Goal: Task Accomplishment & Management: Use online tool/utility

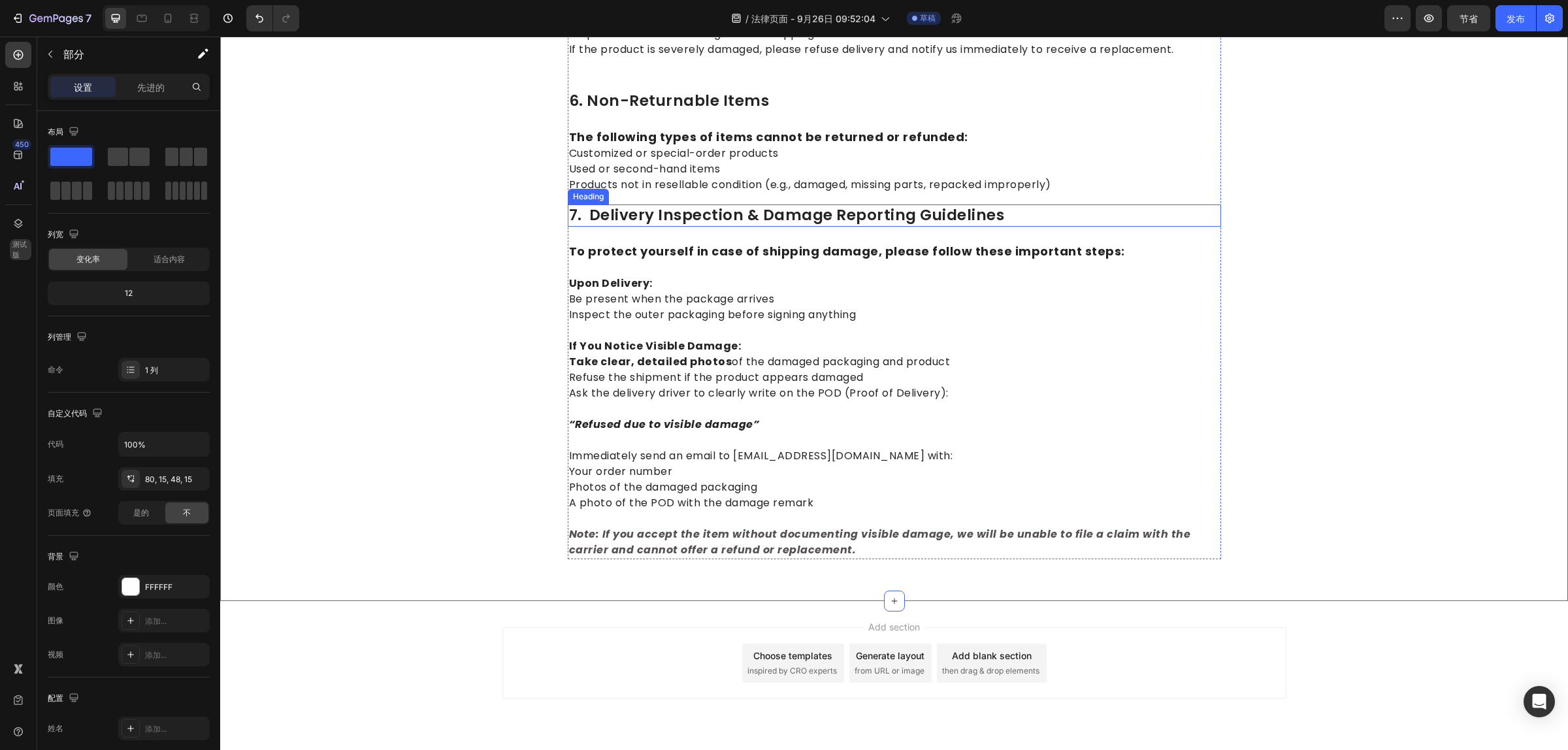
click at [628, 206] on p "7. Delivery Inspection & Damage Reporting Guidelines" at bounding box center [894, 215] width 651 height 19
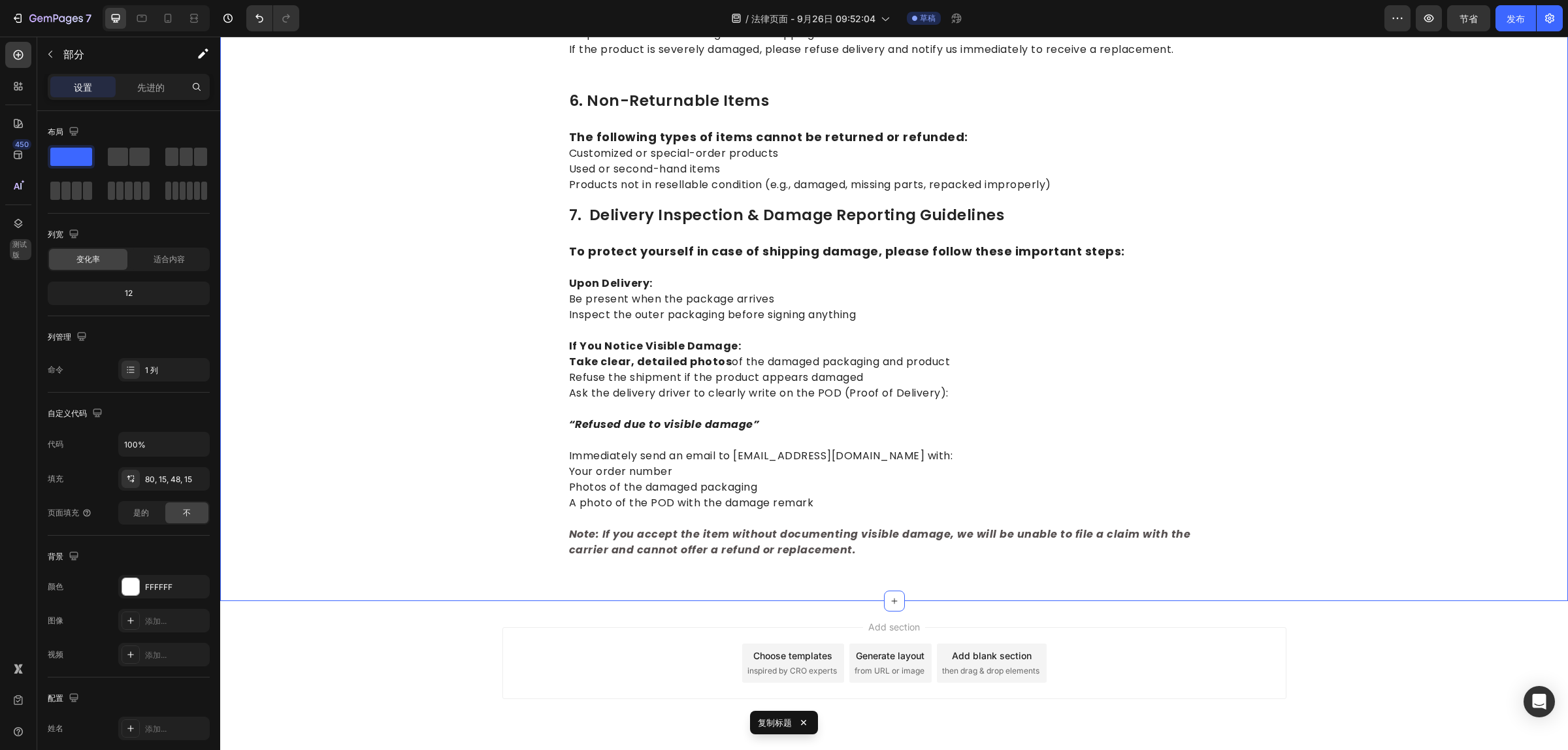
click at [729, 527] on strong "Note: If you accept the item without documenting visible damage, we will be una…" at bounding box center [880, 542] width 622 height 30
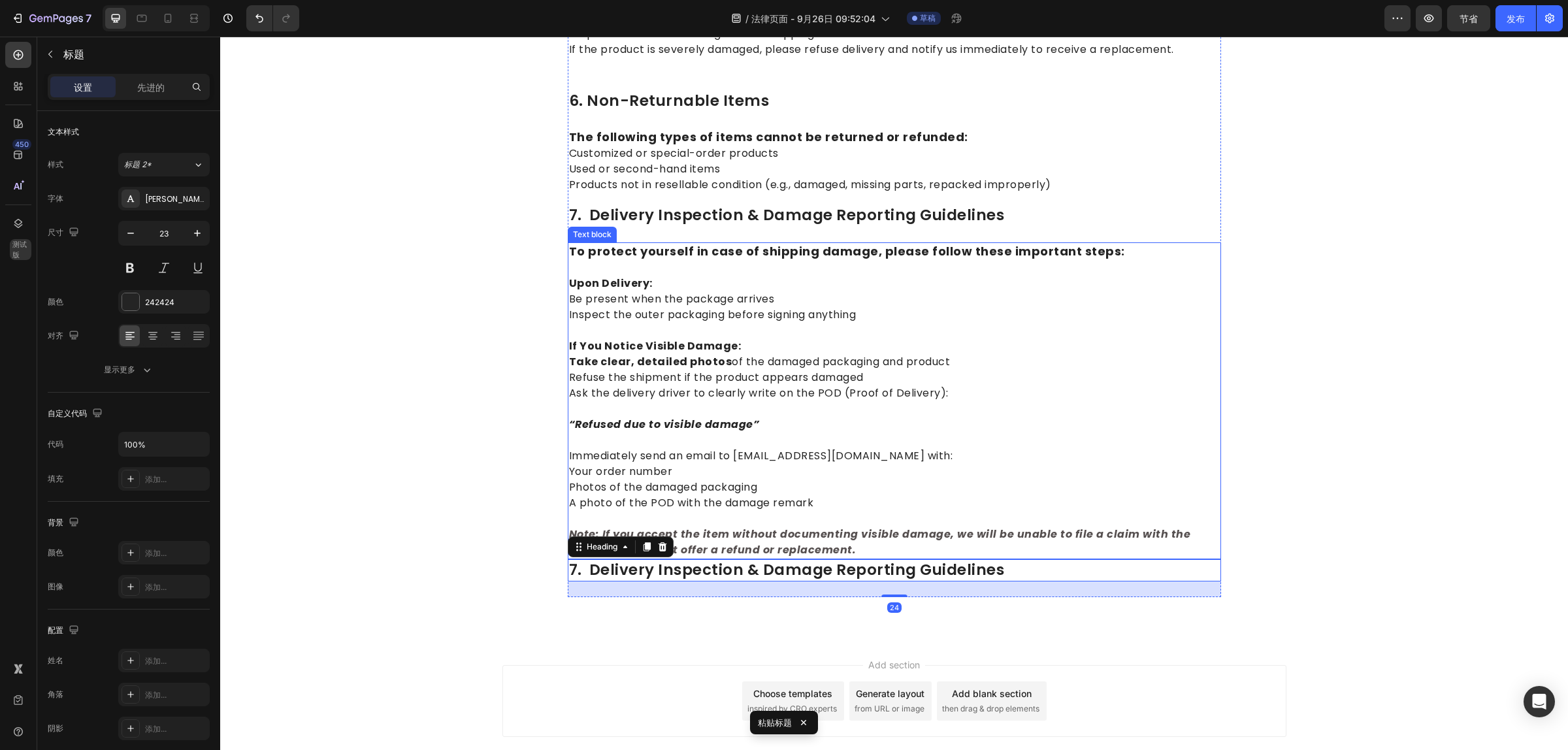
click at [592, 354] on strong "Take clear, detailed photos" at bounding box center [651, 361] width 164 height 15
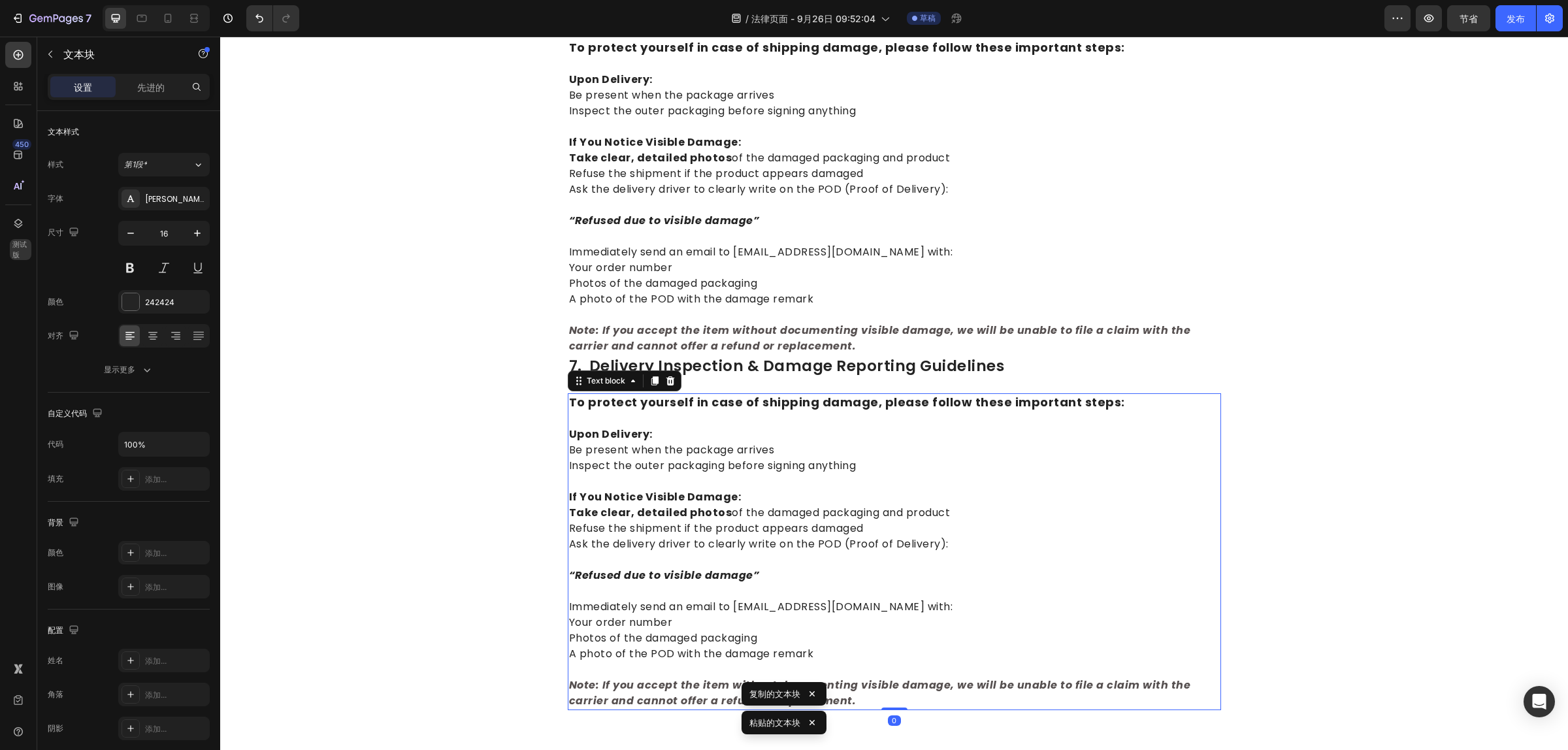
scroll to position [2034, 0]
click at [567, 357] on h2 "7. delivery inspection & damage reporting guidelines" at bounding box center [894, 368] width 653 height 22
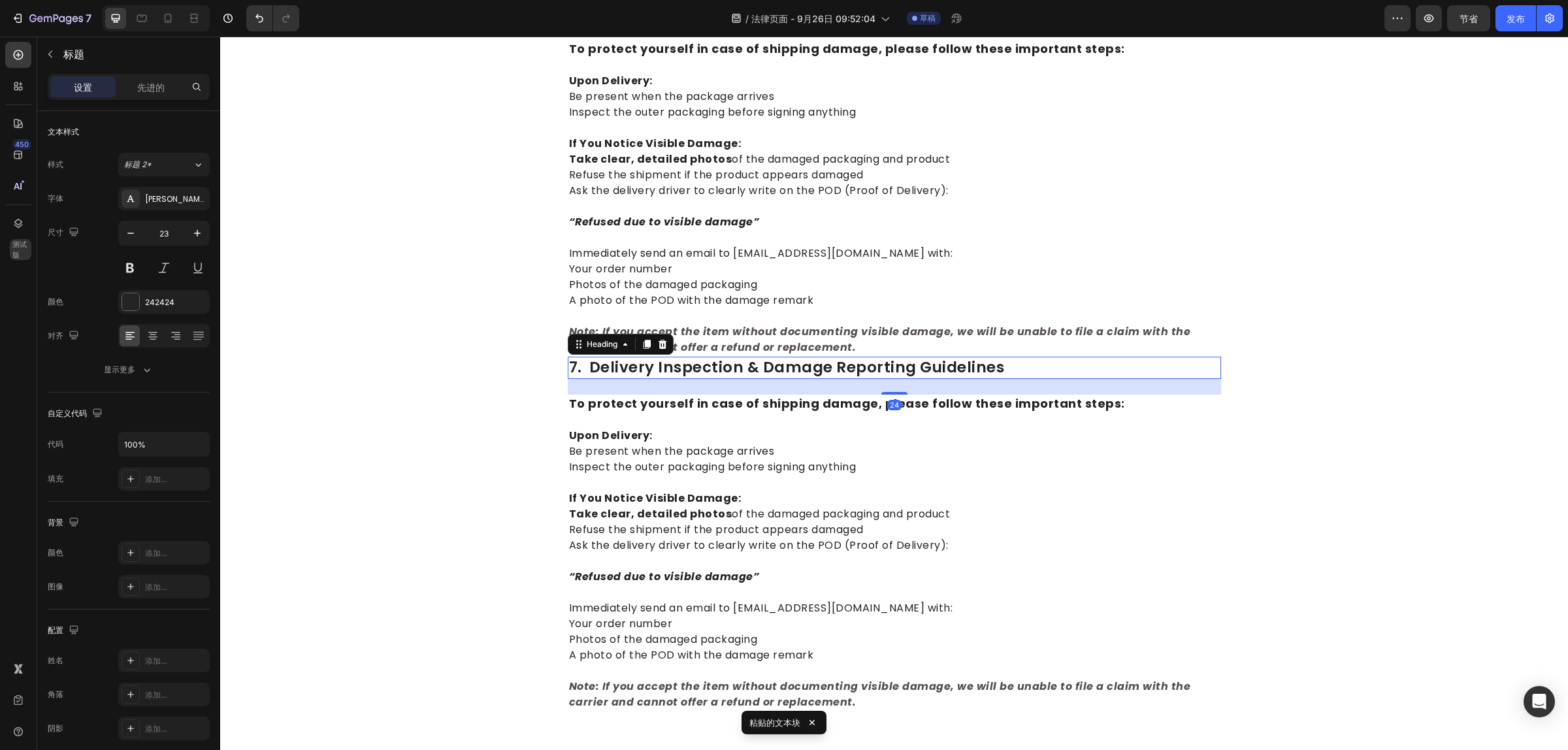
click at [570, 357] on h2 "7. delivery inspection & damage reporting guidelines" at bounding box center [894, 368] width 653 height 22
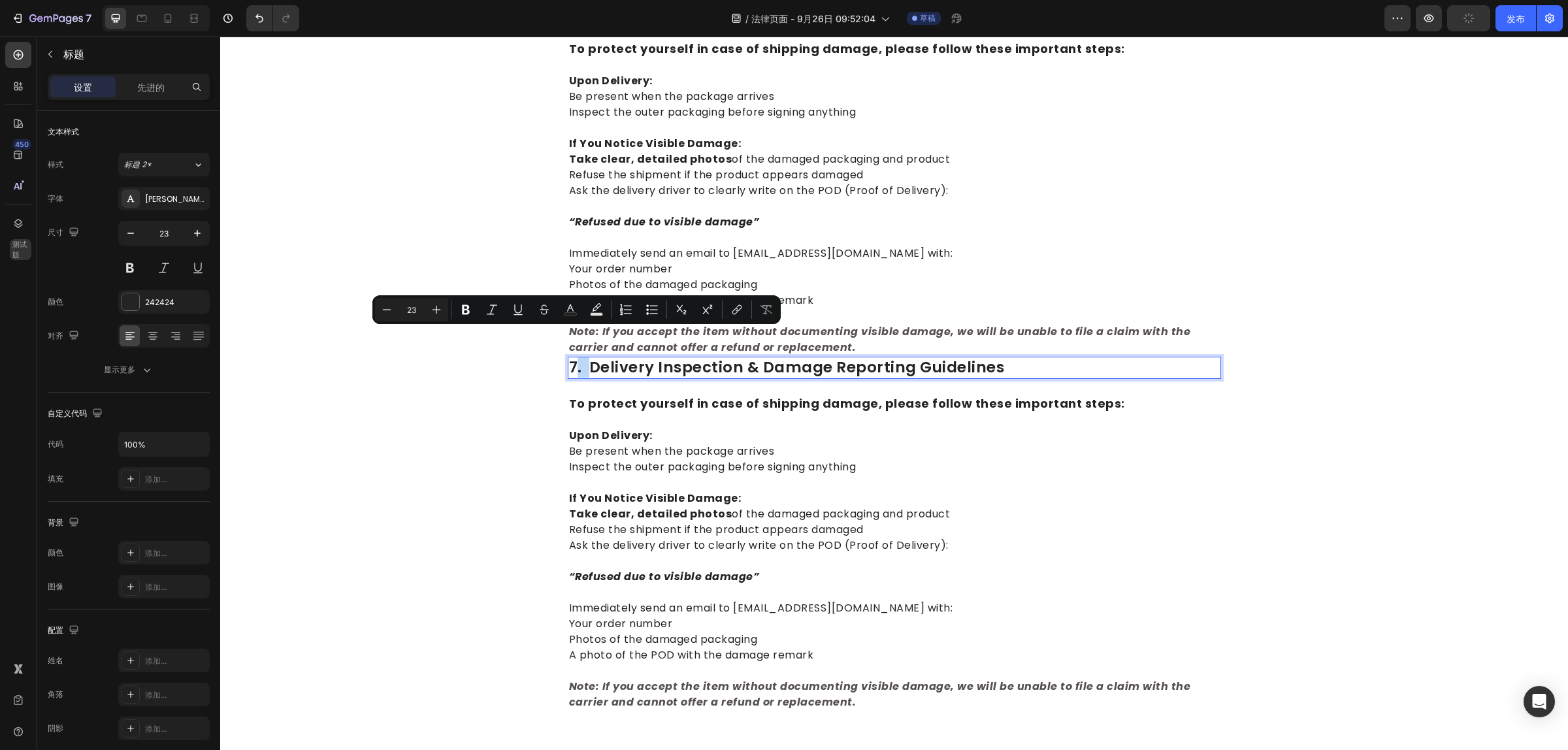
click at [570, 358] on p "7. delivery inspection & damage reporting guidelines" at bounding box center [894, 367] width 651 height 19
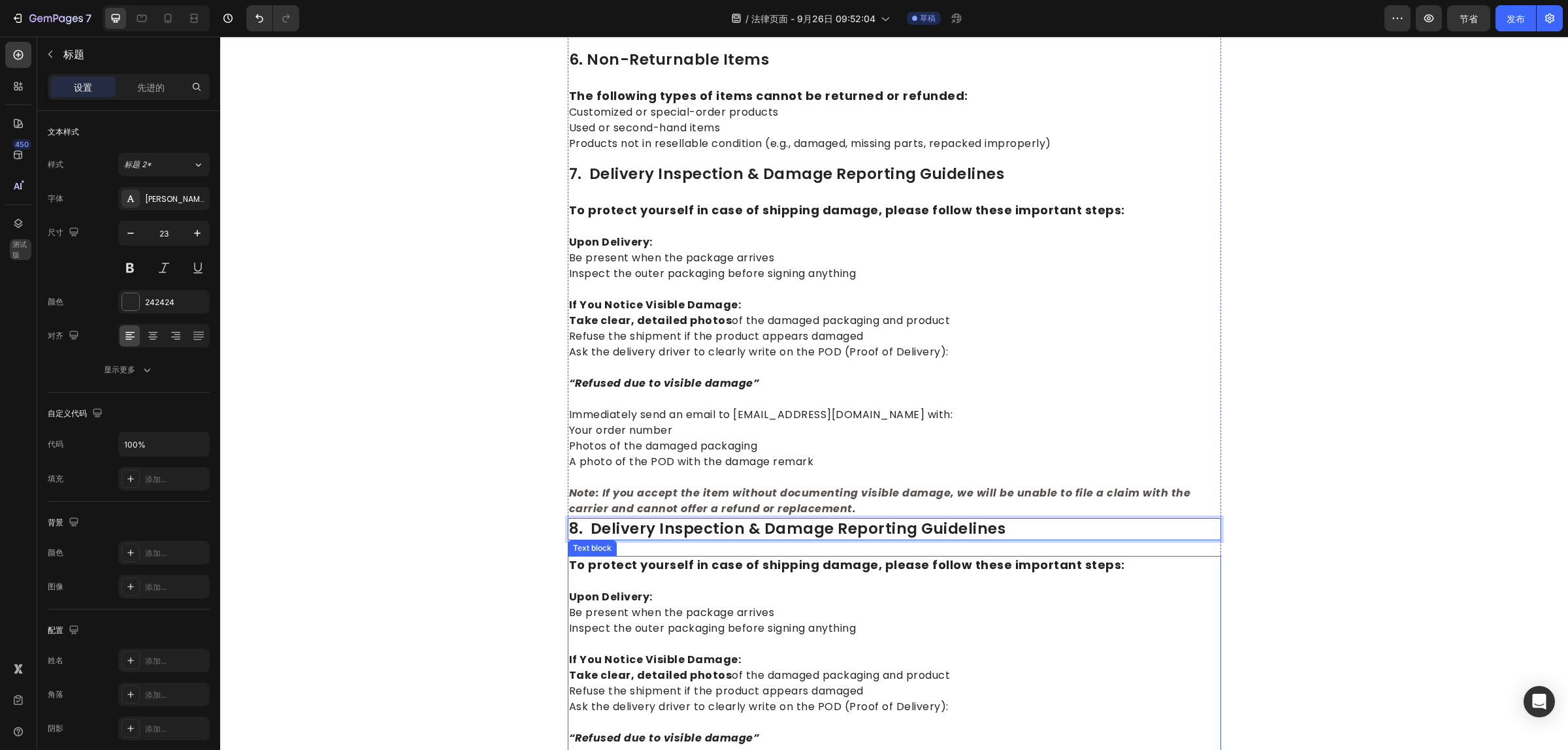
scroll to position [1871, 0]
click at [1008, 522] on p "8. delivery inspection & damage reporting guidelines" at bounding box center [894, 531] width 651 height 19
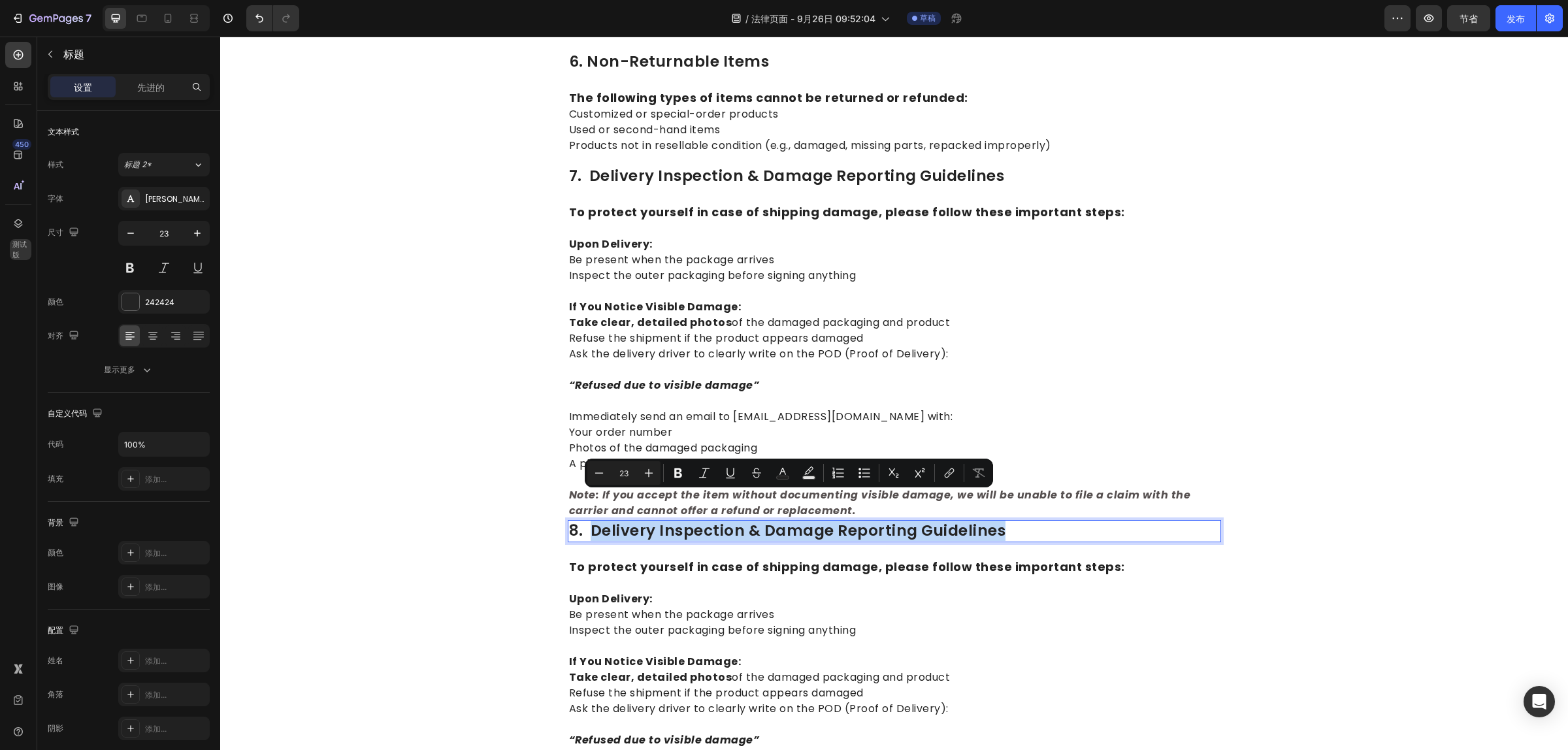
drag, startPoint x: 1001, startPoint y: 504, endPoint x: 588, endPoint y: 508, distance: 413.0
click at [588, 522] on p "8. delivery inspection & damage reporting guidelines" at bounding box center [894, 531] width 651 height 19
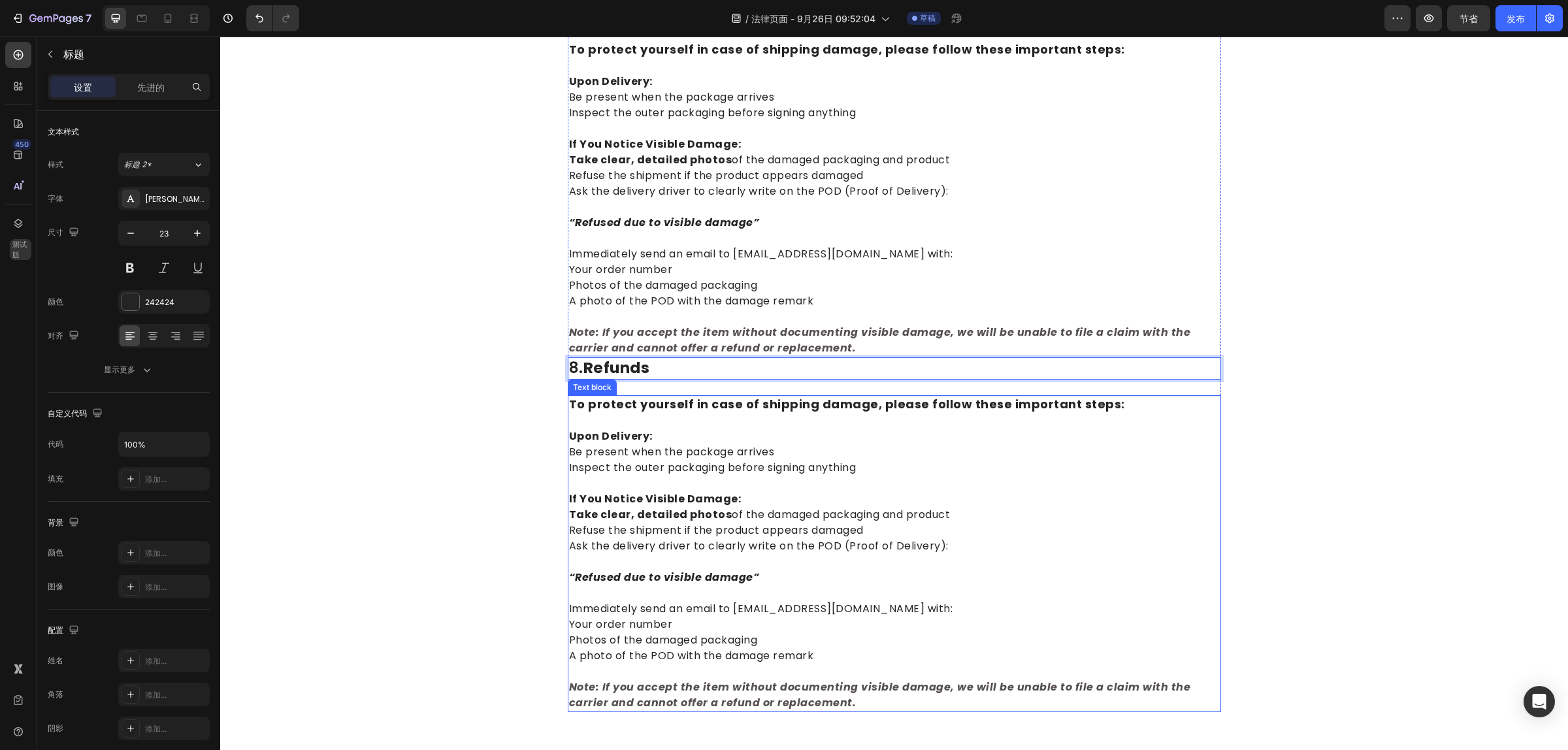
scroll to position [2034, 0]
click at [772, 596] on p "Immediately send an email to support@naturnest.com with: Your order number Phot…" at bounding box center [894, 624] width 651 height 79
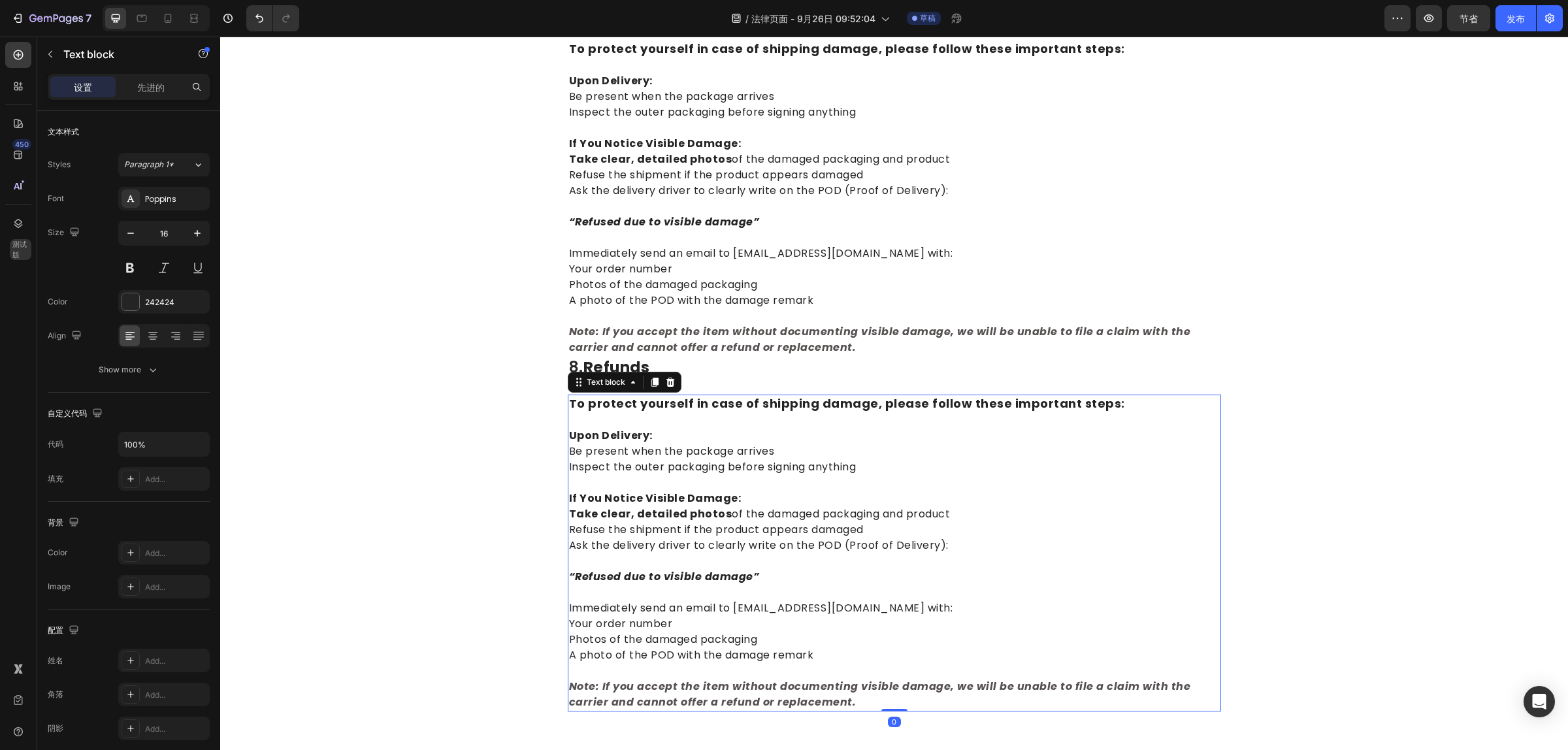
click at [814, 675] on p "Note: If you accept the item without documenting visible damage, we will be una…" at bounding box center [894, 687] width 651 height 47
click at [815, 672] on p "Note: If you accept the item without documenting visible damage, we will be una…" at bounding box center [894, 687] width 651 height 47
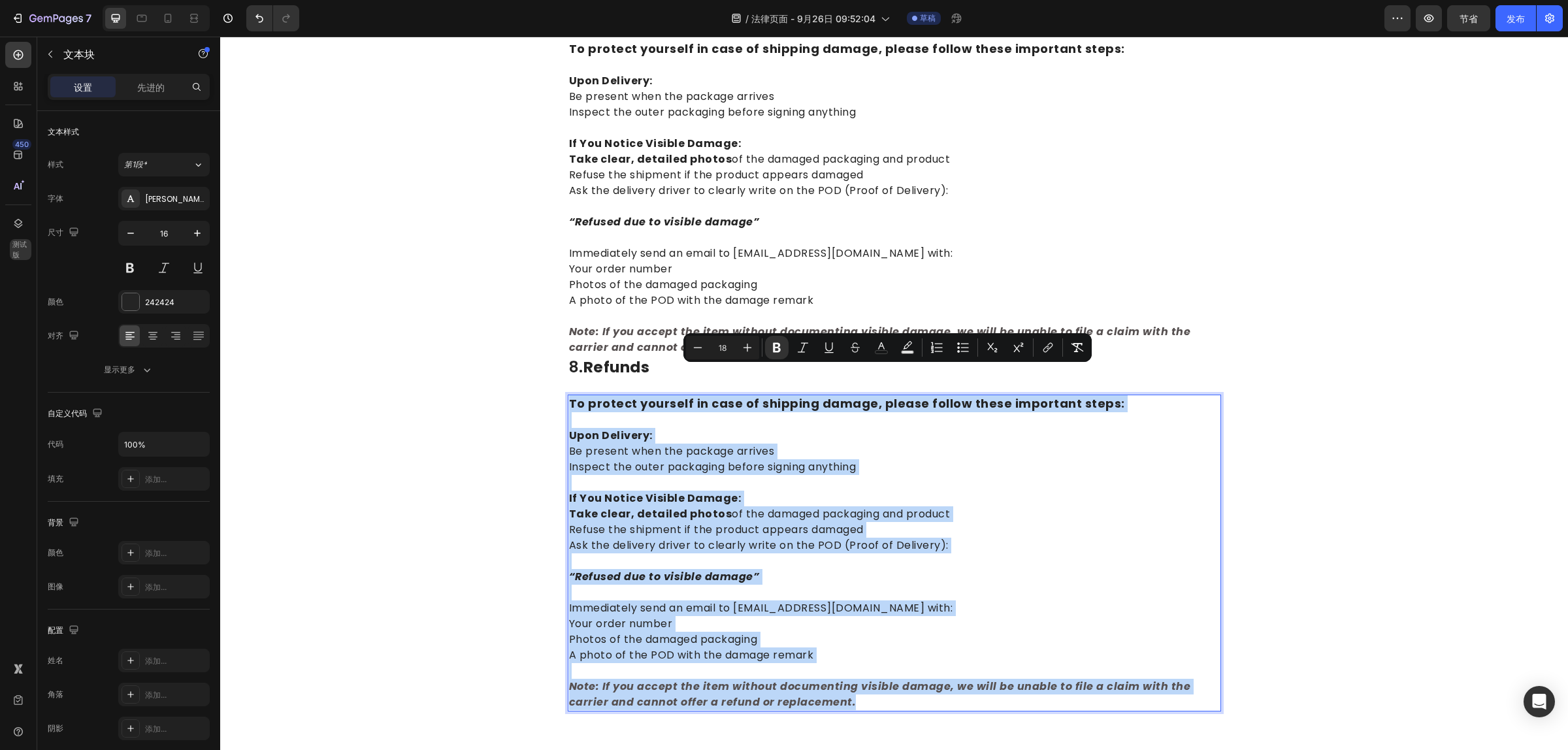
drag, startPoint x: 810, startPoint y: 670, endPoint x: 566, endPoint y: 377, distance: 381.3
click at [567, 394] on div "To protect yourself in case of shipping damage, please follow these important s…" at bounding box center [894, 553] width 653 height 317
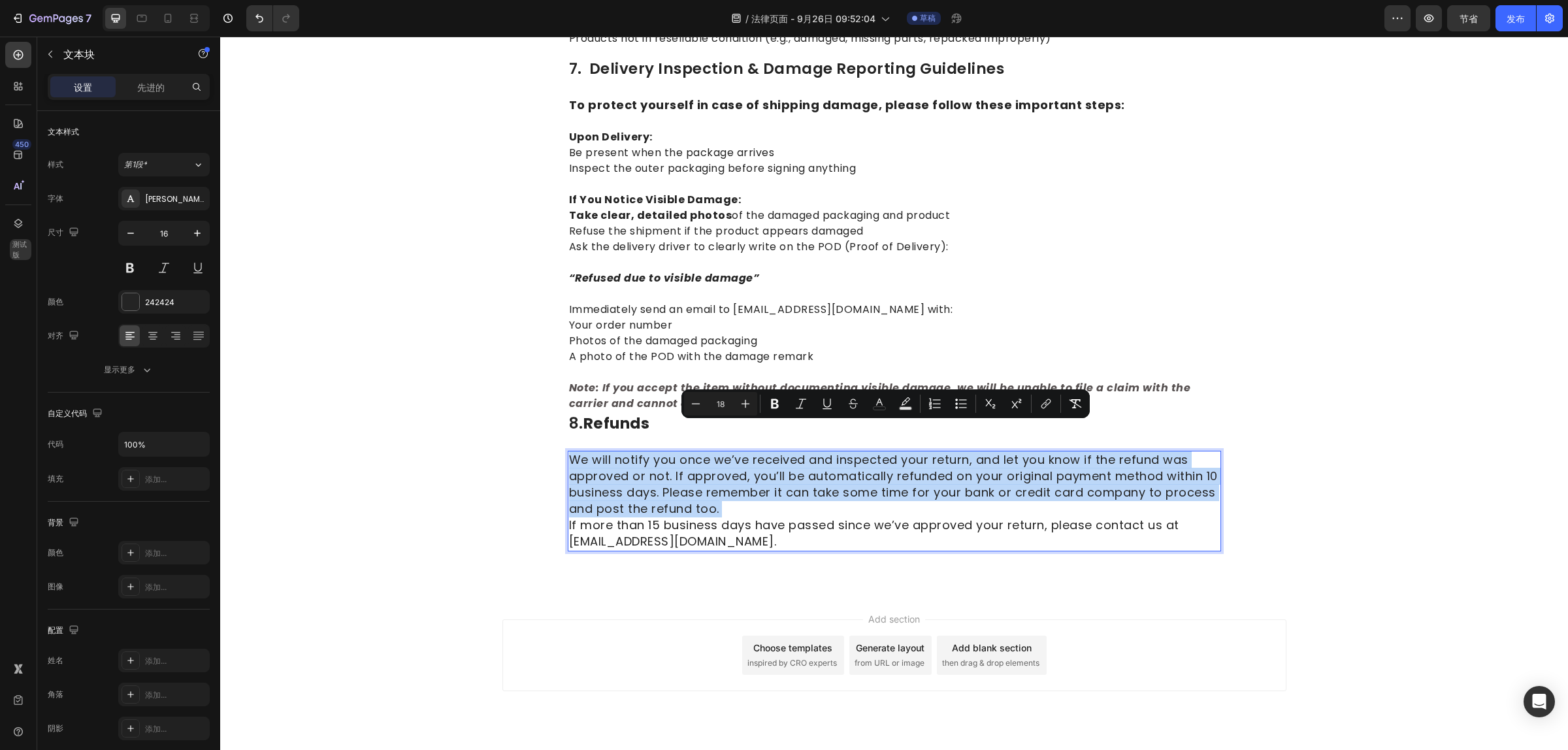
click at [942, 481] on p "We will notify you once we’ve received and inspected your return, and let you k…" at bounding box center [894, 501] width 651 height 98
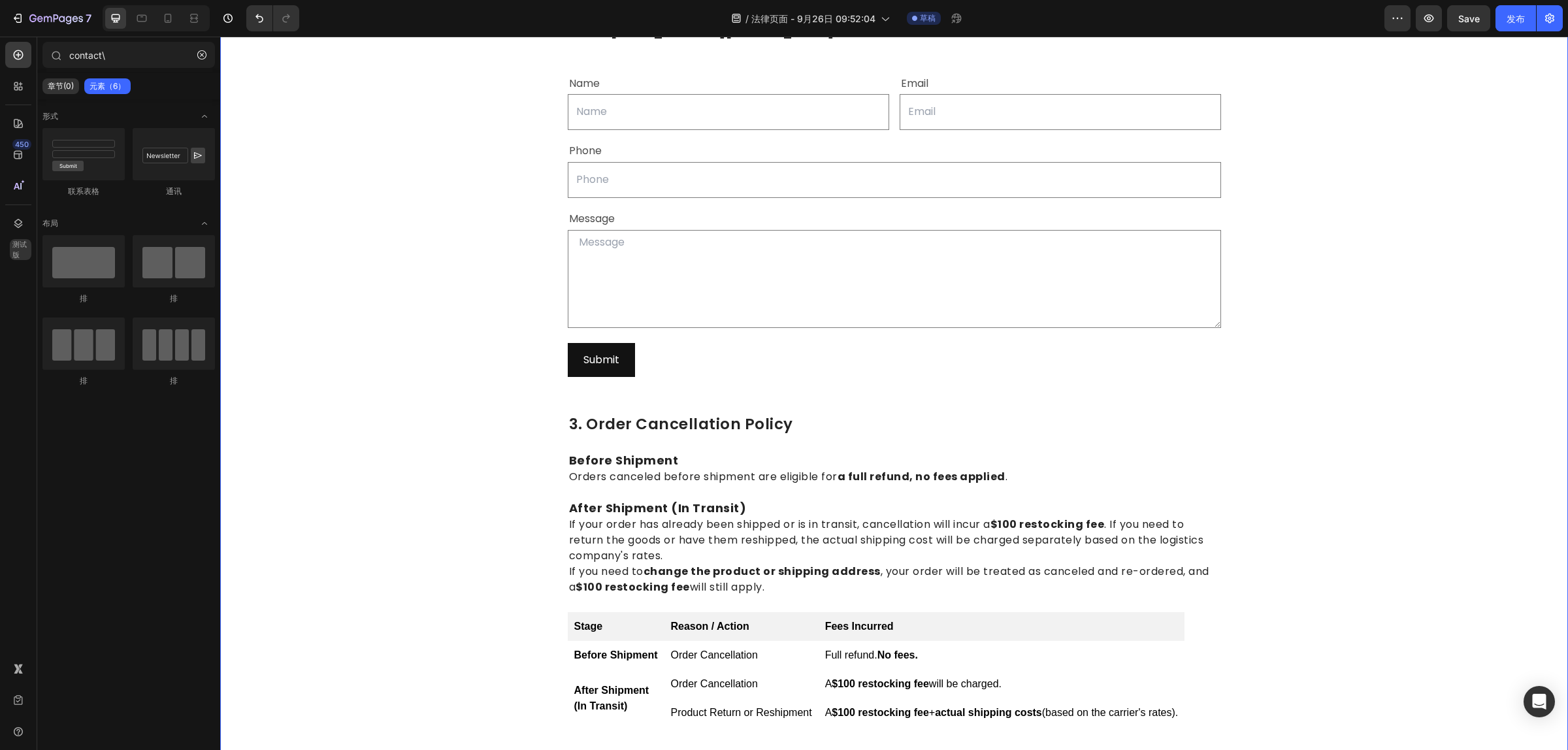
scroll to position [345, 0]
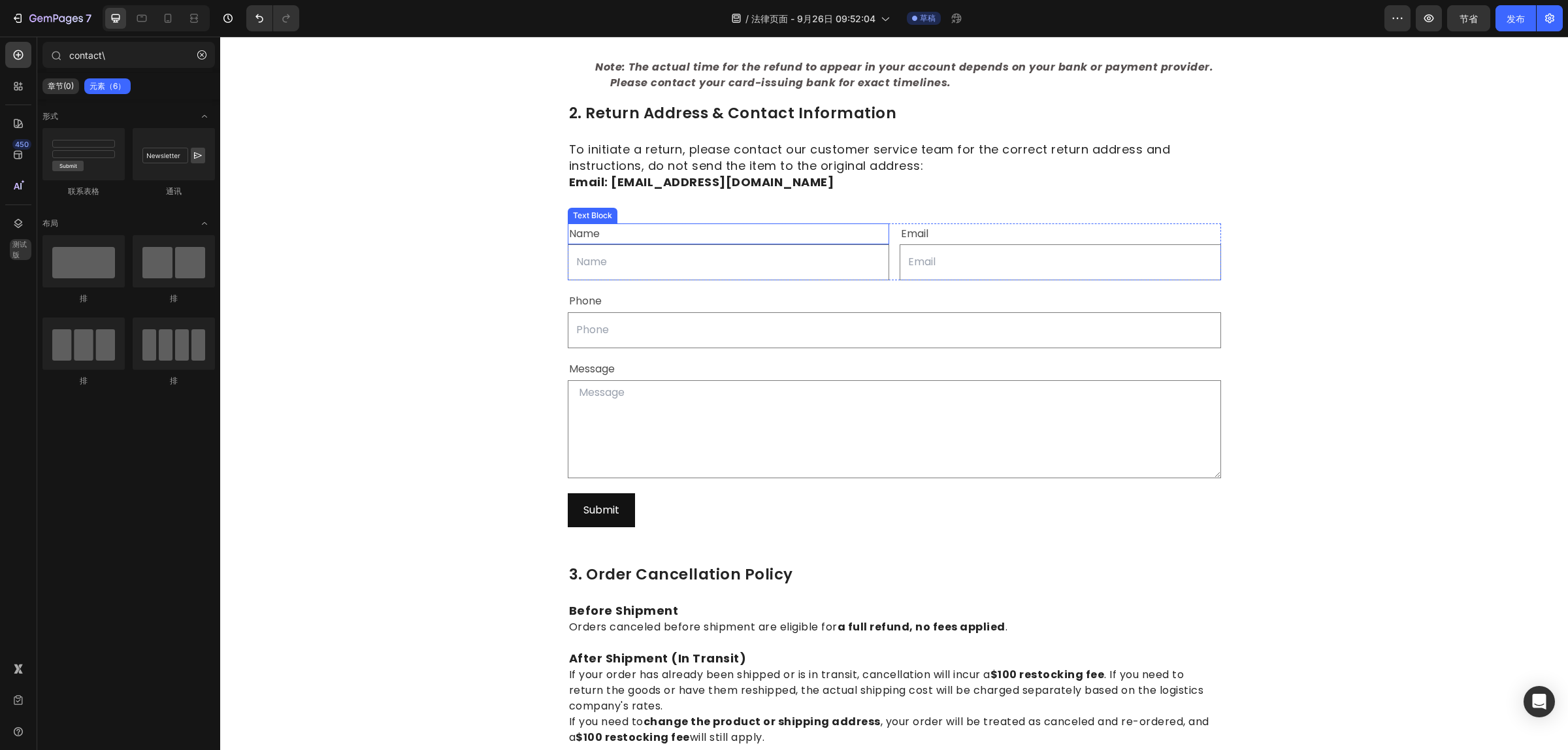
click at [691, 226] on div "Name" at bounding box center [728, 235] width 321 height 22
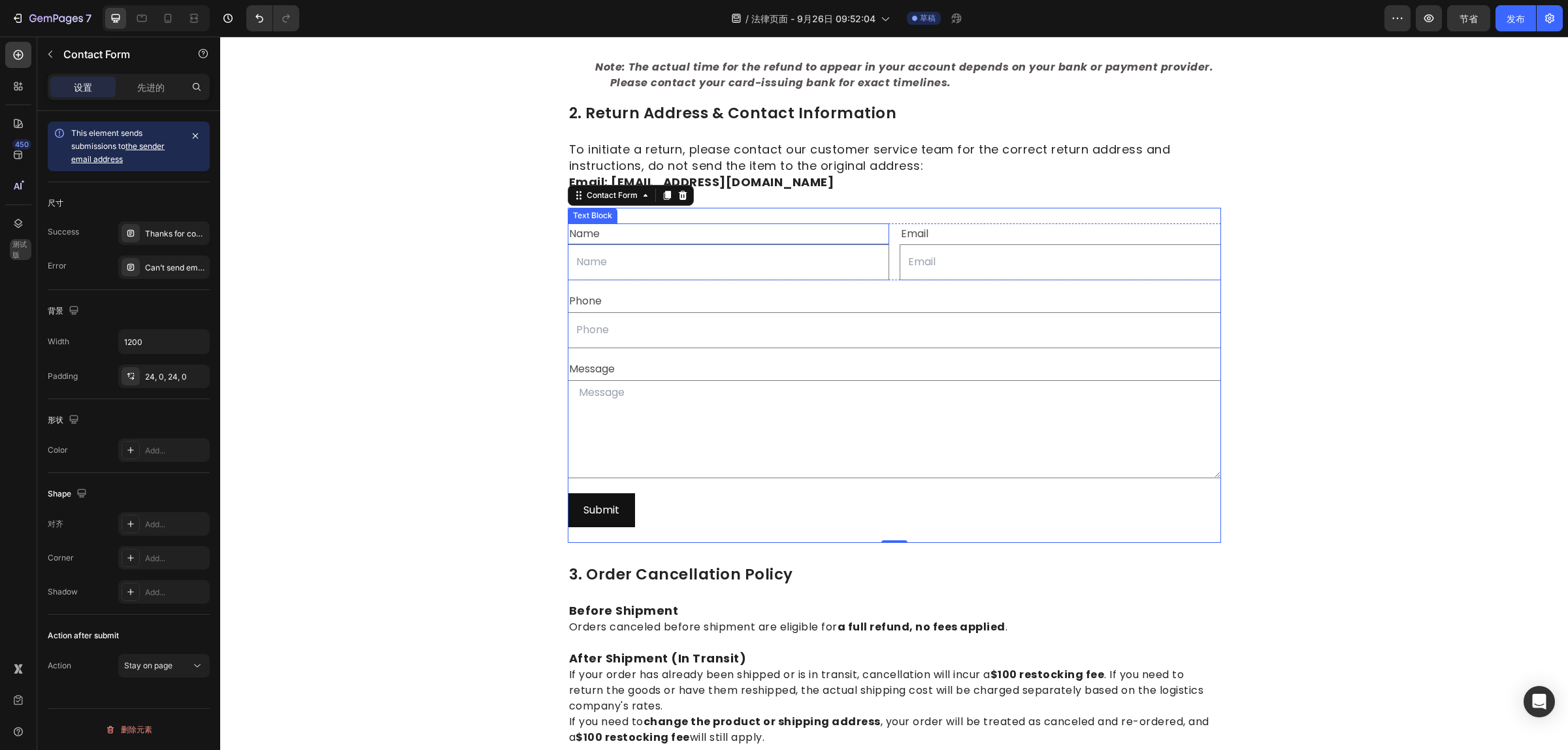
click at [860, 236] on div "Name Text Block Text Field Email Text Block Email Field Row Phone Text Block Te…" at bounding box center [894, 376] width 653 height 336
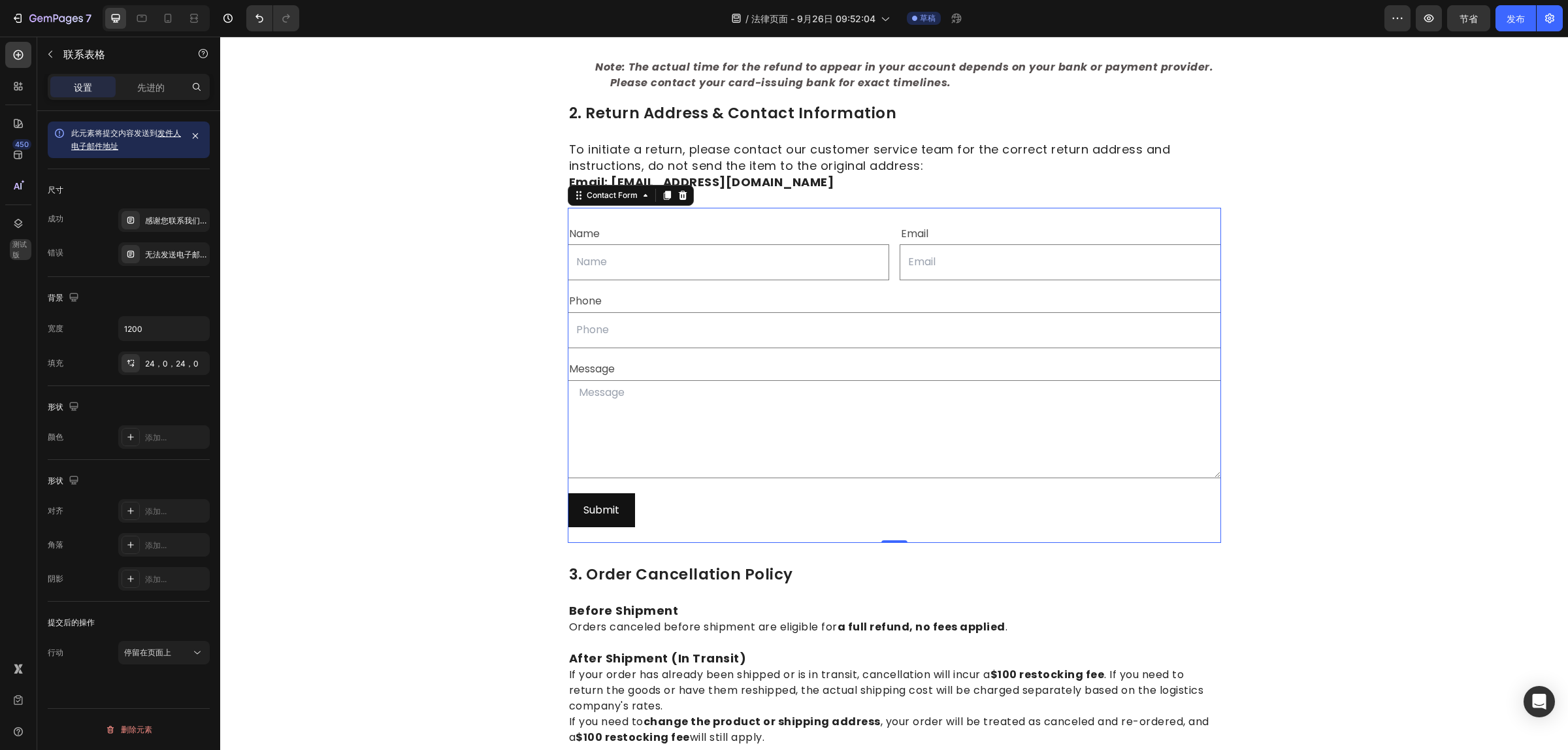
drag, startPoint x: 720, startPoint y: 204, endPoint x: 779, endPoint y: 204, distance: 59.0
click at [781, 208] on div "Name Text Block Text Field Email Text Block Email Field Row Phone Text Block Te…" at bounding box center [894, 376] width 653 height 336
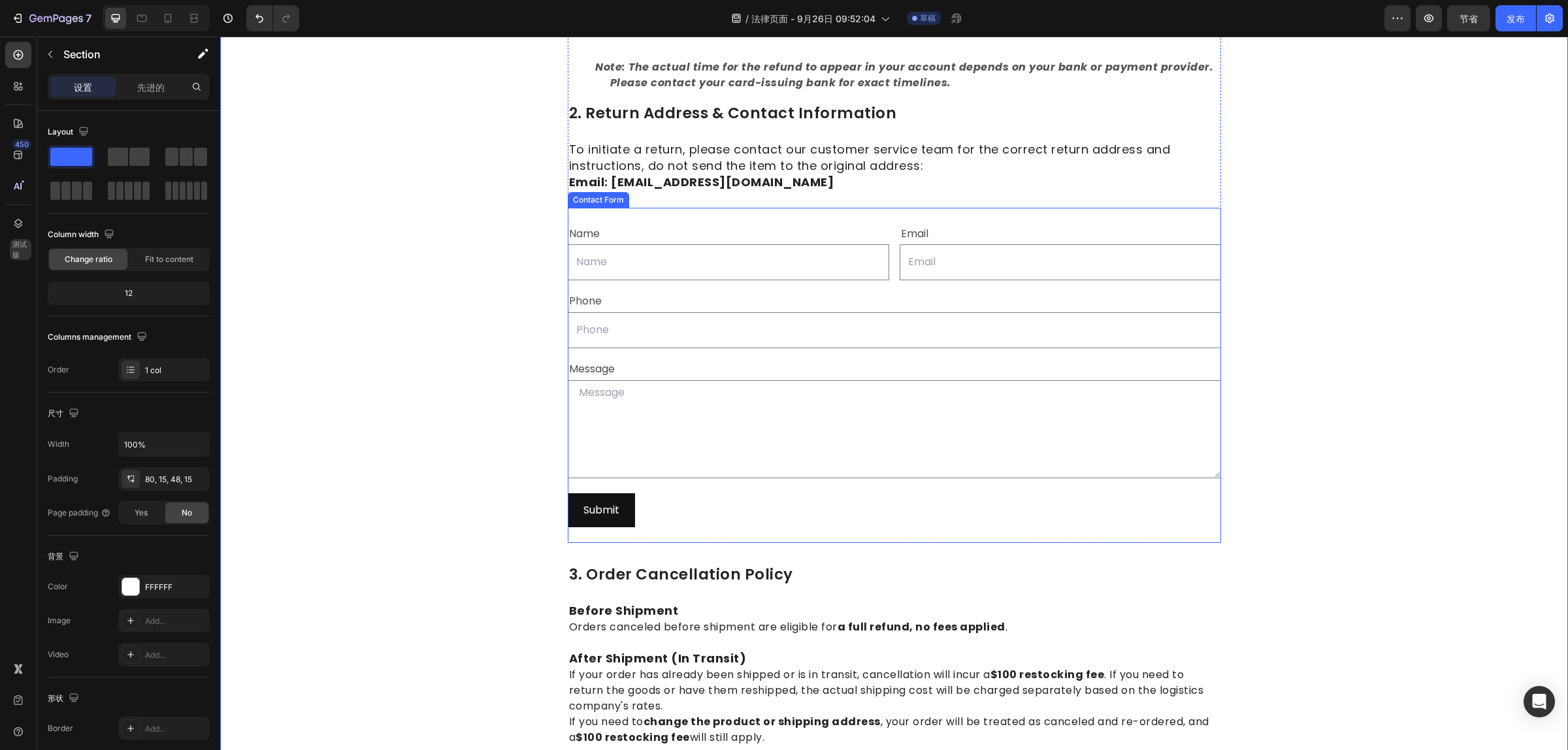
click at [595, 220] on div "Name Text Block Text Field Email Text Block Email Field Row Phone Text Block Te…" at bounding box center [894, 376] width 653 height 336
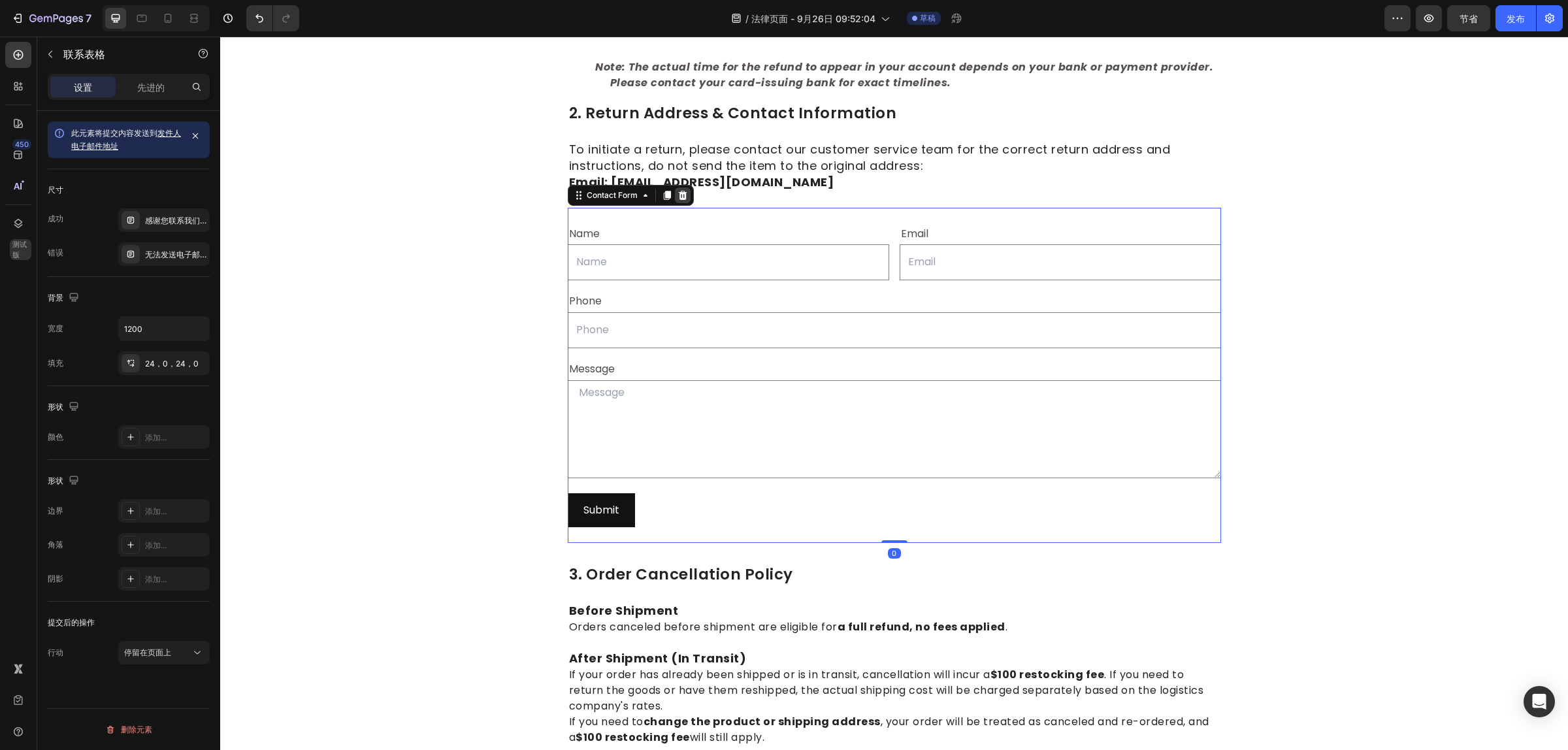
click at [683, 194] on div at bounding box center [683, 196] width 16 height 16
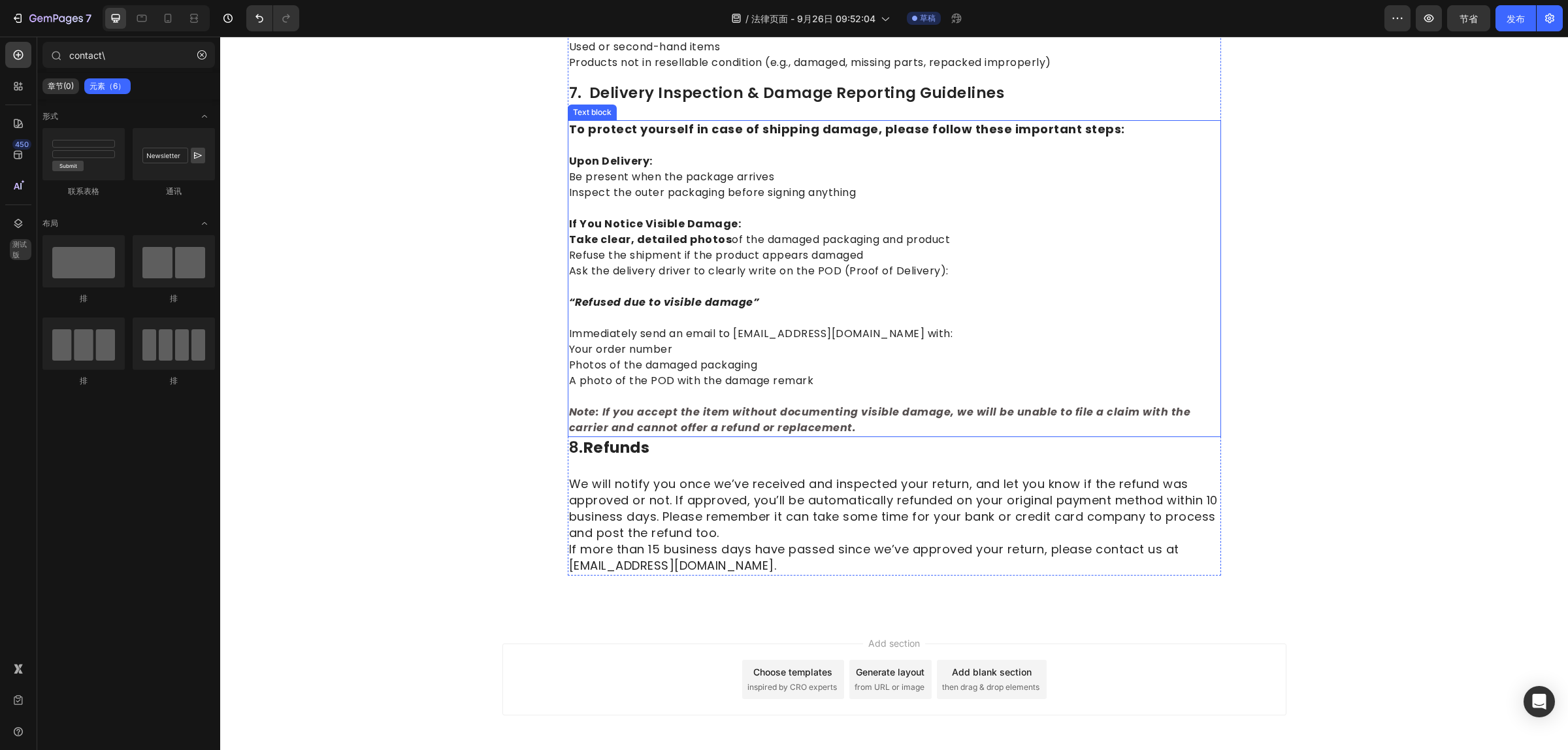
scroll to position [1642, 0]
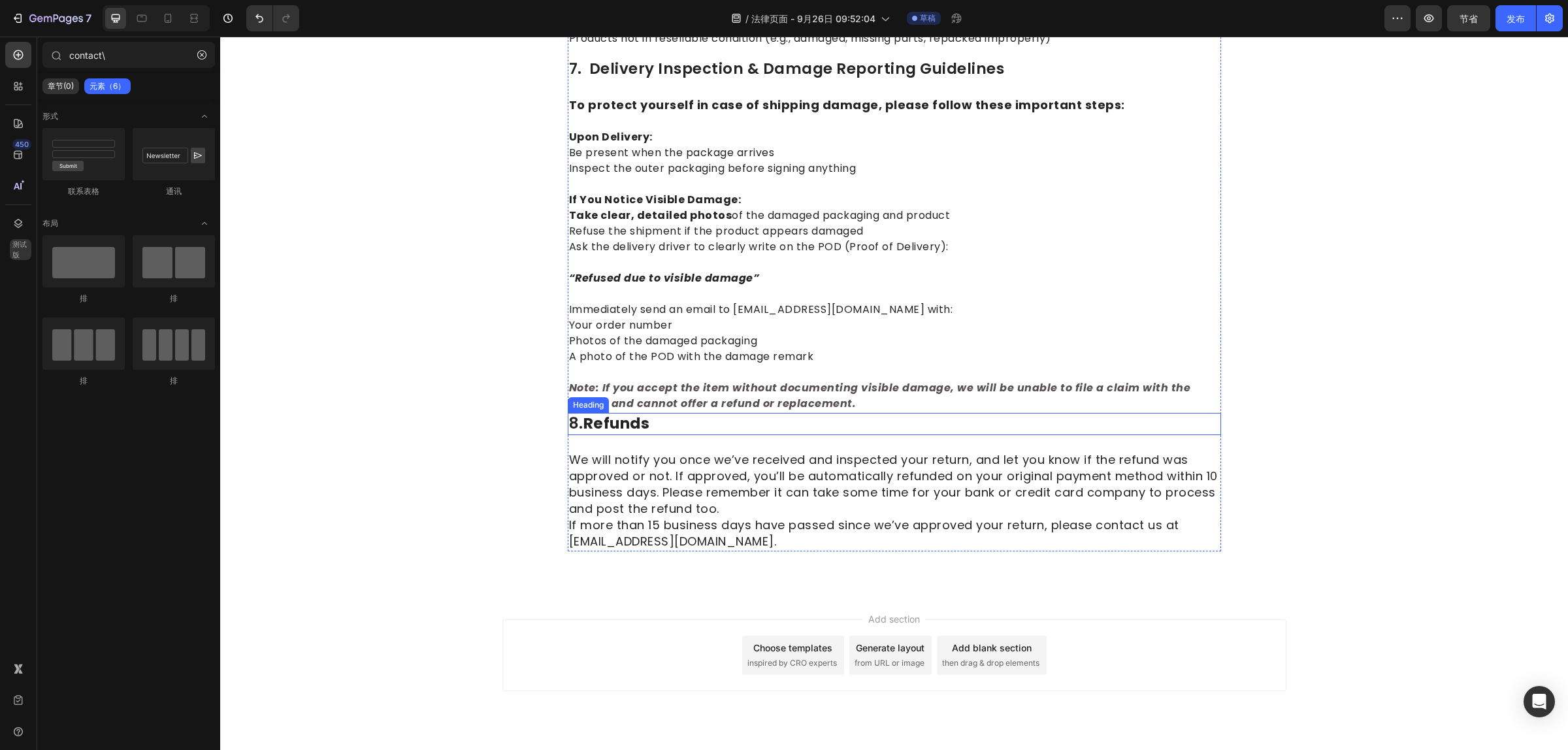
click at [640, 413] on strong "Refunds" at bounding box center [616, 423] width 66 height 21
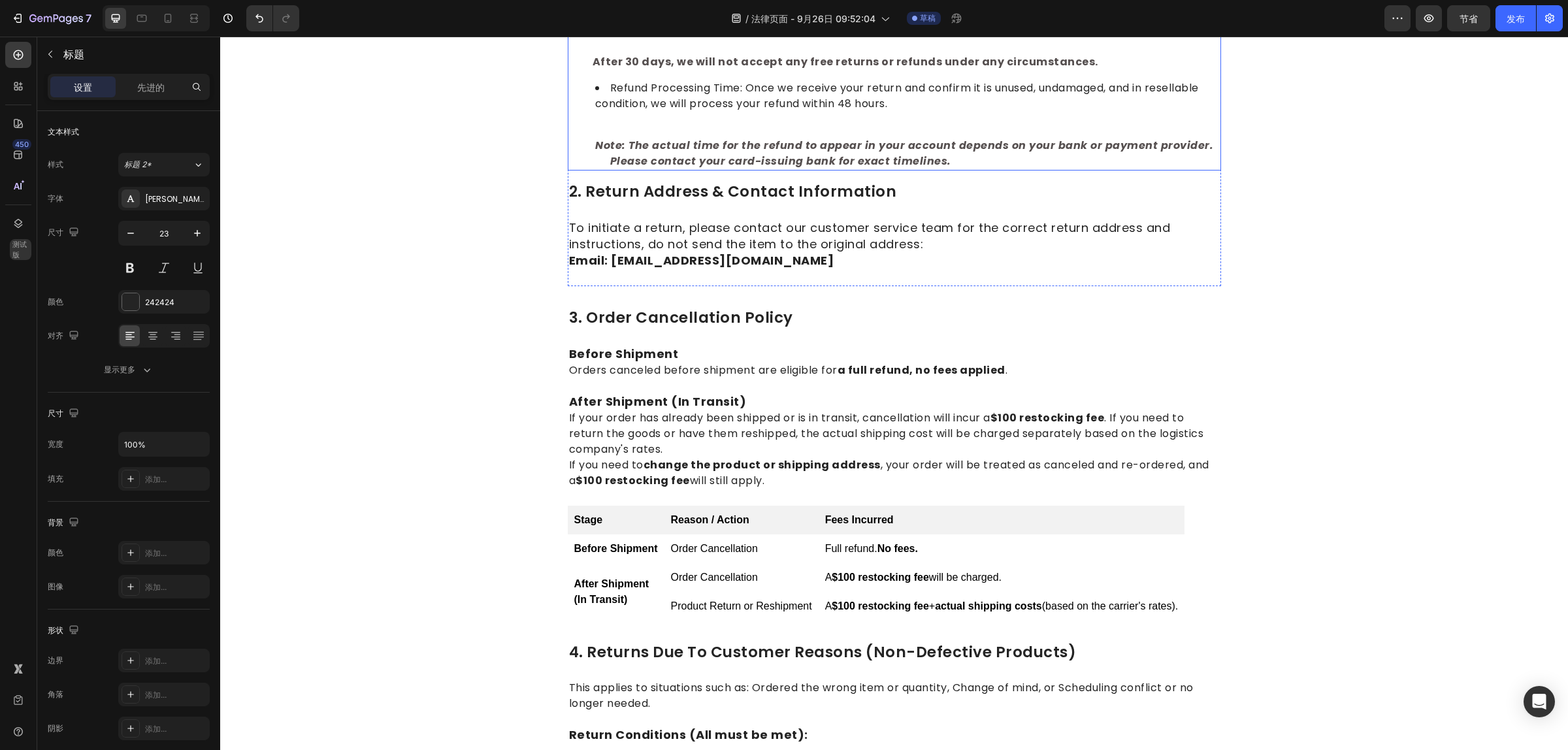
scroll to position [0, 0]
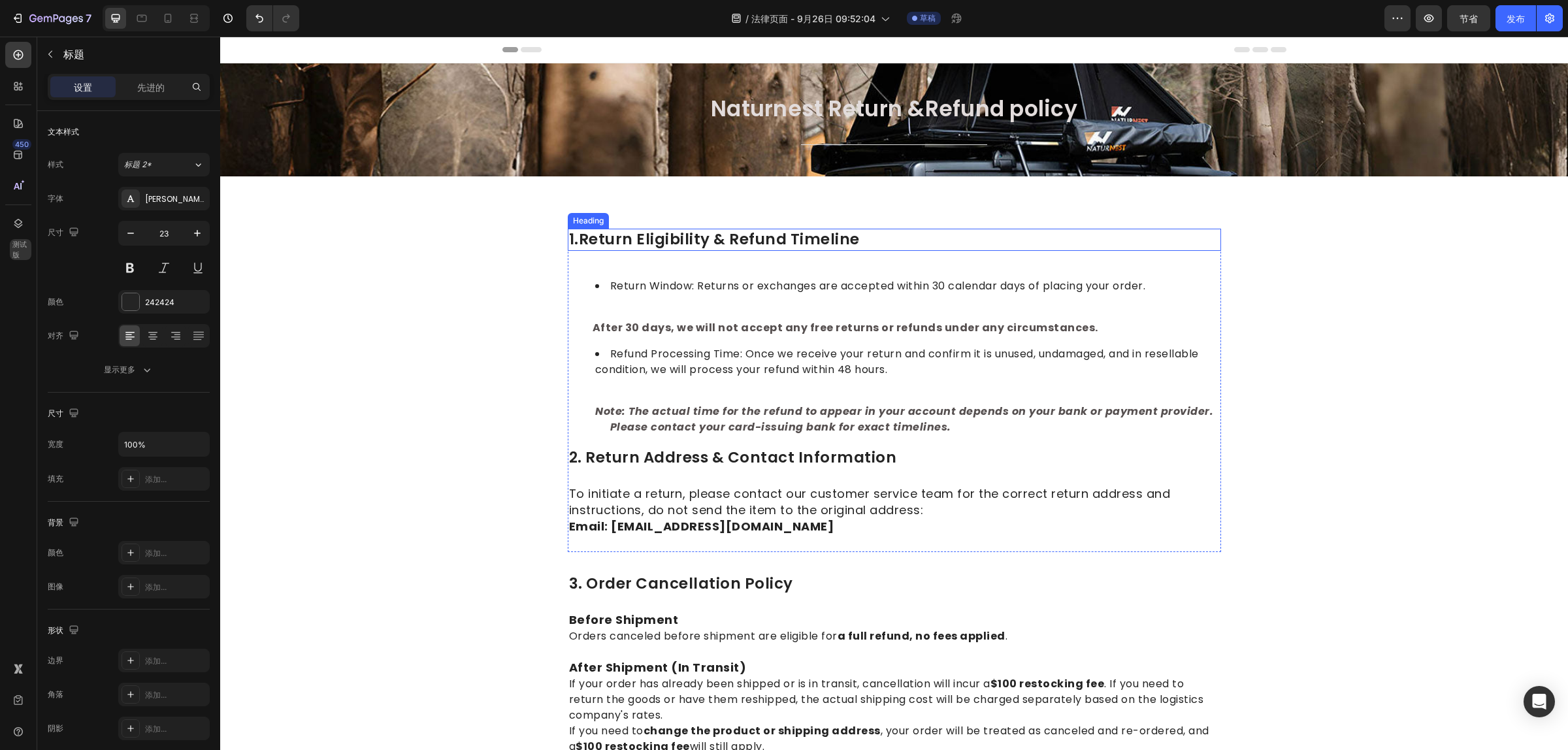
click at [684, 235] on h2 "1.return eligibility & refund timeline" at bounding box center [894, 239] width 653 height 22
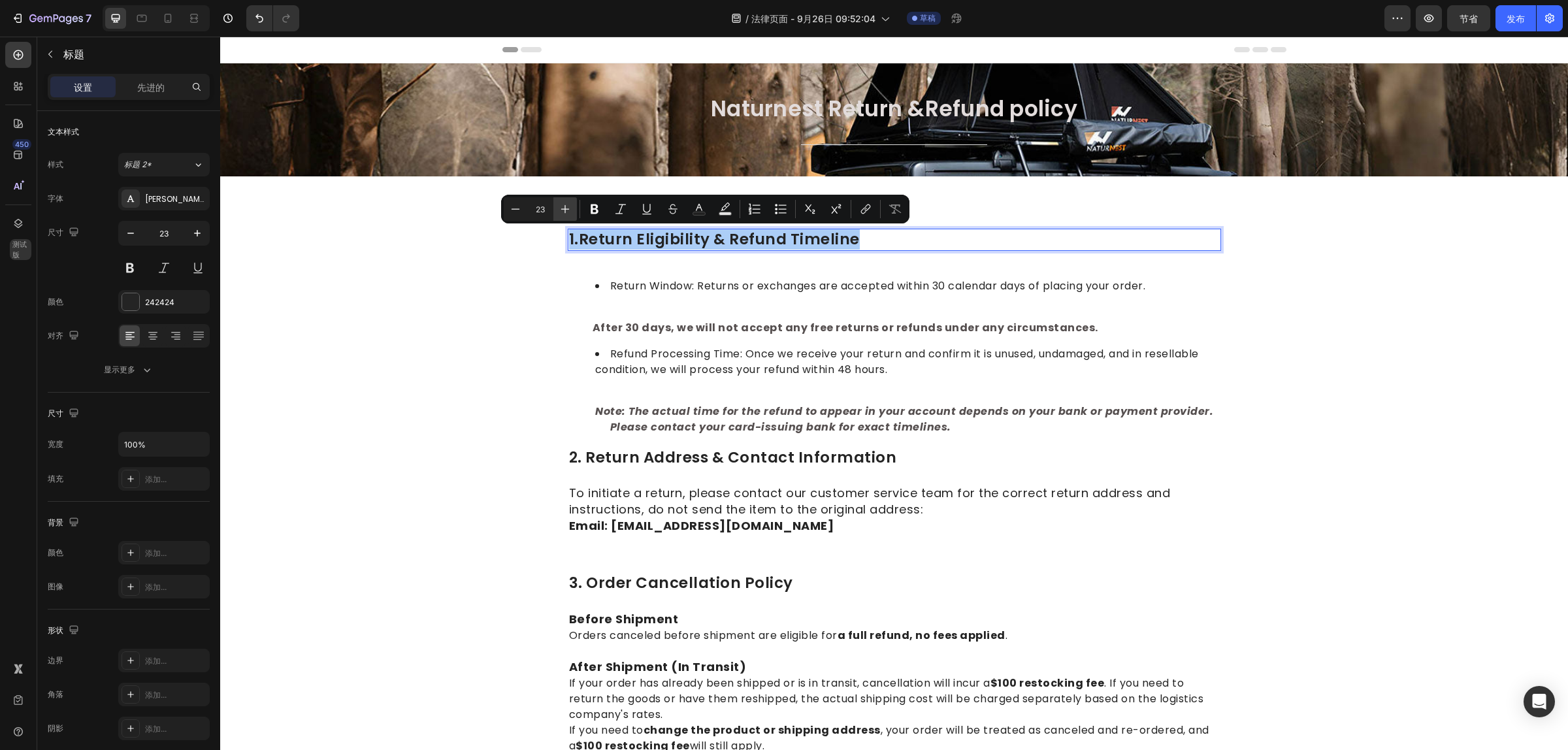
click at [560, 207] on icon "Editor contextual toolbar" at bounding box center [565, 209] width 13 height 13
click at [565, 207] on icon "Editor contextual toolbar" at bounding box center [565, 209] width 9 height 9
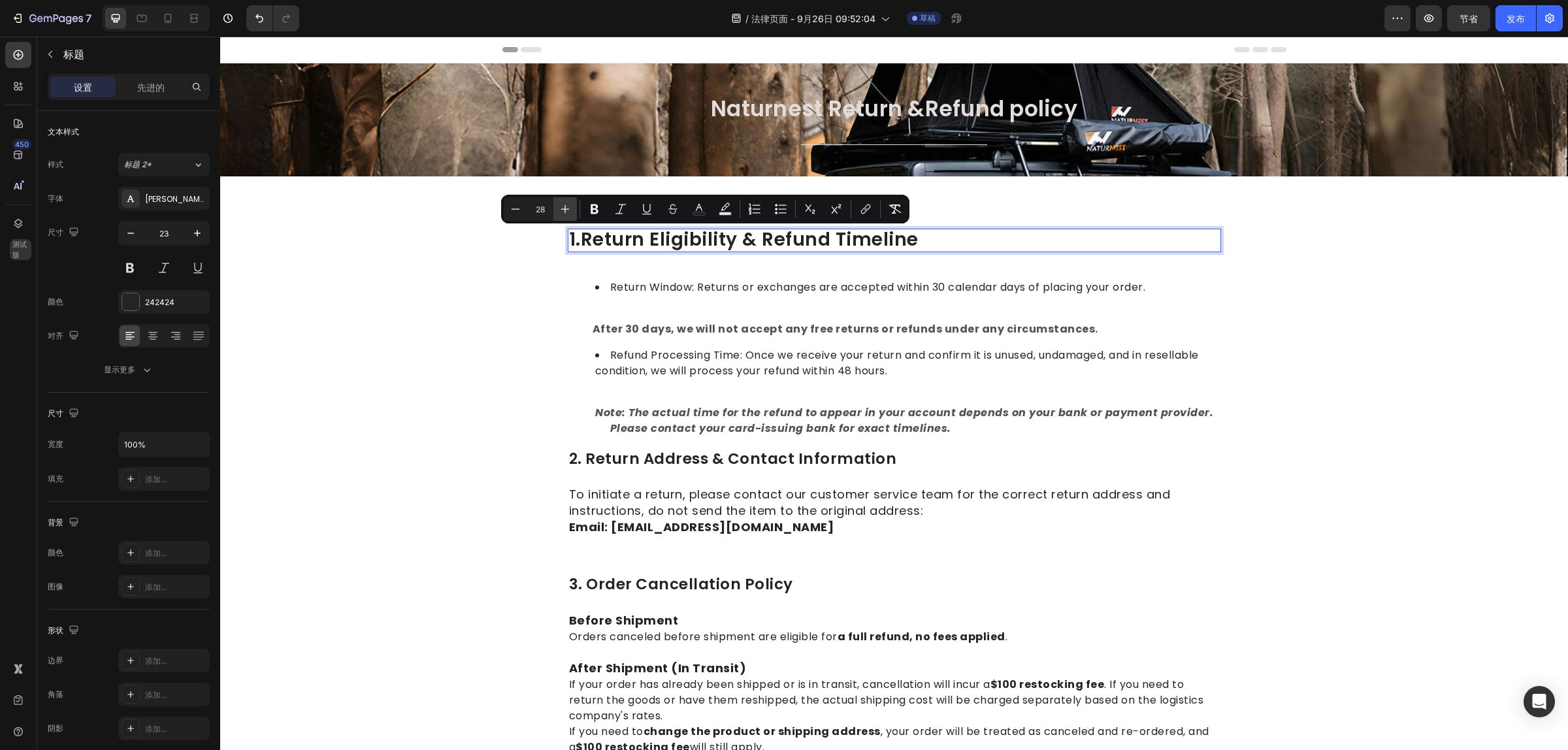
click at [565, 207] on icon "Editor contextual toolbar" at bounding box center [565, 209] width 9 height 9
type input "30"
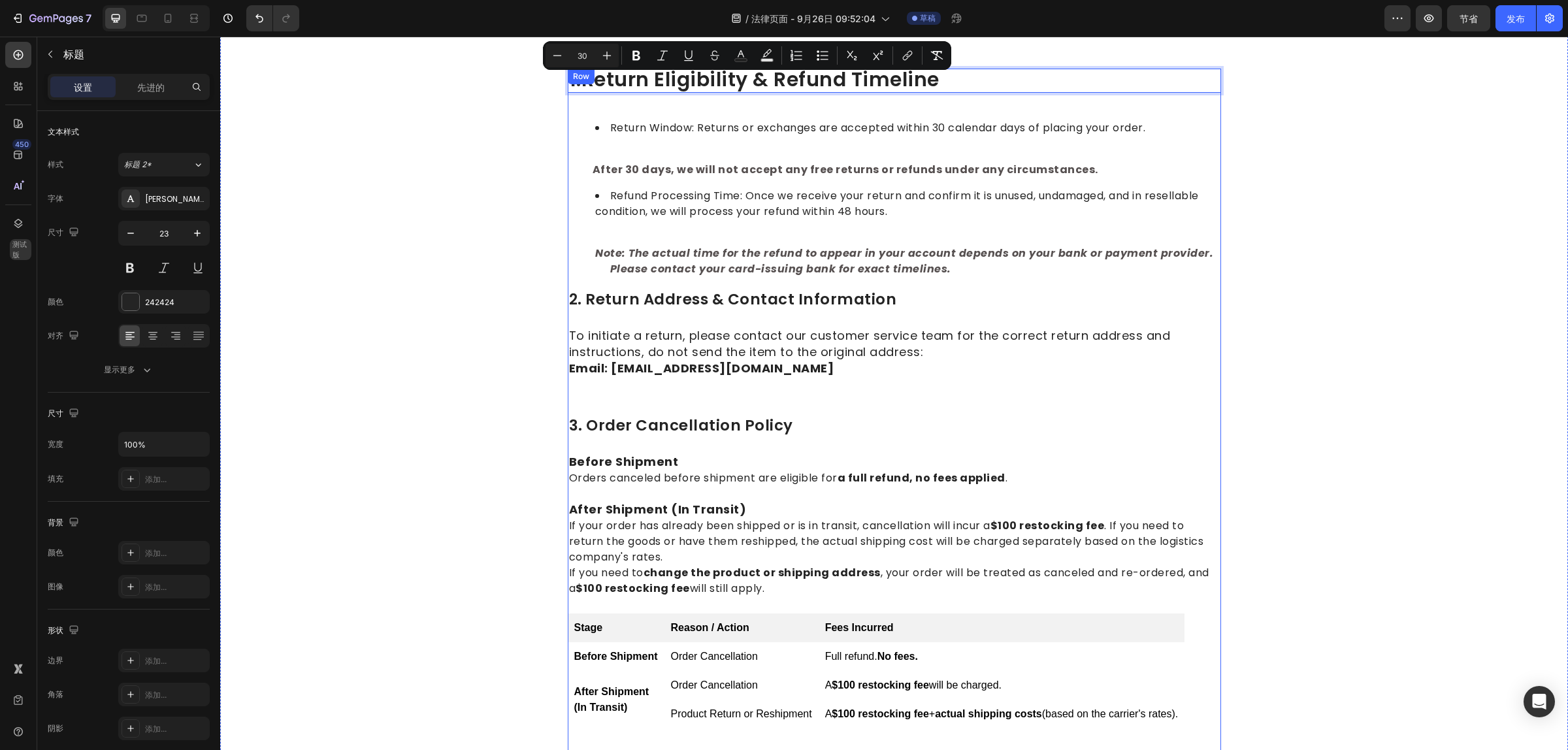
scroll to position [164, 0]
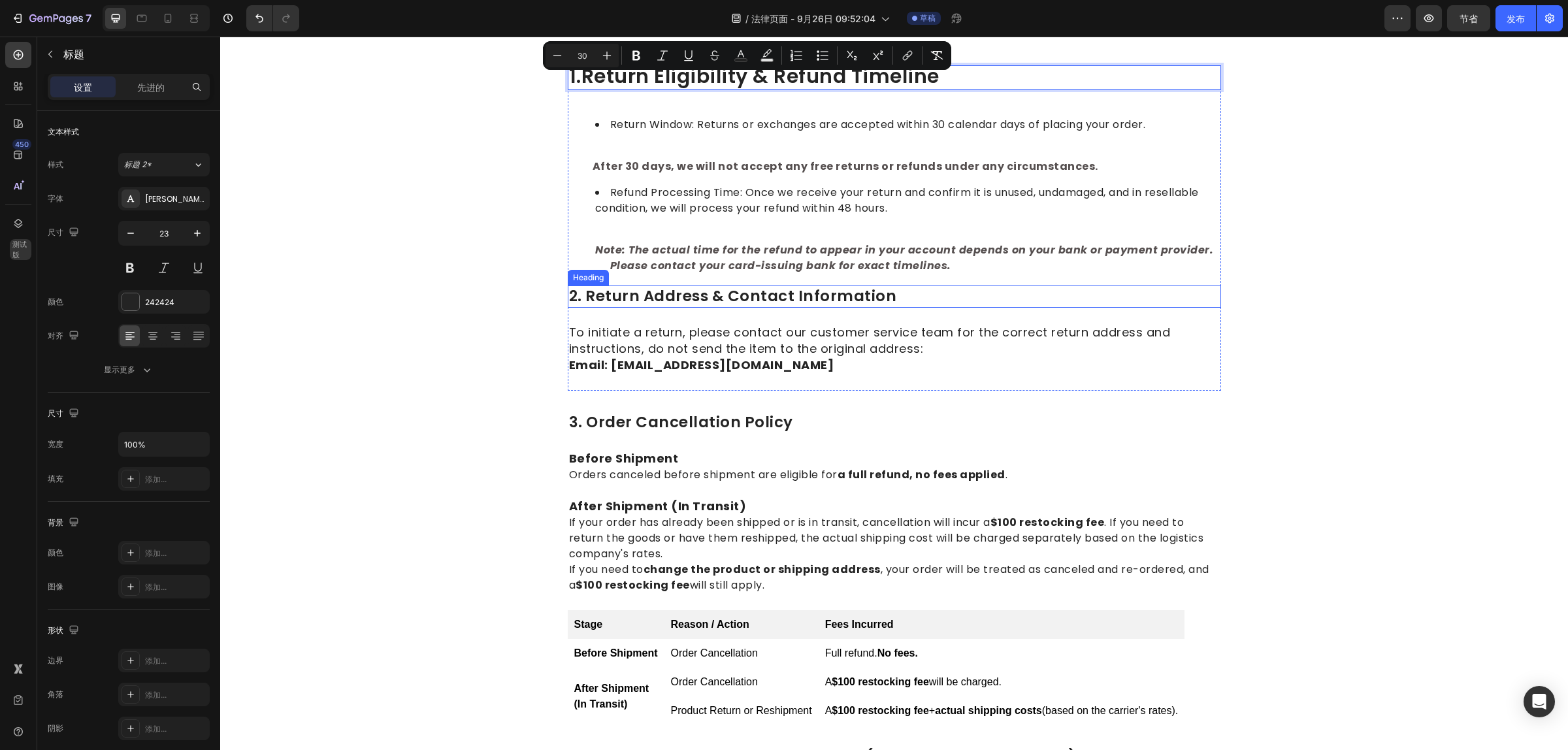
click at [688, 289] on p "2. Return Address & Contact Information" at bounding box center [894, 296] width 651 height 19
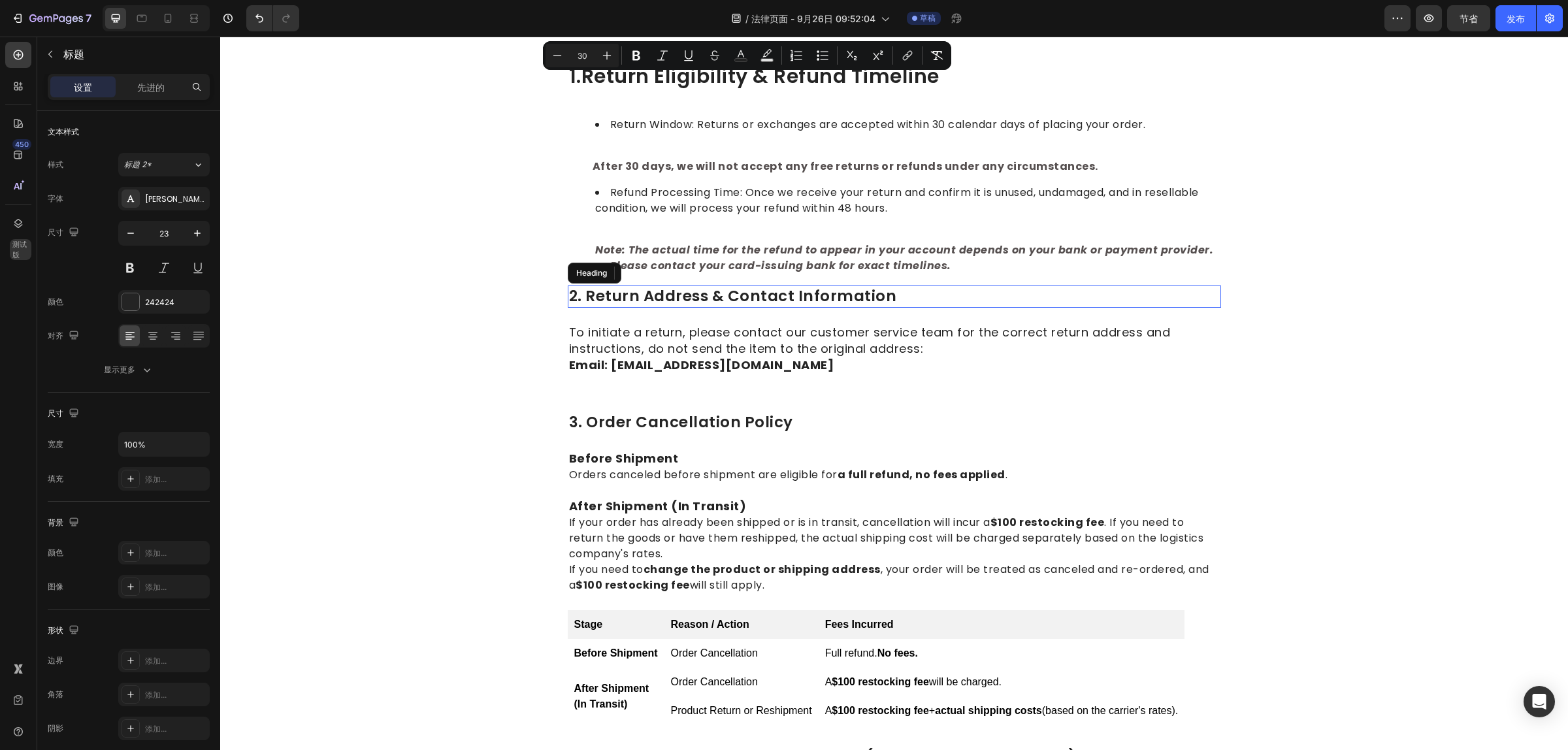
click at [688, 289] on p "2. Return Address & Contact Information" at bounding box center [894, 296] width 651 height 19
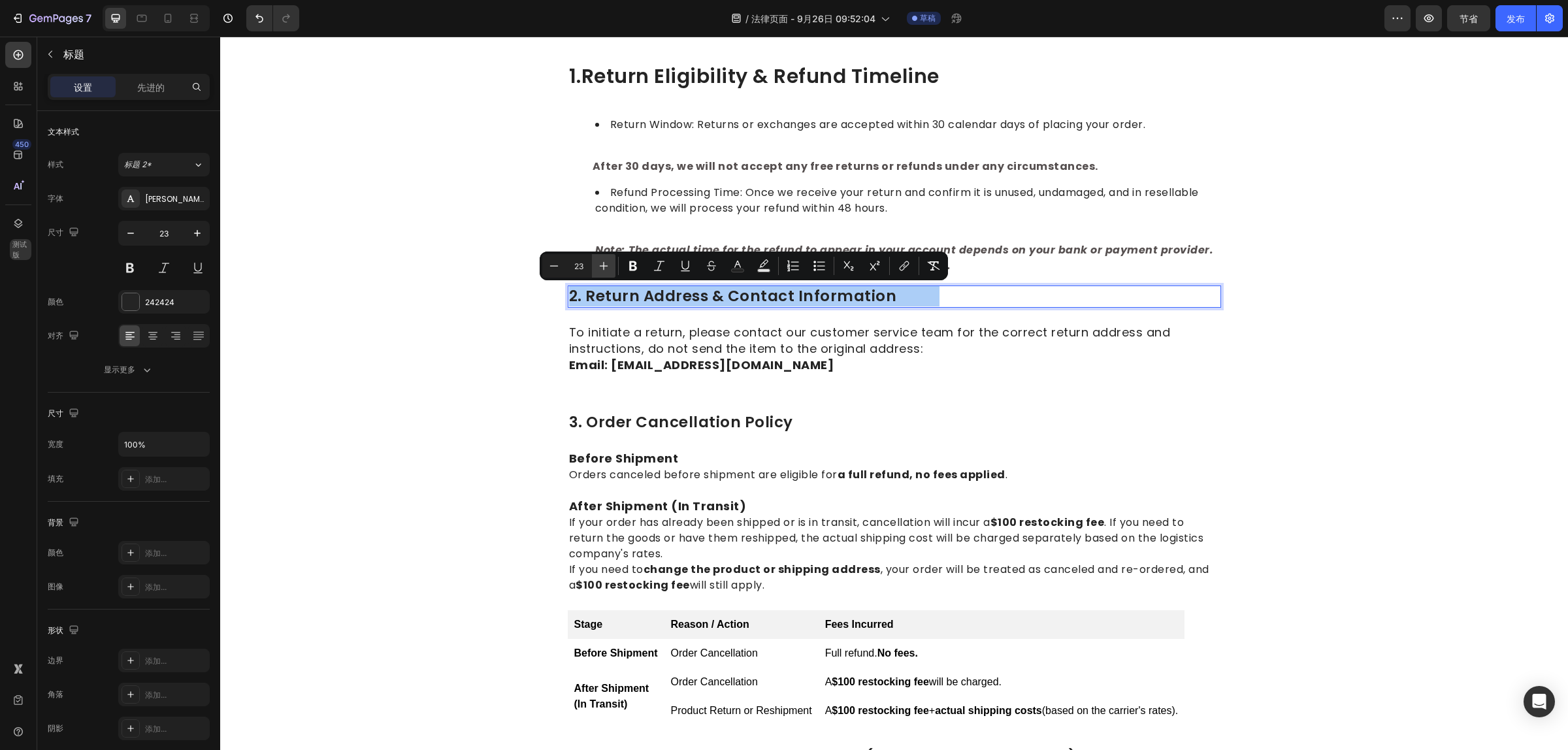
click at [611, 262] on button "Plus" at bounding box center [603, 266] width 23 height 23
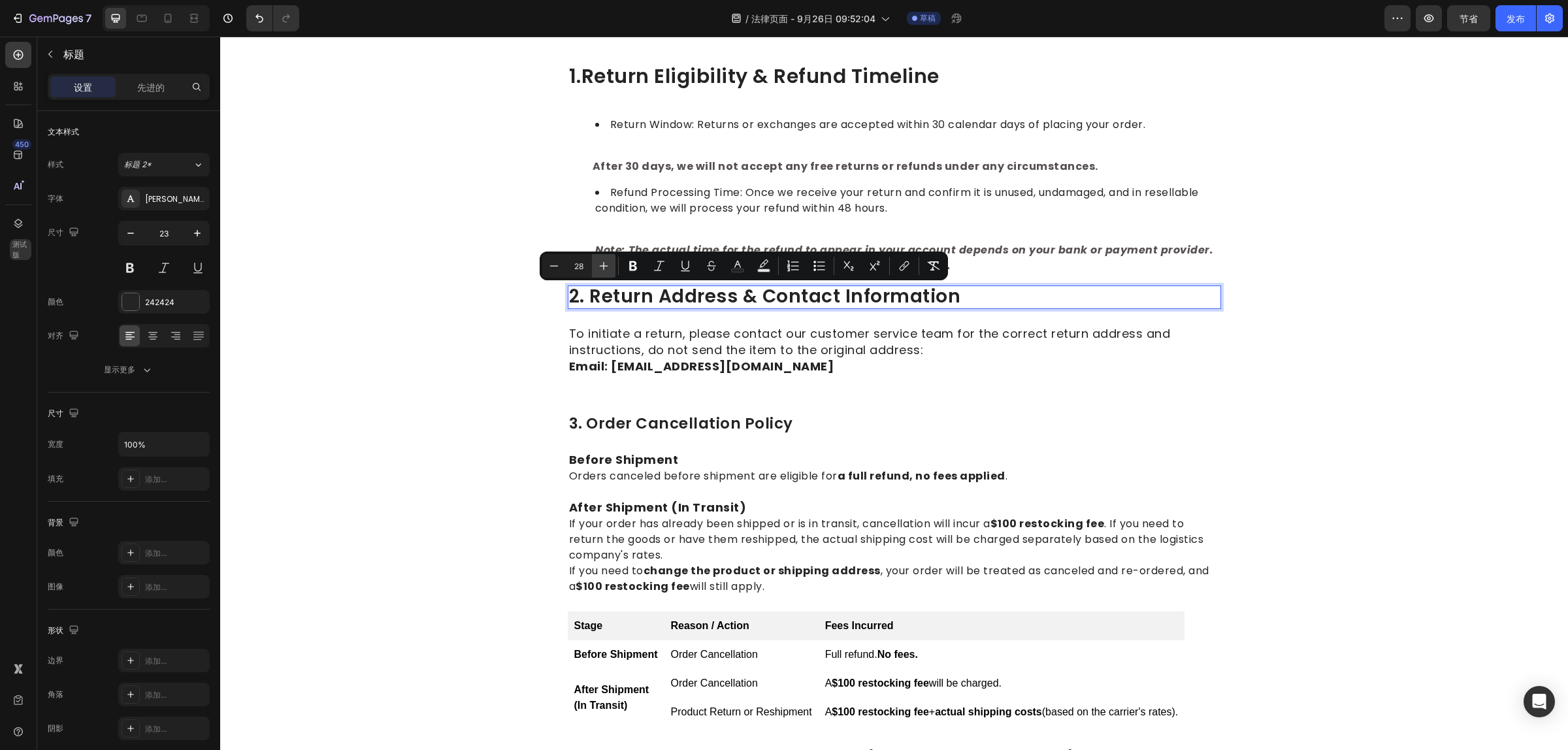
click at [611, 262] on button "Plus" at bounding box center [603, 266] width 23 height 23
type input "30"
click at [669, 415] on p "3. Order Cancellation Policy" at bounding box center [894, 424] width 651 height 19
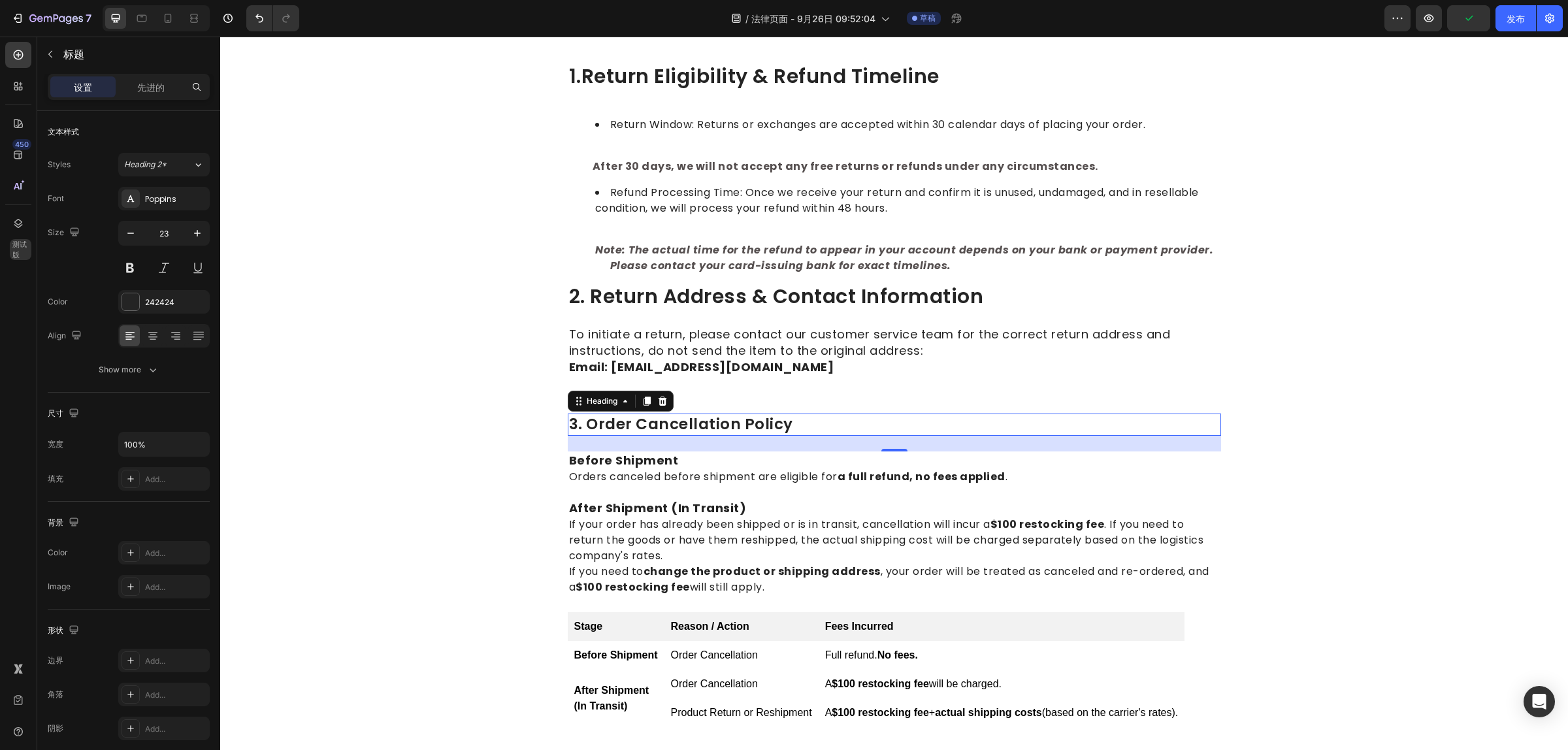
click at [669, 415] on p "3. Order Cancellation Policy" at bounding box center [894, 424] width 651 height 19
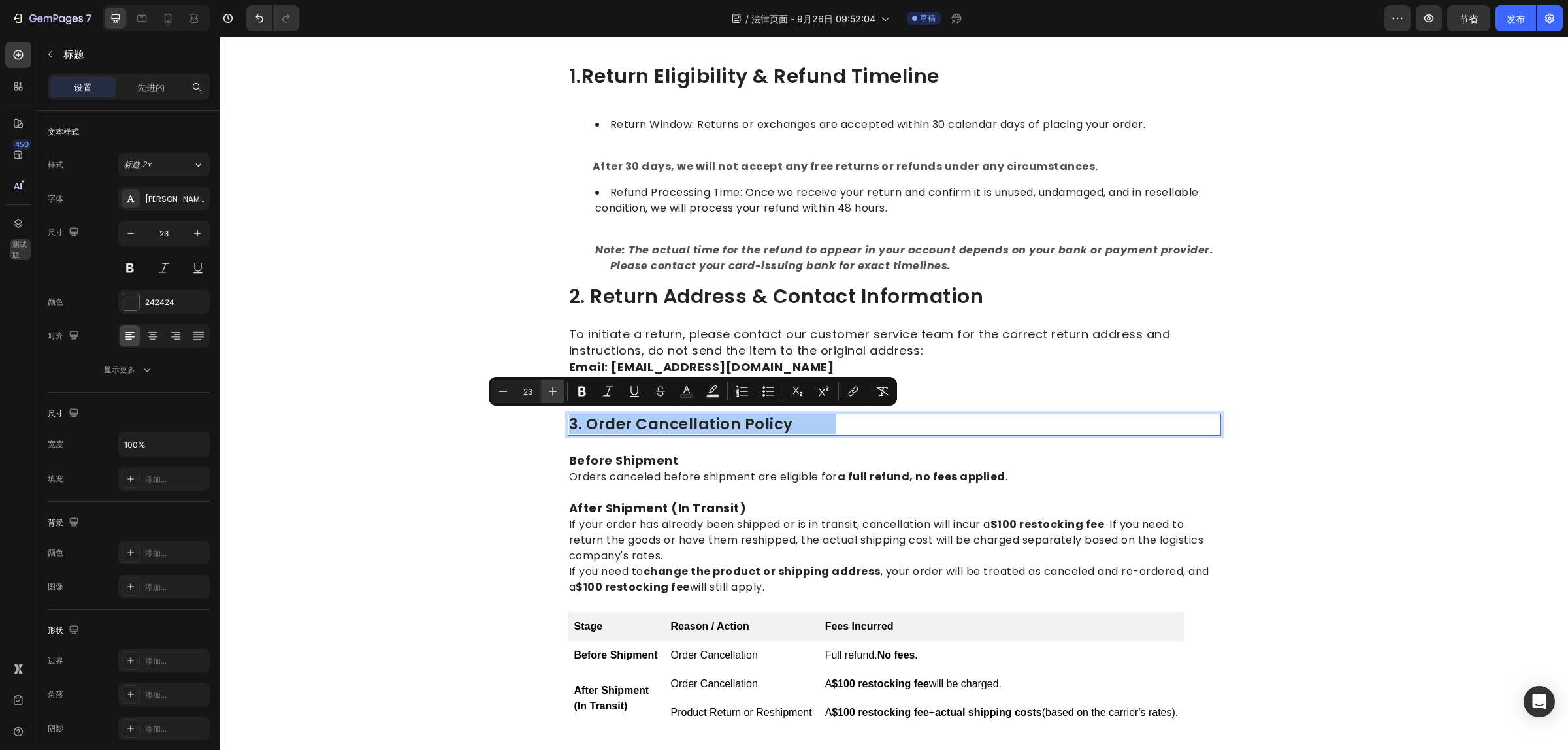
click at [552, 385] on icon "编辑器上下文工具栏" at bounding box center [553, 391] width 13 height 13
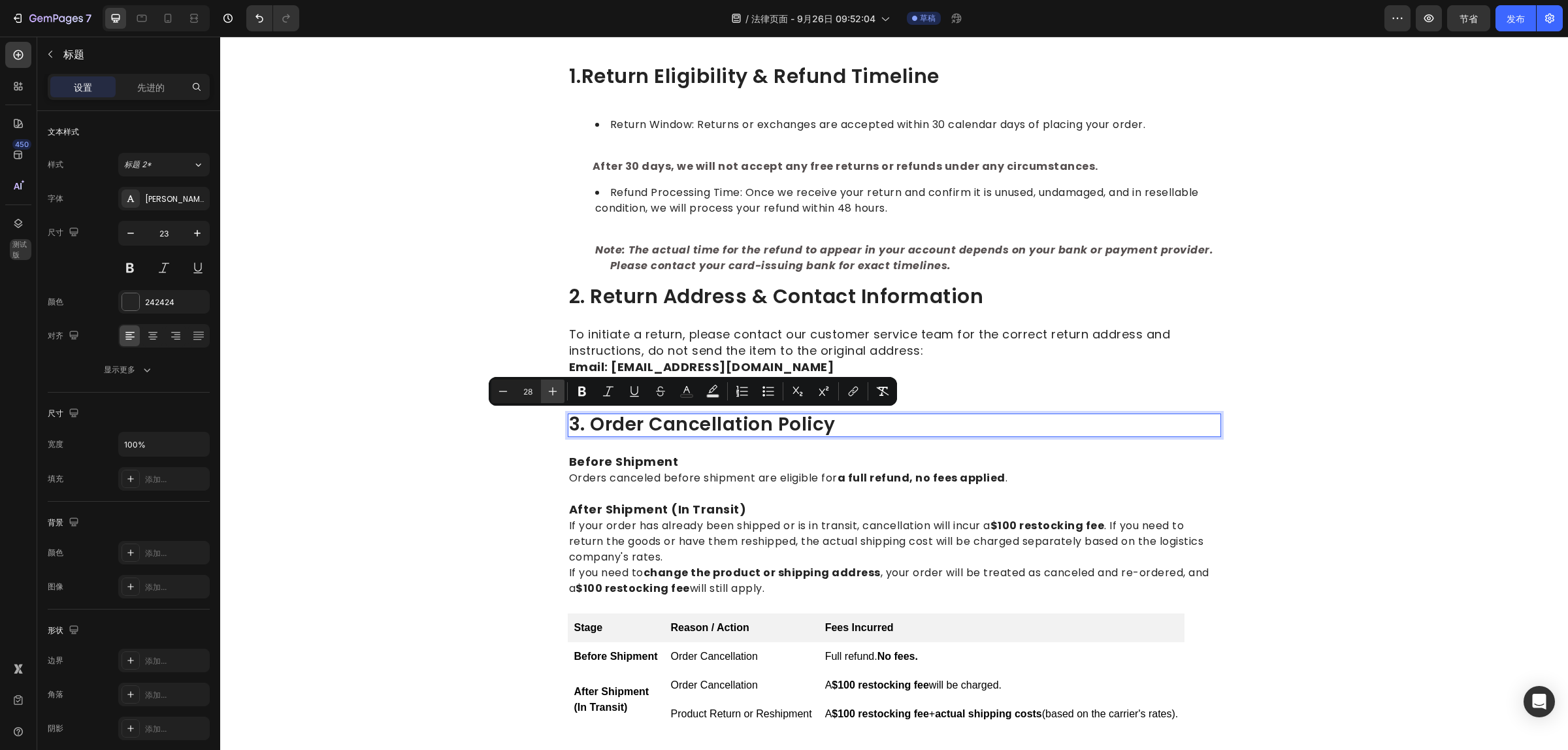
click at [552, 385] on icon "编辑器上下文工具栏" at bounding box center [553, 391] width 13 height 13
type input "30"
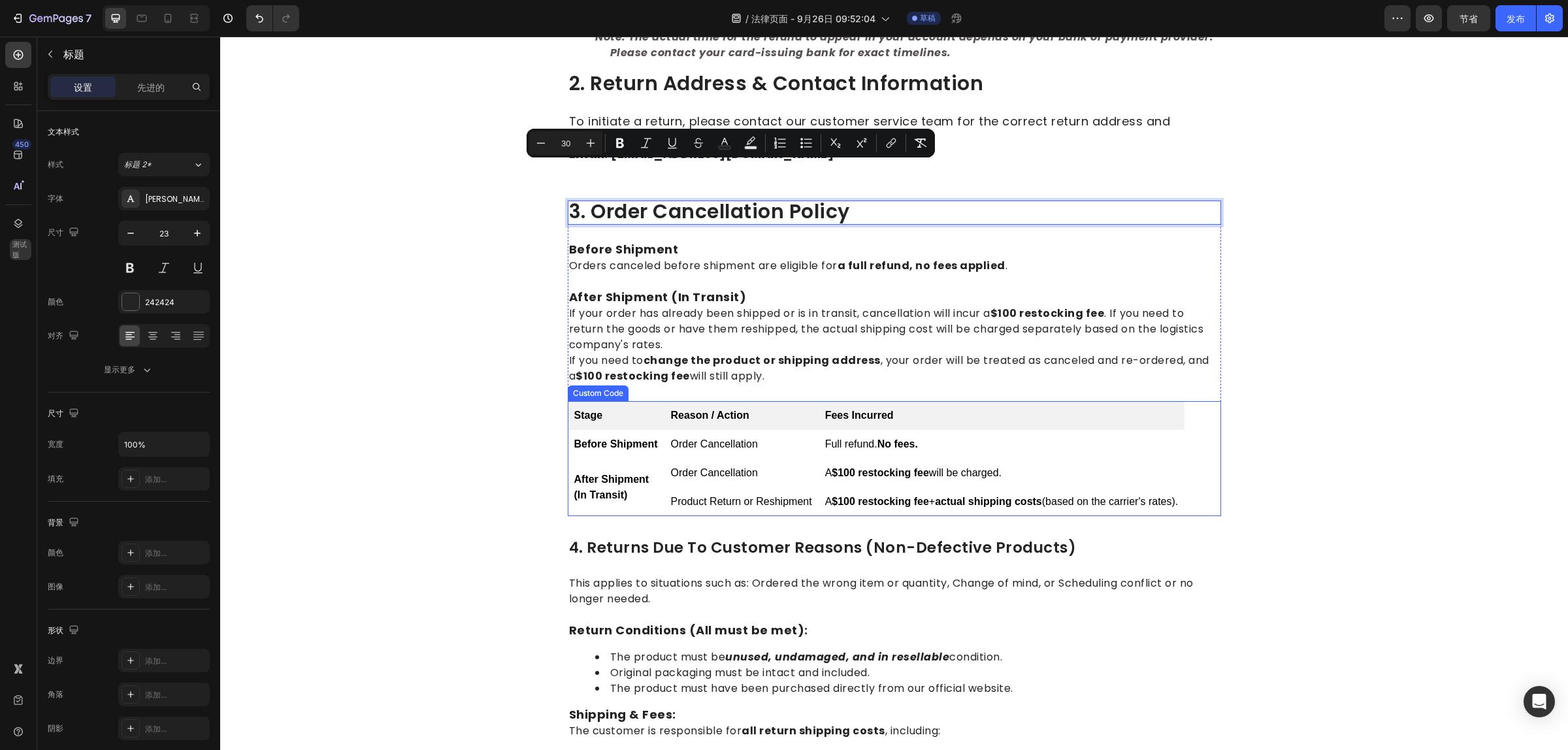
scroll to position [409, 0]
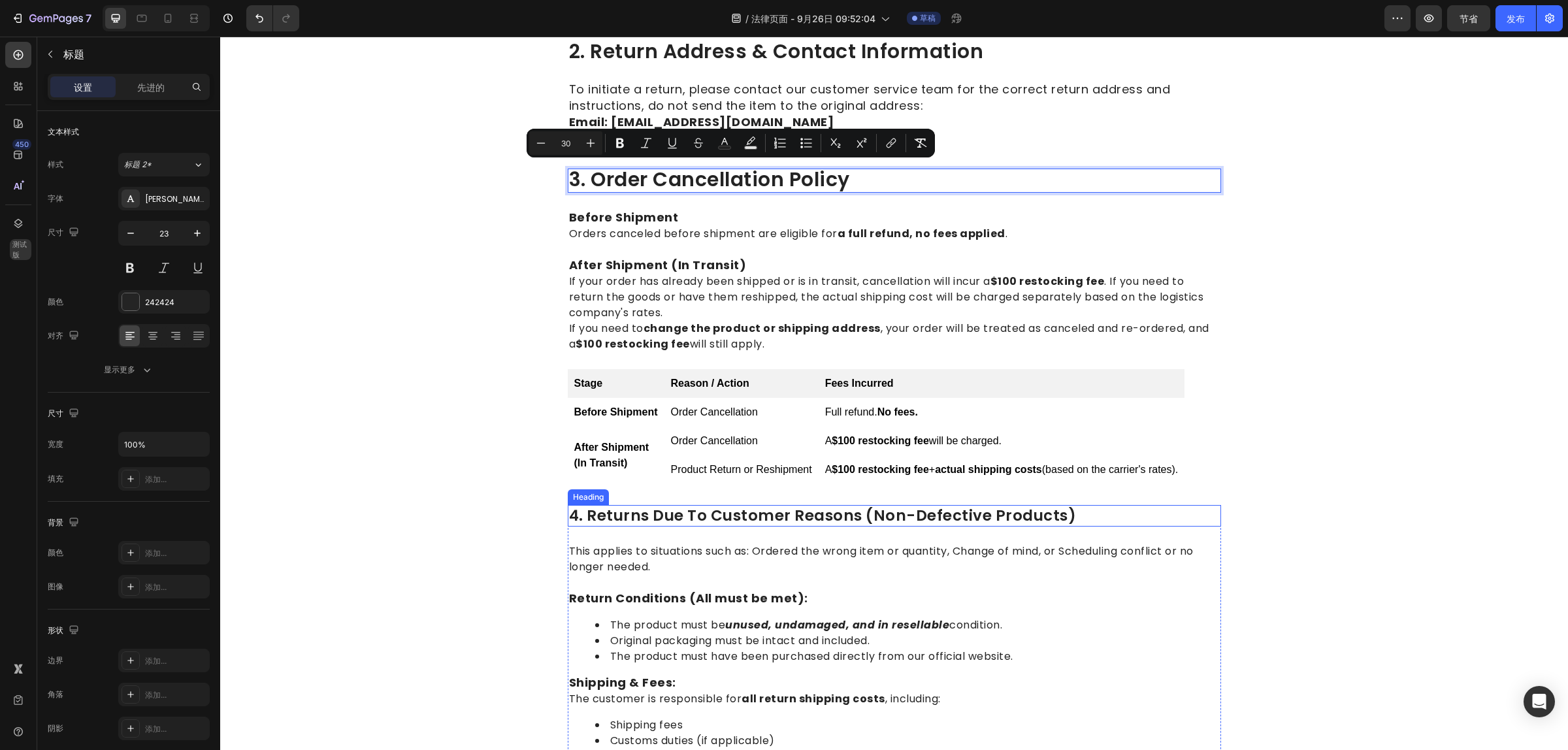
click at [680, 507] on p "4. Returns Due to Customer Reasons (Non-Defective Products)" at bounding box center [894, 516] width 651 height 19
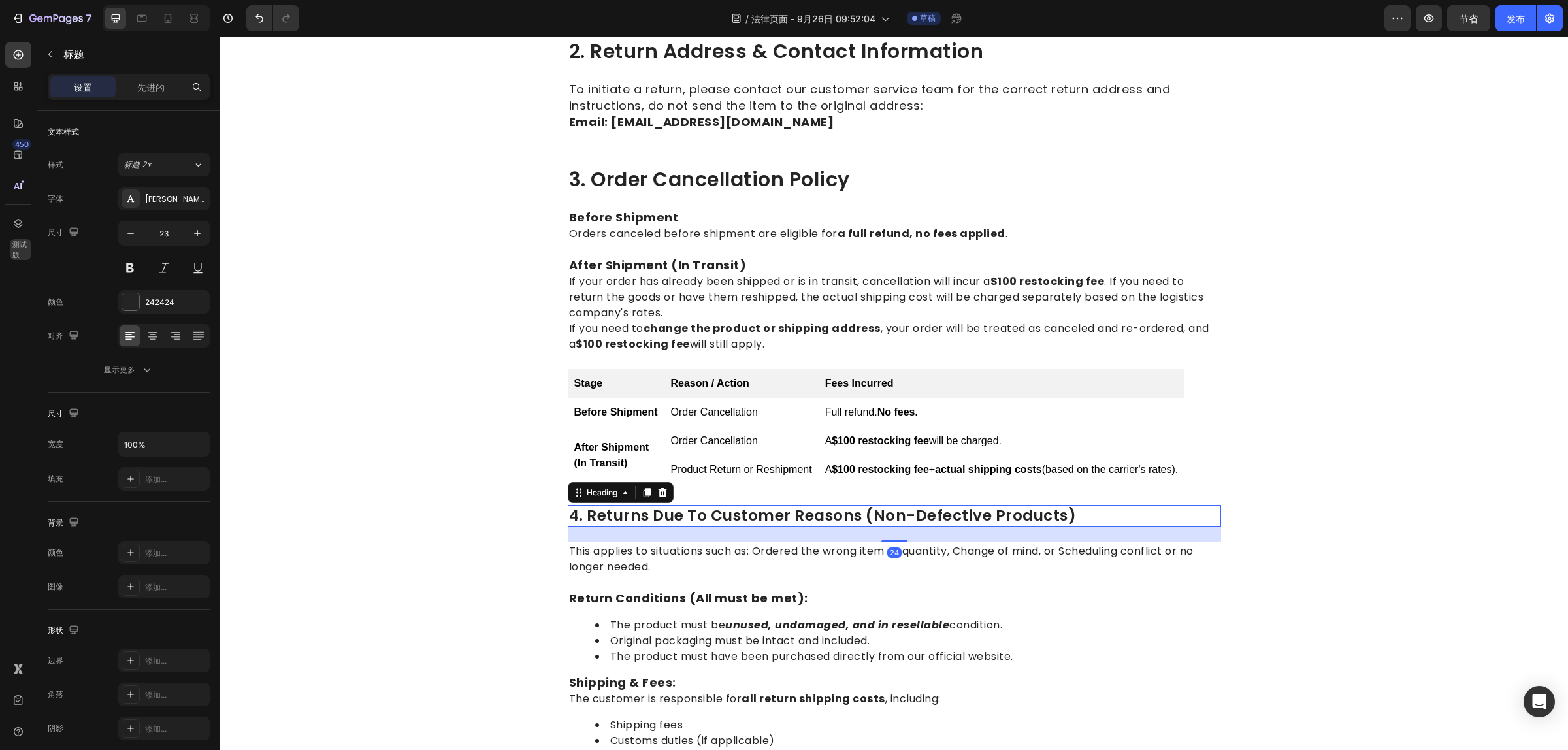
click at [654, 511] on p "4. Returns Due to Customer Reasons (Non-Defective Products)" at bounding box center [894, 516] width 651 height 19
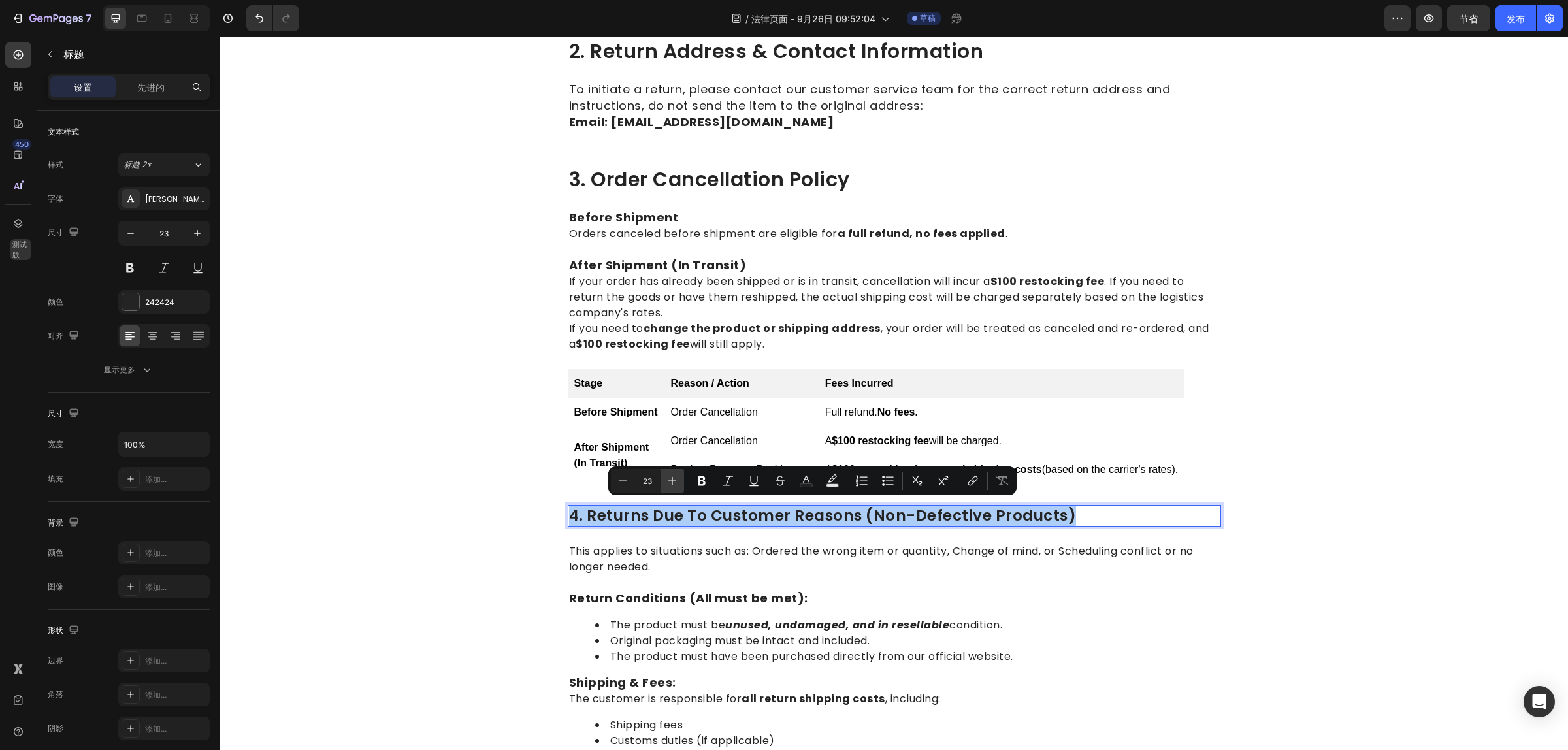
click at [674, 476] on icon "Editor contextual toolbar" at bounding box center [672, 480] width 13 height 13
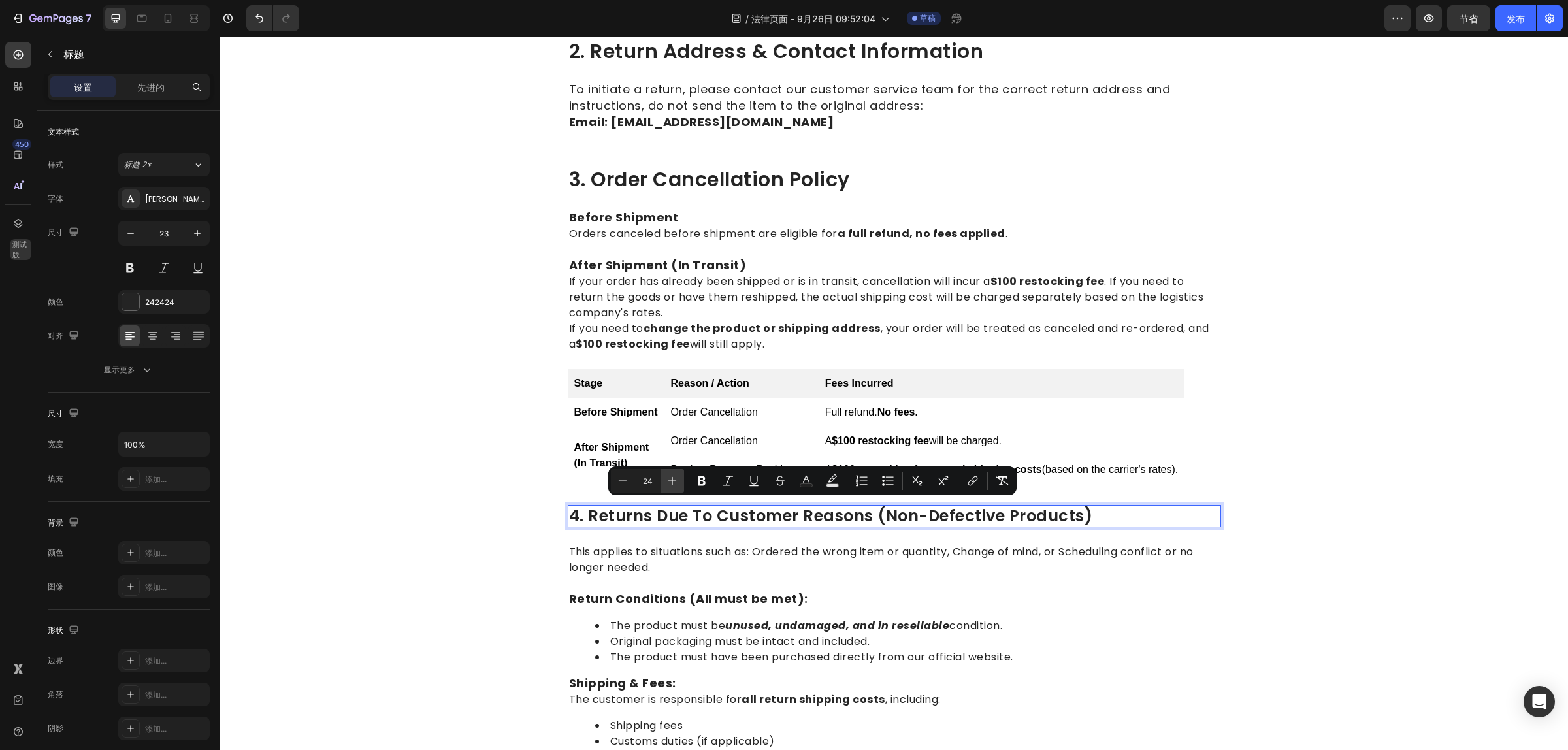
click at [674, 476] on icon "Editor contextual toolbar" at bounding box center [672, 480] width 13 height 13
click at [674, 476] on icon "编辑器上下文工具栏" at bounding box center [672, 480] width 13 height 13
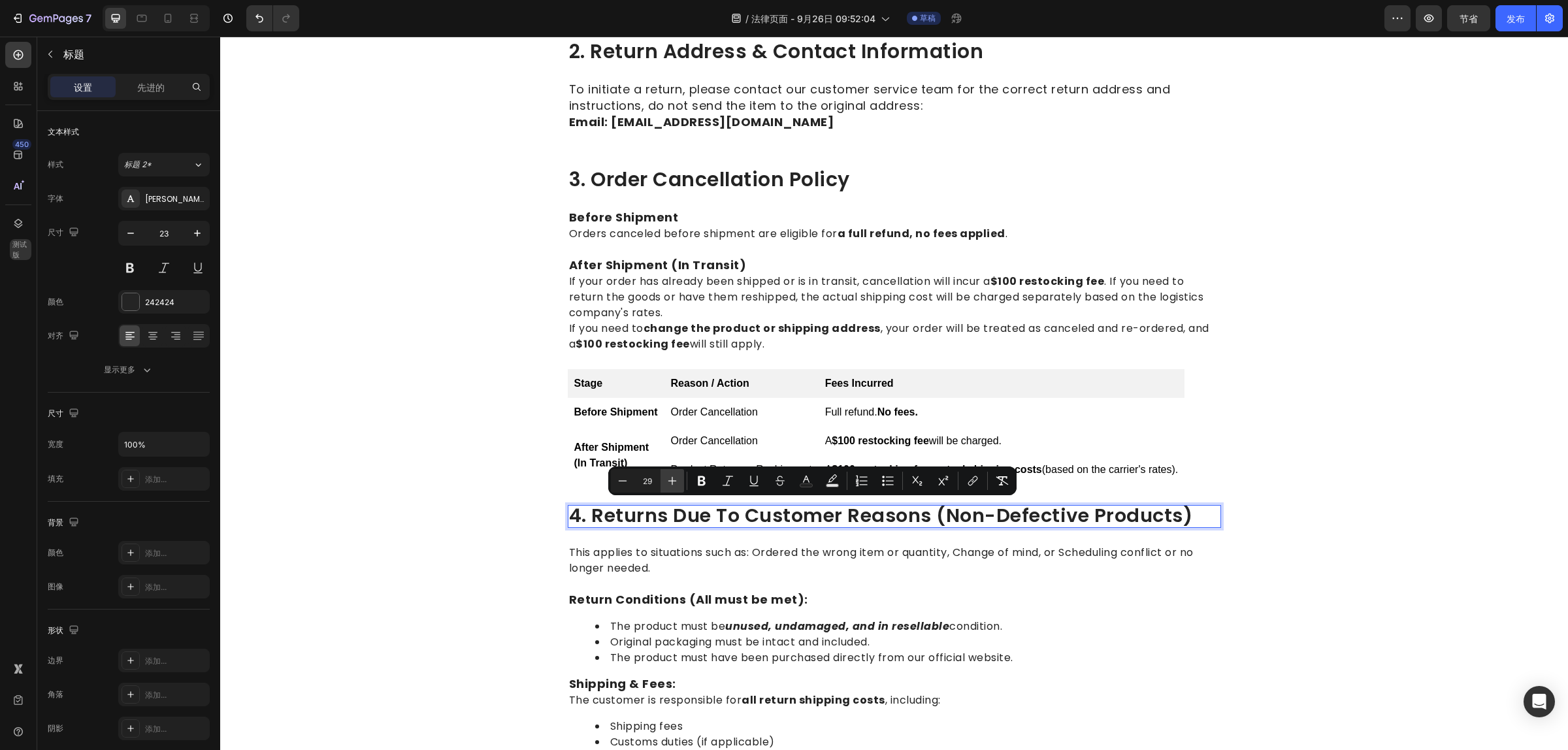
click at [674, 476] on icon "编辑器上下文工具栏" at bounding box center [672, 480] width 13 height 13
type input "30"
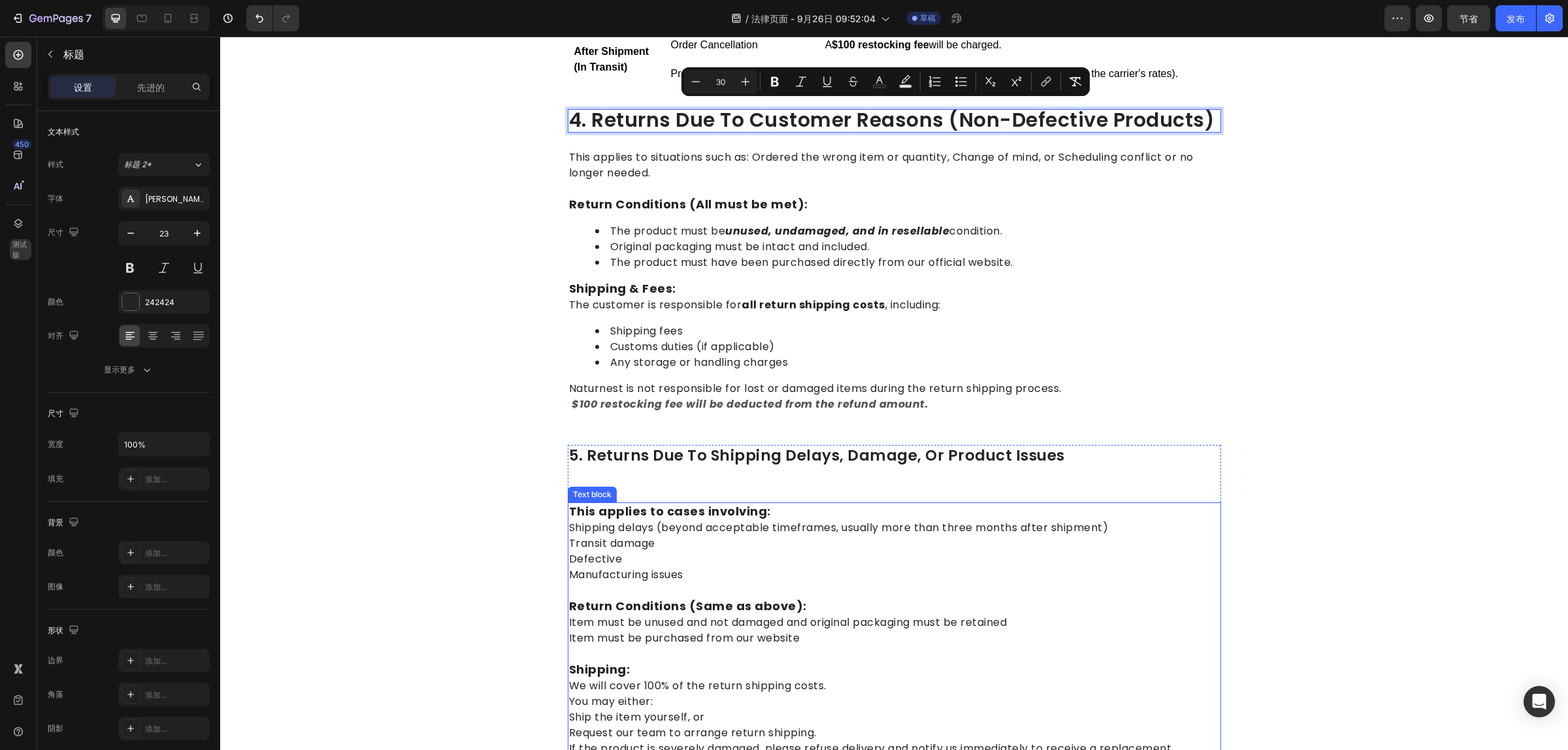
scroll to position [817, 0]
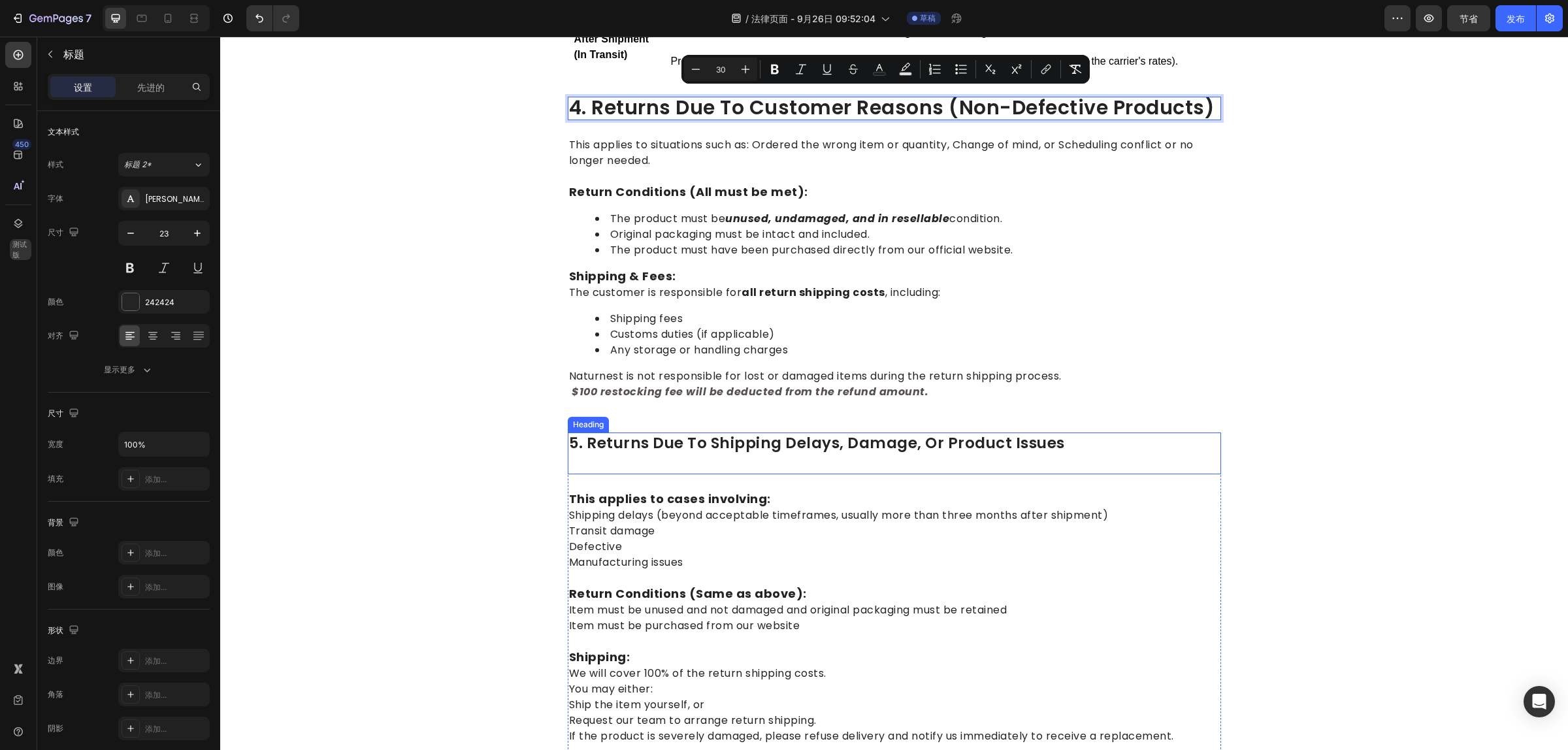
click at [619, 437] on p "5. Returns Due to Shipping Delays, Damage, or Product Issues" at bounding box center [894, 454] width 651 height 39
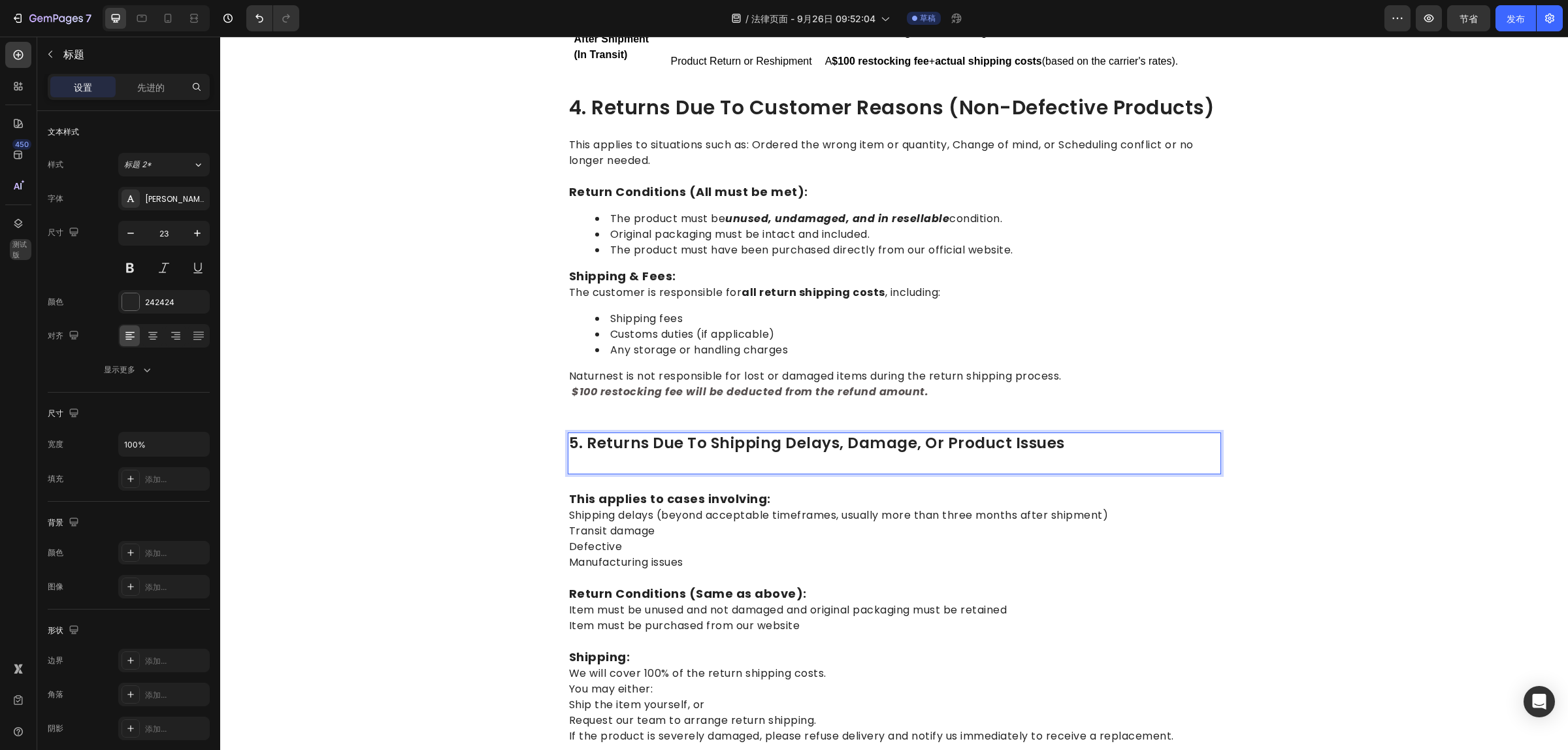
click at [606, 436] on p "5. Returns Due to Shipping Delays, Damage, or Product Issues" at bounding box center [894, 454] width 651 height 39
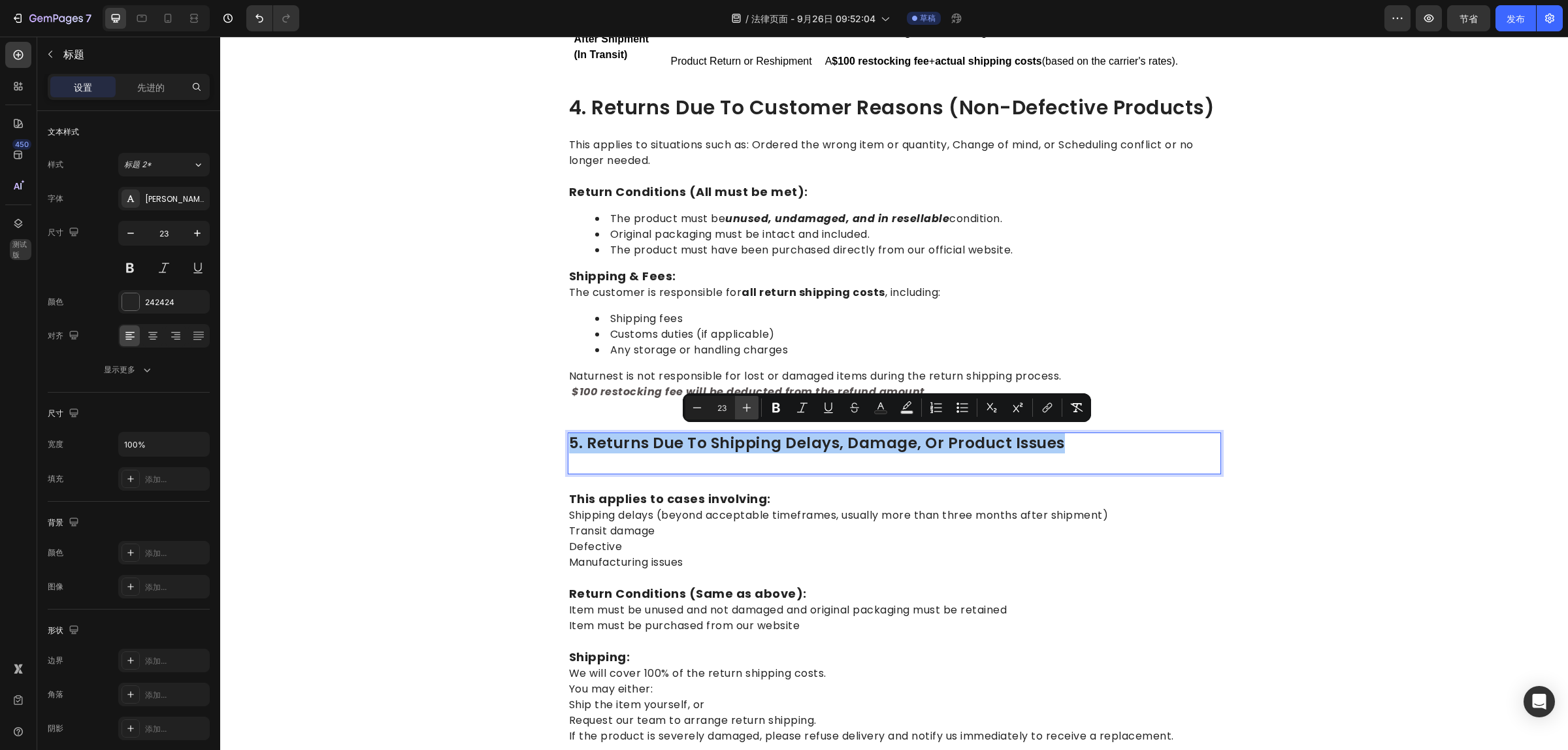
click at [744, 409] on icon "Editor contextual toolbar" at bounding box center [747, 408] width 13 height 13
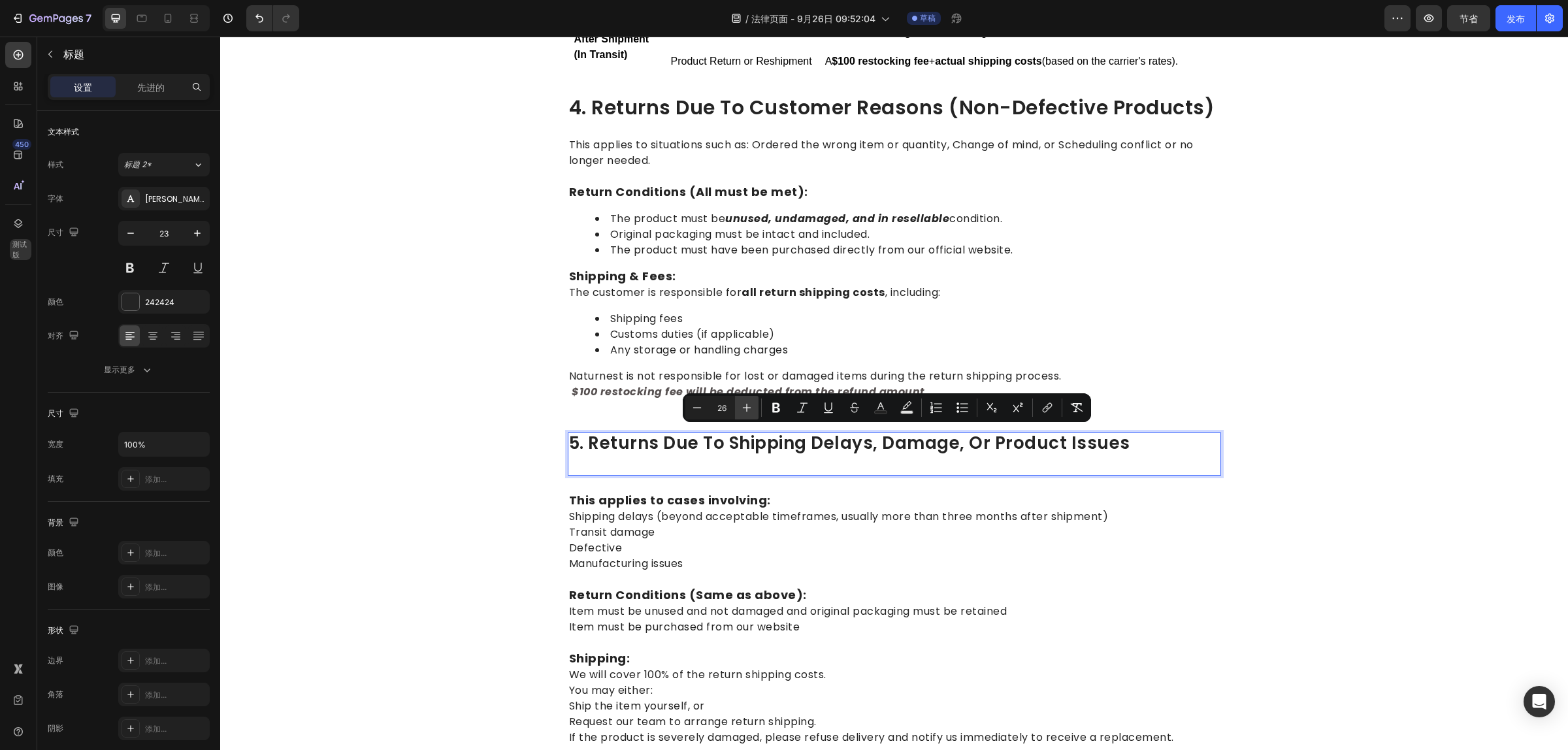
click at [744, 409] on icon "Editor contextual toolbar" at bounding box center [747, 408] width 13 height 13
click at [744, 409] on icon "编辑器上下文工具栏" at bounding box center [747, 408] width 13 height 13
type input "30"
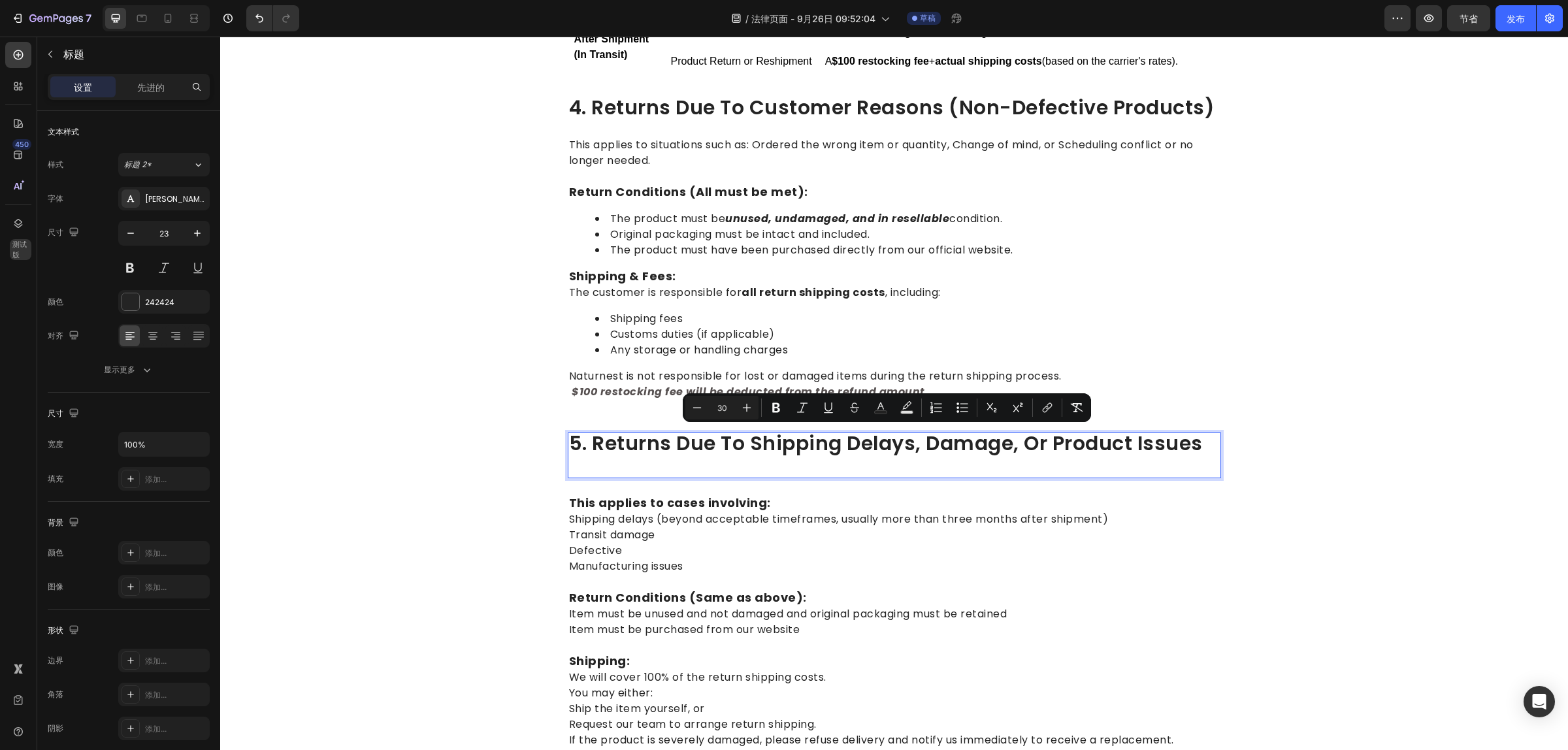
click at [779, 462] on p "5. Returns Due to Shipping Delays, Damage, or Product Issues" at bounding box center [894, 455] width 651 height 43
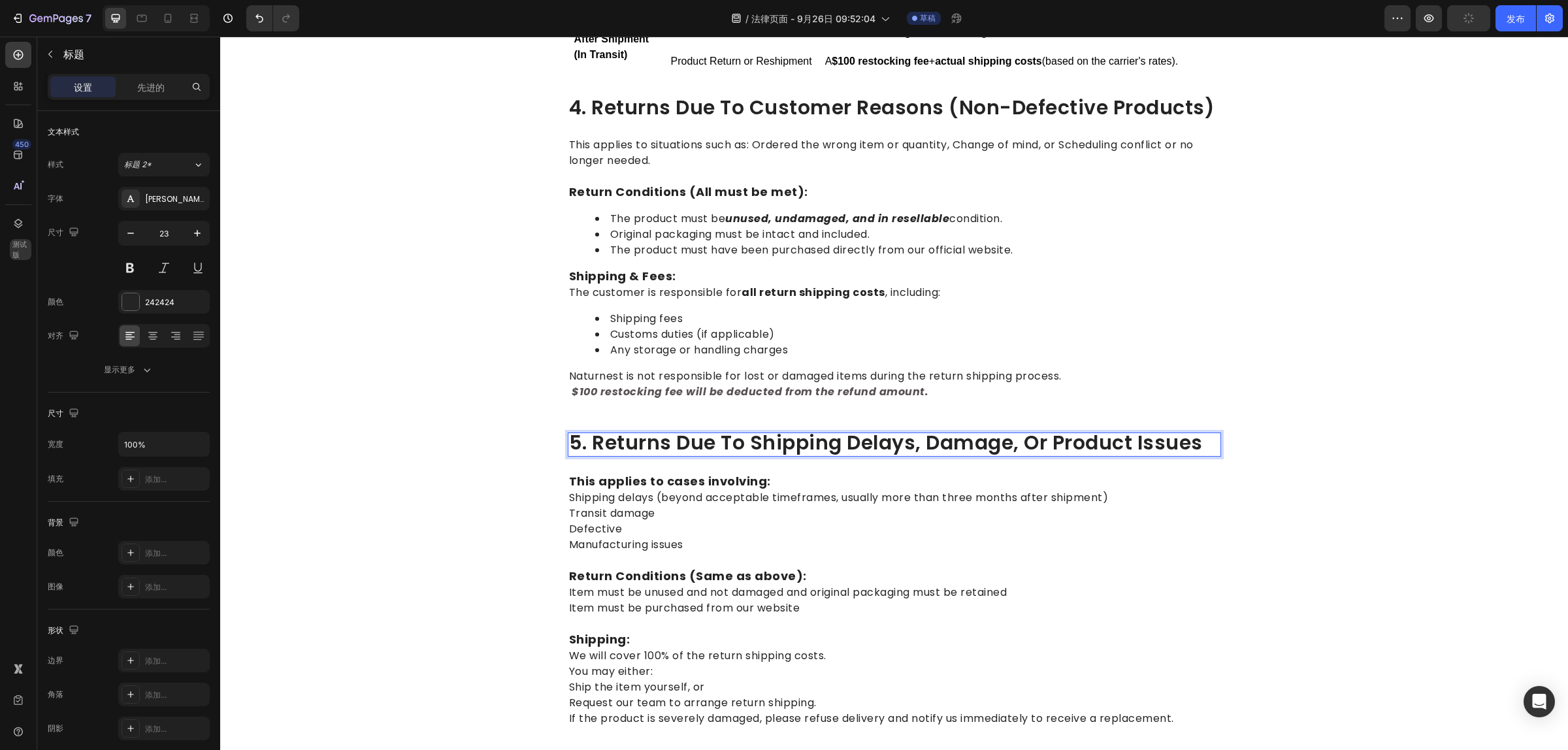
scroll to position [0, 0]
drag, startPoint x: 1363, startPoint y: 438, endPoint x: 1081, endPoint y: 524, distance: 294.8
click at [1363, 438] on div "⁠⁠⁠⁠⁠⁠⁠ 1.return eligibility & refund timeline Heading Return Window: Returns o…" at bounding box center [894, 394] width 1328 height 1965
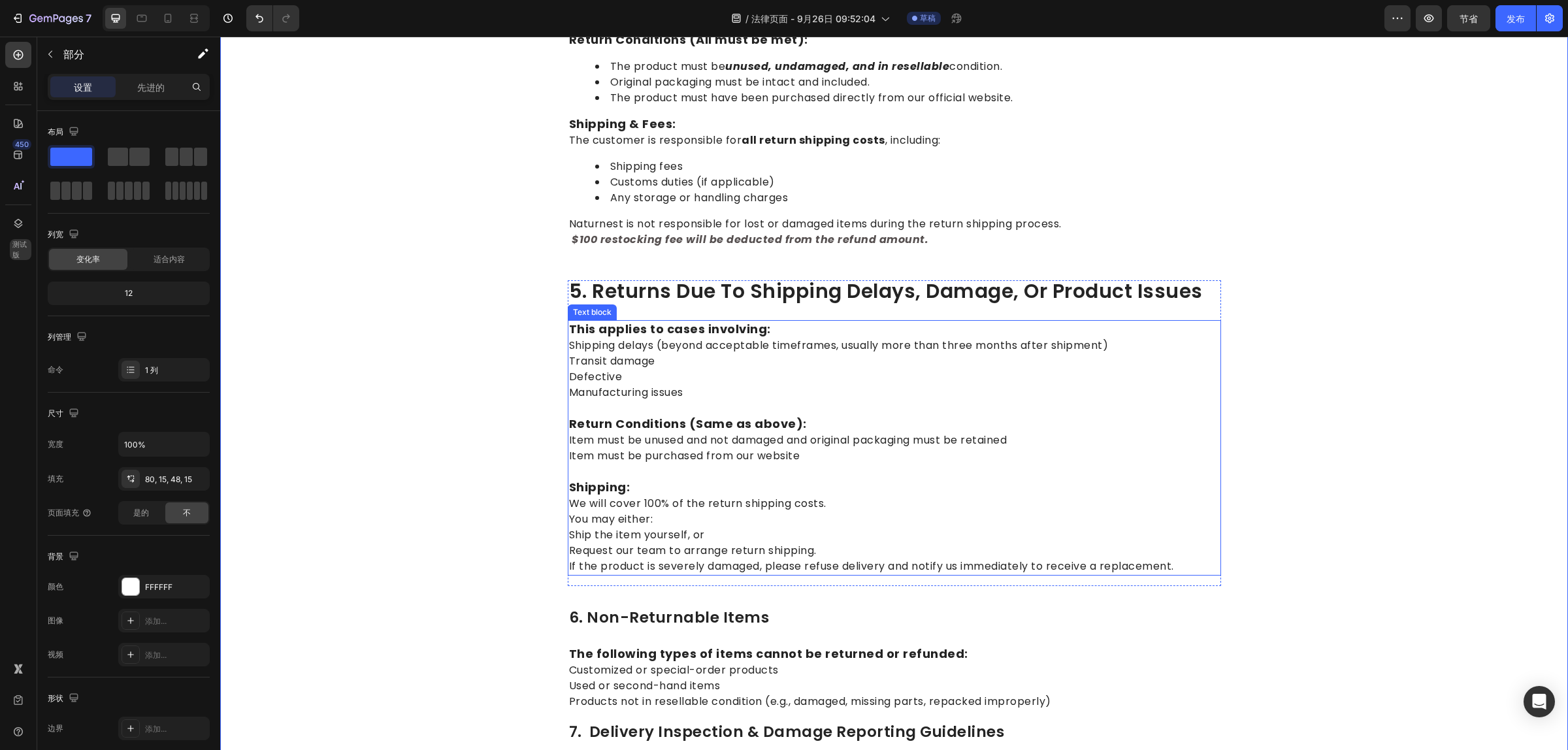
scroll to position [980, 0]
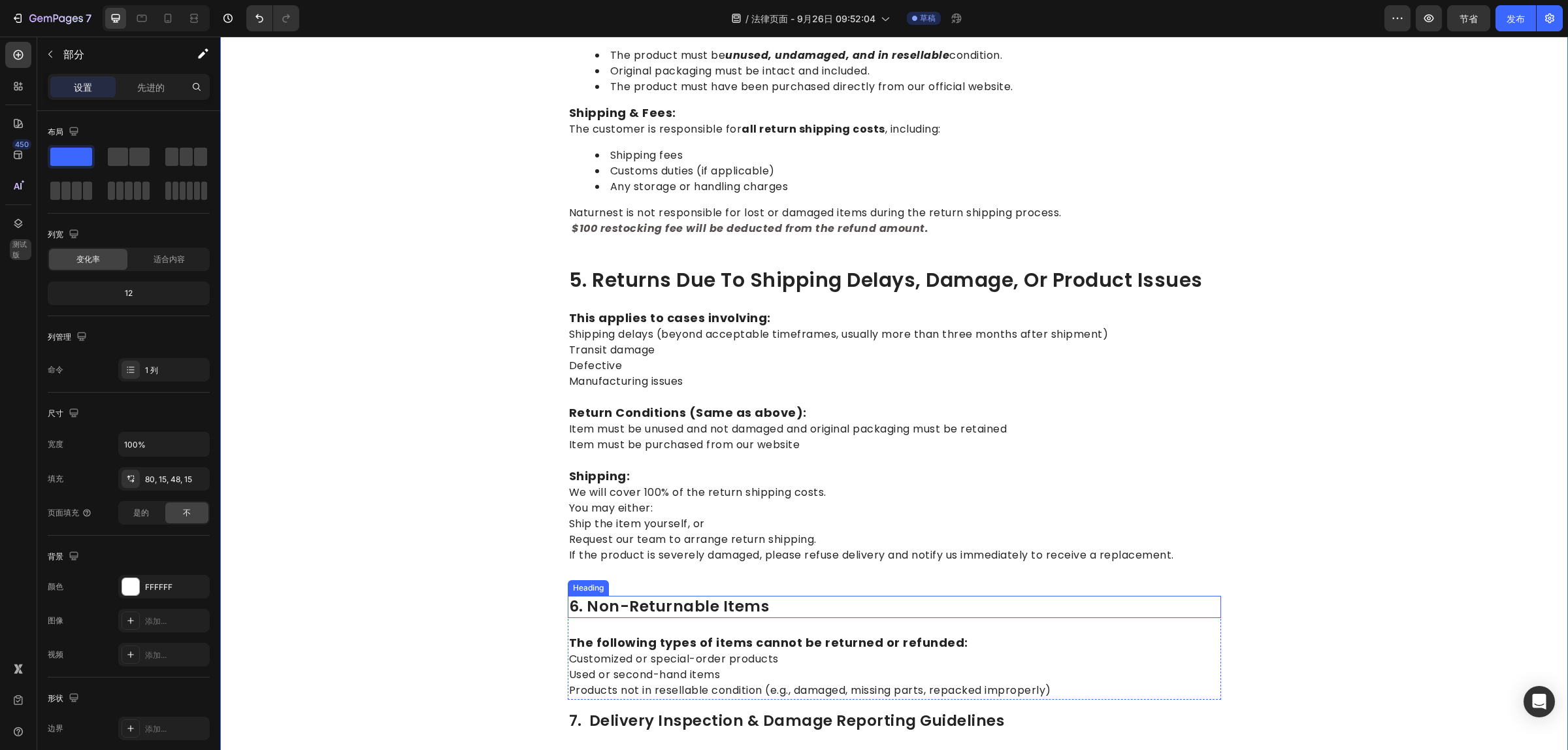
click at [660, 597] on p "6. Non-Returnable Items" at bounding box center [894, 607] width 651 height 19
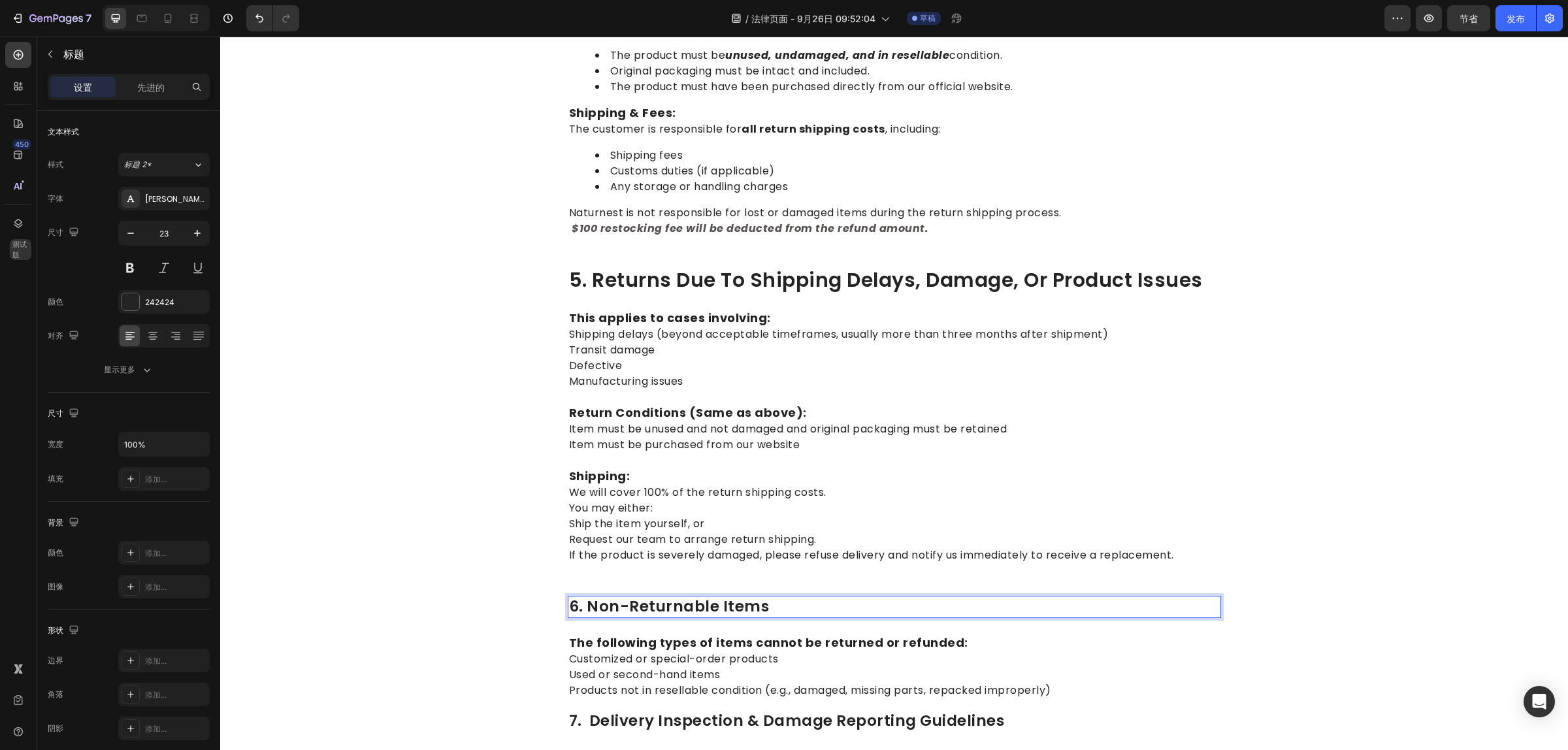
click at [617, 601] on p "6. Non-Returnable Items" at bounding box center [894, 607] width 651 height 19
click at [619, 600] on p "6. Non-Returnable Items" at bounding box center [894, 607] width 651 height 19
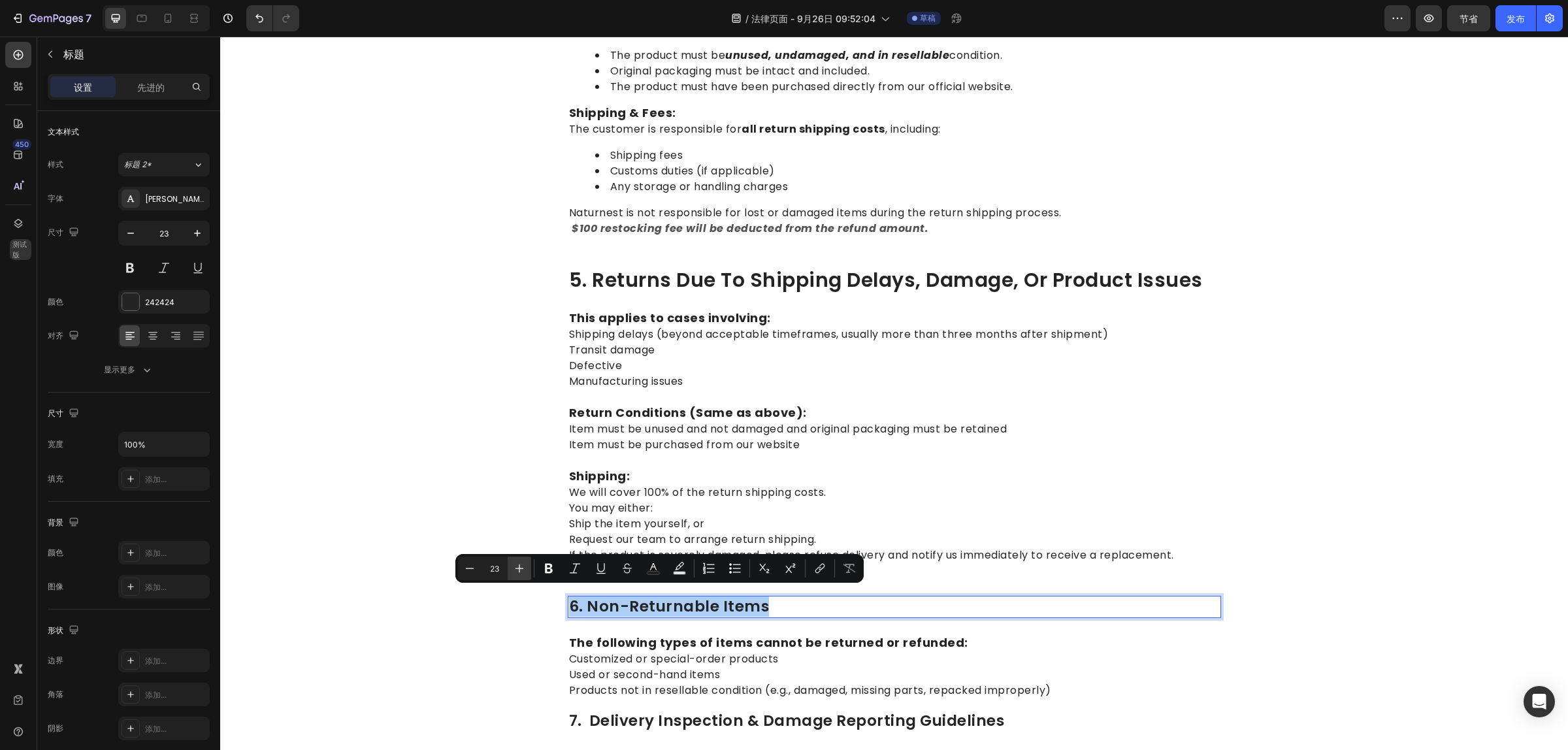
click at [519, 565] on icon "Editor contextual toolbar" at bounding box center [519, 568] width 9 height 9
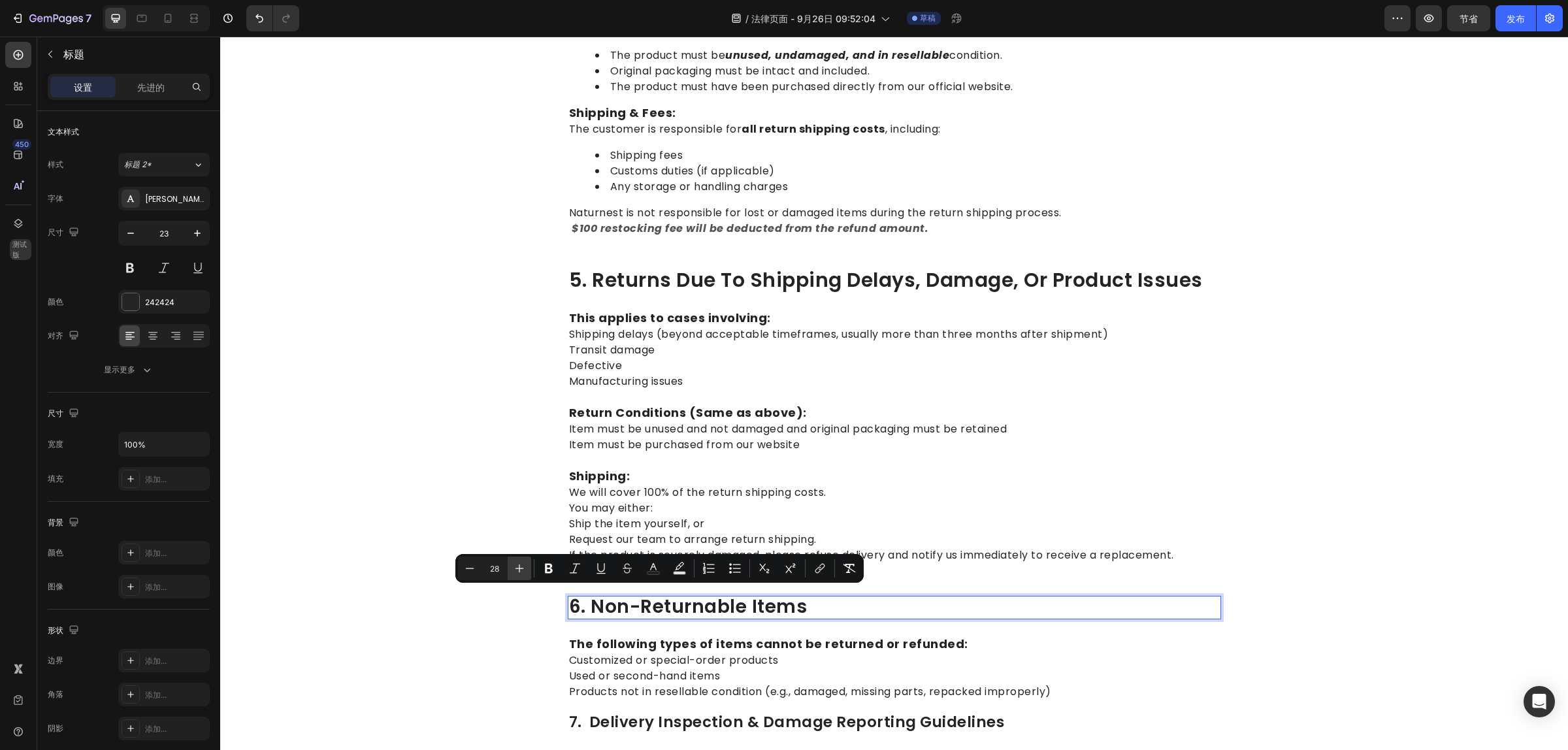
click at [519, 565] on icon "Editor contextual toolbar" at bounding box center [519, 568] width 9 height 9
type input "30"
click at [1158, 658] on p "The following types of items cannot be returned or refunded: Customized or spec…" at bounding box center [894, 668] width 651 height 63
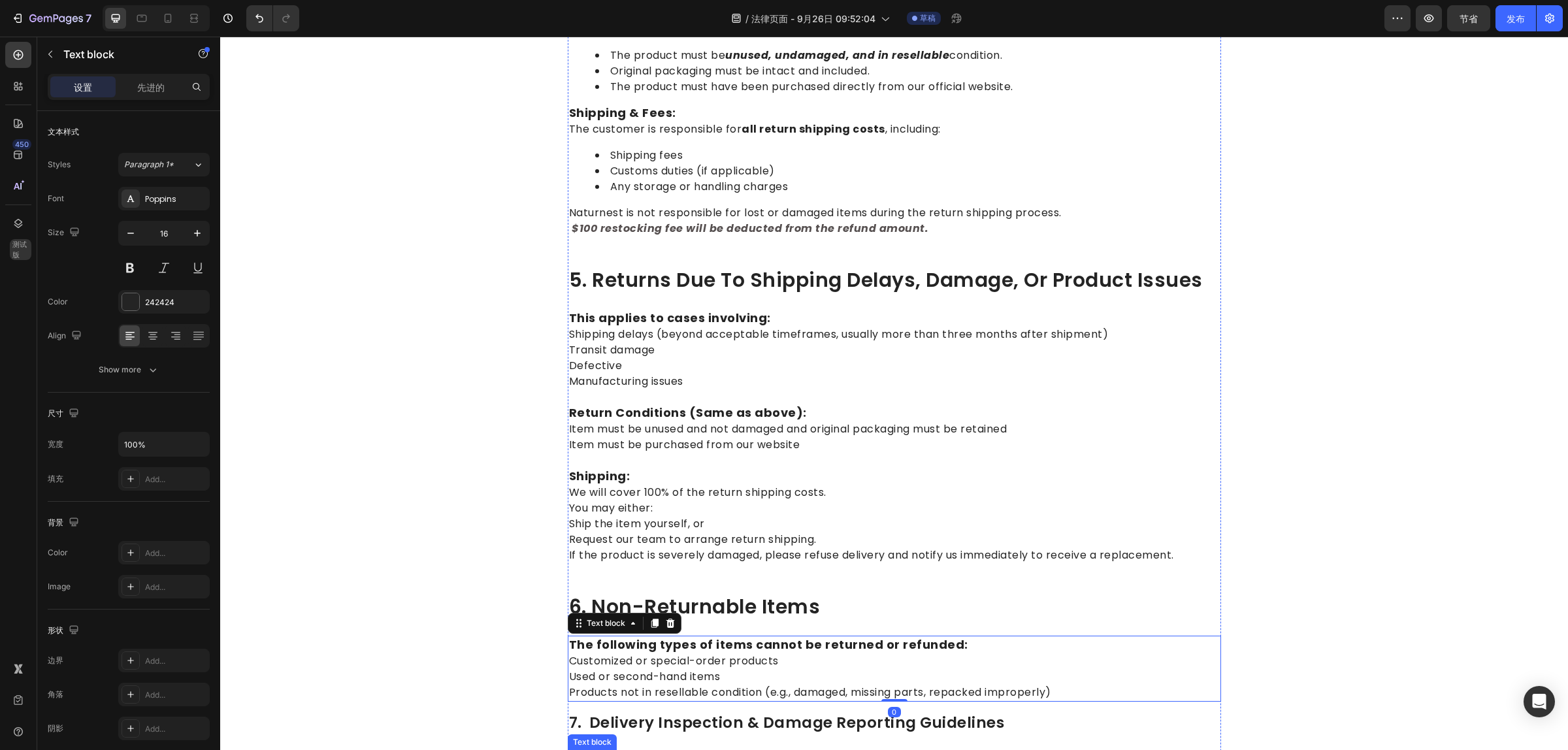
scroll to position [1062, 0]
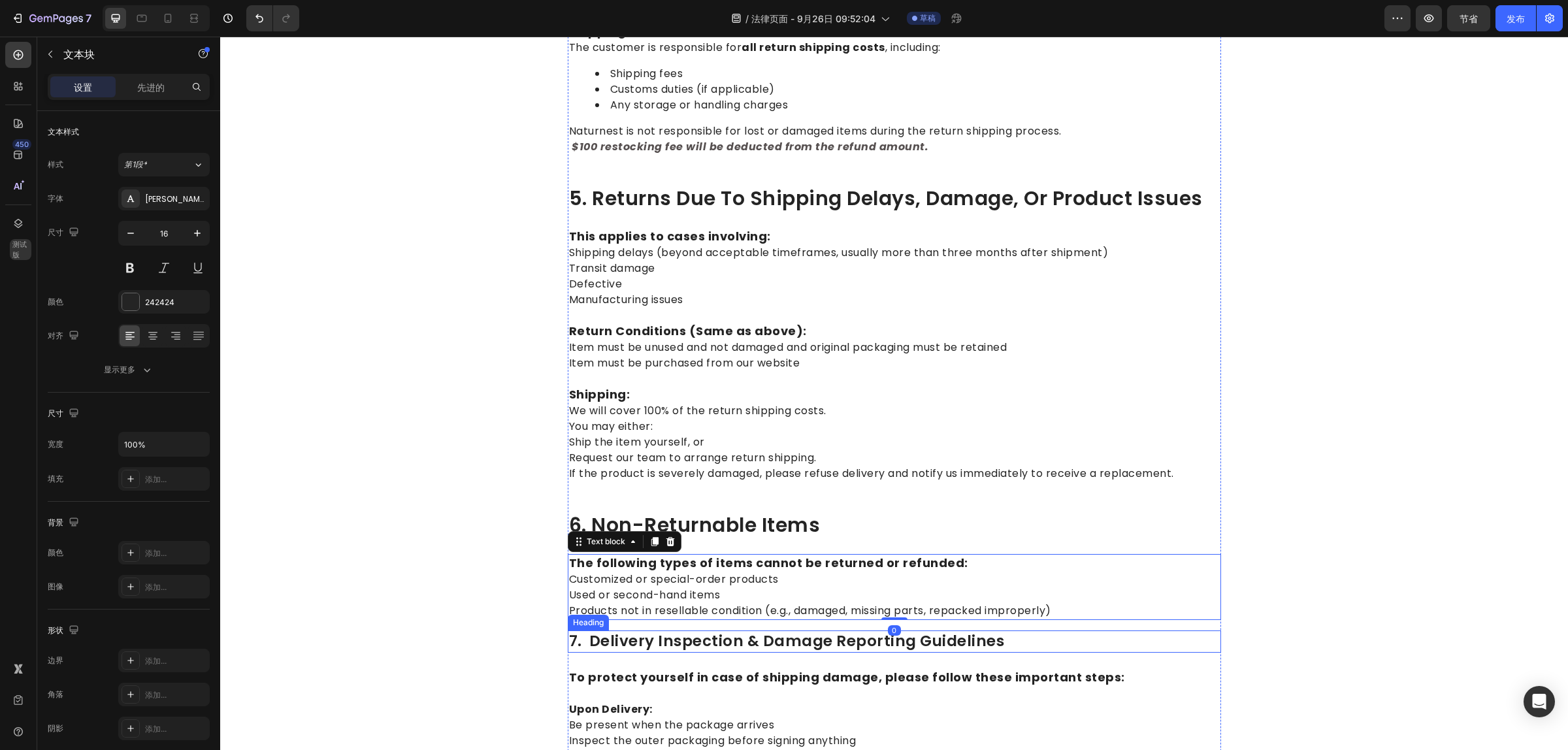
click at [614, 637] on p "7. Delivery Inspection & Damage Reporting Guidelines" at bounding box center [894, 641] width 651 height 19
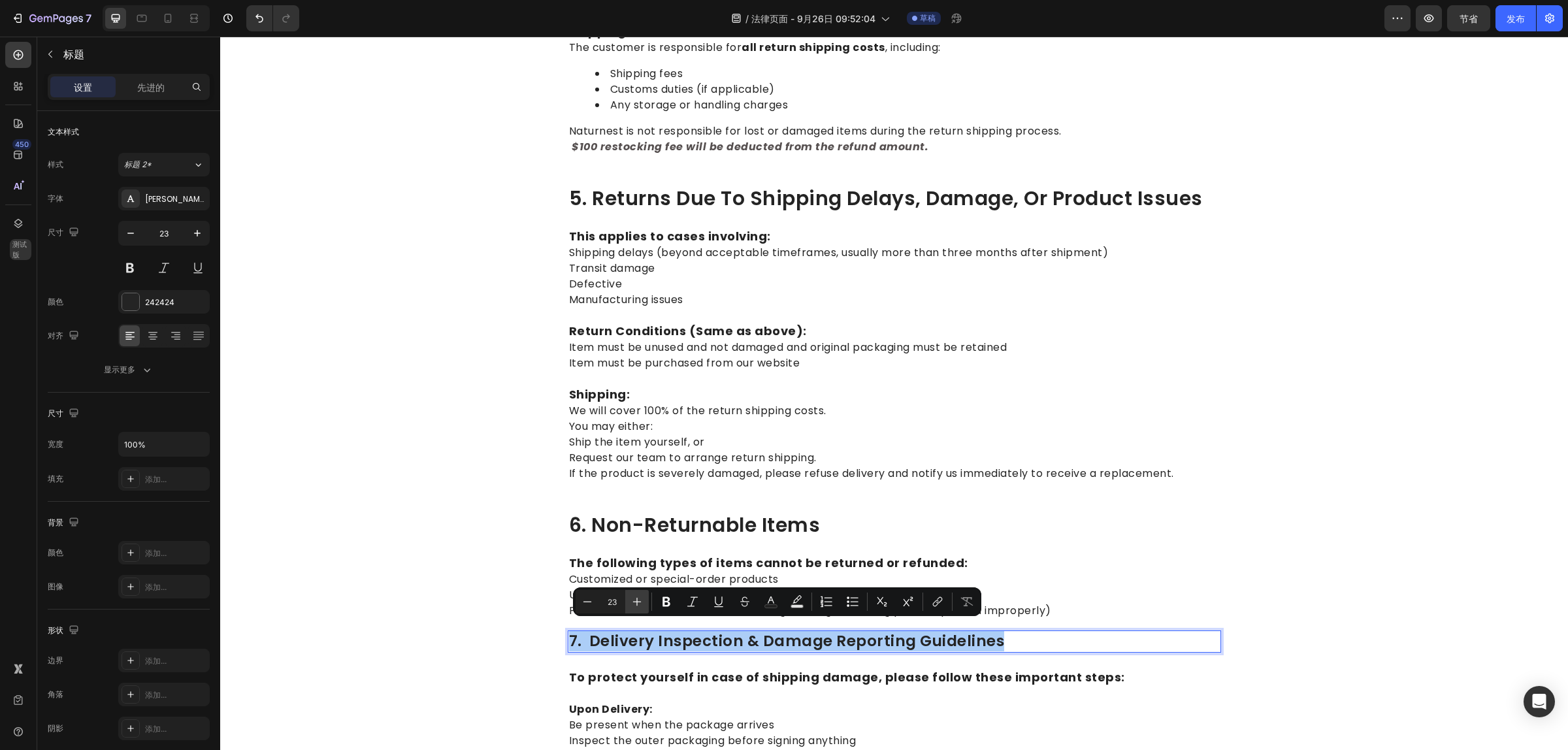
click at [637, 603] on icon "Editor contextual toolbar" at bounding box center [637, 602] width 13 height 13
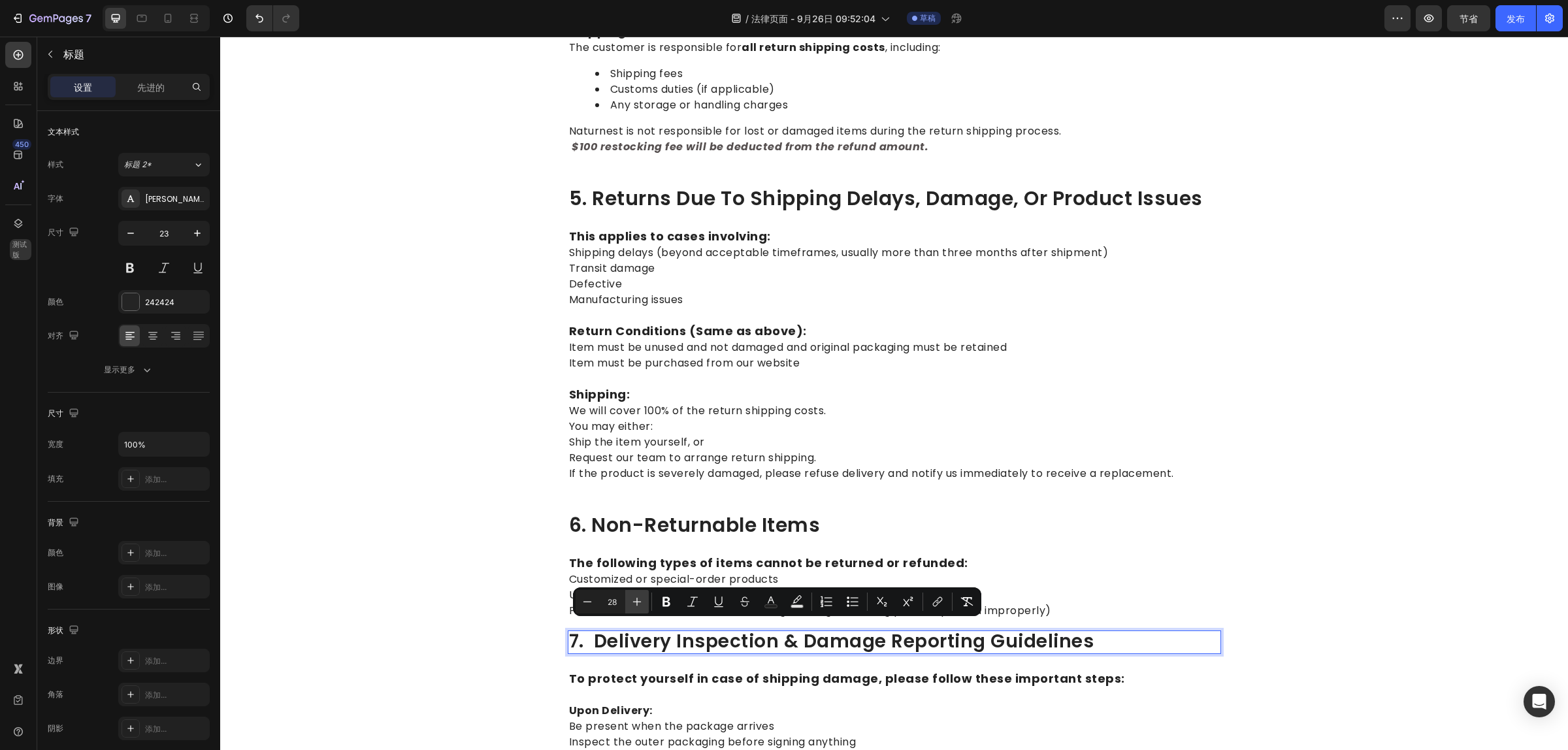
click at [637, 603] on icon "Editor contextual toolbar" at bounding box center [637, 602] width 13 height 13
type input "30"
click at [1298, 660] on div "⁠⁠⁠⁠⁠⁠⁠ 1.return eligibility & refund timeline Heading Return Window: Returns o…" at bounding box center [894, 151] width 1328 height 1969
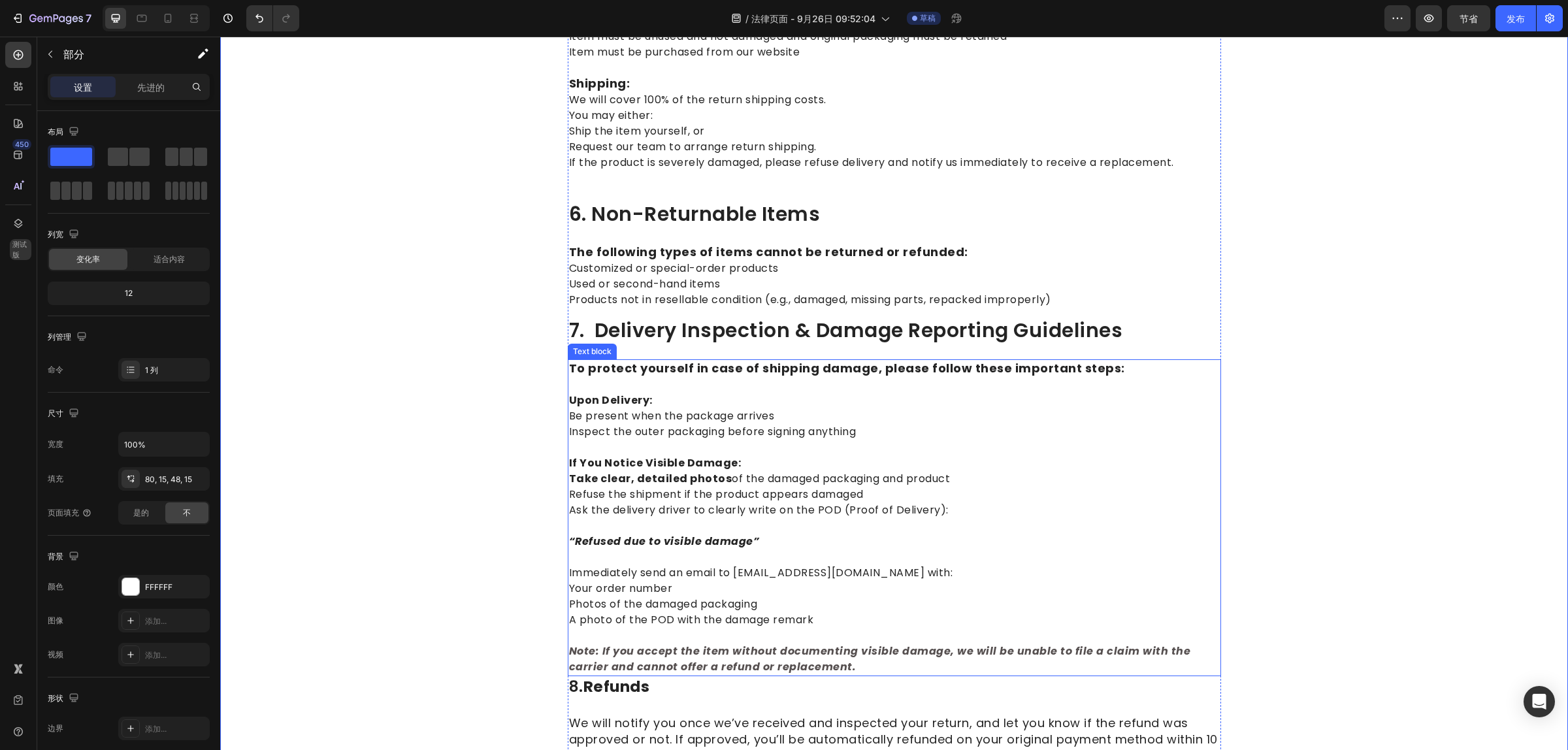
scroll to position [1389, 0]
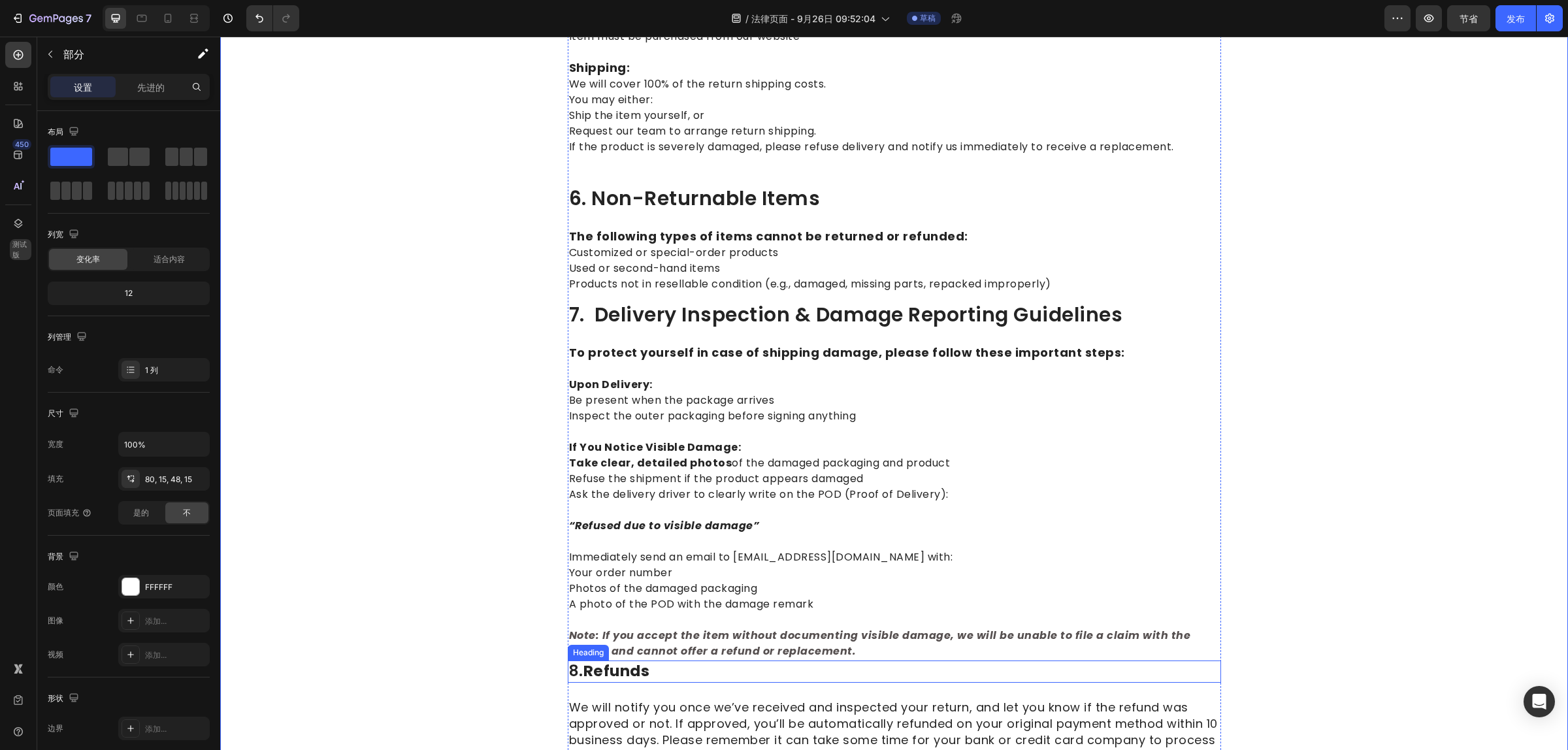
click at [602, 660] on strong "Refunds" at bounding box center [616, 670] width 66 height 21
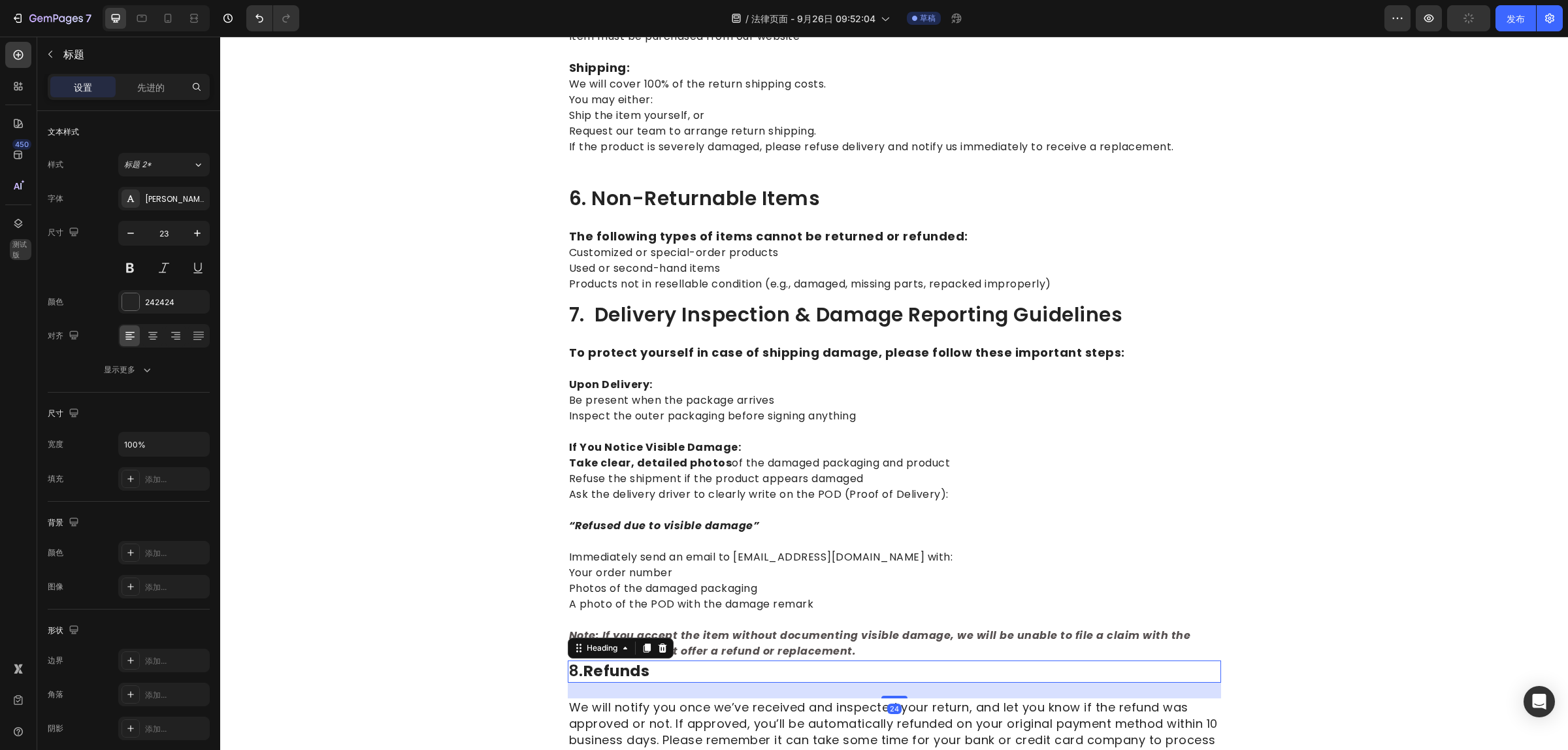
click at [605, 660] on strong "Refunds" at bounding box center [616, 670] width 66 height 21
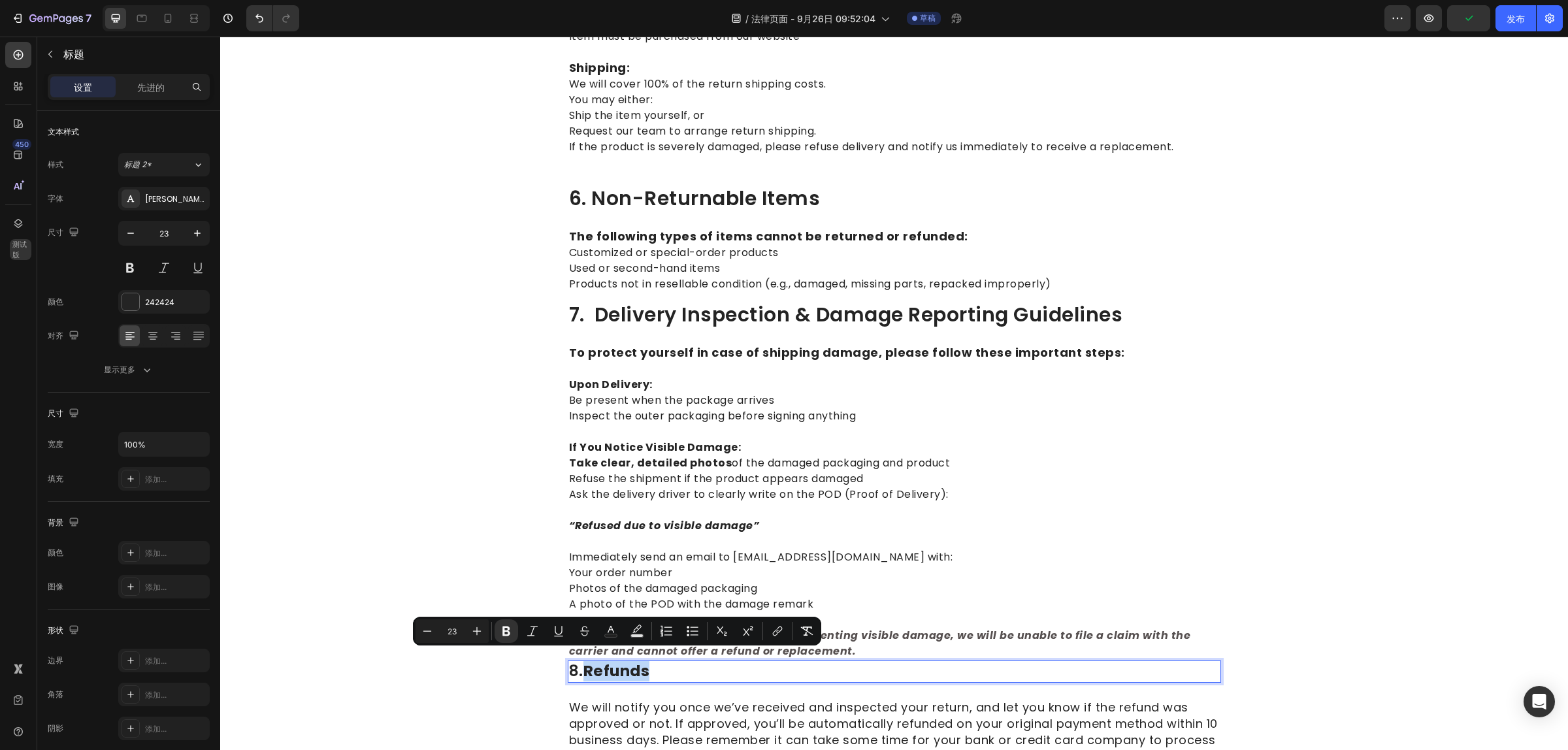
click at [605, 660] on strong "Refunds" at bounding box center [616, 670] width 66 height 21
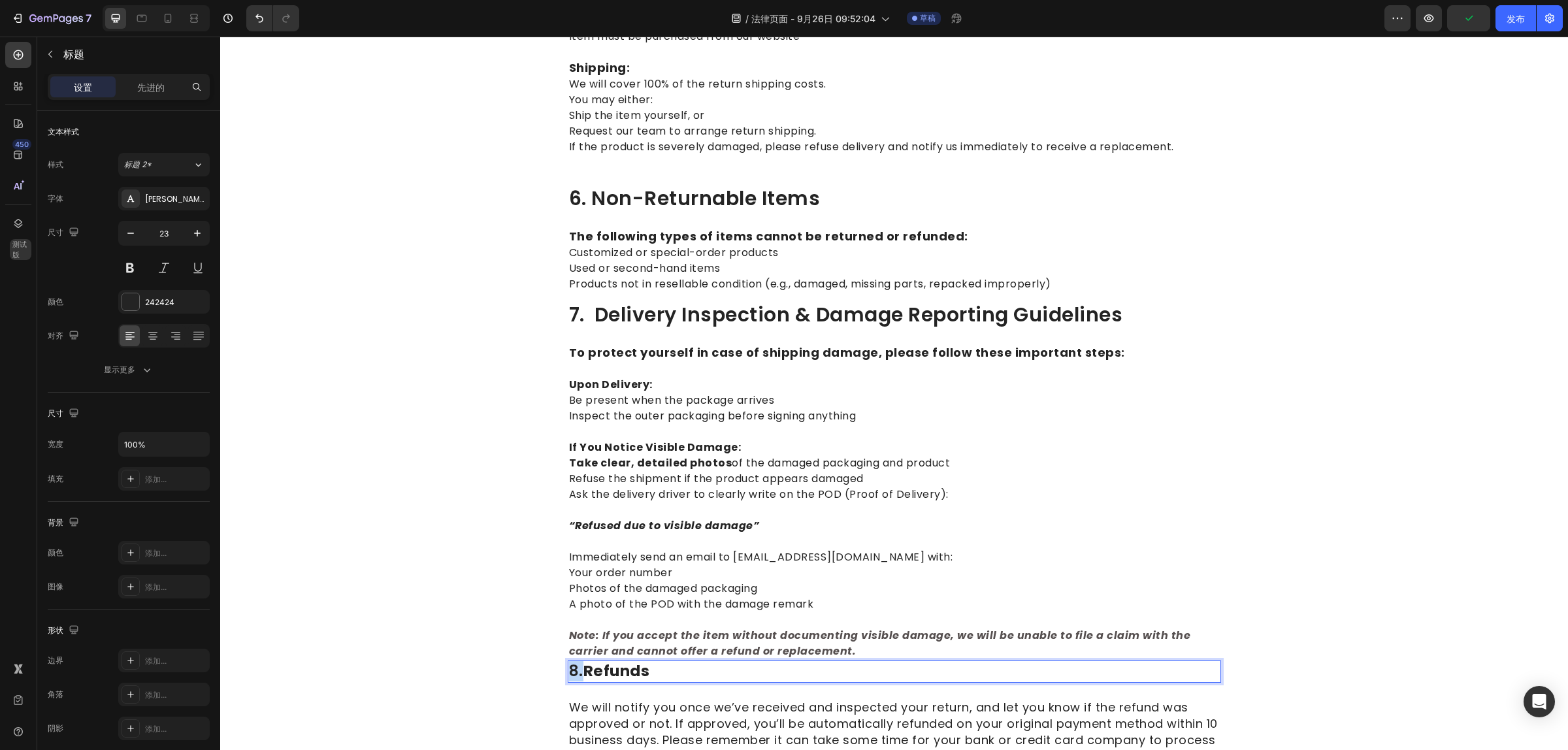
click at [605, 660] on strong "Refunds" at bounding box center [616, 670] width 66 height 21
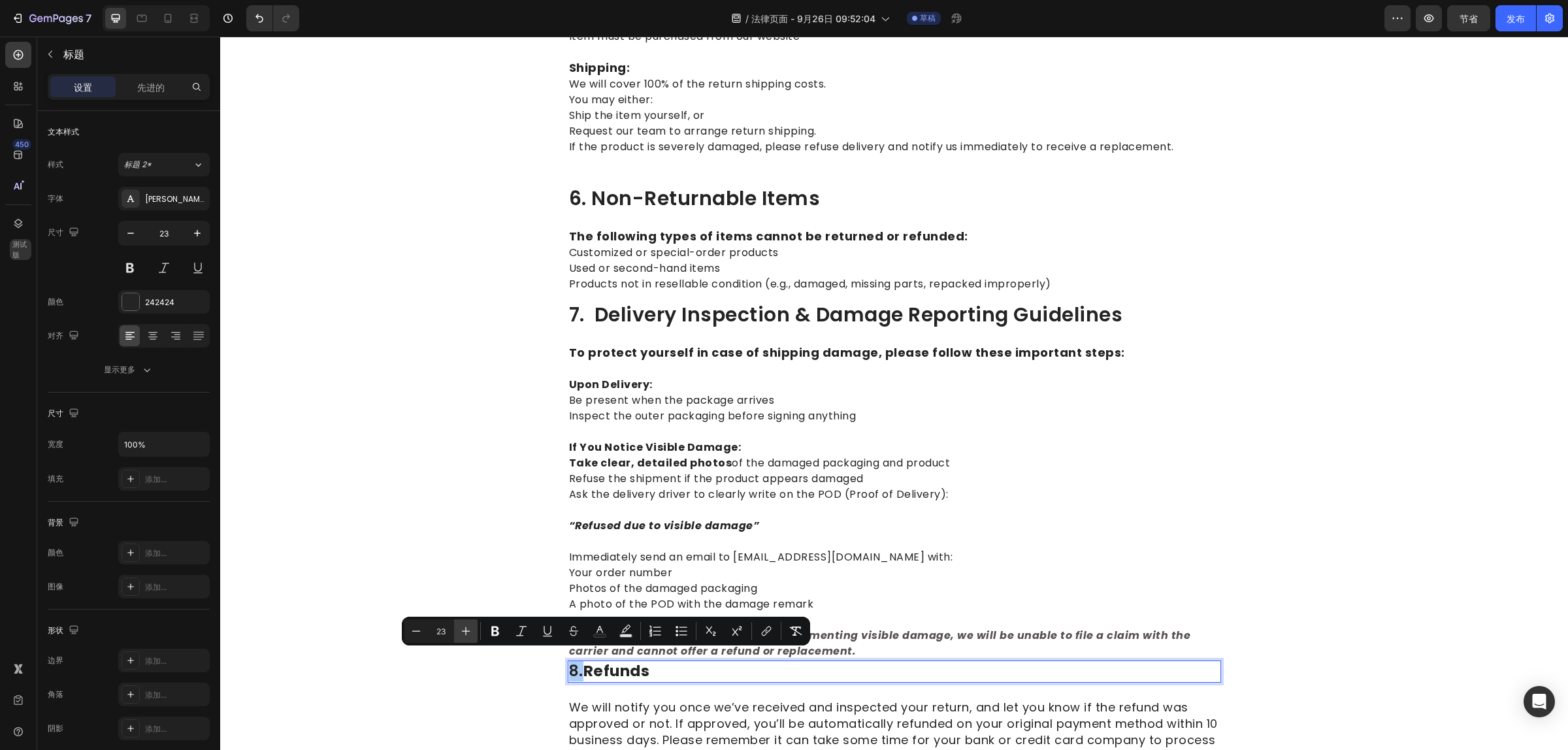
click at [465, 631] on icon "Editor contextual toolbar" at bounding box center [466, 631] width 9 height 9
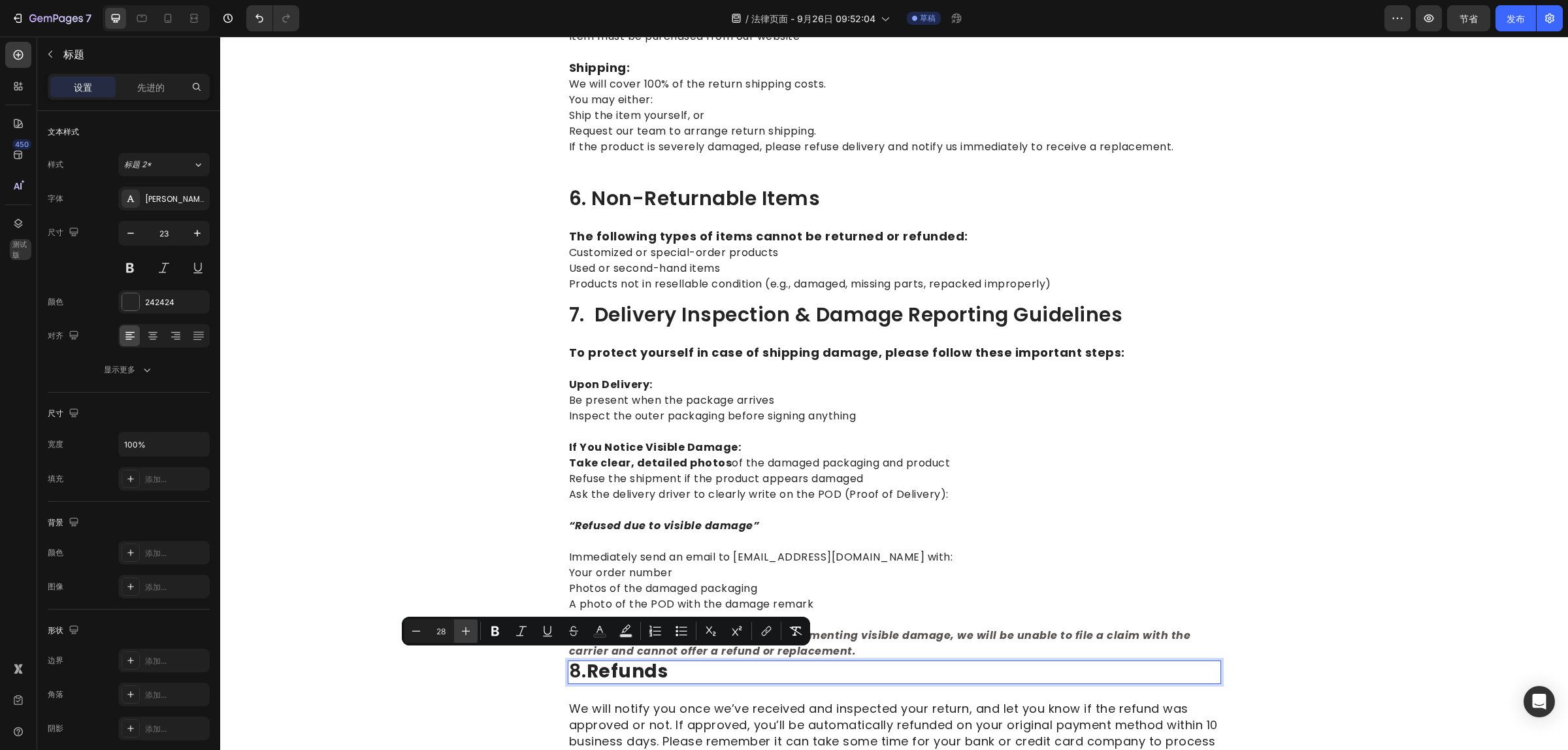
click at [465, 631] on icon "Editor contextual toolbar" at bounding box center [466, 631] width 9 height 9
type input "30"
drag, startPoint x: 1317, startPoint y: 582, endPoint x: 1305, endPoint y: 578, distance: 12.6
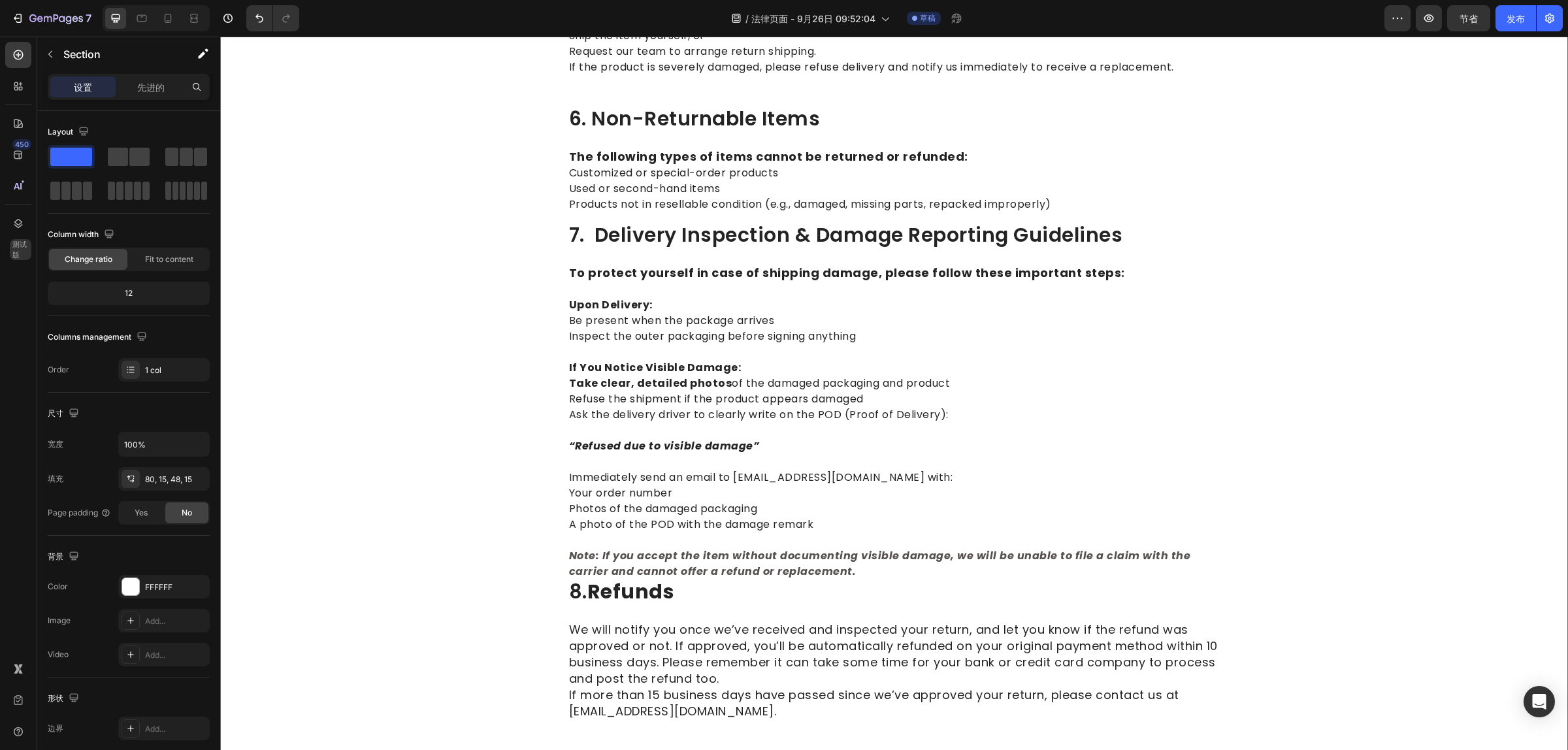
scroll to position [1552, 0]
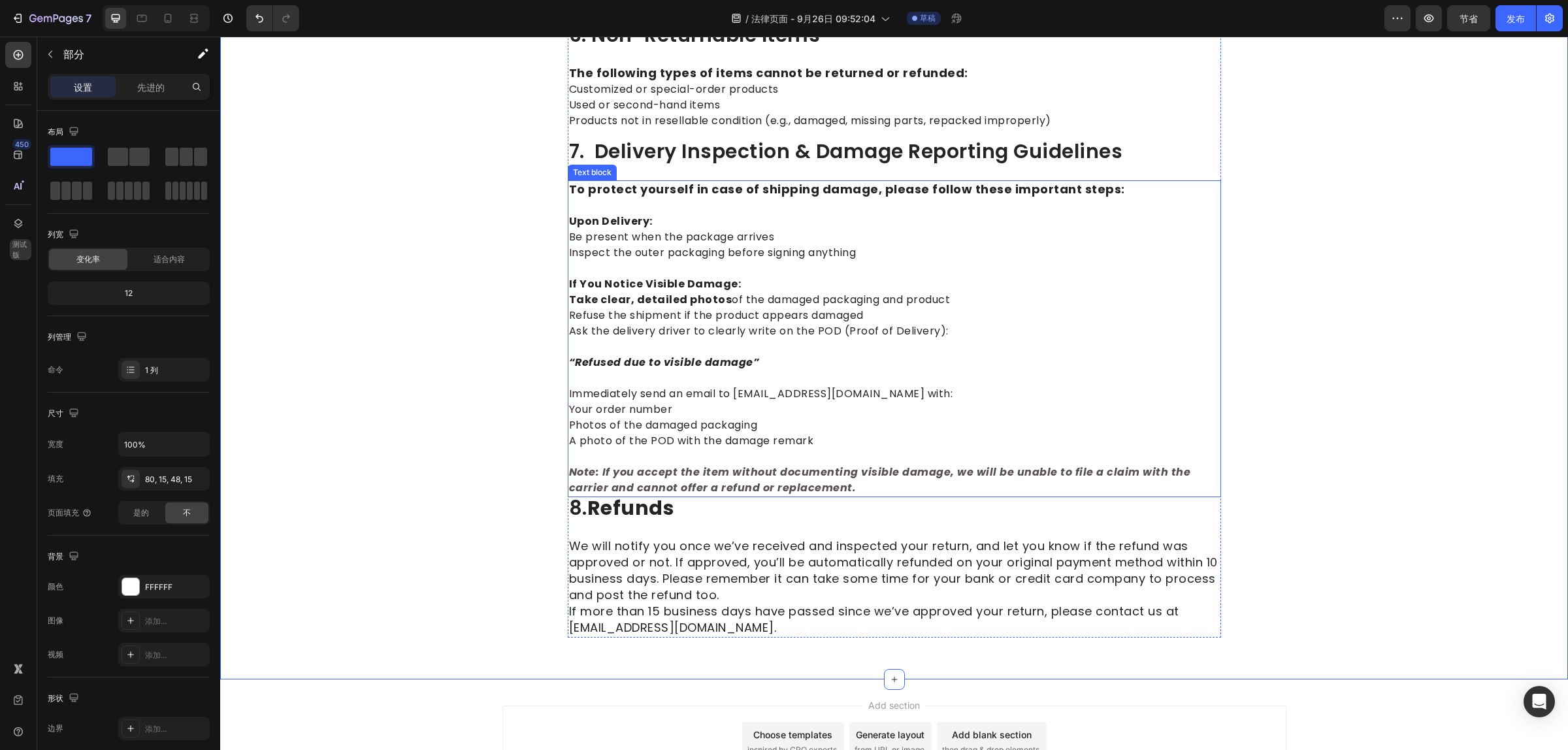
click at [684, 472] on strong "Note: If you accept the item without documenting visible damage, we will be una…" at bounding box center [880, 479] width 622 height 30
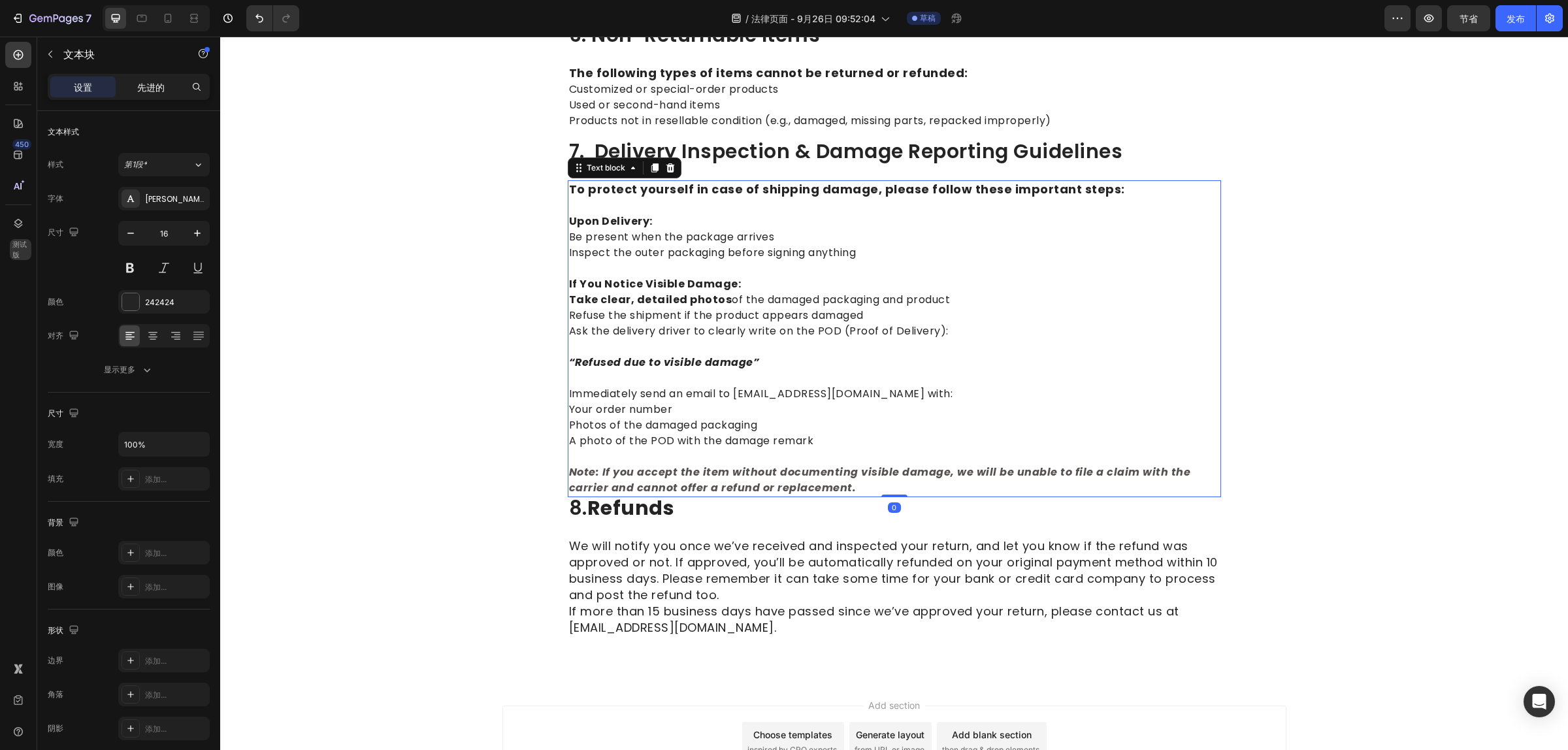
click at [128, 82] on div "先进的" at bounding box center [151, 87] width 65 height 21
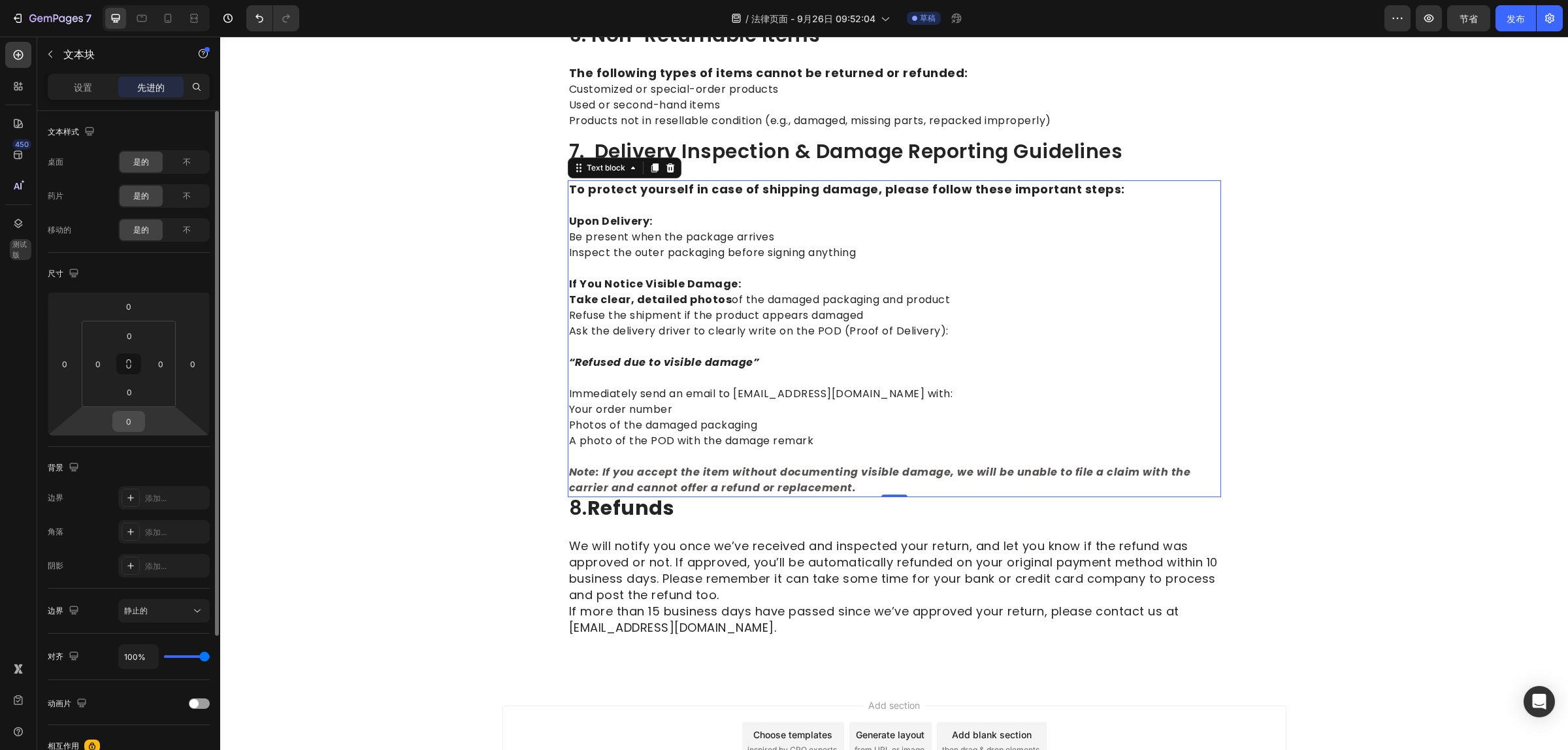
click at [123, 418] on input "0" at bounding box center [129, 421] width 26 height 19
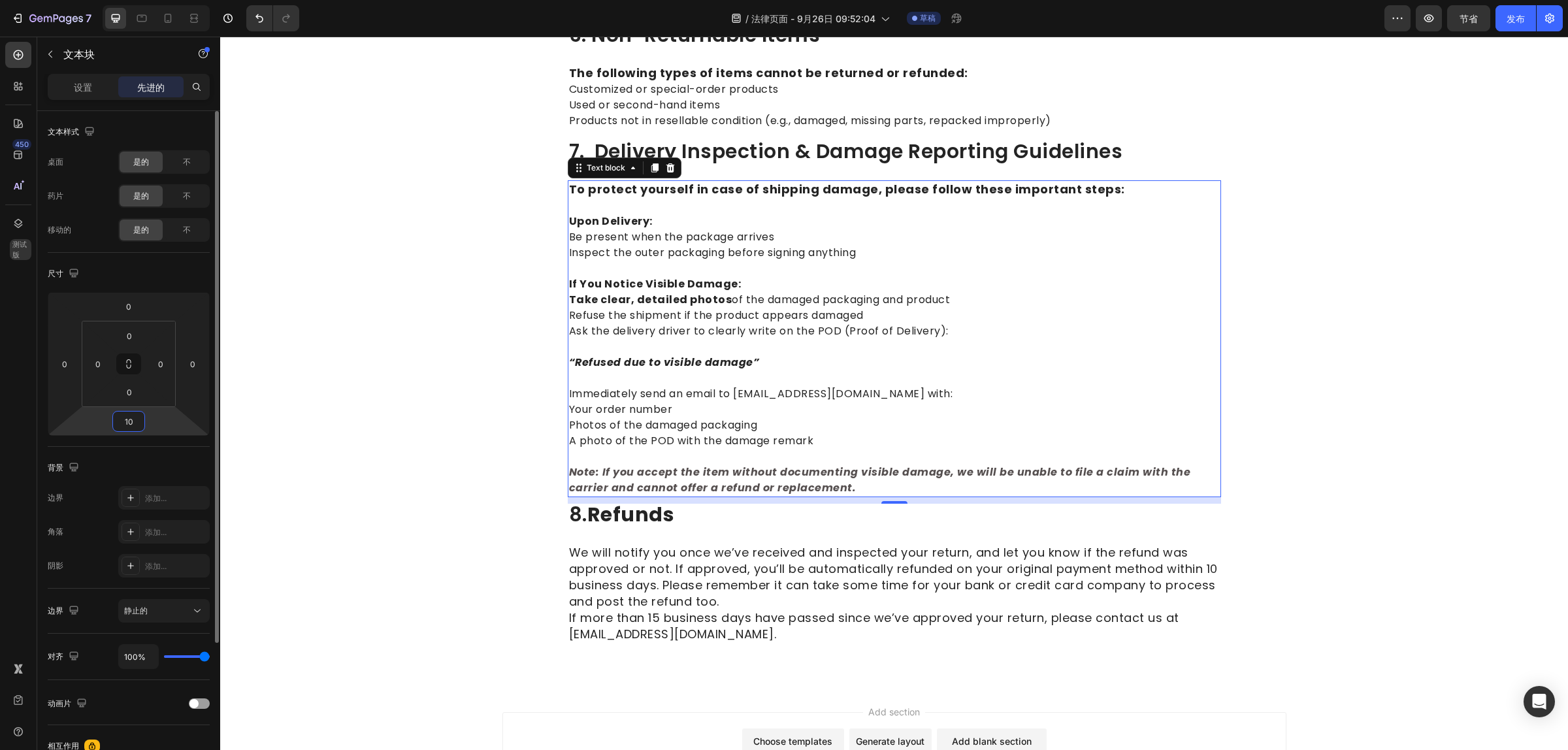
drag, startPoint x: 127, startPoint y: 425, endPoint x: 125, endPoint y: 432, distance: 7.3
click at [125, 432] on div "10" at bounding box center [129, 421] width 33 height 21
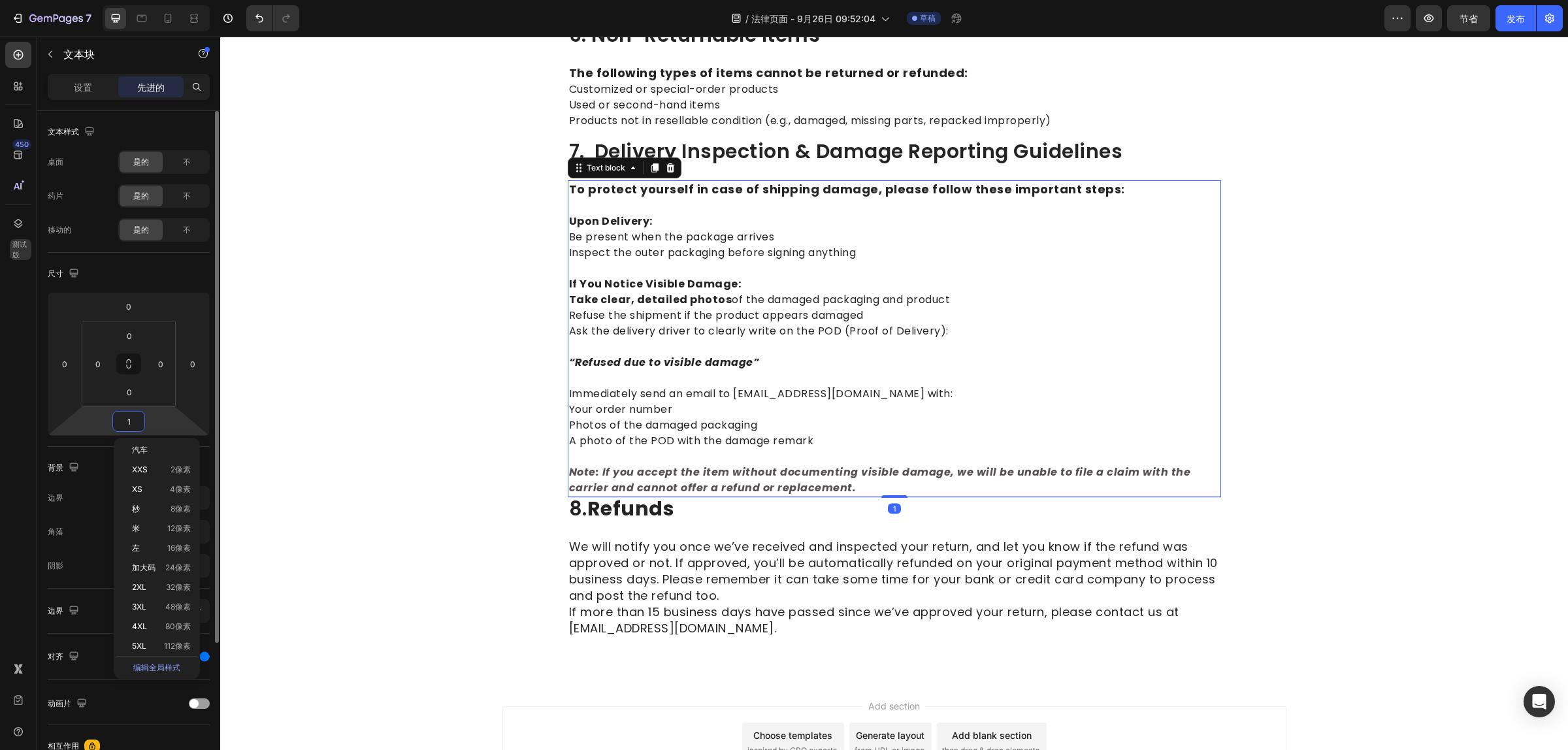
type input "15"
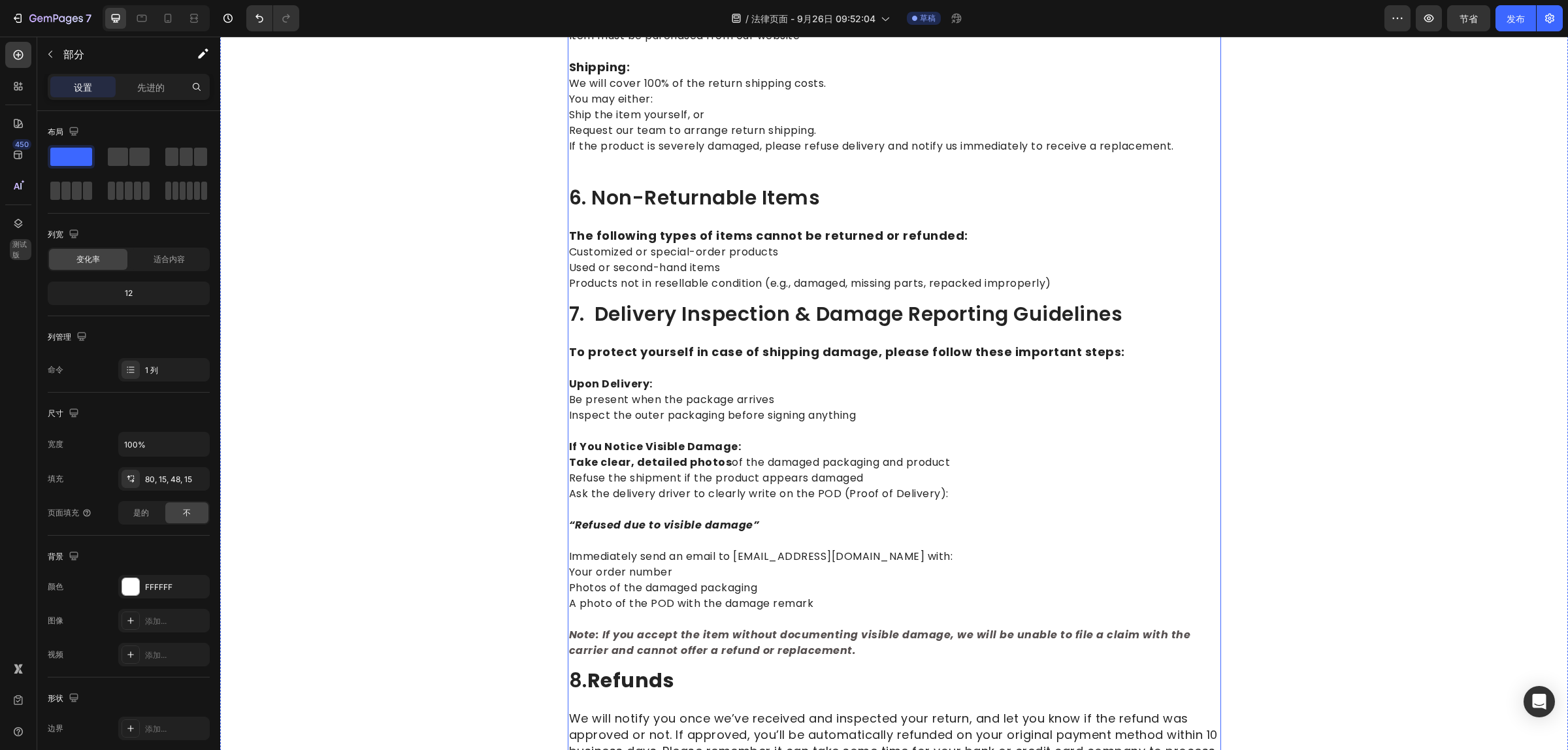
scroll to position [1389, 0]
click at [660, 645] on strong "Note: If you accept the item without documenting visible damage, we will be una…" at bounding box center [880, 642] width 622 height 30
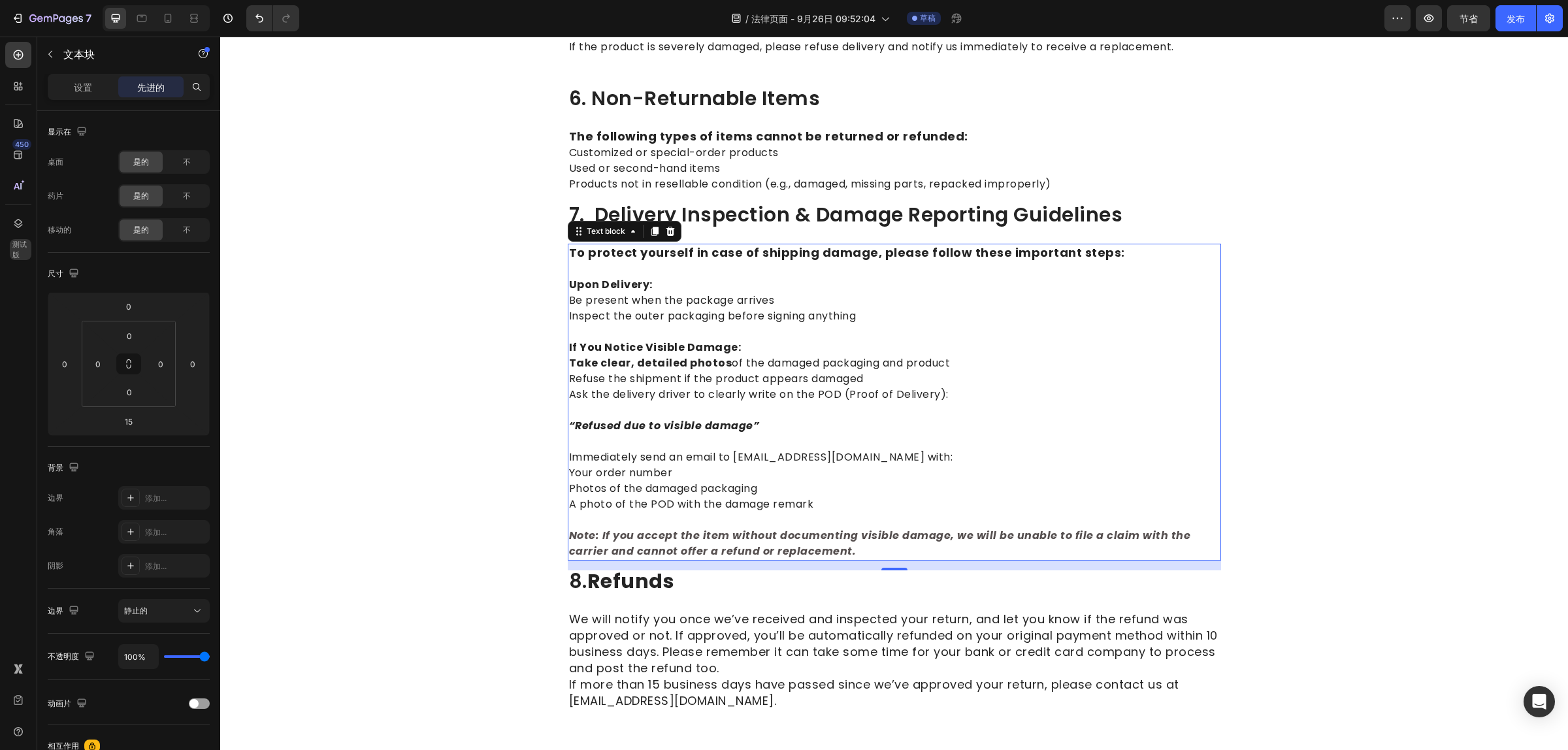
scroll to position [1633, 0]
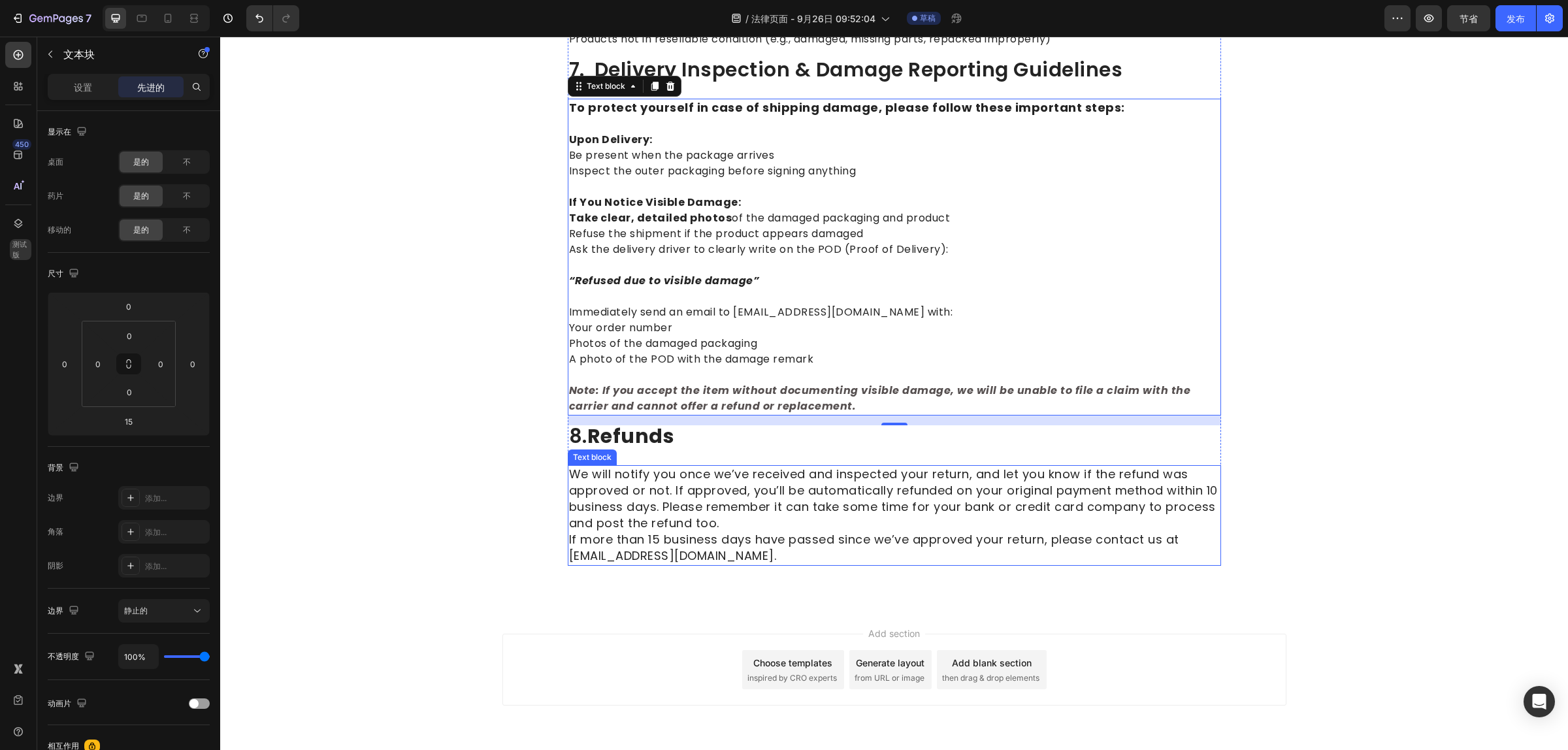
click at [714, 516] on span "We will notify you once we’ve received and inspected your return, and let you k…" at bounding box center [893, 499] width 648 height 65
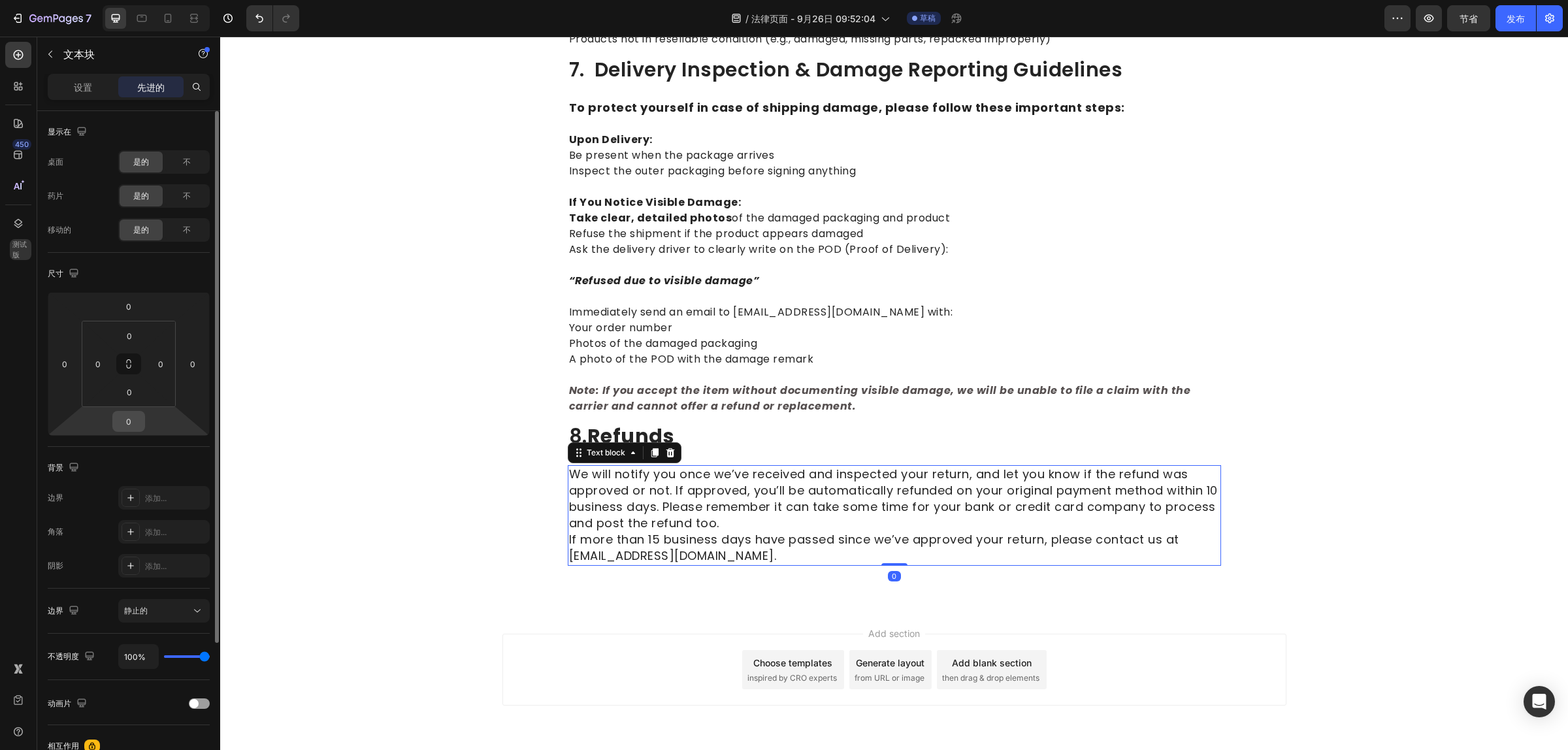
click at [131, 426] on input "0" at bounding box center [129, 421] width 26 height 19
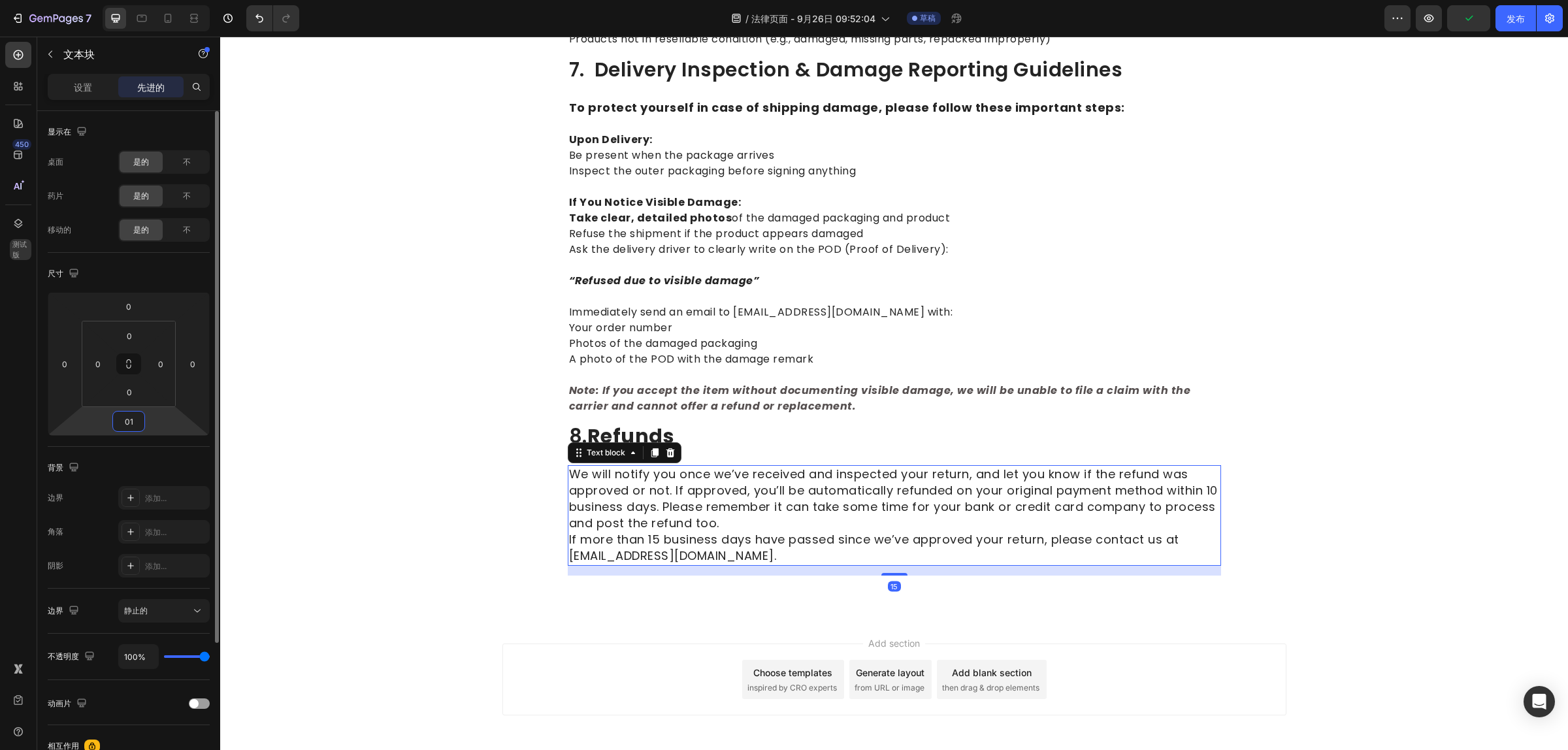
type input "0"
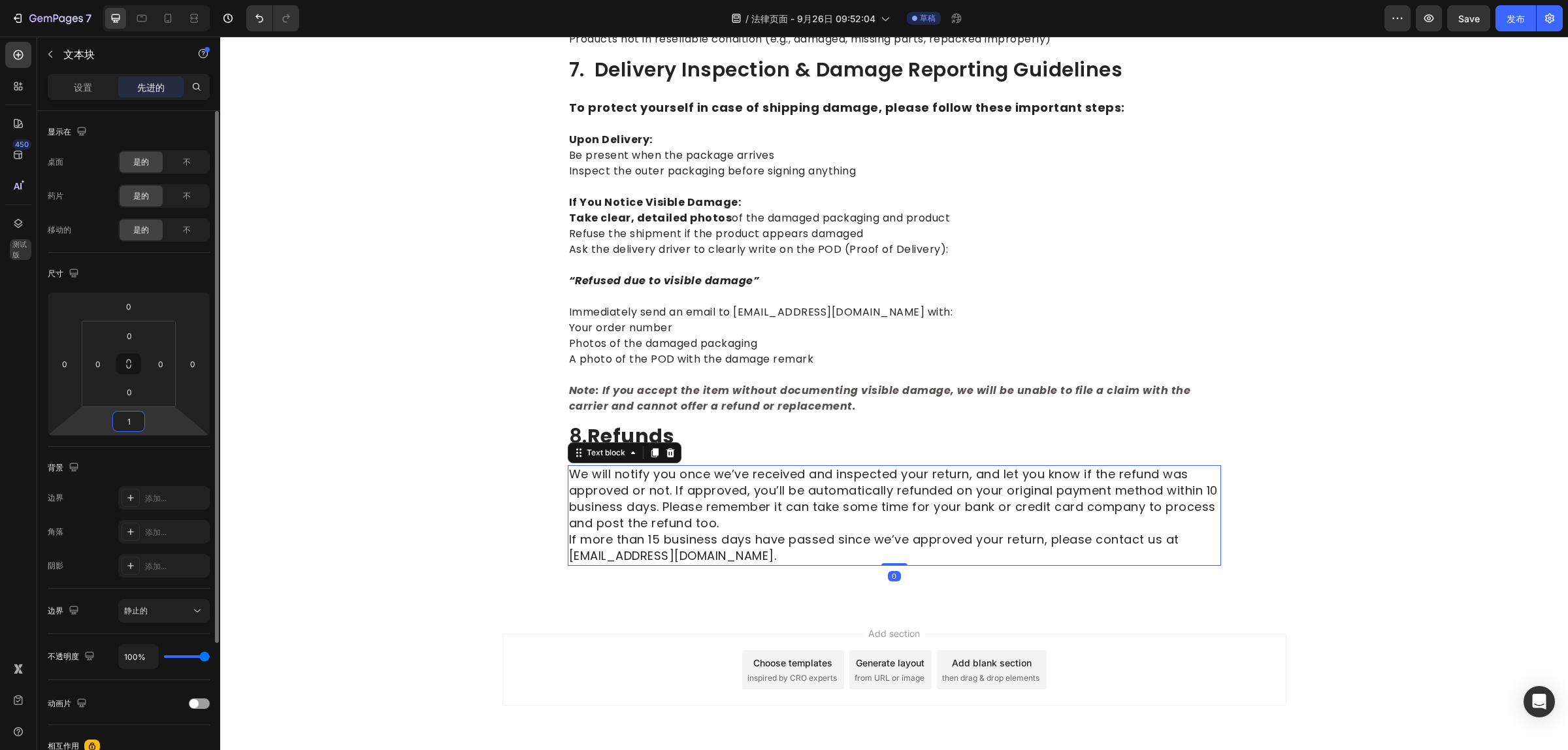
type input "15"
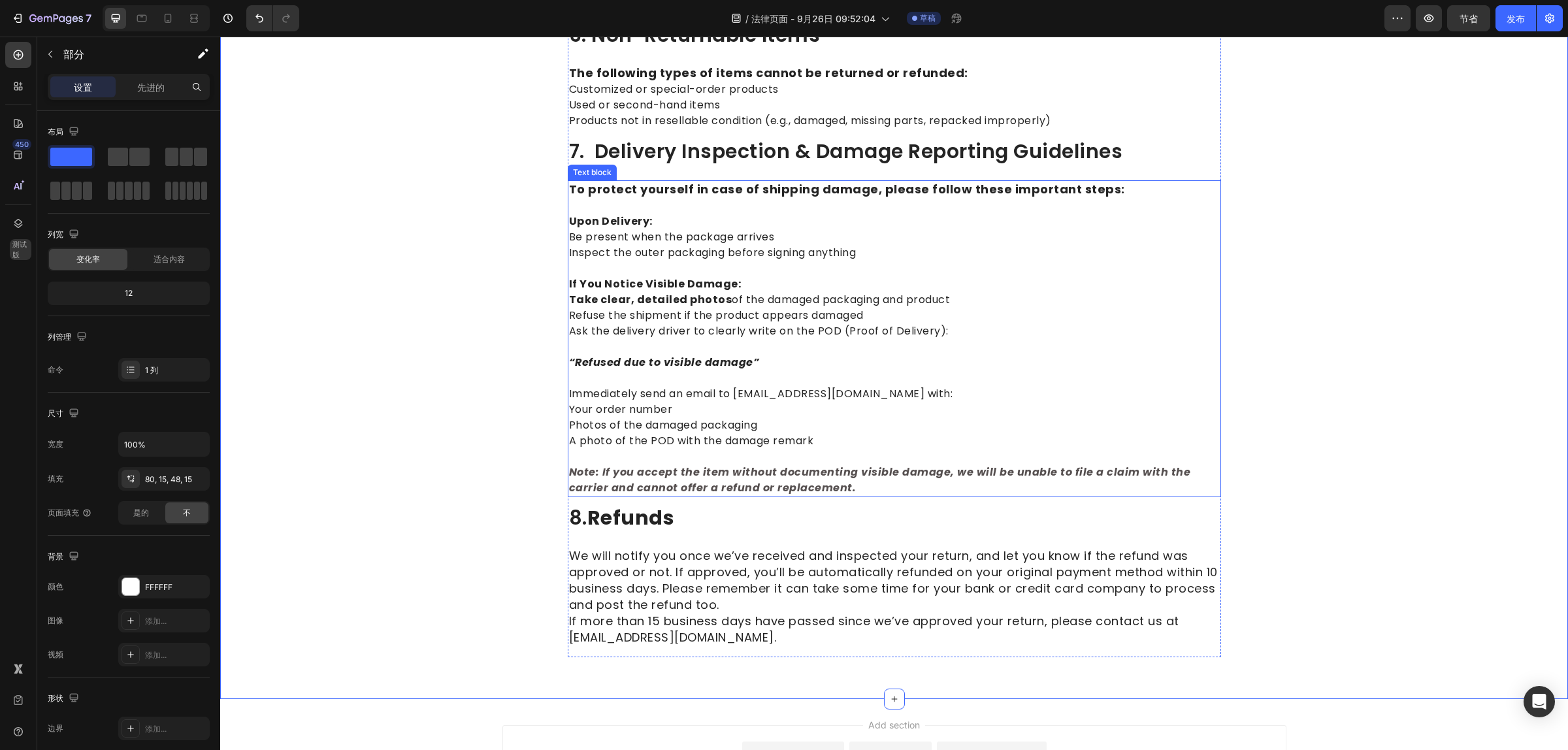
scroll to position [1389, 0]
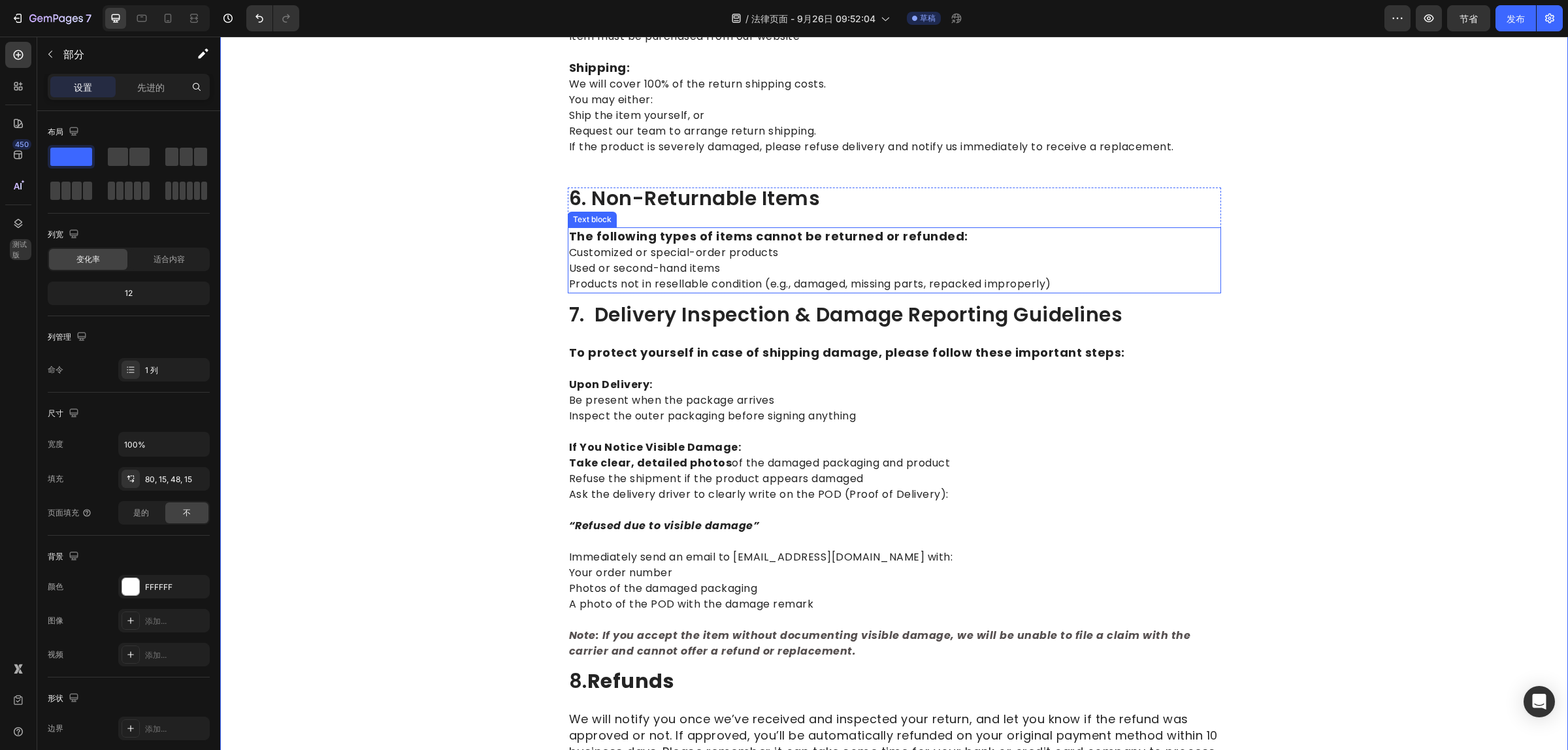
click at [645, 265] on p "The following types of items cannot be returned or refunded: Customized or spec…" at bounding box center [894, 260] width 651 height 63
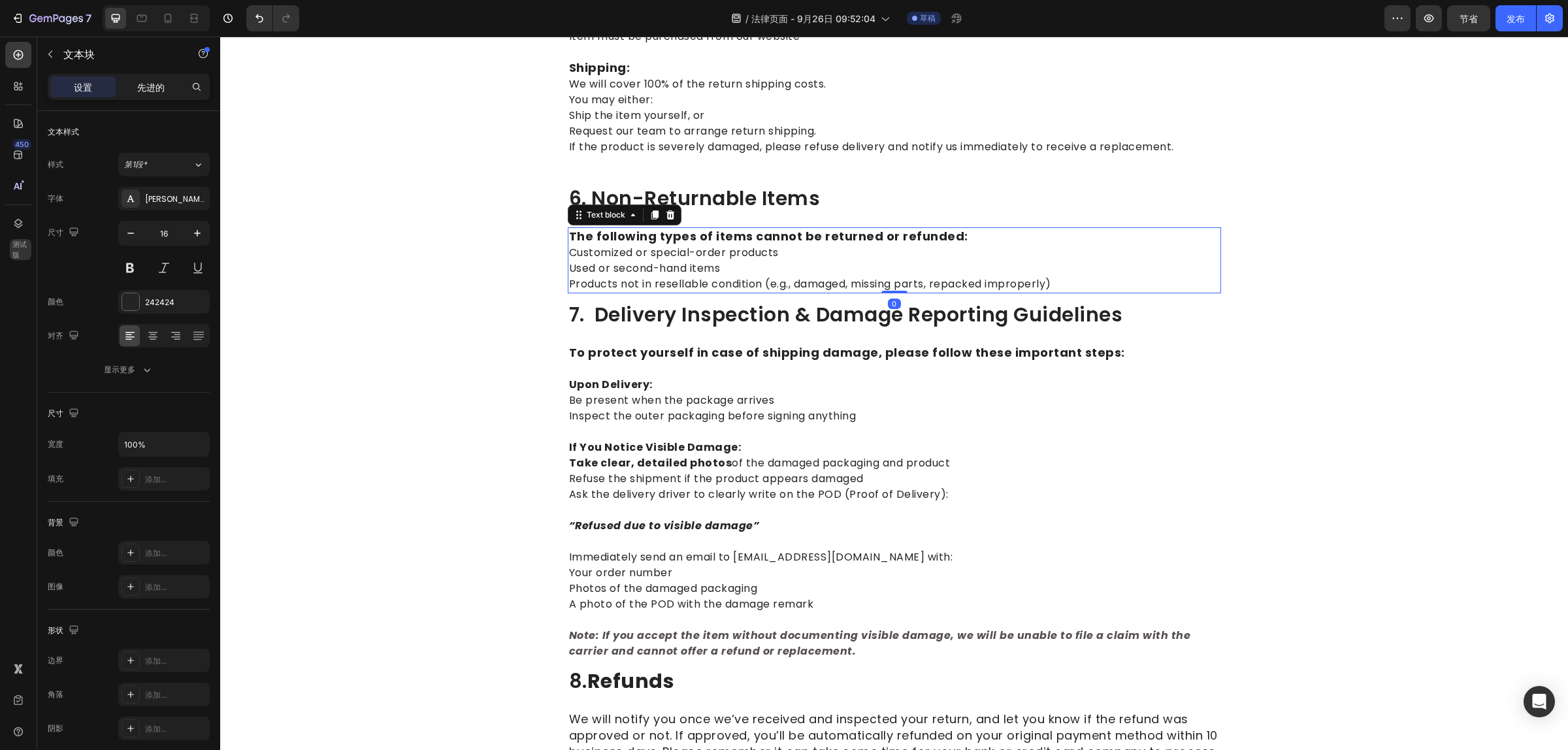
click at [159, 93] on p "先进的" at bounding box center [150, 87] width 27 height 14
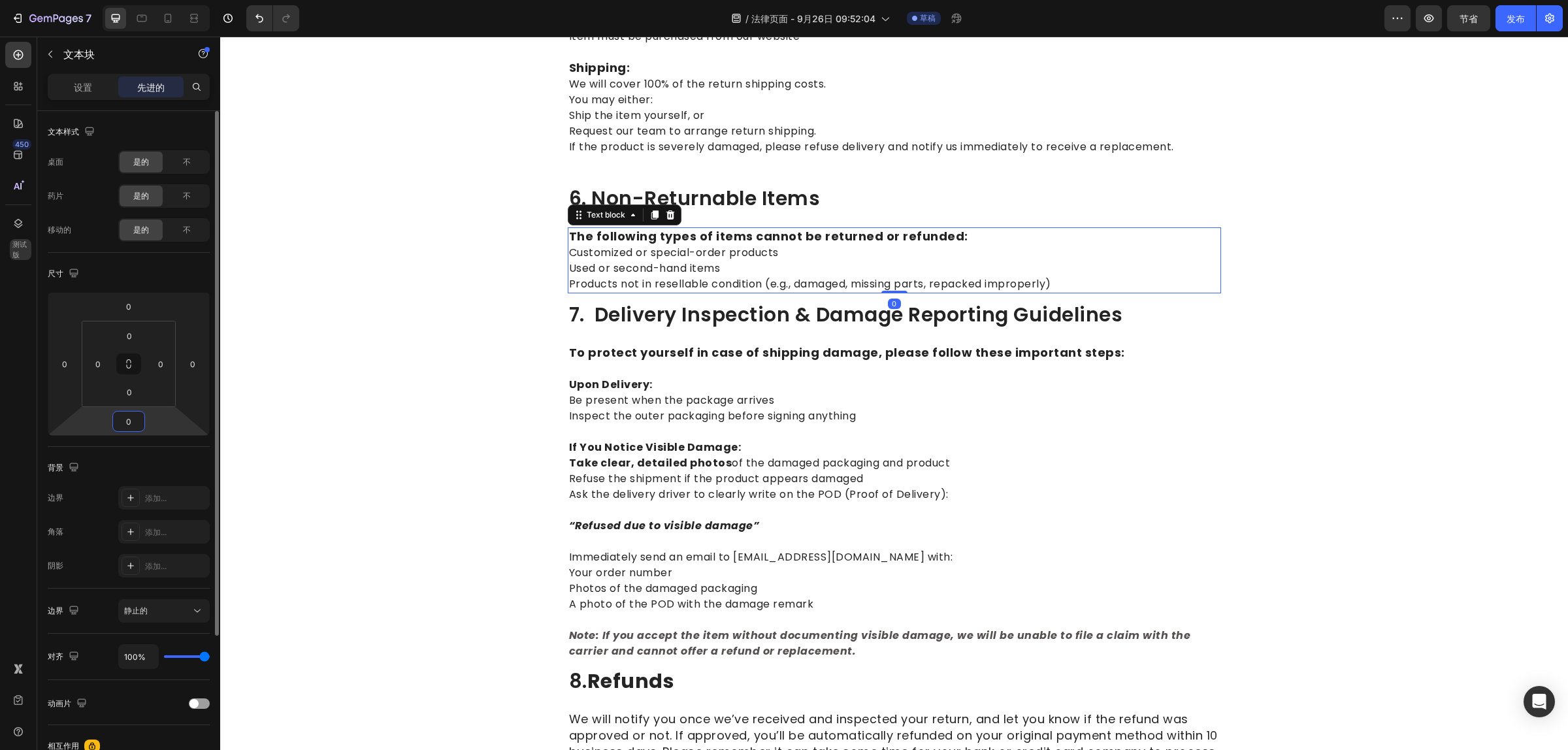
click at [132, 422] on input "0" at bounding box center [129, 421] width 26 height 19
type input "15"
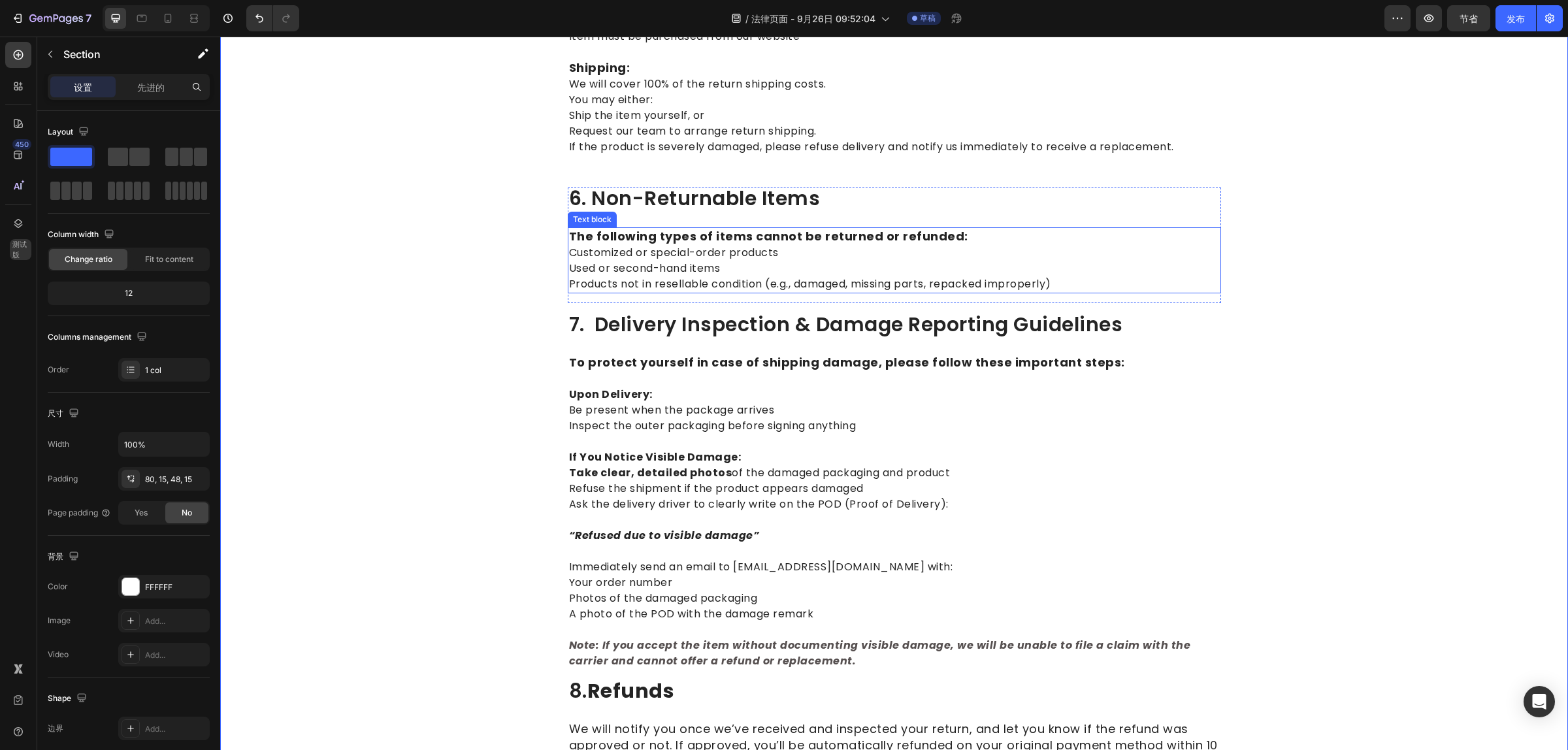
scroll to position [1307, 0]
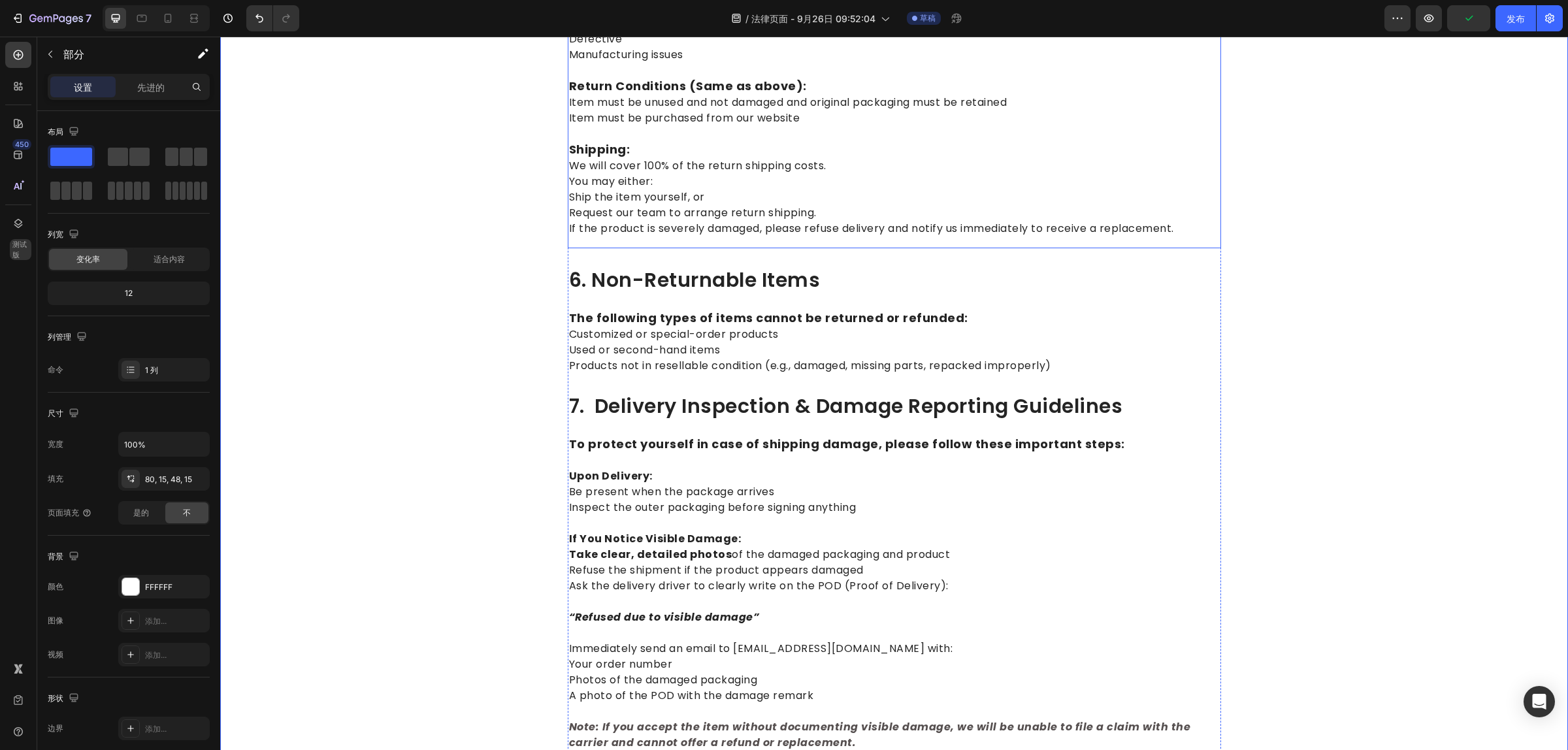
click at [648, 230] on div "⁠⁠⁠⁠⁠⁠⁠ 5. Returns Due to Shipping Delays, Damage, or Product Issues Heading Th…" at bounding box center [894, 95] width 653 height 306
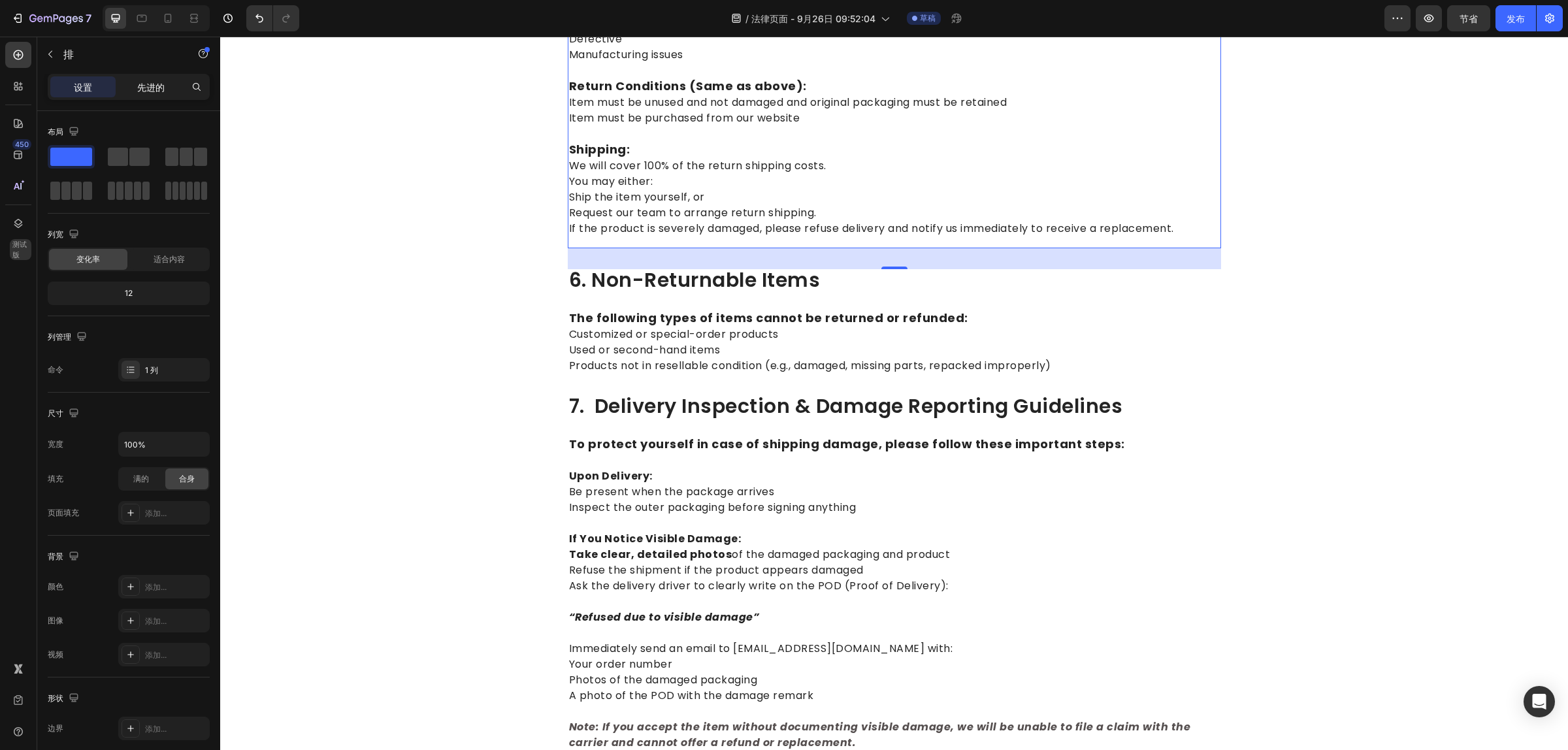
click at [147, 85] on font "先进的" at bounding box center [150, 87] width 27 height 11
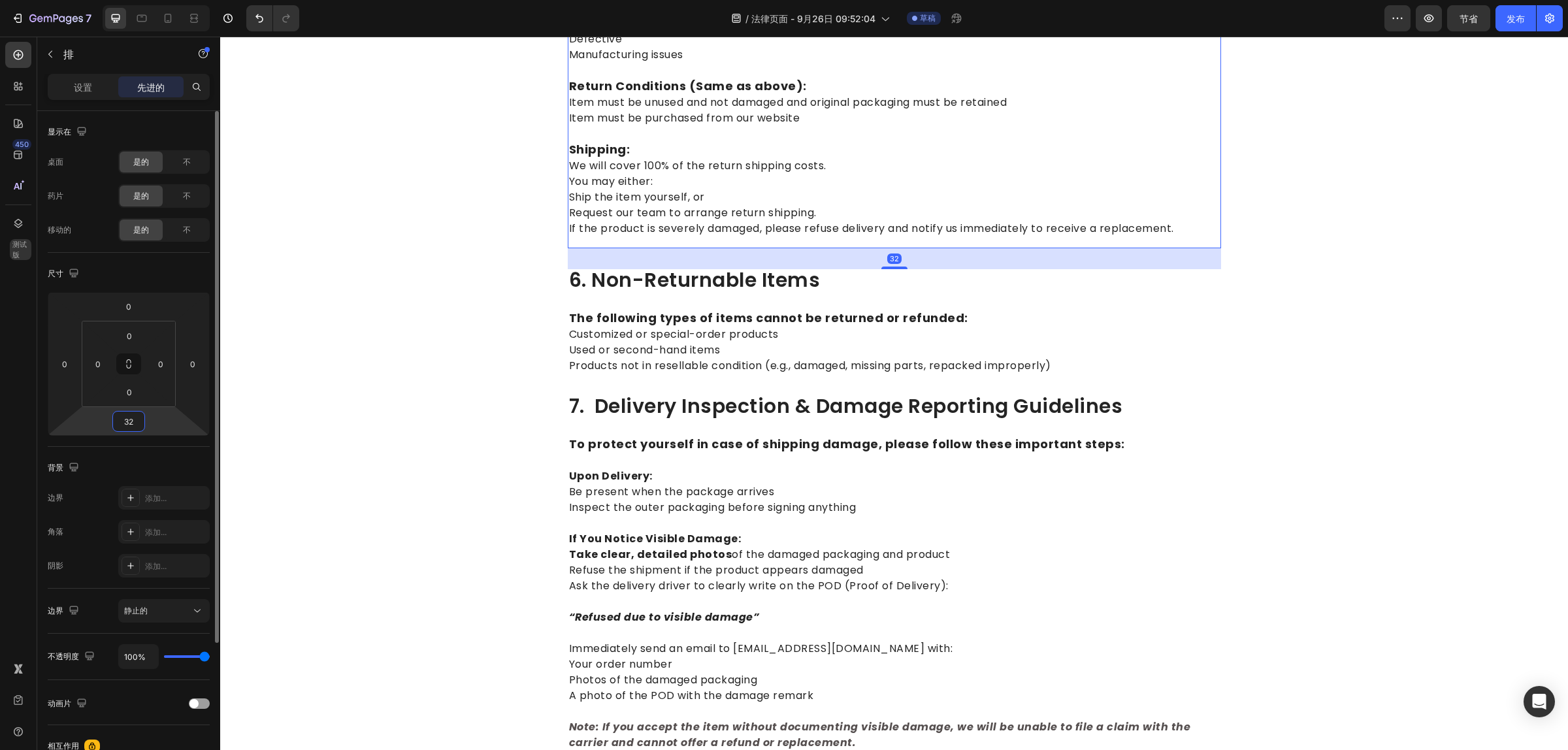
click at [118, 418] on input "32" at bounding box center [129, 421] width 26 height 19
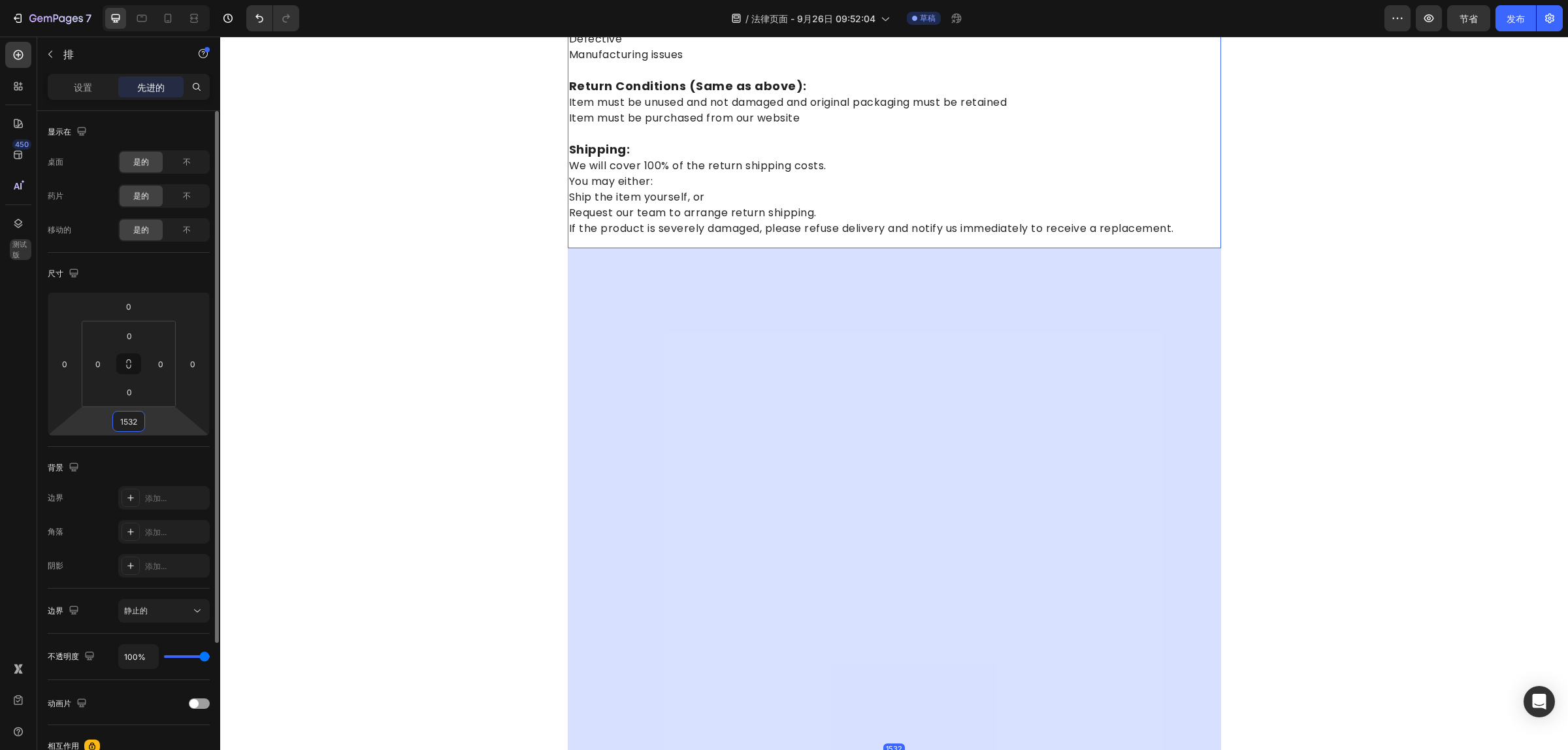
click at [140, 428] on input "1532" at bounding box center [129, 421] width 26 height 19
type input "15"
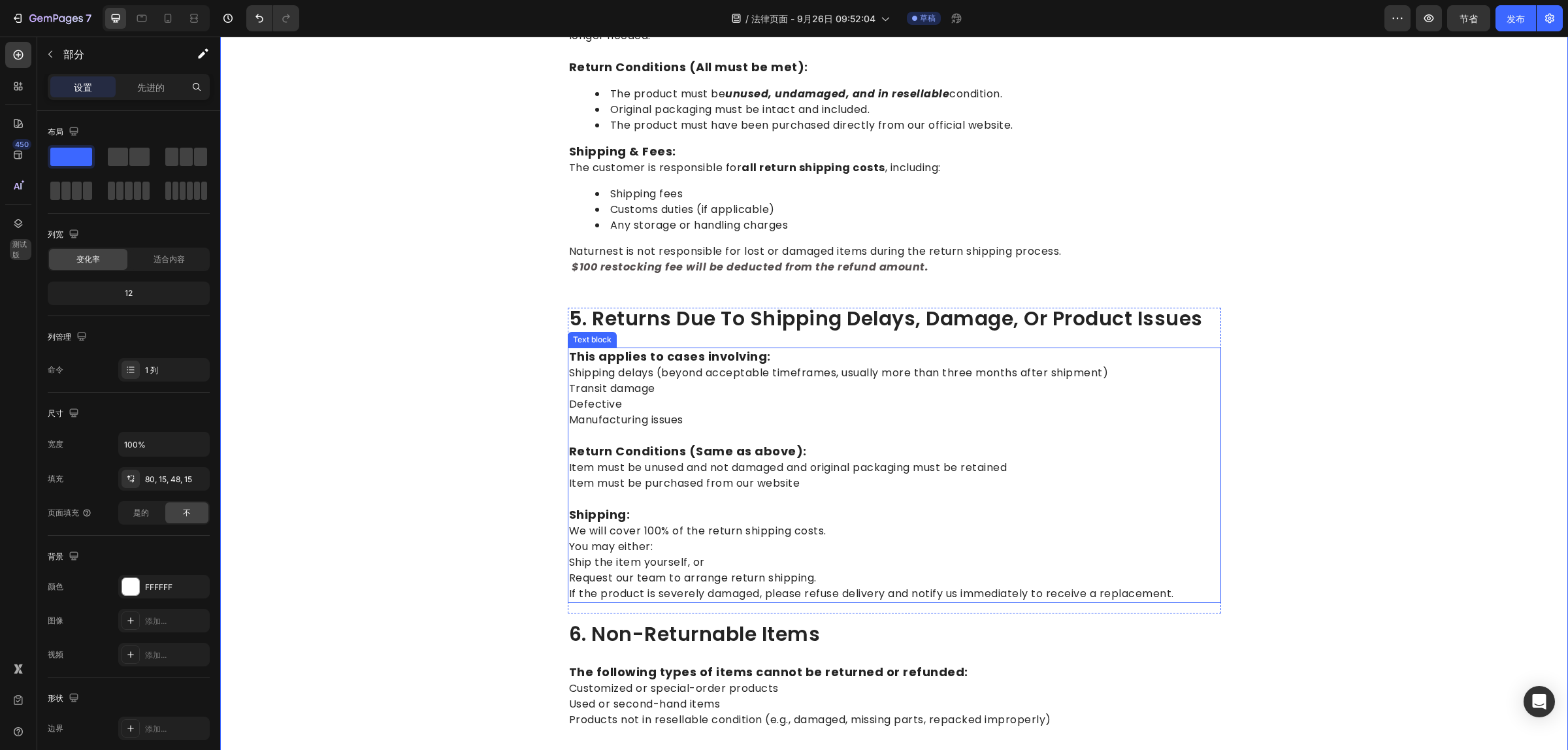
scroll to position [898, 0]
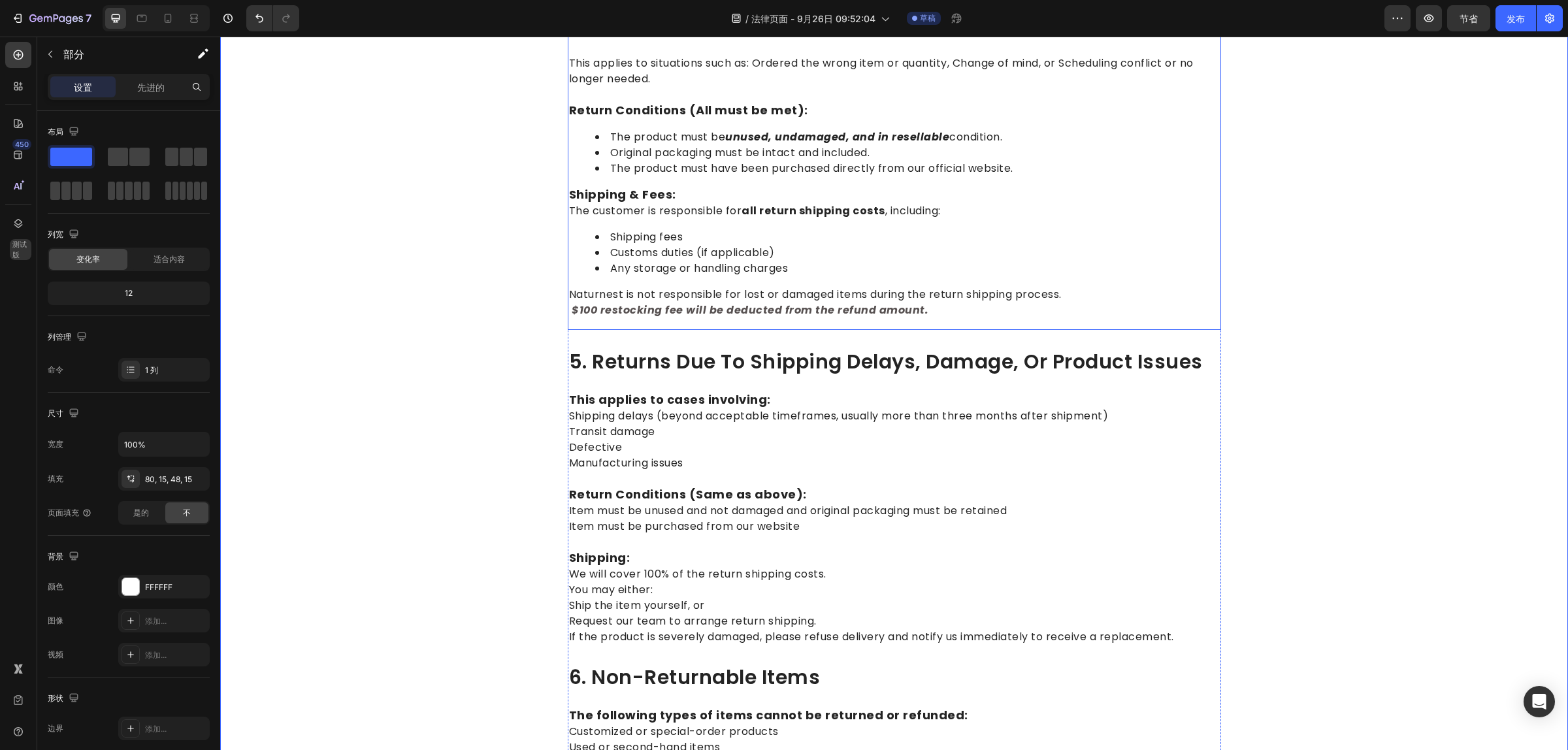
click at [640, 317] on div "⁠⁠⁠⁠⁠⁠⁠ 4. Returns Due to Customer Reasons (Non-Defective Products) Heading Thi…" at bounding box center [894, 172] width 653 height 316
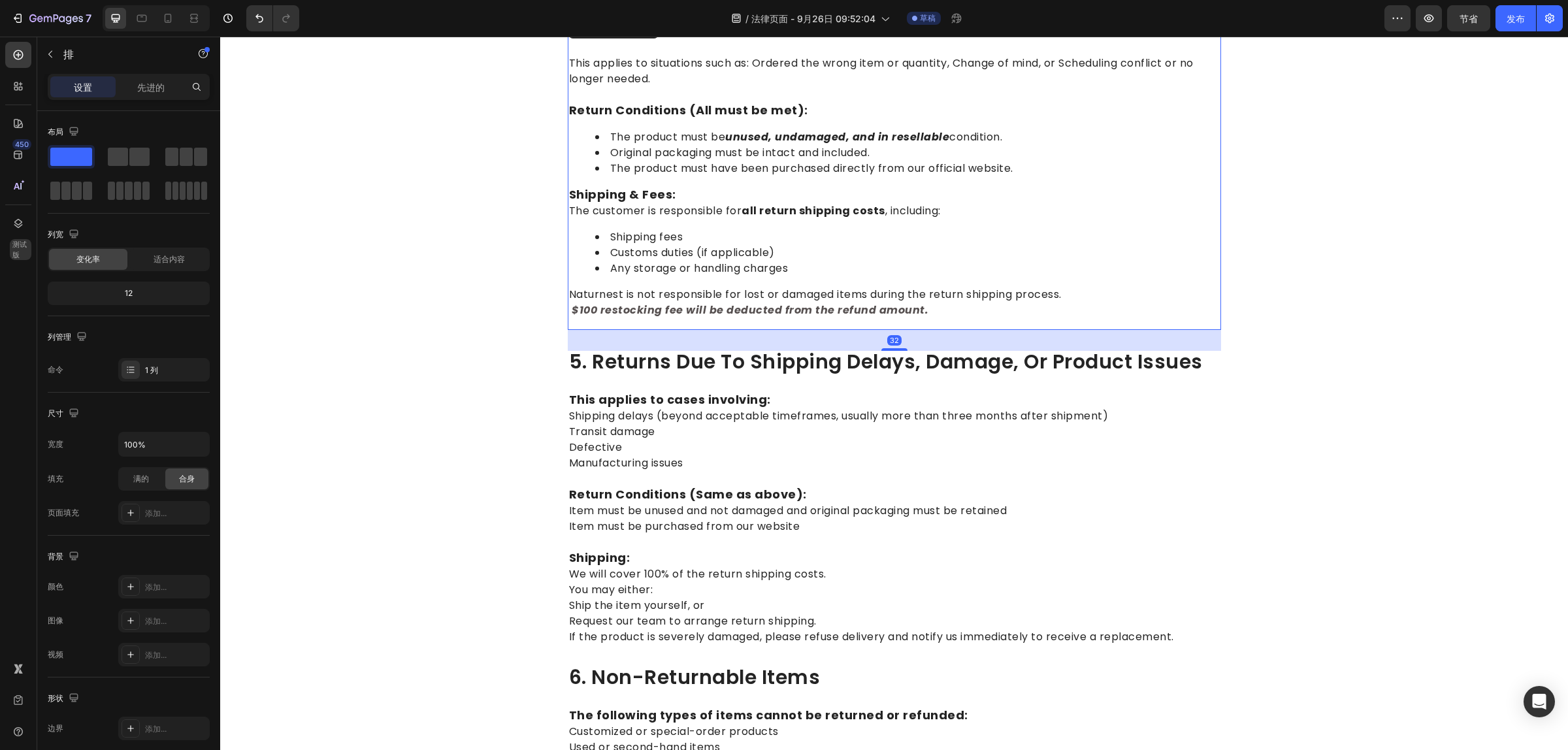
click at [142, 74] on div "设置 先进的" at bounding box center [129, 87] width 162 height 27
click at [145, 80] on p "先进的" at bounding box center [150, 87] width 27 height 14
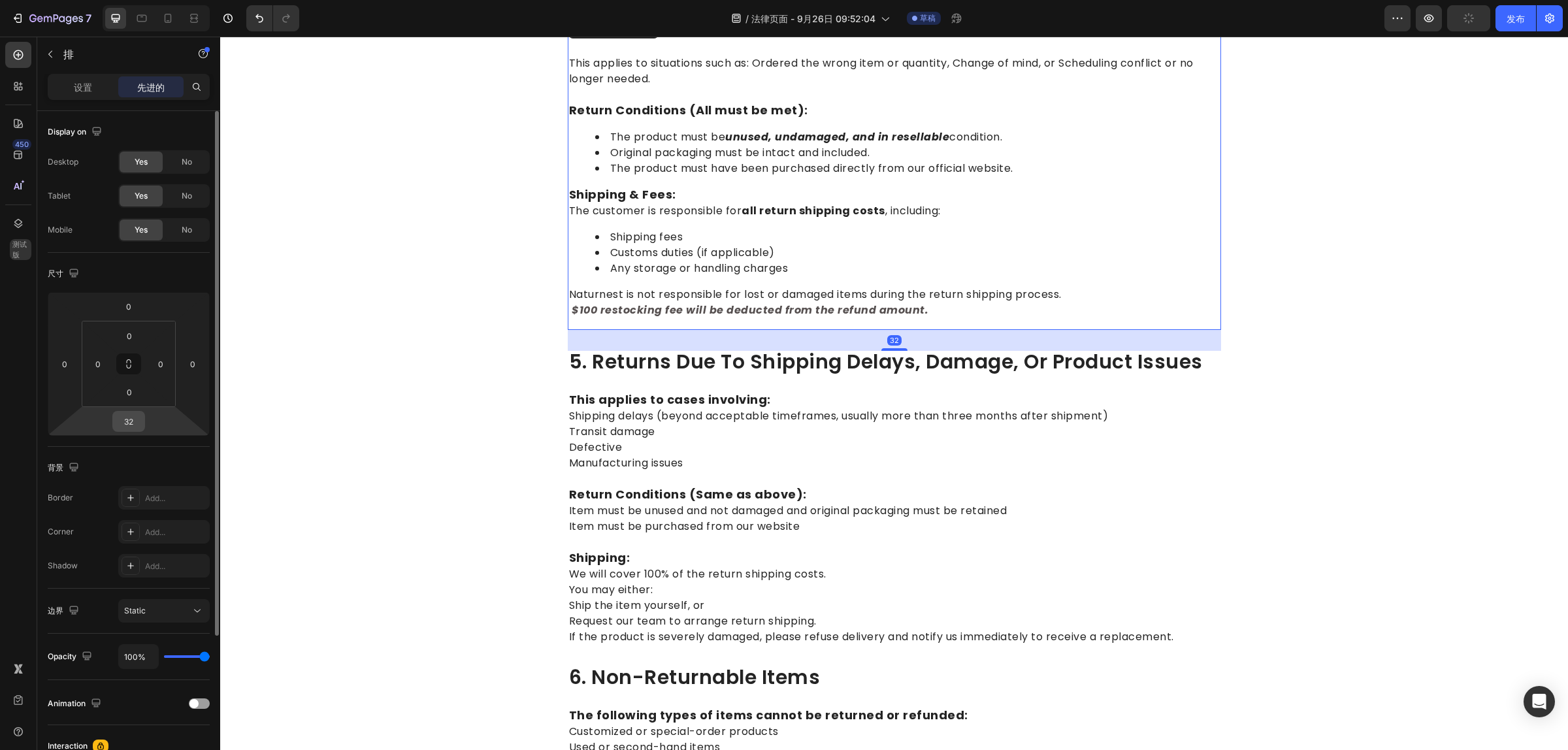
click at [132, 413] on input "32" at bounding box center [129, 421] width 26 height 19
click at [138, 422] on input "32" at bounding box center [129, 421] width 26 height 19
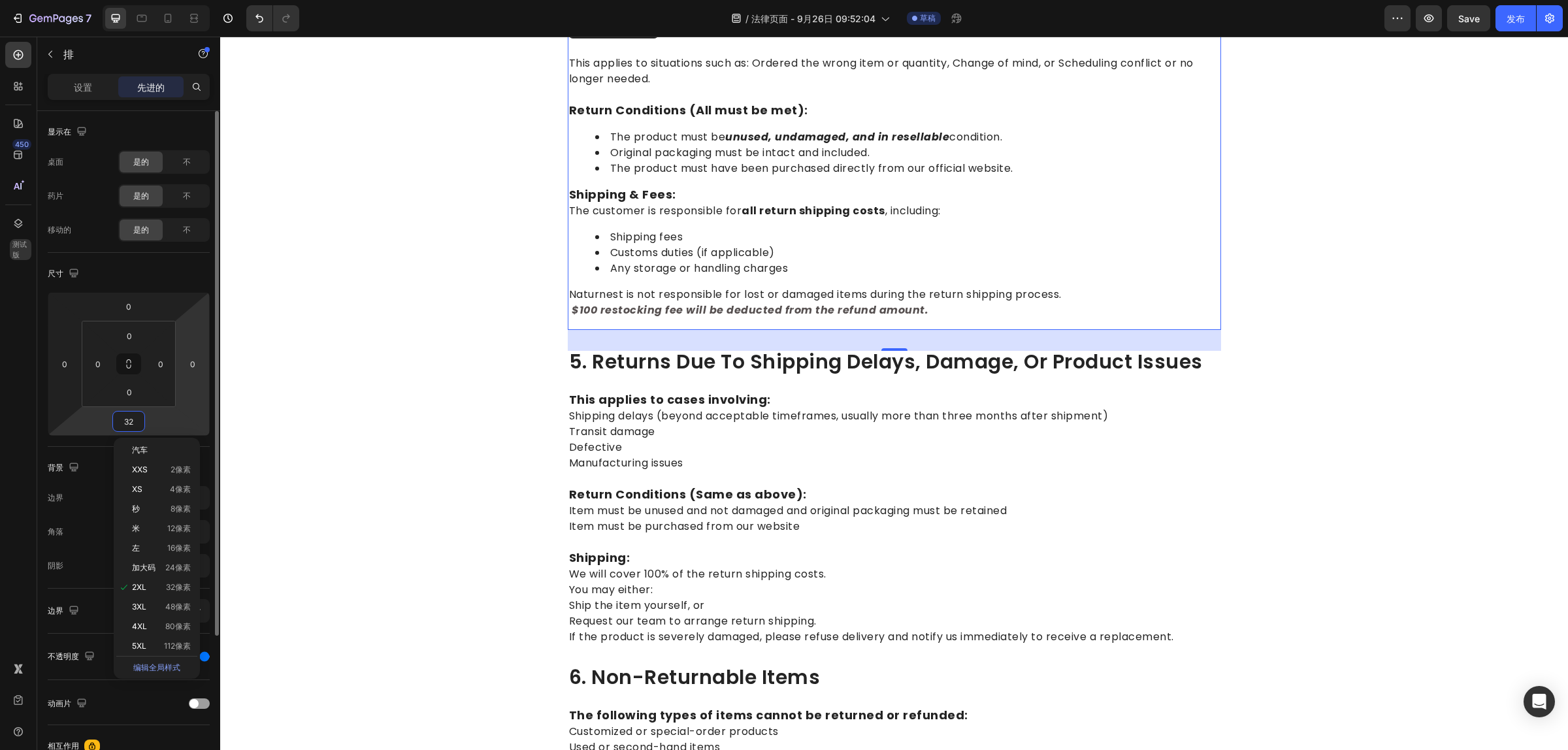
type input "3"
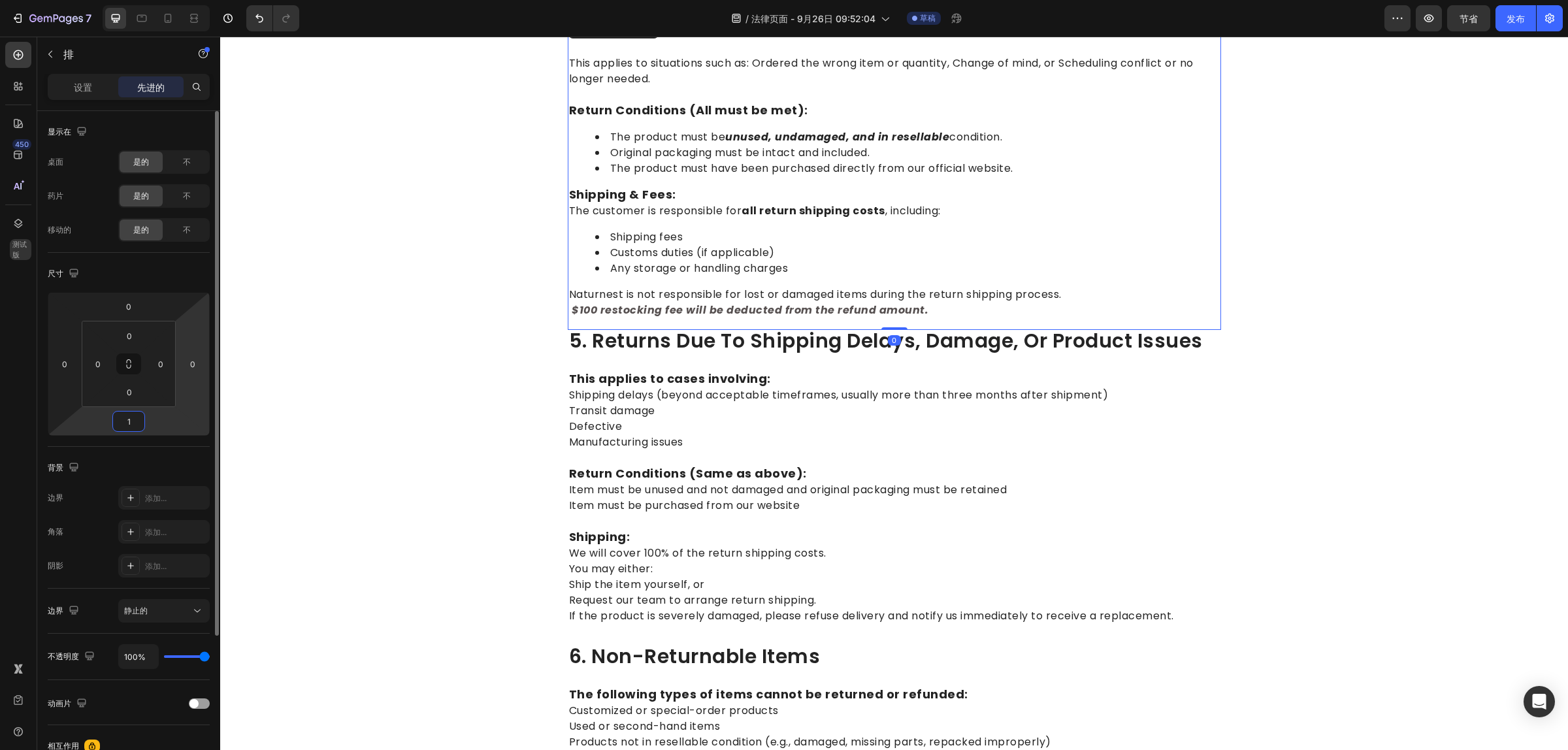
type input "15"
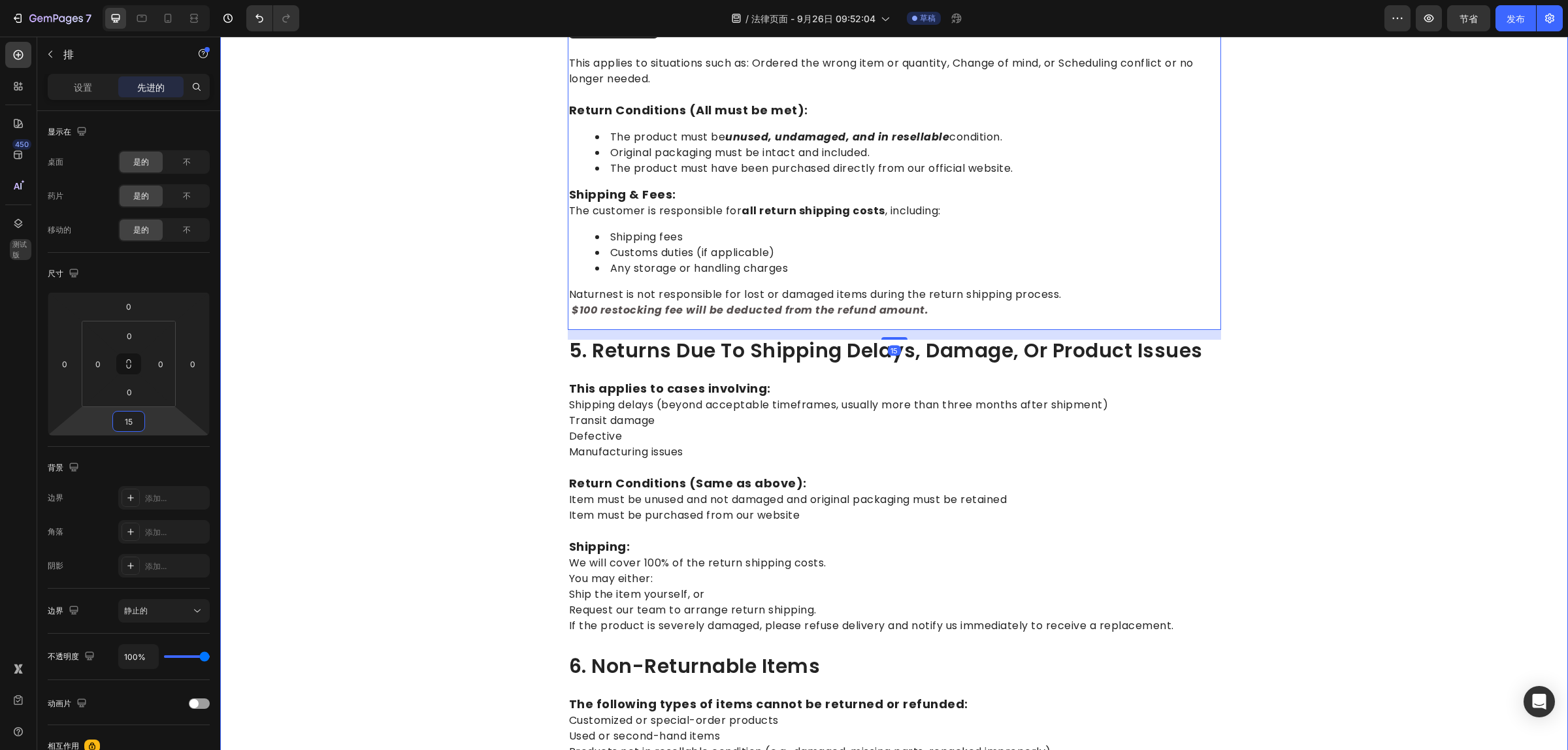
click at [345, 337] on div "⁠⁠⁠⁠⁠⁠⁠ 1.return eligibility & refund timeline Heading Return Window: Returns o…" at bounding box center [894, 320] width 1328 height 1979
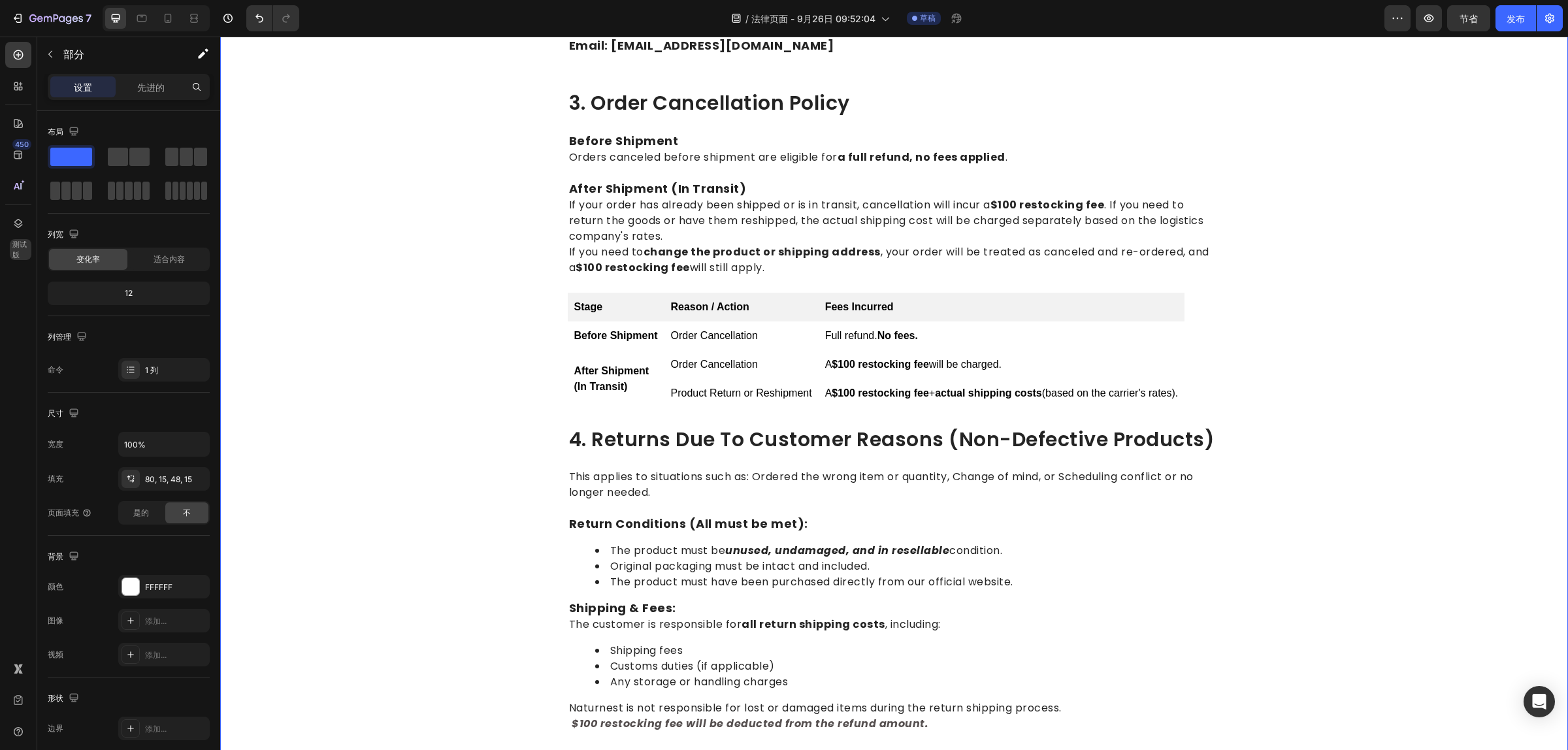
scroll to position [409, 0]
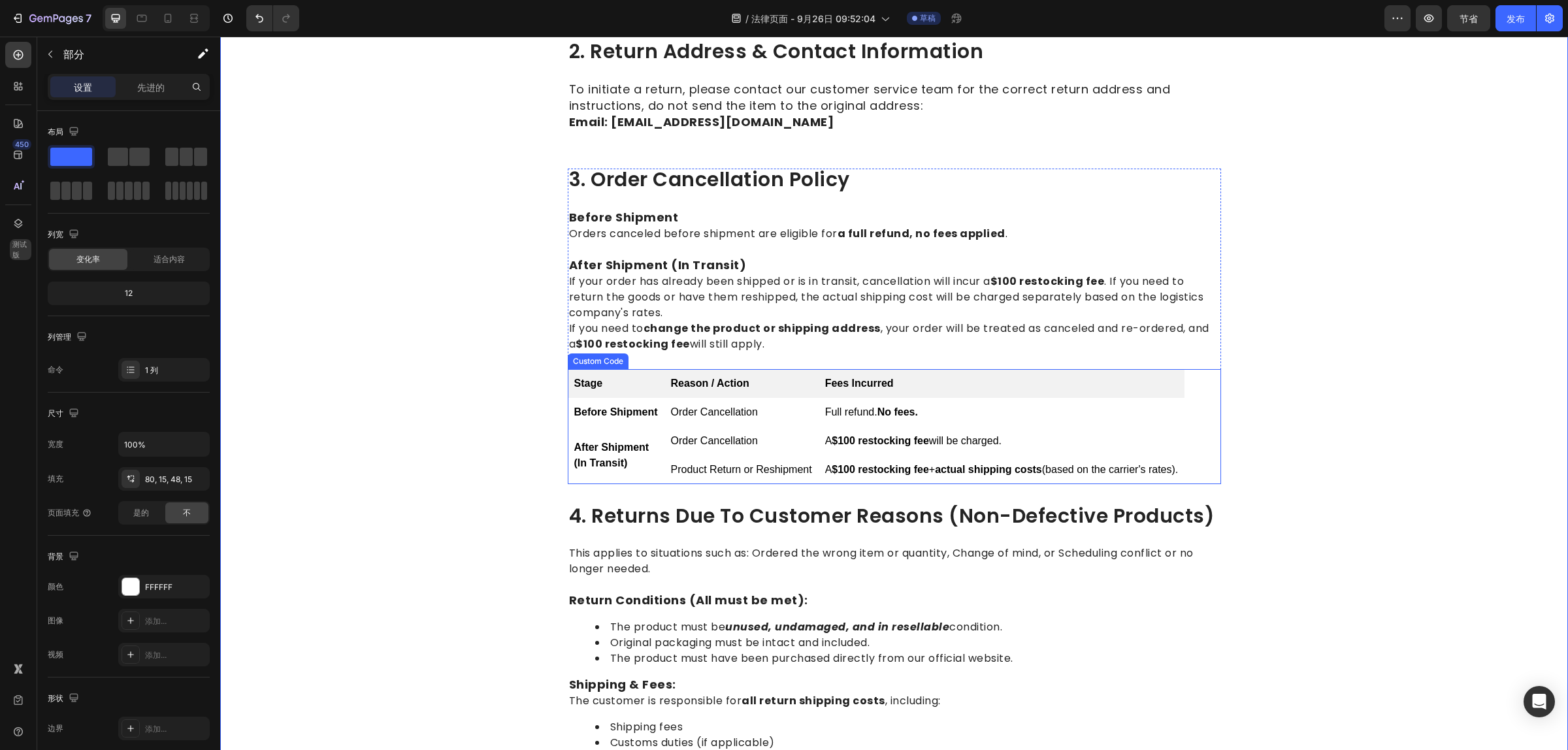
click at [744, 475] on td "Product Return or Reshipment" at bounding box center [741, 469] width 154 height 29
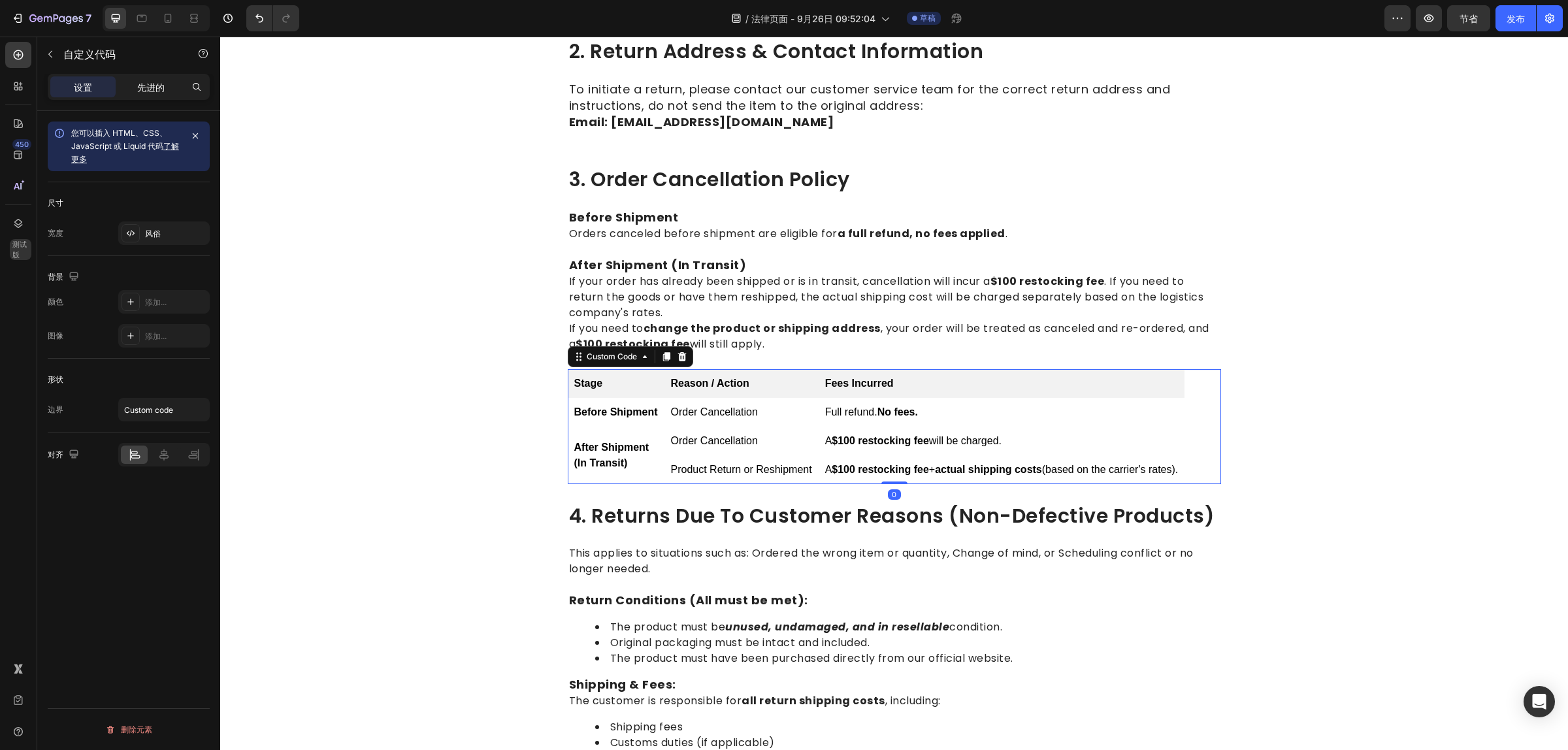
click at [147, 97] on div "先进的" at bounding box center [151, 87] width 65 height 21
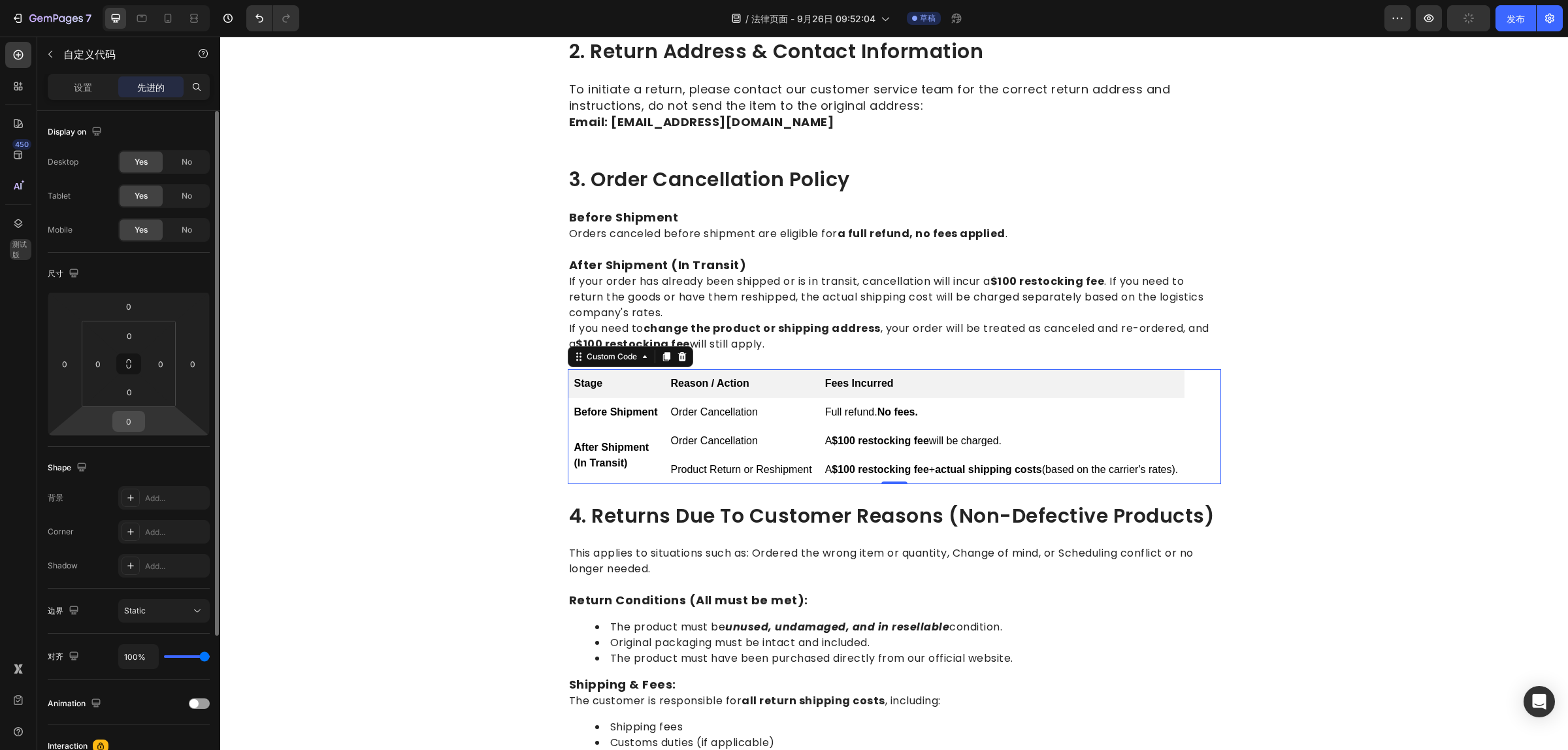
click at [134, 419] on input "0" at bounding box center [129, 421] width 26 height 19
type input "15"
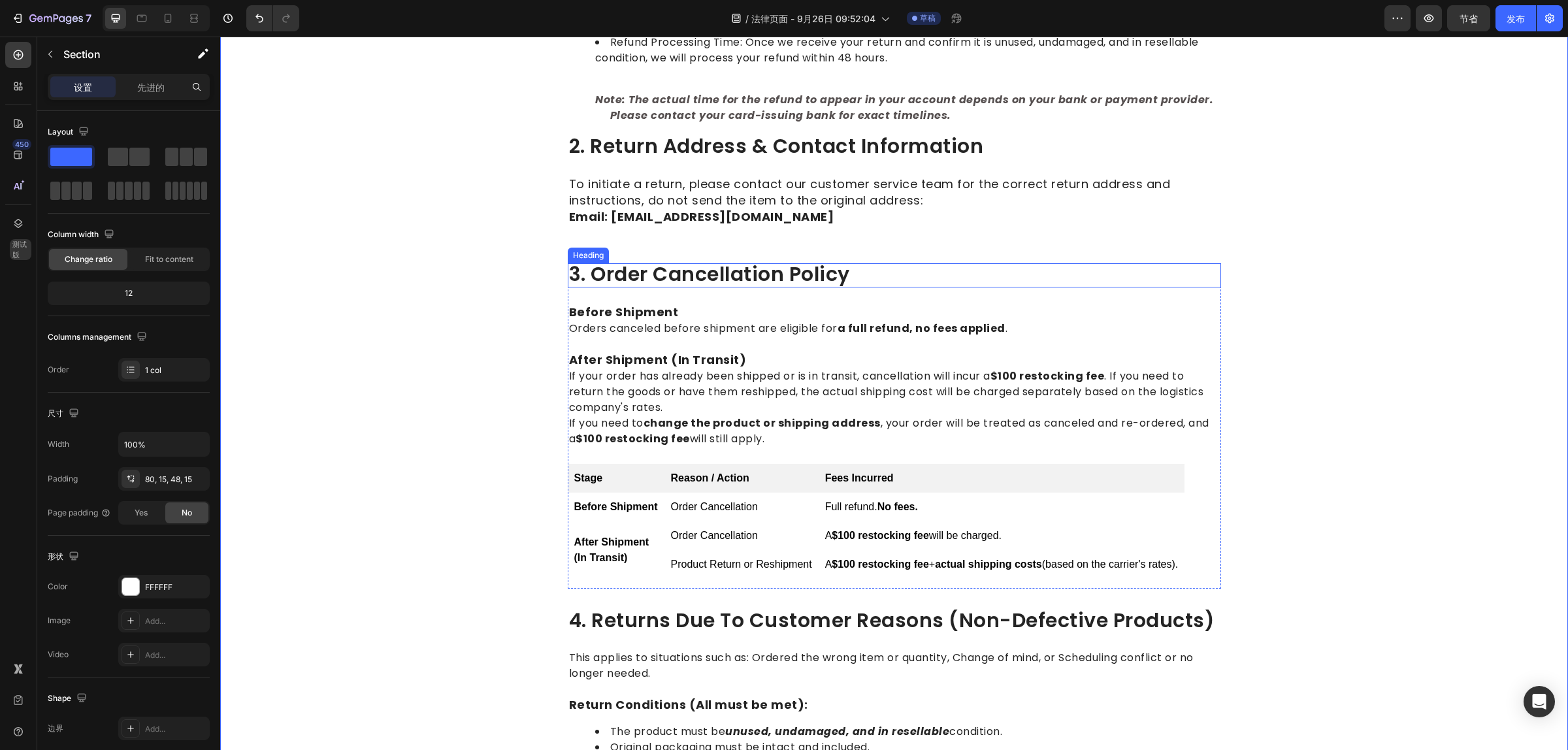
scroll to position [245, 0]
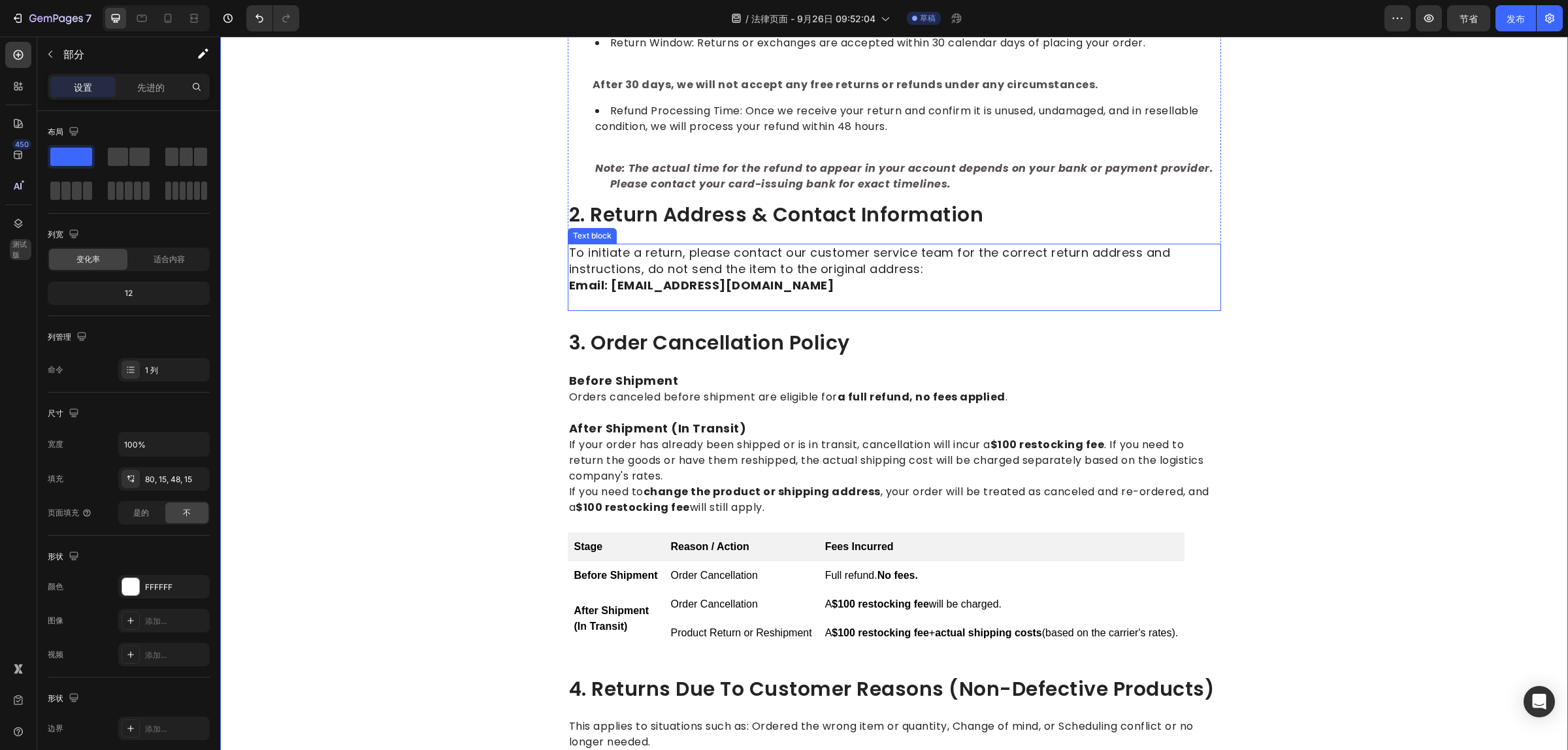
click at [680, 299] on p "Rich Text Editor. Editing area: main" at bounding box center [894, 302] width 651 height 16
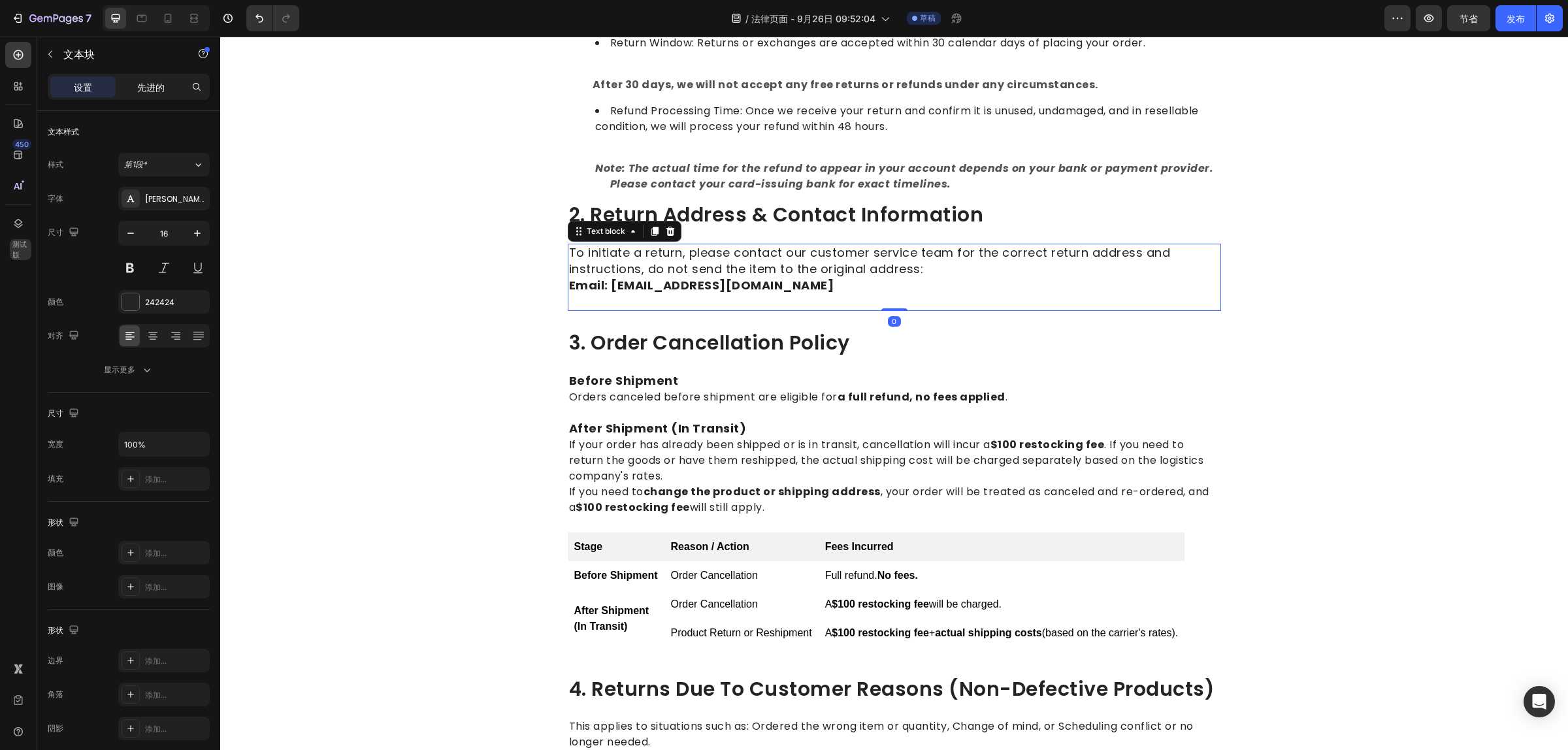
click at [160, 86] on font "先进的" at bounding box center [150, 87] width 27 height 11
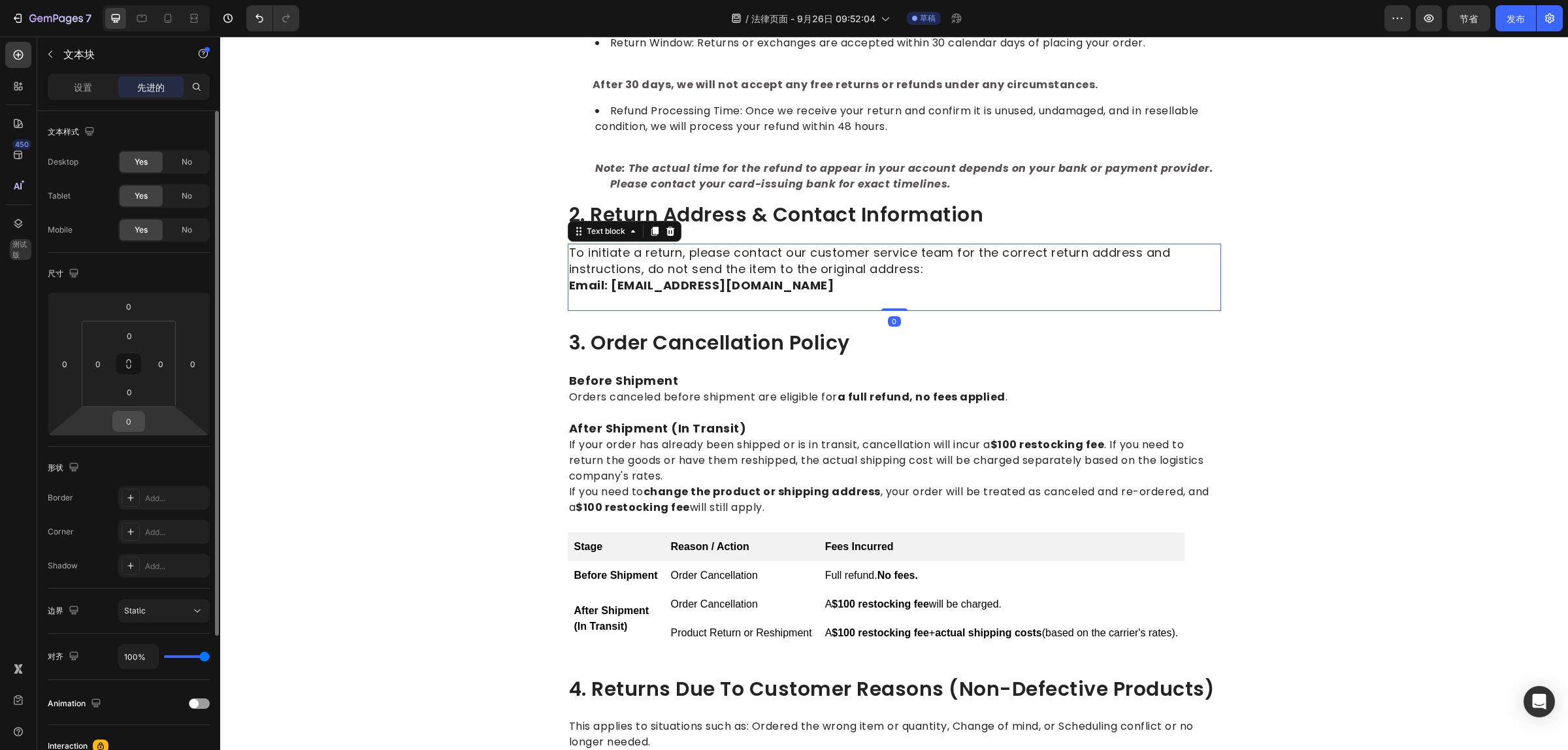
click at [129, 419] on input "0" at bounding box center [129, 421] width 26 height 19
type input "15"
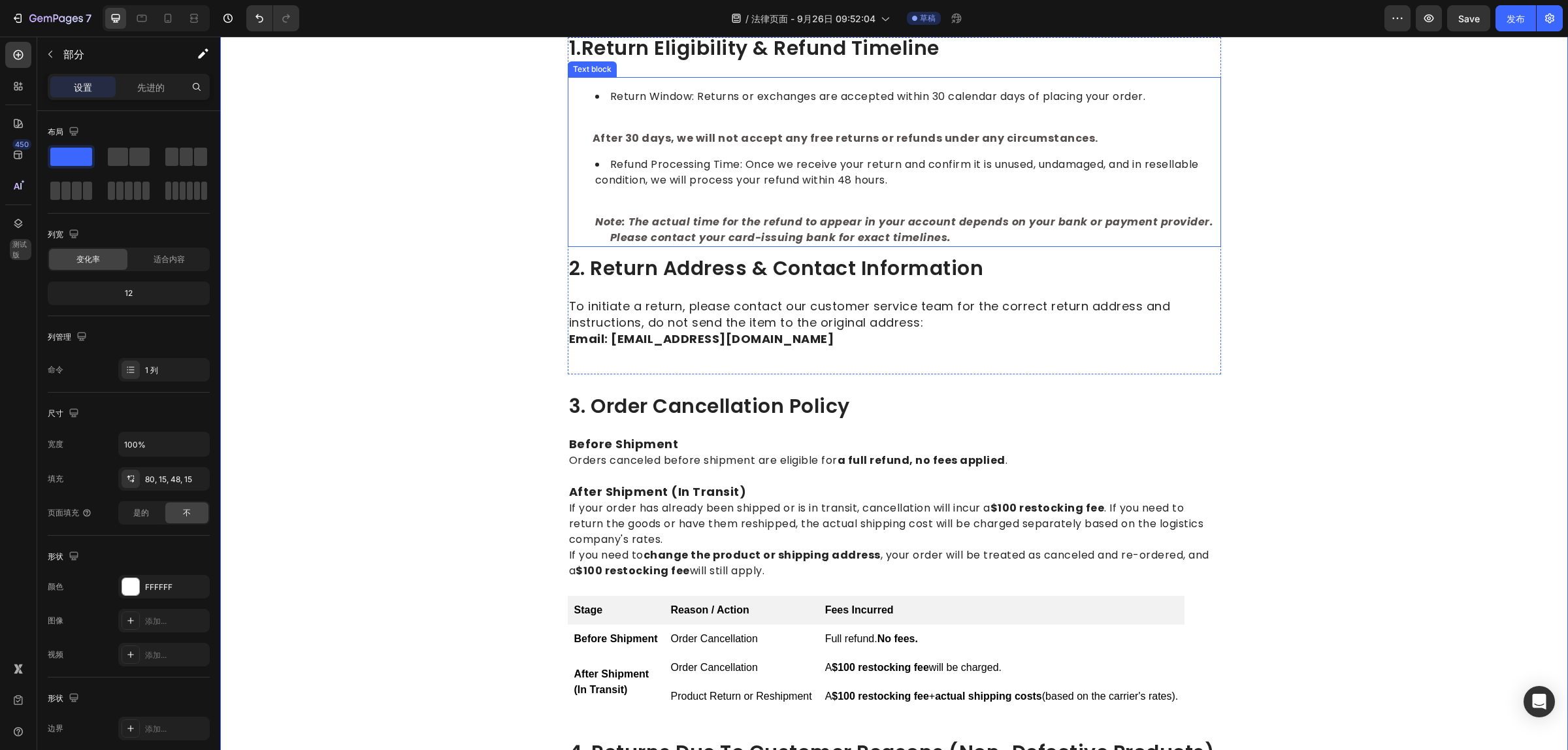
scroll to position [82, 0]
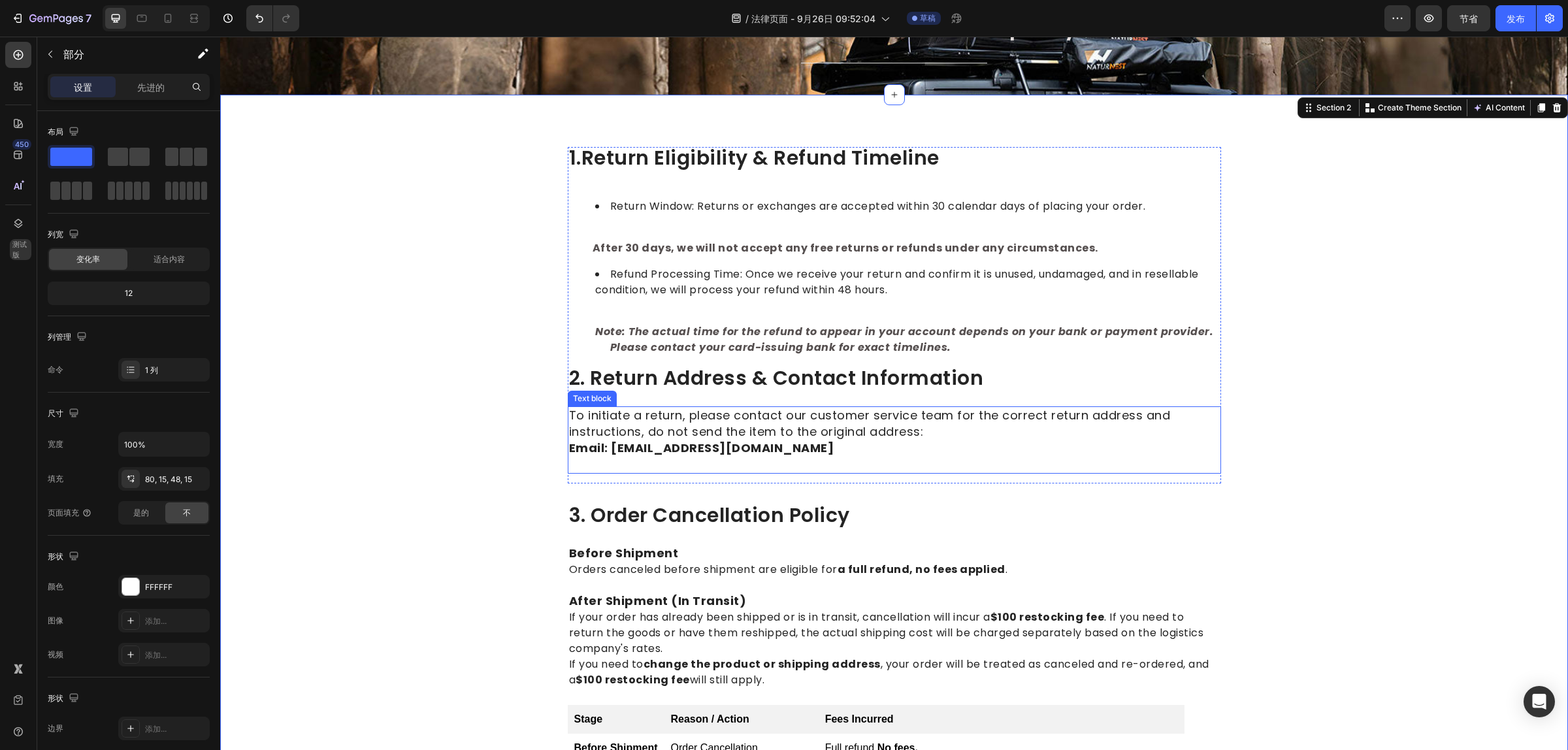
click at [696, 457] on p "Rich Text Editor. Editing area: main" at bounding box center [894, 465] width 651 height 16
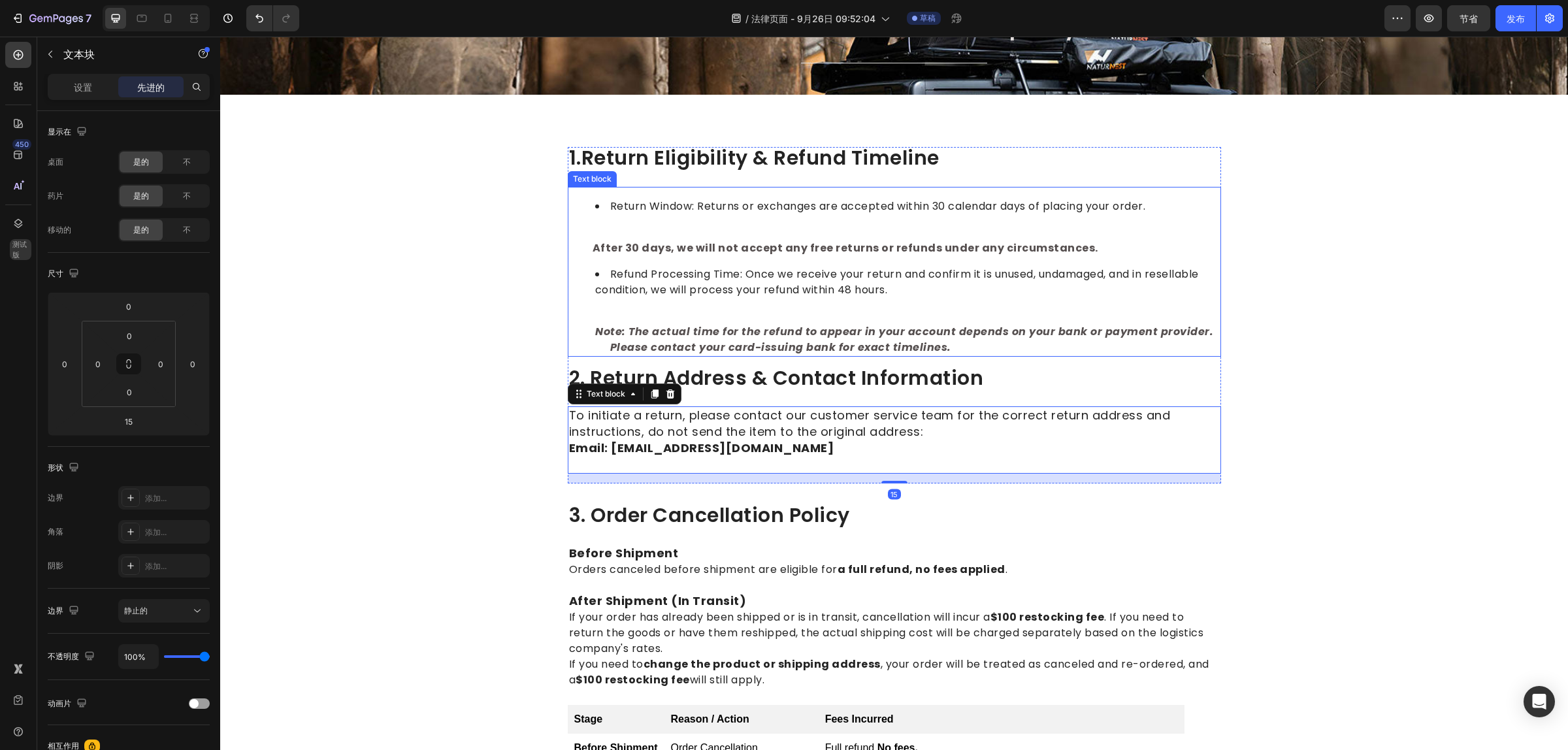
click at [709, 280] on li "Refund Processing Time: Once we receive your return and confirm it is unused, u…" at bounding box center [907, 282] width 624 height 31
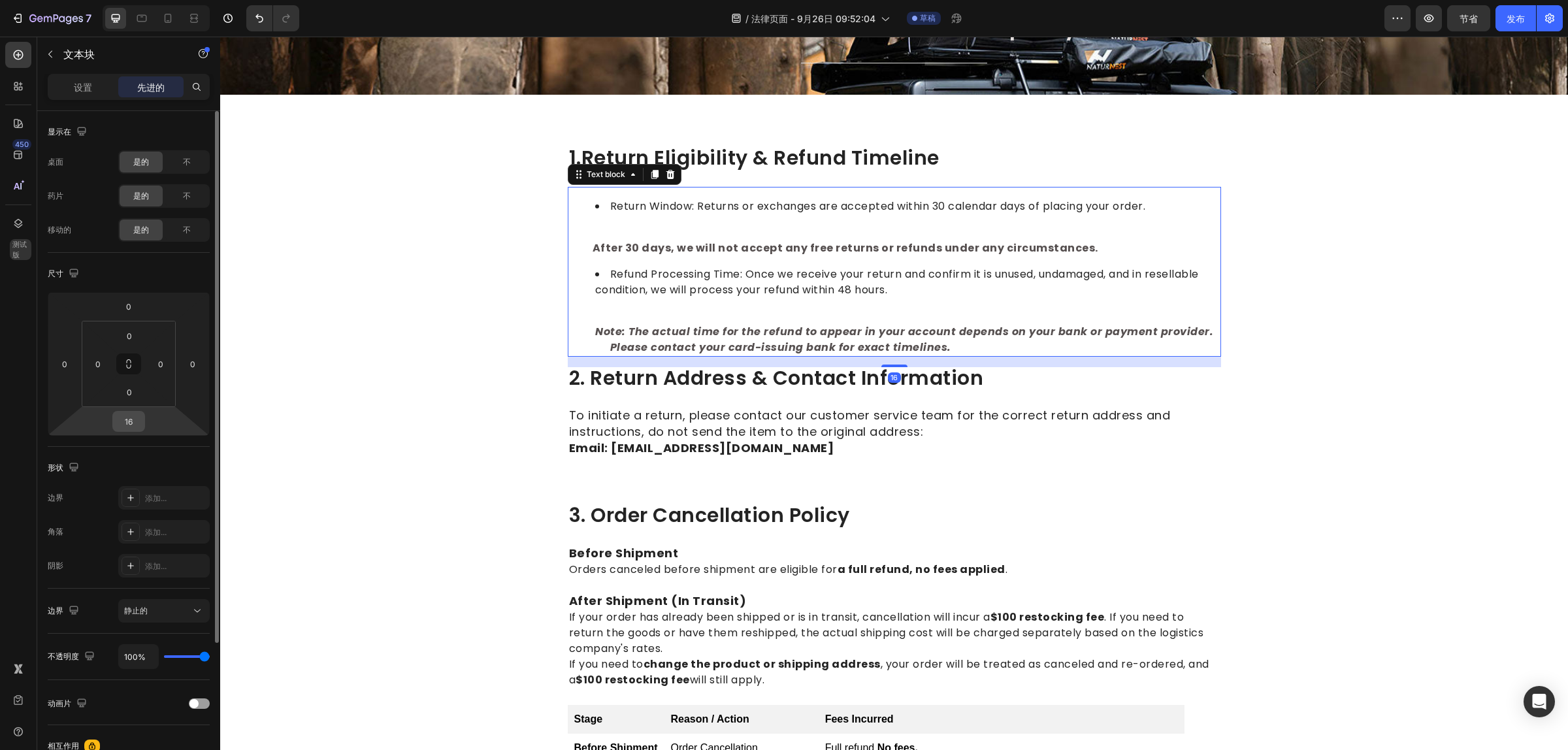
click at [135, 420] on input "16" at bounding box center [129, 421] width 26 height 19
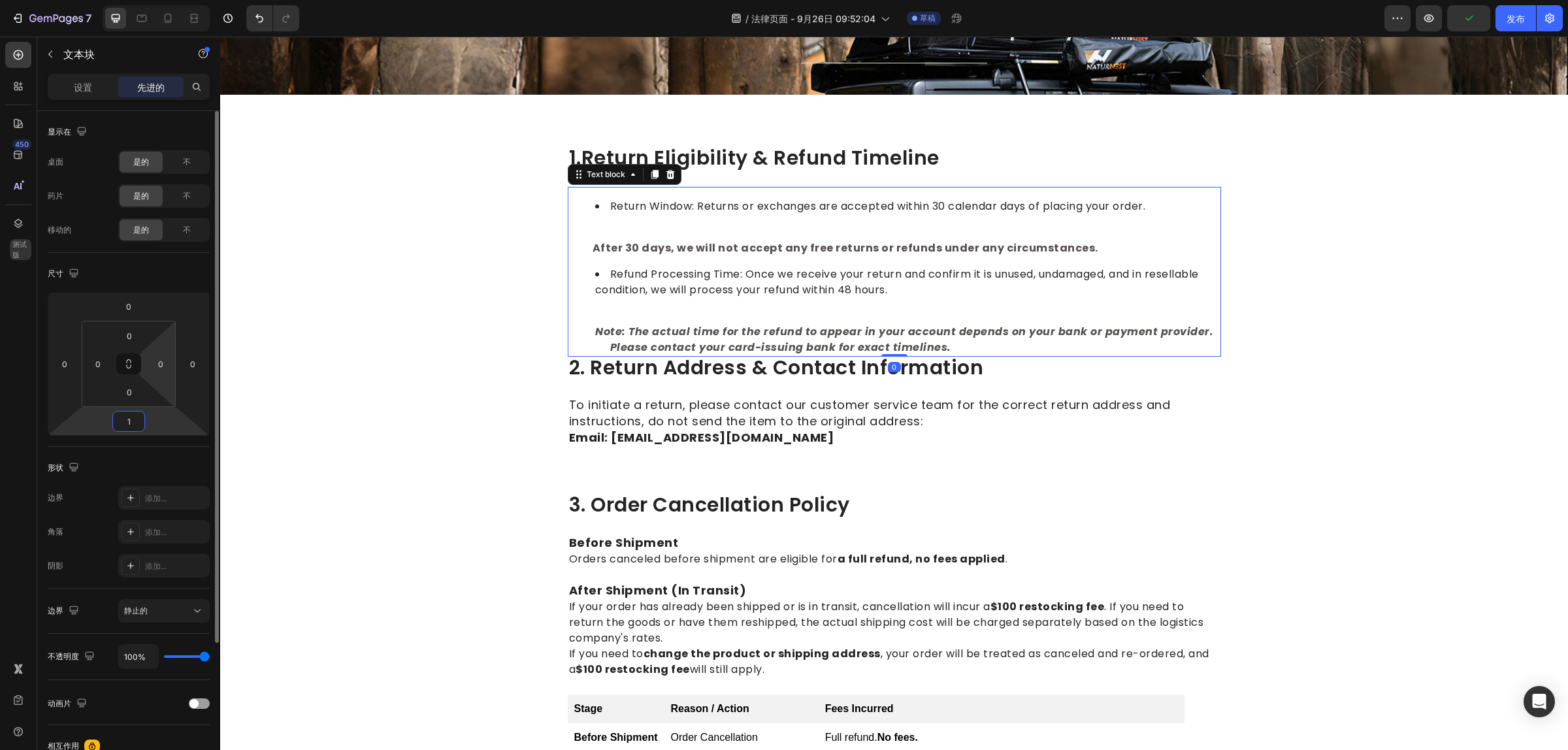
type input "15"
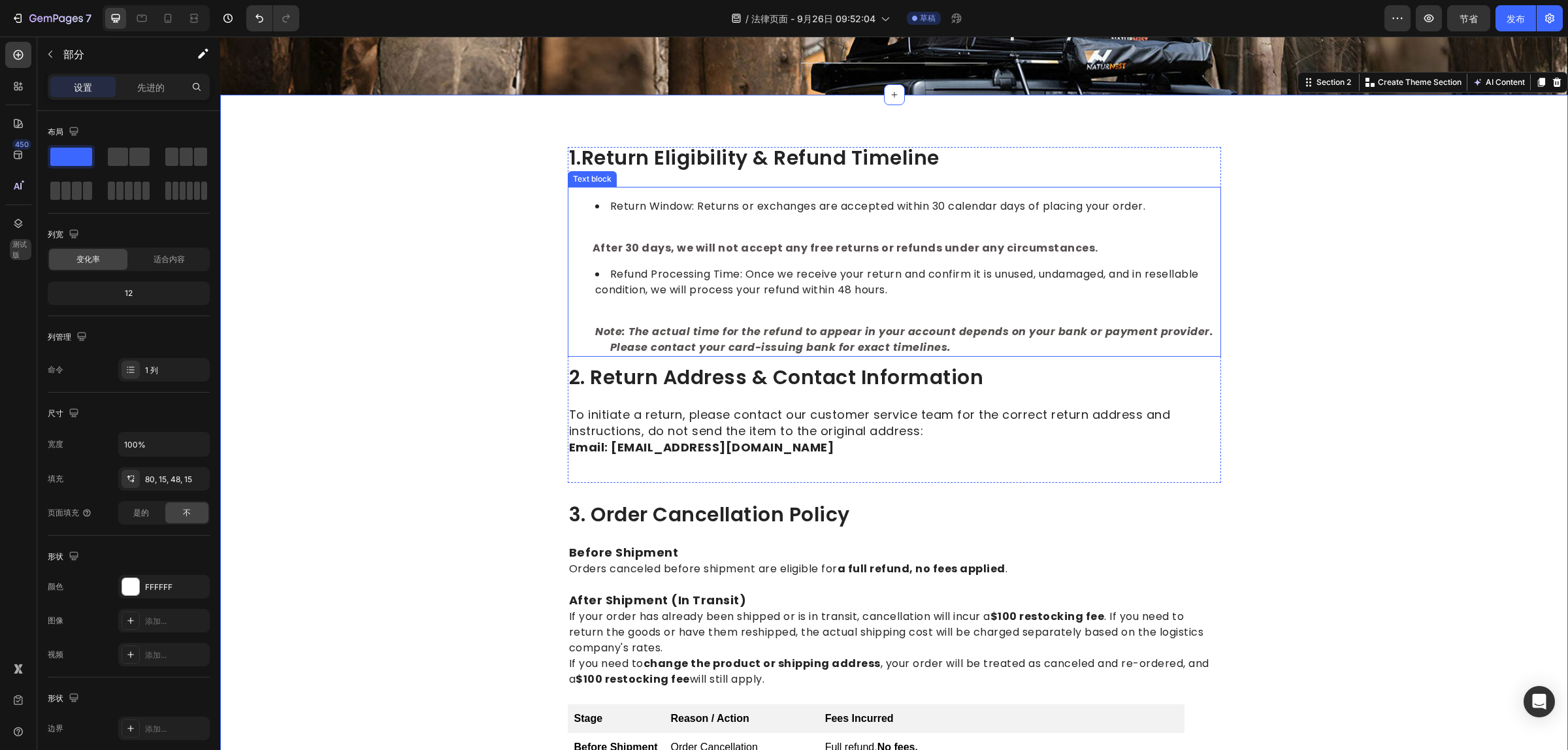
click at [627, 207] on li "Return Window: Returns or exchanges are accepted within 30 calendar days of pla…" at bounding box center [907, 207] width 624 height 16
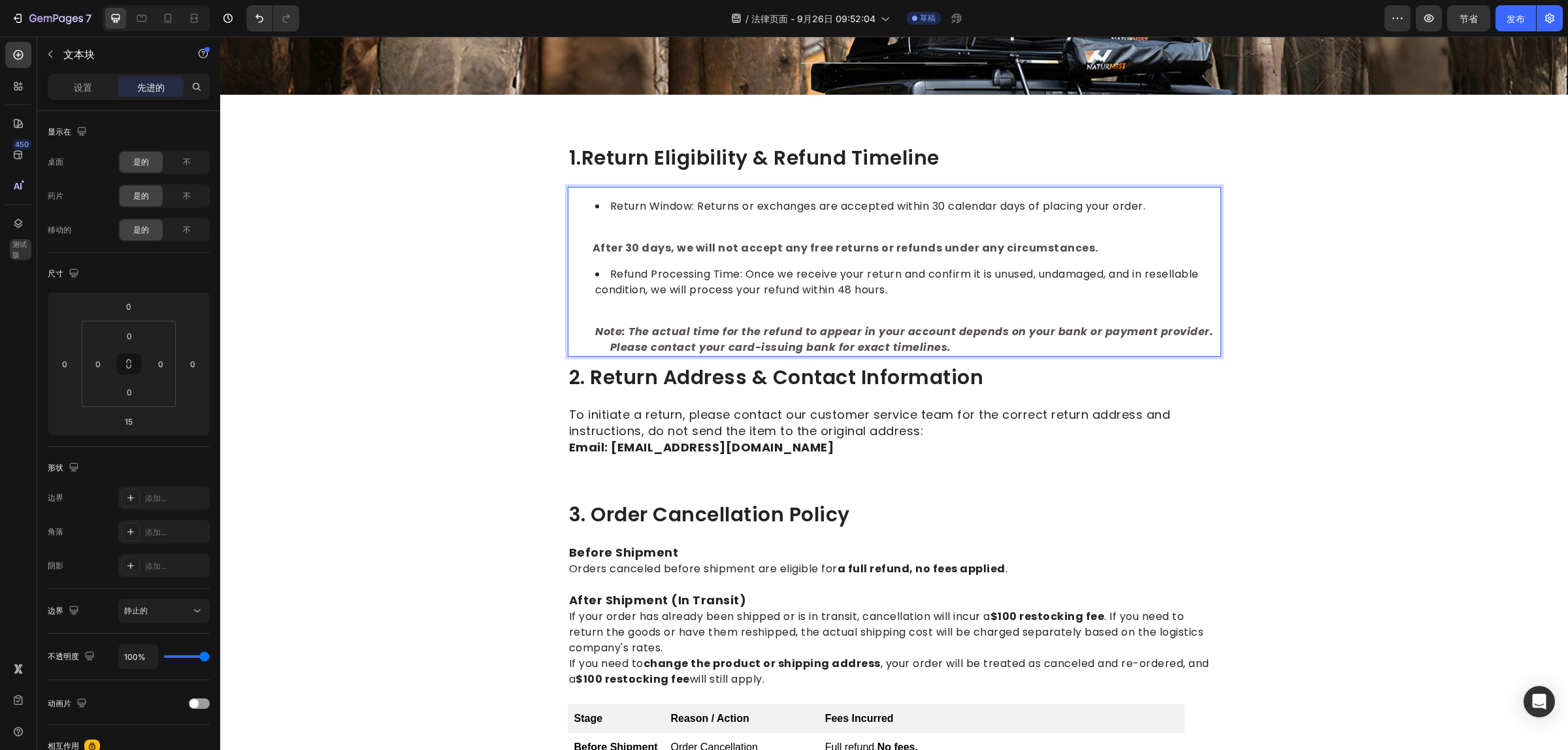
click at [1141, 206] on li "Return Window: Returns or exchanges are accepted within 30 calendar days of pla…" at bounding box center [907, 207] width 624 height 16
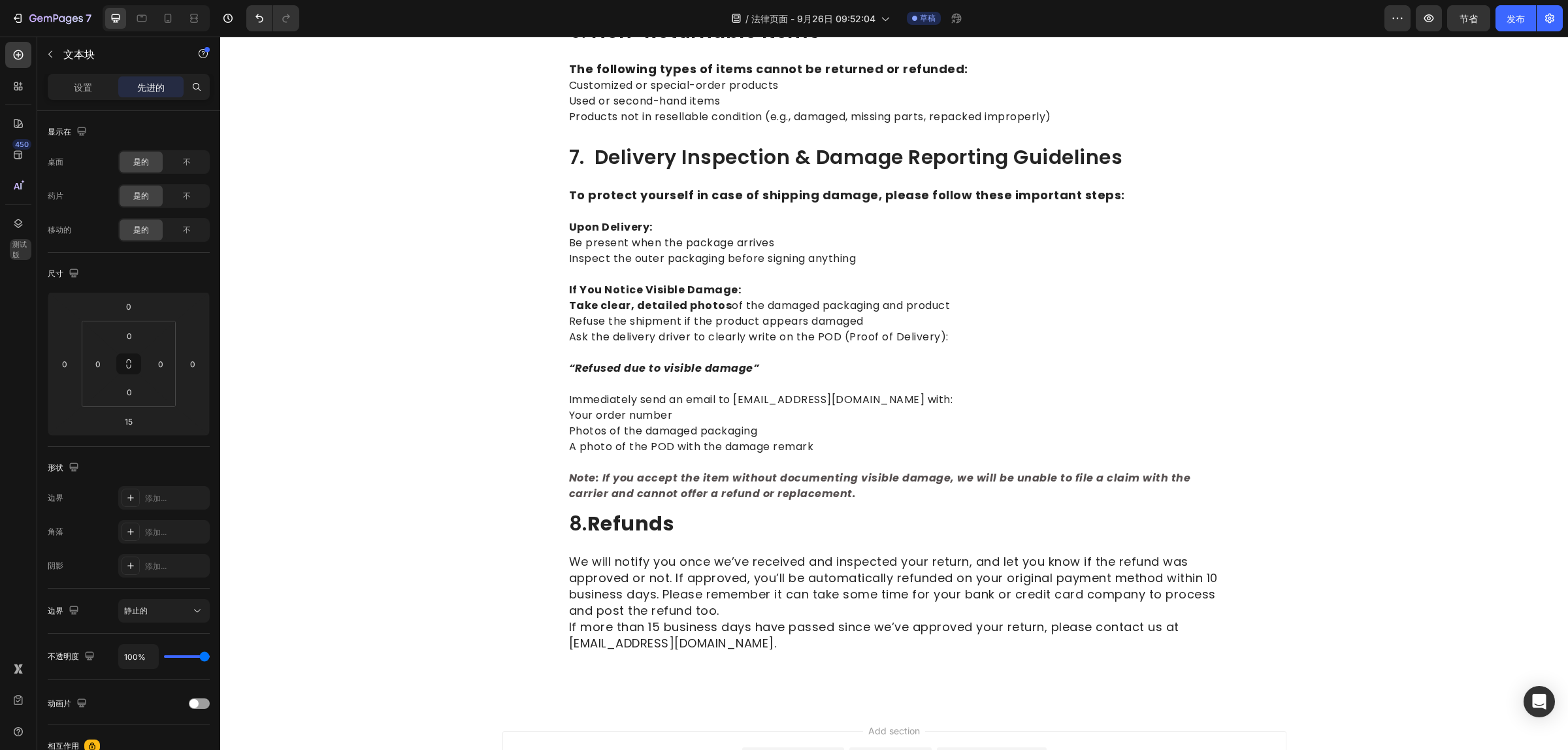
scroll to position [1682, 0]
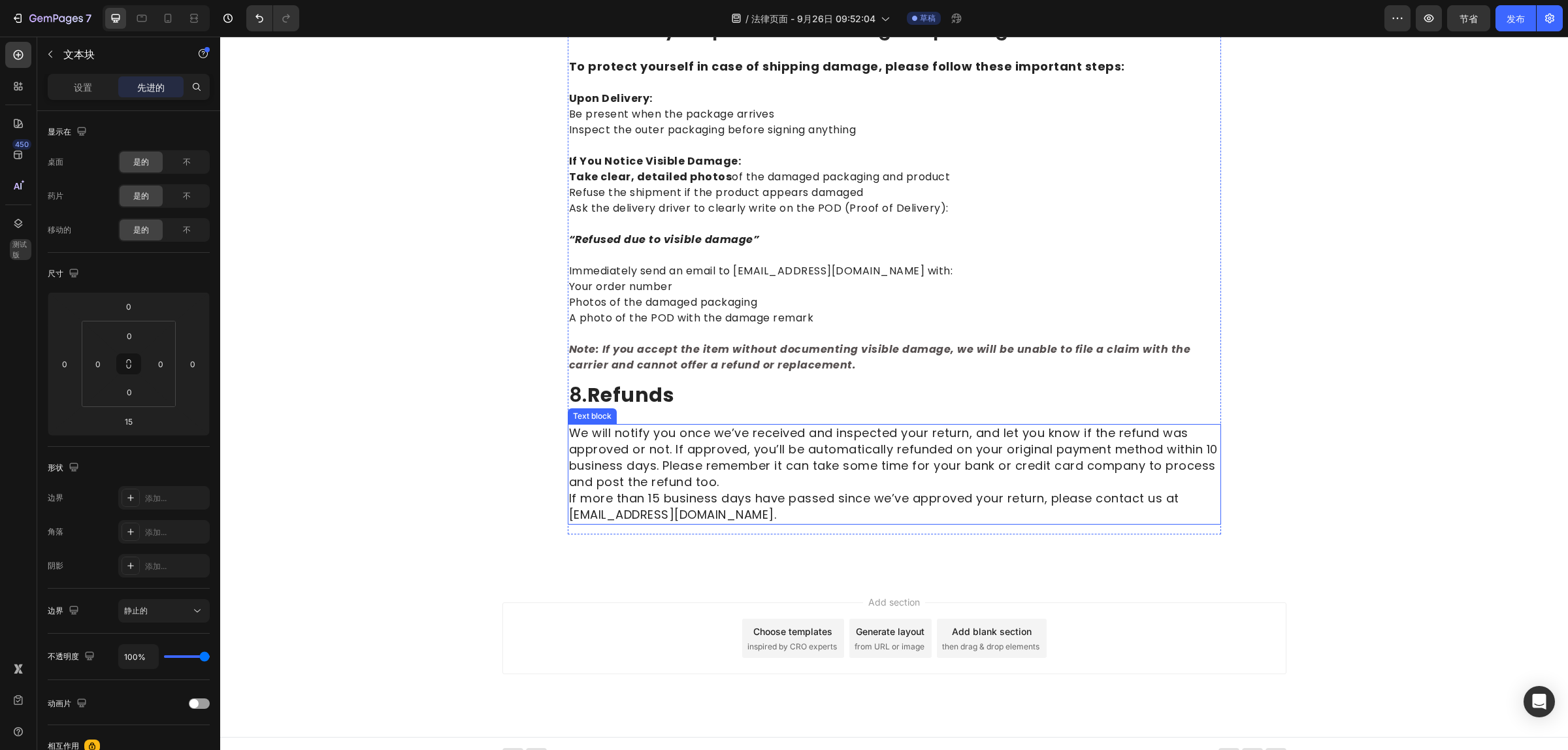
click at [733, 495] on p "We will notify you once we’ve received and inspected your return, and let you k…" at bounding box center [894, 475] width 651 height 98
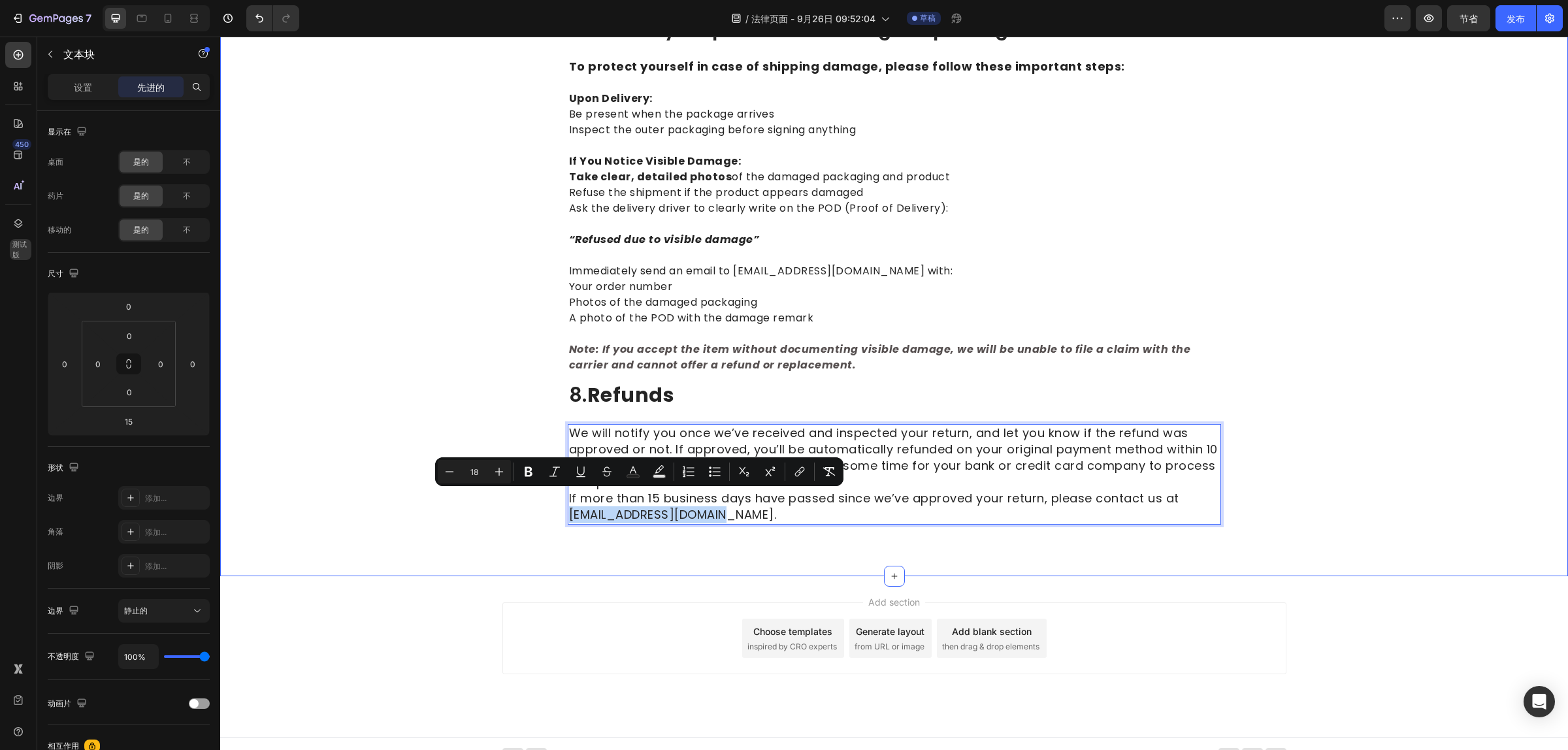
drag, startPoint x: 730, startPoint y: 502, endPoint x: 557, endPoint y: 501, distance: 173.0
click at [632, 474] on icon "Editor contextual toolbar" at bounding box center [633, 472] width 13 height 13
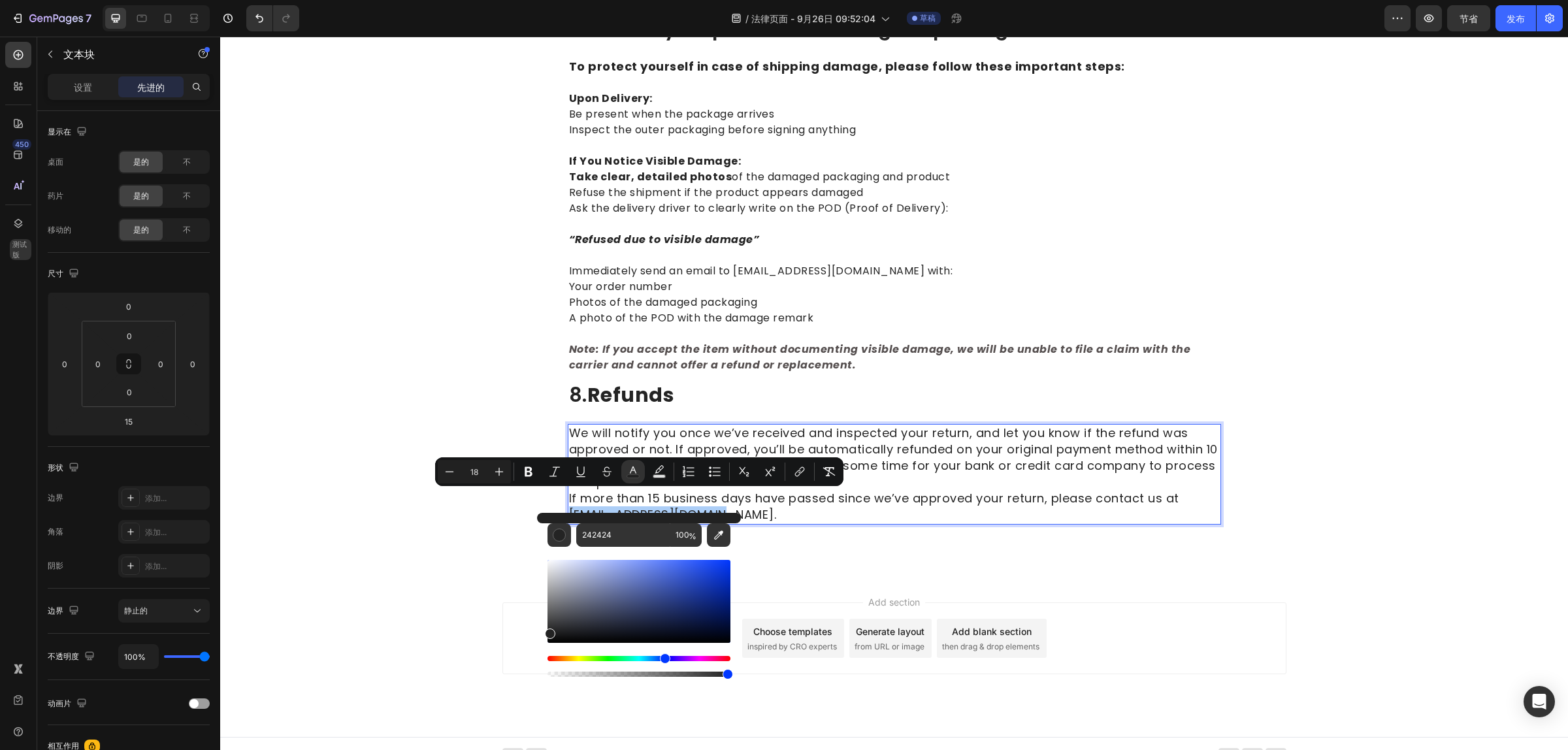
click at [664, 660] on div "色调" at bounding box center [638, 658] width 183 height 5
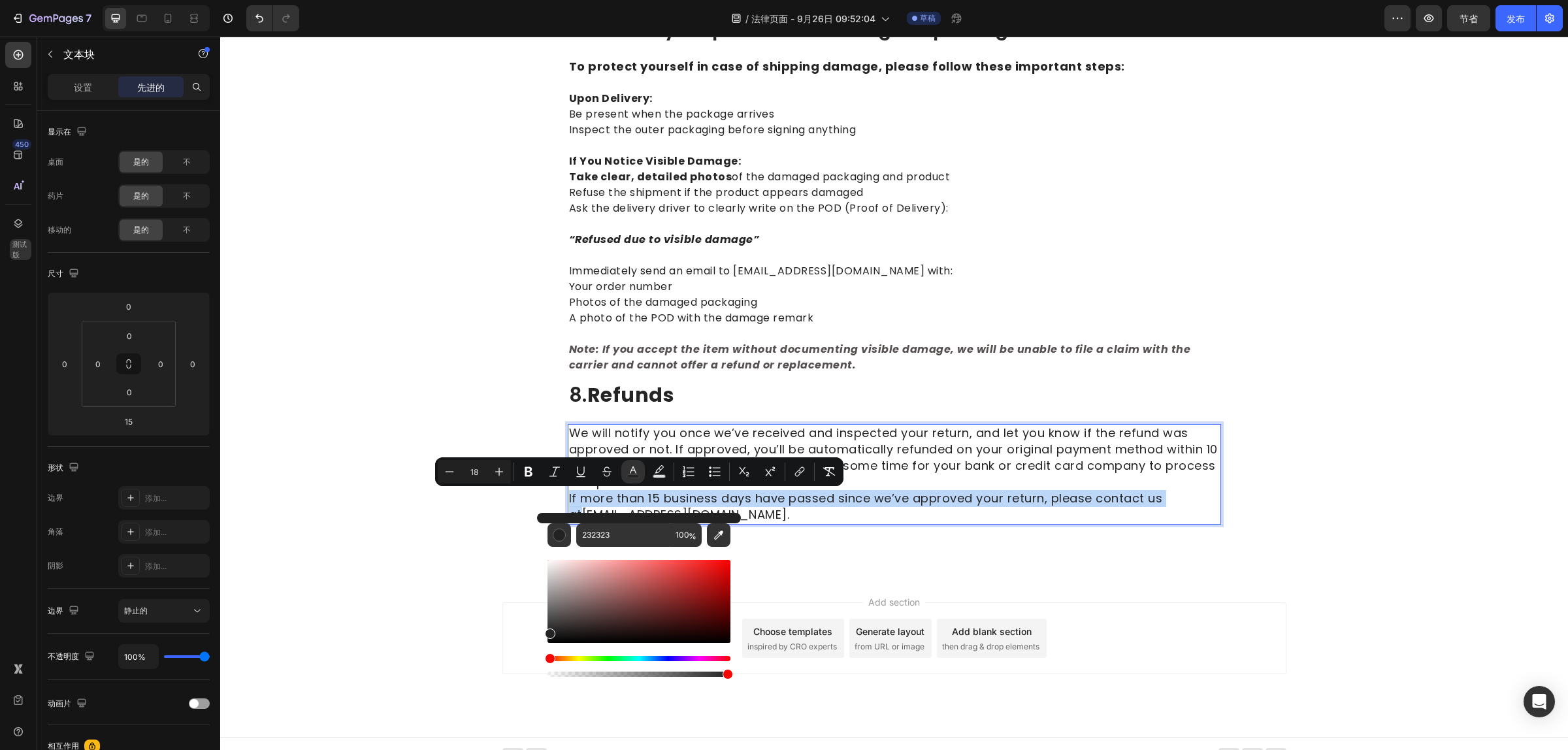
click at [660, 658] on div "色调" at bounding box center [638, 658] width 183 height 5
type input "222222"
click at [801, 508] on div "We will notify you once we’ve received and inspected your return, and let you k…" at bounding box center [894, 474] width 653 height 101
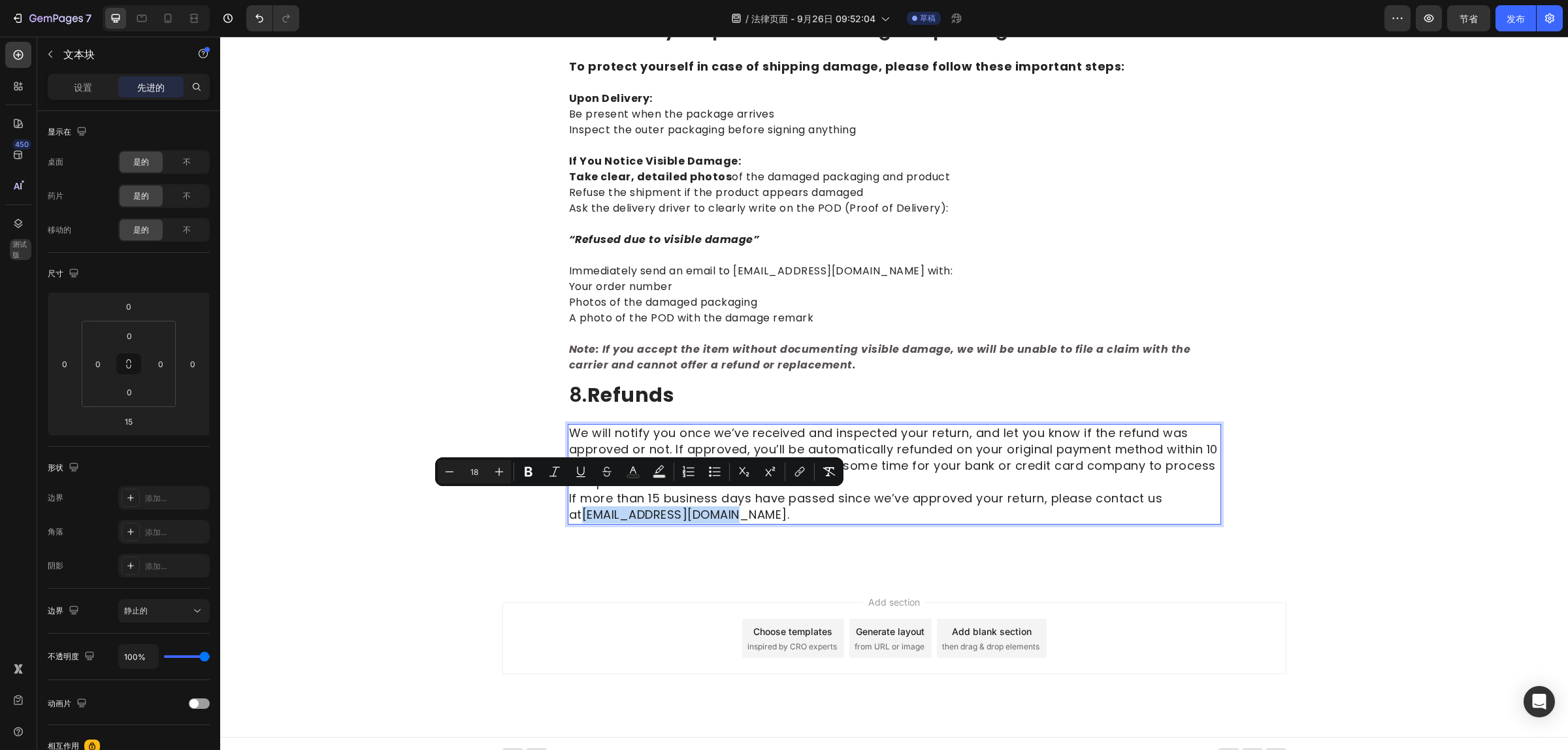
drag, startPoint x: 725, startPoint y: 500, endPoint x: 563, endPoint y: 498, distance: 162.0
click at [569, 498] on p "We will notify you once we’ve received and inspected your return, and let you k…" at bounding box center [894, 475] width 651 height 98
click at [625, 470] on button "color" at bounding box center [633, 472] width 23 height 23
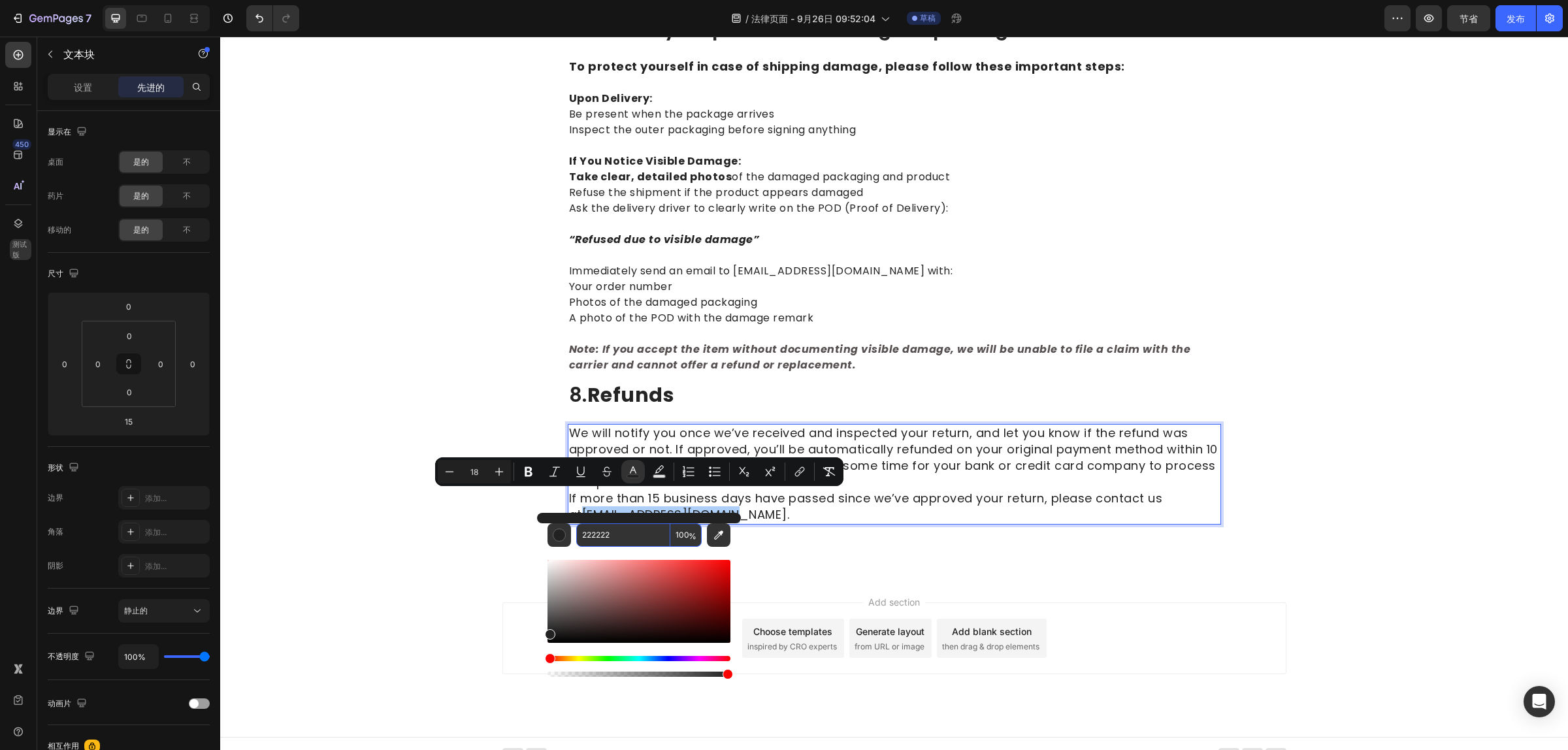
click at [630, 538] on input "222222" at bounding box center [623, 535] width 94 height 23
paste input "#0000FF"
type input "0000FF"
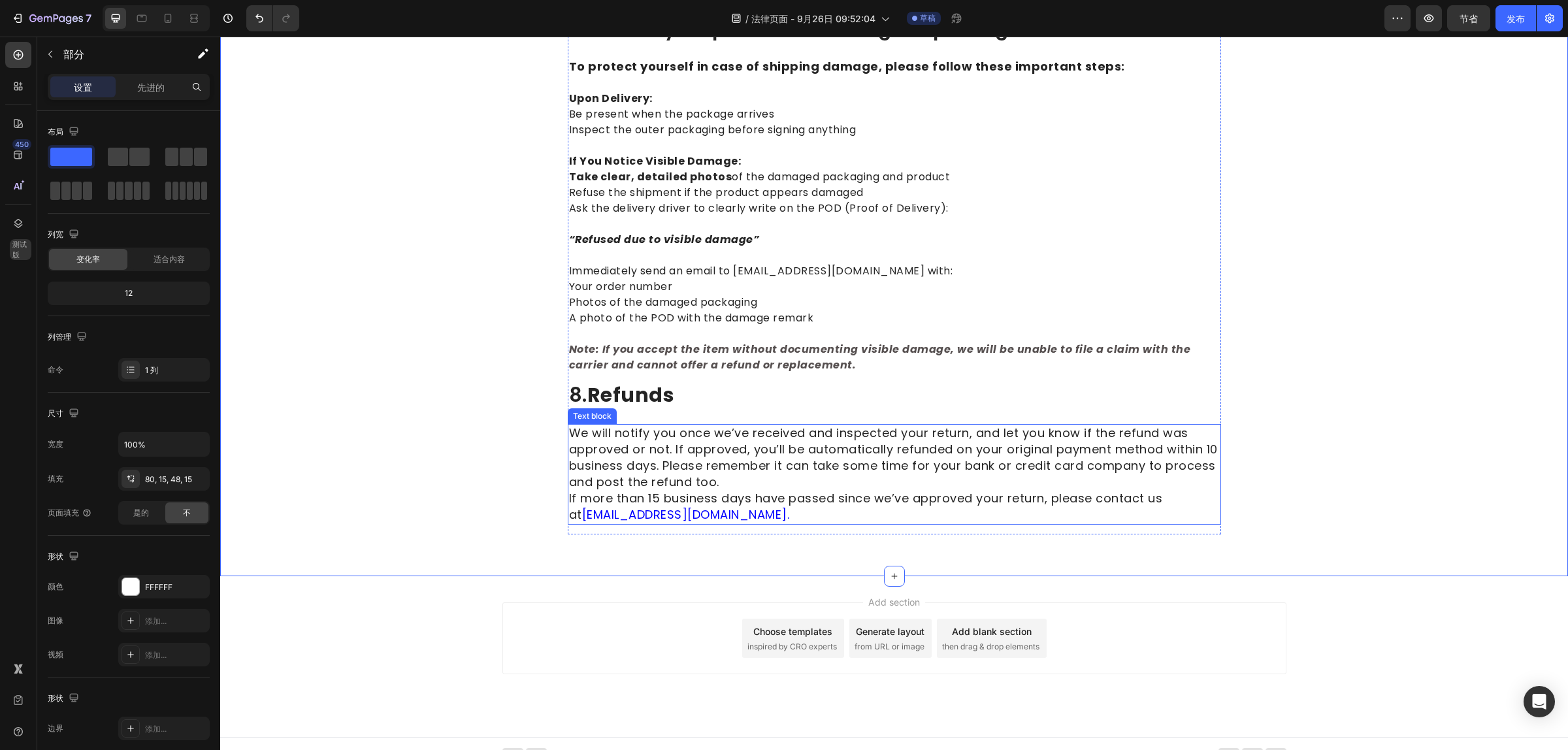
click at [716, 498] on p "We will notify you once we’ve received and inspected your return, and let you k…" at bounding box center [894, 475] width 651 height 98
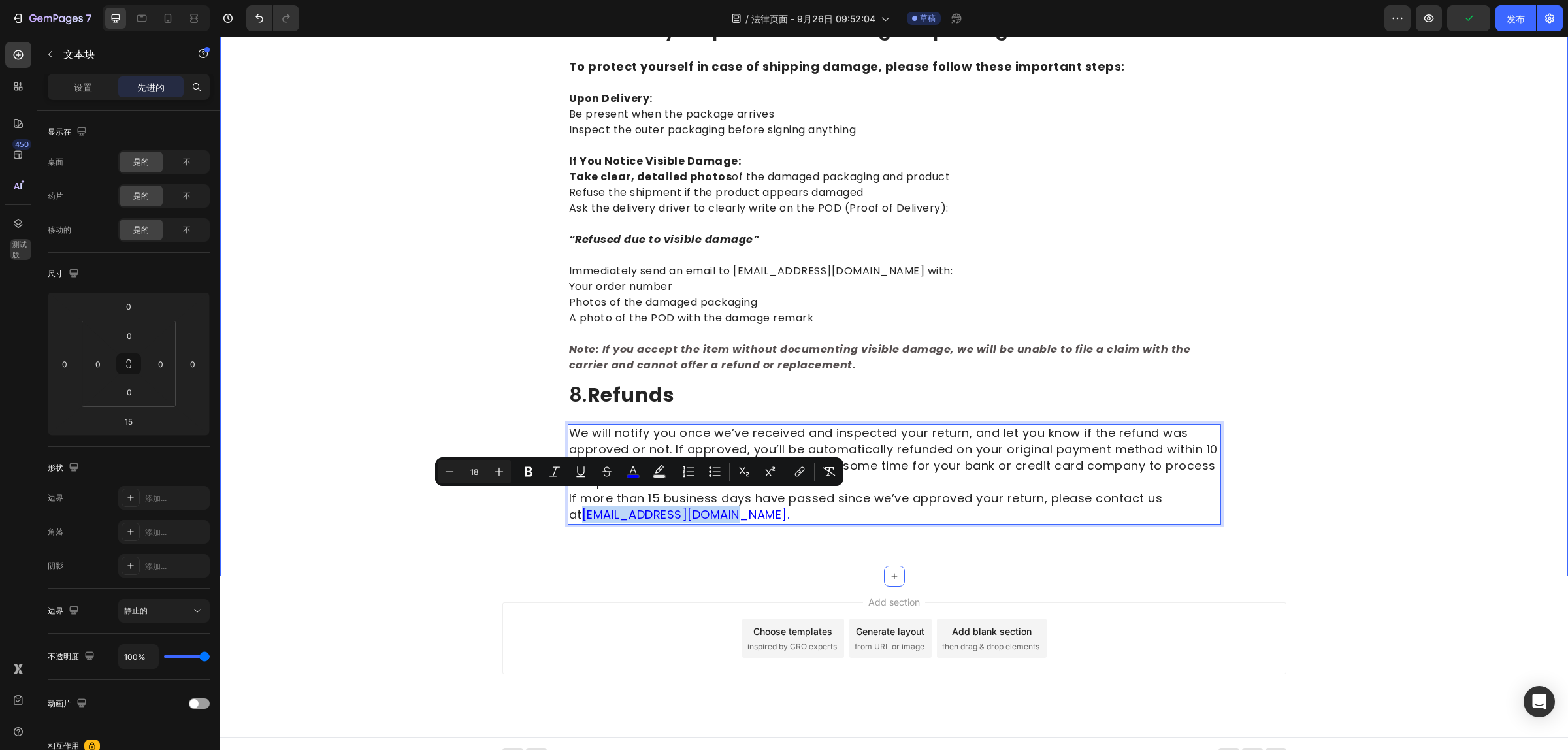
drag, startPoint x: 717, startPoint y: 501, endPoint x: 556, endPoint y: 497, distance: 161.0
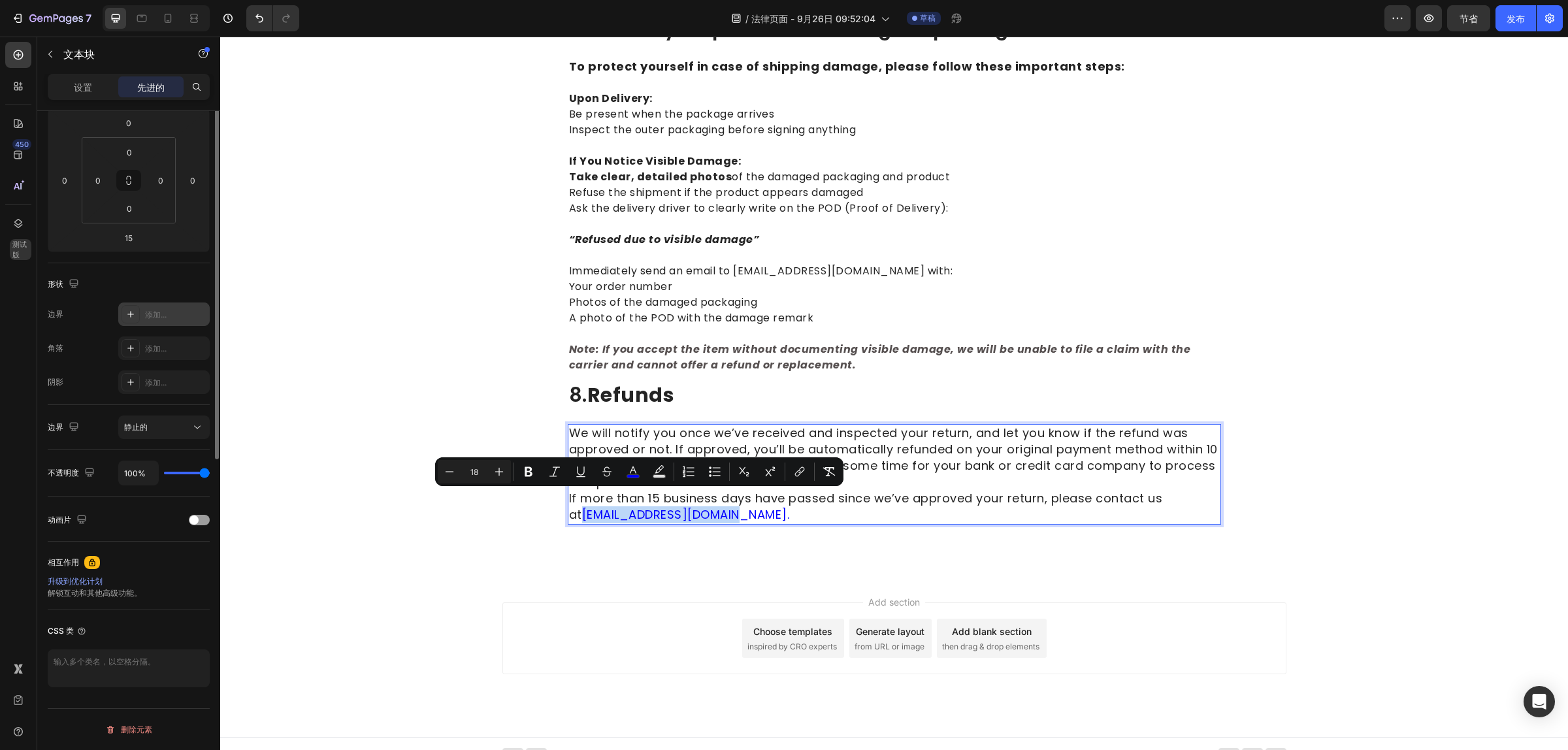
scroll to position [0, 0]
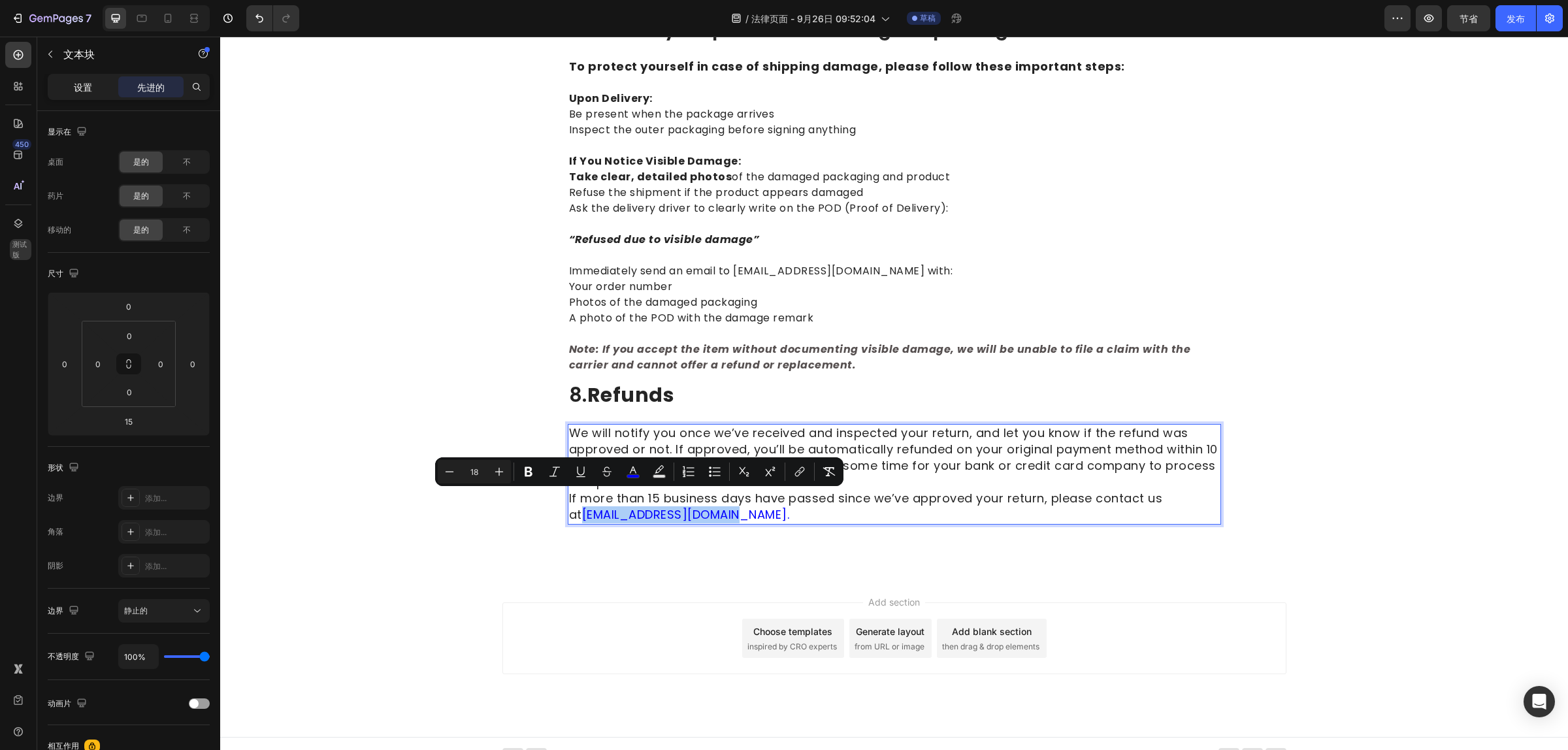
click at [69, 83] on div "设置" at bounding box center [83, 87] width 65 height 21
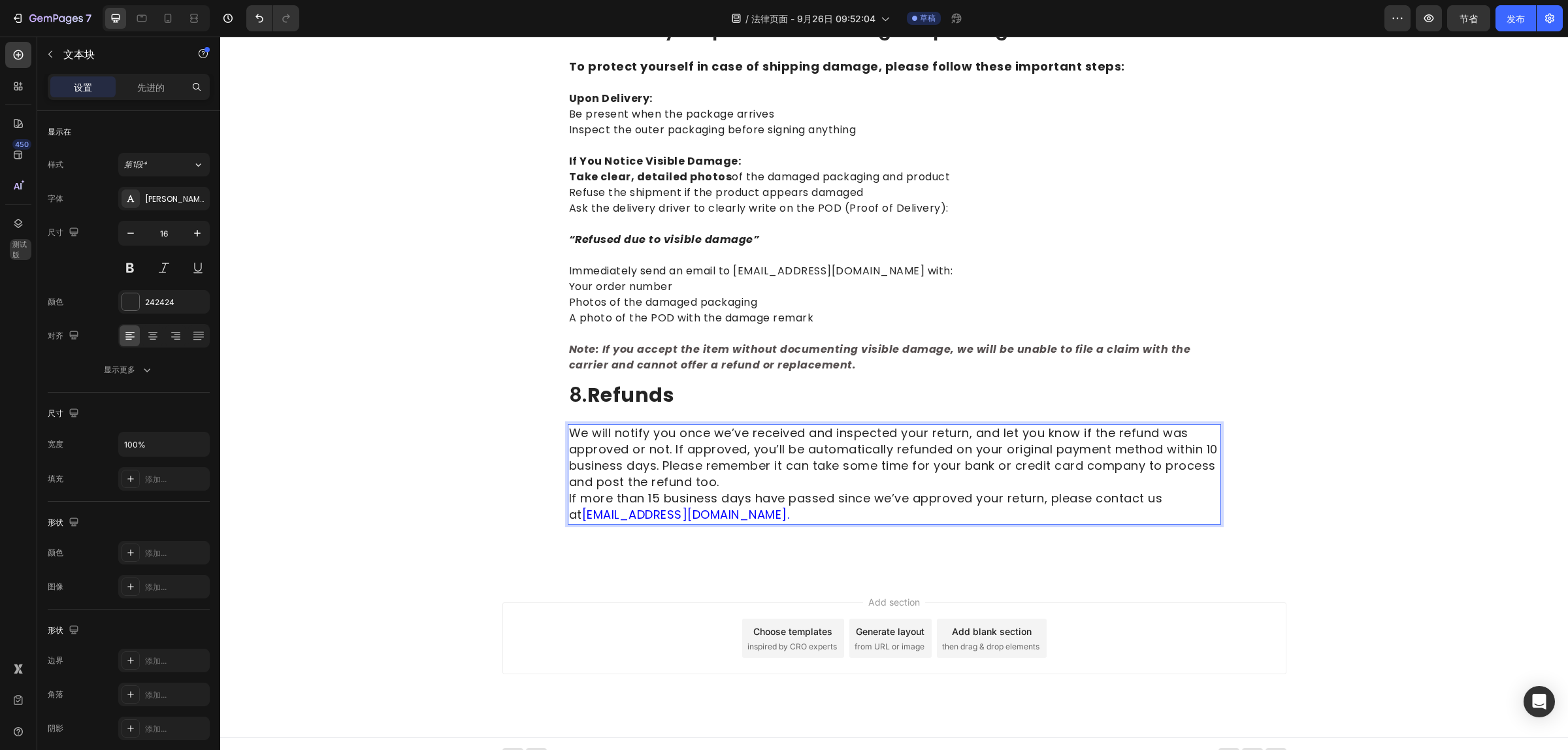
click at [723, 501] on p "We will notify you once we’ve received and inspected your return, and let you k…" at bounding box center [894, 475] width 651 height 98
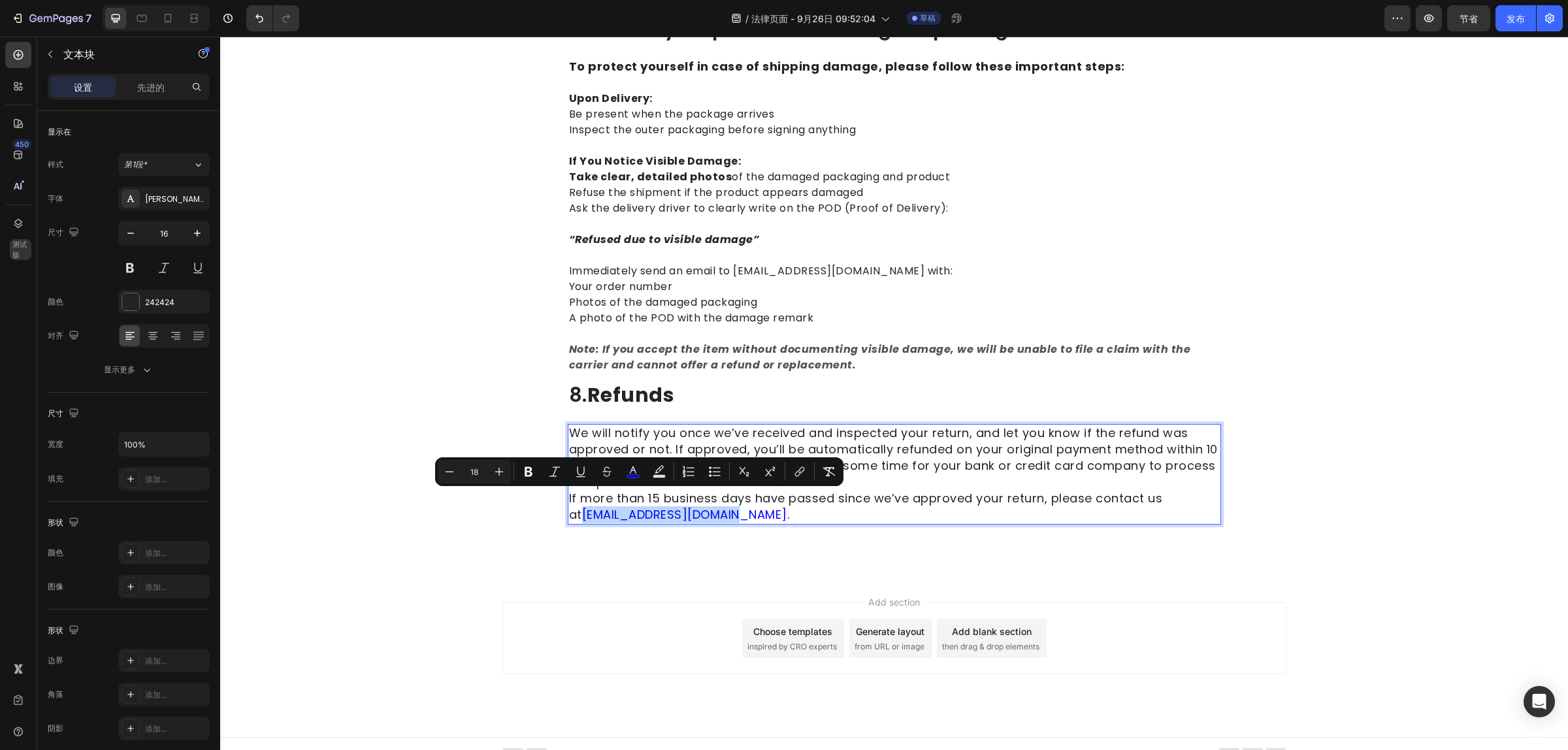
drag, startPoint x: 723, startPoint y: 501, endPoint x: 563, endPoint y: 498, distance: 160.0
click at [569, 498] on p "We will notify you once we’ve received and inspected your return, and let you k…" at bounding box center [894, 475] width 651 height 98
click at [805, 474] on button "link" at bounding box center [800, 472] width 23 height 23
drag, startPoint x: 384, startPoint y: 461, endPoint x: 500, endPoint y: 478, distance: 117.2
click at [500, 478] on icon "编辑器上下文工具栏" at bounding box center [499, 472] width 13 height 13
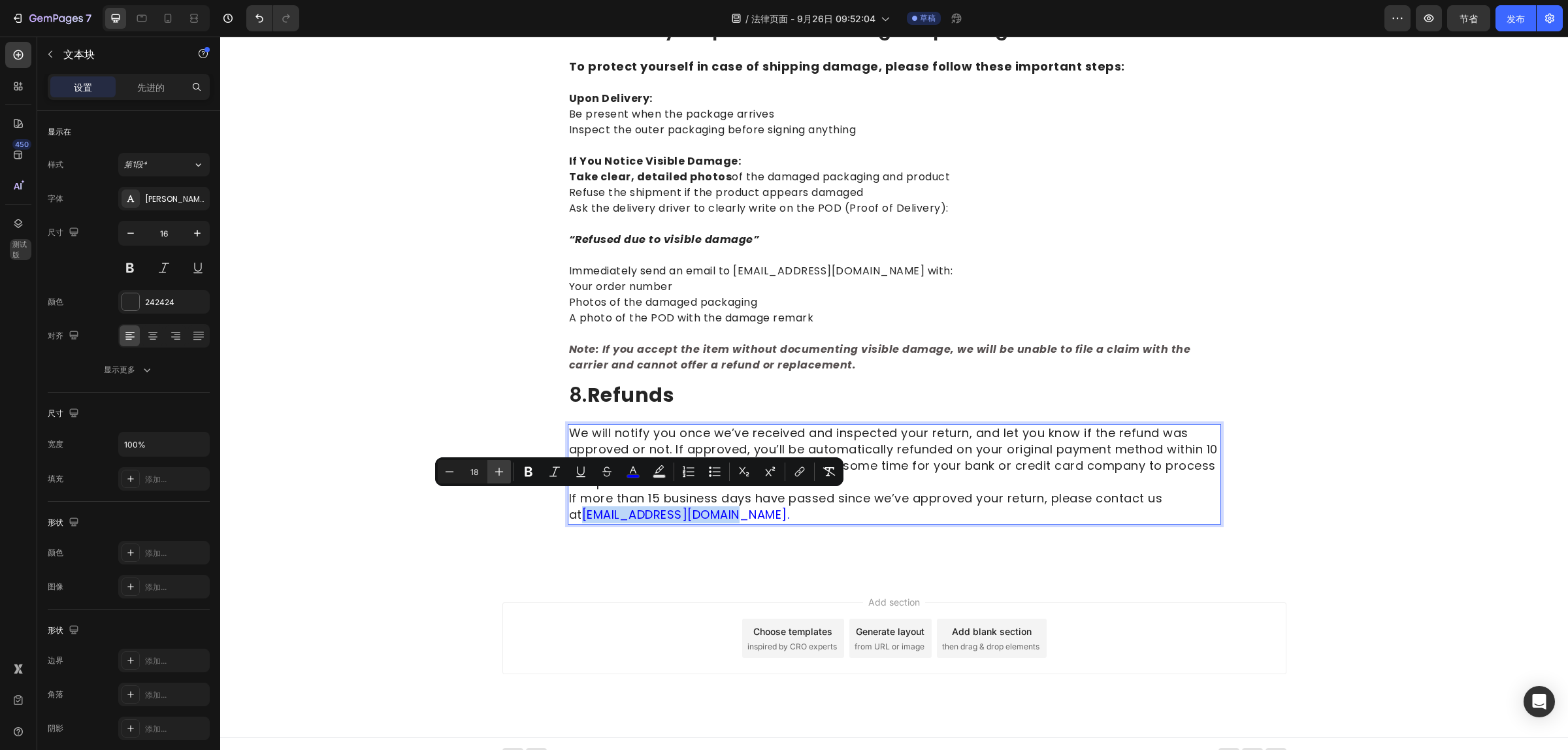
type input "19"
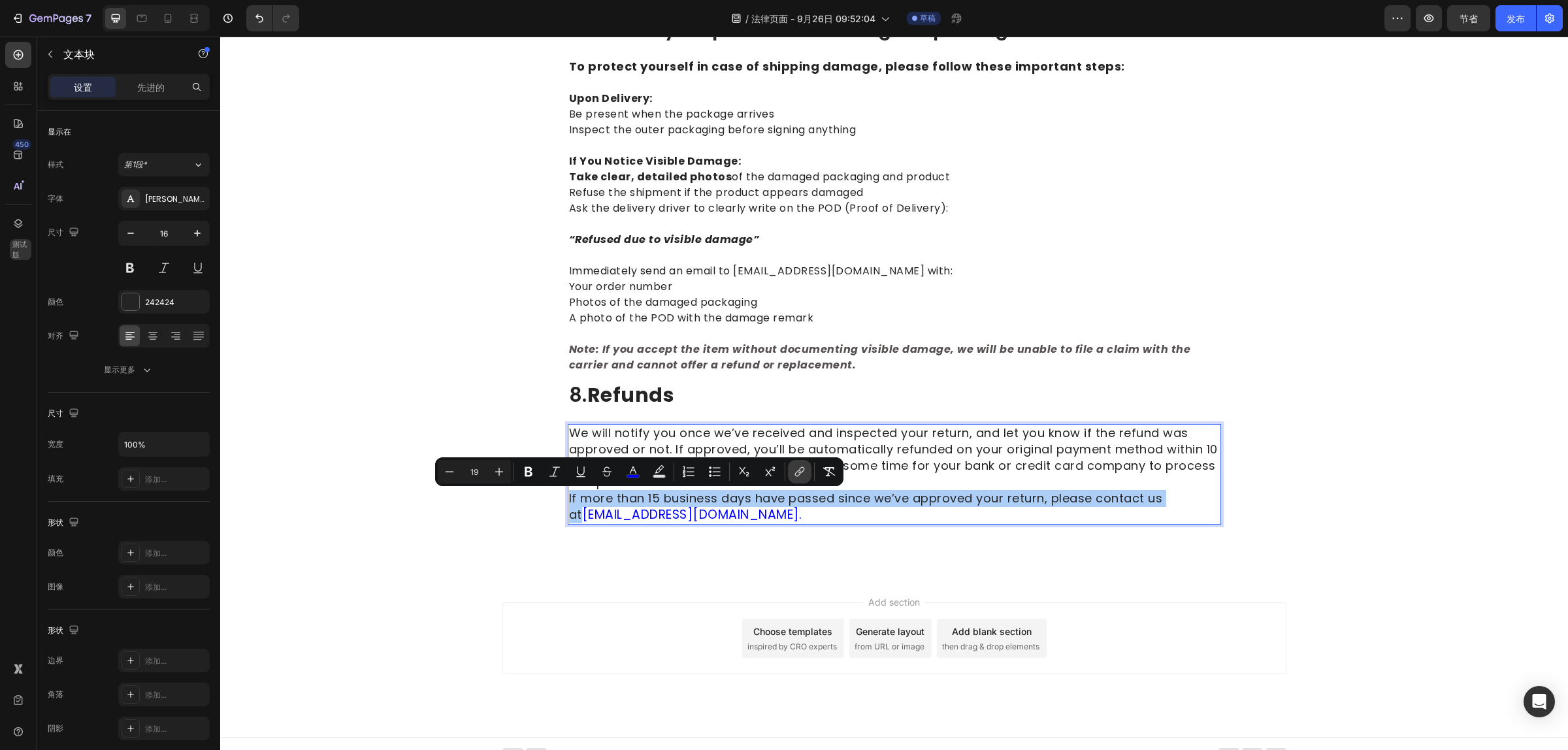
click at [793, 471] on icon "编辑器上下文工具栏" at bounding box center [799, 472] width 13 height 13
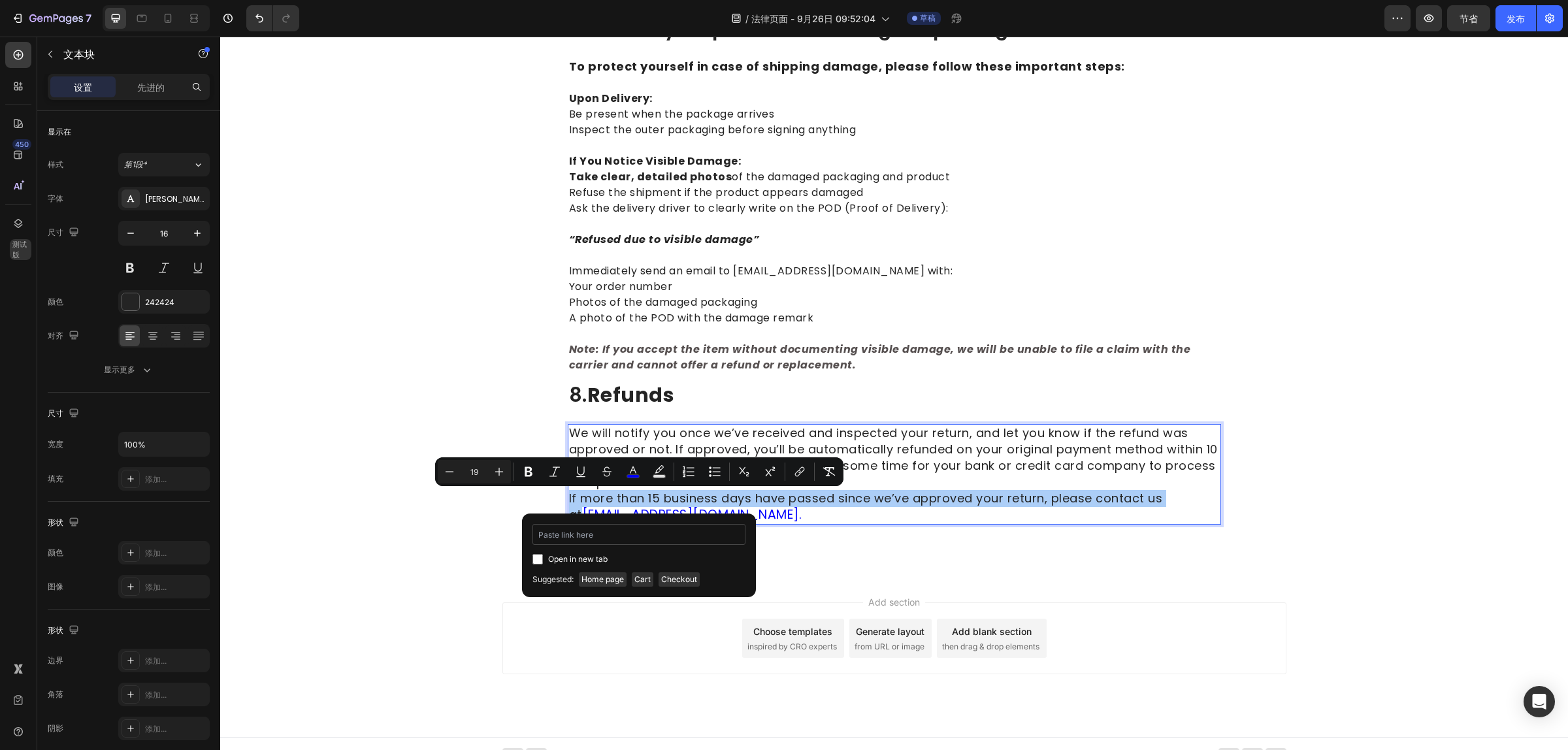
click at [572, 534] on input "编辑器上下文工具栏" at bounding box center [638, 534] width 213 height 21
type input "https://www.naturnest.com/pages/contact"
click at [694, 563] on div "Open in new tab" at bounding box center [642, 559] width 213 height 16
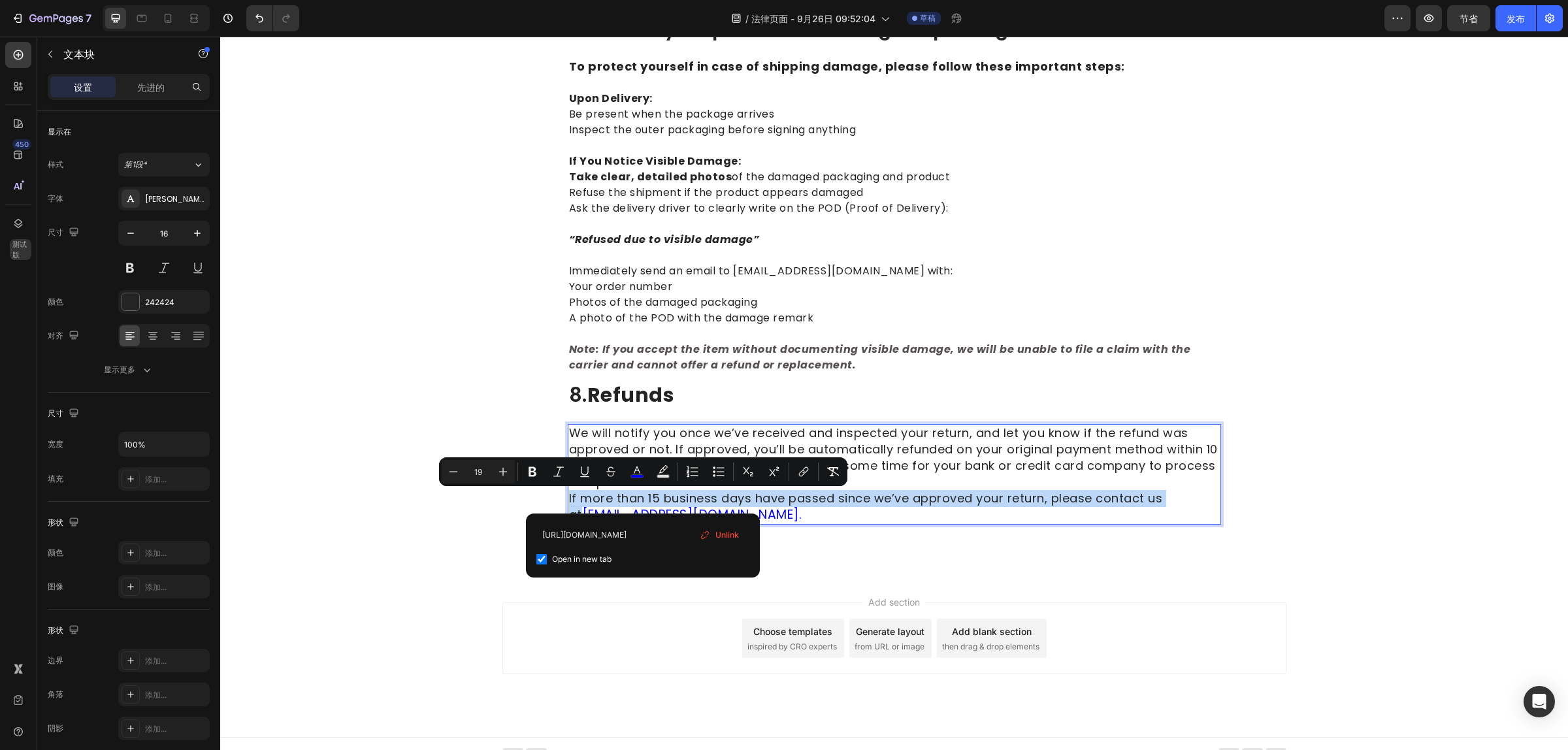
checkbox input "true"
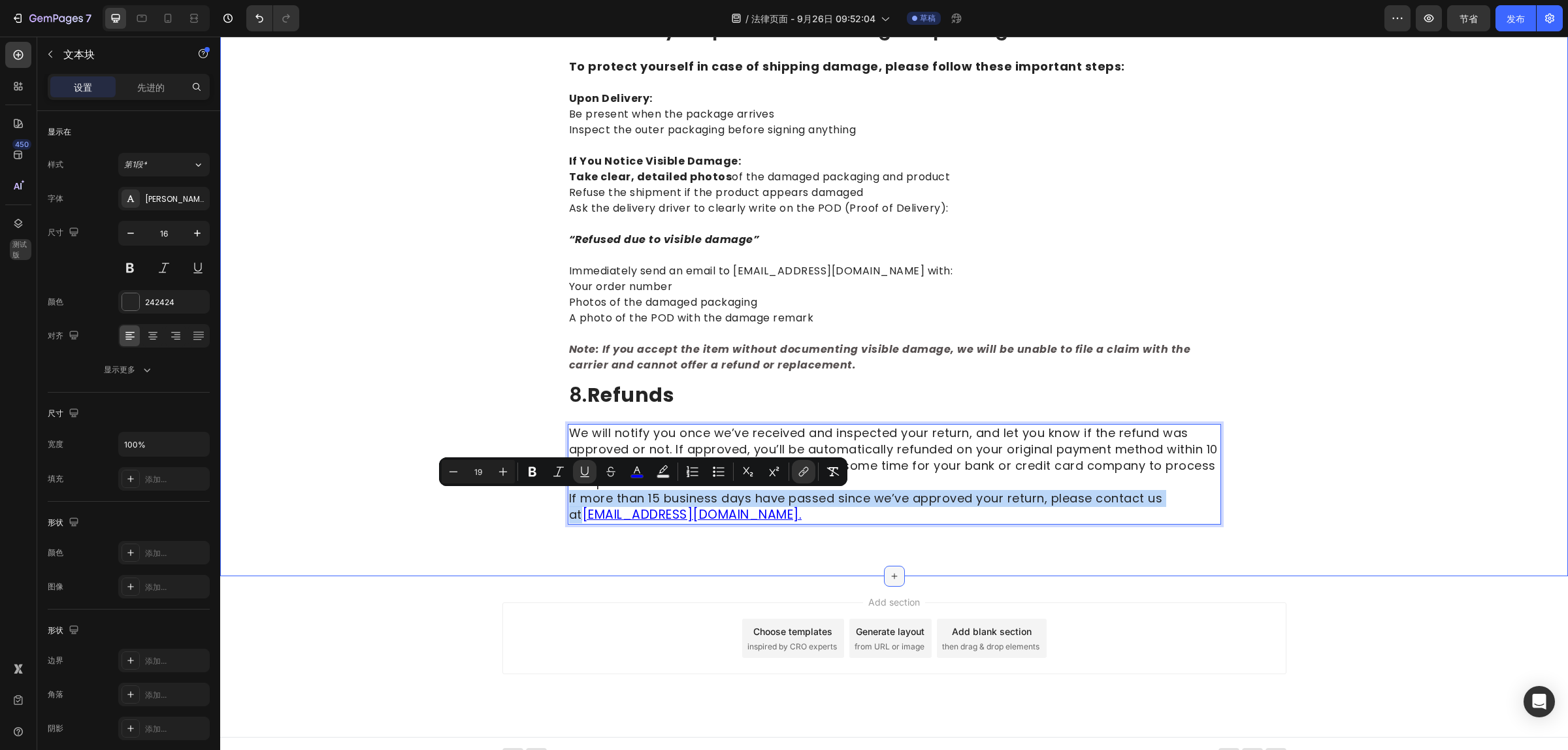
click at [884, 566] on div at bounding box center [894, 576] width 21 height 21
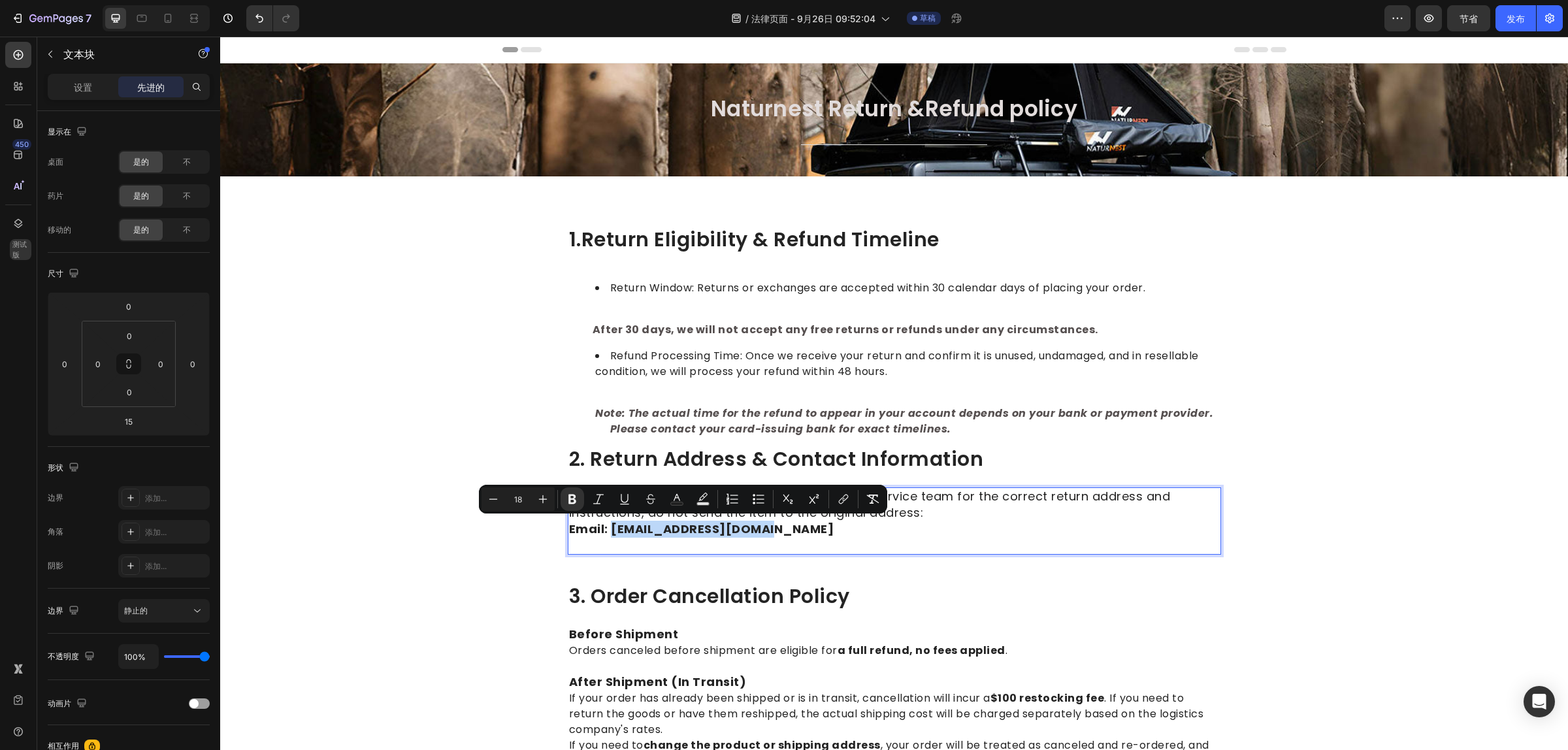
drag, startPoint x: 765, startPoint y: 527, endPoint x: 606, endPoint y: 523, distance: 159.1
click at [606, 523] on p "To initiate a return, please contact our customer service team for the correct …" at bounding box center [894, 513] width 651 height 49
click at [834, 494] on button "link" at bounding box center [843, 499] width 23 height 23
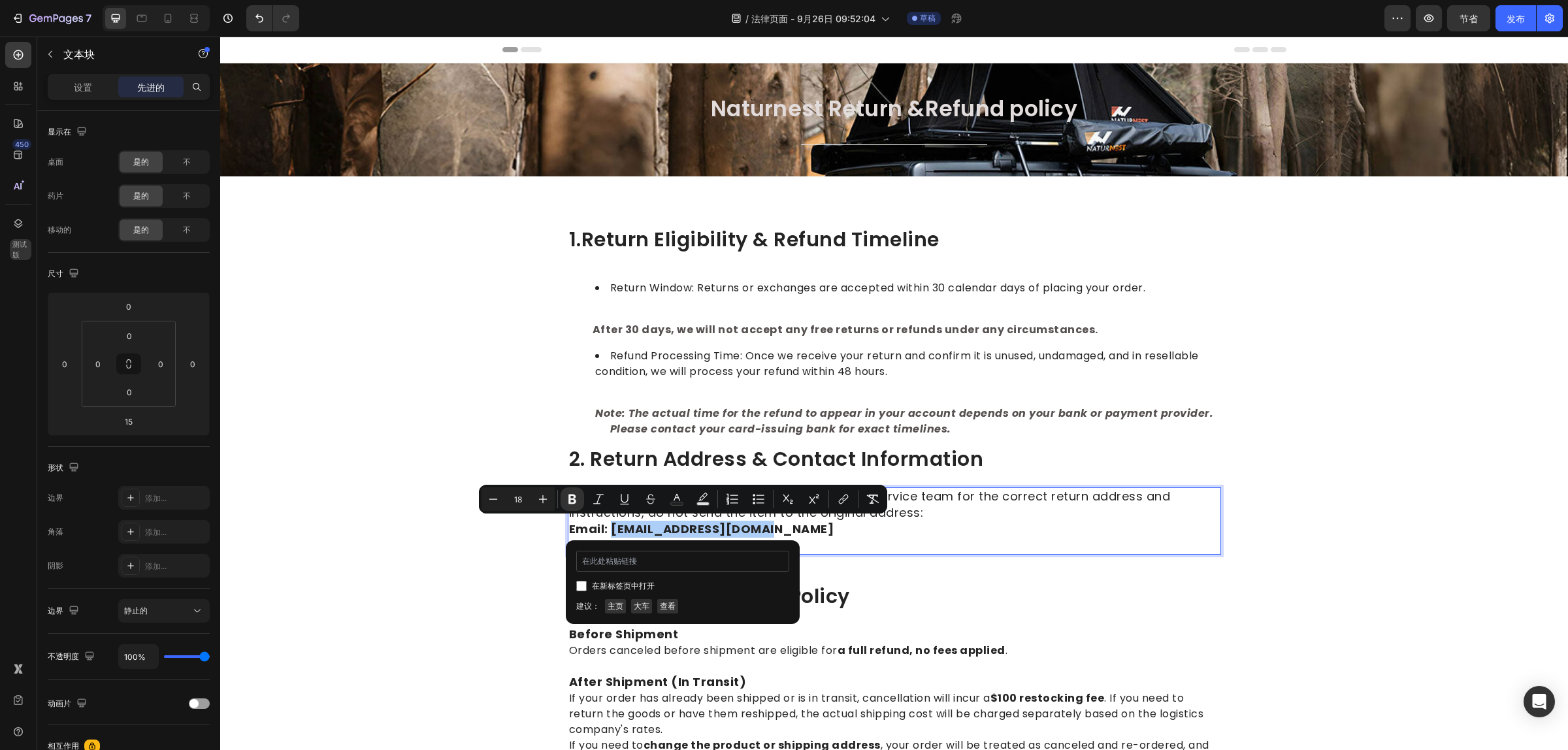
click at [658, 560] on input "编辑器上下文工具栏" at bounding box center [682, 561] width 213 height 21
type input "https://www.naturnest.com/pages/contact"
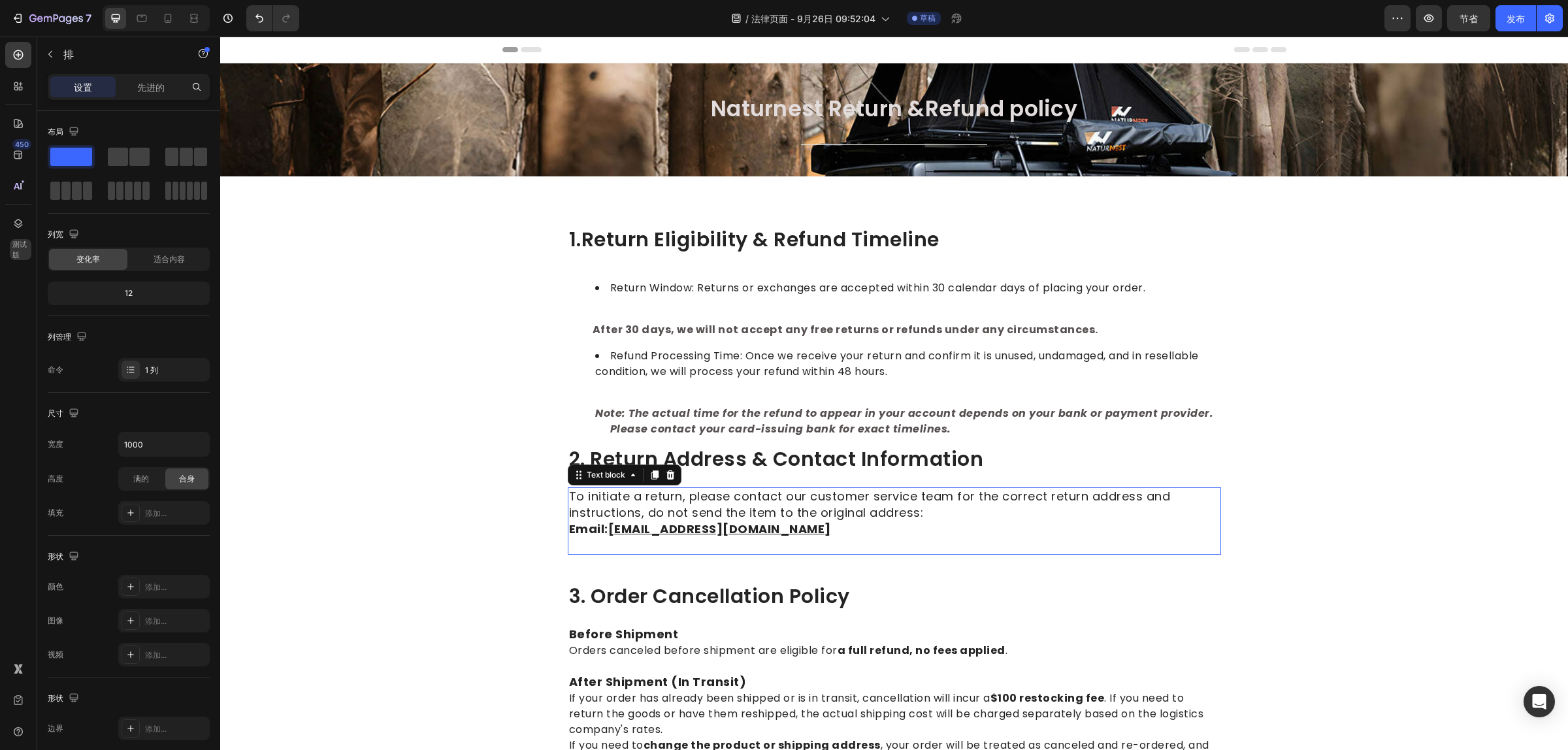
drag, startPoint x: 778, startPoint y: 524, endPoint x: 630, endPoint y: 528, distance: 148.1
click at [631, 528] on p "To initiate a return, please contact our customer service team for the correct …" at bounding box center [894, 513] width 651 height 49
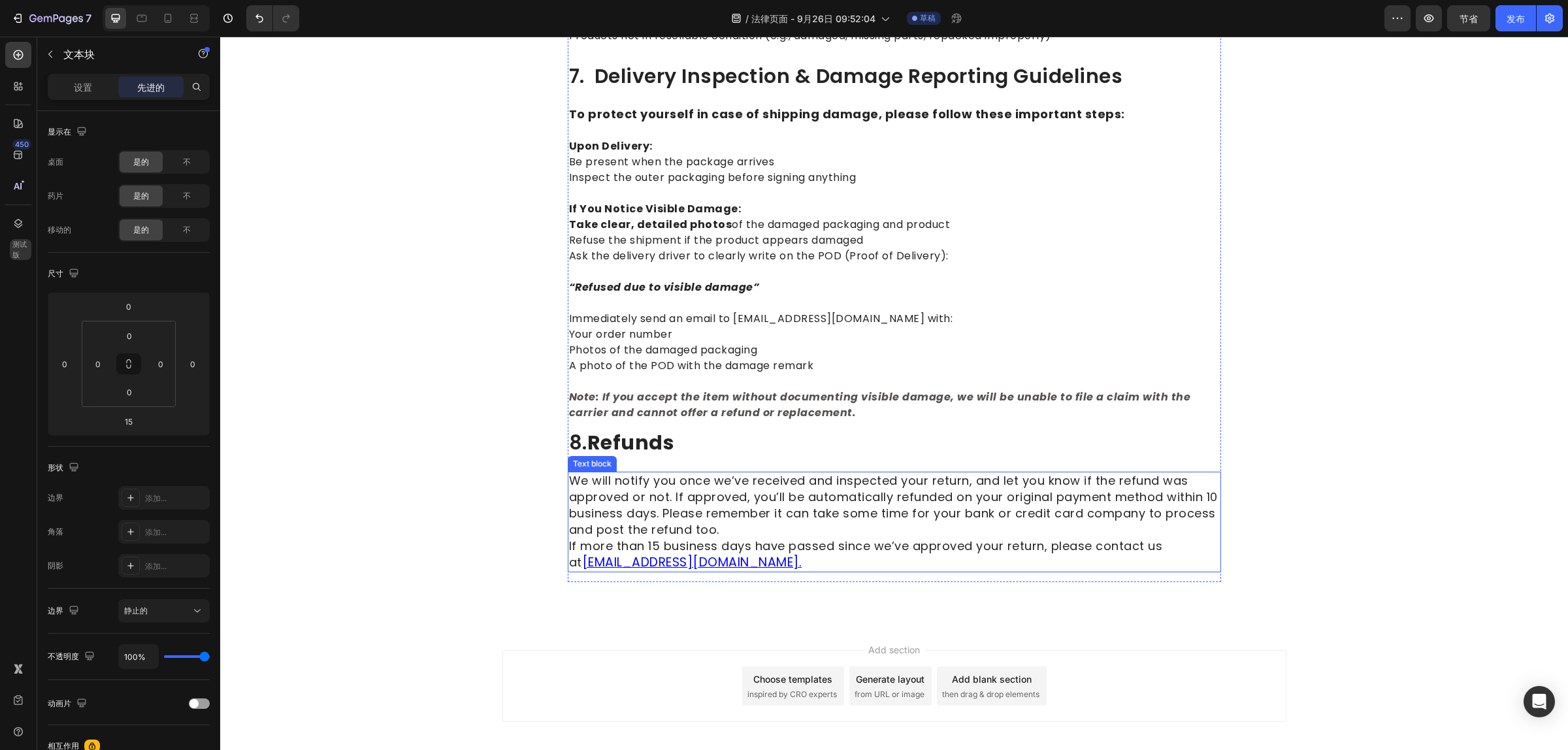
scroll to position [1682, 0]
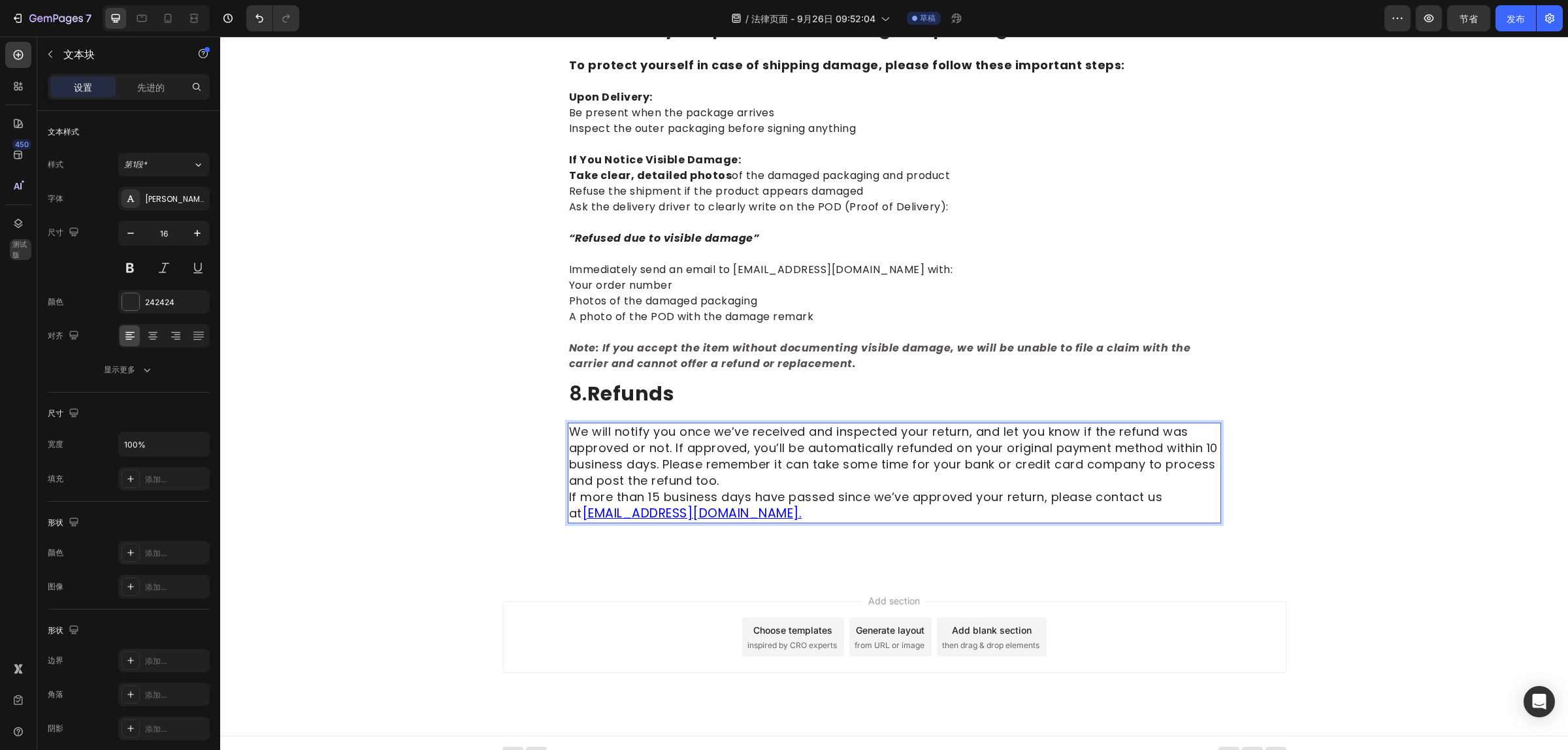
click at [645, 489] on span "If more than 15 business days have passed since we’ve approved your return, ple…" at bounding box center [866, 505] width 594 height 33
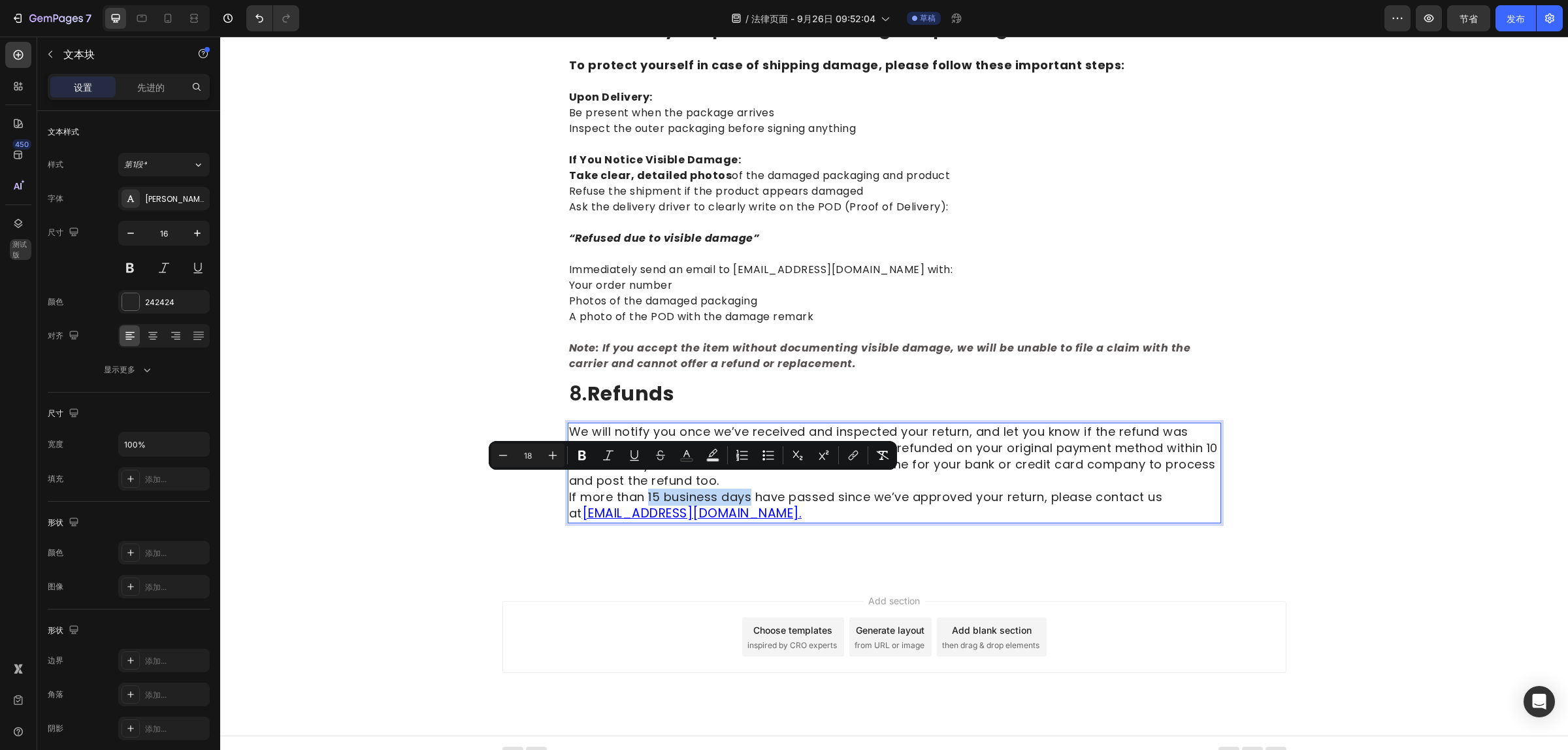
drag, startPoint x: 642, startPoint y: 482, endPoint x: 742, endPoint y: 485, distance: 100.0
click at [742, 489] on span "If more than 15 business days have passed since we’ve approved your return, ple…" at bounding box center [866, 505] width 594 height 33
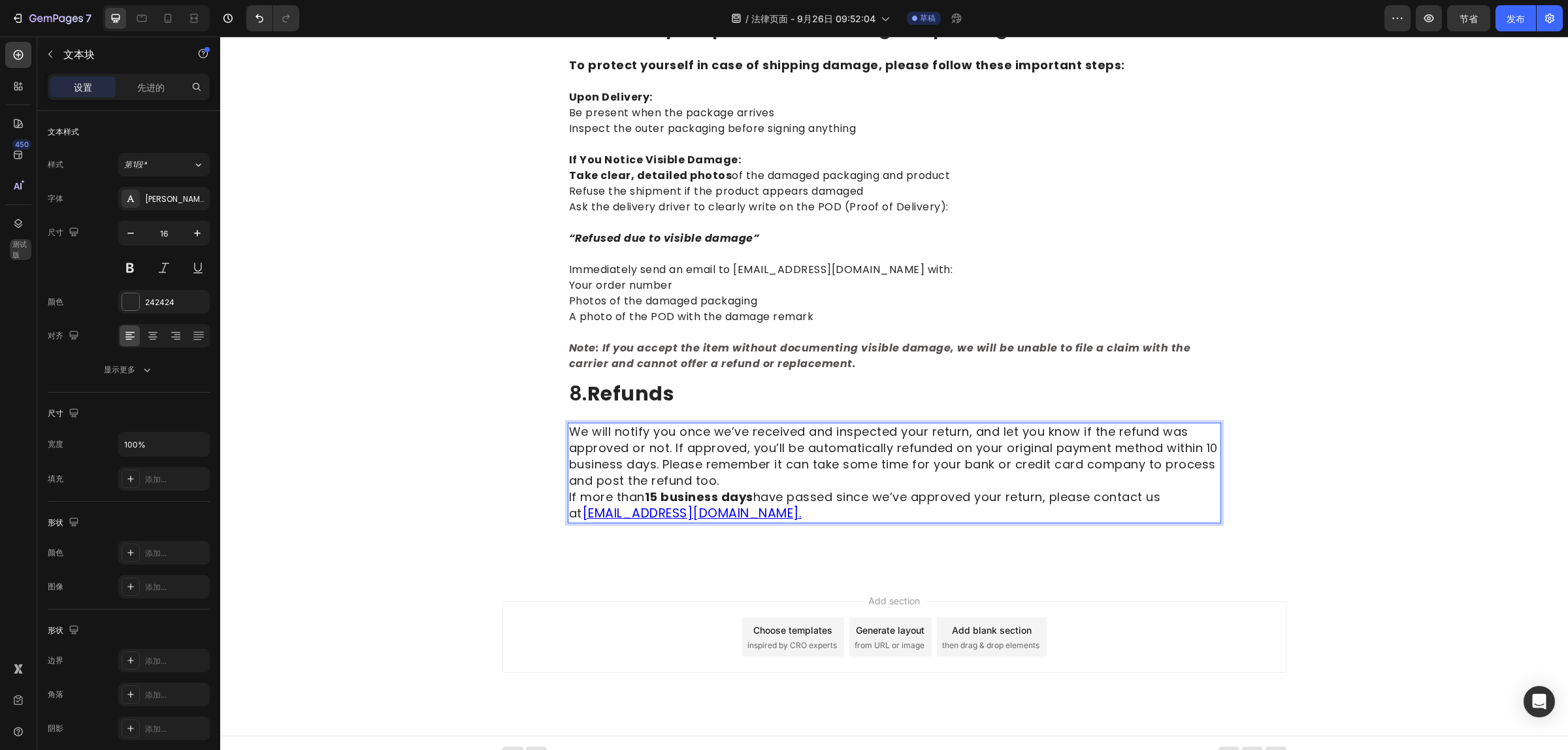
click at [1118, 431] on span "We will notify you once we’ve received and inspected your return, and let you k…" at bounding box center [893, 456] width 648 height 65
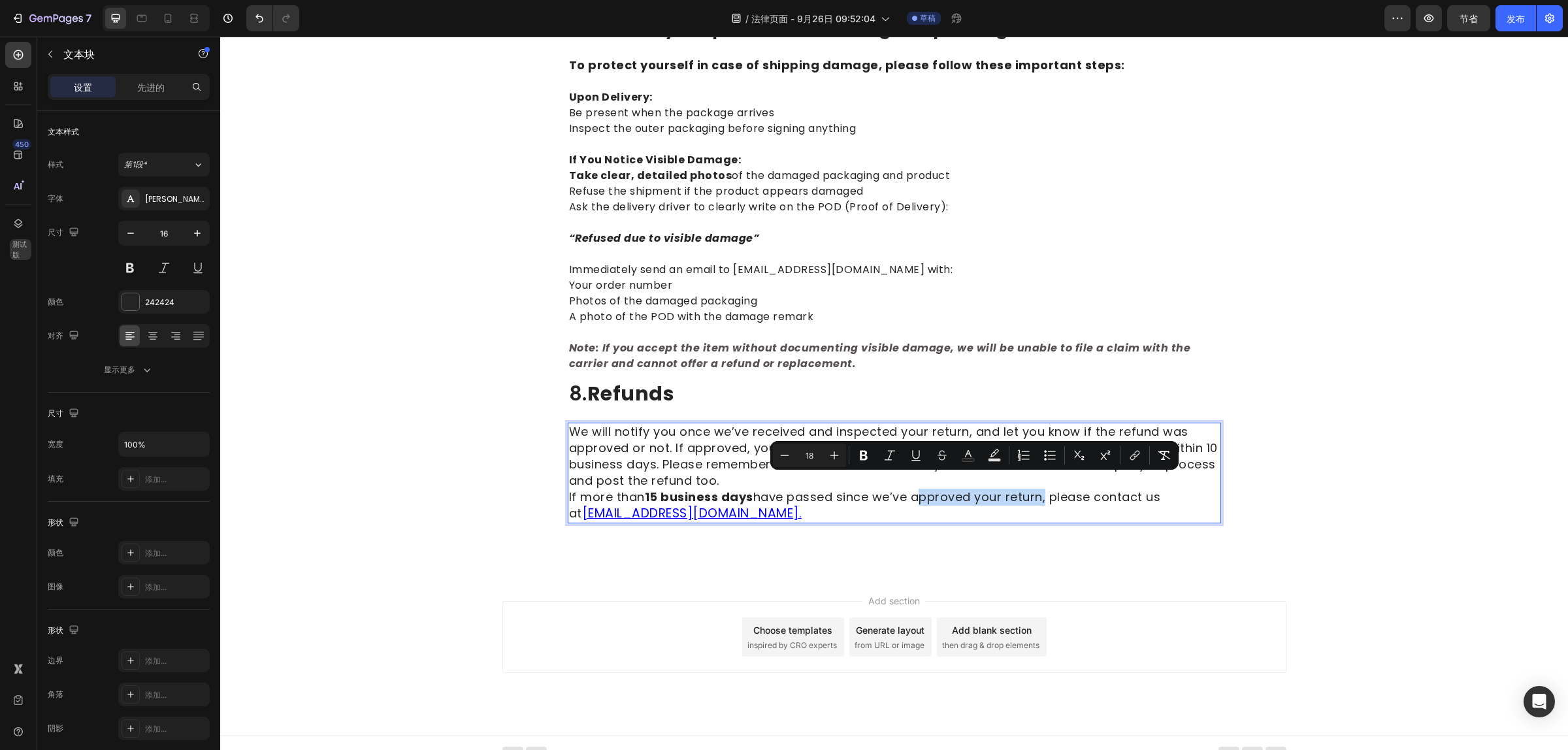
drag, startPoint x: 909, startPoint y: 482, endPoint x: 1037, endPoint y: 485, distance: 128.0
click at [1037, 489] on span "If more than 15 business days have passed since we’ve approved your return, ple…" at bounding box center [864, 505] width 592 height 33
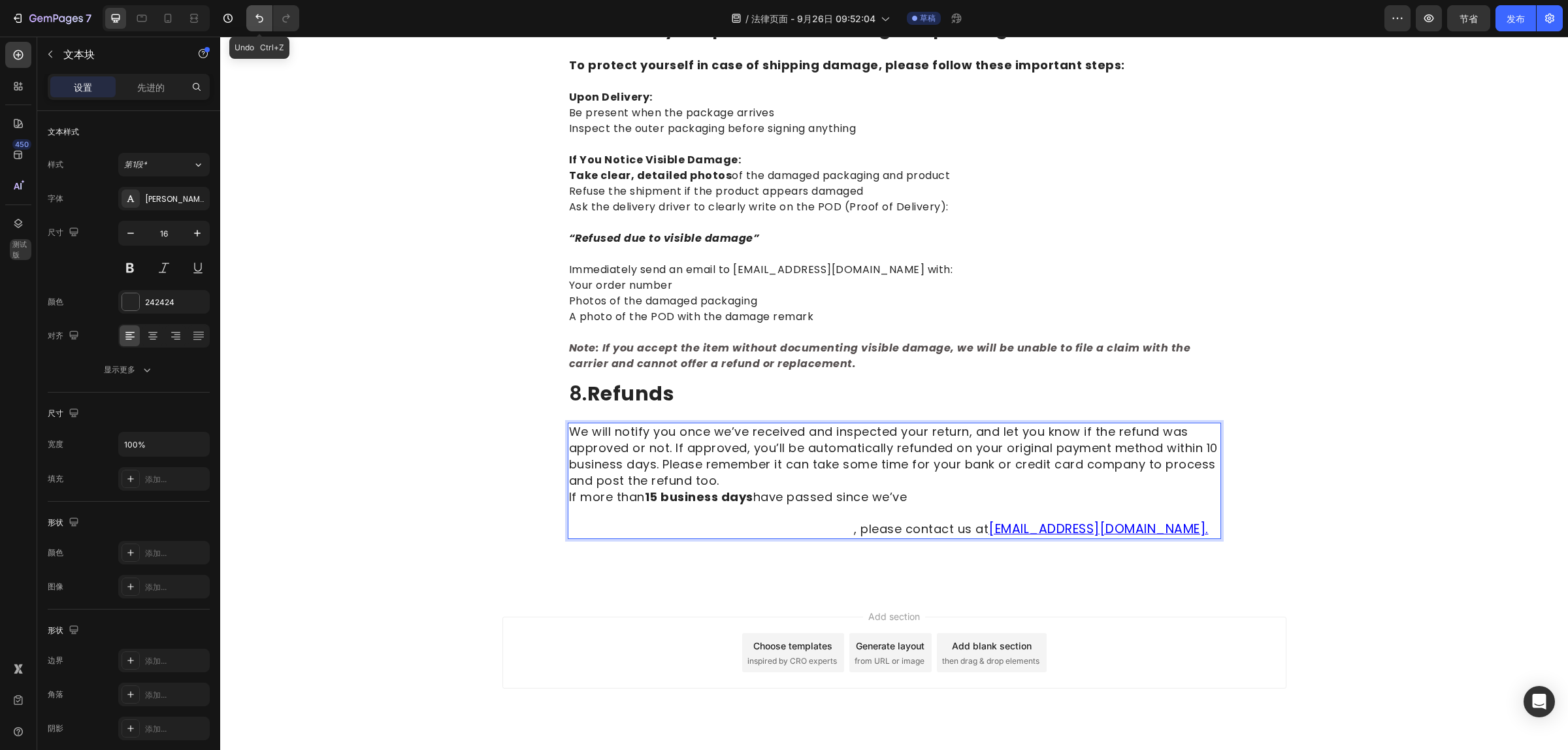
click at [255, 23] on icon "撤消/重做" at bounding box center [259, 18] width 13 height 13
click at [256, 22] on icon "撤消/重做" at bounding box center [259, 18] width 13 height 13
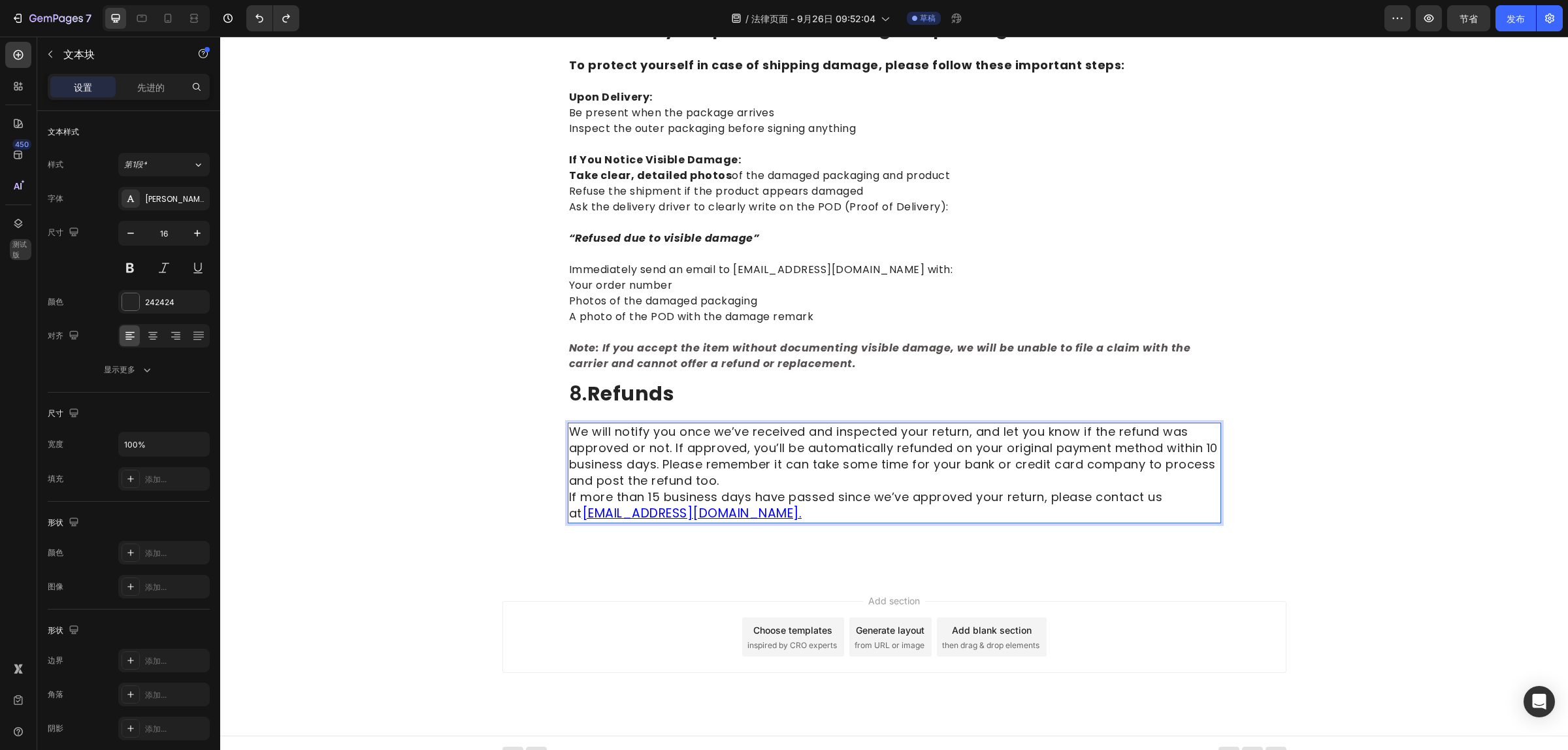
drag, startPoint x: 642, startPoint y: 482, endPoint x: 676, endPoint y: 483, distance: 34.0
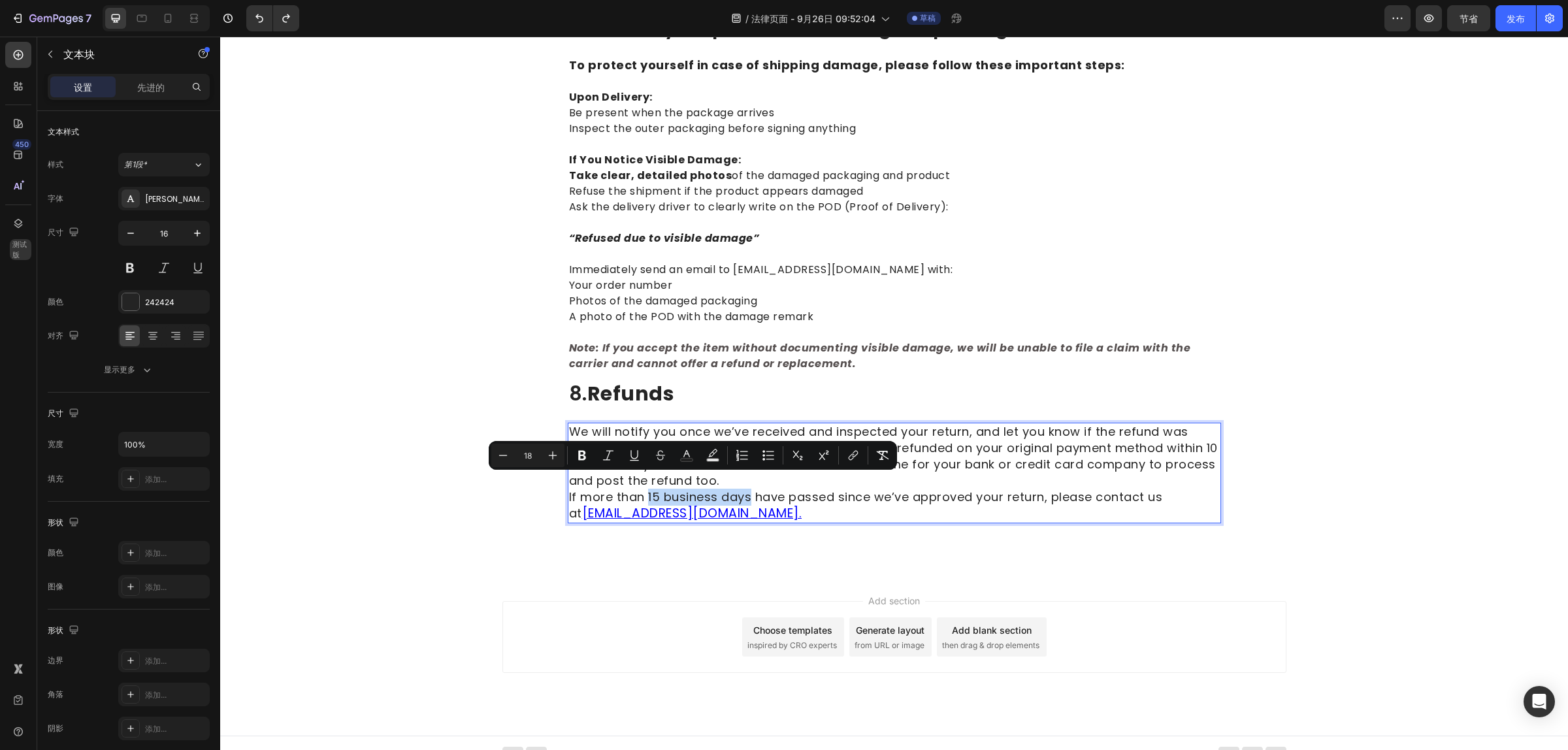
drag, startPoint x: 743, startPoint y: 483, endPoint x: 641, endPoint y: 483, distance: 102.0
click at [641, 489] on span "If more than 15 business days have passed since we’ve approved your return, ple…" at bounding box center [866, 505] width 594 height 33
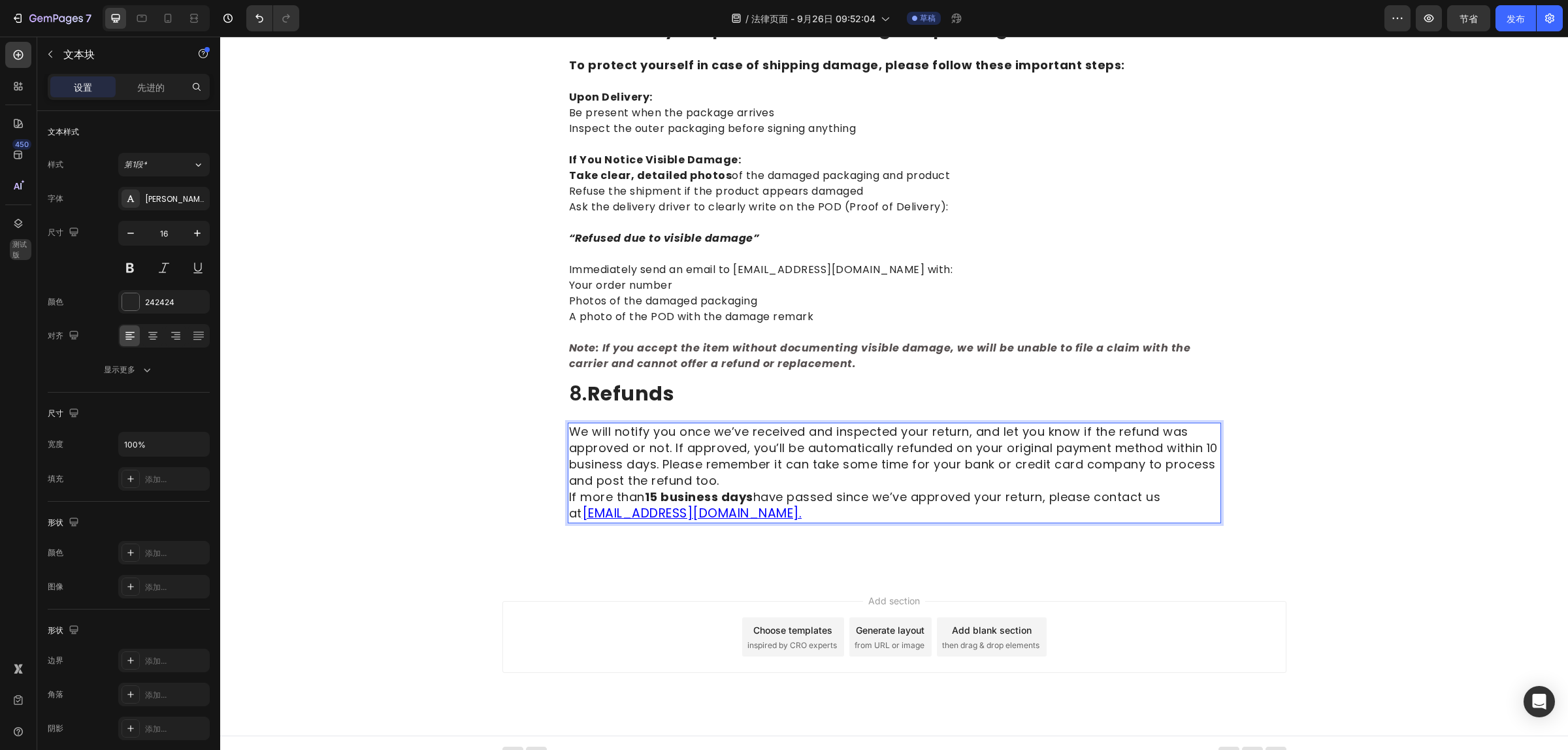
click at [1057, 489] on span "If more than 15 business days have passed since we’ve approved your return, ple…" at bounding box center [864, 505] width 592 height 33
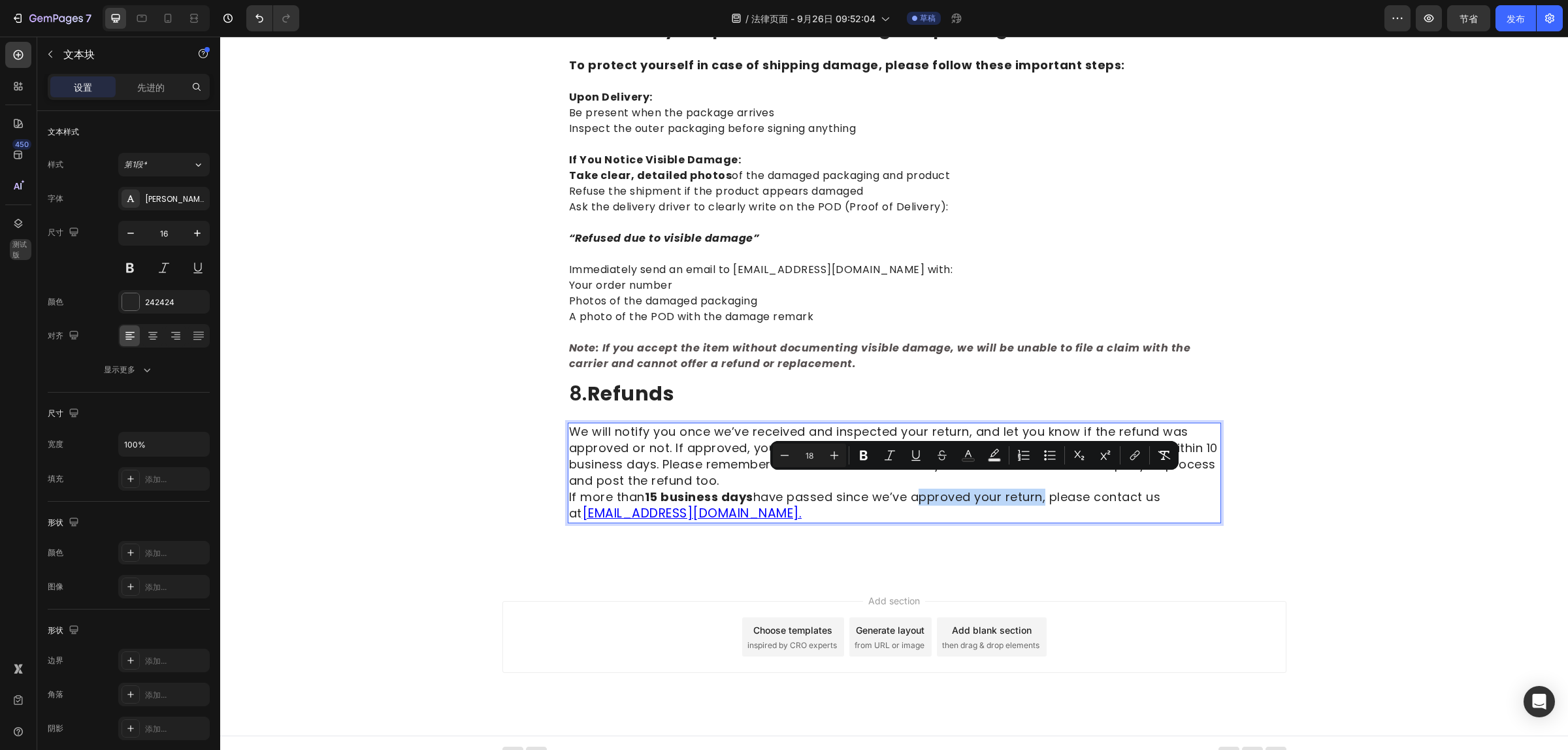
drag, startPoint x: 909, startPoint y: 485, endPoint x: 1037, endPoint y: 490, distance: 128.1
click at [1037, 490] on span "If more than 15 business days have passed since we’ve approved your return, ple…" at bounding box center [864, 505] width 592 height 33
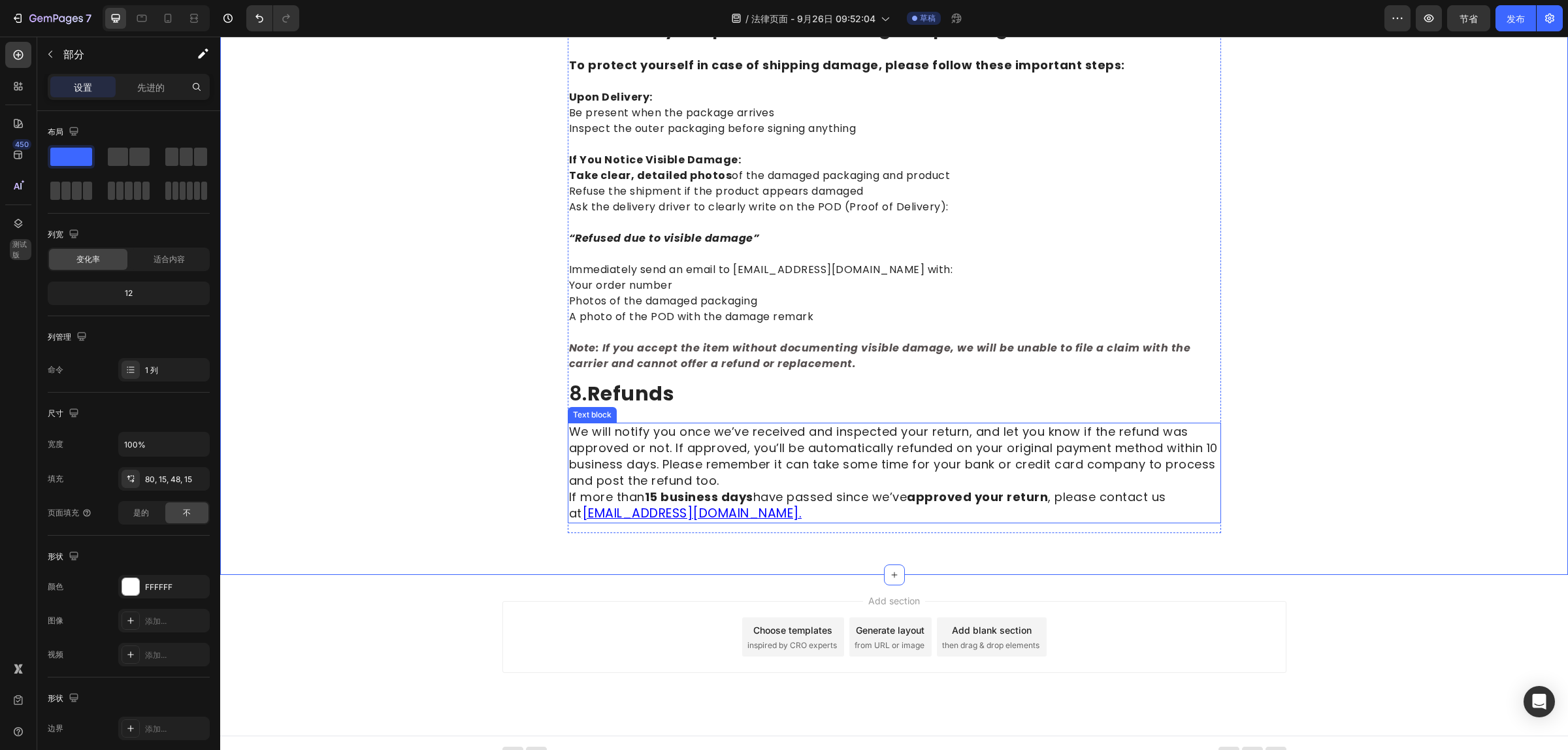
click at [751, 492] on p "We will notify you once we’ve received and inspected your return, and let you k…" at bounding box center [894, 473] width 651 height 98
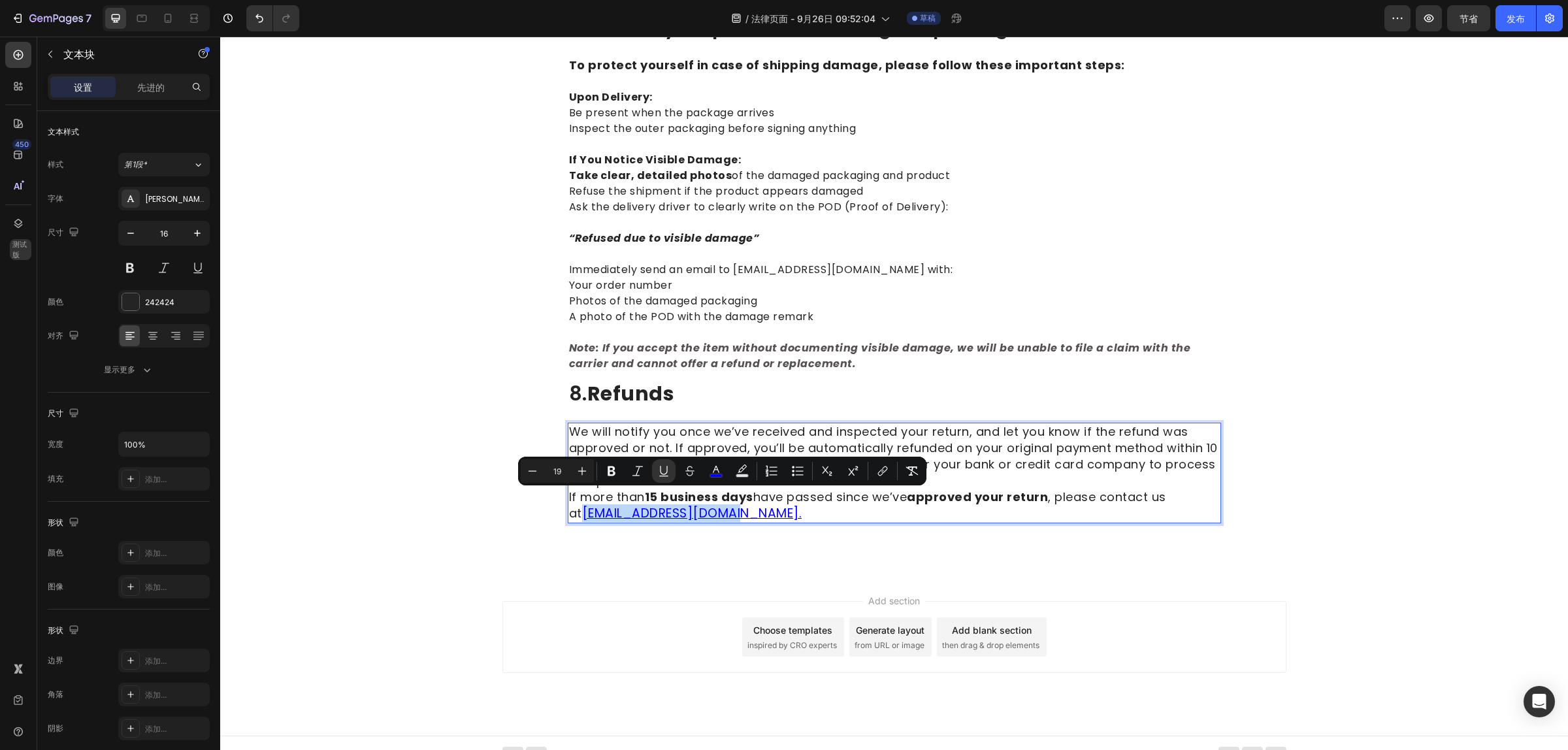
type input "18"
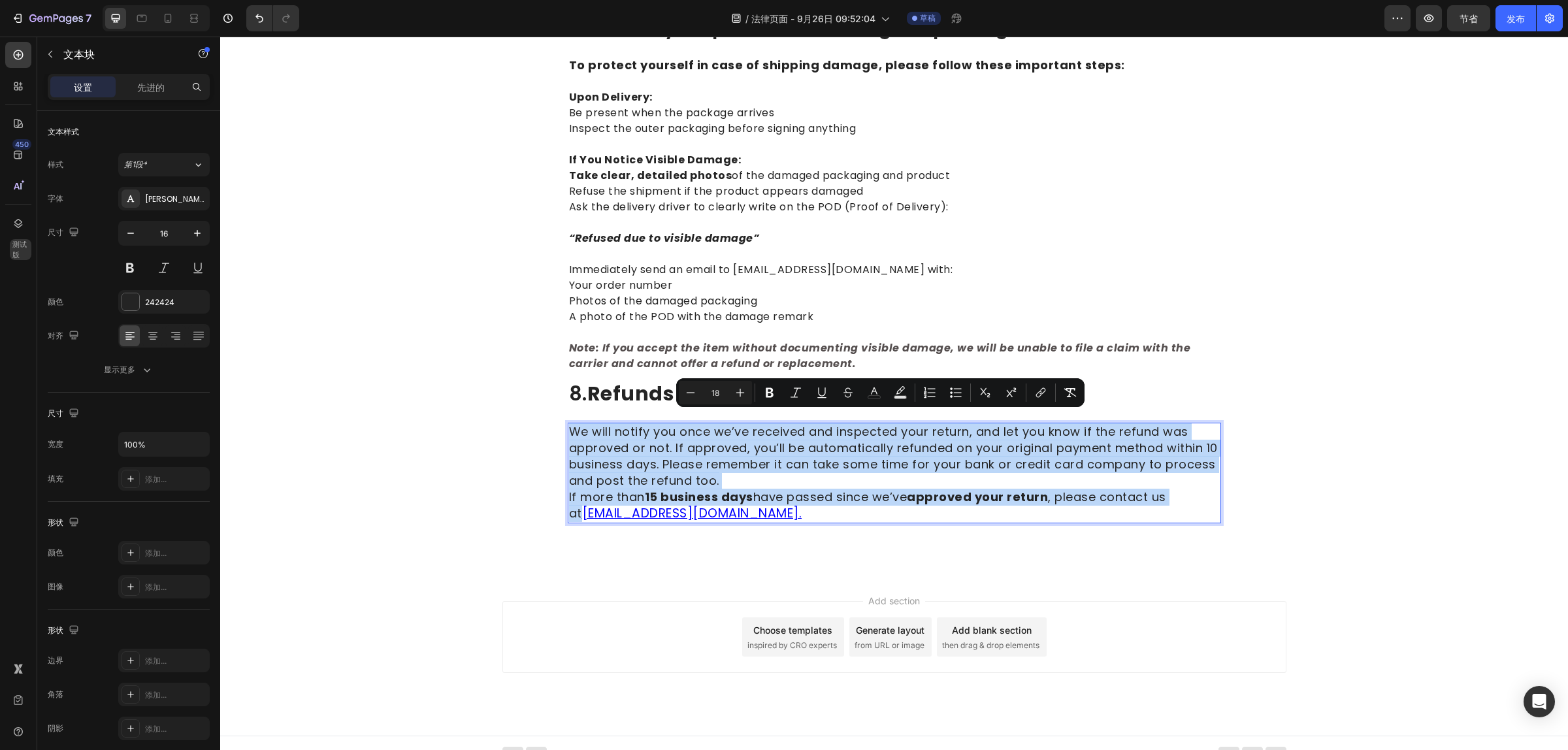
click at [825, 489] on span "If more than 15 business days have passed since we’ve approved your return , pl…" at bounding box center [867, 505] width 597 height 33
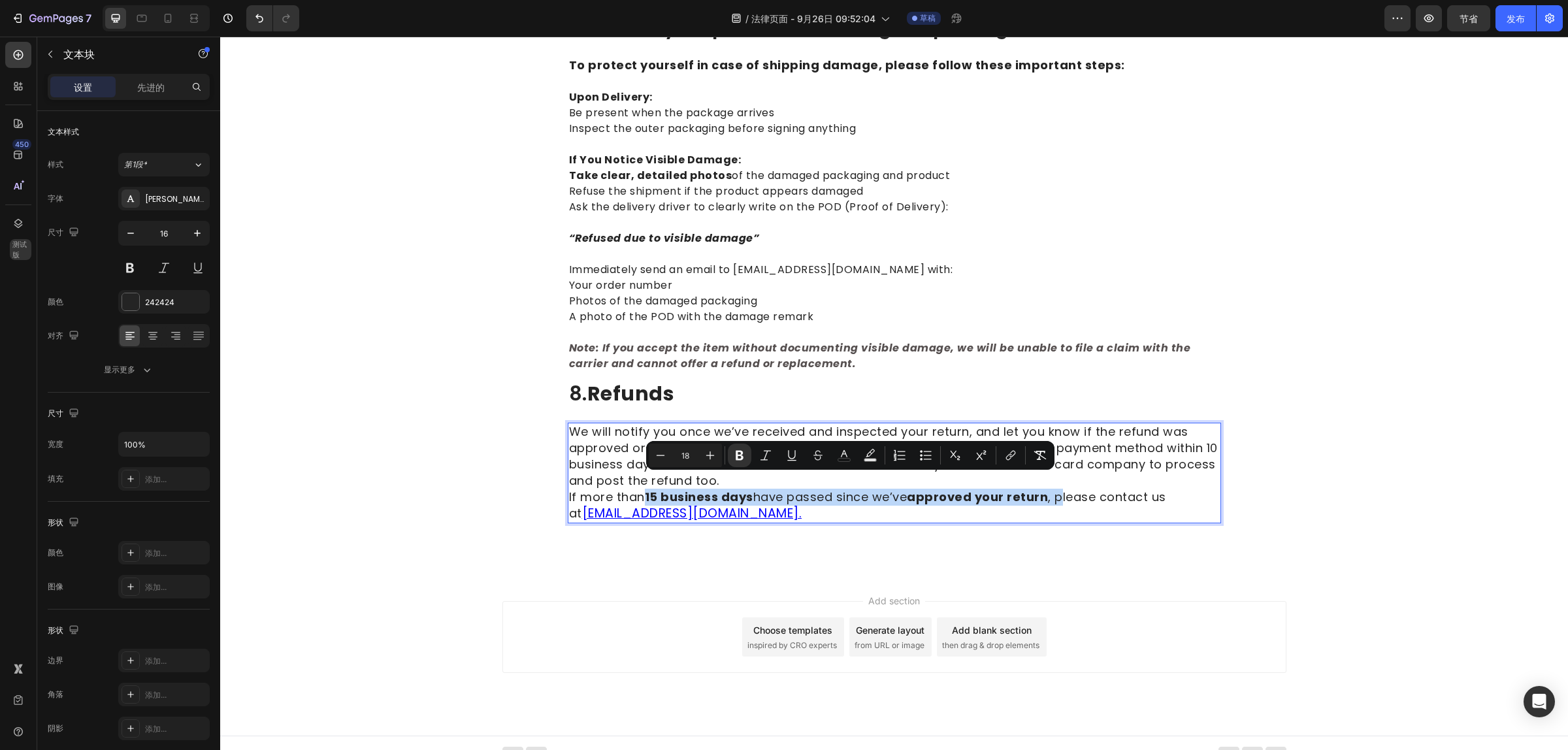
drag, startPoint x: 640, startPoint y: 483, endPoint x: 1055, endPoint y: 475, distance: 415.1
click at [1055, 489] on span "If more than 15 business days have passed since we’ve approved your return , pl…" at bounding box center [867, 505] width 597 height 33
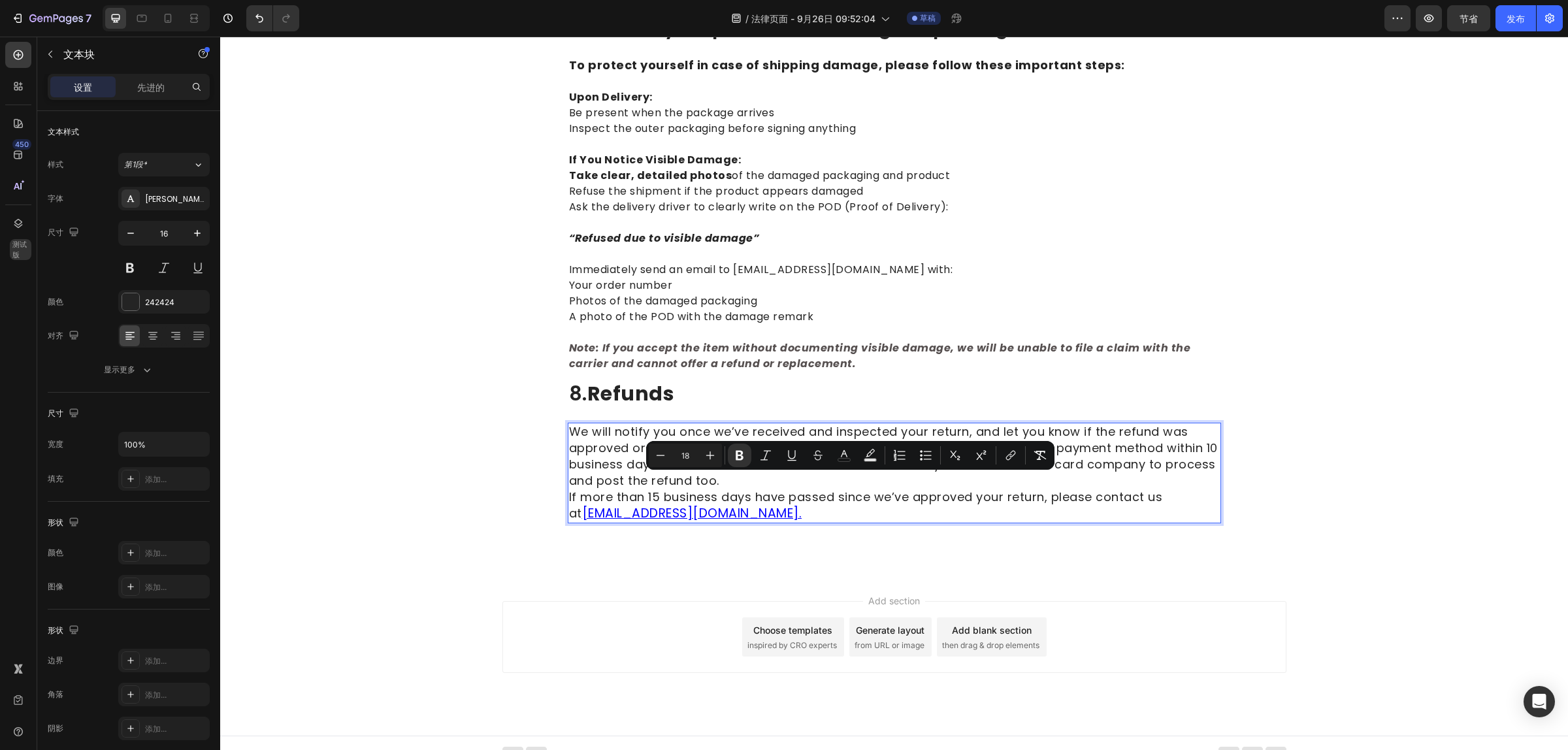
click at [1089, 444] on span "We will notify you once we’ve received and inspected your return, and let you k…" at bounding box center [893, 456] width 648 height 65
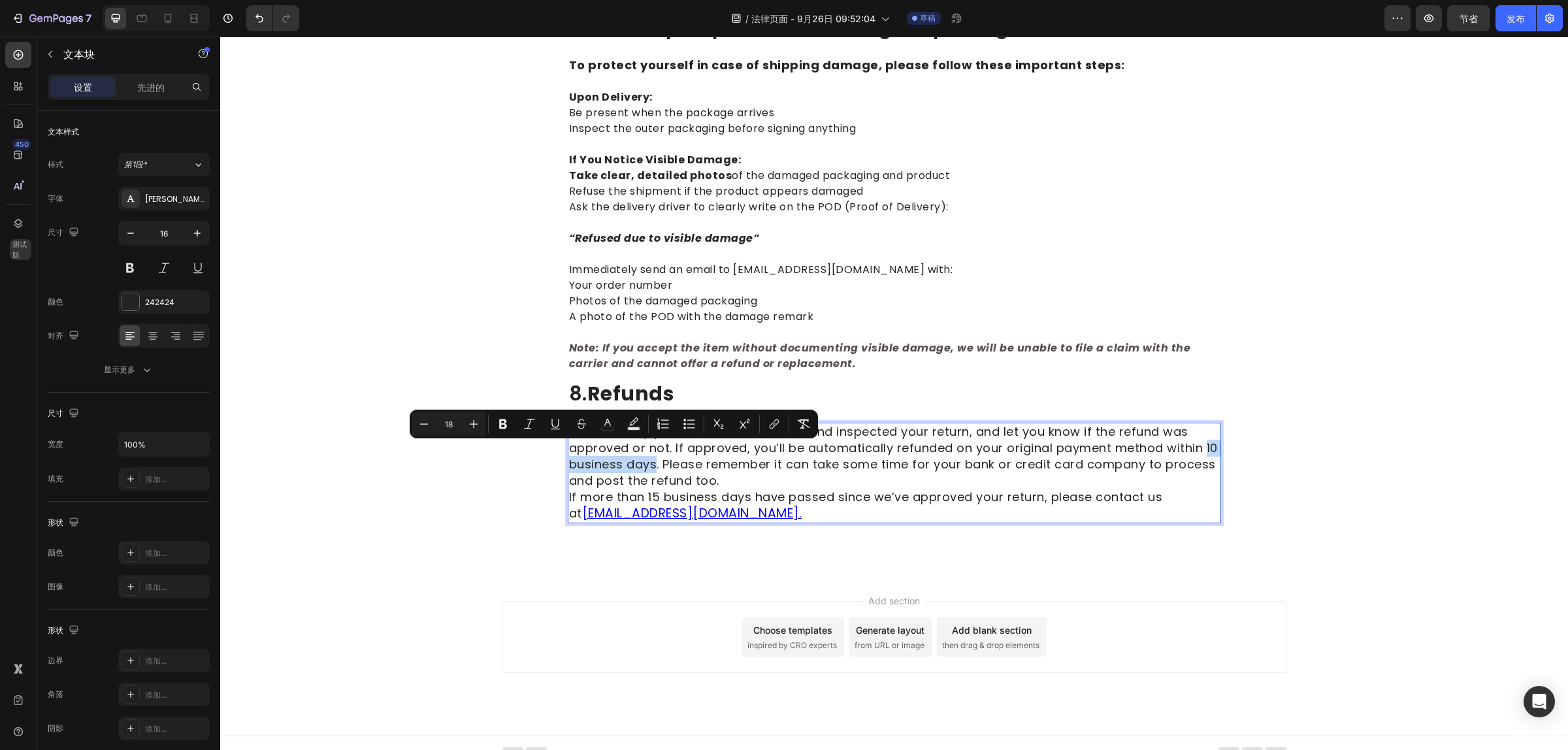
drag, startPoint x: 665, startPoint y: 451, endPoint x: 562, endPoint y: 455, distance: 103.1
click at [569, 455] on span "We will notify you once we’ve received and inspected your return, and let you k…" at bounding box center [893, 456] width 648 height 65
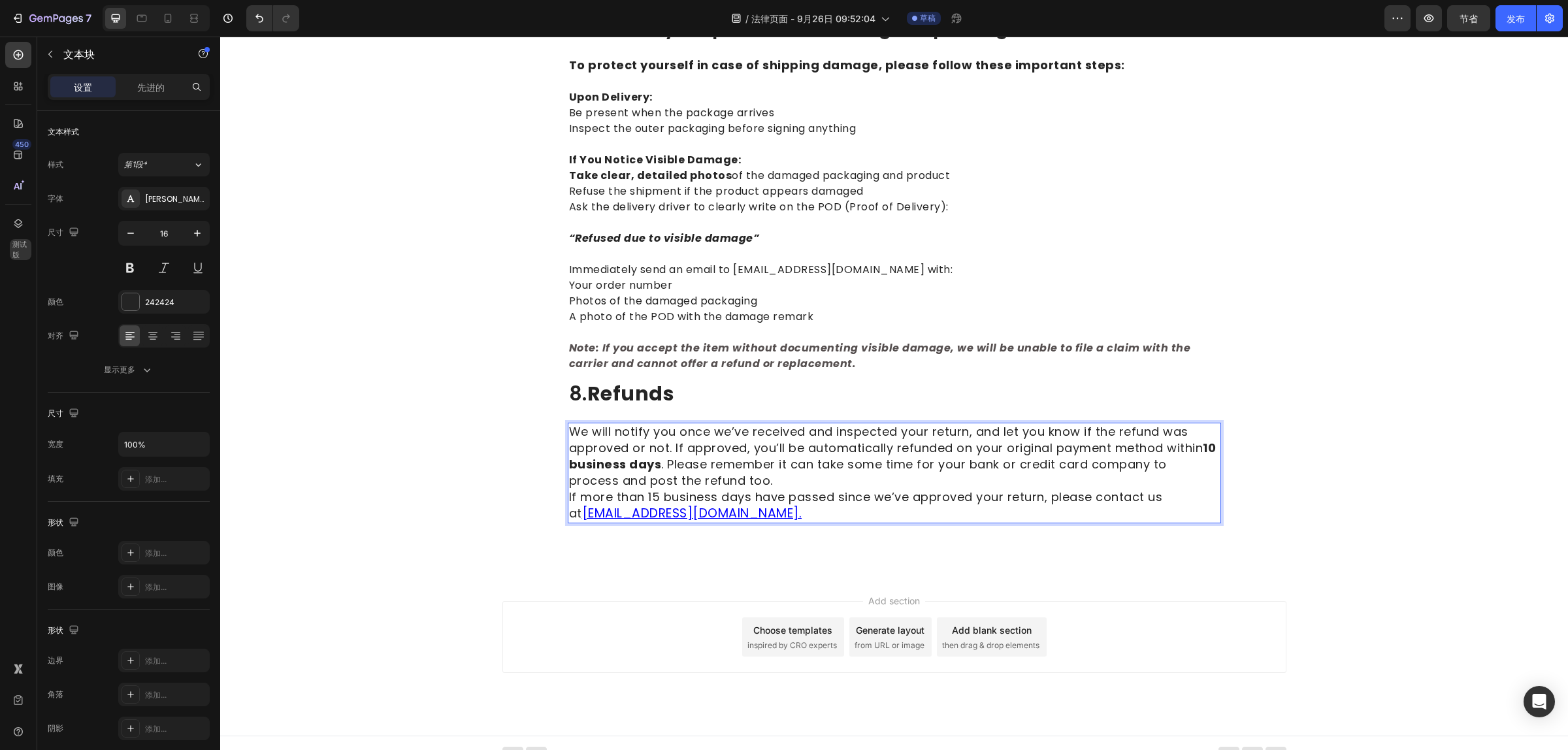
click at [832, 489] on span "If more than 15 business days have passed since we’ve approved your return, ple…" at bounding box center [866, 505] width 594 height 33
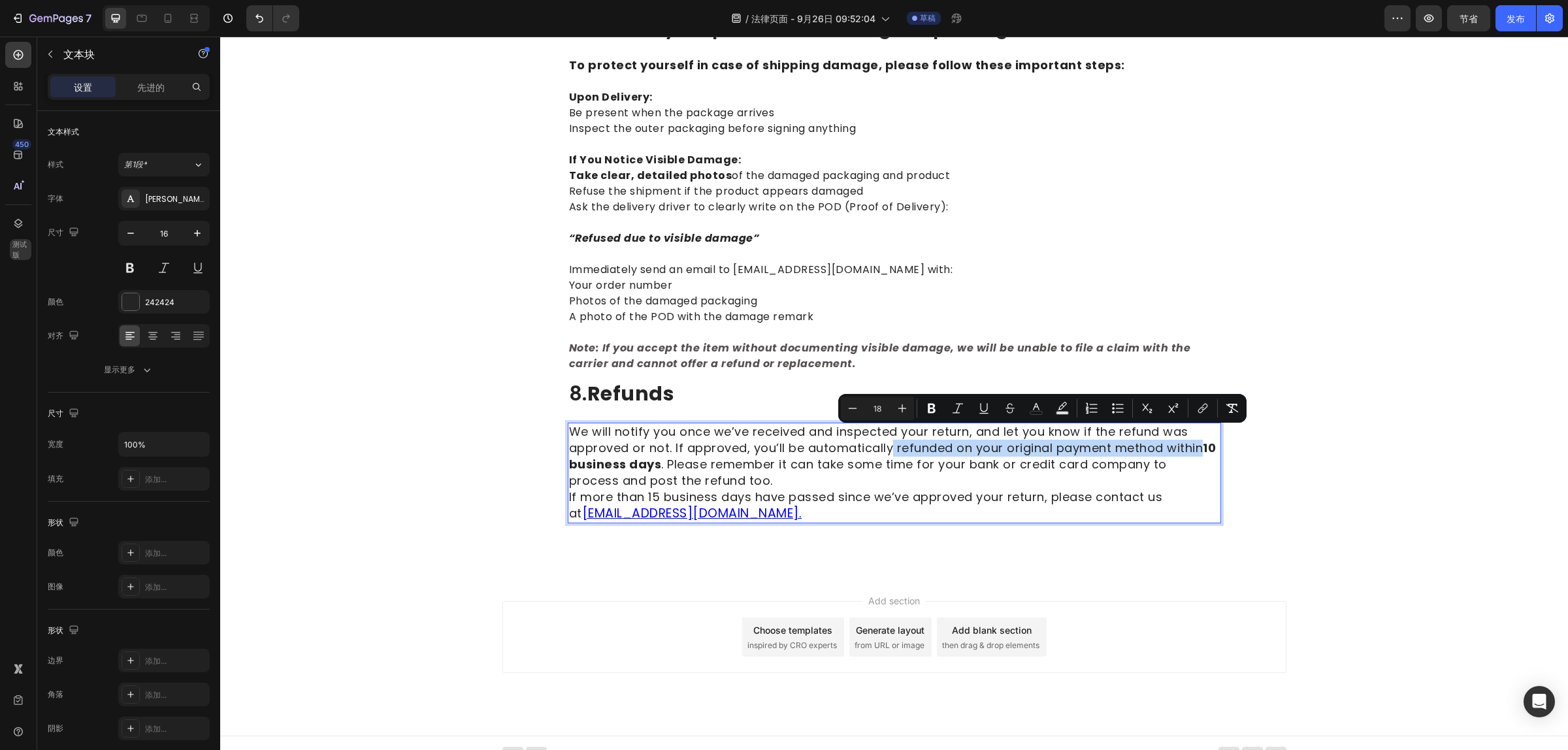
drag, startPoint x: 886, startPoint y: 436, endPoint x: 1199, endPoint y: 439, distance: 313.0
click at [1199, 439] on p "We will notify you once we’ve received and inspected your return, and let you k…" at bounding box center [894, 473] width 651 height 98
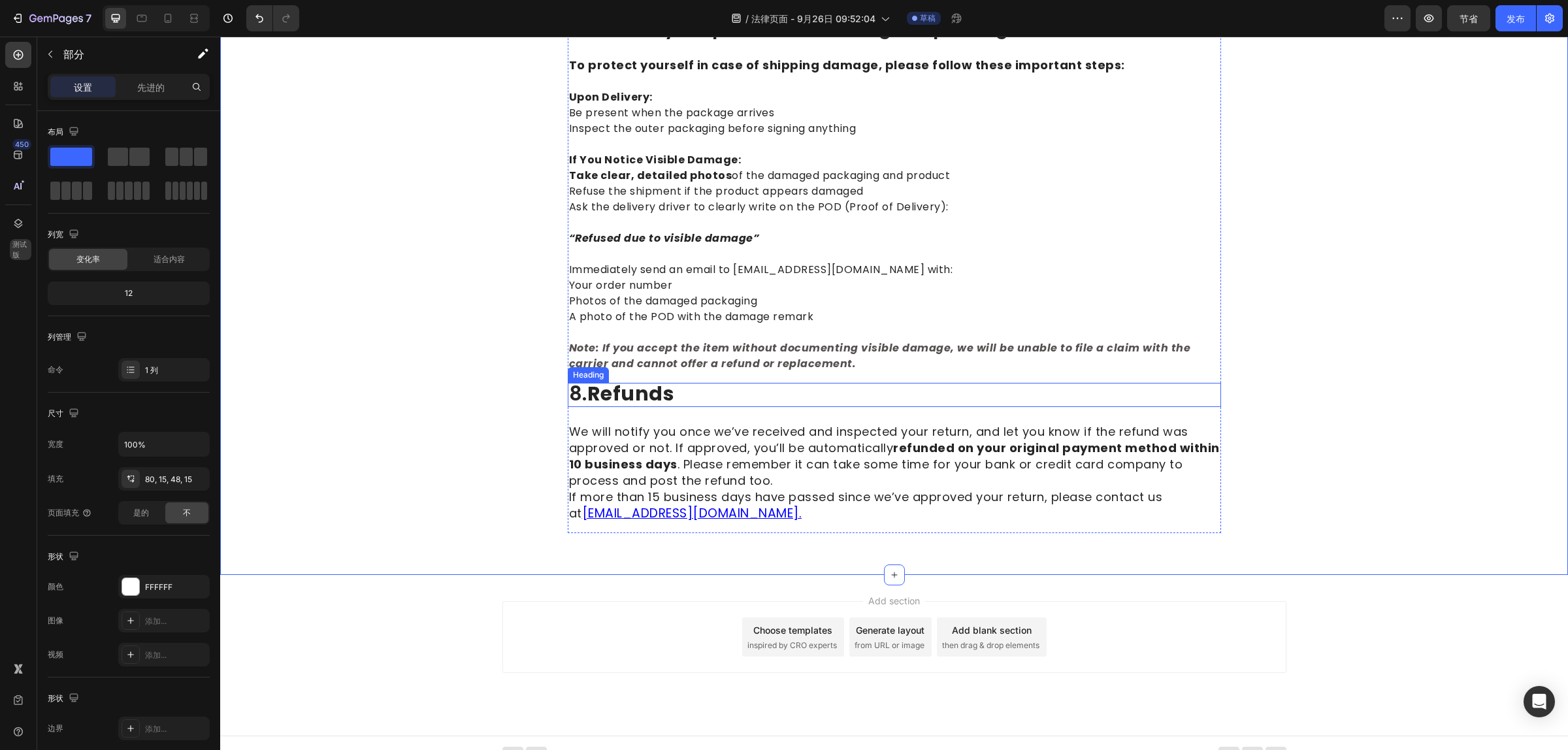
click at [667, 380] on strong "Refunds" at bounding box center [630, 394] width 87 height 28
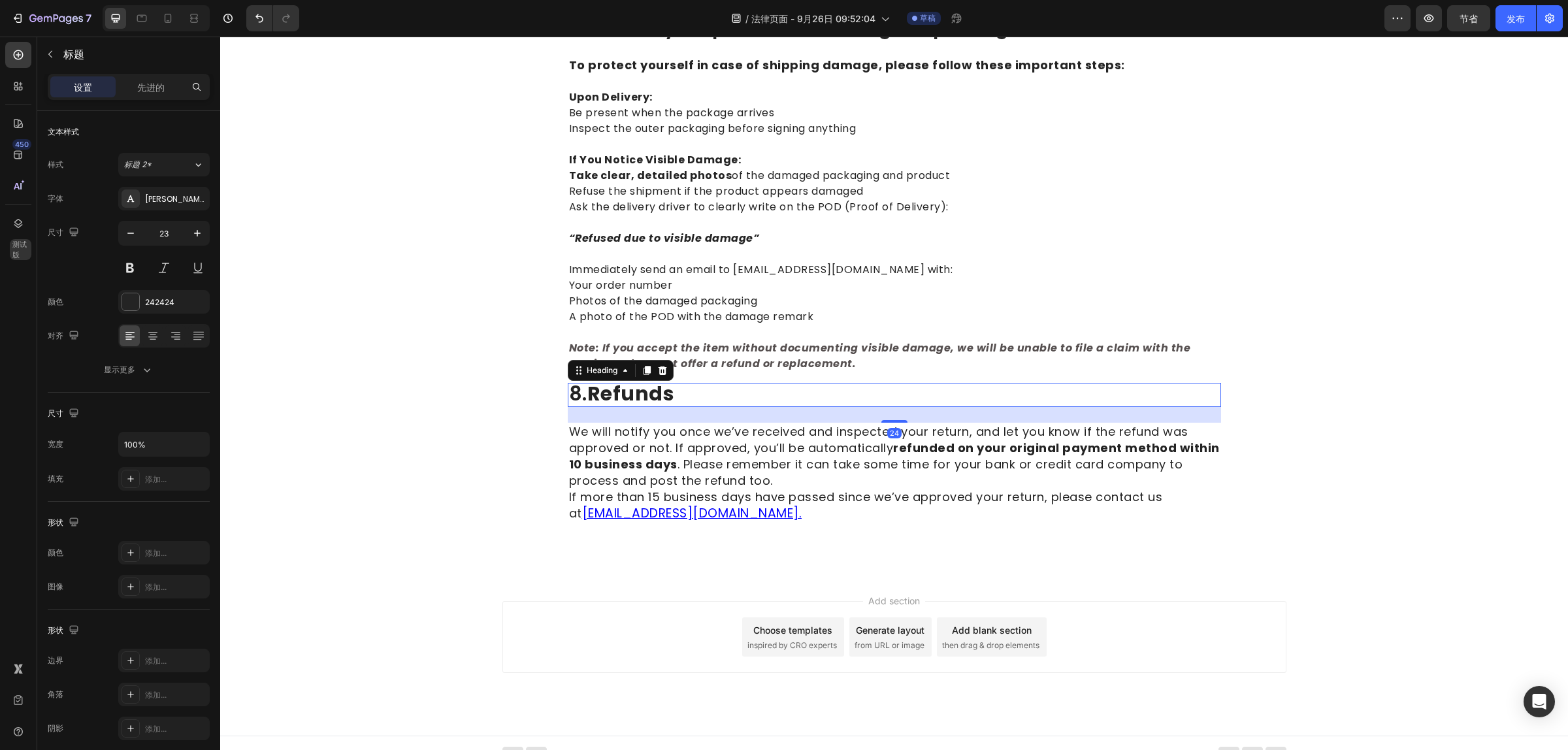
copy span "We will notify you once we’ve received and inspected your return, and let you k…"
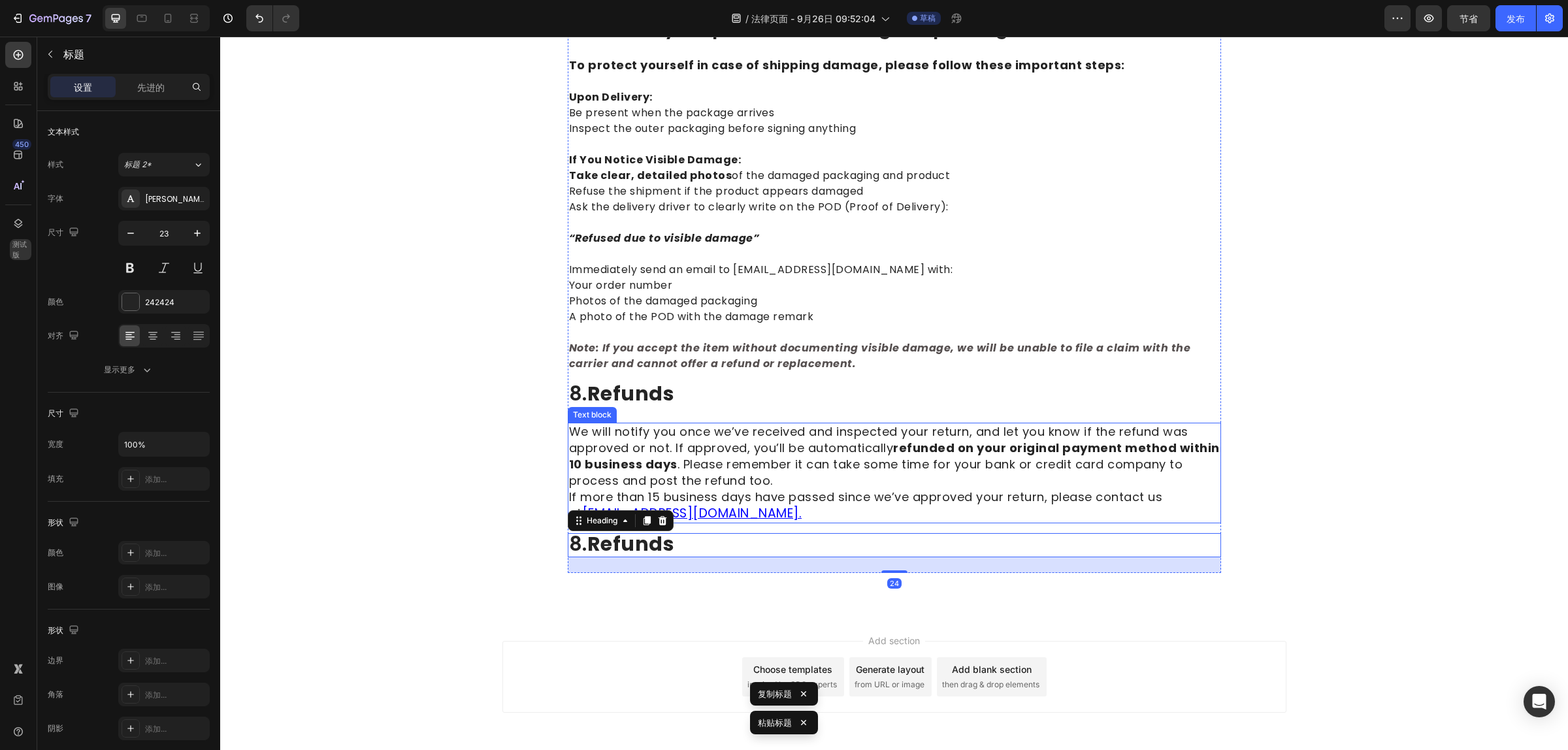
click at [683, 458] on span "We will notify you once we’ve received and inspected your return, and let you k…" at bounding box center [894, 456] width 651 height 65
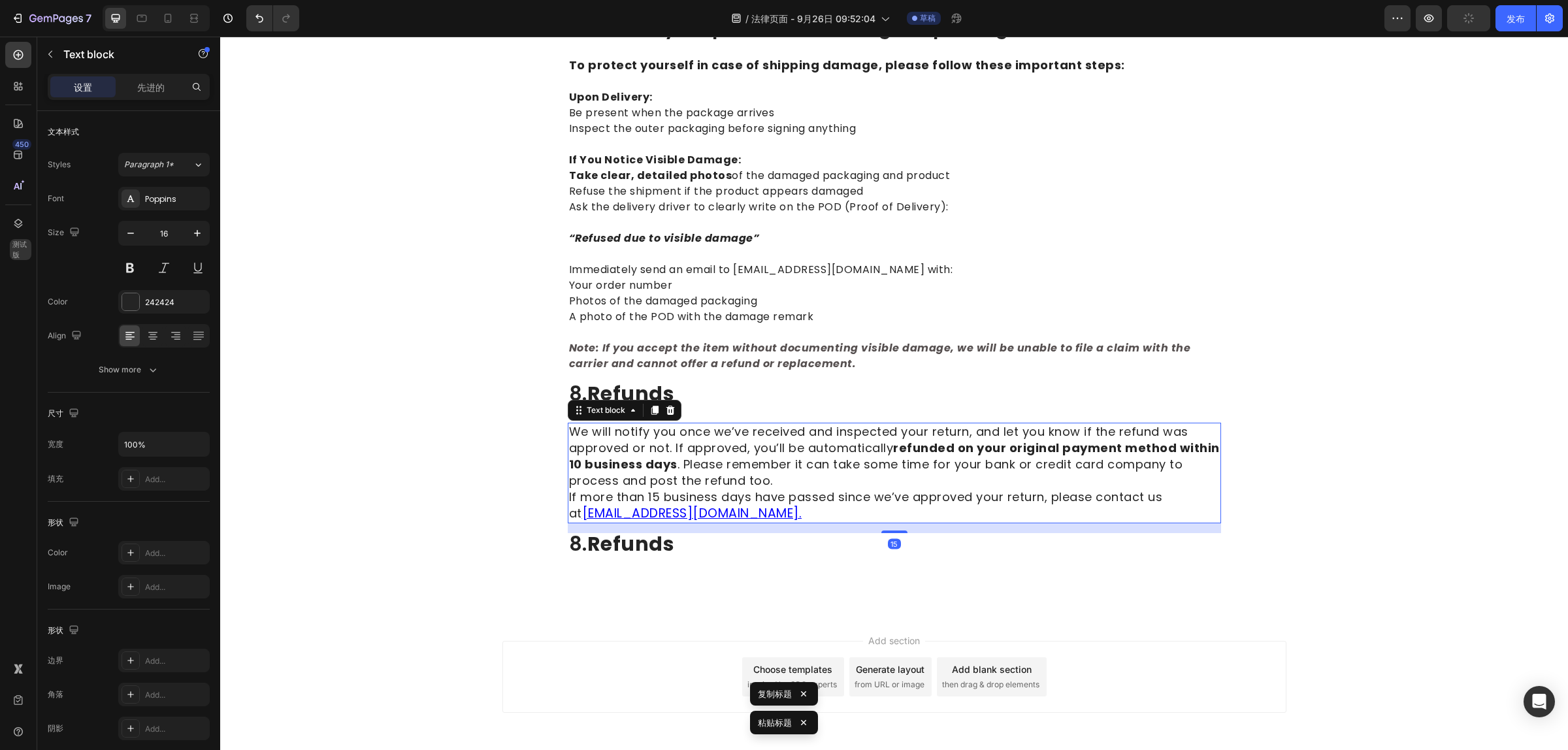
copy span "We will notify you once we’ve received and inspected your return, and let you k…"
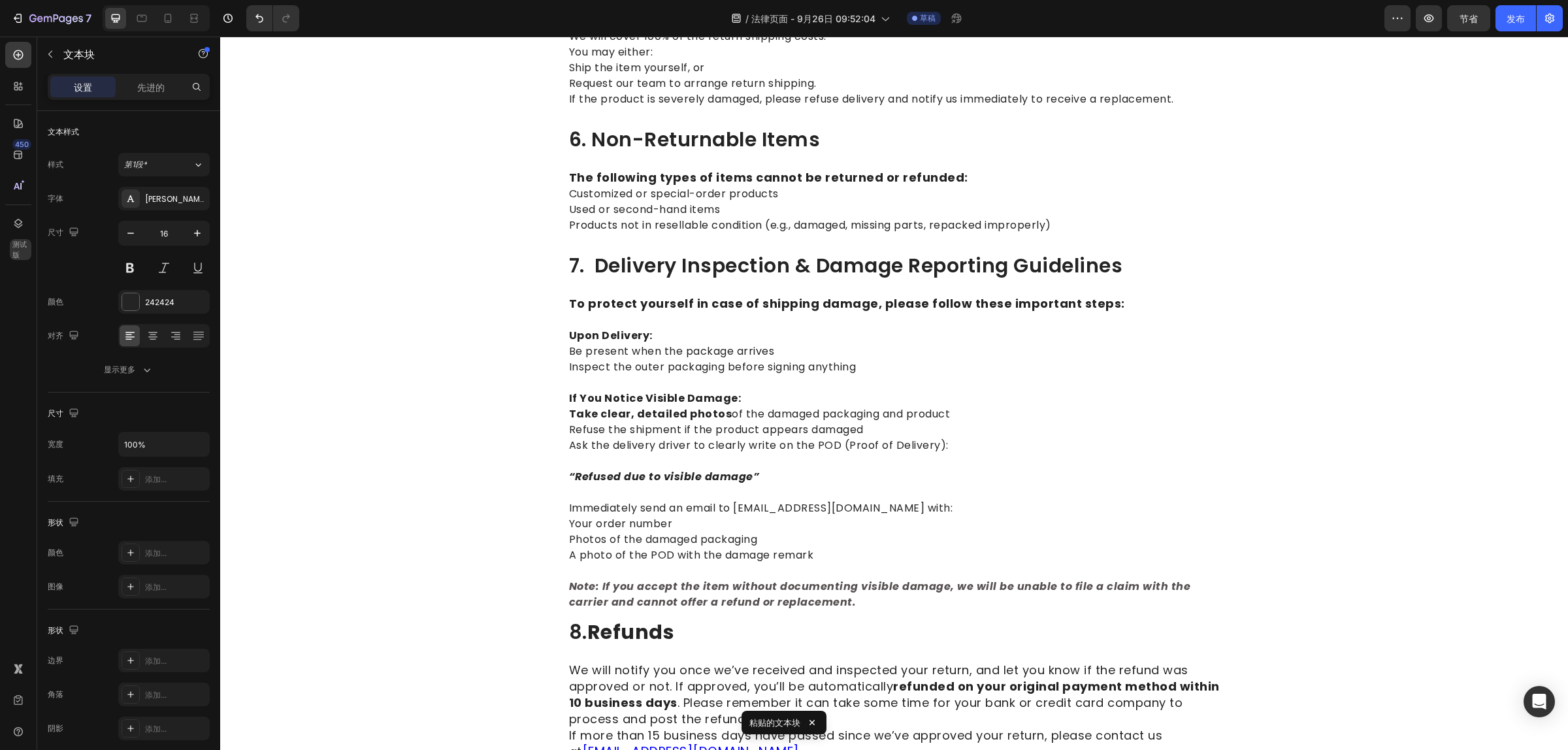
scroll to position [1438, 0]
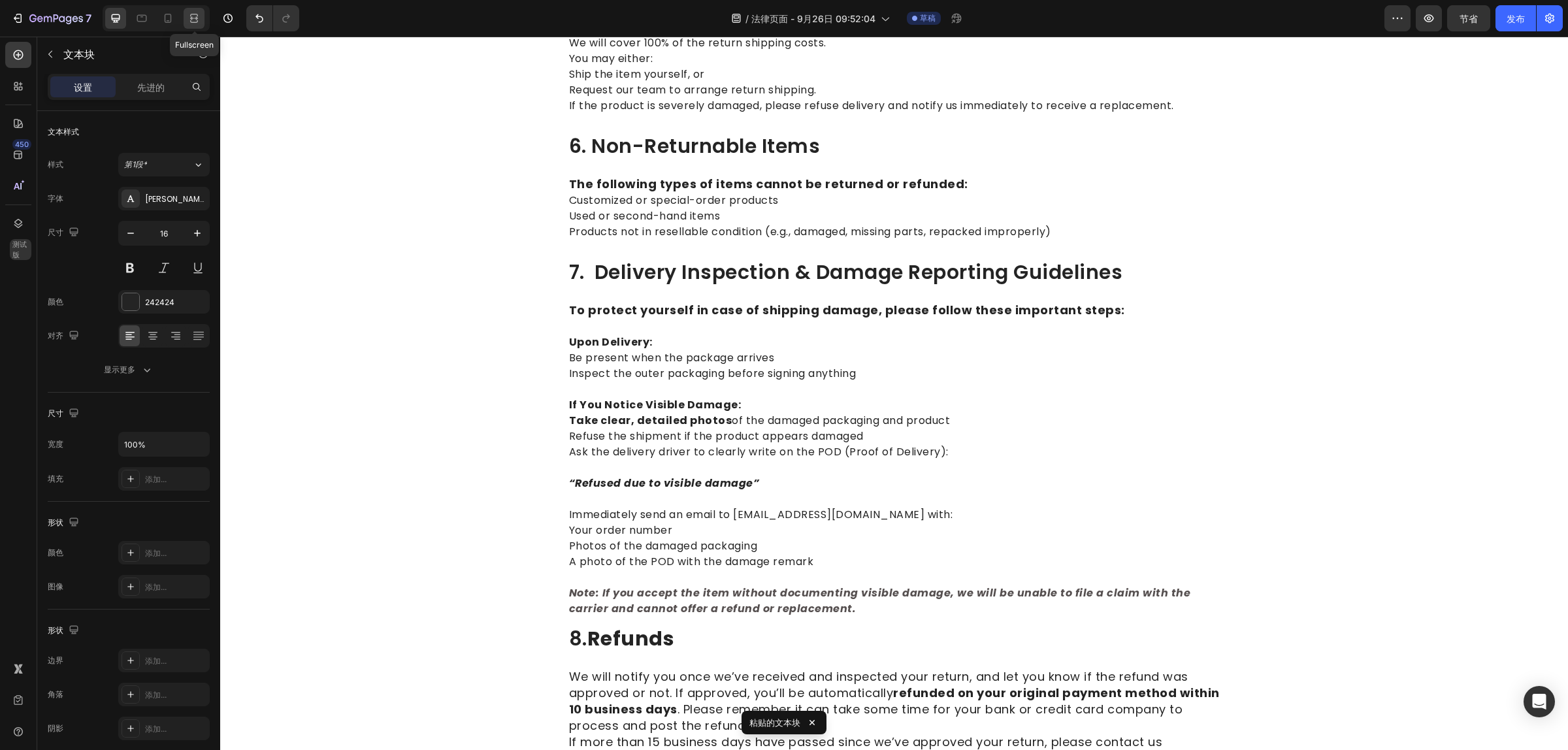
click at [195, 17] on icon at bounding box center [194, 18] width 13 height 13
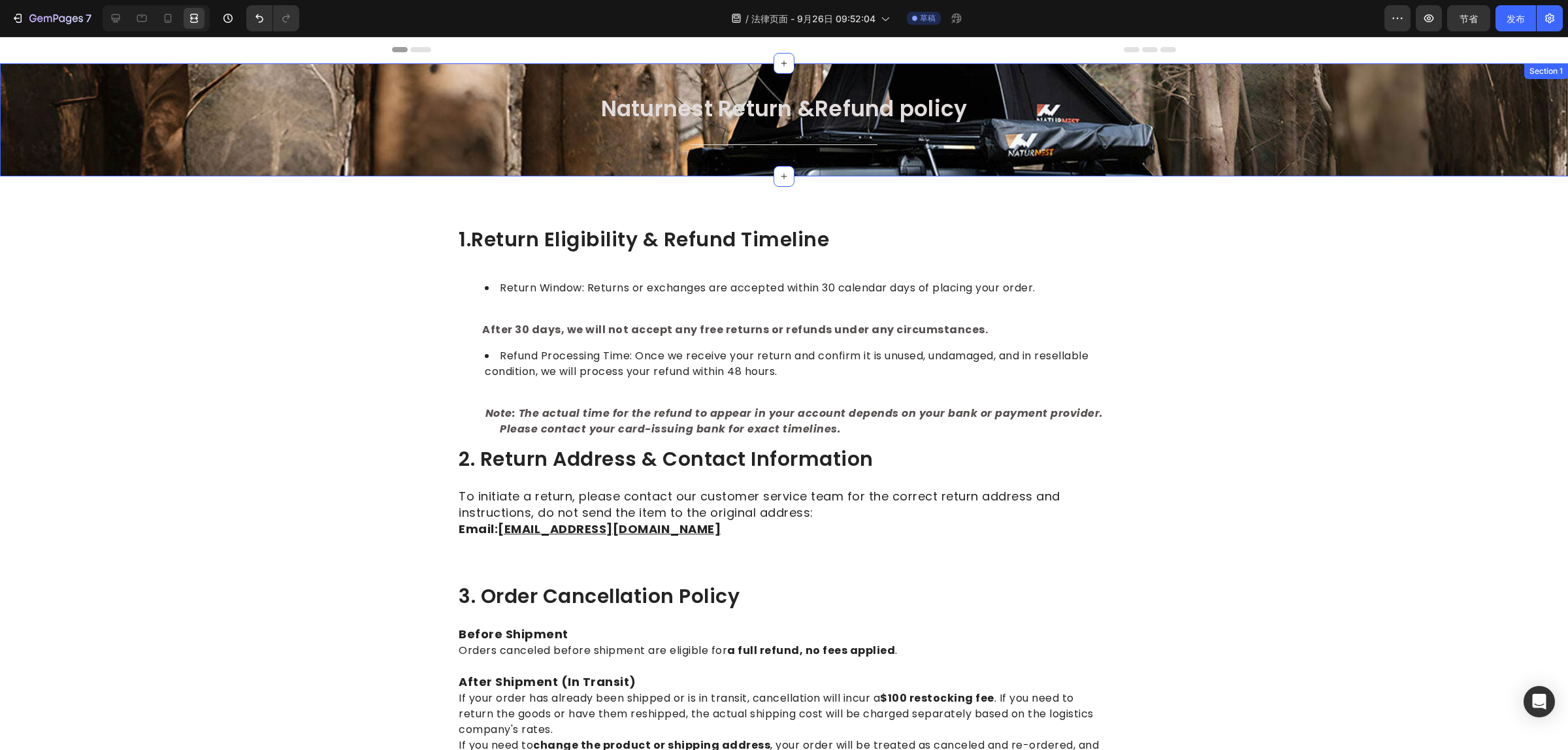
click at [1425, 128] on div "Naturnest Return &Refund policy Heading Title Line Row" at bounding box center [784, 130] width 1548 height 71
click at [1516, 71] on div "AI Content" at bounding box center [1500, 76] width 61 height 16
click at [1412, 75] on p "Create Theme Section" at bounding box center [1419, 76] width 83 height 12
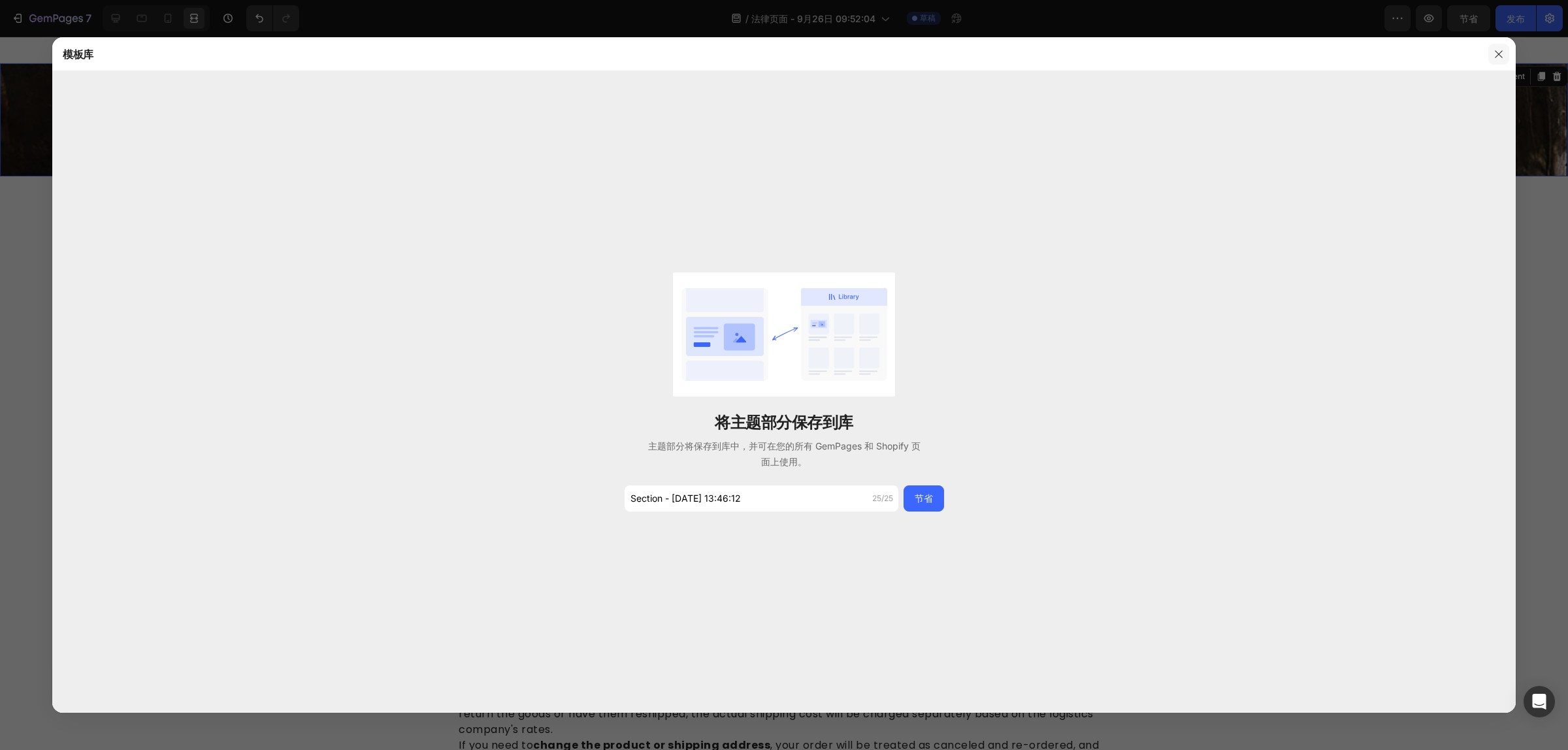
click at [1497, 56] on icon "button" at bounding box center [1498, 54] width 10 height 10
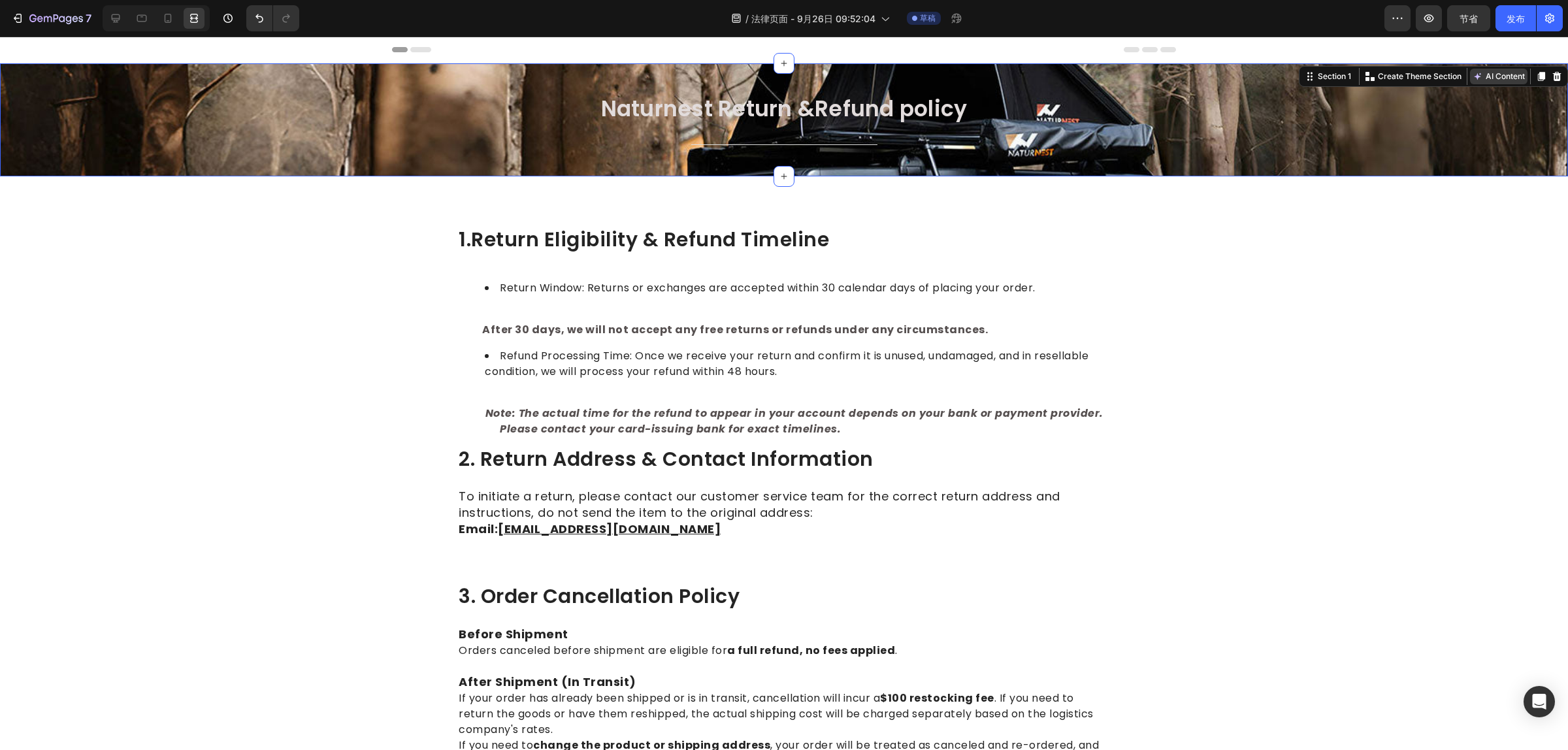
click at [1484, 76] on button "AI Content" at bounding box center [1499, 76] width 58 height 16
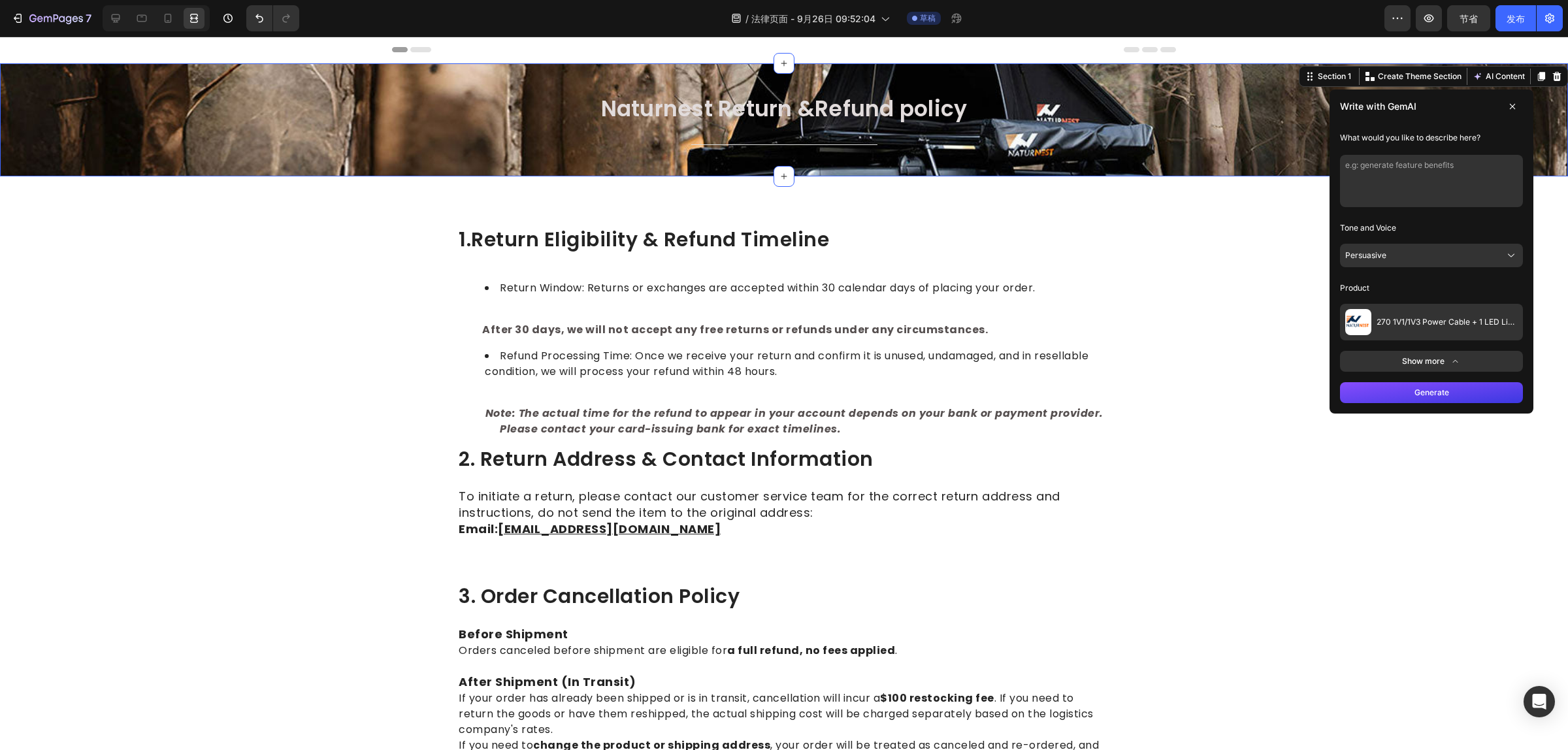
click at [1241, 155] on div "Naturnest Return &Refund policy Heading Title Line Row" at bounding box center [784, 130] width 1548 height 71
click at [1315, 79] on div "Section 1" at bounding box center [1333, 76] width 38 height 12
click at [121, 19] on icon at bounding box center [115, 18] width 13 height 13
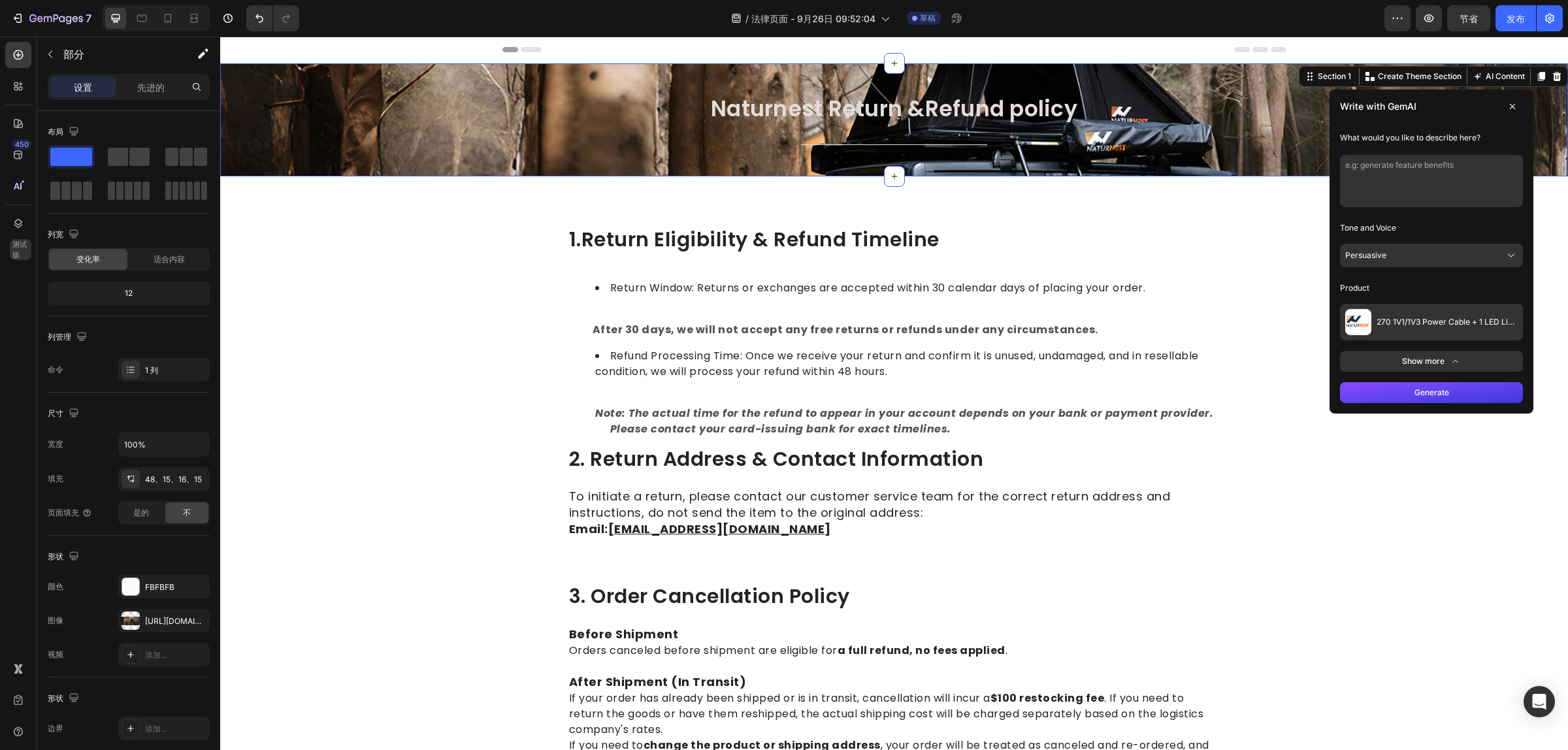
click at [1507, 108] on icon at bounding box center [1512, 106] width 10 height 10
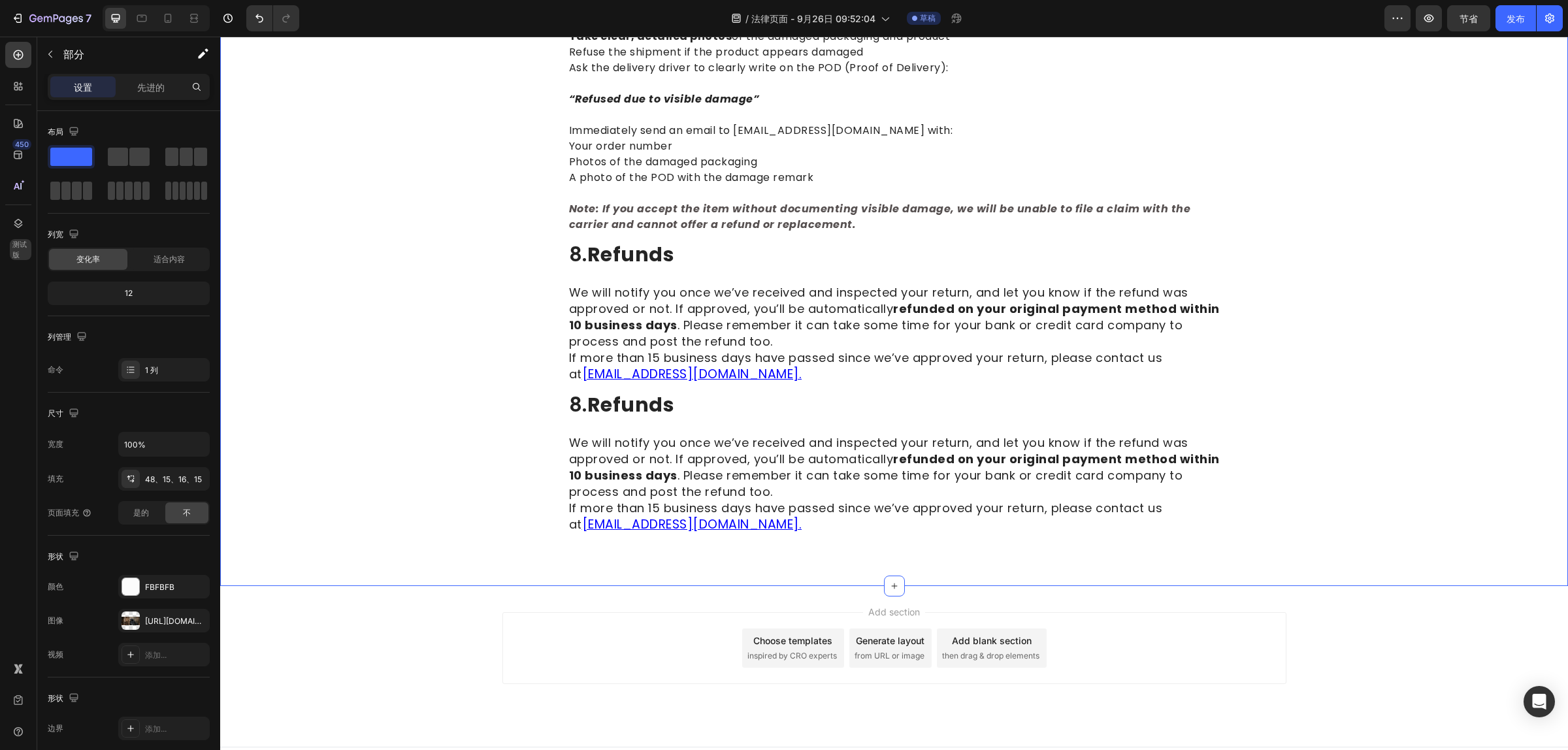
scroll to position [1830, 0]
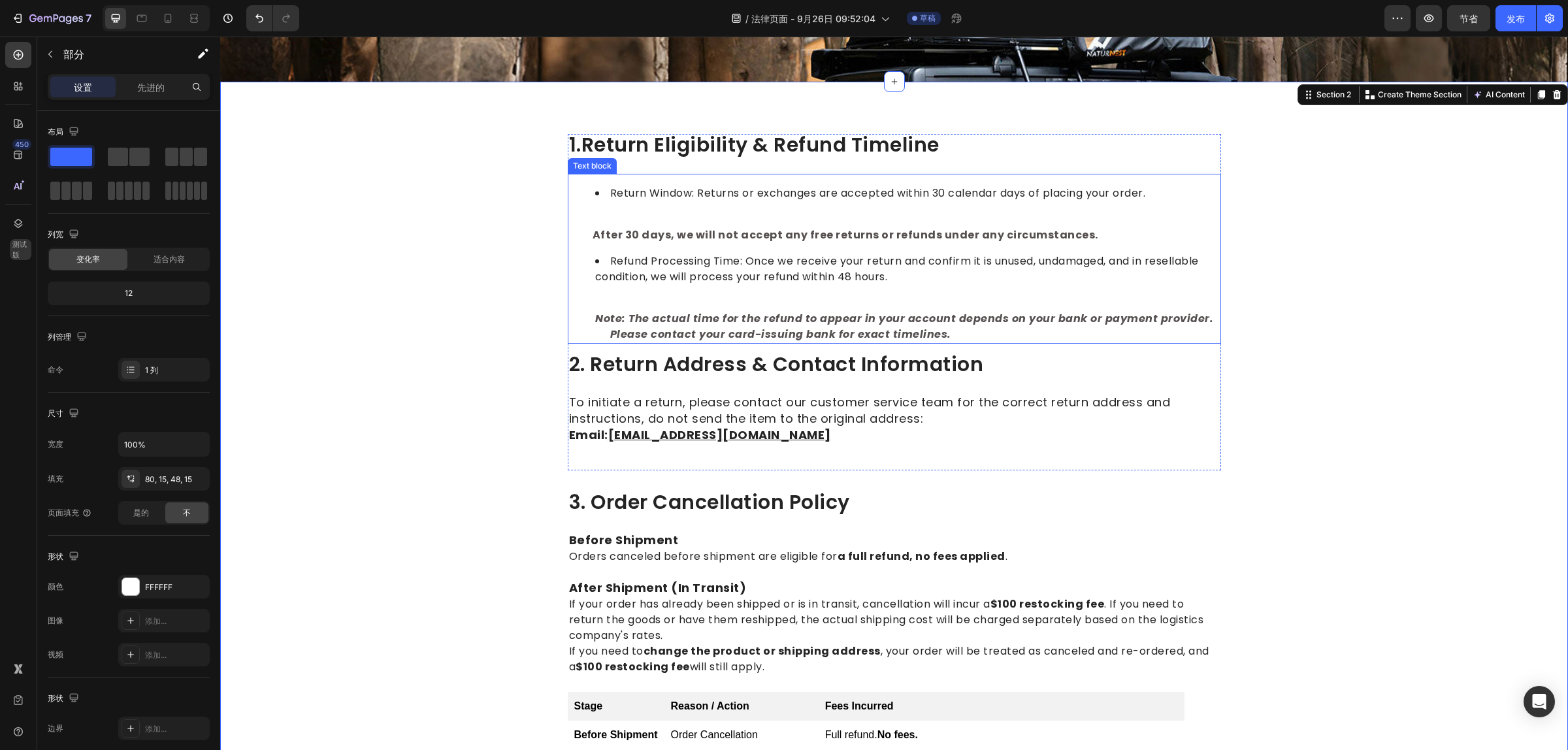
scroll to position [0, 0]
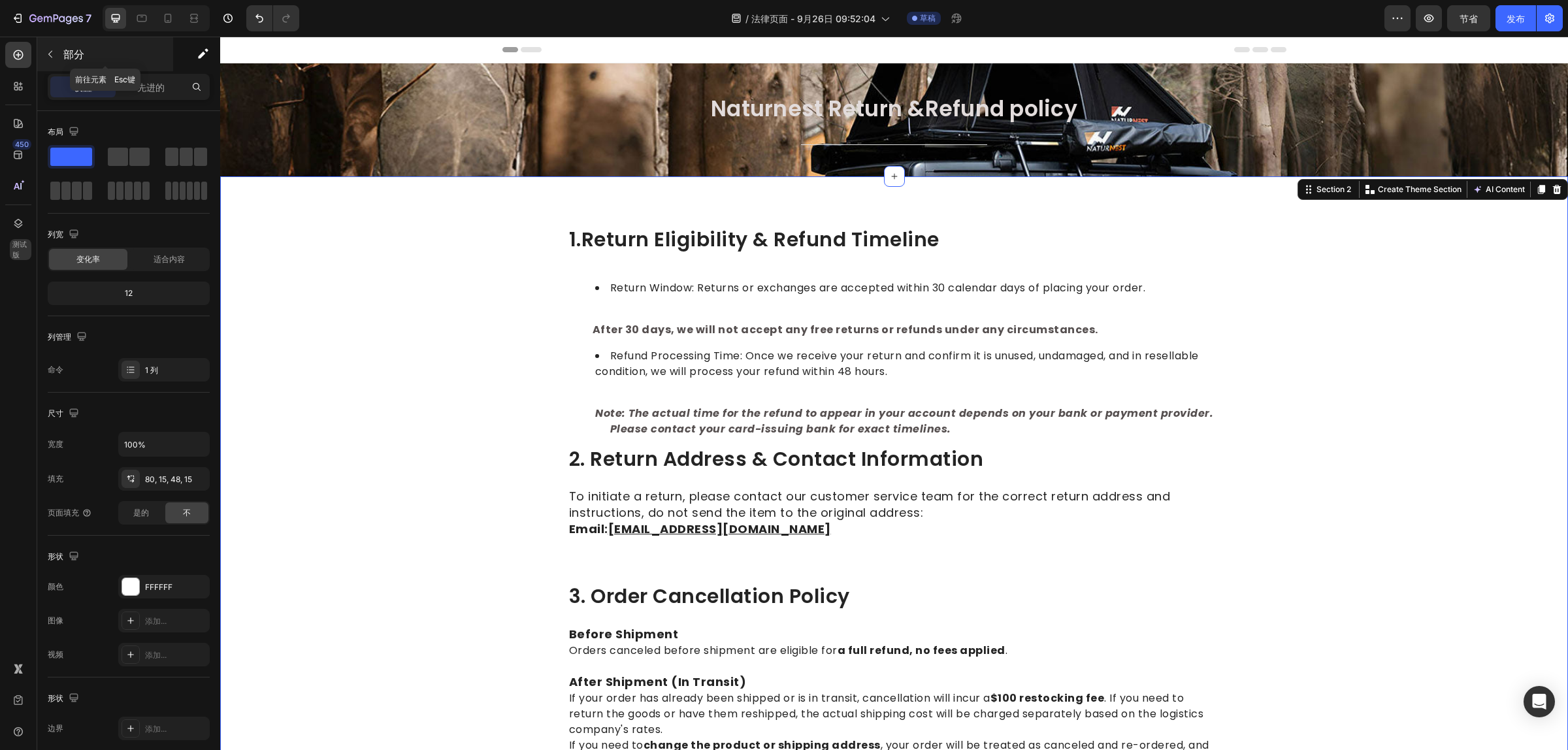
click at [51, 50] on icon "button" at bounding box center [50, 54] width 10 height 10
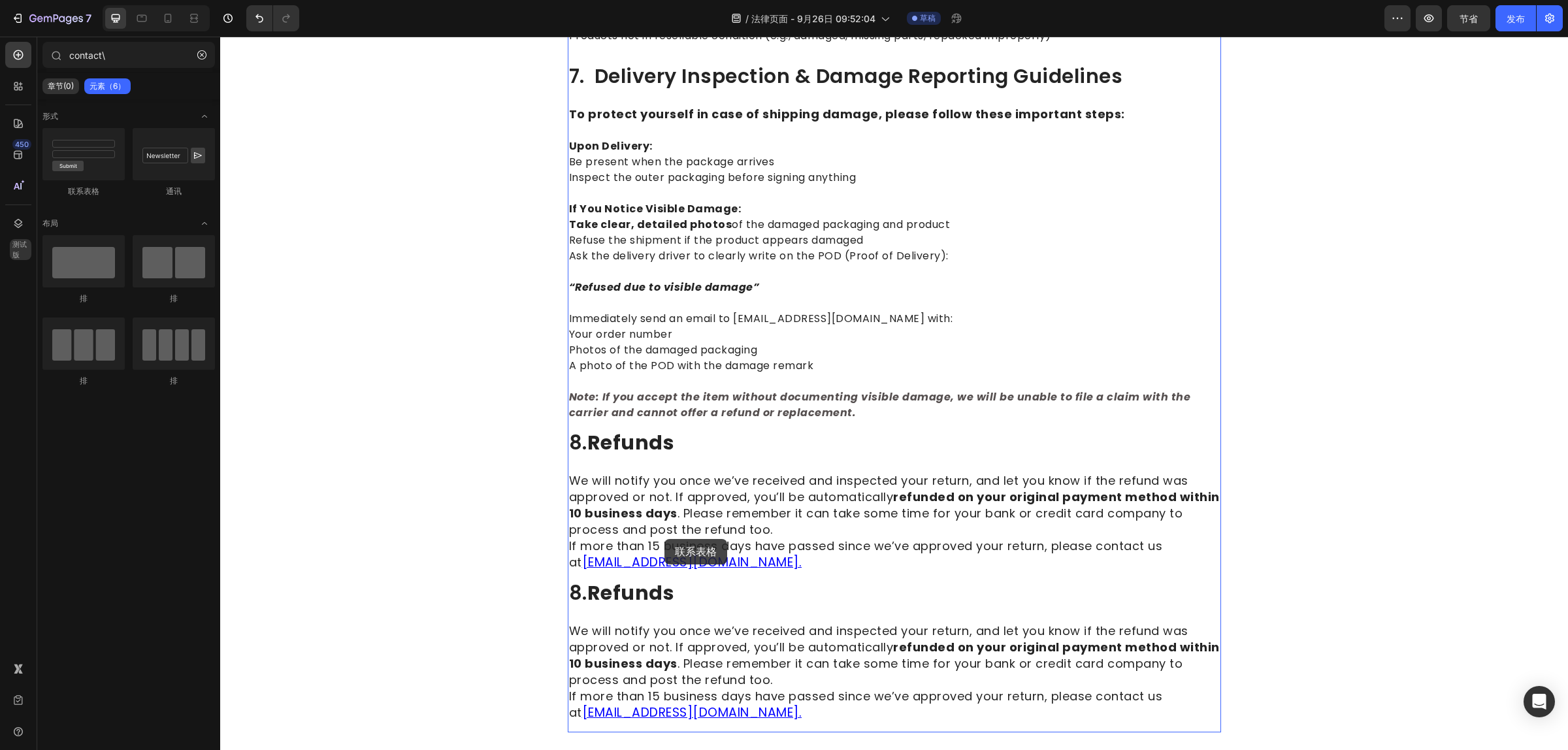
scroll to position [1830, 0]
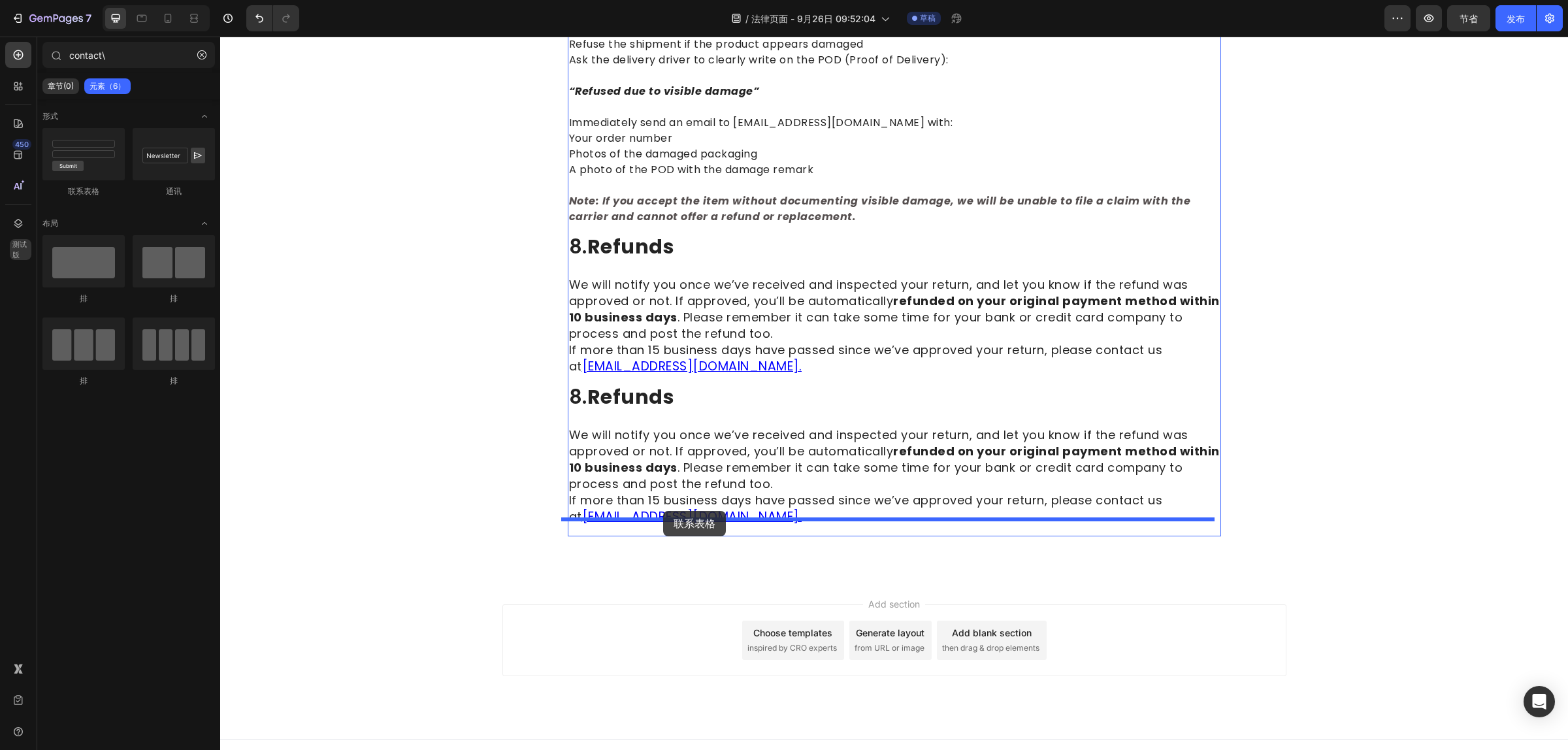
drag, startPoint x: 315, startPoint y: 194, endPoint x: 663, endPoint y: 511, distance: 470.7
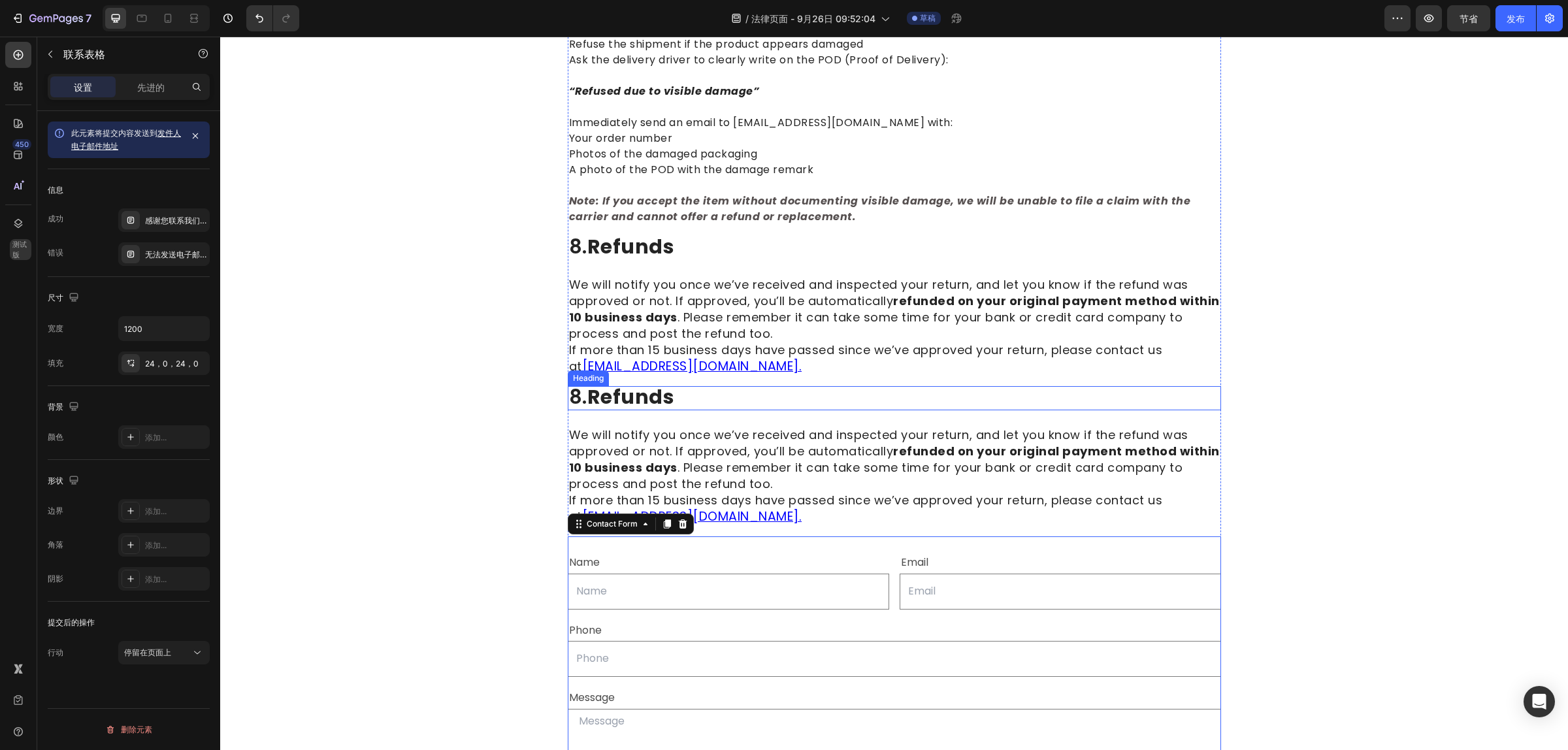
click at [618, 389] on strong "refunds" at bounding box center [630, 397] width 87 height 28
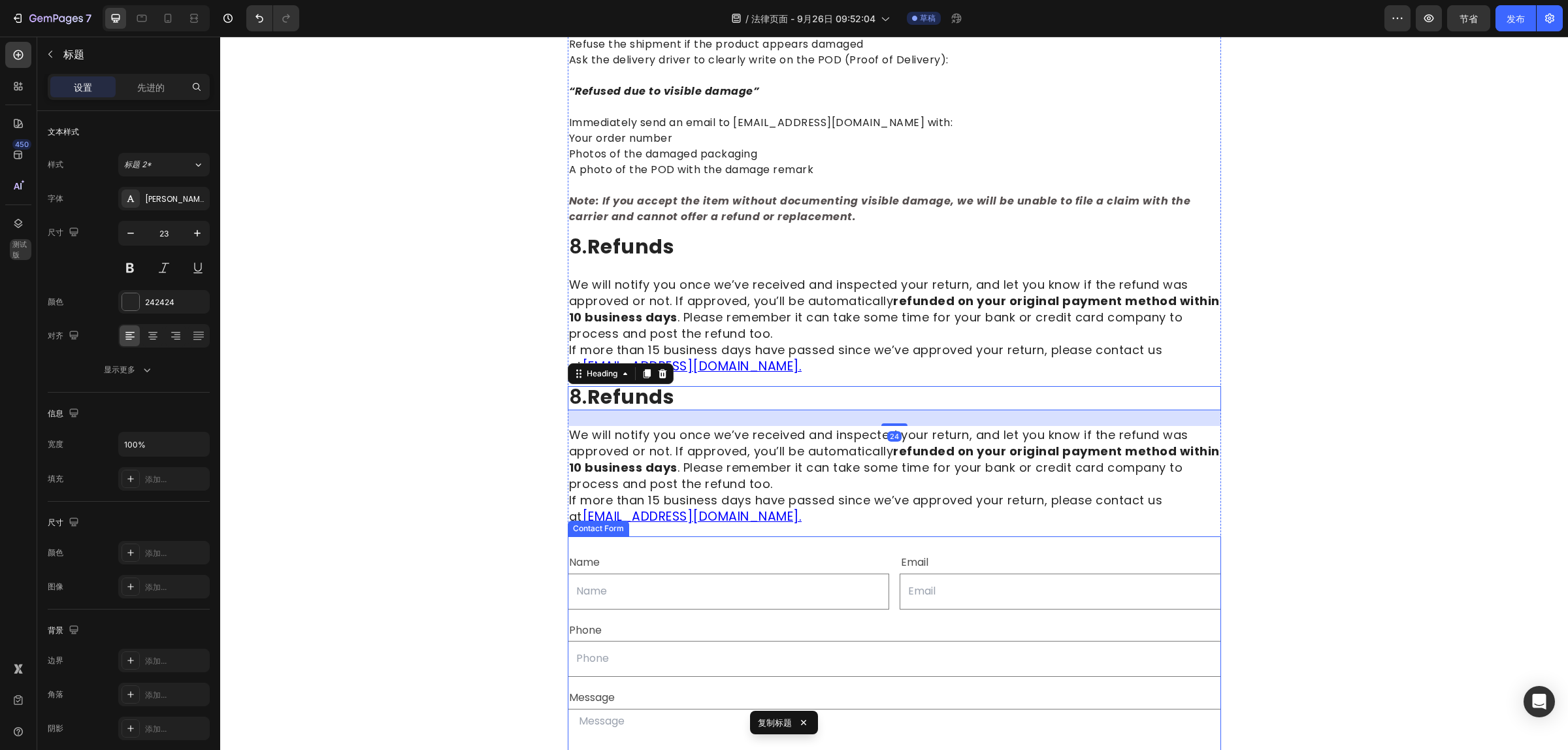
click at [668, 536] on div "Name Text Block Text Field Email Text Block Email Field Row Phone Text Block Te…" at bounding box center [894, 704] width 653 height 336
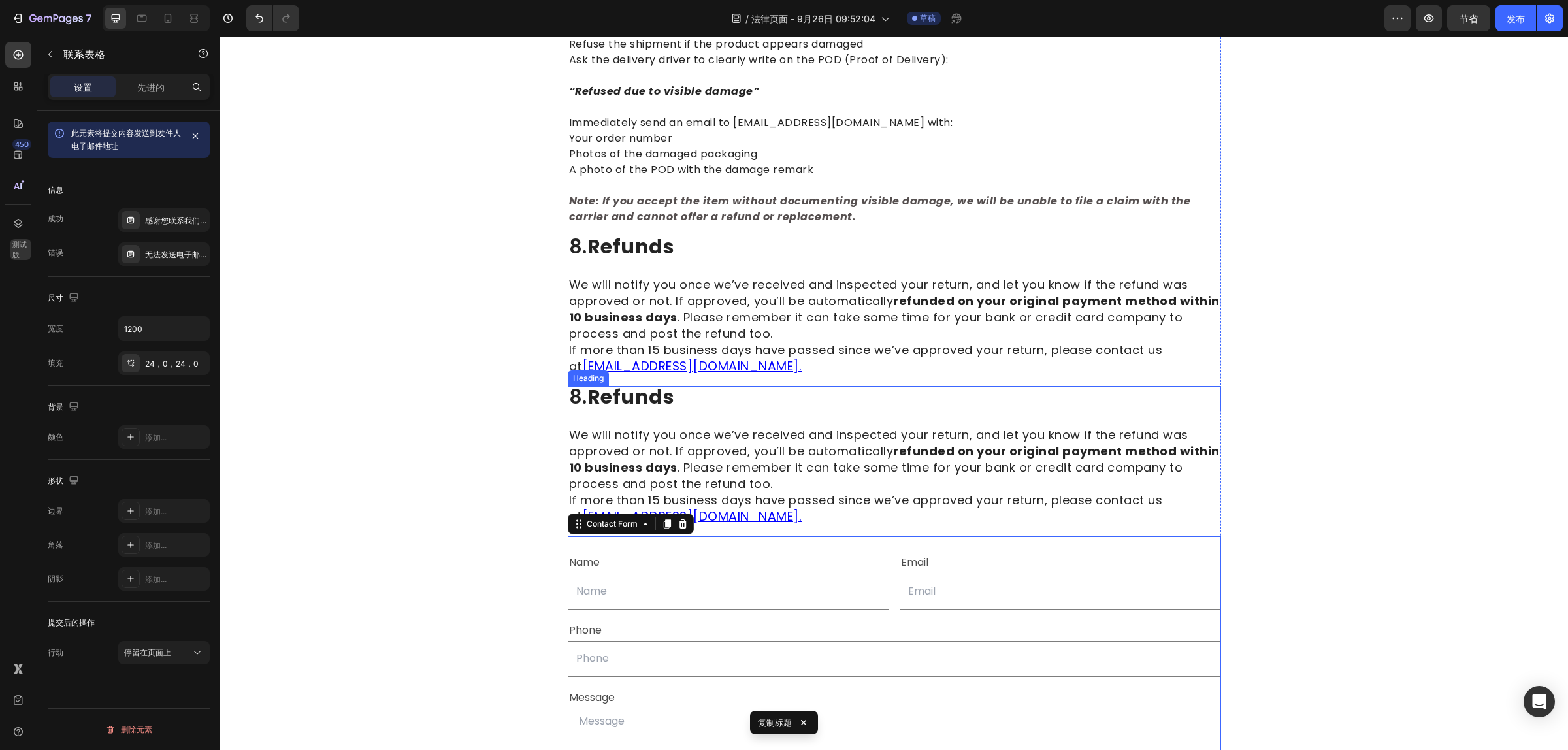
click at [660, 383] on strong "refunds" at bounding box center [630, 397] width 87 height 28
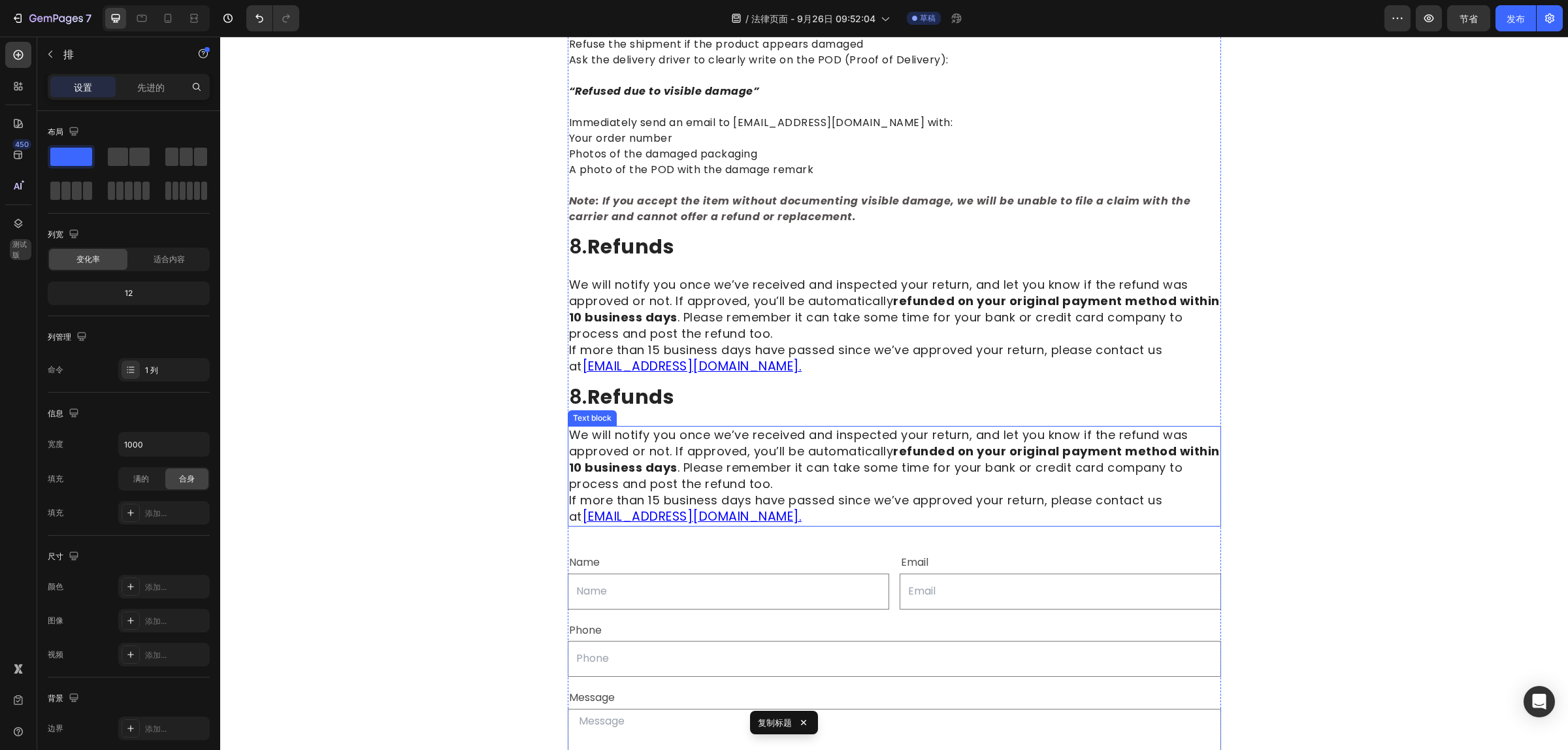
click at [785, 501] on p "We will notify you once we’ve received and inspected your return, and let you k…" at bounding box center [894, 476] width 651 height 98
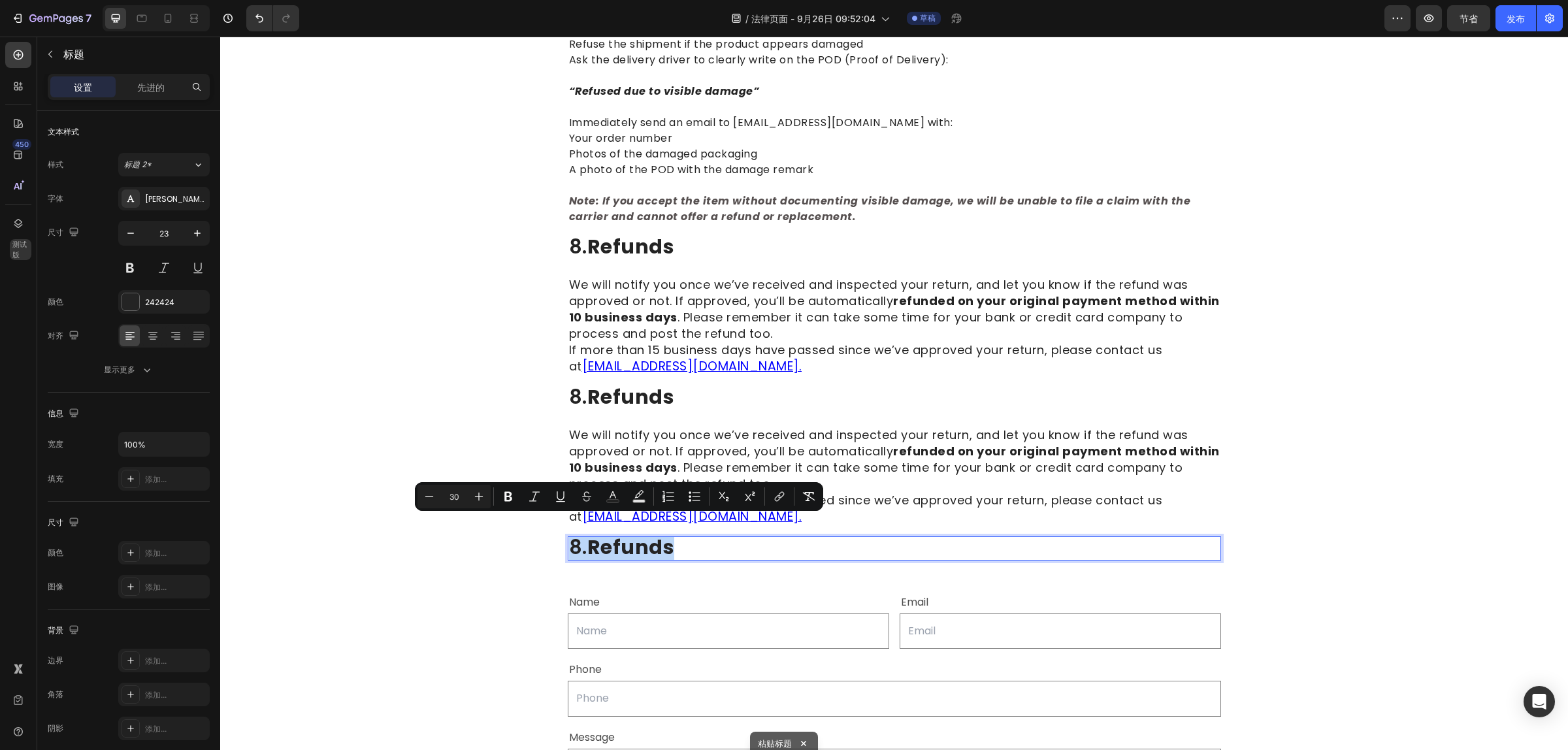
drag, startPoint x: 678, startPoint y: 530, endPoint x: 563, endPoint y: 530, distance: 115.0
click at [569, 538] on p "8. refunds" at bounding box center [894, 549] width 651 height 22
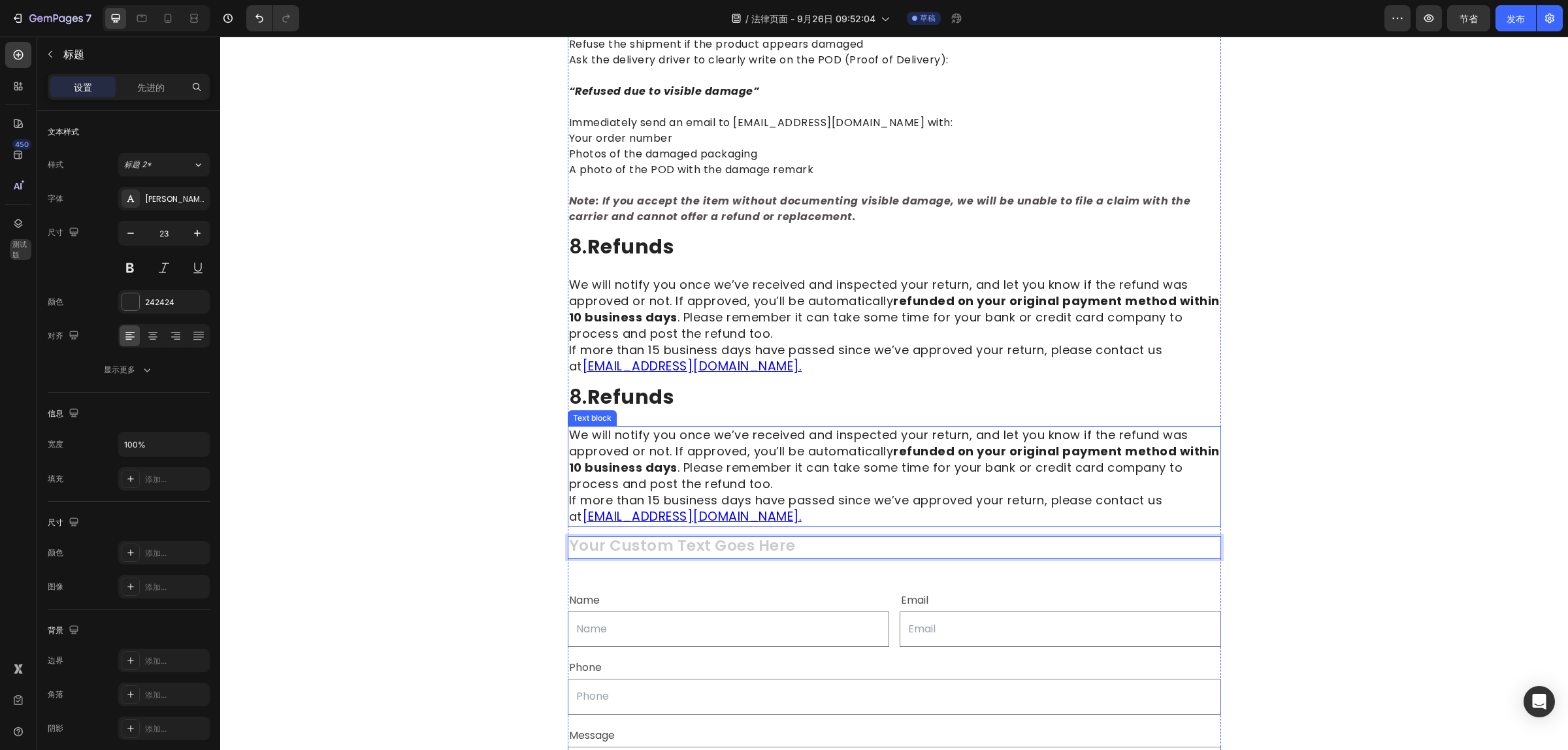
click at [673, 461] on span "We will notify you once we’ve received and inspected your return, and let you k…" at bounding box center [894, 459] width 651 height 65
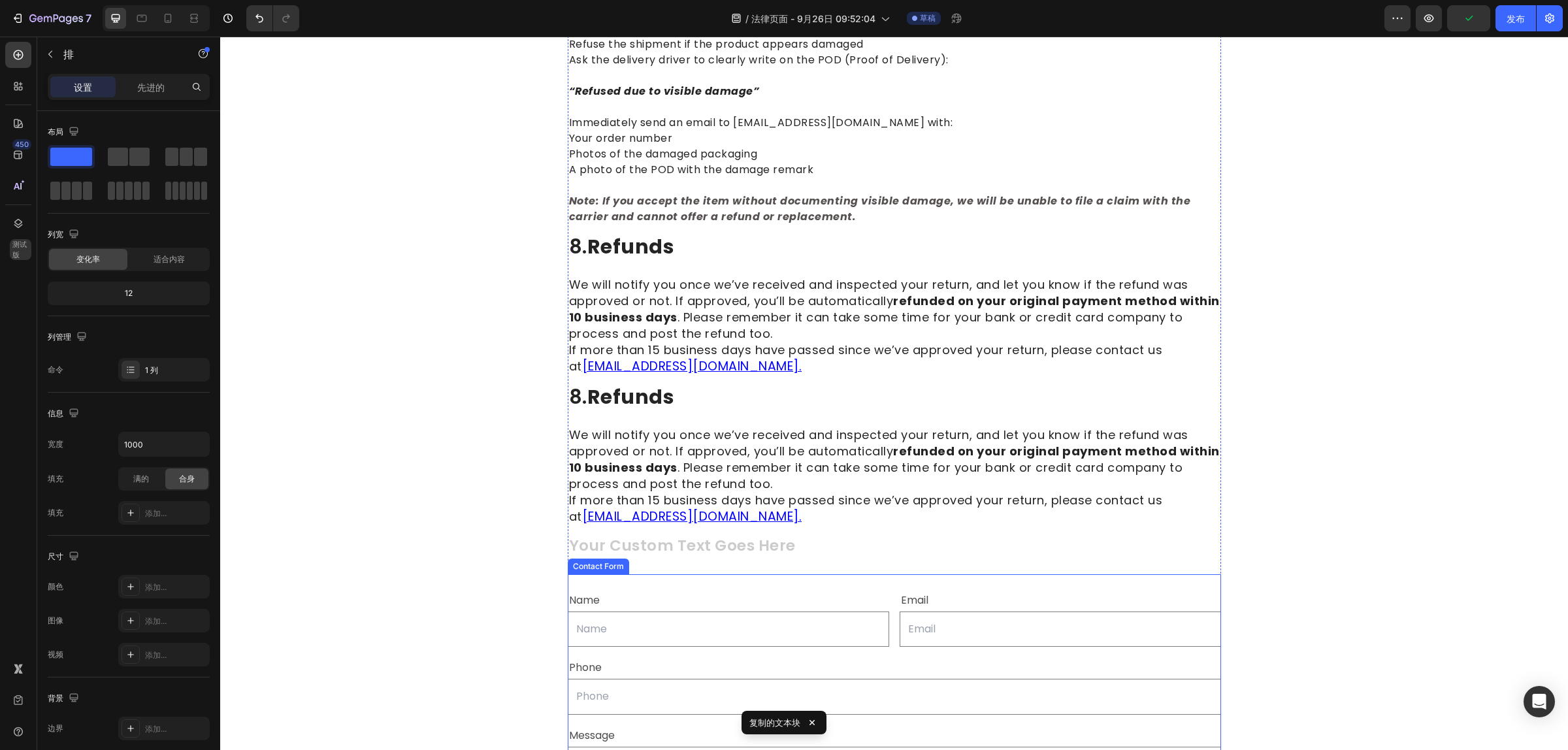
click at [659, 575] on div "Name Text Block Text Field Email Text Block Email Field Row Phone Text Block Te…" at bounding box center [894, 742] width 653 height 336
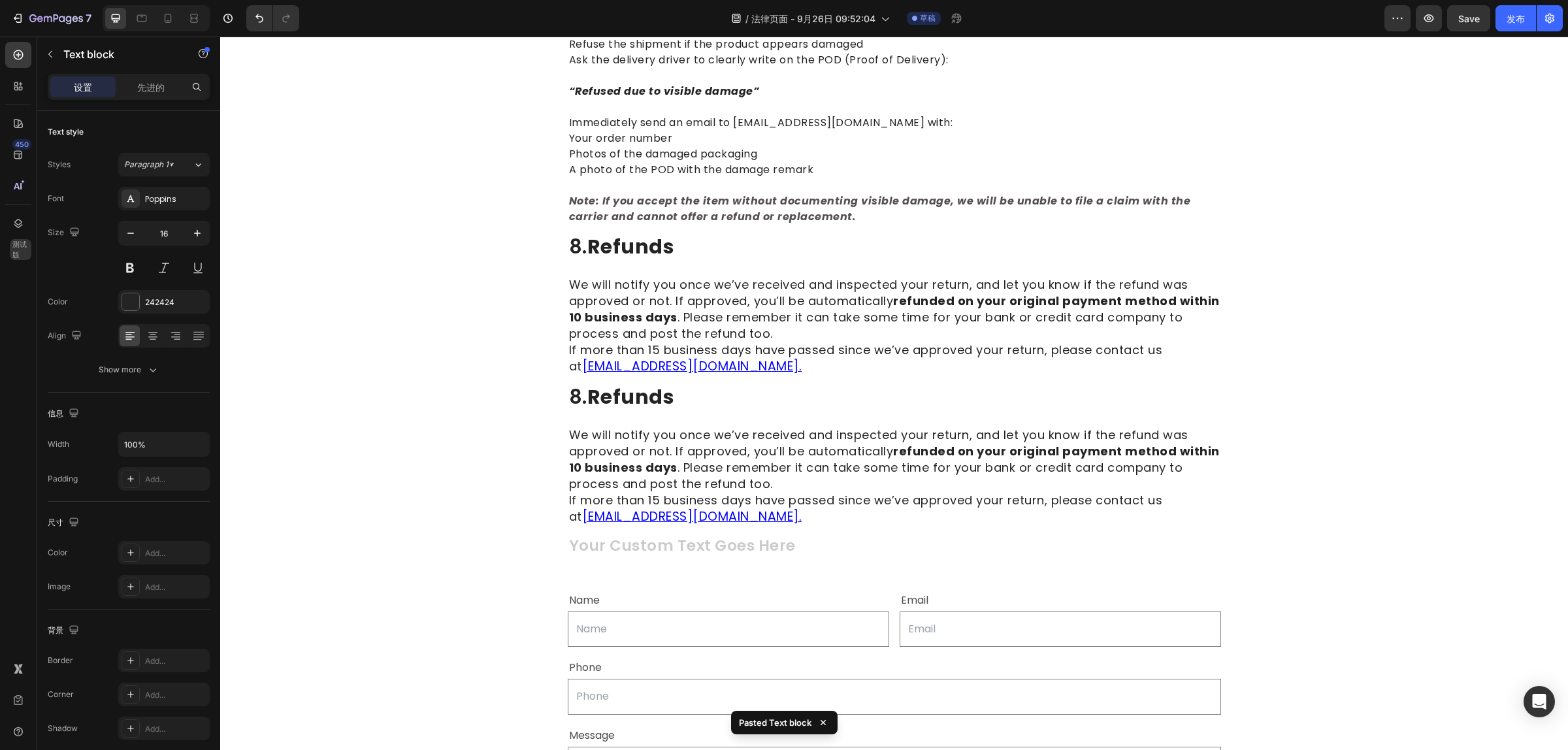
scroll to position [2311, 0]
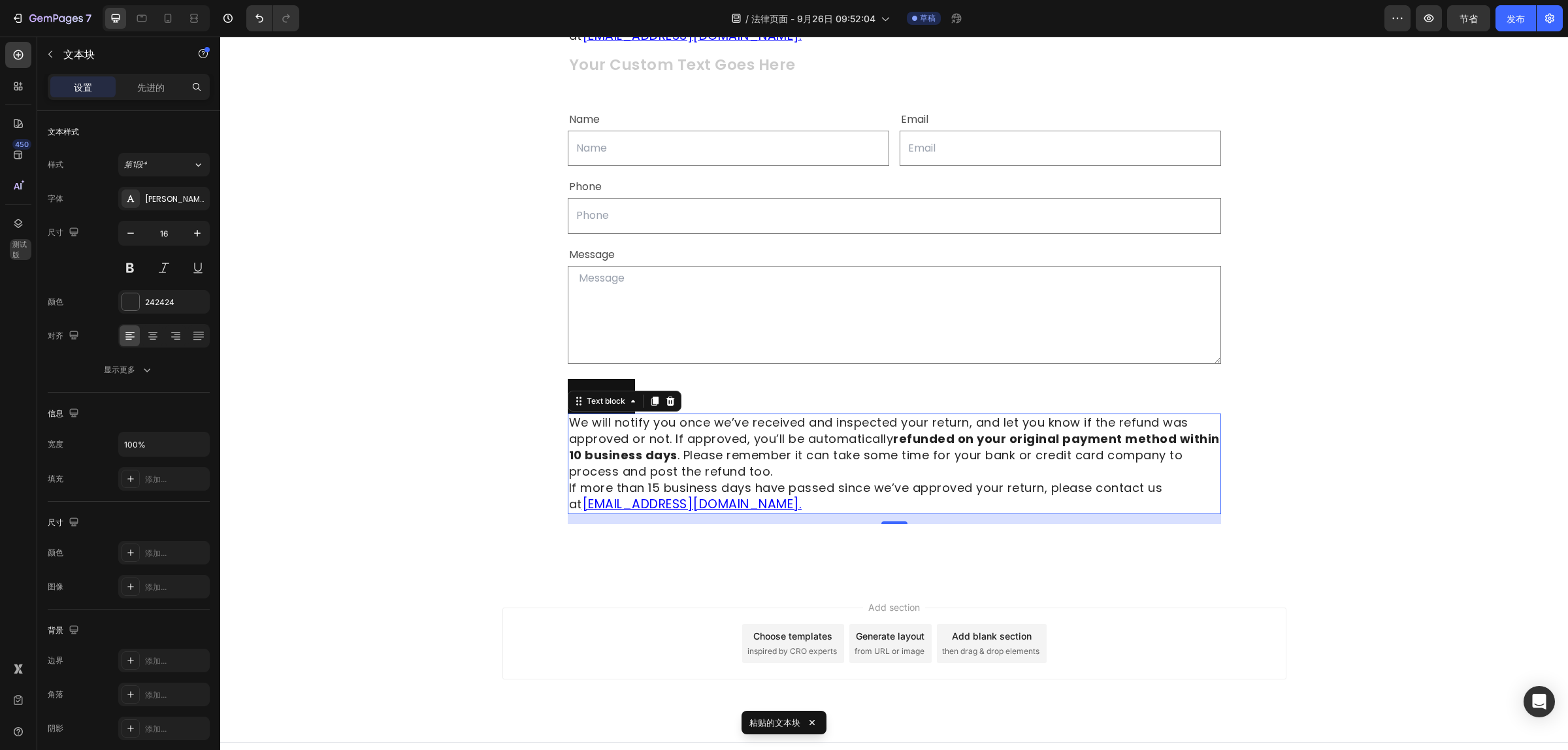
drag, startPoint x: 846, startPoint y: 494, endPoint x: 856, endPoint y: 403, distance: 91.5
click at [856, 414] on div "We will notify you once we’ve received and inspected your return, and let you k…" at bounding box center [894, 464] width 653 height 101
click at [782, 479] on p "We will notify you once we’ve received and inspected your return, and let you k…" at bounding box center [894, 464] width 651 height 98
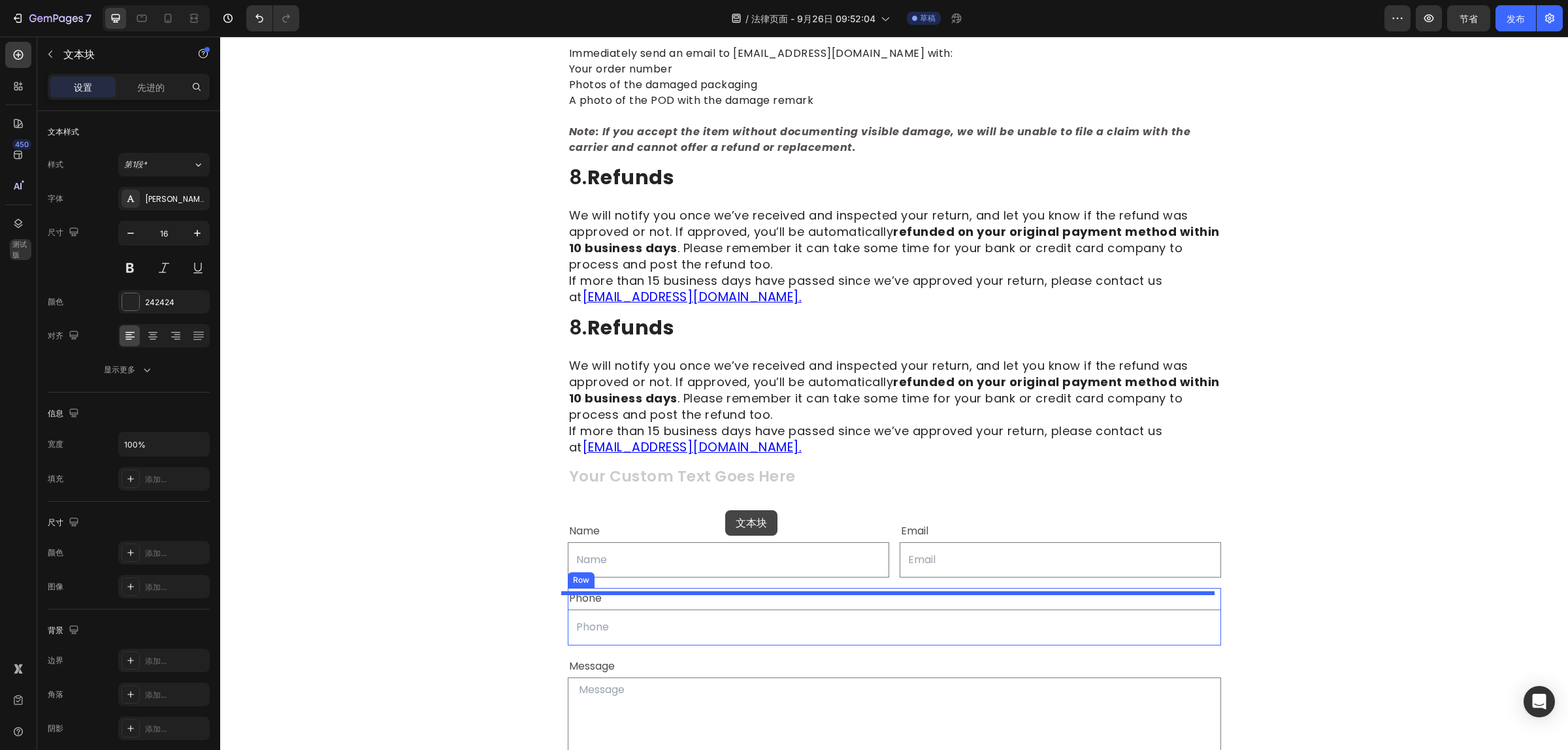
scroll to position [2144, 0]
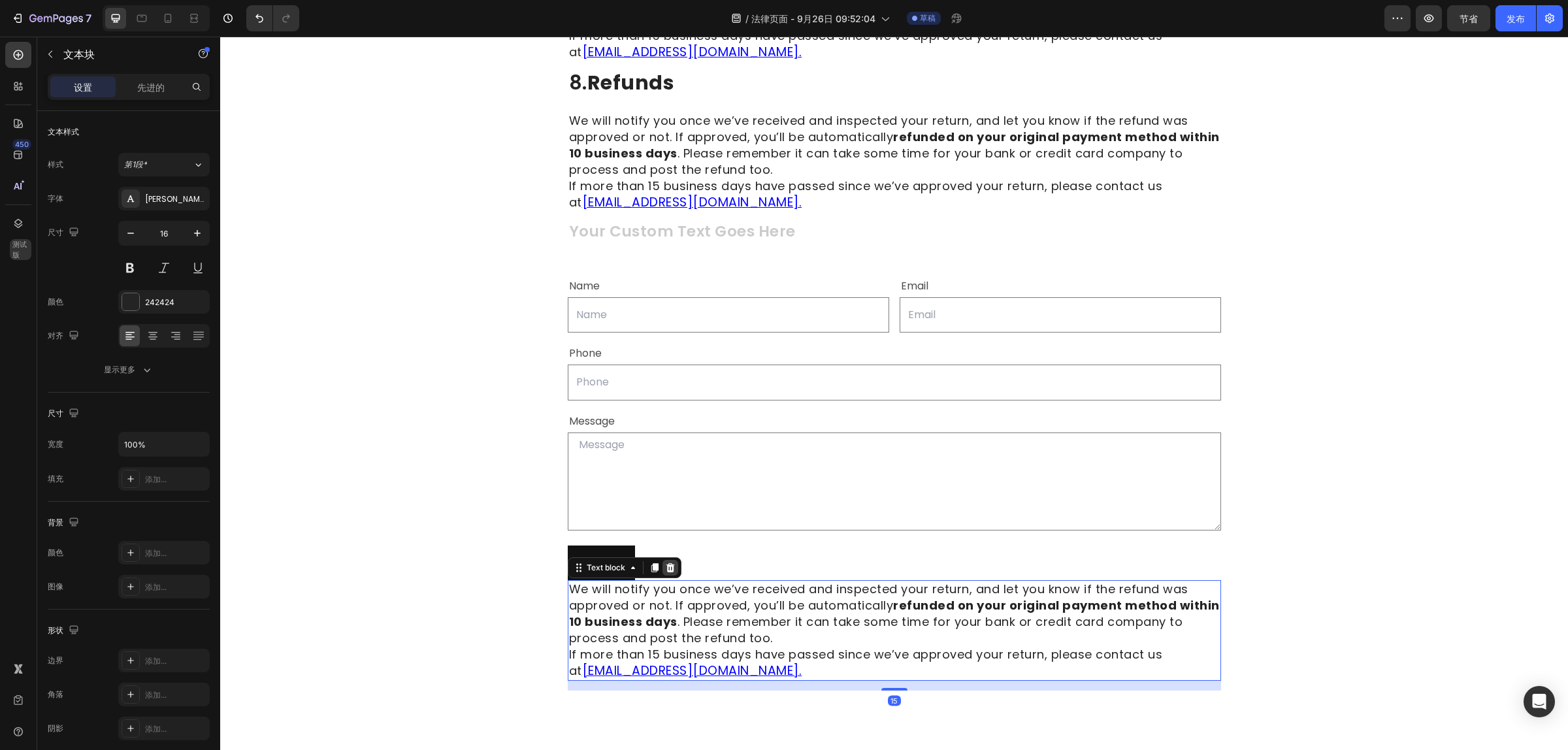
click at [665, 563] on icon at bounding box center [669, 568] width 10 height 10
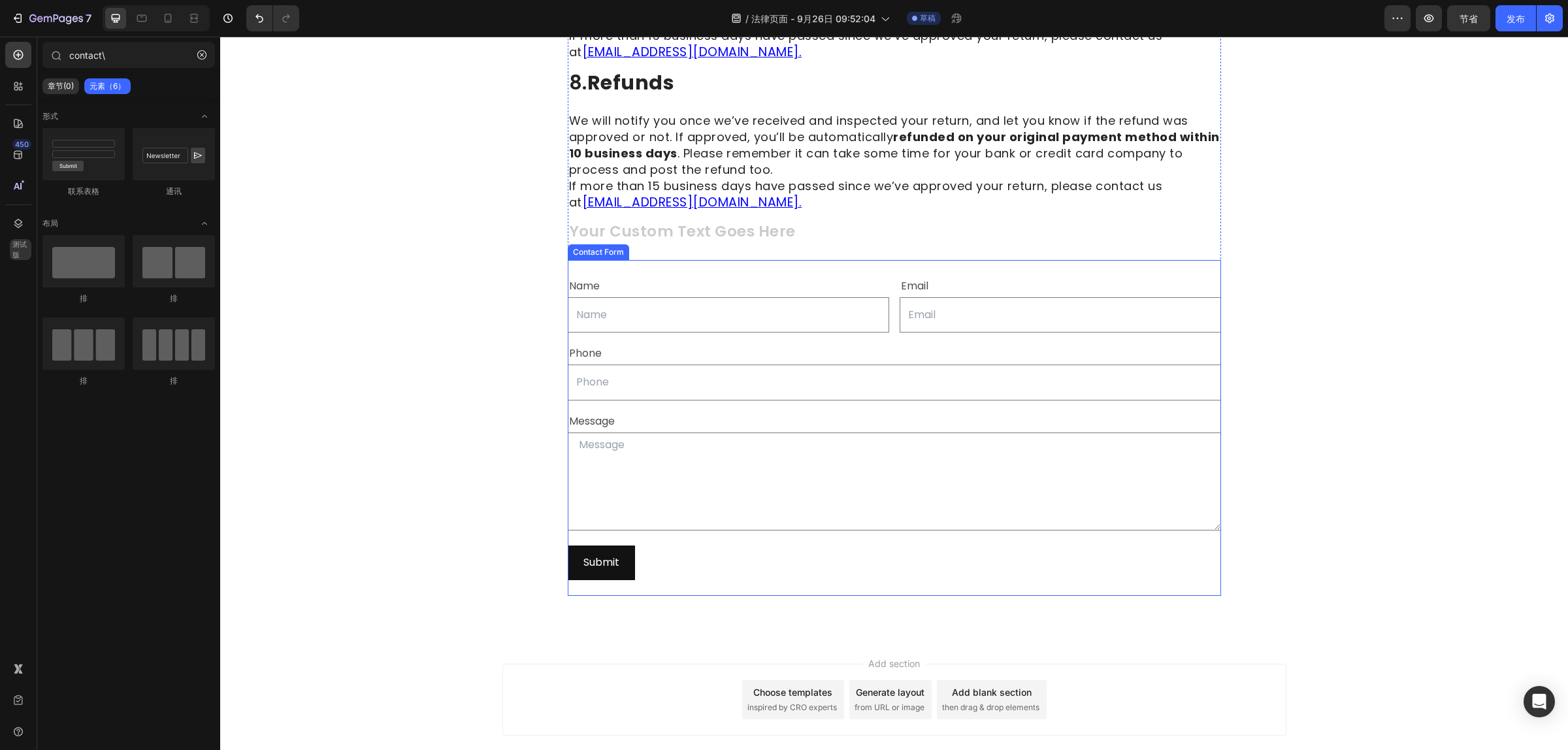
click at [648, 260] on div "Name Text Block Text Field Email Text Block Email Field Row Phone Text Block Te…" at bounding box center [894, 428] width 653 height 336
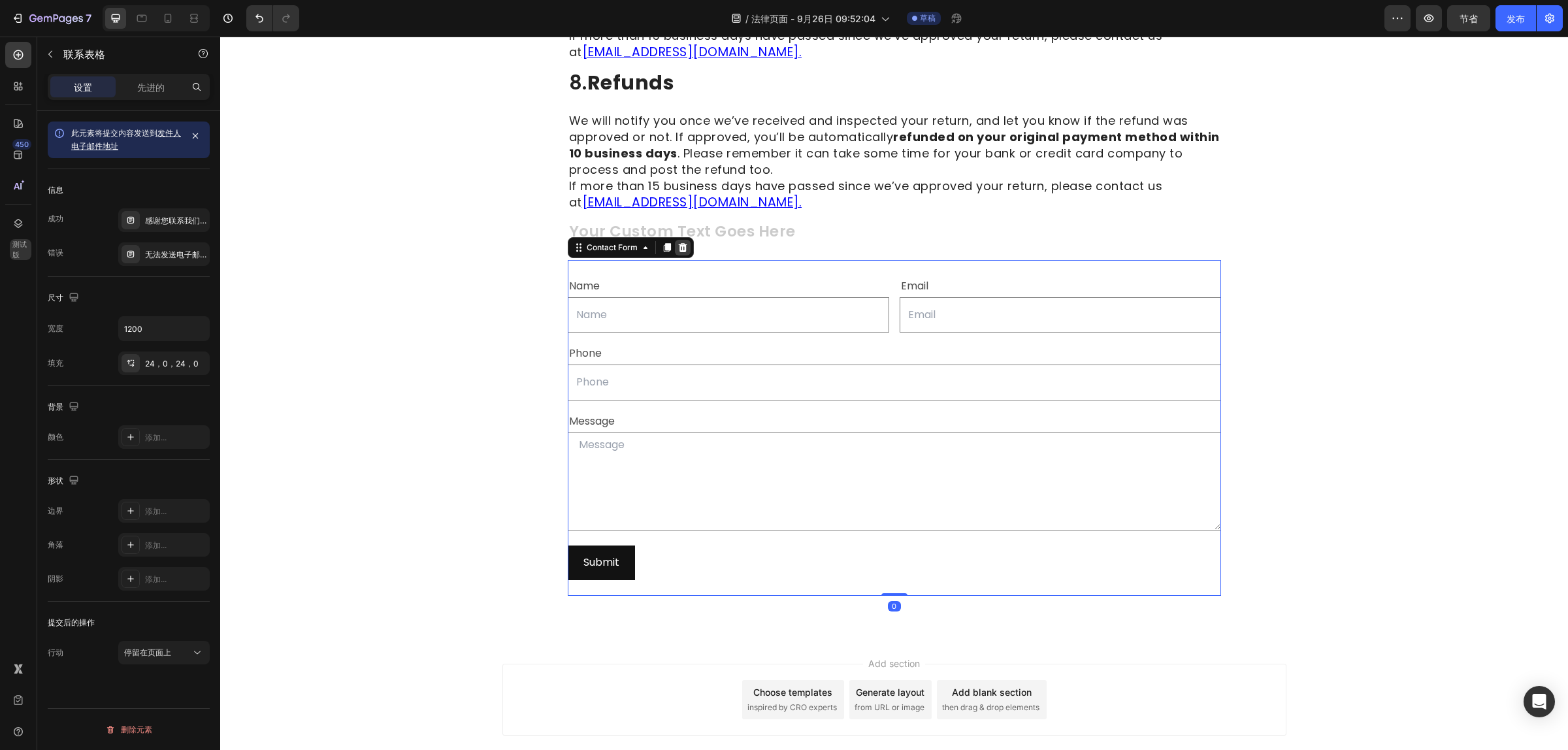
click at [677, 242] on icon at bounding box center [682, 247] width 10 height 10
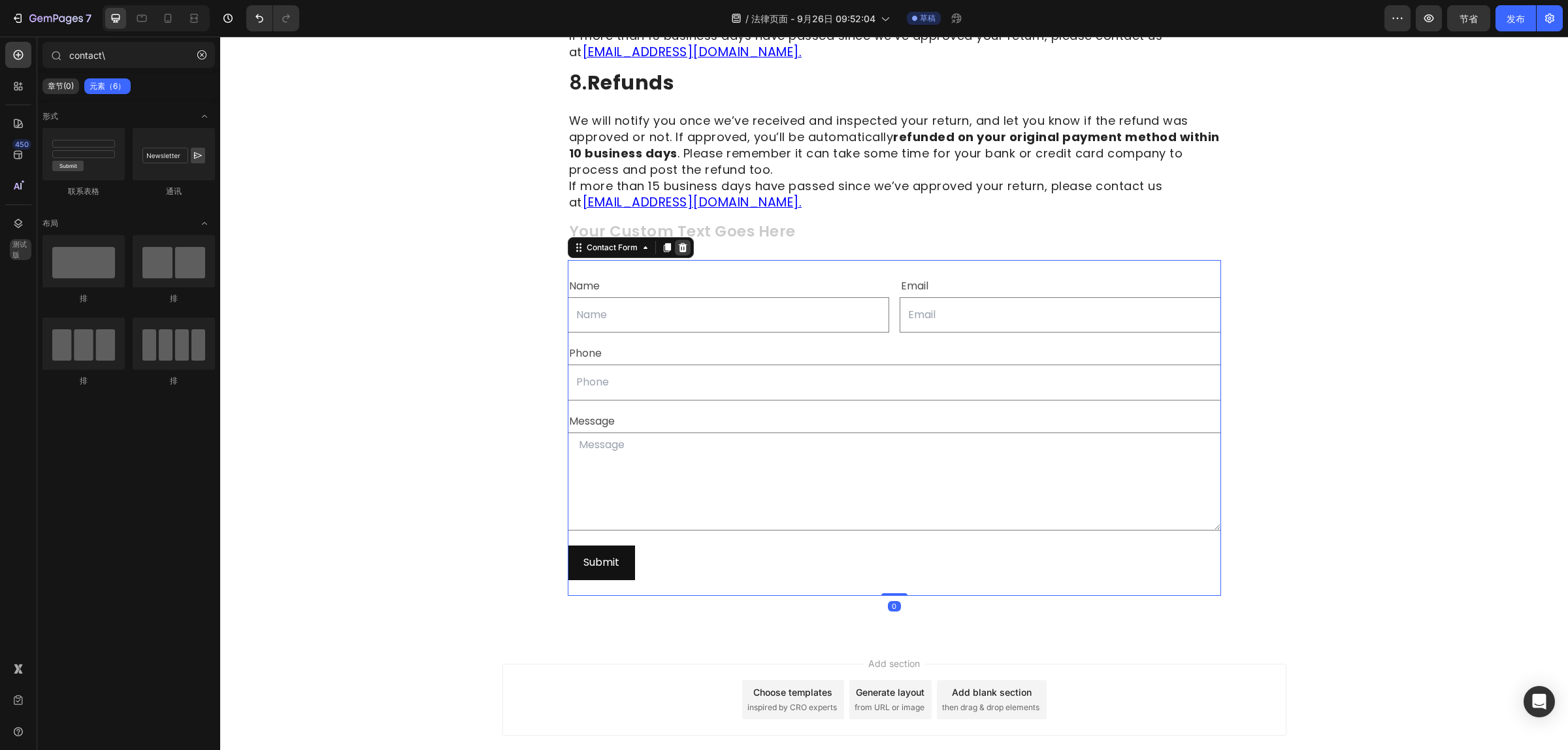
scroll to position [1867, 0]
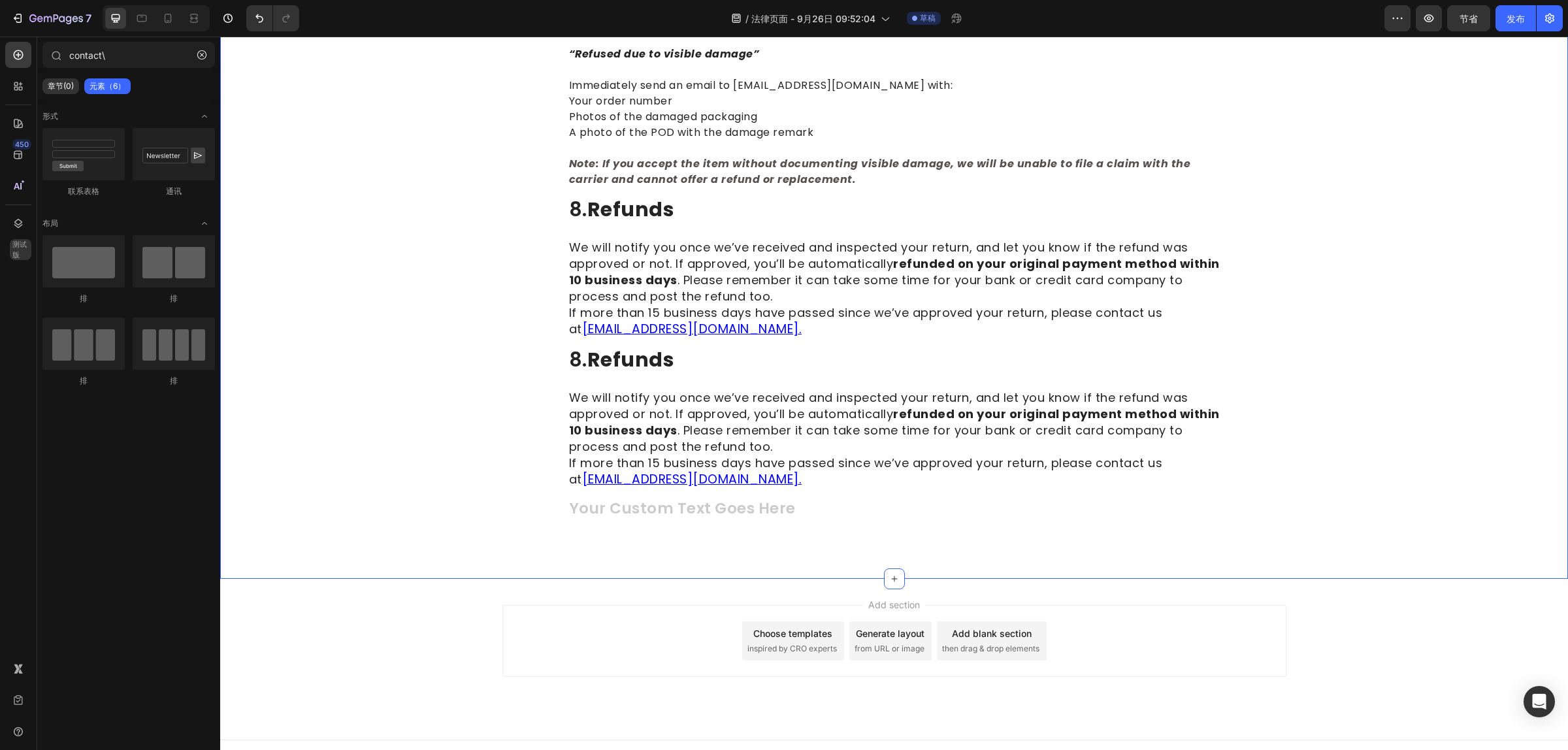
click at [638, 499] on h2 "Rich Text Editor. Editing area: main" at bounding box center [894, 510] width 653 height 22
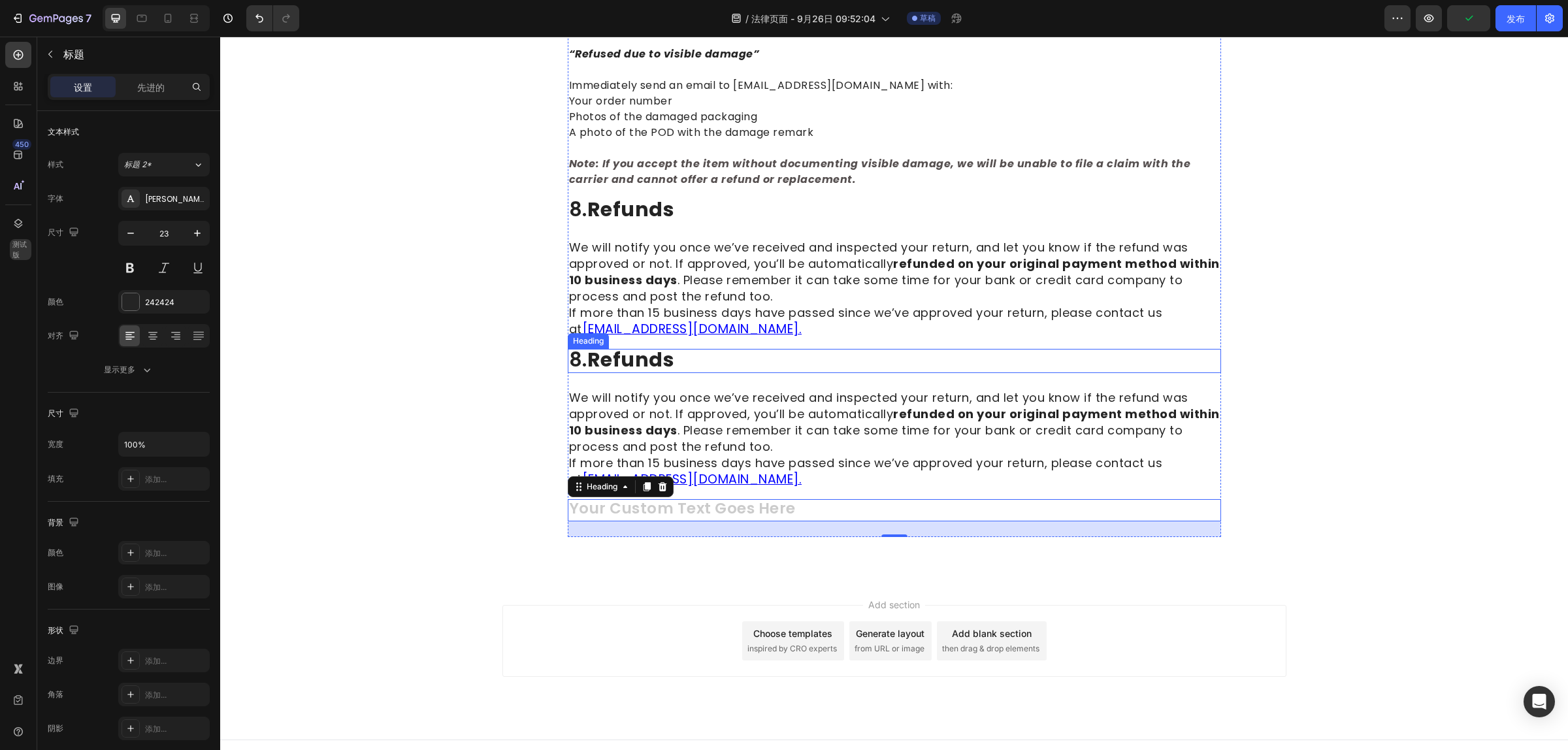
click at [623, 345] on strong "refunds" at bounding box center [630, 359] width 87 height 28
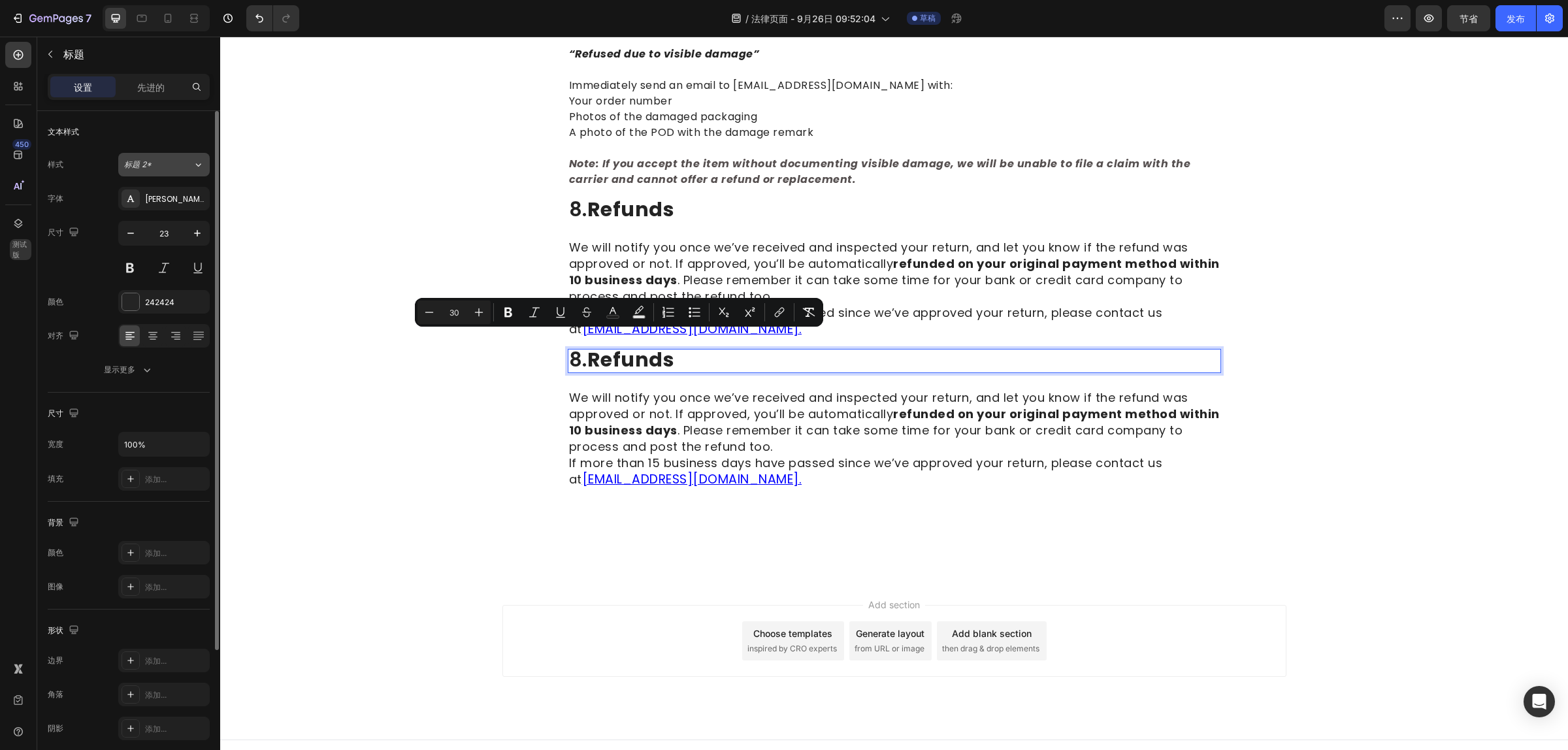
click at [200, 165] on icon at bounding box center [198, 165] width 11 height 13
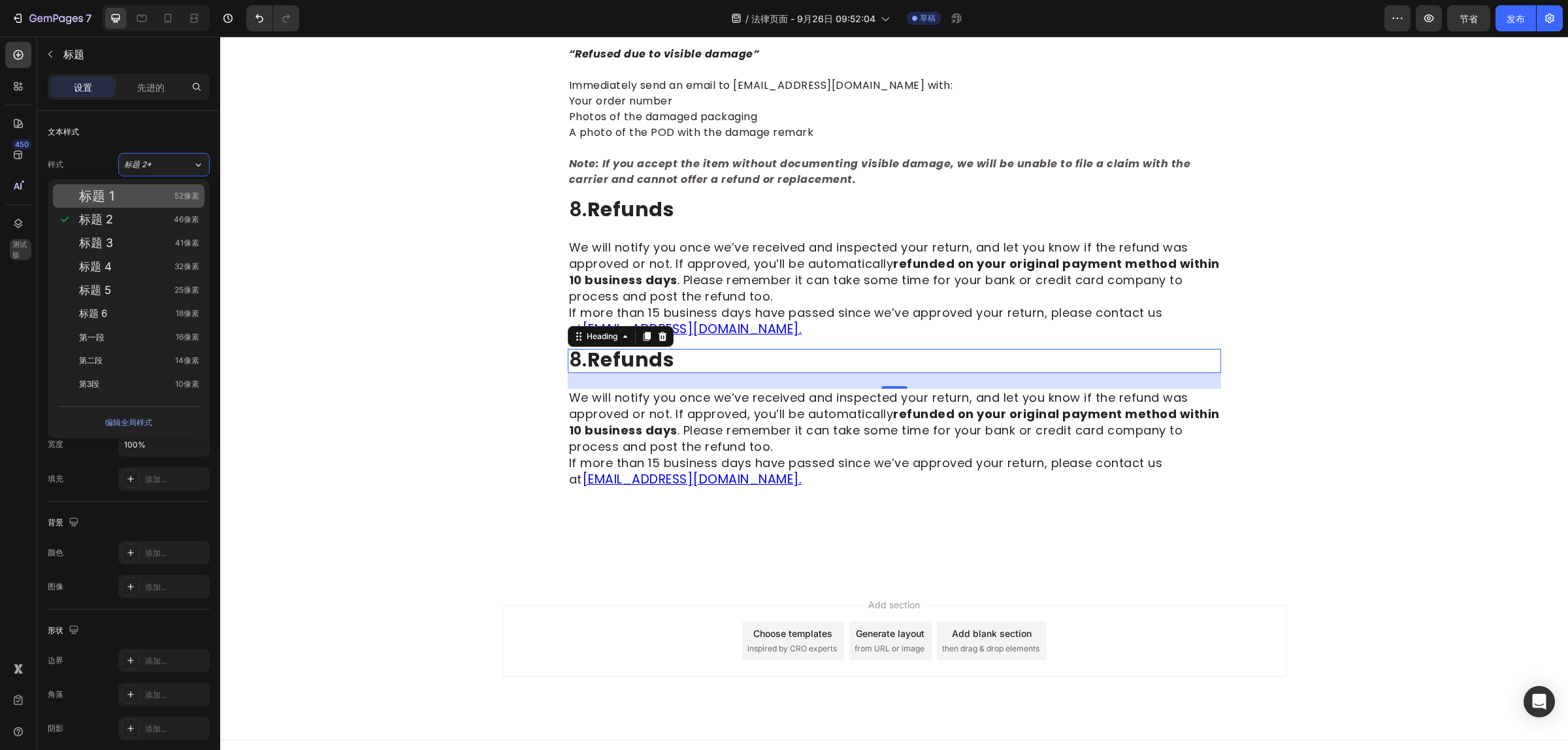
click at [137, 197] on div "标题 1 52像素" at bounding box center [139, 196] width 120 height 13
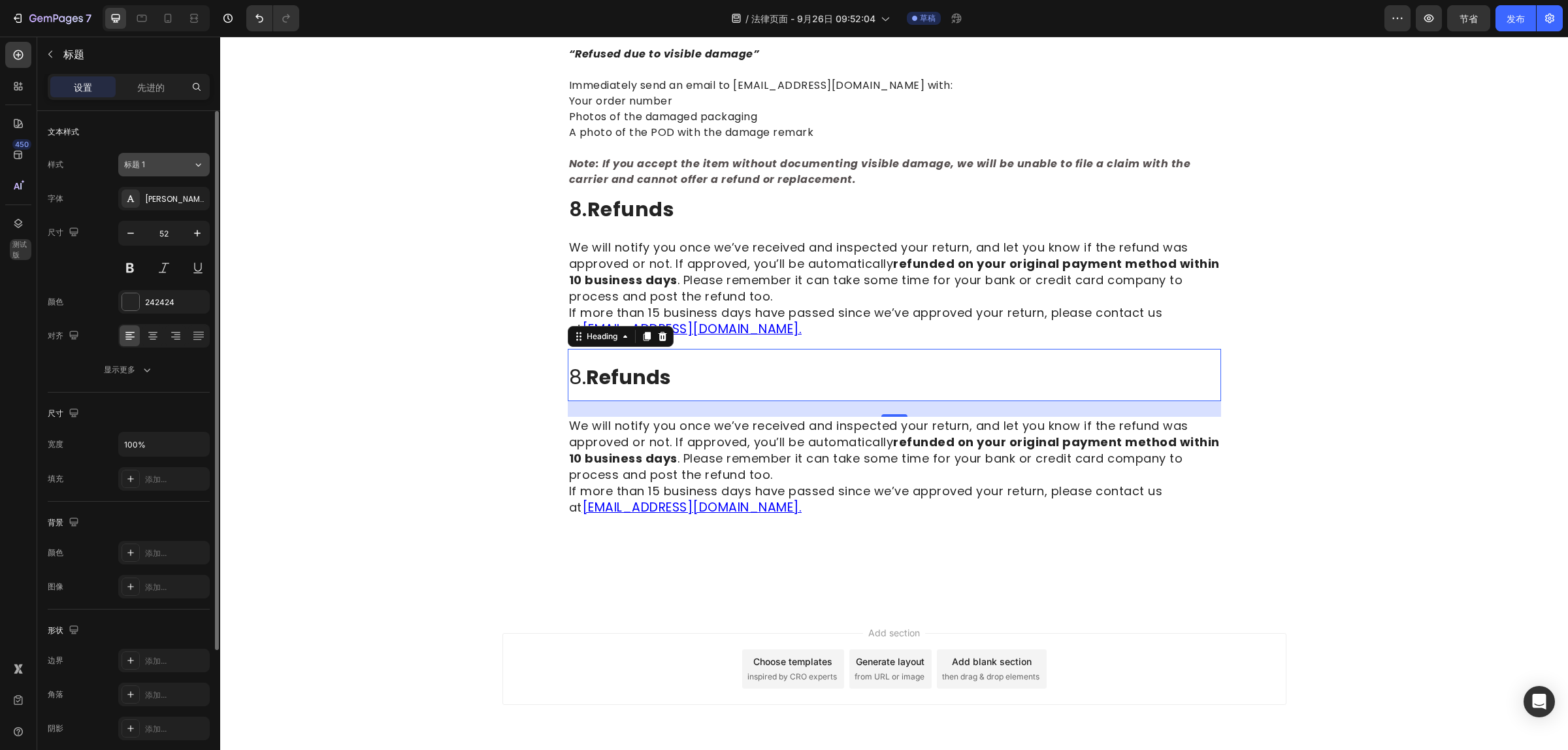
click at [187, 174] on button "标题 1" at bounding box center [164, 165] width 91 height 23
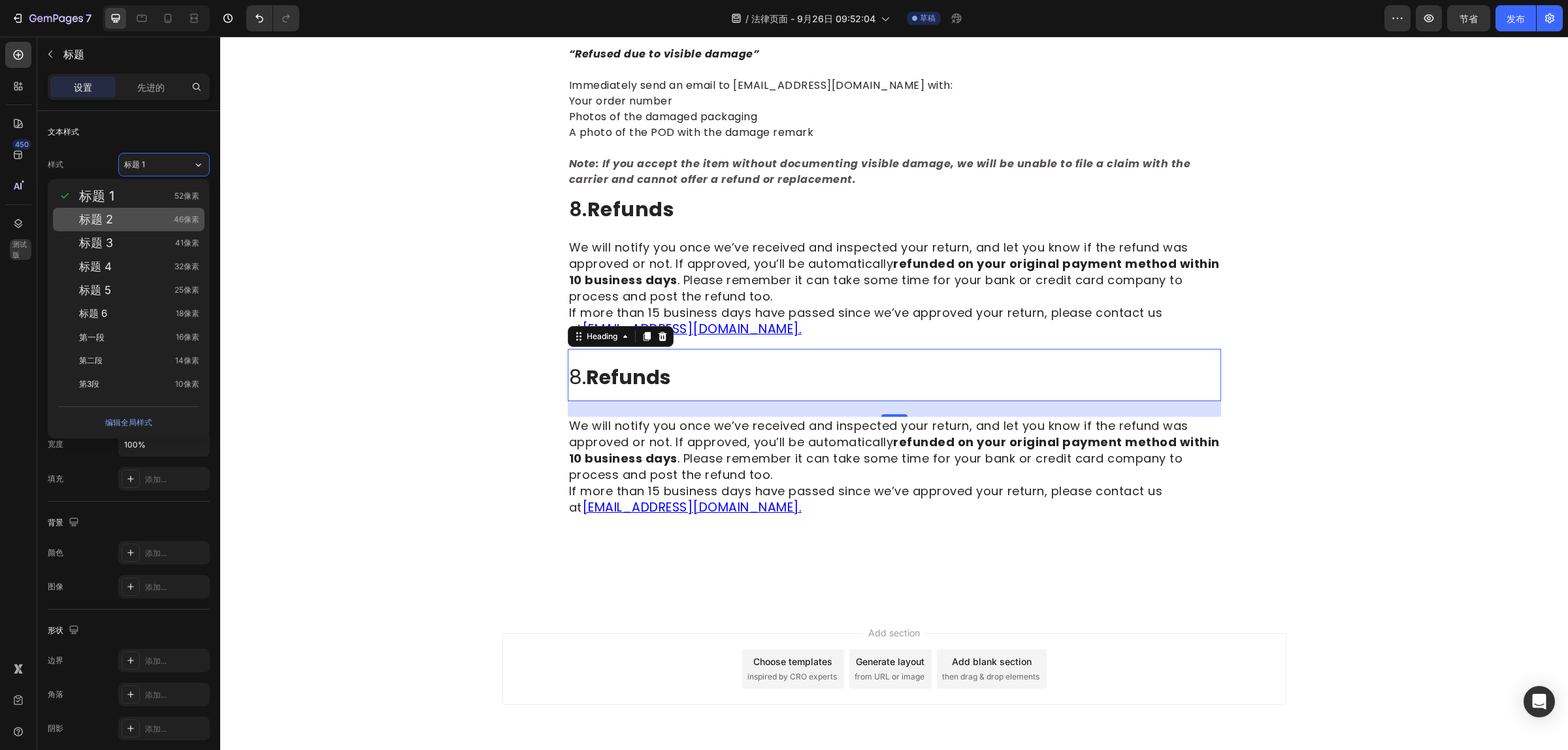
click at [135, 225] on div "标题 2 46像素" at bounding box center [139, 219] width 120 height 13
type input "46"
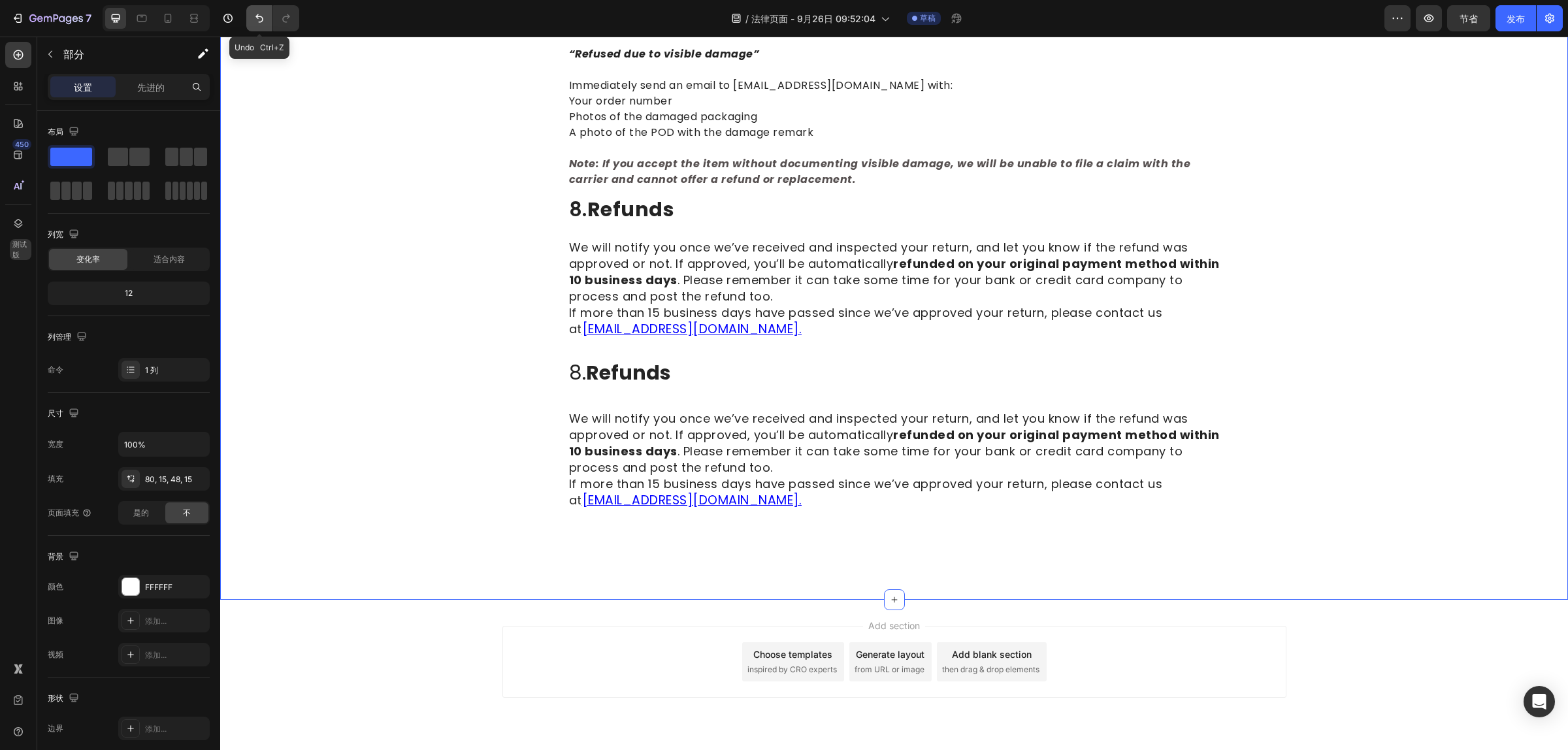
click at [260, 27] on button "撤消/重做" at bounding box center [260, 19] width 26 height 27
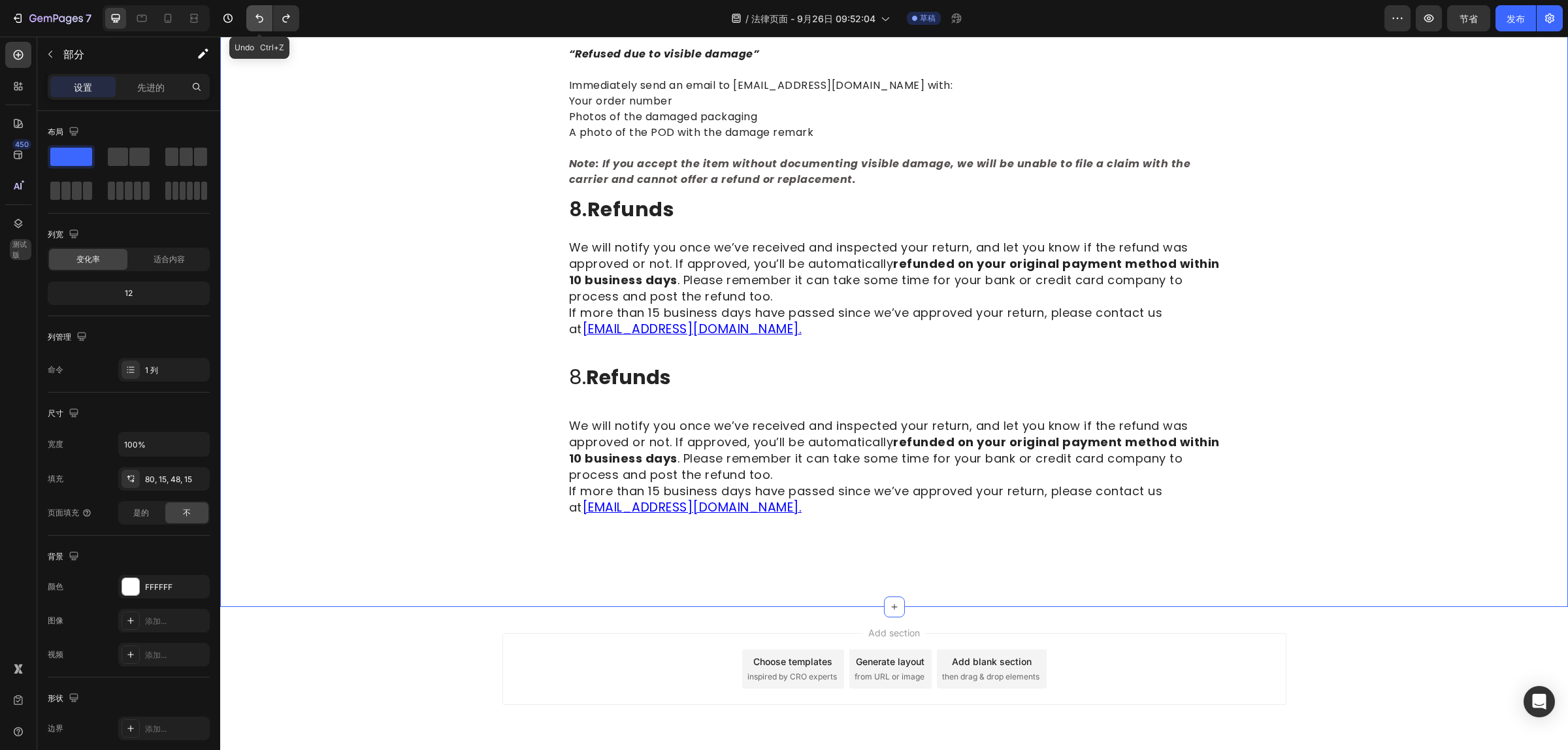
click at [260, 27] on button "撤消/重做" at bounding box center [260, 19] width 26 height 27
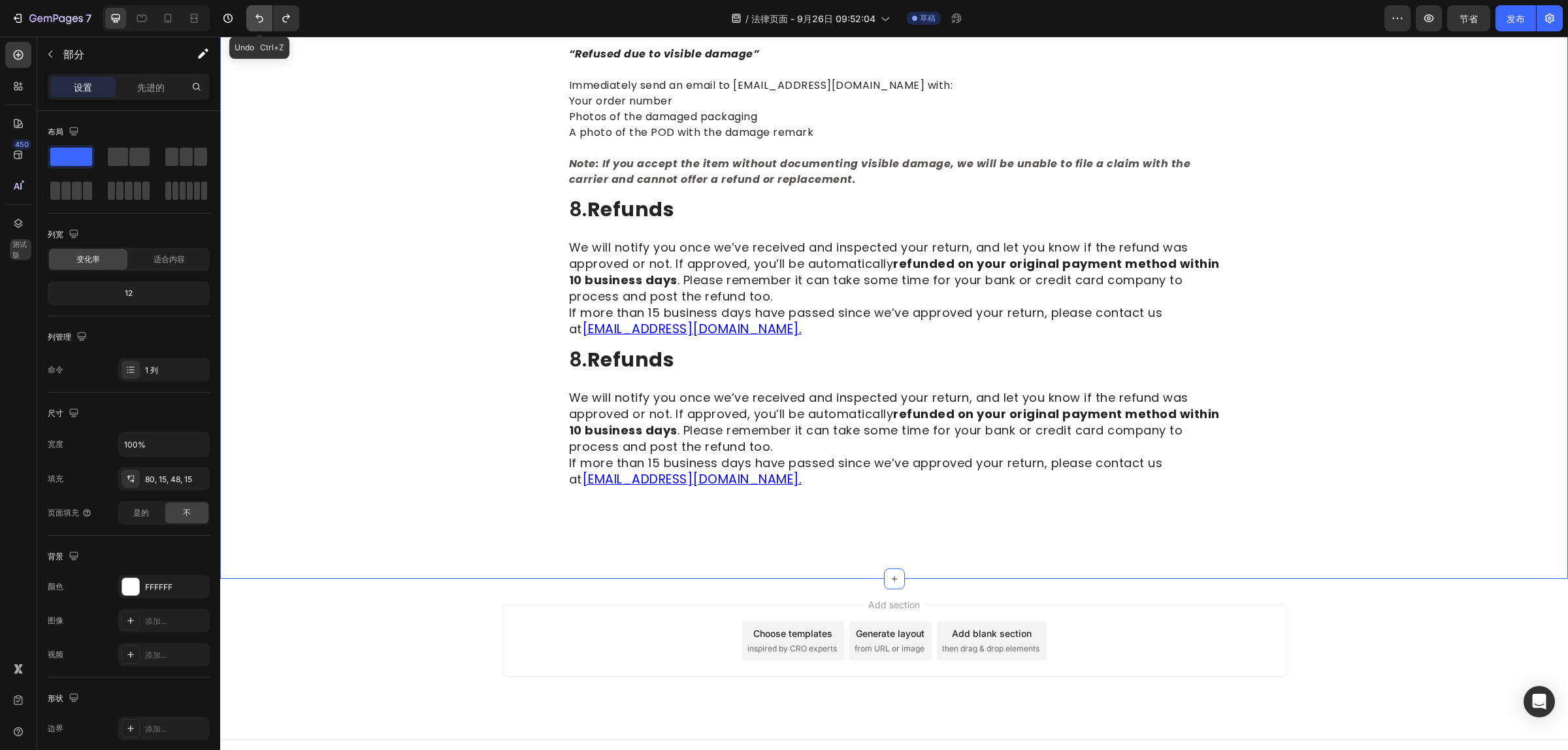
click at [260, 27] on button "撤消/重做" at bounding box center [260, 19] width 26 height 27
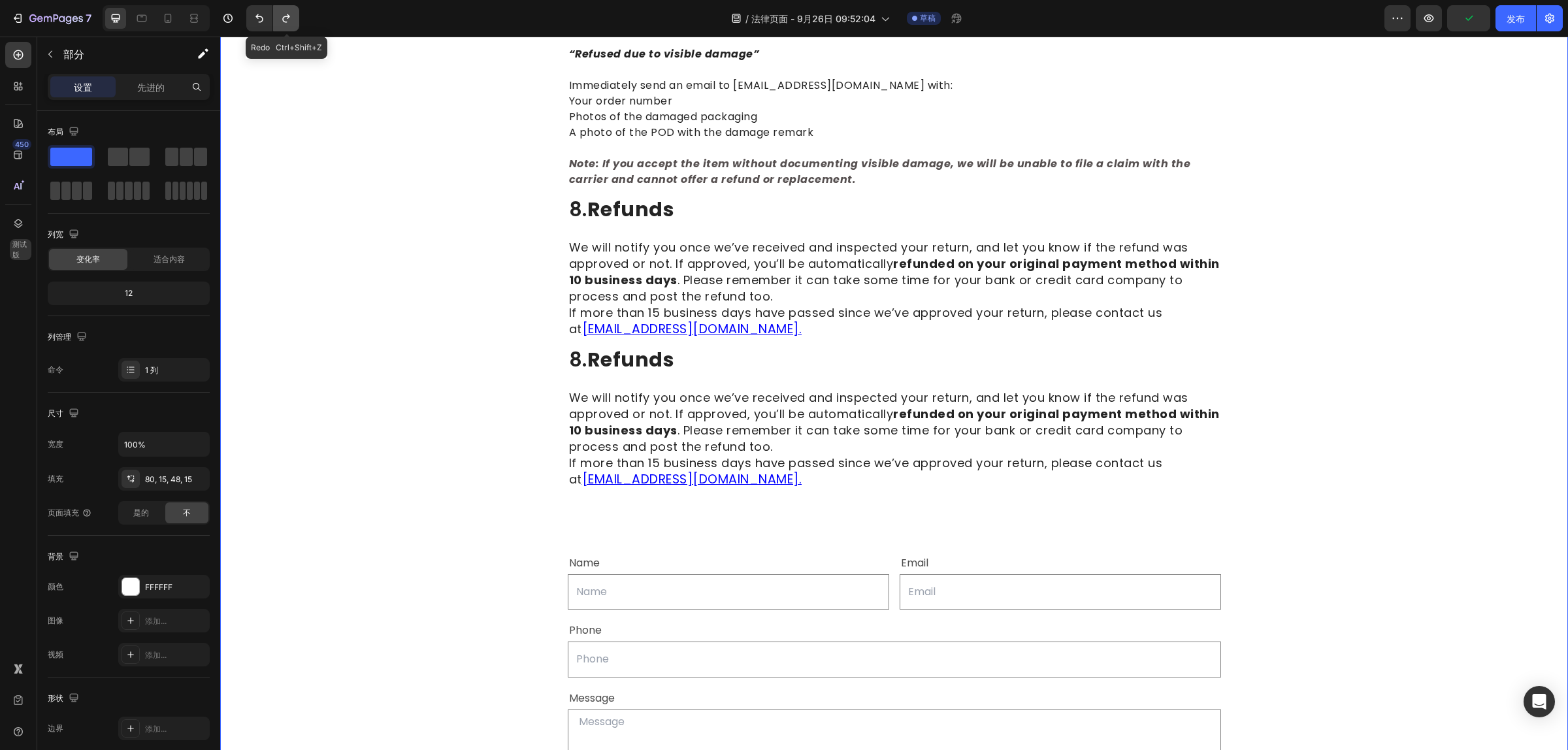
click at [288, 19] on icon "撤消/重做" at bounding box center [286, 18] width 13 height 13
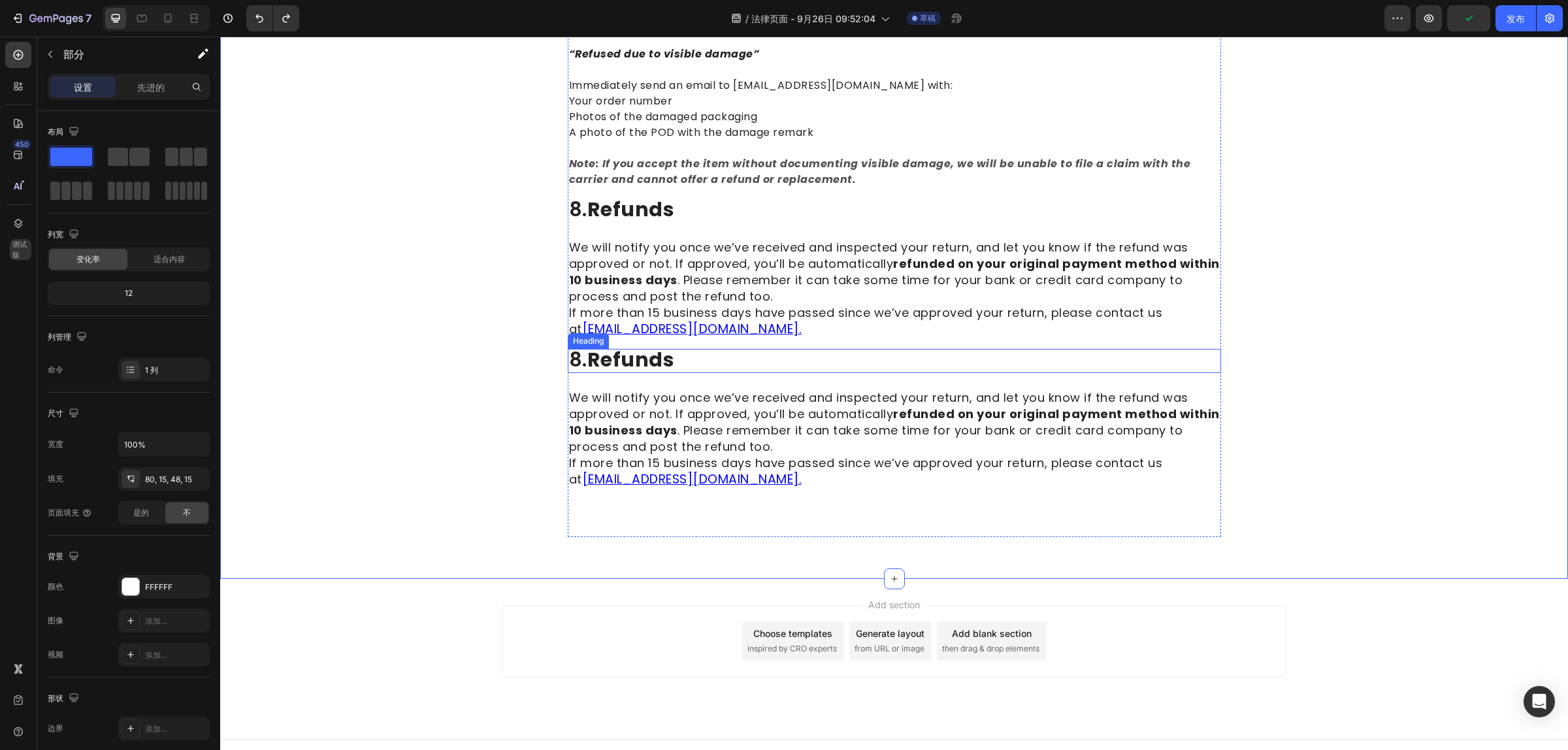
click at [589, 345] on span "8. refunds" at bounding box center [622, 359] width 106 height 28
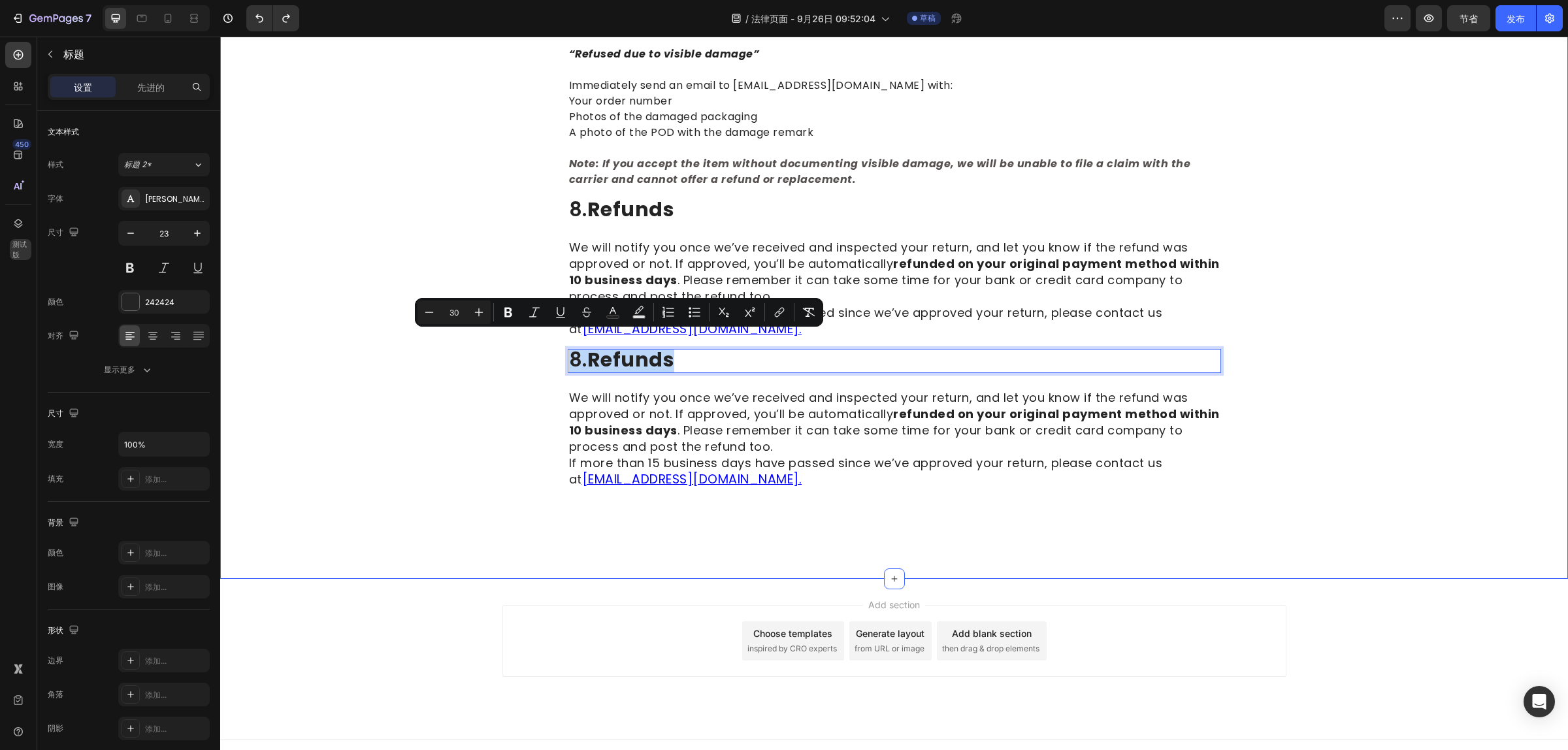
drag, startPoint x: 677, startPoint y: 345, endPoint x: 557, endPoint y: 341, distance: 120.1
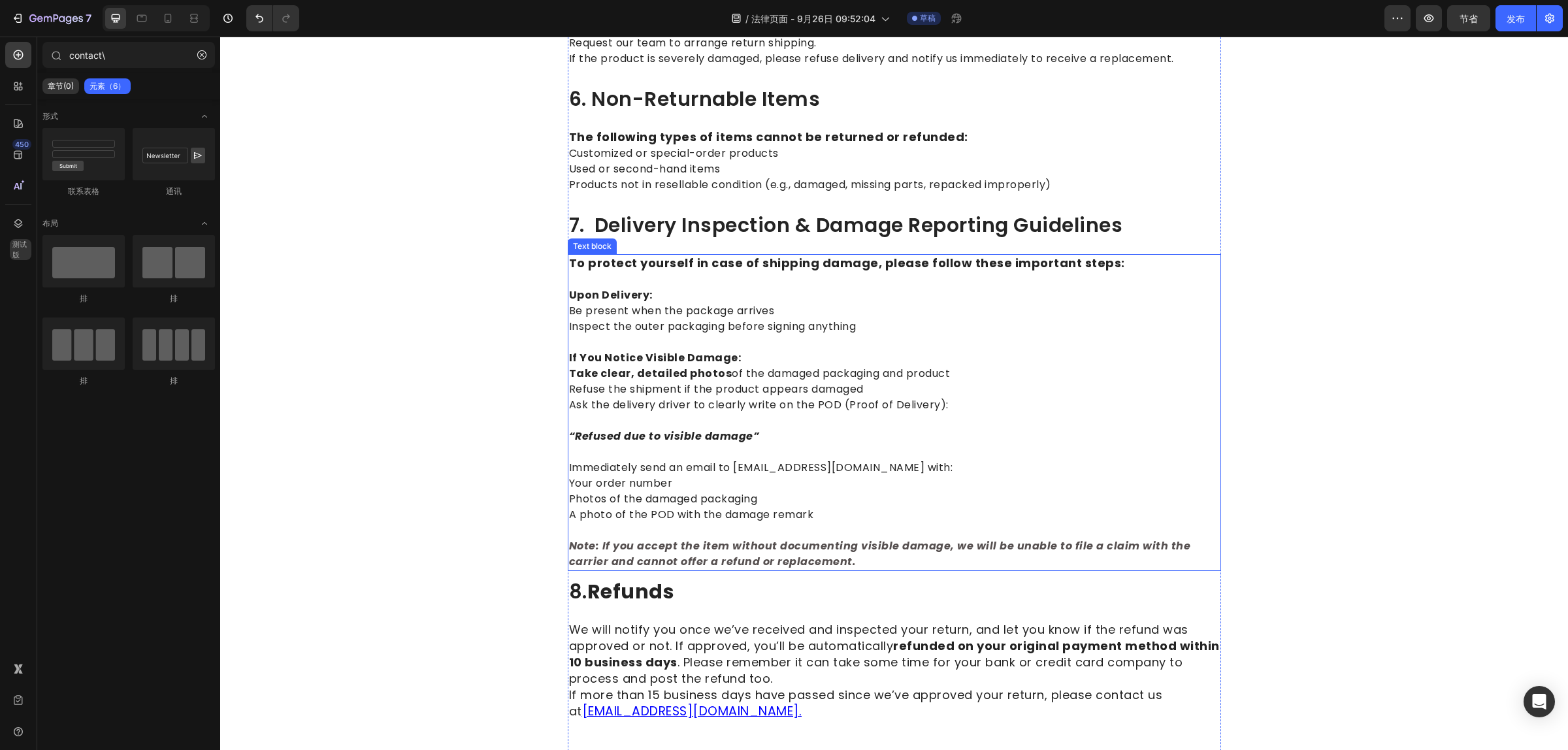
scroll to position [1487, 0]
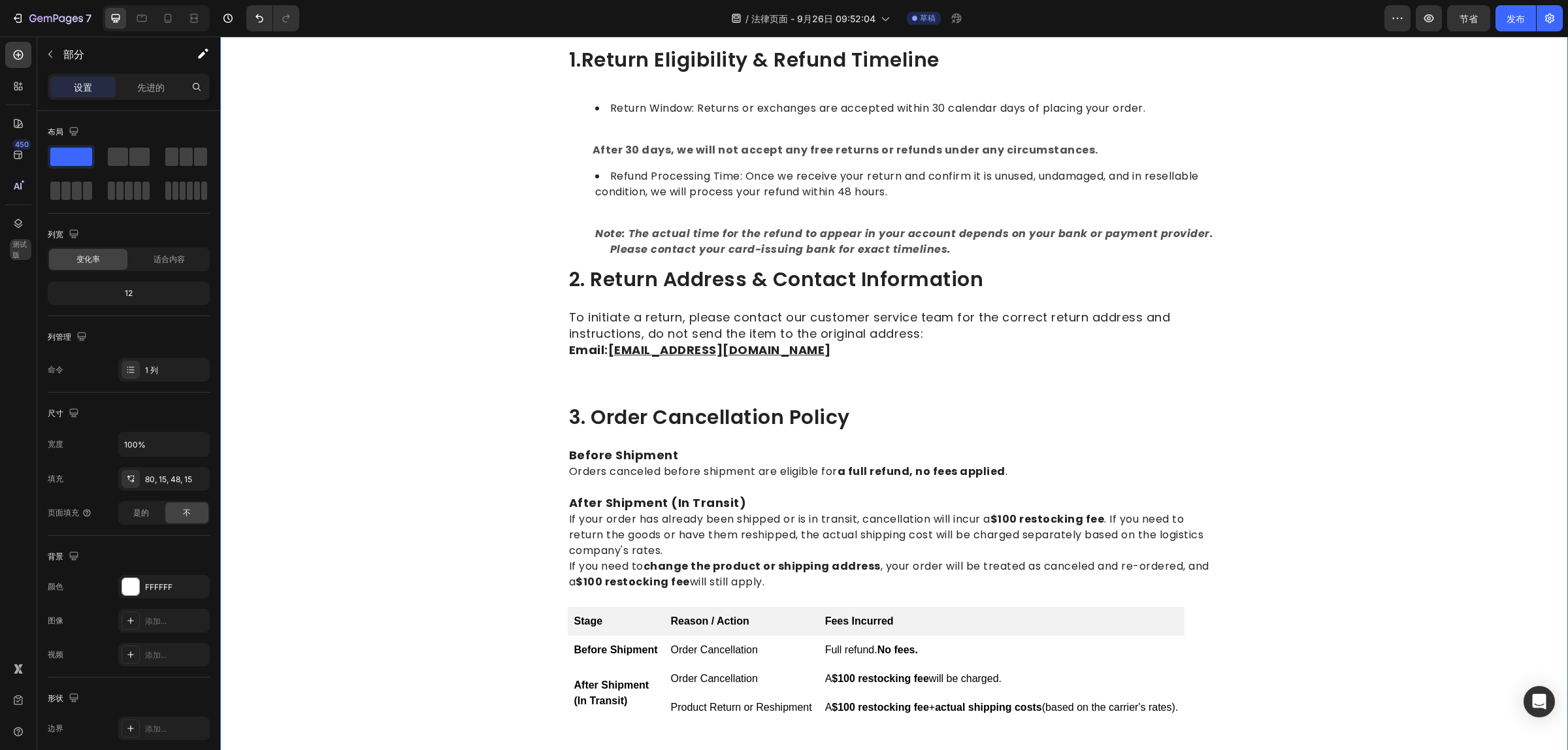
scroll to position [0, 0]
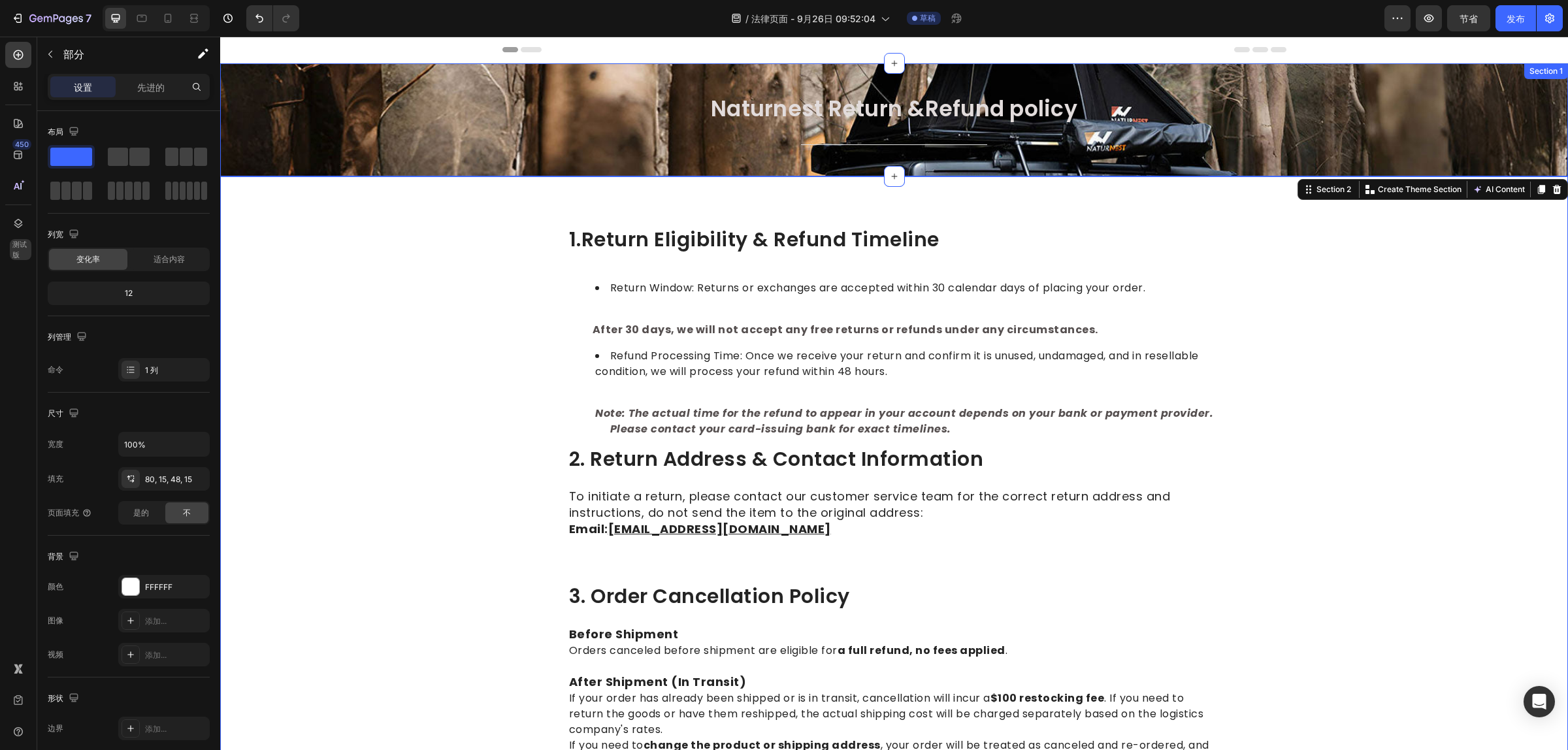
click at [420, 133] on div "Naturnest Return &Refund policy Heading Title Line Row" at bounding box center [894, 130] width 1328 height 71
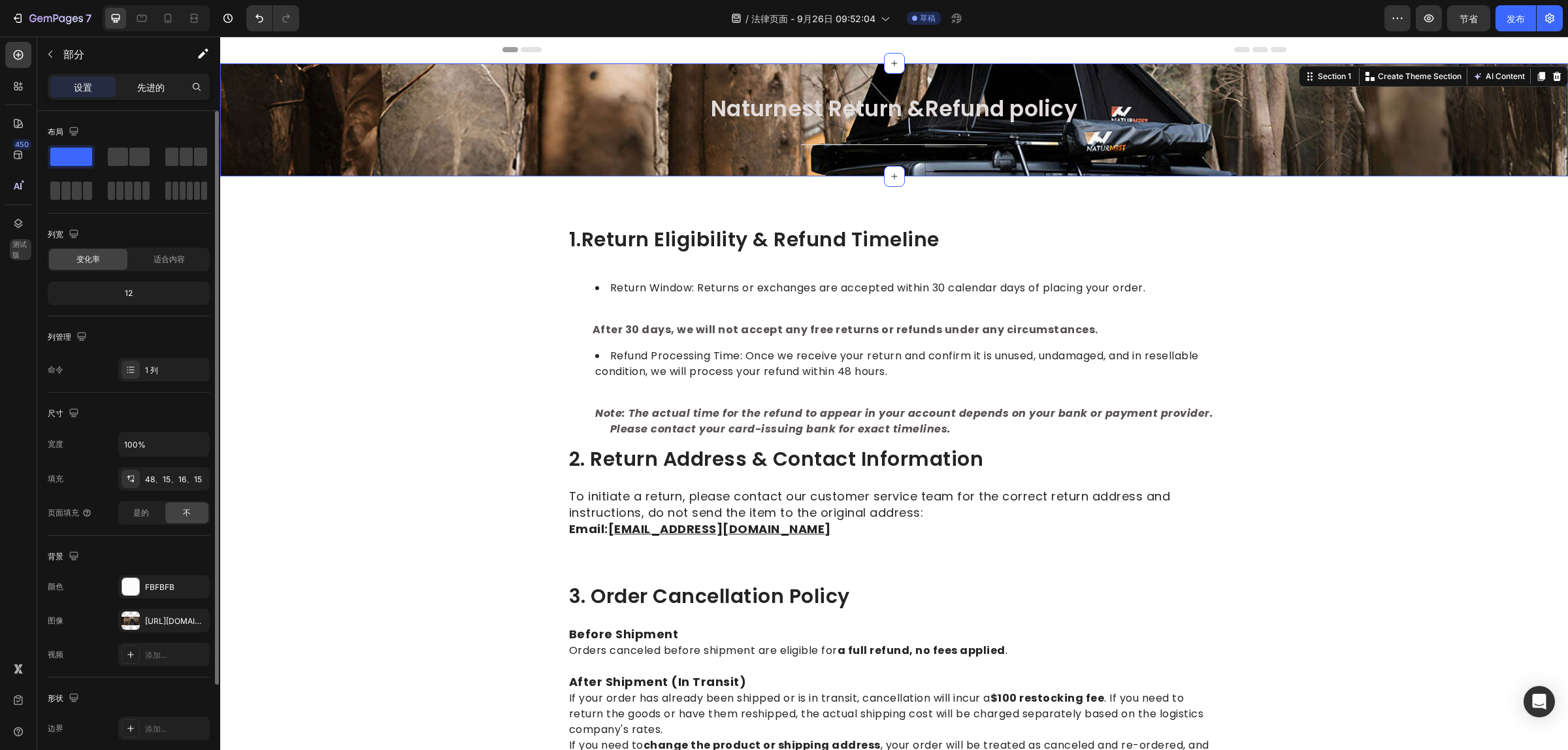
click at [150, 80] on p "先进的" at bounding box center [150, 87] width 27 height 14
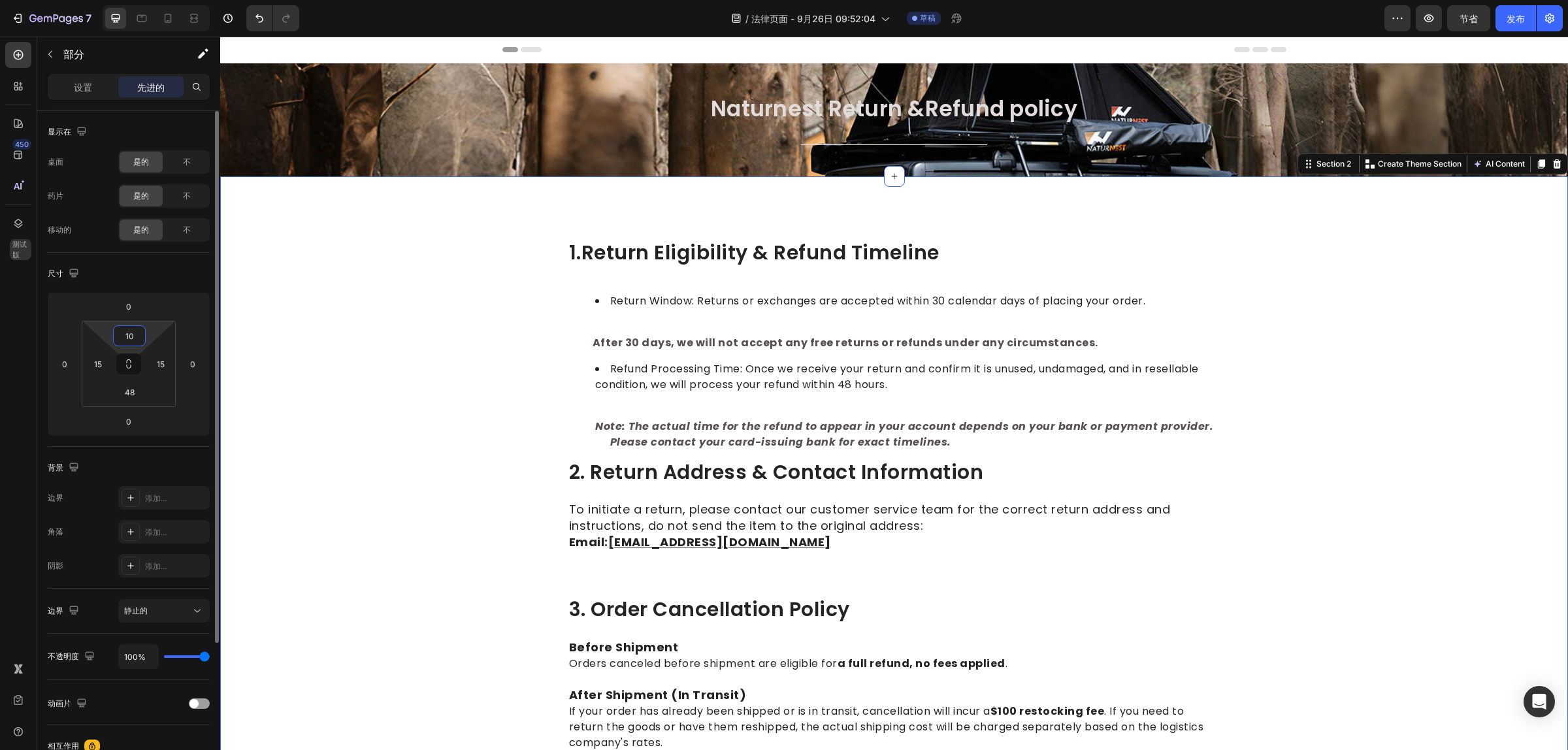
type input "1"
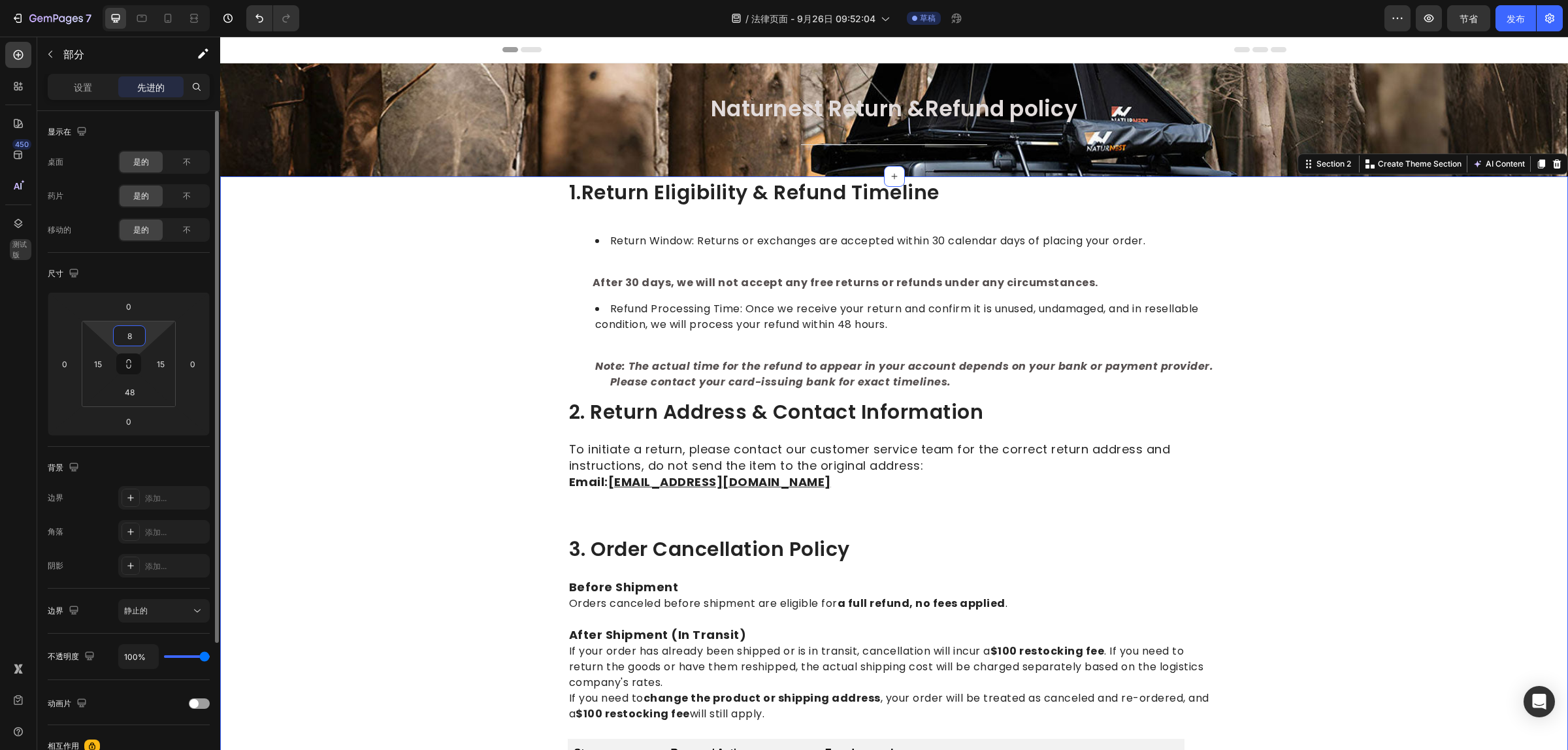
type input "80"
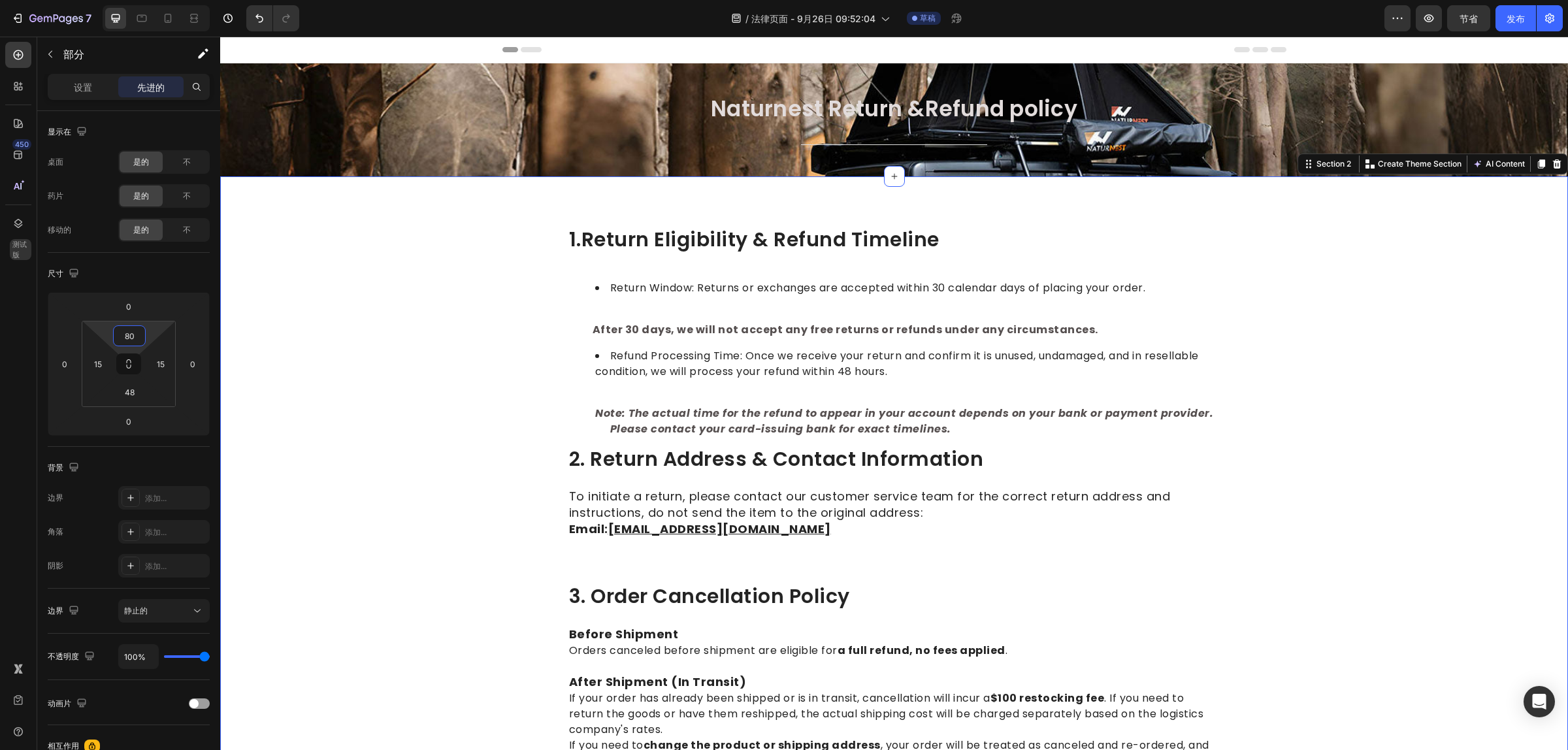
click at [422, 146] on div "Naturnest Return &Refund policy Heading Title Line Row" at bounding box center [894, 130] width 1328 height 71
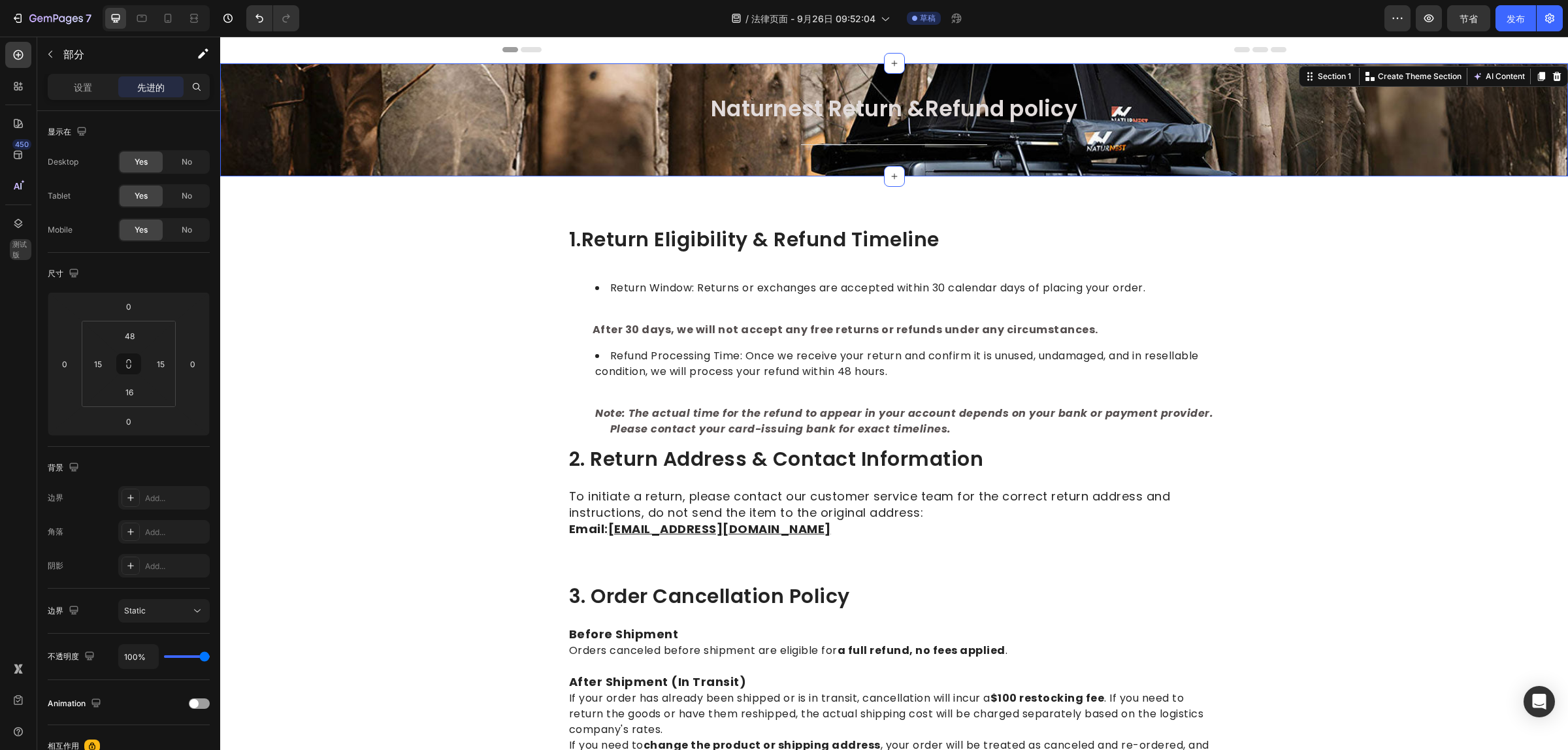
click at [436, 125] on div "Naturnest Return &Refund policy Heading Title Line Row" at bounding box center [894, 130] width 1328 height 71
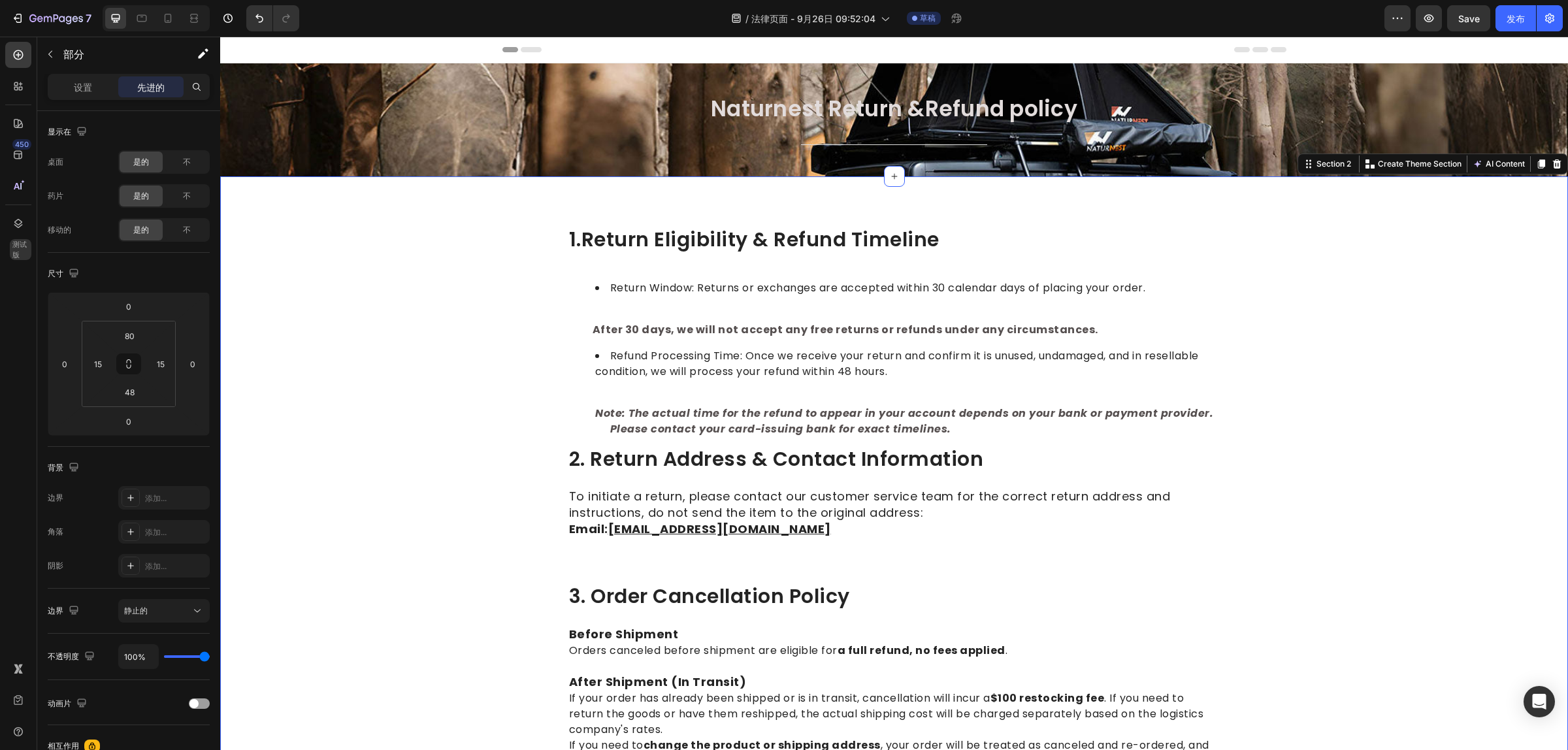
click at [55, 49] on icon "button" at bounding box center [50, 54] width 10 height 10
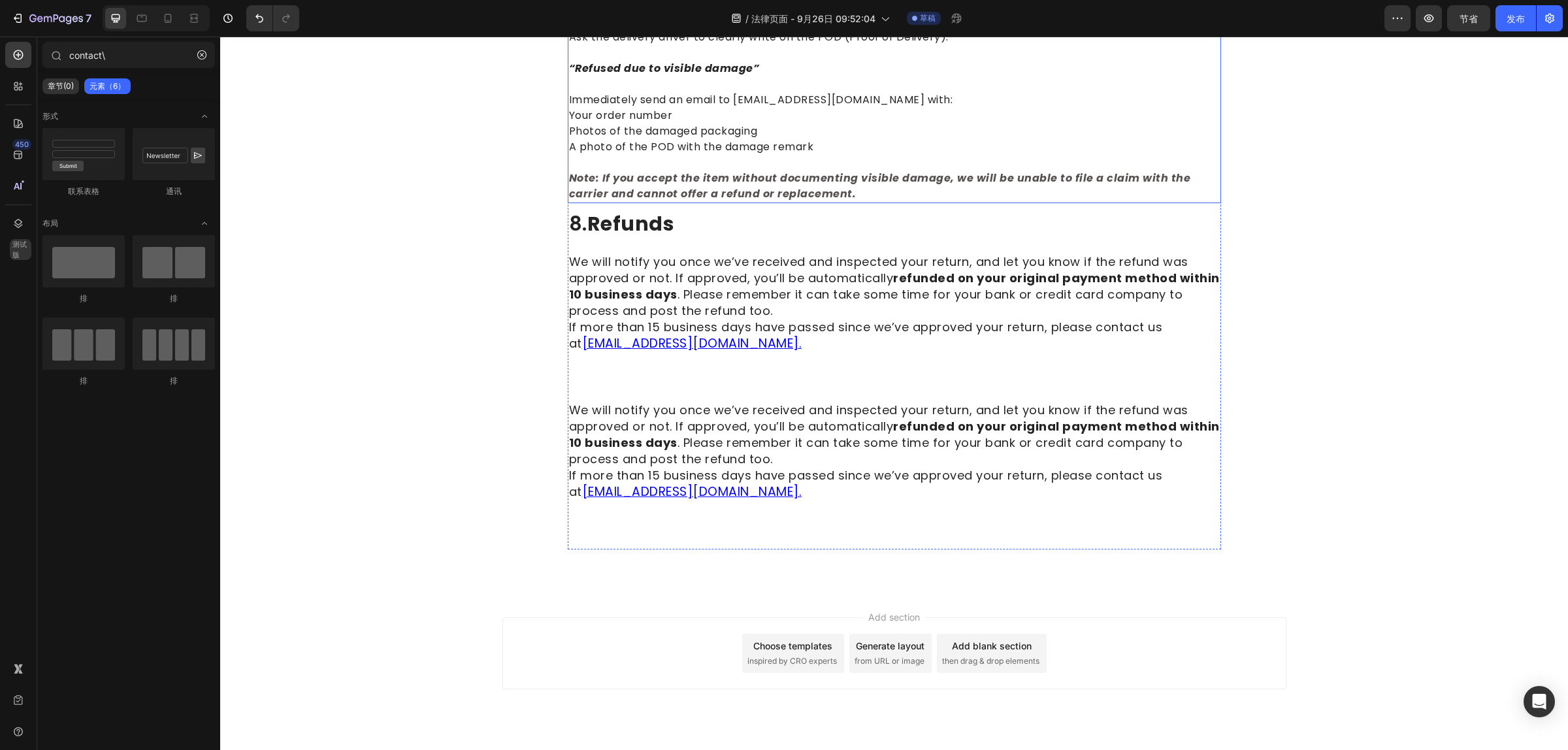
scroll to position [1866, 0]
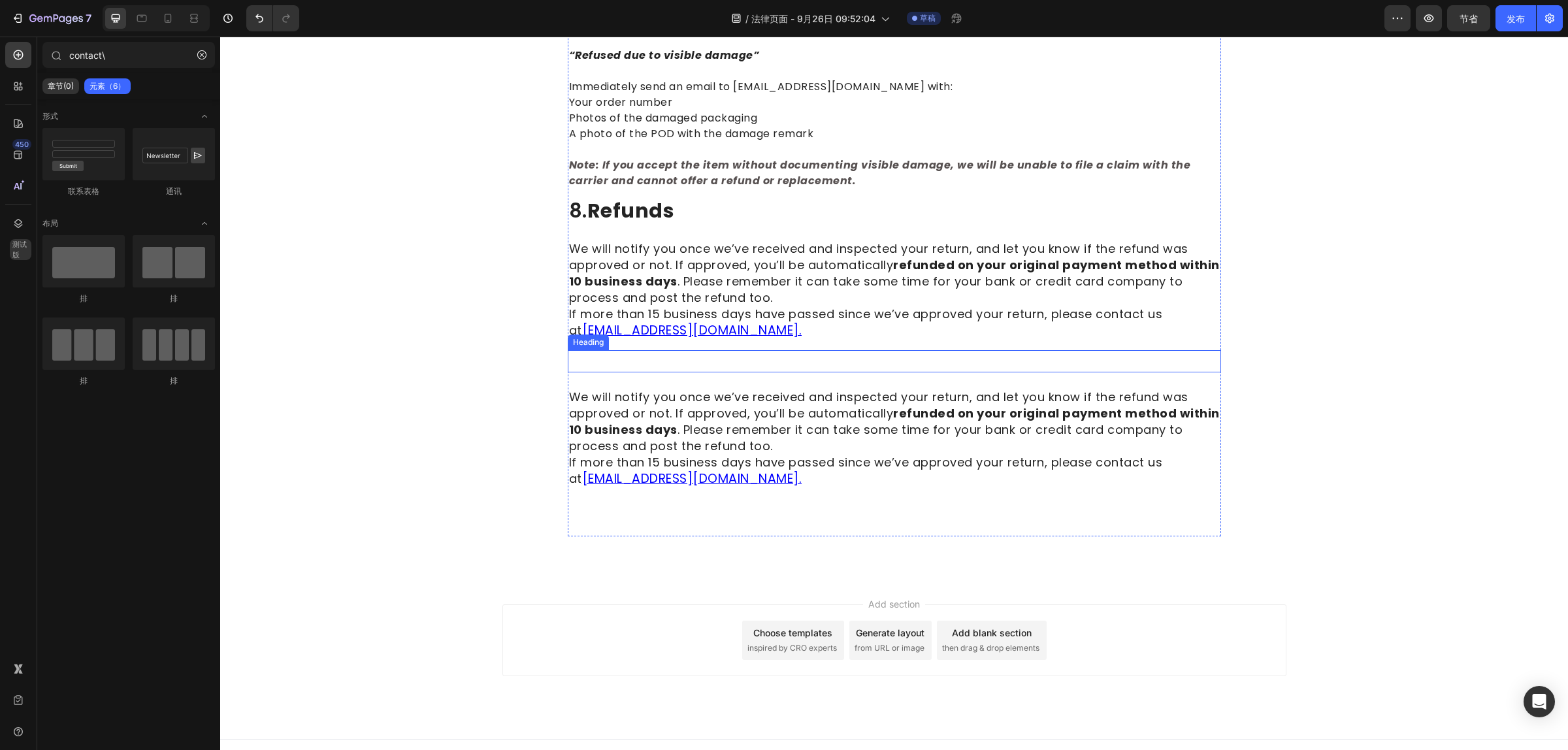
click at [577, 352] on p "Rich Text Editor. Editing area: main" at bounding box center [894, 361] width 651 height 19
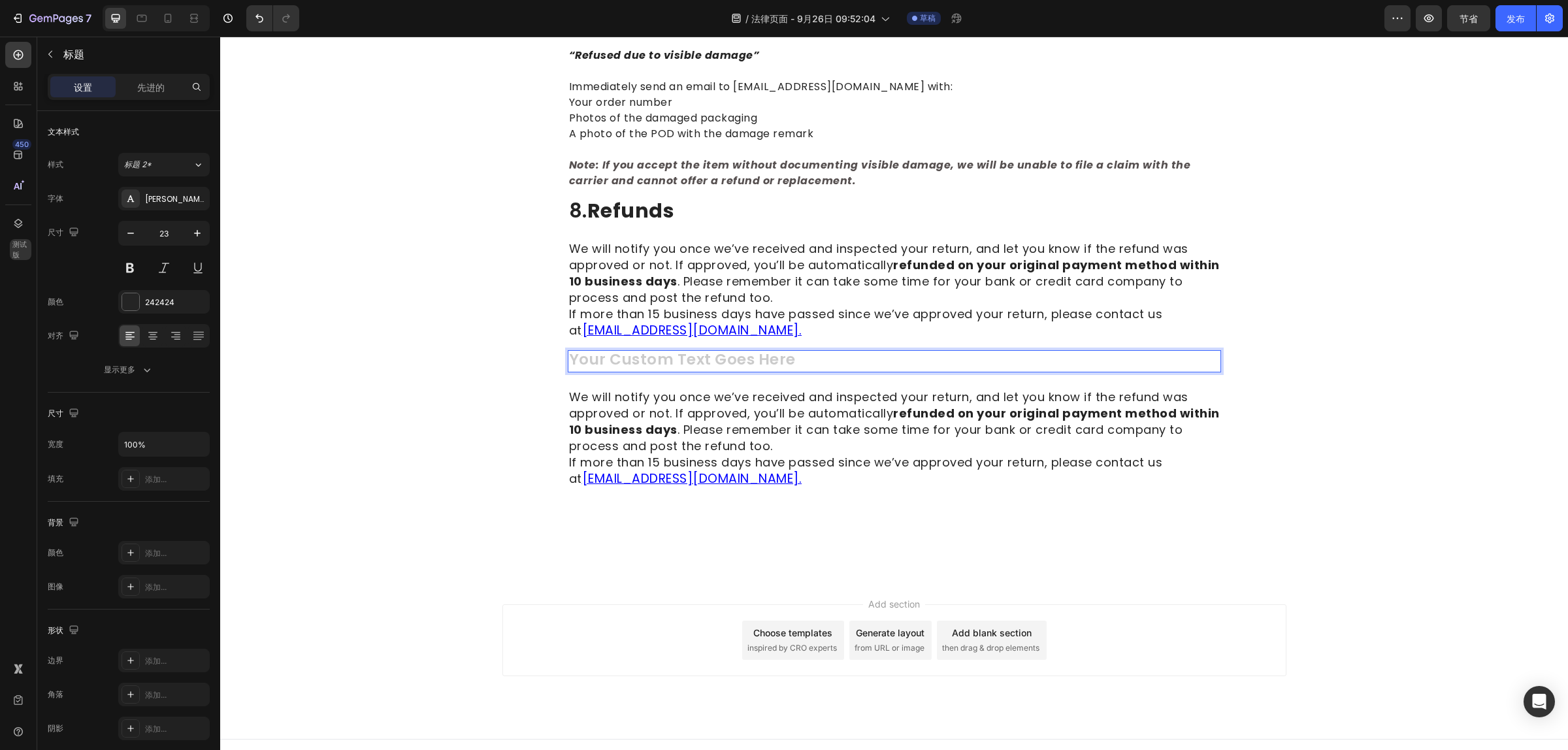
click at [592, 350] on h2 "Rich Text Editor. Editing area: main" at bounding box center [894, 361] width 653 height 22
click at [741, 458] on p "We will notify you once we’ve received and inspected your return, and let you k…" at bounding box center [894, 439] width 651 height 98
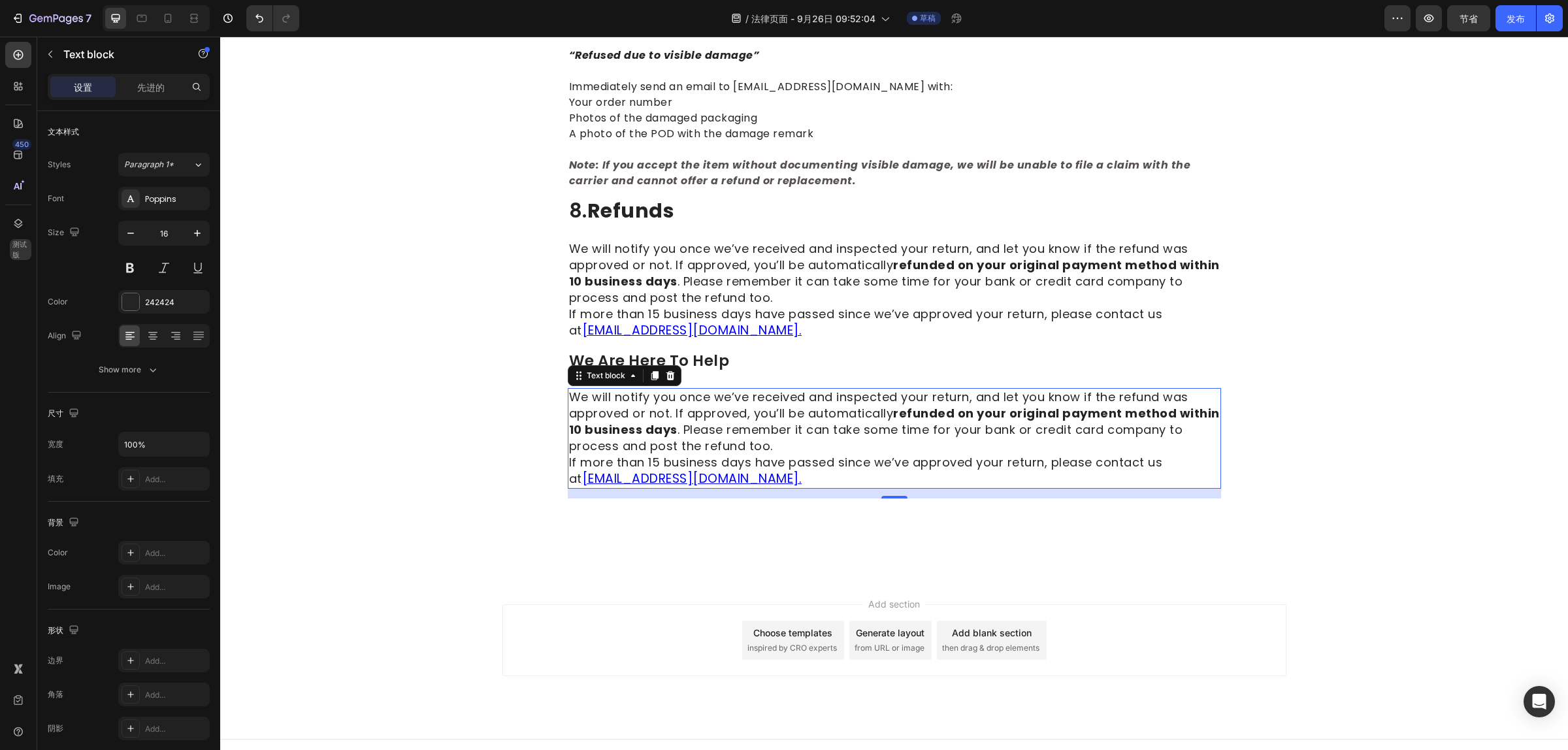
click at [740, 464] on p "We will notify you once we’ve received and inspected your return, and let you k…" at bounding box center [894, 439] width 651 height 98
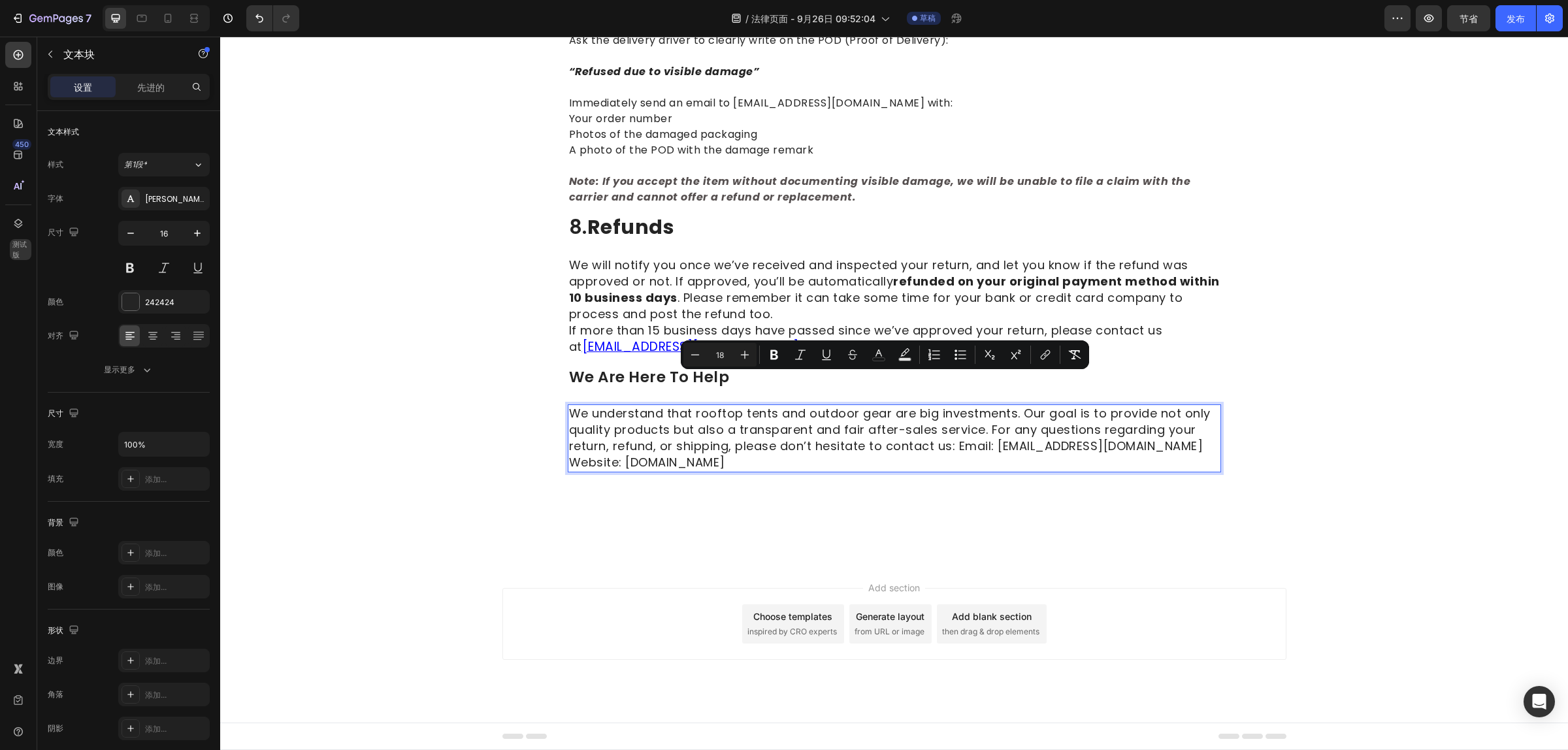
scroll to position [1833, 0]
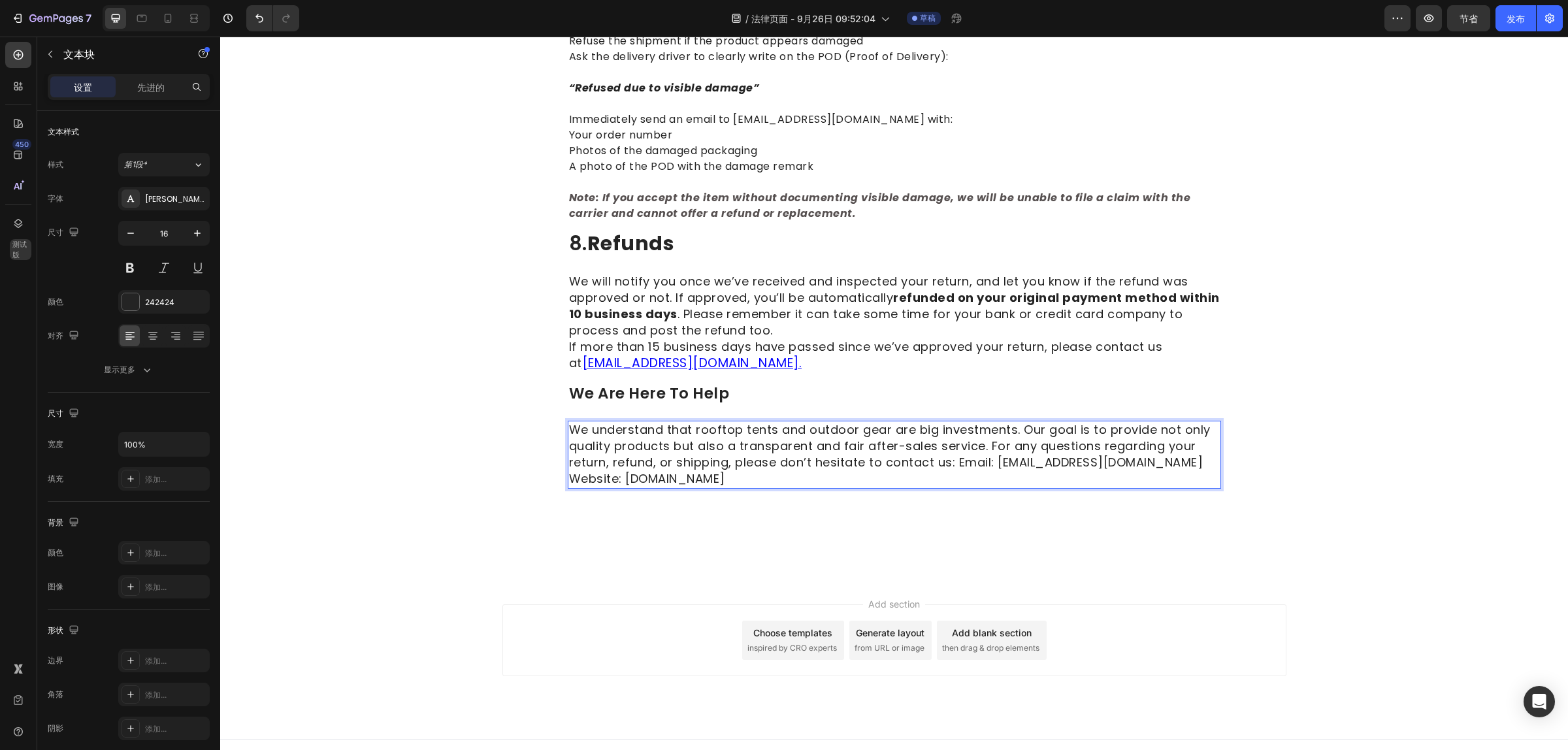
click at [948, 448] on span "We understand that rooftop tents and outdoor gear are big investments. Our goal…" at bounding box center [889, 455] width 641 height 65
click at [761, 470] on span "Email: support@naturnest.com Website: www.naturnest.com" at bounding box center [771, 478] width 404 height 16
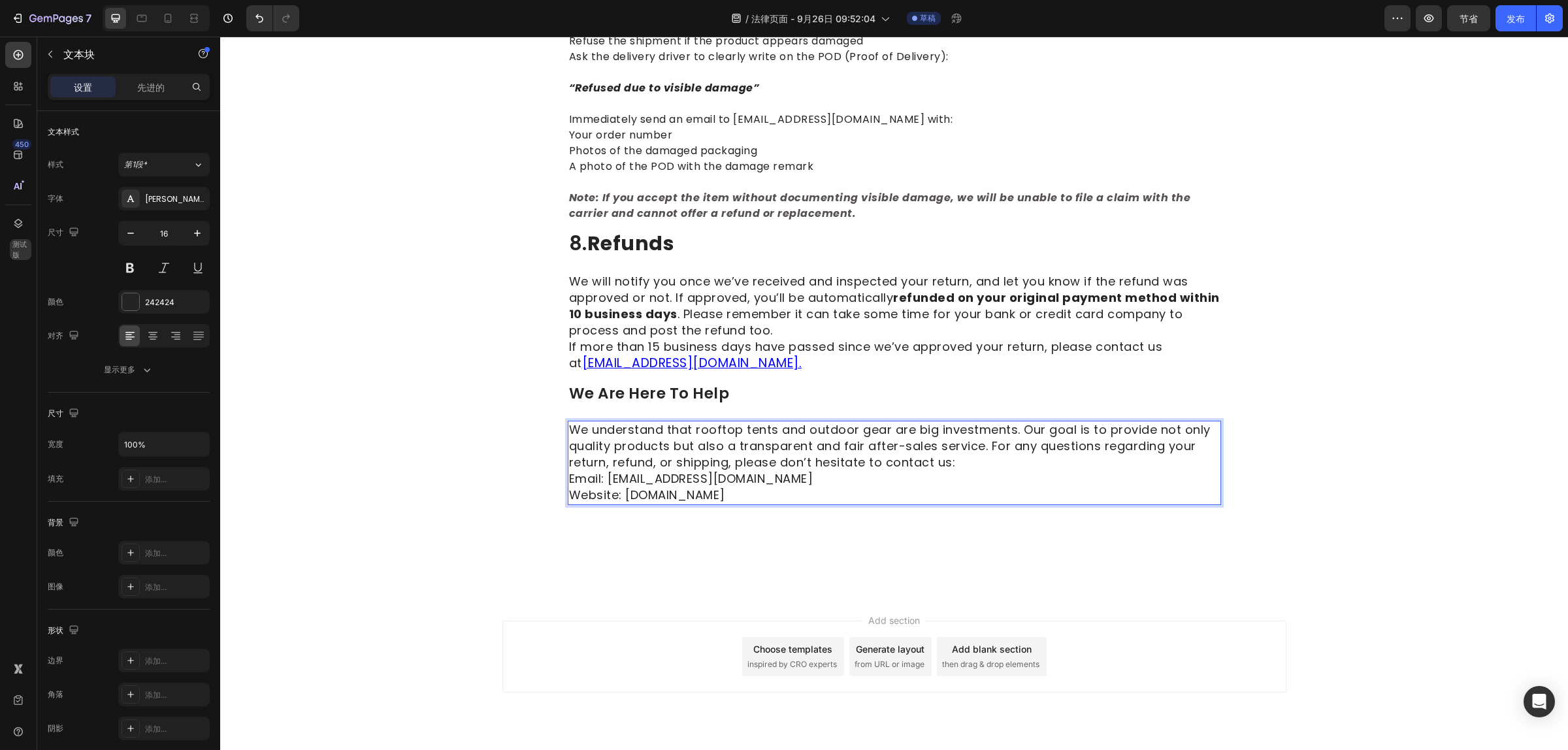
scroll to position [1849, 0]
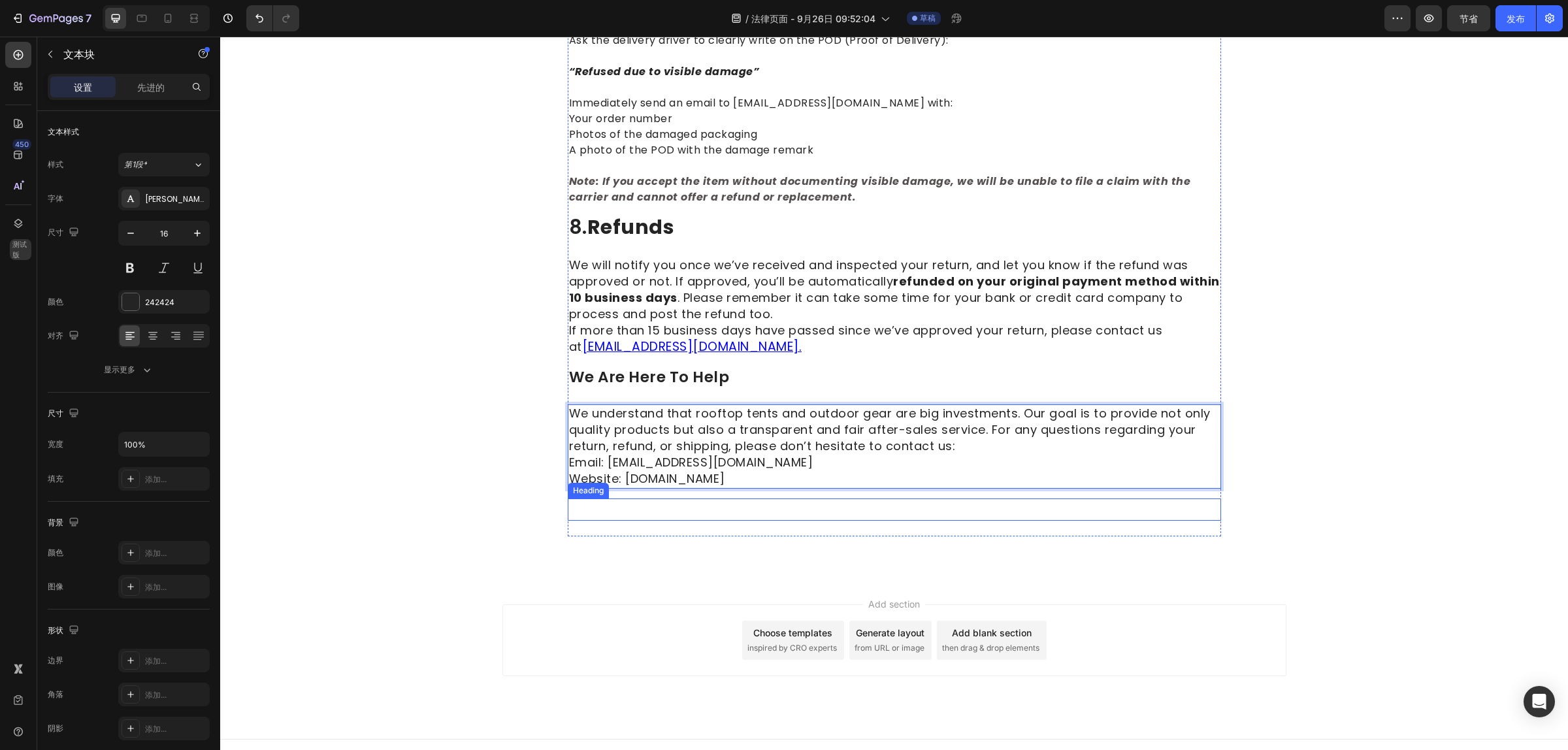
drag, startPoint x: 746, startPoint y: 495, endPoint x: 743, endPoint y: 462, distance: 33.1
click at [746, 500] on p "Rich Text Editor. Editing area: main" at bounding box center [894, 509] width 651 height 19
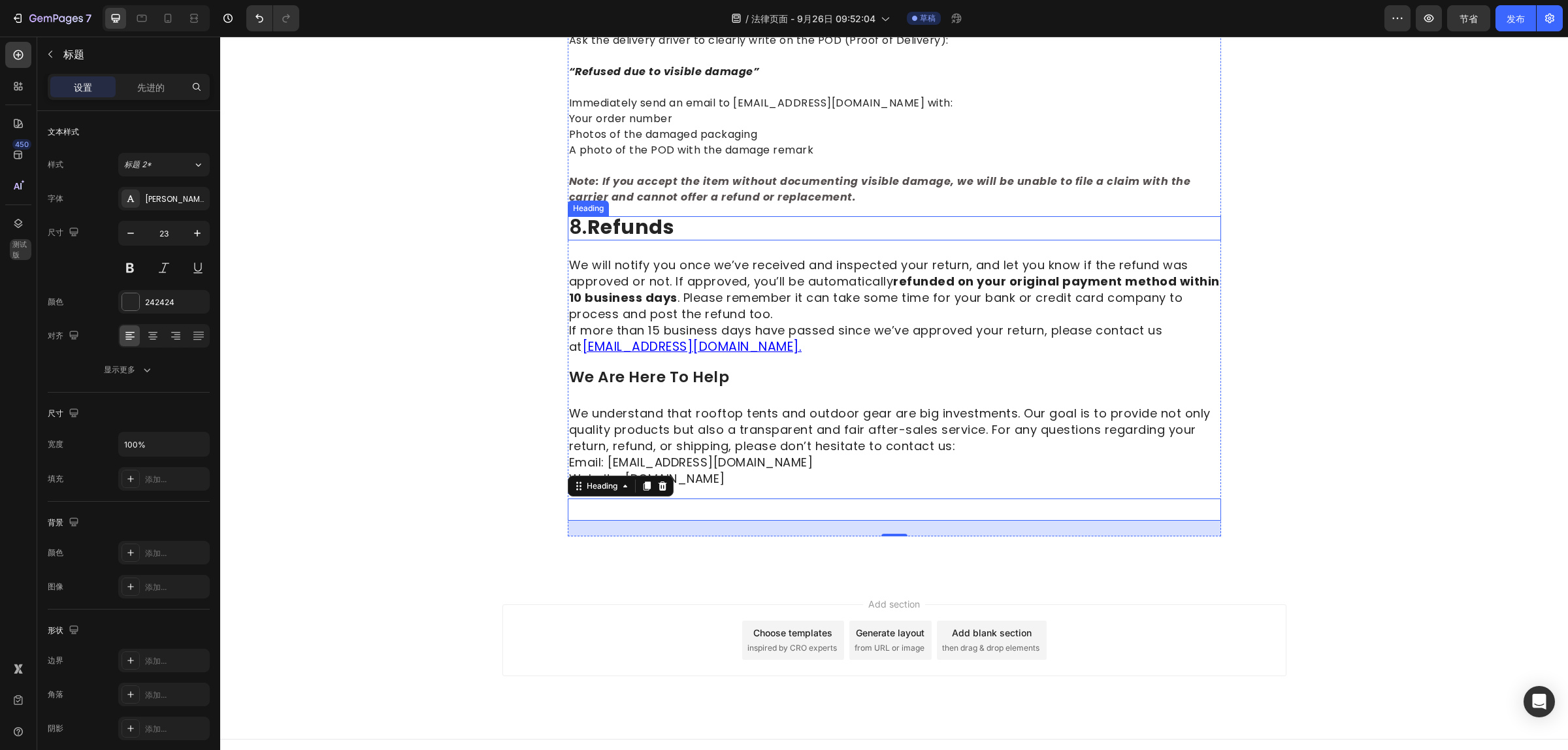
click at [606, 221] on strong "Refunds" at bounding box center [630, 227] width 87 height 28
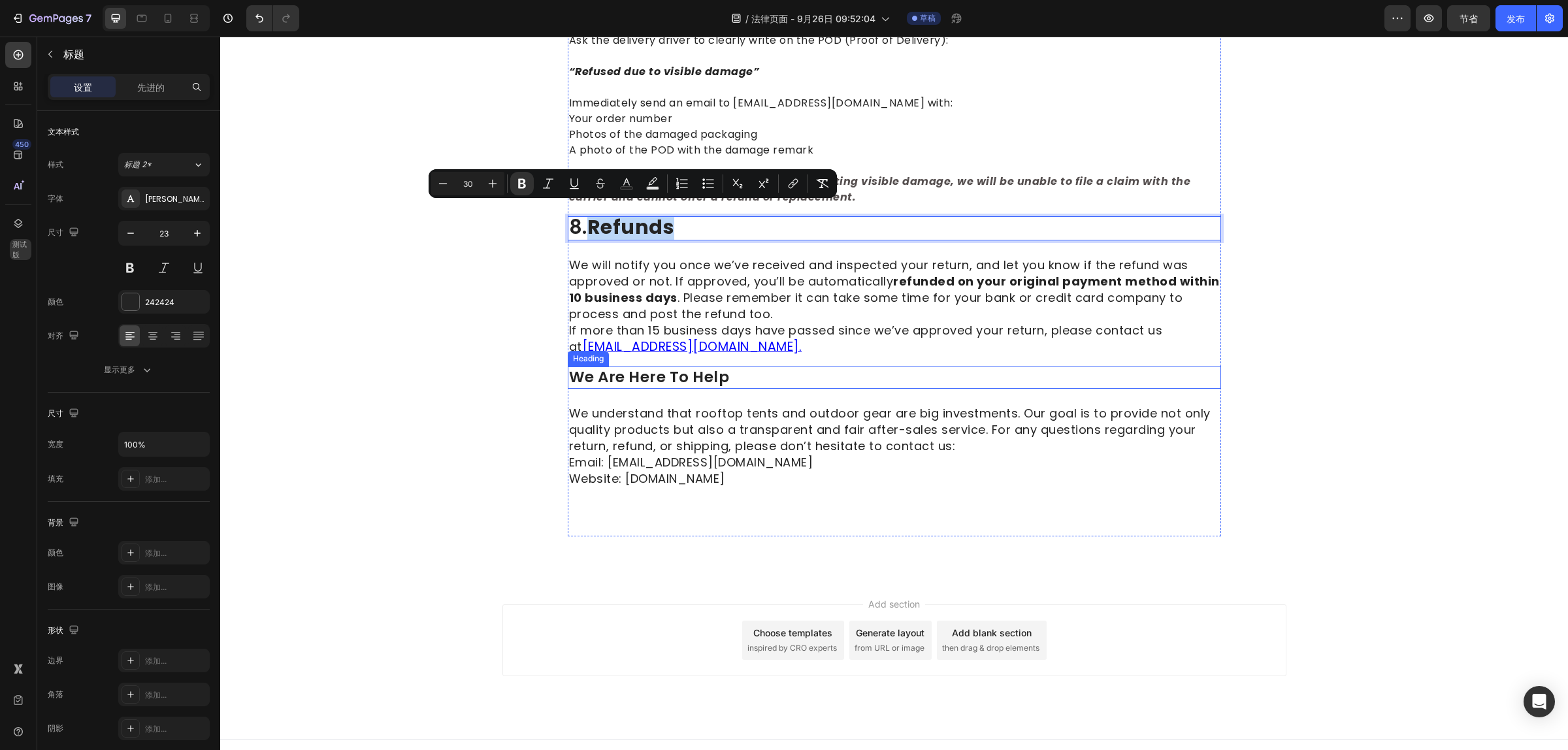
click at [670, 368] on p "We are here to help" at bounding box center [894, 377] width 651 height 19
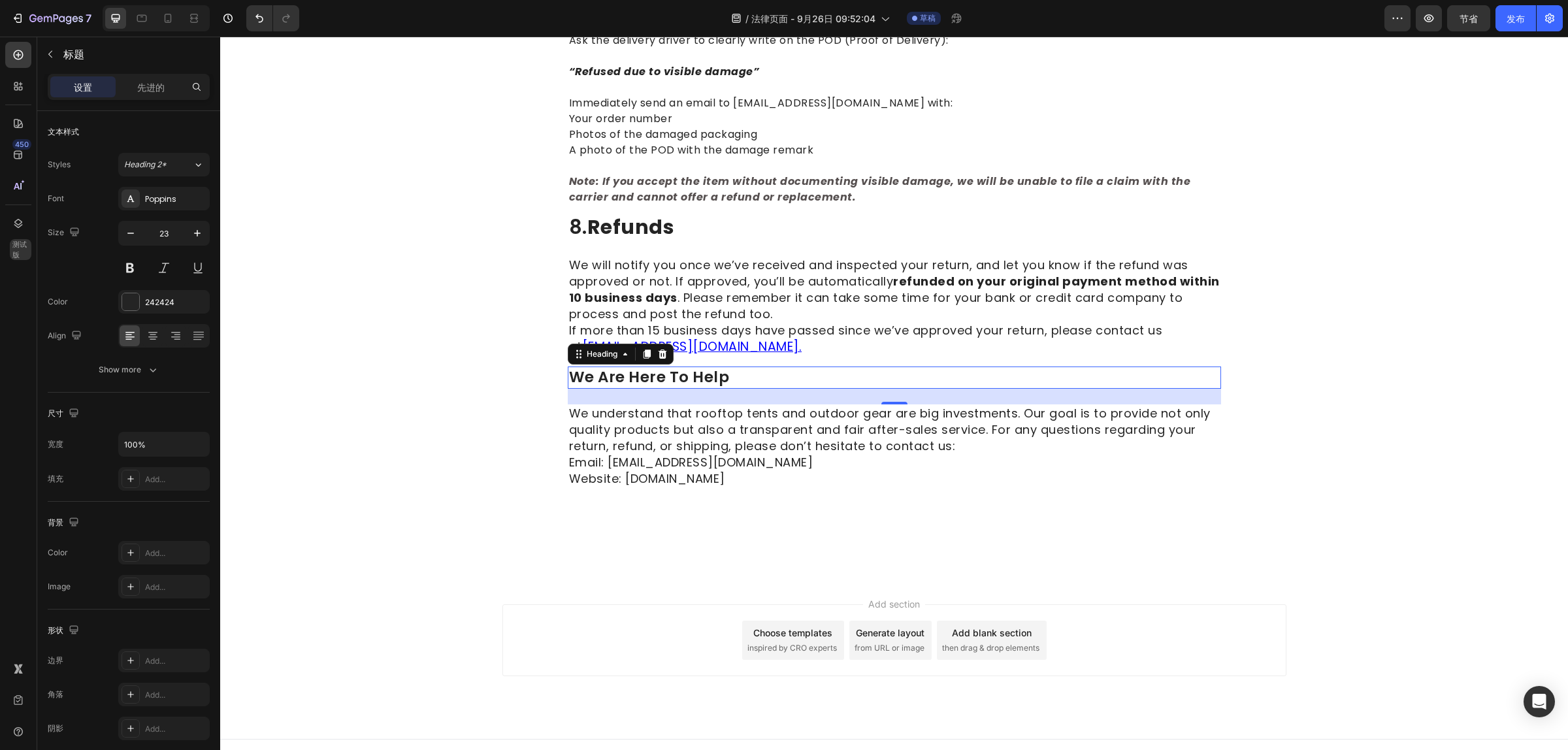
click at [670, 368] on p "We are here to help" at bounding box center [894, 377] width 651 height 19
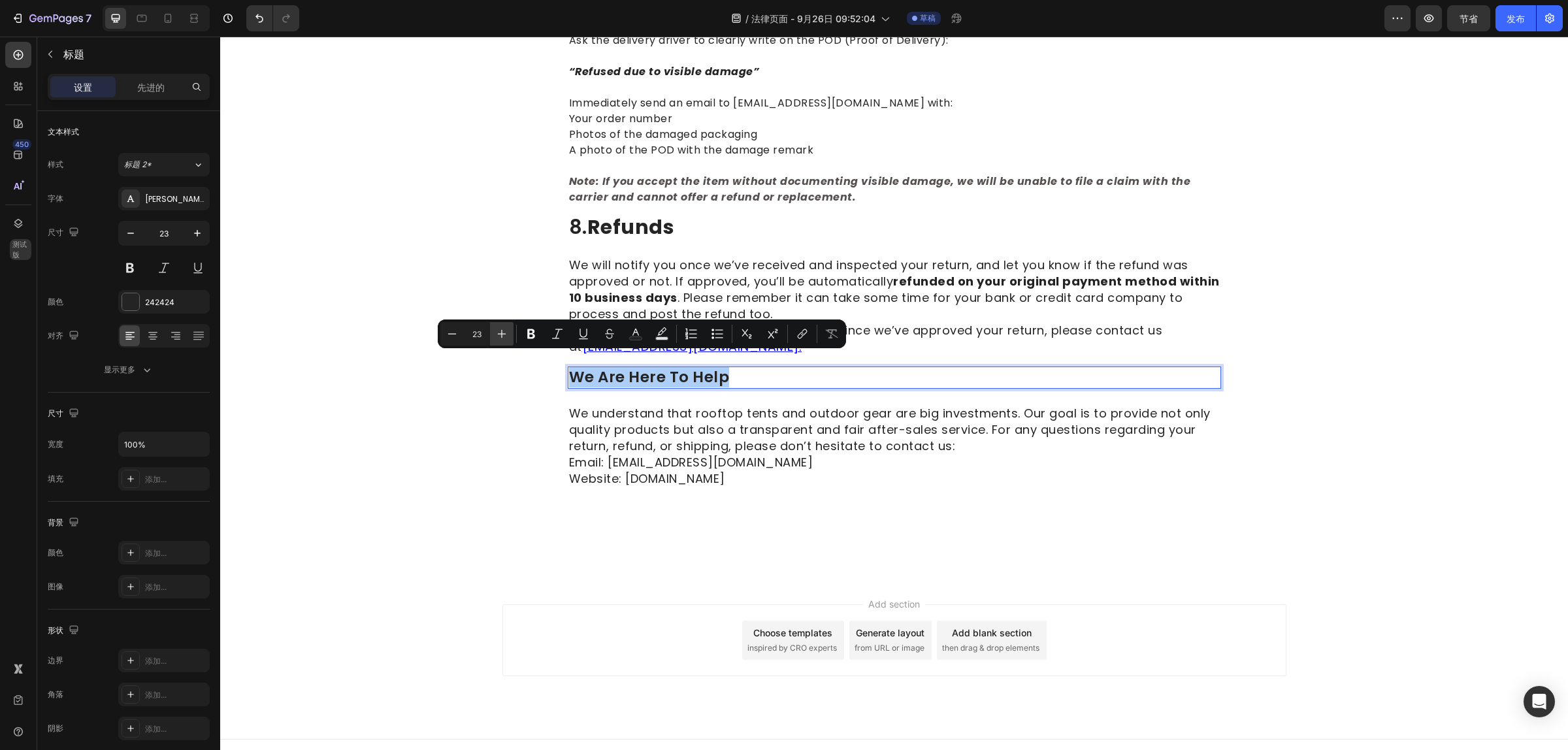
click at [498, 337] on icon "Editor contextual toolbar" at bounding box center [501, 334] width 13 height 13
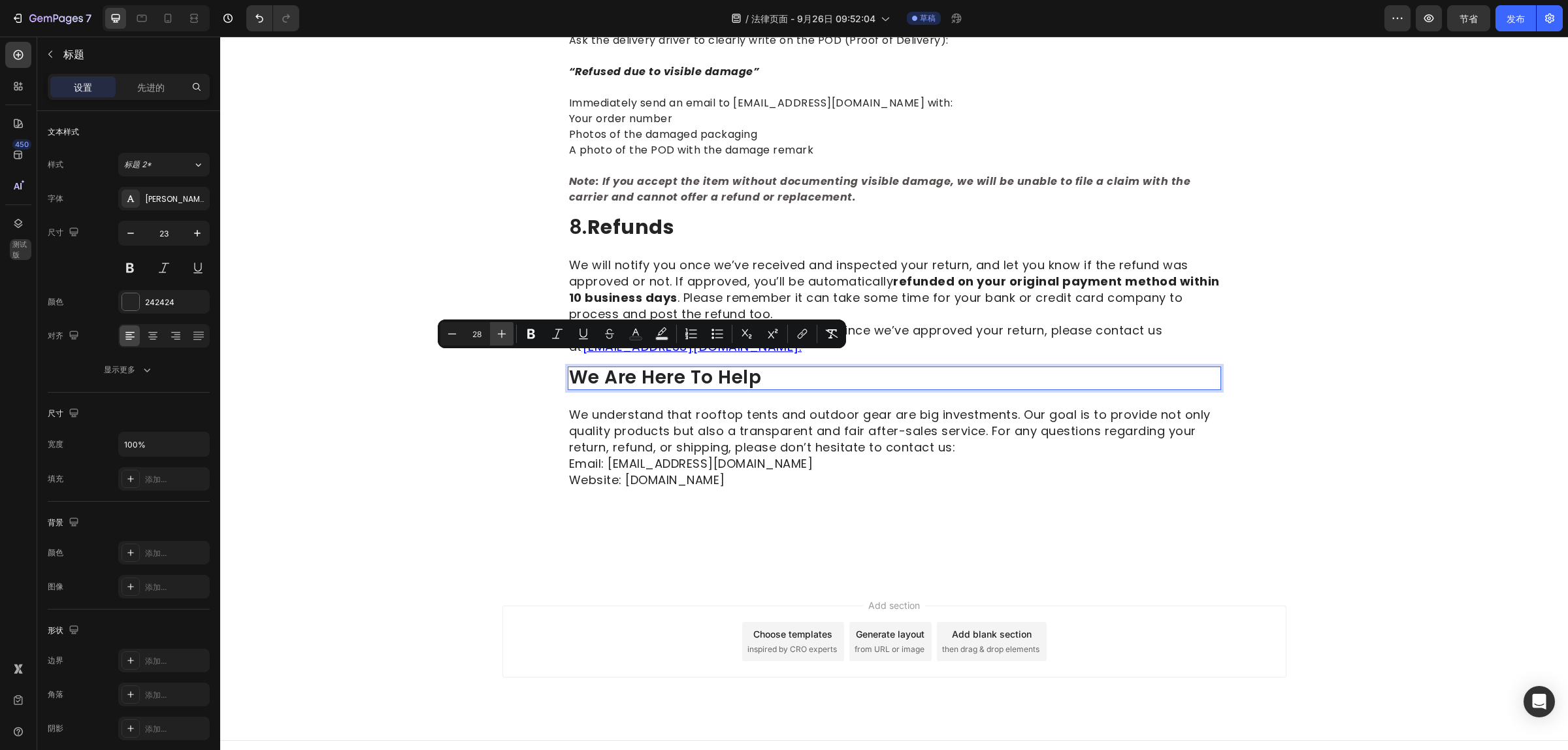
click at [498, 337] on icon "Editor contextual toolbar" at bounding box center [501, 334] width 13 height 13
type input "30"
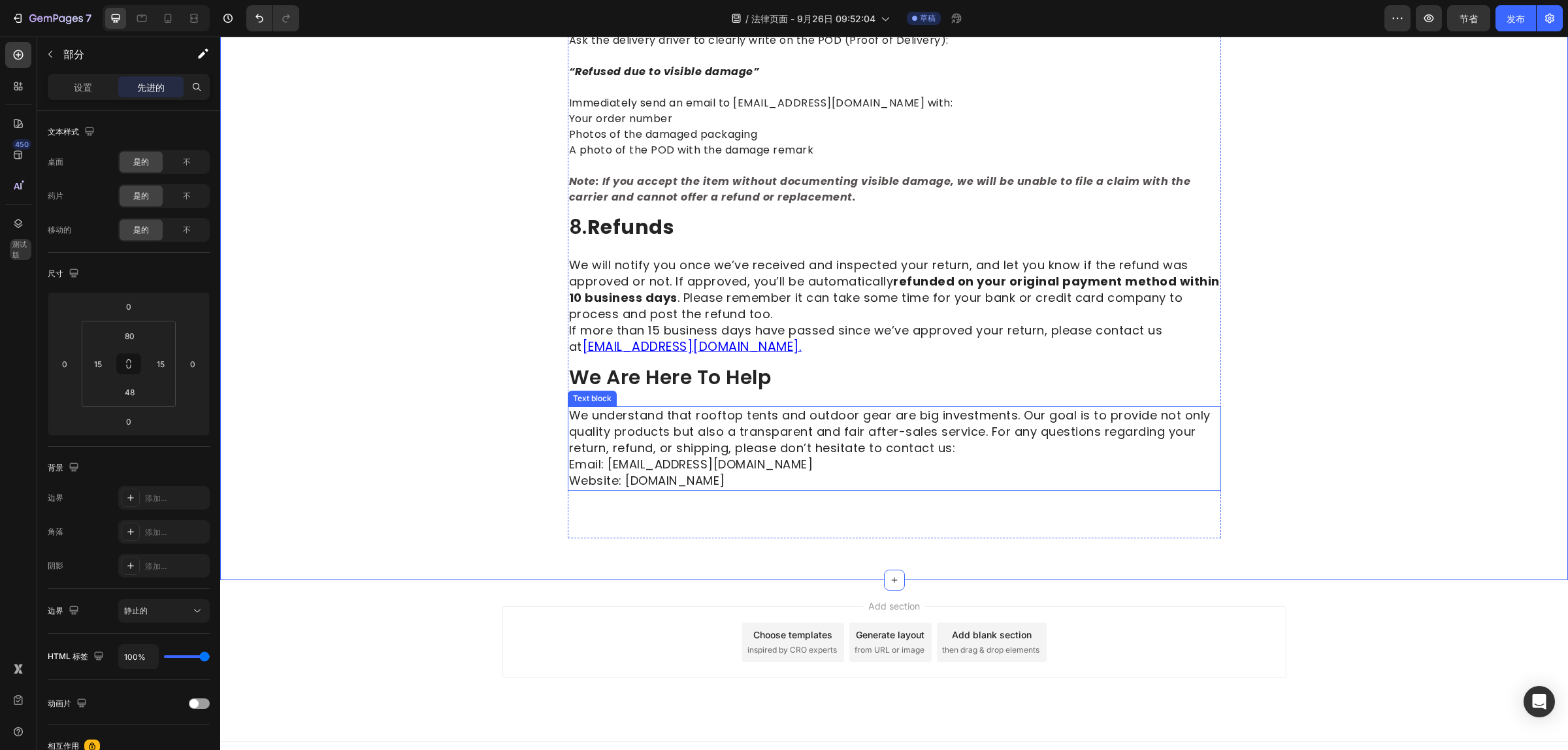
click at [758, 473] on p "Website: www.naturnest.com" at bounding box center [894, 481] width 651 height 16
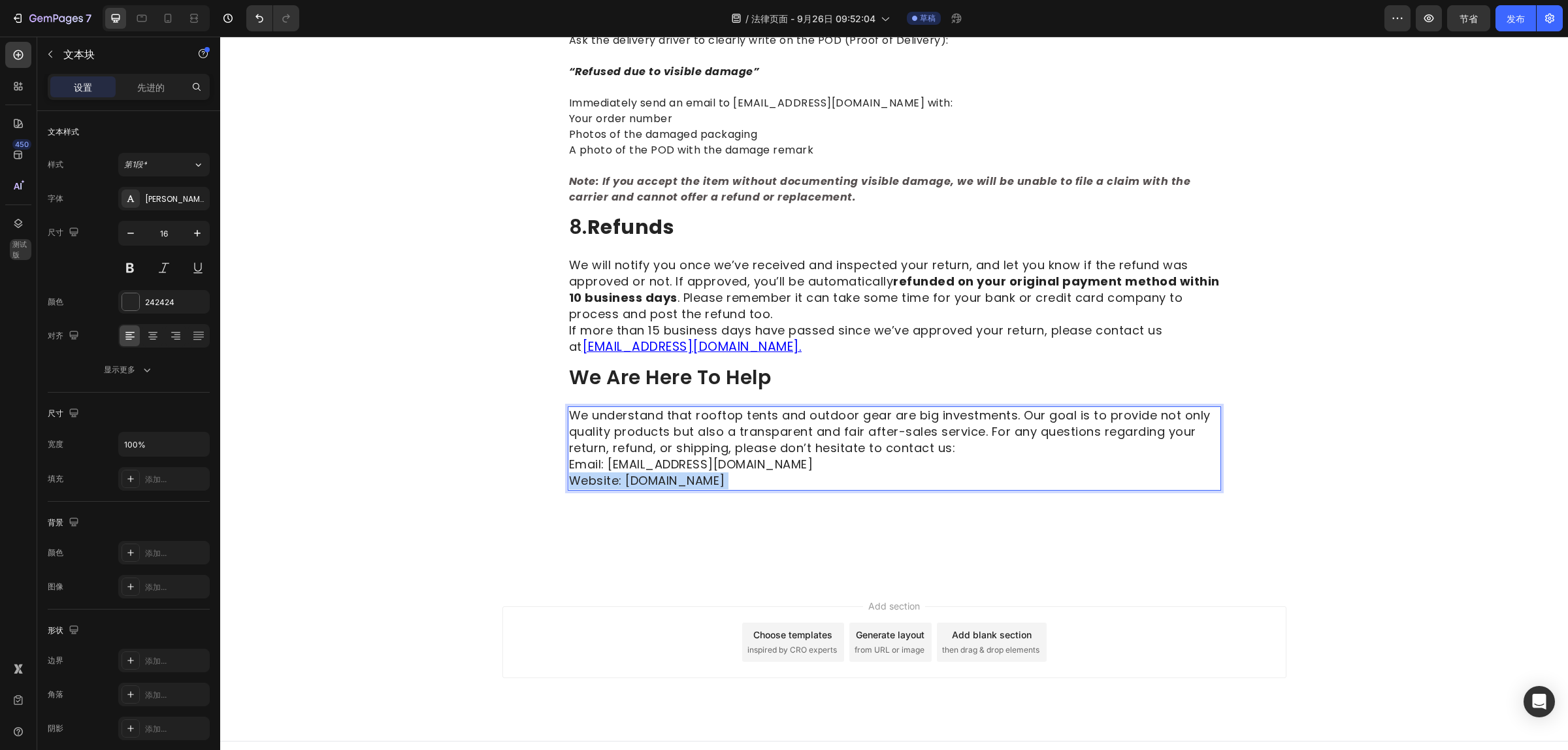
drag, startPoint x: 748, startPoint y: 466, endPoint x: 662, endPoint y: 456, distance: 86.6
click at [662, 473] on p "Website: www.naturnest.com" at bounding box center [894, 481] width 651 height 16
click at [48, 55] on icon "button" at bounding box center [50, 54] width 10 height 10
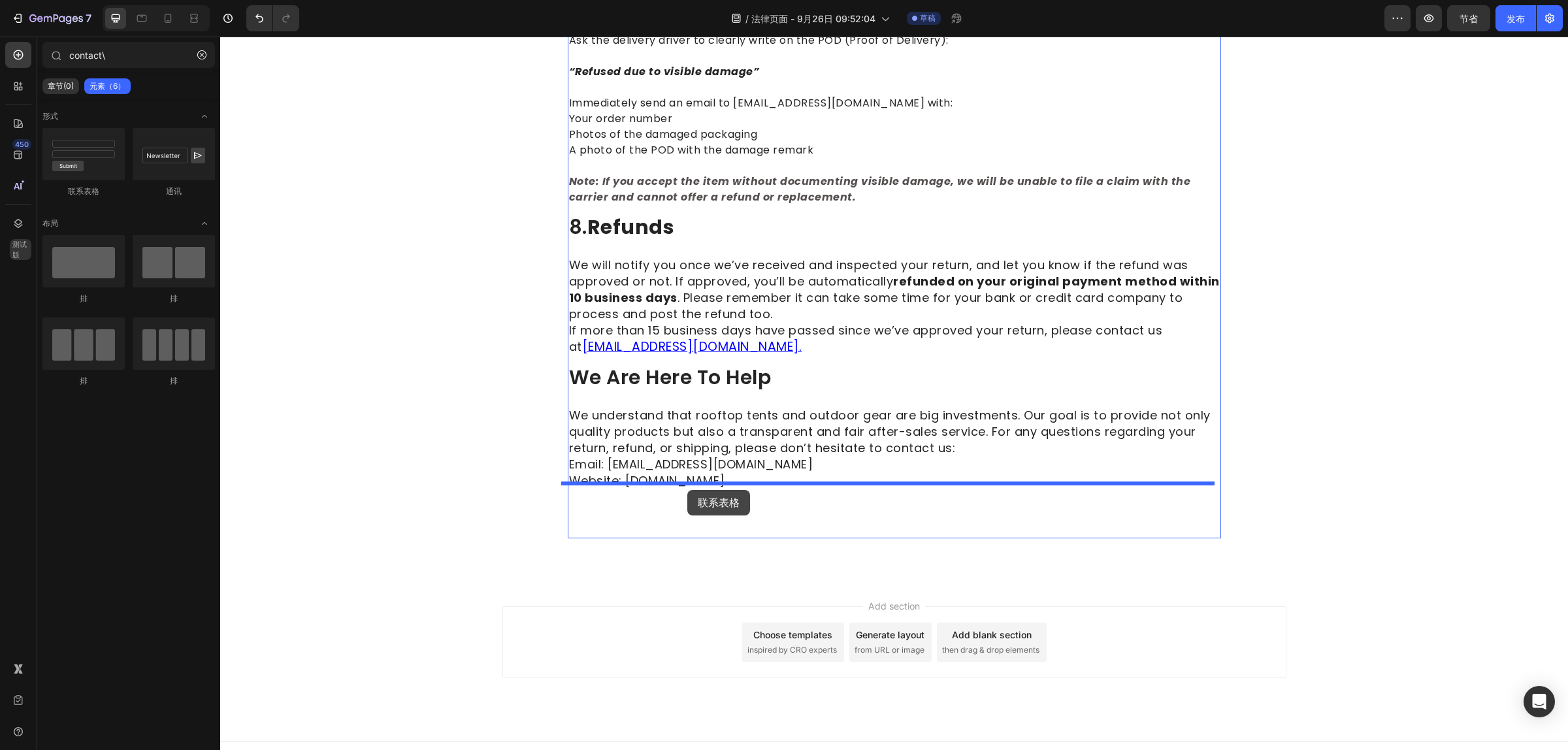
drag, startPoint x: 297, startPoint y: 194, endPoint x: 687, endPoint y: 490, distance: 489.6
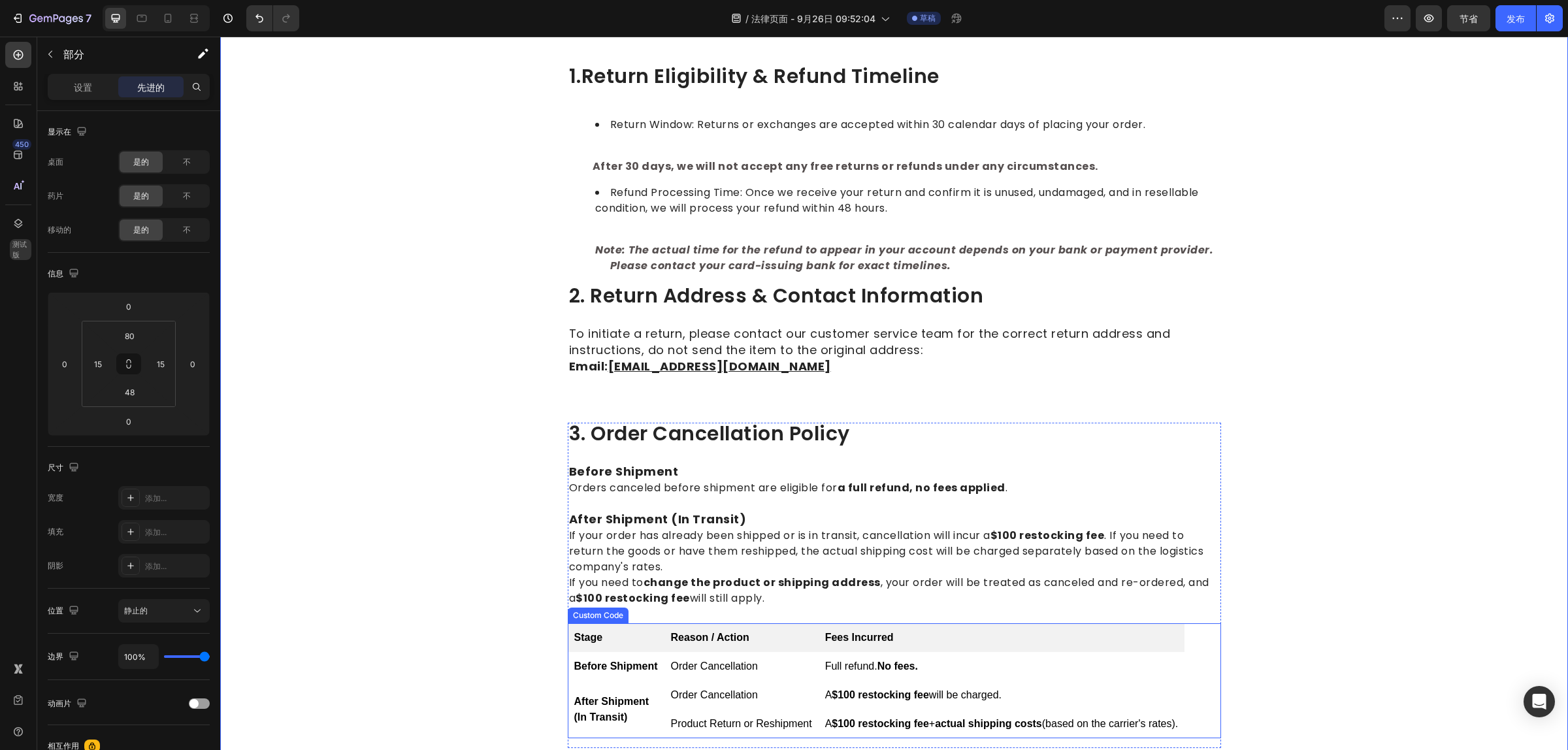
scroll to position [490, 0]
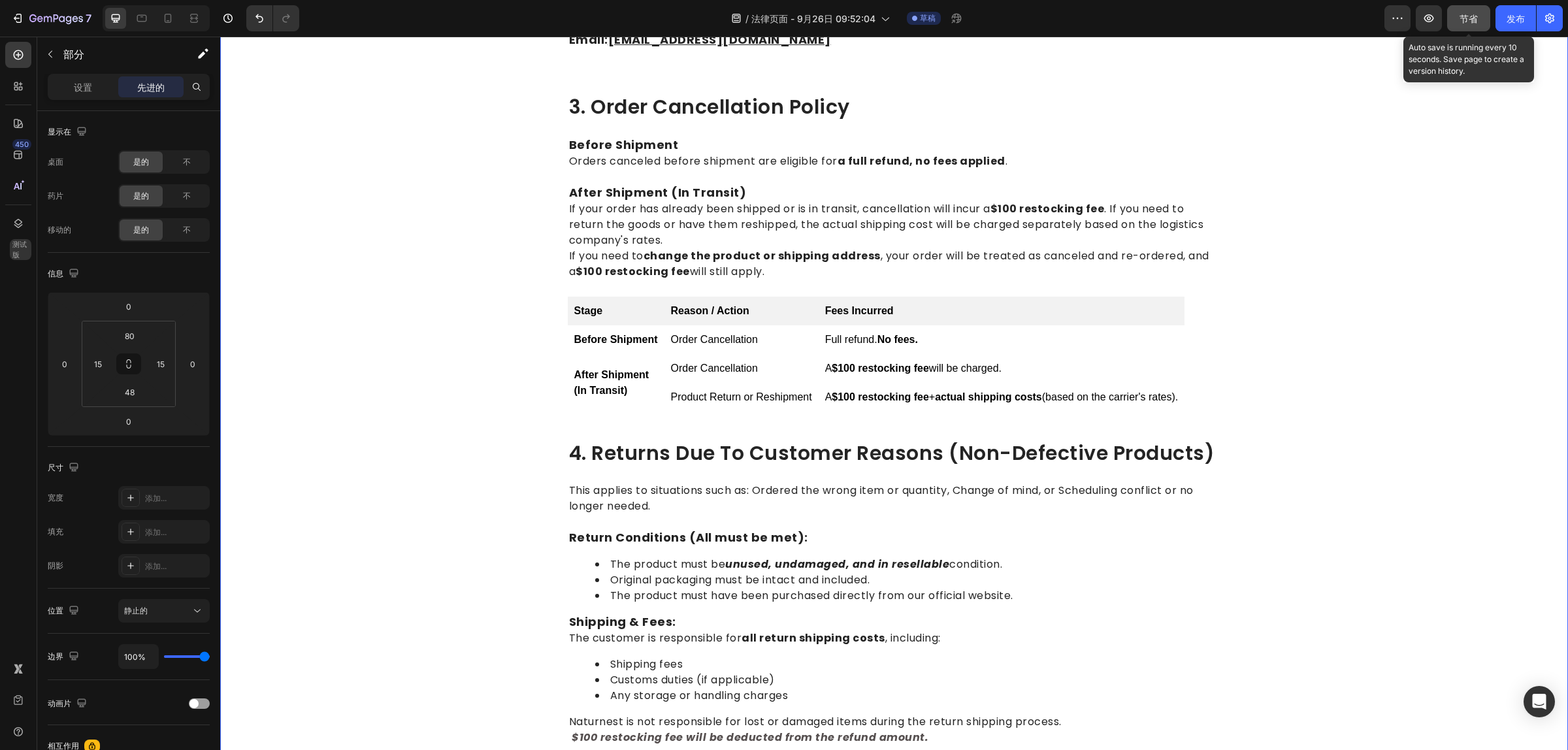
click at [1461, 9] on button "节省" at bounding box center [1467, 19] width 43 height 27
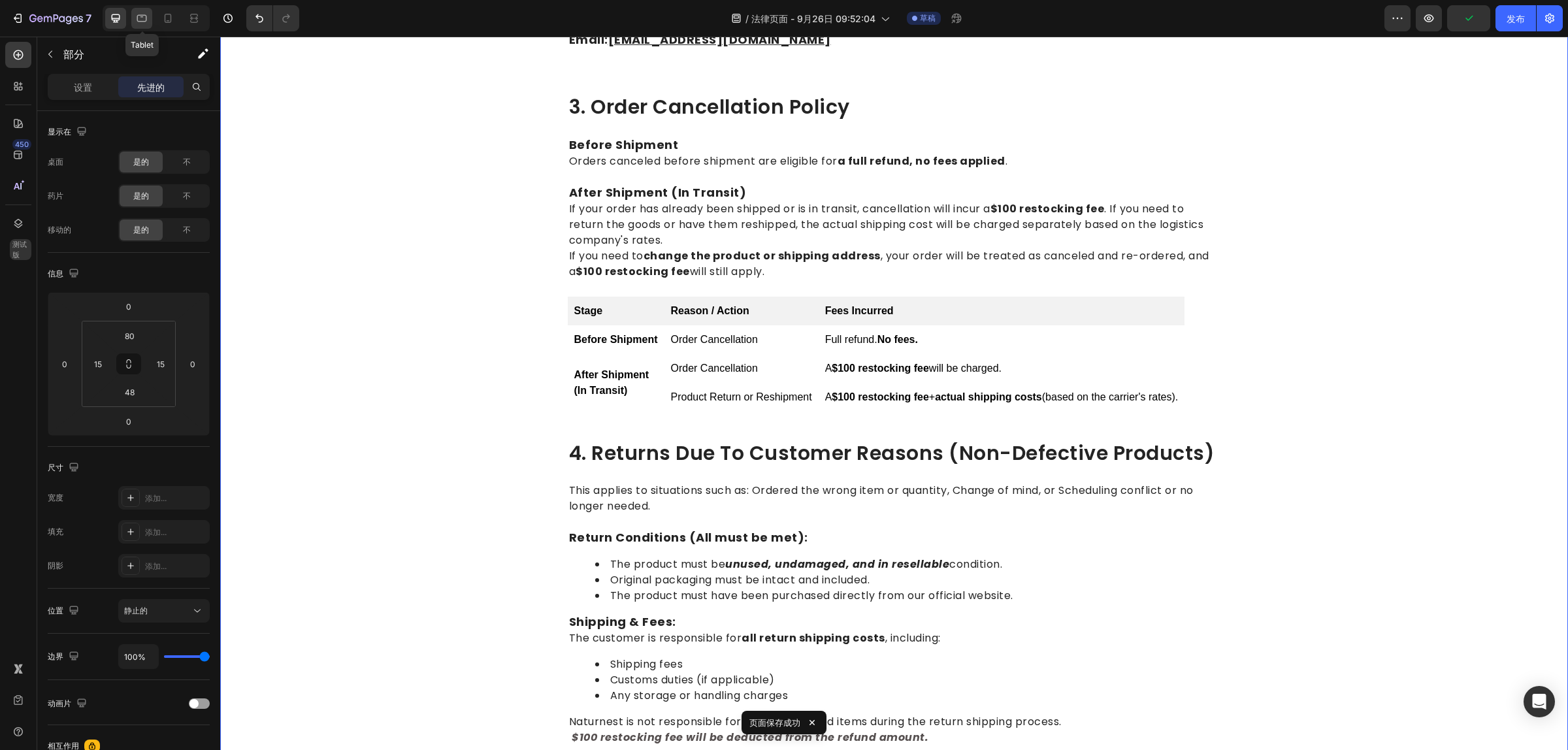
click at [149, 18] on div at bounding box center [141, 18] width 21 height 21
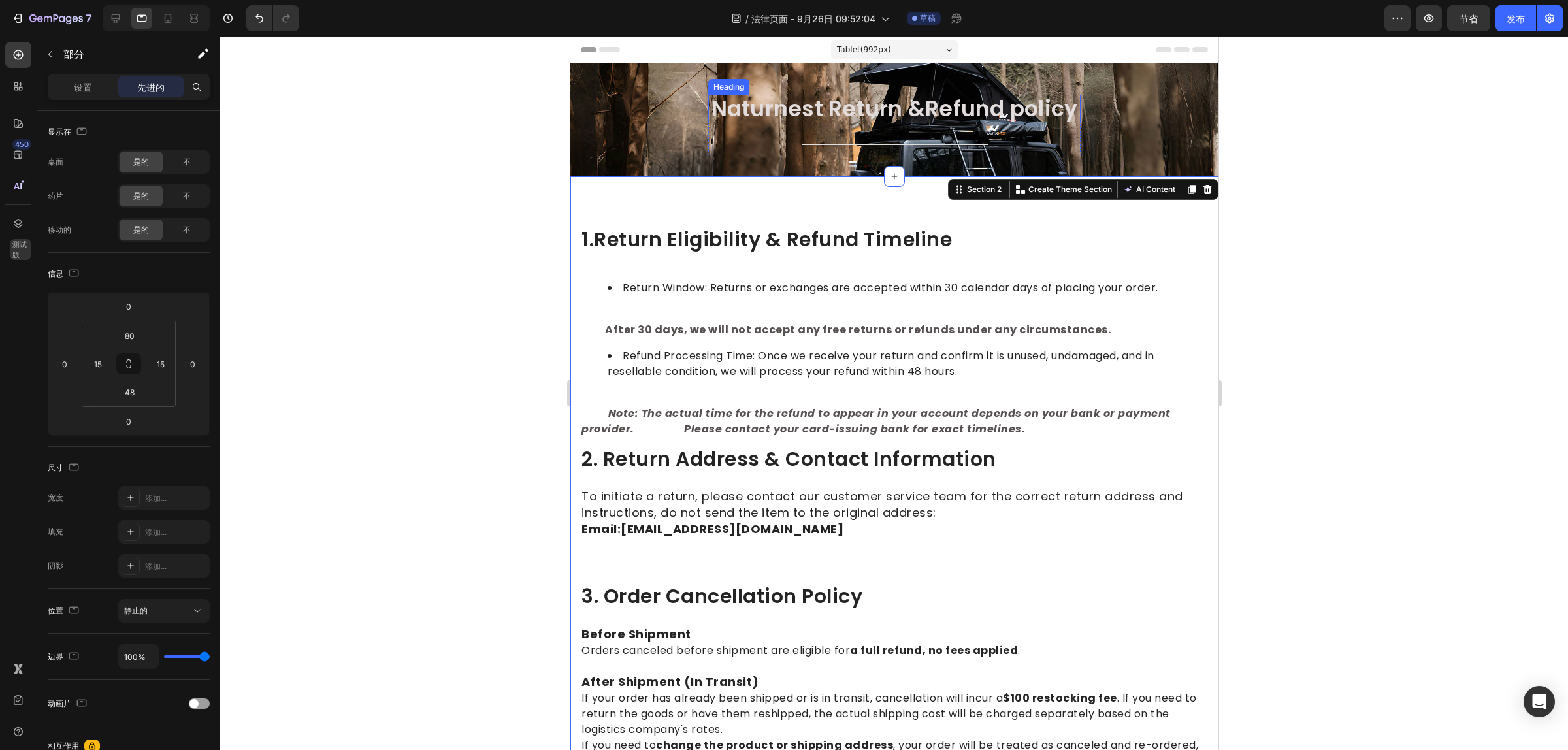
click at [723, 102] on span "Naturnest Return &Refund policy" at bounding box center [894, 108] width 366 height 30
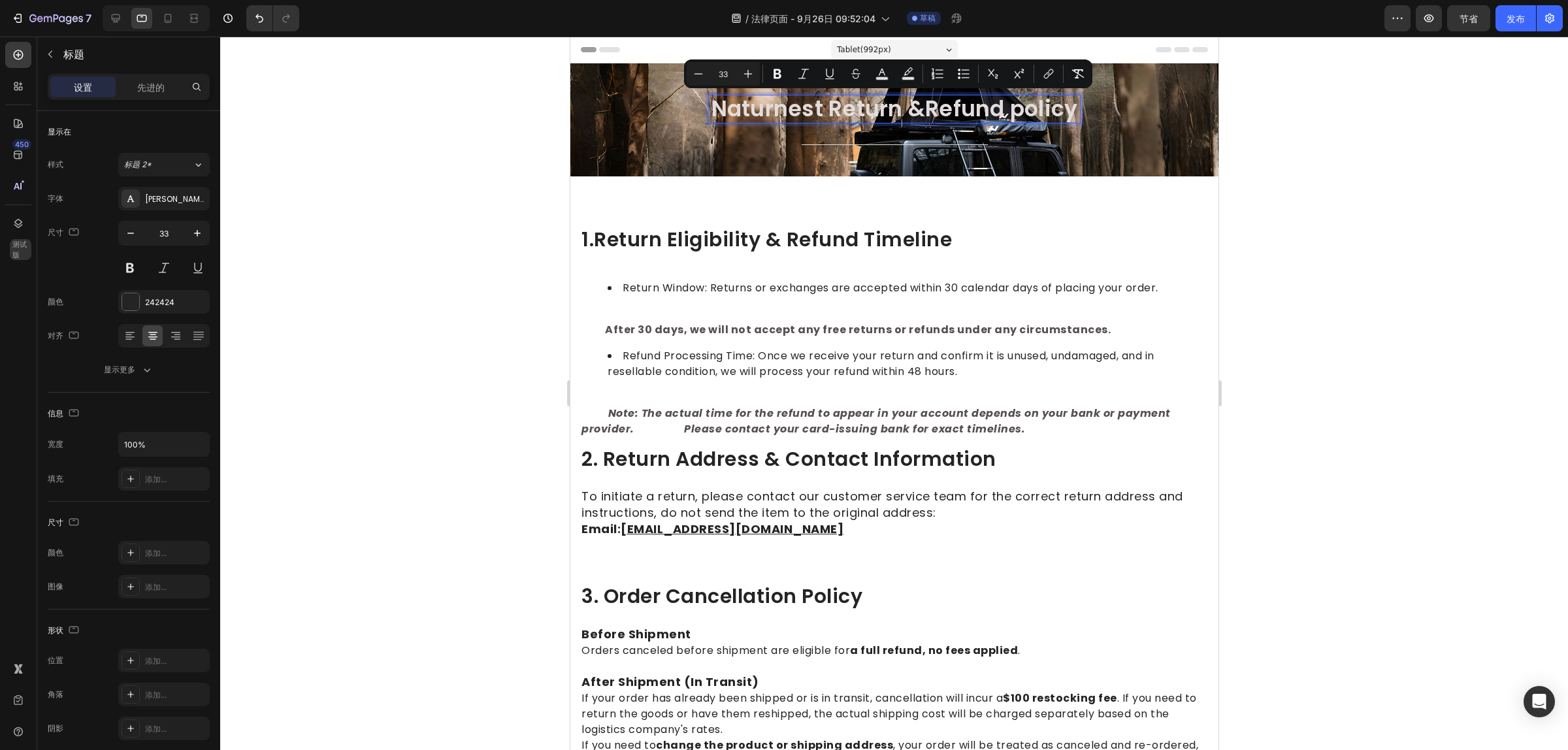
click at [1566, 313] on div at bounding box center [893, 393] width 1347 height 713
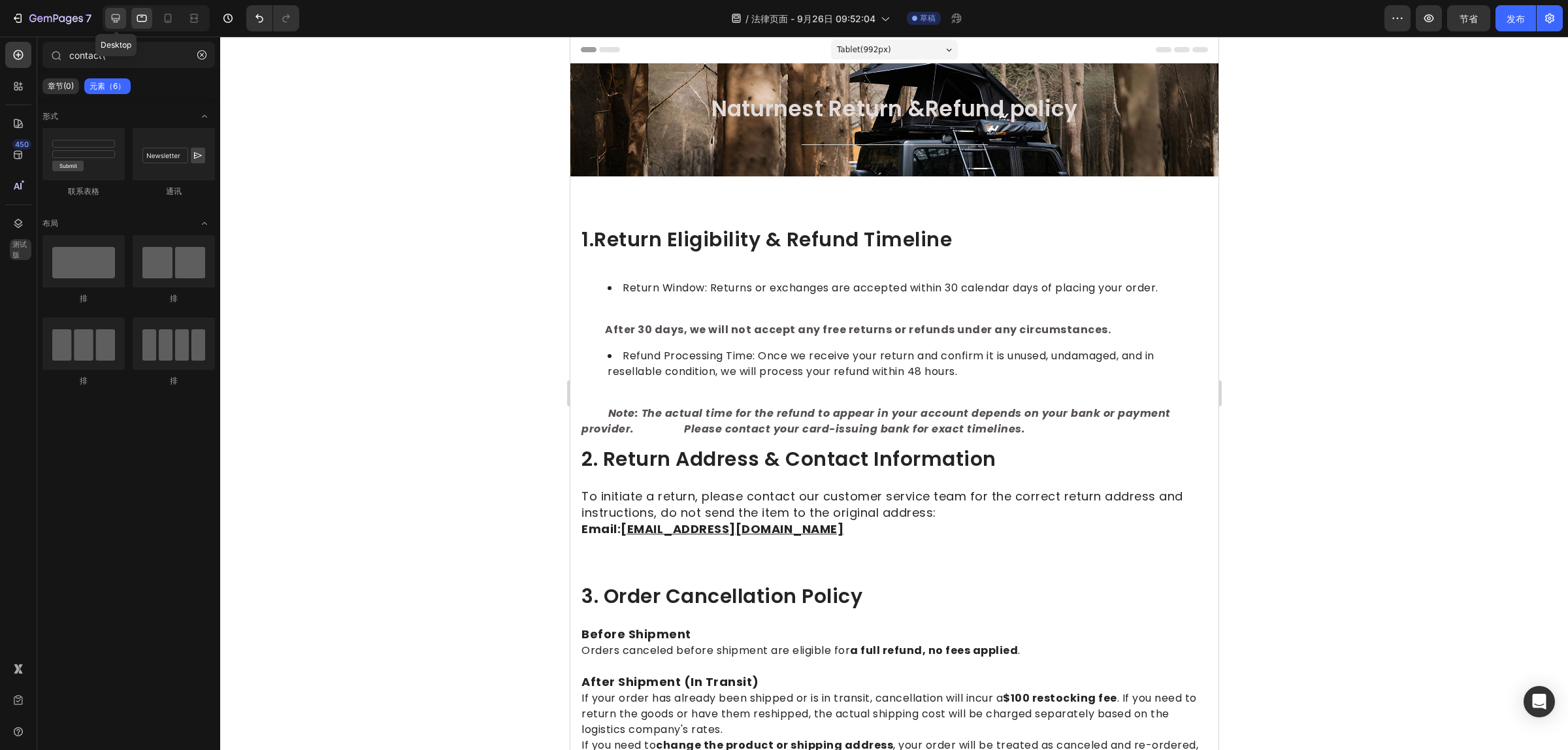
click at [110, 12] on icon at bounding box center [115, 18] width 13 height 13
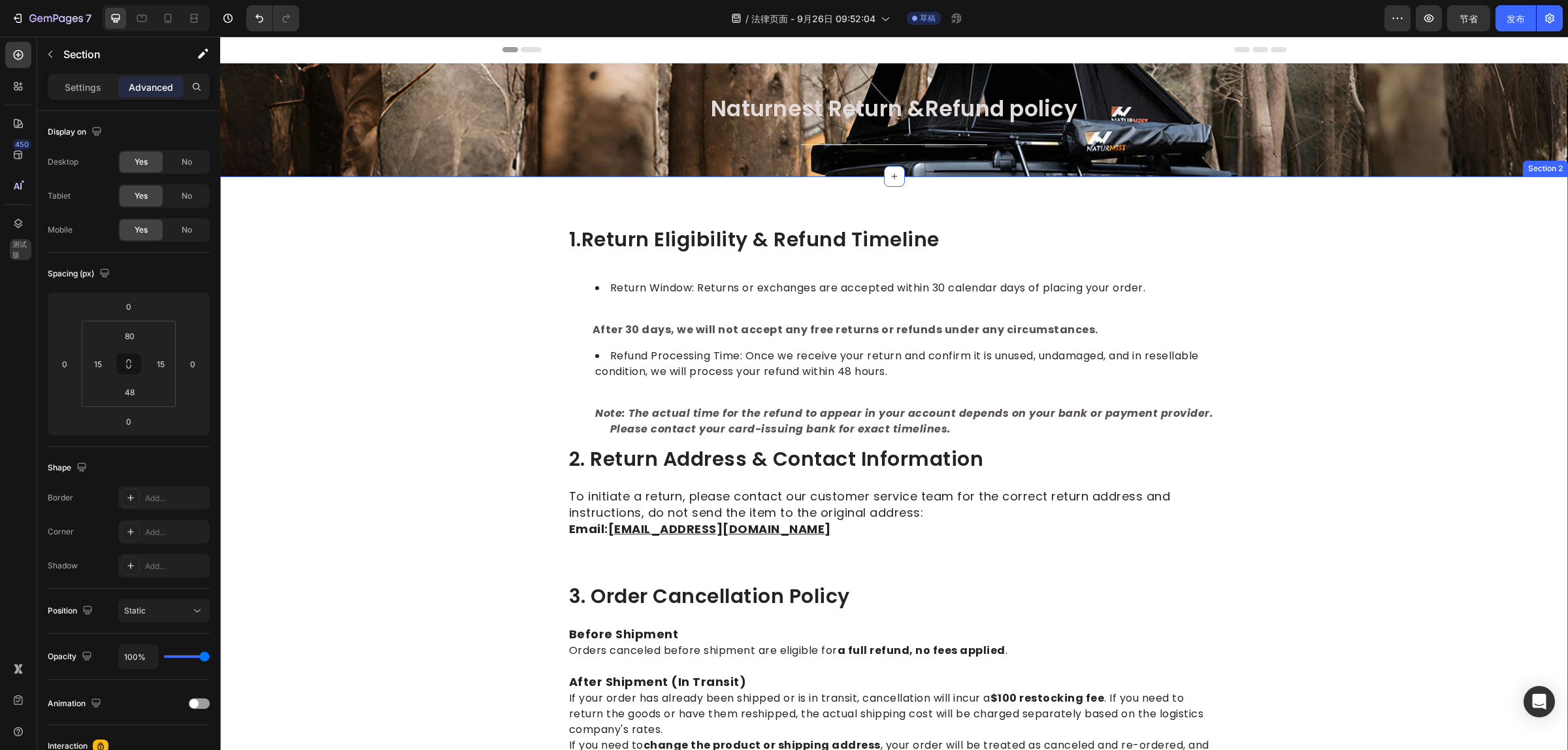
click at [479, 128] on div "⁠⁠⁠⁠⁠⁠⁠ Naturnest Return &Refund policy Heading Title Line Row" at bounding box center [894, 130] width 1328 height 71
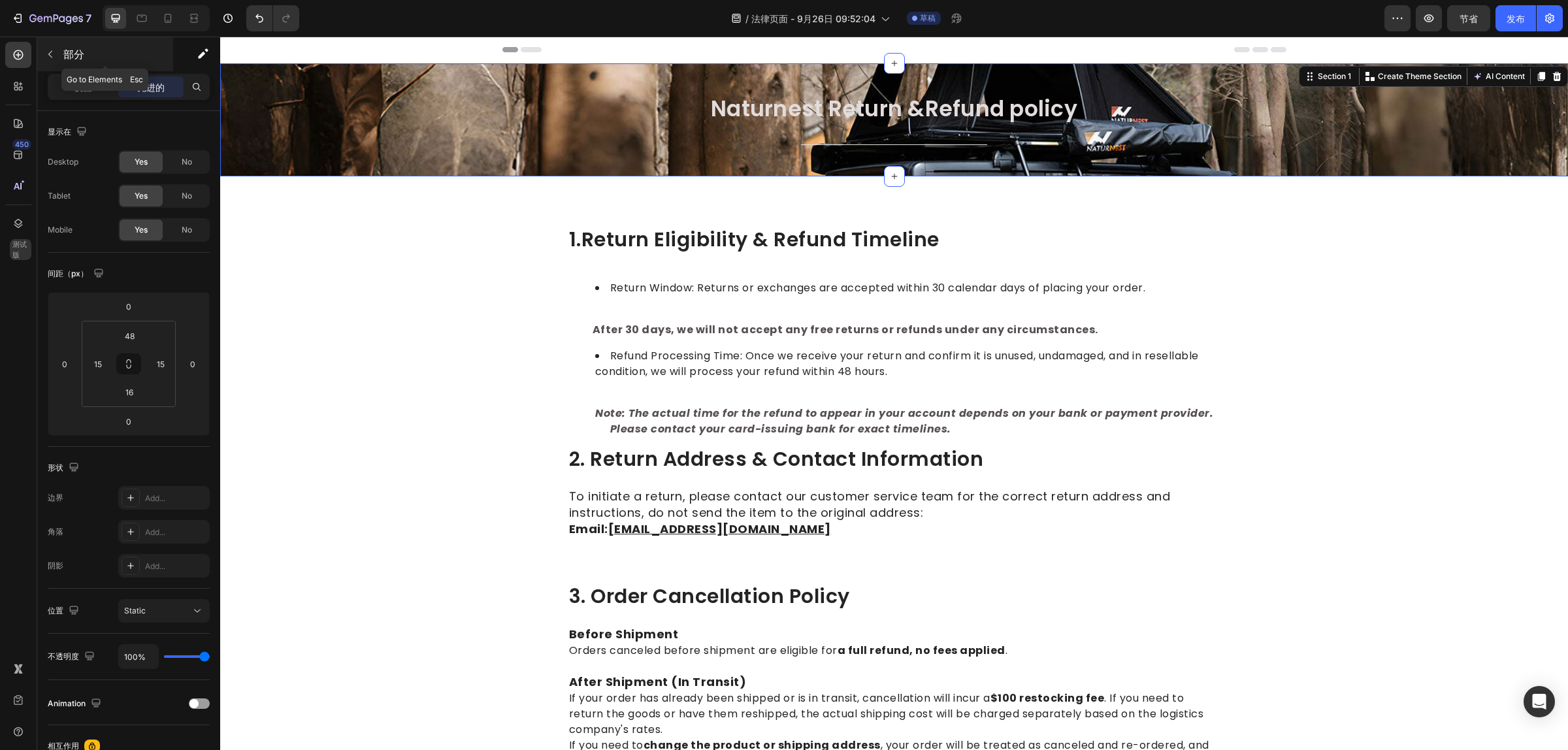
click at [61, 54] on div "部分" at bounding box center [105, 55] width 136 height 34
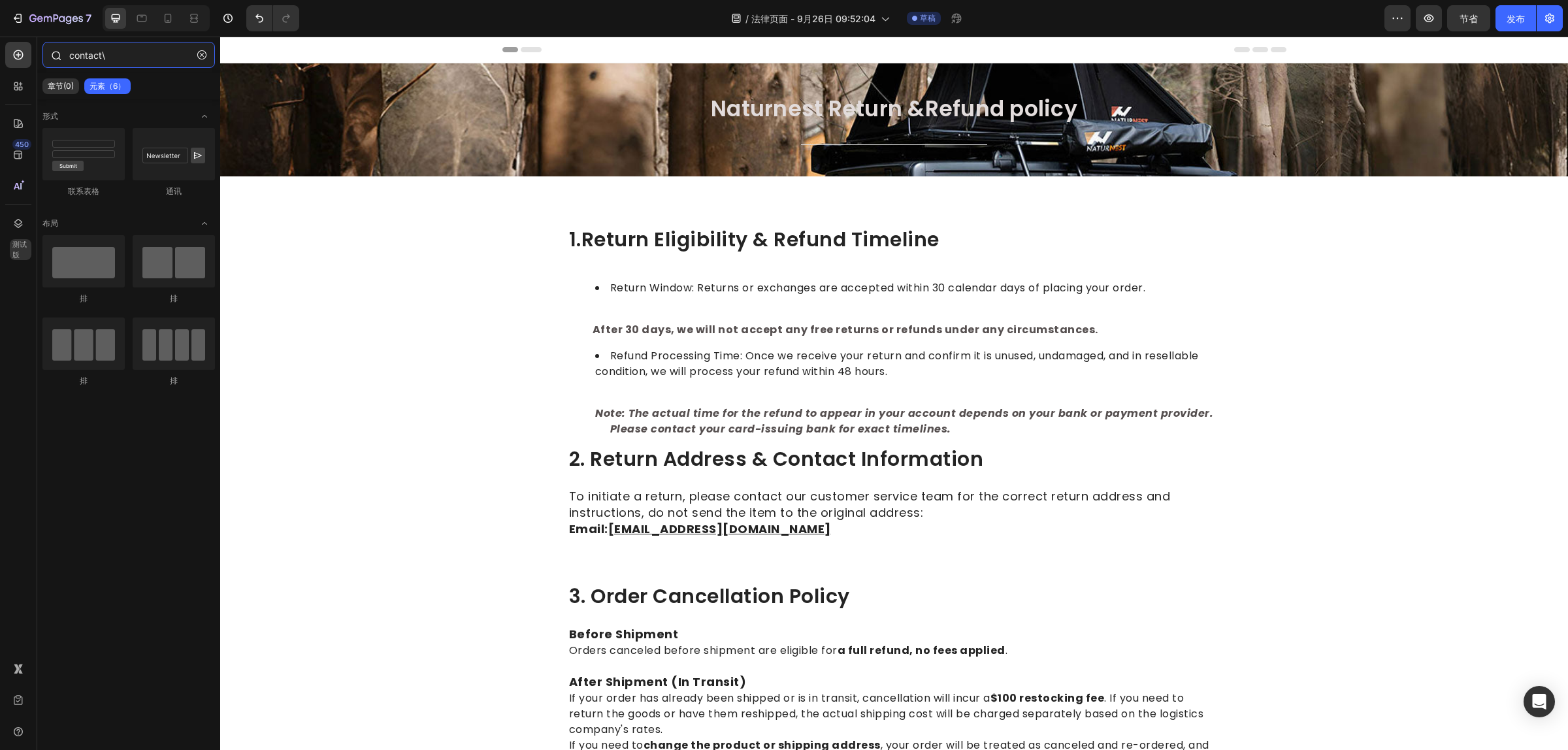
drag, startPoint x: 158, startPoint y: 51, endPoint x: 71, endPoint y: 52, distance: 87.0
click at [71, 52] on input "contact\" at bounding box center [128, 55] width 172 height 27
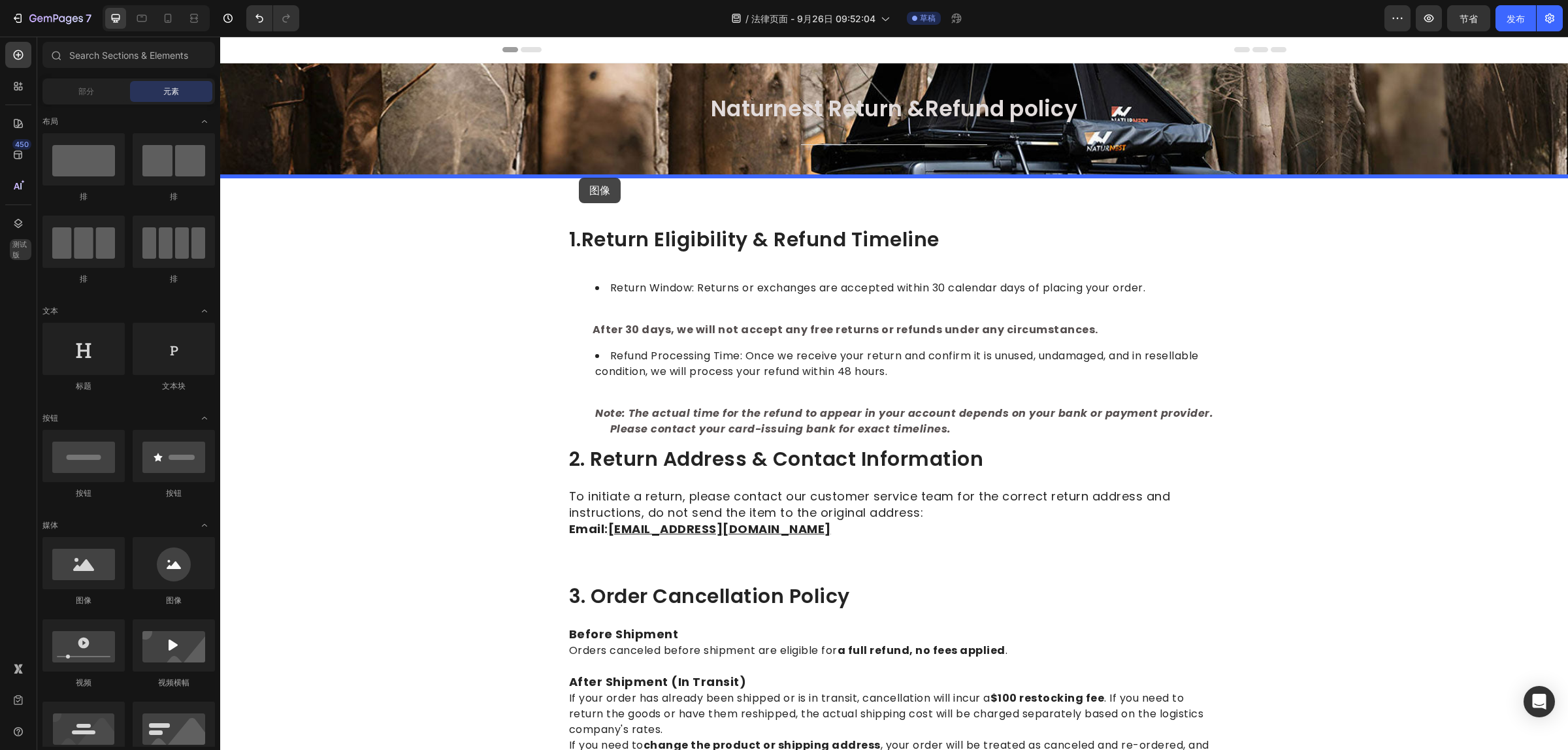
drag, startPoint x: 297, startPoint y: 608, endPoint x: 584, endPoint y: 175, distance: 519.5
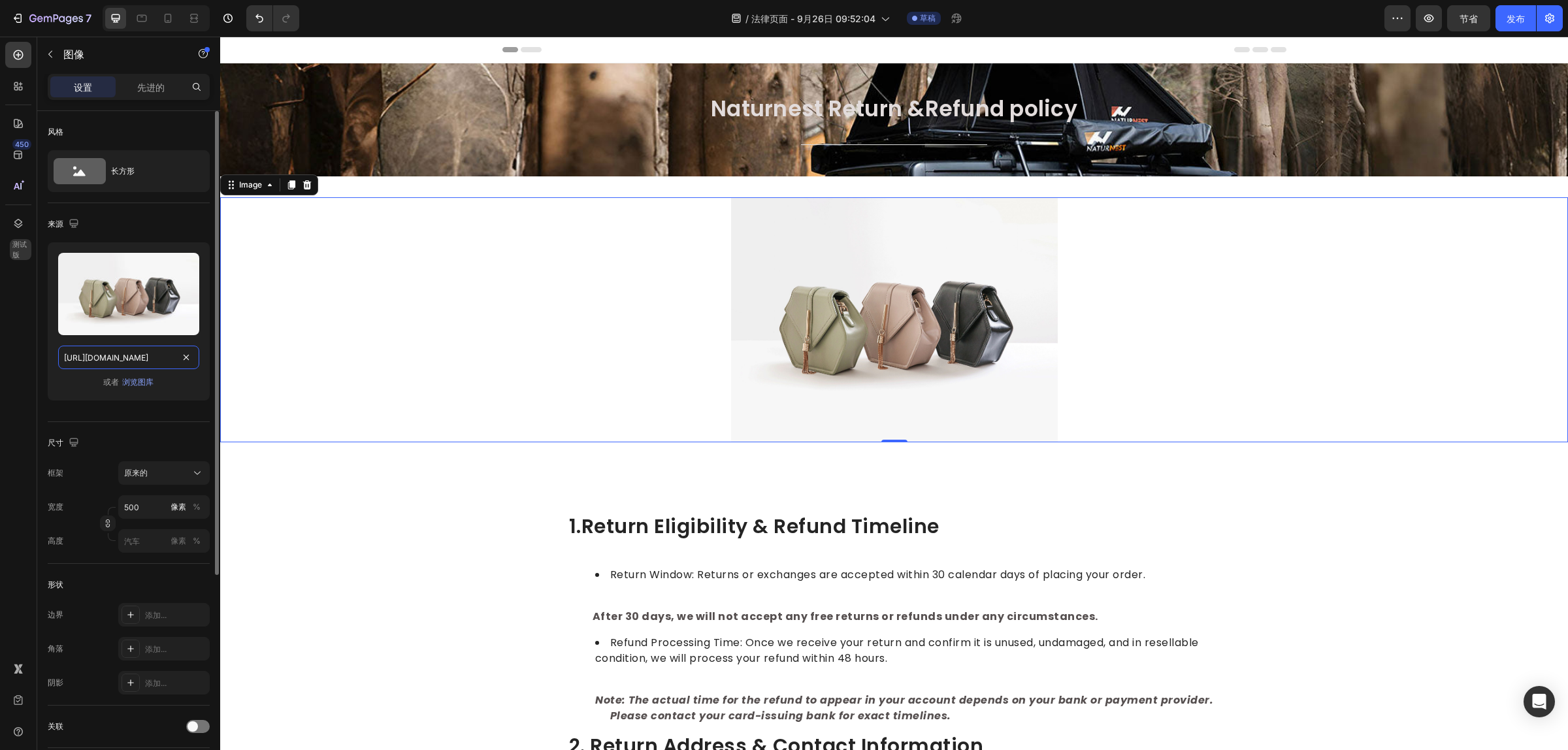
click at [155, 353] on input "https://cdn.shopify.com/s/files/1/2005/9307/files/image_demo.jpg" at bounding box center [129, 357] width 141 height 23
paste input "0751/3158/4813/files/banner_ecf1efab-1b49-4a8a-90ca-30ec21f88fd8.jpg?v=17269241…"
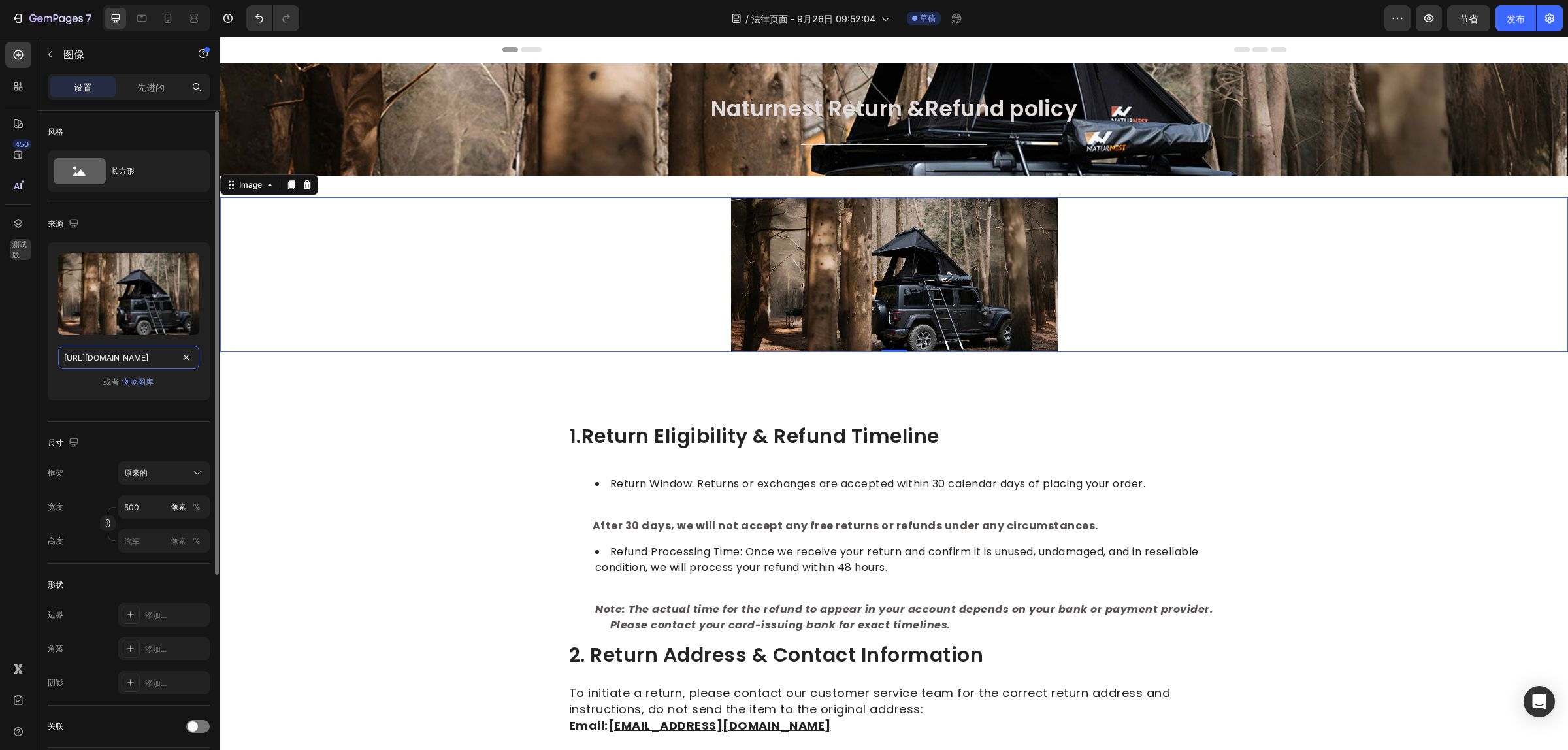
scroll to position [0, 347]
type input "https://cdn.shopify.com/s/files/1/0751/3158/4813/files/banner_ecf1efab-1b49-4a8…"
click at [1039, 281] on img at bounding box center [894, 274] width 327 height 155
click at [157, 472] on div "原来的" at bounding box center [156, 472] width 64 height 12
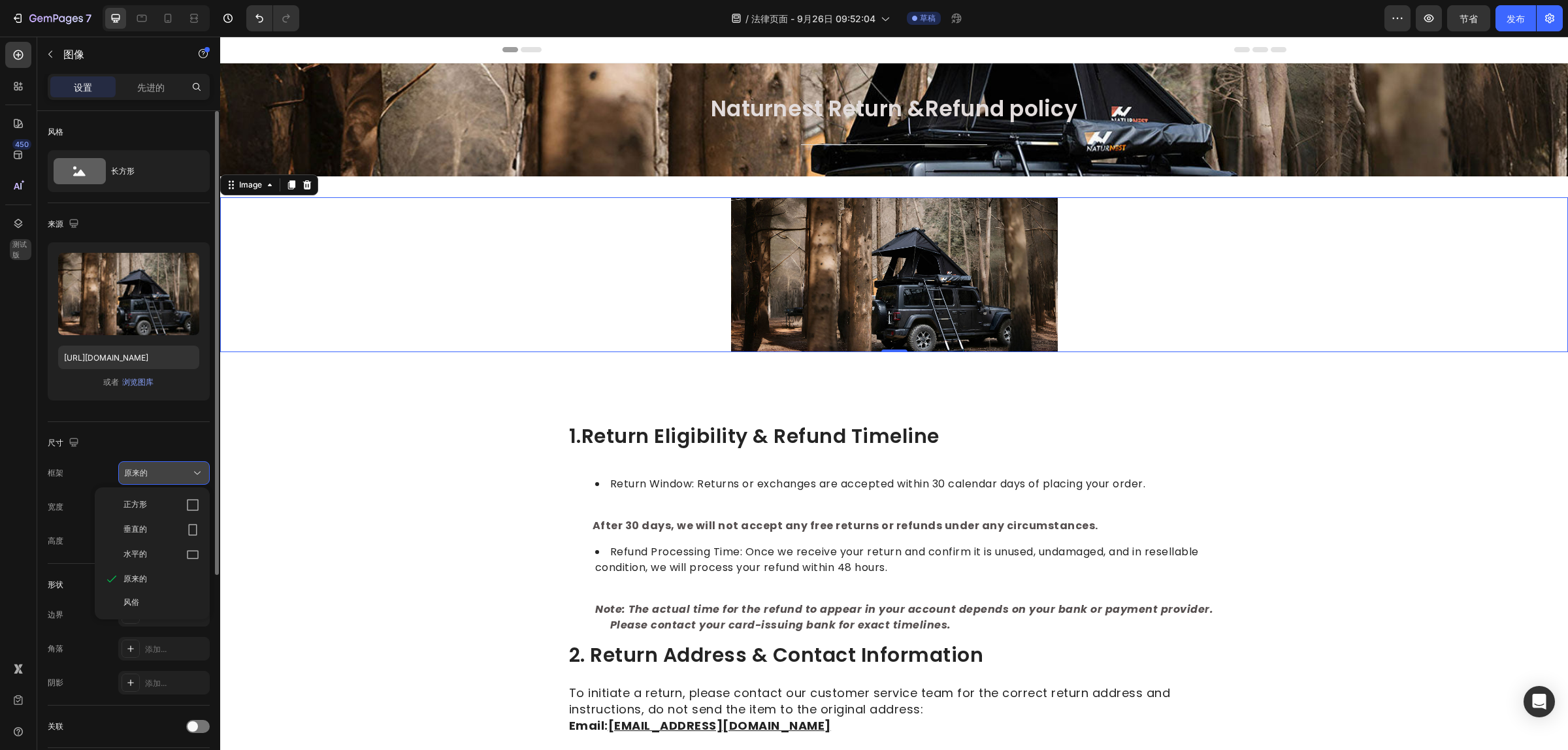
click at [157, 472] on div "原来的" at bounding box center [156, 472] width 64 height 12
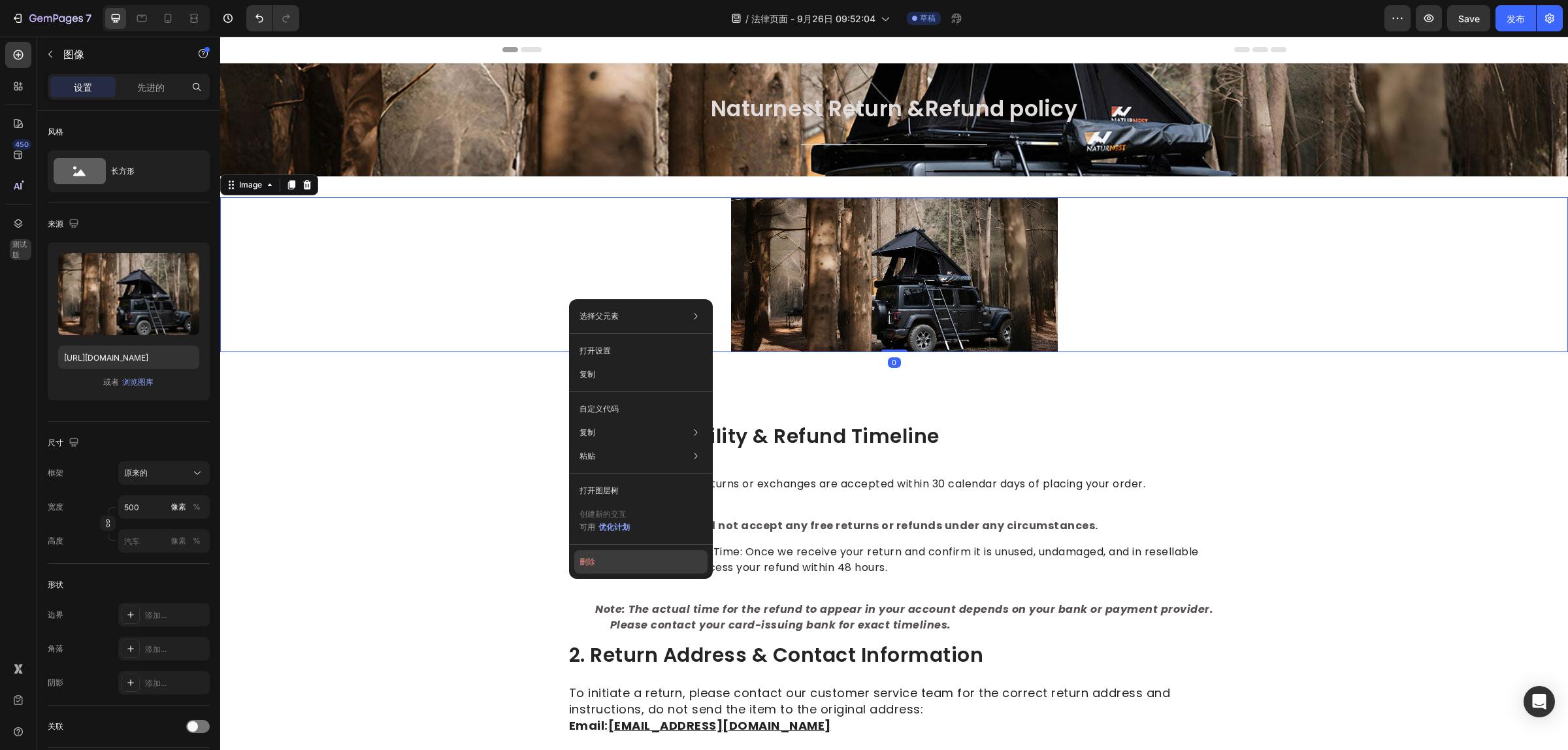
drag, startPoint x: 587, startPoint y: 559, endPoint x: 232, endPoint y: 419, distance: 381.6
click at [586, 559] on font "删除" at bounding box center [587, 561] width 16 height 10
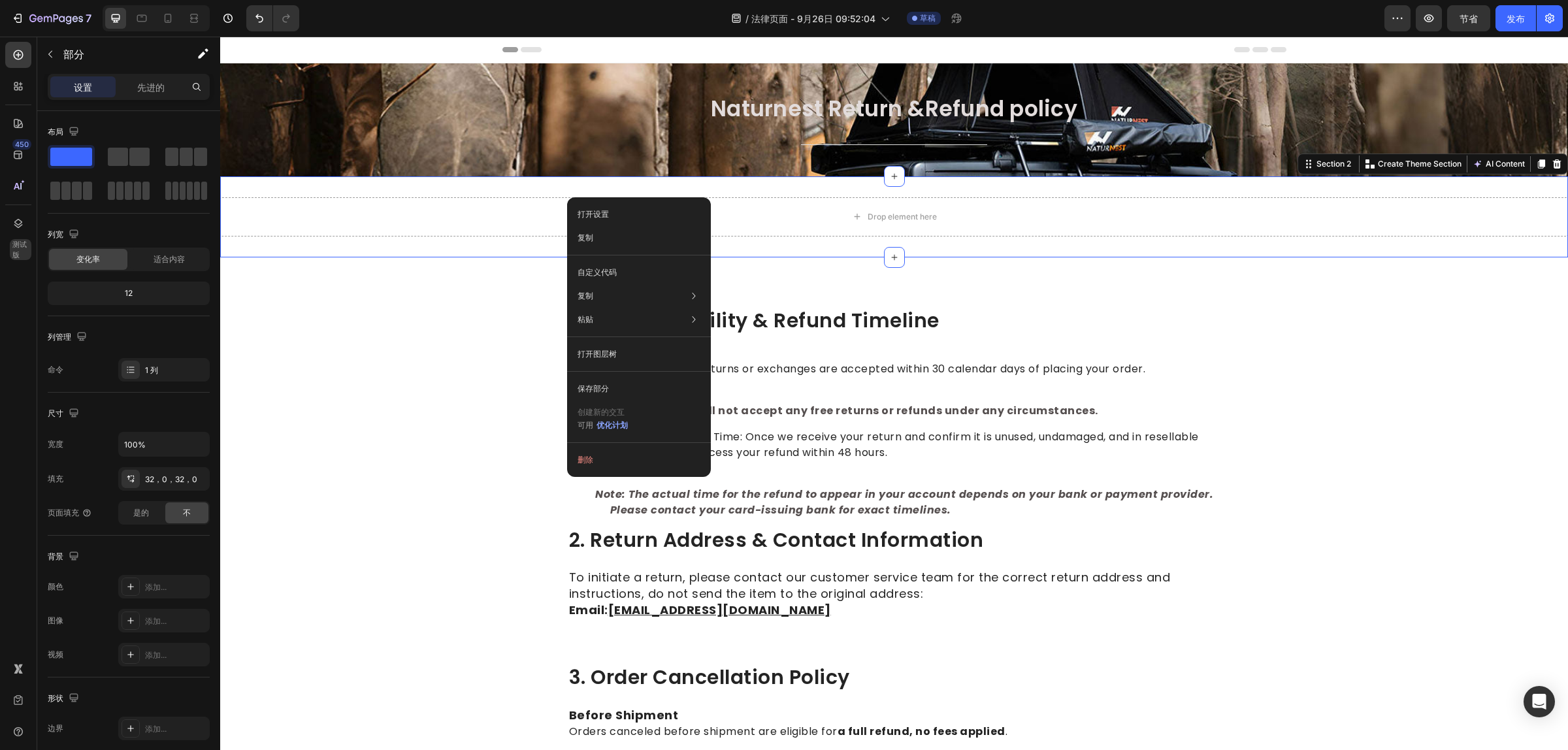
click at [569, 461] on div "删除" at bounding box center [638, 460] width 143 height 23
drag, startPoint x: 586, startPoint y: 459, endPoint x: 366, endPoint y: 419, distance: 223.6
click at [586, 459] on font "删除" at bounding box center [585, 459] width 16 height 10
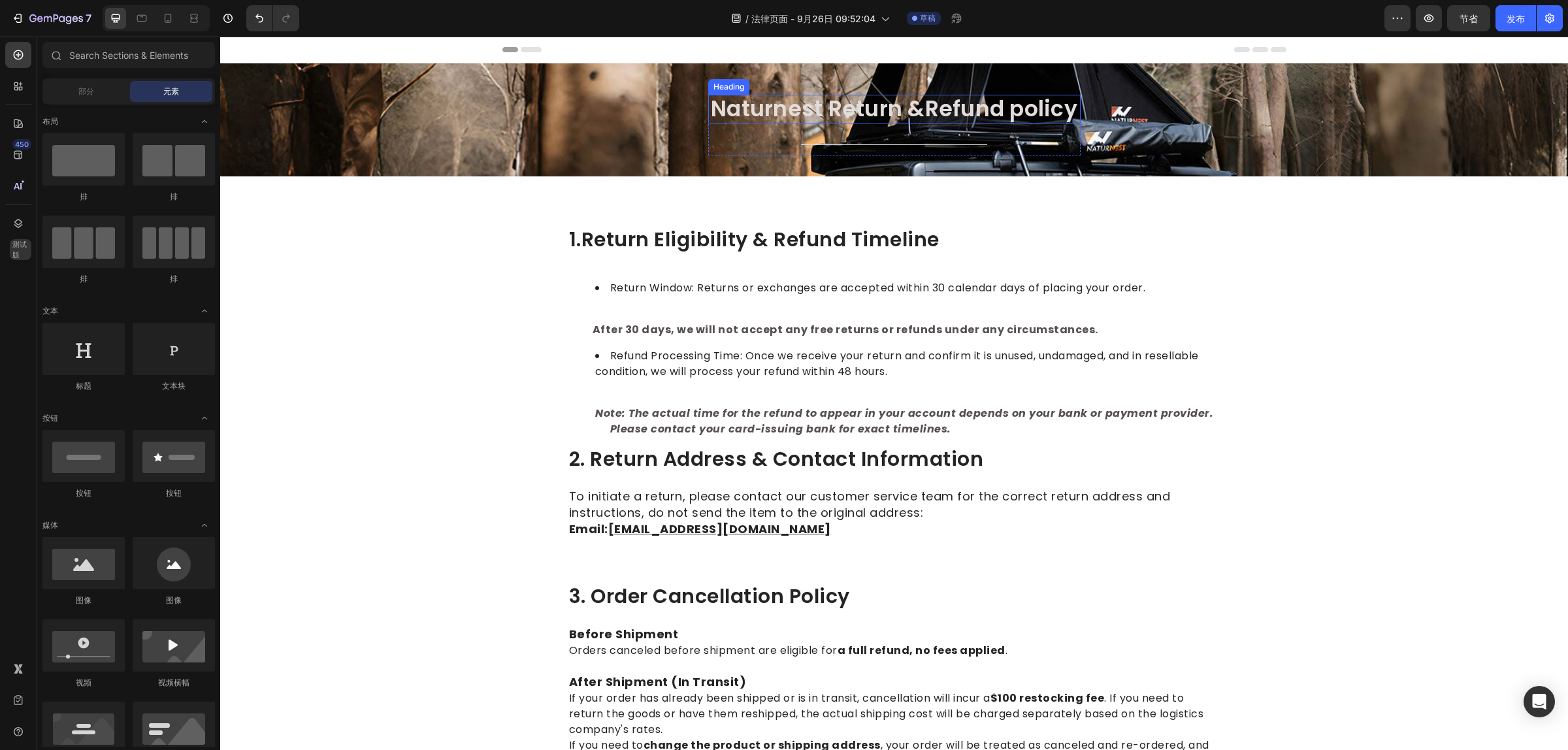
click at [1010, 122] on span "Naturnest Return &Refund policy" at bounding box center [894, 108] width 366 height 30
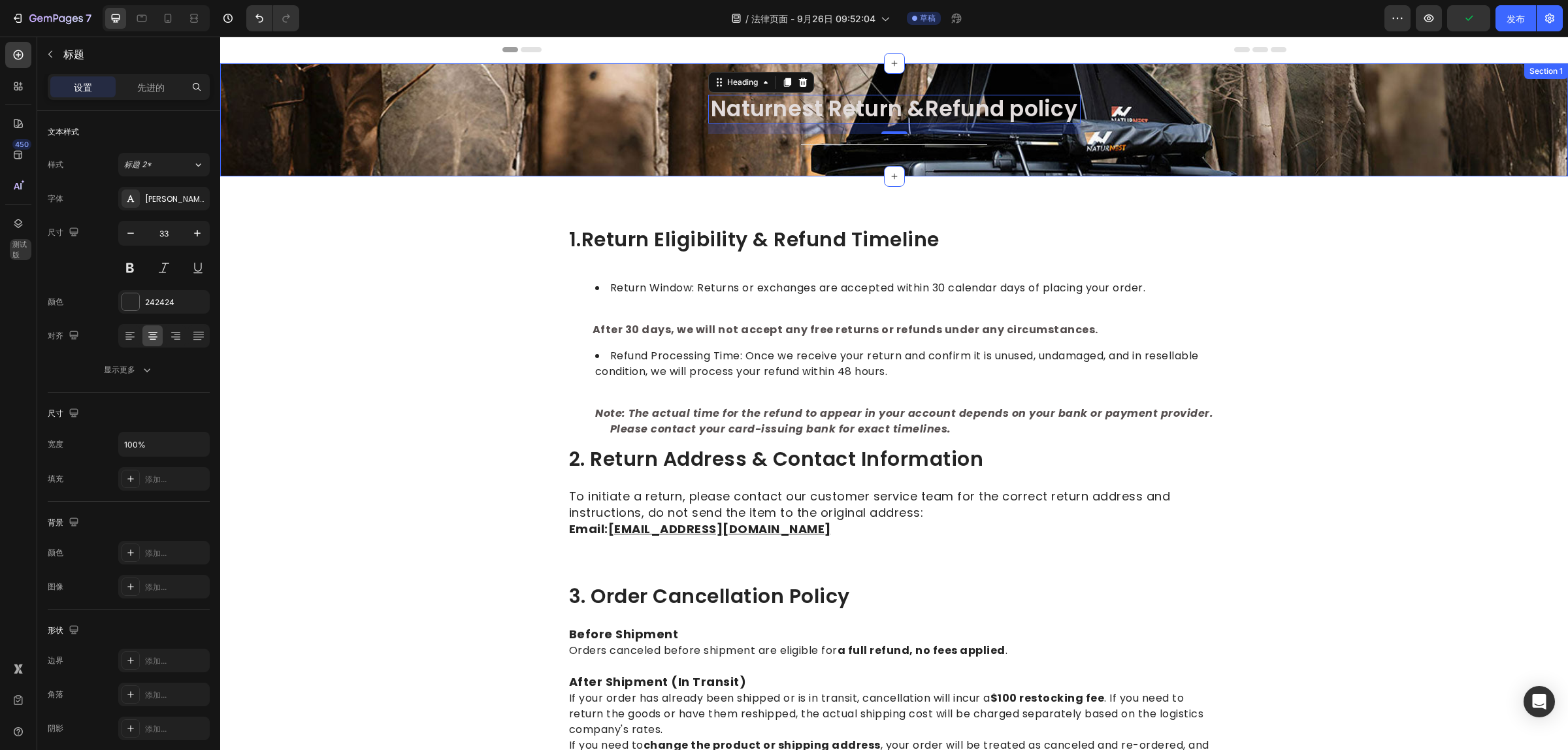
click at [784, 167] on div "⁠⁠⁠⁠⁠⁠⁠ Naturnest Return &Refund policy Heading 16 Title Line Row Section 1" at bounding box center [893, 119] width 1347 height 113
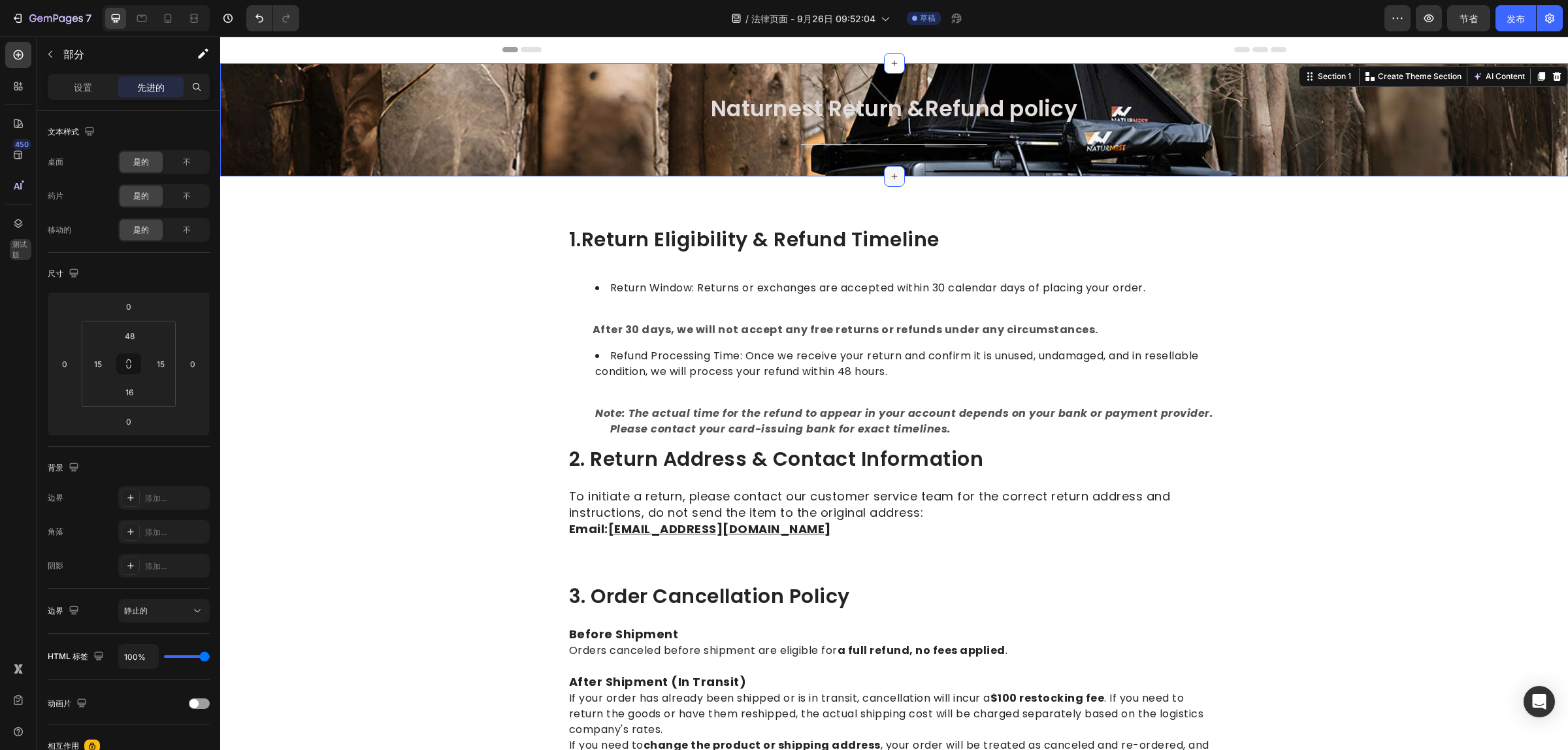
click at [889, 175] on icon at bounding box center [894, 176] width 10 height 10
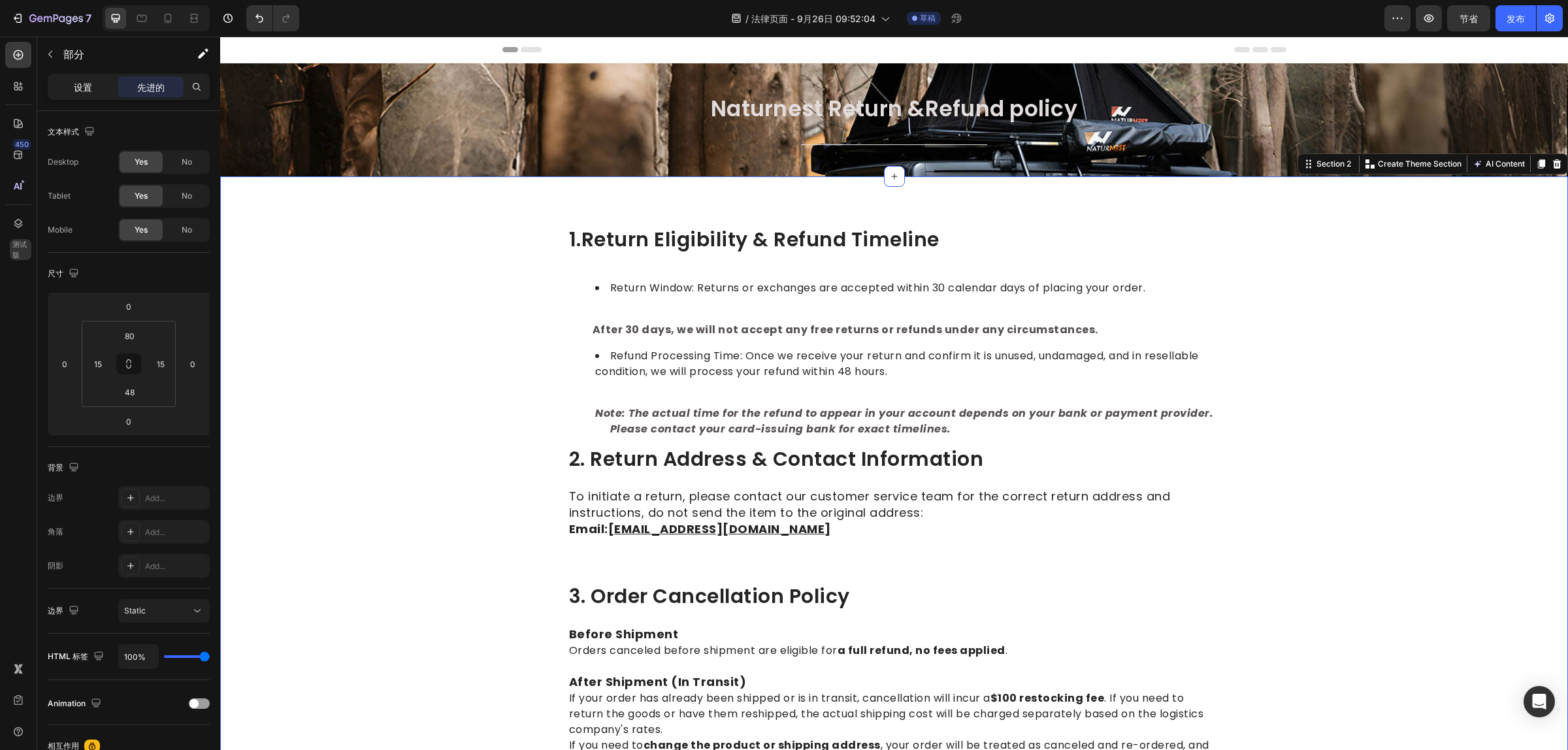
click at [83, 86] on font "设置" at bounding box center [83, 87] width 18 height 11
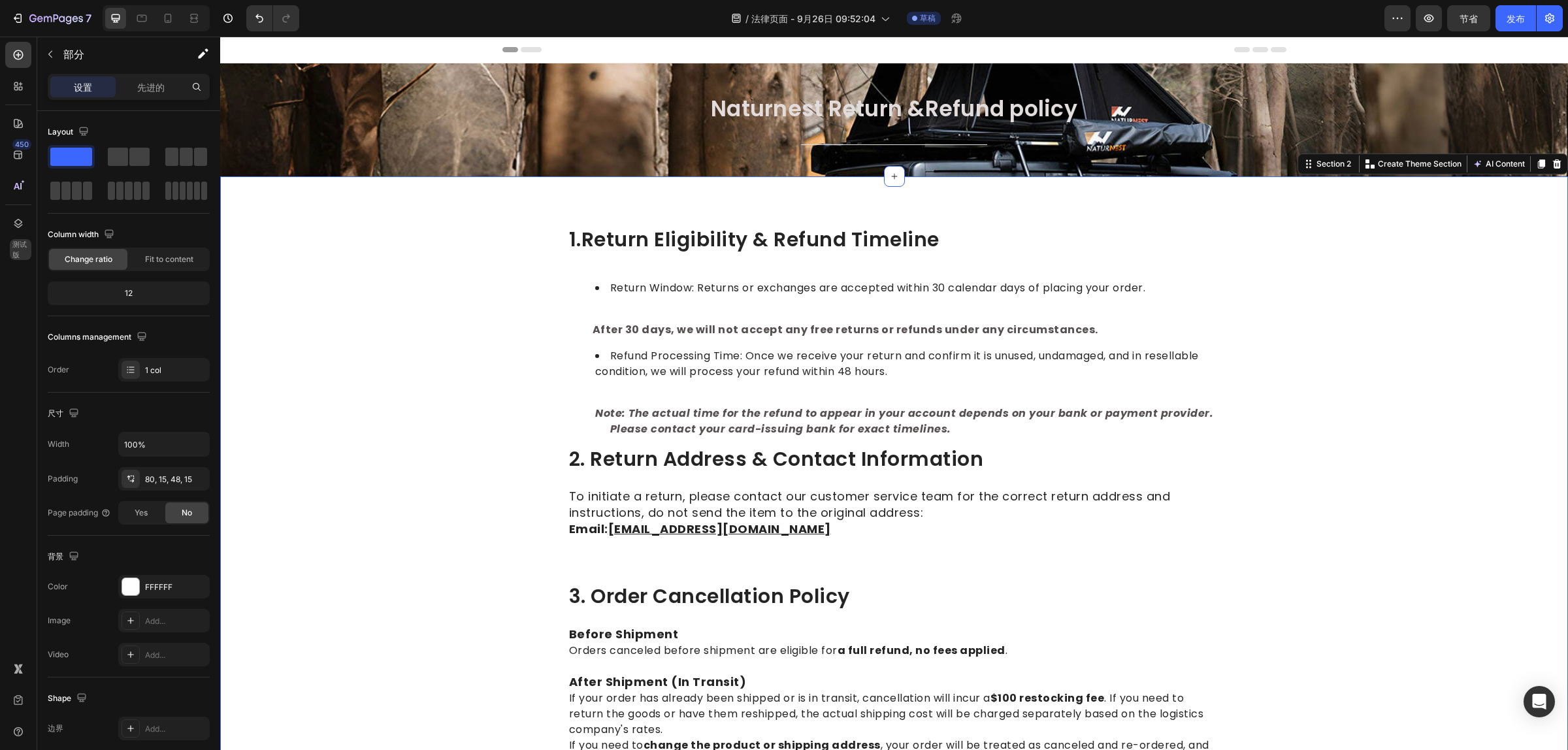
click at [328, 92] on div "⁠⁠⁠⁠⁠⁠⁠ Naturnest Return &Refund policy Heading Title Line Row Section 1" at bounding box center [893, 119] width 1347 height 113
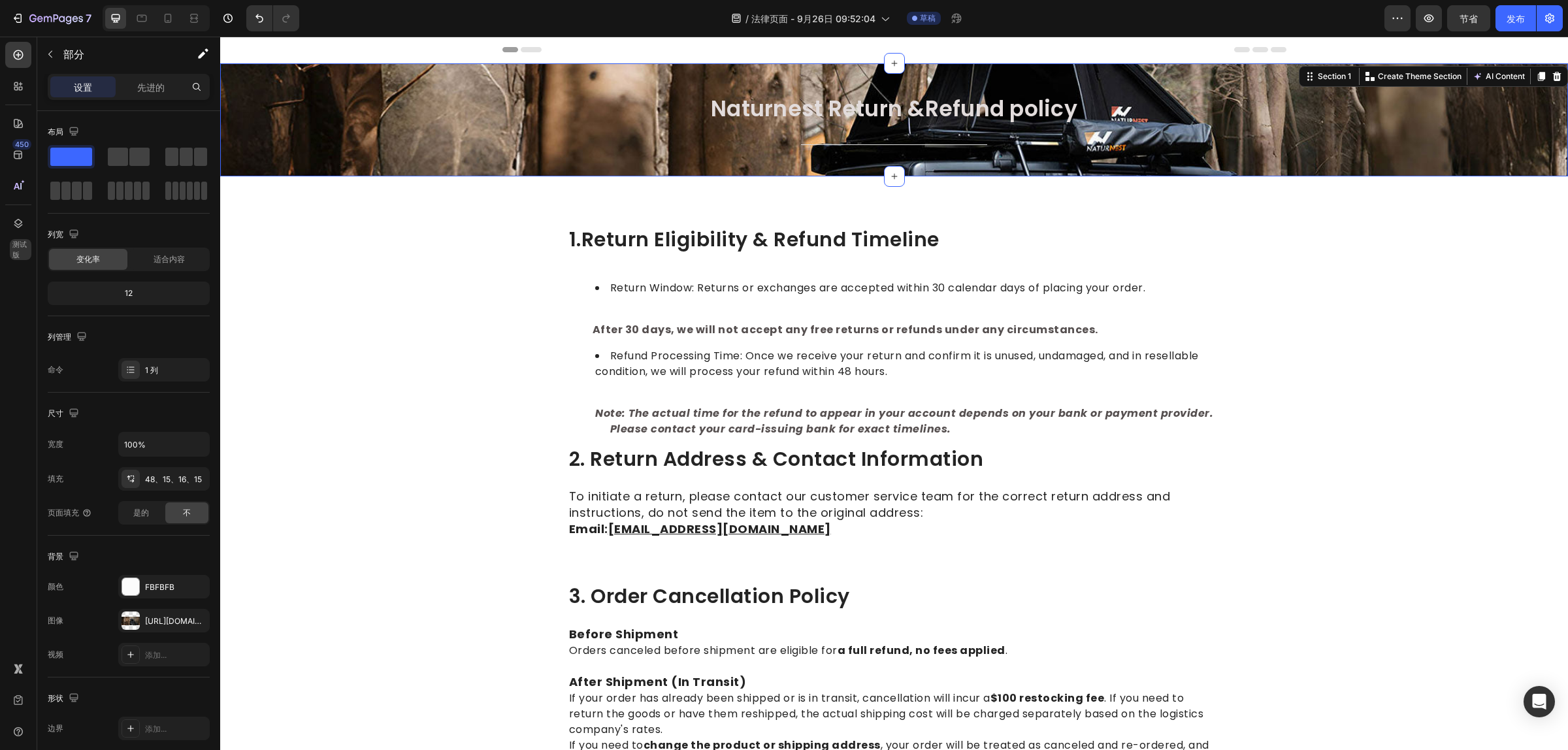
click at [531, 51] on icon at bounding box center [531, 49] width 21 height 5
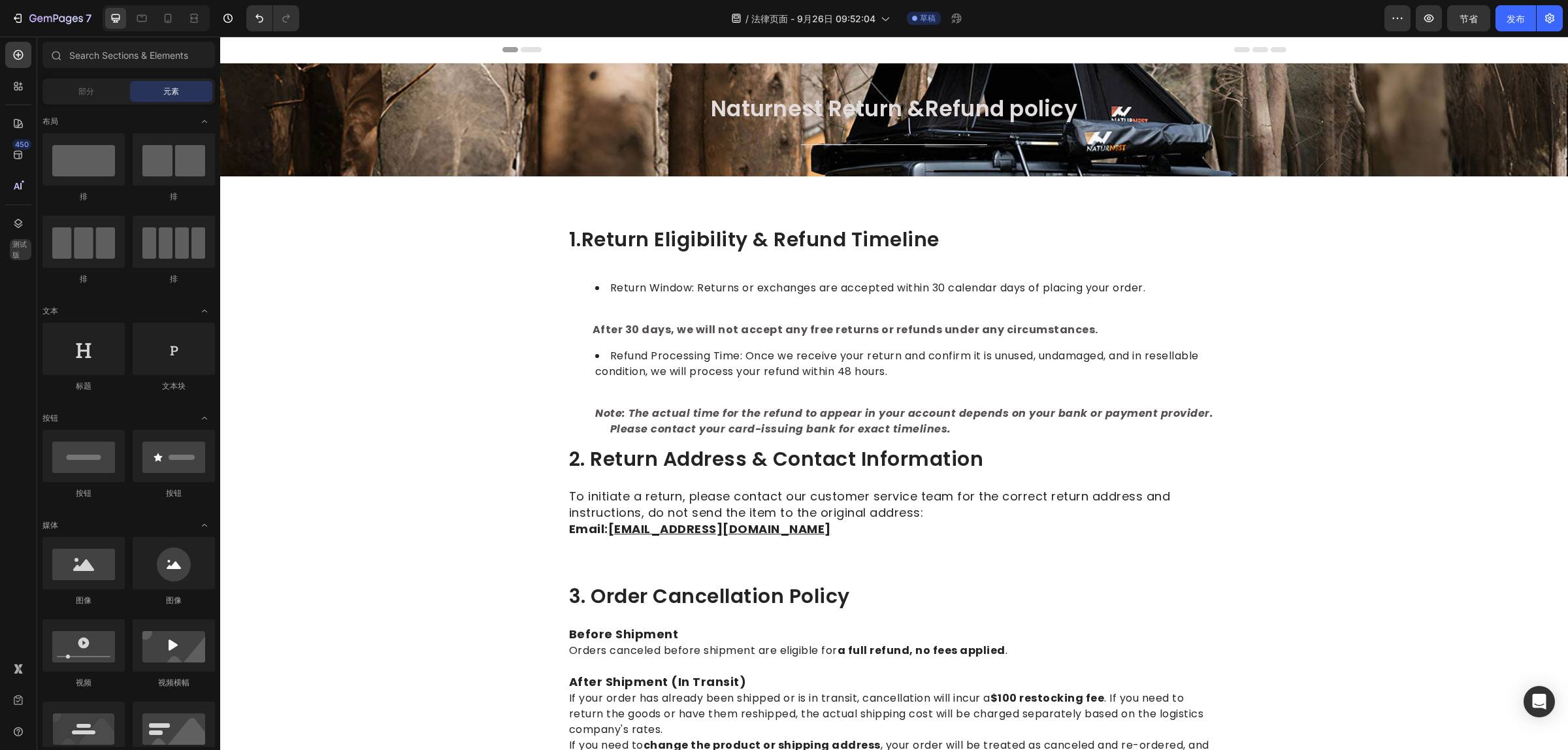
click at [258, 49] on span "Header" at bounding box center [259, 49] width 29 height 13
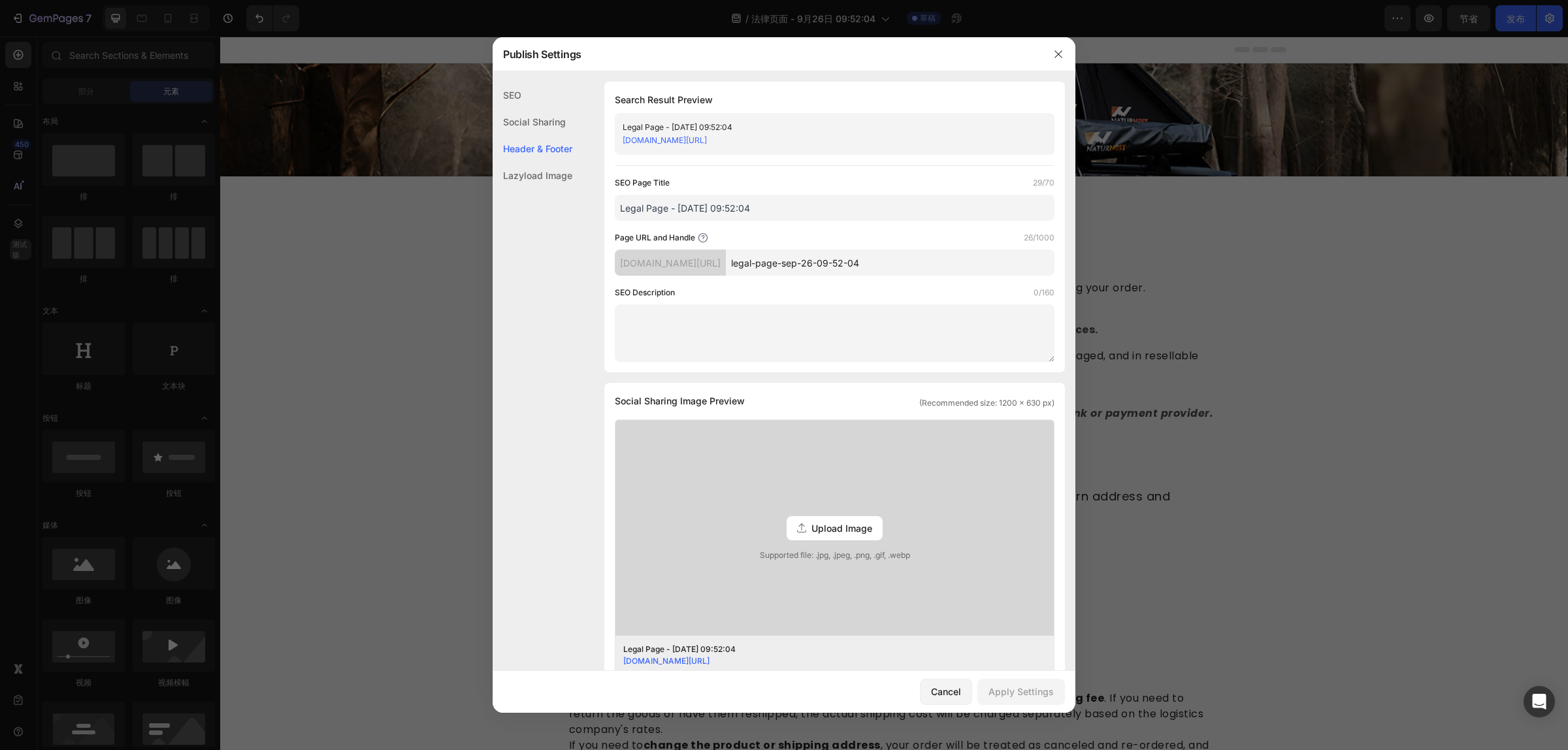
scroll to position [438, 0]
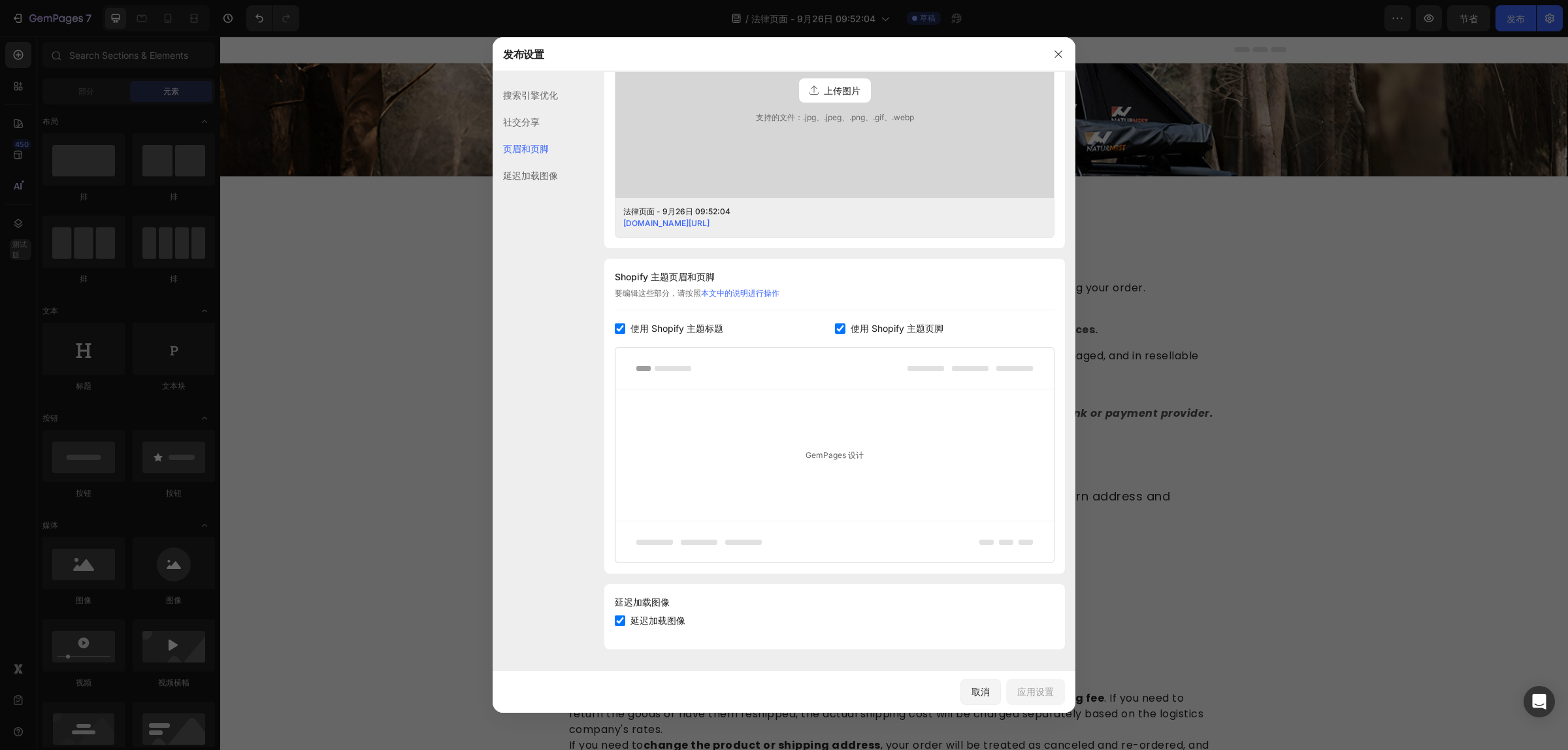
click at [531, 179] on font "延迟加载图像" at bounding box center [530, 175] width 55 height 11
click at [531, 175] on font "延迟加载图像" at bounding box center [530, 175] width 55 height 11
click at [552, 94] on font "搜索引擎优化" at bounding box center [530, 95] width 55 height 11
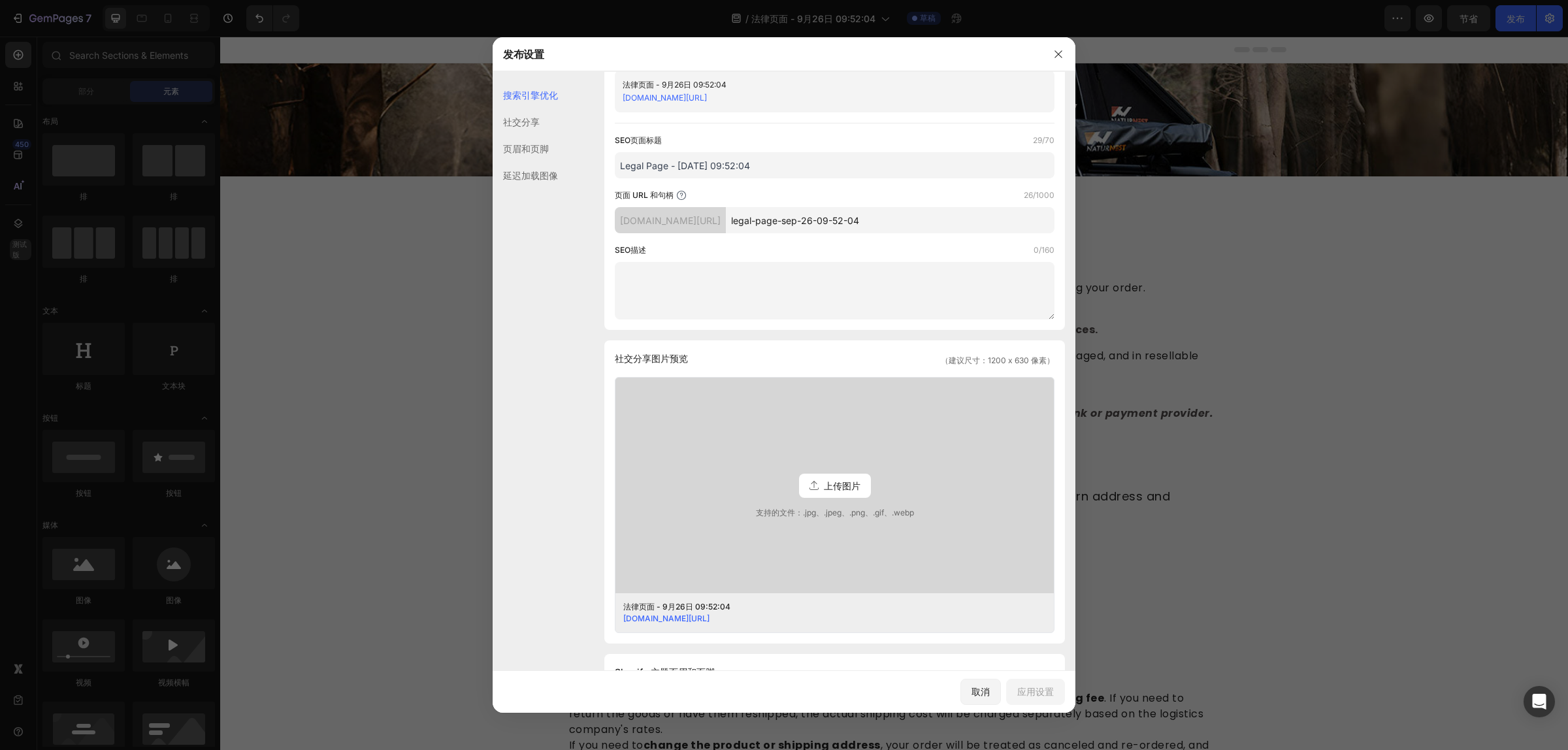
scroll to position [0, 0]
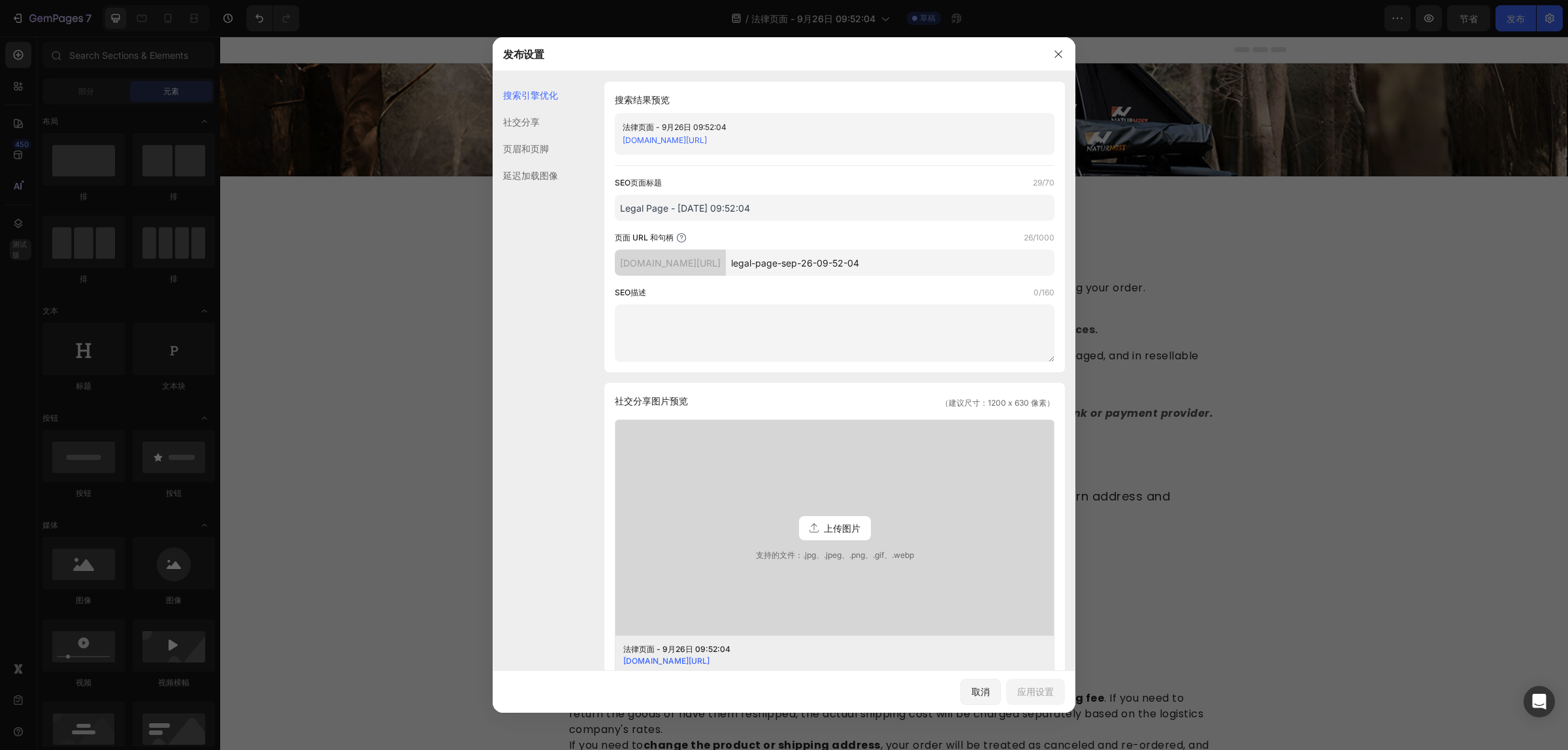
click at [527, 138] on div "页眉和页脚" at bounding box center [525, 148] width 65 height 27
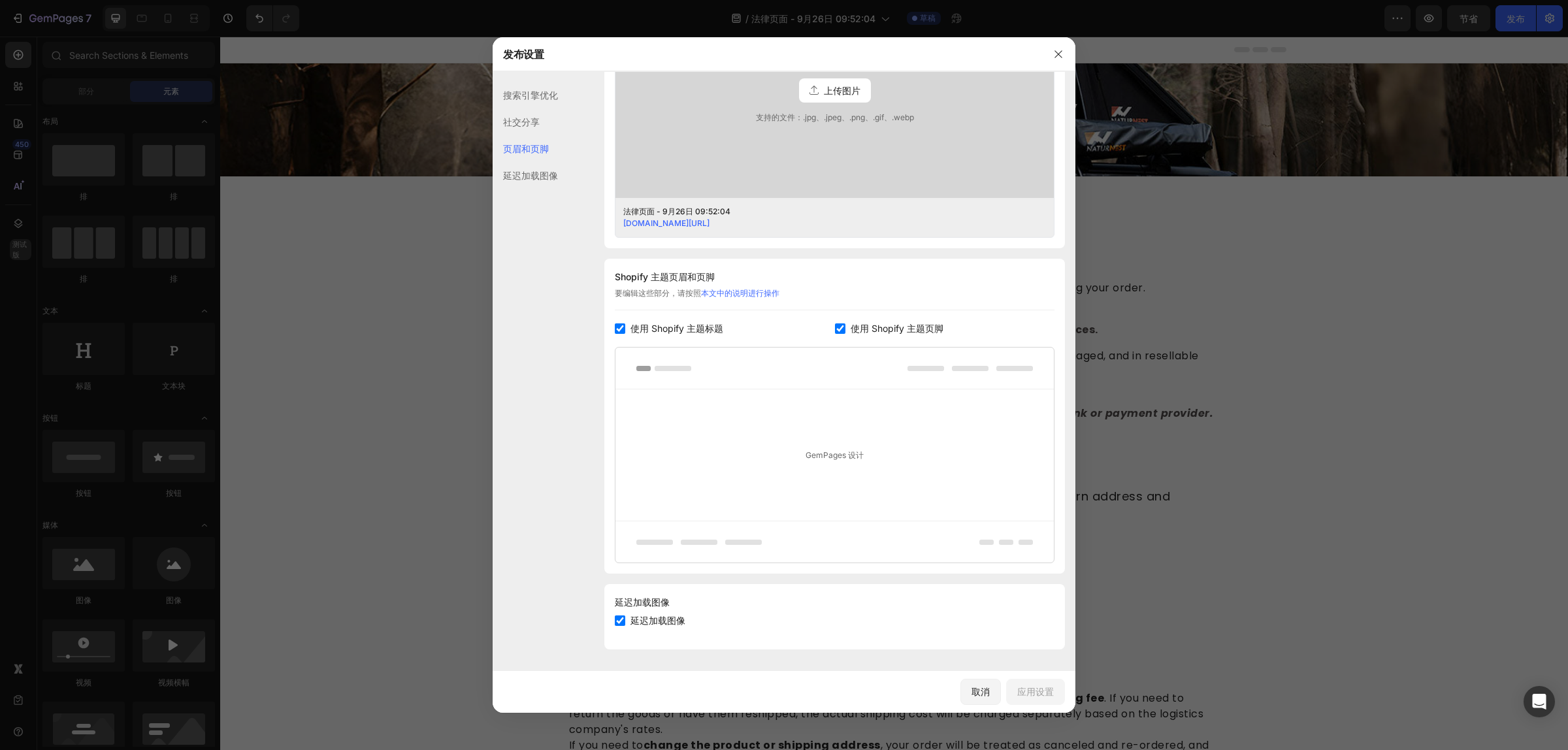
click at [527, 129] on div "社交分享" at bounding box center [525, 122] width 65 height 27
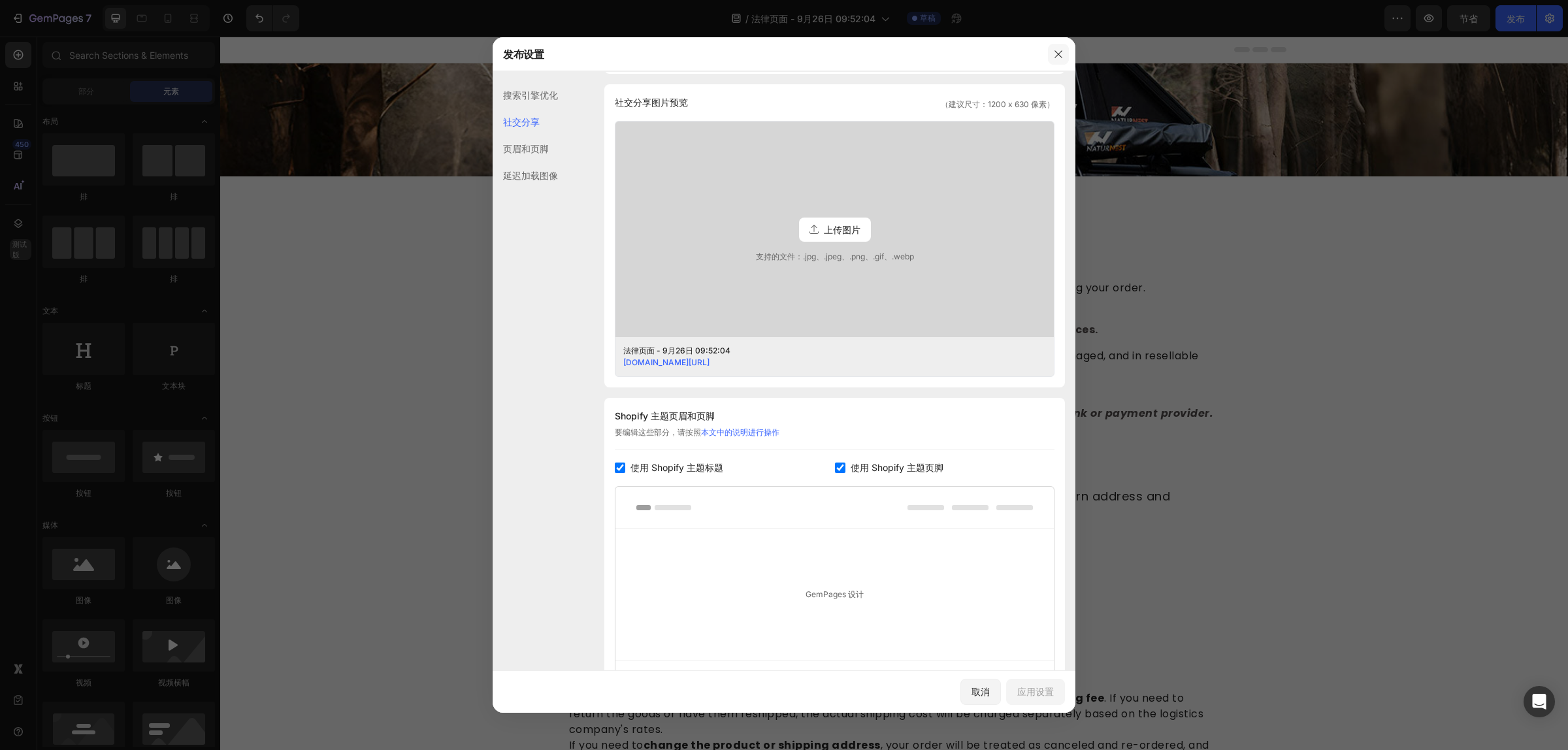
click at [1063, 54] on icon "button" at bounding box center [1058, 54] width 10 height 10
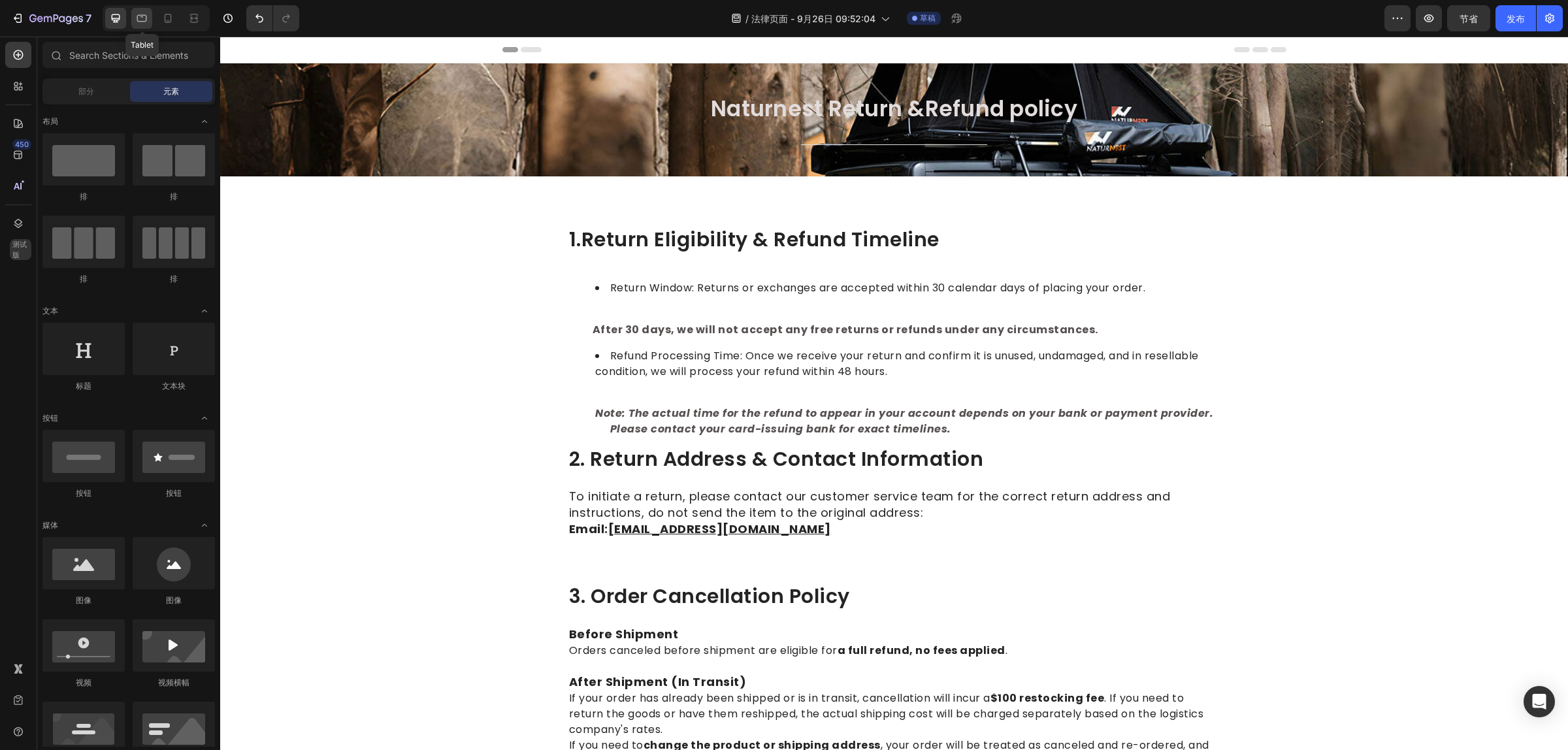
click at [141, 20] on icon at bounding box center [141, 18] width 13 height 13
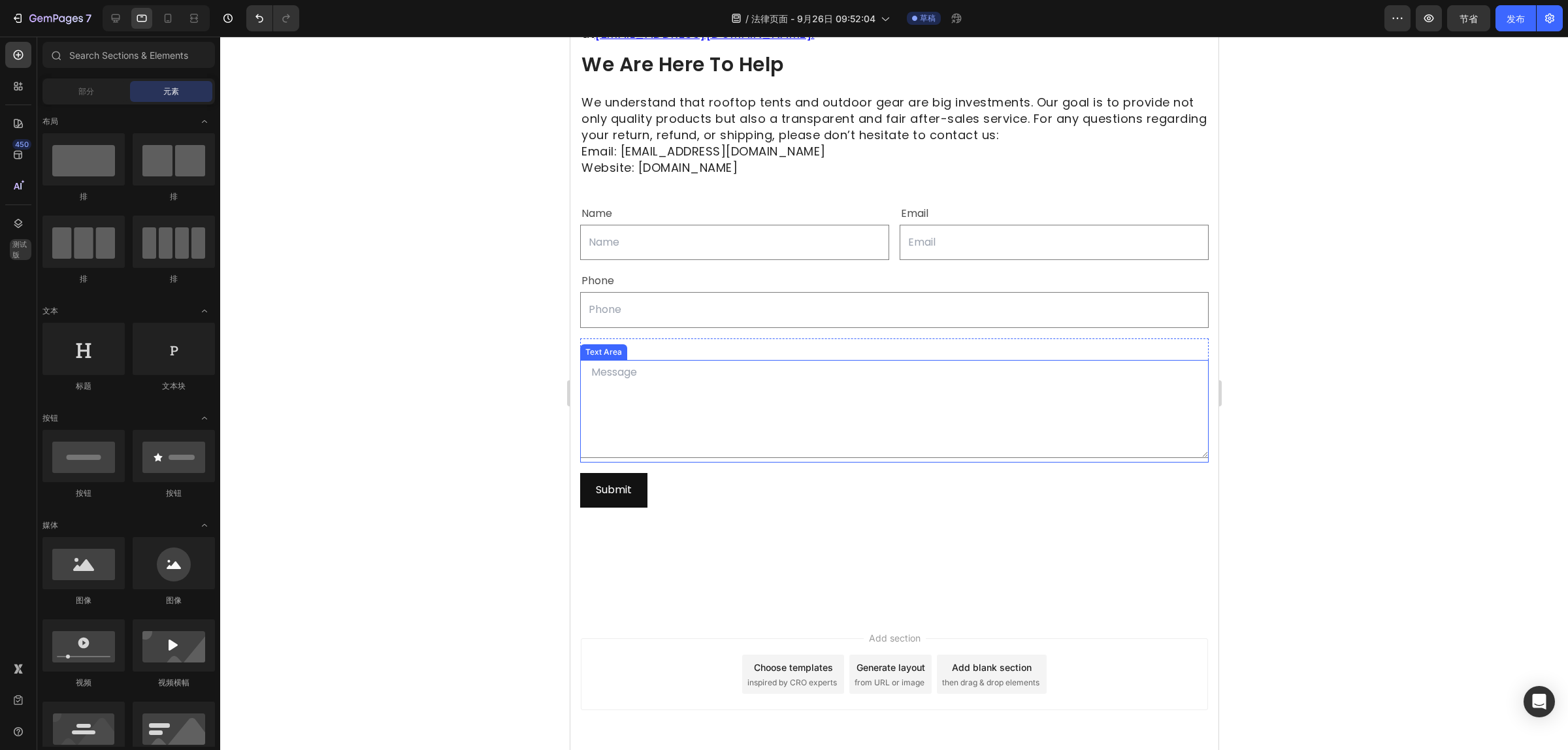
scroll to position [1960, 0]
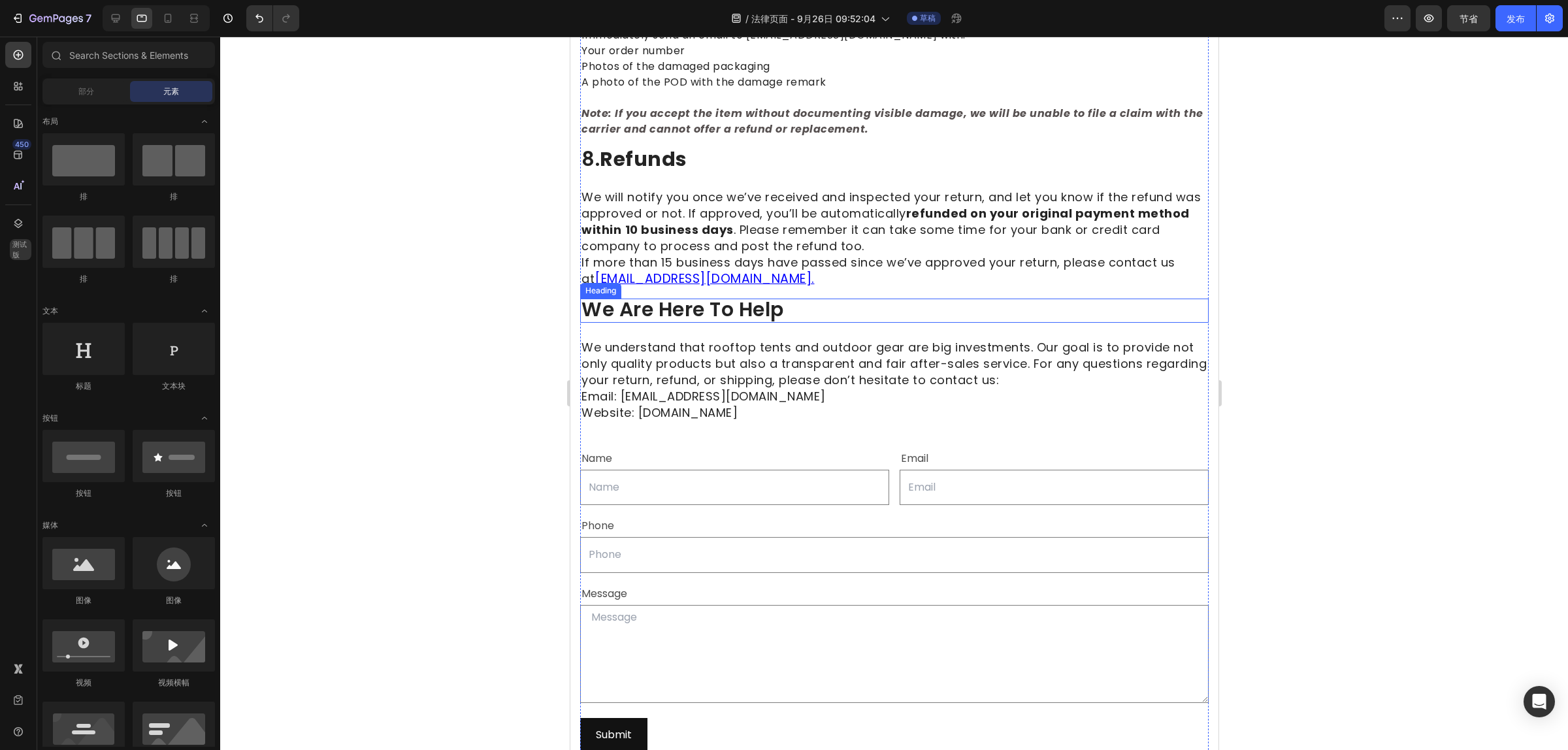
click at [656, 324] on span "We are here to help" at bounding box center [682, 310] width 203 height 28
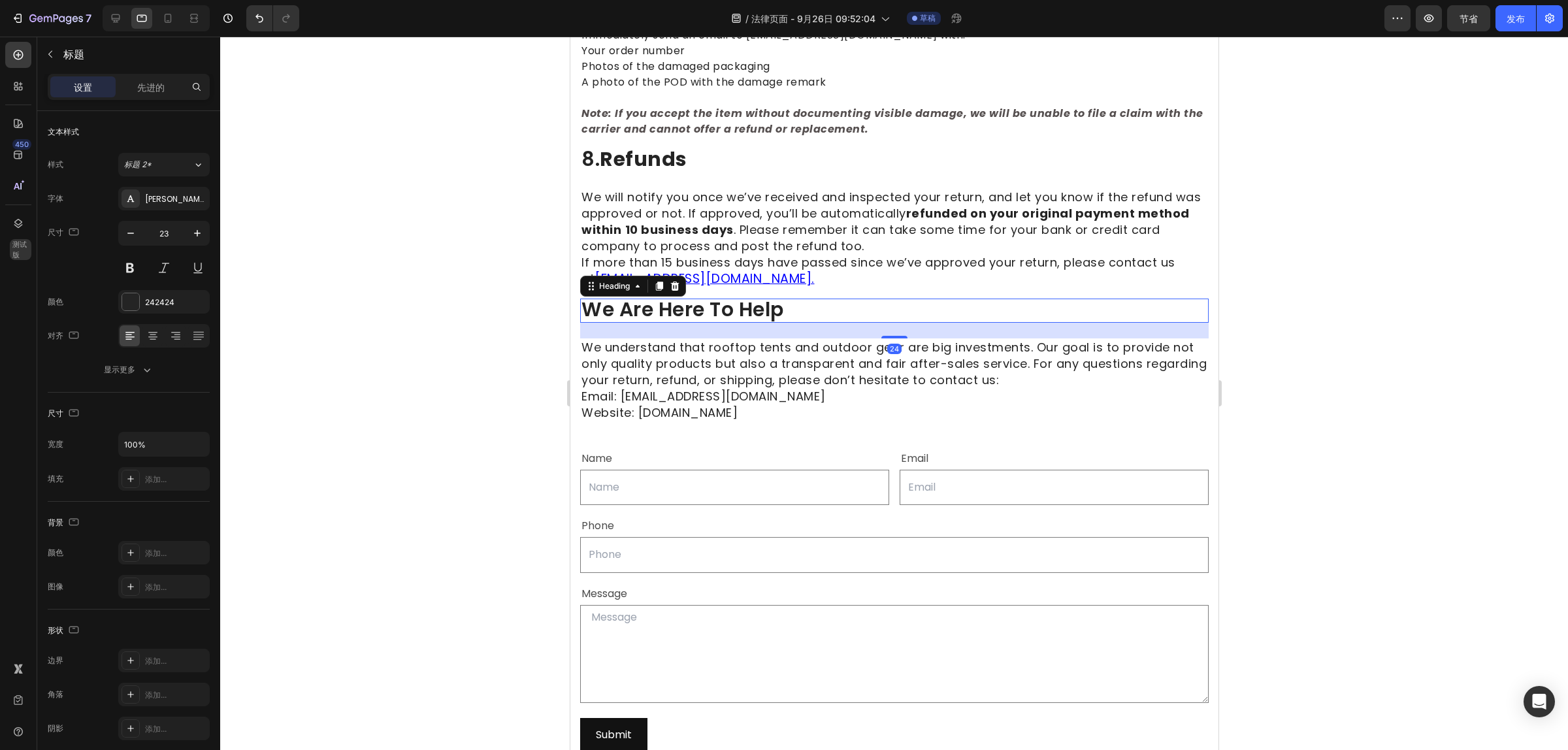
click at [1365, 380] on div at bounding box center [893, 393] width 1347 height 713
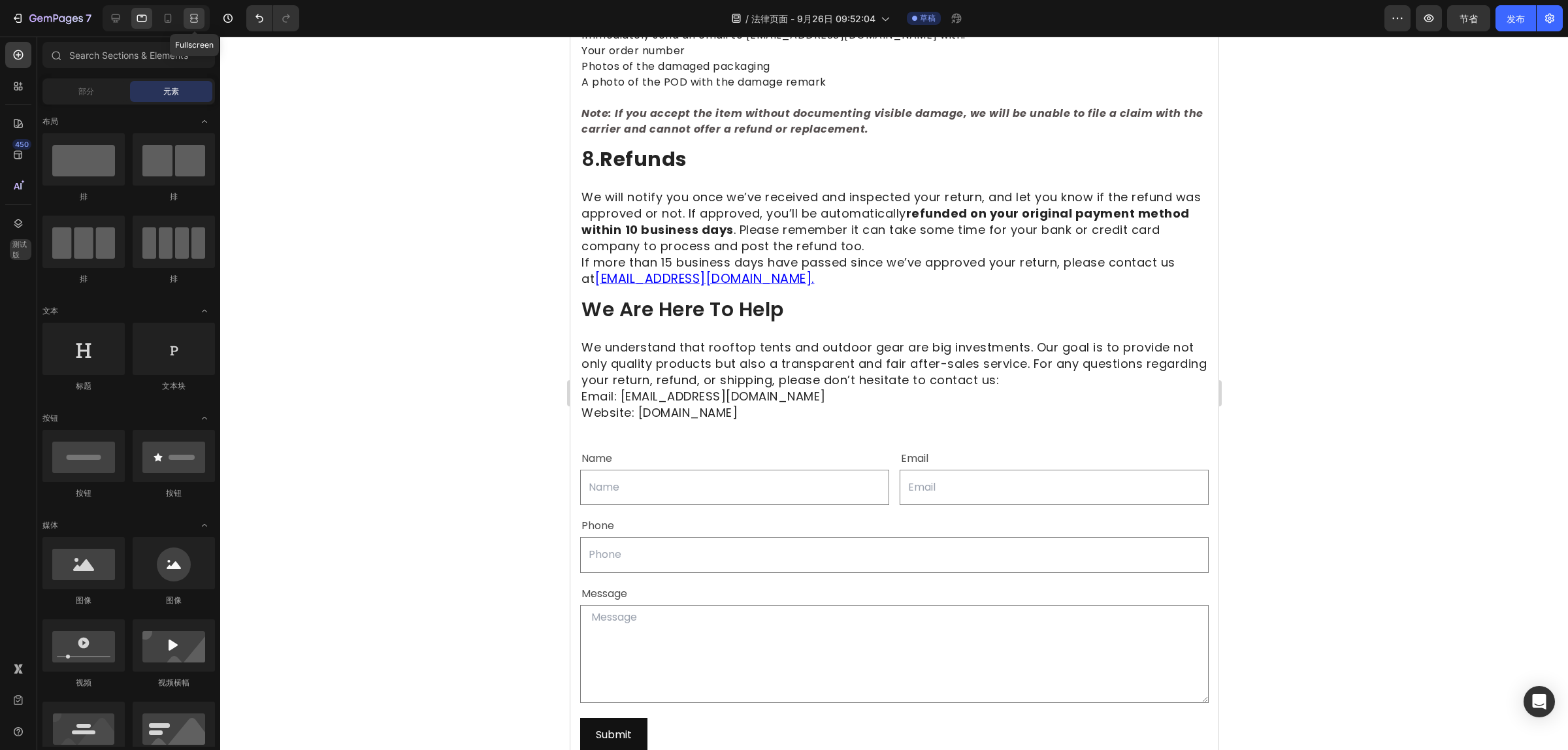
click at [201, 23] on div at bounding box center [194, 18] width 21 height 21
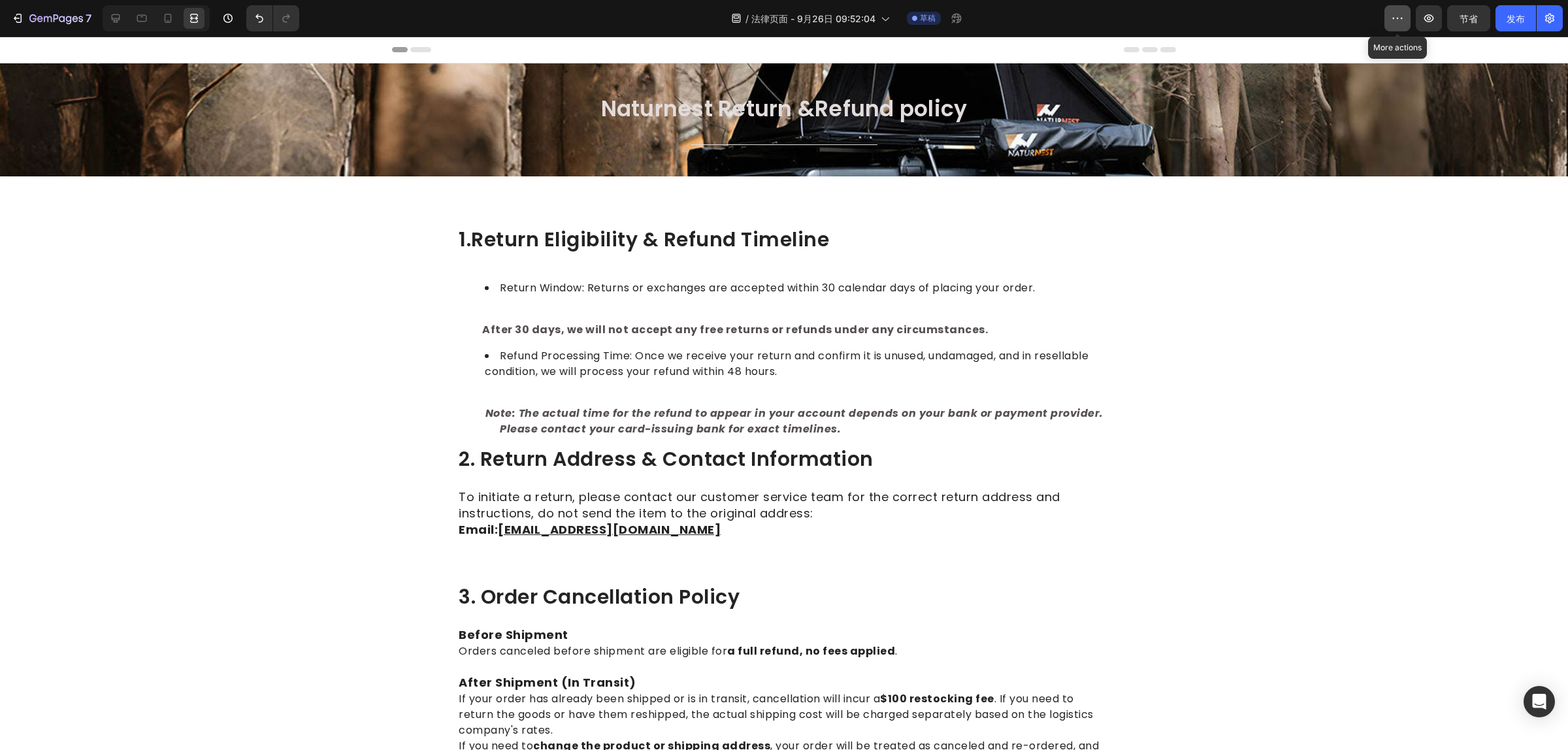
click at [1384, 23] on button "button" at bounding box center [1397, 19] width 26 height 27
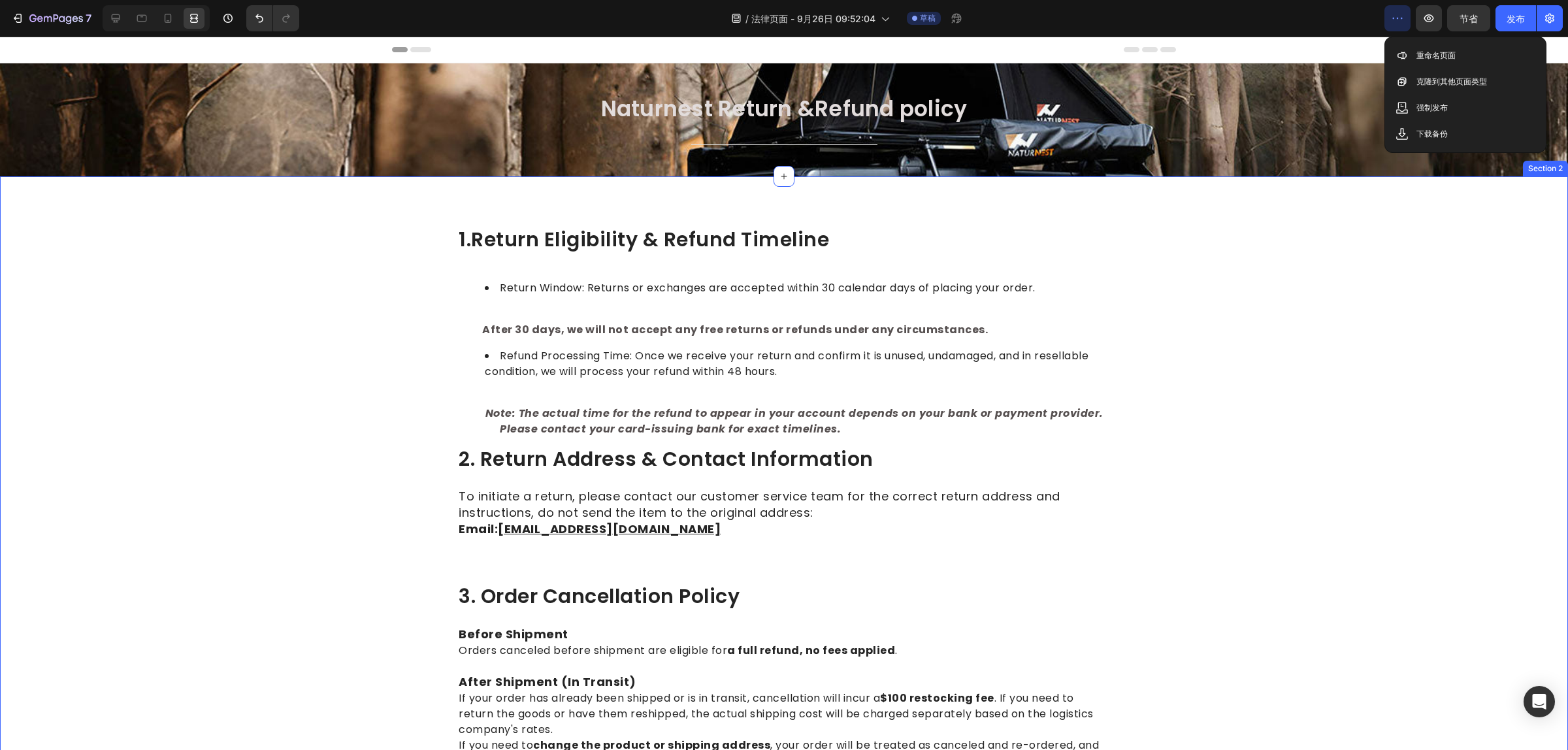
click at [1429, 17] on icon "button" at bounding box center [1428, 18] width 4 height 4
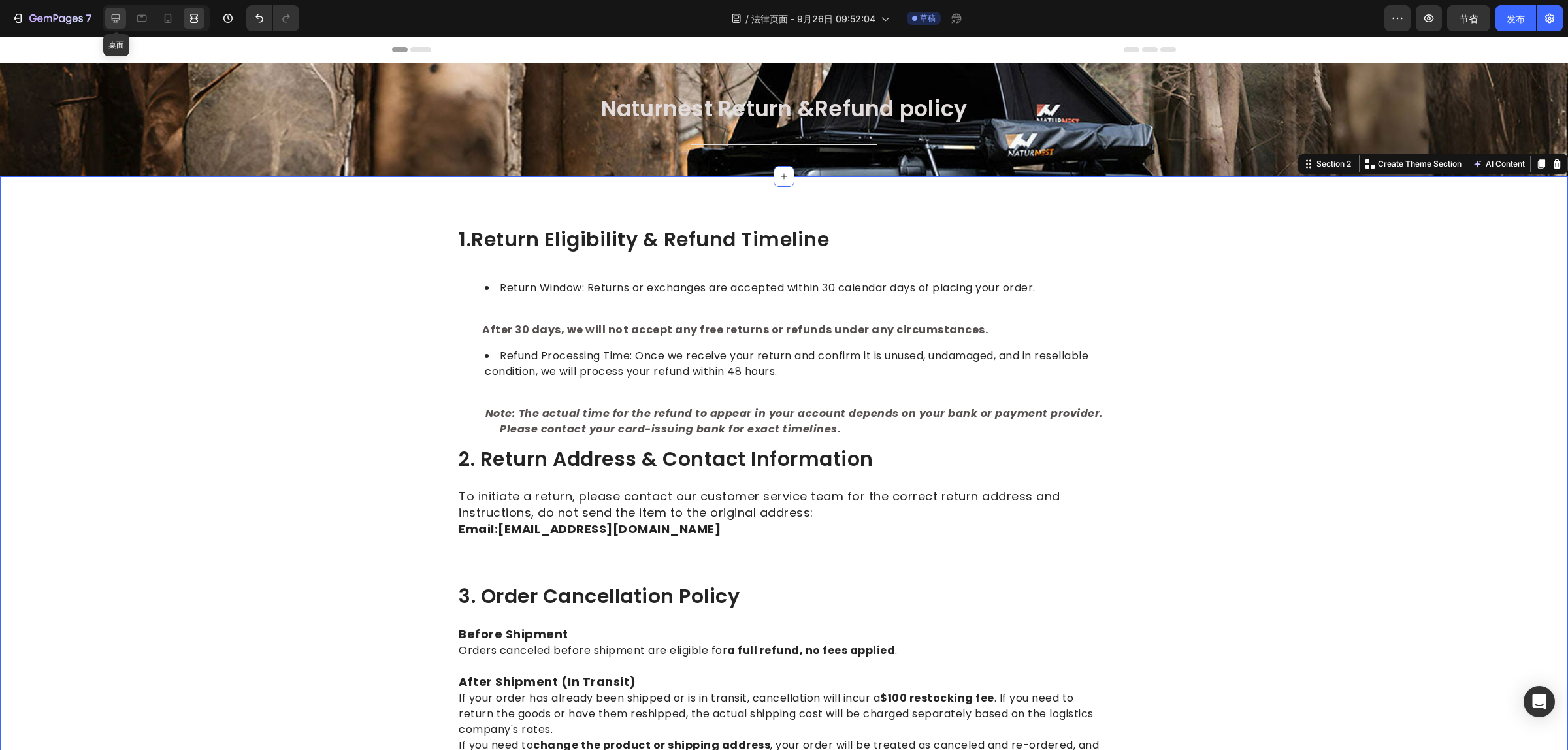
click at [115, 14] on icon at bounding box center [115, 18] width 13 height 13
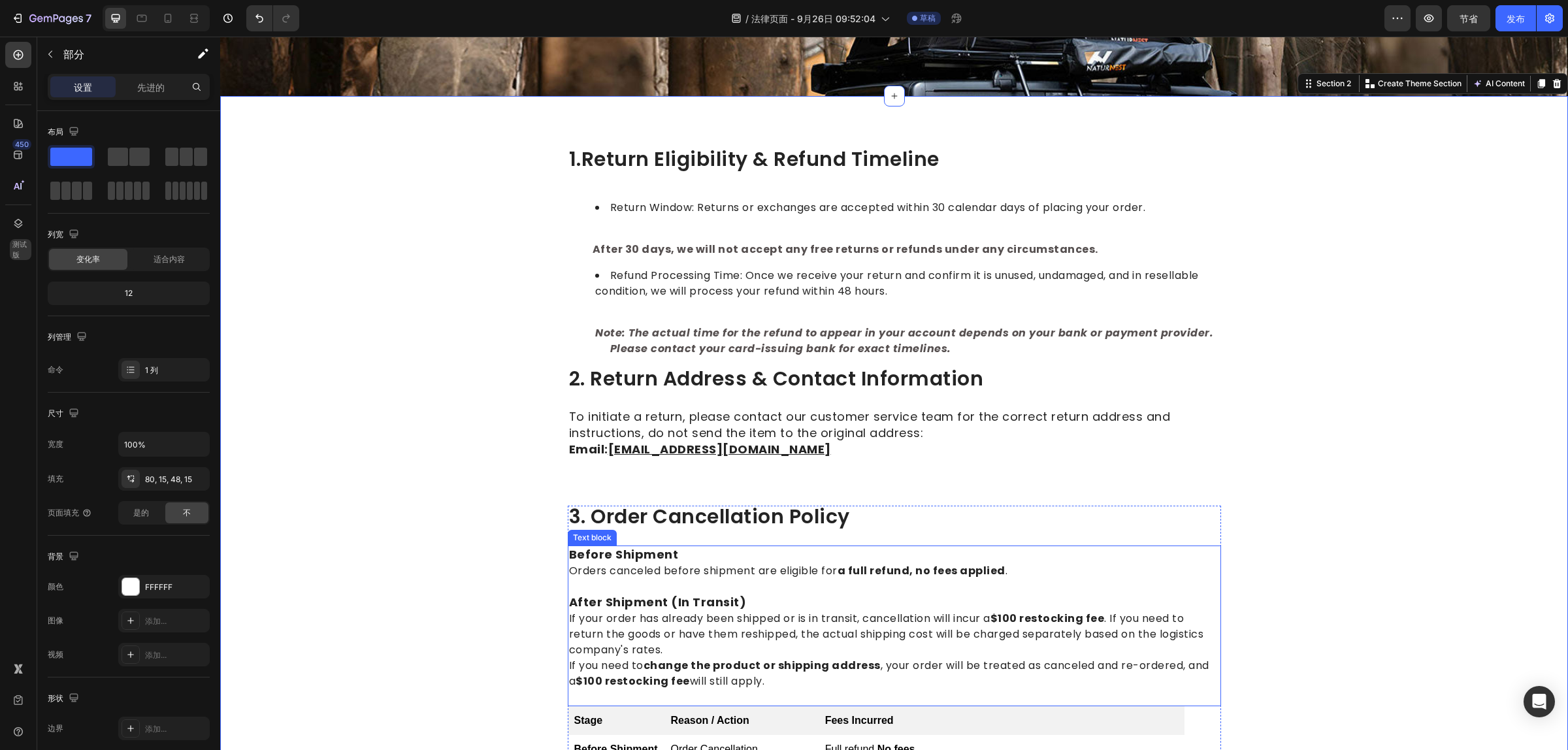
scroll to position [245, 0]
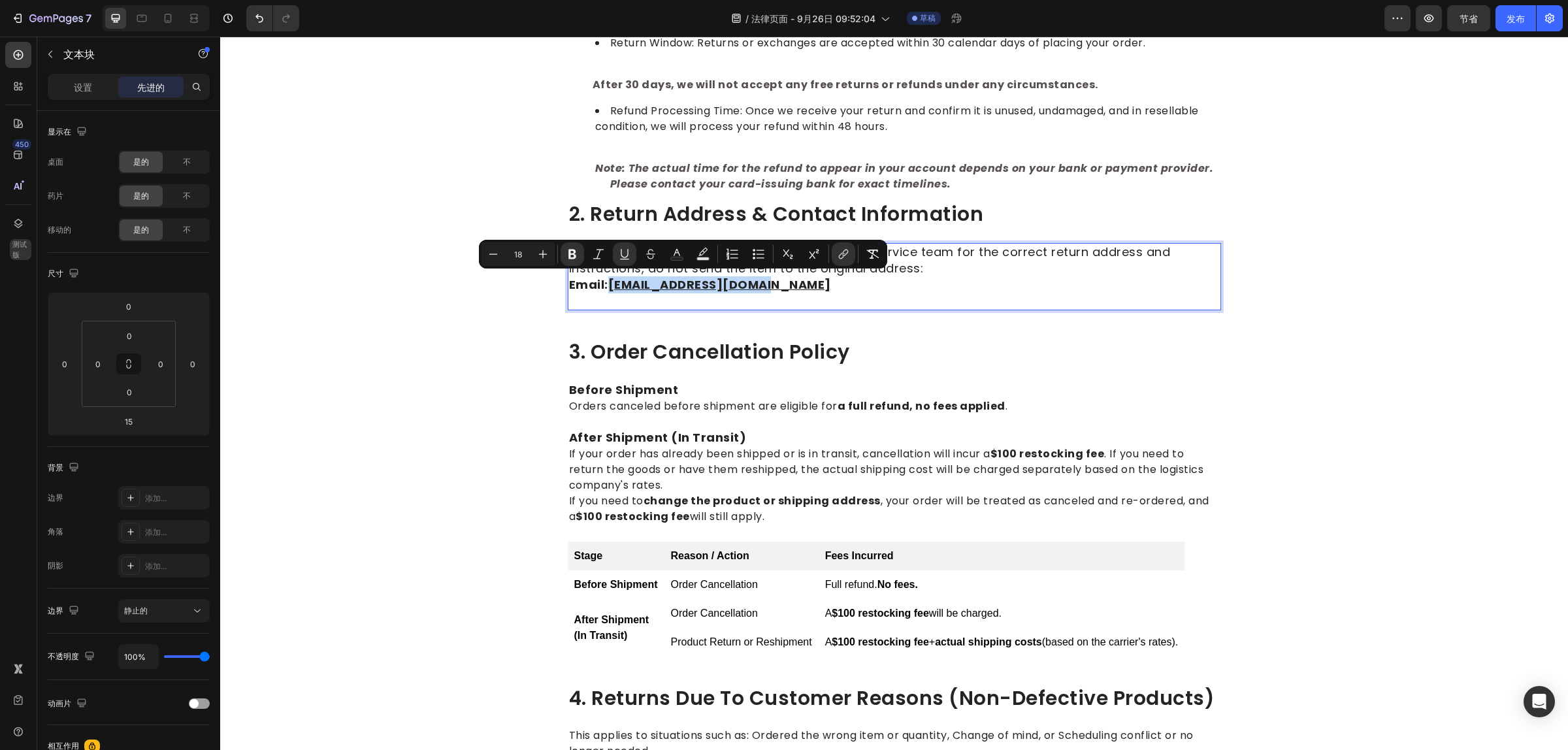
drag, startPoint x: 769, startPoint y: 281, endPoint x: 606, endPoint y: 286, distance: 163.1
click at [606, 286] on p "To initiate a return, please contact our customer service team for the correct …" at bounding box center [894, 268] width 651 height 49
click at [680, 257] on rect "Editor contextual toolbar" at bounding box center [677, 259] width 12 height 3
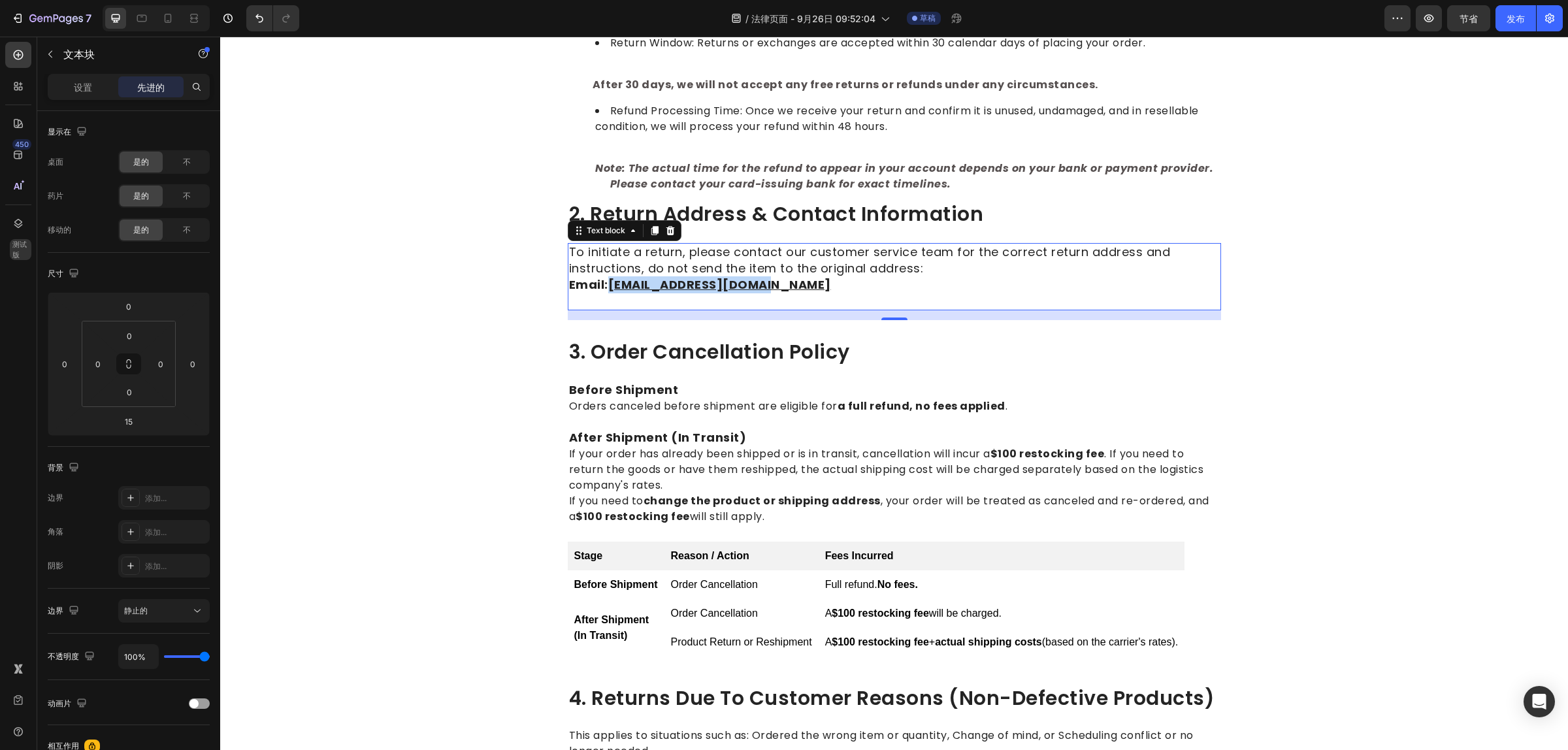
click at [648, 278] on u "[EMAIL_ADDRESS][DOMAIN_NAME]" at bounding box center [719, 285] width 223 height 16
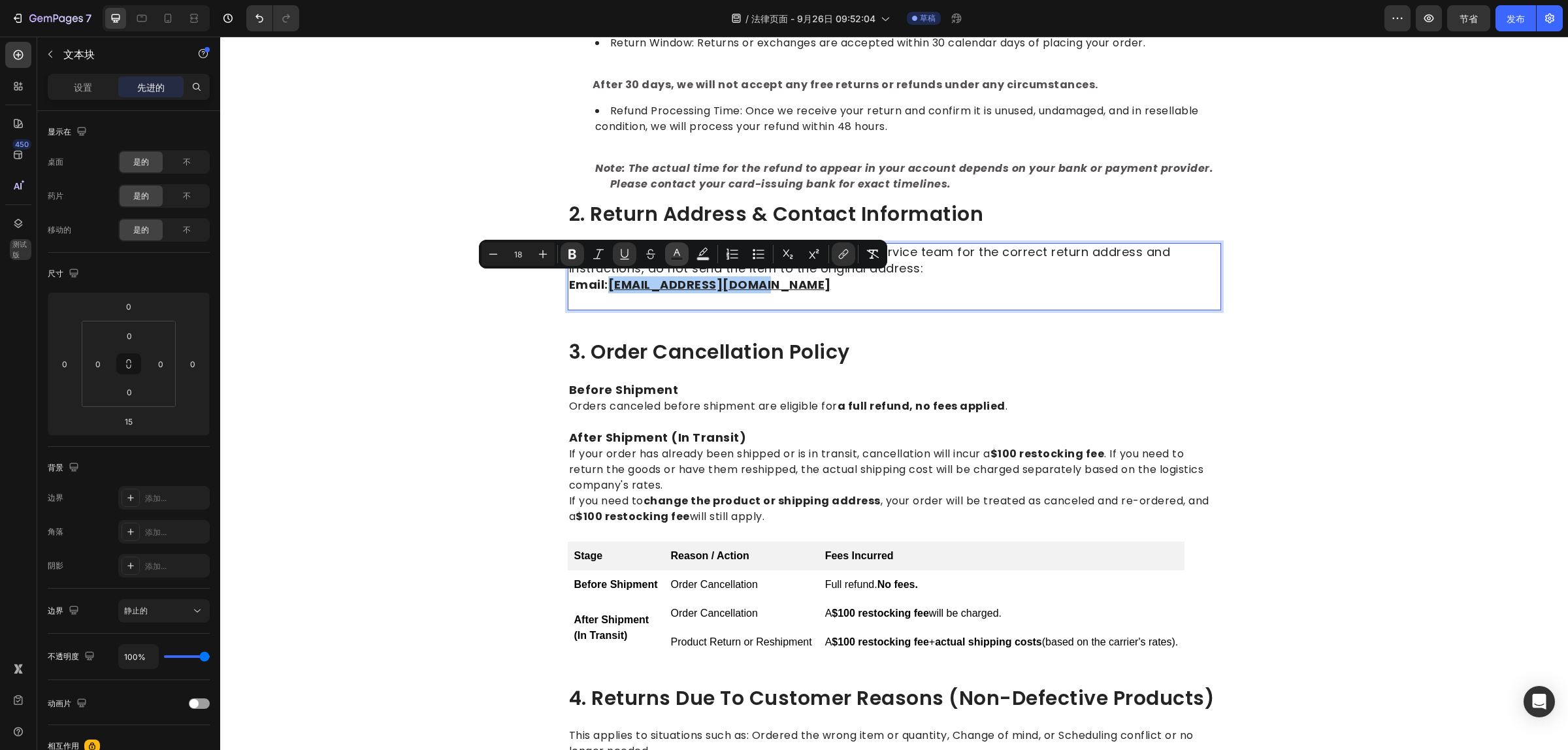
click at [677, 255] on icon "Editor contextual toolbar" at bounding box center [676, 254] width 13 height 13
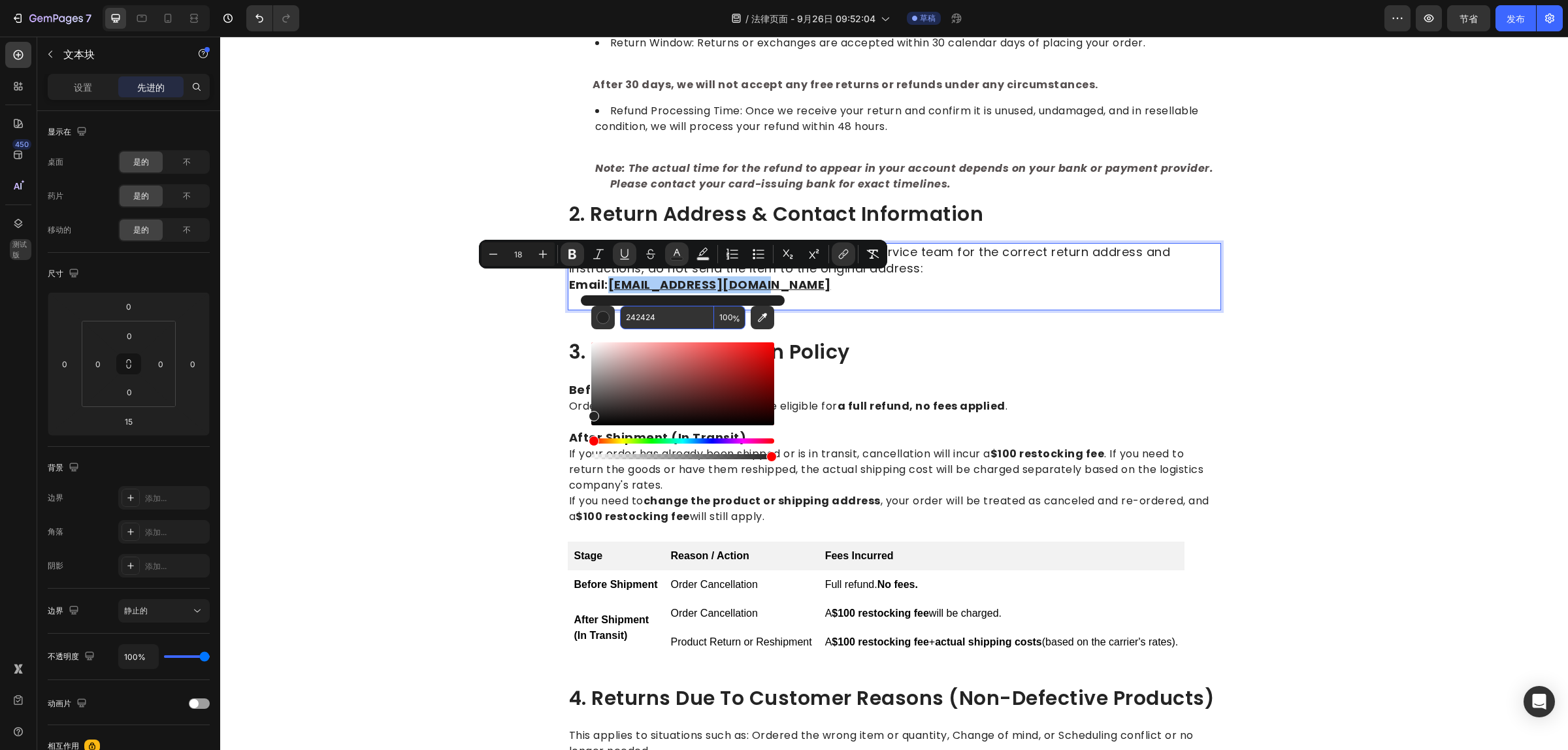
paste input "#0000FF"
type input "0000FF"
click at [1157, 366] on div "⁠⁠⁠⁠⁠⁠⁠ 3. Order Cancellation Policy Heading Before Shipment Orders canceled be…" at bounding box center [894, 504] width 653 height 325
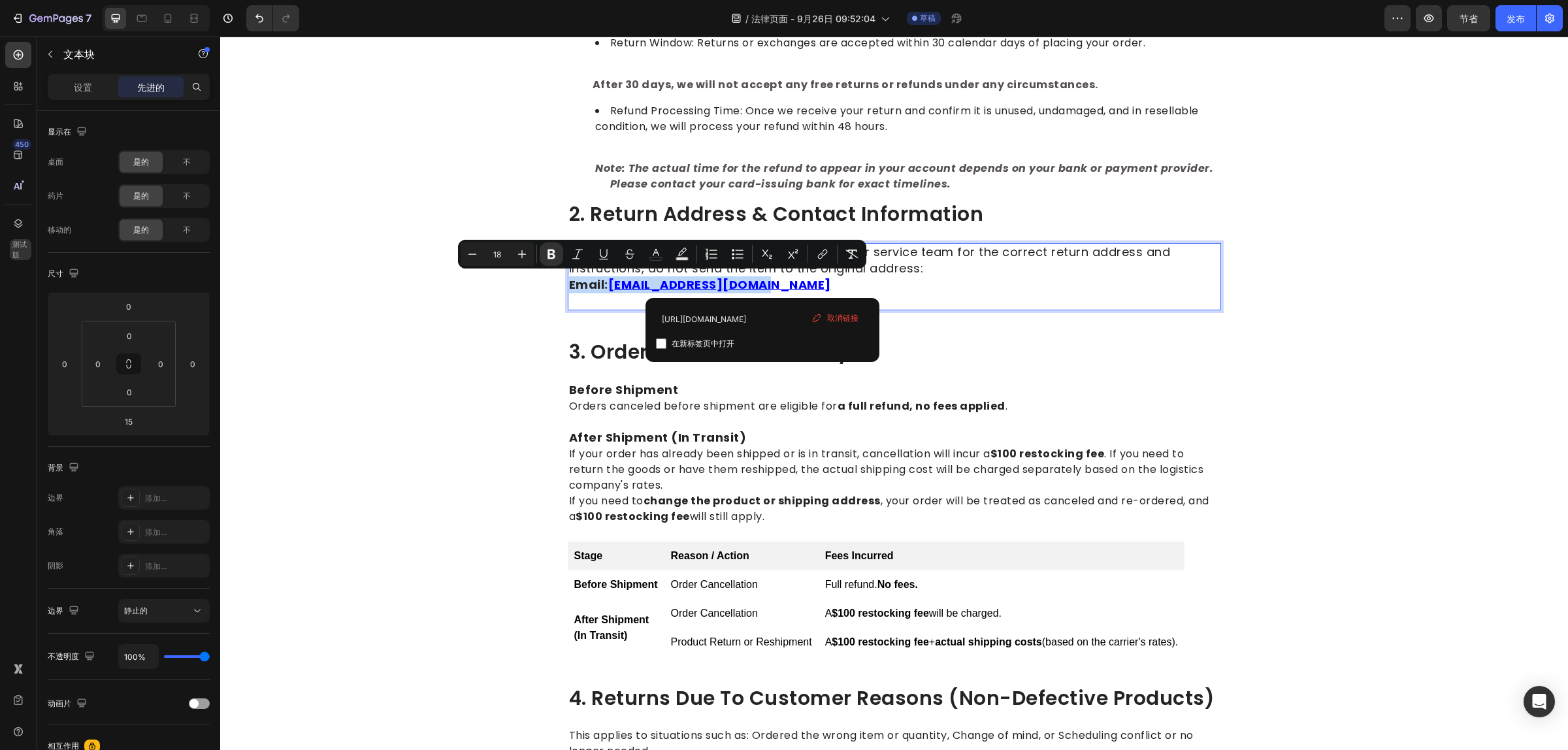
drag, startPoint x: 784, startPoint y: 280, endPoint x: 563, endPoint y: 281, distance: 221.0
click at [580, 259] on icon "Editor contextual toolbar" at bounding box center [577, 254] width 13 height 13
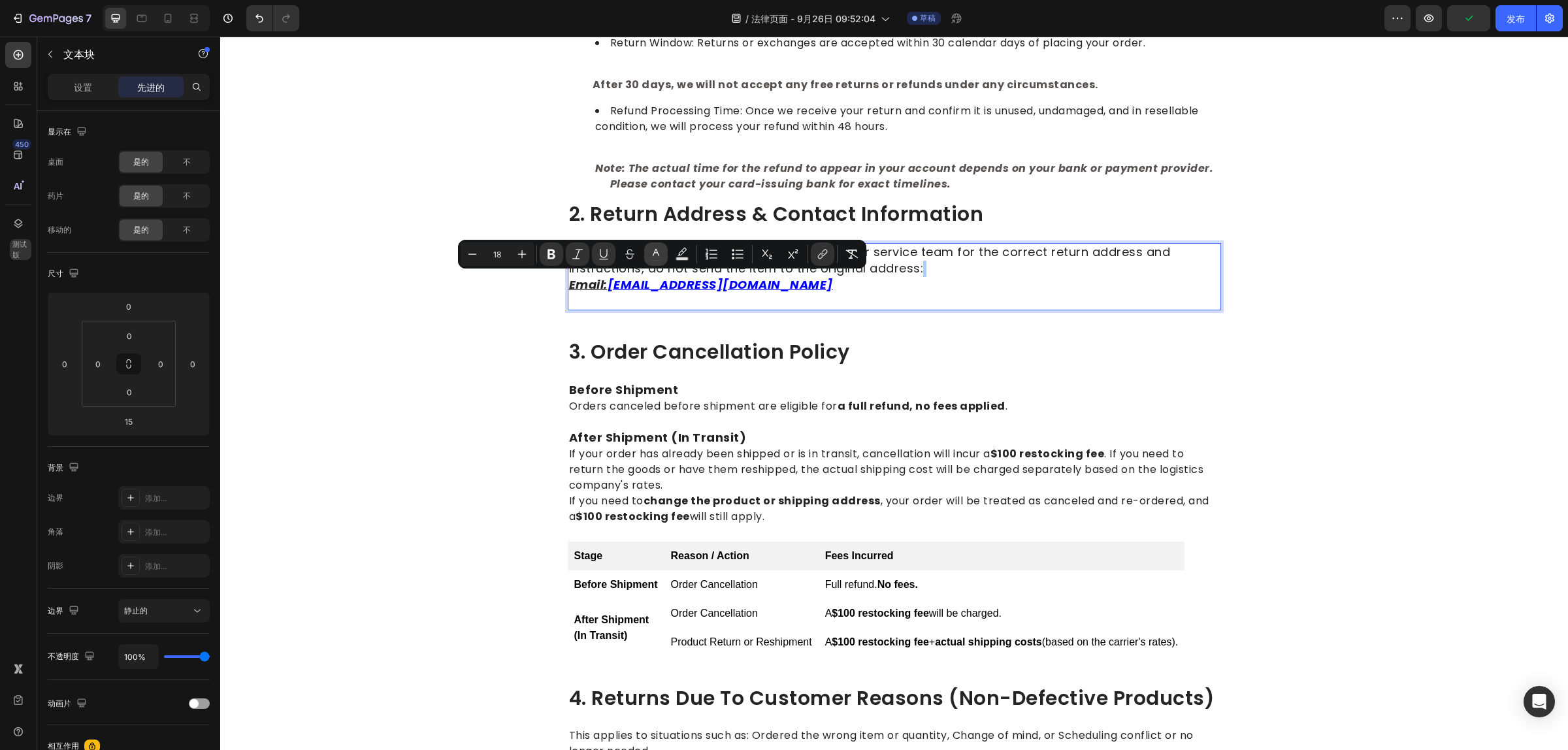
click at [659, 259] on icon "Editor contextual toolbar" at bounding box center [655, 254] width 13 height 13
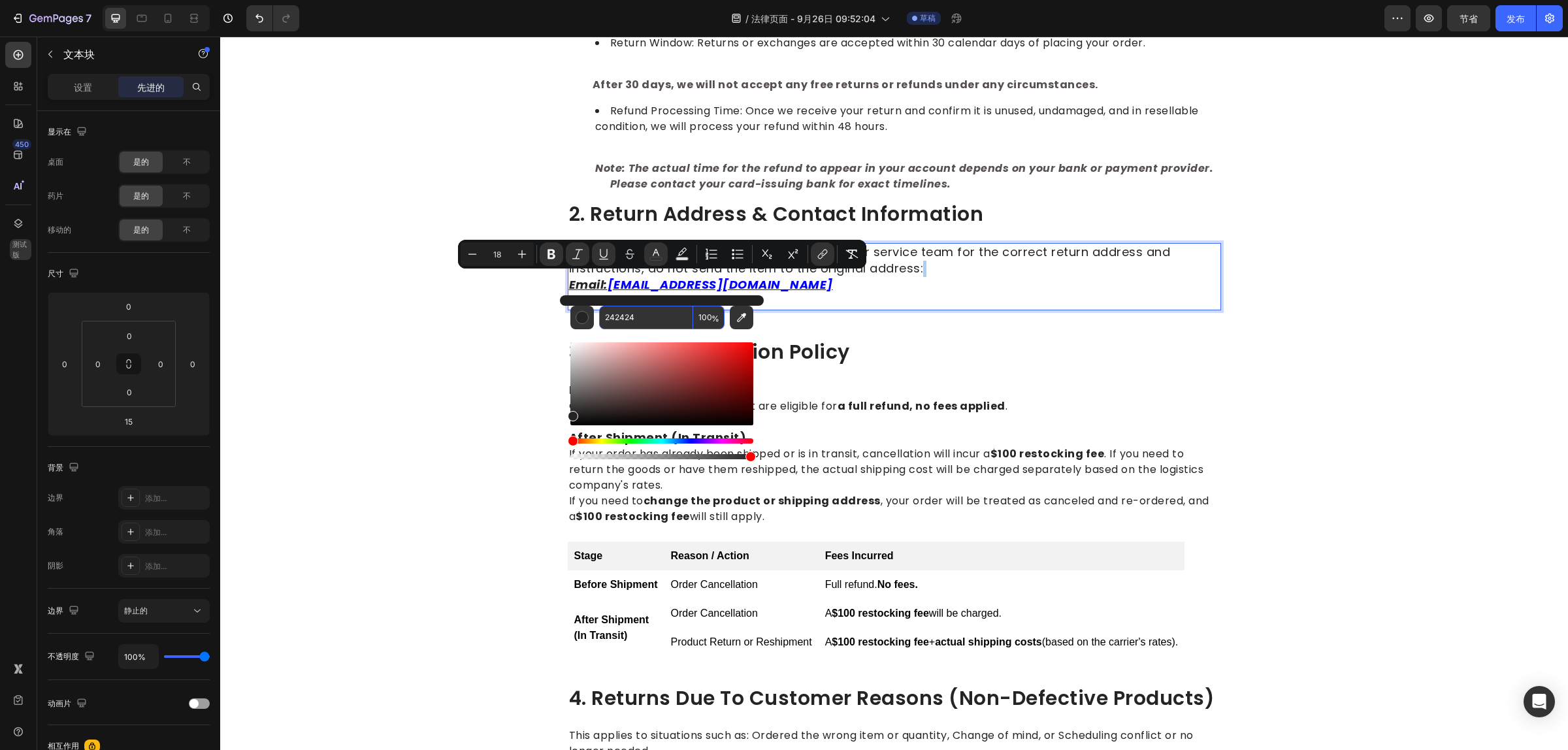
paste input "#0000FF"
type input "0000FF"
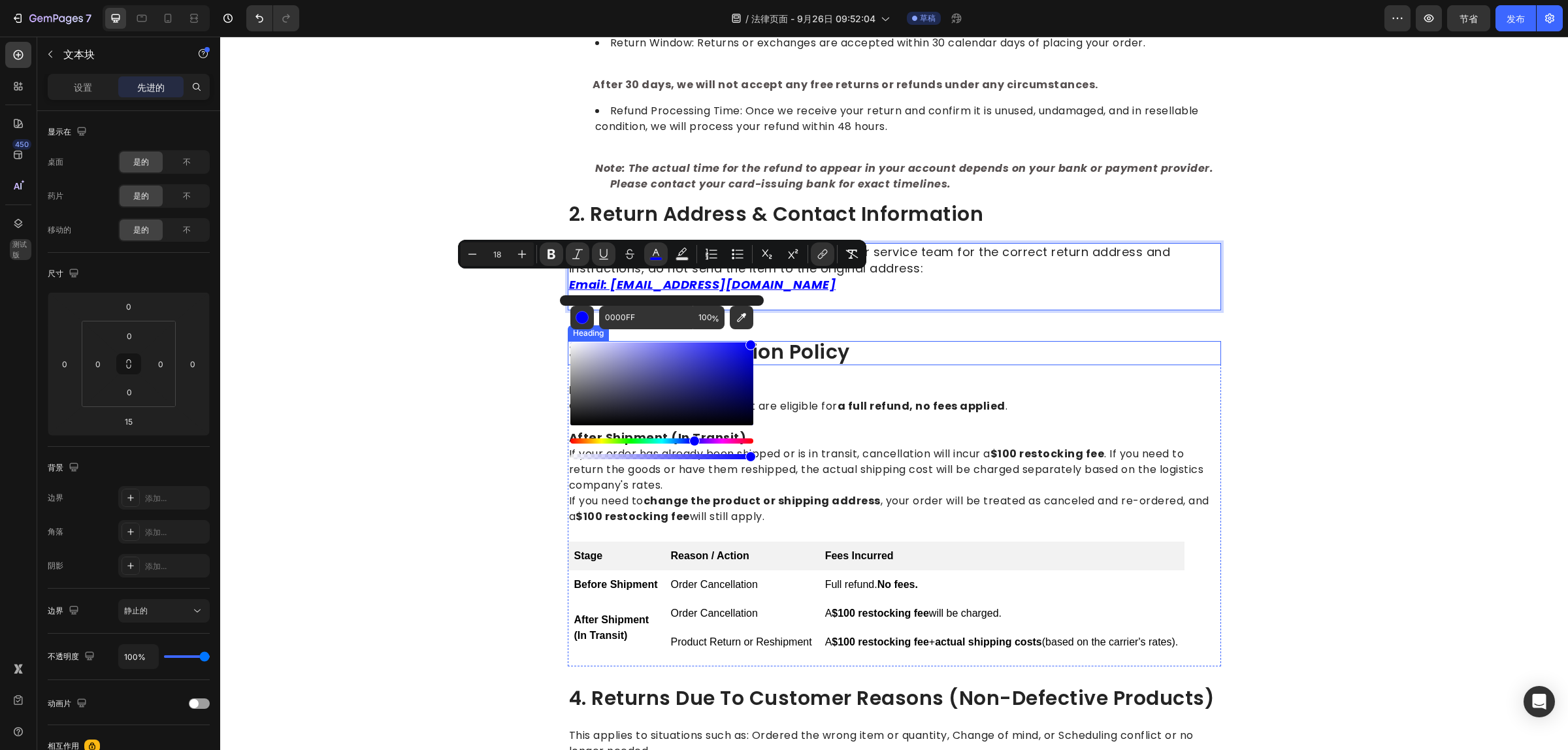
click at [980, 349] on p "⁠⁠⁠⁠⁠⁠⁠ 3. Order Cancellation Policy" at bounding box center [894, 353] width 651 height 22
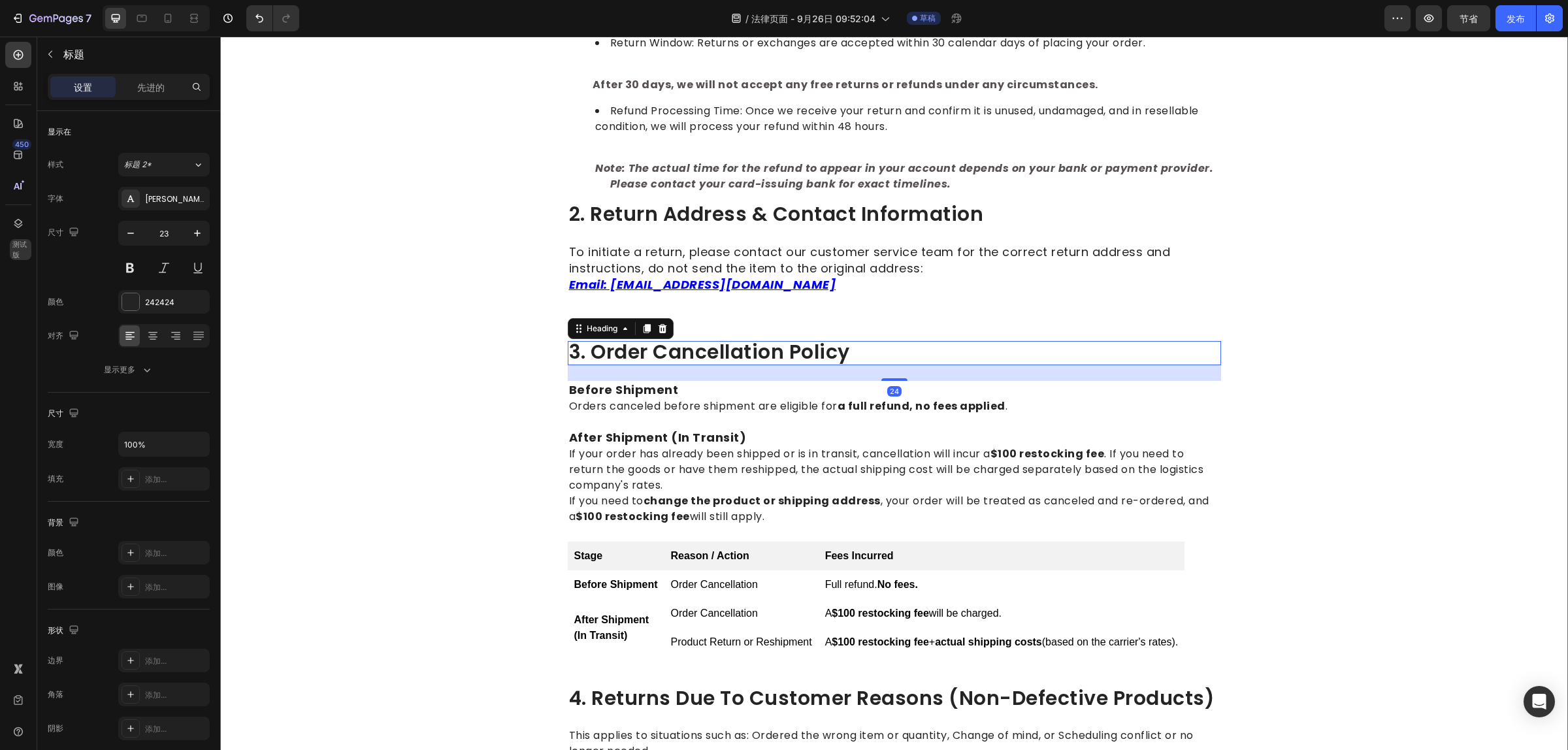
scroll to position [327, 0]
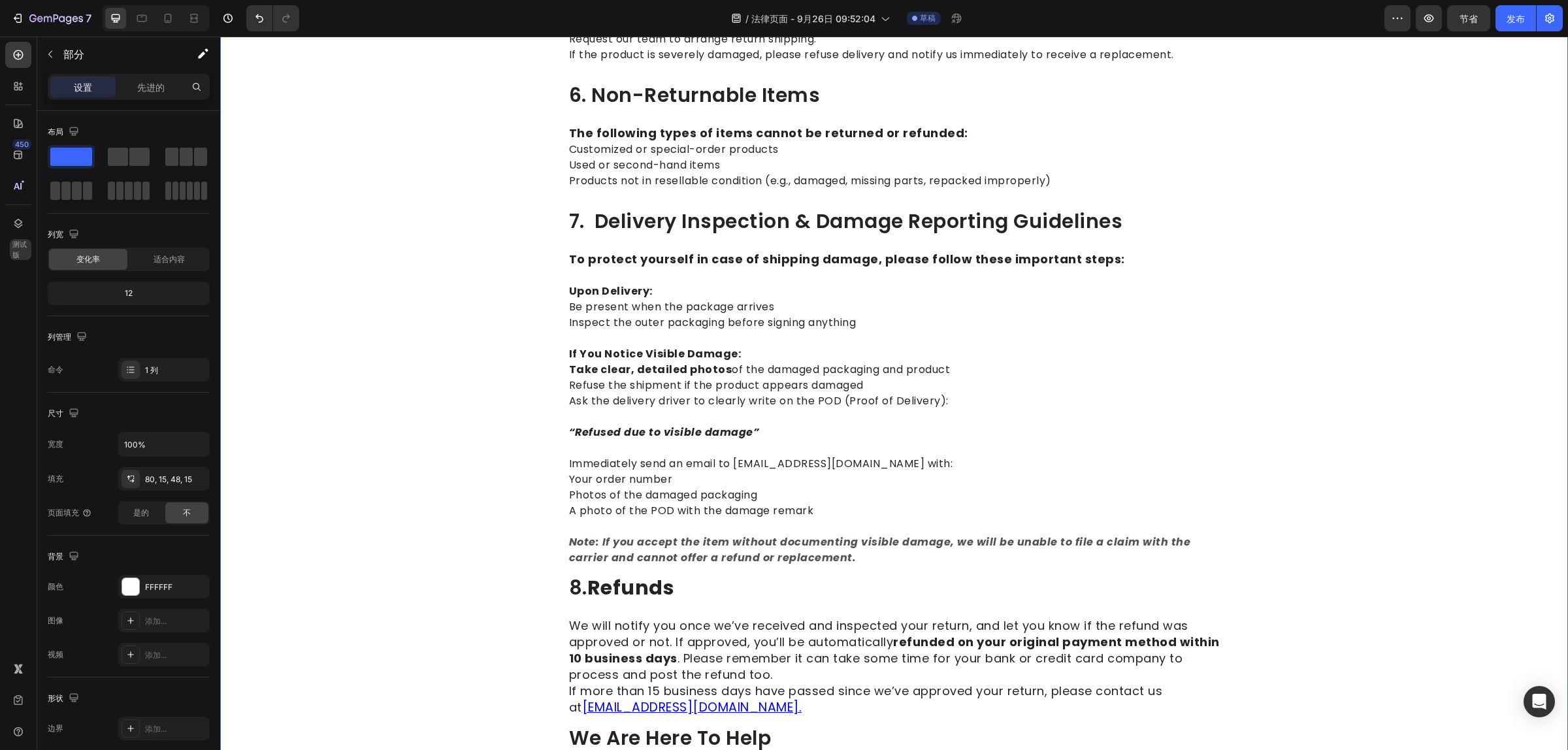
scroll to position [1389, 0]
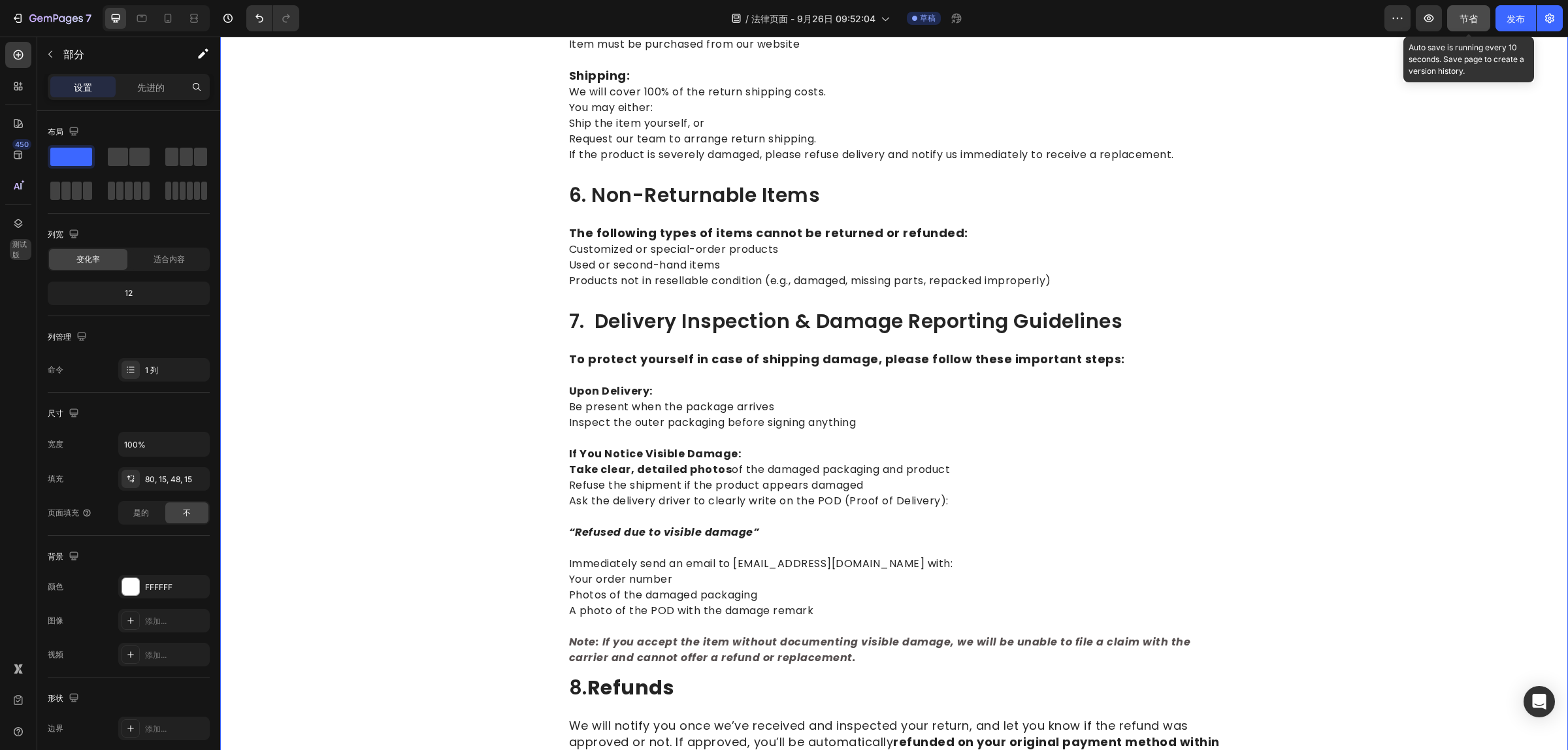
click at [1465, 19] on font "节省" at bounding box center [1467, 19] width 18 height 11
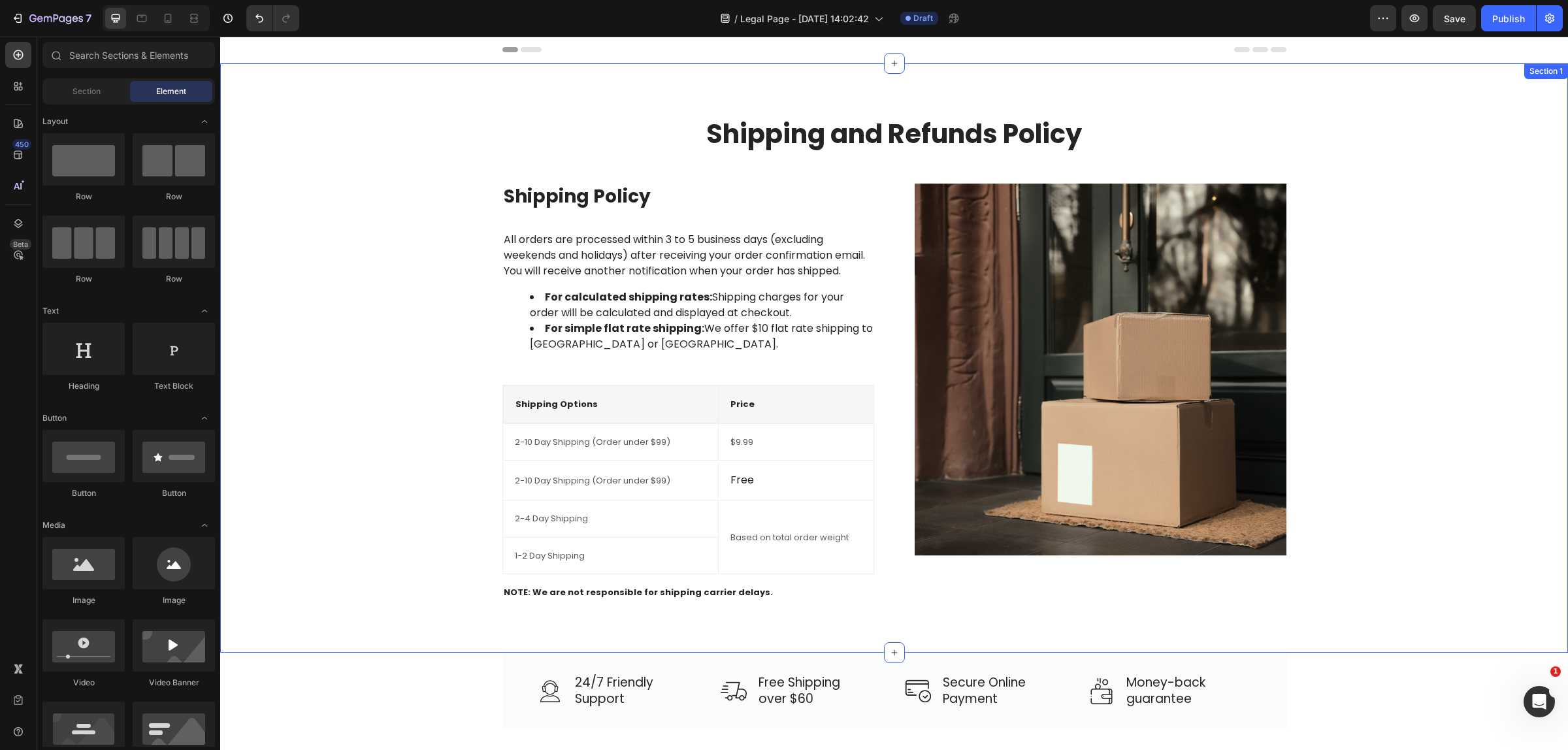
click at [1368, 341] on div "Shipping and Refunds Policy Heading Row Shipping Policy Heading All orders are …" at bounding box center [894, 358] width 1328 height 485
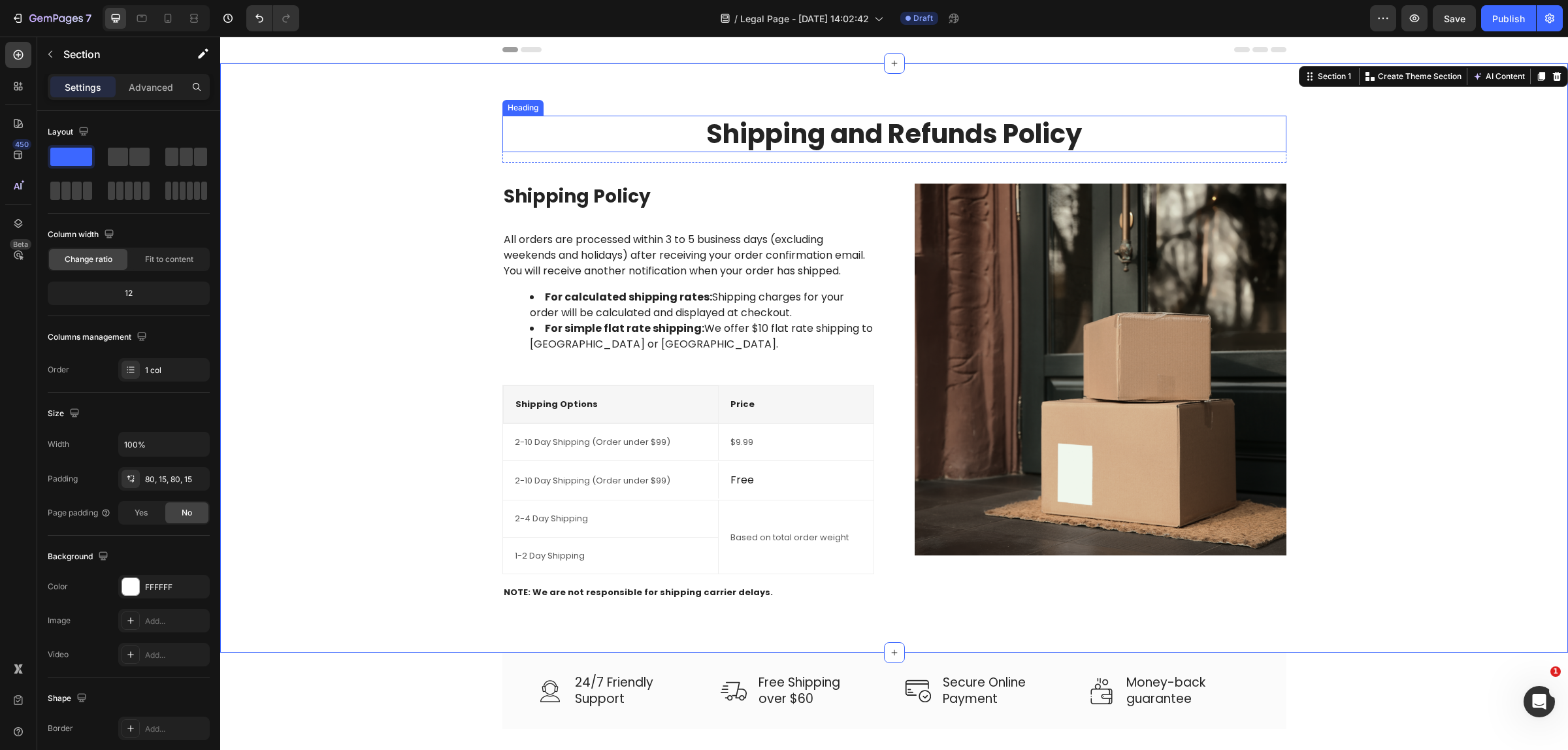
click at [892, 131] on p "Shipping and Refunds Policy" at bounding box center [894, 134] width 781 height 34
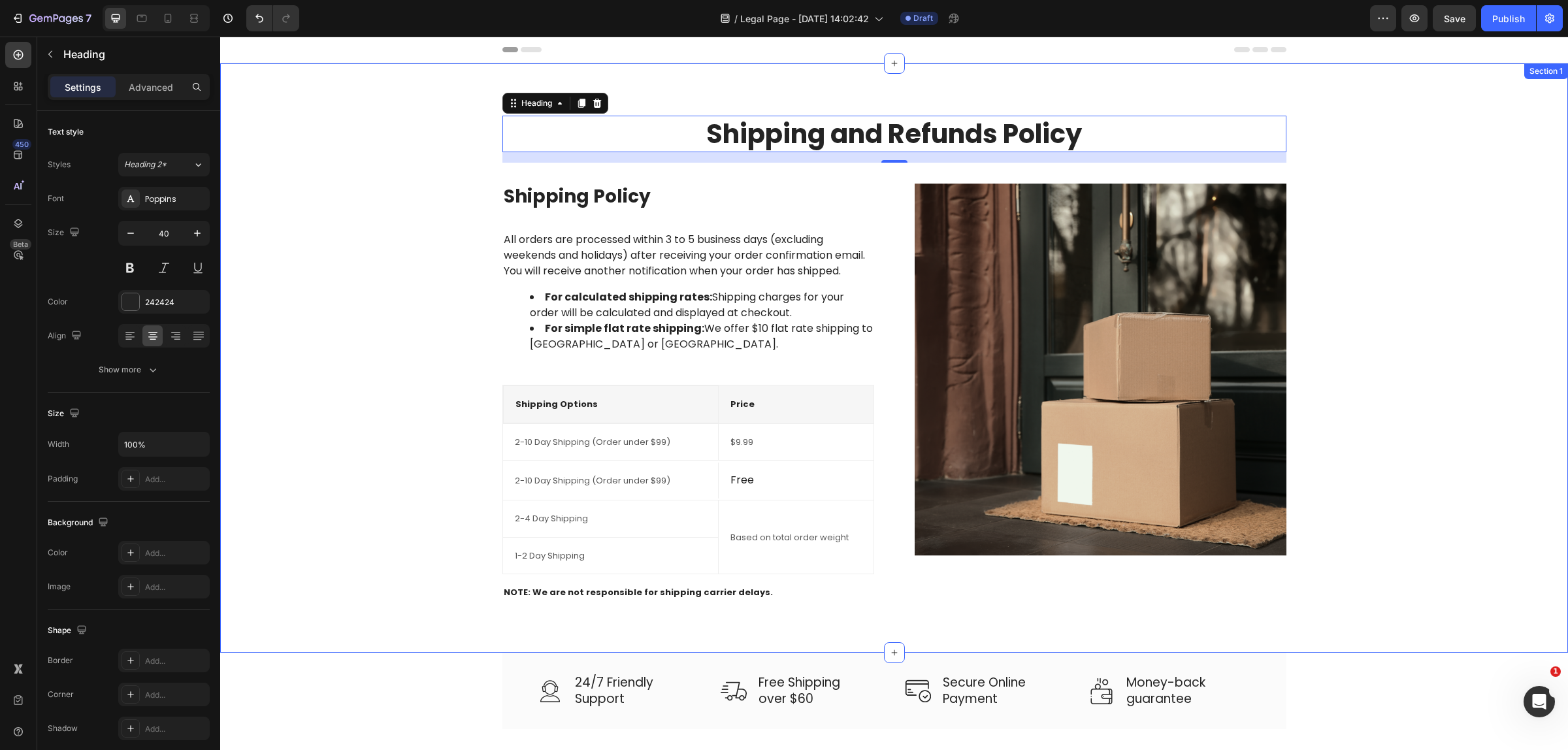
click at [807, 83] on div "Shipping and Refunds Policy Heading 16 Row Shipping Policy Heading All orders a…" at bounding box center [893, 358] width 1347 height 589
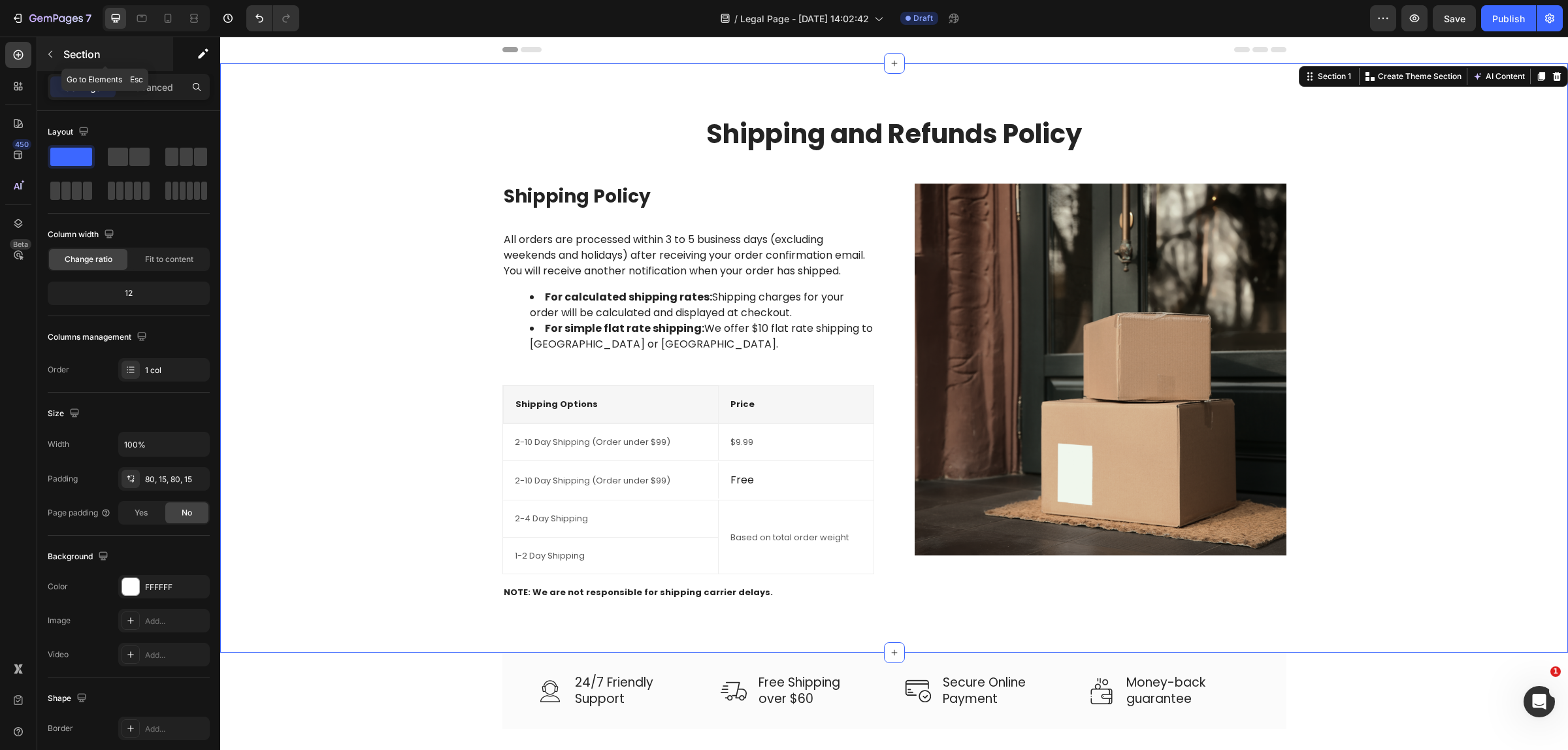
click at [54, 48] on button "button" at bounding box center [50, 54] width 21 height 21
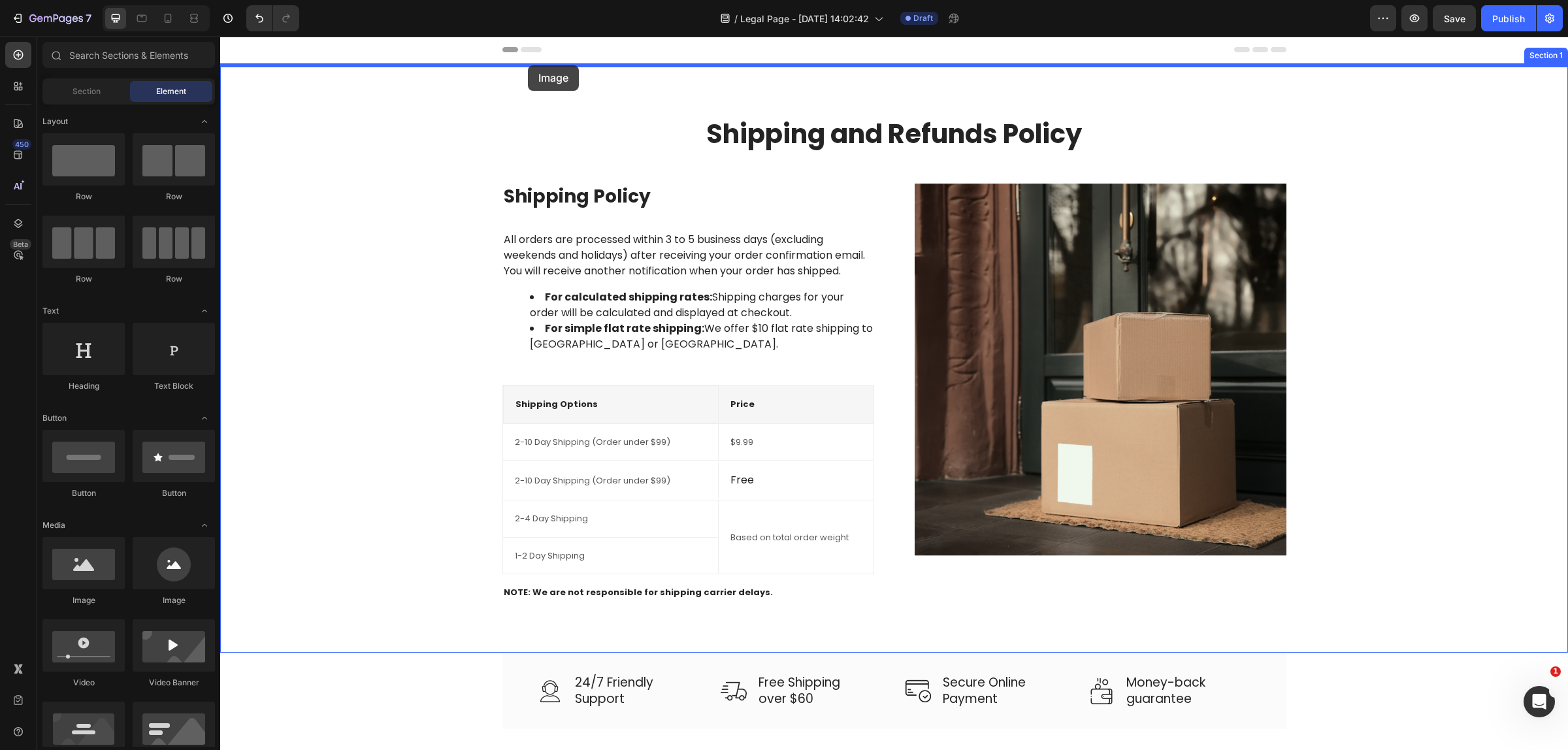
drag, startPoint x: 297, startPoint y: 602, endPoint x: 528, endPoint y: 65, distance: 584.6
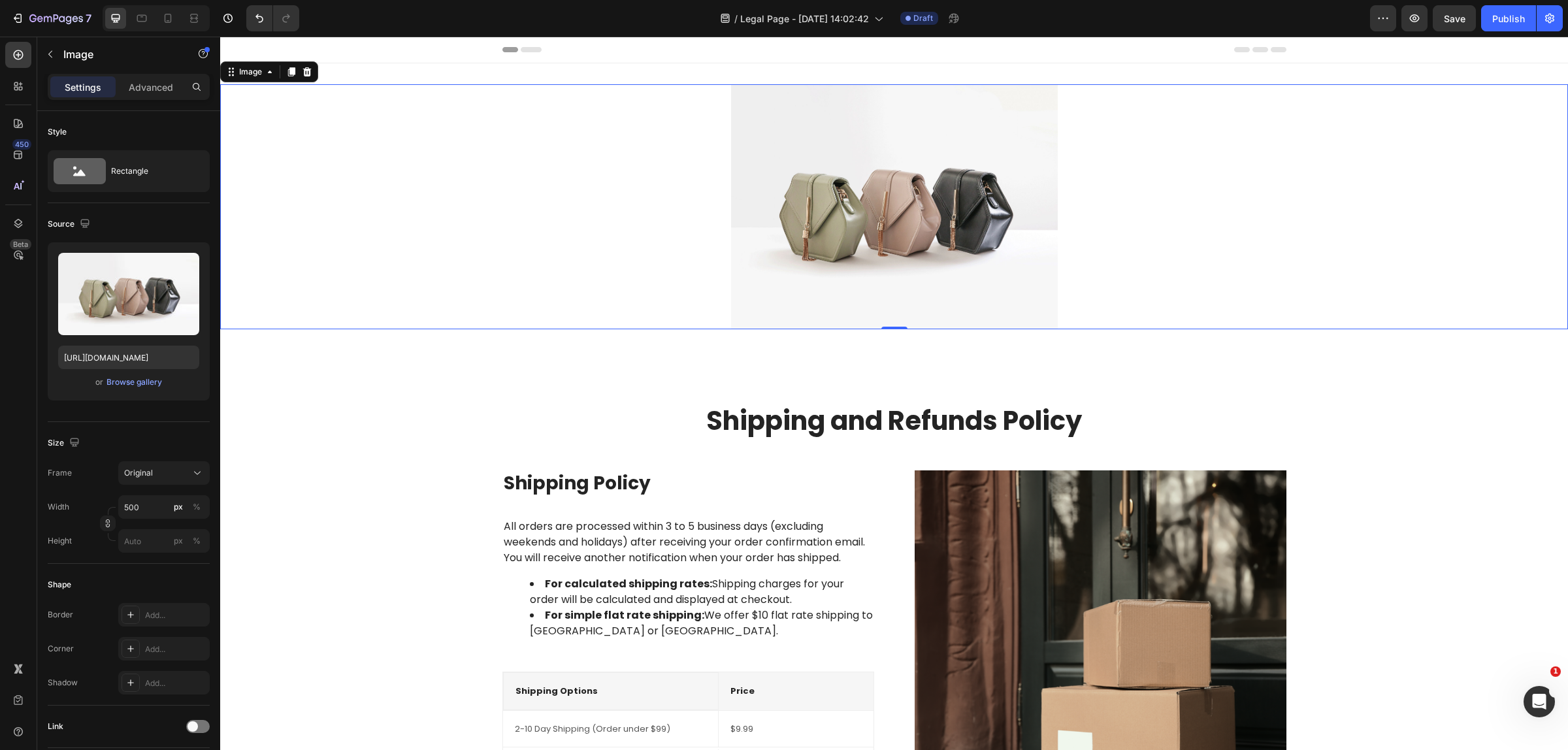
click at [854, 204] on img at bounding box center [894, 207] width 327 height 245
click at [899, 230] on img at bounding box center [894, 207] width 327 height 245
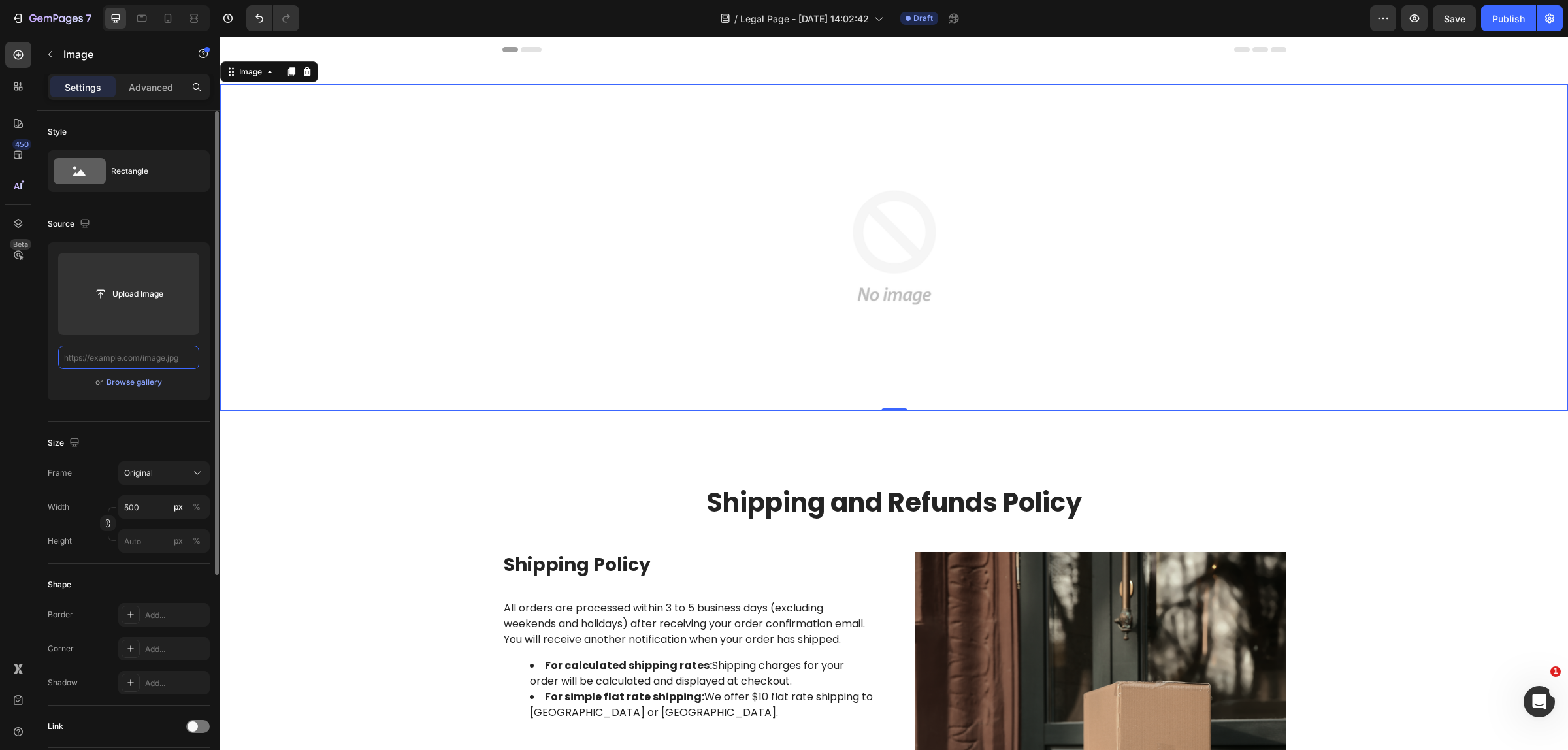
click at [143, 360] on input "text" at bounding box center [129, 357] width 141 height 23
paste input "https://cdn.shopify.com/s/files/1/0751/3158/4813/files/Banner.webp?v=1751252106"
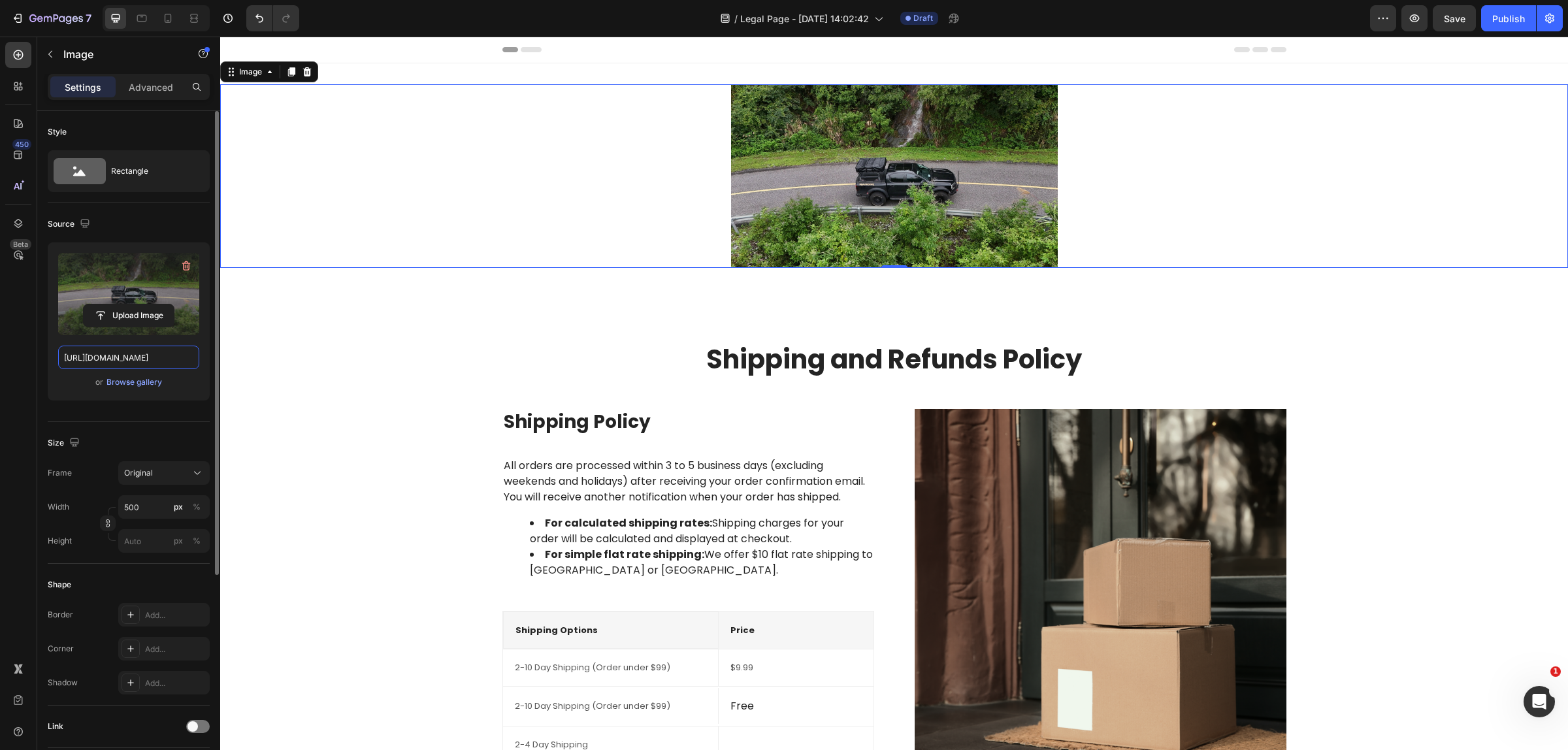
type input "https://cdn.shopify.com/s/files/1/0751/3158/4813/files/Banner.webp?v=1751252106"
click at [945, 170] on img at bounding box center [894, 176] width 327 height 184
click at [309, 72] on icon at bounding box center [306, 71] width 10 height 10
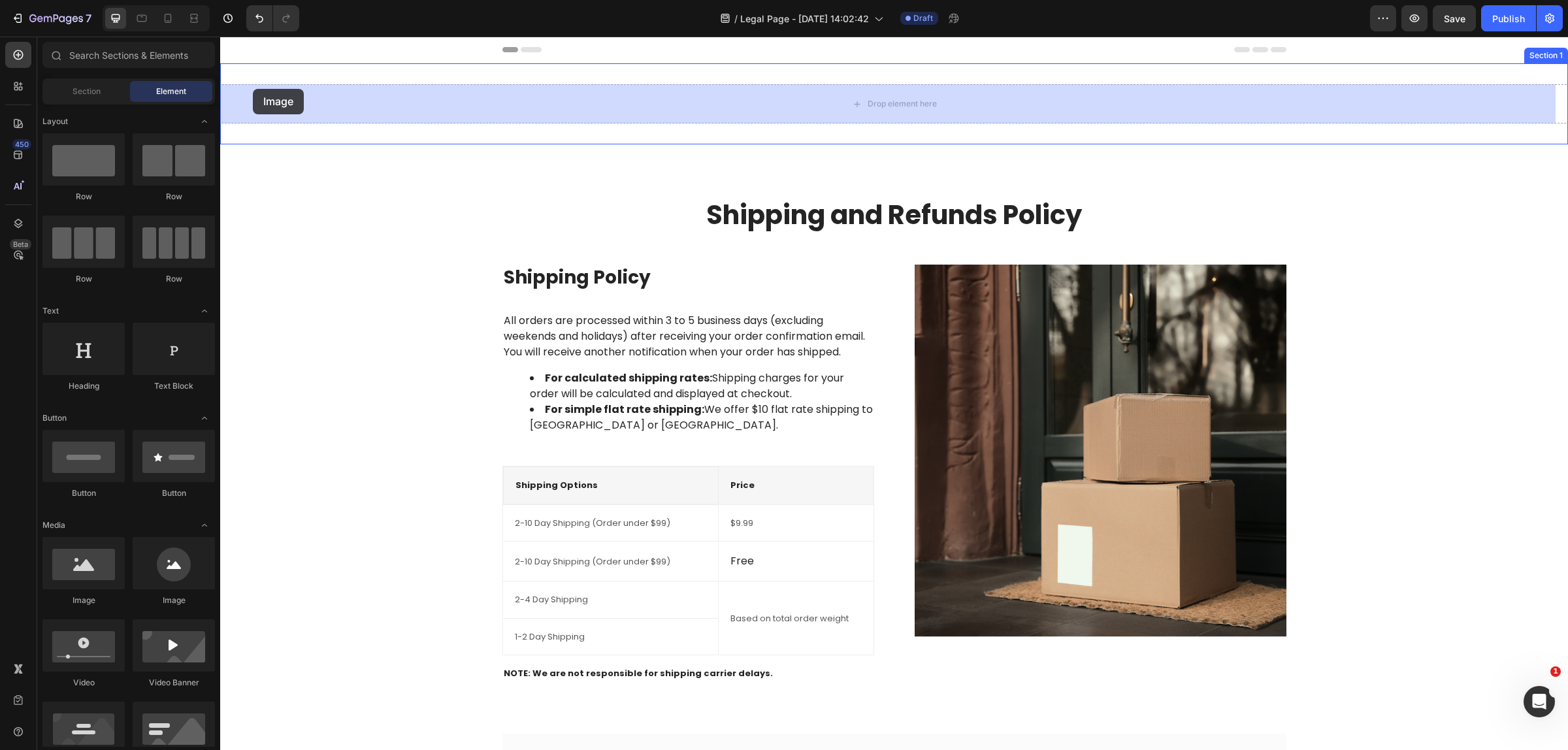
drag, startPoint x: 377, startPoint y: 521, endPoint x: 245, endPoint y: 126, distance: 416.5
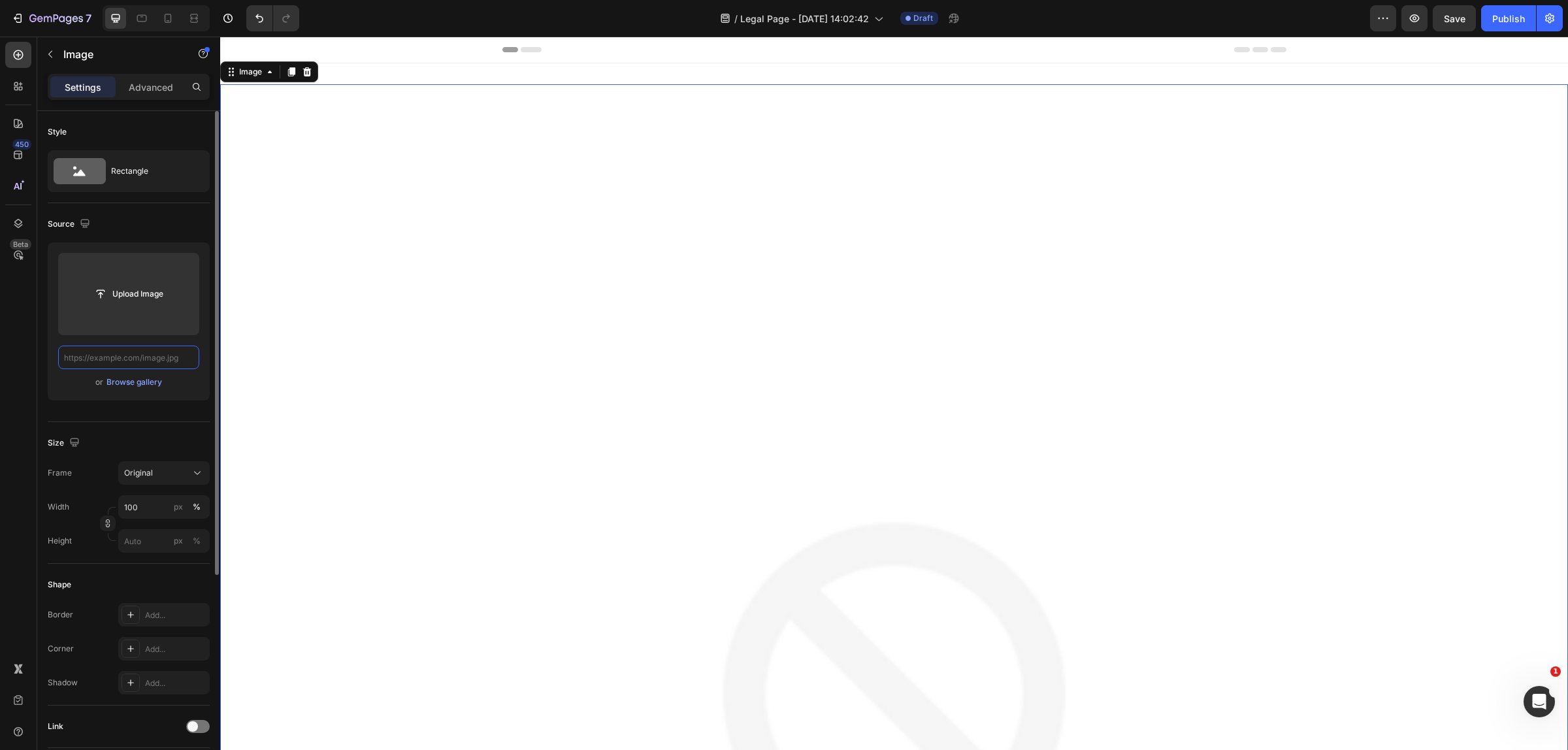
click at [125, 356] on input "text" at bounding box center [129, 357] width 141 height 23
paste input "https://cdn.shopify.com/s/files/1/0751/3158/4813/files/Banner.webp?v=1751252106"
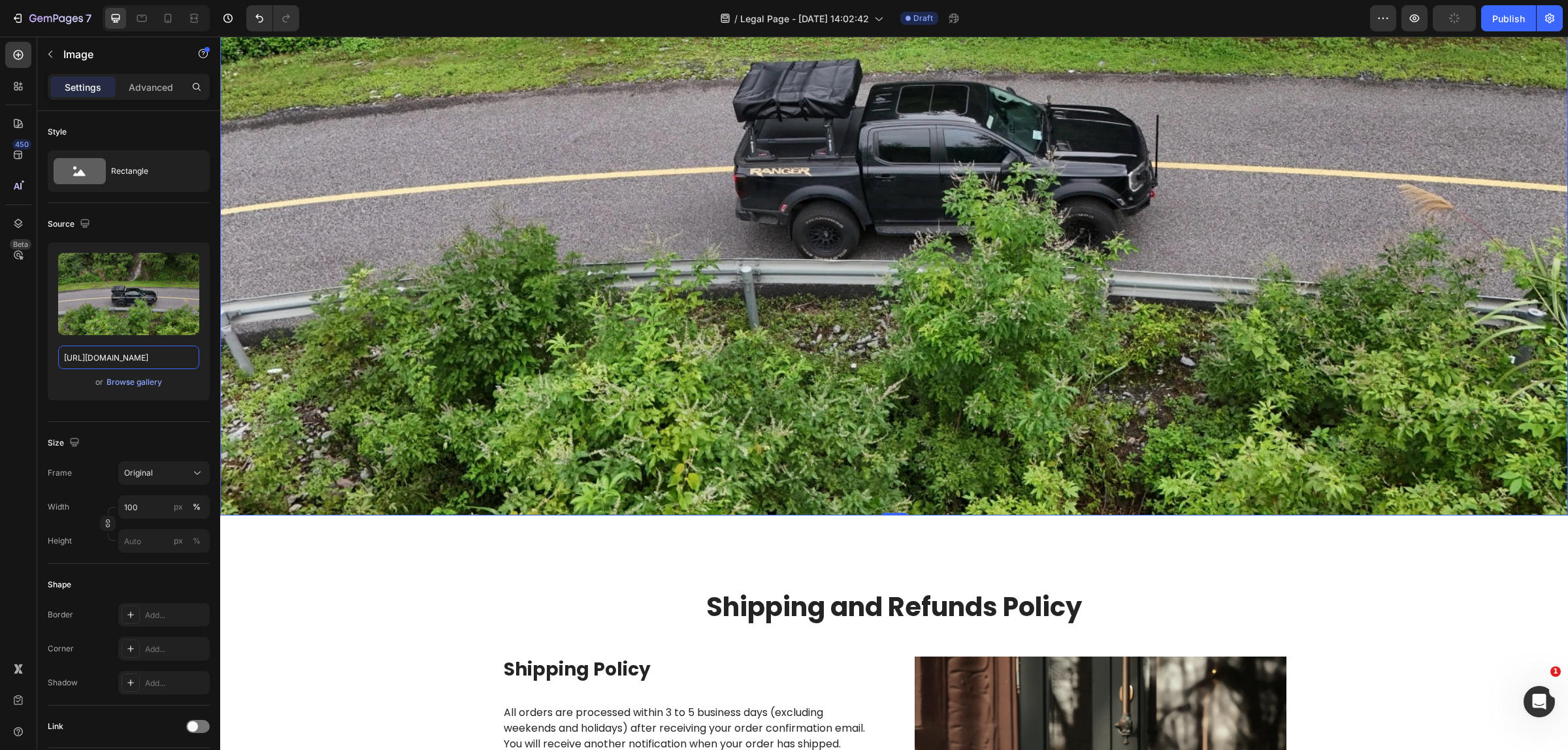
scroll to position [164, 0]
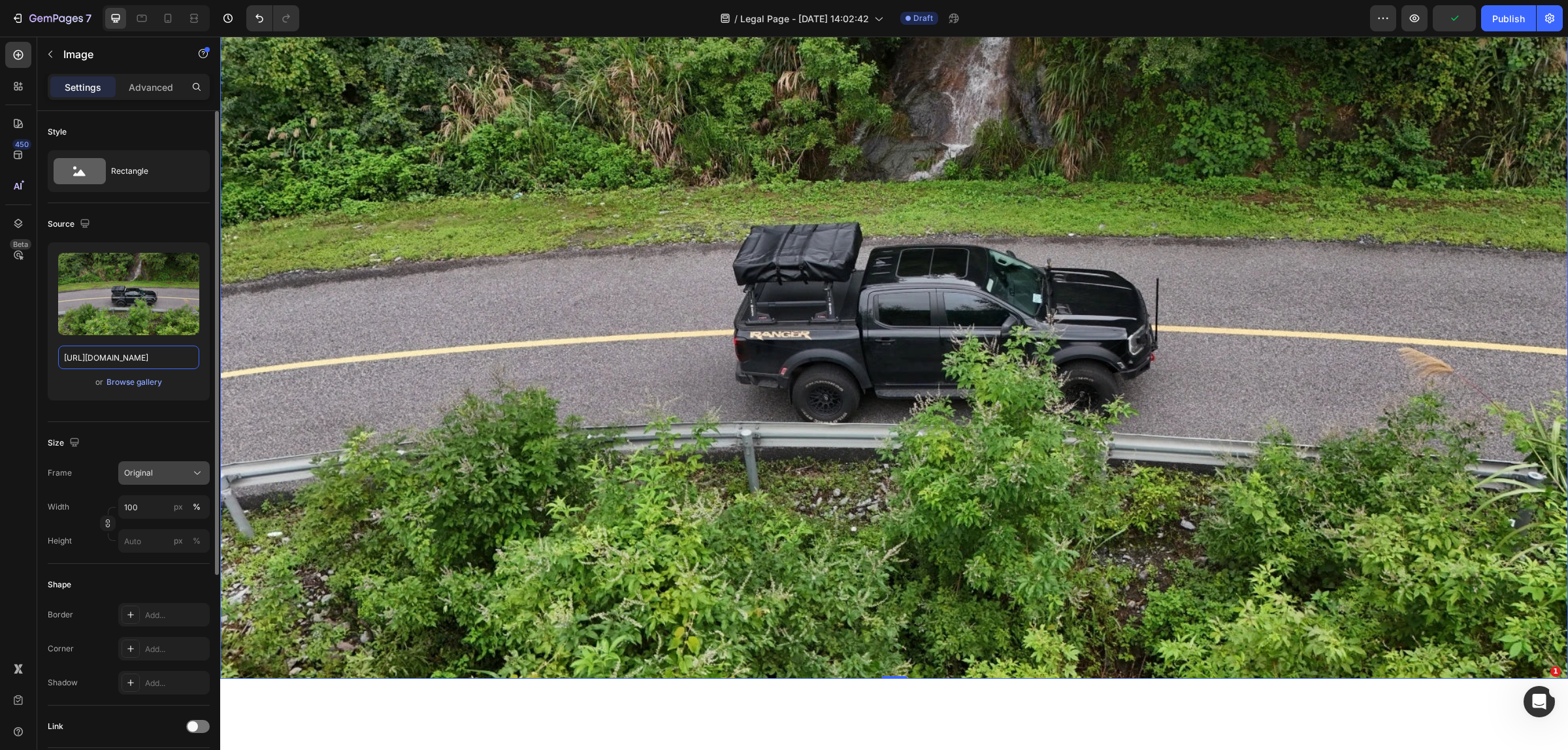
type input "https://cdn.shopify.com/s/files/1/0751/3158/4813/files/Banner.webp?v=1751252106"
click at [155, 468] on div "Original" at bounding box center [156, 472] width 64 height 12
click at [170, 474] on div "Original" at bounding box center [156, 472] width 64 height 12
click at [192, 497] on div "px %" at bounding box center [188, 507] width 34 height 23
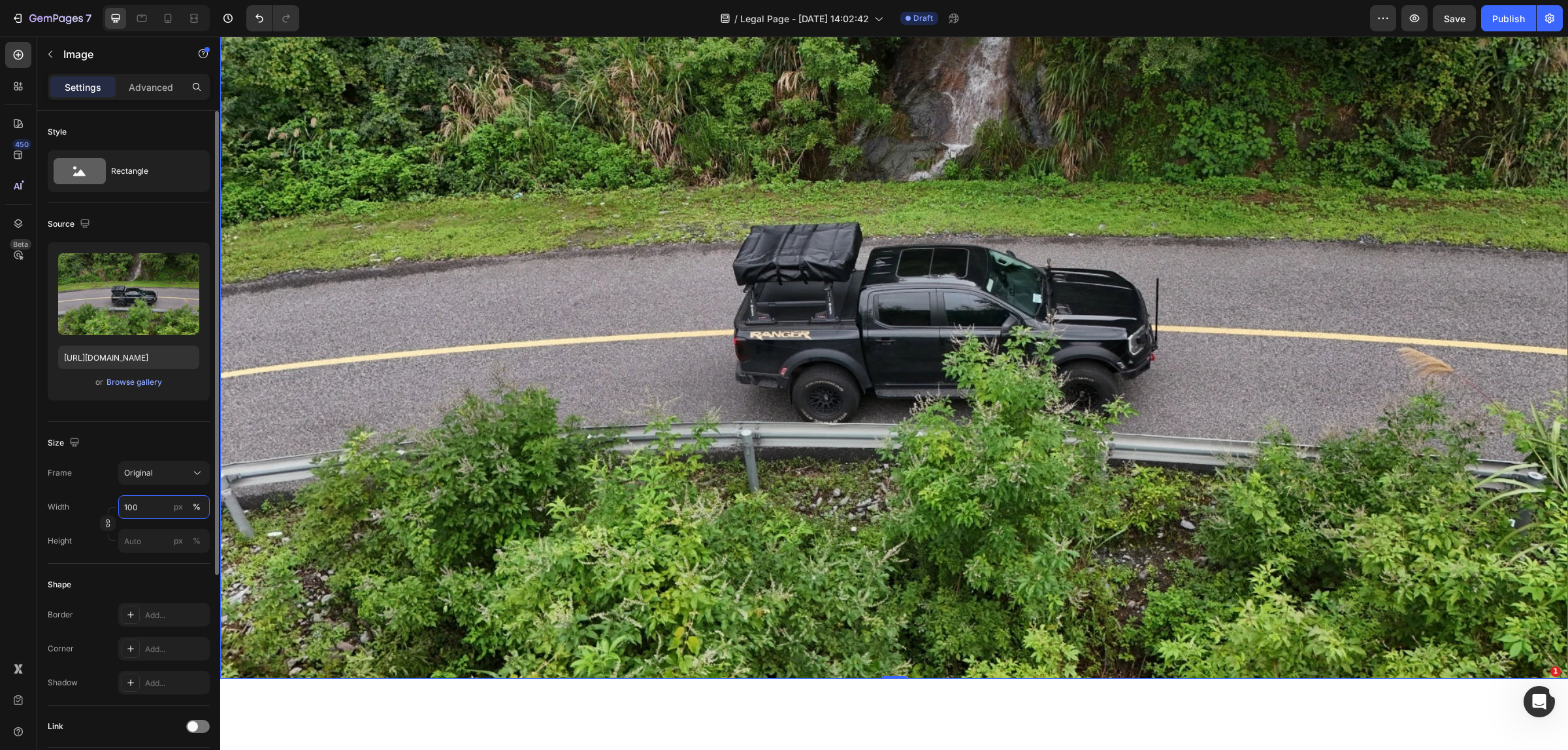
click at [192, 497] on input "100" at bounding box center [164, 507] width 91 height 23
click at [191, 479] on icon at bounding box center [197, 472] width 13 height 13
click at [193, 498] on div "Square" at bounding box center [152, 505] width 104 height 25
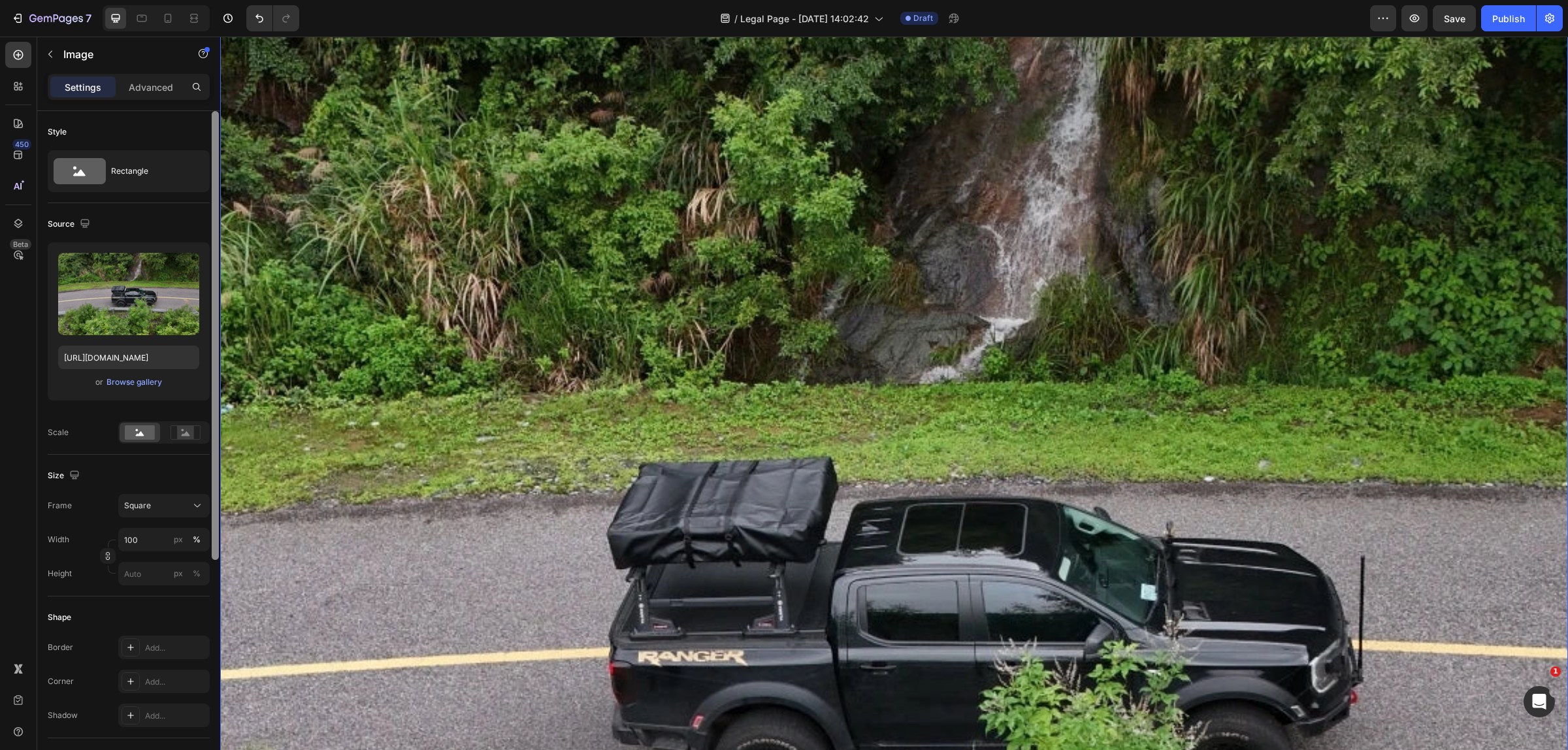
click at [212, 513] on div at bounding box center [215, 335] width 7 height 449
click at [207, 505] on button "Square" at bounding box center [164, 506] width 91 height 23
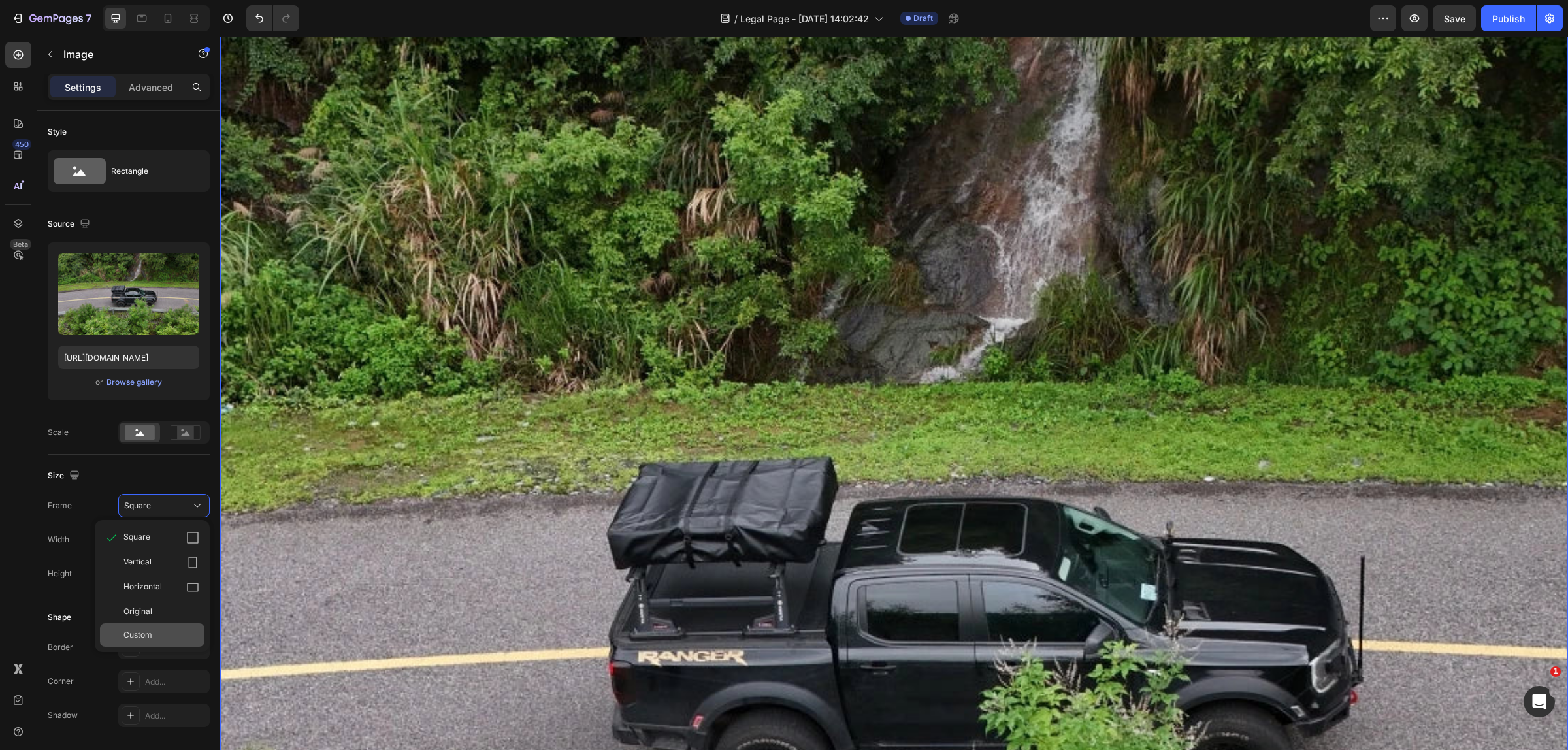
click at [189, 635] on div "Custom" at bounding box center [161, 635] width 76 height 12
click at [185, 500] on div "Custom" at bounding box center [156, 505] width 64 height 12
click at [196, 589] on icon at bounding box center [192, 587] width 13 height 13
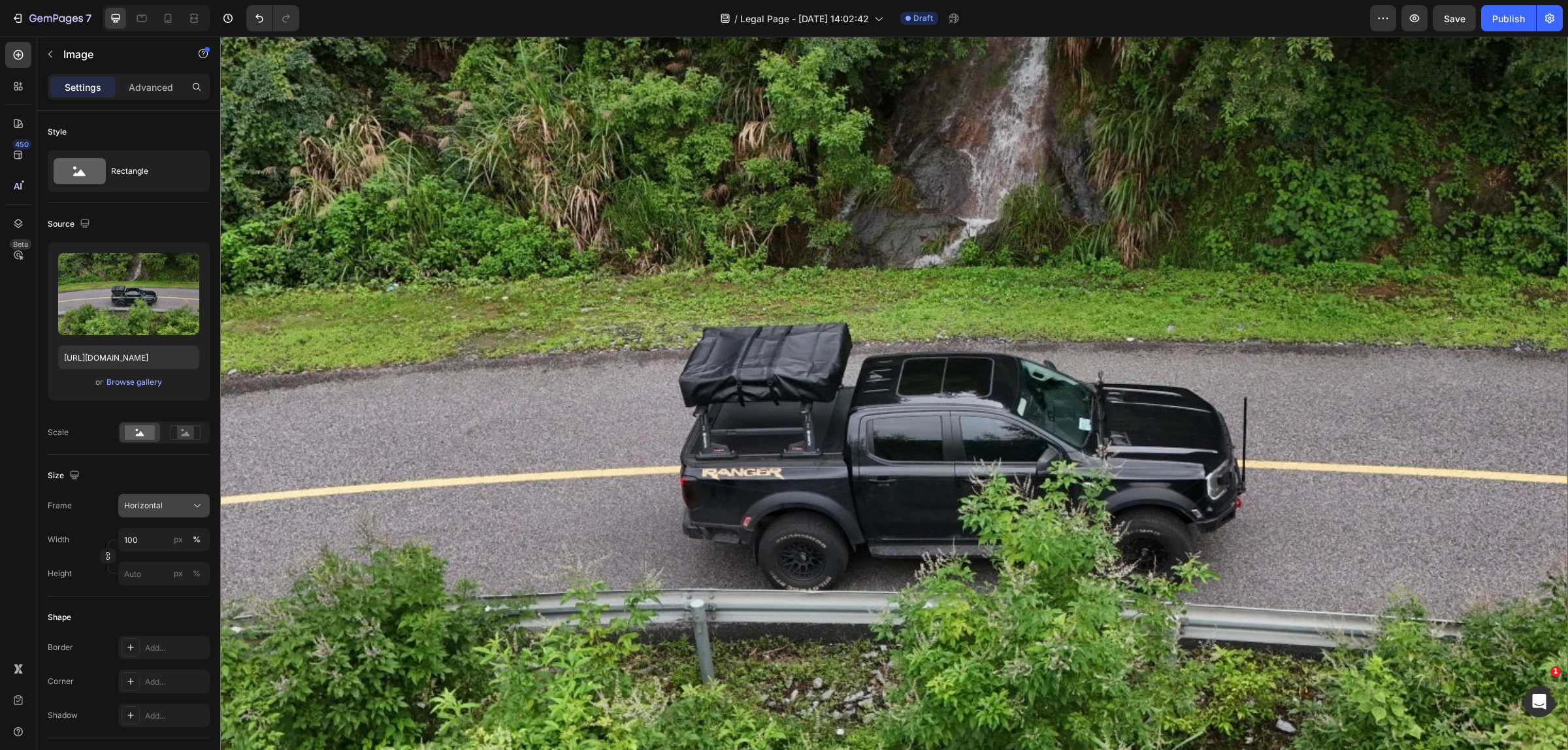
click at [192, 508] on icon at bounding box center [197, 505] width 13 height 13
click at [200, 609] on div "Original" at bounding box center [161, 611] width 76 height 12
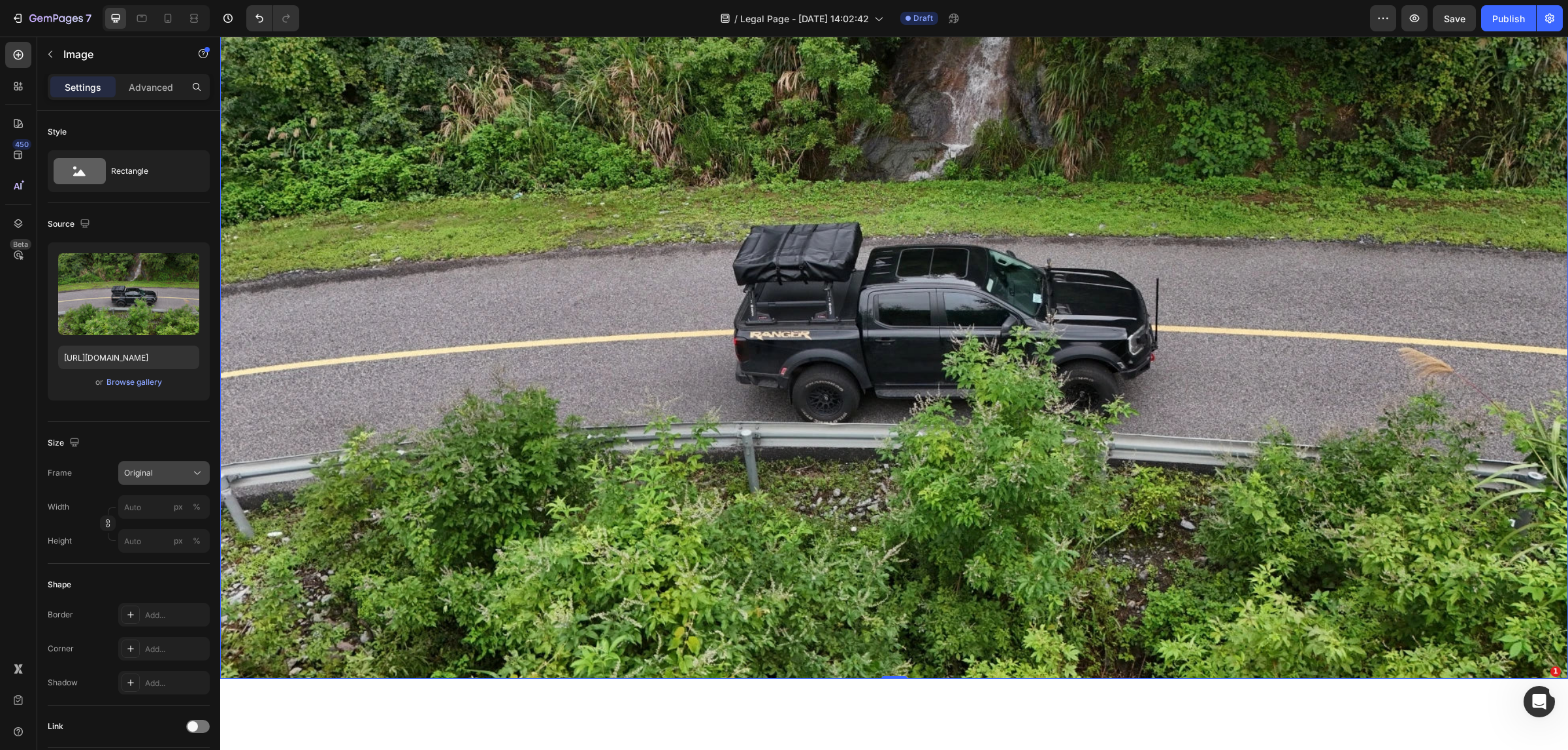
click at [192, 470] on icon at bounding box center [197, 472] width 13 height 13
click at [195, 505] on icon at bounding box center [192, 504] width 13 height 13
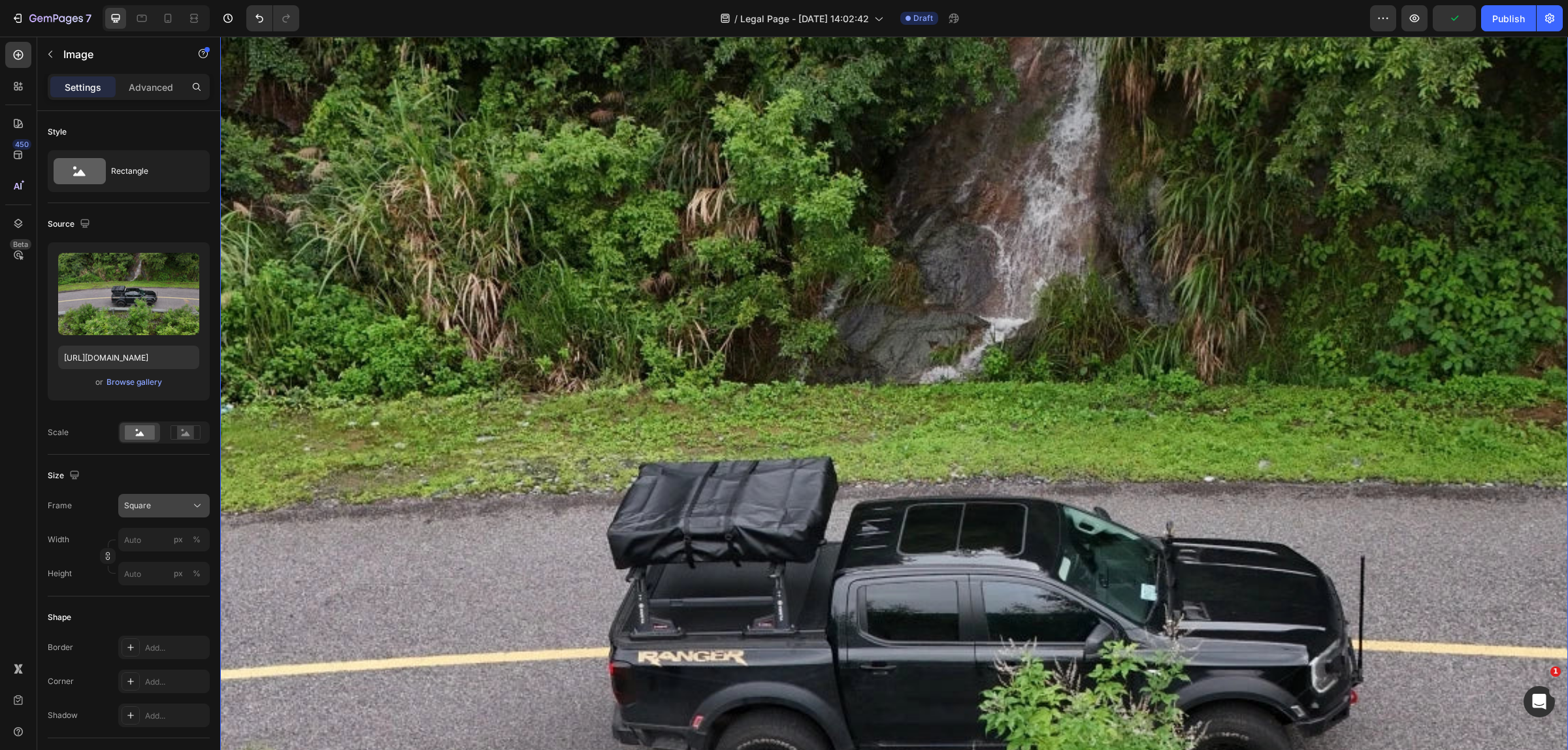
click at [206, 501] on button "Square" at bounding box center [164, 506] width 91 height 23
click at [184, 562] on div "Vertical" at bounding box center [161, 562] width 76 height 13
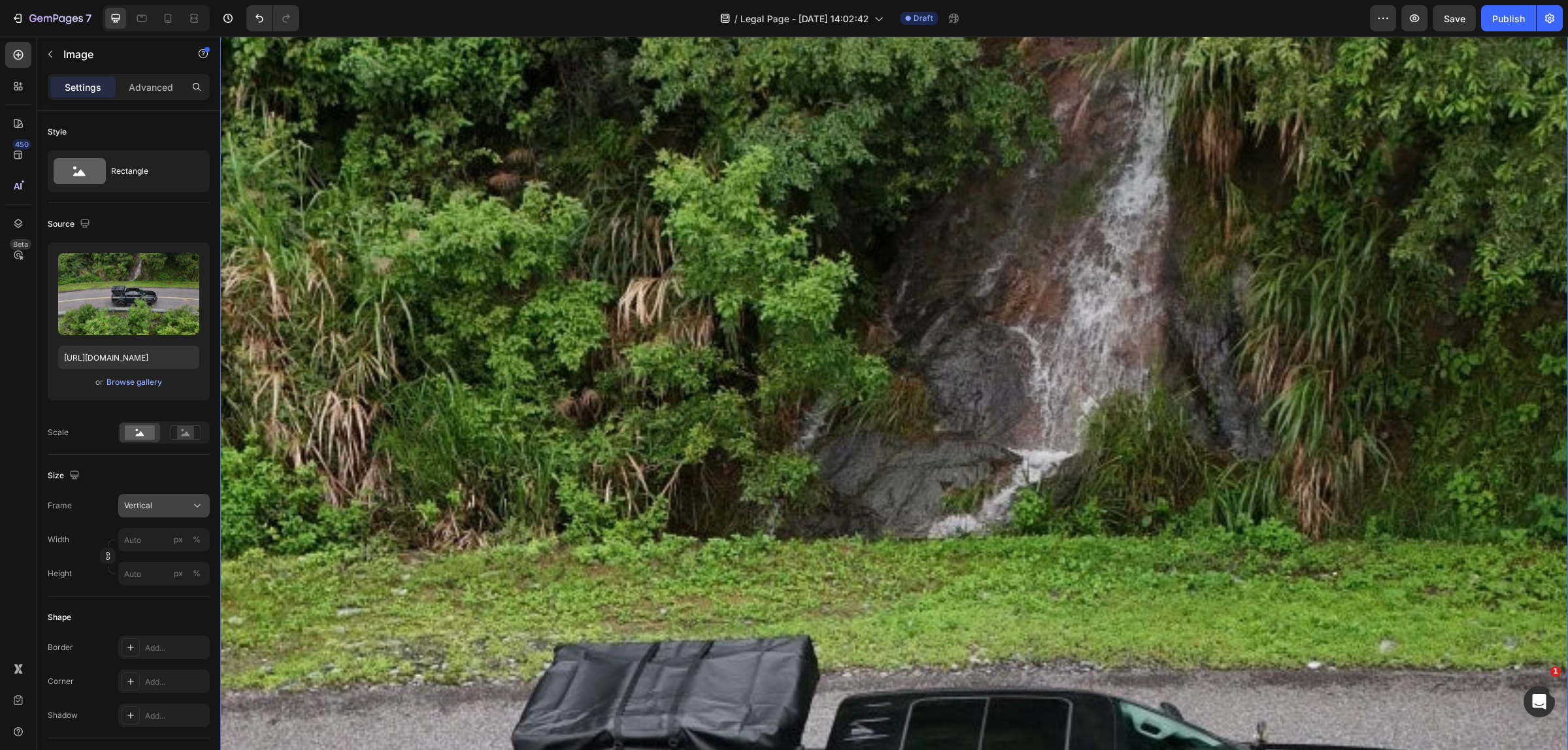
click at [184, 510] on div "Vertical" at bounding box center [156, 505] width 64 height 12
click at [188, 612] on div "Original" at bounding box center [161, 611] width 76 height 12
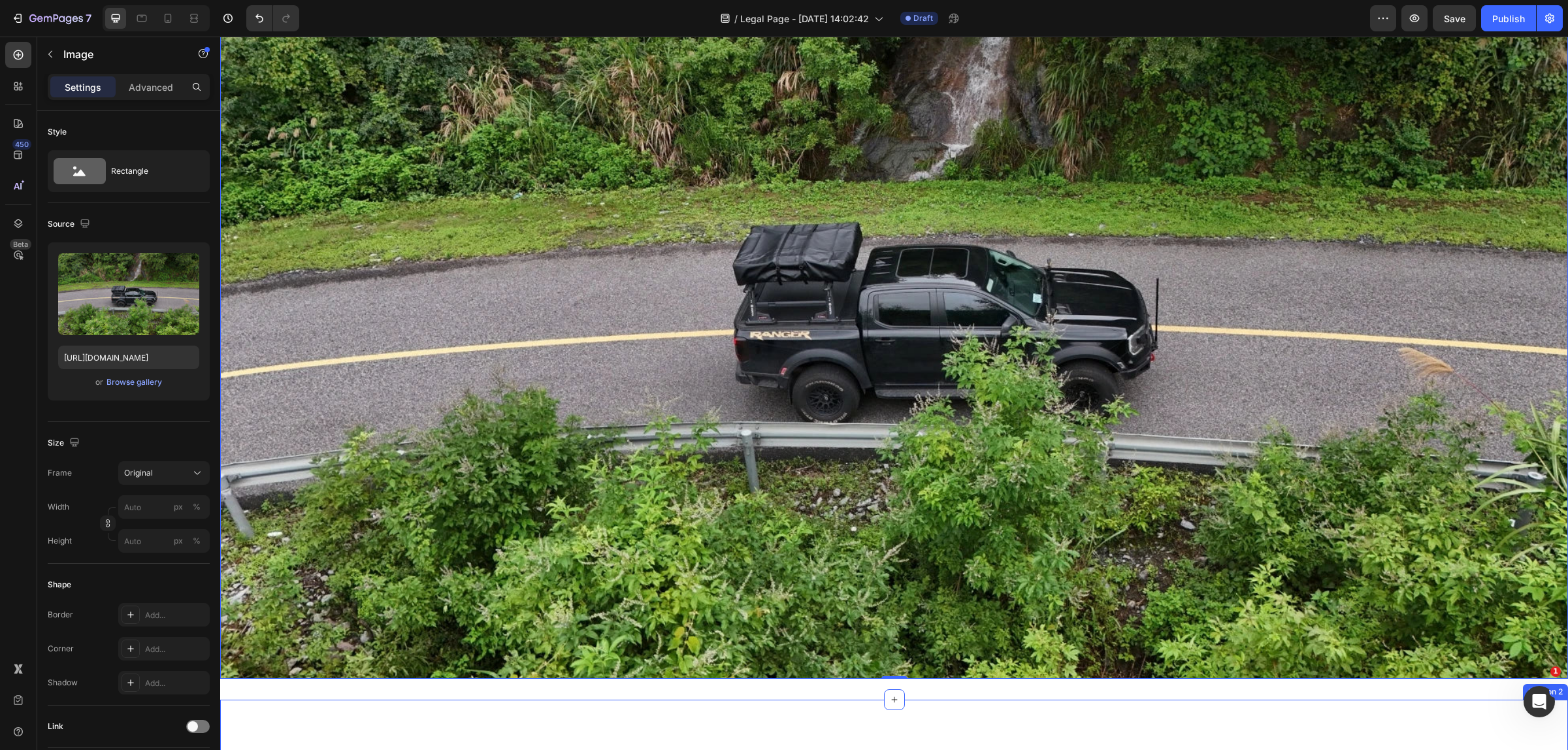
scroll to position [409, 0]
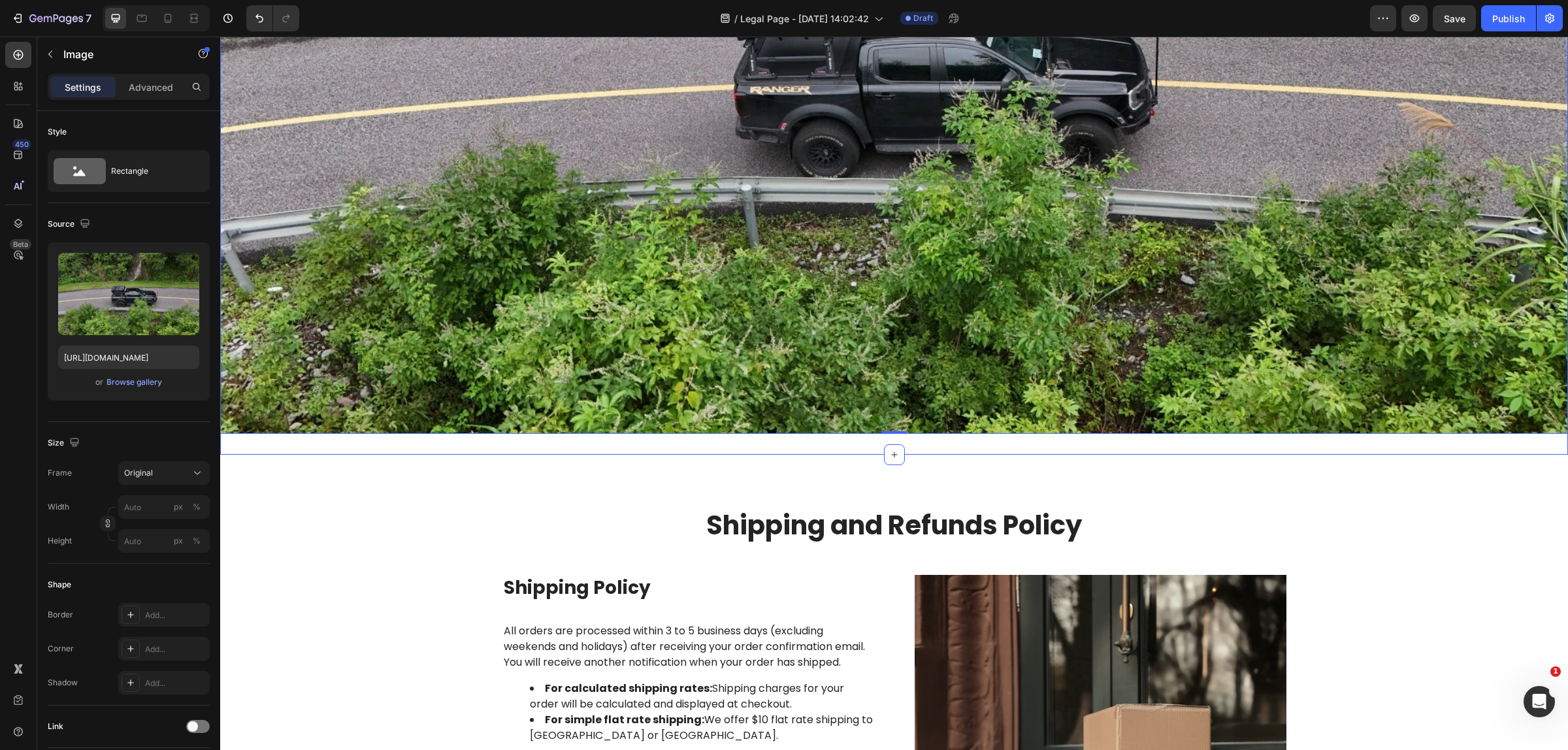
click at [565, 441] on div "Image 0 Section 1" at bounding box center [893, 55] width 1347 height 800
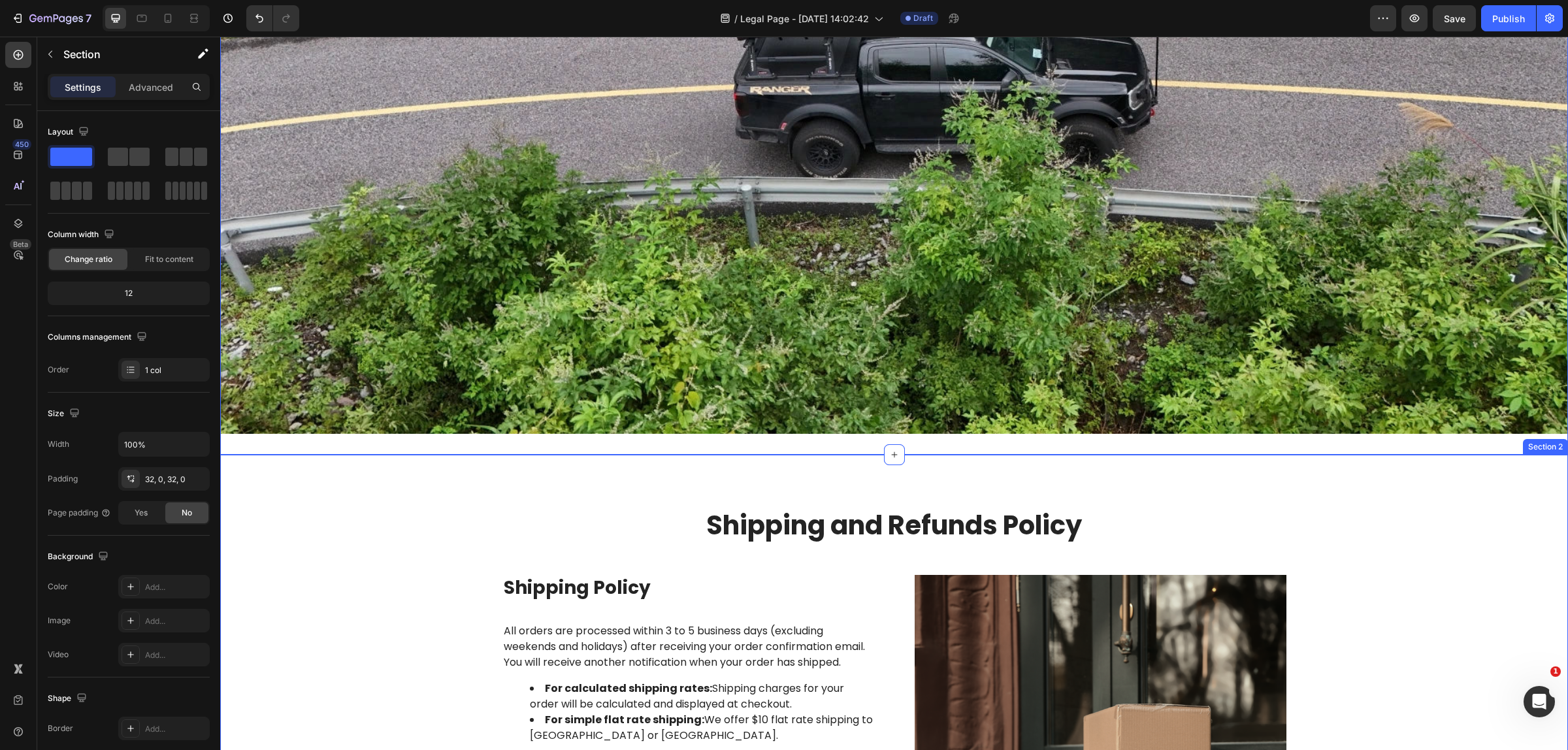
click at [409, 507] on div "Shipping and Refunds Policy Heading Row Shipping Policy Heading All orders are …" at bounding box center [894, 749] width 1328 height 485
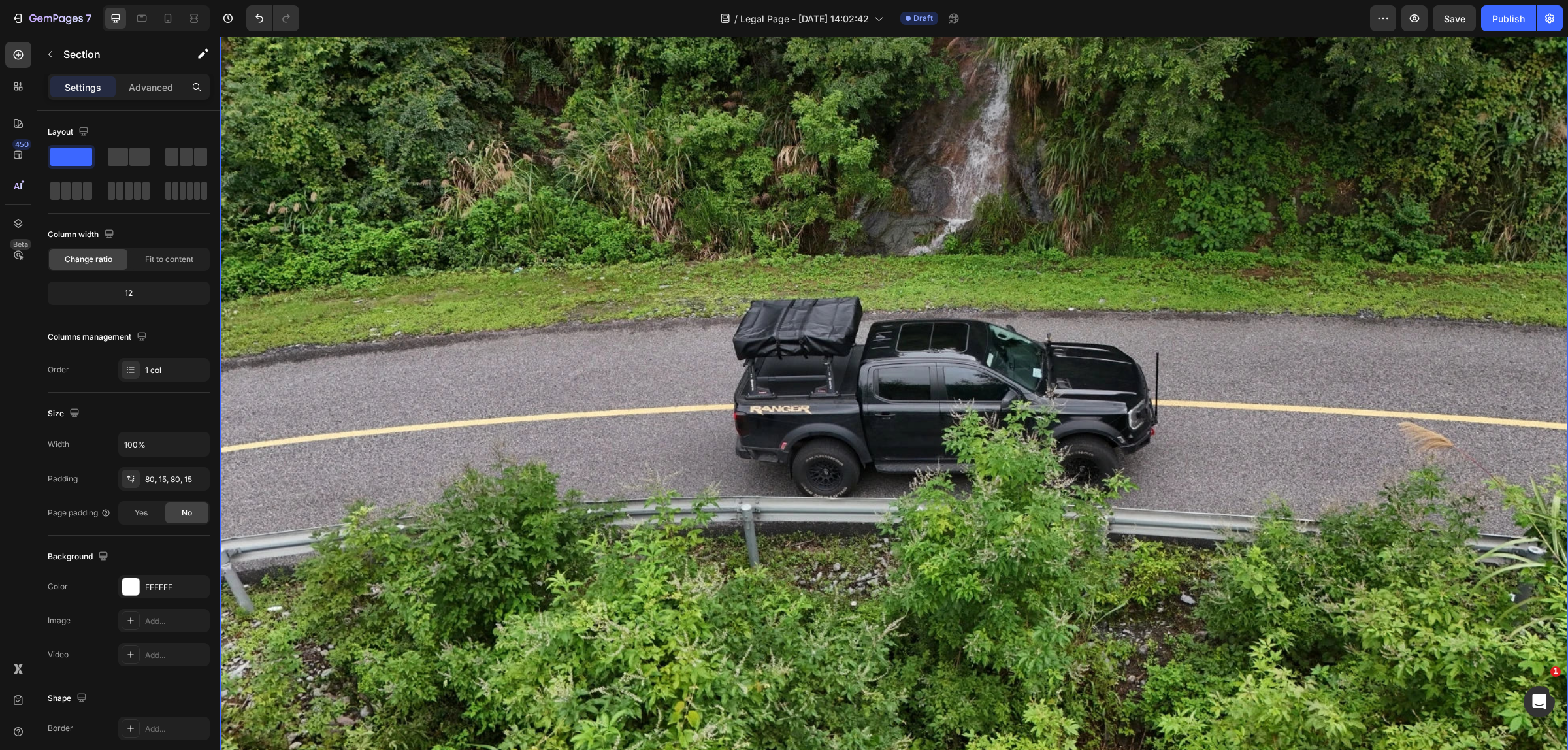
scroll to position [245, 0]
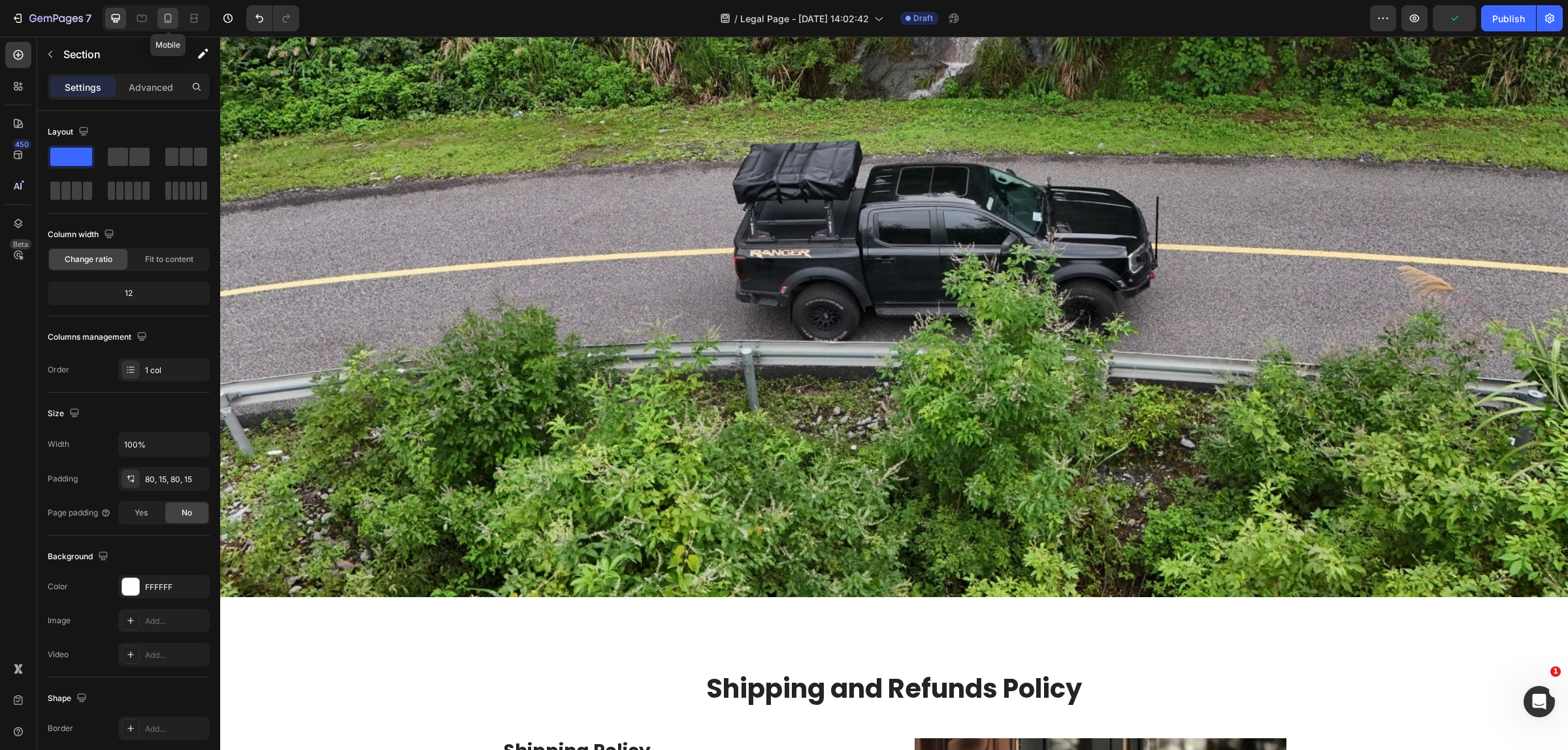
click at [164, 19] on icon at bounding box center [168, 19] width 7 height 9
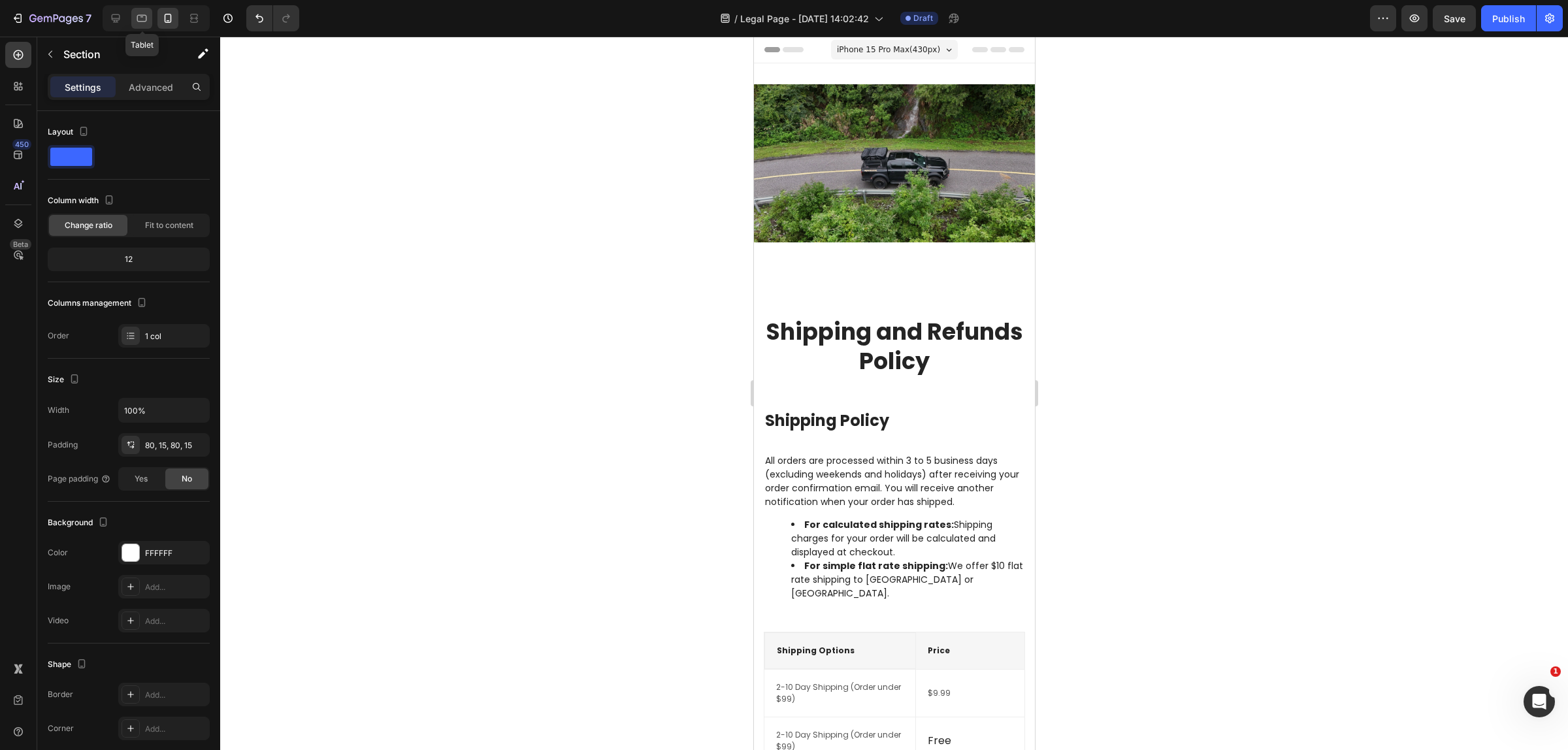
click at [147, 23] on icon at bounding box center [141, 18] width 13 height 13
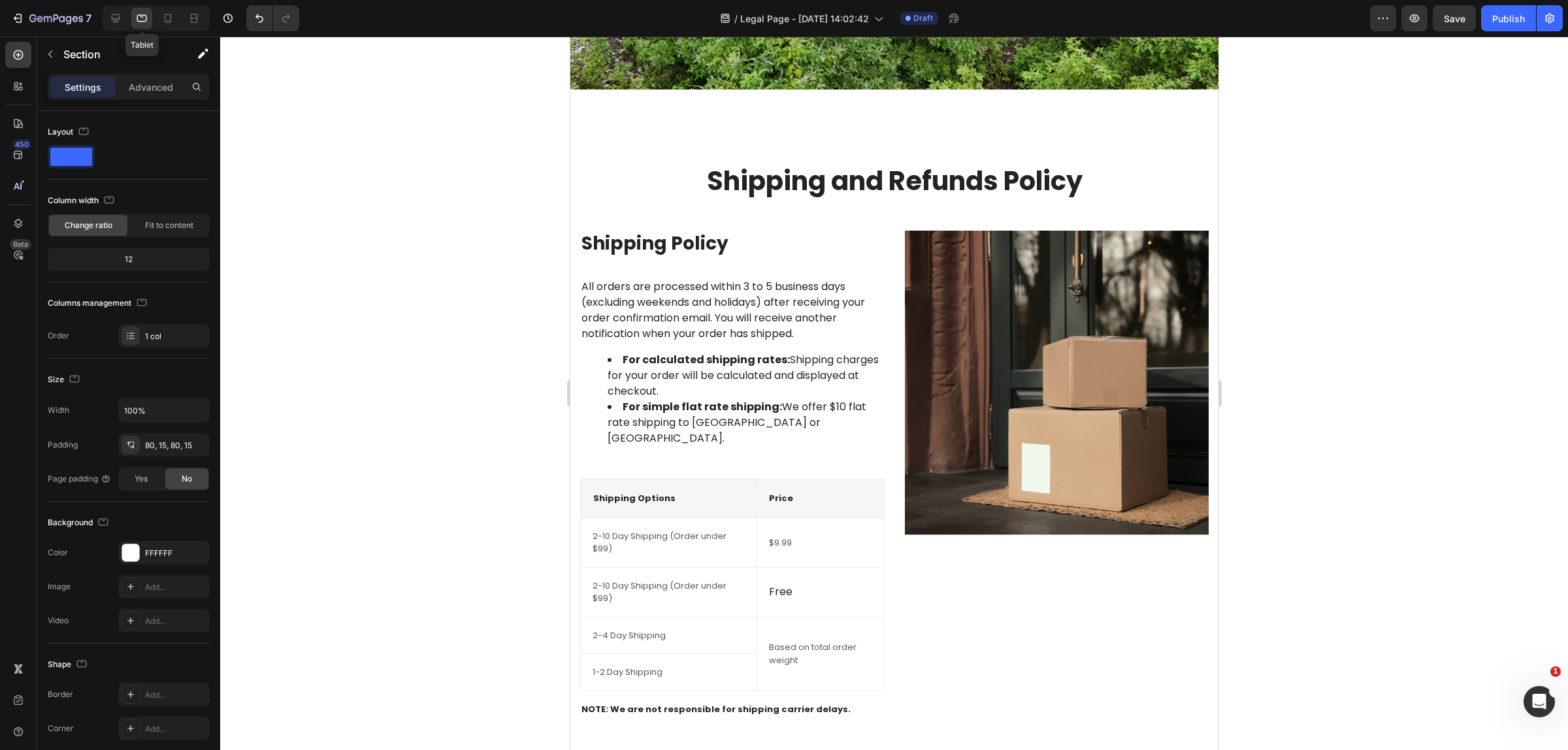
scroll to position [380, 0]
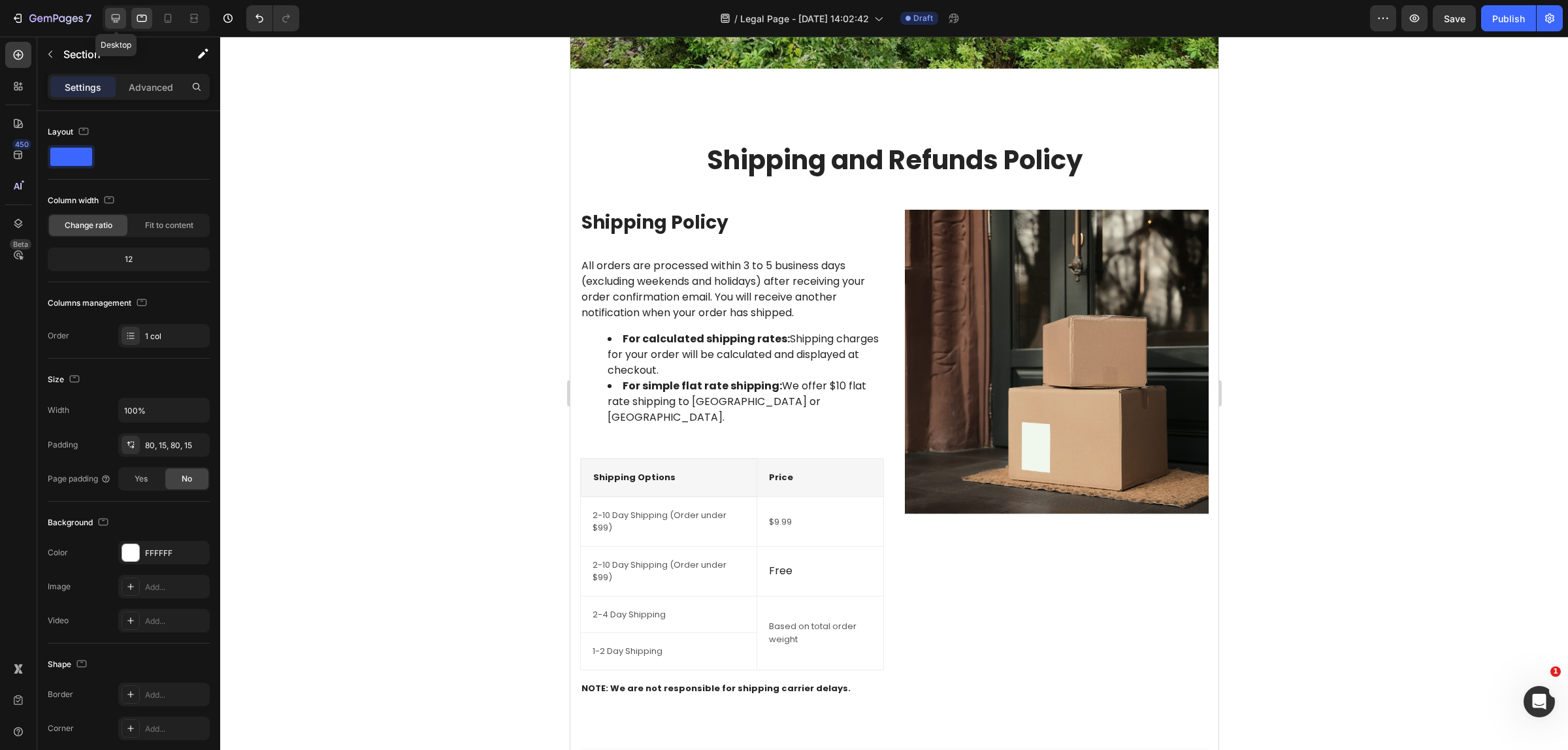
click at [115, 14] on icon at bounding box center [115, 18] width 9 height 9
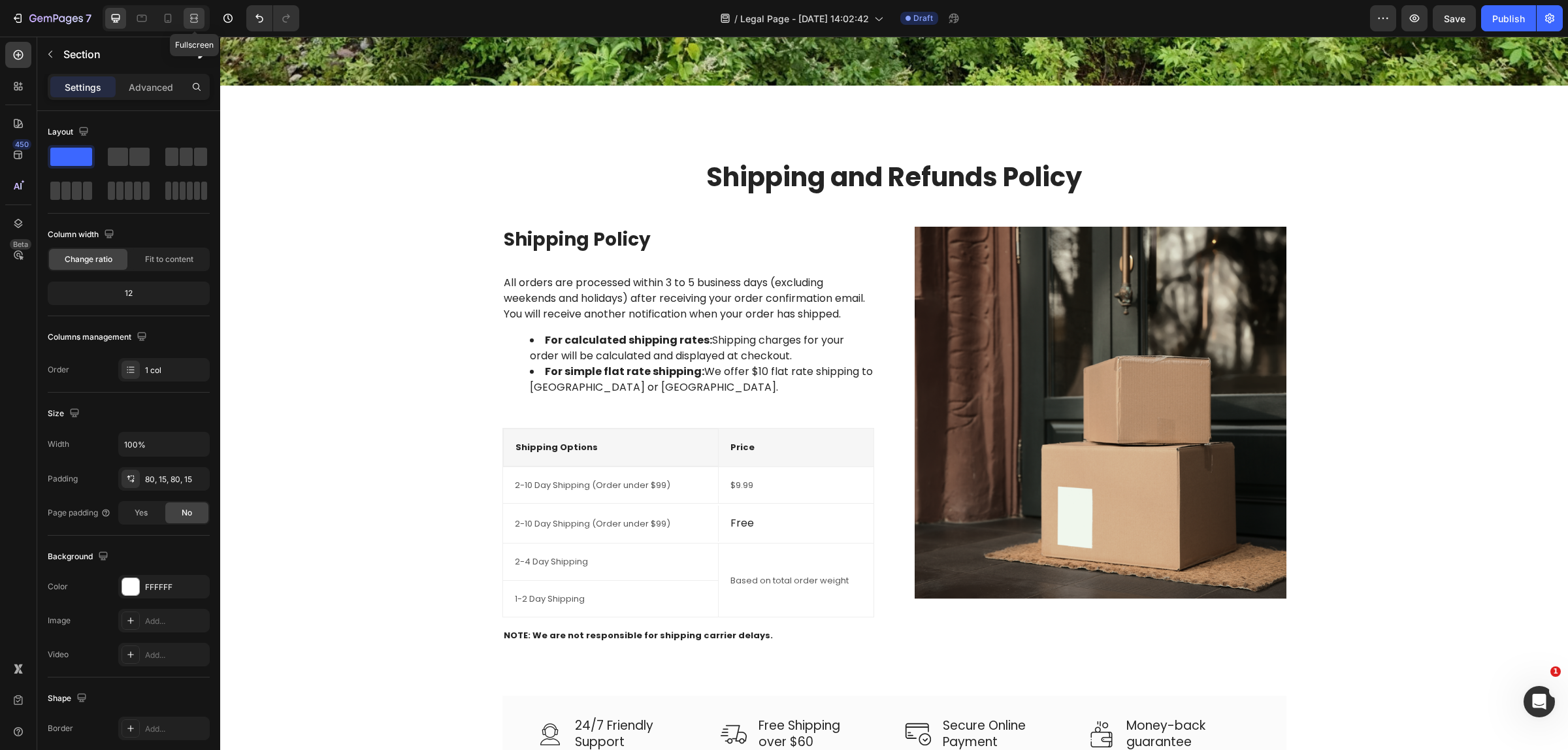
scroll to position [774, 0]
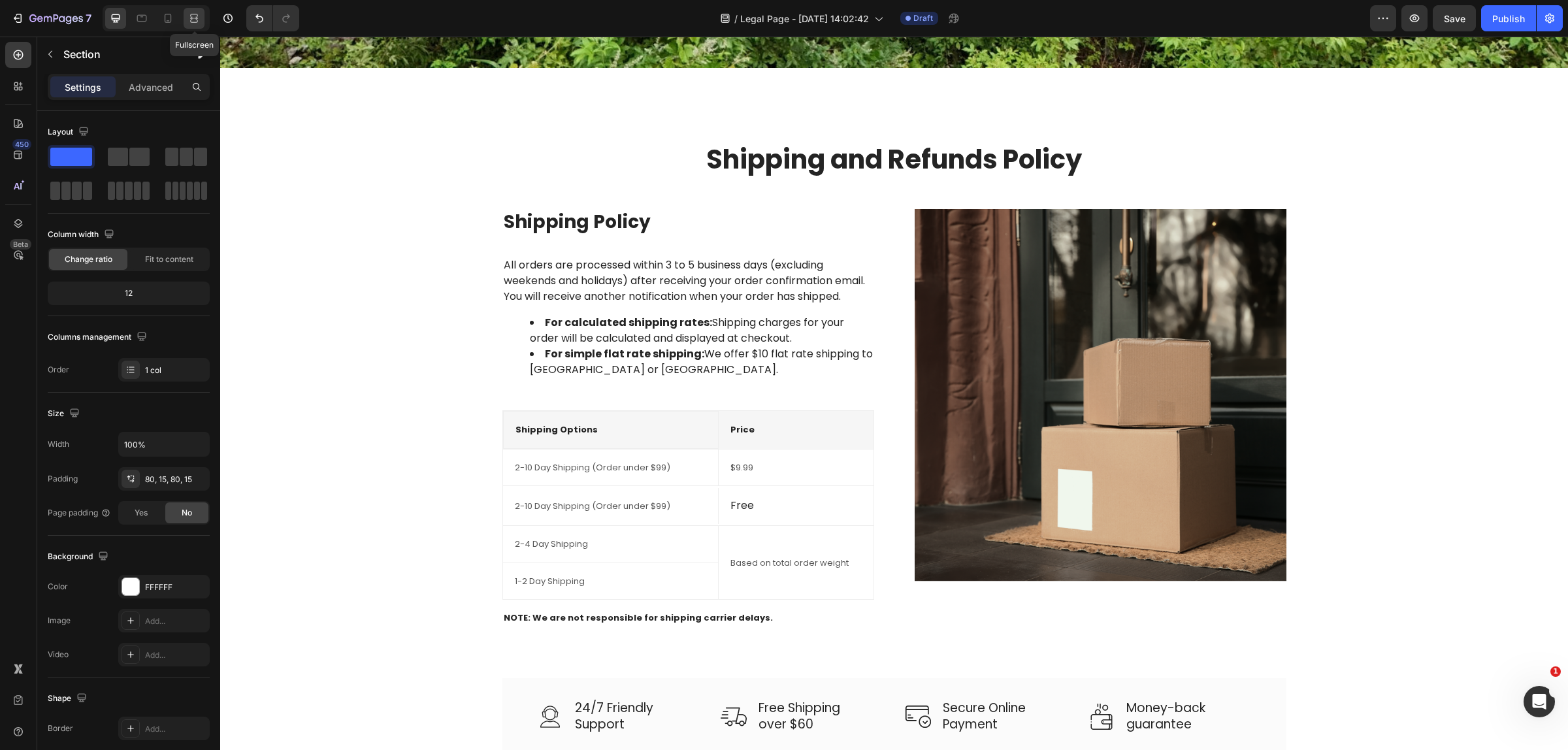
click at [195, 20] on icon at bounding box center [194, 18] width 13 height 13
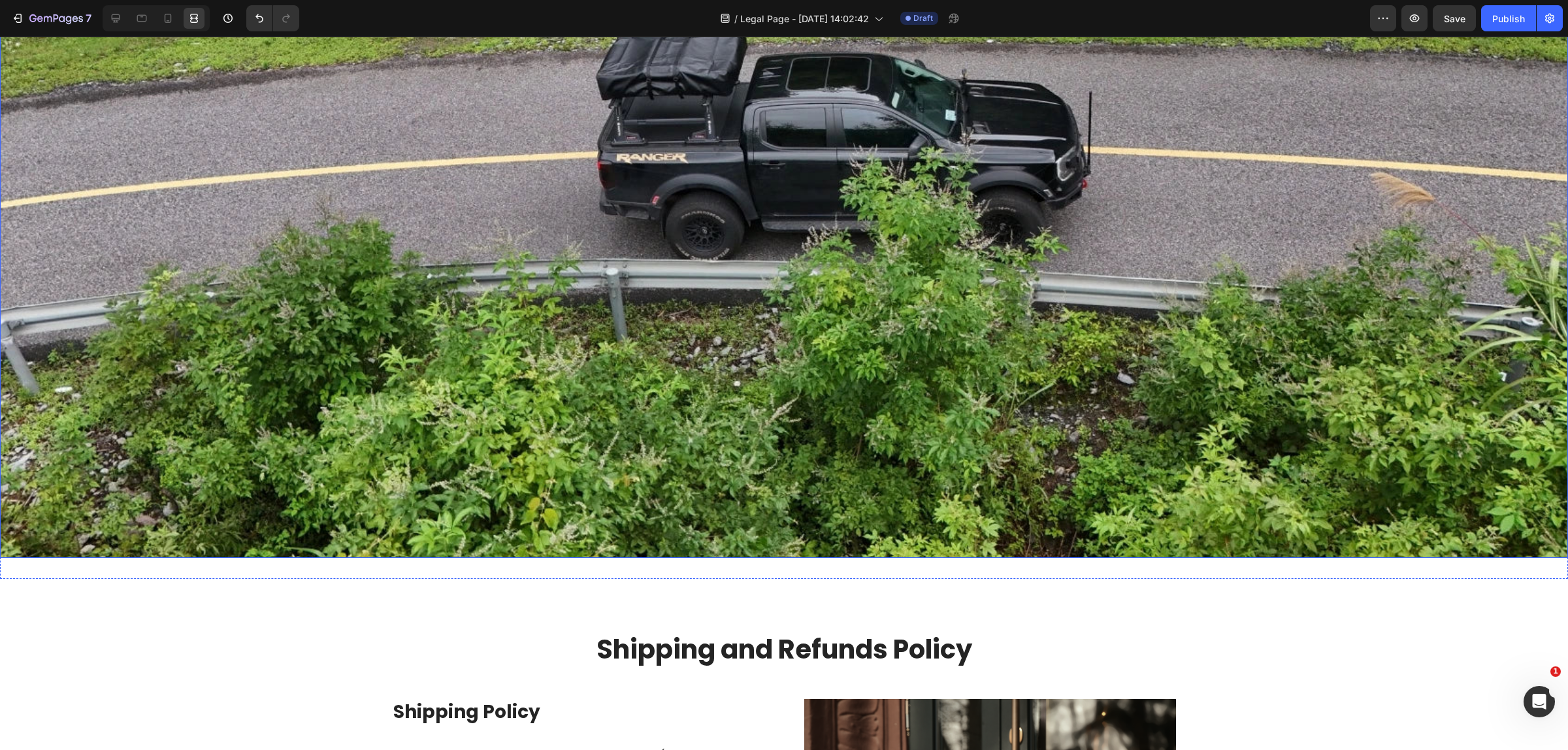
scroll to position [245, 0]
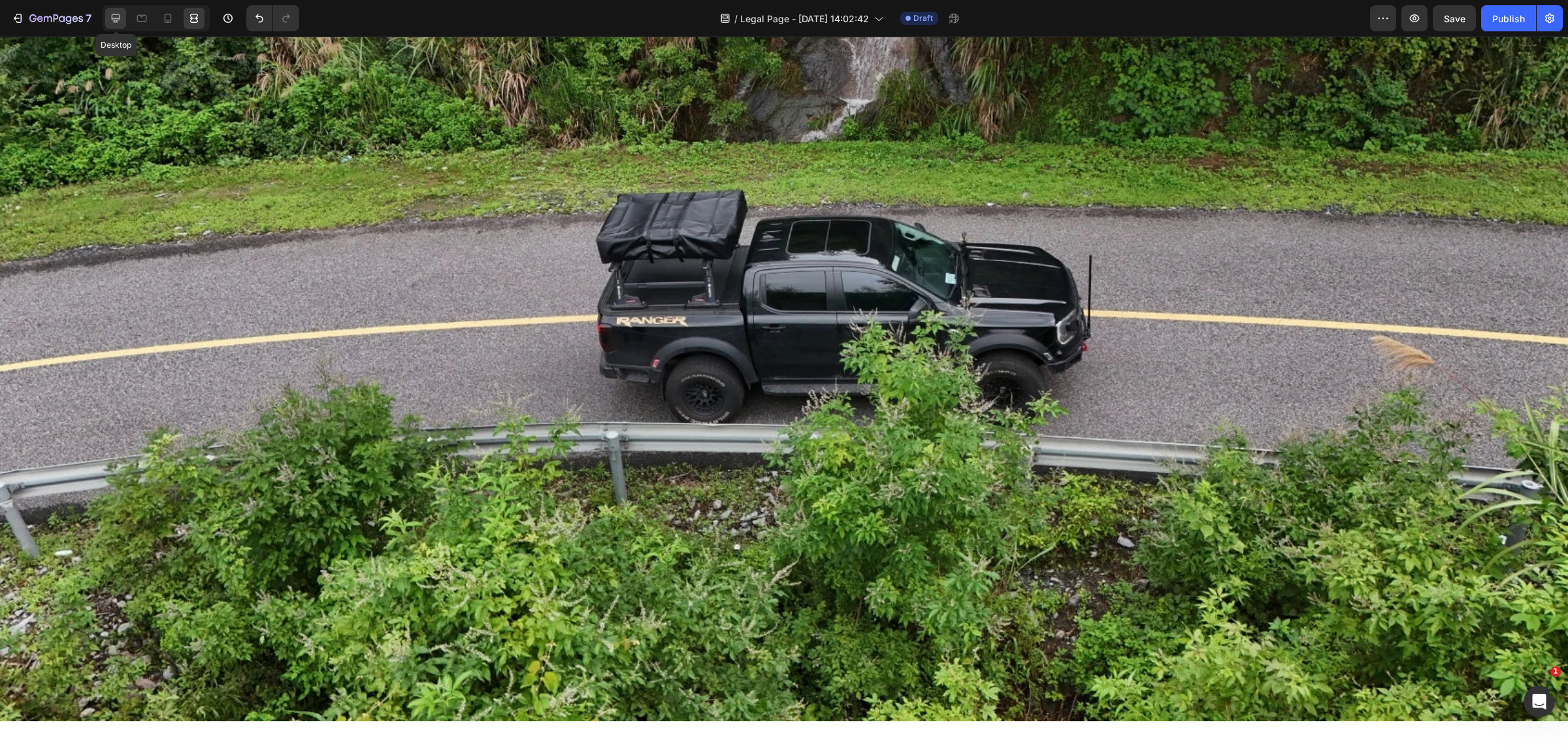
click at [119, 15] on icon at bounding box center [115, 18] width 13 height 13
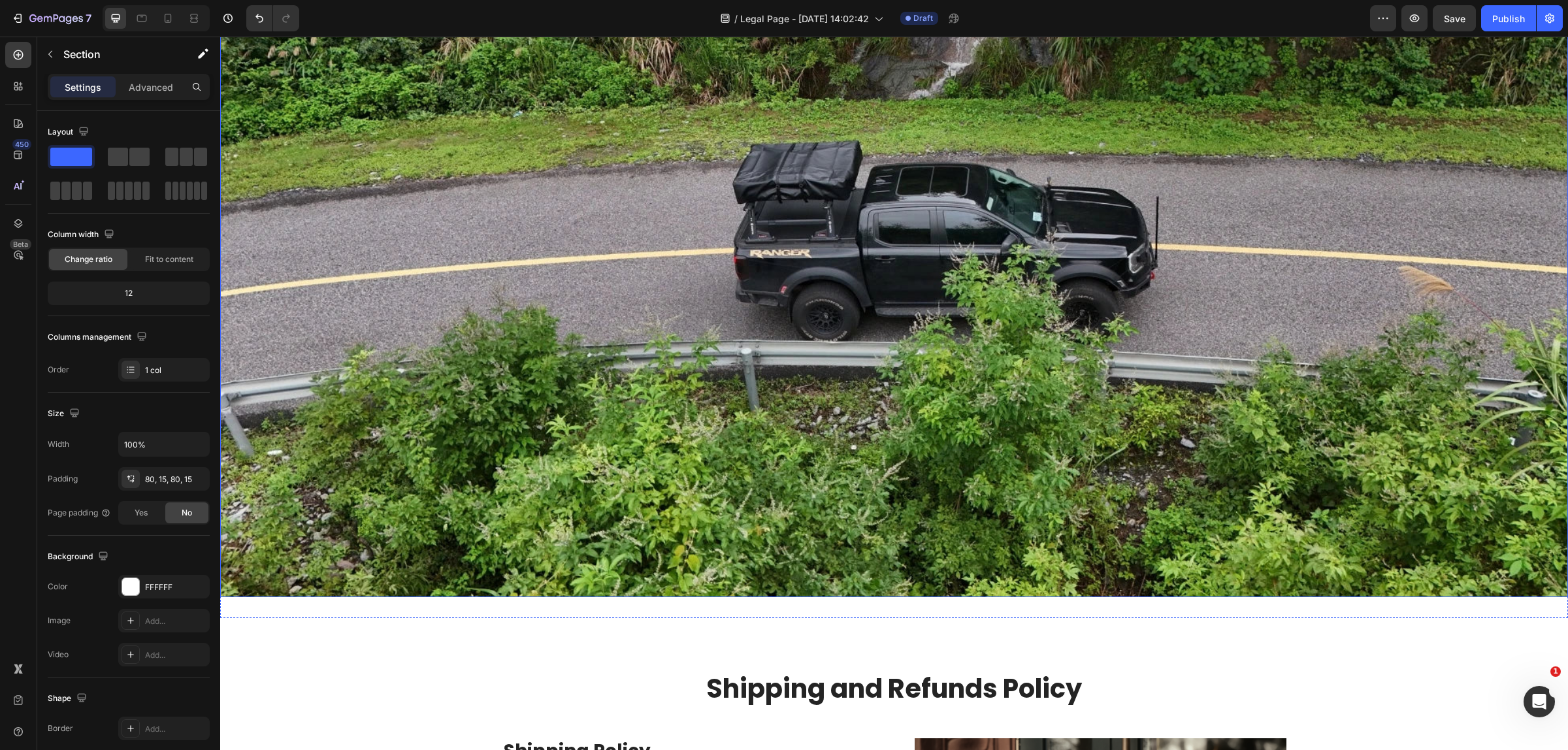
click at [567, 436] on img at bounding box center [893, 218] width 1347 height 758
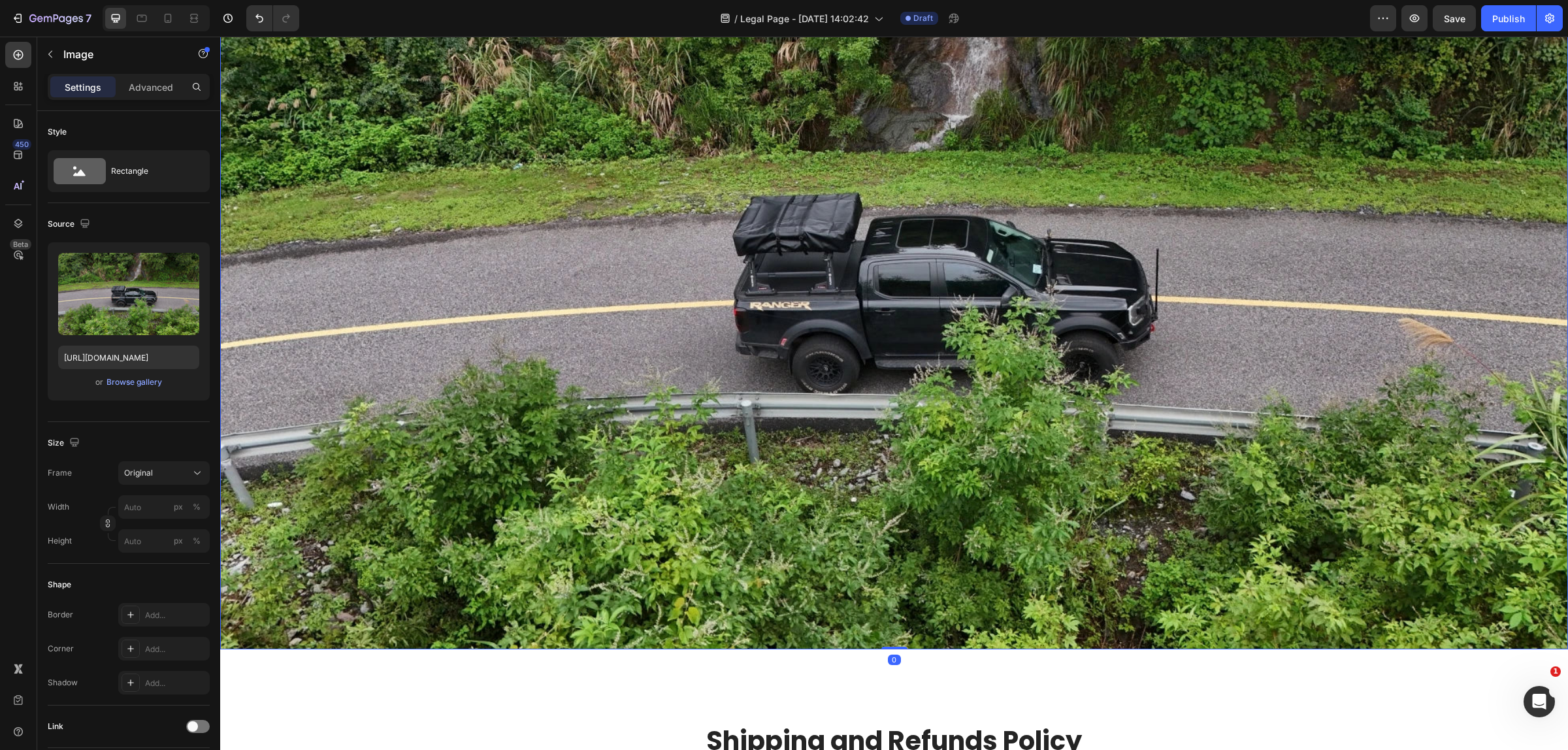
scroll to position [164, 0]
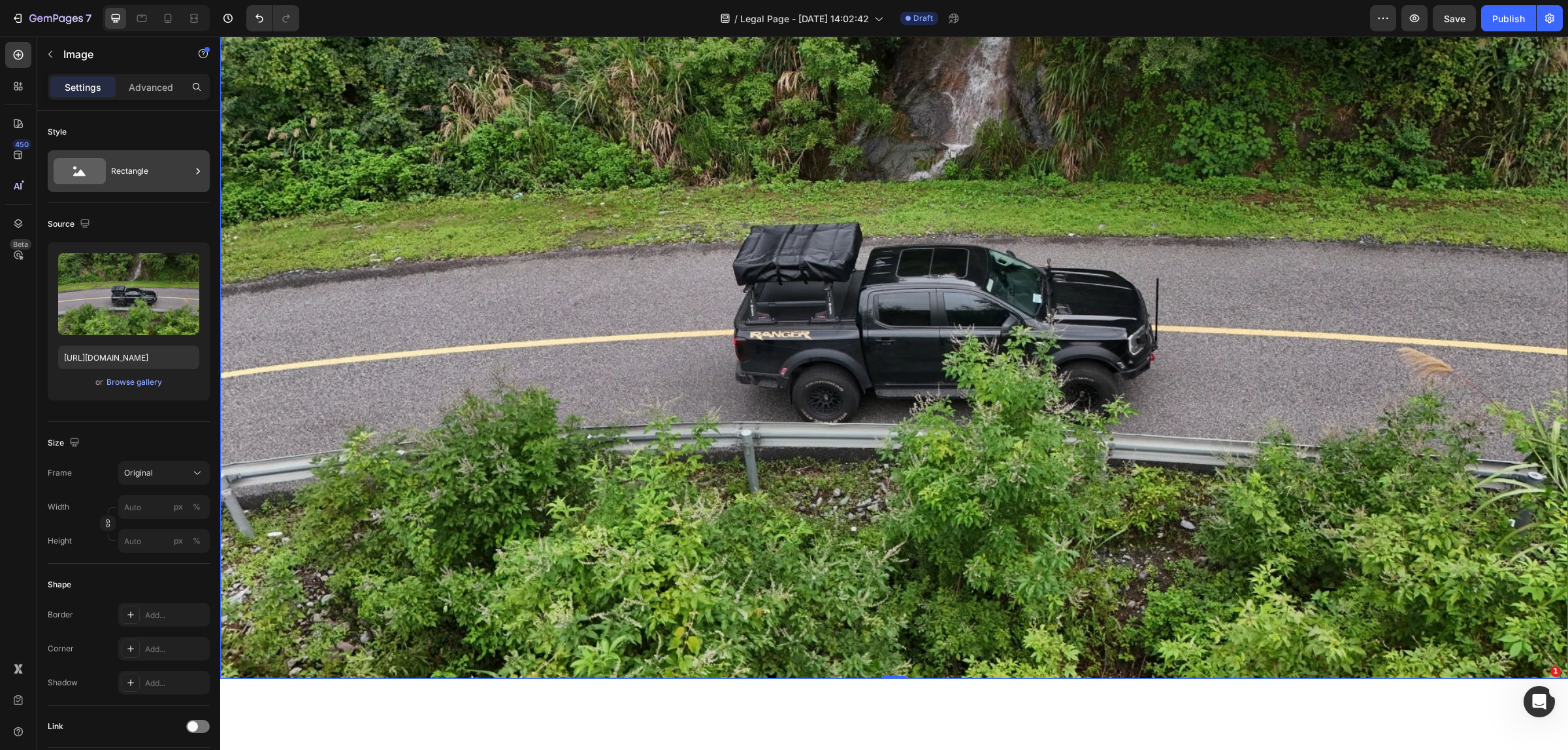
click at [200, 172] on icon at bounding box center [198, 171] width 13 height 13
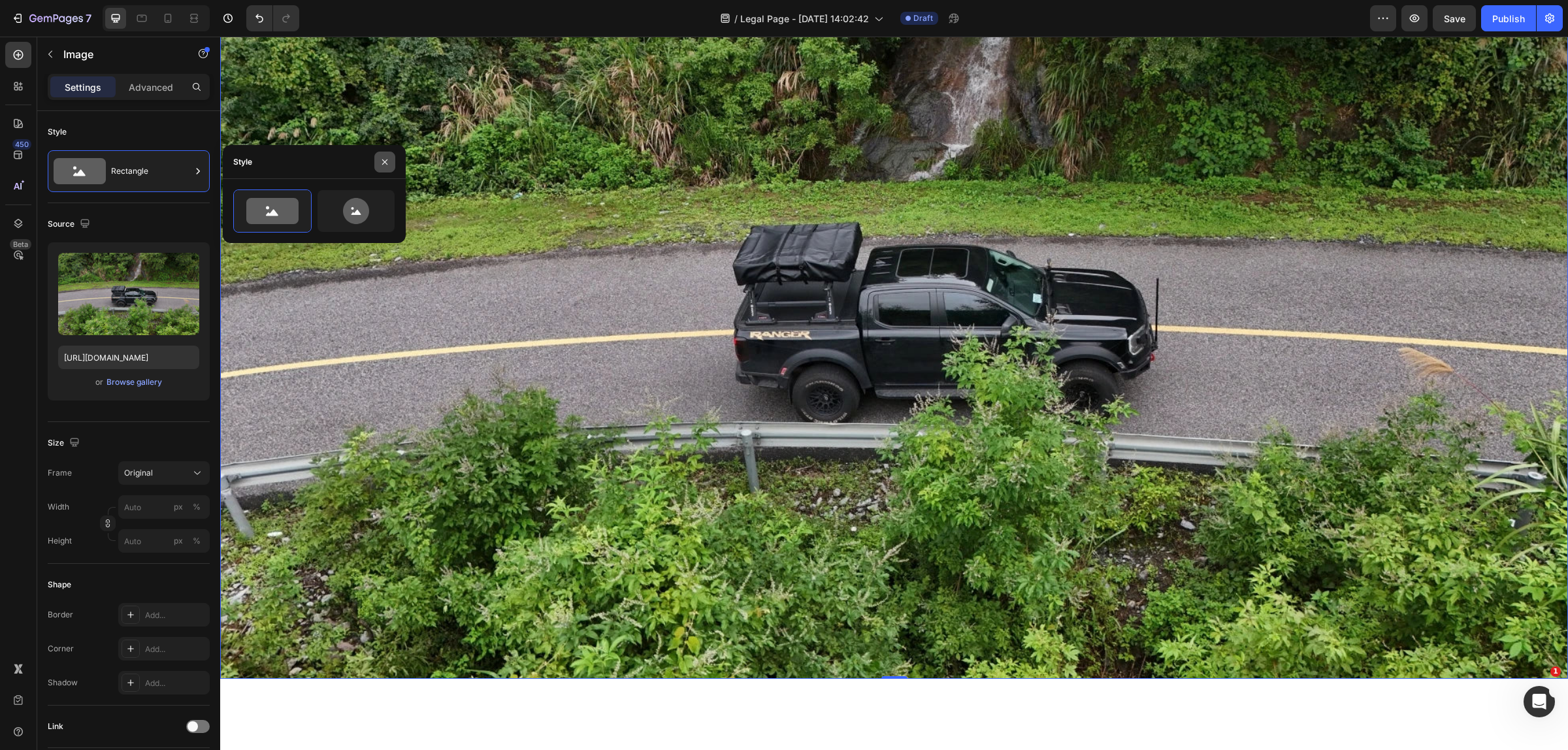
click at [380, 161] on icon "button" at bounding box center [384, 161] width 10 height 10
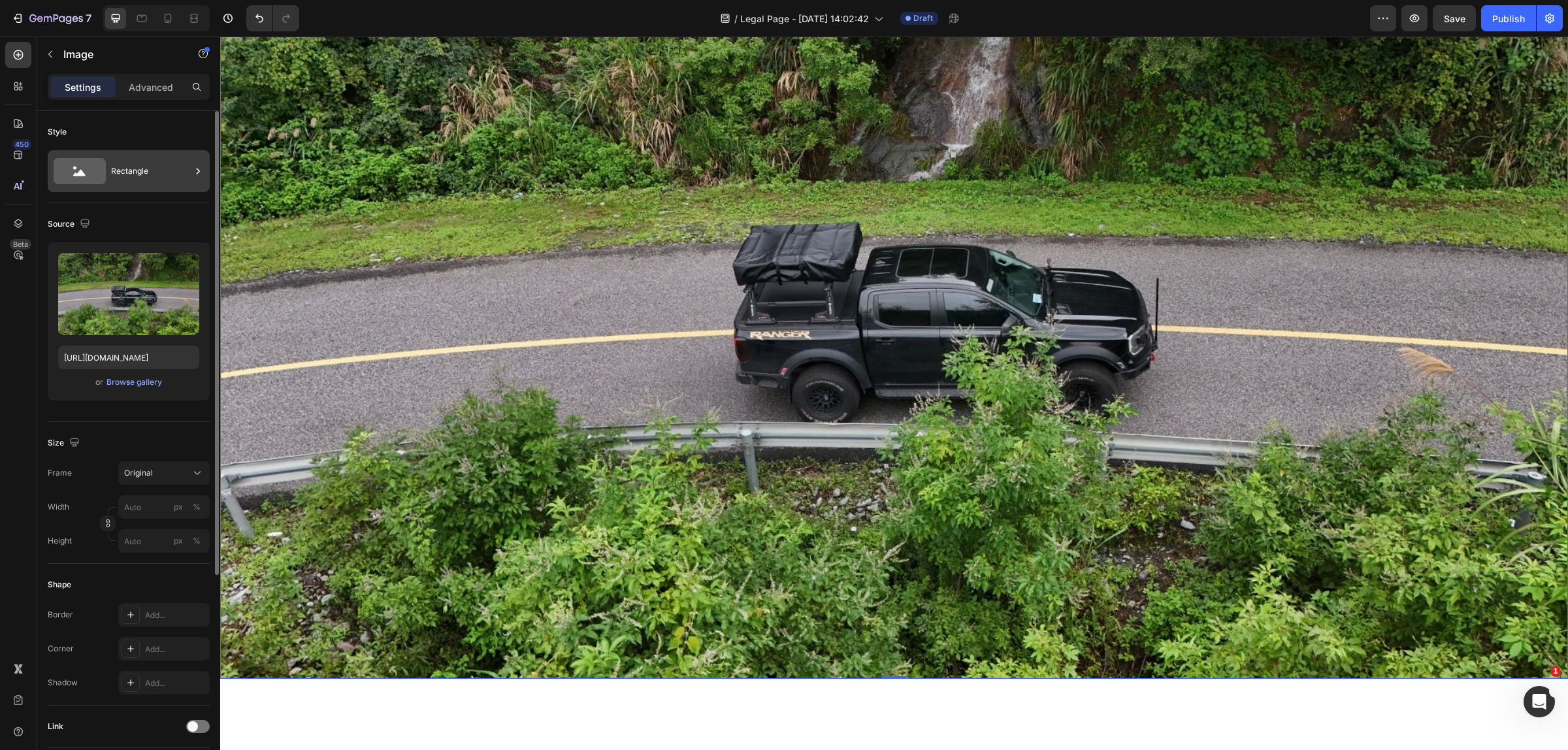
click at [164, 175] on div "Rectangle" at bounding box center [150, 171] width 79 height 30
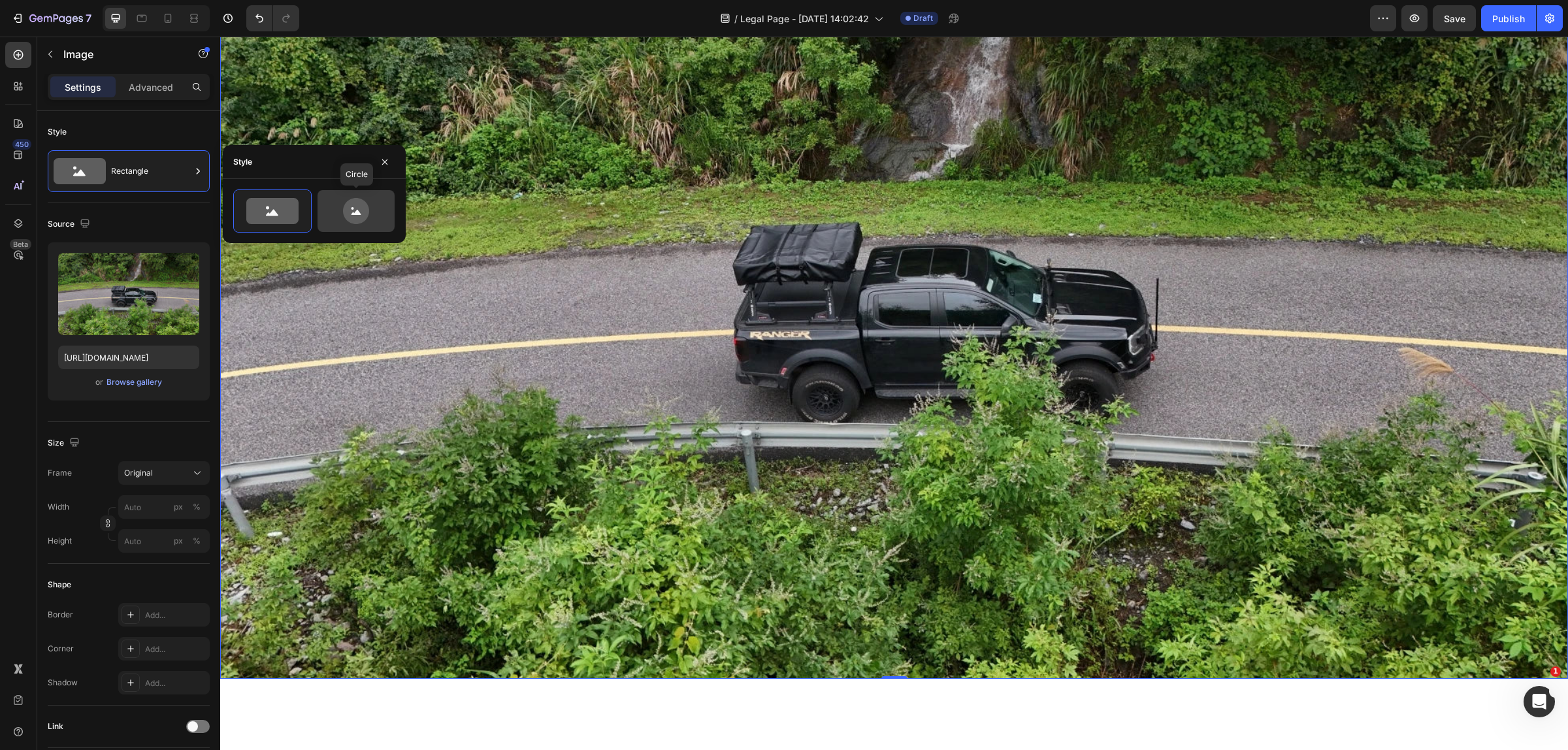
click at [366, 203] on icon at bounding box center [355, 211] width 62 height 27
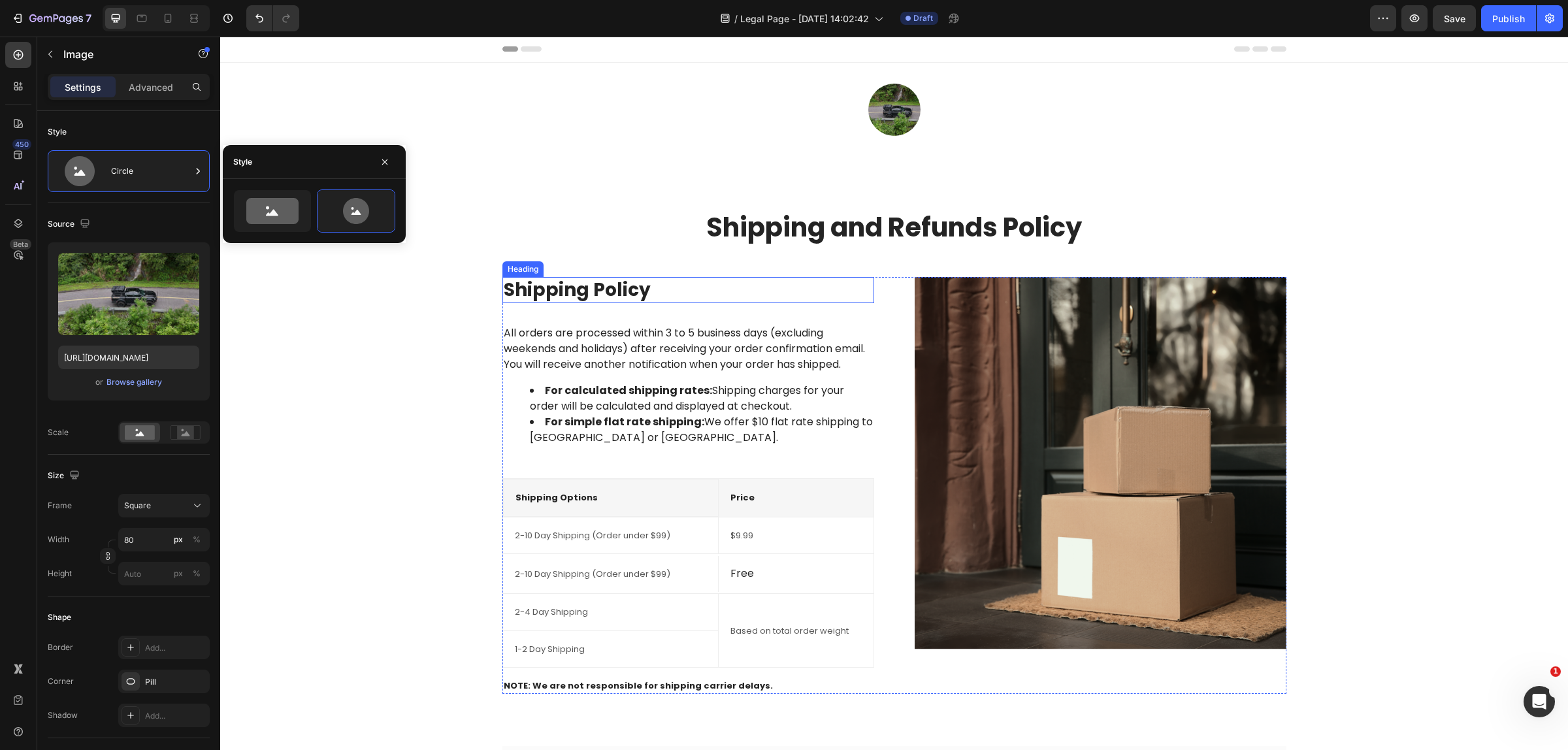
scroll to position [0, 0]
click at [282, 206] on icon at bounding box center [272, 211] width 52 height 27
type input "100"
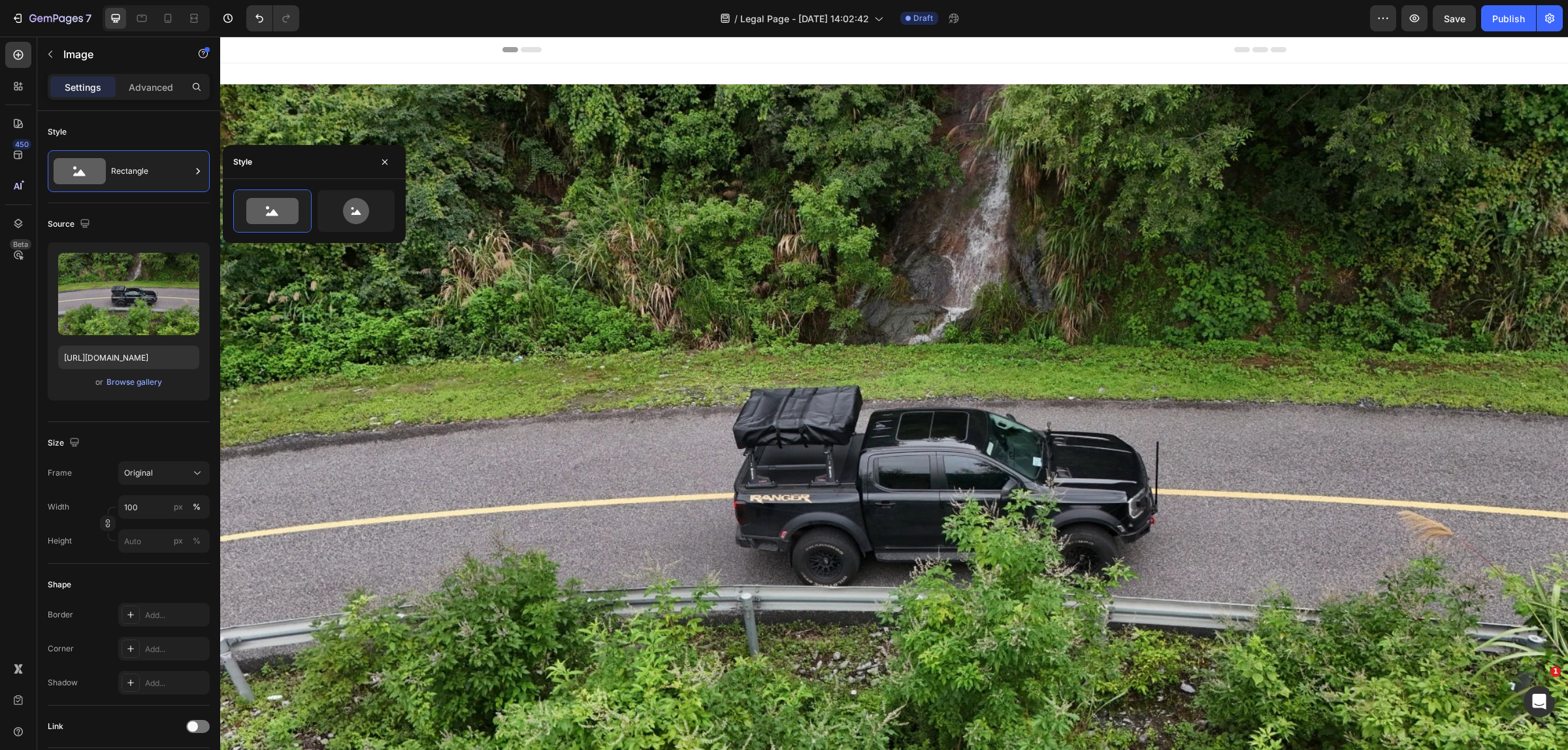
click at [107, 426] on div "Size Frame Original Width 100 px % Height px %" at bounding box center [129, 493] width 162 height 142
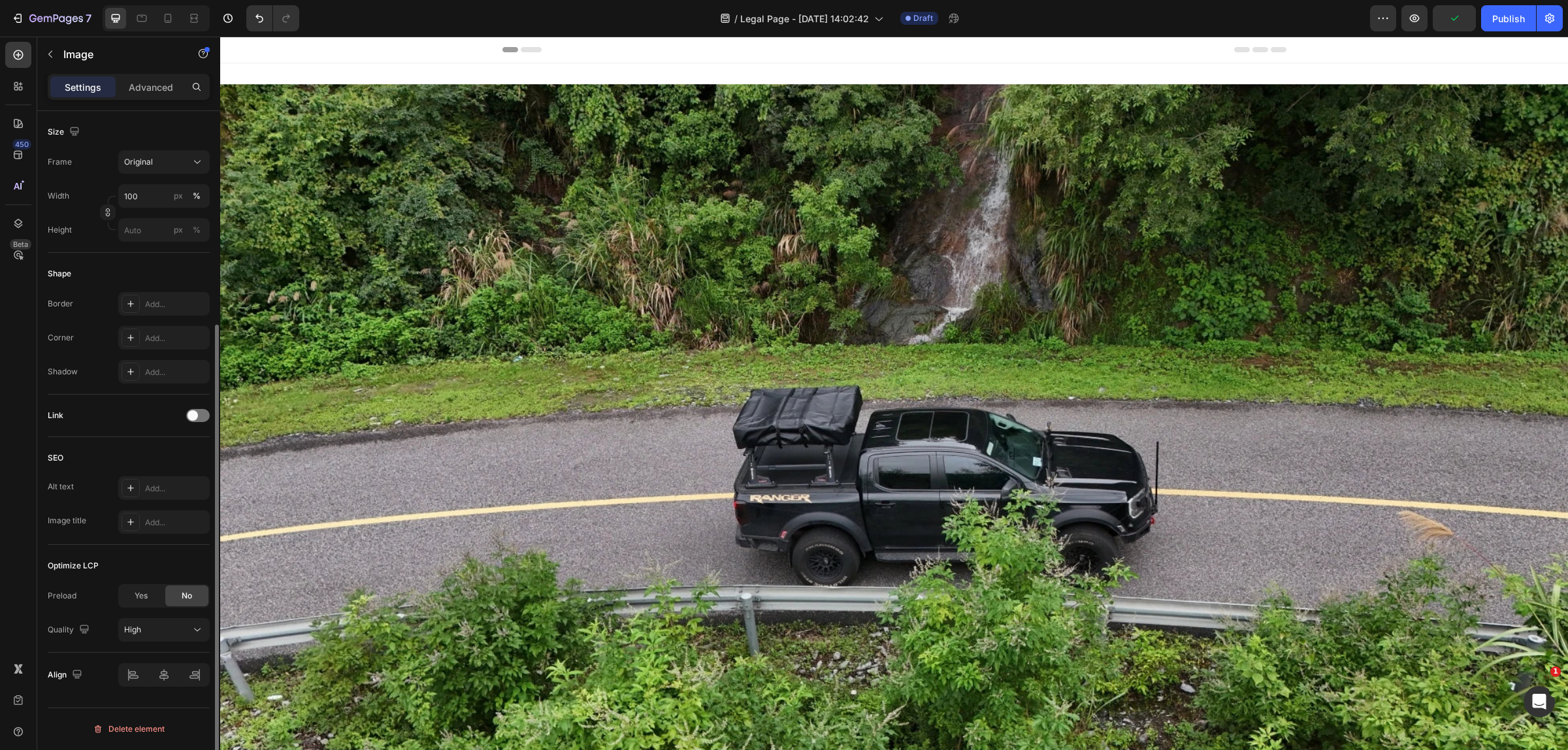
scroll to position [312, 0]
click at [170, 519] on div "Add..." at bounding box center [175, 522] width 62 height 12
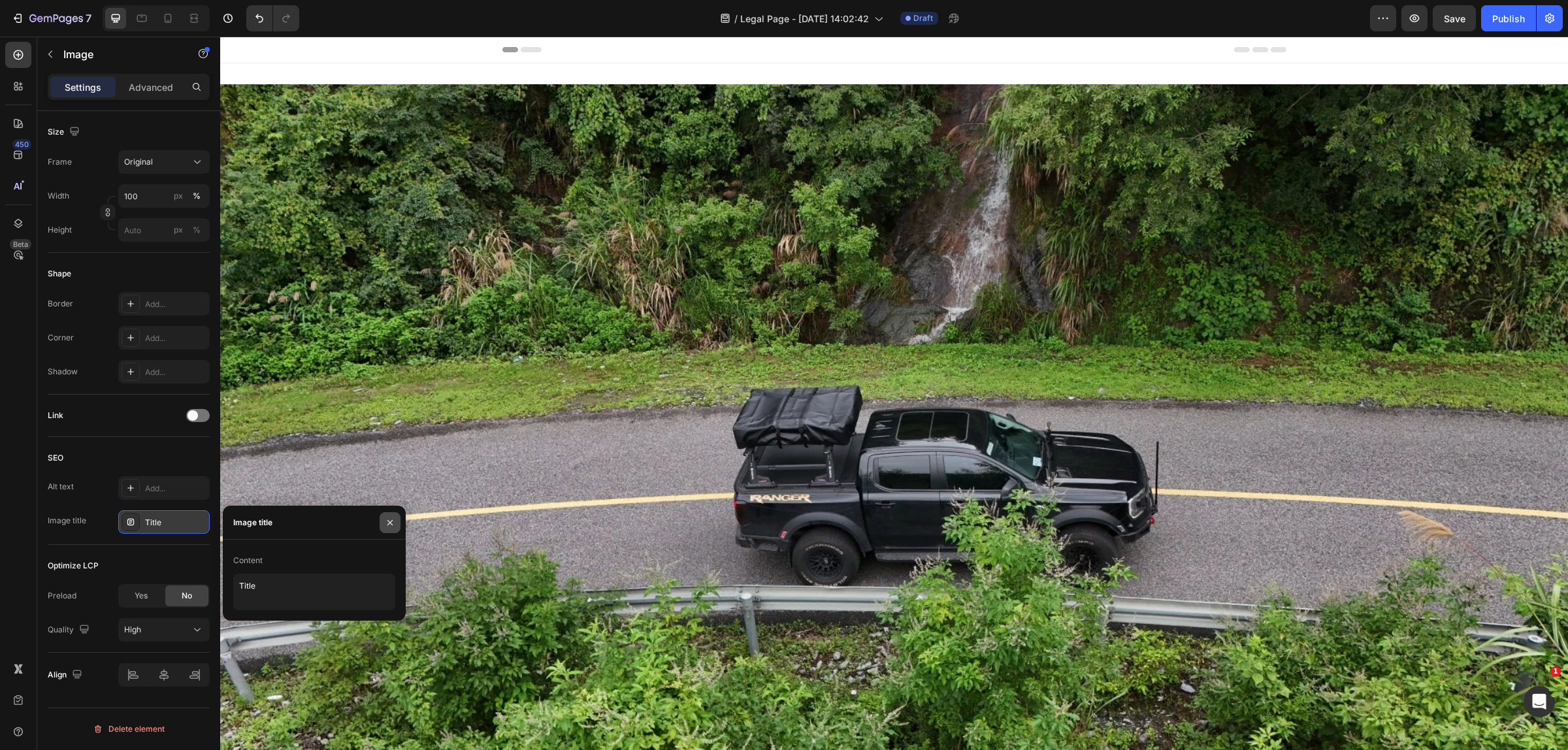
click at [390, 523] on icon "button" at bounding box center [390, 522] width 5 height 5
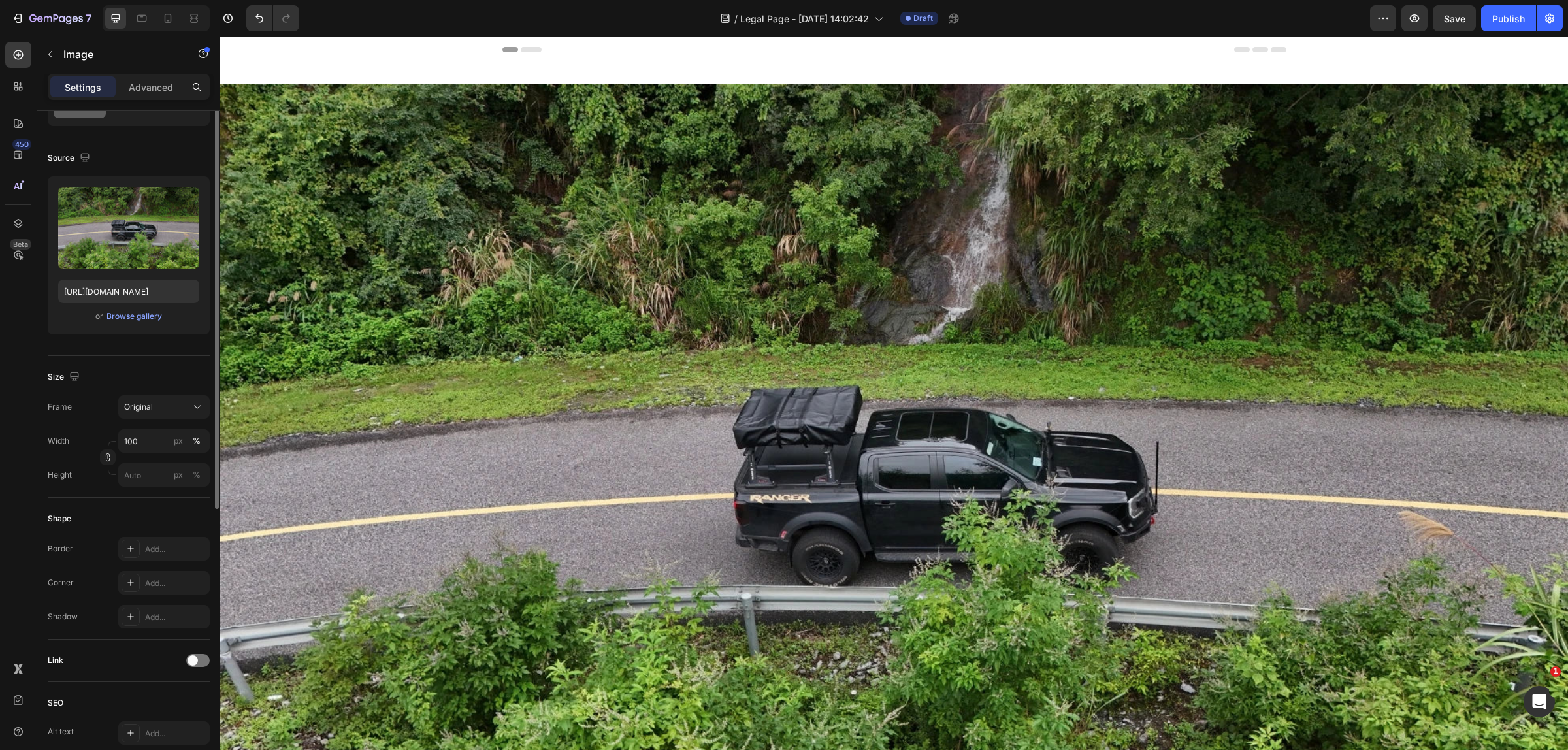
scroll to position [0, 0]
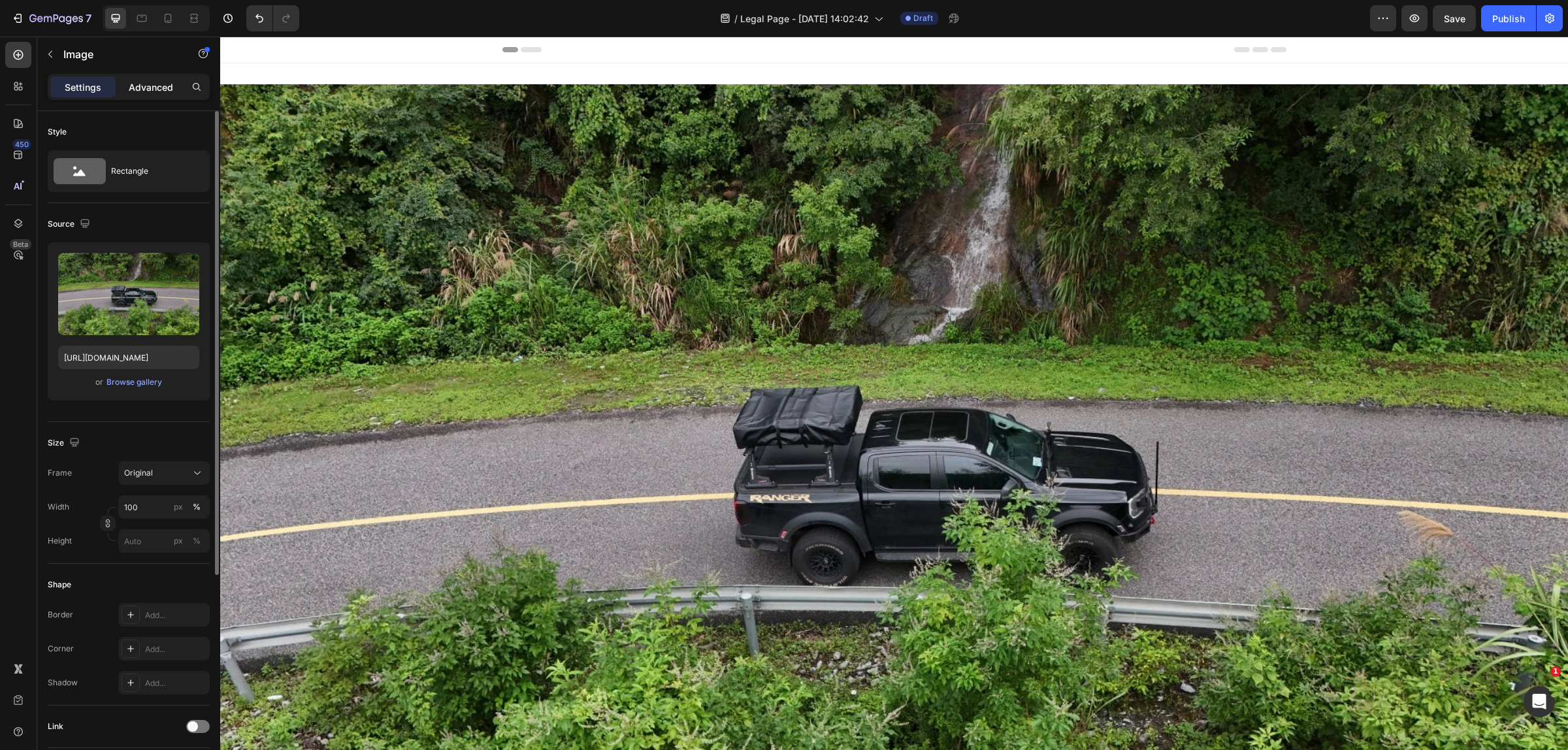
click at [162, 90] on p "Advanced" at bounding box center [150, 87] width 44 height 14
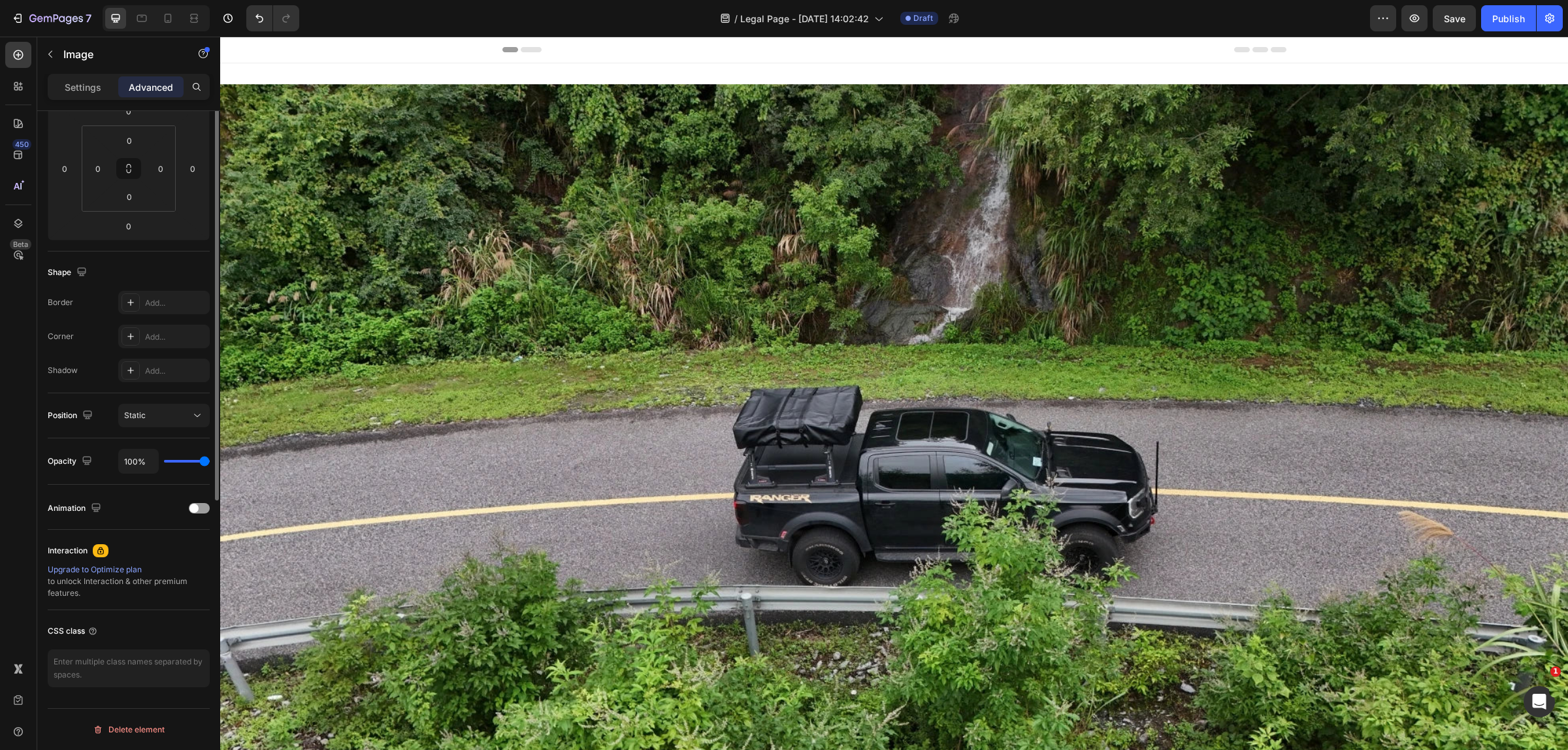
scroll to position [34, 0]
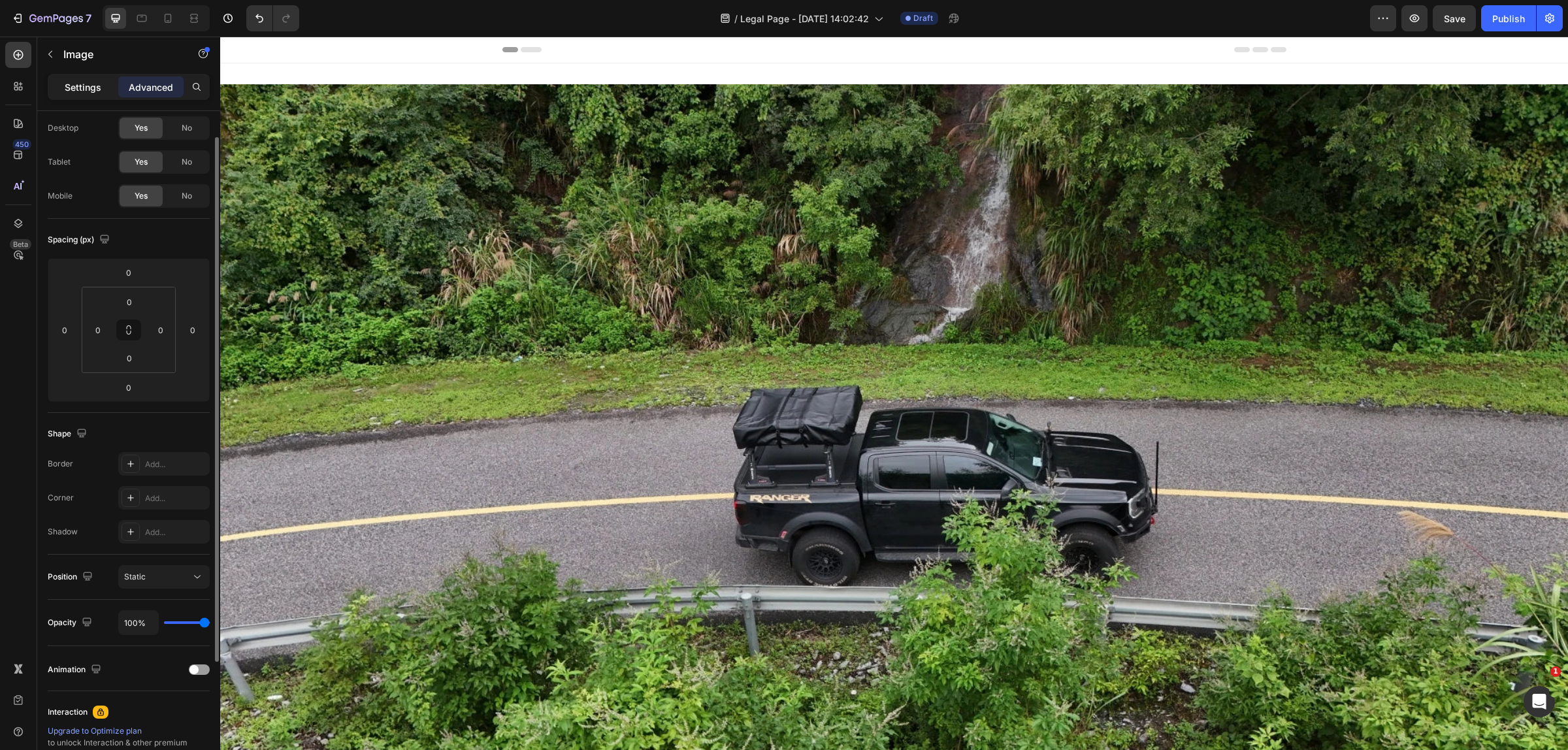
click at [86, 94] on div "Settings" at bounding box center [83, 87] width 65 height 21
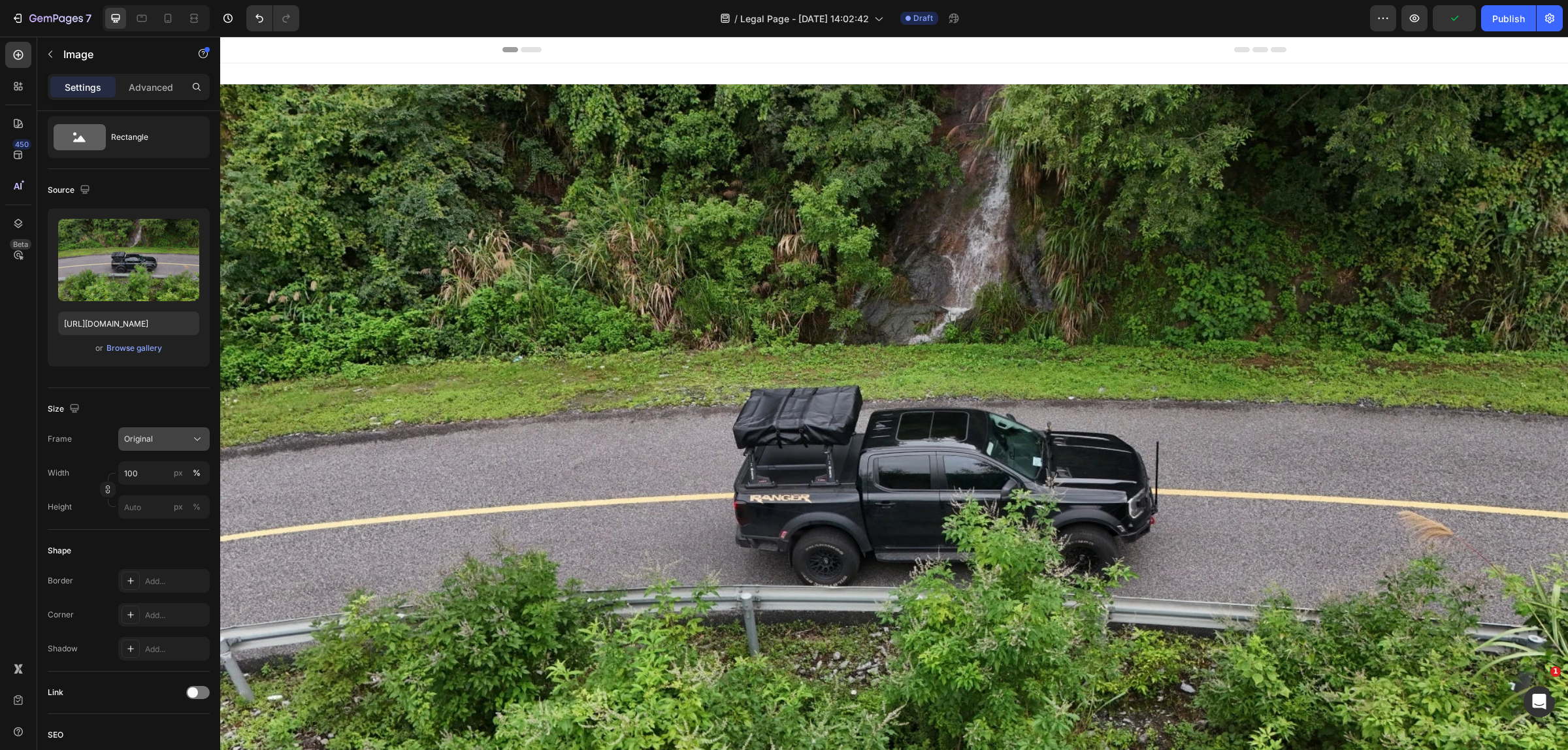
click at [171, 444] on div "Original" at bounding box center [156, 439] width 64 height 12
click at [147, 563] on span "Custom" at bounding box center [137, 568] width 29 height 12
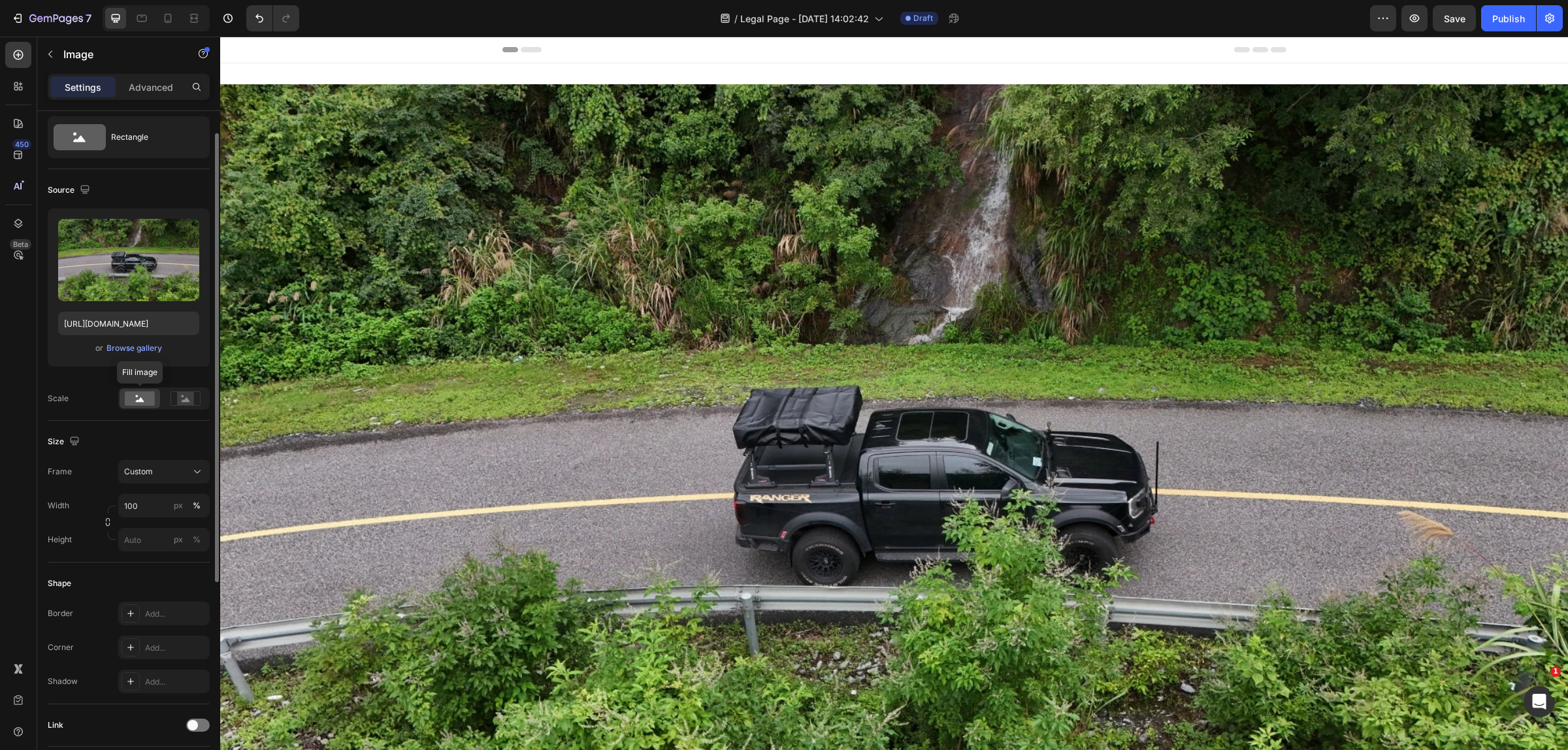
click at [127, 393] on rect at bounding box center [139, 398] width 30 height 14
click at [186, 400] on icon at bounding box center [185, 400] width 9 height 5
click at [143, 398] on rect at bounding box center [139, 398] width 30 height 14
click at [171, 479] on button "Custom" at bounding box center [164, 472] width 91 height 23
click at [100, 430] on div "Size Frame Custom Width 100 px % Height px %" at bounding box center [129, 492] width 162 height 142
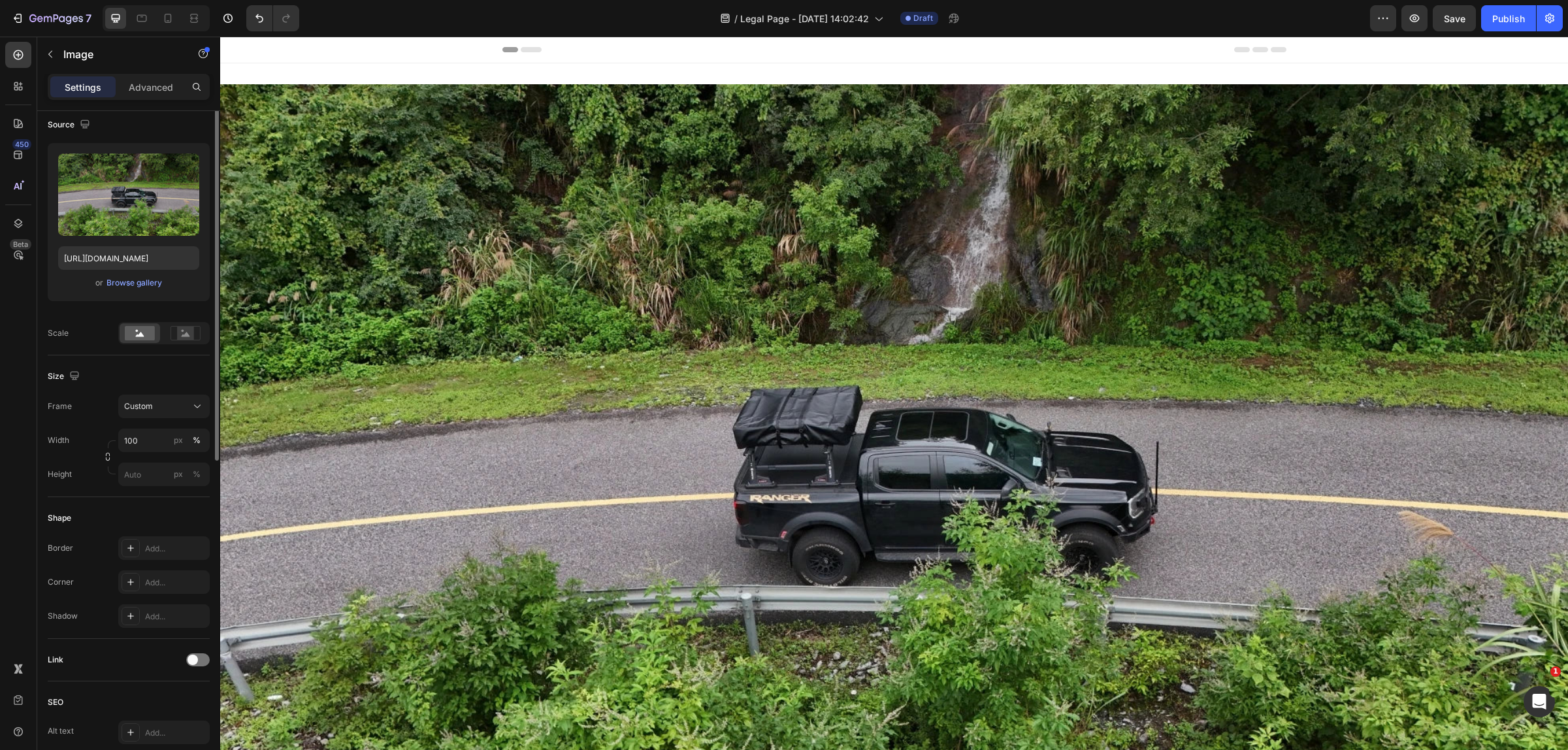
scroll to position [0, 0]
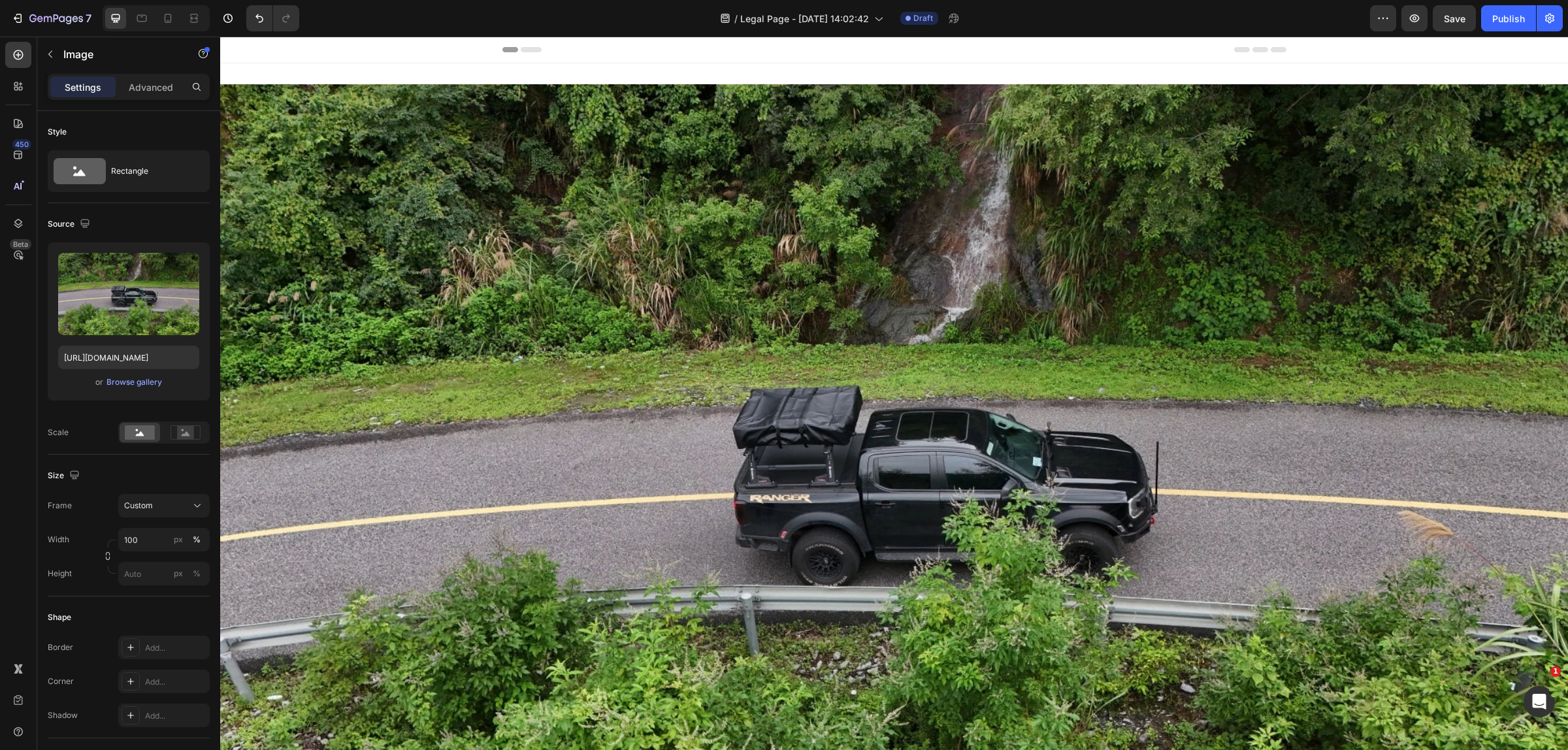
click at [838, 527] on img at bounding box center [893, 463] width 1347 height 758
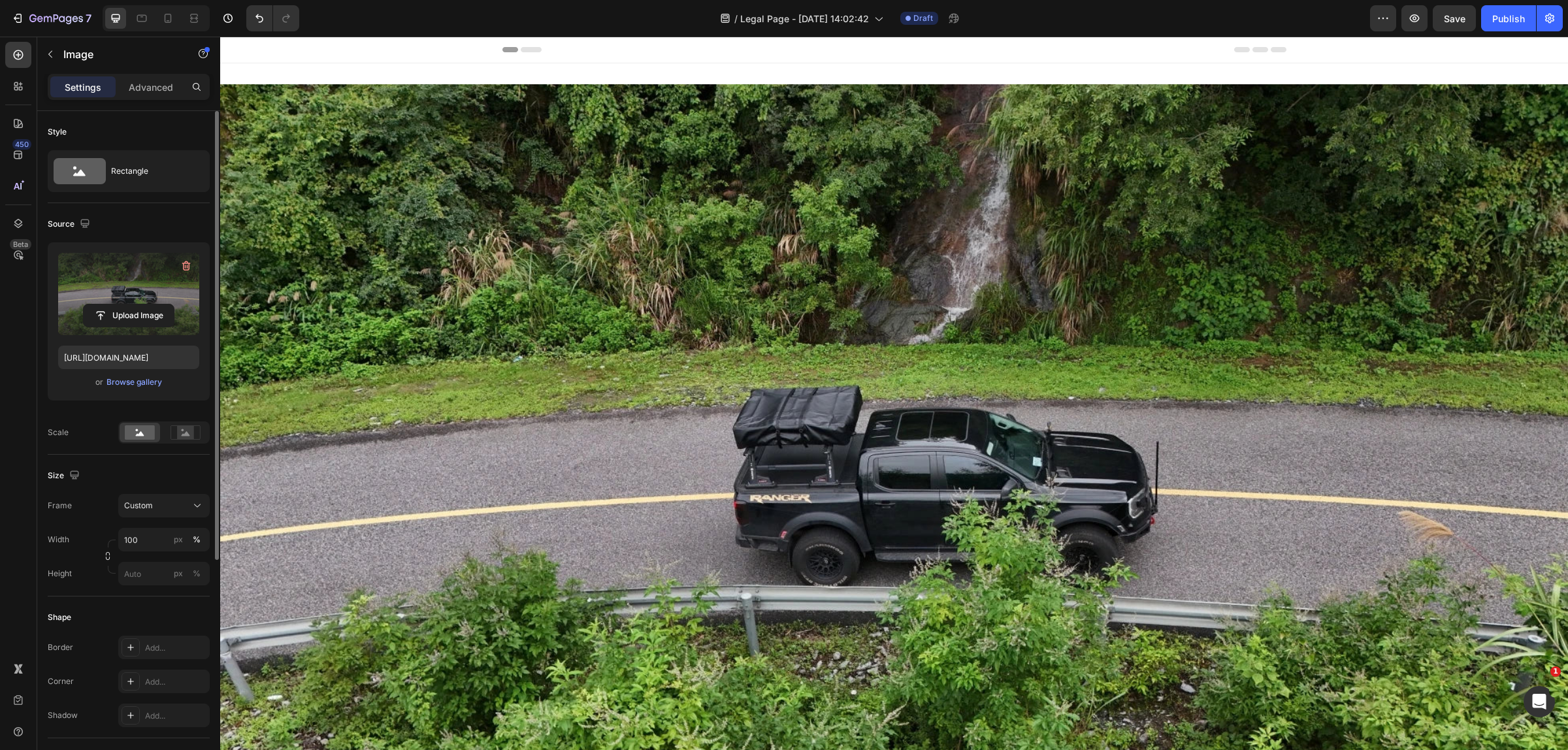
click at [143, 260] on label at bounding box center [129, 294] width 141 height 83
click at [143, 305] on input "file" at bounding box center [129, 316] width 90 height 22
click at [182, 267] on icon "button" at bounding box center [185, 266] width 13 height 13
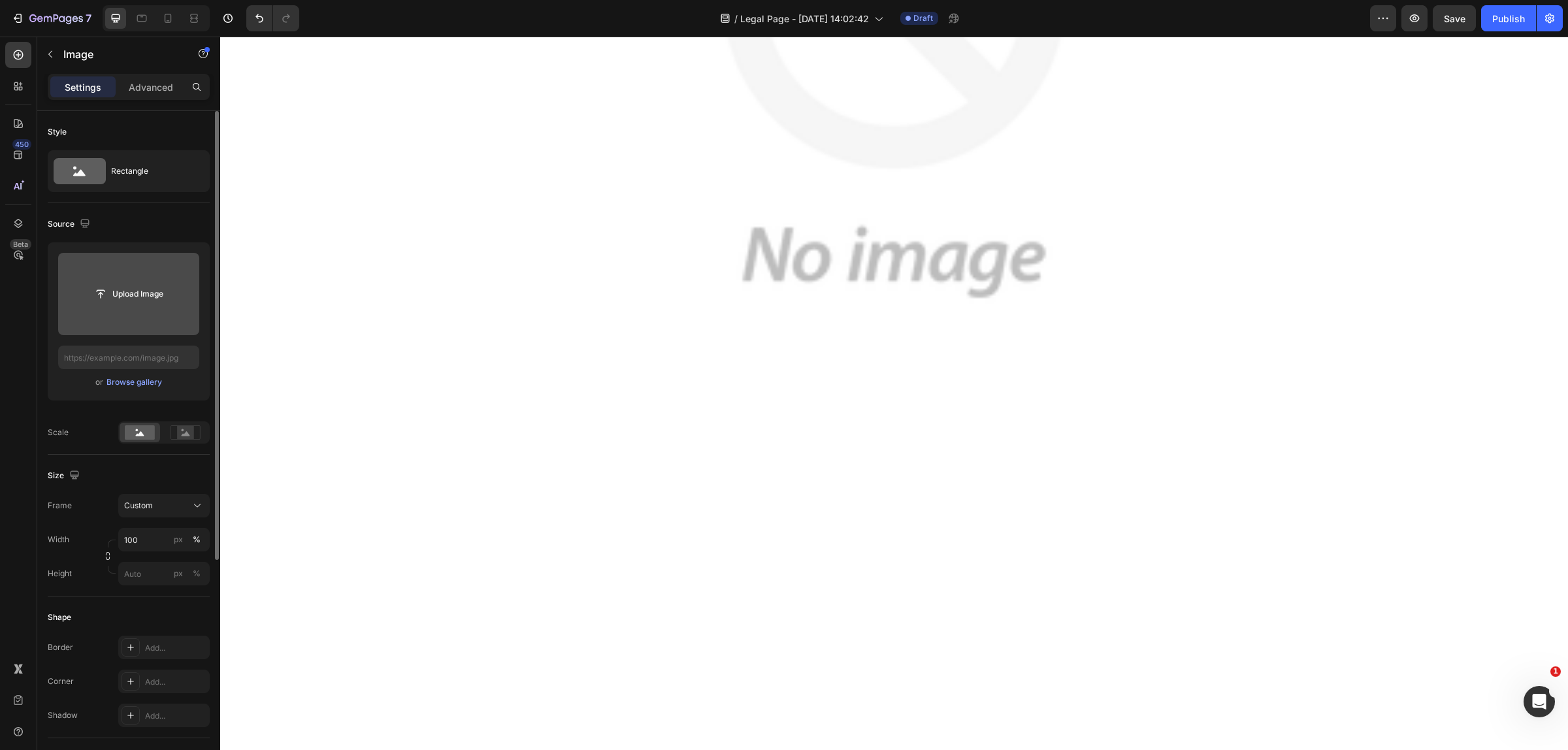
scroll to position [898, 0]
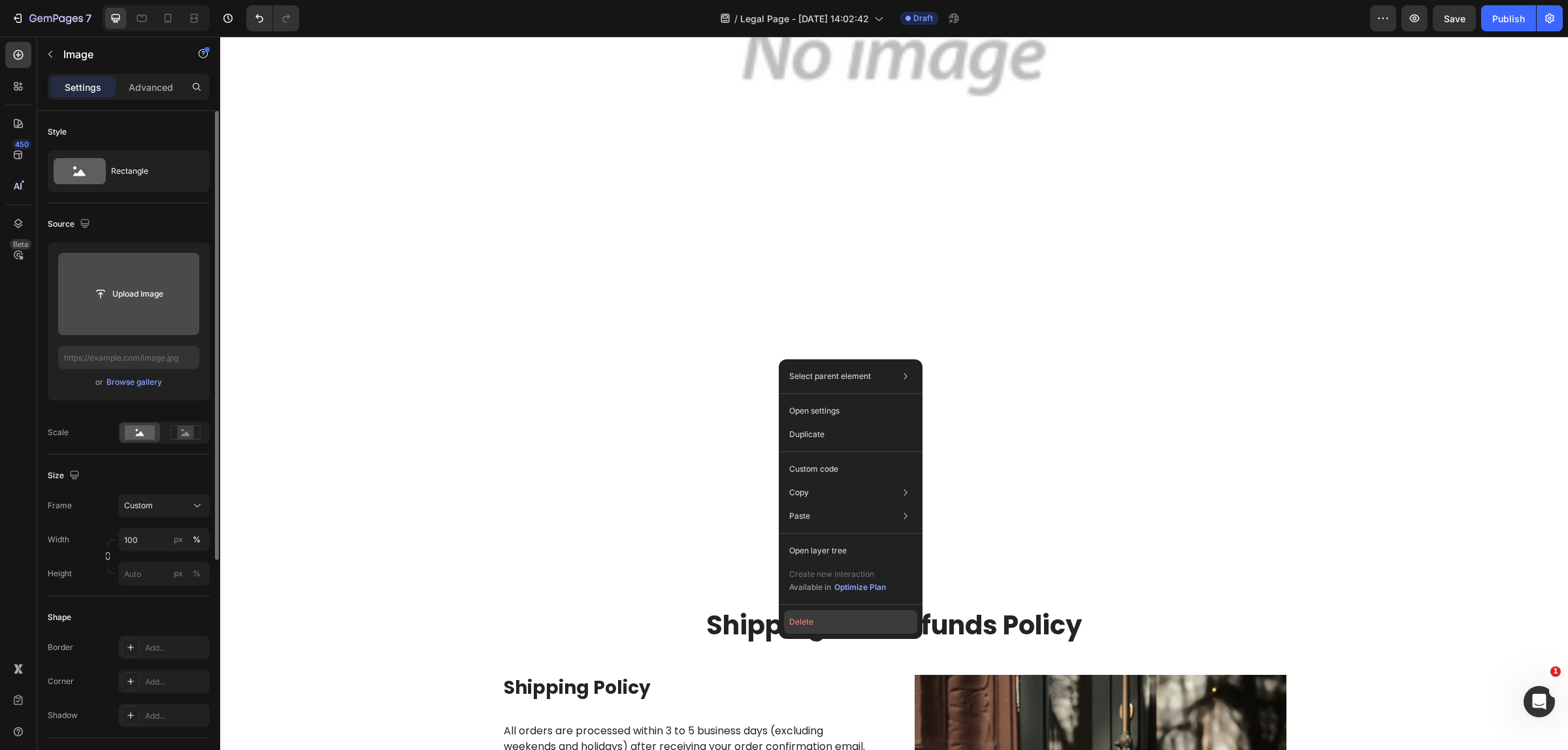
drag, startPoint x: 815, startPoint y: 621, endPoint x: 594, endPoint y: 542, distance: 234.7
click at [815, 621] on button "Delete" at bounding box center [850, 622] width 133 height 23
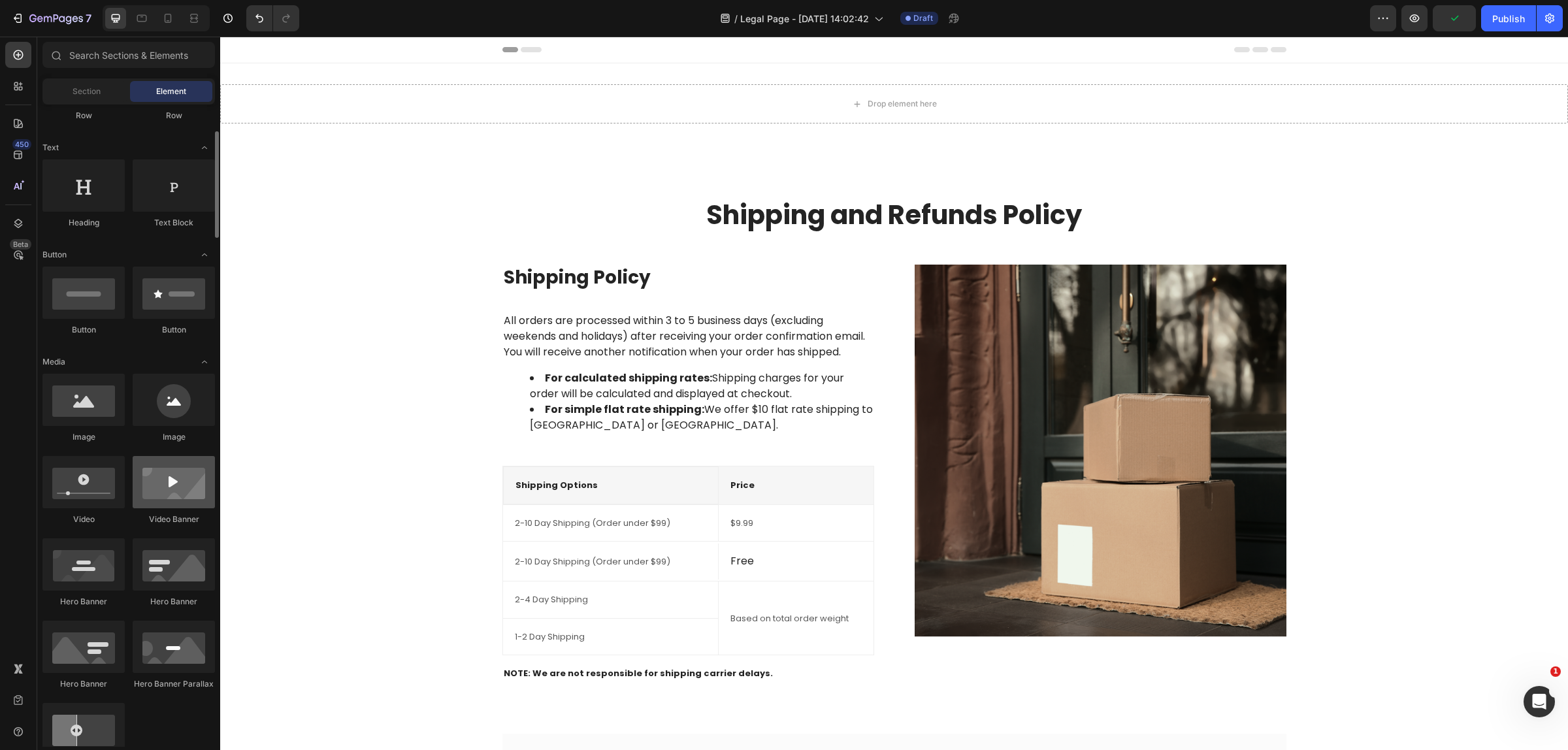
scroll to position [245, 0]
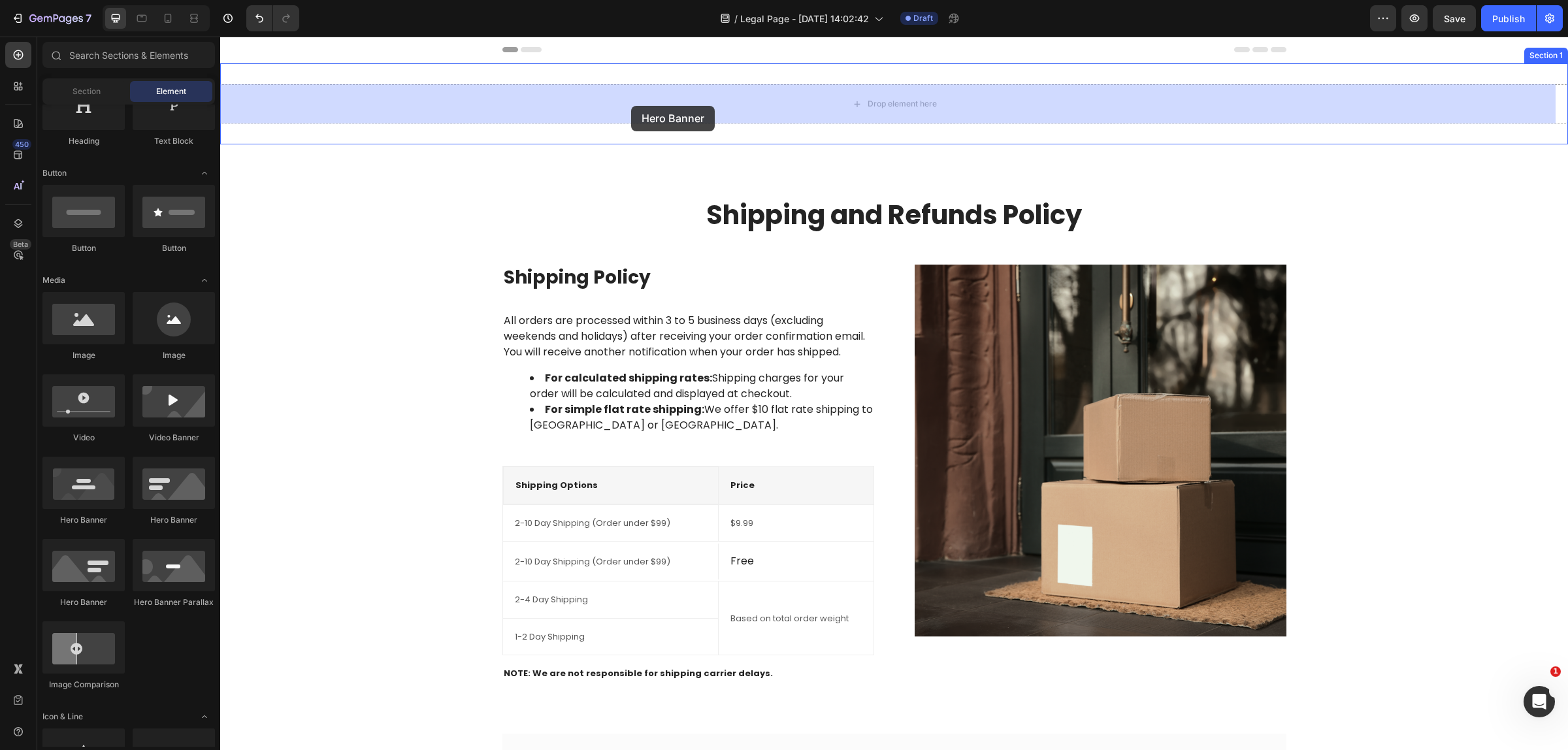
drag, startPoint x: 306, startPoint y: 532, endPoint x: 634, endPoint y: 102, distance: 540.8
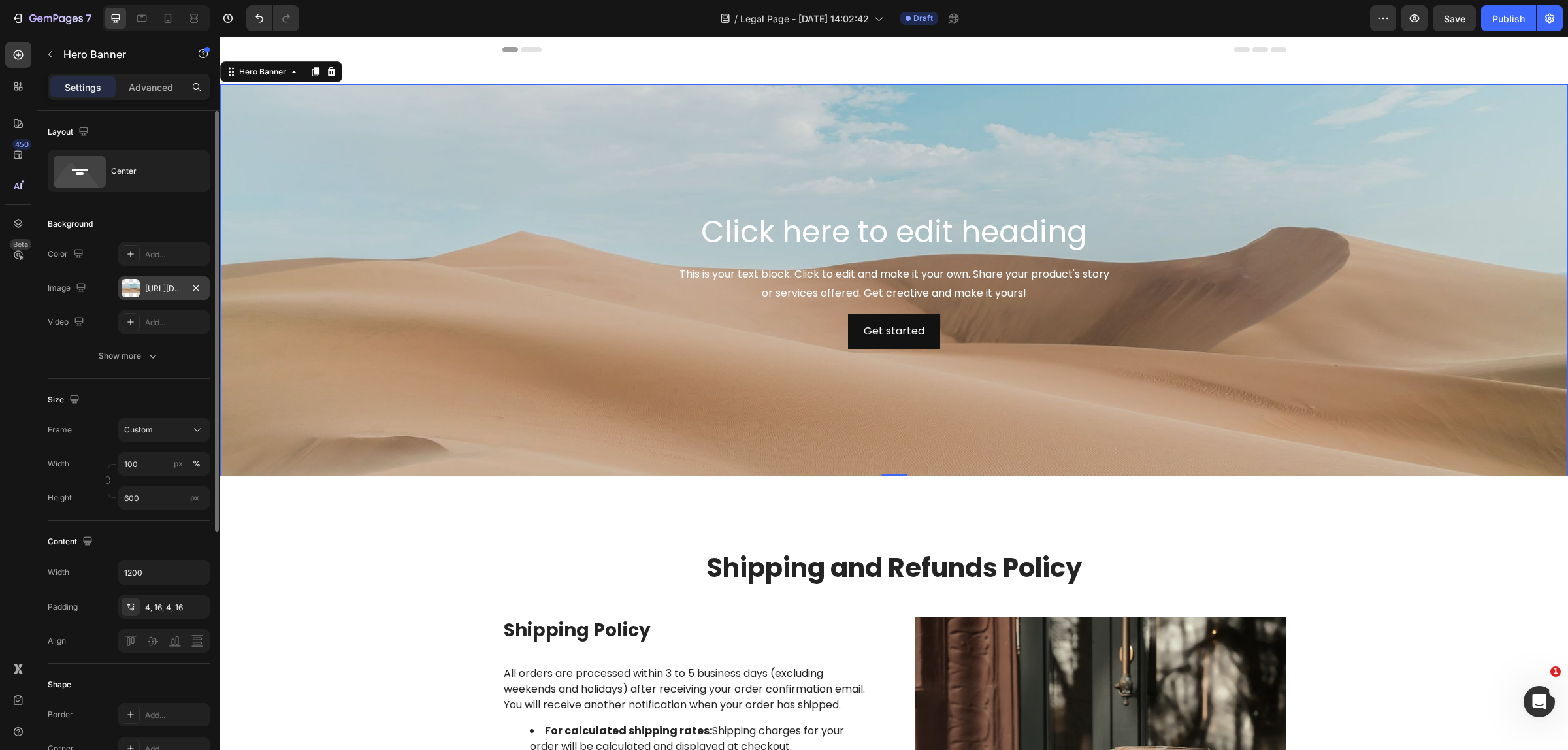
click at [158, 281] on div "https://cdn.shopify.com/s/files/1/2005/9307/files/background_settings.jpg" at bounding box center [164, 288] width 91 height 23
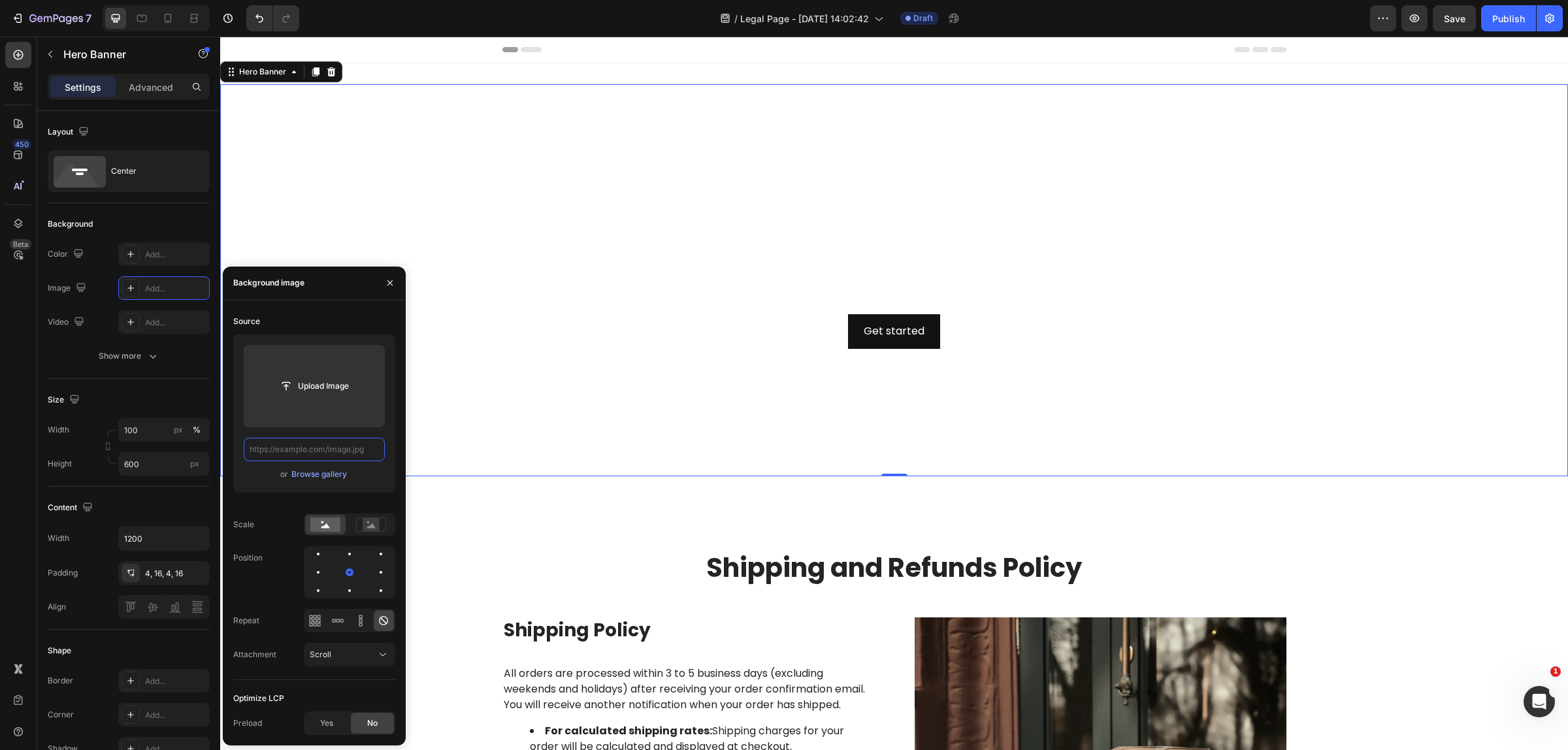
scroll to position [0, 0]
click at [356, 446] on input "text" at bounding box center [314, 450] width 141 height 23
paste input "https://cdn.shopify.com/s/files/1/0751/3158/4813/files/Banner.webp?v=1751252106"
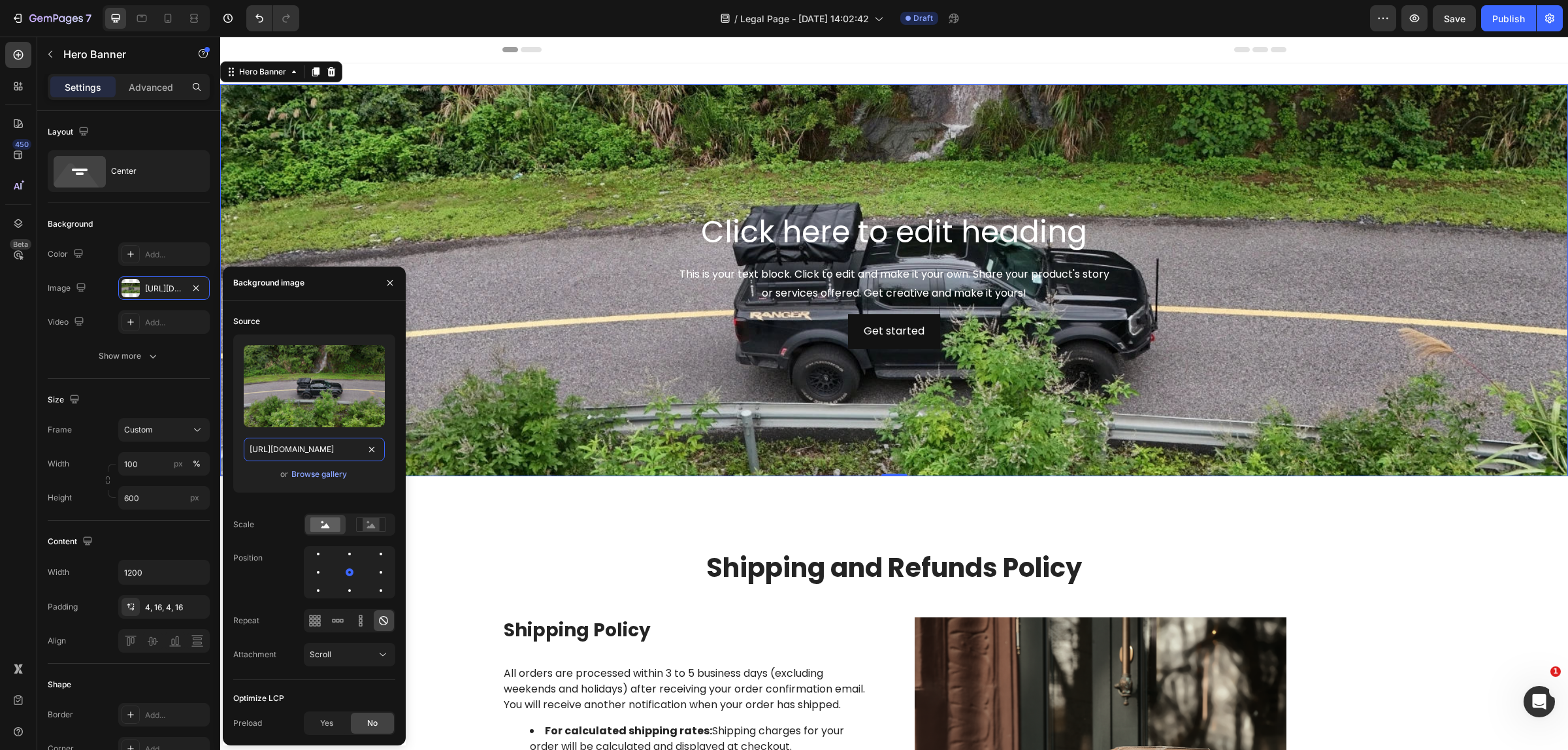
scroll to position [0, 197]
type input "https://cdn.shopify.com/s/files/1/0751/3158/4813/files/Banner.webp?v=1751252106"
click at [341, 660] on div "Scroll" at bounding box center [342, 654] width 66 height 12
click at [331, 596] on p "Fixed" at bounding box center [347, 596] width 75 height 12
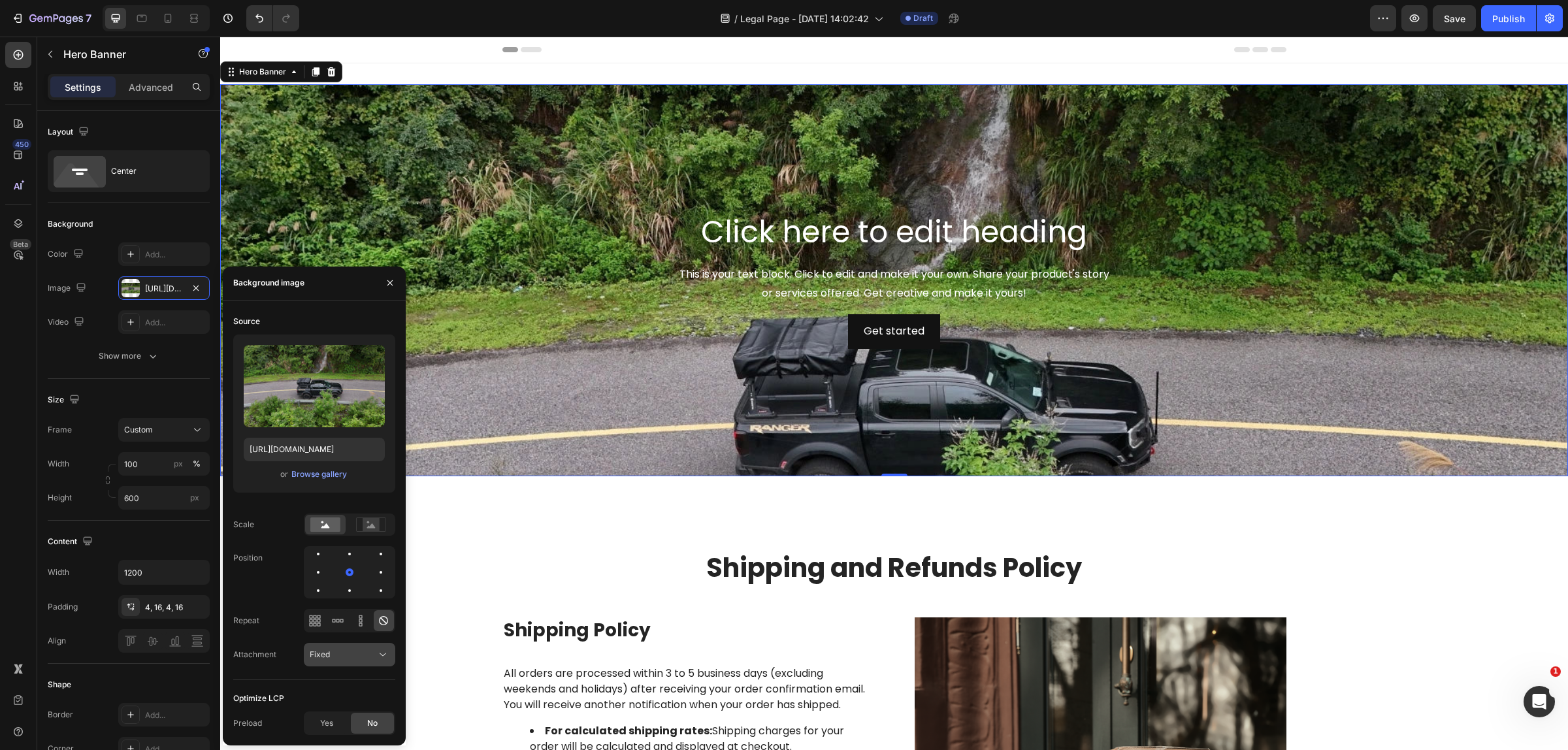
click at [338, 657] on div "Fixed" at bounding box center [342, 654] width 66 height 12
click at [327, 622] on span "Local" at bounding box center [320, 621] width 20 height 12
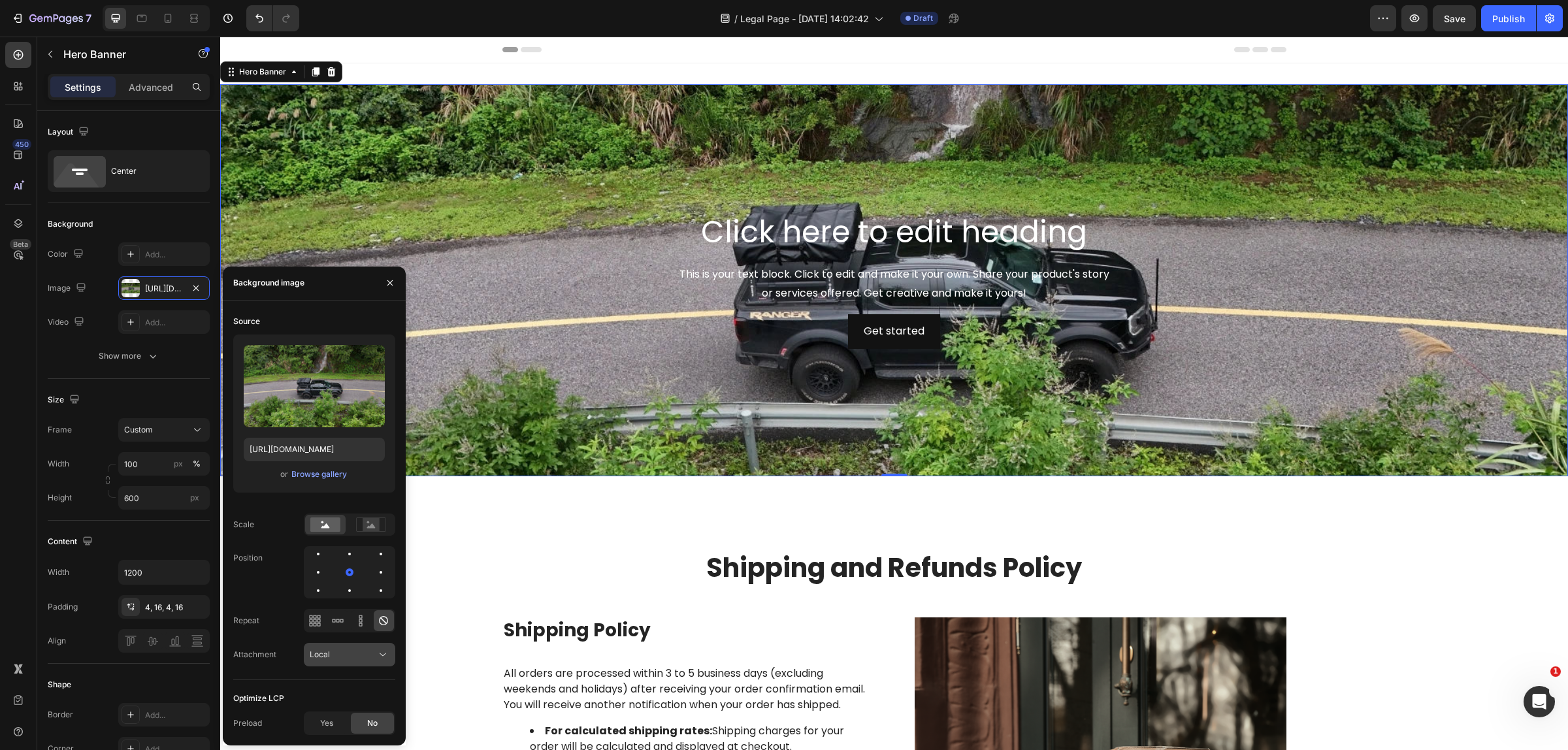
click at [351, 654] on div "Local" at bounding box center [342, 654] width 66 height 12
click at [347, 577] on p "Scroll" at bounding box center [347, 571] width 75 height 12
click at [661, 455] on div "Background Image" at bounding box center [893, 280] width 1347 height 392
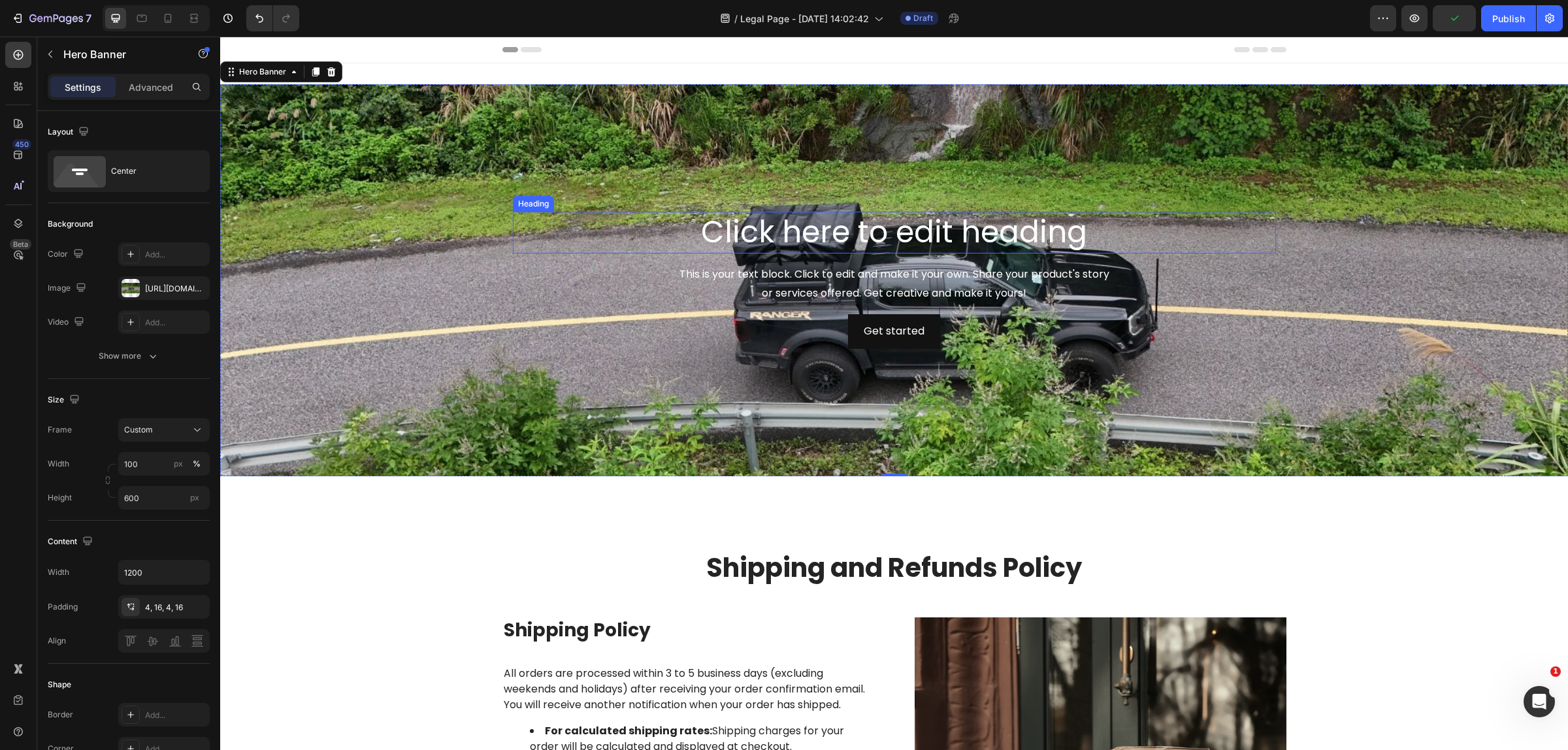
click at [744, 221] on h2 "Click here to edit heading" at bounding box center [894, 233] width 763 height 42
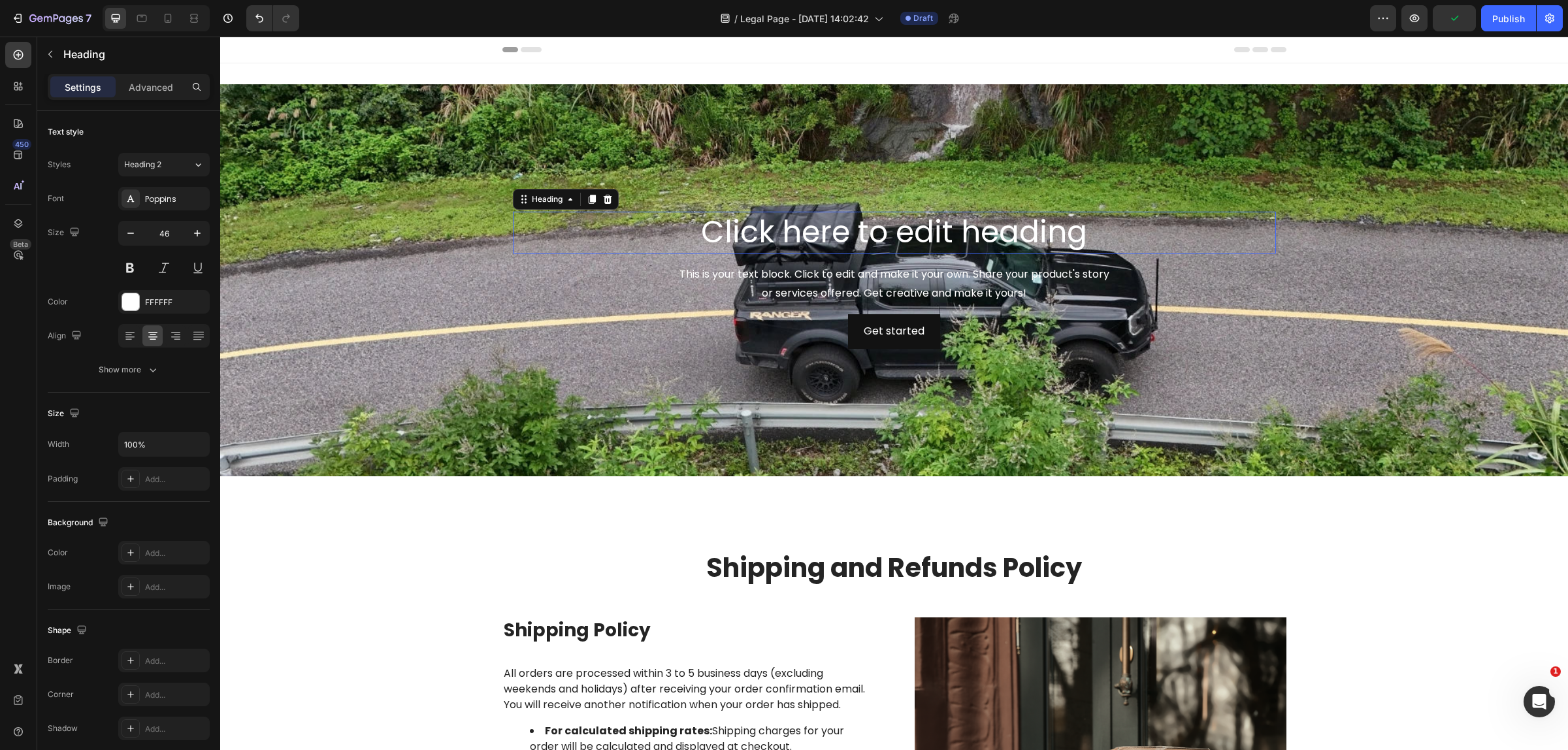
click at [744, 221] on h2 "Click here to edit heading" at bounding box center [894, 233] width 763 height 42
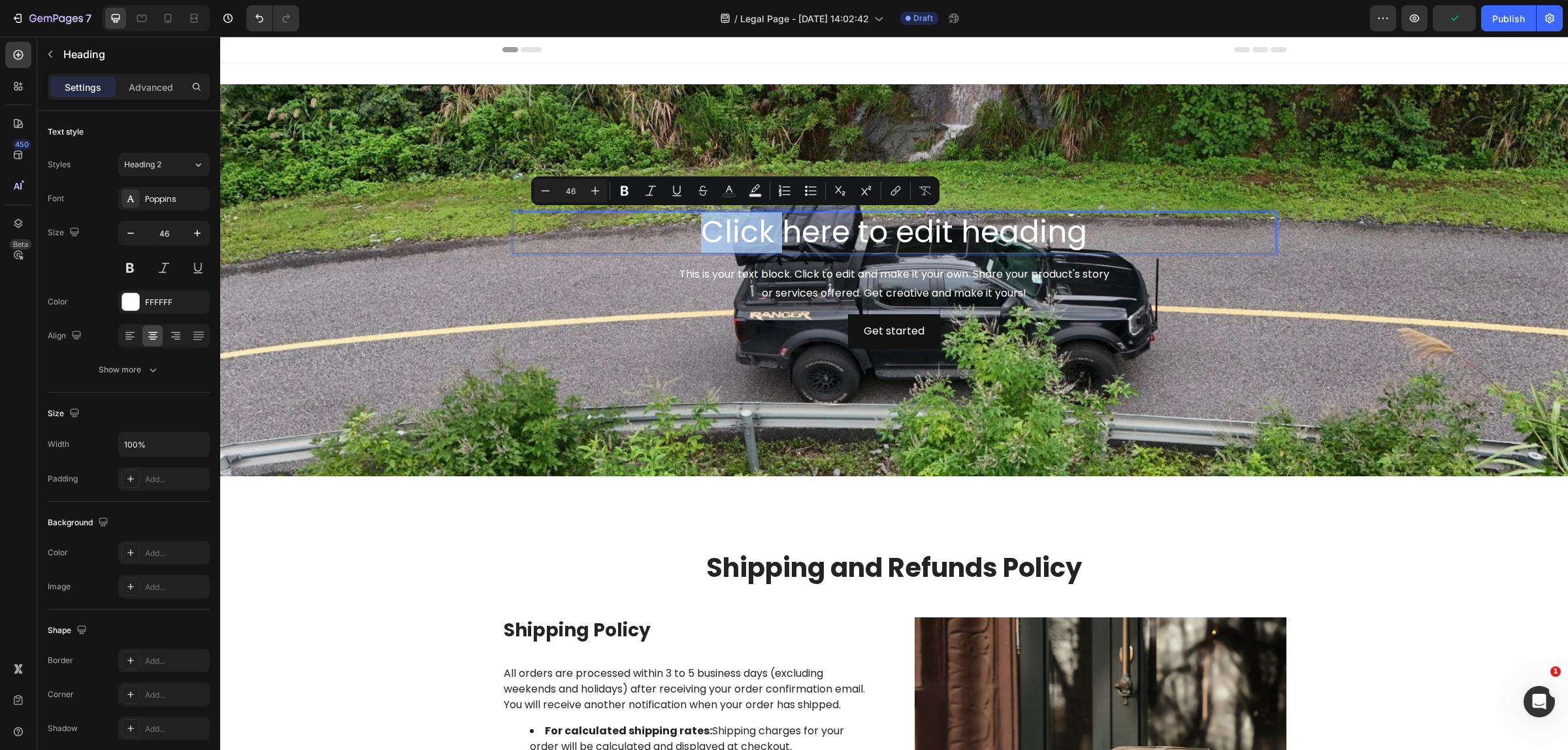
click at [706, 220] on p "Click here to edit heading" at bounding box center [895, 232] width 761 height 39
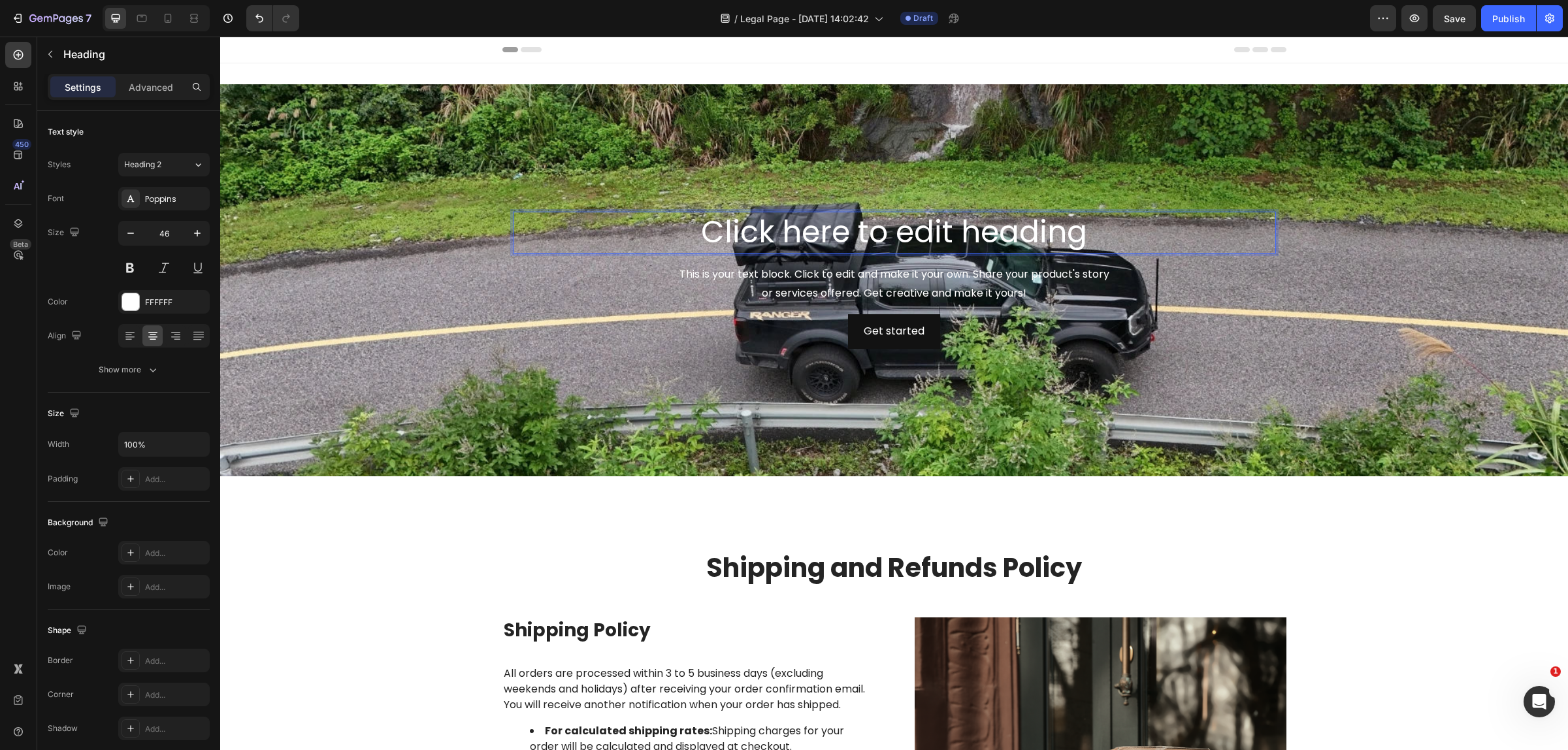
click at [709, 225] on p "Click here to edit heading" at bounding box center [895, 232] width 761 height 39
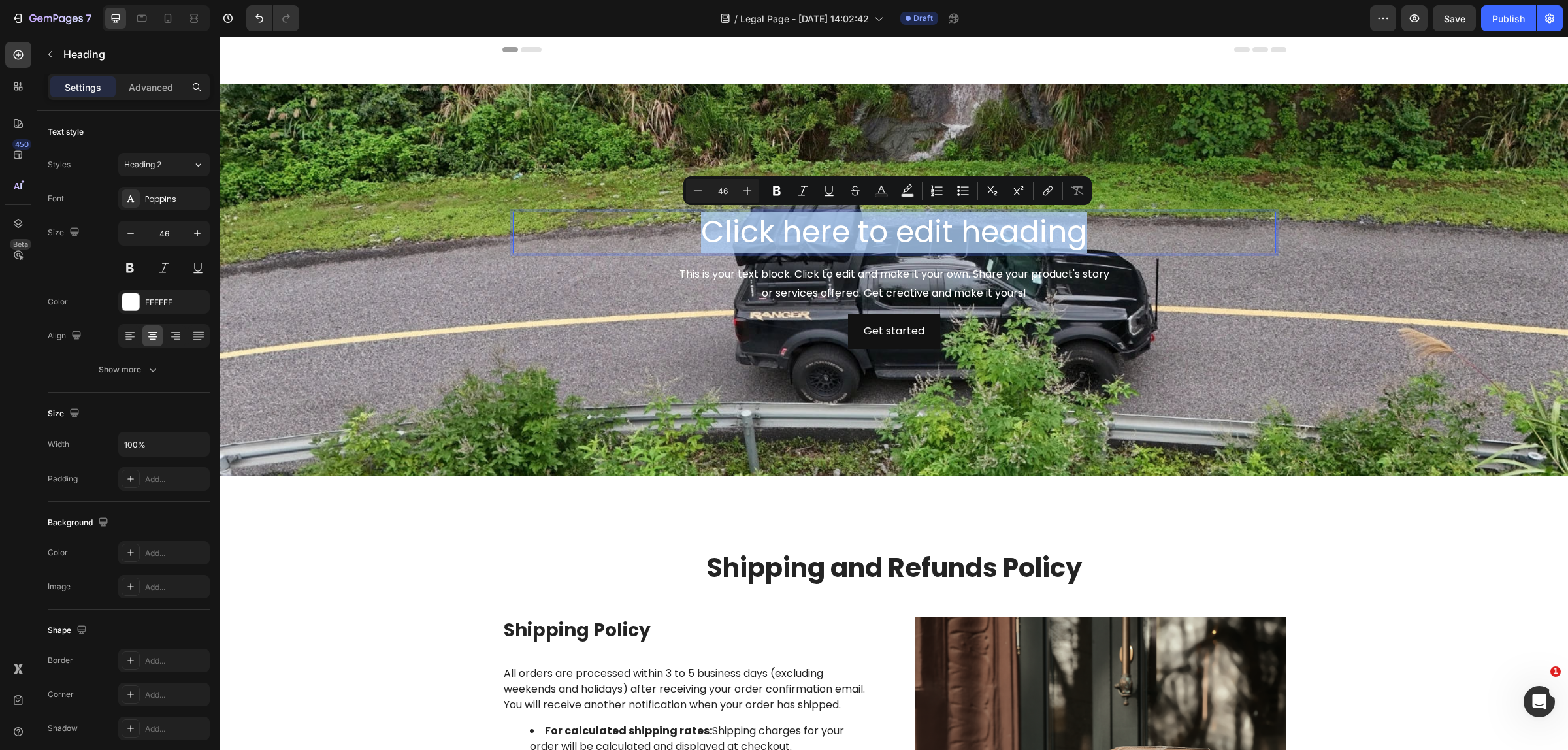
drag, startPoint x: 696, startPoint y: 223, endPoint x: 1079, endPoint y: 227, distance: 383.0
click at [1079, 227] on p "Click here to edit heading" at bounding box center [895, 232] width 761 height 39
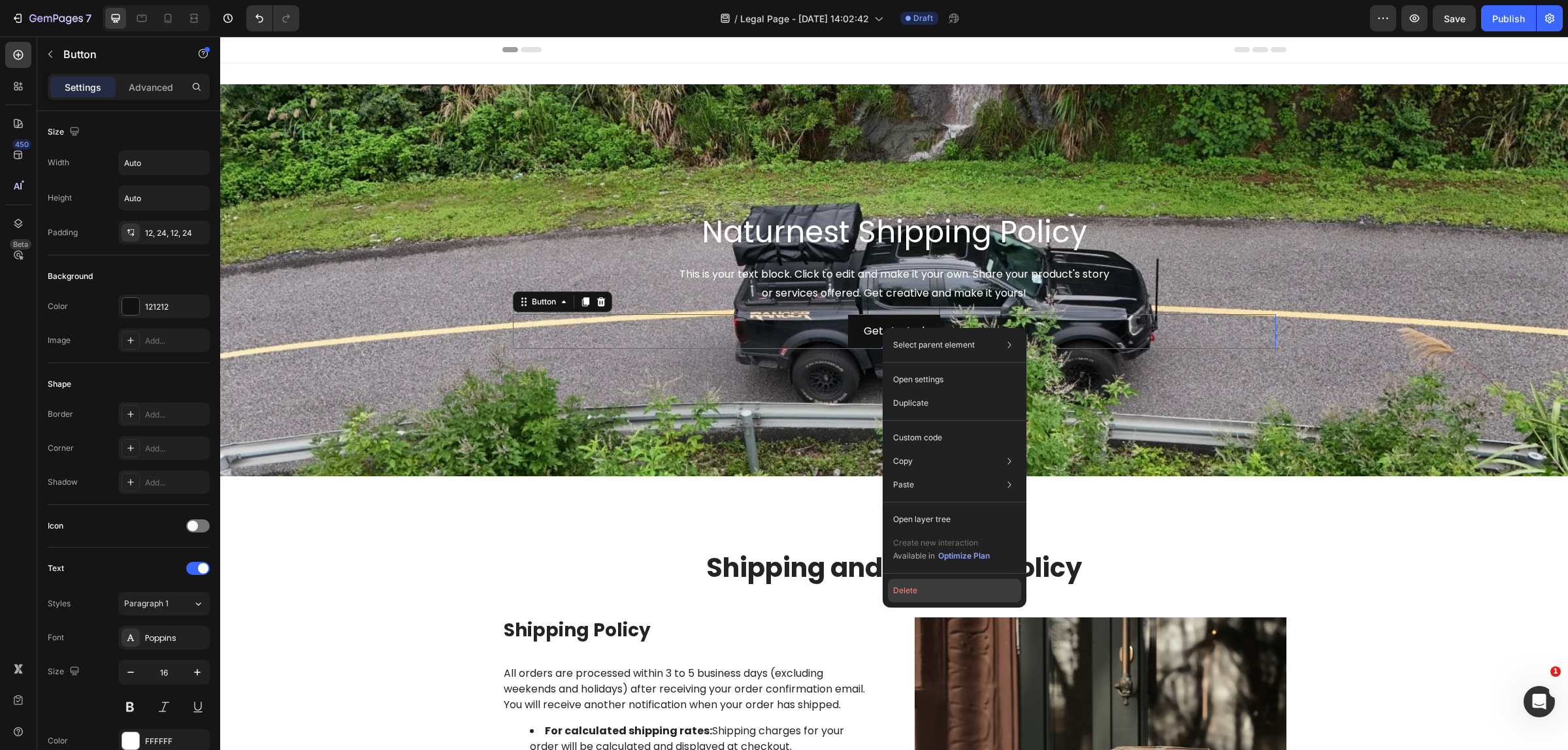
click at [927, 588] on button "Delete" at bounding box center [954, 591] width 133 height 23
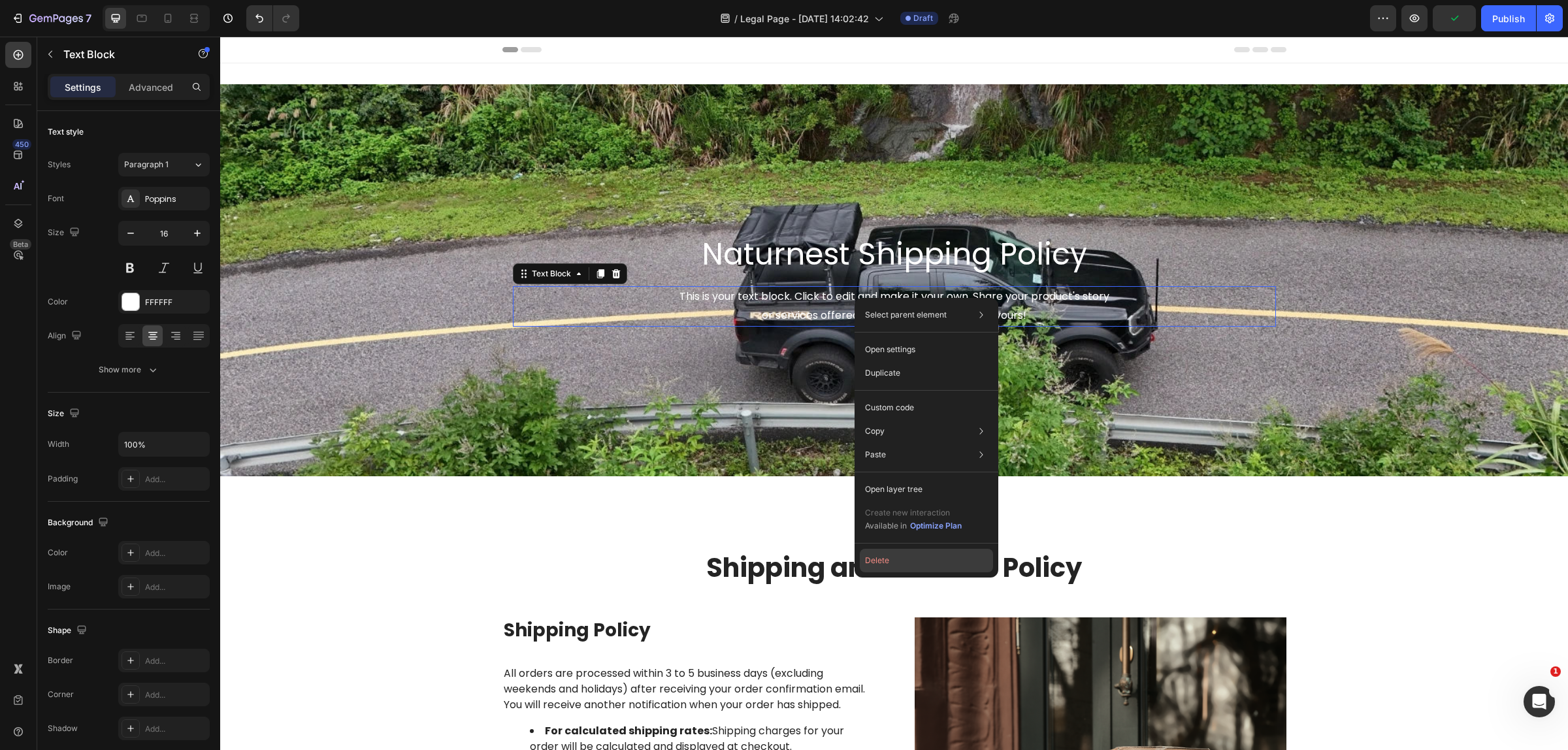
drag, startPoint x: 903, startPoint y: 563, endPoint x: 676, endPoint y: 515, distance: 232.0
click at [903, 563] on button "Delete" at bounding box center [926, 561] width 133 height 23
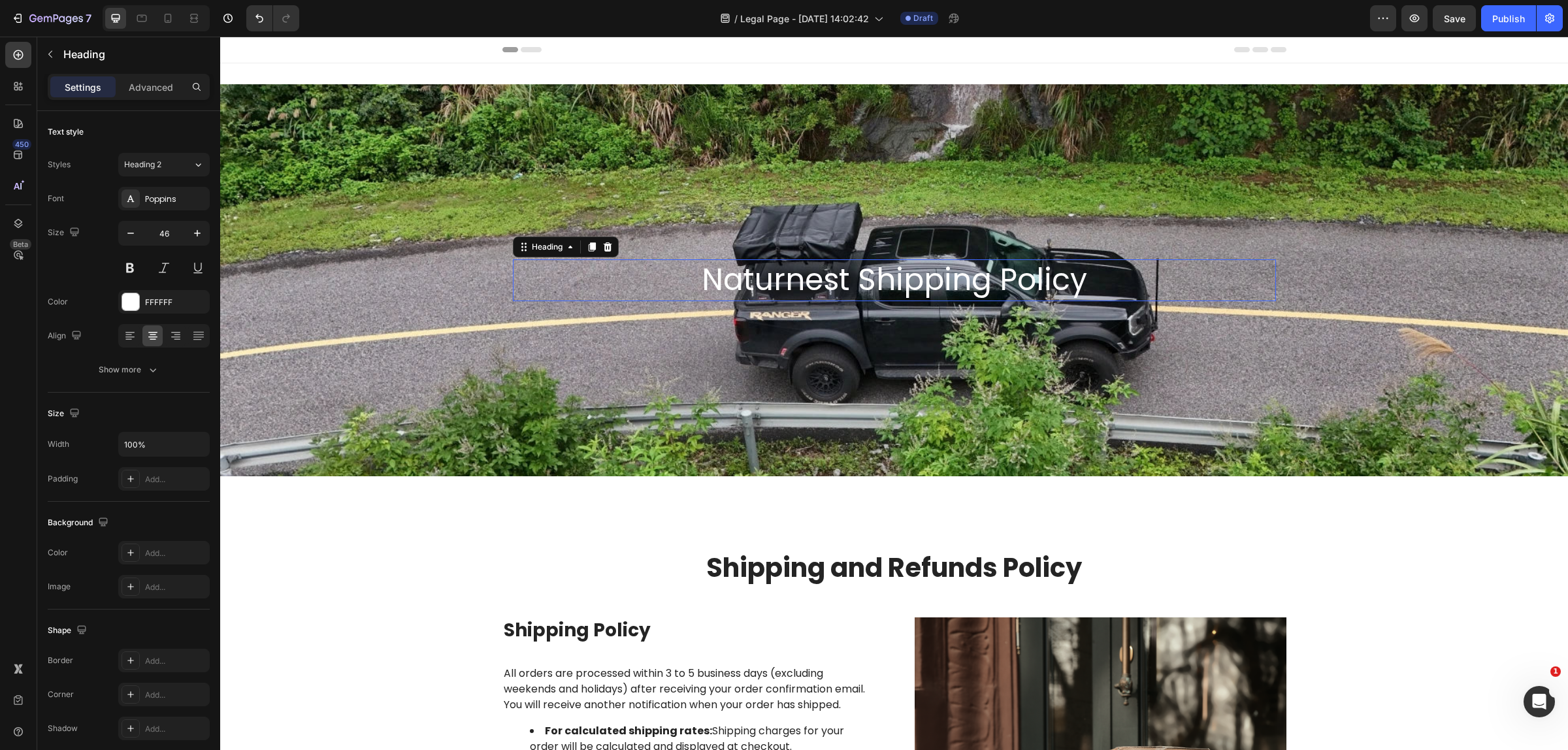
click at [809, 280] on p "Naturnest Shipping Policy" at bounding box center [895, 280] width 761 height 39
click at [162, 89] on p "Advanced" at bounding box center [150, 87] width 44 height 14
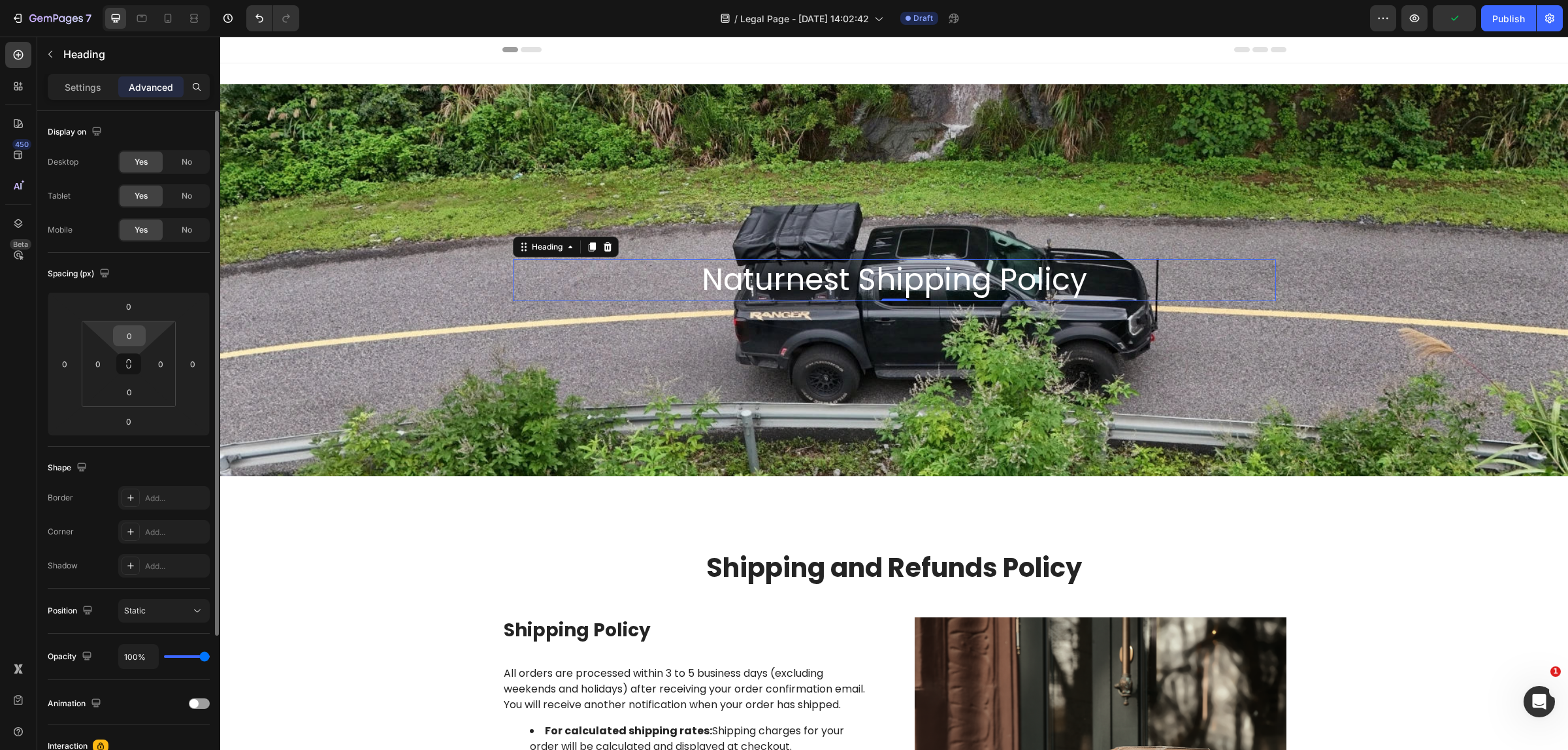
click at [129, 329] on input "0" at bounding box center [129, 335] width 26 height 19
click at [144, 308] on div "0" at bounding box center [129, 306] width 33 height 21
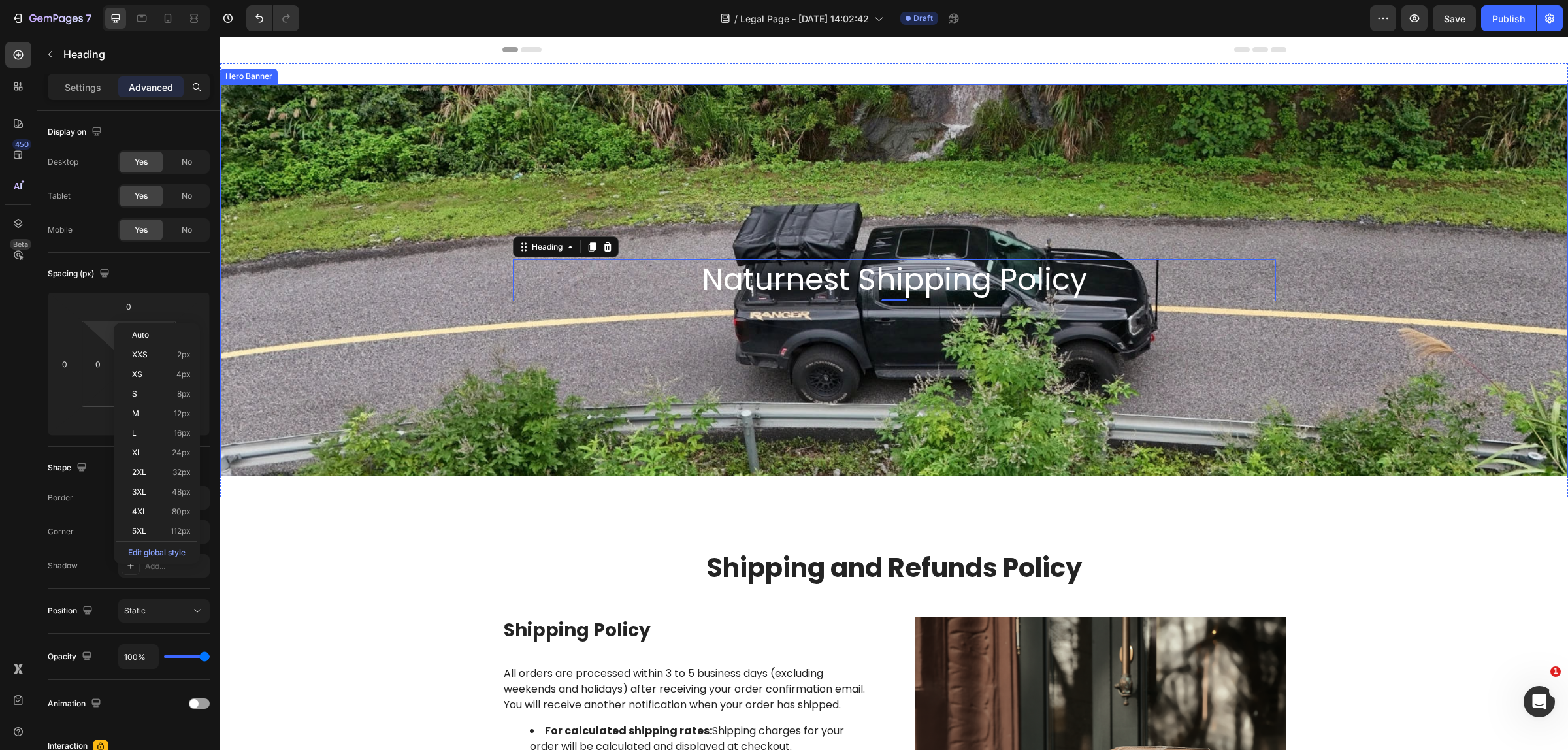
click at [333, 299] on div "Background Image" at bounding box center [893, 280] width 1347 height 392
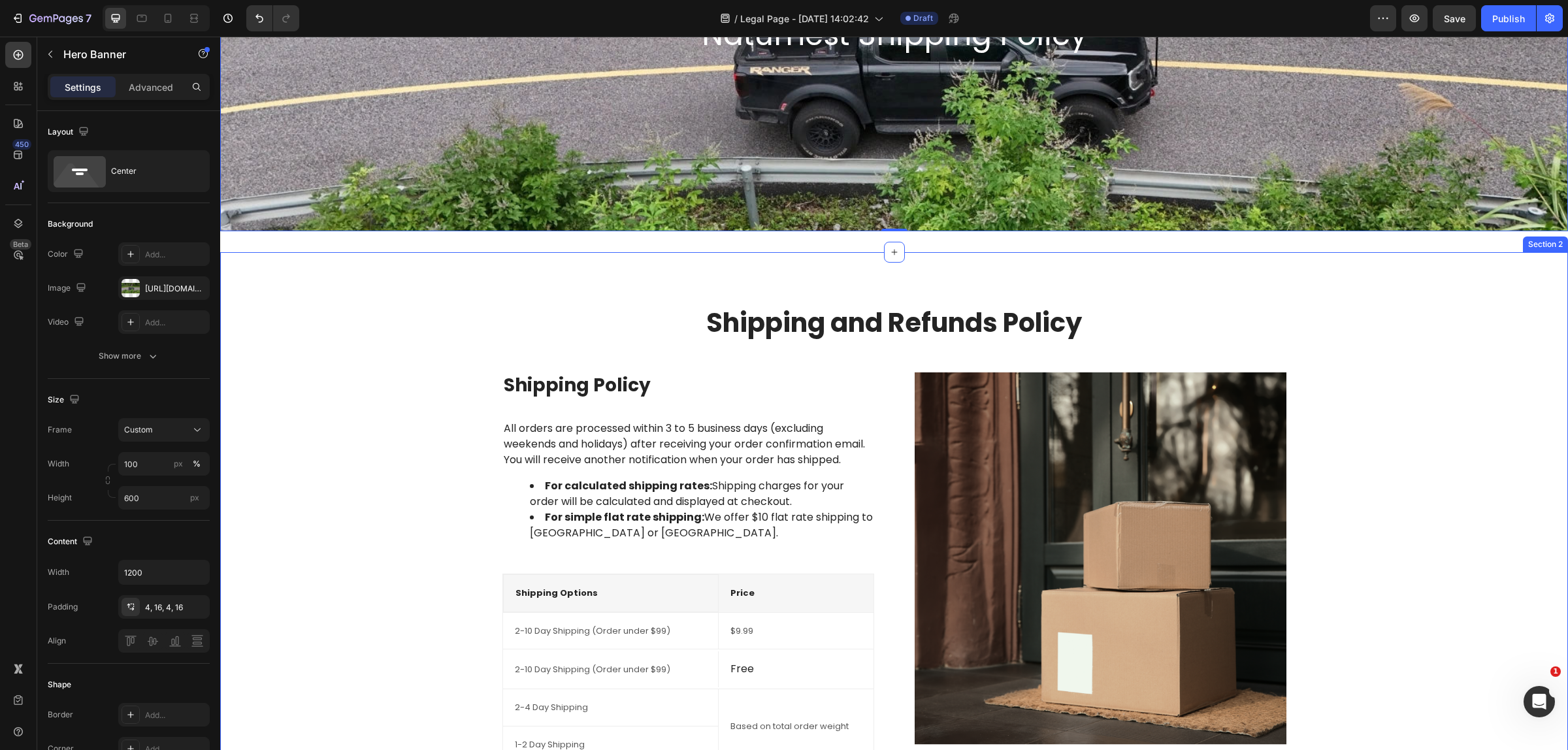
scroll to position [82, 0]
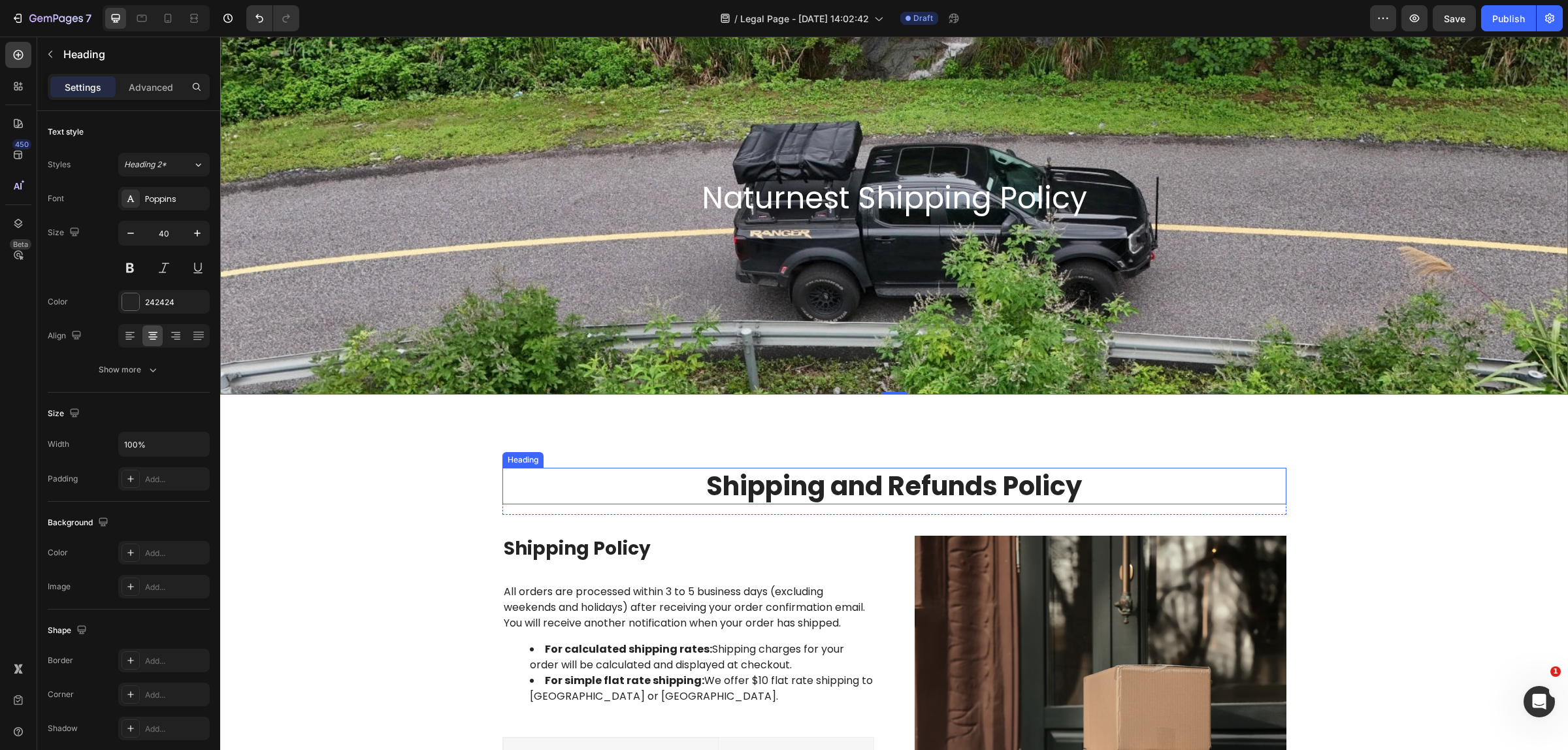
click at [775, 490] on p "Shipping and Refunds Policy" at bounding box center [894, 486] width 781 height 34
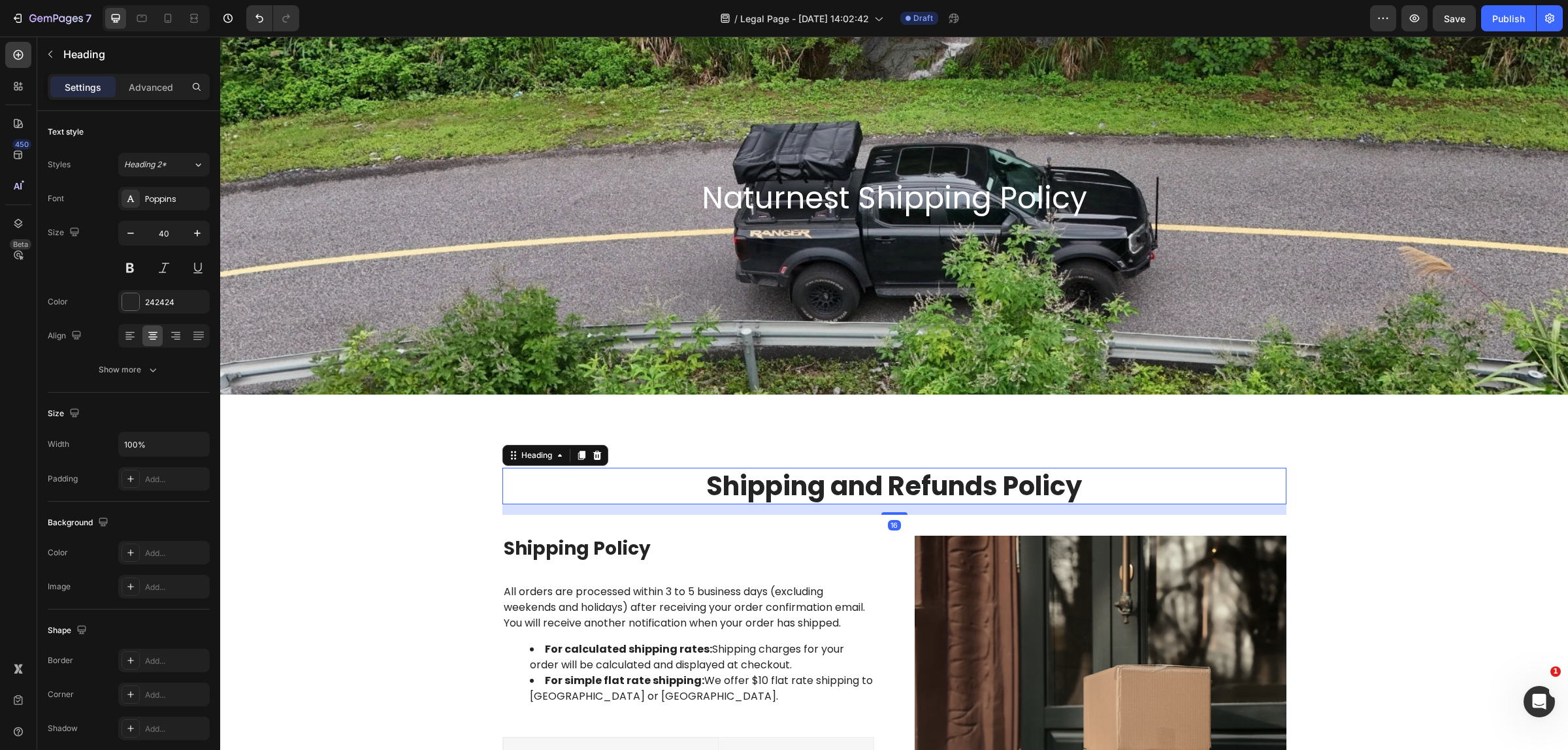
click at [710, 486] on p "Shipping and Refunds Policy" at bounding box center [894, 486] width 781 height 34
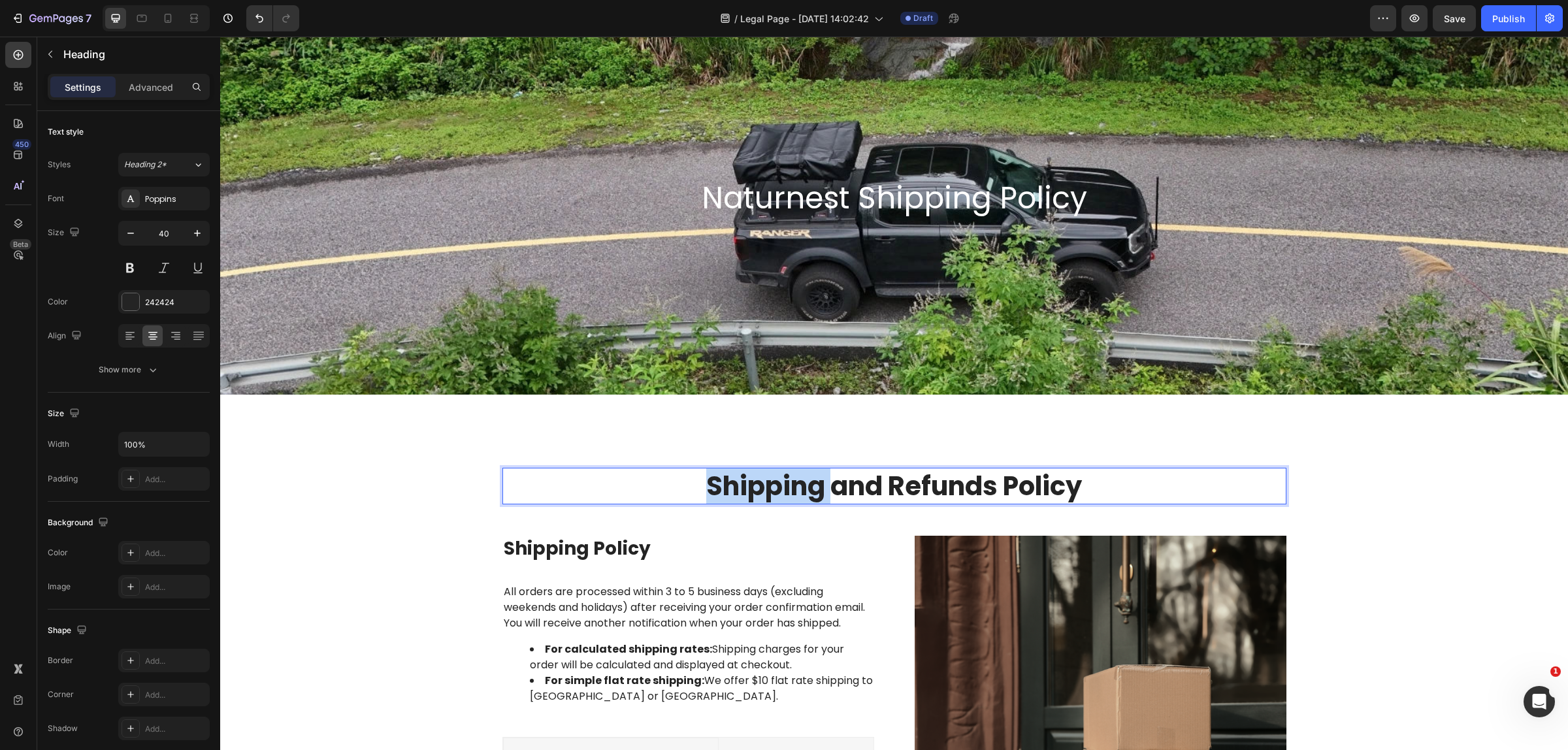
click at [710, 486] on p "Shipping and Refunds Policy" at bounding box center [894, 486] width 781 height 34
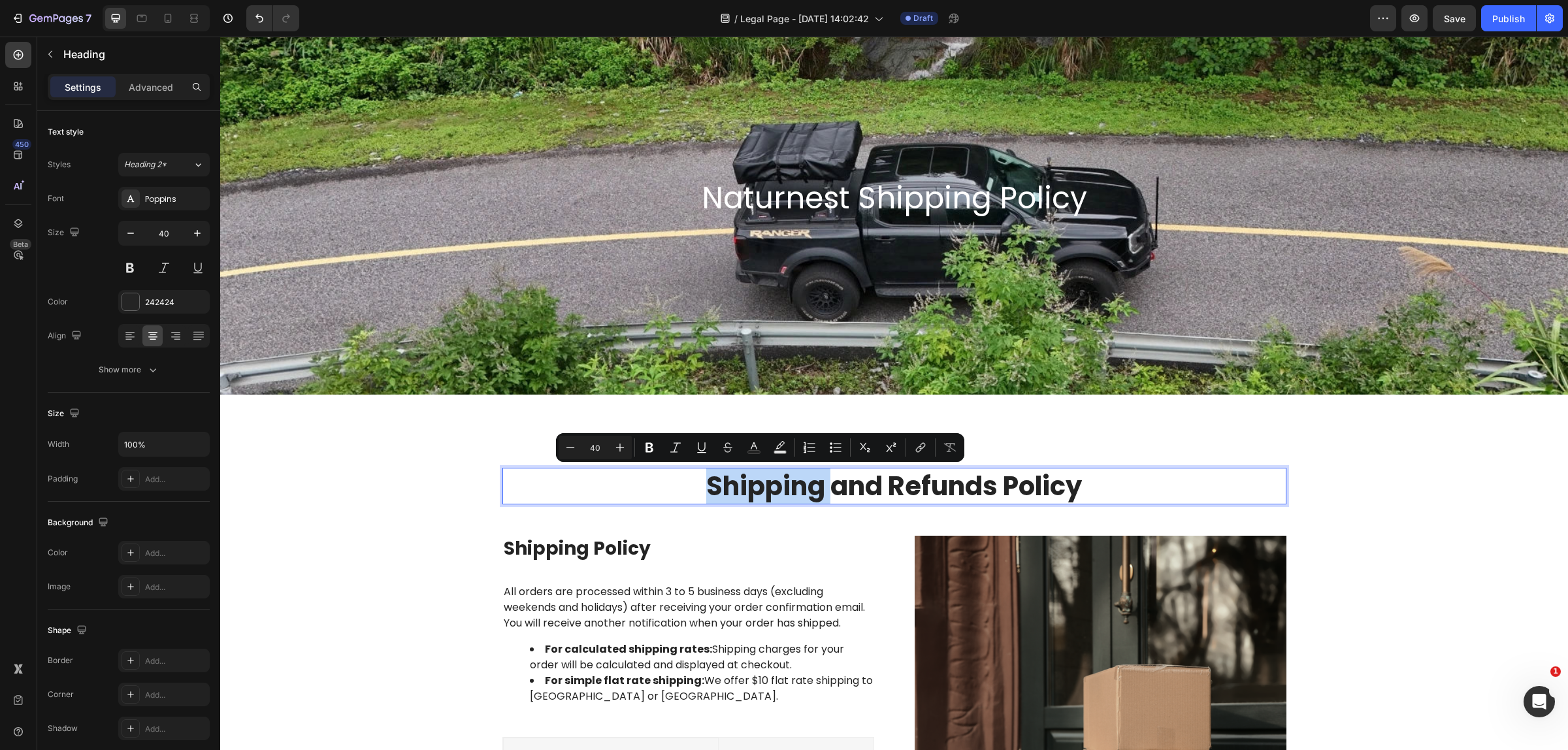
click at [694, 482] on p "Shipping and Refunds Policy" at bounding box center [894, 486] width 781 height 34
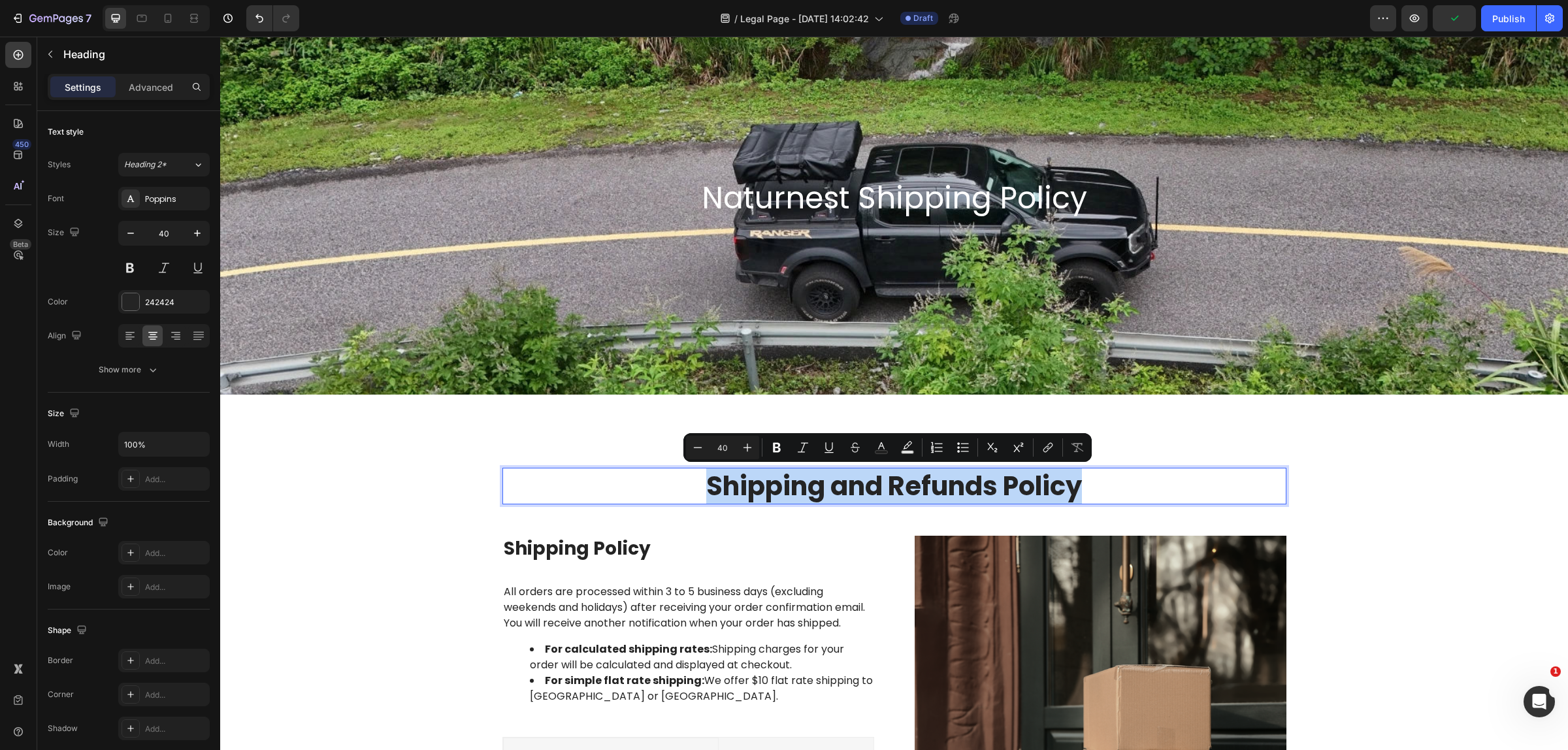
drag, startPoint x: 697, startPoint y: 486, endPoint x: 1072, endPoint y: 476, distance: 375.1
click at [1072, 476] on p "Shipping and Refunds Policy" at bounding box center [894, 486] width 781 height 34
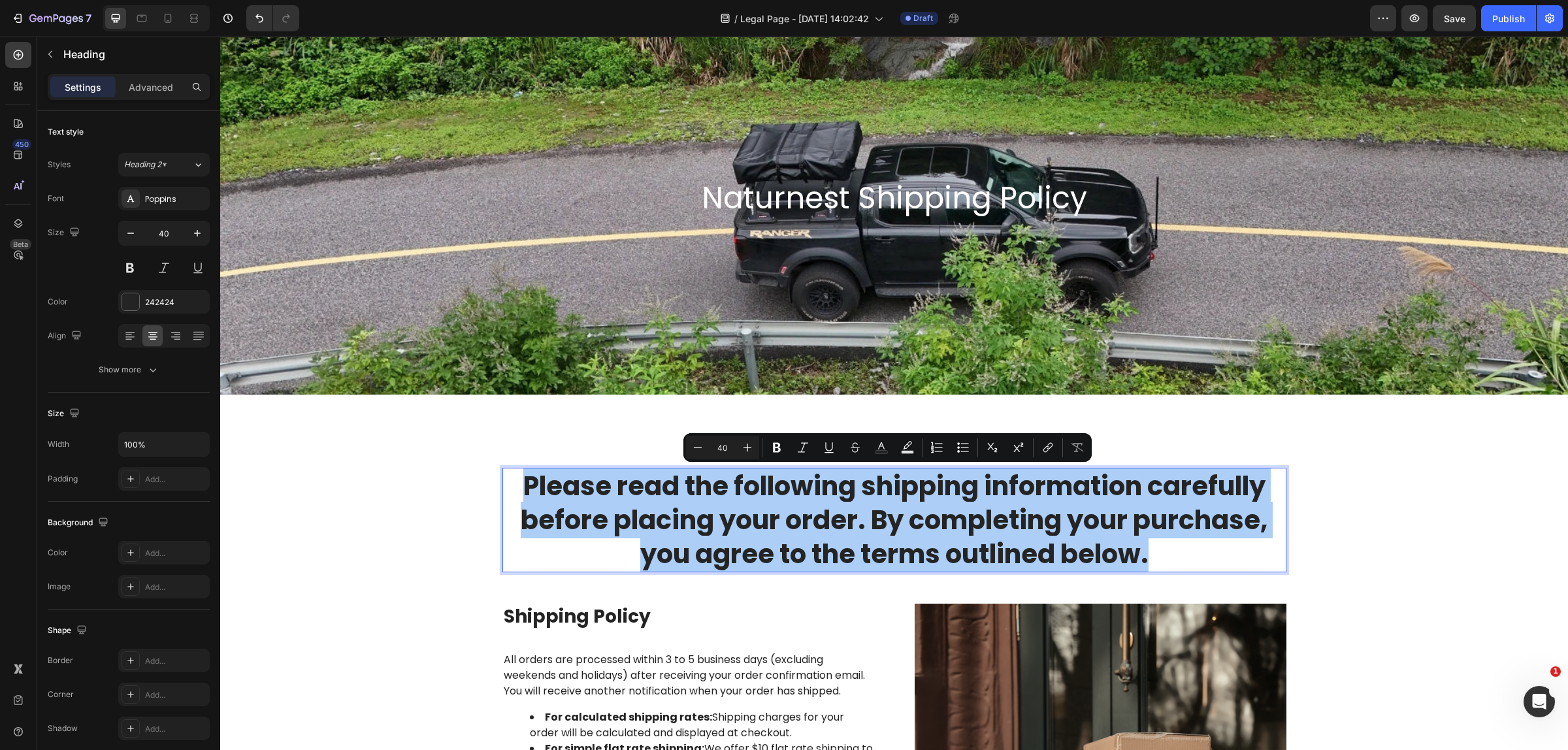
drag, startPoint x: 727, startPoint y: 448, endPoint x: 715, endPoint y: 453, distance: 13.0
click at [715, 453] on input "40" at bounding box center [722, 448] width 26 height 16
type input "20"
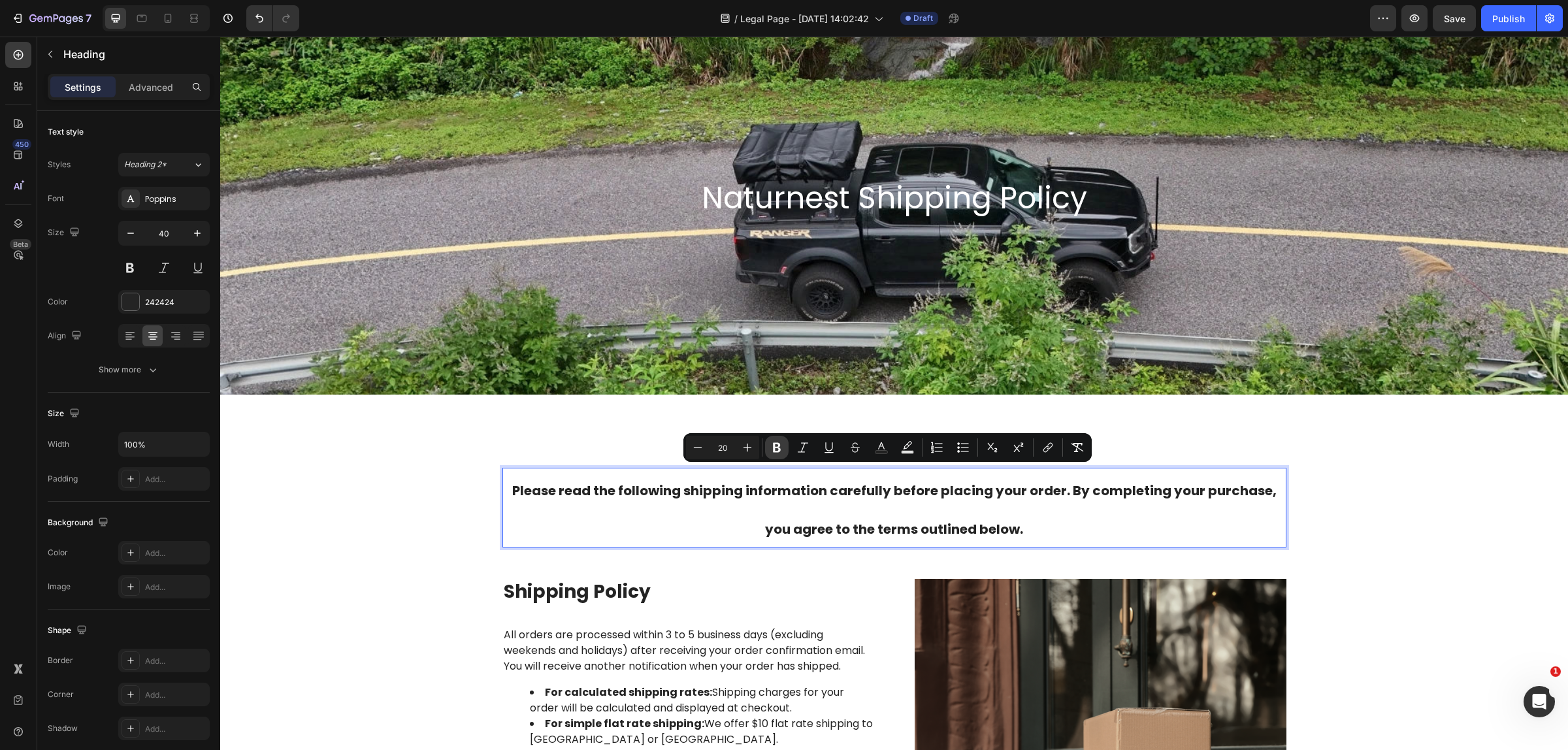
click at [778, 450] on icon "Editor contextual toolbar" at bounding box center [777, 448] width 8 height 10
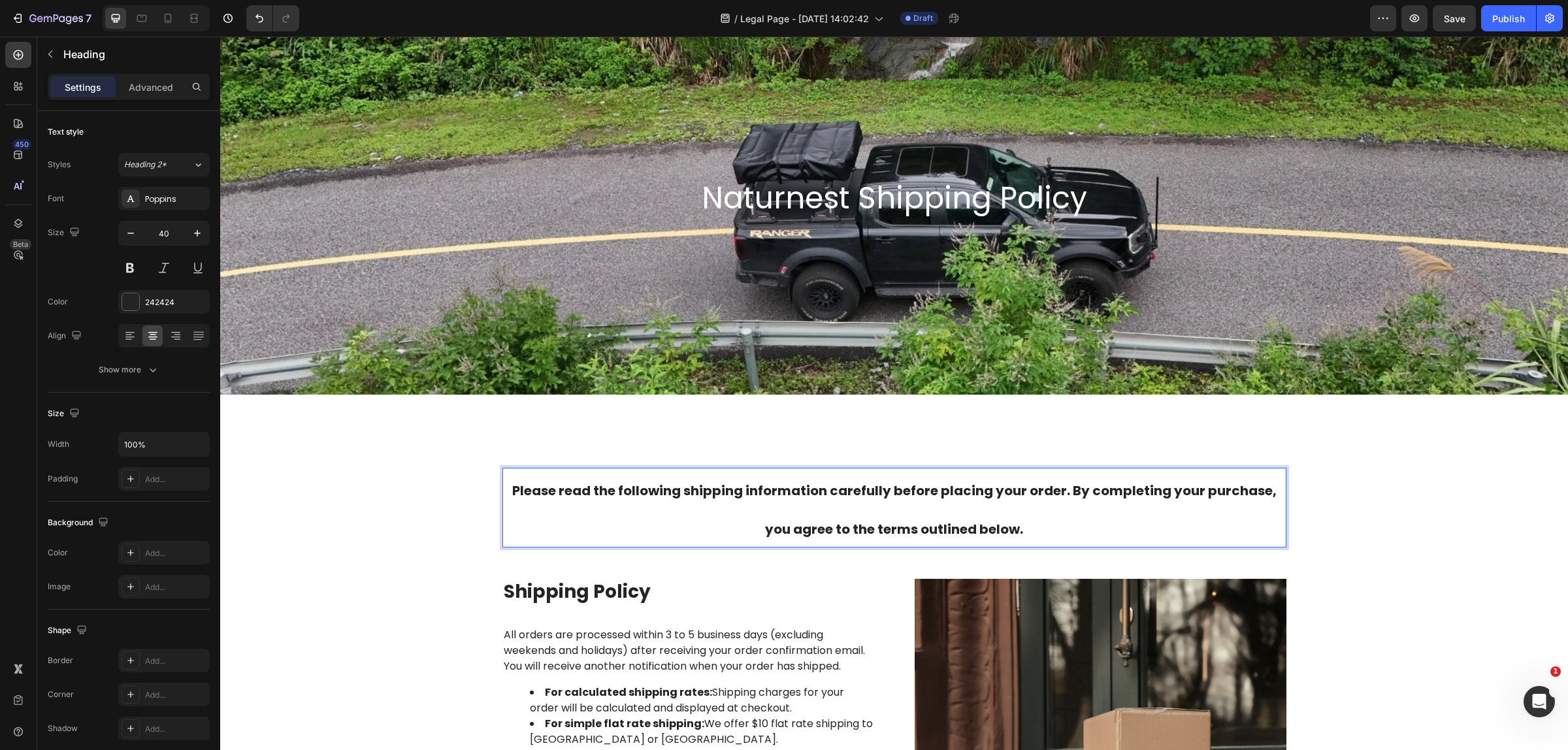
click at [1088, 536] on p "Please read the following shipping information carefully before placing your or…" at bounding box center [894, 508] width 781 height 77
click at [1018, 531] on p "Please read the following shipping information carefully before placing your or…" at bounding box center [894, 508] width 781 height 77
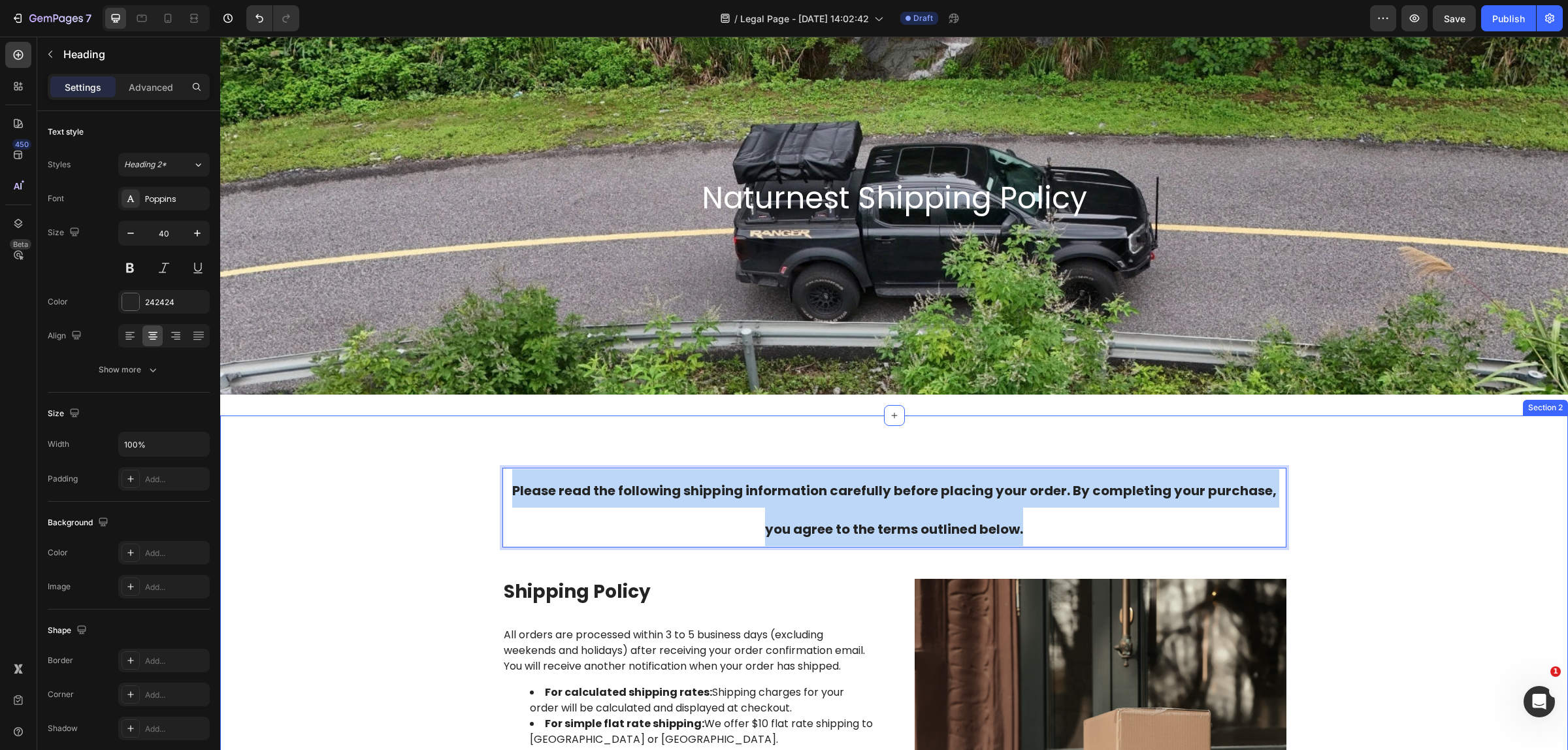
drag, startPoint x: 1019, startPoint y: 527, endPoint x: 478, endPoint y: 485, distance: 542.6
click at [478, 485] on div "Please read the following shipping information carefully before placing your or…" at bounding box center [894, 731] width 1328 height 528
drag, startPoint x: 752, startPoint y: 490, endPoint x: 729, endPoint y: 498, distance: 24.4
click at [729, 498] on strong "Please read the following shipping information carefully before placing your or…" at bounding box center [894, 510] width 765 height 57
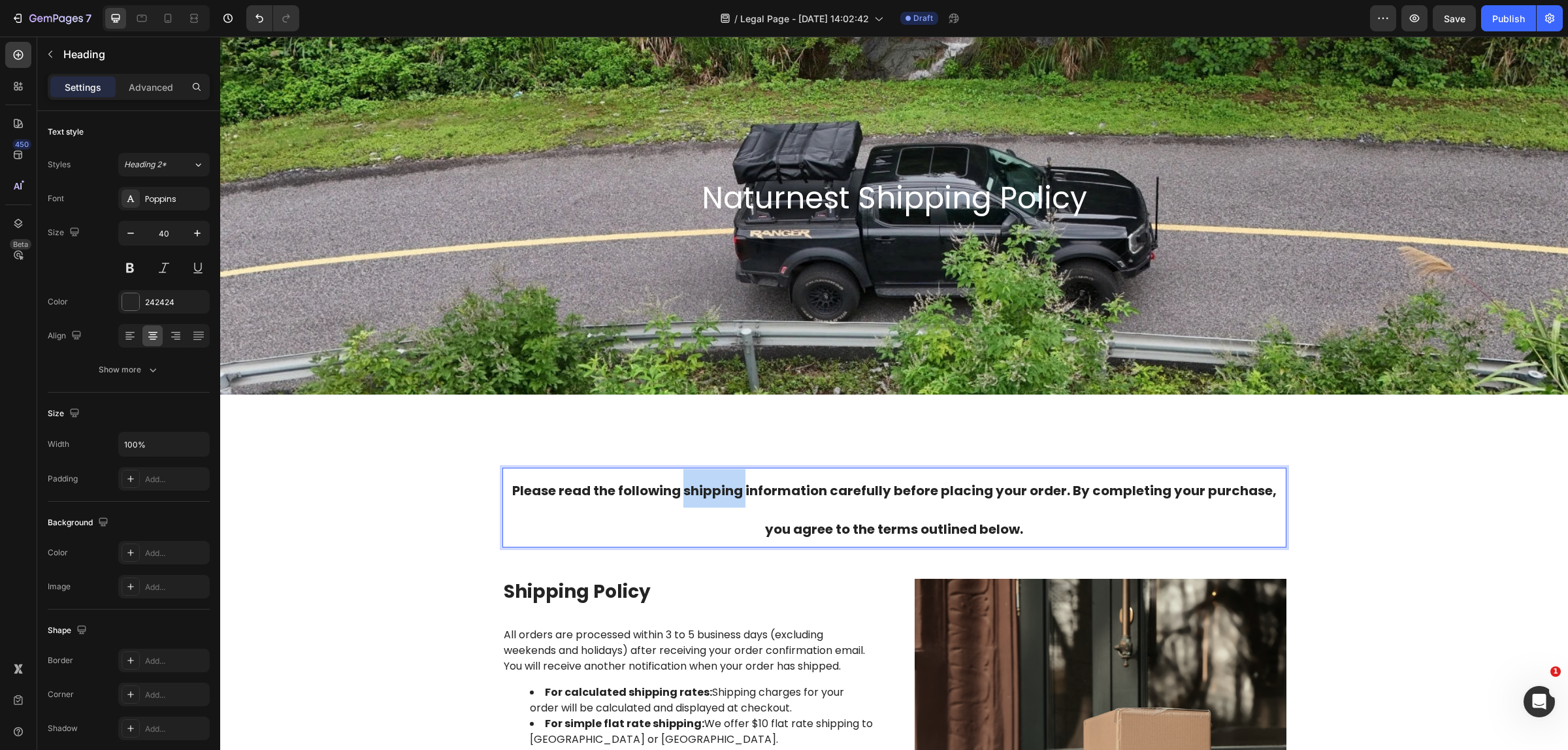
click at [729, 498] on strong "Please read the following shipping information carefully before placing your or…" at bounding box center [894, 510] width 765 height 57
click at [732, 497] on strong "Please read the following shipping information carefully before placing your or…" at bounding box center [894, 510] width 765 height 57
click at [972, 522] on strong "Please read the following shipping information carefully before placing your or…" at bounding box center [894, 510] width 765 height 57
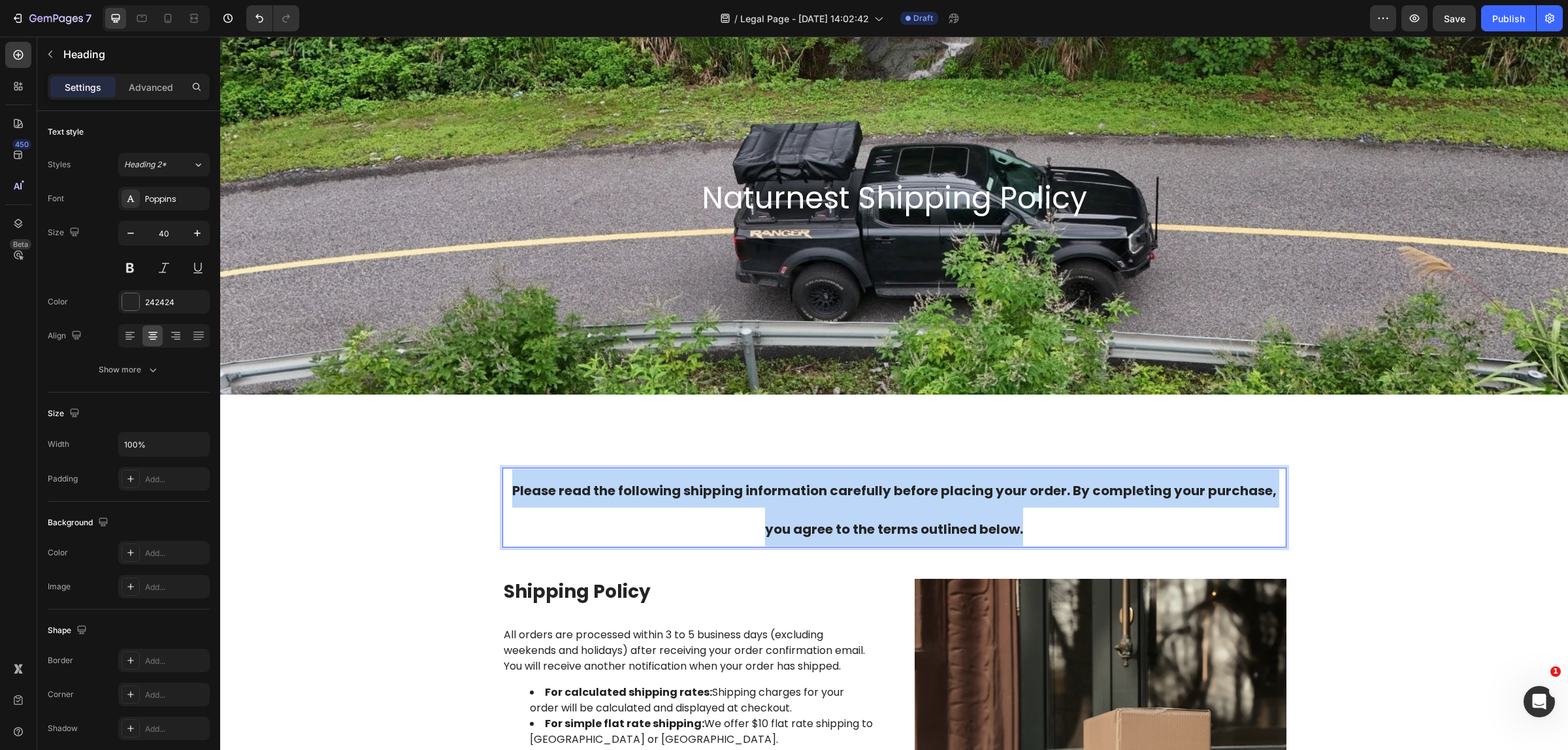
drag, startPoint x: 1030, startPoint y: 536, endPoint x: 505, endPoint y: 486, distance: 527.4
click at [505, 486] on p "Please read the following shipping information carefully before placing your or…" at bounding box center [894, 508] width 781 height 77
click at [590, 490] on strong "Please read the following shipping information carefully before placing your or…" at bounding box center [894, 510] width 765 height 57
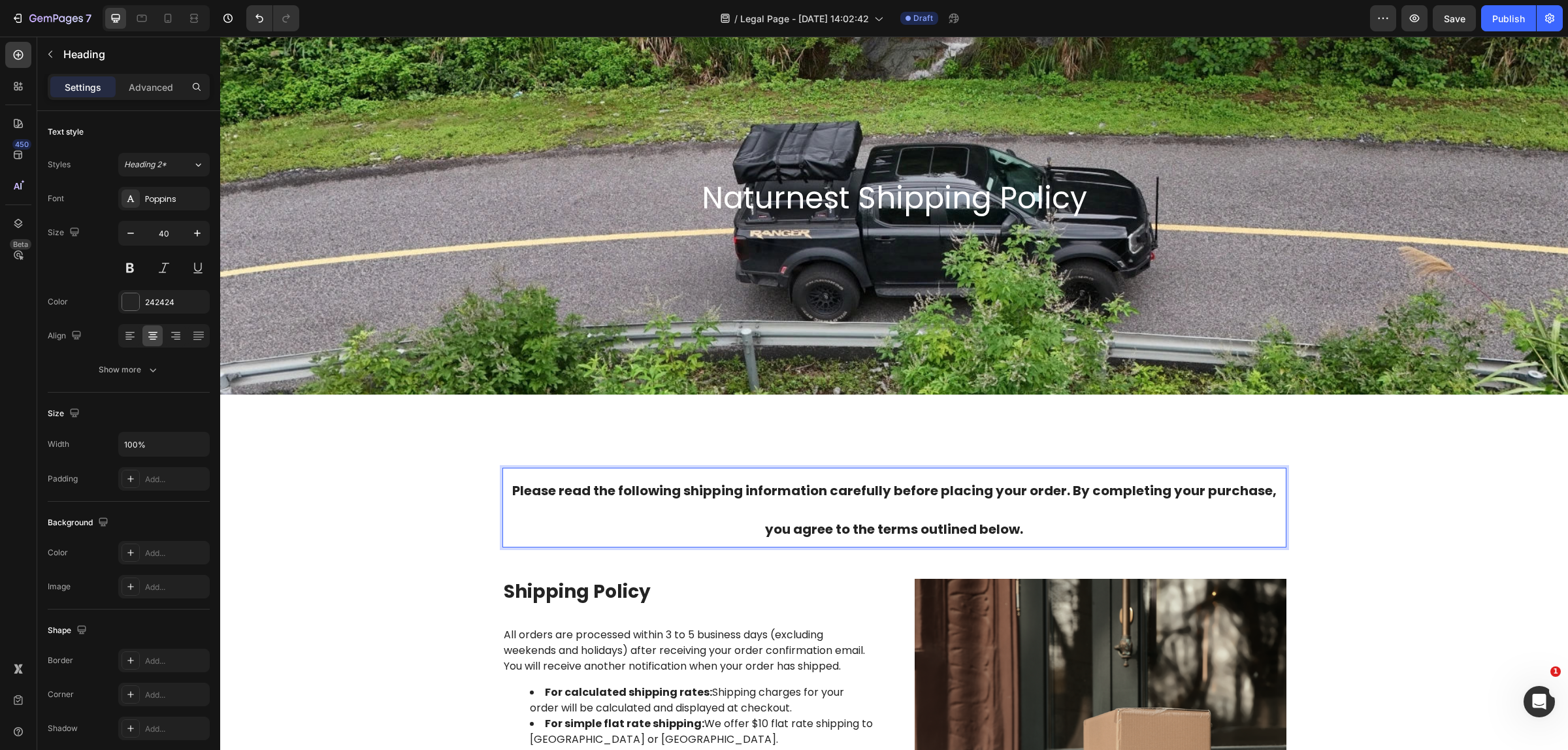
click at [590, 490] on strong "Please read the following shipping information carefully before placing your or…" at bounding box center [894, 510] width 765 height 57
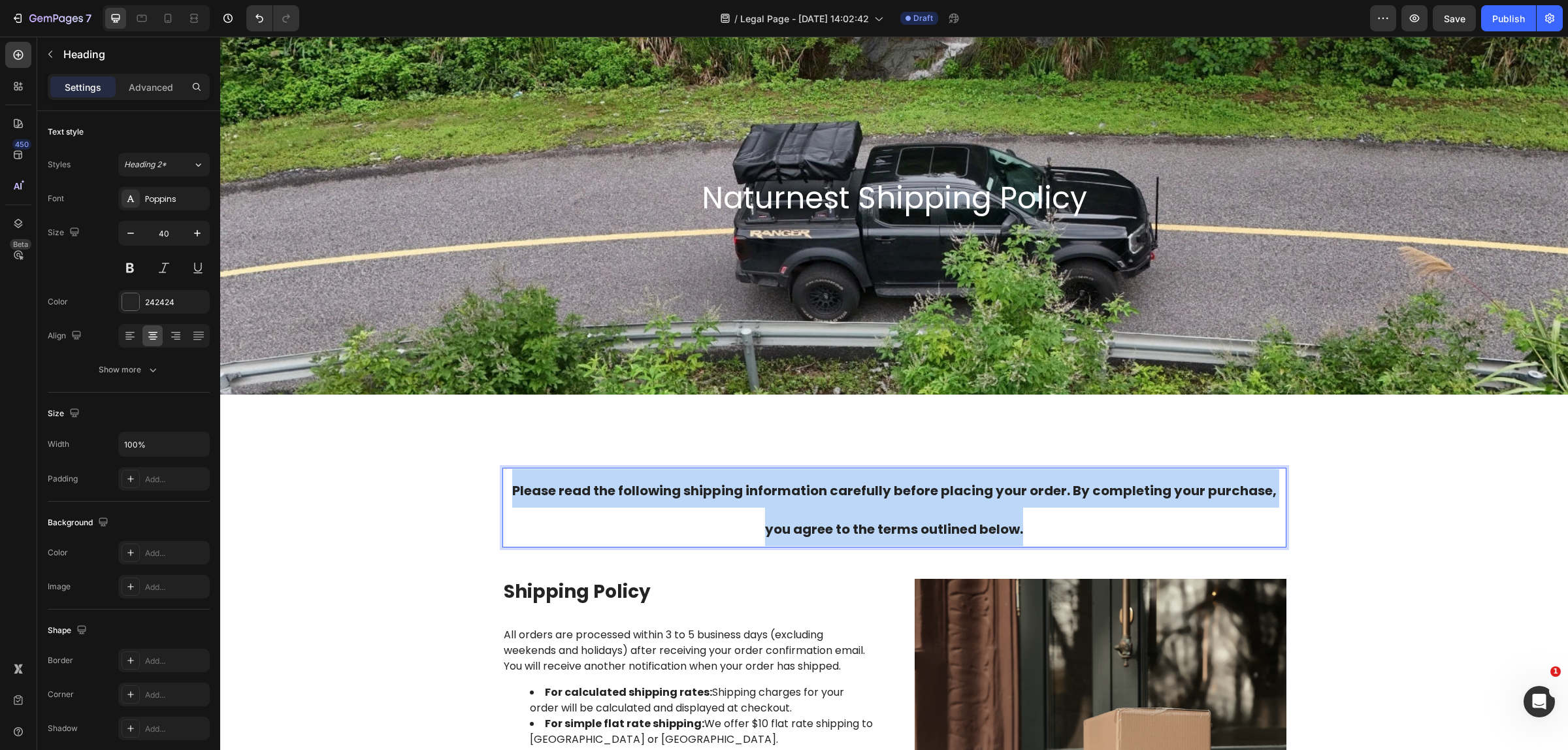
drag, startPoint x: 510, startPoint y: 482, endPoint x: 1046, endPoint y: 519, distance: 537.3
drag, startPoint x: 1058, startPoint y: 529, endPoint x: 510, endPoint y: 480, distance: 550.2
click at [510, 480] on p "Please read the following shipping information carefully before placing your or…" at bounding box center [894, 508] width 781 height 77
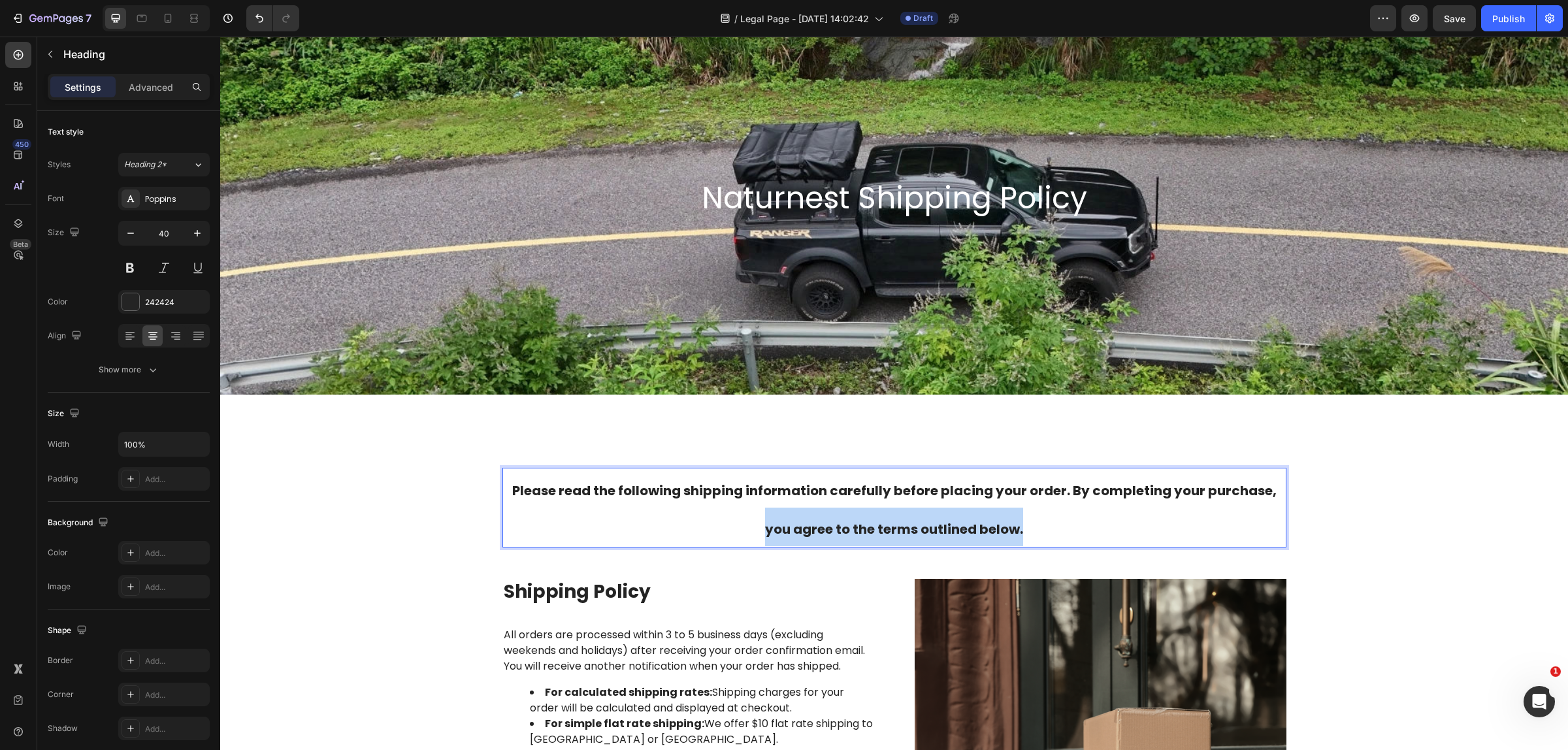
drag, startPoint x: 1092, startPoint y: 530, endPoint x: 624, endPoint y: 500, distance: 469.0
click at [627, 508] on p "Please read the following shipping information carefully before placing your or…" at bounding box center [894, 508] width 781 height 77
click at [630, 494] on strong "Please read the following shipping information carefully before placing your or…" at bounding box center [894, 510] width 765 height 57
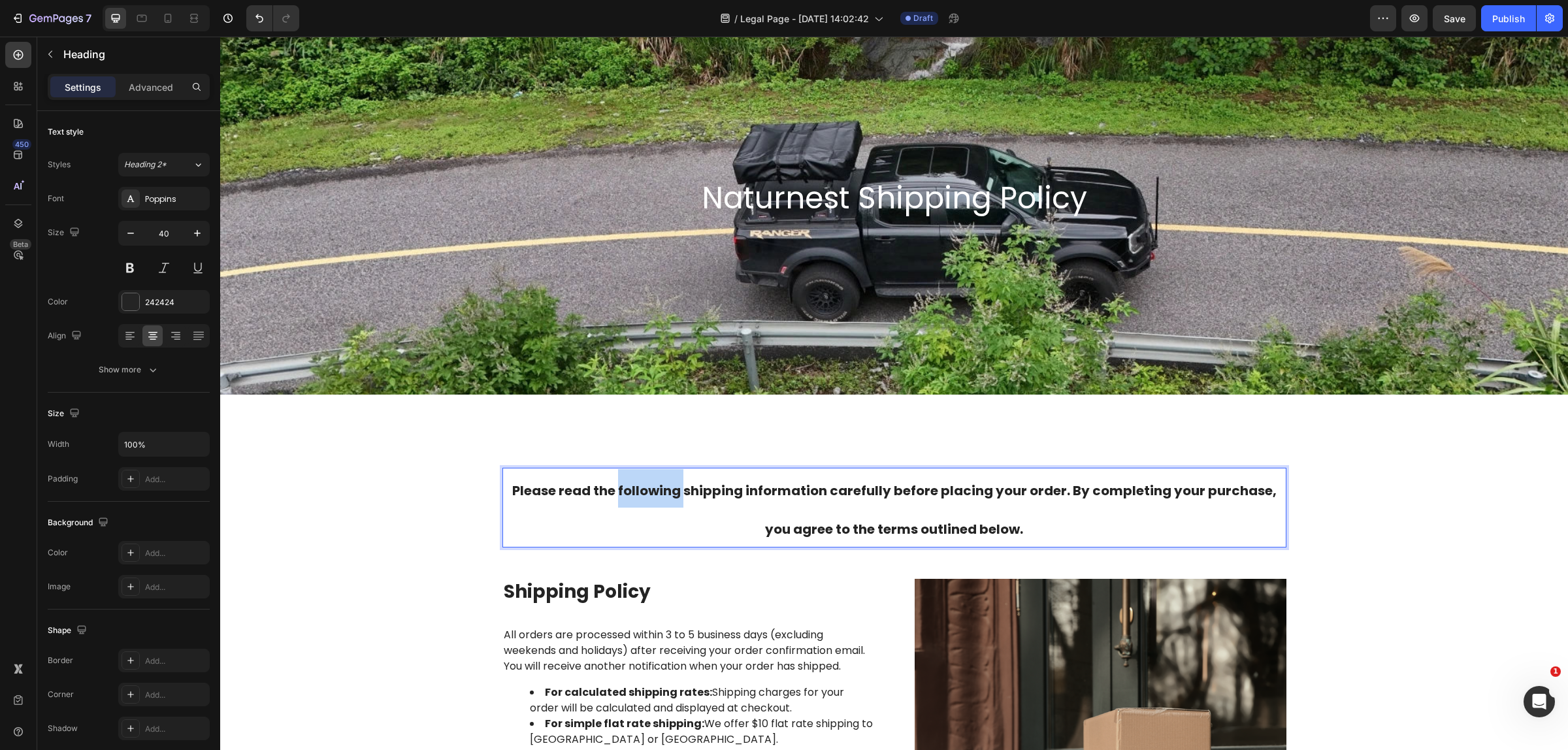
click at [630, 494] on strong "Please read the following shipping information carefully before placing your or…" at bounding box center [894, 510] width 765 height 57
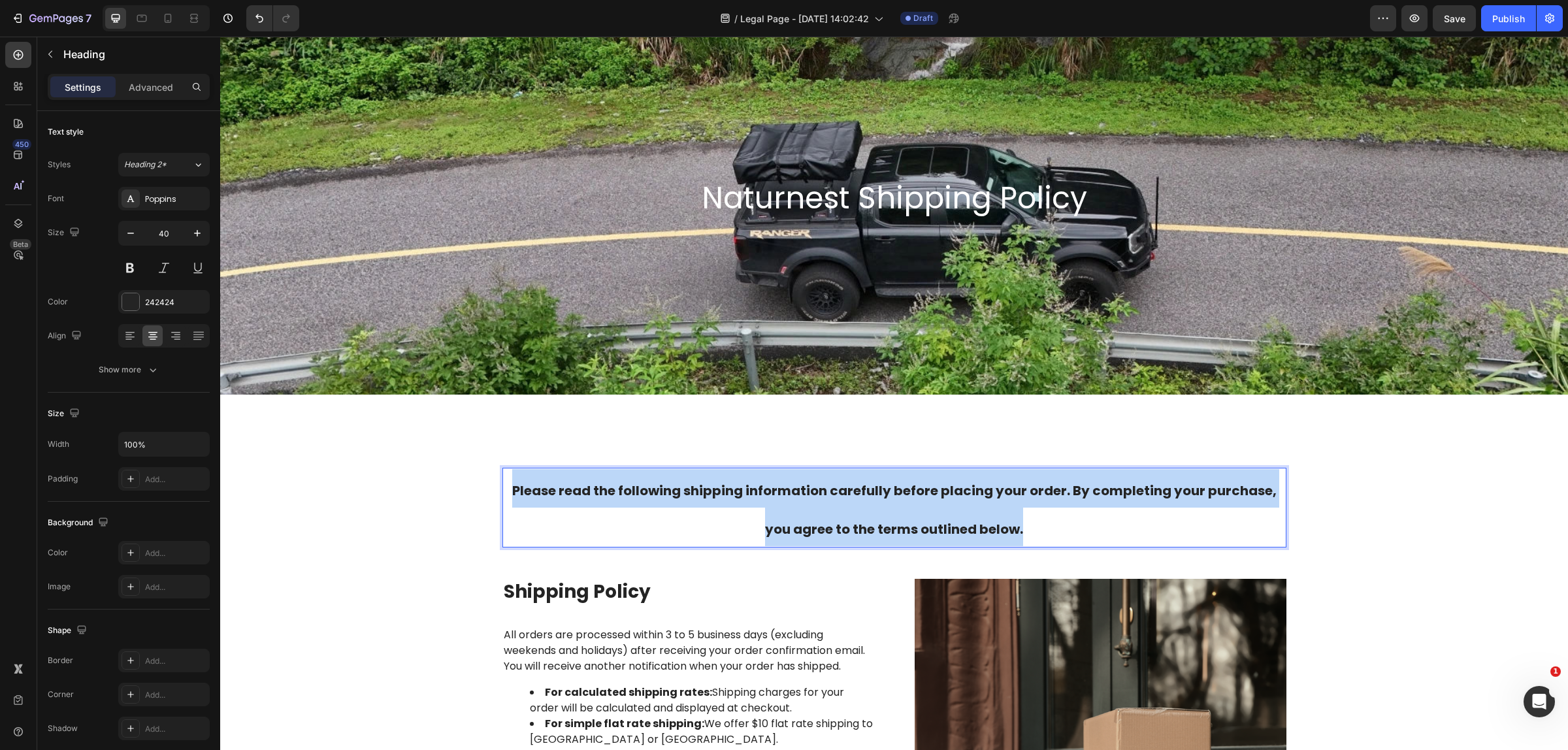
click at [630, 494] on strong "Please read the following shipping information carefully before placing your or…" at bounding box center [894, 510] width 765 height 57
click at [632, 490] on strong "Please read the following shipping information carefully before placing your or…" at bounding box center [894, 510] width 765 height 57
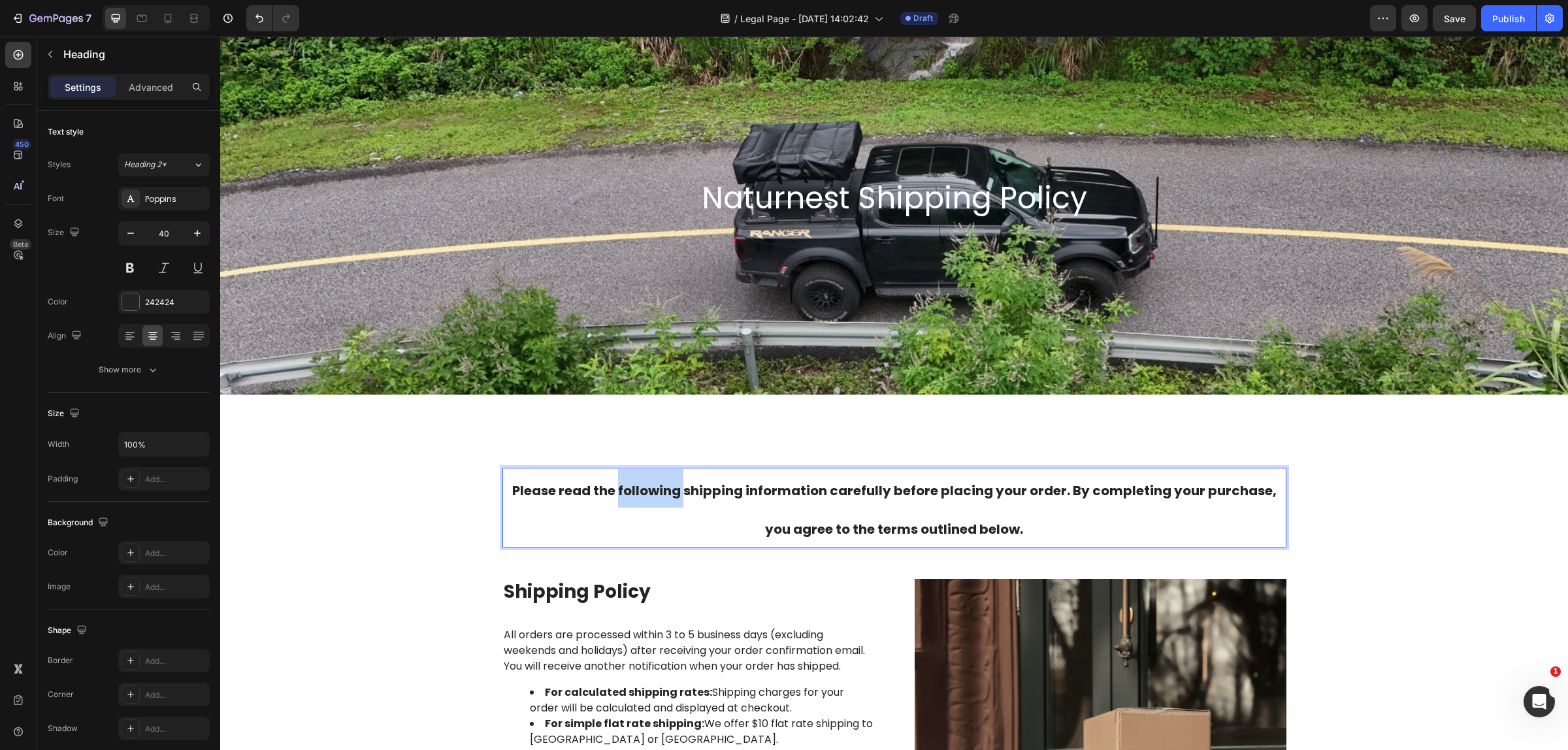
click at [632, 490] on strong "Please read the following shipping information carefully before placing your or…" at bounding box center [894, 510] width 765 height 57
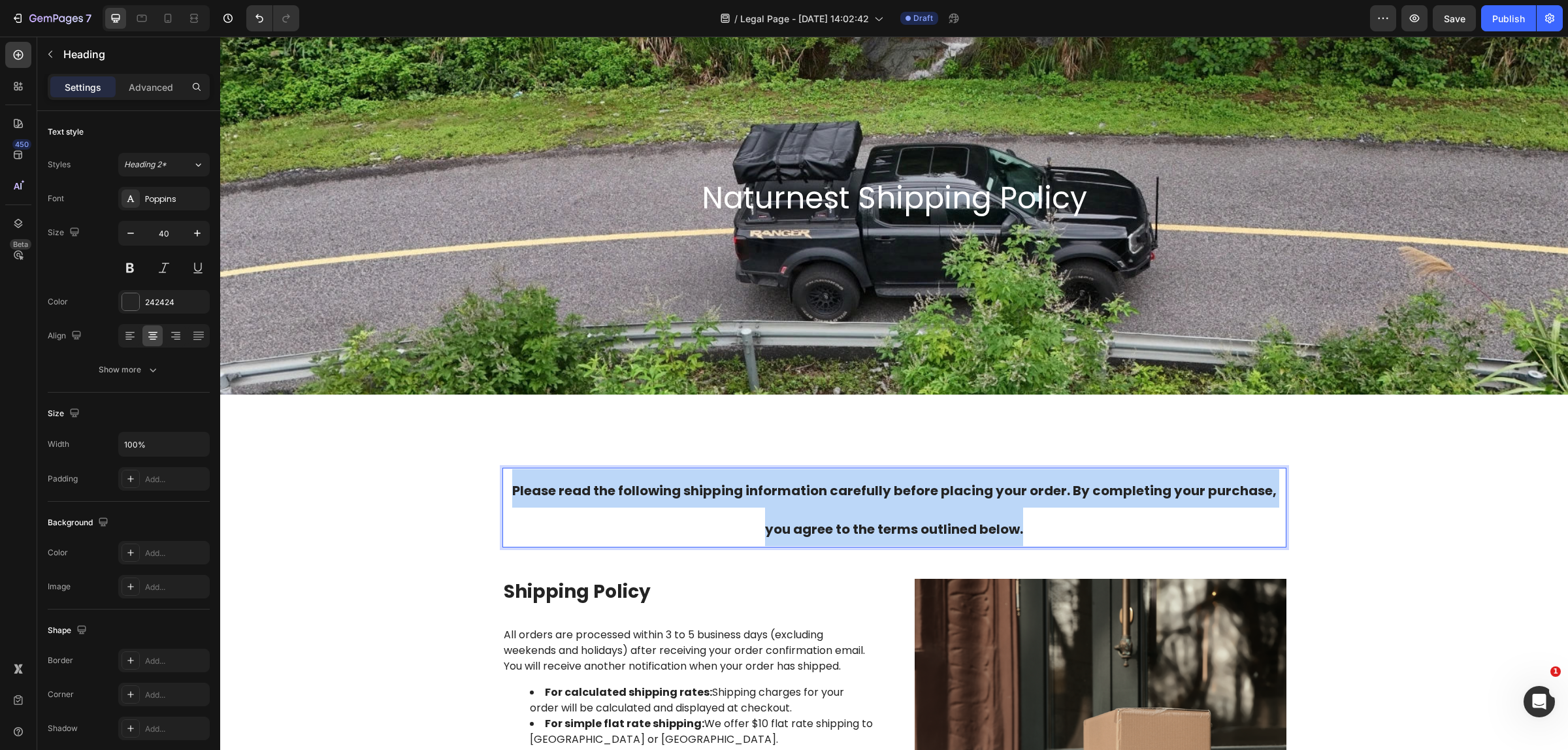
click at [632, 490] on strong "Please read the following shipping information carefully before placing your or…" at bounding box center [894, 510] width 765 height 57
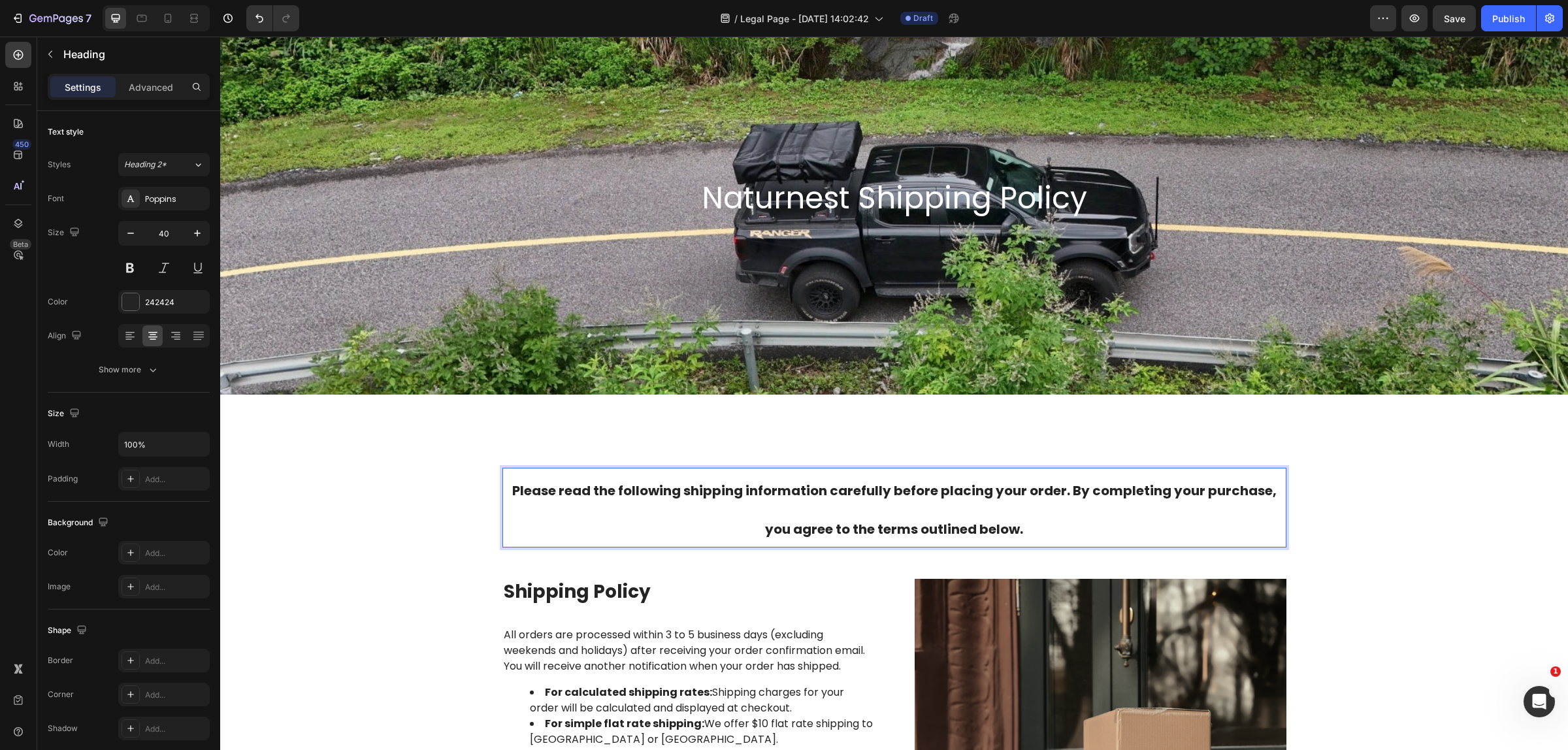
click at [627, 503] on p "Please read the following shipping information carefully before placing your or…" at bounding box center [894, 508] width 781 height 77
click at [683, 527] on p "Please read the following shipping information carefully before placing your or…" at bounding box center [894, 508] width 781 height 77
click at [703, 593] on p "Shipping Policy" at bounding box center [688, 592] width 369 height 23
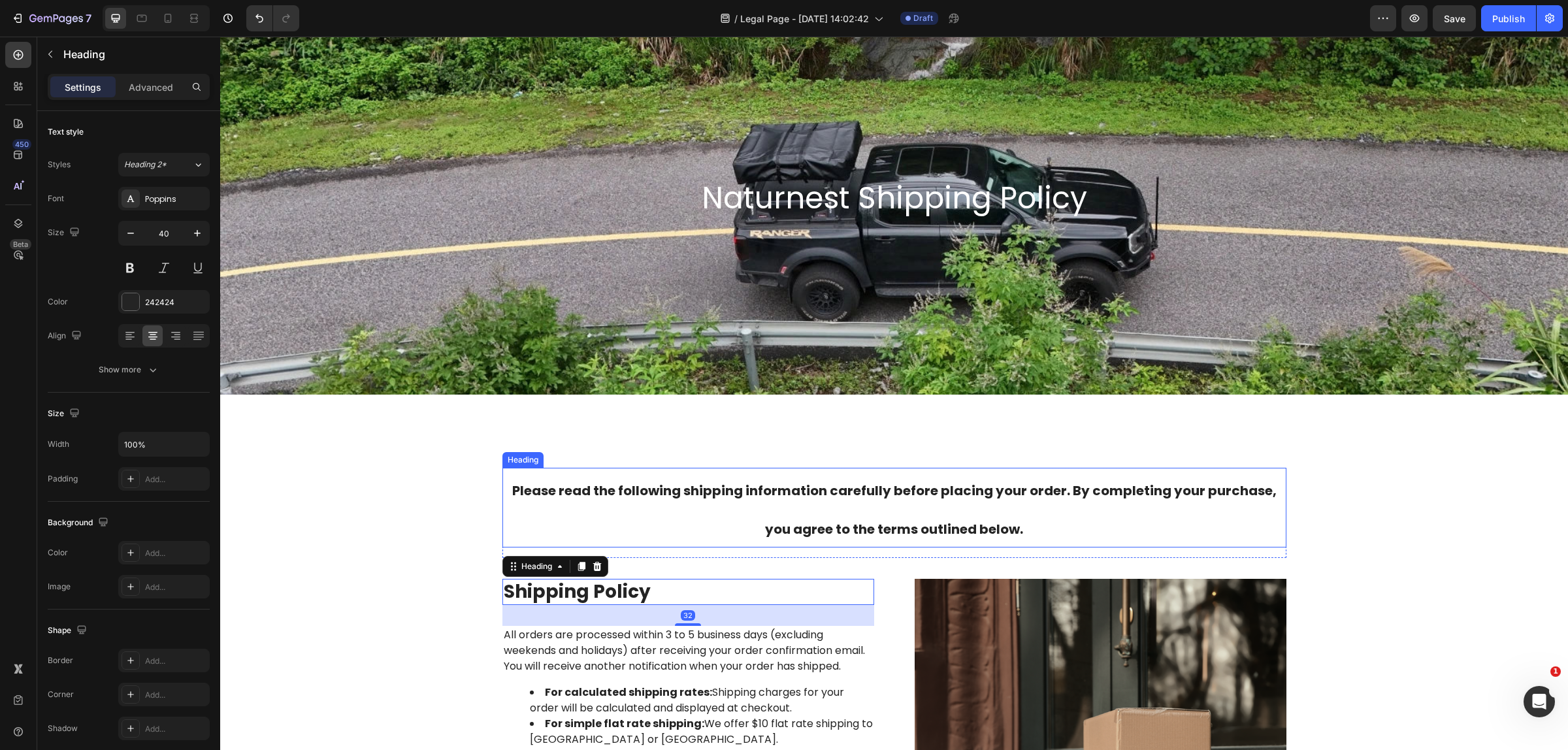
click at [676, 513] on p "⁠⁠⁠⁠⁠⁠⁠ Please read the following shipping information carefully before placing…" at bounding box center [894, 508] width 781 height 77
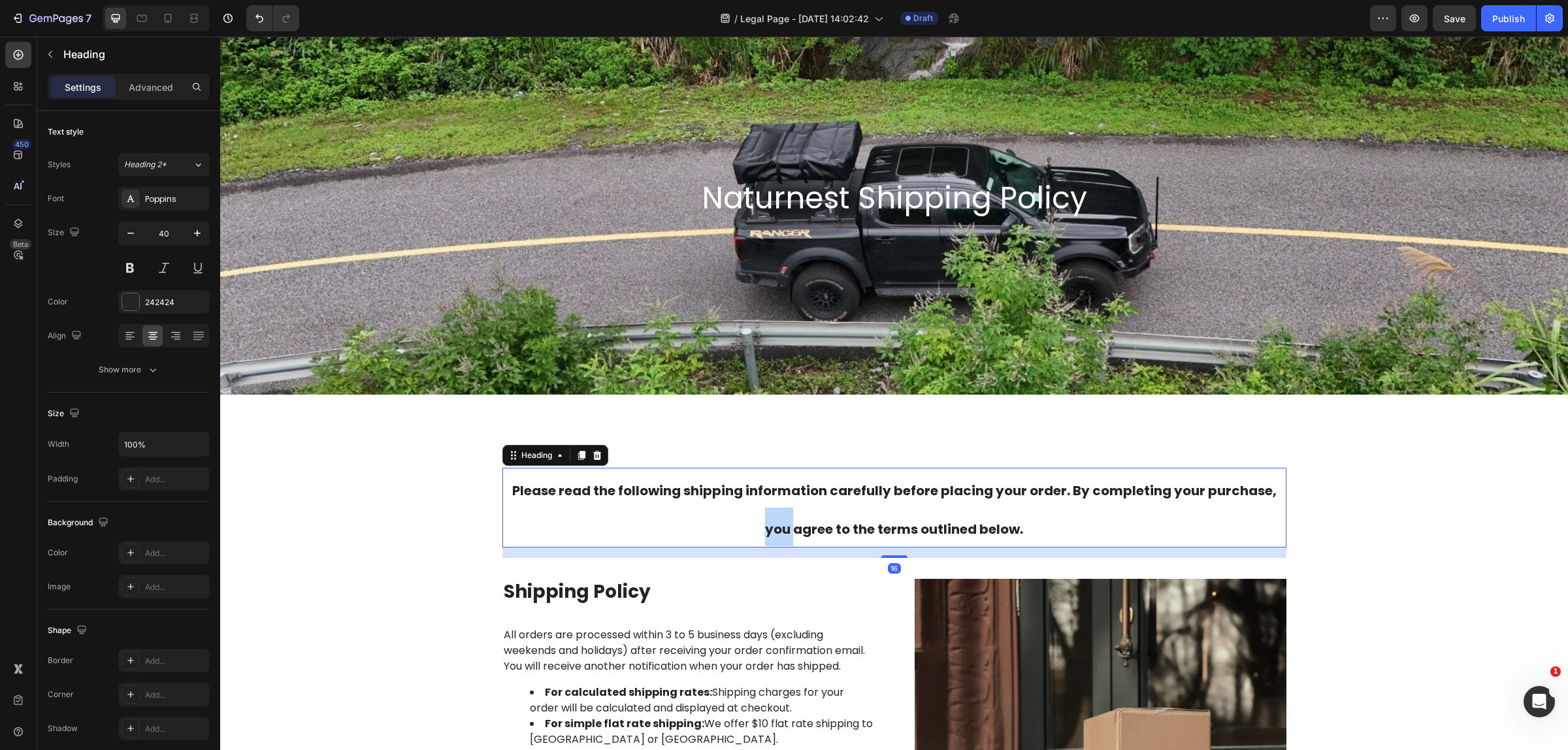
click at [677, 511] on p "Please read the following shipping information carefully before placing your or…" at bounding box center [894, 508] width 781 height 77
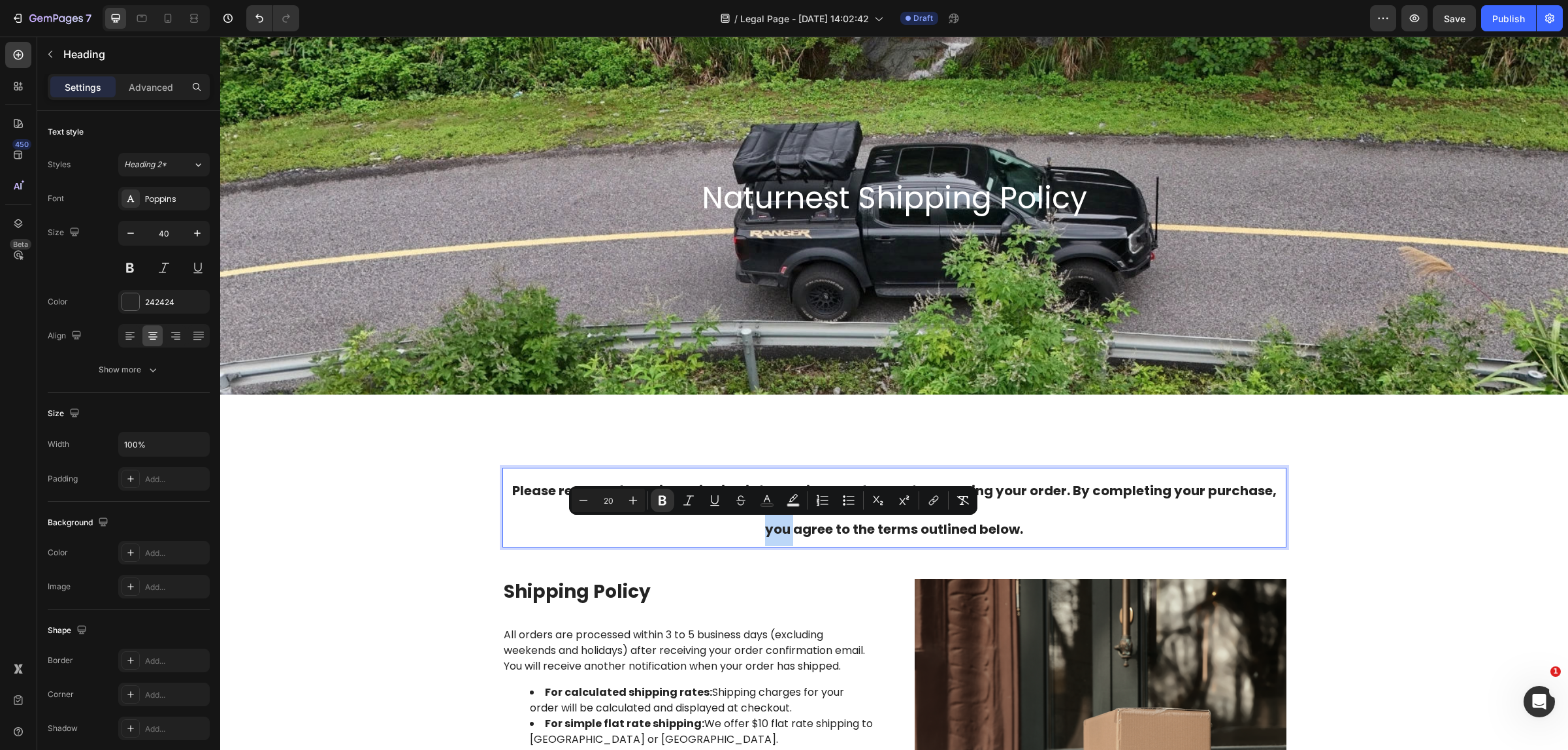
click at [691, 518] on p "Please read the following shipping information carefully before placing your or…" at bounding box center [894, 508] width 781 height 77
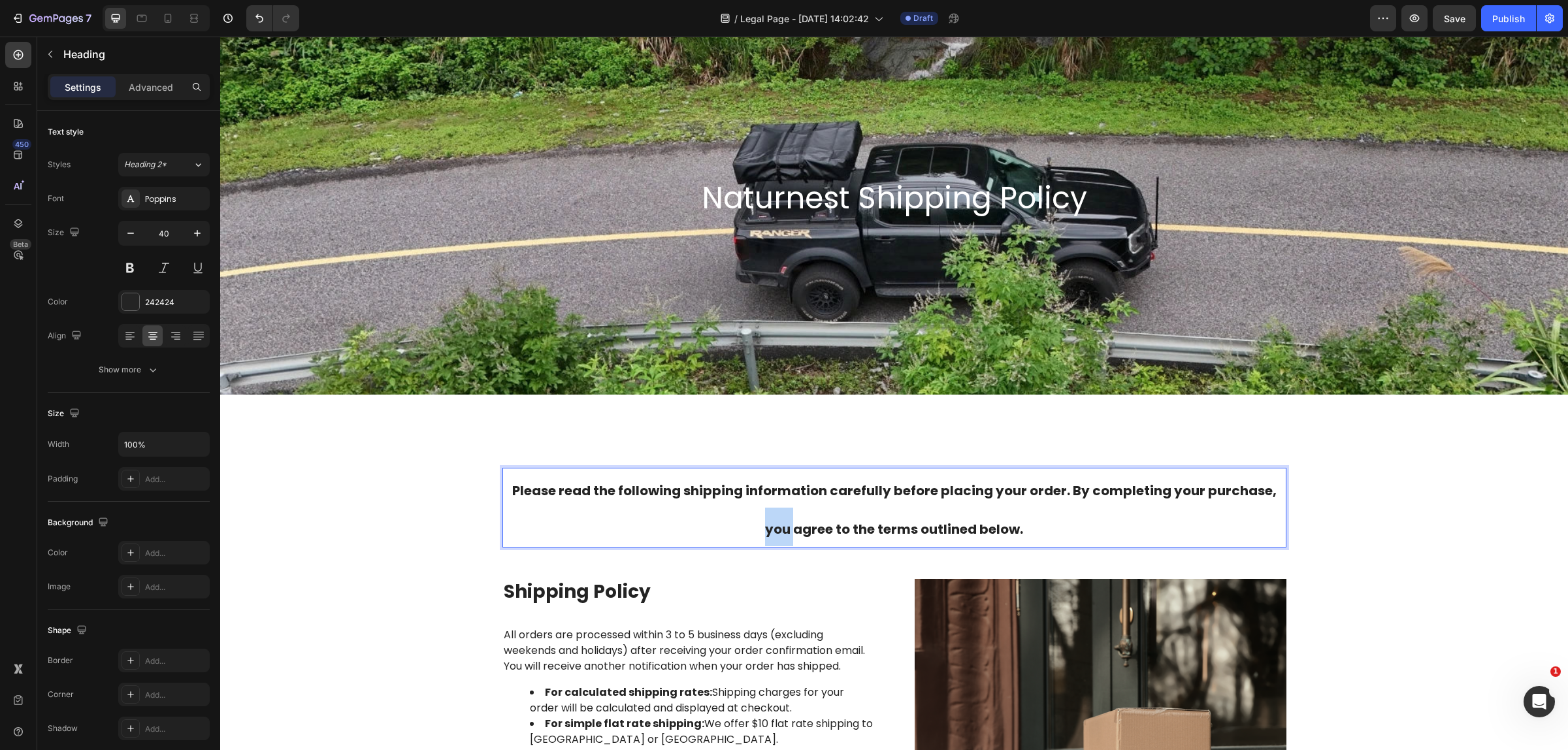
click at [691, 518] on p "Please read the following shipping information carefully before placing your or…" at bounding box center [894, 508] width 781 height 77
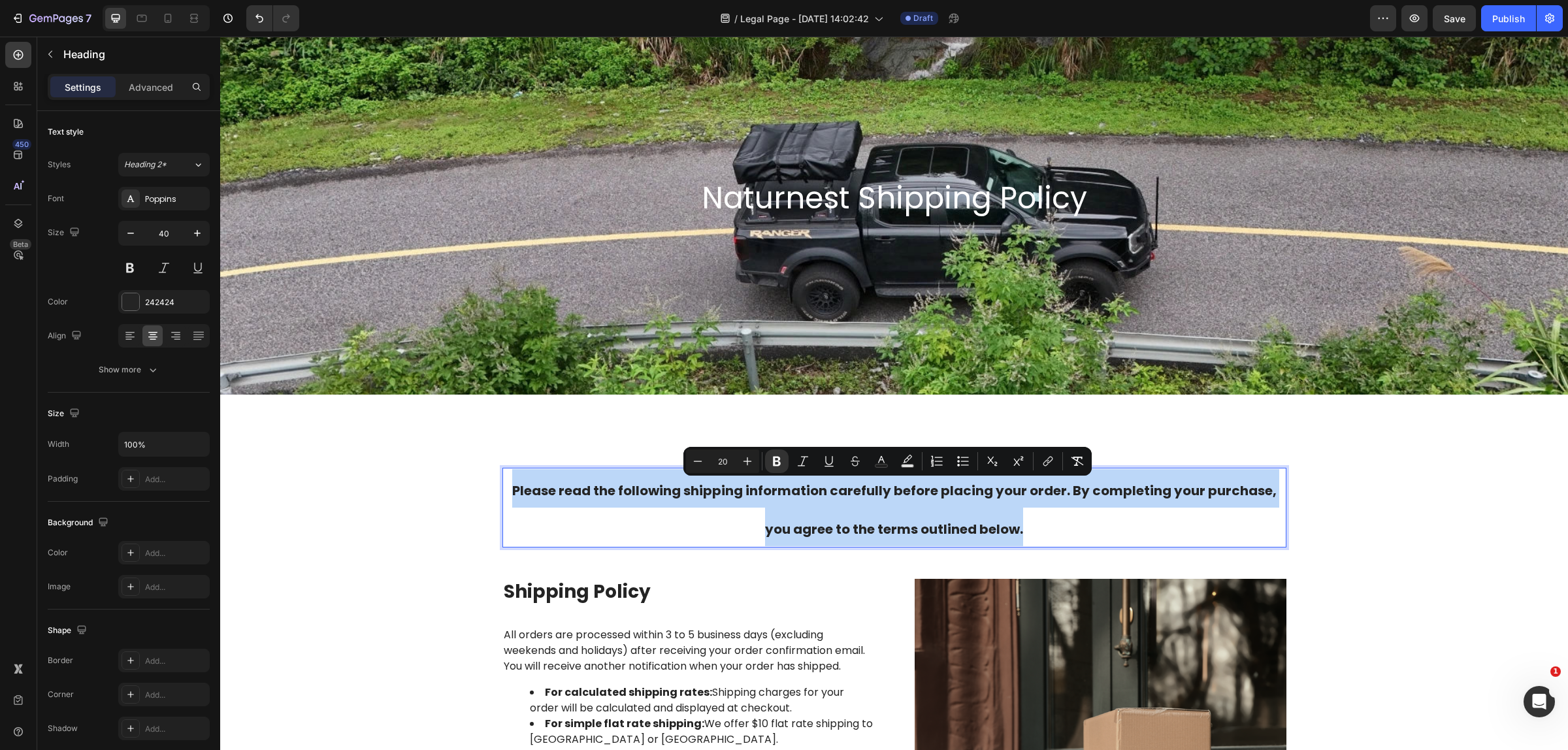
click at [691, 518] on p "Please read the following shipping information carefully before placing your or…" at bounding box center [894, 508] width 781 height 77
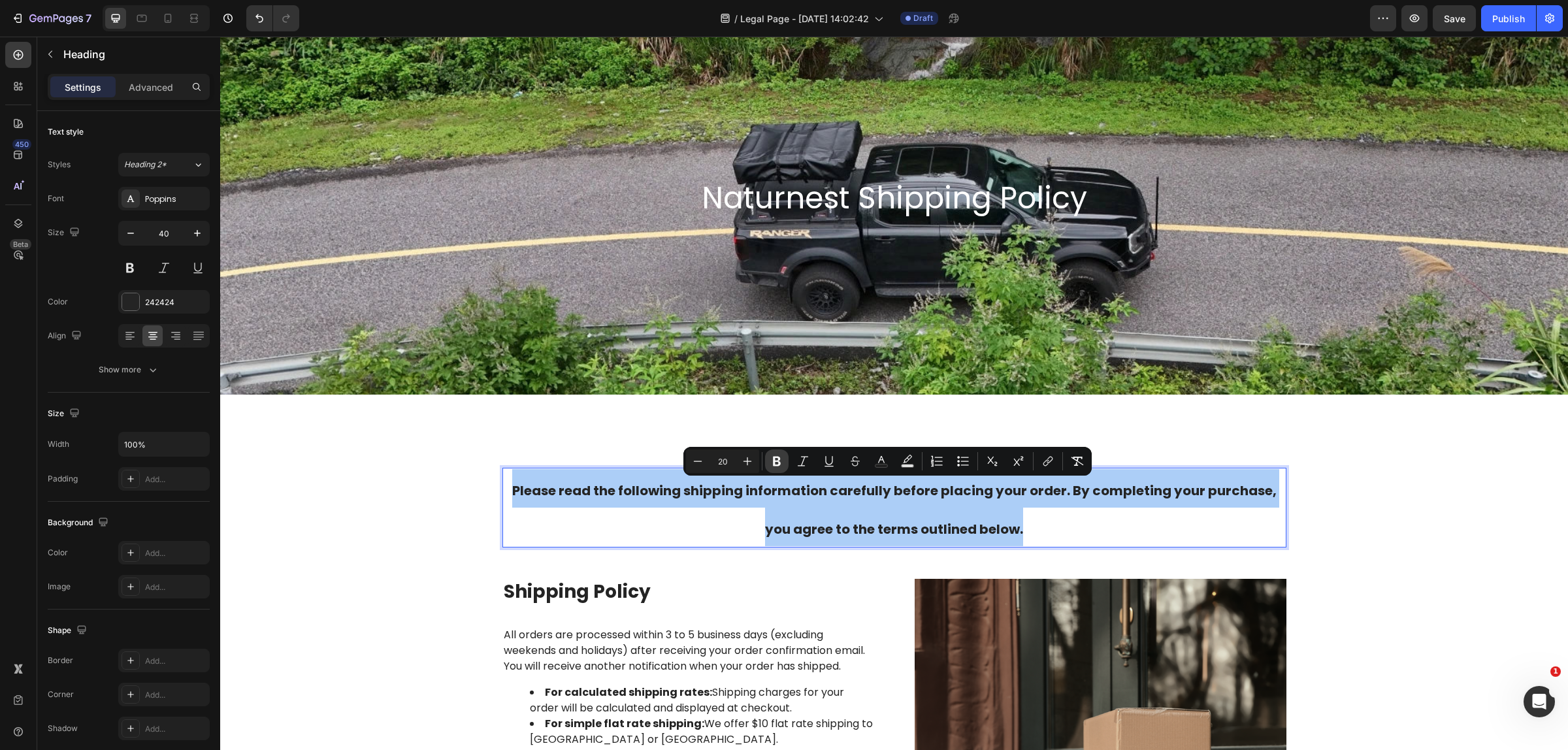
click at [775, 461] on icon "Editor contextual toolbar" at bounding box center [776, 461] width 13 height 13
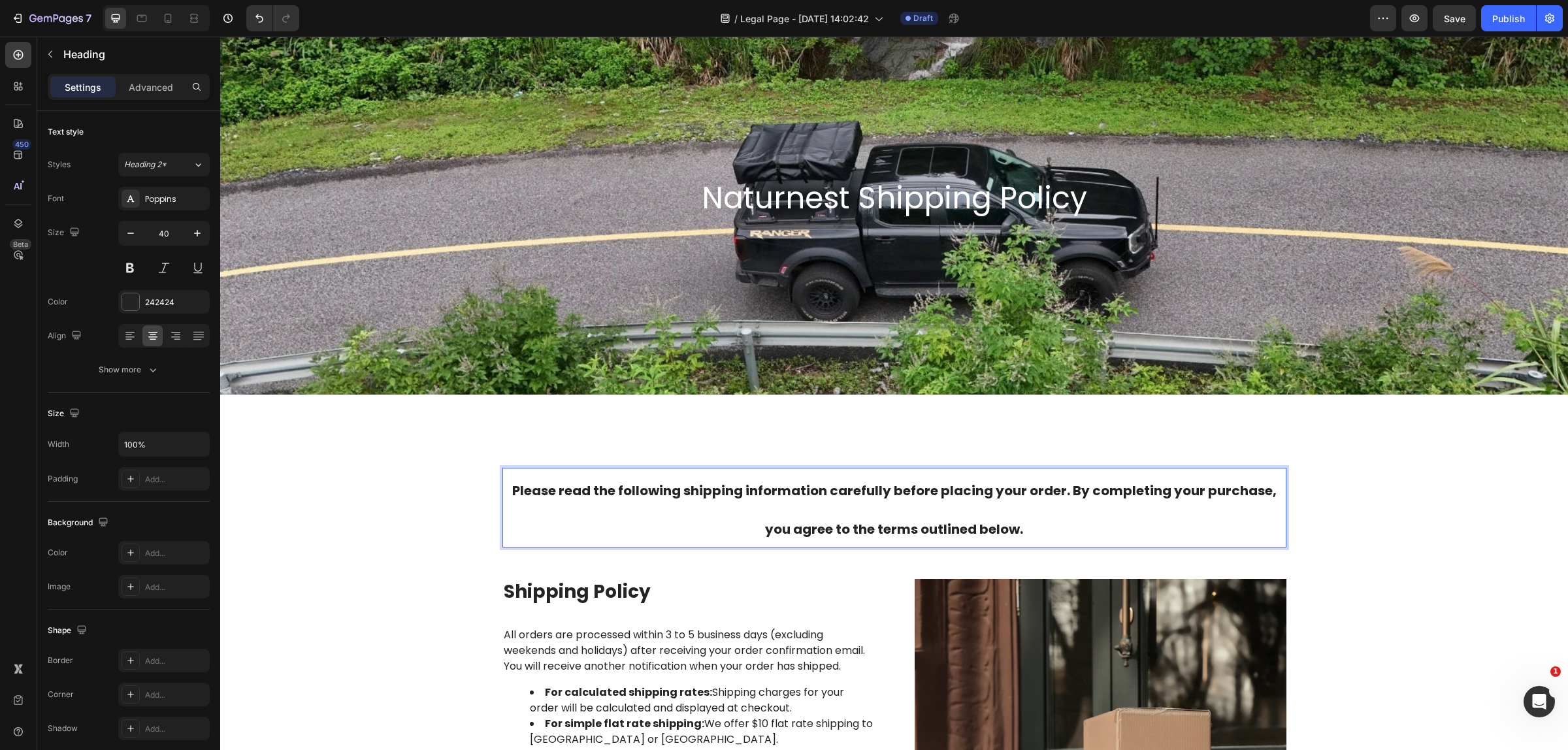
click at [694, 523] on p "Please read the following shipping information carefully before placing your or…" at bounding box center [894, 508] width 781 height 77
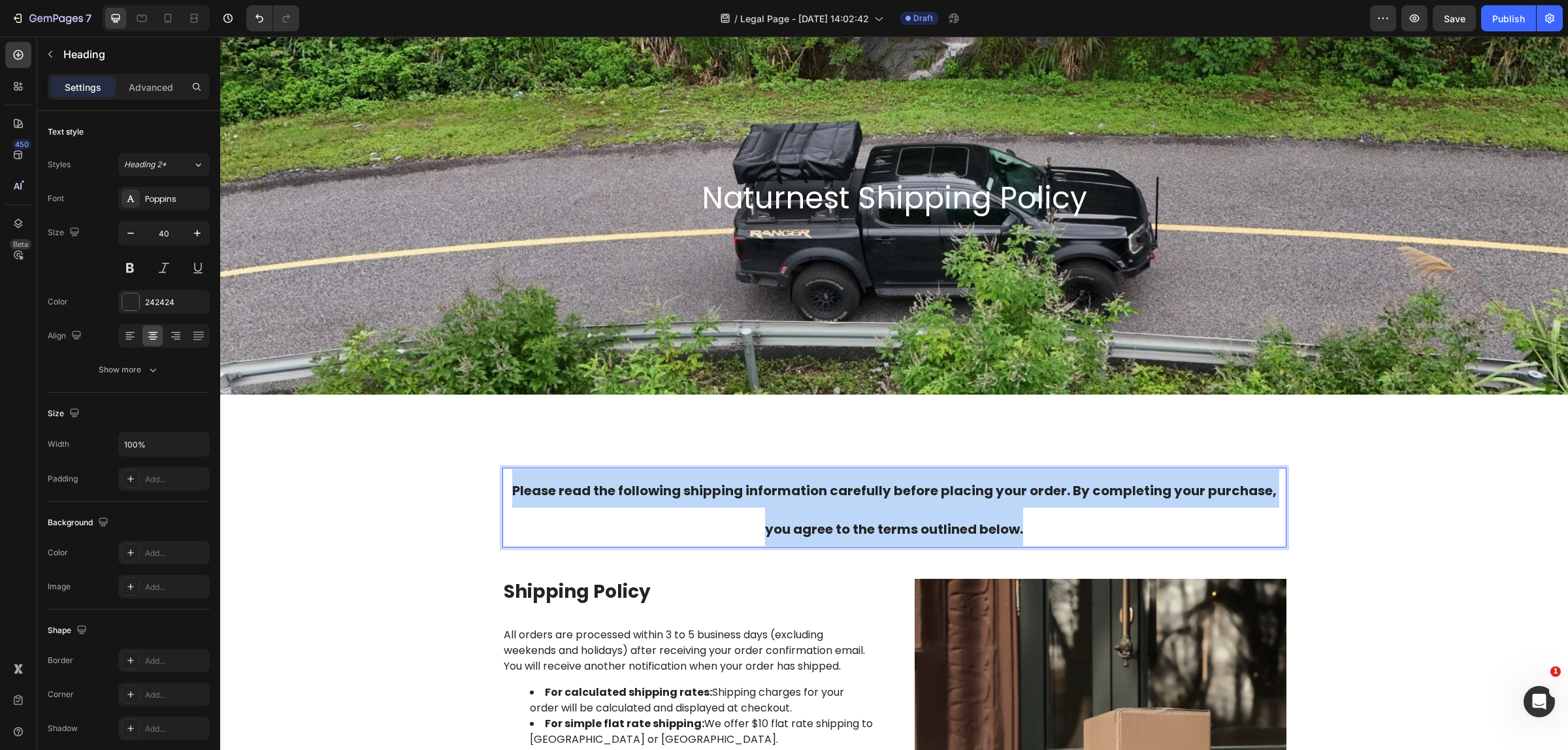
click at [694, 523] on p "Please read the following shipping information carefully before placing your or…" at bounding box center [894, 508] width 781 height 77
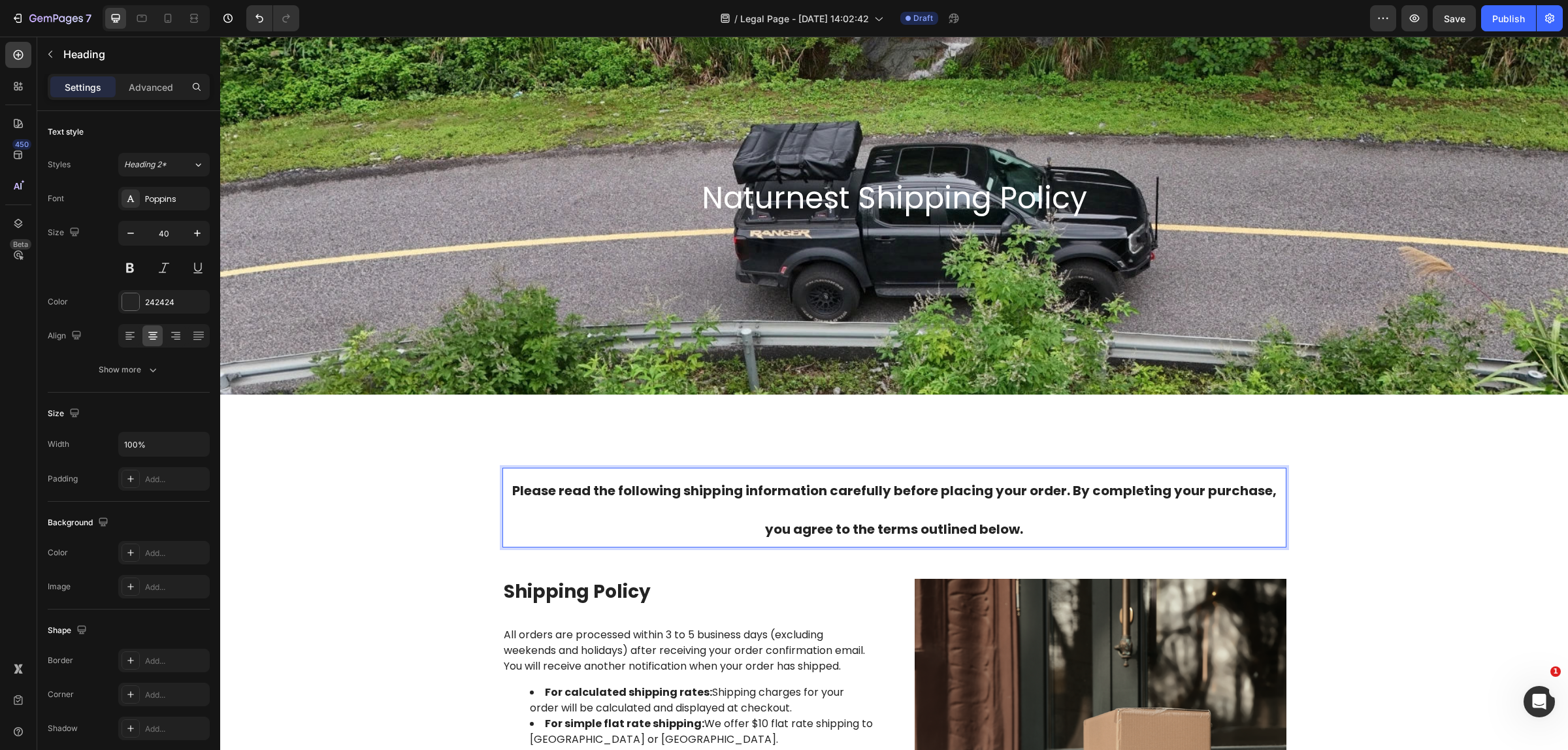
click at [736, 523] on p "Please read the following shipping information carefully before placing your or…" at bounding box center [894, 508] width 781 height 77
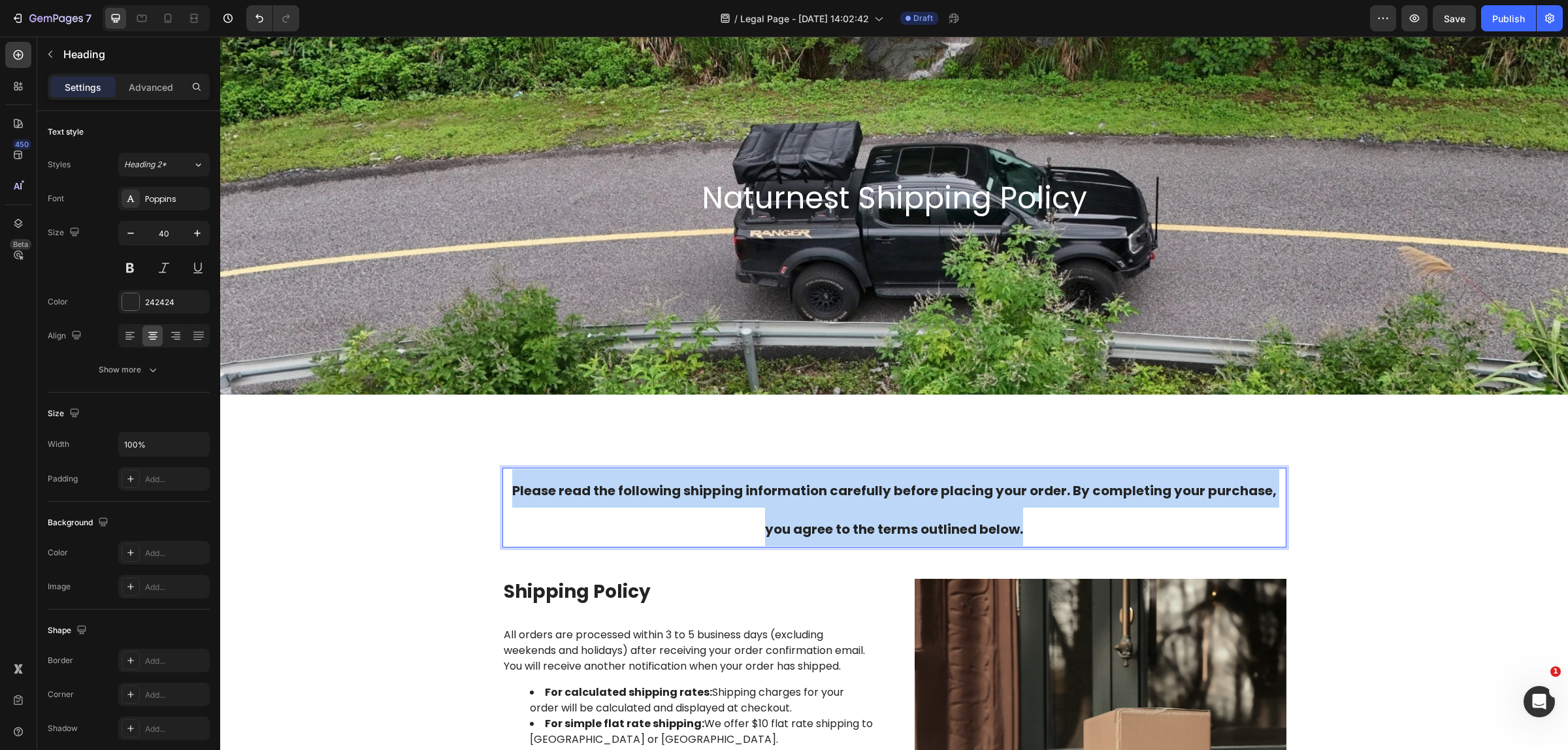
click at [736, 523] on p "Please read the following shipping information carefully before placing your or…" at bounding box center [894, 508] width 781 height 77
drag, startPoint x: 778, startPoint y: 494, endPoint x: 759, endPoint y: 498, distance: 19.4
click at [759, 498] on span "Please read the following shipping information carefully before placing your or…" at bounding box center [894, 510] width 765 height 57
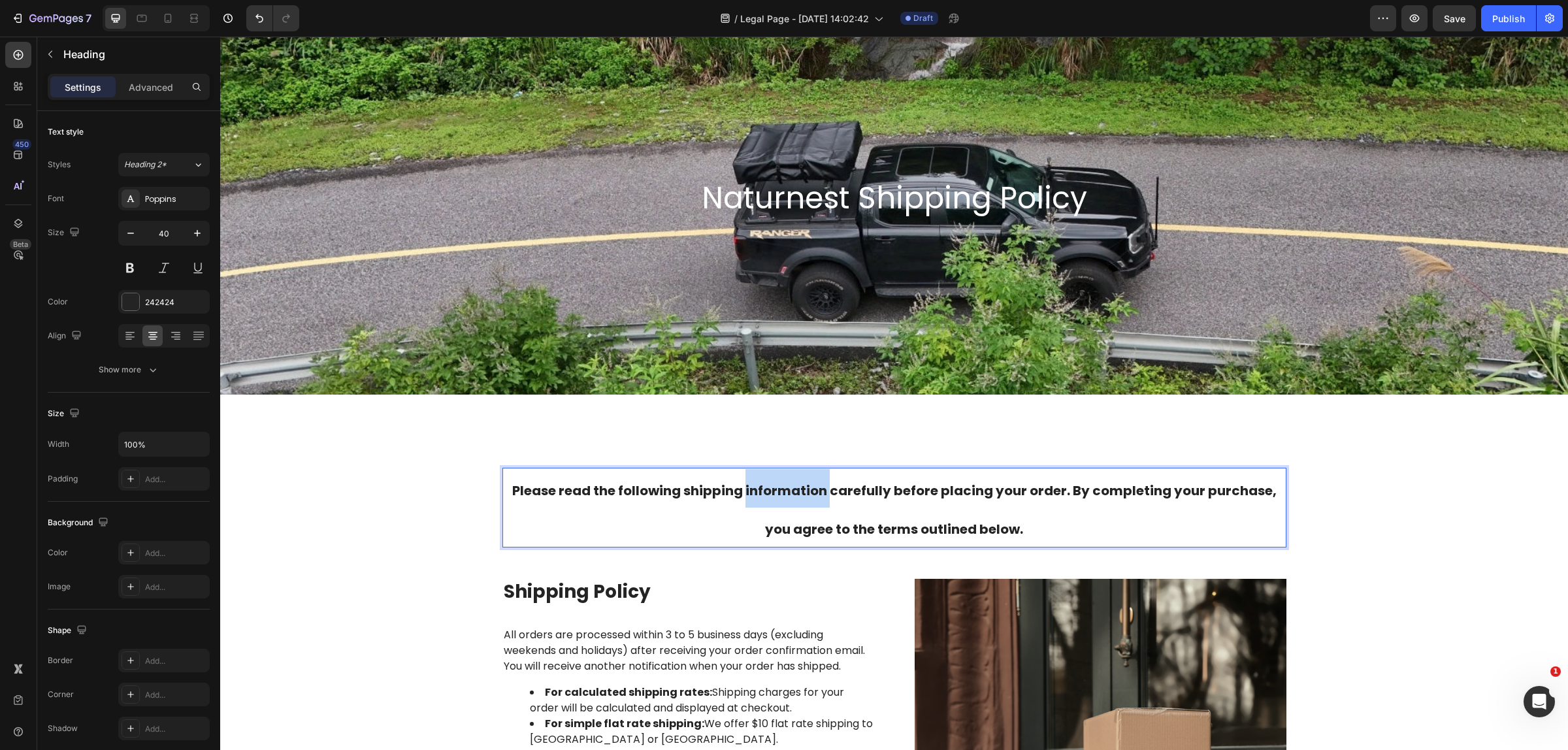
click at [759, 498] on span "Please read the following shipping information carefully before placing your or…" at bounding box center [894, 510] width 765 height 57
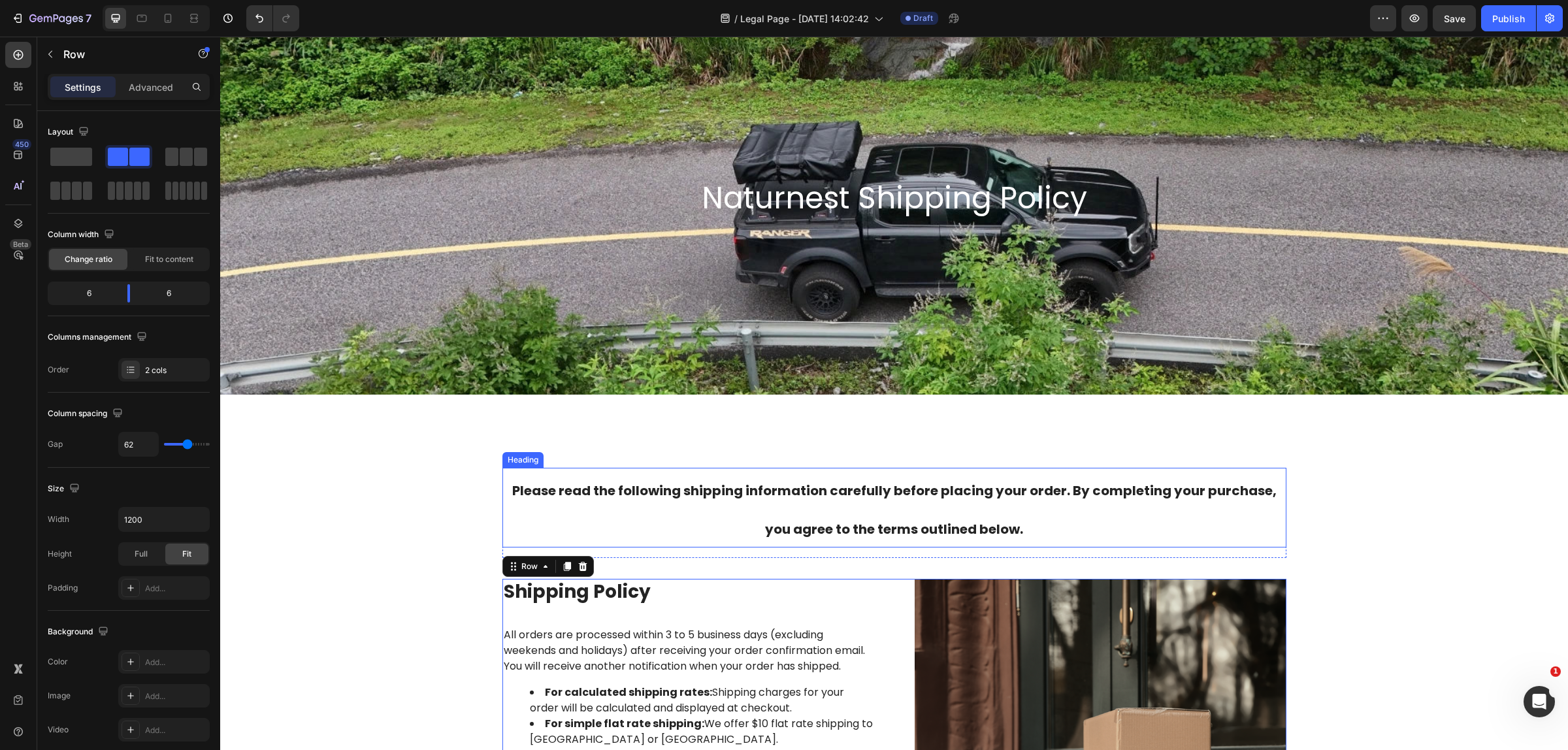
click at [694, 510] on p "⁠⁠⁠⁠⁠⁠⁠ Please read the following shipping information carefully before placing…" at bounding box center [894, 508] width 781 height 77
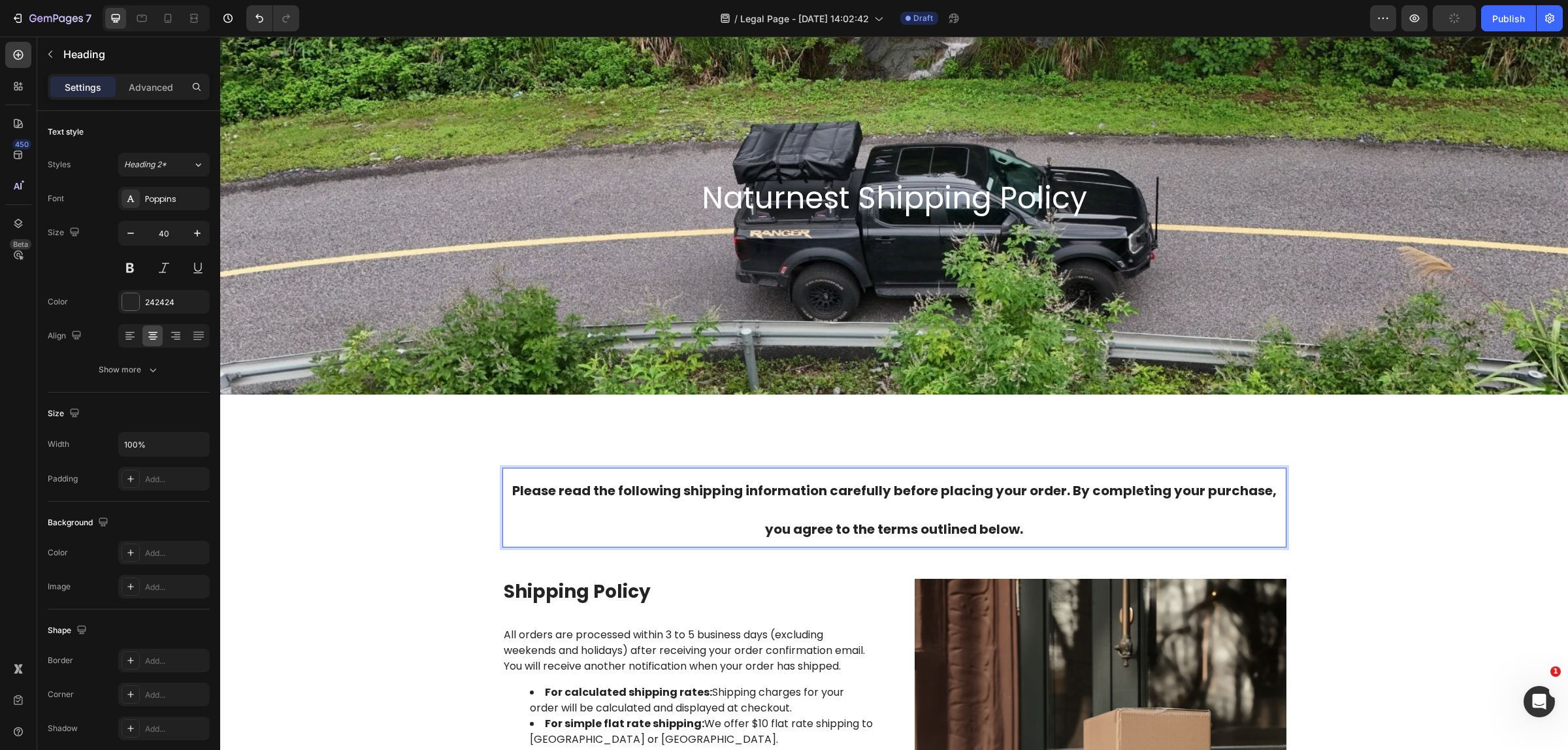
click at [694, 508] on p "Please read the following shipping information carefully before placing your or…" at bounding box center [894, 508] width 781 height 77
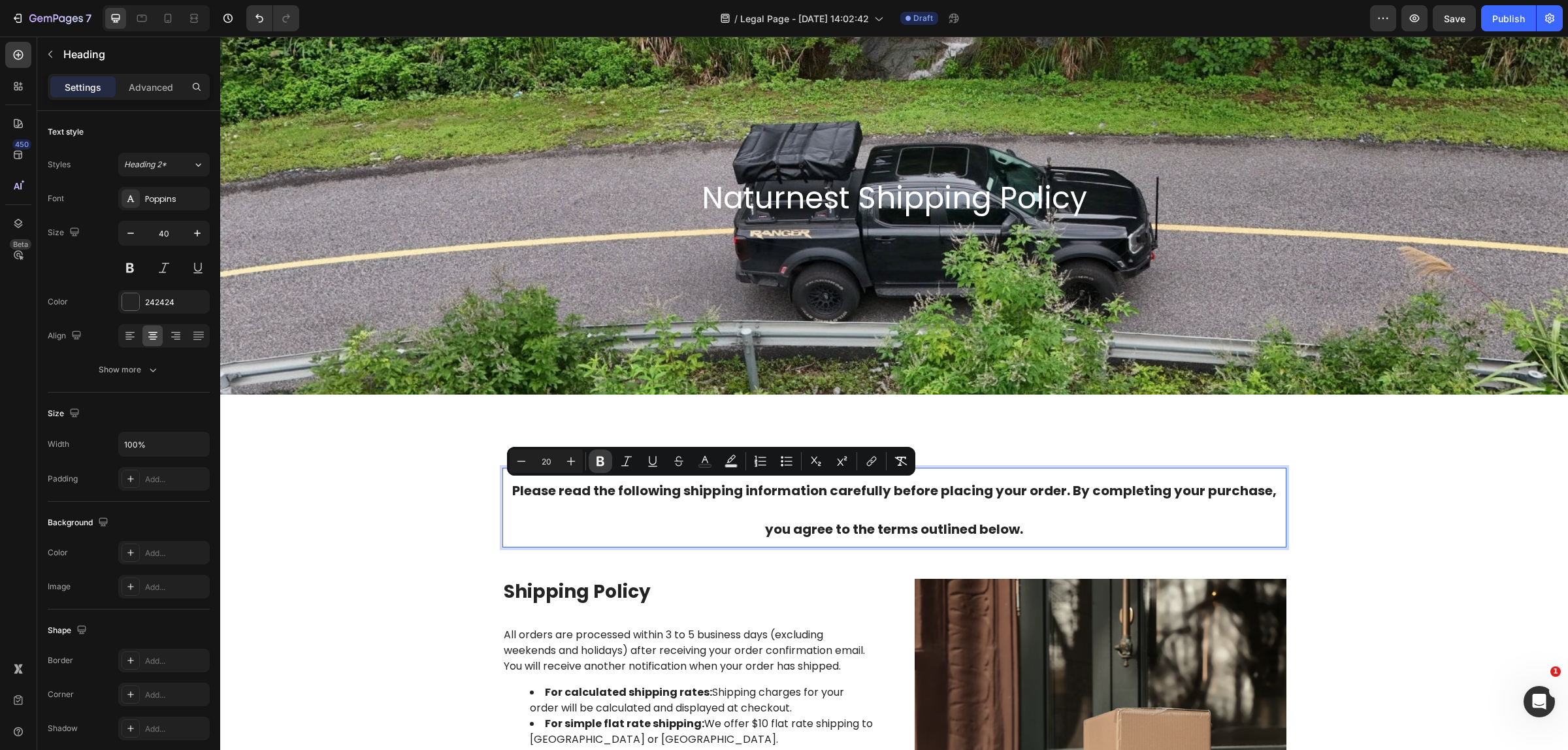
click at [595, 455] on icon "Editor contextual toolbar" at bounding box center [600, 461] width 13 height 13
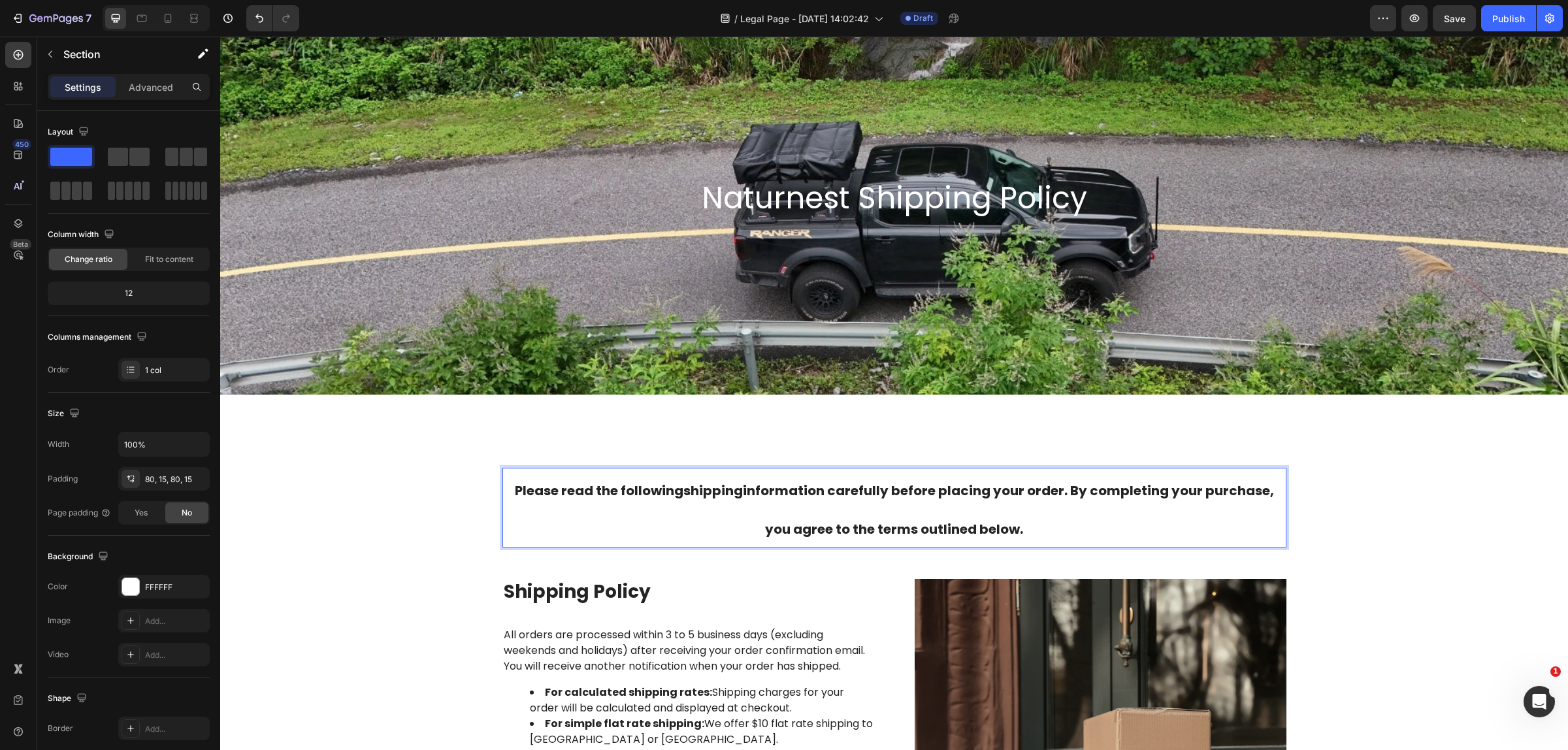
click at [595, 455] on div "Please read the following shipping information carefully before placing your or…" at bounding box center [893, 731] width 1347 height 632
click at [844, 521] on span "Please read the following shipping information carefully before placing your or…" at bounding box center [894, 510] width 759 height 57
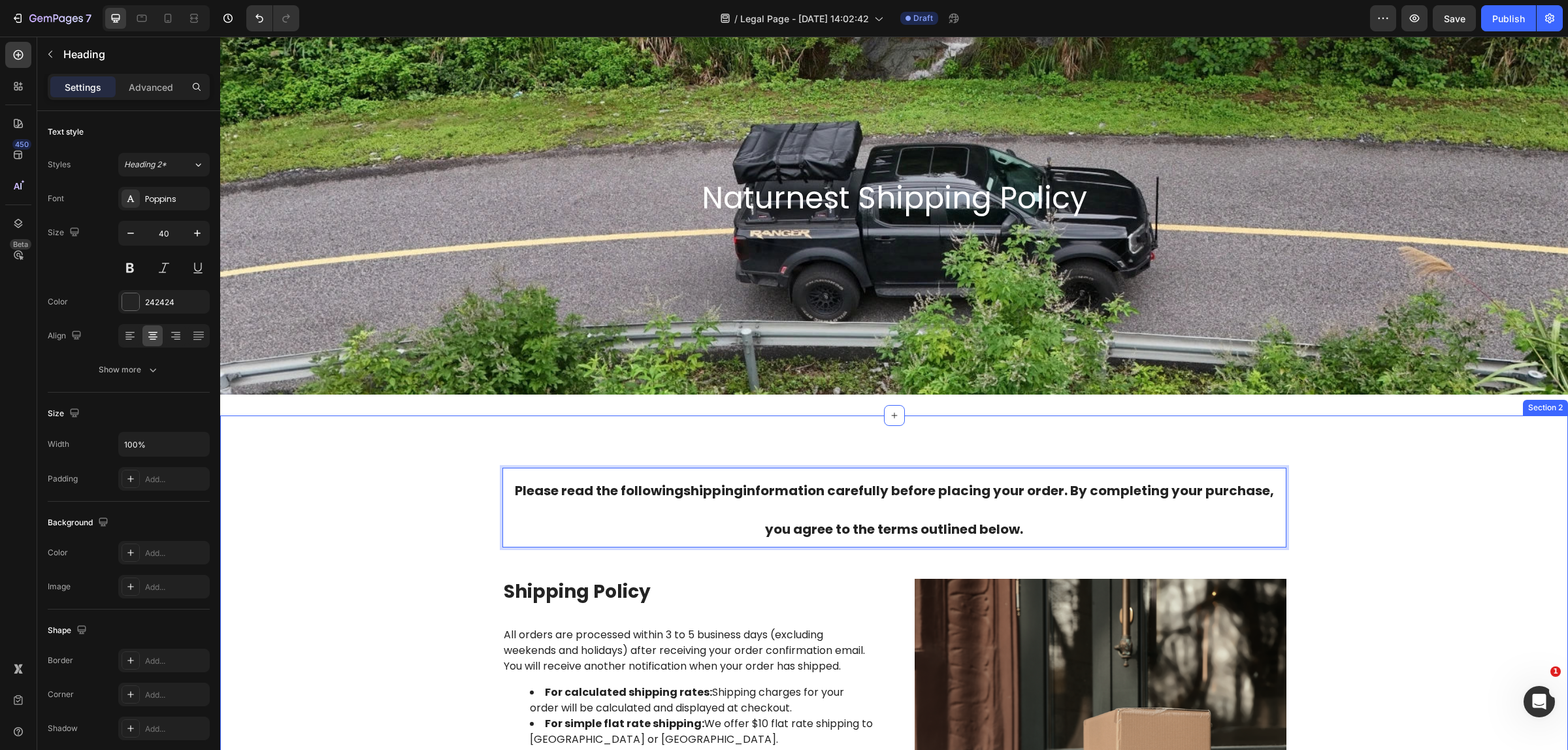
click at [787, 639] on p "All orders are processed within 3 to 5 business days (excluding weekends and ho…" at bounding box center [688, 651] width 369 height 47
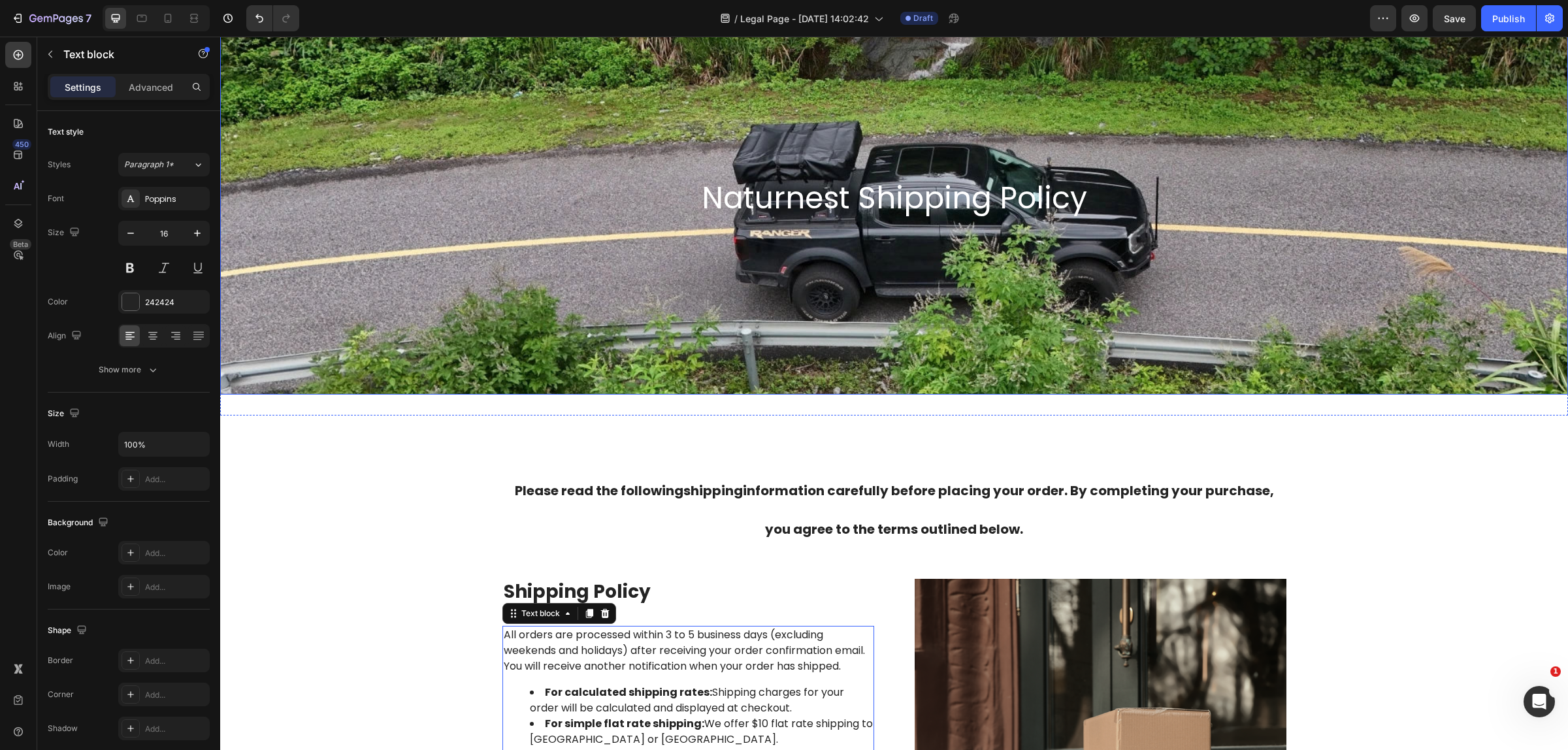
click at [825, 249] on div "Background Image" at bounding box center [893, 198] width 1347 height 392
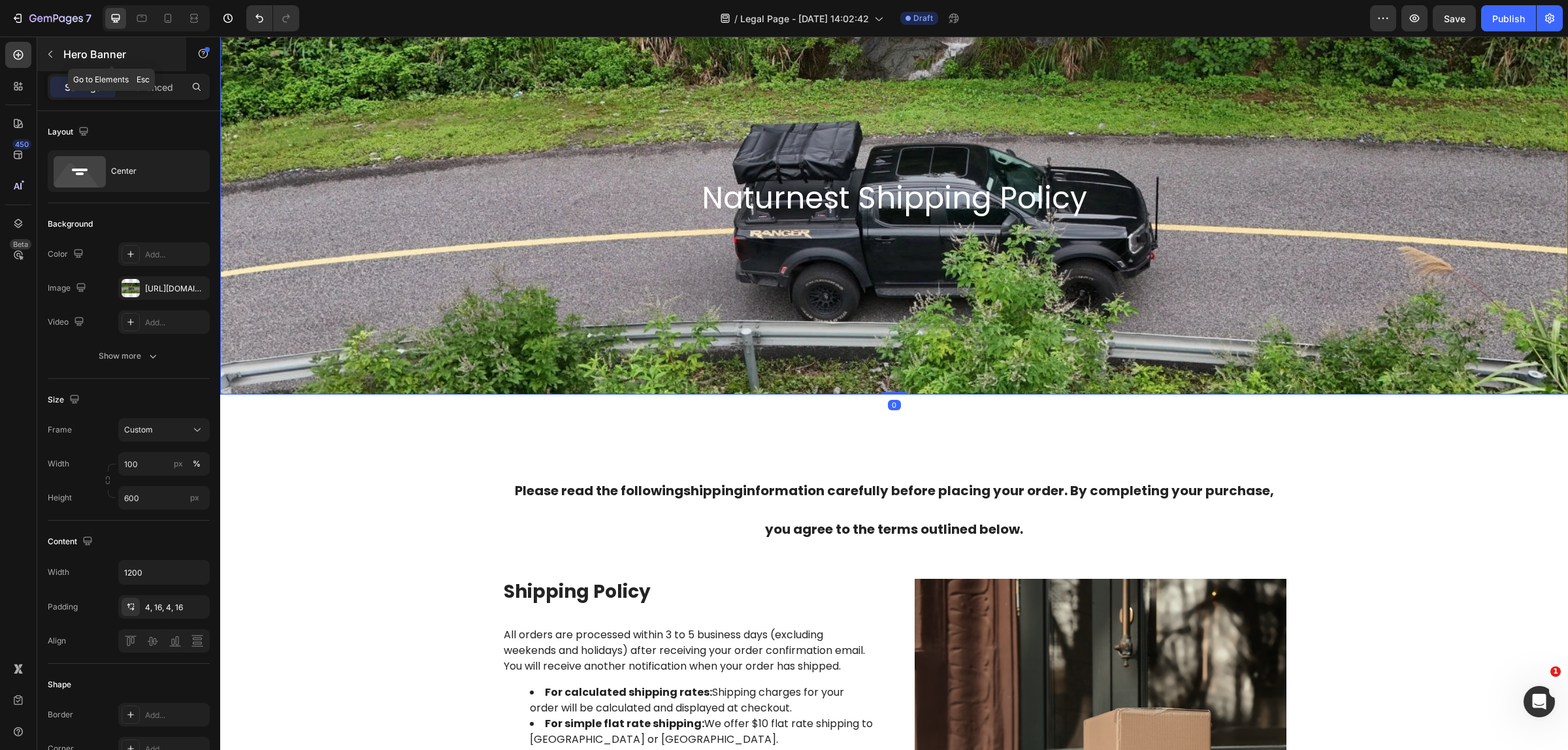
click at [58, 57] on button "button" at bounding box center [50, 54] width 21 height 21
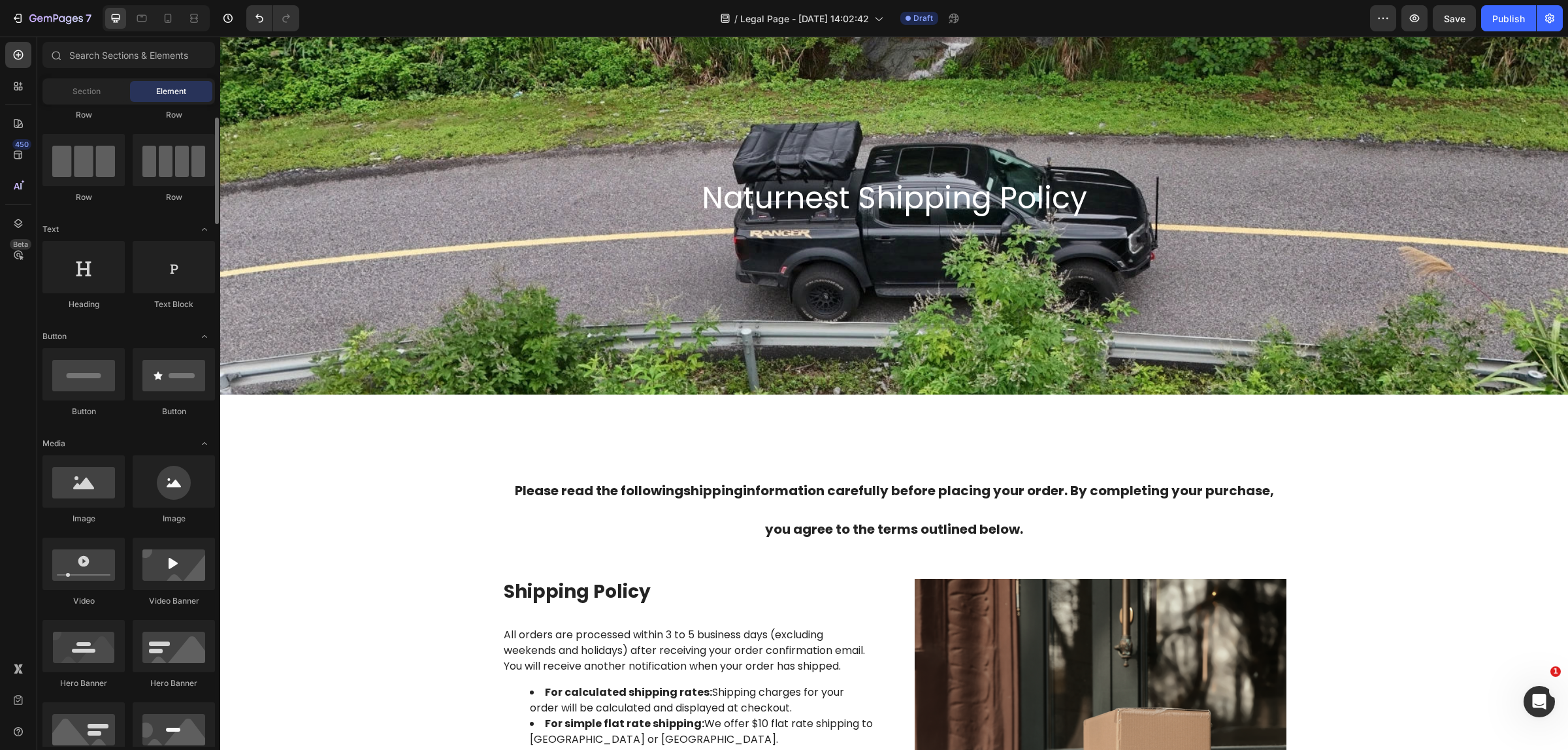
scroll to position [0, 0]
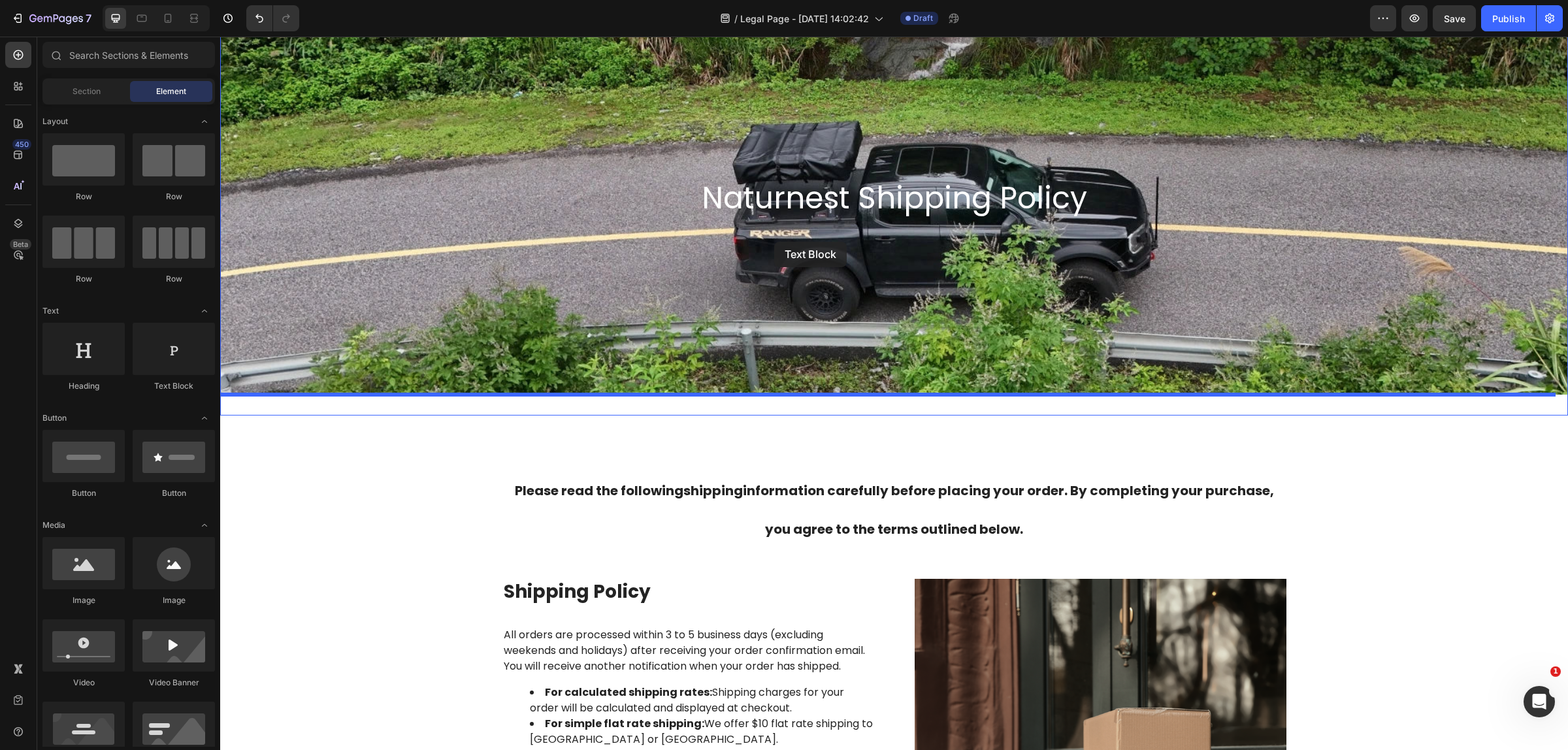
drag, startPoint x: 453, startPoint y: 390, endPoint x: 774, endPoint y: 242, distance: 353.5
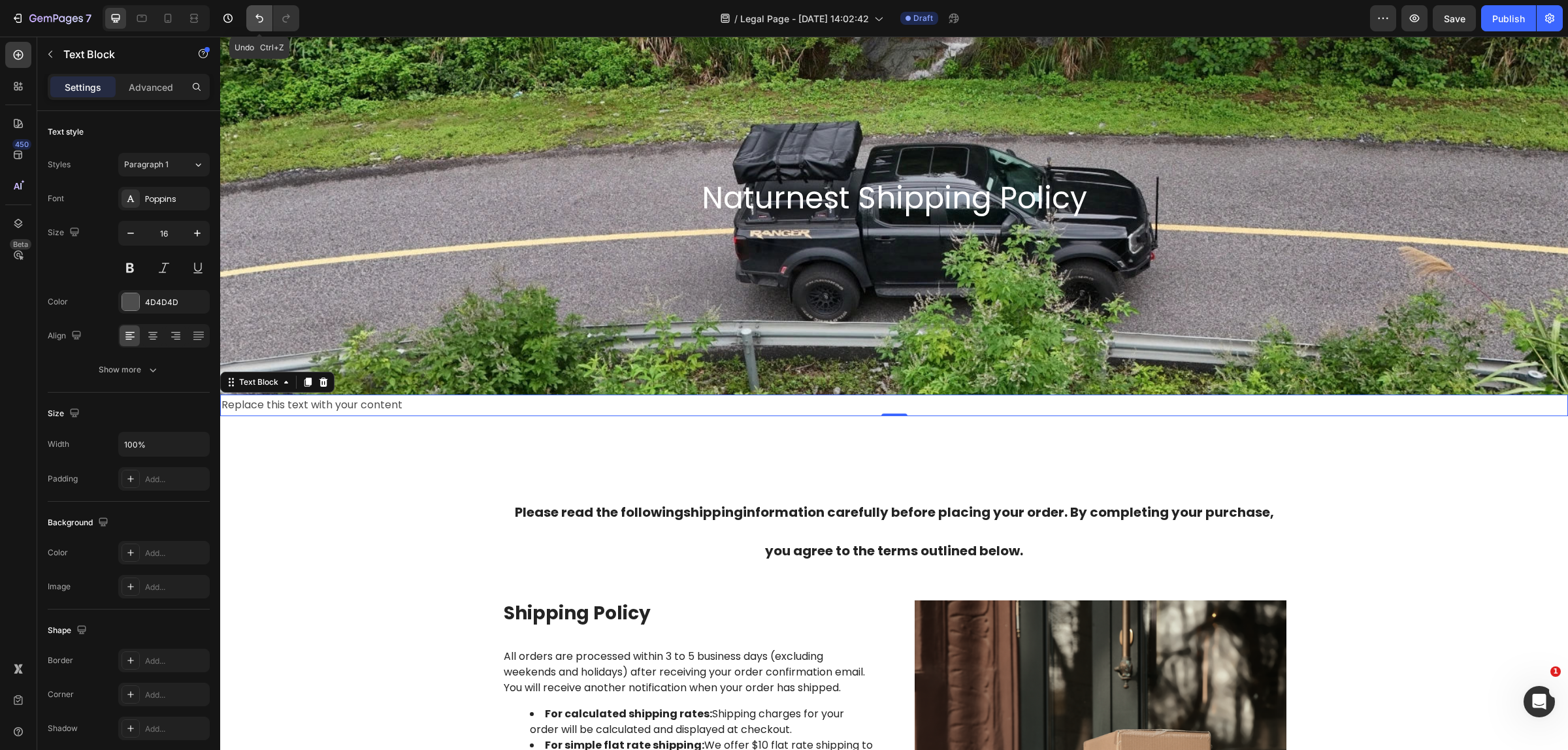
click at [258, 18] on icon "Undo/Redo" at bounding box center [259, 18] width 13 height 13
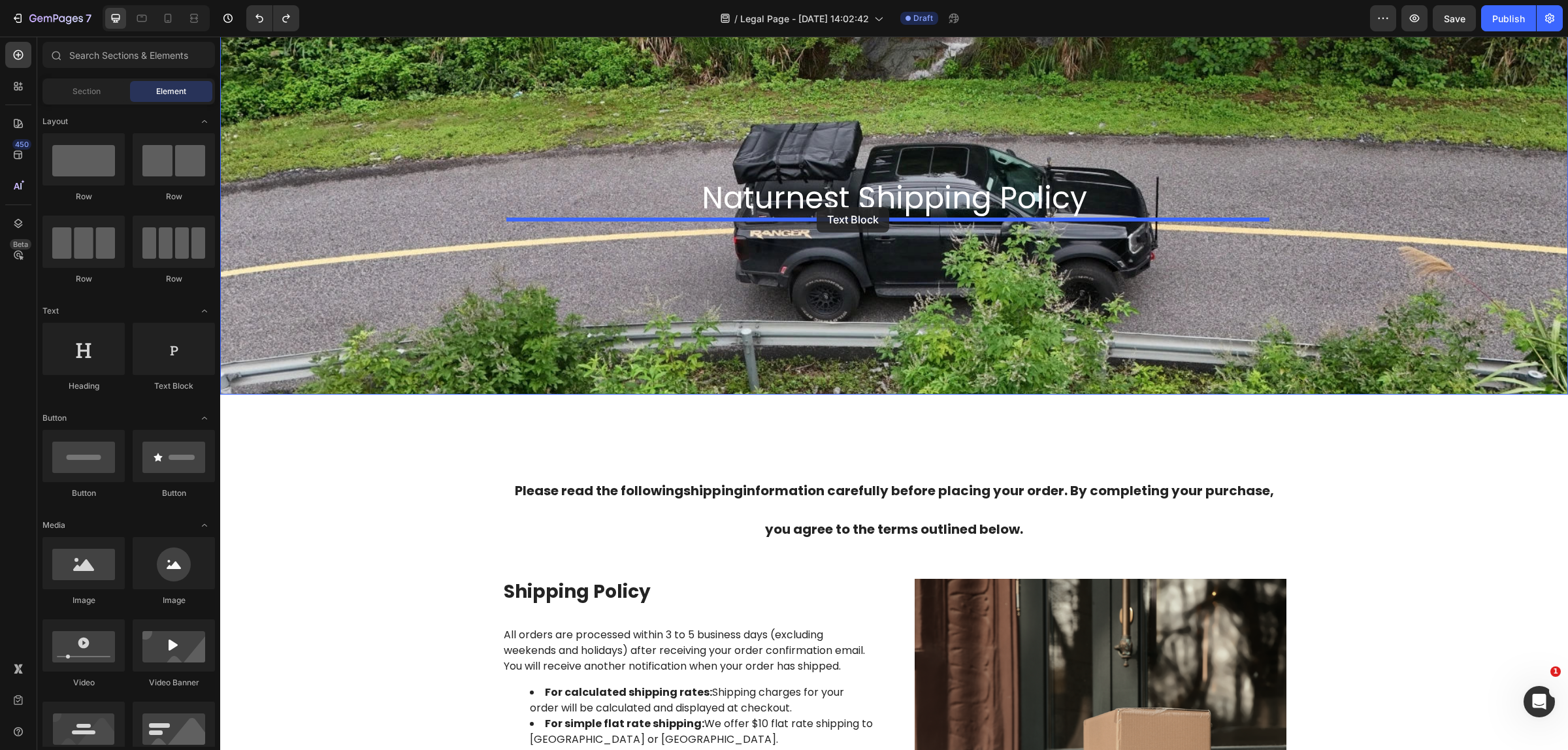
drag, startPoint x: 389, startPoint y: 398, endPoint x: 817, endPoint y: 207, distance: 468.7
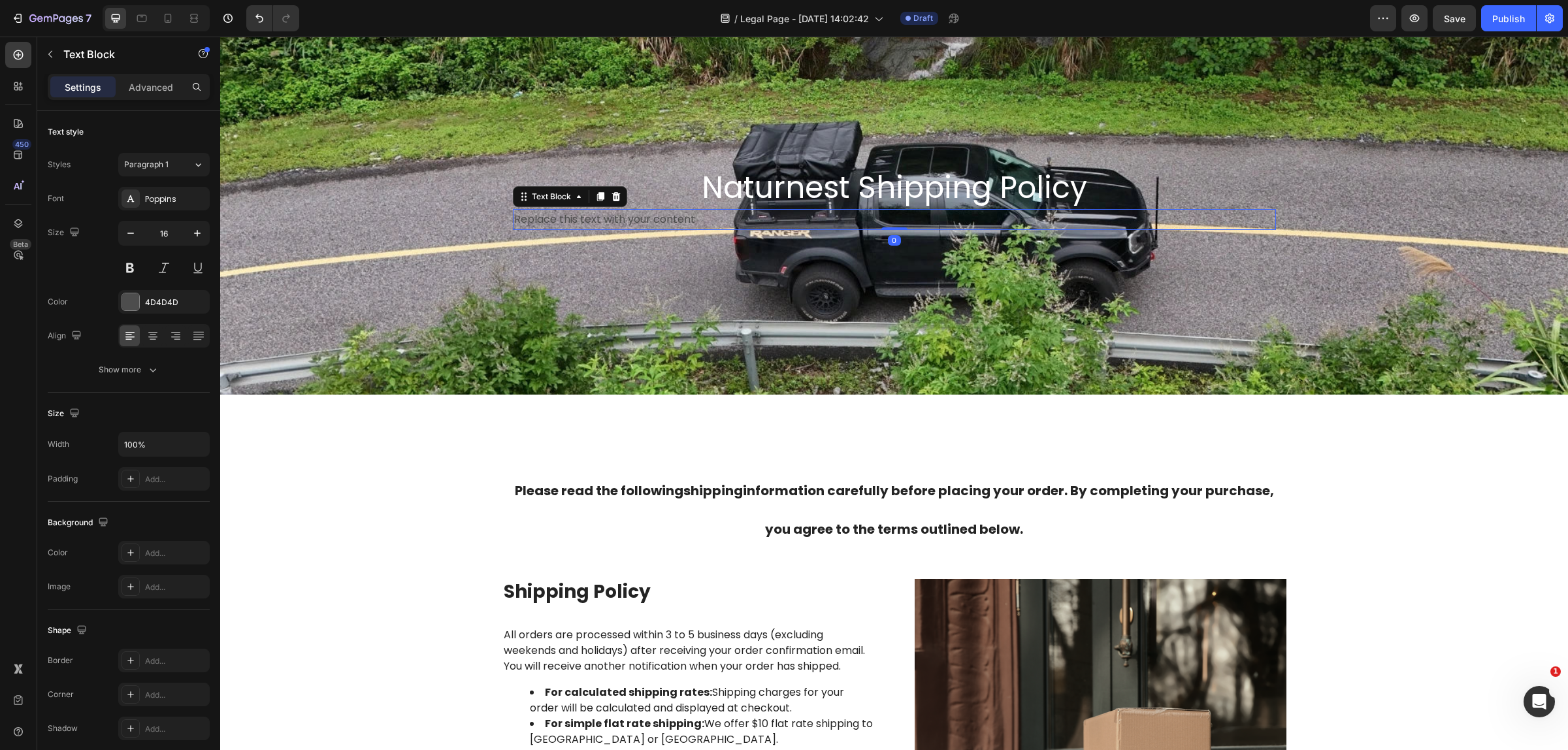
click at [720, 220] on div "Replace this text with your content" at bounding box center [894, 220] width 763 height 22
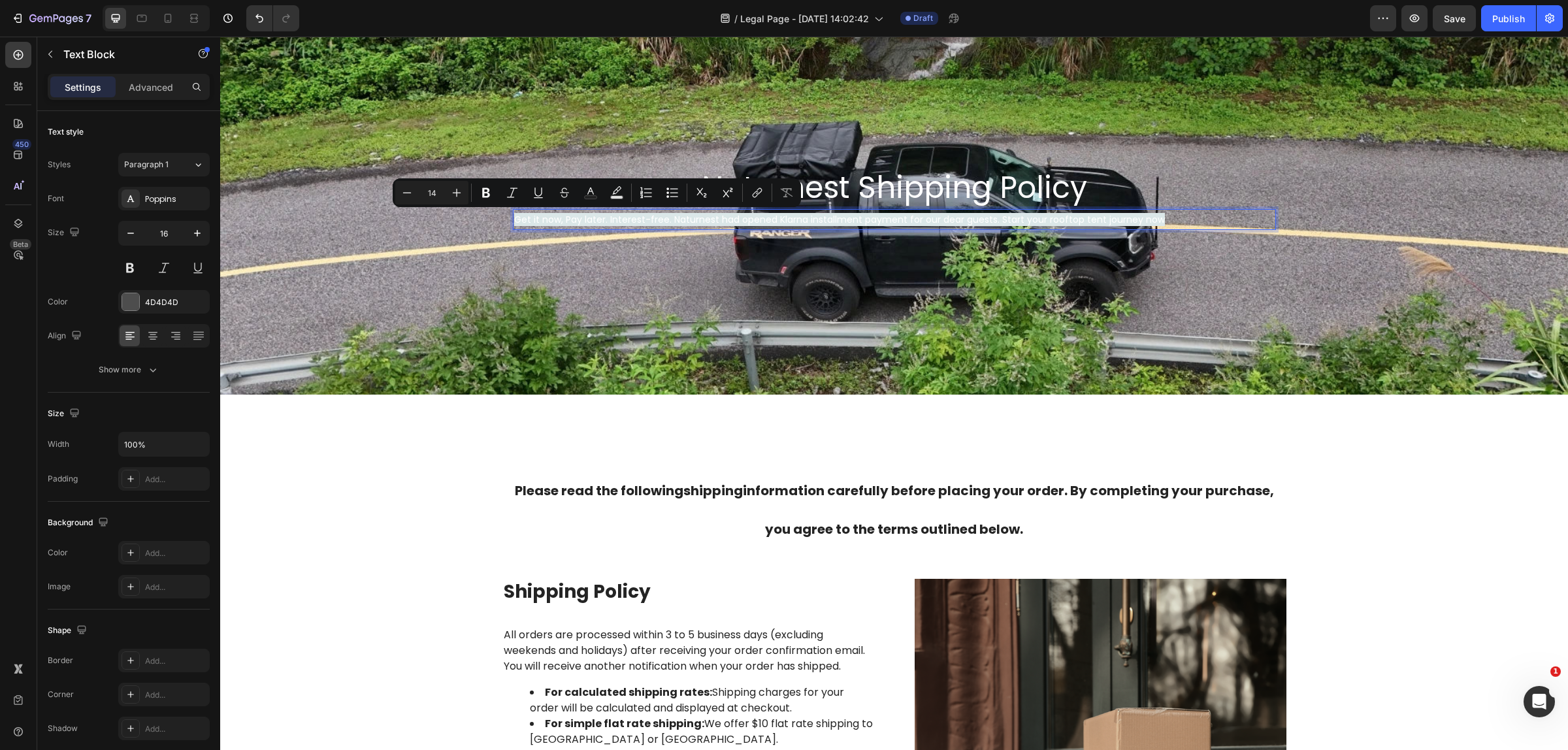
scroll to position [80, 0]
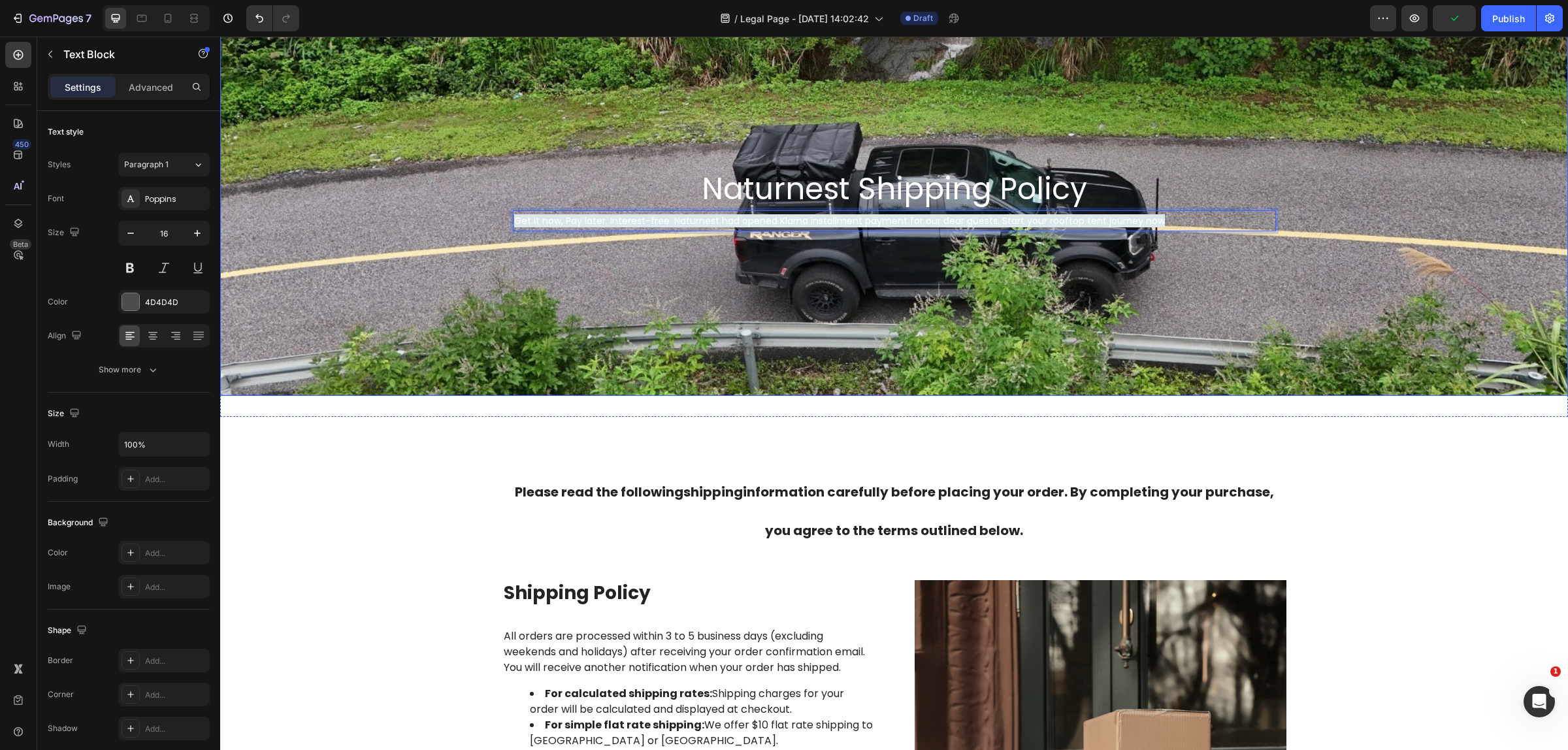
click at [747, 282] on div "Background Image" at bounding box center [893, 200] width 1347 height 392
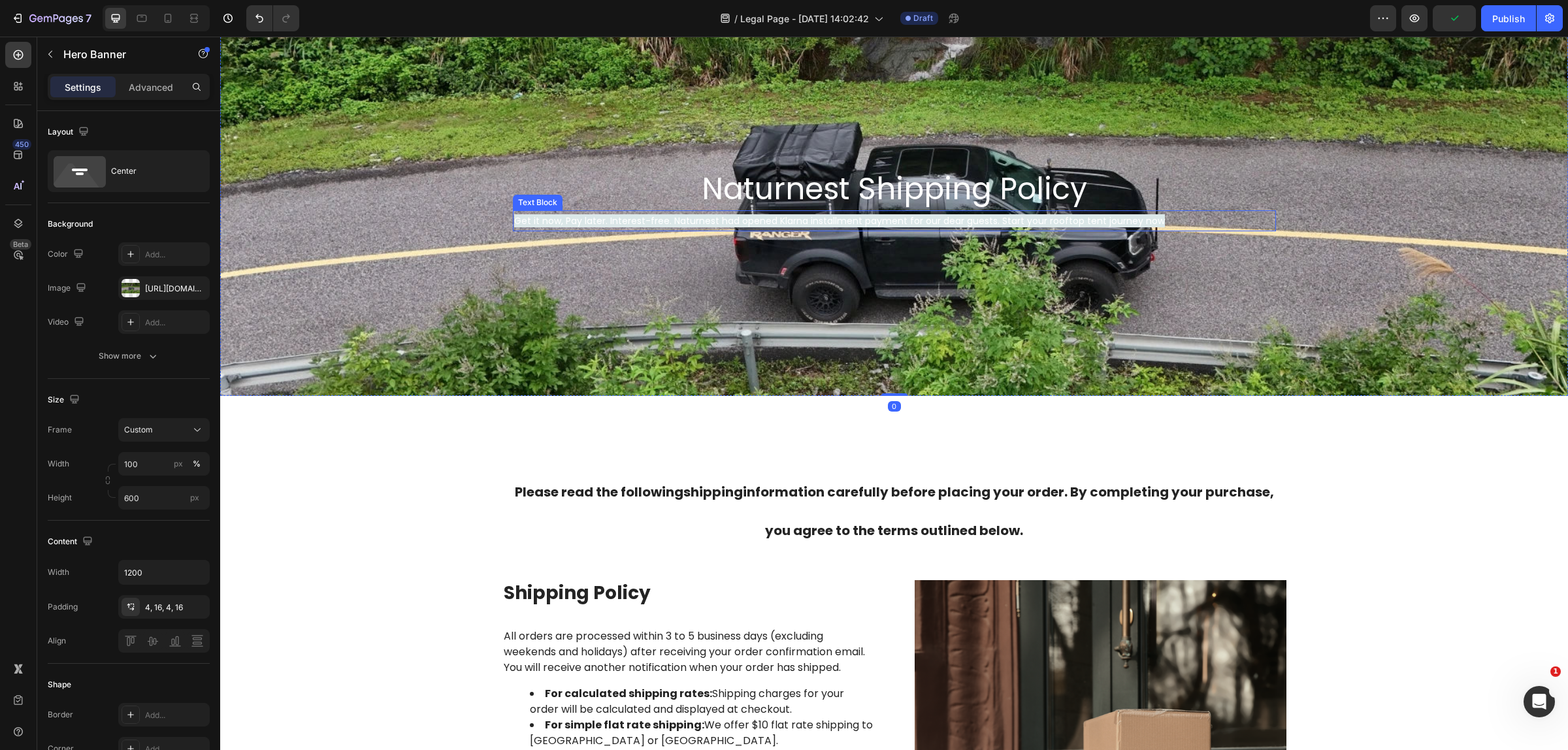
click at [719, 220] on span "Get it now, Pay later. Interest-free. Naturnest had opened Klarna installment p…" at bounding box center [839, 221] width 651 height 13
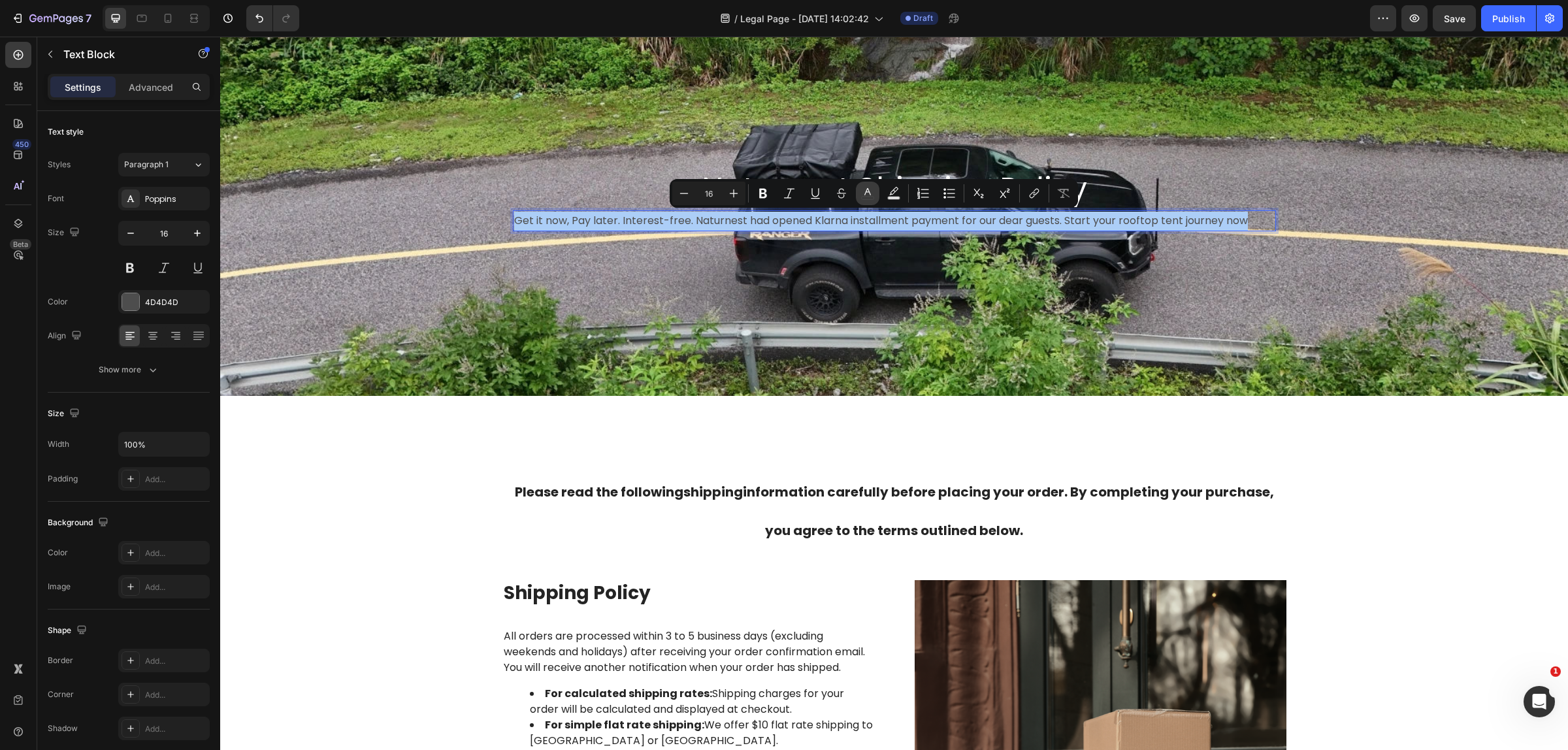
click at [874, 196] on button "color" at bounding box center [867, 193] width 23 height 23
type input "4D4D4D"
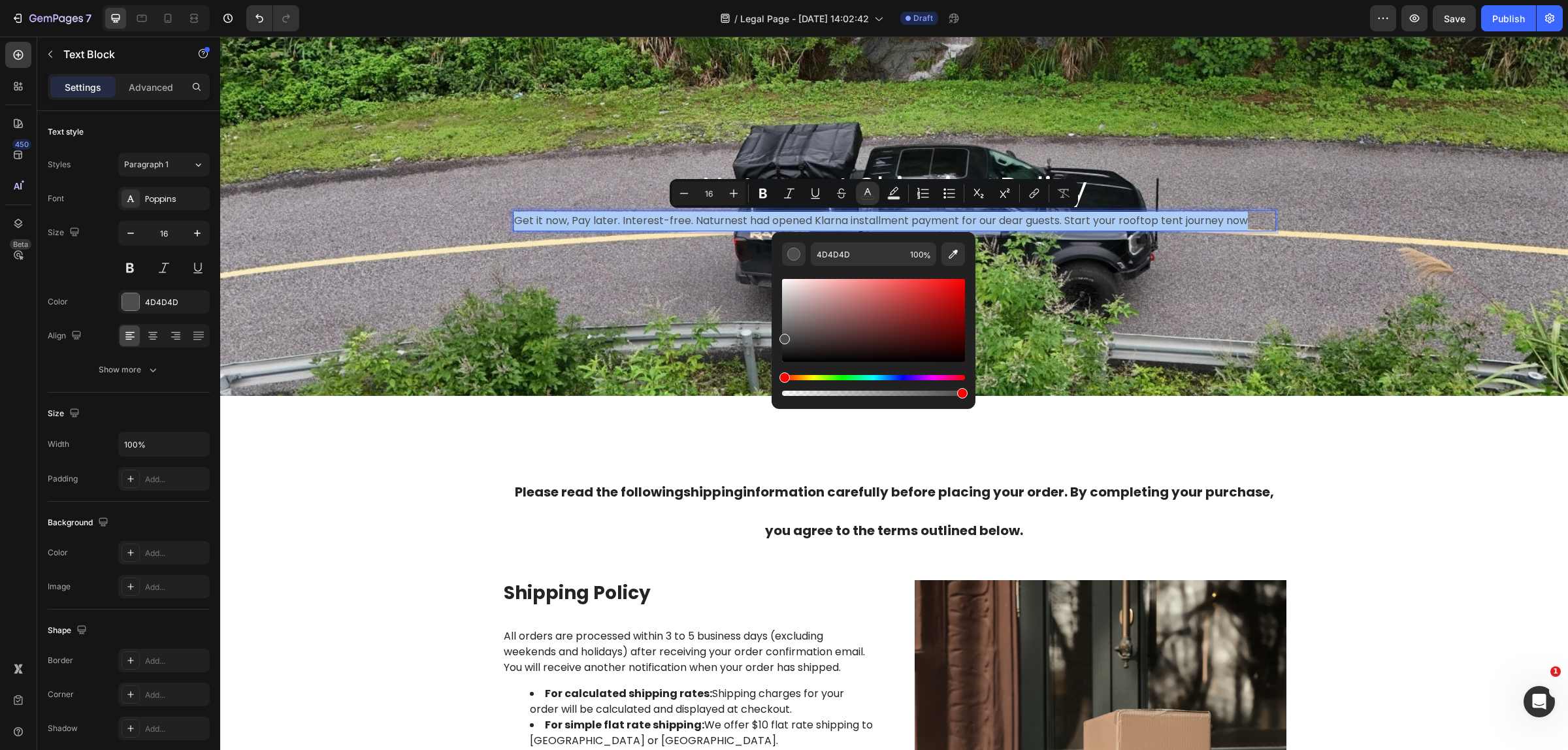
click at [785, 281] on div "Editor contextual toolbar" at bounding box center [873, 320] width 183 height 83
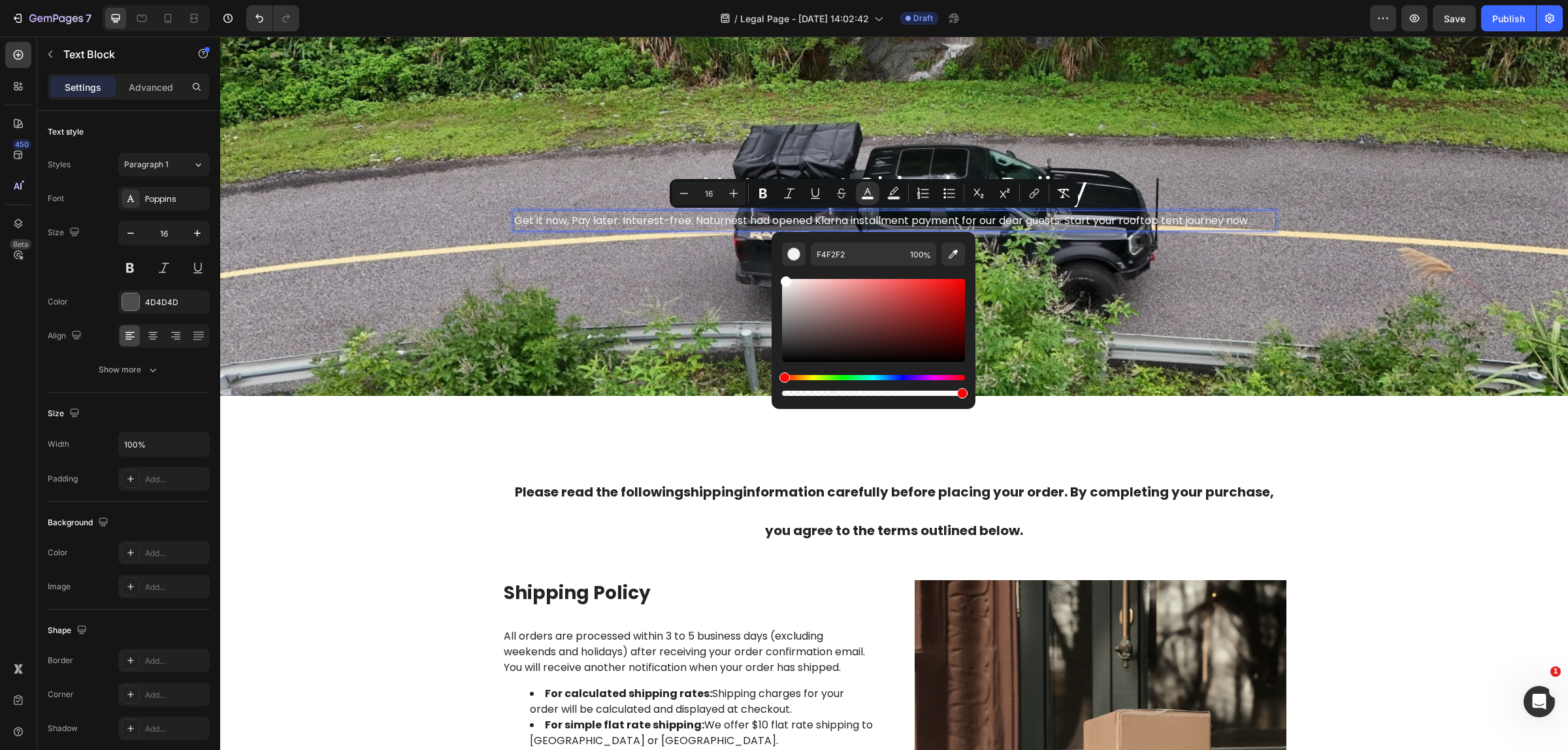
click at [786, 275] on div "Editor contextual toolbar" at bounding box center [873, 332] width 183 height 133
click at [851, 253] on input "FFF9F9" at bounding box center [857, 254] width 94 height 23
type input "FFFFFF"
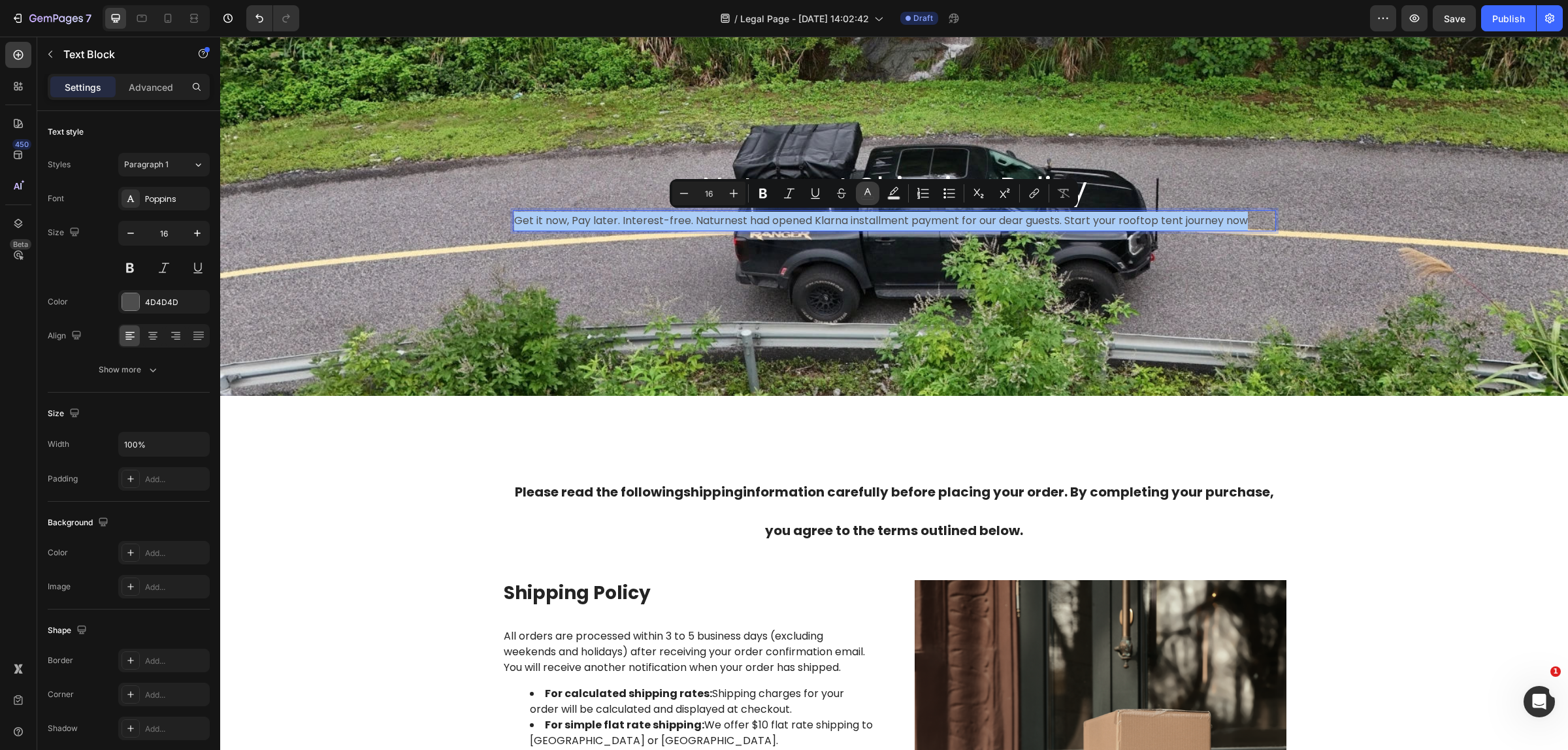
click at [876, 193] on button "color" at bounding box center [867, 193] width 23 height 23
type input "4D4D4D"
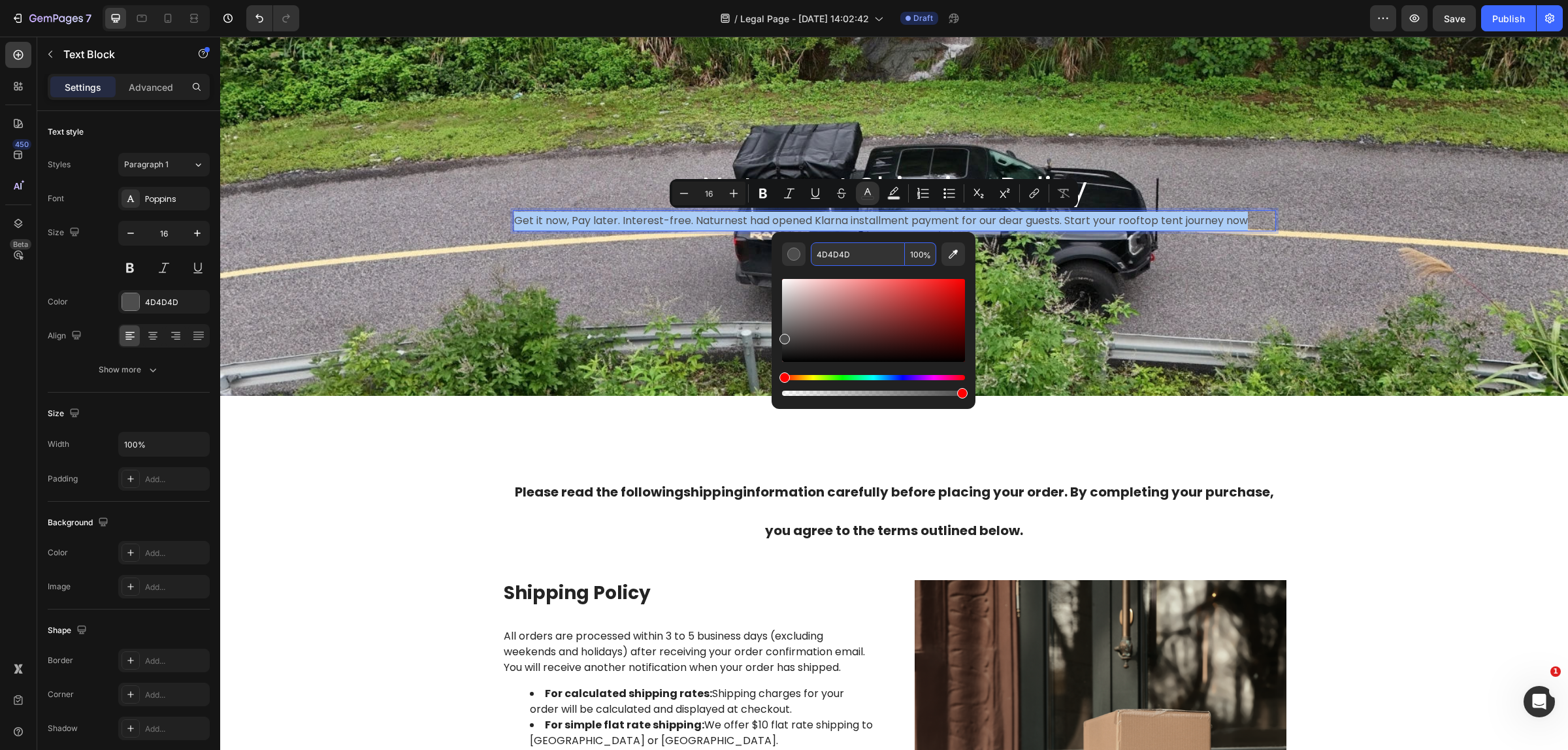
click at [850, 253] on input "4D4D4D" at bounding box center [857, 254] width 94 height 23
type input "FFFFFF"
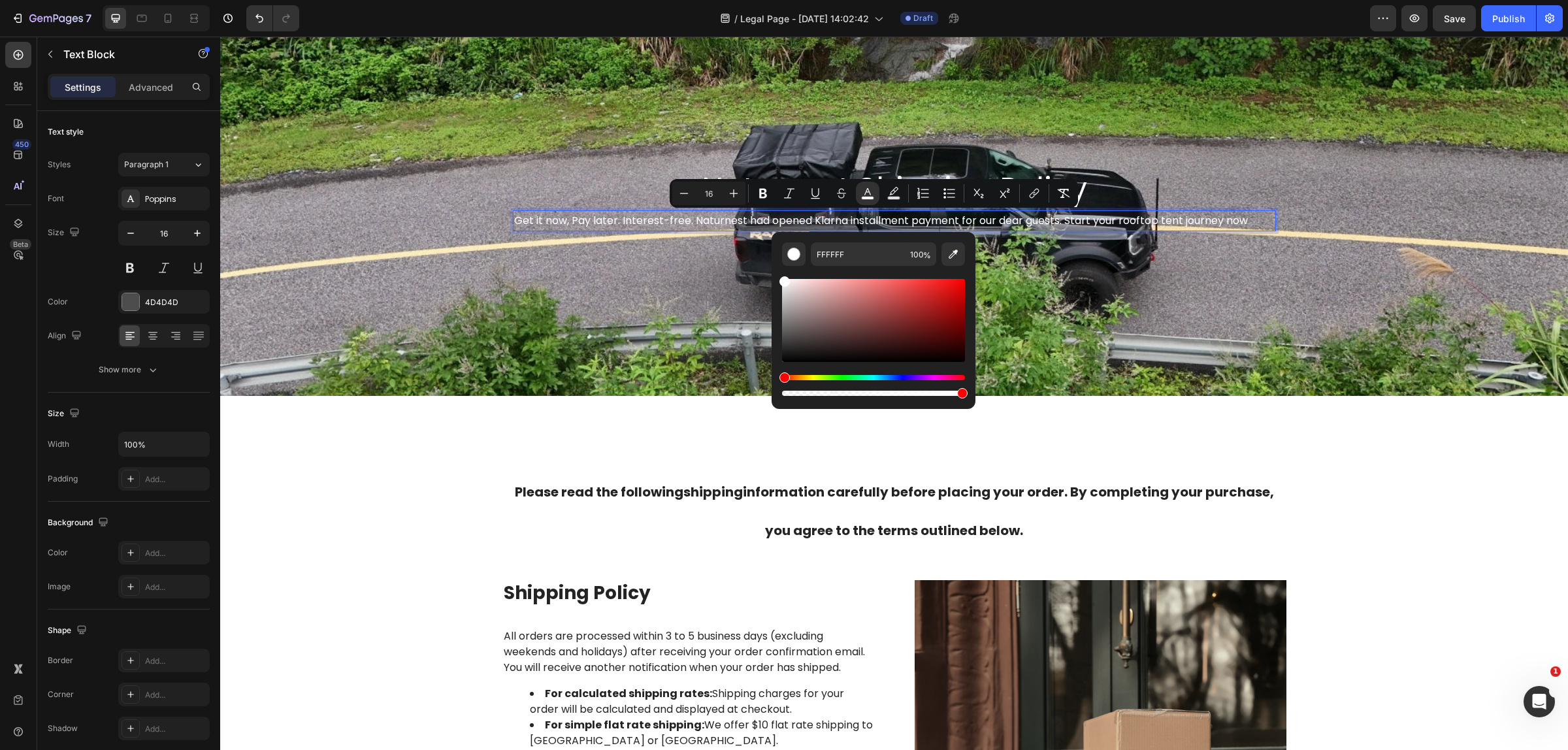
click at [846, 274] on div "Editor contextual toolbar" at bounding box center [873, 332] width 183 height 133
click at [680, 253] on div "Background Image" at bounding box center [893, 200] width 1347 height 392
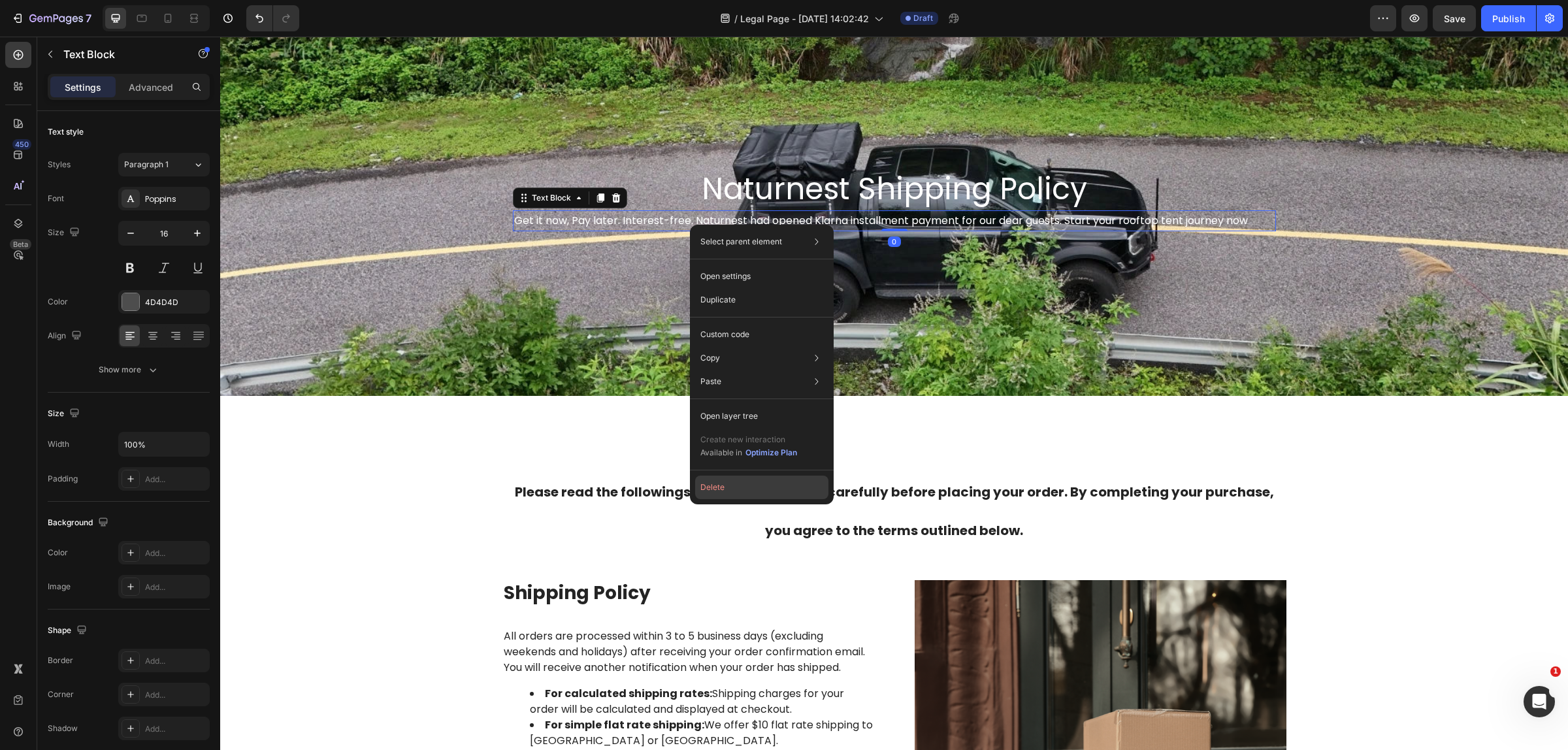
click at [726, 497] on button "Delete" at bounding box center [761, 487] width 133 height 23
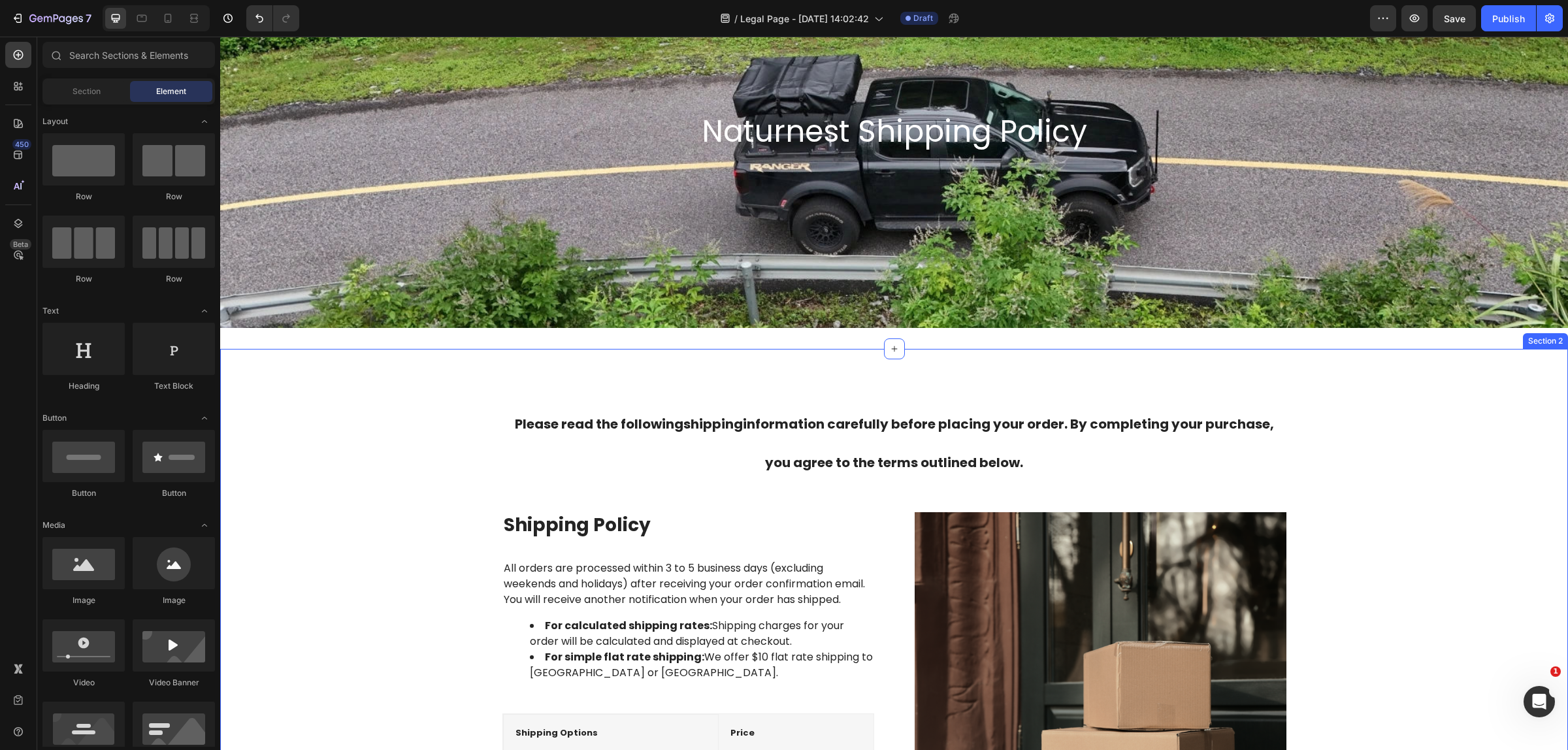
scroll to position [162, 0]
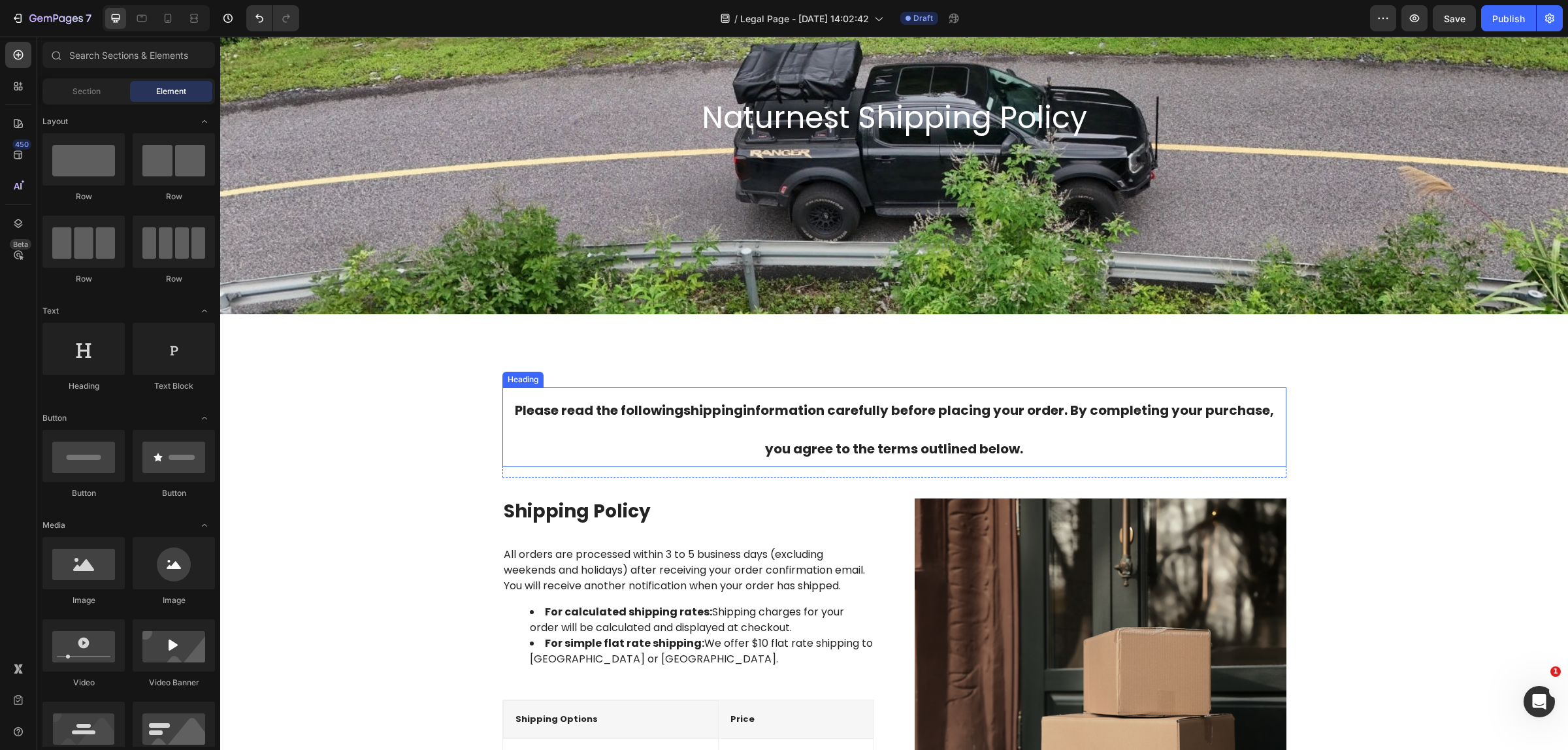
click at [849, 442] on span "Please read the following shipping information carefully before placing your or…" at bounding box center [894, 430] width 759 height 57
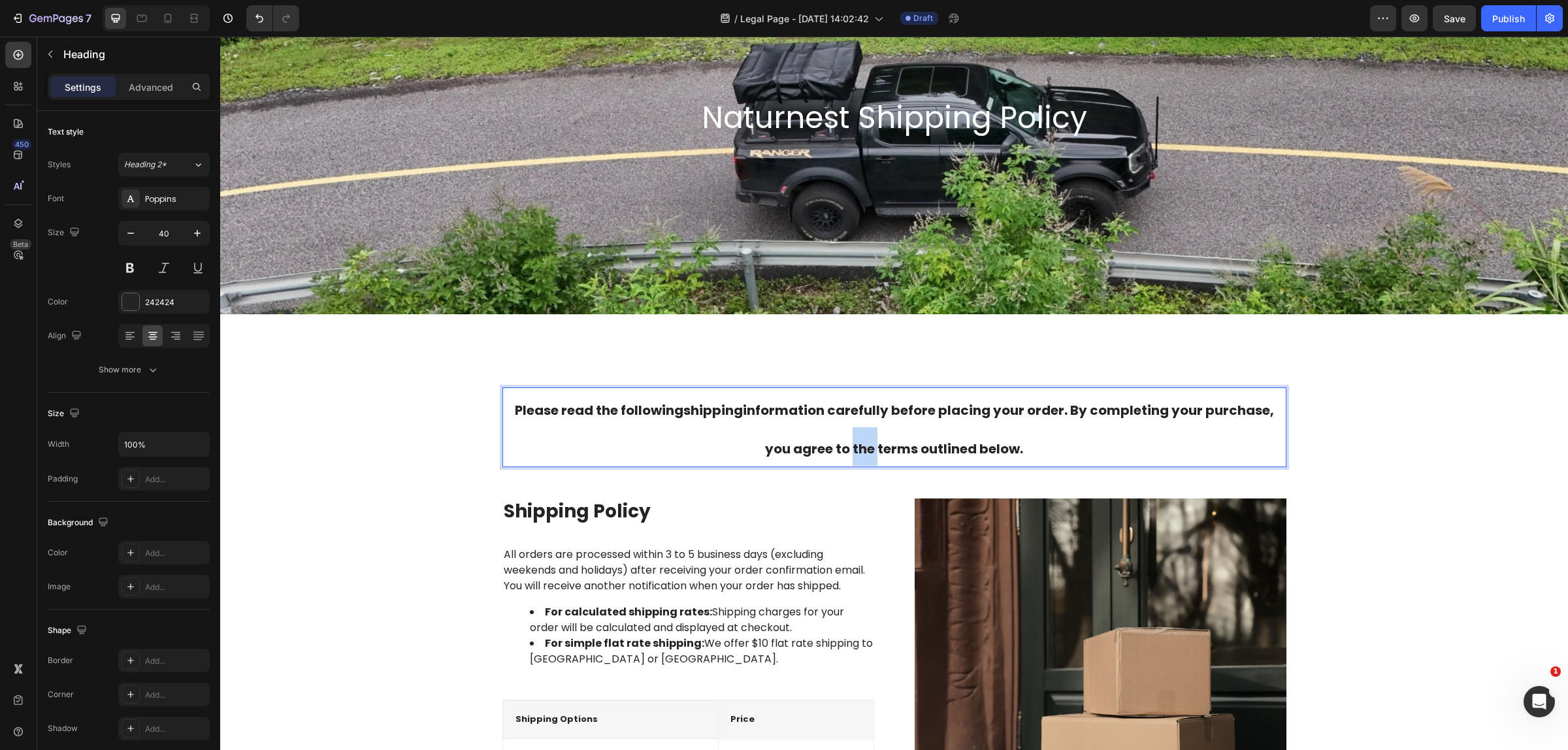
click at [849, 442] on span "Please read the following shipping information carefully before placing your or…" at bounding box center [894, 430] width 759 height 57
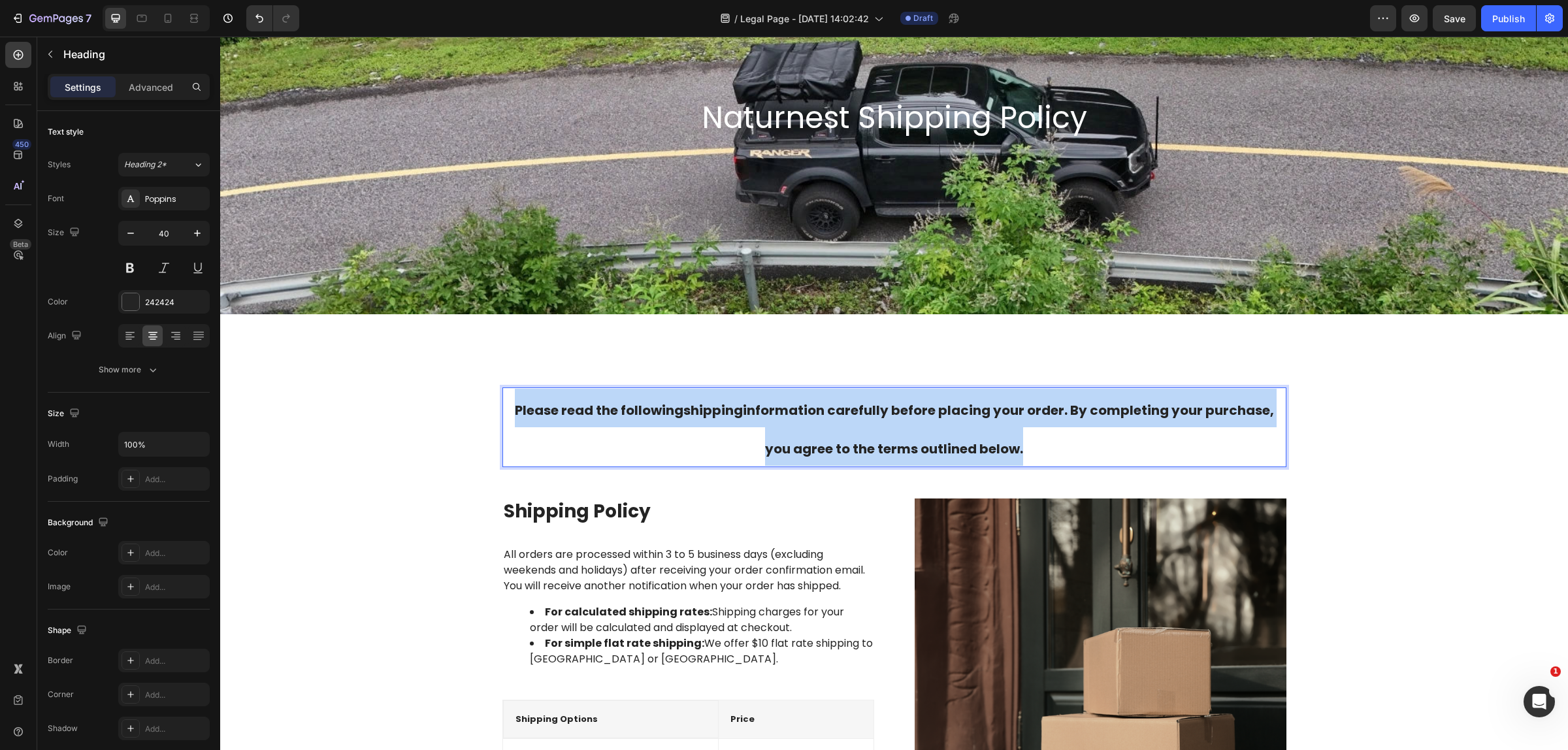
click at [849, 442] on span "Please read the following shipping information carefully before placing your or…" at bounding box center [894, 430] width 759 height 57
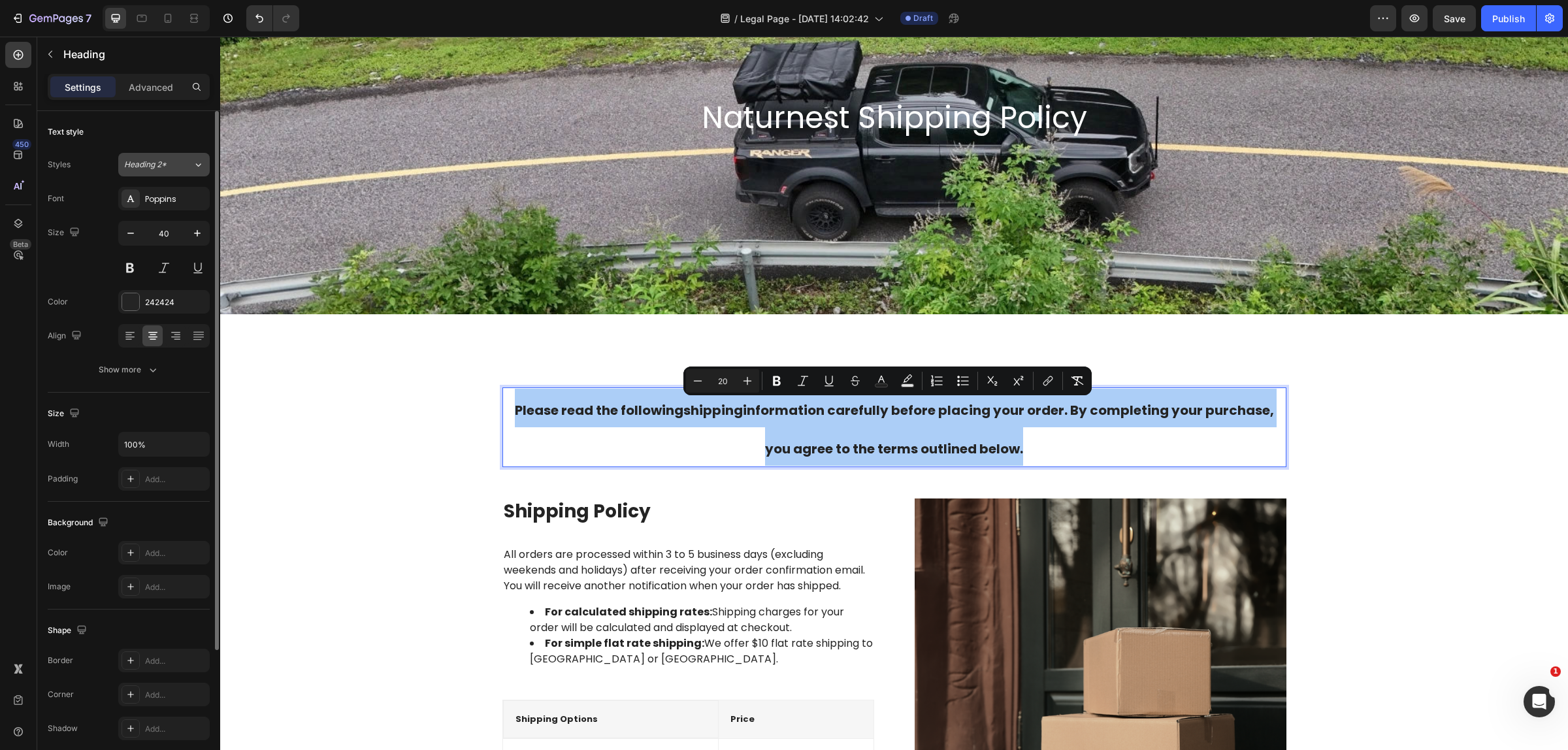
click at [184, 168] on div "Heading 2*" at bounding box center [158, 165] width 69 height 12
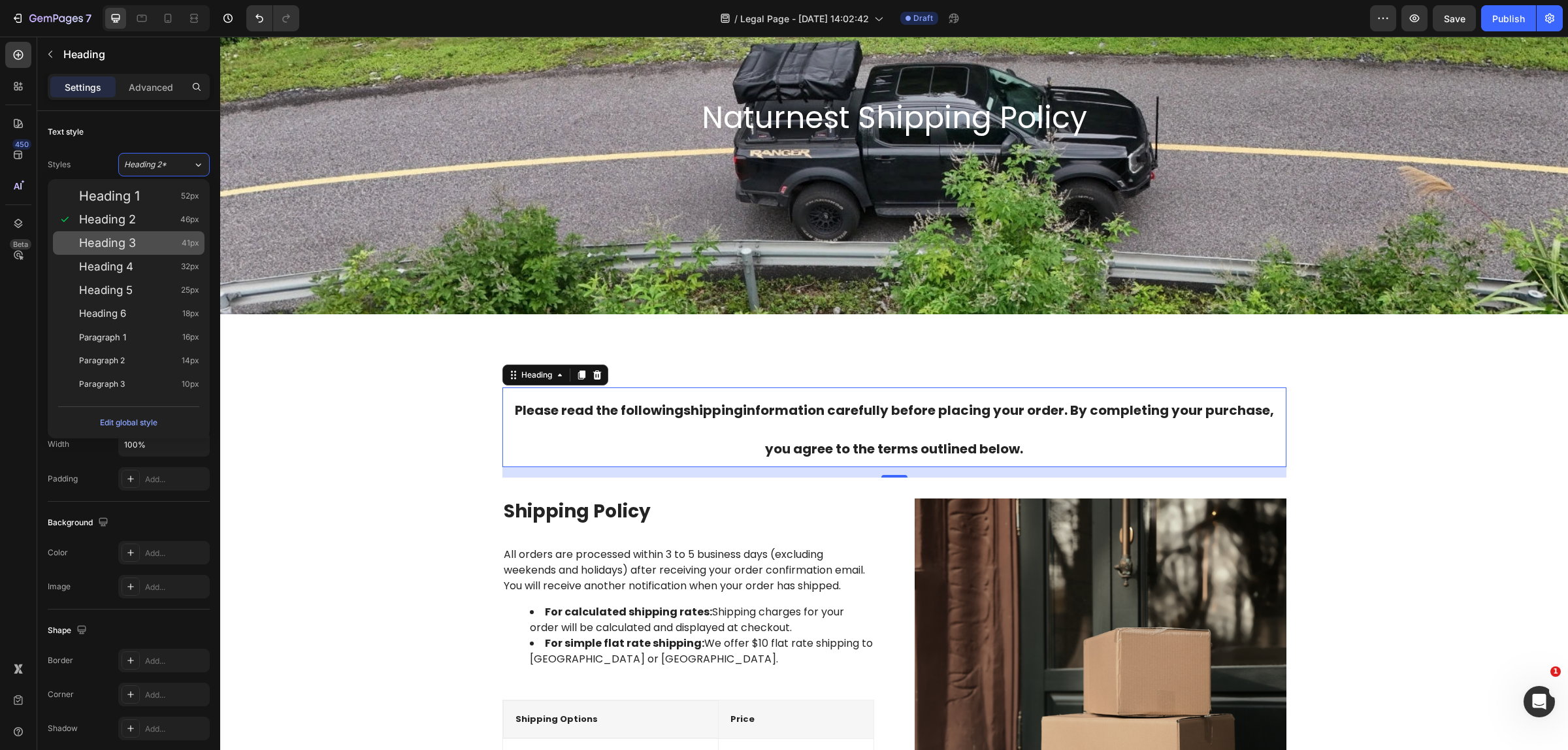
click at [126, 247] on span "Heading 3" at bounding box center [107, 242] width 57 height 13
type input "41"
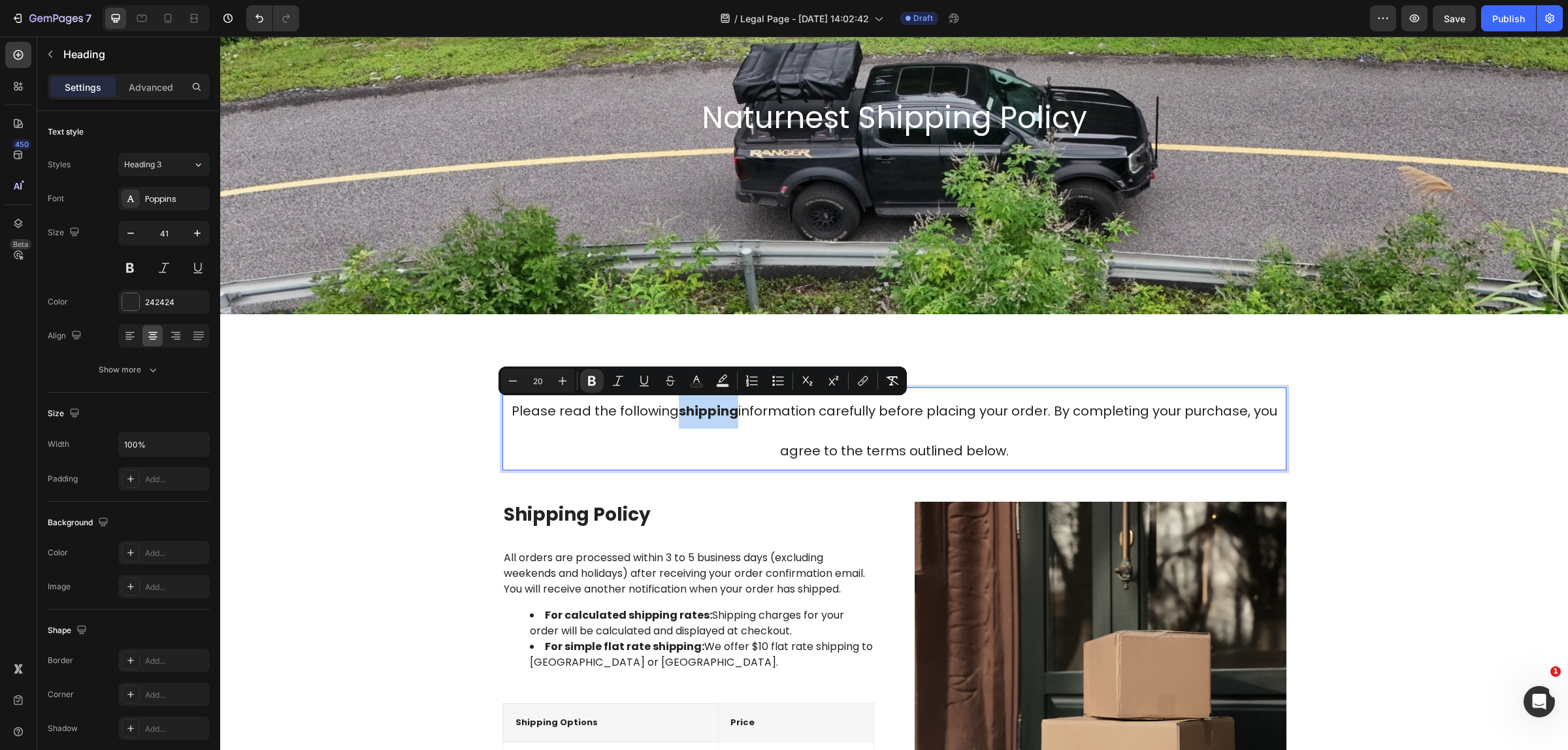
drag, startPoint x: 673, startPoint y: 412, endPoint x: 732, endPoint y: 416, distance: 59.1
click at [732, 416] on strong "shipping" at bounding box center [708, 410] width 59 height 18
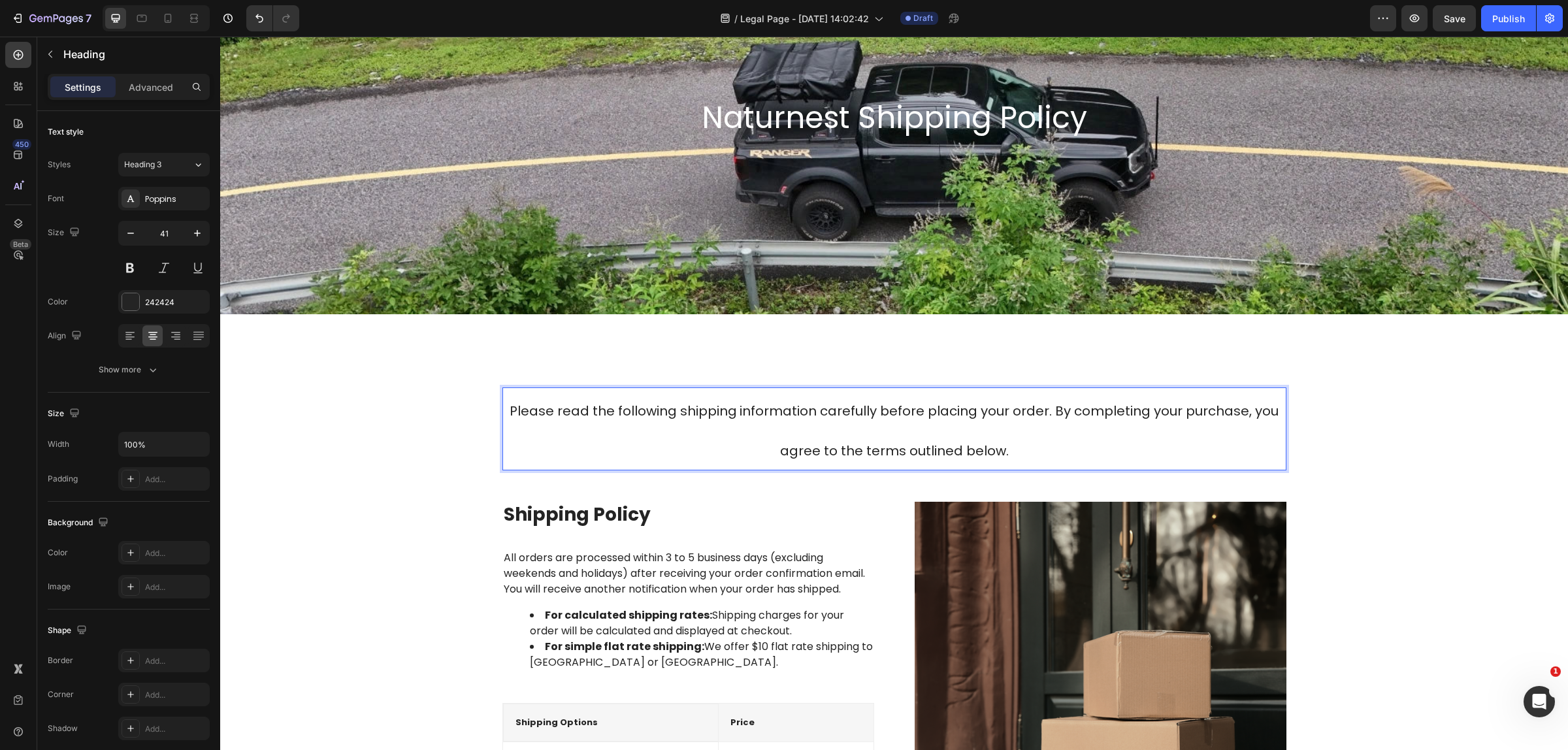
click at [736, 442] on p "Please read the following shipping information carefully before placing your or…" at bounding box center [894, 429] width 781 height 80
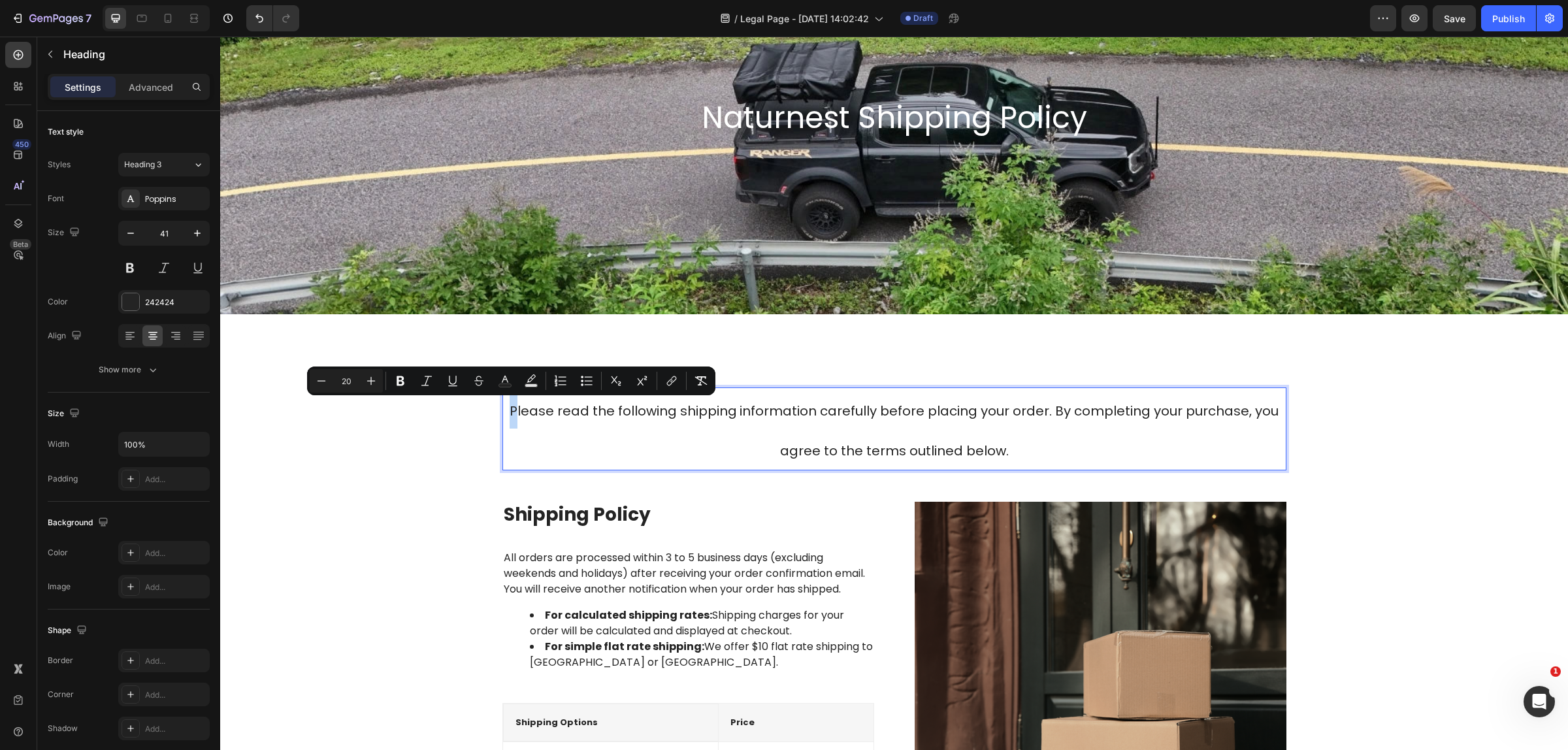
drag, startPoint x: 516, startPoint y: 409, endPoint x: 507, endPoint y: 410, distance: 9.1
click at [510, 410] on span "Please read the following shipping information carefully before placing your or…" at bounding box center [894, 430] width 768 height 58
click at [369, 380] on icon "Editor contextual toolbar" at bounding box center [371, 381] width 9 height 9
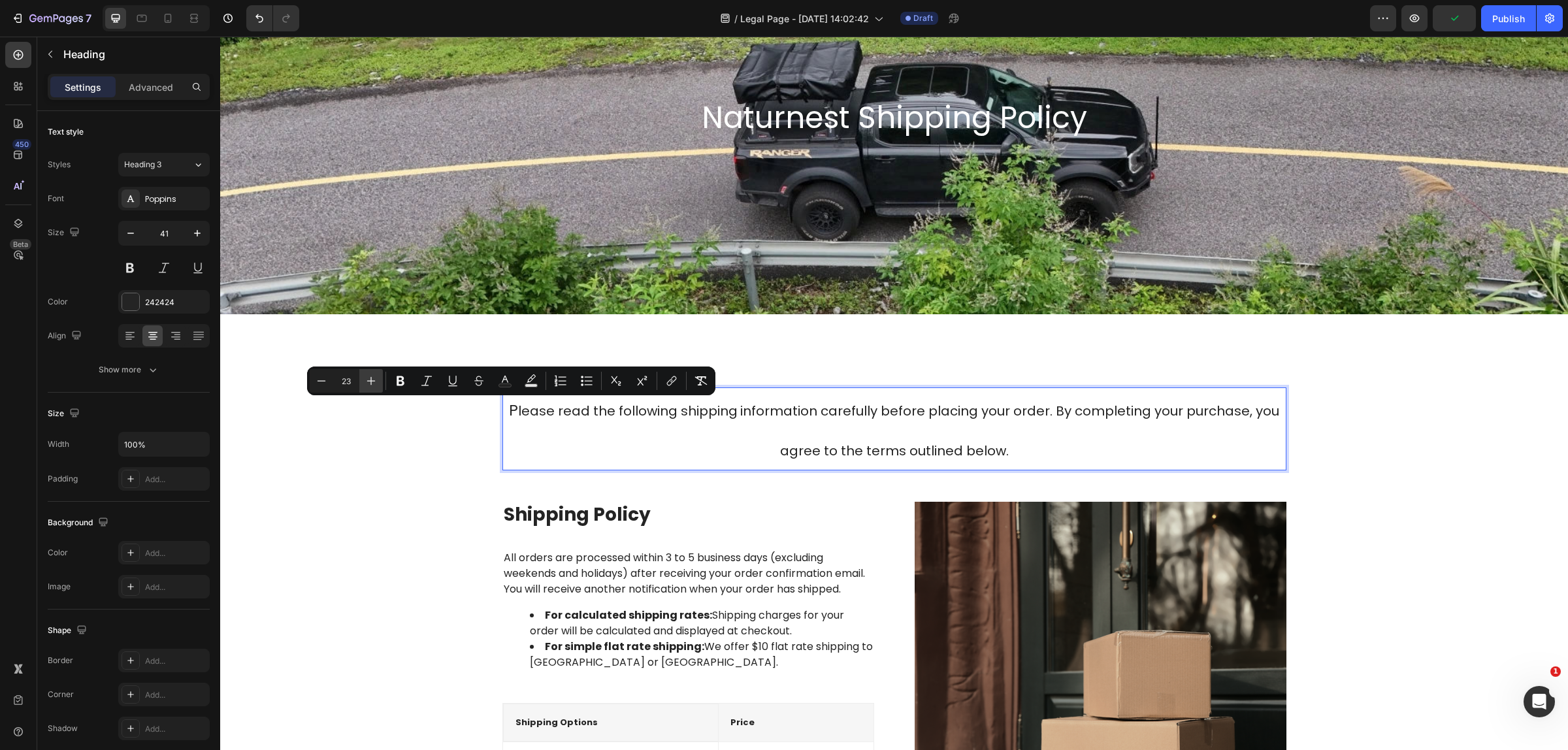
click at [369, 380] on icon "Editor contextual toolbar" at bounding box center [371, 381] width 9 height 9
type input "27"
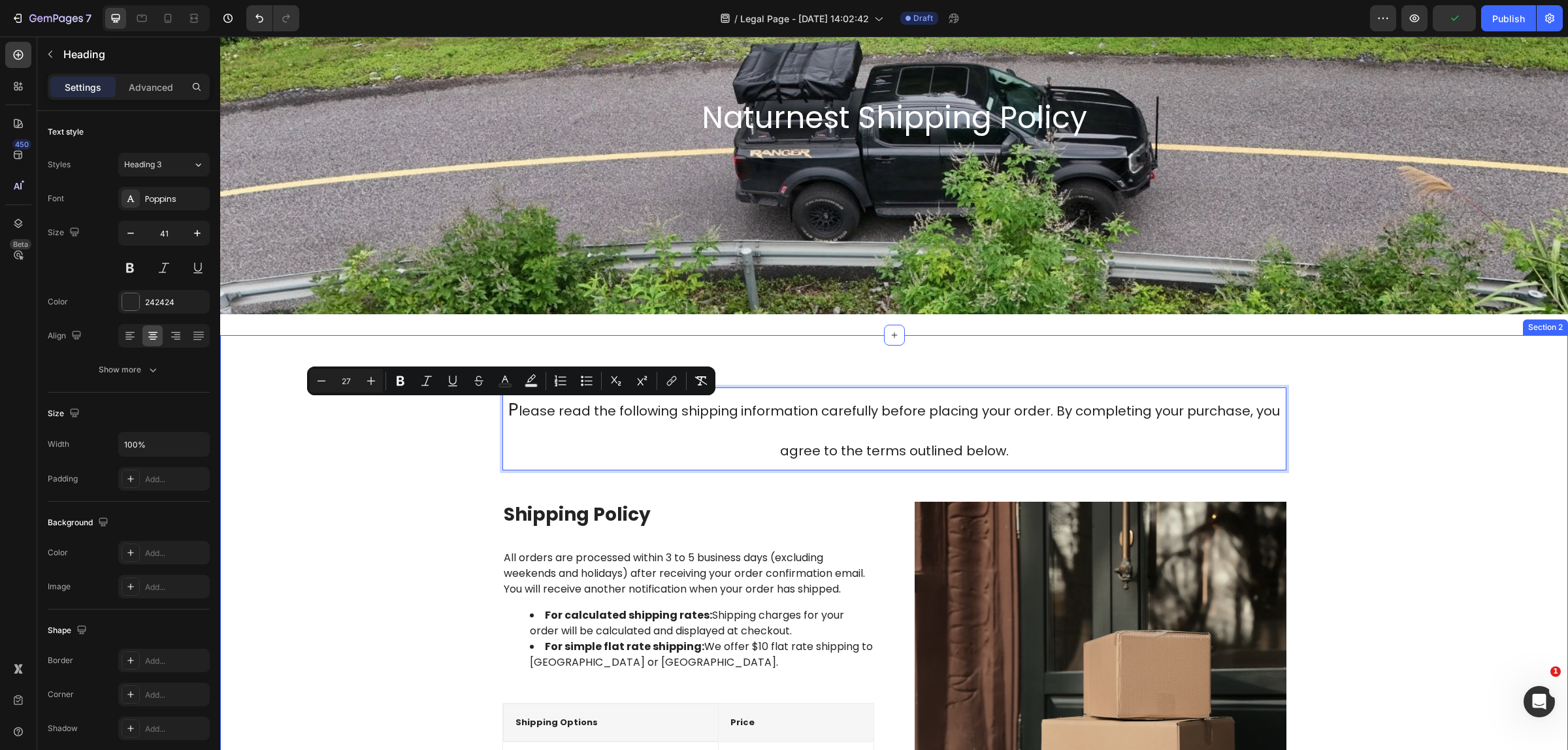
click at [719, 483] on div "P lease read the following shipping information carefully before placing your o…" at bounding box center [894, 653] width 1328 height 531
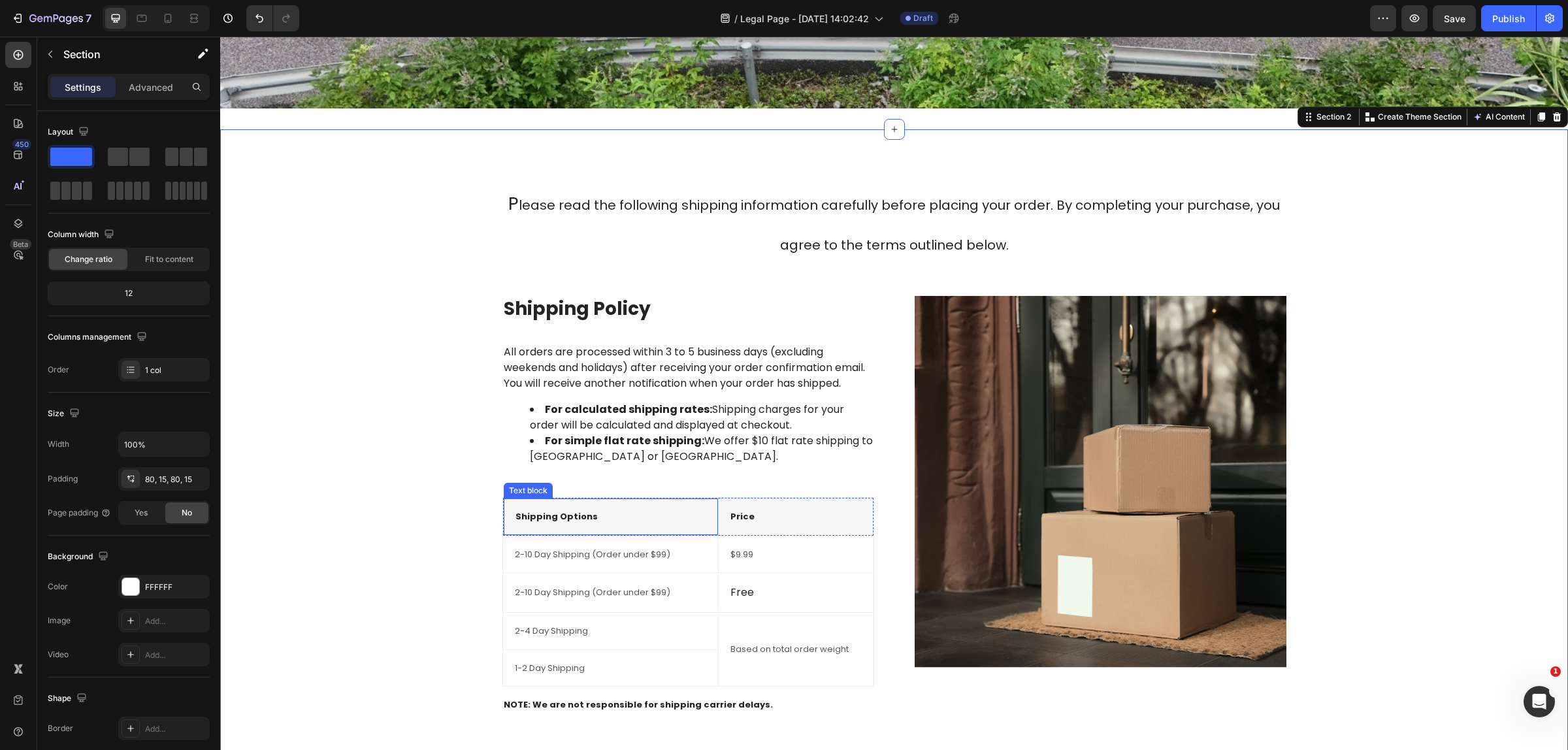
scroll to position [489, 0]
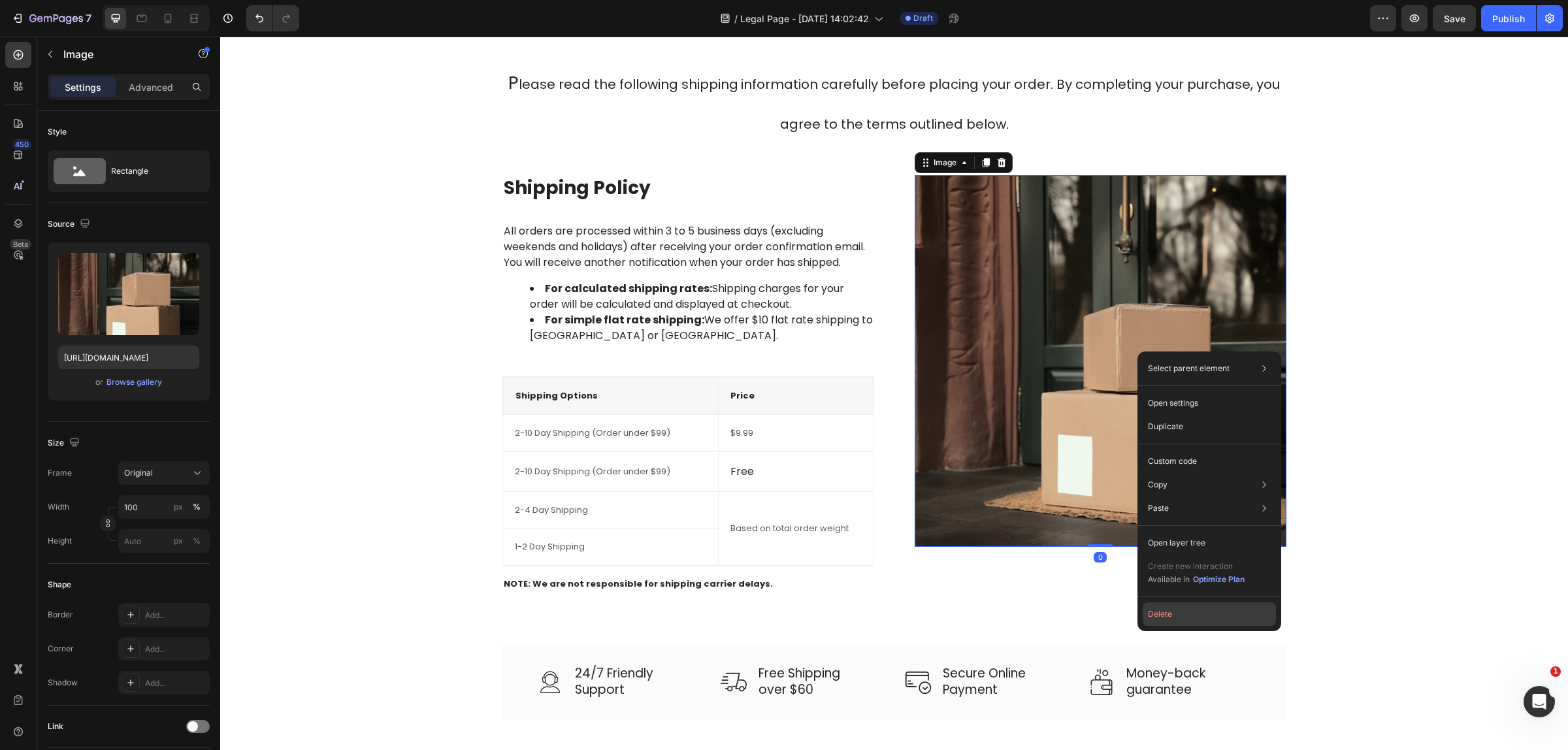
drag, startPoint x: 1174, startPoint y: 615, endPoint x: 953, endPoint y: 575, distance: 224.6
click at [1174, 615] on button "Delete" at bounding box center [1209, 614] width 133 height 23
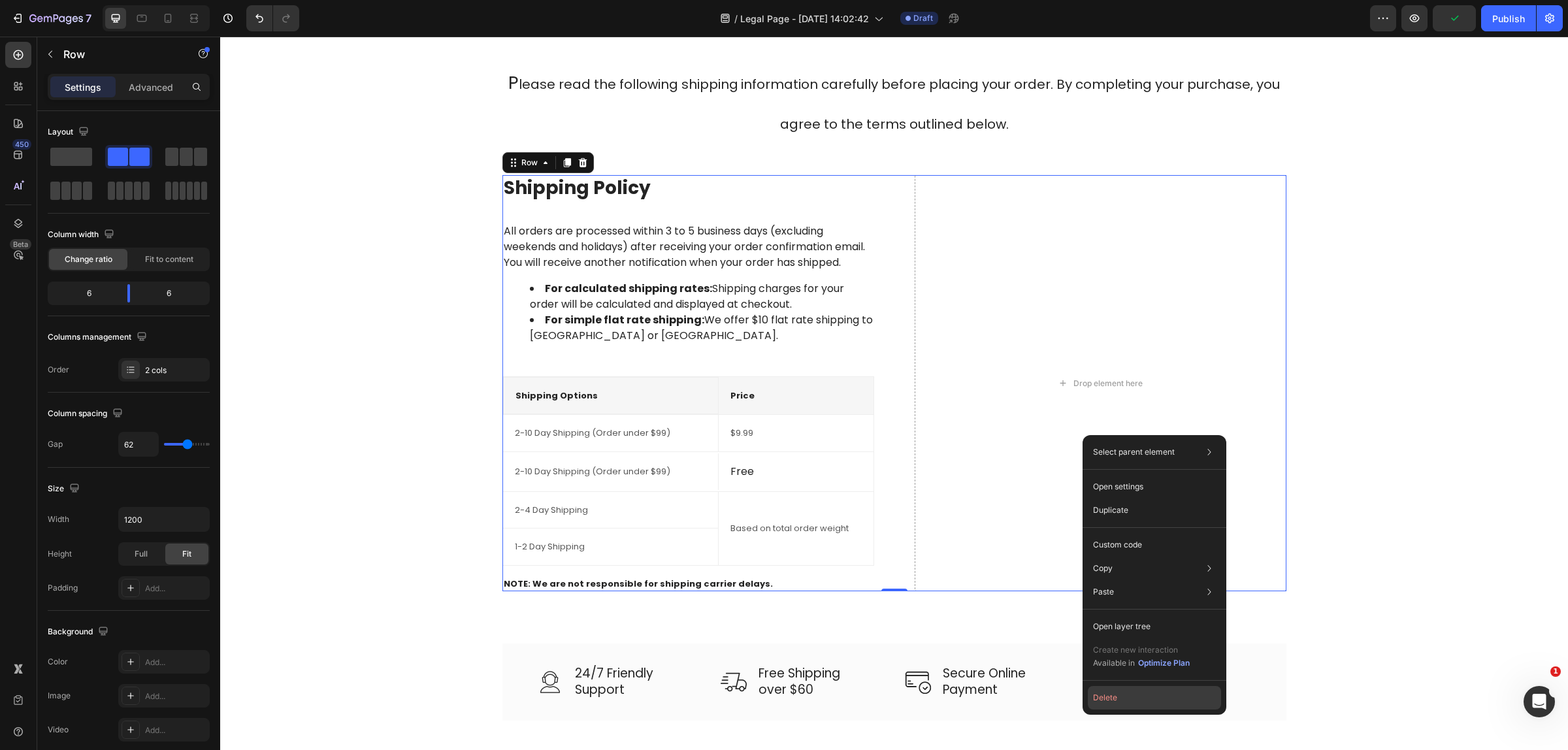
click at [1096, 698] on button "Delete" at bounding box center [1153, 698] width 133 height 23
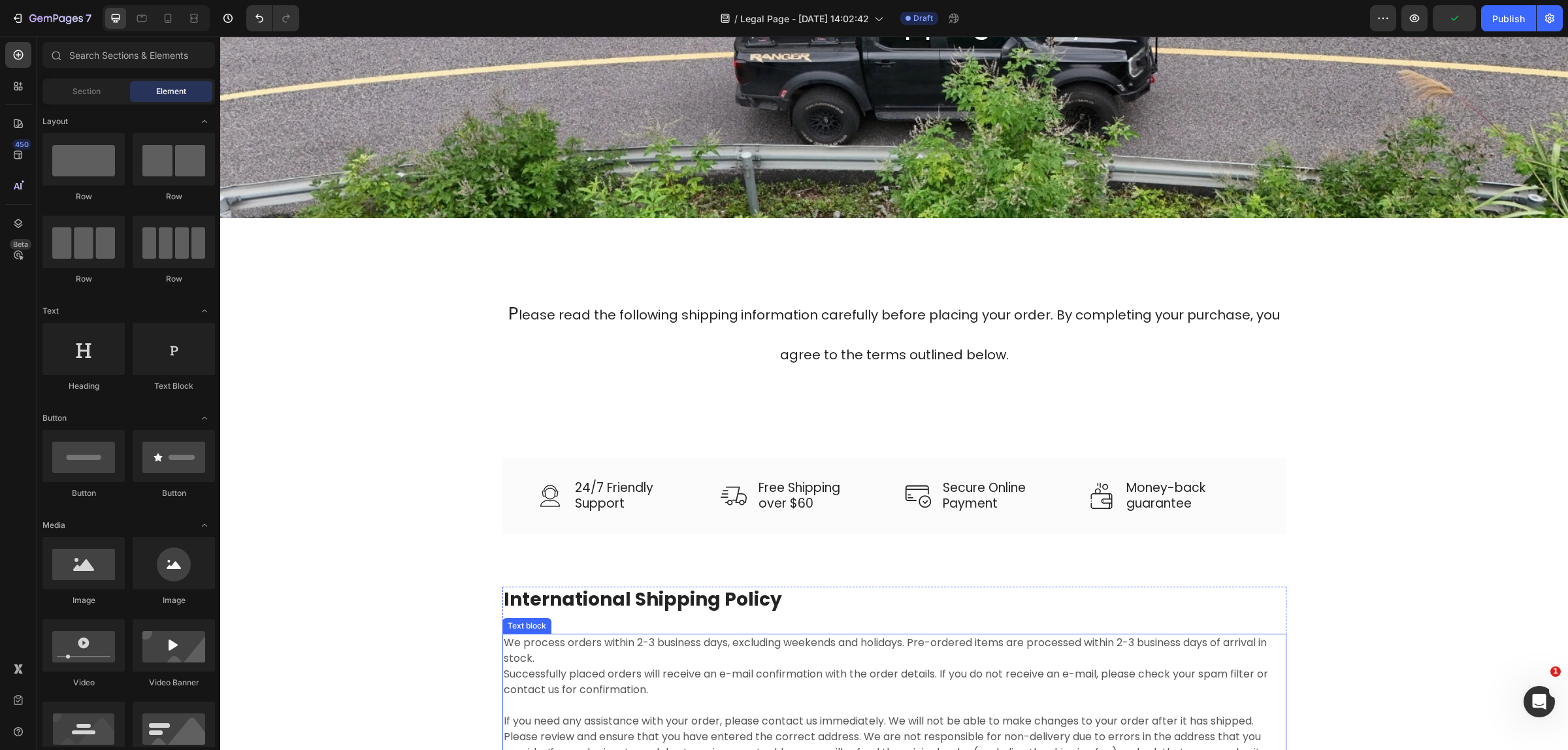
scroll to position [244, 0]
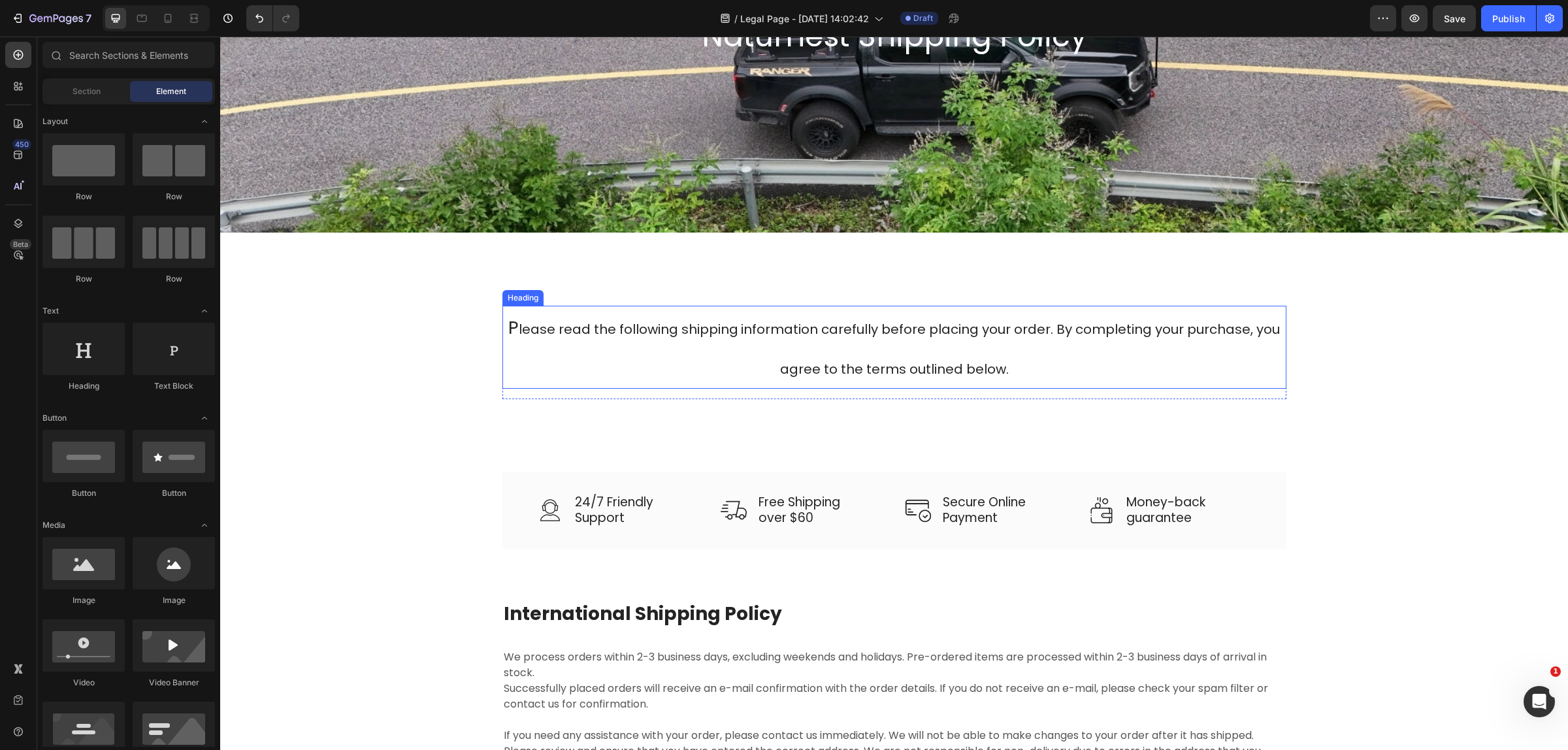
drag, startPoint x: 890, startPoint y: 464, endPoint x: 898, endPoint y: 366, distance: 98.3
click at [898, 366] on div "⁠⁠⁠⁠⁠⁠⁠ P lease read the following shipping information carefully before placin…" at bounding box center [893, 363] width 1347 height 219
click at [864, 436] on div "⁠⁠⁠⁠⁠⁠⁠ P lease read the following shipping information carefully before placin…" at bounding box center [893, 363] width 1347 height 219
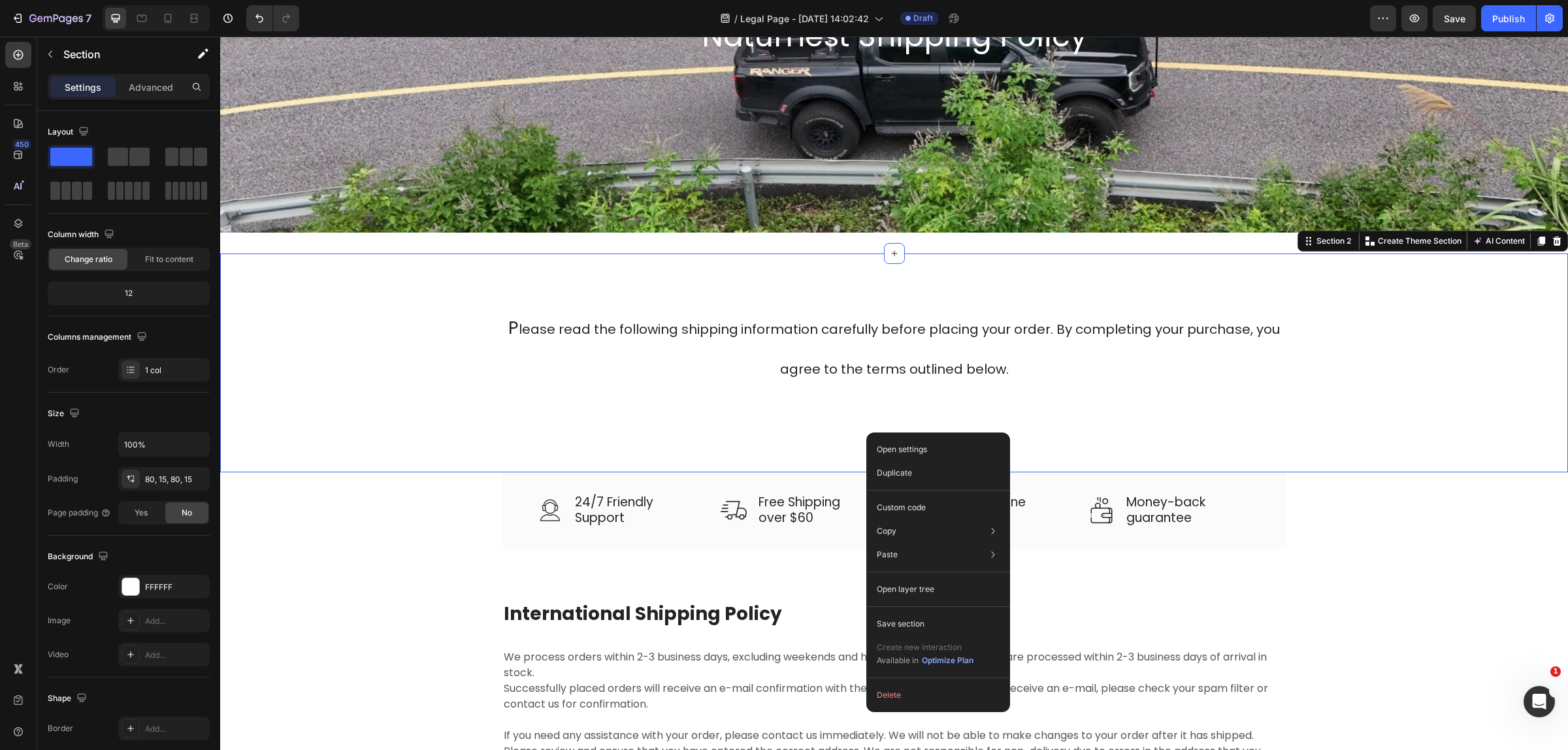
click at [778, 426] on div "⁠⁠⁠⁠⁠⁠⁠ P lease read the following shipping information carefully before placin…" at bounding box center [893, 363] width 1347 height 219
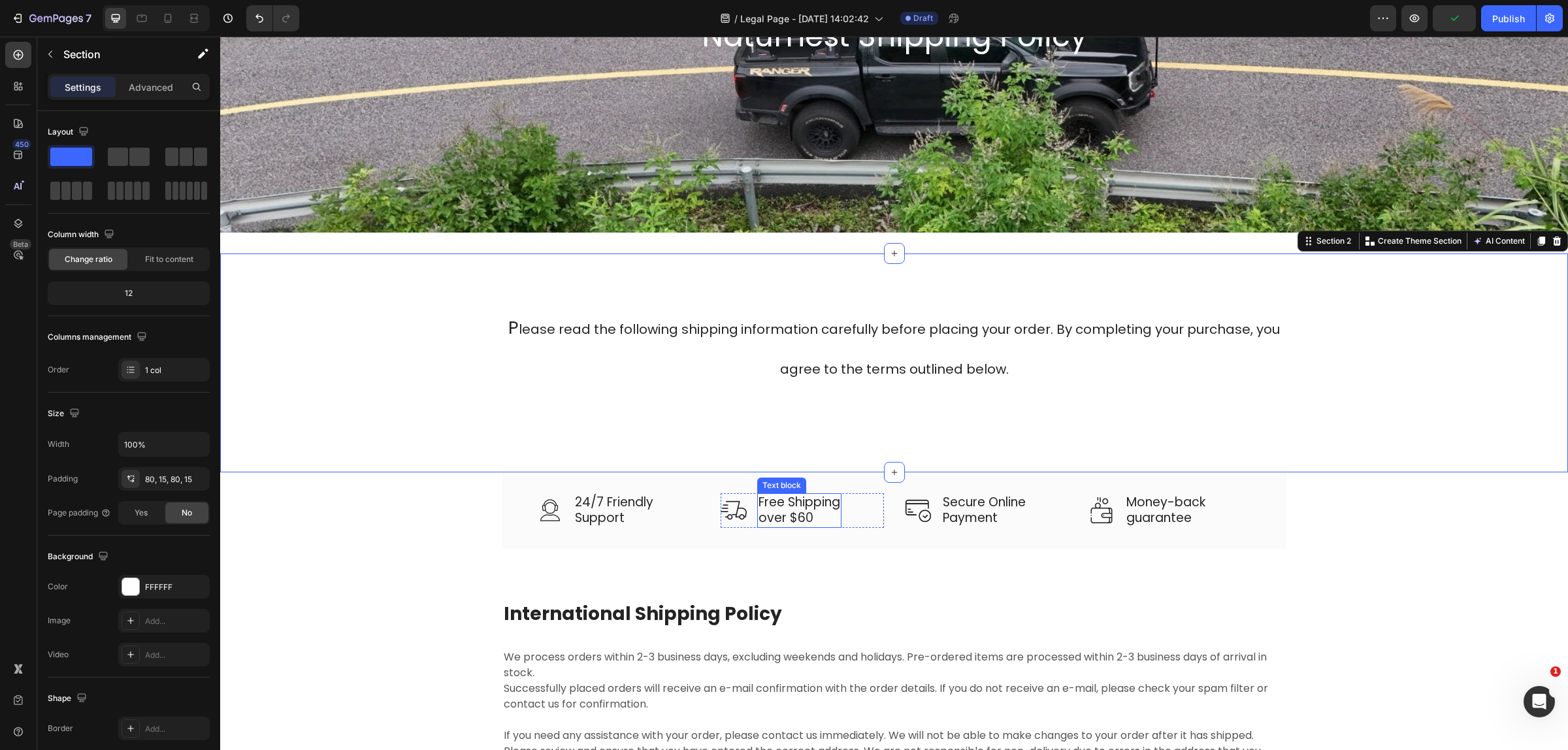
click at [797, 518] on p "Free Shipping over $60" at bounding box center [799, 510] width 82 height 32
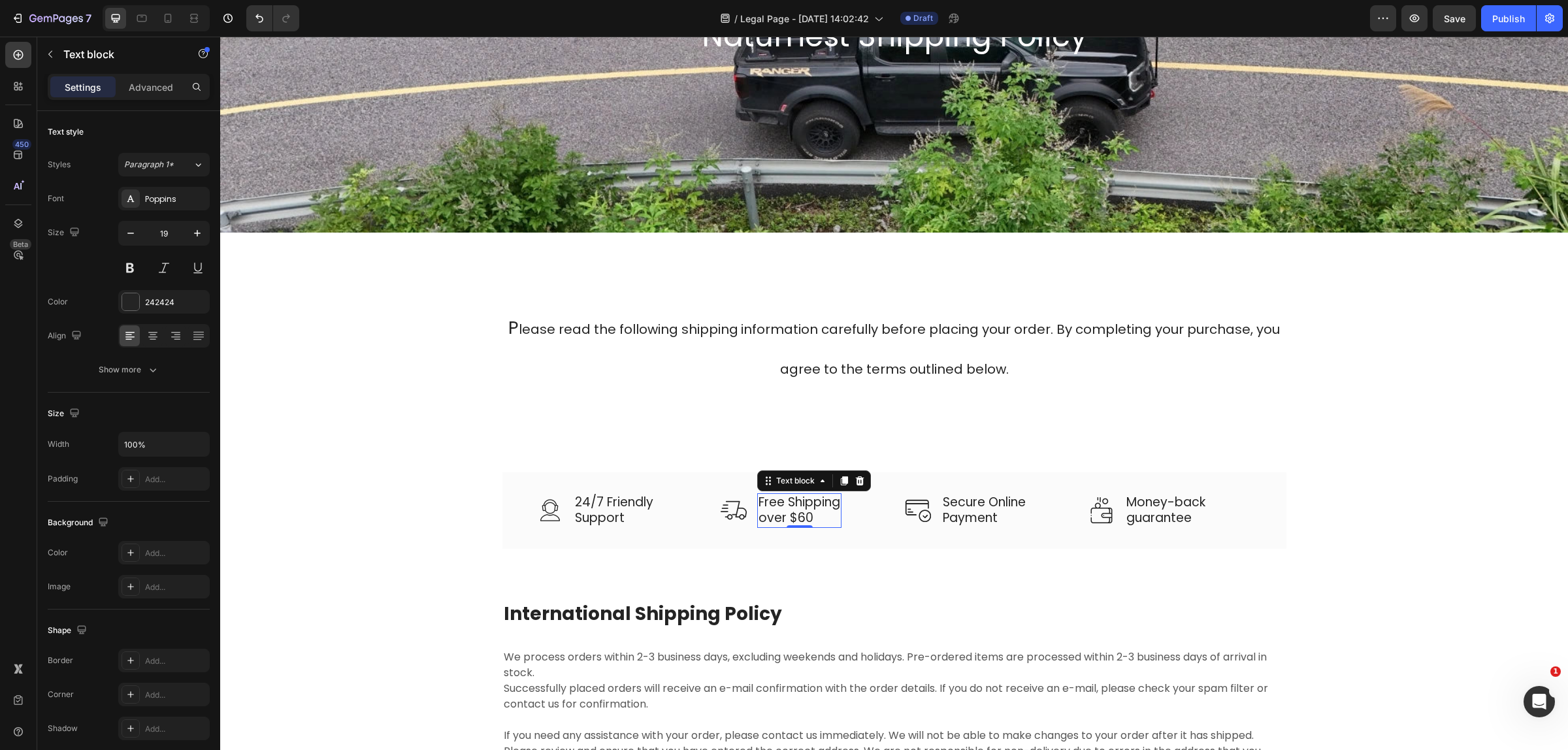
click at [807, 518] on p "Free Shipping over $60" at bounding box center [799, 510] width 82 height 32
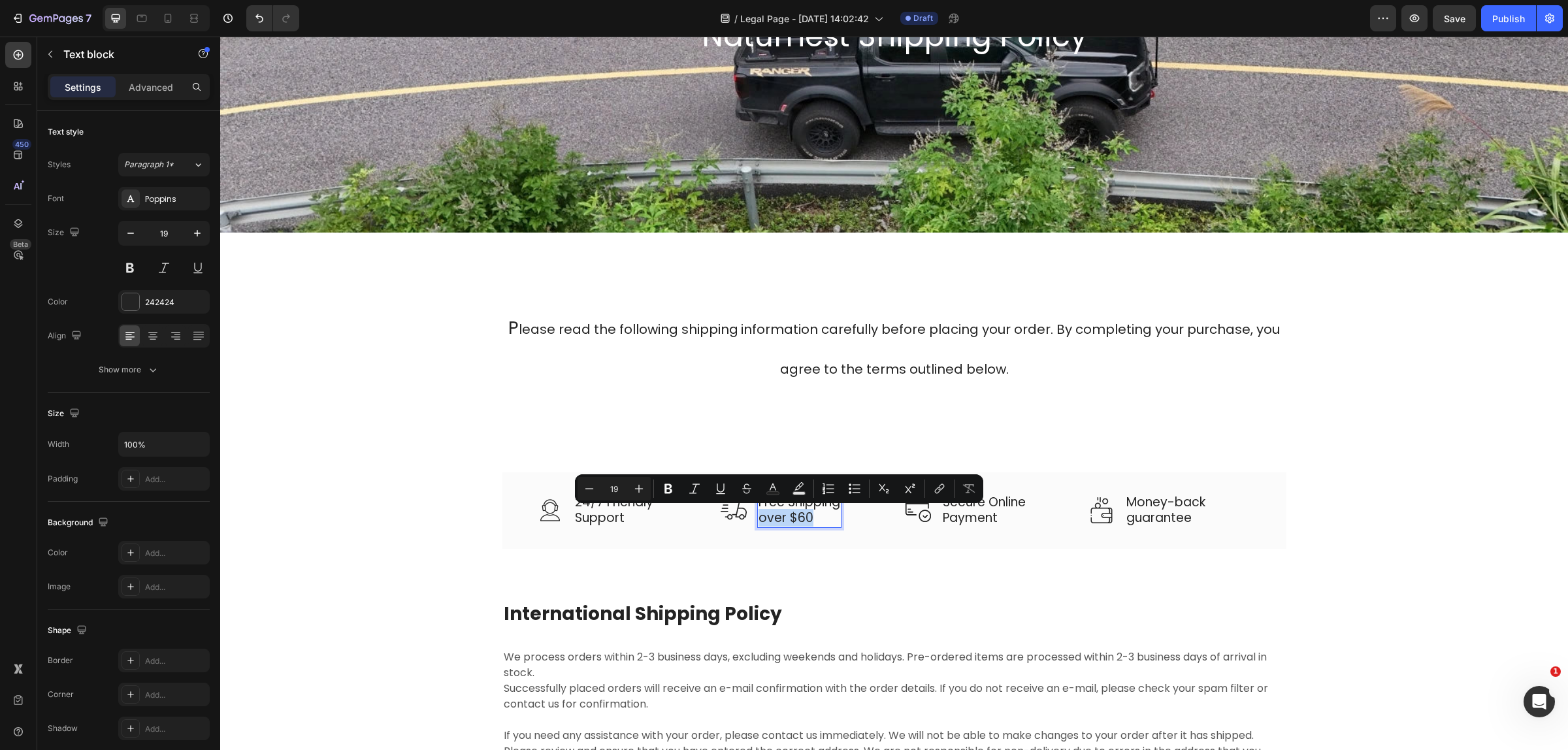
drag, startPoint x: 807, startPoint y: 518, endPoint x: 752, endPoint y: 525, distance: 55.4
click at [758, 525] on p "Free Shipping over $60" at bounding box center [799, 510] width 82 height 32
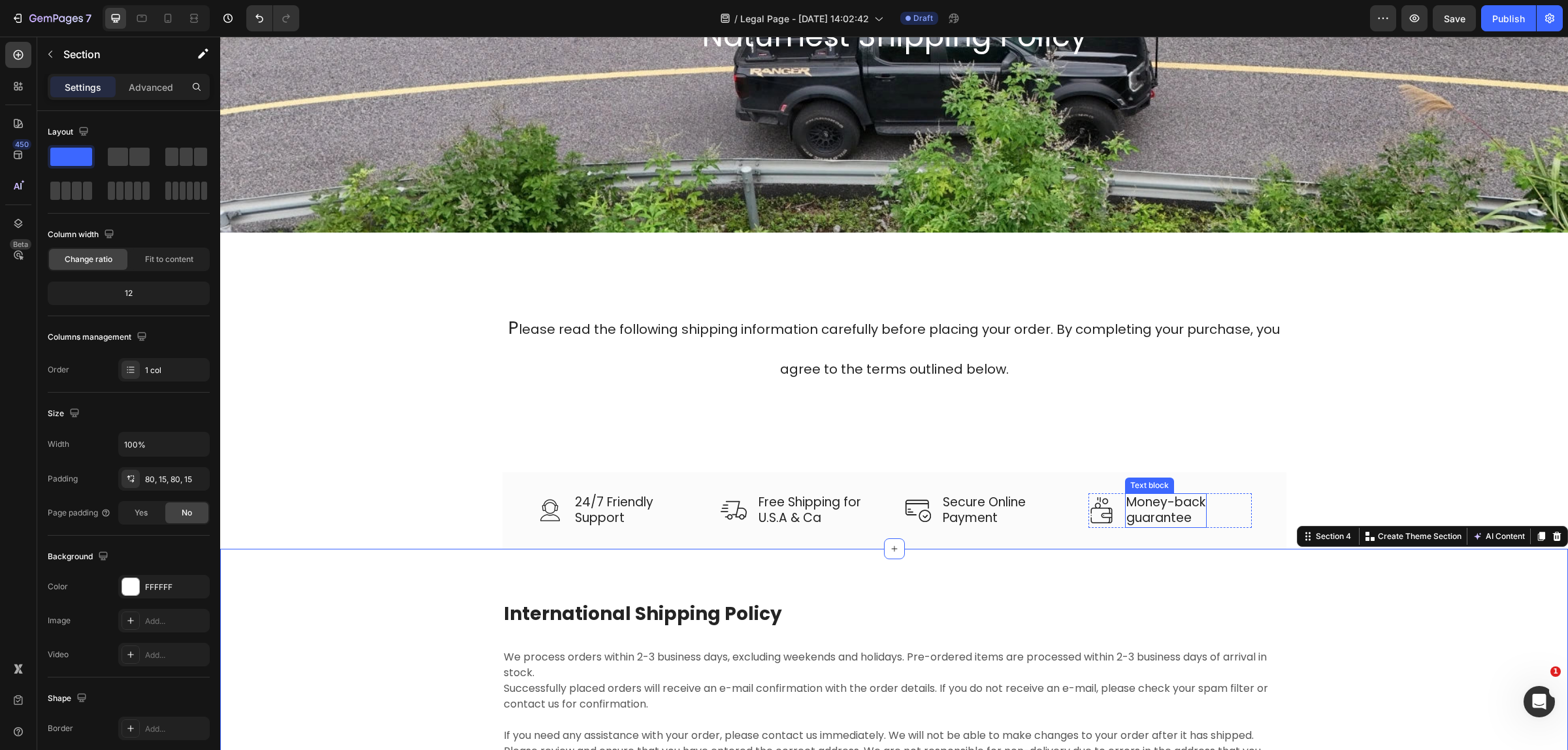
click at [1147, 502] on p "Money-back" at bounding box center [1165, 502] width 79 height 16
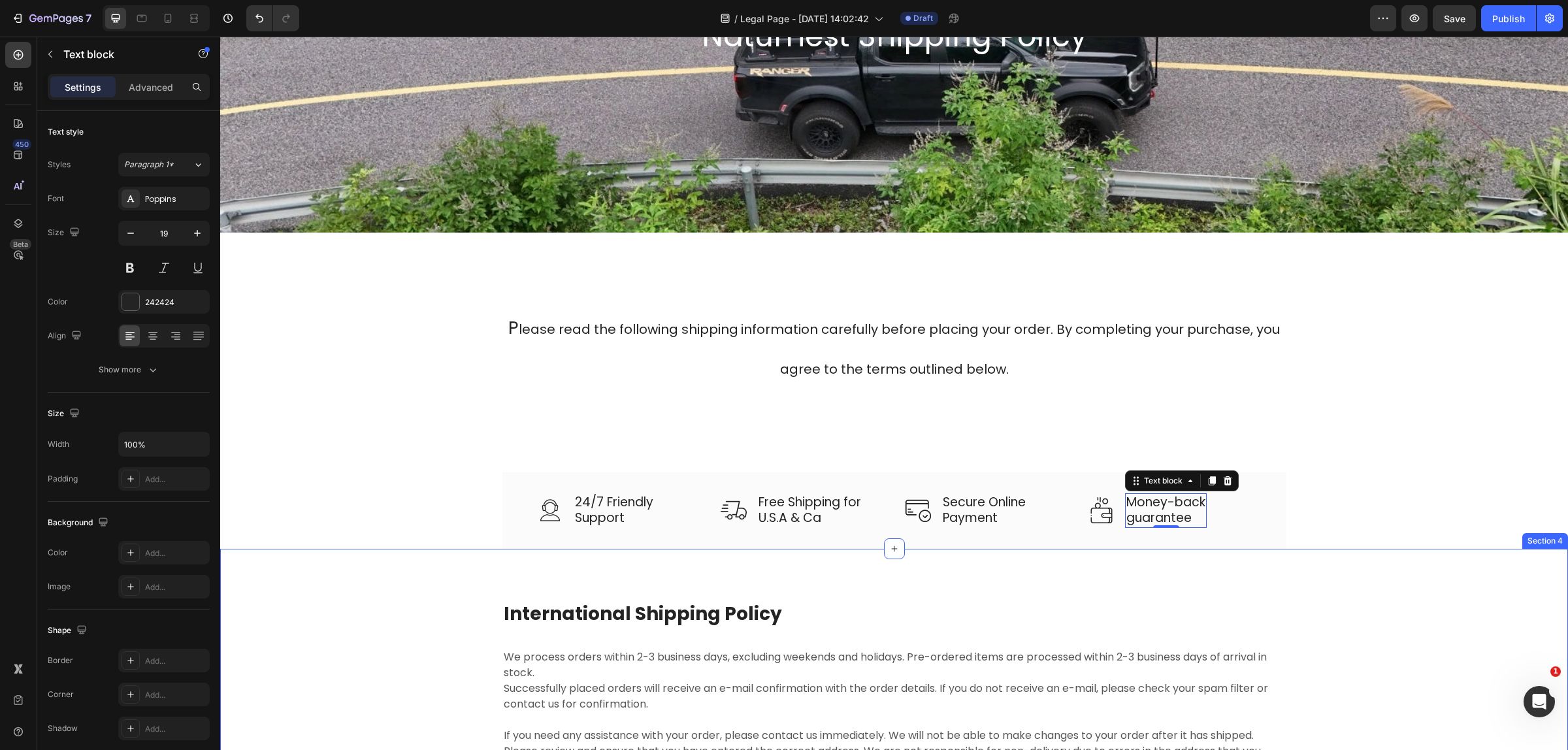
click at [1195, 504] on p "Money-back" at bounding box center [1165, 502] width 79 height 16
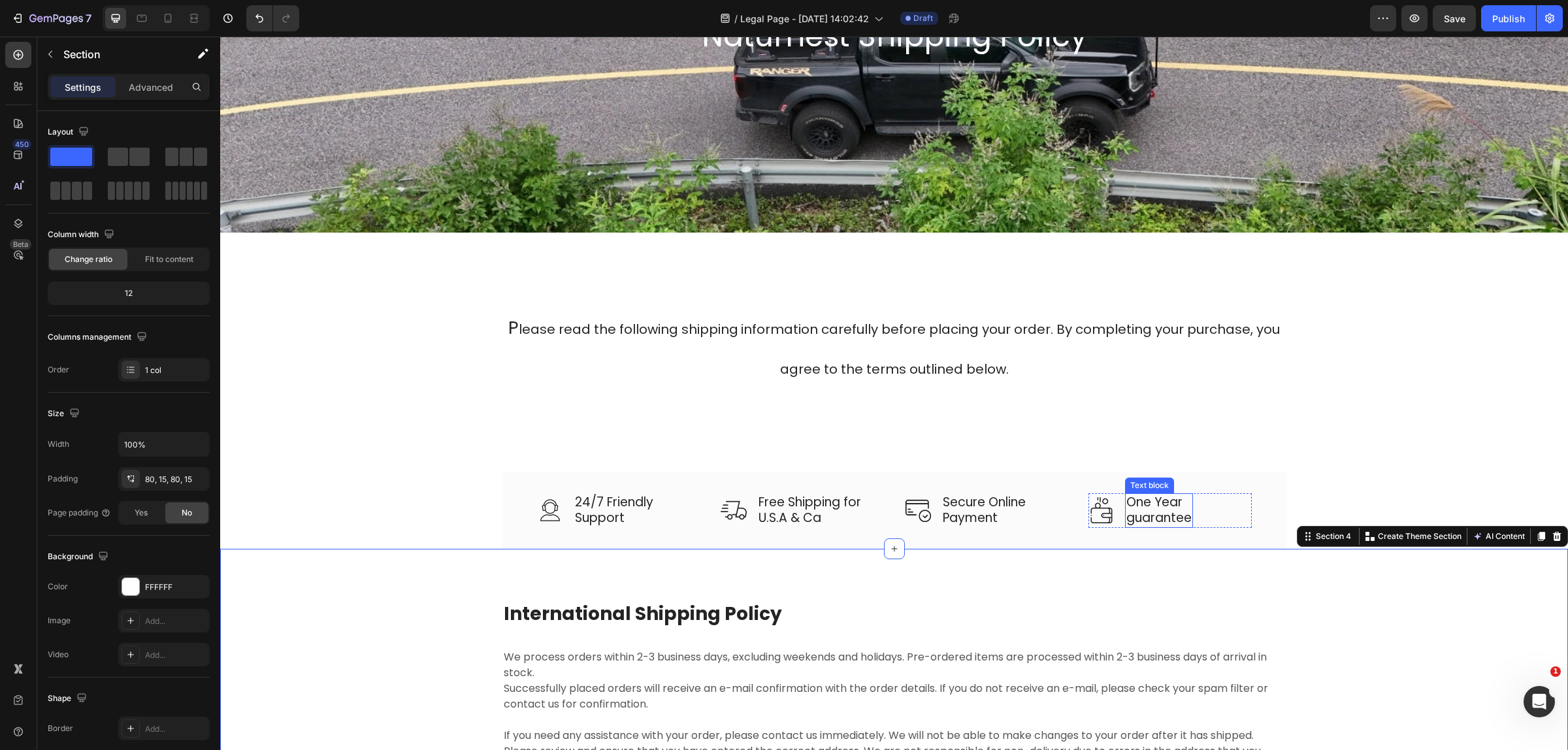
click at [1148, 502] on p "One Year" at bounding box center [1159, 502] width 65 height 16
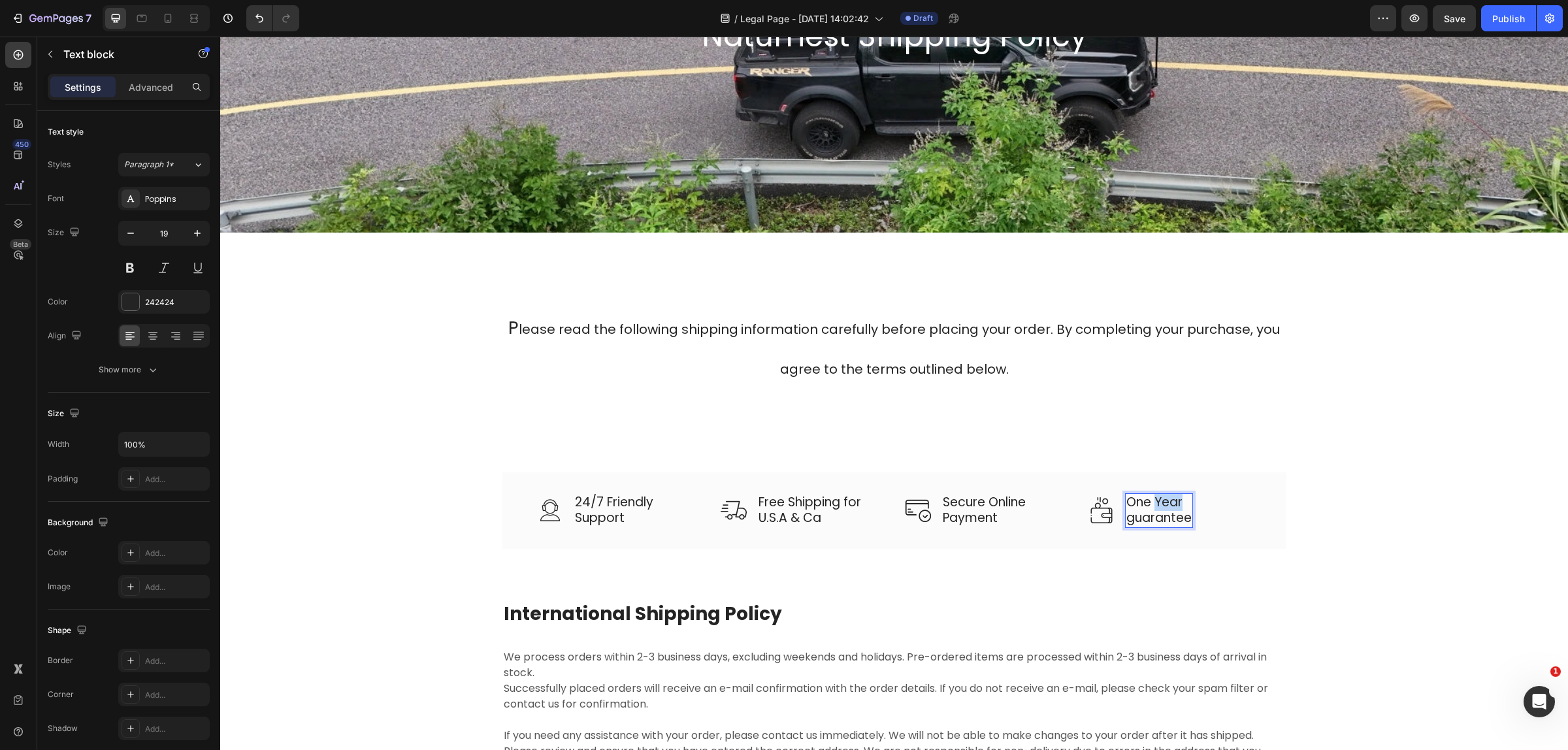
click at [1150, 502] on p "One Year" at bounding box center [1159, 502] width 65 height 16
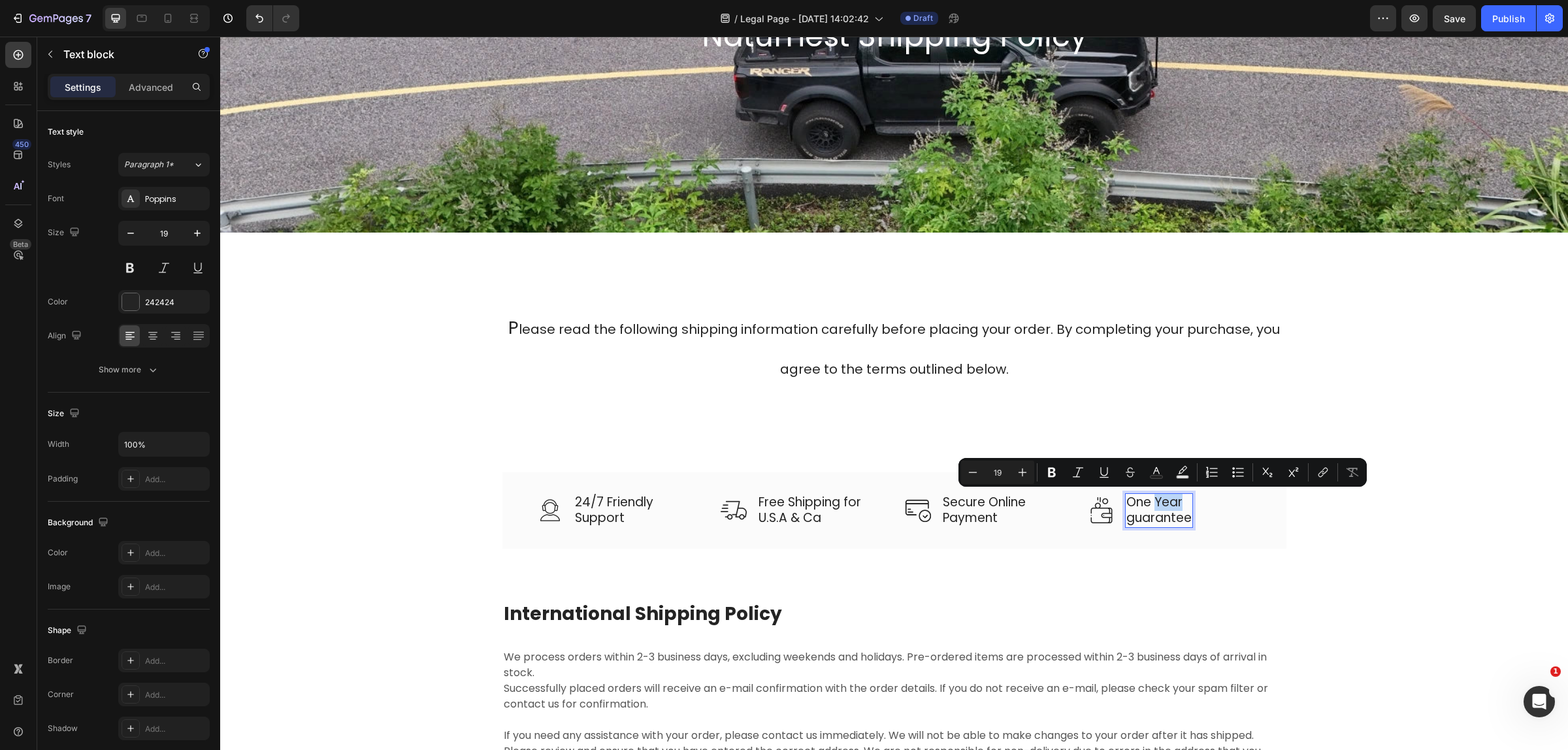
click at [1150, 502] on p "One Year" at bounding box center [1159, 502] width 65 height 16
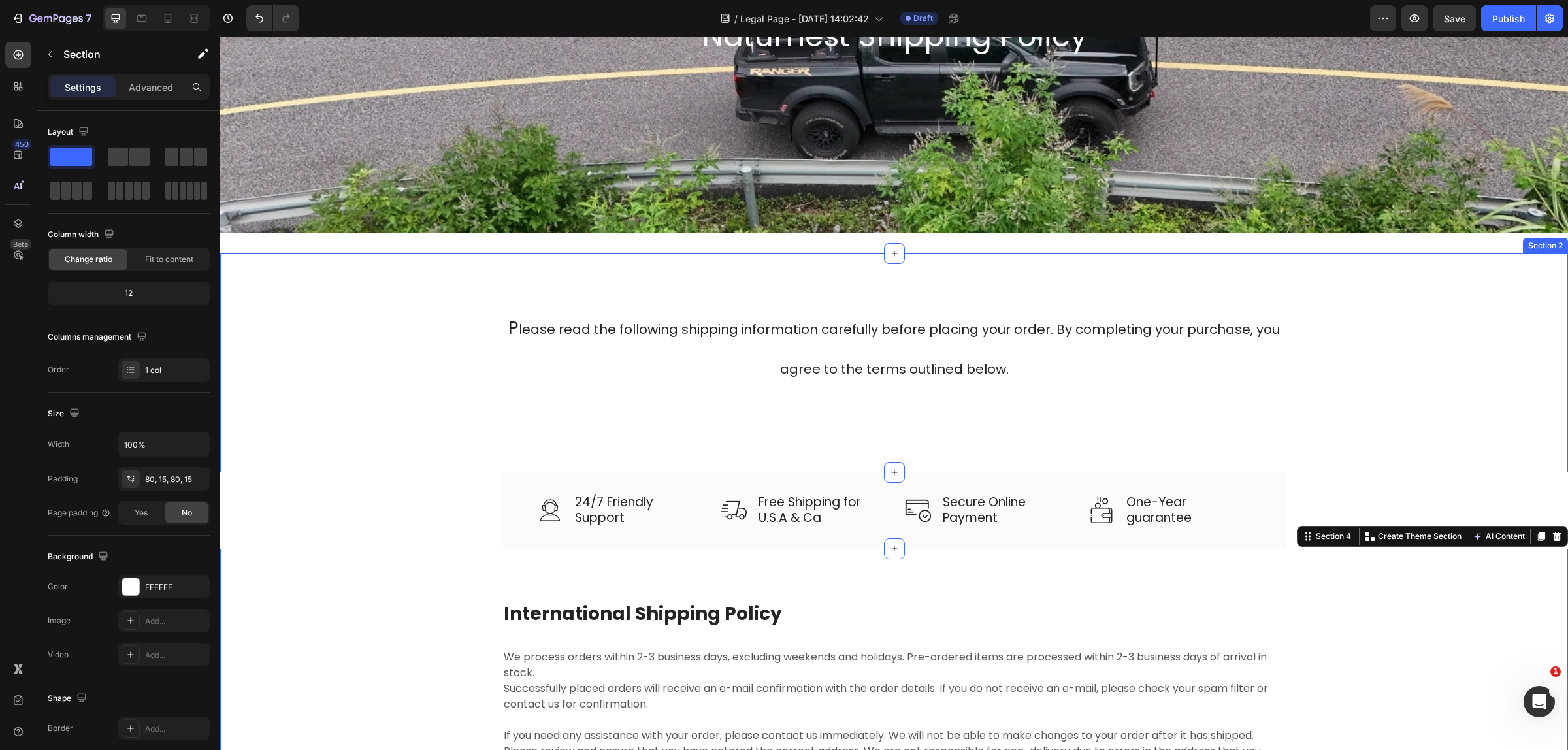
click at [1269, 428] on div "⁠⁠⁠⁠⁠⁠⁠ P lease read the following shipping information carefully before placin…" at bounding box center [893, 363] width 1347 height 219
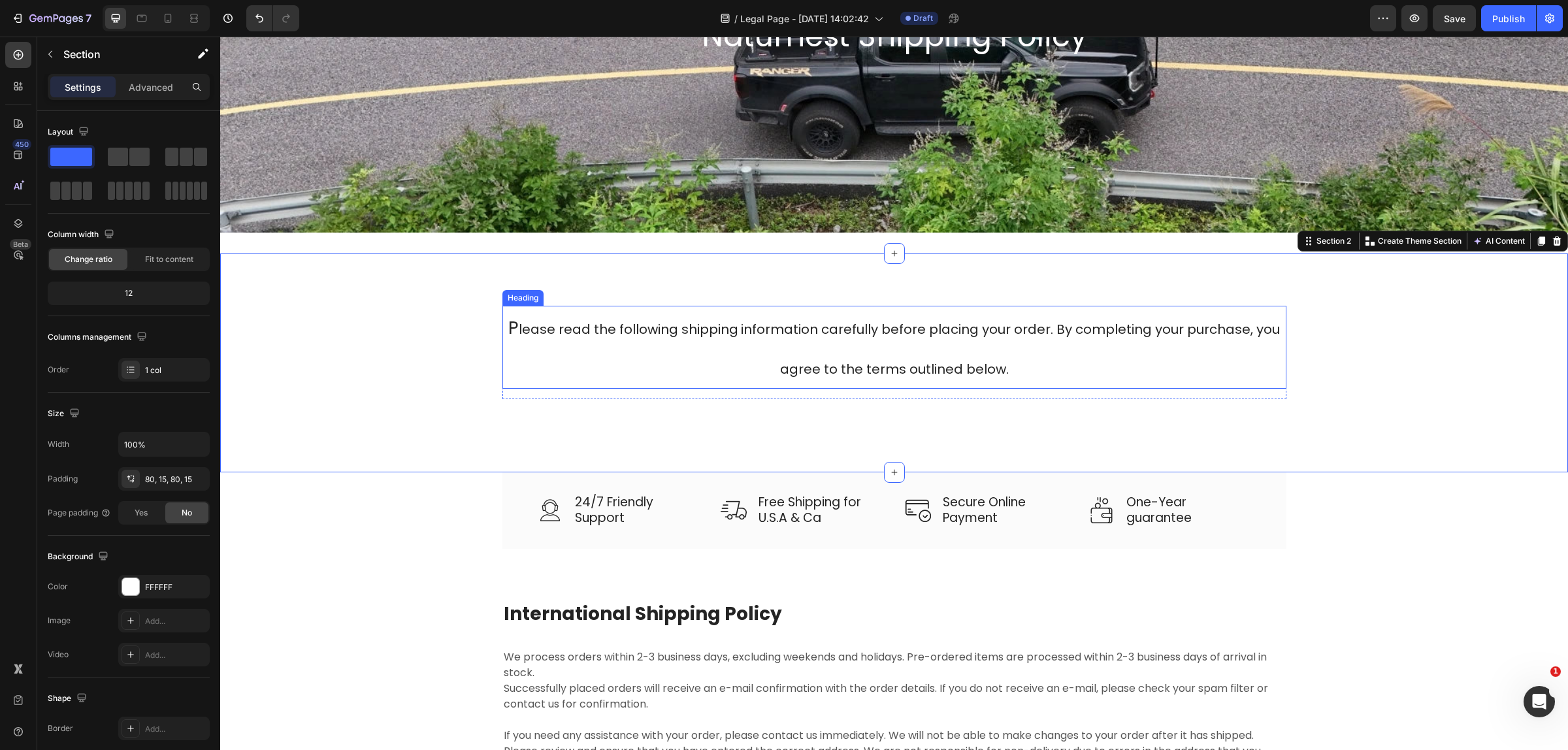
click at [872, 330] on span "lease read the following shipping information carefully before placing your ord…" at bounding box center [899, 349] width 761 height 58
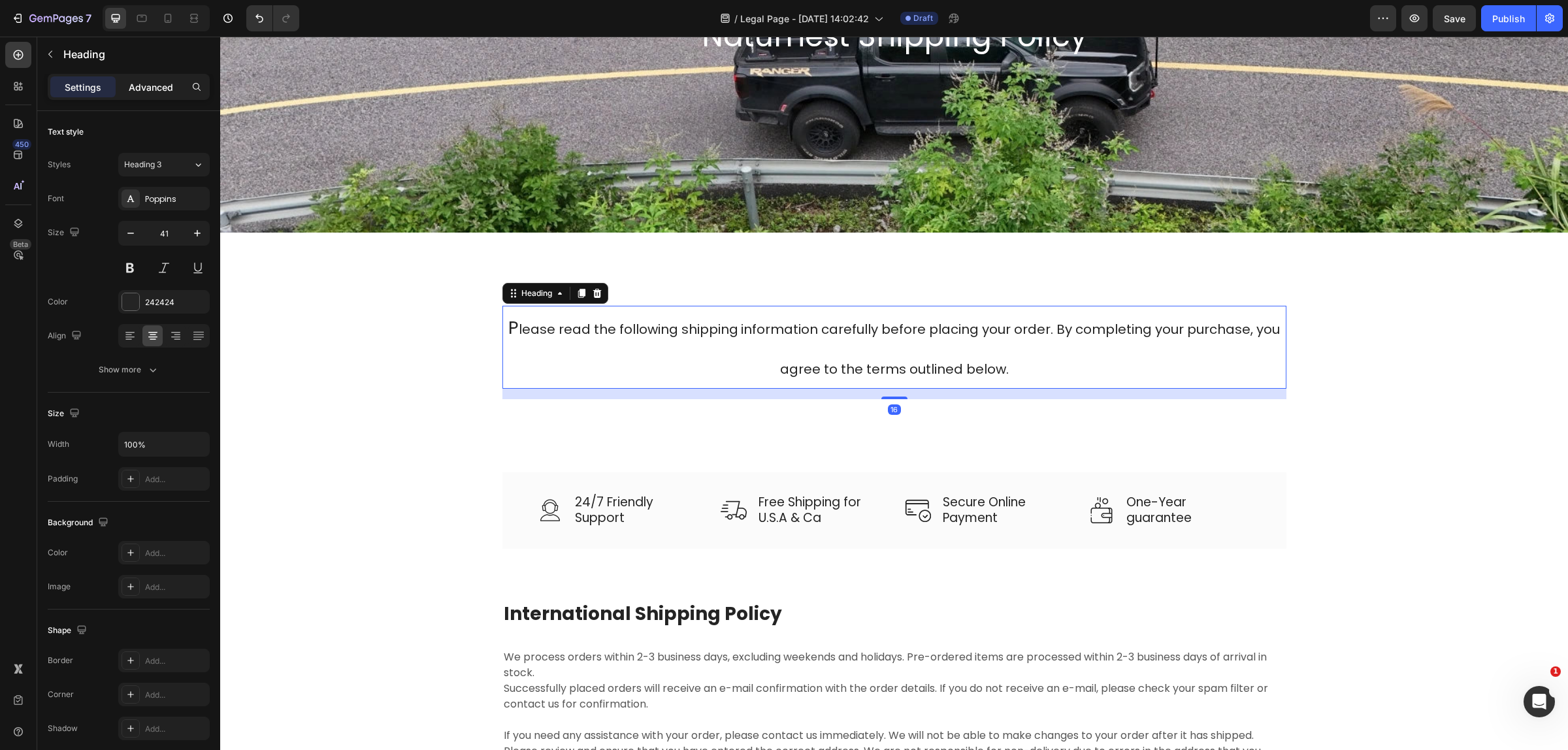
click at [161, 82] on p "Advanced" at bounding box center [150, 87] width 44 height 14
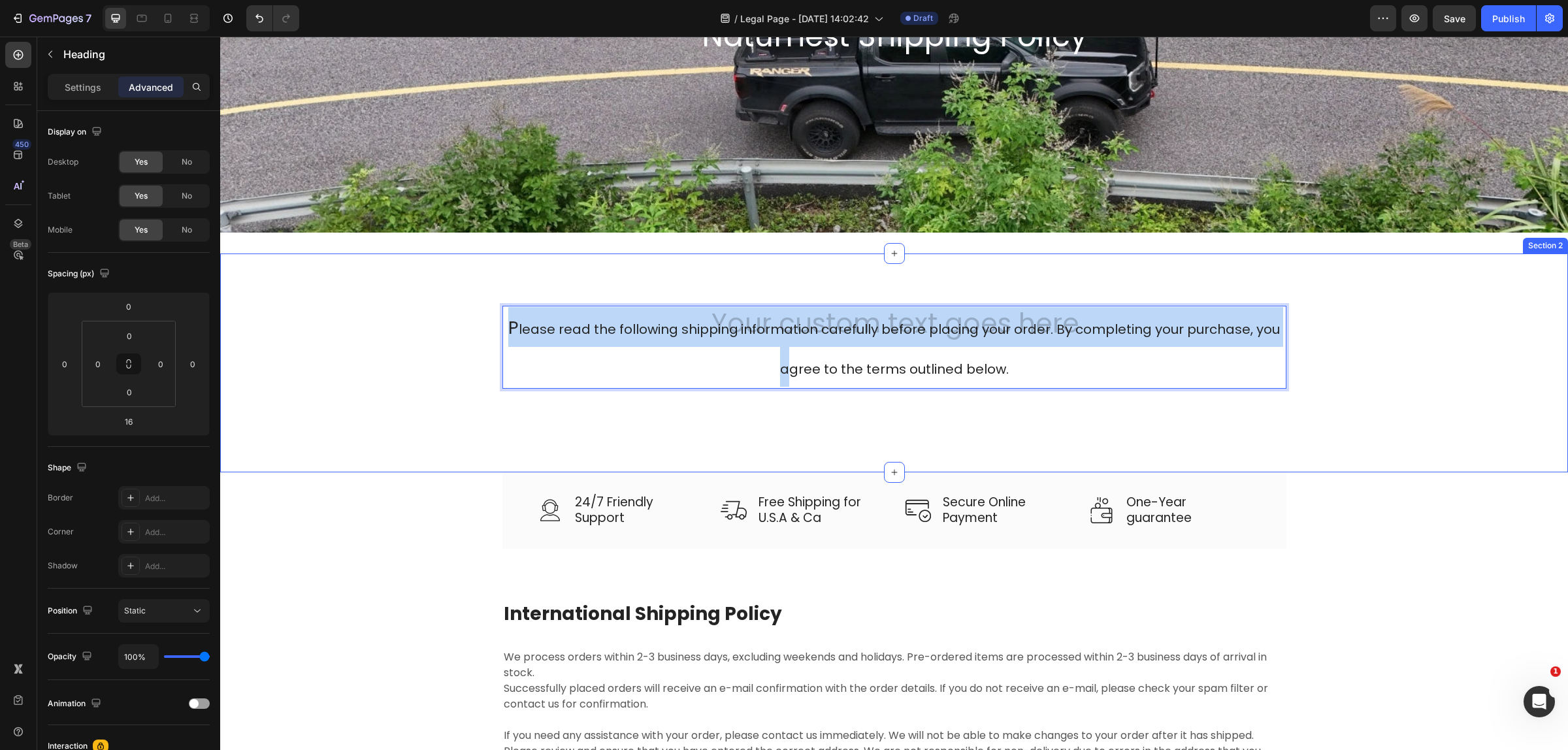
drag, startPoint x: 753, startPoint y: 308, endPoint x: 778, endPoint y: 422, distance: 116.7
click at [620, 377] on p "P lease read the following shipping information carefully before placing your o…" at bounding box center [894, 347] width 781 height 80
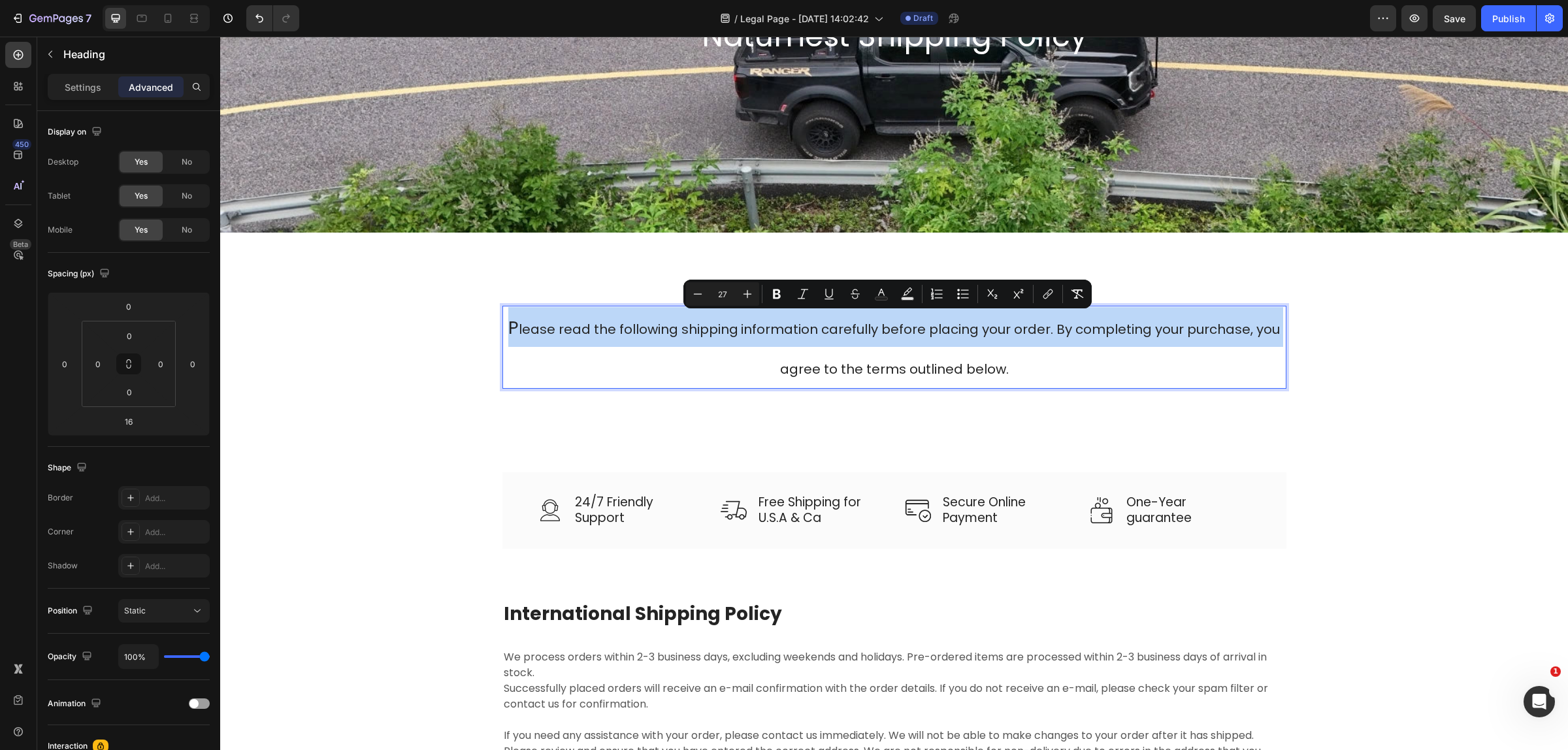
click at [584, 379] on p "P lease read the following shipping information carefully before placing your o…" at bounding box center [894, 347] width 781 height 80
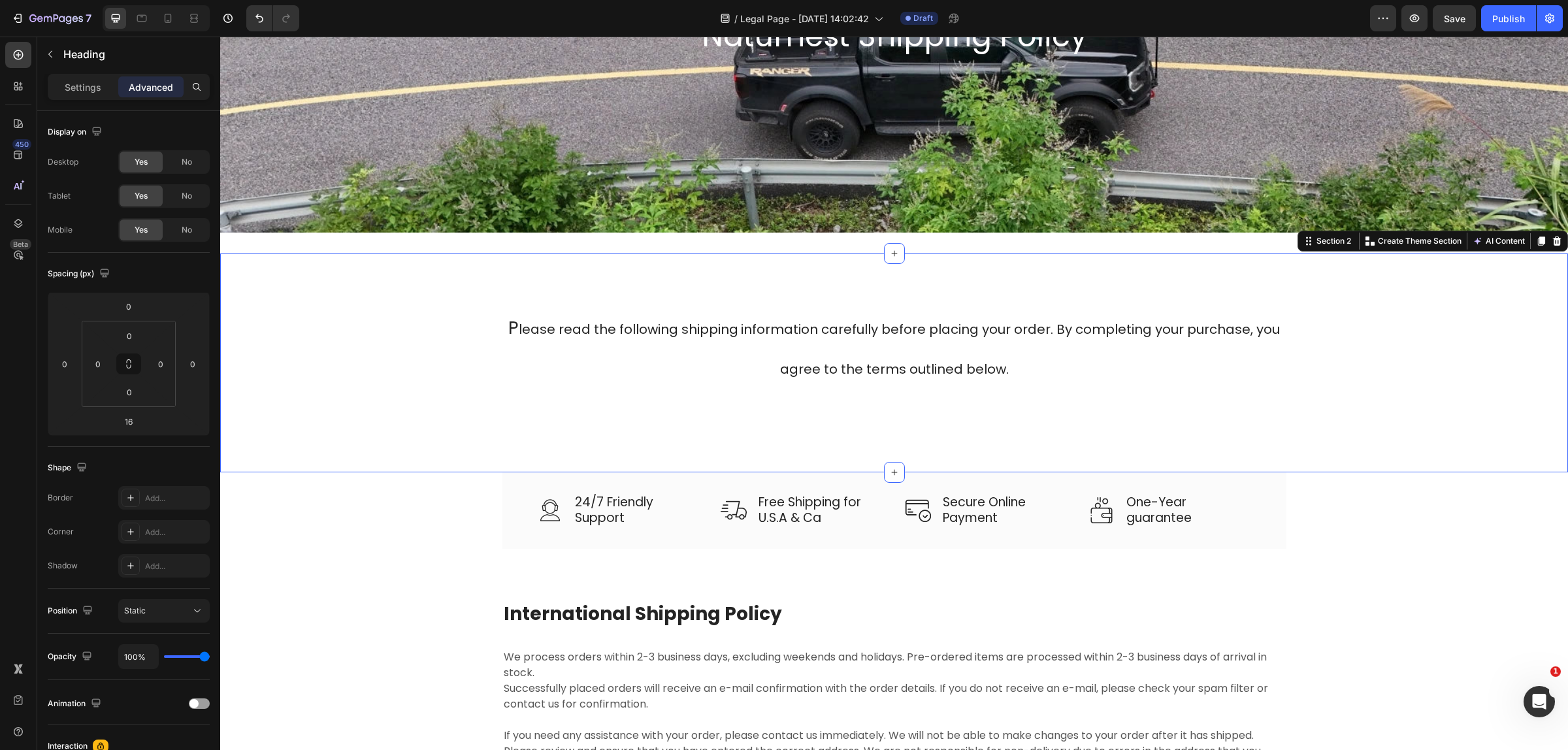
click at [527, 302] on div "⁠⁠⁠⁠⁠⁠⁠ P lease read the following shipping information carefully before placin…" at bounding box center [893, 363] width 1347 height 219
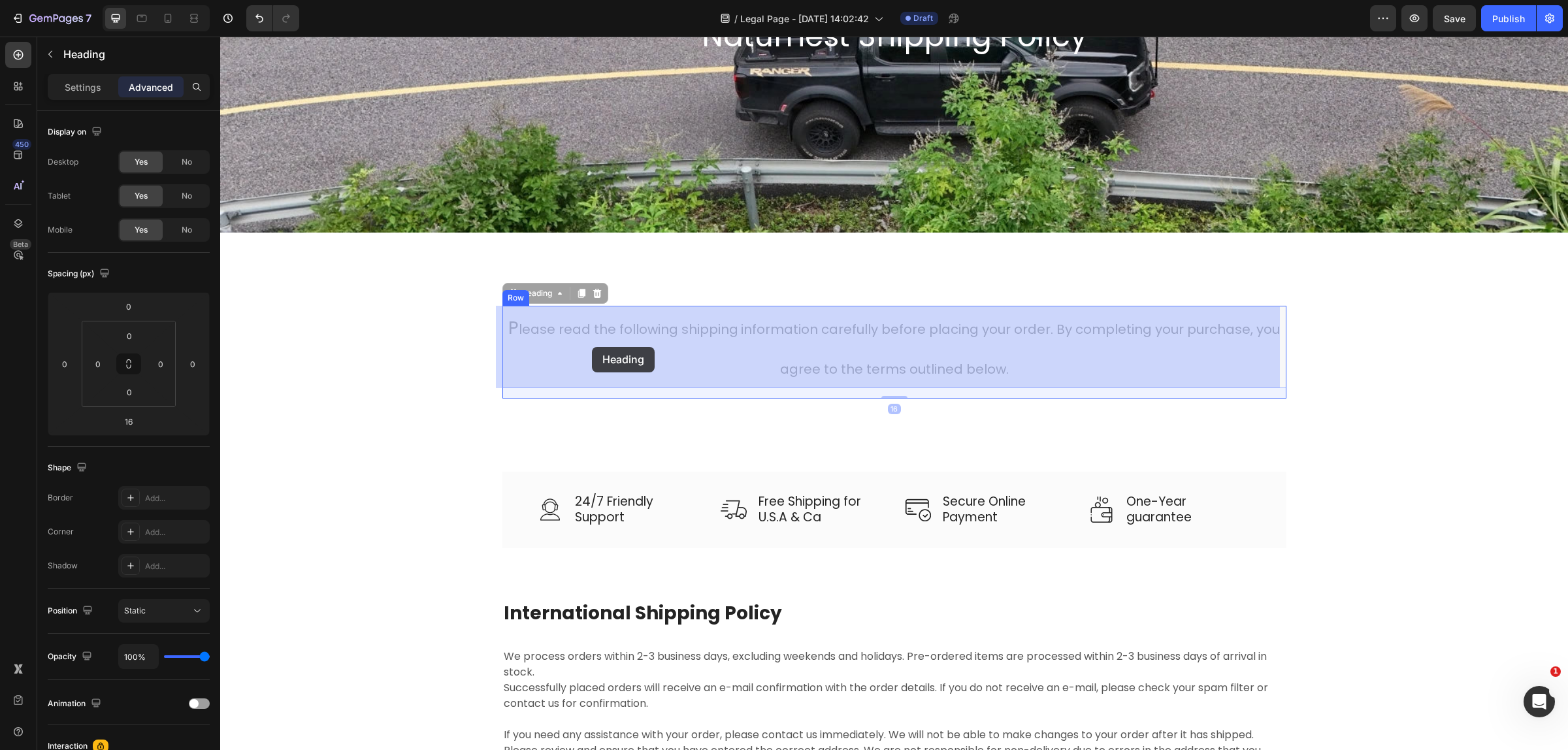
drag, startPoint x: 552, startPoint y: 308, endPoint x: 590, endPoint y: 337, distance: 47.8
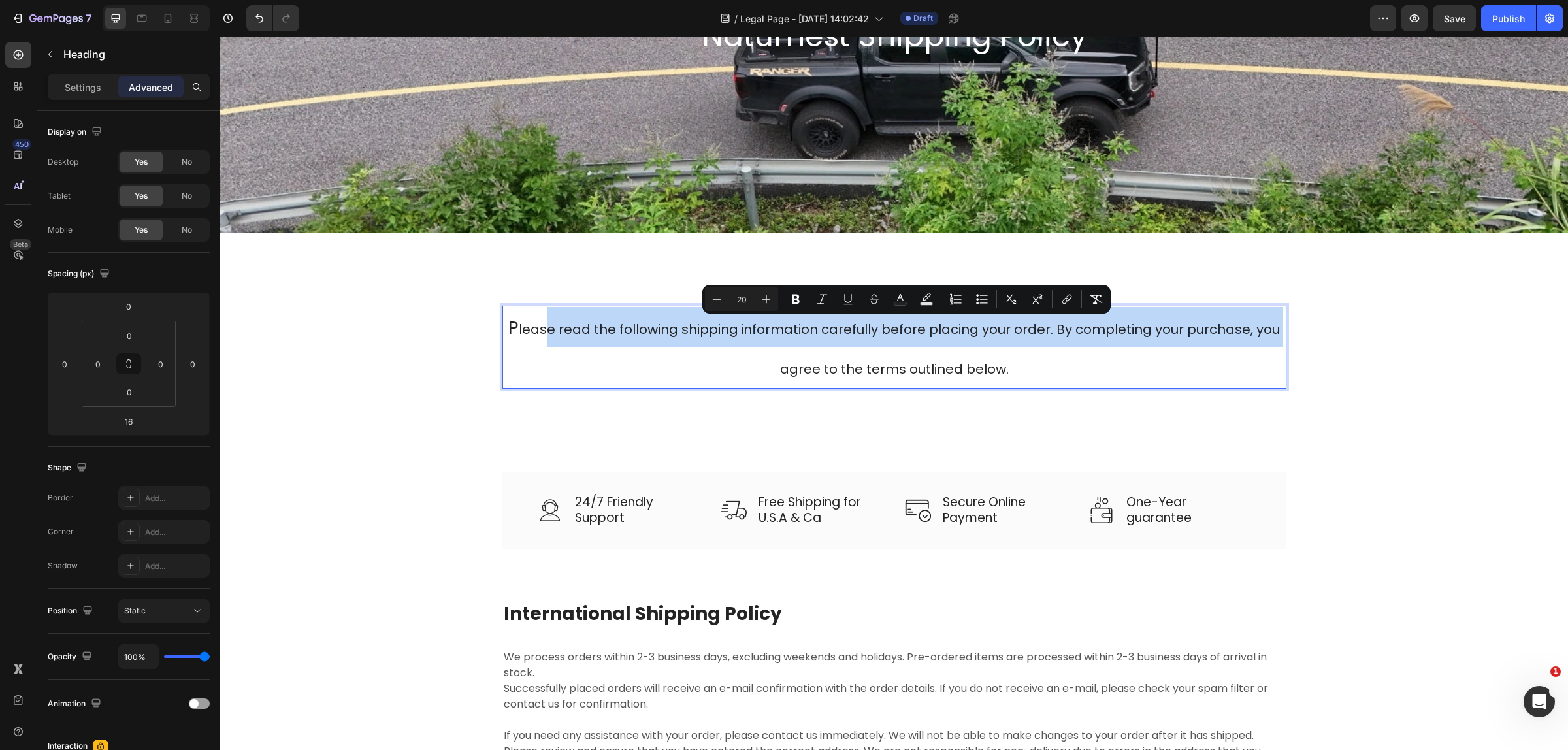
drag, startPoint x: 542, startPoint y: 312, endPoint x: 639, endPoint y: 390, distance: 124.5
click at [565, 363] on p "P lease read the following shipping information carefully before placing your o…" at bounding box center [894, 347] width 781 height 80
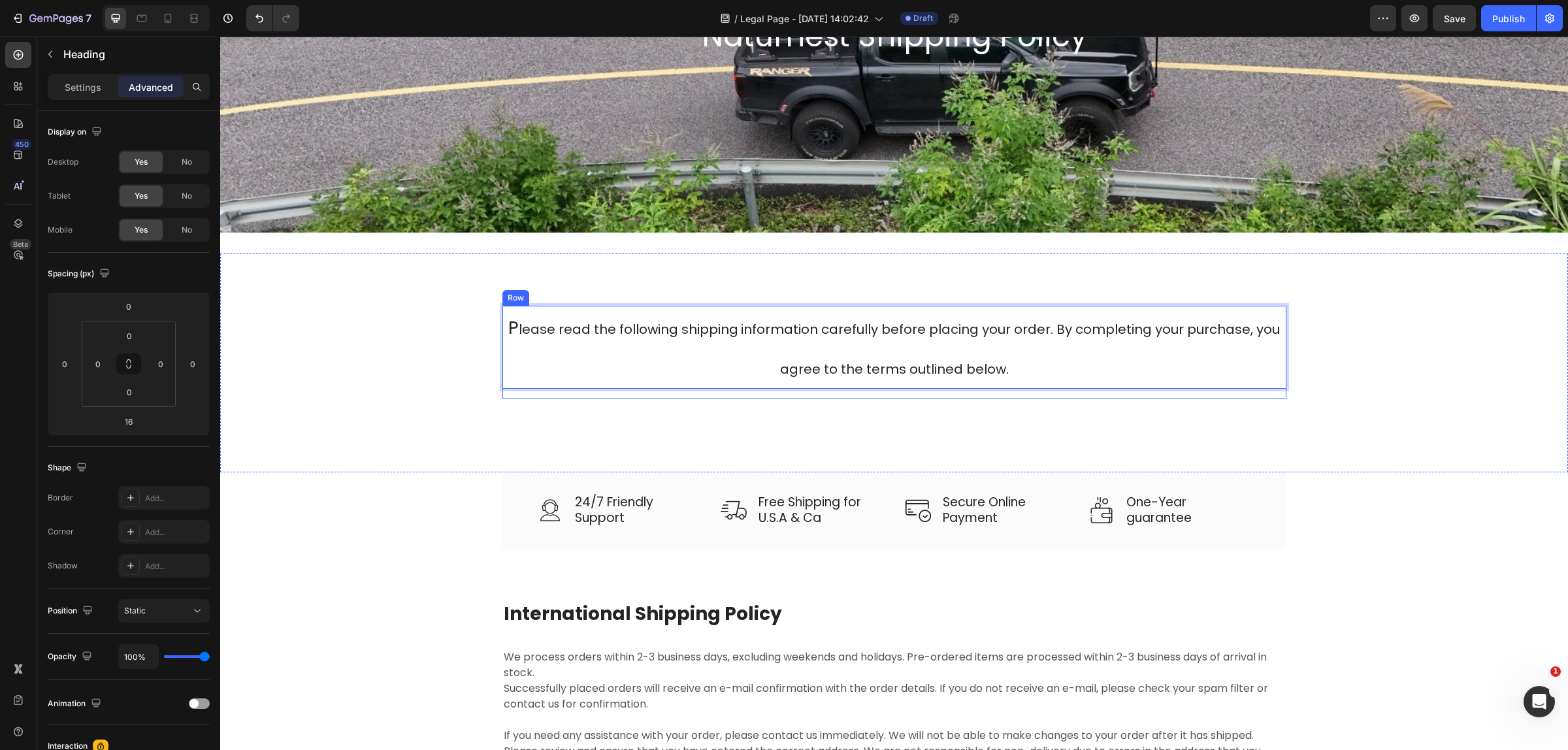
drag, startPoint x: 621, startPoint y: 379, endPoint x: 639, endPoint y: 394, distance: 23.4
click at [639, 394] on div "P lease read the following shipping information carefully before placing your o…" at bounding box center [895, 352] width 784 height 94
click at [648, 312] on p "P lease read the following shipping information carefully before placing your o…" at bounding box center [894, 347] width 781 height 80
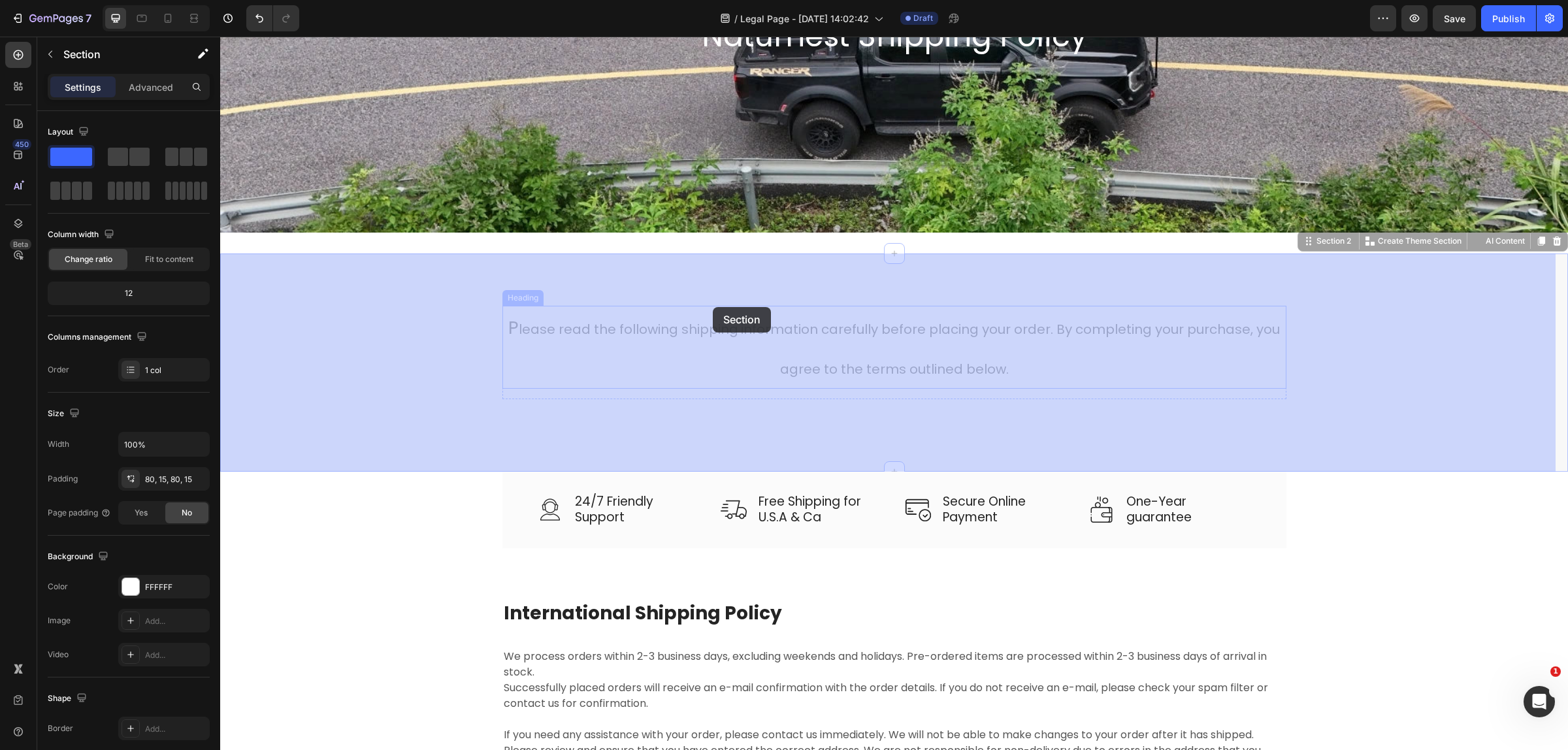
drag, startPoint x: 655, startPoint y: 302, endPoint x: 713, endPoint y: 307, distance: 58.2
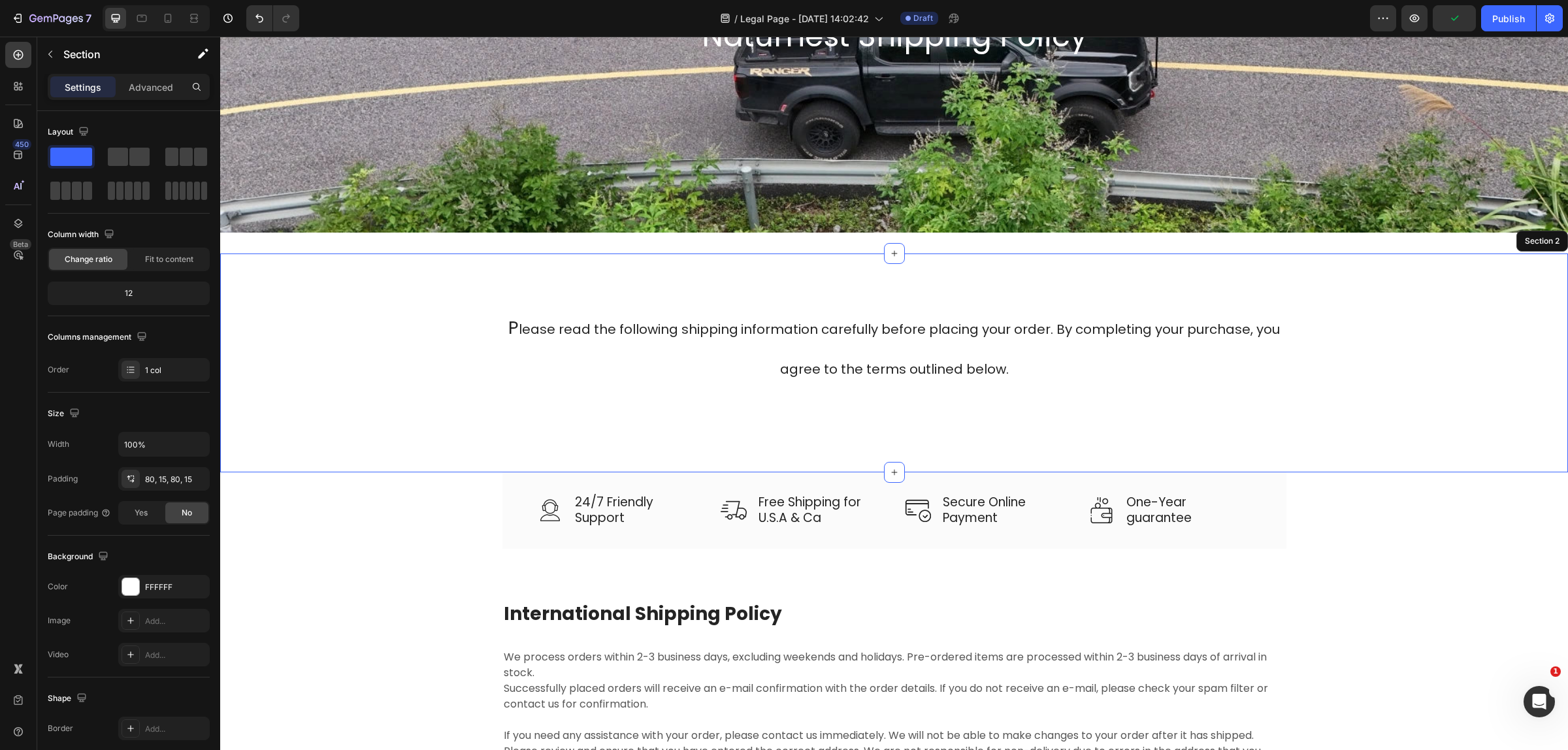
click at [913, 387] on h2 "P lease read the following shipping information carefully before placing your o…" at bounding box center [895, 347] width 784 height 83
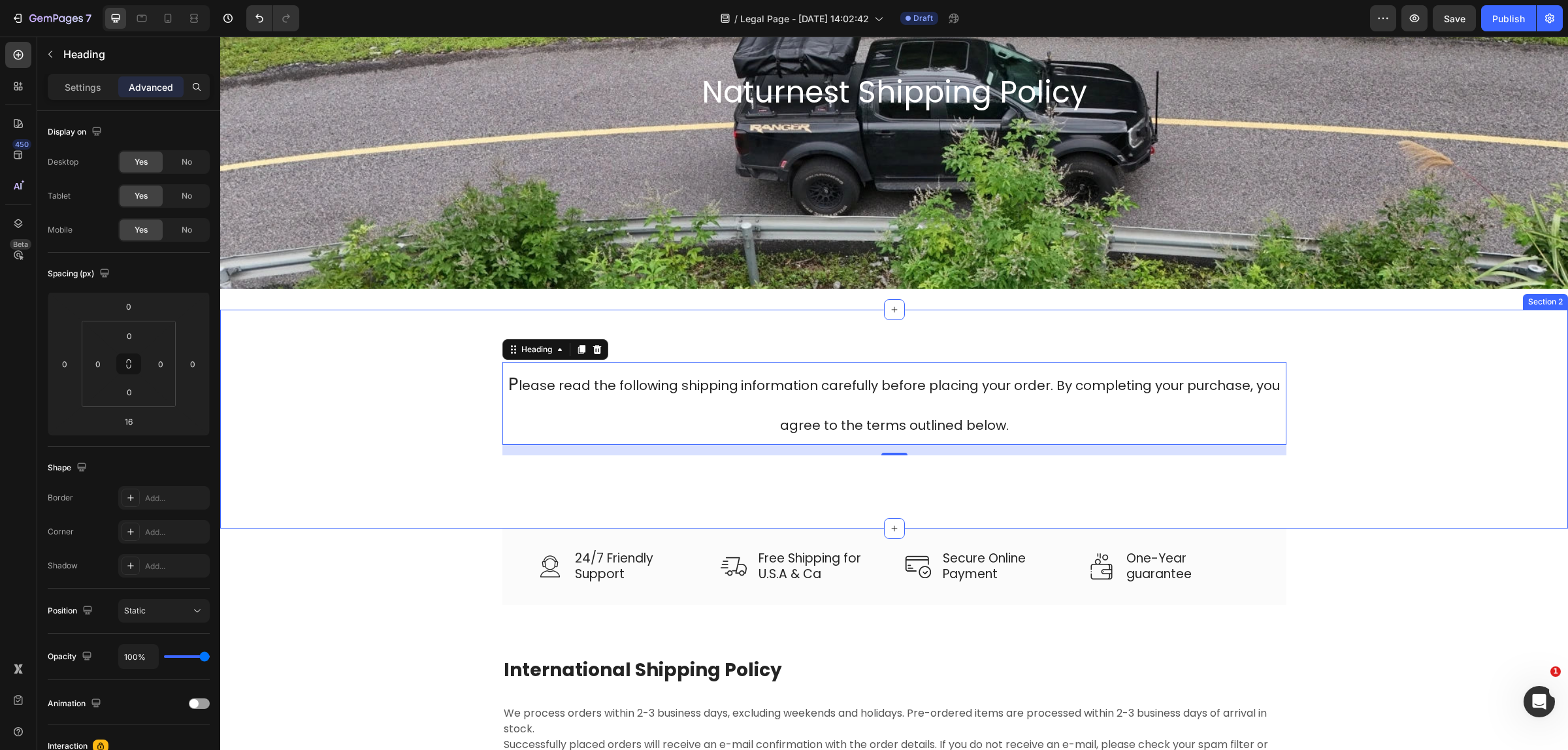
scroll to position [162, 0]
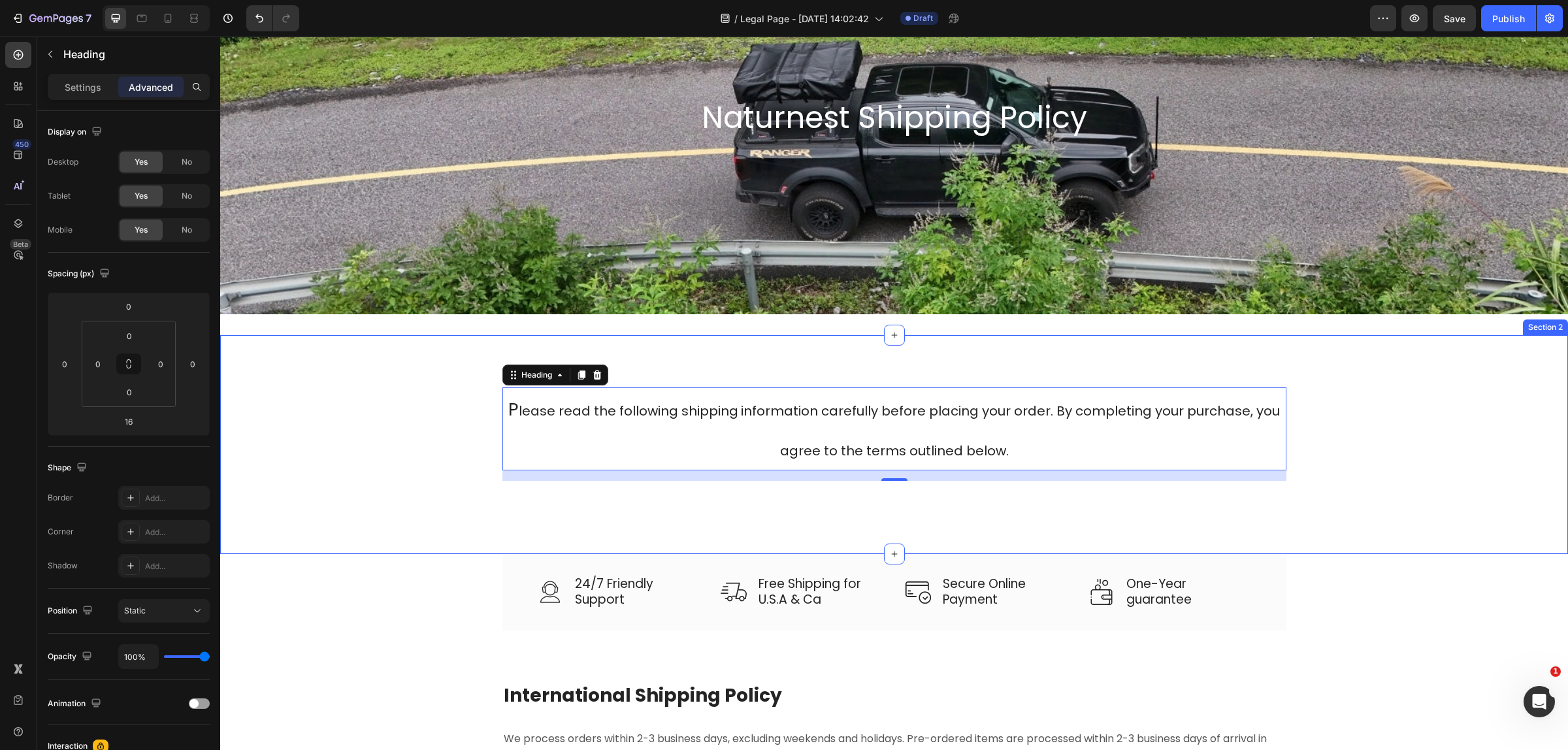
click at [821, 348] on div "P lease read the following shipping information carefully before placing your o…" at bounding box center [893, 444] width 1347 height 219
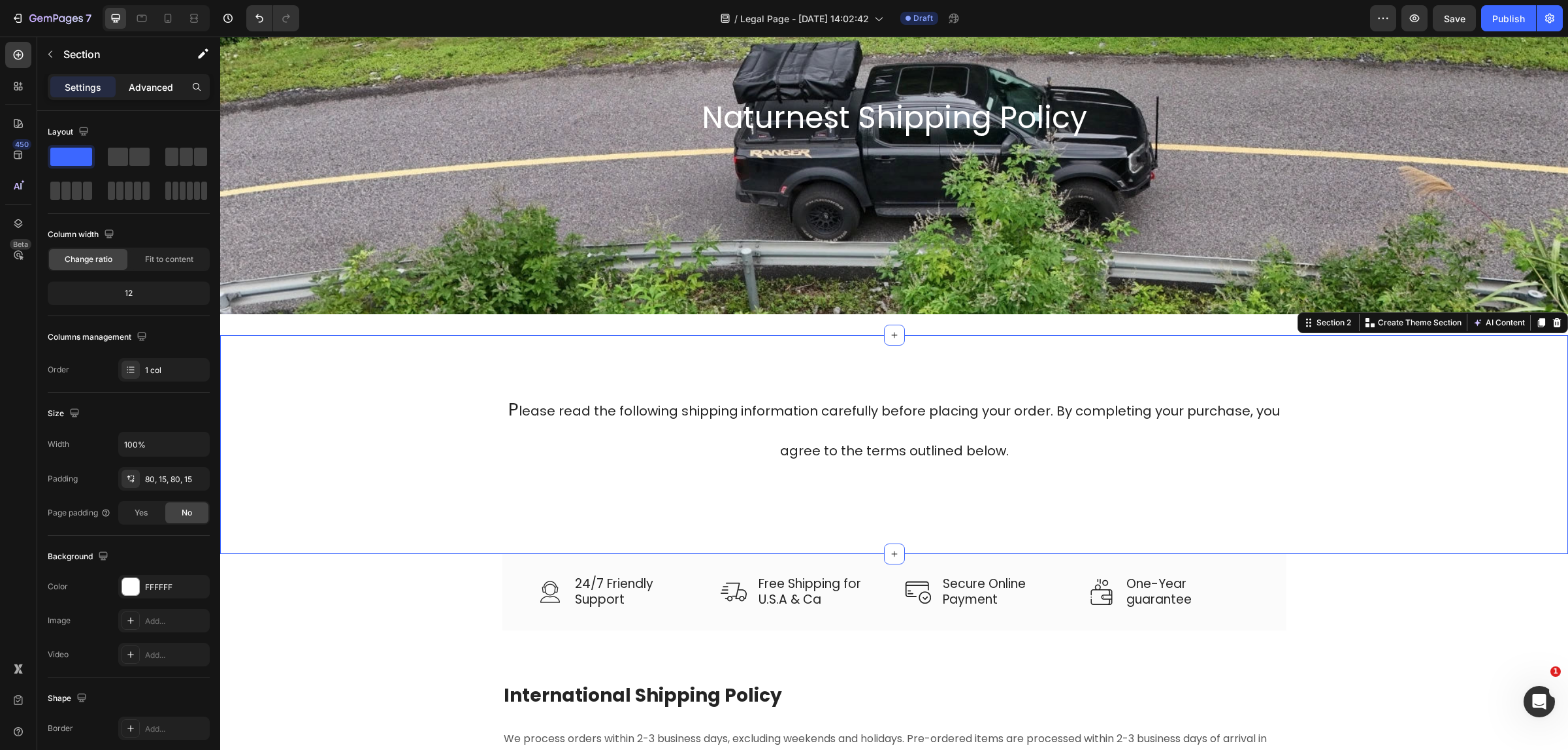
click at [143, 90] on p "Advanced" at bounding box center [150, 87] width 44 height 14
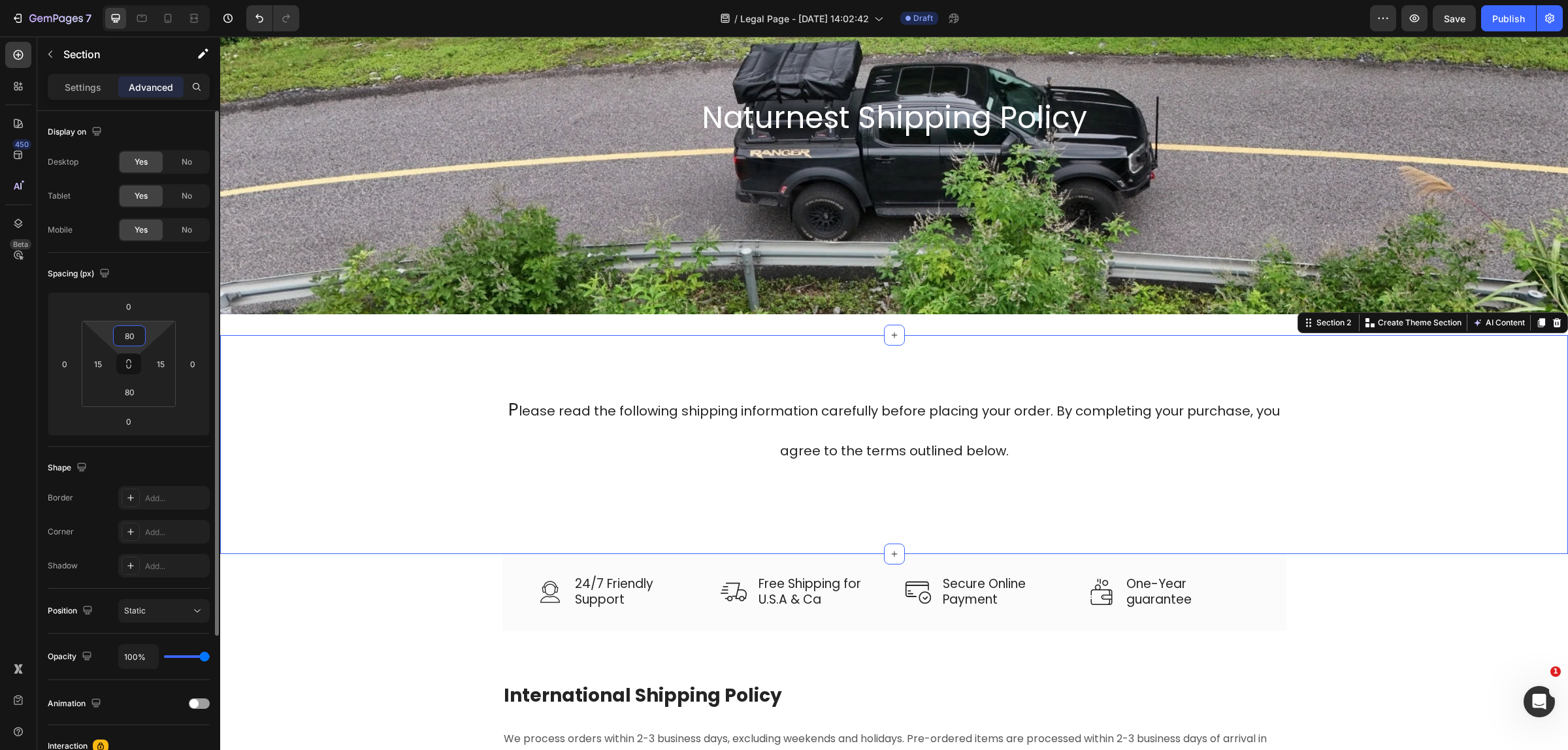
click at [125, 338] on input "80" at bounding box center [129, 335] width 26 height 19
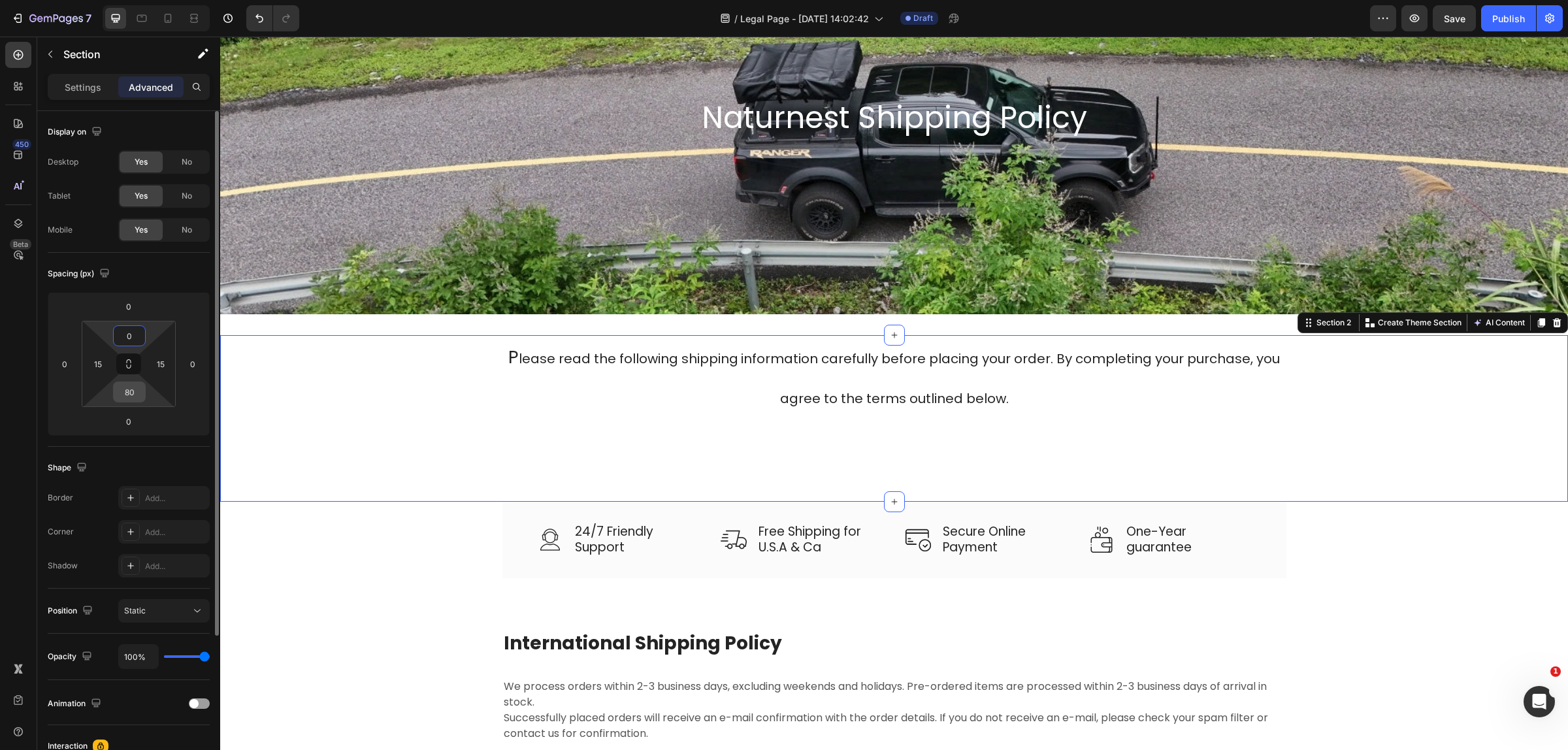
type input "0"
click at [143, 398] on div "80" at bounding box center [129, 391] width 33 height 21
click at [141, 397] on input "80" at bounding box center [129, 391] width 26 height 19
type input "0"
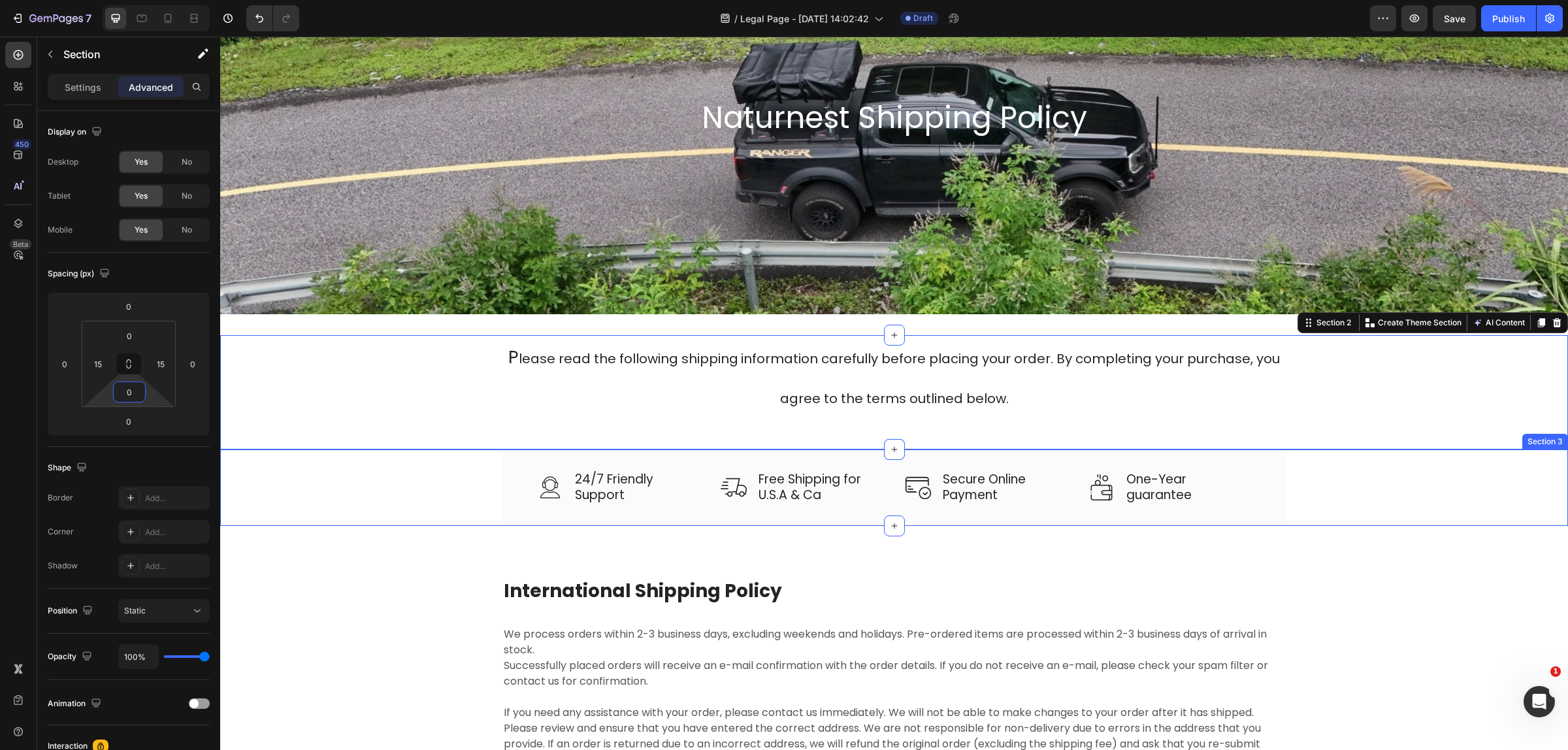
click at [418, 521] on div "Image 24/7 Friendly Support Text block Row Image Free Shipping for U.S.A & Ca T…" at bounding box center [894, 488] width 1328 height 76
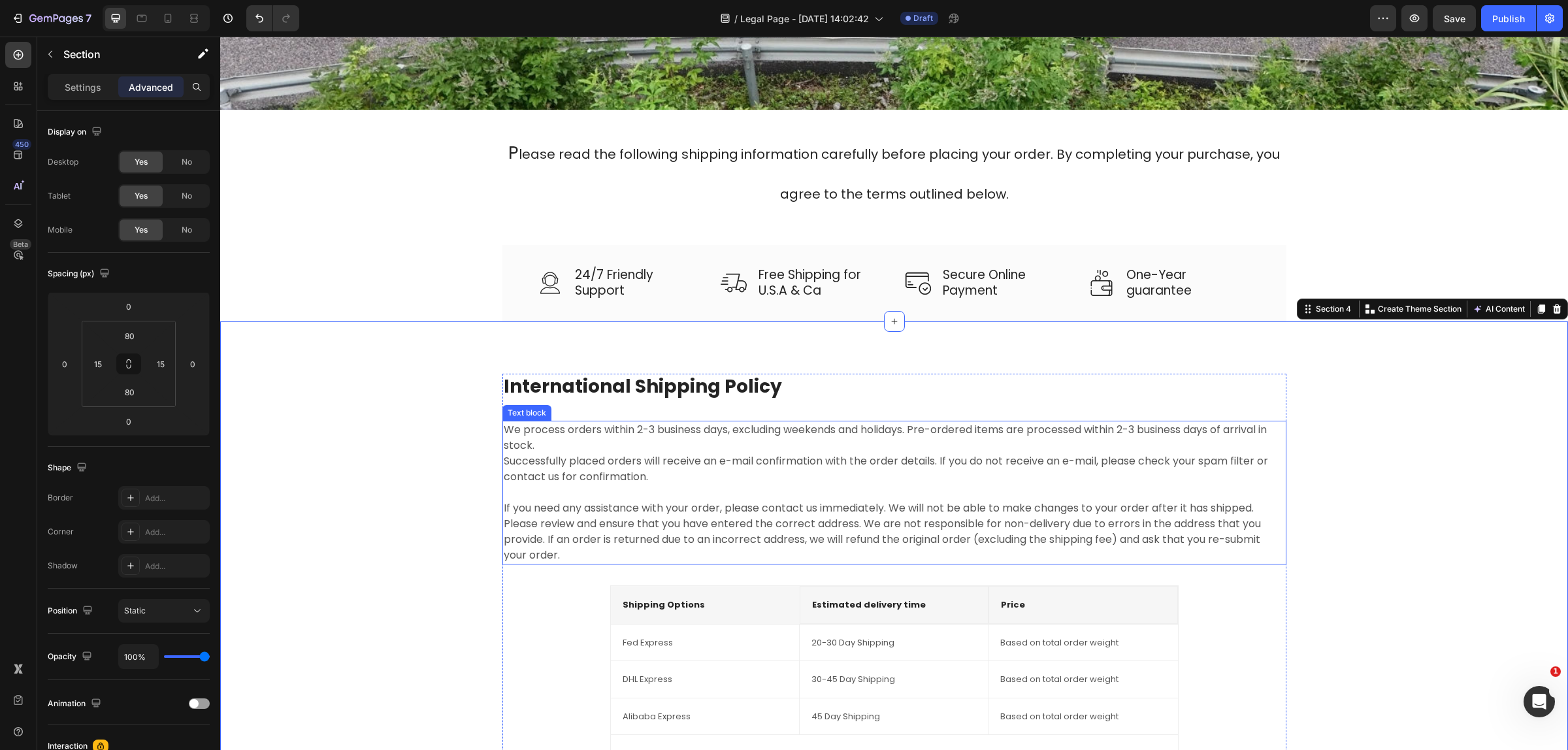
scroll to position [407, 0]
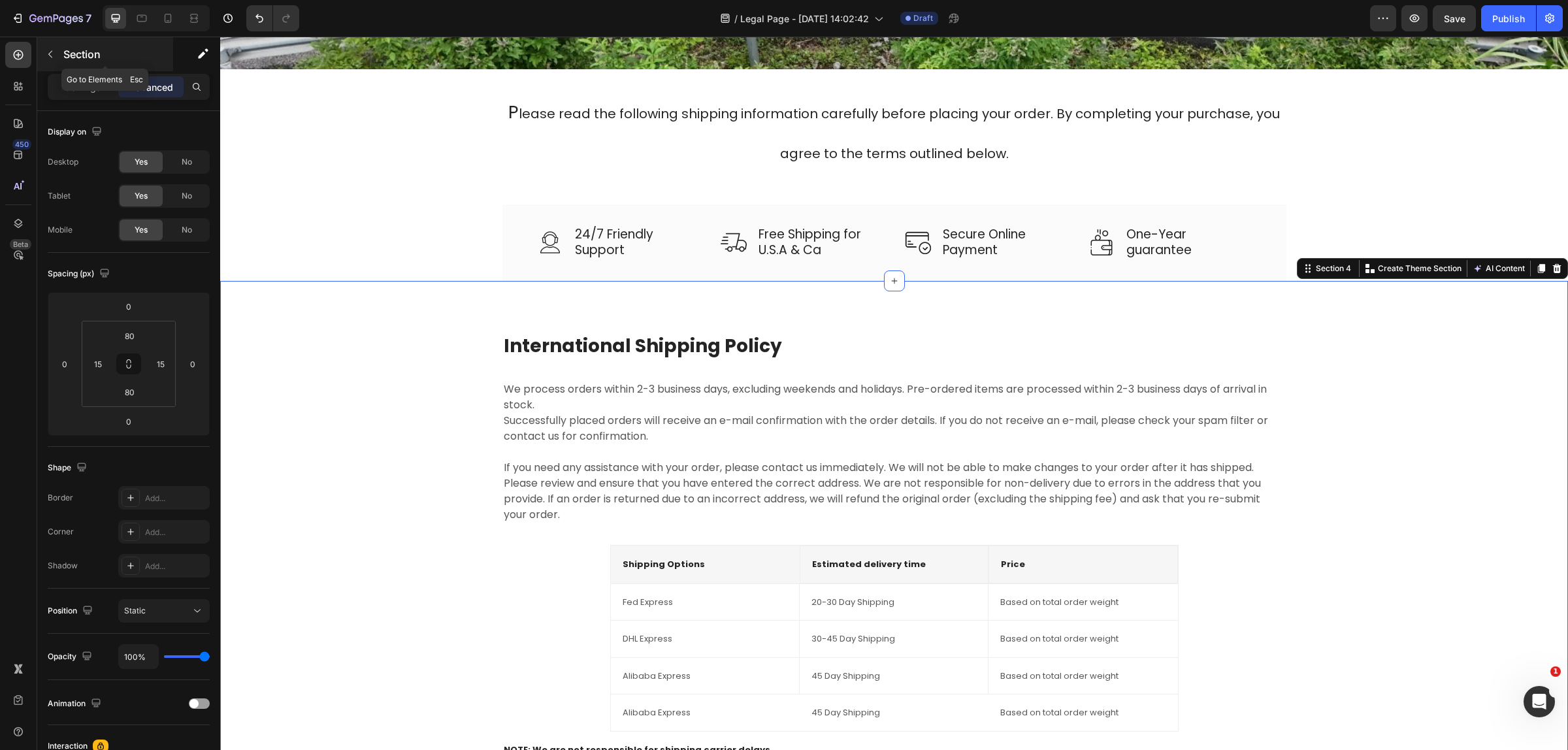
click at [69, 58] on p "Section" at bounding box center [116, 55] width 107 height 16
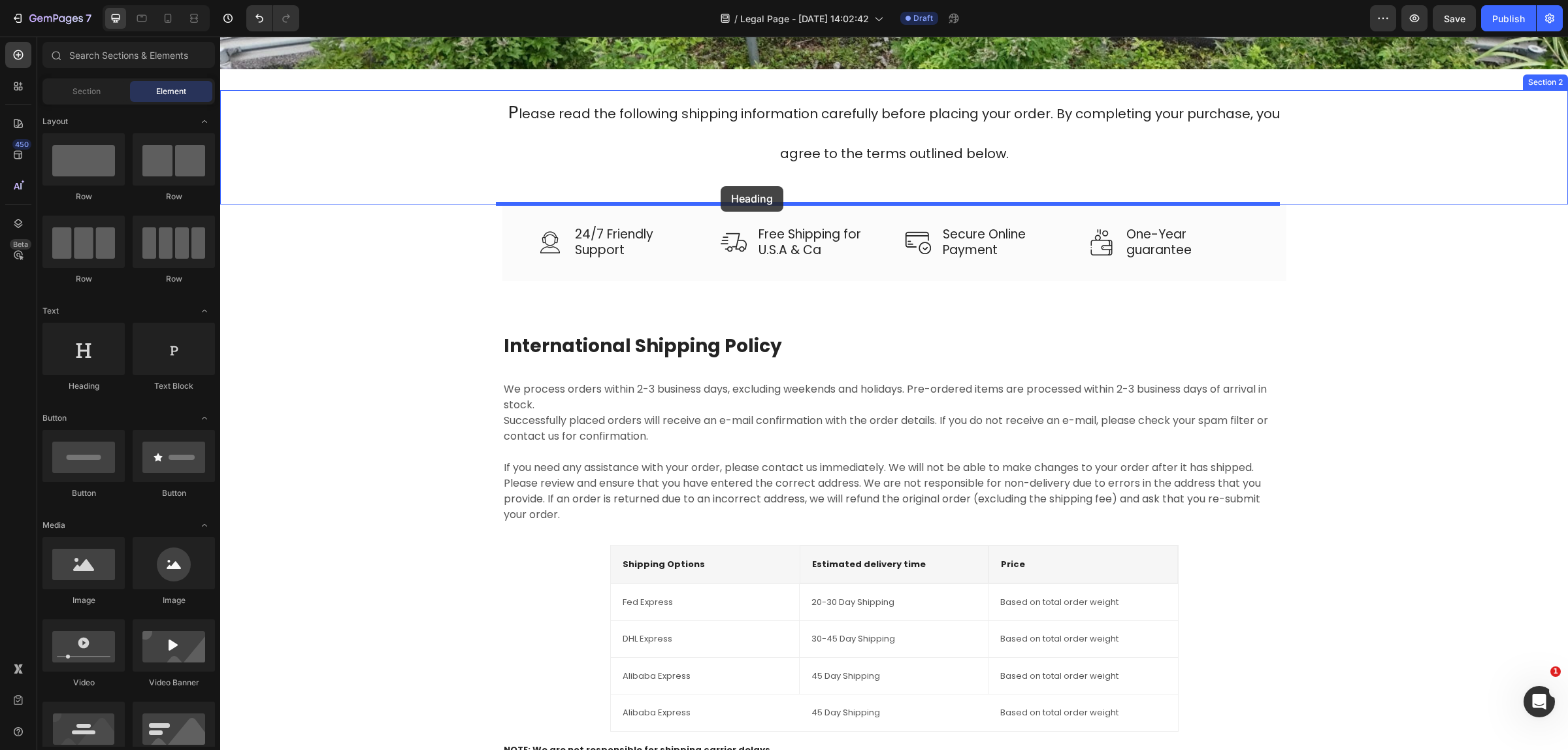
drag, startPoint x: 292, startPoint y: 407, endPoint x: 720, endPoint y: 186, distance: 481.7
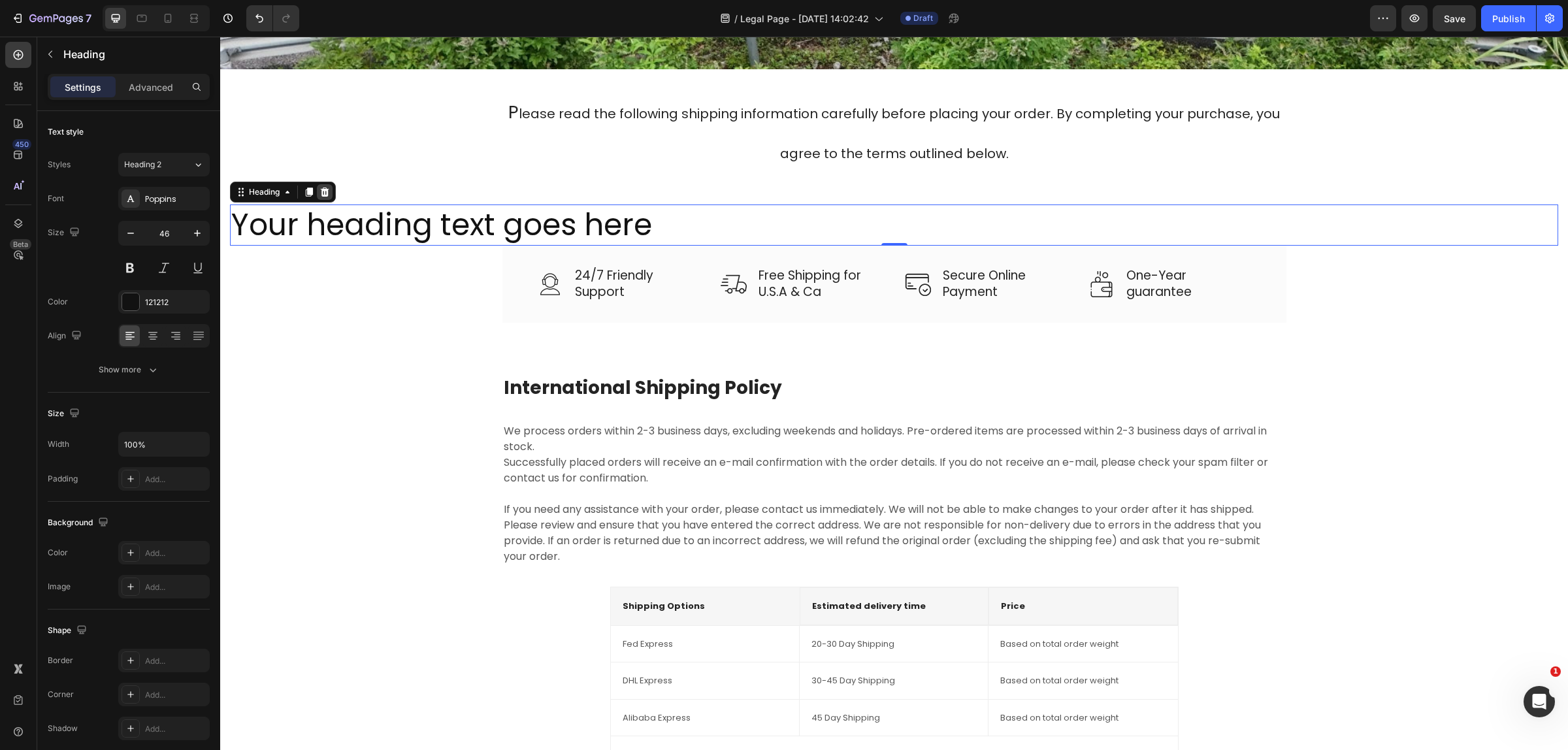
click at [322, 187] on icon at bounding box center [324, 192] width 10 height 10
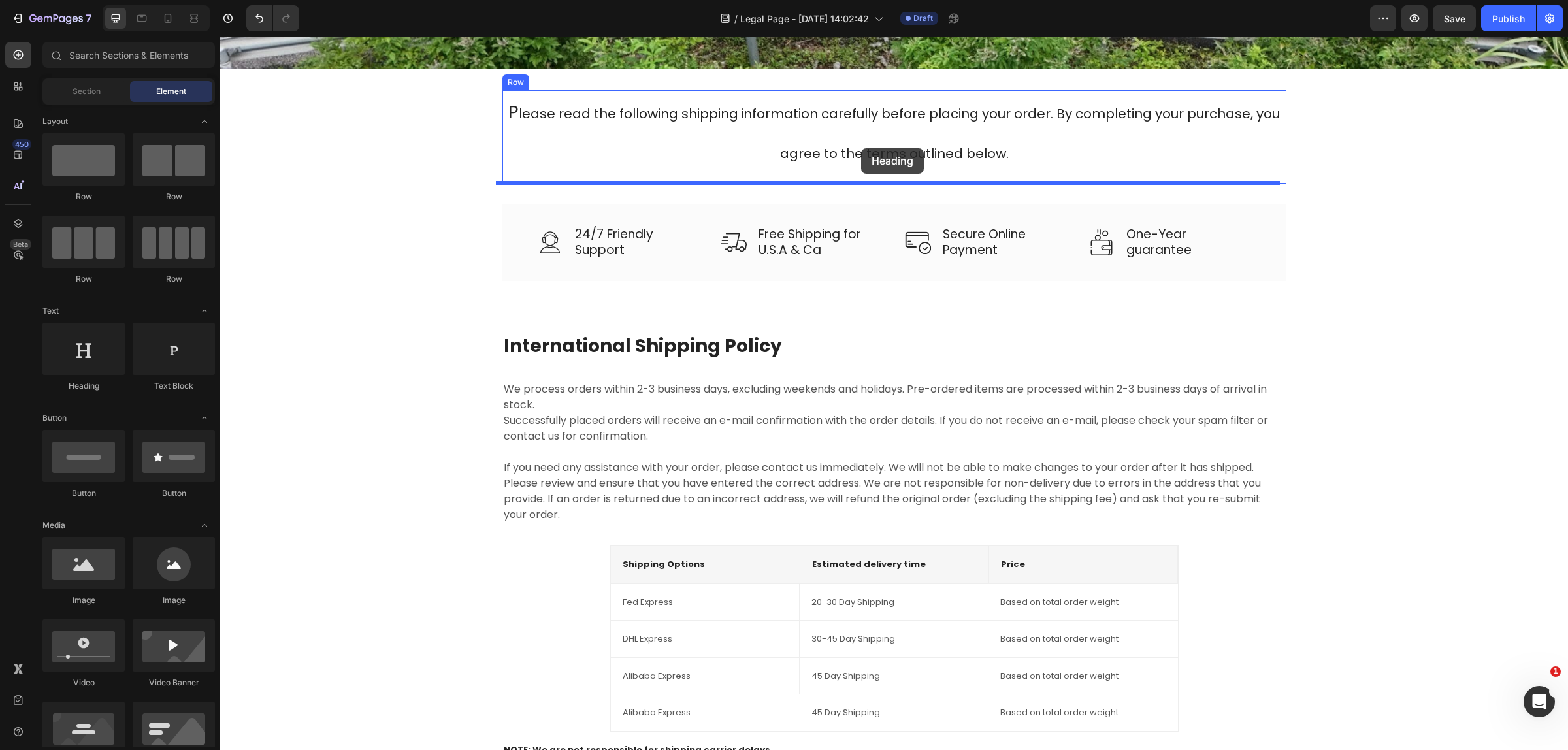
drag, startPoint x: 296, startPoint y: 393, endPoint x: 861, endPoint y: 148, distance: 615.8
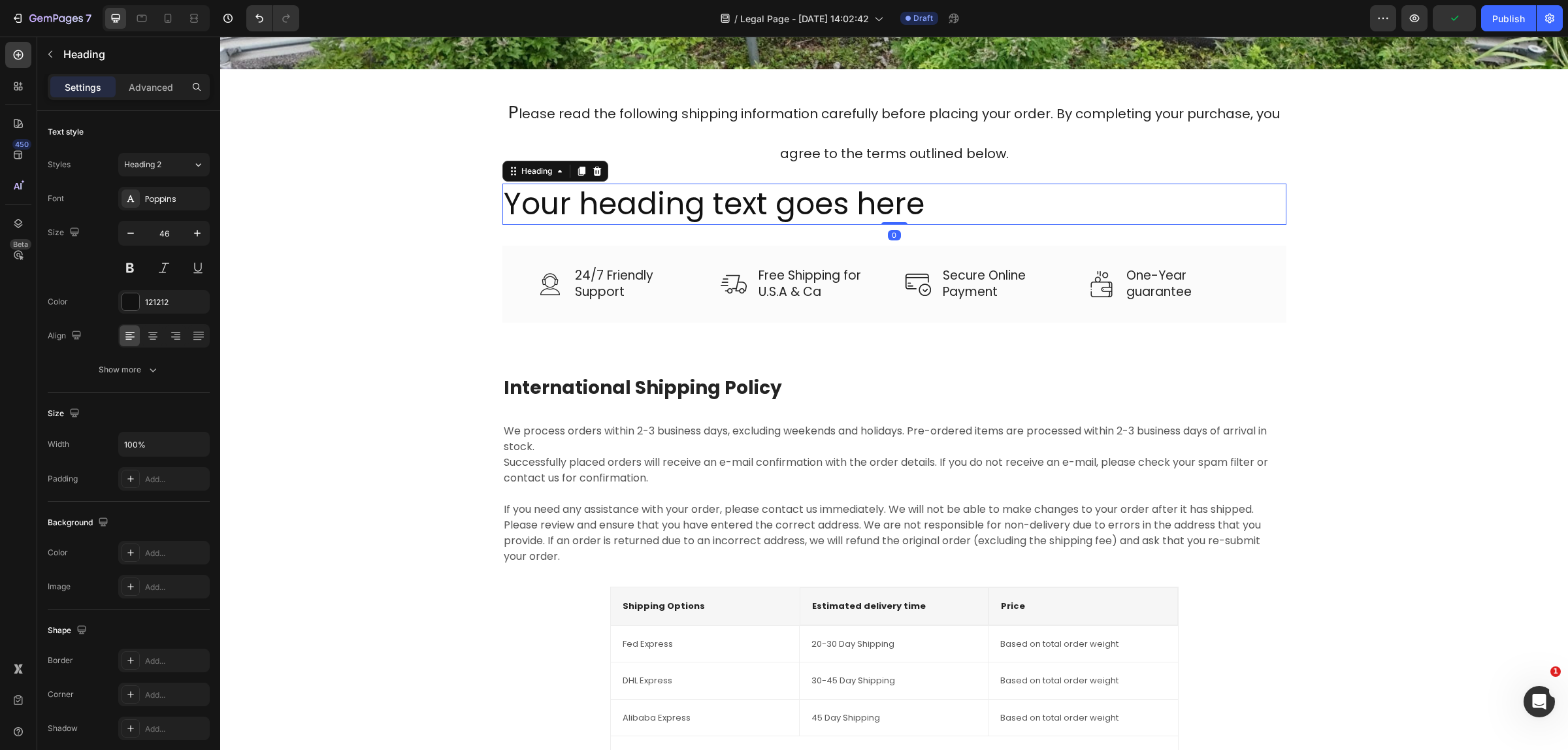
click at [896, 196] on h2 "Your heading text goes here" at bounding box center [895, 205] width 784 height 42
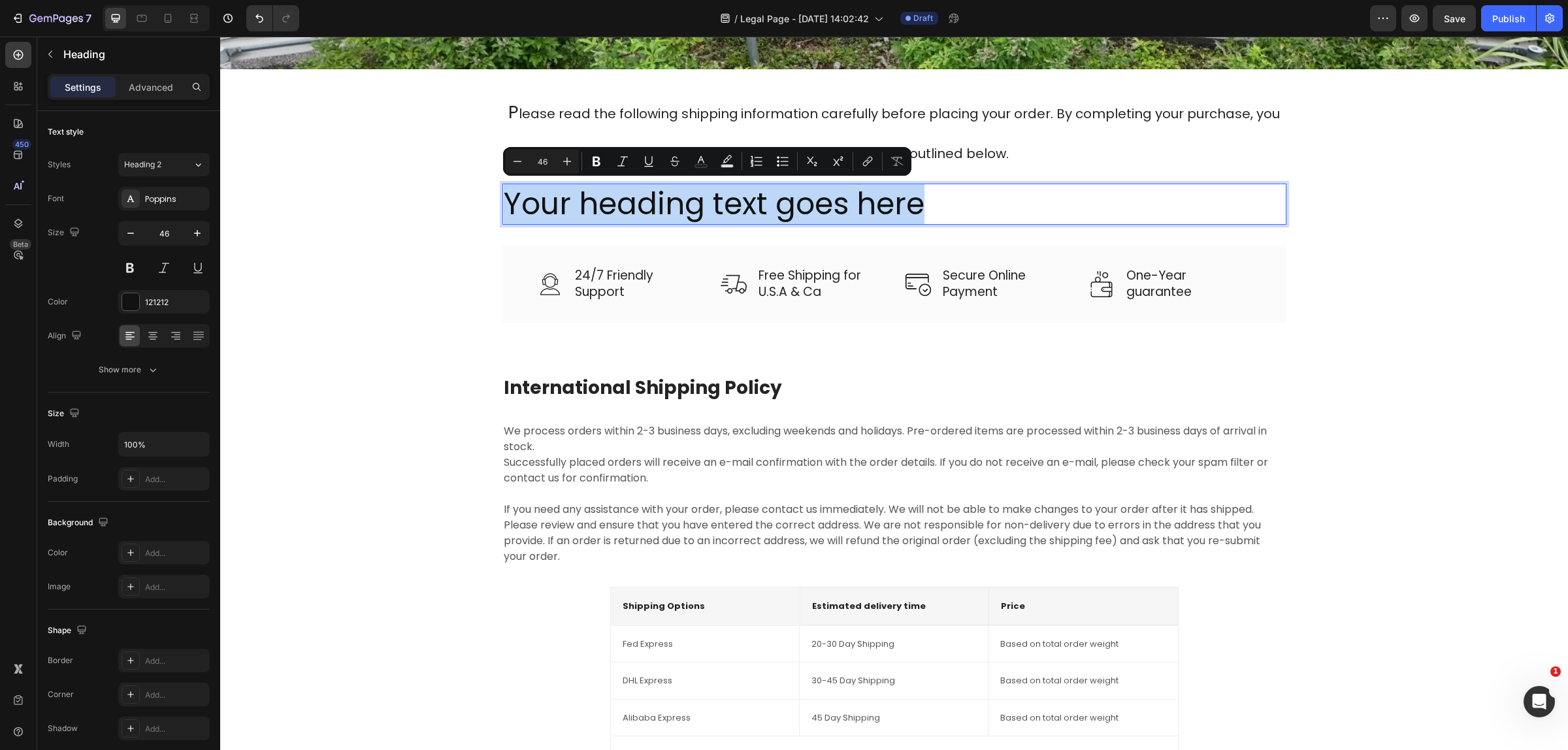
drag, startPoint x: 933, startPoint y: 207, endPoint x: 497, endPoint y: 220, distance: 436.2
click at [503, 220] on p "Your heading text goes here" at bounding box center [894, 204] width 781 height 39
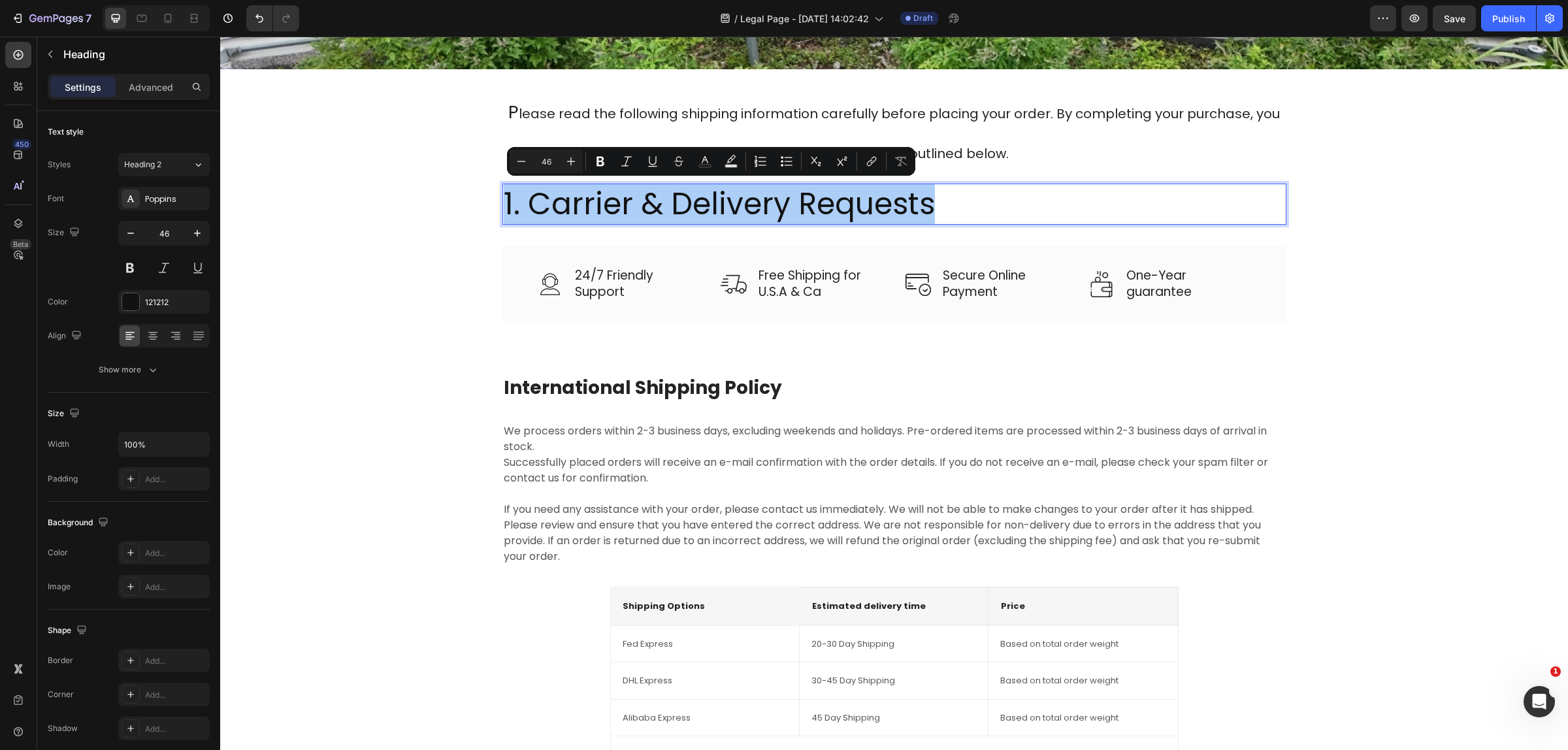
drag, startPoint x: 552, startPoint y: 161, endPoint x: 539, endPoint y: 168, distance: 14.8
click at [539, 168] on input "46" at bounding box center [546, 161] width 26 height 16
type input "30"
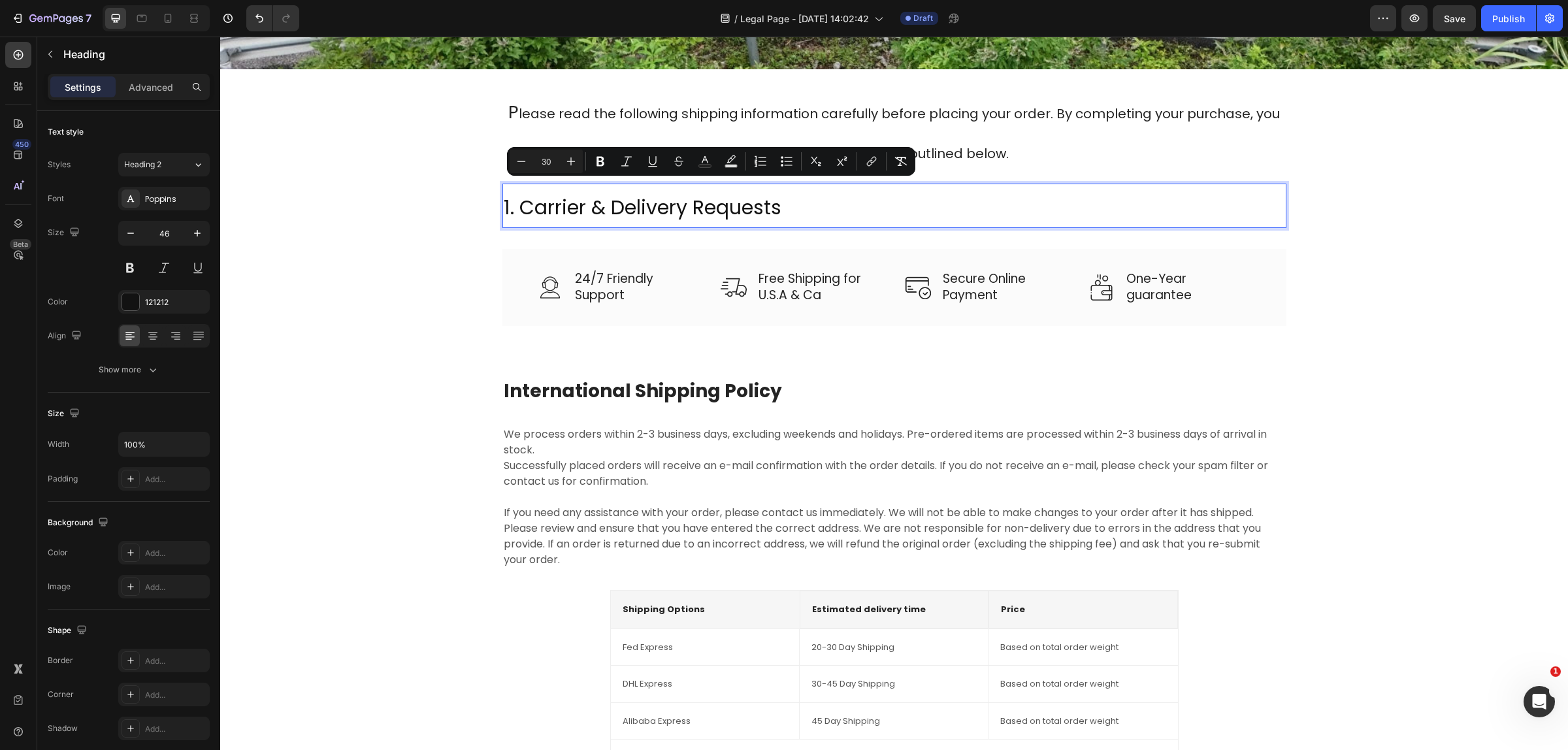
click at [812, 214] on p "1. Carrier & Delivery Requests" at bounding box center [894, 206] width 781 height 42
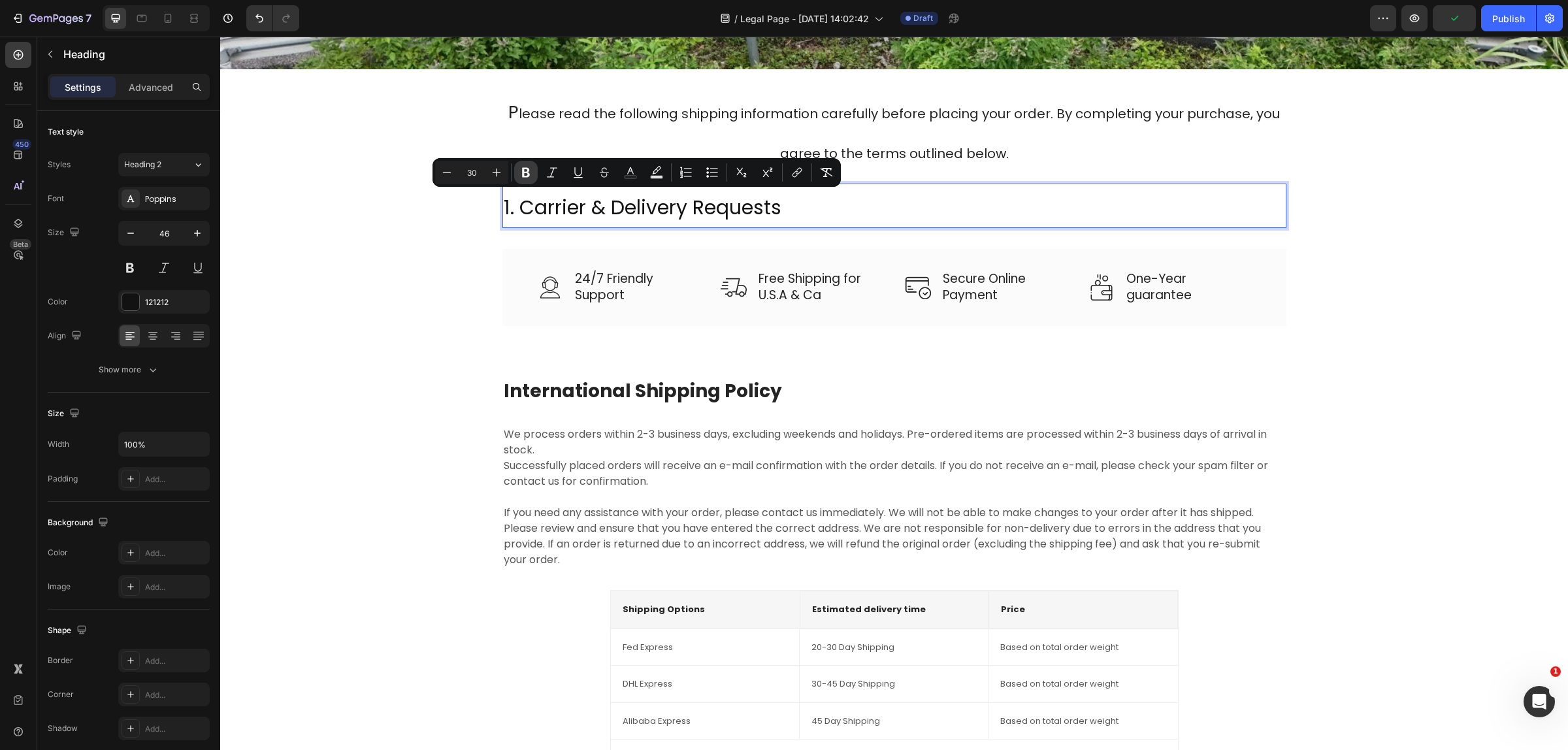
click at [521, 174] on icon "Editor contextual toolbar" at bounding box center [525, 172] width 13 height 13
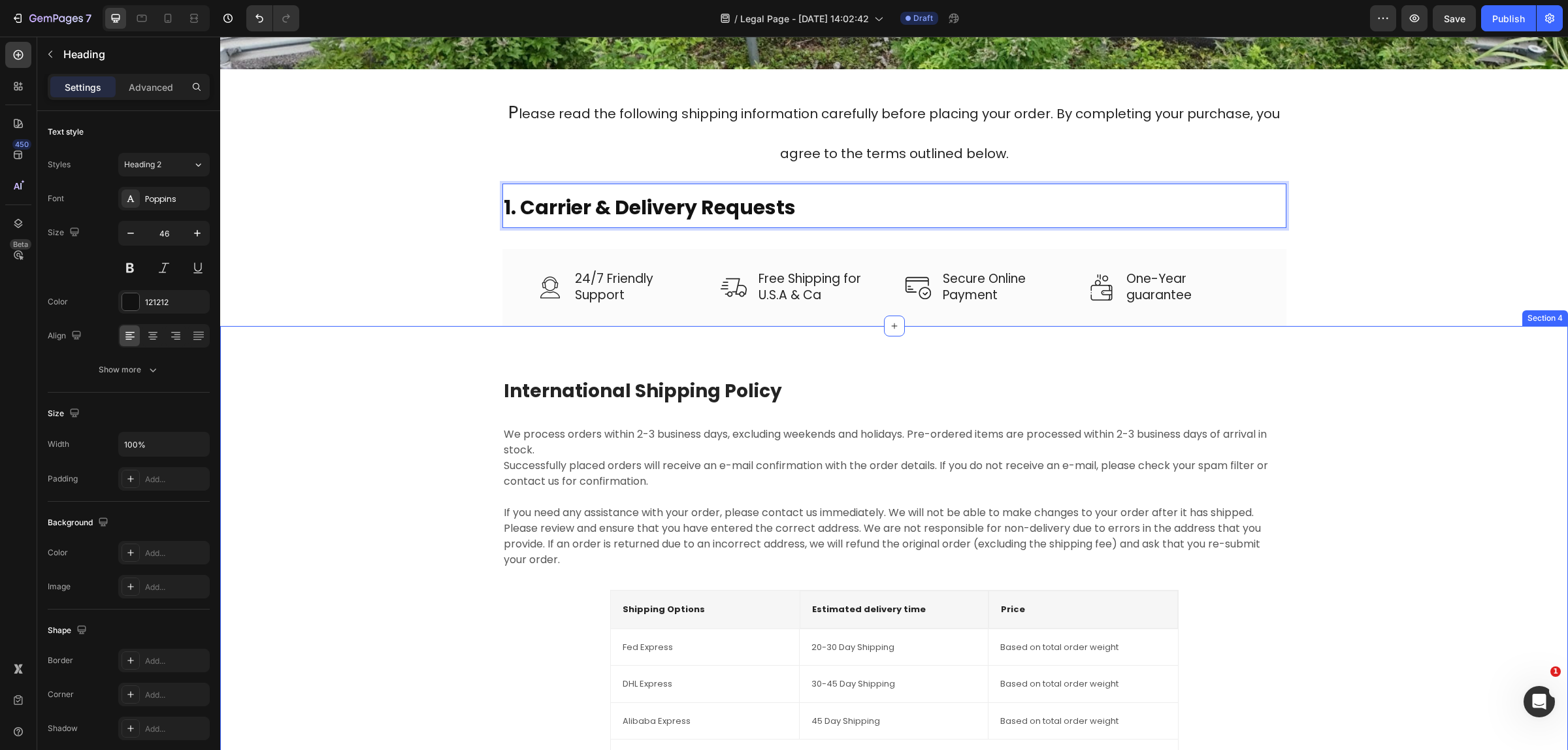
click at [918, 356] on div "International Shipping Policy Heading We process orders within 2-3 business day…" at bounding box center [893, 709] width 1347 height 767
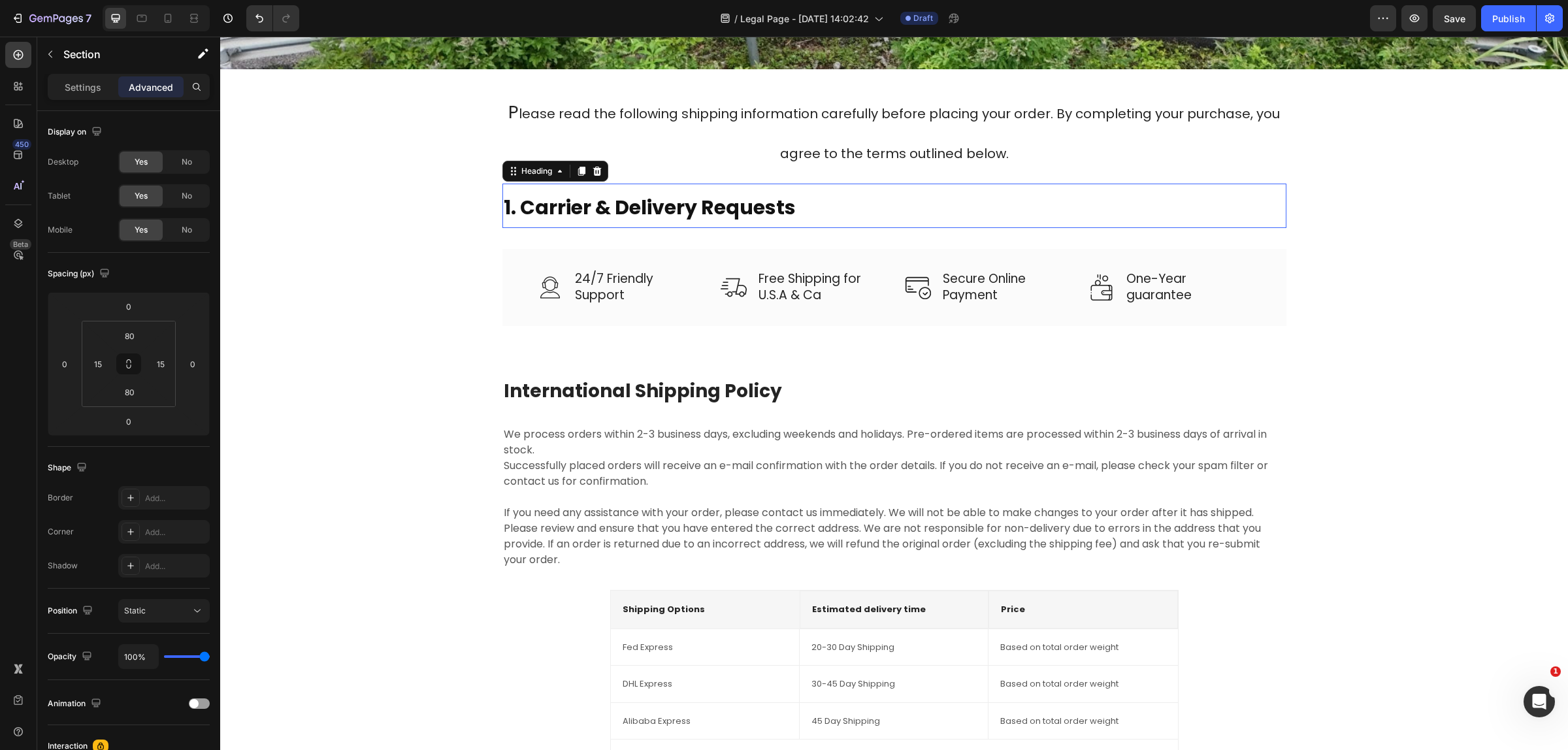
click at [817, 213] on p "⁠⁠⁠⁠⁠⁠⁠ 1. Carrier & Delivery Requests" at bounding box center [894, 206] width 781 height 42
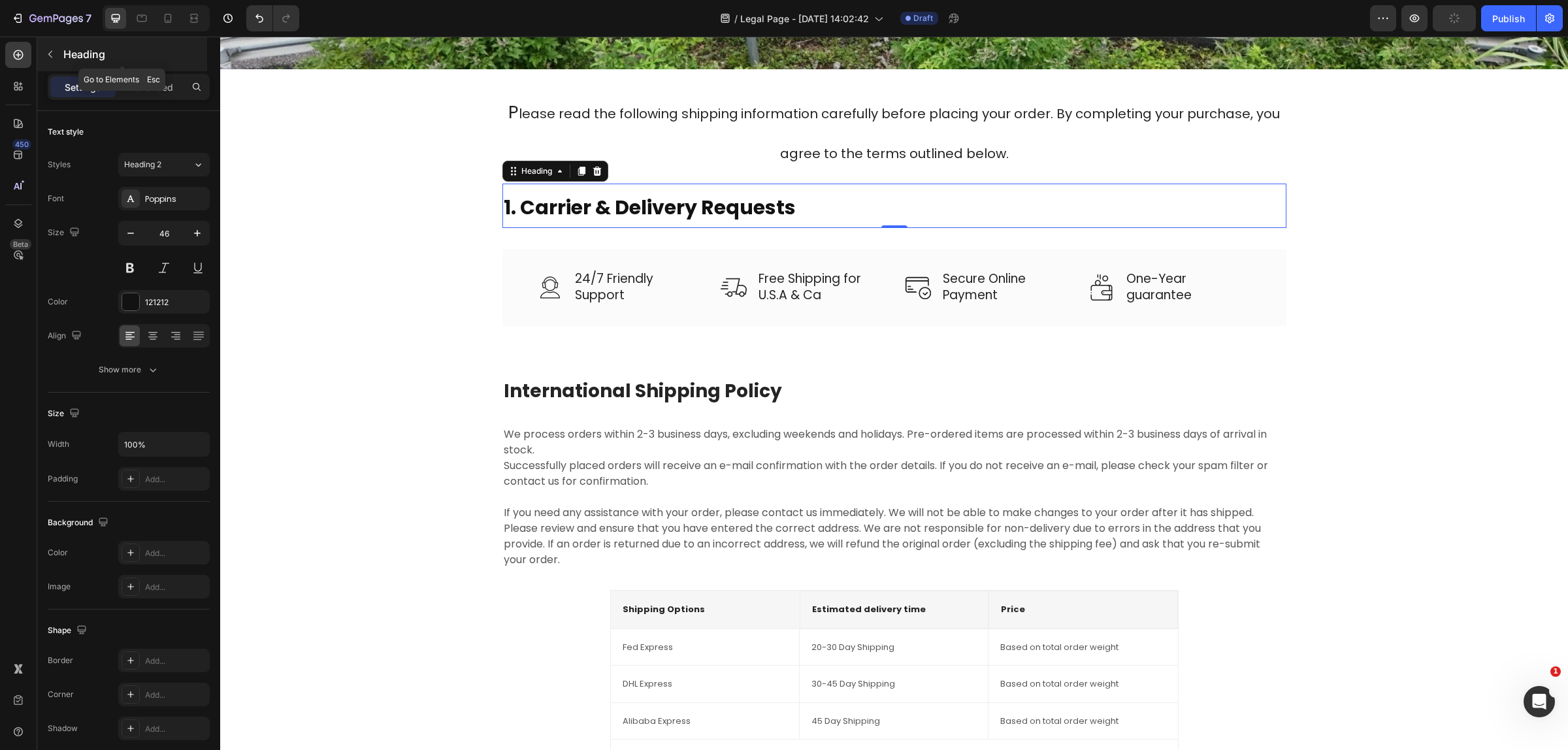
click at [56, 61] on button "button" at bounding box center [50, 54] width 21 height 21
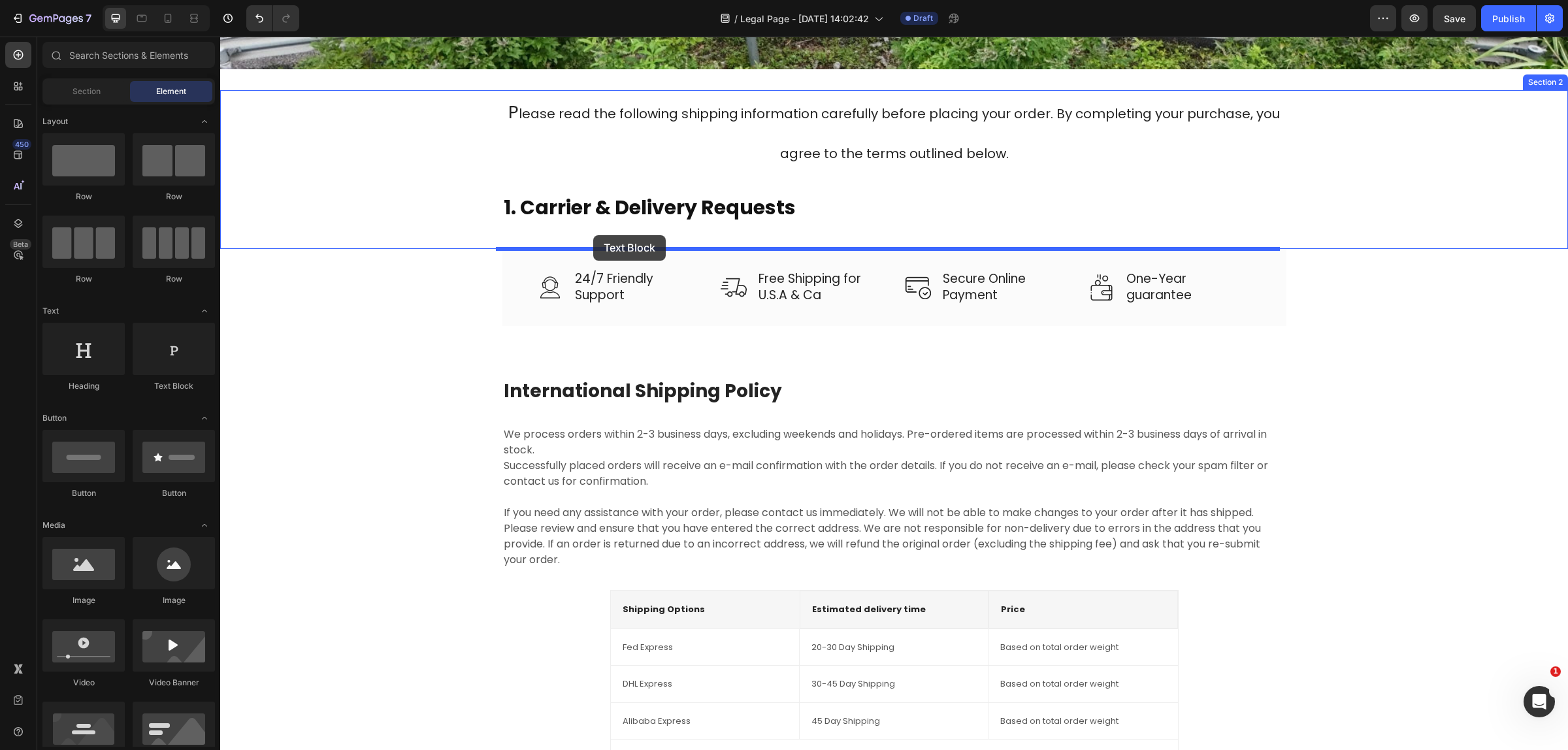
drag, startPoint x: 385, startPoint y: 385, endPoint x: 593, endPoint y: 235, distance: 256.4
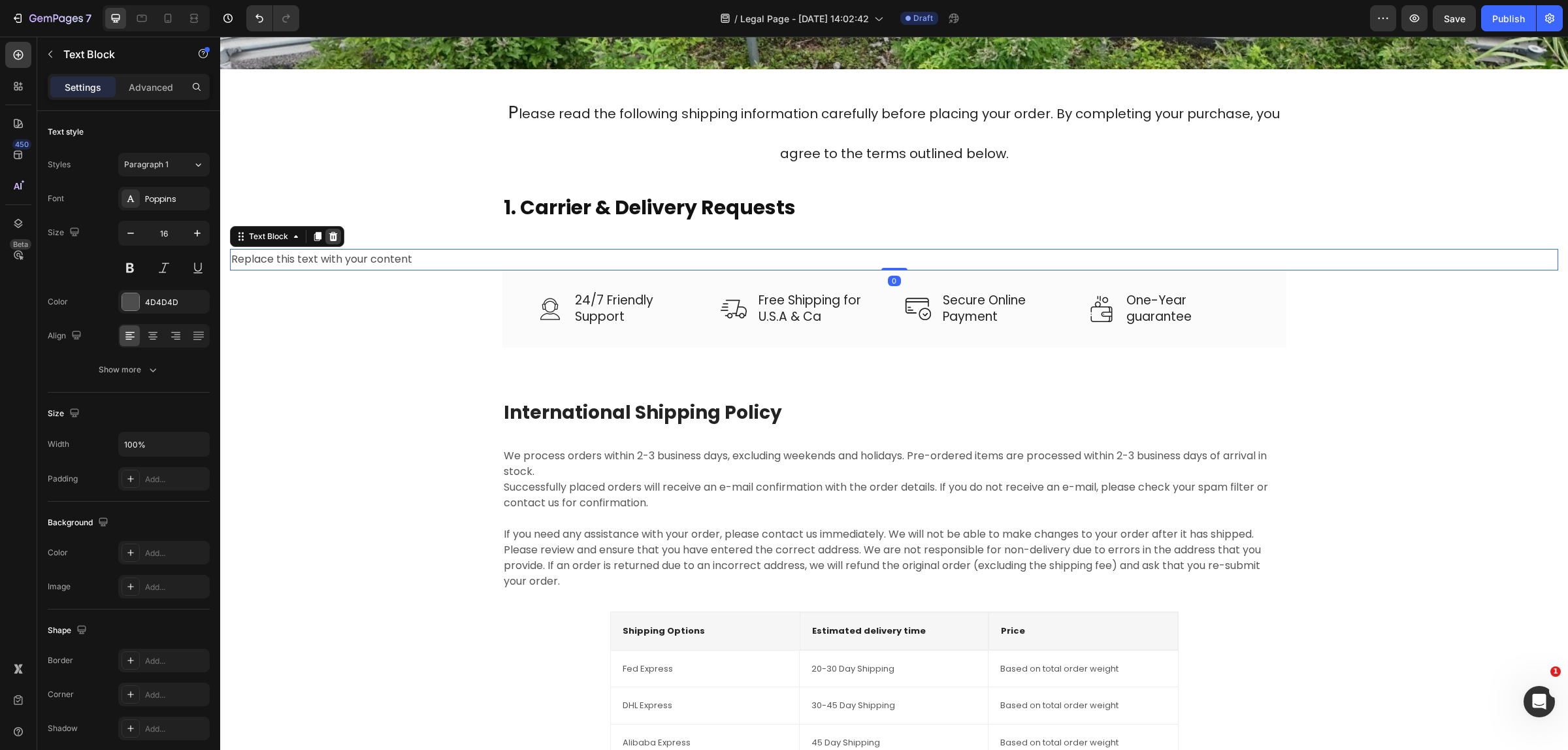
click at [331, 236] on icon at bounding box center [333, 236] width 10 height 10
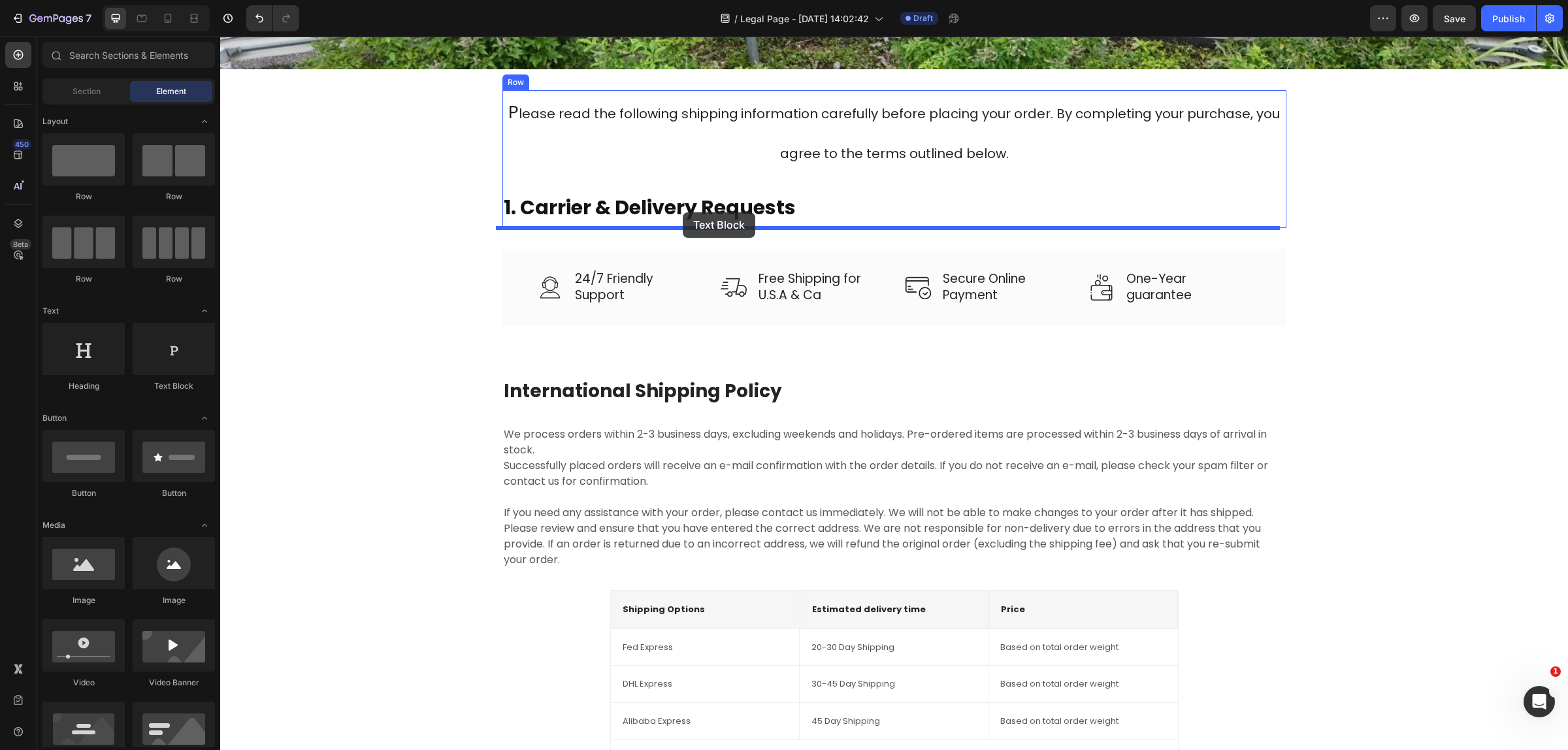
drag, startPoint x: 394, startPoint y: 402, endPoint x: 683, endPoint y: 212, distance: 345.9
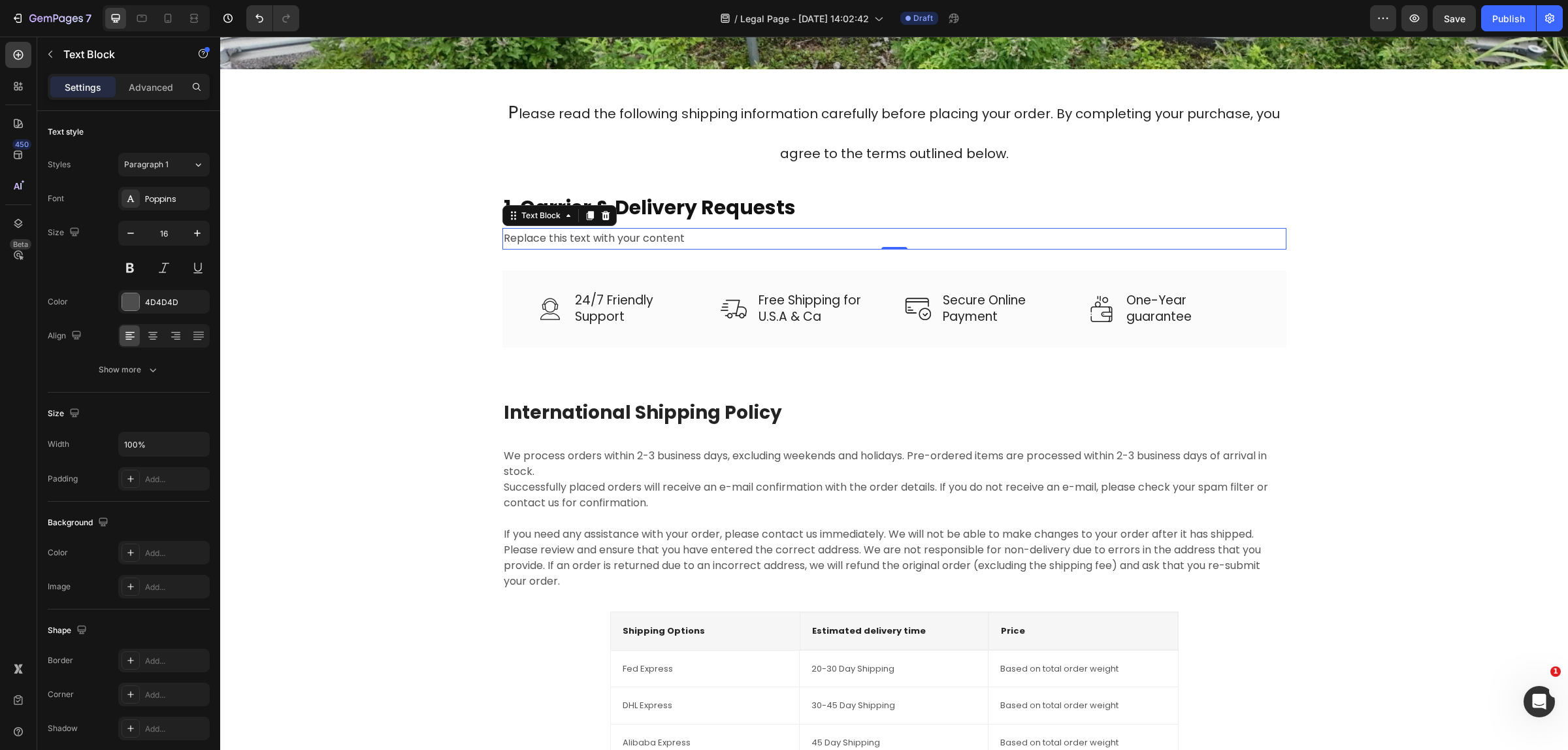
click at [716, 236] on div "Replace this text with your content" at bounding box center [895, 239] width 784 height 22
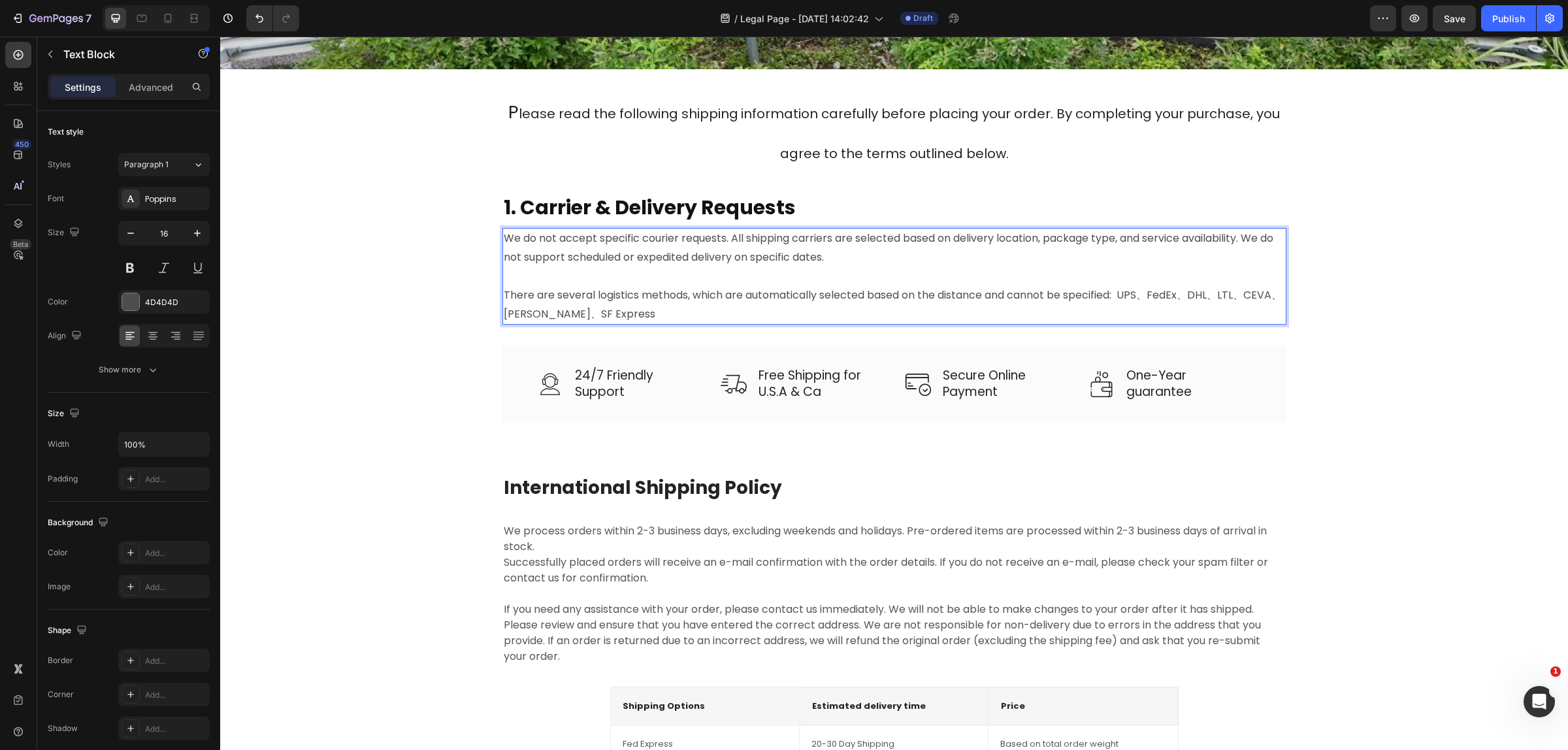
click at [513, 276] on p "Rich Text Editor. Editing area: main" at bounding box center [894, 277] width 781 height 19
click at [942, 200] on p "⁠⁠⁠⁠⁠⁠⁠ 1. Carrier & Delivery Requests" at bounding box center [894, 206] width 781 height 42
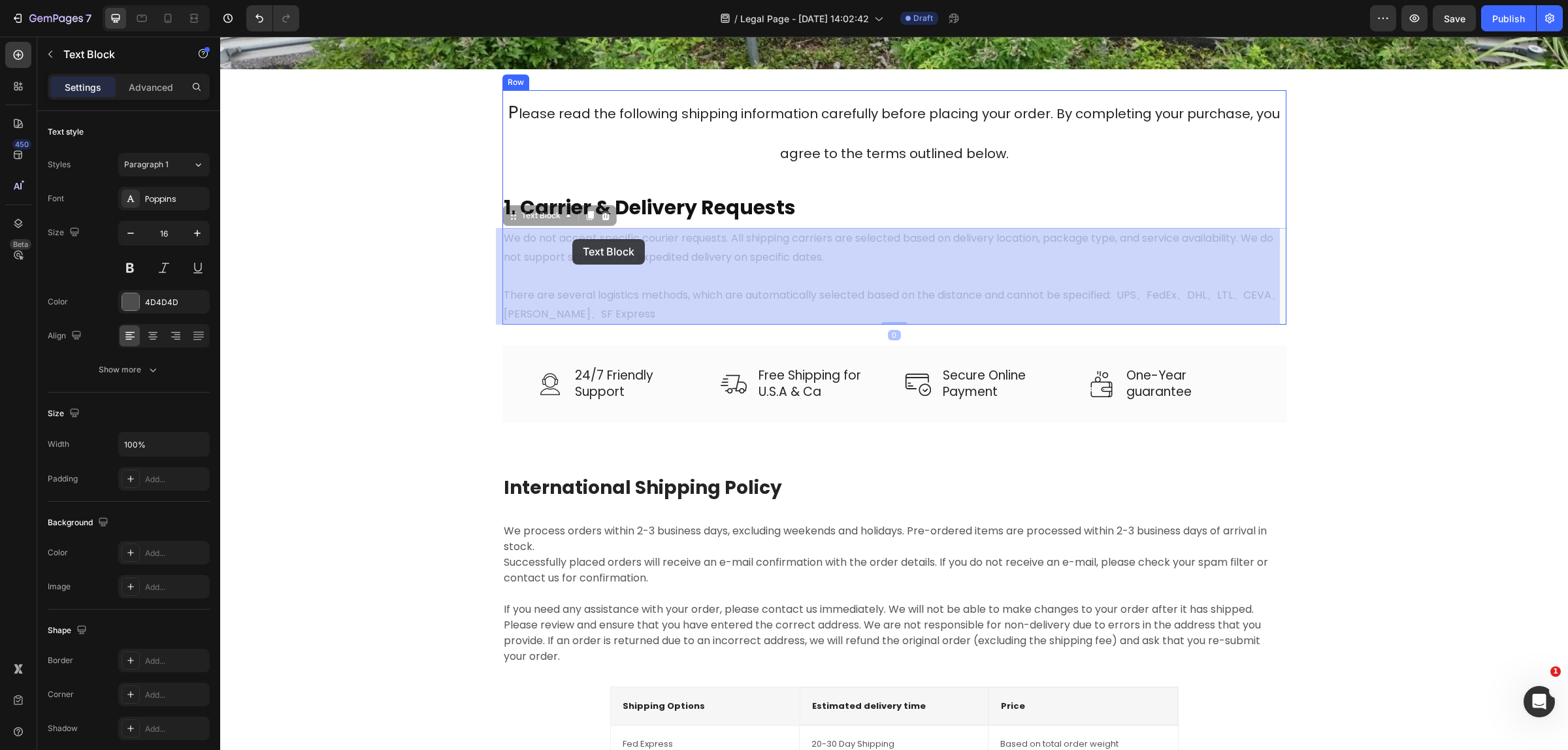
drag, startPoint x: 533, startPoint y: 239, endPoint x: 572, endPoint y: 239, distance: 39.0
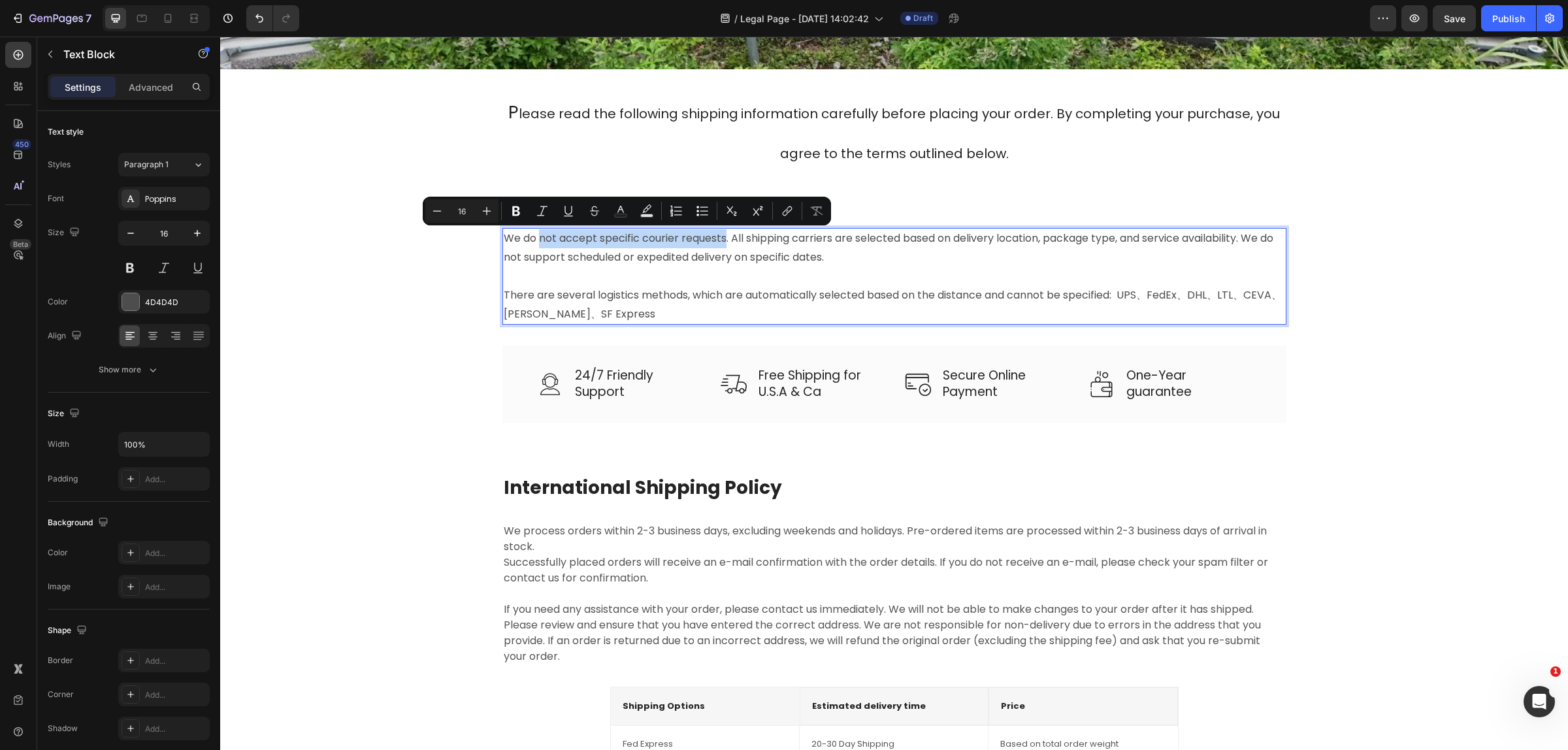
drag, startPoint x: 533, startPoint y: 237, endPoint x: 720, endPoint y: 239, distance: 187.0
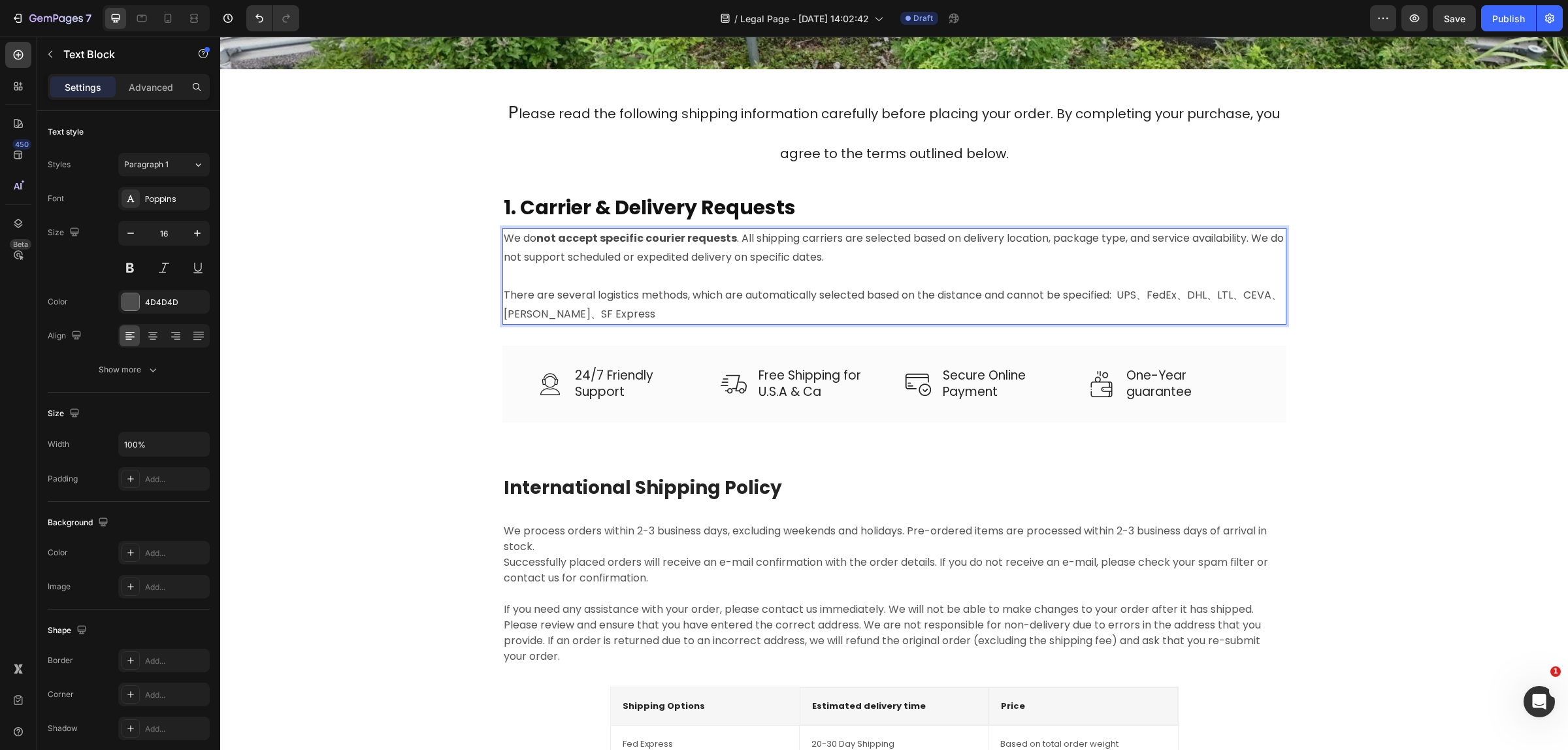
click at [946, 264] on p "We do not accept specific courier requests . All shipping carriers are selected…" at bounding box center [894, 248] width 781 height 38
click at [519, 275] on p "Rich Text Editor. Editing area: main" at bounding box center [894, 277] width 781 height 19
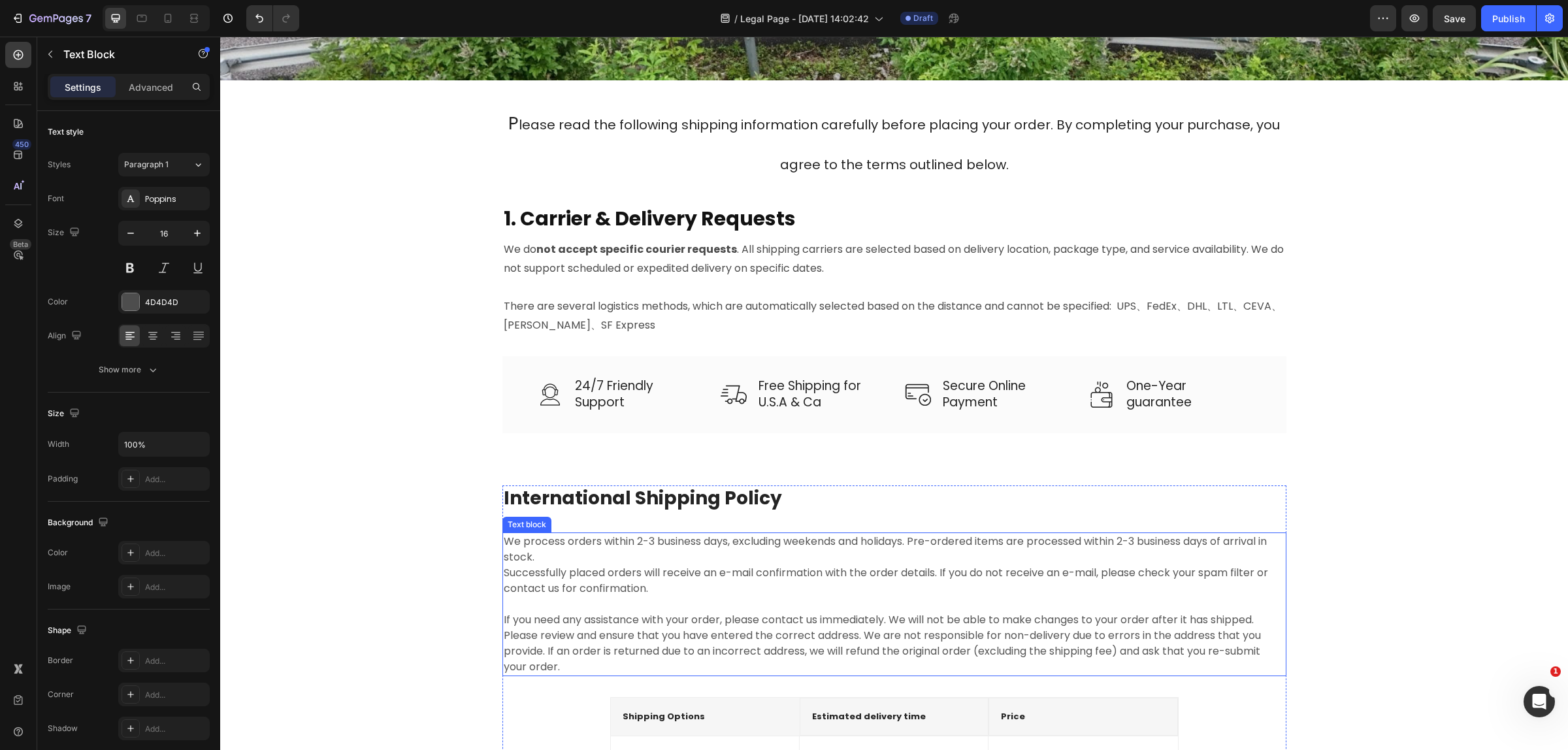
scroll to position [317, 0]
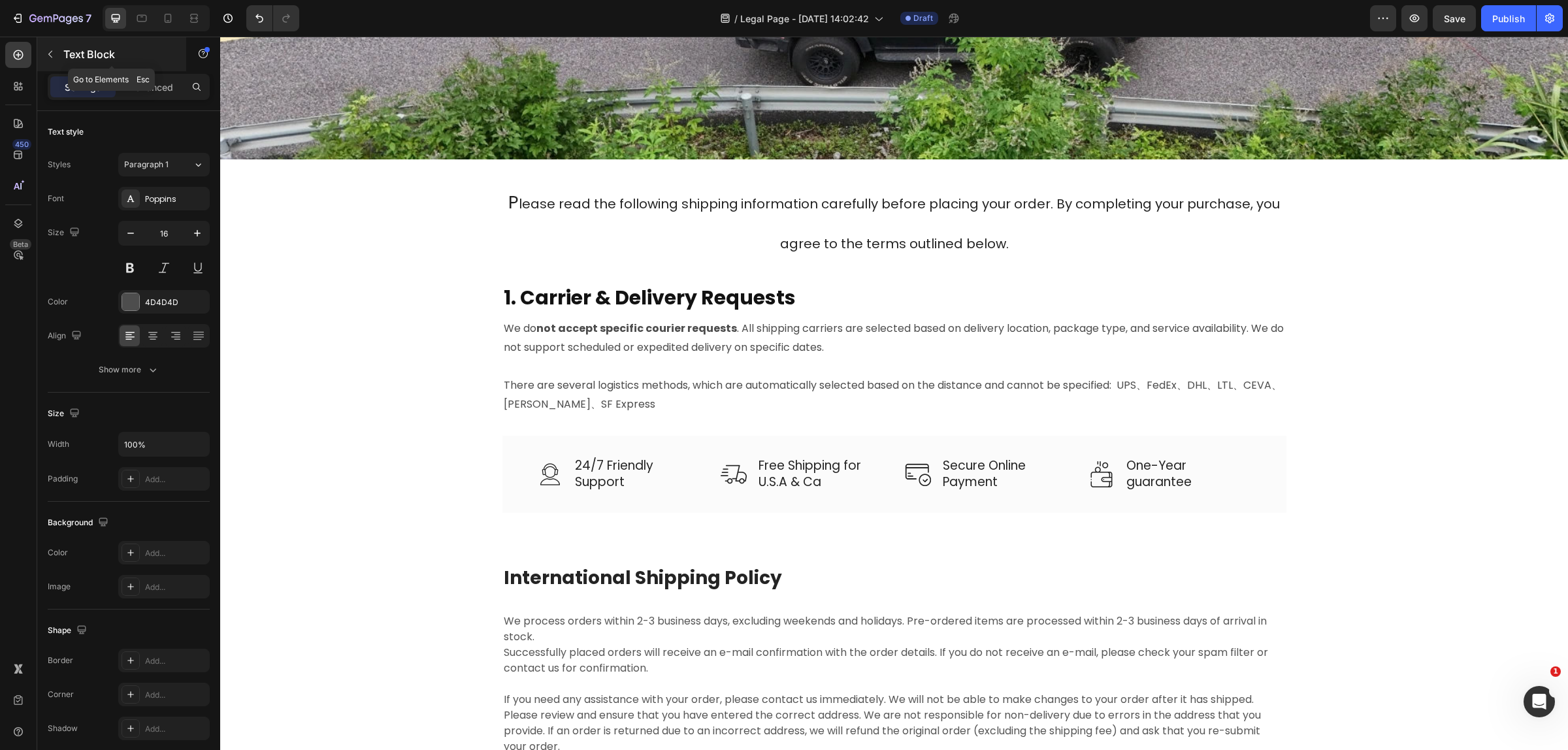
click at [59, 47] on button "button" at bounding box center [50, 54] width 21 height 21
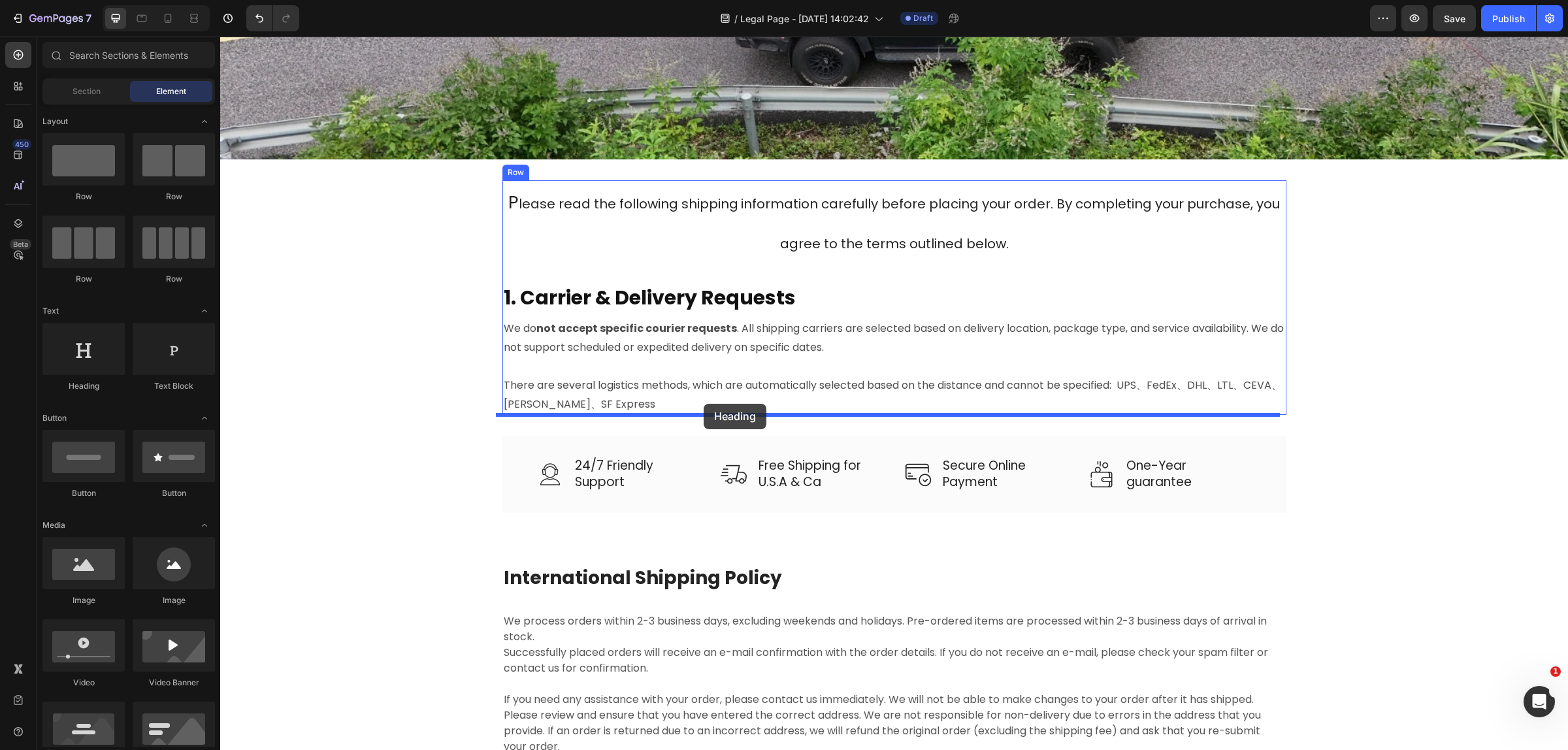
drag, startPoint x: 294, startPoint y: 391, endPoint x: 704, endPoint y: 404, distance: 410.2
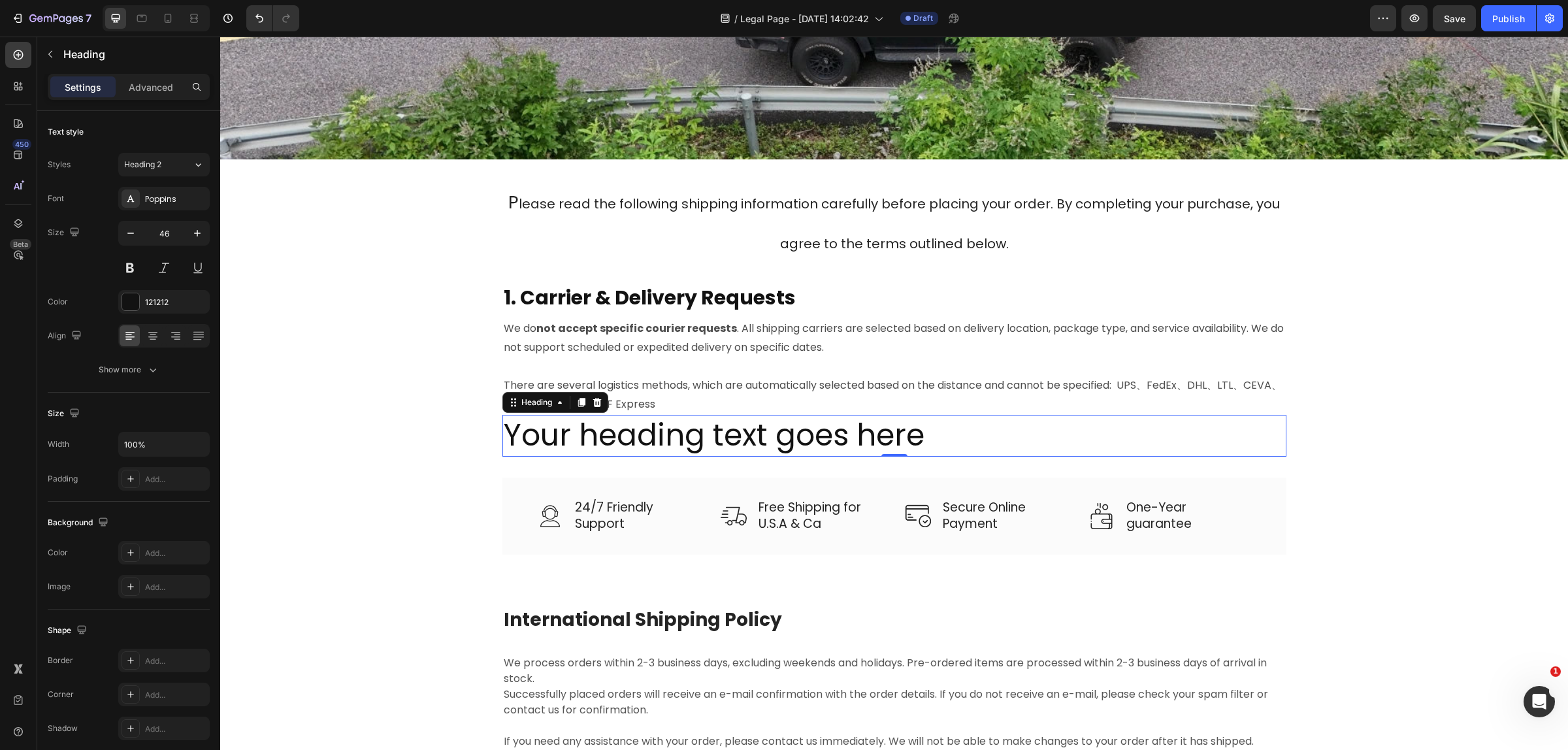
click at [906, 440] on h2 "Your heading text goes here" at bounding box center [895, 436] width 784 height 42
drag, startPoint x: 920, startPoint y: 436, endPoint x: 605, endPoint y: 485, distance: 318.8
click at [918, 436] on p "Your heading text goes here" at bounding box center [894, 436] width 781 height 39
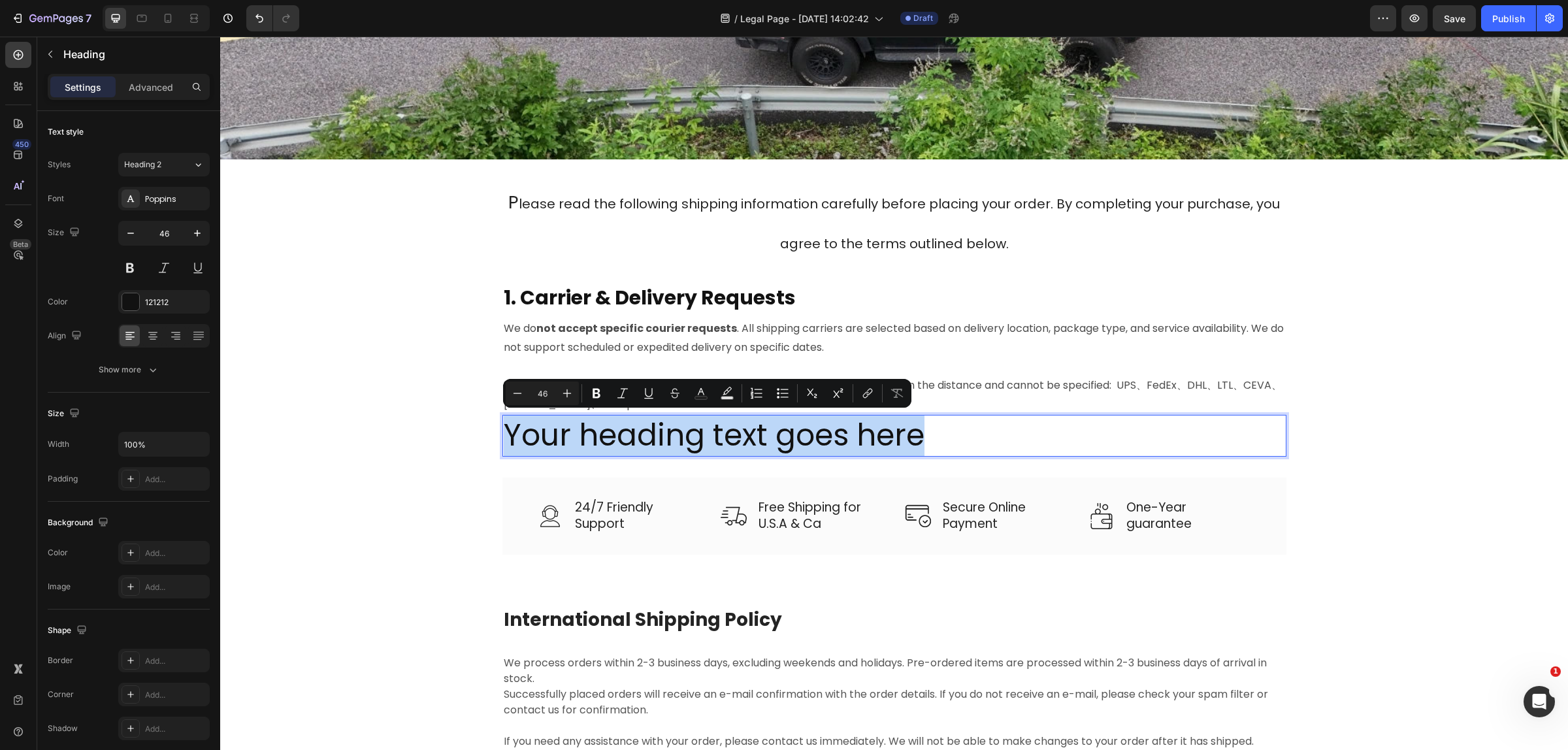
drag, startPoint x: 932, startPoint y: 437, endPoint x: 503, endPoint y: 436, distance: 429.0
click at [503, 436] on p "Your heading text goes here" at bounding box center [894, 436] width 781 height 39
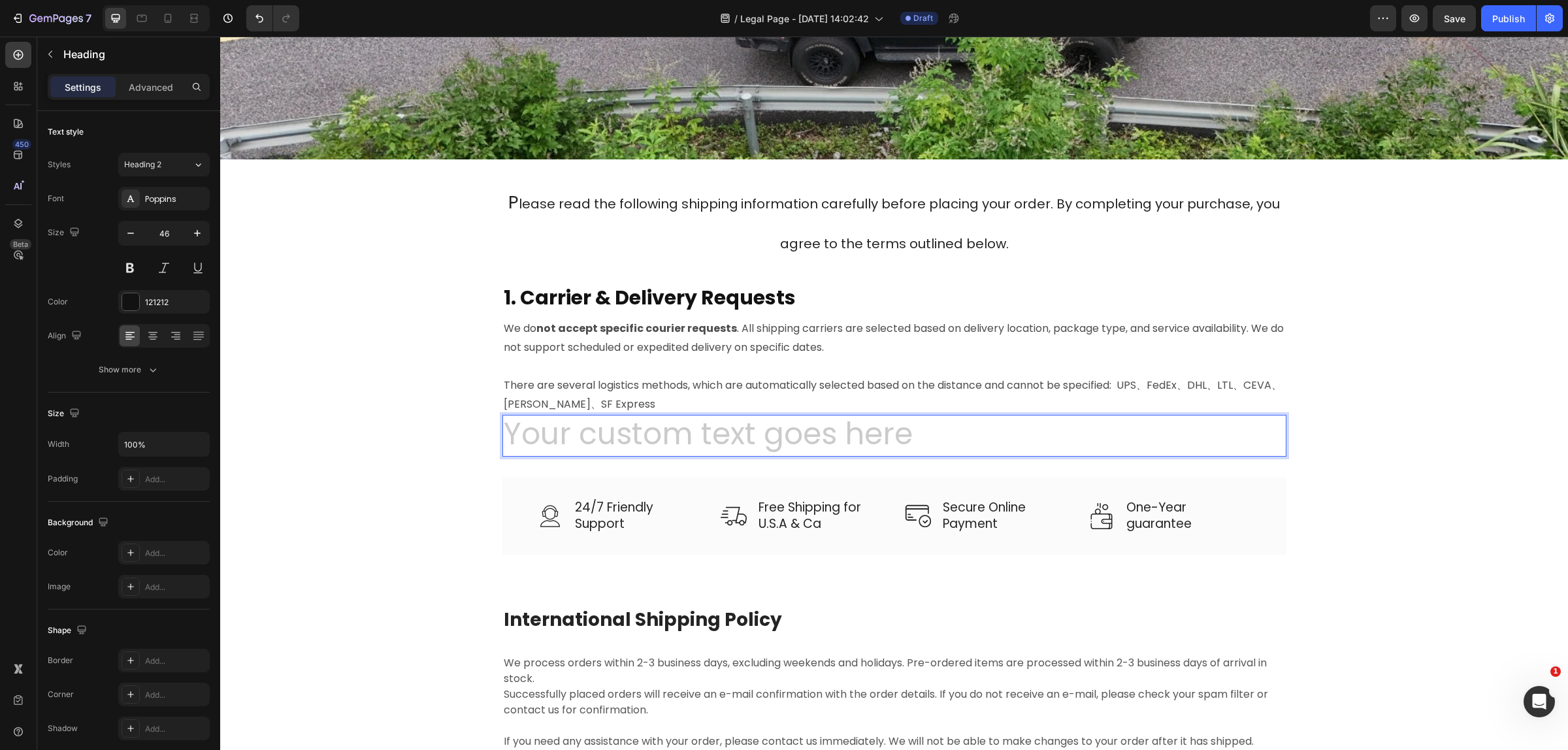
click at [692, 429] on h2 "Rich Text Editor. Editing area: main" at bounding box center [895, 436] width 784 height 42
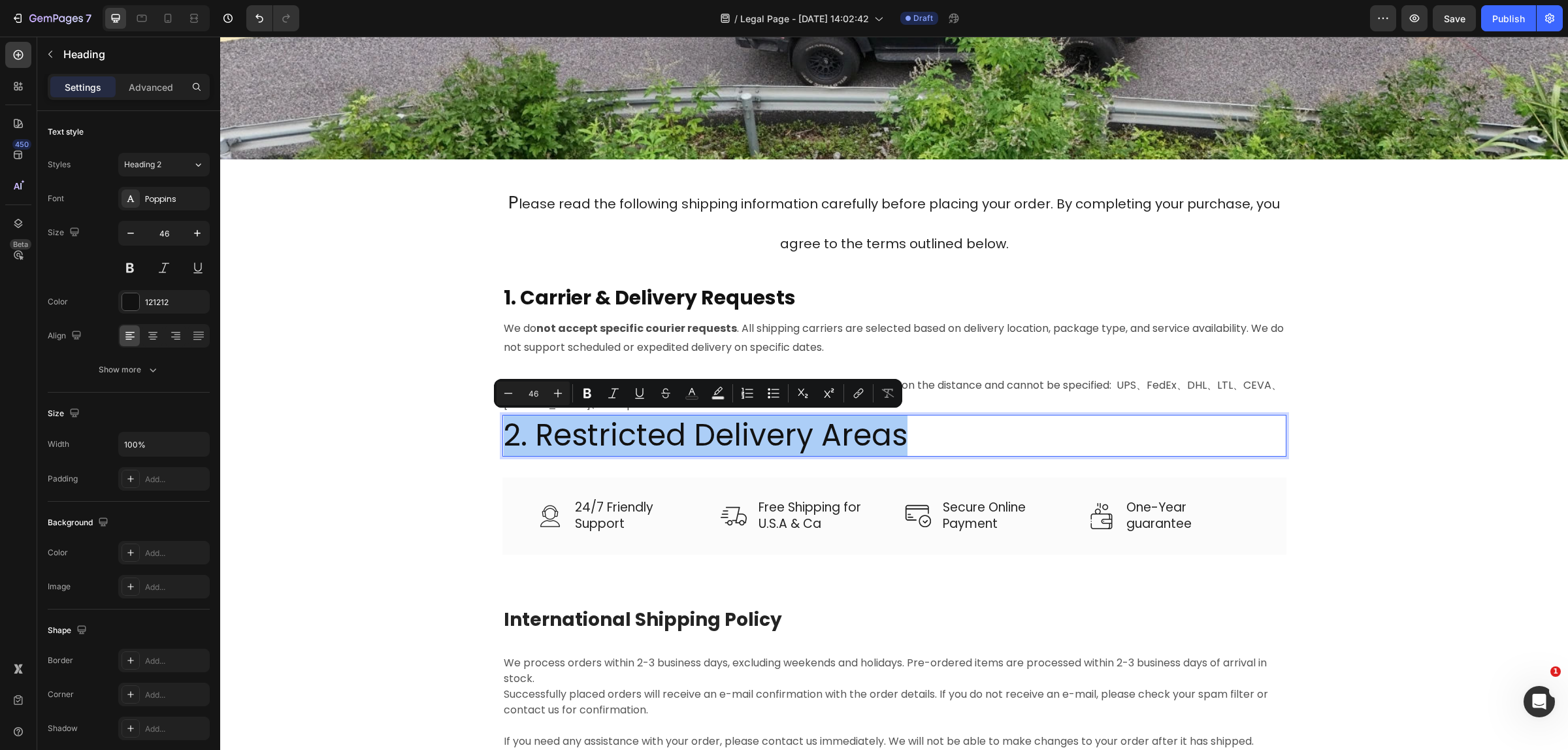
drag, startPoint x: 541, startPoint y: 391, endPoint x: 527, endPoint y: 396, distance: 14.9
click at [527, 396] on input "46" at bounding box center [533, 393] width 26 height 16
type input "30"
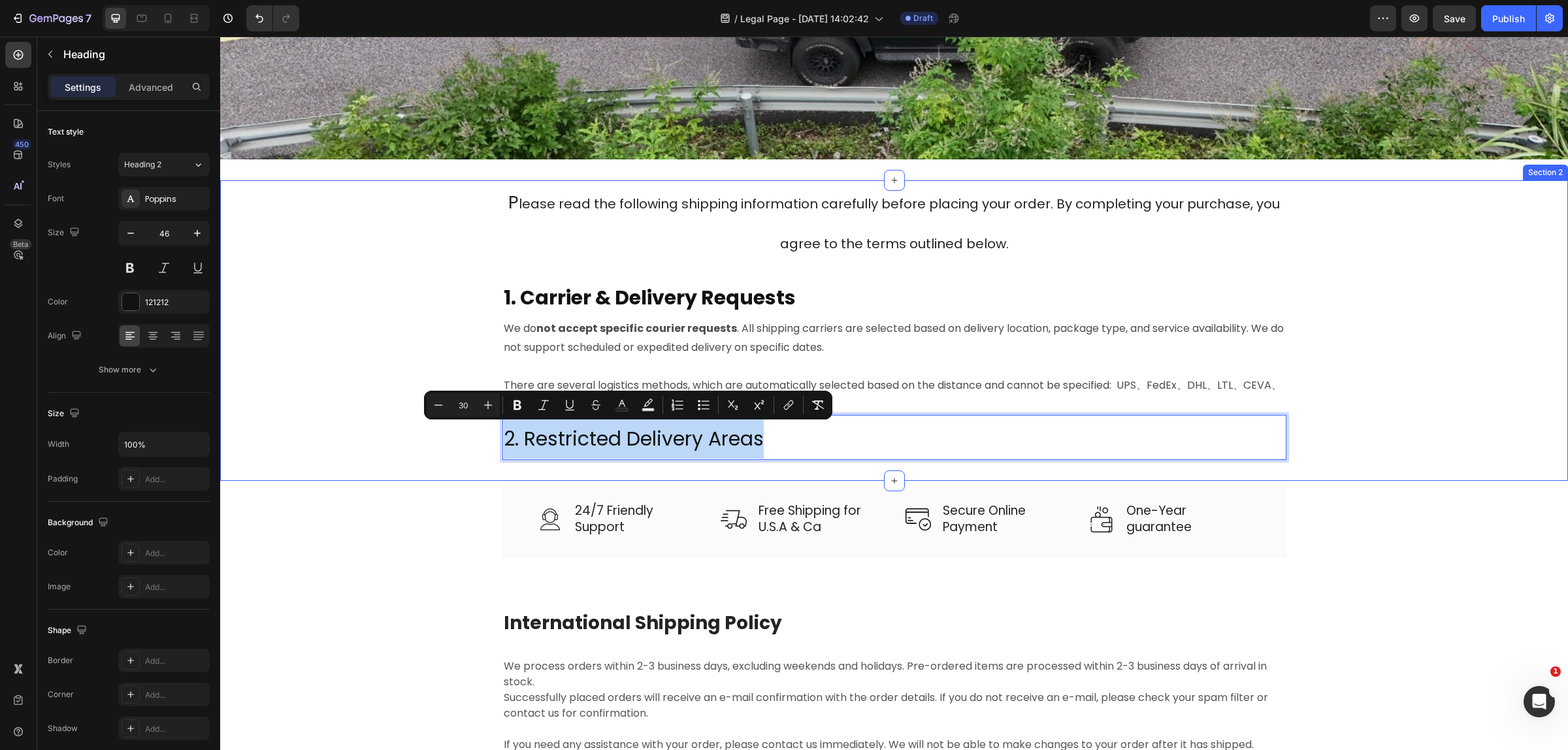
drag, startPoint x: 800, startPoint y: 432, endPoint x: 483, endPoint y: 442, distance: 317.2
click at [483, 442] on div "P lease read the following shipping information carefully before placing your o…" at bounding box center [894, 331] width 1328 height 301
click at [517, 403] on icon "Editor contextual toolbar" at bounding box center [517, 405] width 13 height 13
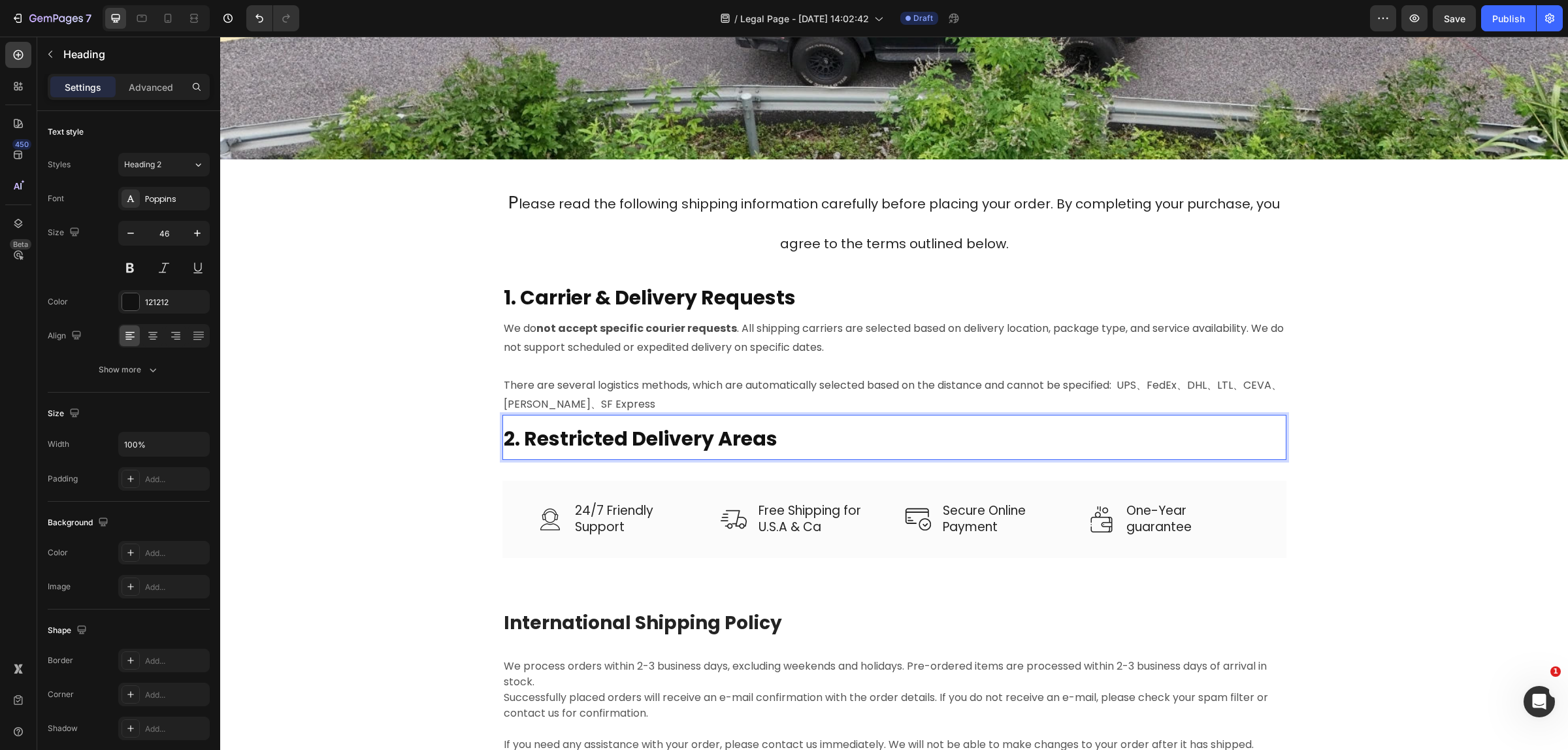
click at [967, 435] on p "2. Restricted Delivery Areas" at bounding box center [894, 437] width 781 height 42
click at [615, 380] on p "There are several logistics methods, which are automatically selected based on …" at bounding box center [894, 395] width 781 height 38
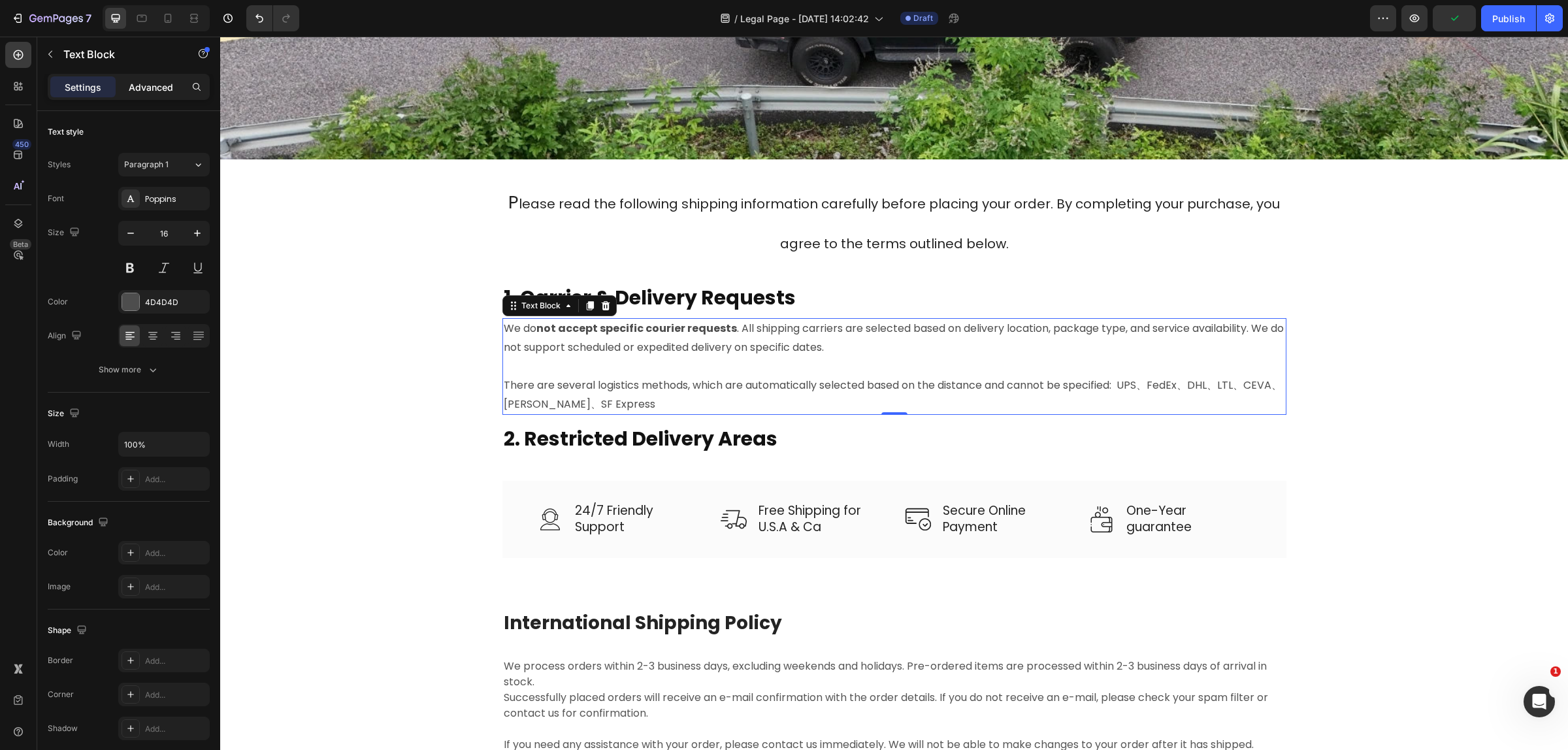
click at [139, 89] on p "Advanced" at bounding box center [150, 87] width 44 height 14
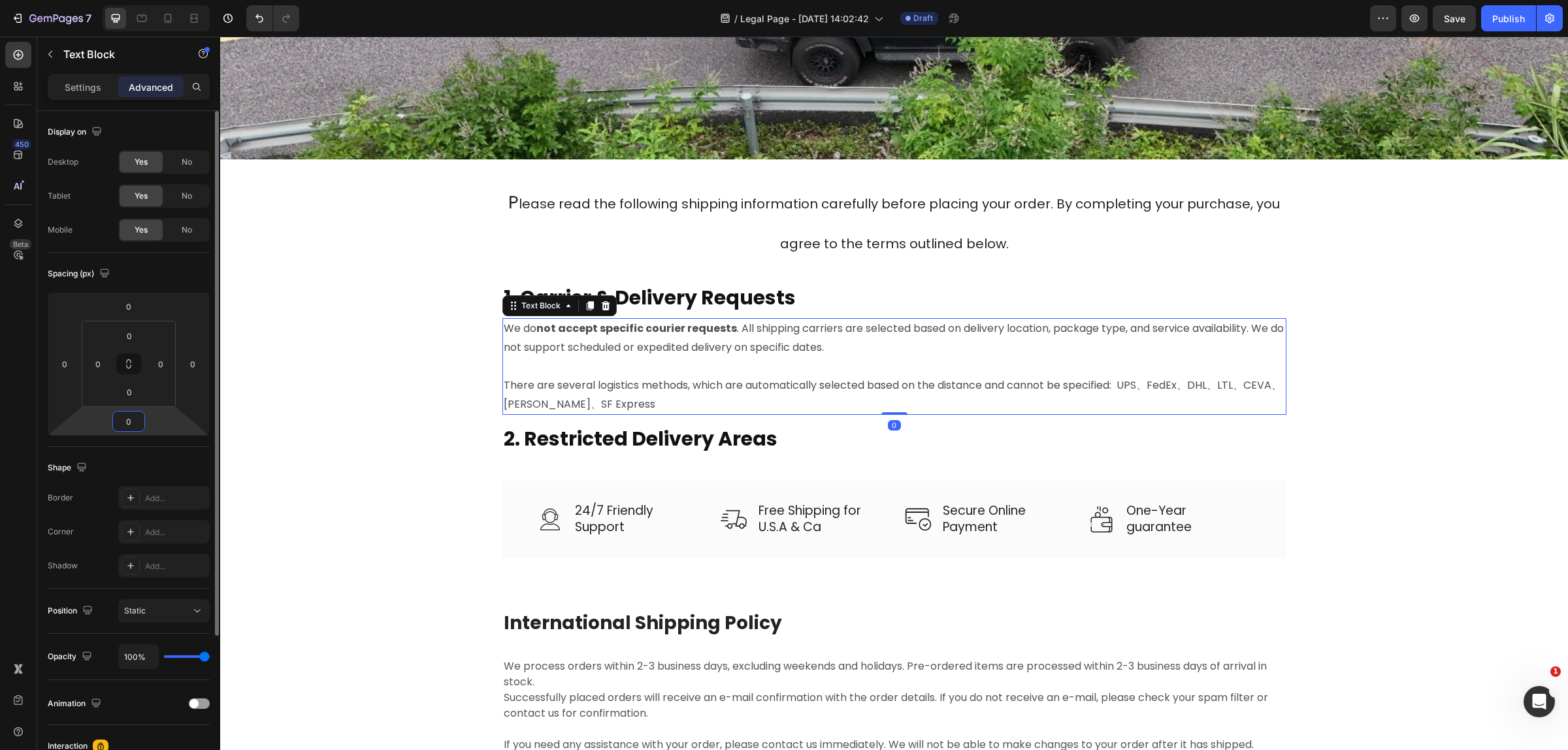
drag, startPoint x: 139, startPoint y: 430, endPoint x: 125, endPoint y: 426, distance: 14.6
click at [125, 426] on input "0" at bounding box center [129, 421] width 26 height 19
click at [126, 432] on div "0" at bounding box center [129, 421] width 33 height 21
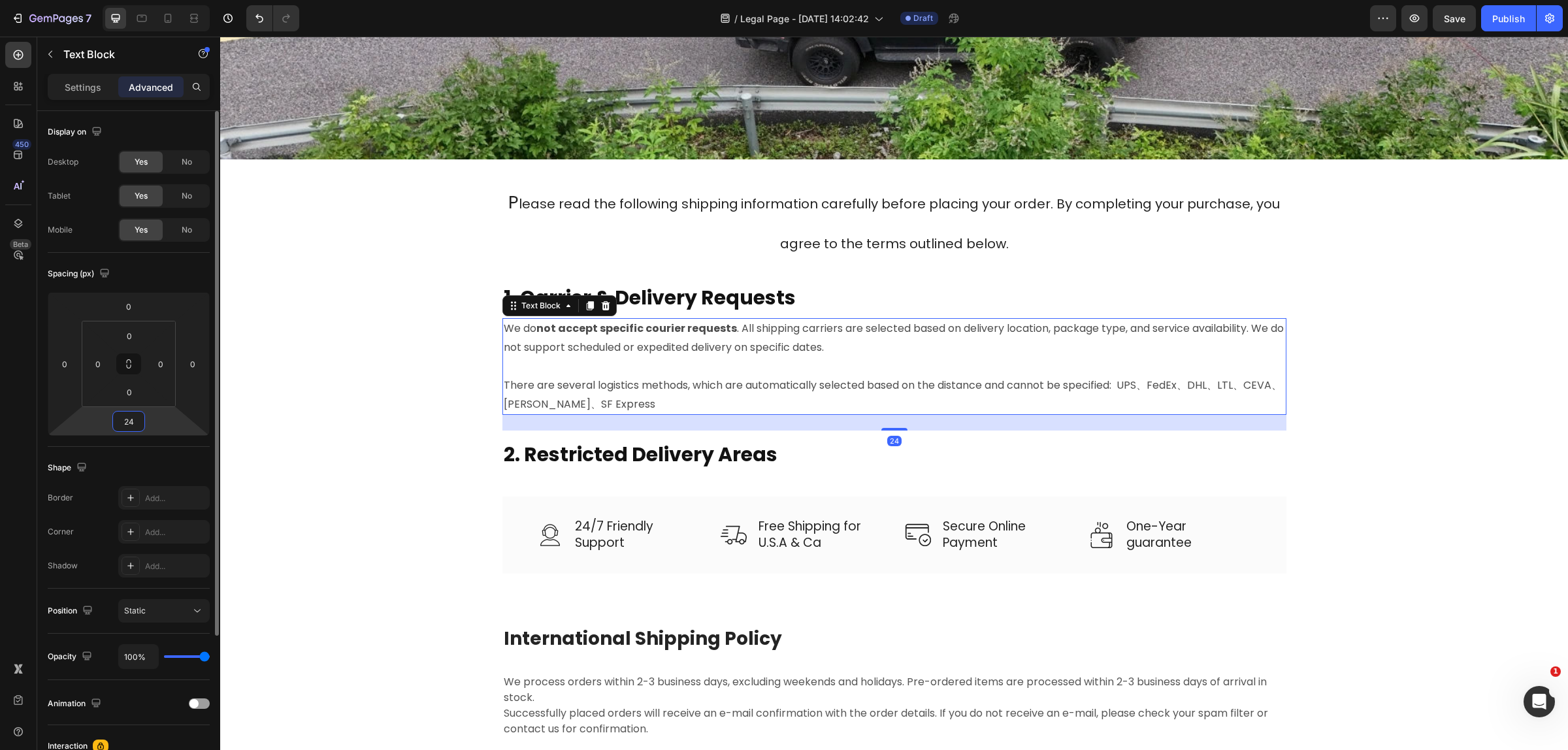
type input "24"
click at [191, 462] on div "Shape" at bounding box center [129, 468] width 162 height 21
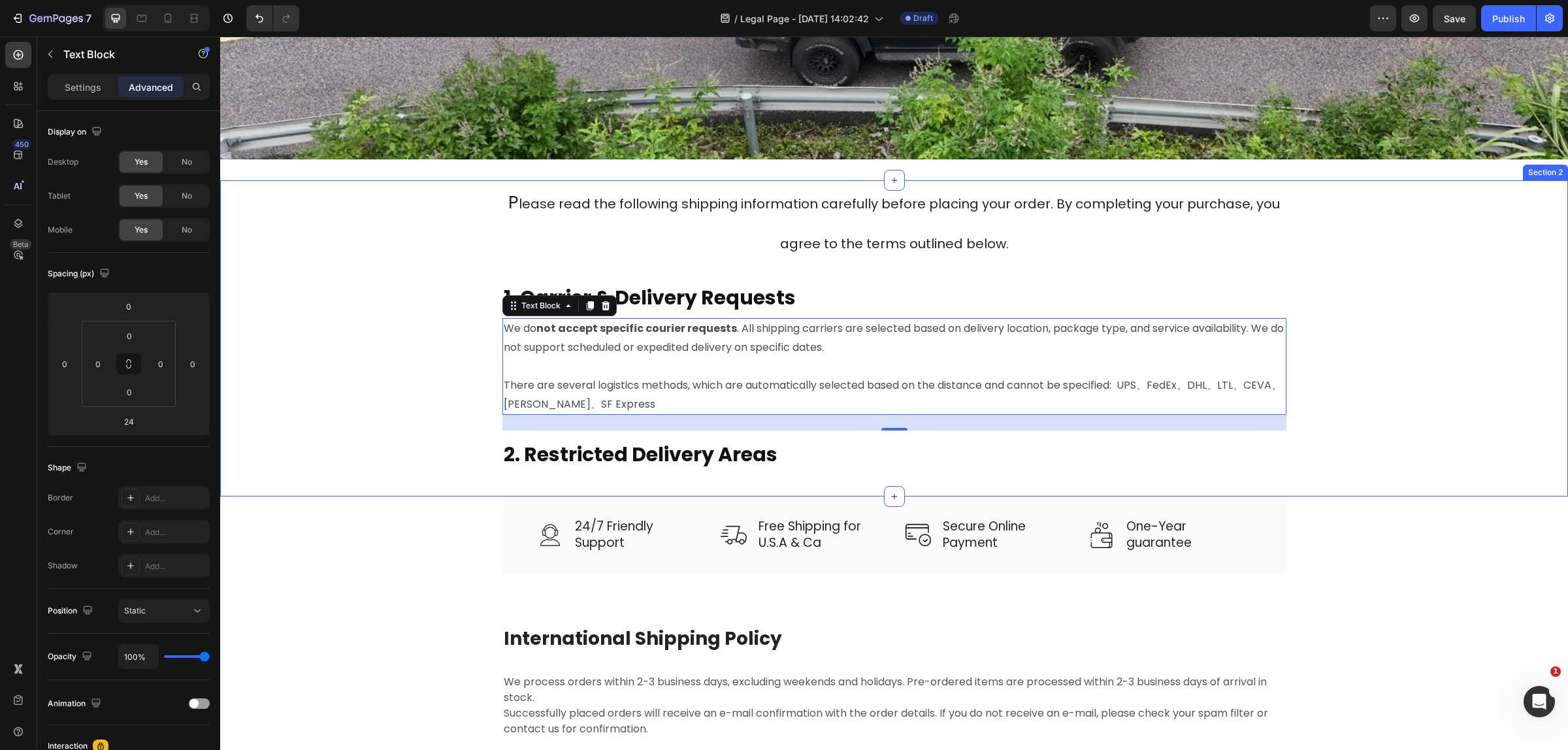
click at [407, 401] on div "P lease read the following shipping information carefully before placing your o…" at bounding box center [894, 338] width 1328 height 317
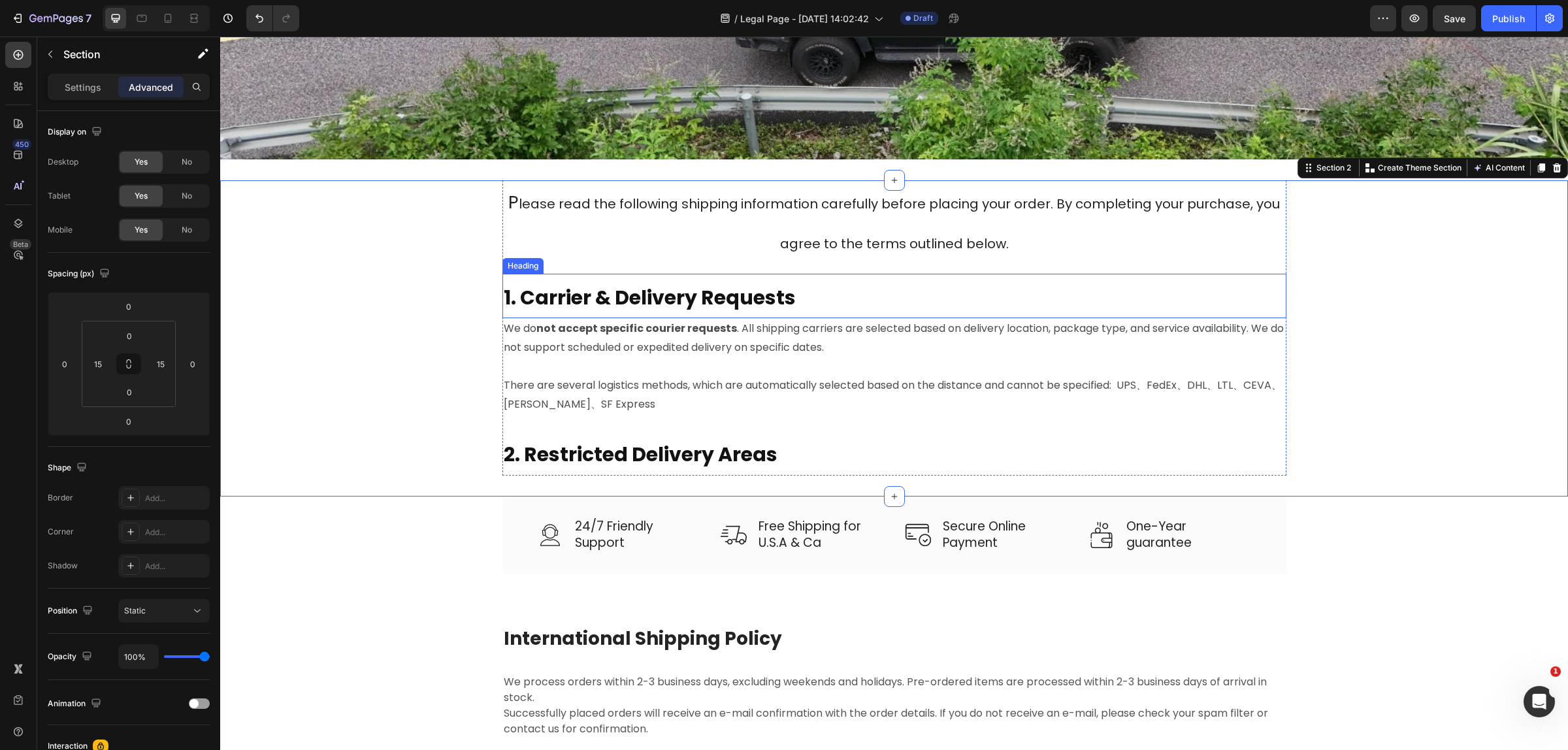
click at [574, 297] on strong "1. Carrier & Delivery Requests" at bounding box center [649, 298] width 292 height 28
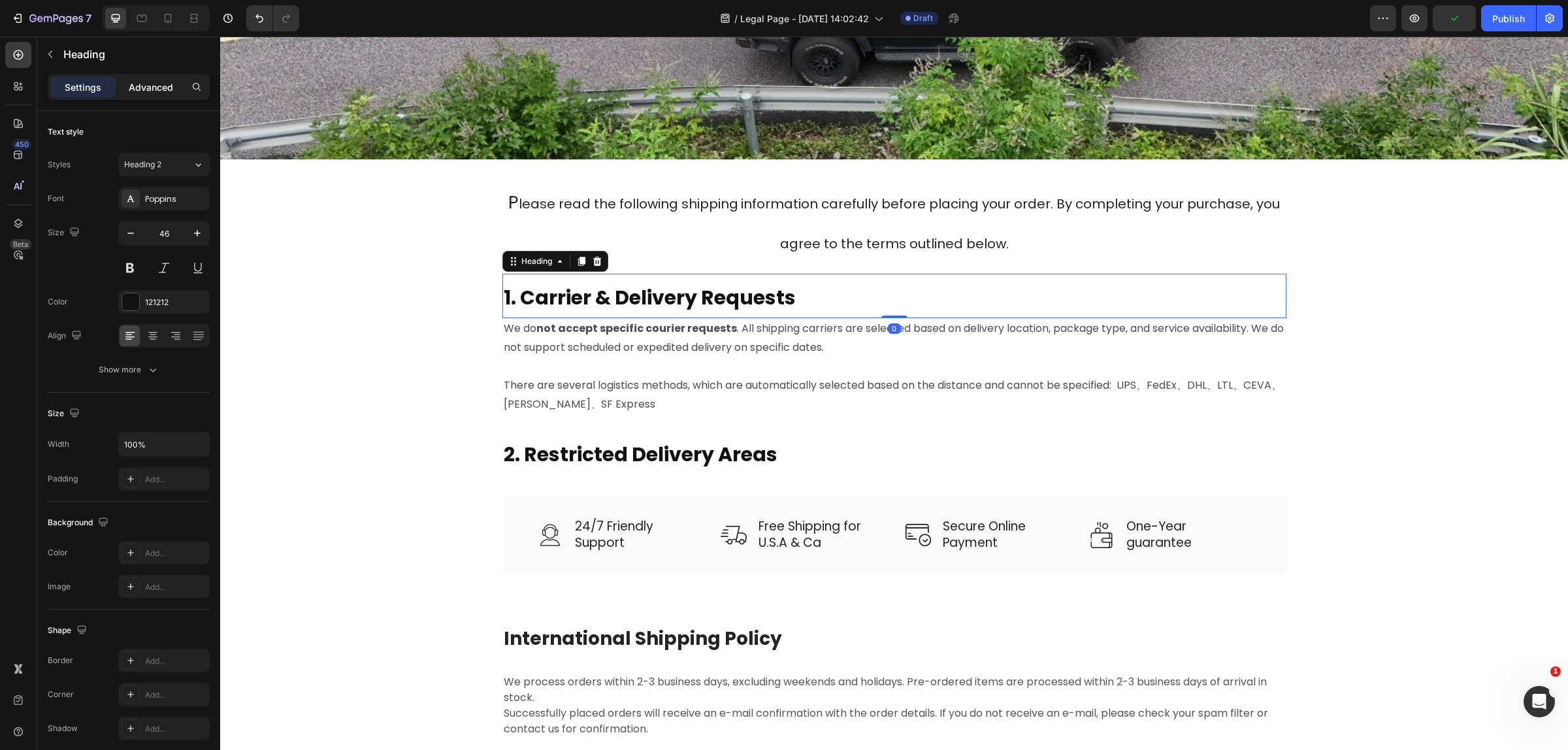
click at [149, 83] on p "Advanced" at bounding box center [150, 87] width 44 height 14
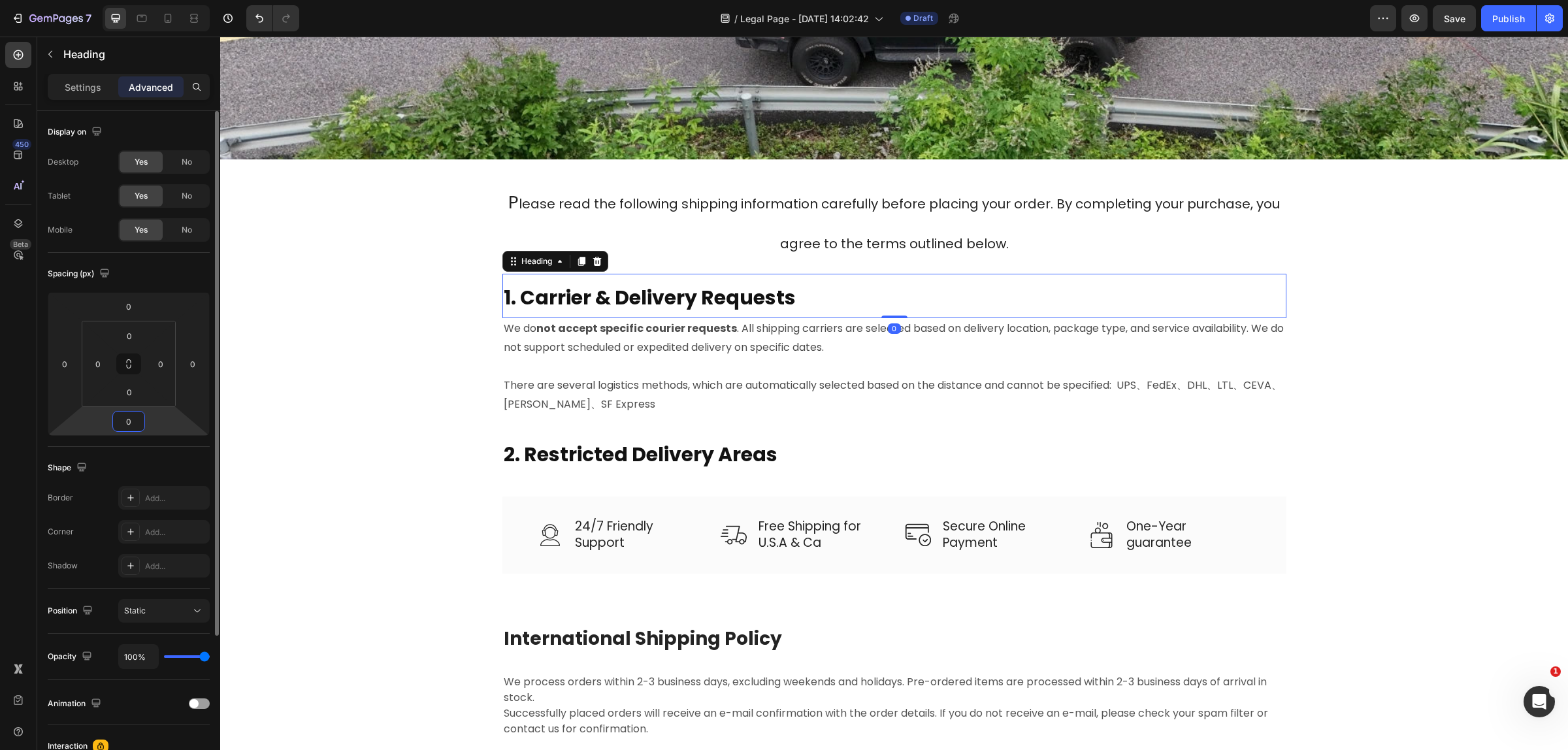
drag, startPoint x: 135, startPoint y: 425, endPoint x: 124, endPoint y: 425, distance: 11.0
click at [124, 425] on input "0" at bounding box center [129, 421] width 26 height 19
type input "15"
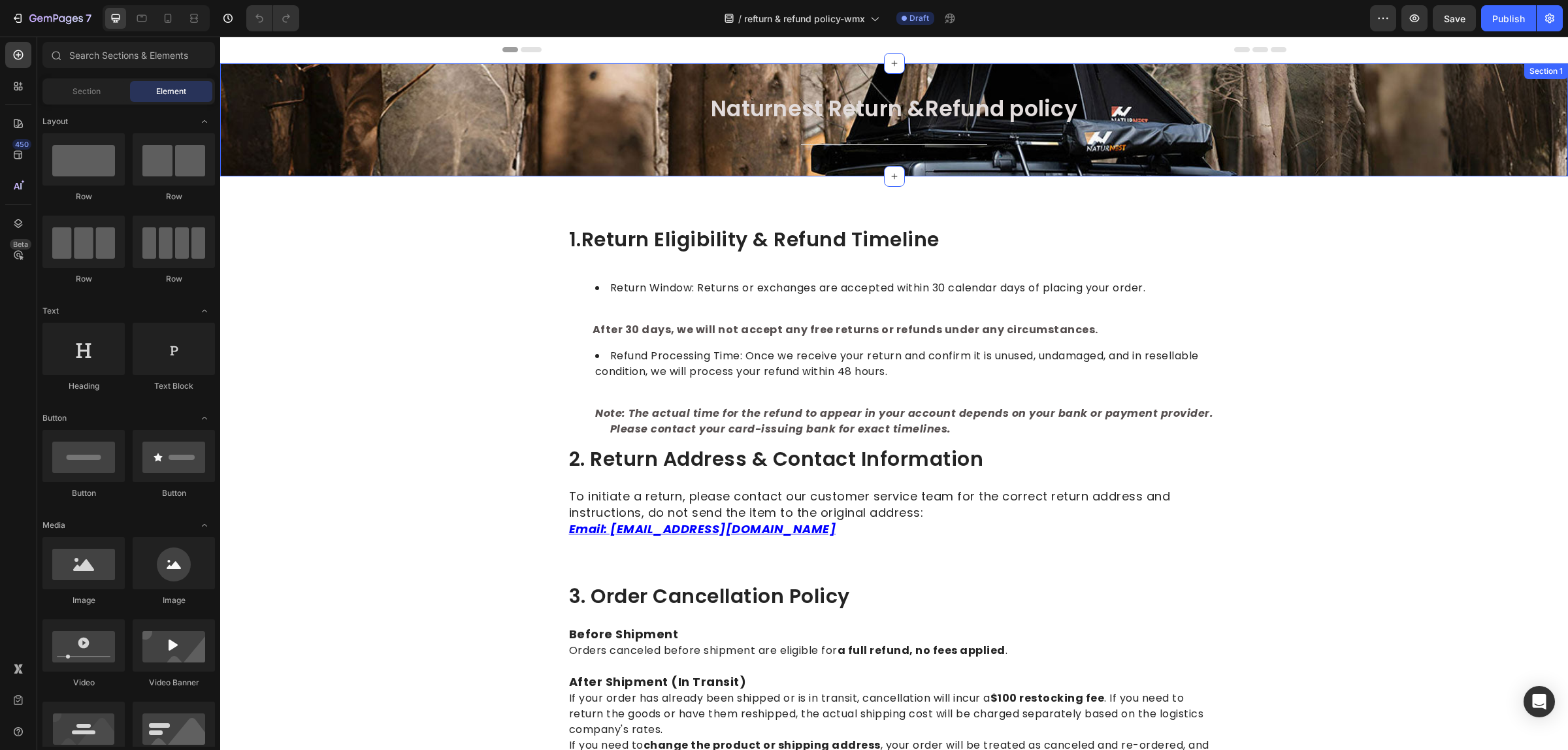
click at [415, 115] on div "Naturnest Return &Refund policy Heading Title Line Row" at bounding box center [894, 130] width 1328 height 71
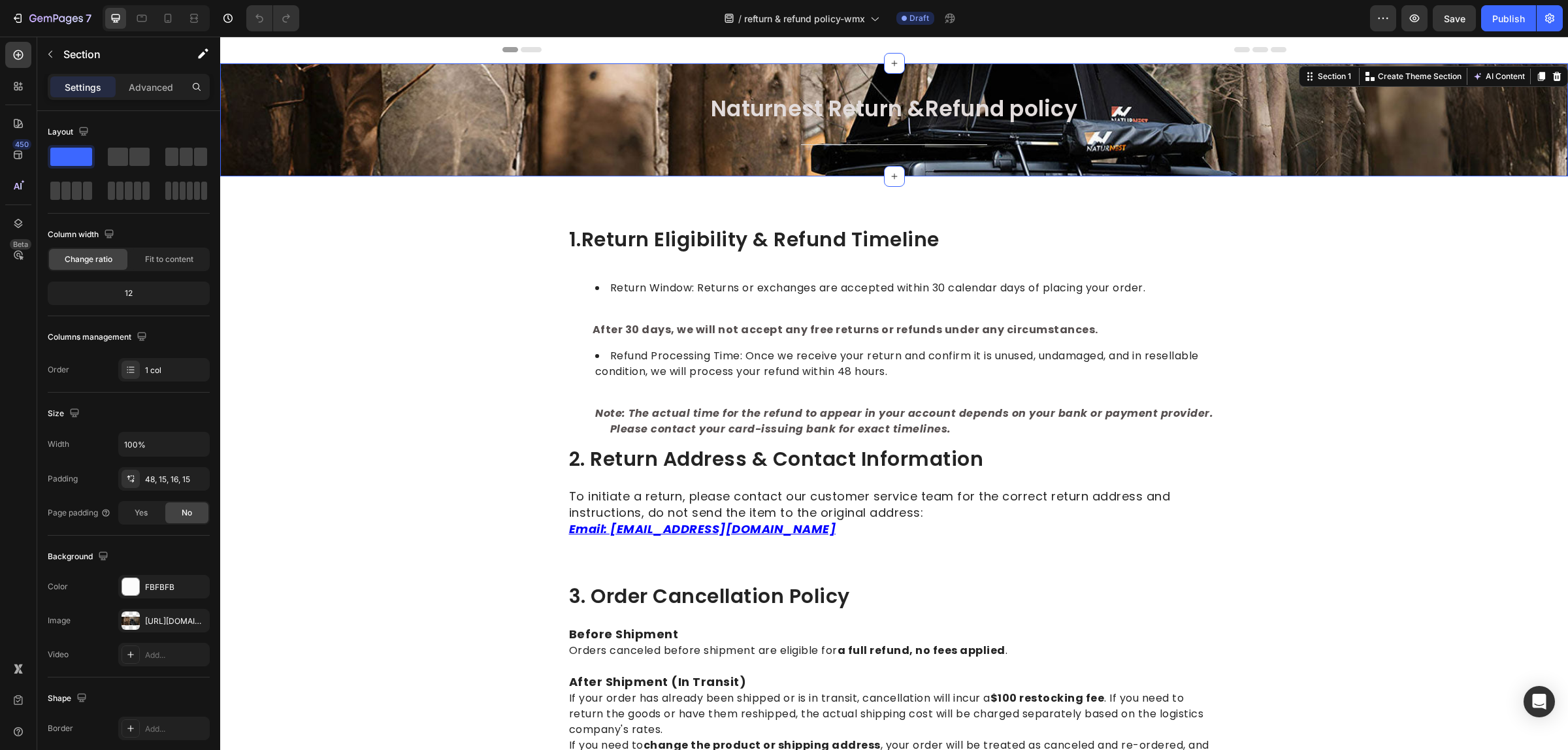
click at [415, 113] on div "Naturnest Return &Refund policy Heading Title Line Row" at bounding box center [894, 130] width 1328 height 71
click at [146, 439] on input "100%" at bounding box center [164, 444] width 90 height 23
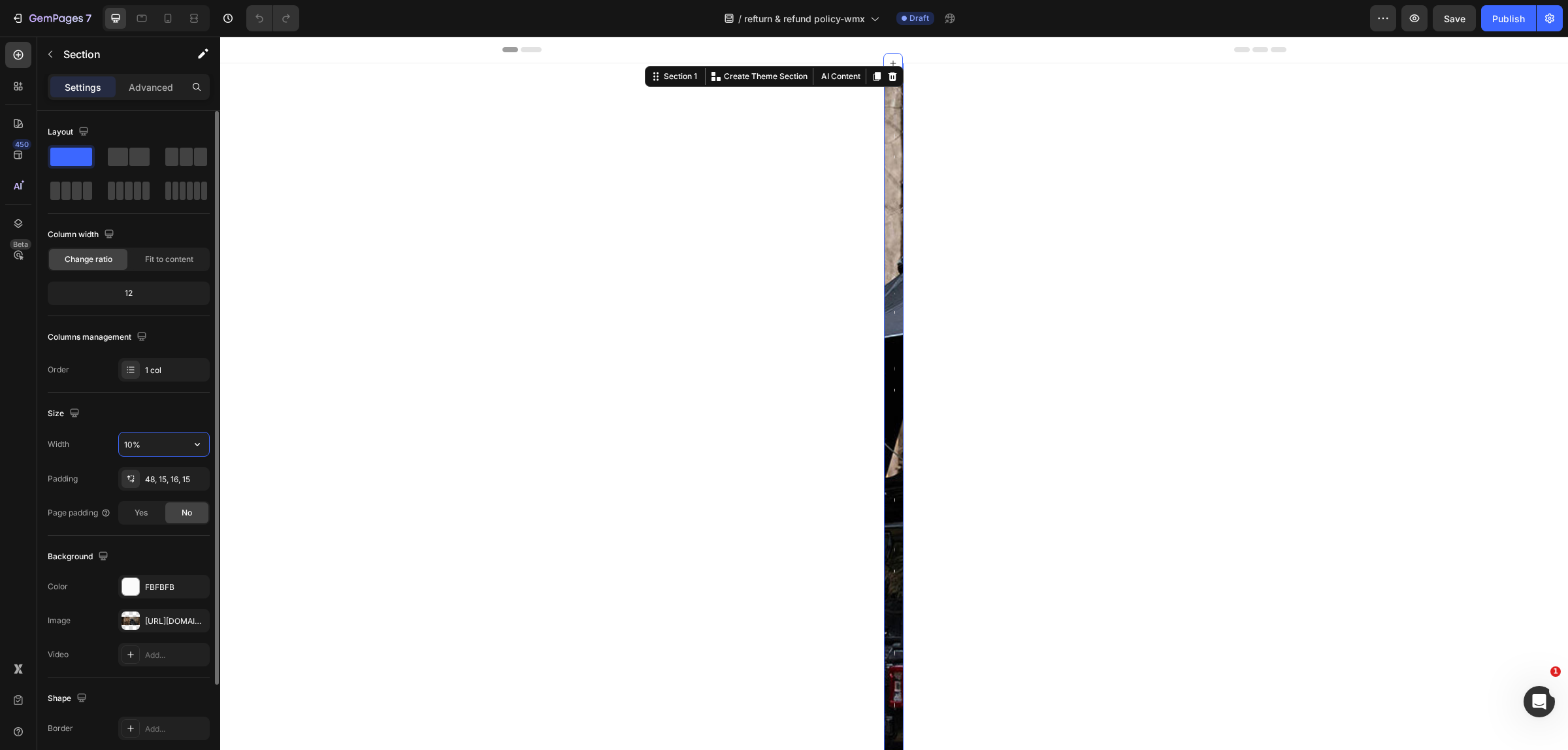
type input "100%"
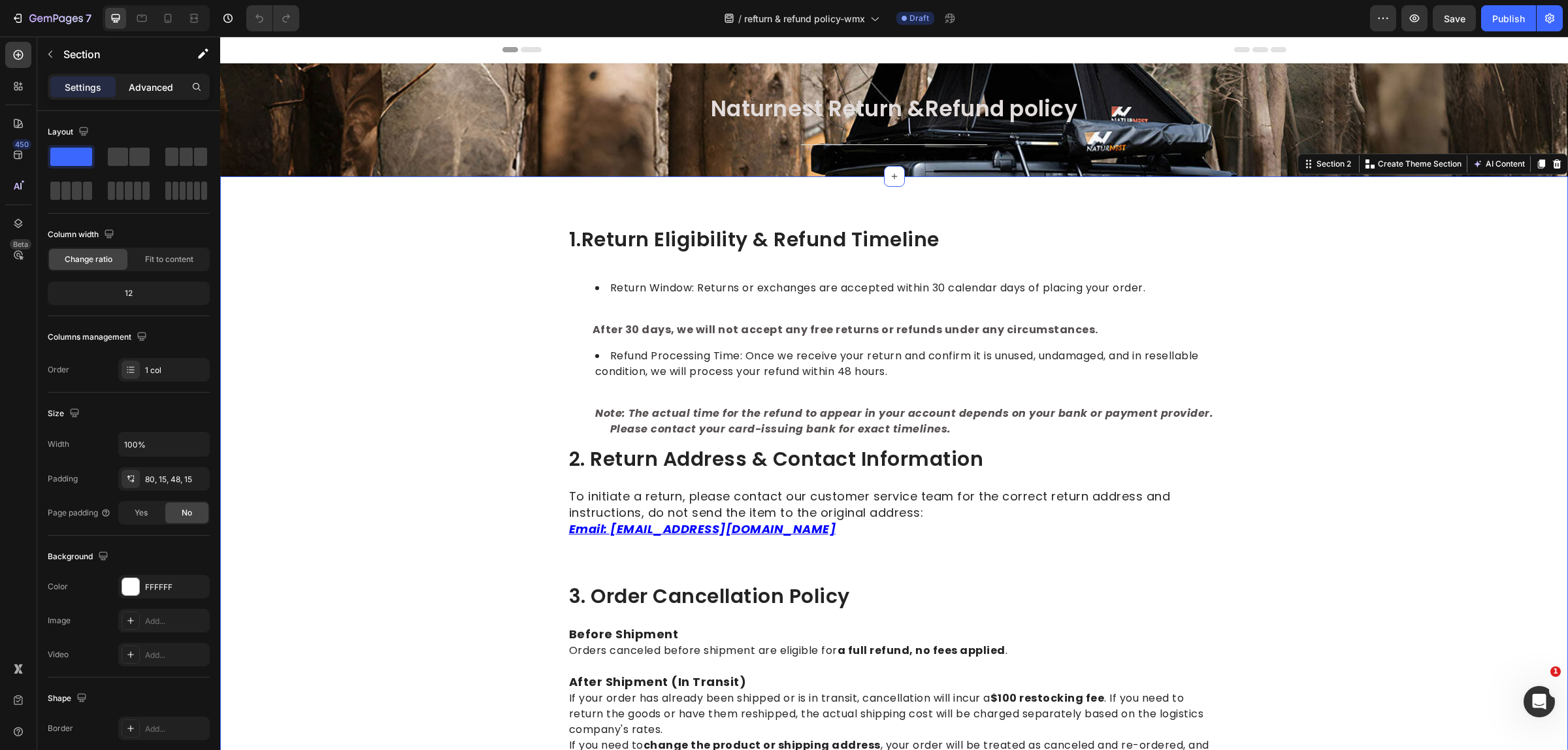
click at [155, 95] on div "Advanced" at bounding box center [151, 87] width 65 height 21
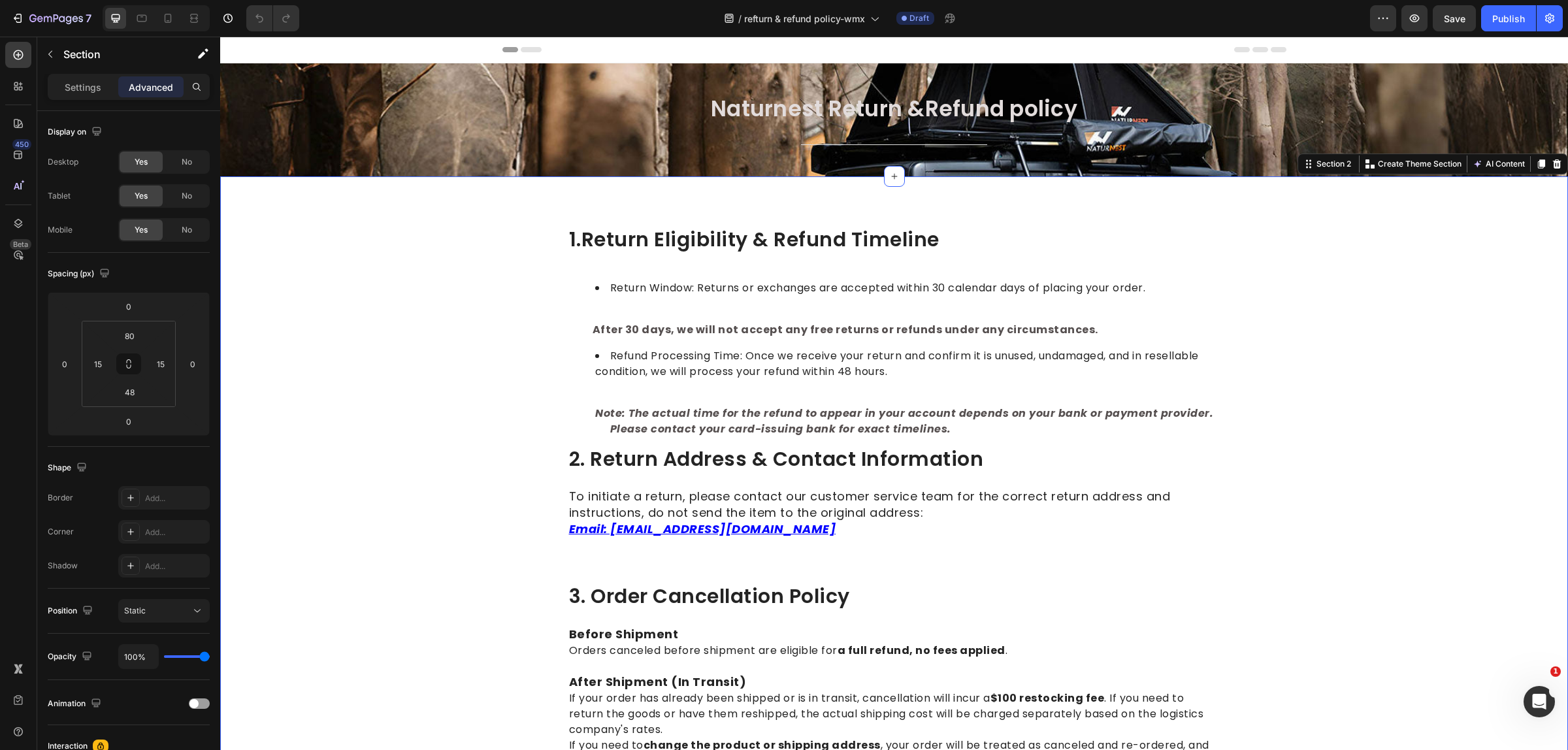
click at [157, 90] on p "Advanced" at bounding box center [150, 87] width 44 height 14
drag, startPoint x: 1231, startPoint y: 370, endPoint x: 1133, endPoint y: 256, distance: 150.3
click at [446, 90] on div "Naturnest Return &Refund policy Heading Title Line Row Section 1" at bounding box center [893, 119] width 1347 height 113
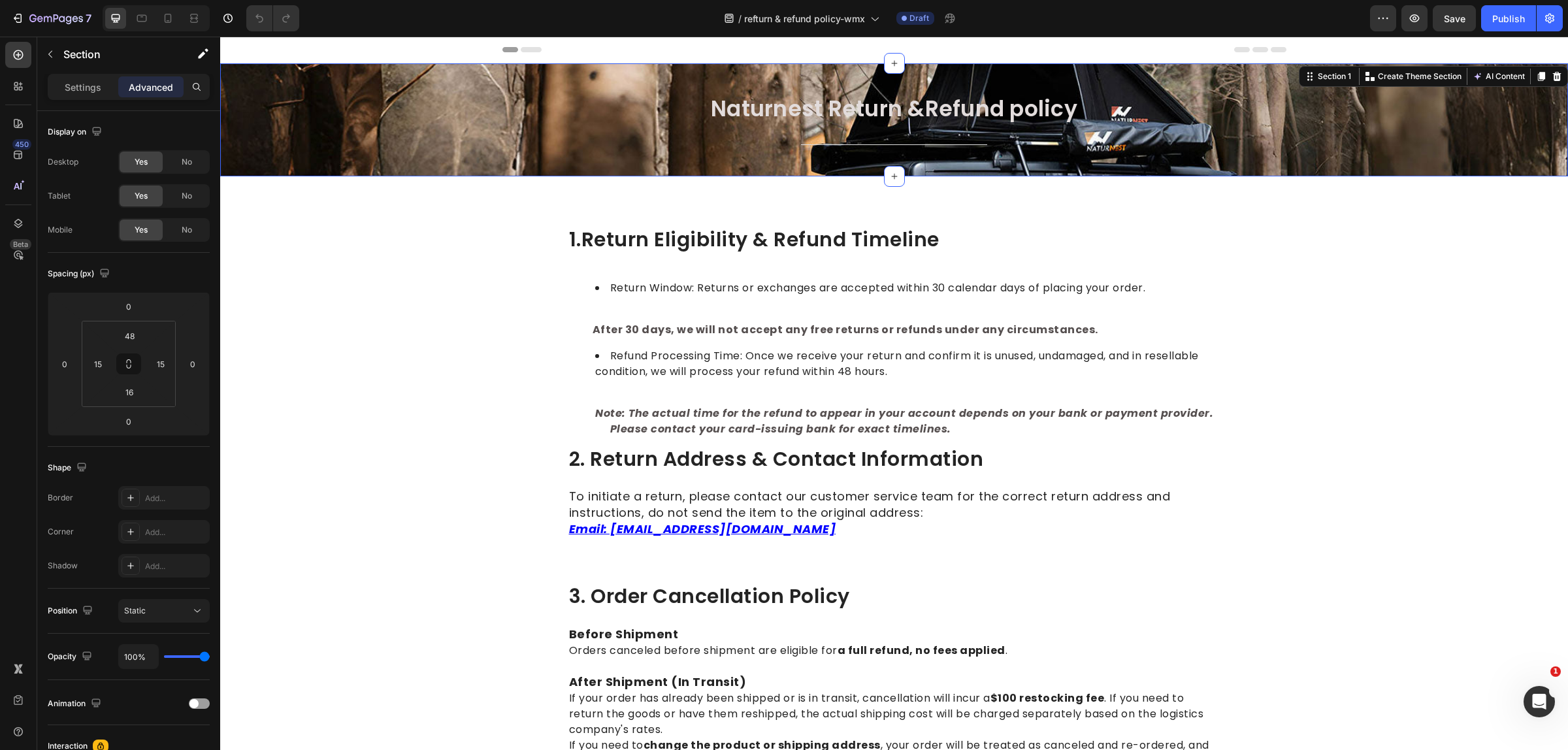
click at [697, 137] on div "Naturnest Return &Refund policy Heading Title Line Row" at bounding box center [894, 130] width 1328 height 71
click at [79, 83] on p "Settings" at bounding box center [83, 87] width 37 height 14
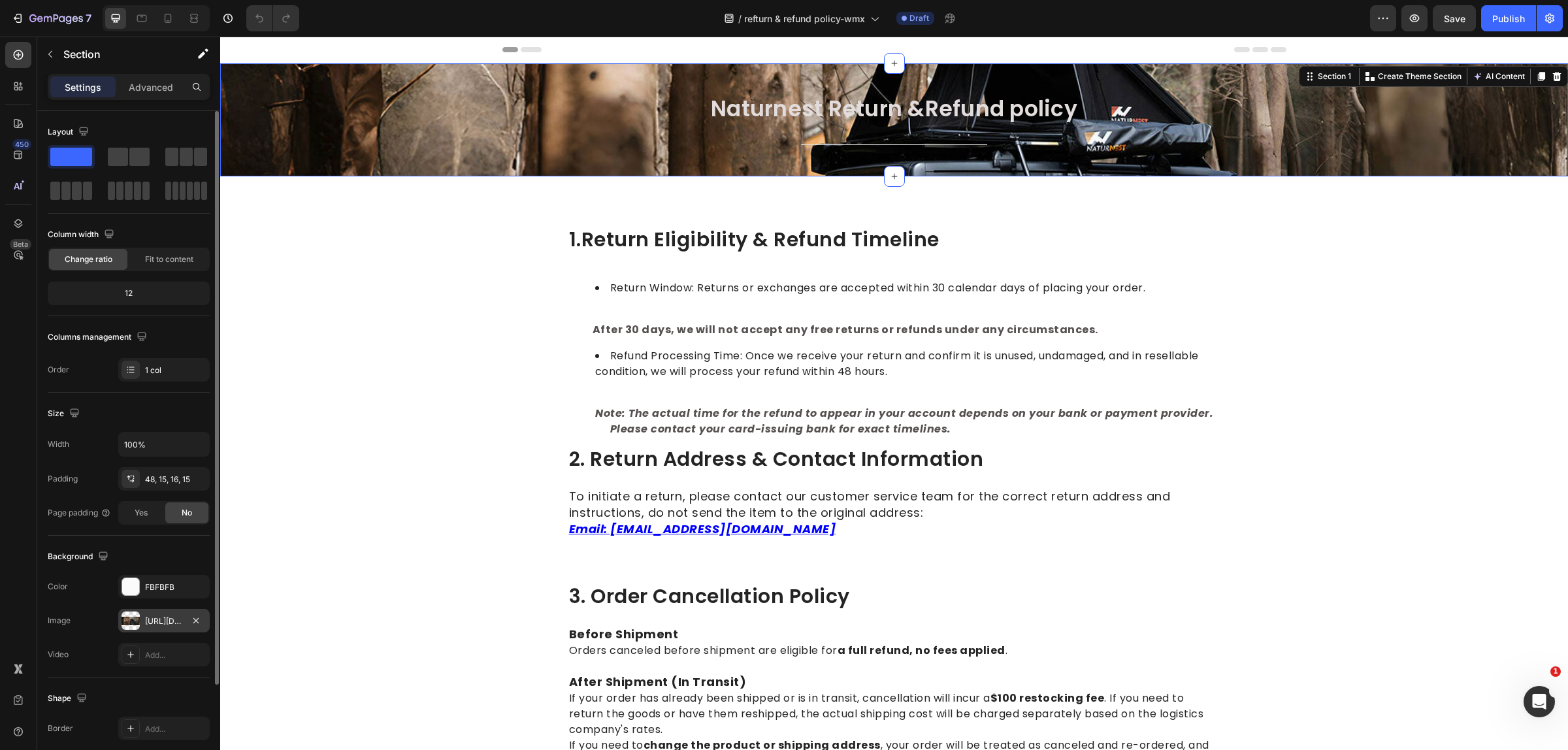
click at [127, 621] on div at bounding box center [130, 620] width 18 height 18
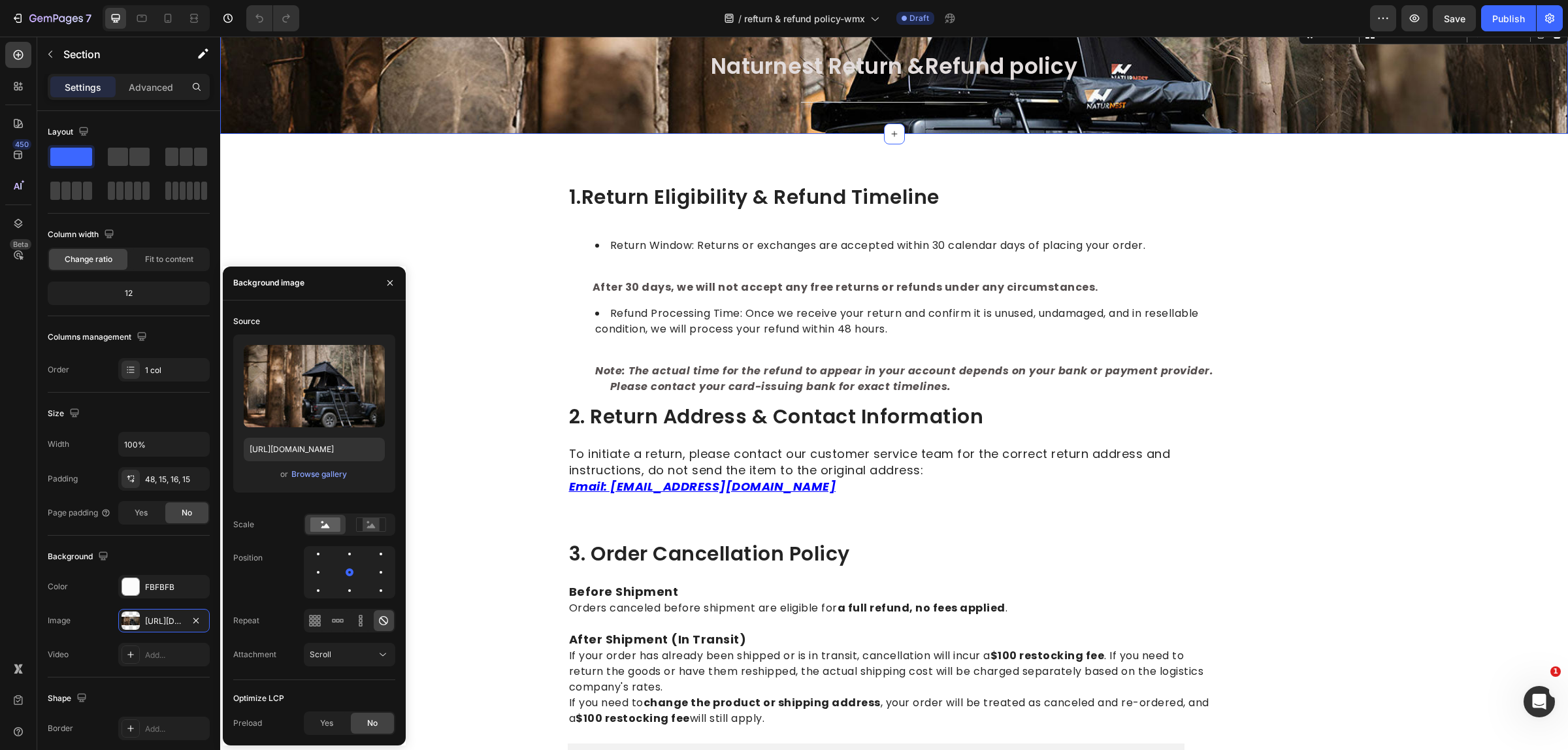
scroll to position [82, 0]
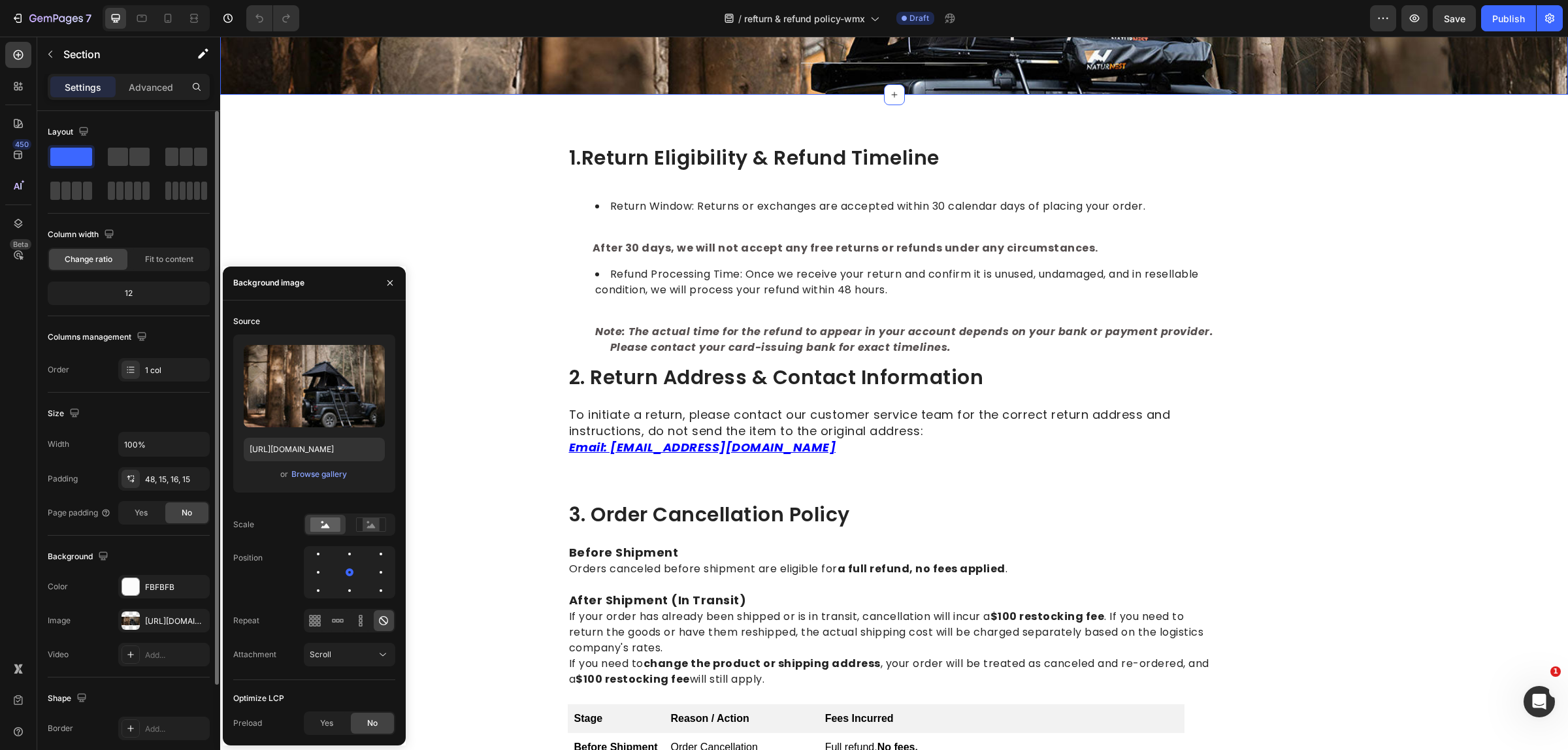
click at [123, 553] on div "Background" at bounding box center [129, 557] width 162 height 21
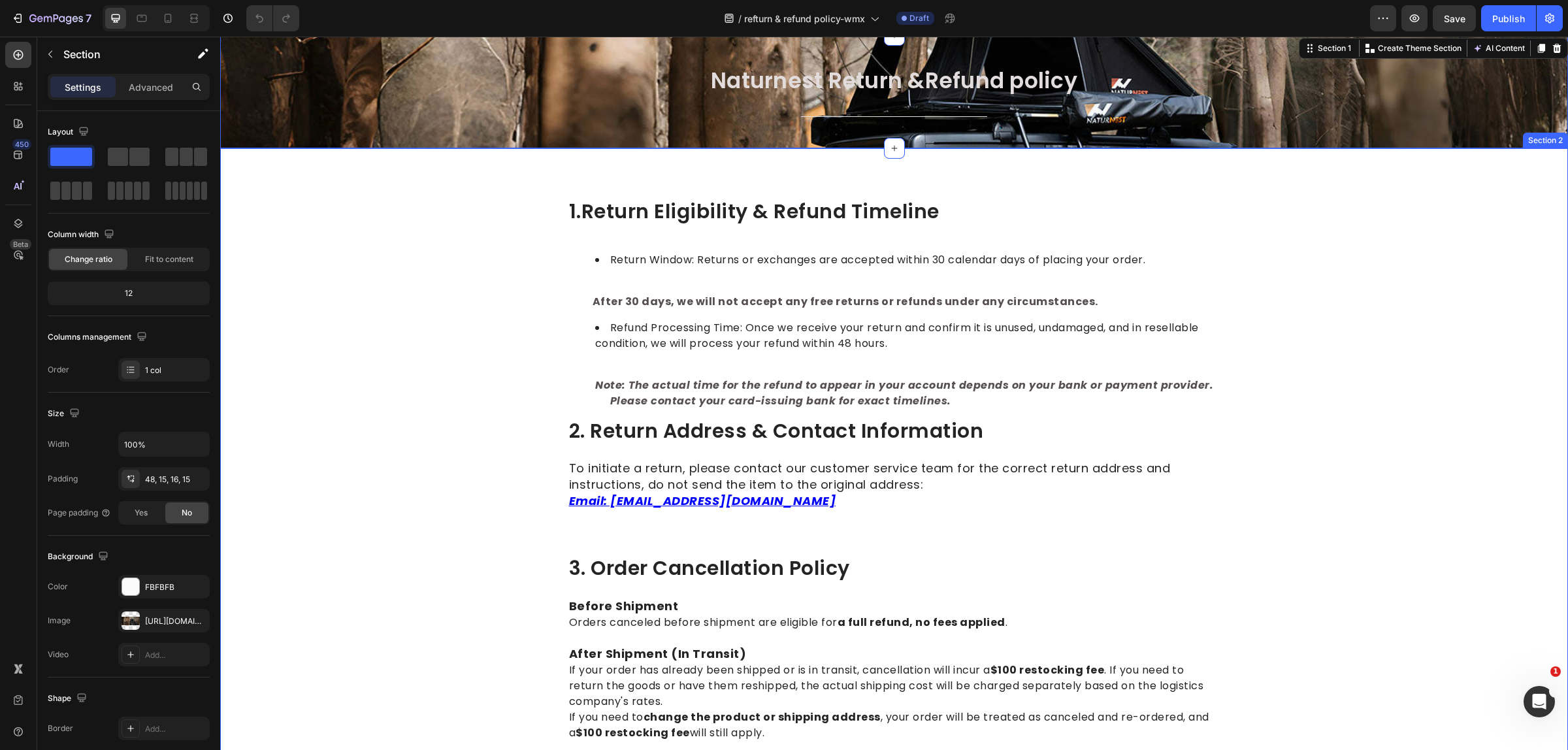
scroll to position [0, 0]
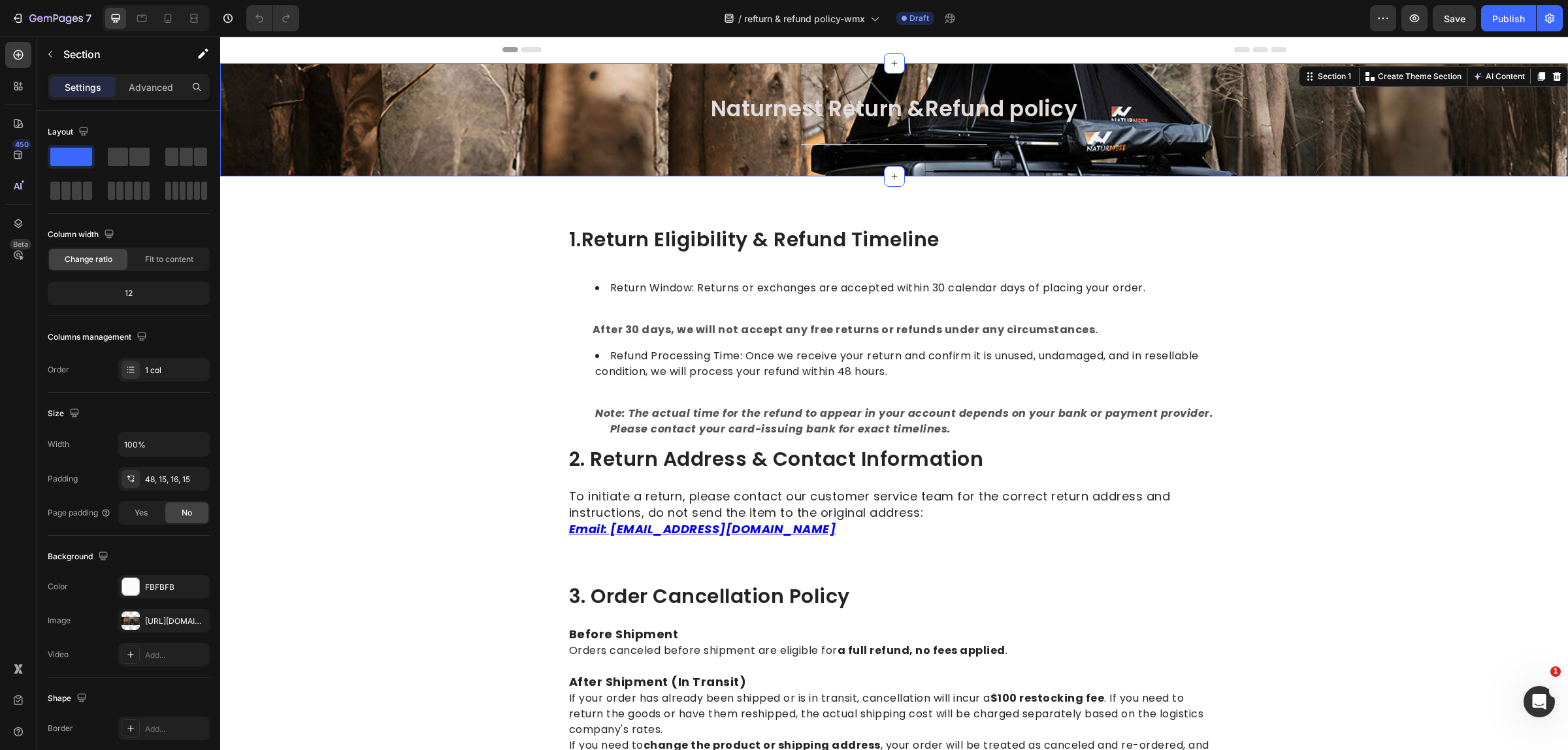
click at [374, 119] on div "Naturnest Return &Refund policy Heading Title Line Row" at bounding box center [894, 130] width 1328 height 71
click at [196, 621] on icon "button" at bounding box center [196, 621] width 10 height 10
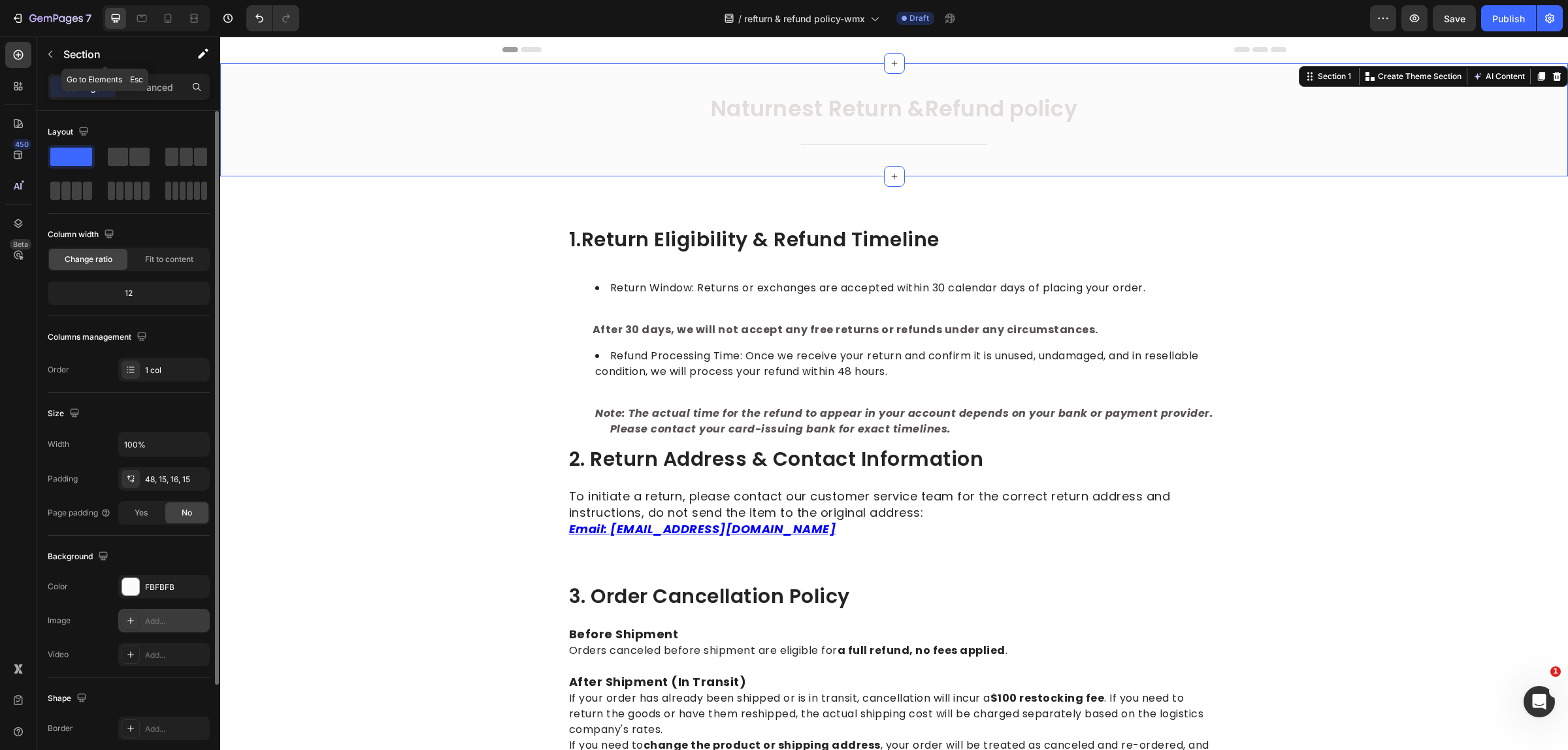
click at [47, 46] on button "button" at bounding box center [50, 54] width 21 height 21
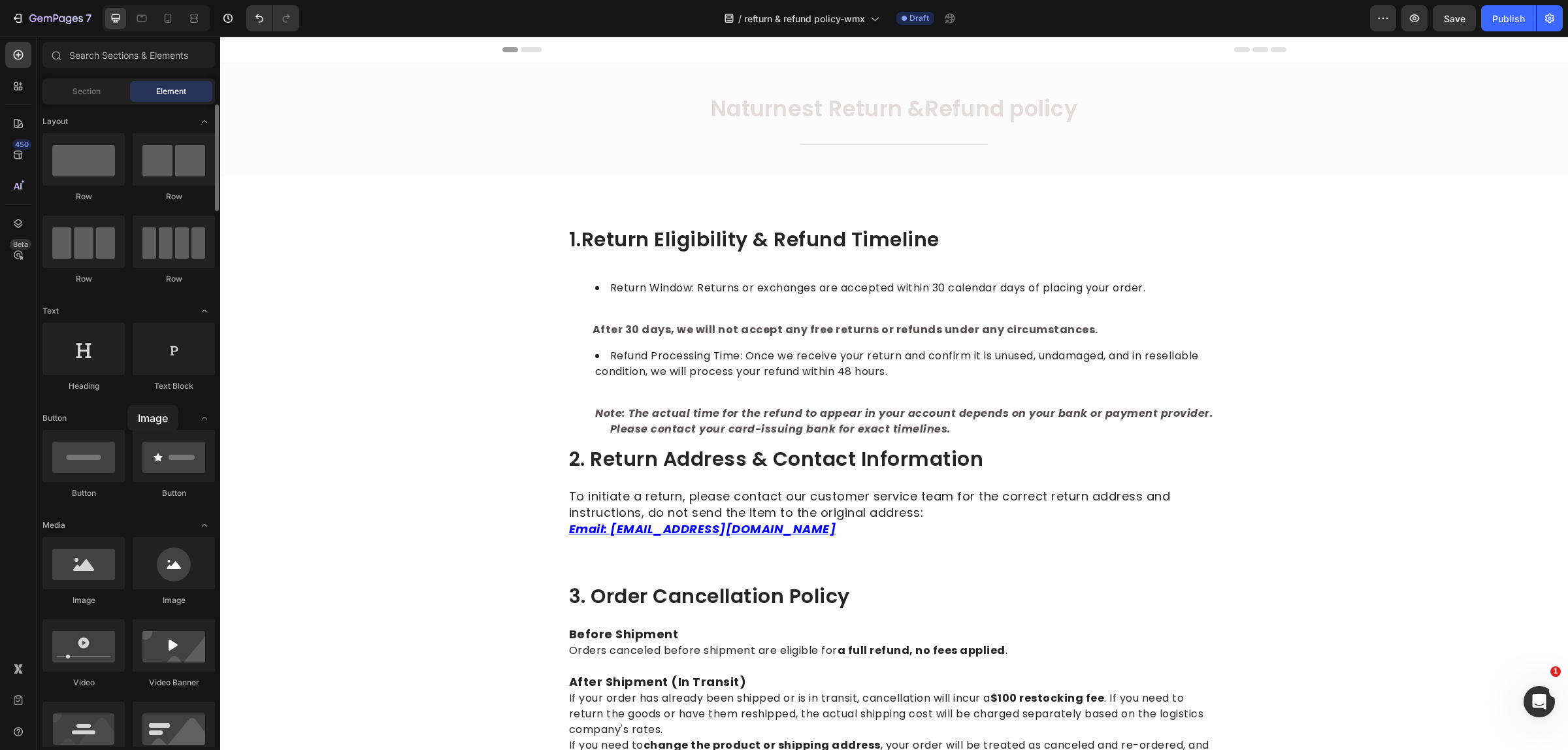
drag, startPoint x: 83, startPoint y: 568, endPoint x: 164, endPoint y: 281, distance: 298.2
click at [790, 101] on span "Naturnest Return &Refund policy" at bounding box center [894, 108] width 366 height 30
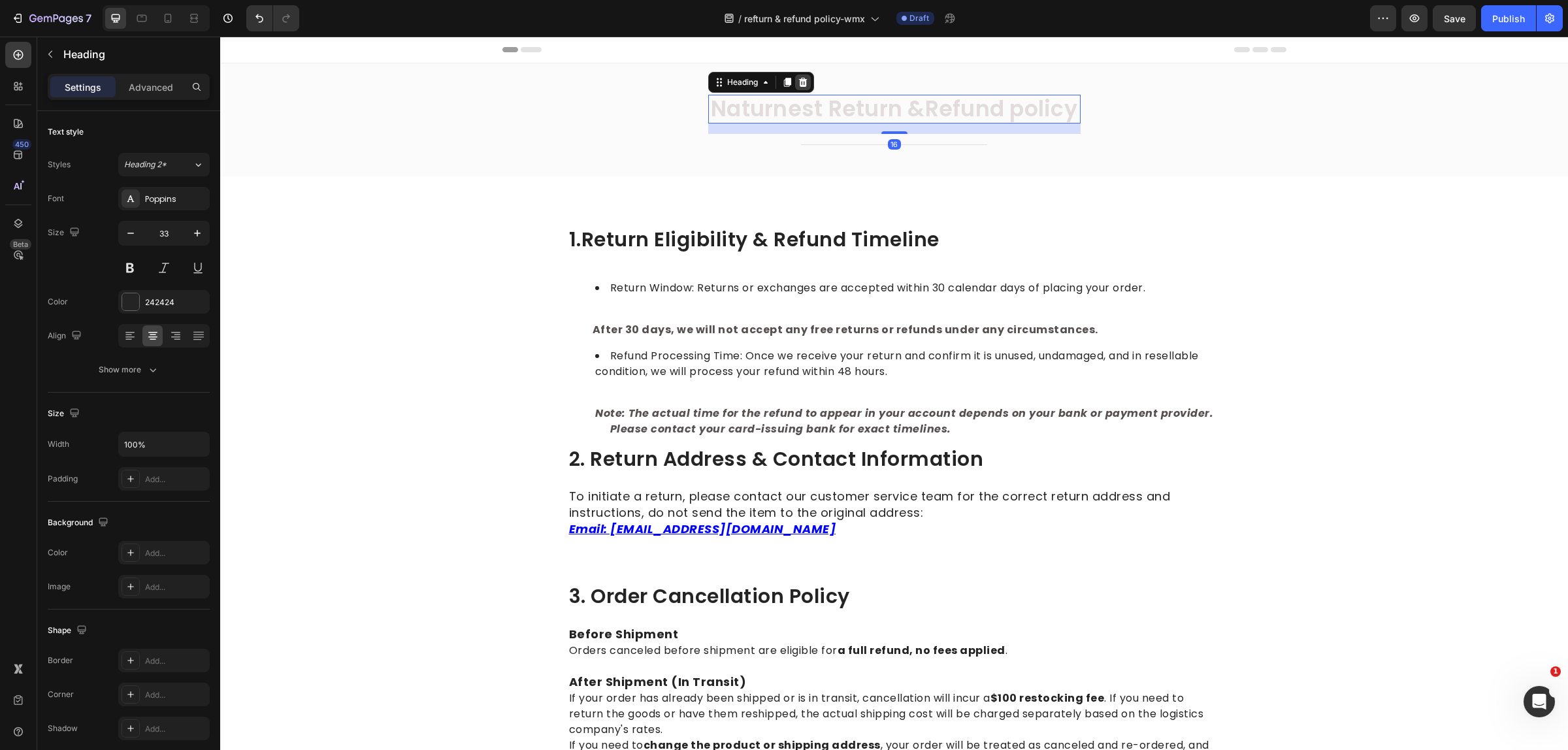
click at [798, 79] on icon at bounding box center [802, 83] width 9 height 9
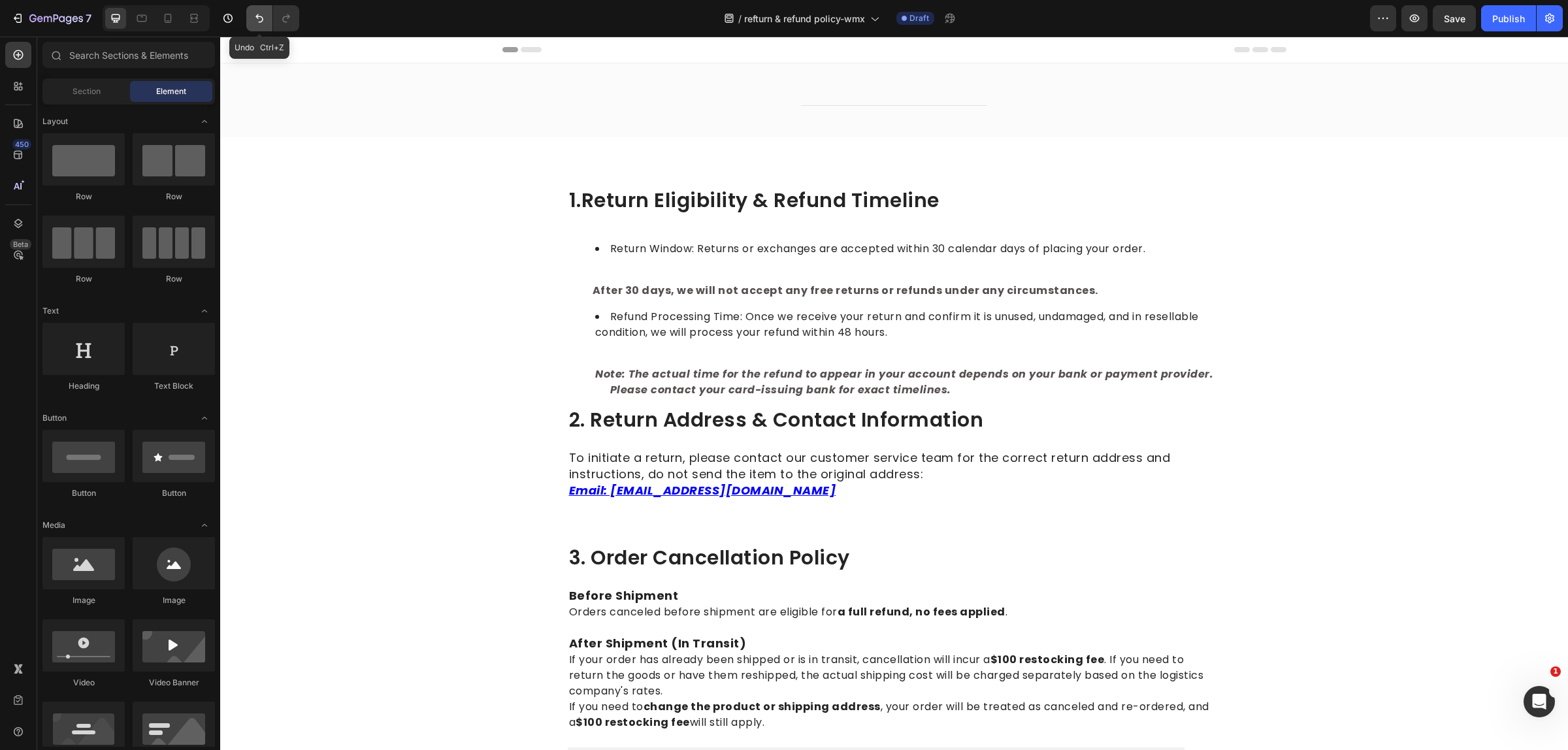
click at [260, 18] on icon "Undo/Redo" at bounding box center [259, 18] width 13 height 13
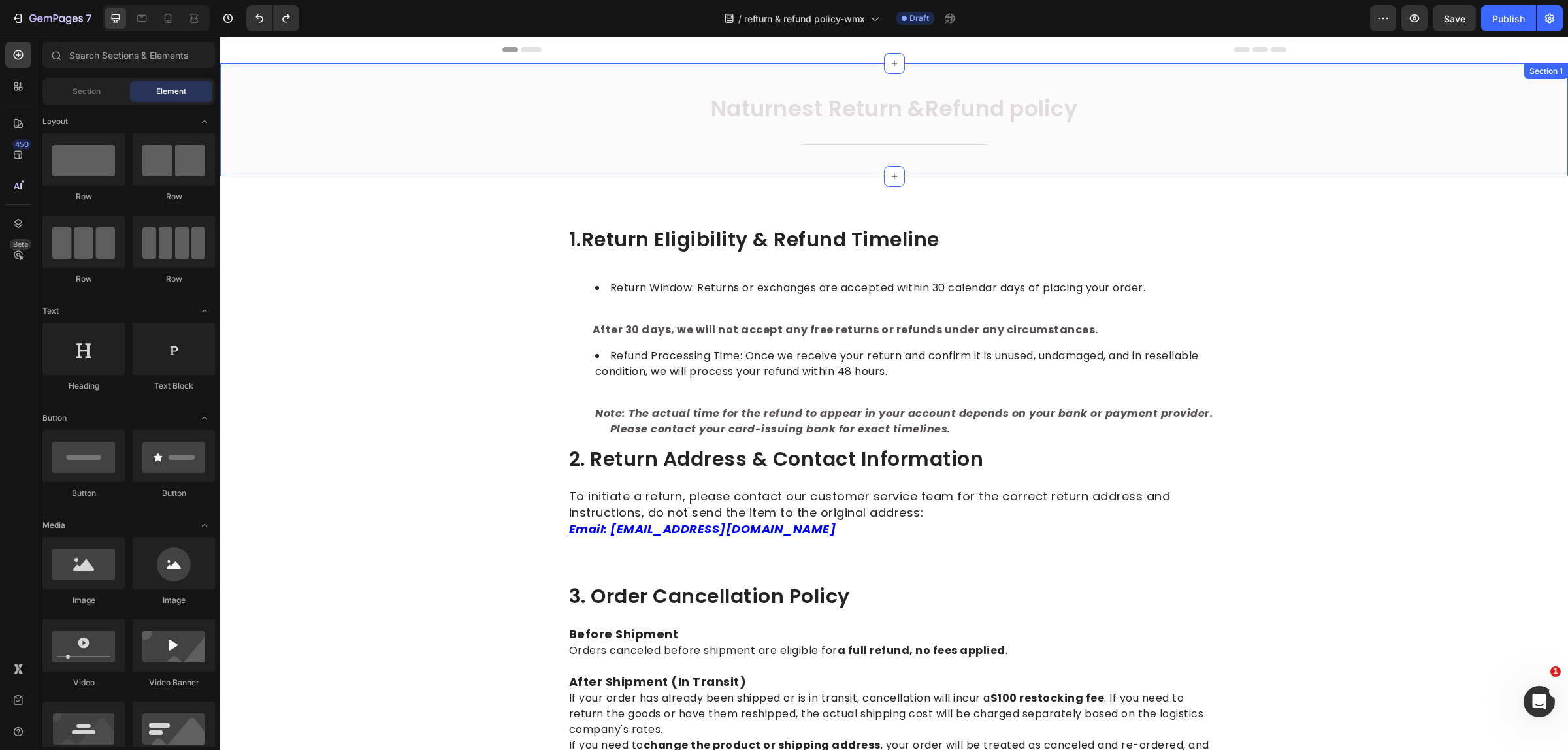
click at [526, 87] on div "Naturnest Return &Refund policy Heading Title Line Row Section 1" at bounding box center [893, 119] width 1347 height 113
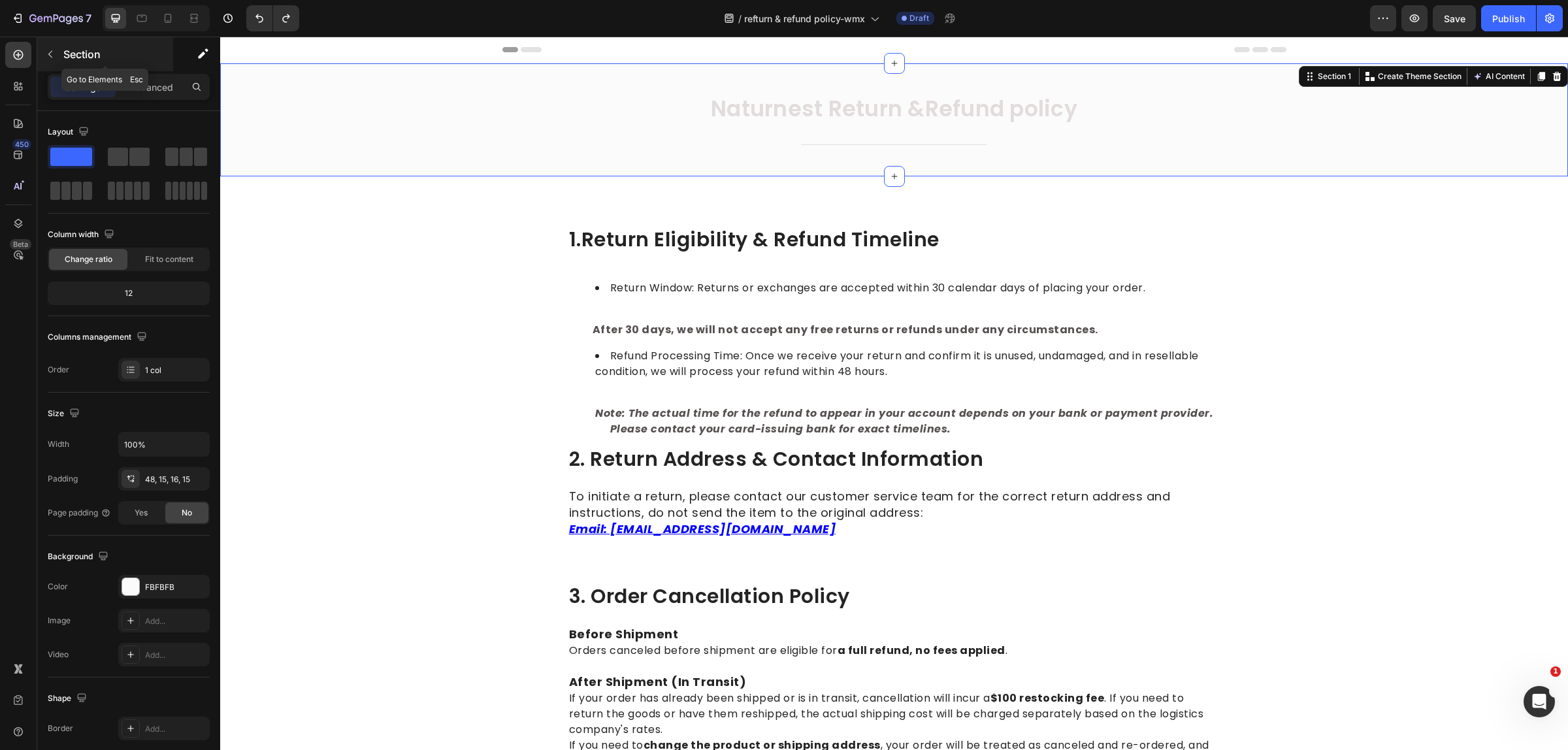
click at [52, 51] on icon "button" at bounding box center [50, 54] width 10 height 10
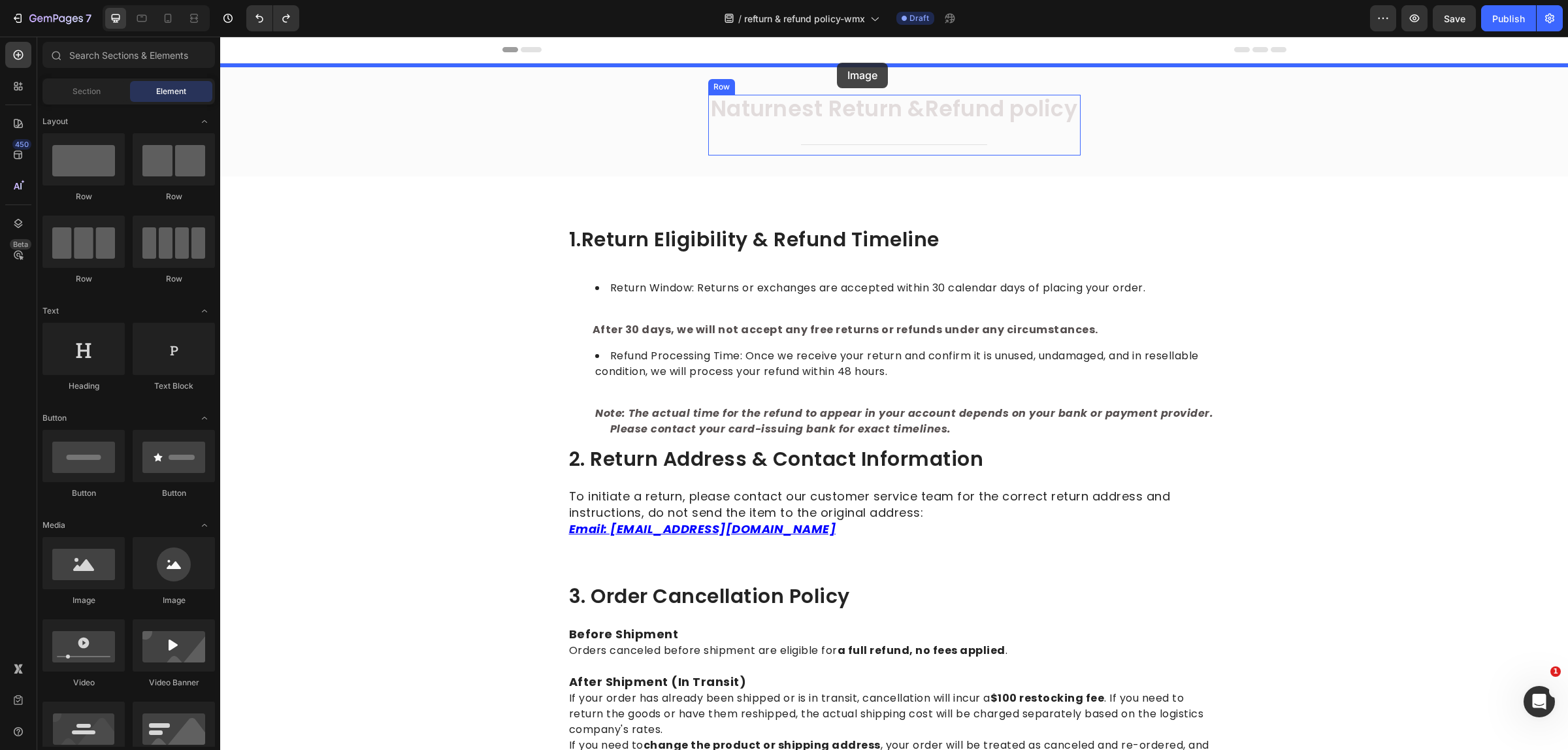
drag, startPoint x: 307, startPoint y: 617, endPoint x: 840, endPoint y: 66, distance: 766.6
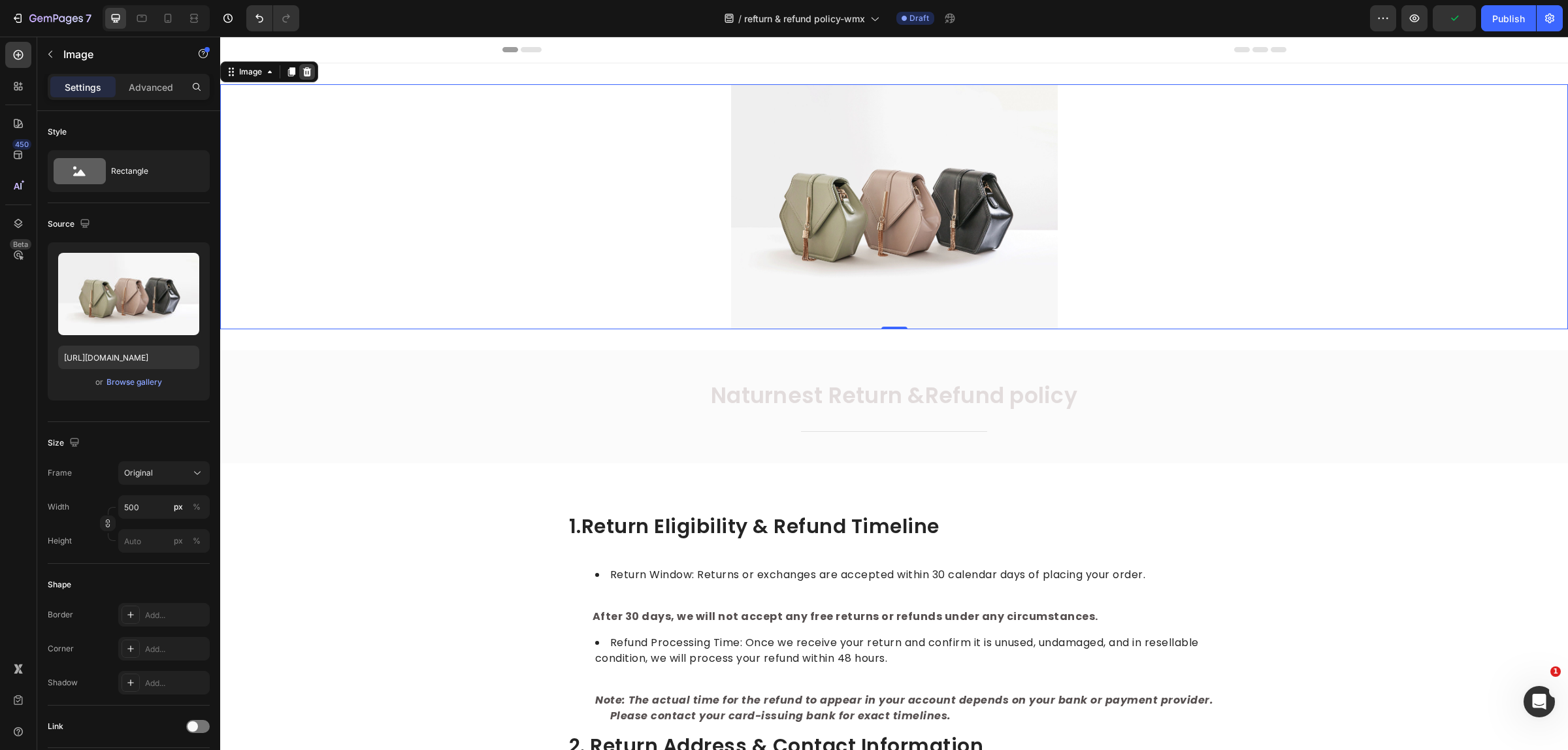
click at [313, 75] on div at bounding box center [307, 72] width 16 height 16
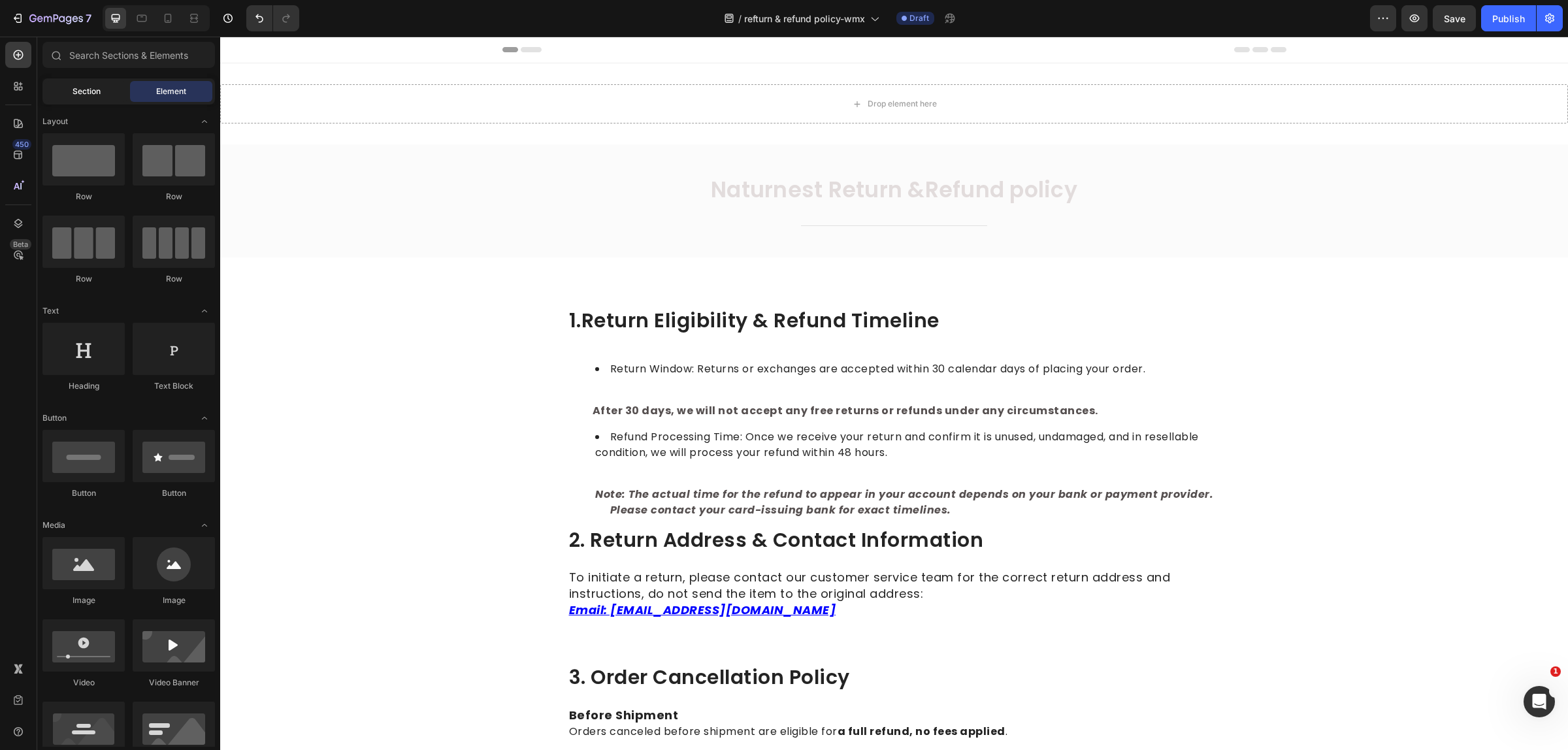
click at [87, 90] on span "Section" at bounding box center [87, 91] width 28 height 12
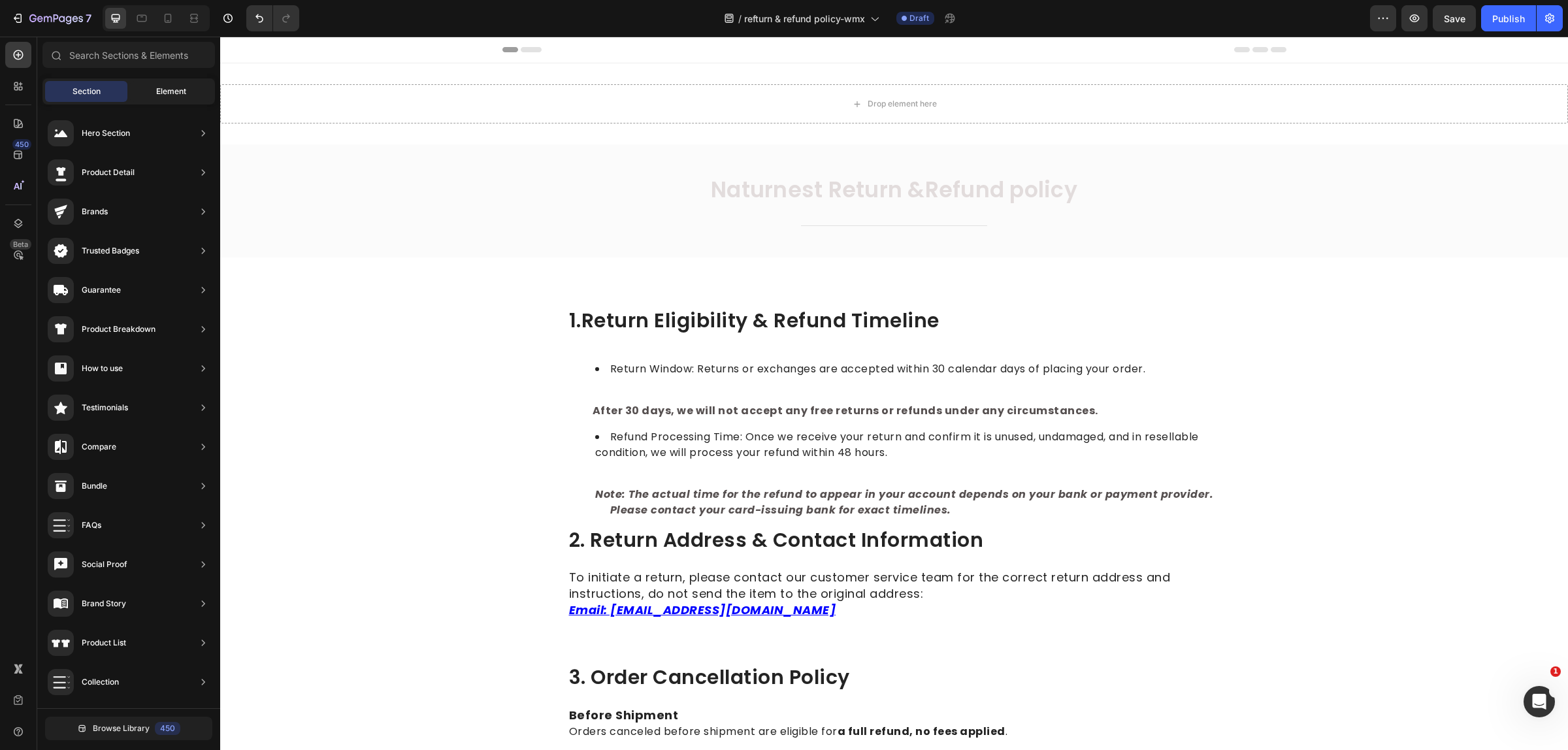
click at [151, 92] on div "Element" at bounding box center [171, 91] width 83 height 21
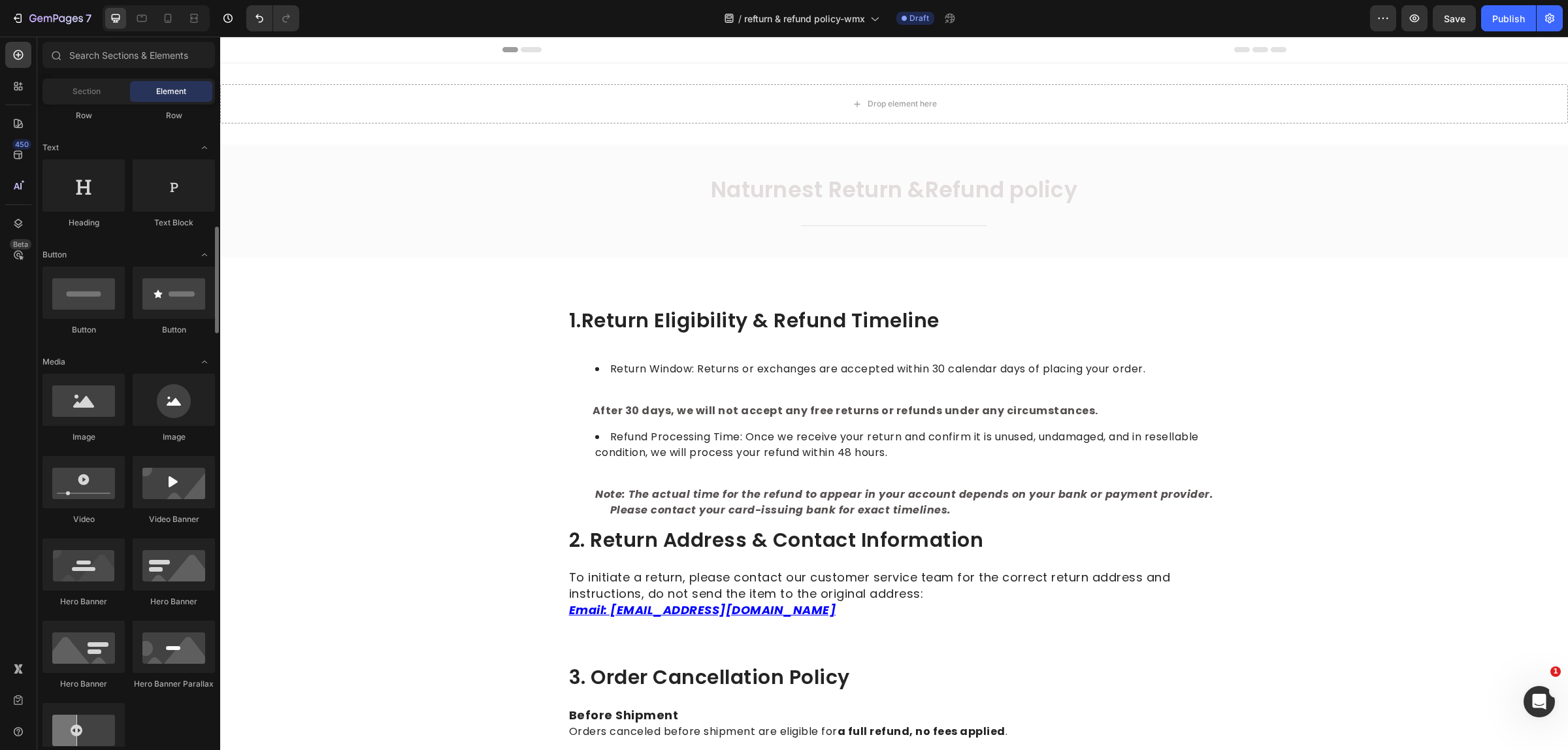
scroll to position [245, 0]
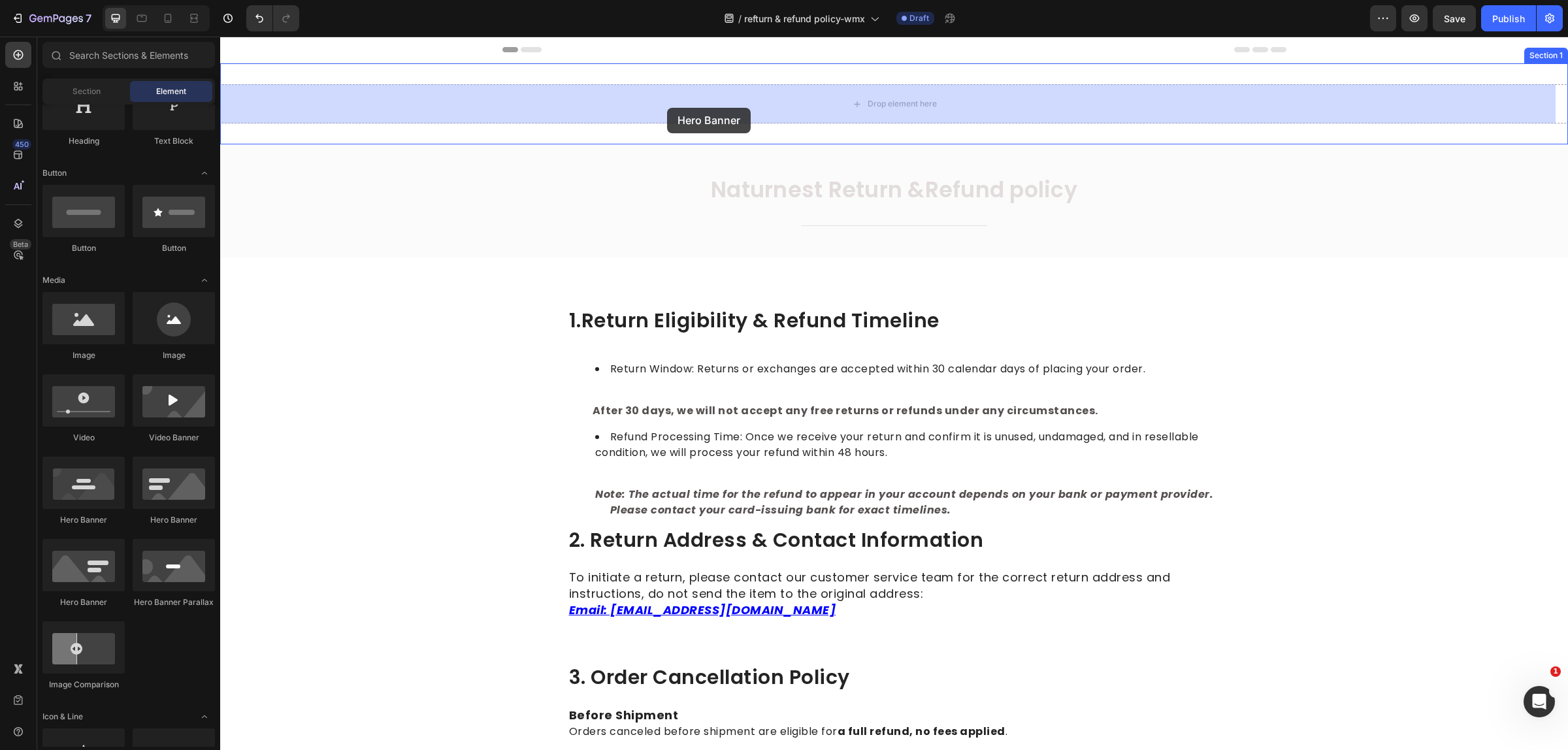
drag, startPoint x: 312, startPoint y: 533, endPoint x: 644, endPoint y: 129, distance: 522.9
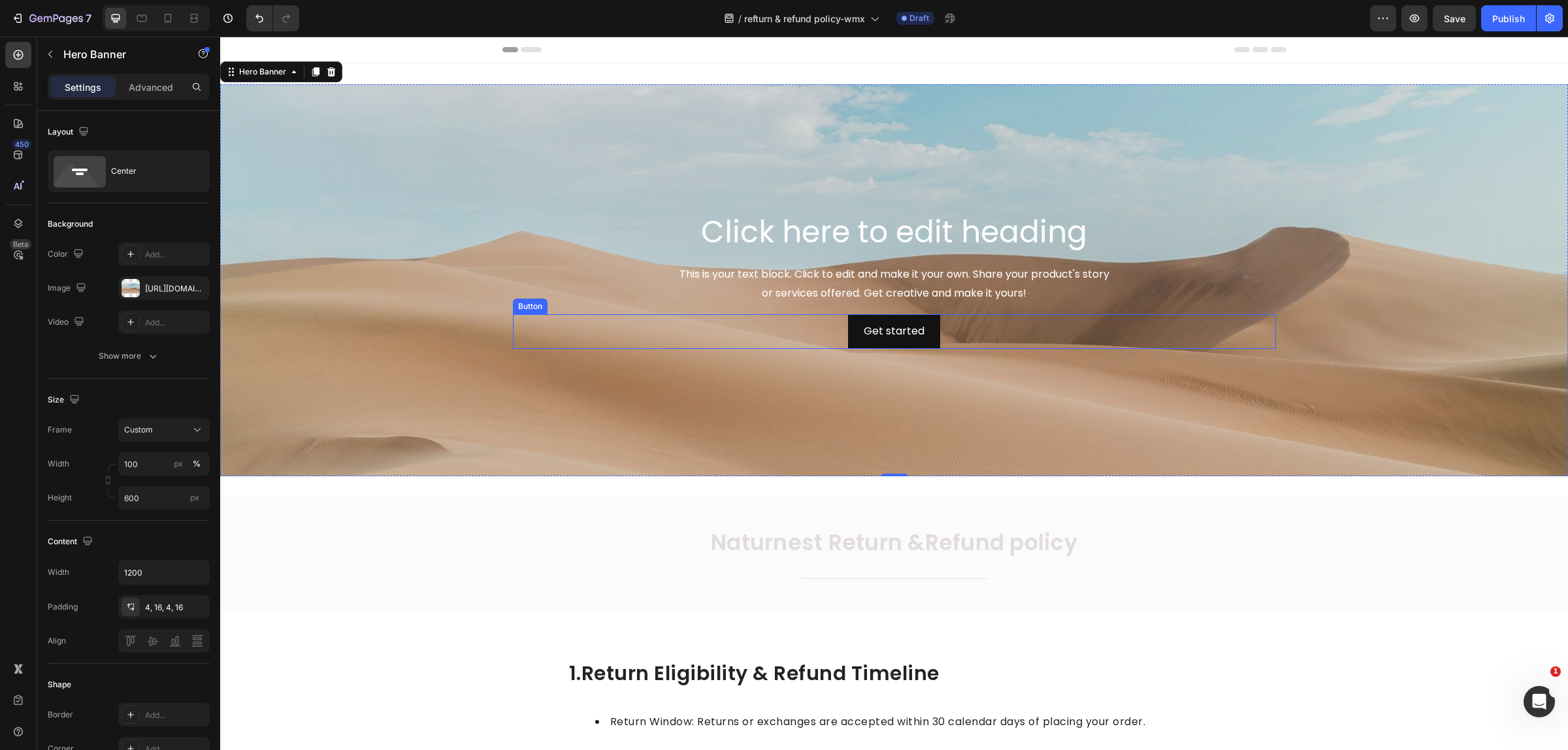
click at [830, 337] on div "Get started Button" at bounding box center [894, 331] width 763 height 34
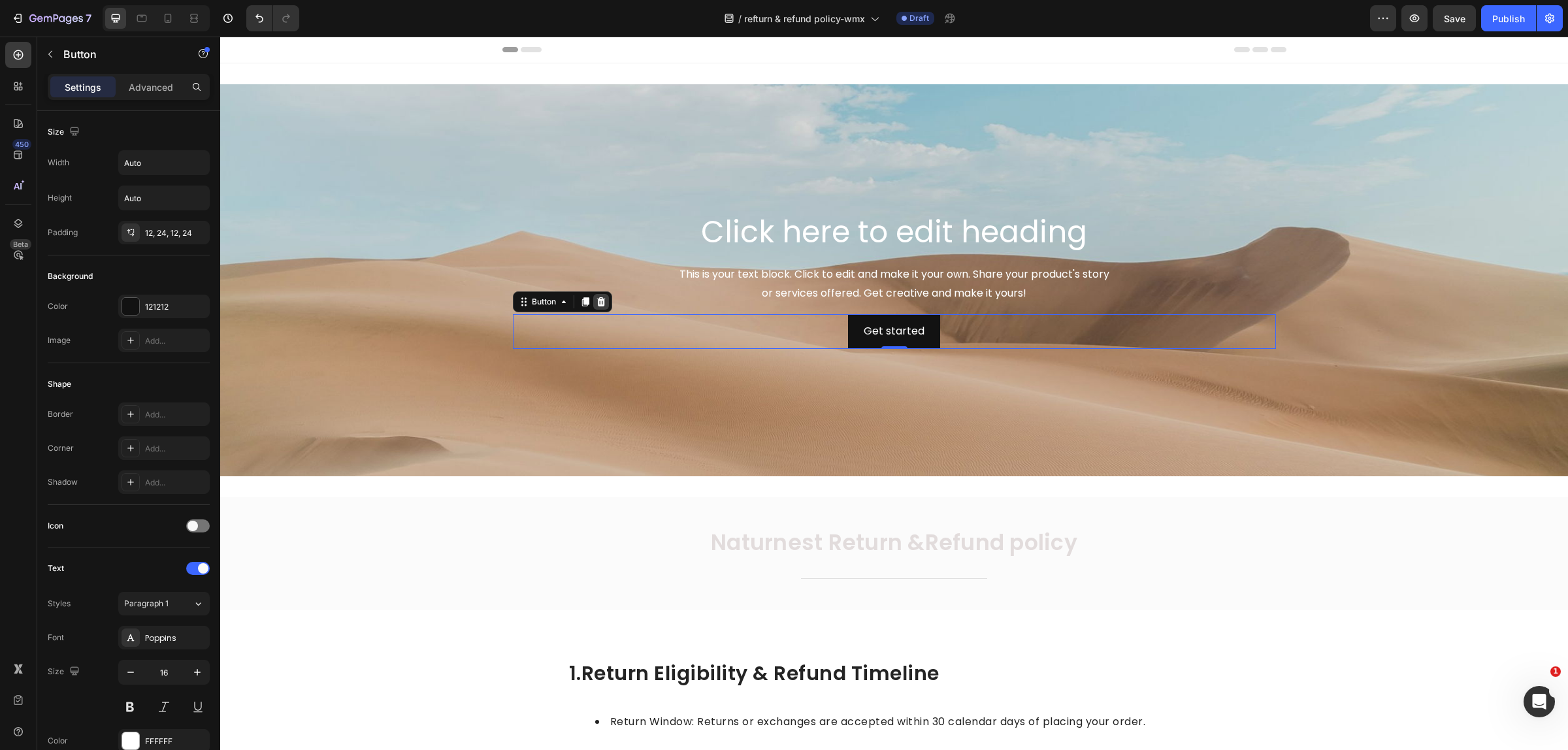
click at [595, 297] on icon at bounding box center [600, 302] width 10 height 10
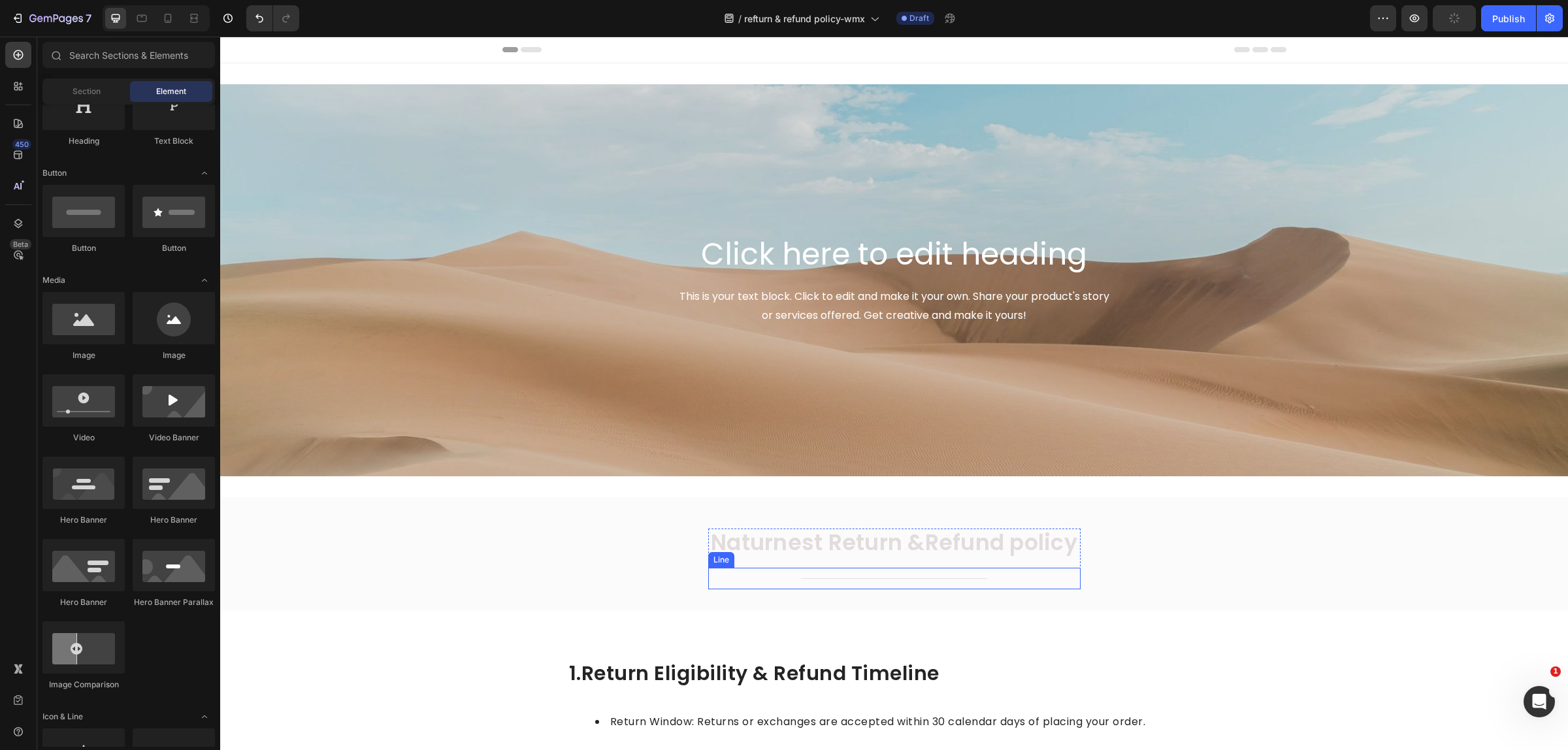
click at [862, 585] on div "Title Line" at bounding box center [895, 578] width 373 height 22
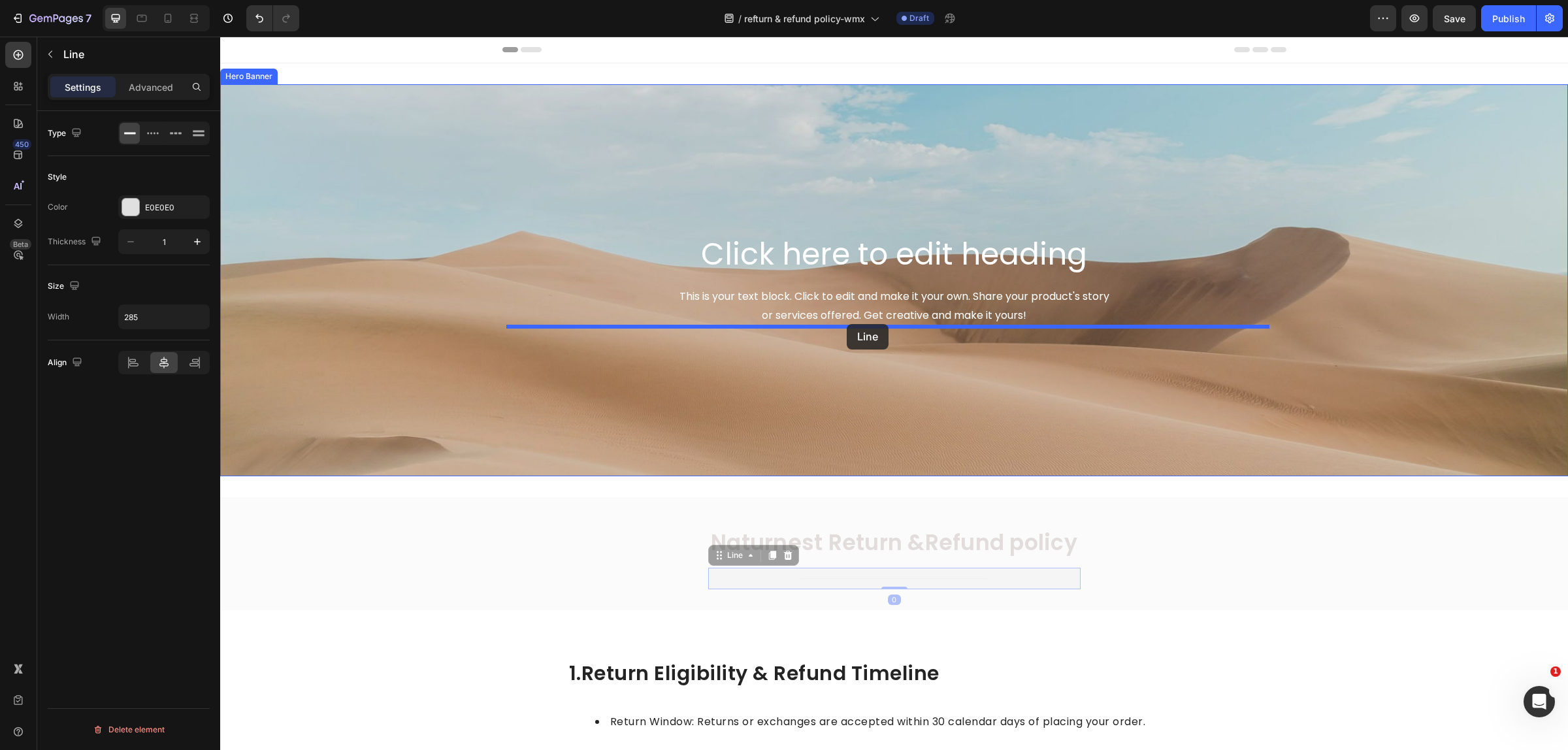
drag, startPoint x: 732, startPoint y: 563, endPoint x: 846, endPoint y: 324, distance: 264.8
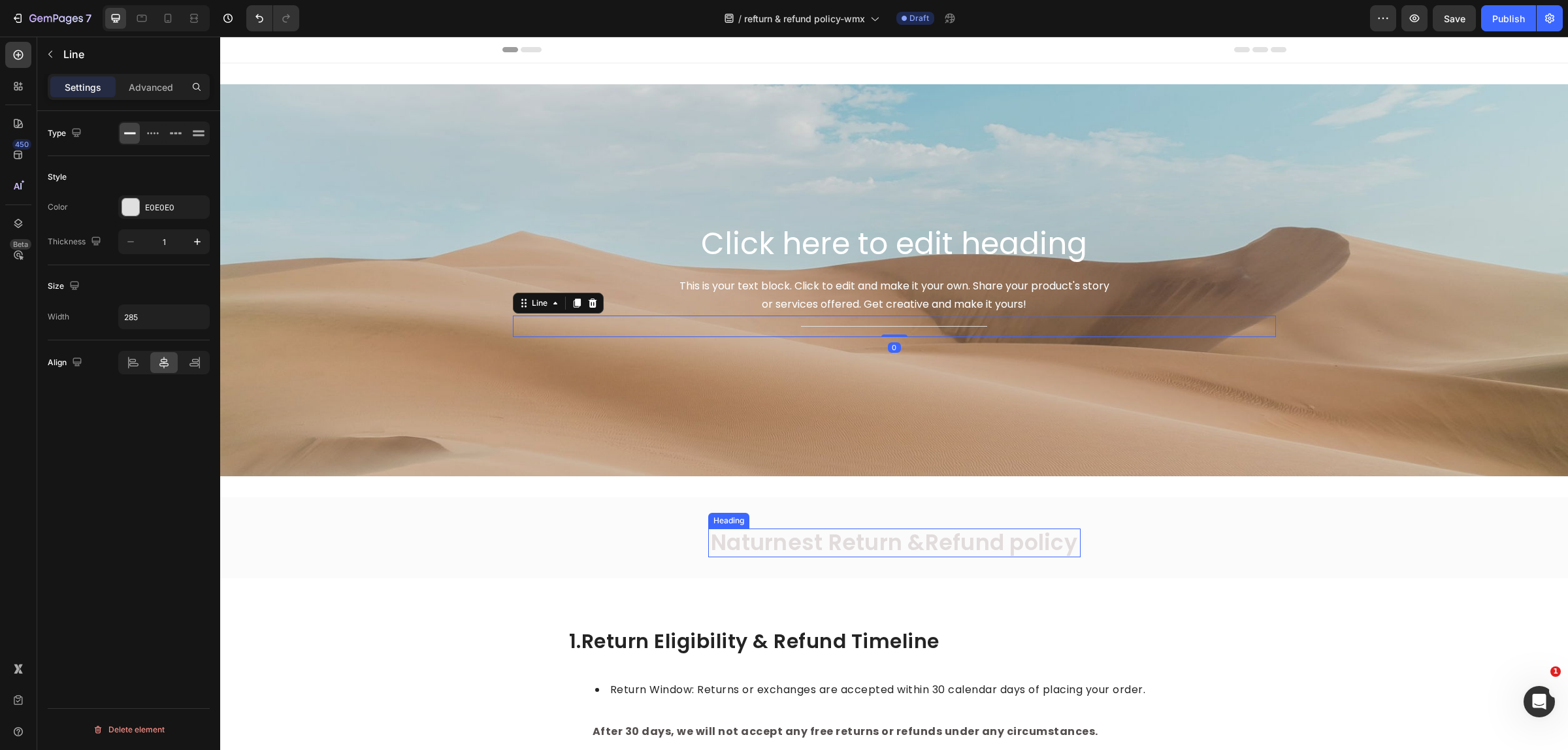
click at [863, 547] on span "Naturnest Return &Refund policy" at bounding box center [894, 542] width 366 height 30
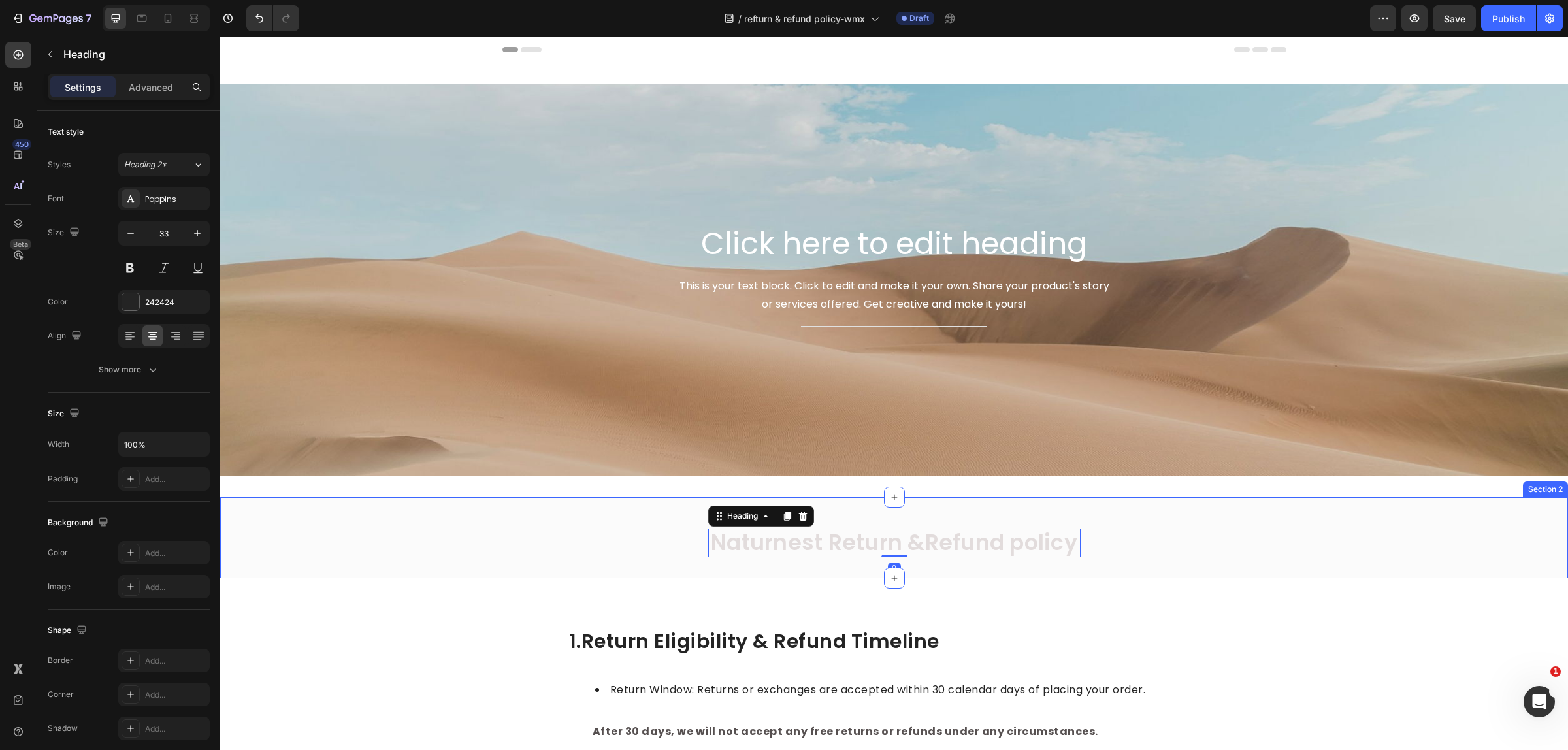
click at [928, 508] on div "Naturnest Return &Refund policy Heading 0 Row Section 2" at bounding box center [893, 538] width 1347 height 81
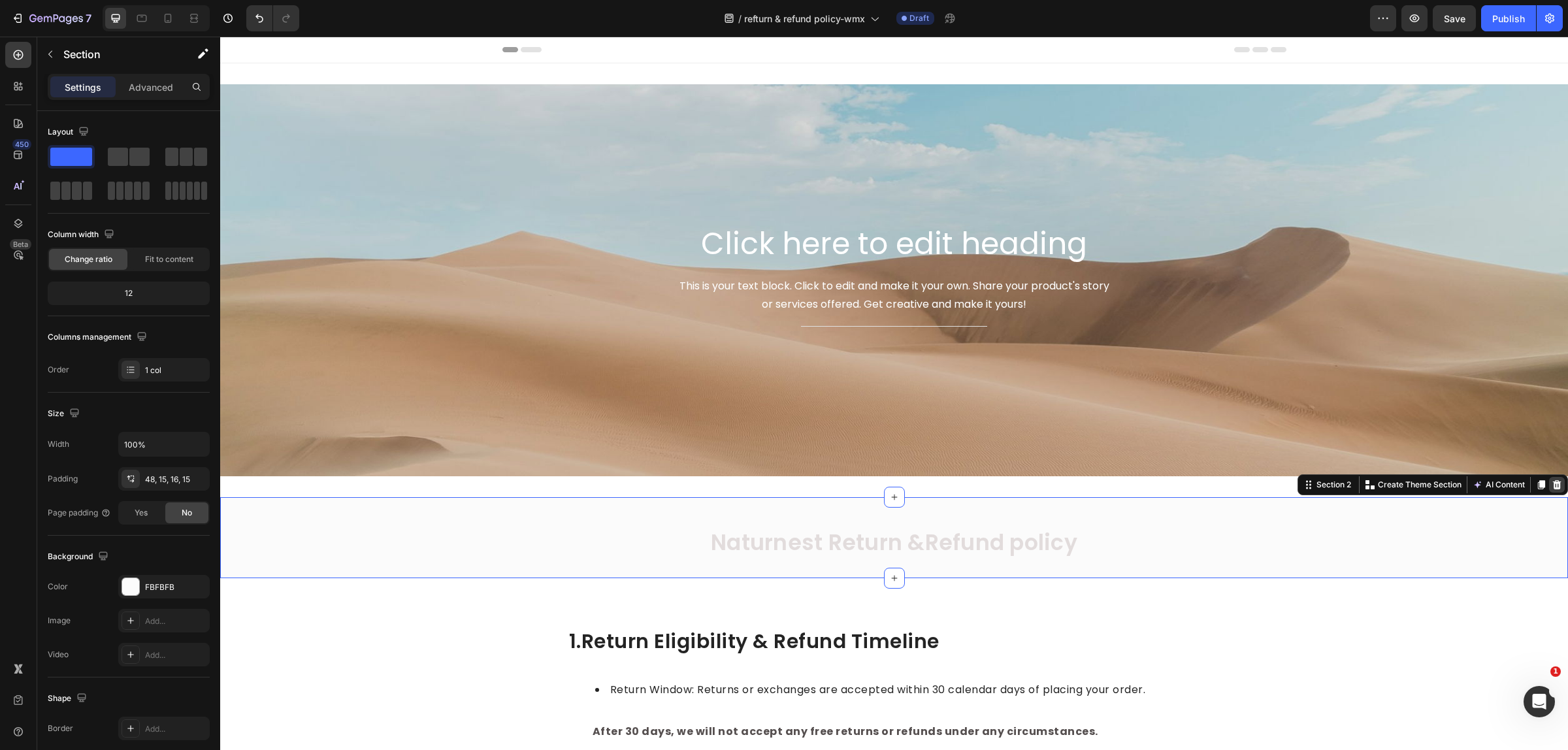
click at [1552, 487] on icon at bounding box center [1556, 485] width 9 height 9
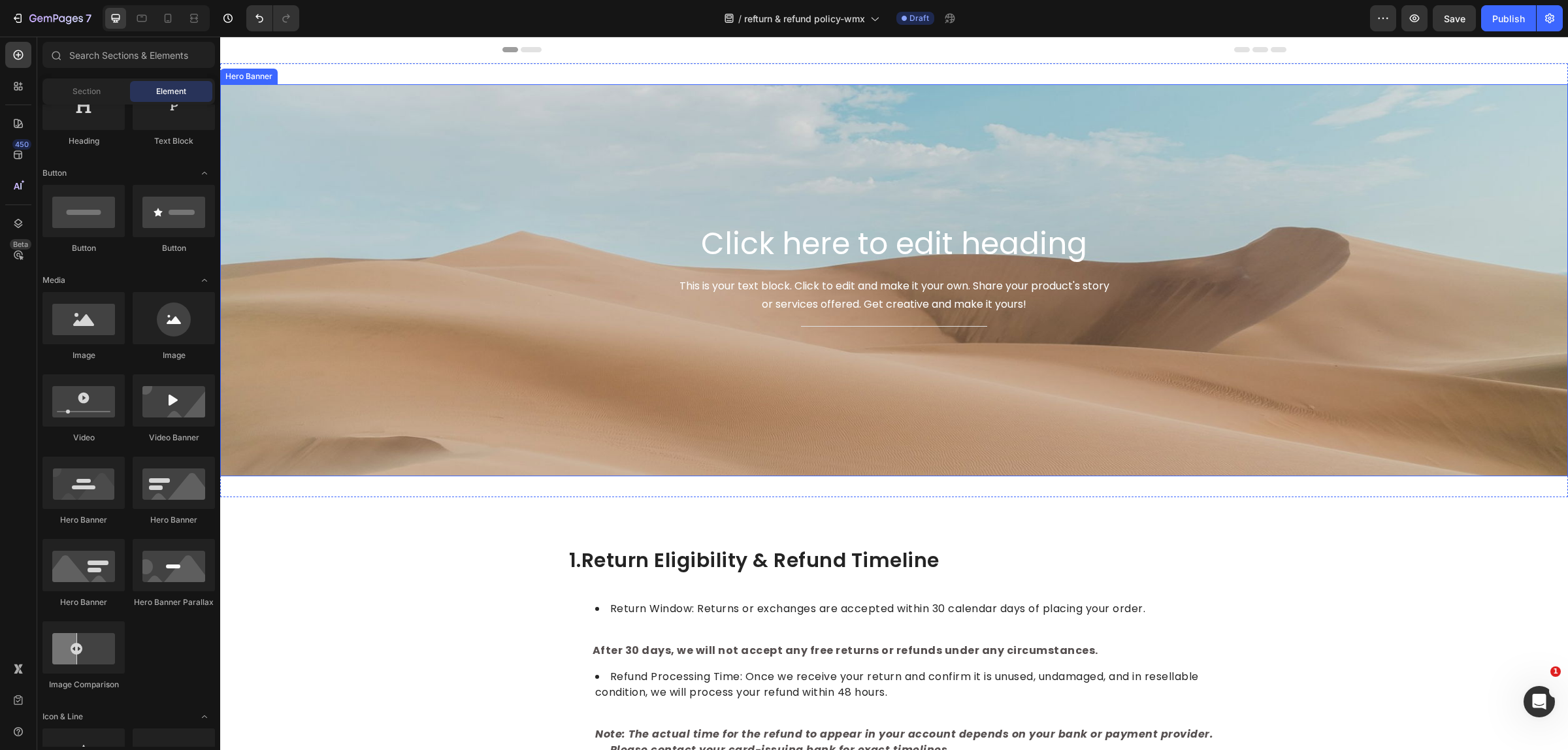
click at [457, 201] on div "Background Image" at bounding box center [893, 280] width 1347 height 392
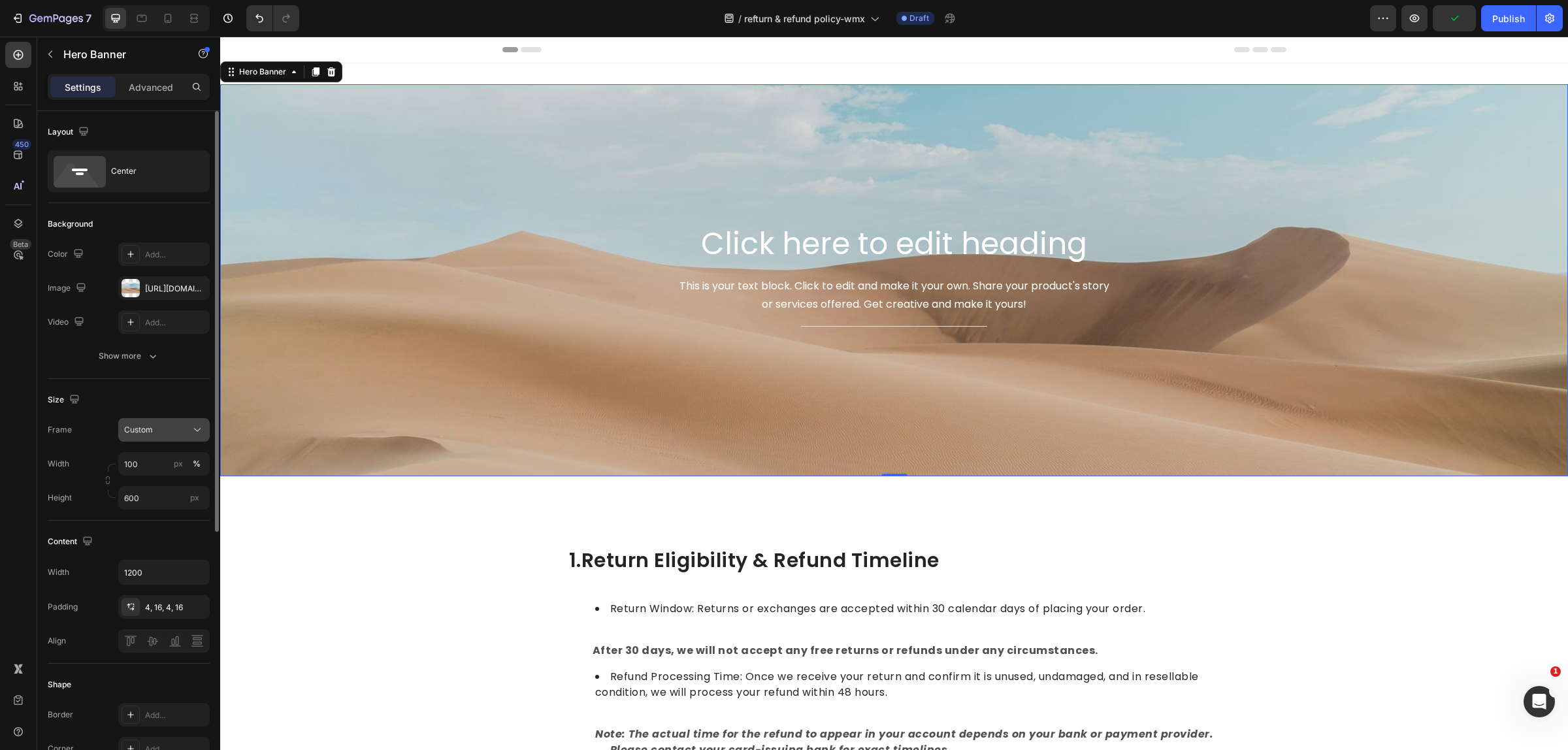
click at [127, 430] on span "Custom" at bounding box center [138, 430] width 29 height 12
click at [147, 430] on span "Custom" at bounding box center [138, 430] width 29 height 12
click at [490, 301] on div "Background Image" at bounding box center [893, 280] width 1347 height 392
click at [148, 292] on div "https://cdn.shopify.com/s/files/1/2005/9307/files/background_settings.jpg" at bounding box center [164, 288] width 38 height 12
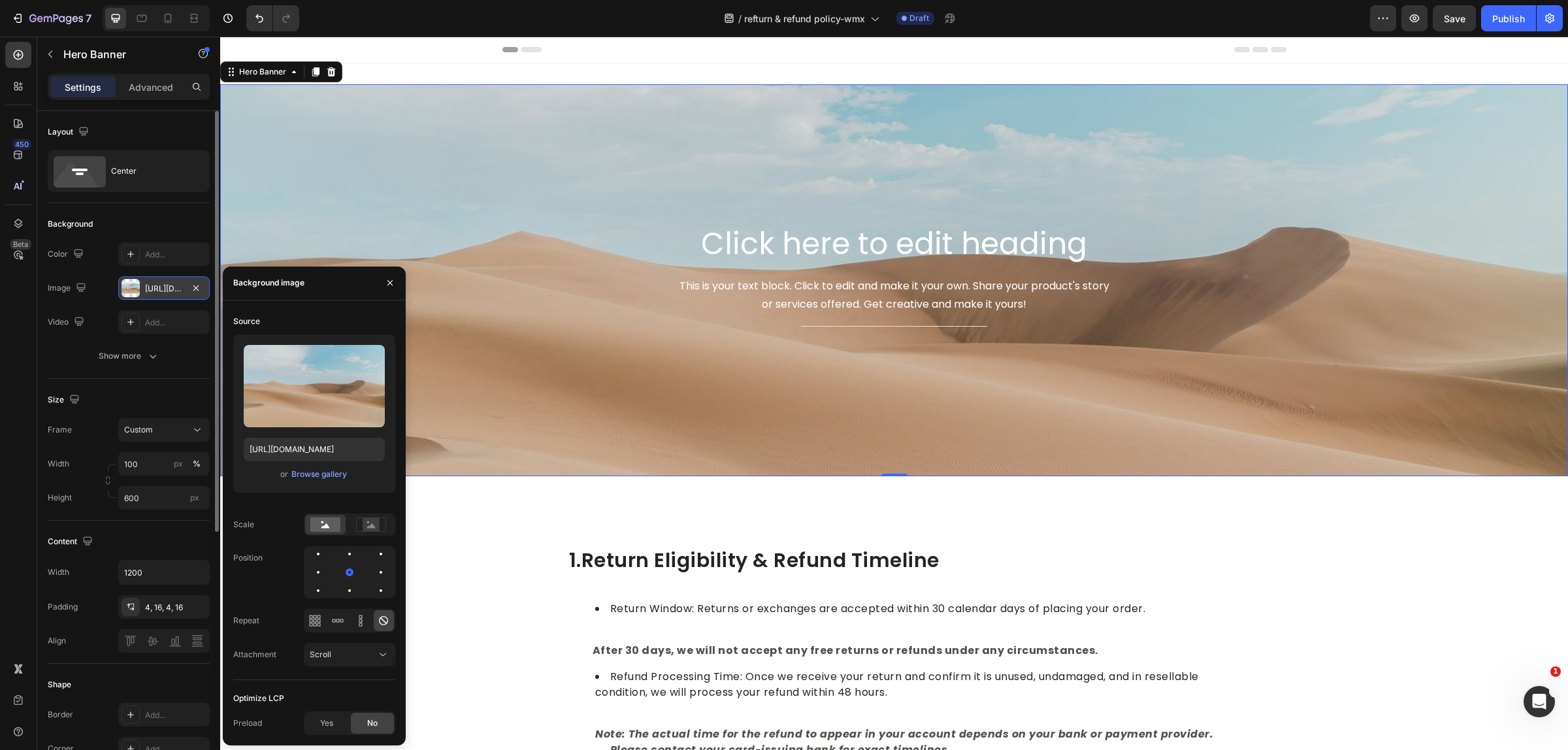
click at [206, 288] on div "https://cdn.shopify.com/s/files/1/2005/9307/files/background_settings.jpg" at bounding box center [164, 288] width 91 height 23
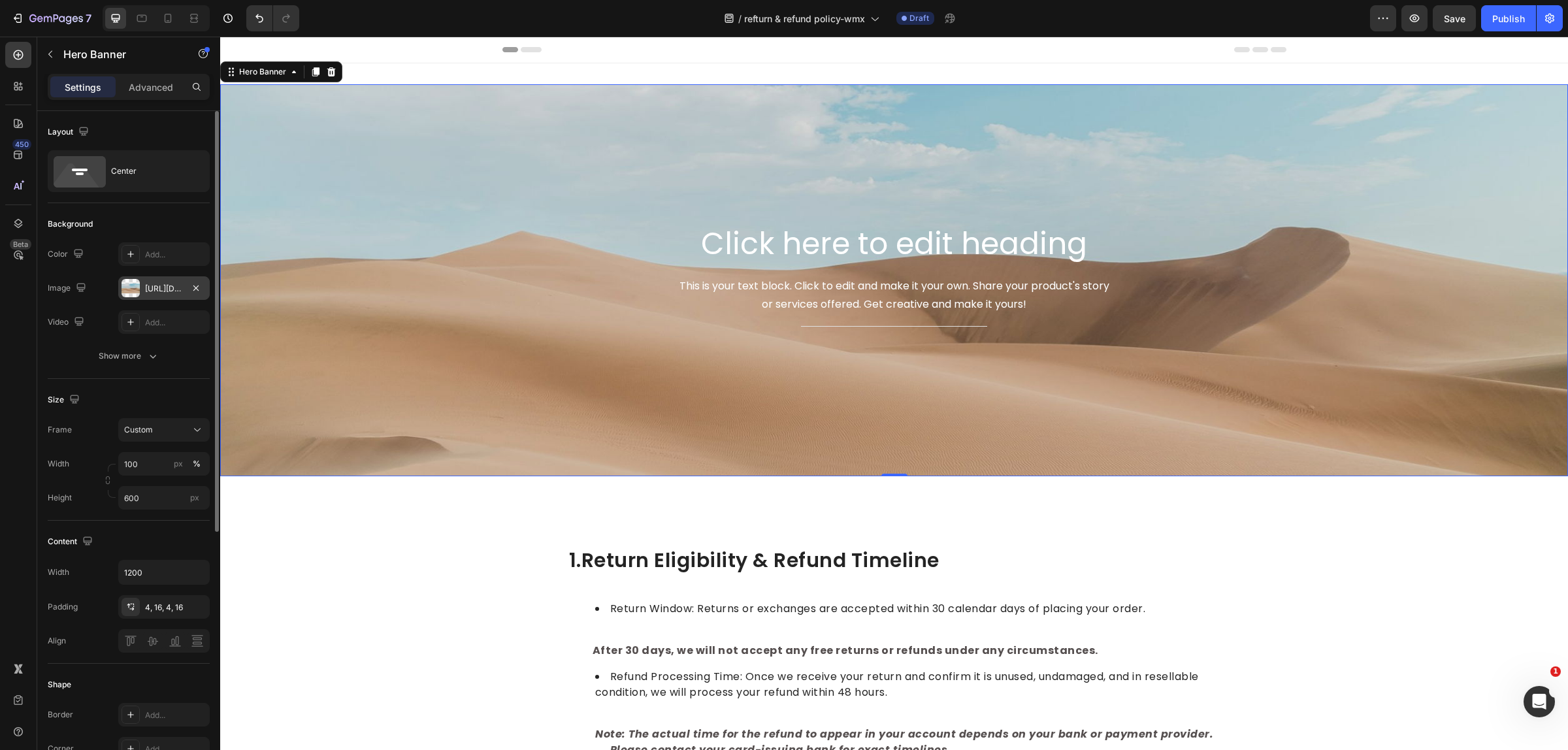
click at [182, 285] on div "https://cdn.shopify.com/s/files/1/2005/9307/files/background_settings.jpg" at bounding box center [164, 288] width 38 height 12
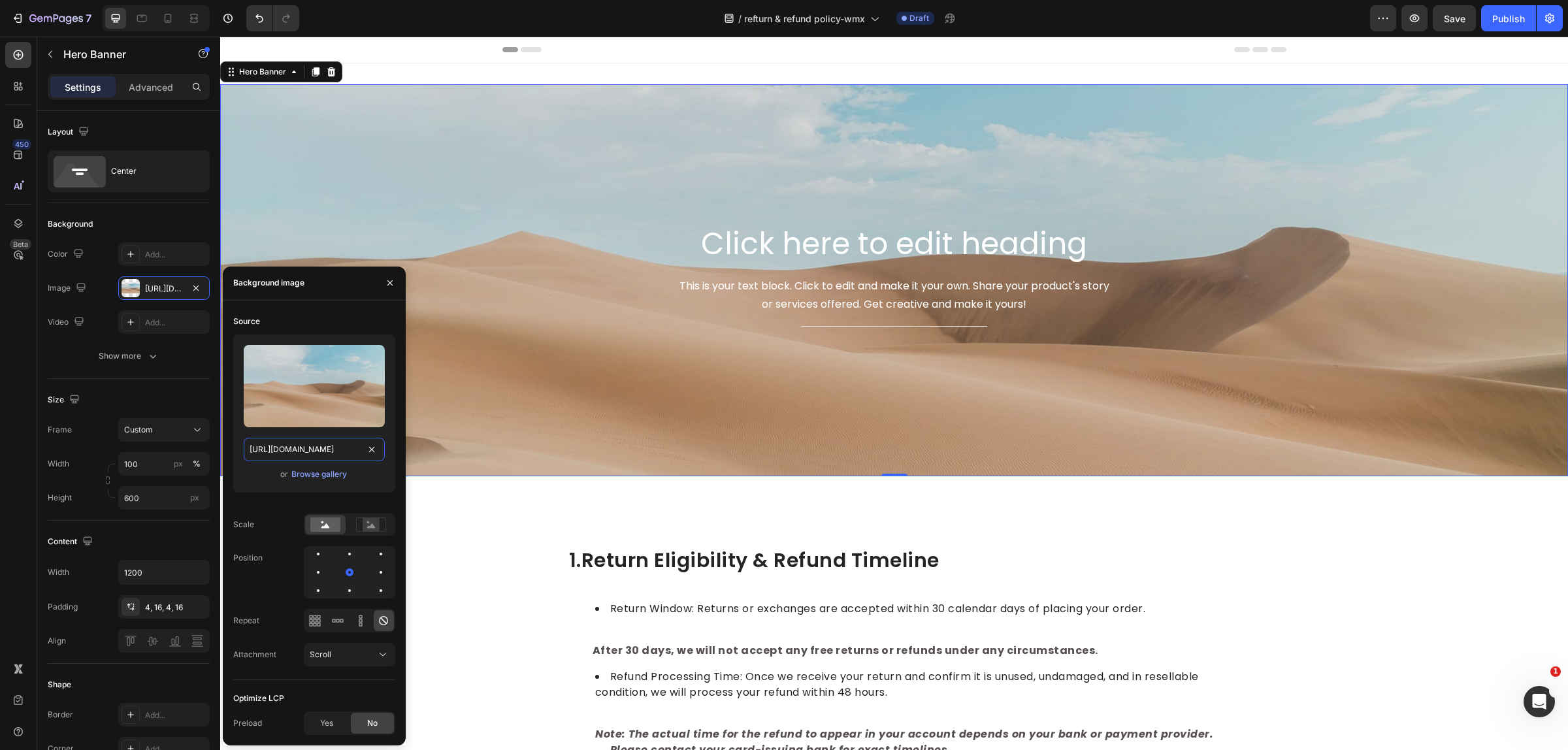
click at [318, 455] on input "https://cdn.shopify.com/s/files/1/2005/9307/files/background_settings.jpg" at bounding box center [314, 450] width 141 height 23
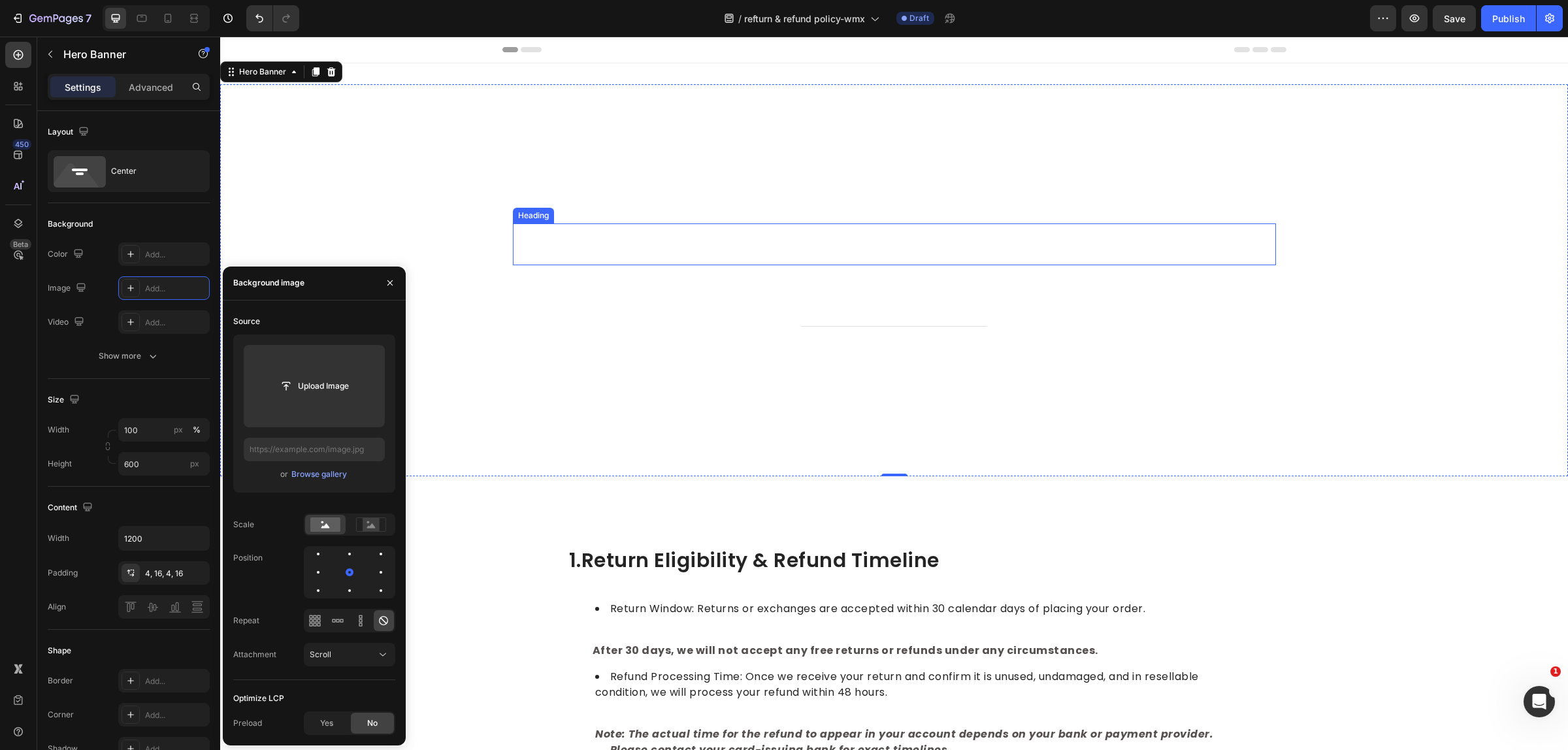
click at [777, 240] on h2 "Click here to edit heading" at bounding box center [894, 245] width 763 height 42
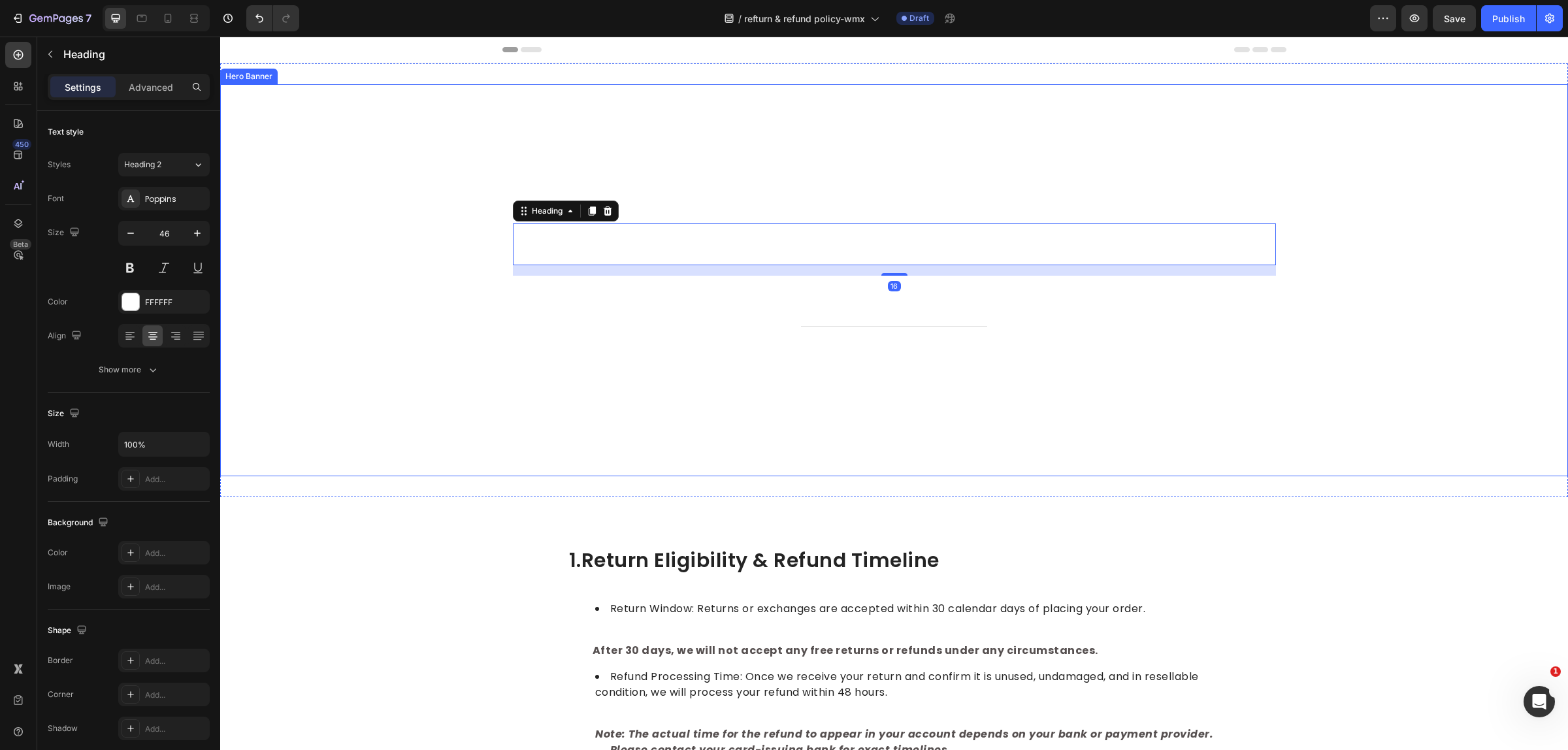
click at [369, 128] on div "Background Image" at bounding box center [893, 280] width 1347 height 392
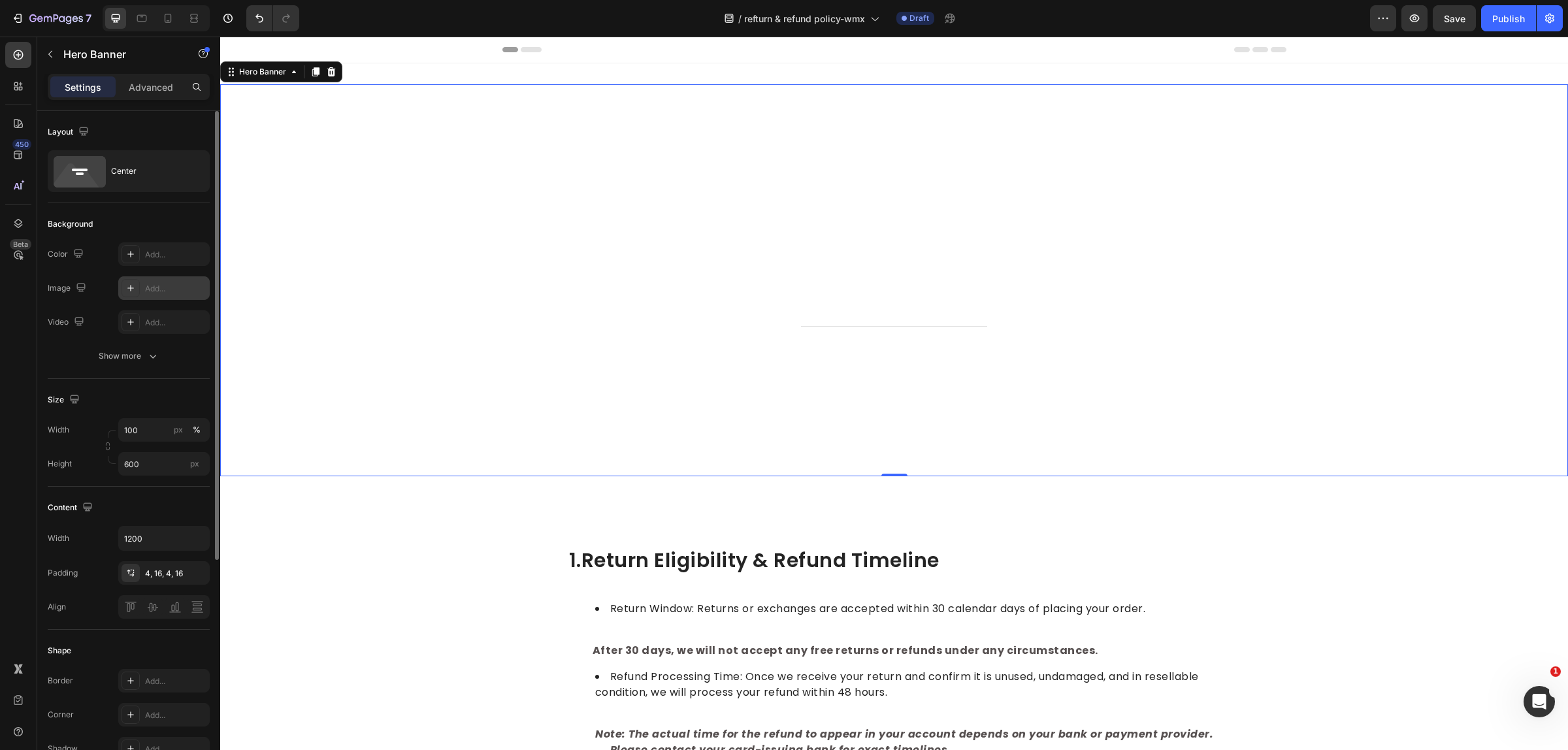
click at [160, 288] on div "Add..." at bounding box center [175, 288] width 62 height 12
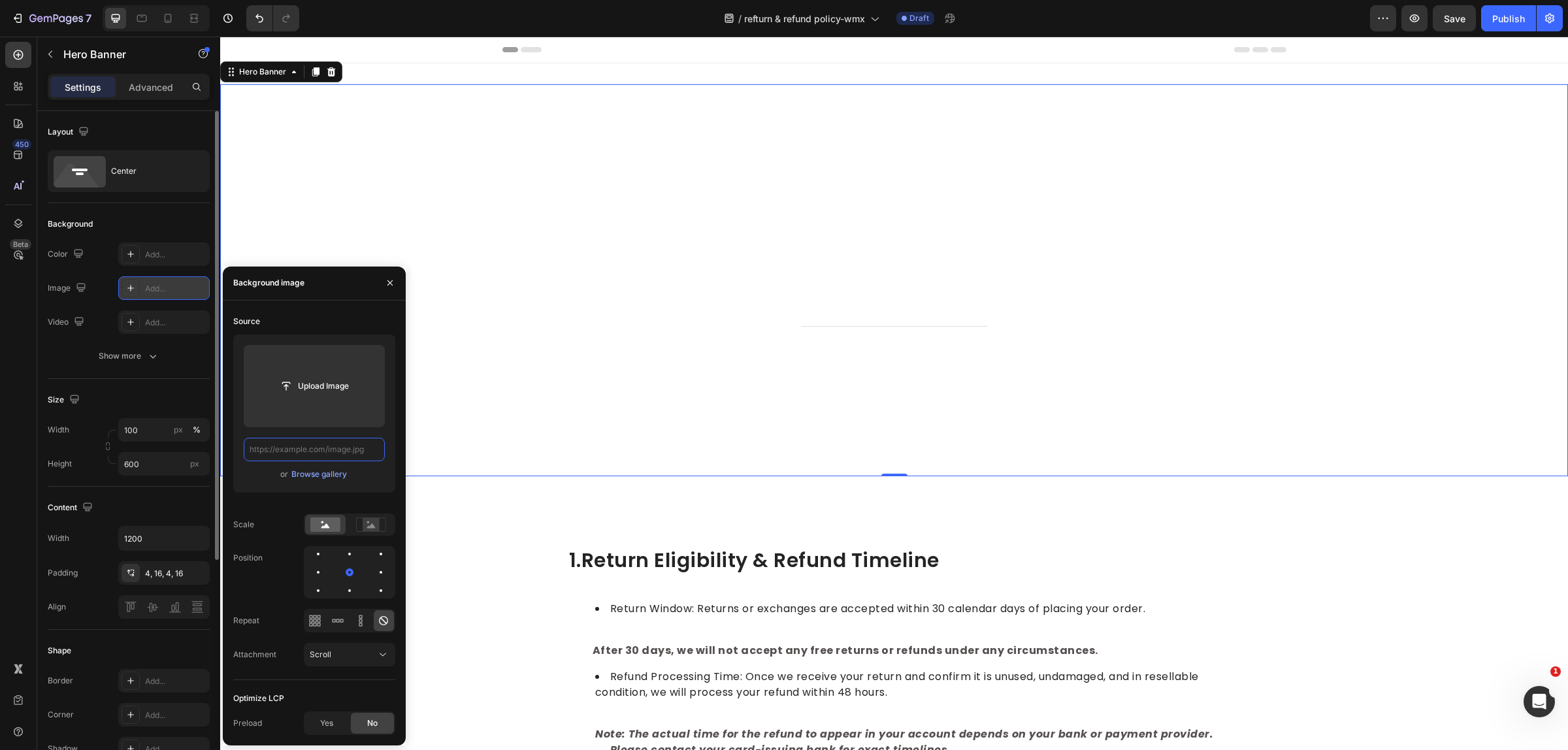
scroll to position [0, 0]
paste input "https://cdn.shopify.com/s/files/1/0751/3158/4813/files/banner-3.jpg?v=1690769330"
type input "https://cdn.shopify.com/s/files/1/0751/3158/4813/files/banner-3.jpg?v=1690769330"
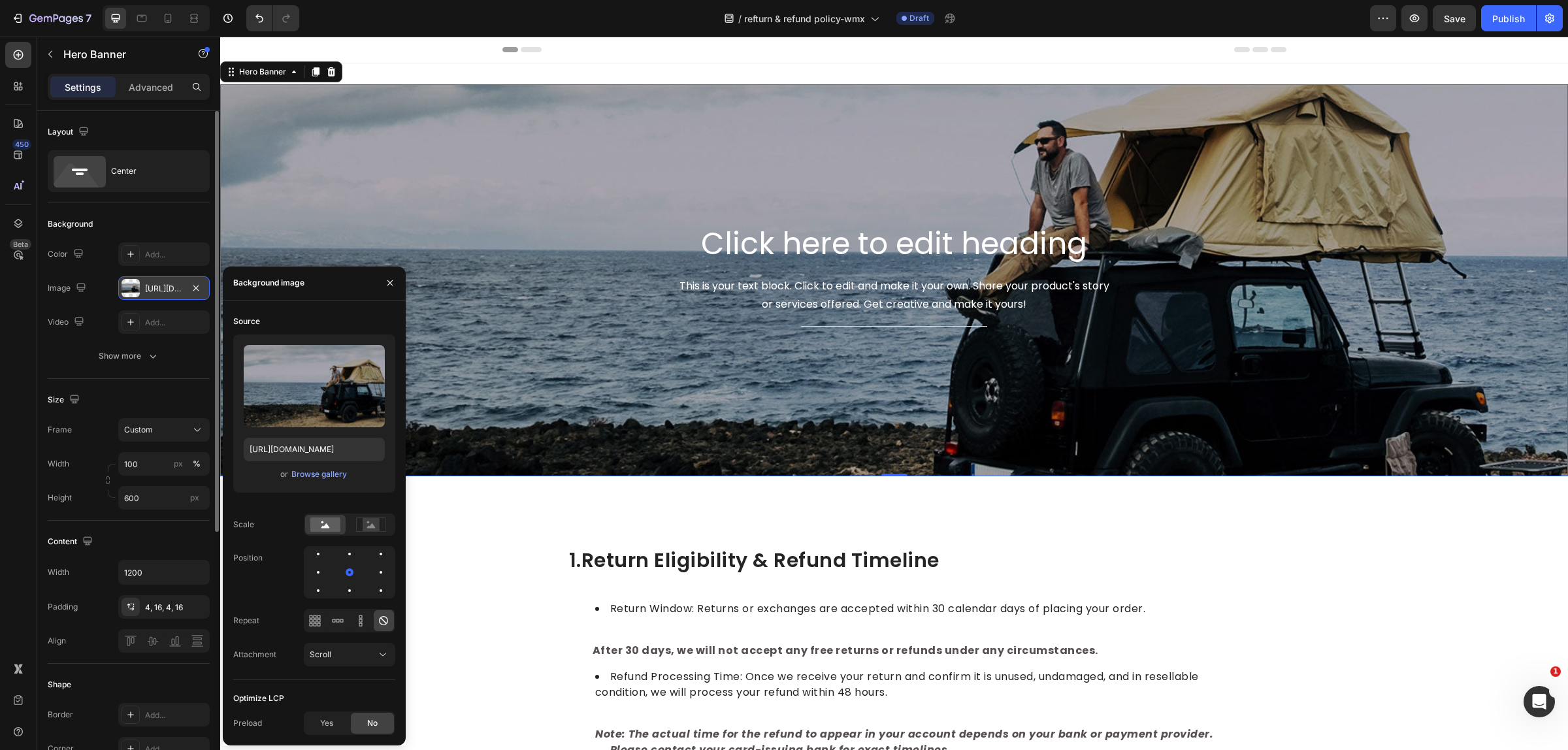
click at [639, 396] on div "Background Image" at bounding box center [893, 280] width 1347 height 392
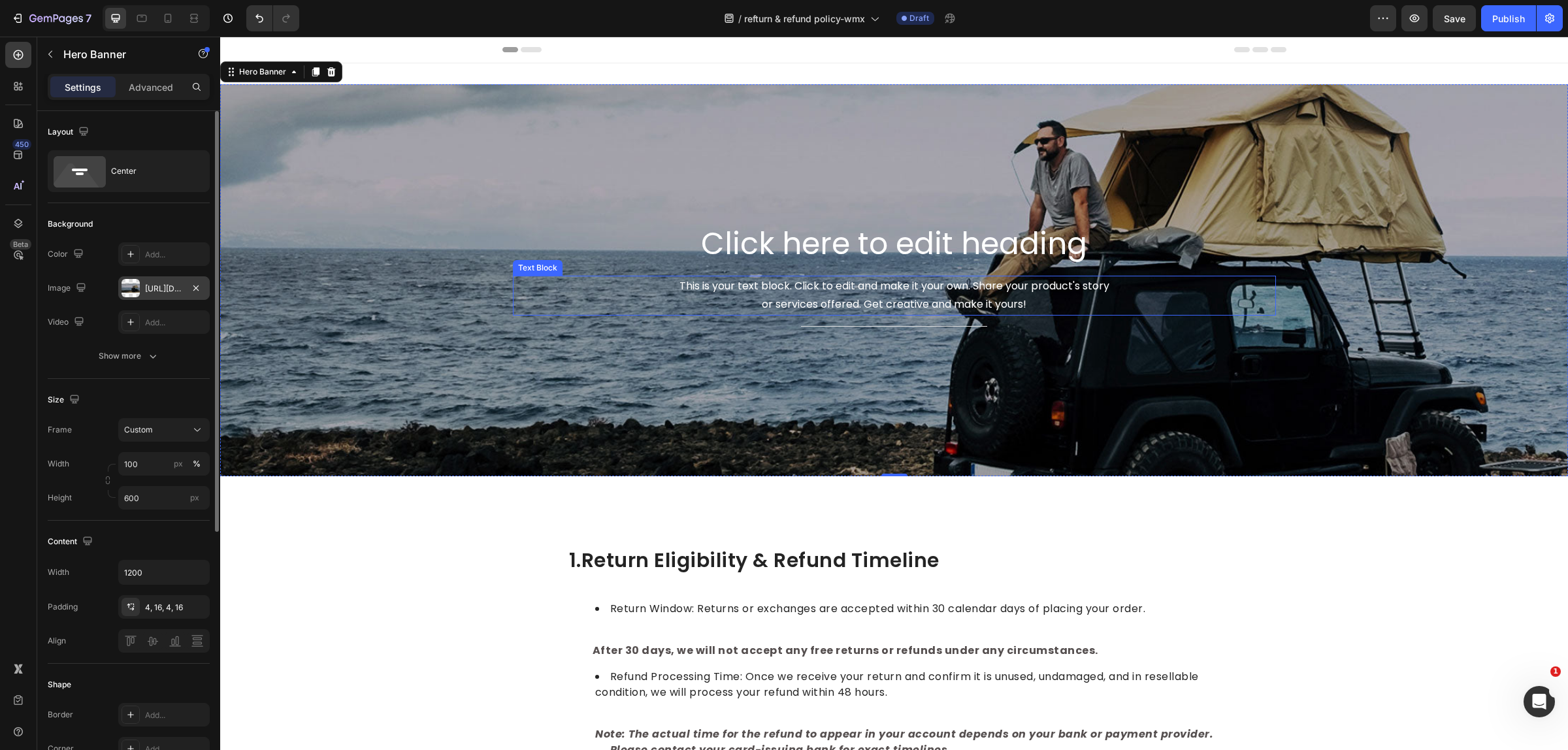
click at [758, 276] on div "This is your text block. Click to edit and make it your own. Share your product…" at bounding box center [894, 296] width 763 height 41
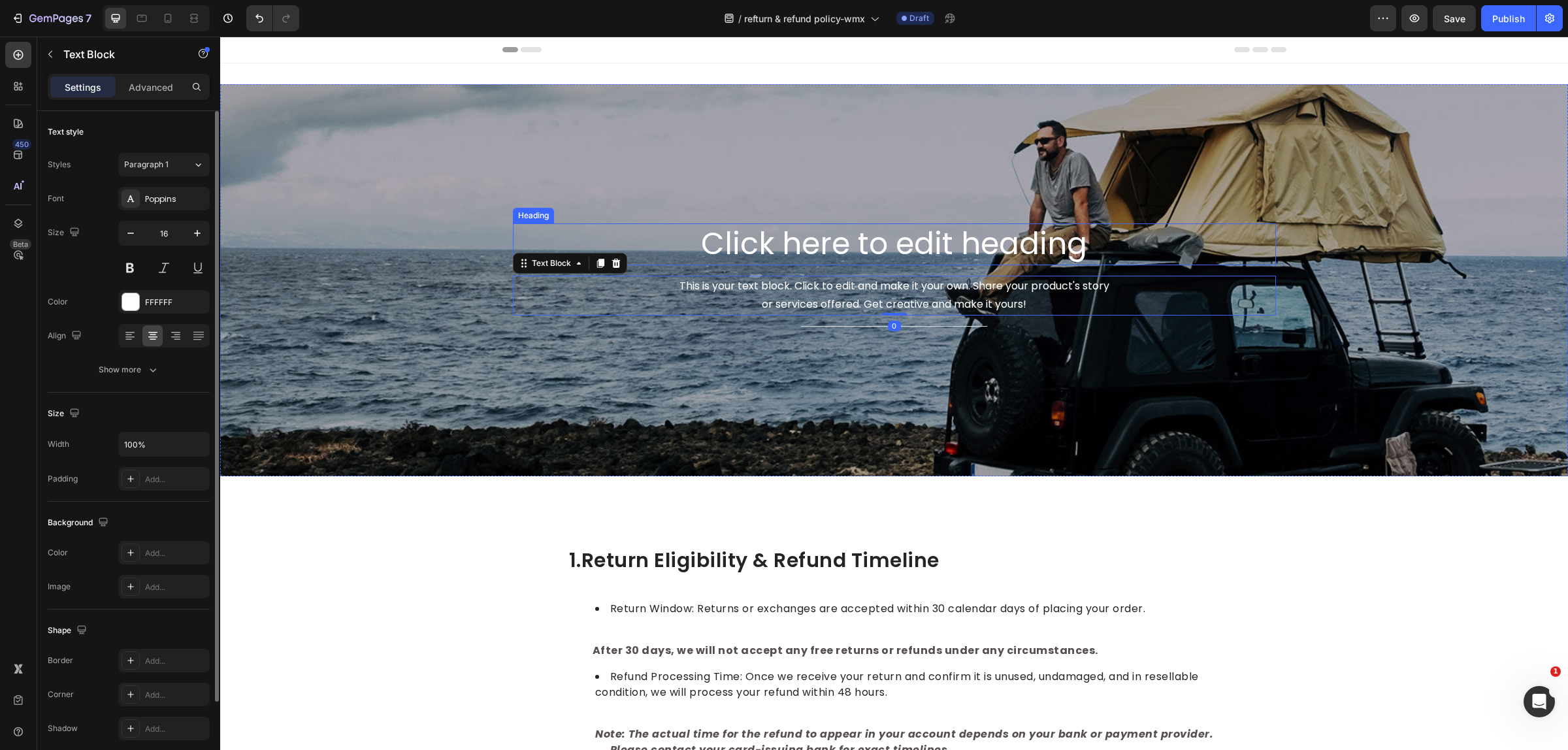
click at [708, 240] on h2 "Click here to edit heading" at bounding box center [894, 245] width 763 height 42
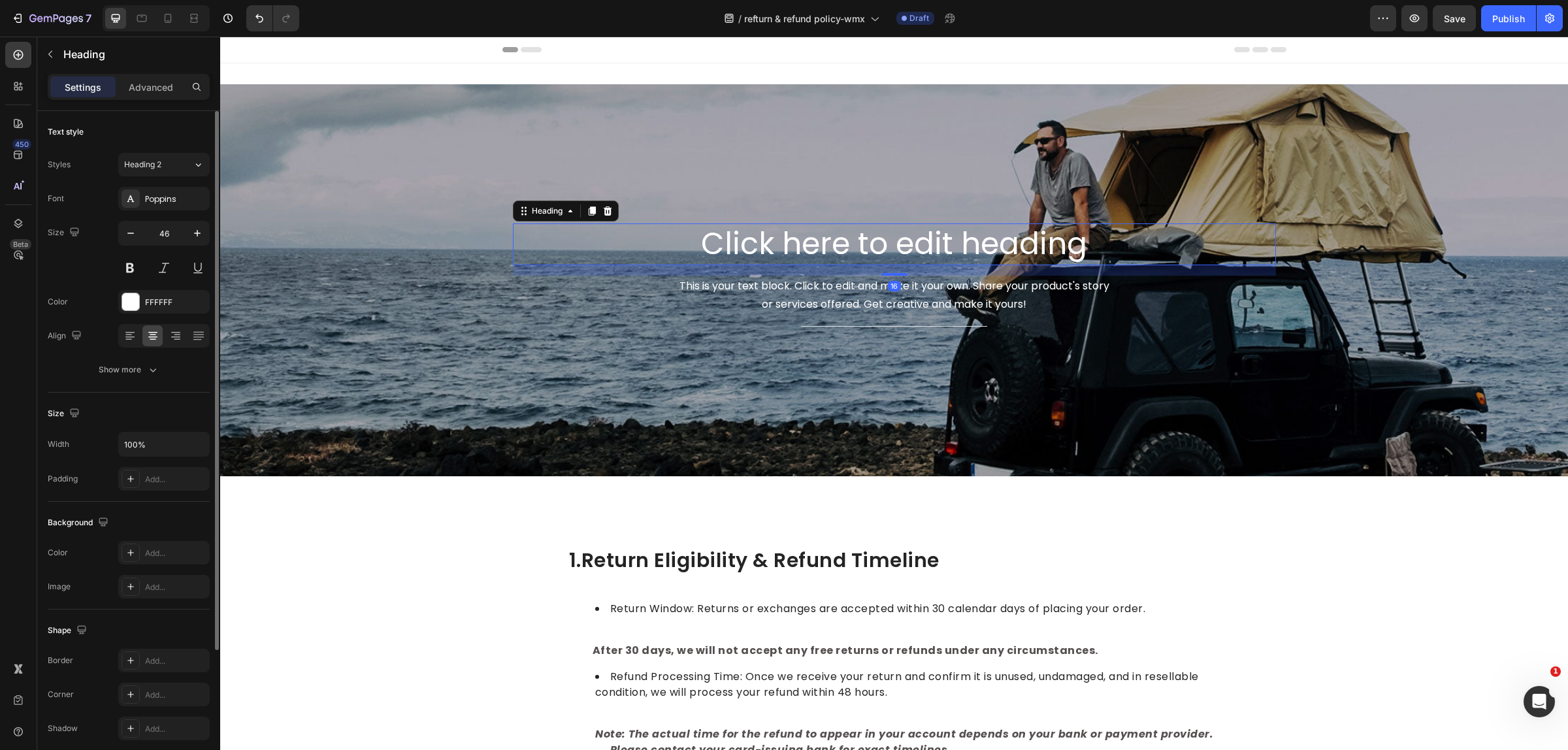
click at [708, 240] on h2 "Click here to edit heading" at bounding box center [894, 245] width 763 height 42
click at [1067, 240] on p "Click here to edit heading" at bounding box center [895, 244] width 761 height 39
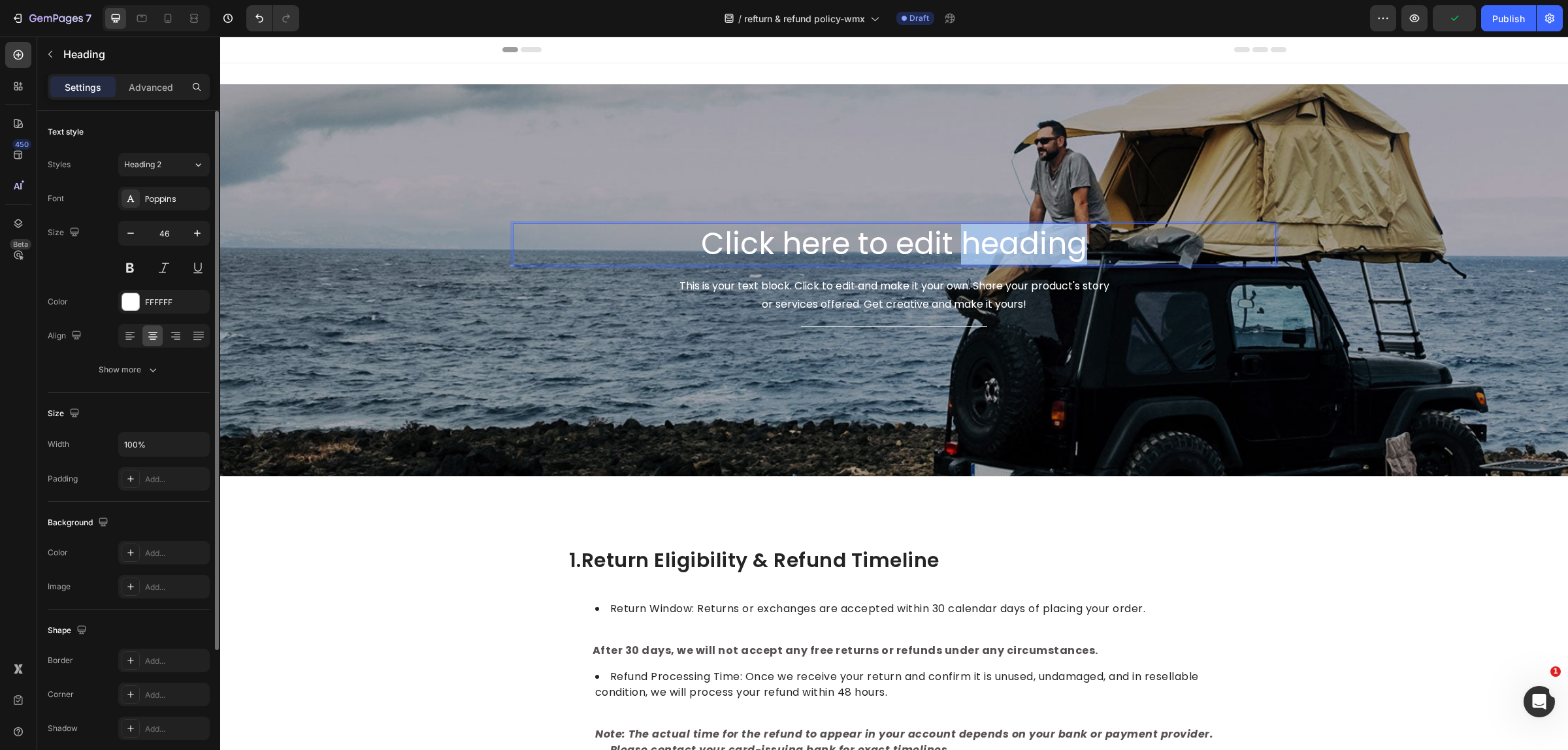
click at [1067, 240] on p "Click here to edit heading" at bounding box center [895, 244] width 761 height 39
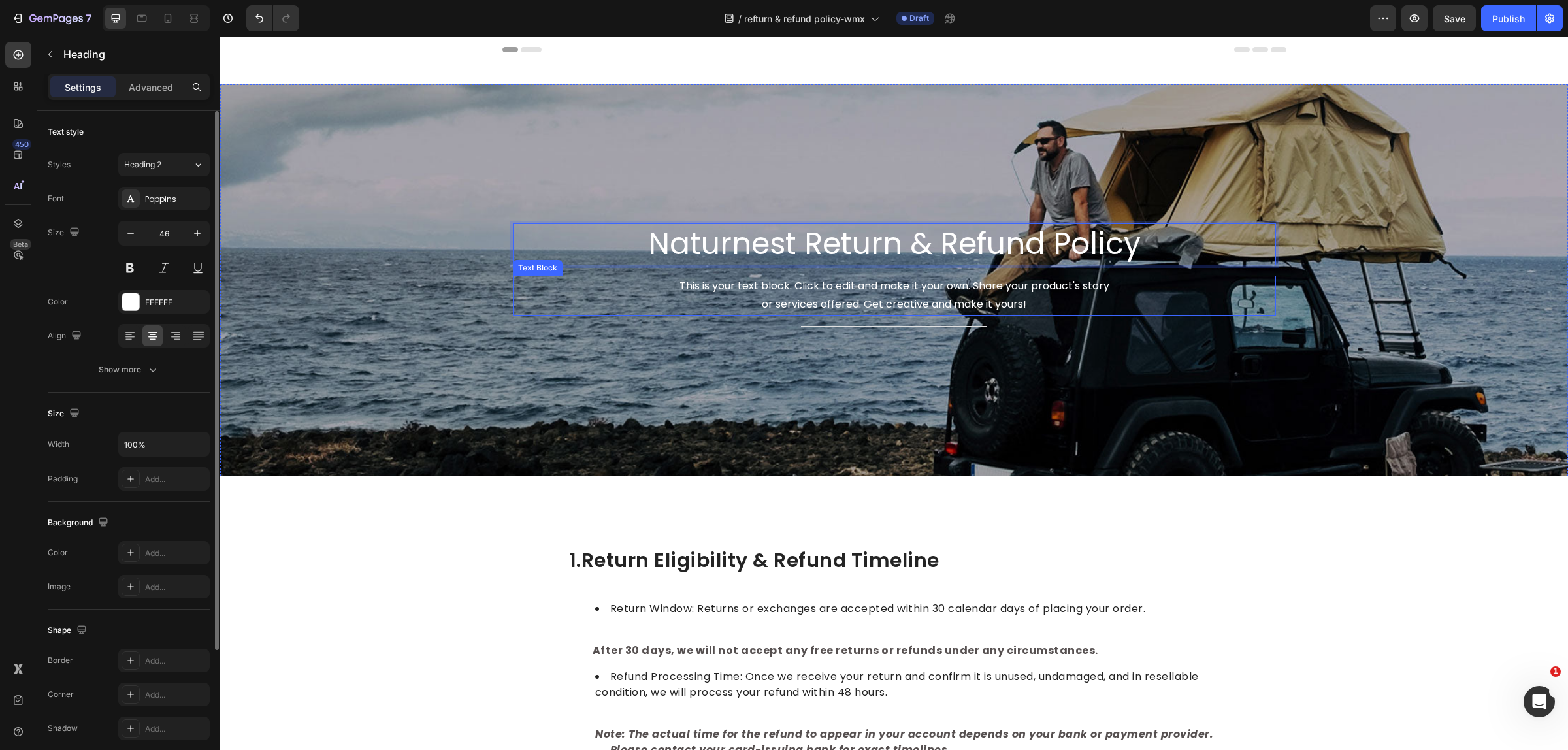
click at [932, 299] on div "This is your text block. Click to edit and make it your own. Share your product…" at bounding box center [894, 296] width 763 height 41
click at [991, 299] on div "This is your text block. Click to edit and make it your own. Share your product…" at bounding box center [894, 296] width 763 height 41
click at [991, 299] on p "This is your text block. Click to edit and make it your own. Share your product…" at bounding box center [895, 295] width 761 height 38
click at [1125, 313] on p "This is your text block. Click to edit and make it your own. Share your product…" at bounding box center [895, 295] width 761 height 38
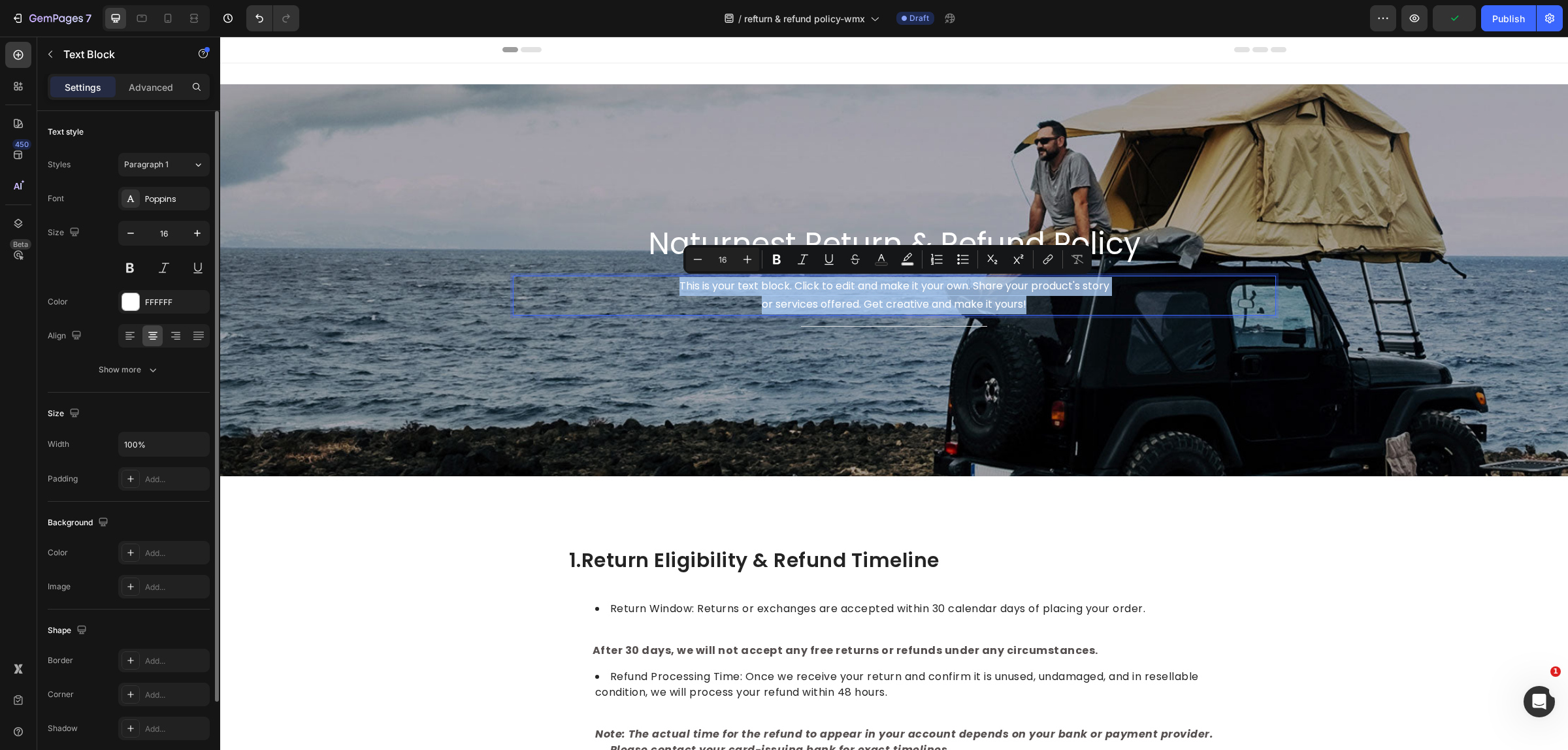
drag, startPoint x: 1051, startPoint y: 302, endPoint x: 648, endPoint y: 286, distance: 403.3
click at [648, 286] on p "This is your text block. Click to edit and make it your own. Share your product…" at bounding box center [895, 295] width 761 height 38
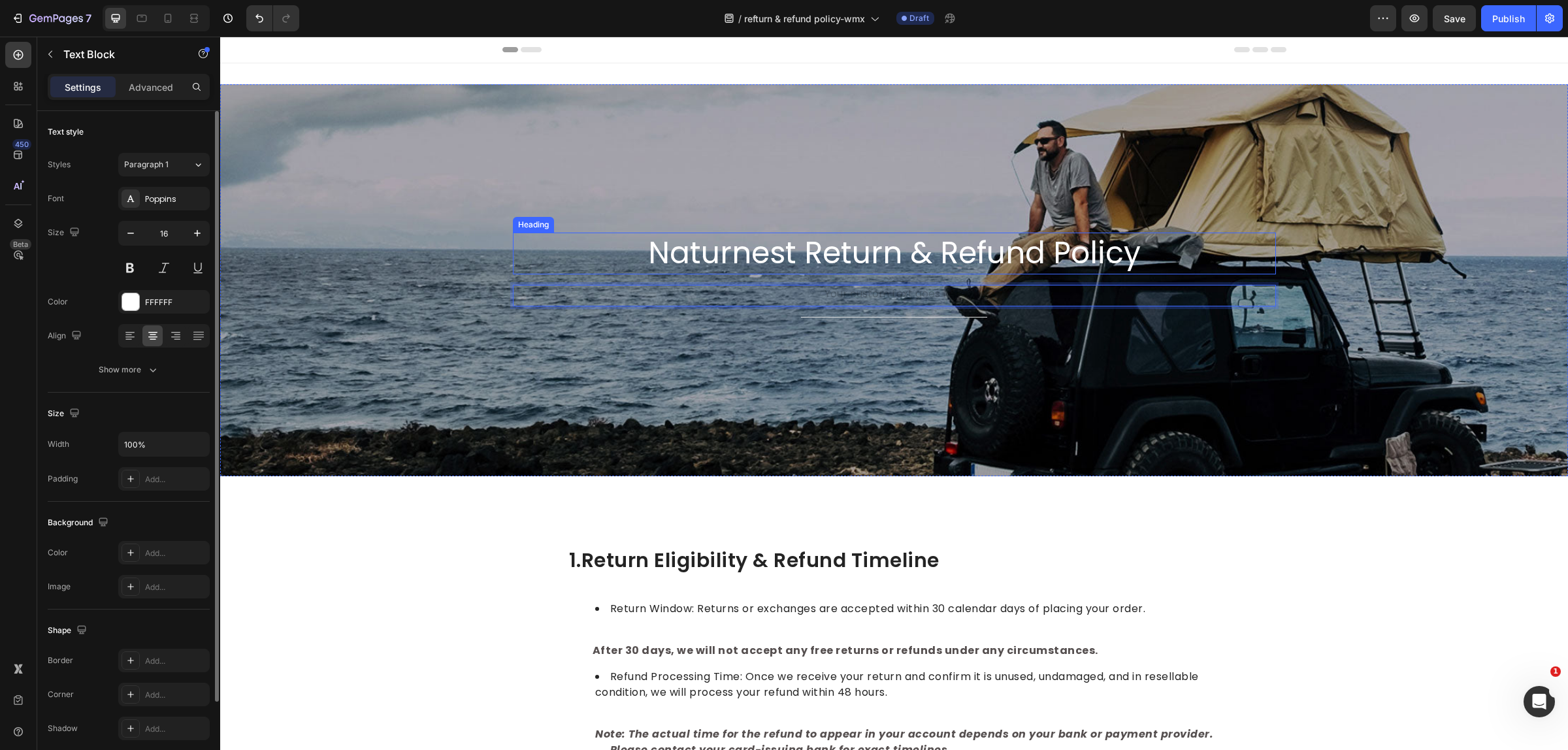
click at [890, 243] on p "Naturnest Return & Refund Policy" at bounding box center [895, 253] width 761 height 39
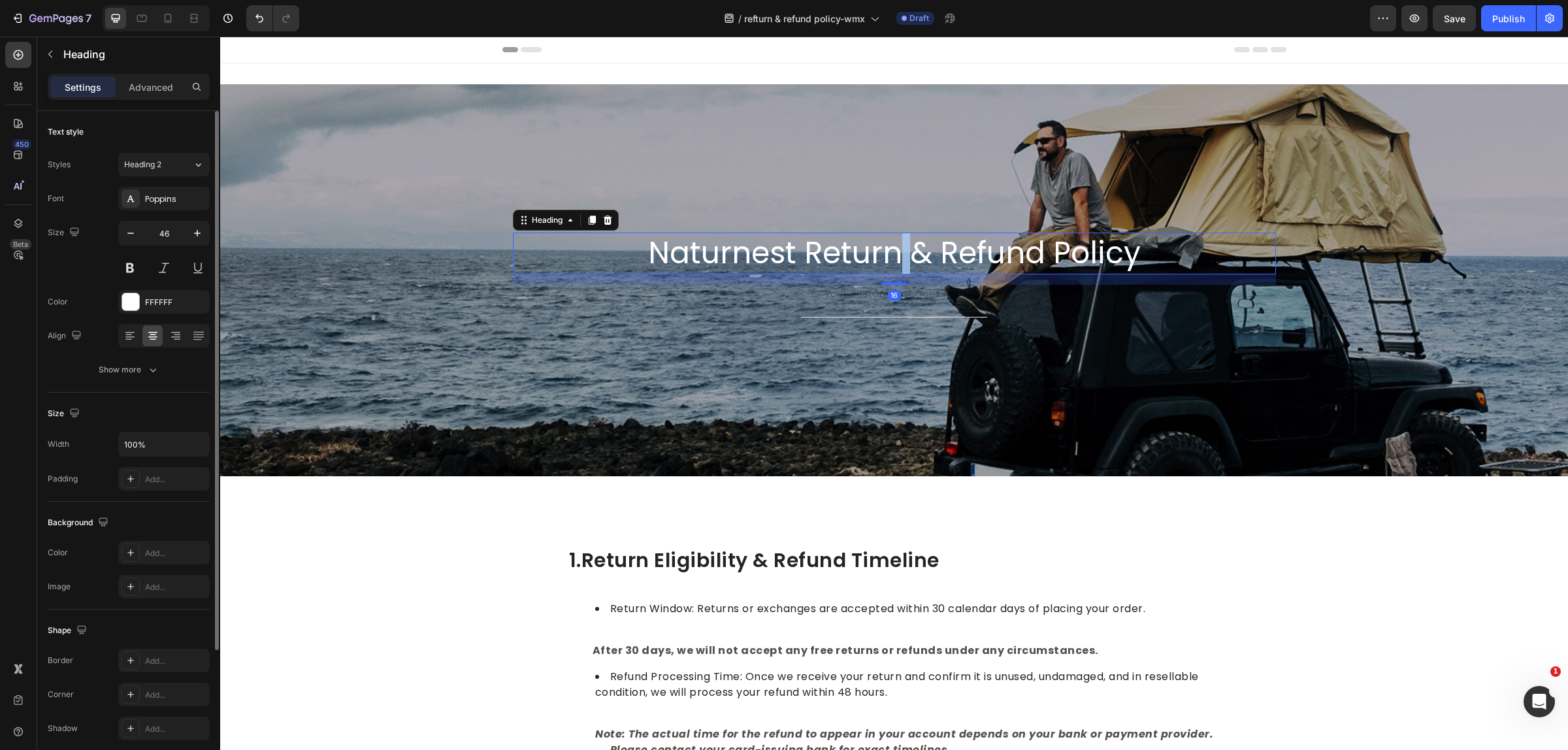
click at [894, 253] on p "Naturnest Return & Refund Policy" at bounding box center [895, 253] width 761 height 39
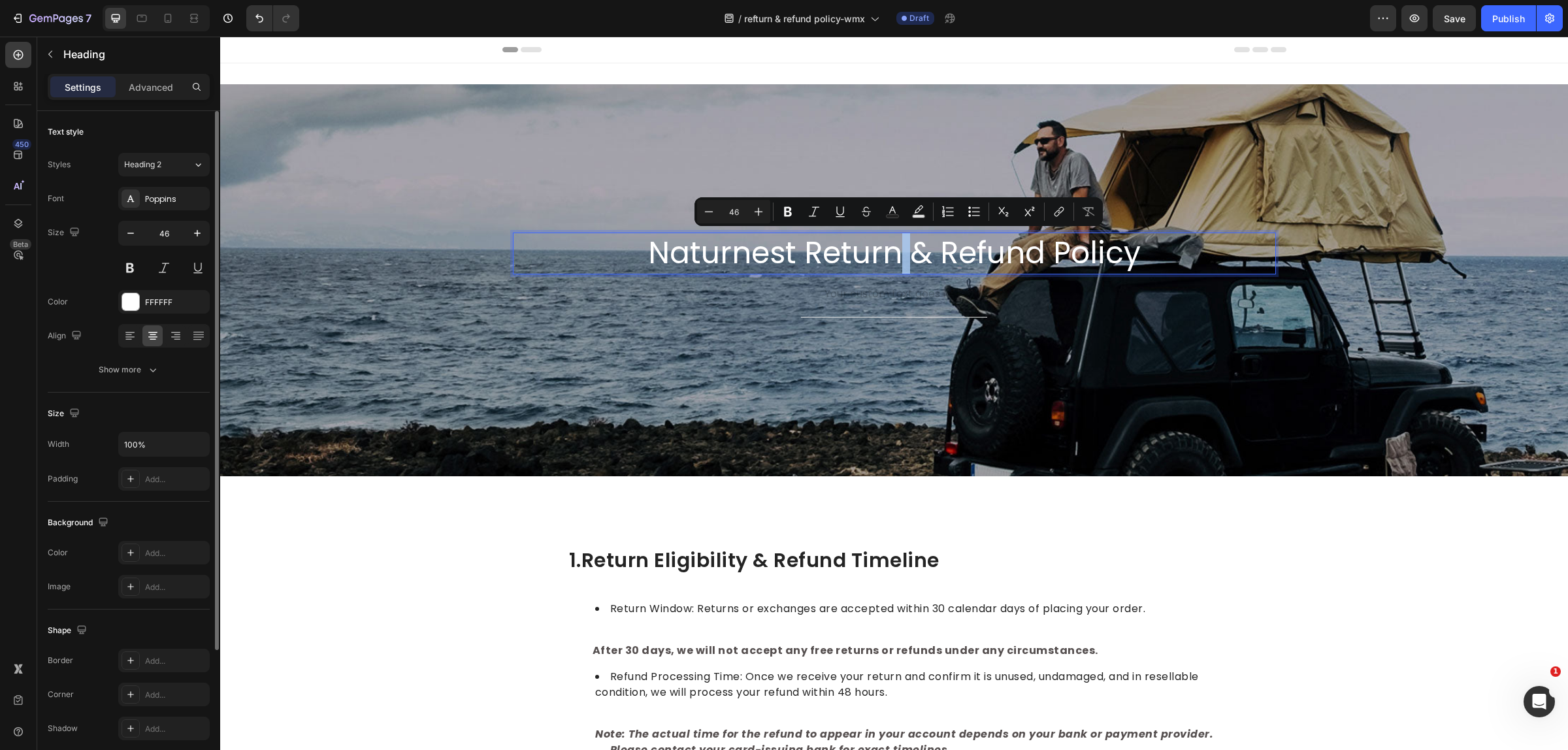
click at [894, 253] on p "Naturnest Return & Refund Policy" at bounding box center [895, 253] width 761 height 39
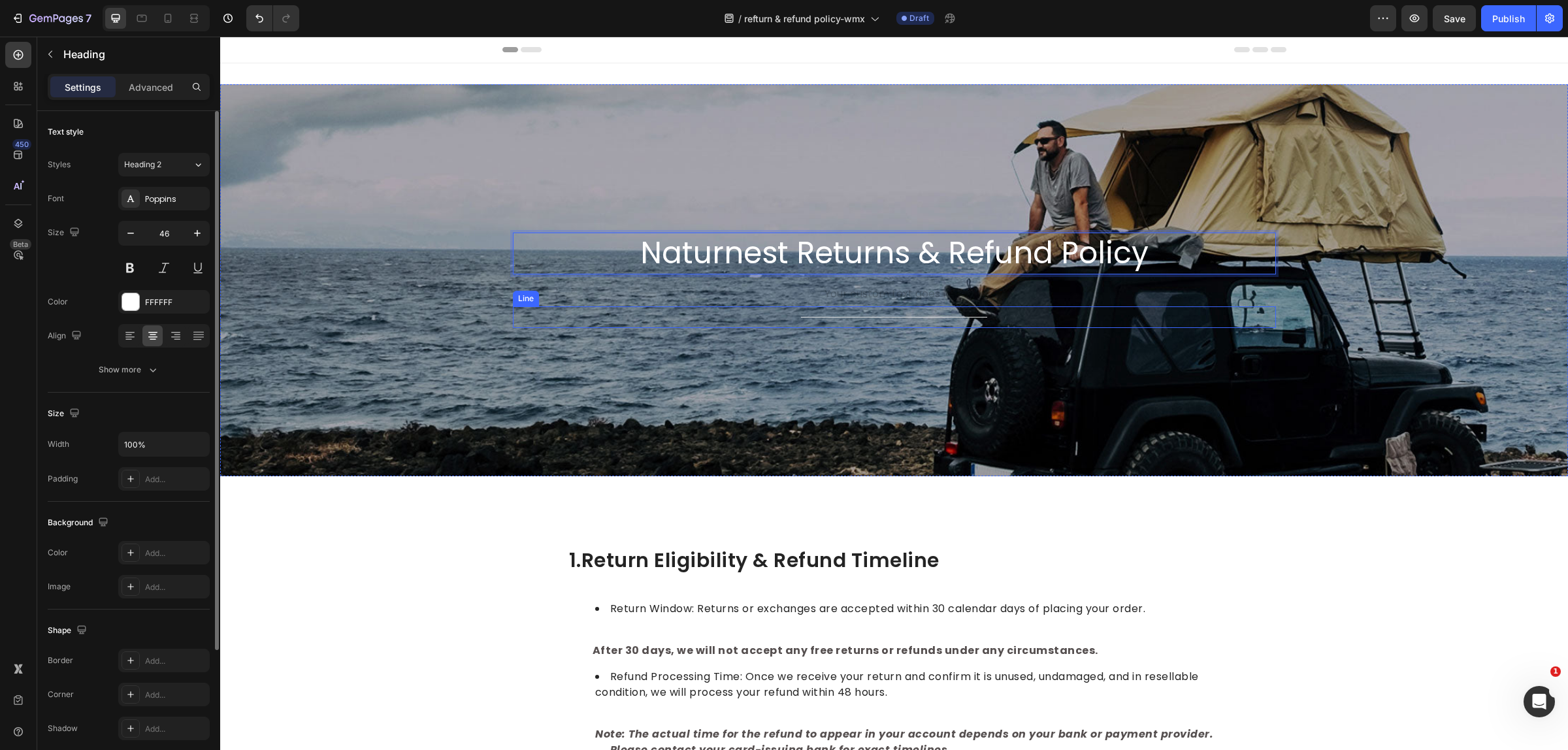
click at [906, 304] on p "Rich Text Editor. Editing area: main" at bounding box center [895, 295] width 761 height 19
click at [870, 295] on div "Rich Text Editor. Editing area: main" at bounding box center [894, 295] width 763 height 22
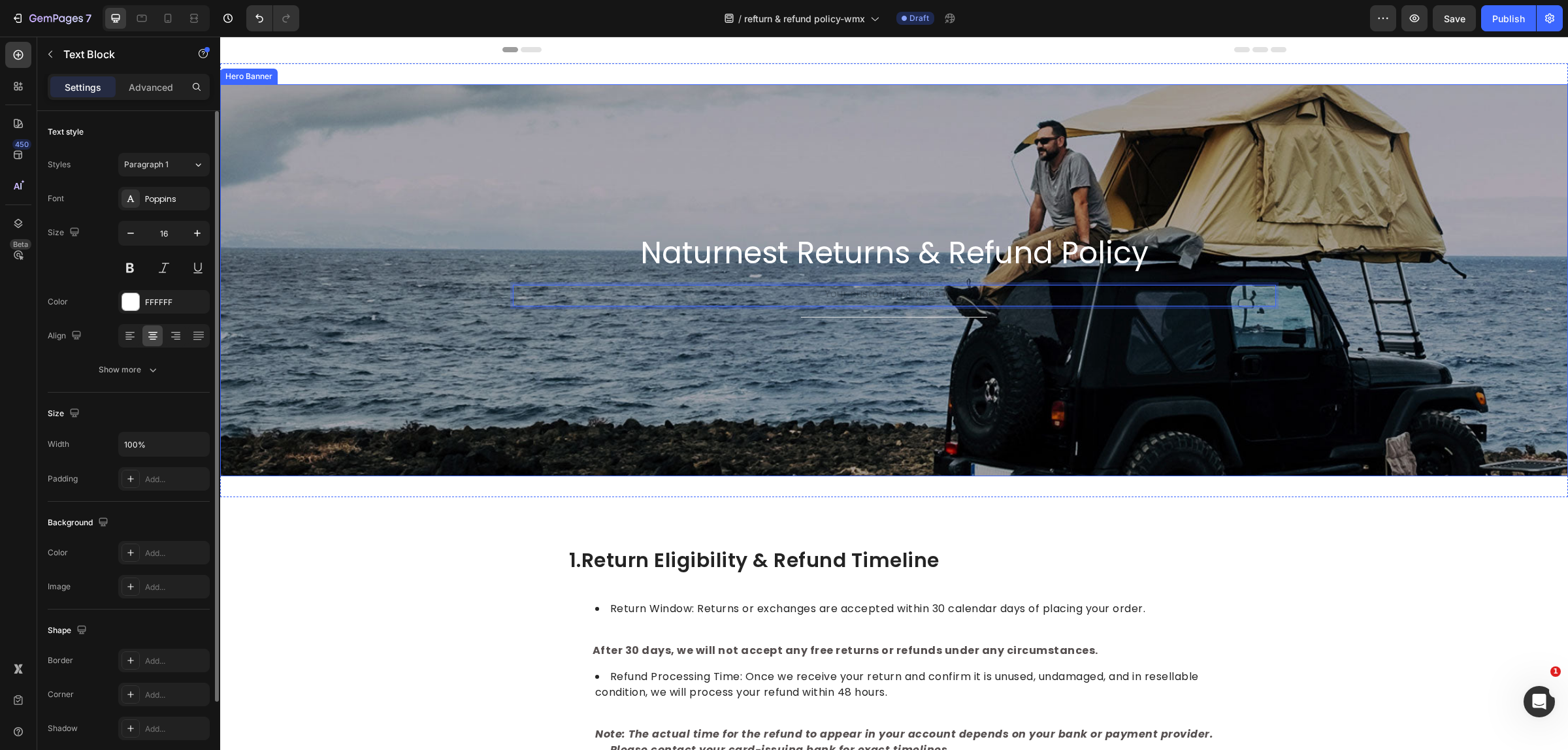
click at [1181, 363] on div "Background Image" at bounding box center [893, 280] width 1347 height 392
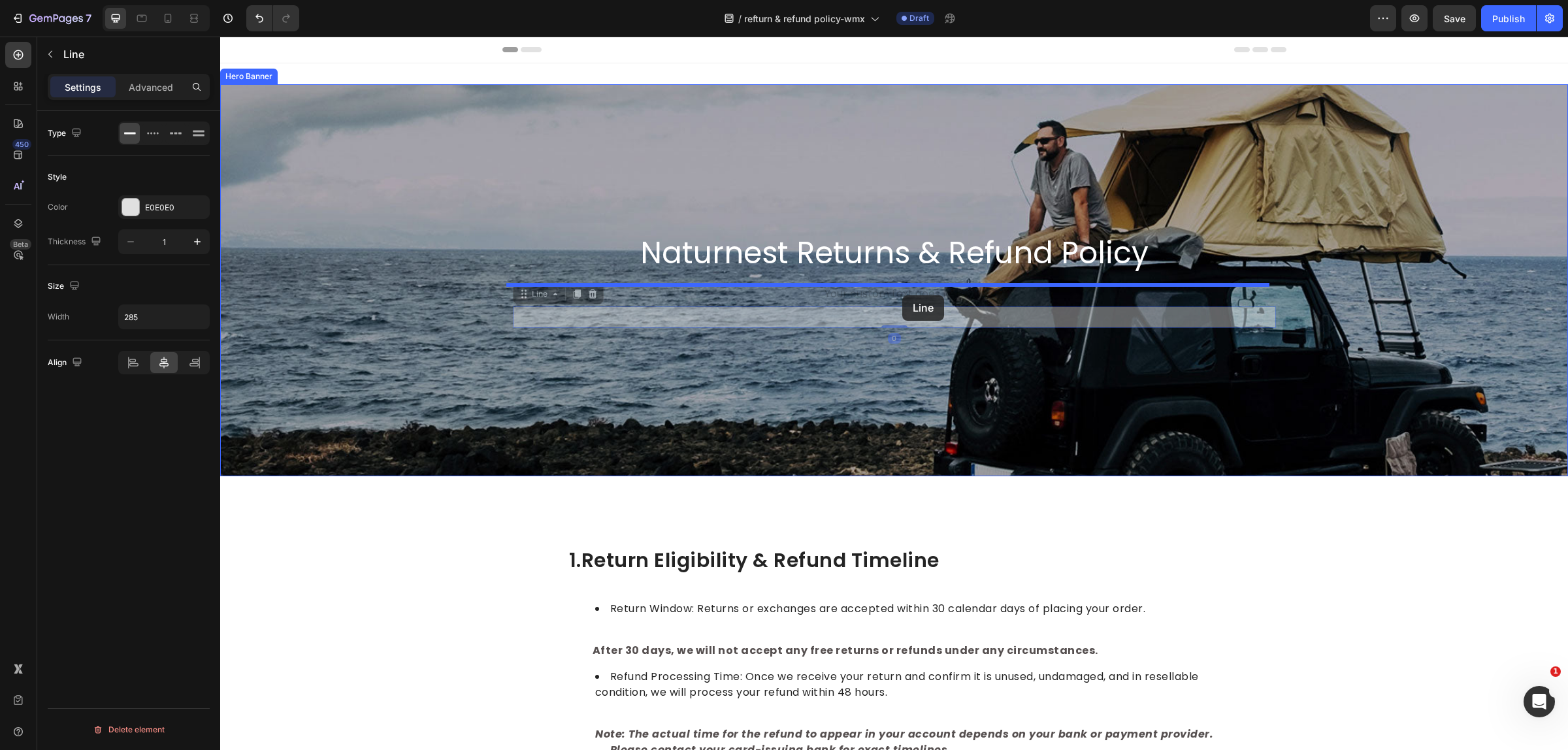
drag, startPoint x: 895, startPoint y: 317, endPoint x: 902, endPoint y: 295, distance: 23.1
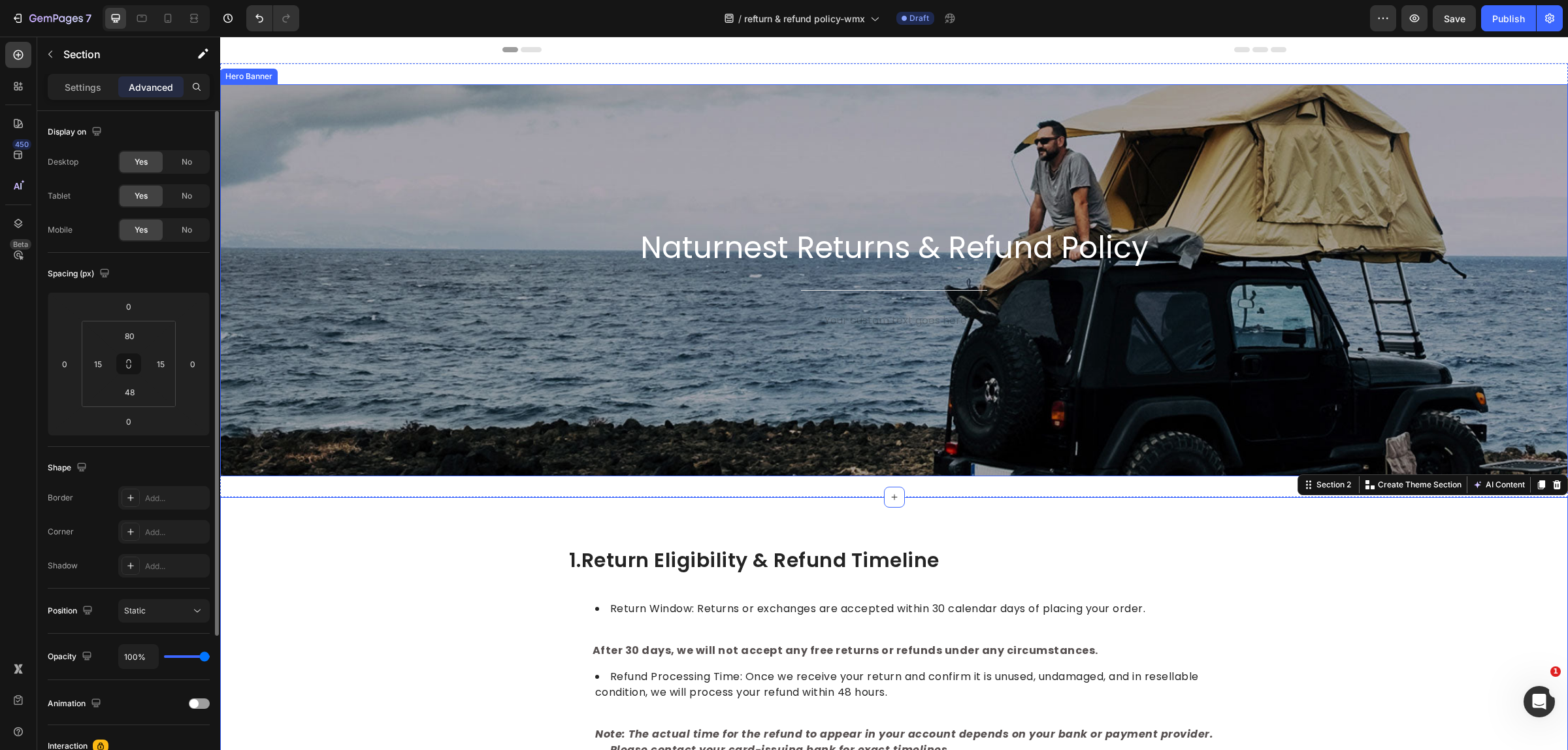
click at [1256, 406] on div "Background Image" at bounding box center [893, 280] width 1347 height 392
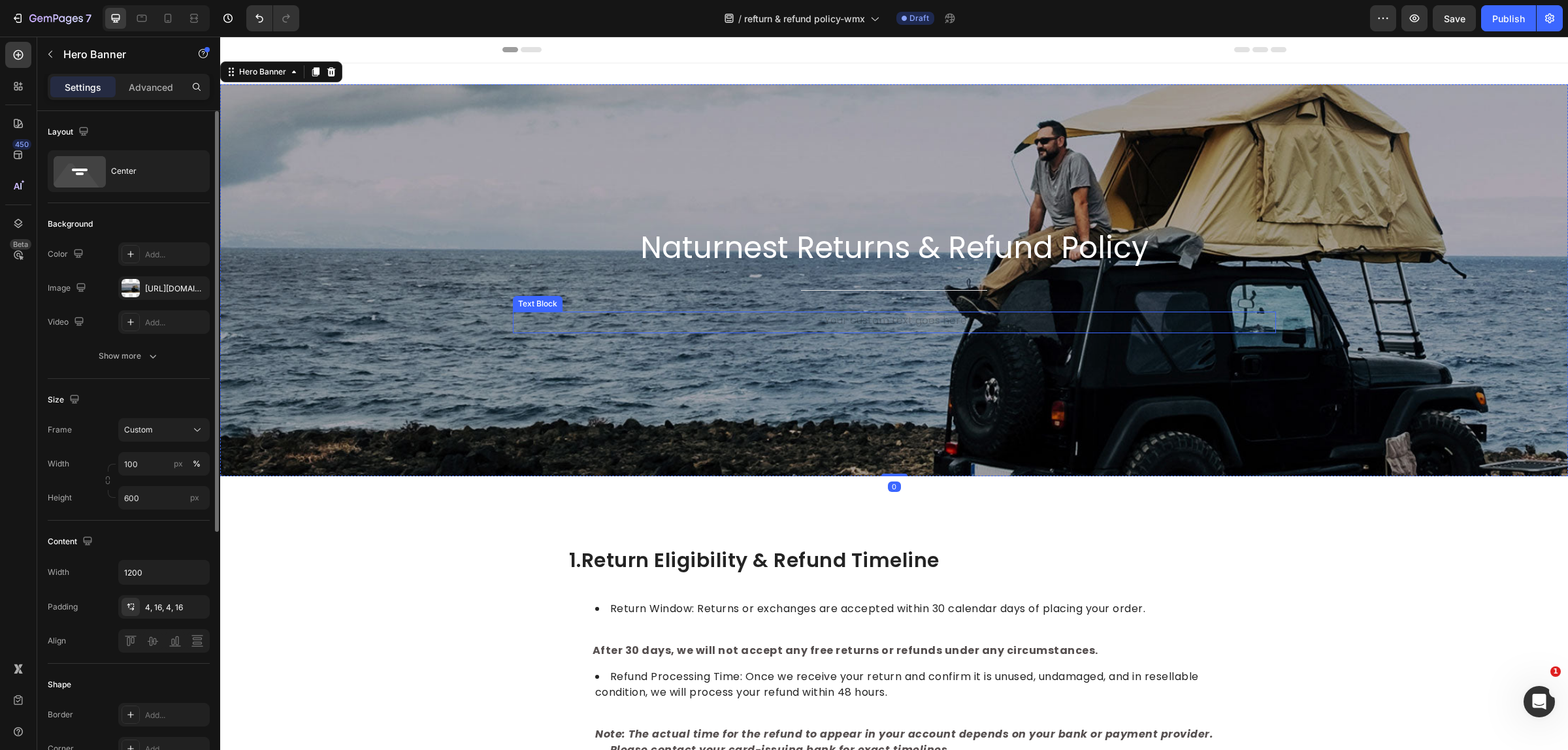
click at [922, 319] on div "Rich Text Editor. Editing area: main" at bounding box center [894, 323] width 763 height 22
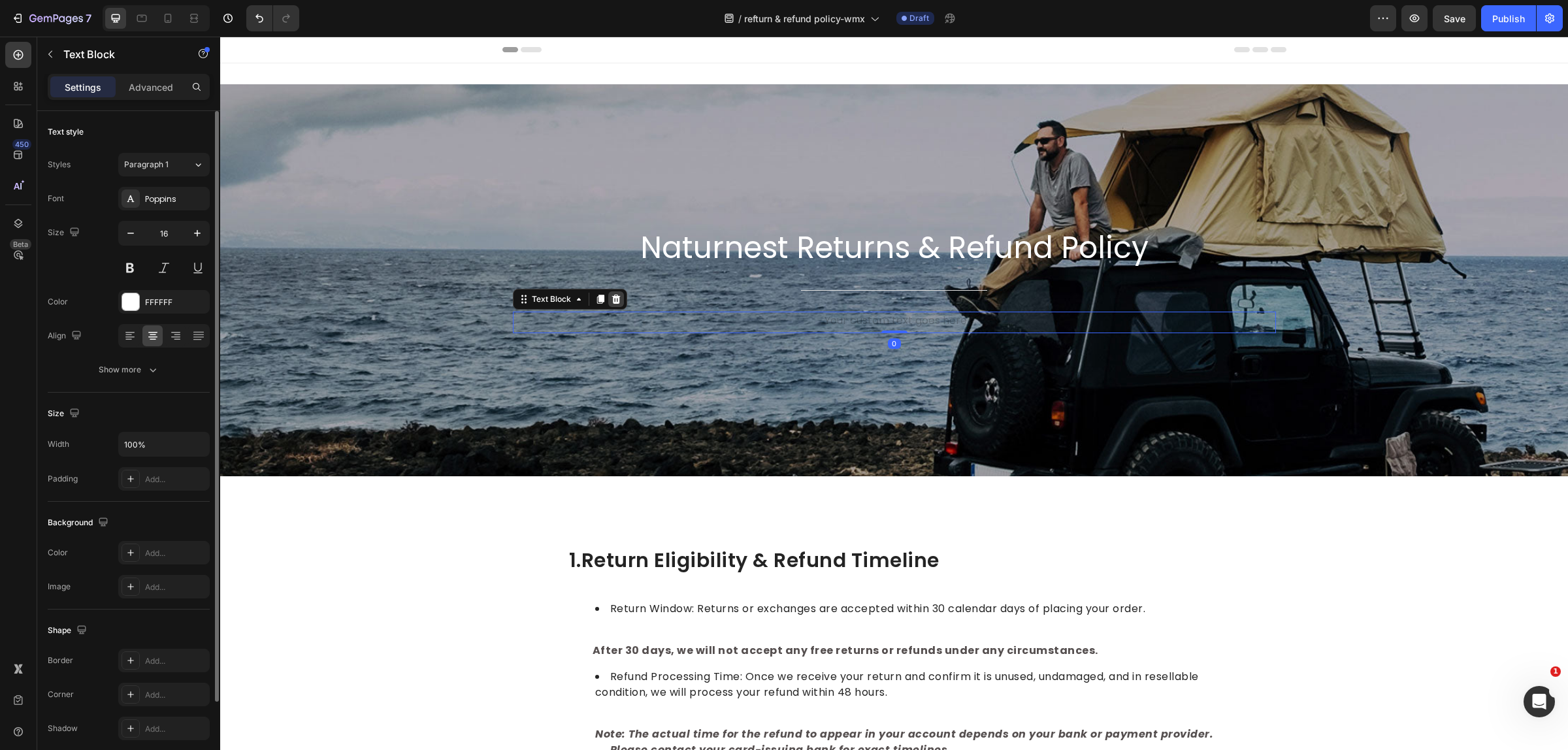
click at [611, 299] on icon at bounding box center [615, 299] width 9 height 9
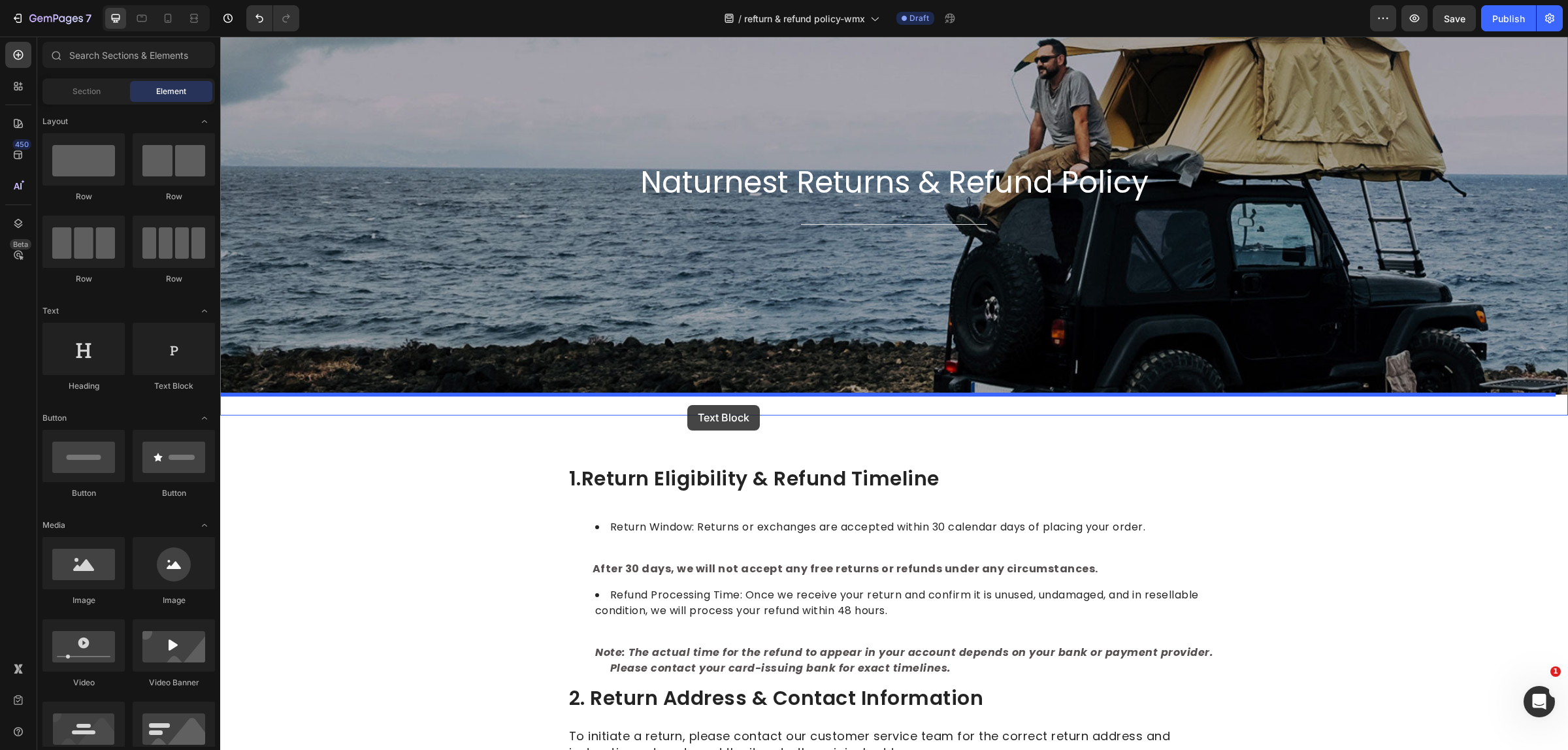
drag, startPoint x: 387, startPoint y: 383, endPoint x: 687, endPoint y: 405, distance: 300.8
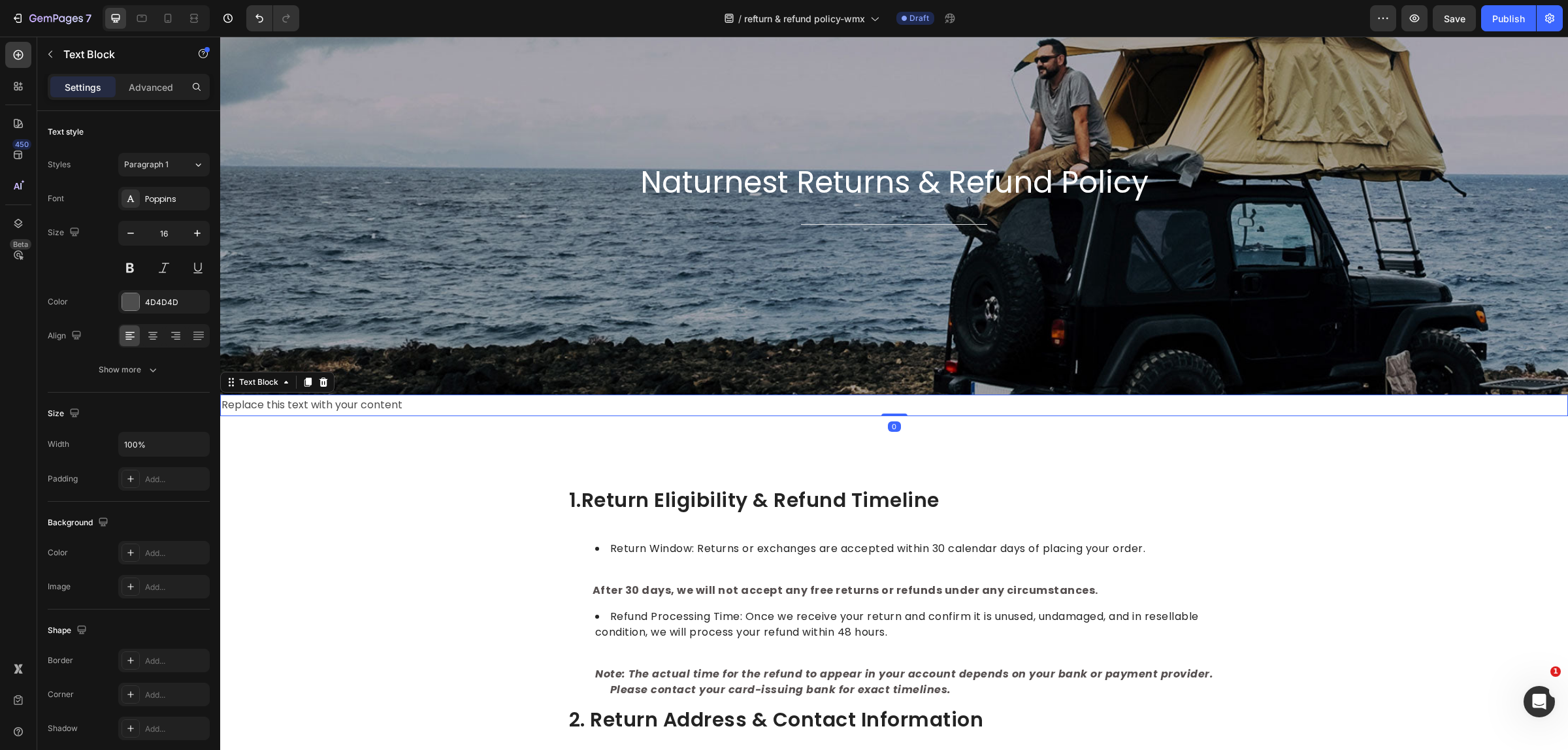
click at [428, 397] on div "Replace this text with your content" at bounding box center [893, 405] width 1347 height 22
click at [429, 403] on p "Replace this text with your content" at bounding box center [894, 405] width 1345 height 19
drag, startPoint x: 416, startPoint y: 404, endPoint x: 220, endPoint y: 409, distance: 196.1
click at [220, 409] on div "Replace this text with your content" at bounding box center [893, 405] width 1347 height 22
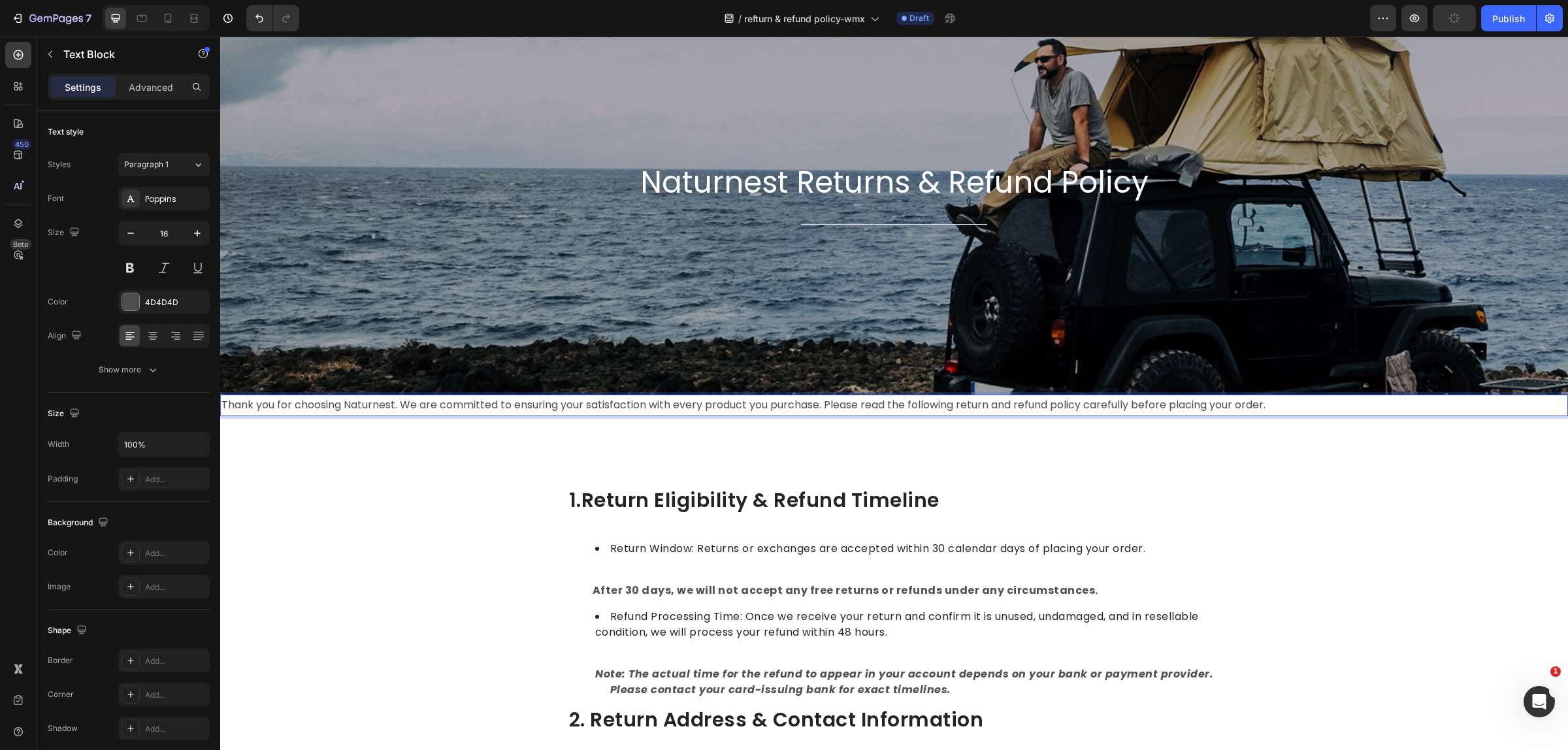
click at [650, 406] on p "Thank you for choosing Naturnest. We are committed to ensuring your satisfactio…" at bounding box center [894, 405] width 1345 height 19
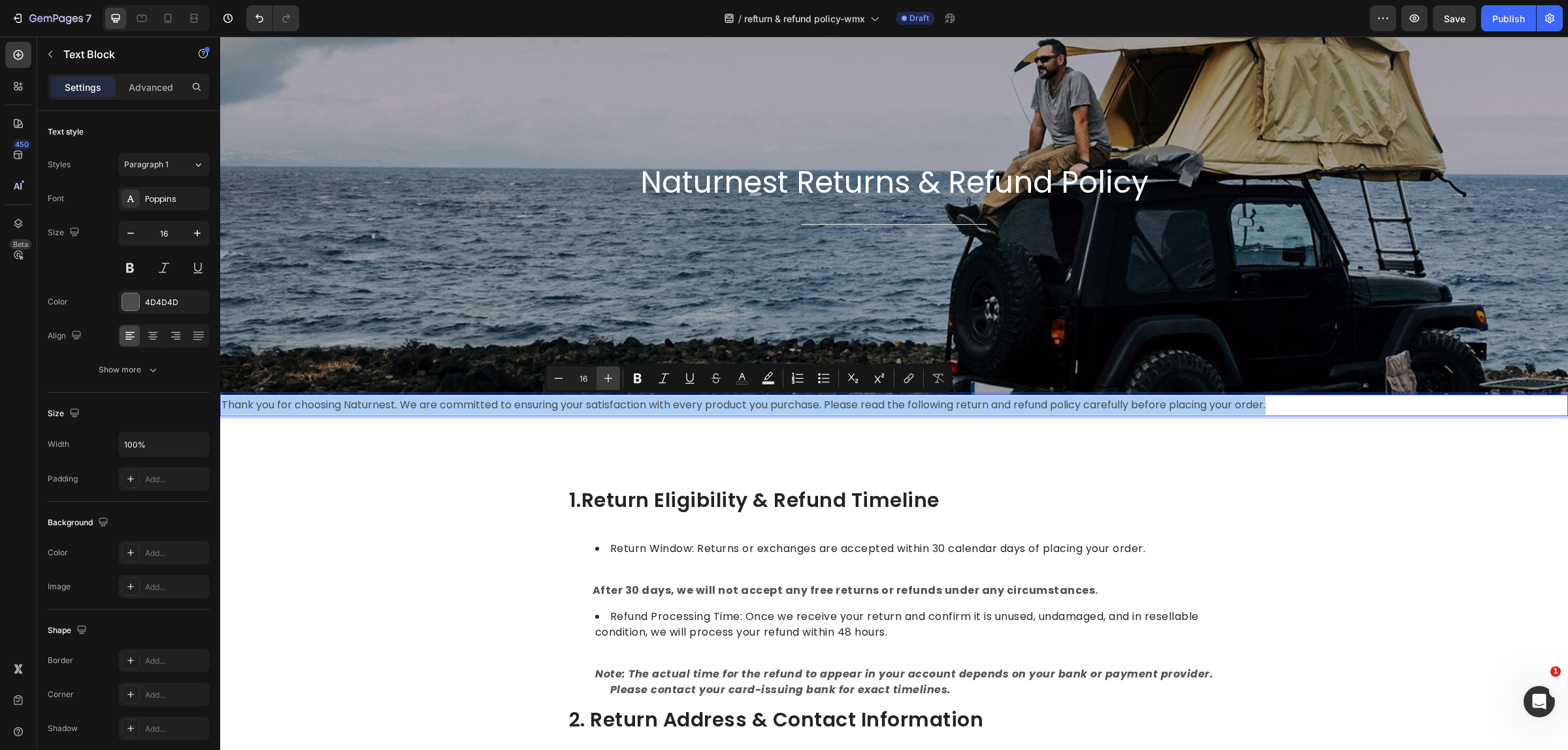
click at [603, 377] on icon "Editor contextual toolbar" at bounding box center [608, 378] width 13 height 13
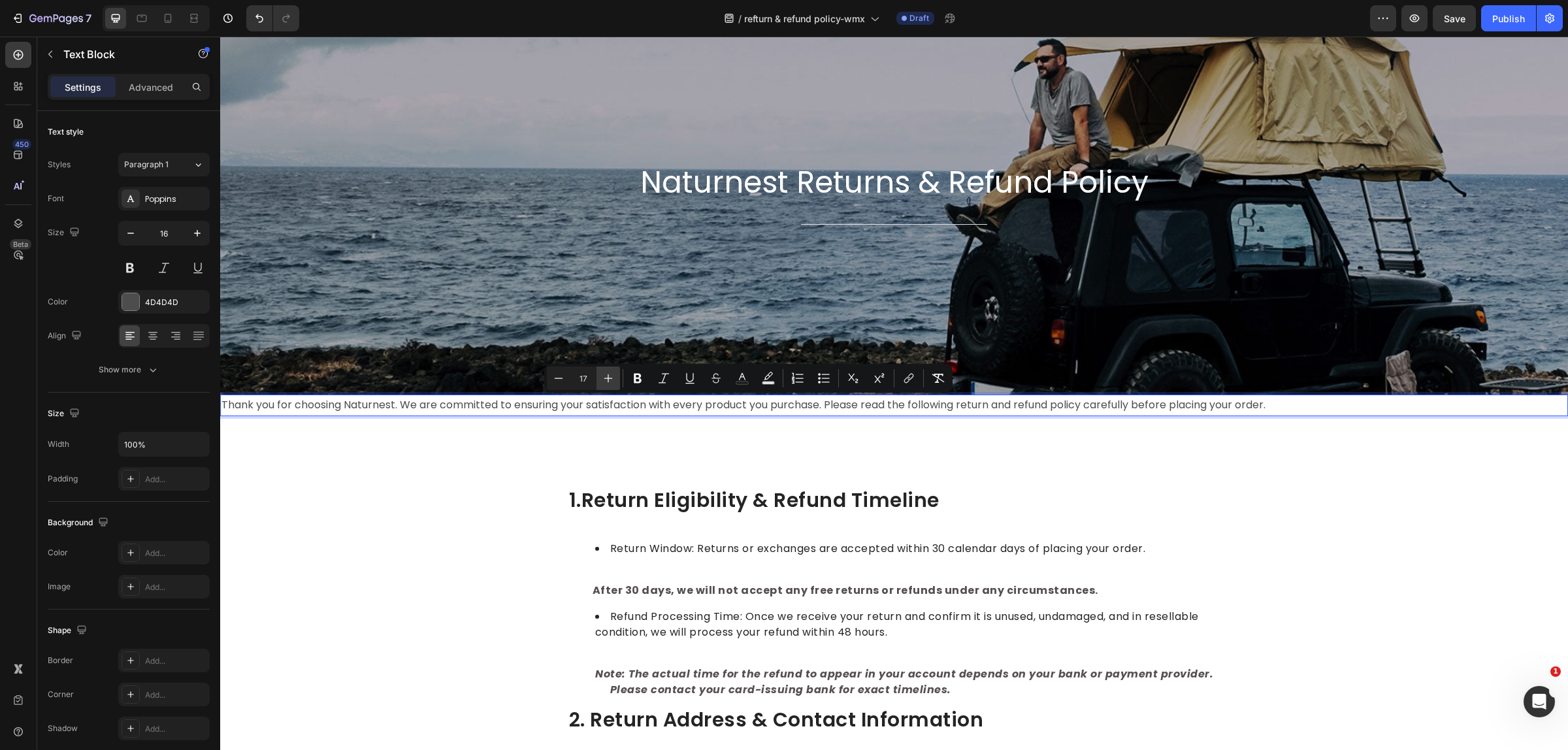
click at [603, 377] on icon "Editor contextual toolbar" at bounding box center [608, 378] width 13 height 13
type input "20"
click at [635, 372] on icon "Editor contextual toolbar" at bounding box center [637, 378] width 13 height 13
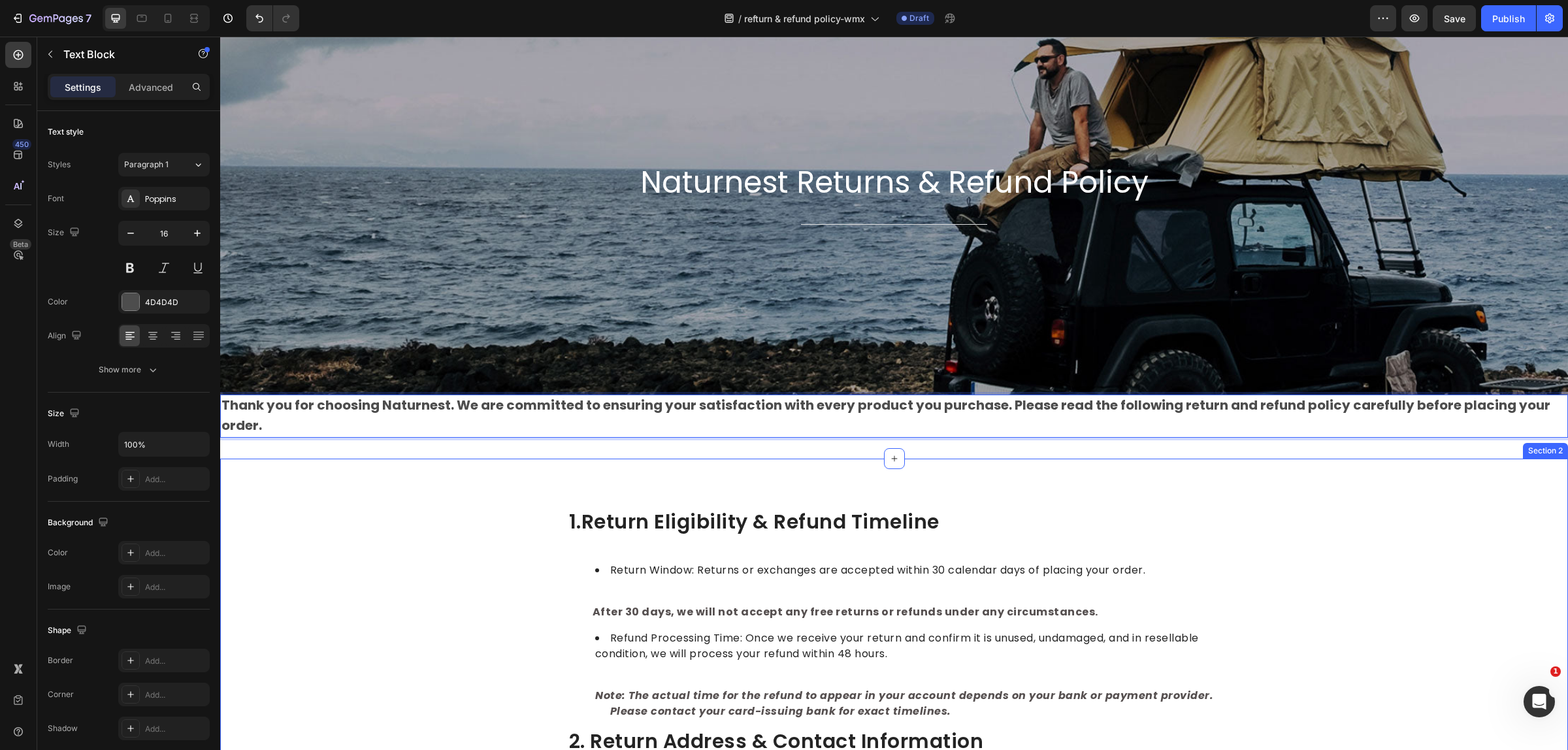
drag, startPoint x: 461, startPoint y: 531, endPoint x: 432, endPoint y: 533, distance: 29.1
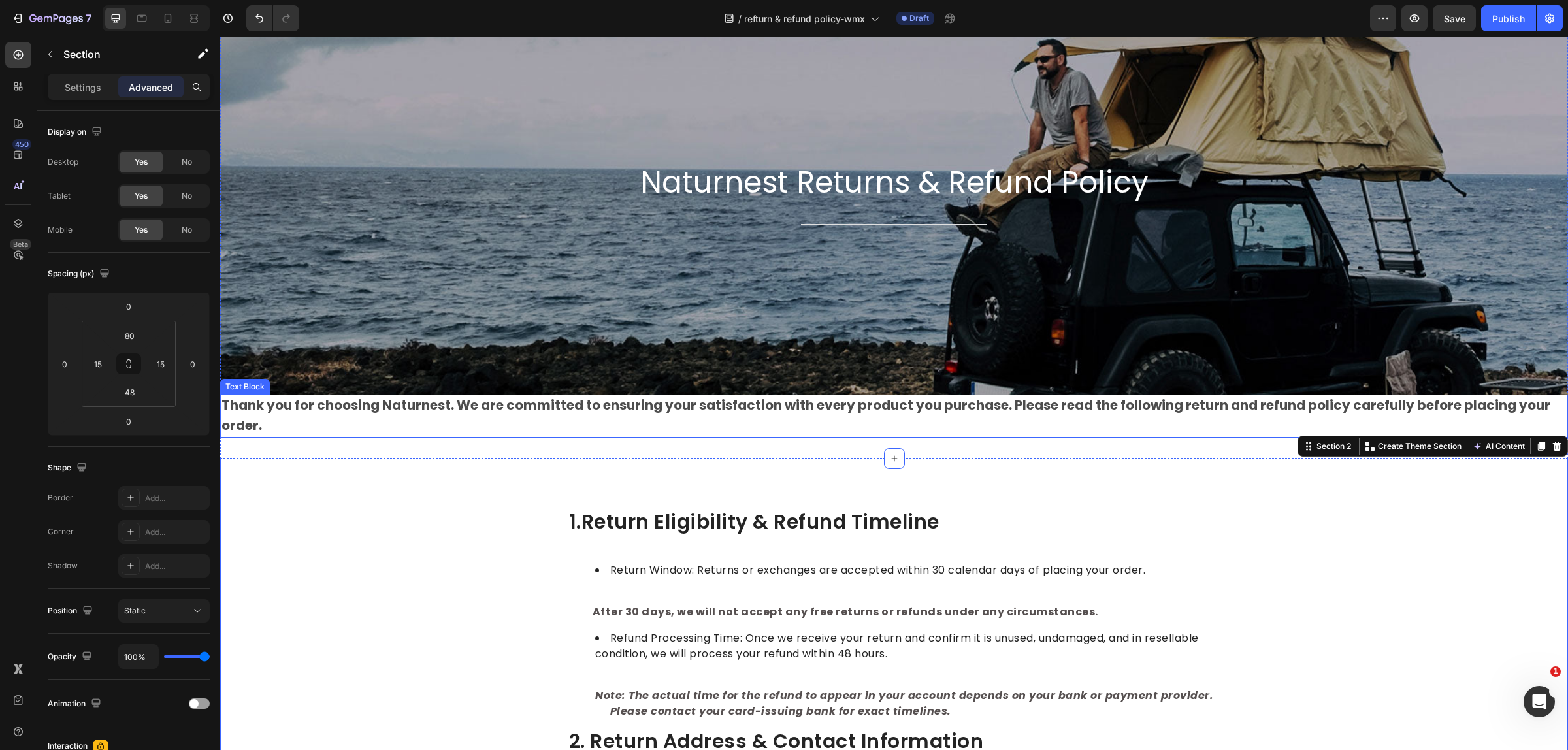
click at [231, 401] on strong "Thank you for choosing Naturnest. We are committed to ensuring your satisfactio…" at bounding box center [885, 415] width 1329 height 38
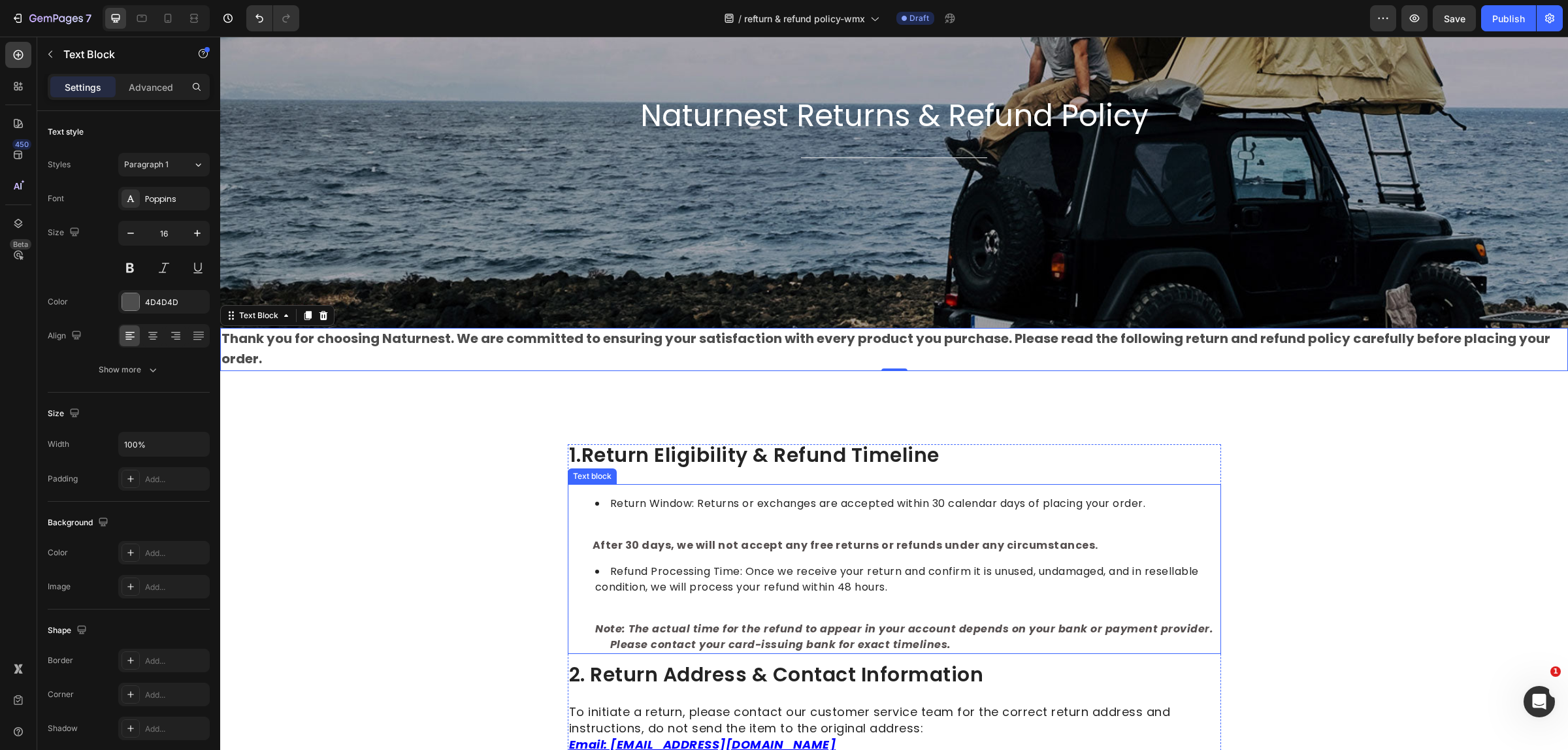
scroll to position [164, 0]
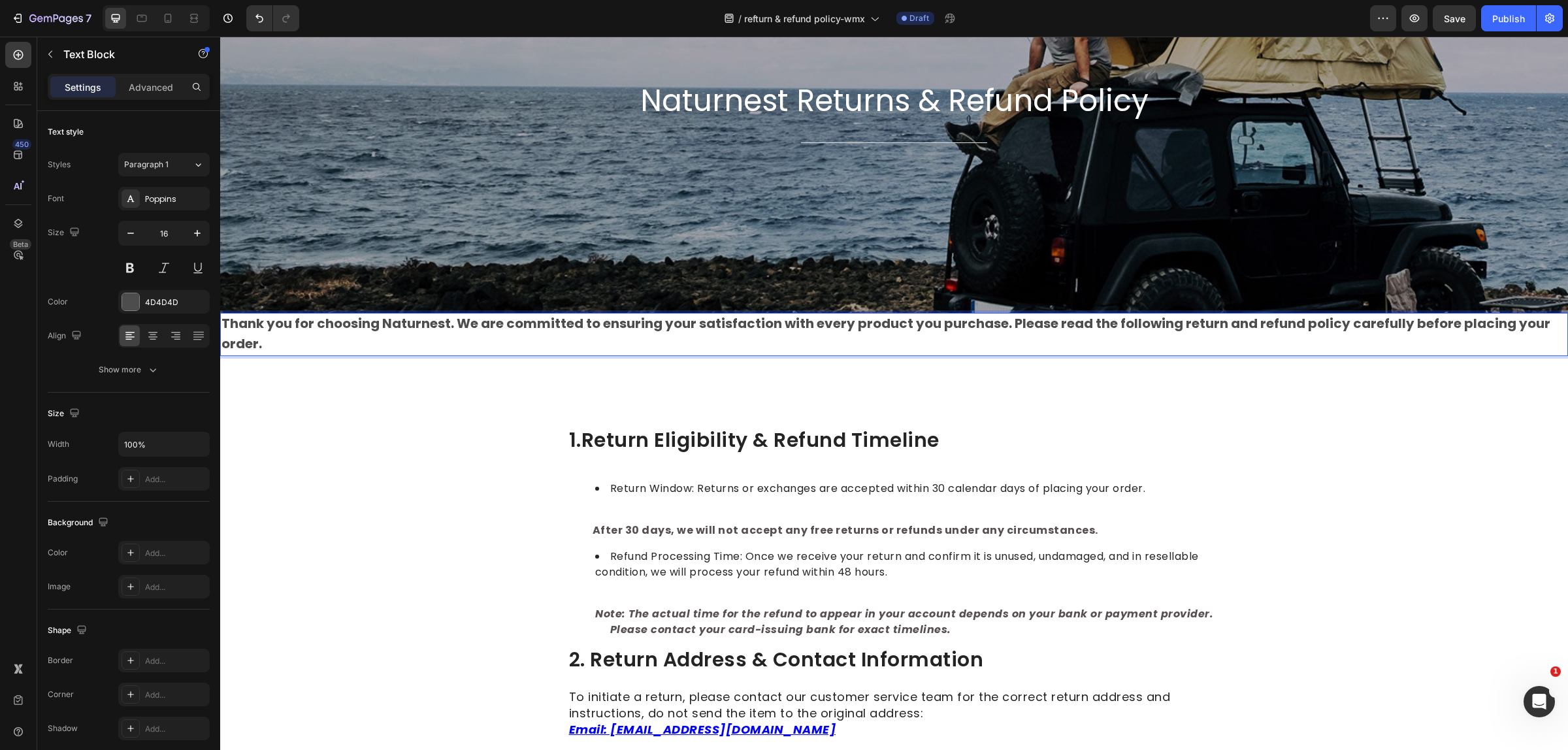
click at [297, 340] on p "Thank you for choosing Naturnest. We are committed to ensuring your satisfactio…" at bounding box center [894, 334] width 1345 height 41
click at [155, 338] on icon at bounding box center [153, 335] width 13 height 13
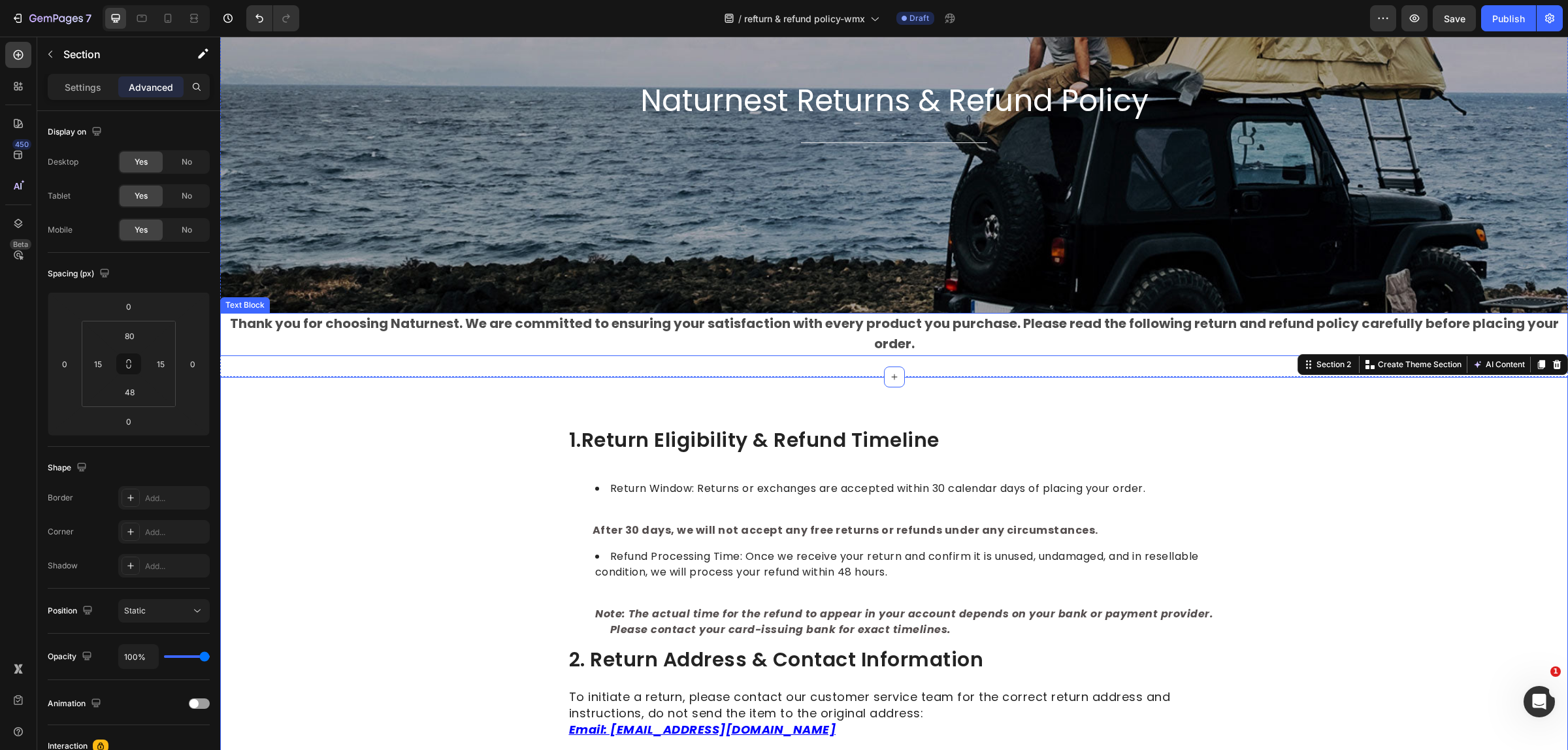
click at [1075, 331] on strong "Thank you for choosing Naturnest. We are committed to ensuring your satisfactio…" at bounding box center [894, 333] width 1329 height 38
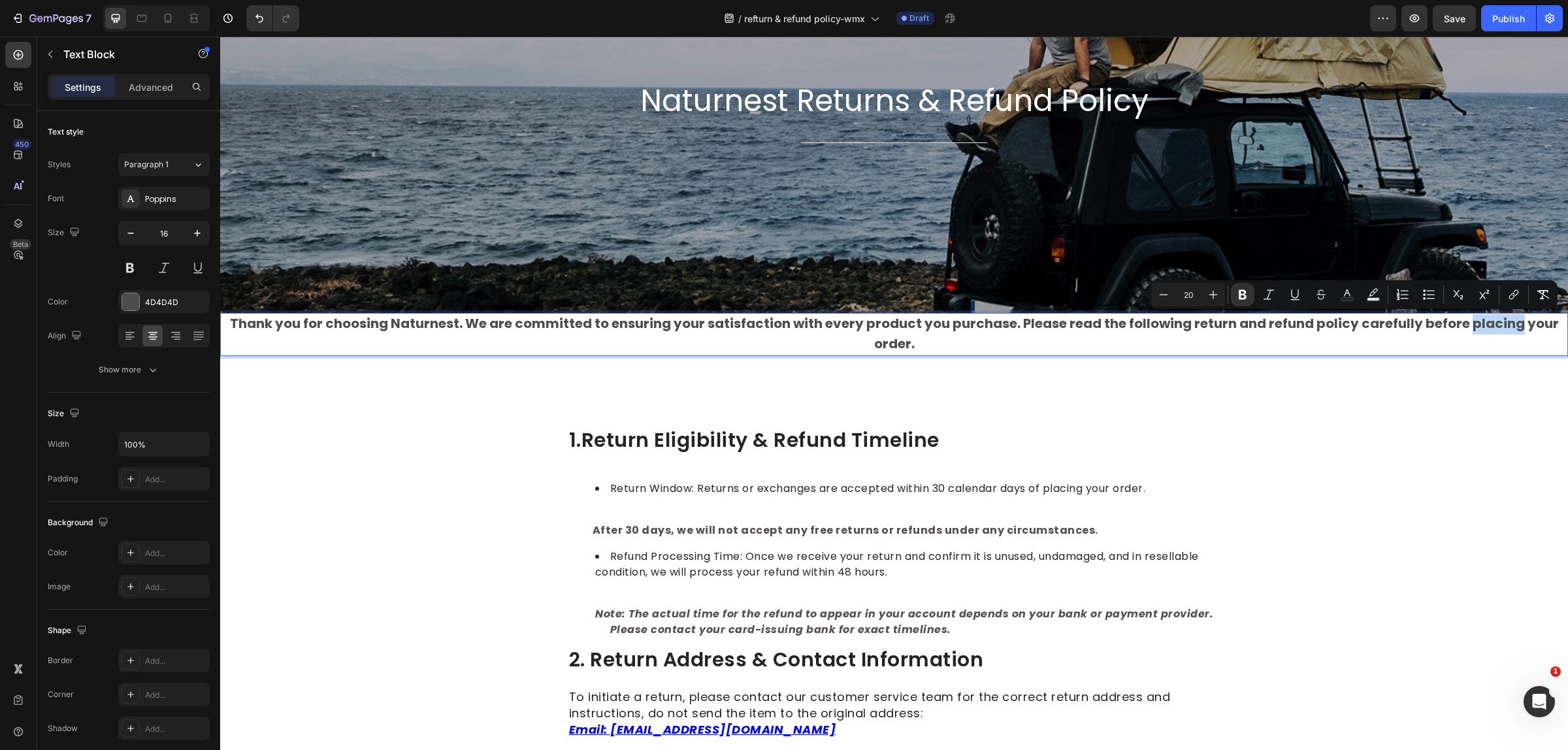
drag, startPoint x: 1460, startPoint y: 325, endPoint x: 1509, endPoint y: 328, distance: 49.1
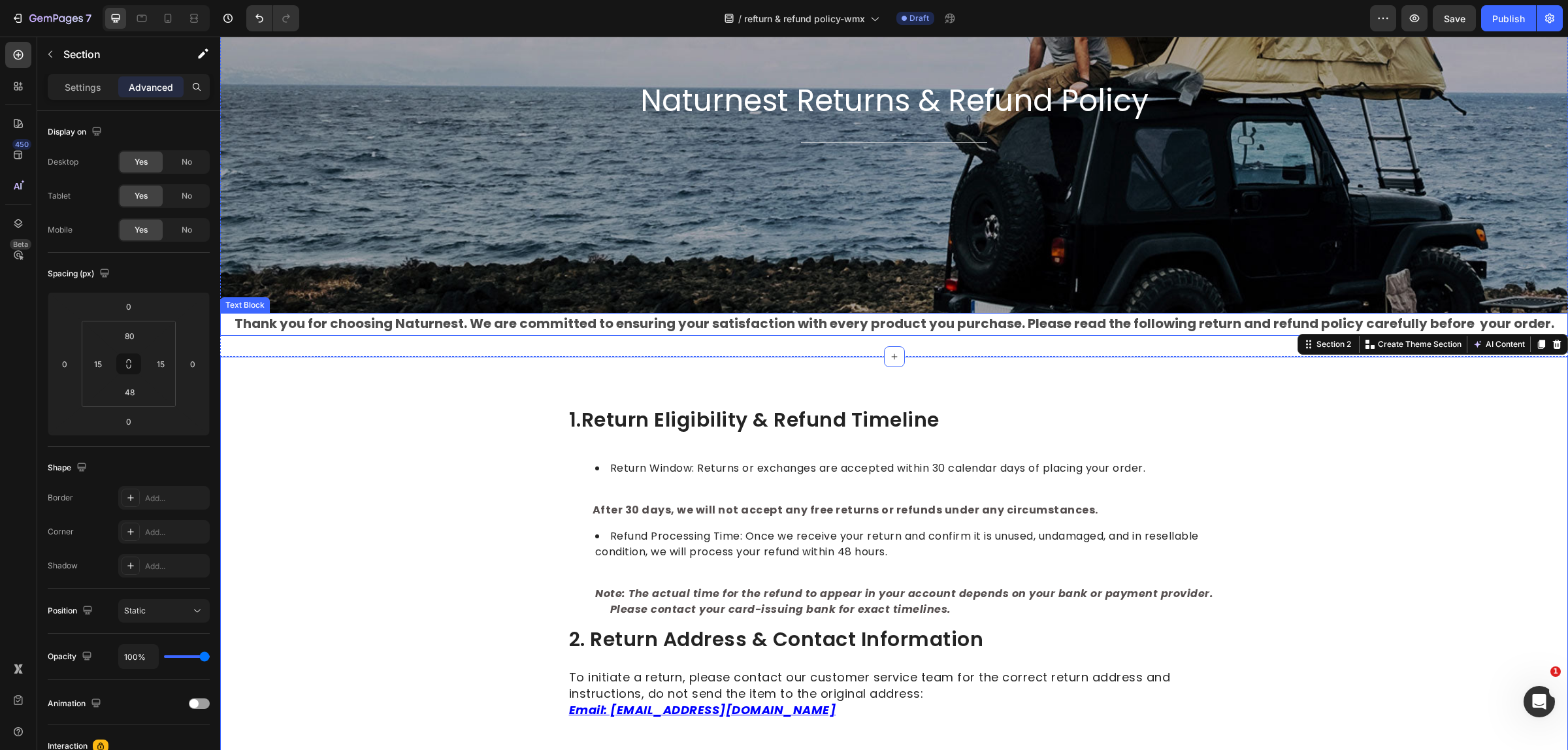
click at [833, 317] on strong "Thank you for choosing Naturnest. We are committed to ensuring your satisfactio…" at bounding box center [894, 323] width 1319 height 18
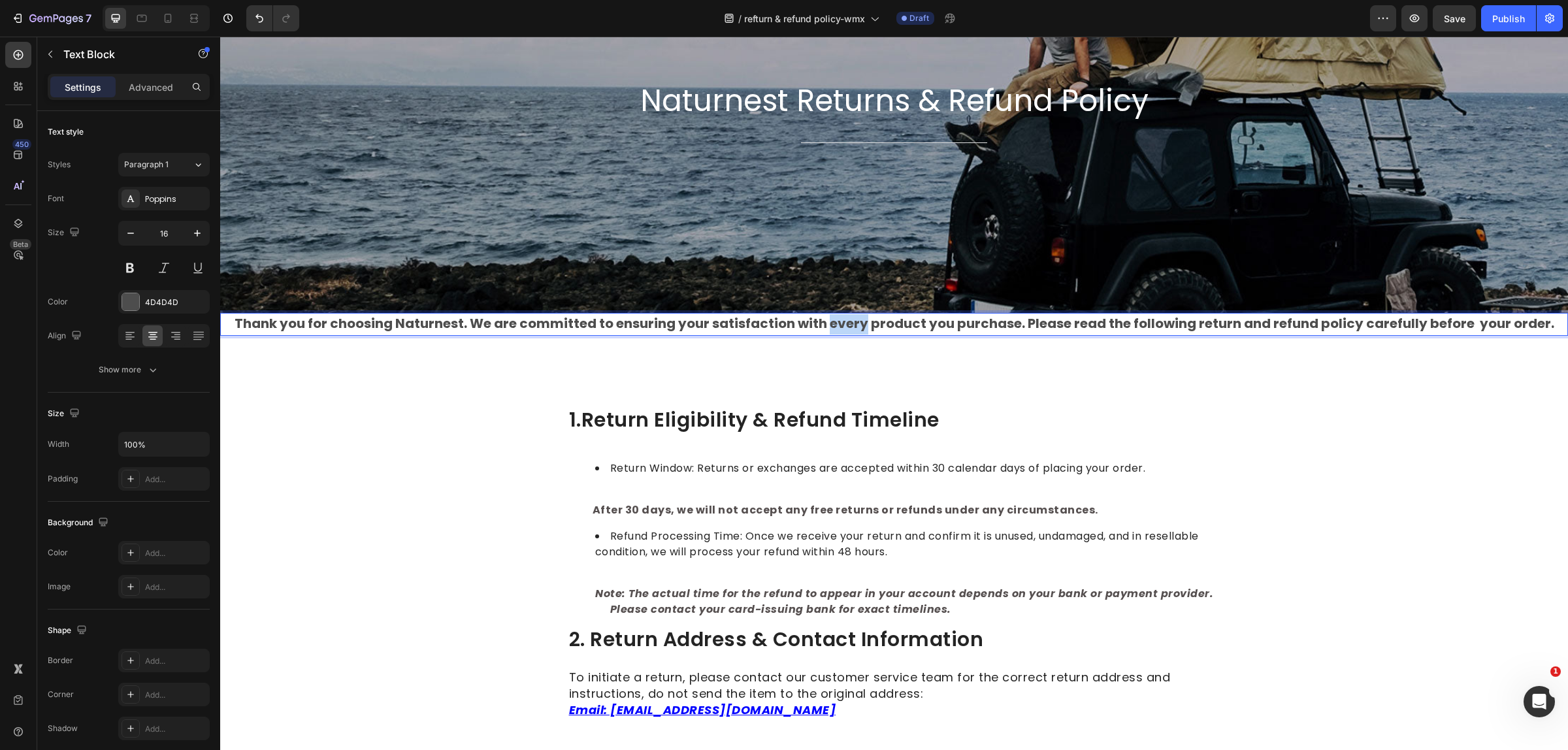
click at [837, 322] on strong "Thank you for choosing Naturnest. We are committed to ensuring your satisfactio…" at bounding box center [894, 323] width 1319 height 18
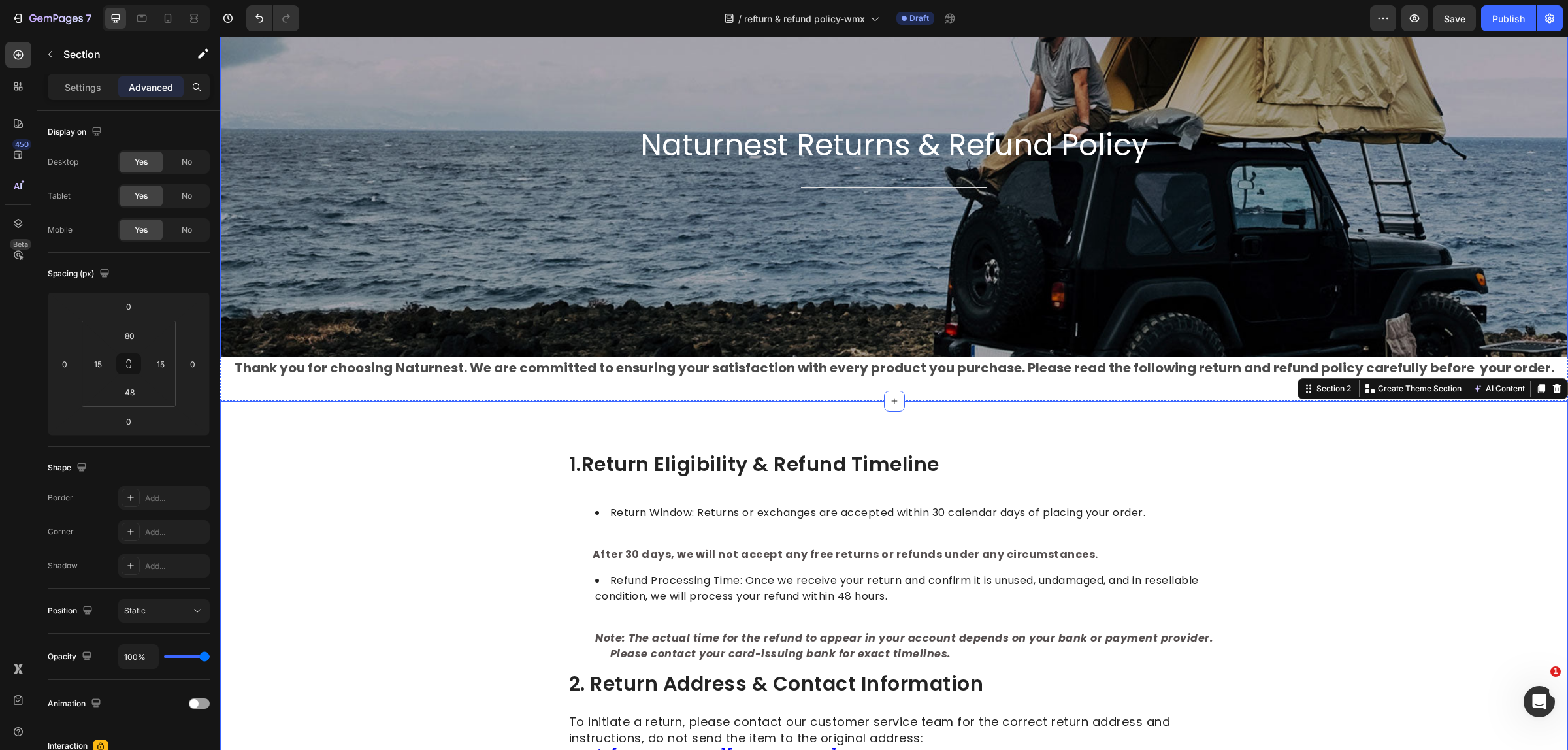
scroll to position [82, 0]
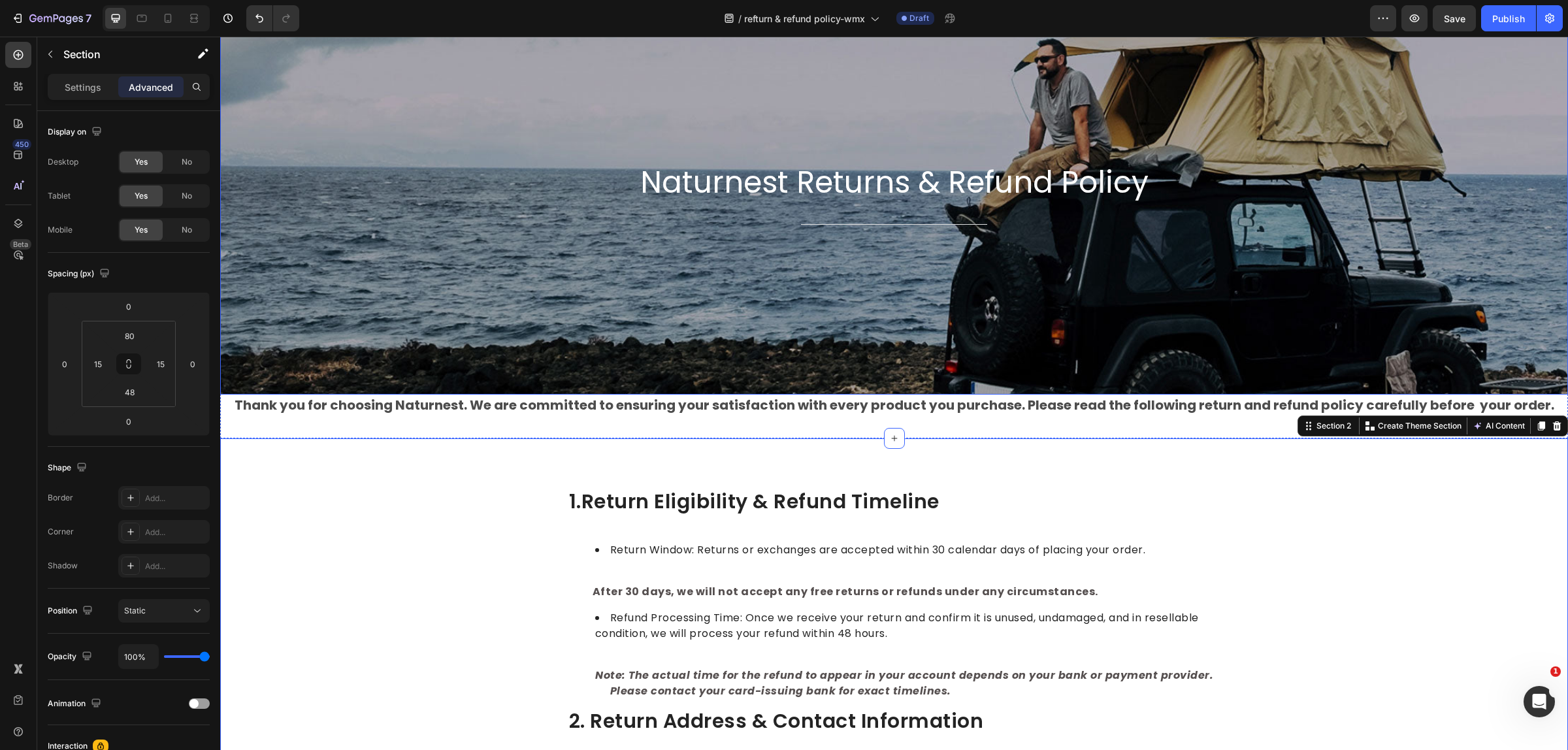
click at [864, 212] on div "Naturnest Returns & Refund Policy Heading Title Line" at bounding box center [894, 199] width 763 height 74
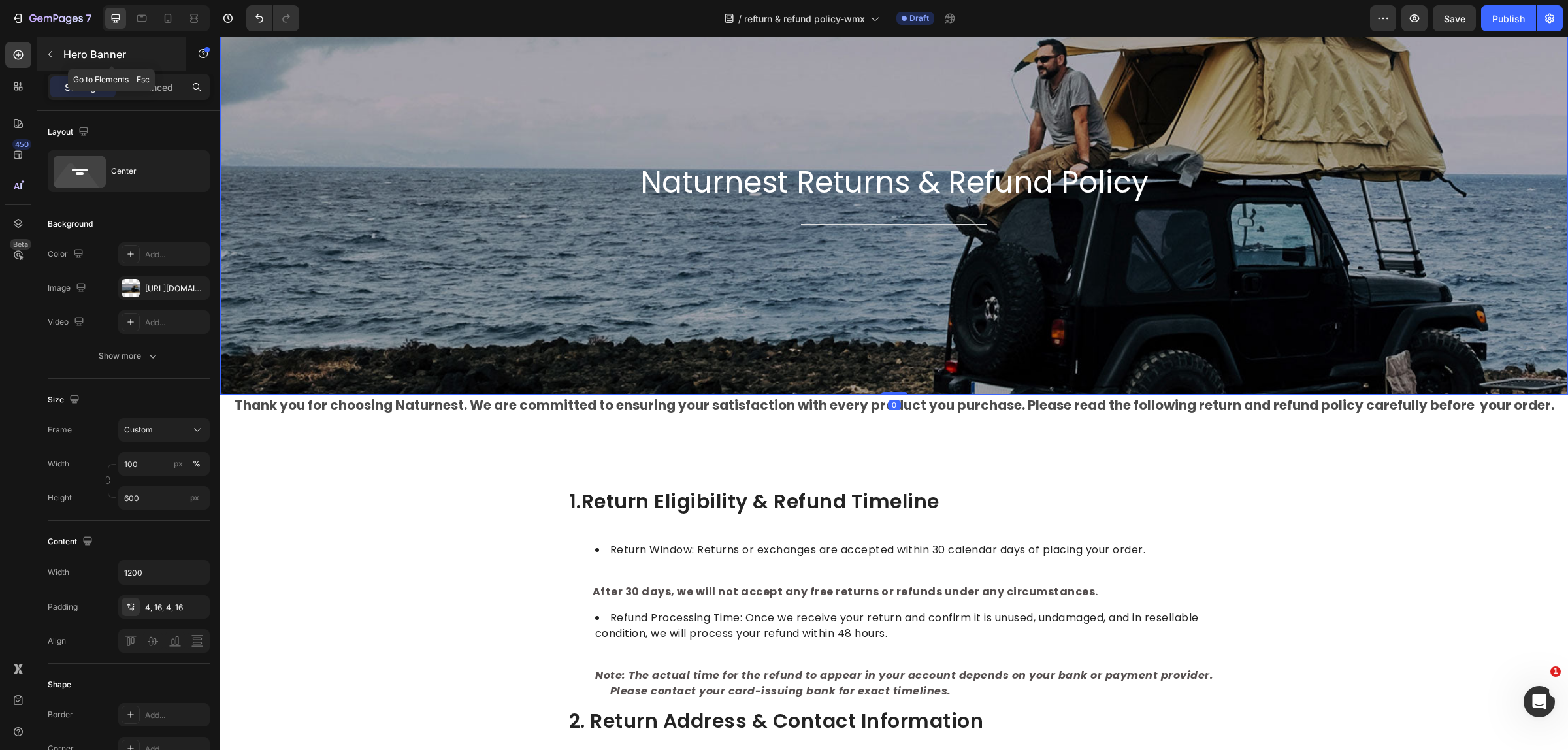
click at [55, 54] on button "button" at bounding box center [50, 54] width 21 height 21
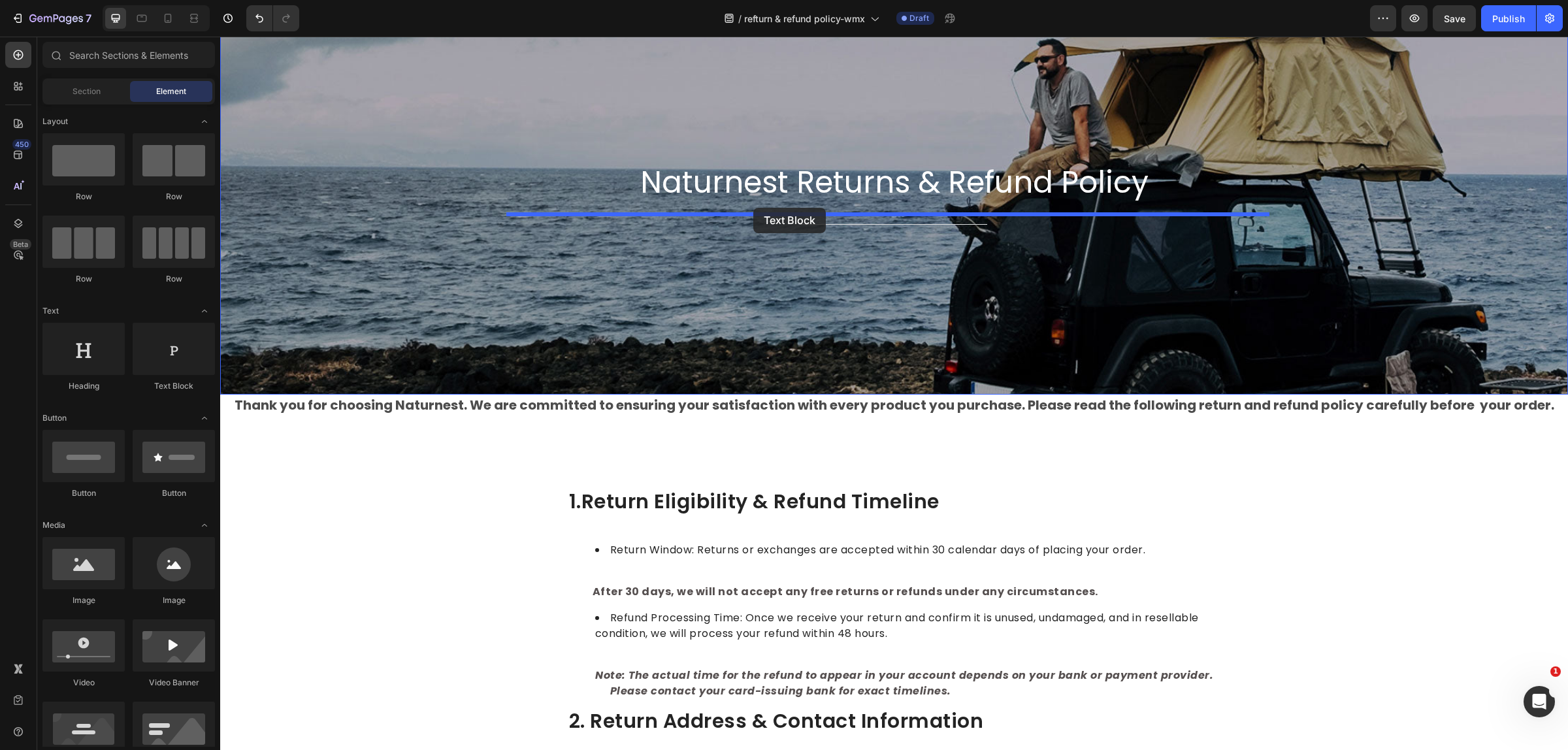
drag, startPoint x: 401, startPoint y: 402, endPoint x: 755, endPoint y: 208, distance: 403.7
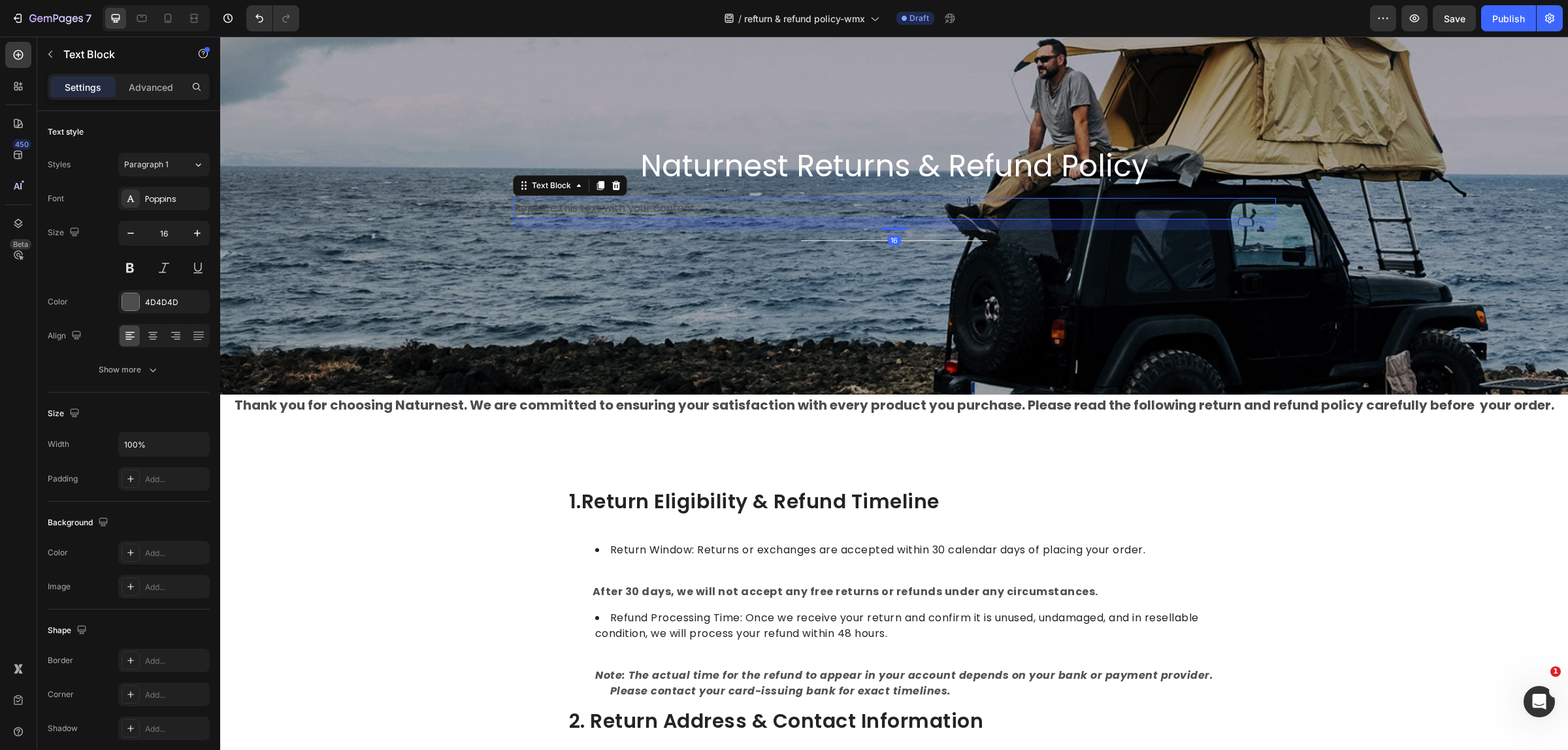
click at [714, 203] on div "Replace this text with your content" at bounding box center [894, 209] width 763 height 22
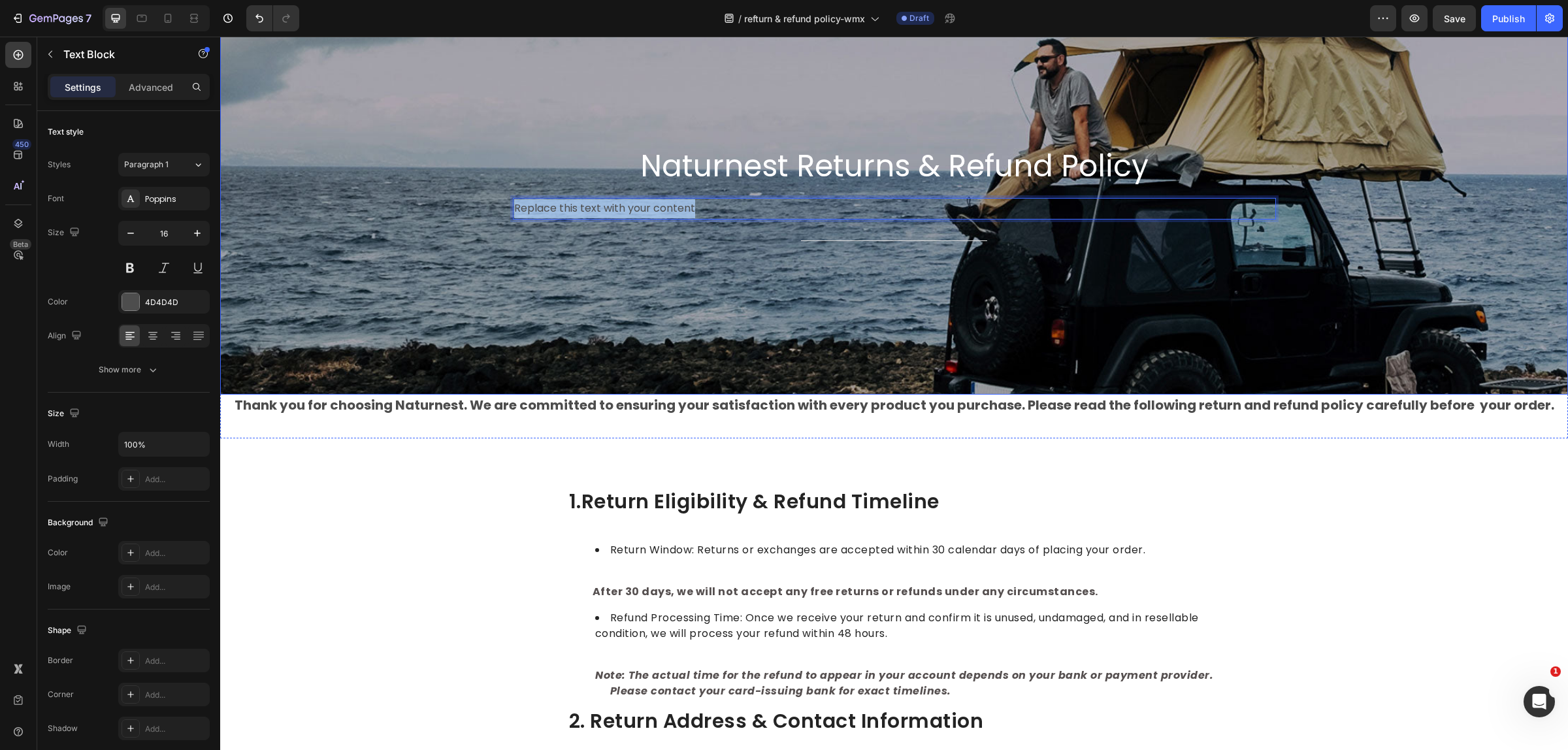
drag, startPoint x: 696, startPoint y: 206, endPoint x: 493, endPoint y: 207, distance: 203.0
click at [493, 207] on div "Naturnest Returns & Refund Policy Heading Replace this text with your content T…" at bounding box center [893, 198] width 1347 height 392
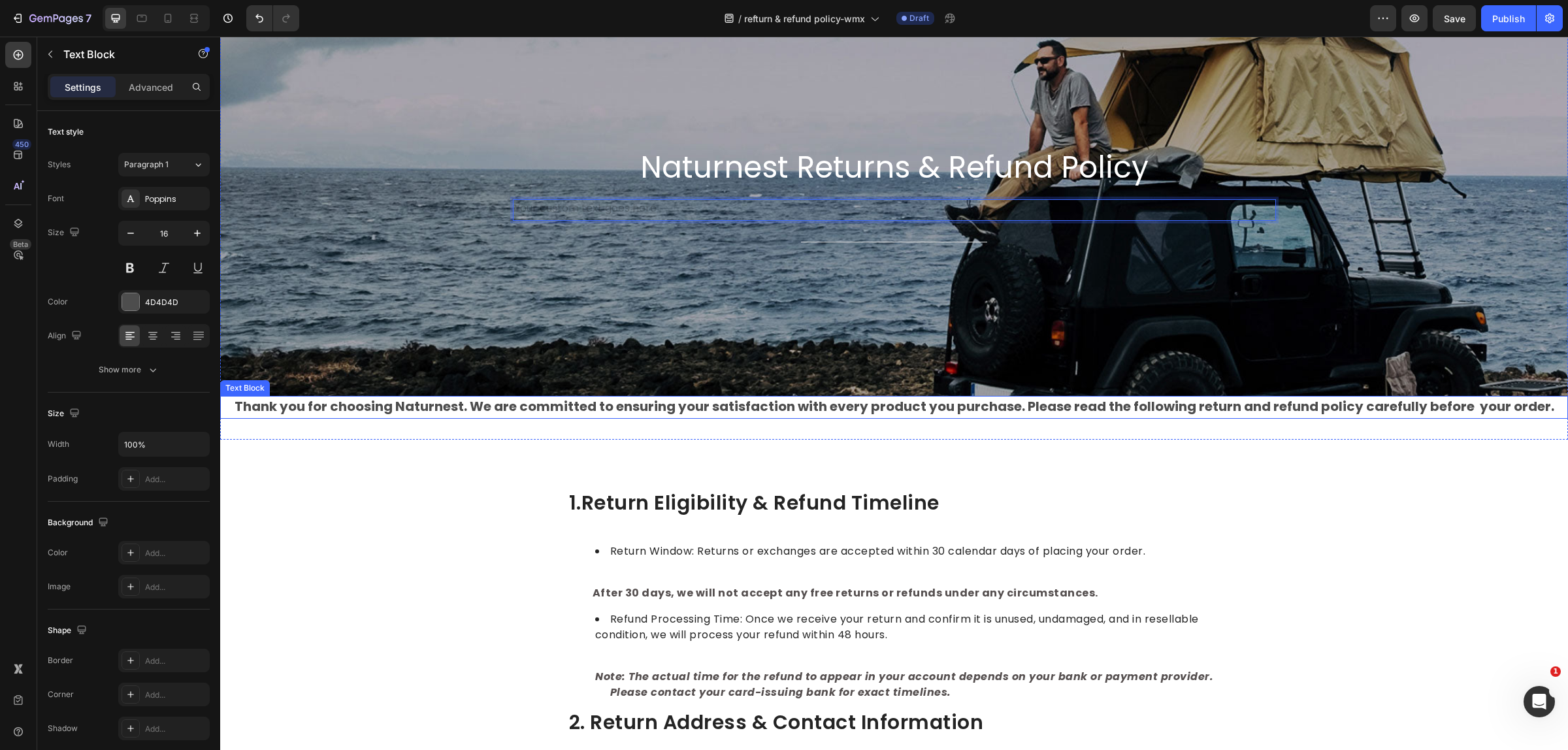
click at [238, 407] on strong "Thank you for choosing Naturnest. We are committed to ensuring your satisfactio…" at bounding box center [894, 406] width 1319 height 18
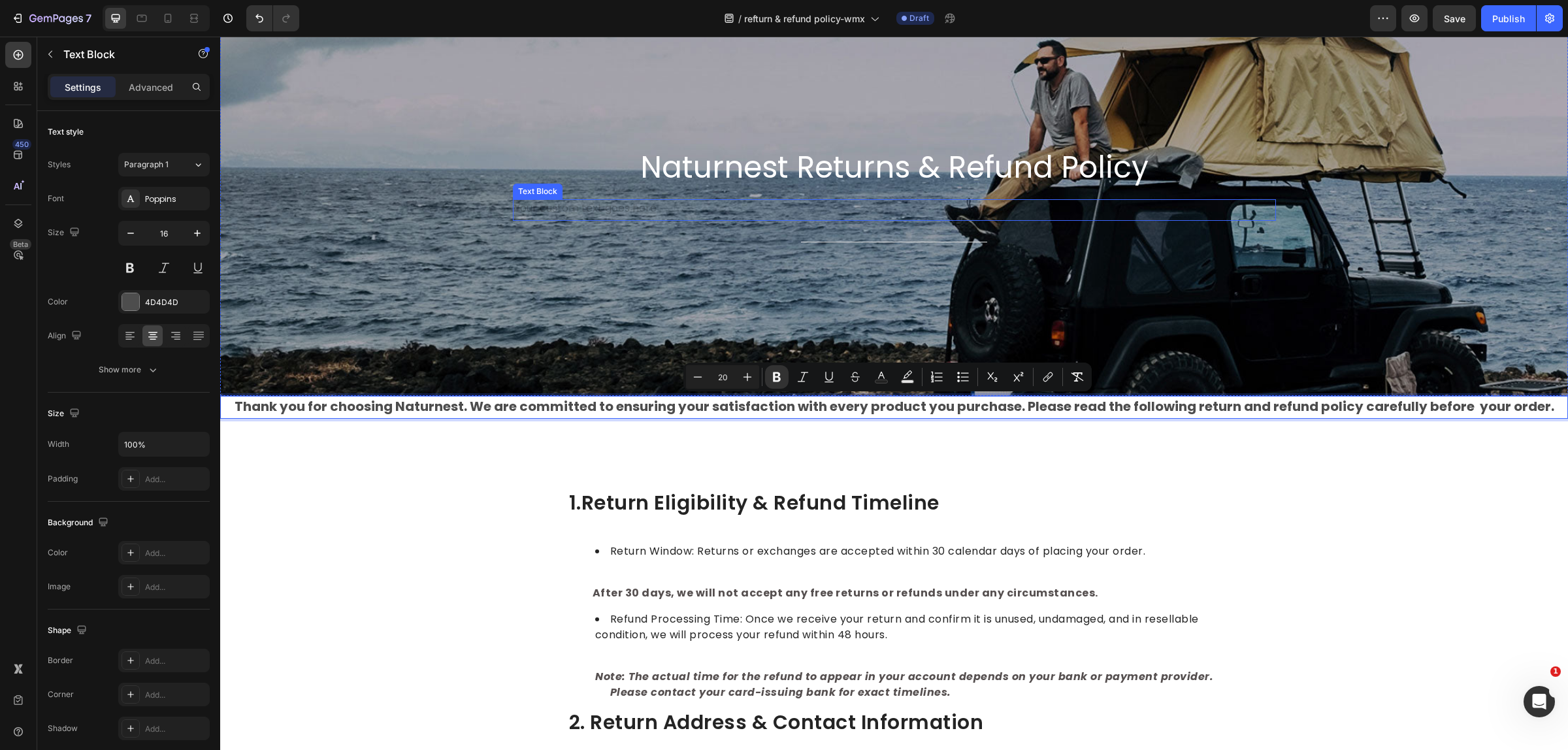
click at [881, 203] on div "Rich Text Editor. Editing area: main" at bounding box center [894, 210] width 763 height 22
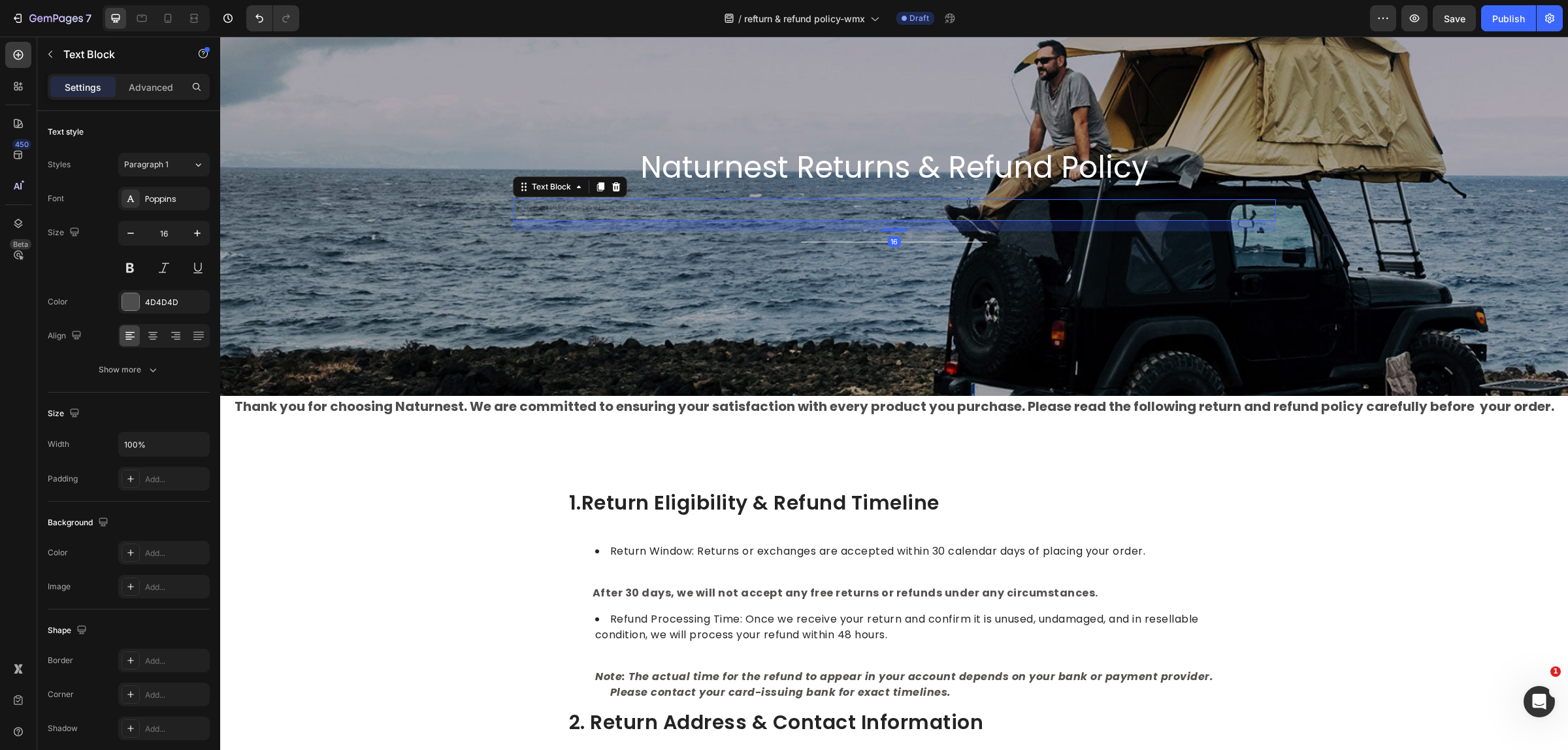
click at [881, 203] on div "Rich Text Editor. Editing area: main" at bounding box center [894, 210] width 763 height 22
click at [886, 203] on div "Rich Text Editor. Editing area: main" at bounding box center [894, 210] width 763 height 22
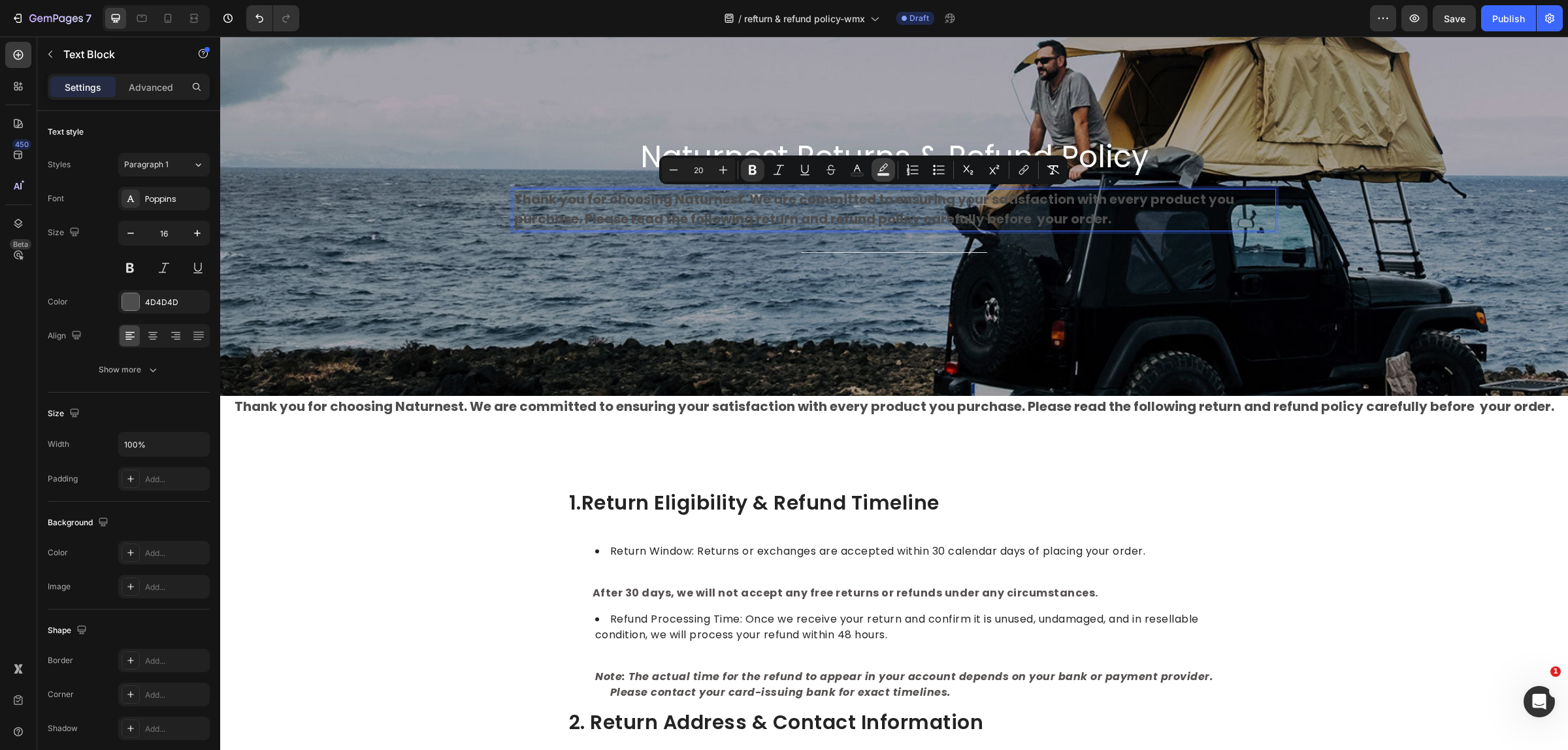
click at [881, 170] on icon "Editor contextual toolbar" at bounding box center [883, 170] width 13 height 13
type input "000000"
type input "77"
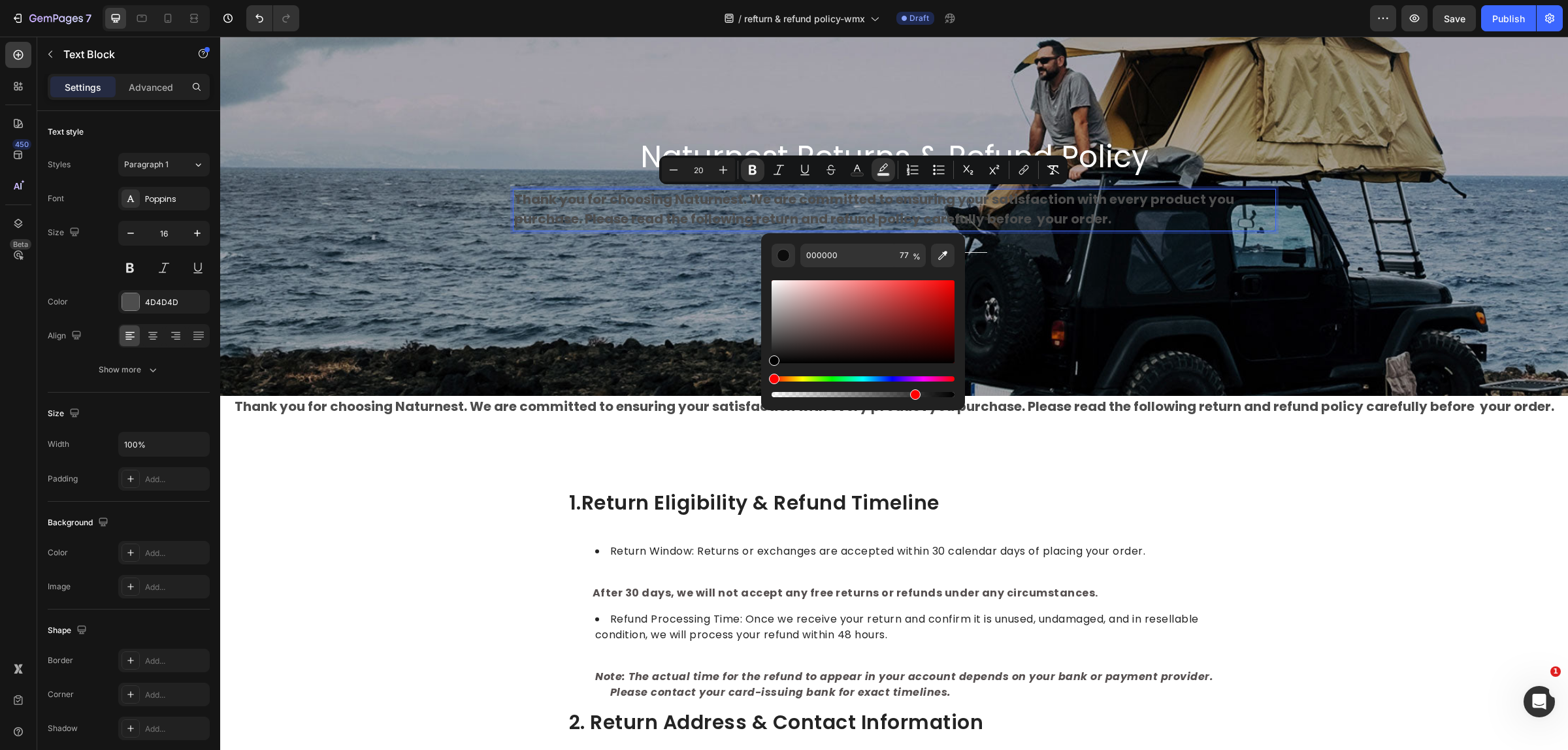
click at [850, 273] on div "Editor contextual toolbar" at bounding box center [863, 334] width 183 height 133
click at [775, 282] on div "Editor contextual toolbar" at bounding box center [863, 322] width 183 height 83
type input "F7F4F4"
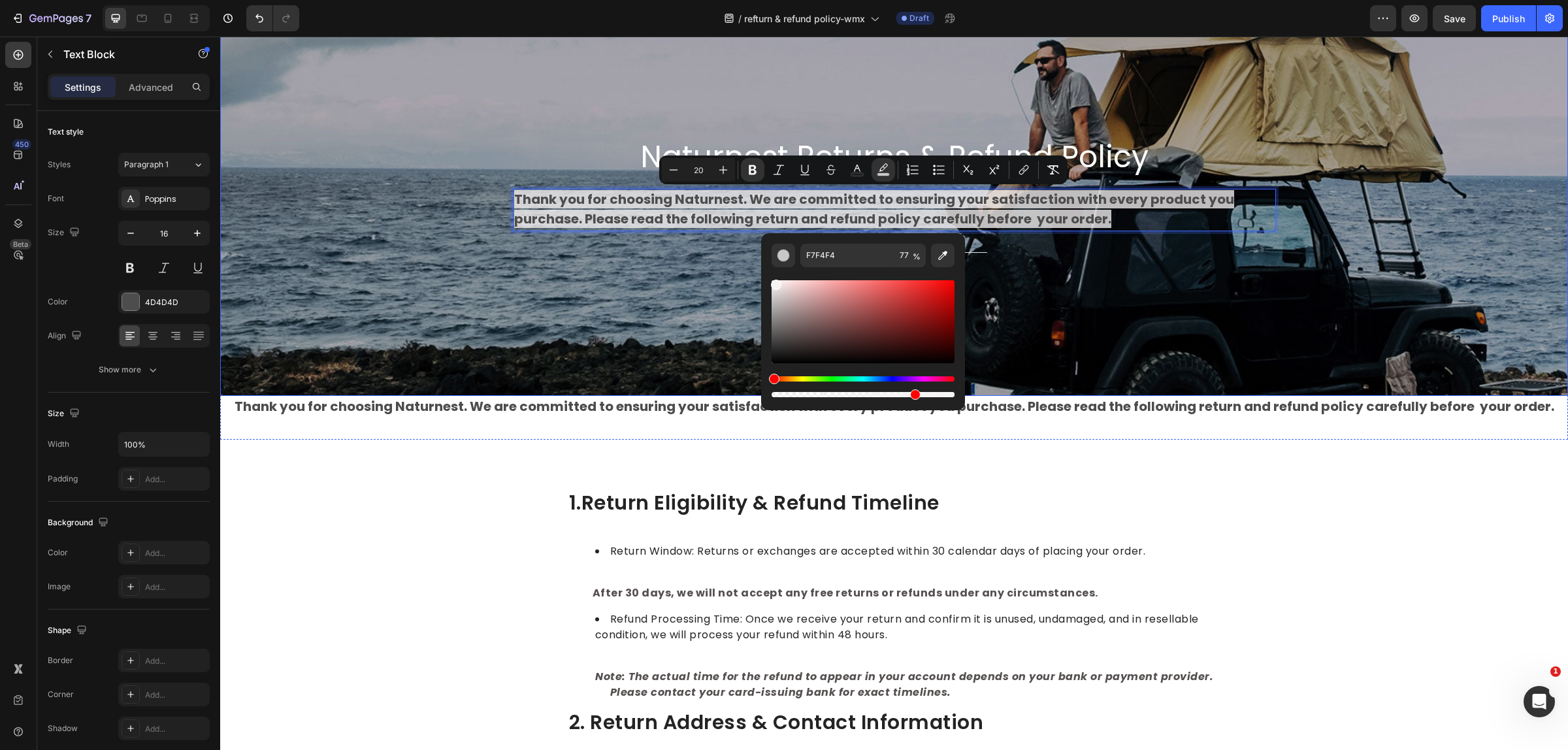
click at [1131, 272] on div "Background Image" at bounding box center [893, 200] width 1347 height 392
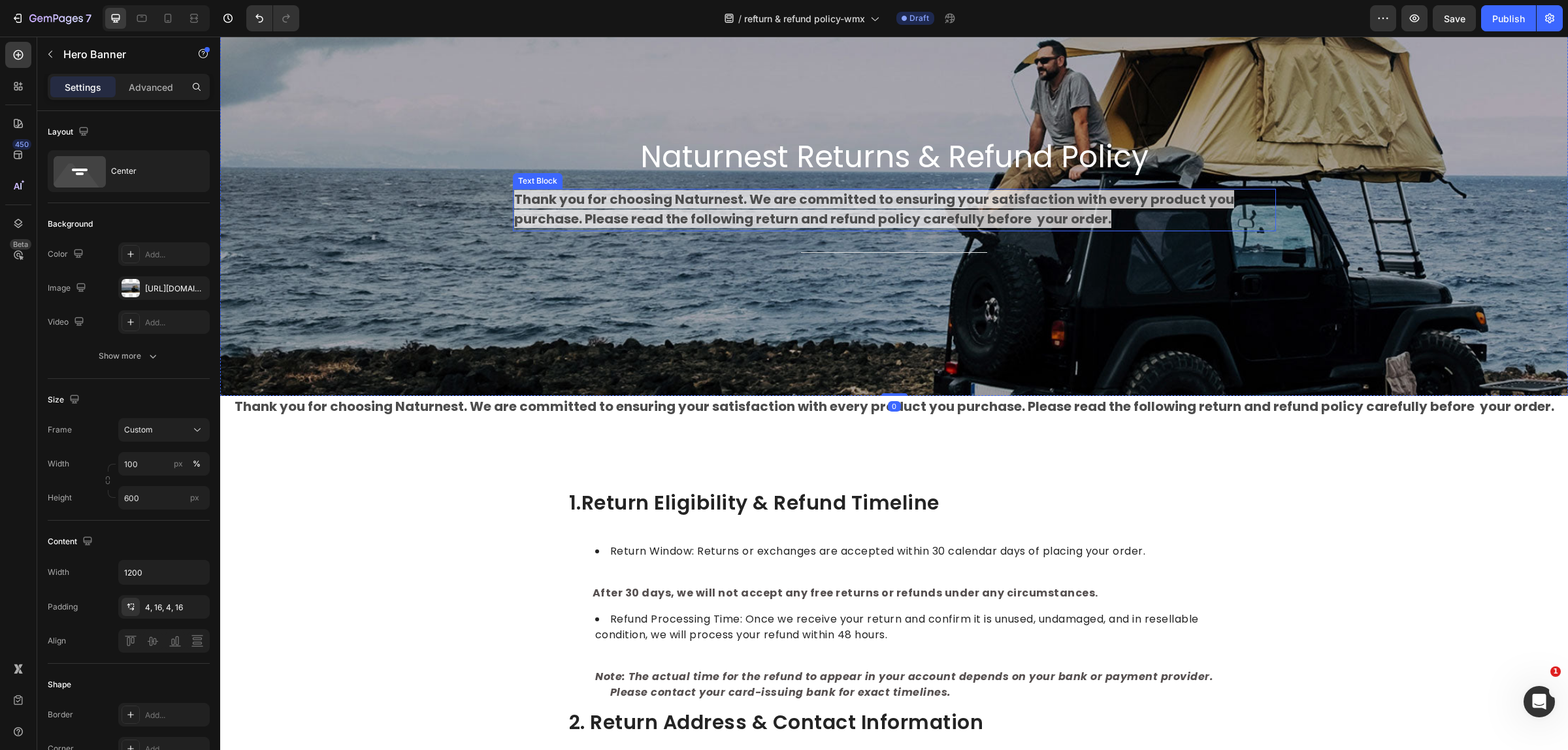
click at [1092, 217] on strong "Thank you for choosing Naturnest. We are committed to ensuring your satisfactio…" at bounding box center [874, 209] width 720 height 38
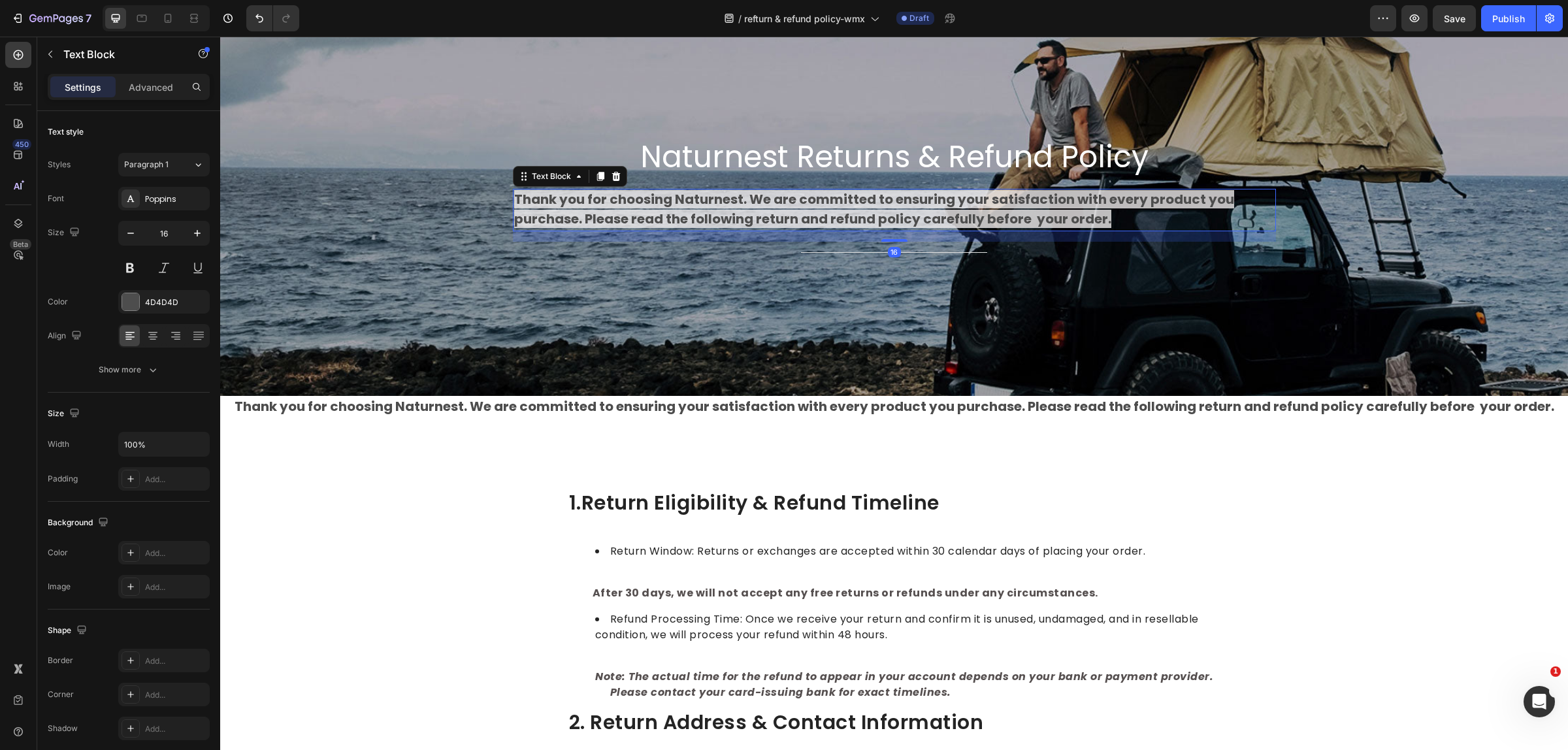
click at [1114, 220] on p "Thank you for choosing Naturnest. We are committed to ensuring your satisfactio…" at bounding box center [895, 210] width 761 height 41
click at [1114, 216] on p "Thank you for choosing Naturnest. We are committed to ensuring your satisfactio…" at bounding box center [895, 210] width 761 height 41
click at [1108, 210] on p "Thank you for choosing Naturnest. We are committed to ensuring your satisfactio…" at bounding box center [895, 210] width 761 height 41
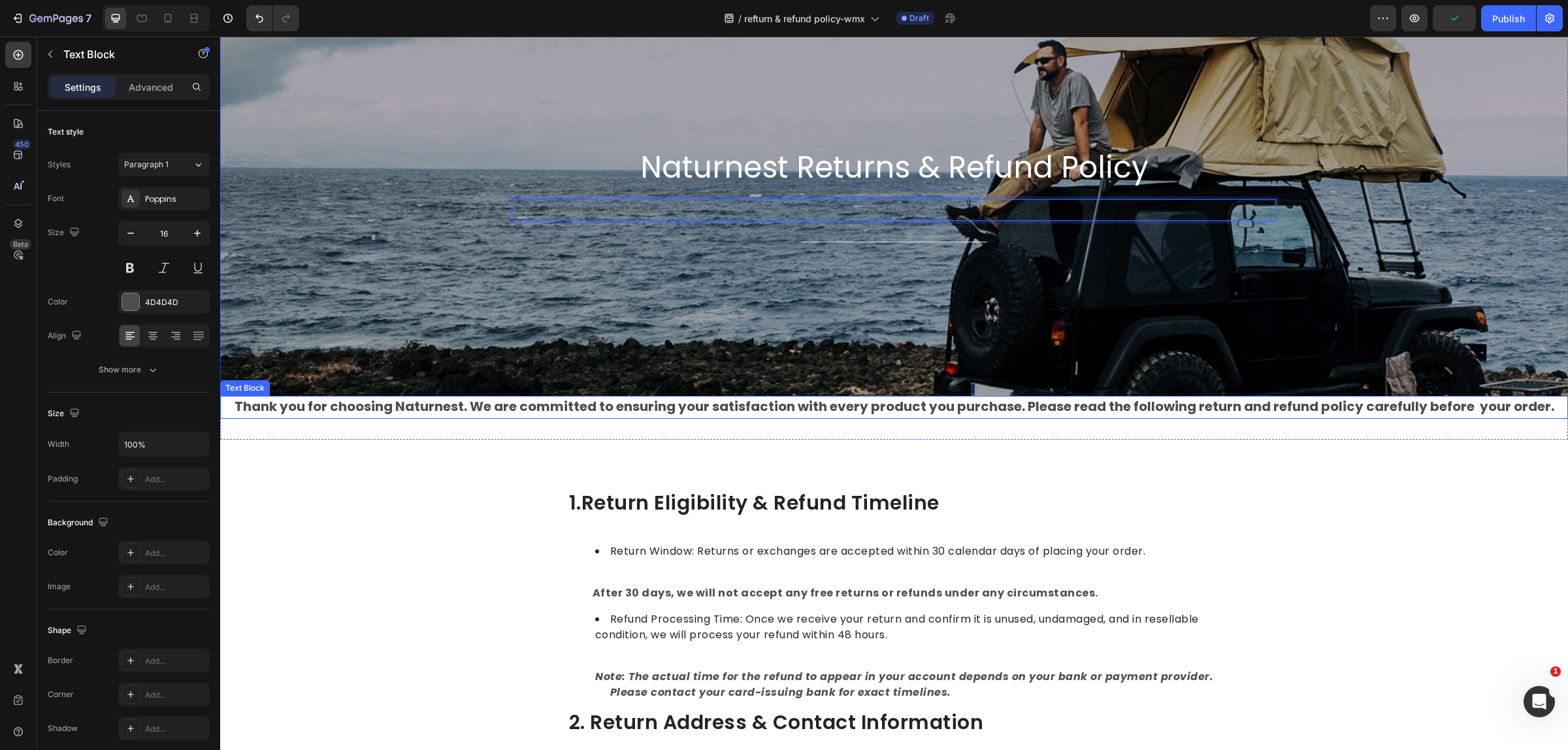
click at [794, 416] on p "Thank you for choosing Naturnest. We are committed to ensuring your satisfactio…" at bounding box center [894, 408] width 1345 height 20
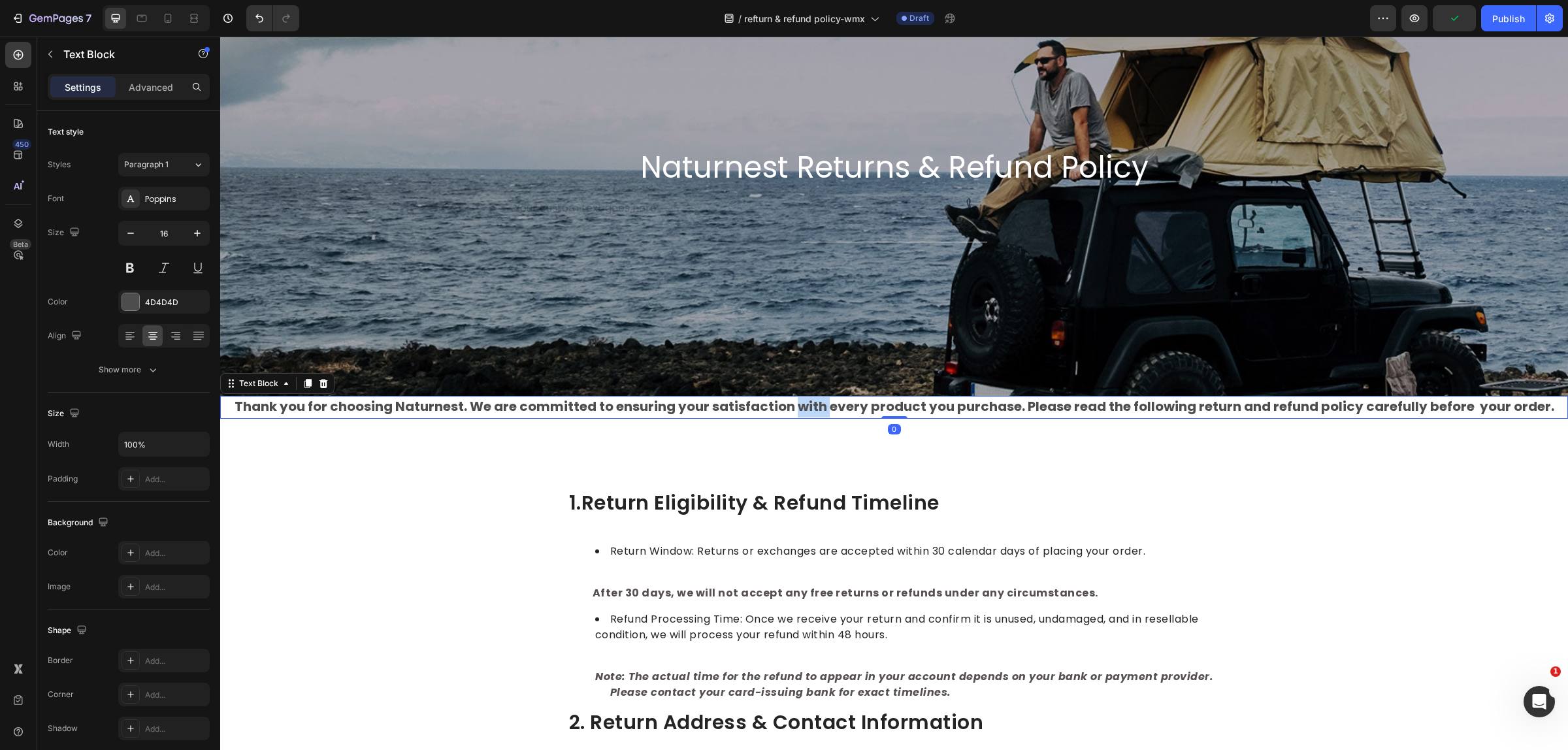
click at [798, 409] on strong "Thank you for choosing Naturnest. We are committed to ensuring your satisfactio…" at bounding box center [894, 406] width 1319 height 18
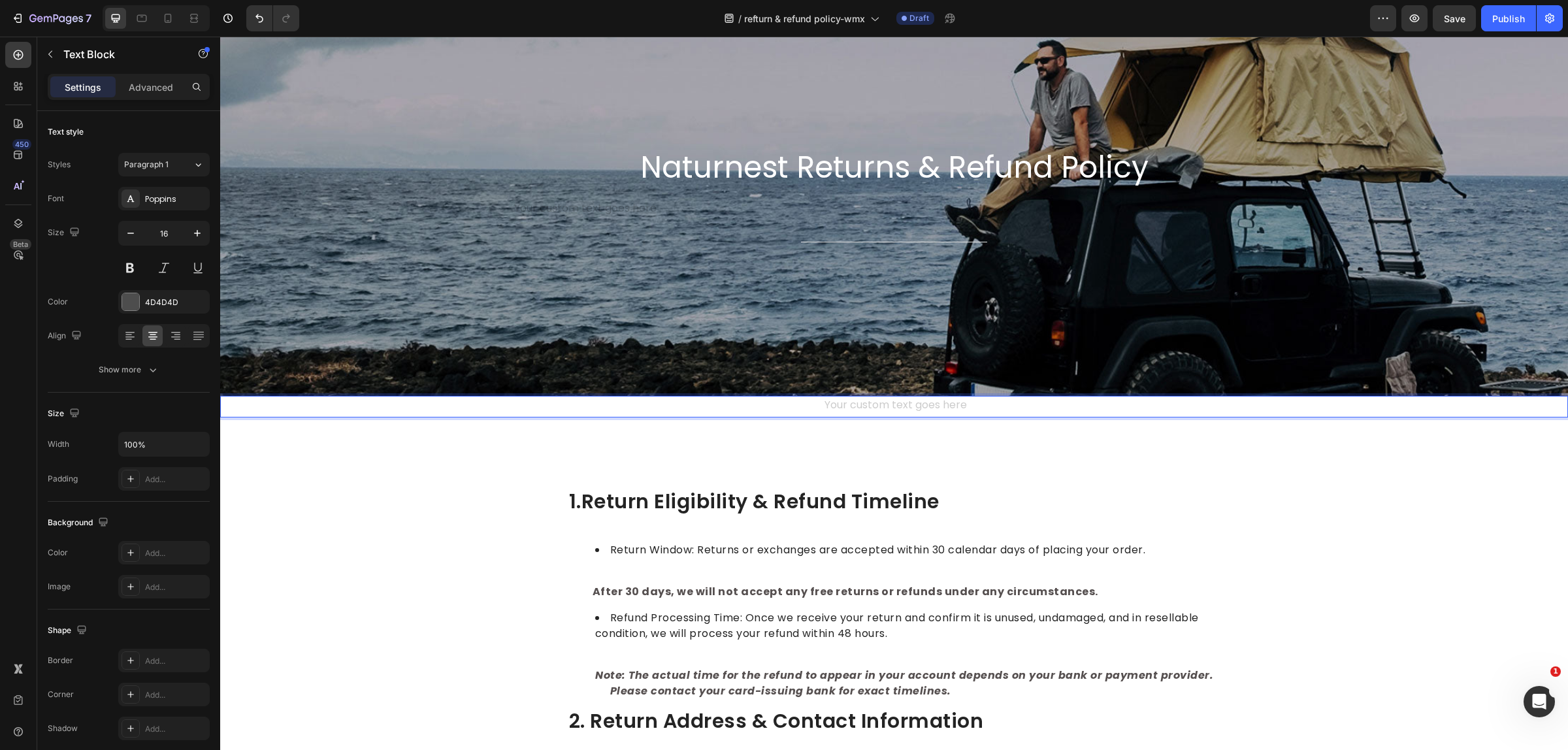
drag, startPoint x: 803, startPoint y: 409, endPoint x: 696, endPoint y: 404, distance: 107.1
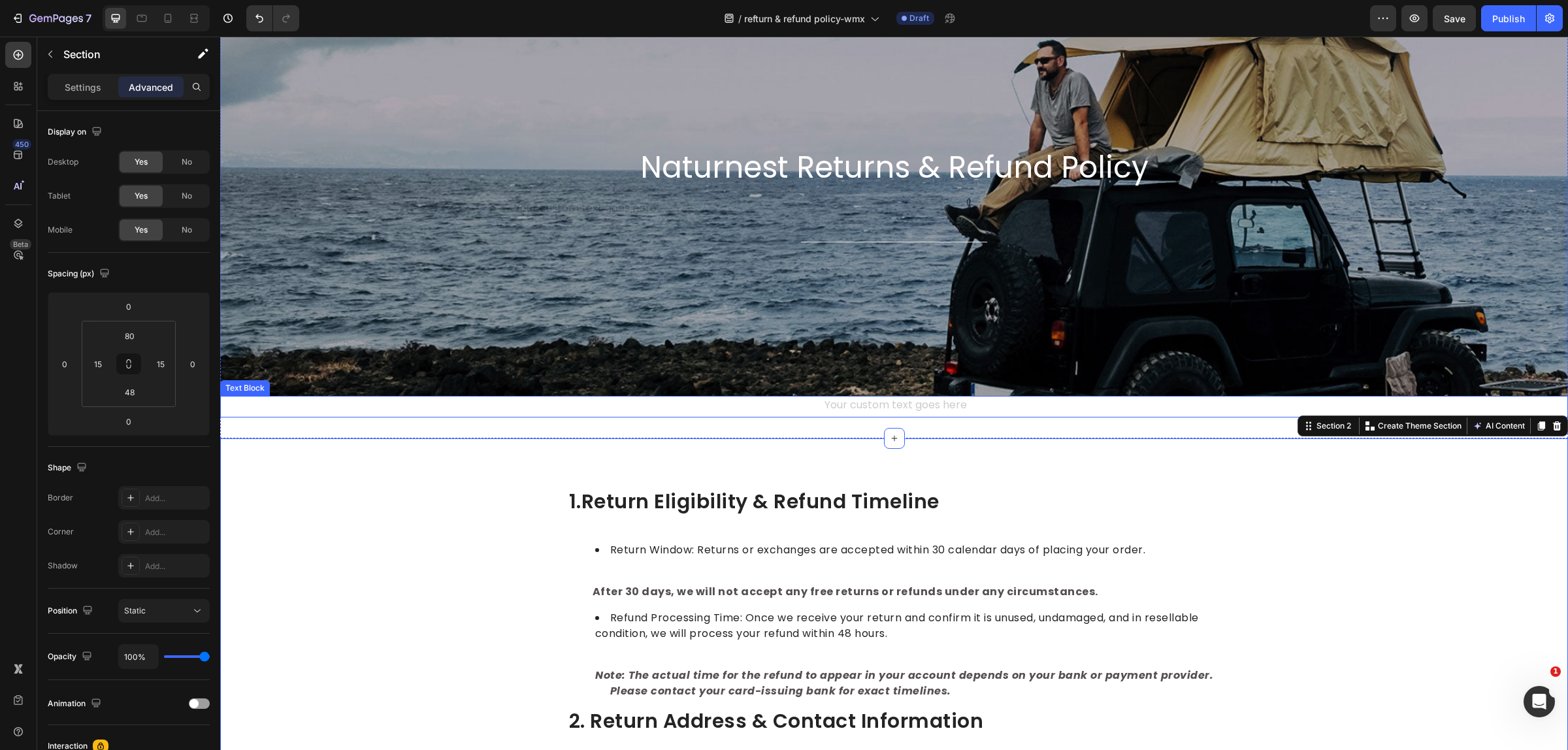
click at [697, 409] on div "Rich Text Editor. Editing area: main" at bounding box center [893, 407] width 1347 height 22
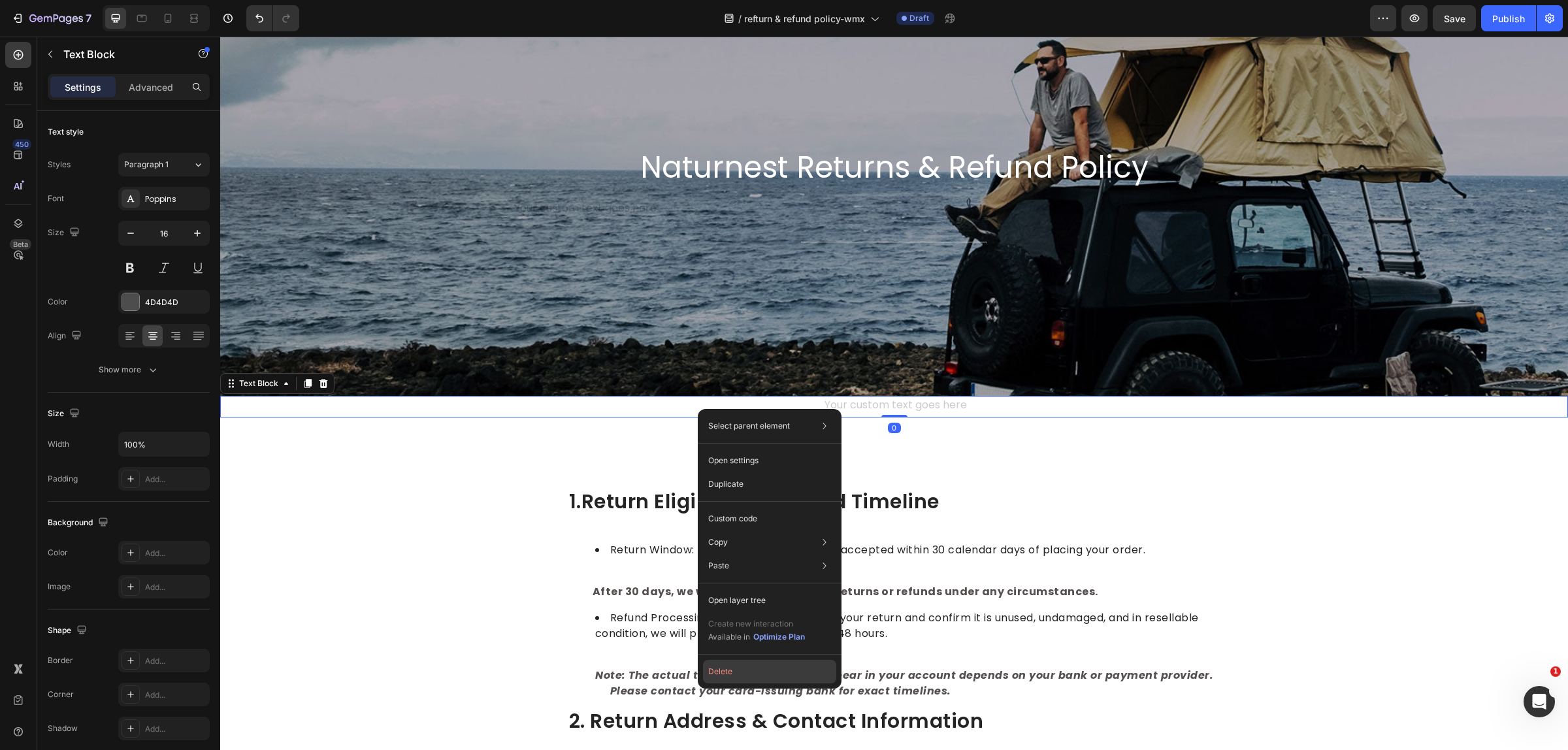
click at [722, 664] on button "Delete" at bounding box center [769, 672] width 133 height 23
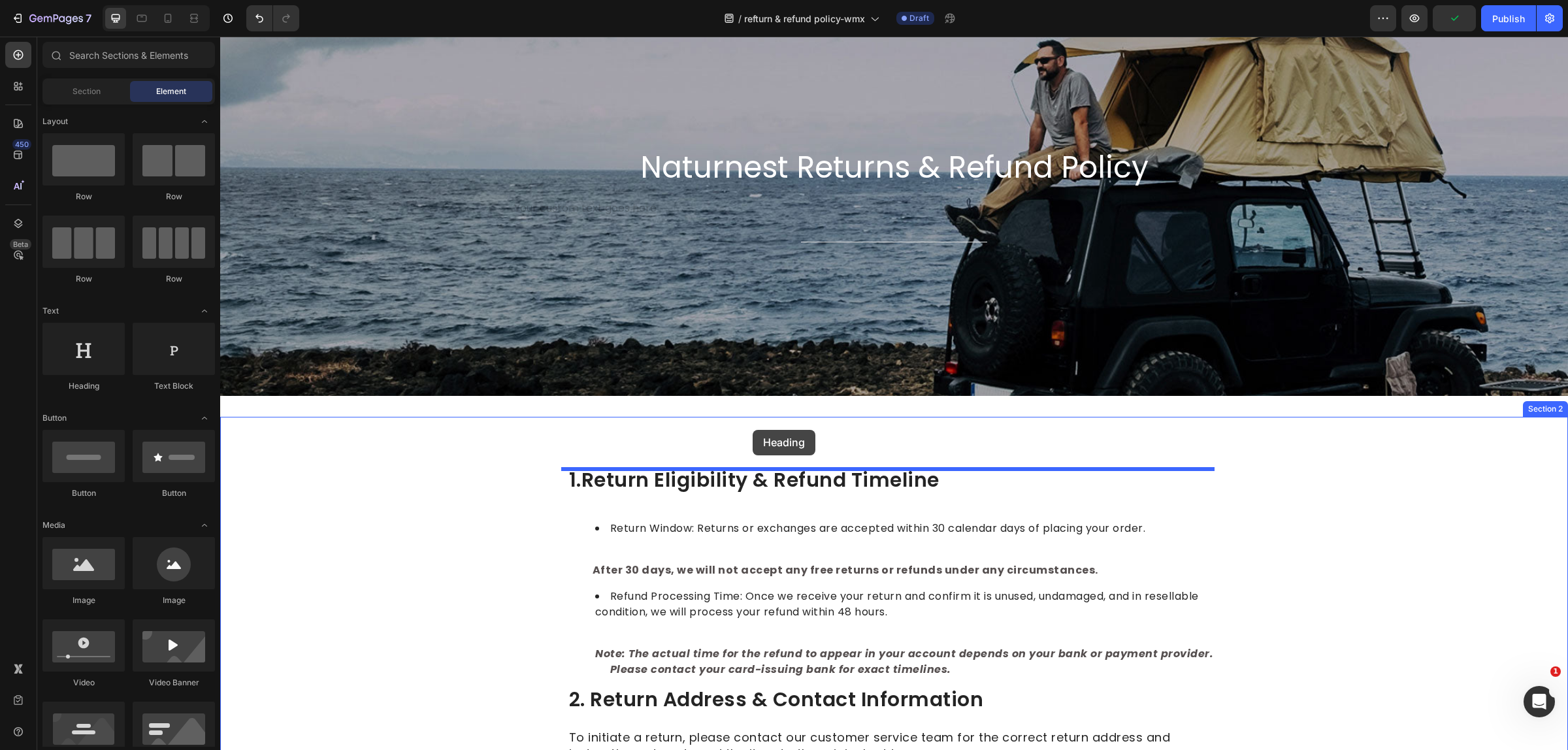
drag, startPoint x: 313, startPoint y: 401, endPoint x: 753, endPoint y: 430, distance: 441.0
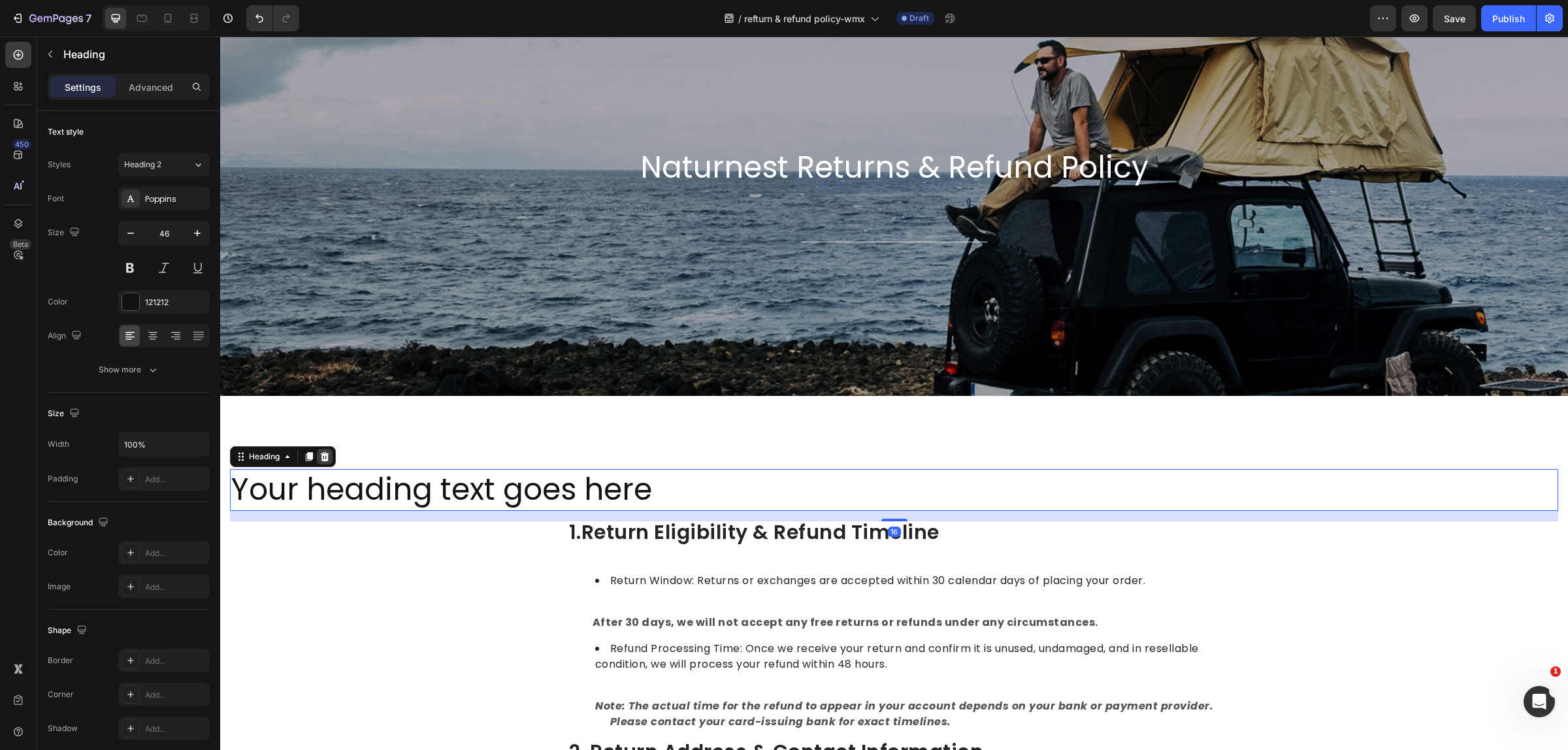
click at [327, 458] on icon at bounding box center [325, 457] width 9 height 9
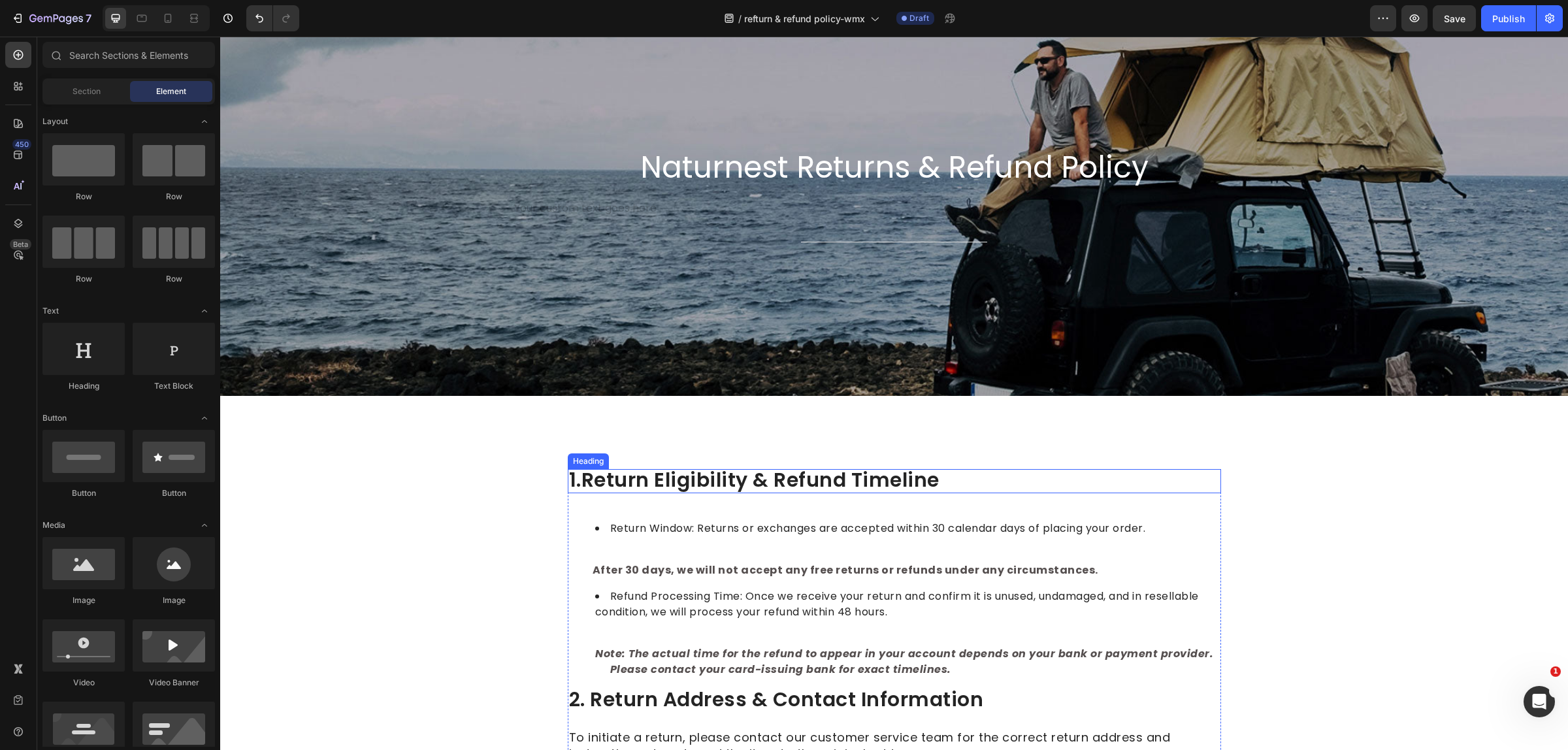
click at [793, 474] on span "1.return eligibility & refund timeline" at bounding box center [754, 480] width 370 height 28
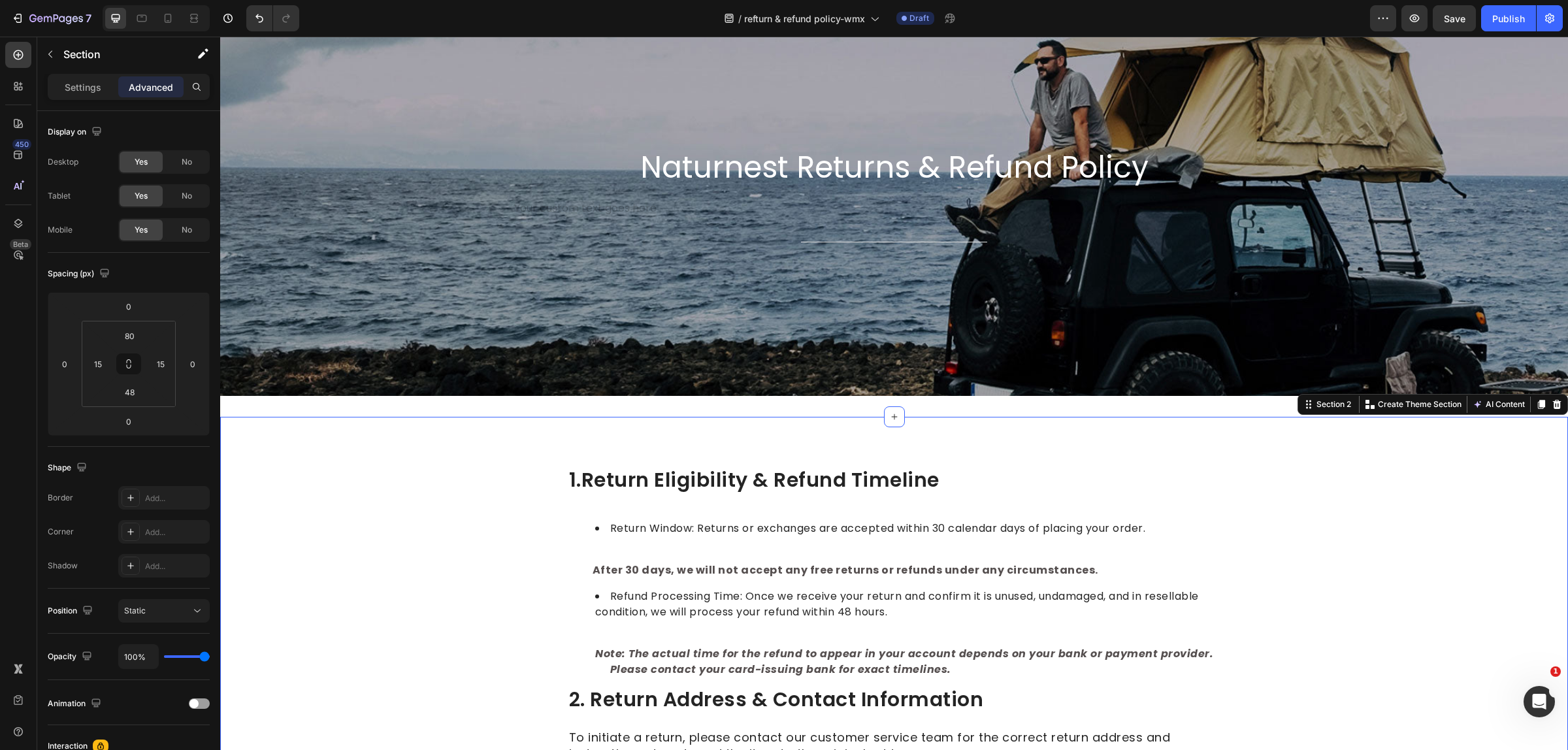
click at [890, 475] on span "1.return eligibility & refund timeline" at bounding box center [754, 480] width 370 height 28
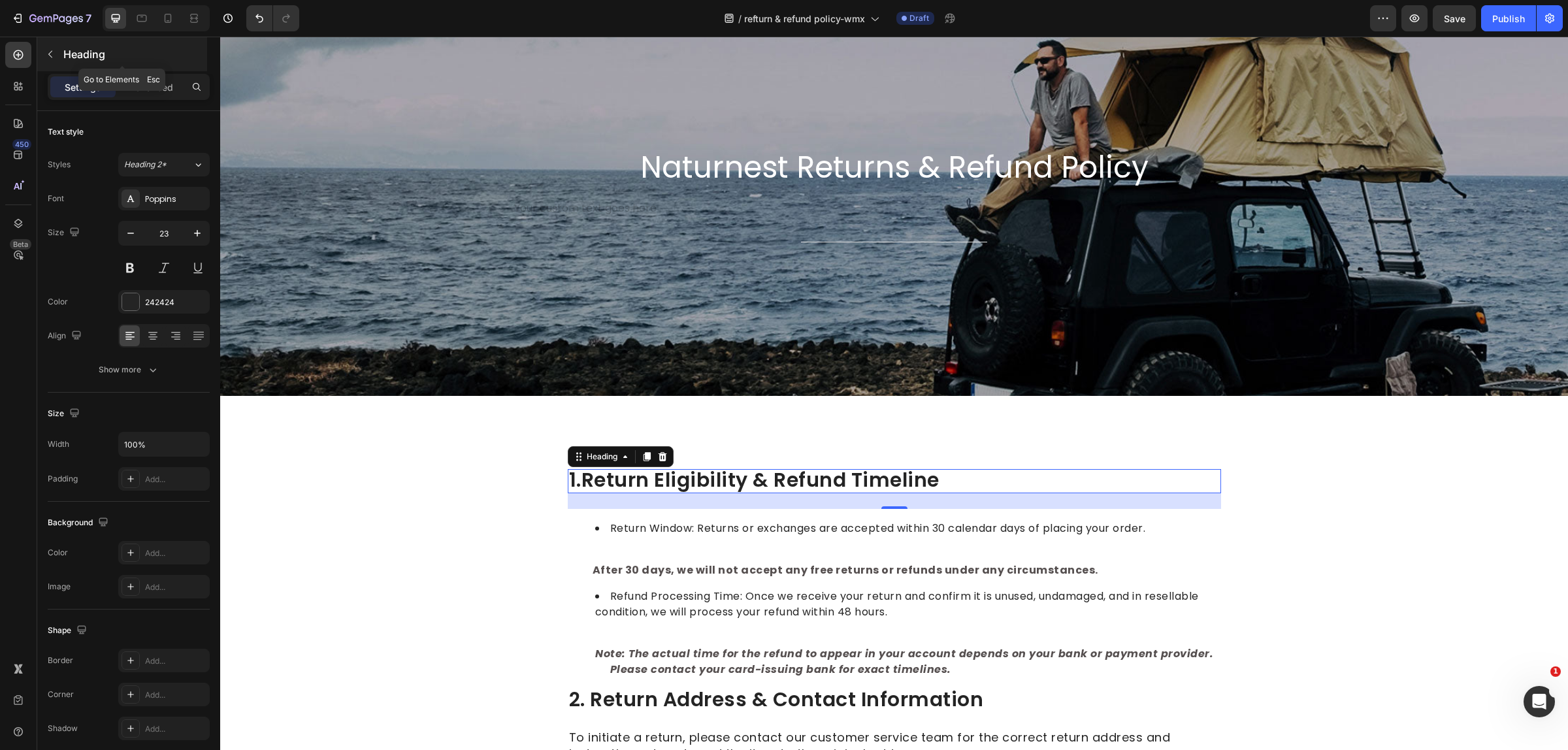
click at [59, 58] on button "button" at bounding box center [50, 54] width 21 height 21
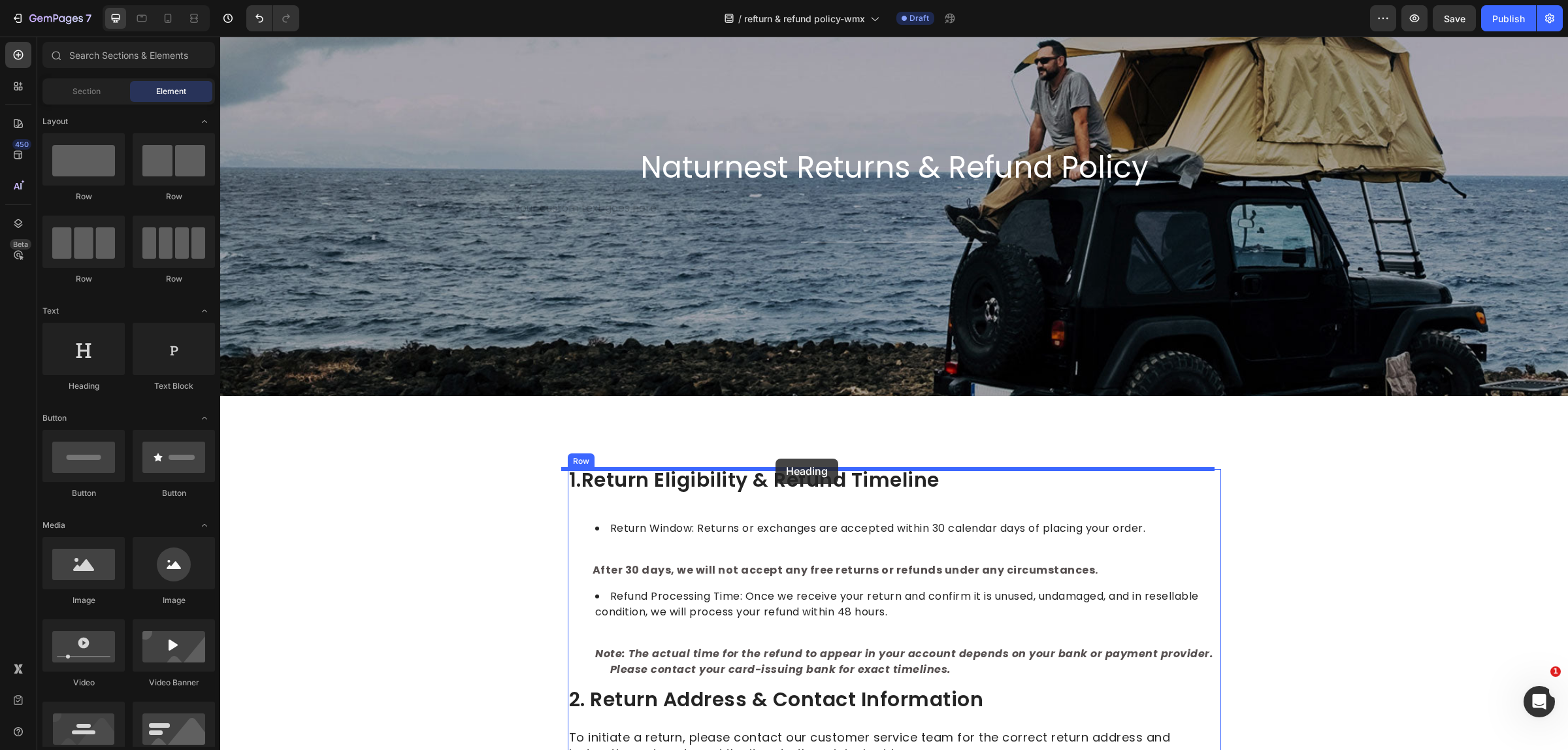
drag, startPoint x: 313, startPoint y: 404, endPoint x: 775, endPoint y: 458, distance: 465.1
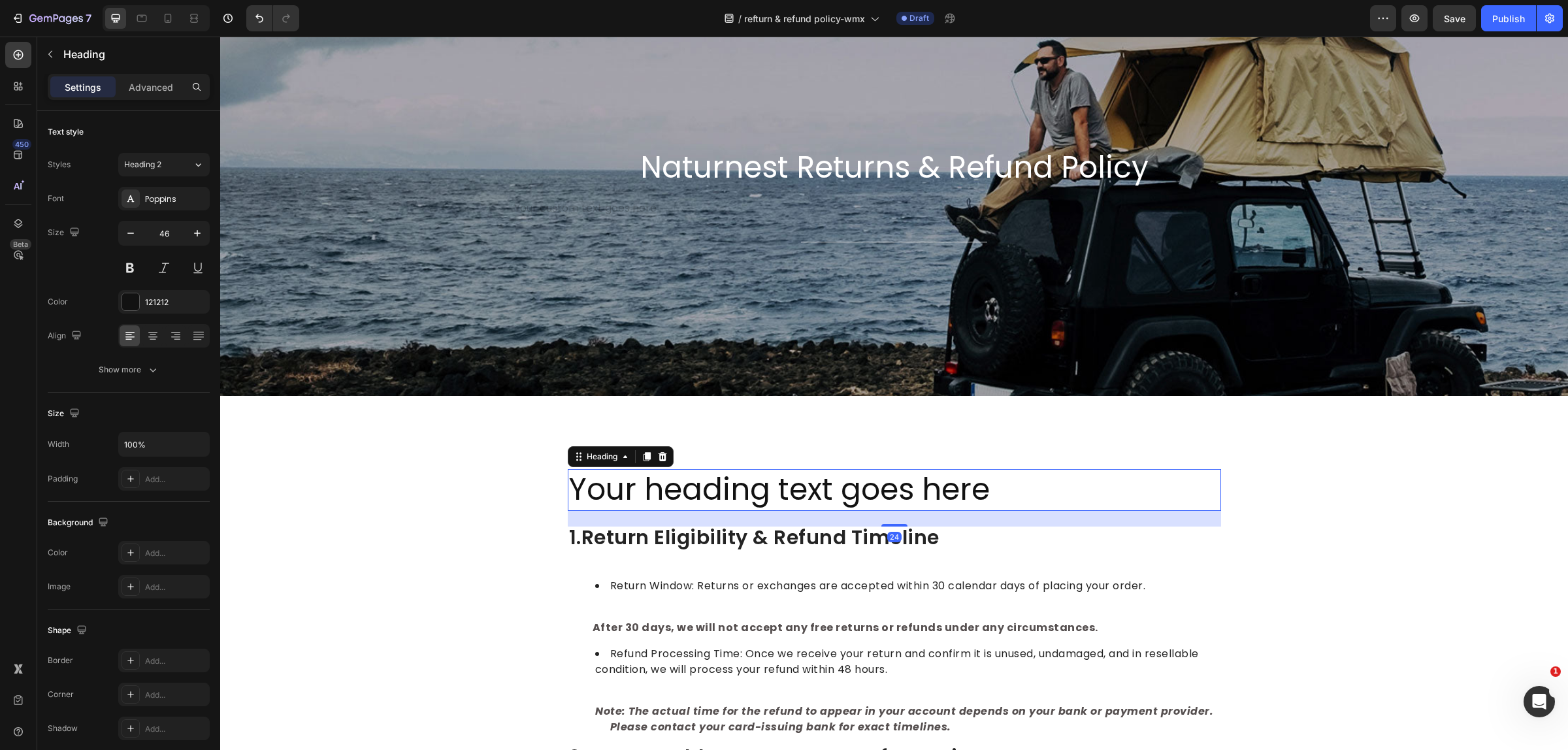
click at [875, 482] on h2 "Your heading text goes here" at bounding box center [894, 490] width 653 height 42
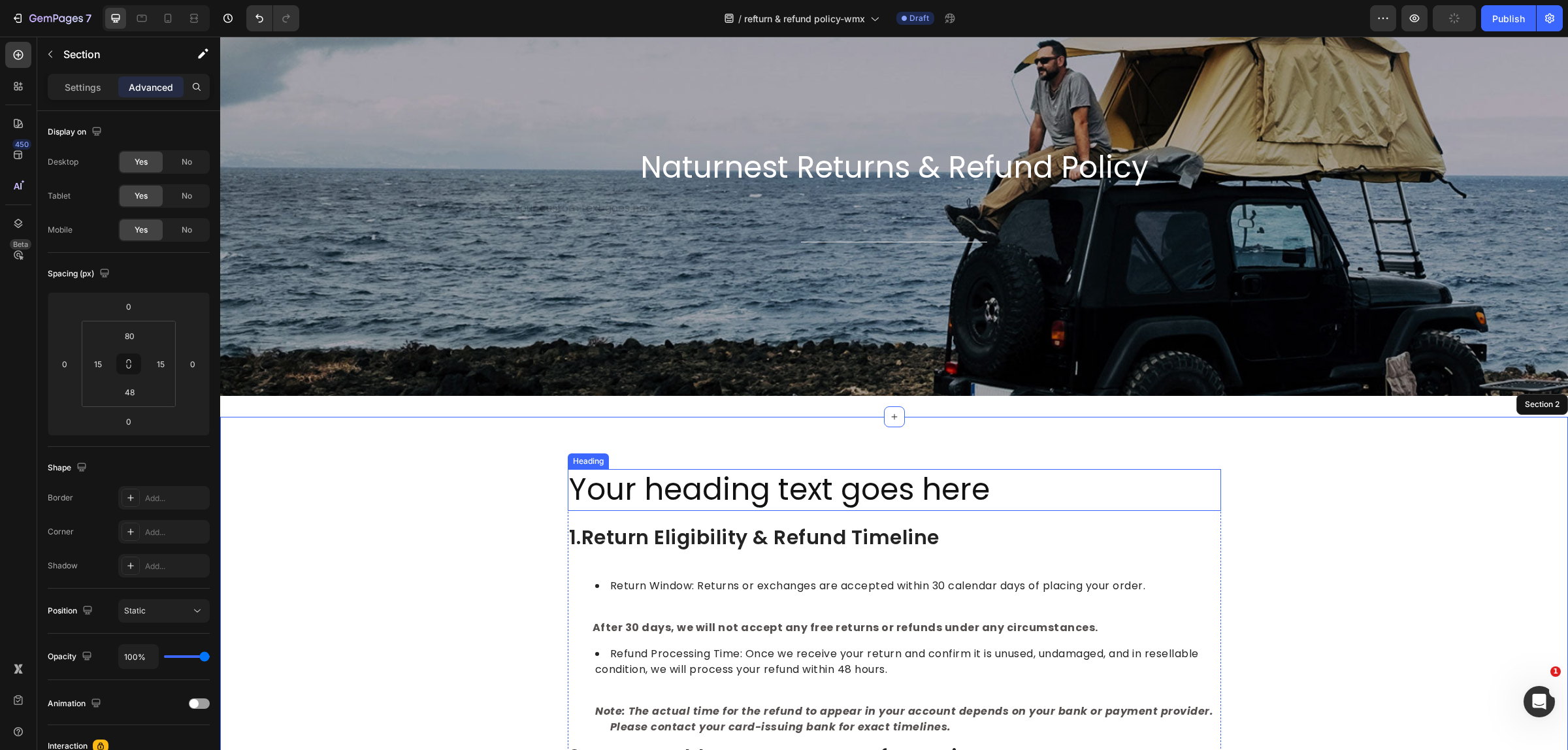
click at [990, 494] on p "Your heading text goes here" at bounding box center [894, 490] width 651 height 39
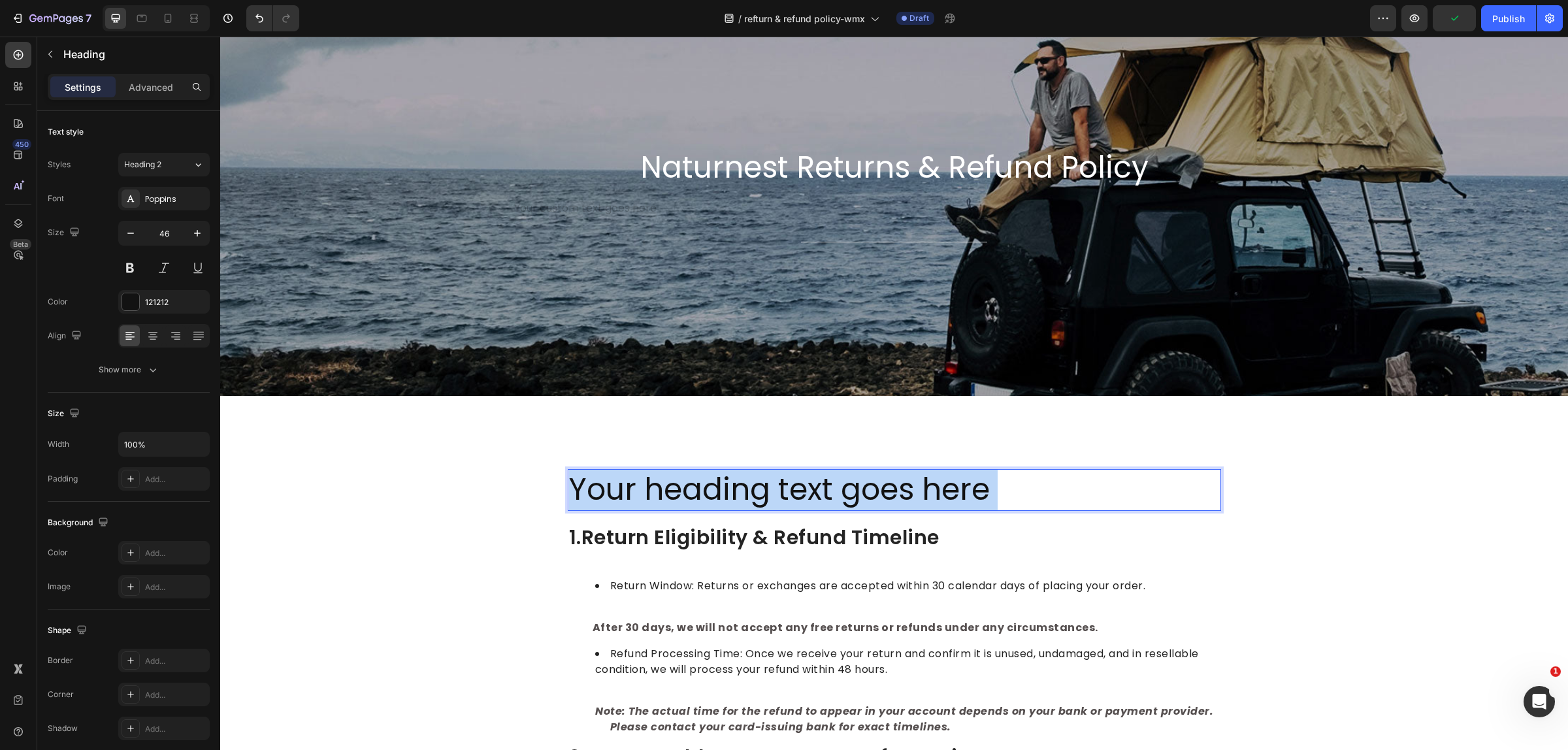
drag, startPoint x: 984, startPoint y: 488, endPoint x: 790, endPoint y: 484, distance: 194.0
click at [616, 490] on p "Your heading text goes here" at bounding box center [894, 490] width 651 height 39
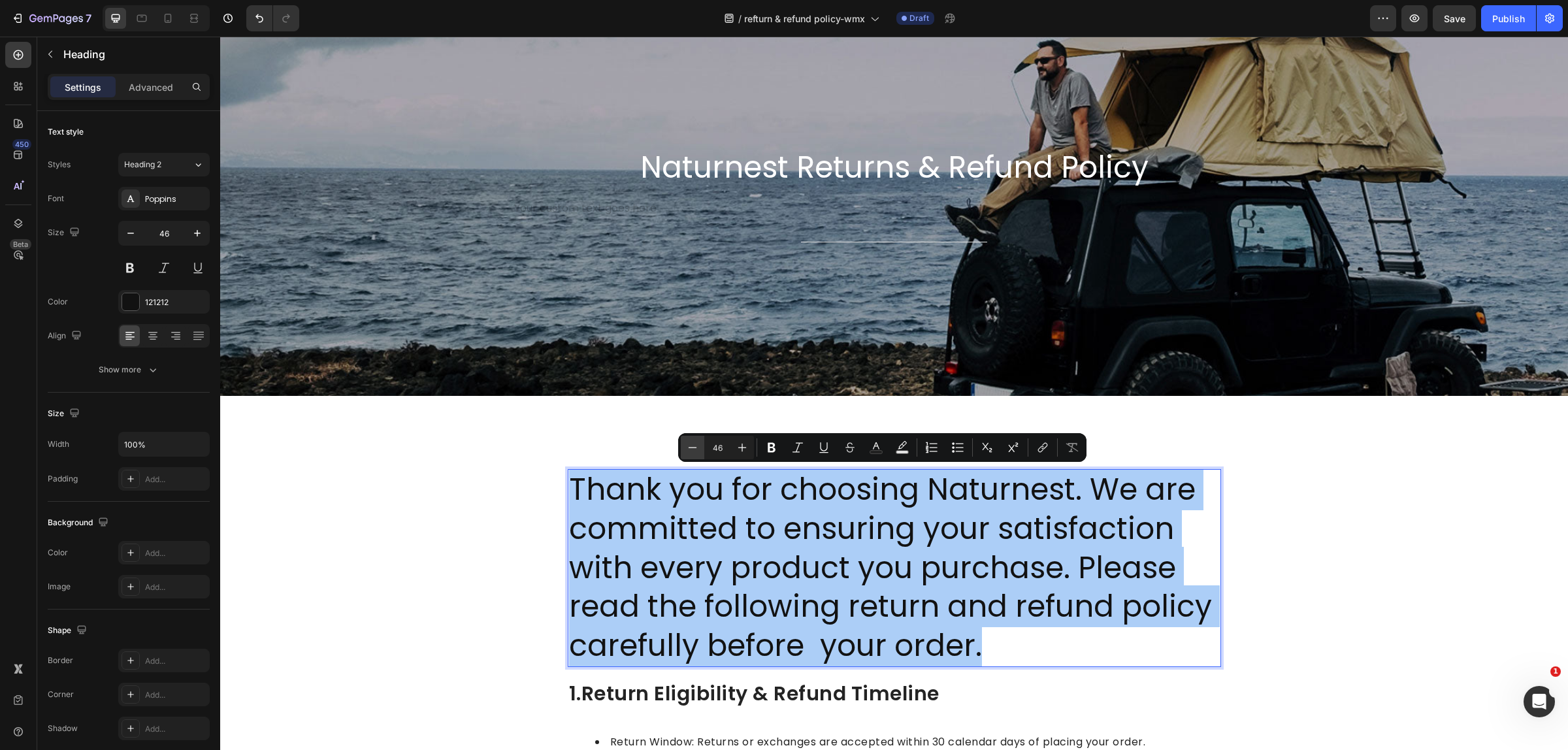
click at [694, 451] on icon "Editor contextual toolbar" at bounding box center [692, 448] width 13 height 13
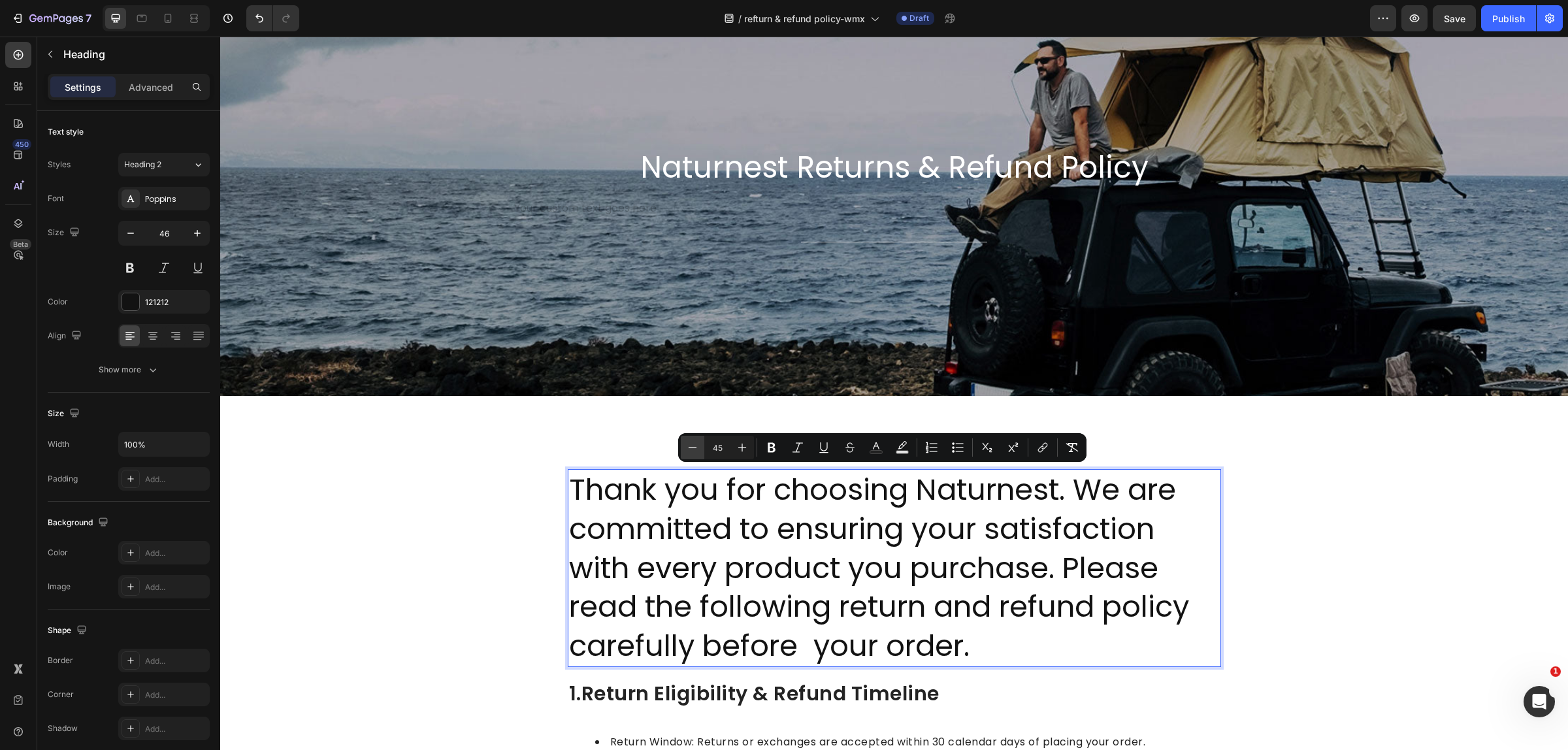
click at [694, 451] on icon "Editor contextual toolbar" at bounding box center [692, 448] width 13 height 13
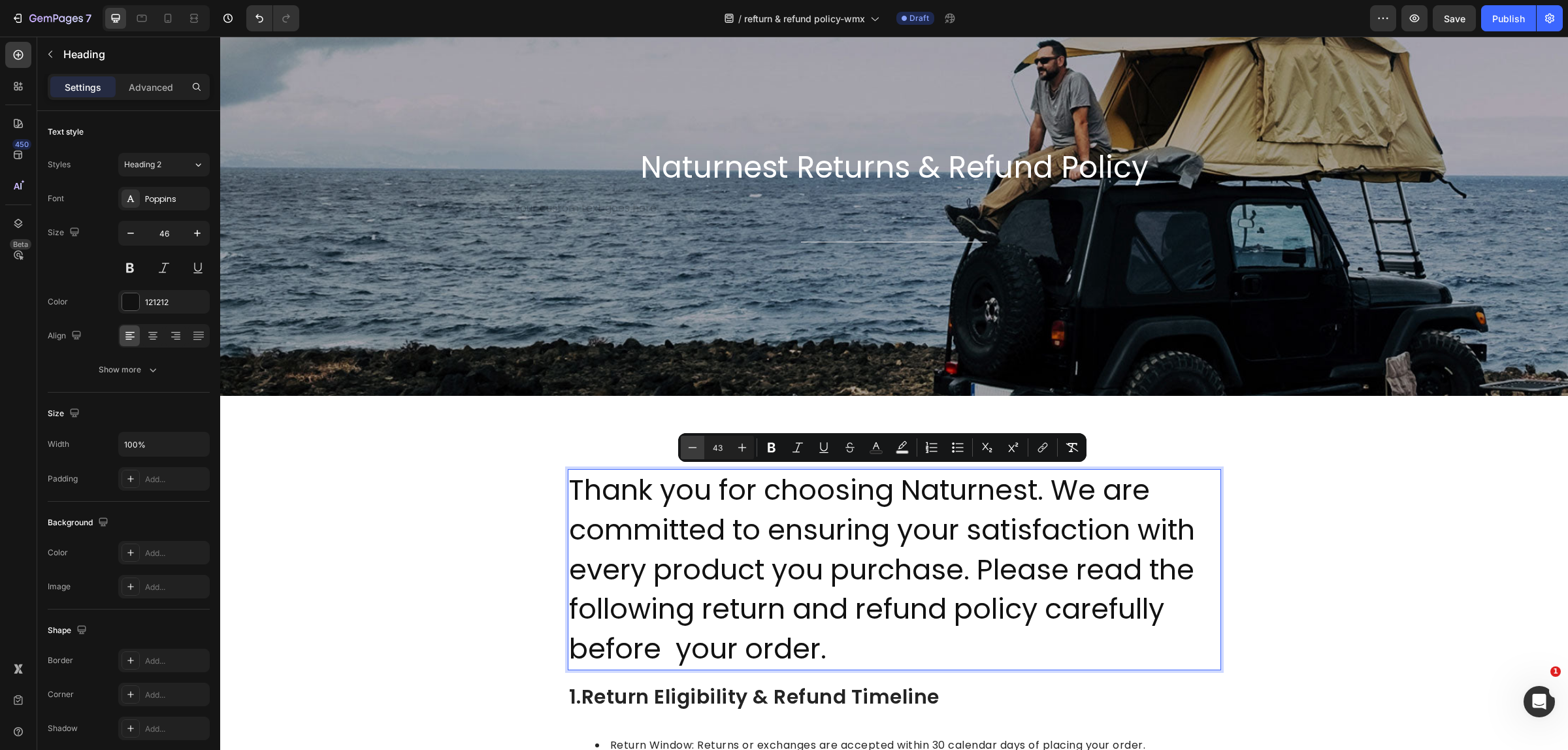
click at [694, 451] on icon "Editor contextual toolbar" at bounding box center [692, 448] width 13 height 13
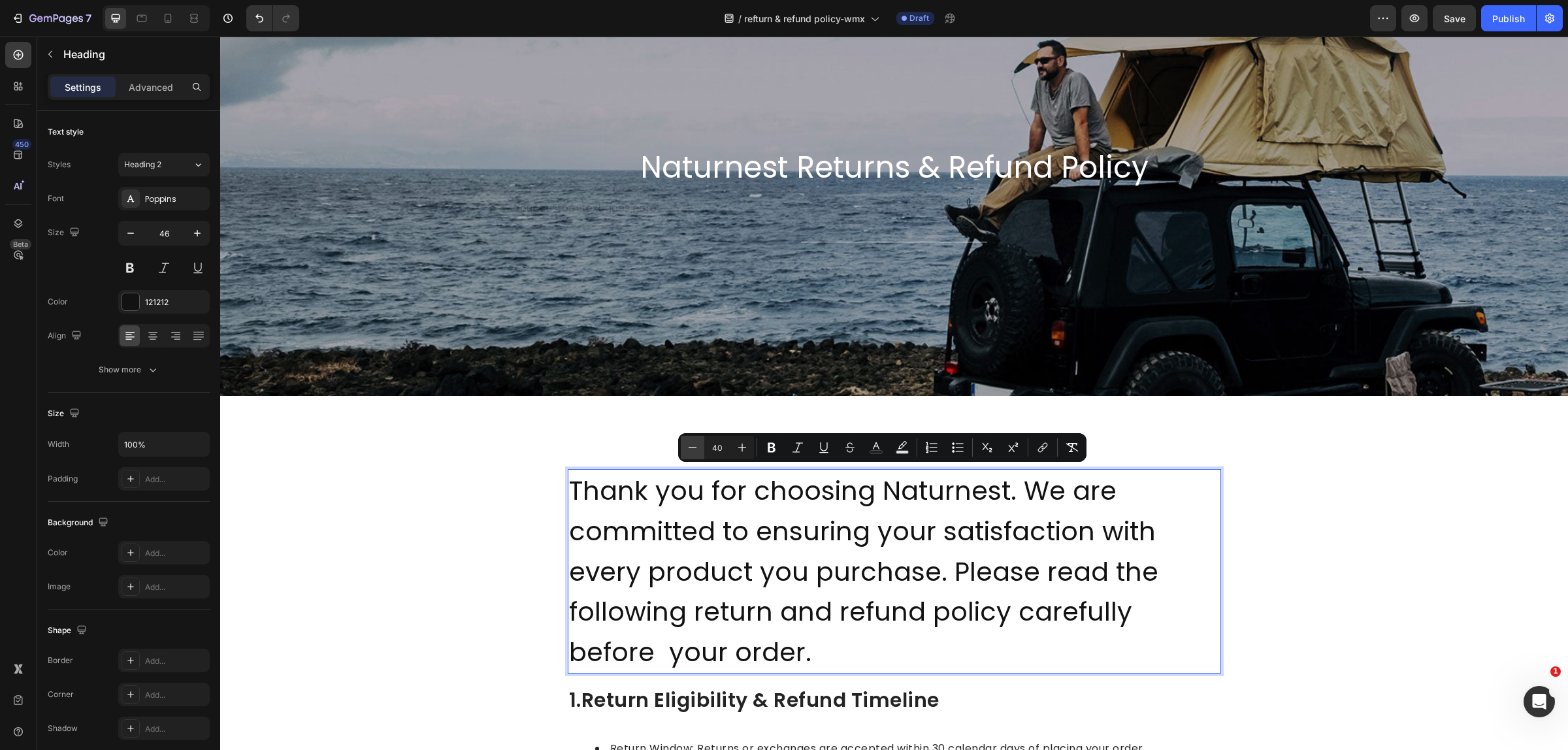
click at [694, 451] on icon "Editor contextual toolbar" at bounding box center [692, 448] width 13 height 13
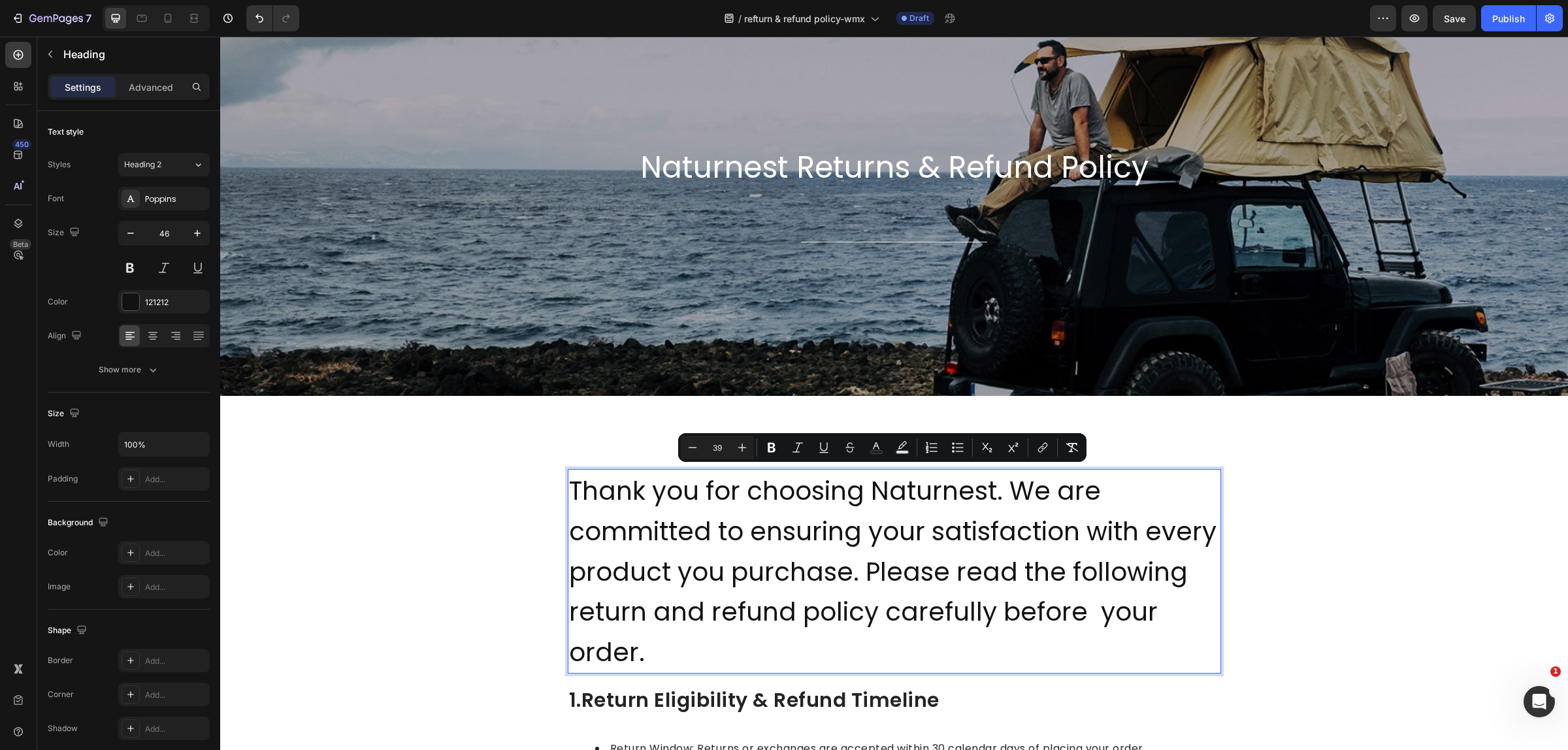
drag, startPoint x: 726, startPoint y: 443, endPoint x: 712, endPoint y: 448, distance: 14.9
click at [712, 448] on input "39" at bounding box center [718, 448] width 26 height 16
type input "20"
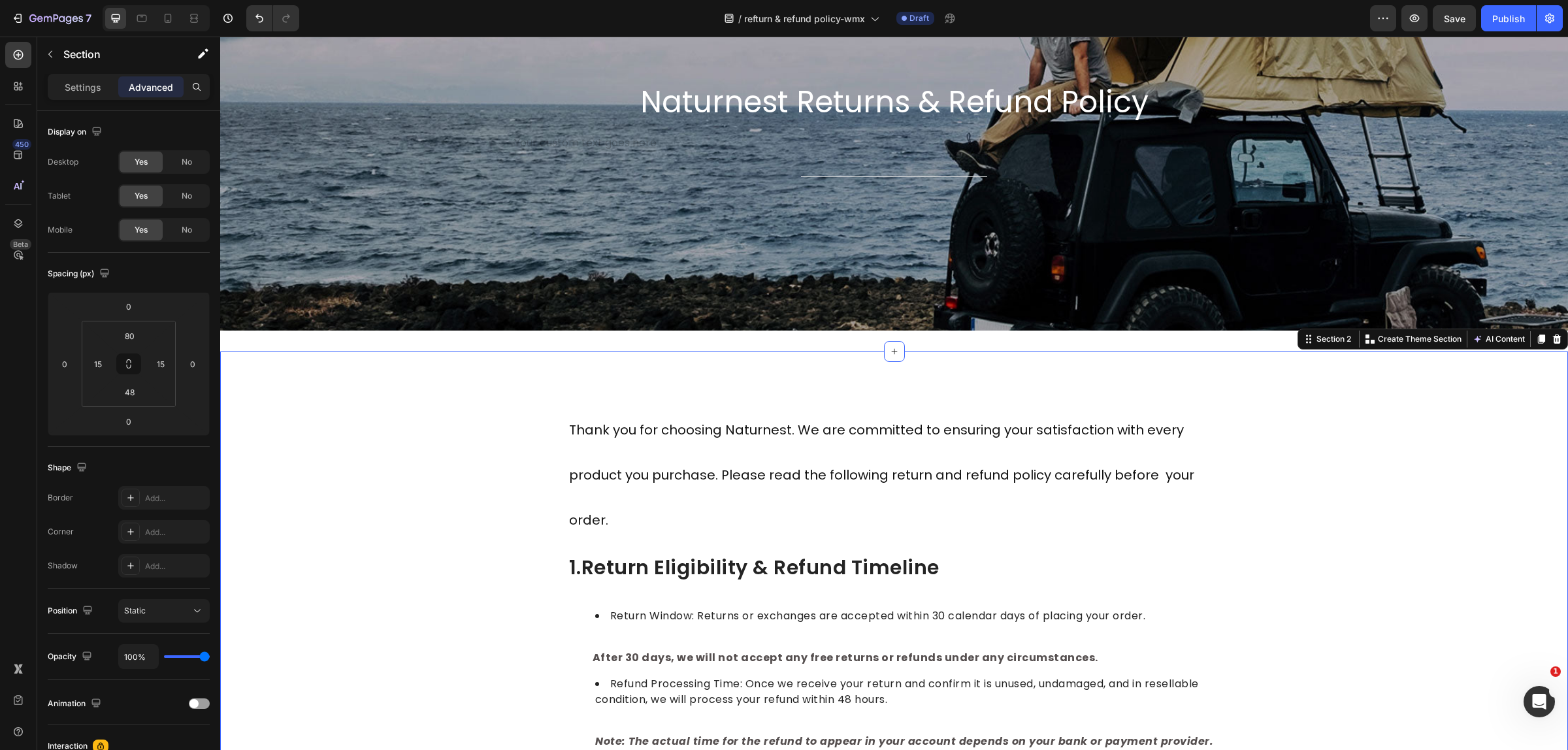
scroll to position [244, 0]
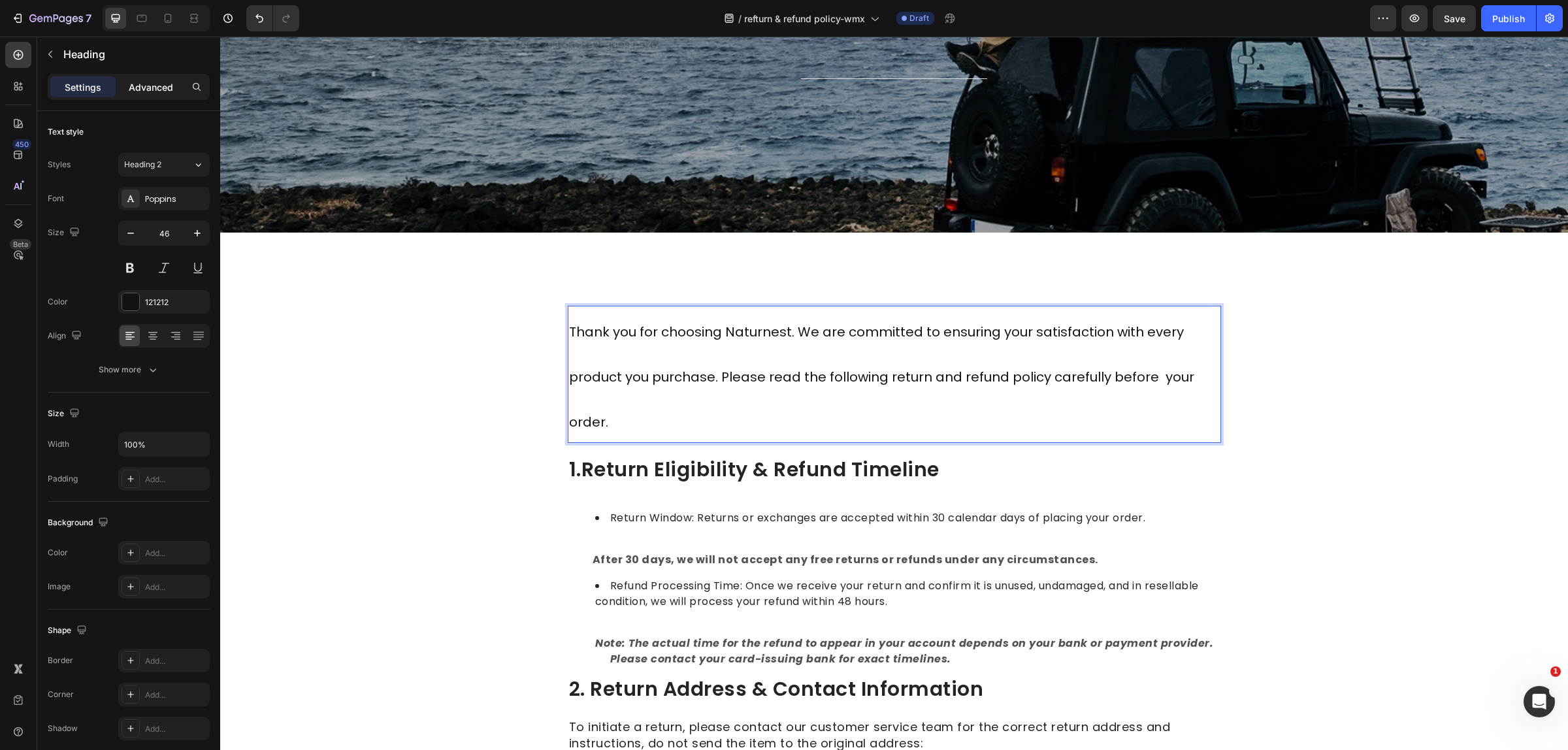
click at [149, 89] on p "Advanced" at bounding box center [150, 87] width 44 height 14
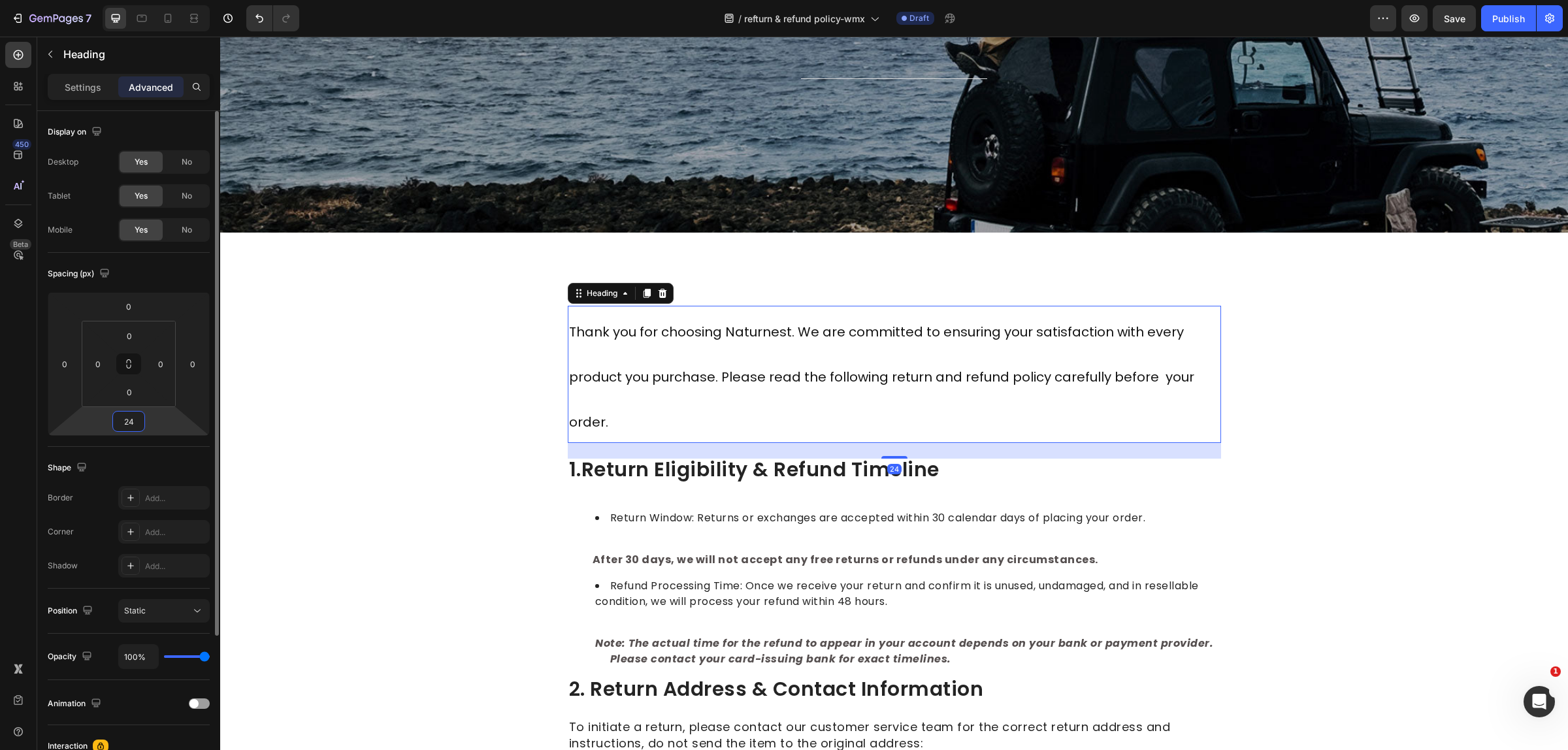
drag, startPoint x: 135, startPoint y: 426, endPoint x: 127, endPoint y: 429, distance: 8.5
click at [127, 429] on input "24" at bounding box center [129, 421] width 26 height 19
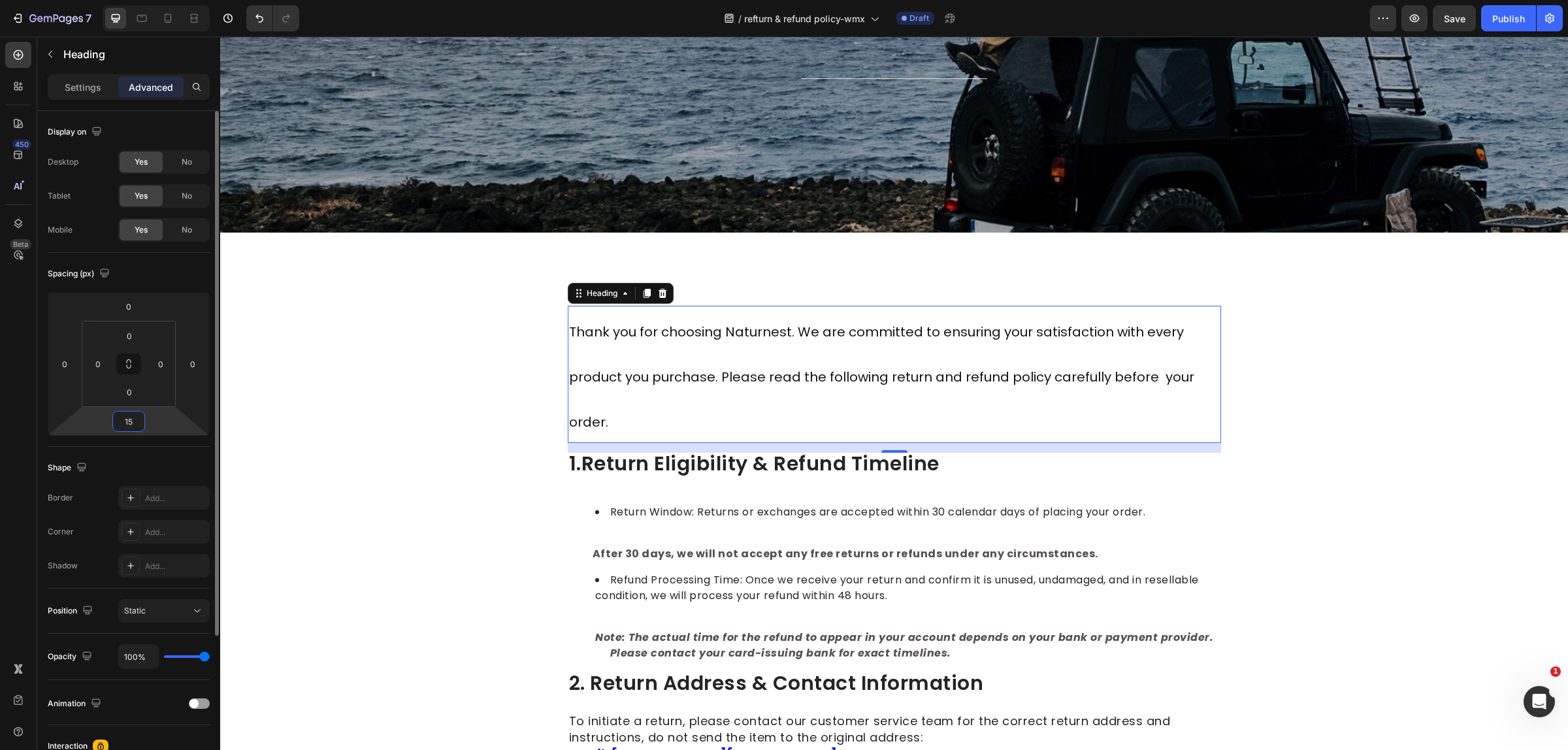
type input "1"
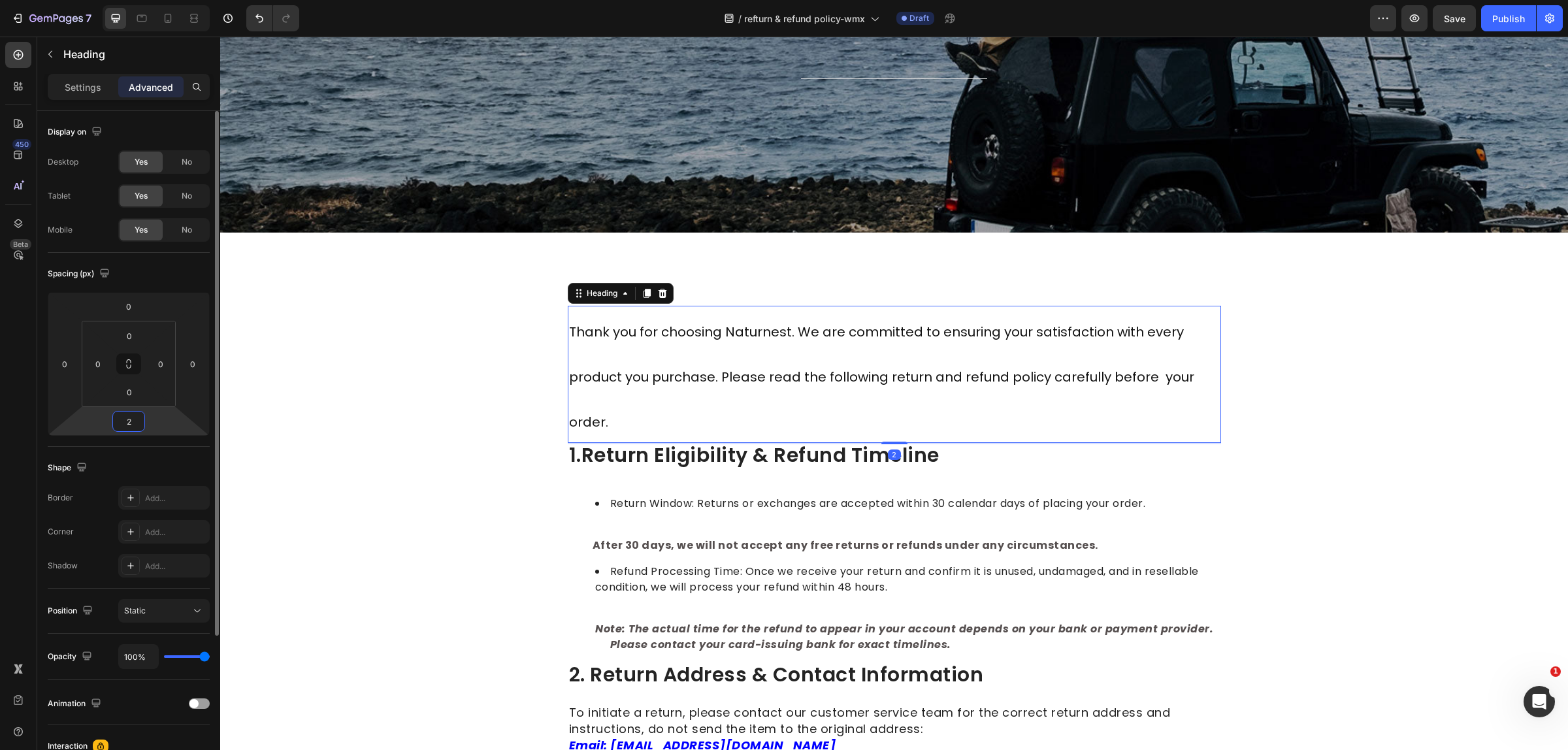
type input "24"
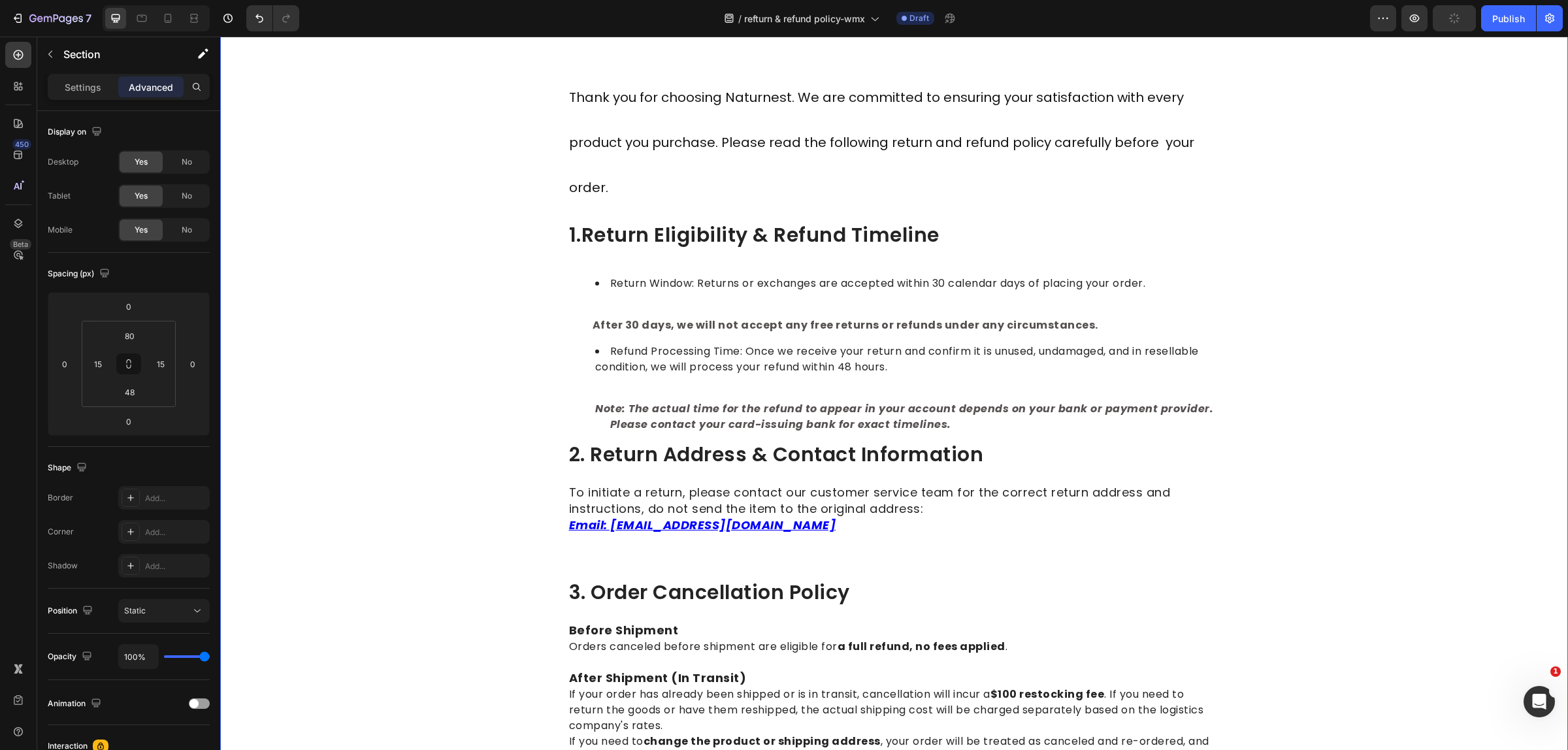
scroll to position [571, 0]
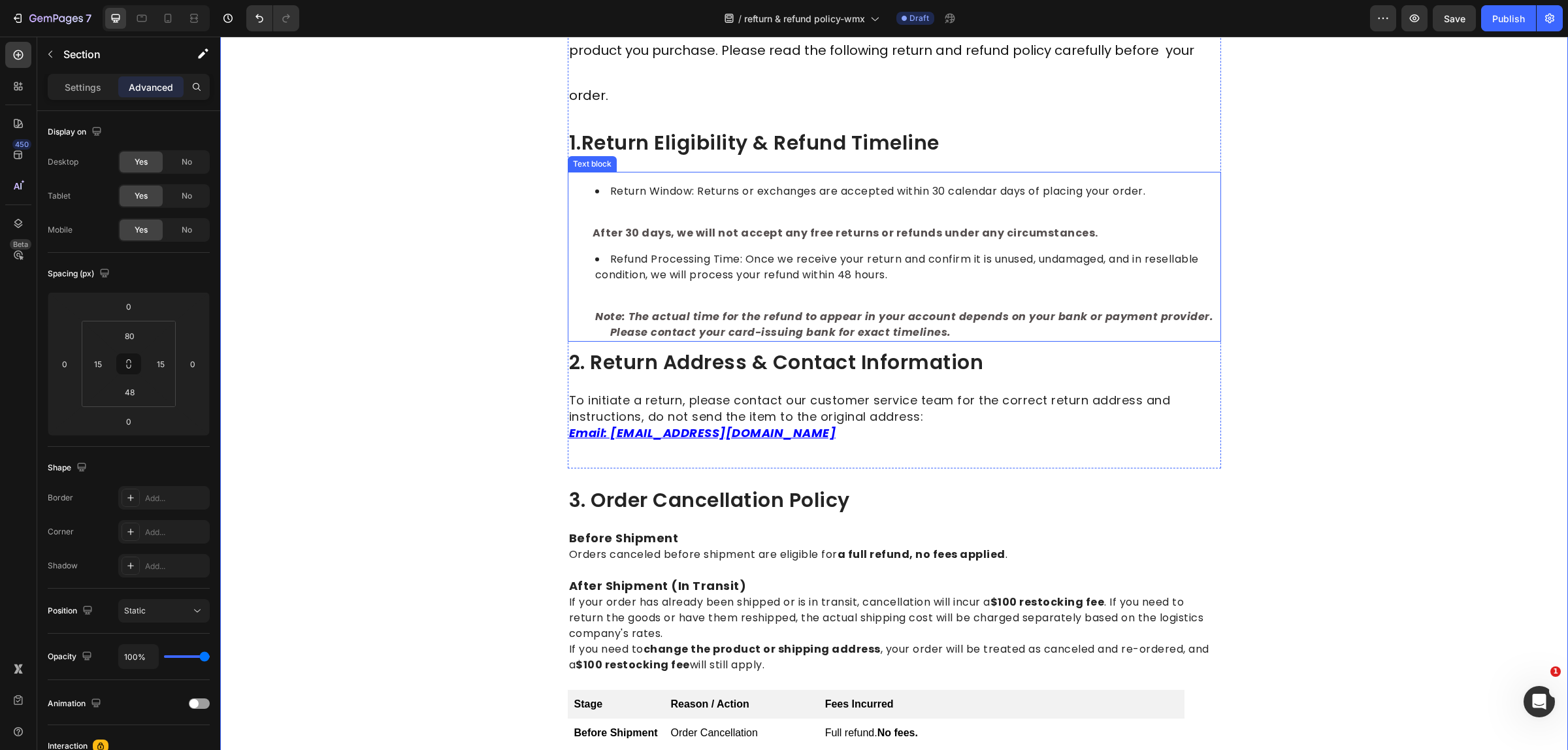
click at [715, 324] on strong "Note: The actual time for the refund to appear in your account depends on your …" at bounding box center [894, 324] width 651 height 30
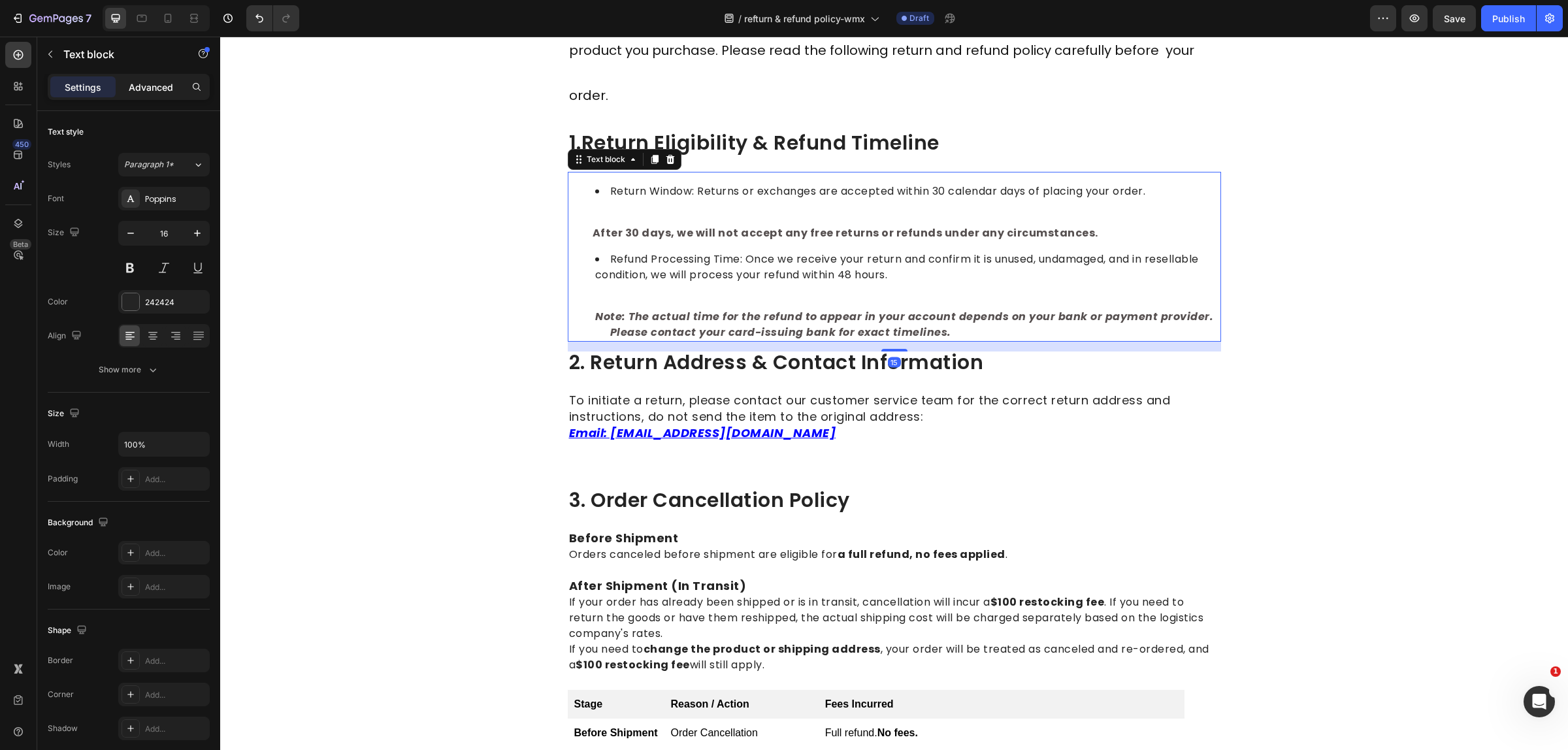
click at [149, 91] on p "Advanced" at bounding box center [150, 87] width 44 height 14
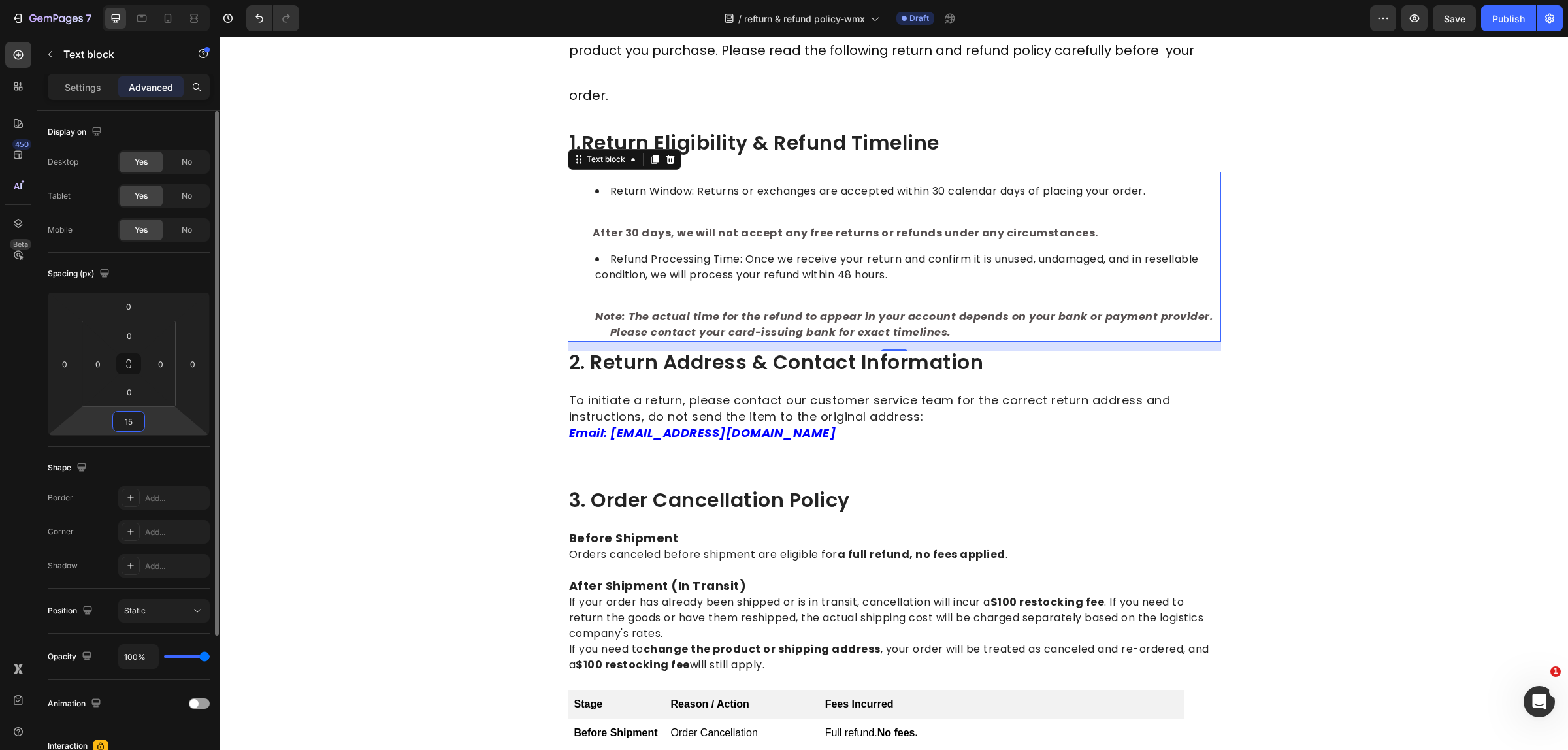
click at [132, 423] on input "15" at bounding box center [129, 421] width 26 height 19
type input "24"
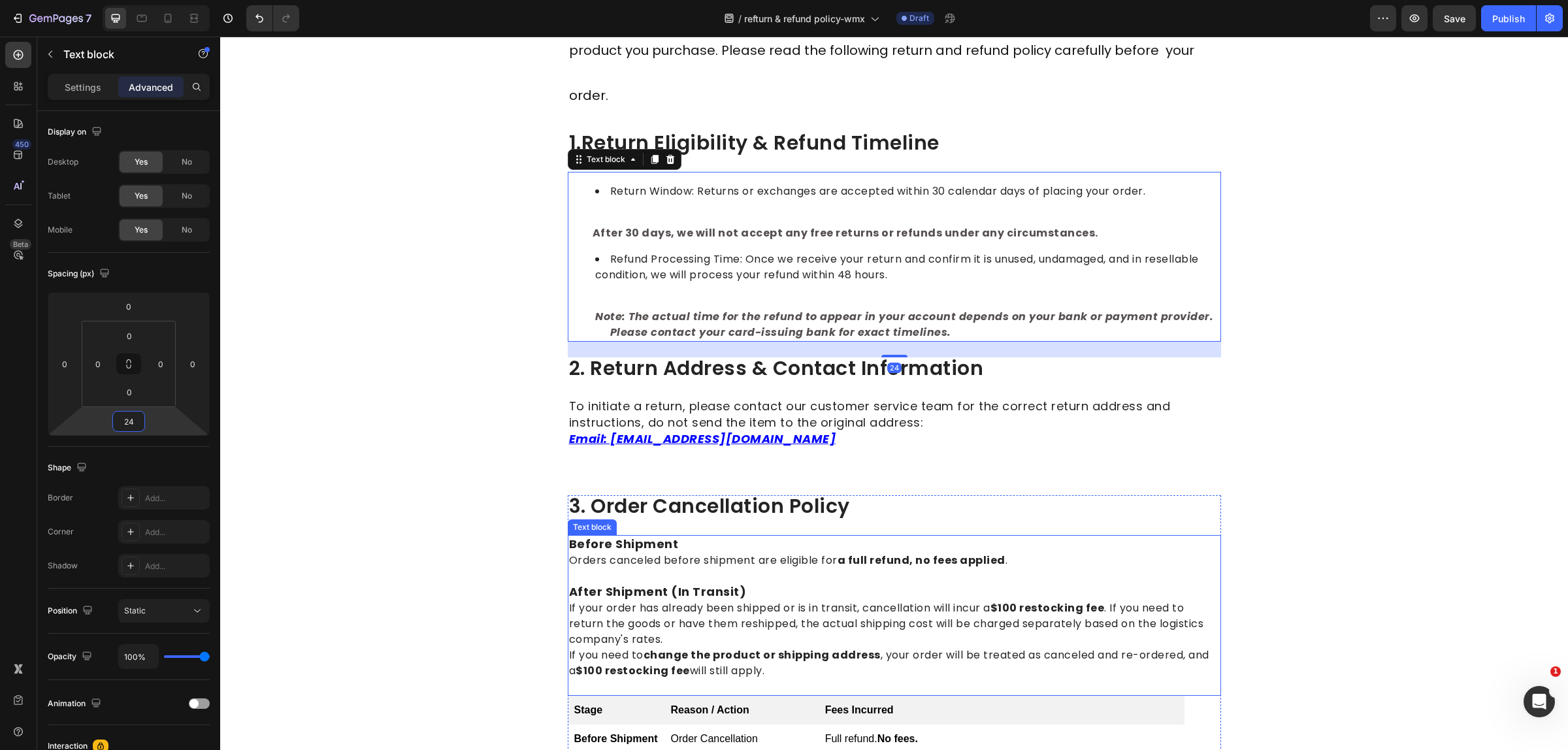
click at [1067, 459] on p at bounding box center [894, 455] width 651 height 16
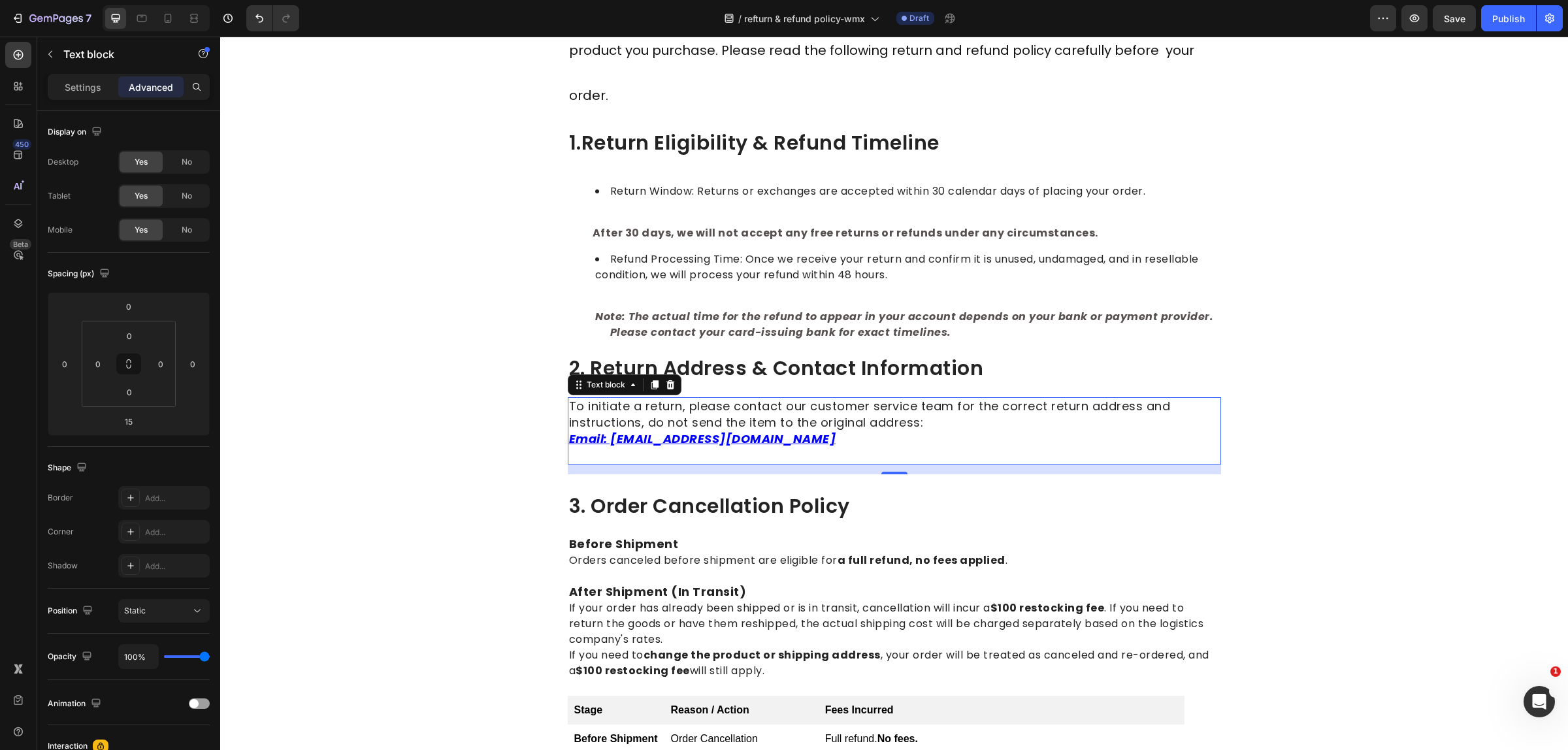
click at [724, 465] on div "15" at bounding box center [894, 469] width 653 height 10
click at [126, 429] on input "15" at bounding box center [129, 421] width 26 height 19
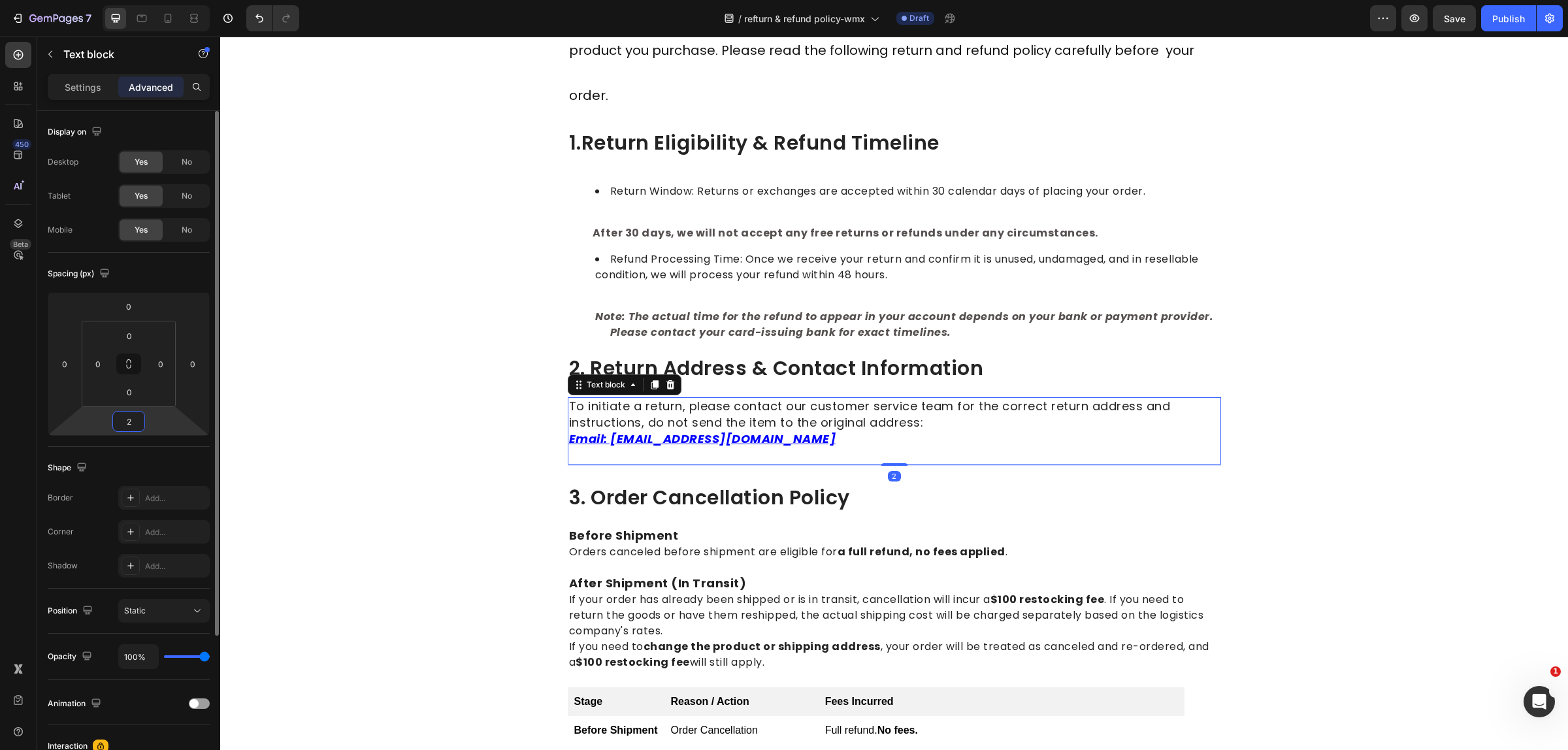
type input "24"
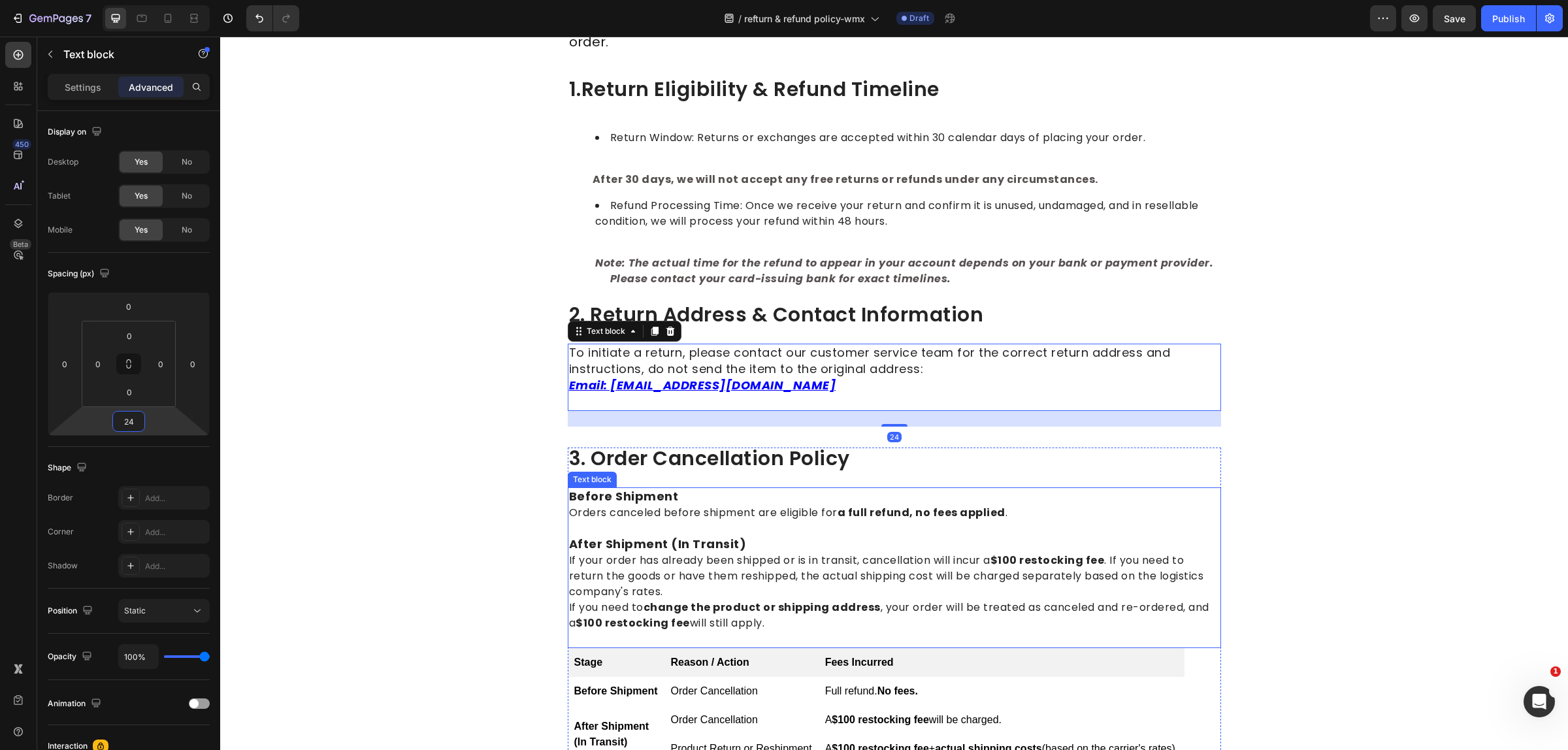
scroll to position [652, 0]
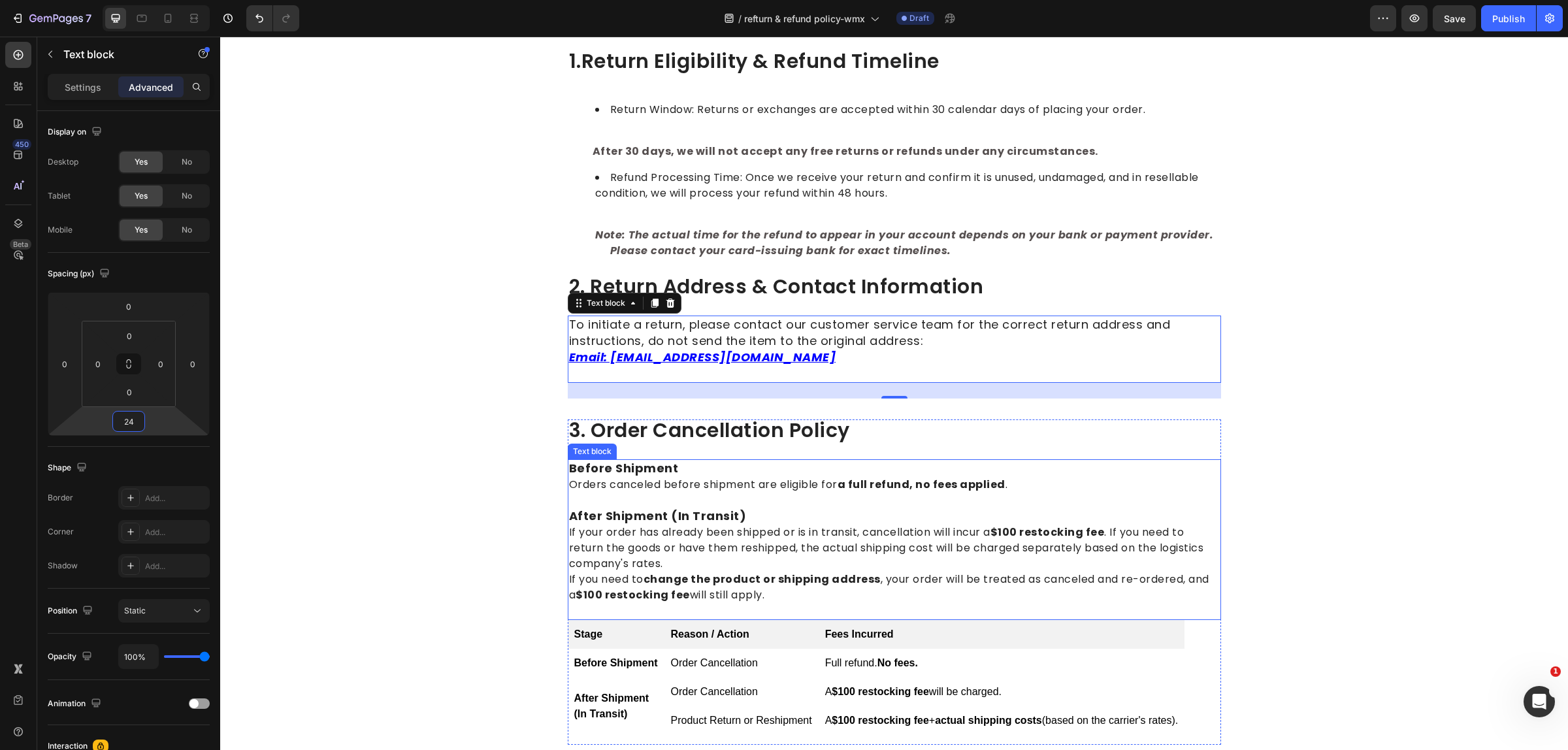
click at [748, 557] on p "If your order has already been shipped or is in transit, cancellation will incu…" at bounding box center [894, 548] width 651 height 47
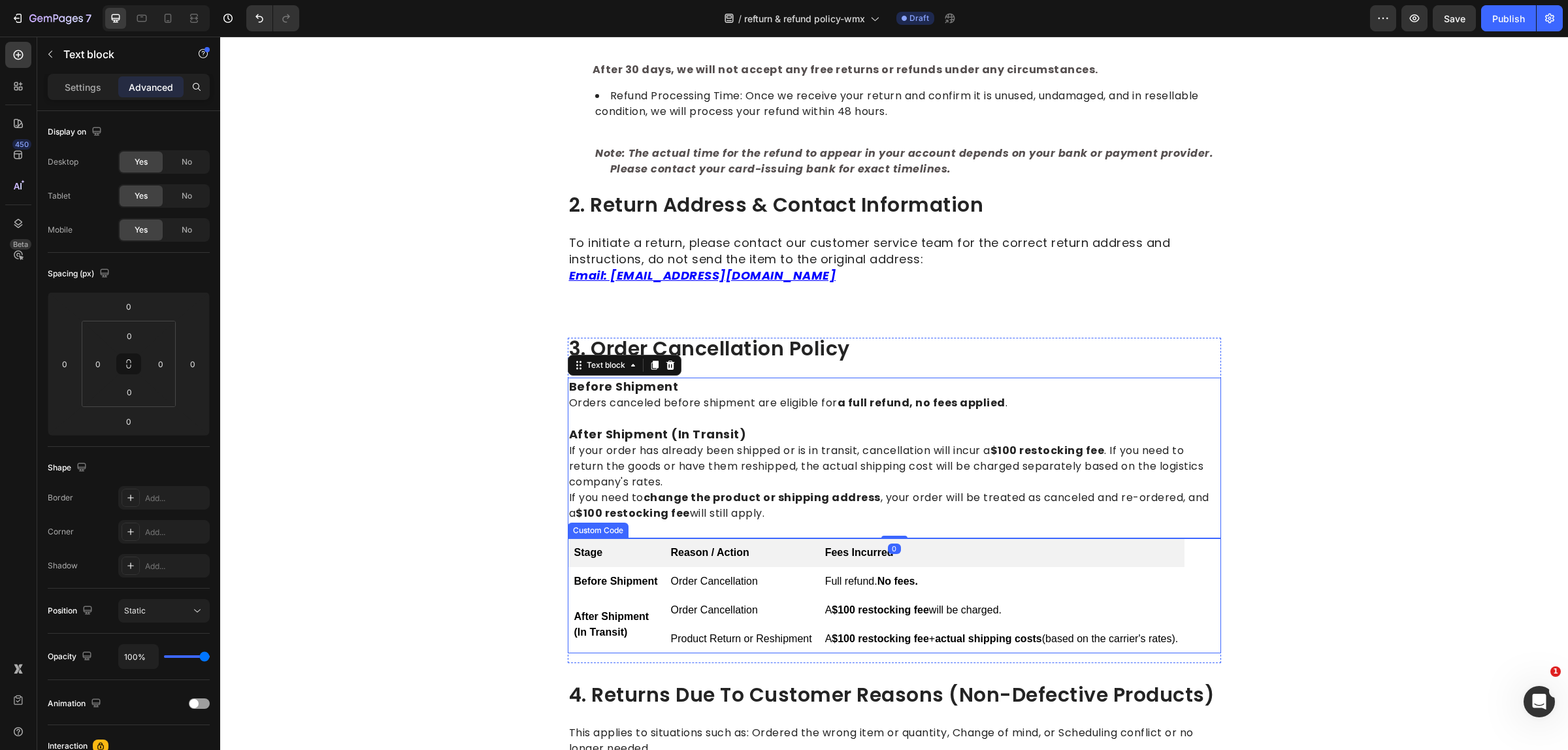
scroll to position [815, 0]
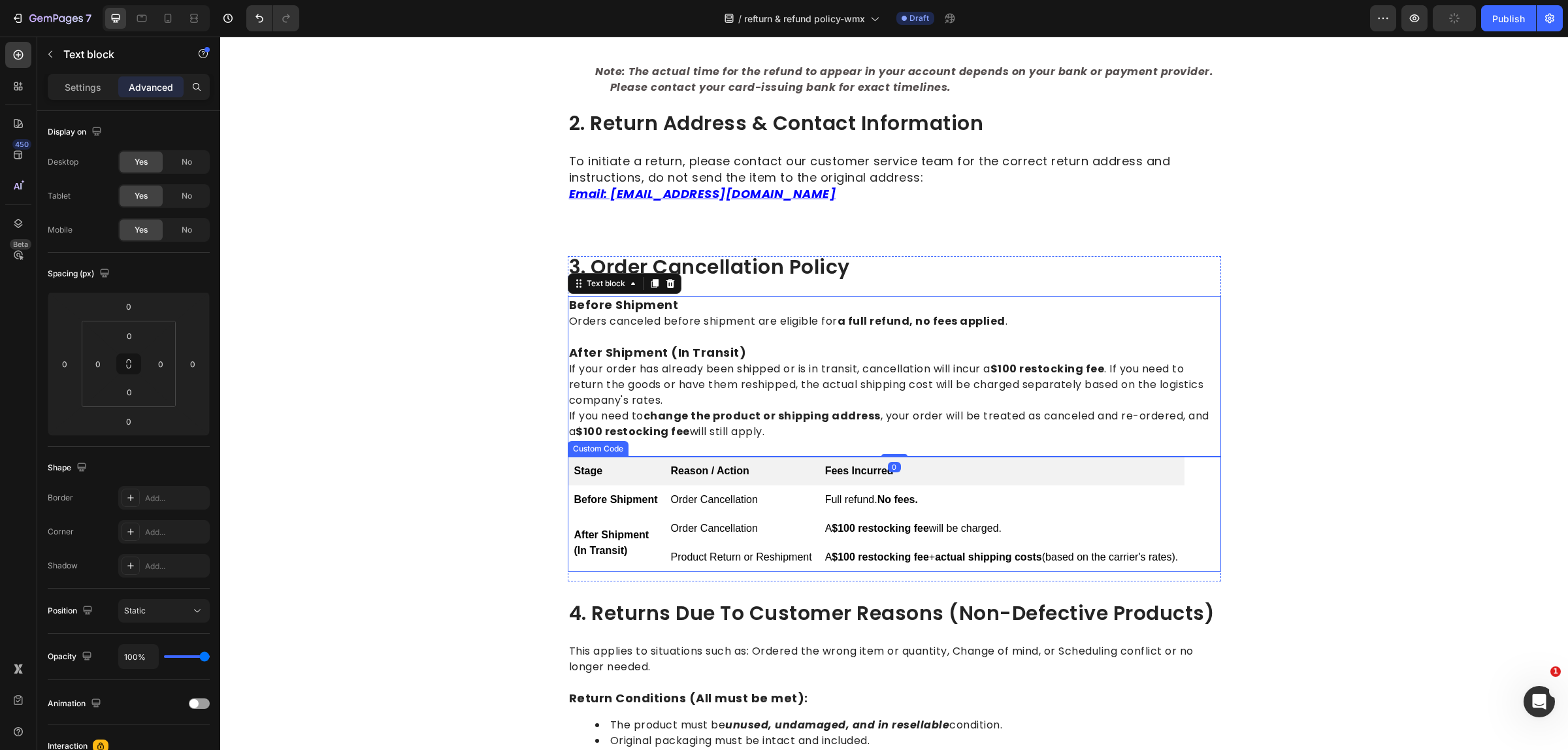
click at [777, 543] on td "Product Return or Reshipment" at bounding box center [741, 557] width 154 height 29
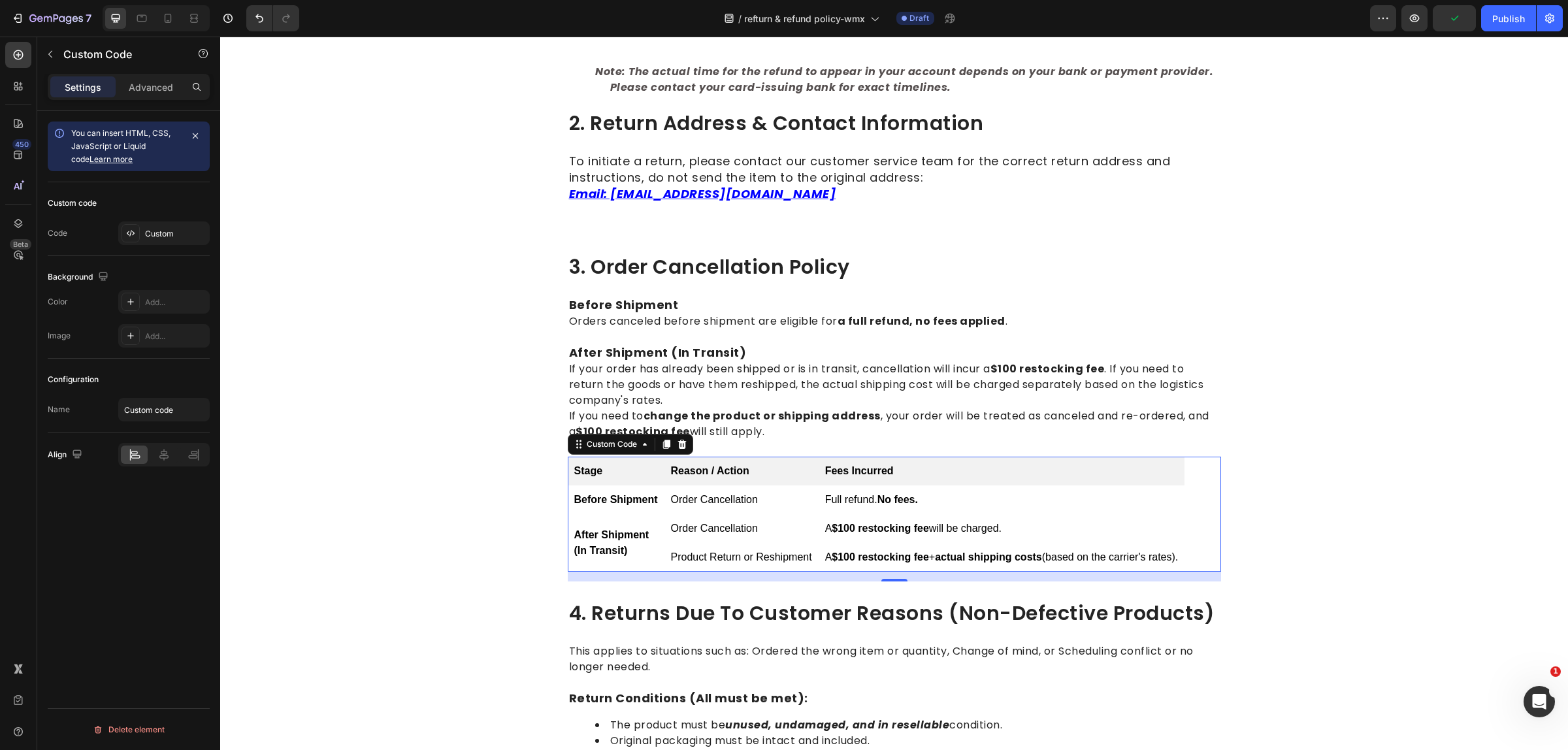
click at [856, 571] on div "15" at bounding box center [894, 576] width 653 height 10
click at [157, 90] on p "Advanced" at bounding box center [150, 87] width 44 height 14
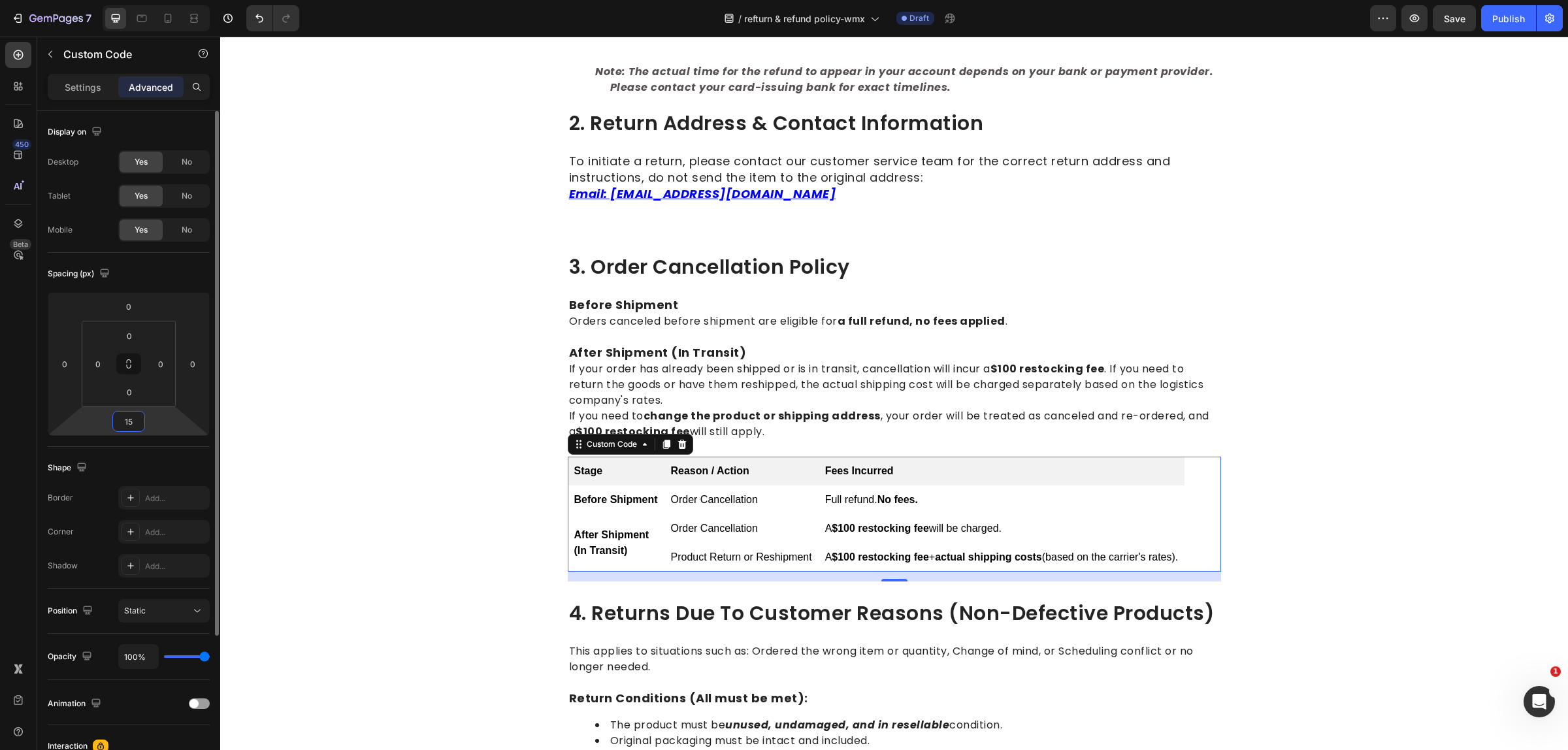
click at [134, 422] on input "15" at bounding box center [129, 421] width 26 height 19
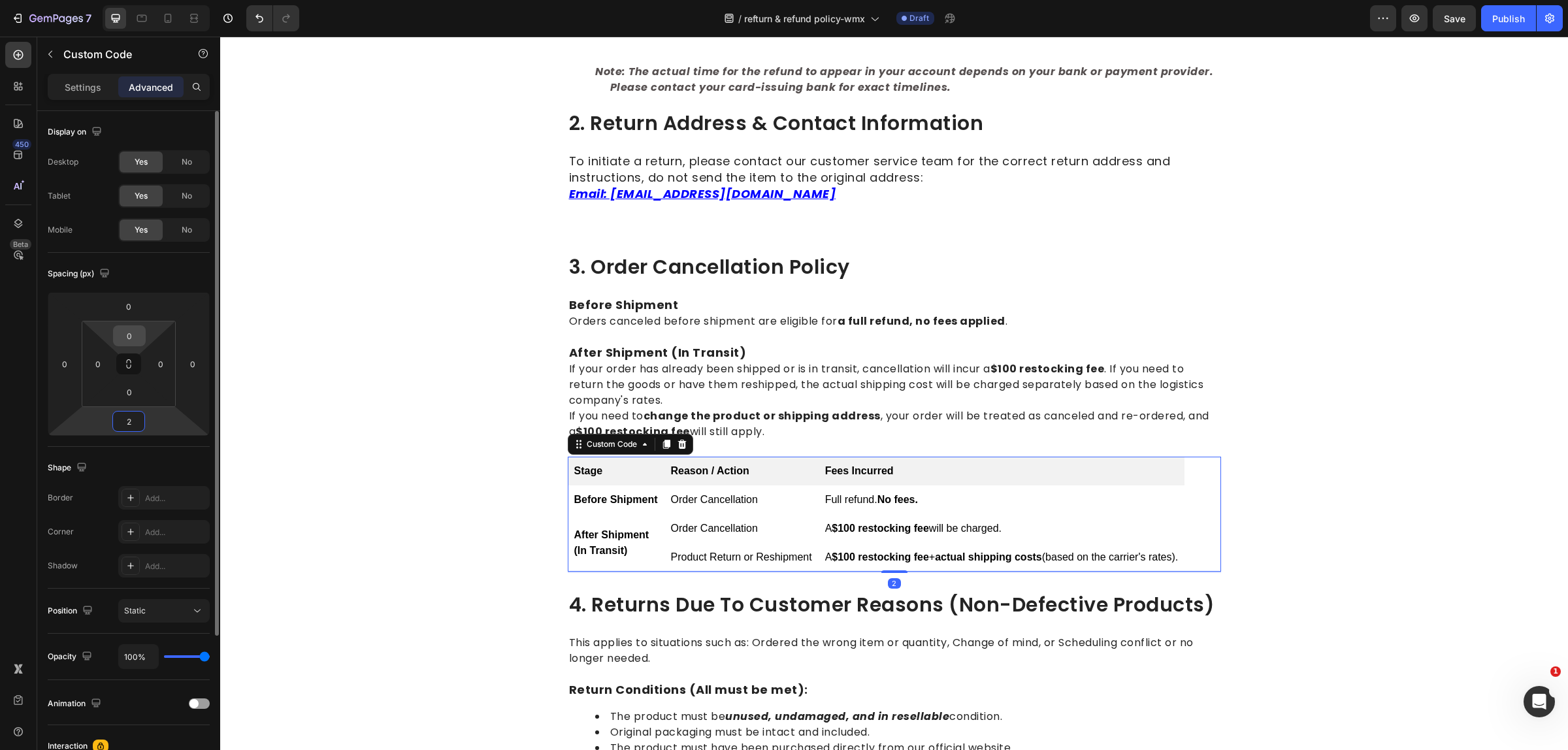
type input "24"
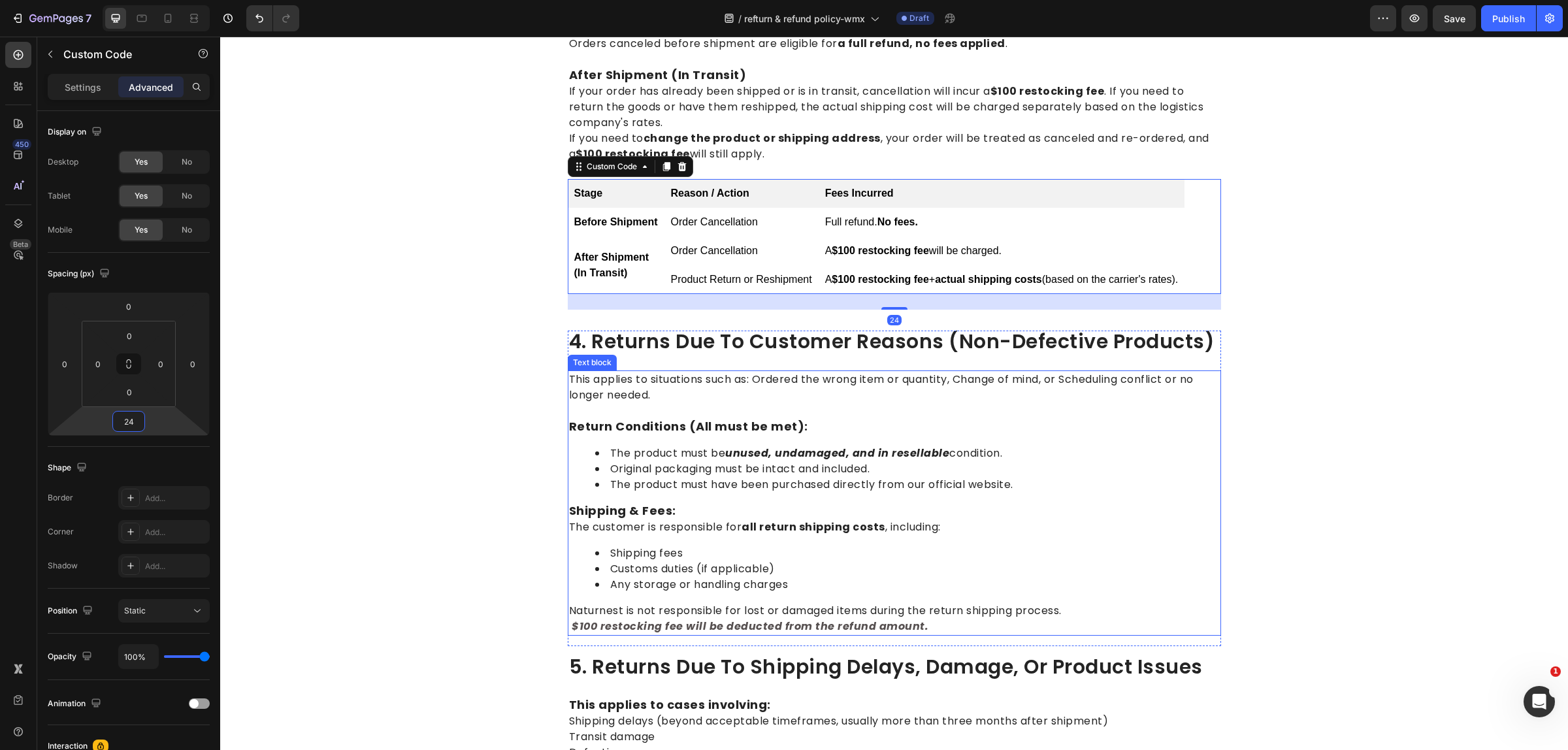
scroll to position [1142, 0]
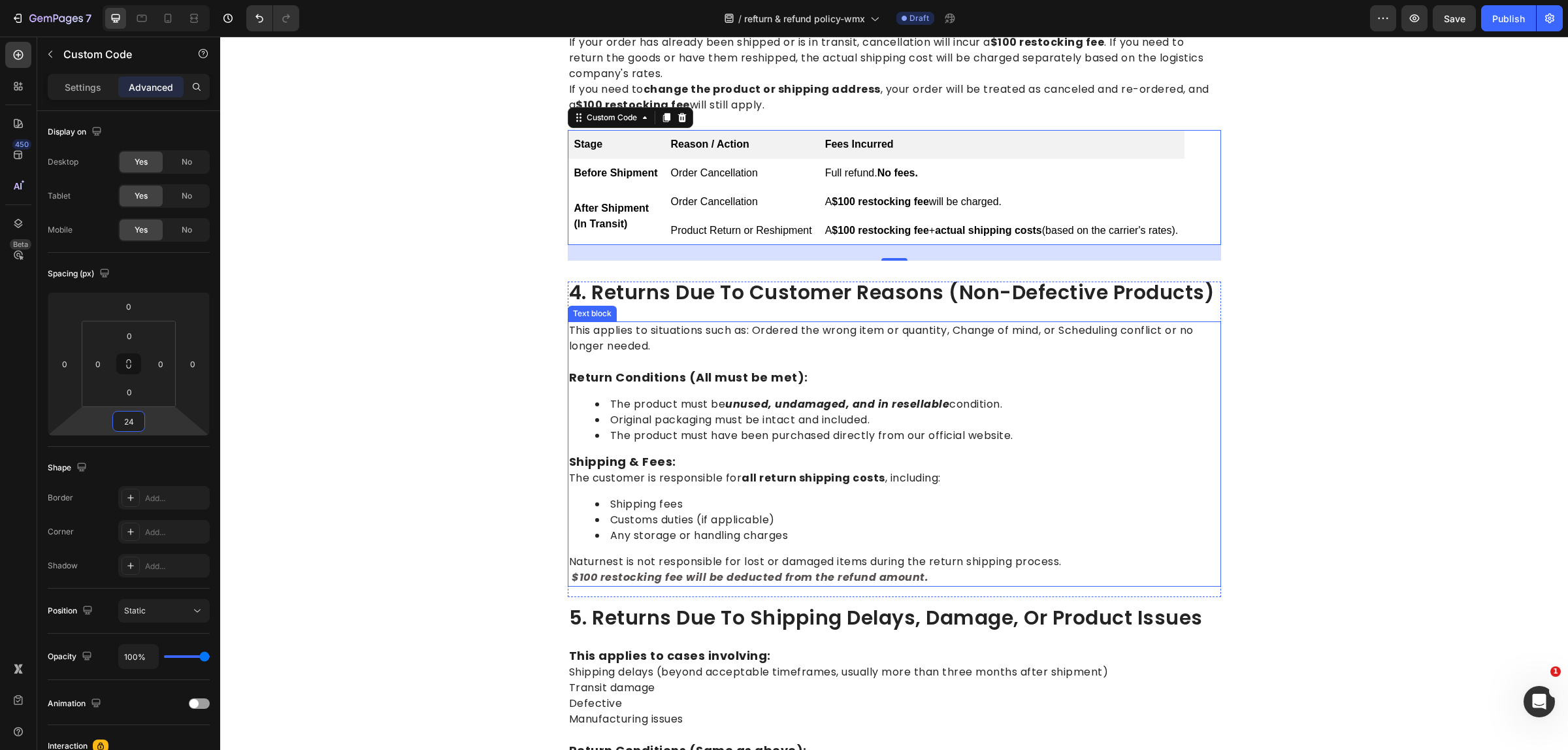
click at [798, 512] on li "Customs duties (if applicable)" at bounding box center [907, 520] width 624 height 16
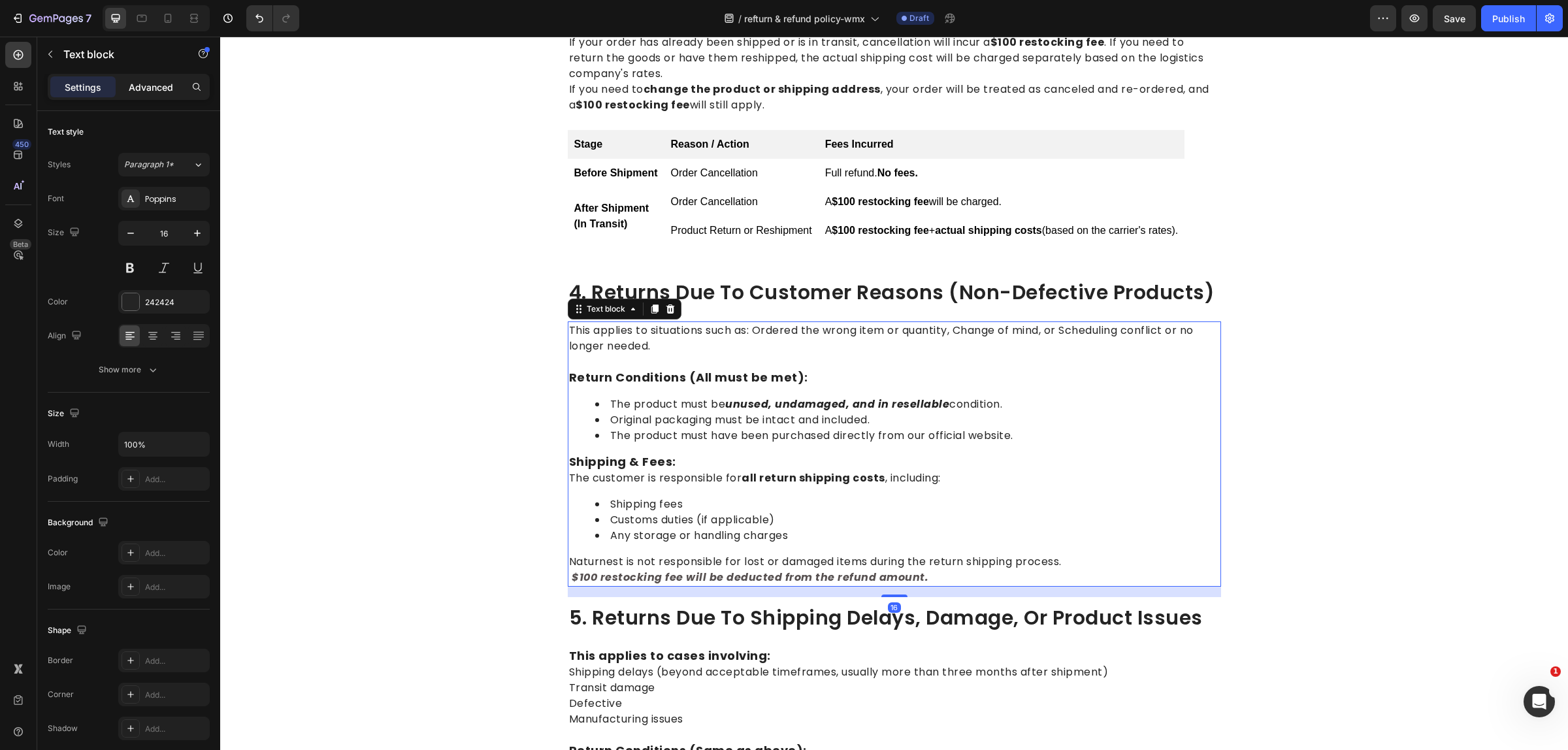
click at [158, 87] on p "Advanced" at bounding box center [150, 87] width 44 height 14
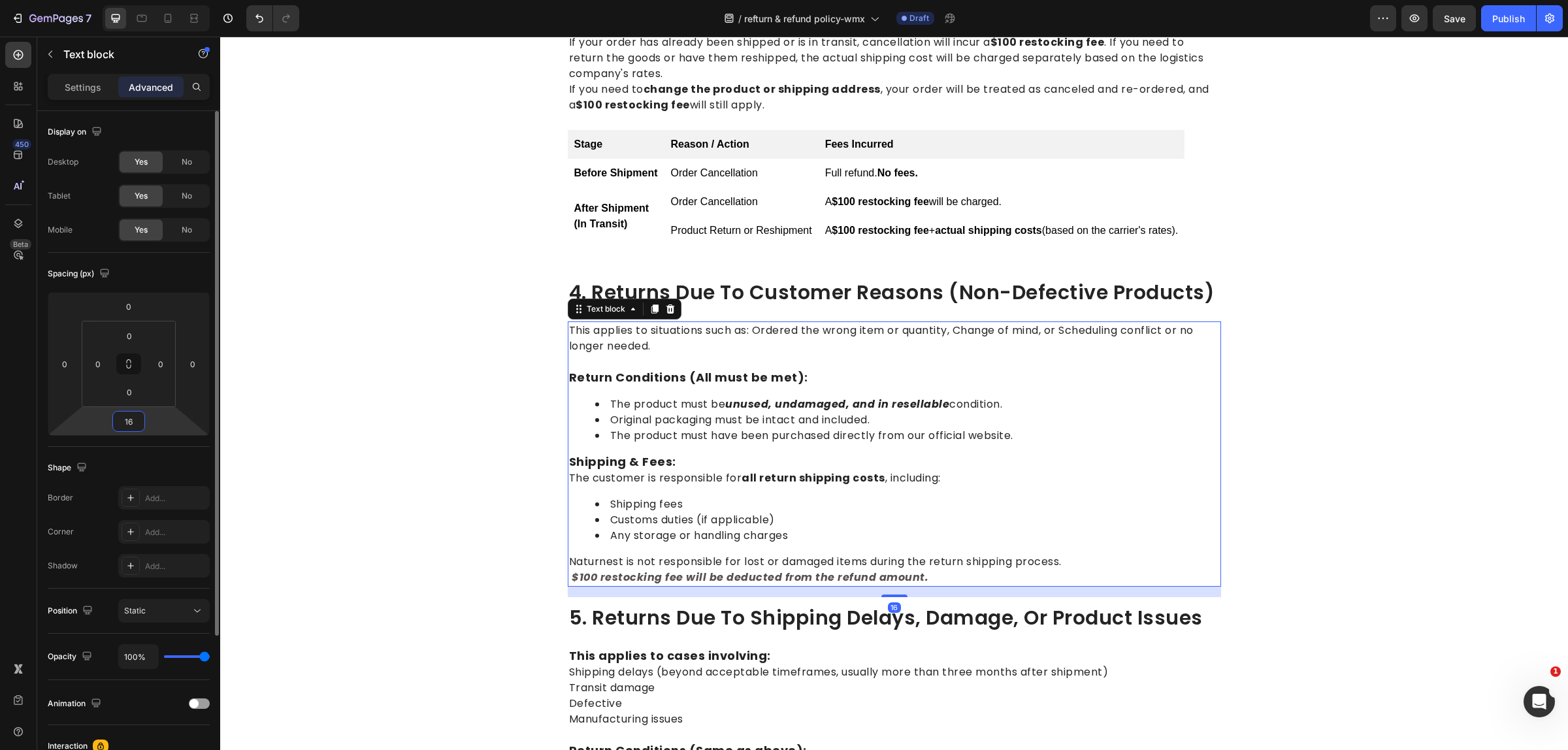
drag, startPoint x: 135, startPoint y: 426, endPoint x: 125, endPoint y: 428, distance: 10.2
click at [125, 428] on input "16" at bounding box center [129, 421] width 26 height 19
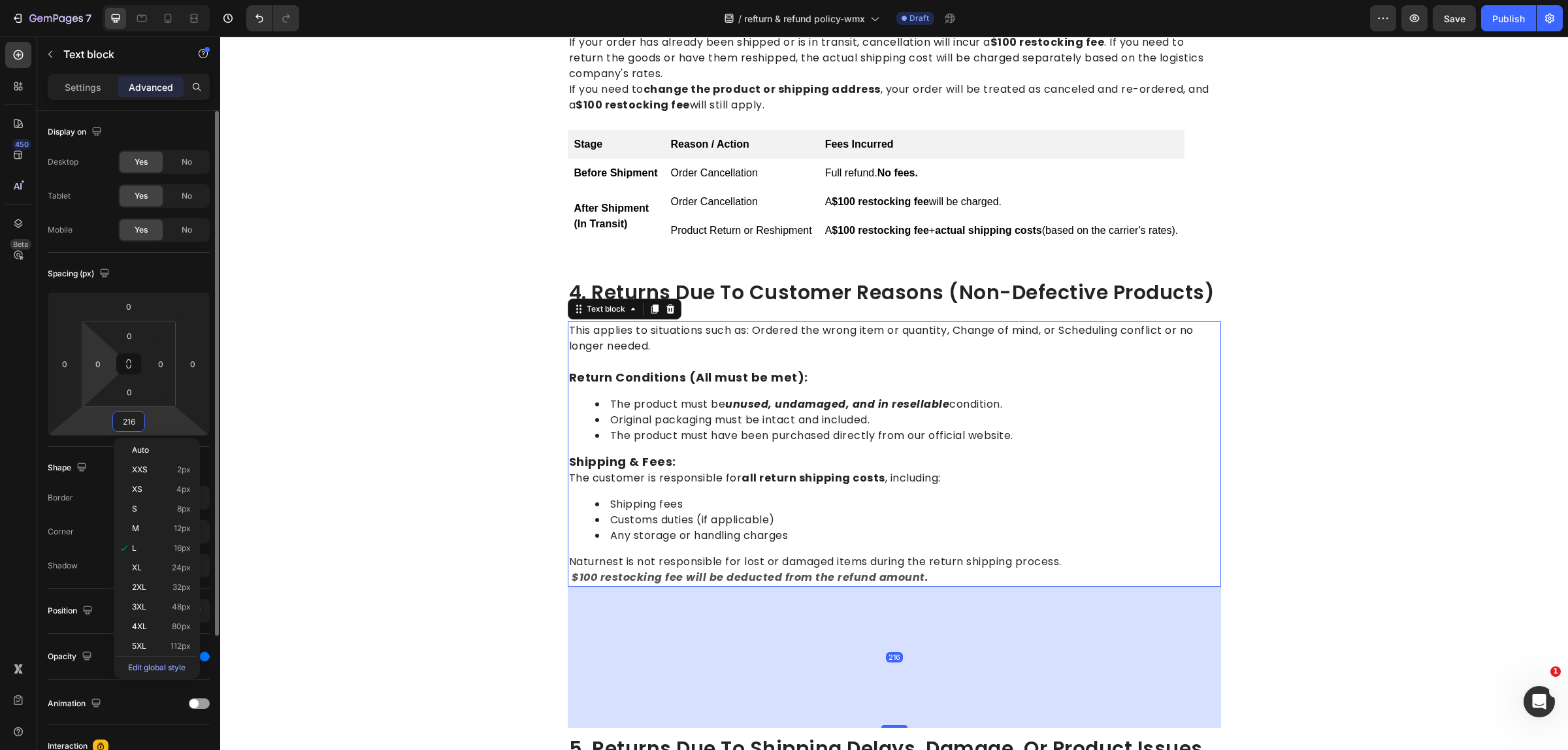
type input "2416"
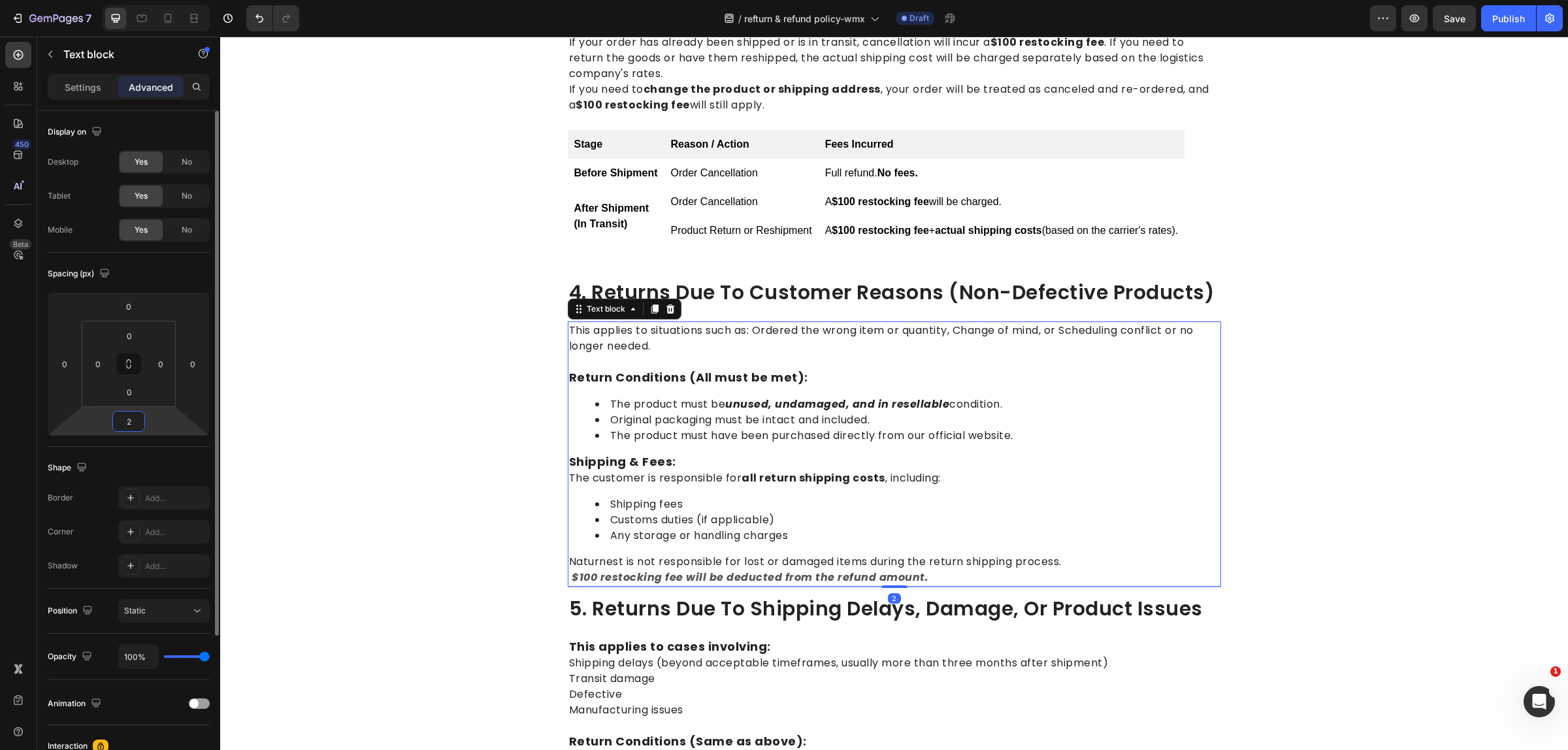
type input "24"
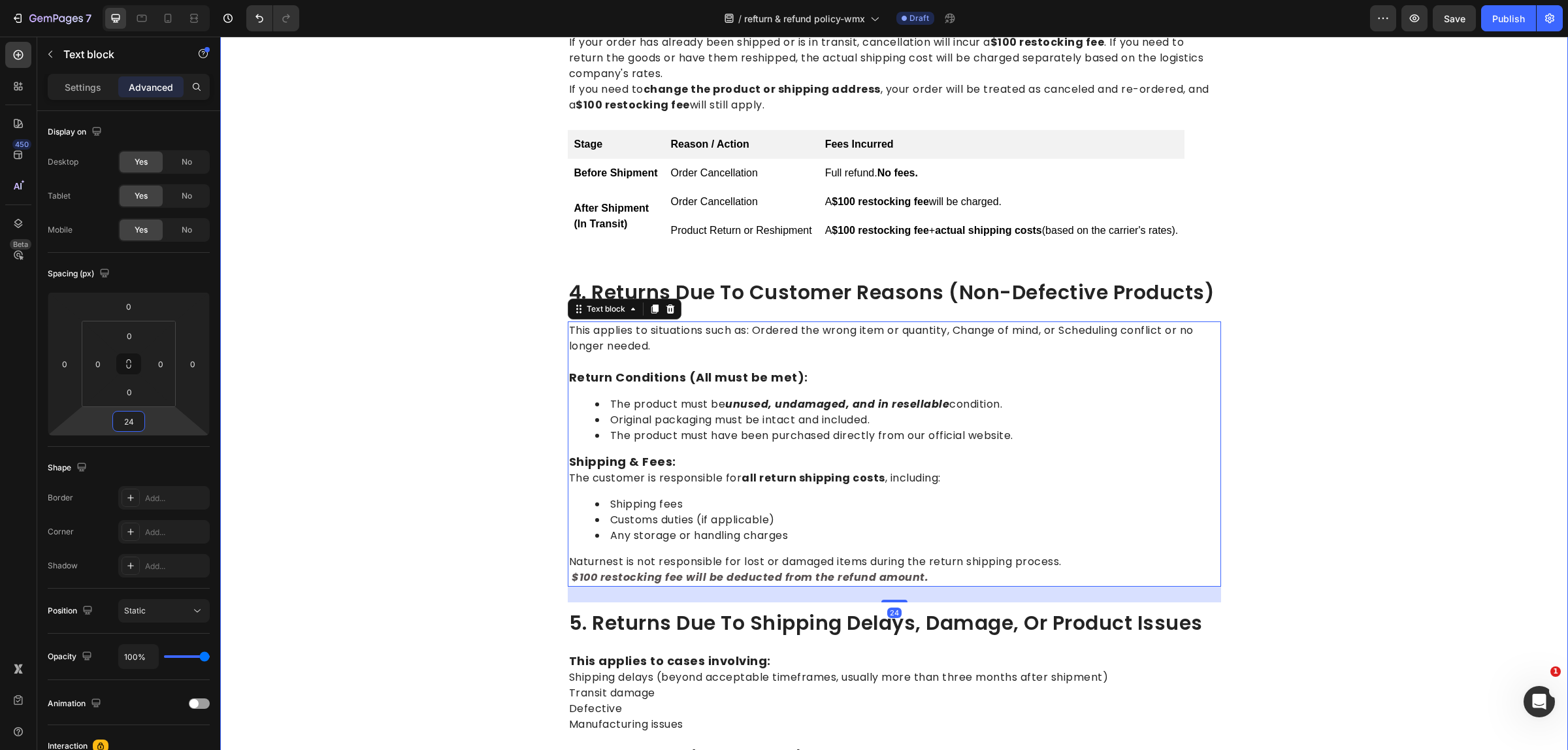
click at [1402, 486] on div "⁠⁠⁠⁠⁠⁠⁠ Thank you for choosing Naturnest. We are committed to ensuring your sat…" at bounding box center [894, 743] width 1328 height 2671
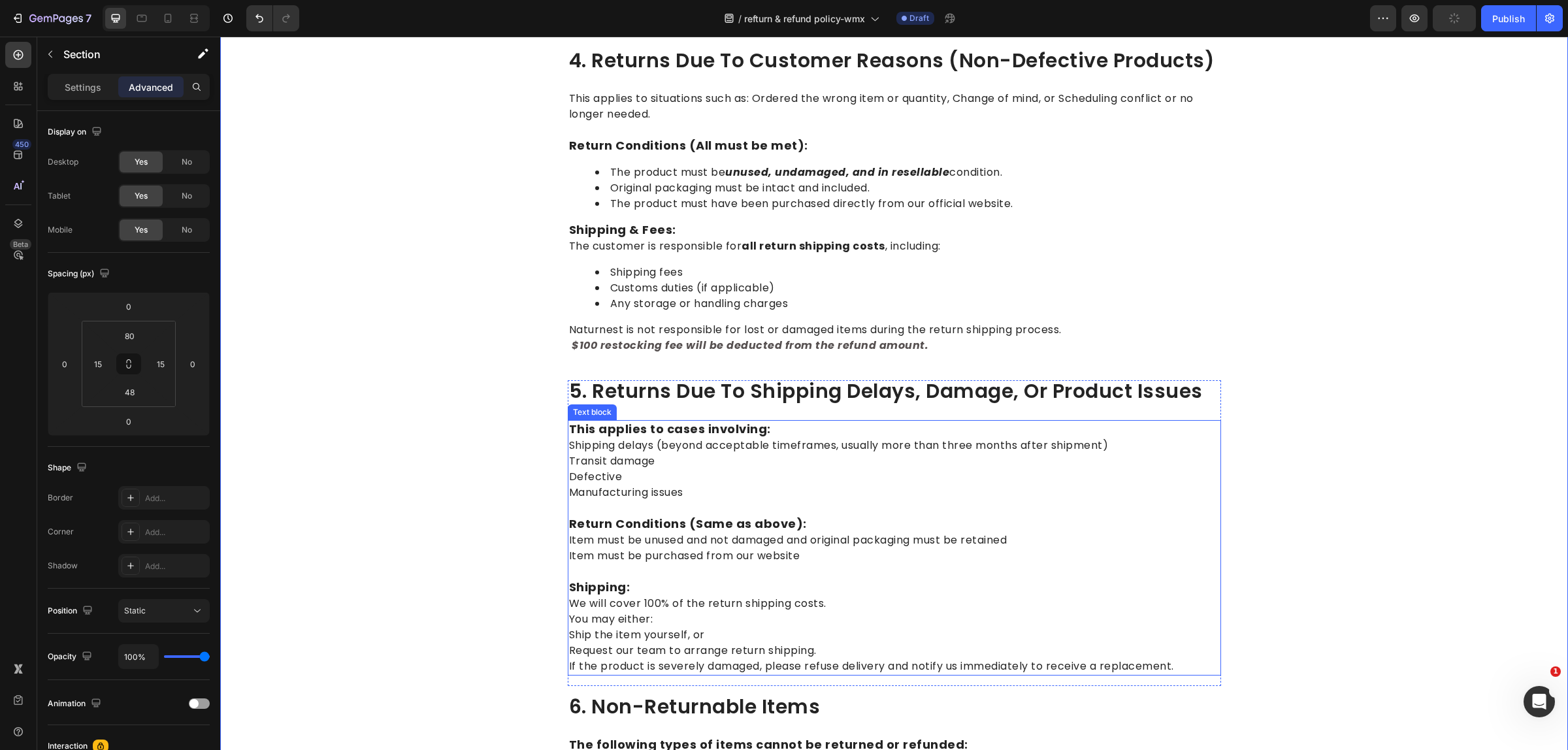
scroll to position [1469, 0]
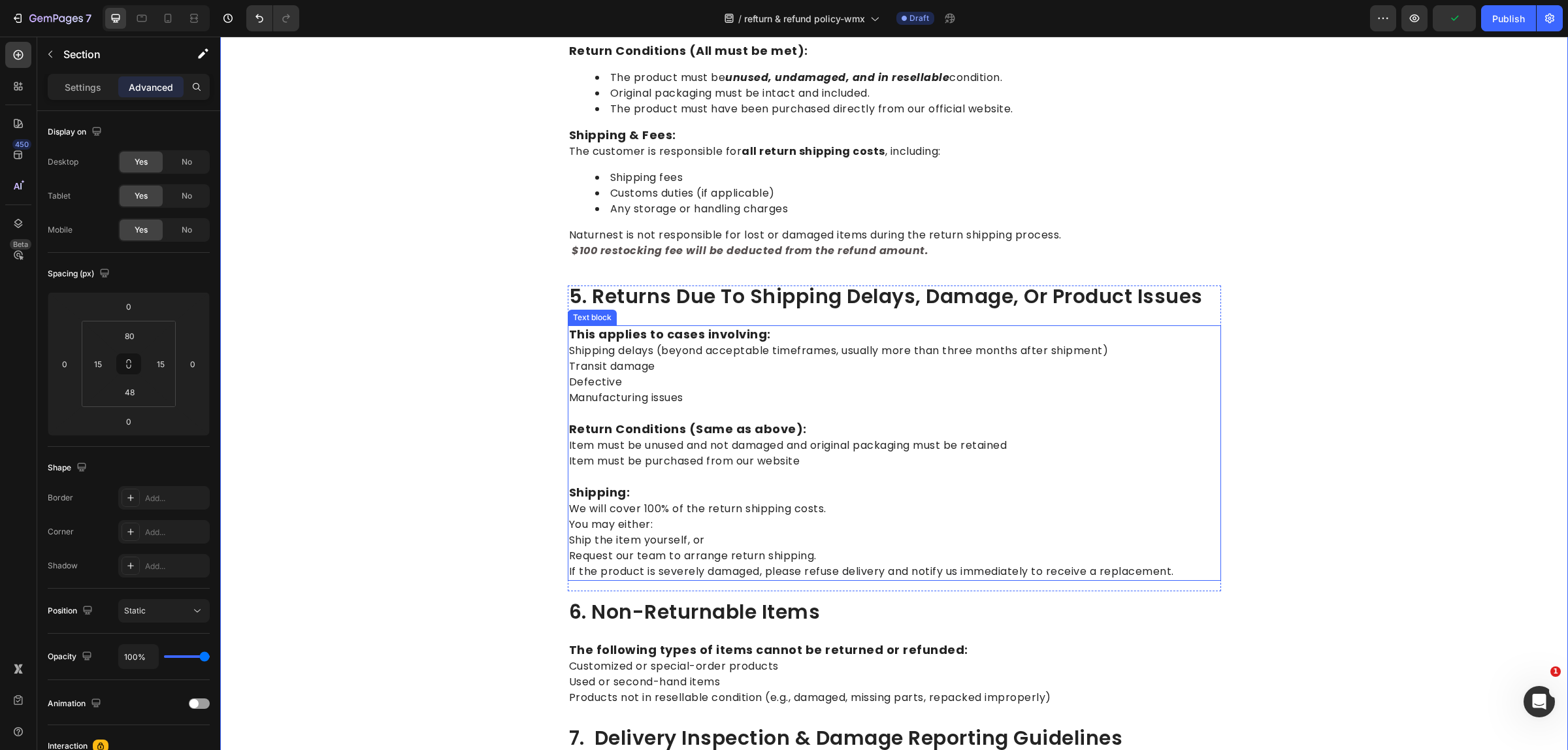
click at [779, 511] on p "Shipping: We will cover 100% of the return shipping costs. You may either: Ship…" at bounding box center [894, 525] width 651 height 111
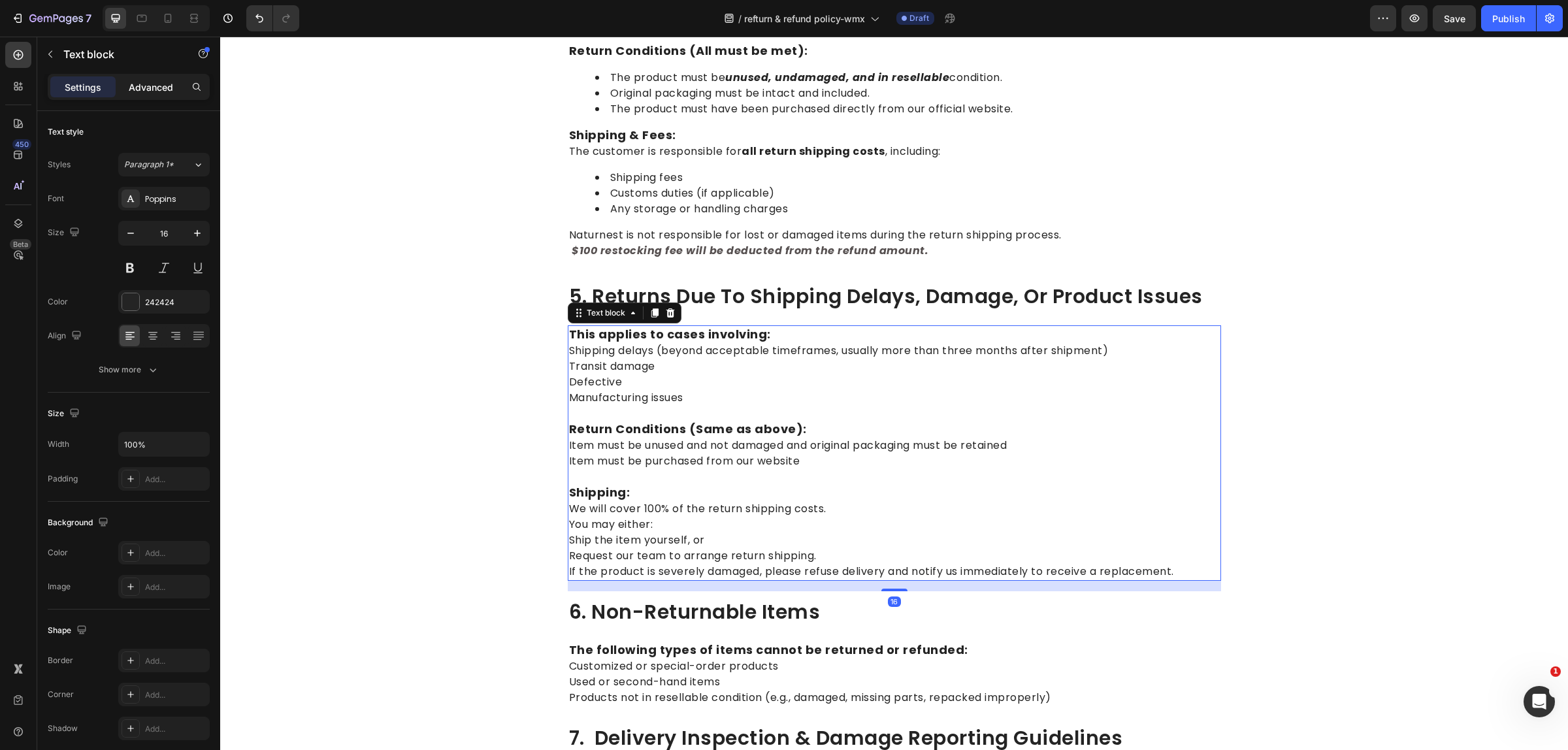
drag, startPoint x: 129, startPoint y: 82, endPoint x: 10, endPoint y: 291, distance: 240.5
click at [129, 82] on p "Advanced" at bounding box center [150, 87] width 44 height 14
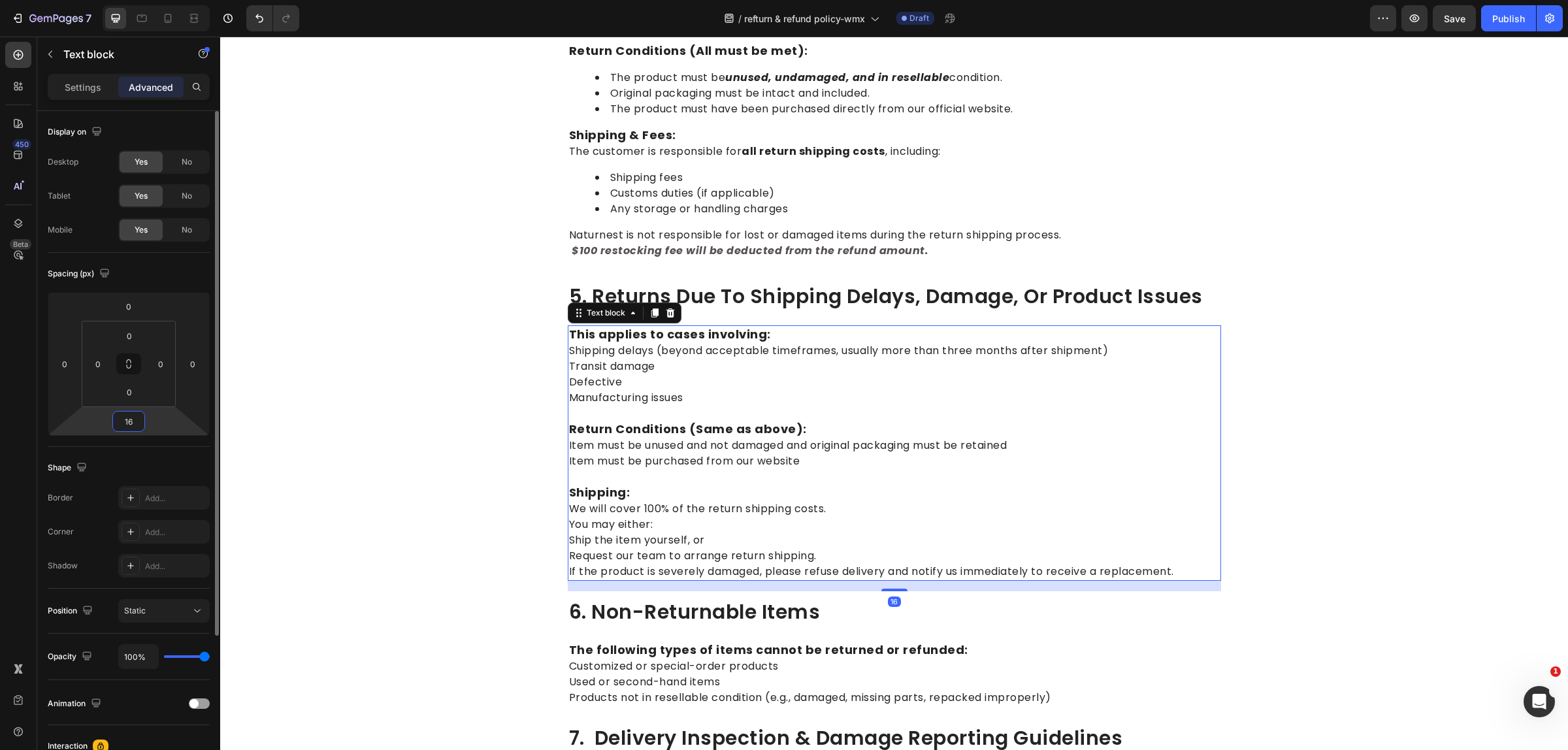
click at [131, 423] on input "16" at bounding box center [129, 421] width 26 height 19
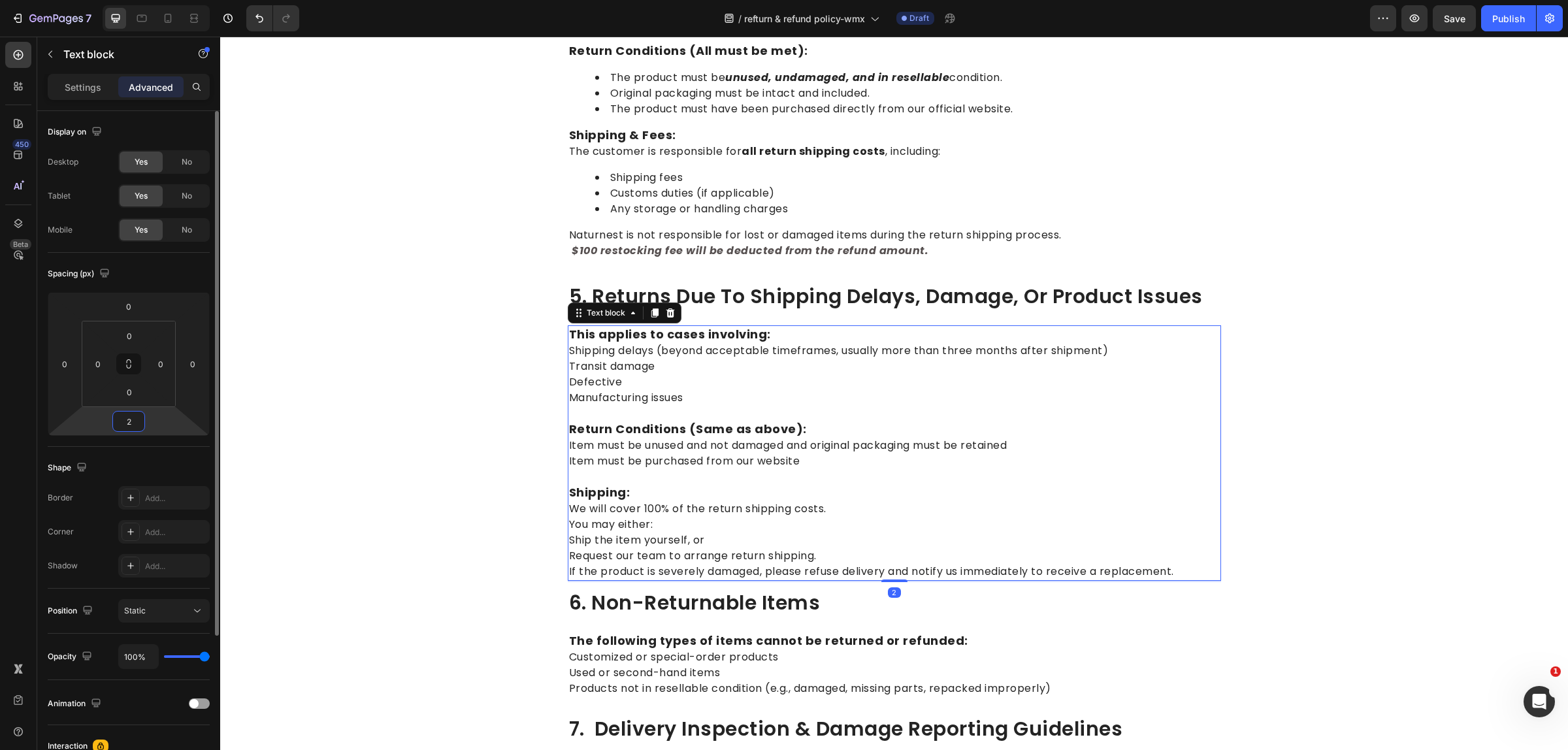
type input "24"
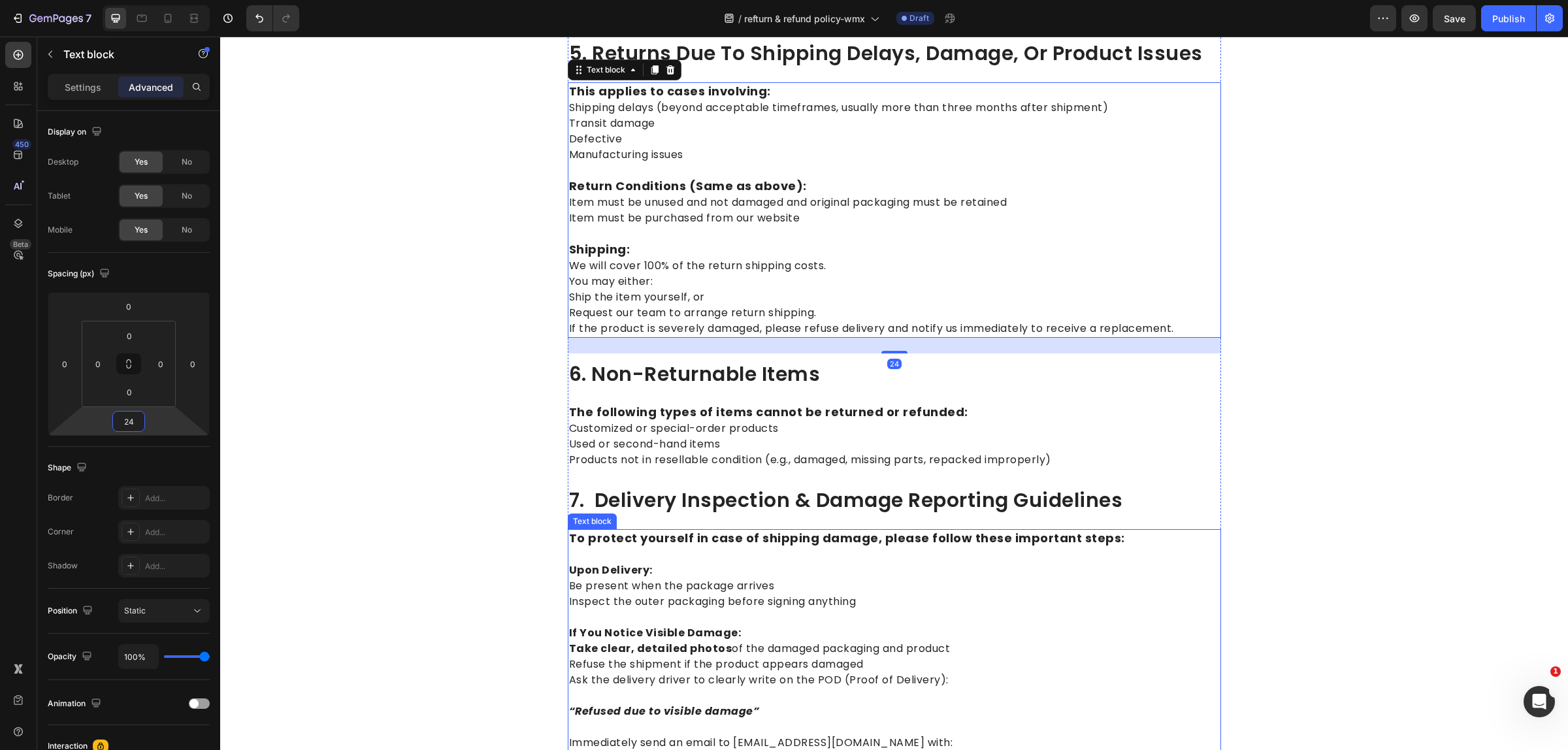
scroll to position [1714, 0]
click at [711, 429] on p "The following types of items cannot be returned or refunded: Customized or spec…" at bounding box center [894, 433] width 651 height 63
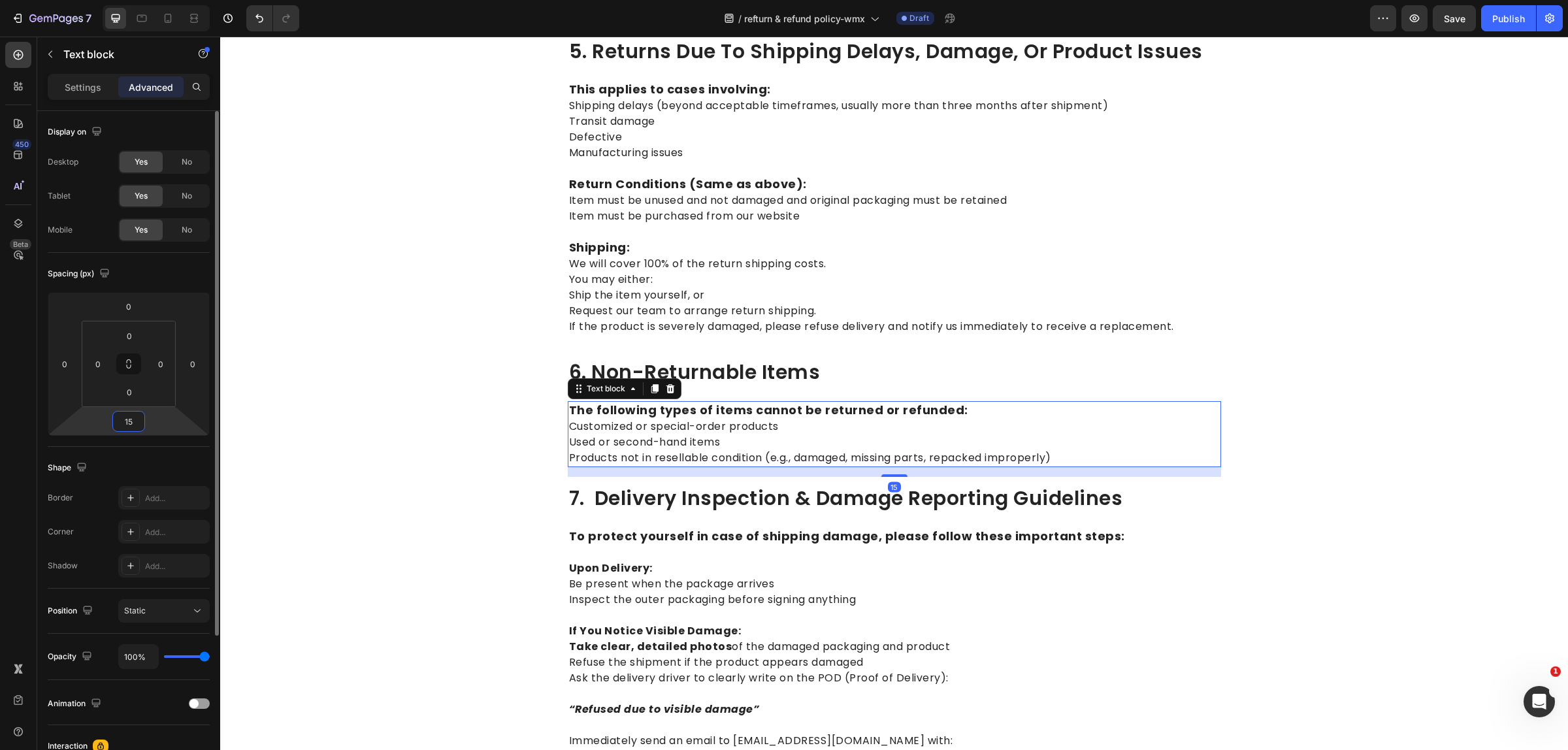
click at [131, 426] on input "15" at bounding box center [129, 421] width 26 height 19
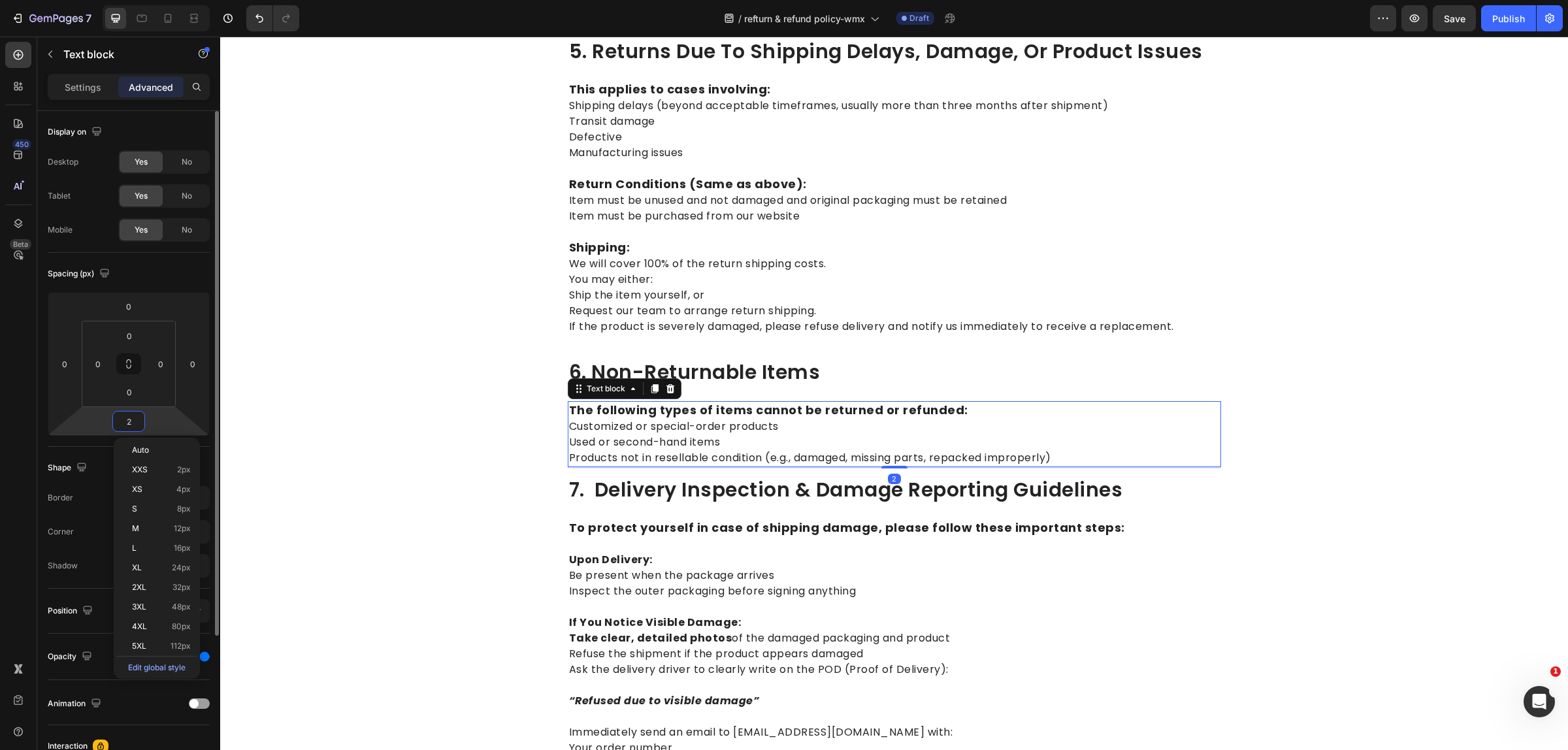
type input "24"
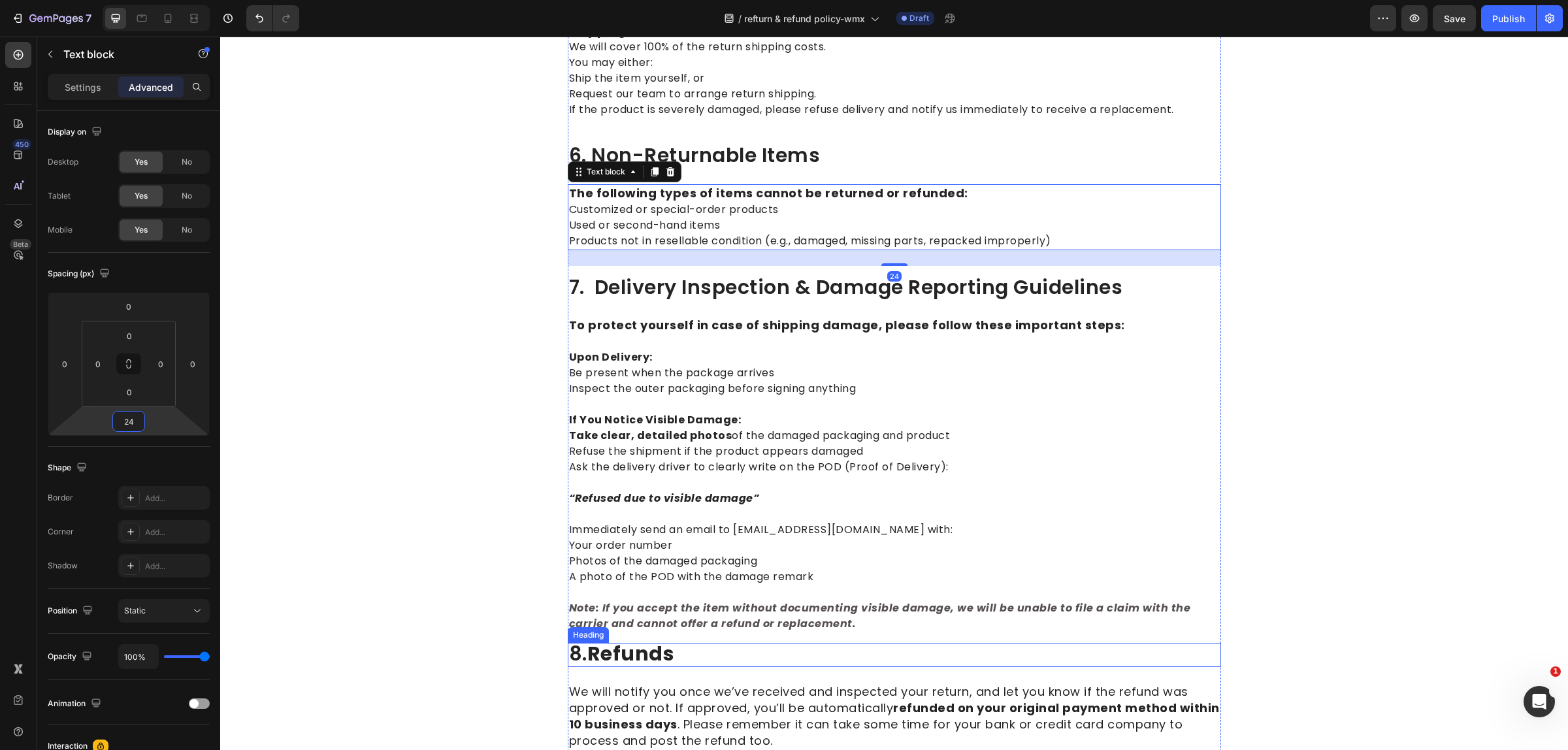
scroll to position [1959, 0]
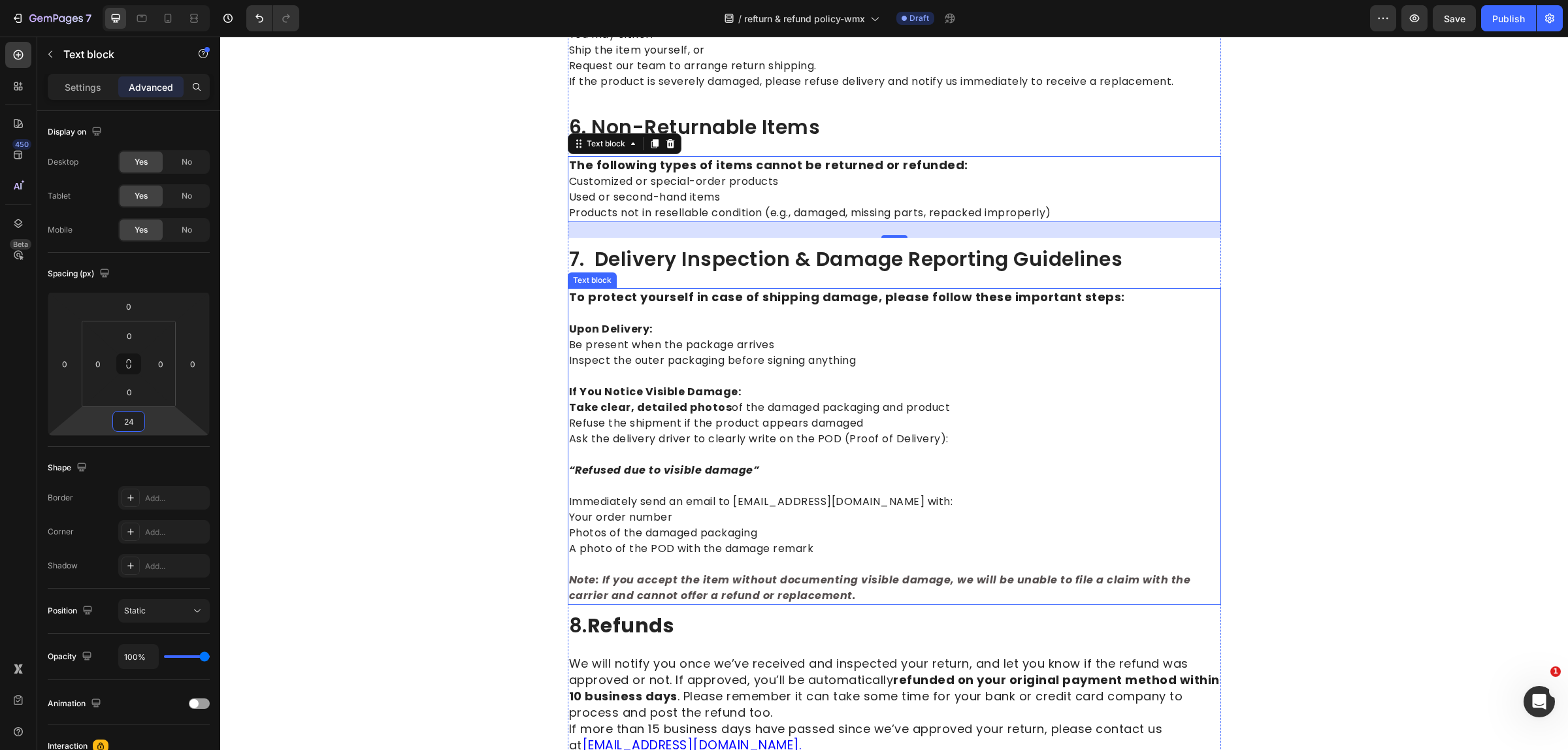
click at [820, 592] on p "Note: If you accept the item without documenting visible damage, we will be una…" at bounding box center [894, 580] width 651 height 47
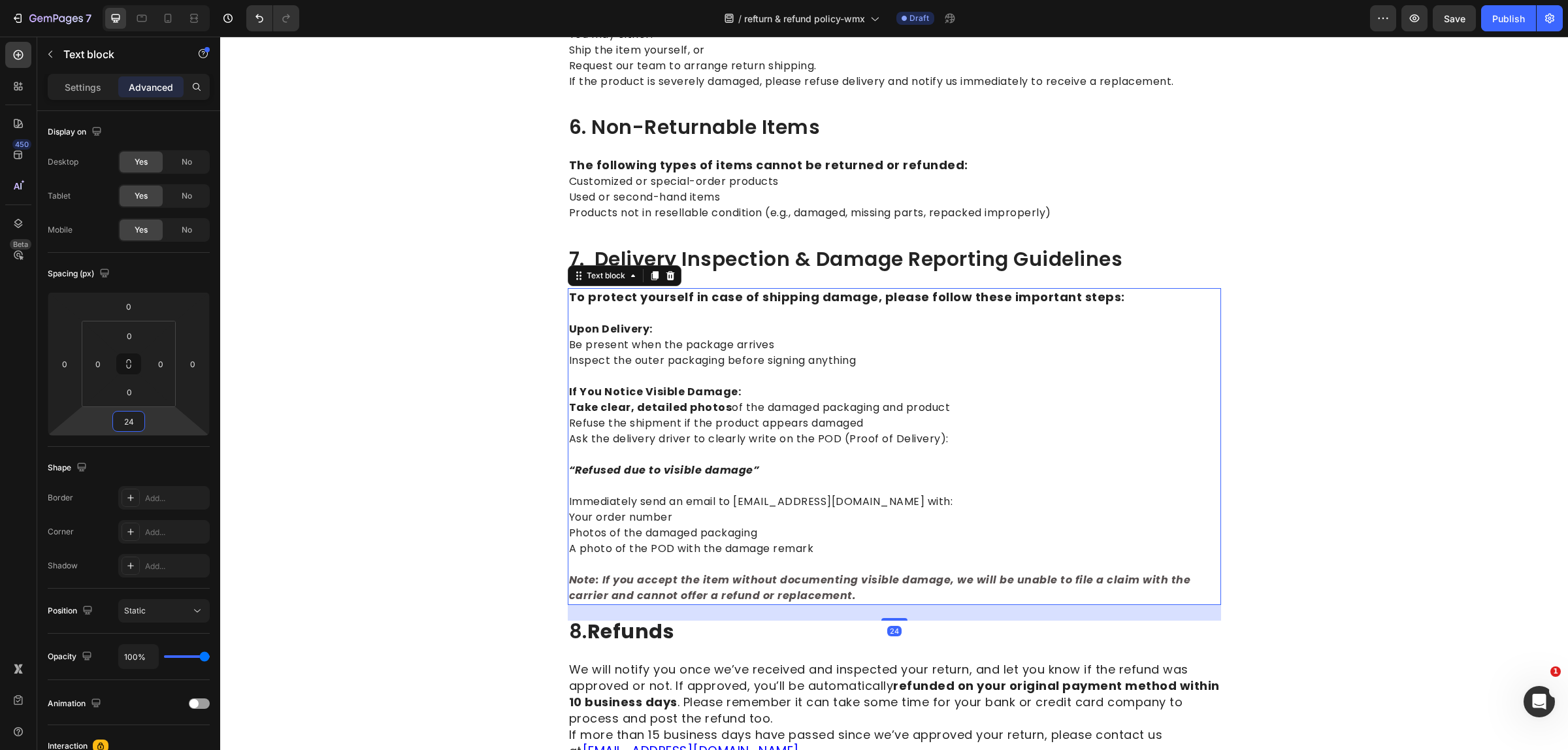
type input "24"
click at [1031, 402] on p "If You Notice Visible Damage: Take clear, detailed photos of the damaged packag…" at bounding box center [894, 408] width 651 height 79
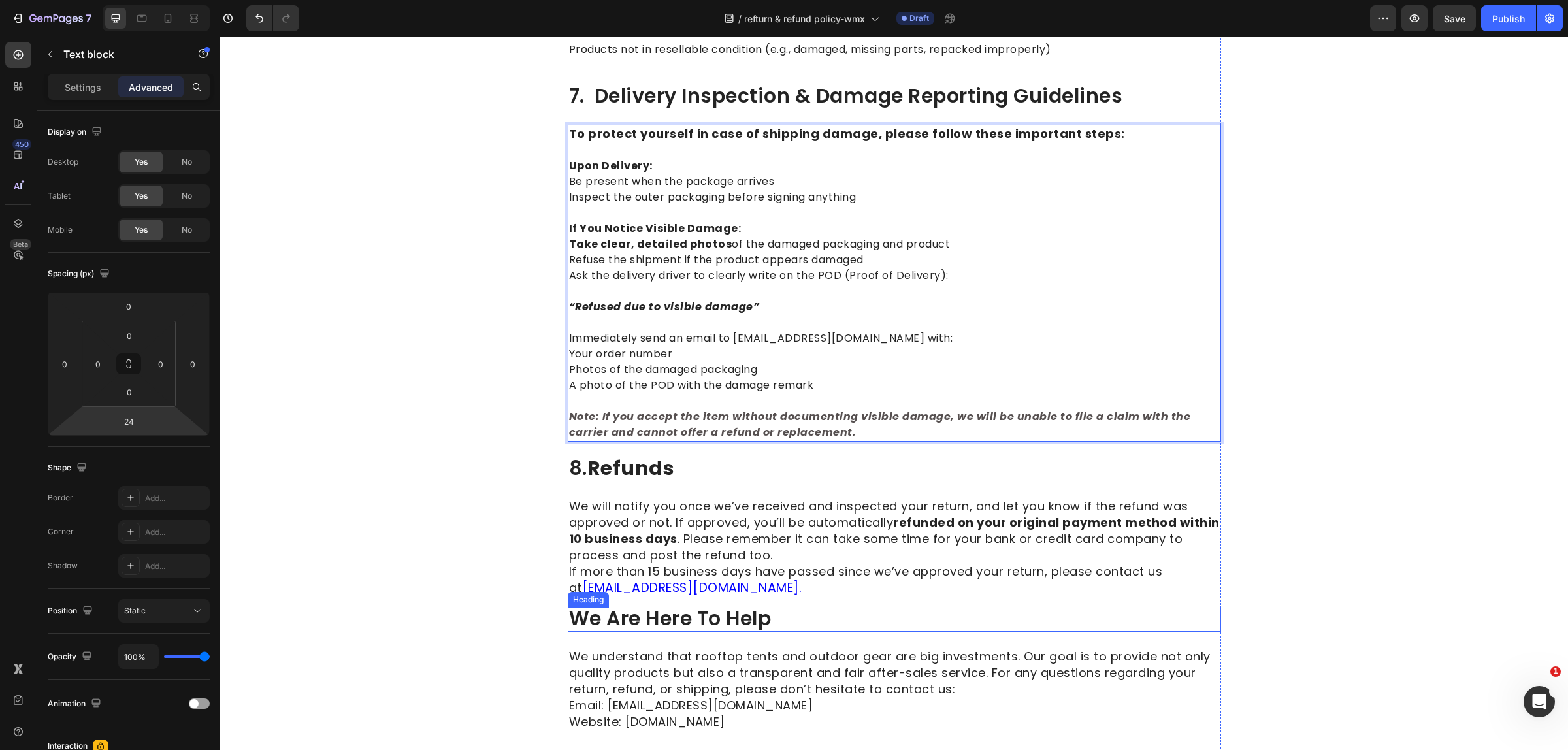
scroll to position [2204, 0]
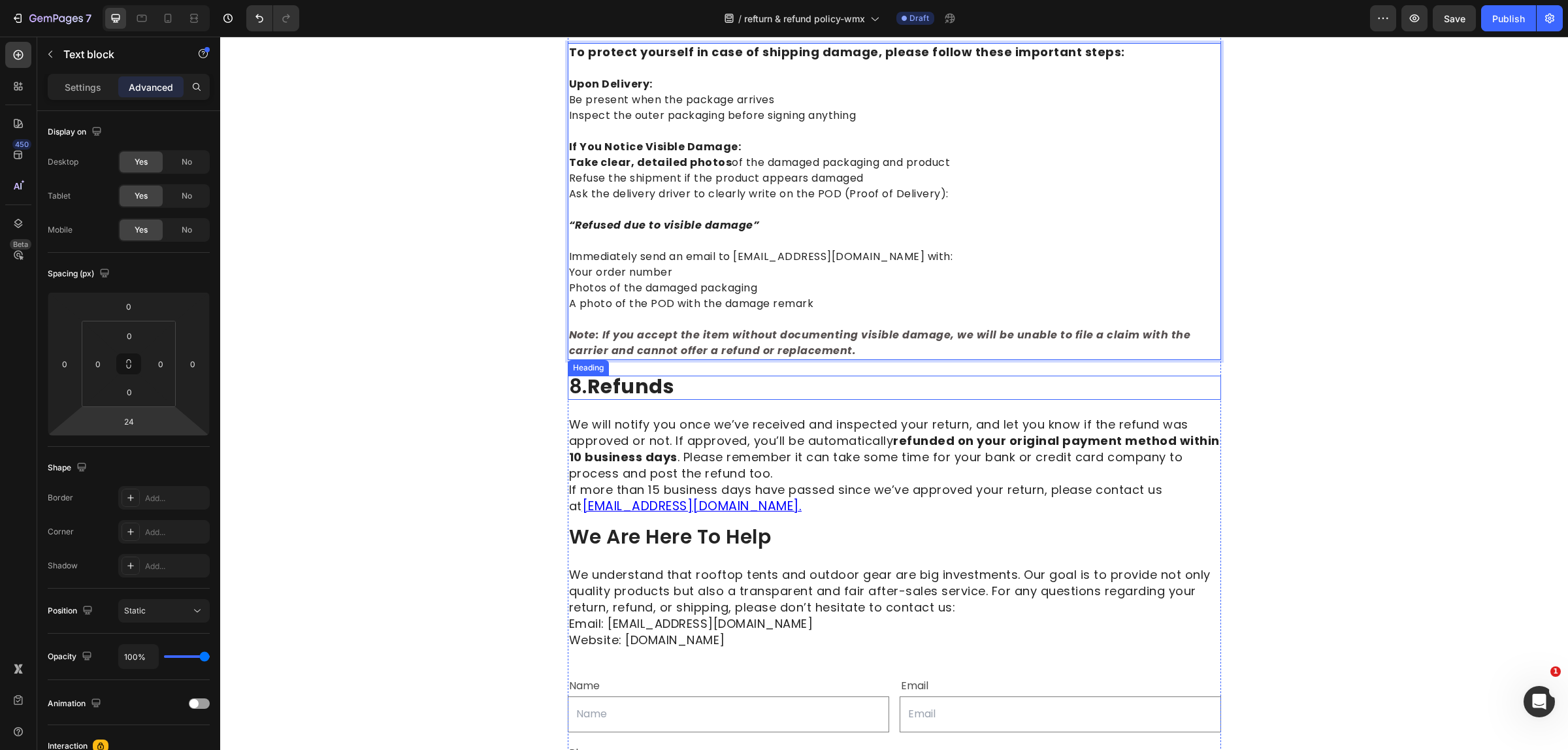
click at [629, 379] on strong "refunds" at bounding box center [630, 387] width 87 height 28
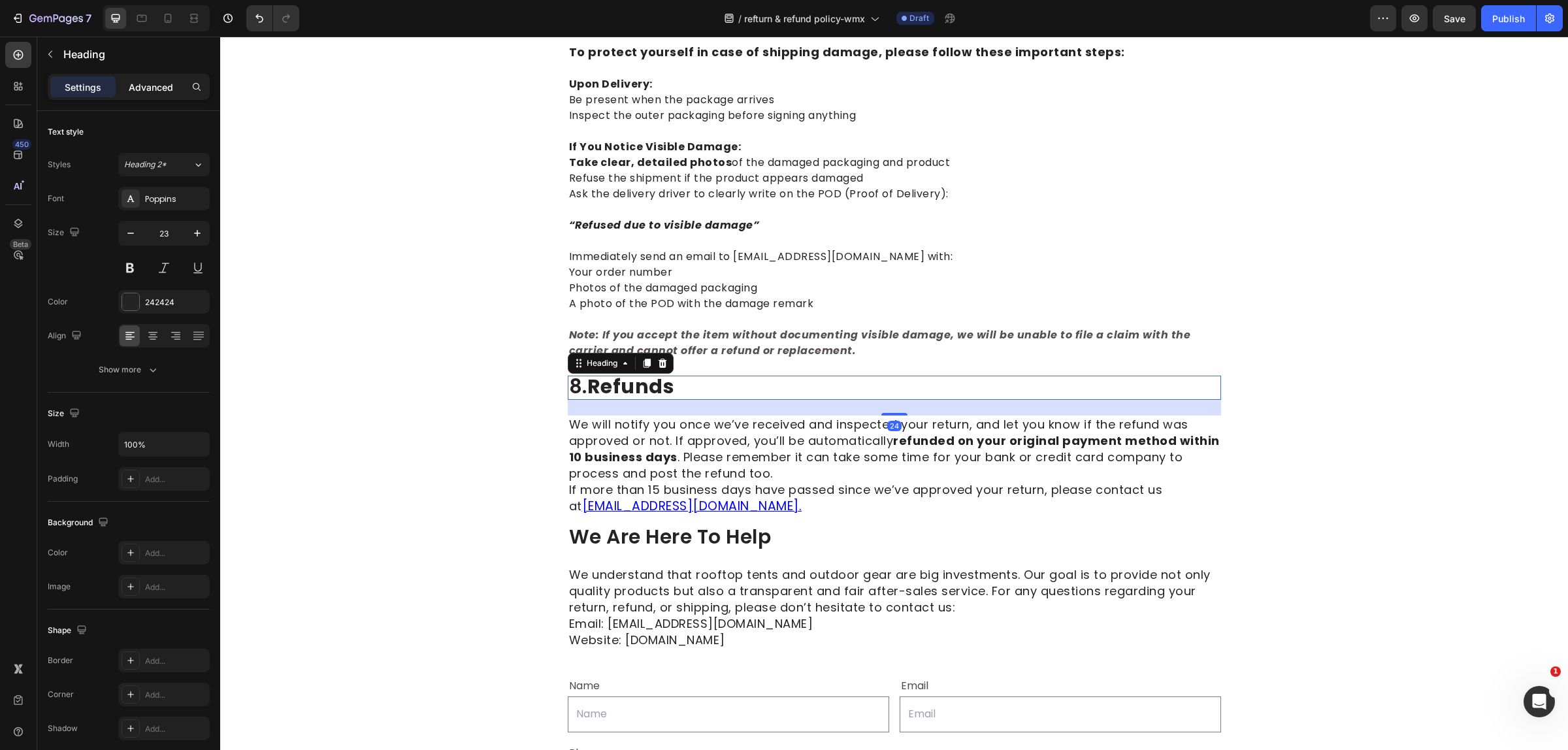
click at [154, 85] on p "Advanced" at bounding box center [150, 87] width 44 height 14
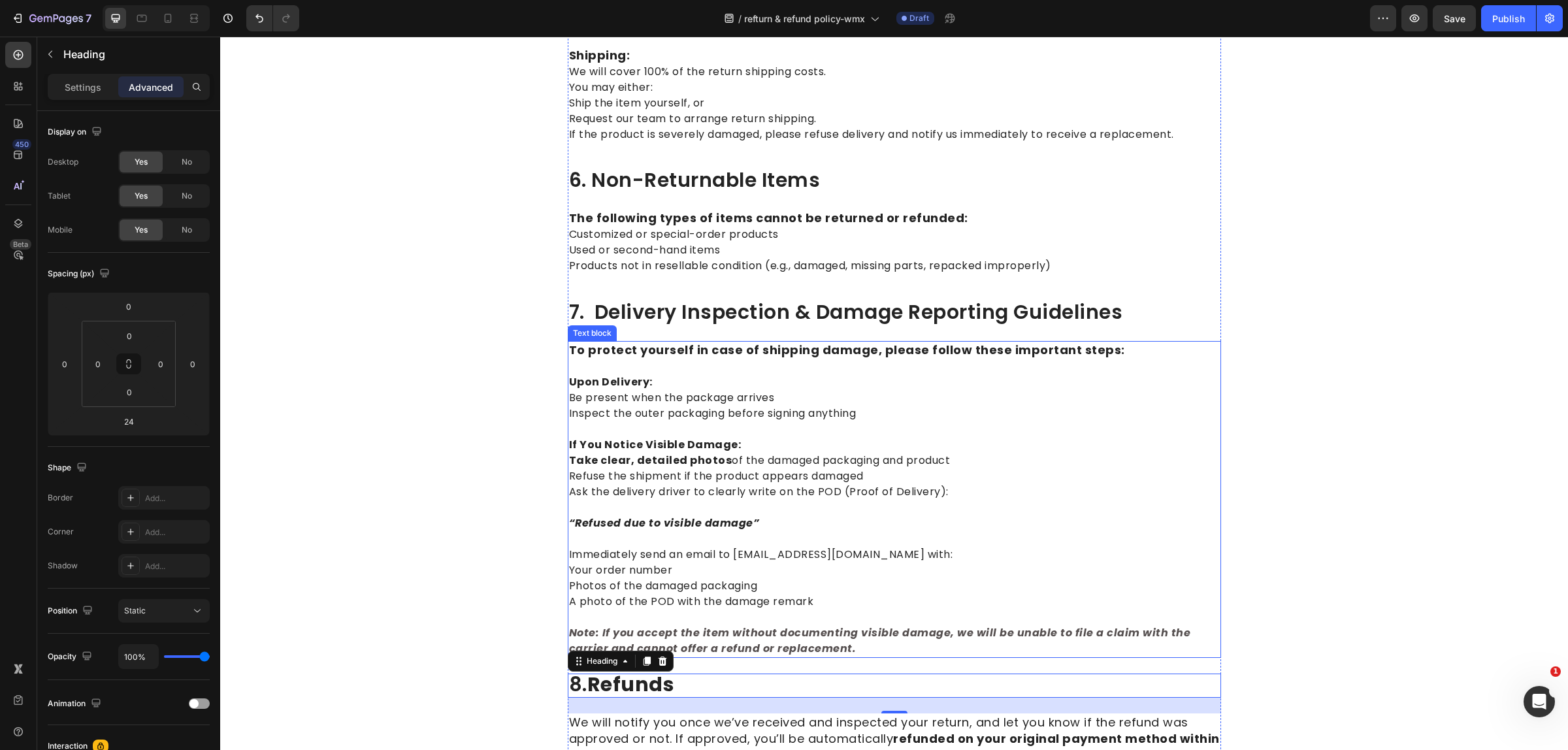
scroll to position [1877, 0]
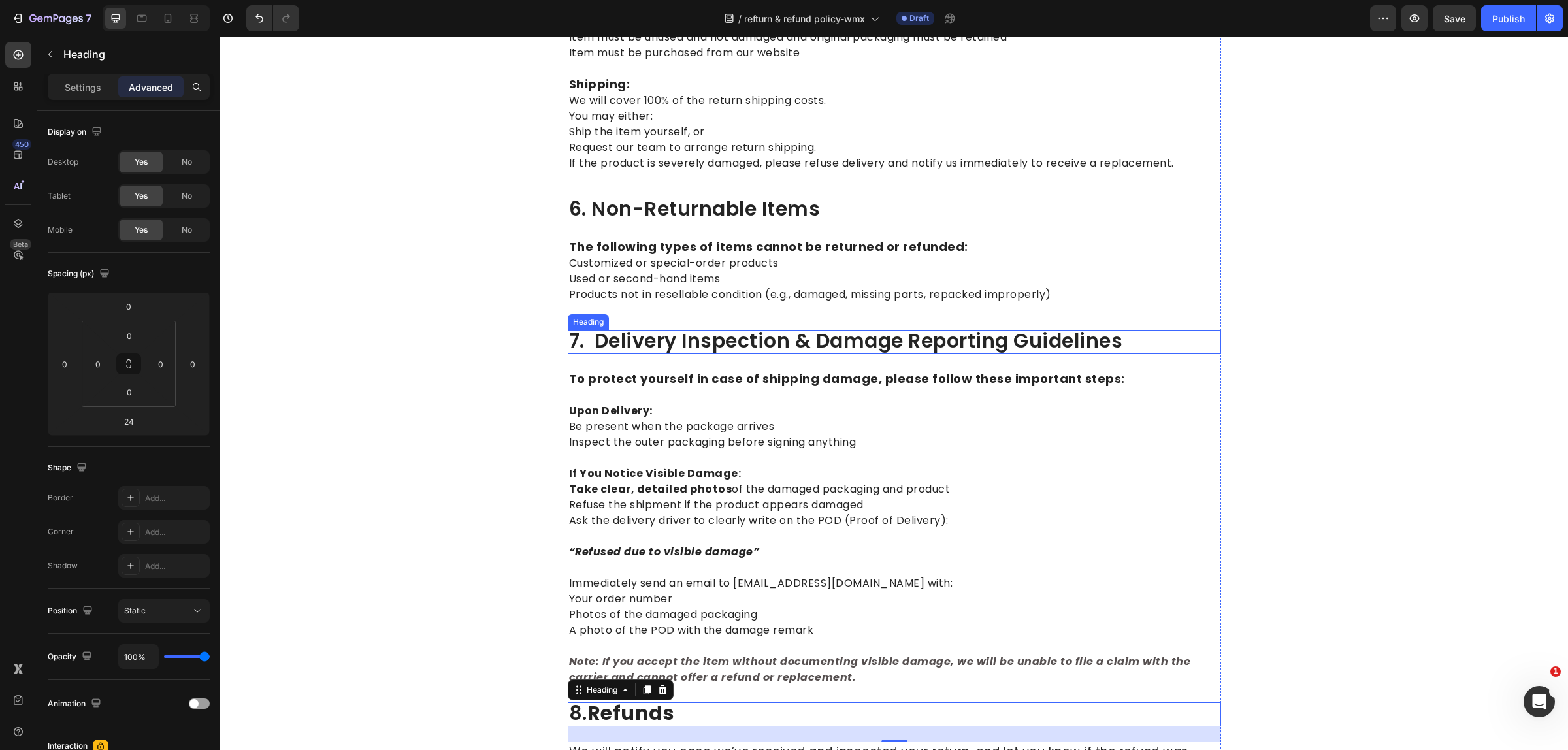
click at [656, 328] on span "7. delivery inspection & damage reporting guidelines" at bounding box center [846, 341] width 554 height 28
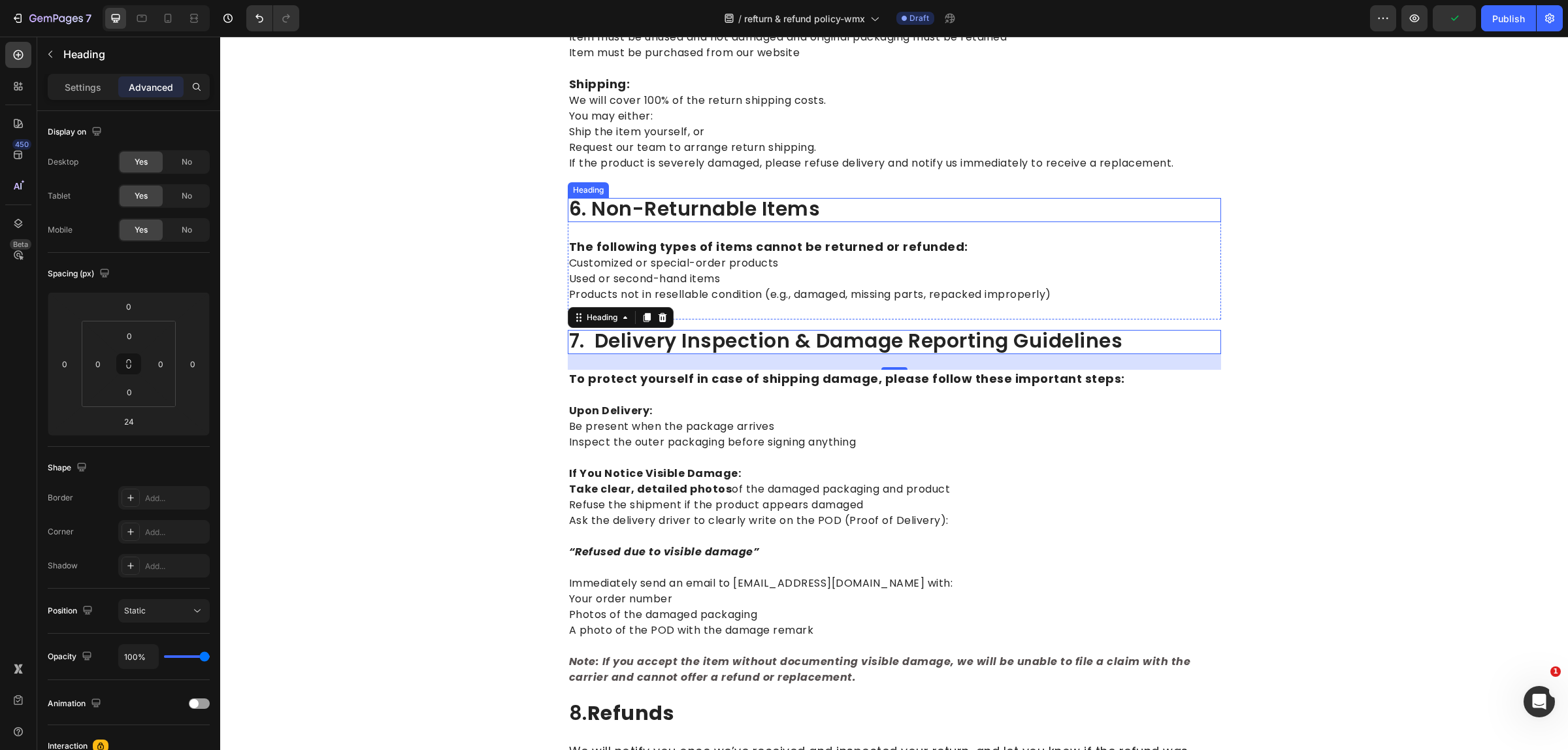
click at [680, 203] on span "6. non-returnable items" at bounding box center [694, 209] width 252 height 28
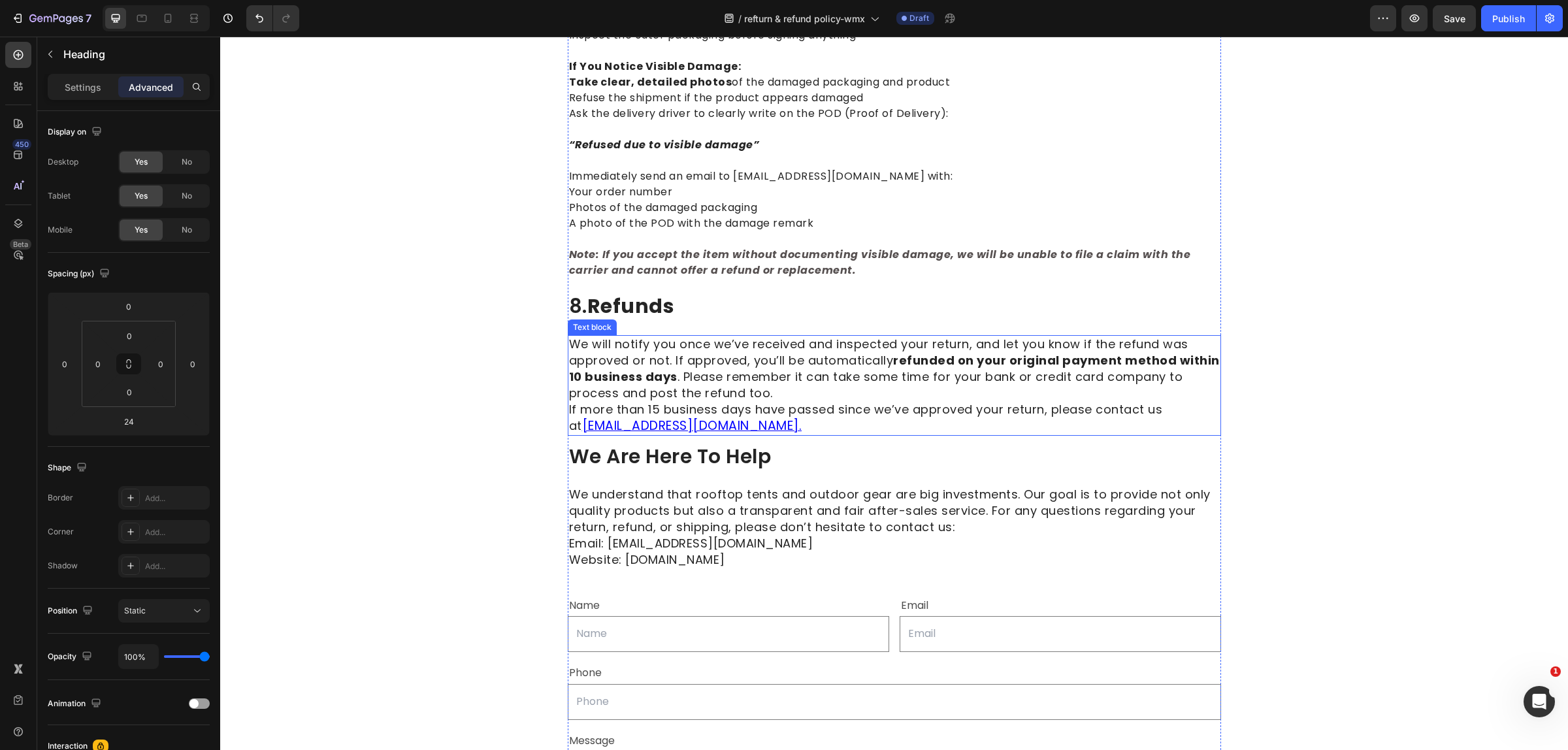
scroll to position [2204, 0]
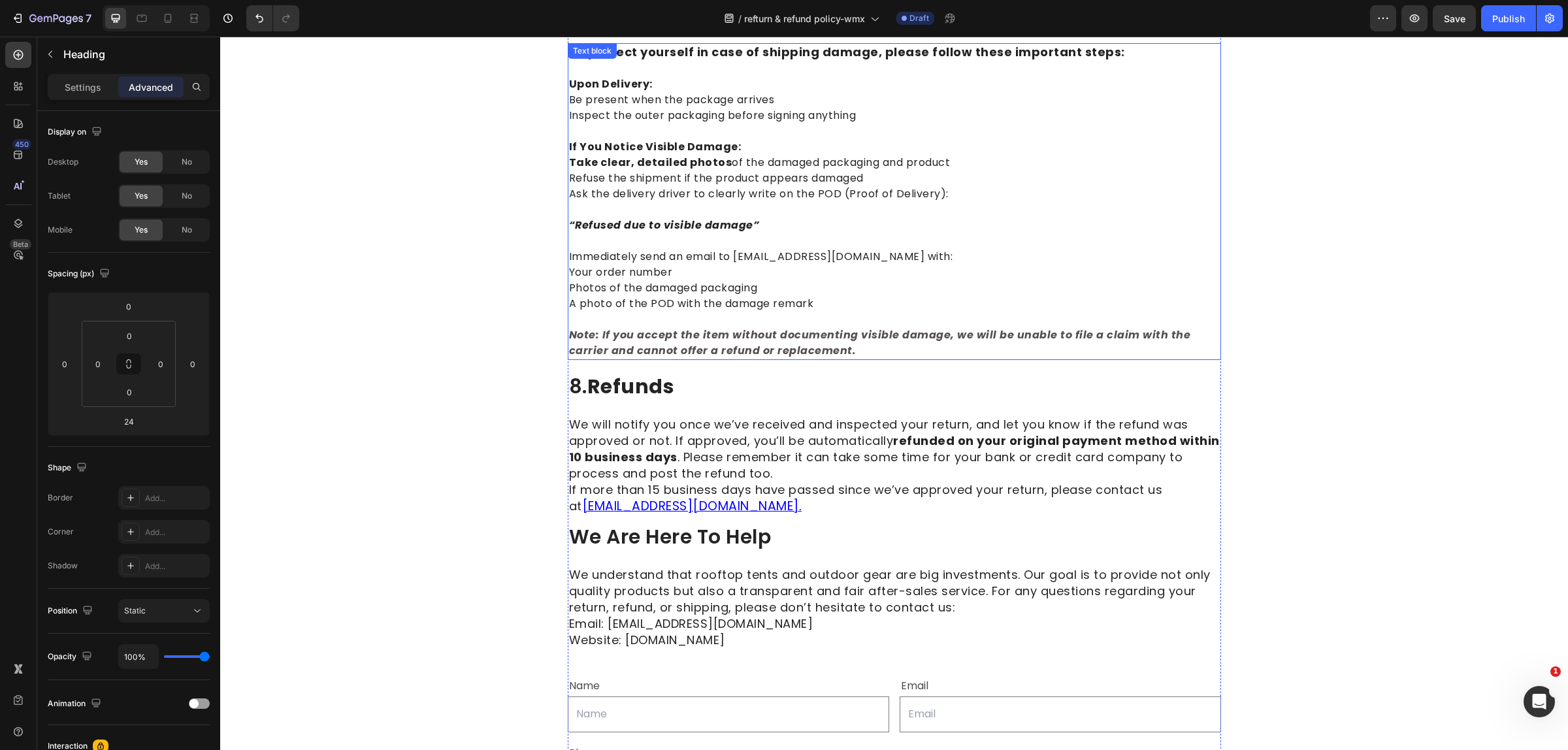
click at [715, 312] on p "Note: If you accept the item without documenting visible damage, we will be una…" at bounding box center [894, 335] width 651 height 47
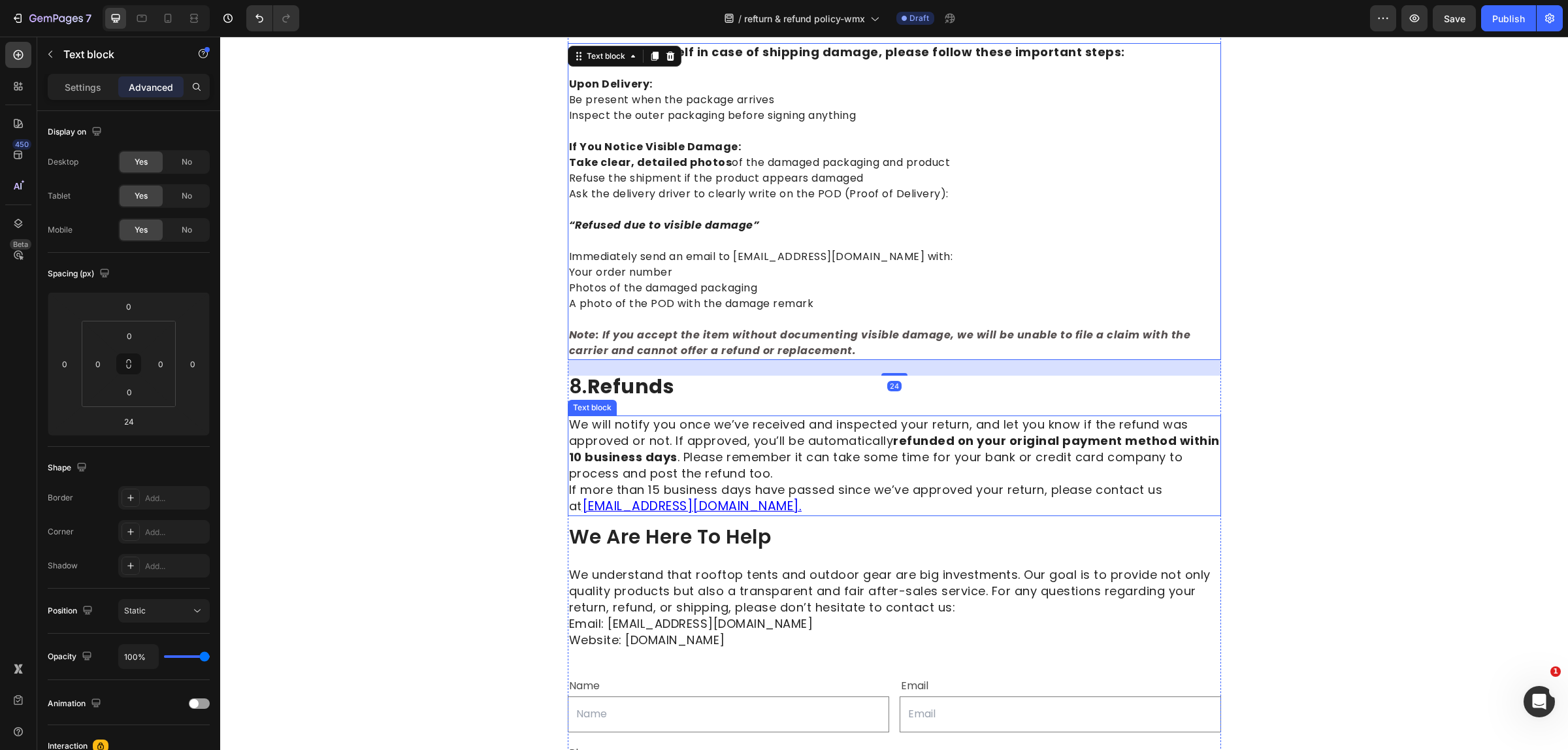
click at [704, 482] on span "If more than 15 business days have passed since we’ve approved your return, ple…" at bounding box center [866, 498] width 594 height 33
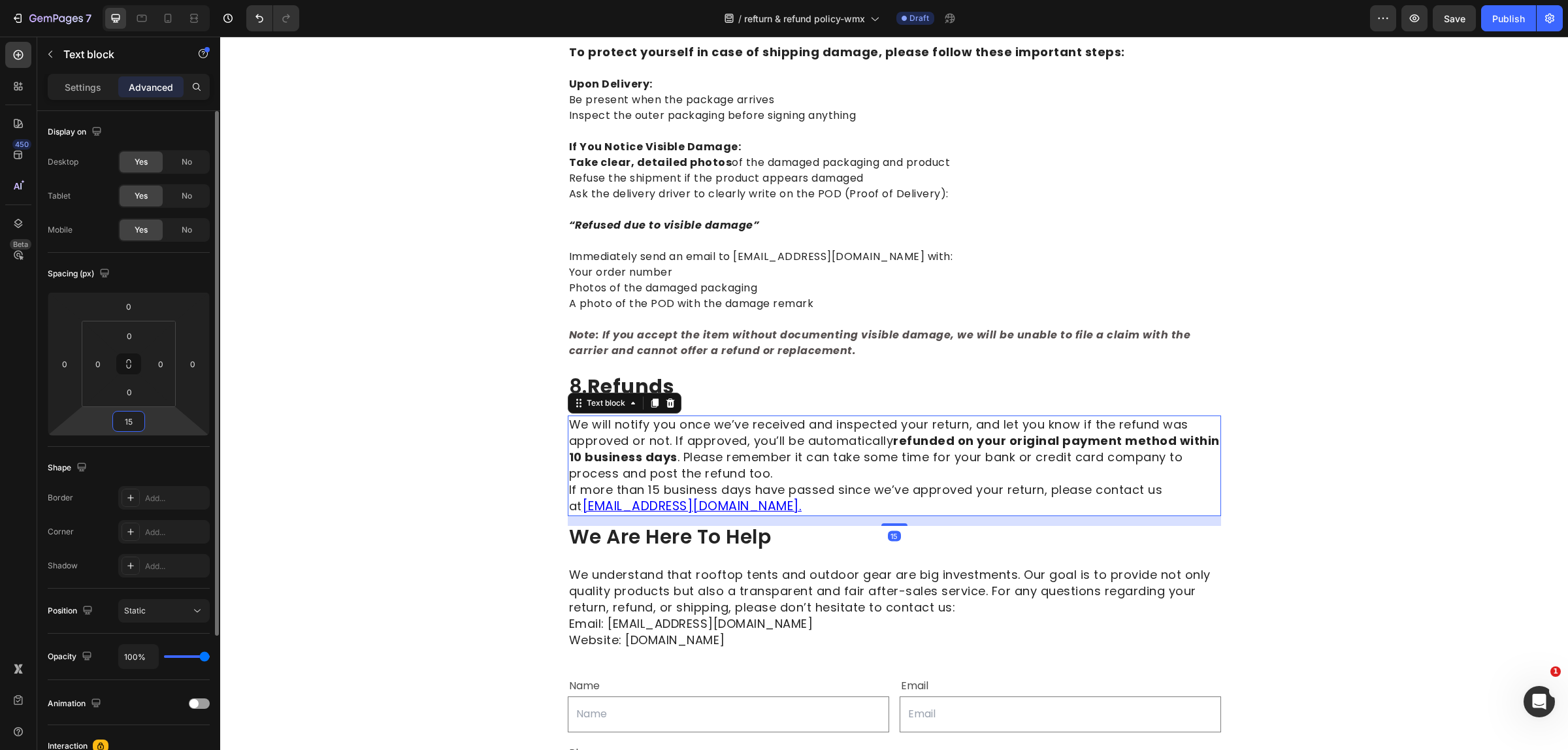
click at [131, 418] on input "15" at bounding box center [129, 421] width 26 height 19
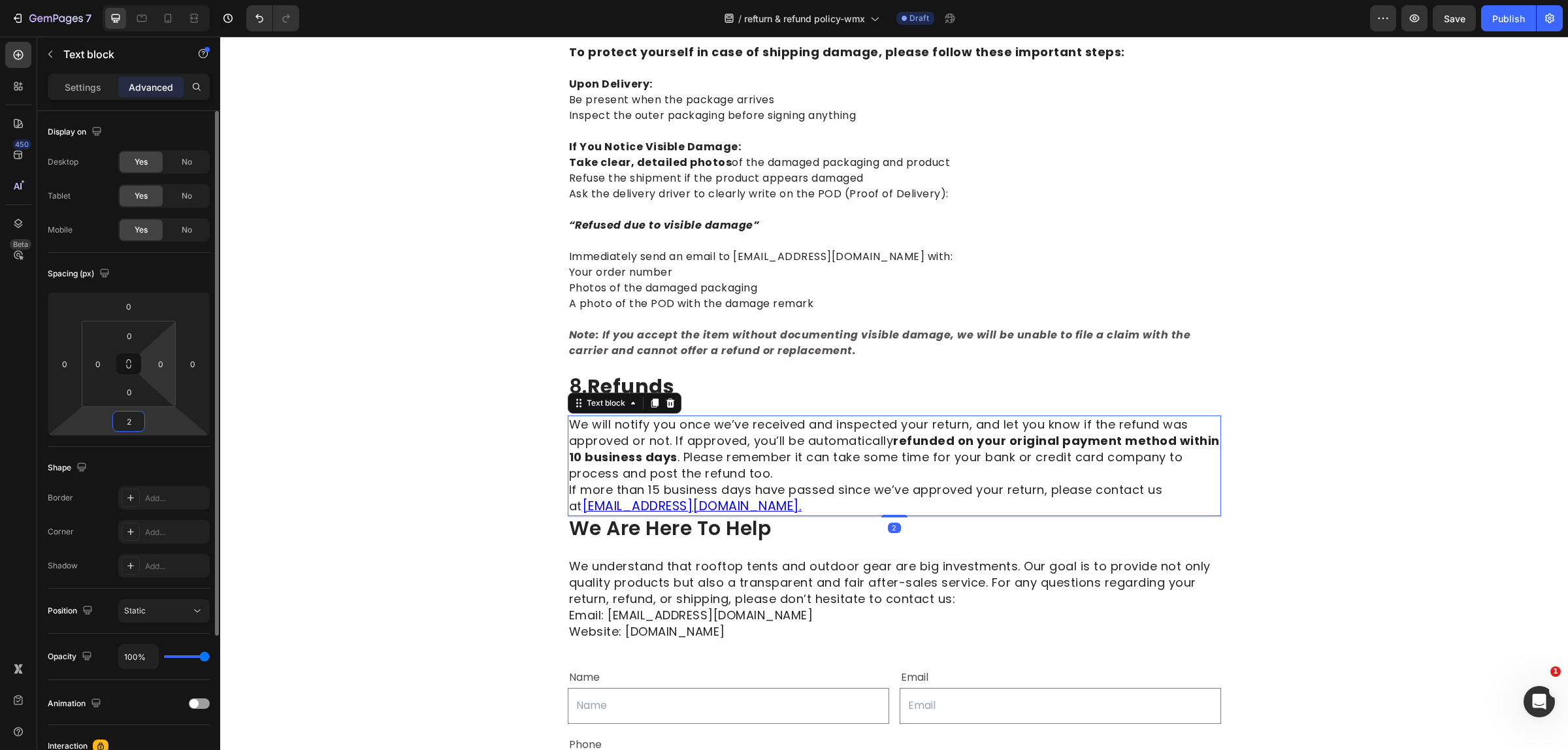
type input "24"
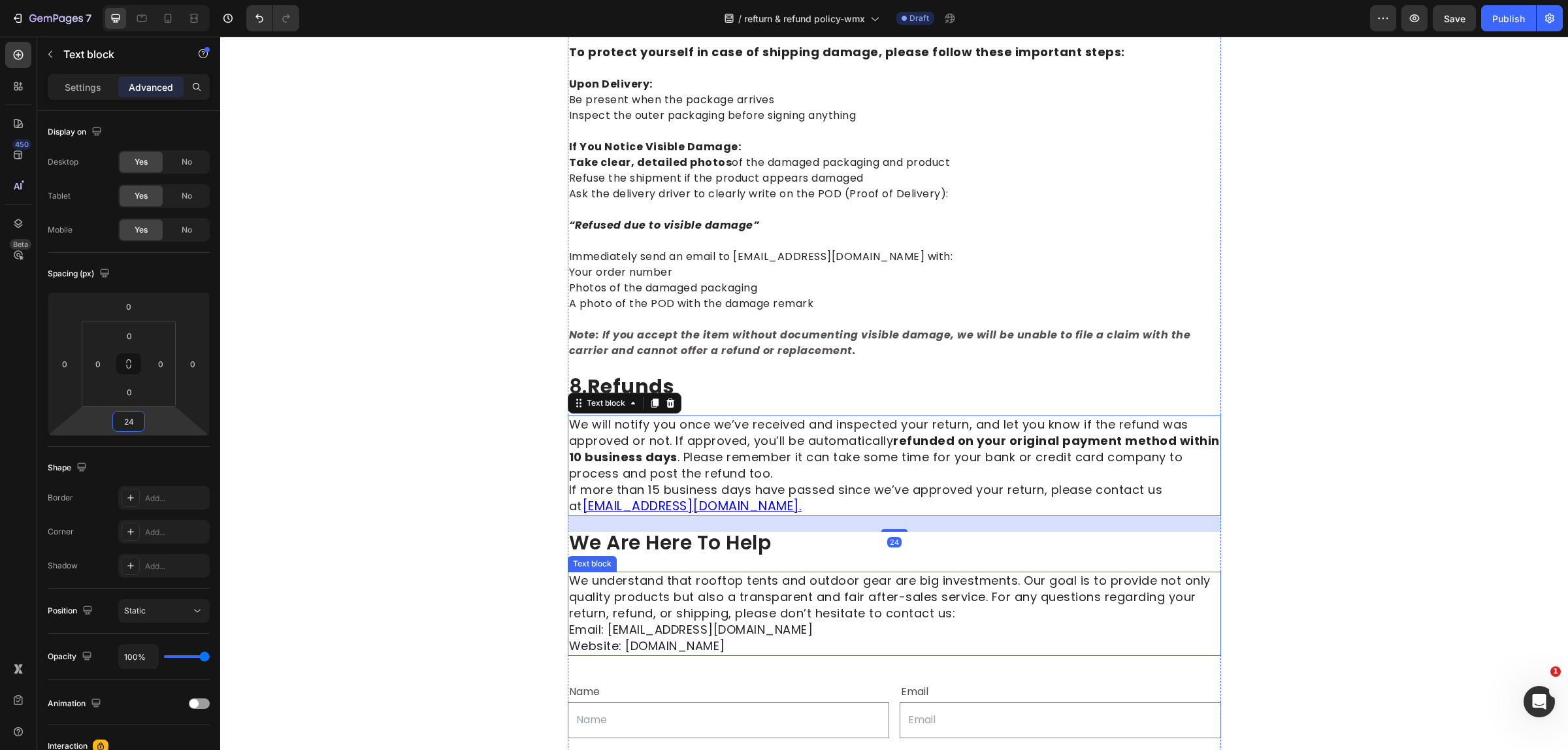
click at [716, 572] on span "We understand that rooftop tents and outdoor gear are big investments. Our goal…" at bounding box center [889, 596] width 641 height 49
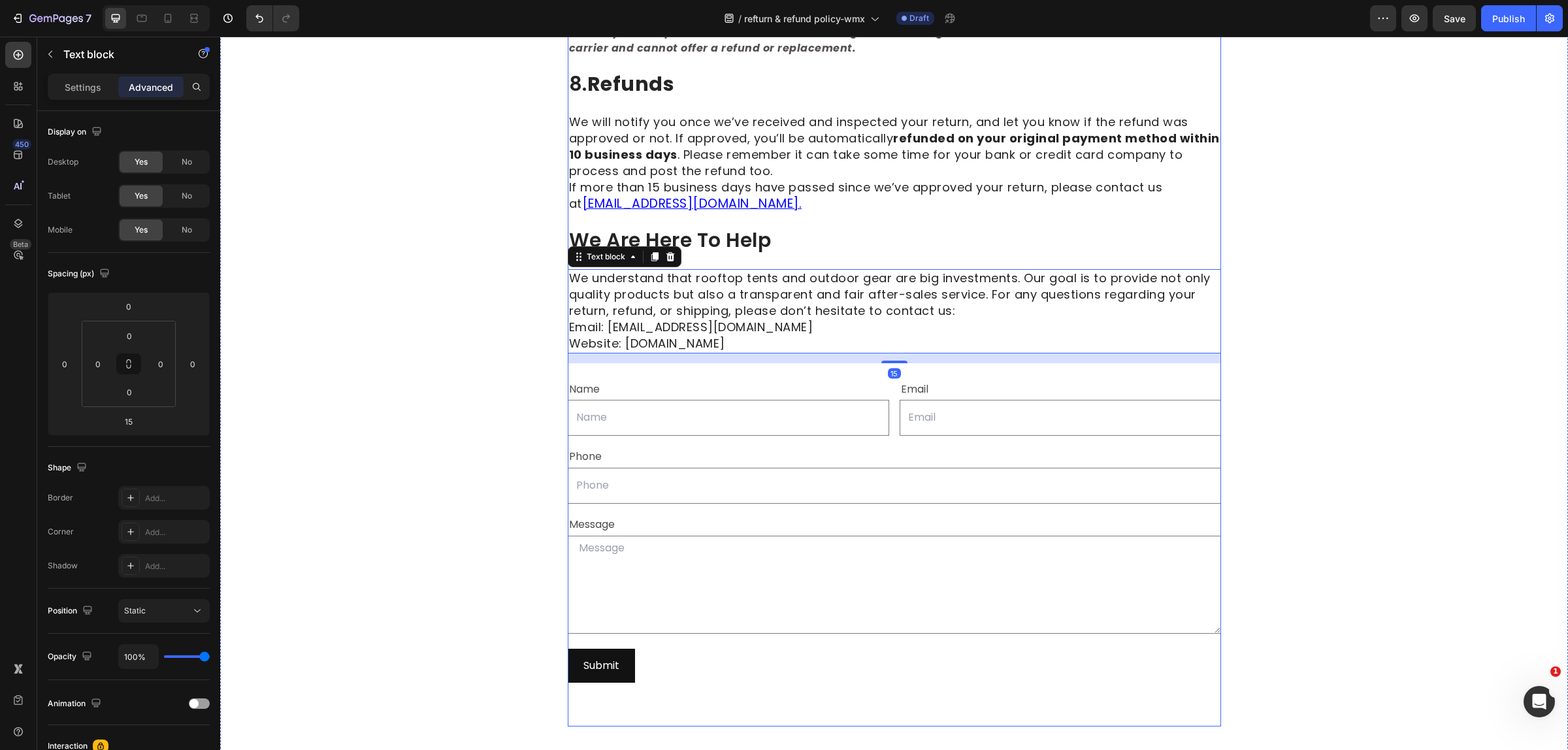
scroll to position [2449, 0]
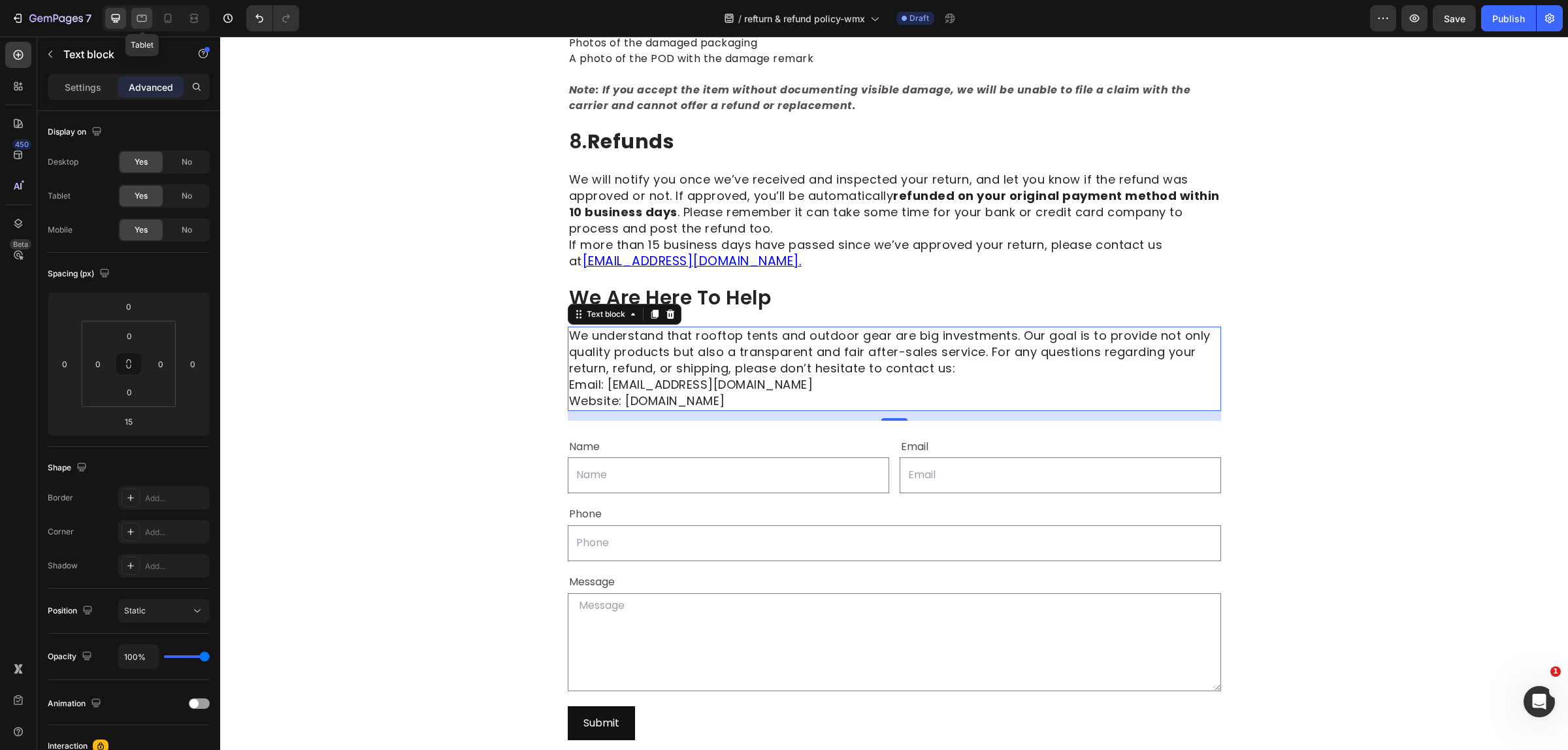
click at [143, 18] on icon at bounding box center [141, 18] width 13 height 13
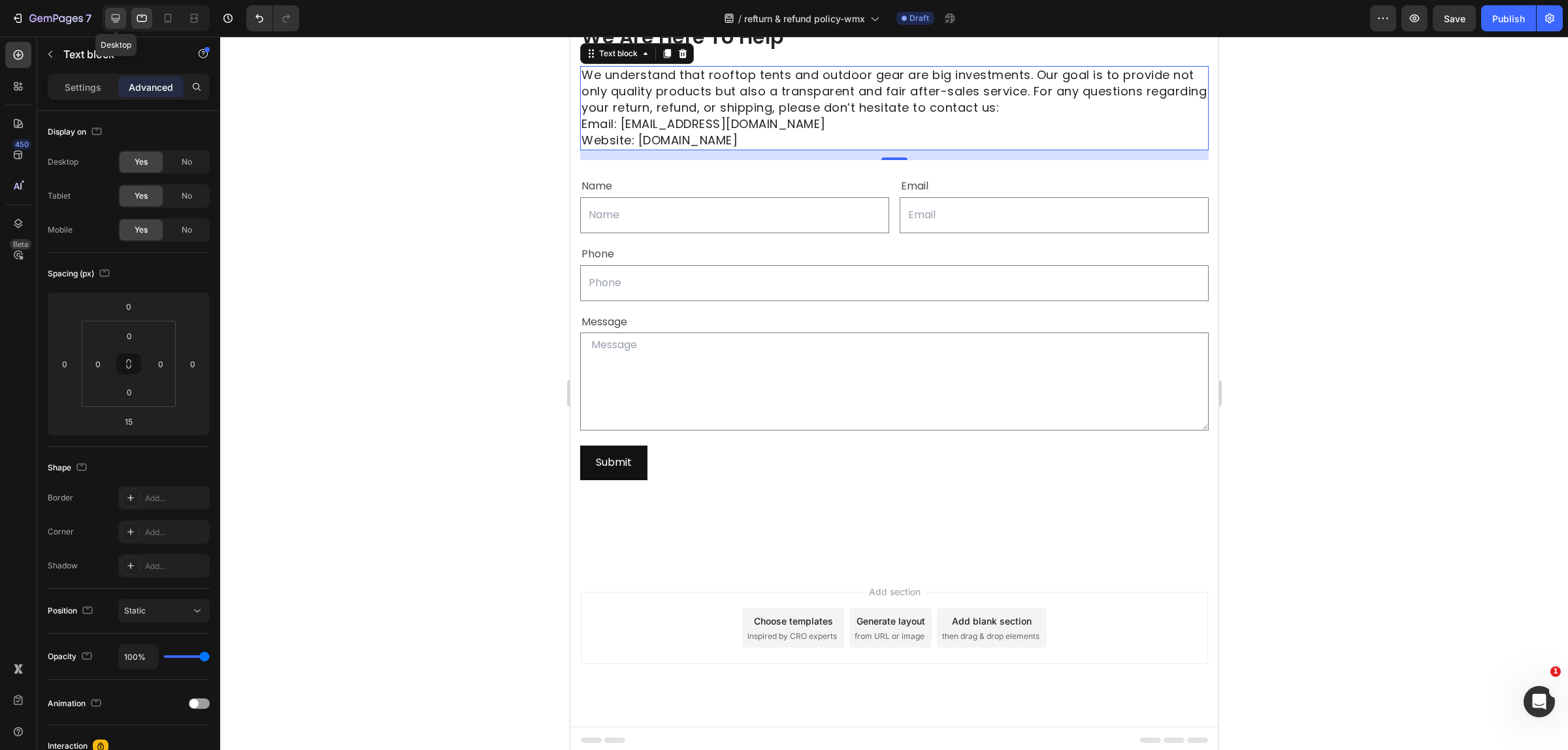
click at [116, 18] on icon at bounding box center [115, 18] width 9 height 9
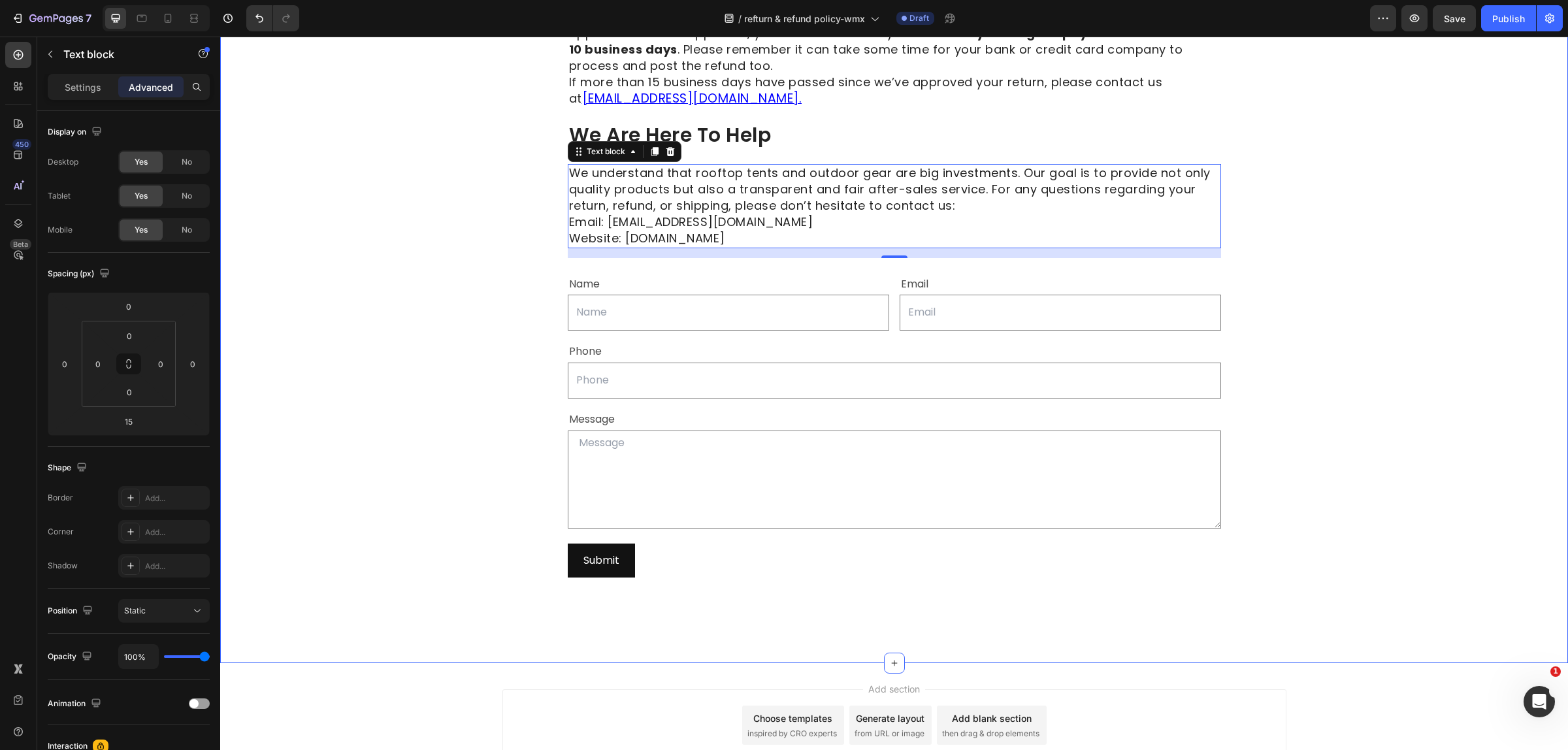
scroll to position [2434, 0]
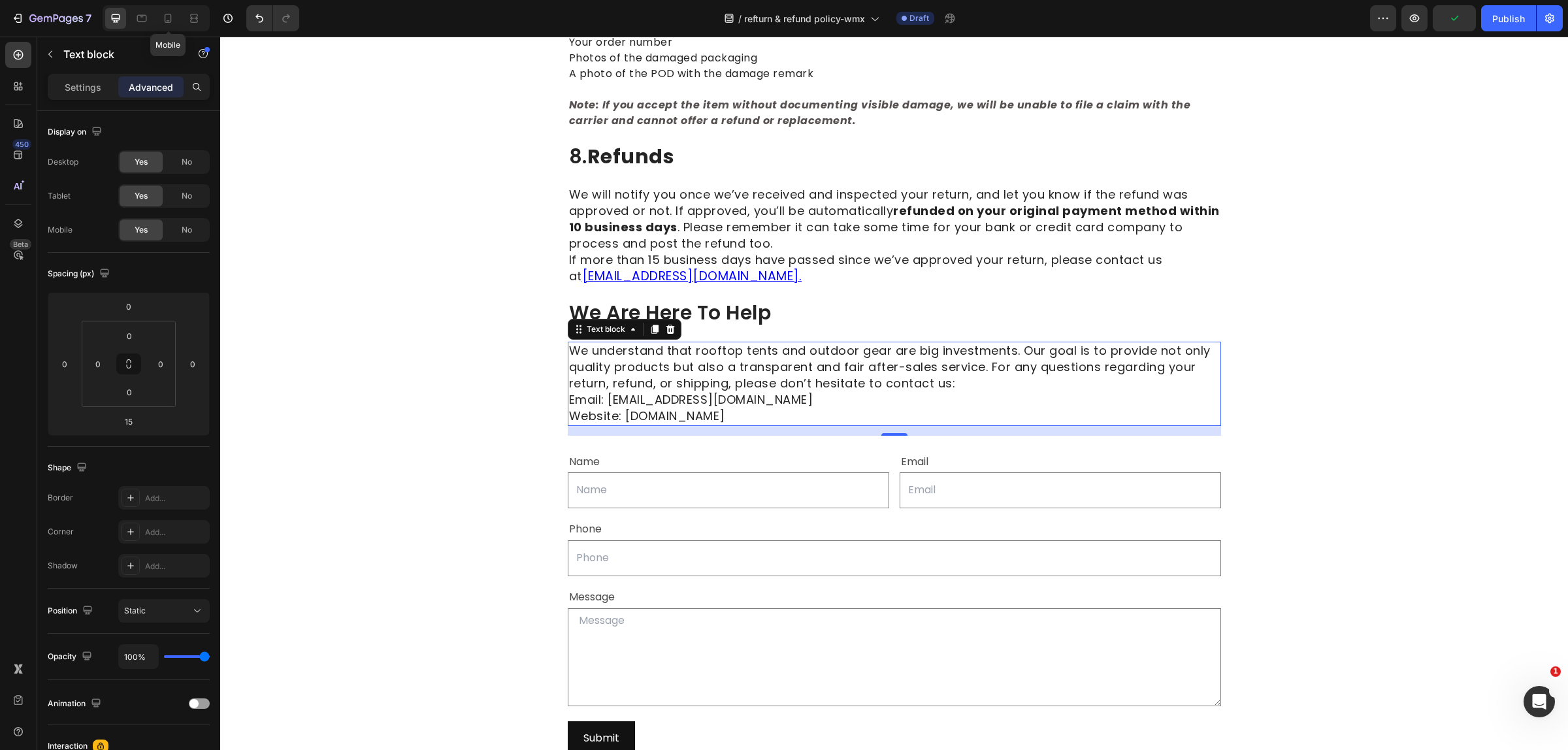
click at [165, 21] on icon at bounding box center [168, 19] width 7 height 9
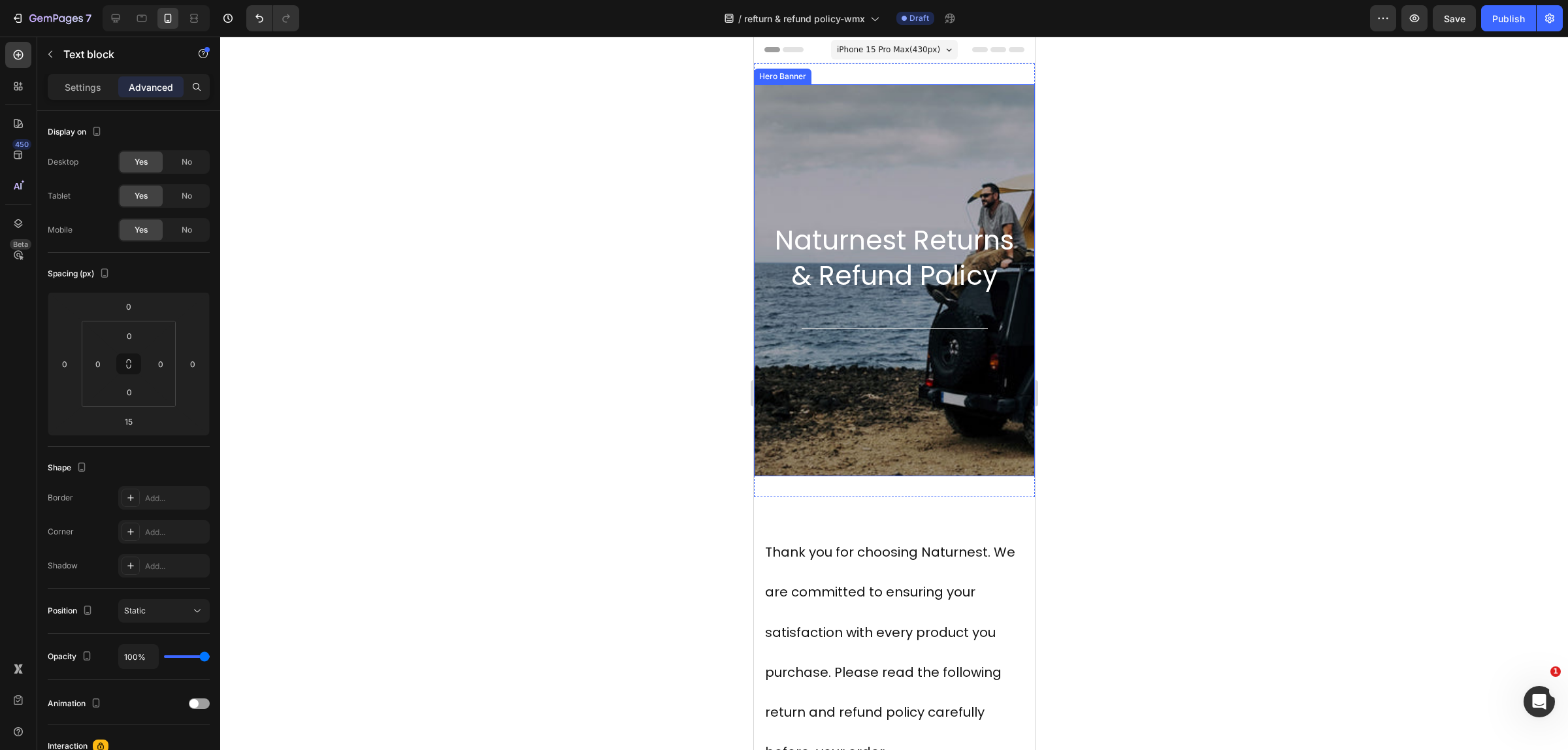
click at [875, 416] on div "Background Image" at bounding box center [893, 280] width 281 height 392
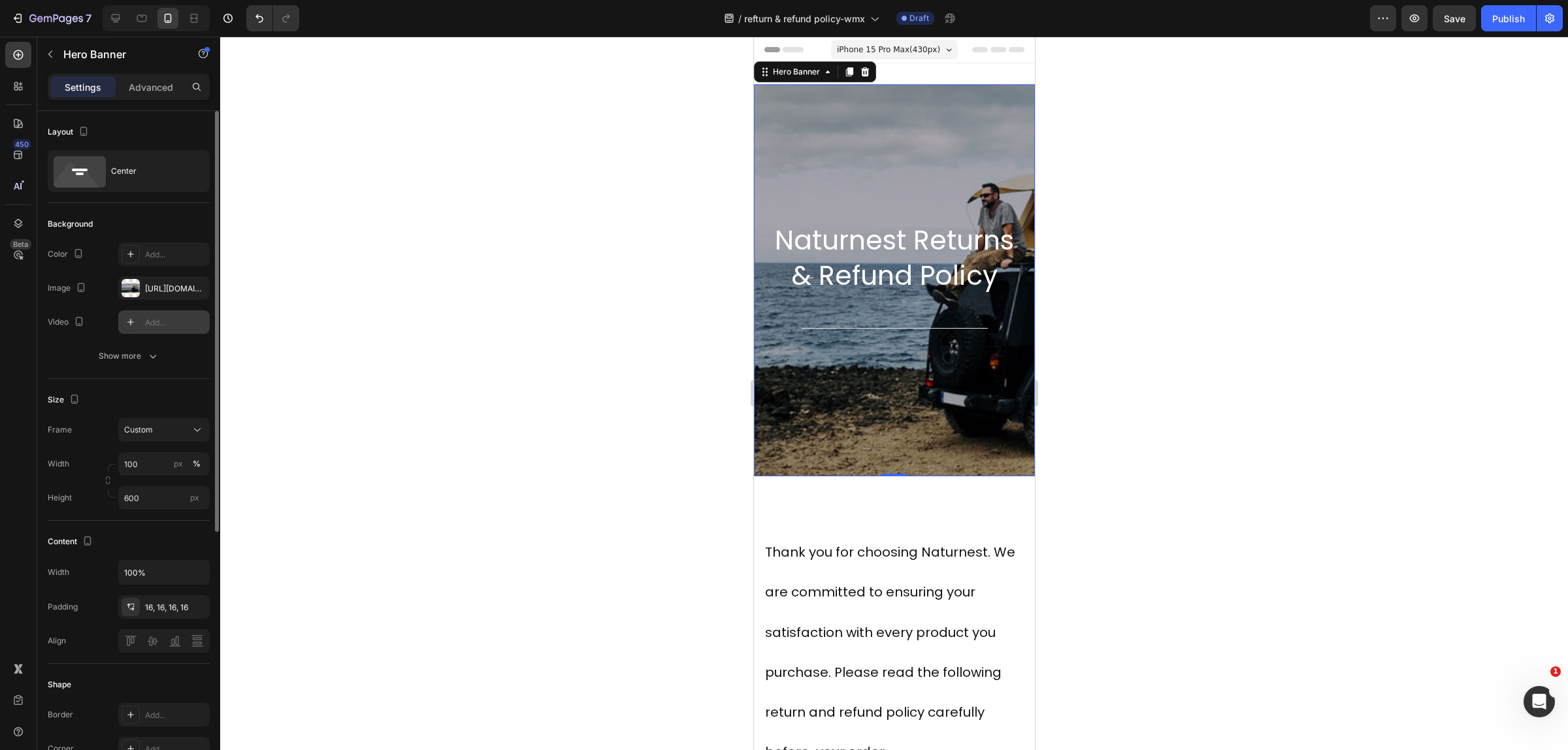
click at [131, 321] on icon at bounding box center [130, 322] width 6 height 6
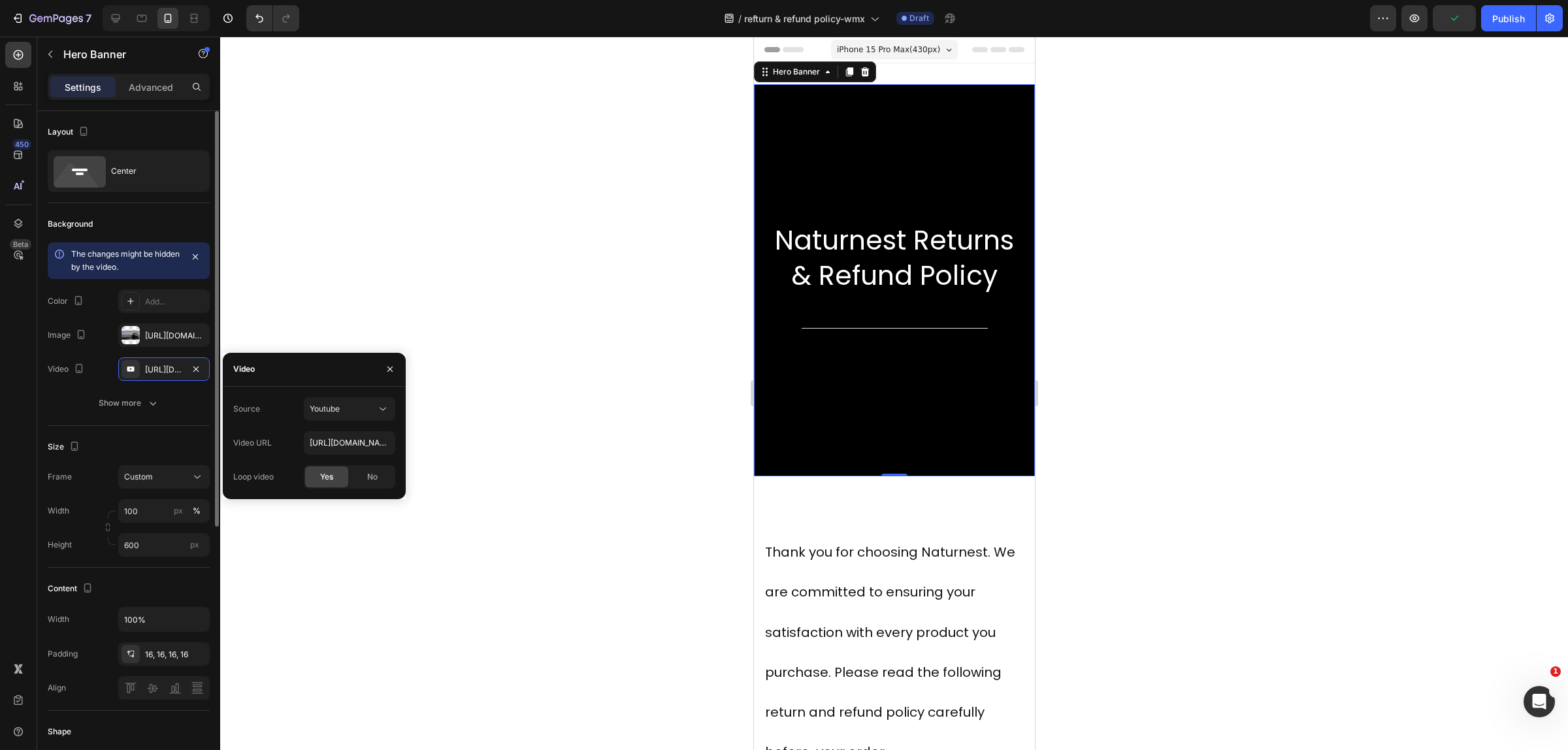
drag, startPoint x: 196, startPoint y: 364, endPoint x: 181, endPoint y: 373, distance: 17.5
click at [196, 366] on icon "button" at bounding box center [196, 369] width 10 height 10
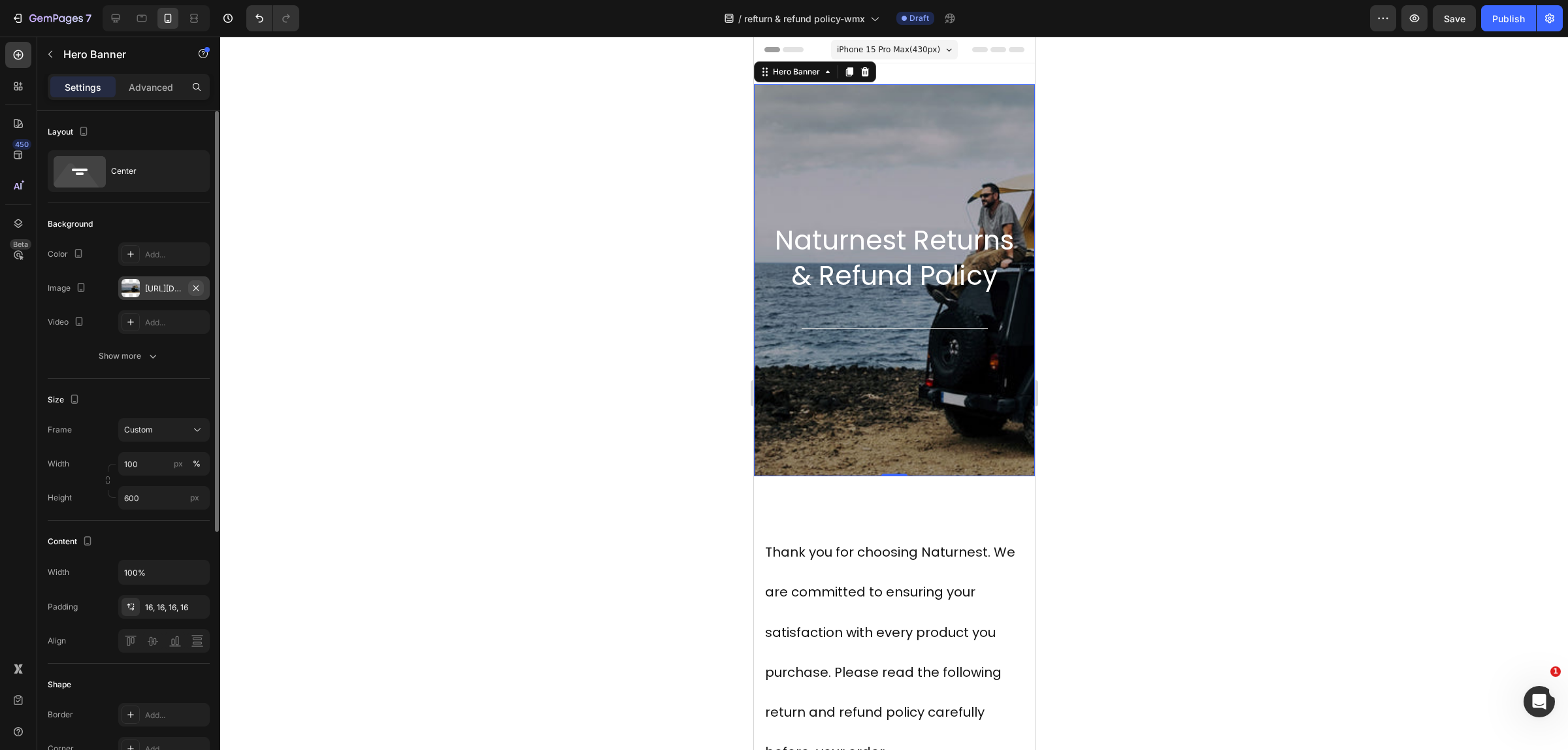
click at [197, 289] on icon "button" at bounding box center [196, 287] width 5 height 5
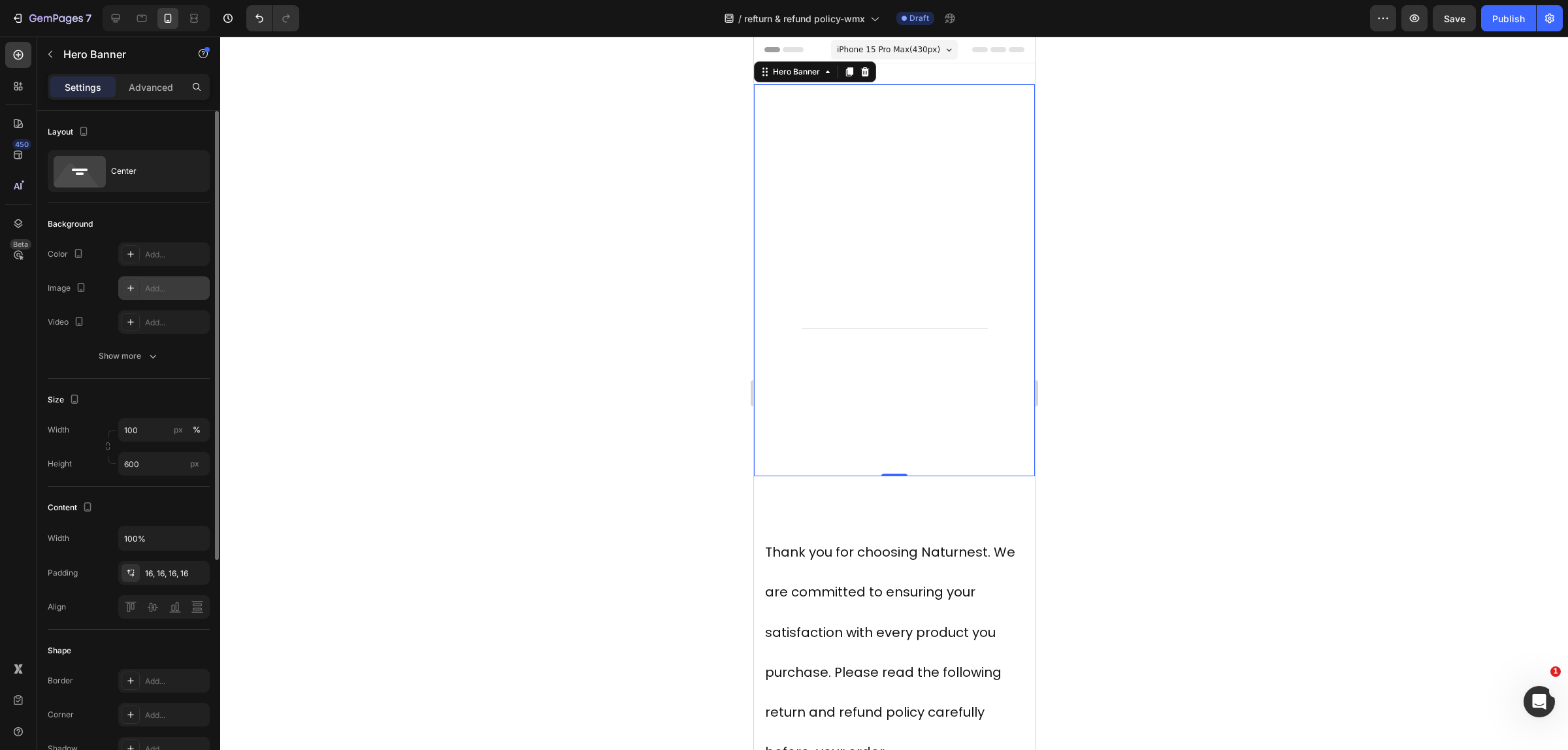
click at [165, 291] on div "Add..." at bounding box center [175, 288] width 62 height 12
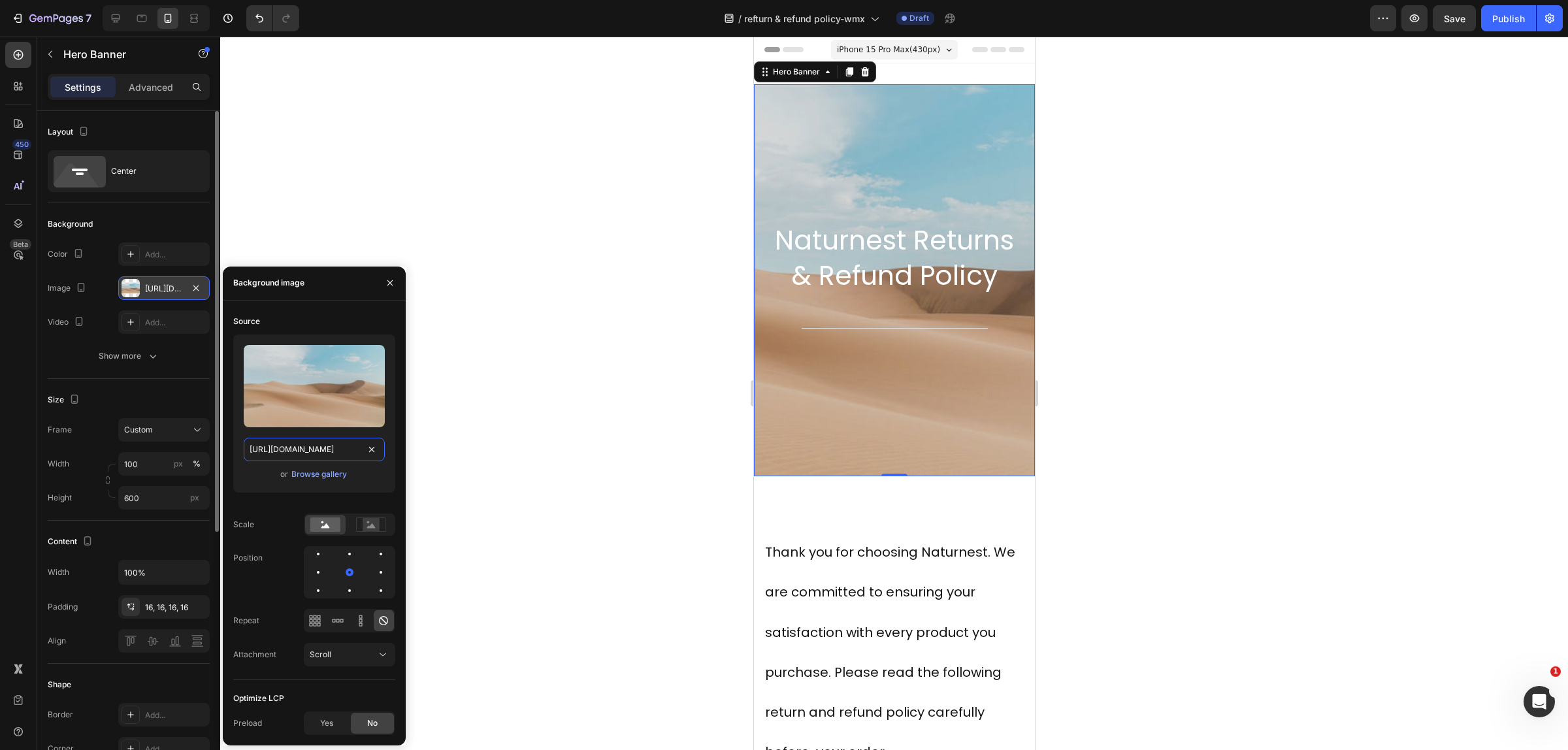
click at [313, 442] on input "https://cdn.shopify.com/s/files/1/2005/9307/files/background_settings.jpg" at bounding box center [314, 450] width 141 height 23
paste input "0751/3158/4813/files/banner-3.jpg?v=1690769330"
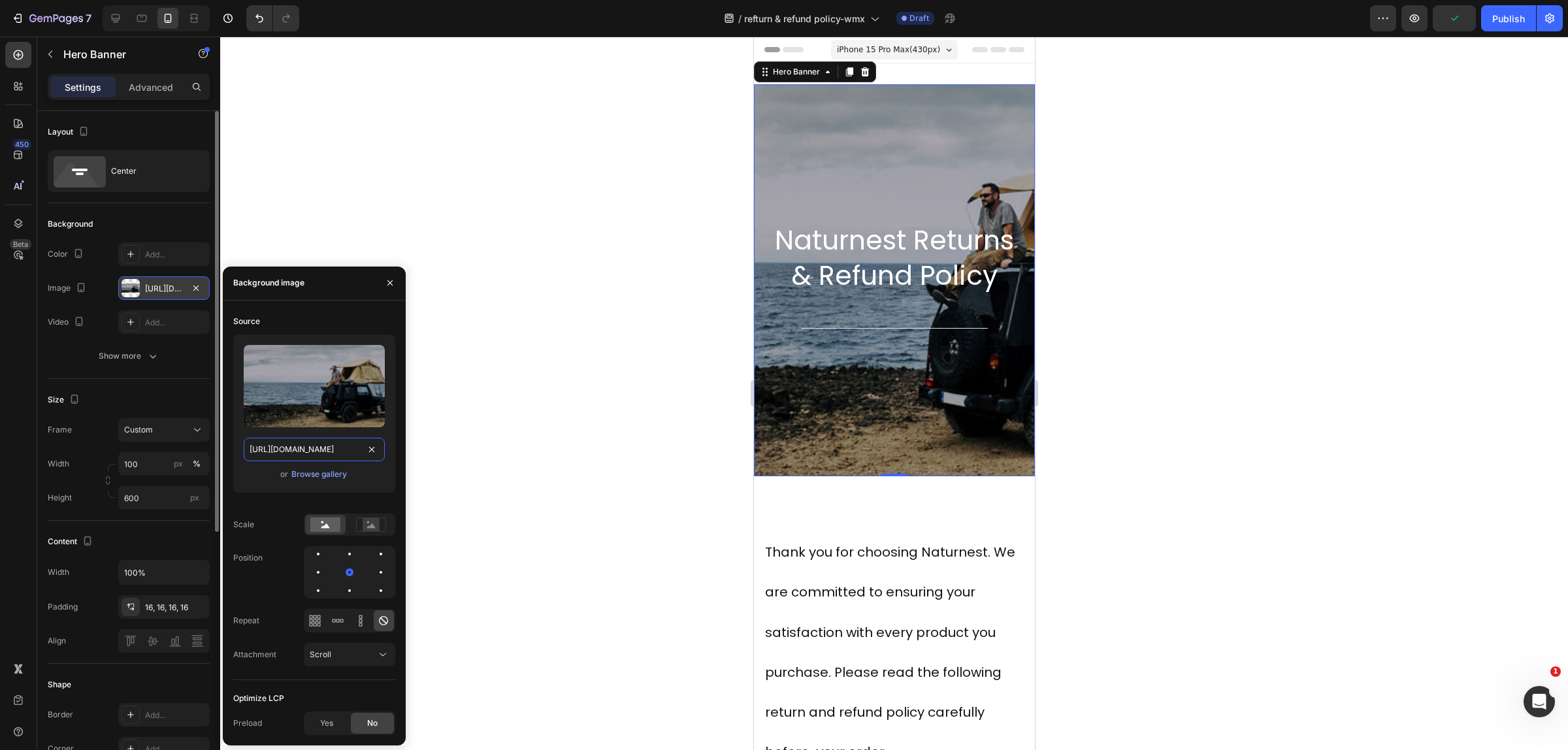
scroll to position [0, 200]
type input "https://cdn.shopify.com/s/files/1/0751/3158/4813/files/banner-3.jpg?v=1690769330"
click at [325, 373] on label at bounding box center [314, 387] width 141 height 83
click at [325, 397] on input "file" at bounding box center [314, 408] width 90 height 22
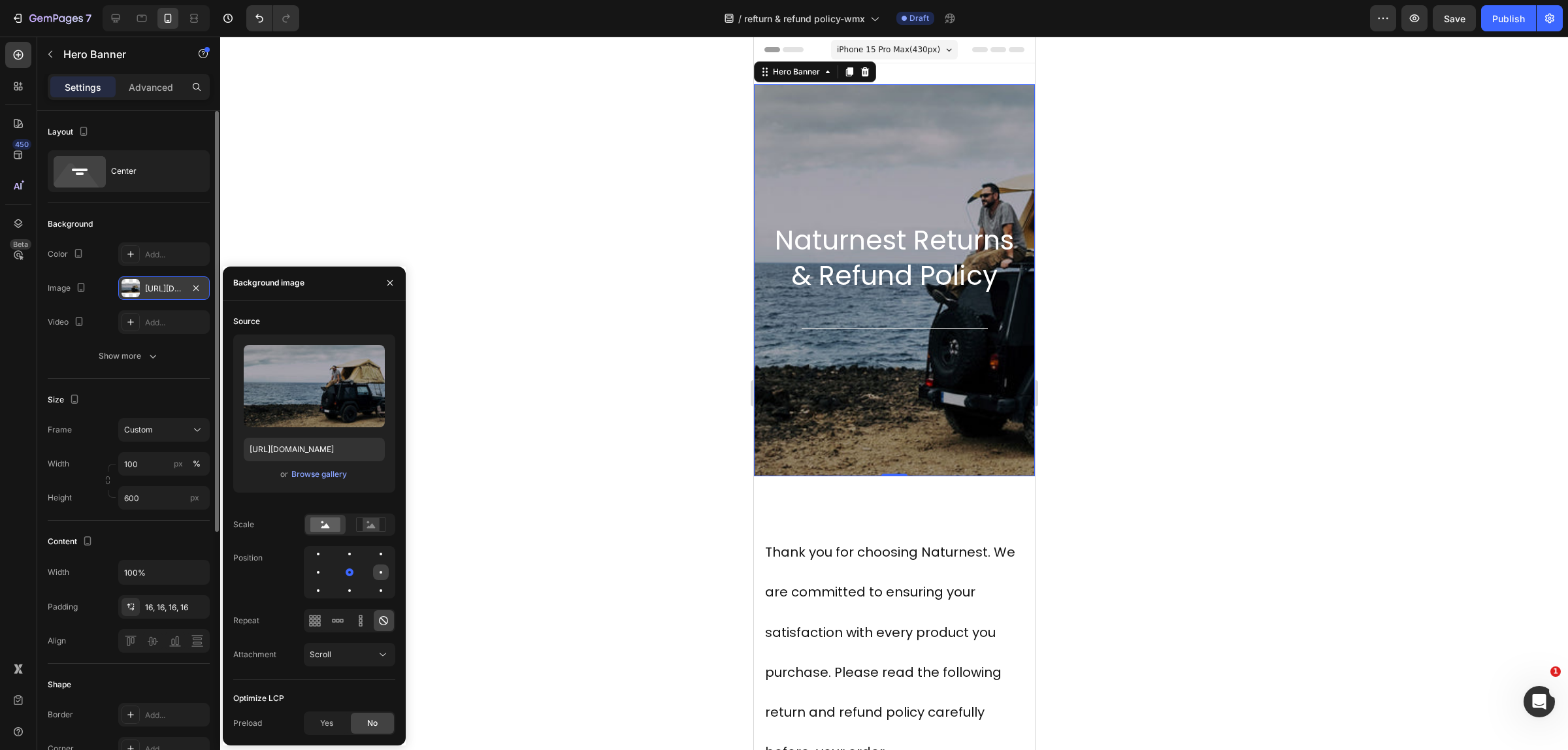
click at [380, 567] on div at bounding box center [381, 572] width 16 height 16
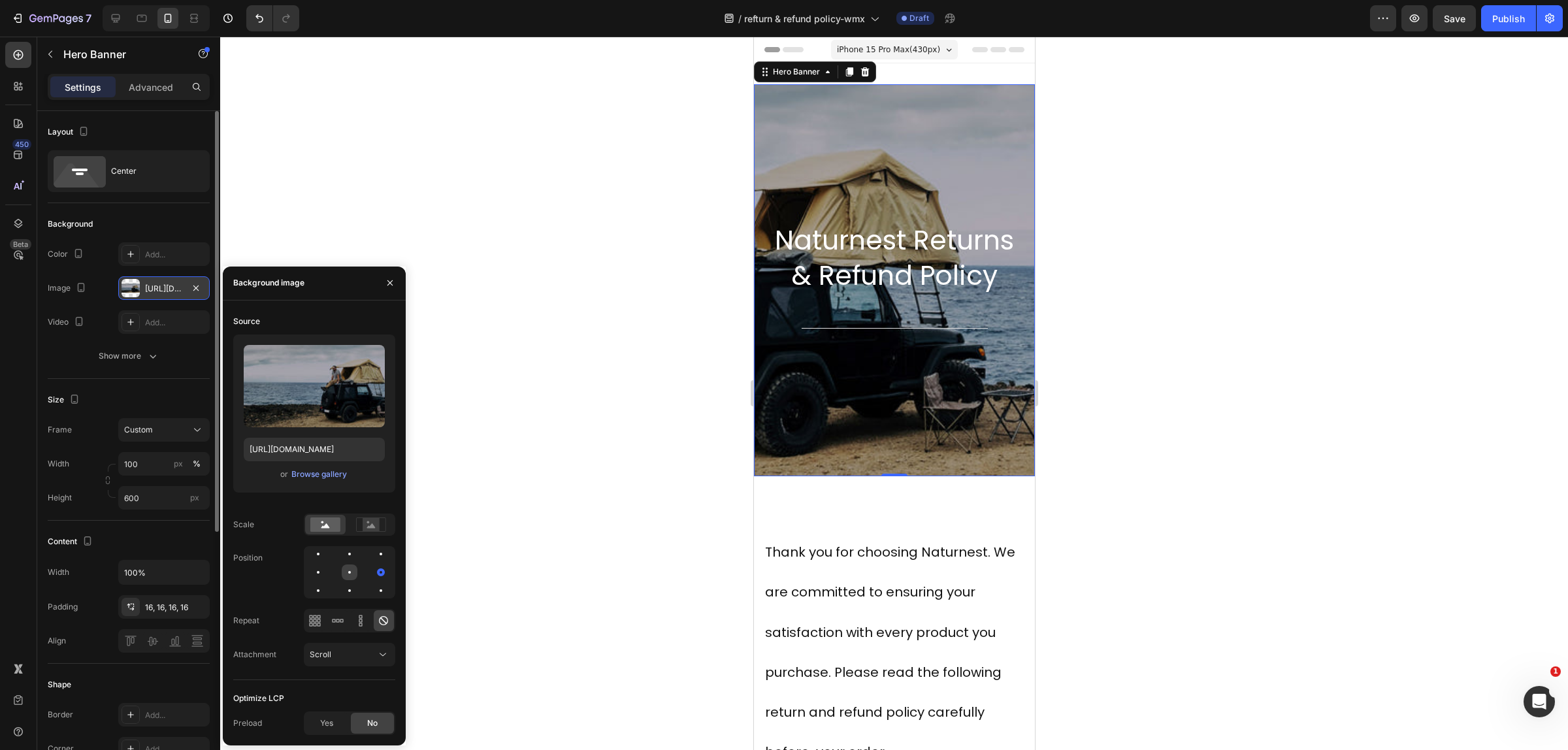
click at [355, 573] on div at bounding box center [349, 572] width 16 height 16
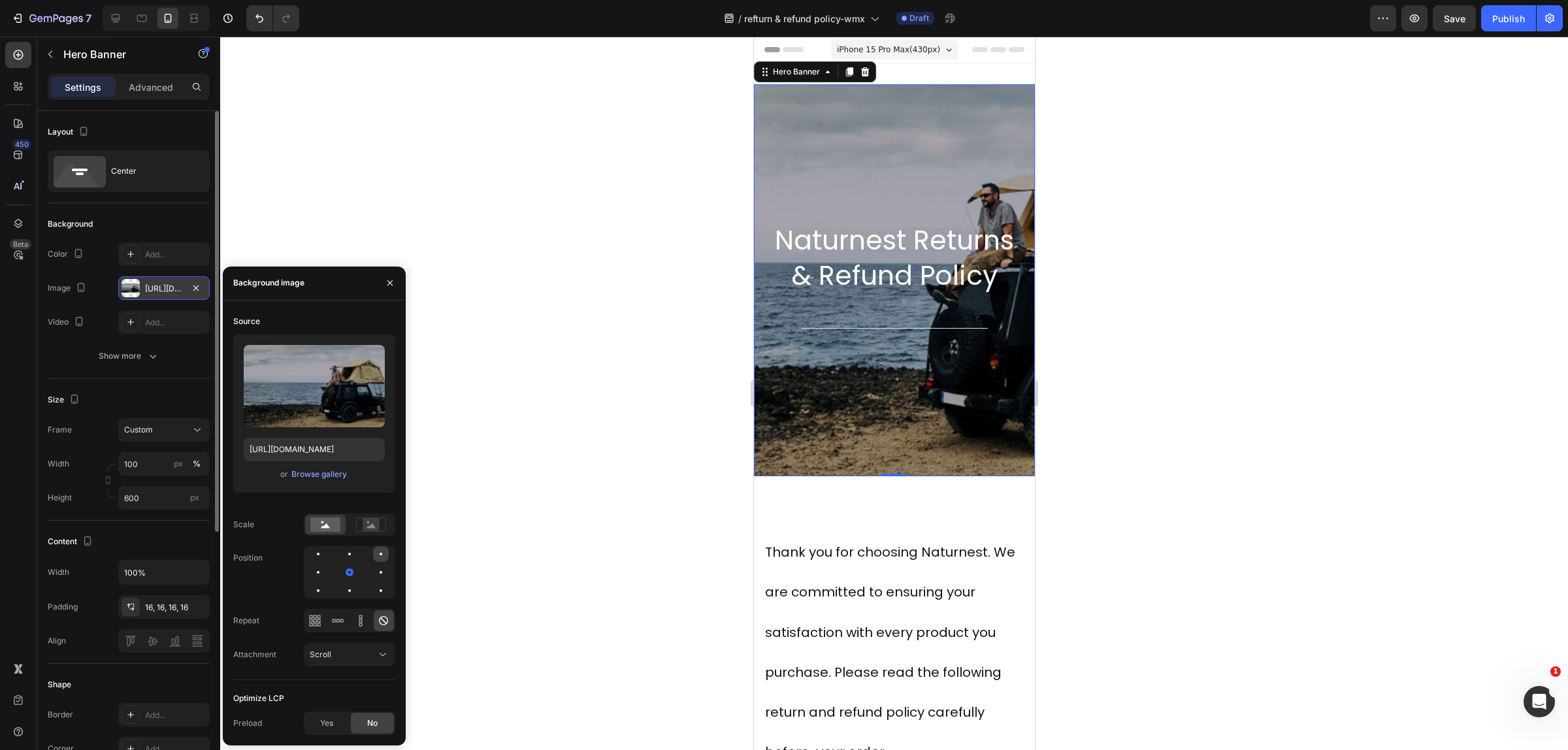
click at [377, 559] on div at bounding box center [381, 554] width 16 height 16
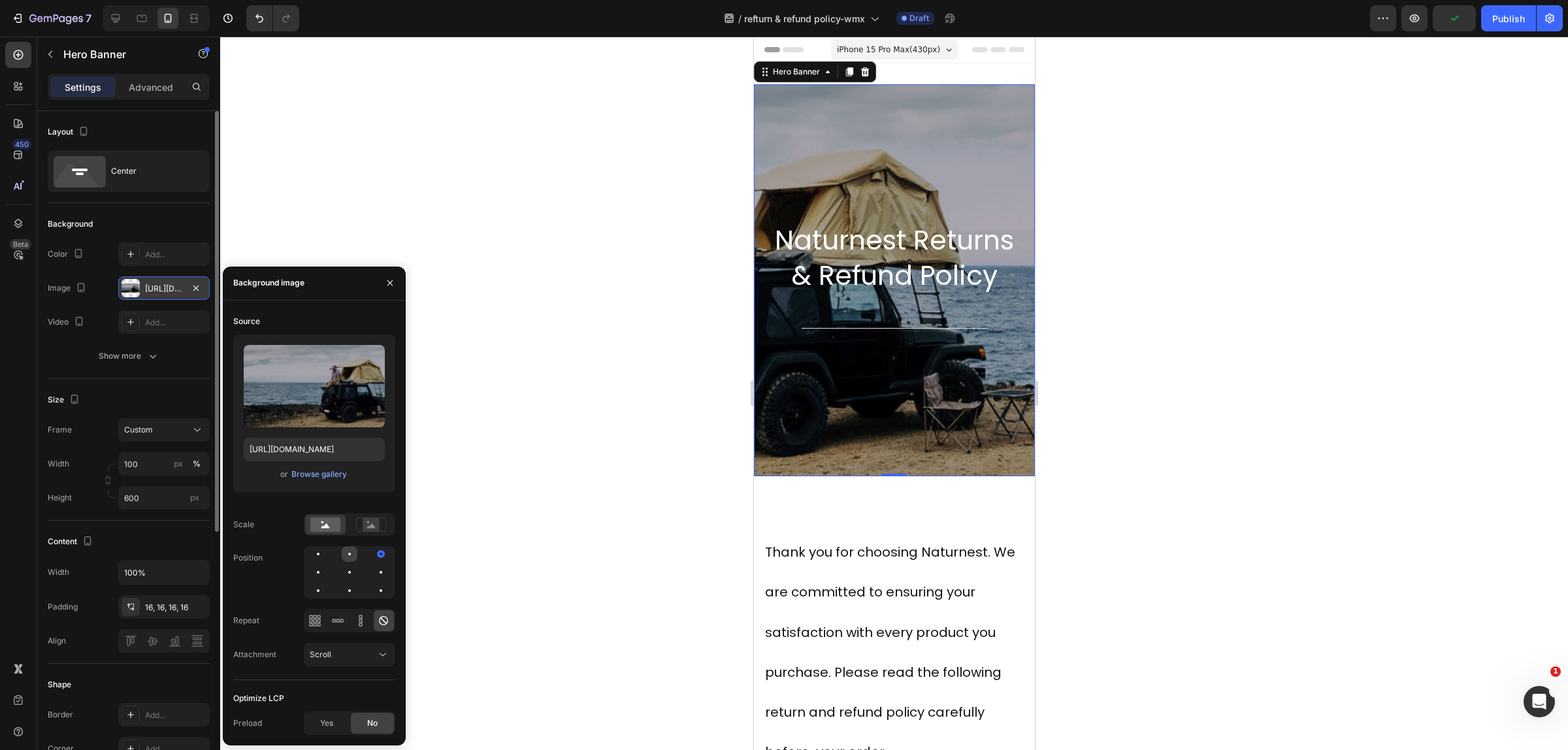
click at [351, 554] on div at bounding box center [349, 554] width 16 height 16
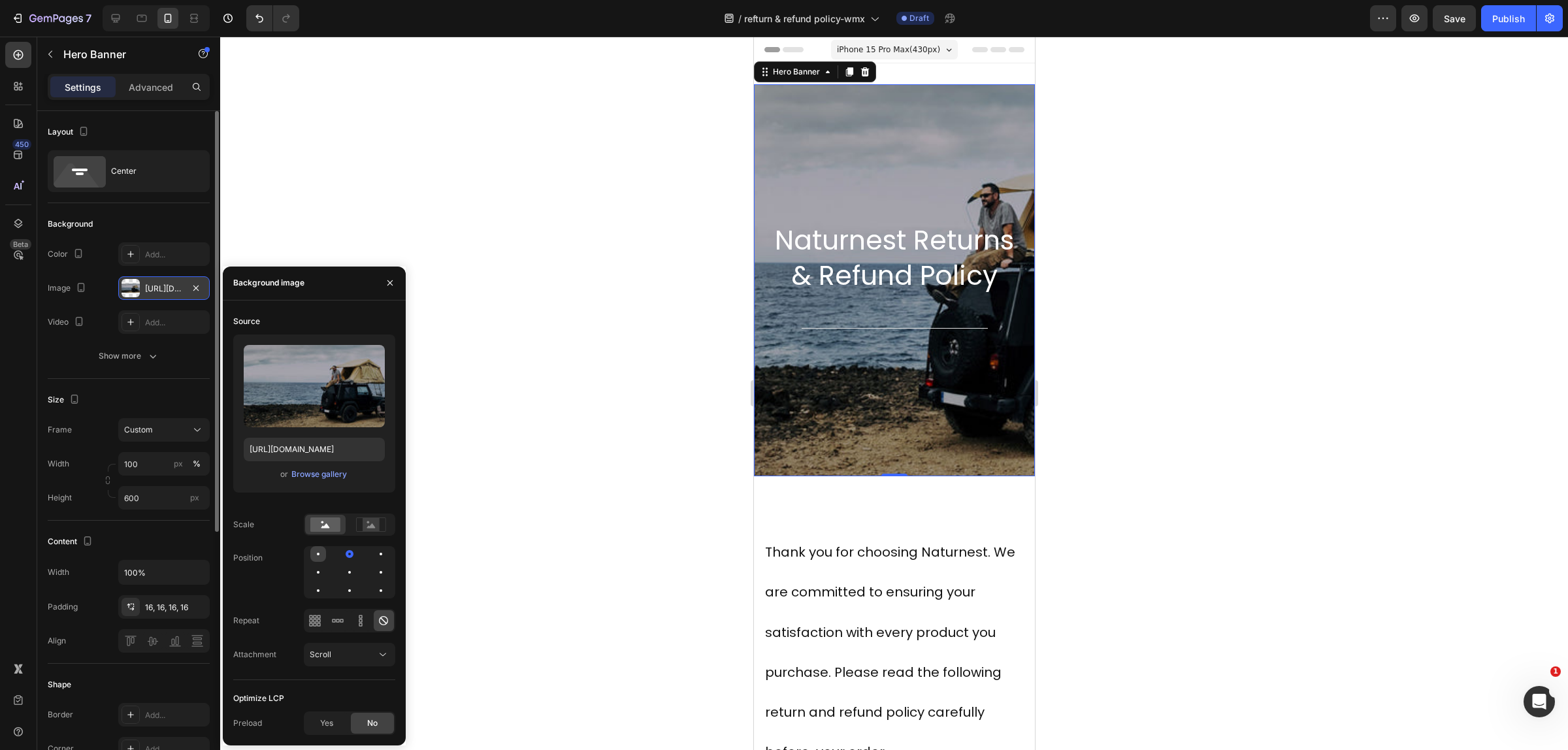
click at [321, 554] on div at bounding box center [318, 554] width 16 height 16
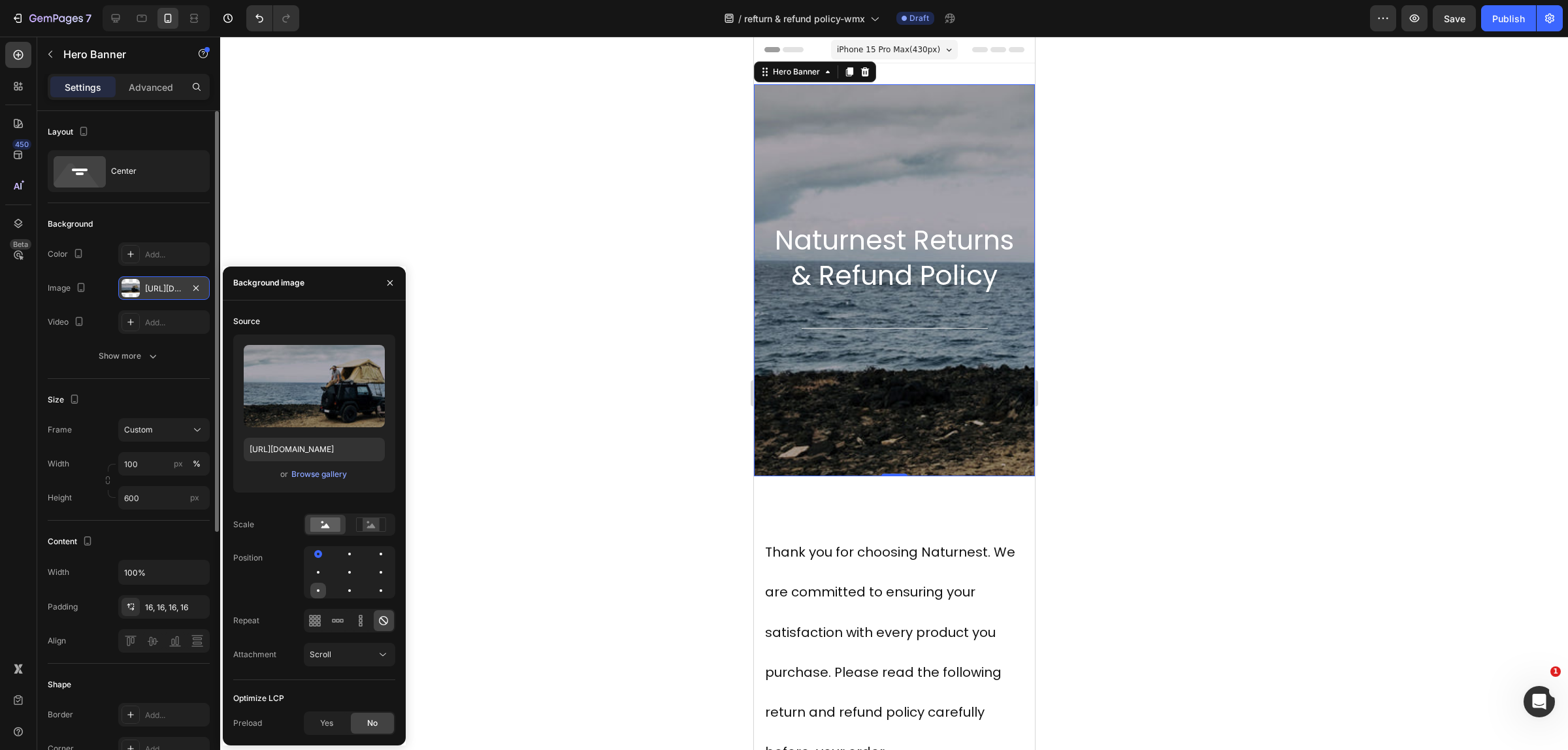
click at [318, 592] on div at bounding box center [318, 591] width 16 height 16
click at [373, 592] on div at bounding box center [381, 591] width 16 height 16
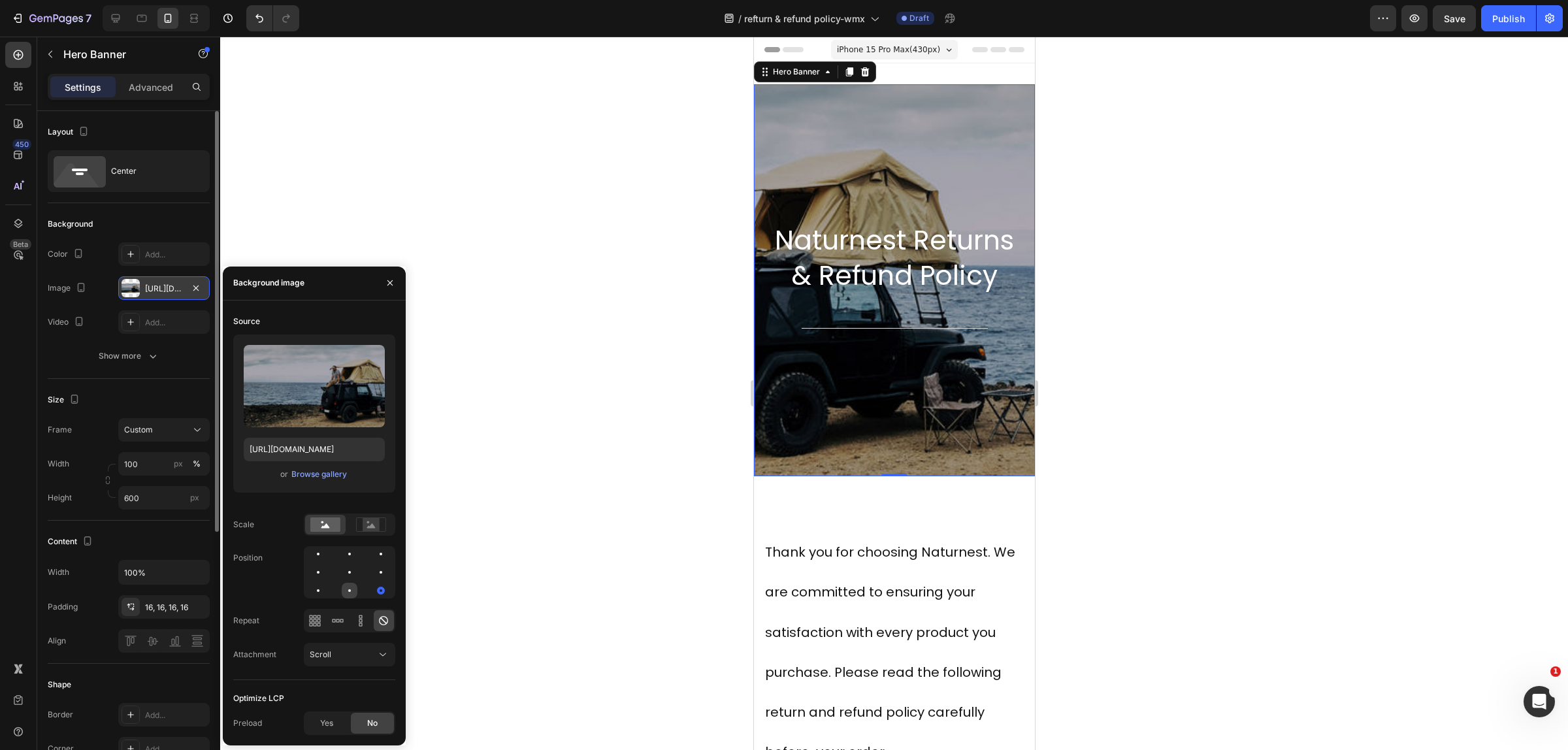
click at [353, 593] on div at bounding box center [349, 591] width 16 height 16
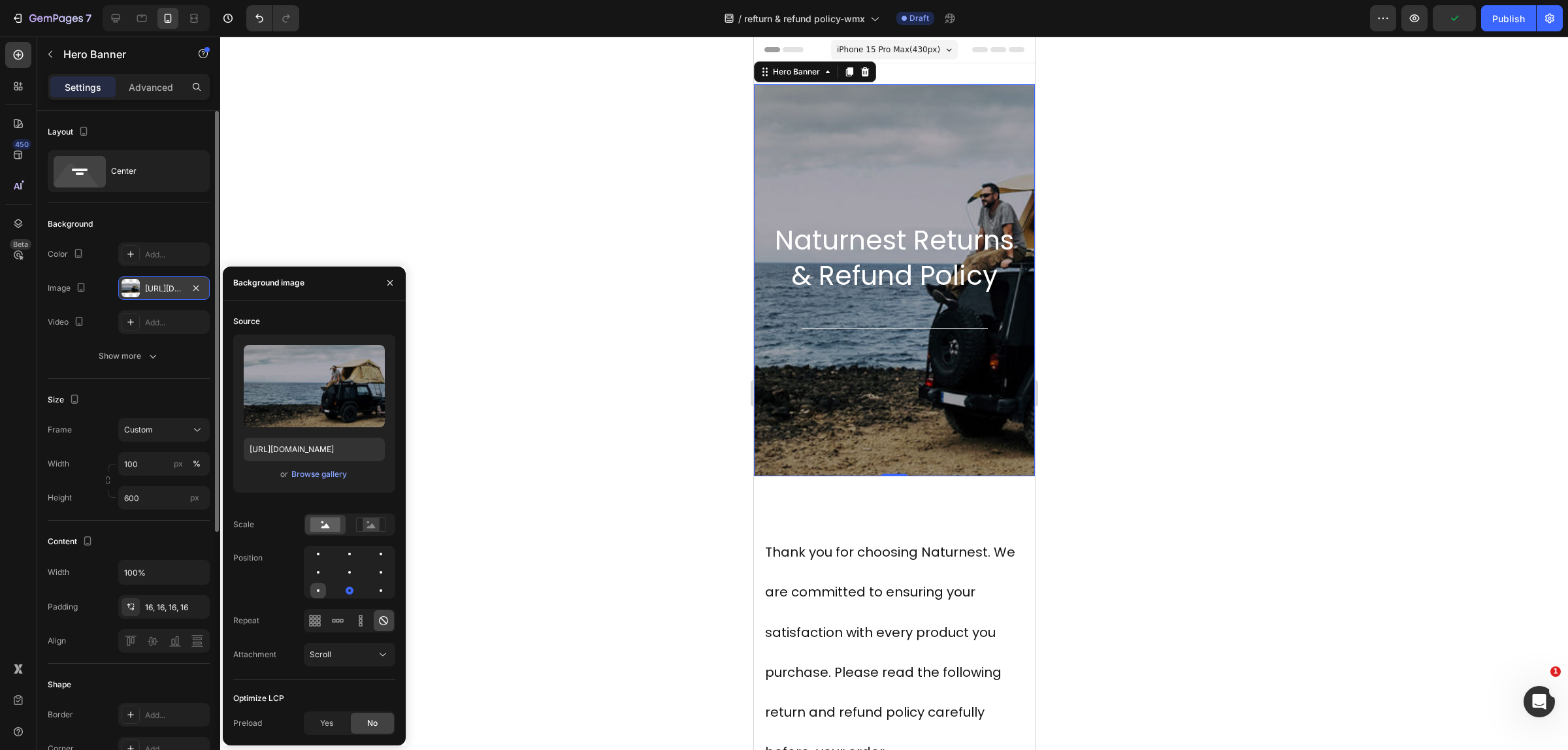
click at [313, 583] on div at bounding box center [318, 591] width 16 height 16
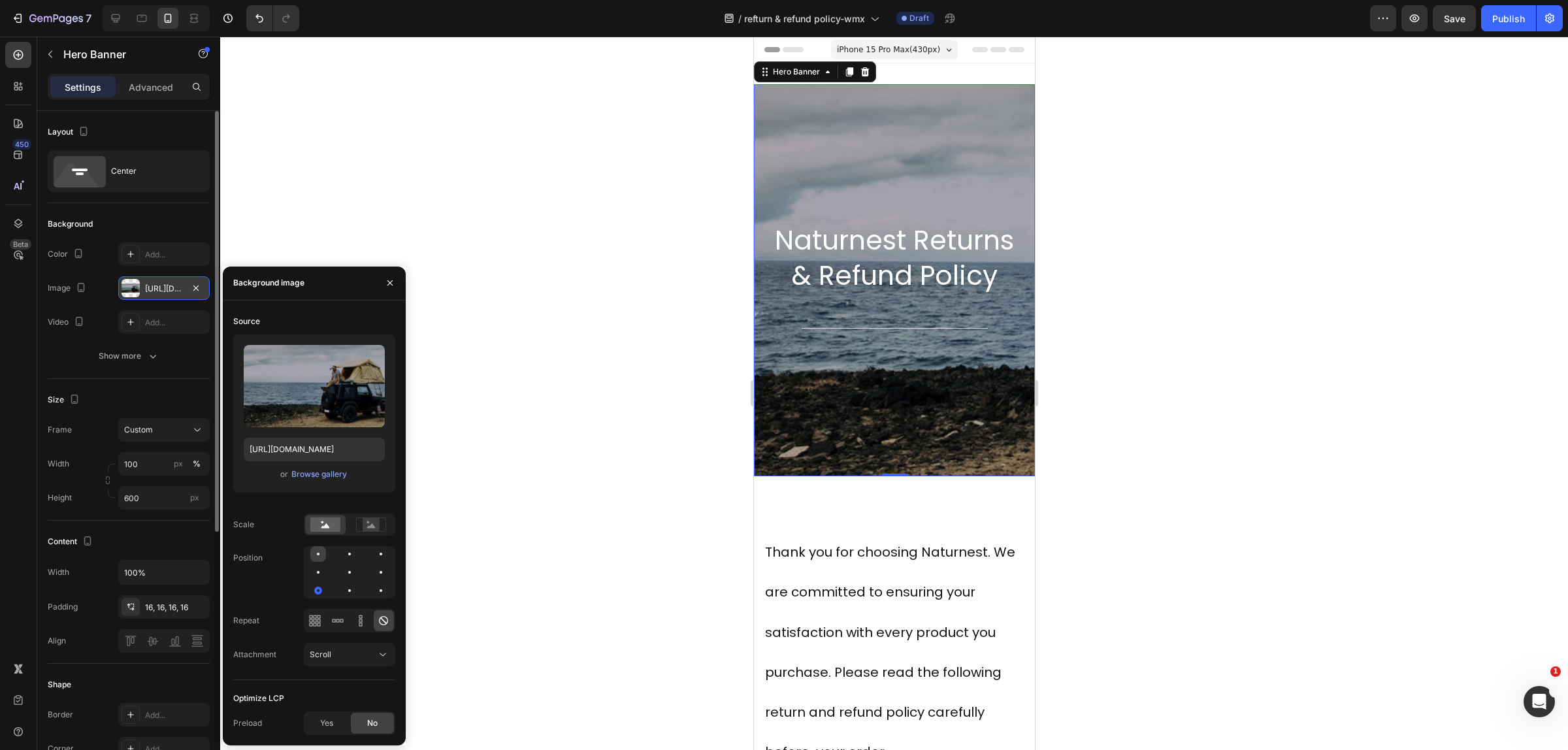
click at [316, 554] on div at bounding box center [318, 554] width 16 height 16
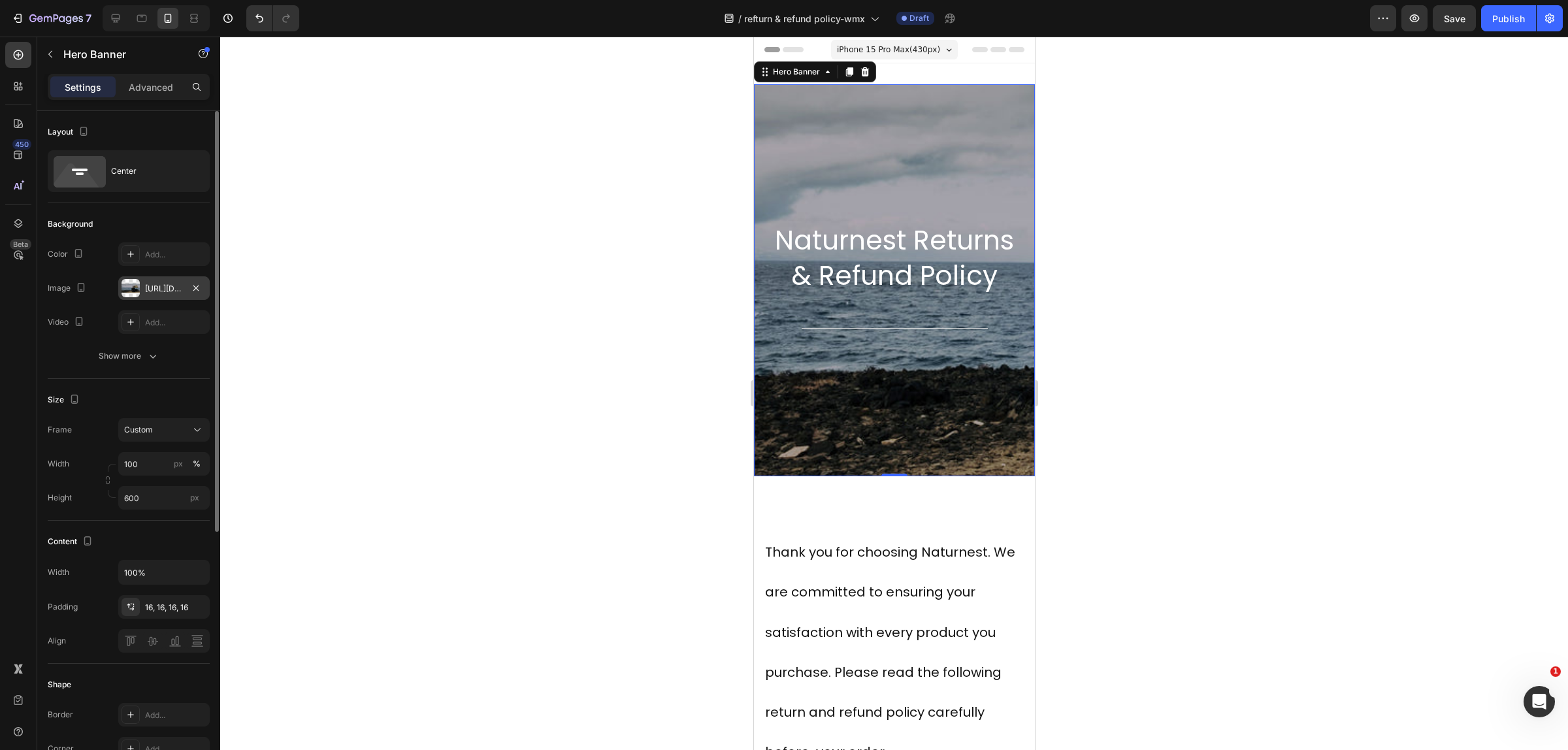
click at [479, 547] on div at bounding box center [893, 393] width 1347 height 713
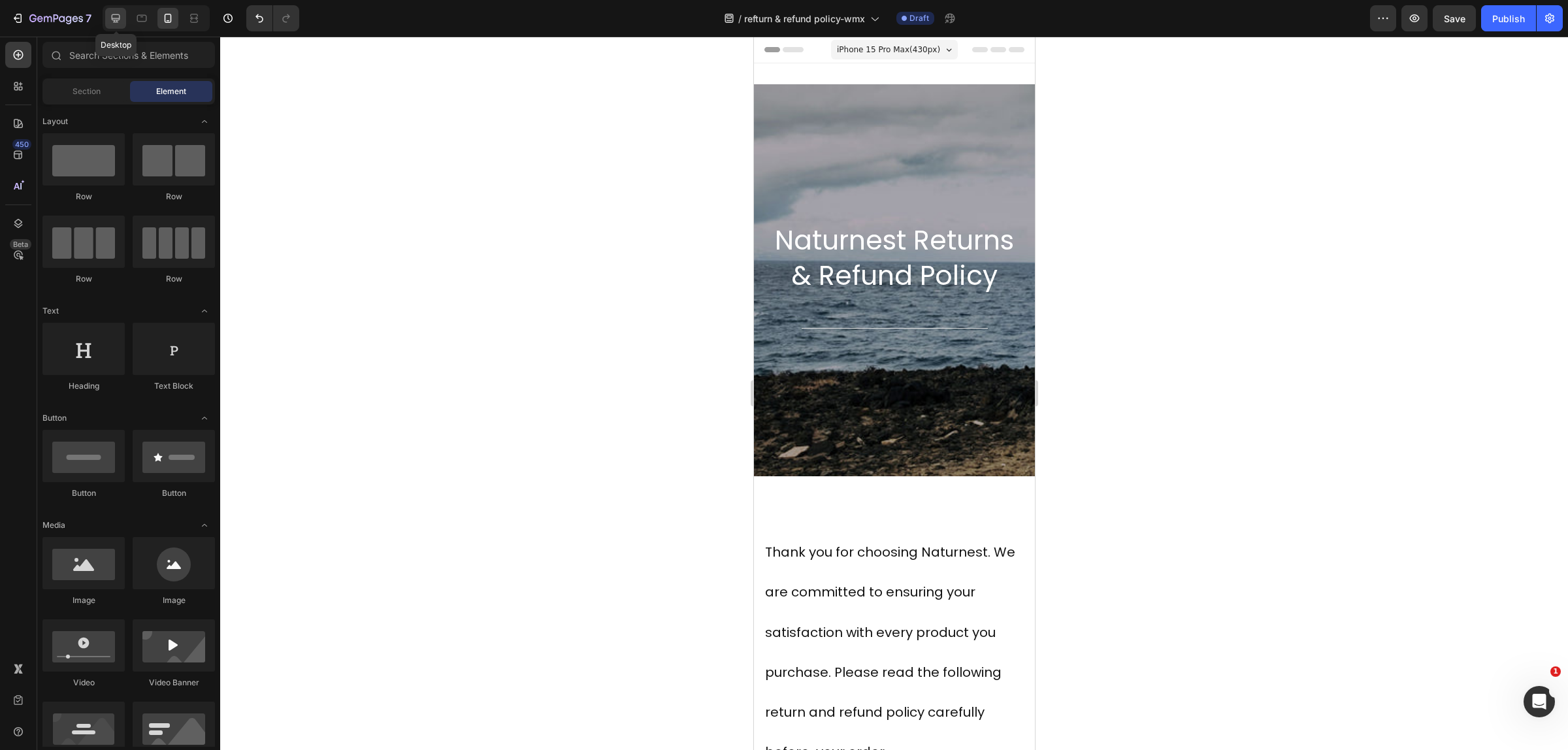
click at [118, 27] on div at bounding box center [115, 18] width 21 height 21
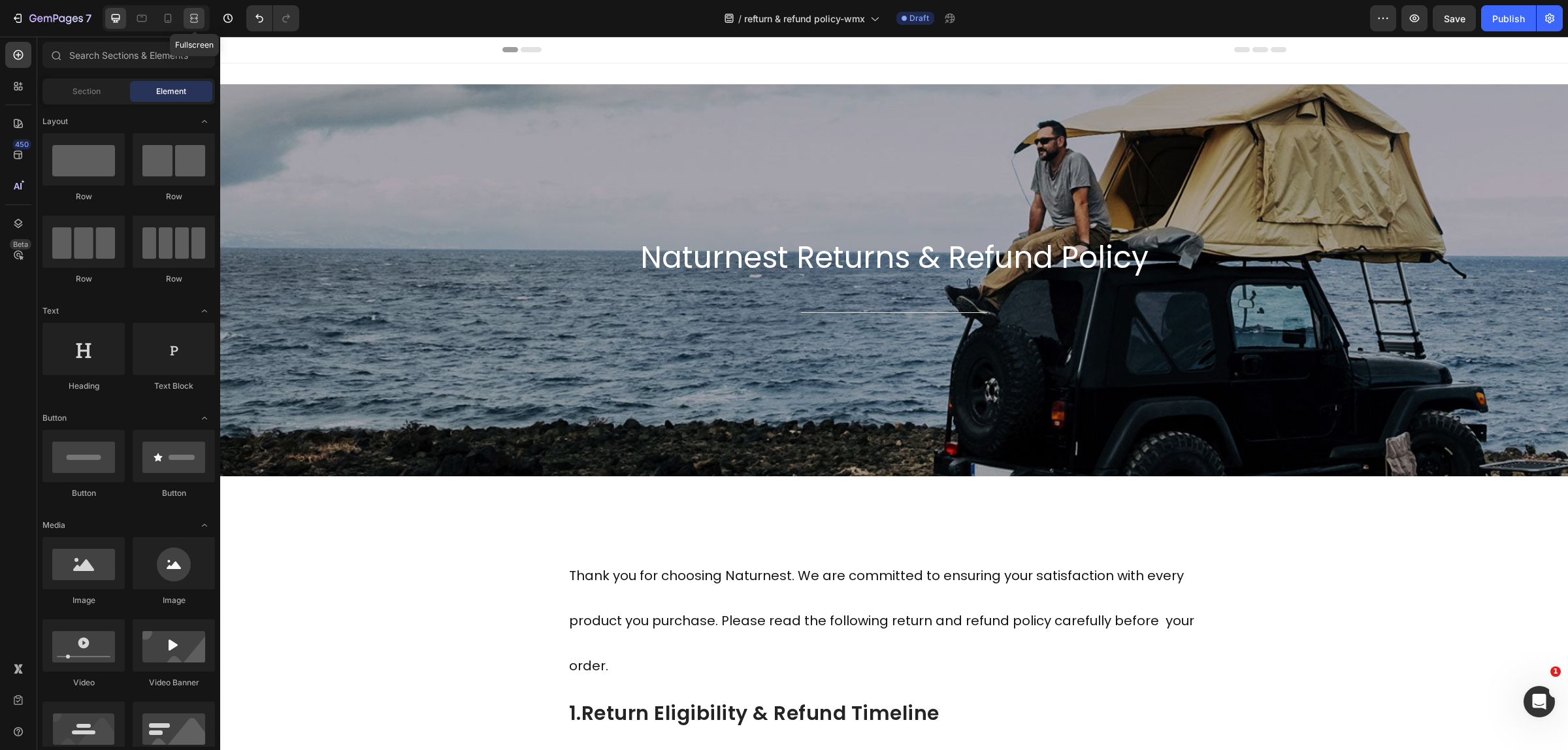
click at [188, 20] on icon at bounding box center [194, 18] width 13 height 13
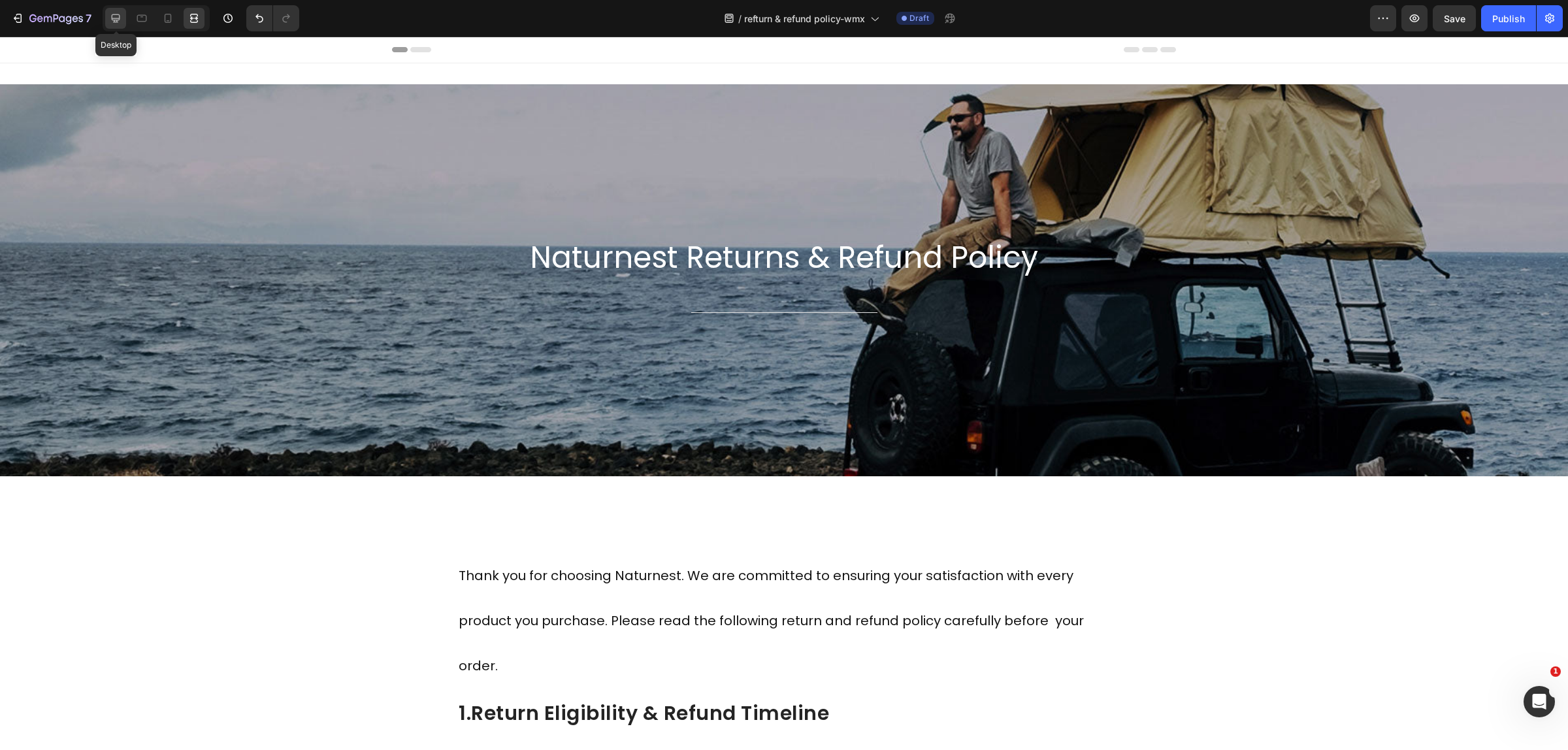
click at [122, 24] on icon at bounding box center [115, 18] width 13 height 13
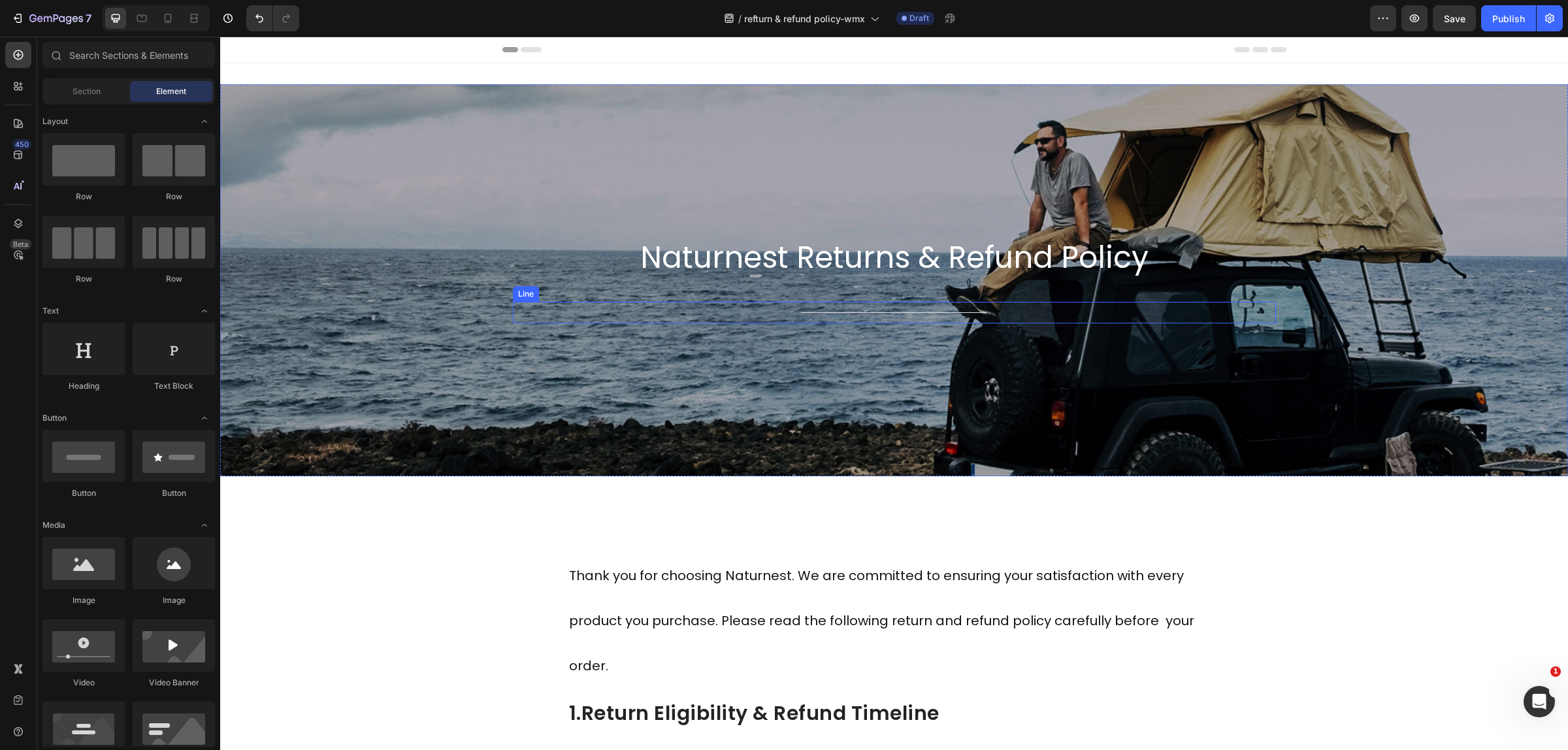
click at [531, 319] on div "Title Line" at bounding box center [894, 313] width 763 height 22
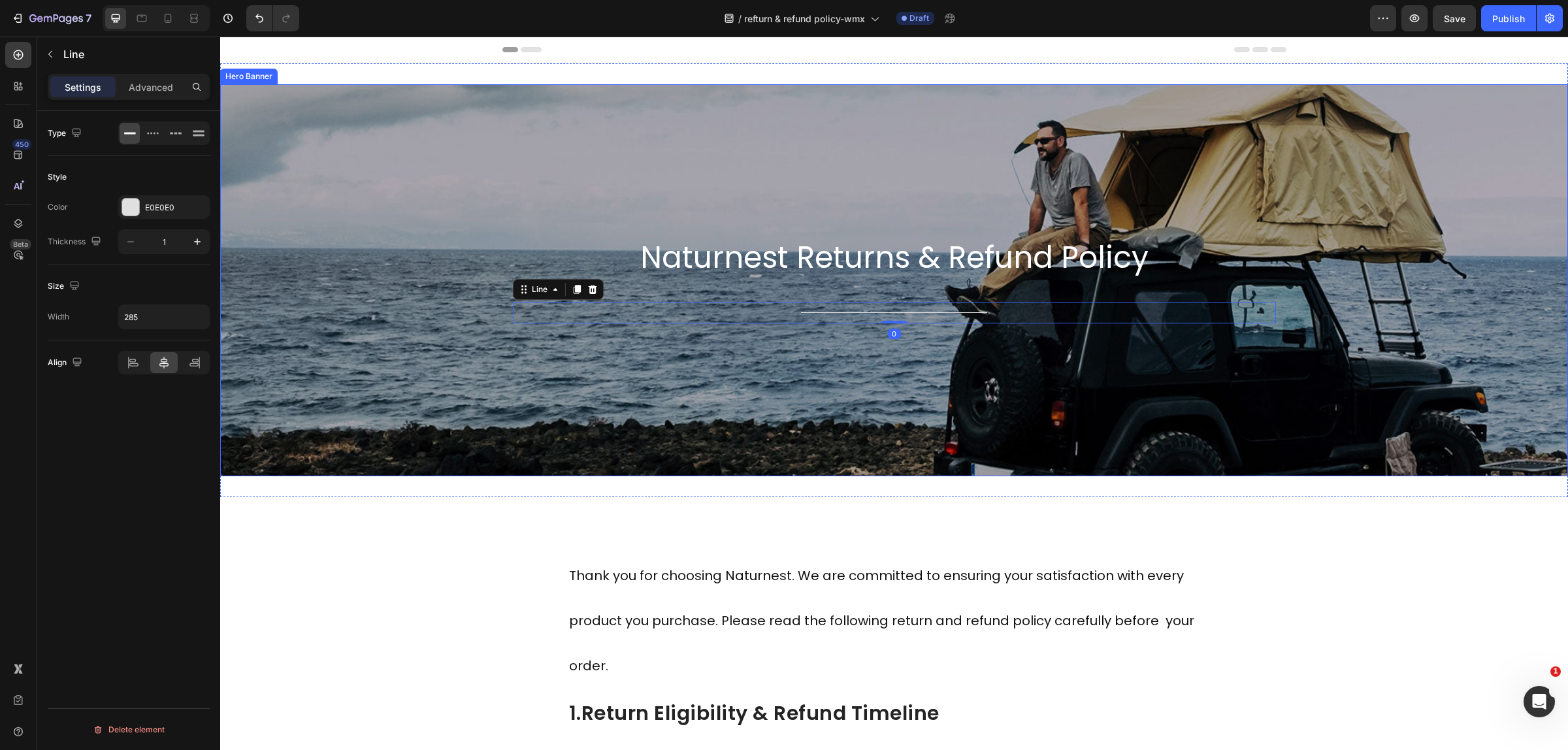
click at [401, 345] on div "Background Image" at bounding box center [893, 280] width 1347 height 392
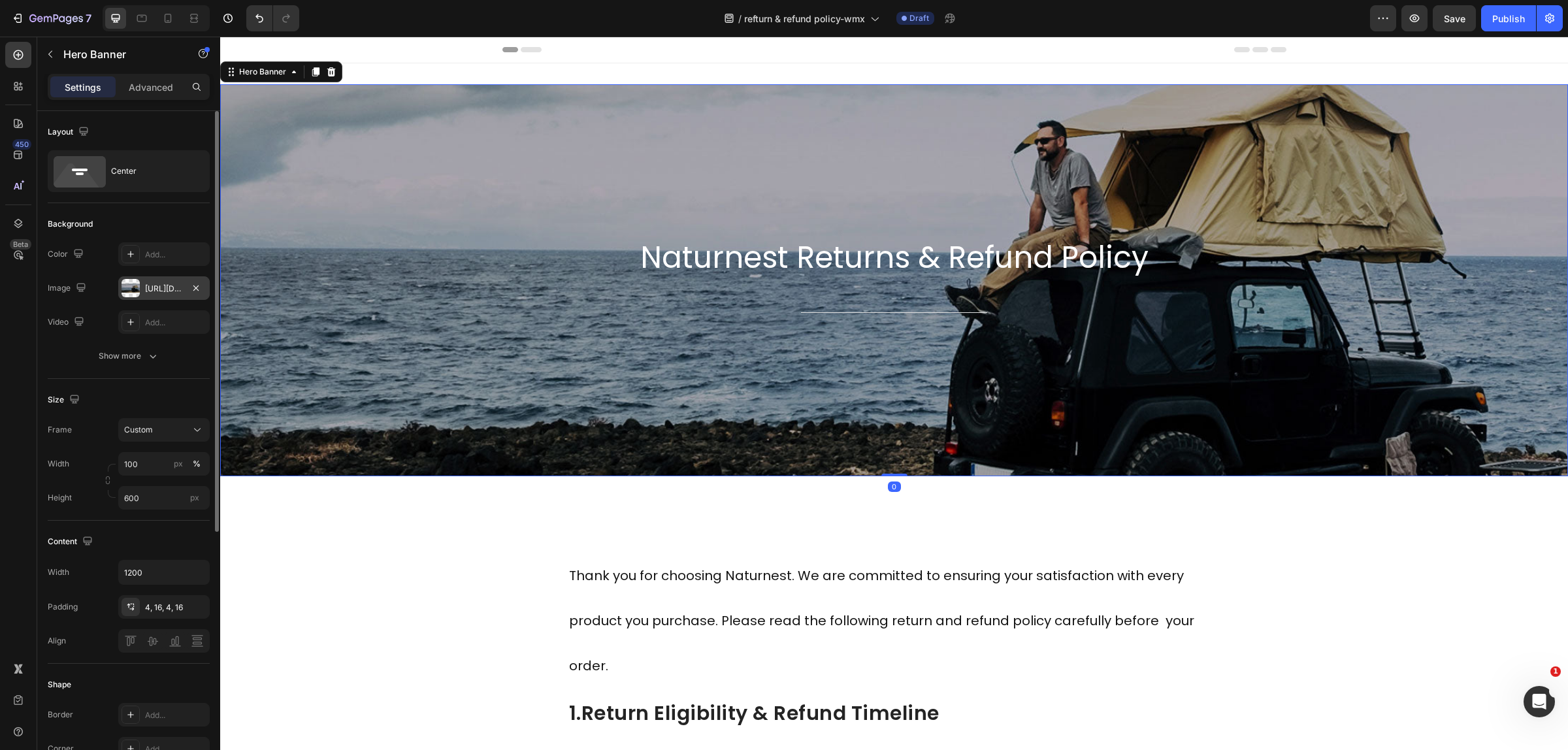
click at [149, 292] on div "https://cdn.shopify.com/s/files/1/0751/3158/4813/files/banner-3.jpg?v=1690769330" at bounding box center [164, 288] width 38 height 12
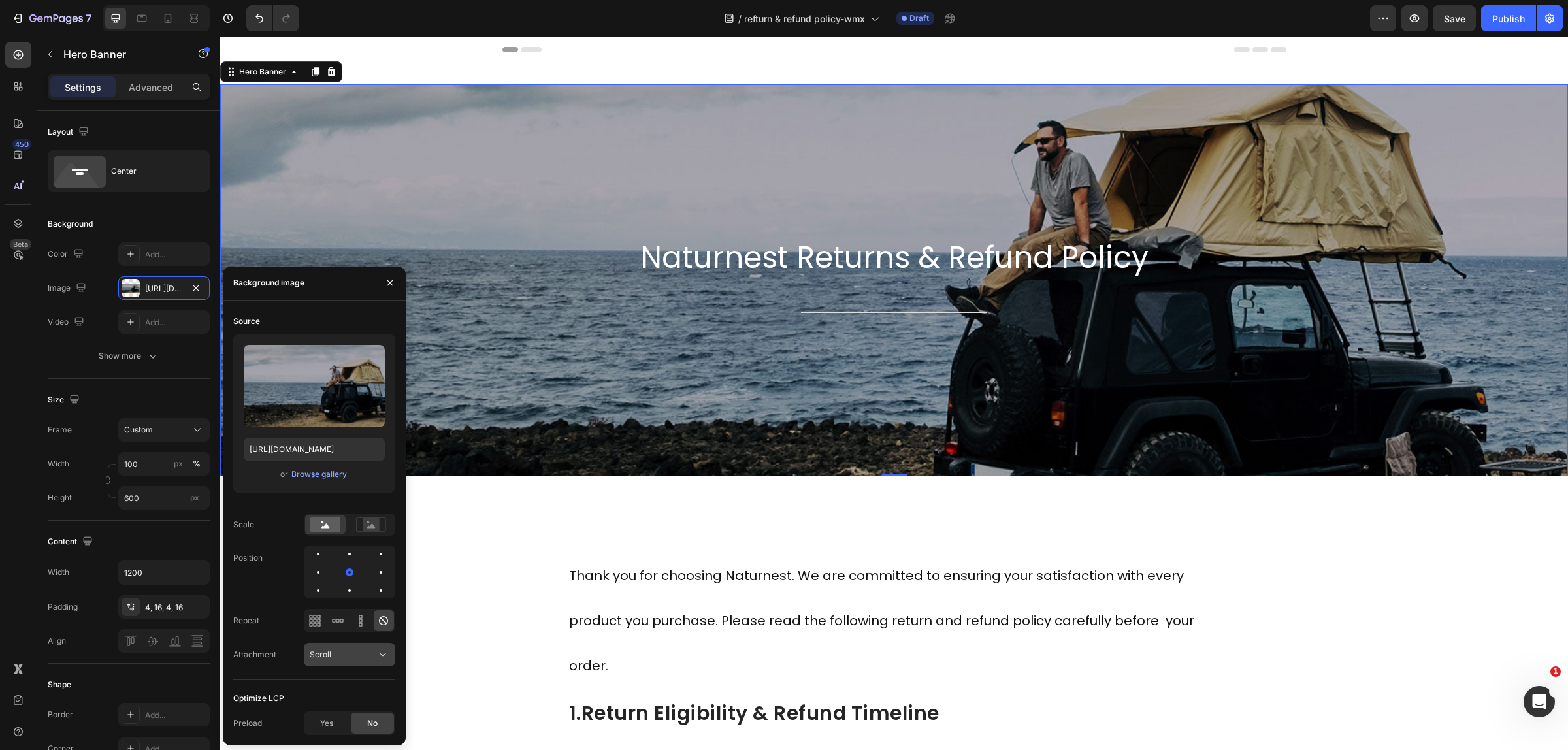
drag, startPoint x: 357, startPoint y: 651, endPoint x: 358, endPoint y: 660, distance: 9.1
click at [358, 657] on div "Scroll" at bounding box center [342, 654] width 66 height 12
click at [361, 663] on button "Scroll" at bounding box center [349, 655] width 91 height 23
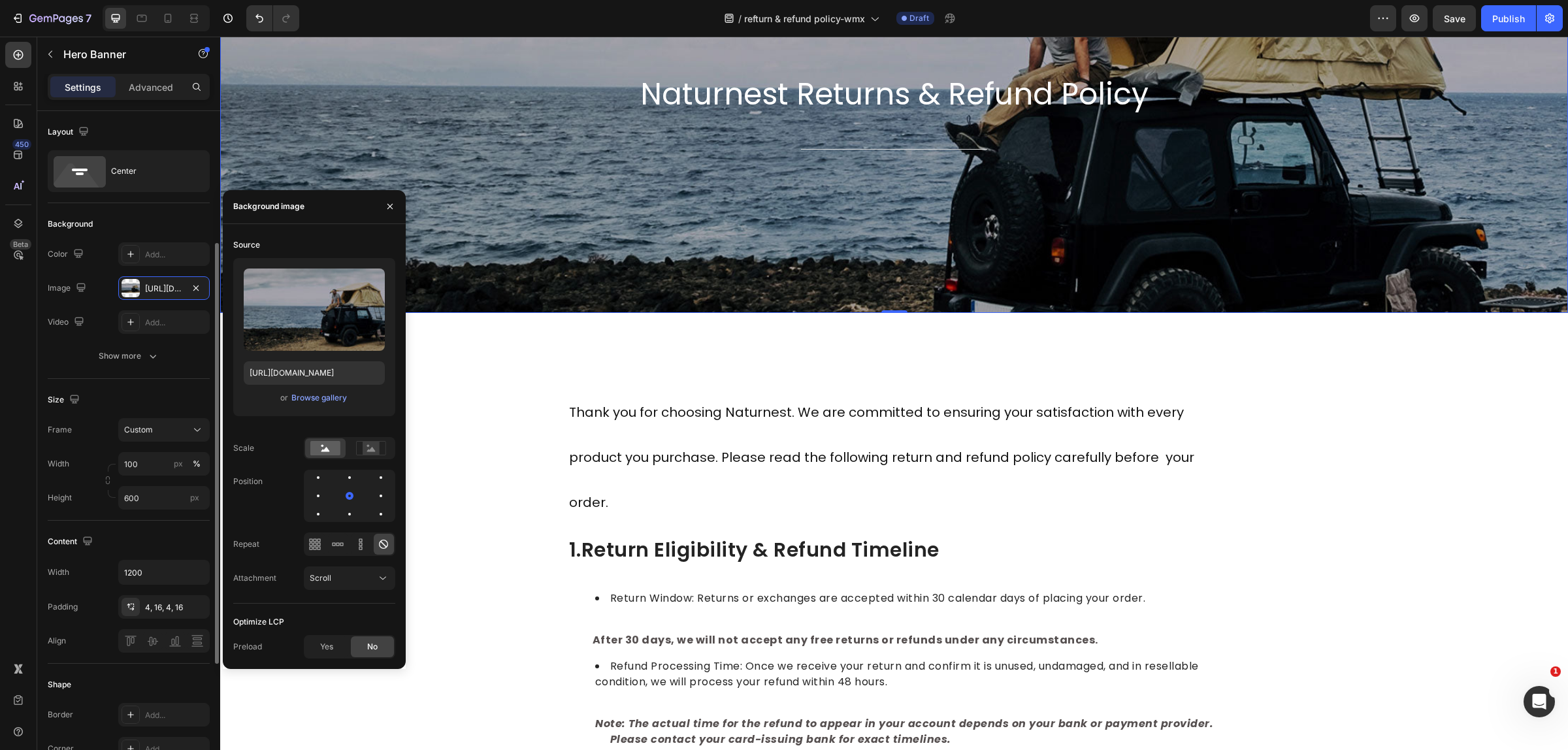
scroll to position [82, 0]
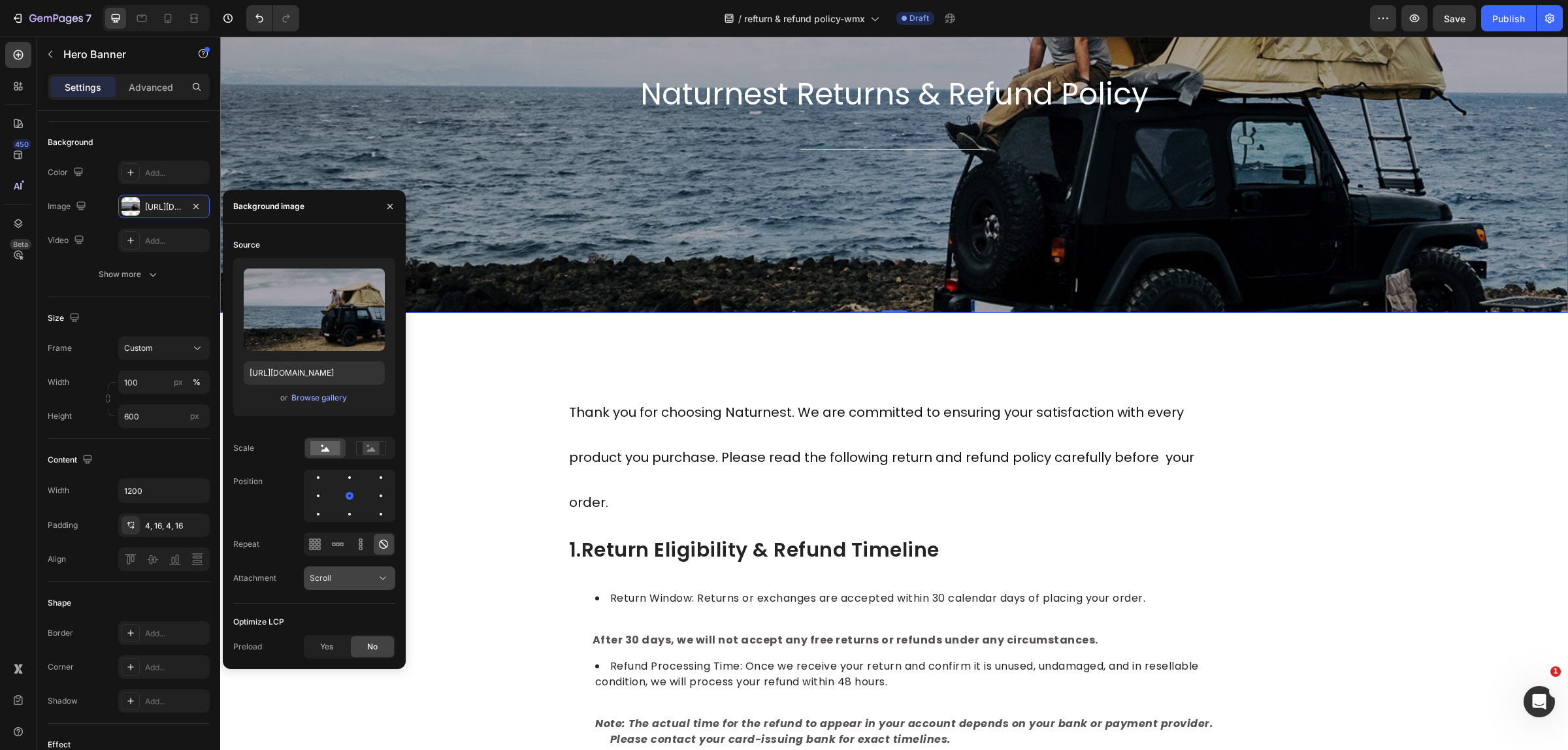
click at [329, 573] on span "Scroll" at bounding box center [320, 578] width 22 height 10
click at [329, 574] on span "Scroll" at bounding box center [320, 578] width 22 height 10
click at [309, 331] on input "file" at bounding box center [314, 331] width 90 height 22
click at [277, 277] on label at bounding box center [314, 310] width 141 height 83
click at [277, 320] on input "file" at bounding box center [314, 331] width 90 height 22
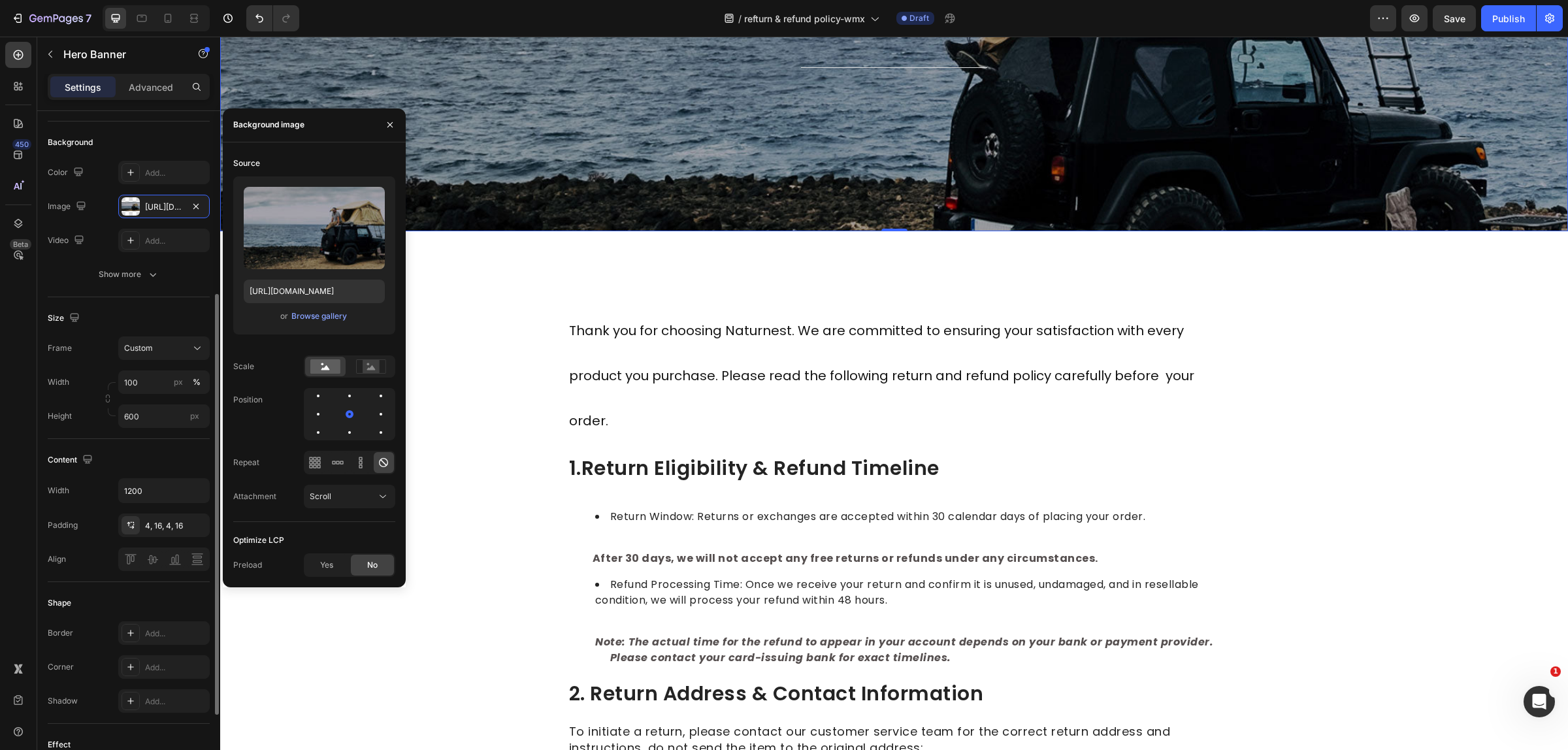
scroll to position [164, 0]
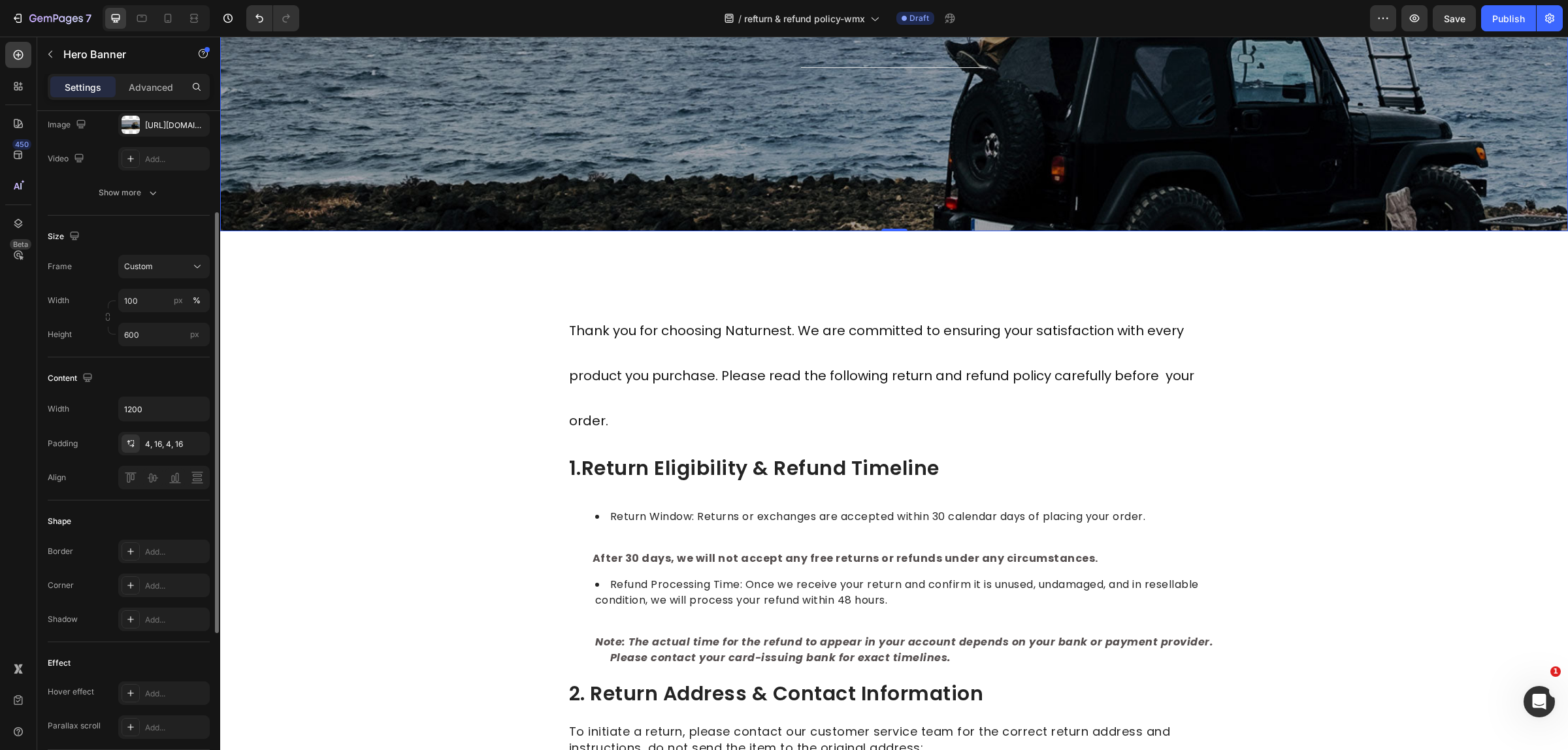
click at [119, 501] on div "Content Width 1200 Padding 4, 16, 4, 16 Align" at bounding box center [129, 429] width 162 height 143
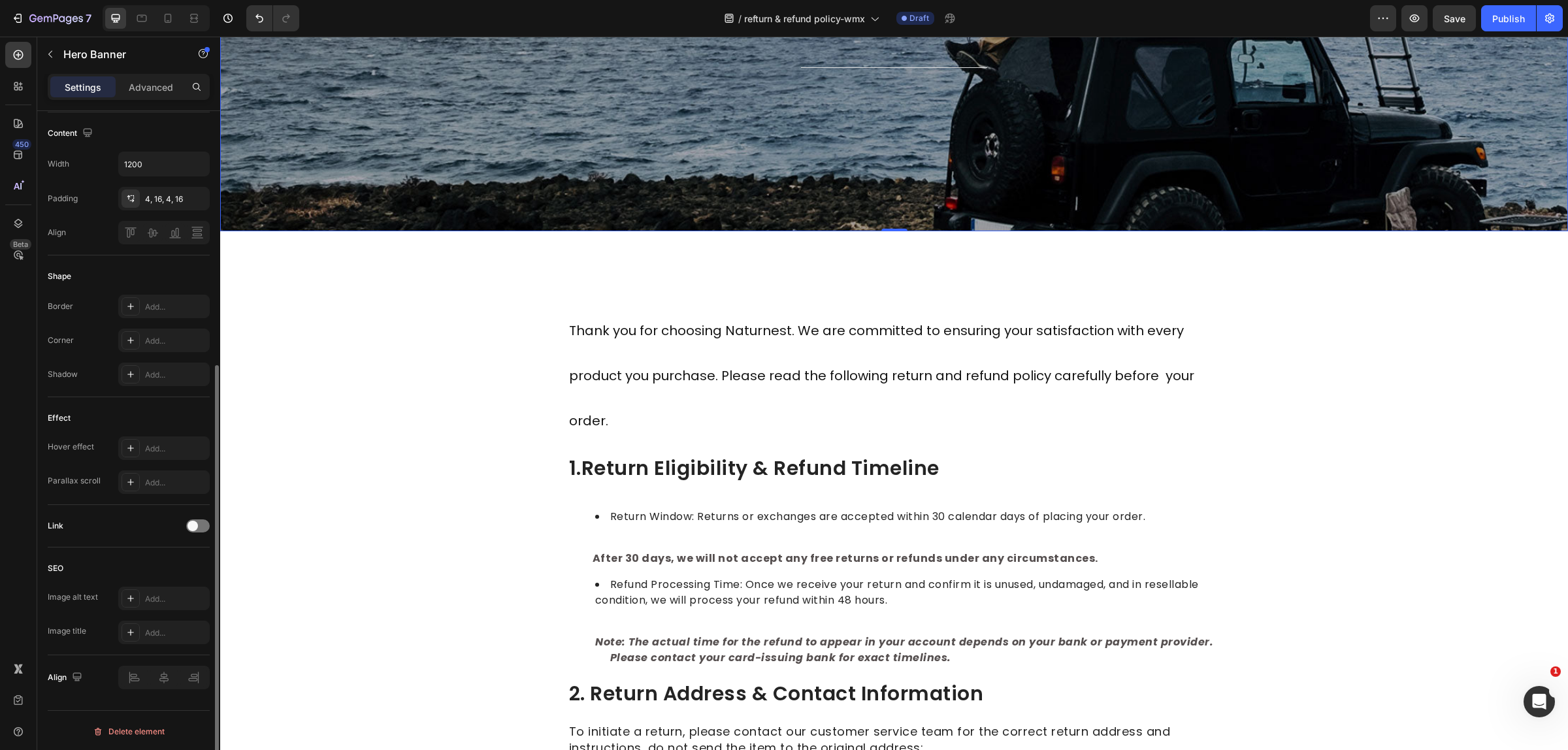
scroll to position [412, 0]
click at [171, 592] on div "Add..." at bounding box center [175, 595] width 62 height 12
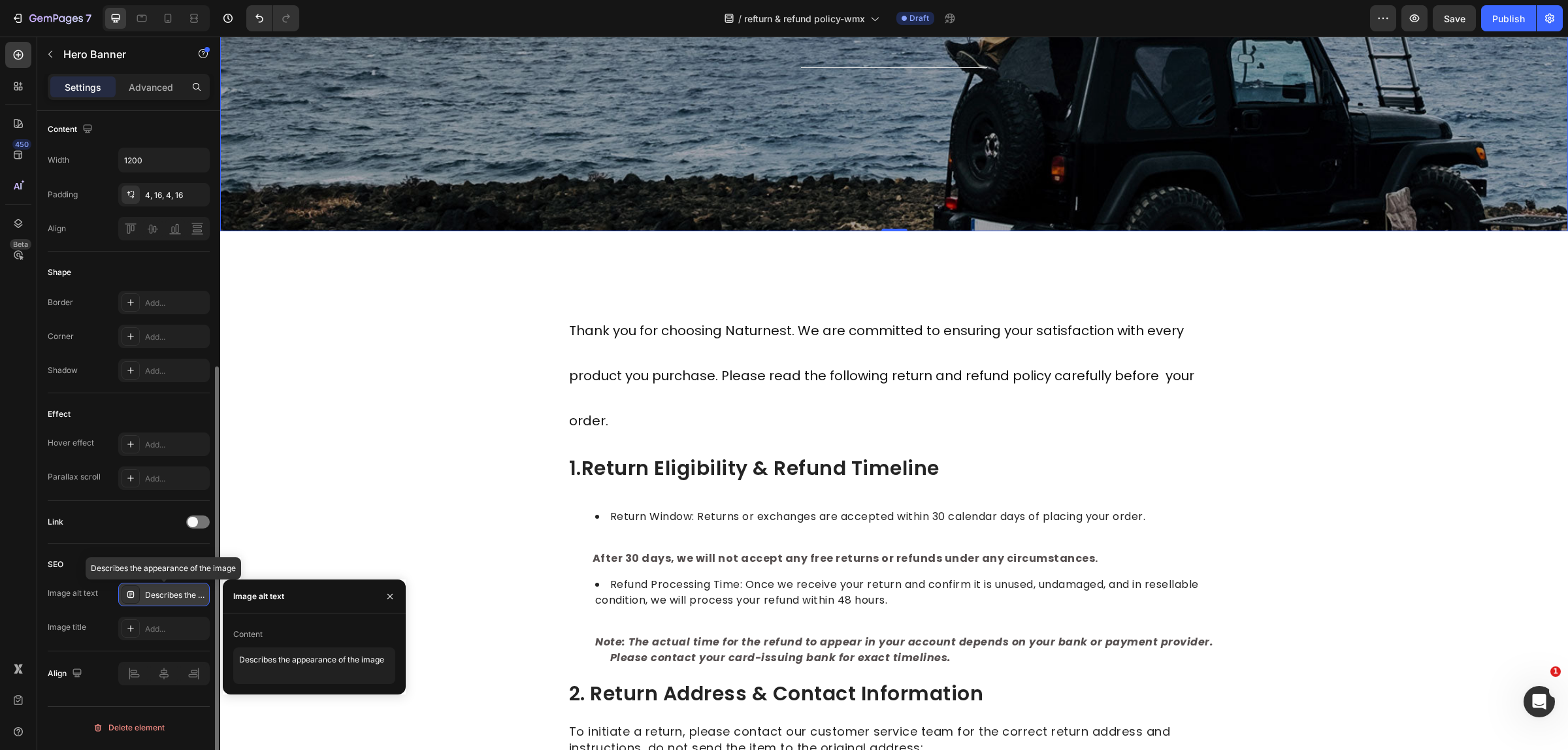
scroll to position [412, 0]
click at [171, 600] on div "Describes the appearance of the image" at bounding box center [175, 596] width 62 height 12
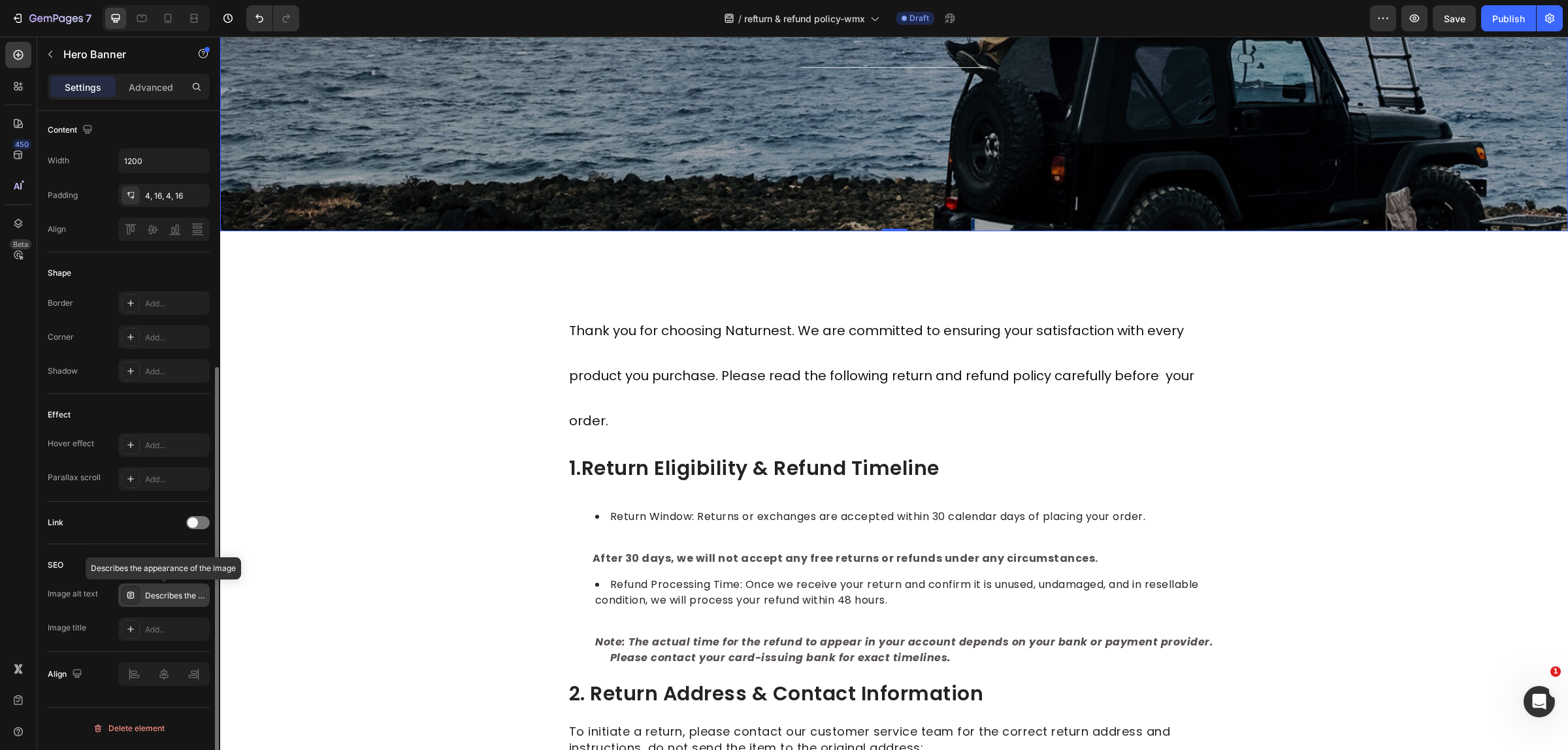
click at [171, 600] on div "Describes the appearance of the image" at bounding box center [175, 596] width 62 height 12
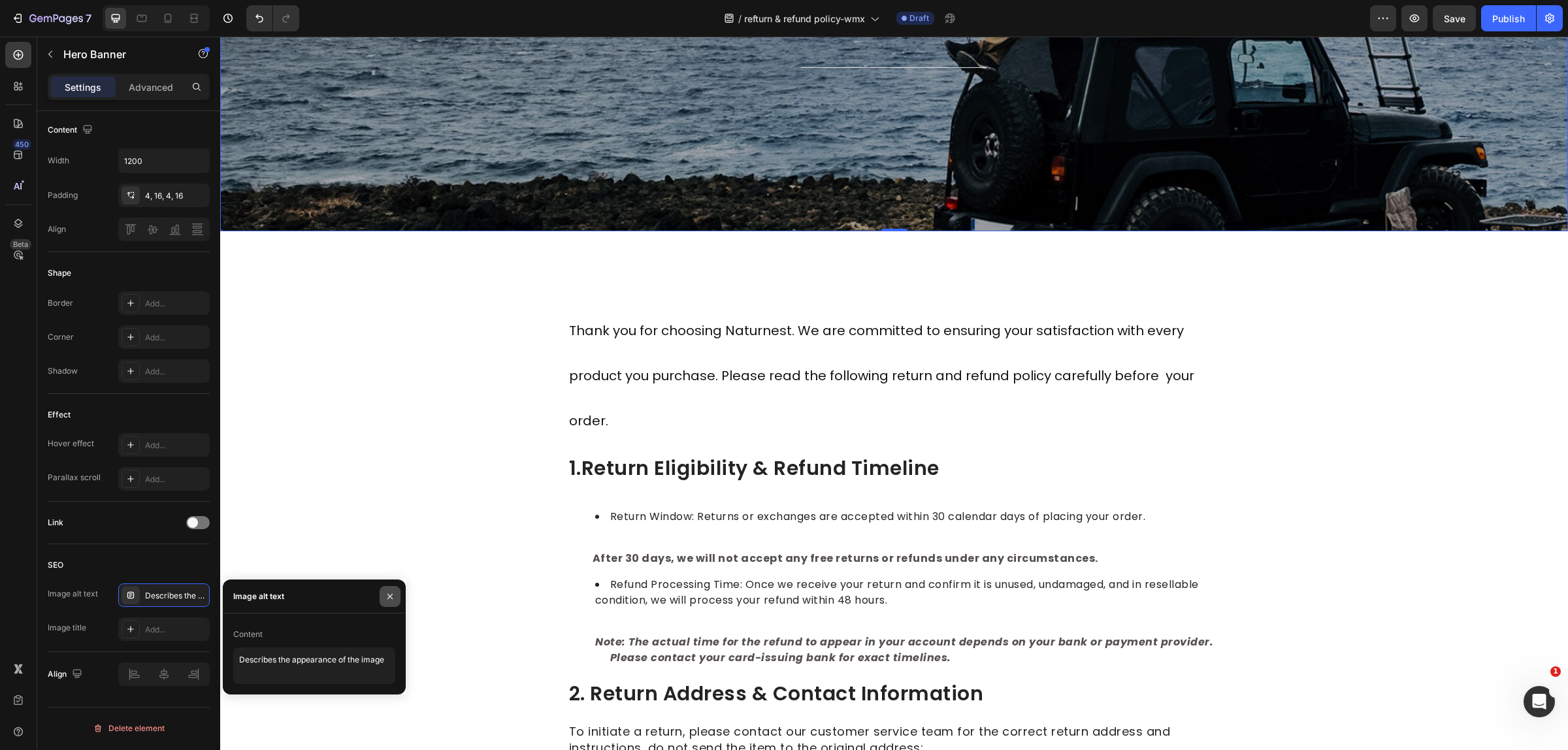
click at [394, 600] on icon "button" at bounding box center [390, 596] width 10 height 10
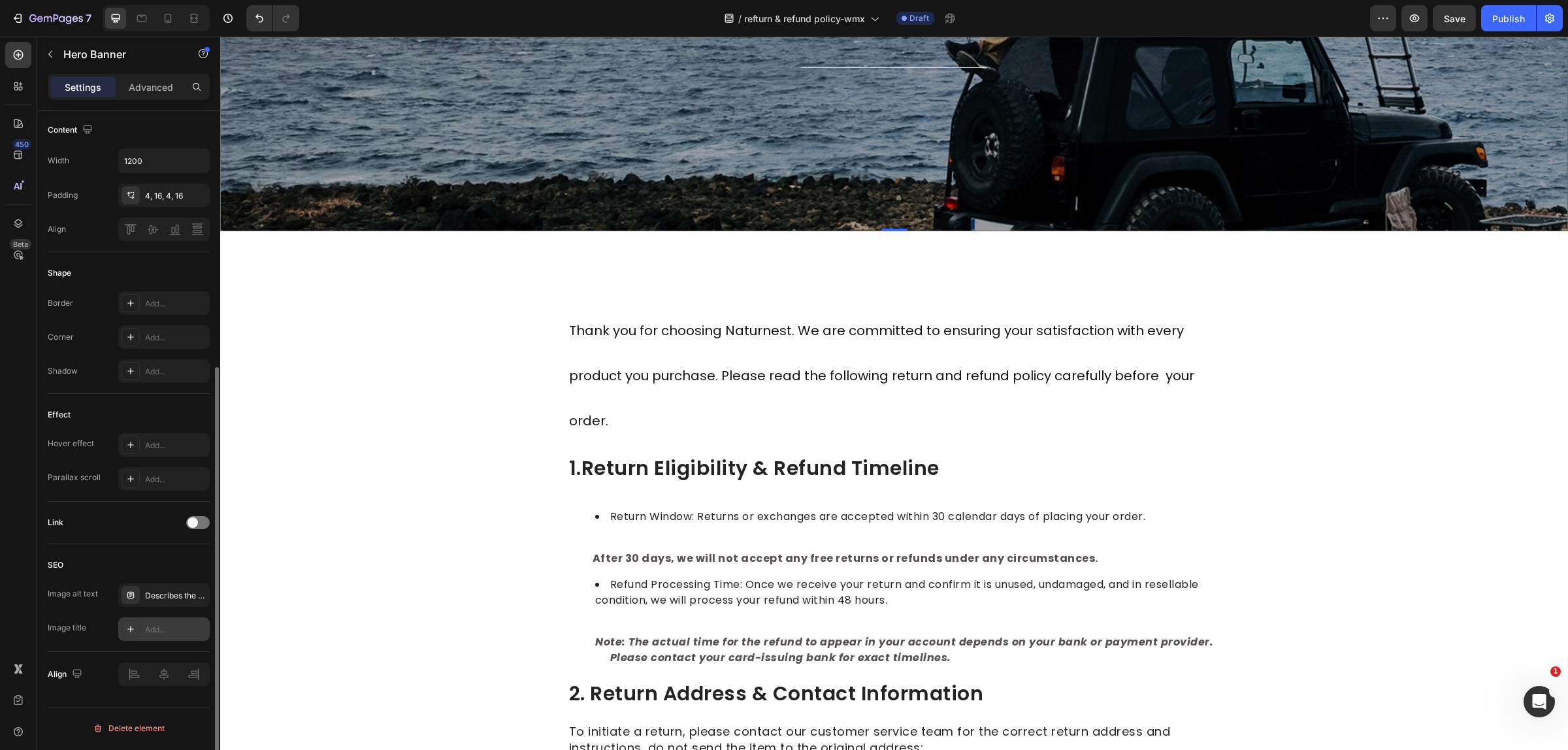
click at [168, 631] on div "Add..." at bounding box center [175, 629] width 62 height 12
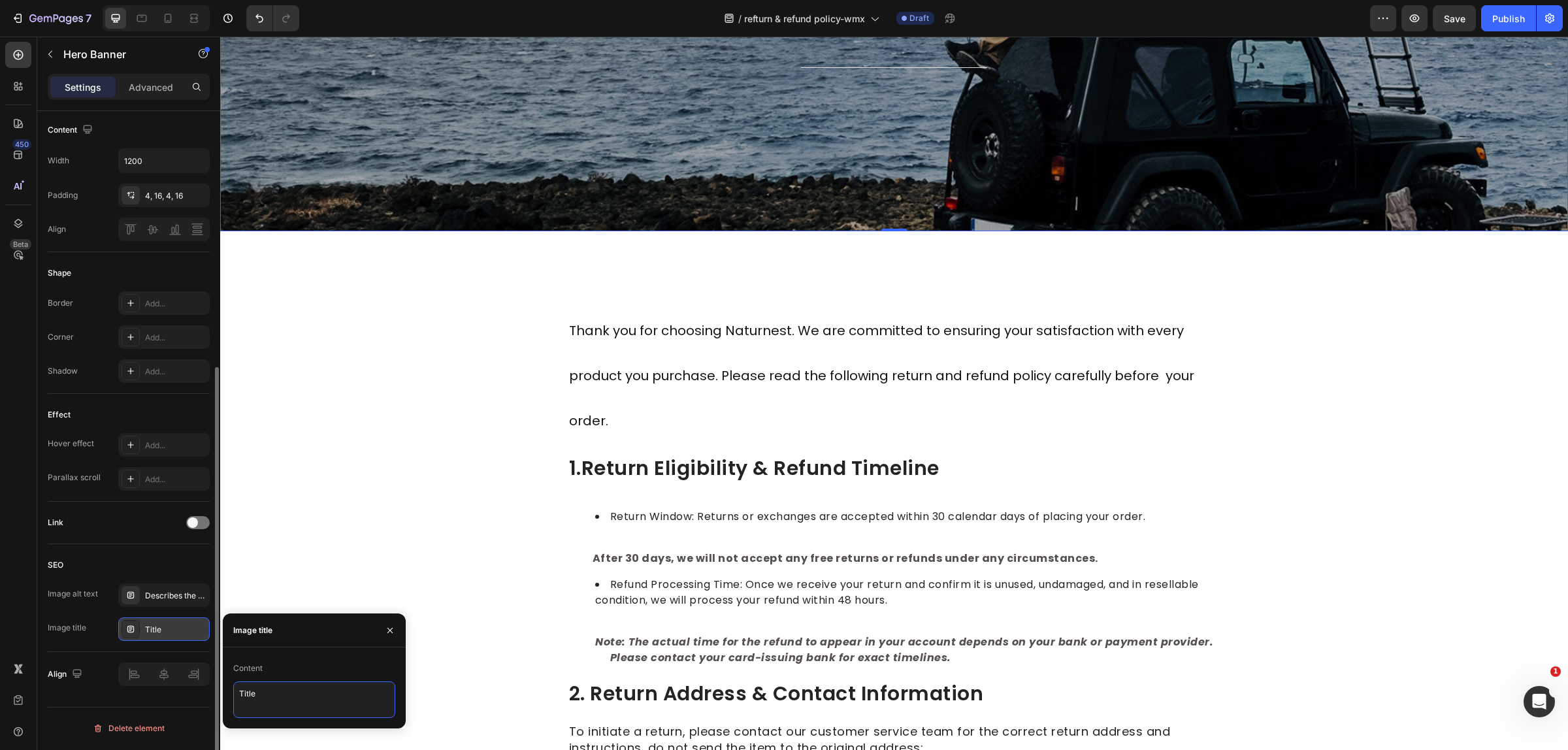
drag, startPoint x: 263, startPoint y: 703, endPoint x: 242, endPoint y: 691, distance: 24.2
click at [242, 691] on textarea "Title" at bounding box center [314, 699] width 162 height 37
type textarea "Naturnest Rooftop Tent Returns & Rfund Policy"
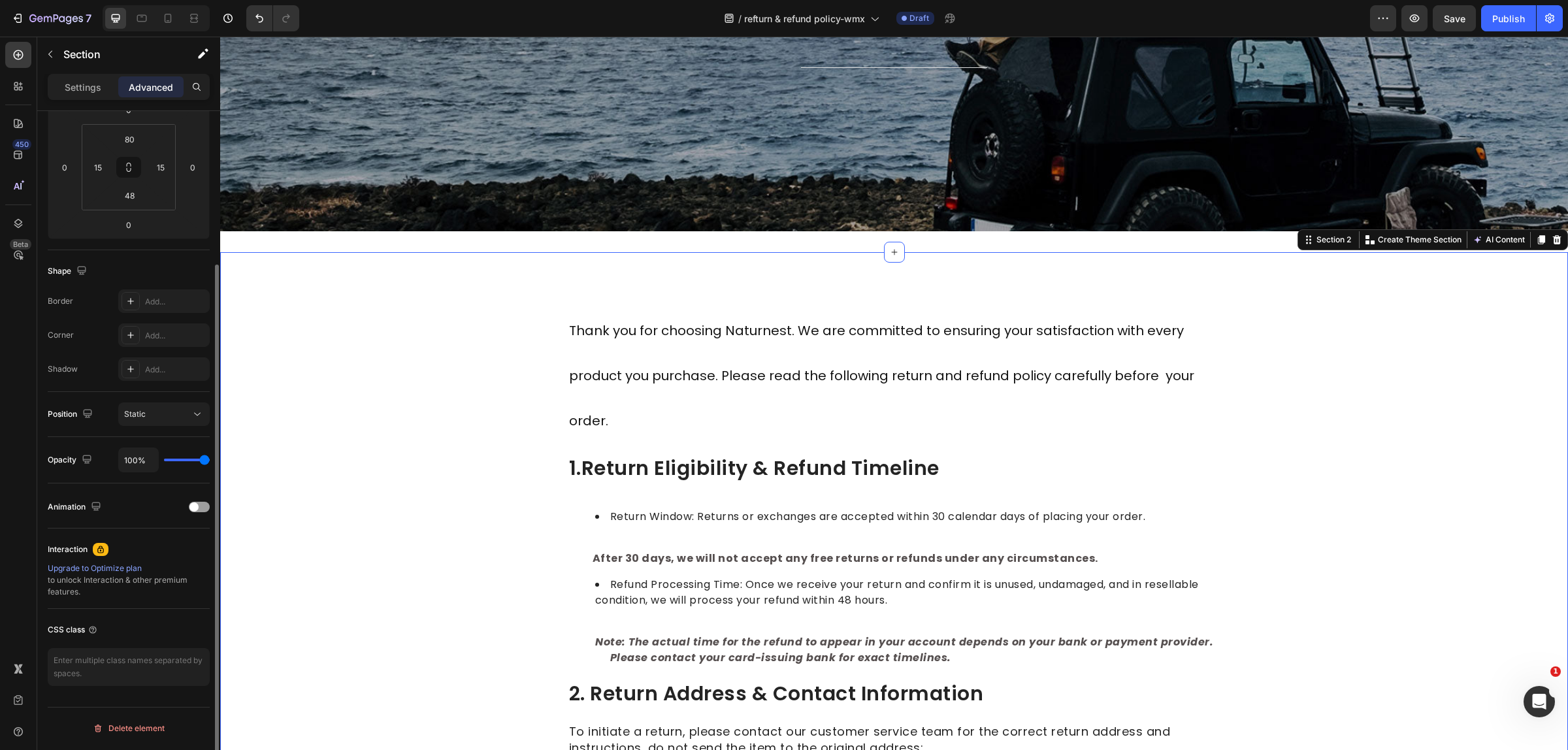
scroll to position [197, 0]
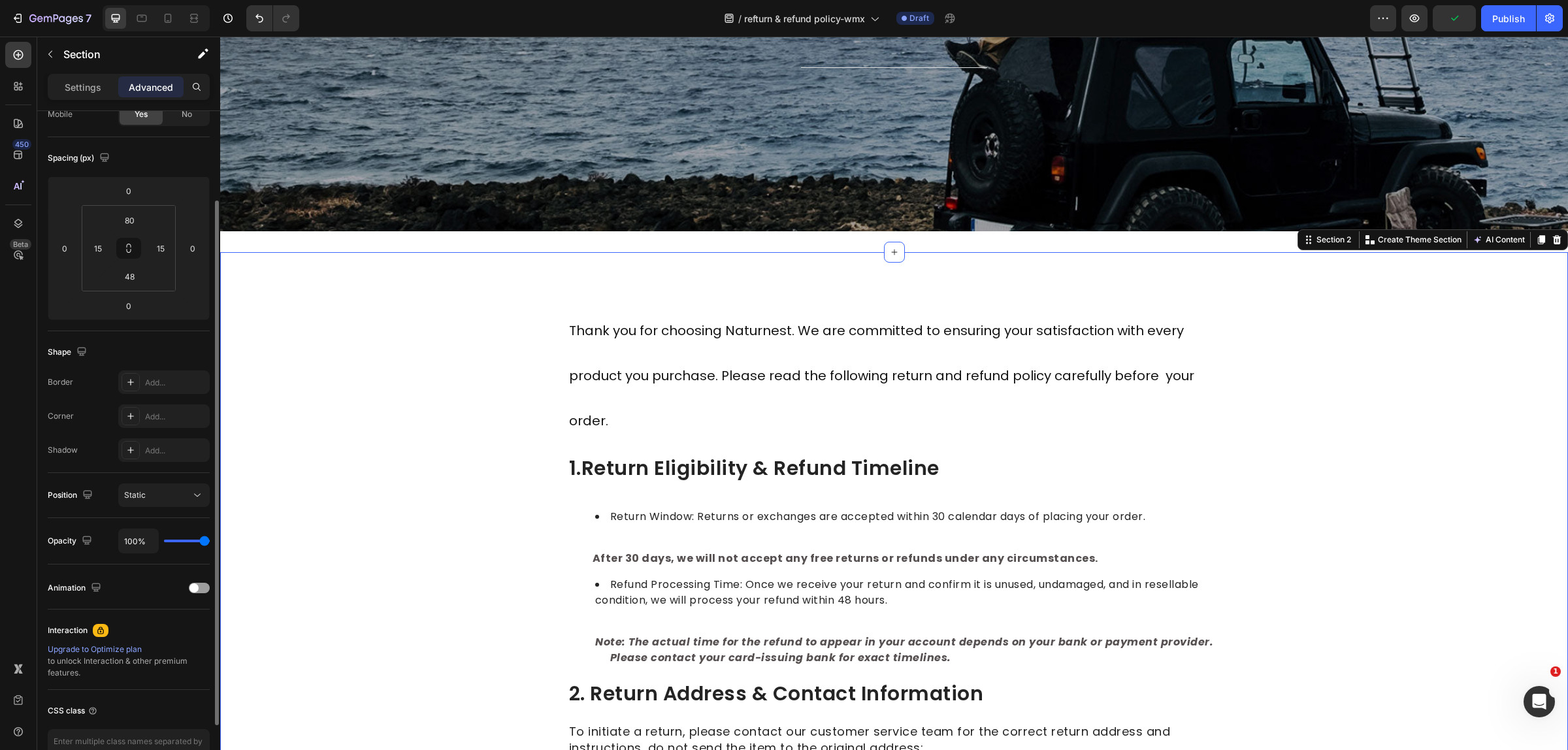
scroll to position [34, 0]
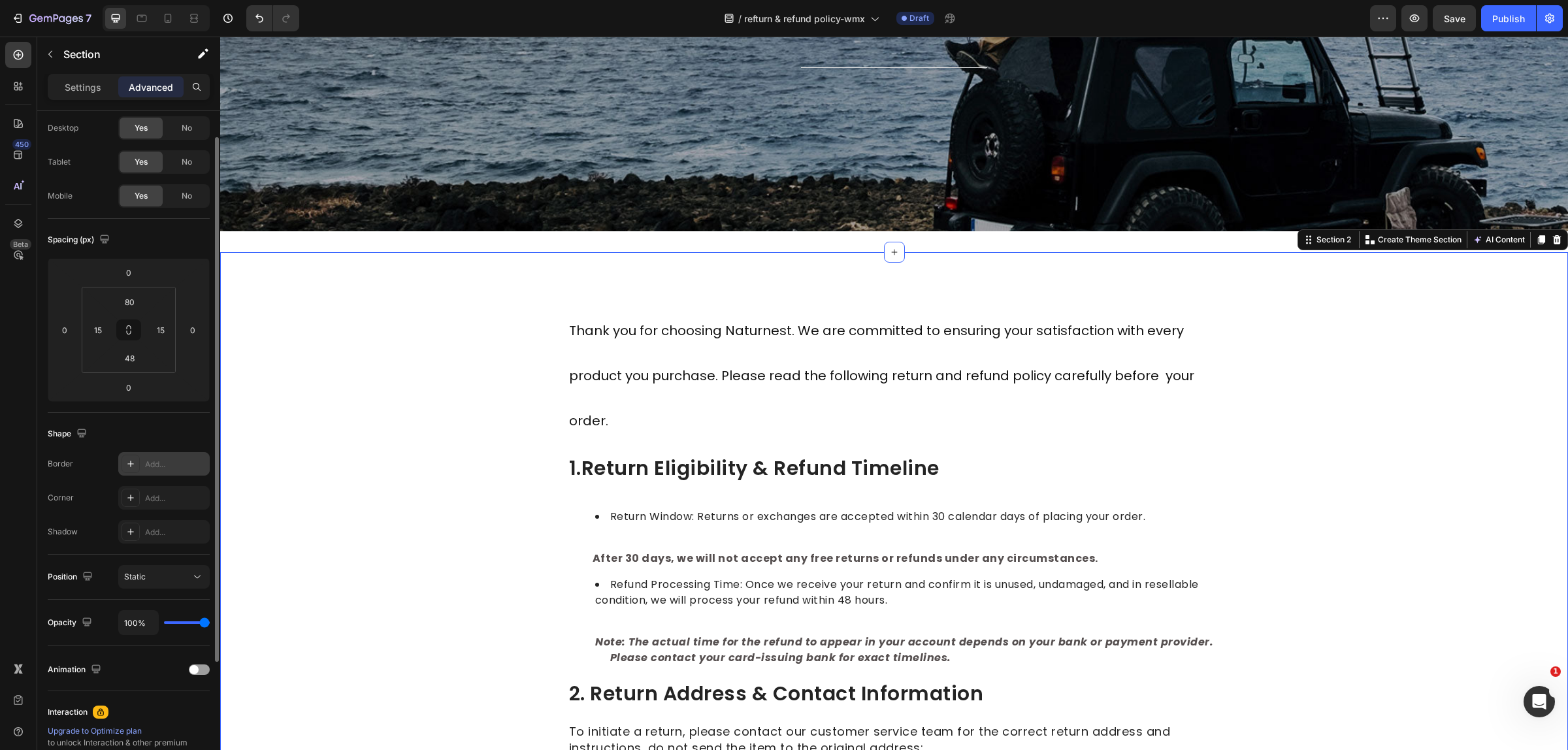
click at [159, 469] on div "Add..." at bounding box center [175, 464] width 62 height 12
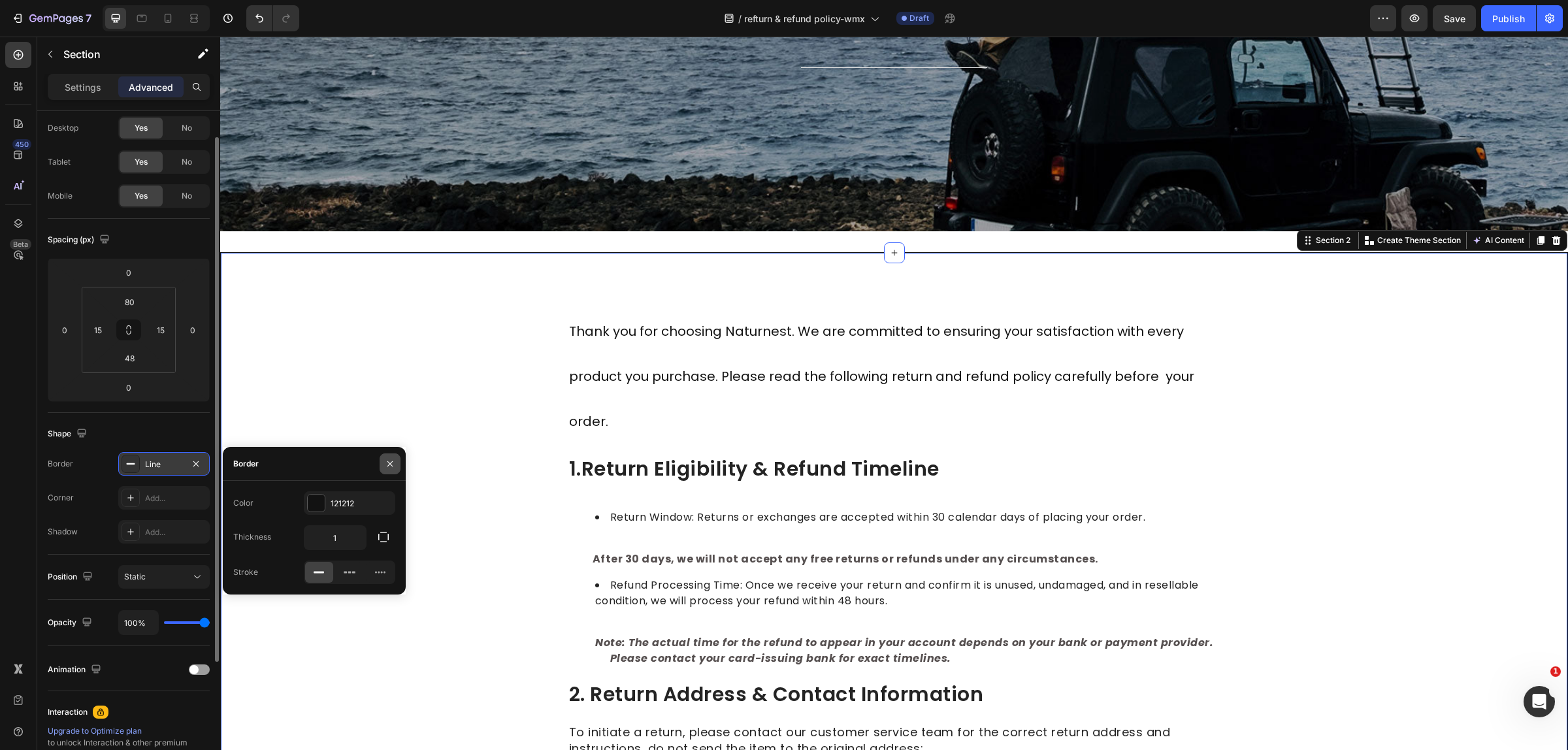
click at [397, 461] on button "button" at bounding box center [390, 464] width 21 height 21
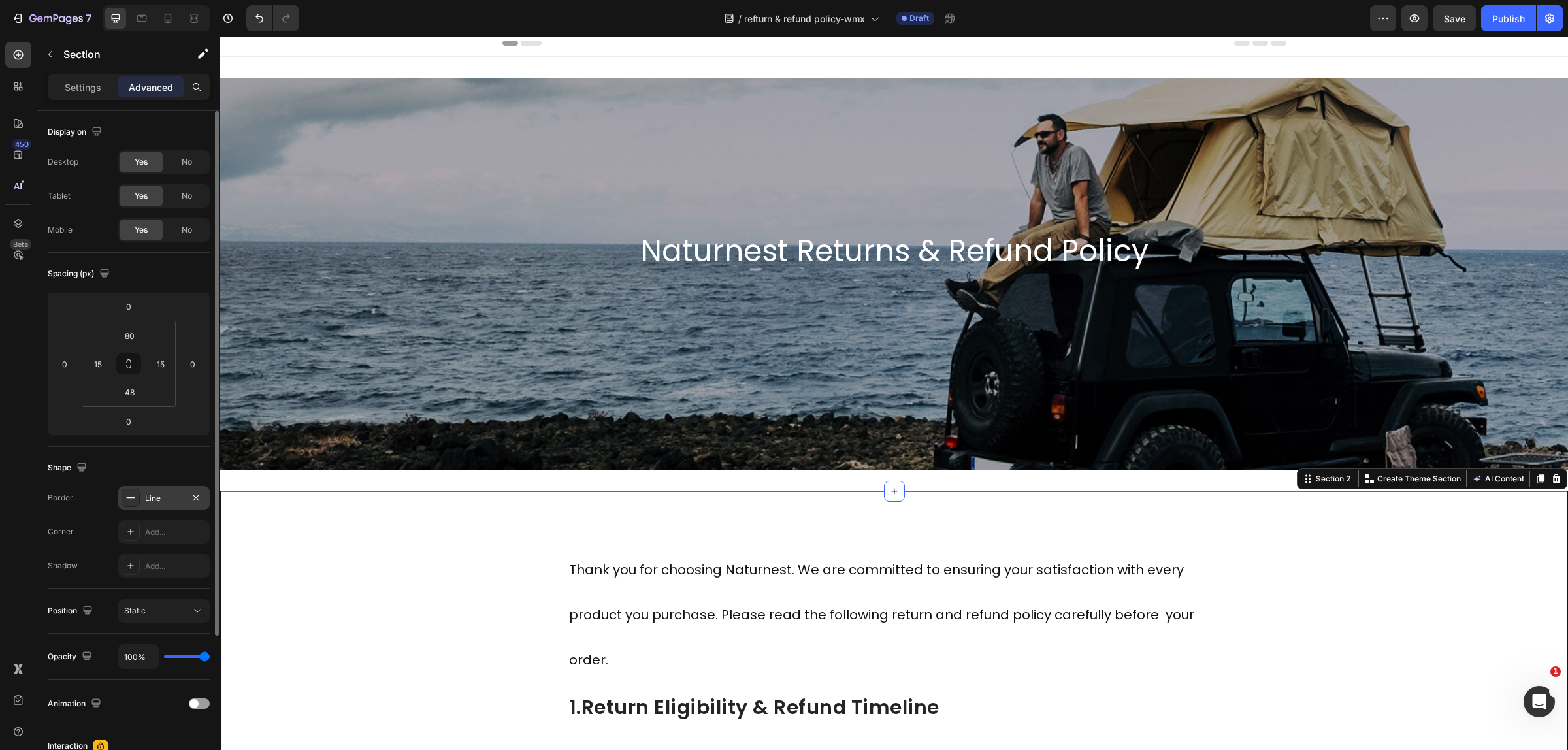
scroll to position [0, 0]
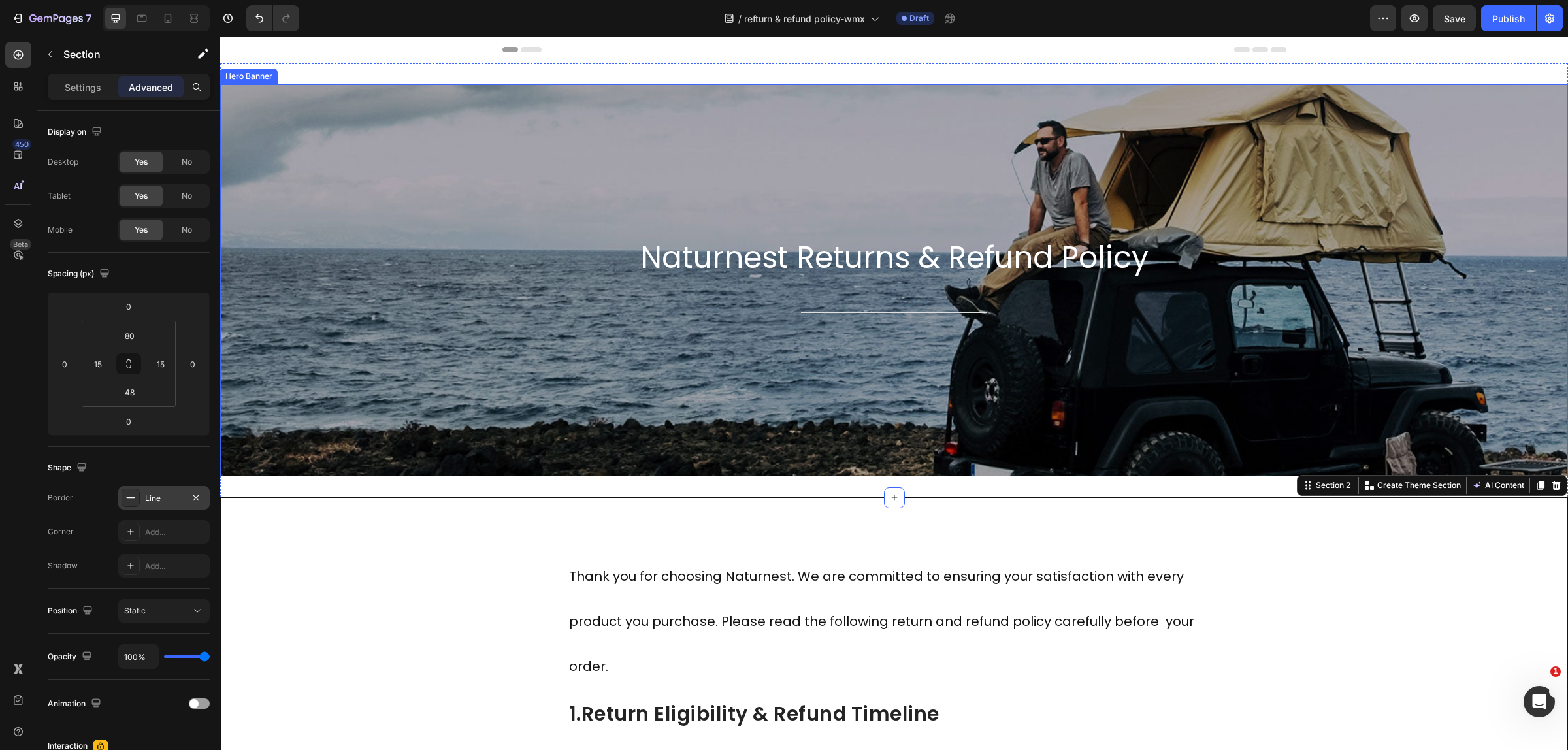
click at [377, 349] on div "Background Image" at bounding box center [893, 280] width 1347 height 392
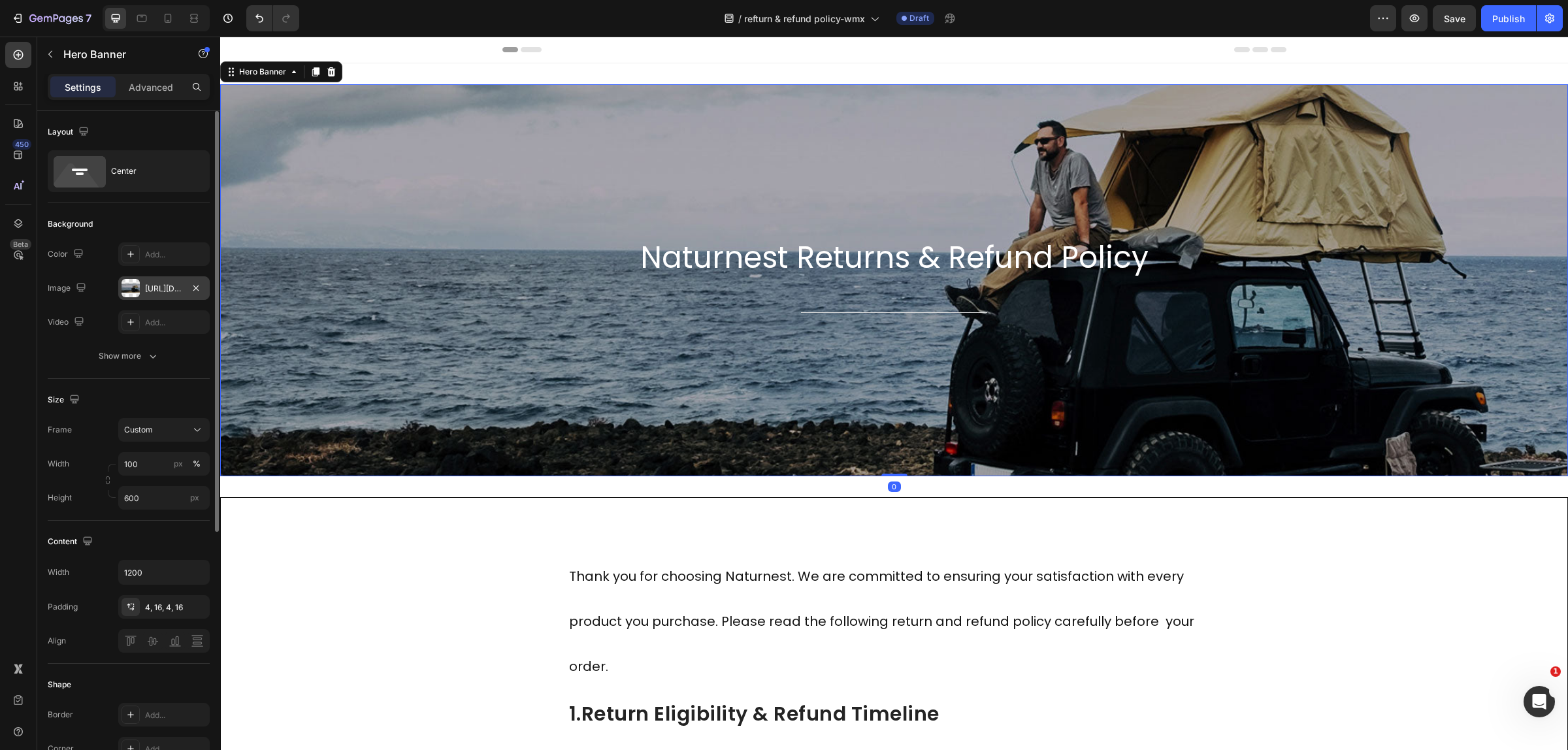
click at [161, 288] on div "https://cdn.shopify.com/s/files/1/0751/3158/4813/files/banner-3.jpg?v=1690769330" at bounding box center [164, 288] width 38 height 12
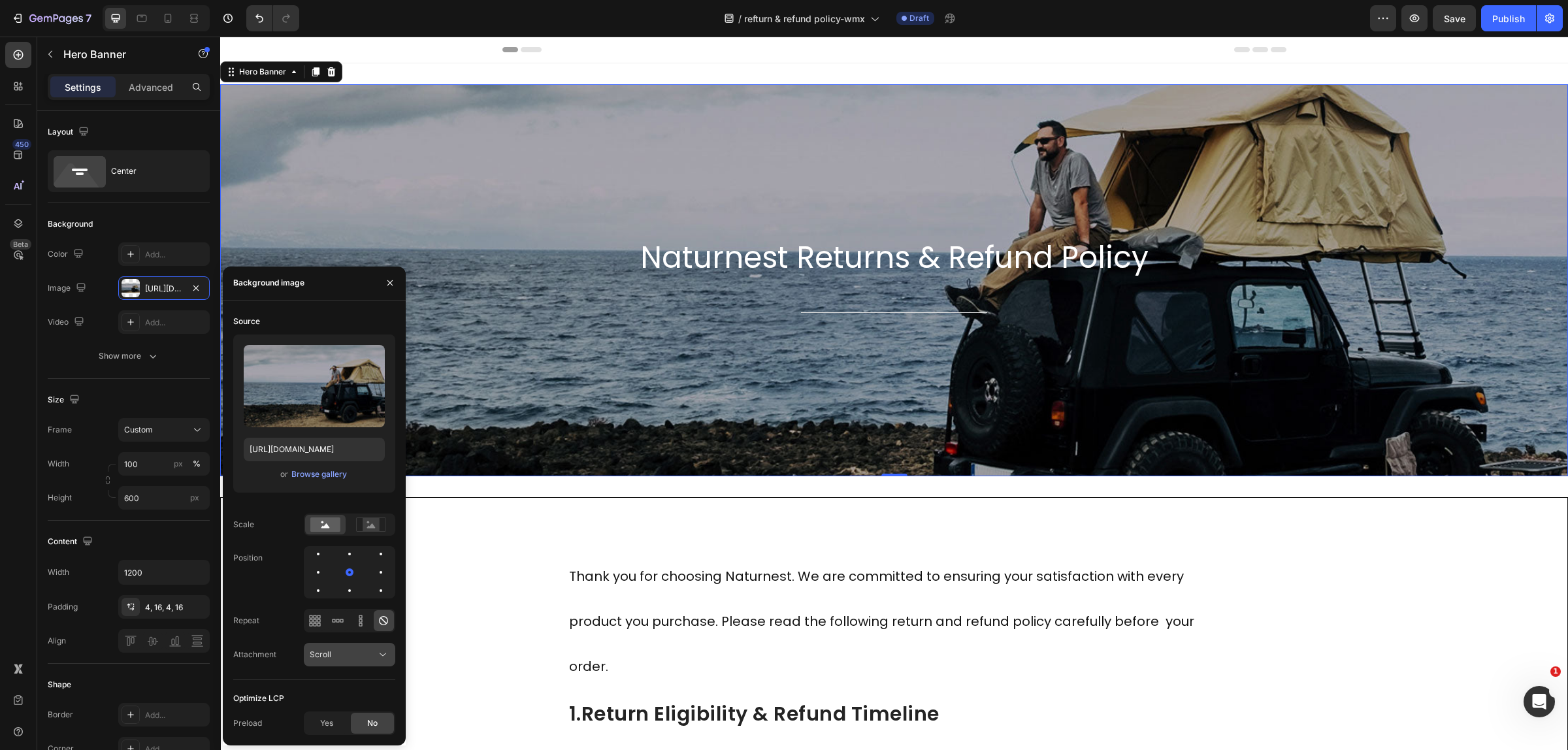
click at [365, 654] on div "Scroll" at bounding box center [342, 654] width 66 height 12
click at [330, 585] on div "Fixed" at bounding box center [336, 596] width 107 height 25
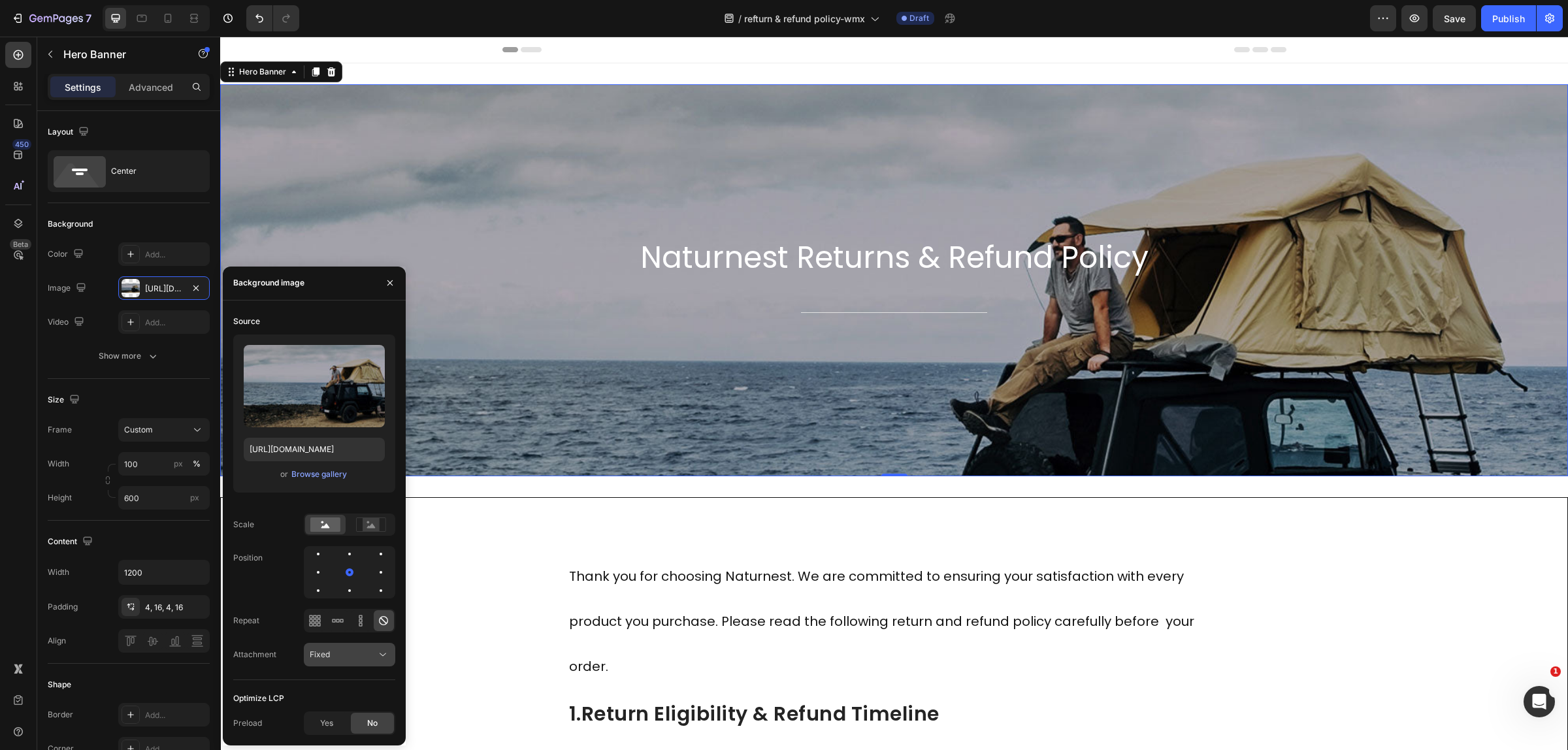
click at [371, 660] on div "Fixed" at bounding box center [342, 654] width 66 height 12
click at [315, 626] on span "Local" at bounding box center [320, 621] width 20 height 12
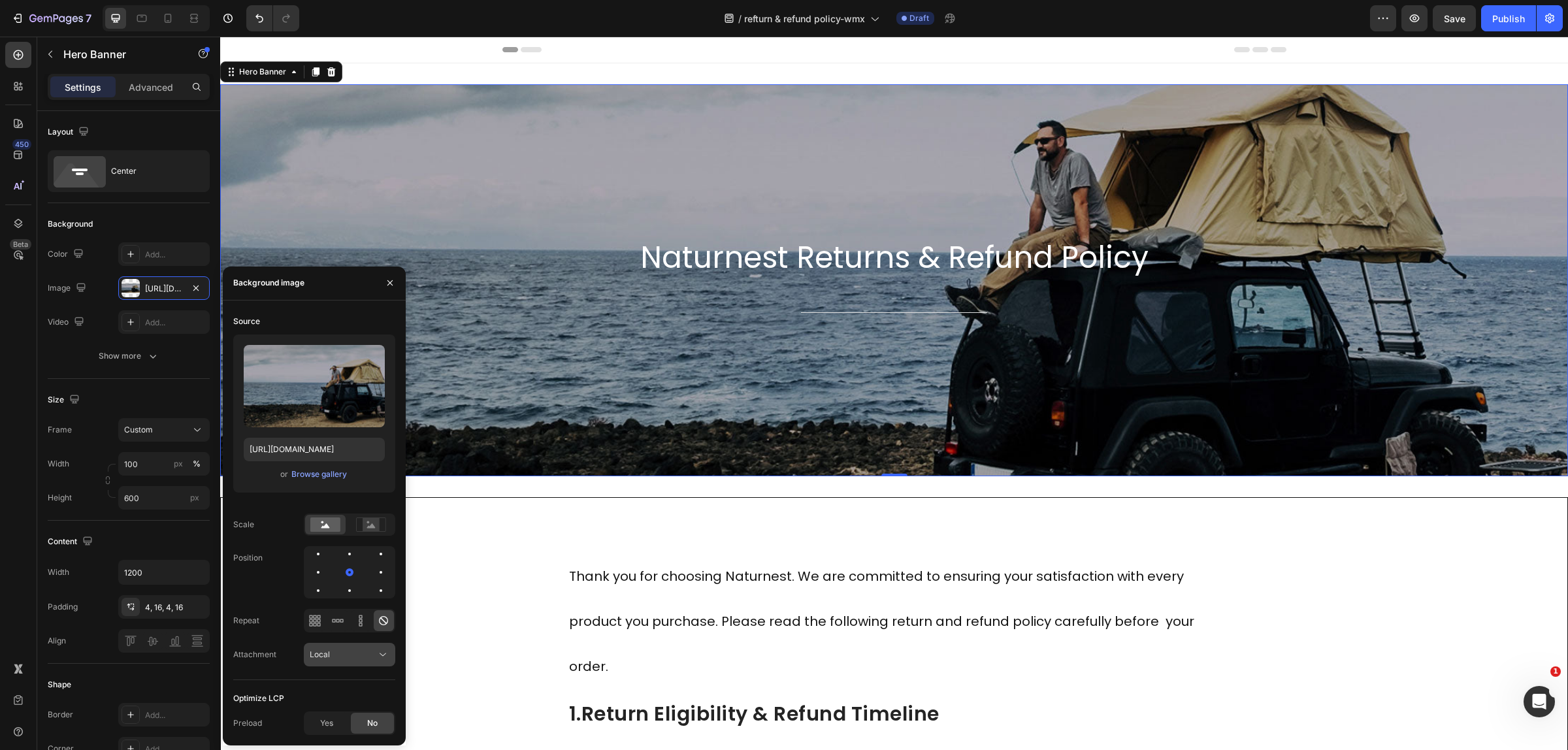
click at [366, 655] on div "Local" at bounding box center [342, 654] width 66 height 12
click at [332, 563] on div "Scroll" at bounding box center [336, 571] width 107 height 25
click at [366, 664] on button "Scroll" at bounding box center [349, 655] width 91 height 23
click at [325, 602] on span "Fixed" at bounding box center [320, 596] width 20 height 12
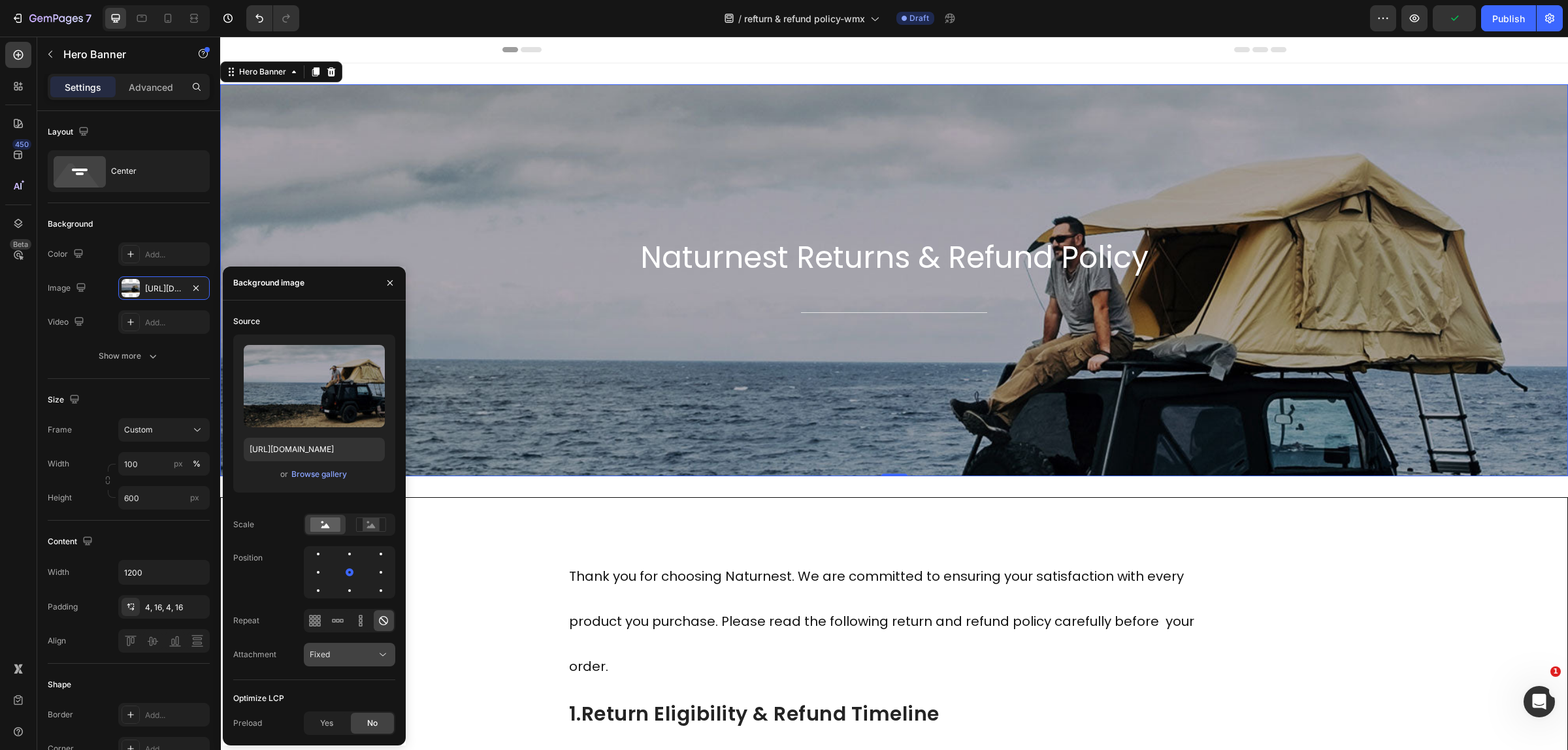
click at [351, 654] on div "Fixed" at bounding box center [342, 654] width 66 height 12
click at [323, 622] on span "Local" at bounding box center [320, 621] width 20 height 12
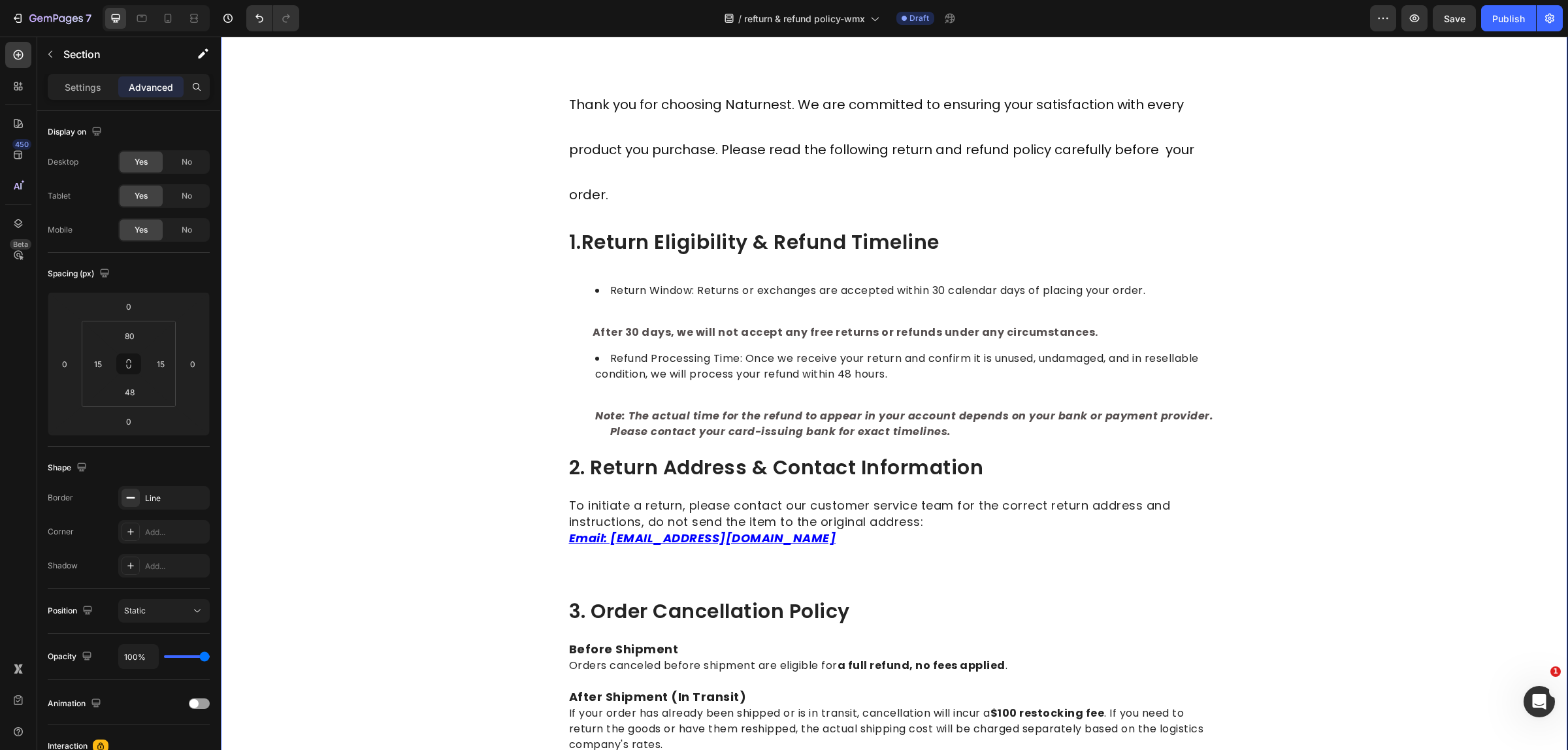
scroll to position [327, 0]
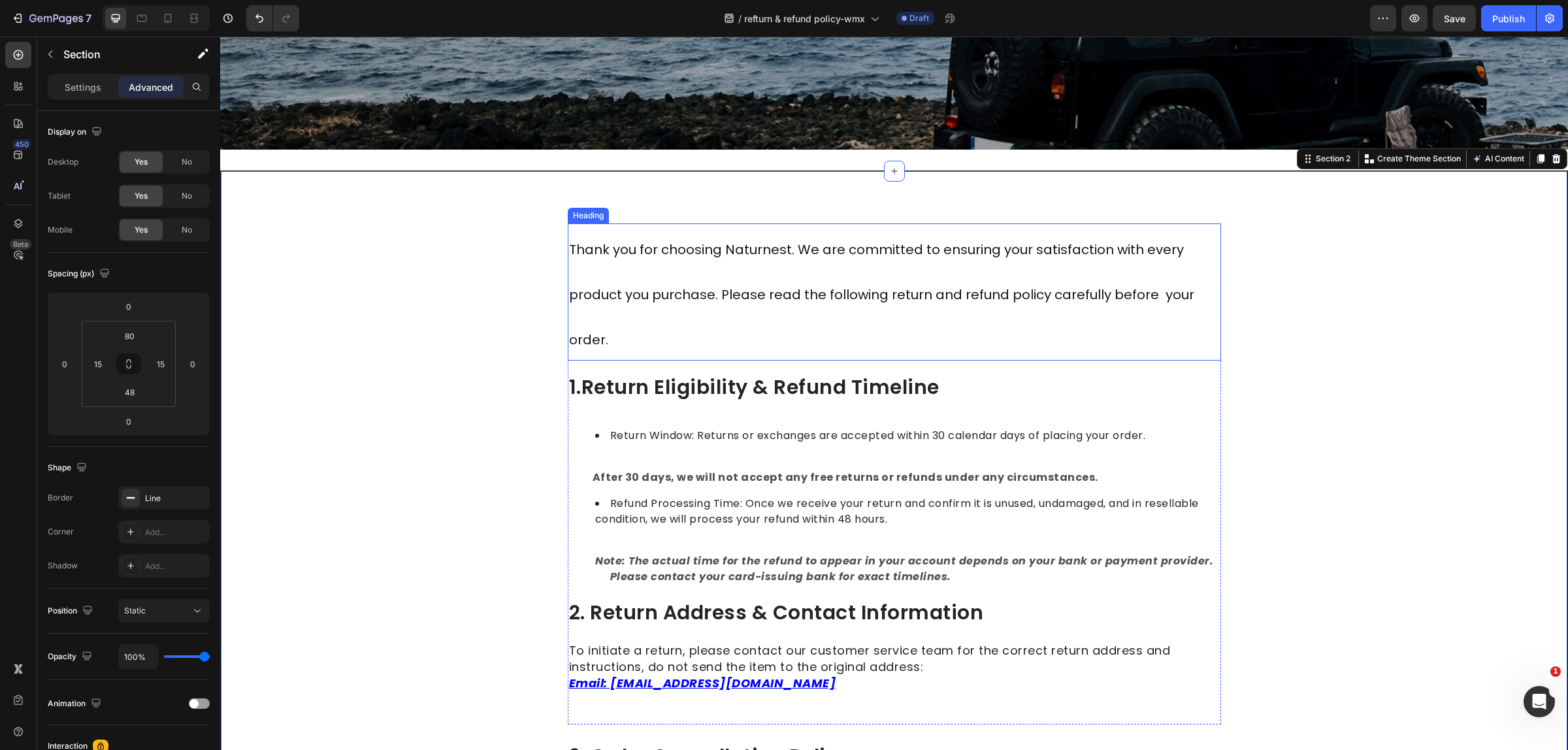
click at [569, 253] on span "Thank you for choosing Naturnest. We are committed to ensuring your satisfactio…" at bounding box center [881, 294] width 625 height 108
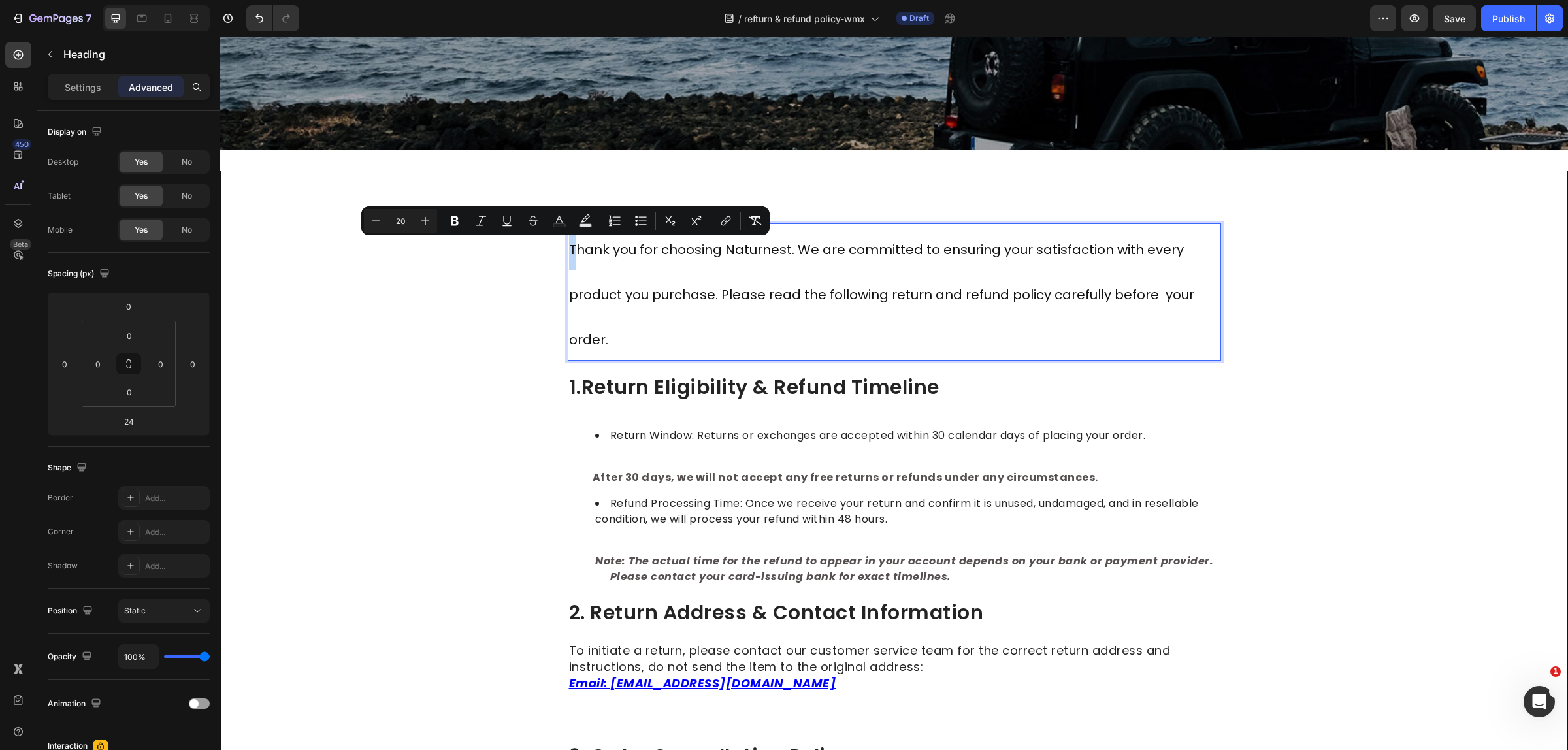
click at [569, 252] on span "Thank you for choosing Naturnest. We are committed to ensuring your satisfactio…" at bounding box center [881, 294] width 625 height 108
click at [431, 222] on icon "Editor contextual toolbar" at bounding box center [425, 221] width 13 height 13
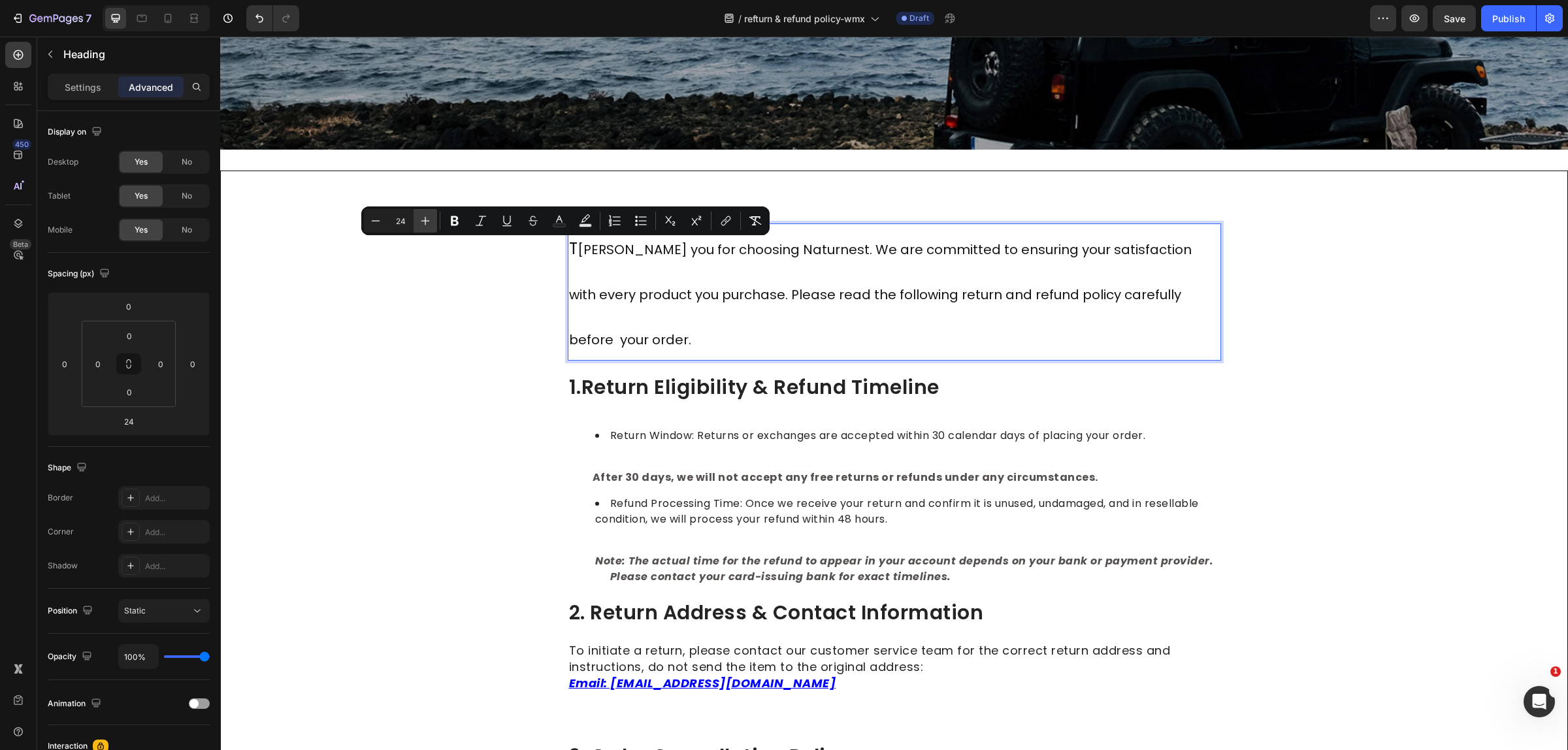
click at [431, 222] on icon "Editor contextual toolbar" at bounding box center [425, 221] width 13 height 13
type input "28"
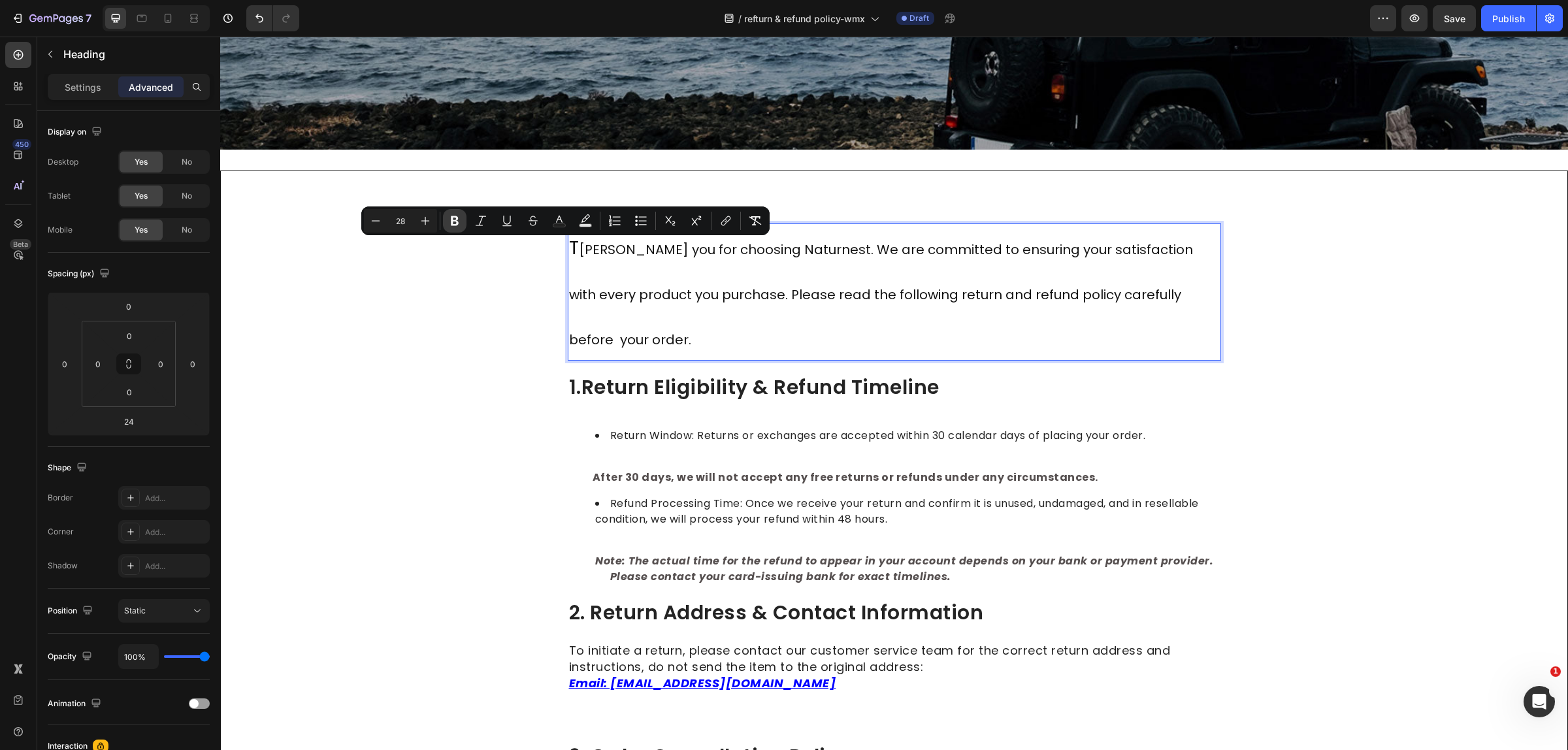
click at [450, 222] on icon "Editor contextual toolbar" at bounding box center [454, 221] width 13 height 13
click at [787, 305] on p "T hank you for choosing Naturnest. We are committed to ensuring your satisfacti…" at bounding box center [894, 292] width 651 height 135
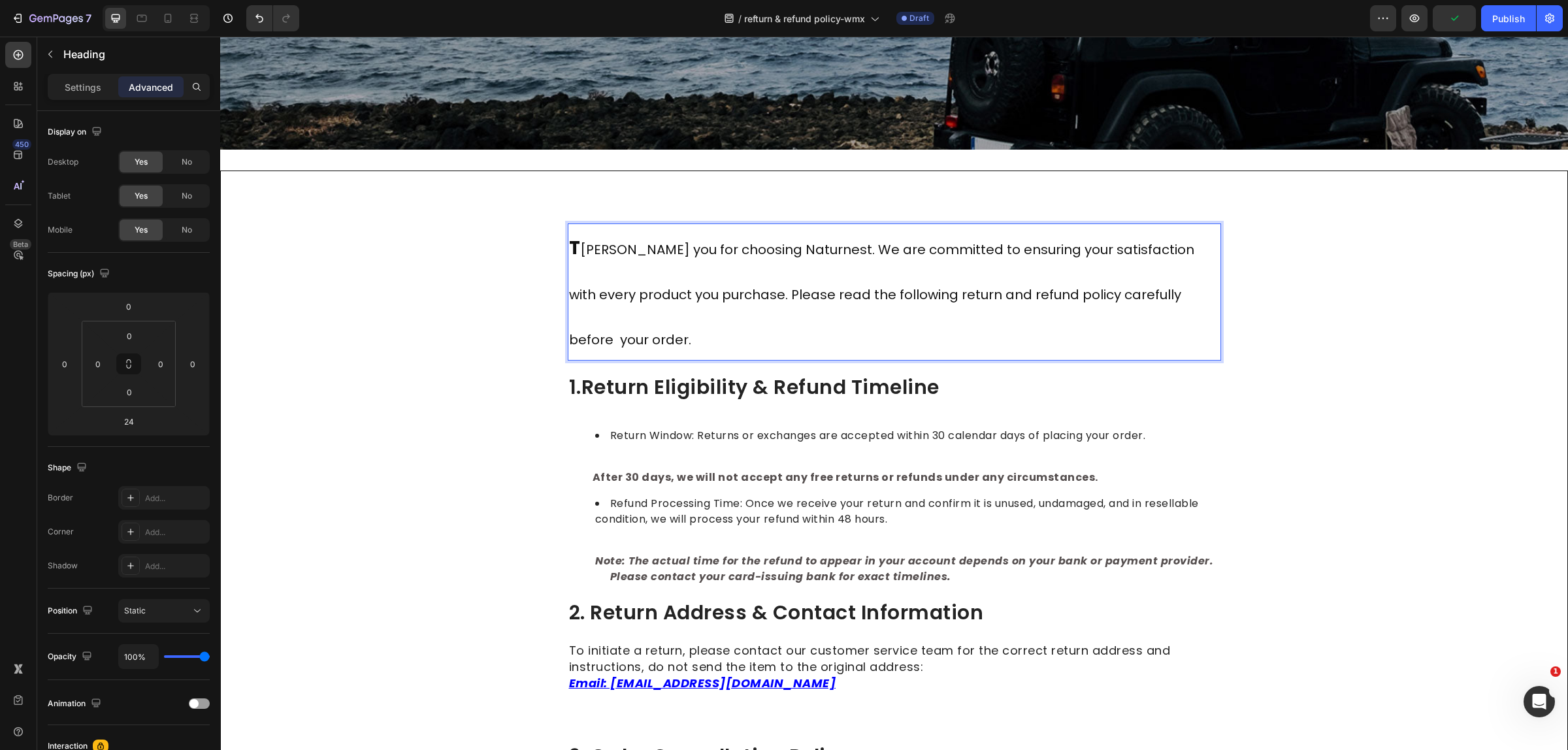
click at [573, 248] on span "hank you for choosing Naturnest. We are committed to ensuring your satisfaction…" at bounding box center [881, 294] width 625 height 108
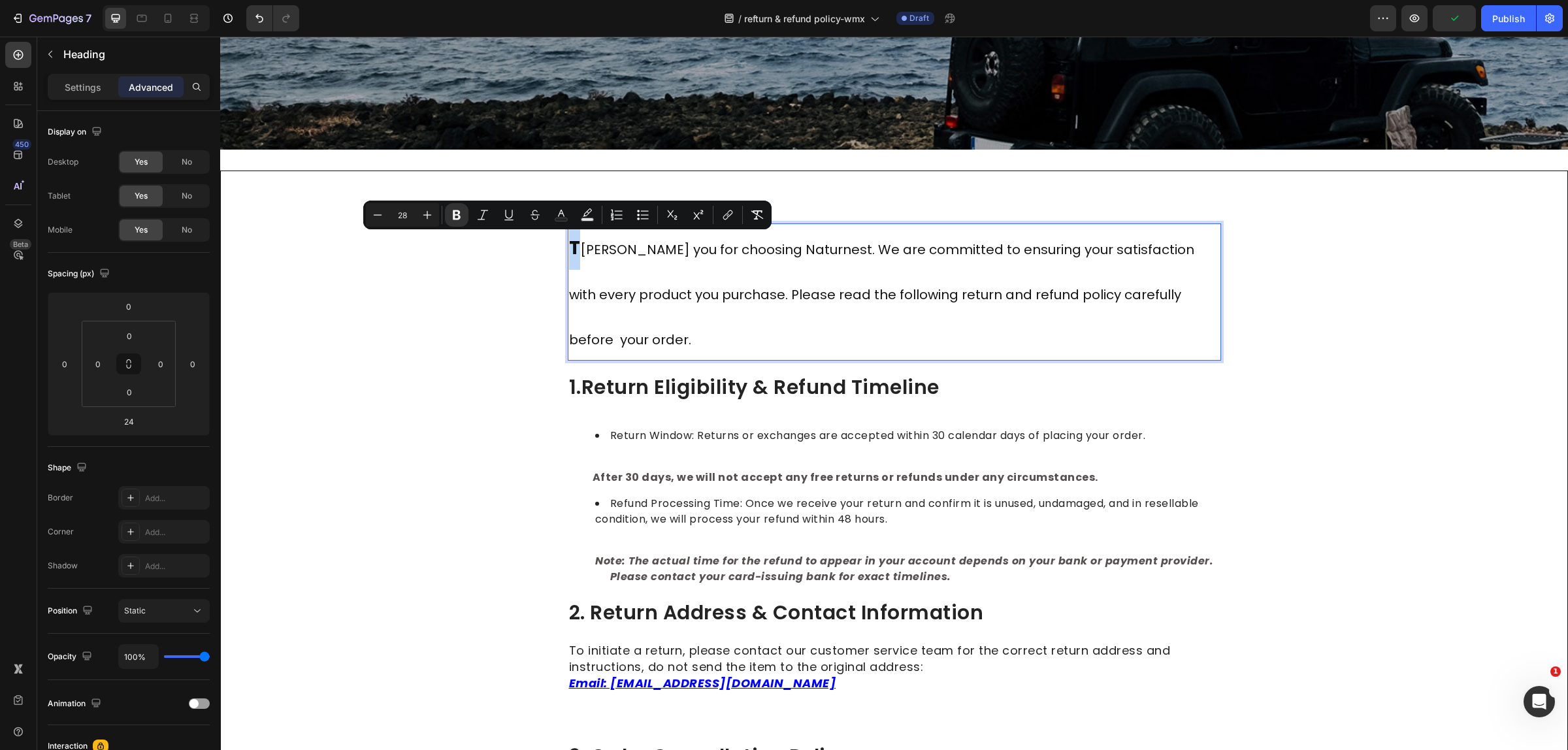
drag, startPoint x: 573, startPoint y: 248, endPoint x: 567, endPoint y: 249, distance: 6.1
click at [569, 249] on p "T hank you for choosing Naturnest. We are committed to ensuring your satisfacti…" at bounding box center [894, 292] width 651 height 135
click at [464, 223] on button "Bold" at bounding box center [457, 215] width 23 height 23
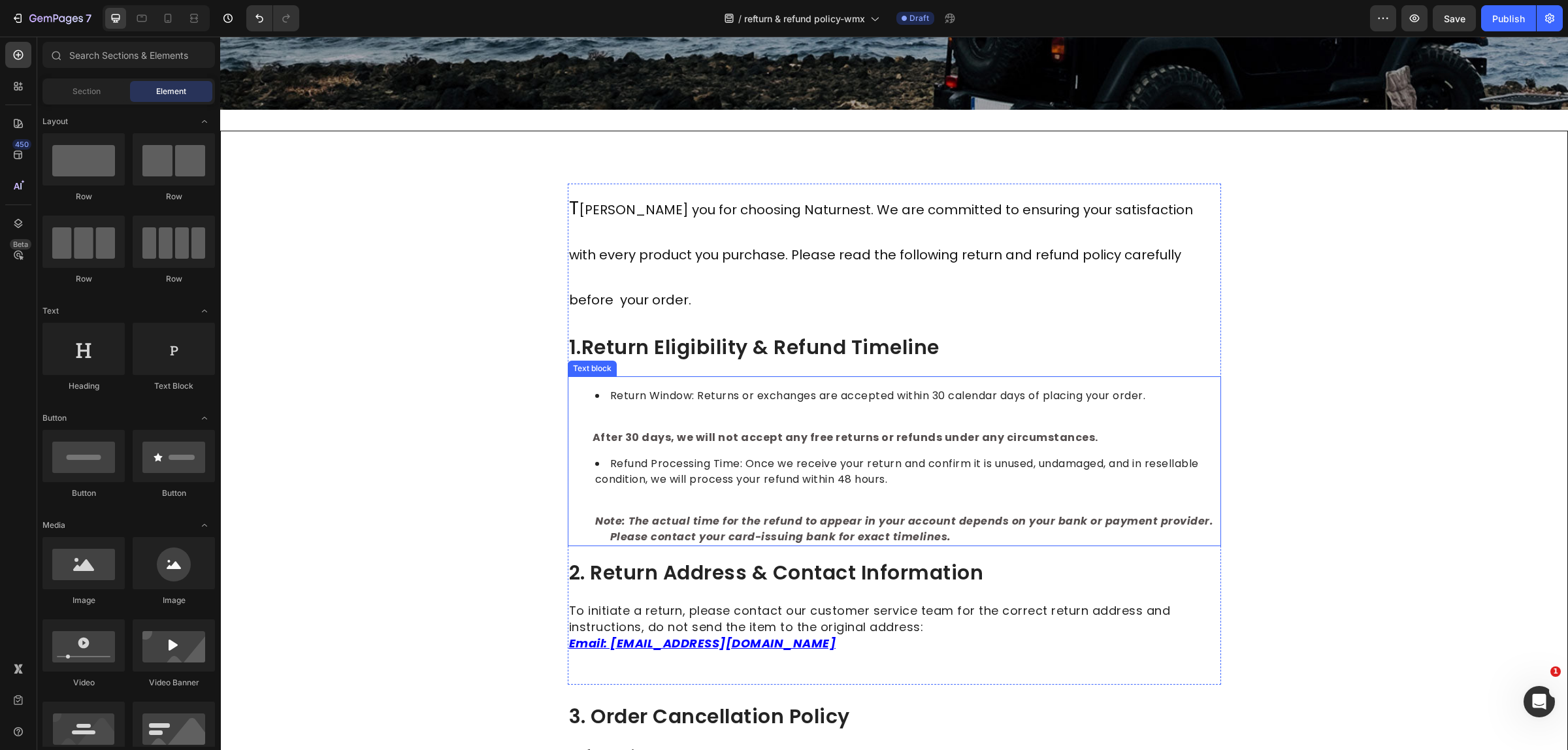
scroll to position [461, 0]
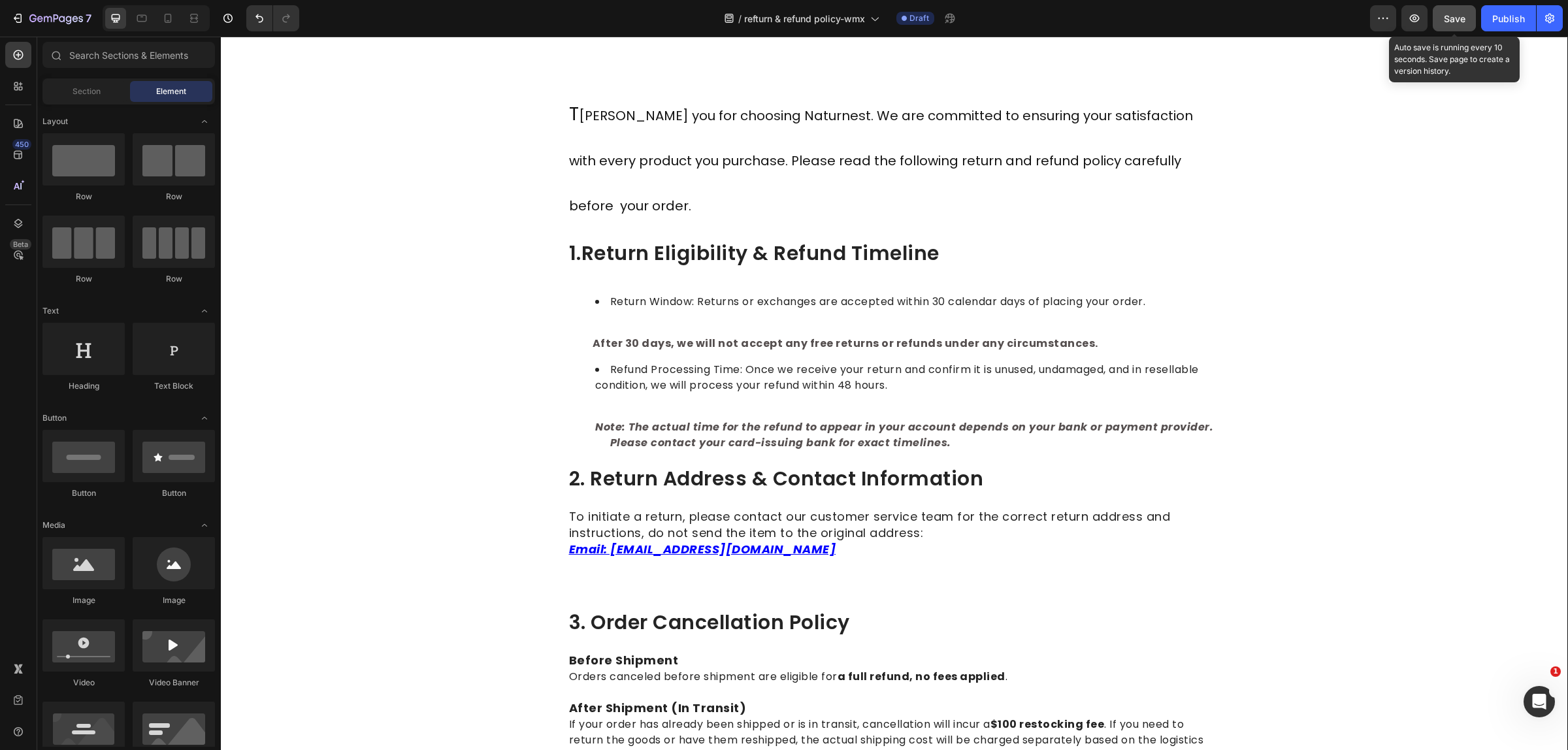
click at [1455, 19] on span "Save" at bounding box center [1454, 19] width 22 height 11
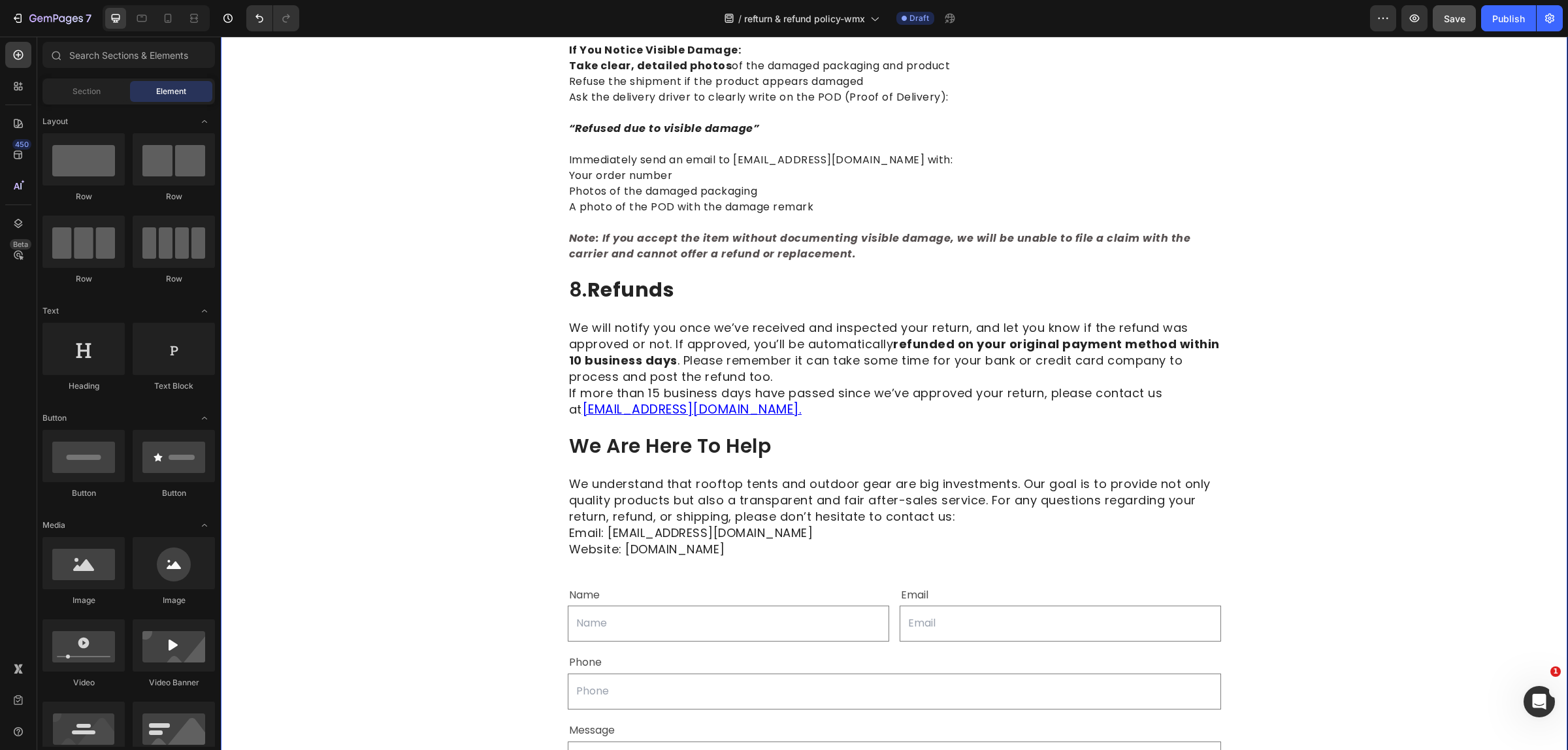
scroll to position [2125, 0]
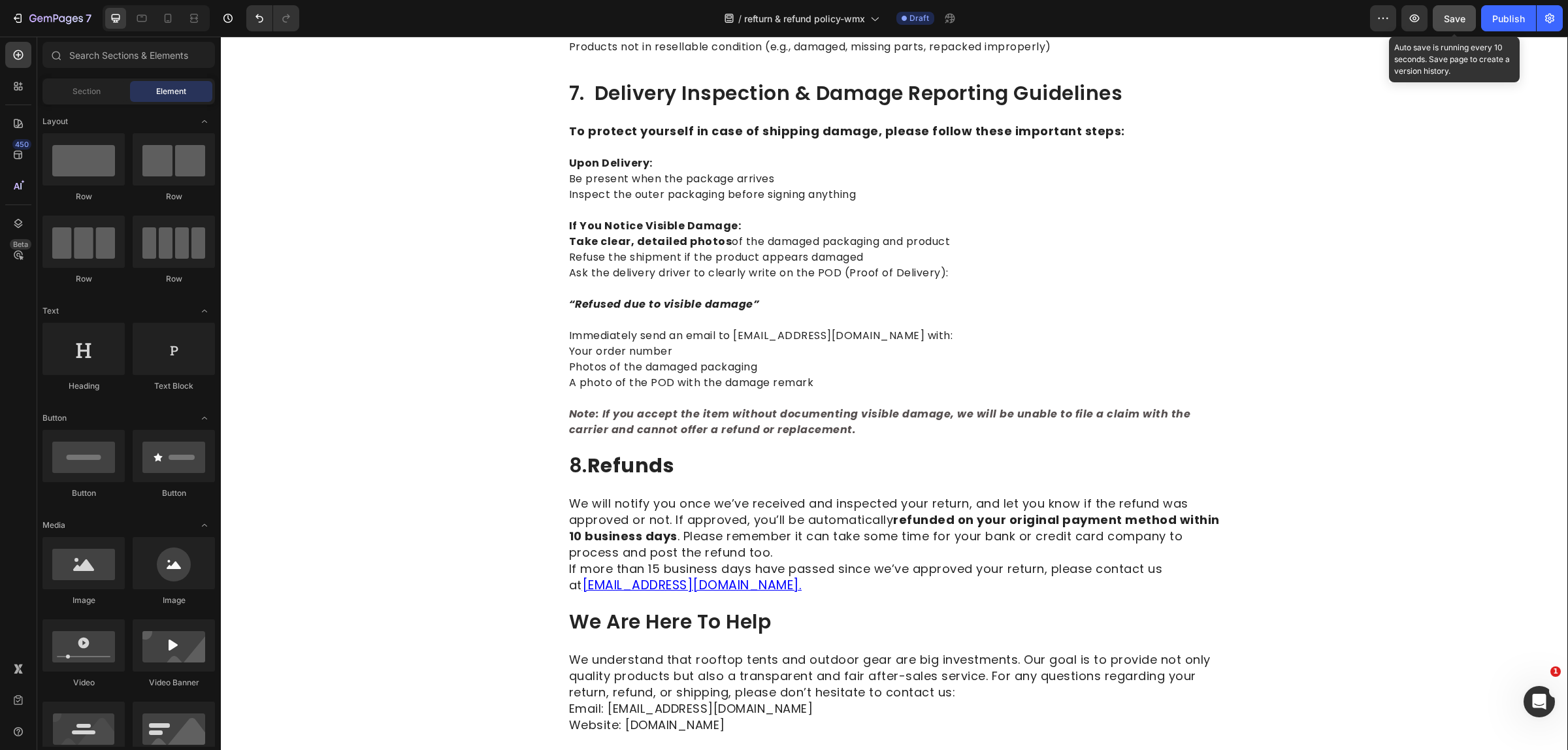
click at [1450, 21] on span "Save" at bounding box center [1454, 19] width 22 height 11
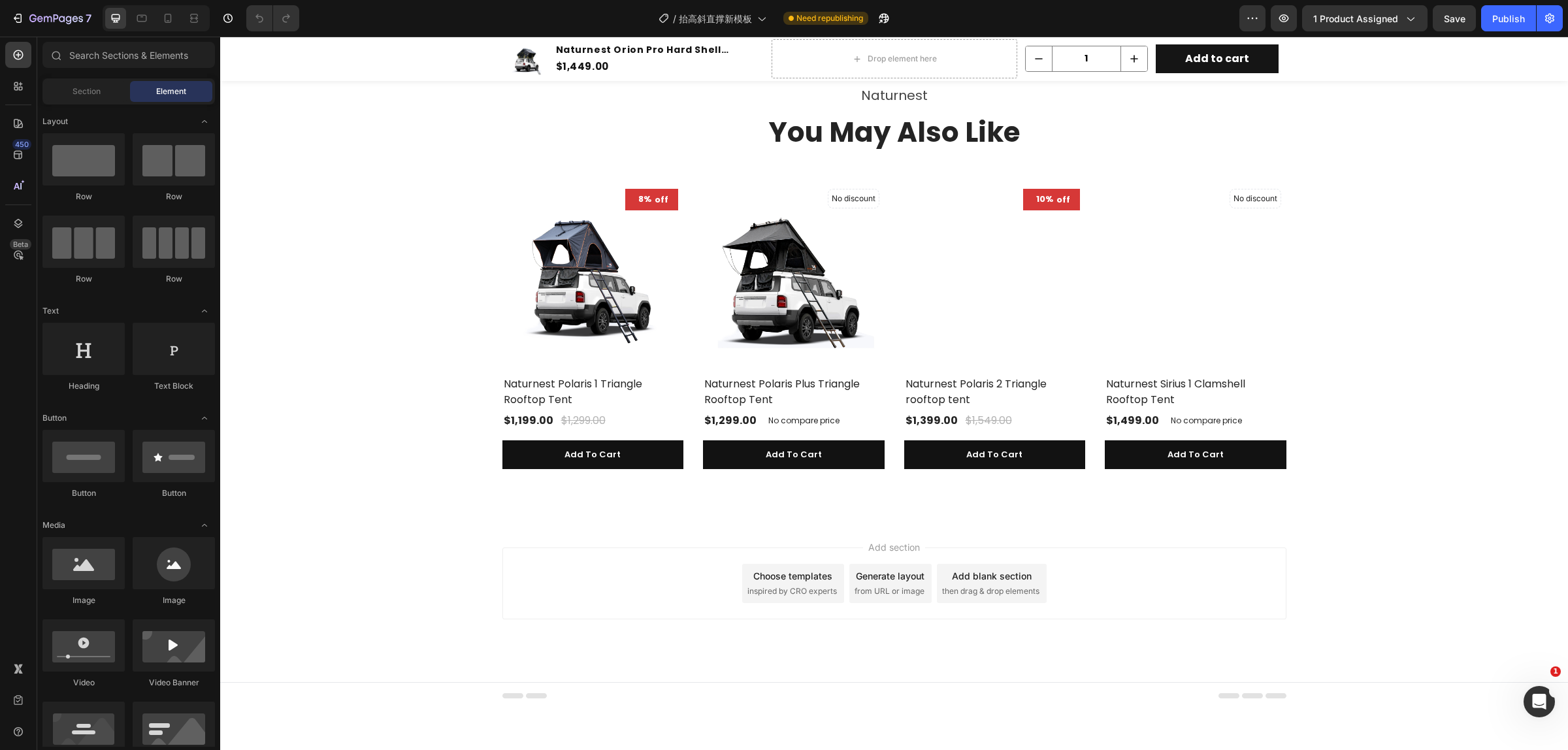
scroll to position [6076, 0]
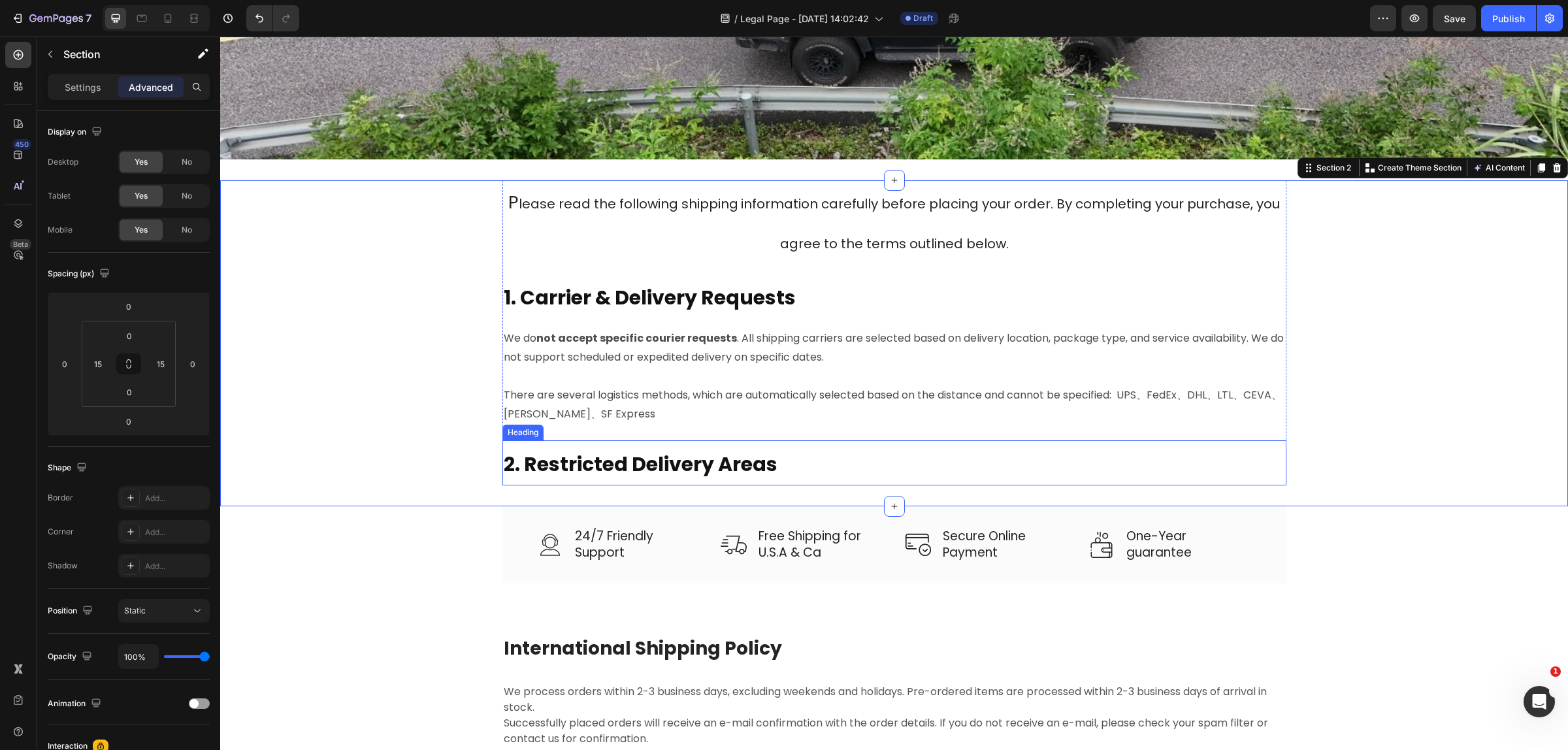
click at [602, 461] on strong "2. Restricted Delivery Areas" at bounding box center [640, 464] width 274 height 28
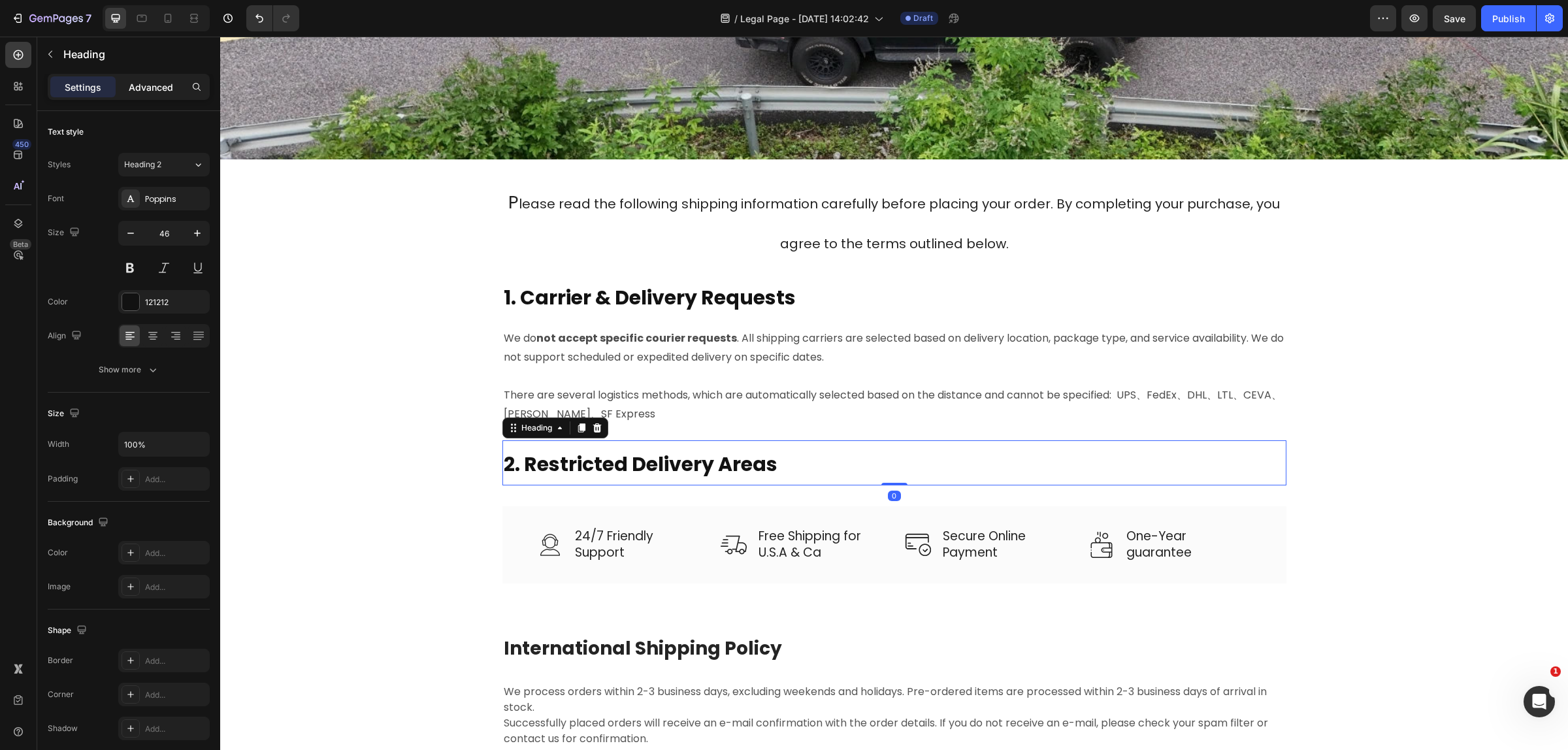
click at [154, 87] on p "Advanced" at bounding box center [150, 87] width 44 height 14
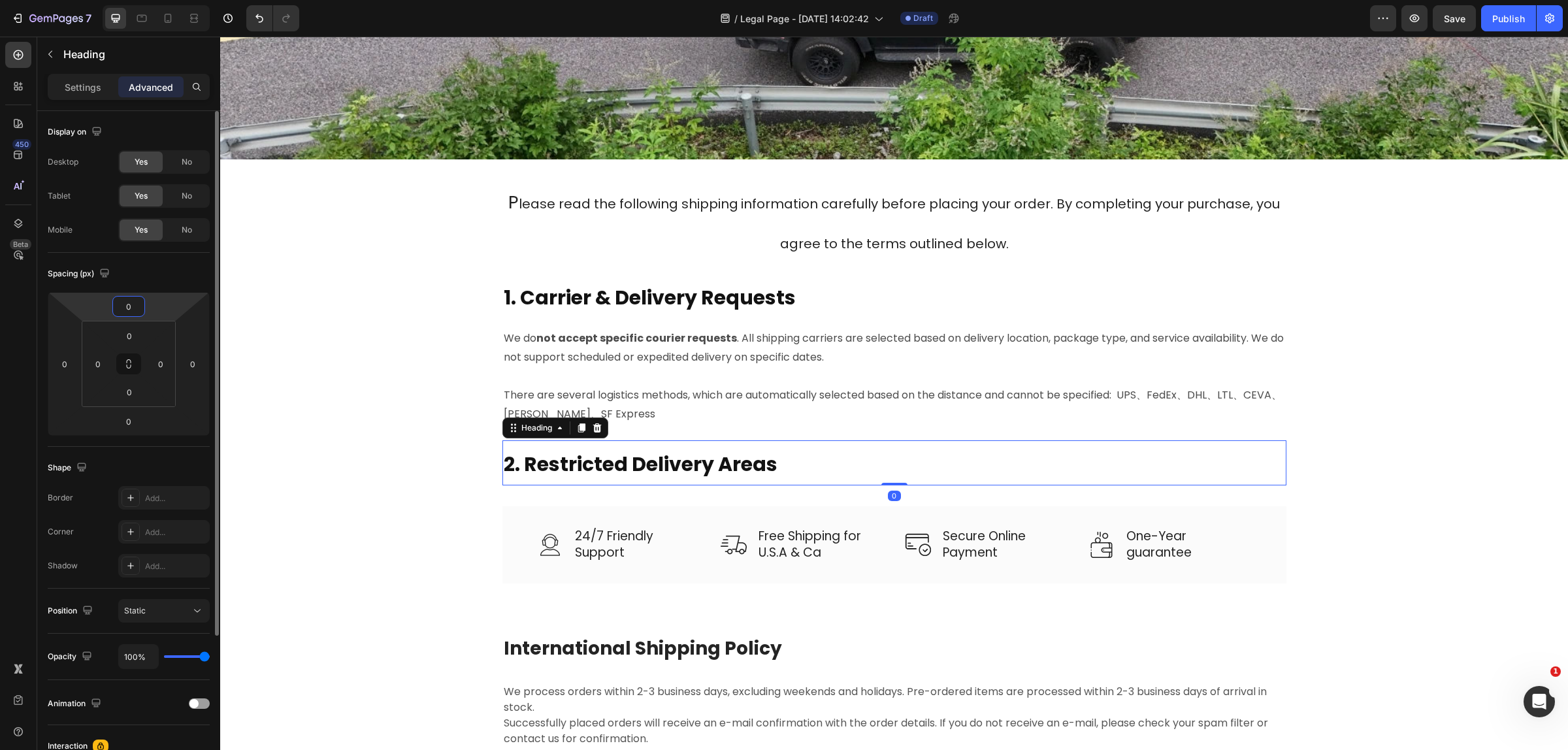
click at [124, 310] on input "0" at bounding box center [129, 306] width 26 height 19
click at [144, 274] on div "Spacing (px)" at bounding box center [129, 274] width 162 height 21
click at [137, 423] on div "0" at bounding box center [129, 421] width 33 height 21
click at [137, 423] on input "0" at bounding box center [129, 421] width 26 height 19
type input "15"
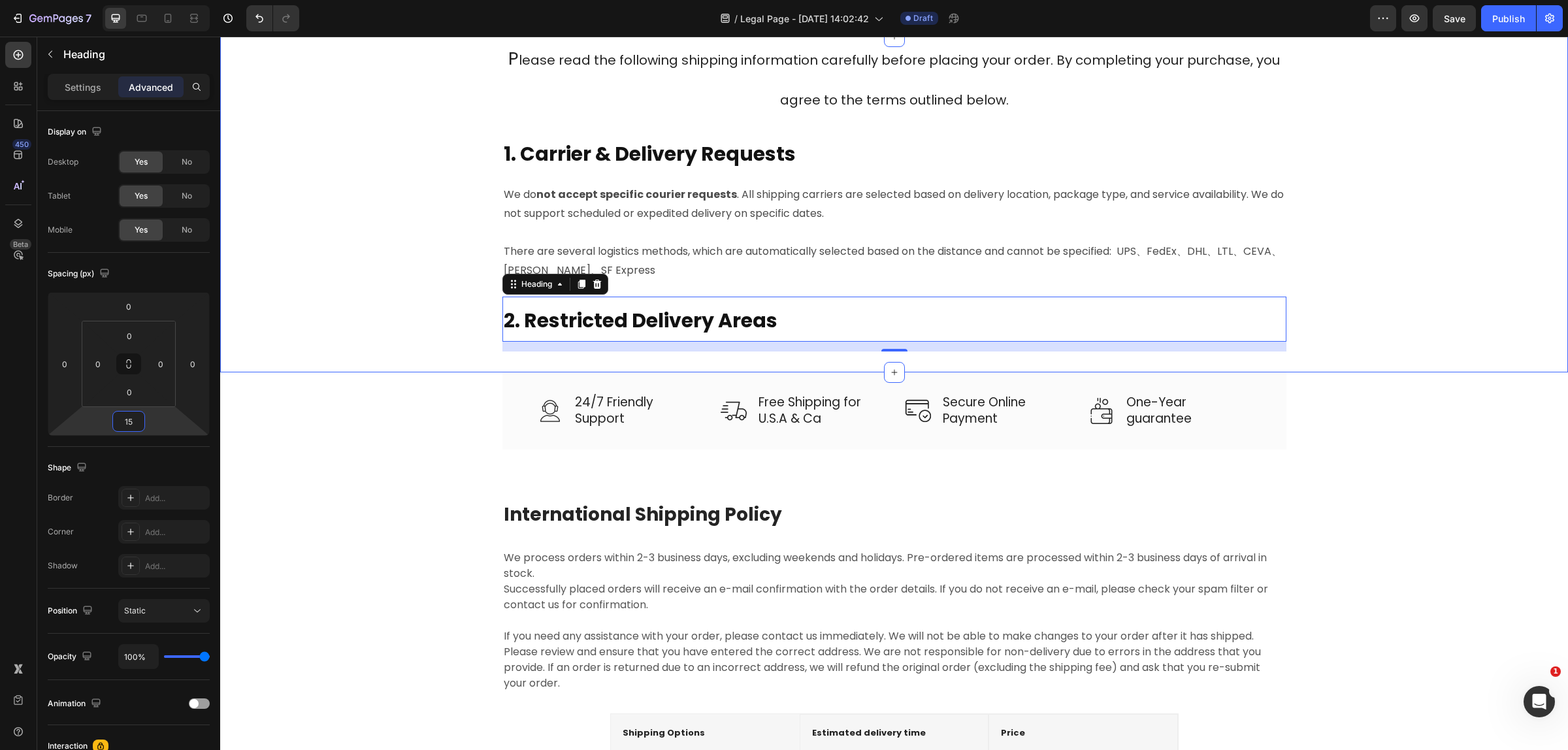
scroll to position [480, 0]
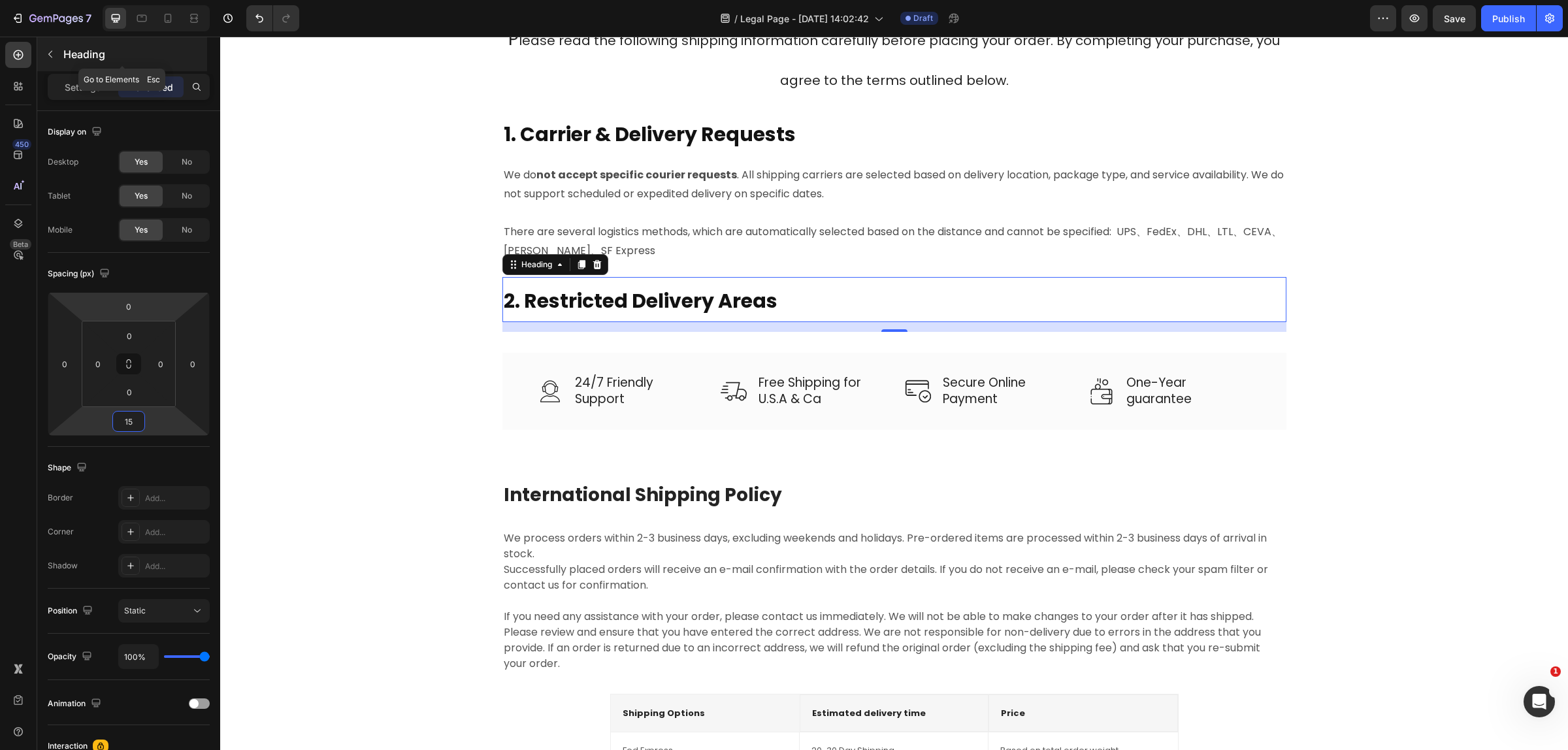
click at [44, 55] on button "button" at bounding box center [50, 54] width 21 height 21
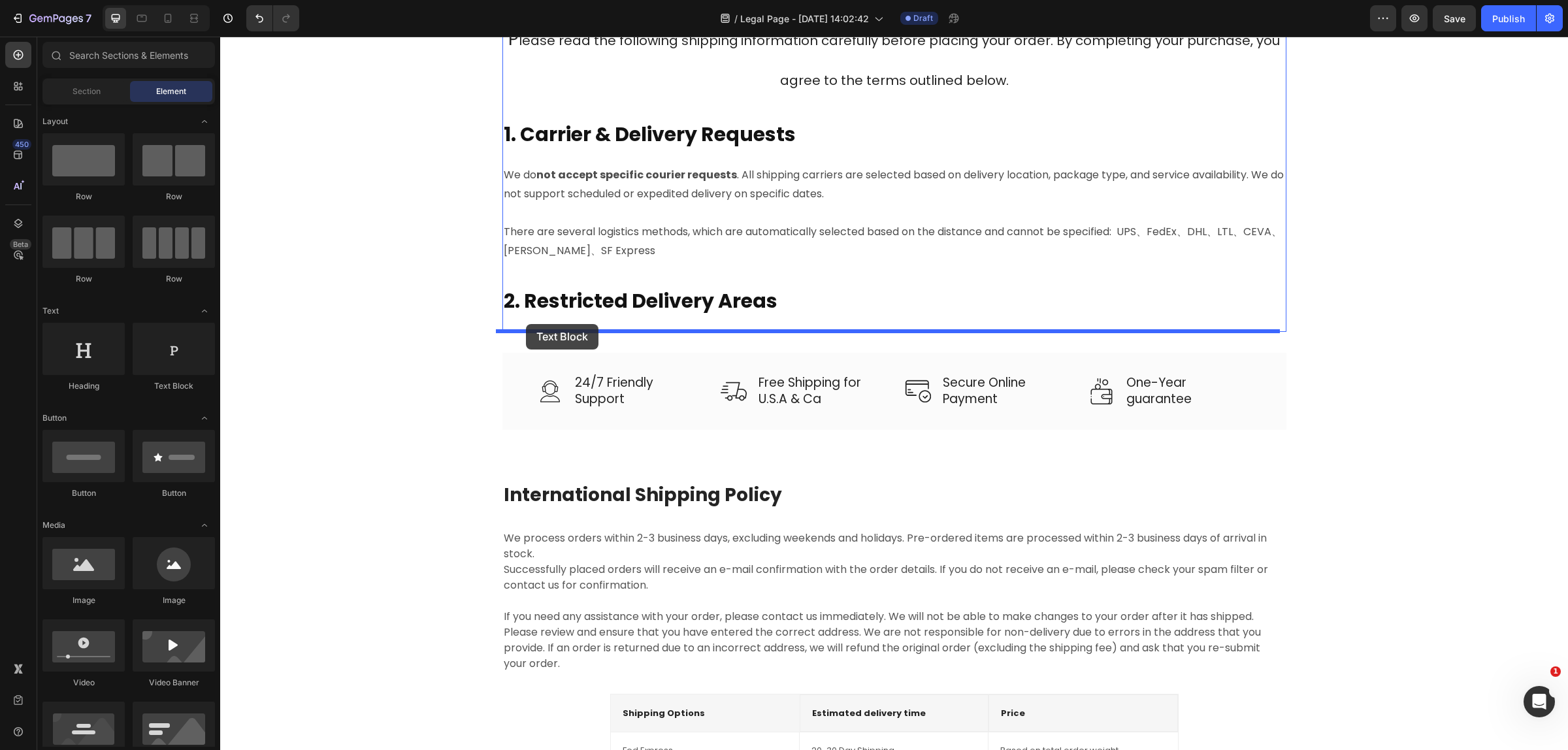
drag, startPoint x: 278, startPoint y: 365, endPoint x: 526, endPoint y: 324, distance: 251.4
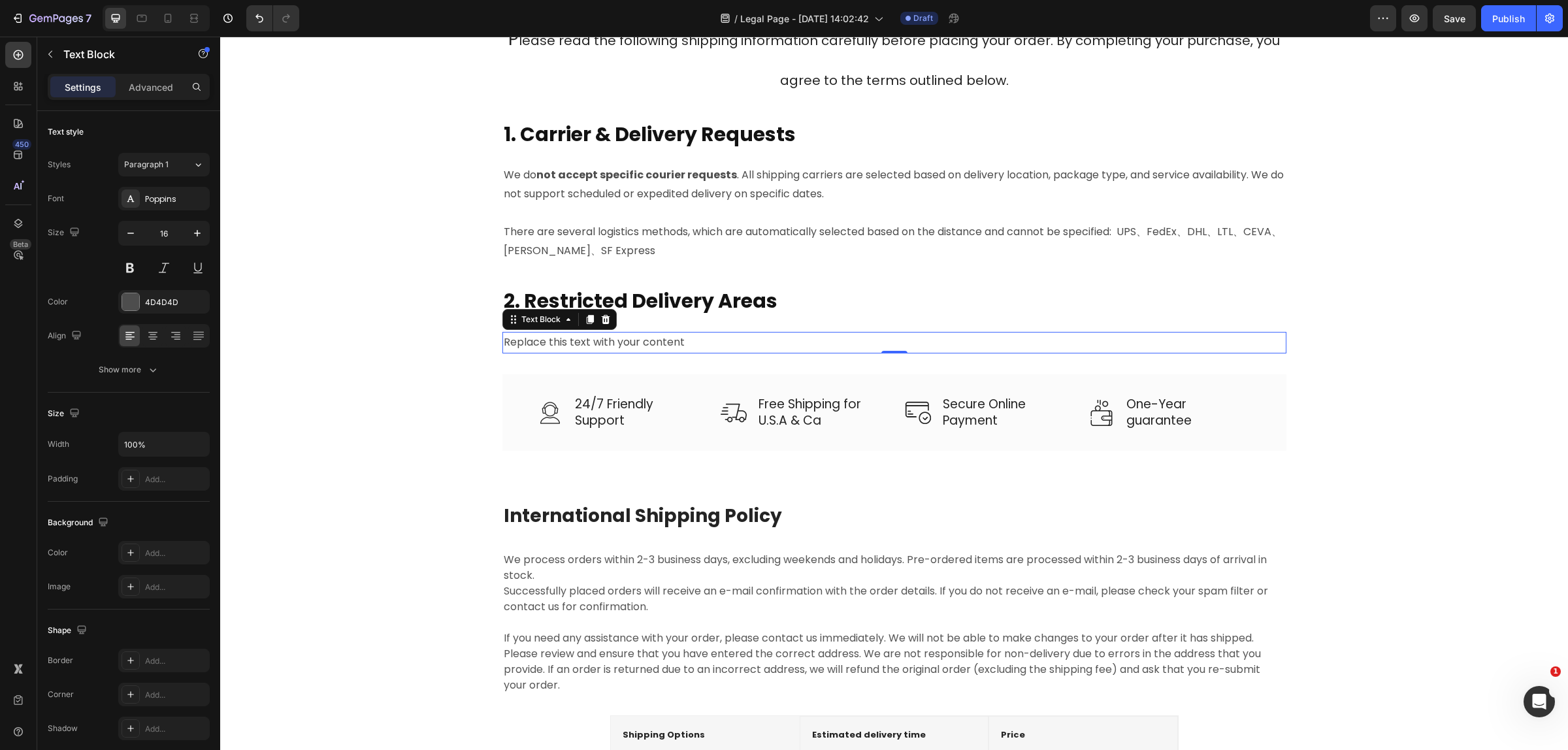
click at [661, 332] on div "Replace this text with your content" at bounding box center [895, 343] width 784 height 22
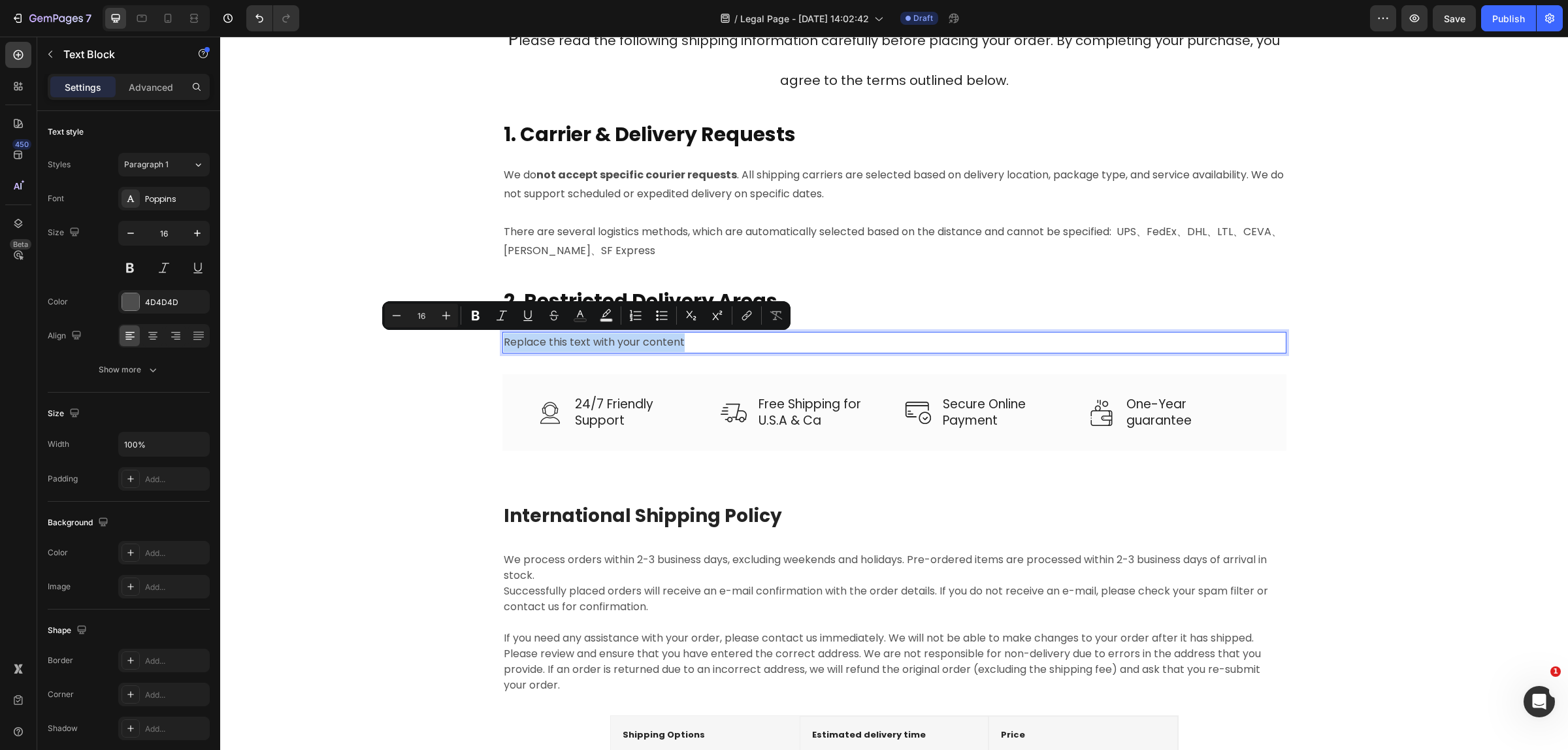
drag, startPoint x: 700, startPoint y: 341, endPoint x: 497, endPoint y: 345, distance: 203.0
click at [503, 345] on p "Replace this text with your content" at bounding box center [894, 342] width 781 height 19
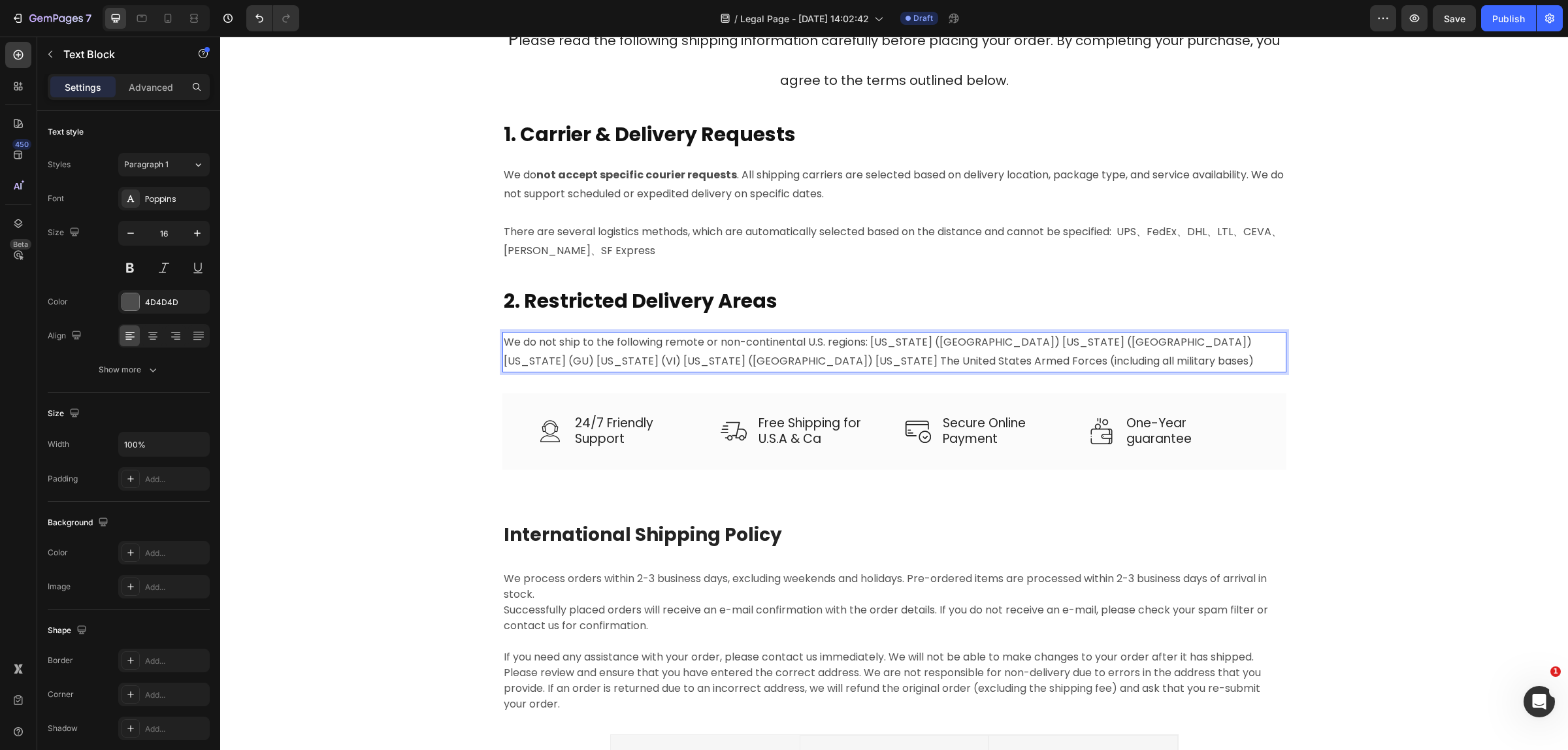
click at [867, 350] on p "We do not ship to the following remote or non-continental U.S. regions: [US_STA…" at bounding box center [894, 352] width 781 height 38
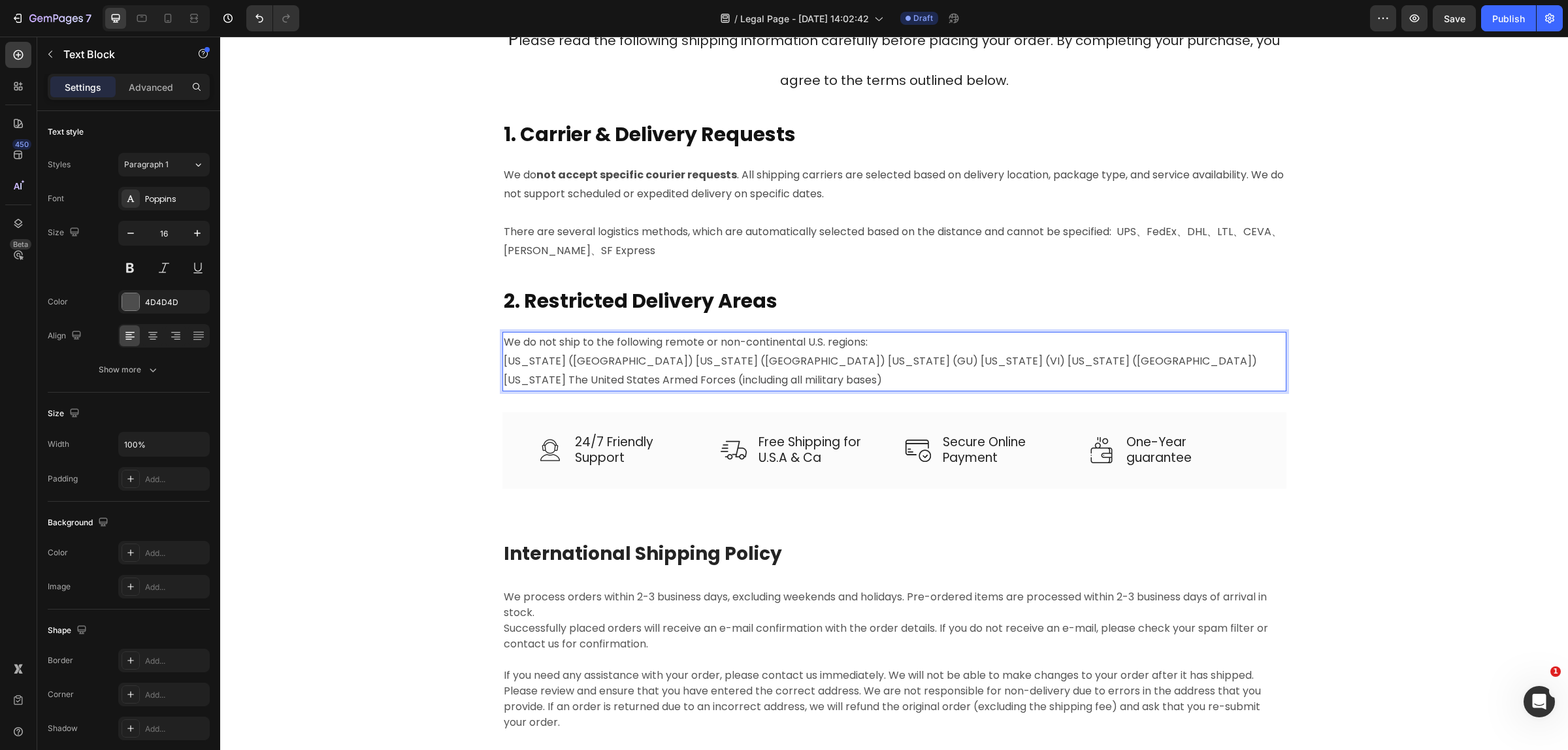
click at [555, 365] on p "[US_STATE] ([GEOGRAPHIC_DATA]) [US_STATE] ([GEOGRAPHIC_DATA]) [US_STATE] (GU) […" at bounding box center [894, 371] width 781 height 38
click at [559, 366] on p "[US_STATE] ([GEOGRAPHIC_DATA]) [US_STATE] ([GEOGRAPHIC_DATA]) [US_STATE] (GU) […" at bounding box center [894, 371] width 781 height 38
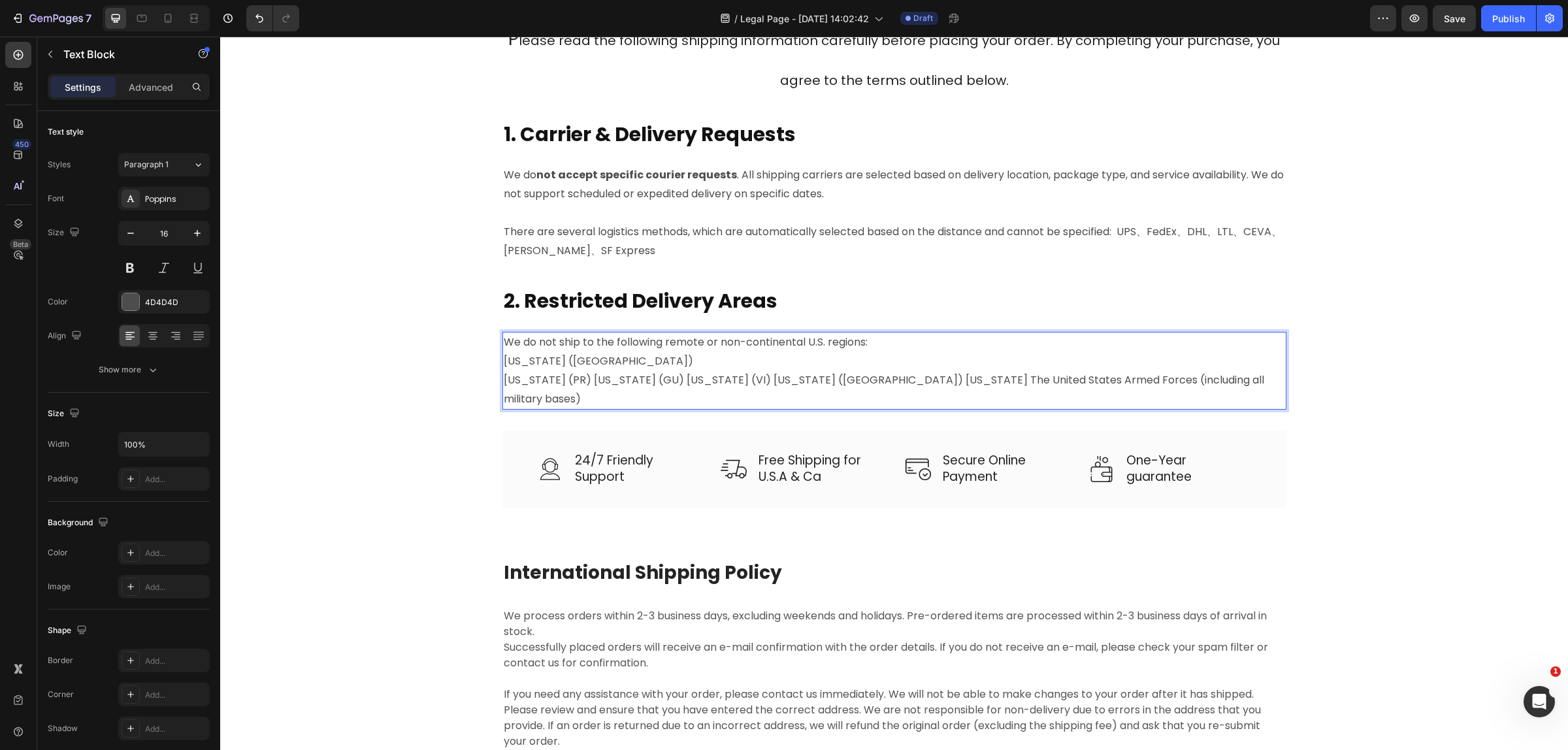
click at [586, 384] on p "[US_STATE] (PR) [US_STATE] (GU) [US_STATE] (VI) [US_STATE] ([GEOGRAPHIC_DATA]) …" at bounding box center [894, 390] width 781 height 38
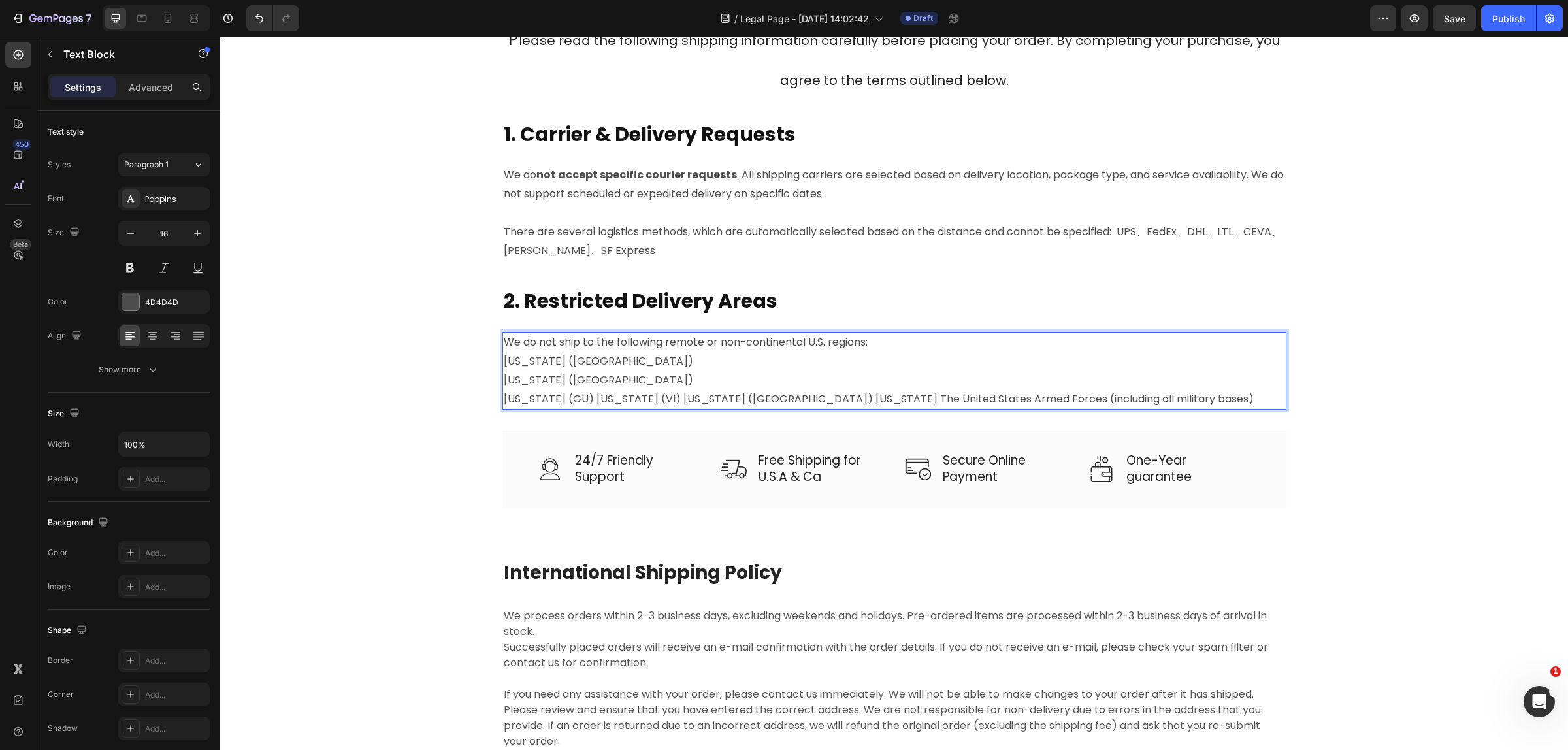
click at [562, 402] on p "[US_STATE] (GU) [US_STATE] (VI) [US_STATE] ([GEOGRAPHIC_DATA]) [US_STATE] The U…" at bounding box center [894, 399] width 781 height 19
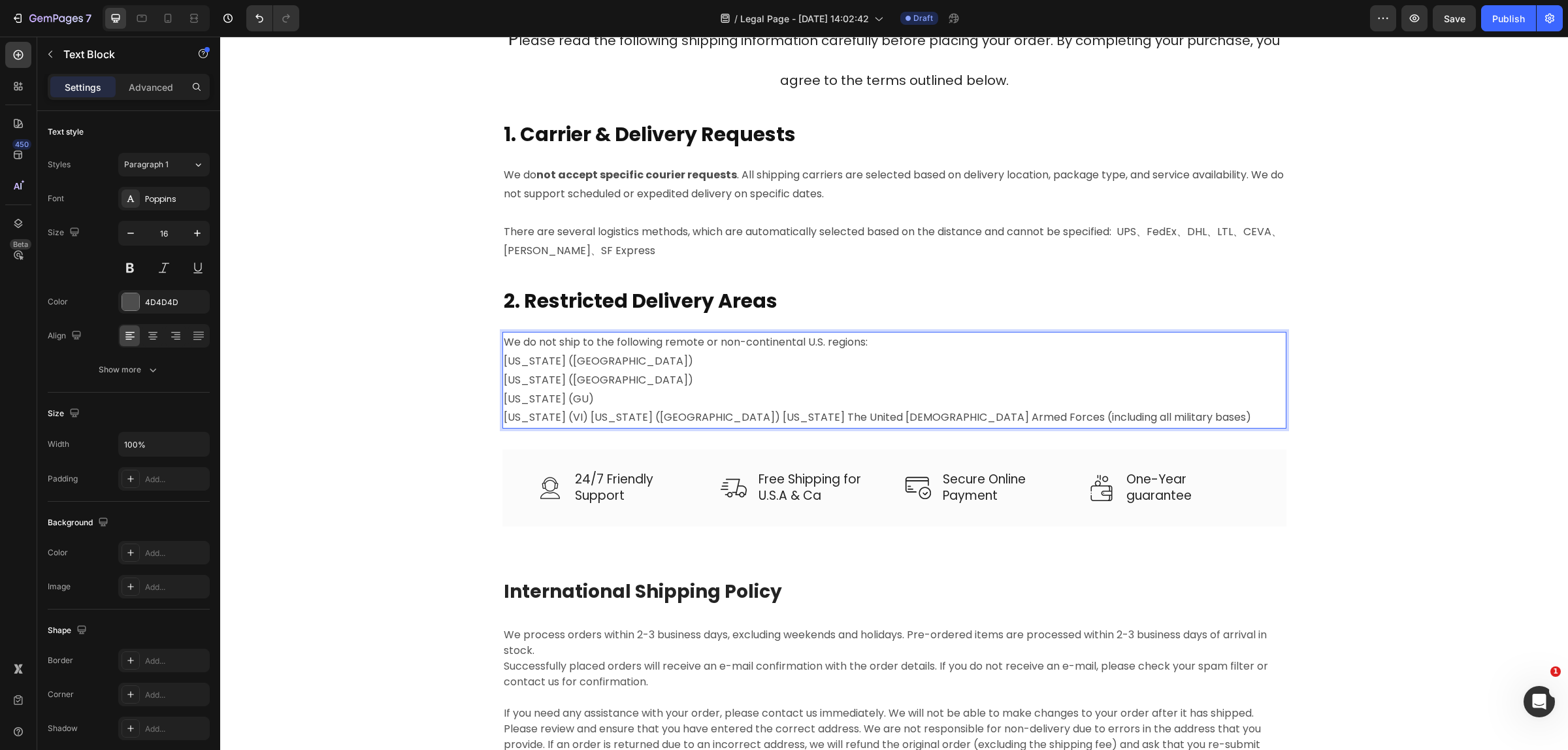
click at [616, 419] on p "[US_STATE] (VI) [US_STATE] ([GEOGRAPHIC_DATA]) [US_STATE] The United [DEMOGRAPH…" at bounding box center [894, 418] width 781 height 19
click at [612, 420] on p "[US_STATE] (VI) [US_STATE] ([GEOGRAPHIC_DATA]) [US_STATE] The United [DEMOGRAPH…" at bounding box center [894, 418] width 781 height 19
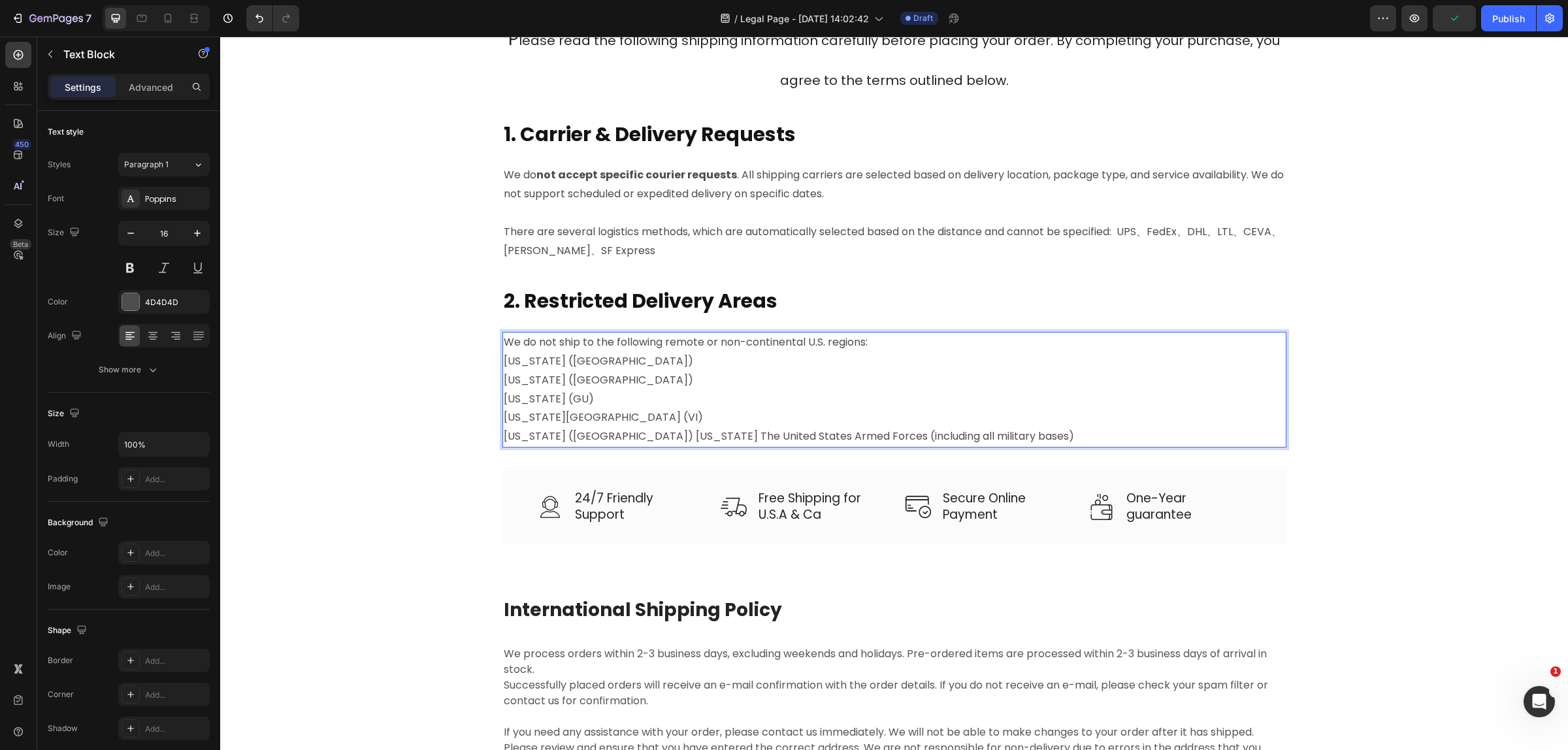
click at [620, 439] on p "[US_STATE] ([GEOGRAPHIC_DATA]) [US_STATE] The United States Armed Forces (inclu…" at bounding box center [894, 437] width 781 height 19
click at [616, 436] on p "[US_STATE] ([GEOGRAPHIC_DATA]) [US_STATE] The United States Armed Forces (inclu…" at bounding box center [894, 437] width 781 height 19
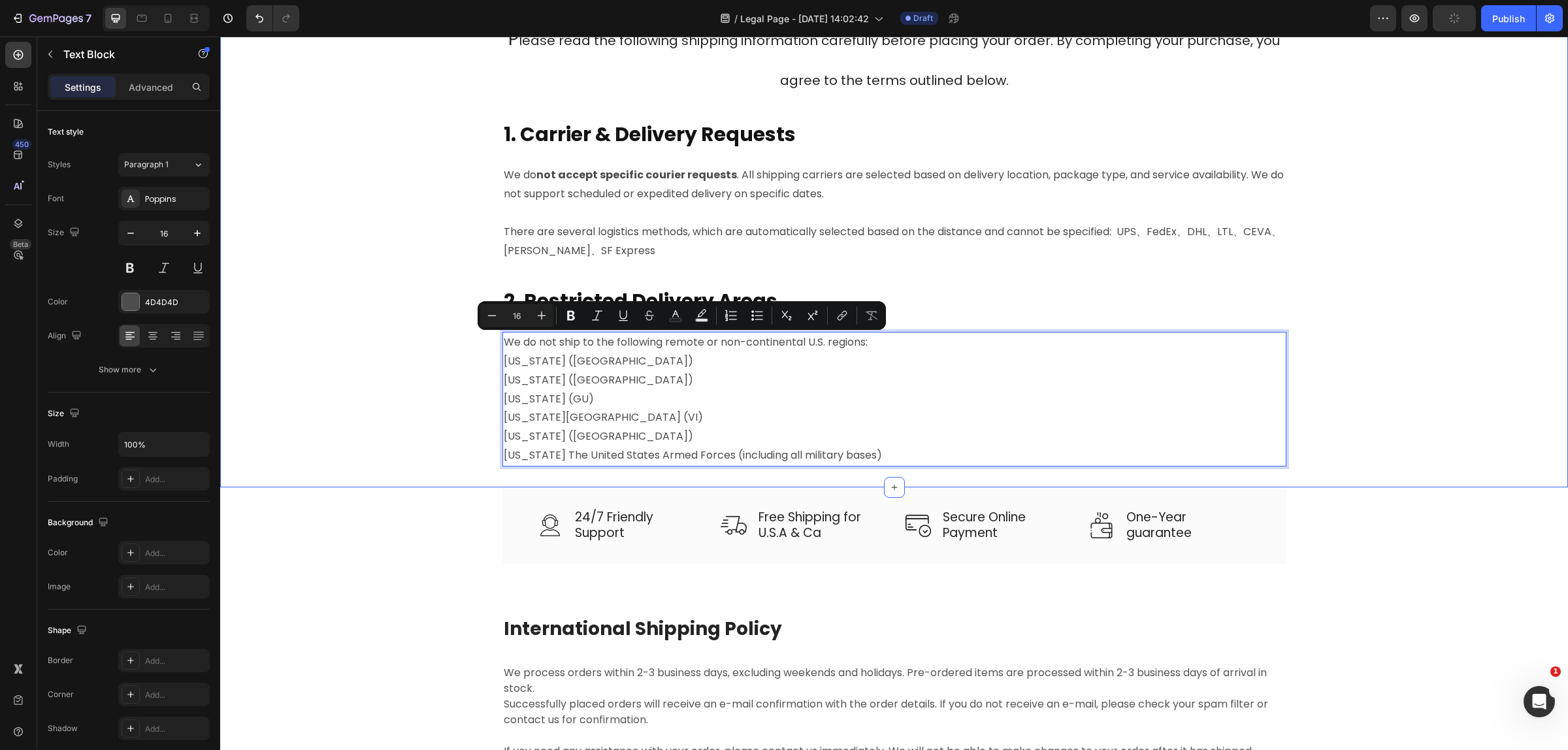
drag, startPoint x: 887, startPoint y: 341, endPoint x: 486, endPoint y: 320, distance: 401.5
click at [486, 320] on div "P lease read the following shipping information carefully before placing your o…" at bounding box center [894, 252] width 1328 height 470
click at [570, 311] on icon "Editor contextual toolbar" at bounding box center [570, 316] width 8 height 10
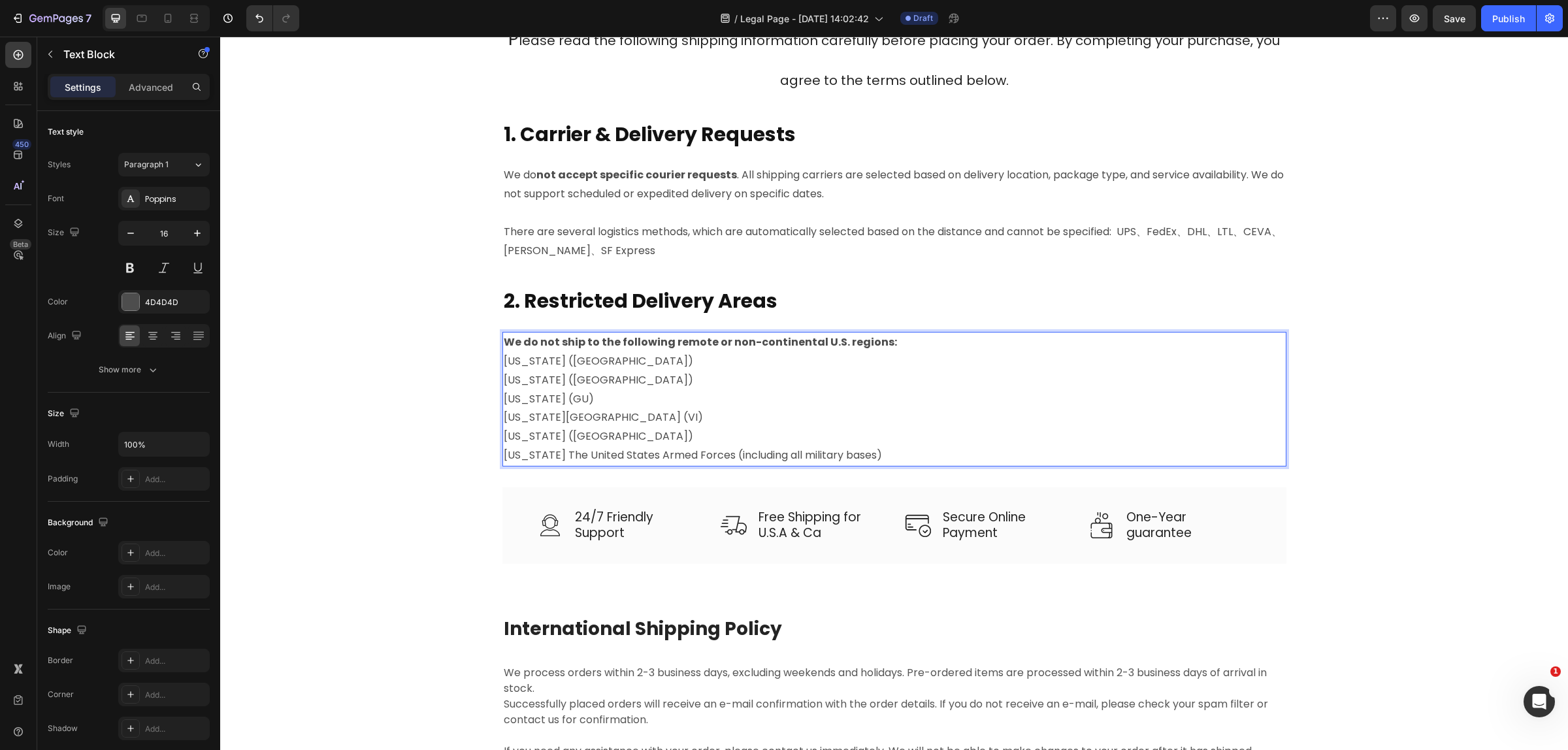
click at [897, 393] on p "[US_STATE] (GU)" at bounding box center [894, 399] width 781 height 19
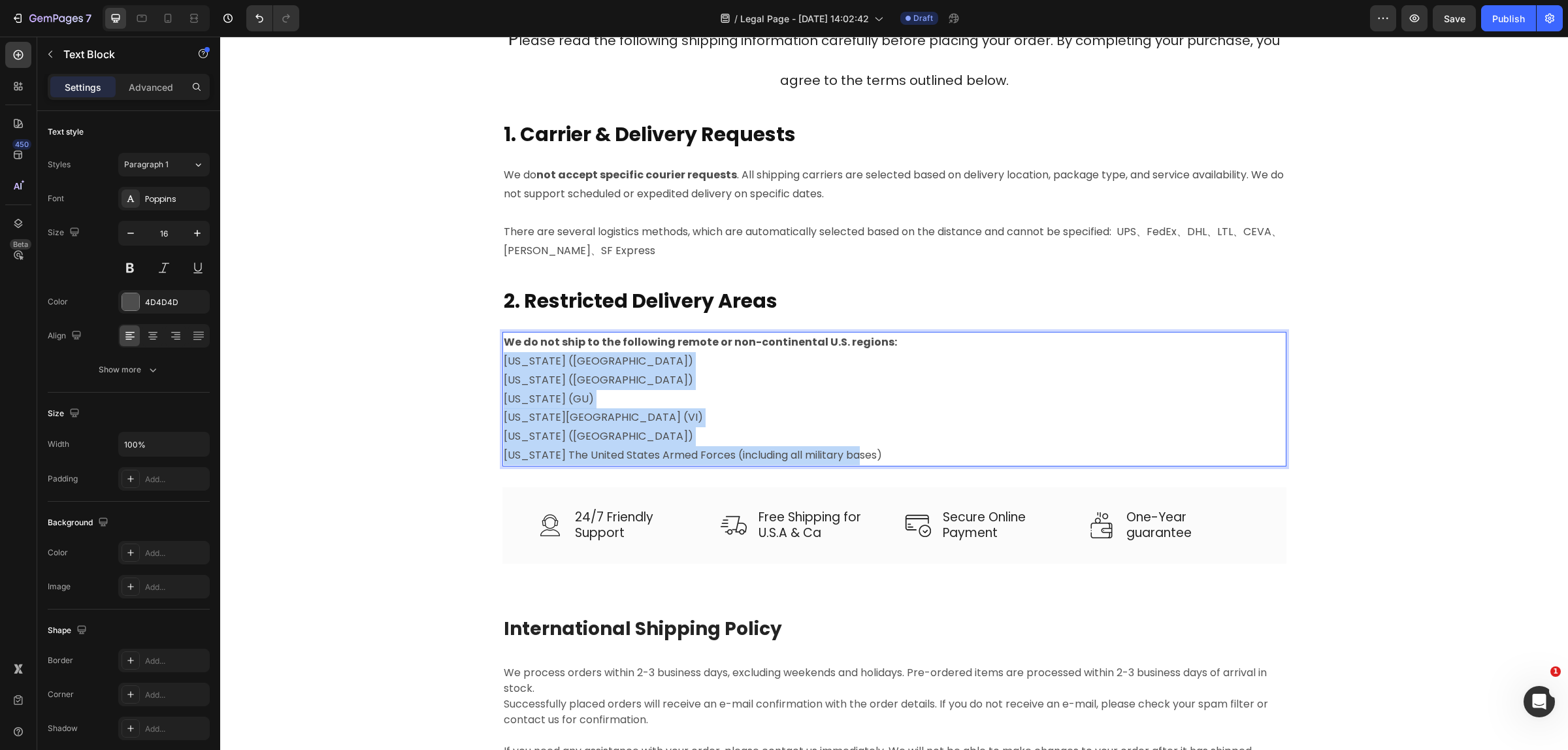
drag, startPoint x: 870, startPoint y: 452, endPoint x: 497, endPoint y: 363, distance: 383.5
click at [503, 363] on div "We do not ship to the following remote or non-continental U.S. regions: [US_STA…" at bounding box center [895, 399] width 784 height 135
click at [535, 383] on p "[US_STATE] ([GEOGRAPHIC_DATA])" at bounding box center [894, 380] width 781 height 19
drag, startPoint x: 870, startPoint y: 456, endPoint x: 494, endPoint y: 367, distance: 386.4
click at [494, 367] on div "P lease read the following shipping information carefully before placing your o…" at bounding box center [894, 252] width 1328 height 470
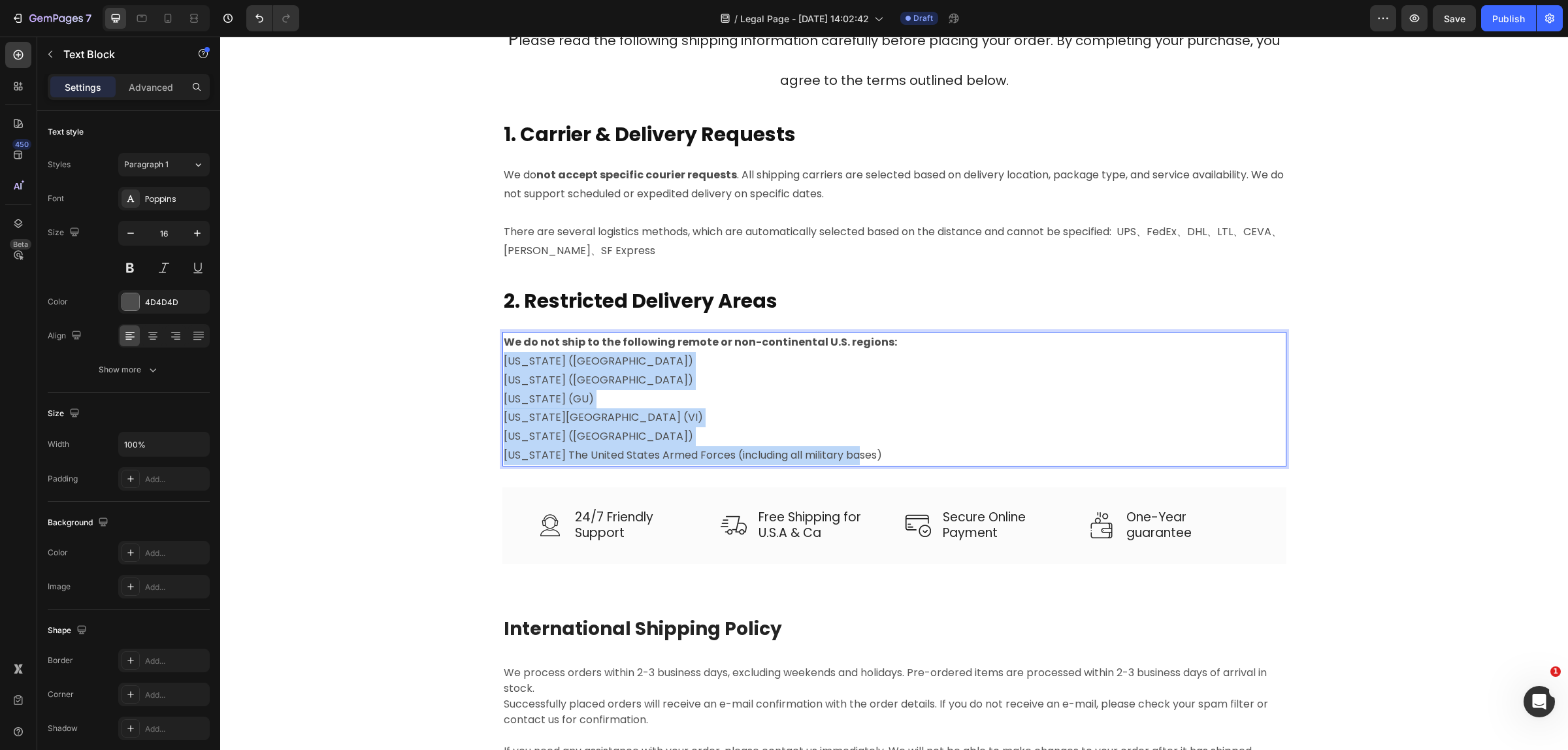
click at [864, 455] on p "[US_STATE] The United States Armed Forces (including all military bases)" at bounding box center [894, 455] width 781 height 19
drag, startPoint x: 864, startPoint y: 455, endPoint x: 503, endPoint y: 357, distance: 374.1
click at [503, 357] on div "We do not ship to the following remote or non-continental U.S. regions: [US_STA…" at bounding box center [895, 399] width 784 height 135
click at [503, 357] on p "[US_STATE] ([GEOGRAPHIC_DATA])" at bounding box center [894, 362] width 781 height 19
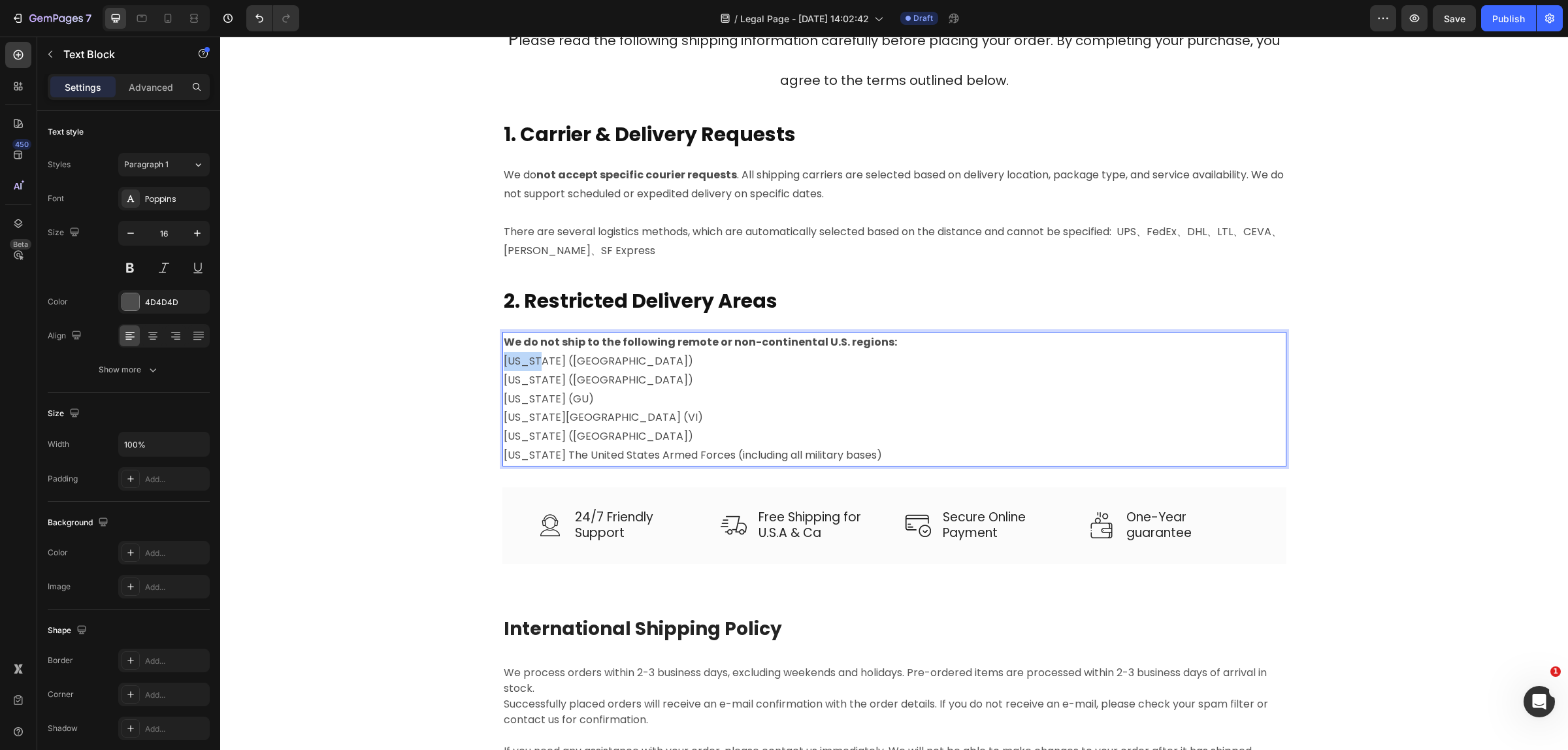
click at [503, 358] on p "[US_STATE] ([GEOGRAPHIC_DATA])" at bounding box center [894, 362] width 781 height 19
click at [710, 391] on p "[US_STATE] (GU)" at bounding box center [894, 399] width 781 height 19
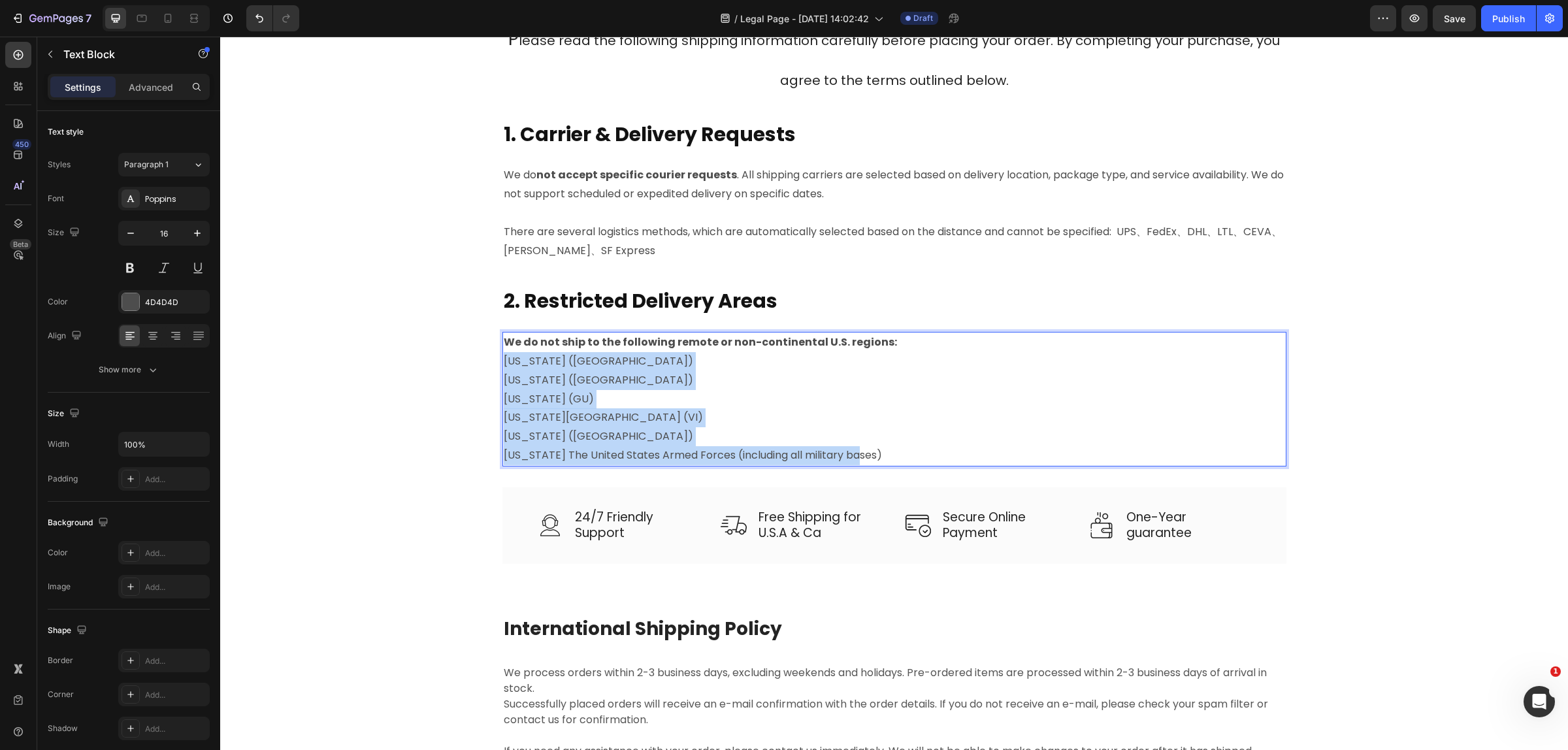
drag, startPoint x: 500, startPoint y: 359, endPoint x: 861, endPoint y: 462, distance: 375.4
click at [861, 462] on div "We do not ship to the following remote or non-continental U.S. regions: [US_STA…" at bounding box center [895, 399] width 784 height 135
click at [860, 461] on p "[US_STATE] The United States Armed Forces (including all military bases)" at bounding box center [894, 455] width 781 height 19
drag, startPoint x: 863, startPoint y: 455, endPoint x: 497, endPoint y: 360, distance: 378.1
click at [503, 360] on div "We do not ship to the following remote or non-continental U.S. regions: [US_STA…" at bounding box center [895, 399] width 784 height 135
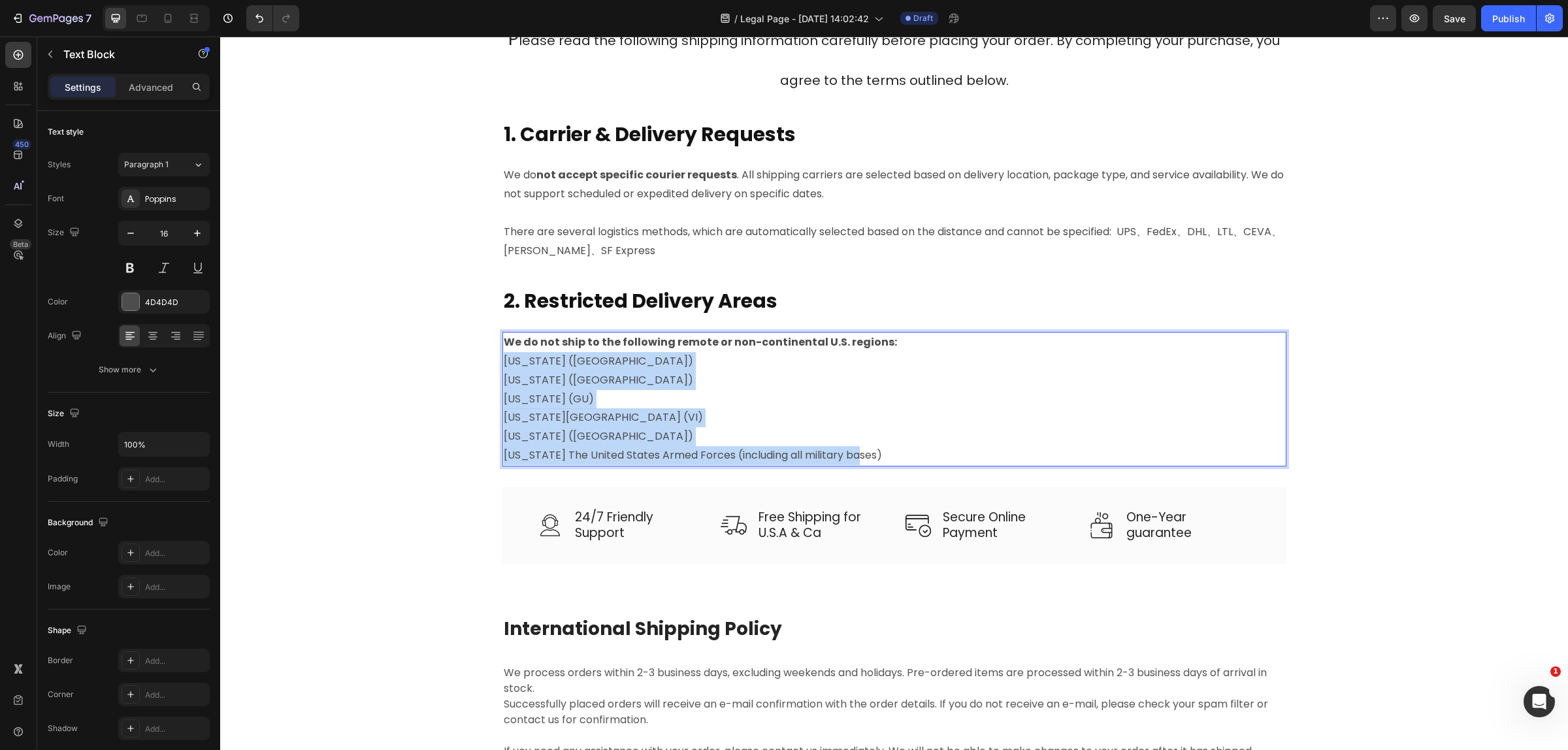
click at [991, 438] on p "[US_STATE] ([GEOGRAPHIC_DATA])" at bounding box center [894, 437] width 781 height 19
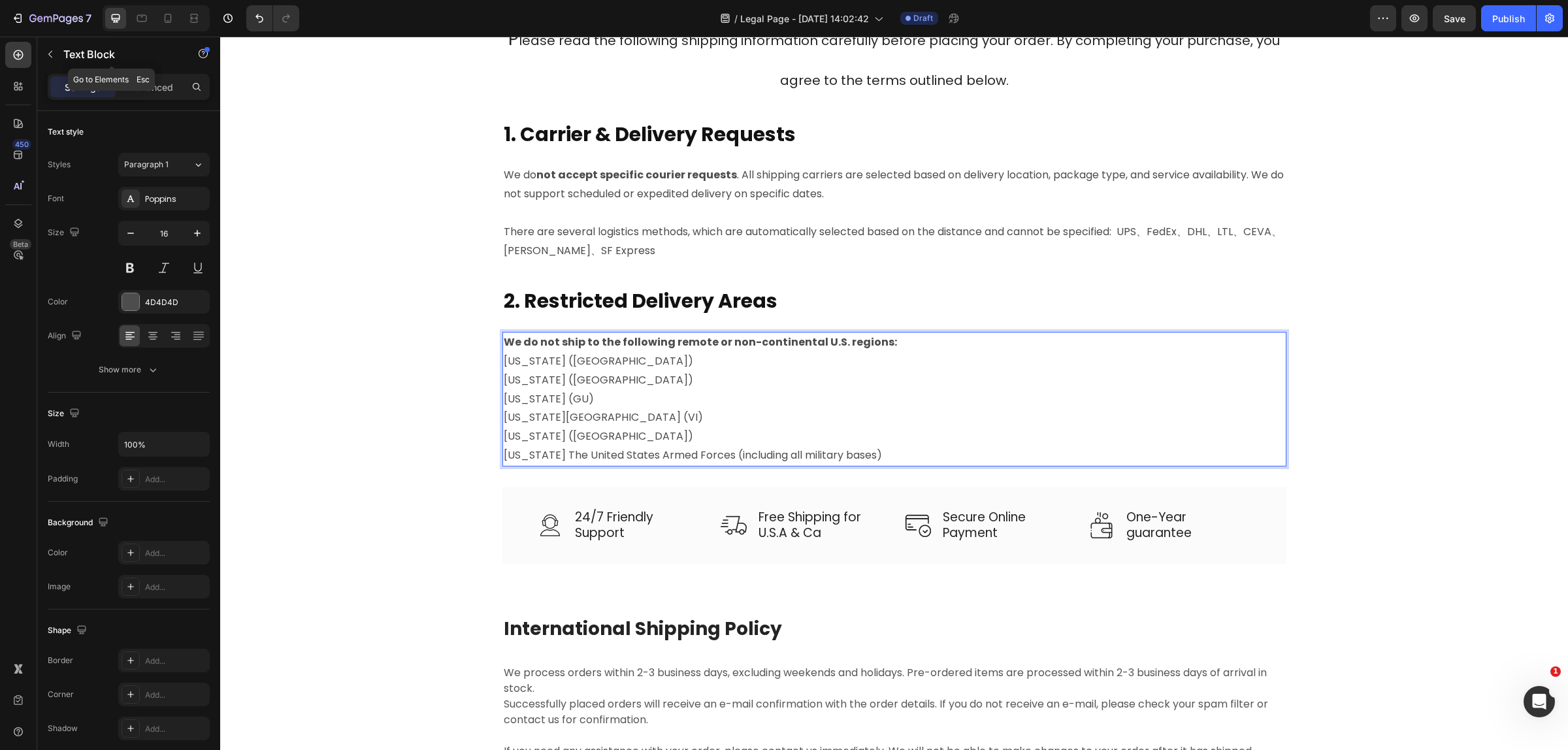
click at [55, 54] on icon "button" at bounding box center [50, 54] width 10 height 10
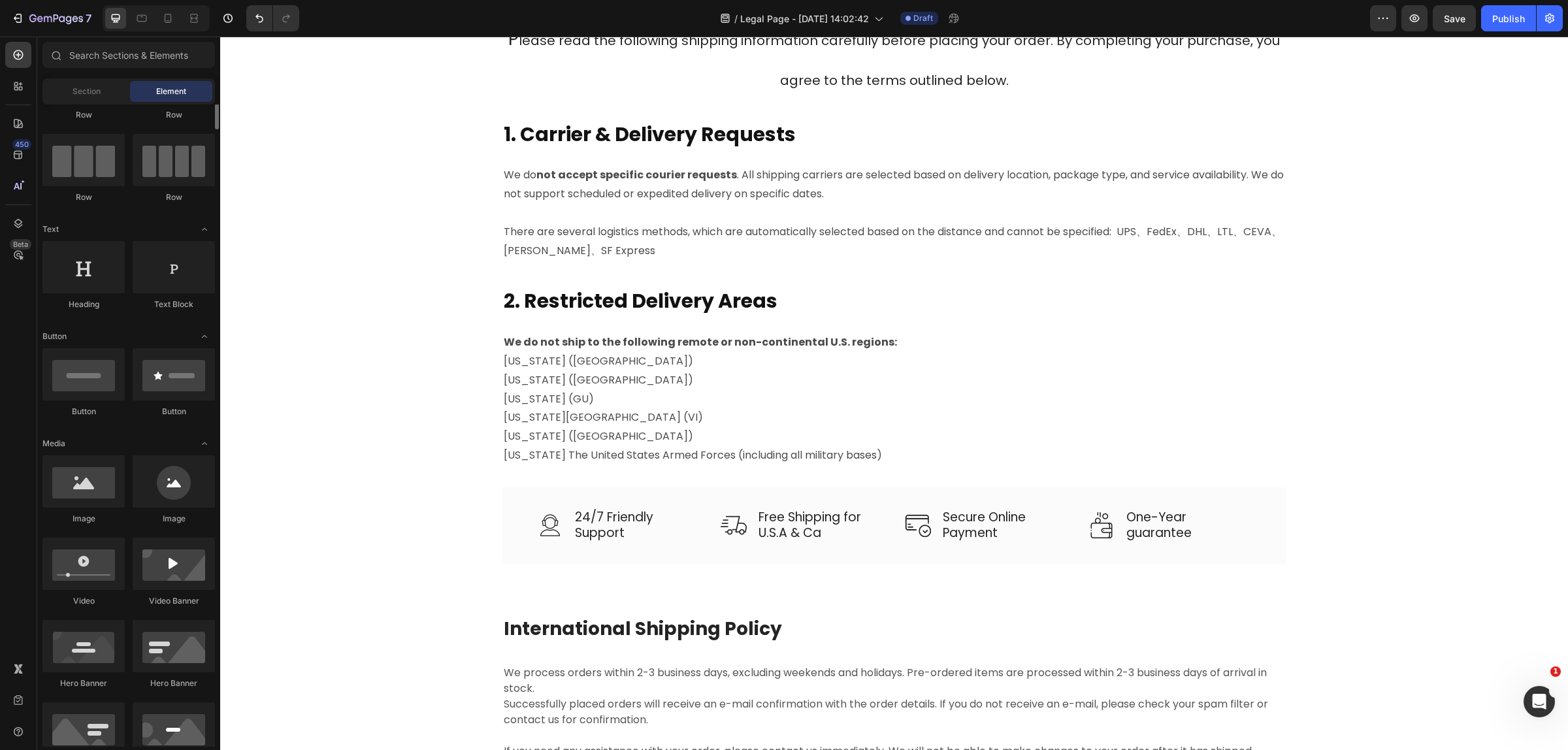
scroll to position [0, 0]
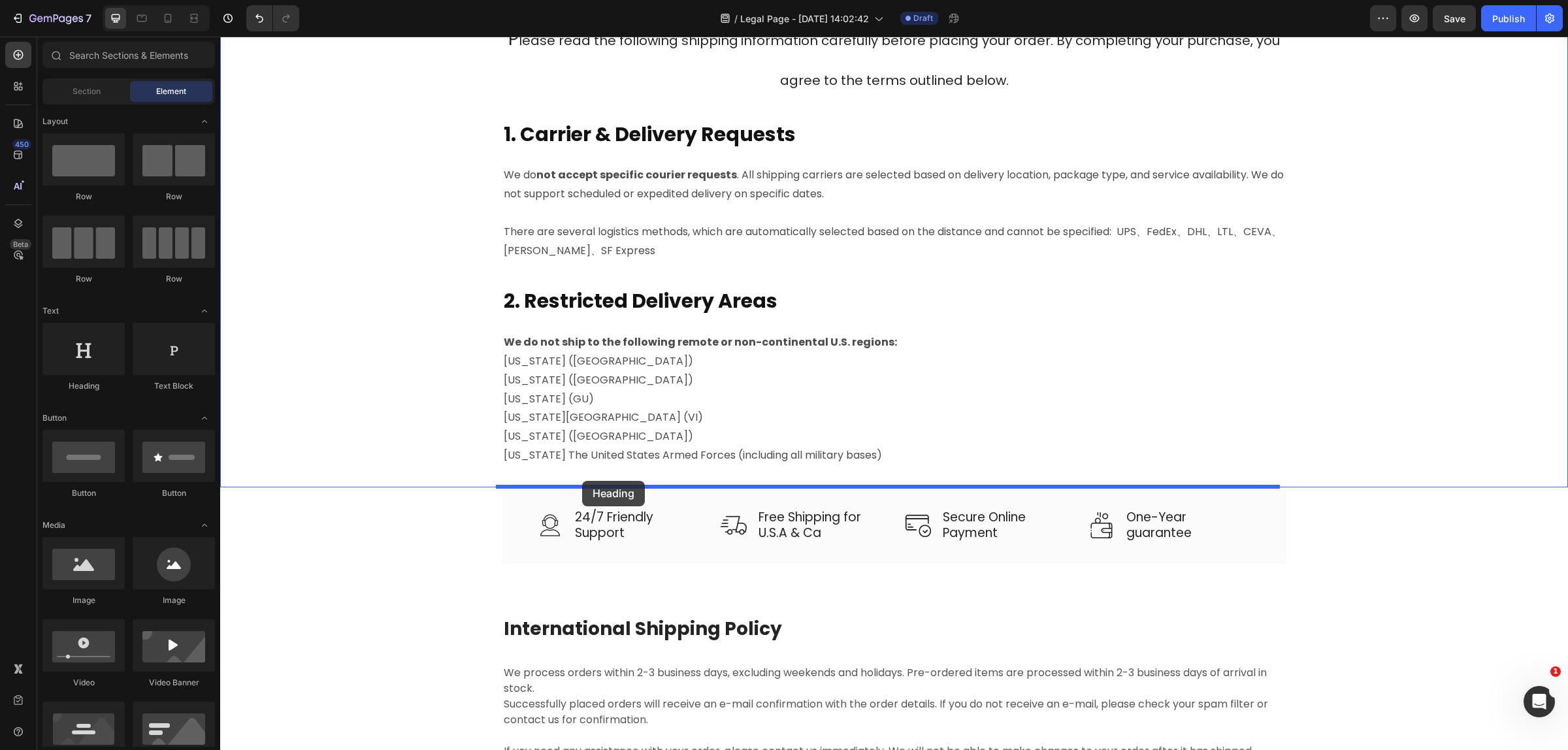
drag, startPoint x: 300, startPoint y: 398, endPoint x: 582, endPoint y: 481, distance: 294.0
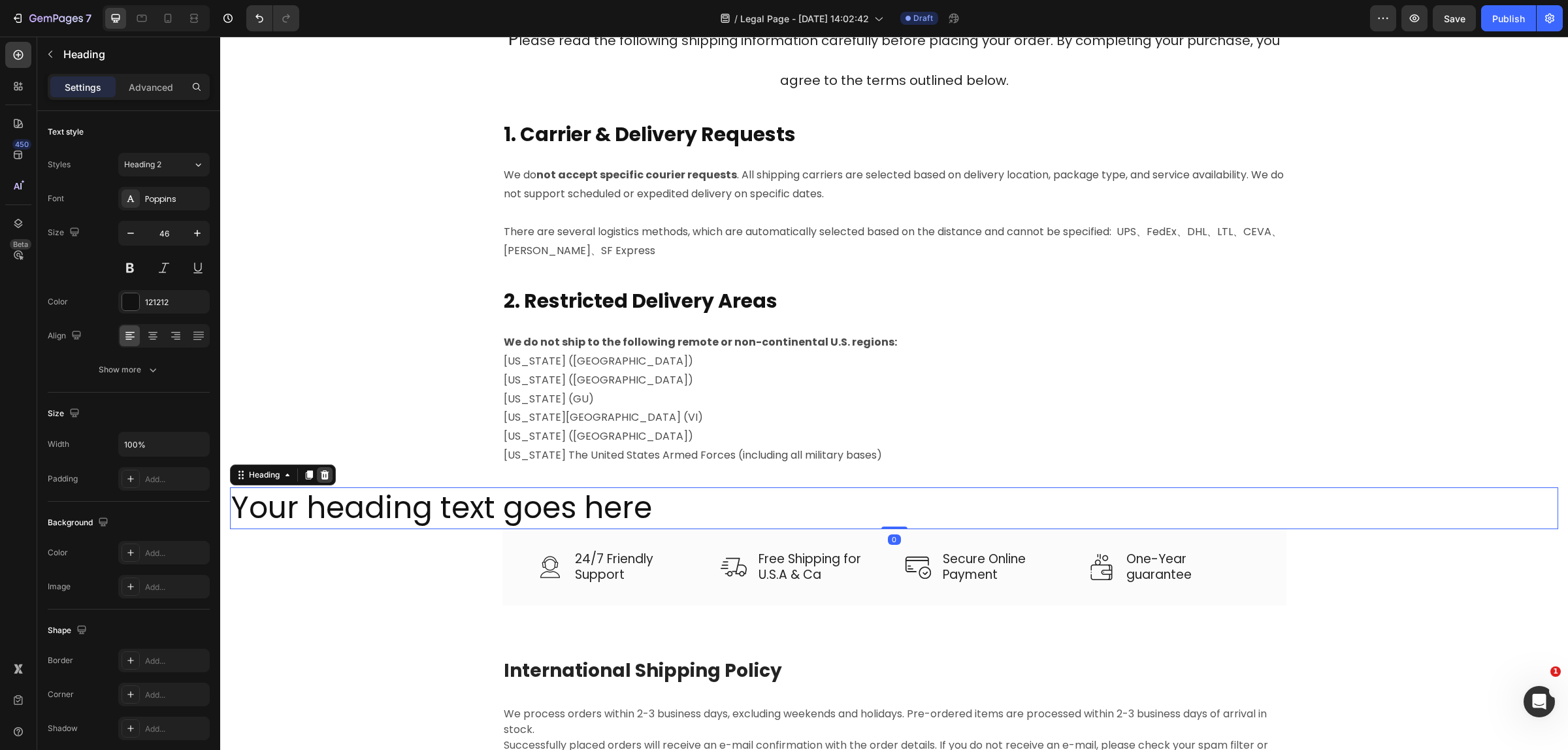
click at [328, 474] on icon at bounding box center [325, 475] width 9 height 9
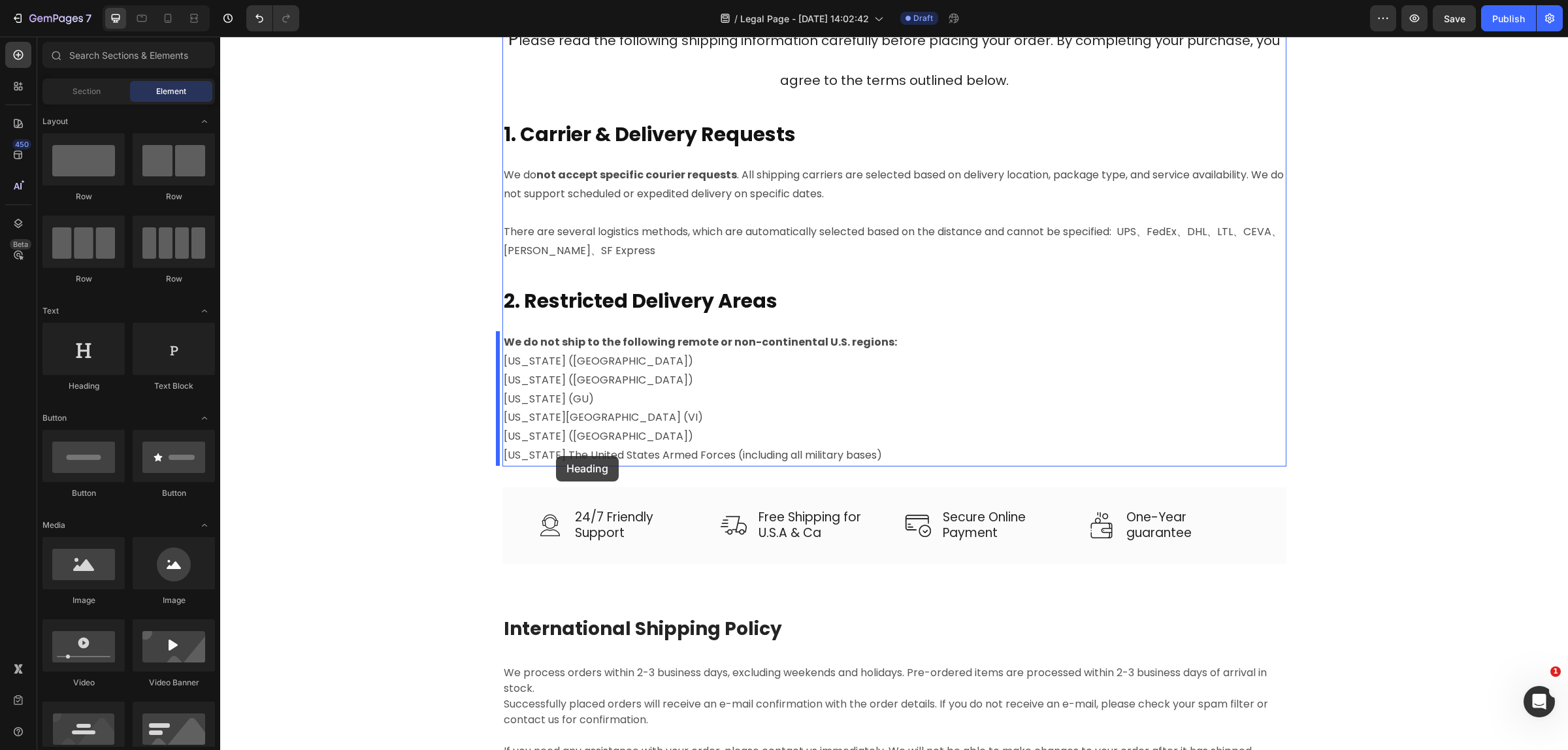
drag, startPoint x: 338, startPoint y: 387, endPoint x: 556, endPoint y: 456, distance: 228.7
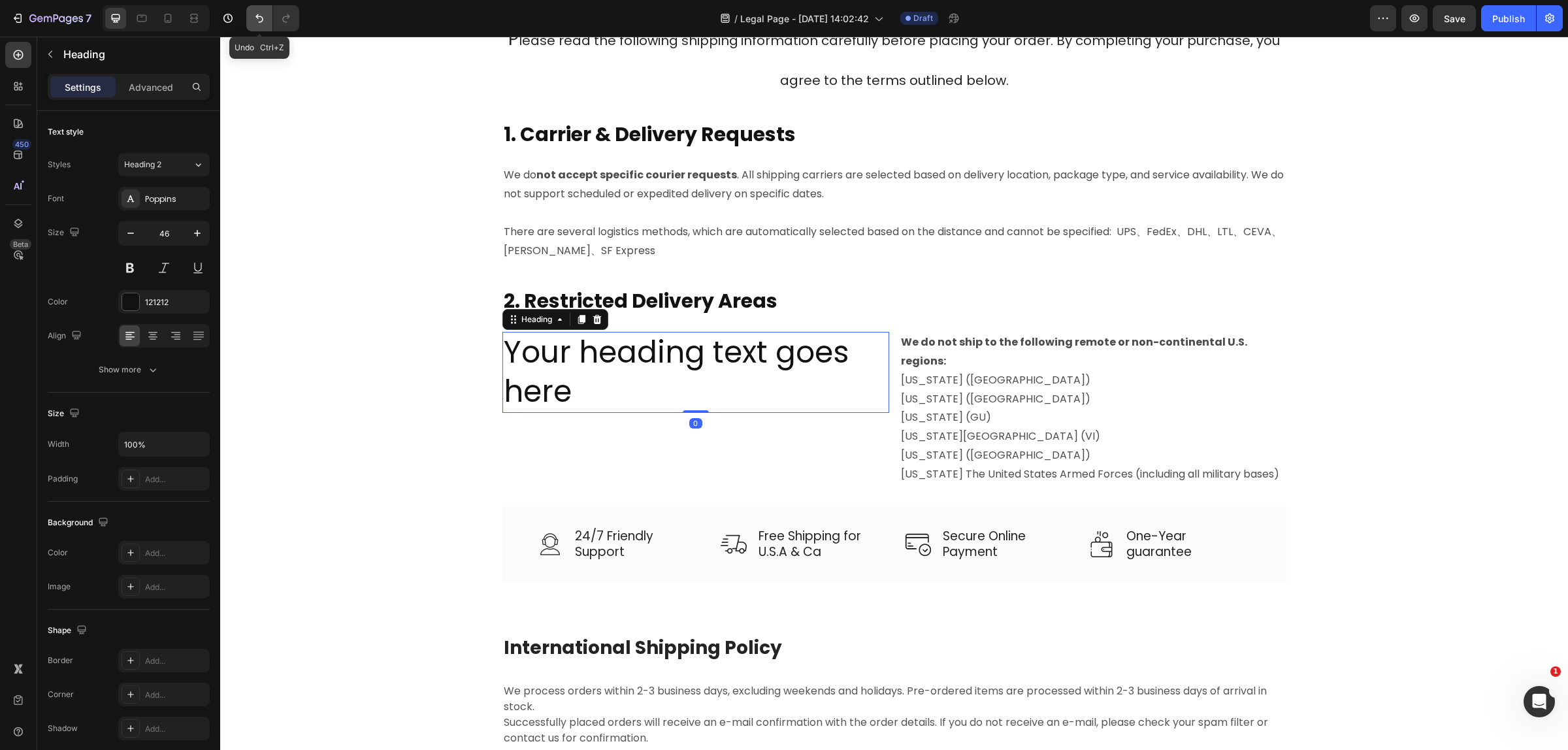
click at [258, 19] on icon "Undo/Redo" at bounding box center [259, 18] width 13 height 13
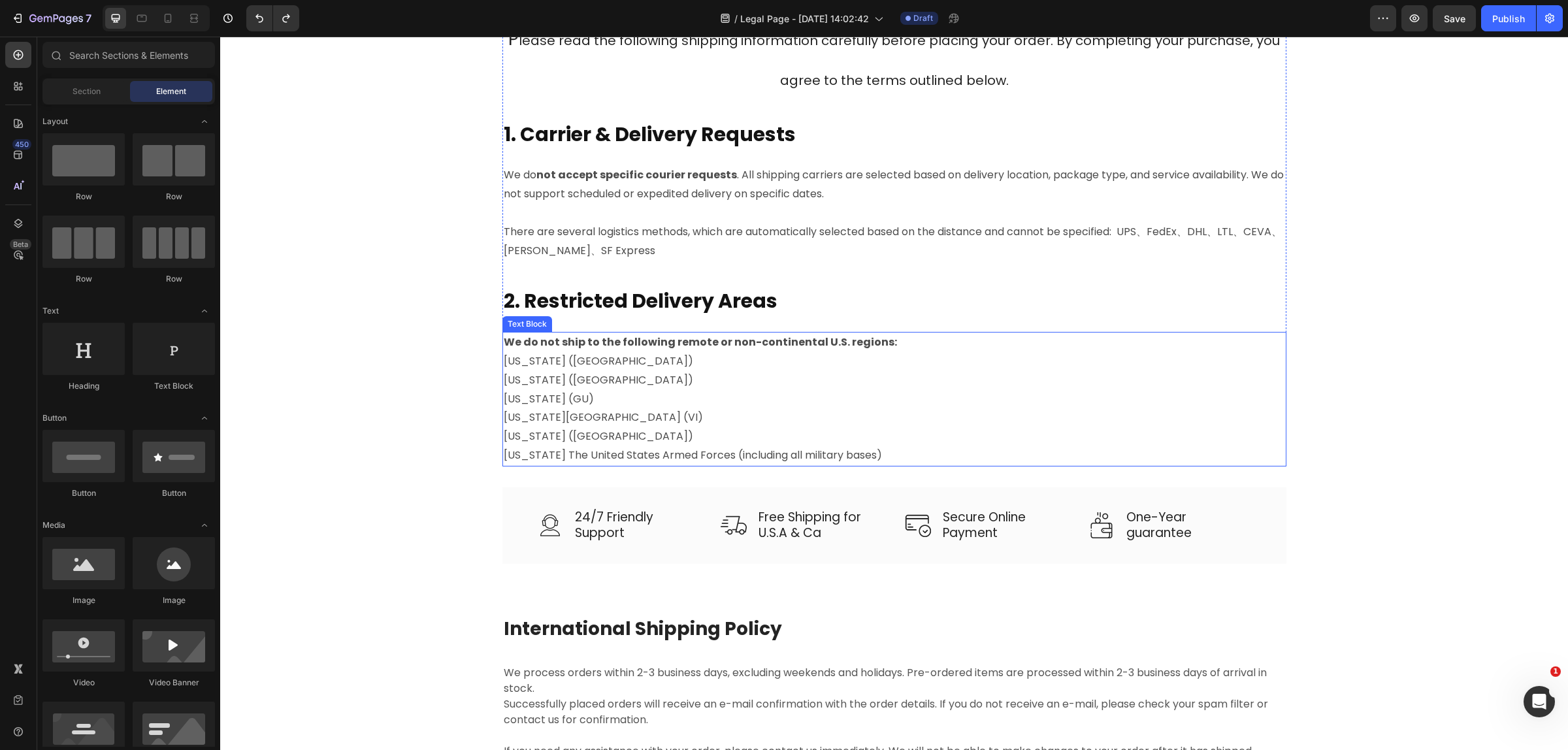
click at [624, 440] on p "[US_STATE] ([GEOGRAPHIC_DATA])" at bounding box center [894, 437] width 781 height 19
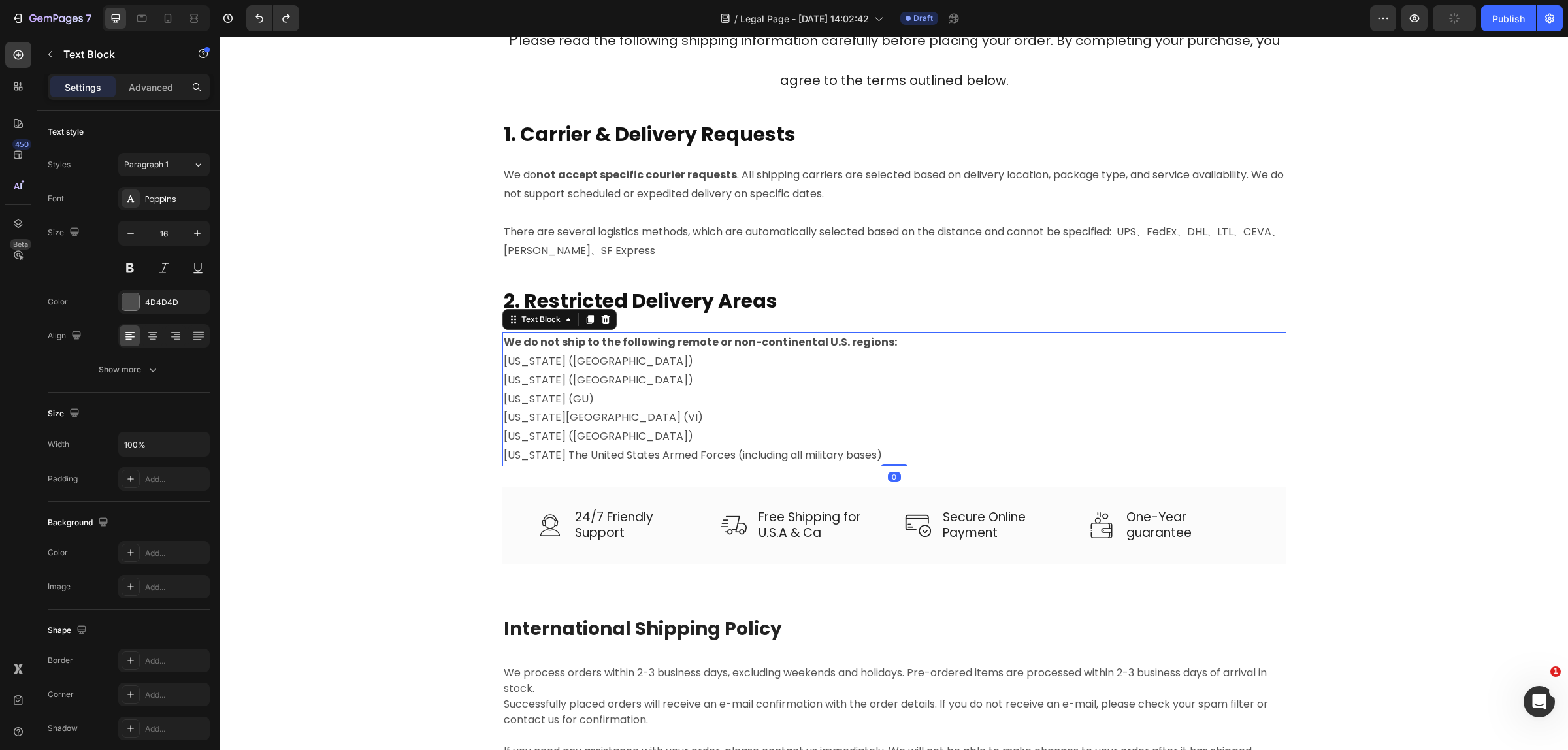
click at [616, 433] on p "[US_STATE] ([GEOGRAPHIC_DATA])" at bounding box center [894, 437] width 781 height 19
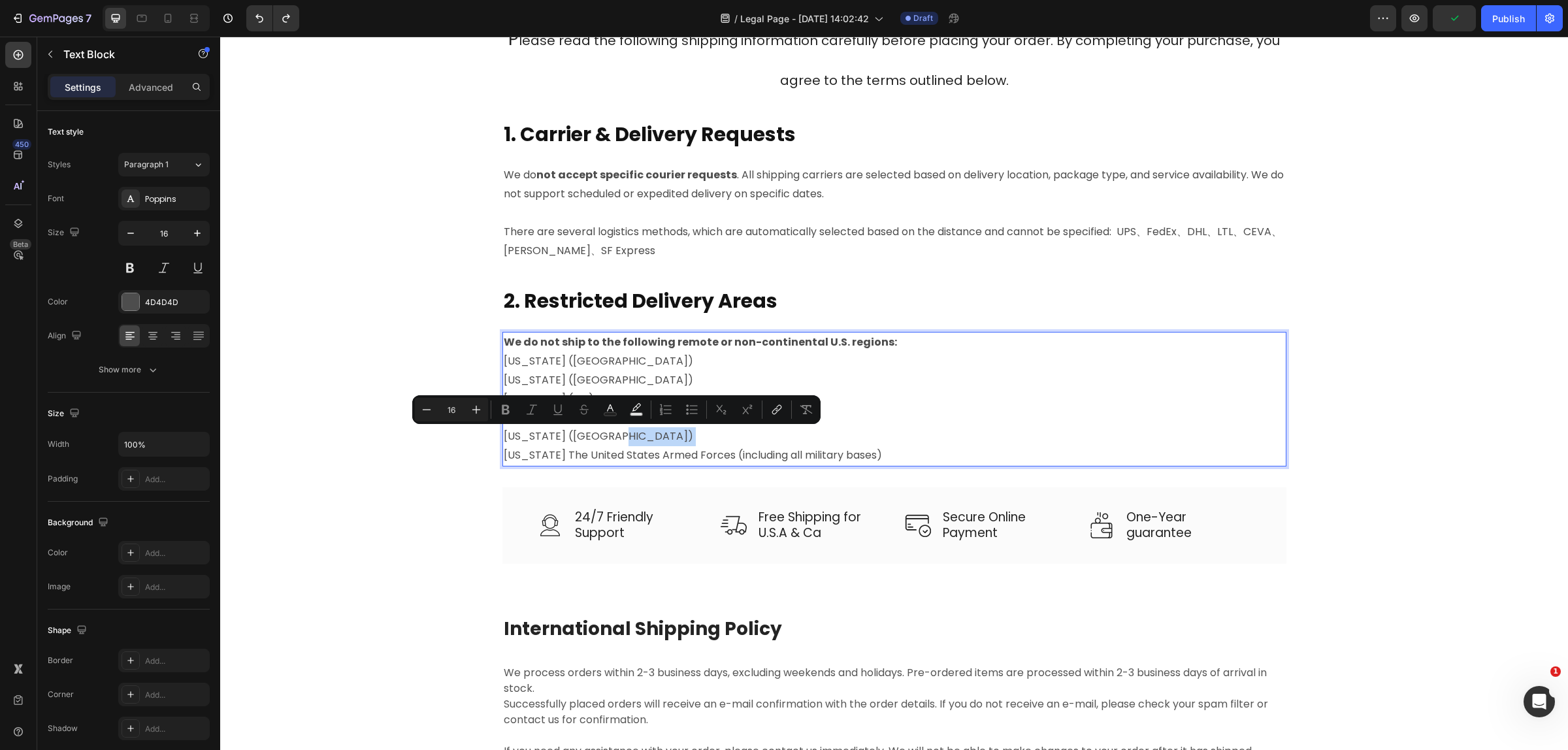
click at [623, 443] on p "[US_STATE] ([GEOGRAPHIC_DATA])" at bounding box center [894, 437] width 781 height 19
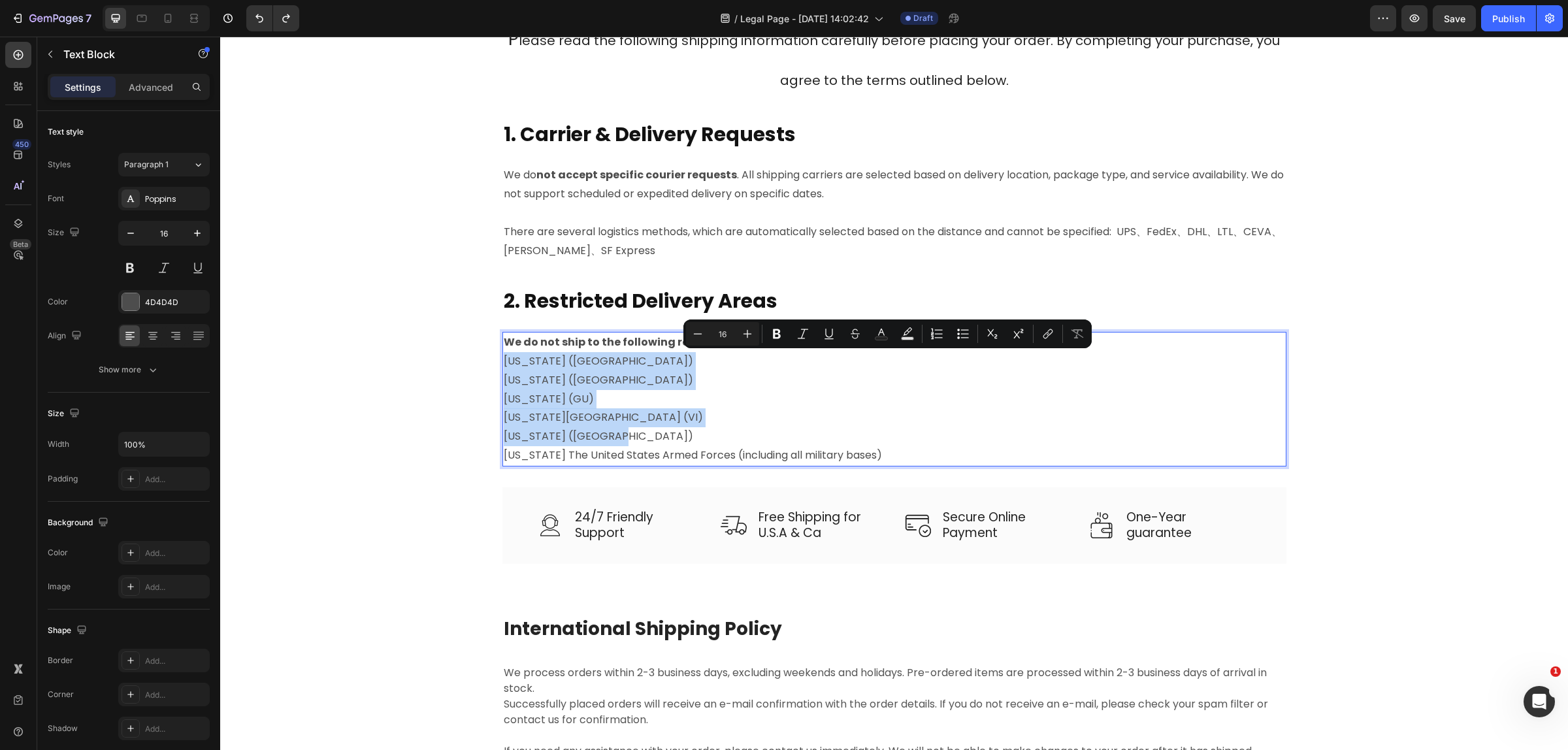
drag, startPoint x: 624, startPoint y: 440, endPoint x: 495, endPoint y: 357, distance: 153.4
click at [503, 357] on div "We do not ship to the following remote or non-continental U.S. regions: [US_STA…" at bounding box center [895, 399] width 784 height 135
click at [962, 333] on icon "Editor contextual toolbar" at bounding box center [962, 334] width 13 height 13
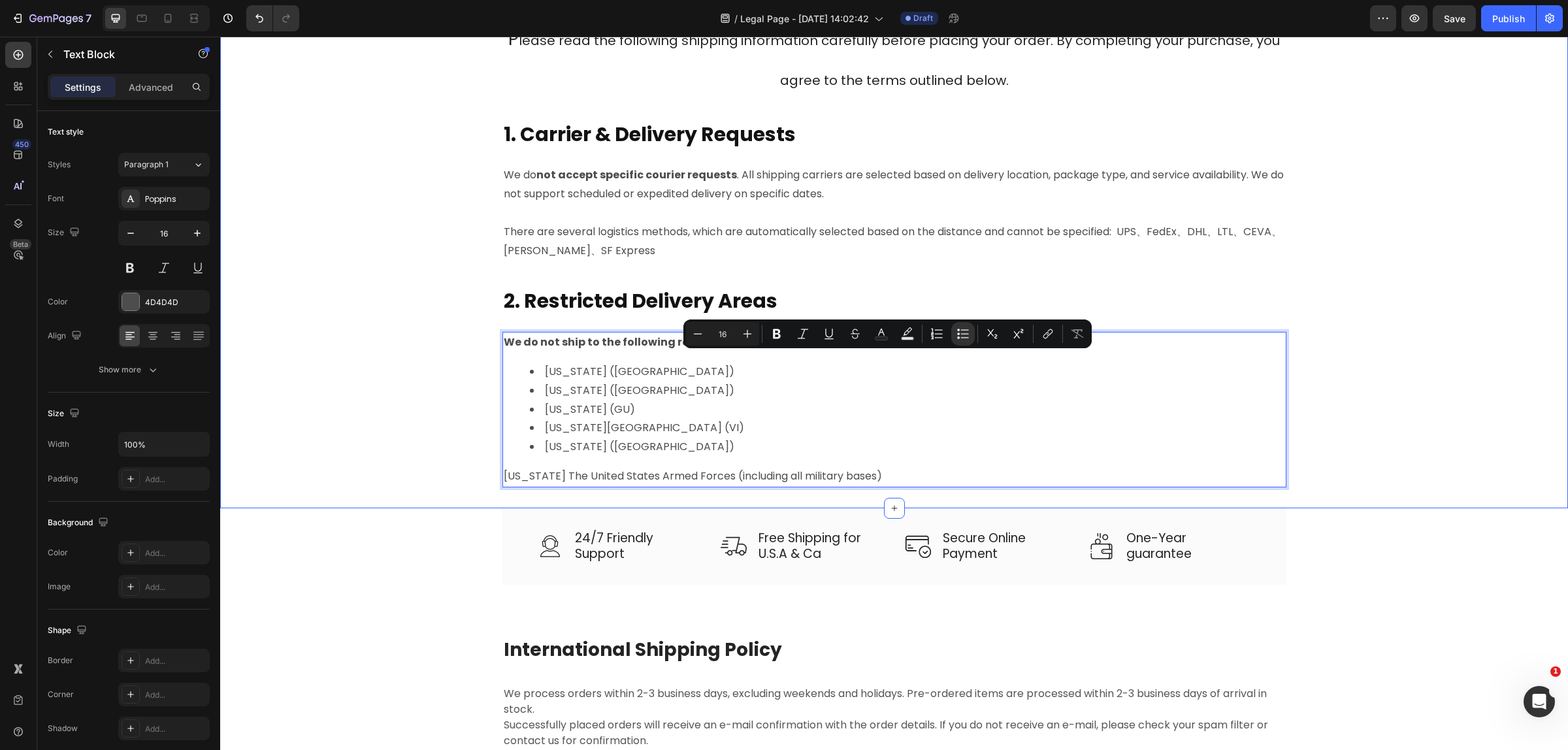
click at [363, 399] on div "P lease read the following shipping information carefully before placing your o…" at bounding box center [894, 263] width 1328 height 491
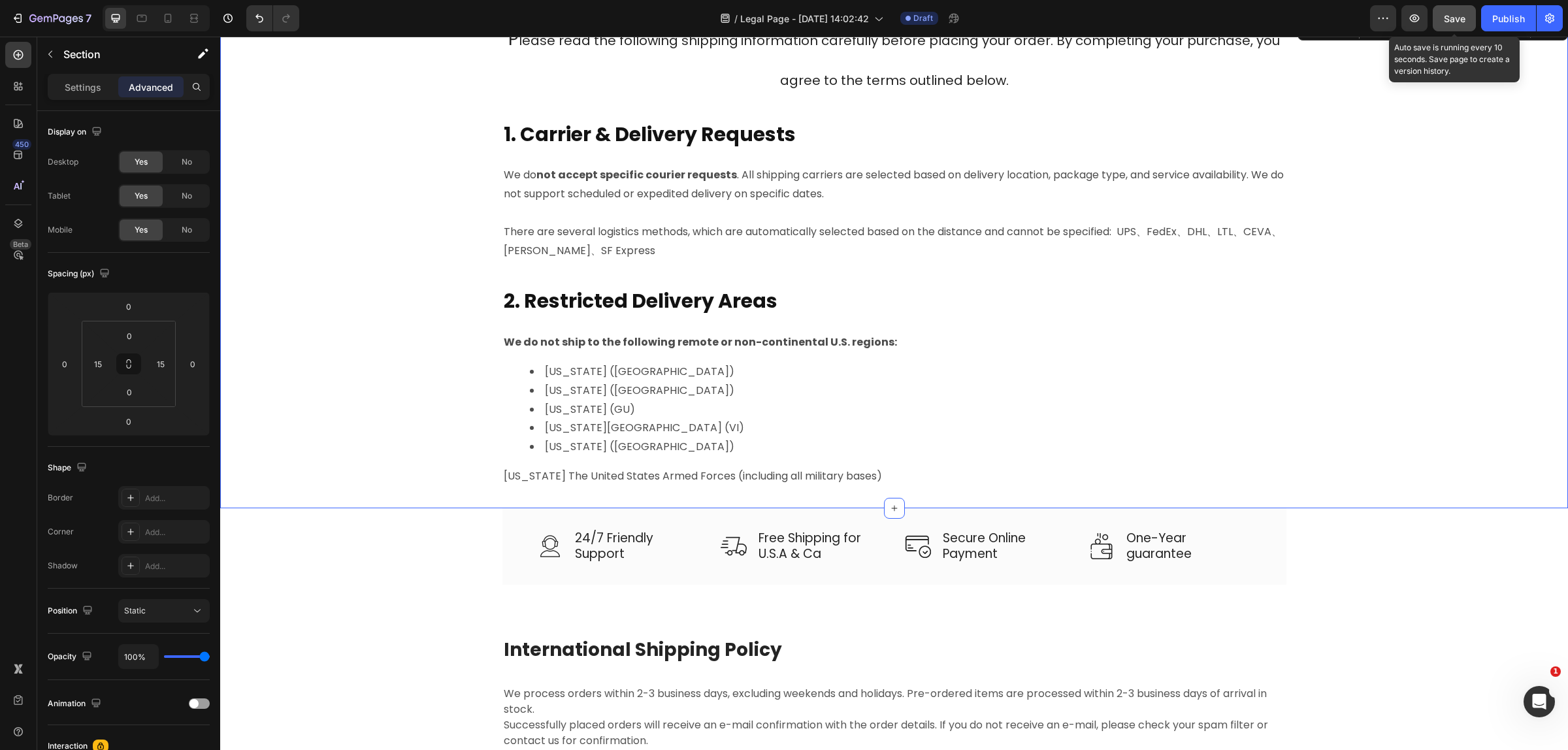
click at [1442, 15] on button "Save" at bounding box center [1453, 19] width 43 height 27
click at [888, 467] on p "[US_STATE] The United States Armed Forces (including all military bases)" at bounding box center [894, 476] width 781 height 19
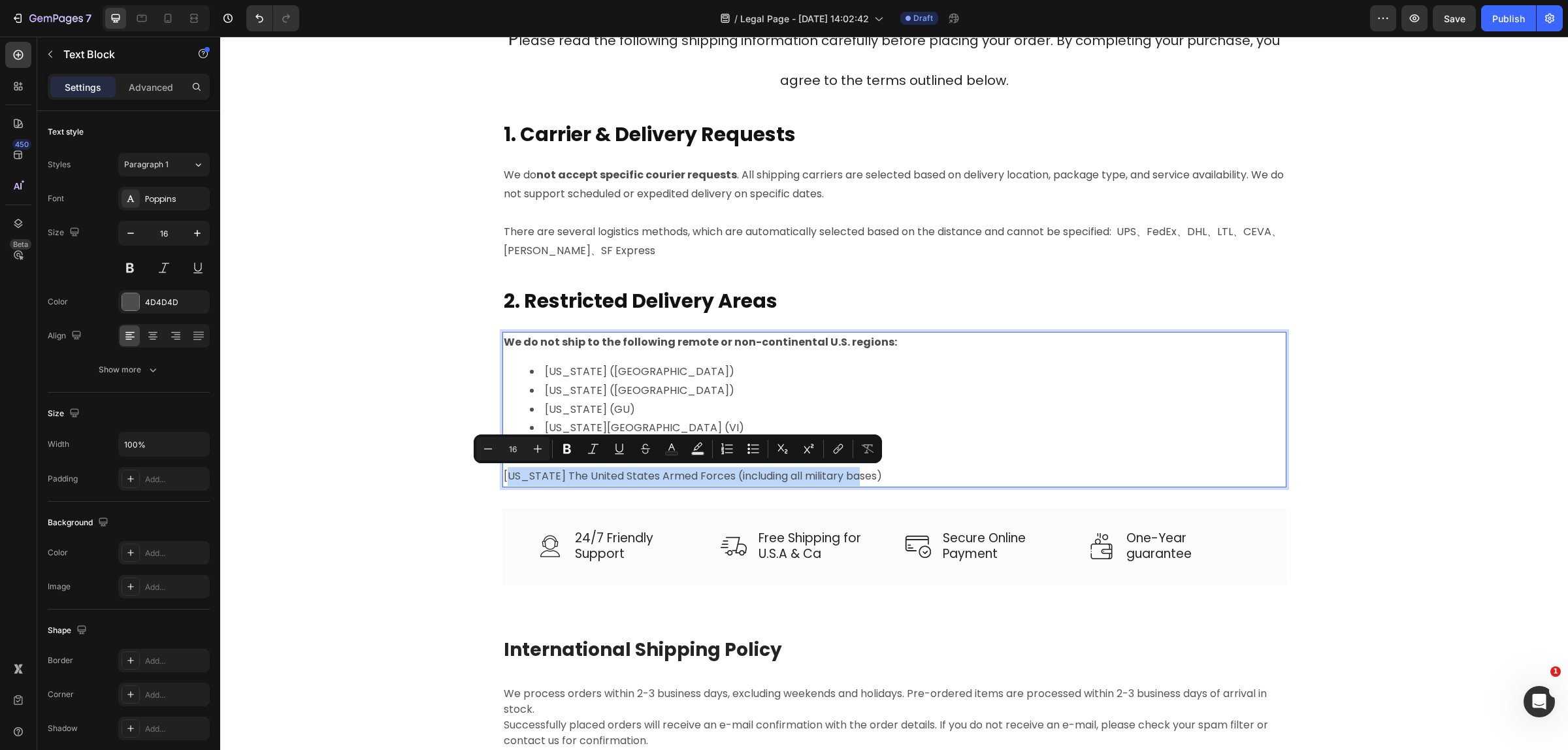
drag, startPoint x: 874, startPoint y: 474, endPoint x: 501, endPoint y: 472, distance: 373.0
click at [503, 472] on p "[US_STATE] The United States Armed Forces (including all military bases)" at bounding box center [894, 476] width 781 height 19
click at [749, 442] on icon "Editor contextual toolbar" at bounding box center [753, 448] width 13 height 13
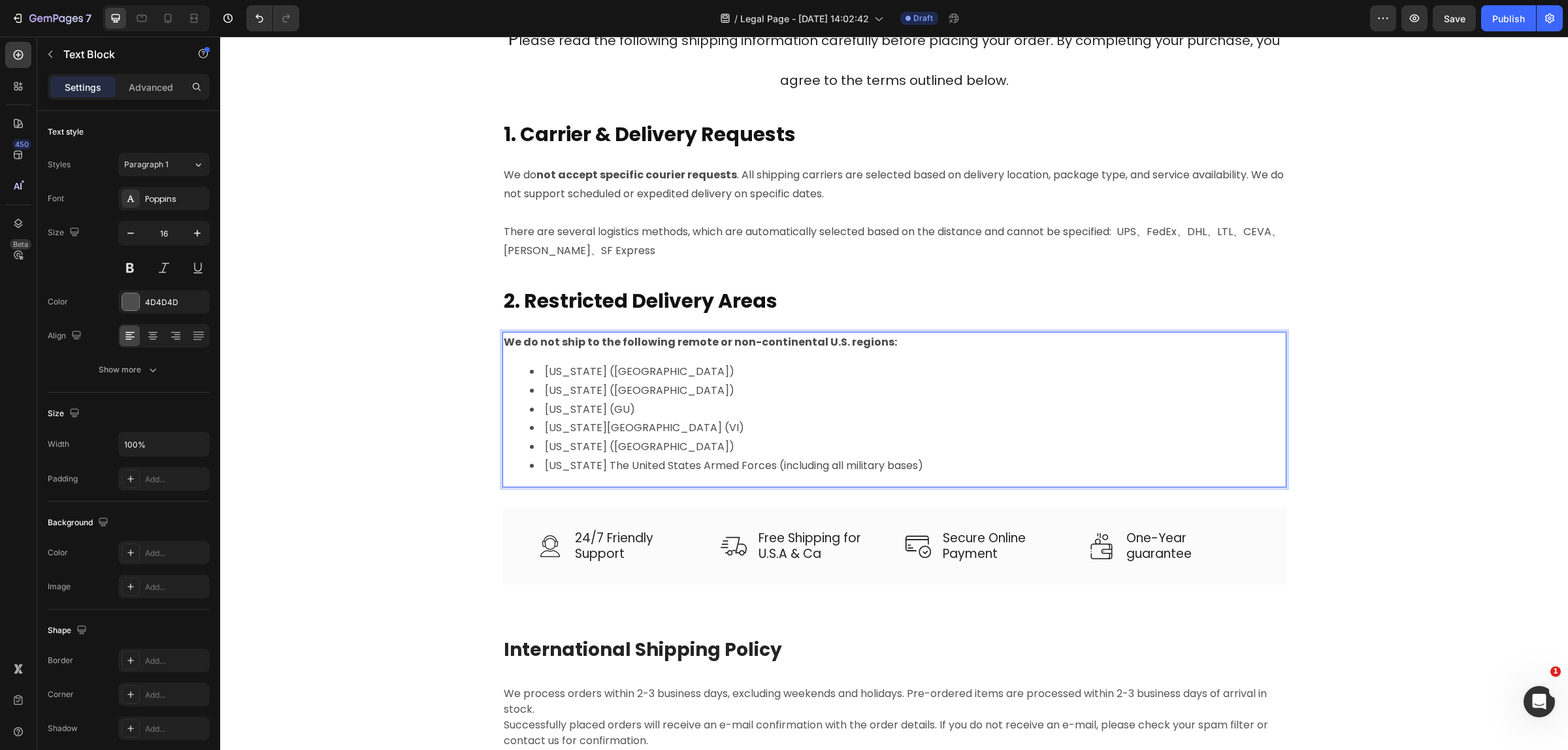
click at [988, 417] on li "[US_STATE] (GU)" at bounding box center [907, 410] width 755 height 19
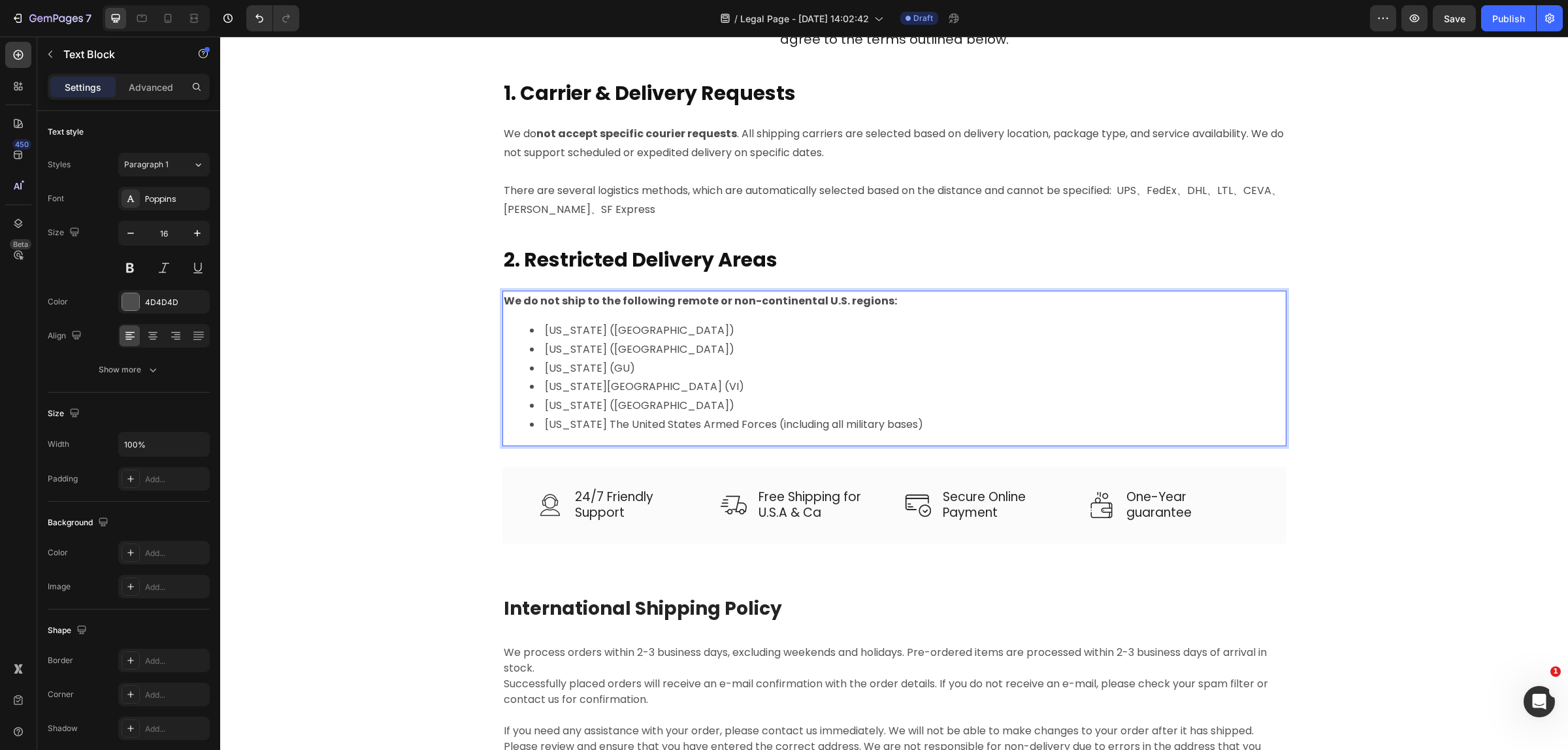
scroll to position [562, 0]
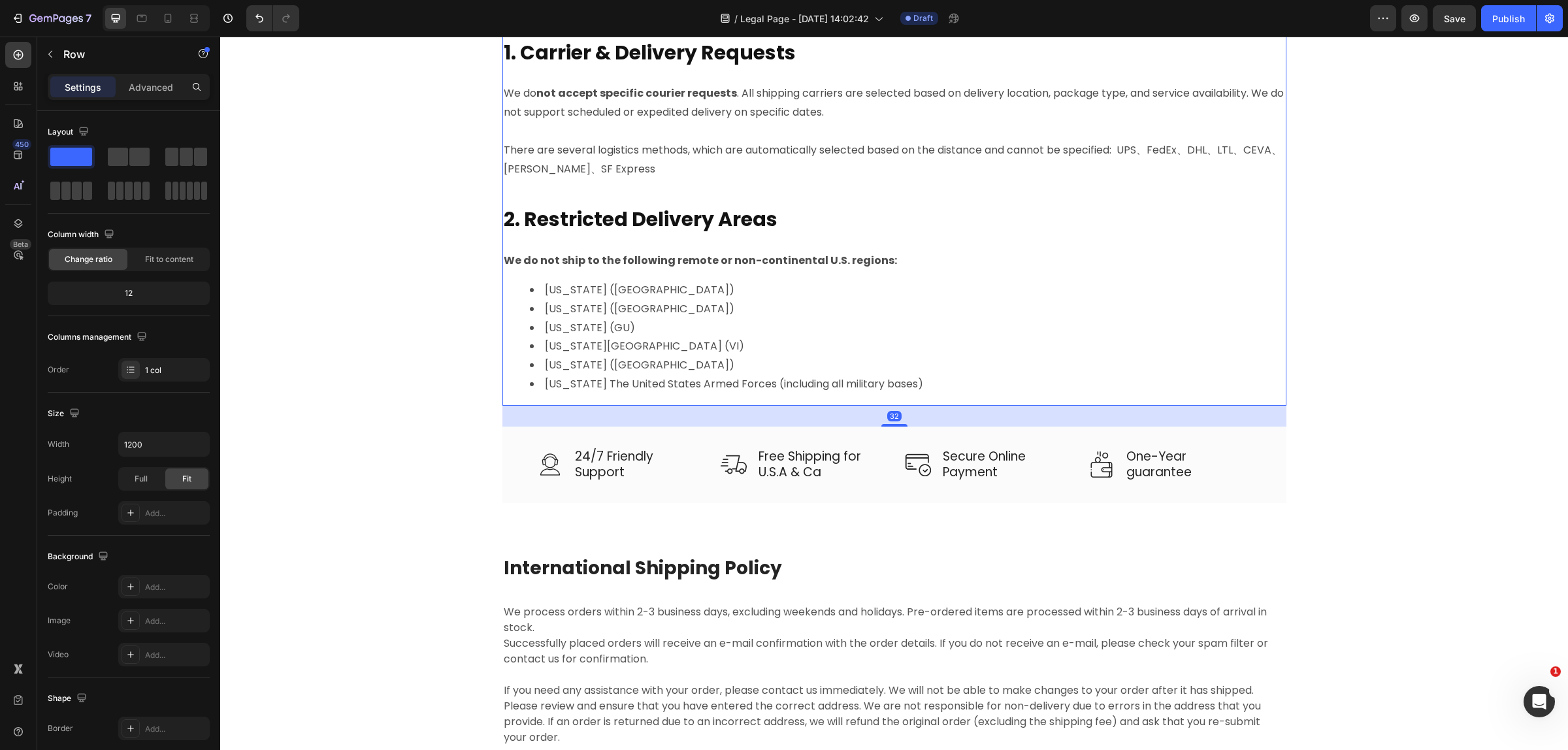
click at [1015, 191] on div "P lease read the following shipping information carefully before placing your o…" at bounding box center [895, 170] width 784 height 470
click at [758, 470] on p "Free Shipping for U.S.A & Ca" at bounding box center [820, 465] width 124 height 32
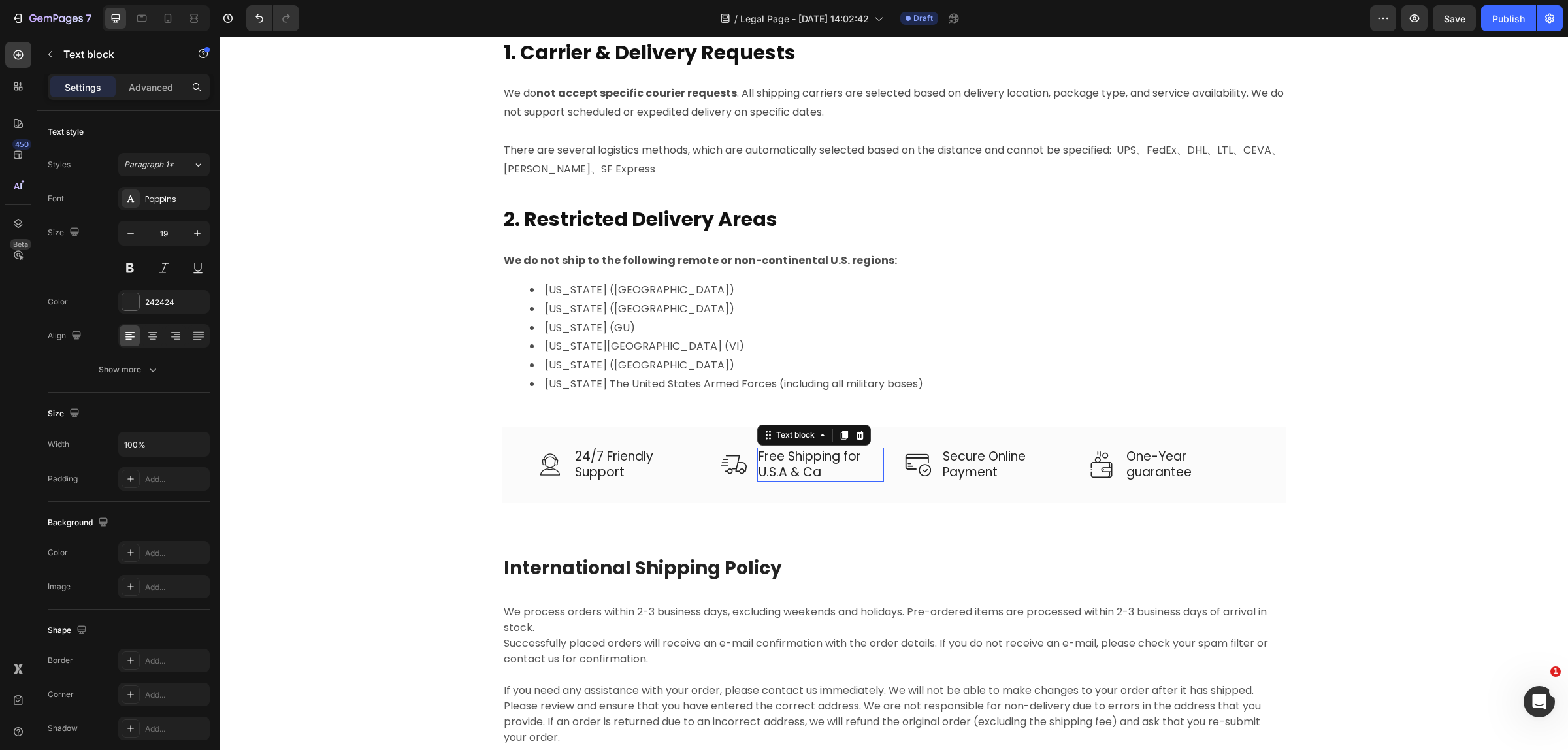
click at [758, 470] on p "Free Shipping for U.S.A & Ca" at bounding box center [820, 465] width 124 height 32
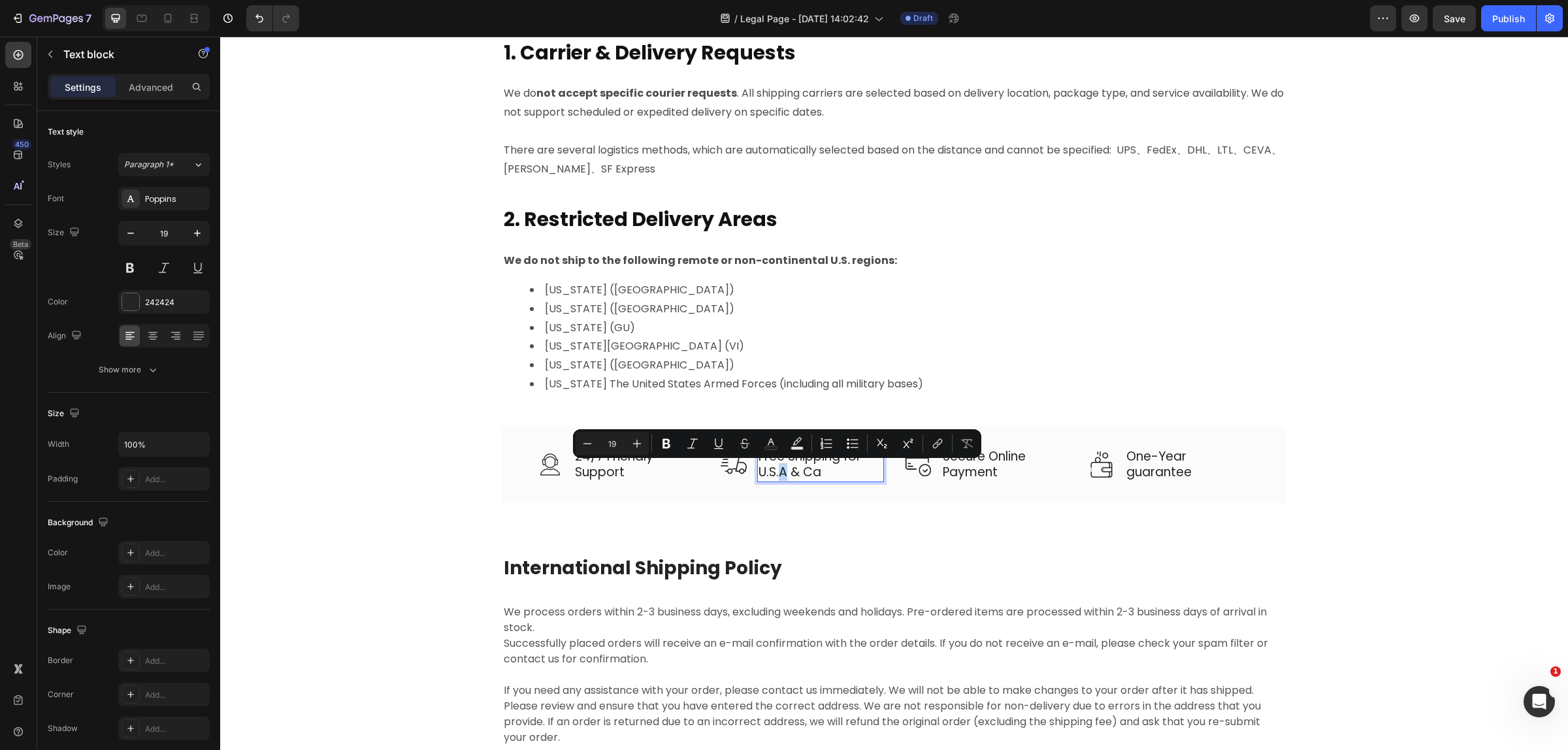
drag, startPoint x: 773, startPoint y: 472, endPoint x: 779, endPoint y: 475, distance: 6.7
click at [779, 475] on p "Free Shipping for U.S.A & Ca" at bounding box center [820, 465] width 124 height 32
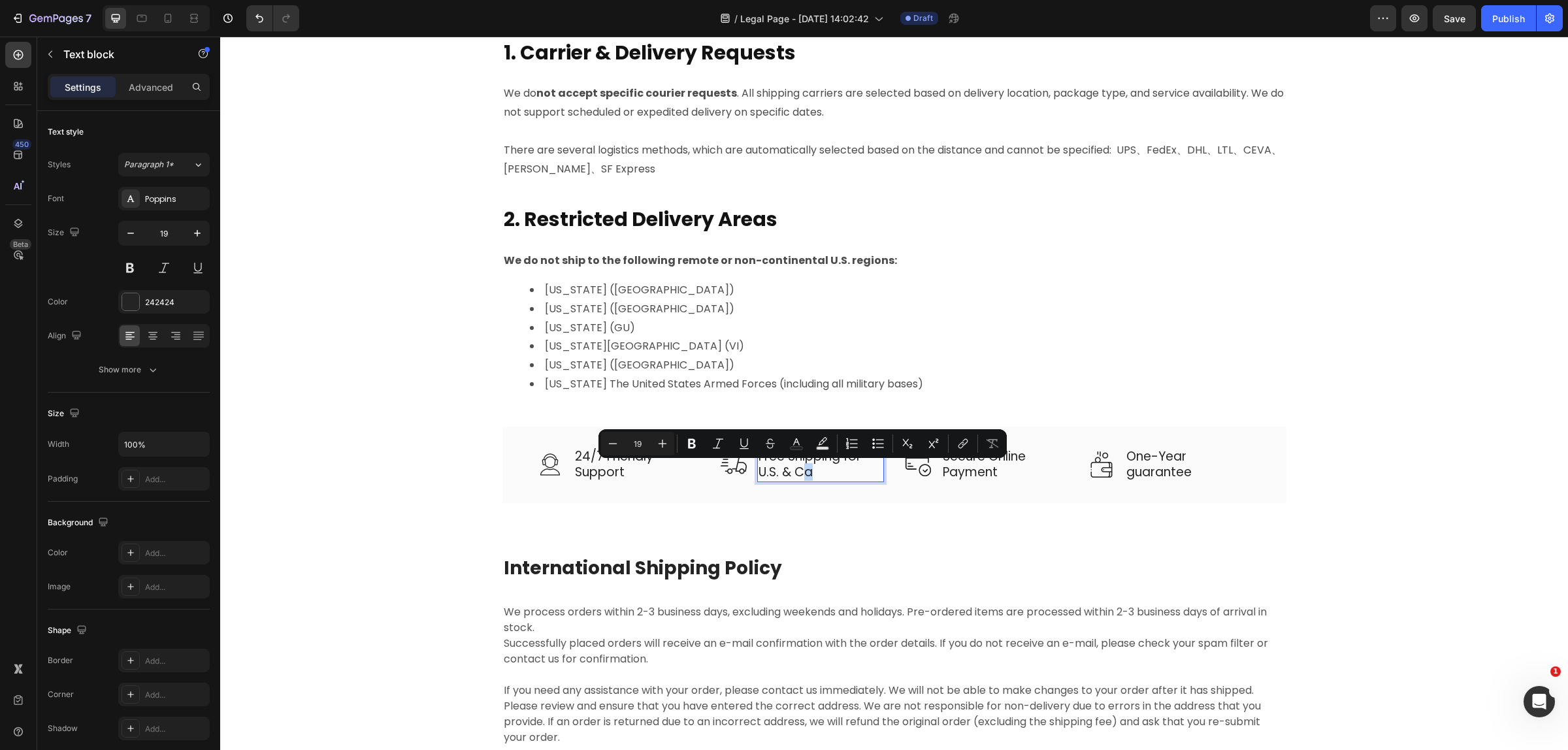
drag, startPoint x: 810, startPoint y: 471, endPoint x: 799, endPoint y: 476, distance: 12.1
click at [799, 476] on p "Free Shipping for U.S. & Ca" at bounding box center [820, 465] width 124 height 32
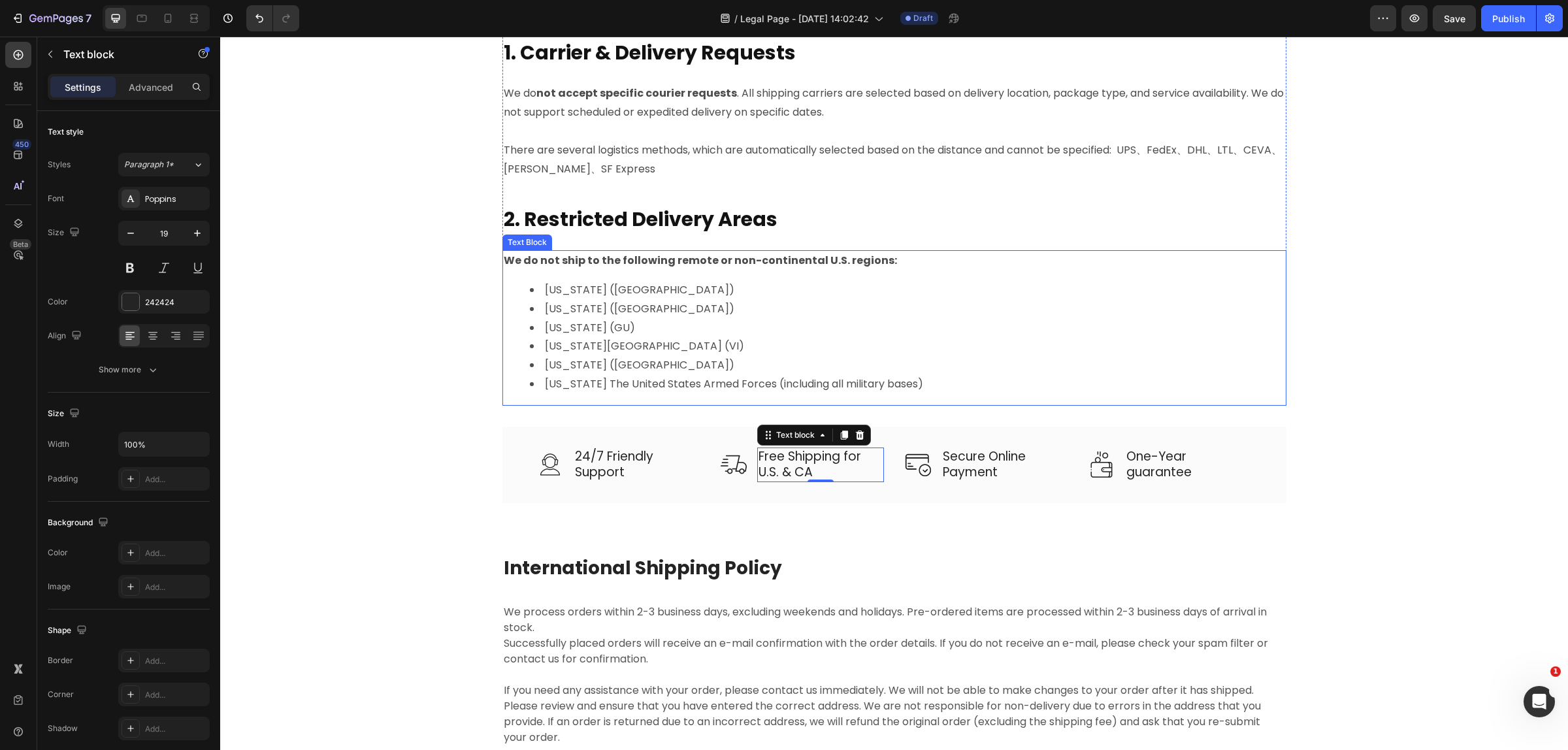
click at [1045, 350] on li "[US_STATE][GEOGRAPHIC_DATA] (VI)" at bounding box center [907, 346] width 755 height 19
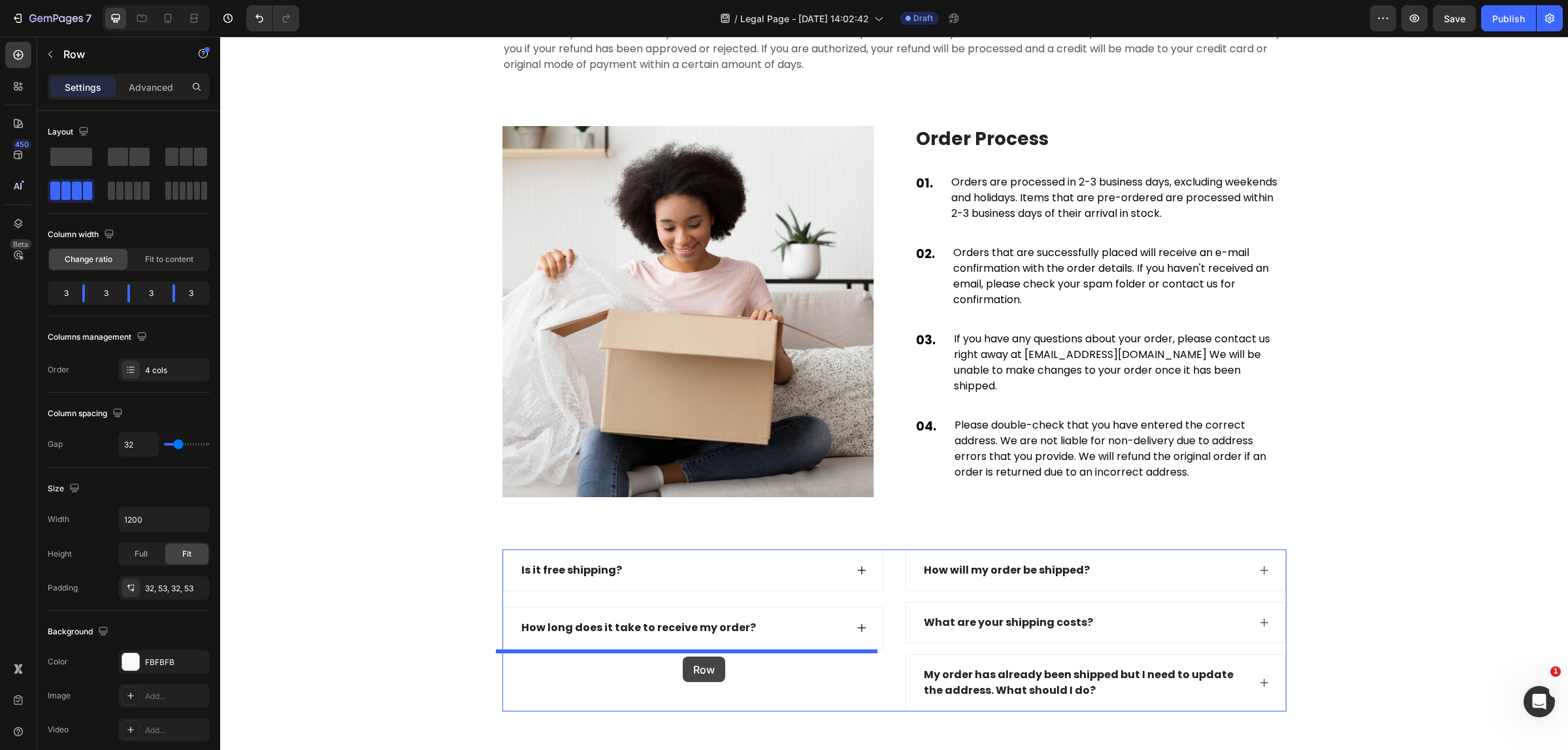
scroll to position [2032, 0]
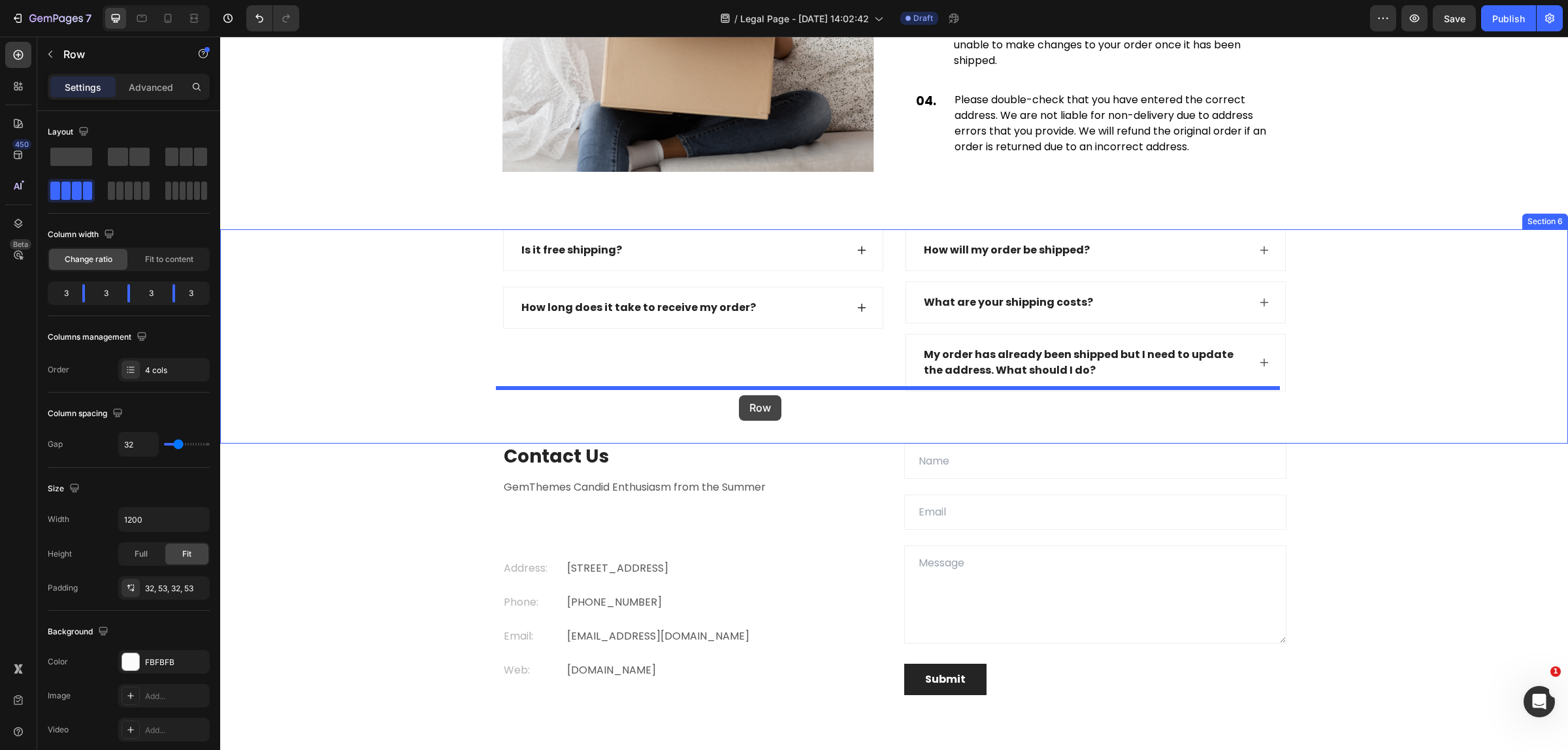
drag, startPoint x: 687, startPoint y: 490, endPoint x: 739, endPoint y: 395, distance: 108.3
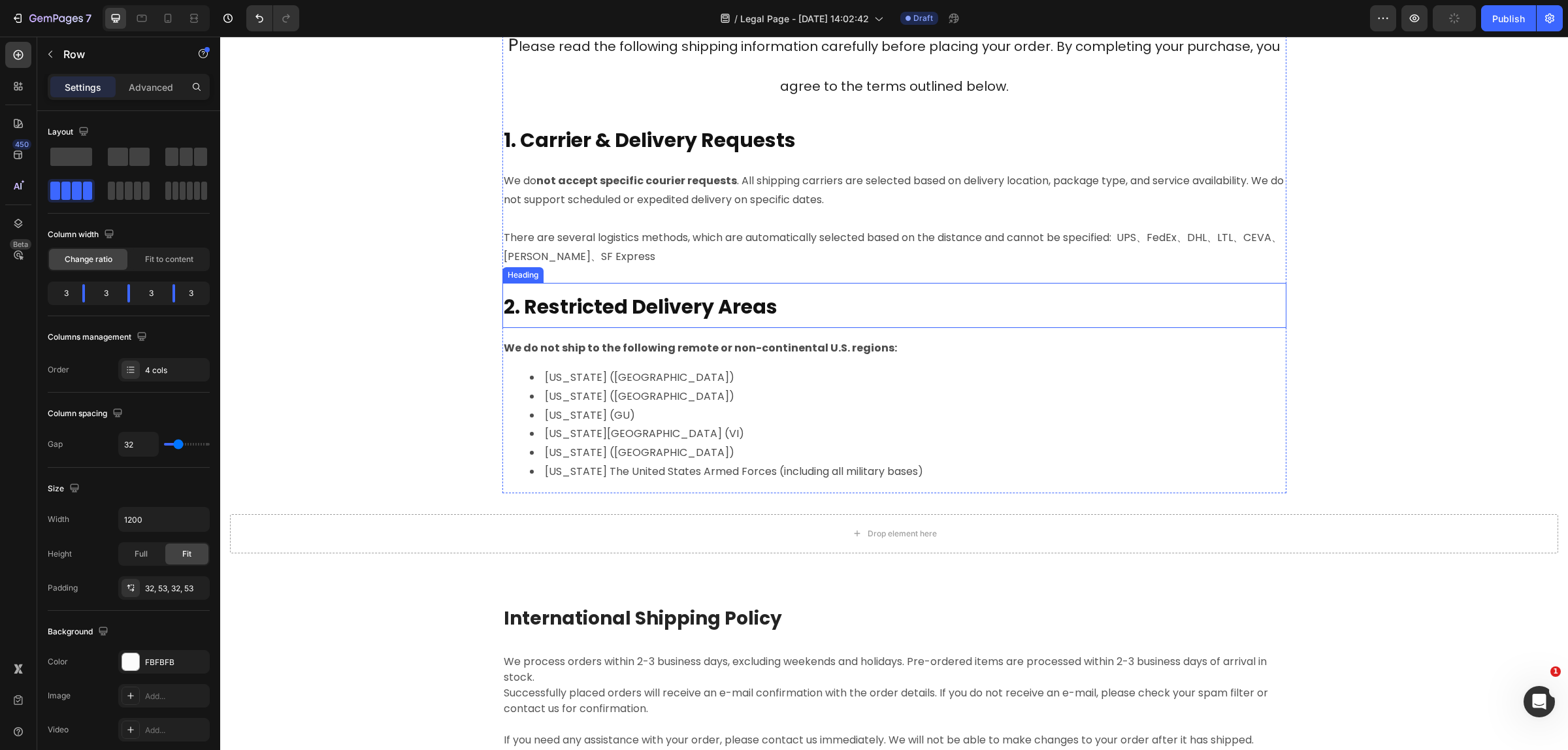
scroll to position [480, 0]
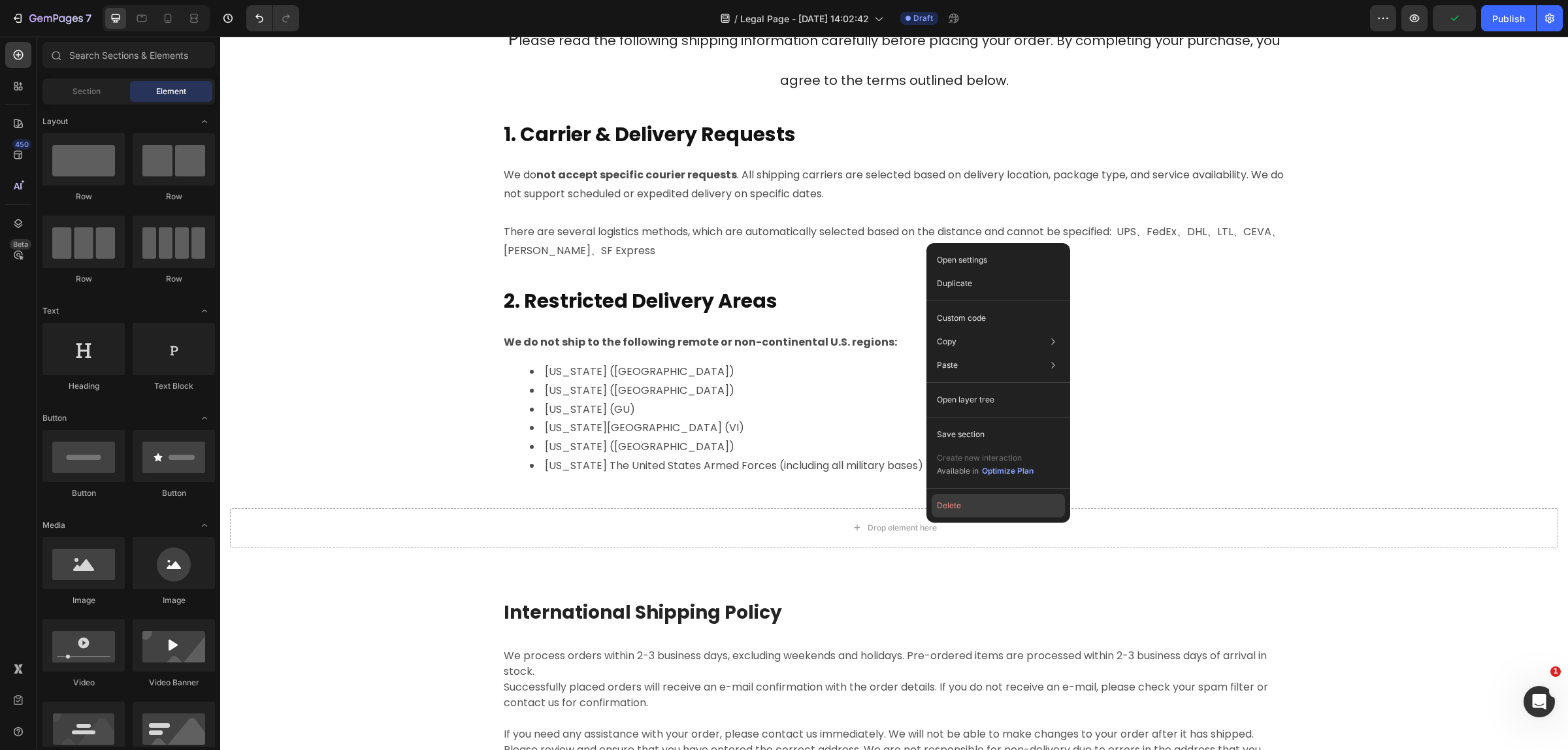
click at [967, 508] on button "Delete" at bounding box center [998, 506] width 133 height 23
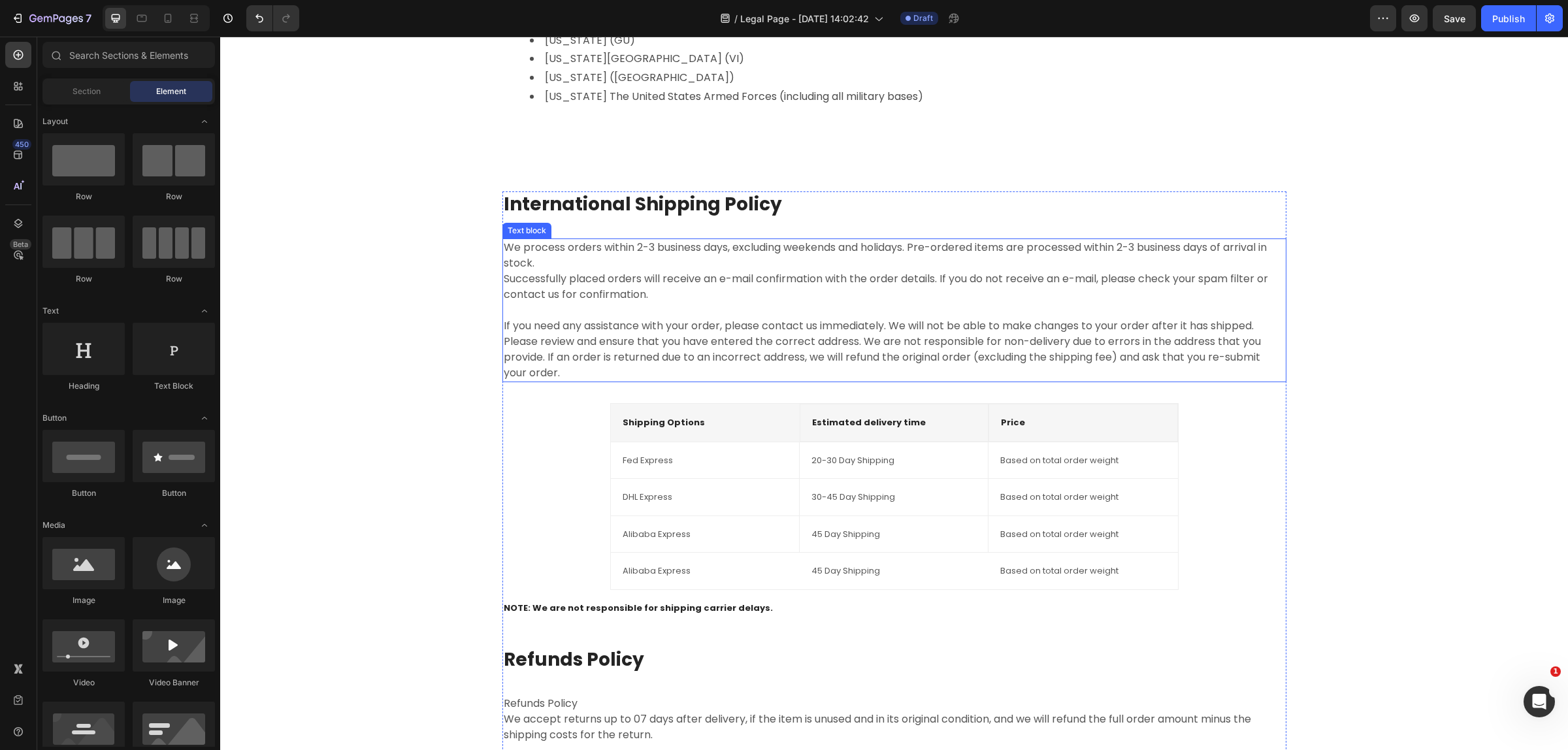
scroll to position [889, 0]
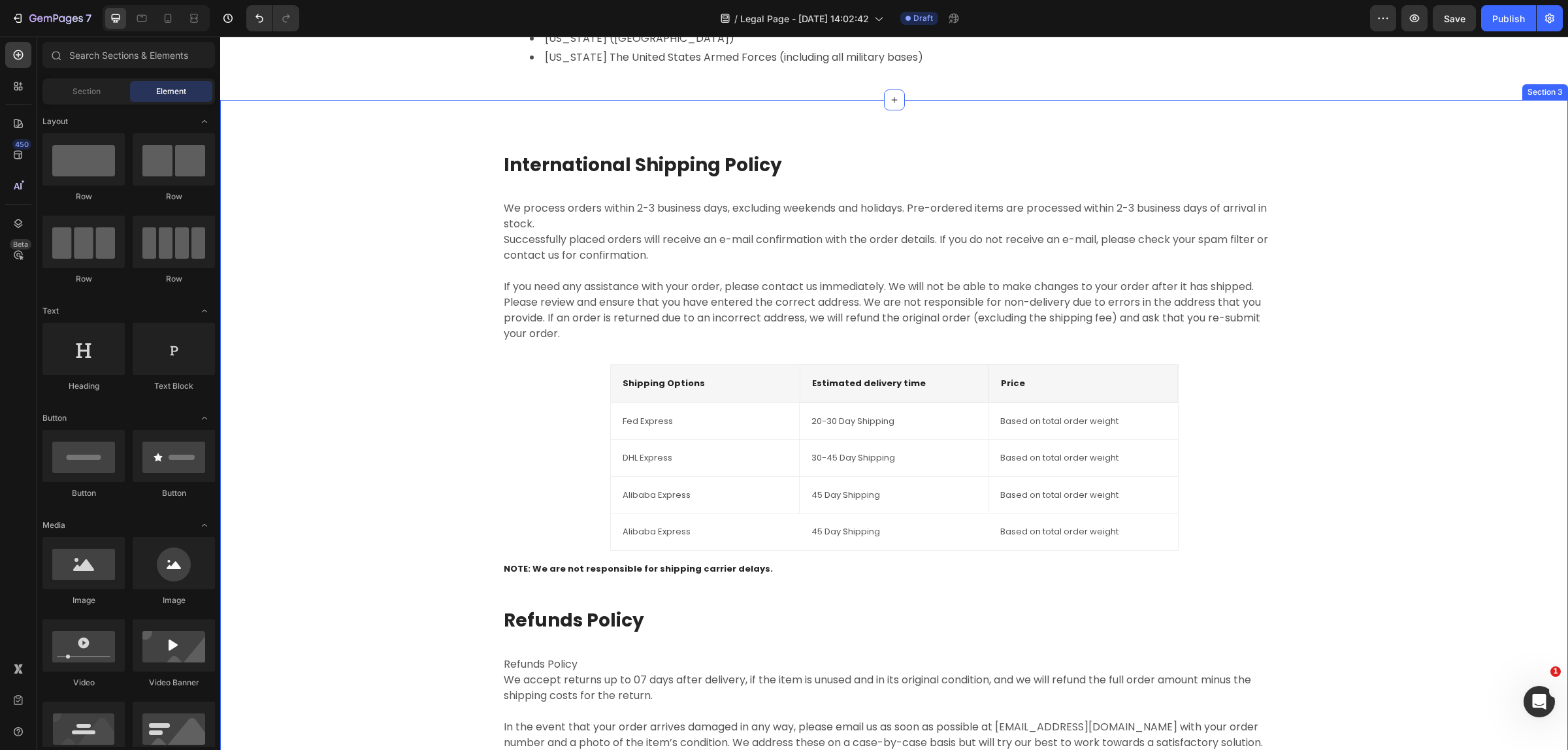
click at [1088, 129] on div "International Shipping Policy Heading We process orders within 2-3 business day…" at bounding box center [893, 483] width 1347 height 767
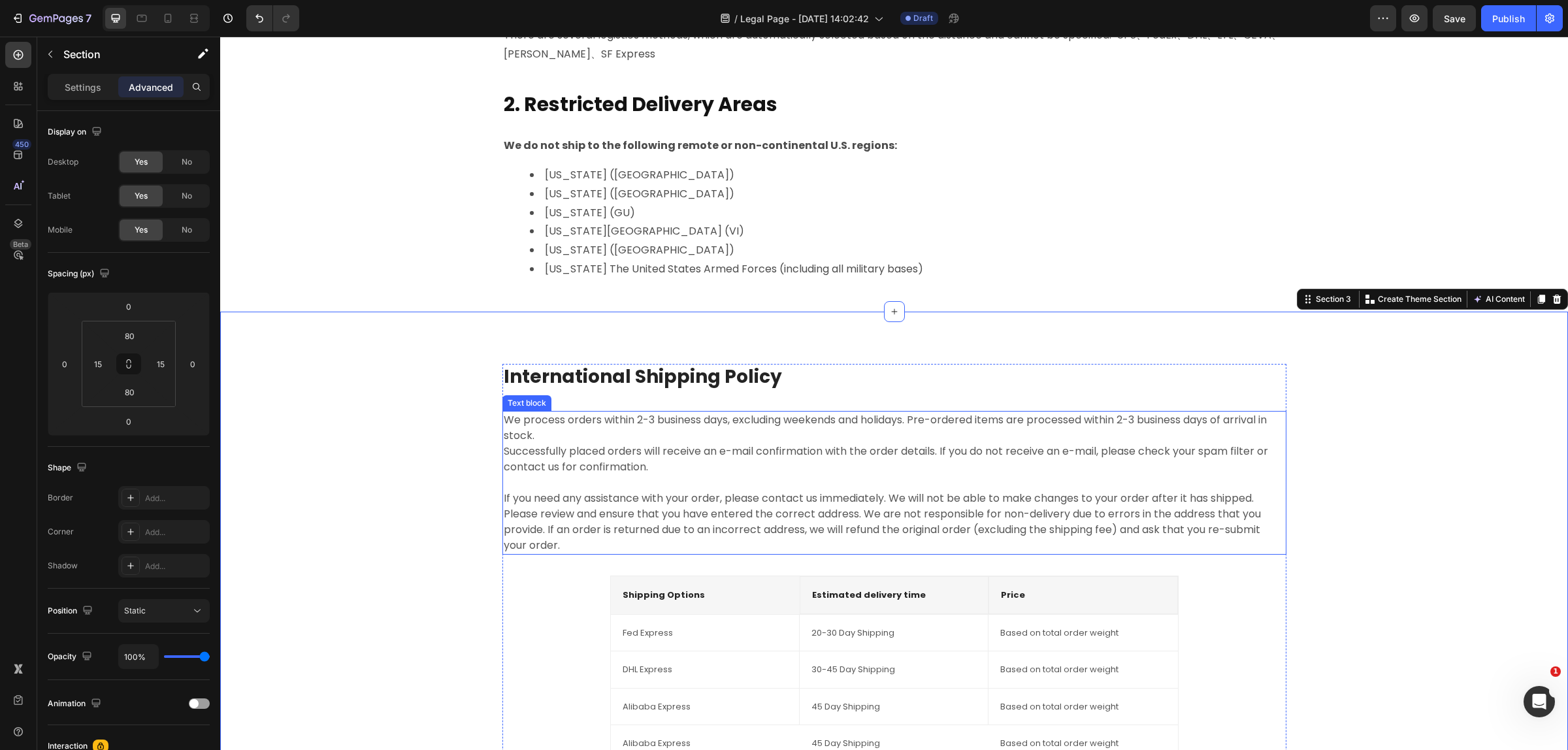
scroll to position [644, 0]
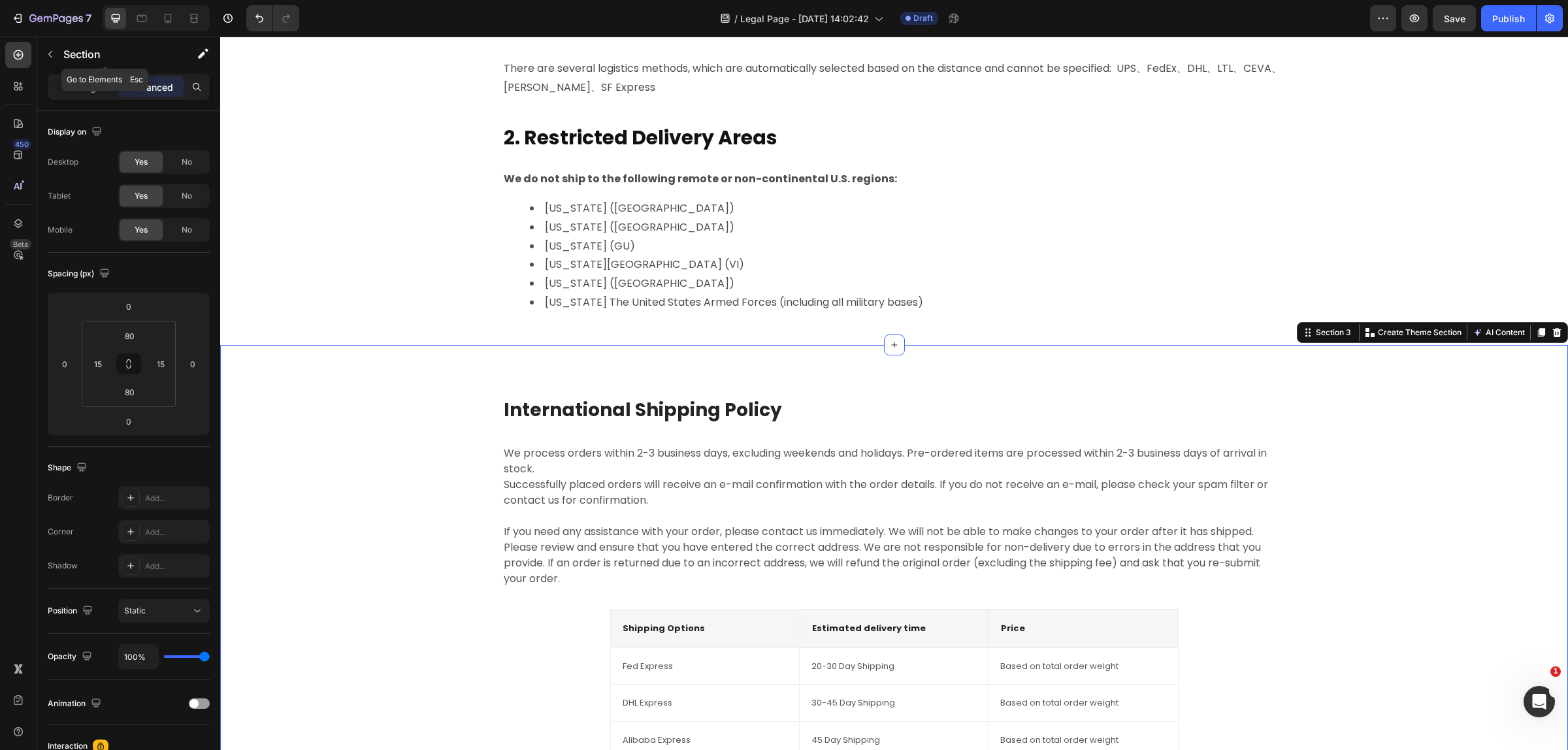
click at [51, 49] on icon "button" at bounding box center [50, 54] width 10 height 10
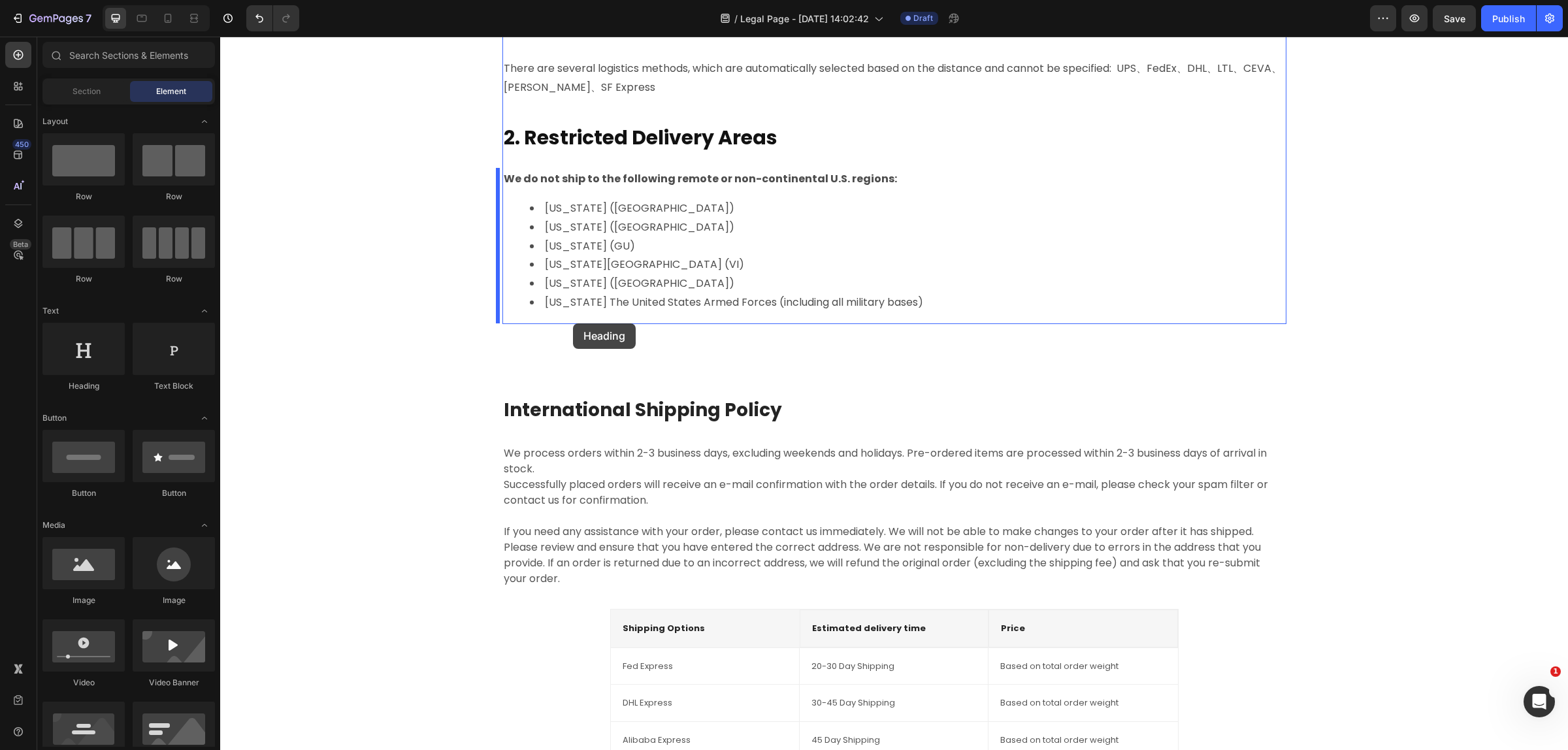
drag, startPoint x: 301, startPoint y: 410, endPoint x: 573, endPoint y: 324, distance: 285.3
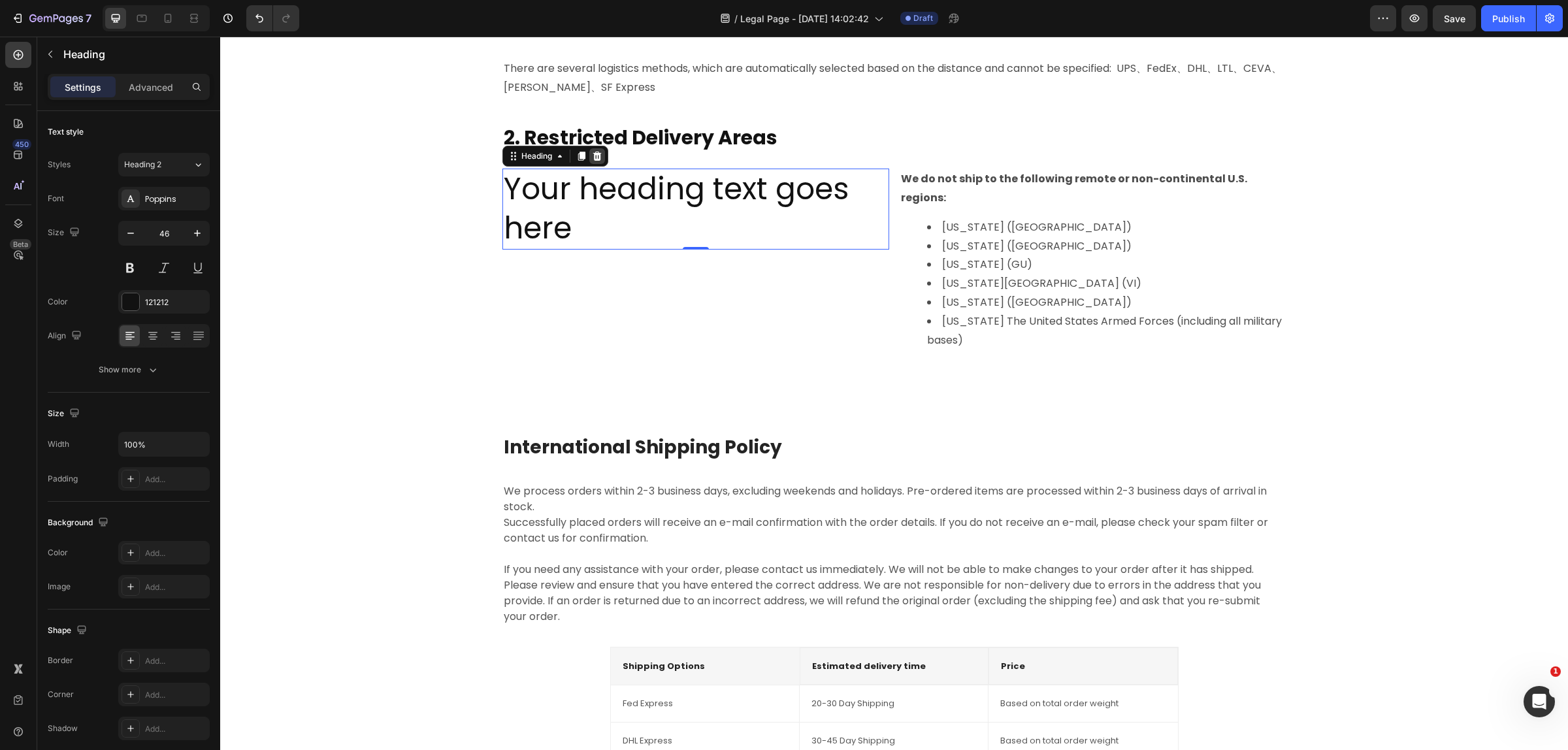
click at [596, 151] on div at bounding box center [597, 156] width 16 height 16
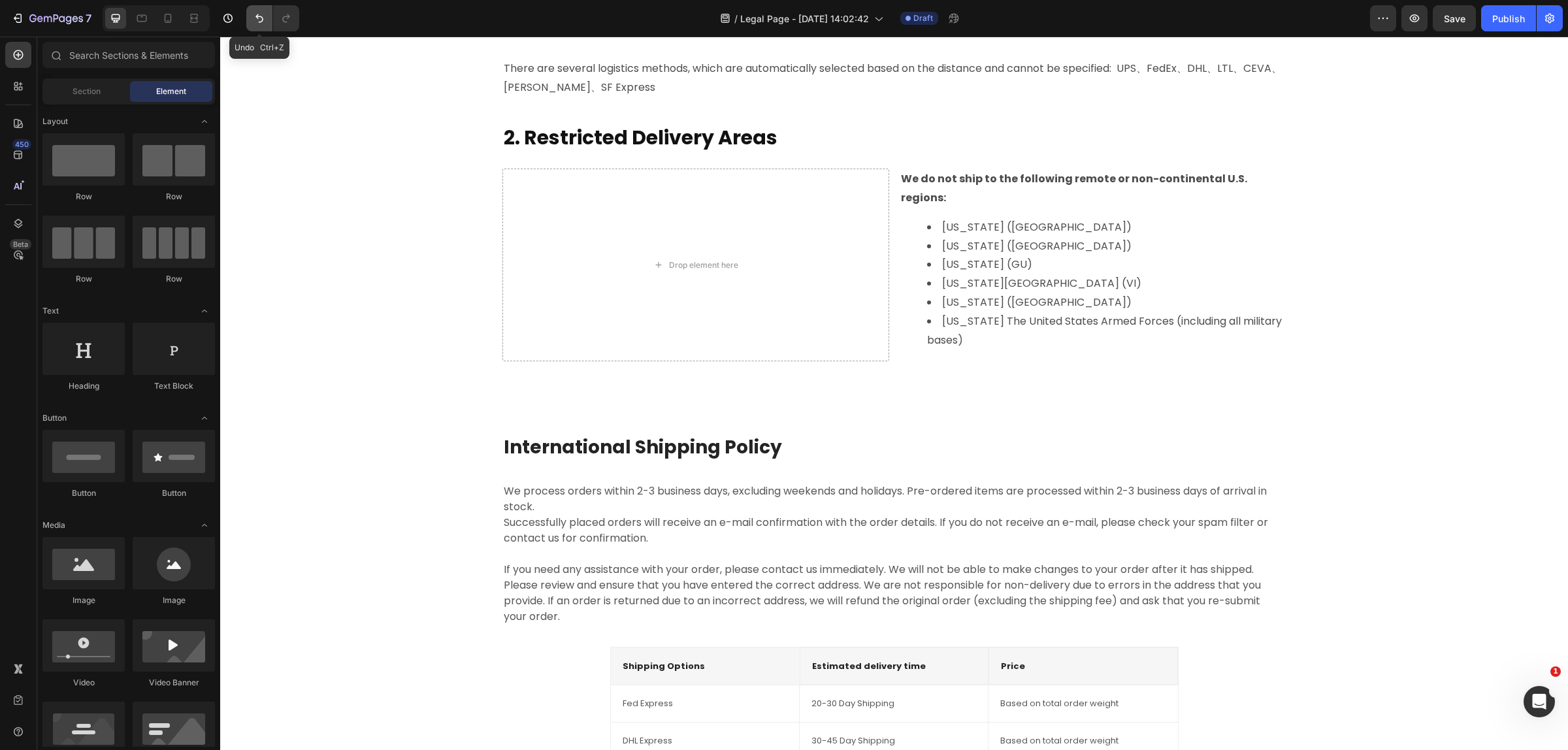
click at [252, 14] on button "Undo/Redo" at bounding box center [260, 19] width 26 height 27
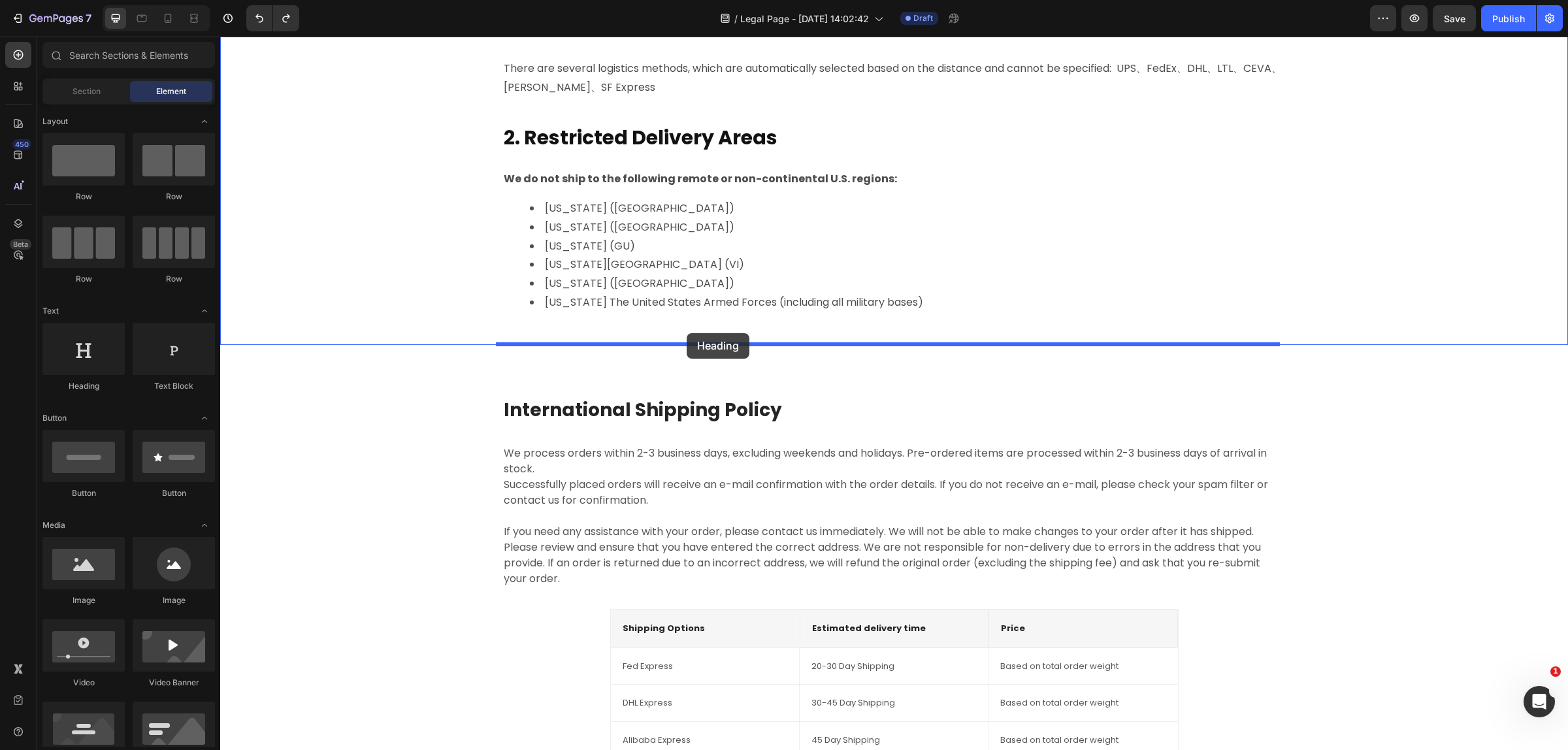
drag, startPoint x: 366, startPoint y: 410, endPoint x: 687, endPoint y: 333, distance: 330.1
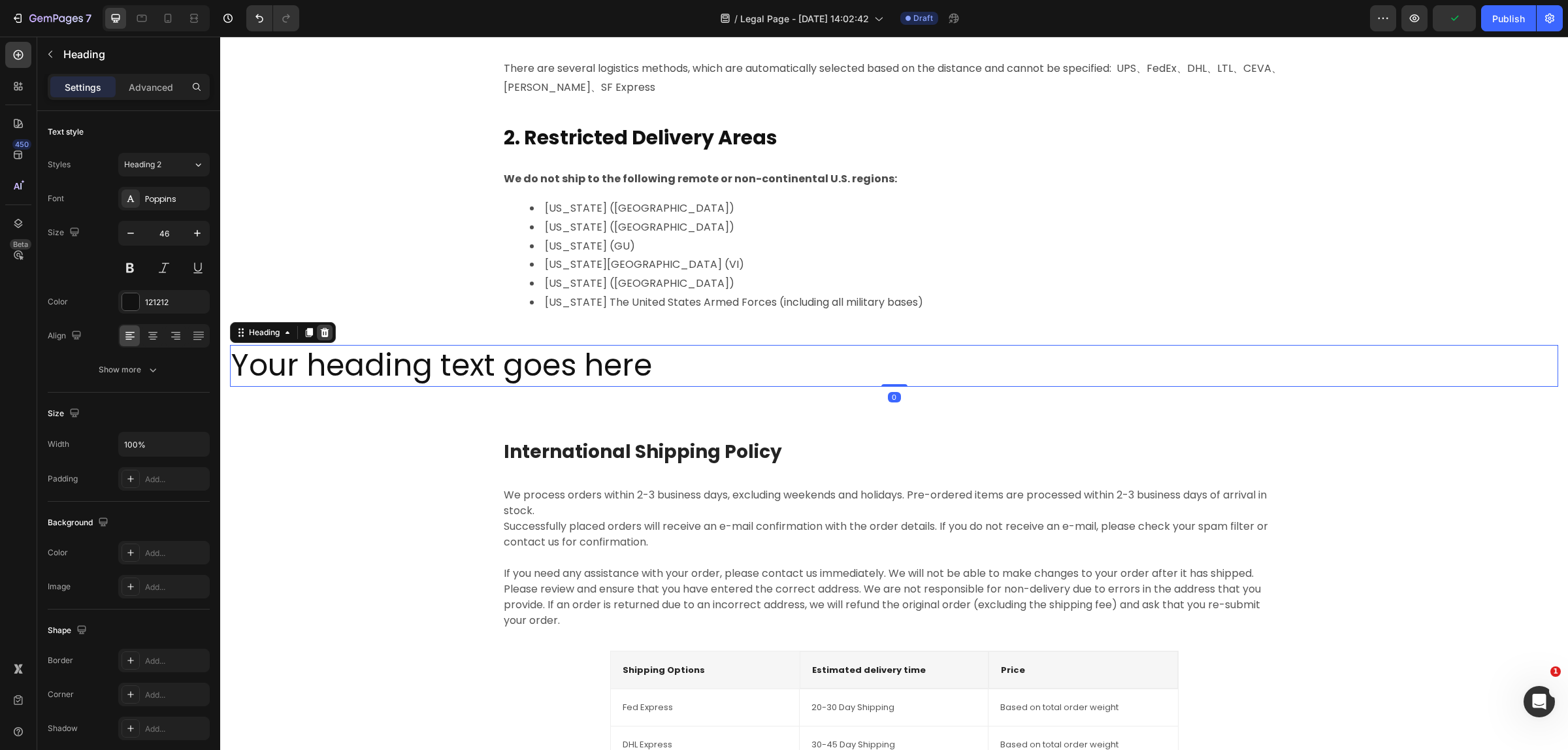
click at [325, 331] on icon at bounding box center [325, 333] width 9 height 9
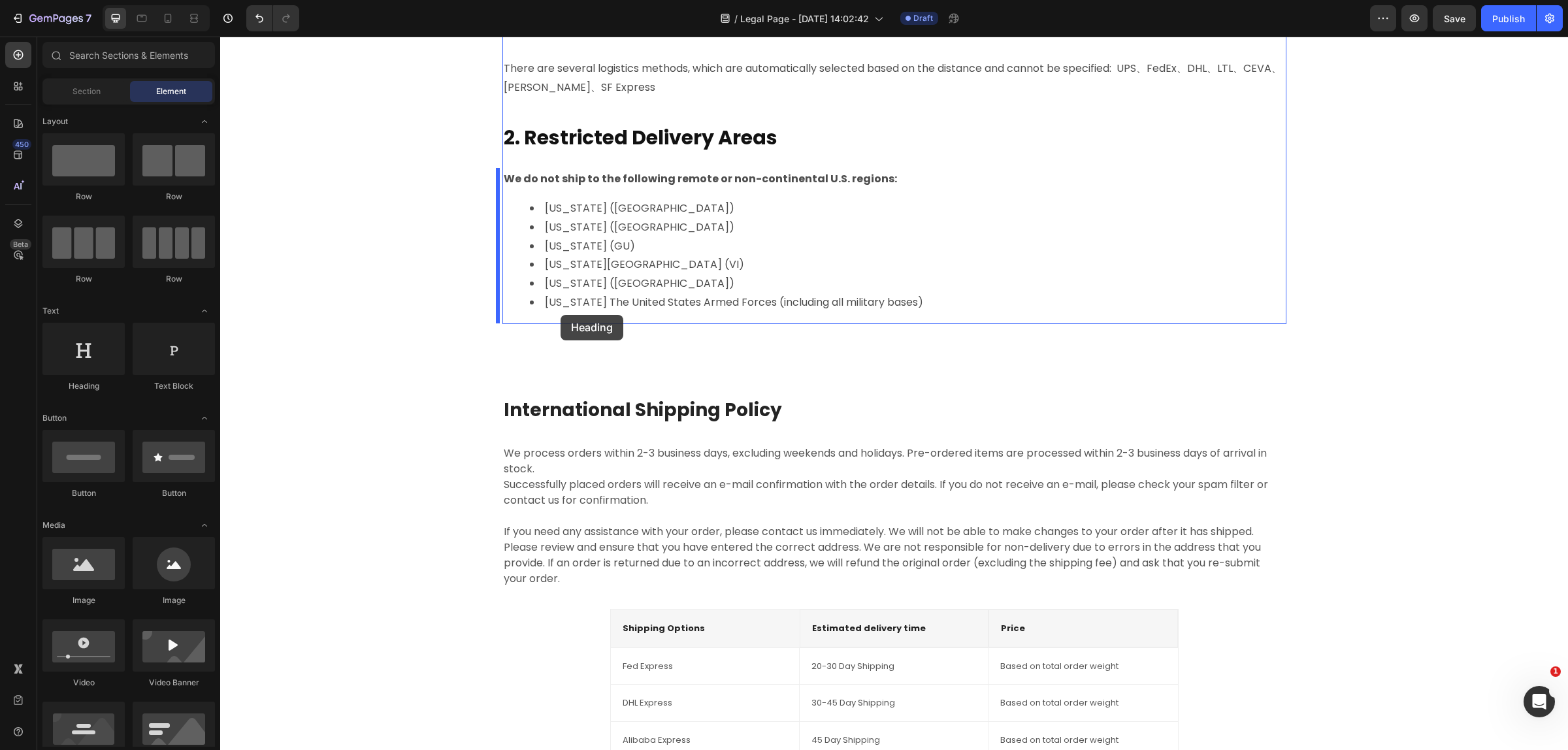
drag, startPoint x: 304, startPoint y: 390, endPoint x: 560, endPoint y: 315, distance: 266.8
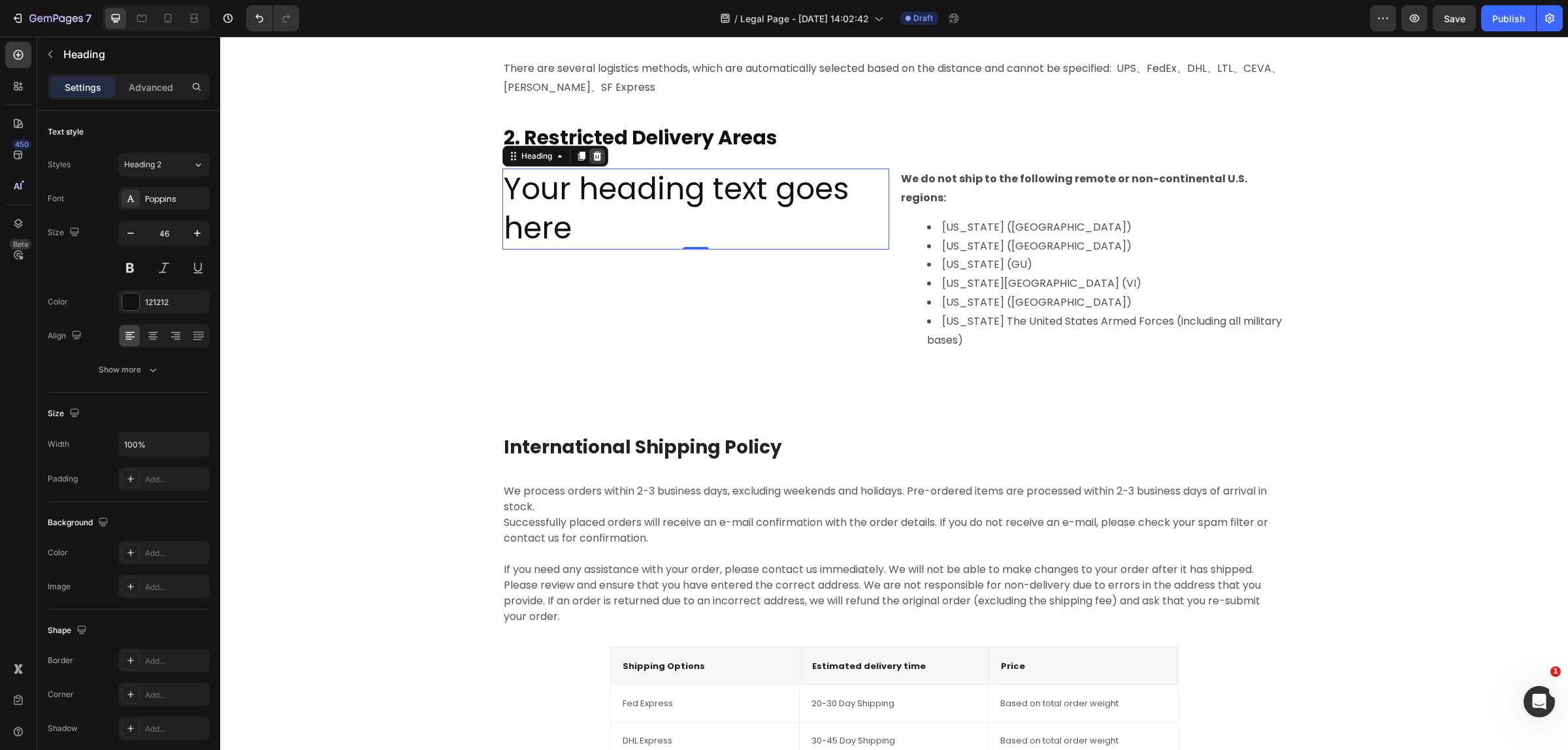
click at [592, 159] on icon at bounding box center [596, 156] width 9 height 9
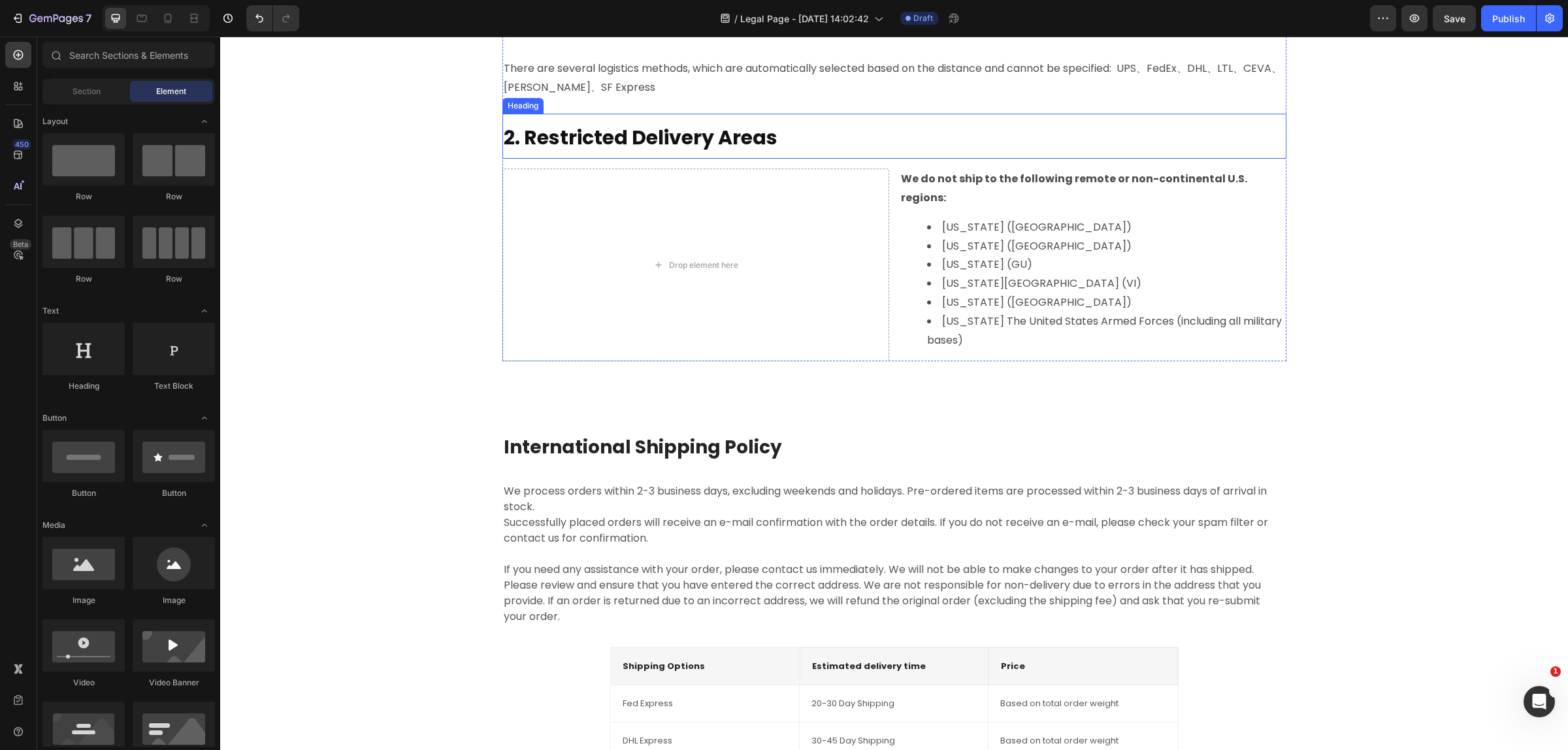
click at [599, 145] on strong "2. Restricted Delivery Areas" at bounding box center [640, 137] width 274 height 28
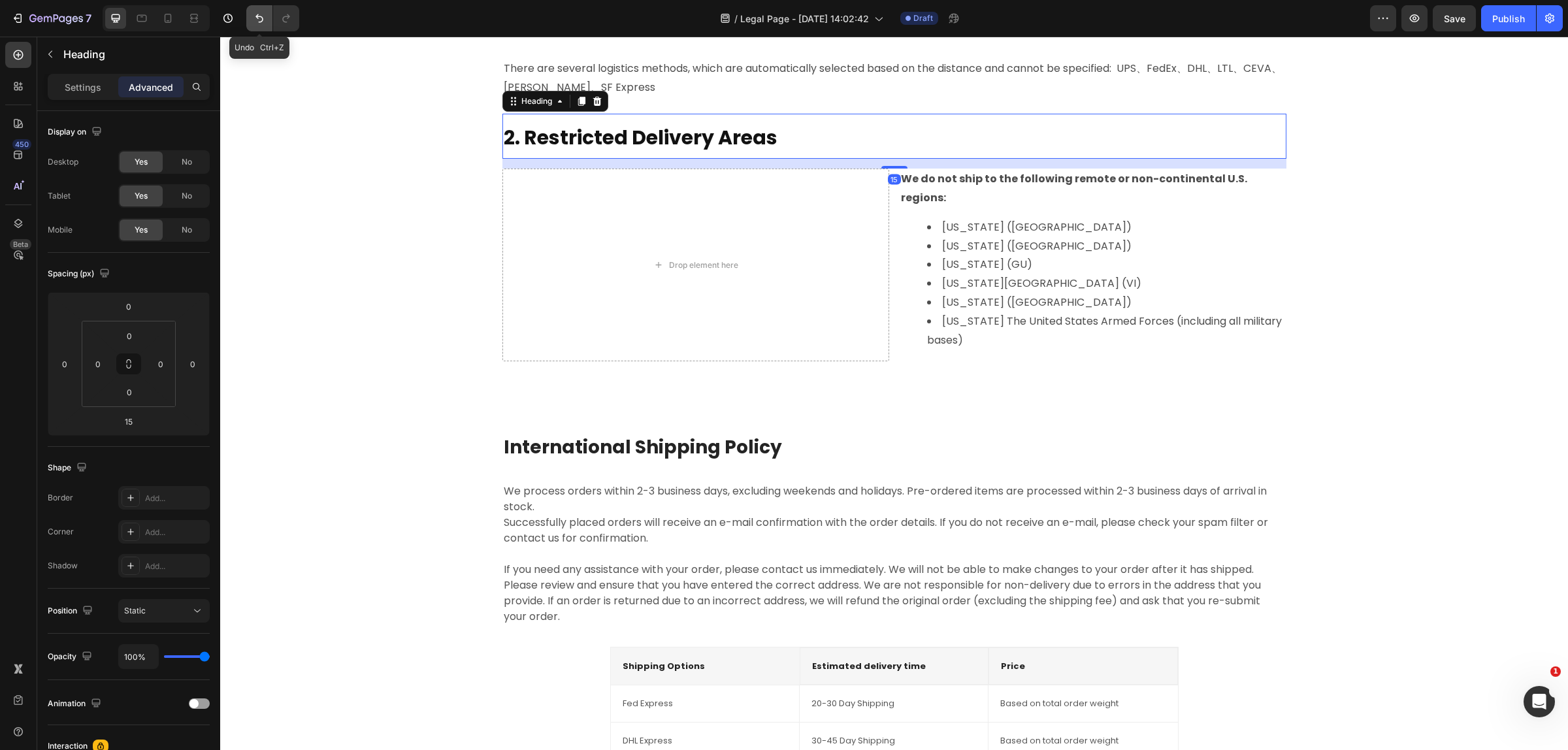
click at [259, 16] on icon "Undo/Redo" at bounding box center [260, 18] width 8 height 9
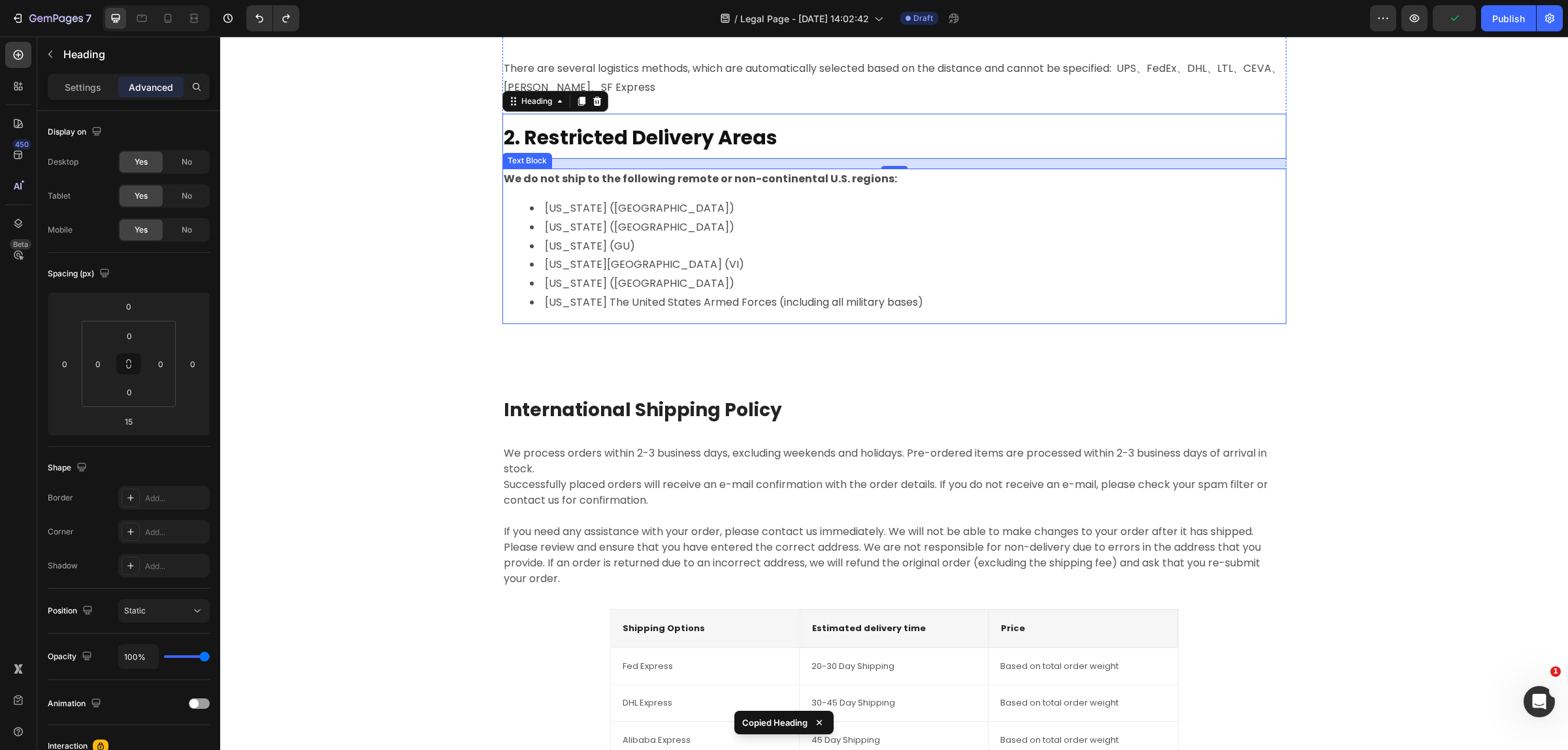
click at [607, 320] on div "We do not ship to the following remote or non-continental U.S. regions: [US_STA…" at bounding box center [895, 246] width 784 height 155
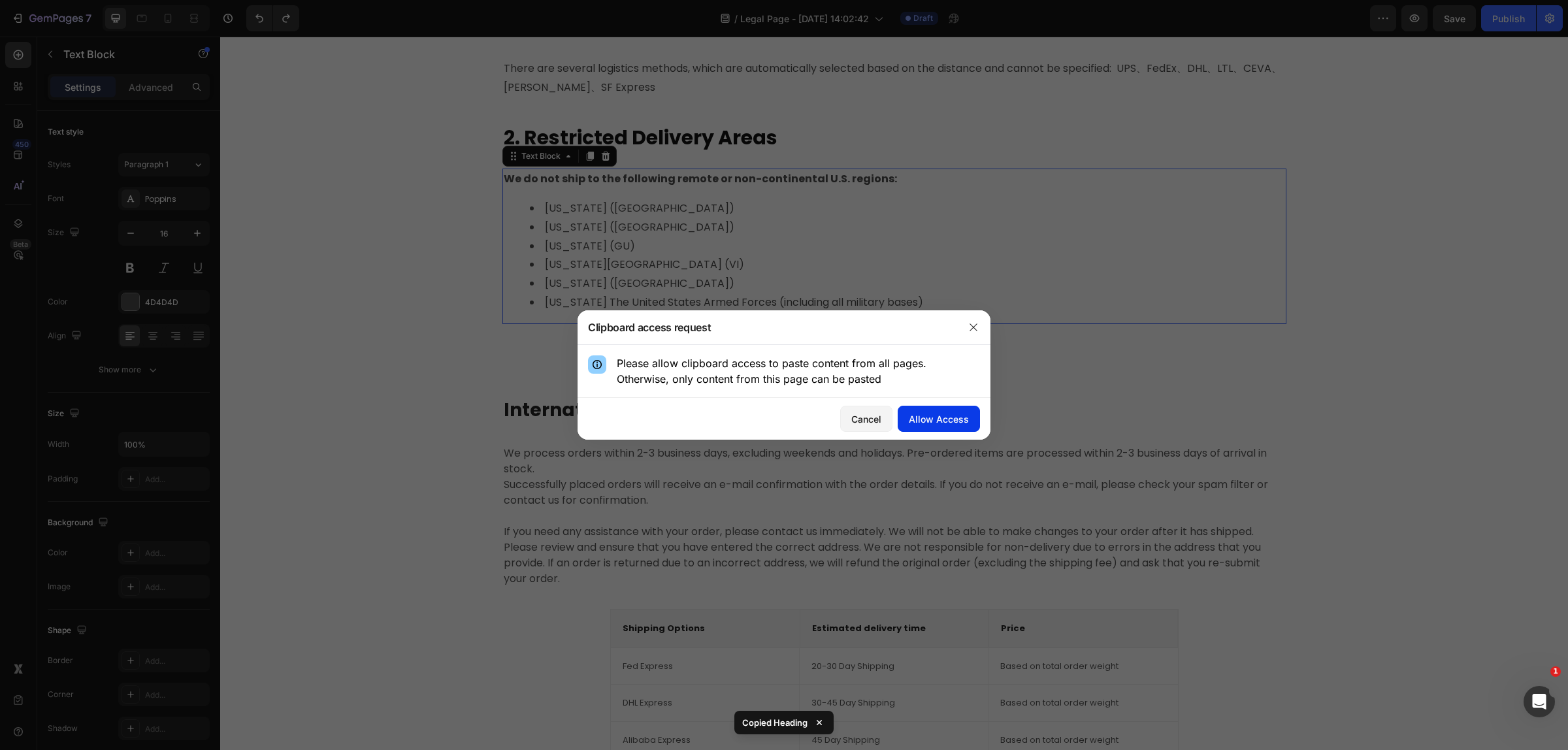
drag, startPoint x: 922, startPoint y: 413, endPoint x: 702, endPoint y: 373, distance: 223.6
click at [922, 413] on div "Allow Access" at bounding box center [938, 419] width 60 height 14
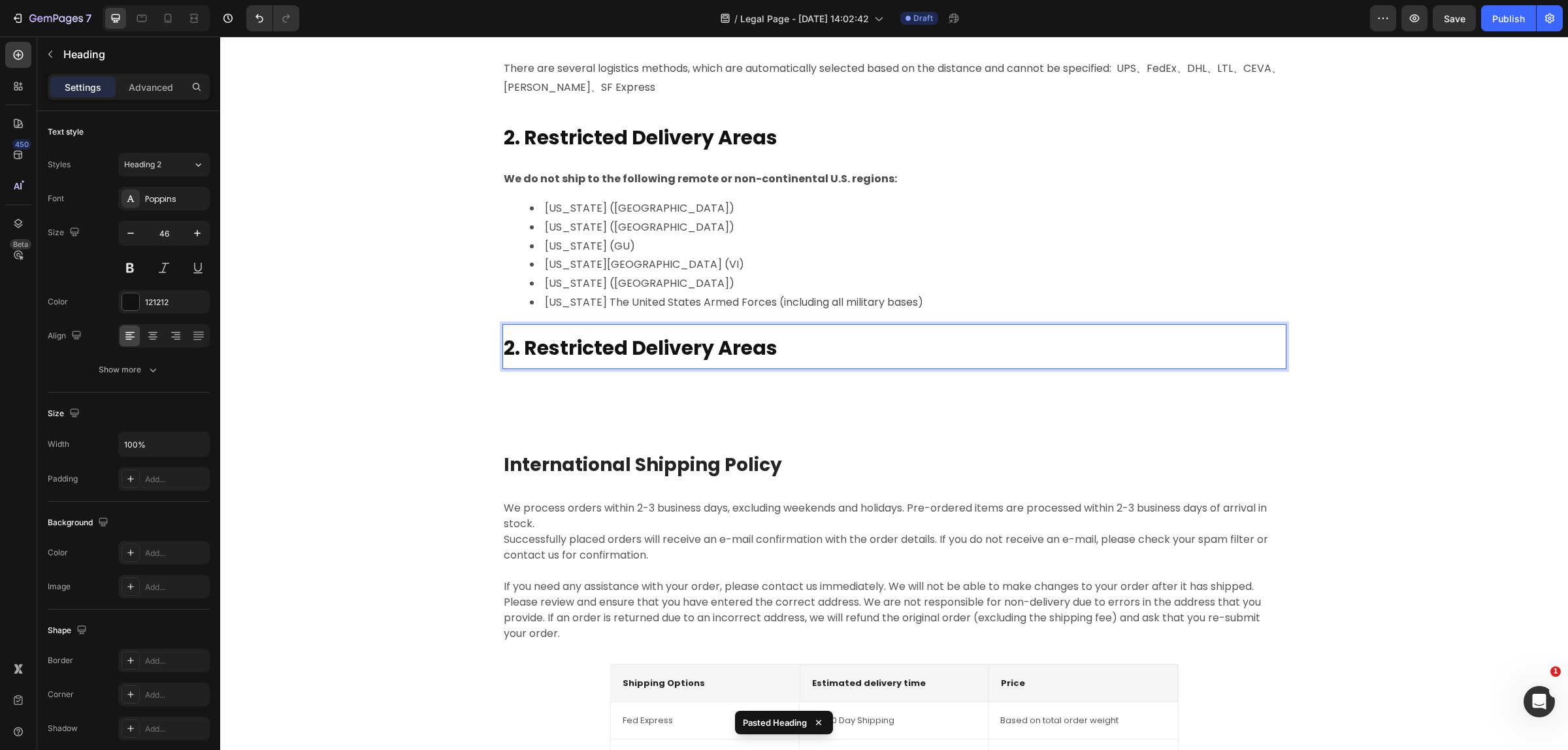
click at [507, 348] on strong "2. Restricted Delivery Areas" at bounding box center [640, 348] width 274 height 28
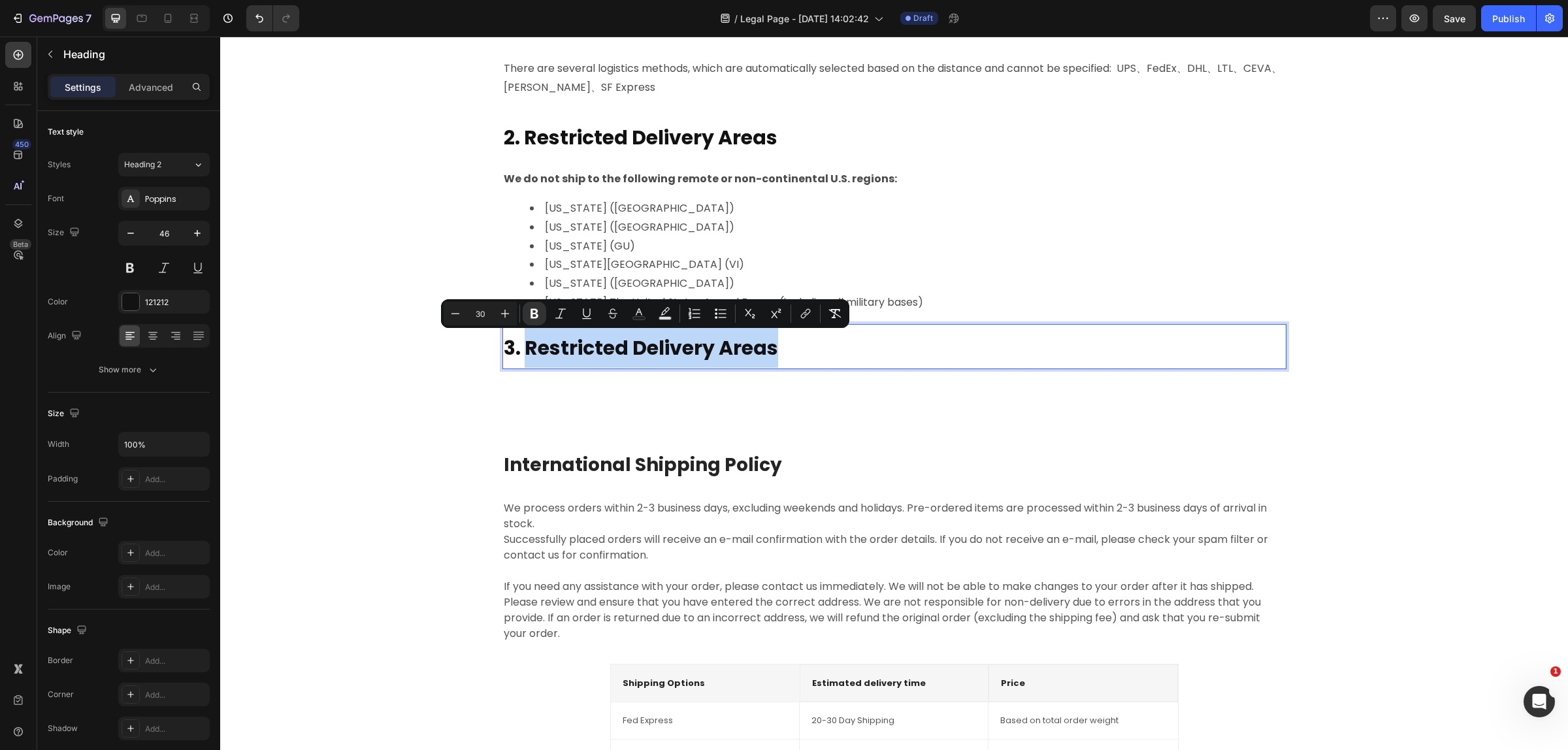
drag, startPoint x: 784, startPoint y: 344, endPoint x: 741, endPoint y: 363, distance: 47.0
click at [521, 327] on p "3. Restricted Delivery Areas" at bounding box center [894, 346] width 781 height 42
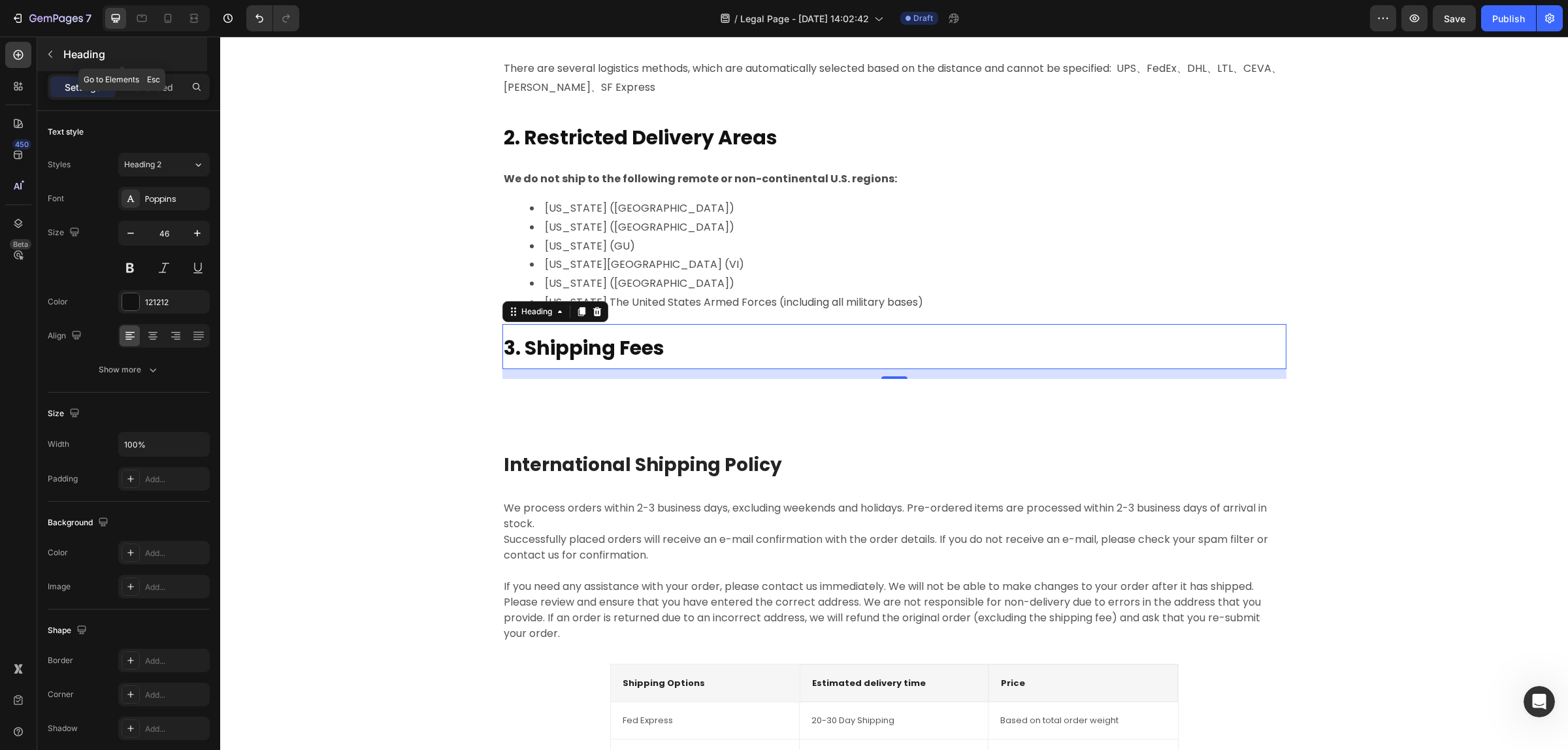
click at [43, 49] on button "button" at bounding box center [50, 54] width 21 height 21
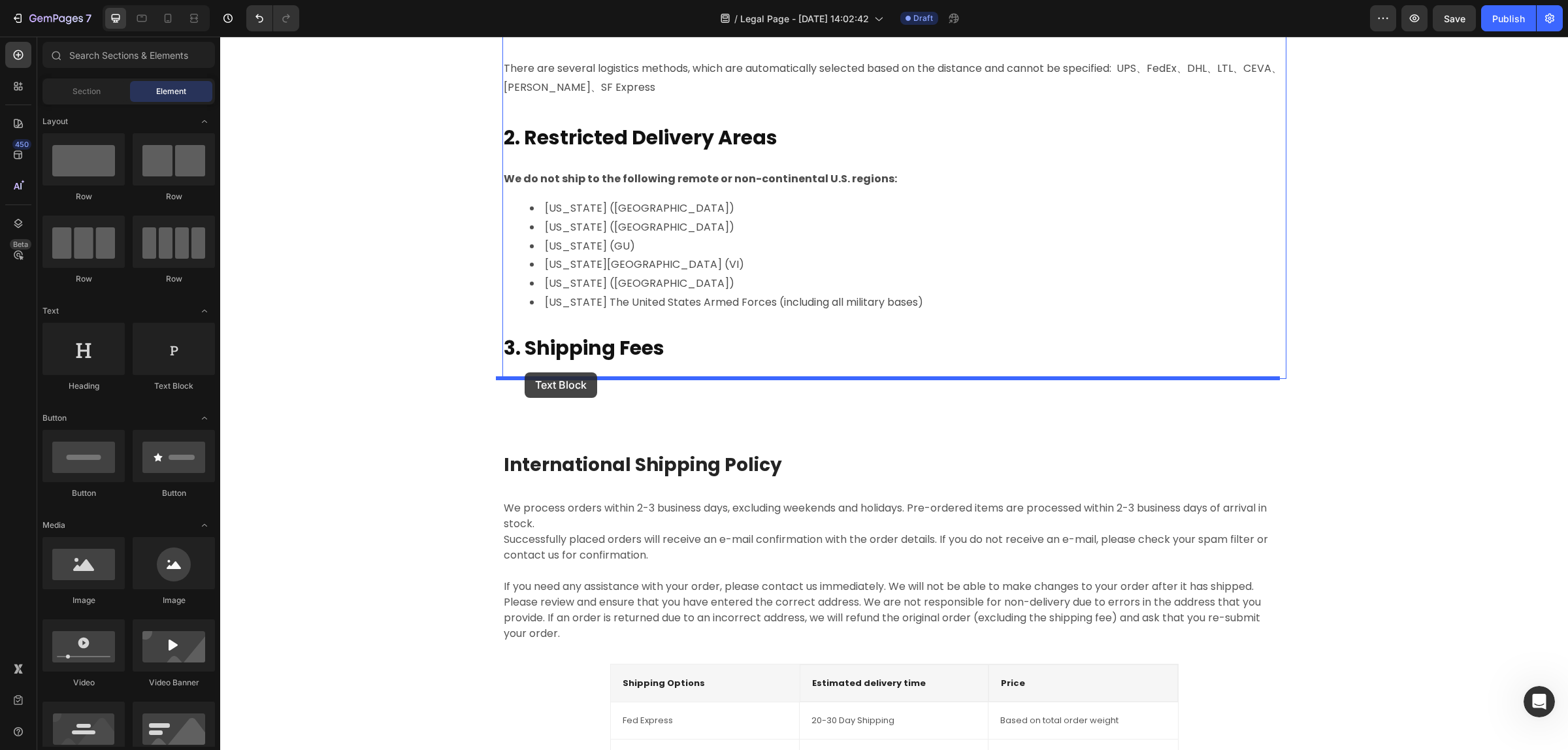
drag, startPoint x: 394, startPoint y: 390, endPoint x: 631, endPoint y: 416, distance: 238.4
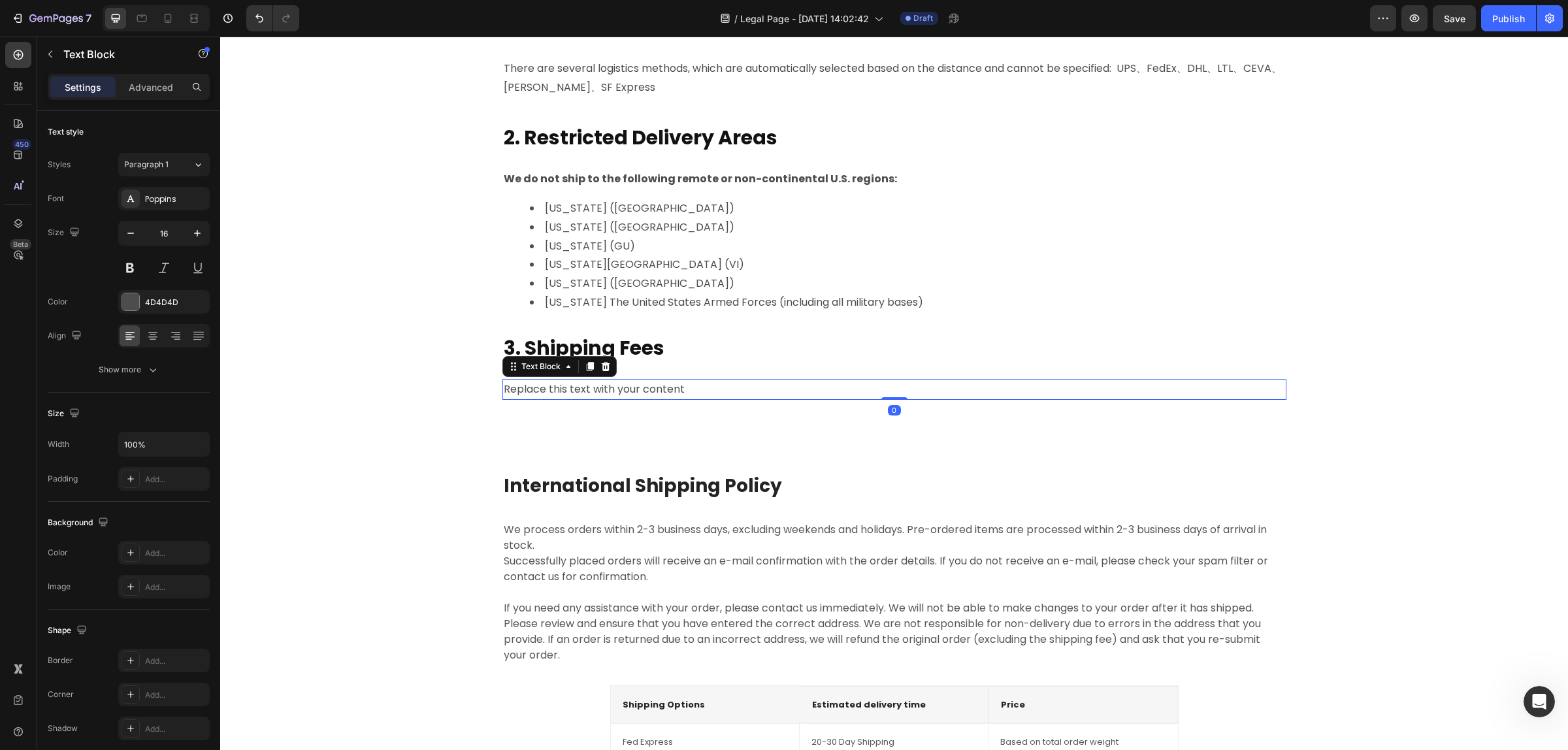
click at [637, 389] on div "Replace this text with your content" at bounding box center [895, 390] width 784 height 22
click at [637, 389] on p "Replace this text with your content" at bounding box center [894, 390] width 781 height 19
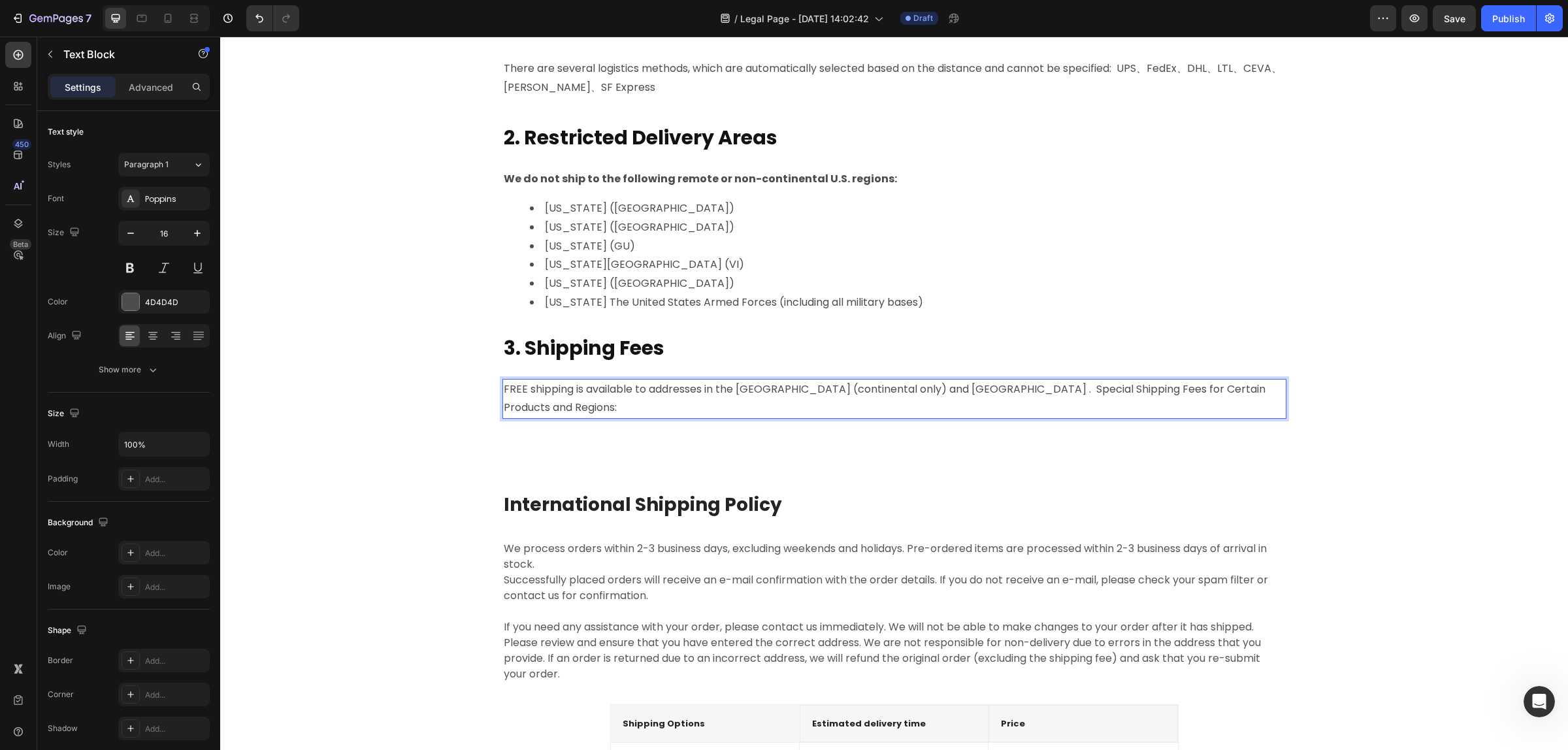
click at [976, 391] on p "FREE shipping is available to addresses in the [GEOGRAPHIC_DATA] (continental o…" at bounding box center [894, 399] width 781 height 38
click at [980, 391] on p "FREE shipping is available to addresses in the [GEOGRAPHIC_DATA] (continental o…" at bounding box center [894, 399] width 781 height 38
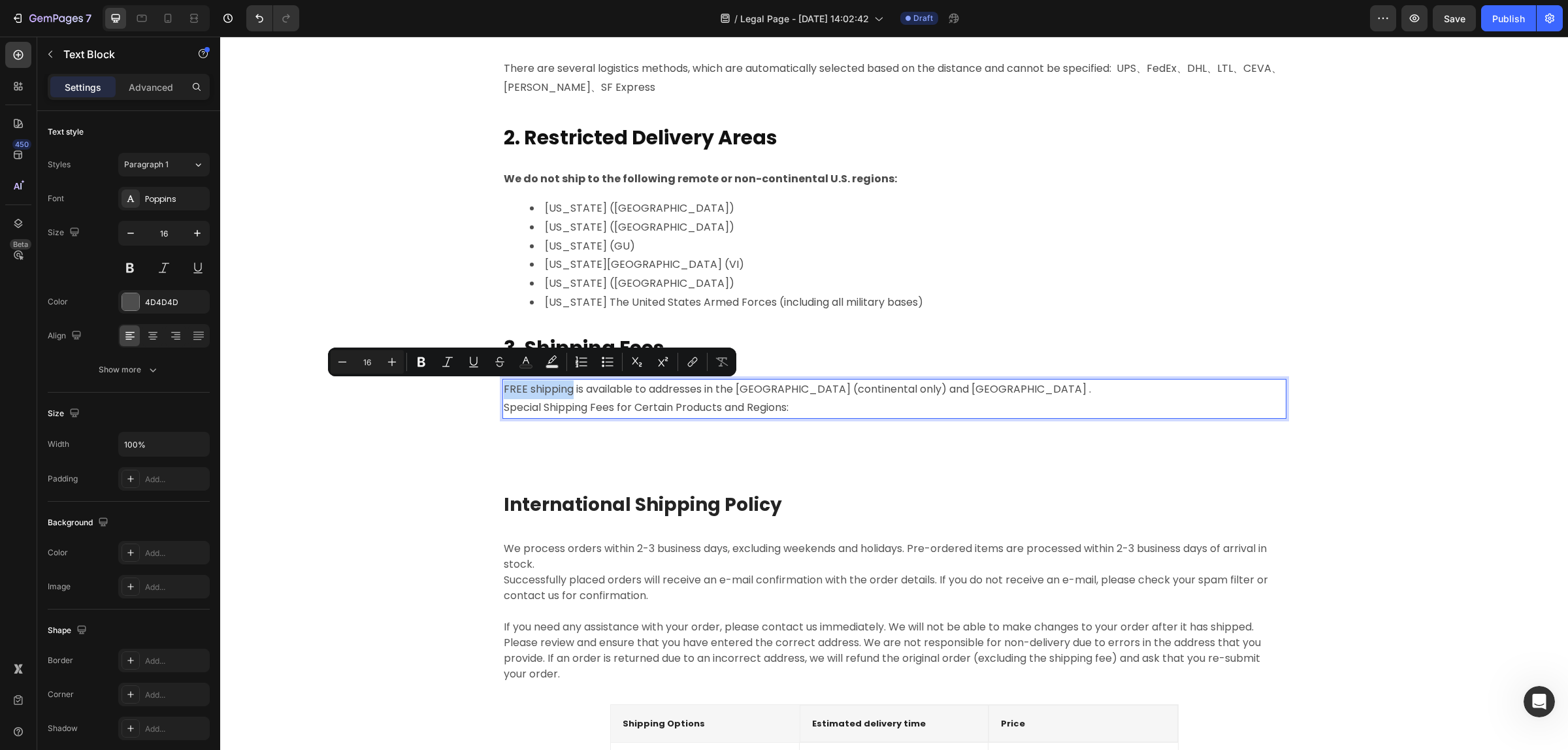
drag, startPoint x: 497, startPoint y: 389, endPoint x: 567, endPoint y: 394, distance: 70.2
click at [567, 394] on p "FREE shipping is available to addresses in the [GEOGRAPHIC_DATA] (continental o…" at bounding box center [894, 390] width 781 height 19
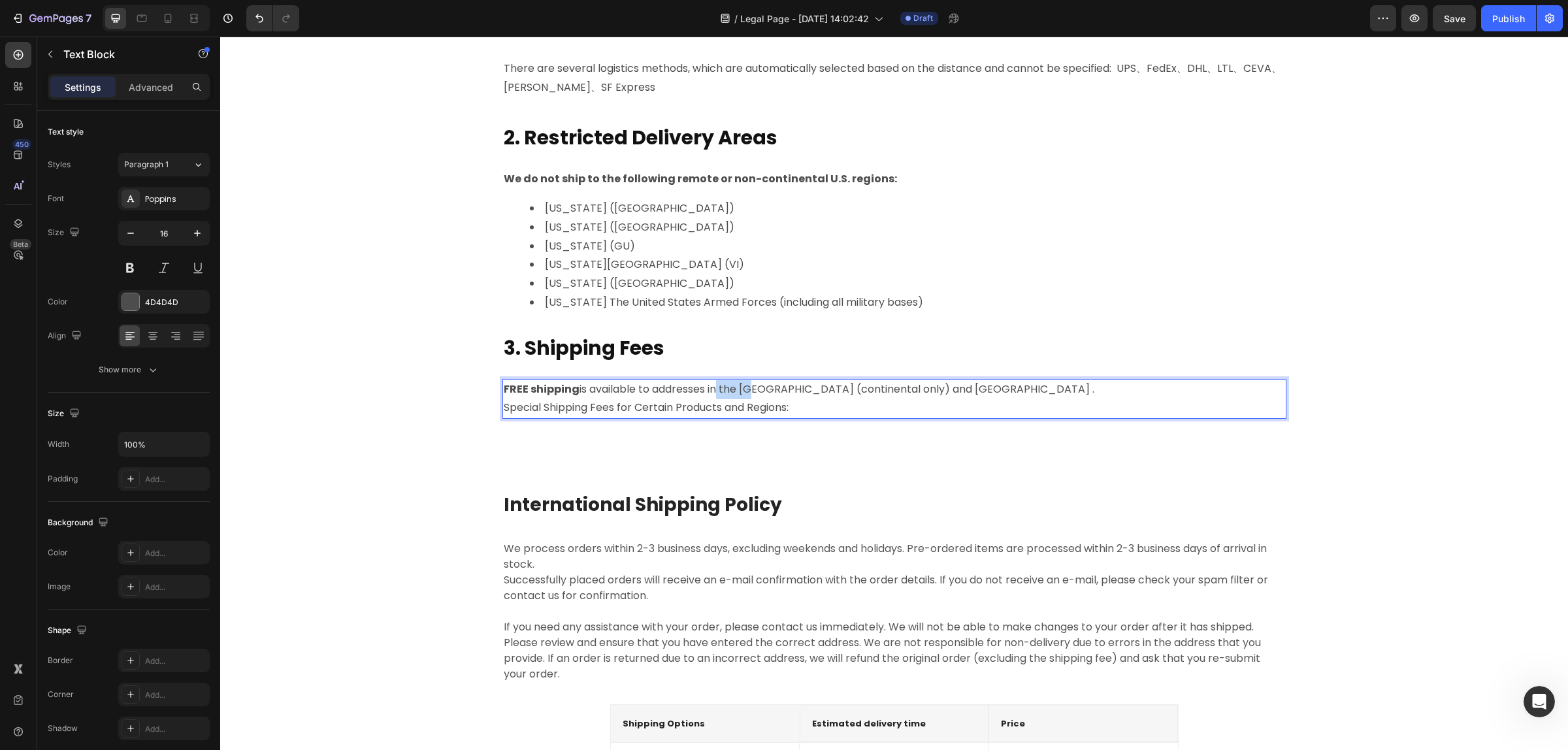
drag, startPoint x: 710, startPoint y: 391, endPoint x: 742, endPoint y: 391, distance: 32.0
click at [742, 391] on p "FREE shipping is available to addresses in the [GEOGRAPHIC_DATA] (continental o…" at bounding box center [894, 390] width 781 height 19
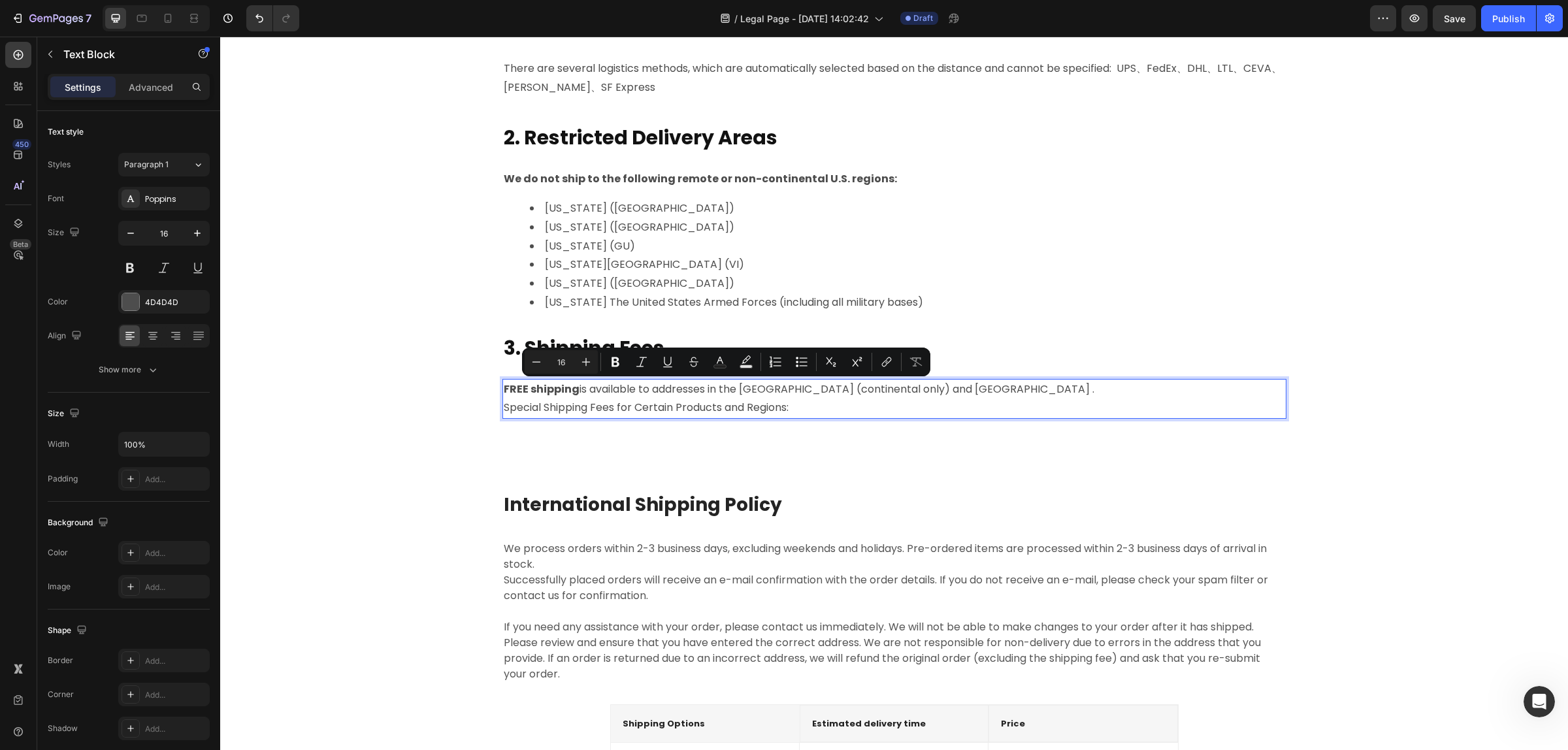
click at [700, 392] on p "FREE shipping is available to addresses in the [GEOGRAPHIC_DATA] (continental o…" at bounding box center [894, 390] width 781 height 19
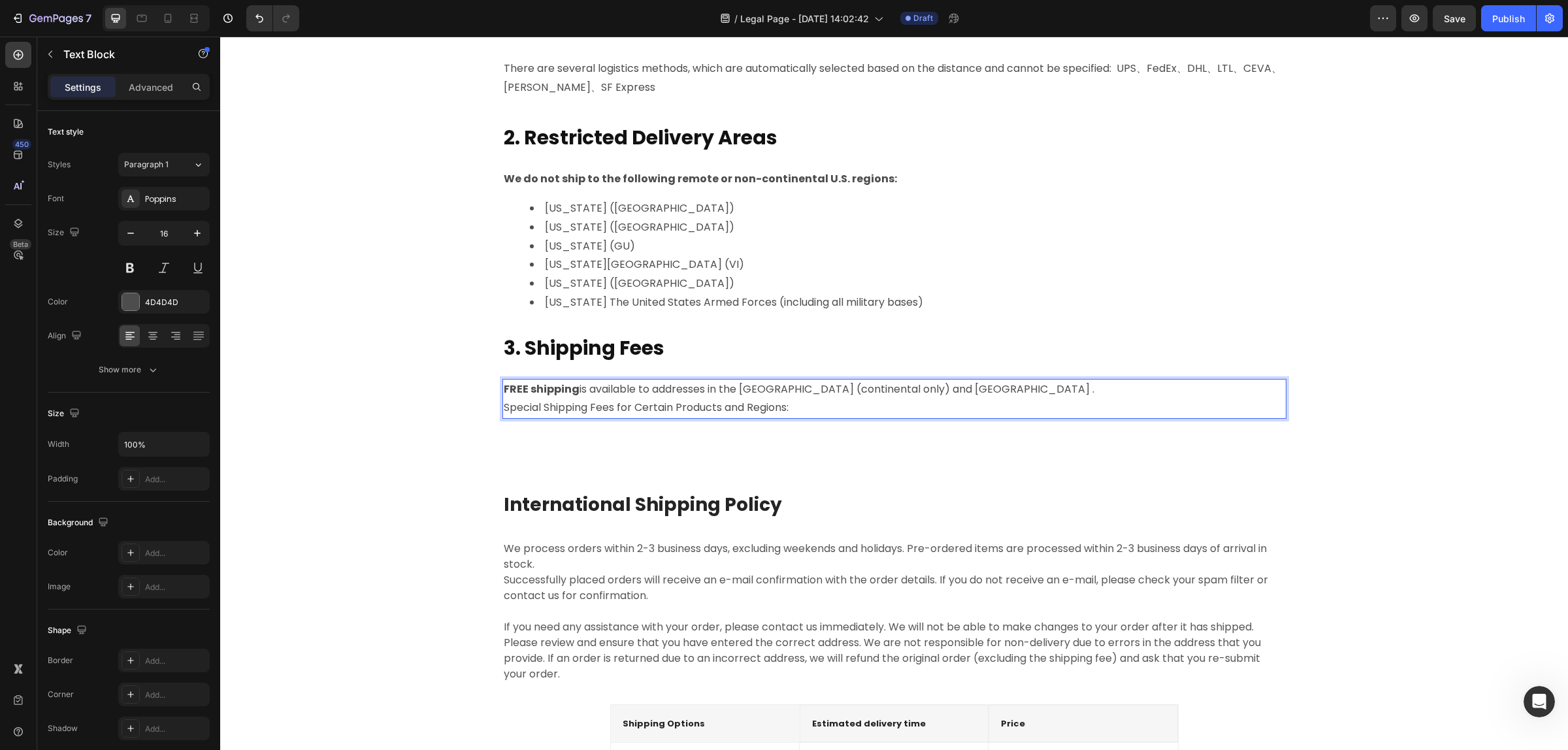
click at [705, 392] on p "FREE shipping is available to addresses in the [GEOGRAPHIC_DATA] (continental o…" at bounding box center [894, 390] width 781 height 19
click at [708, 392] on p "FREE shipping is available to addresses in the [GEOGRAPHIC_DATA] (continental o…" at bounding box center [894, 390] width 781 height 19
click at [707, 390] on p "FREE shipping is available to addresses in the [GEOGRAPHIC_DATA] (continental o…" at bounding box center [894, 390] width 781 height 19
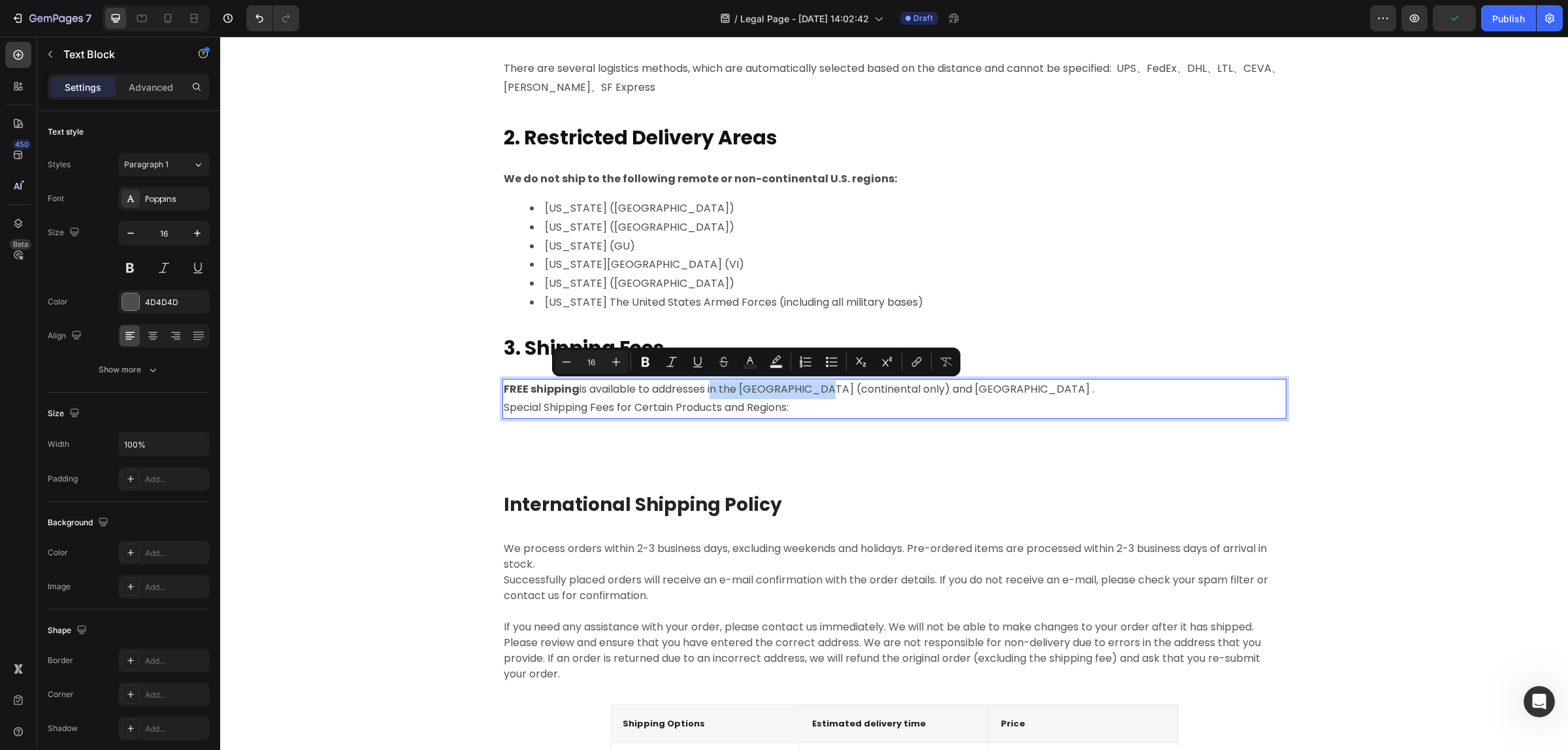
drag, startPoint x: 705, startPoint y: 390, endPoint x: 805, endPoint y: 394, distance: 100.1
click at [805, 394] on p "FREE shipping is available to addresses in the [GEOGRAPHIC_DATA] (continental o…" at bounding box center [894, 390] width 781 height 19
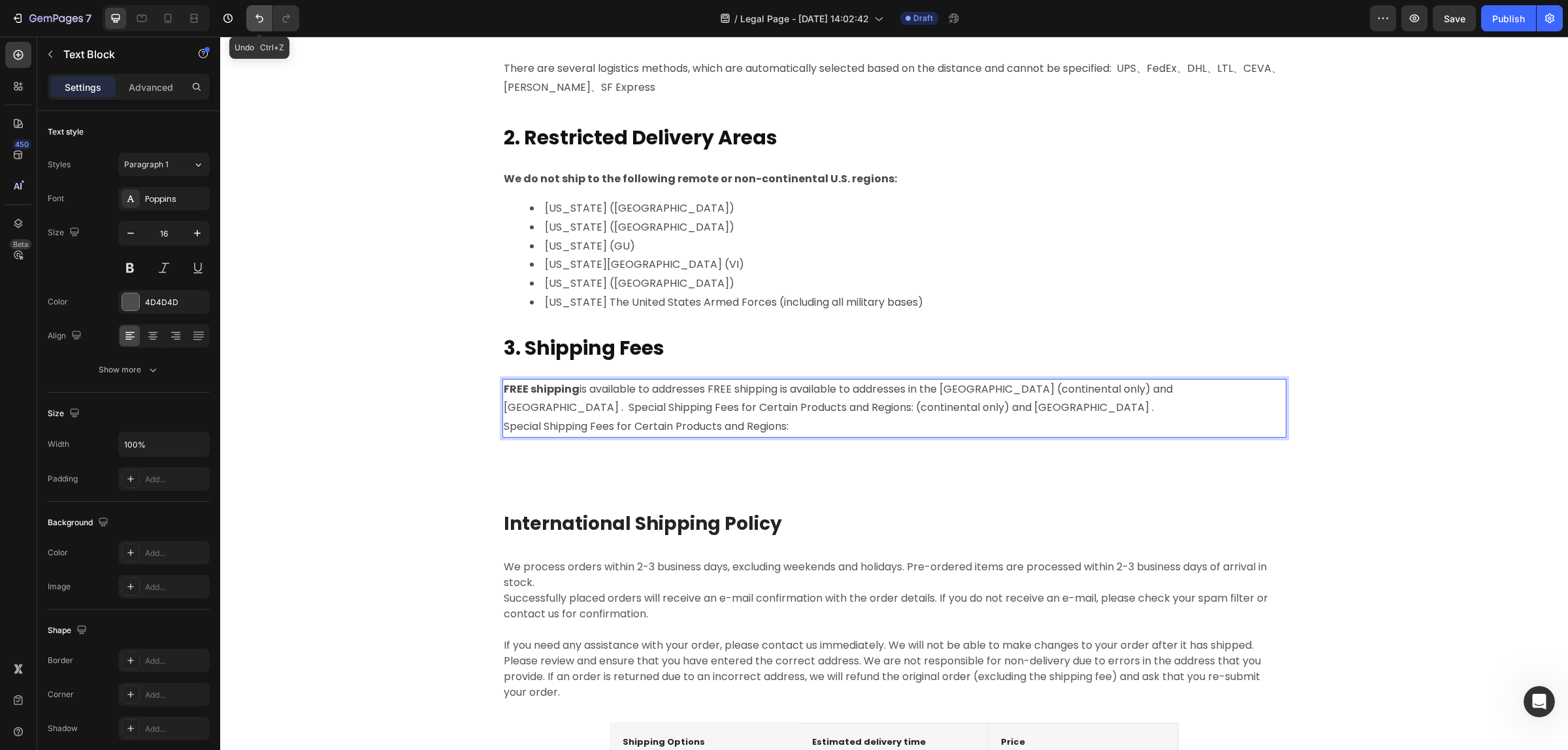
click at [259, 14] on icon "Undo/Redo" at bounding box center [259, 18] width 13 height 13
click at [258, 15] on icon "Undo/Redo" at bounding box center [259, 18] width 13 height 13
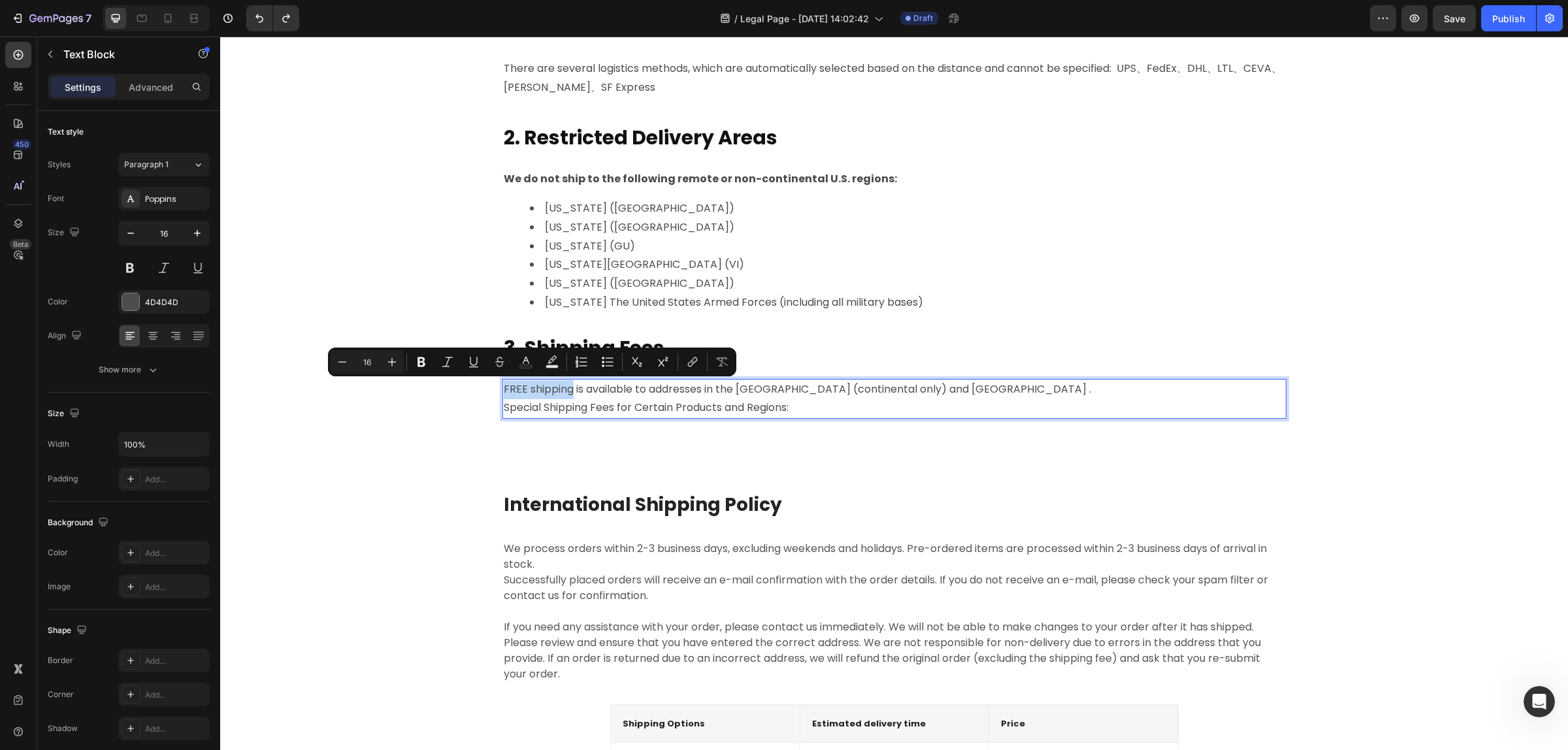
drag, startPoint x: 567, startPoint y: 387, endPoint x: 496, endPoint y: 392, distance: 71.2
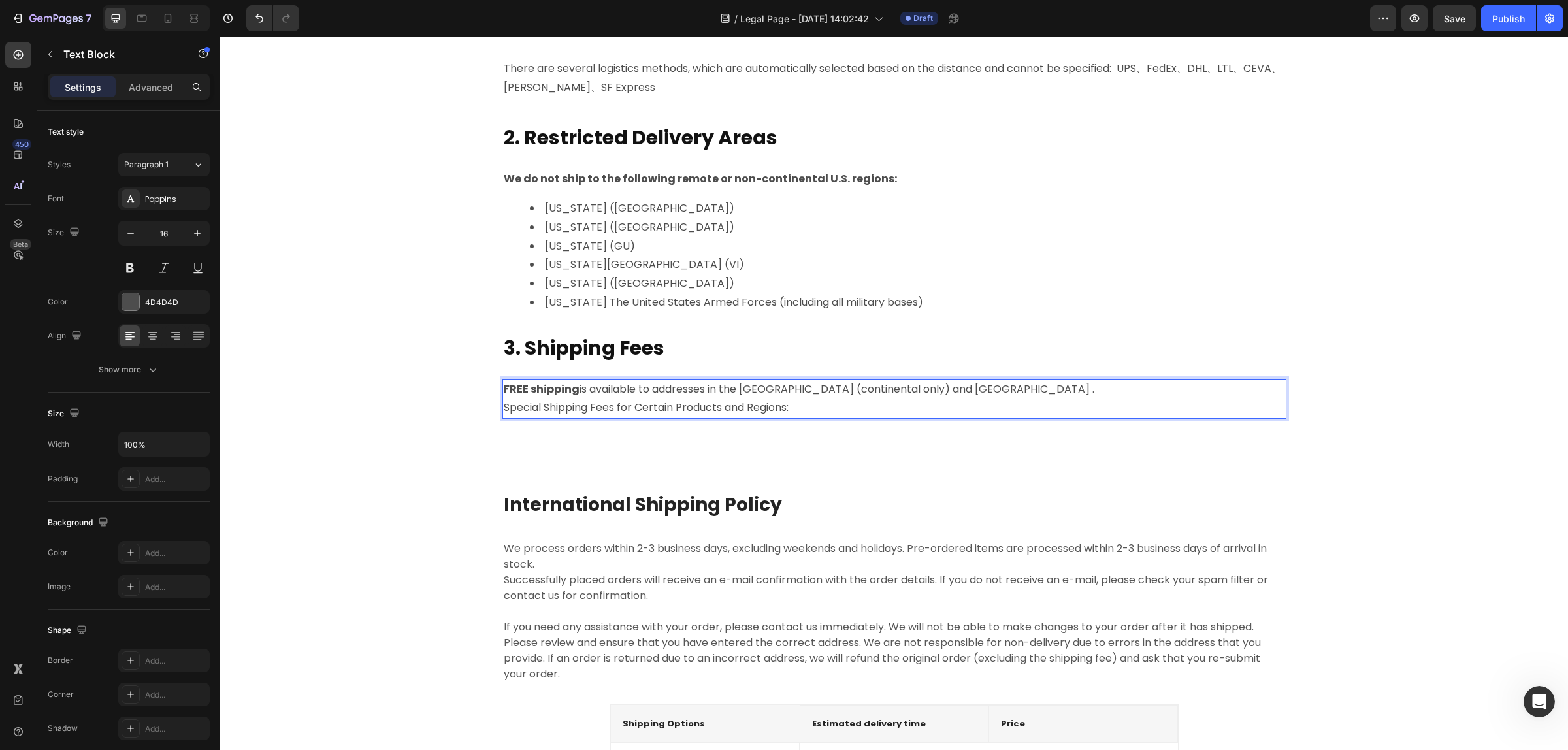
click at [738, 389] on p "FREE shipping is available to addresses in the [GEOGRAPHIC_DATA] (continental o…" at bounding box center [894, 390] width 781 height 19
drag, startPoint x: 707, startPoint y: 390, endPoint x: 793, endPoint y: 391, distance: 86.0
click at [792, 391] on p "FREE shipping is available to addresses in the [GEOGRAPHIC_DATA] (continental o…" at bounding box center [894, 390] width 781 height 19
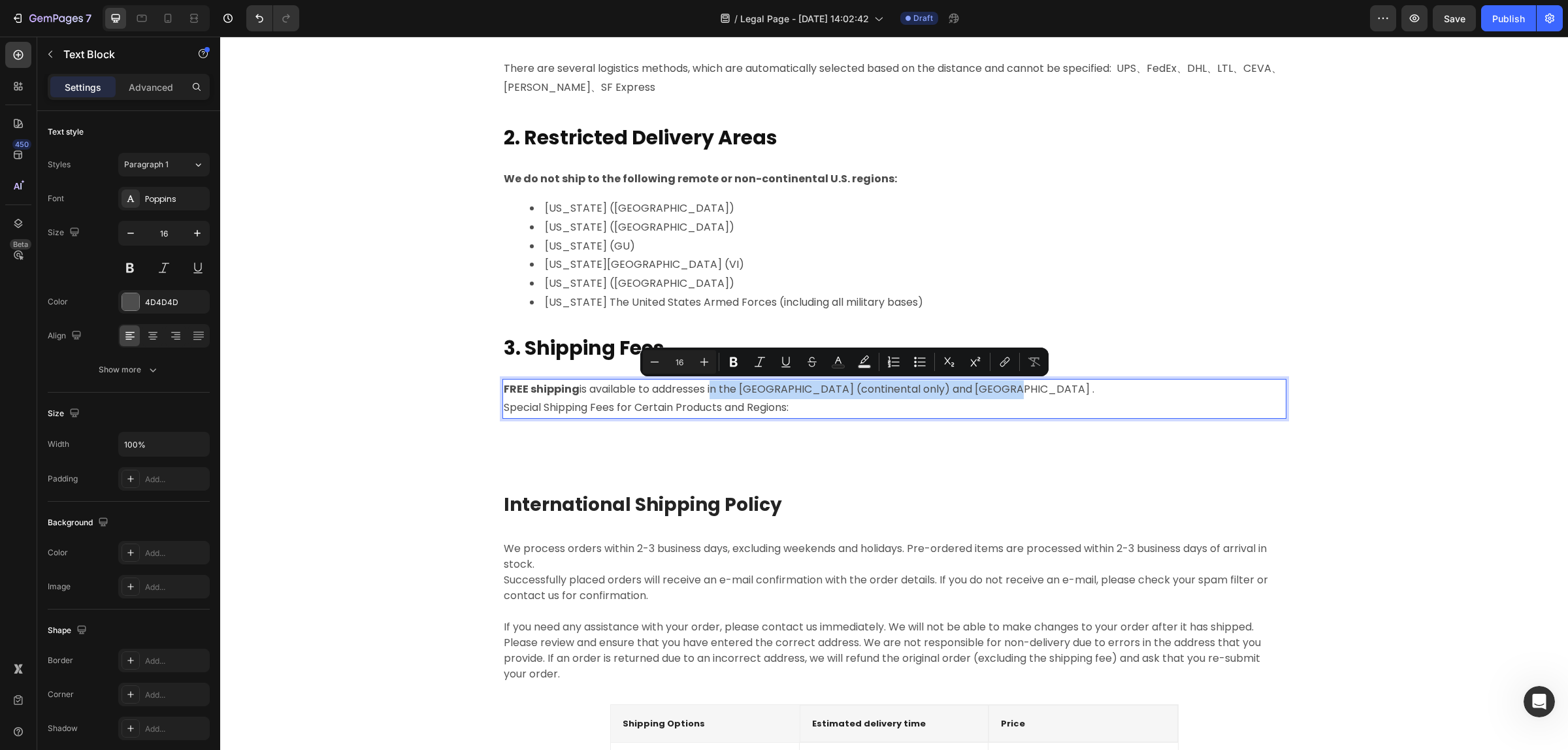
drag, startPoint x: 984, startPoint y: 392, endPoint x: 706, endPoint y: 394, distance: 278.0
click at [706, 394] on p "FREE shipping is available to addresses in the [GEOGRAPHIC_DATA] (continental o…" at bounding box center [894, 390] width 781 height 19
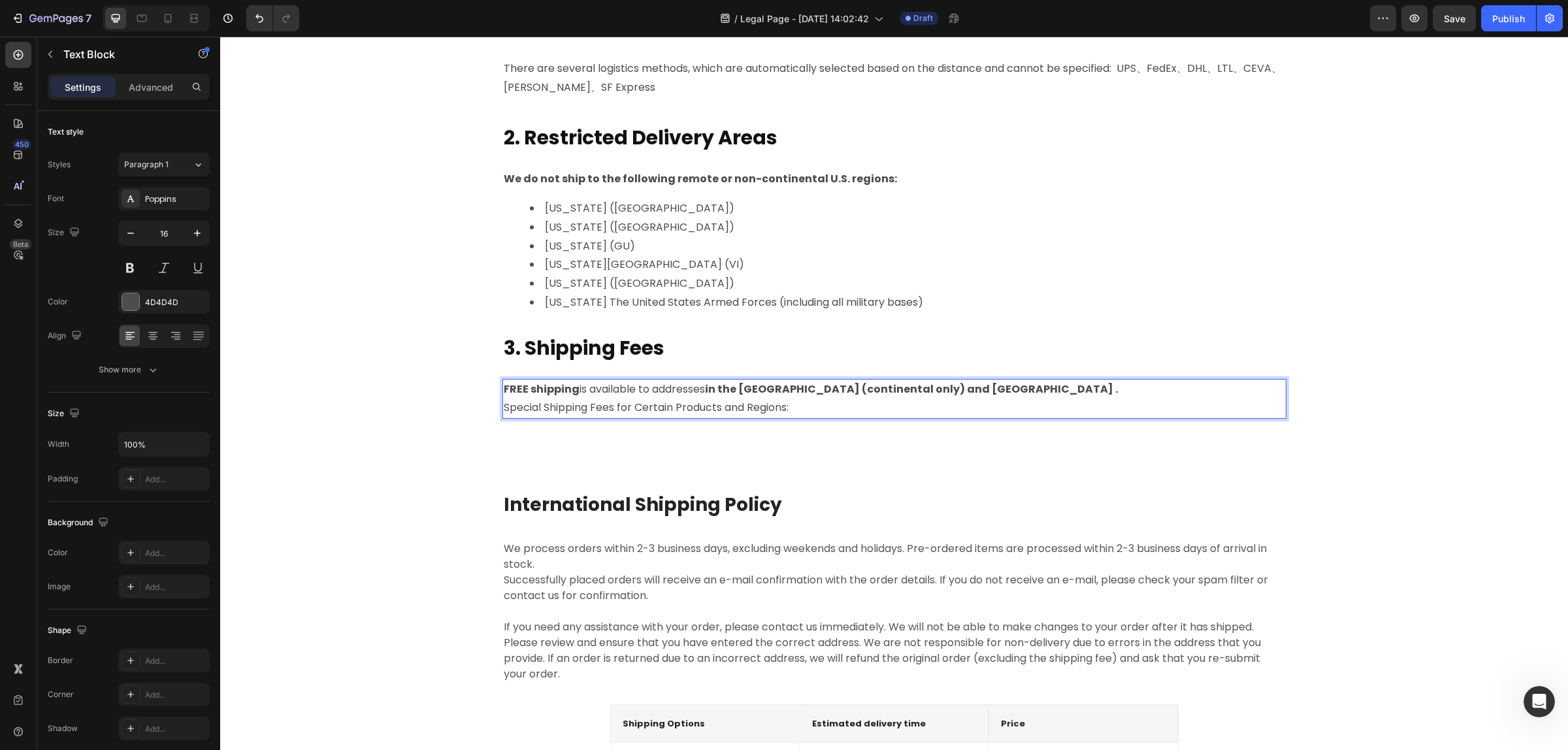
click at [1042, 407] on p "Special Shipping Fees for Certain Products and Regions:" at bounding box center [894, 408] width 781 height 19
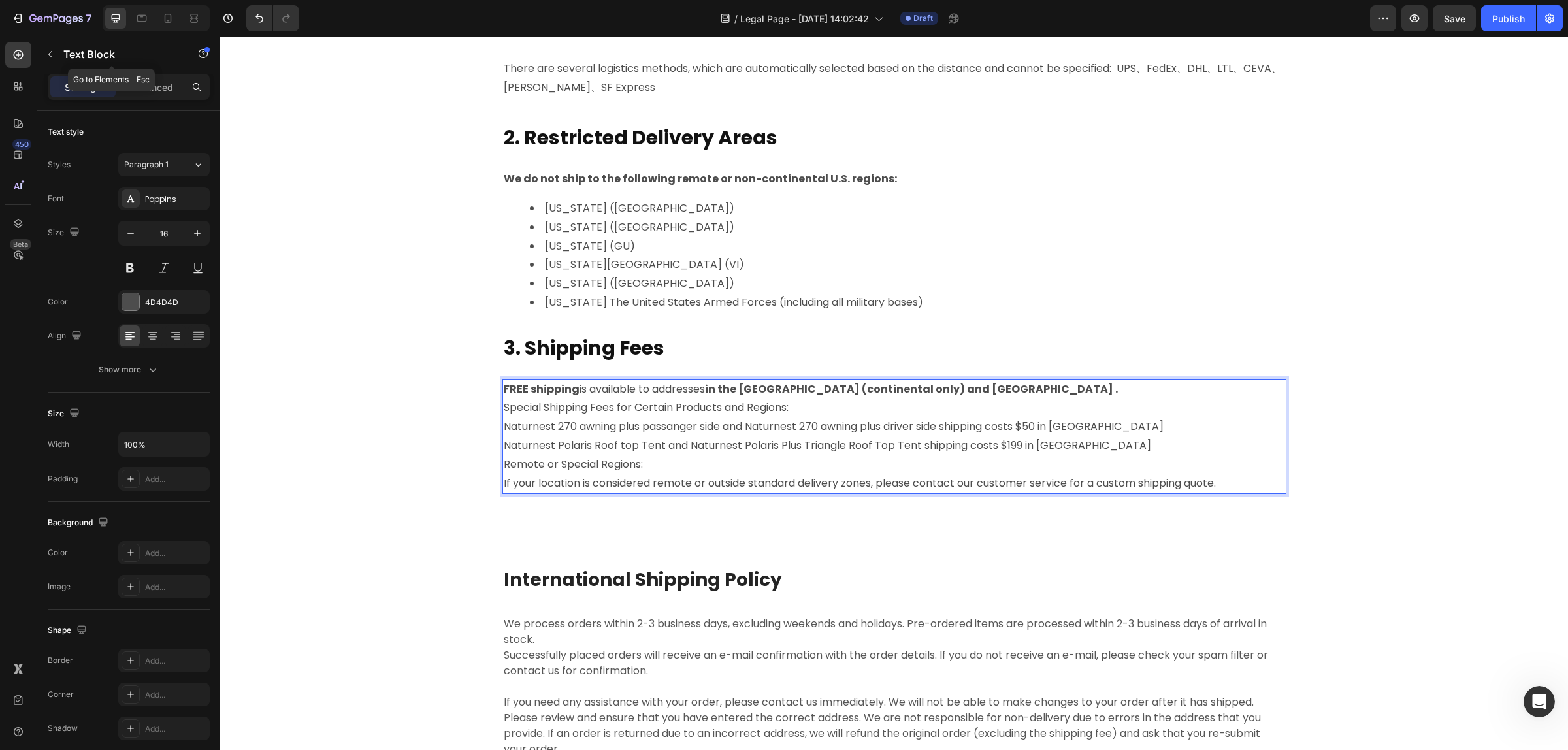
drag, startPoint x: 56, startPoint y: 57, endPoint x: 91, endPoint y: 103, distance: 57.8
click at [55, 57] on button "button" at bounding box center [50, 54] width 21 height 21
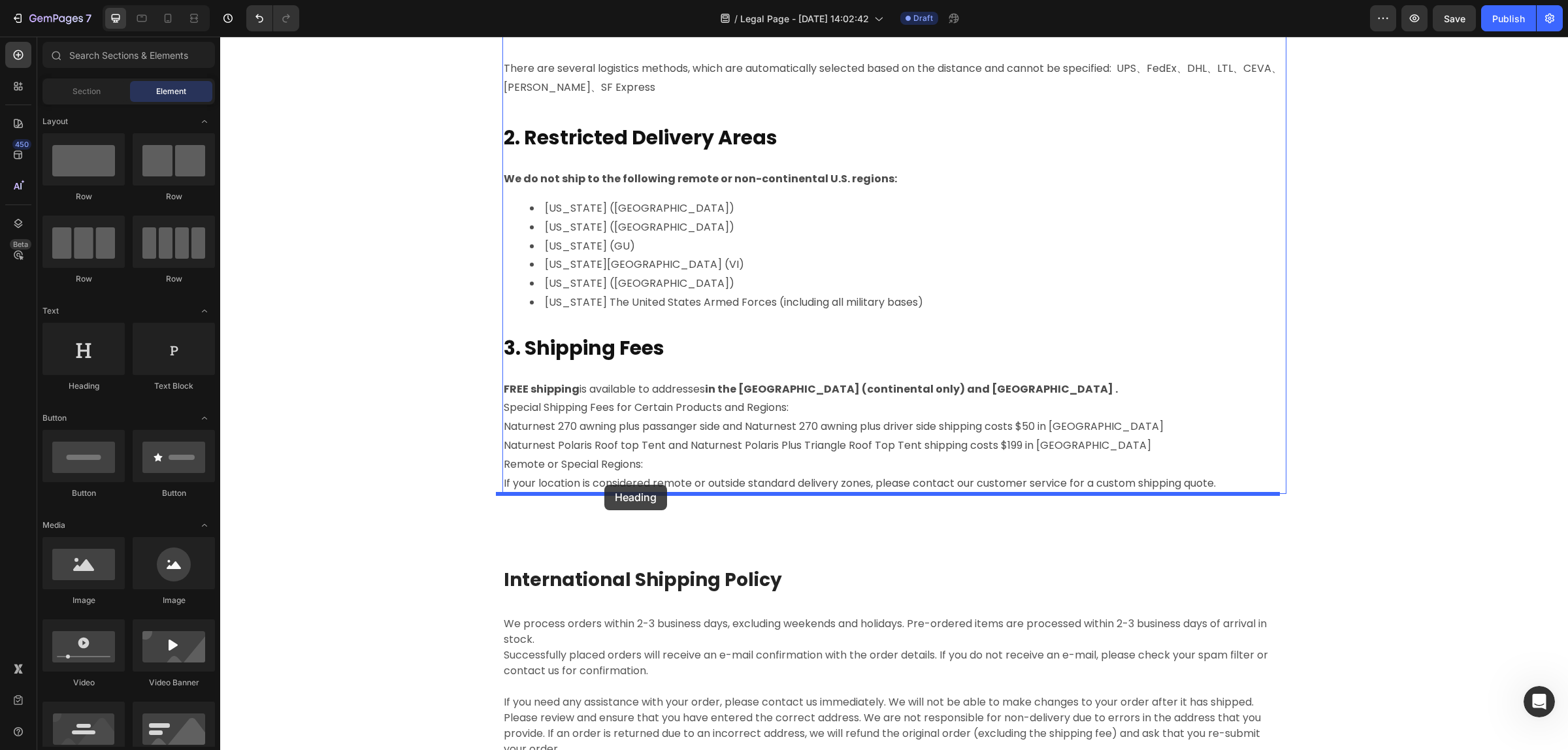
drag, startPoint x: 301, startPoint y: 404, endPoint x: 604, endPoint y: 485, distance: 313.6
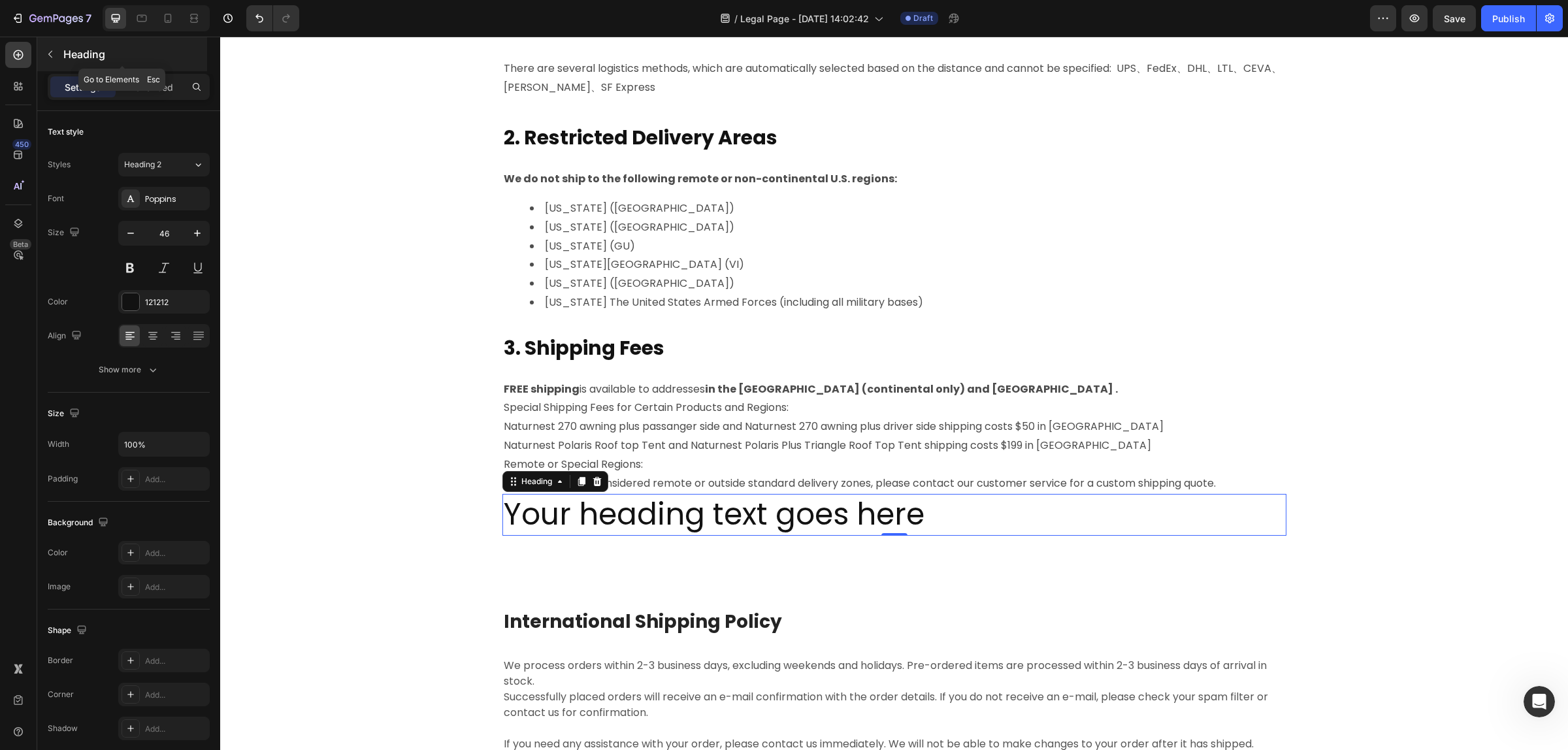
click at [58, 62] on button "button" at bounding box center [50, 54] width 21 height 21
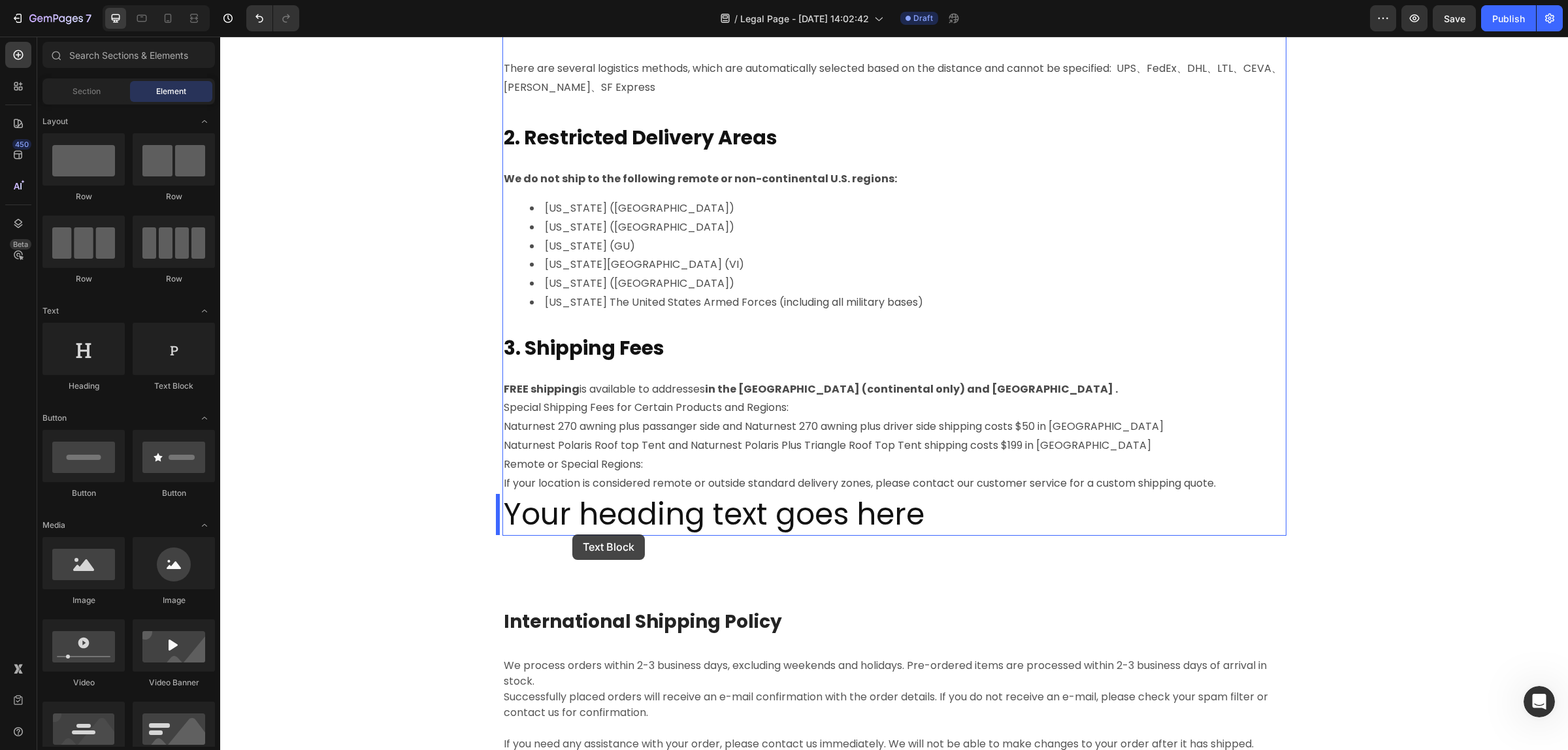
drag, startPoint x: 381, startPoint y: 402, endPoint x: 572, endPoint y: 535, distance: 232.7
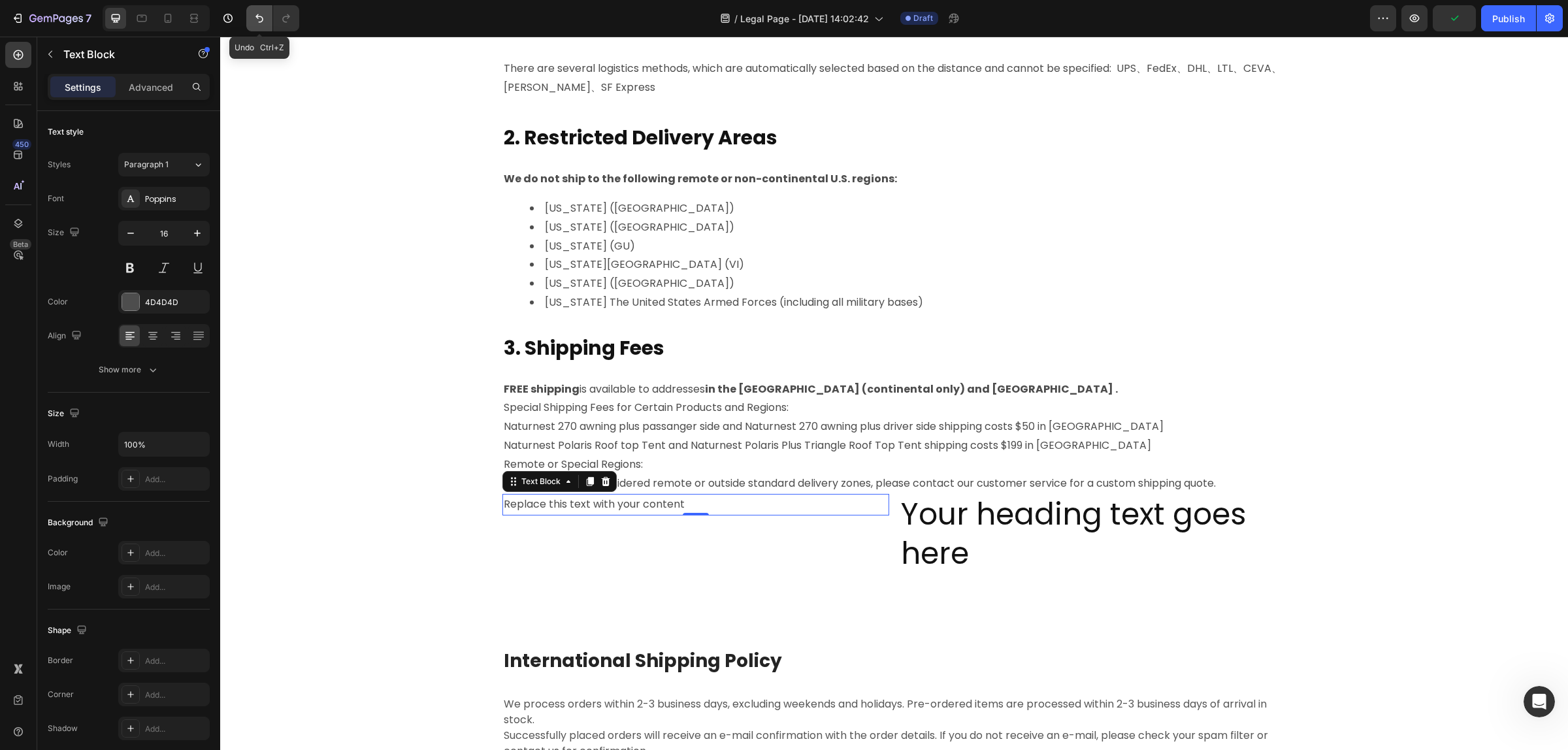
click at [253, 18] on icon "Undo/Redo" at bounding box center [259, 18] width 13 height 13
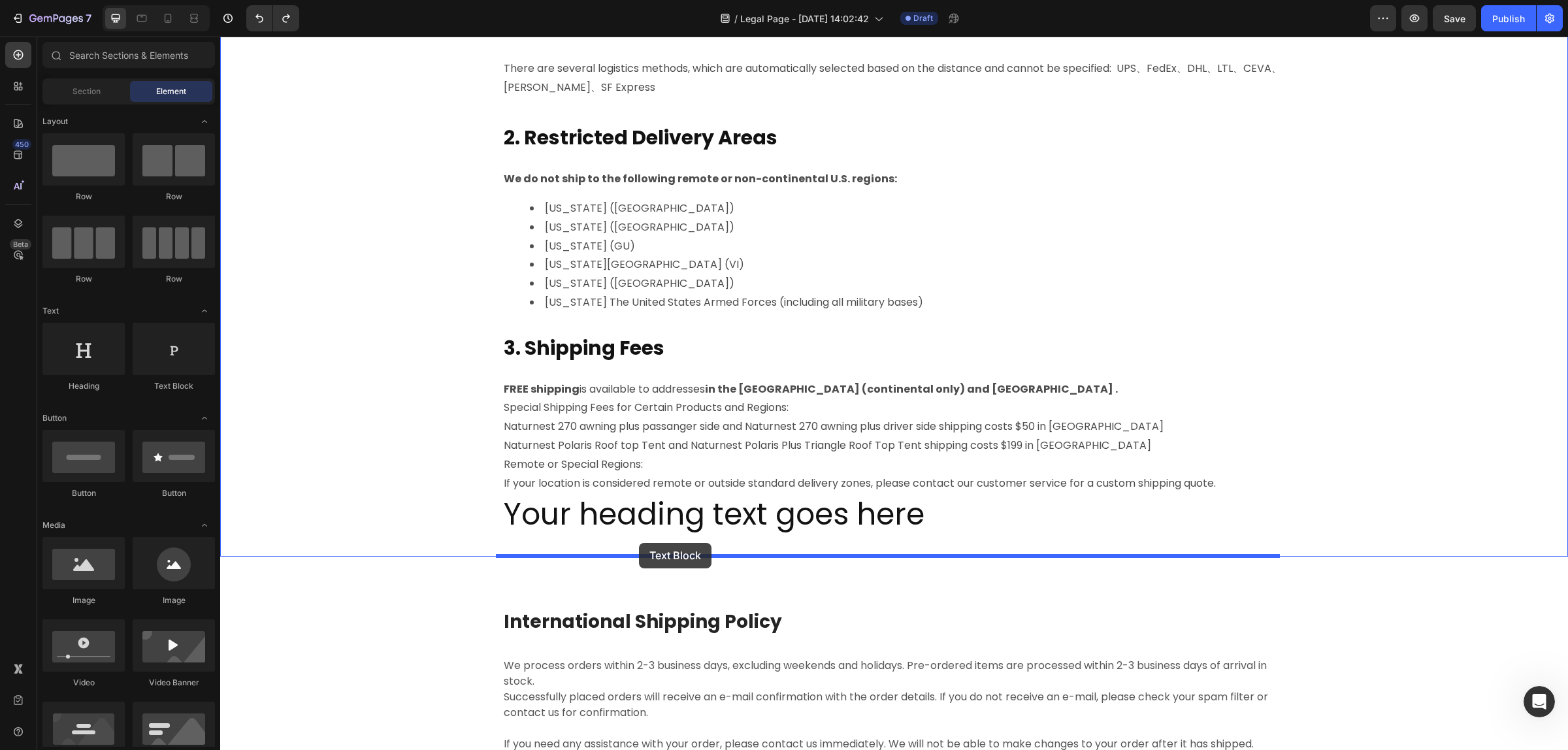
drag, startPoint x: 419, startPoint y: 413, endPoint x: 639, endPoint y: 543, distance: 255.5
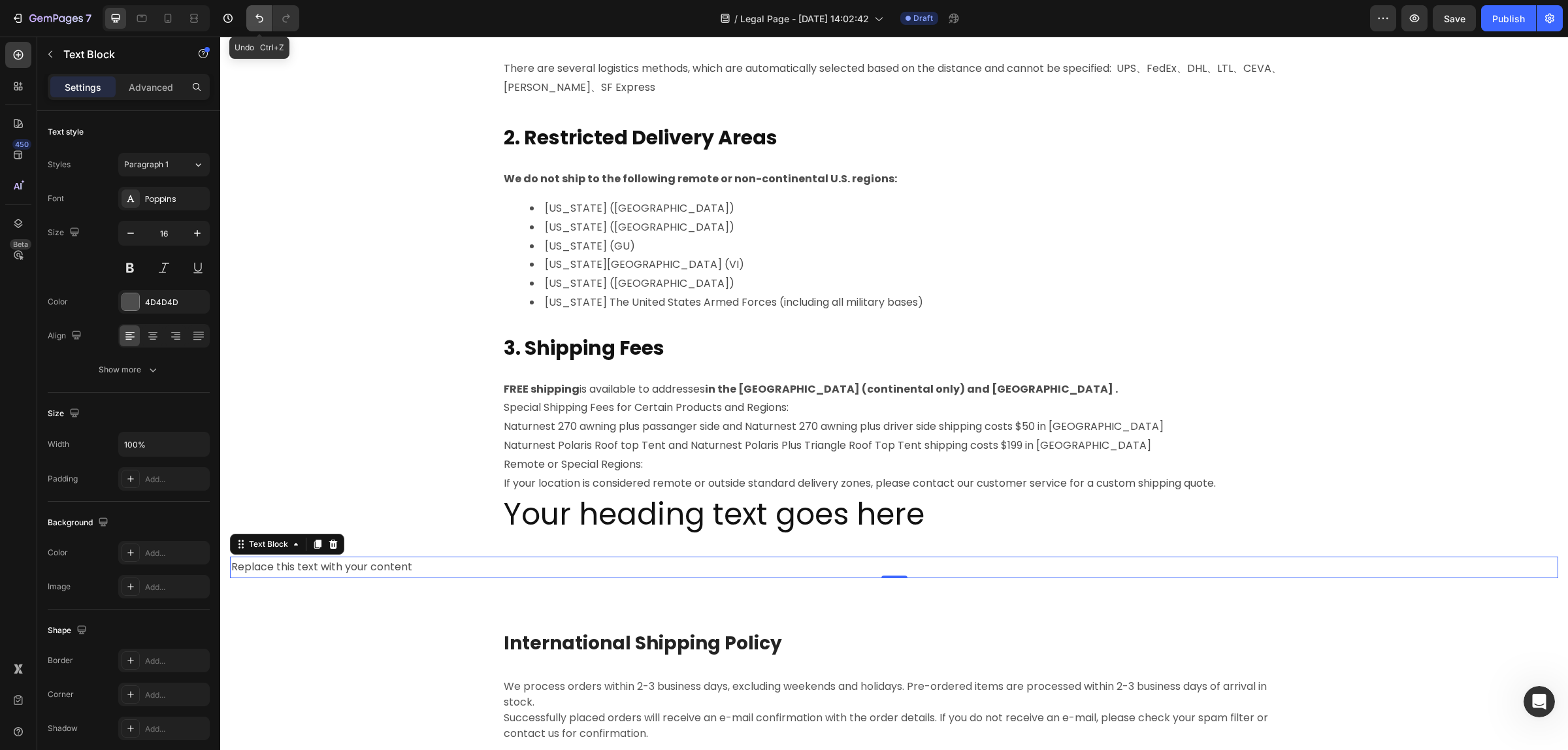
drag, startPoint x: 22, startPoint y: 4, endPoint x: 249, endPoint y: 21, distance: 227.6
click at [256, 10] on button "Undo/Redo" at bounding box center [260, 19] width 26 height 27
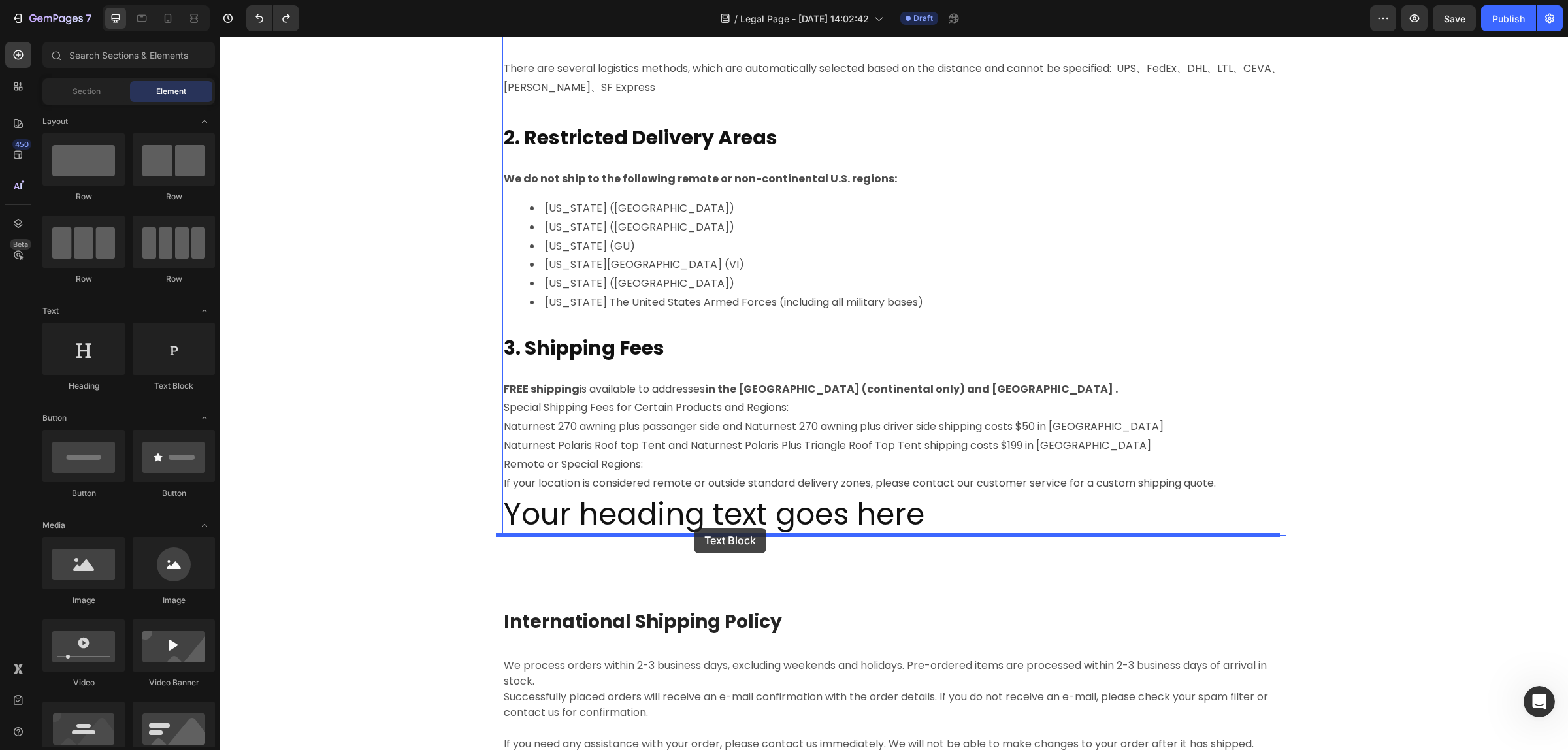
drag, startPoint x: 397, startPoint y: 402, endPoint x: 694, endPoint y: 528, distance: 322.6
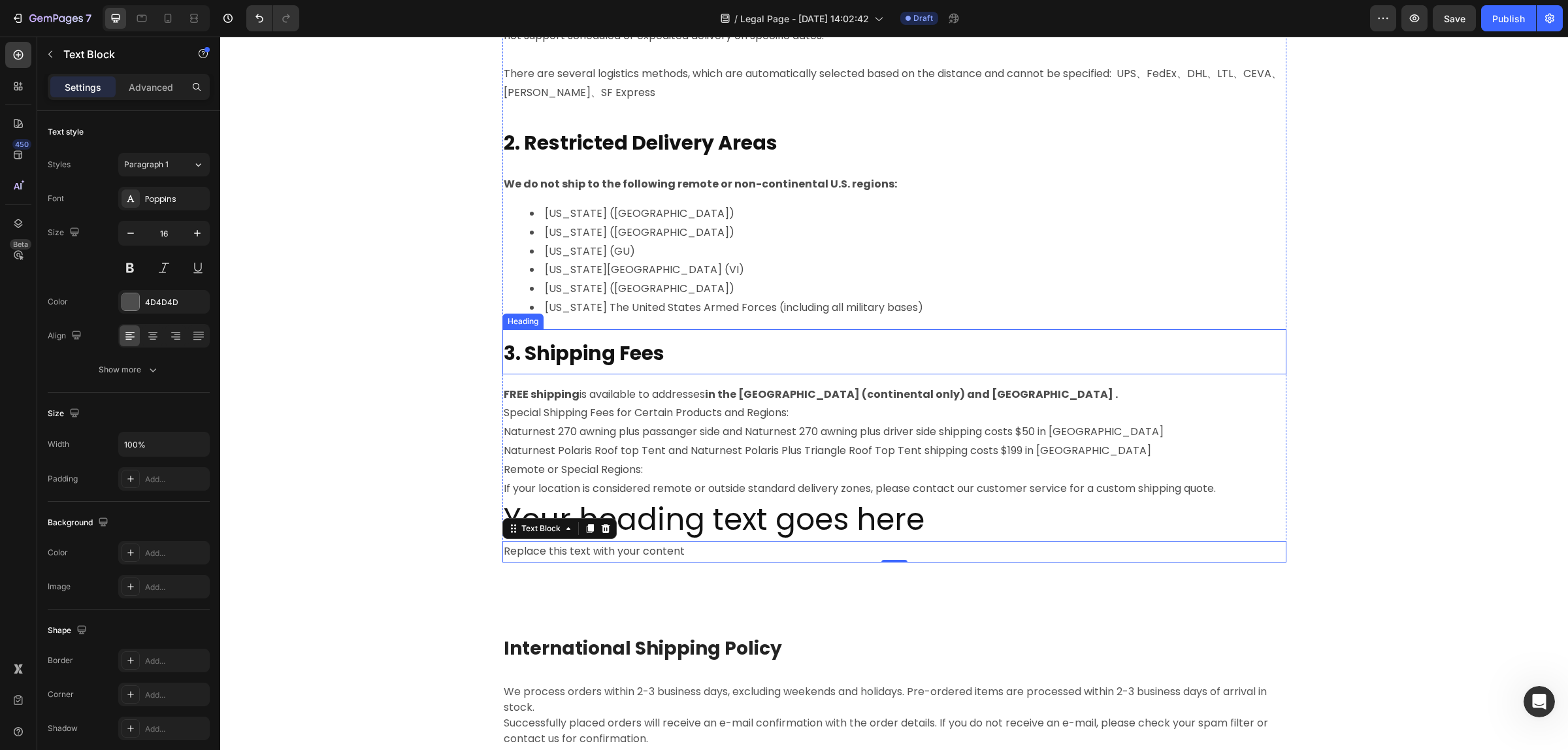
scroll to position [725, 0]
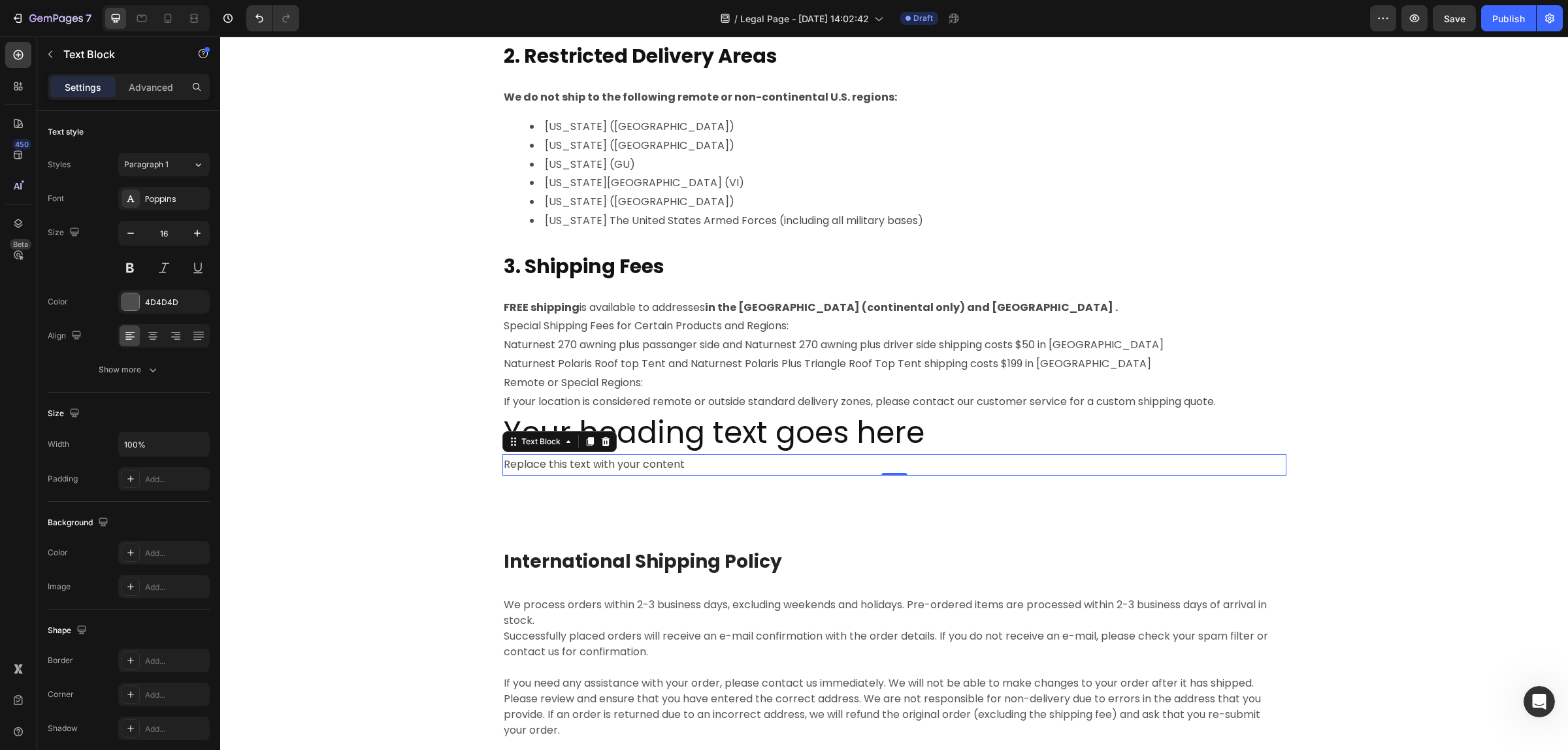
click at [670, 459] on div "Replace this text with your content" at bounding box center [895, 465] width 784 height 22
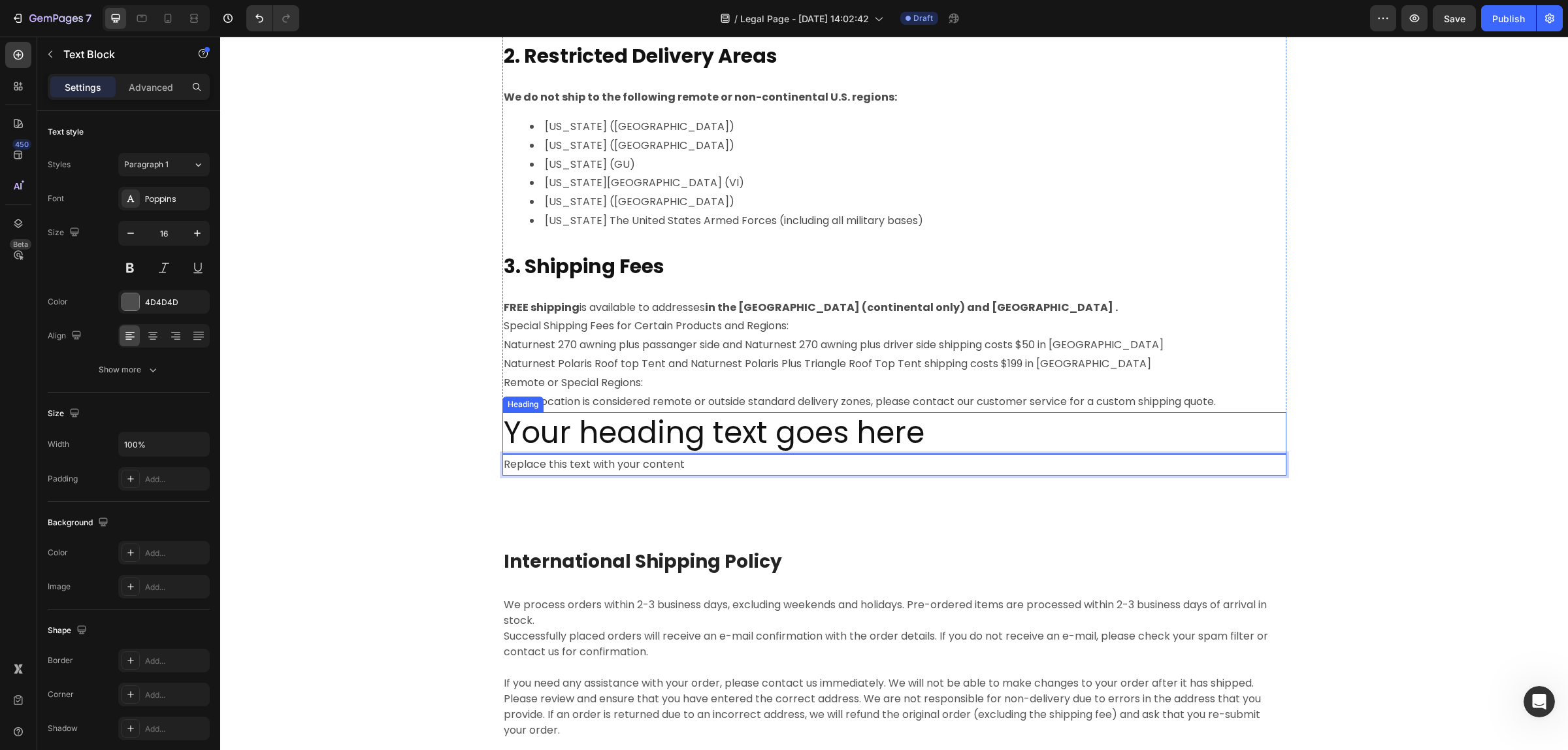
click at [878, 430] on h2 "Your heading text goes here" at bounding box center [895, 433] width 784 height 42
click at [925, 430] on h2 "Your heading text goes here" at bounding box center [895, 433] width 784 height 42
click at [925, 430] on p "Your heading text goes here" at bounding box center [894, 433] width 781 height 39
click at [922, 430] on p "Your heading text goes here" at bounding box center [894, 433] width 781 height 39
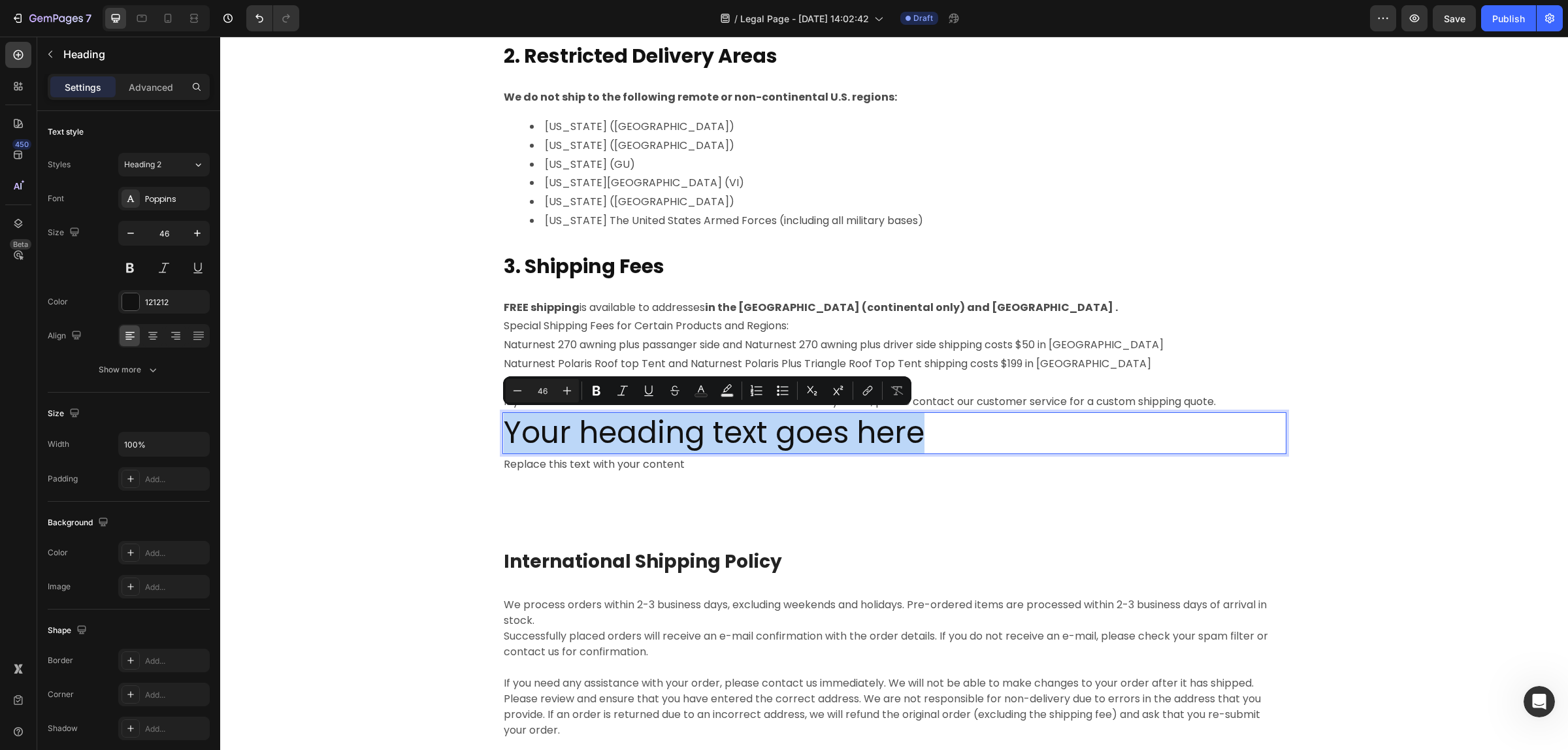
drag, startPoint x: 927, startPoint y: 432, endPoint x: 503, endPoint y: 441, distance: 424.1
click at [503, 441] on p "Your heading text goes here" at bounding box center [894, 433] width 781 height 39
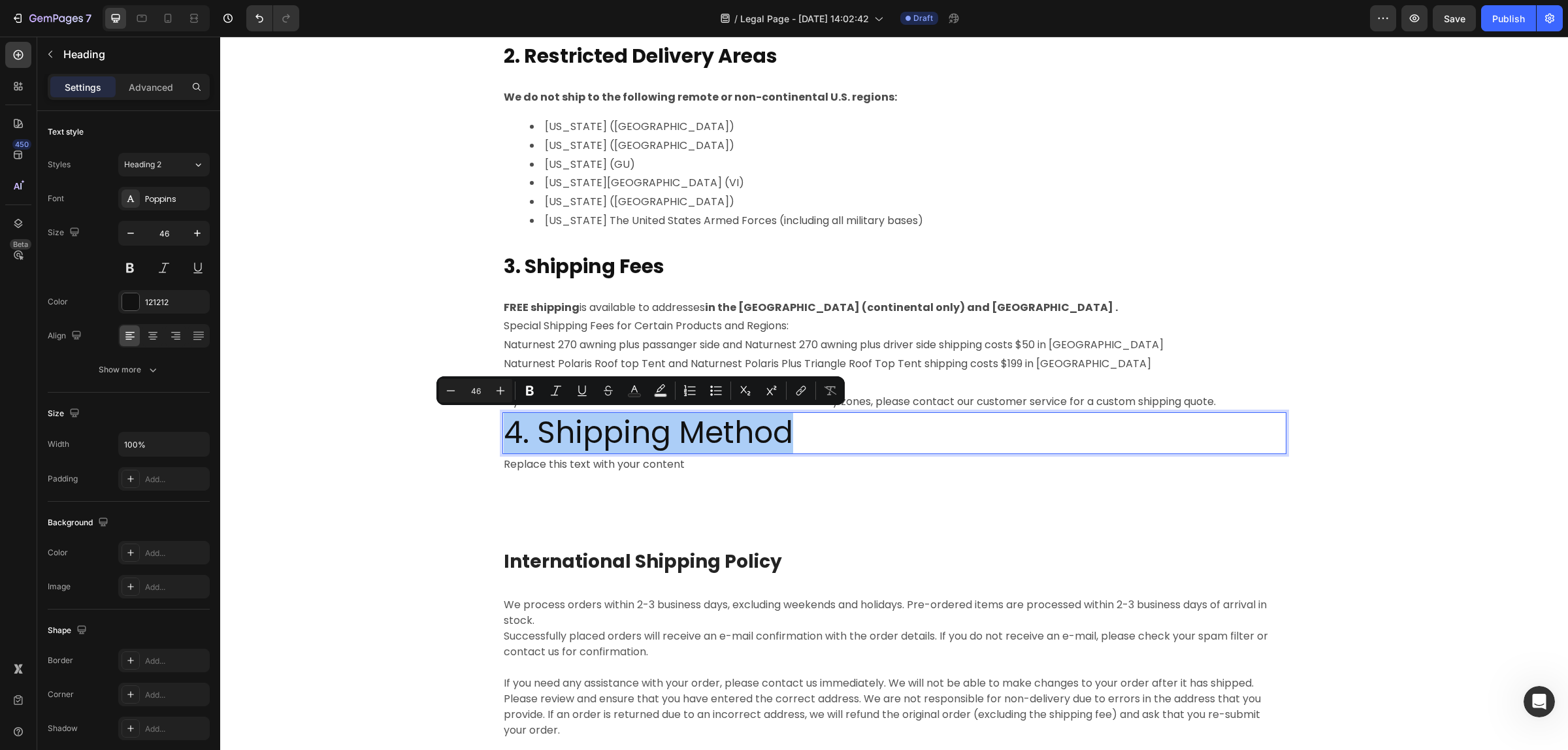
drag, startPoint x: 480, startPoint y: 389, endPoint x: 471, endPoint y: 394, distance: 10.3
click at [471, 394] on input "46" at bounding box center [475, 391] width 26 height 16
type input "30"
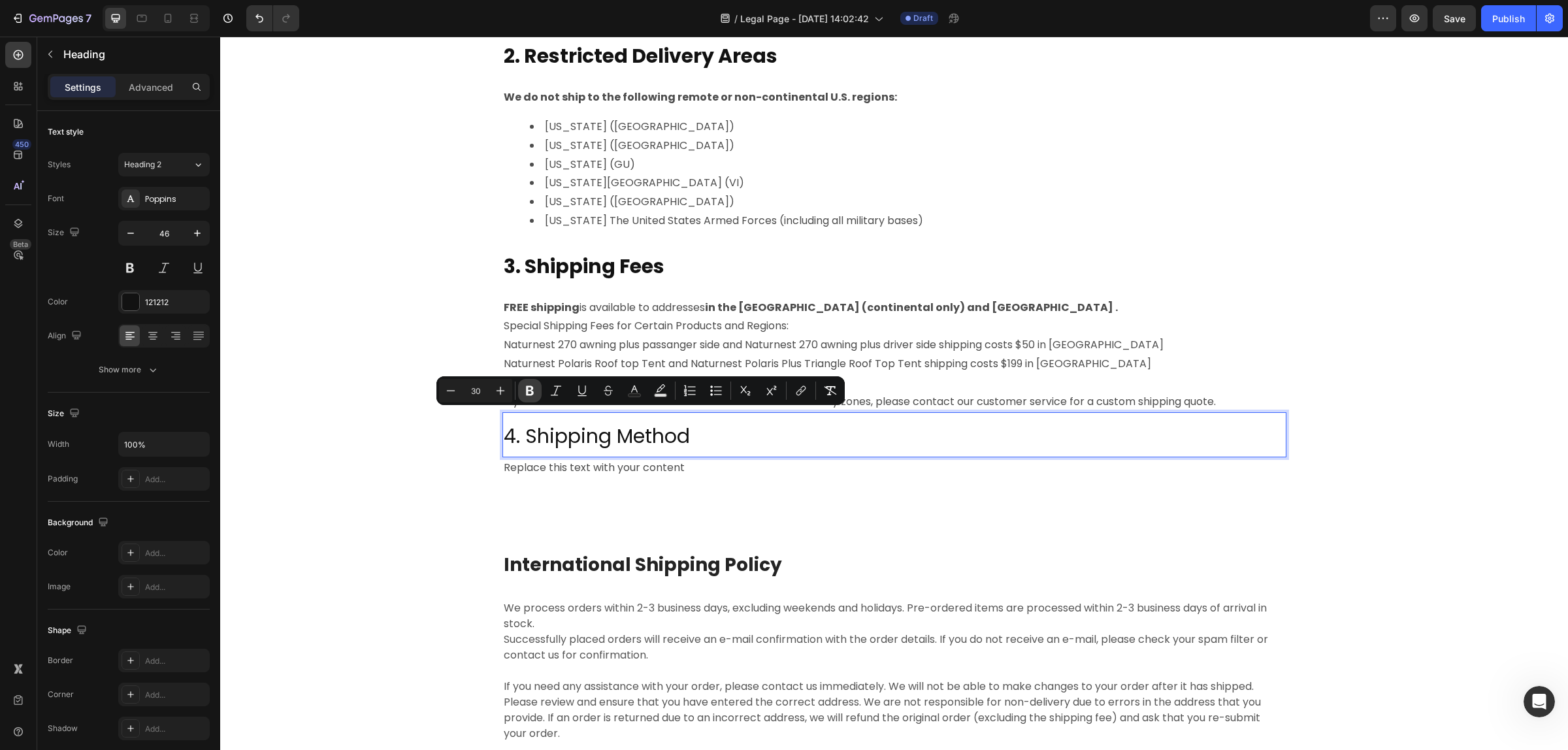
click at [530, 394] on icon "Editor contextual toolbar" at bounding box center [530, 391] width 8 height 10
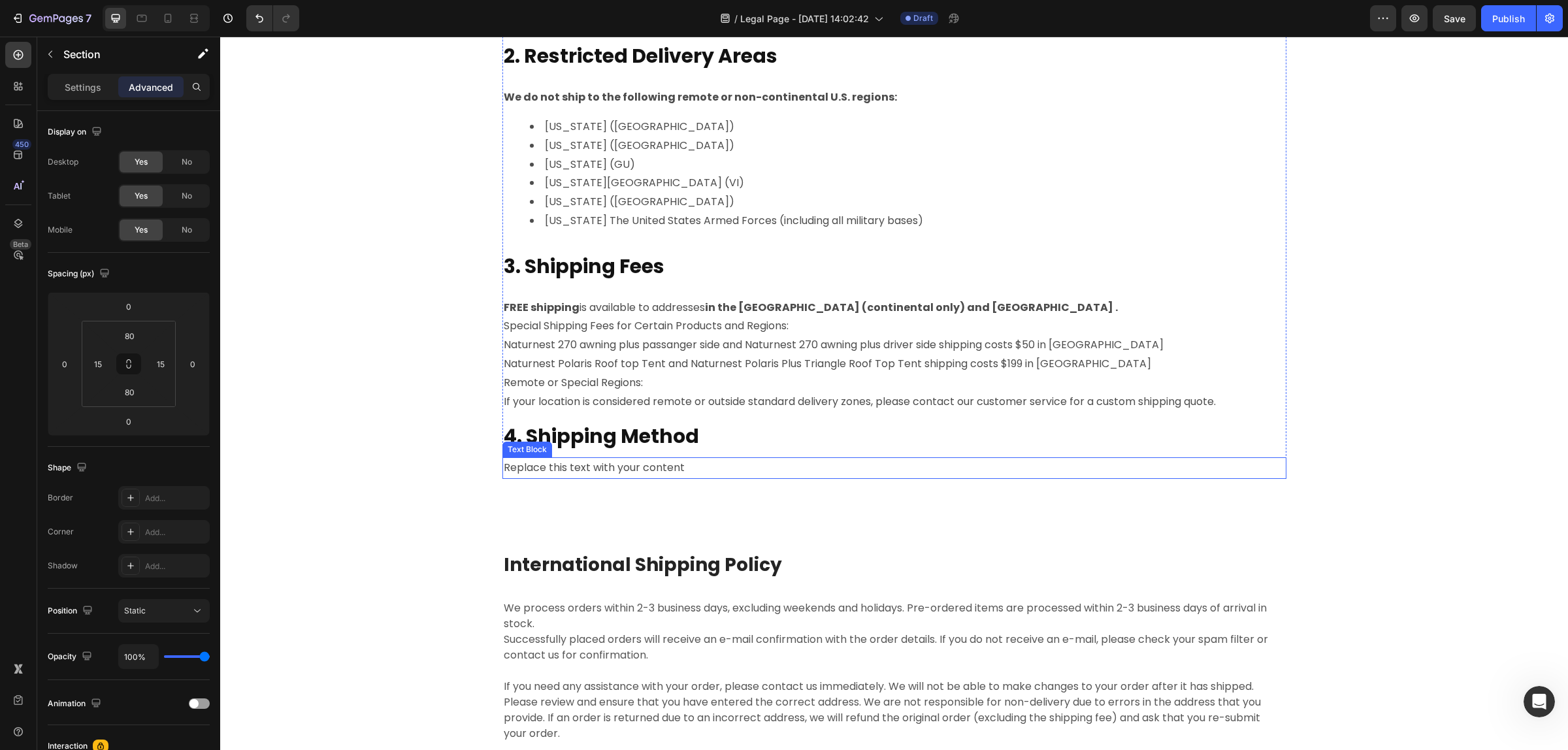
click at [606, 465] on p "Replace this text with your content" at bounding box center [894, 468] width 781 height 19
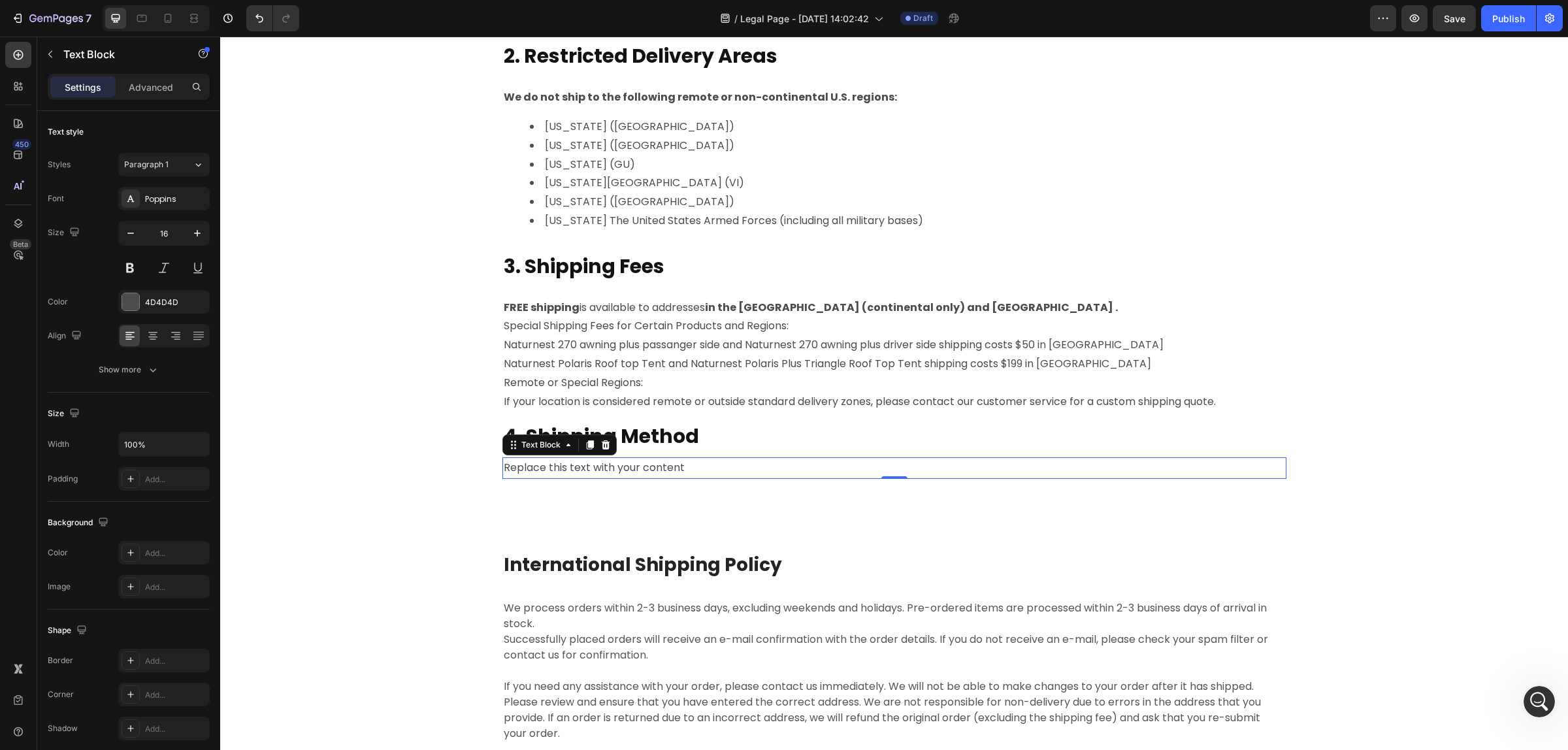
click at [678, 465] on p "Replace this text with your content" at bounding box center [894, 468] width 781 height 19
click at [579, 461] on div "Rich Text Editor. Editing area: main" at bounding box center [895, 469] width 784 height 22
click at [568, 472] on div "Rich Text Editor. Editing area: main" at bounding box center [895, 469] width 784 height 22
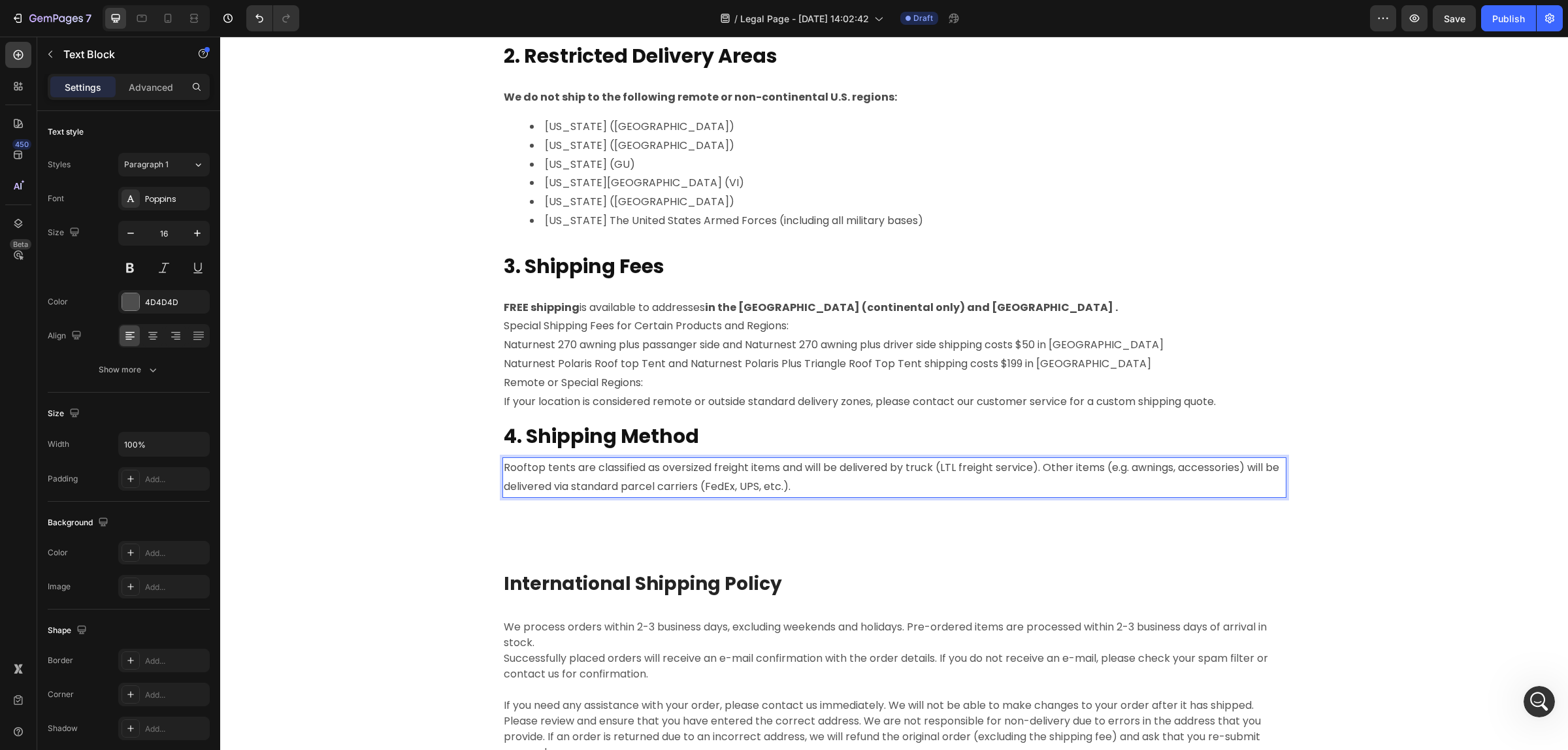
click at [1039, 468] on p "Rooftop tents are classified as oversized freight items and will be delivered b…" at bounding box center [894, 477] width 781 height 38
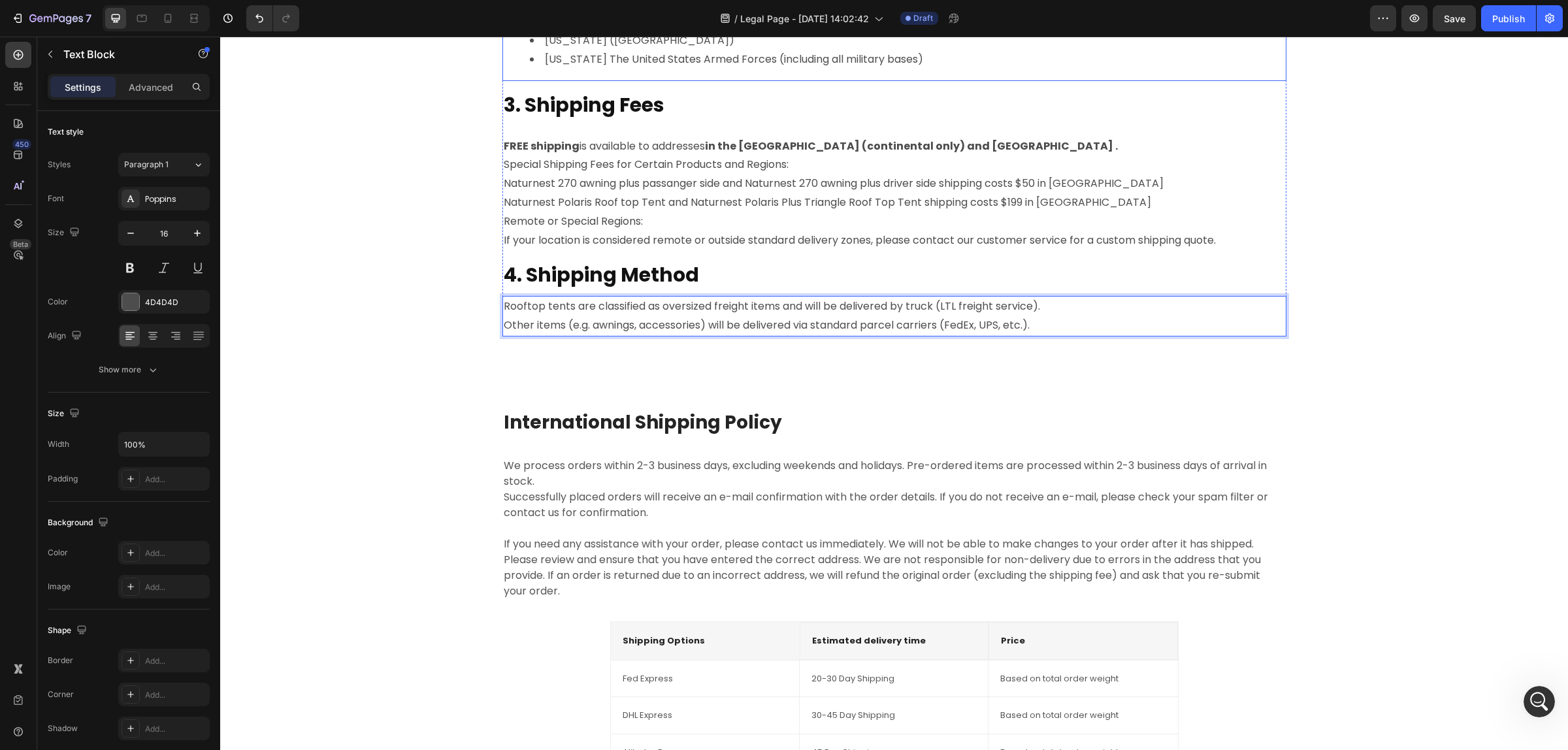
scroll to position [889, 0]
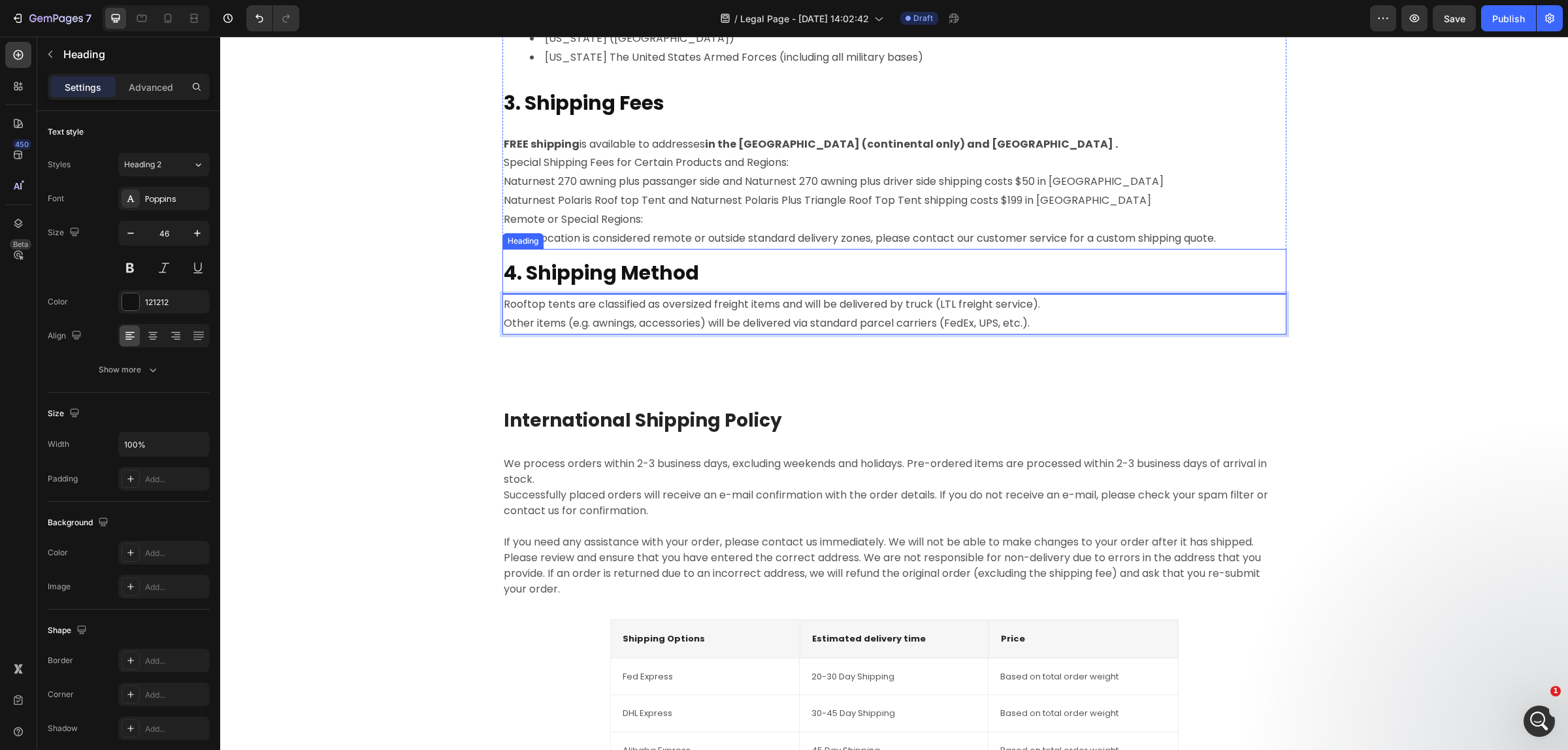
click at [614, 278] on strong "4. Shipping Method" at bounding box center [601, 273] width 196 height 28
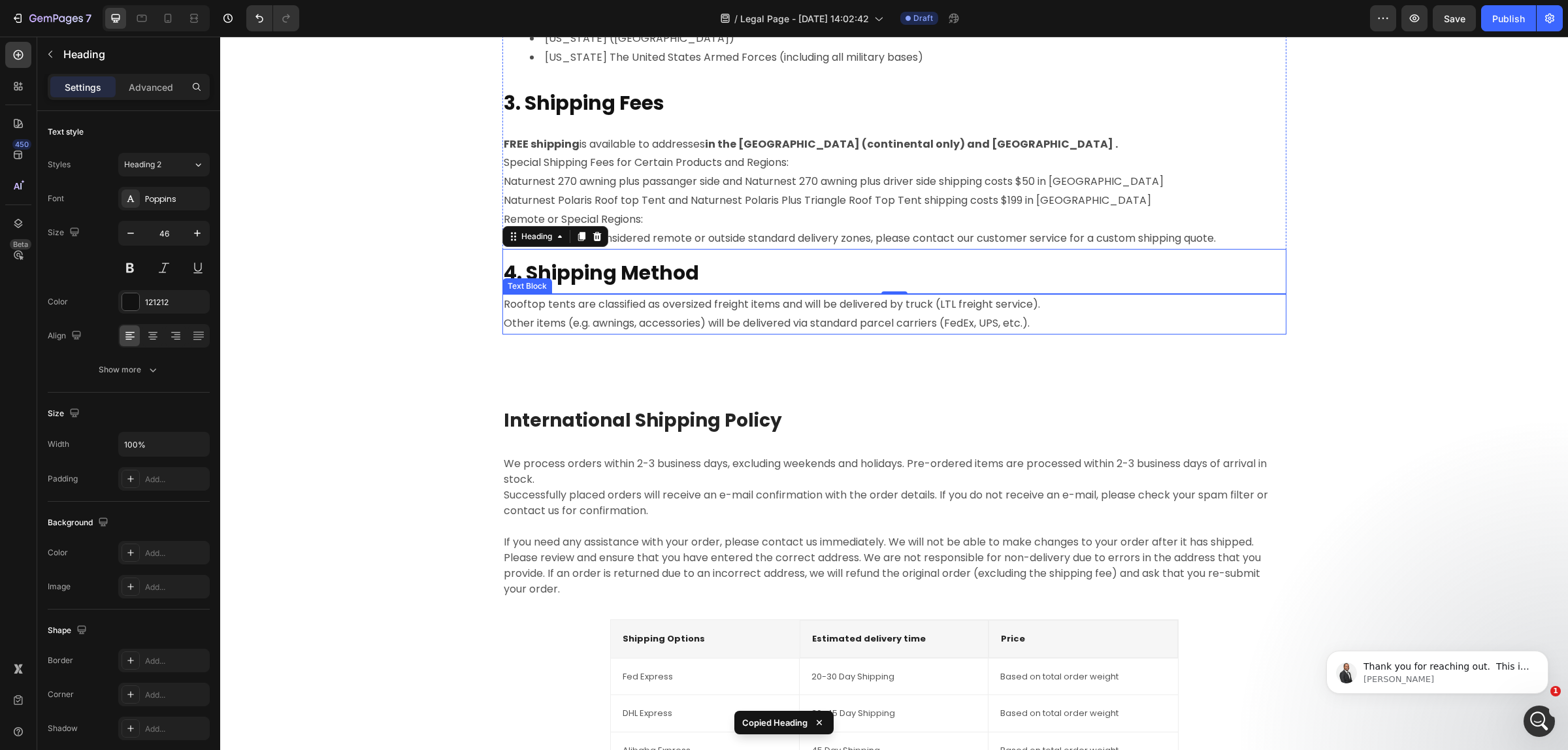
click at [659, 328] on p "Other items (e.g. awnings, accessories) will be delivered via standard parcel c…" at bounding box center [894, 324] width 781 height 19
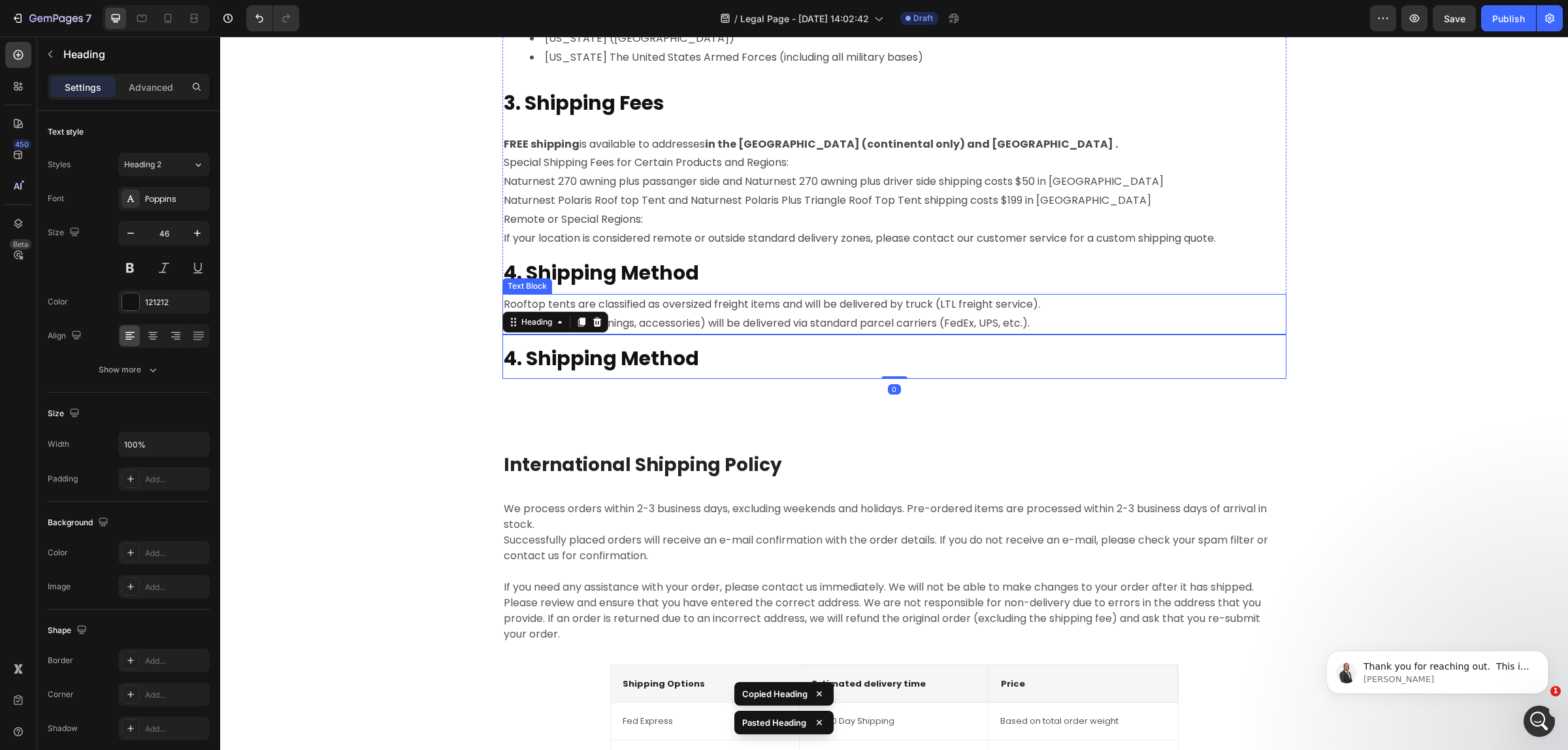
click at [652, 314] on p "Other items (e.g. awnings, accessories) will be delivered via standard parcel c…" at bounding box center [894, 324] width 781 height 19
click at [641, 363] on strong "4. Shipping Method" at bounding box center [601, 359] width 196 height 28
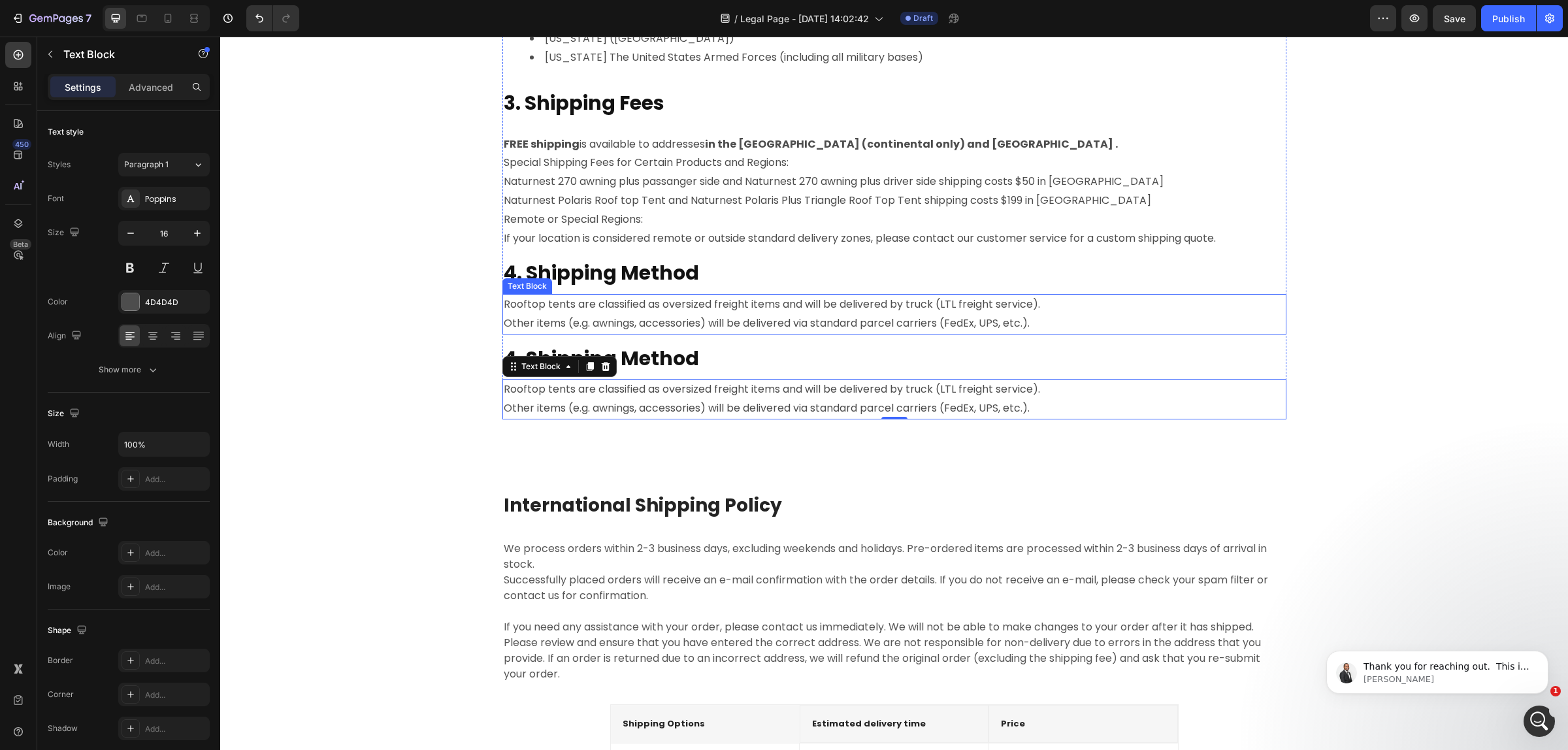
click at [724, 350] on h2 "4. Shipping Method" at bounding box center [895, 357] width 784 height 45
click at [722, 355] on h2 "4. Shipping Method" at bounding box center [895, 357] width 784 height 45
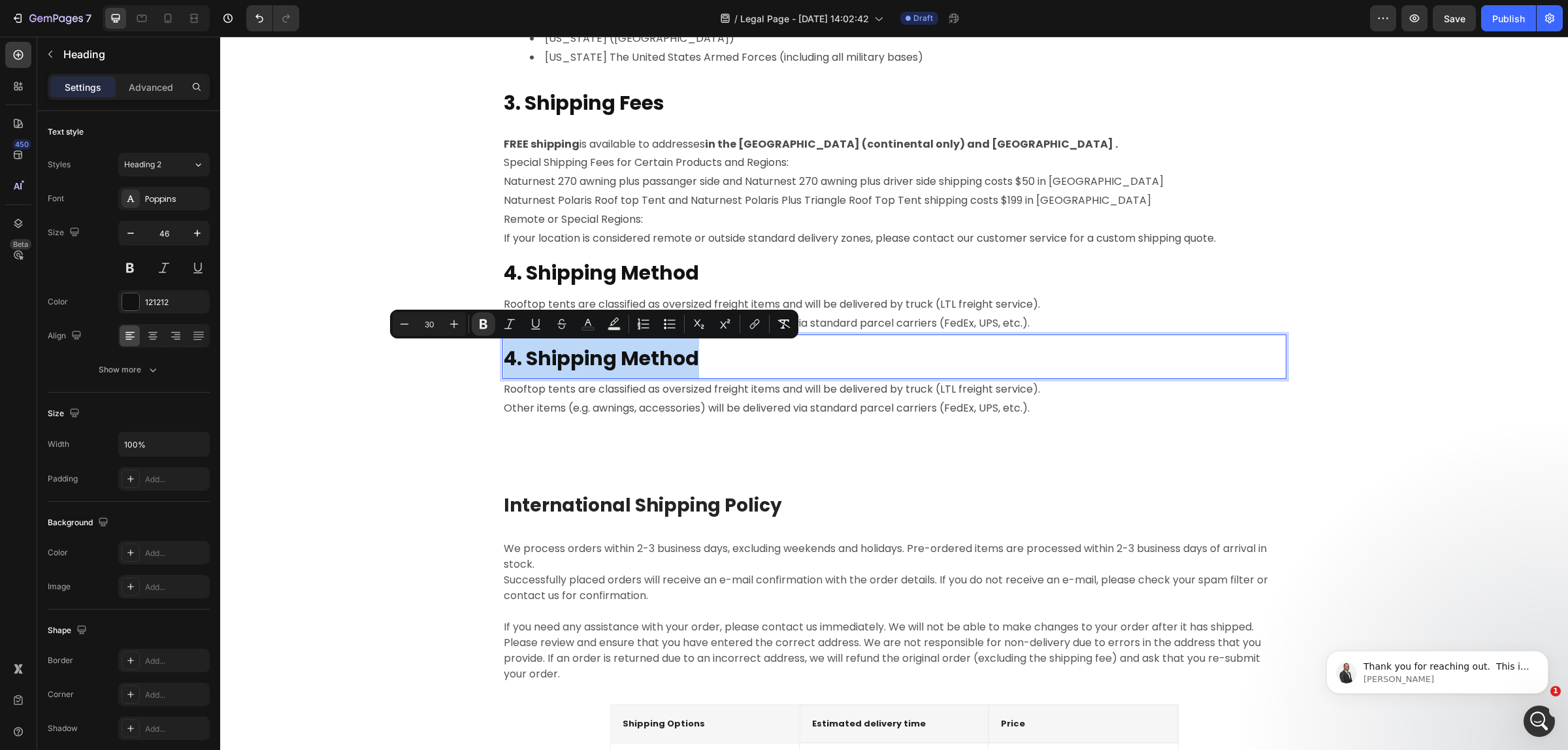
drag, startPoint x: 715, startPoint y: 358, endPoint x: 500, endPoint y: 334, distance: 216.3
click at [503, 336] on p "4. Shipping Method" at bounding box center [894, 357] width 781 height 42
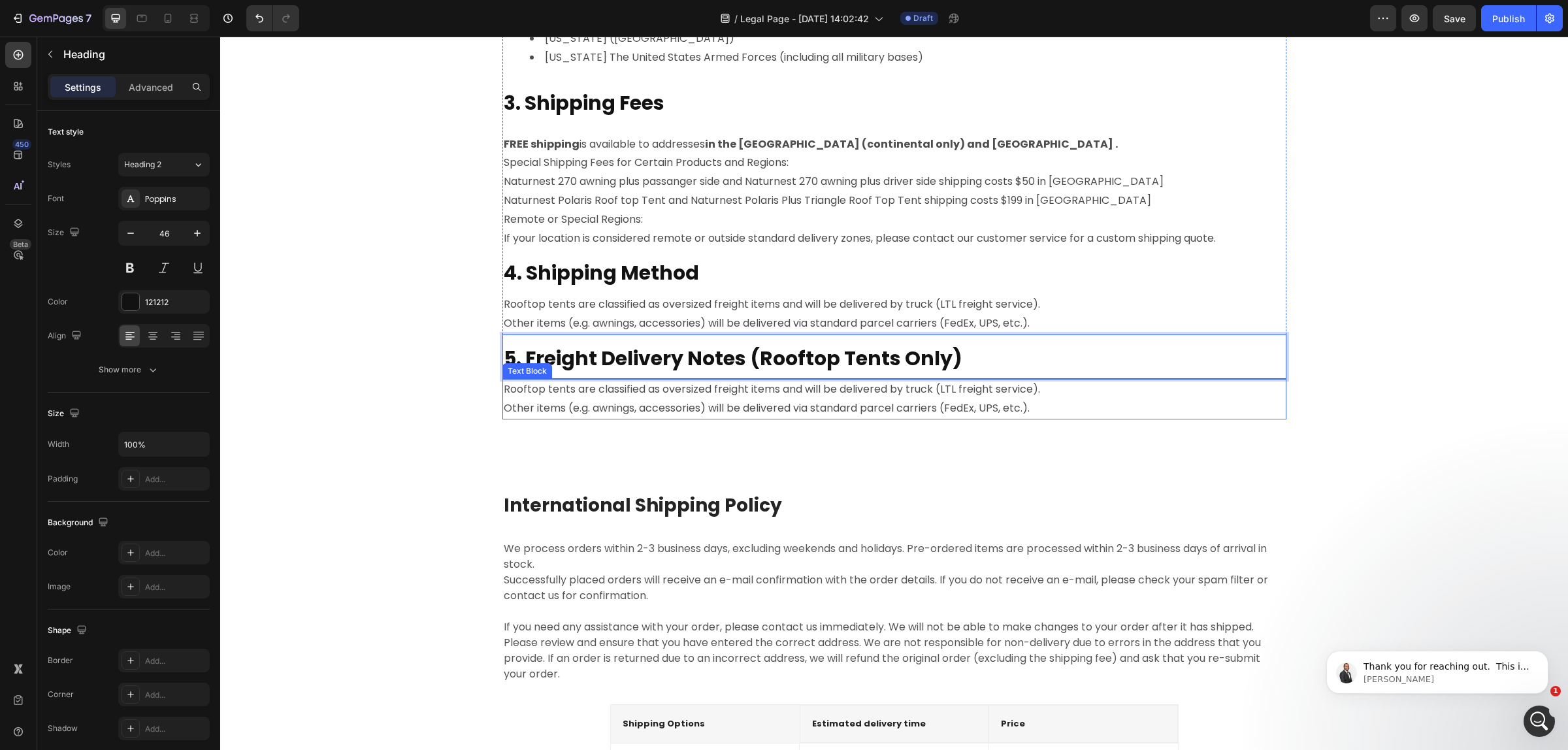
click at [603, 399] on p "Other items (e.g. awnings, accessories) will be delivered via standard parcel c…" at bounding box center [894, 409] width 781 height 19
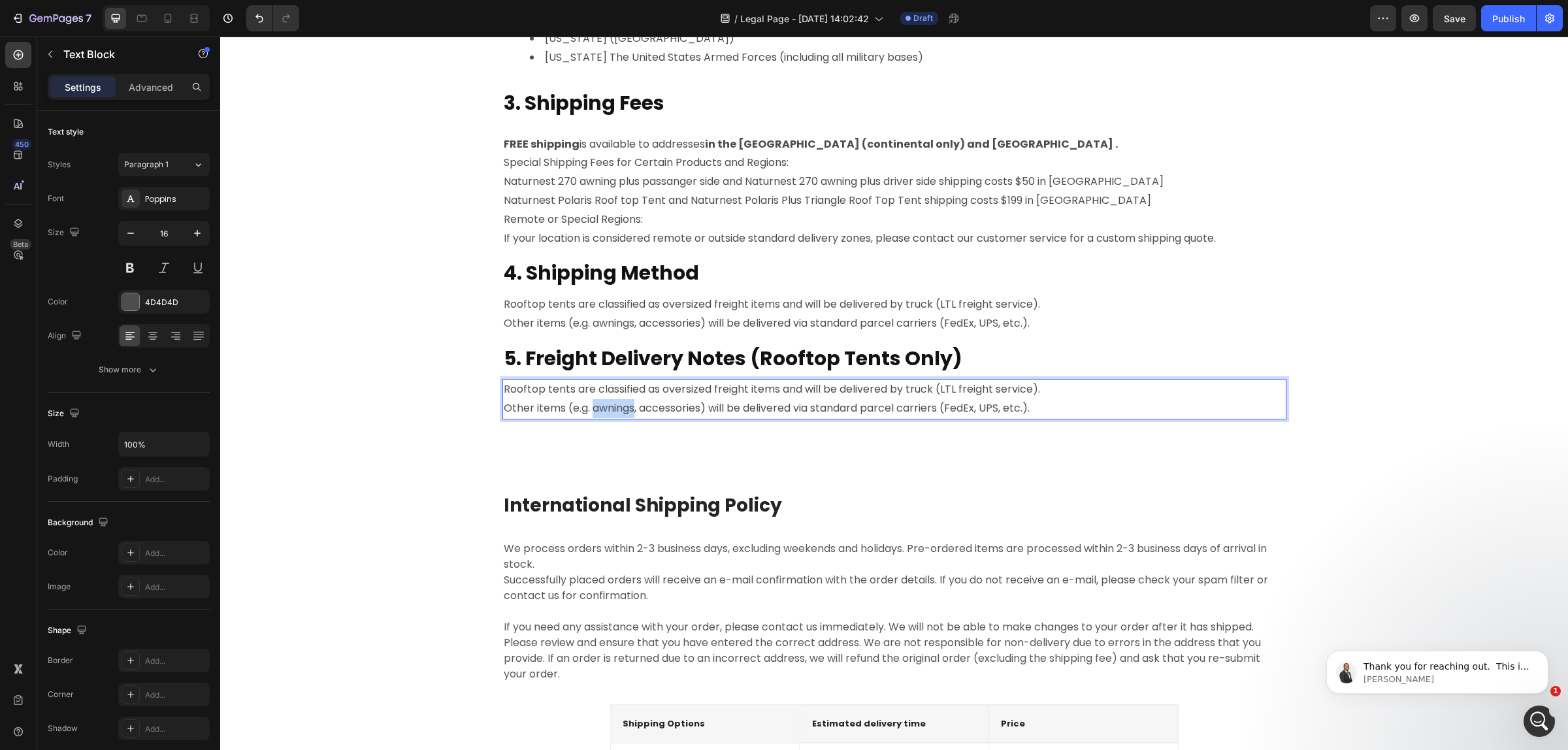
click at [605, 400] on p "Other items (e.g. awnings, accessories) will be delivered via standard parcel c…" at bounding box center [894, 409] width 781 height 19
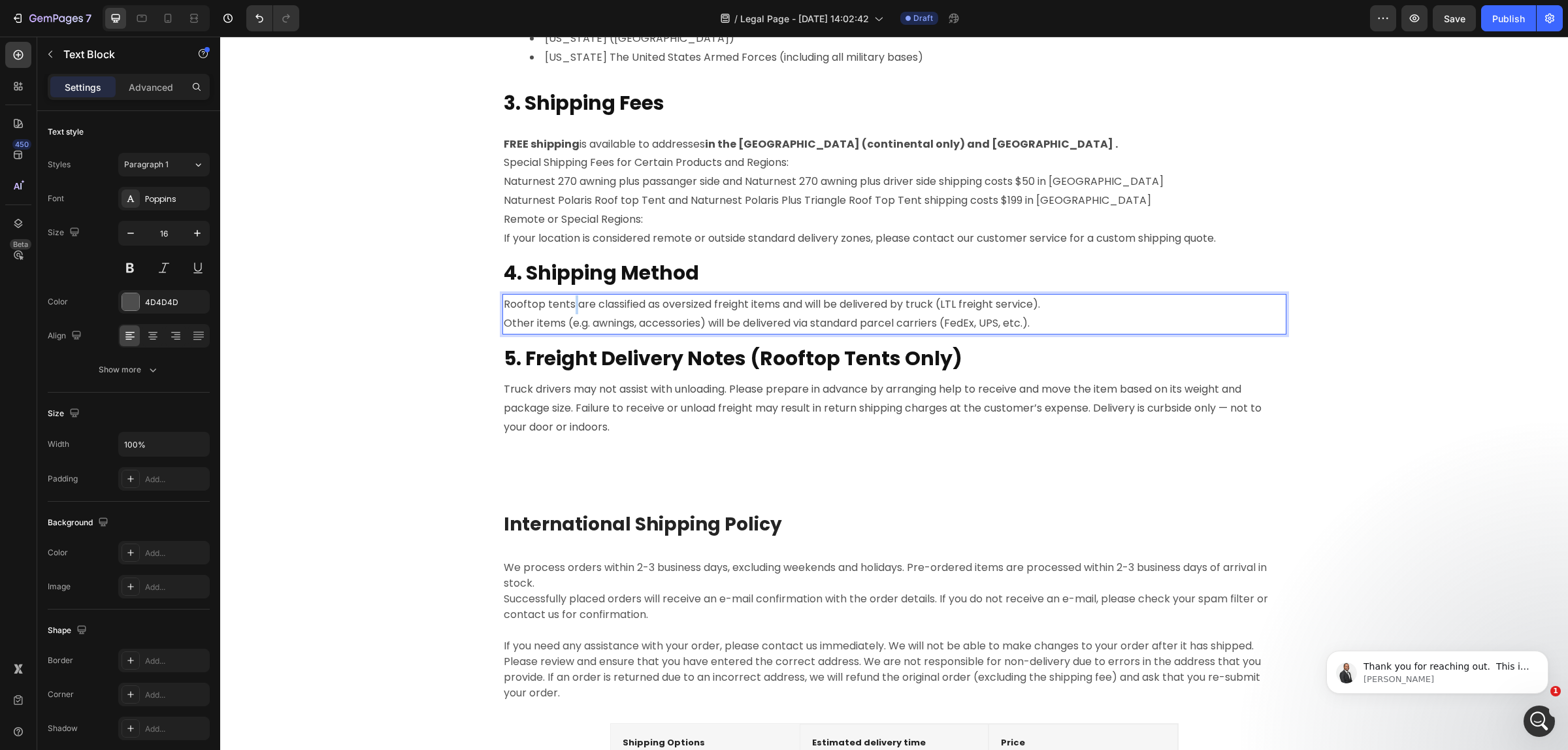
click at [567, 305] on p "Rooftop tents are classified as oversized freight items and will be delivered b…" at bounding box center [894, 305] width 781 height 19
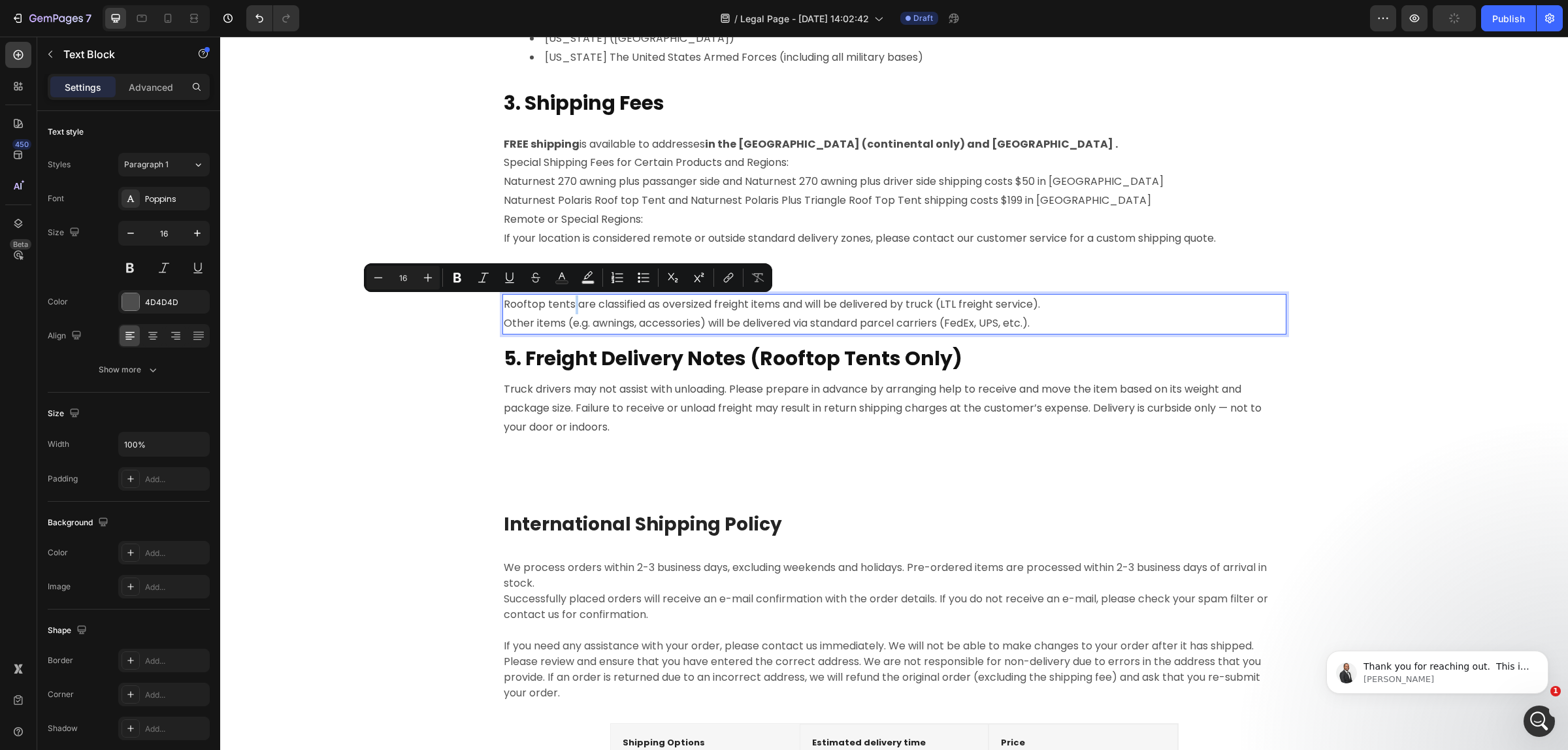
click at [567, 305] on p "Rooftop tents are classified as oversized freight items and will be delivered b…" at bounding box center [894, 305] width 781 height 19
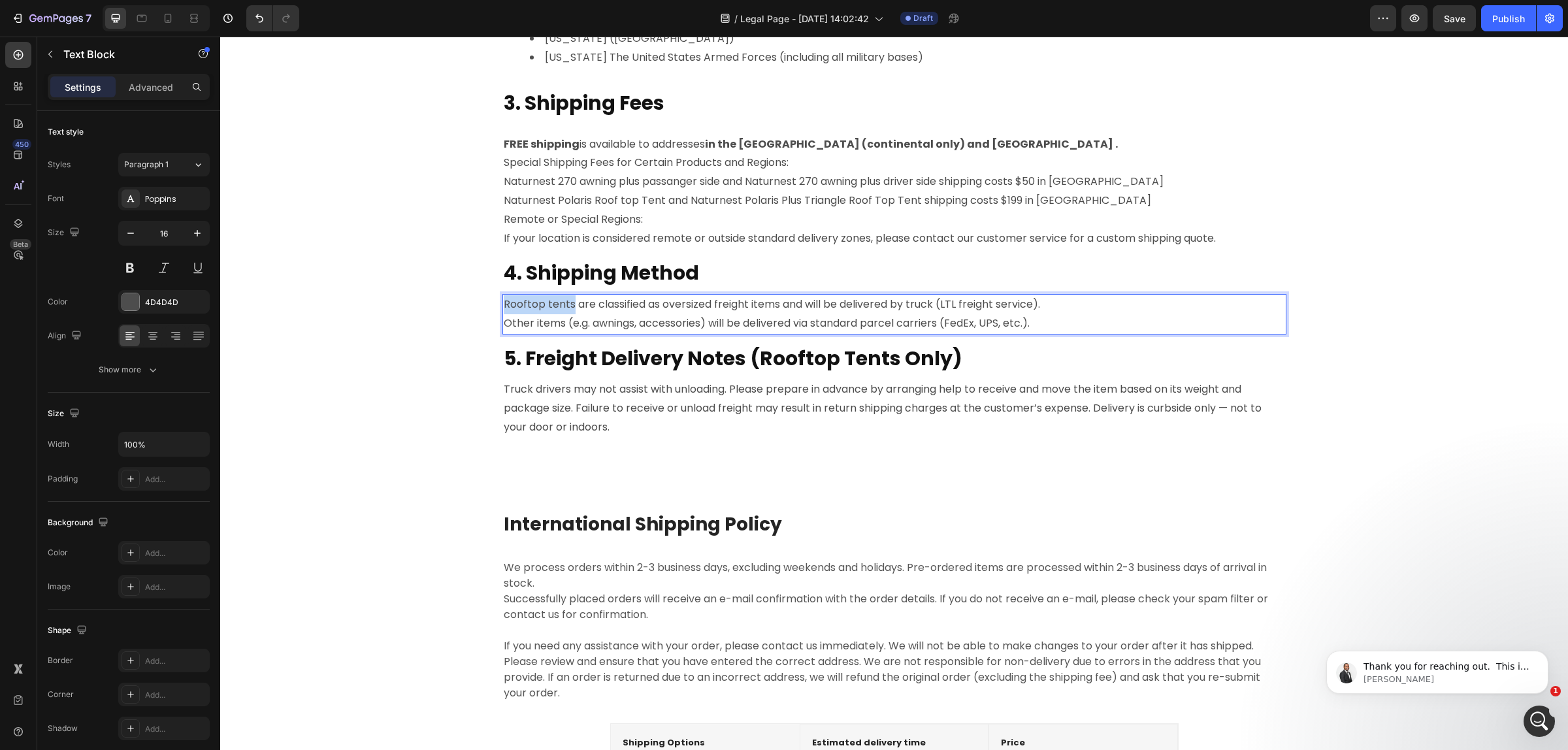
drag, startPoint x: 567, startPoint y: 304, endPoint x: 500, endPoint y: 307, distance: 67.1
click at [503, 307] on p "Rooftop tents are classified as oversized freight items and will be delivered b…" at bounding box center [894, 305] width 781 height 19
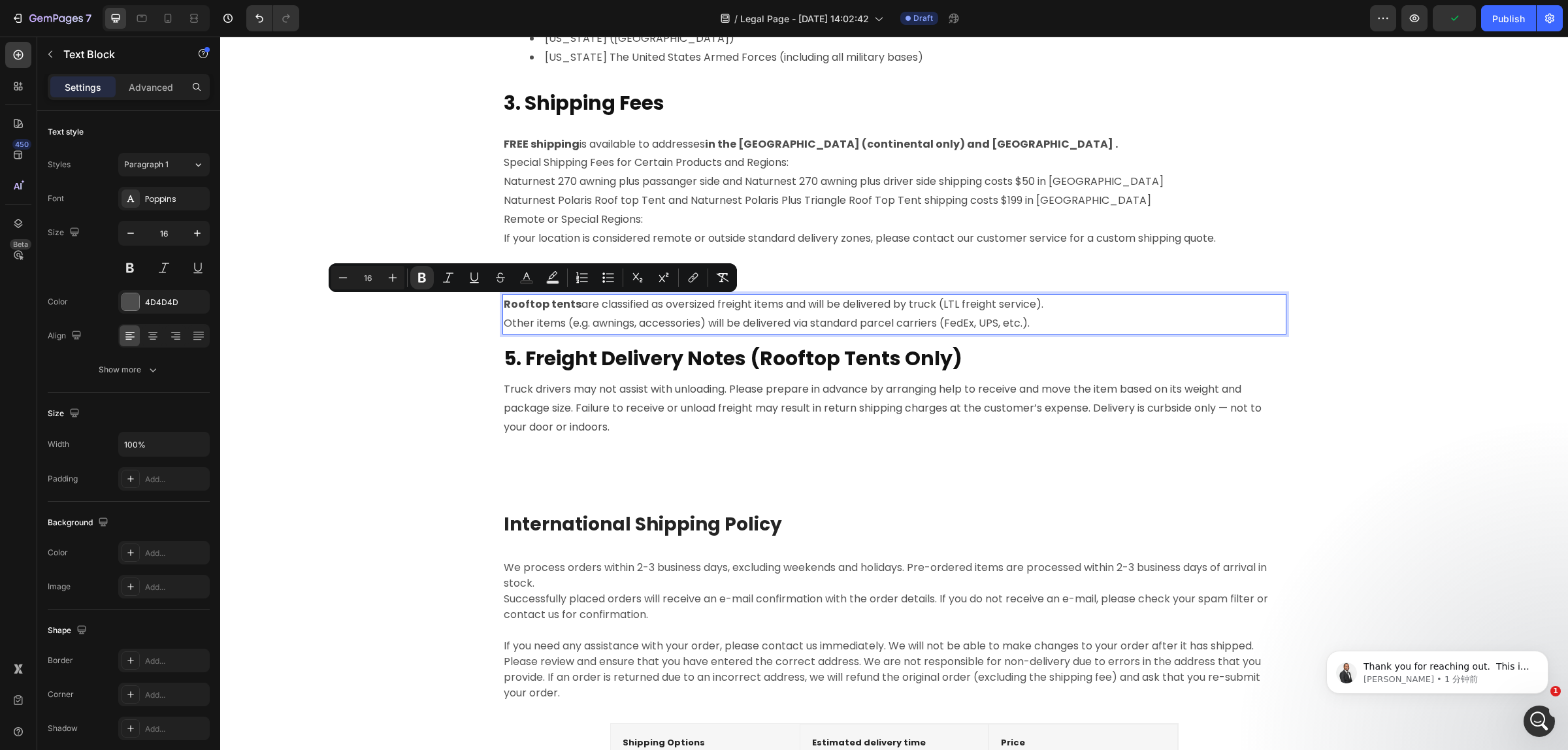
click at [1079, 301] on p "Rooftop tents are classified as oversized freight items and will be delivered b…" at bounding box center [894, 305] width 781 height 19
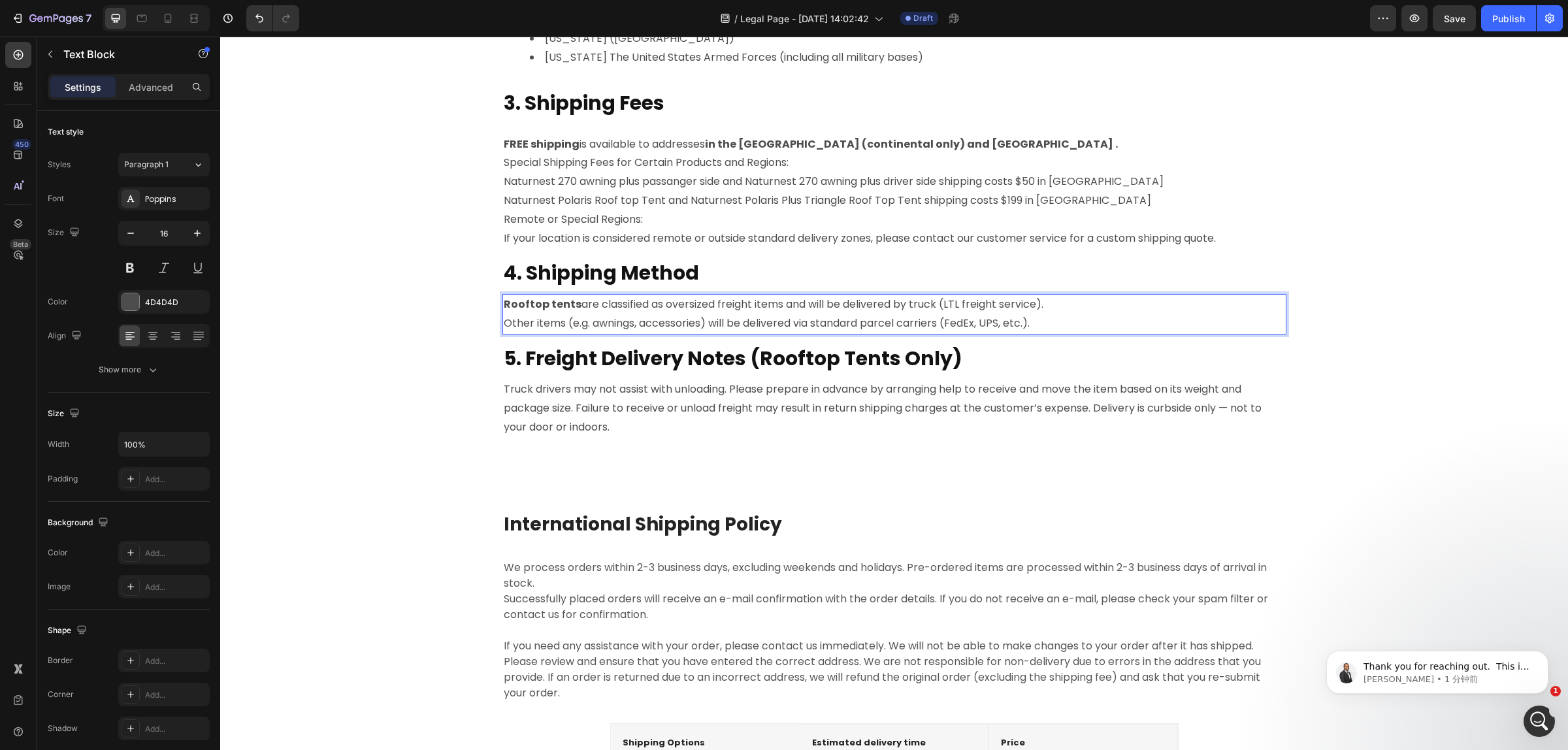
click at [1047, 305] on p "Rooftop tents are classified as oversized freight items and will be delivered b…" at bounding box center [894, 305] width 781 height 19
click at [1048, 295] on p "Rooftop tents are classified as oversized freight items and will be delivered b…" at bounding box center [894, 305] width 781 height 19
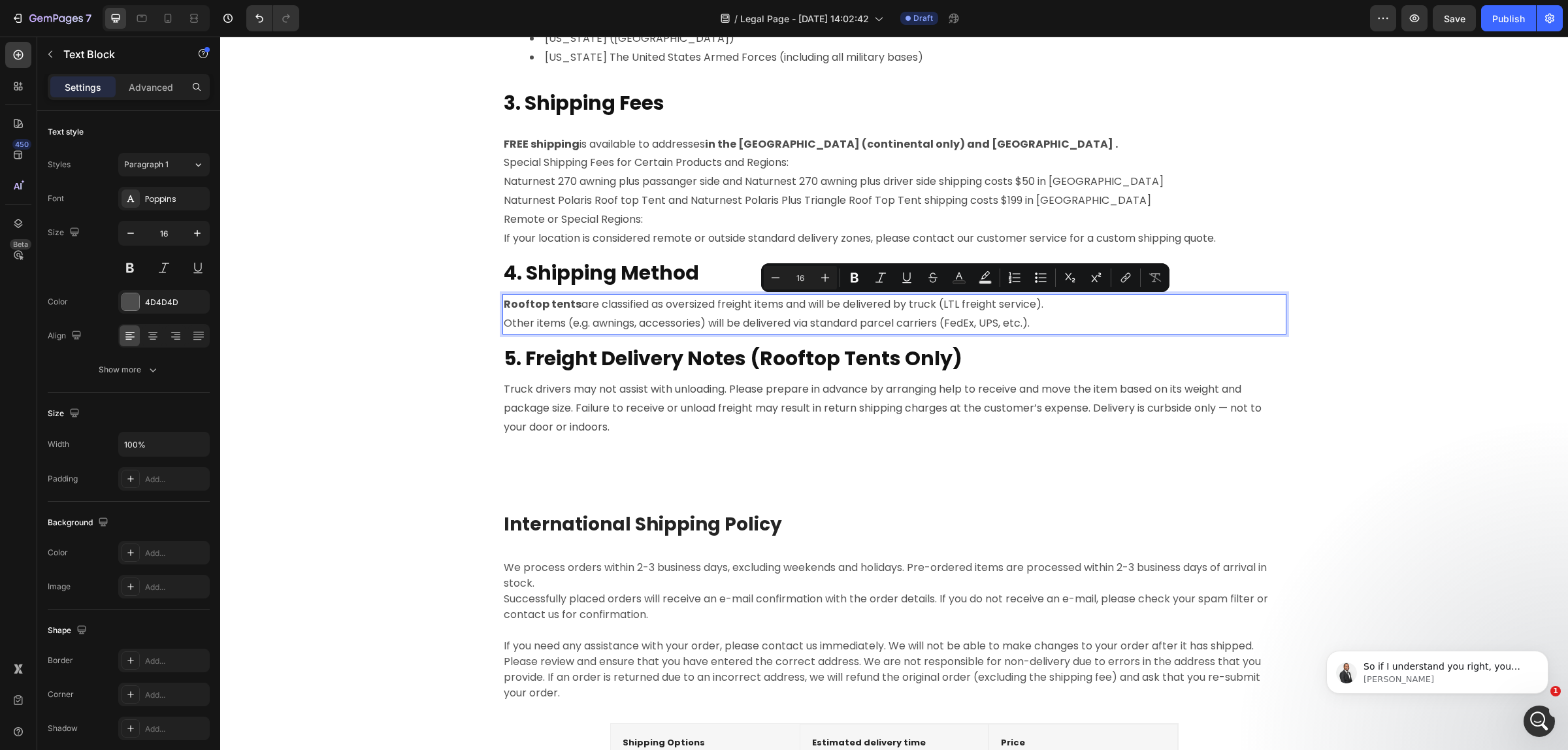
drag, startPoint x: 1047, startPoint y: 299, endPoint x: 892, endPoint y: 302, distance: 155.0
click at [892, 302] on p "Rooftop tents are classified as oversized freight items and will be delivered b…" at bounding box center [894, 305] width 781 height 19
click at [1083, 357] on p "⁠⁠⁠⁠⁠⁠⁠ 5. Freight Delivery Notes (Rooftop Tents Only)" at bounding box center [894, 357] width 781 height 42
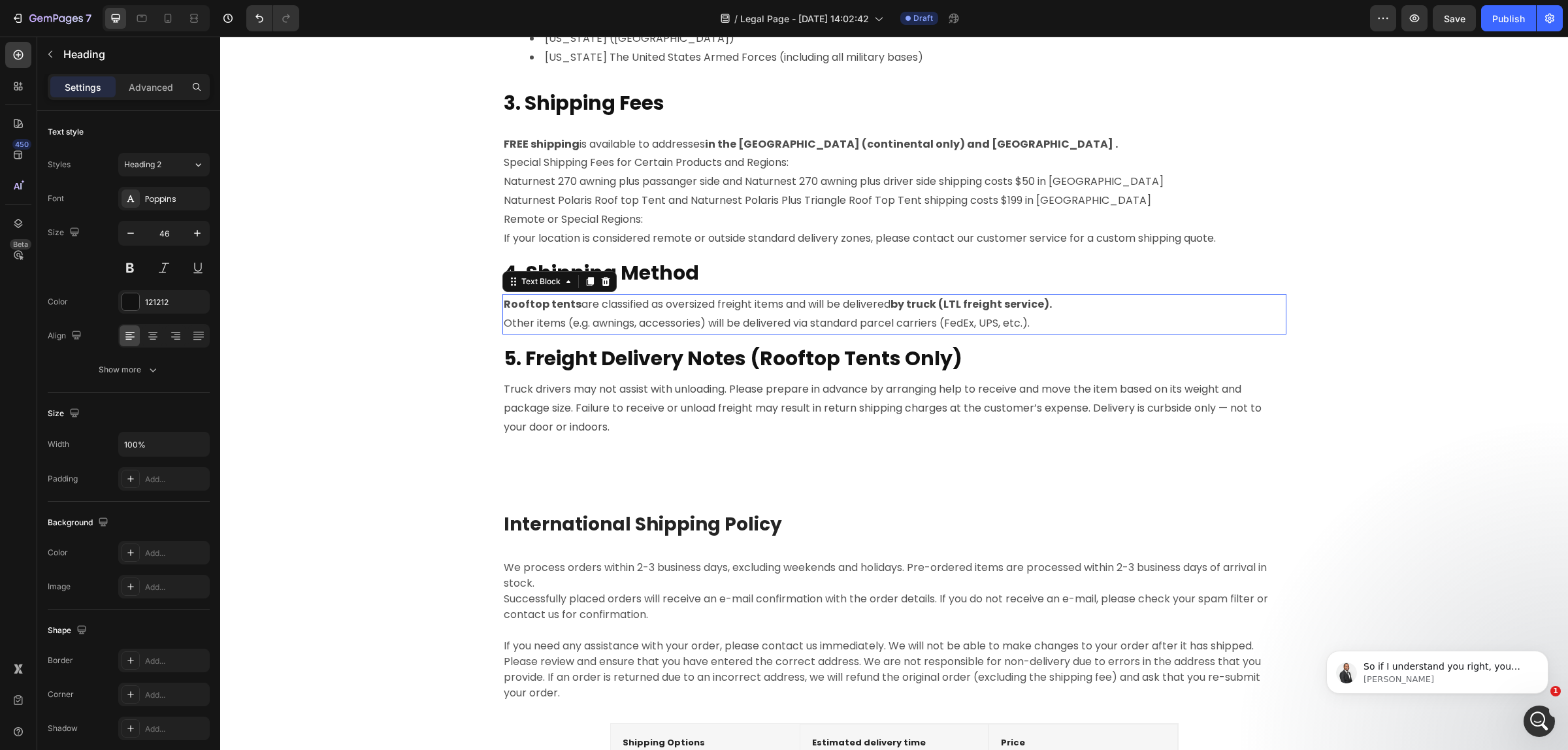
click at [637, 321] on p "Other items (e.g. awnings, accessories) will be delivered via standard parcel c…" at bounding box center [894, 324] width 781 height 19
click at [595, 389] on p "Truck drivers may not assist with unloading. Please prepare in advance by arran…" at bounding box center [894, 409] width 781 height 56
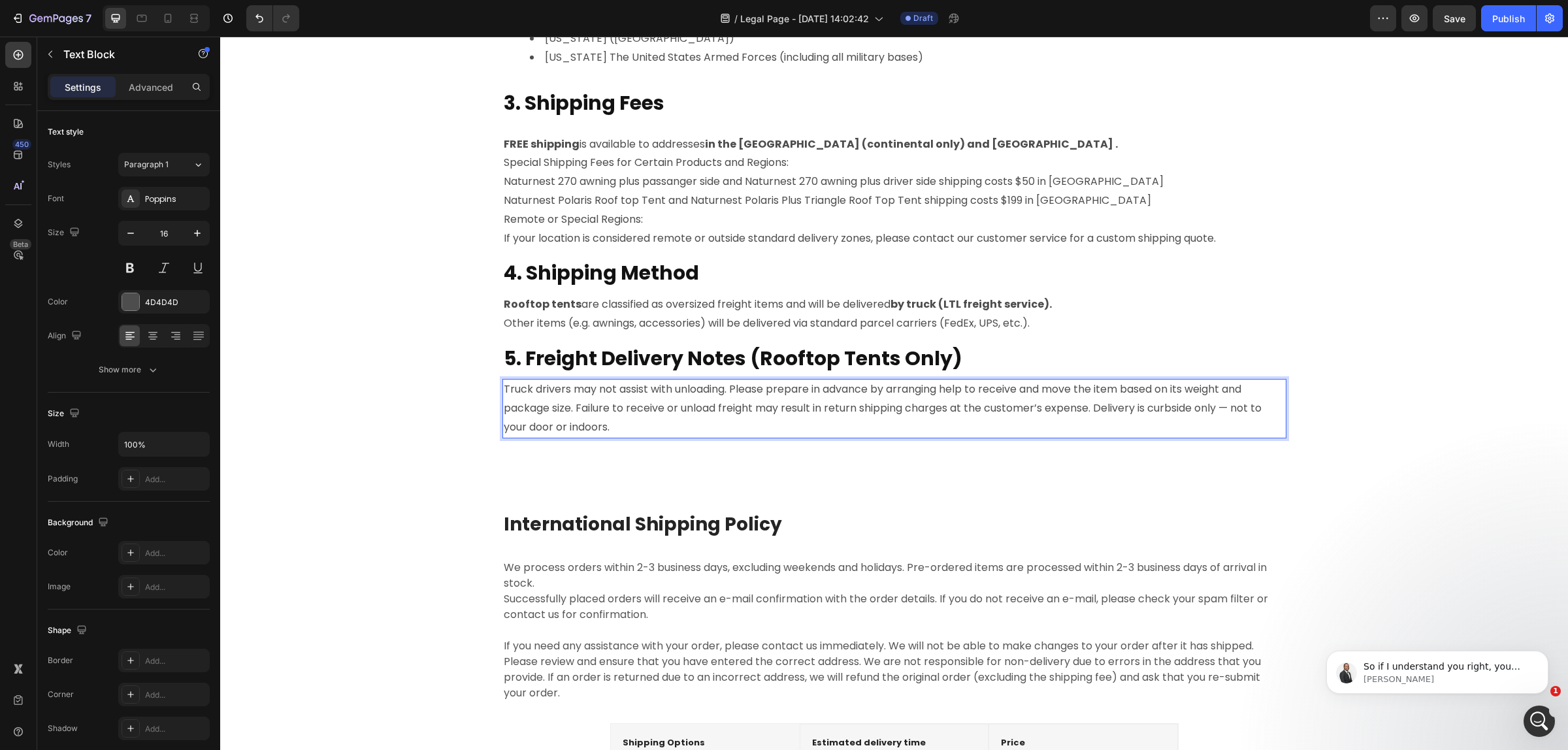
click at [593, 390] on p "Truck drivers may not assist with unloading. Please prepare in advance by arran…" at bounding box center [894, 409] width 781 height 56
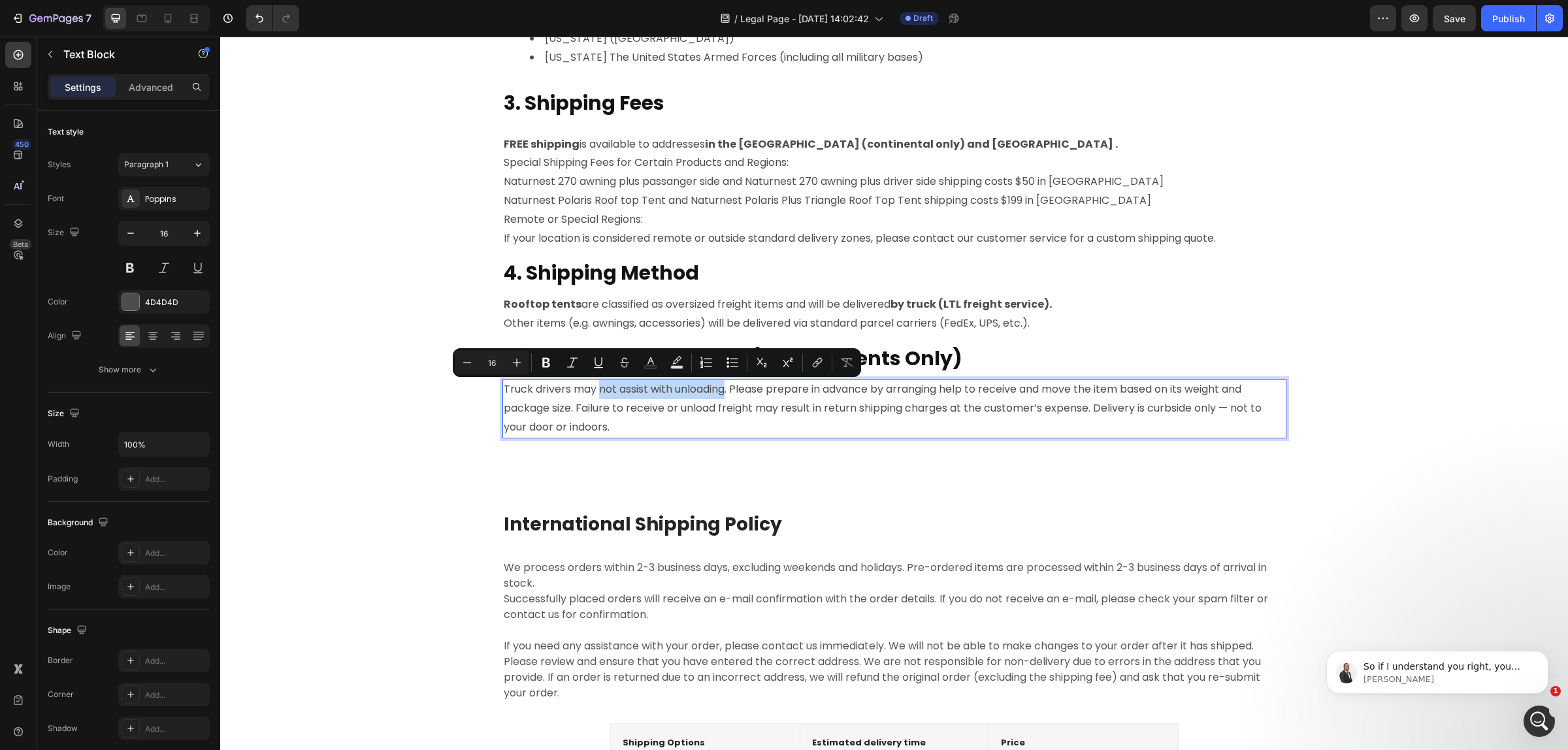
drag, startPoint x: 593, startPoint y: 390, endPoint x: 708, endPoint y: 390, distance: 115.0
click at [708, 390] on p "Truck drivers may not assist with unloading. Please prepare in advance by arran…" at bounding box center [894, 409] width 781 height 56
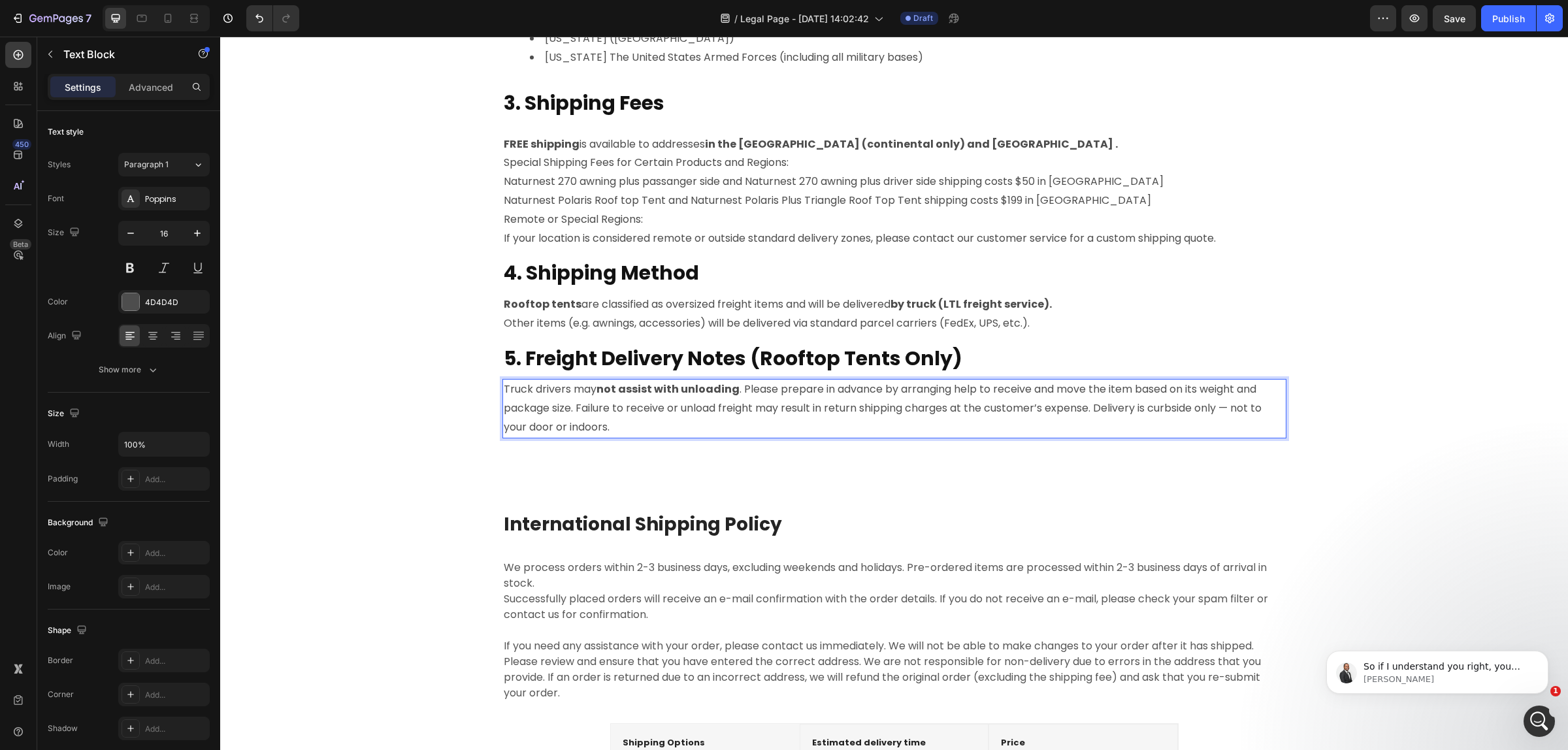
click at [776, 434] on p "Truck drivers may not assist with unloading . Please prepare in advance by arra…" at bounding box center [894, 409] width 781 height 56
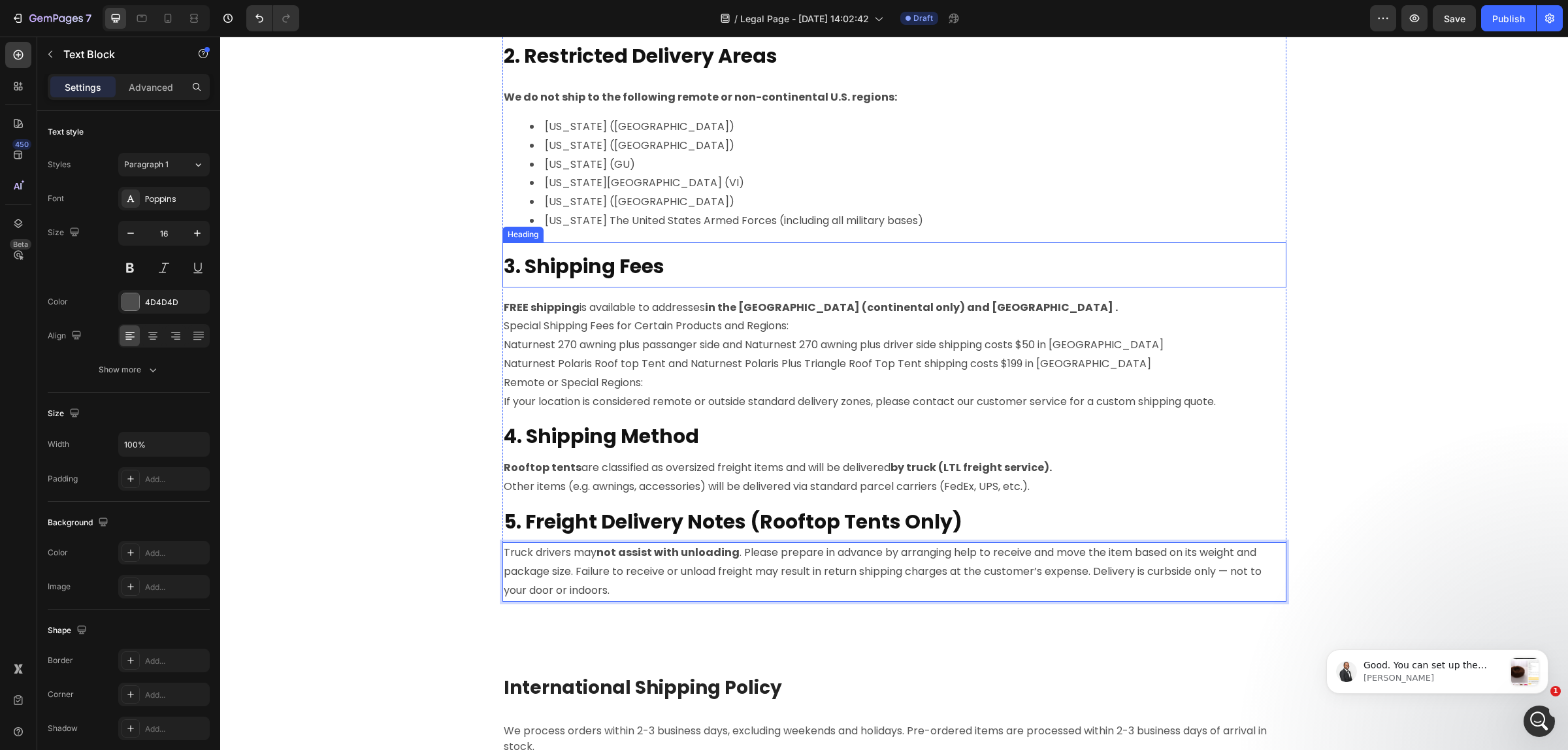
click at [576, 259] on strong "3. Shipping Fees" at bounding box center [584, 267] width 161 height 28
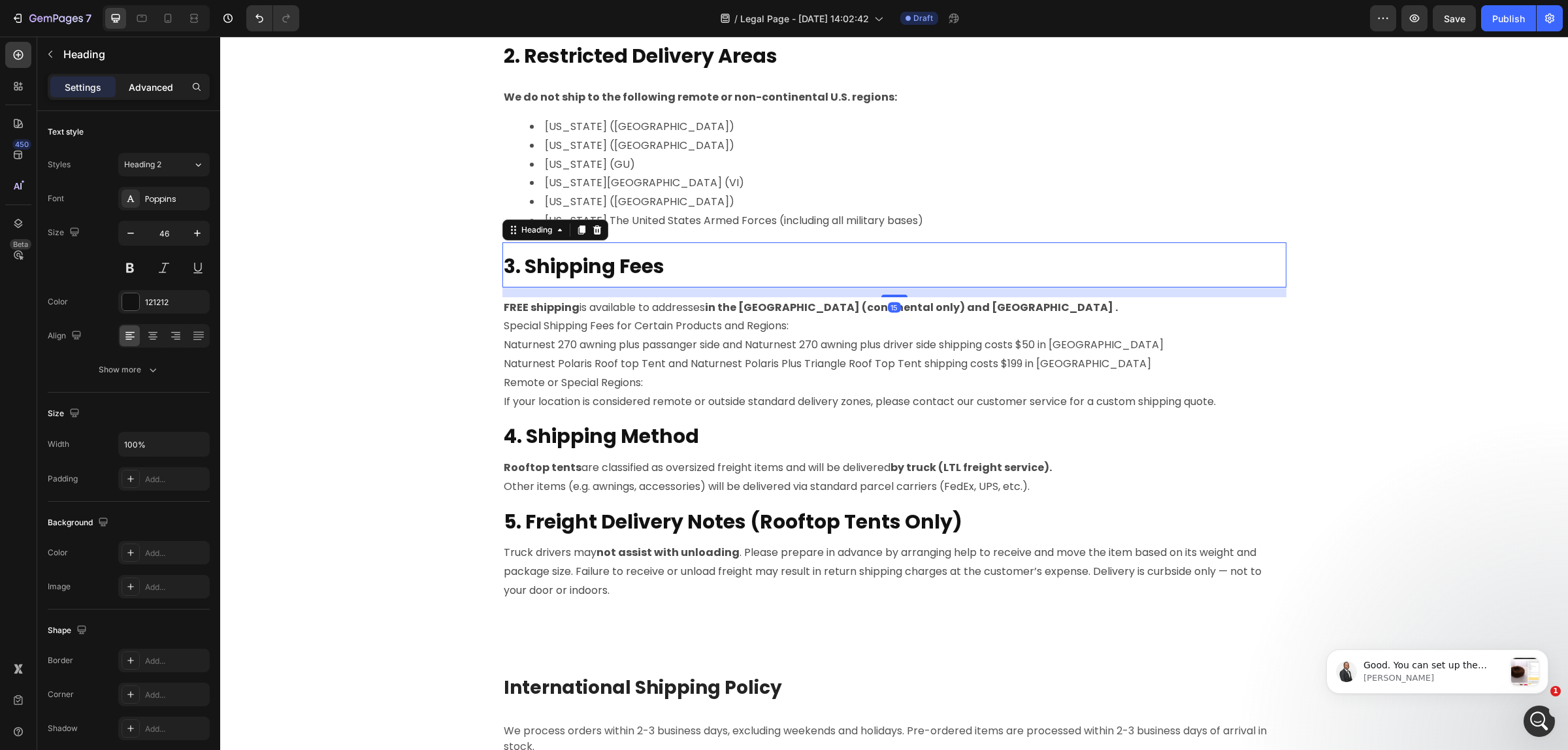
click at [161, 90] on p "Advanced" at bounding box center [150, 87] width 44 height 14
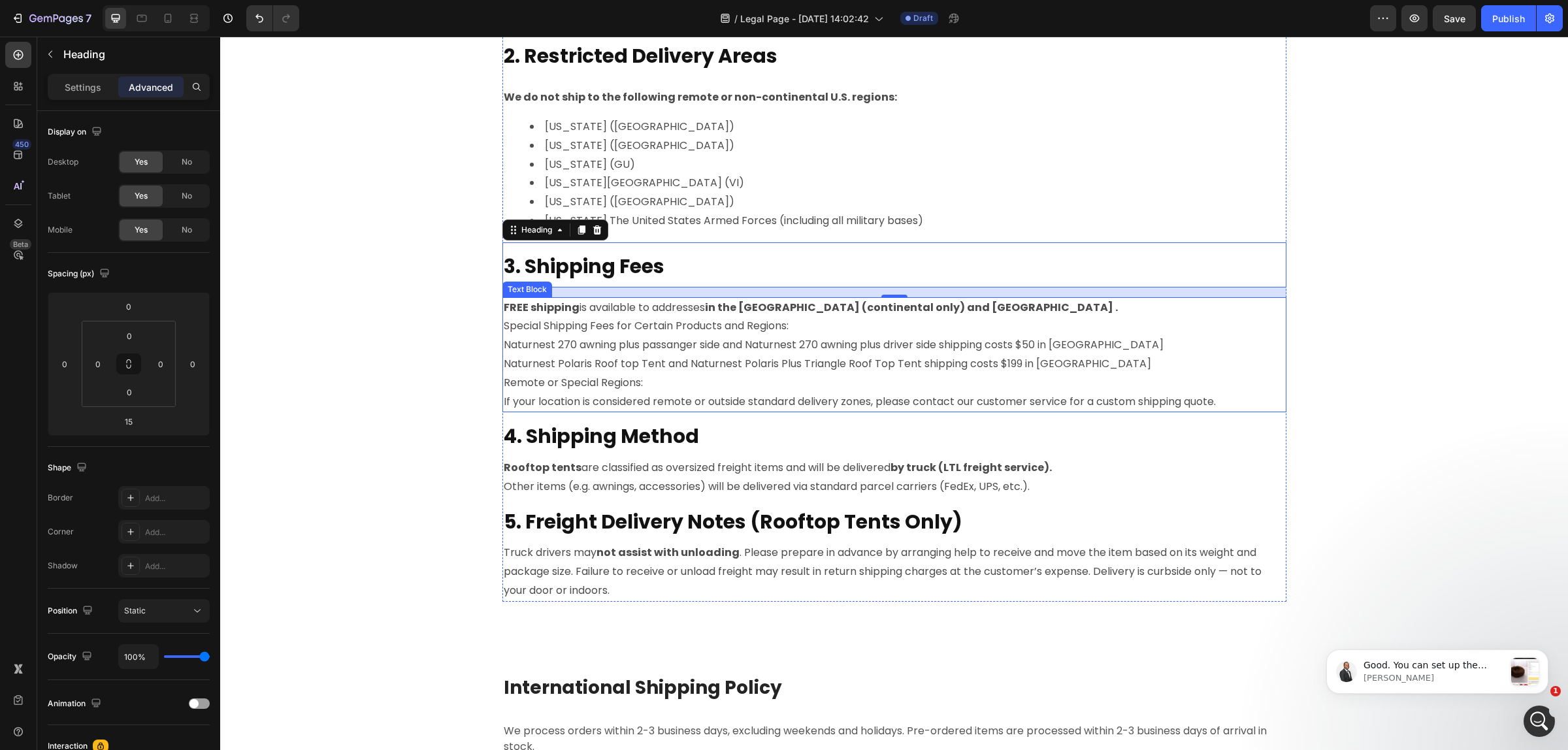
click at [720, 377] on p "Remote or Special Regions: If your location is considered remote or outside sta…" at bounding box center [894, 392] width 781 height 38
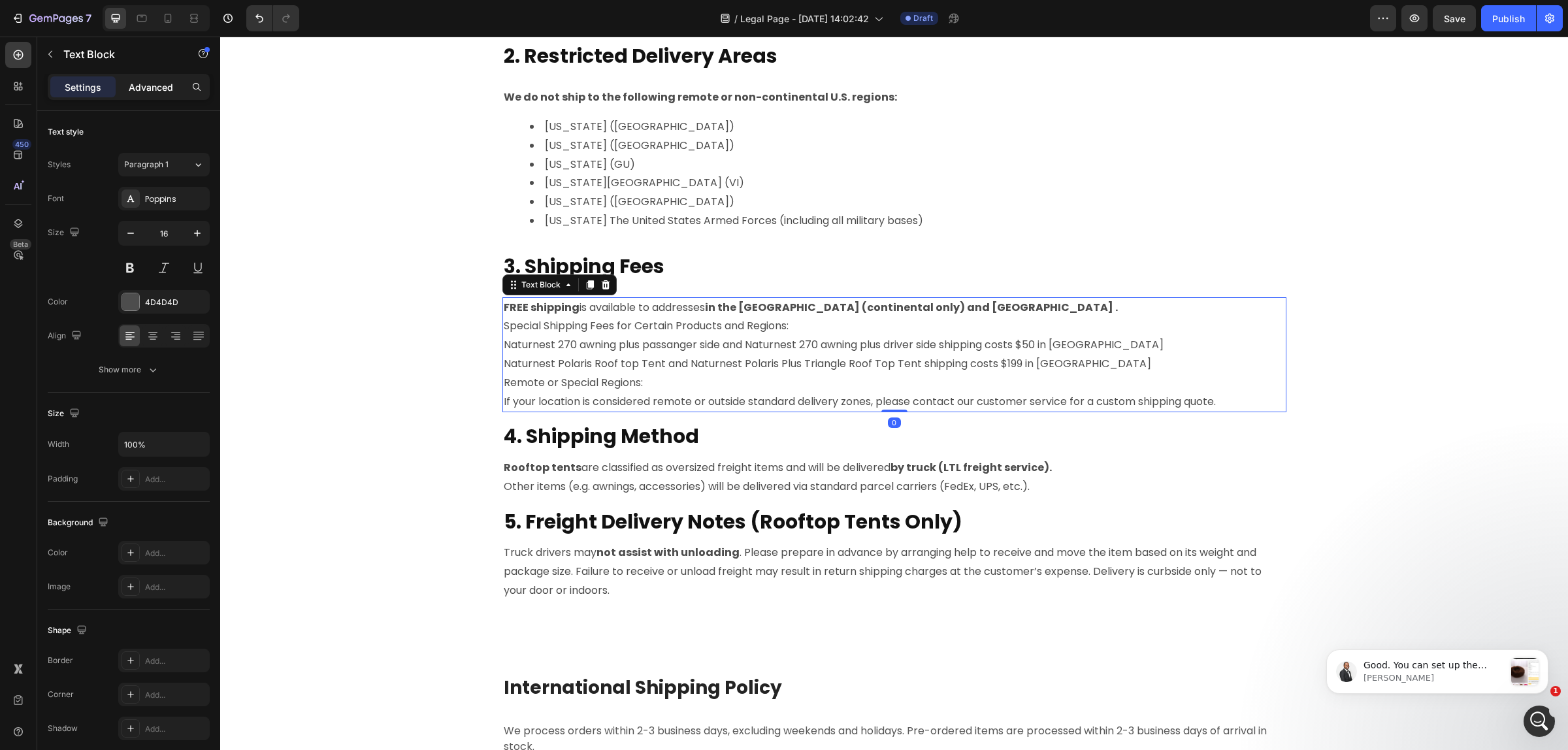
click at [177, 90] on div "Advanced" at bounding box center [151, 87] width 65 height 21
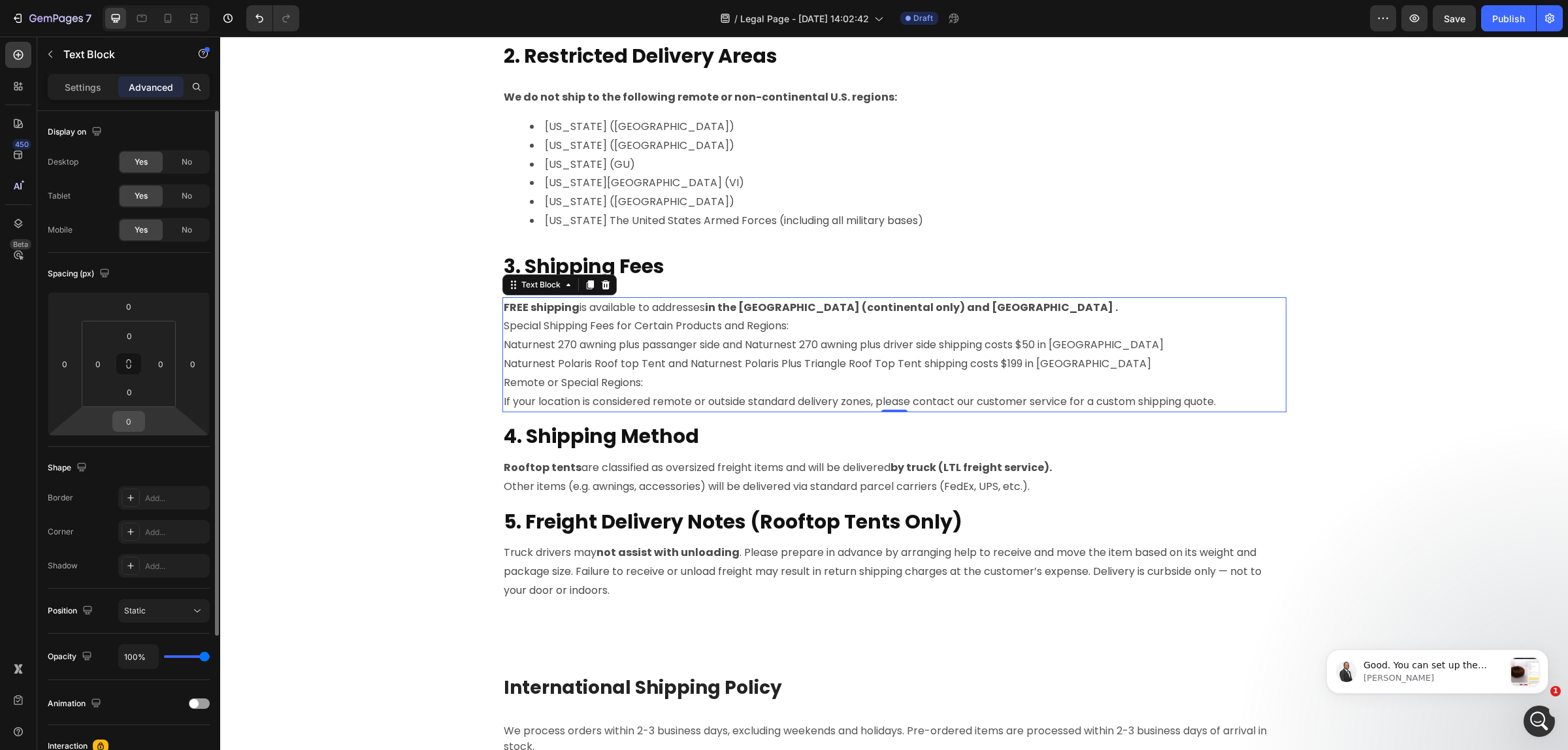
click at [132, 426] on input "0" at bounding box center [129, 421] width 26 height 19
type input "24"
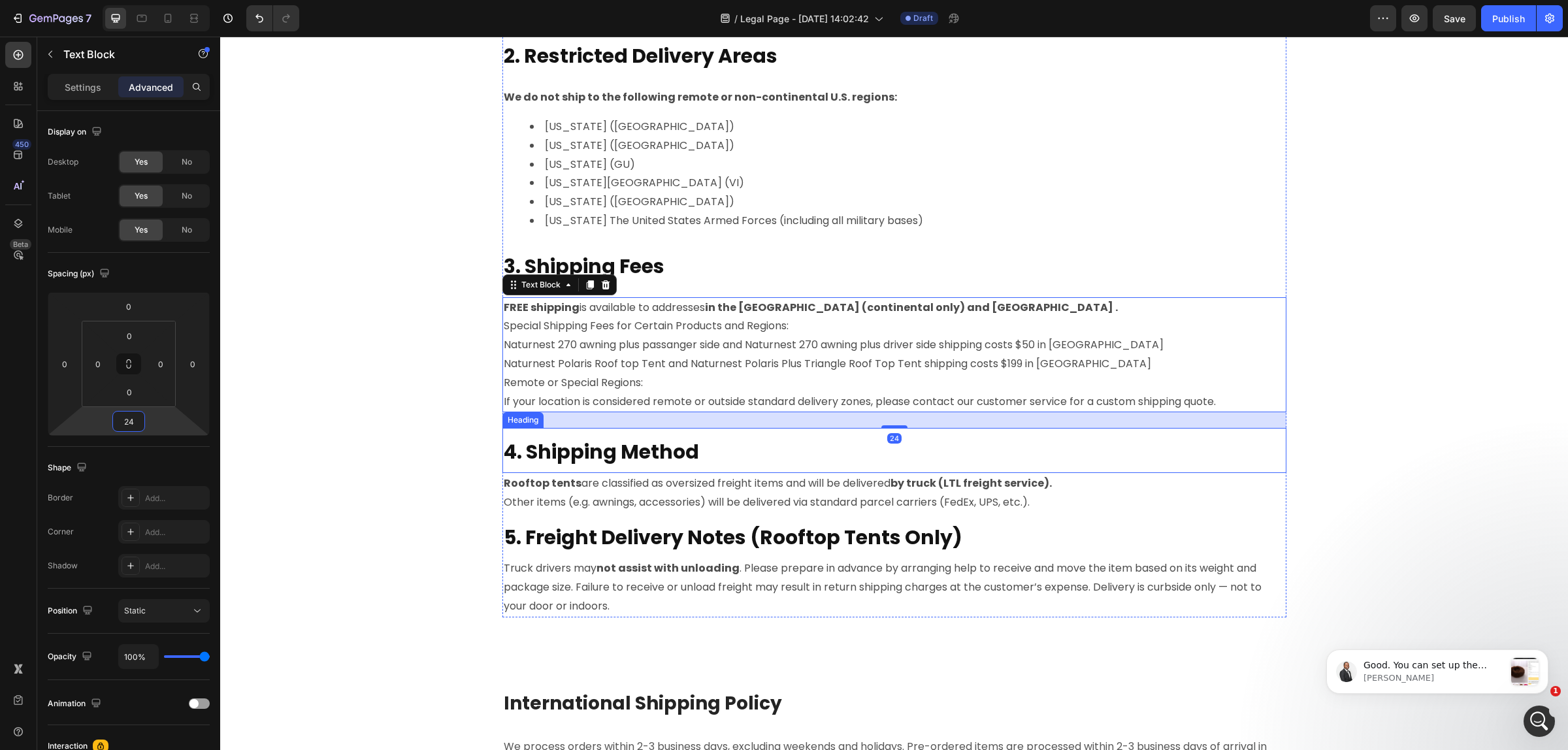
click at [586, 452] on strong "4. Shipping Method" at bounding box center [601, 452] width 196 height 28
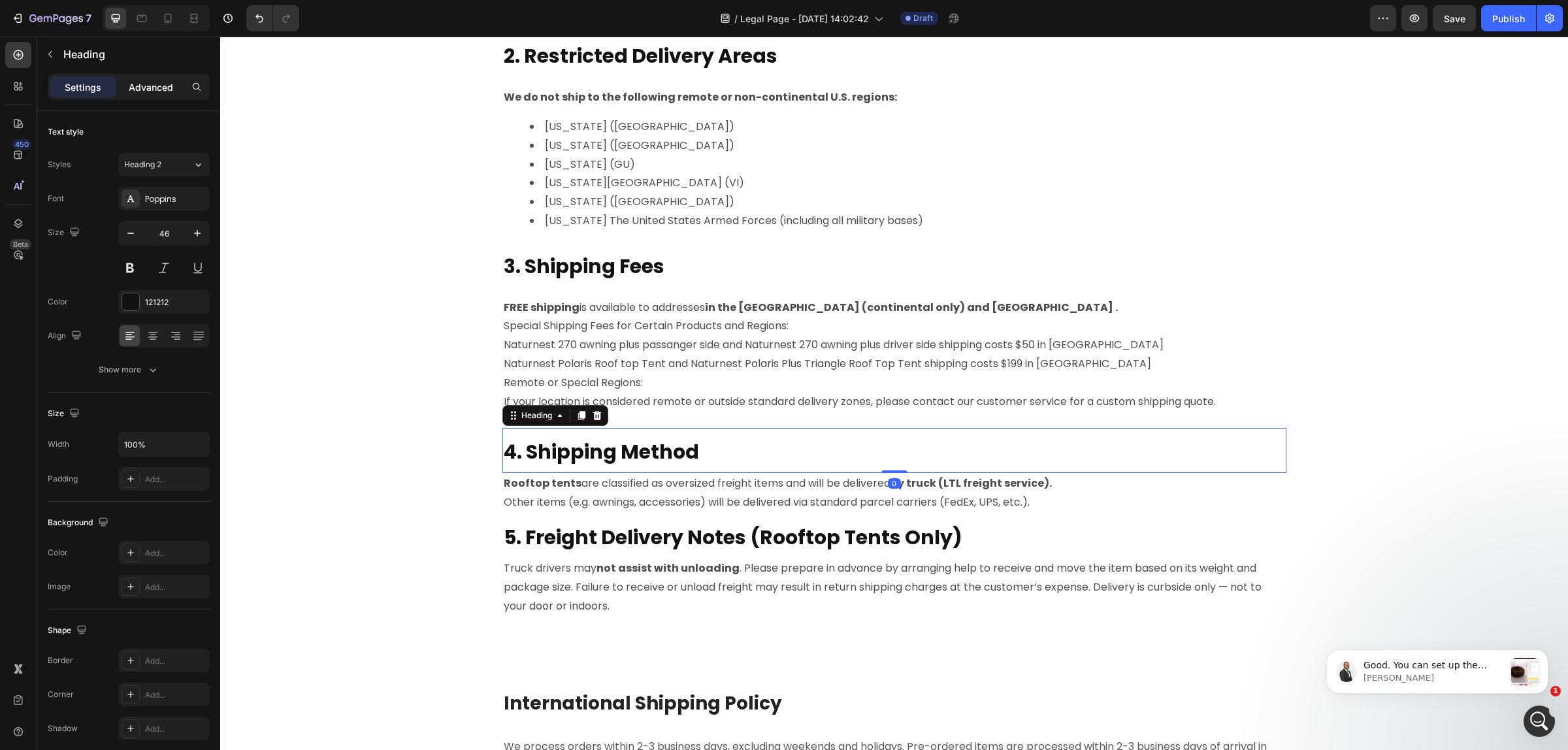
click at [154, 93] on p "Advanced" at bounding box center [150, 87] width 44 height 14
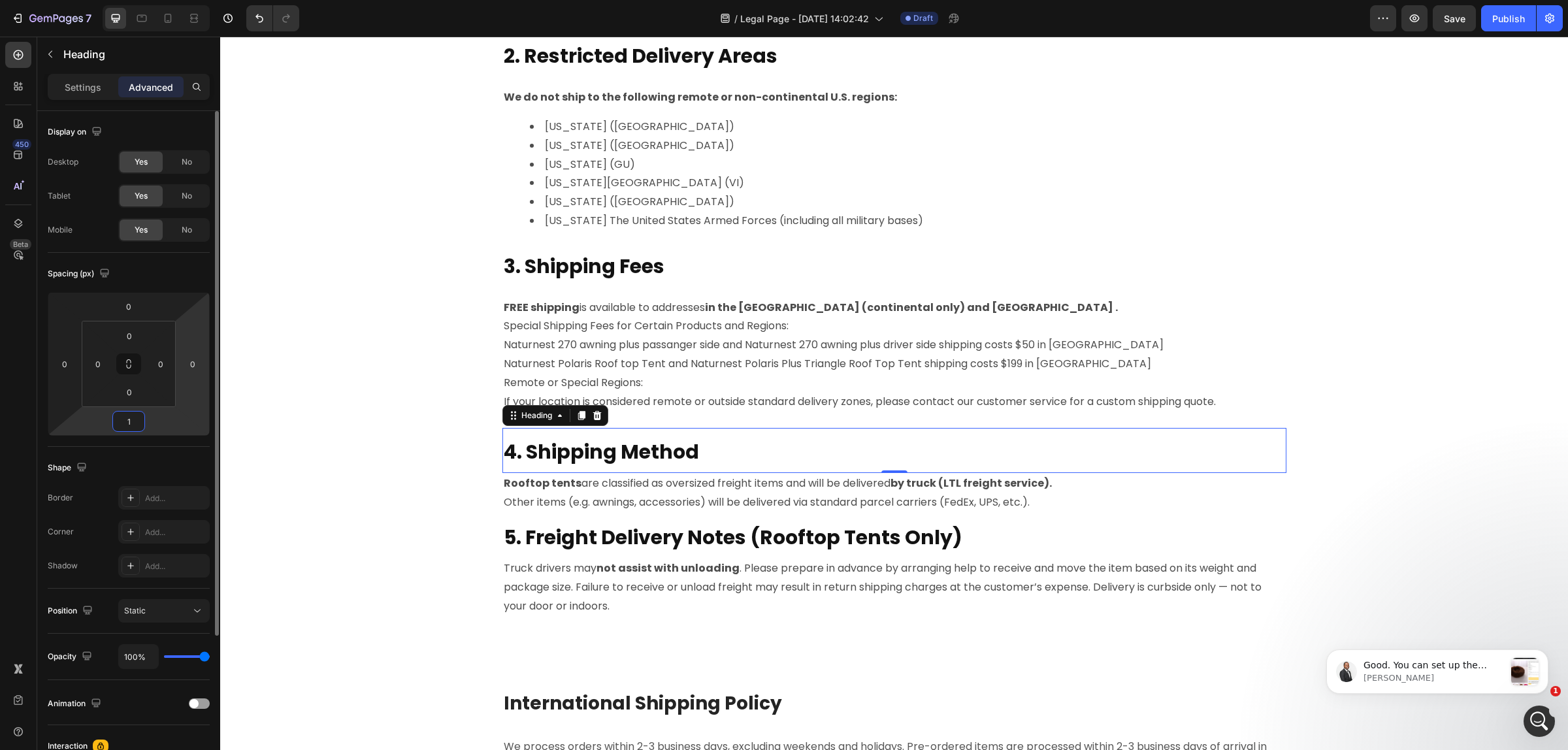
type input "15"
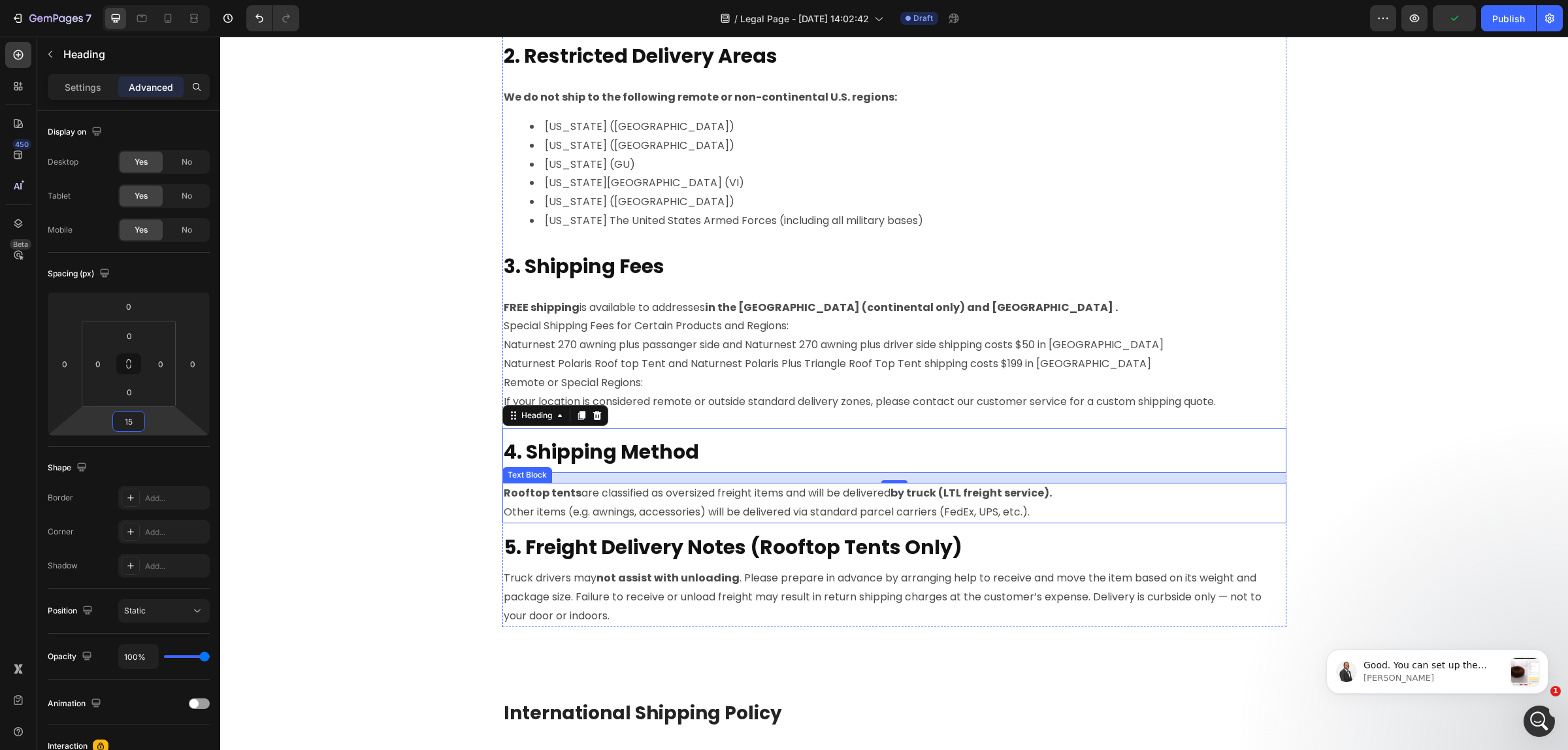
click at [644, 504] on p "Other items (e.g. awnings, accessories) will be delivered via standard parcel c…" at bounding box center [894, 512] width 781 height 19
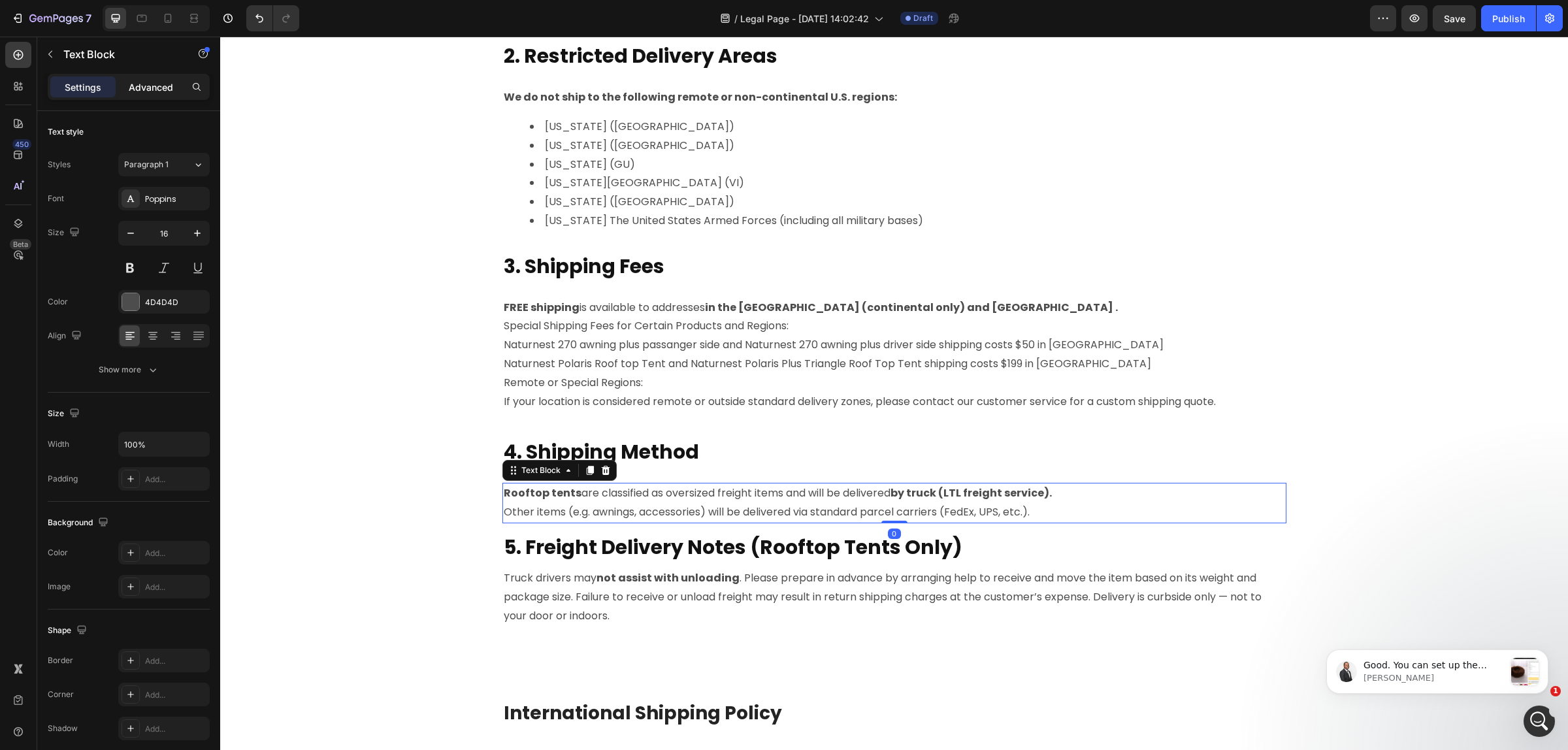
click at [134, 95] on div "Advanced" at bounding box center [151, 87] width 65 height 21
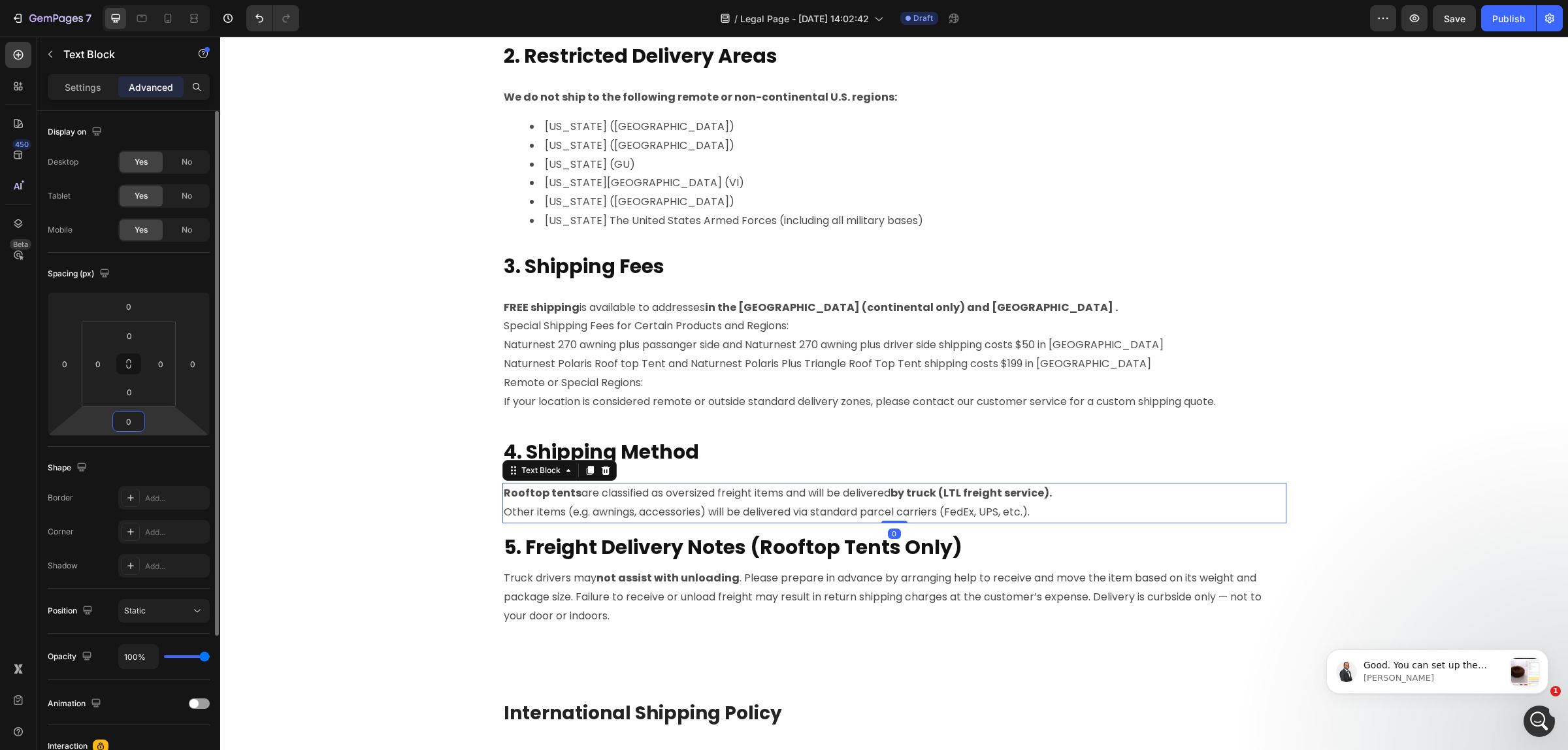
drag, startPoint x: 137, startPoint y: 416, endPoint x: 125, endPoint y: 423, distance: 13.9
click at [125, 423] on input "0" at bounding box center [129, 421] width 26 height 19
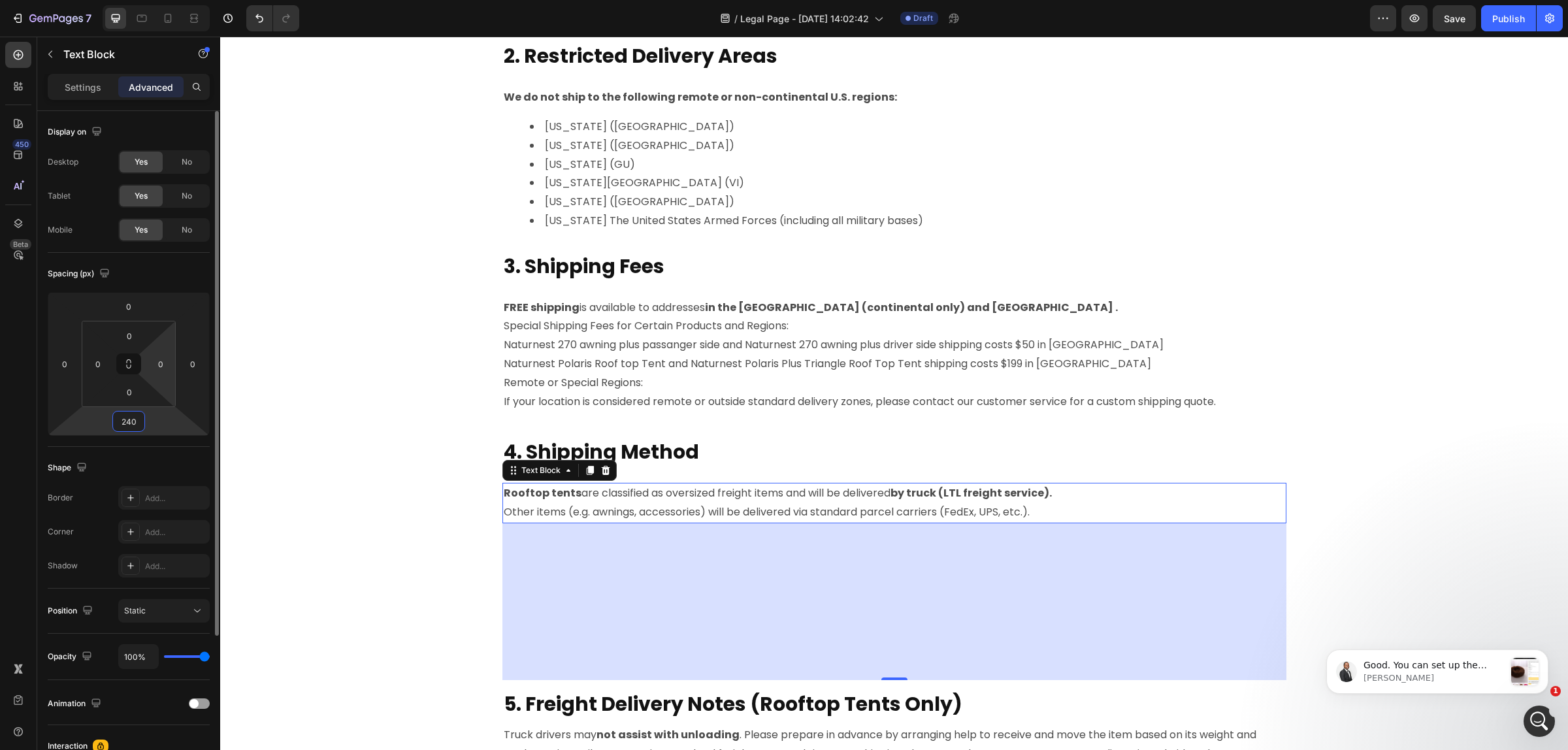
type input "24"
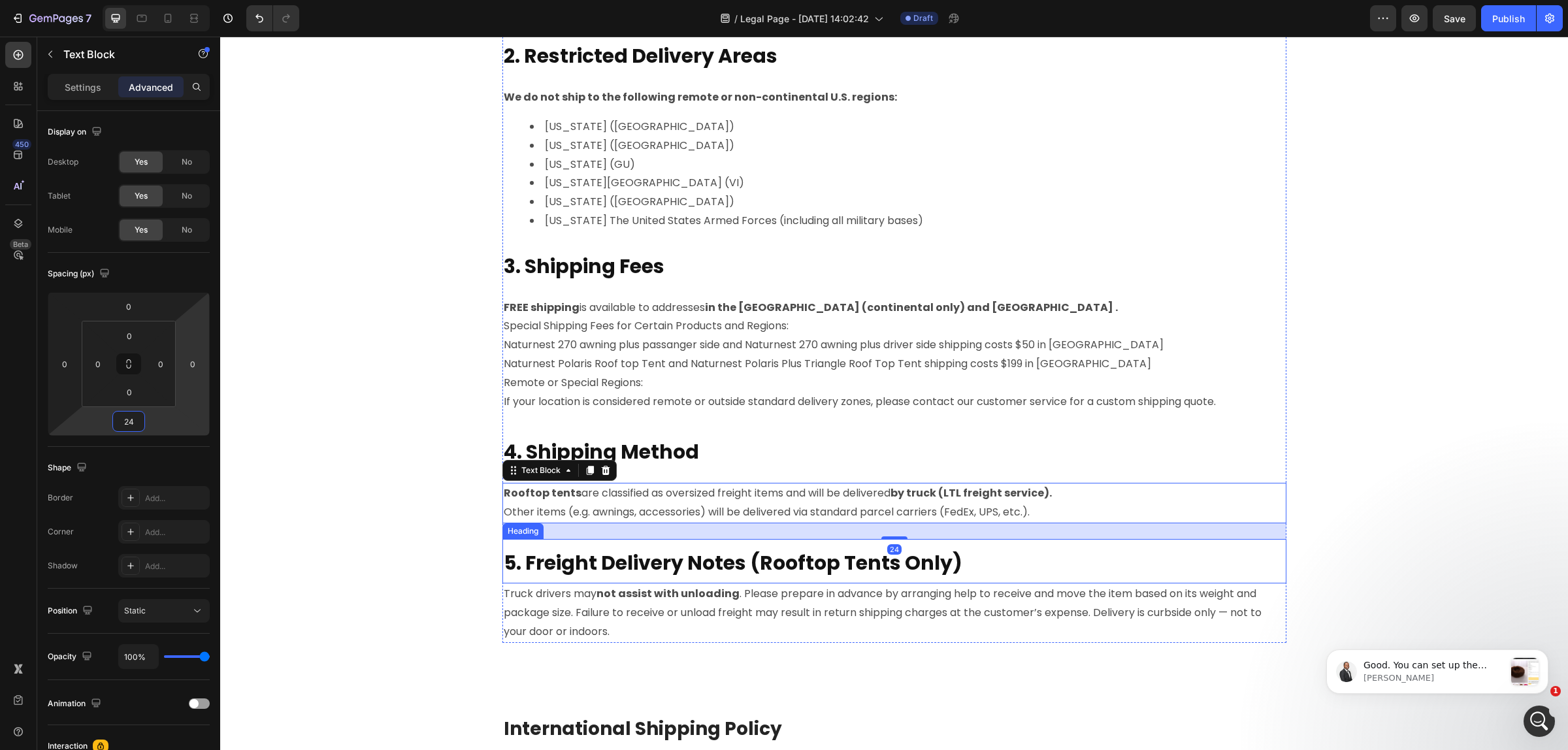
click at [562, 572] on strong "5. Freight Delivery Notes (Rooftop Tents Only)" at bounding box center [733, 563] width 458 height 28
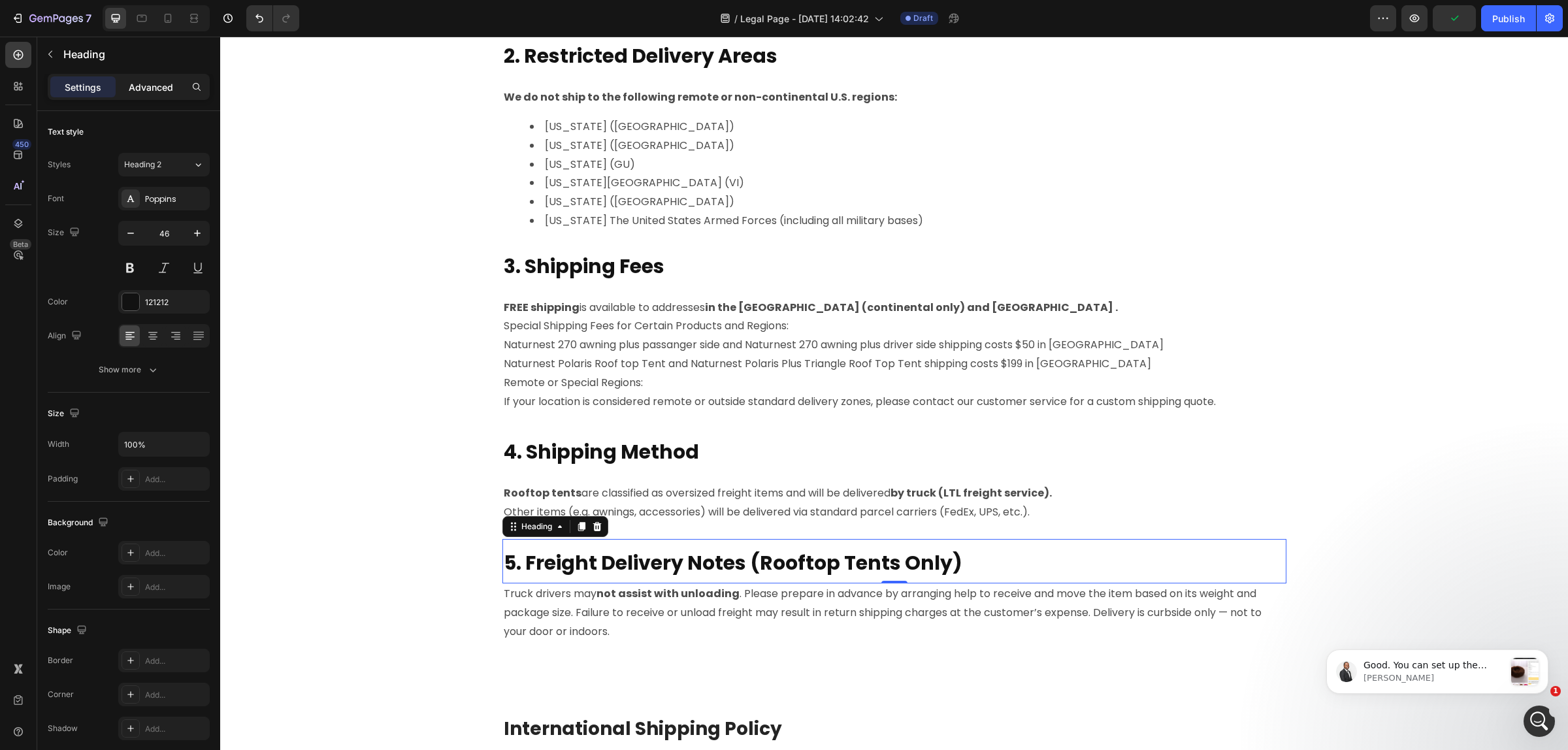
click at [155, 95] on div "Advanced" at bounding box center [151, 87] width 65 height 21
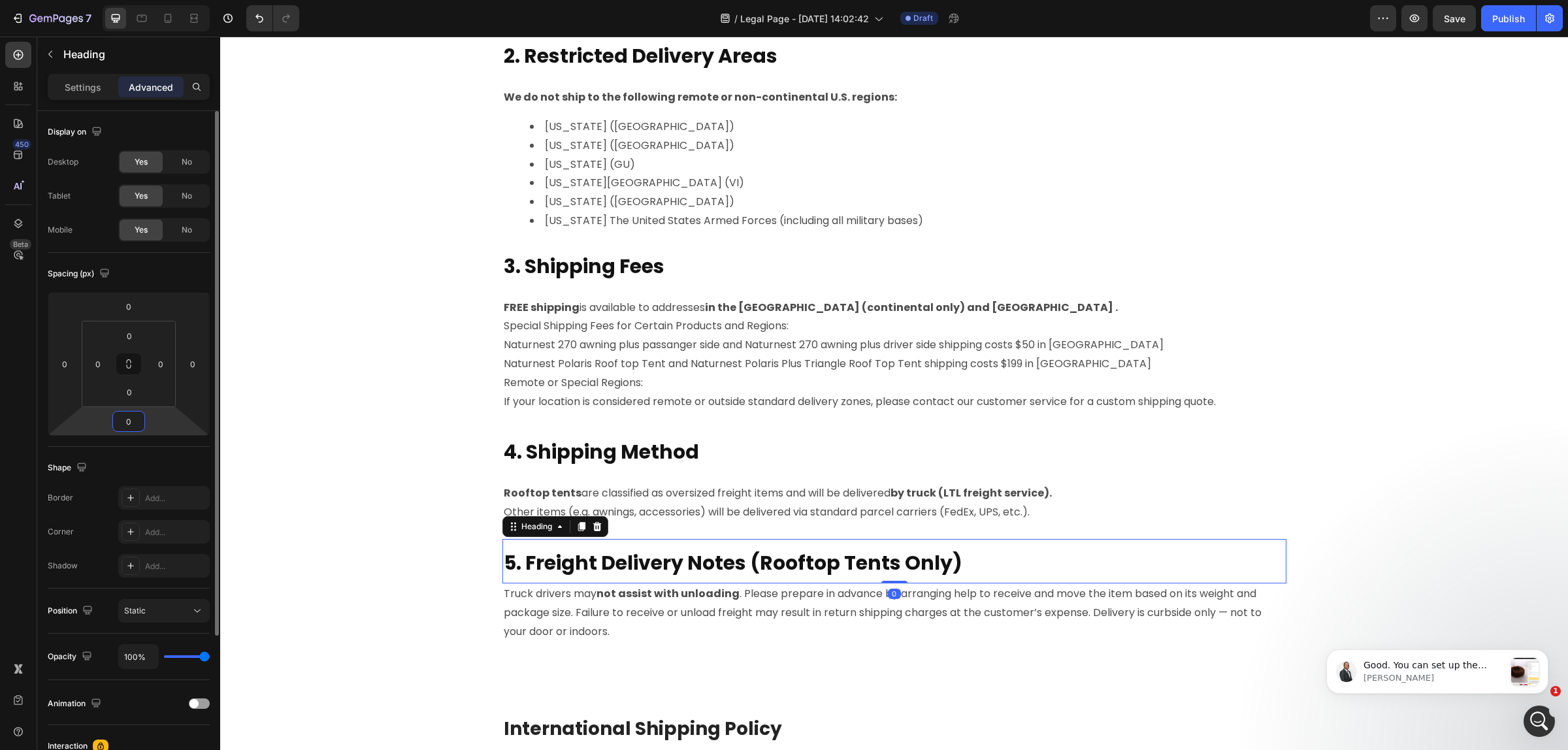
click at [131, 426] on input "0" at bounding box center [129, 421] width 26 height 19
type input "15"
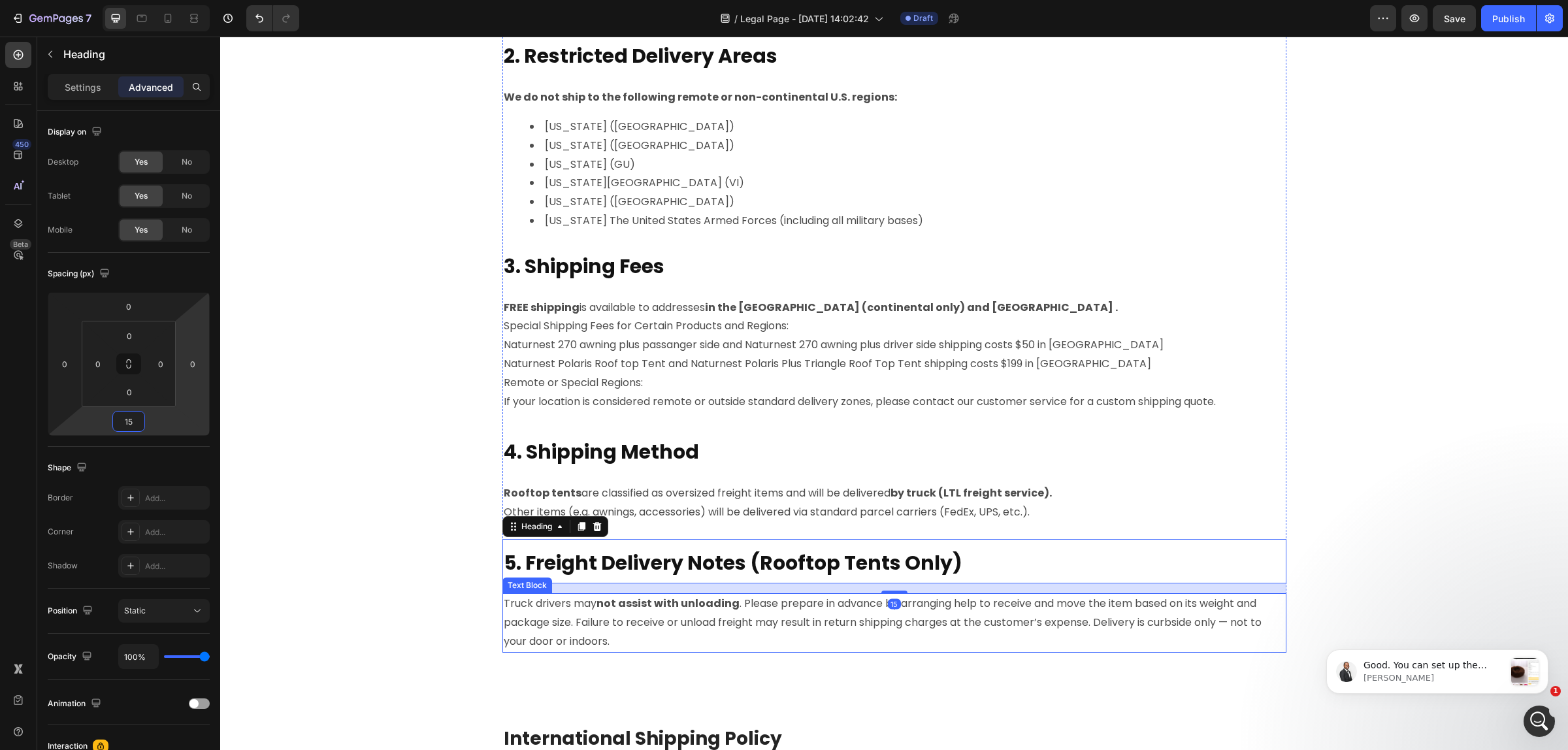
click at [565, 628] on p "Truck drivers may not assist with unloading . Please prepare in advance by arra…" at bounding box center [894, 623] width 781 height 56
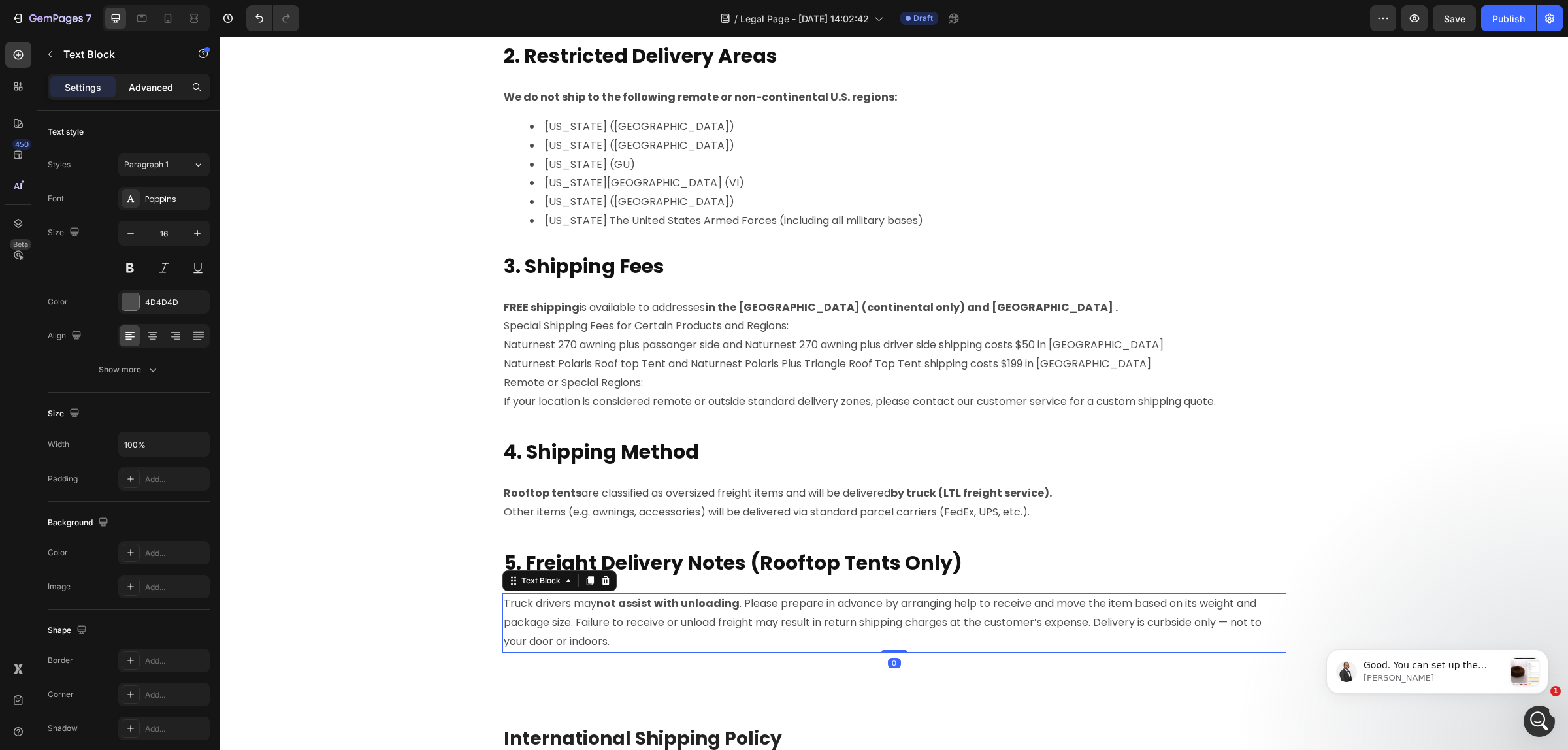
click at [139, 86] on p "Advanced" at bounding box center [150, 87] width 44 height 14
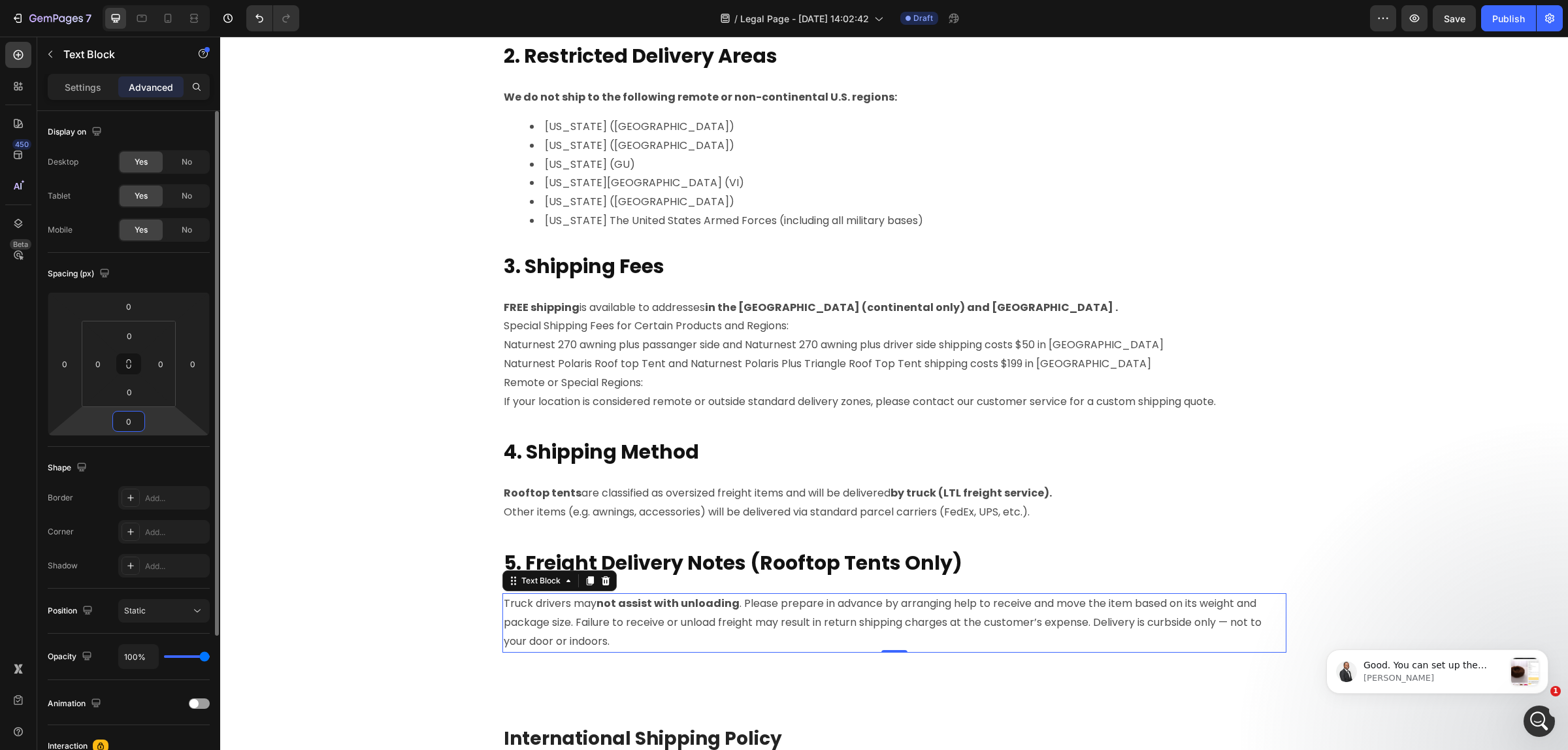
click at [127, 426] on input "0" at bounding box center [129, 421] width 26 height 19
type input "24"
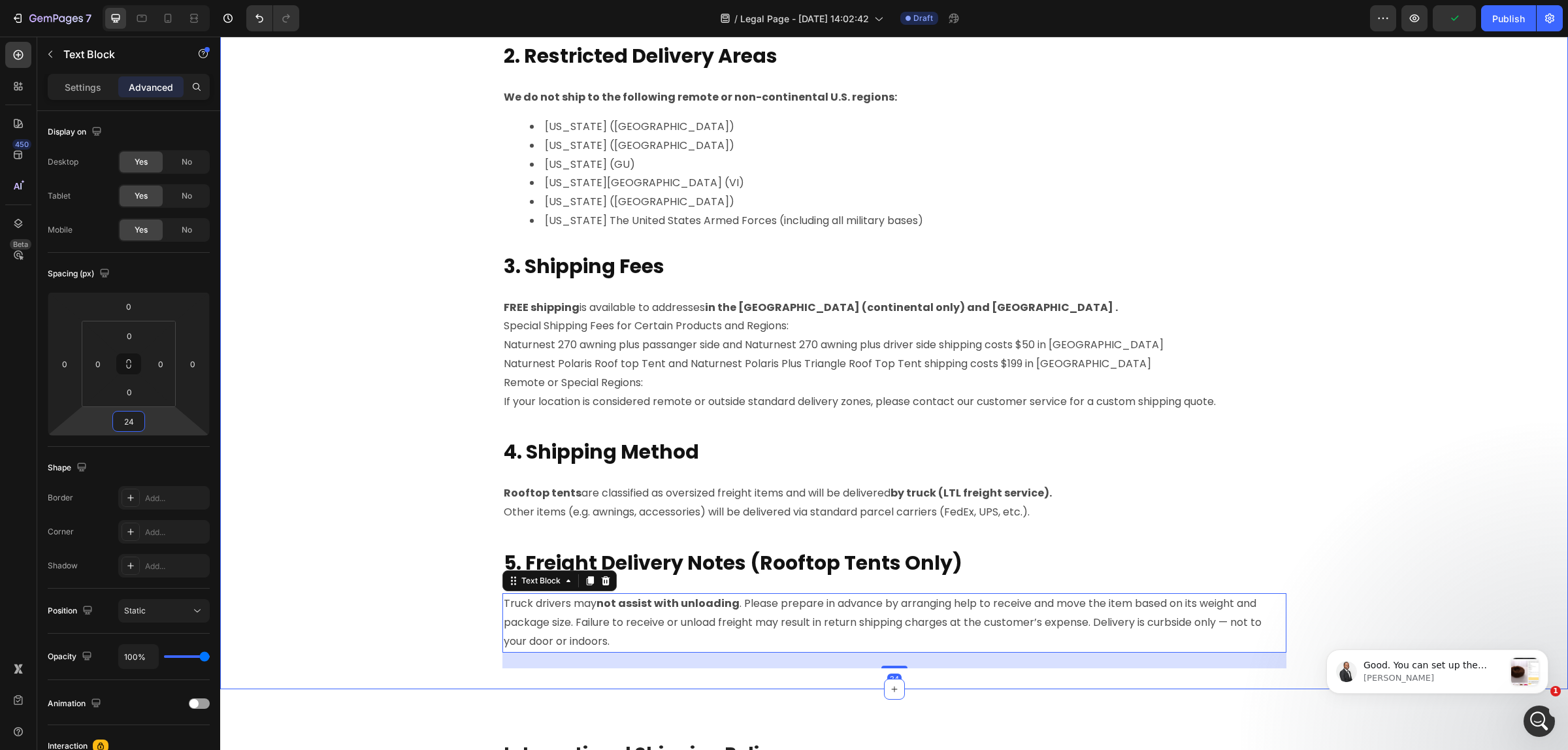
click at [376, 470] on div "P lease read the following shipping information carefully before placing your o…" at bounding box center [894, 230] width 1328 height 918
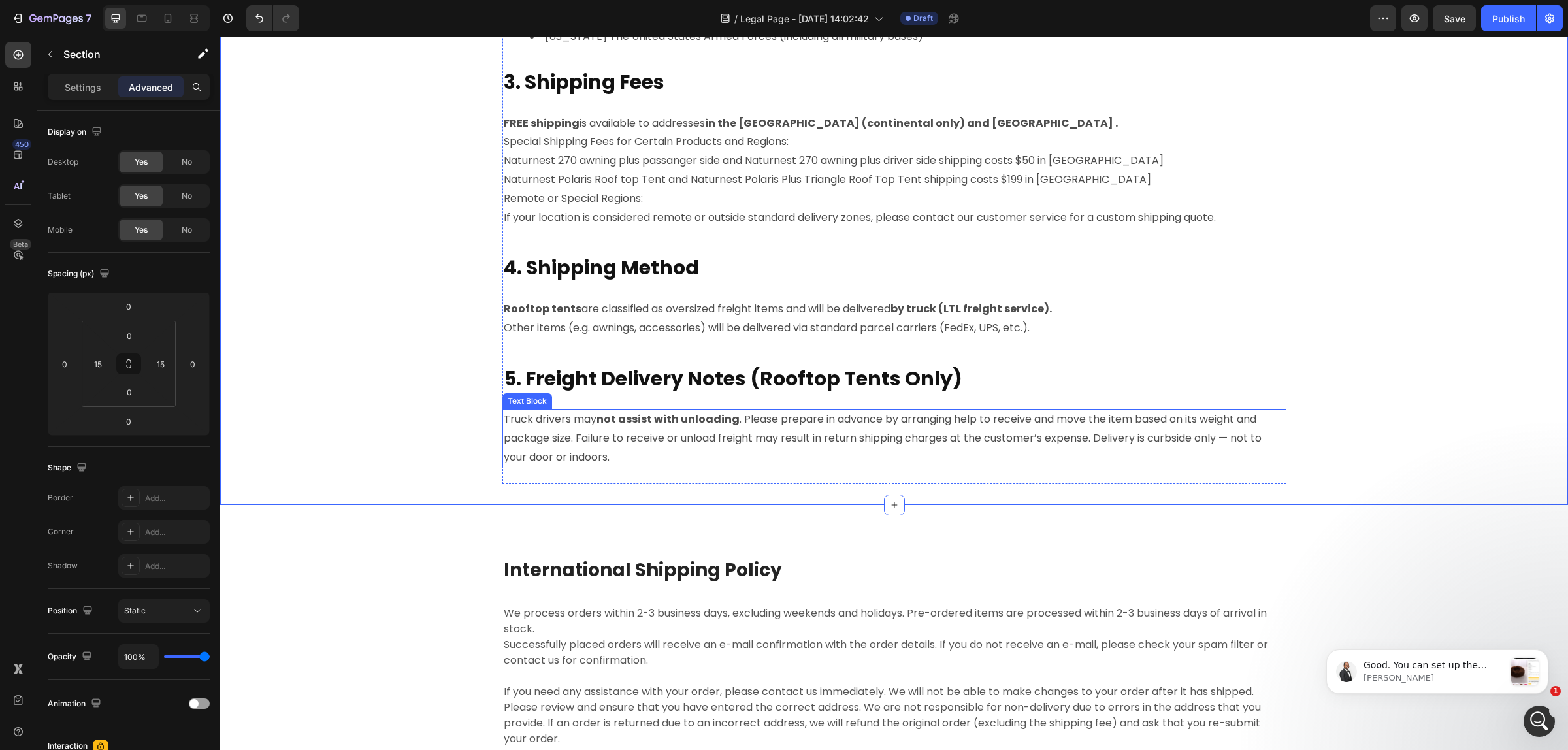
scroll to position [807, 0]
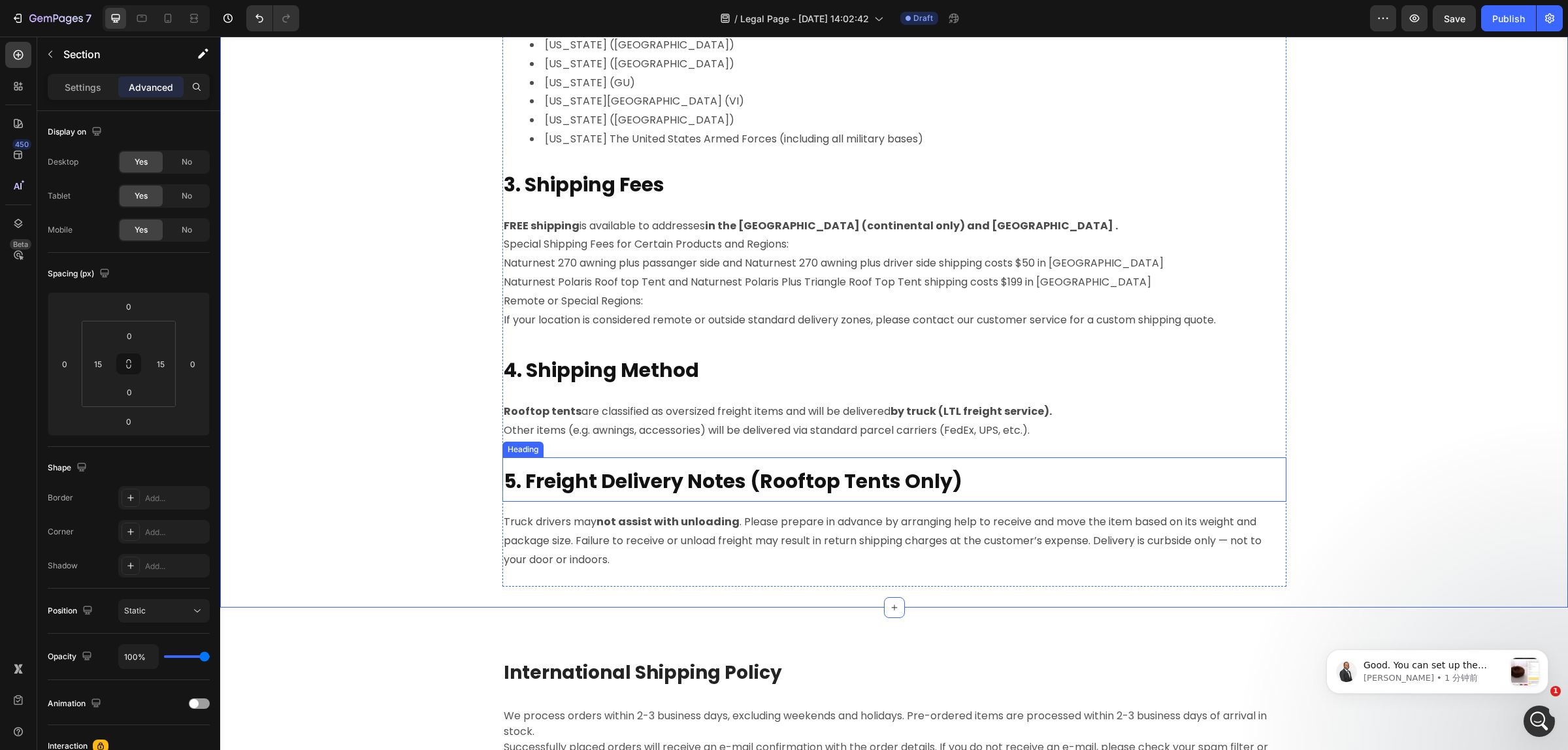
click at [583, 479] on strong "5. Freight Delivery Notes (Rooftop Tents Only)" at bounding box center [733, 481] width 458 height 28
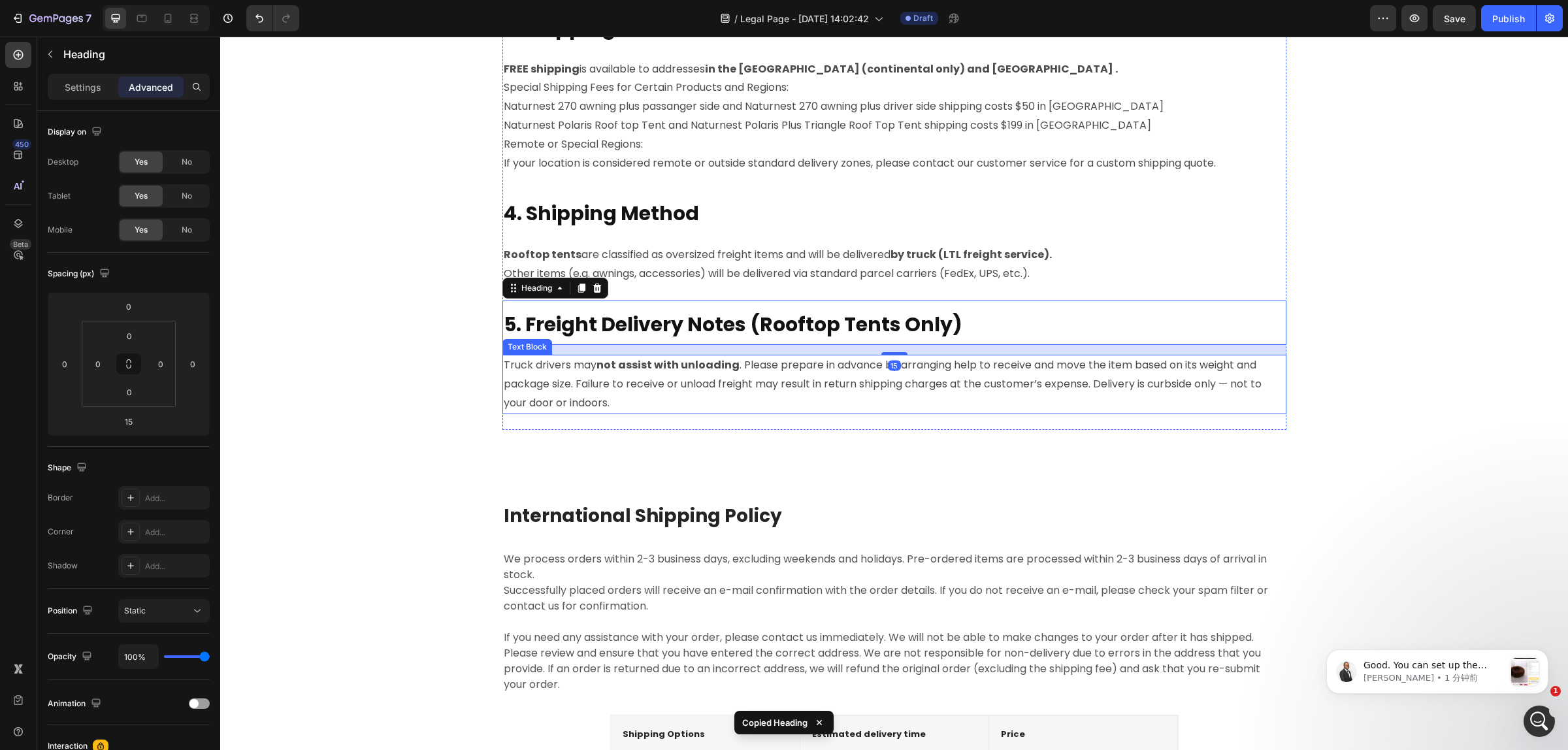
scroll to position [971, 0]
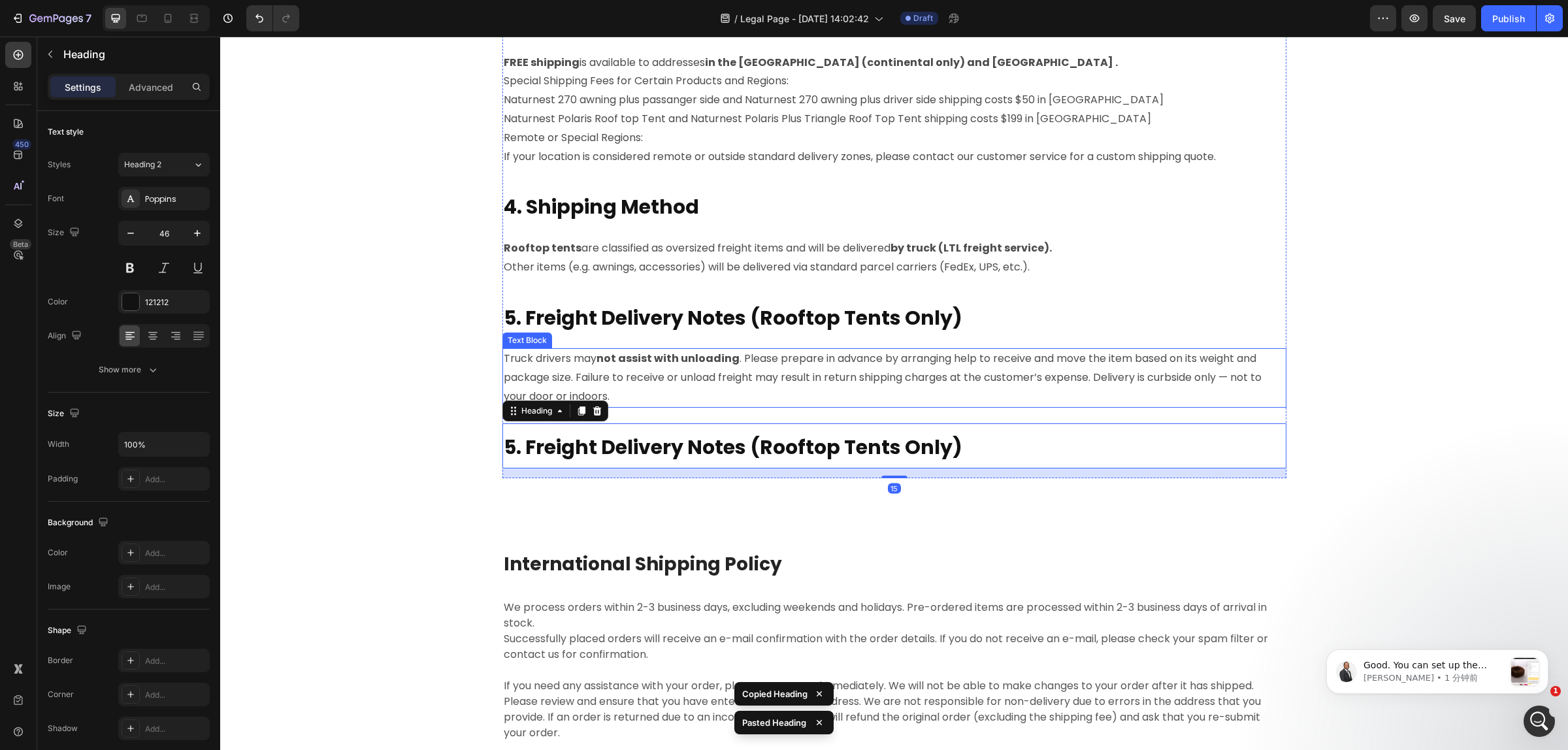
click at [658, 367] on p "Truck drivers may not assist with unloading . Please prepare in advance by arra…" at bounding box center [894, 377] width 781 height 56
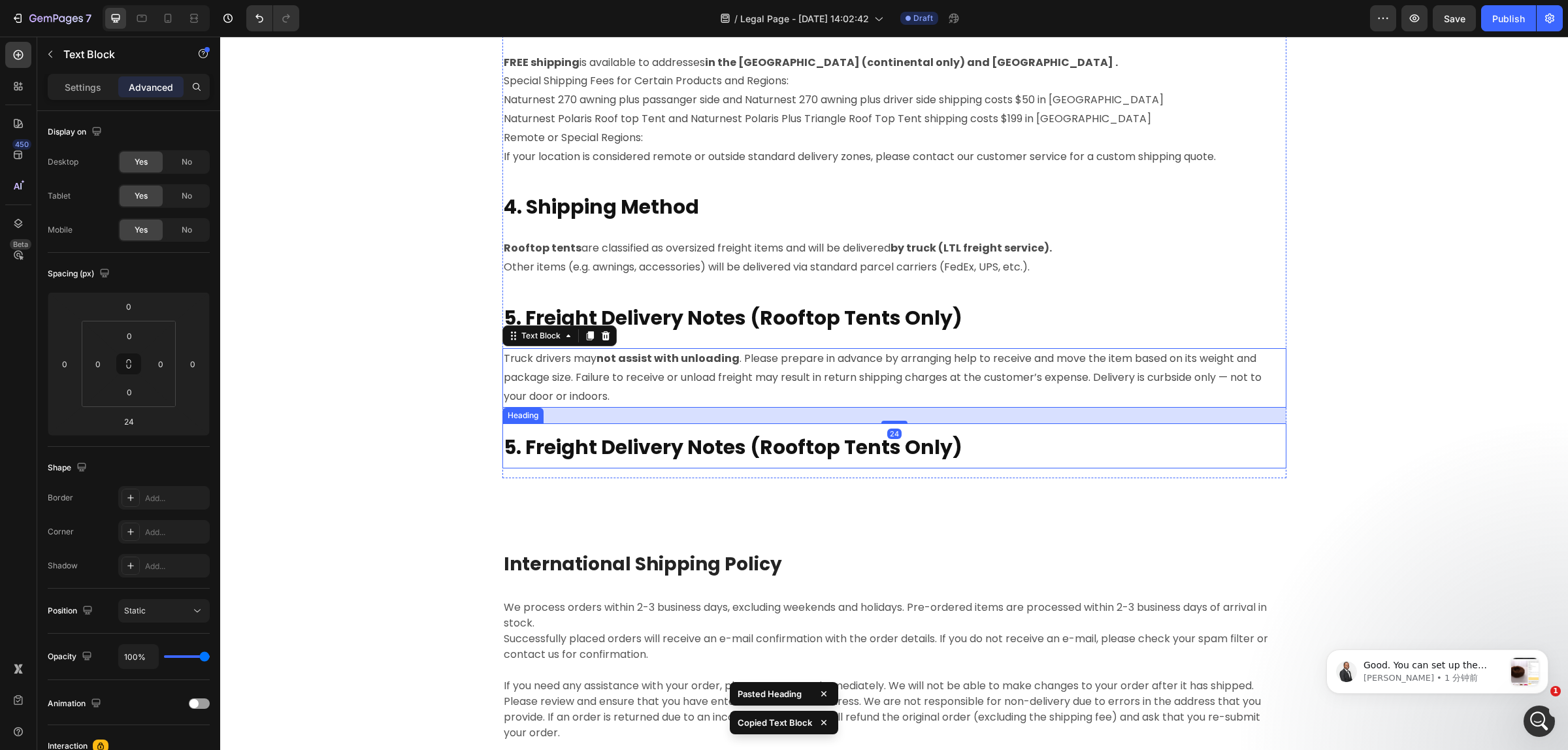
click at [655, 462] on h2 "5. Freight Delivery Notes (Rooftop Tents Only)" at bounding box center [895, 446] width 784 height 45
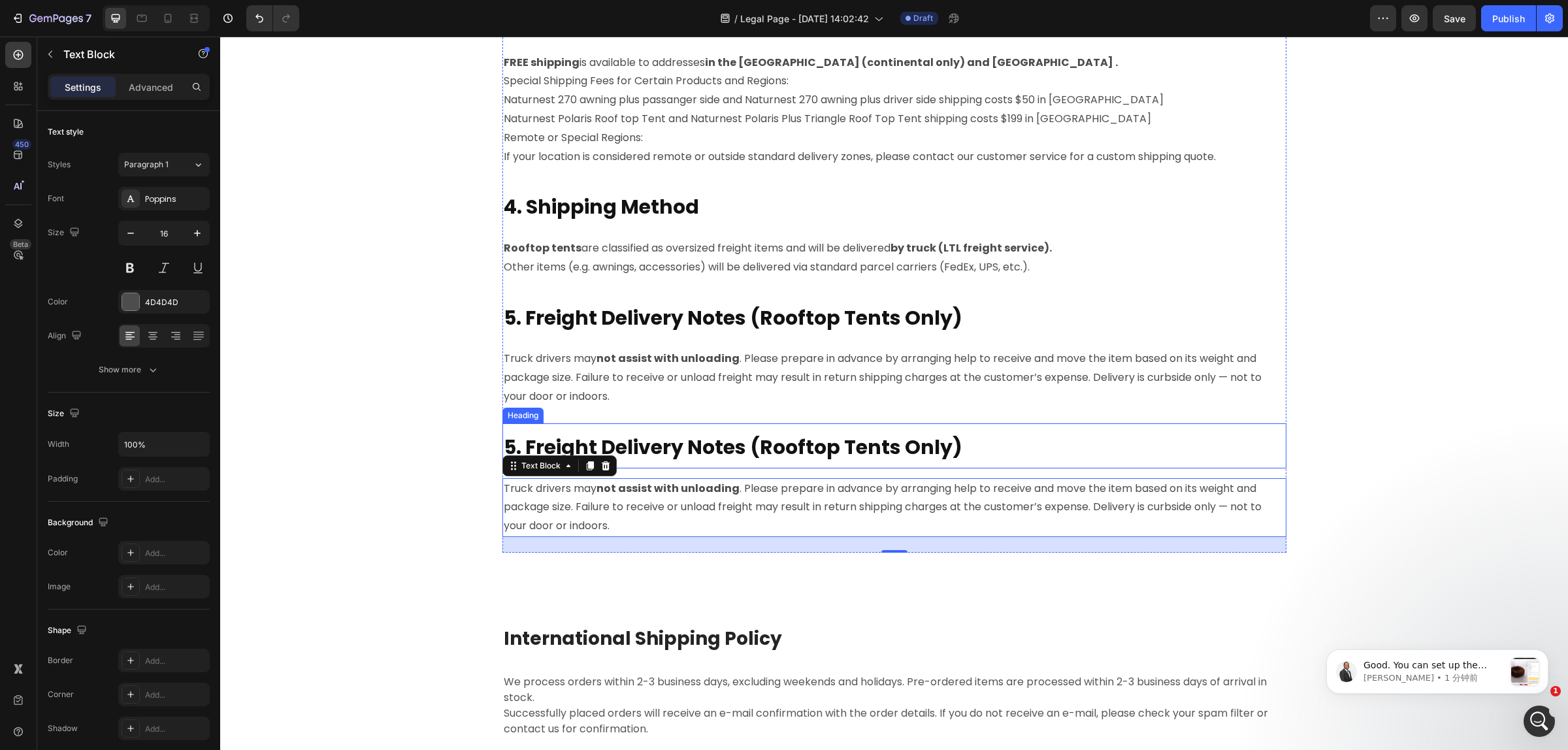
click at [717, 438] on strong "5. Freight Delivery Notes (Rooftop Tents Only)" at bounding box center [733, 448] width 458 height 28
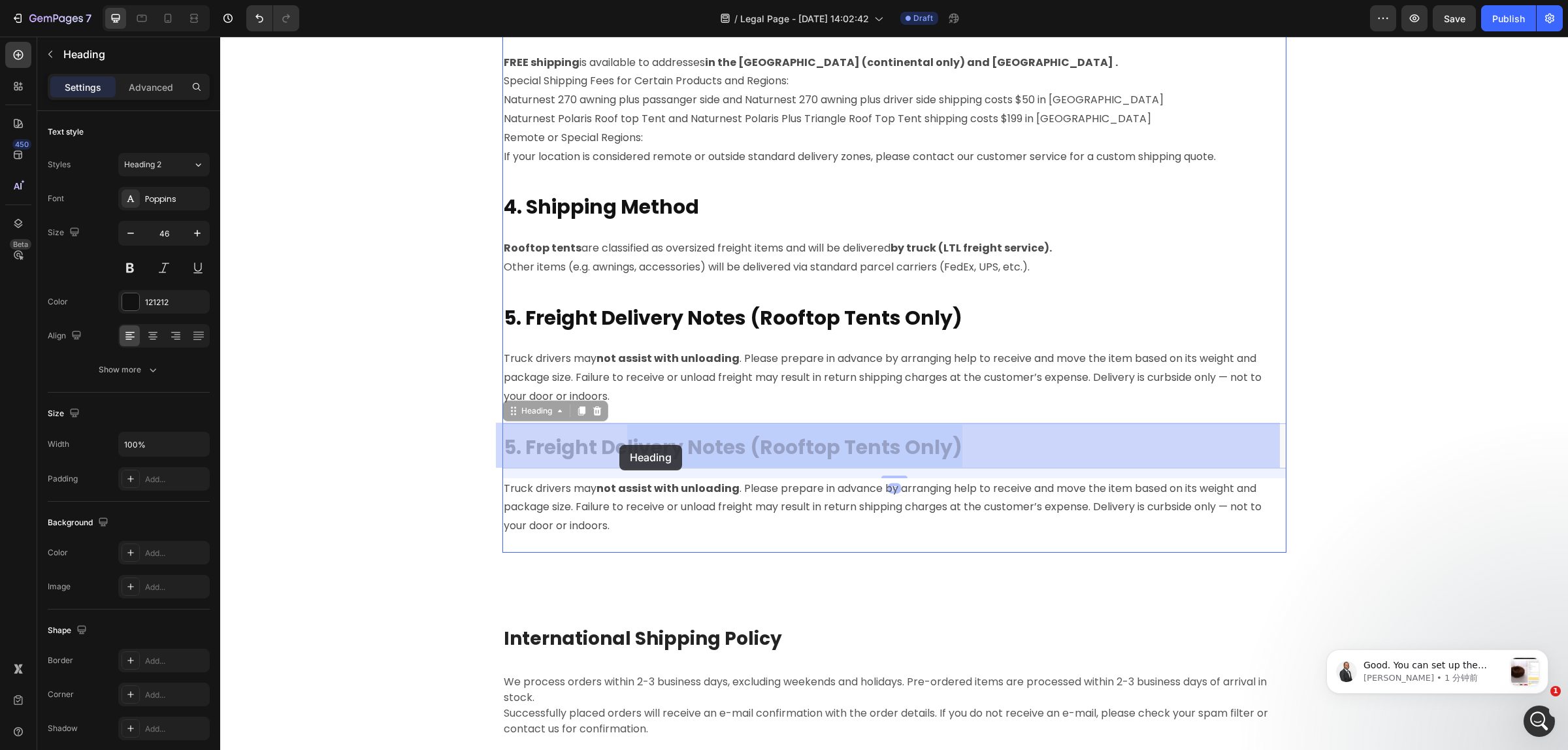
drag, startPoint x: 954, startPoint y: 442, endPoint x: 620, endPoint y: 445, distance: 334.0
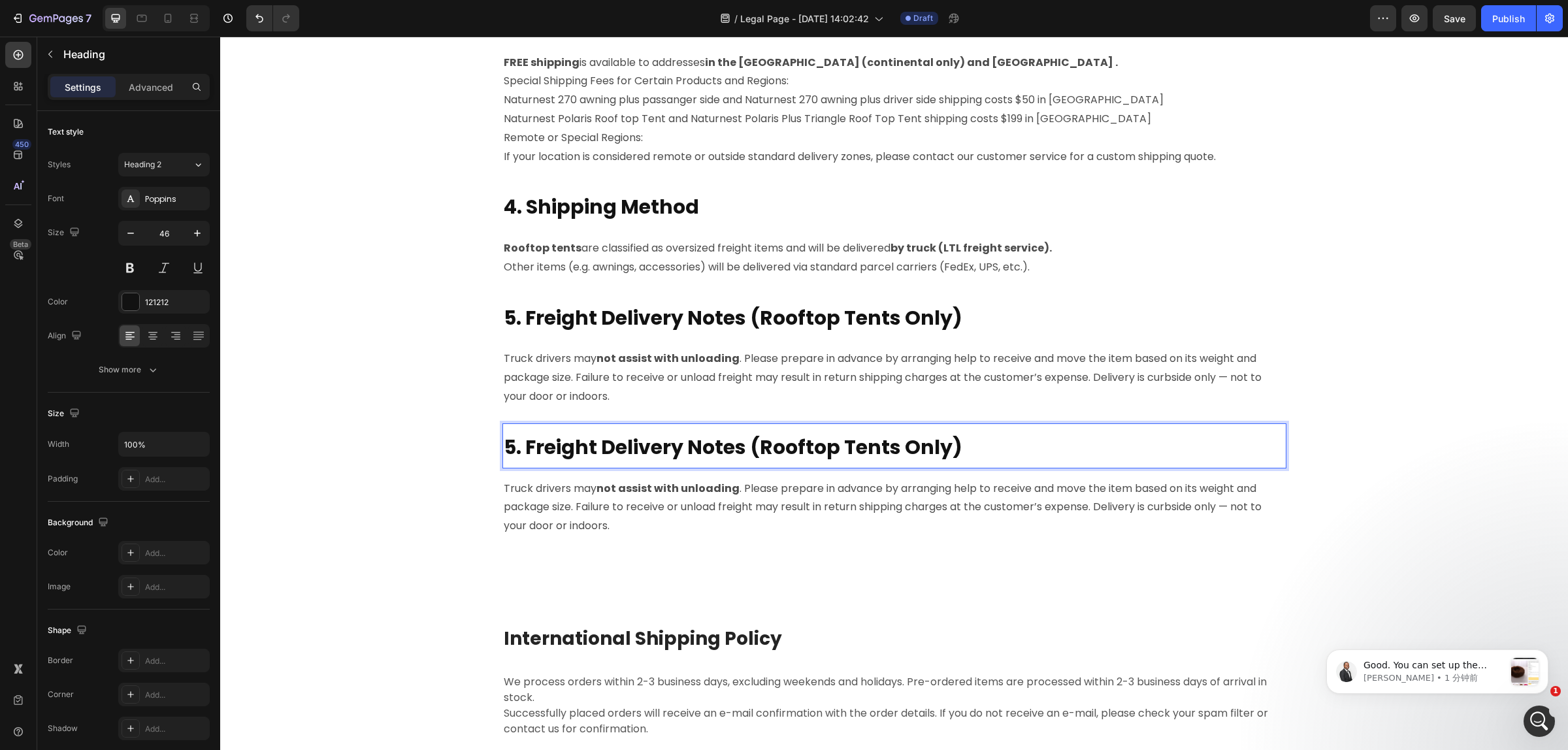
click at [1003, 437] on p "5. Freight Delivery Notes (Rooftop Tents Only)" at bounding box center [894, 446] width 781 height 42
click at [605, 522] on p "Truck drivers may not assist with unloading . Please prepare in advance by arra…" at bounding box center [894, 508] width 781 height 56
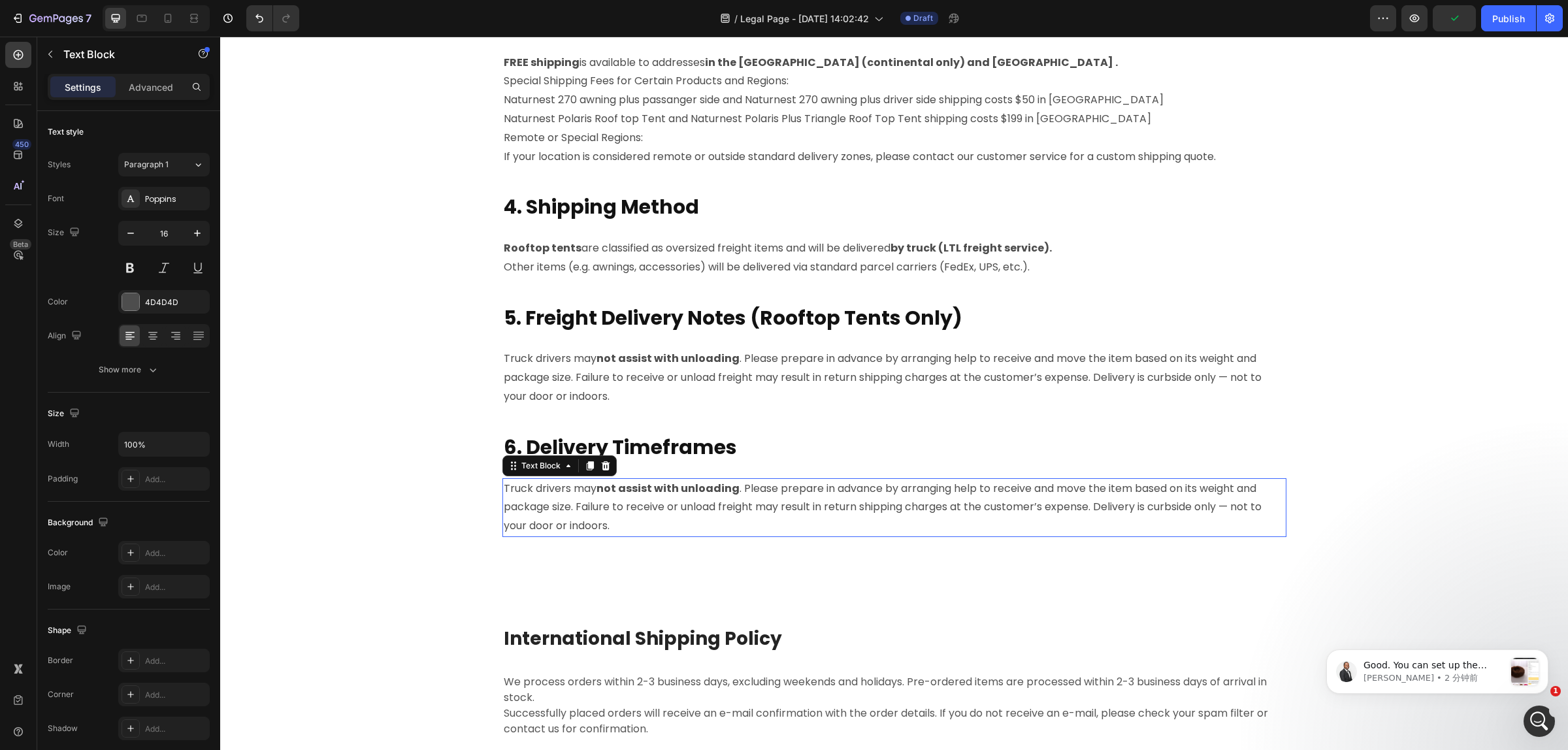
click at [605, 522] on p "Truck drivers may not assist with unloading . Please prepare in advance by arra…" at bounding box center [894, 508] width 781 height 56
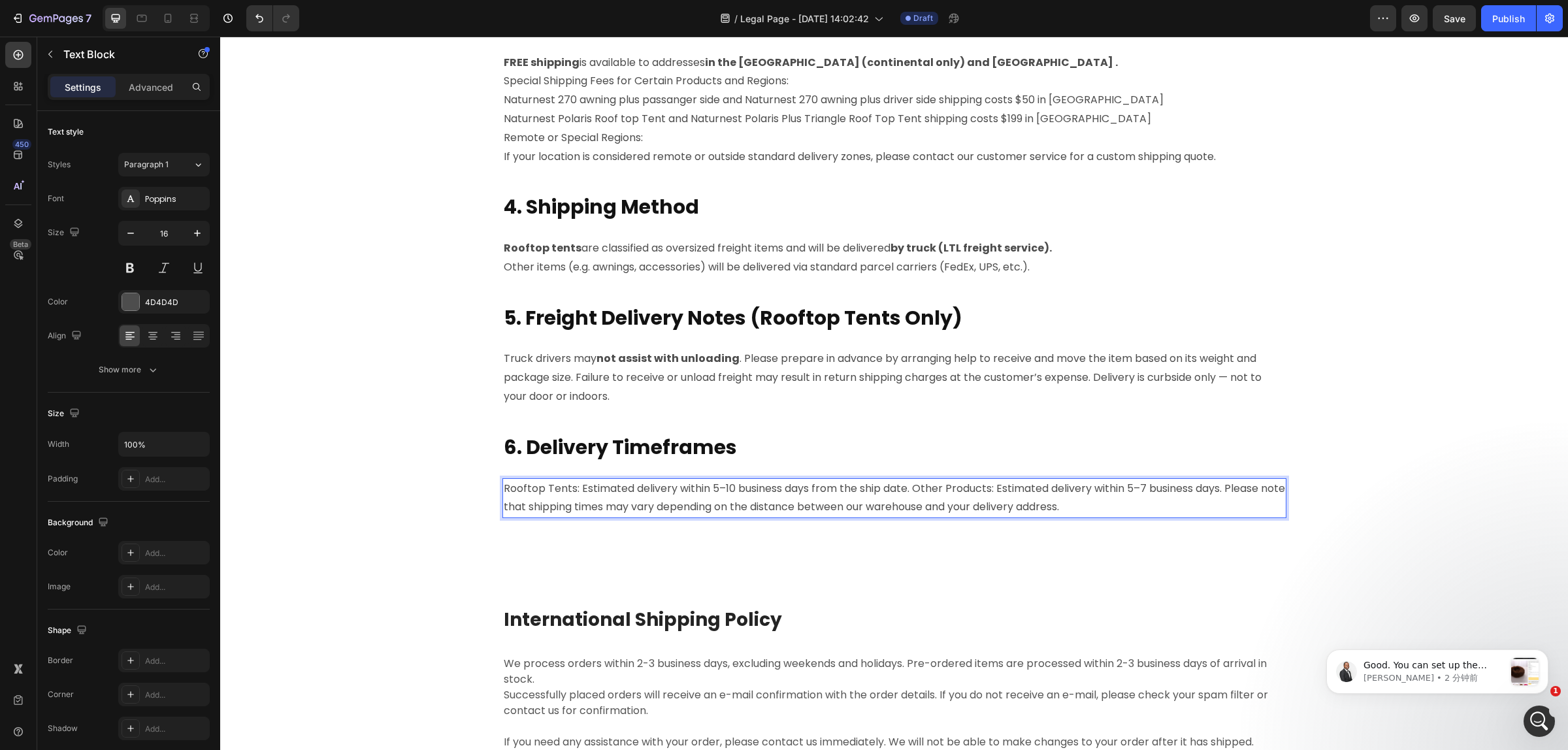
click at [998, 494] on p "Rooftop Tents: Estimated delivery within 5–10 business days from the ship date.…" at bounding box center [894, 498] width 781 height 38
click at [994, 489] on p "Rooftop Tents: Estimated delivery within 5–10 business days from the ship date.…" at bounding box center [894, 498] width 781 height 38
click at [912, 485] on p "Rooftop Tents: Estimated delivery within 5–10 business days from the ship date.…" at bounding box center [894, 498] width 781 height 38
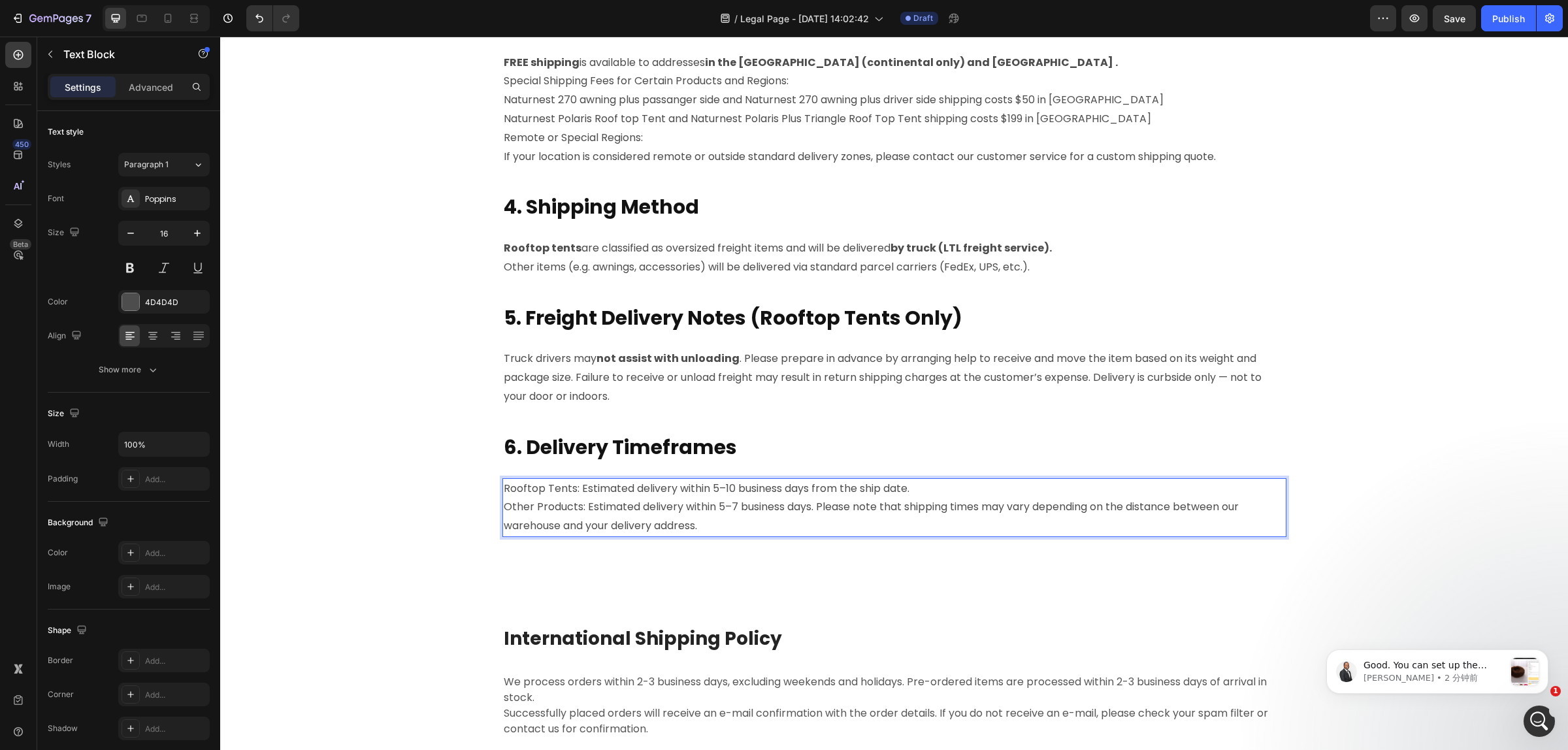
click at [565, 486] on p "Rooftop Tents: Estimated delivery within 5–10 business days from the ship date." at bounding box center [894, 489] width 781 height 19
click at [570, 488] on p "Rooftop Tents: Estimated delivery within 5–10 business days from the ship date." at bounding box center [894, 489] width 781 height 19
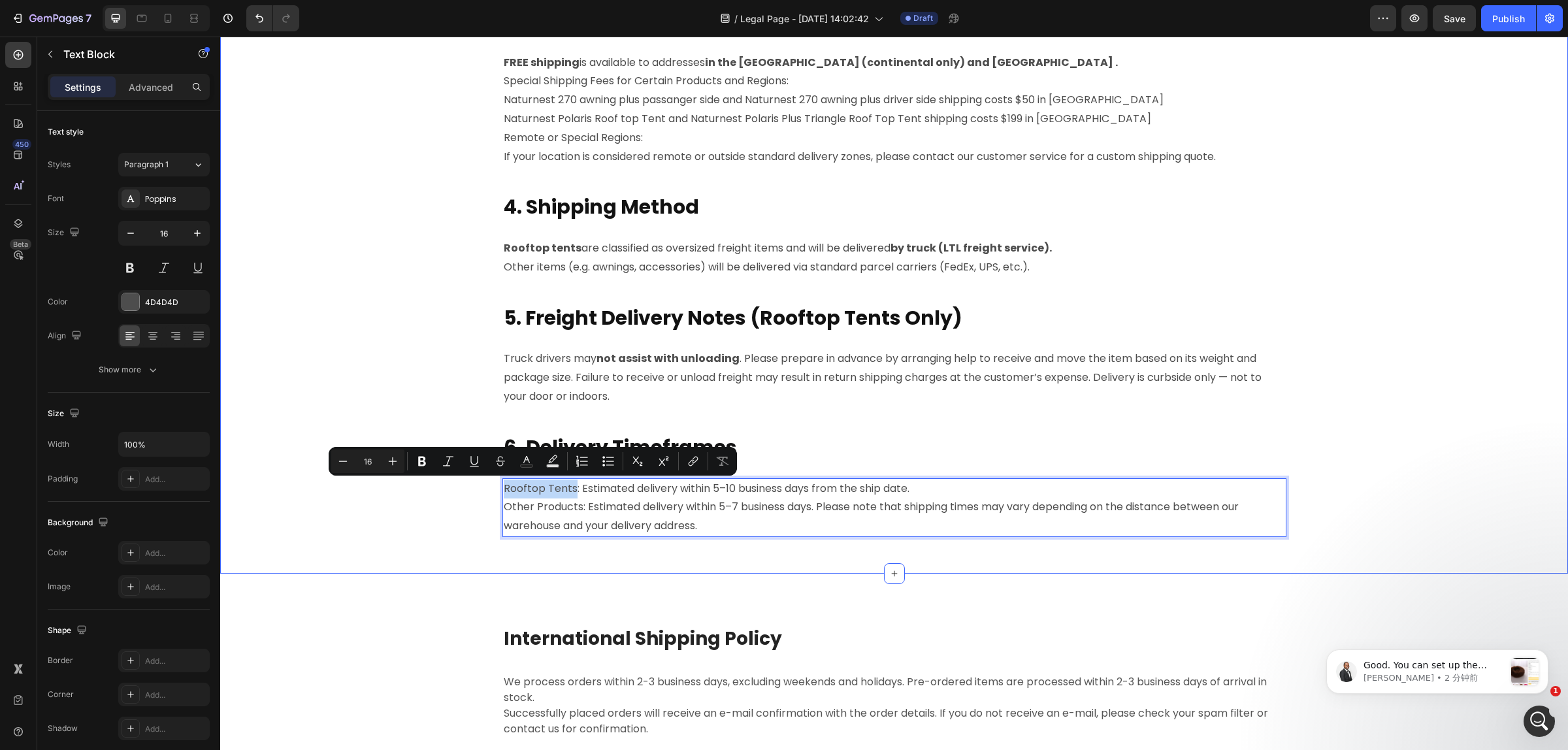
drag, startPoint x: 569, startPoint y: 490, endPoint x: 494, endPoint y: 486, distance: 75.1
click at [494, 486] on div "P lease read the following shipping information carefully before placing your o…" at bounding box center [894, 50] width 1328 height 1047
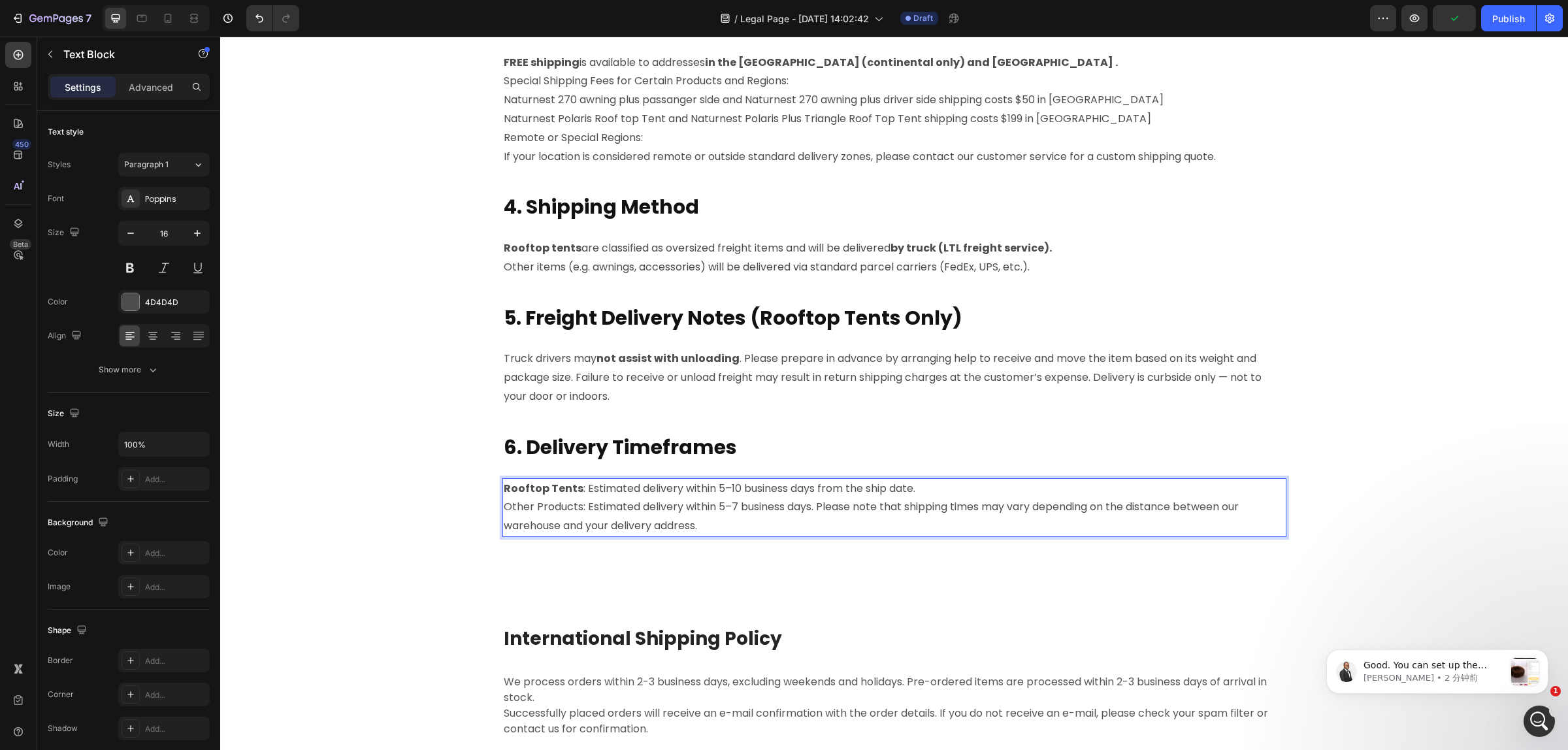
click at [681, 485] on p "Rooftop Tents : Estimated delivery within 5–10 business days from the ship date." at bounding box center [894, 489] width 781 height 19
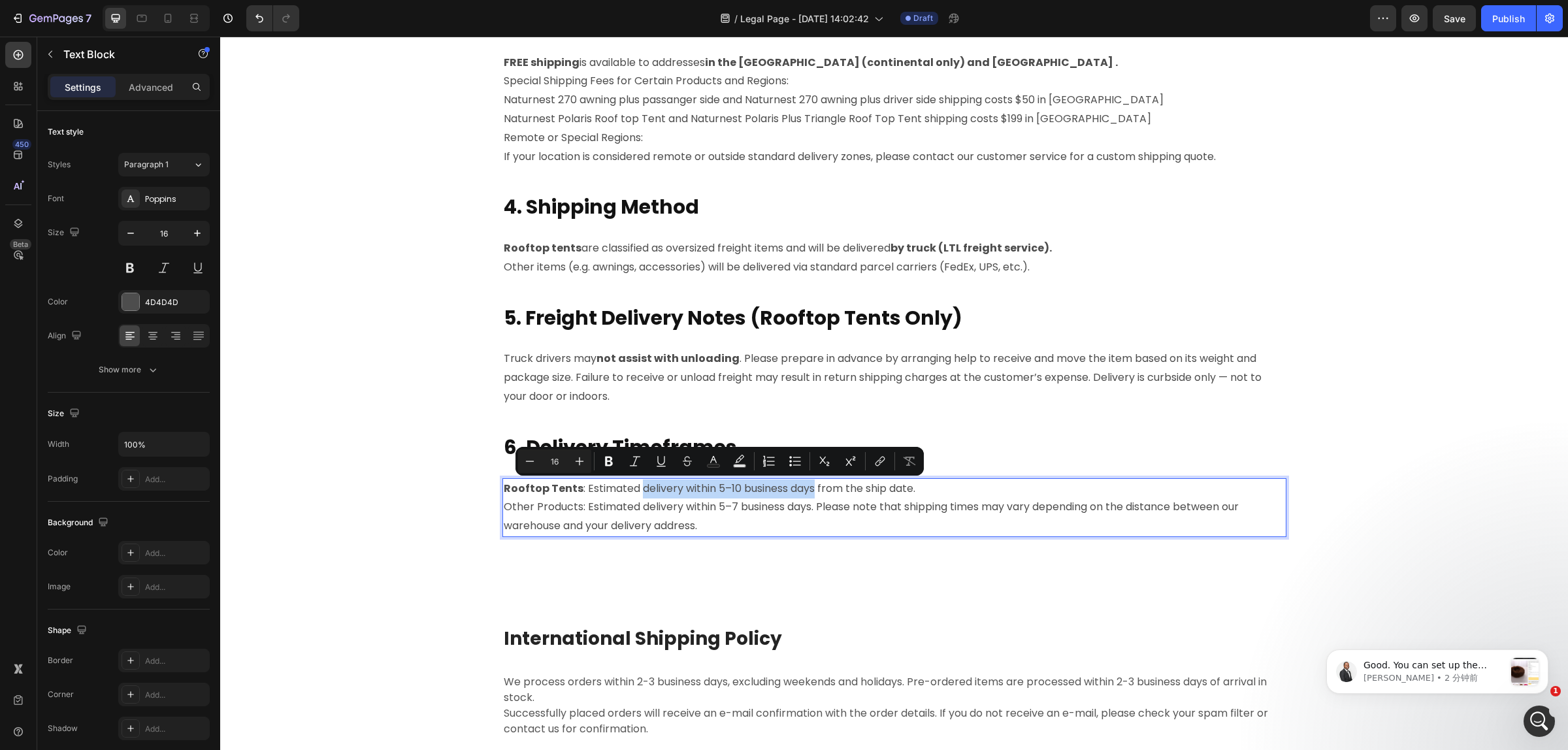
drag, startPoint x: 631, startPoint y: 487, endPoint x: 807, endPoint y: 490, distance: 176.0
click at [807, 490] on p "Rooftop Tents : Estimated delivery within 5–10 business days from the ship date." at bounding box center [894, 489] width 781 height 19
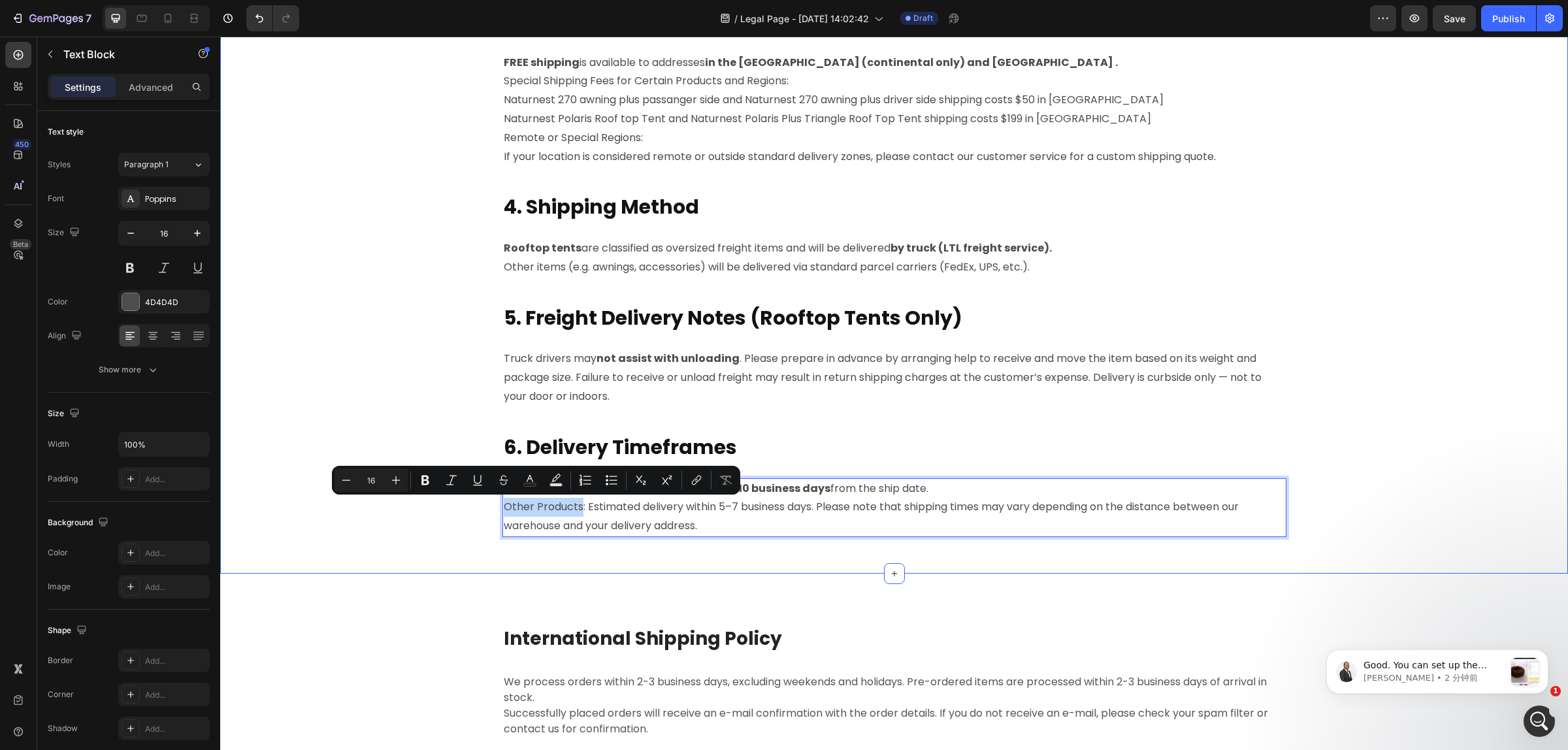
drag, startPoint x: 575, startPoint y: 508, endPoint x: 494, endPoint y: 511, distance: 81.1
click at [494, 511] on div "P lease read the following shipping information carefully before placing your o…" at bounding box center [894, 50] width 1328 height 1047
click at [652, 504] on p "Other Products : Estimated delivery within 5–7 business days. Please note that …" at bounding box center [894, 517] width 781 height 38
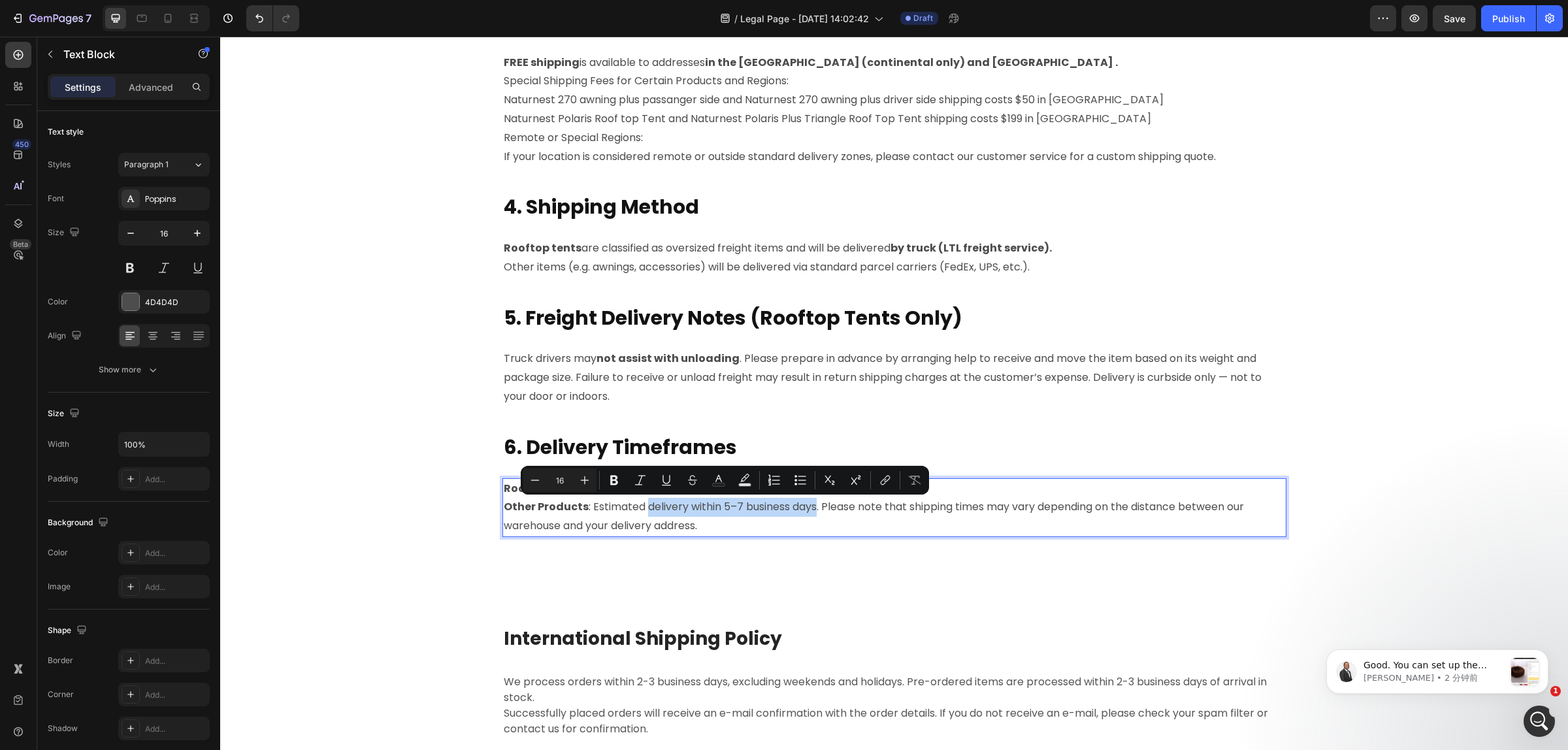
drag, startPoint x: 639, startPoint y: 507, endPoint x: 809, endPoint y: 508, distance: 170.0
click at [809, 508] on p "Other Products : Estimated delivery within 5–7 business days. Please note that …" at bounding box center [894, 517] width 781 height 38
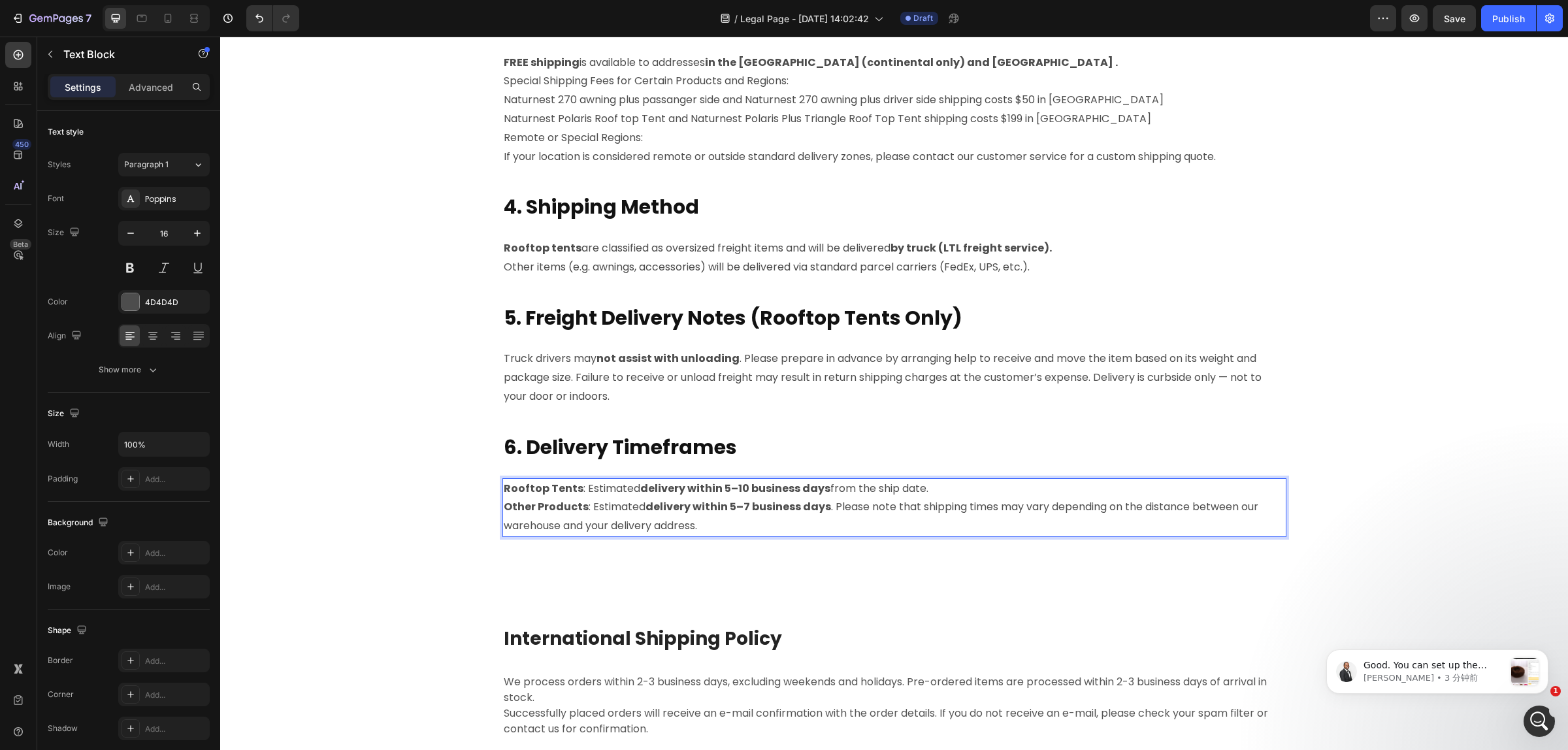
click at [821, 505] on p "Other Products : Estimated delivery within 5–7 business days . Please note that…" at bounding box center [894, 517] width 781 height 38
click at [825, 508] on p "Other Products : Estimated delivery within 5–7 business days . Please note that…" at bounding box center [894, 517] width 781 height 38
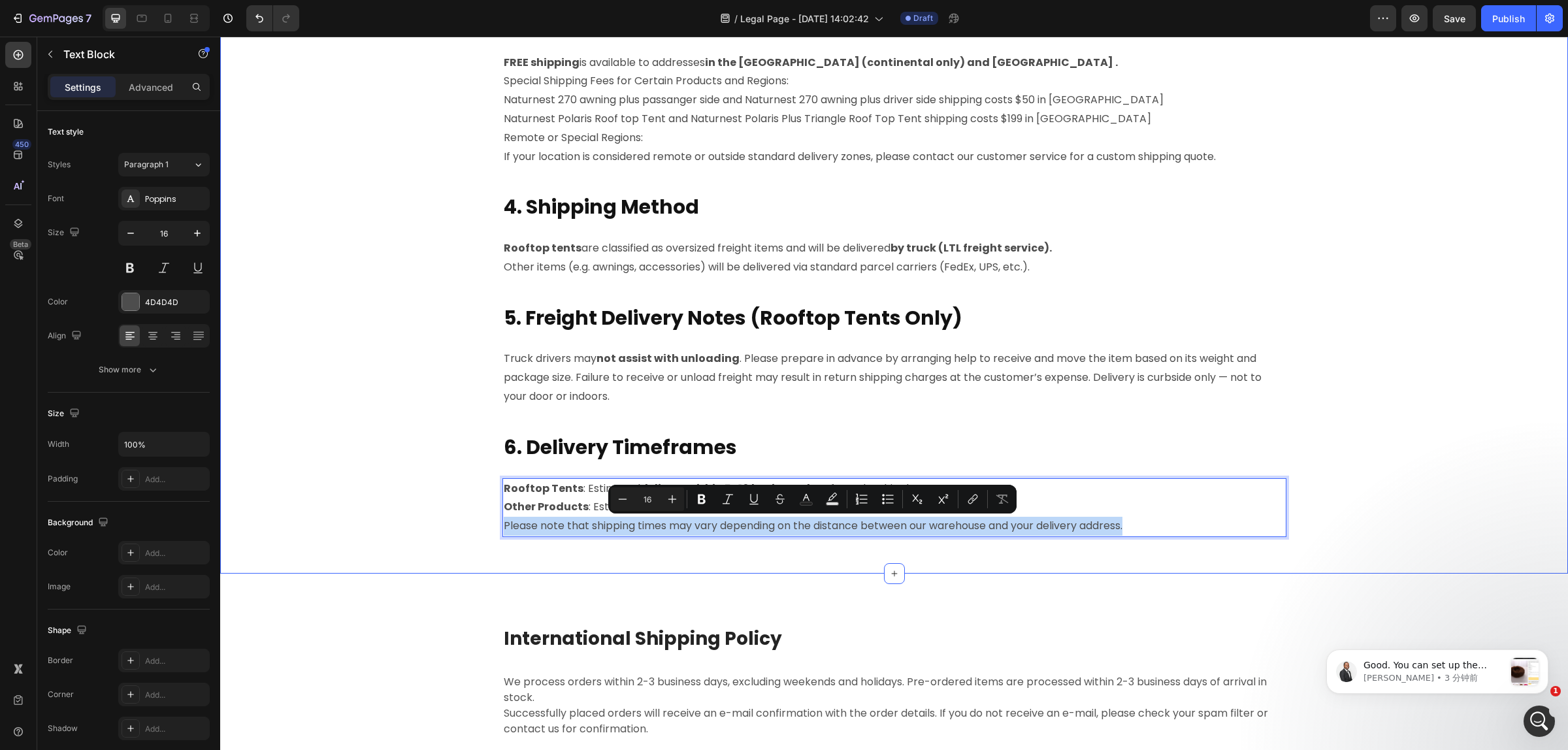
drag, startPoint x: 1139, startPoint y: 527, endPoint x: 490, endPoint y: 526, distance: 649.0
click at [490, 526] on div "P lease read the following shipping information carefully before placing your o…" at bounding box center [894, 50] width 1328 height 1047
drag, startPoint x: 705, startPoint y: 491, endPoint x: 720, endPoint y: 497, distance: 16.2
click at [705, 492] on button "Bold" at bounding box center [701, 499] width 23 height 23
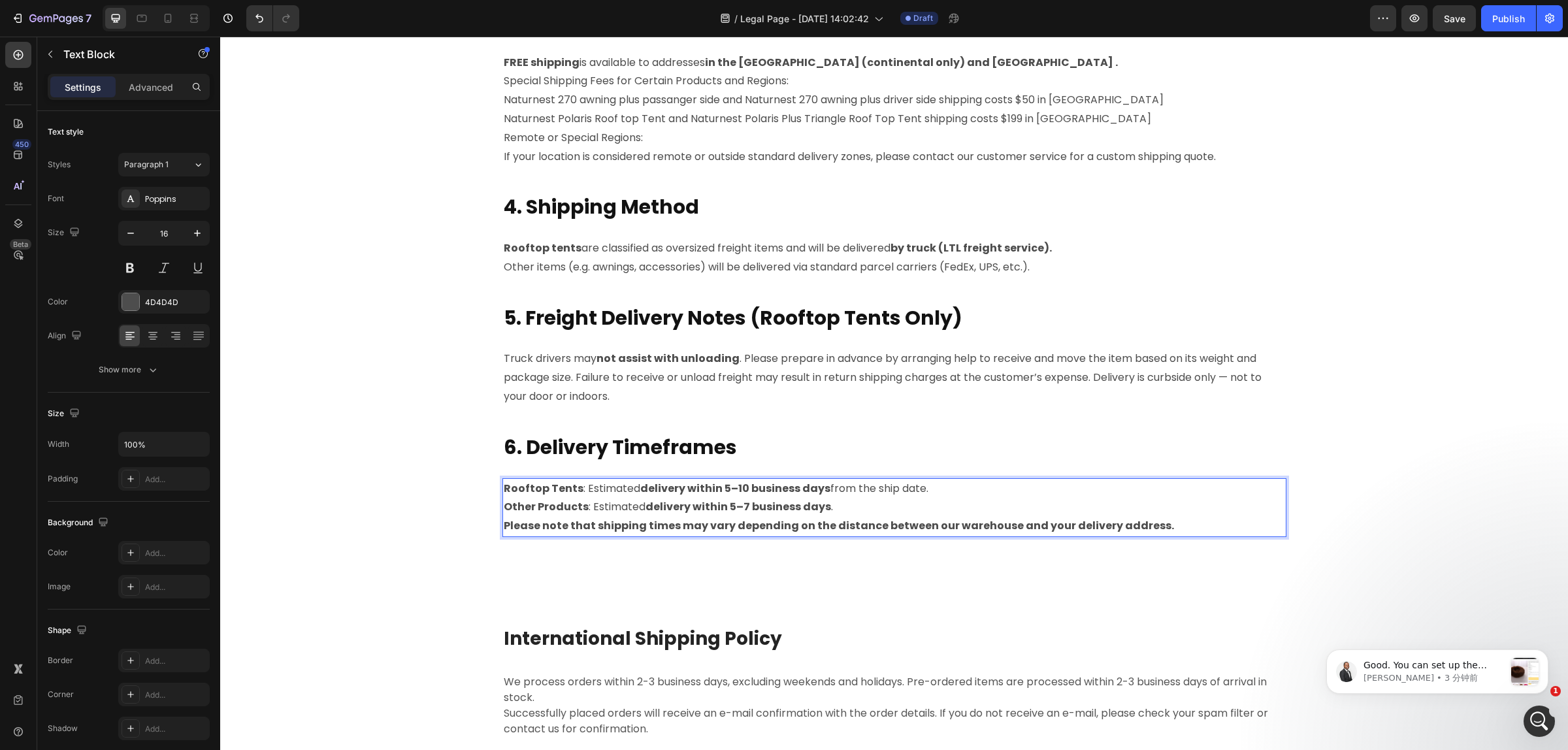
click at [722, 498] on p "Other Products : Estimated delivery within 5–7 business days ." at bounding box center [894, 508] width 781 height 19
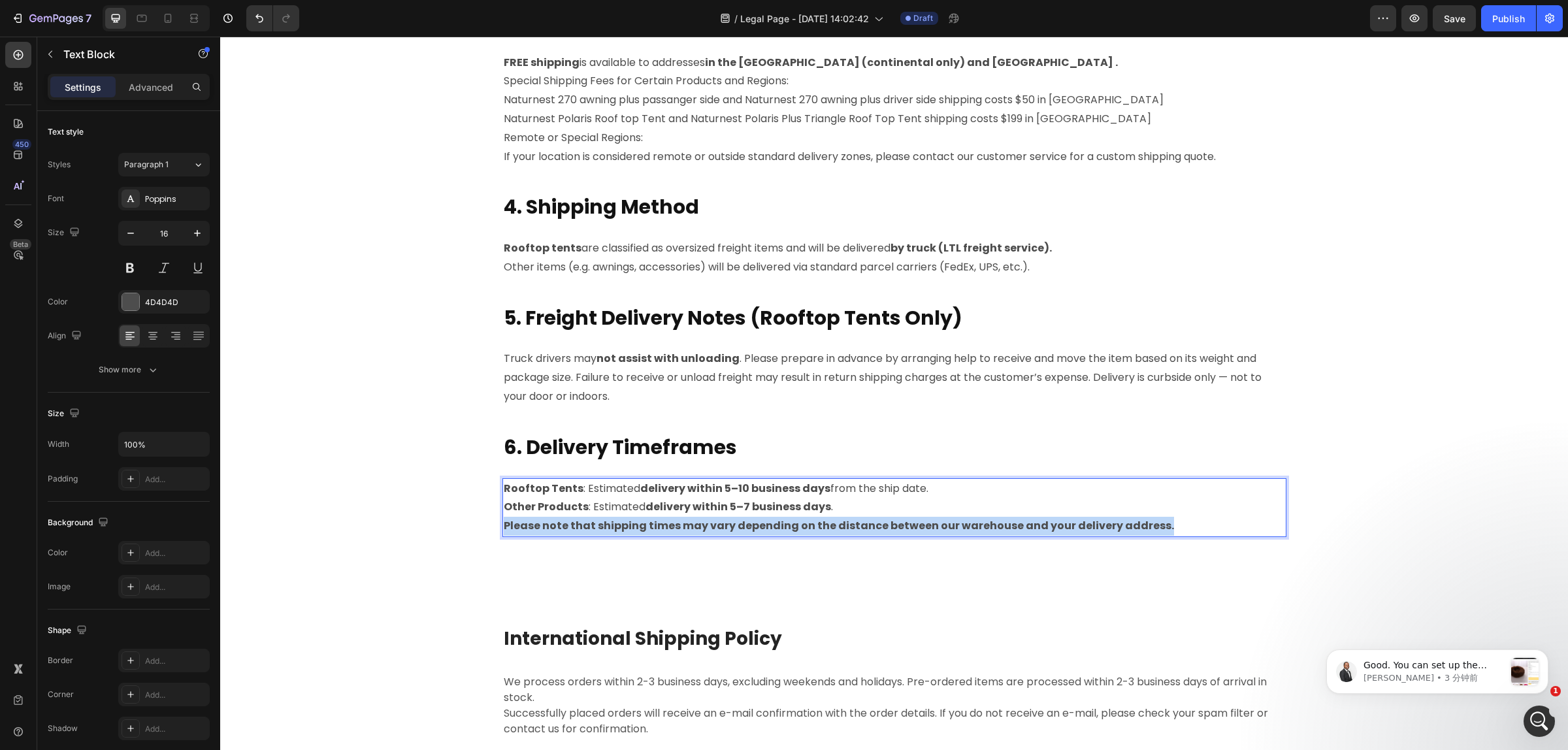
drag, startPoint x: 1164, startPoint y: 525, endPoint x: 559, endPoint y: 507, distance: 605.3
click at [503, 532] on p "Please note that shipping times may vary depending on the distance between our …" at bounding box center [894, 526] width 781 height 19
click at [1157, 525] on p "Please note that shipping times may vary depending on the distance between our …" at bounding box center [894, 526] width 781 height 19
drag, startPoint x: 1157, startPoint y: 525, endPoint x: 496, endPoint y: 525, distance: 661.0
click at [503, 525] on p "Please note that shipping times may vary depending on the distance between our …" at bounding box center [894, 526] width 781 height 19
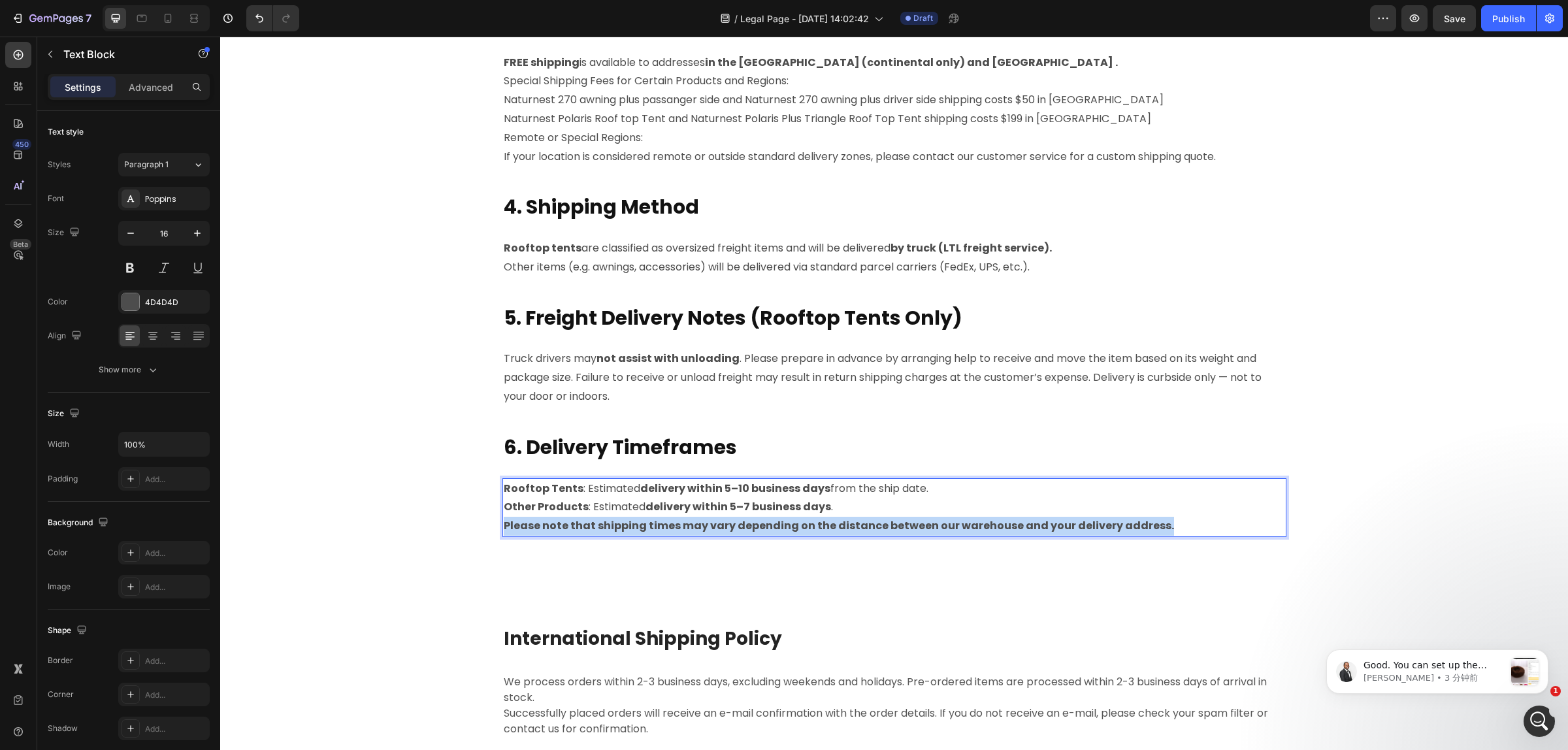
click at [503, 525] on strong "Please note that shipping times may vary depending on the distance between our …" at bounding box center [839, 525] width 670 height 15
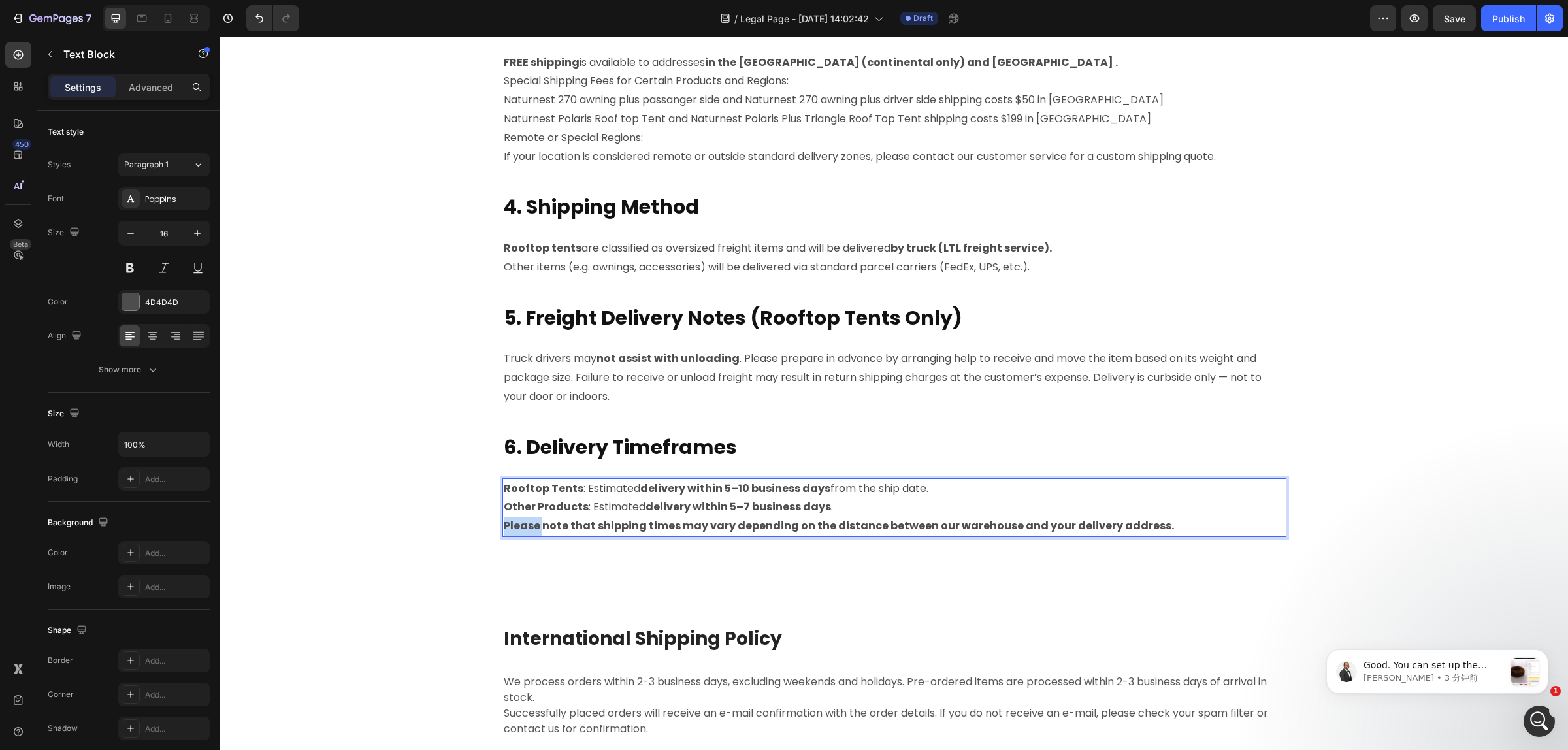
drag, startPoint x: 498, startPoint y: 525, endPoint x: 616, endPoint y: 503, distance: 120.0
click at [503, 525] on strong "Please note that shipping times may vary depending on the distance between our …" at bounding box center [839, 525] width 670 height 15
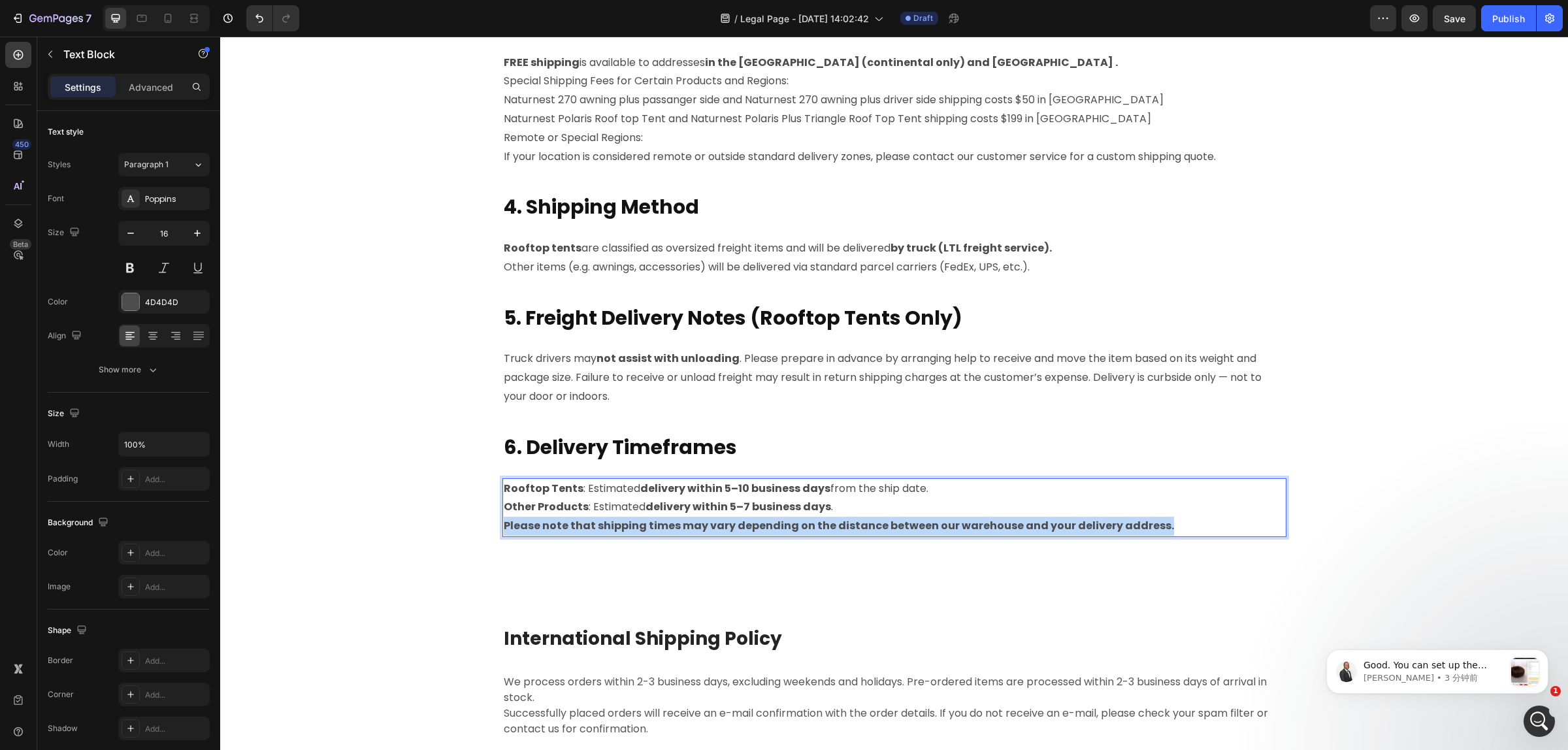
drag, startPoint x: 1164, startPoint y: 518, endPoint x: 498, endPoint y: 527, distance: 666.1
click at [503, 527] on p "Please note that shipping times may vary depending on the distance between our …" at bounding box center [894, 526] width 781 height 19
click at [563, 524] on strong "Please note that shipping times may vary depending on the distance between our …" at bounding box center [839, 525] width 670 height 15
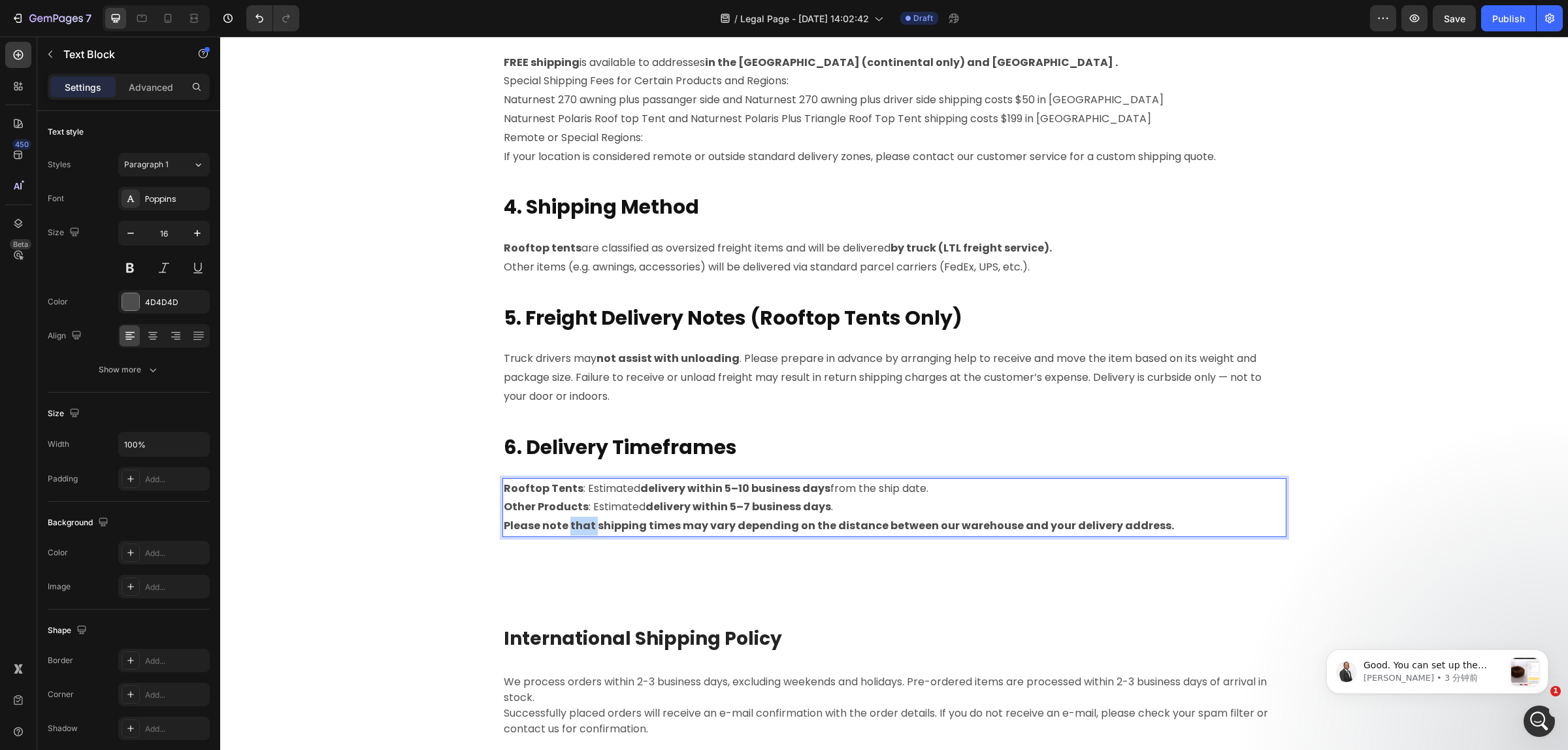
click at [563, 524] on strong "Please note that shipping times may vary depending on the distance between our …" at bounding box center [839, 525] width 670 height 15
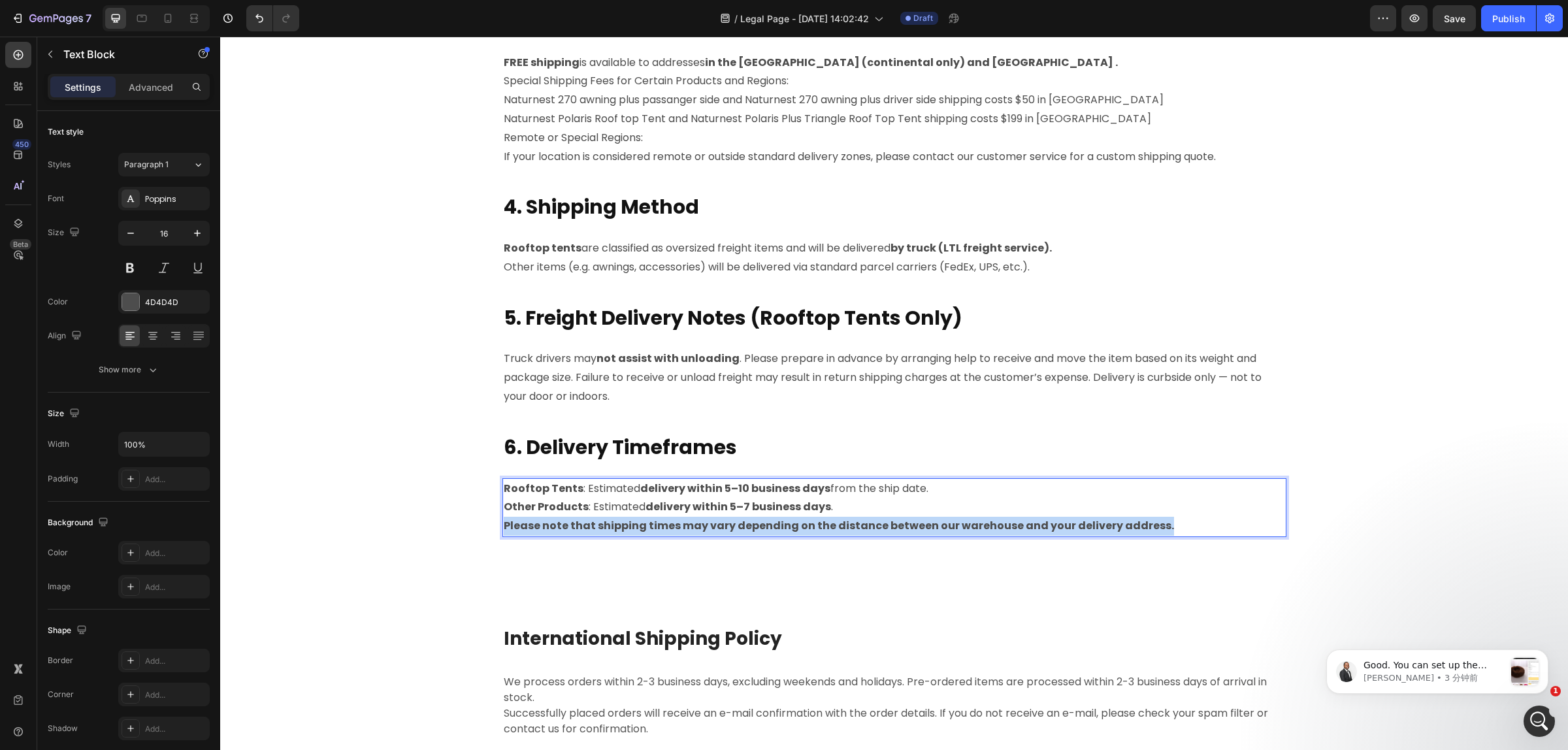
click at [563, 524] on strong "Please note that shipping times may vary depending on the distance between our …" at bounding box center [839, 525] width 670 height 15
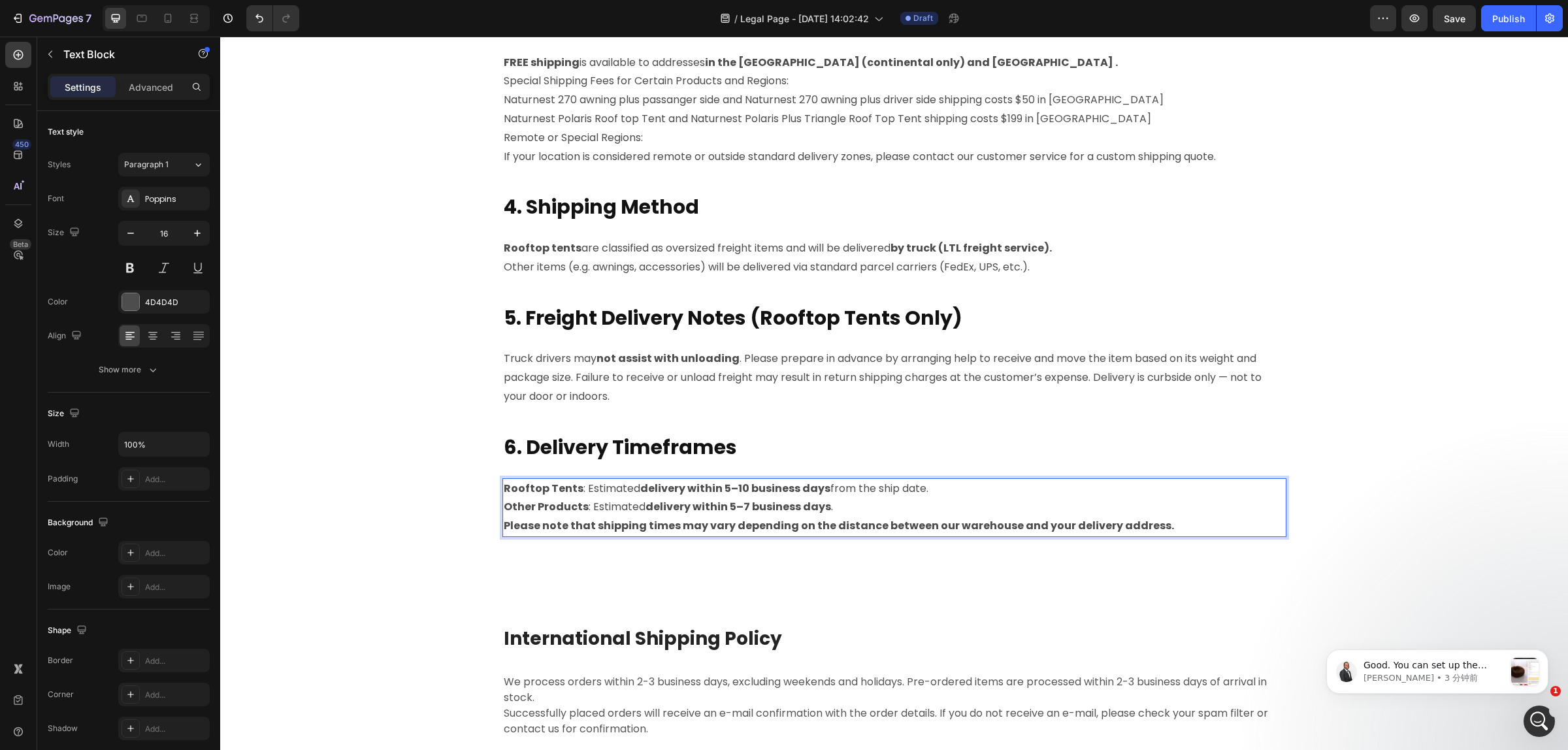
click at [1181, 513] on p "Other Products : Estimated delivery within 5–7 business days ." at bounding box center [894, 508] width 781 height 19
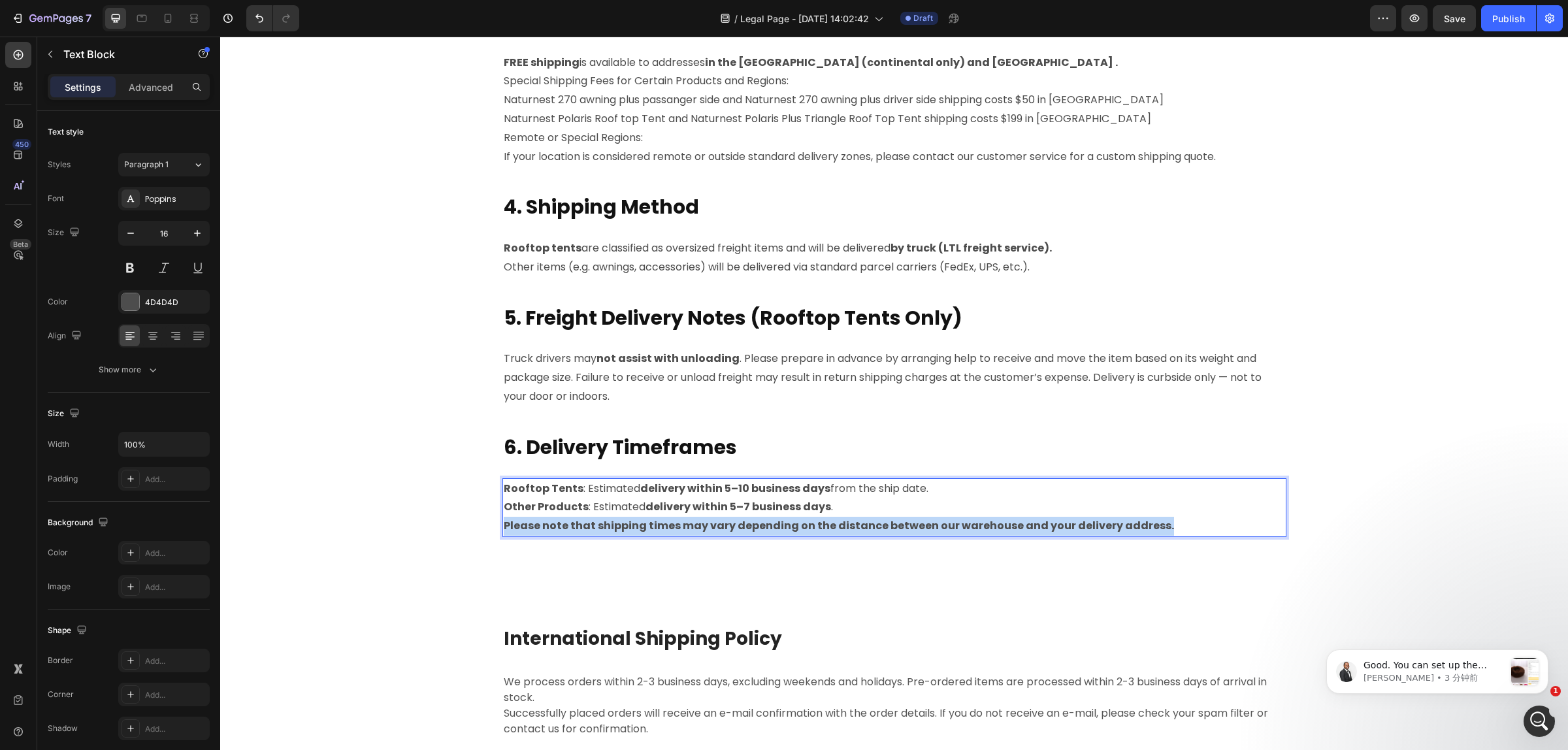
drag, startPoint x: 1157, startPoint y: 528, endPoint x: 498, endPoint y: 523, distance: 659.0
click at [503, 523] on p "Please note that shipping times may vary depending on the distance between our …" at bounding box center [894, 526] width 781 height 19
click at [648, 564] on div "P lease read the following shipping information carefully before placing your o…" at bounding box center [894, 50] width 1328 height 1047
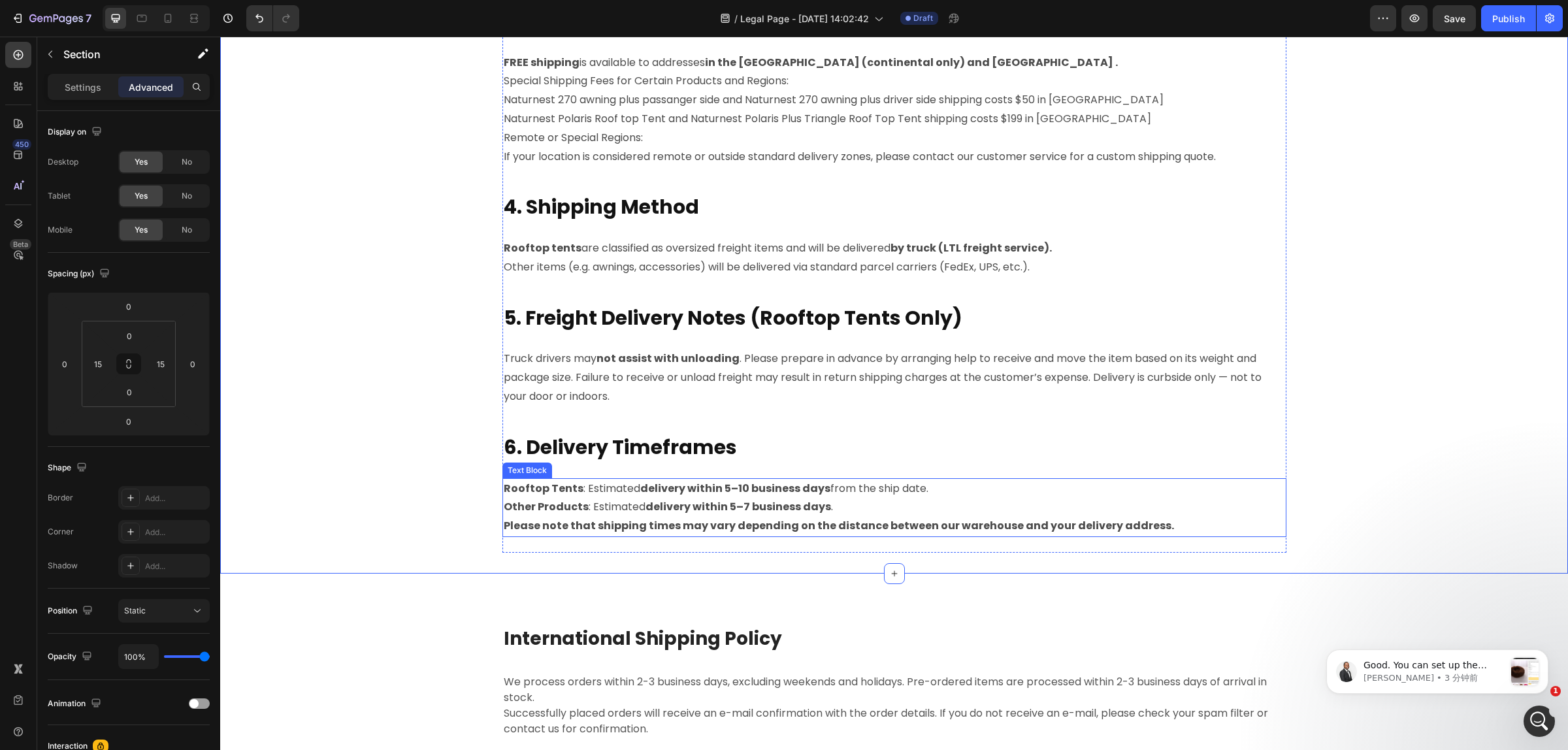
click at [648, 534] on p "Please note that shipping times may vary depending on the distance between our …" at bounding box center [894, 526] width 781 height 19
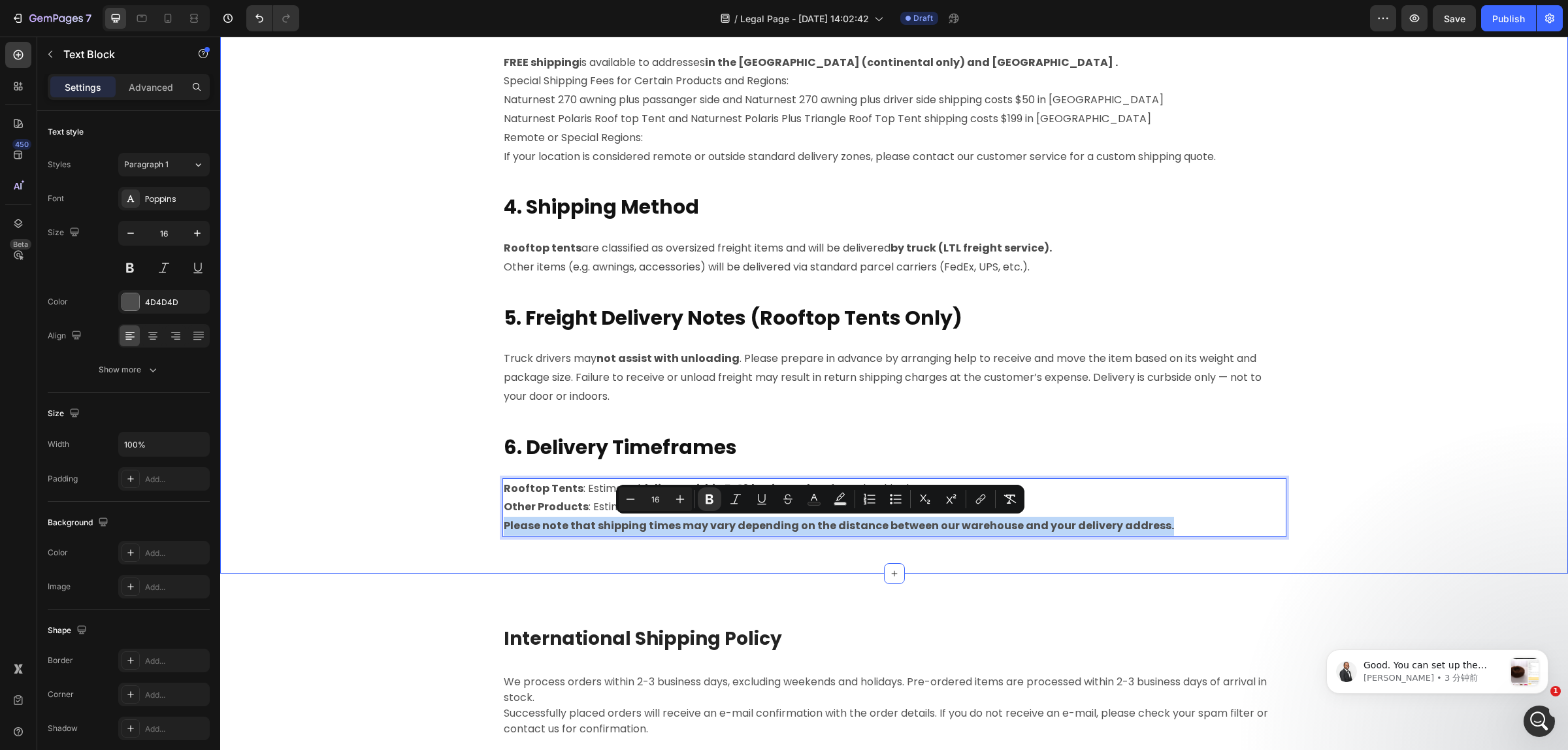
drag, startPoint x: 1153, startPoint y: 522, endPoint x: 498, endPoint y: 515, distance: 655.0
click at [488, 519] on div "P lease read the following shipping information carefully before placing your o…" at bounding box center [894, 50] width 1328 height 1047
drag, startPoint x: 738, startPoint y: 497, endPoint x: 525, endPoint y: 496, distance: 213.0
click at [738, 497] on icon "Editor contextual toolbar" at bounding box center [735, 499] width 13 height 13
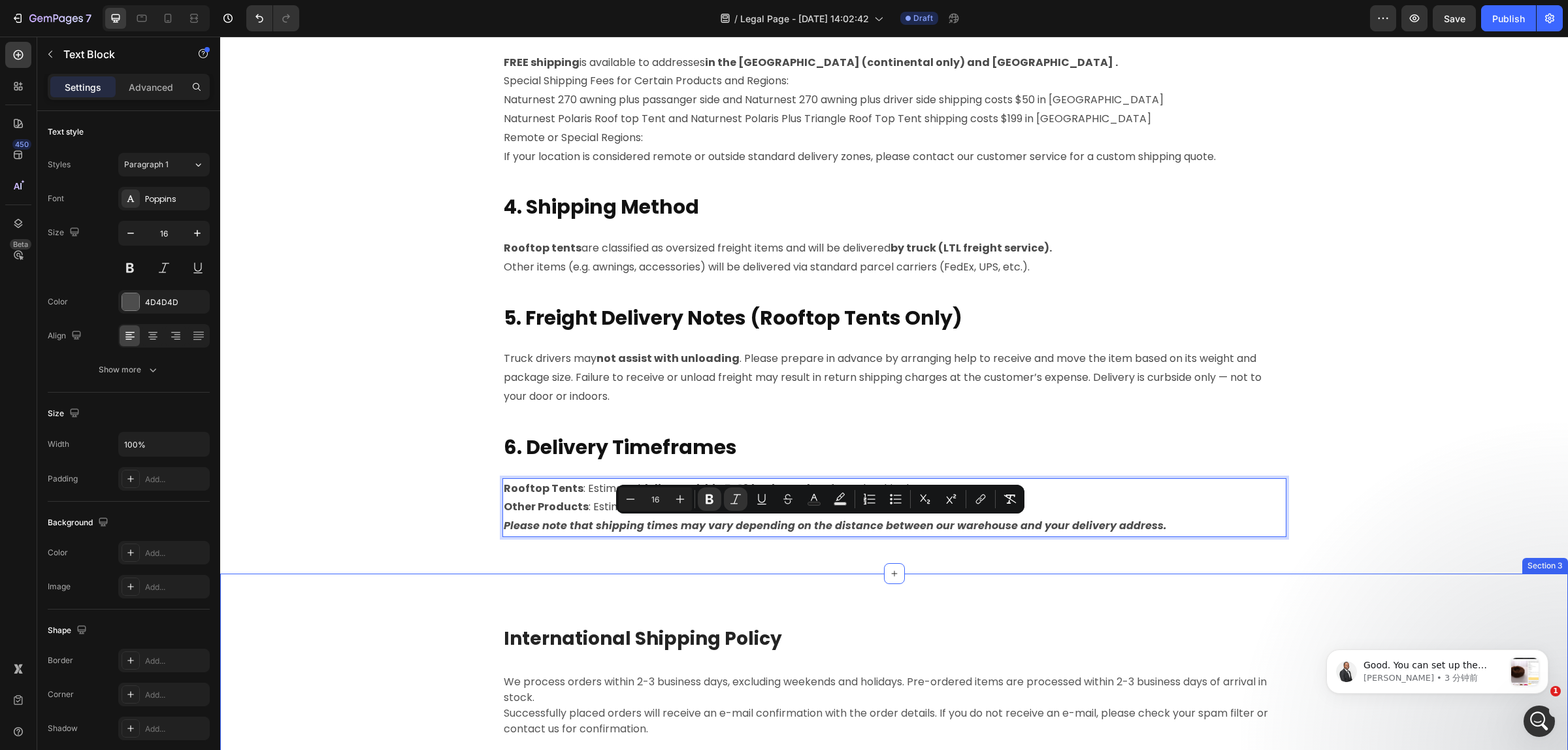
click at [406, 508] on div "P lease read the following shipping information carefully before placing your o…" at bounding box center [894, 50] width 1328 height 1047
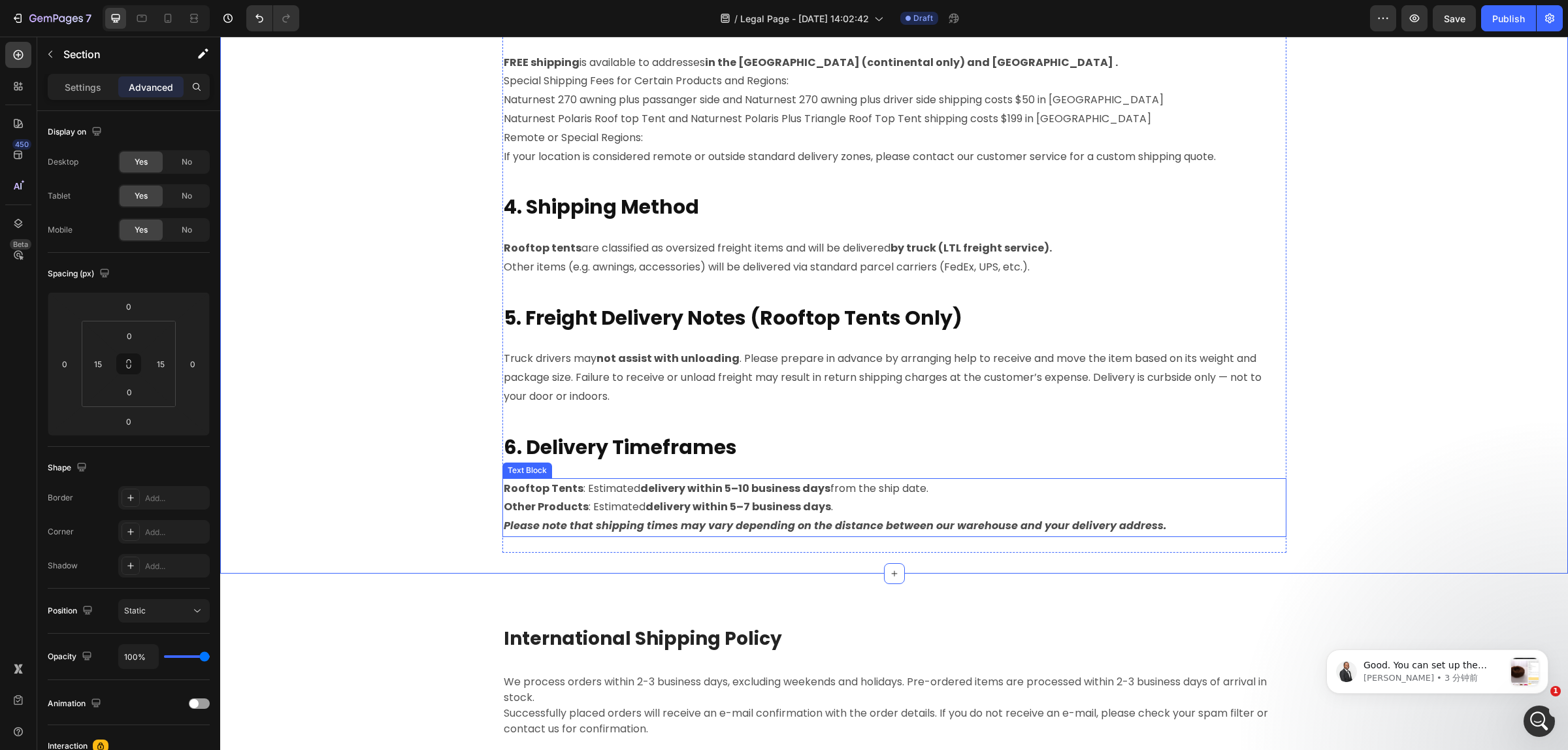
click at [1147, 526] on p "Please note that shipping times may vary depending on the distance between our …" at bounding box center [894, 526] width 781 height 19
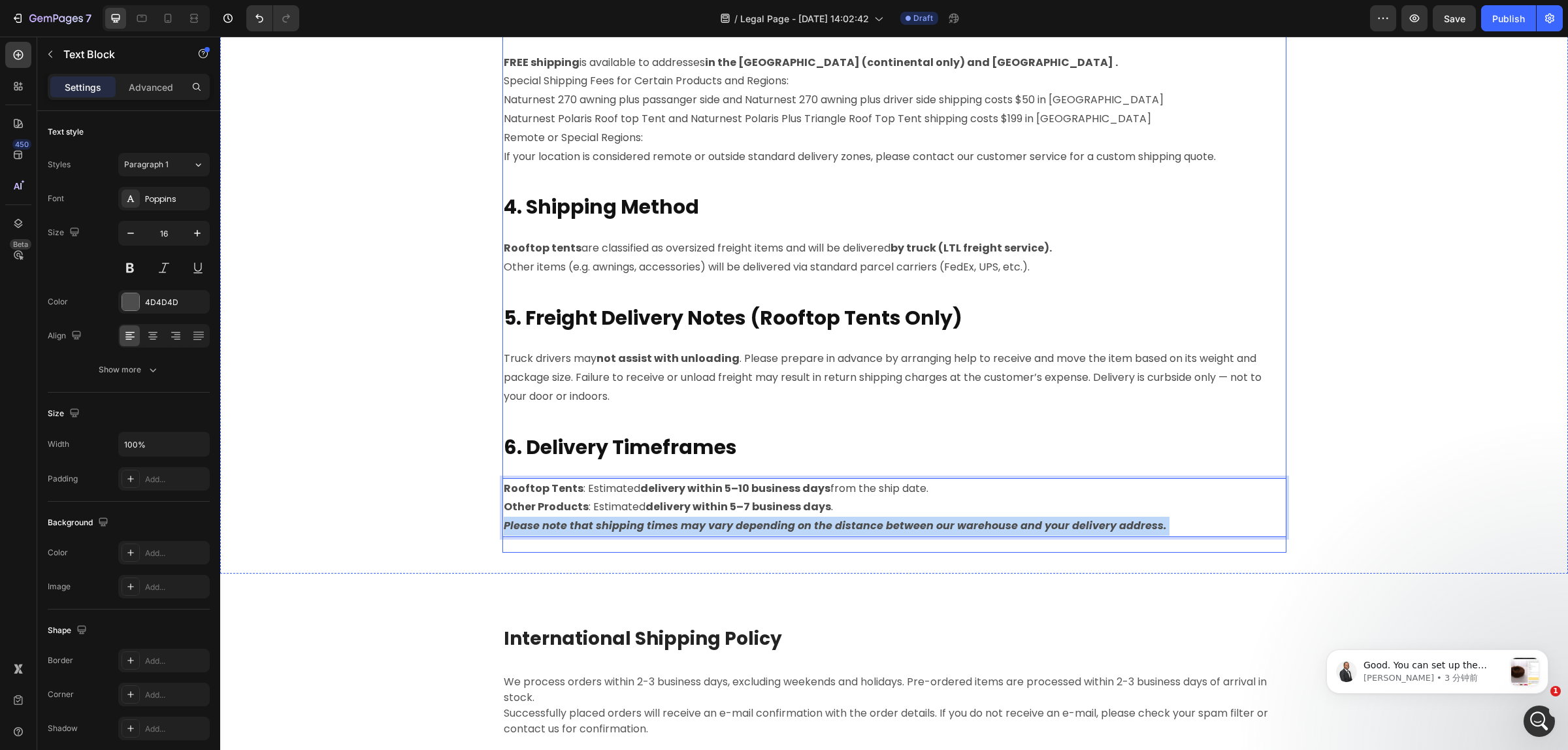
drag, startPoint x: 1147, startPoint y: 526, endPoint x: 825, endPoint y: 539, distance: 322.3
click at [825, 539] on div "P lease read the following shipping information carefully before placing your o…" at bounding box center [895, 40] width 784 height 1026
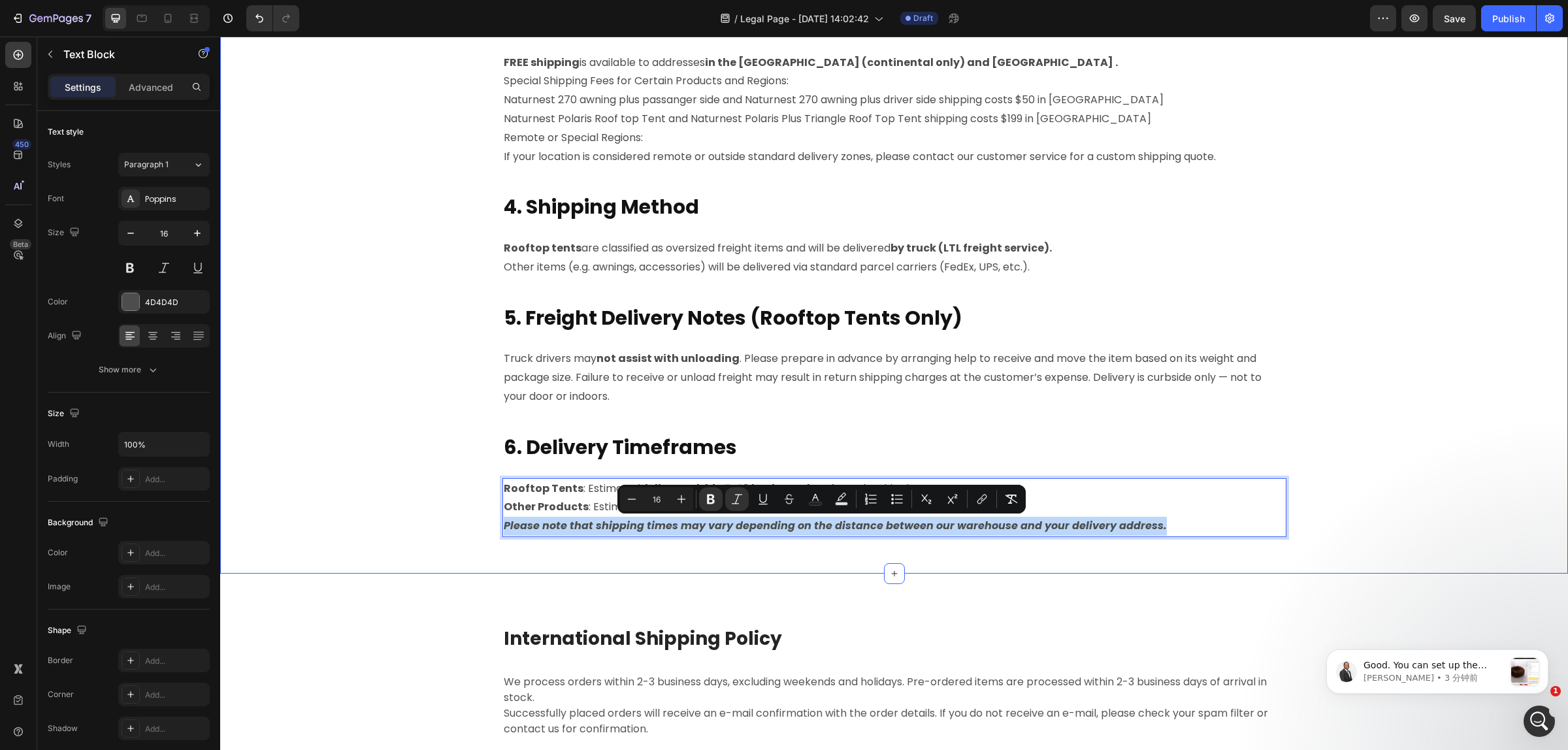
drag, startPoint x: 1148, startPoint y: 523, endPoint x: 541, endPoint y: 518, distance: 607.0
click at [484, 520] on div "P lease read the following shipping information carefully before placing your o…" at bounding box center [894, 50] width 1328 height 1047
click at [818, 497] on icon "Editor contextual toolbar" at bounding box center [815, 499] width 13 height 13
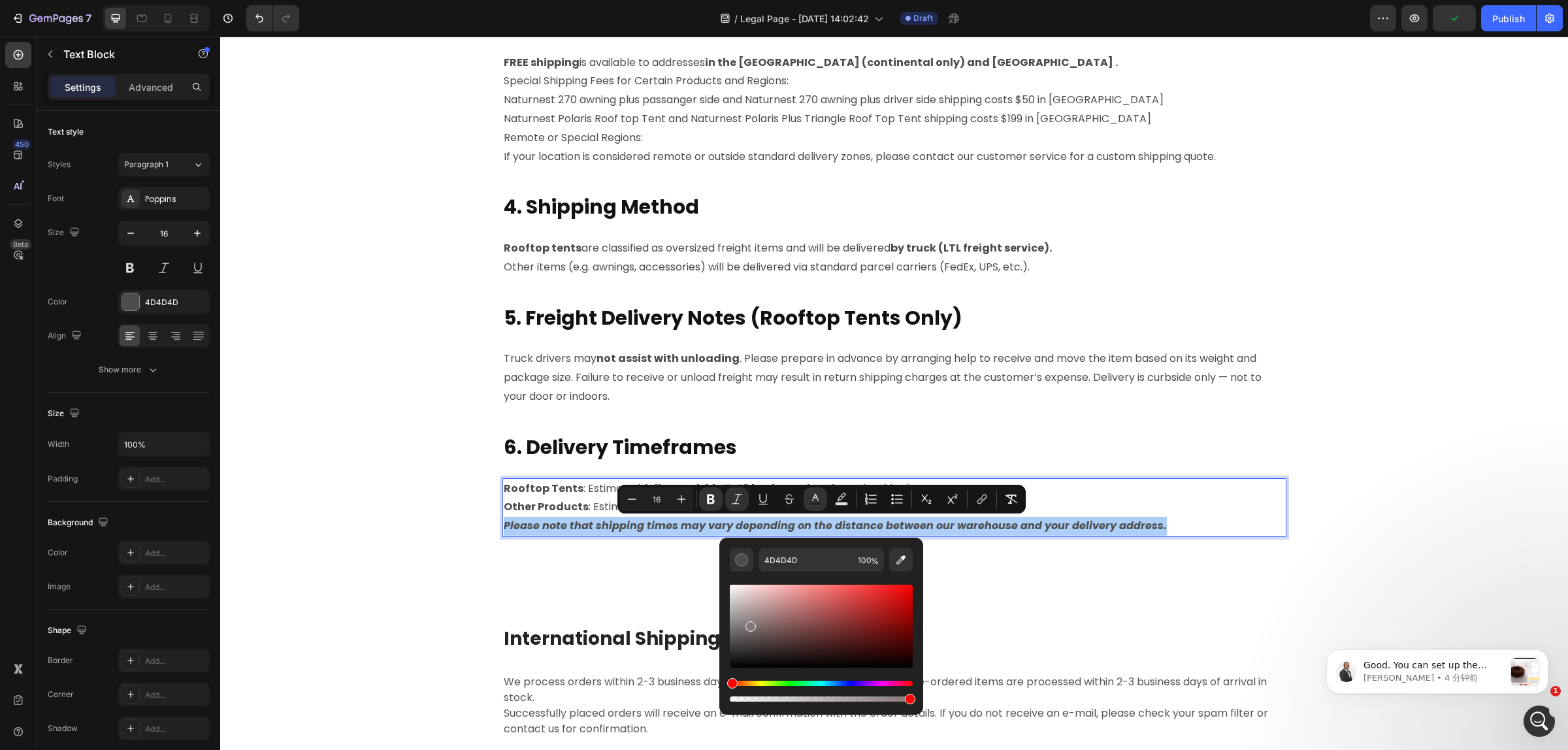
click at [749, 624] on div "Editor contextual toolbar" at bounding box center [821, 626] width 183 height 83
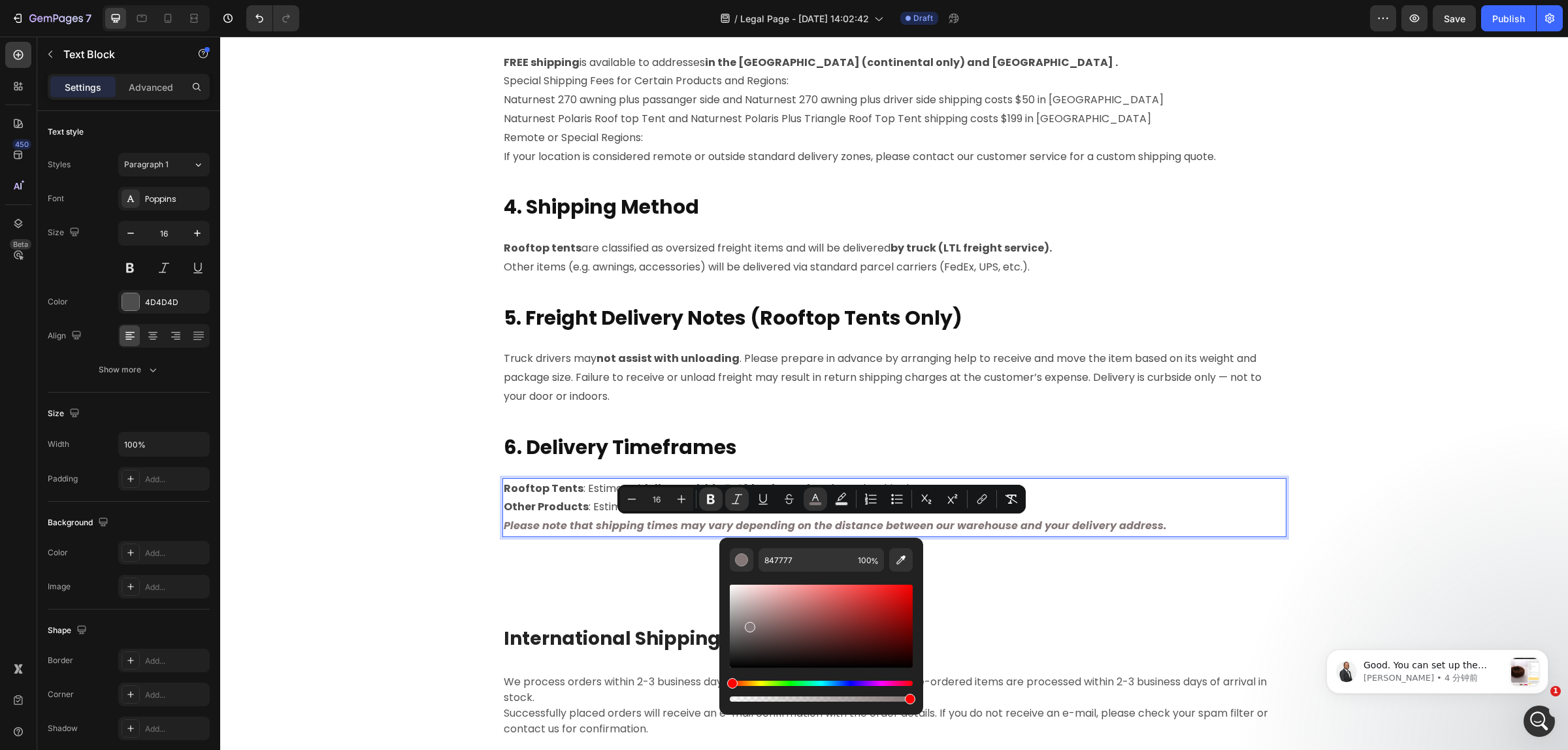
click at [746, 639] on div "Editor contextual toolbar" at bounding box center [821, 626] width 183 height 83
click at [741, 629] on div "Editor contextual toolbar" at bounding box center [821, 626] width 183 height 83
type input "756E6E"
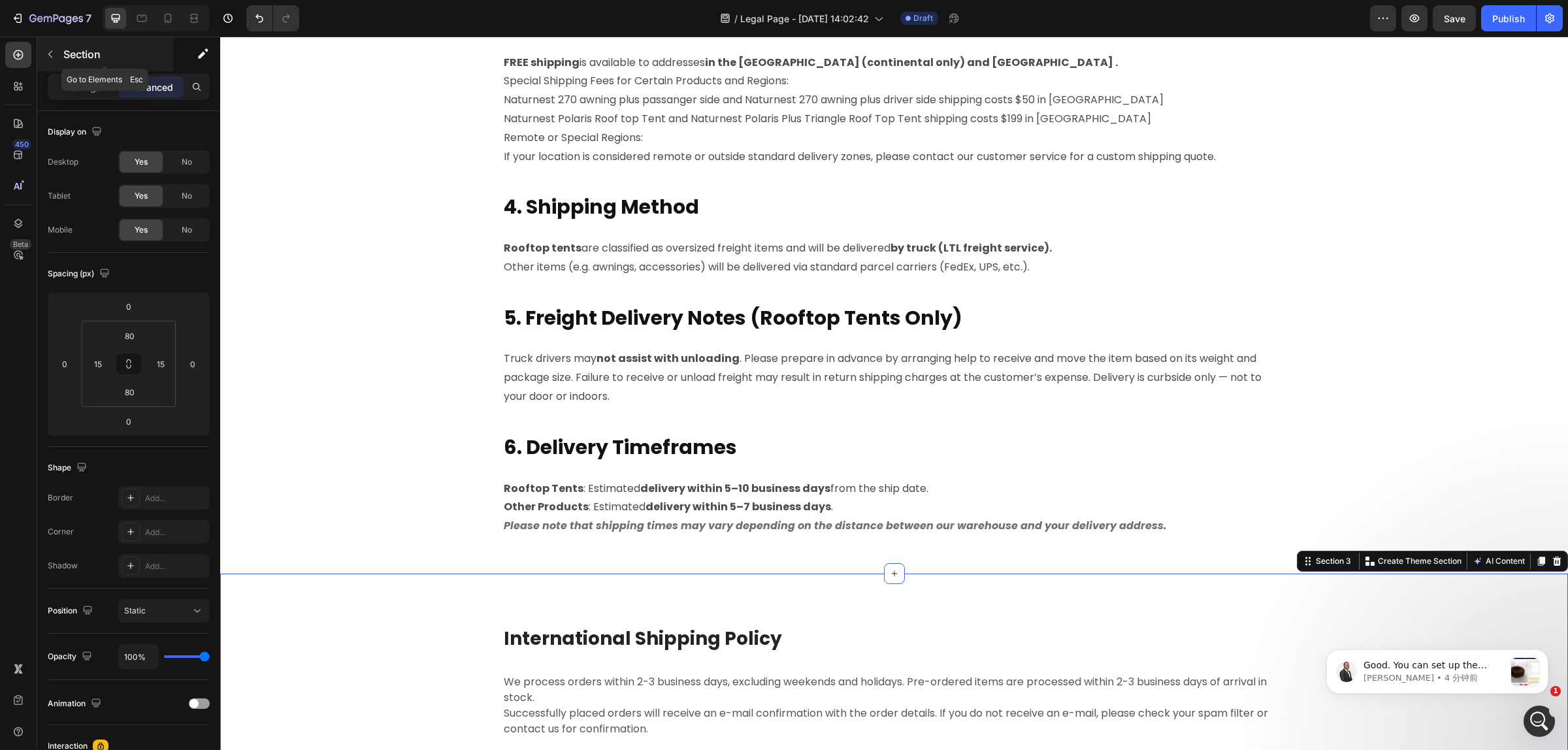
click at [51, 60] on button "button" at bounding box center [50, 54] width 21 height 21
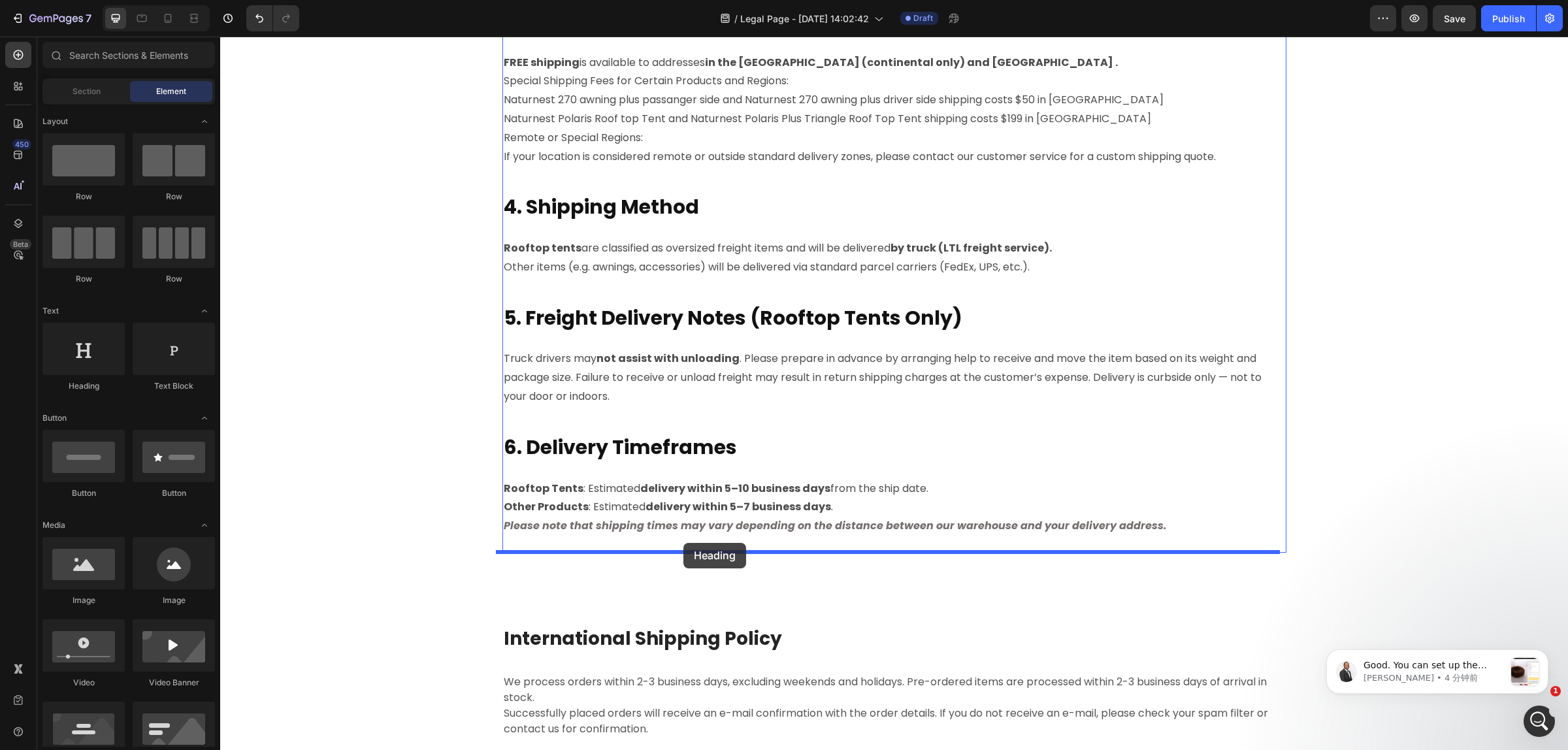
drag, startPoint x: 321, startPoint y: 408, endPoint x: 683, endPoint y: 543, distance: 386.4
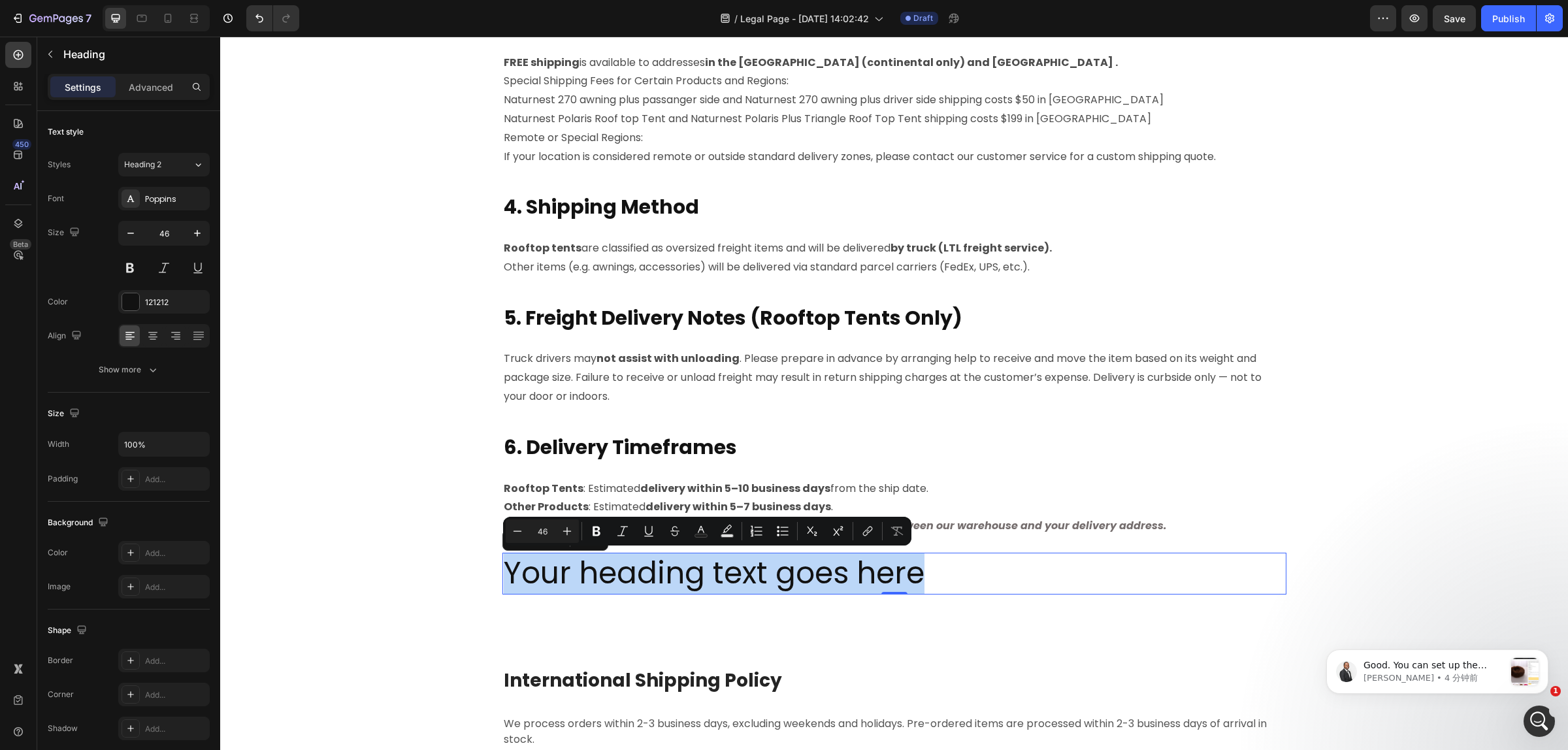
drag, startPoint x: 955, startPoint y: 572, endPoint x: 498, endPoint y: 576, distance: 457.0
click at [503, 576] on p "Your heading text goes here" at bounding box center [894, 574] width 781 height 39
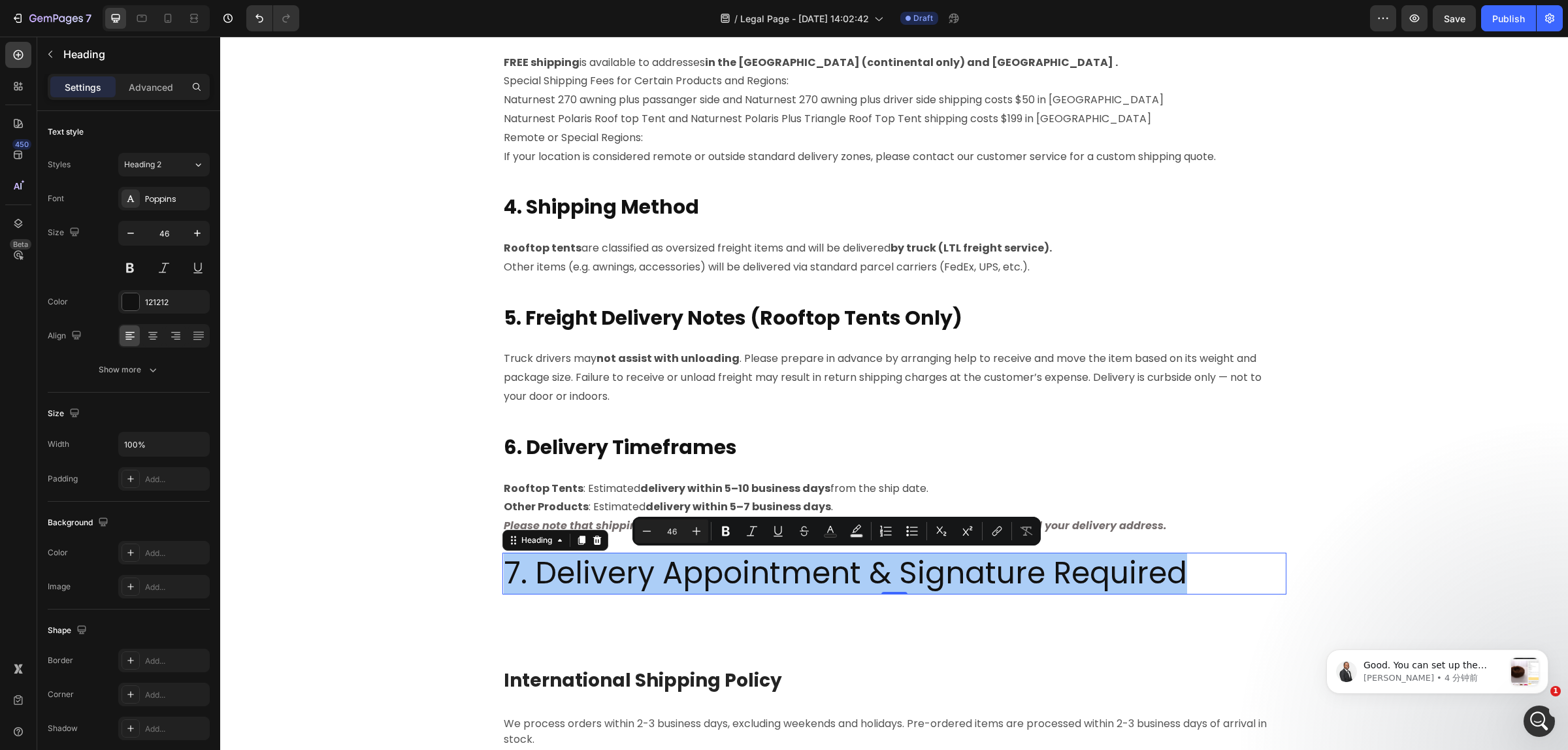
drag, startPoint x: 676, startPoint y: 534, endPoint x: 667, endPoint y: 536, distance: 9.2
click at [667, 536] on input "46" at bounding box center [672, 531] width 26 height 16
type input "30"
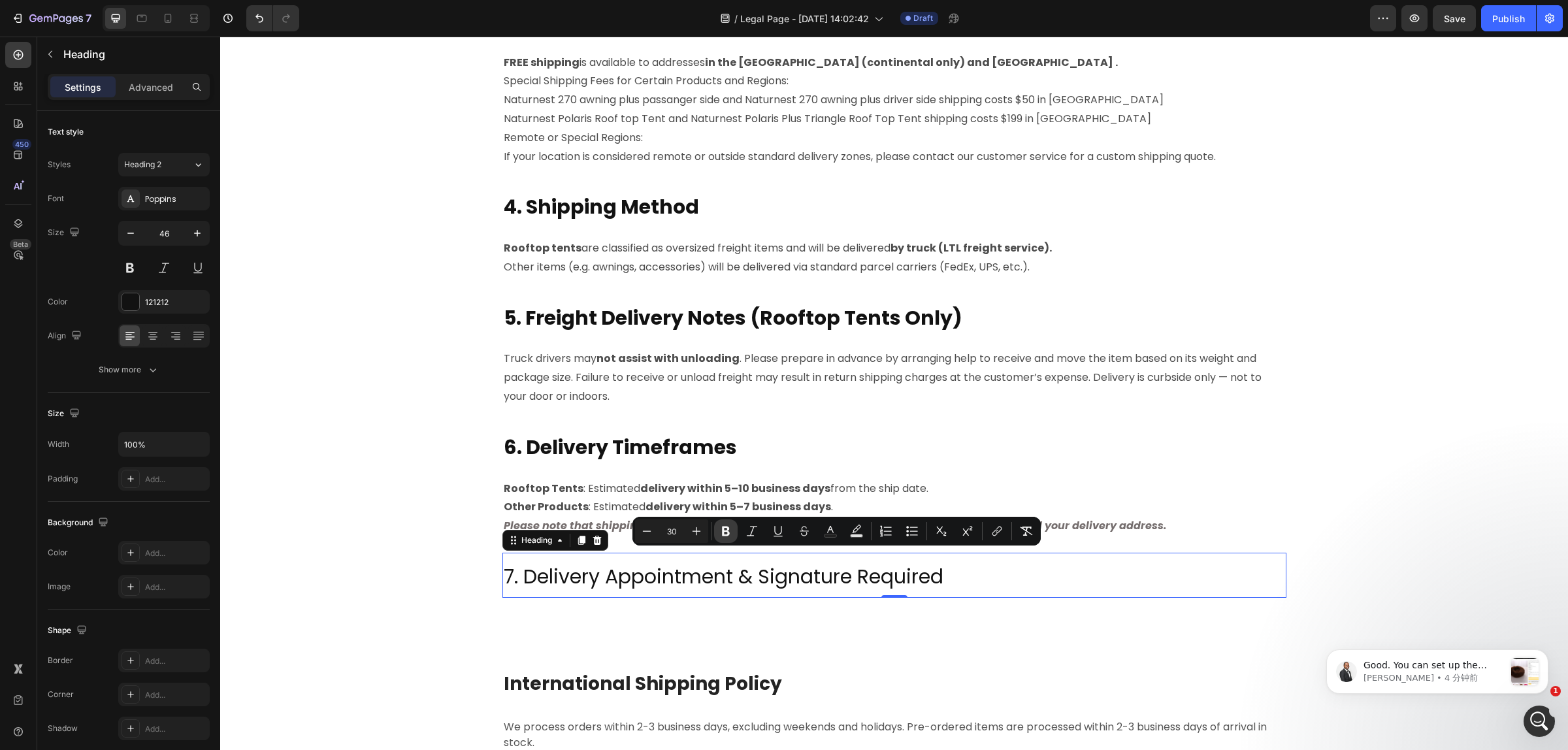
click at [726, 537] on button "Bold" at bounding box center [726, 531] width 23 height 23
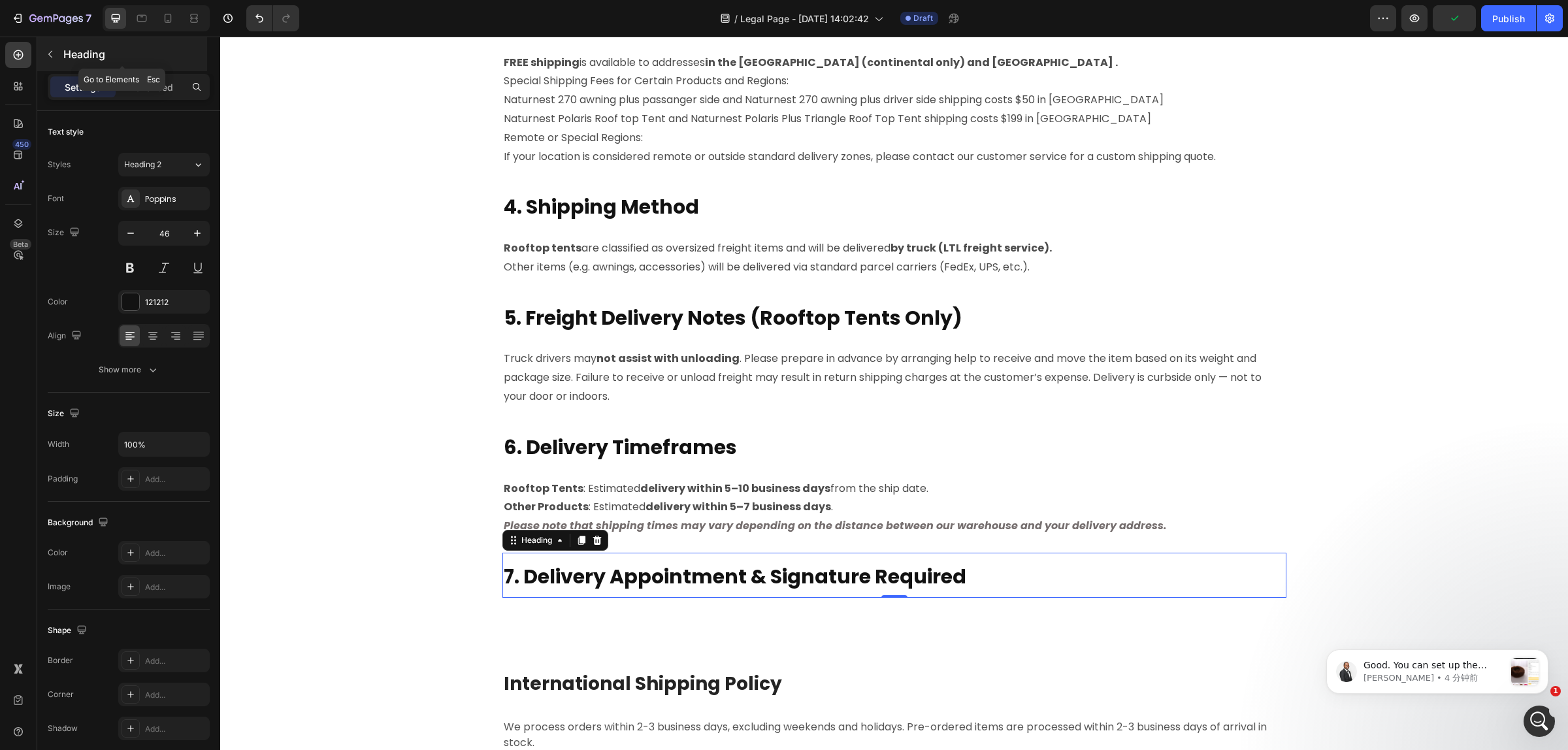
click at [66, 62] on p "Heading" at bounding box center [133, 55] width 141 height 16
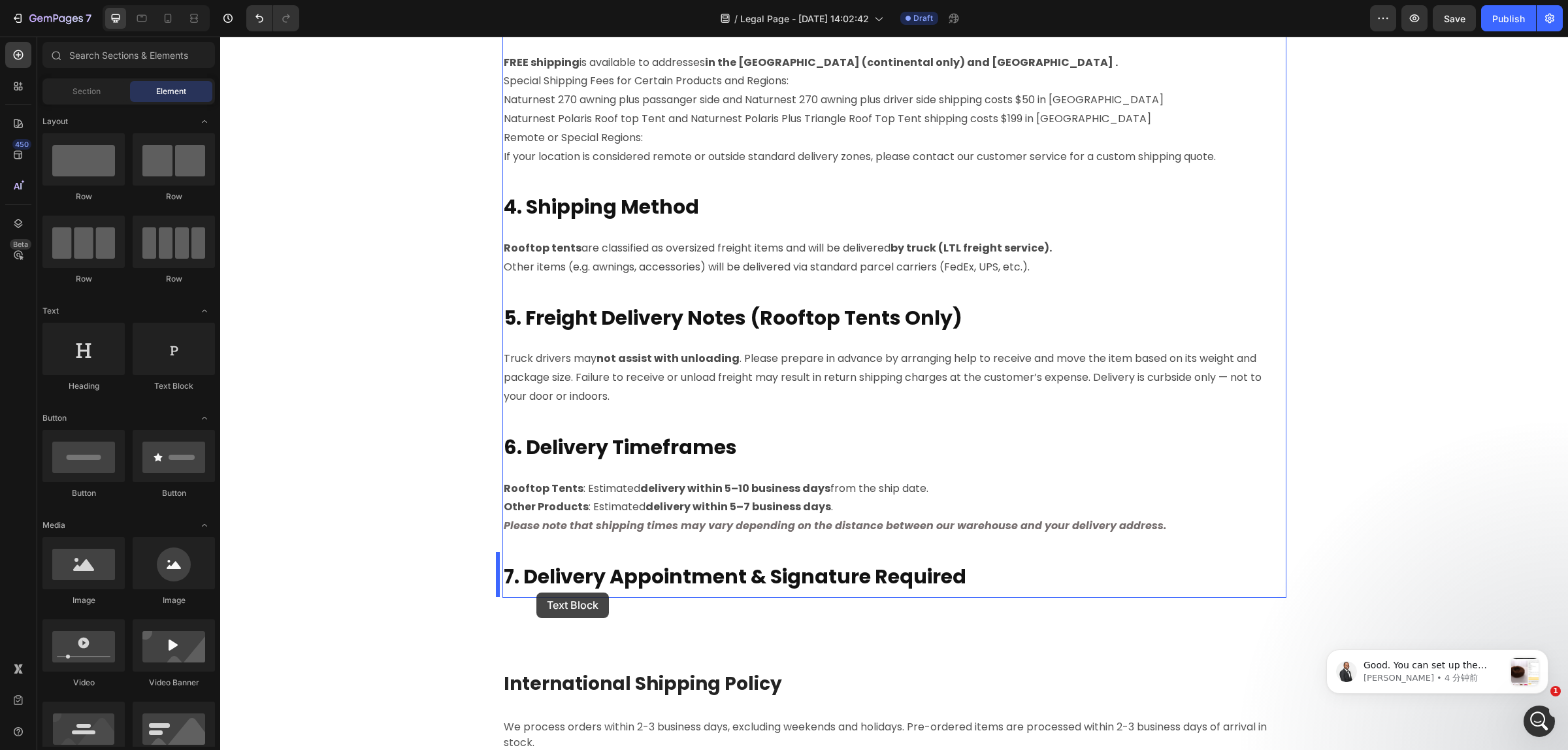
drag, startPoint x: 384, startPoint y: 406, endPoint x: 536, endPoint y: 593, distance: 241.0
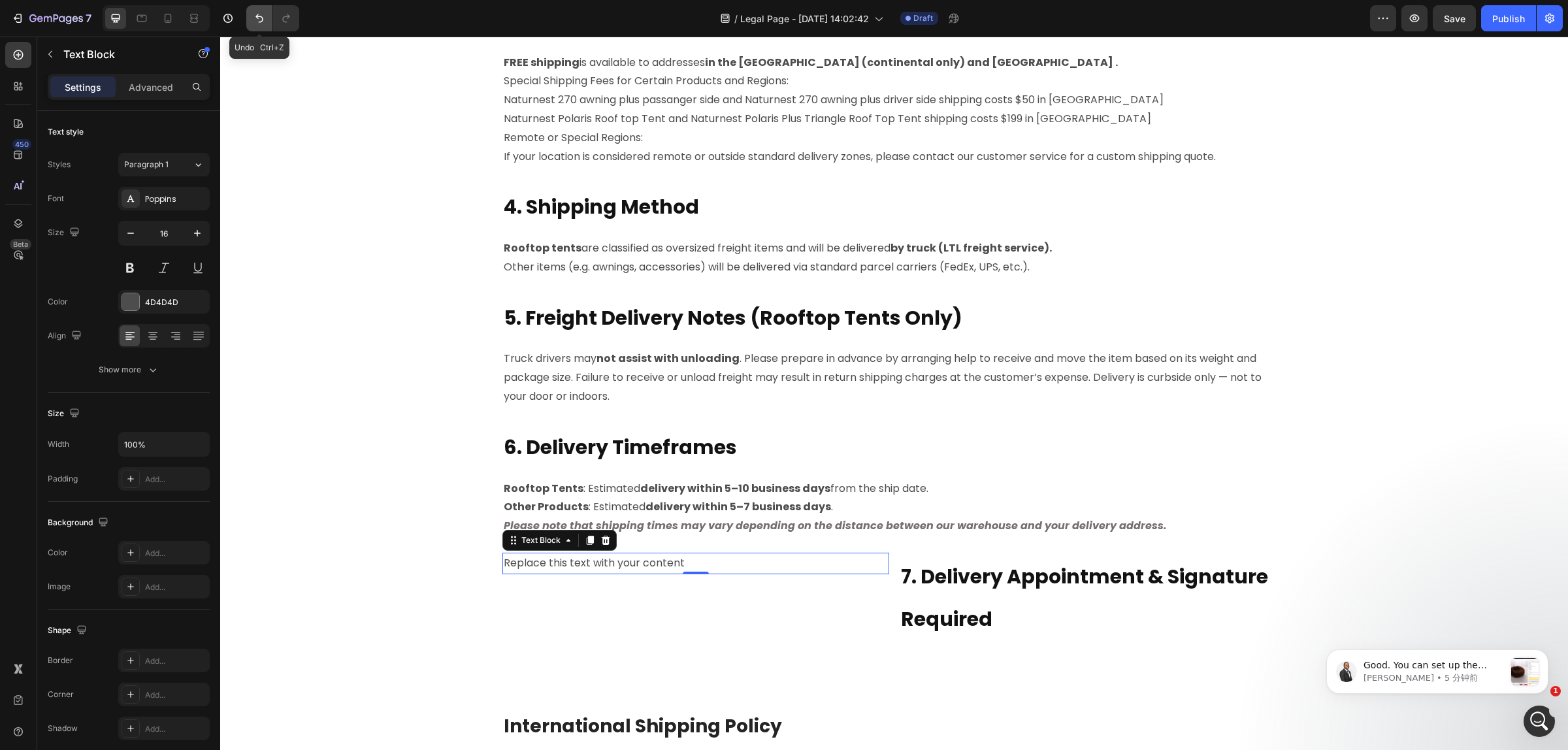
click at [253, 15] on icon "Undo/Redo" at bounding box center [259, 18] width 13 height 13
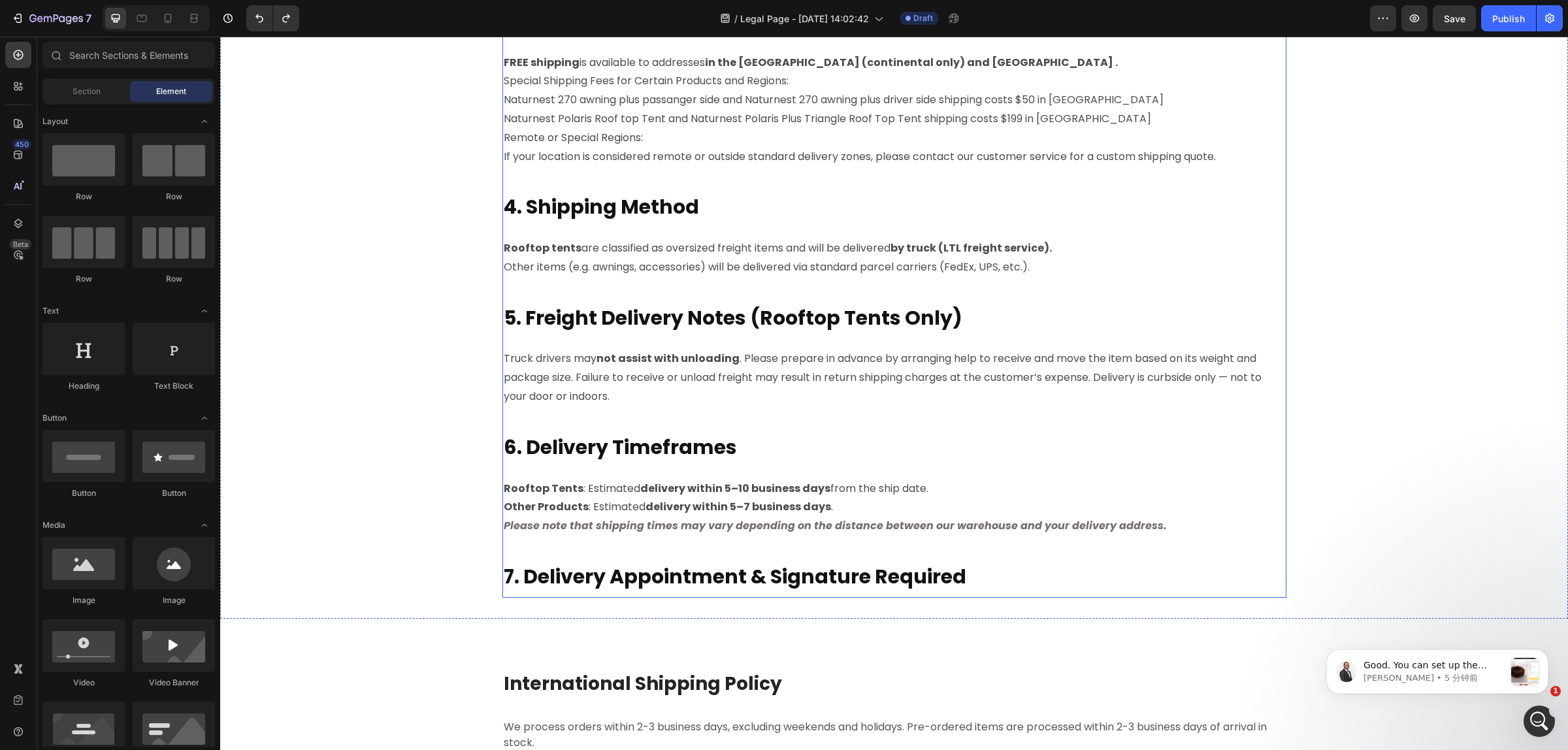
click at [609, 518] on strong "Please note that shipping times may vary depending on the distance between our …" at bounding box center [835, 525] width 663 height 15
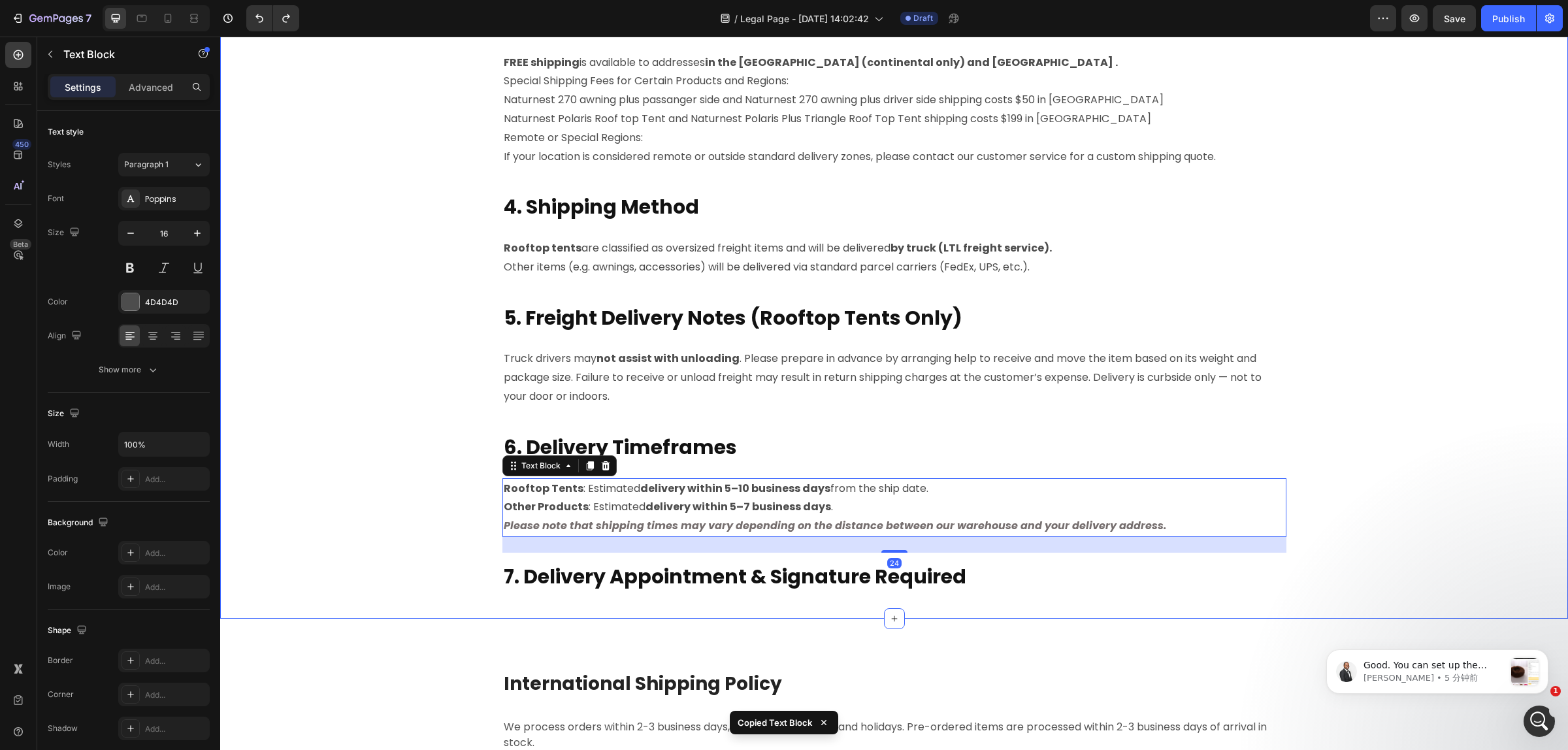
click at [757, 602] on div "P lease read the following shipping information carefully before placing your o…" at bounding box center [894, 73] width 1328 height 1092
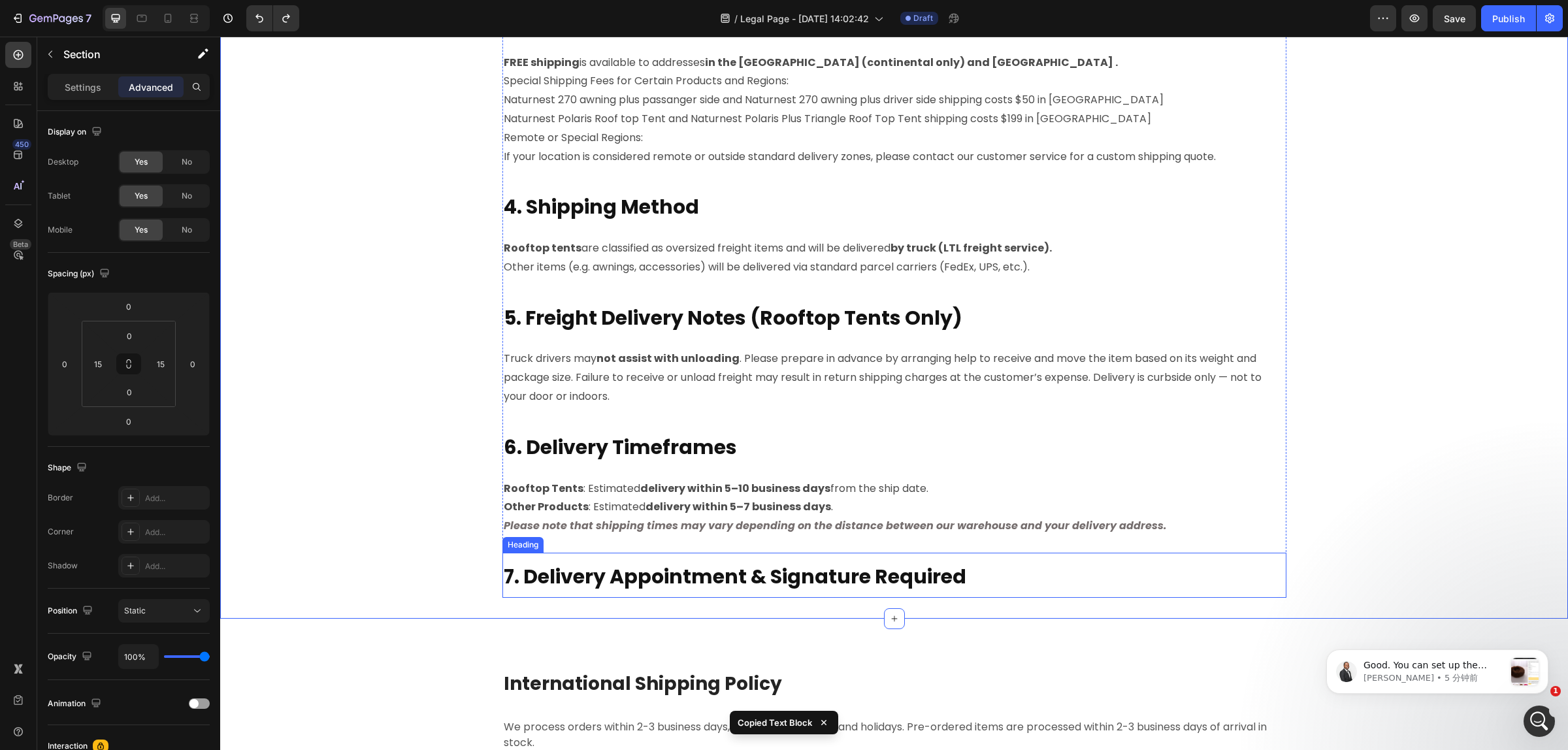
click at [781, 583] on strong "7. Delivery Appointment & Signature Required" at bounding box center [734, 577] width 462 height 28
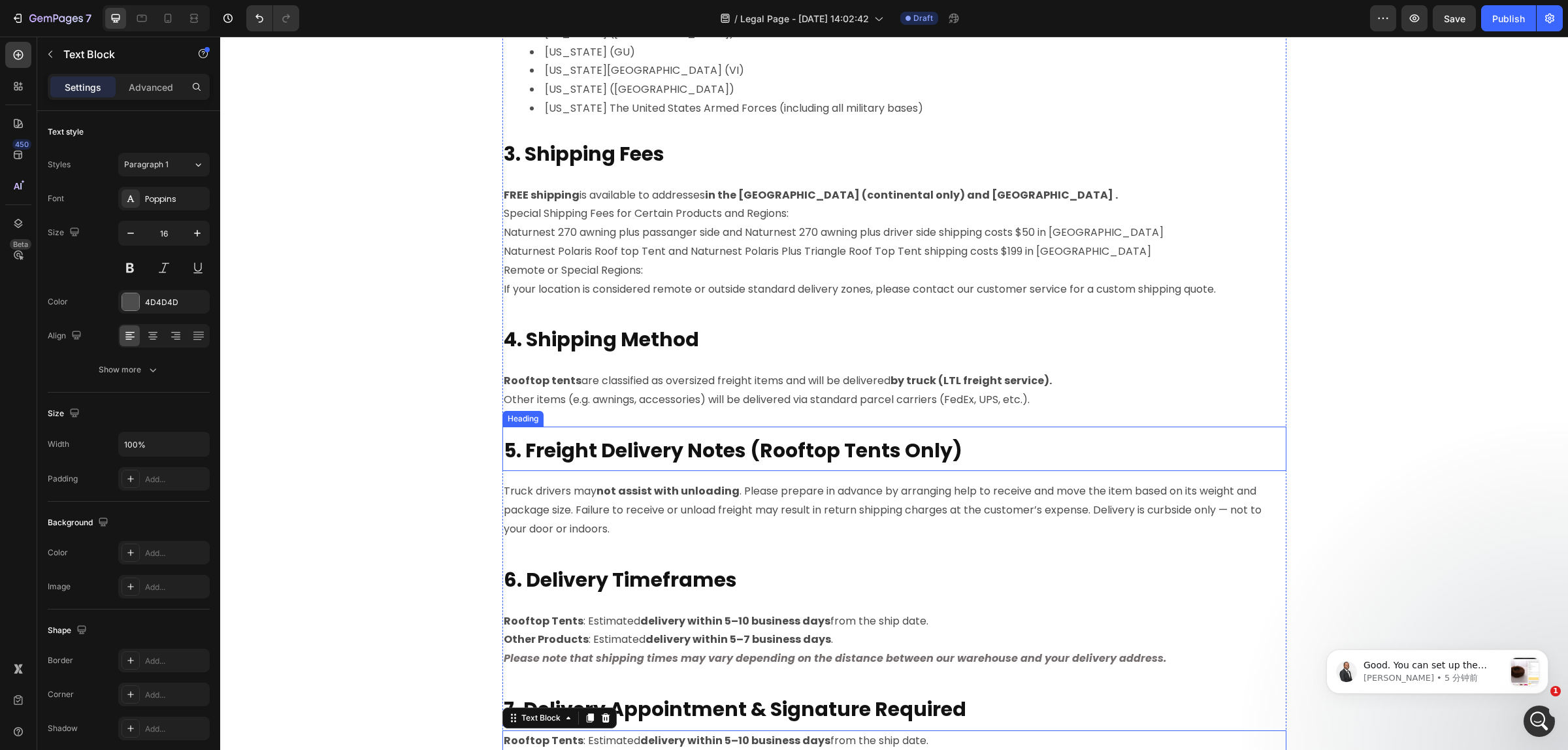
scroll to position [980, 0]
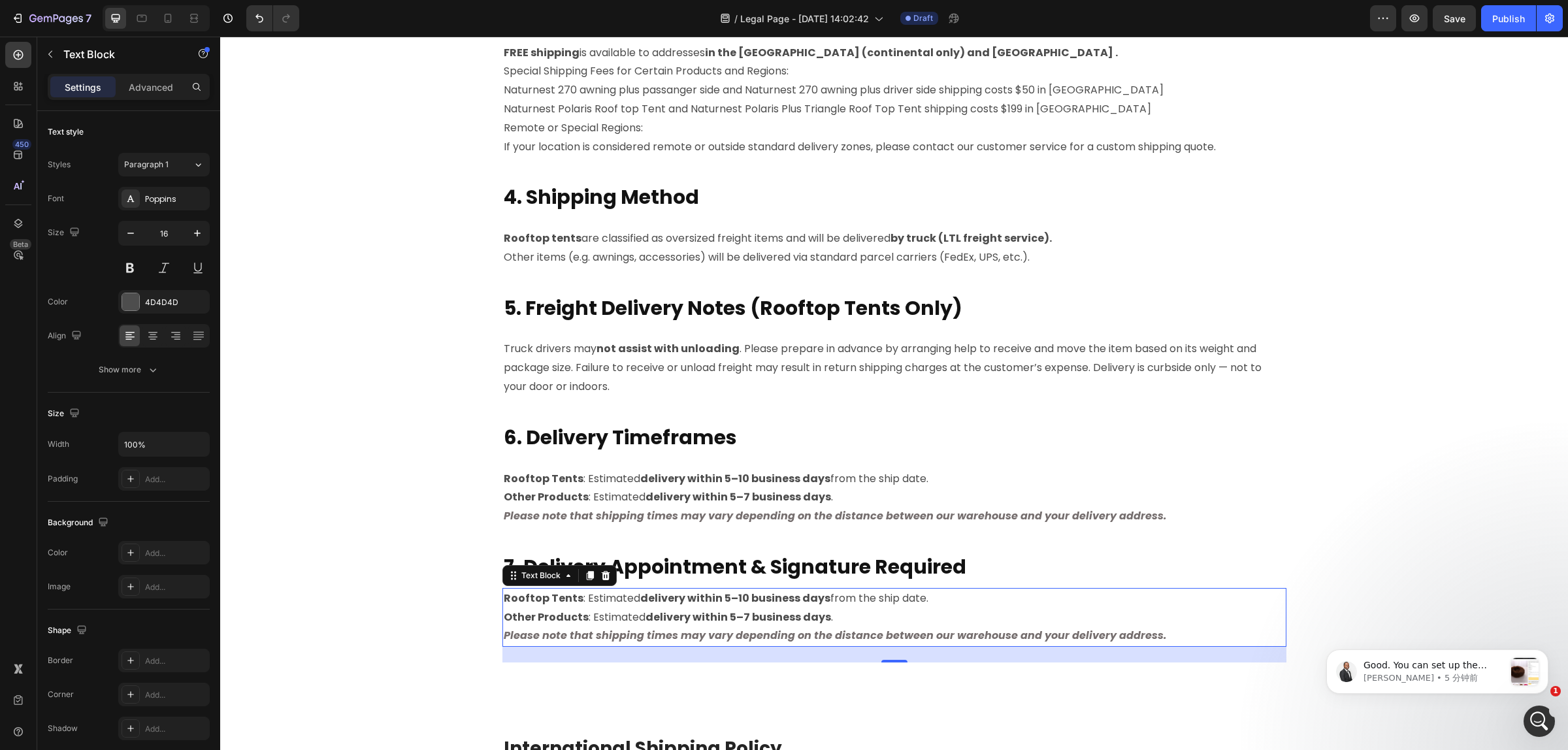
click at [645, 619] on strong "delivery within 5–7 business days" at bounding box center [738, 617] width 185 height 15
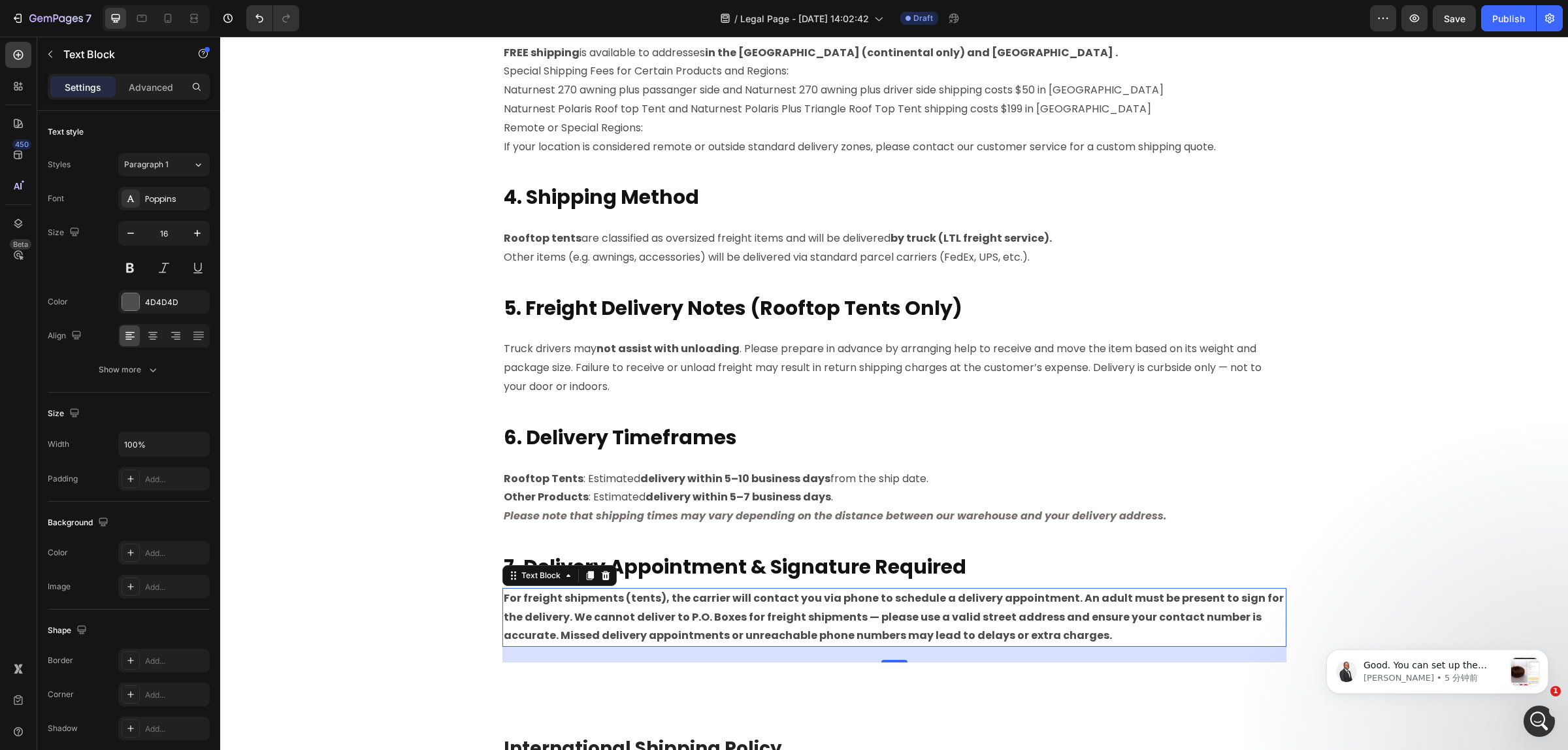
click at [1057, 600] on strong "For freight shipments (tents), the carrier will contact you via phone to schedu…" at bounding box center [893, 617] width 780 height 53
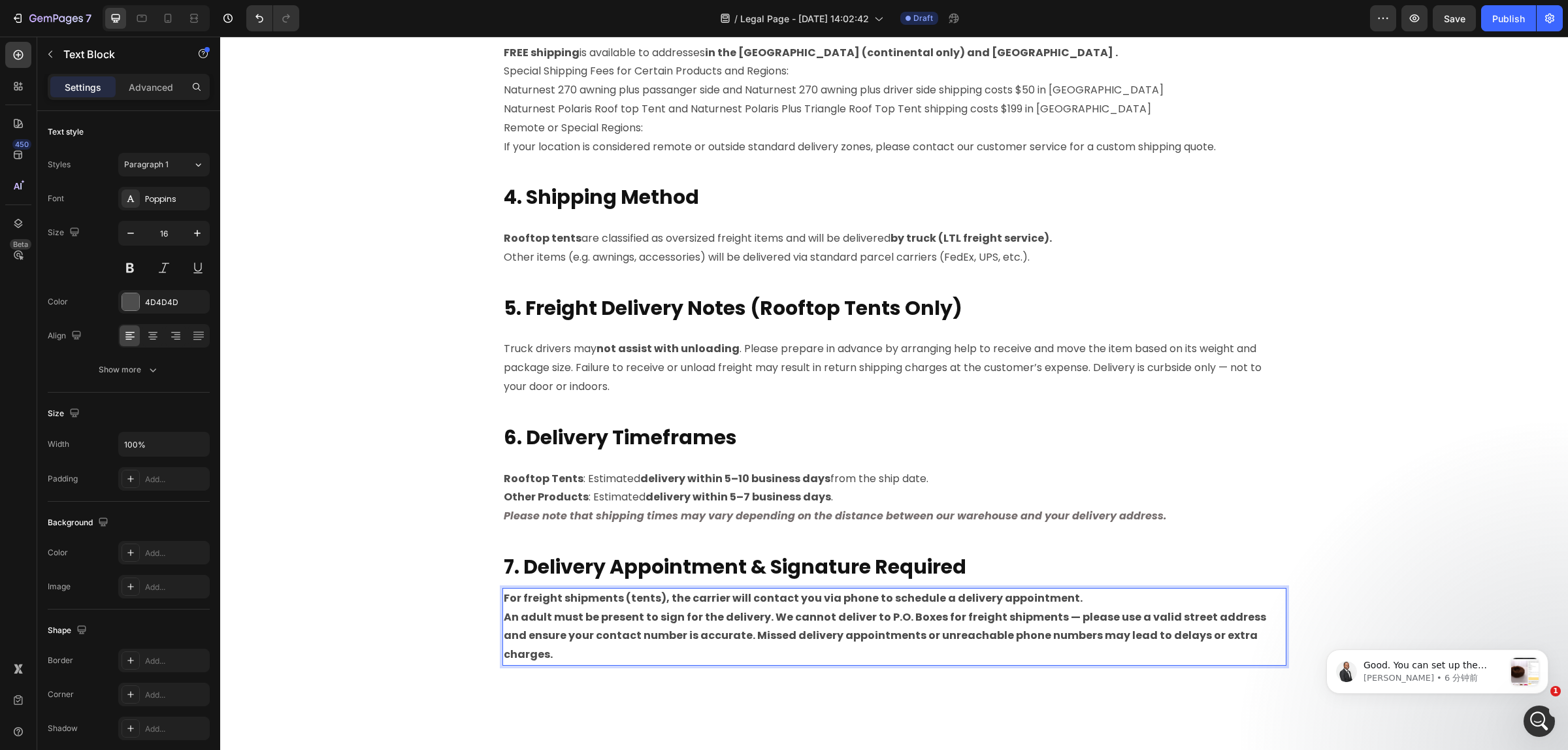
click at [757, 616] on strong "An adult must be present to sign for the delivery. We cannot deliver to P.O. Bo…" at bounding box center [885, 636] width 762 height 53
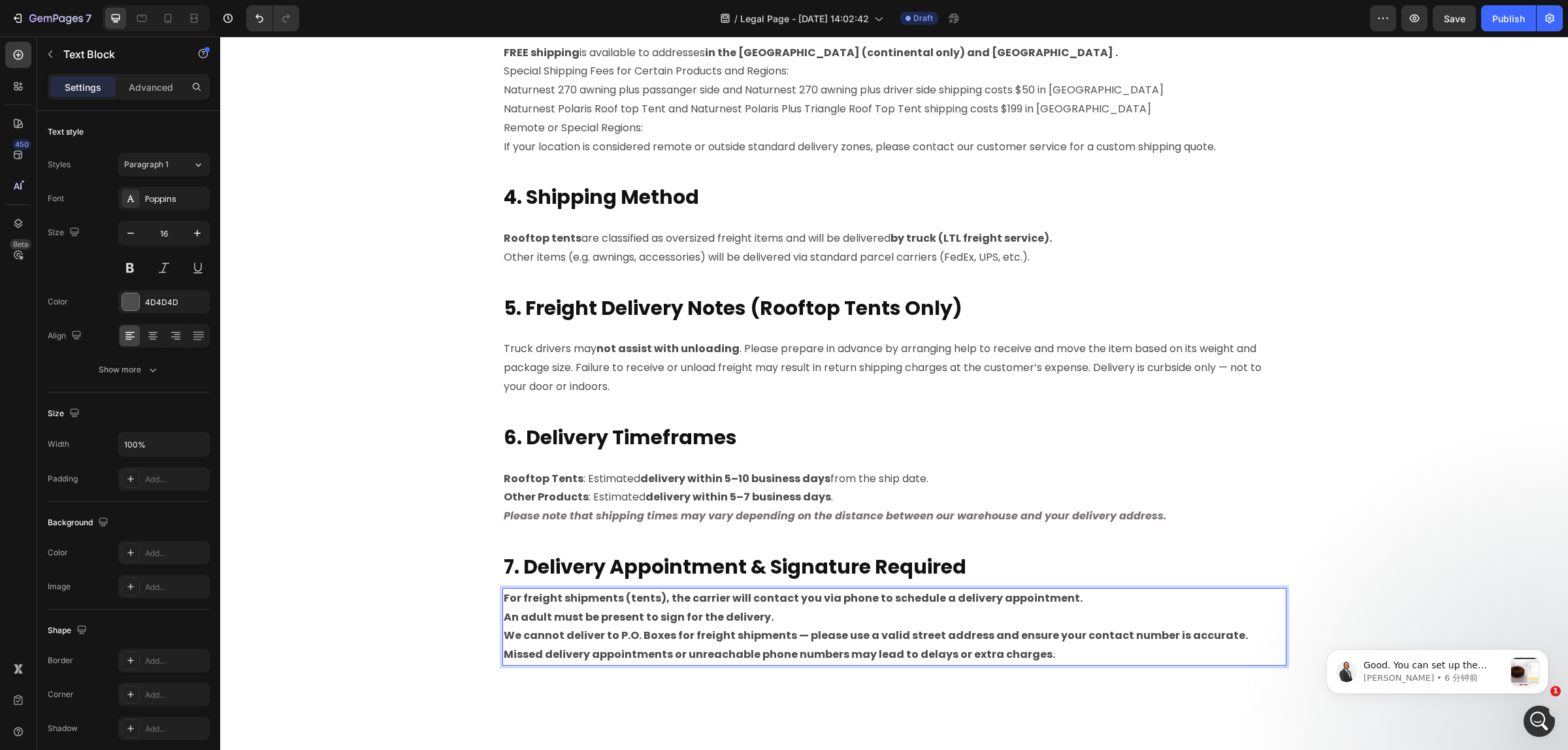
click at [1219, 637] on strong "We cannot deliver to P.O. Boxes for freight shipments — please use a valid stre…" at bounding box center [875, 645] width 744 height 34
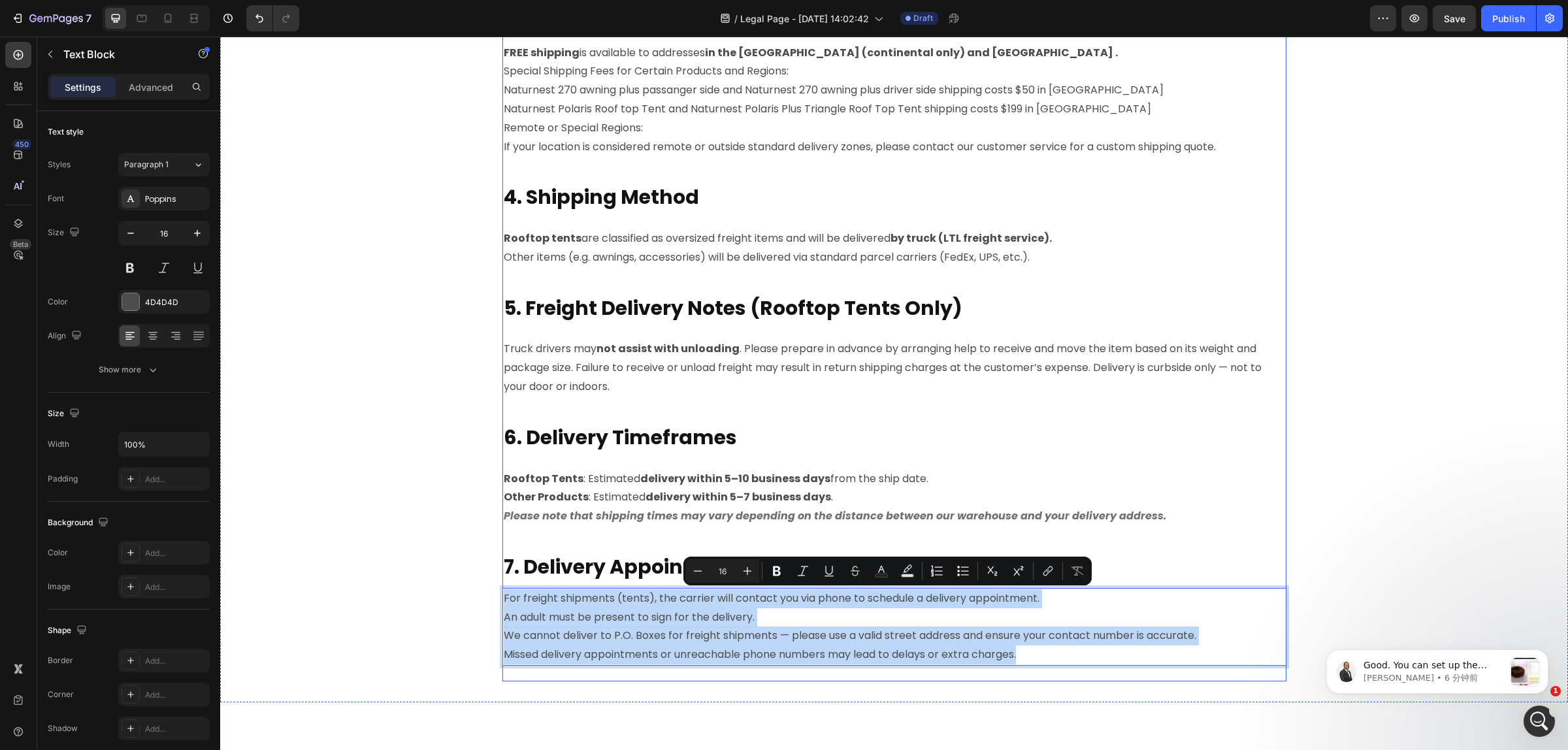
click at [713, 685] on div "P lease read the following shipping information carefully before placing your o…" at bounding box center [894, 110] width 1328 height 1185
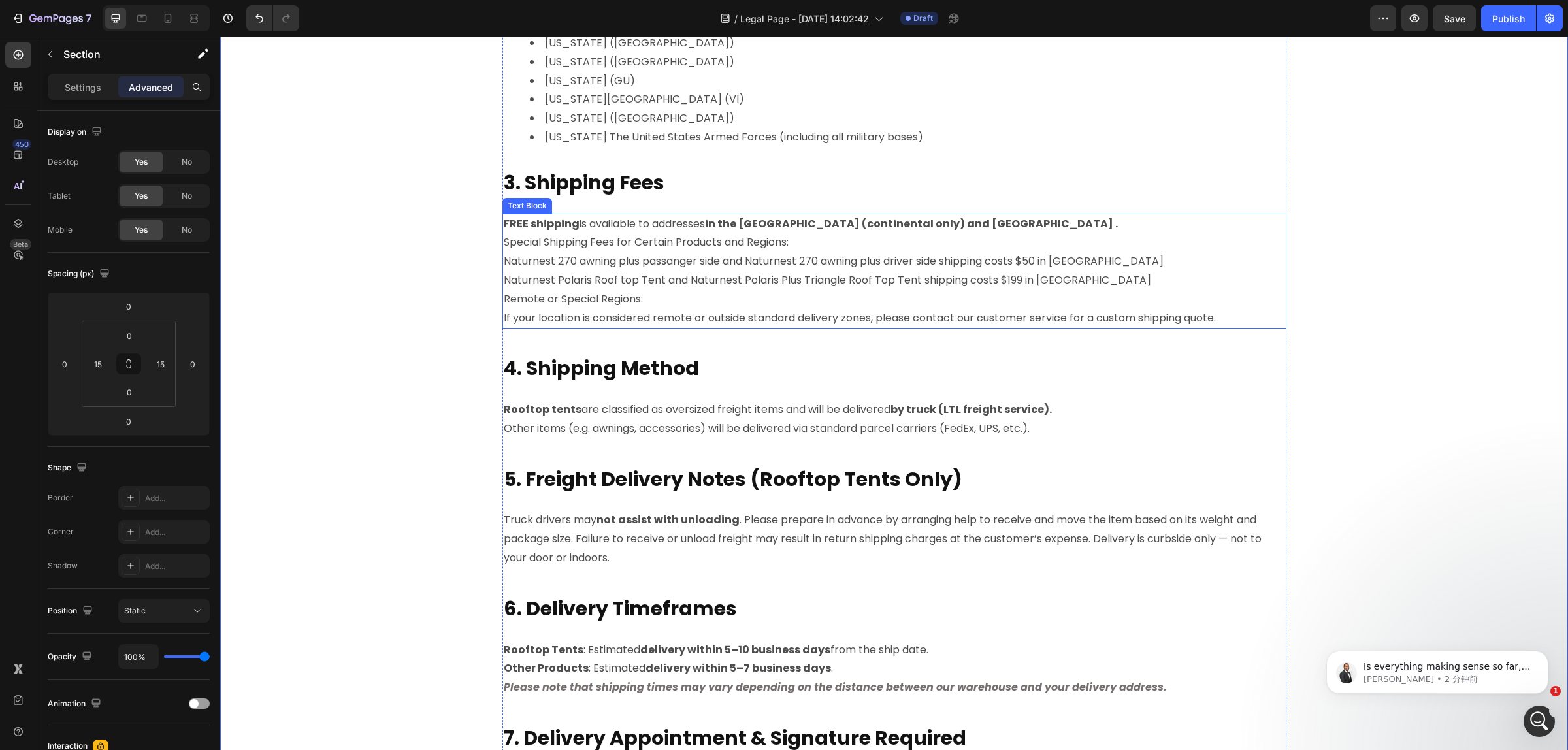
scroll to position [980, 0]
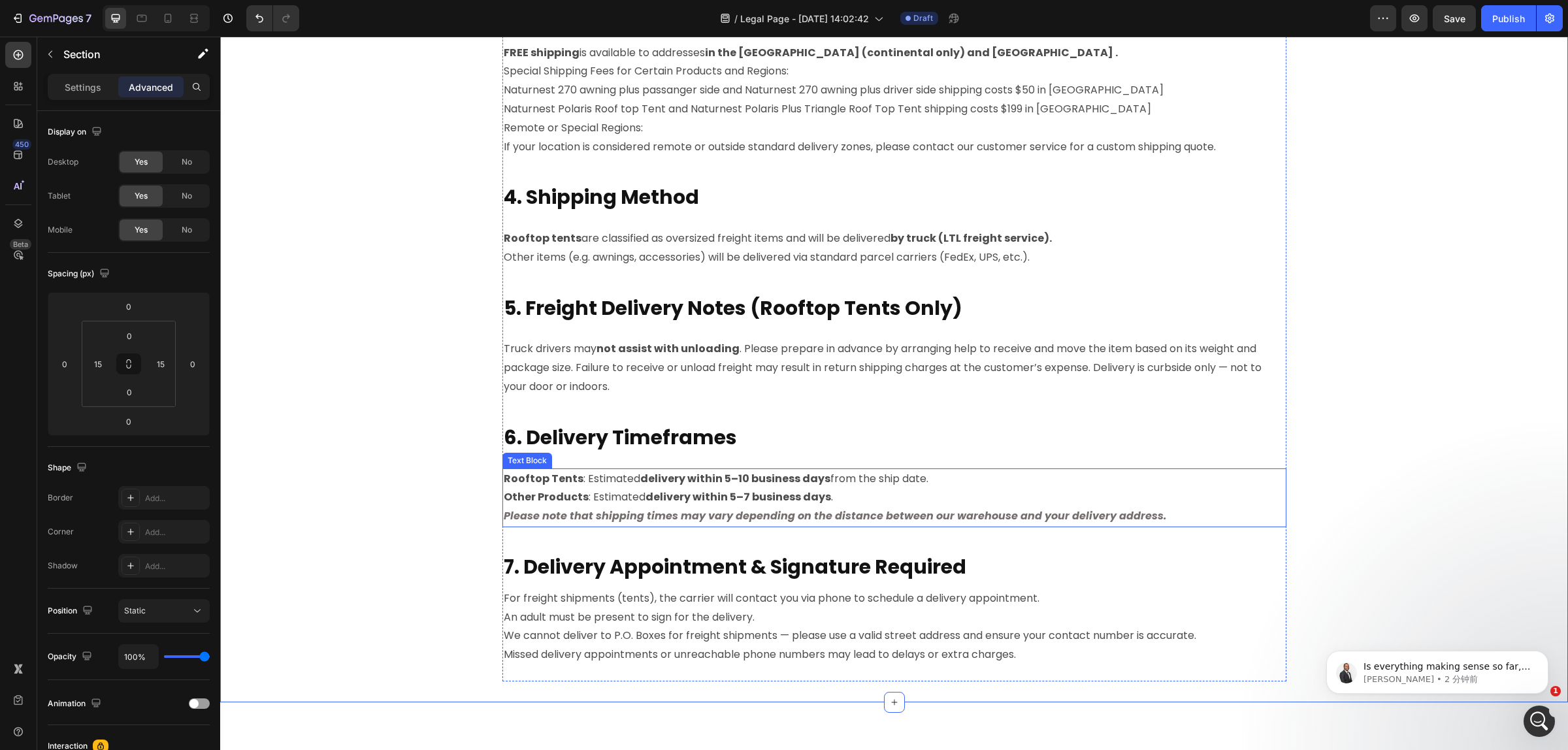
click at [1171, 522] on p "Please note that shipping times may vary depending on the distance between our …" at bounding box center [894, 516] width 781 height 19
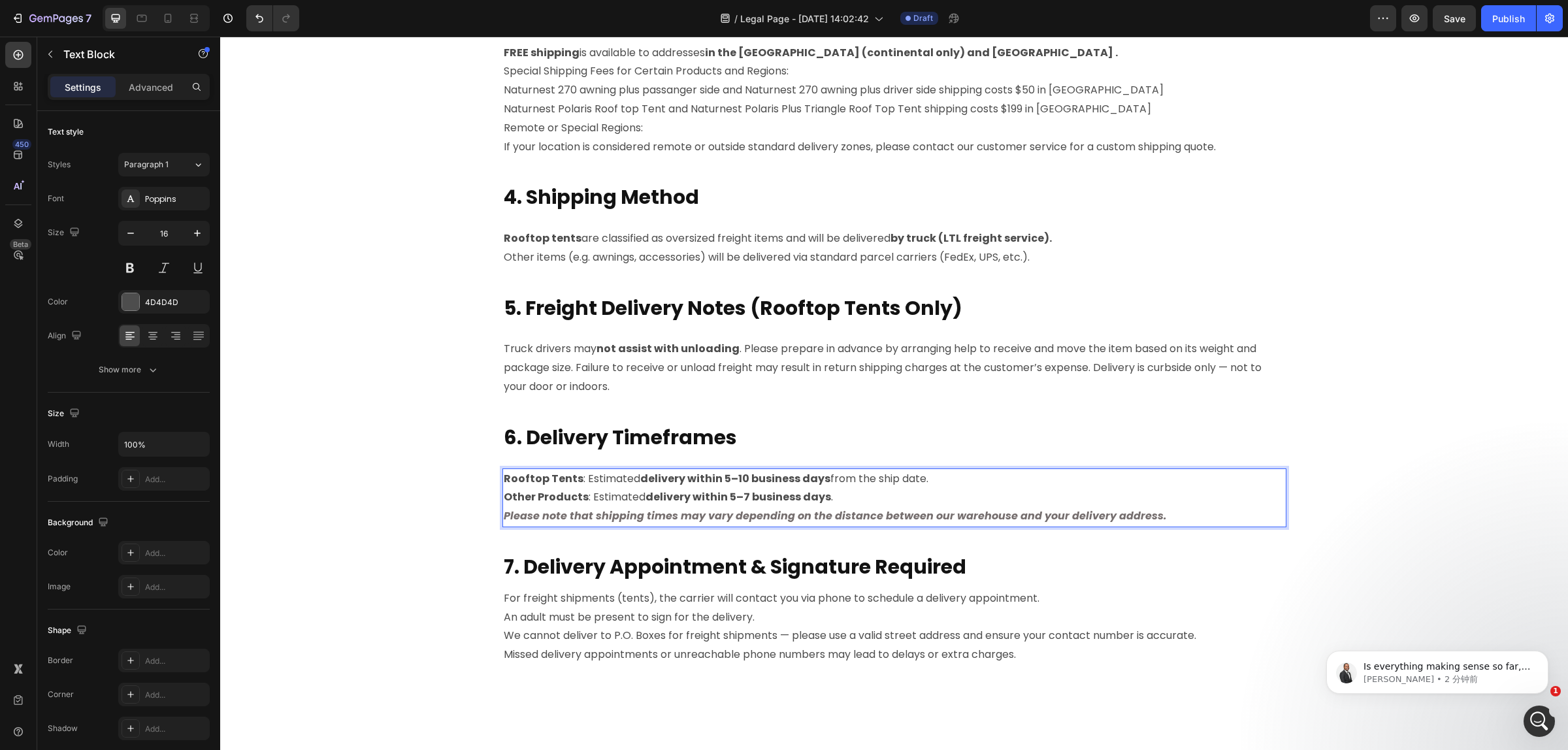
click at [1155, 519] on p "Please note that shipping times may vary depending on the distance between our …" at bounding box center [894, 516] width 781 height 19
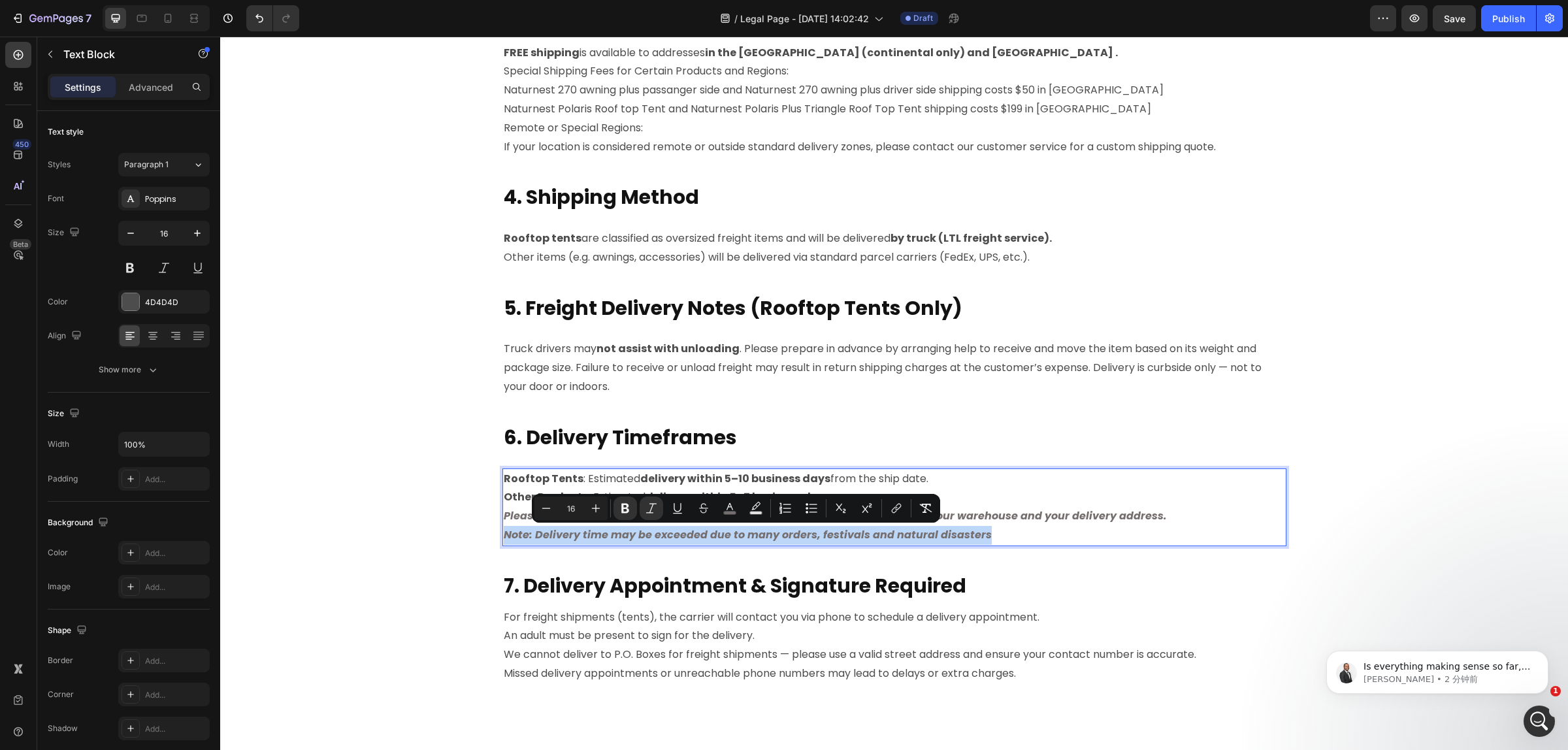
drag, startPoint x: 984, startPoint y: 532, endPoint x: 496, endPoint y: 532, distance: 488.0
click at [503, 532] on p "Note: Delivery time may be exceeded due to many orders, festivals and natural d…" at bounding box center [894, 536] width 781 height 19
click at [648, 508] on icon "Editor contextual toolbar" at bounding box center [651, 508] width 13 height 13
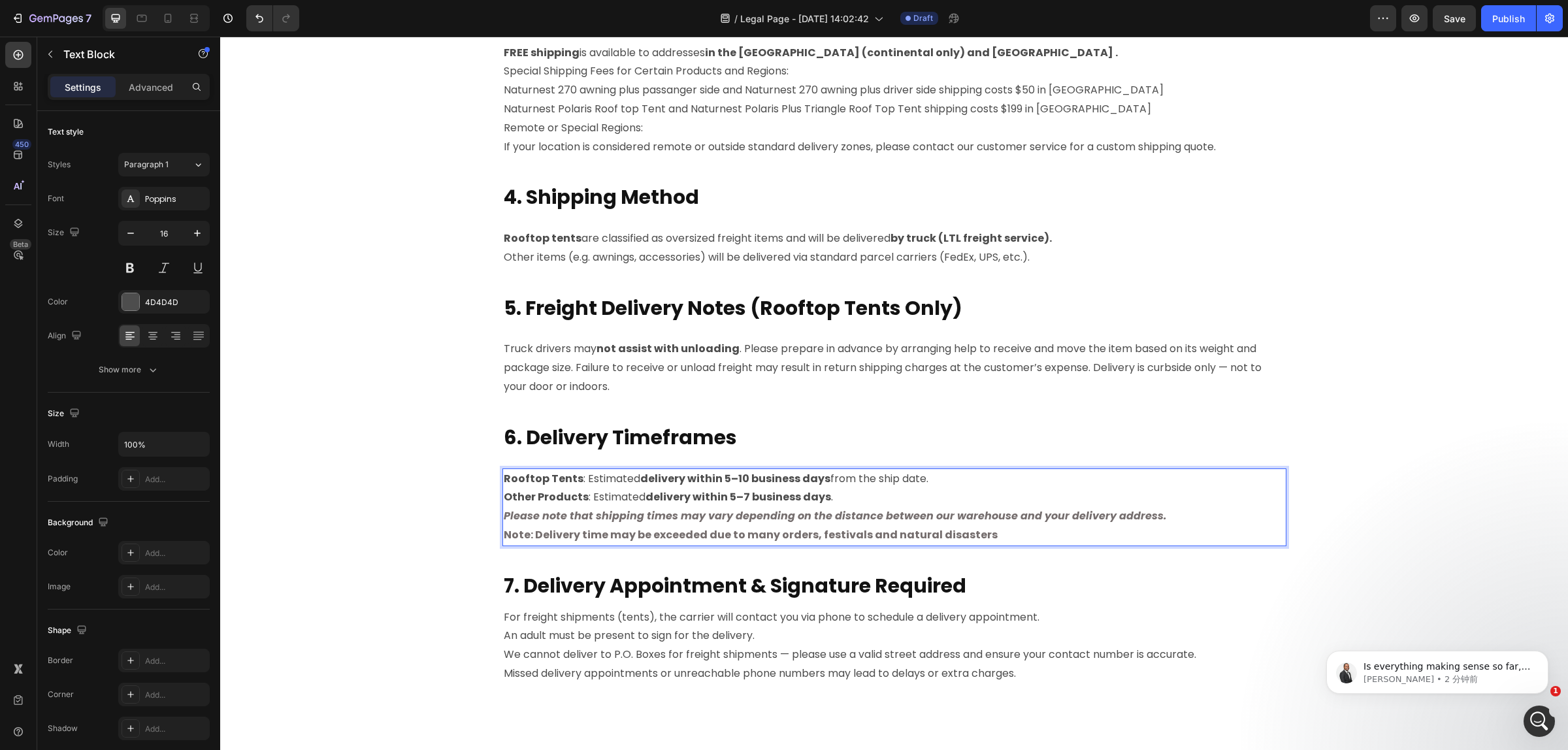
click at [1124, 492] on p "Other Products : Estimated delivery within 5–7 business days ." at bounding box center [894, 497] width 781 height 19
drag, startPoint x: 934, startPoint y: 482, endPoint x: 884, endPoint y: 482, distance: 50.0
click at [884, 482] on p "Rooftop Tents : Estimated delivery within 5–10 business days from the ship date." at bounding box center [894, 479] width 781 height 19
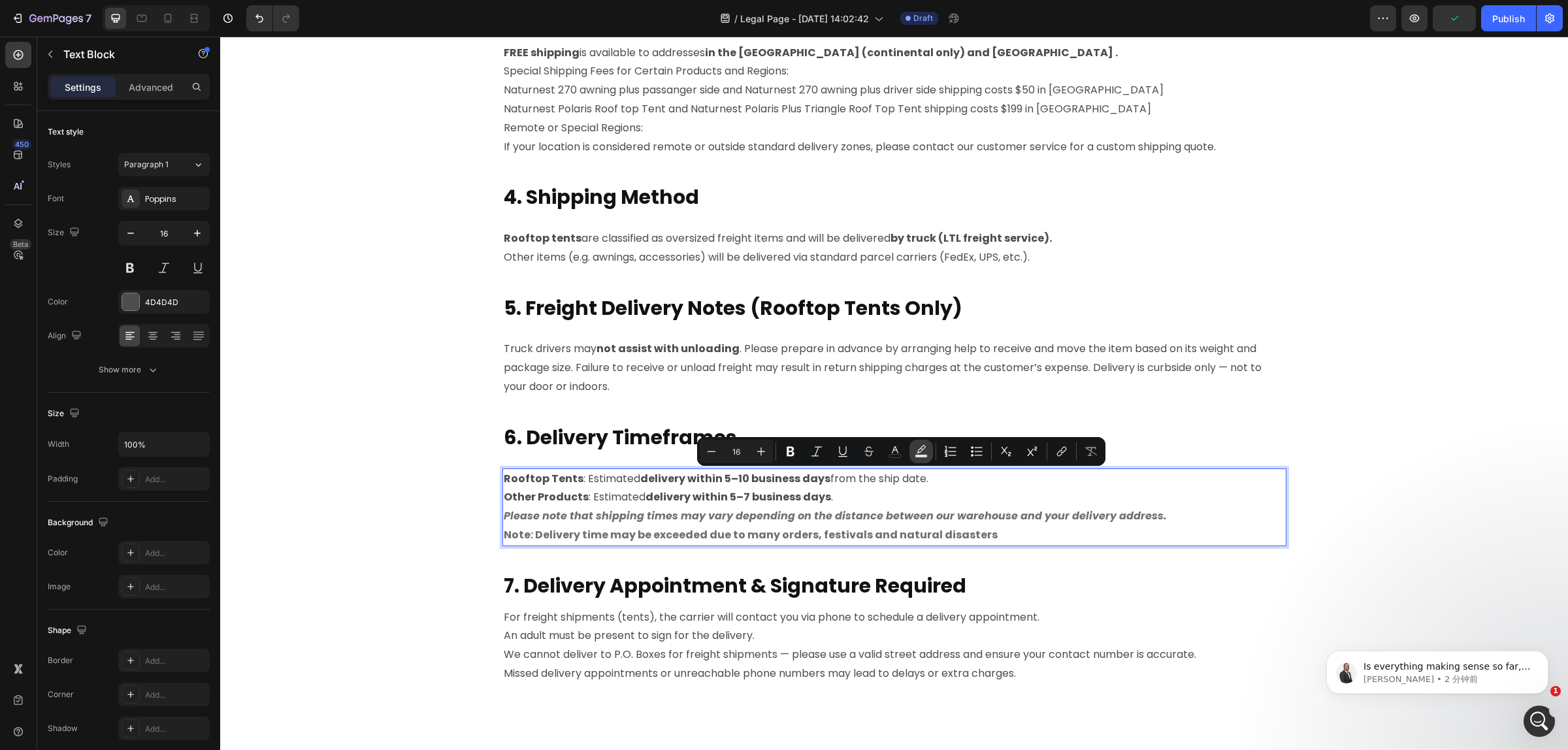
click at [916, 448] on icon "Editor contextual toolbar" at bounding box center [920, 451] width 13 height 13
type input "000000"
type input "77"
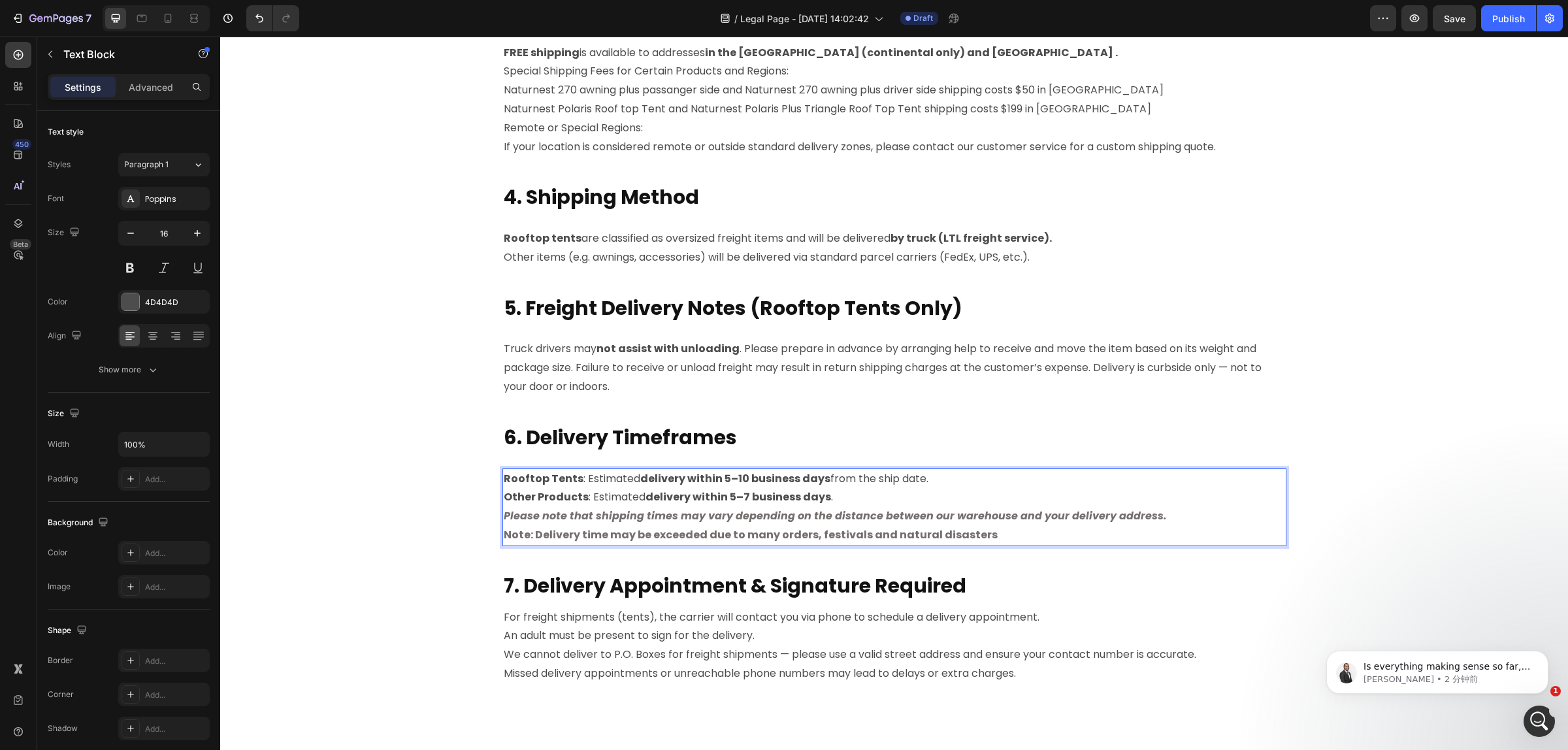
click at [1200, 490] on p "Other Products : Estimated delivery within 5–7 business days ." at bounding box center [894, 497] width 781 height 19
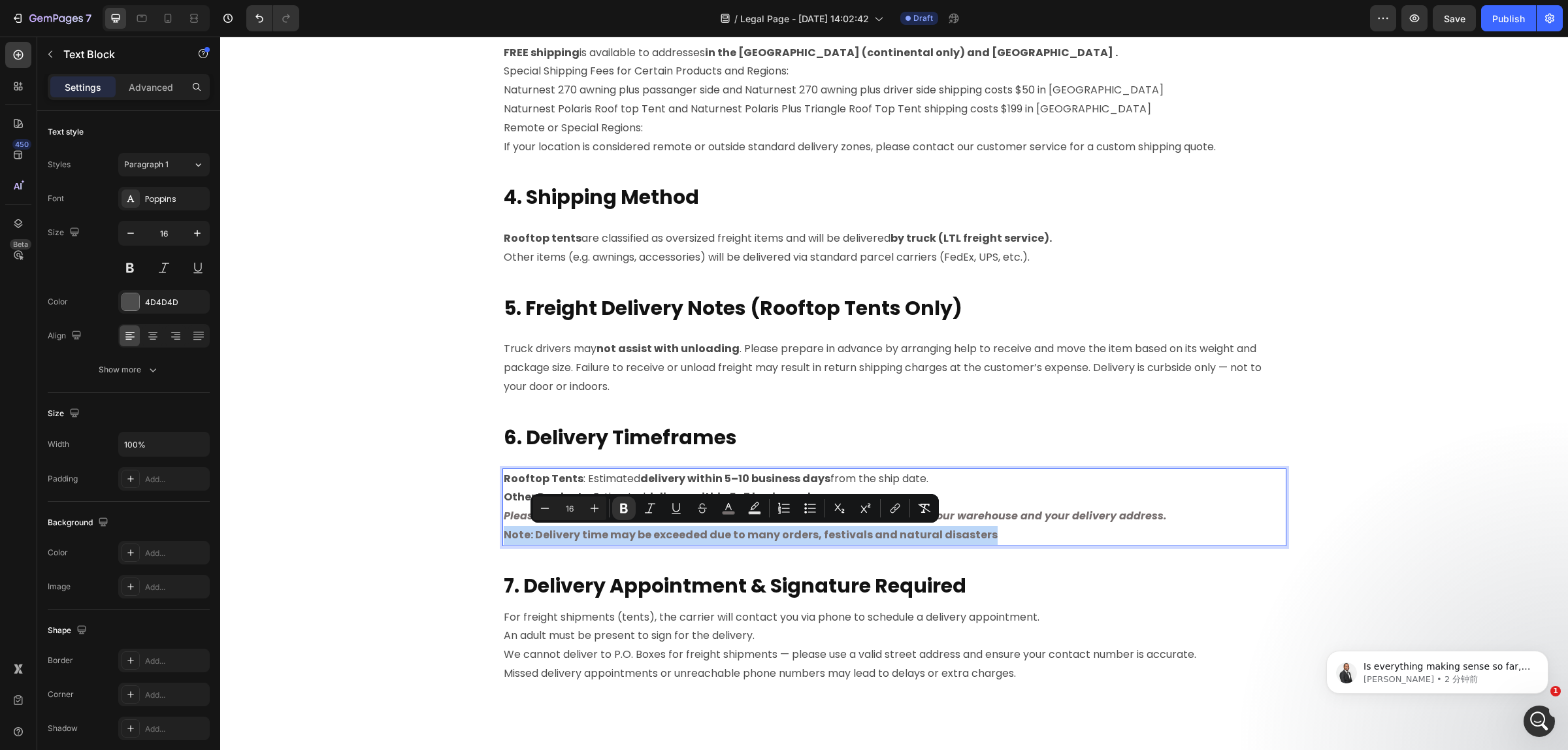
drag, startPoint x: 999, startPoint y: 534, endPoint x: 498, endPoint y: 536, distance: 501.0
click at [503, 536] on p "Note: Delivery time may be exceeded due to many orders, festivals and natural d…" at bounding box center [894, 536] width 781 height 19
click at [725, 511] on rect "Editor contextual toolbar" at bounding box center [729, 513] width 12 height 3
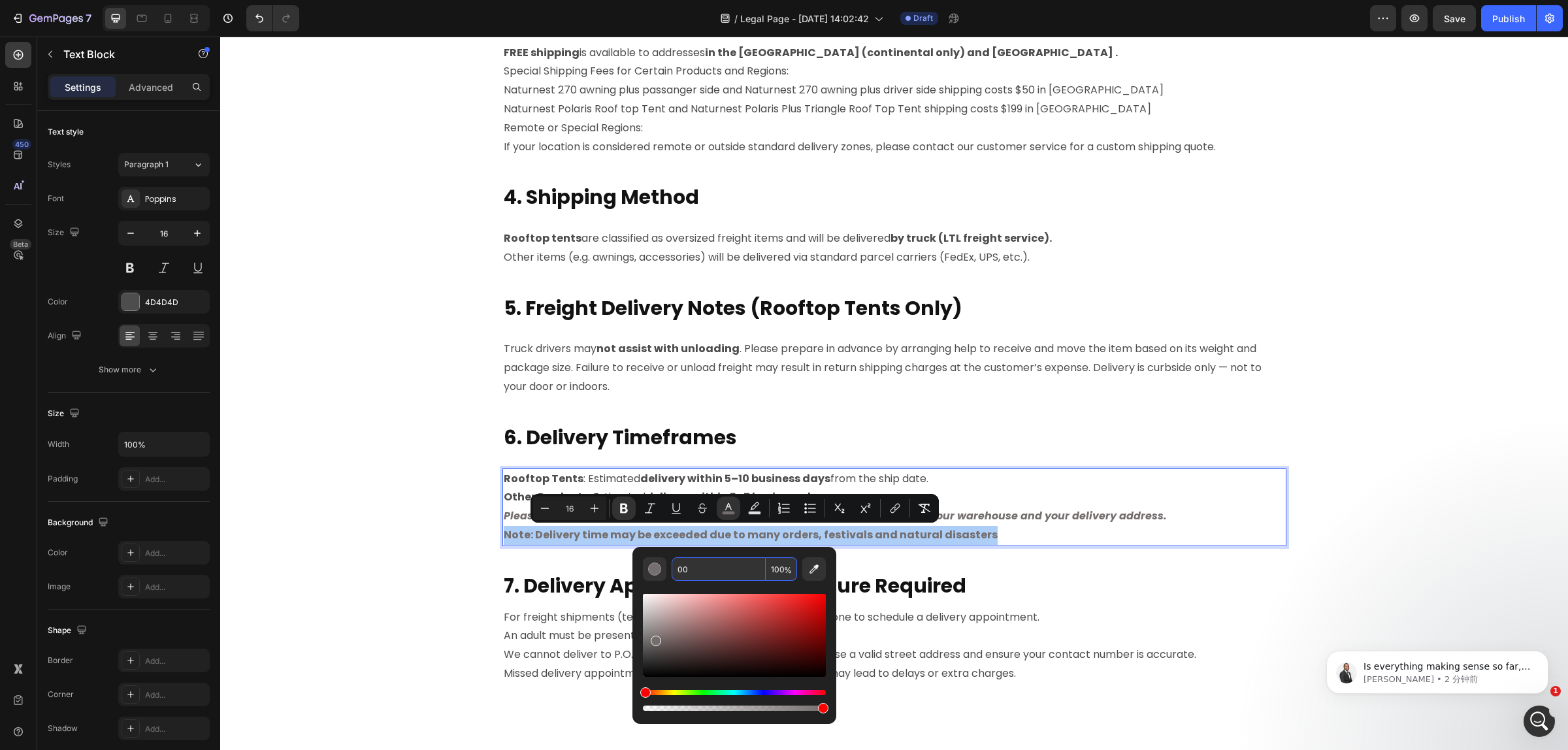
type input "000"
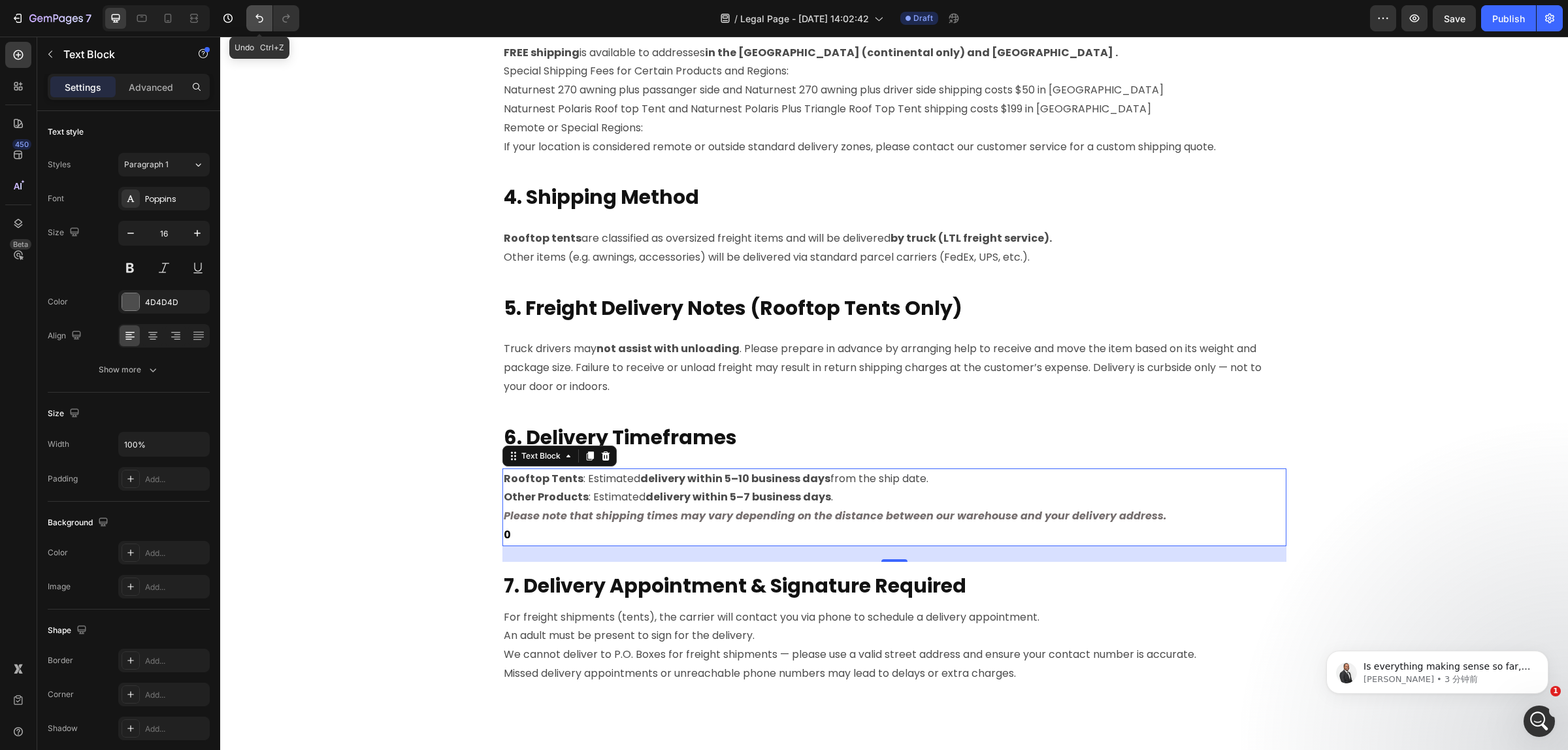
click at [262, 20] on icon "Undo/Redo" at bounding box center [260, 18] width 8 height 9
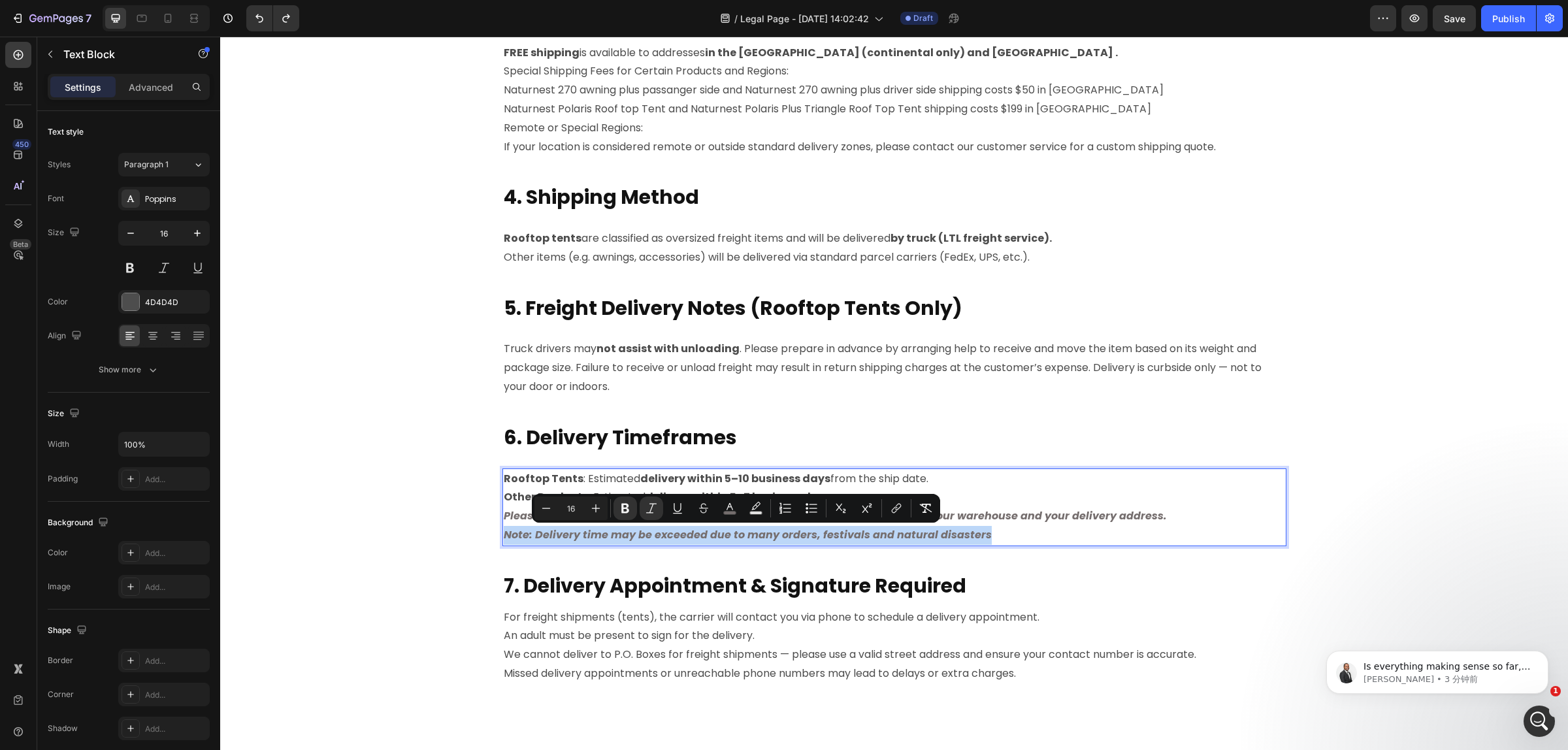
drag, startPoint x: 987, startPoint y: 535, endPoint x: 539, endPoint y: 526, distance: 448.1
click at [503, 533] on p "Note: Delivery time may be exceeded due to many orders, festivals and natural d…" at bounding box center [894, 536] width 781 height 19
click at [732, 508] on icon "Editor contextual toolbar" at bounding box center [729, 506] width 6 height 7
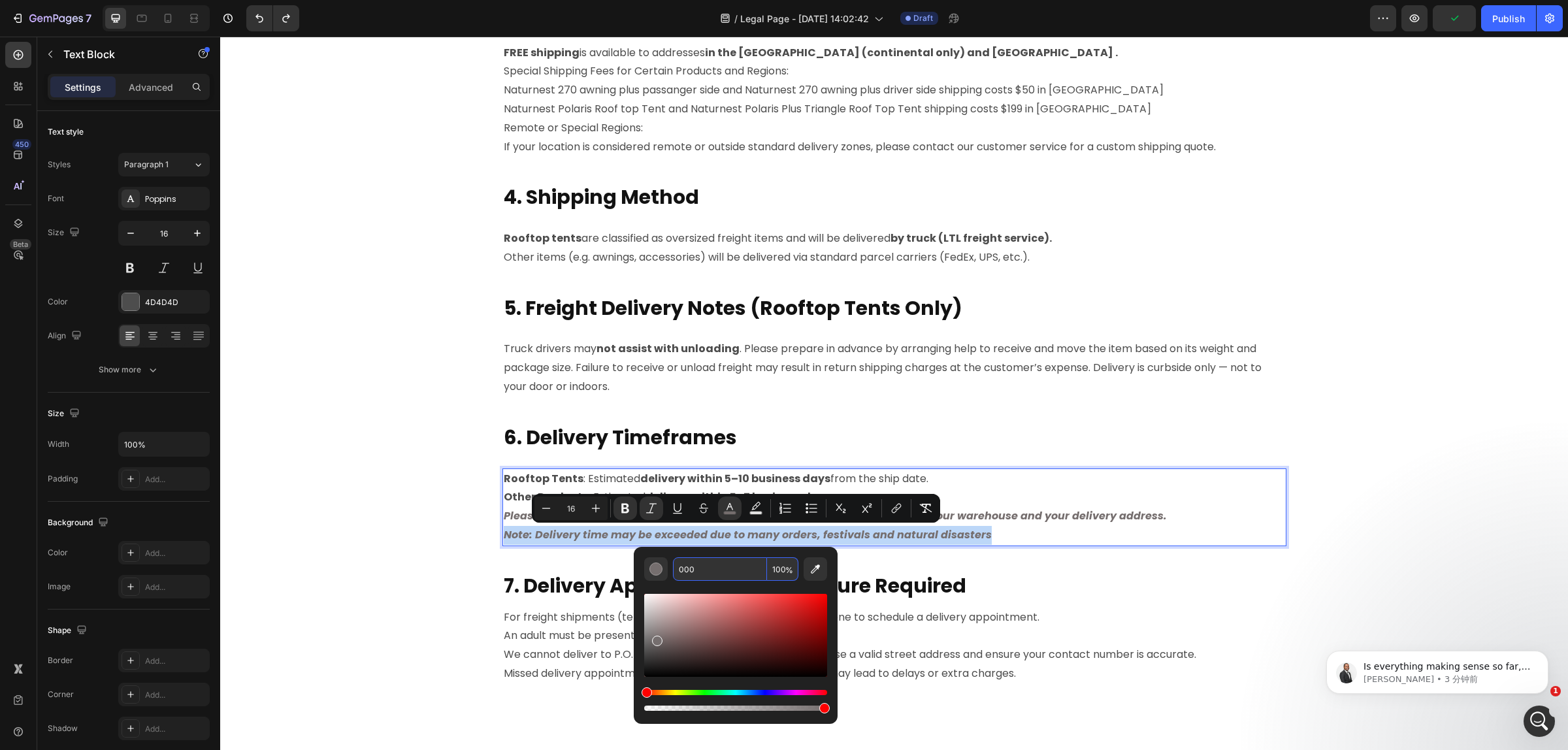
type input "000000"
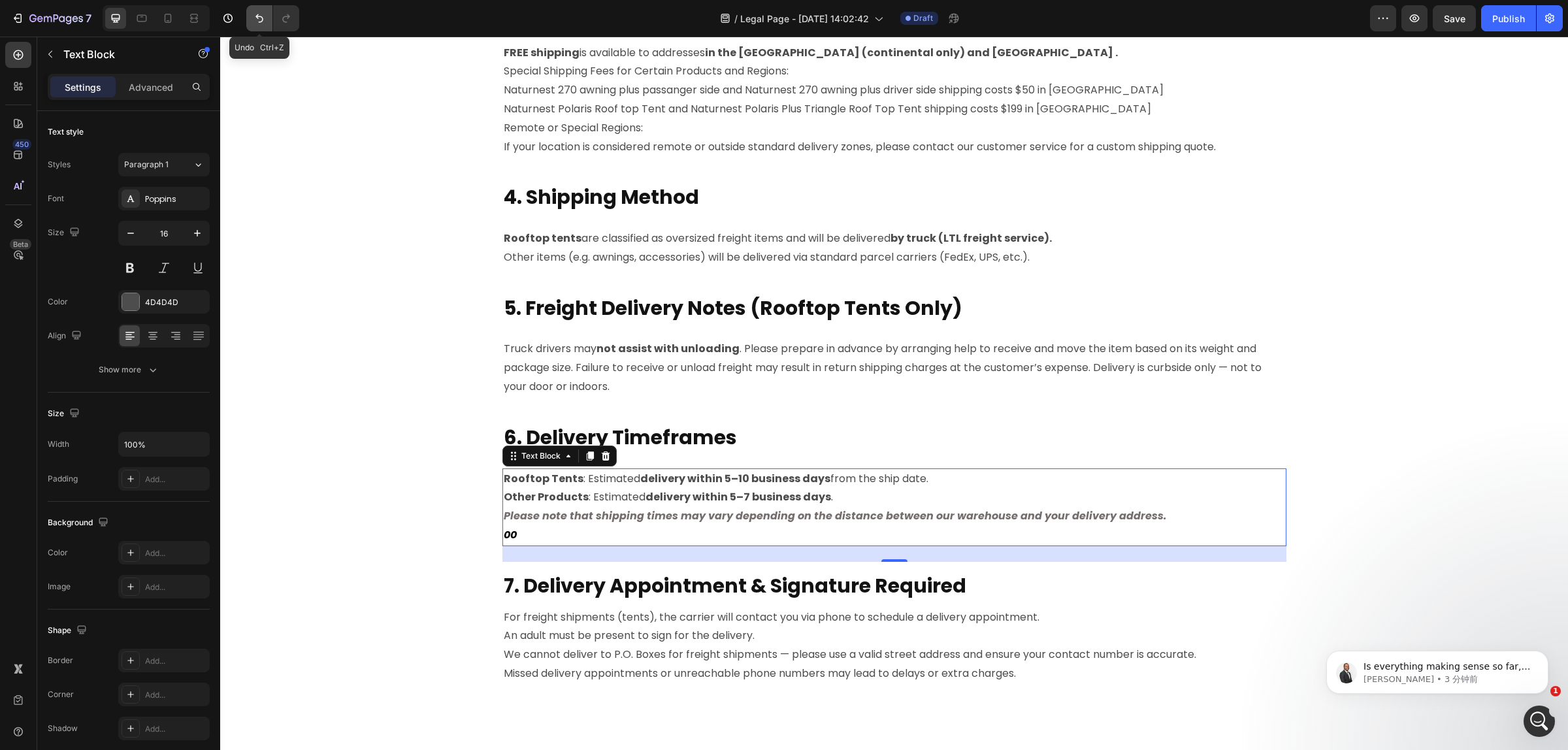
click at [260, 21] on icon "Undo/Redo" at bounding box center [259, 18] width 13 height 13
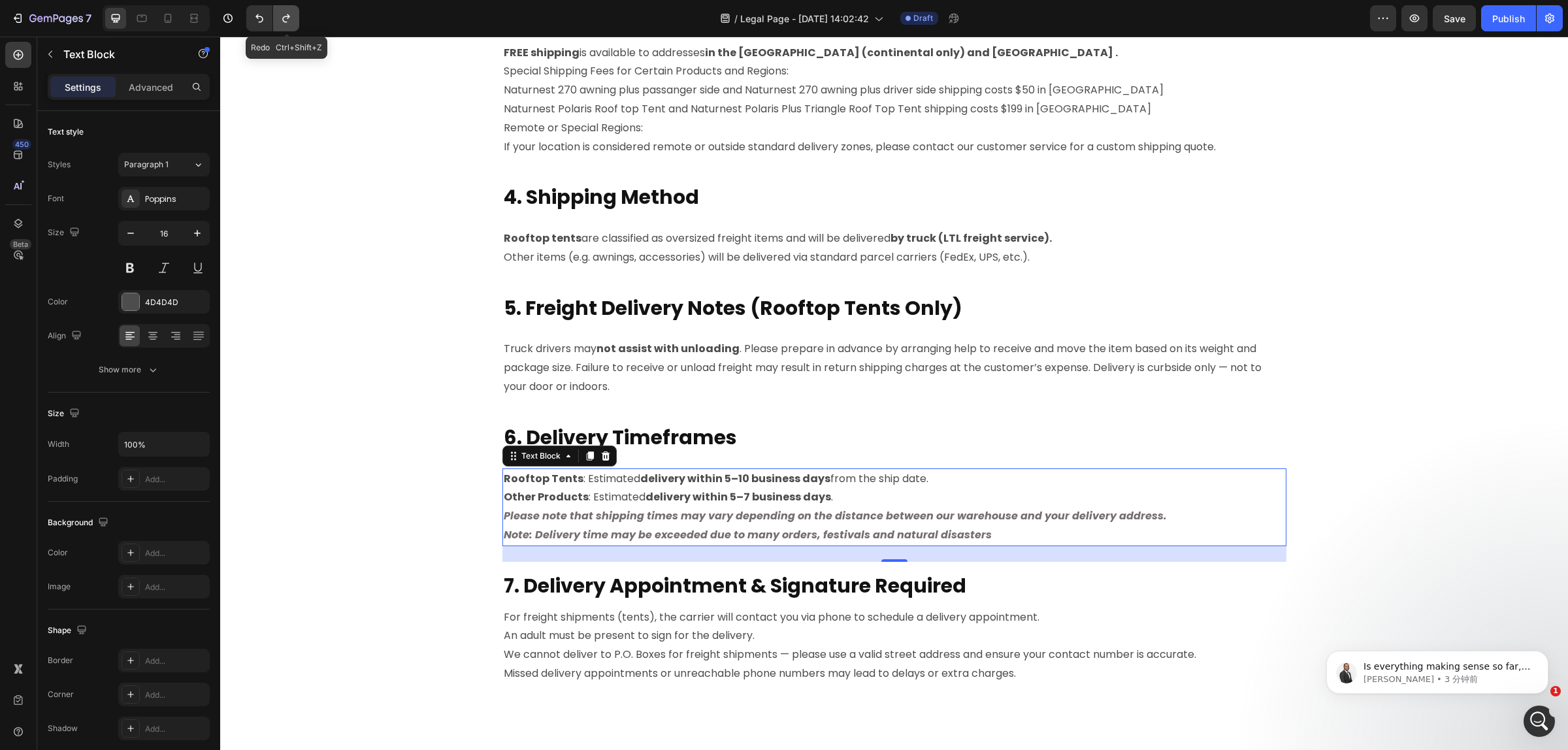
click at [285, 21] on icon "Undo/Redo" at bounding box center [286, 18] width 13 height 13
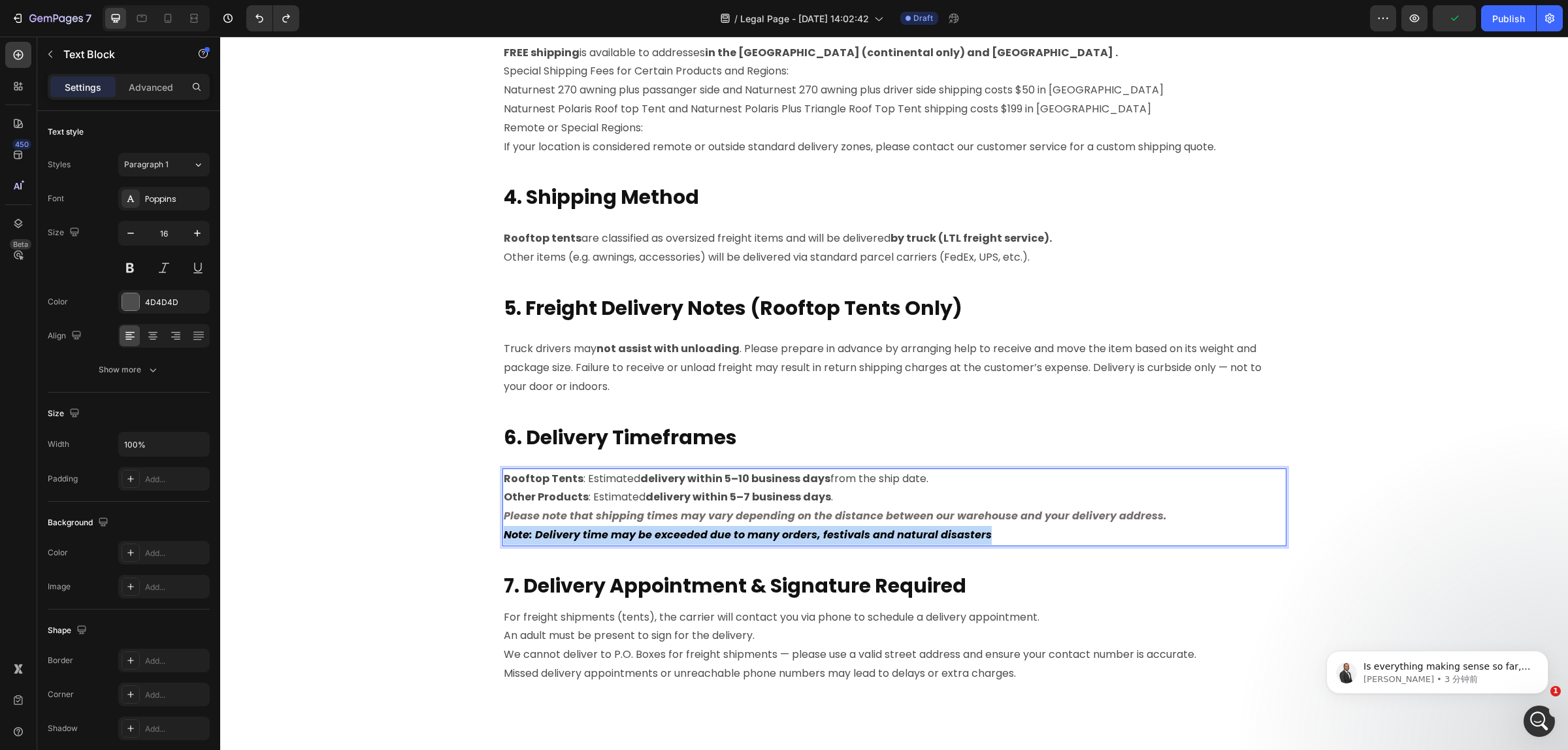
drag, startPoint x: 993, startPoint y: 535, endPoint x: 494, endPoint y: 534, distance: 499.0
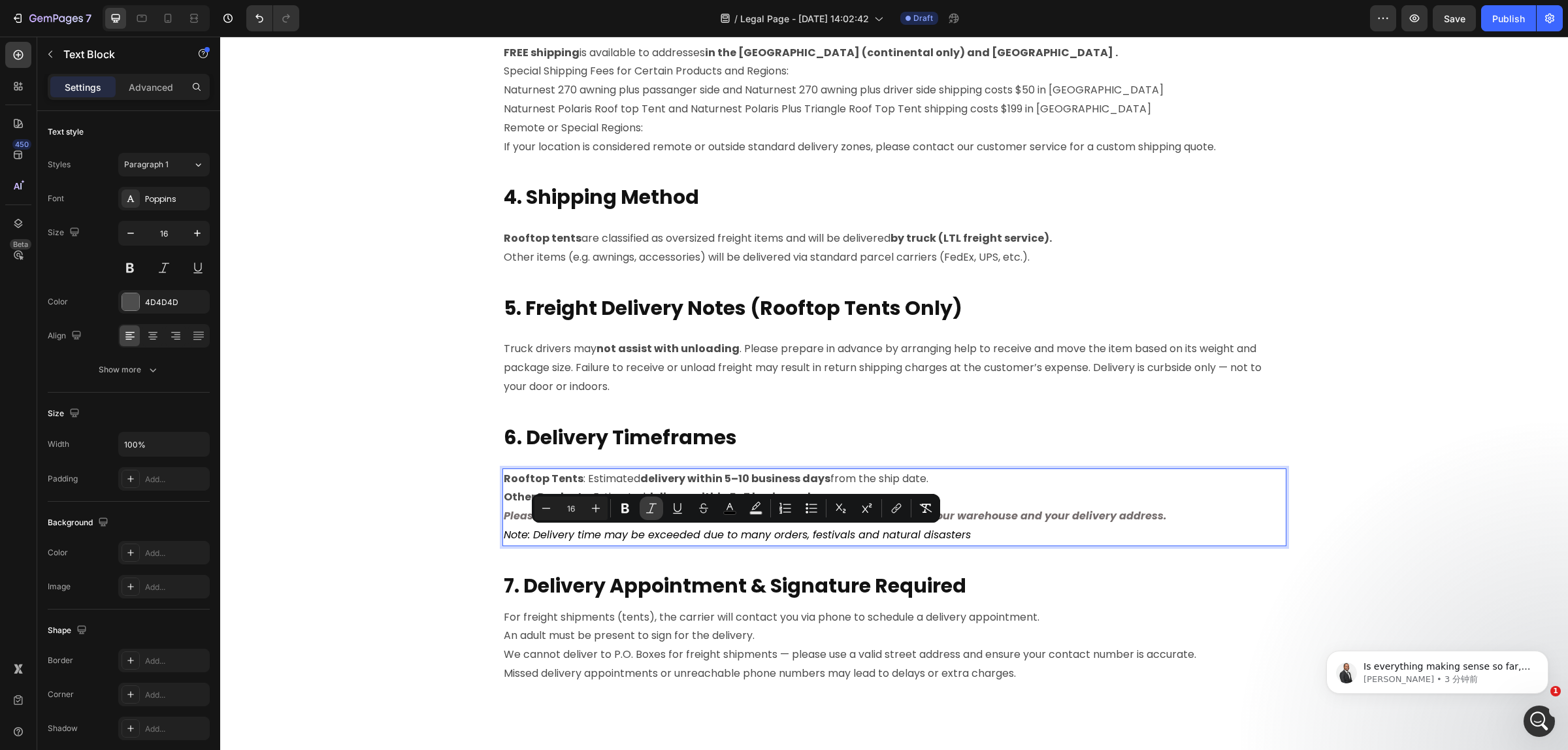
click at [651, 507] on icon "Editor contextual toolbar" at bounding box center [651, 508] width 13 height 13
click at [1153, 511] on p "Please note that shipping times may vary depending on the distance between our …" at bounding box center [894, 516] width 781 height 19
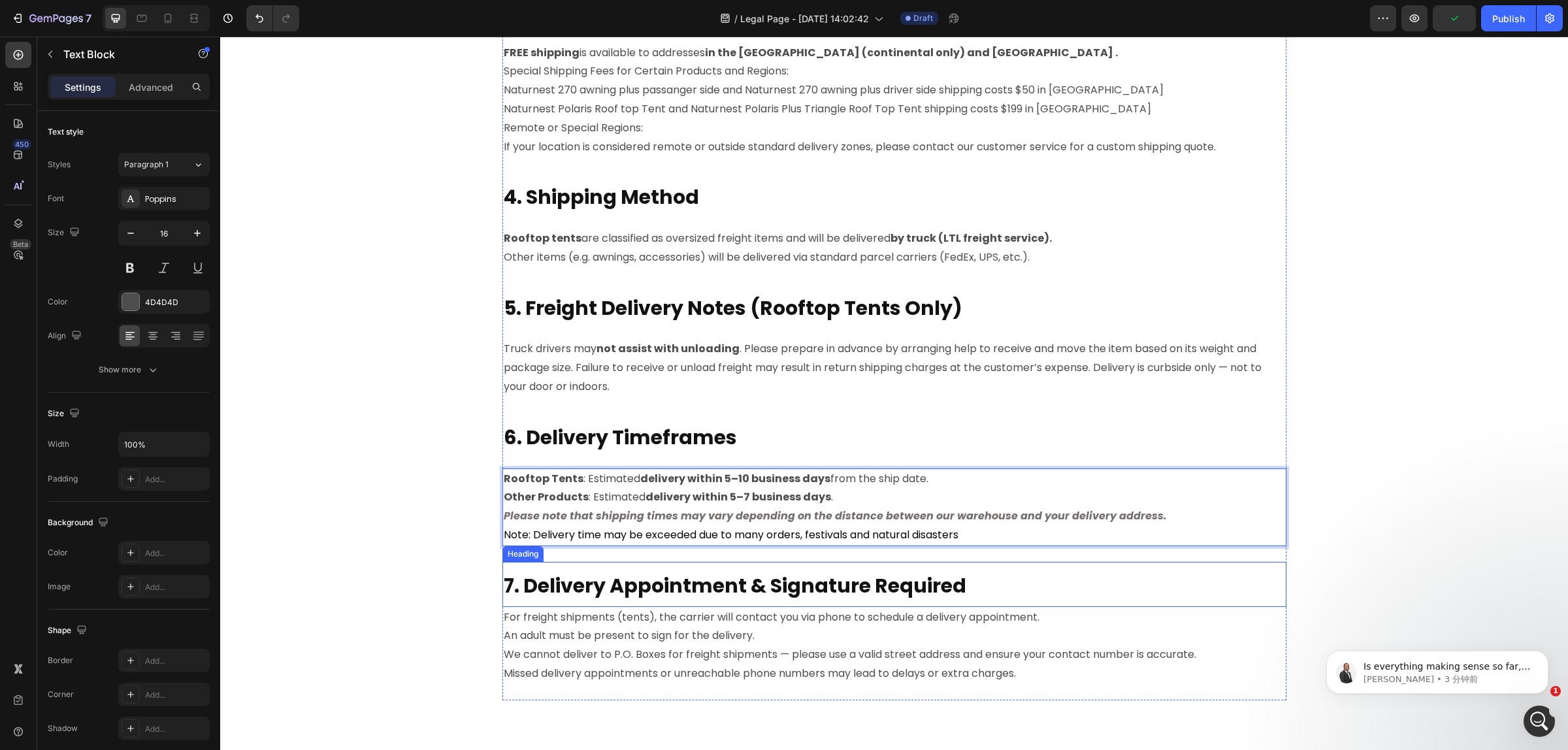
scroll to position [1062, 0]
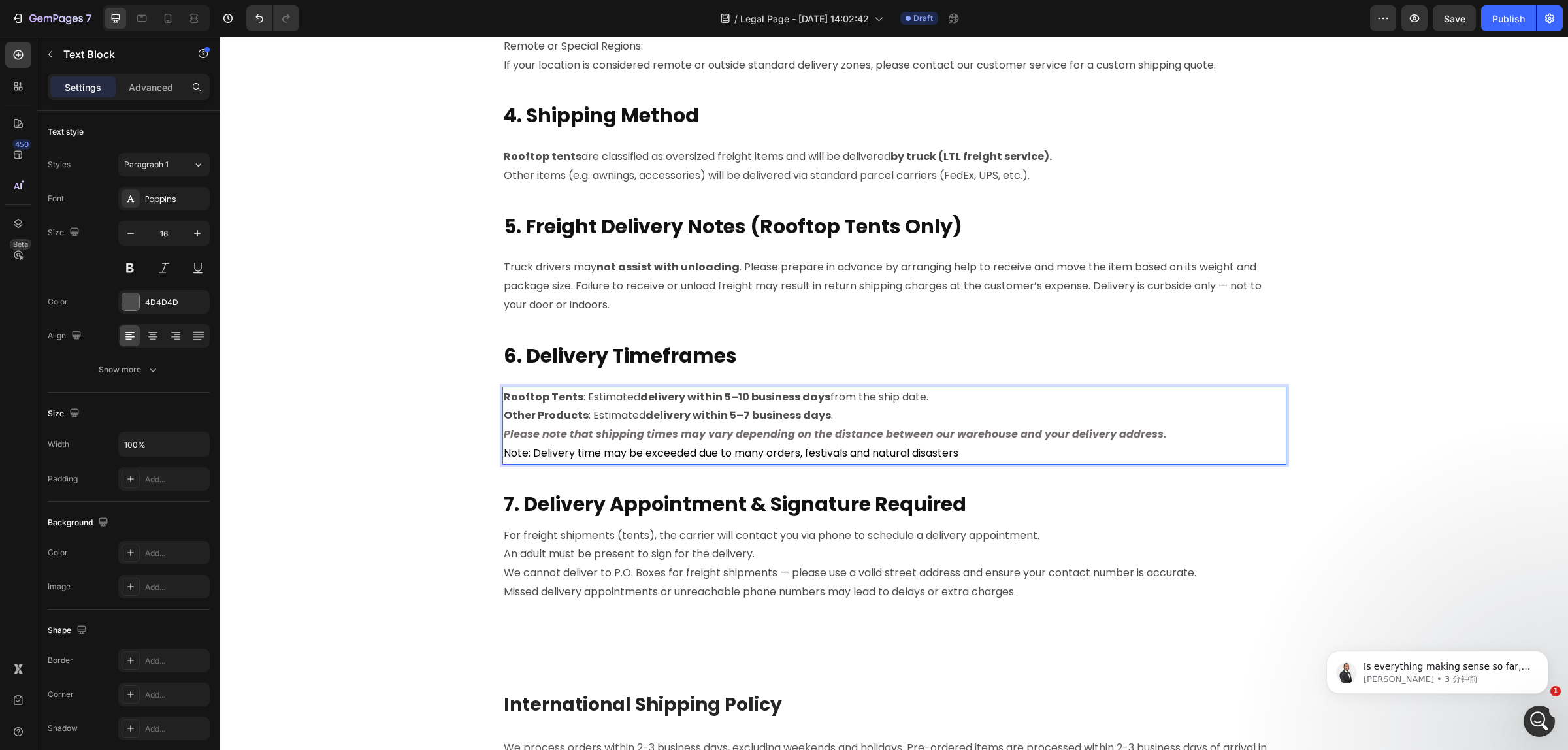
click at [719, 437] on strong "Please note that shipping times may vary depending on the distance between our …" at bounding box center [835, 433] width 663 height 15
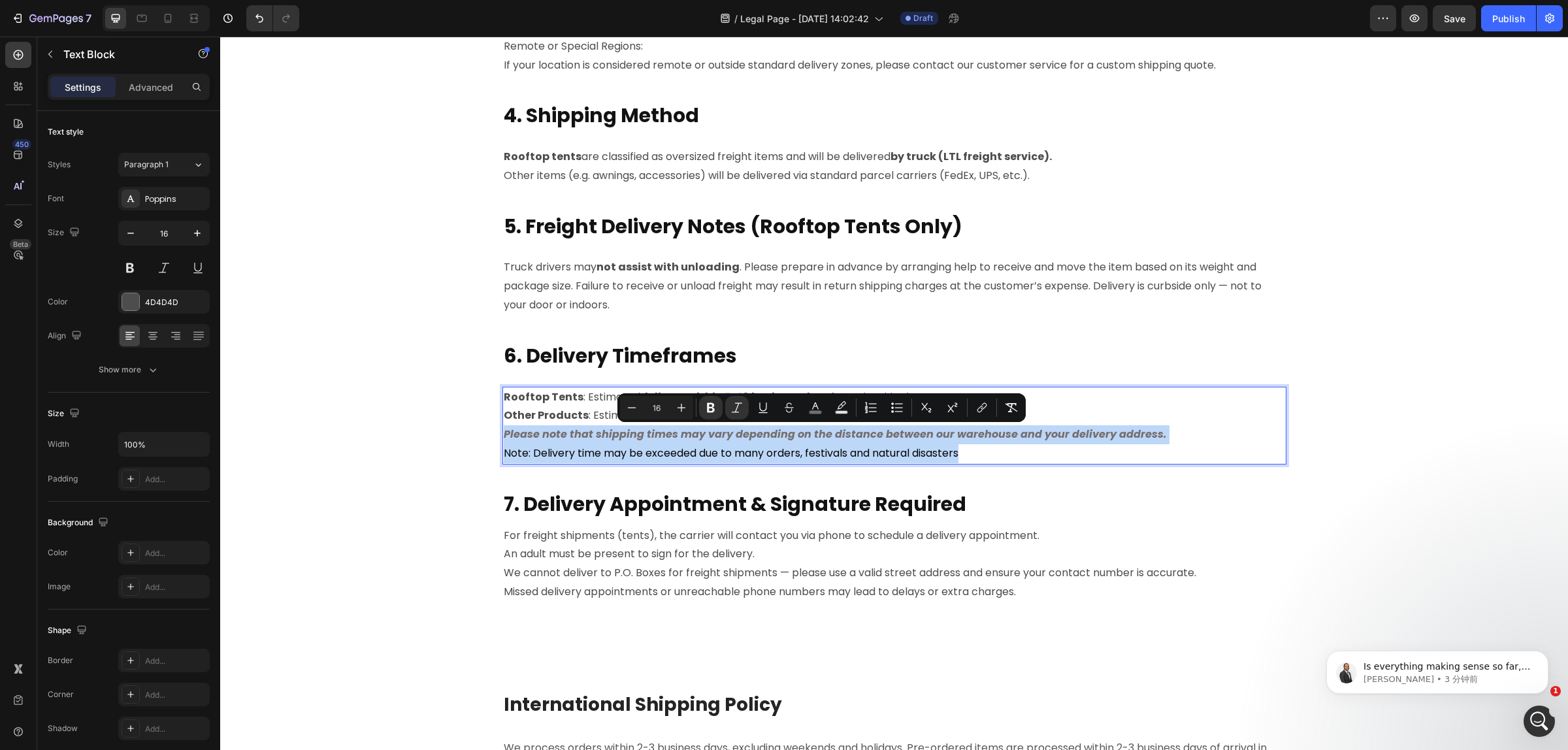
drag, startPoint x: 984, startPoint y: 450, endPoint x: 498, endPoint y: 436, distance: 486.2
click at [503, 436] on div "Rooftop Tents : Estimated delivery within 5–10 business days from the ship date…" at bounding box center [895, 426] width 784 height 78
click at [1027, 458] on p "Note: Delivery time may be exceeded due to many orders, festivals and natural d…" at bounding box center [894, 454] width 781 height 19
drag, startPoint x: 1154, startPoint y: 432, endPoint x: 497, endPoint y: 436, distance: 657.0
click at [503, 436] on p "Please note that shipping times may vary depending on the distance between our …" at bounding box center [894, 435] width 781 height 19
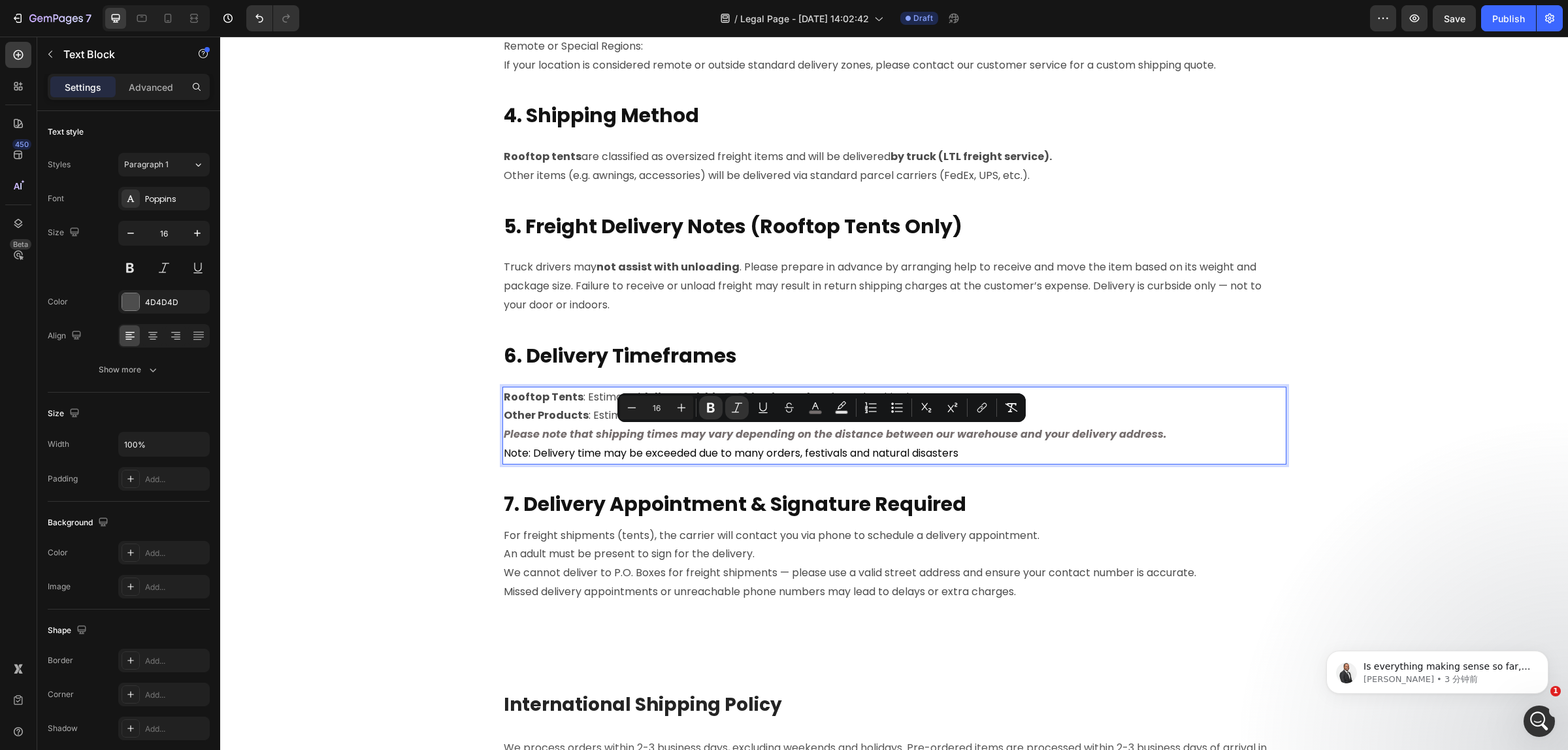
click at [1183, 419] on p "Other Products : Estimated delivery within 5–7 business days ." at bounding box center [894, 416] width 781 height 19
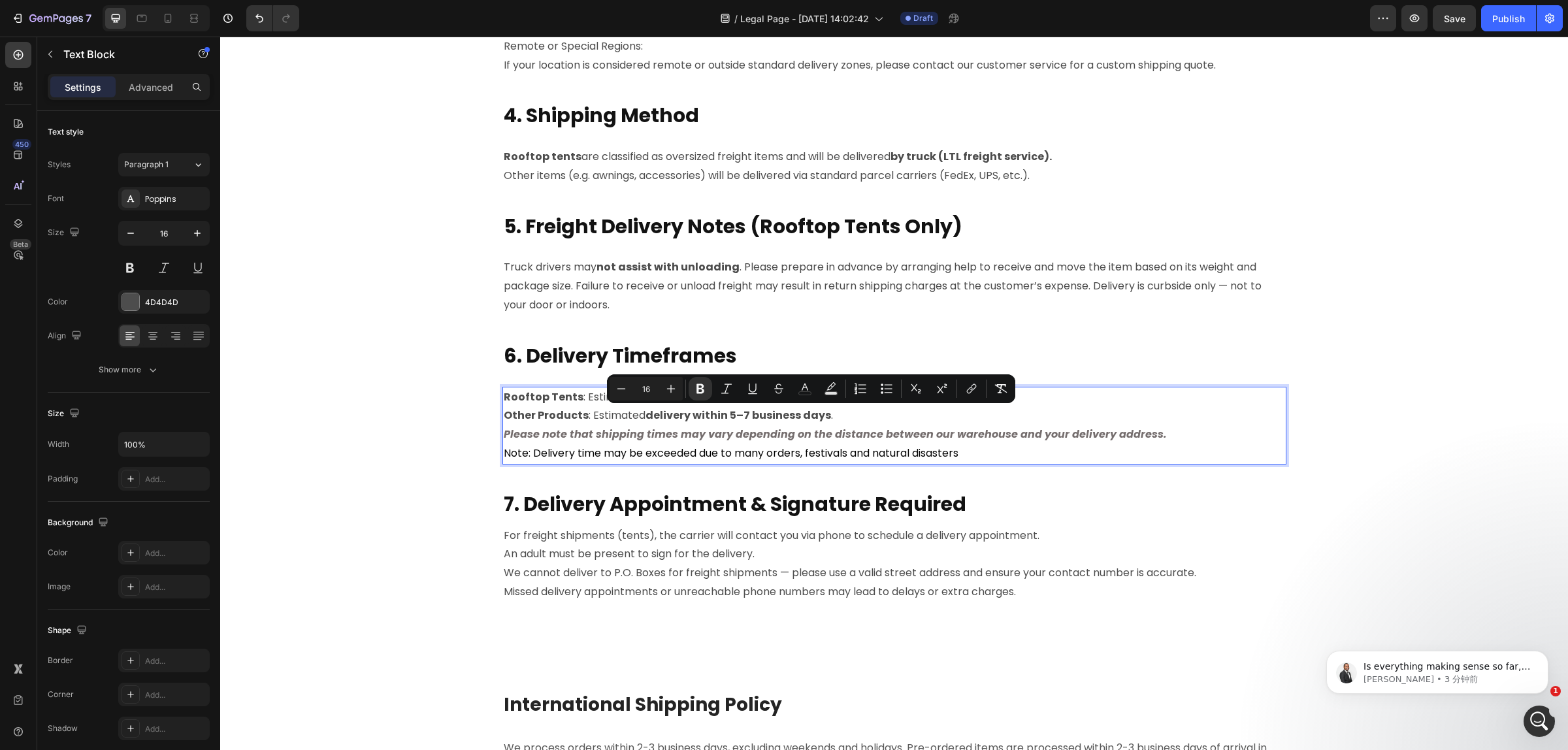
drag, startPoint x: 848, startPoint y: 422, endPoint x: 800, endPoint y: 418, distance: 48.2
click at [800, 418] on p "Other Products : Estimated delivery within 5–7 business days ." at bounding box center [894, 416] width 781 height 19
click at [805, 391] on icon "Editor contextual toolbar" at bounding box center [804, 388] width 13 height 13
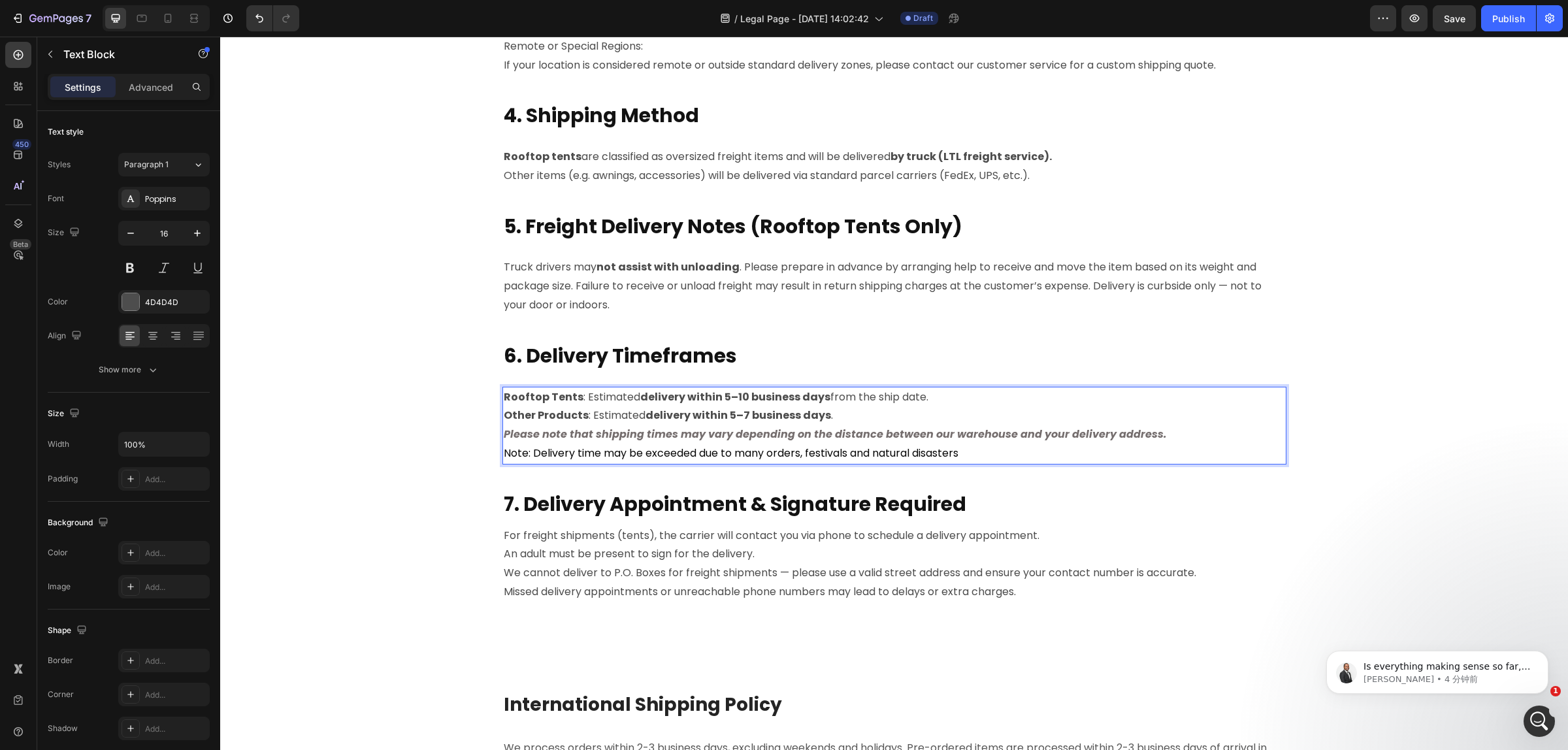
click at [1104, 426] on p "Please note that shipping times may vary depending on the distance between our …" at bounding box center [894, 435] width 781 height 19
drag, startPoint x: 938, startPoint y: 398, endPoint x: 840, endPoint y: 397, distance: 98.0
click at [840, 397] on p "Rooftop Tents : Estimated delivery within 5–10 business days from the ship date." at bounding box center [894, 398] width 781 height 19
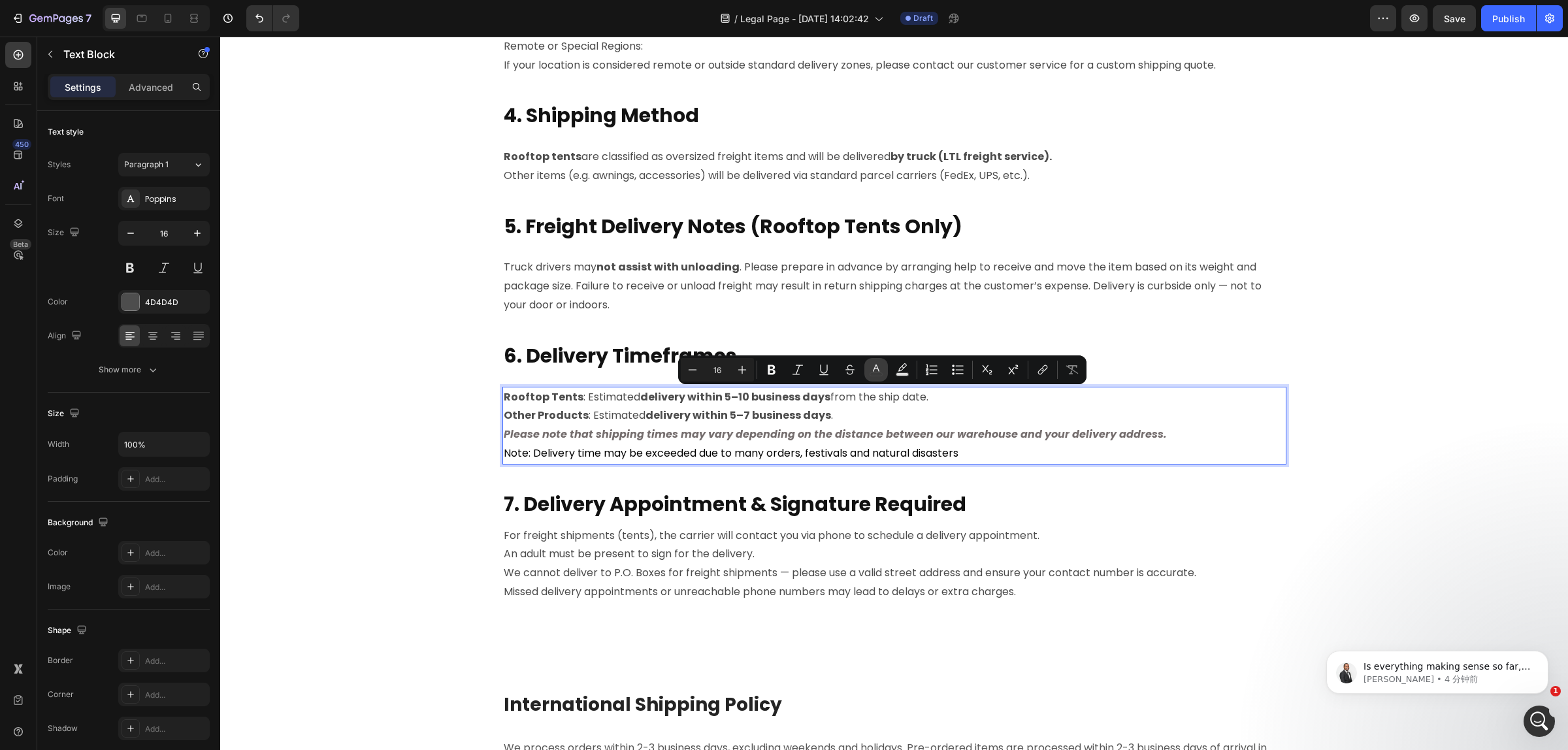
drag, startPoint x: 903, startPoint y: 370, endPoint x: 881, endPoint y: 377, distance: 23.1
click at [881, 377] on div "Minus 16 Plus Bold Italic Underline Strikethrough color Text Background Color N…" at bounding box center [881, 370] width 403 height 23
click at [879, 377] on button "color" at bounding box center [876, 370] width 23 height 23
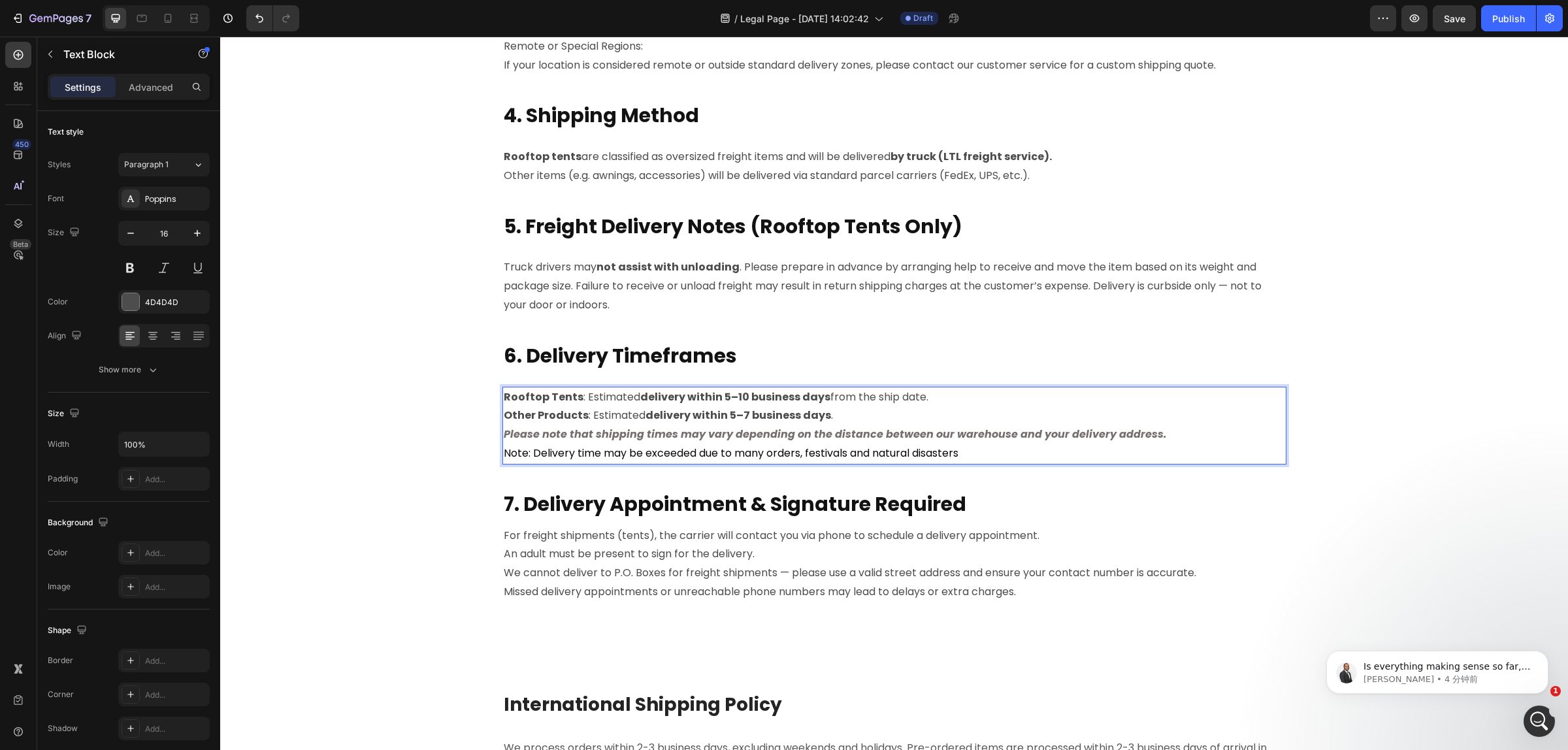
click at [1195, 440] on p "Please note that shipping times may vary depending on the distance between our …" at bounding box center [894, 435] width 781 height 19
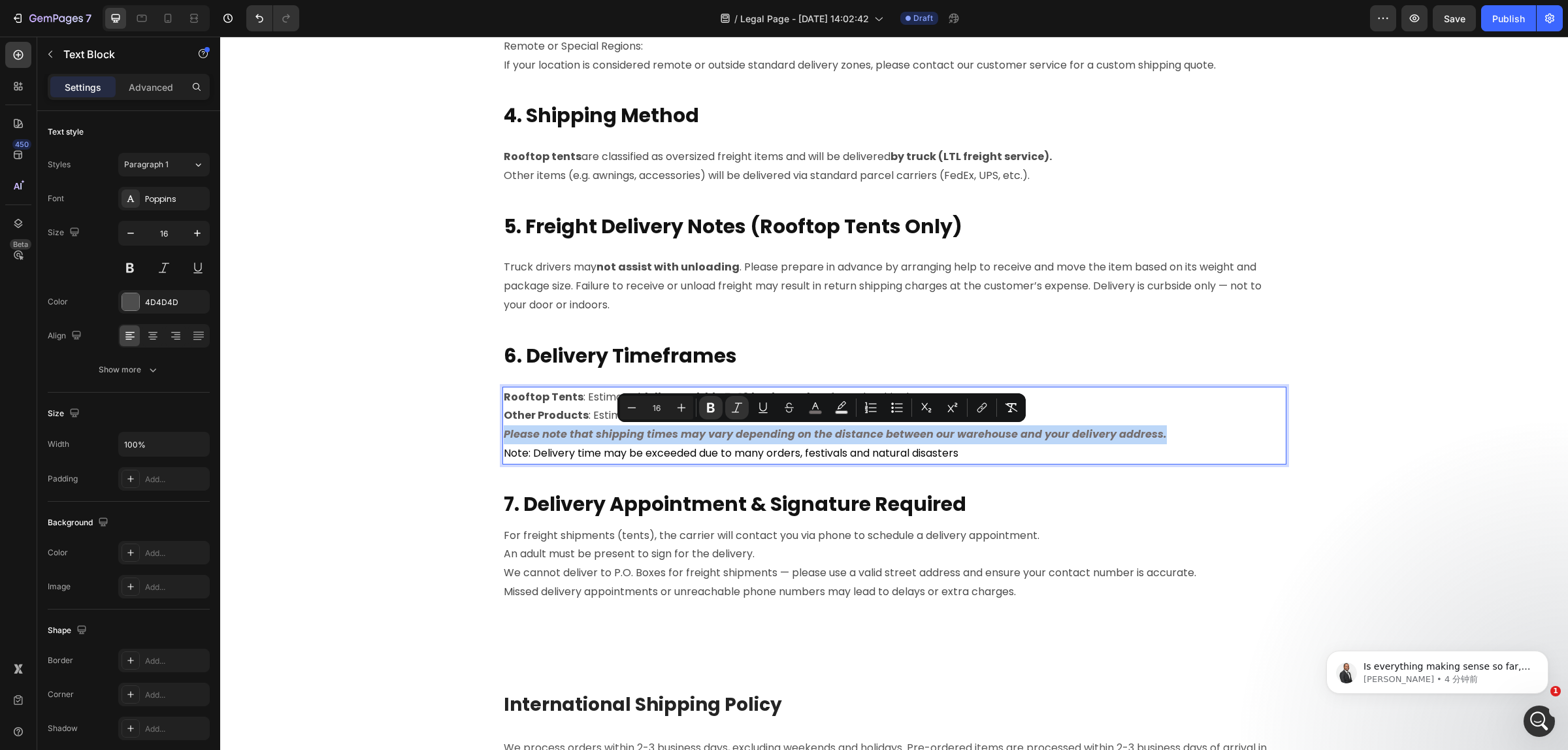
drag, startPoint x: 1164, startPoint y: 438, endPoint x: 500, endPoint y: 432, distance: 664.0
click at [503, 432] on p "Please note that shipping times may vary depending on the distance between our …" at bounding box center [894, 435] width 781 height 19
click at [813, 410] on icon "Editor contextual toolbar" at bounding box center [815, 408] width 13 height 13
type input "756E6E"
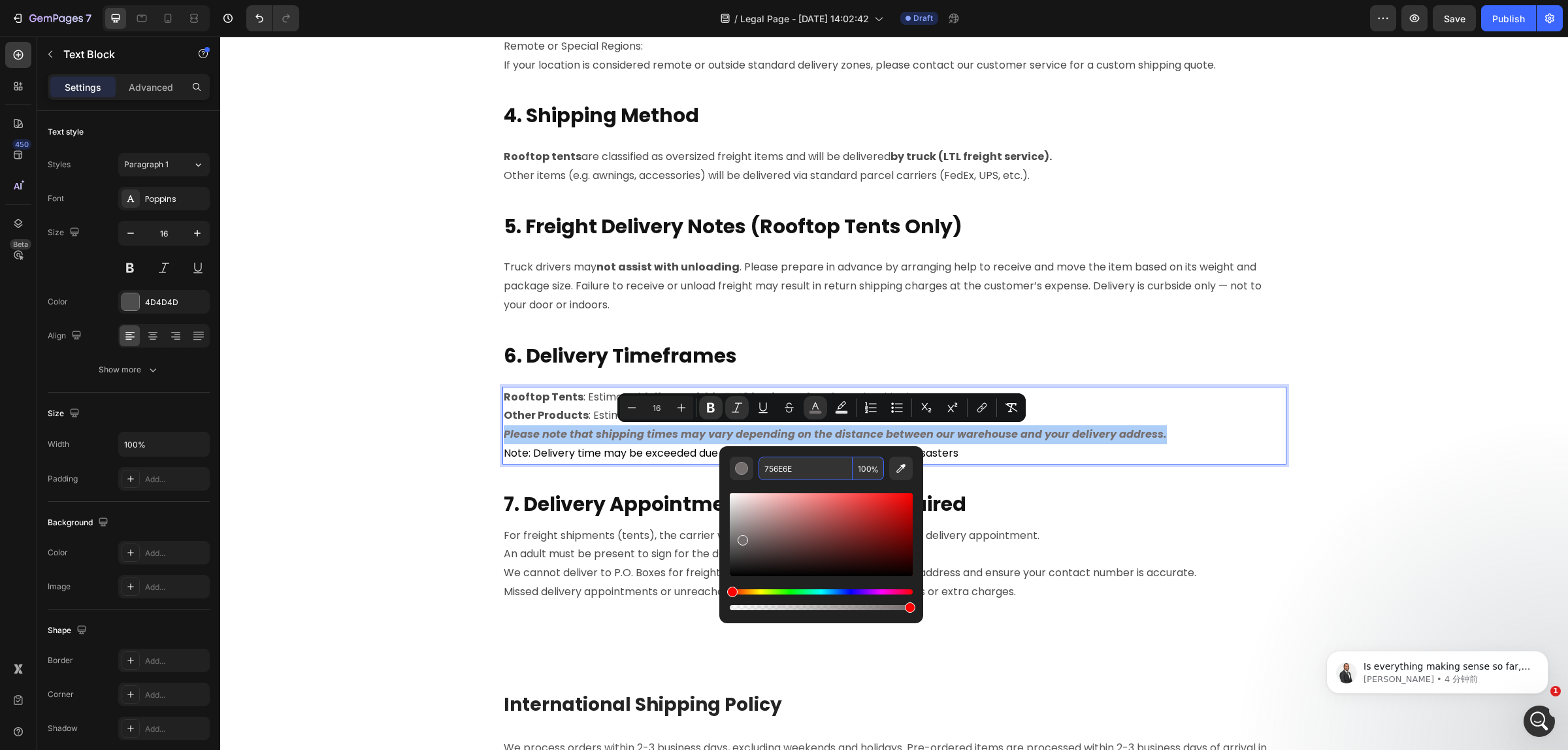
click at [791, 469] on input "756E6E" at bounding box center [805, 469] width 94 height 23
paste input "4D4D4D"
type input "4D4D4D"
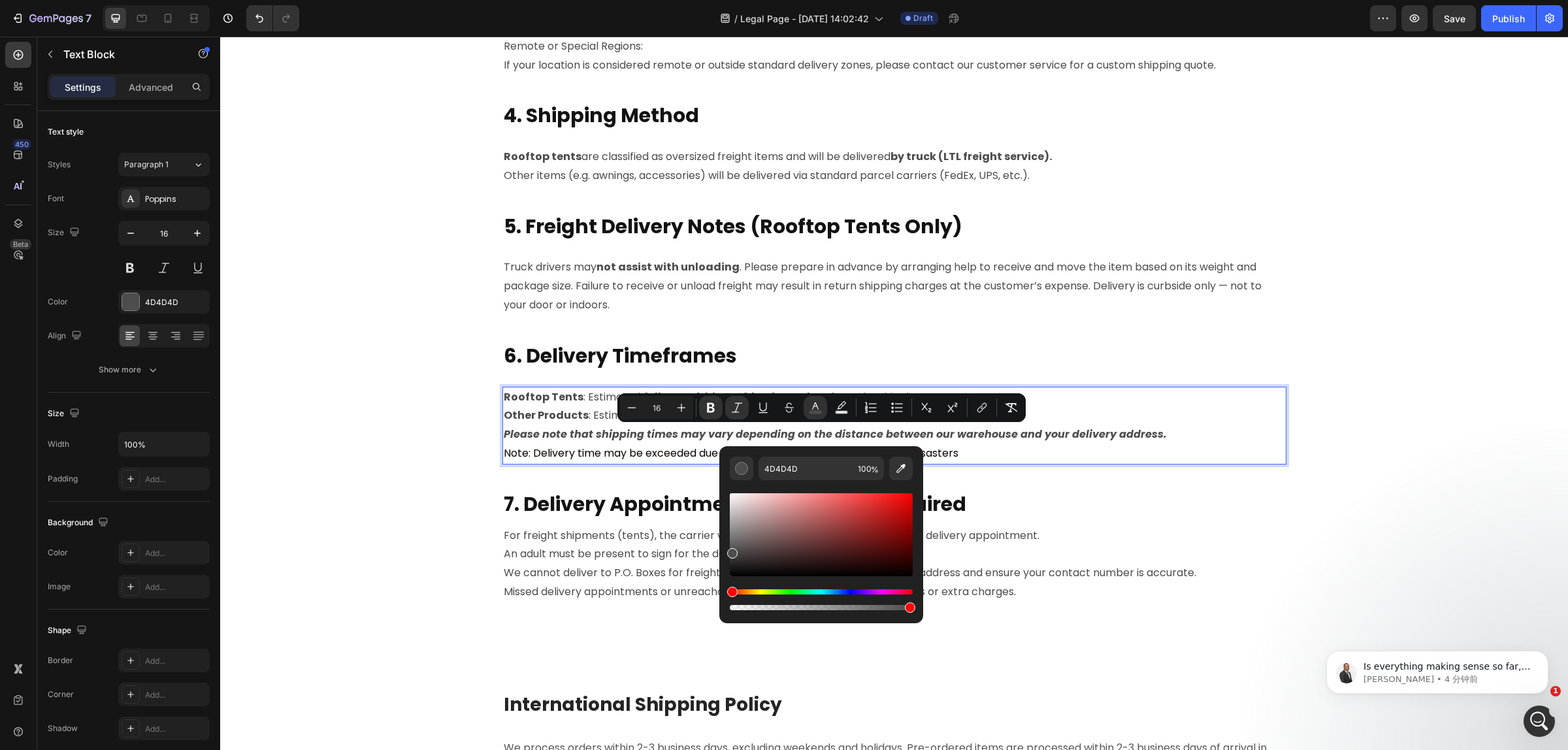
click at [1173, 431] on p "Please note that shipping times may vary depending on the distance between our …" at bounding box center [894, 435] width 781 height 19
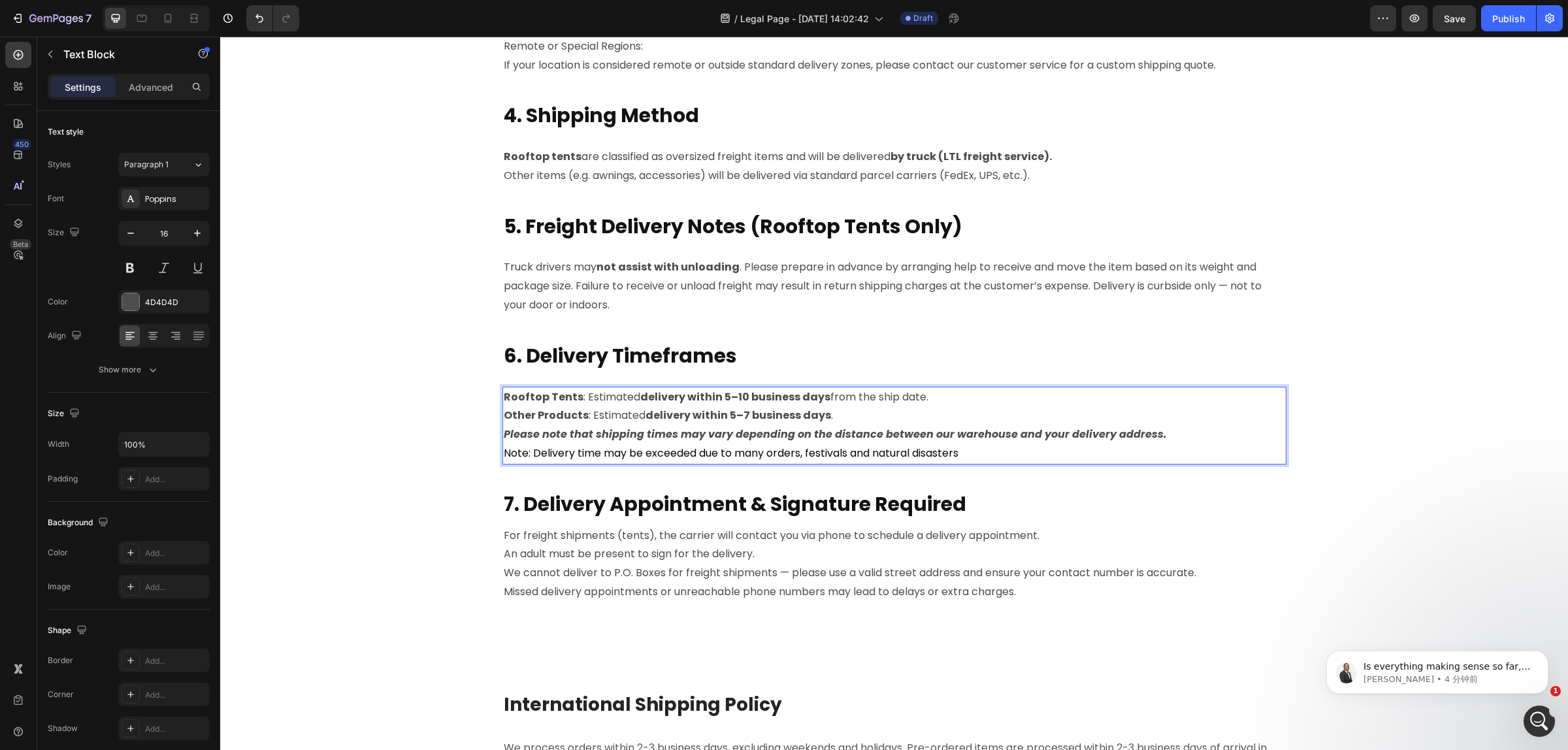
click at [1173, 432] on p "Please note that shipping times may vary depending on the distance between our …" at bounding box center [894, 435] width 781 height 19
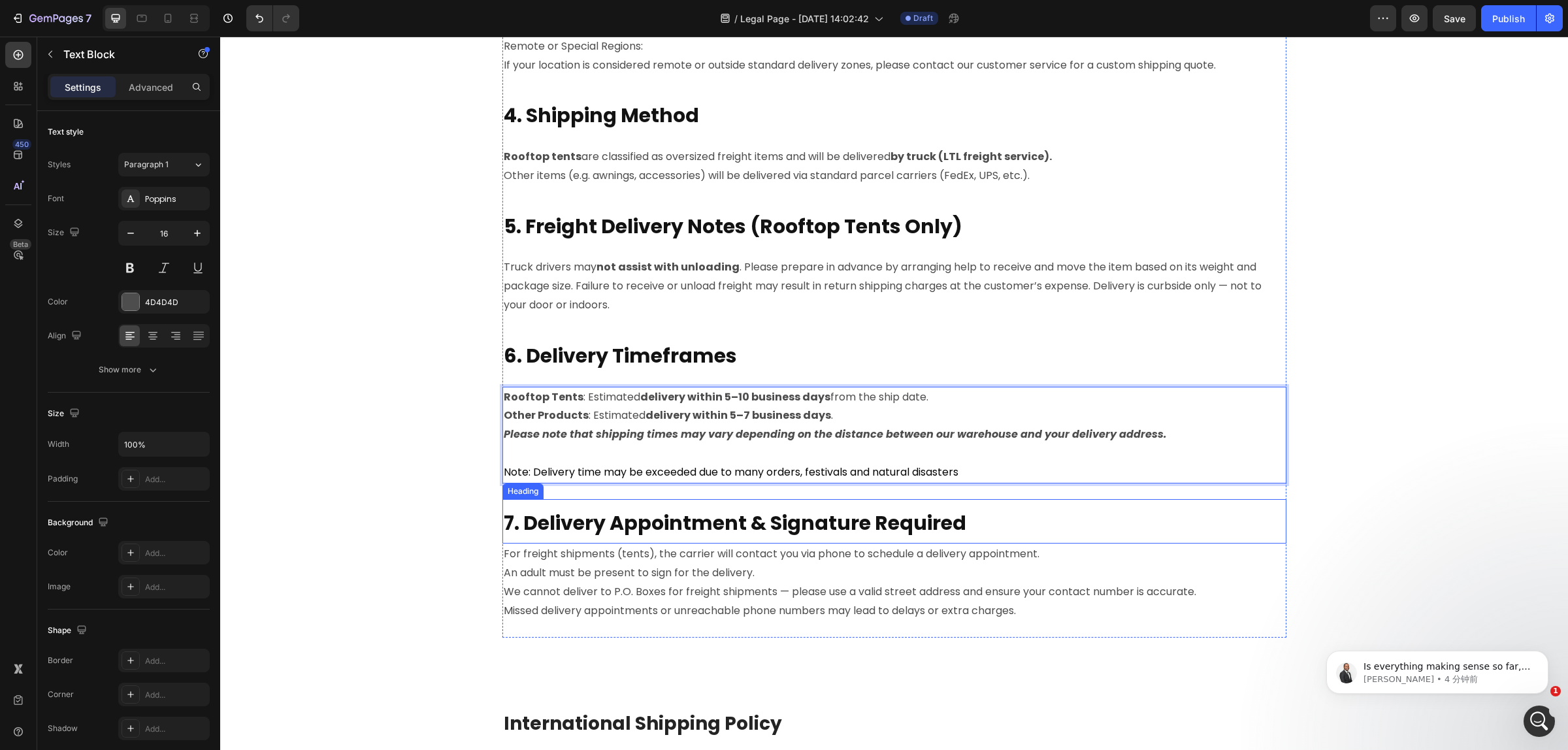
click at [1086, 554] on p "For freight shipments (tents), the carrier will contact you via phone to schedu…" at bounding box center [894, 554] width 781 height 19
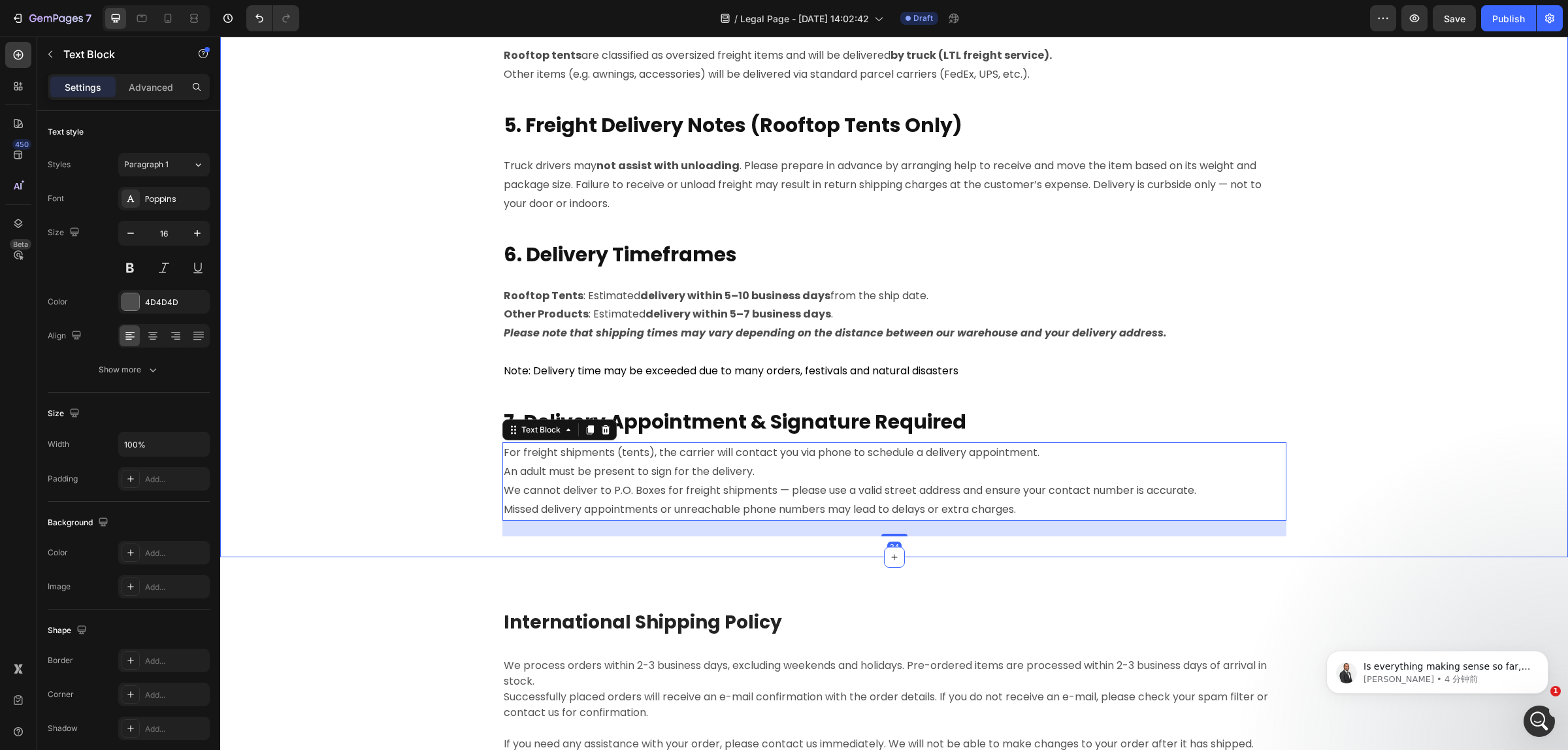
scroll to position [1225, 0]
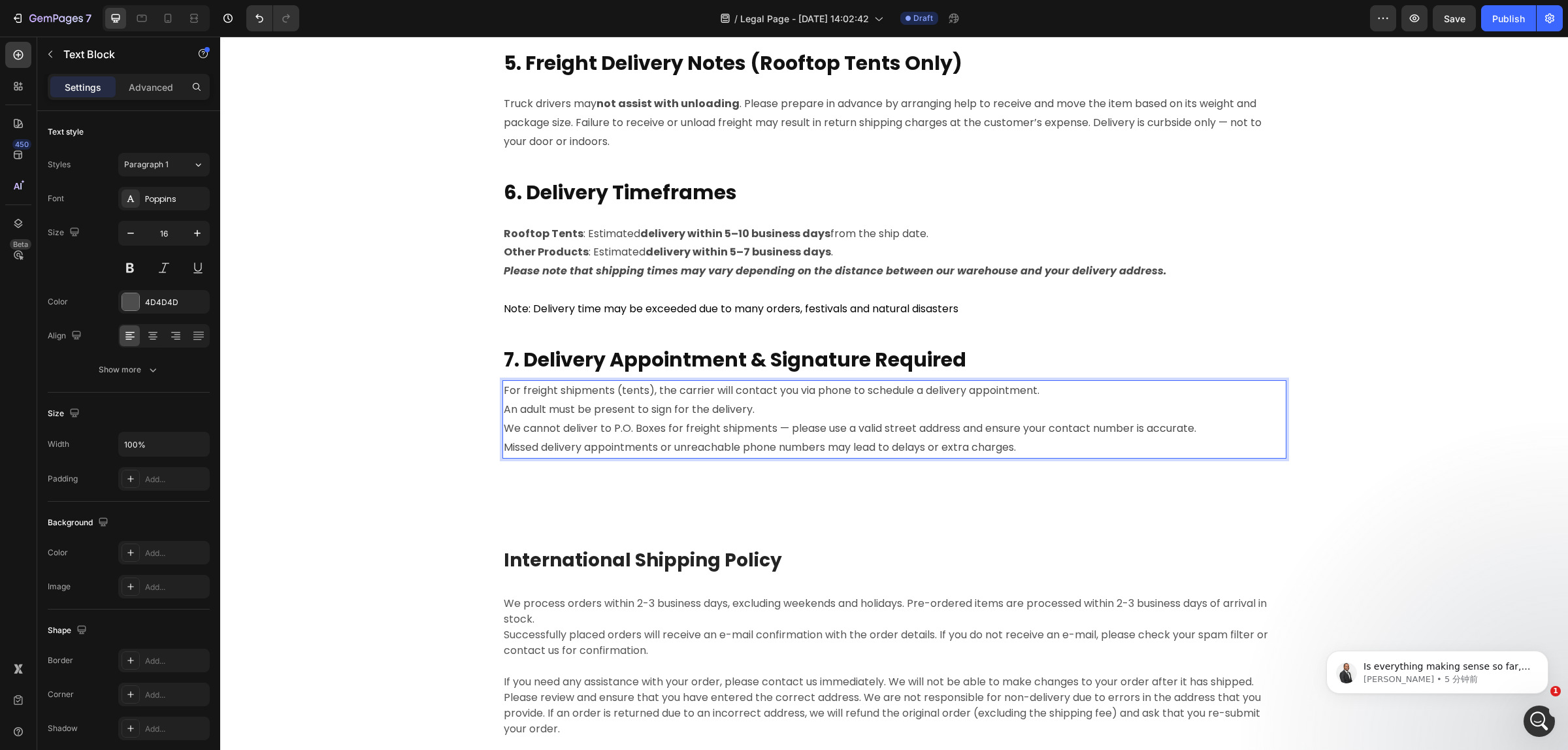
click at [503, 429] on p "We cannot deliver to P.O. Boxes for freight shipments — please use a valid stre…" at bounding box center [894, 429] width 781 height 19
click at [795, 410] on p "An adult must be present to sign for the delivery." at bounding box center [894, 410] width 781 height 19
drag, startPoint x: 759, startPoint y: 403, endPoint x: 540, endPoint y: 398, distance: 219.1
click at [503, 409] on div "For freight shipments (tents), the carrier will contact you via phone to schedu…" at bounding box center [895, 419] width 784 height 78
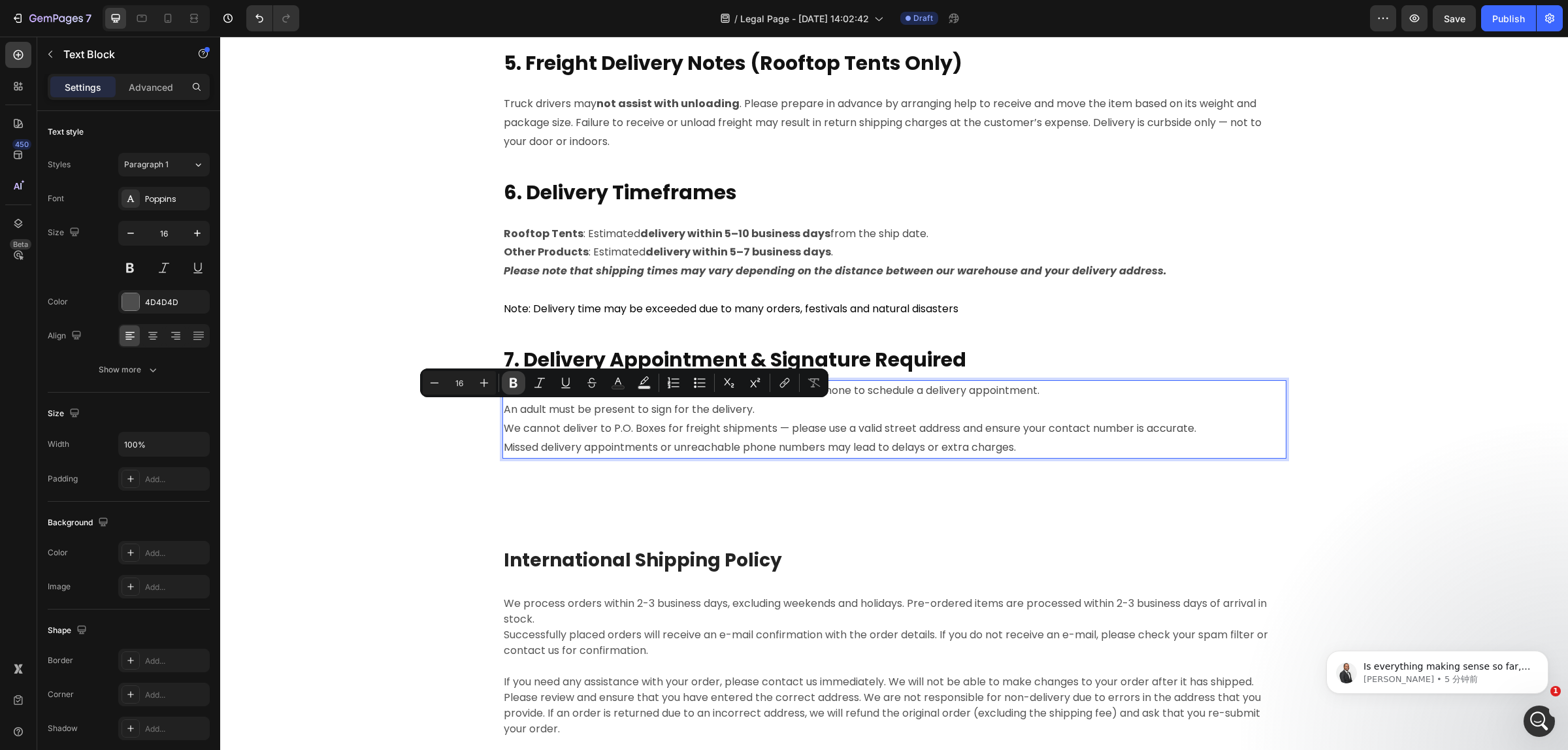
click at [514, 390] on button "Bold" at bounding box center [514, 383] width 23 height 23
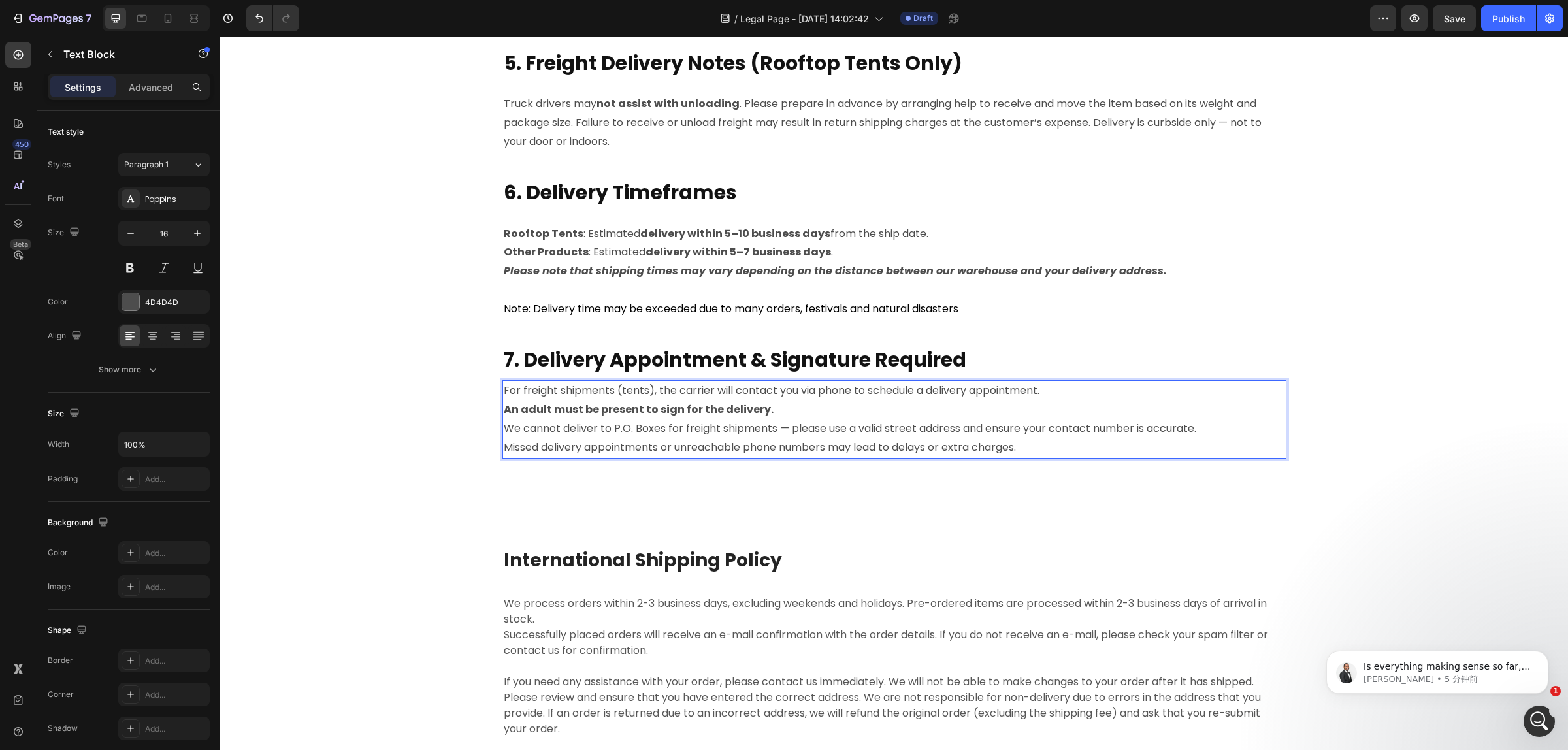
click at [521, 426] on p "We cannot deliver to P.O. Boxes for freight shipments — please use a valid stre…" at bounding box center [894, 429] width 781 height 19
click at [517, 430] on p "We cannot deliver to P.O. Boxes for freight shipments — please use a valid stre…" at bounding box center [894, 429] width 781 height 19
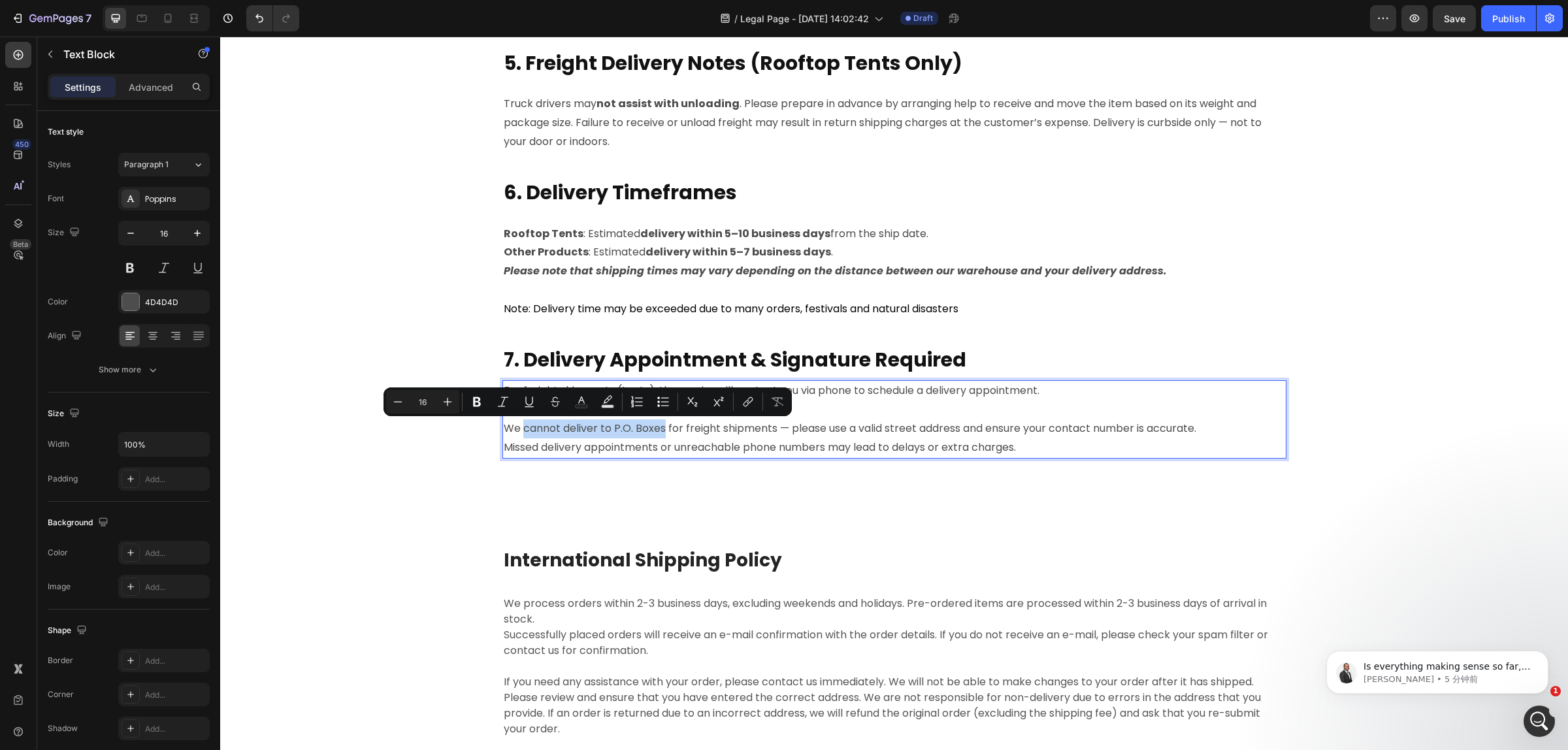
drag, startPoint x: 517, startPoint y: 431, endPoint x: 658, endPoint y: 435, distance: 141.1
click at [658, 435] on p "We cannot deliver to P.O. Boxes for freight shipments — please use a valid stre…" at bounding box center [894, 429] width 781 height 19
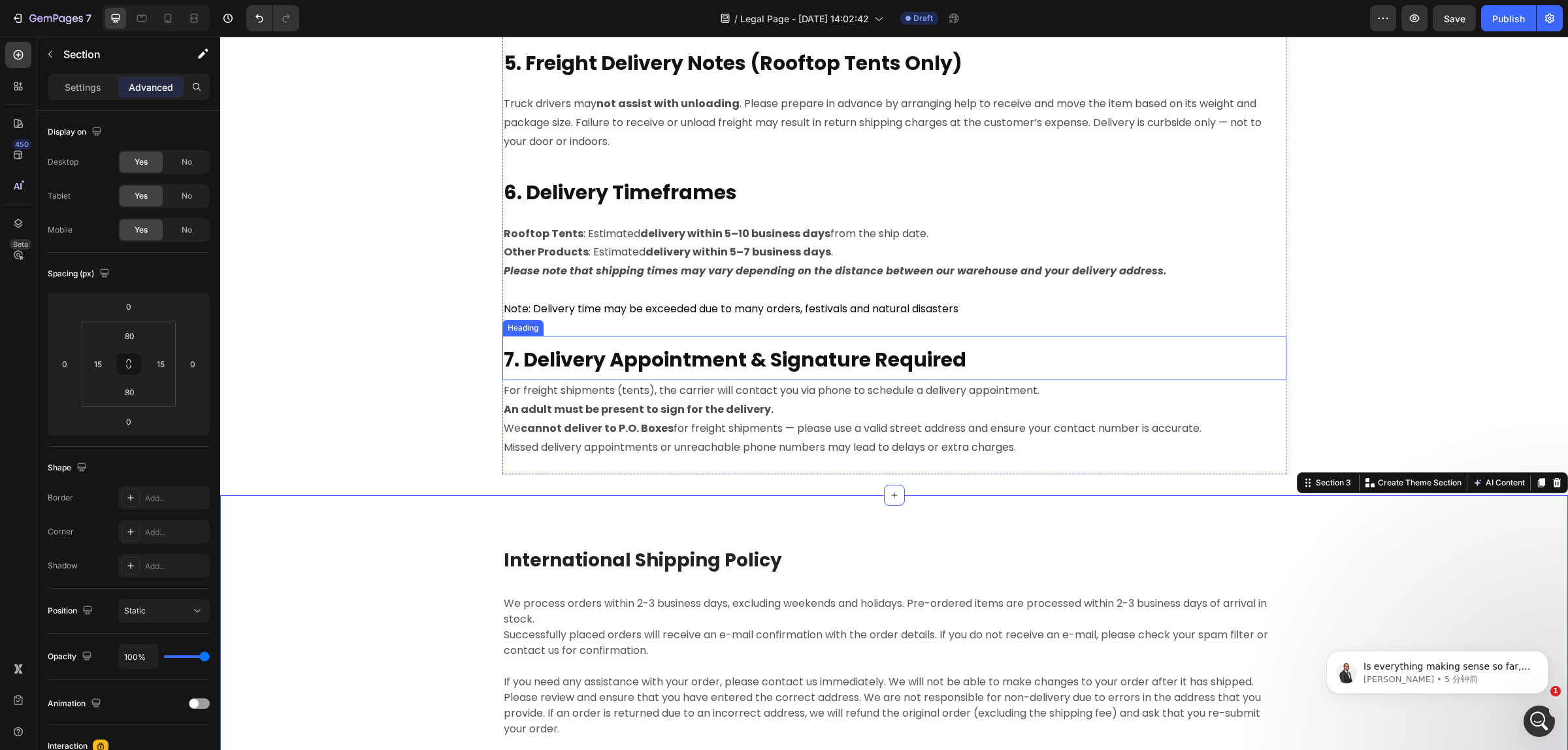
click at [609, 355] on strong "7. Delivery Appointment & Signature Required" at bounding box center [734, 359] width 462 height 28
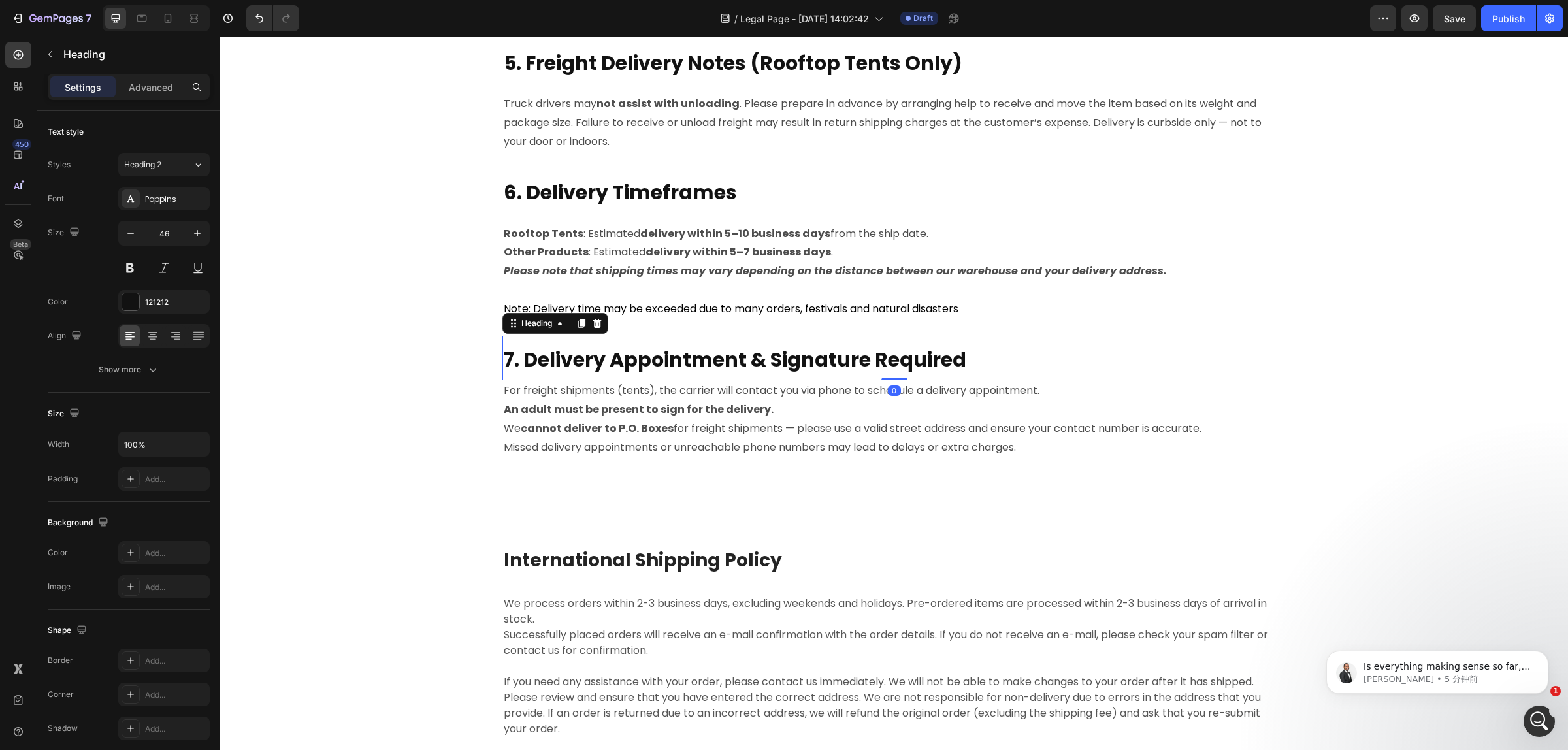
copy p "cannot deliver to P.O. Boxes"
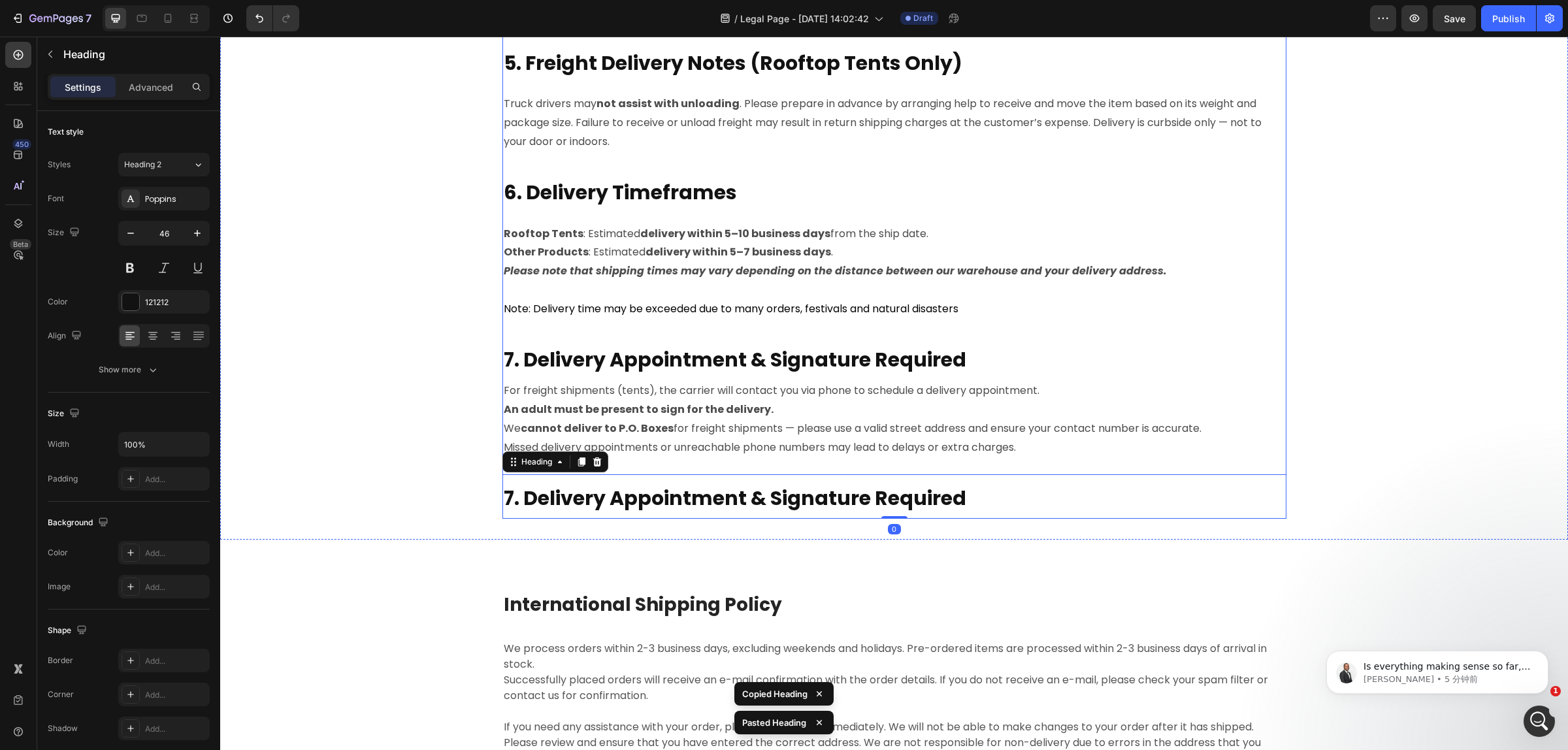
click at [678, 409] on strong "An adult must be present to sign for the delivery." at bounding box center [638, 409] width 270 height 15
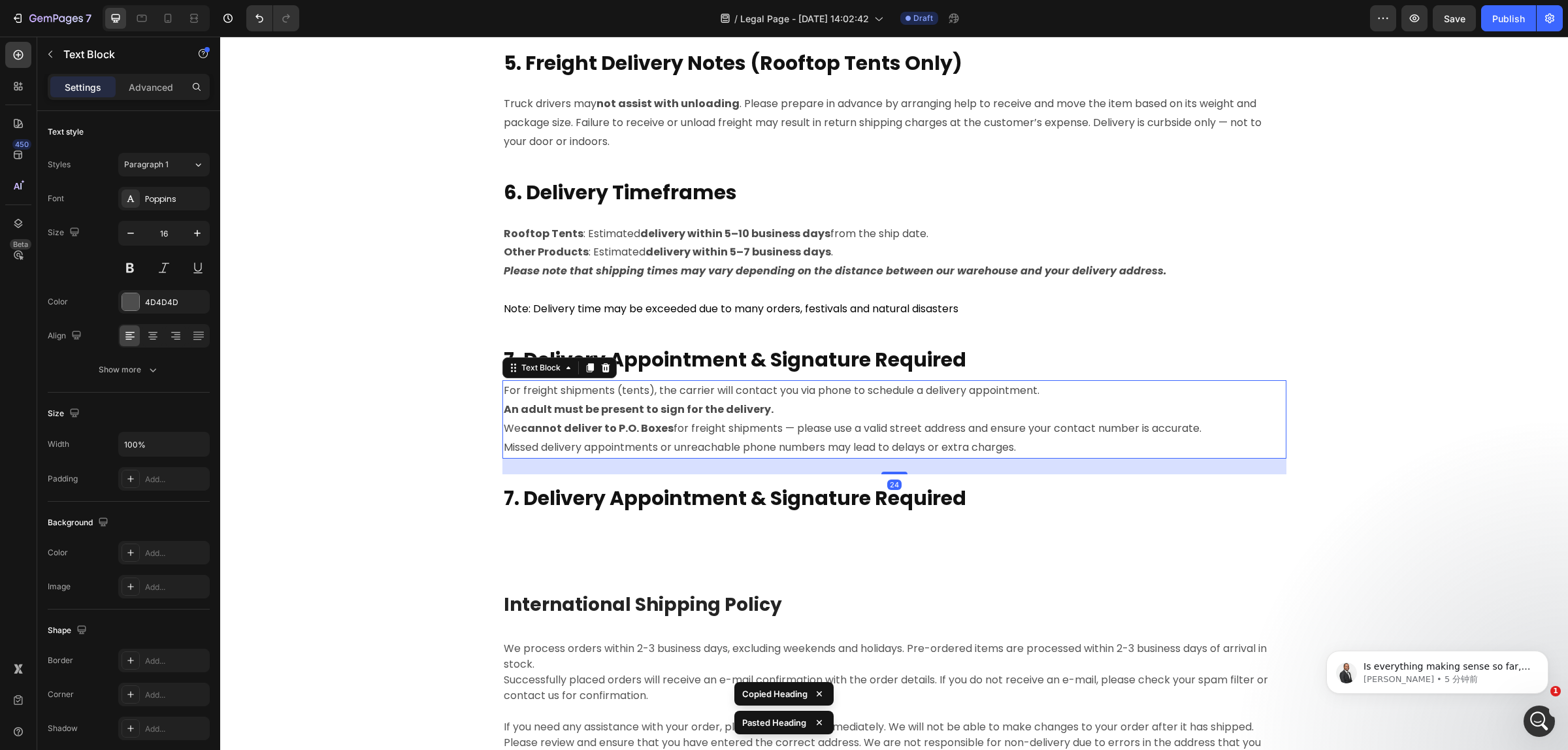
copy p "cannot deliver to P.O. Boxes"
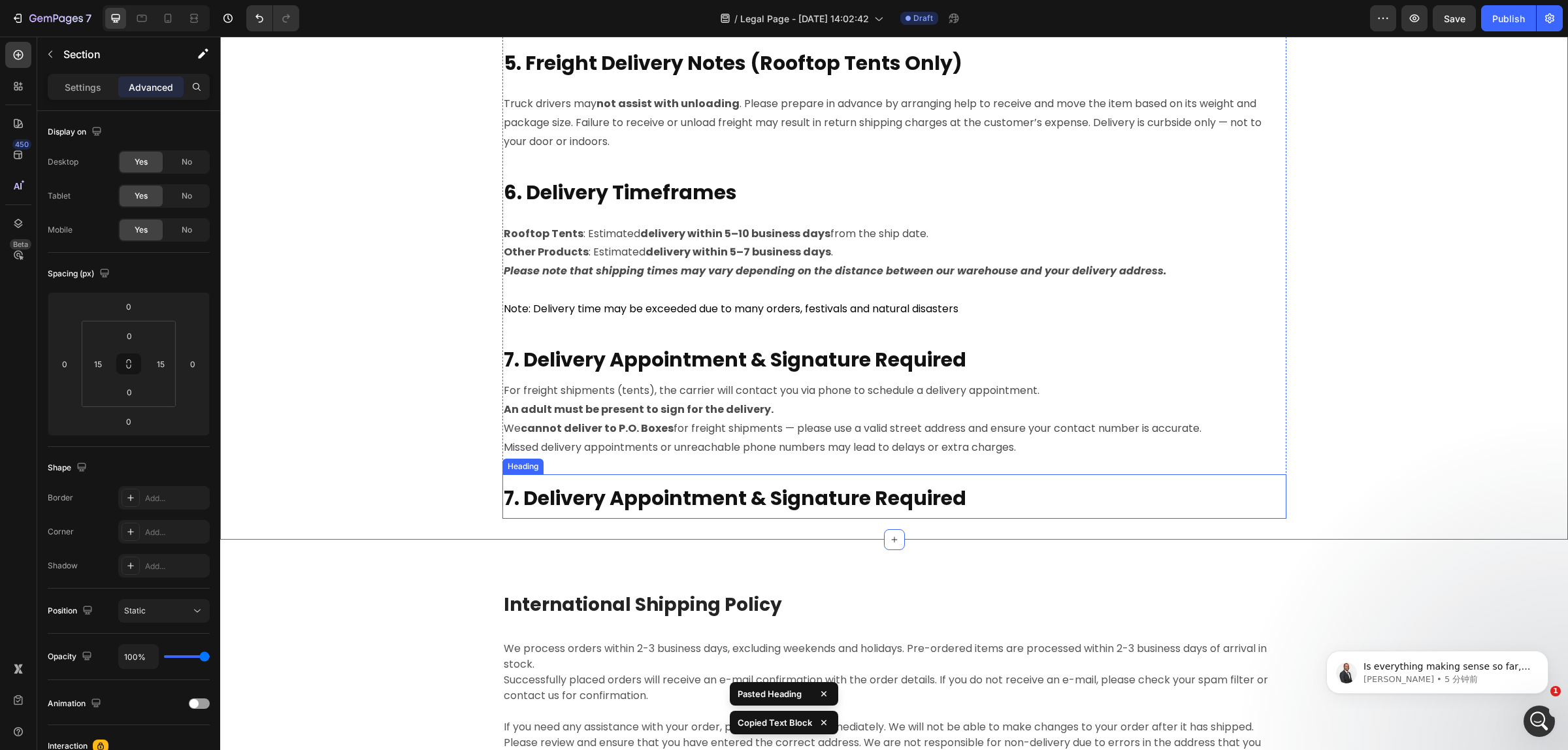
click at [724, 515] on h2 "7. Delivery Appointment & Signature Required" at bounding box center [895, 497] width 784 height 45
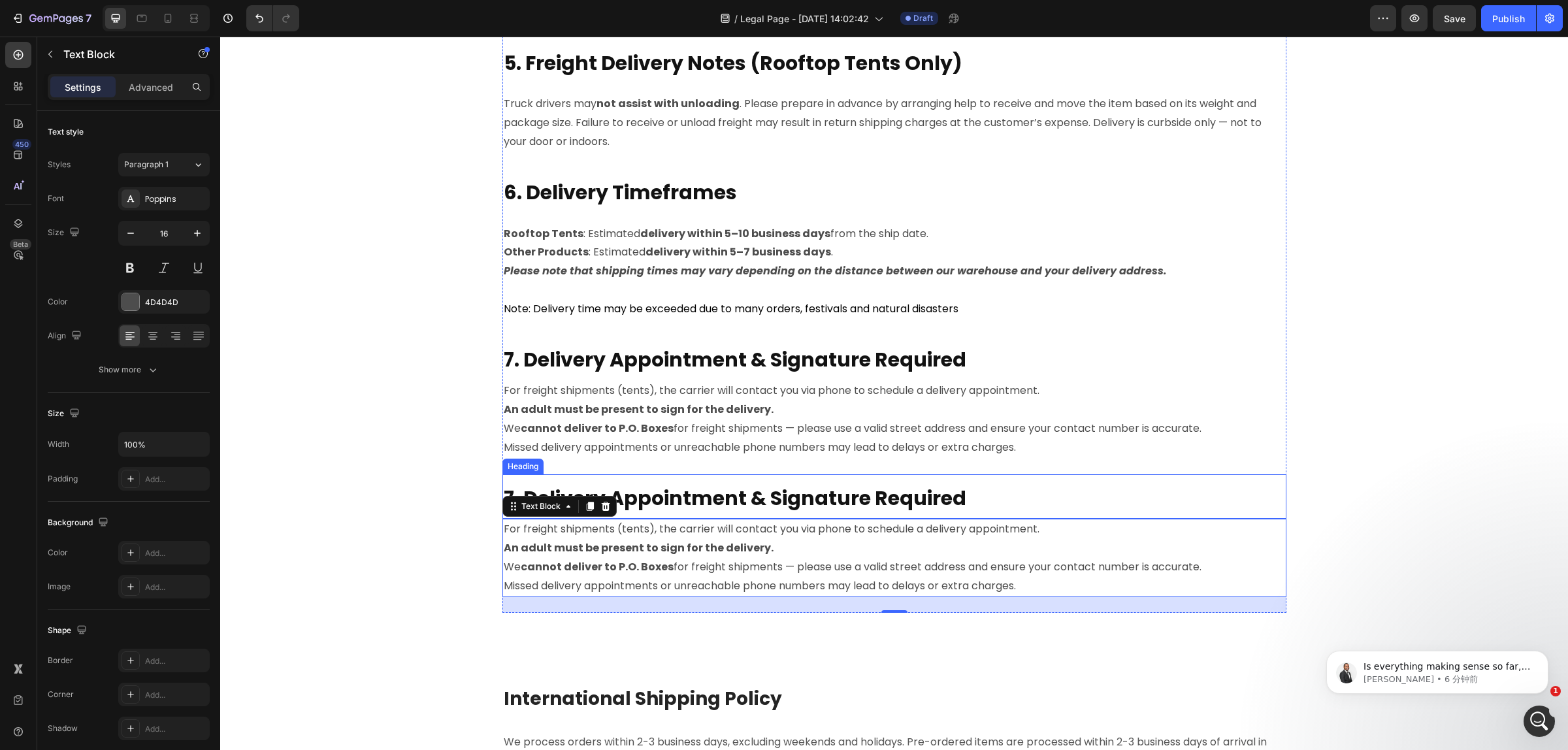
click at [898, 487] on strong "7. Delivery Appointment & Signature Required" at bounding box center [734, 498] width 462 height 28
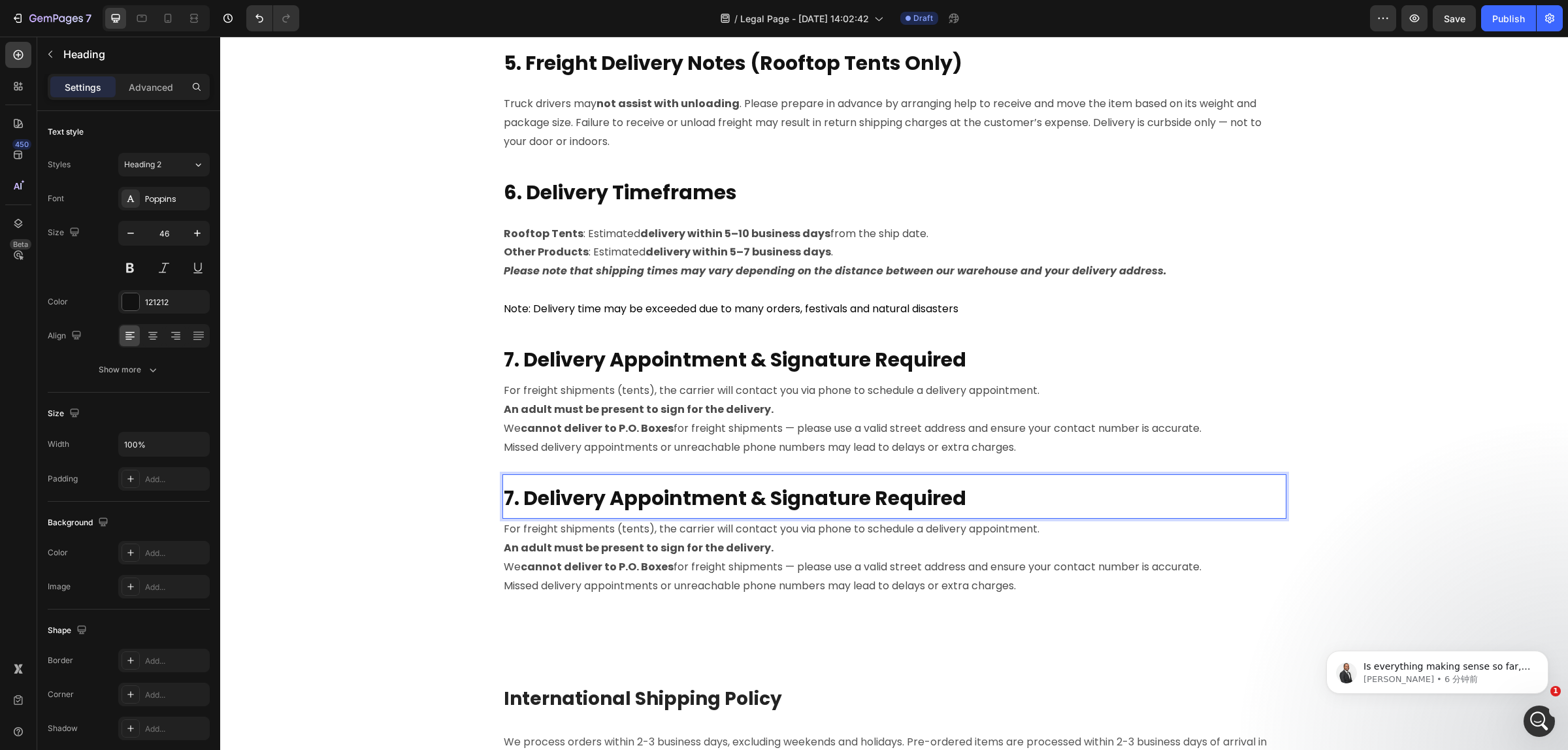
click at [1008, 494] on h2 "7. Delivery Appointment & Signature Required" at bounding box center [895, 497] width 784 height 45
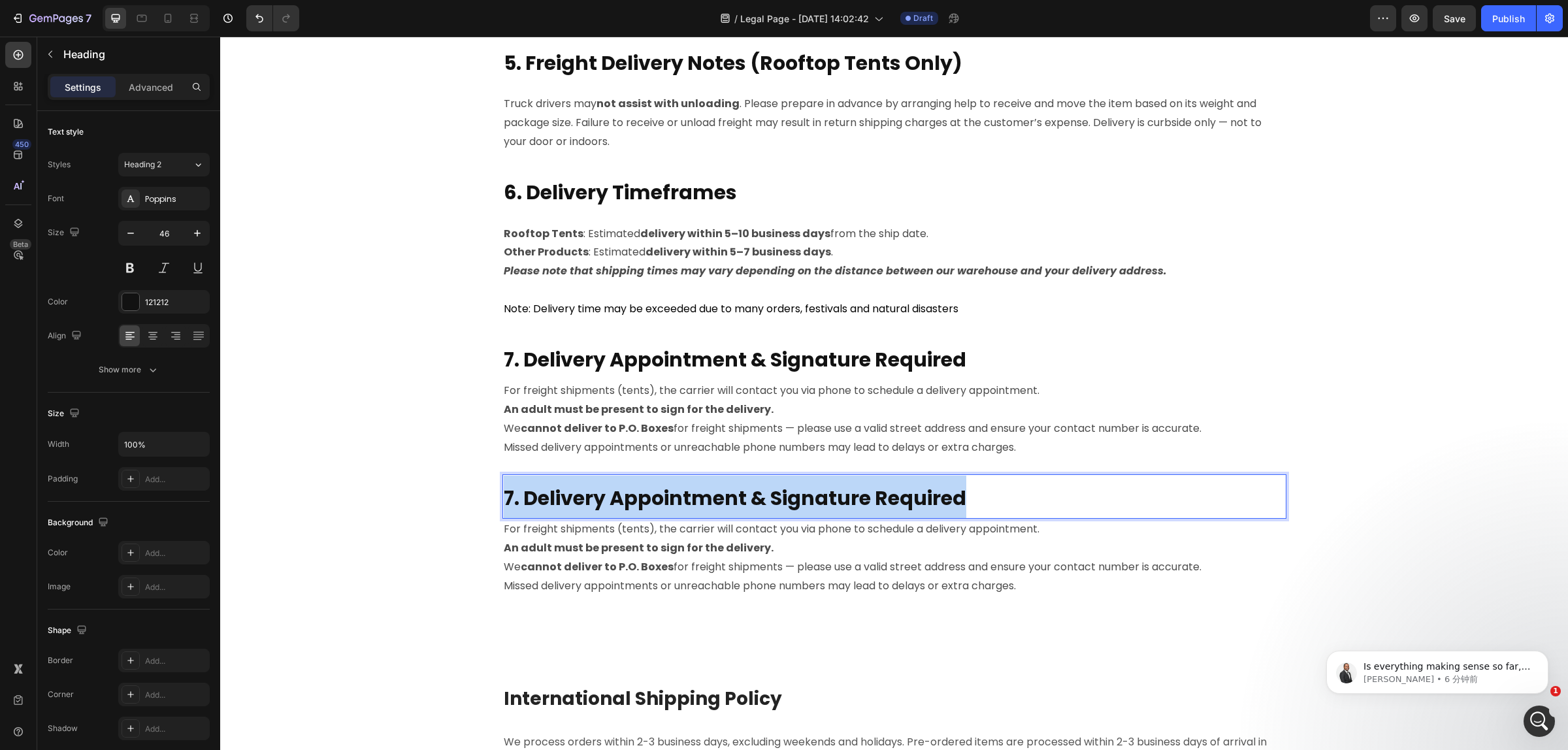
drag, startPoint x: 970, startPoint y: 495, endPoint x: 502, endPoint y: 491, distance: 468.0
click at [503, 491] on p "7. Delivery Appointment & Signature Required" at bounding box center [894, 497] width 781 height 42
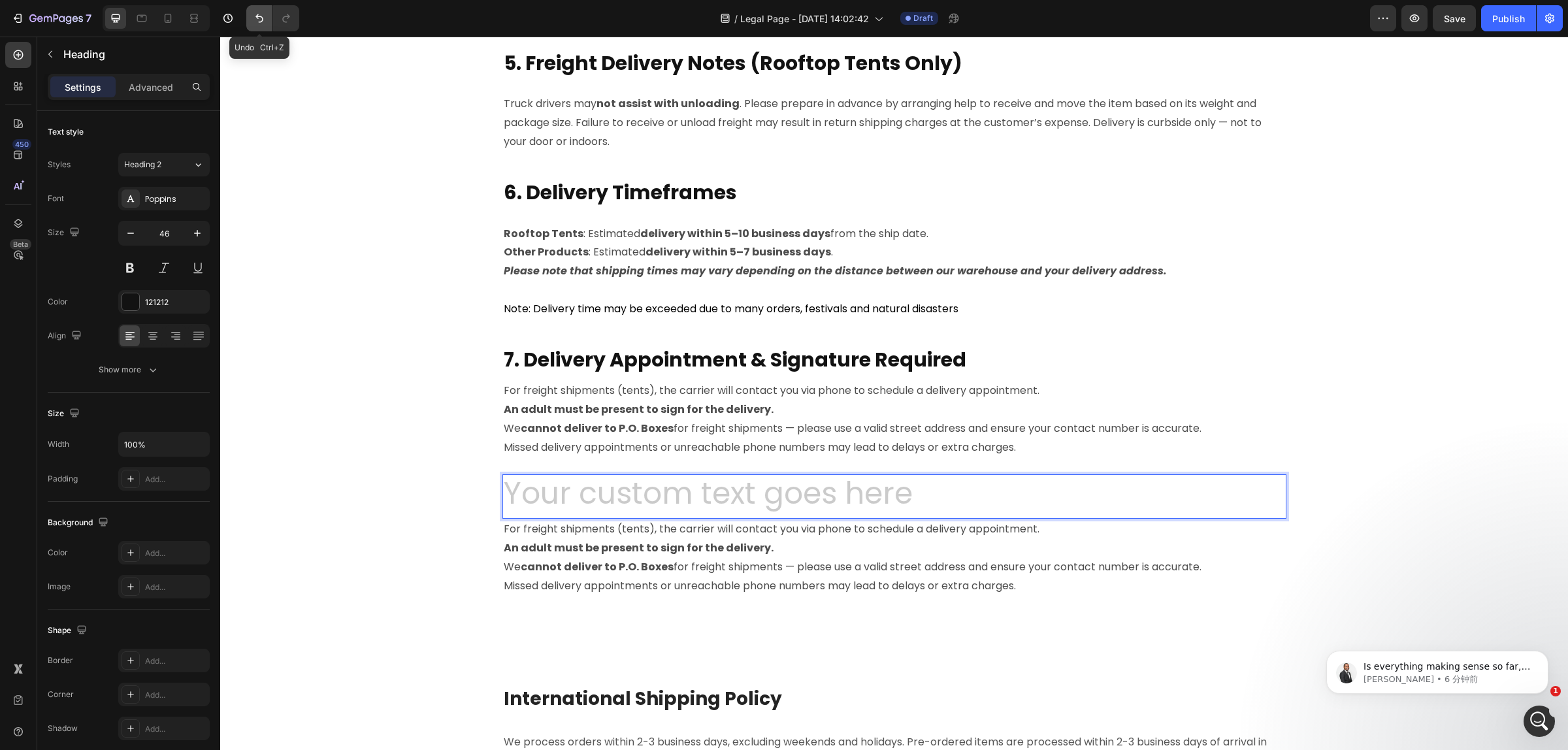
click at [260, 25] on button "Undo/Redo" at bounding box center [260, 19] width 26 height 27
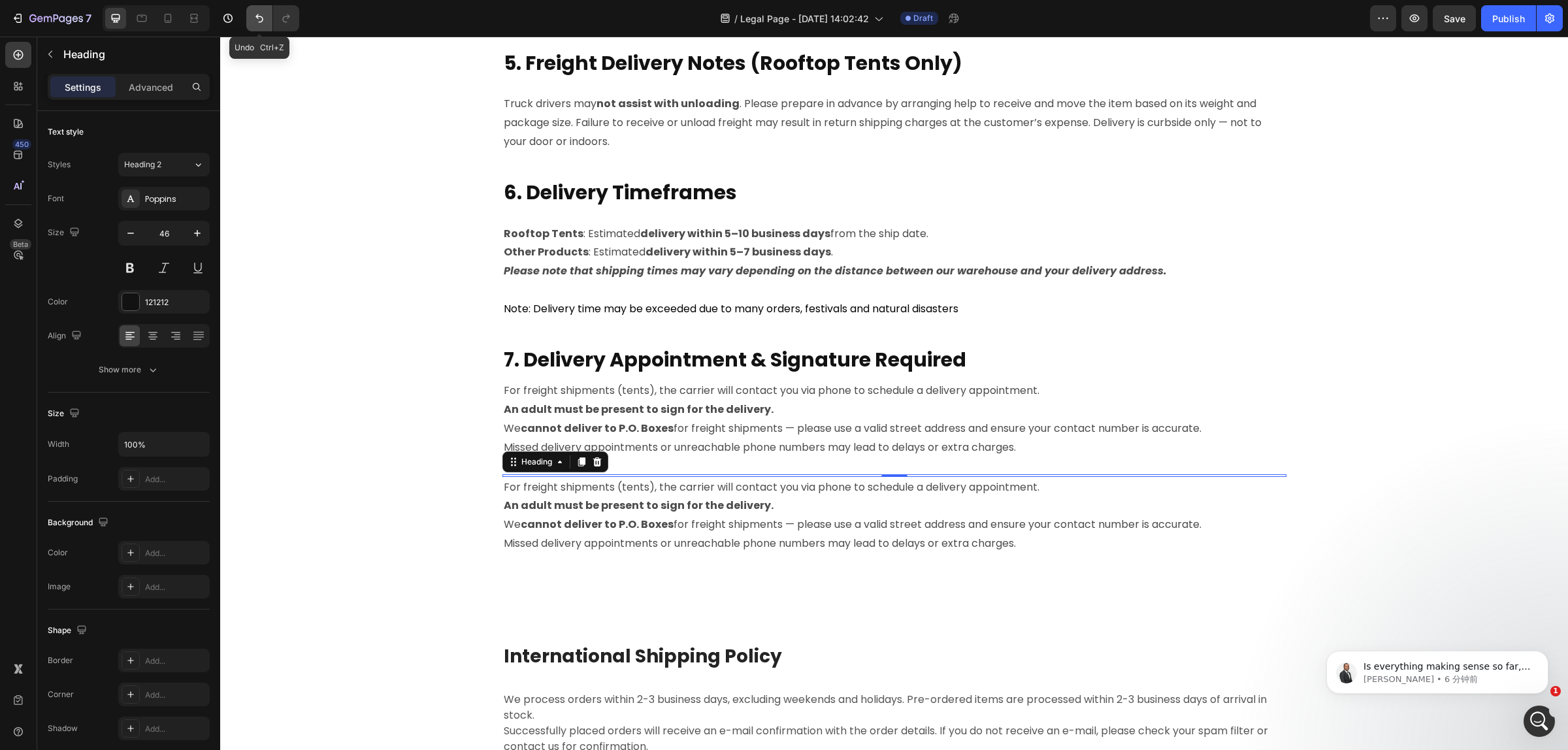
click at [260, 25] on button "Undo/Redo" at bounding box center [260, 19] width 26 height 27
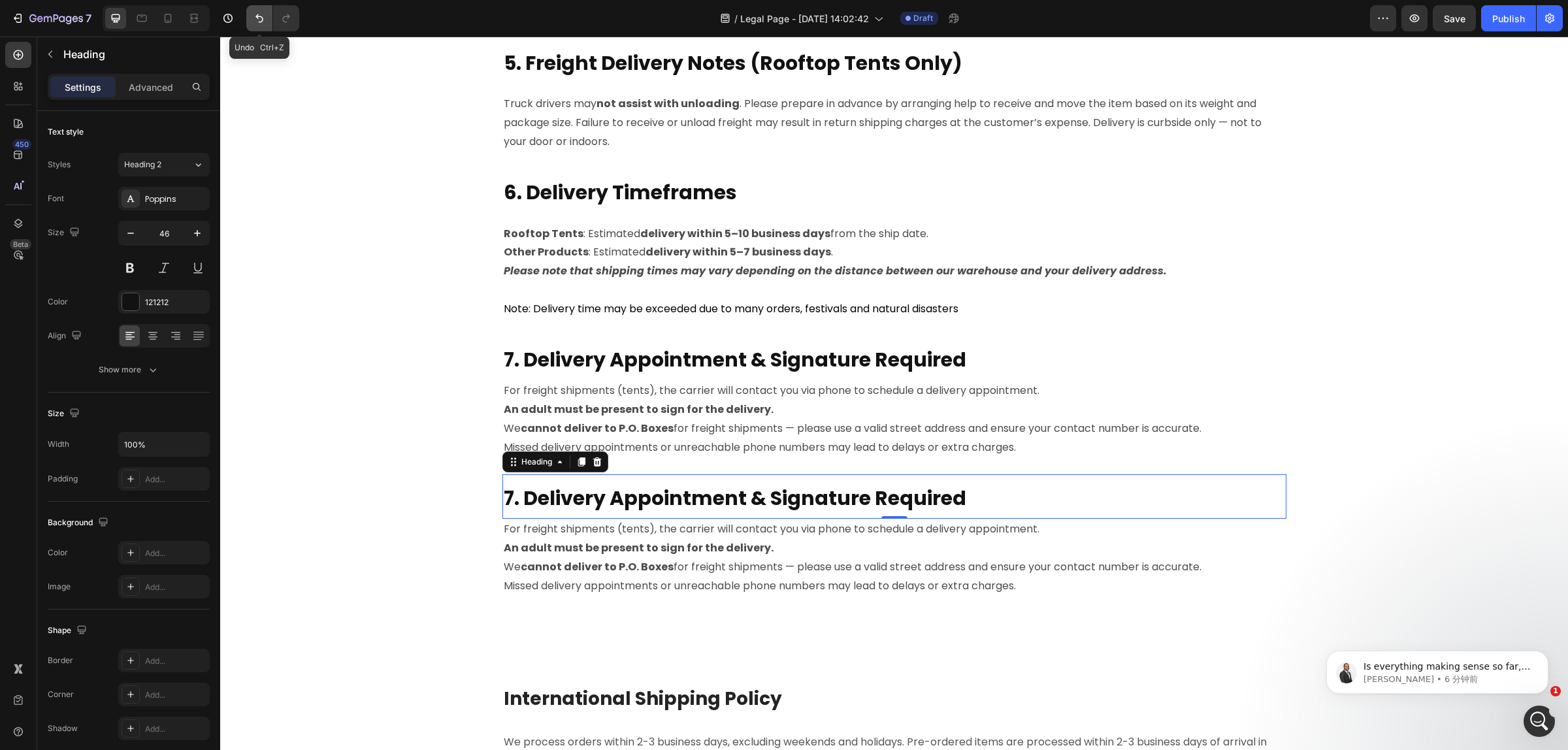
click at [260, 25] on button "Undo/Redo" at bounding box center [260, 19] width 26 height 27
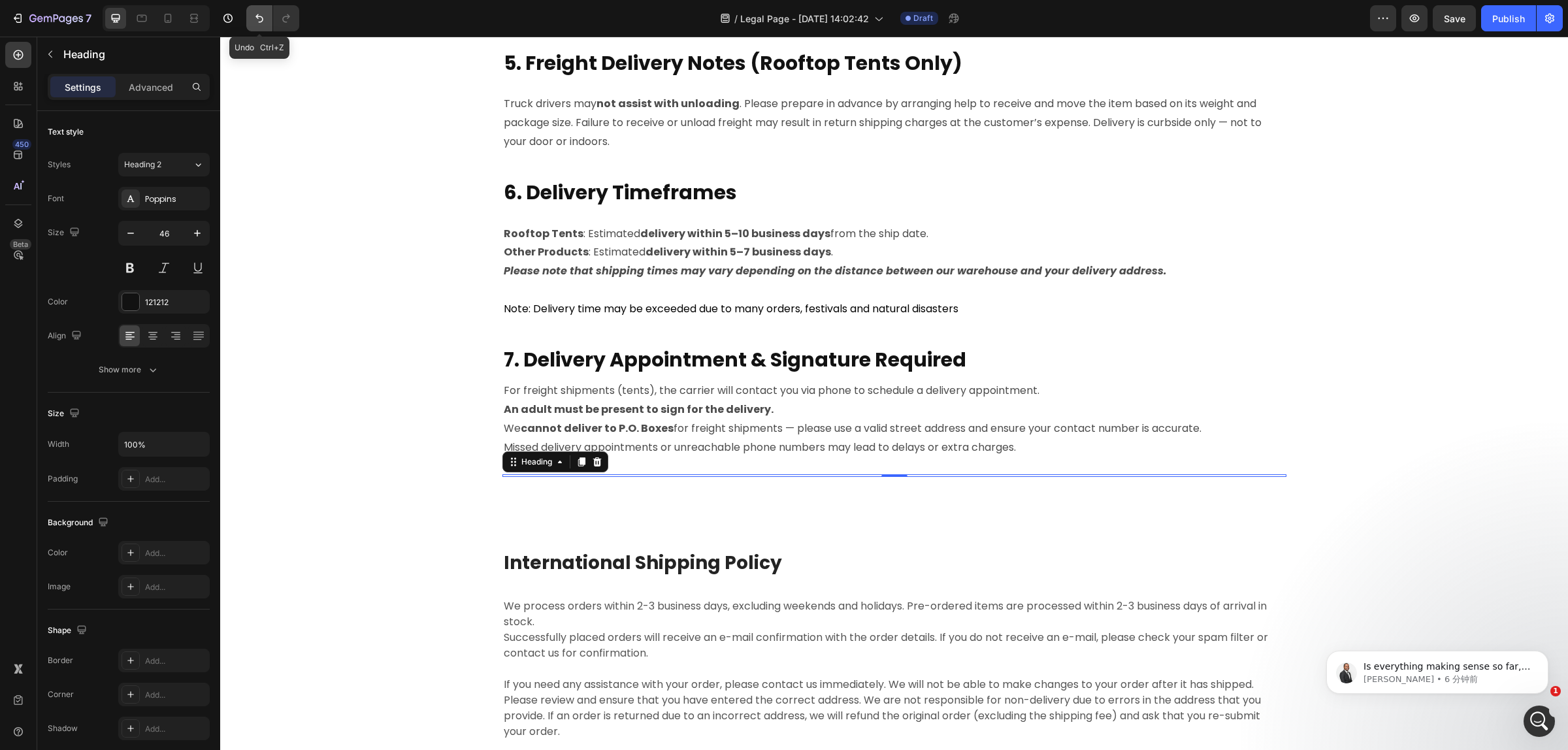
click at [260, 25] on button "Undo/Redo" at bounding box center [260, 19] width 26 height 27
click at [595, 462] on icon at bounding box center [596, 462] width 9 height 9
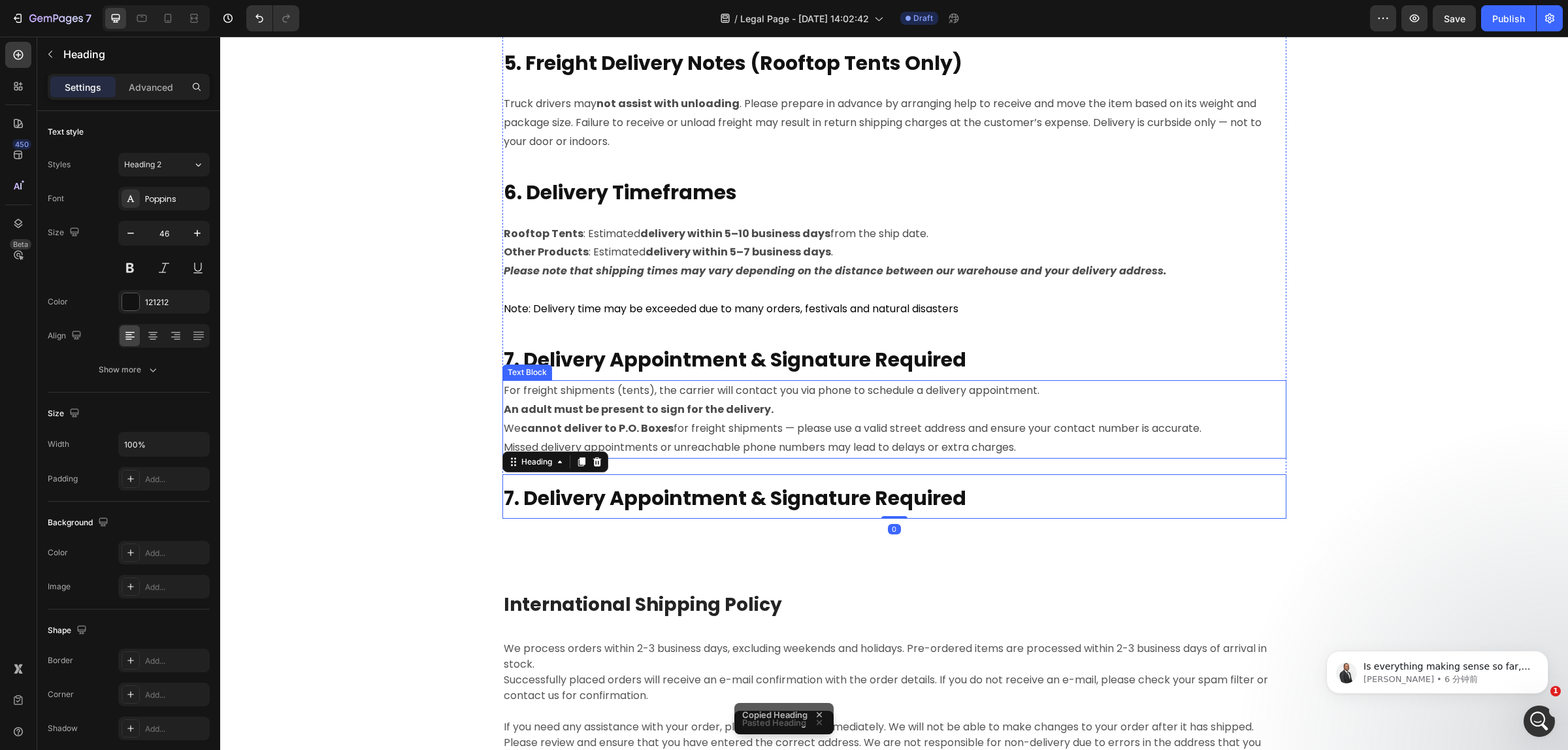
click at [606, 405] on strong "An adult must be present to sign for the delivery." at bounding box center [638, 409] width 270 height 15
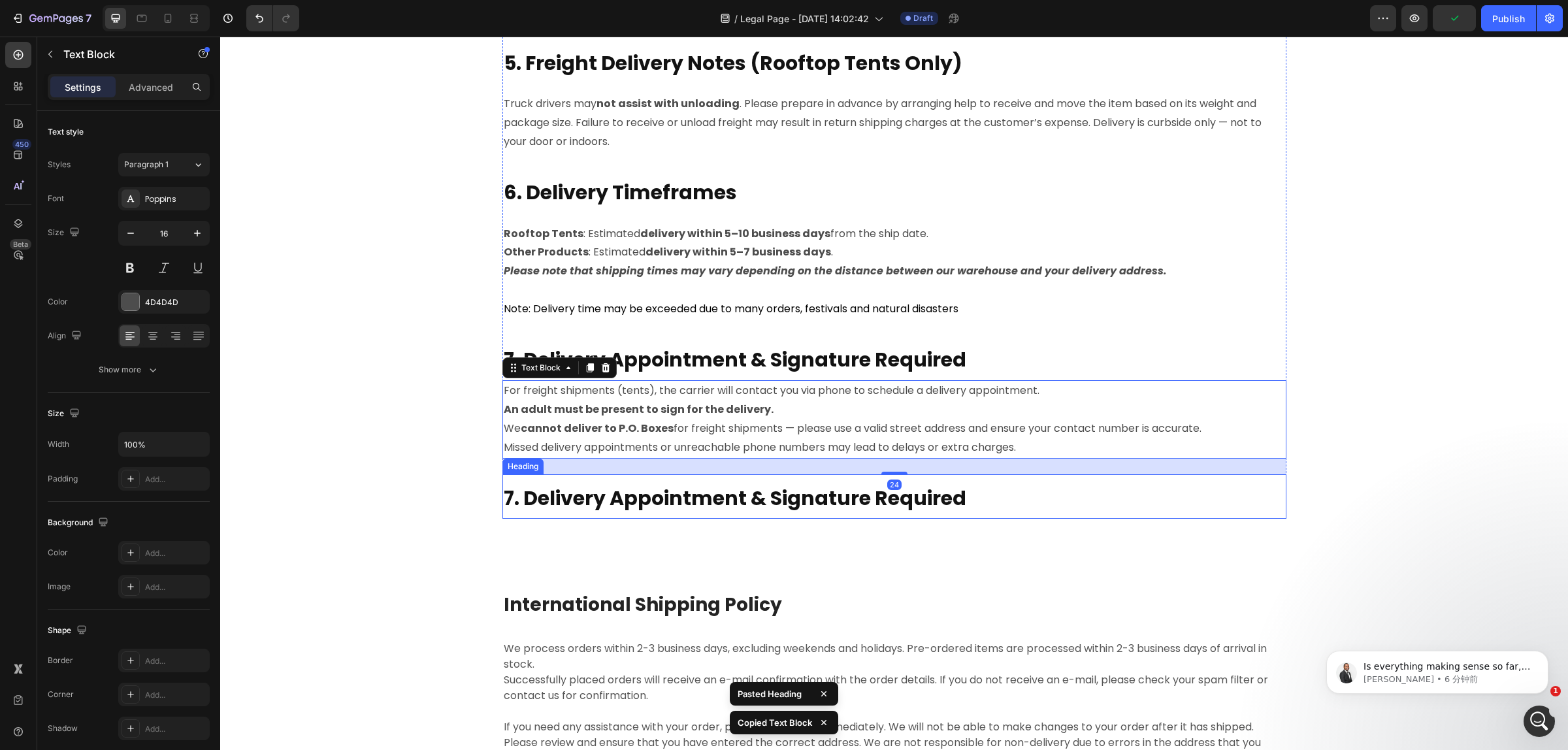
click at [631, 511] on h2 "7. Delivery Appointment & Signature Required" at bounding box center [895, 497] width 784 height 45
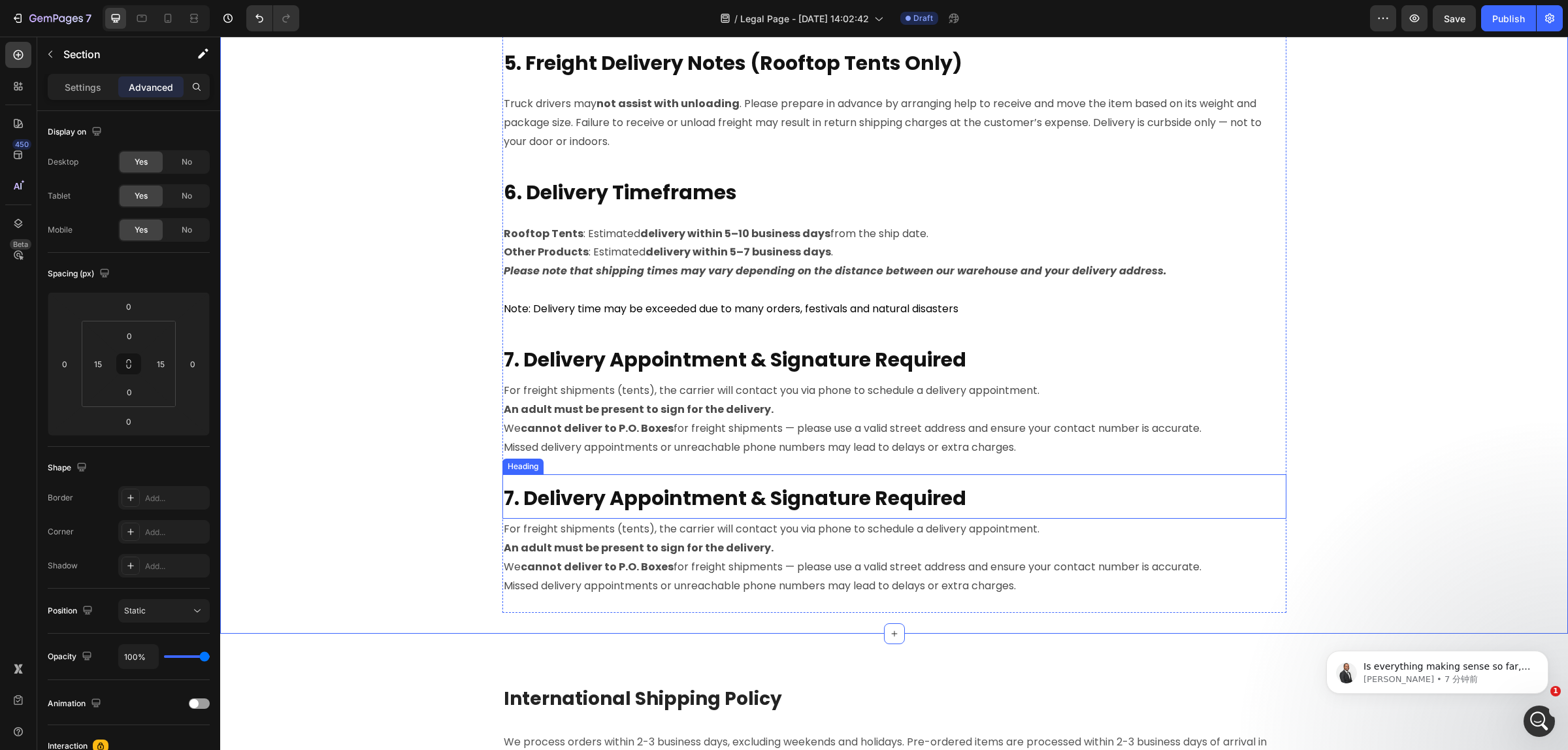
click at [942, 492] on strong "7. Delivery Appointment & Signature Required" at bounding box center [734, 498] width 462 height 28
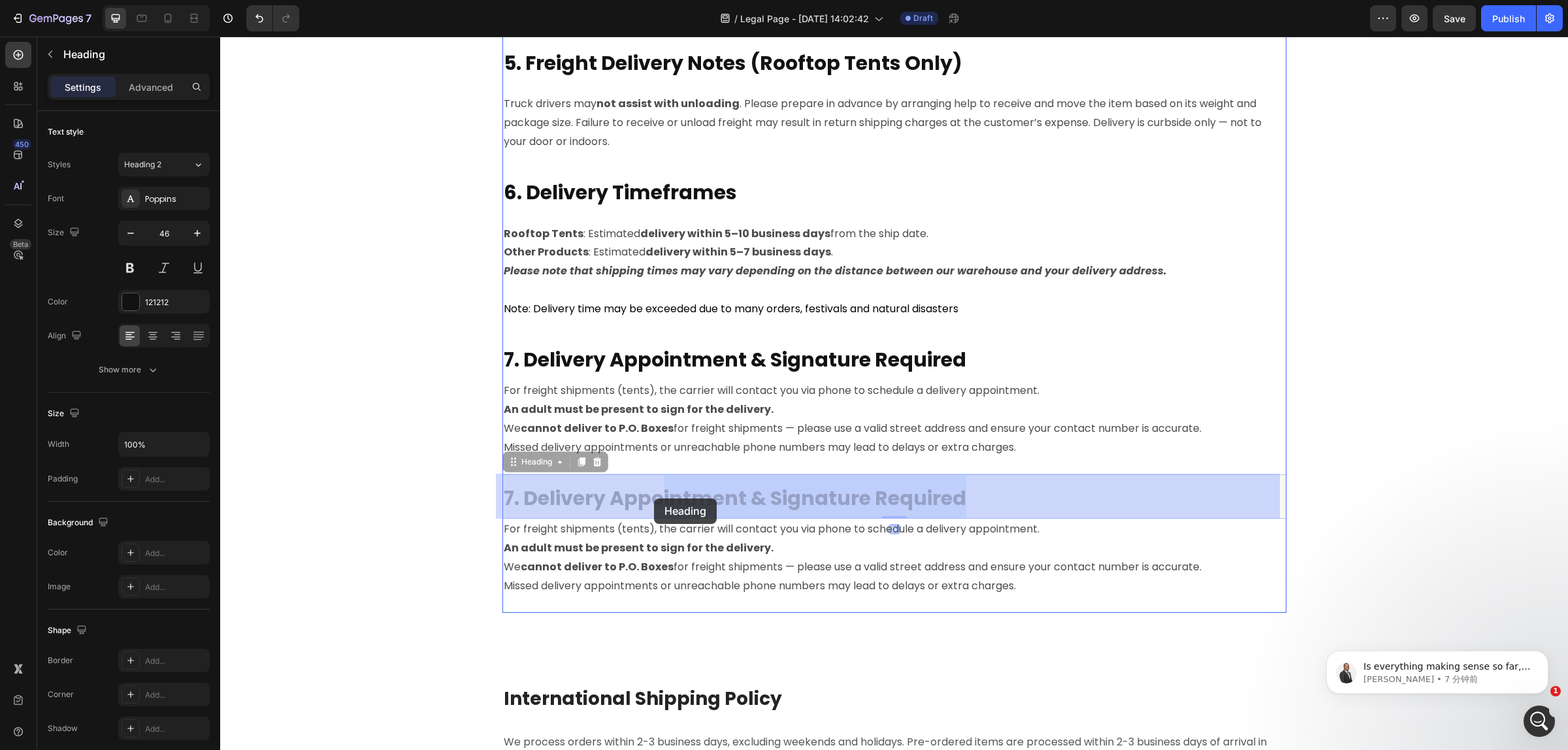
drag, startPoint x: 962, startPoint y: 494, endPoint x: 654, endPoint y: 498, distance: 308.0
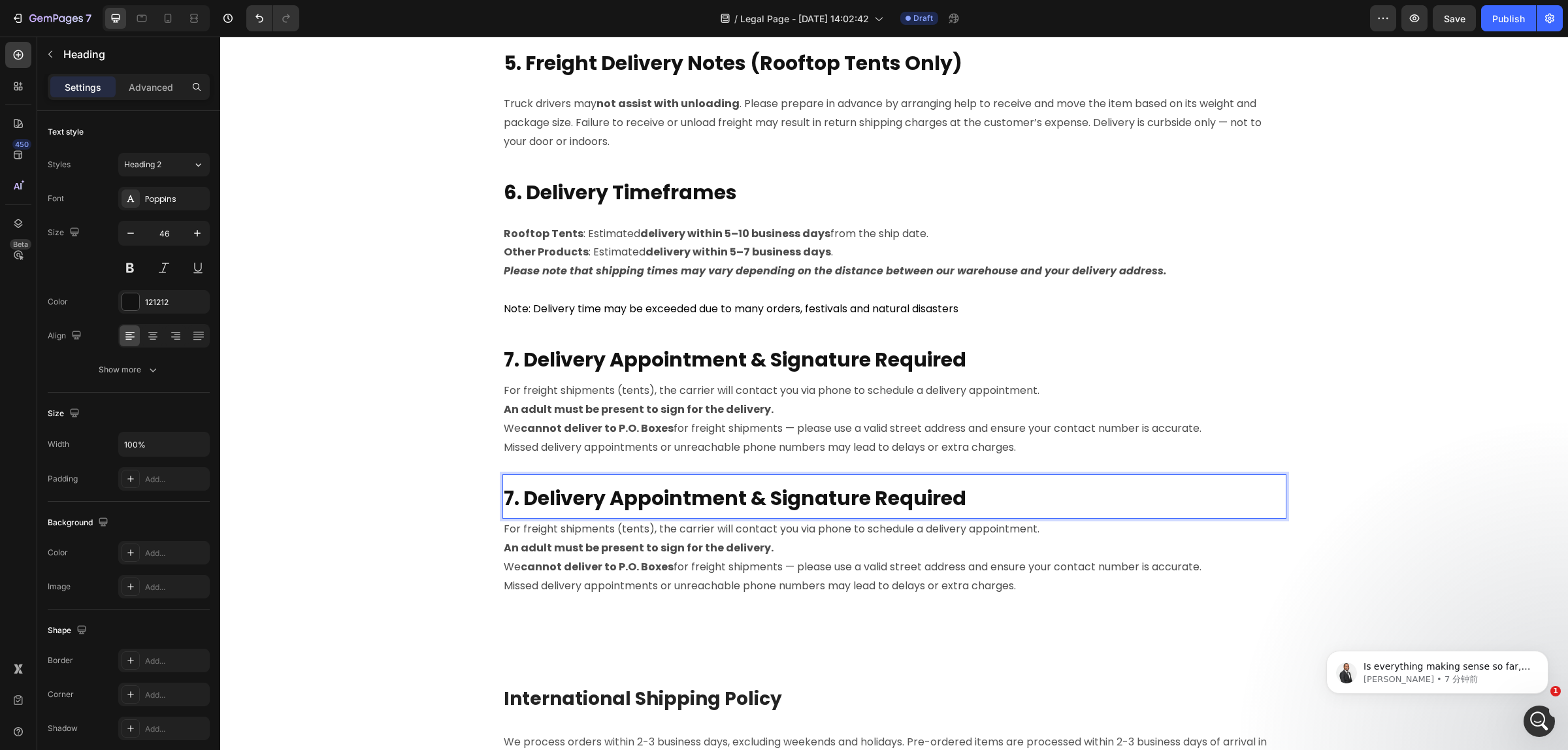
click at [680, 497] on strong "7. Delivery Appointment & Signature Required" at bounding box center [734, 498] width 462 height 28
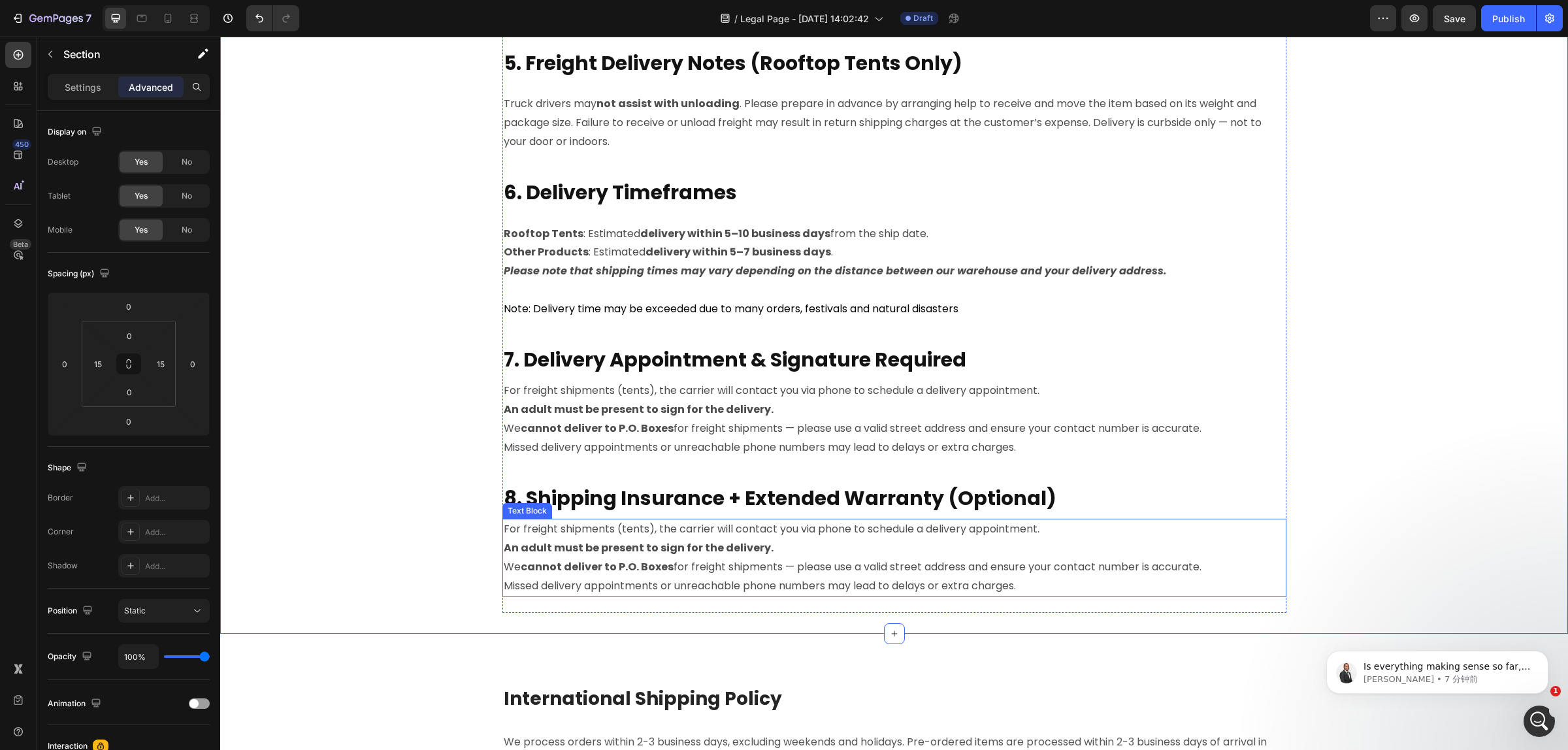
click at [749, 570] on p "We cannot deliver to P.O. Boxes for freight shipments — please use a valid stre…" at bounding box center [894, 568] width 781 height 19
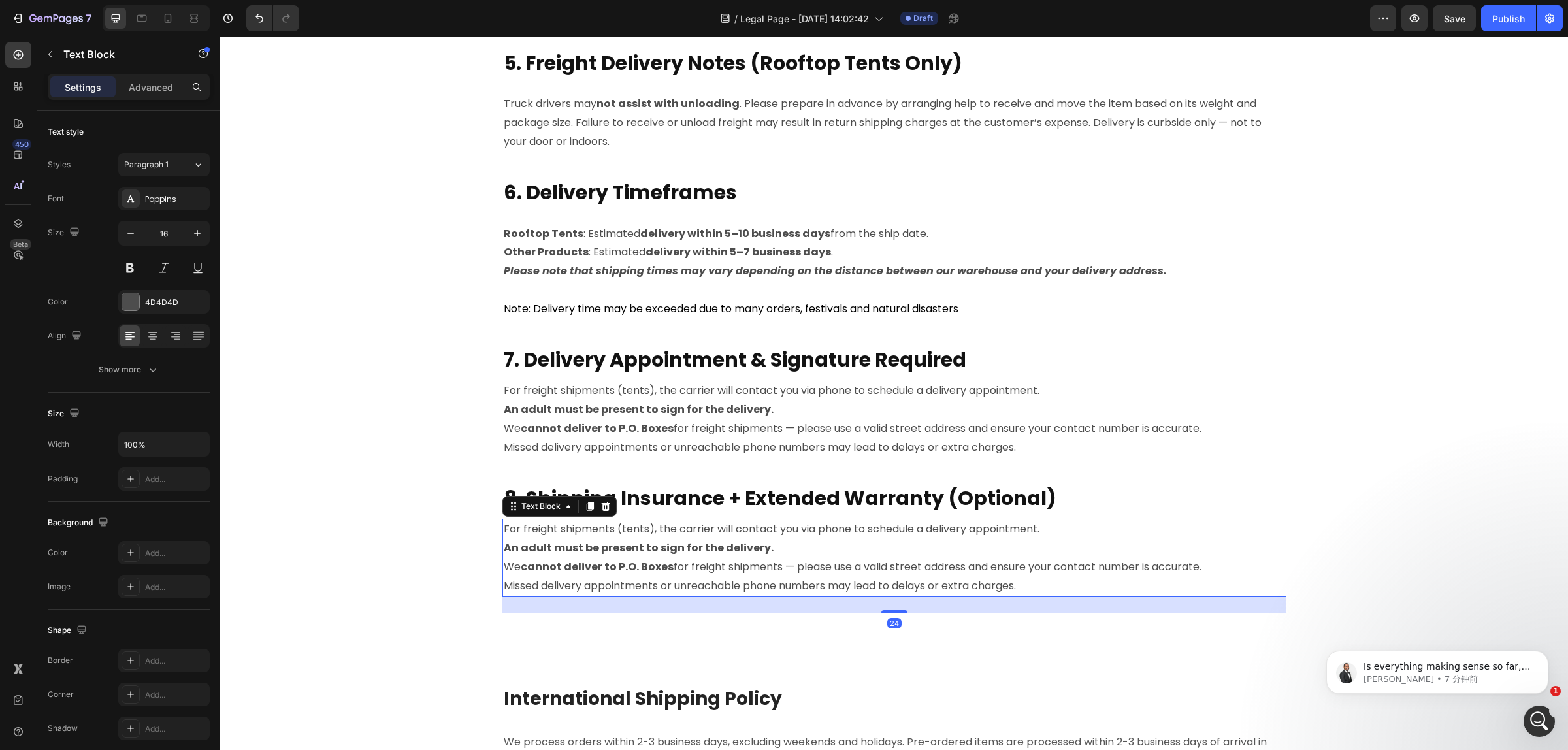
click at [749, 570] on p "We cannot deliver to P.O. Boxes for freight shipments — please use a valid stre…" at bounding box center [894, 568] width 781 height 19
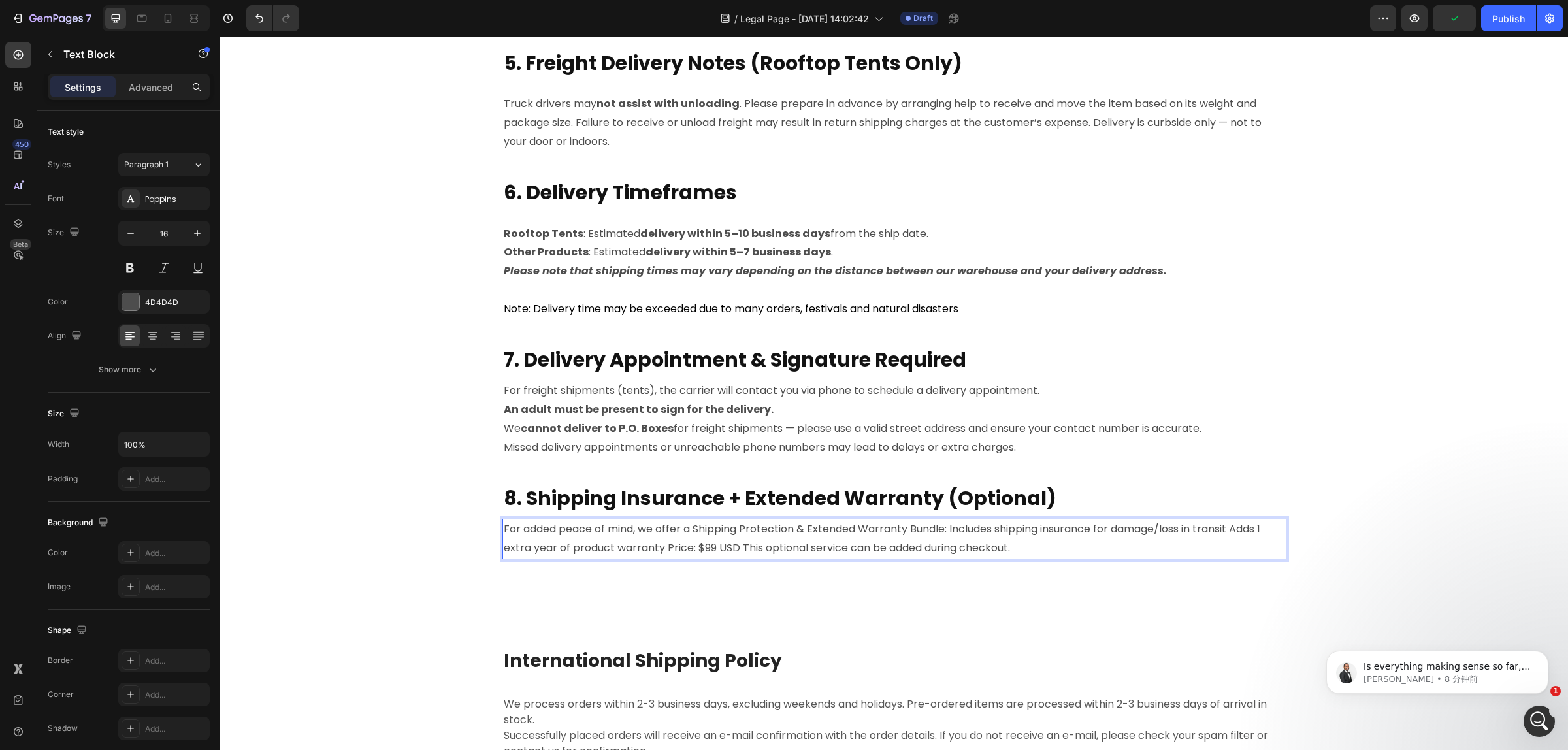
click at [946, 531] on p "For added peace of mind, we offer a Shipping Protection & Extended Warranty Bun…" at bounding box center [894, 539] width 781 height 38
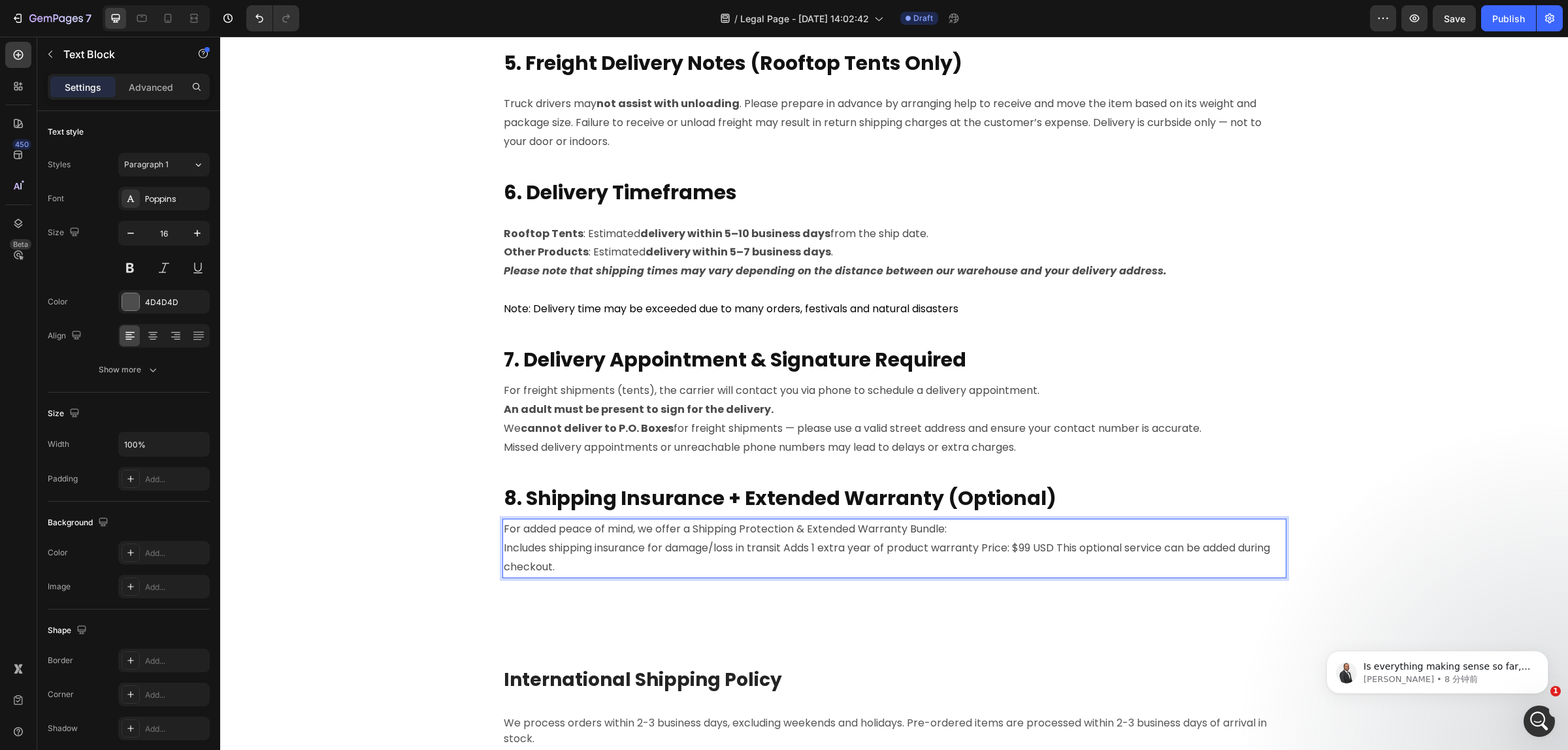
click at [785, 551] on p "Includes shipping insurance for damage/loss in transit Adds 1 extra year of pro…" at bounding box center [894, 557] width 781 height 38
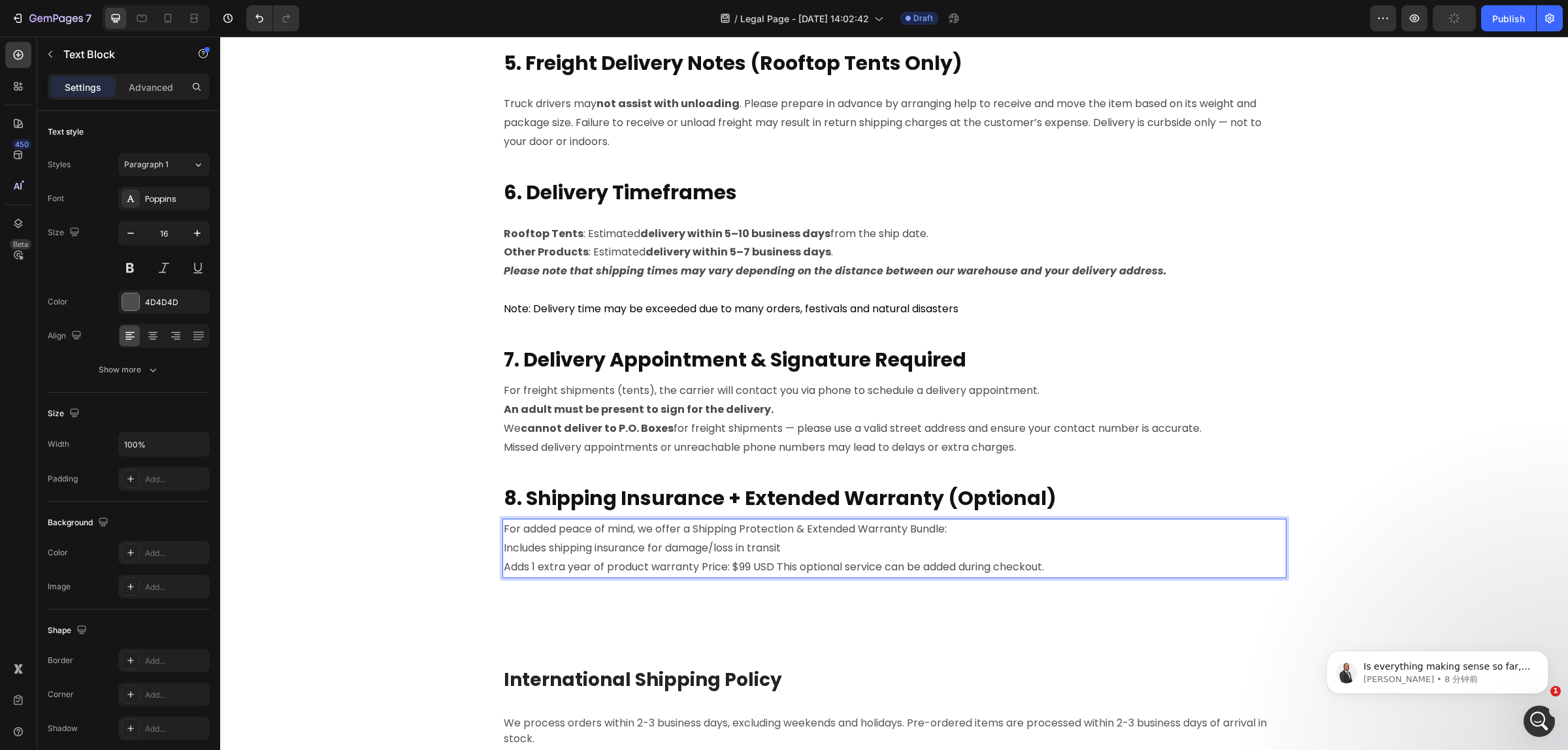
click at [697, 567] on p "Adds 1 extra year of product warranty Price: $99 USD This optional service can …" at bounding box center [894, 568] width 781 height 19
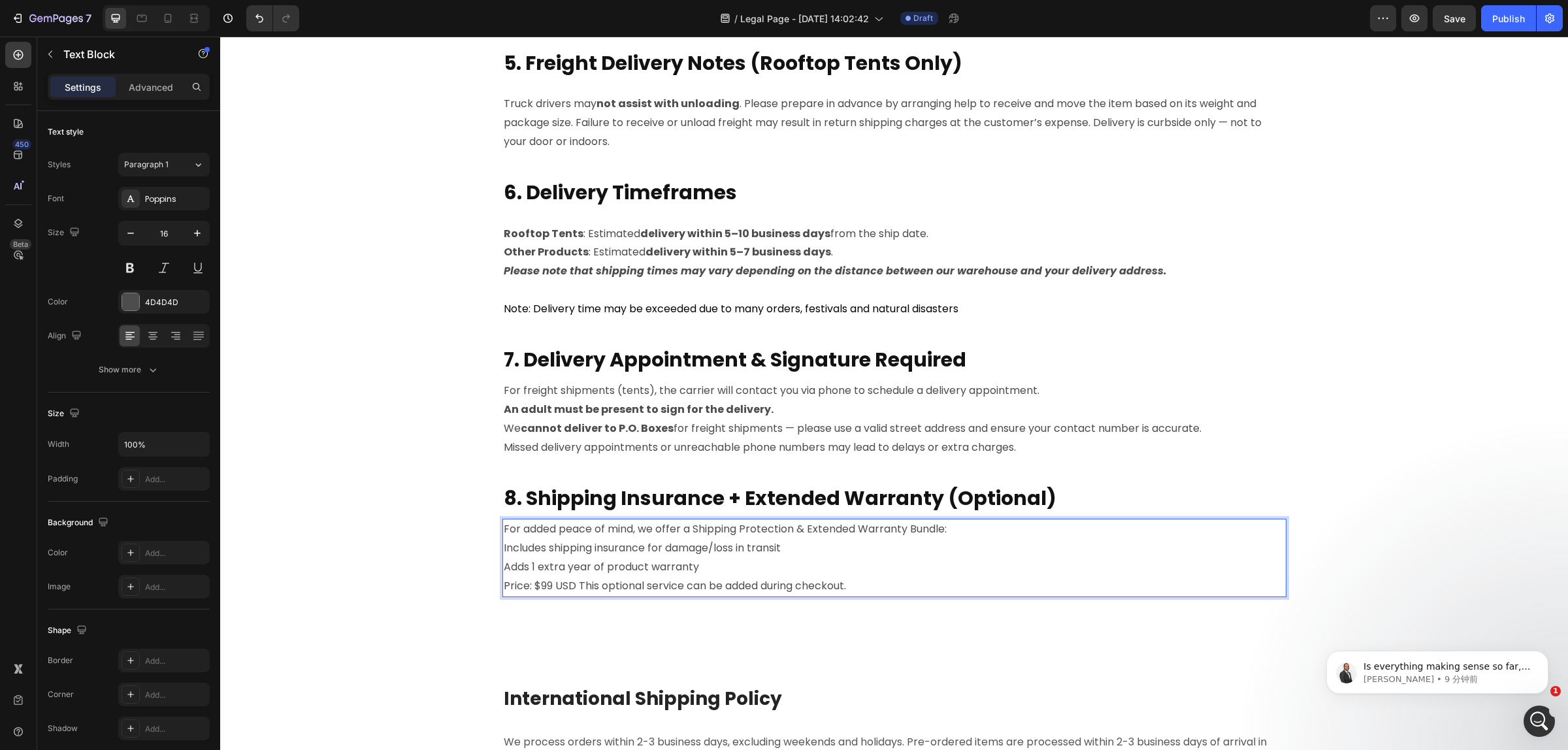
click at [575, 592] on p "Price: $99 USD This optional service can be added during checkout." at bounding box center [894, 586] width 781 height 19
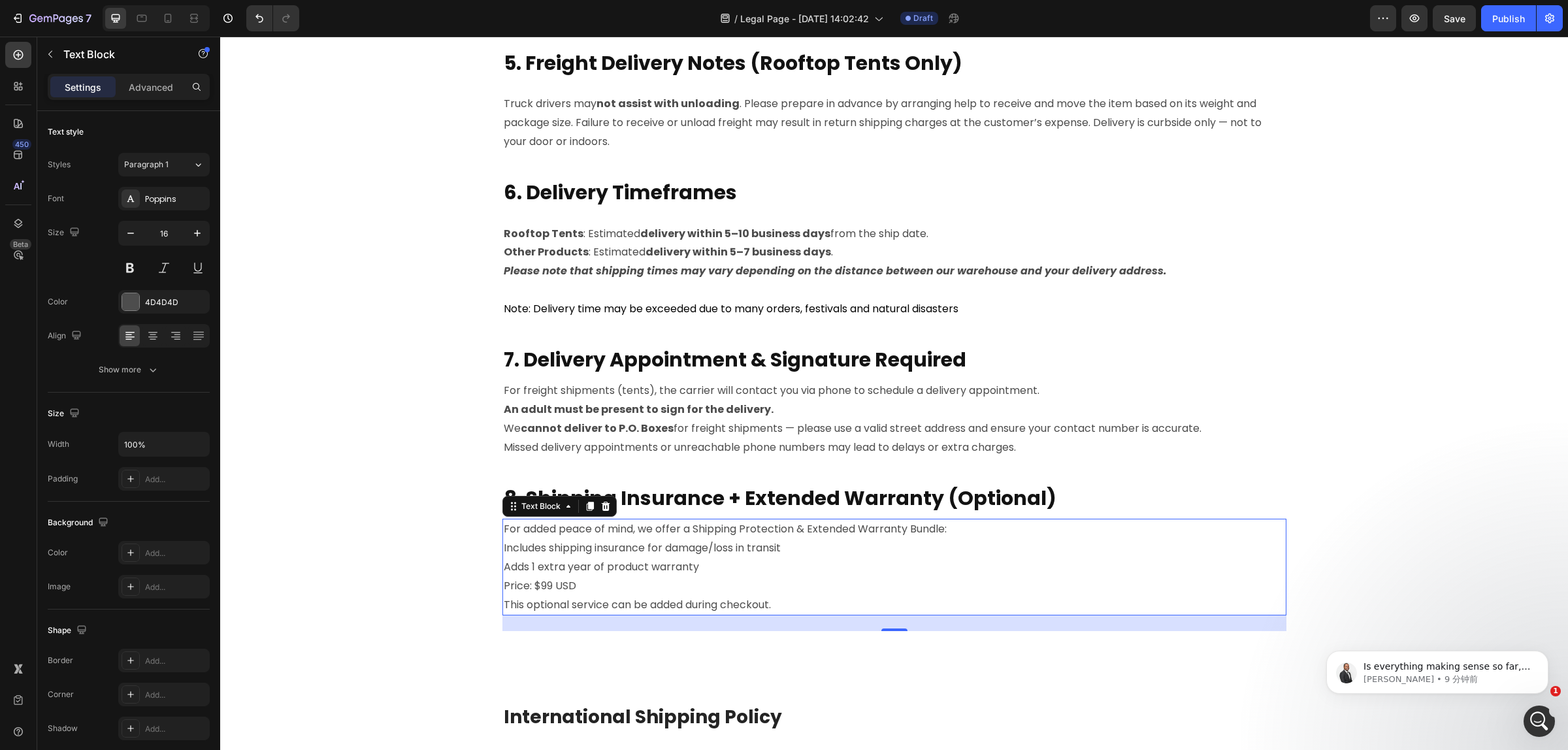
click at [503, 586] on p "Price: $99 USD" at bounding box center [894, 586] width 781 height 19
click at [503, 585] on p "Price: $99 USD" at bounding box center [894, 586] width 781 height 19
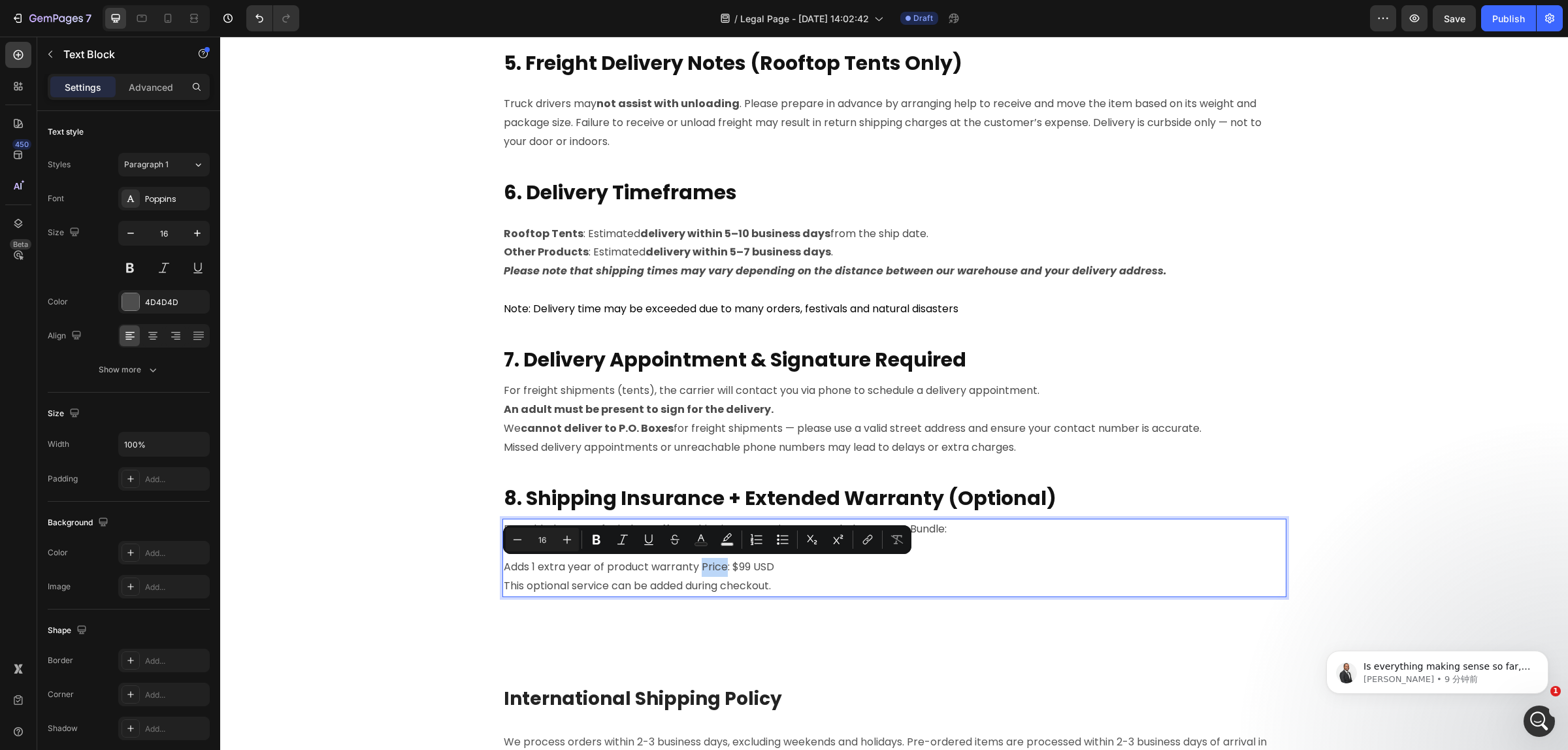
drag, startPoint x: 697, startPoint y: 568, endPoint x: 717, endPoint y: 571, distance: 20.2
click at [717, 571] on p "Adds 1 extra year of product warranty Price: $99 USD" at bounding box center [894, 568] width 781 height 19
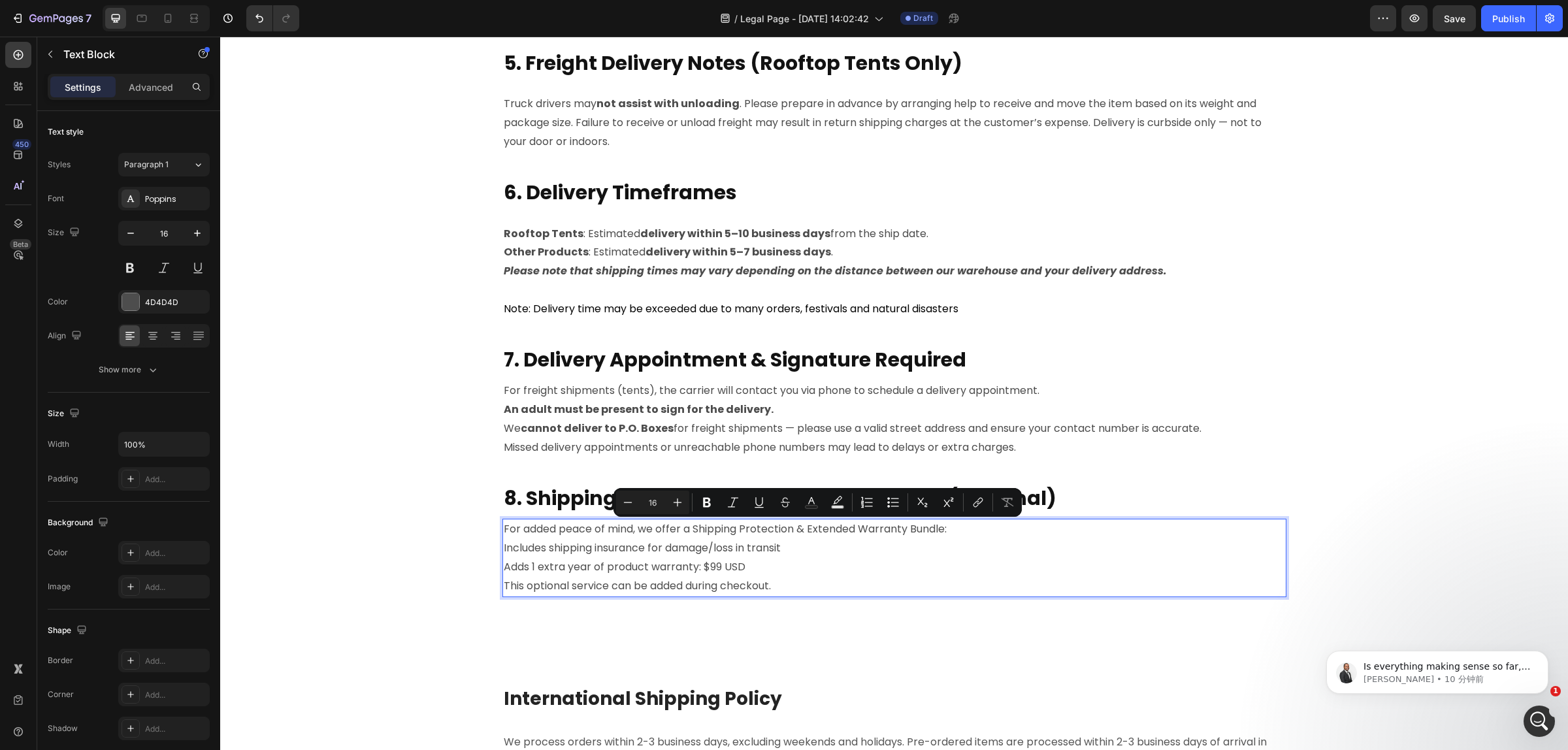
drag, startPoint x: 689, startPoint y: 530, endPoint x: 974, endPoint y: 529, distance: 285.0
click at [974, 529] on p "For added peace of mind, we offer a Shipping Protection & Extended Warranty Bun…" at bounding box center [894, 529] width 781 height 19
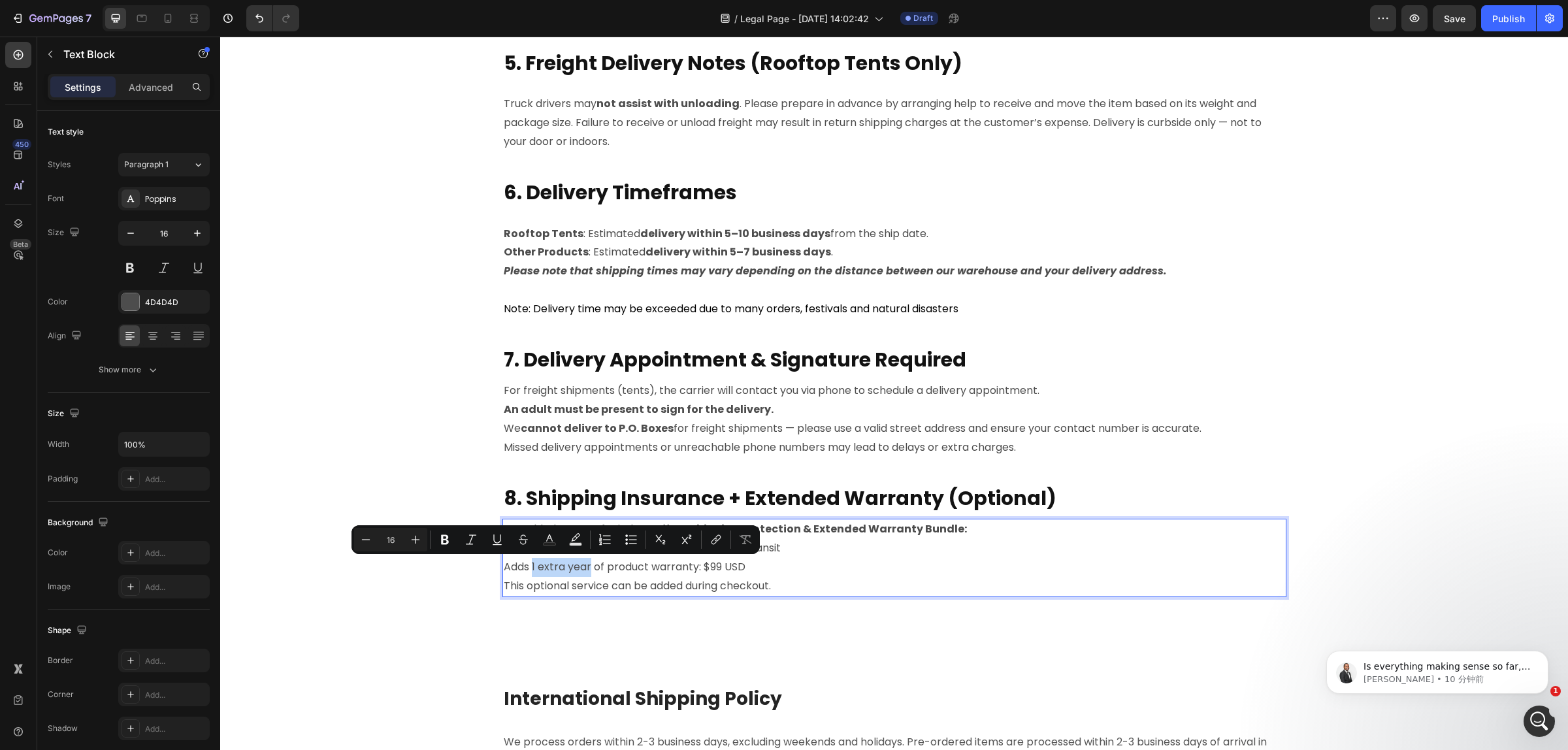
drag, startPoint x: 527, startPoint y: 566, endPoint x: 584, endPoint y: 571, distance: 57.2
click at [584, 571] on p "Adds 1 extra year of product warranty: $99 USD" at bounding box center [894, 568] width 781 height 19
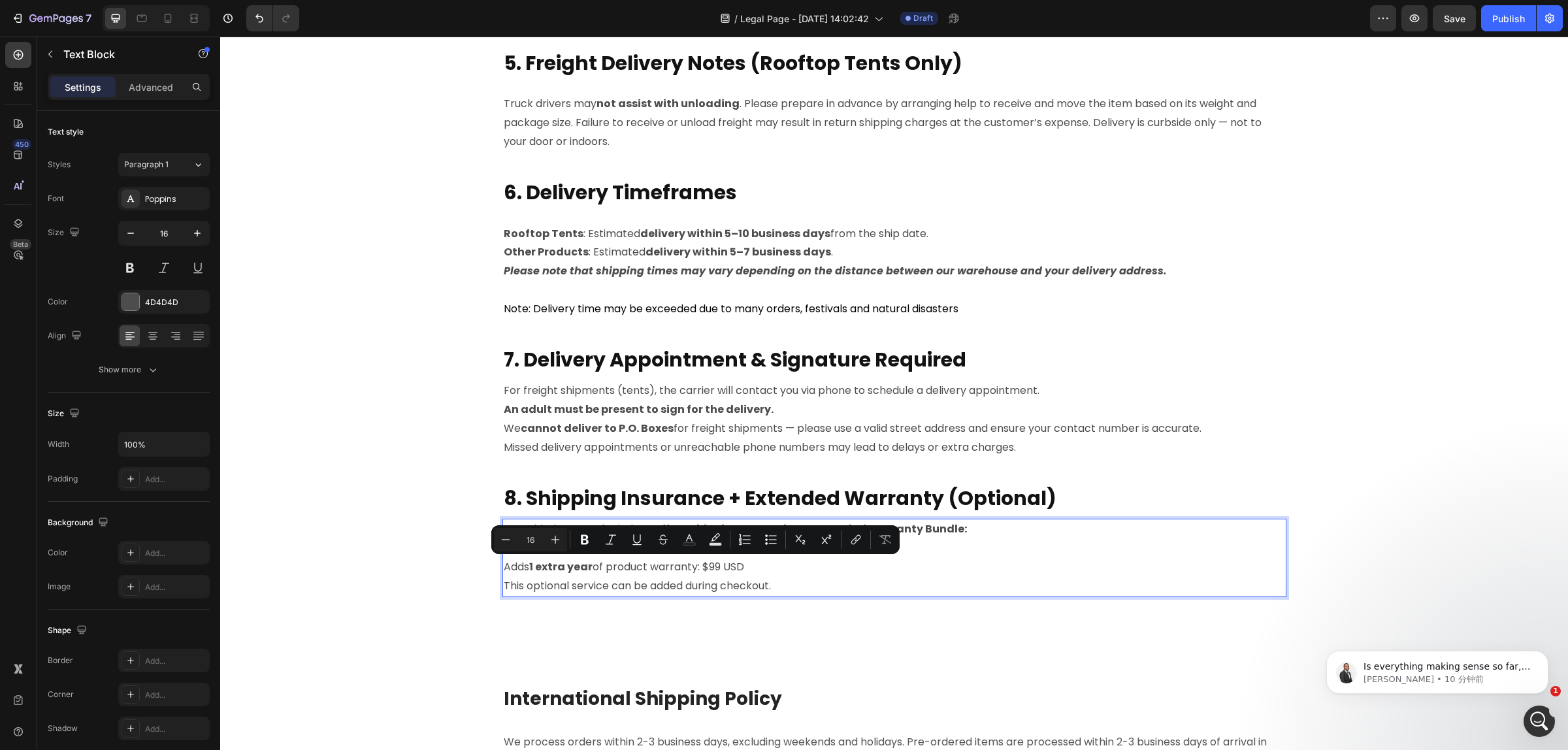
drag, startPoint x: 648, startPoint y: 568, endPoint x: 740, endPoint y: 571, distance: 92.0
click at [740, 571] on p "Adds 1 extra year of product warranty: $99 USD" at bounding box center [894, 568] width 781 height 19
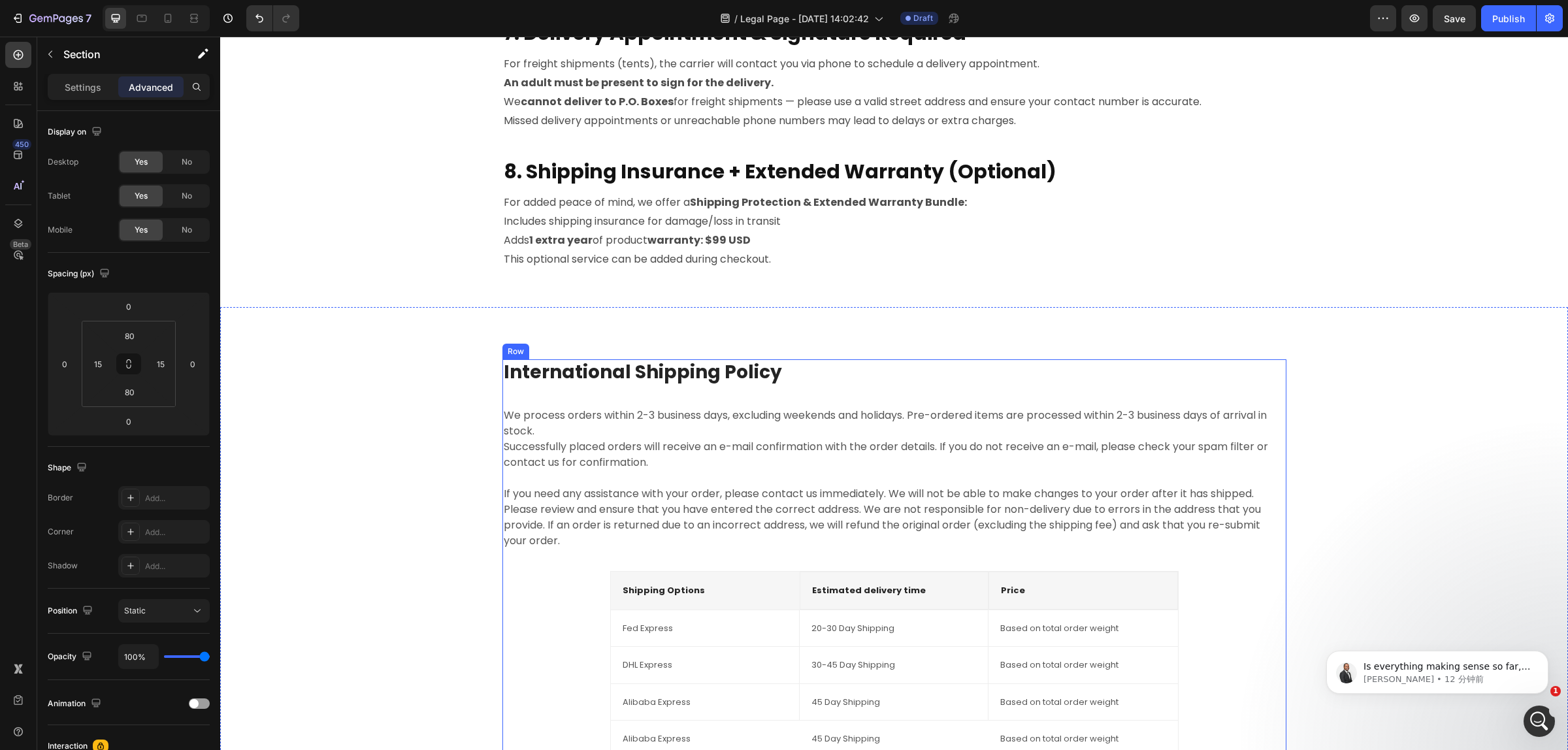
scroll to position [1633, 0]
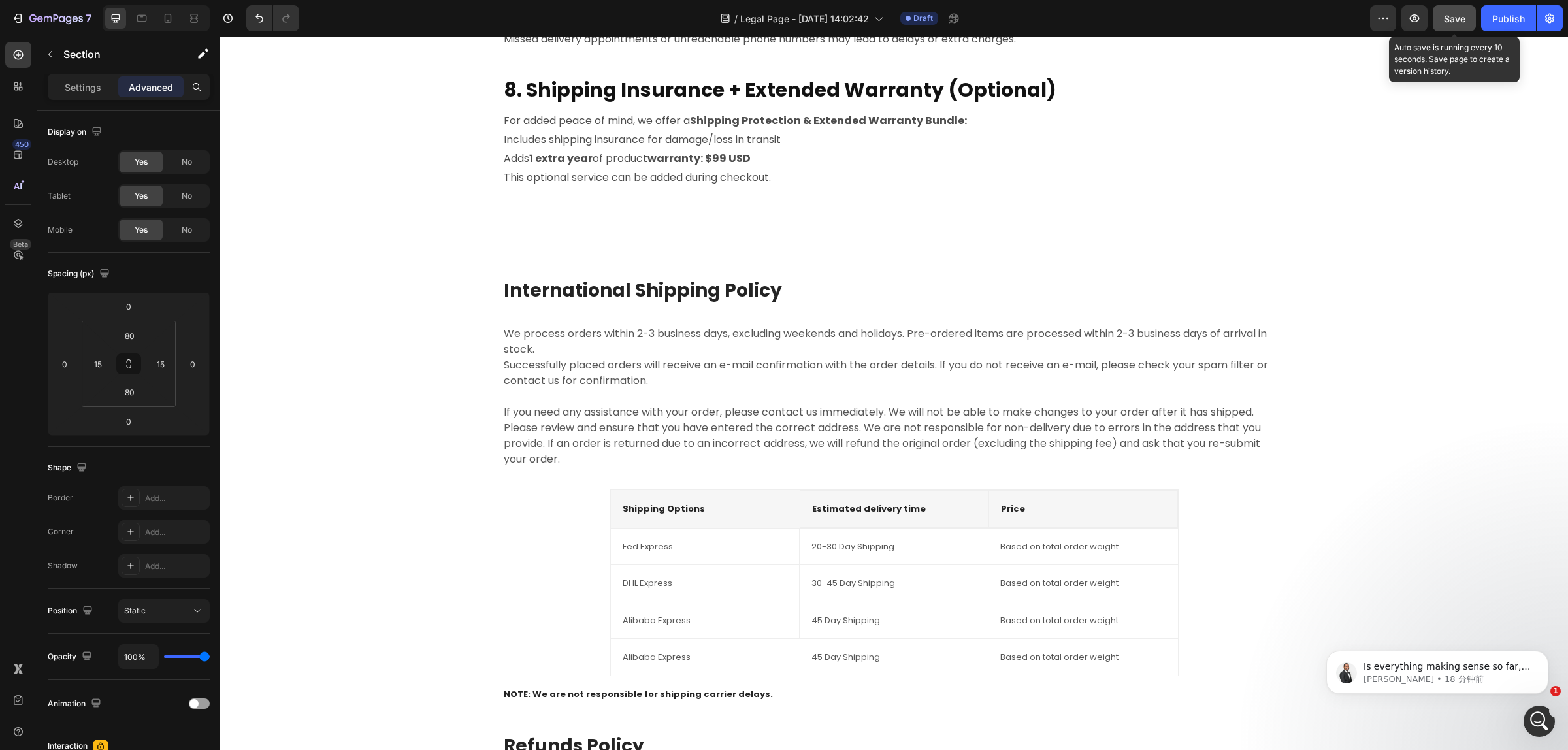
click at [1442, 15] on button "Save" at bounding box center [1453, 19] width 43 height 27
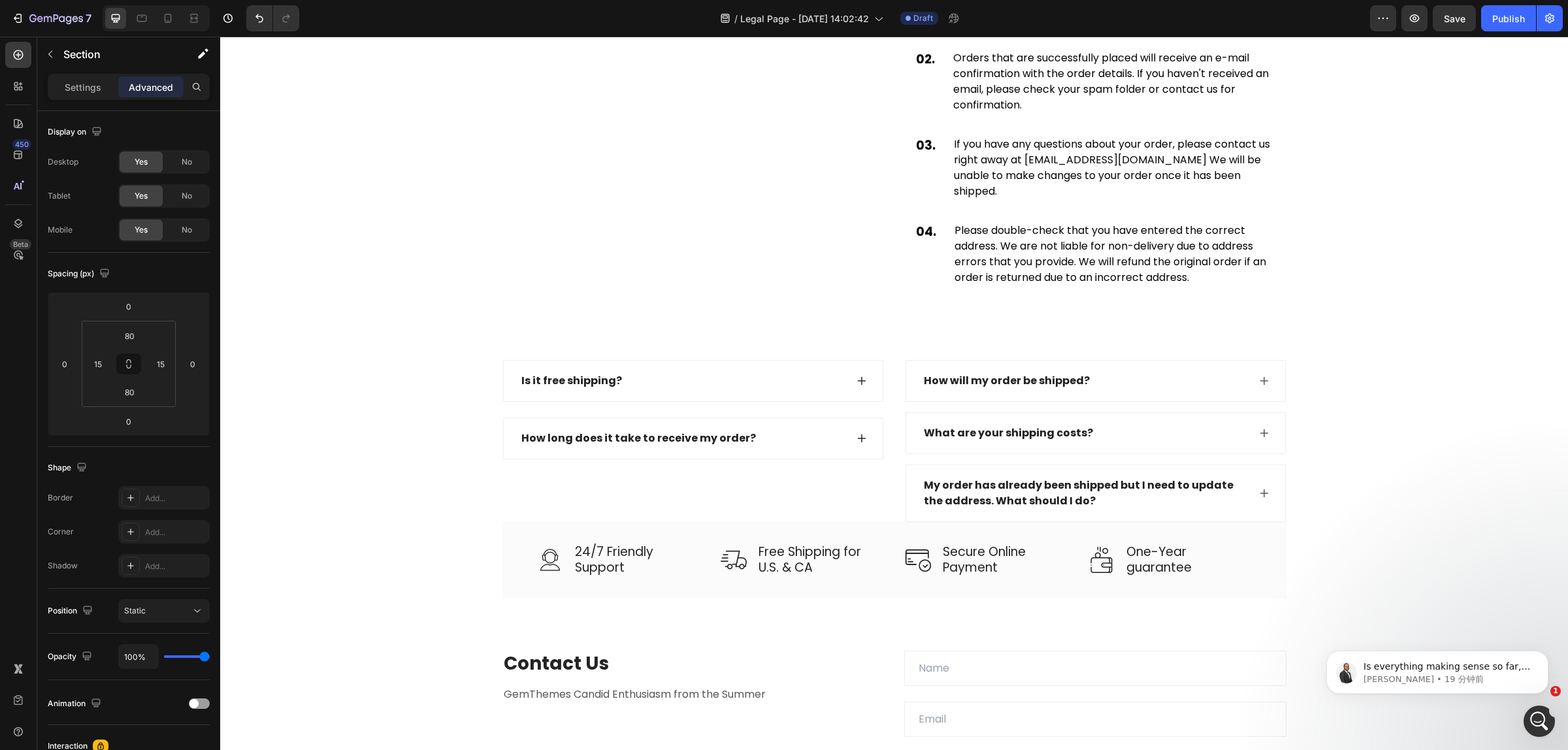
scroll to position [2777, 0]
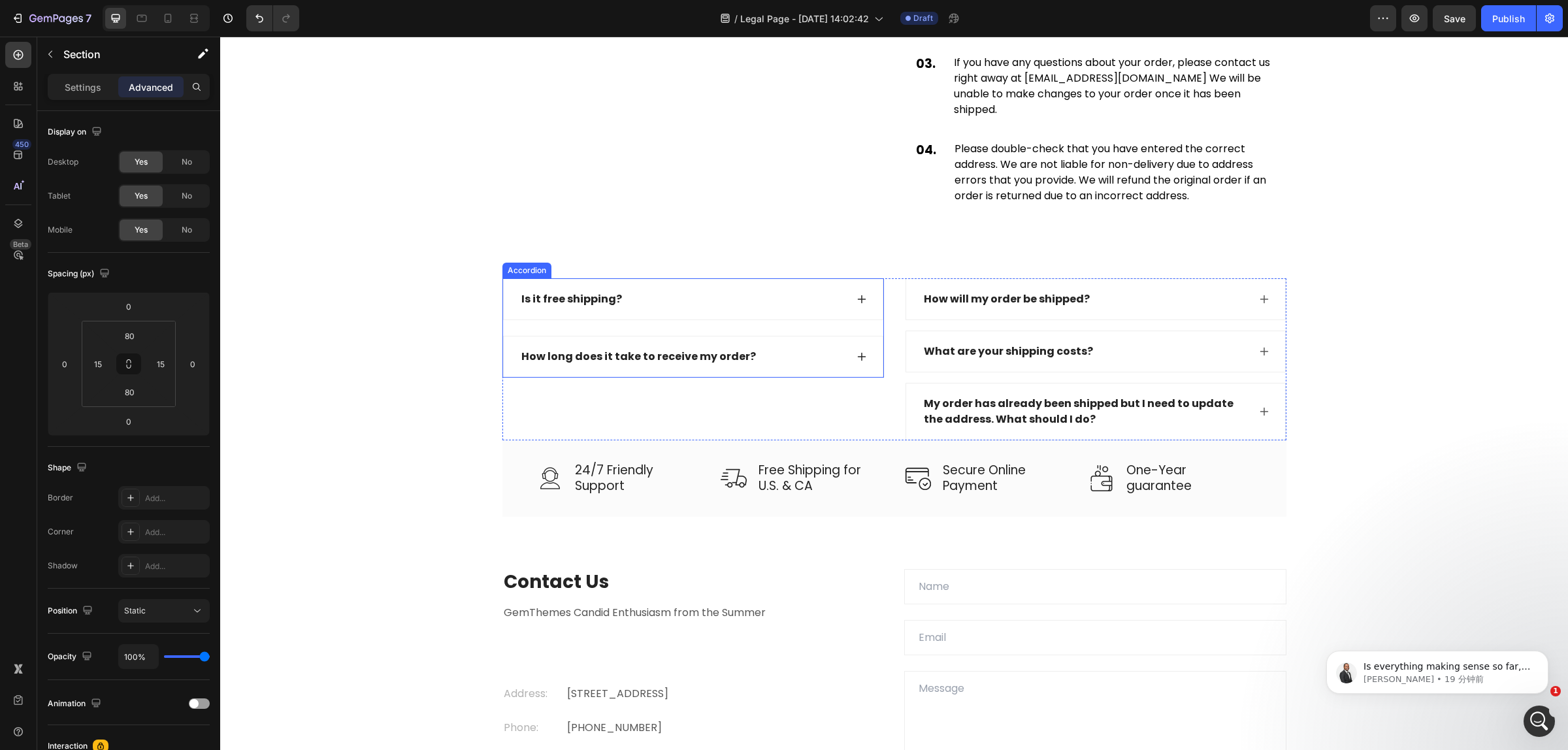
click at [856, 297] on icon at bounding box center [861, 299] width 10 height 10
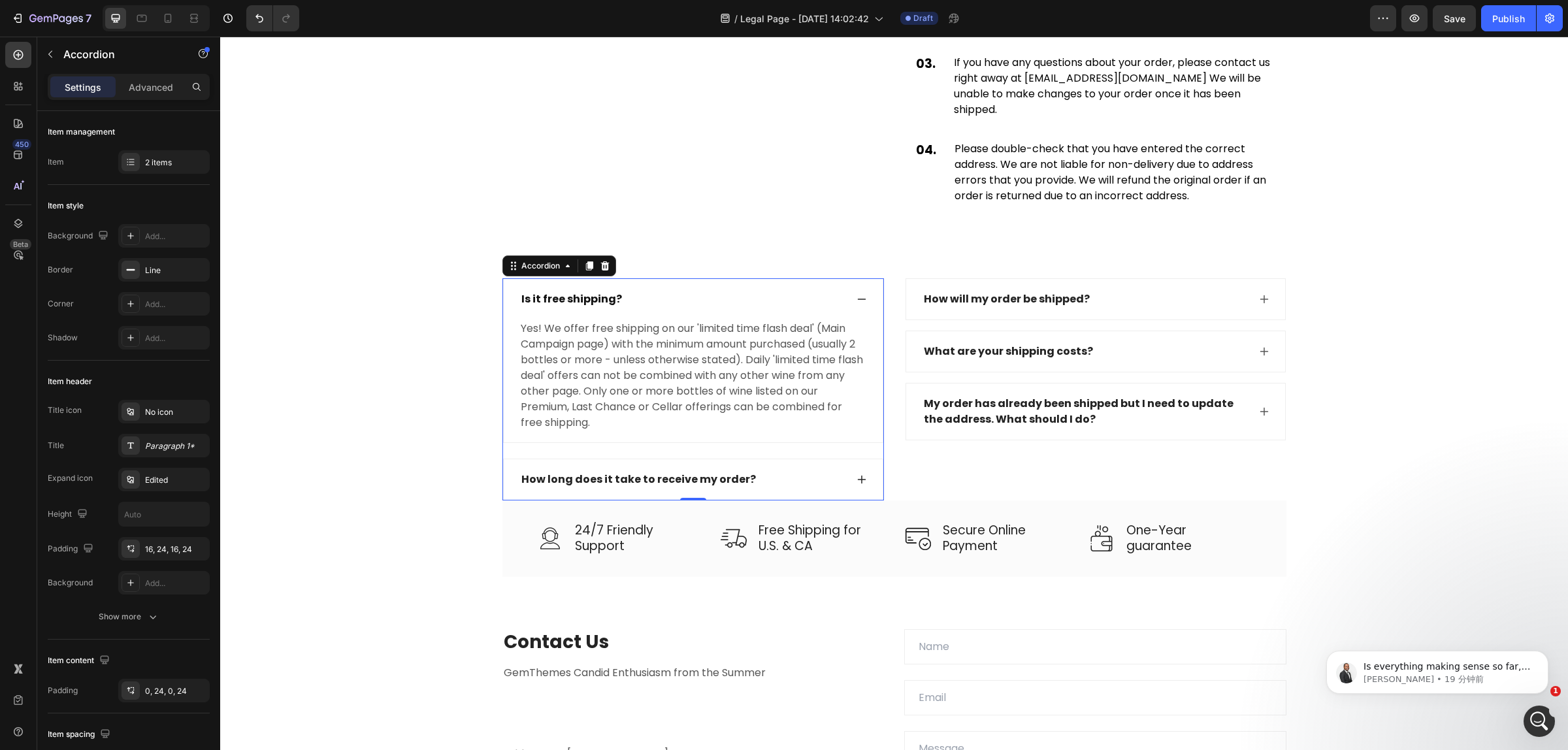
click at [860, 294] on icon at bounding box center [861, 299] width 10 height 10
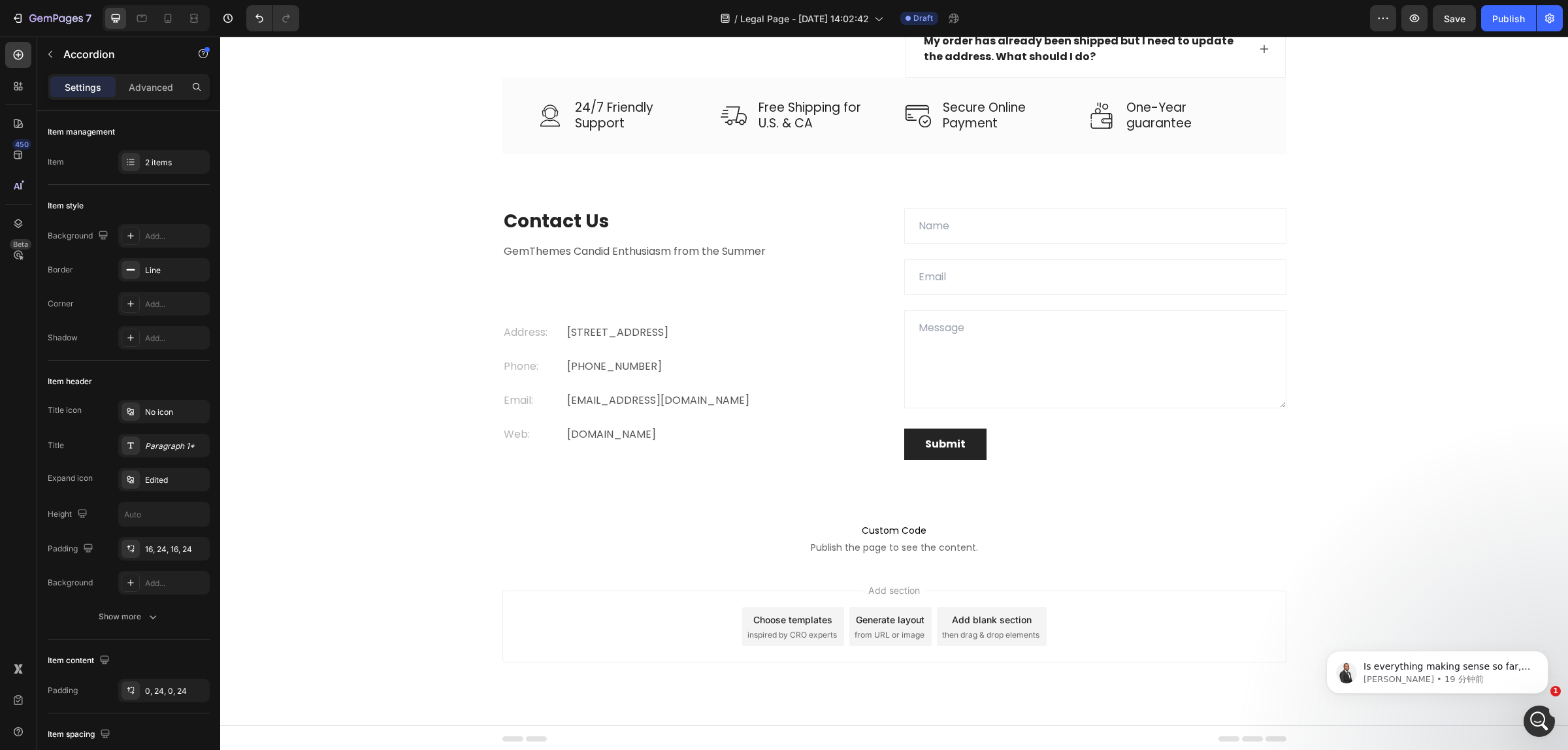
scroll to position [3138, 0]
click at [690, 255] on p "GemThemes Candid Enthusiasm from the Summer" at bounding box center [693, 249] width 380 height 16
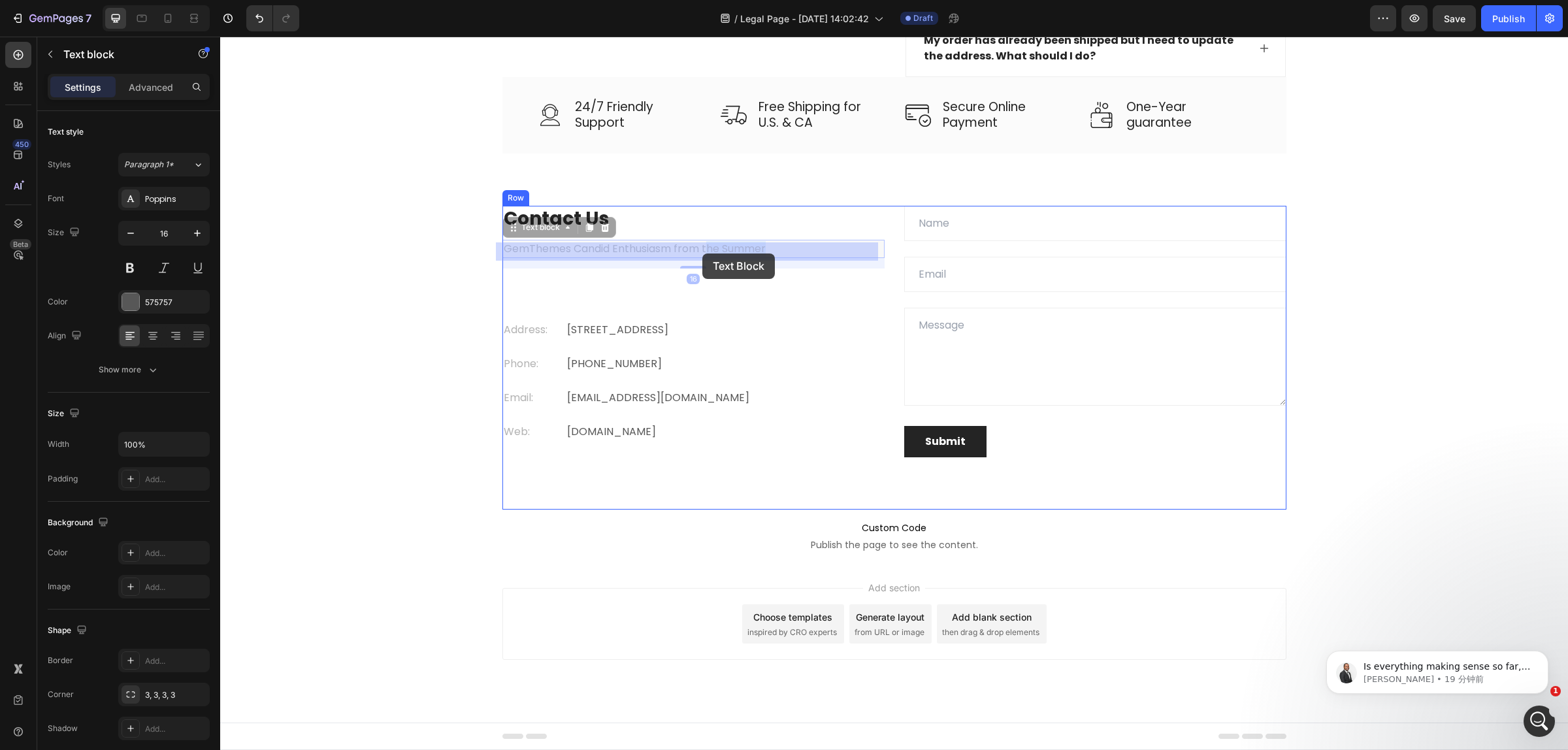
drag, startPoint x: 771, startPoint y: 248, endPoint x: 702, endPoint y: 253, distance: 69.2
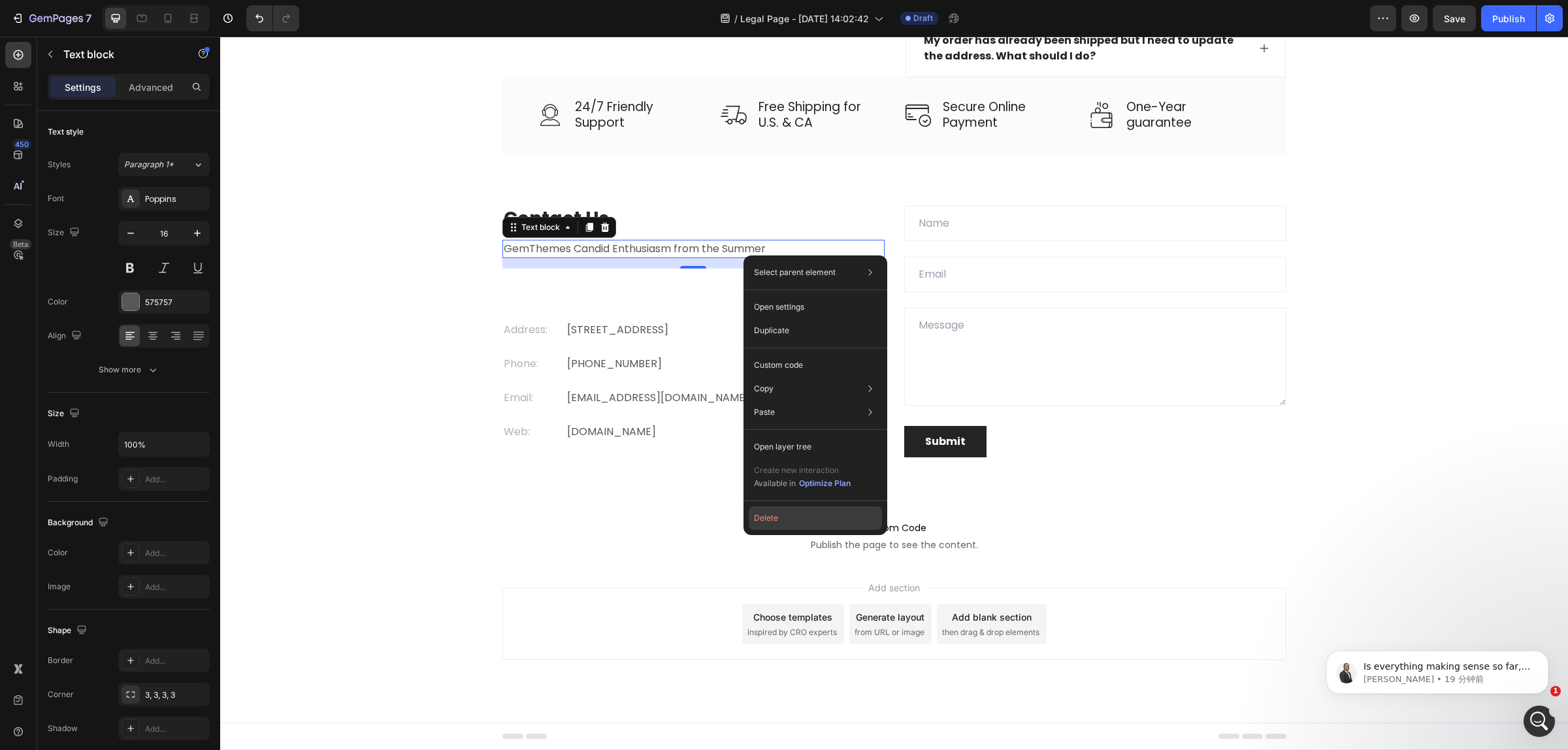
drag, startPoint x: 789, startPoint y: 513, endPoint x: 568, endPoint y: 471, distance: 225.0
click at [789, 513] on button "Delete" at bounding box center [814, 518] width 133 height 23
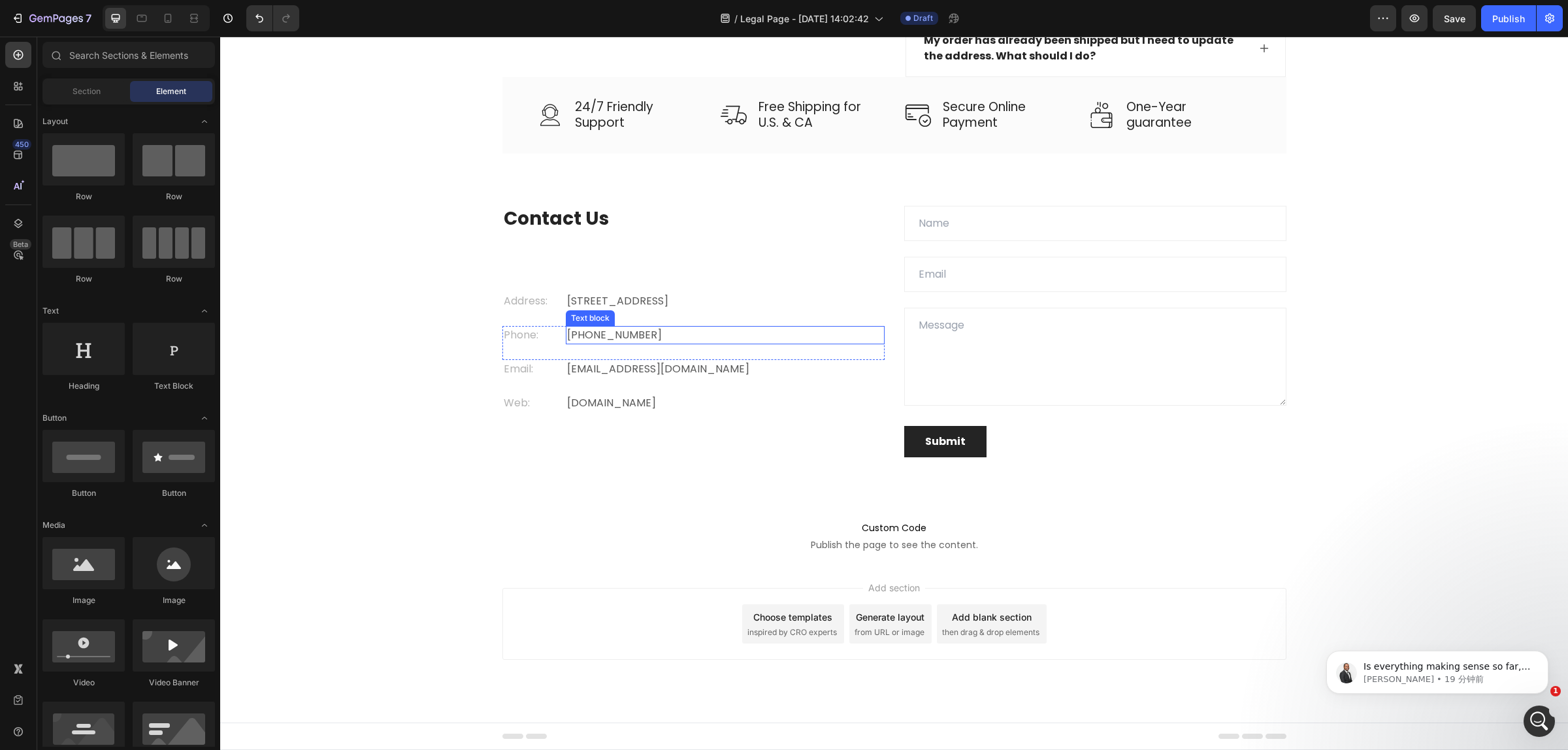
click at [615, 337] on p "+012 345 6789 0000" at bounding box center [725, 335] width 316 height 16
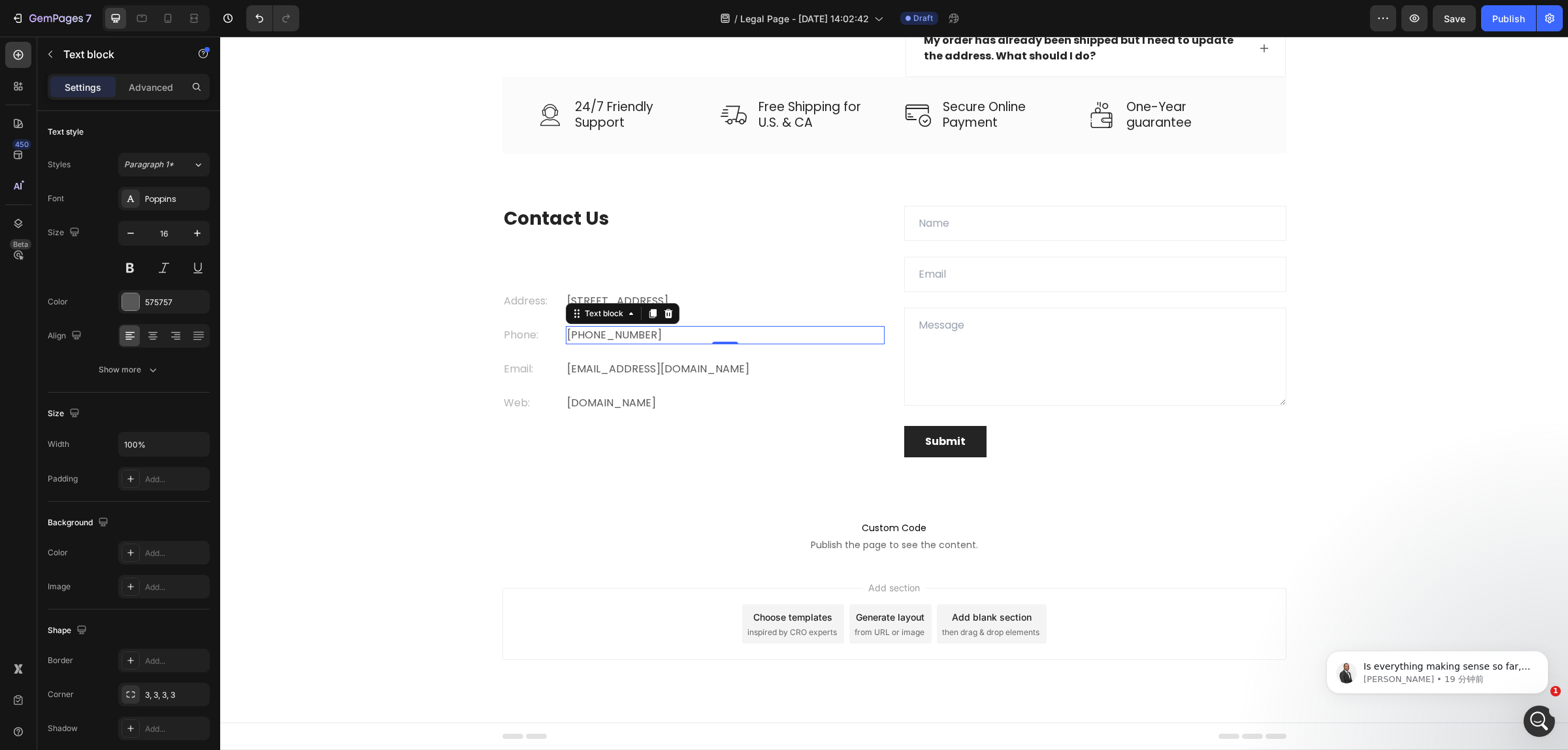
click at [641, 334] on p "+012 345 6789 0000" at bounding box center [725, 335] width 316 height 16
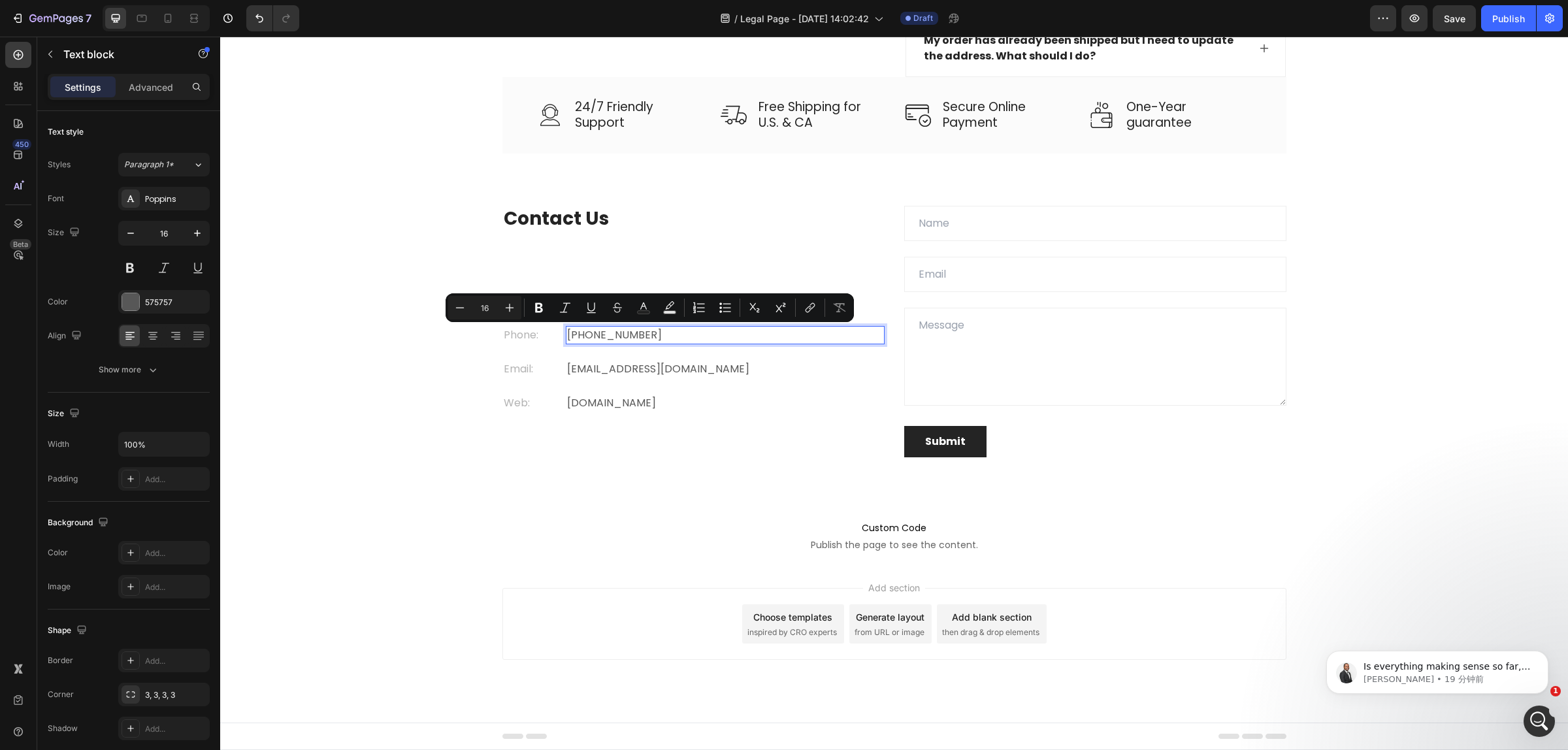
click at [674, 331] on p "+012 345 6789 0000" at bounding box center [725, 335] width 316 height 16
drag, startPoint x: 675, startPoint y: 332, endPoint x: 562, endPoint y: 331, distance: 113.0
click at [567, 331] on p "+012 345 6789 0000" at bounding box center [725, 335] width 316 height 16
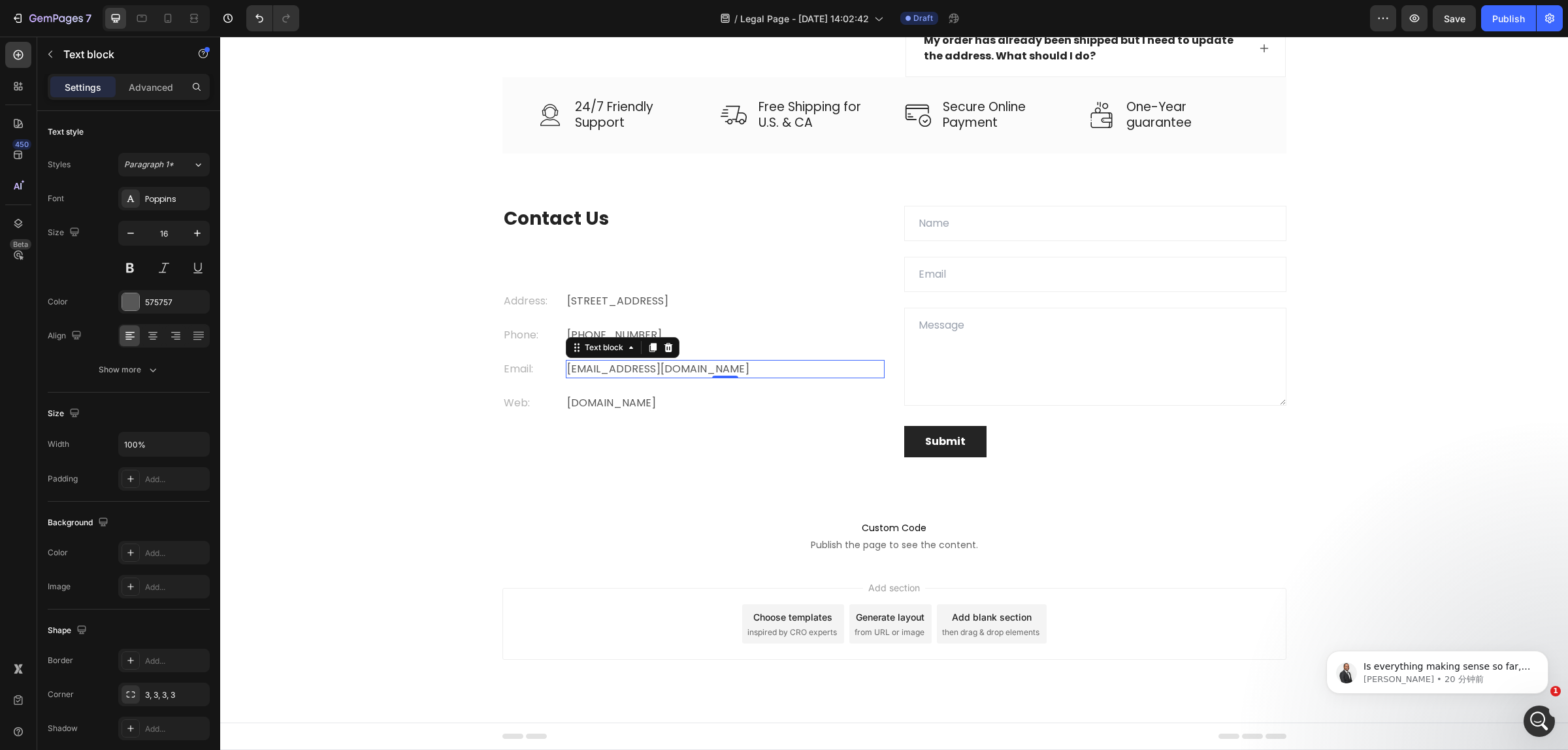
click at [684, 370] on p "gemthemes@gmail.com" at bounding box center [725, 369] width 316 height 16
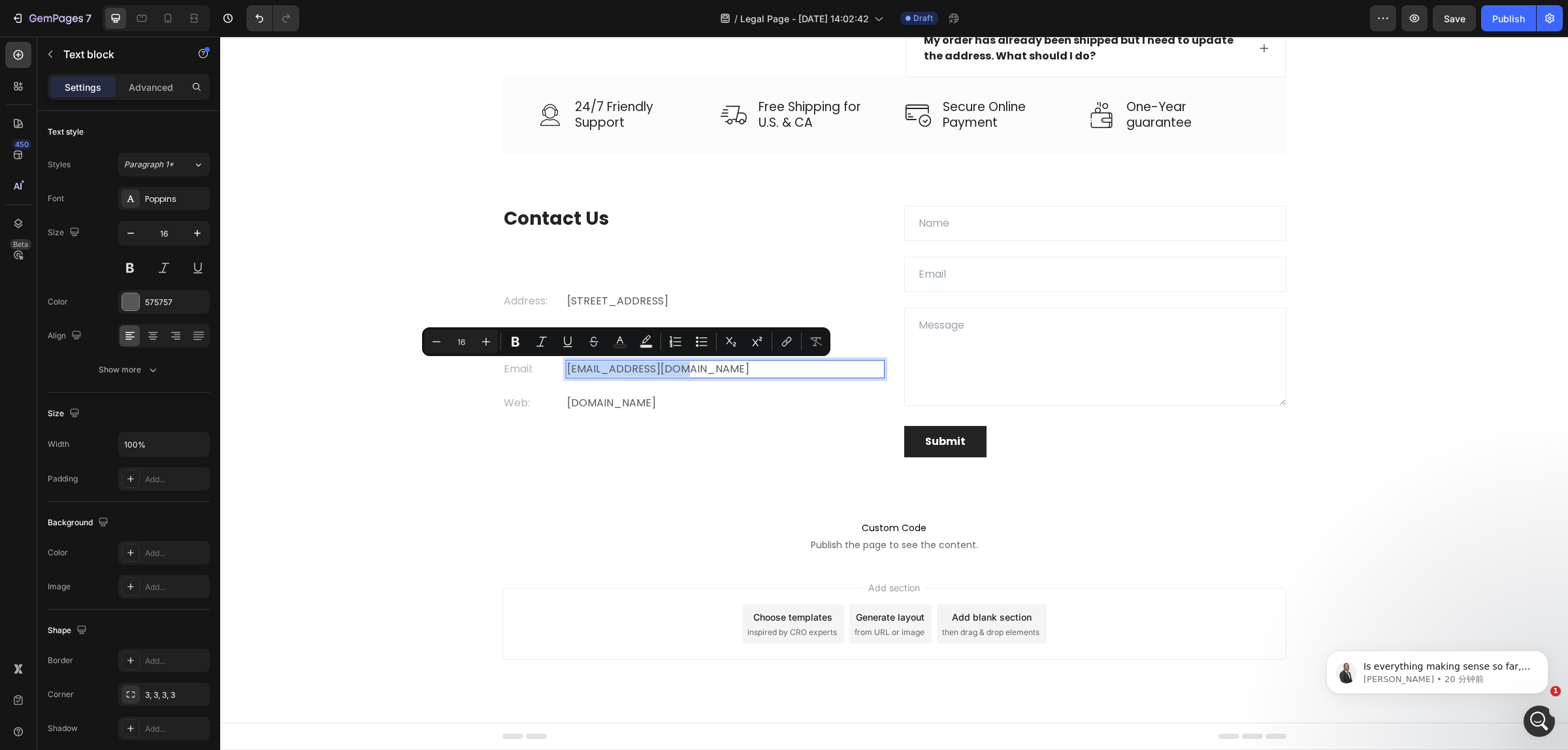
drag, startPoint x: 696, startPoint y: 370, endPoint x: 560, endPoint y: 370, distance: 136.0
click at [567, 370] on p "gemthemes@gmail.com" at bounding box center [725, 369] width 316 height 16
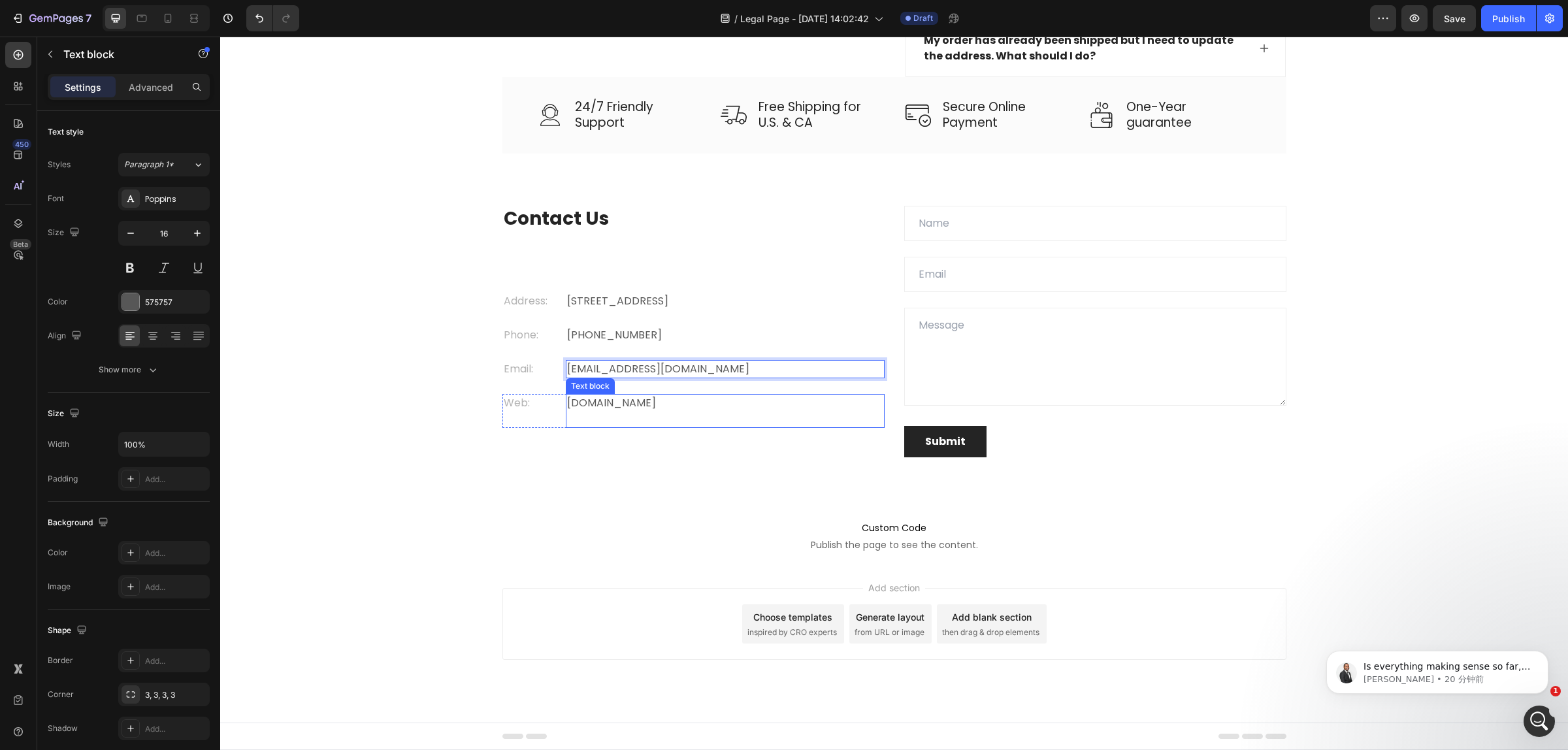
click at [656, 398] on p "gemthemes.com" at bounding box center [725, 403] width 316 height 16
click at [655, 403] on p "gemthemes.com" at bounding box center [725, 403] width 316 height 16
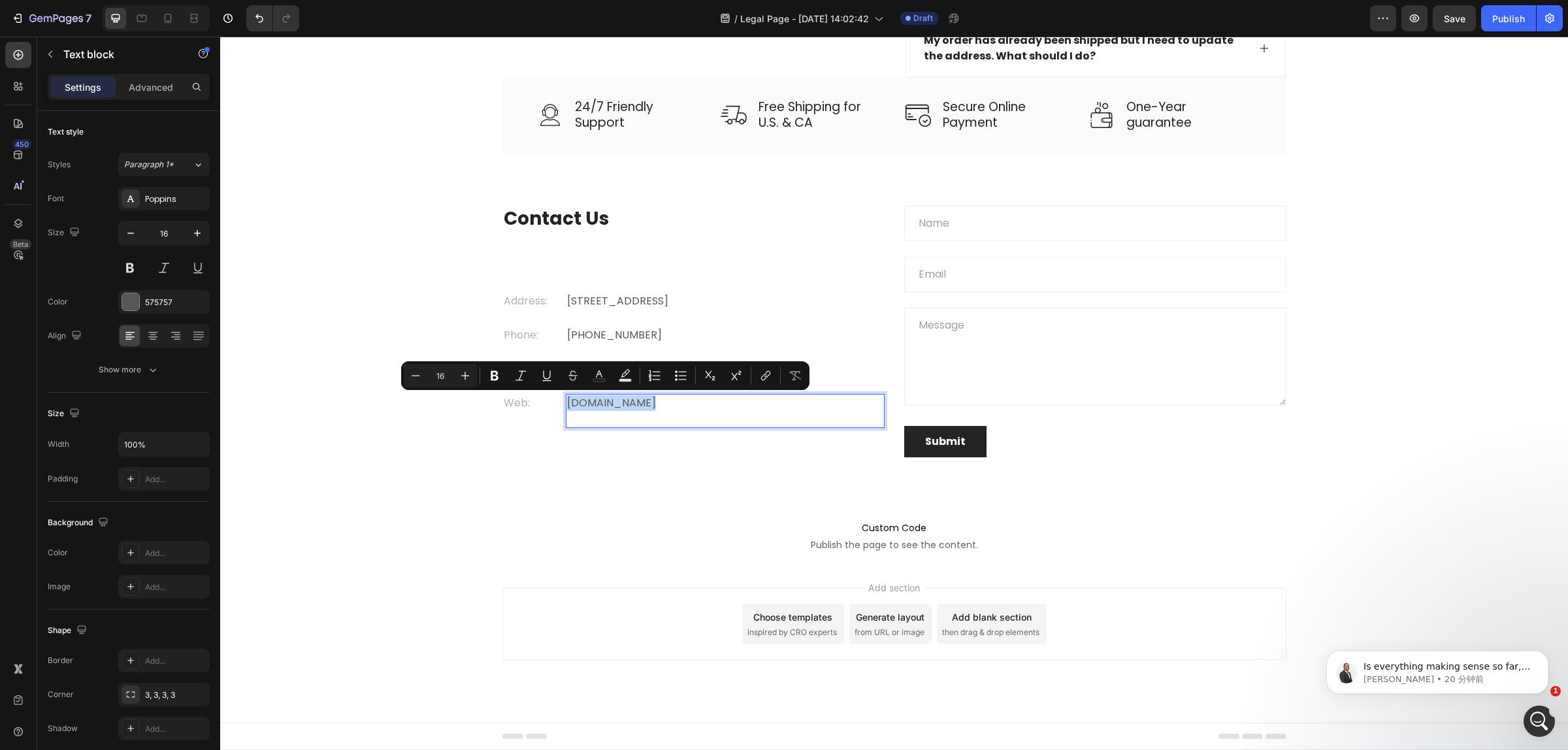
drag, startPoint x: 655, startPoint y: 403, endPoint x: 559, endPoint y: 405, distance: 96.0
click at [566, 405] on div "gemthemes.com" at bounding box center [725, 402] width 319 height 18
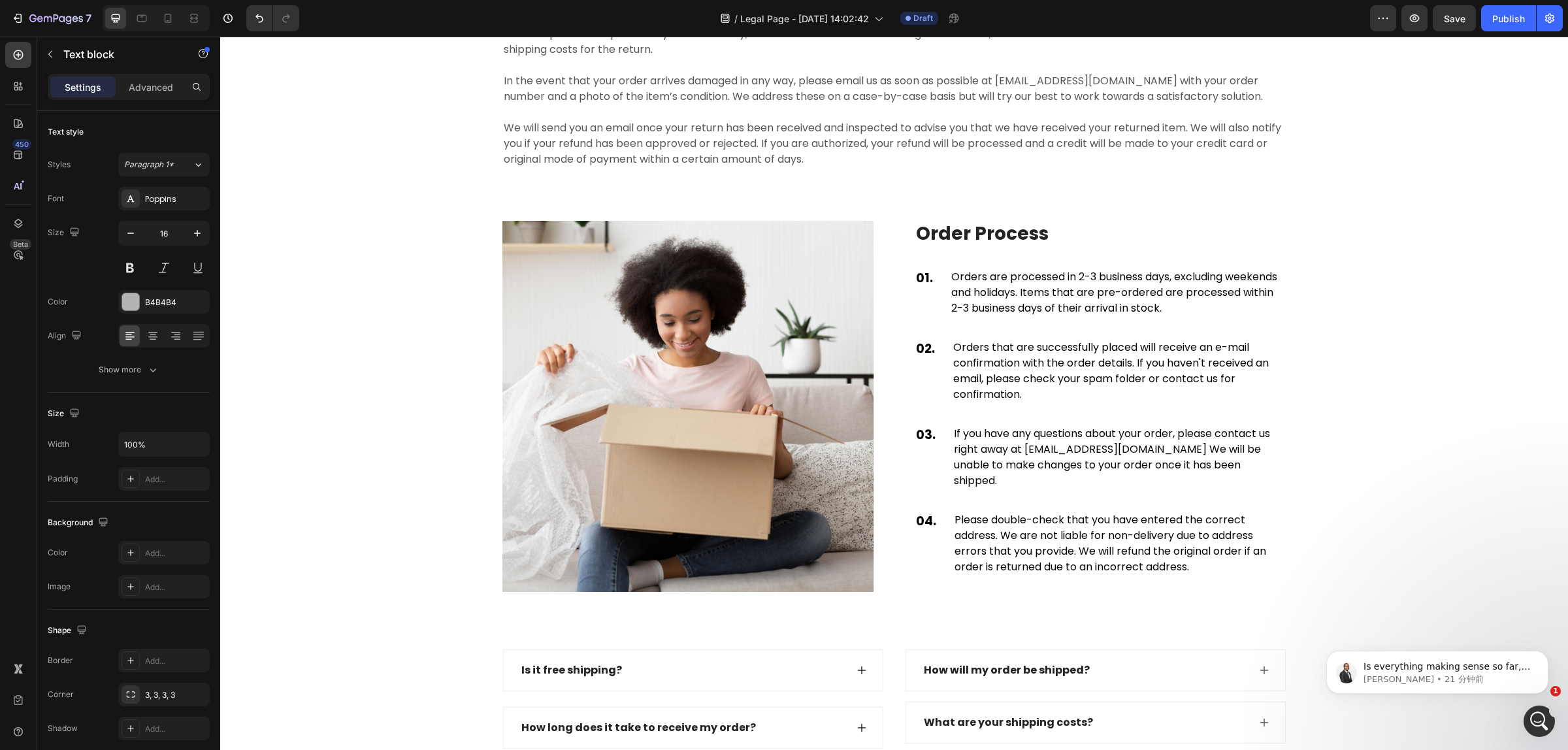
scroll to position [2398, 0]
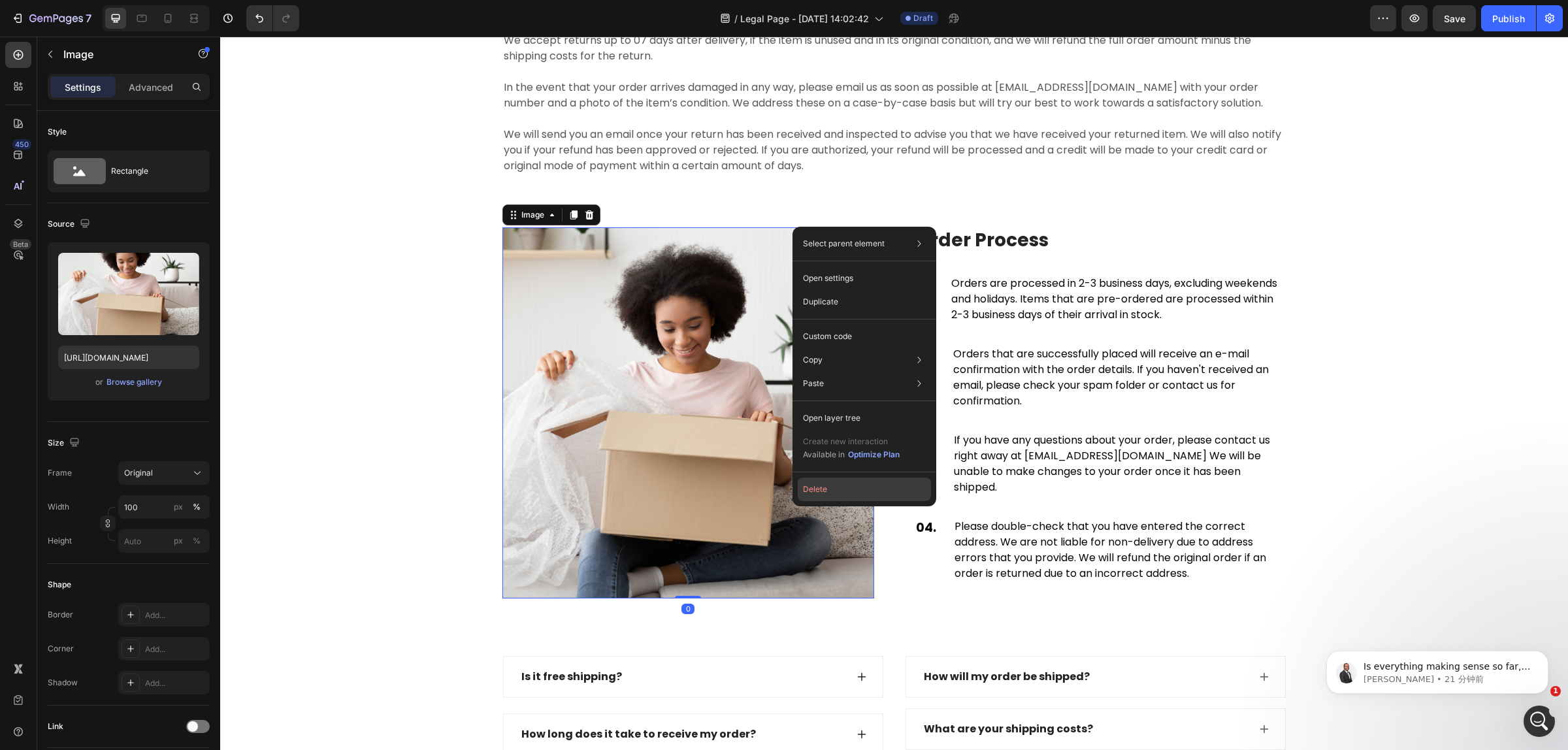
click at [849, 495] on button "Delete" at bounding box center [863, 490] width 133 height 23
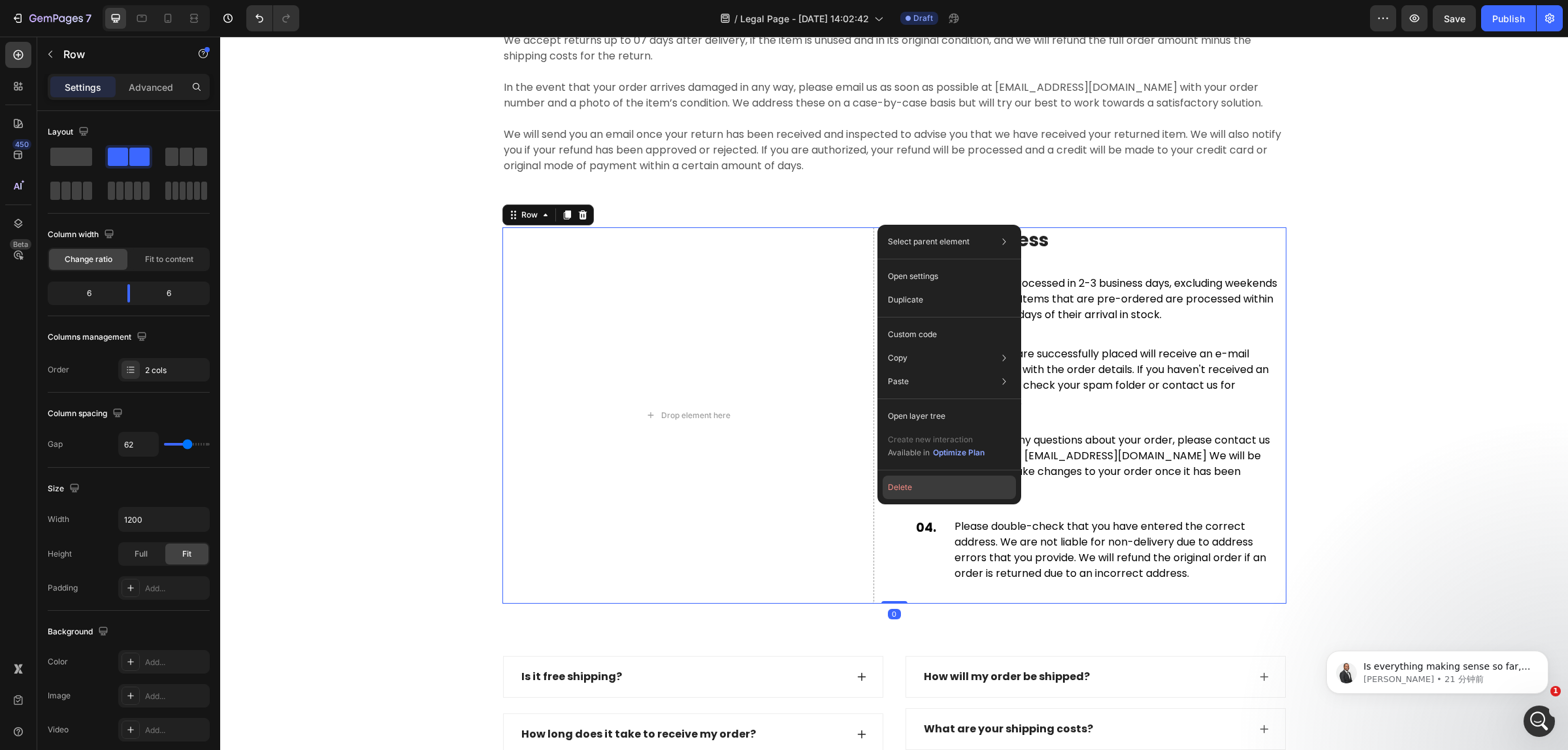
click at [915, 490] on button "Delete" at bounding box center [948, 487] width 133 height 23
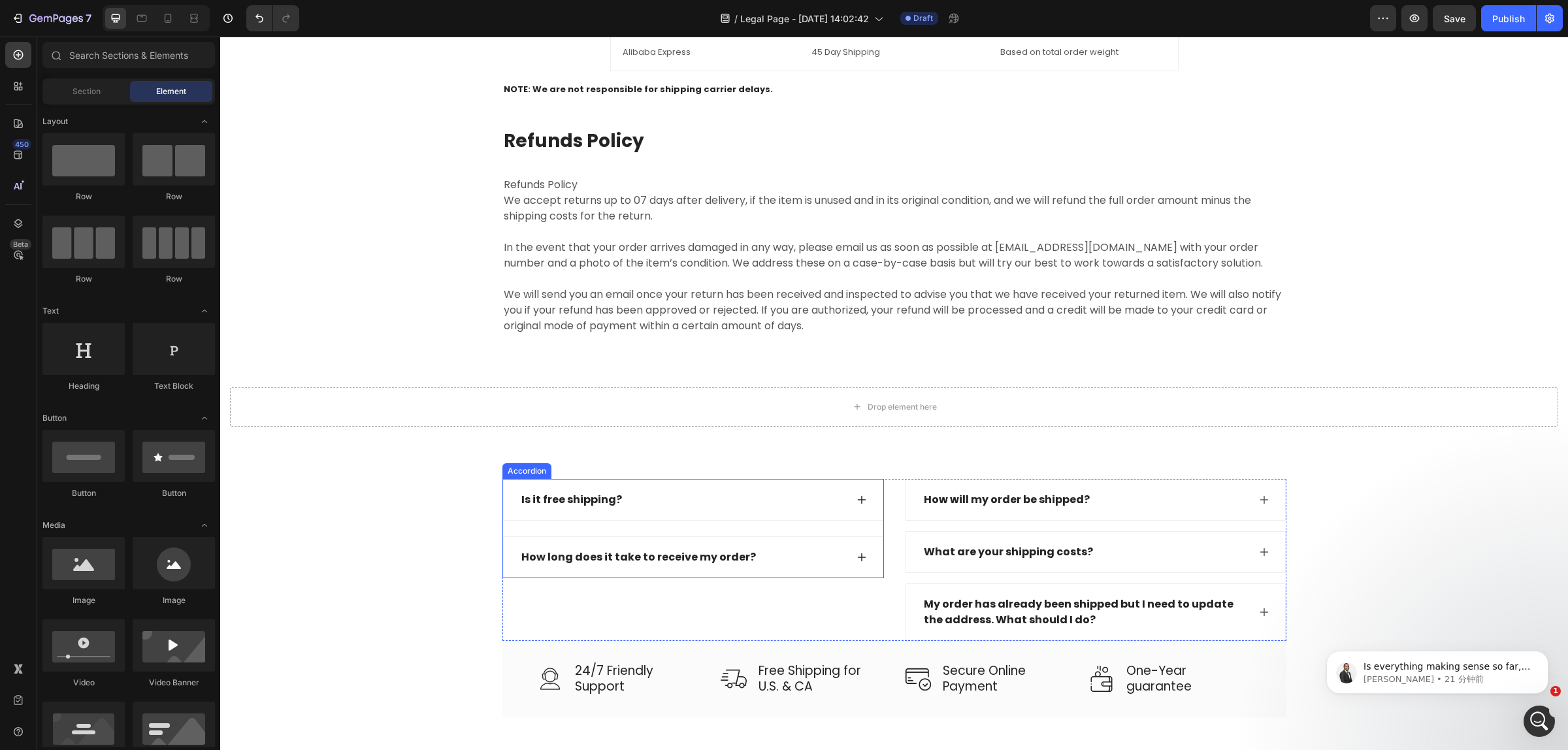
scroll to position [2234, 0]
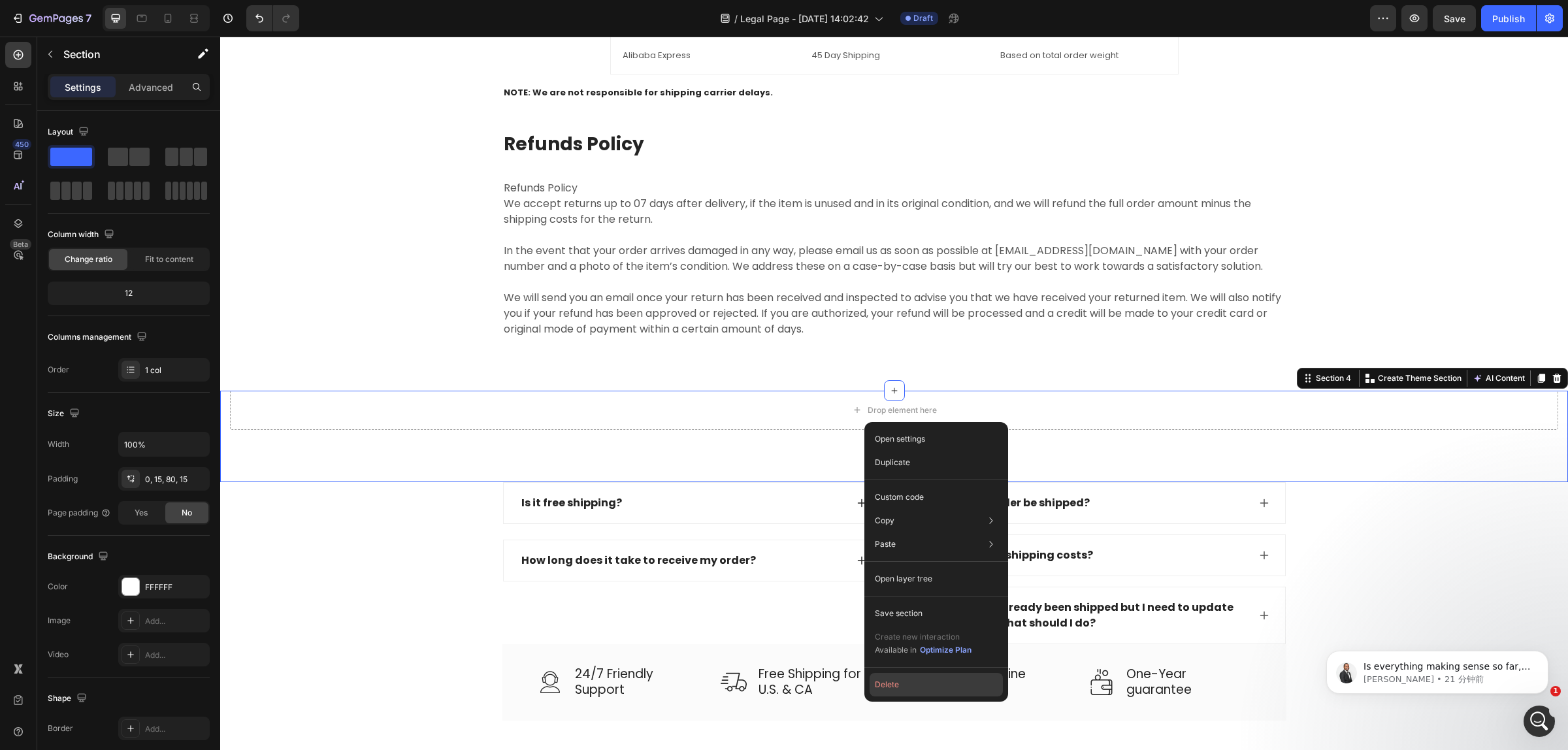
click at [898, 685] on button "Delete" at bounding box center [936, 685] width 133 height 23
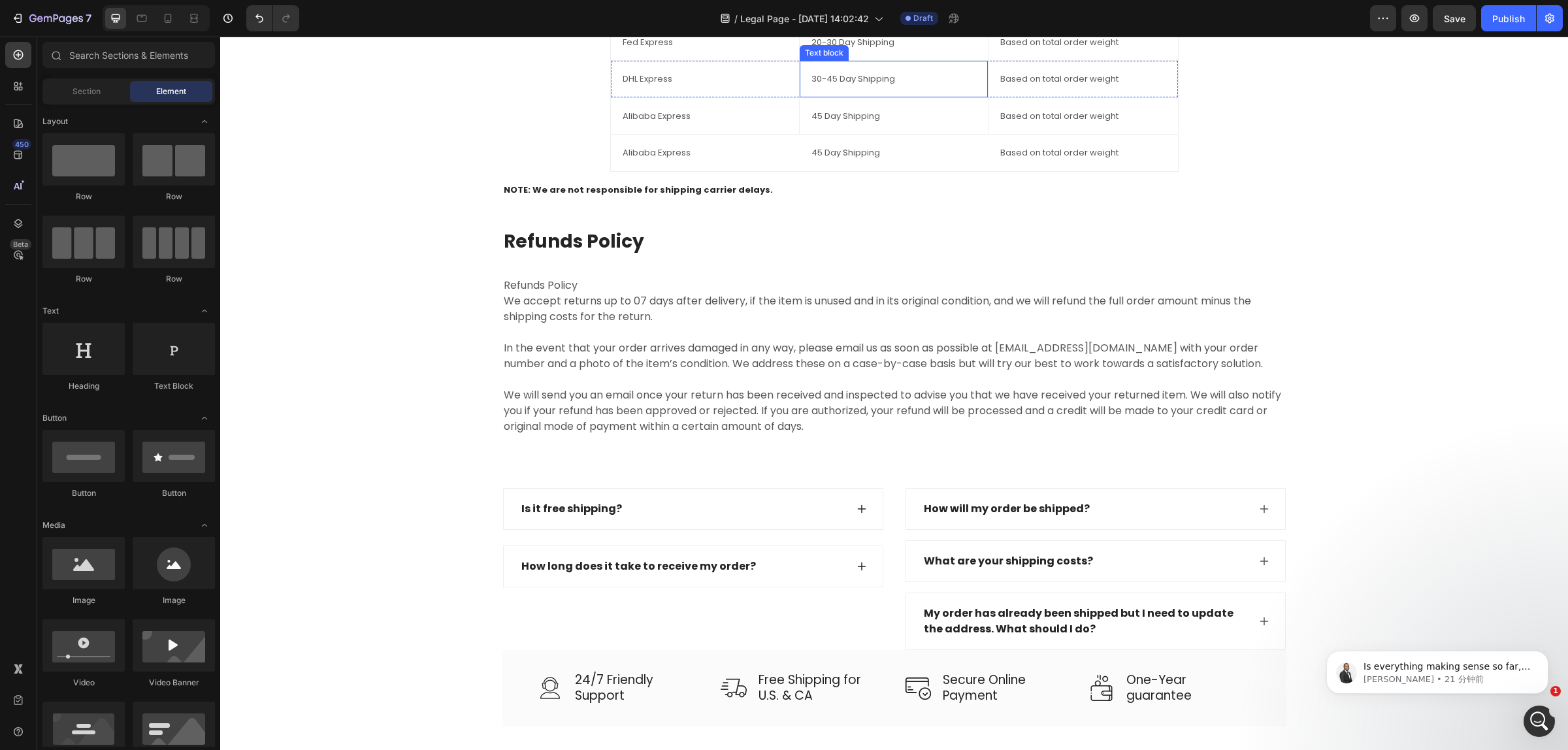
scroll to position [2153, 0]
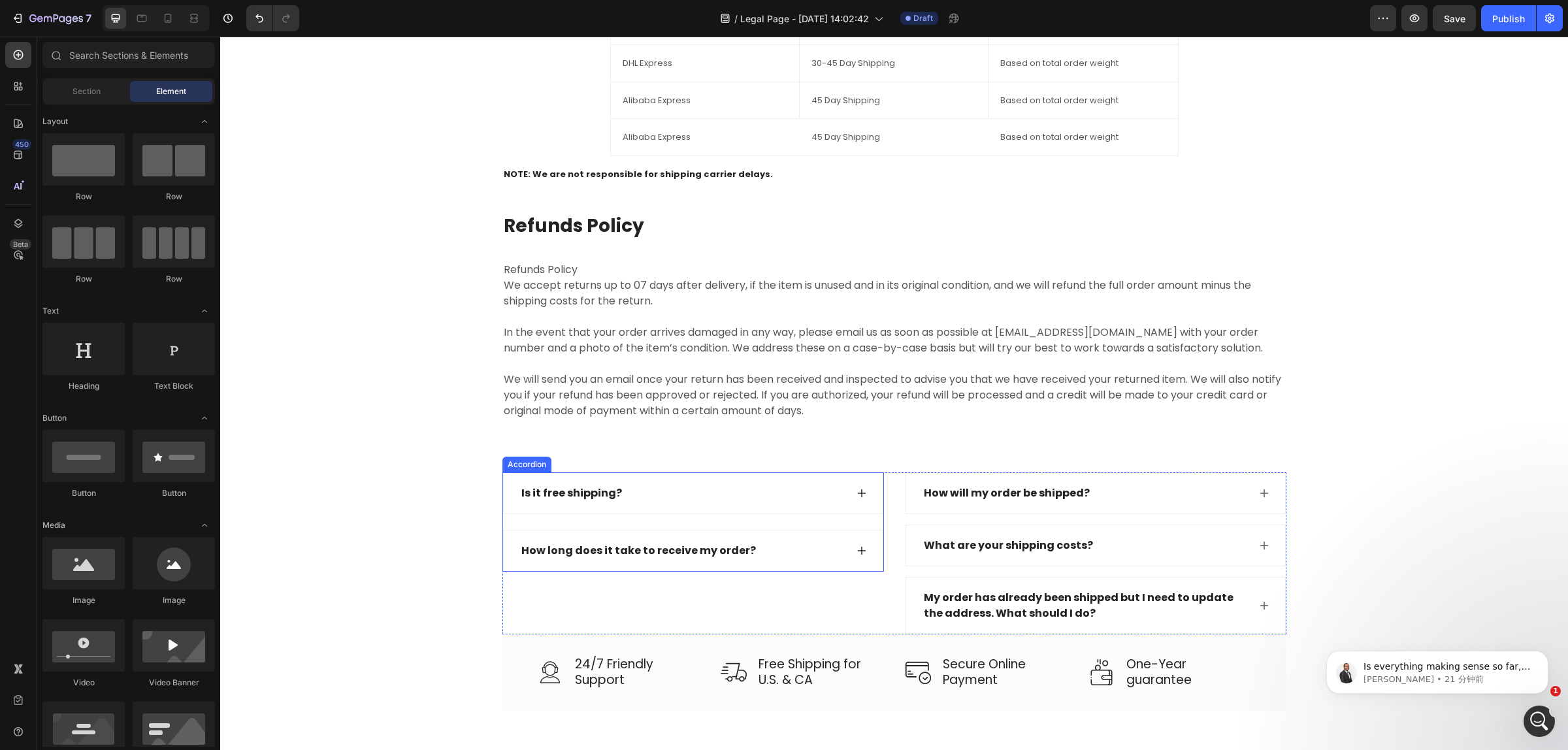
click at [810, 498] on div "Is it free shipping?" at bounding box center [682, 493] width 327 height 19
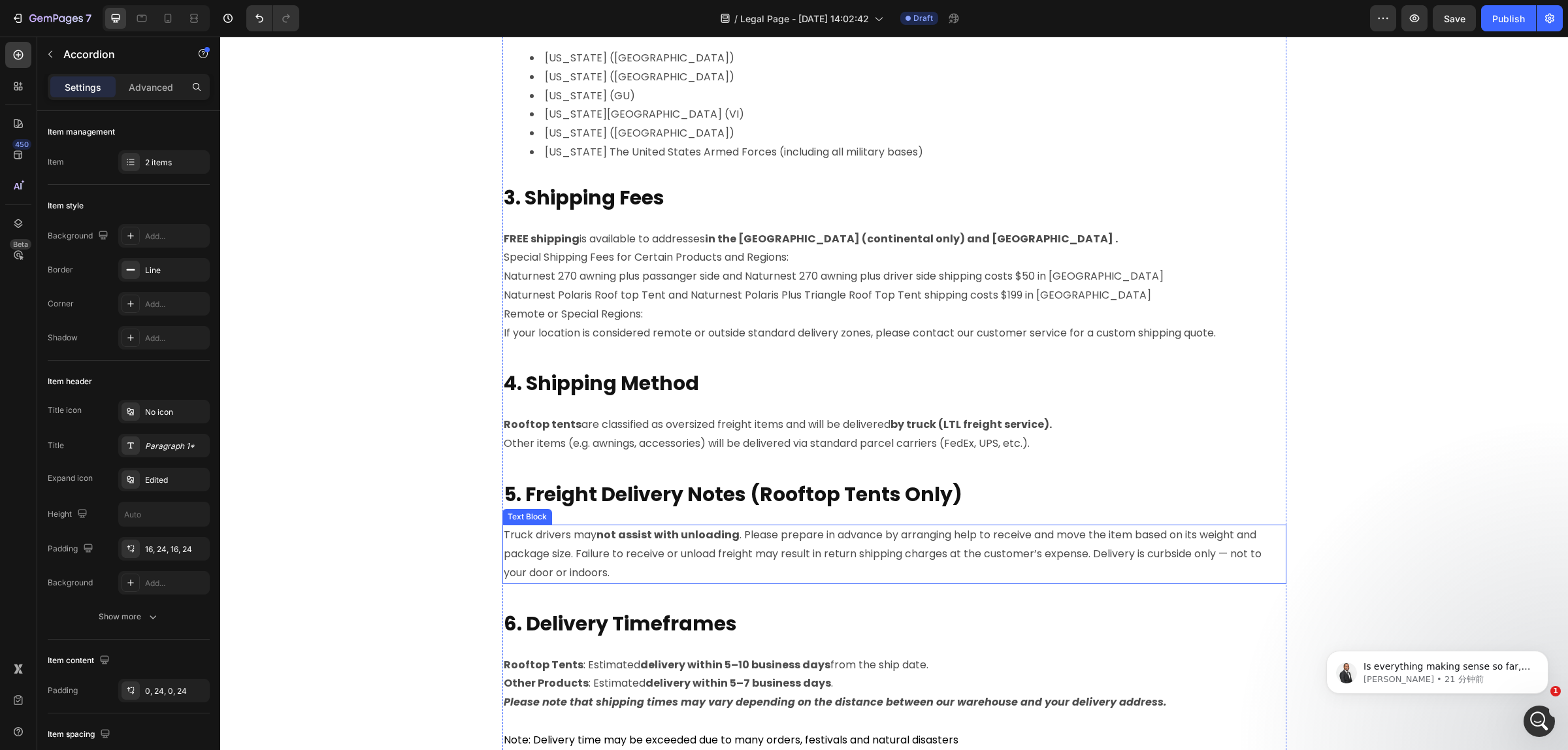
scroll to position [765, 0]
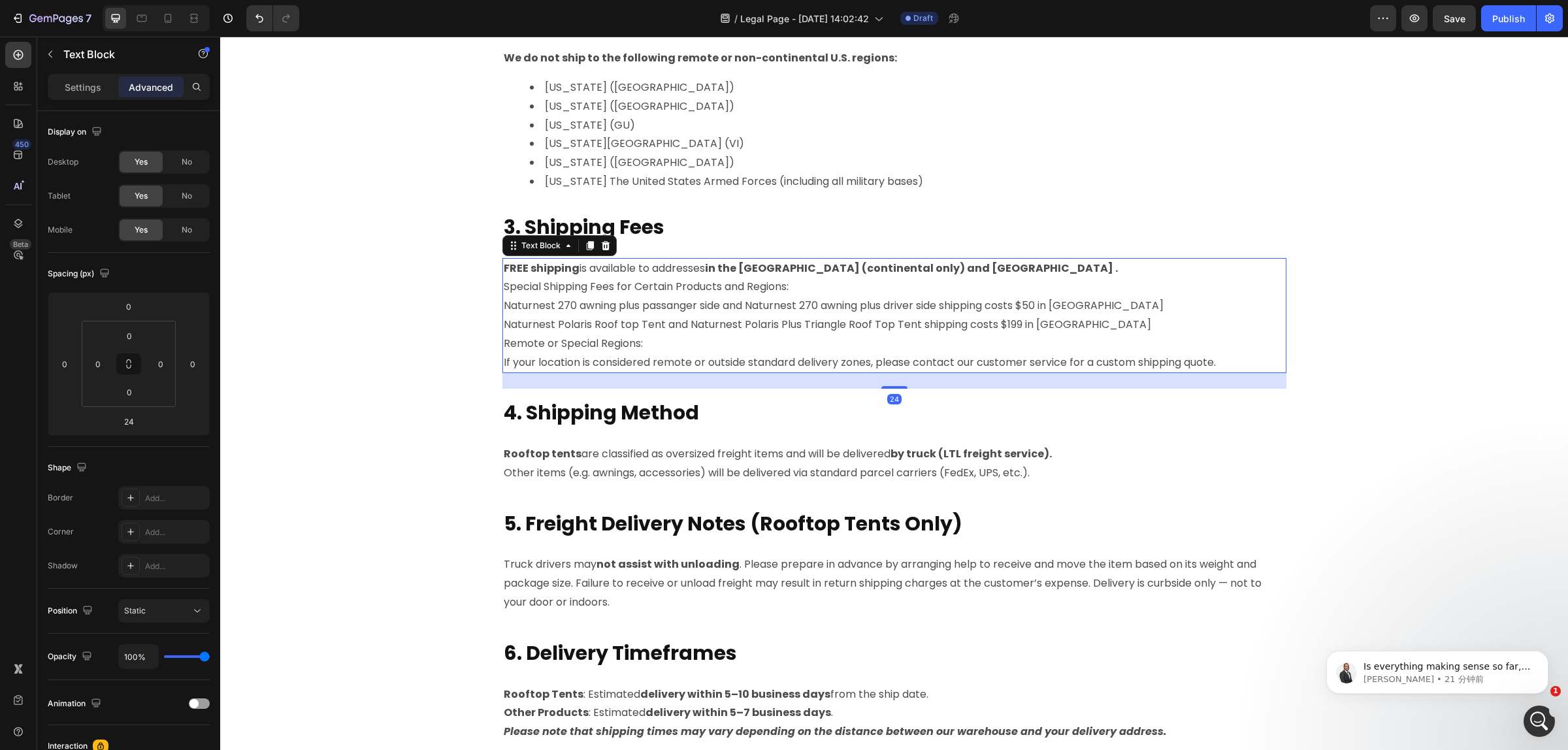
click at [1229, 356] on p "Remote or Special Regions: If your location is considered remote or outside sta…" at bounding box center [894, 353] width 781 height 38
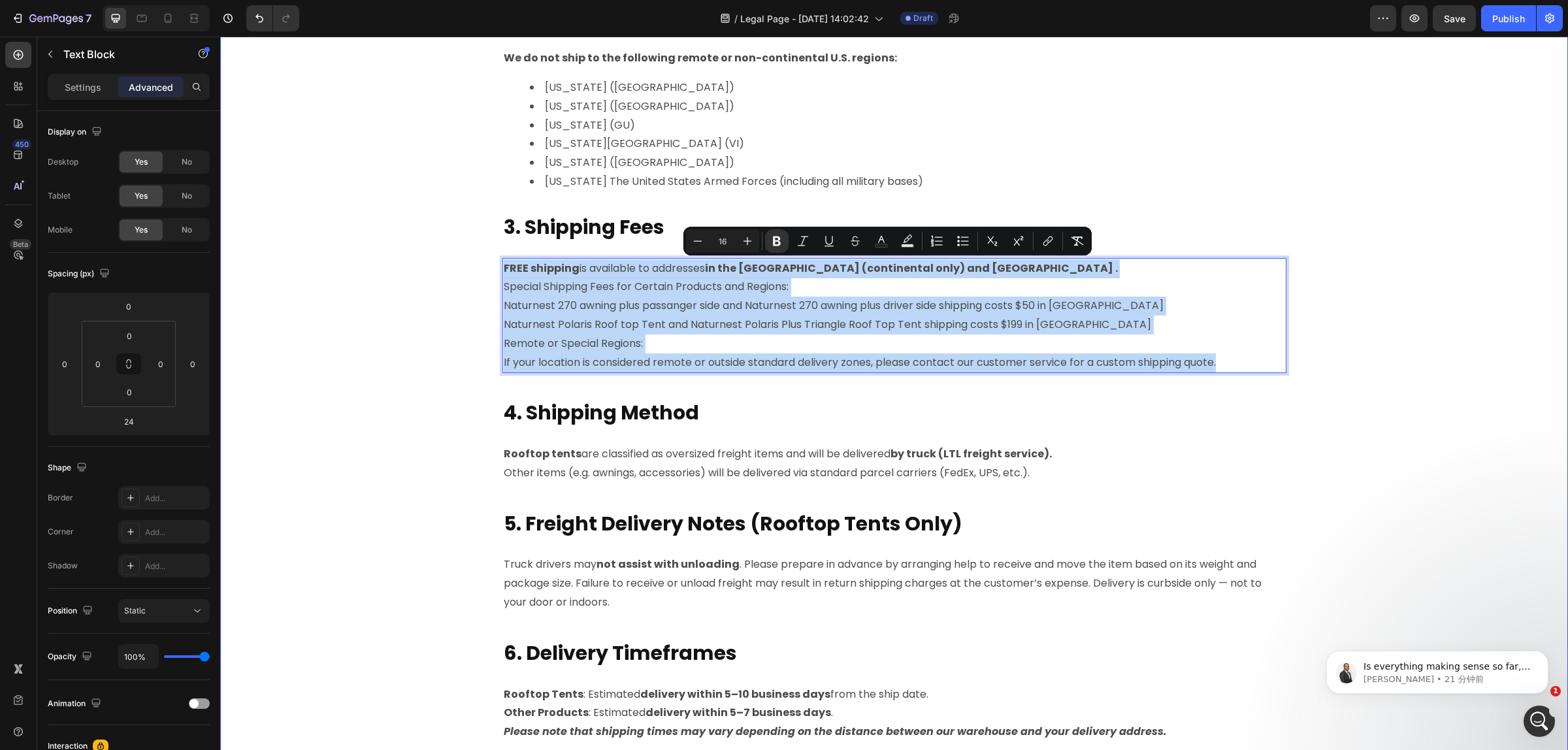
drag, startPoint x: 1227, startPoint y: 360, endPoint x: 494, endPoint y: 263, distance: 739.4
click at [494, 263] on div "P lease read the following shipping information carefully before placing your o…" at bounding box center [894, 413] width 1328 height 1362
copy div "FREE shipping is available to addresses in the United States (continental only)…"
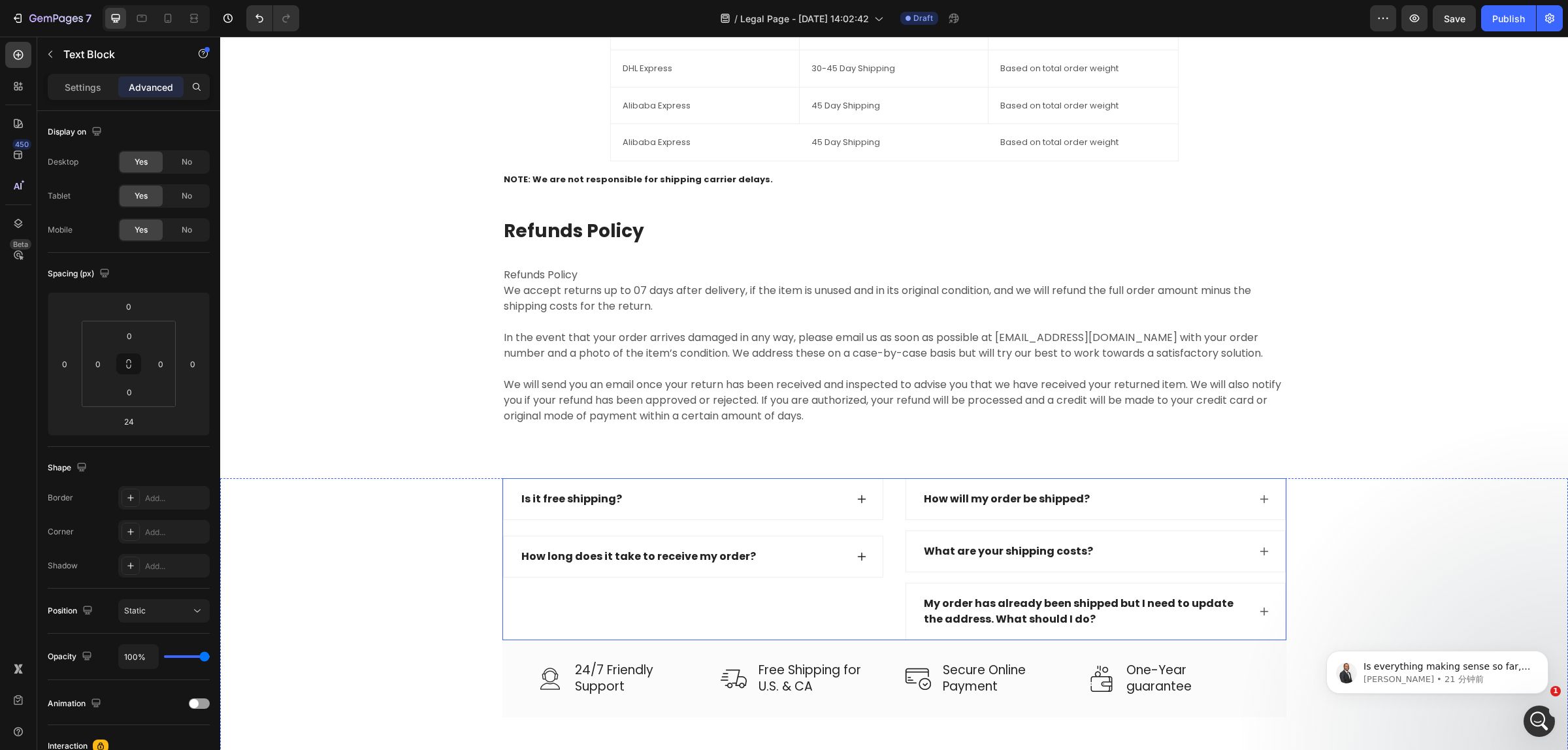
scroll to position [2234, 0]
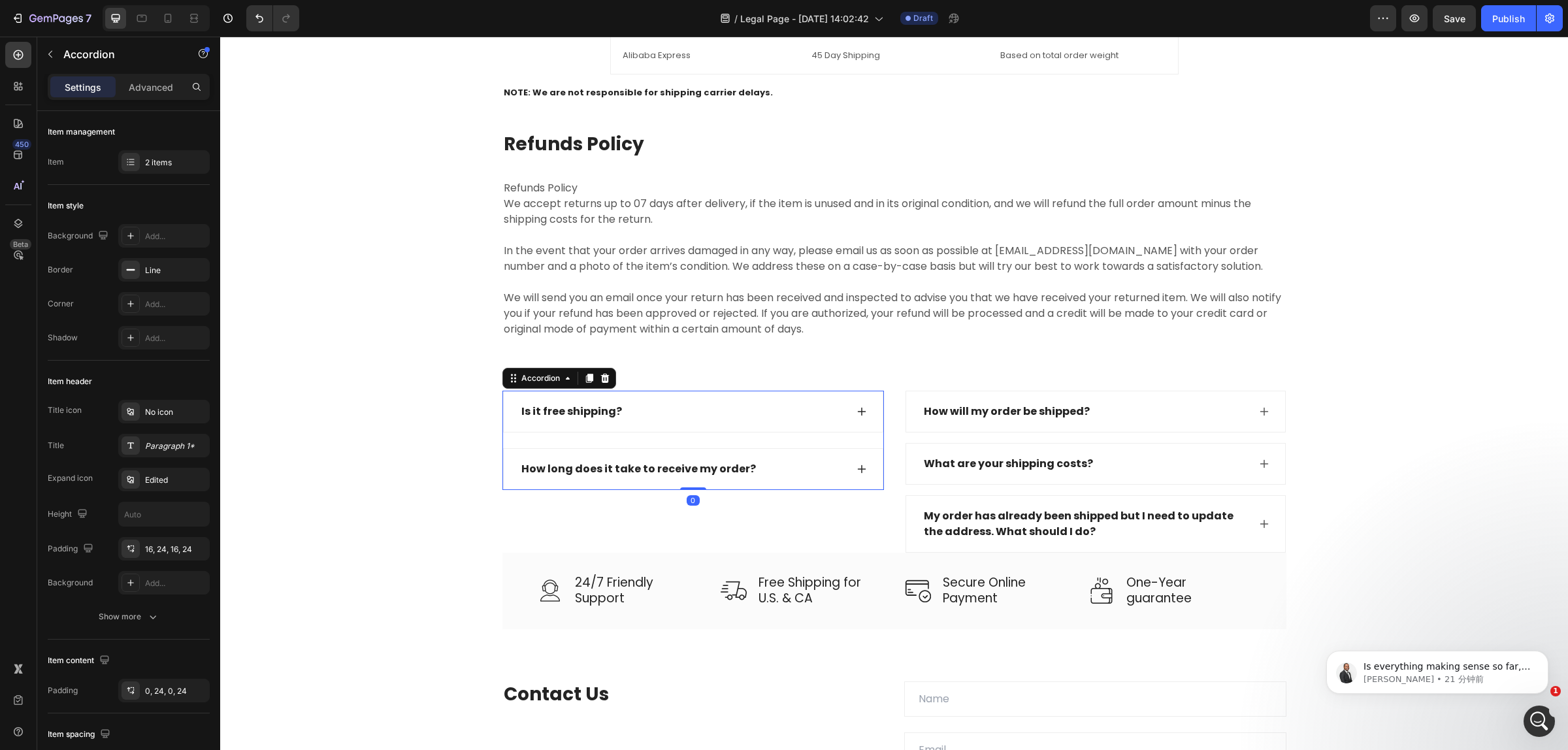
click at [847, 410] on div "Is it free shipping?" at bounding box center [693, 412] width 379 height 41
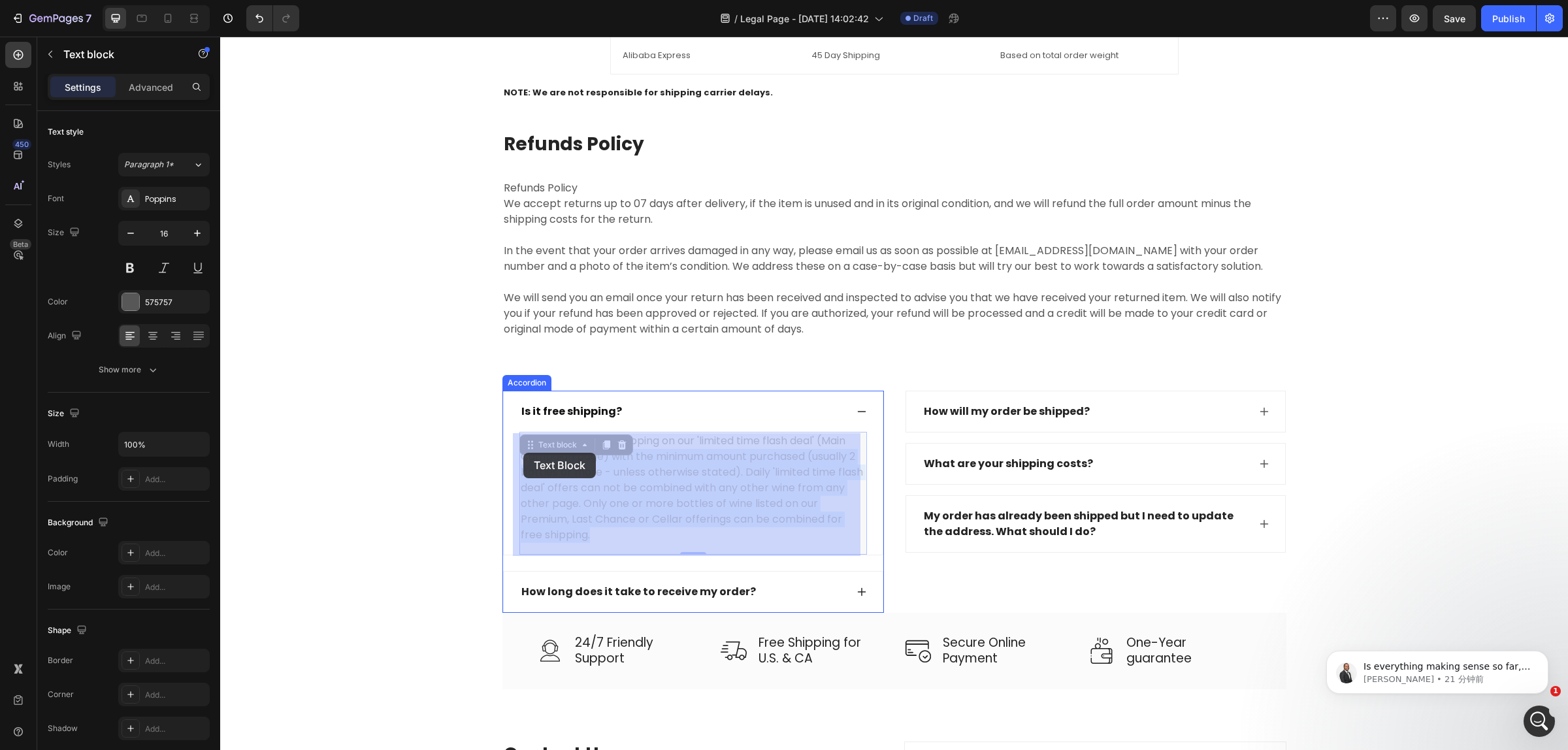
drag, startPoint x: 593, startPoint y: 538, endPoint x: 523, endPoint y: 453, distance: 110.1
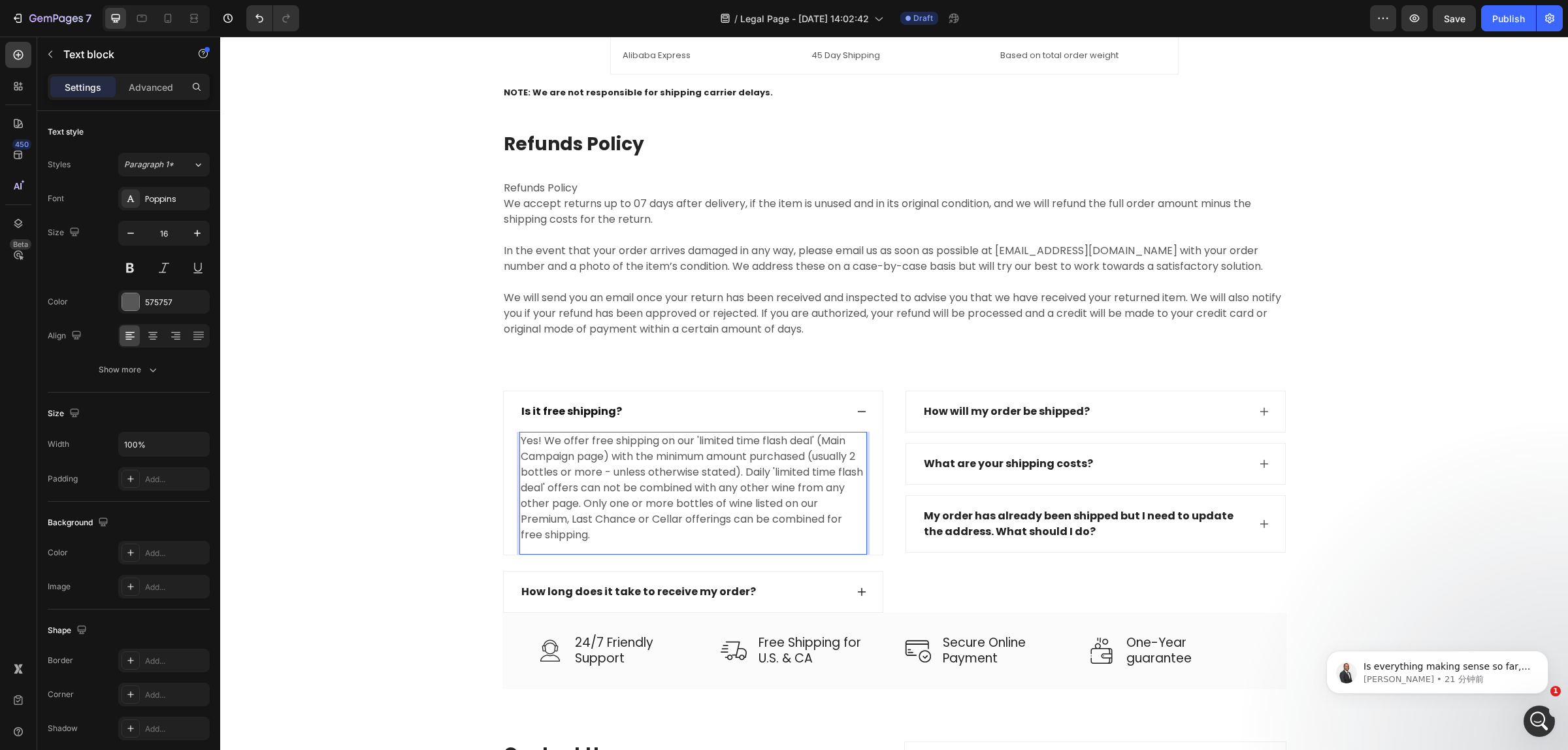
click at [588, 535] on p "Yes! We offer free shipping on our 'limited time flash deal' (Main Campaign pag…" at bounding box center [693, 488] width 345 height 110
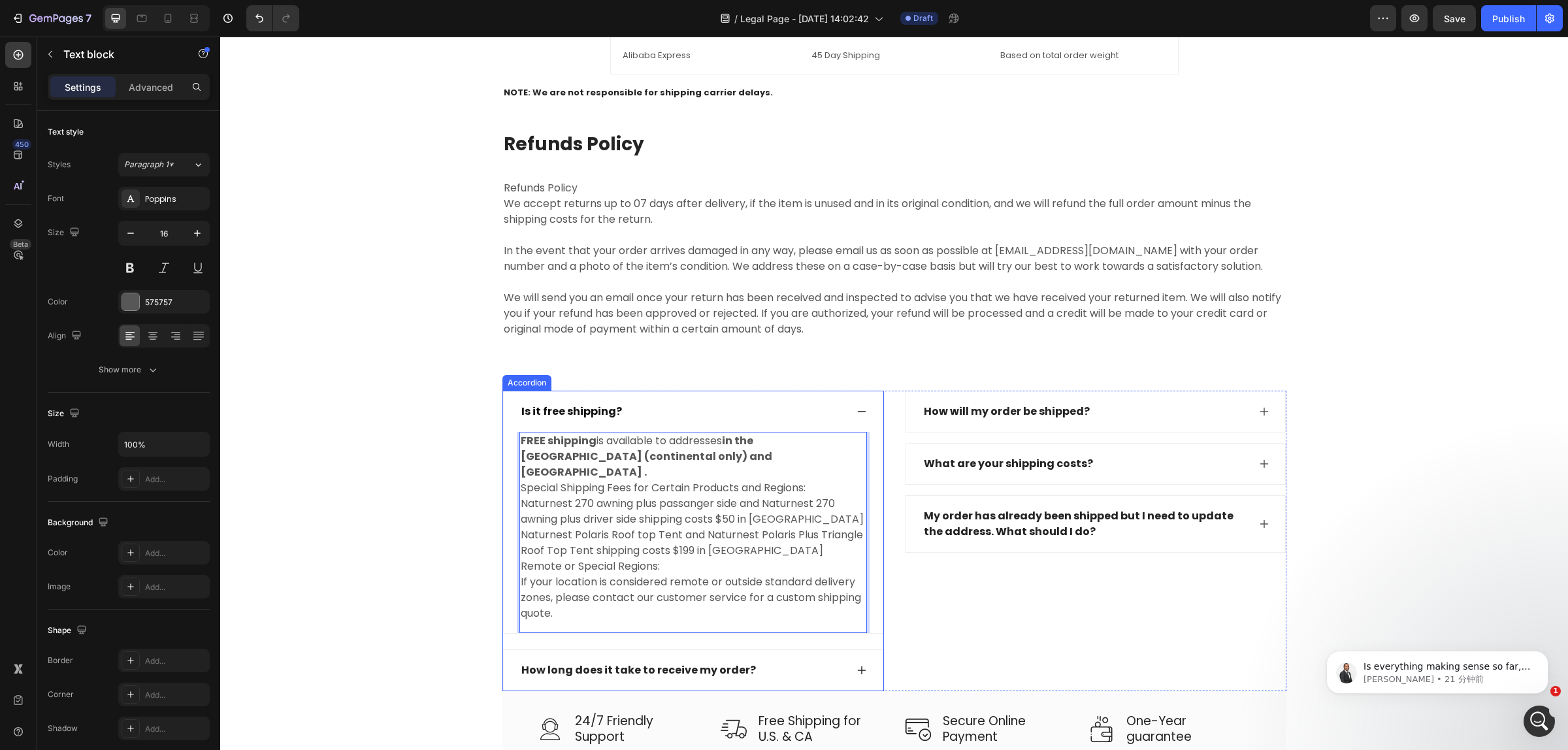
click at [857, 415] on icon at bounding box center [861, 411] width 10 height 10
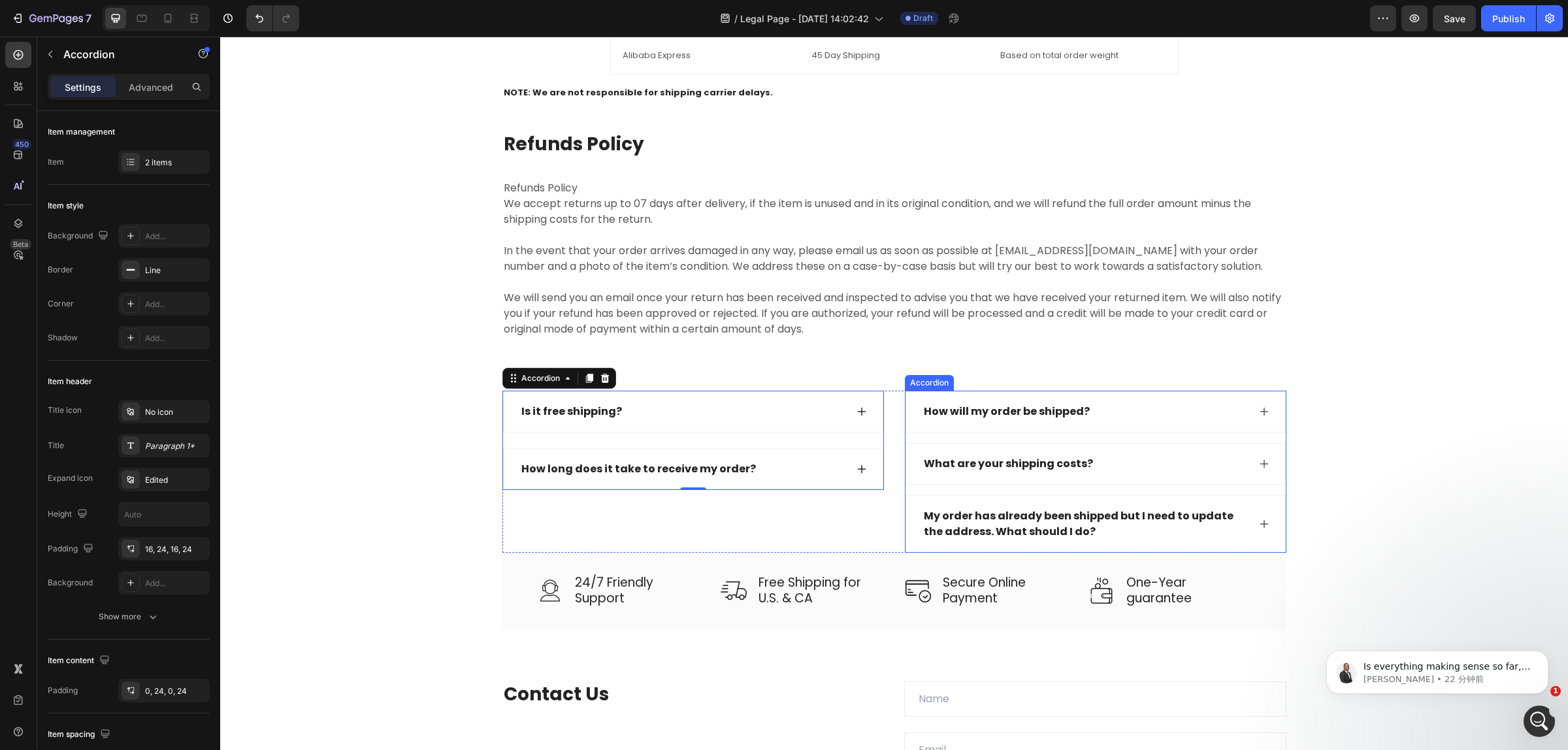
click at [1259, 529] on icon at bounding box center [1263, 523] width 10 height 10
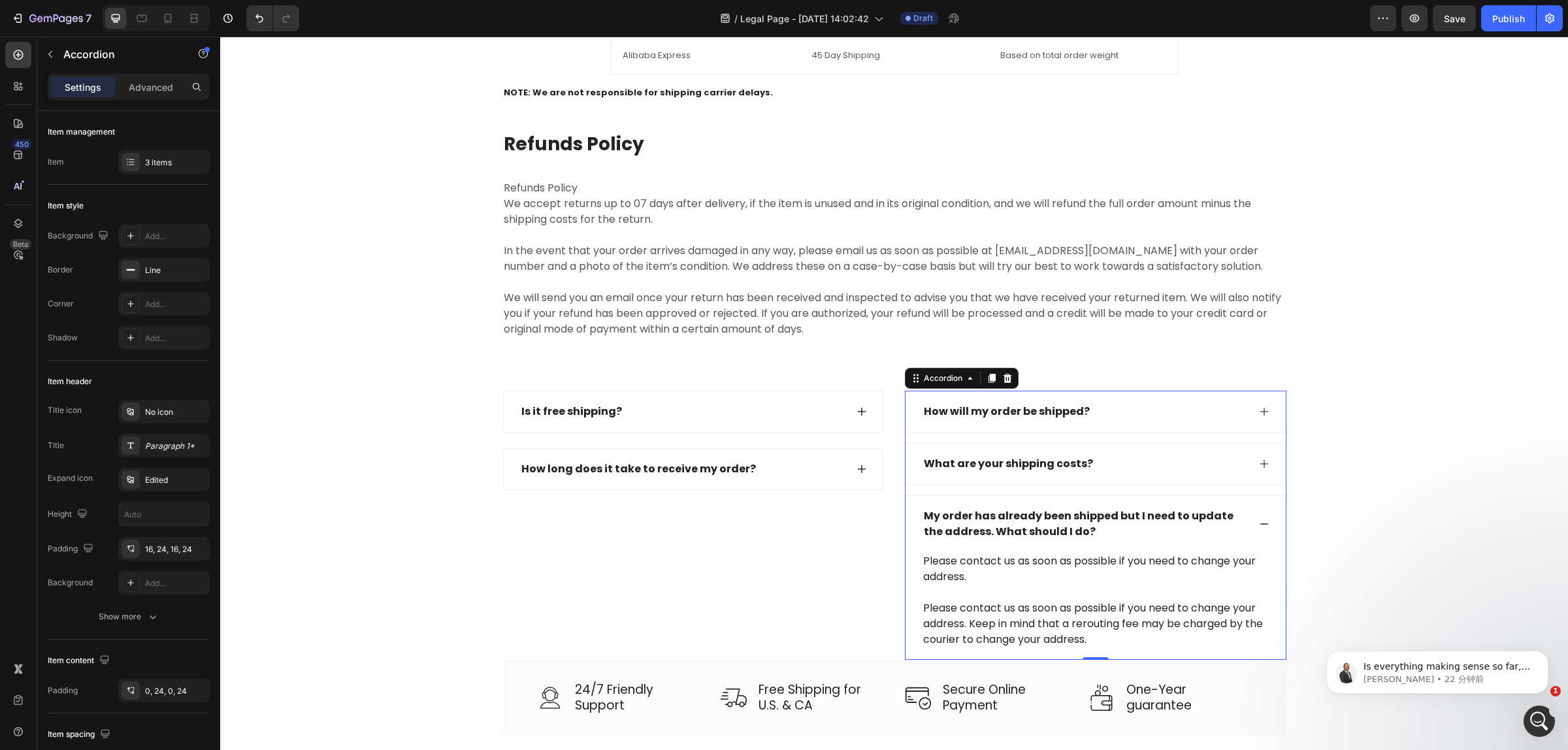
click at [1262, 529] on icon at bounding box center [1263, 523] width 10 height 10
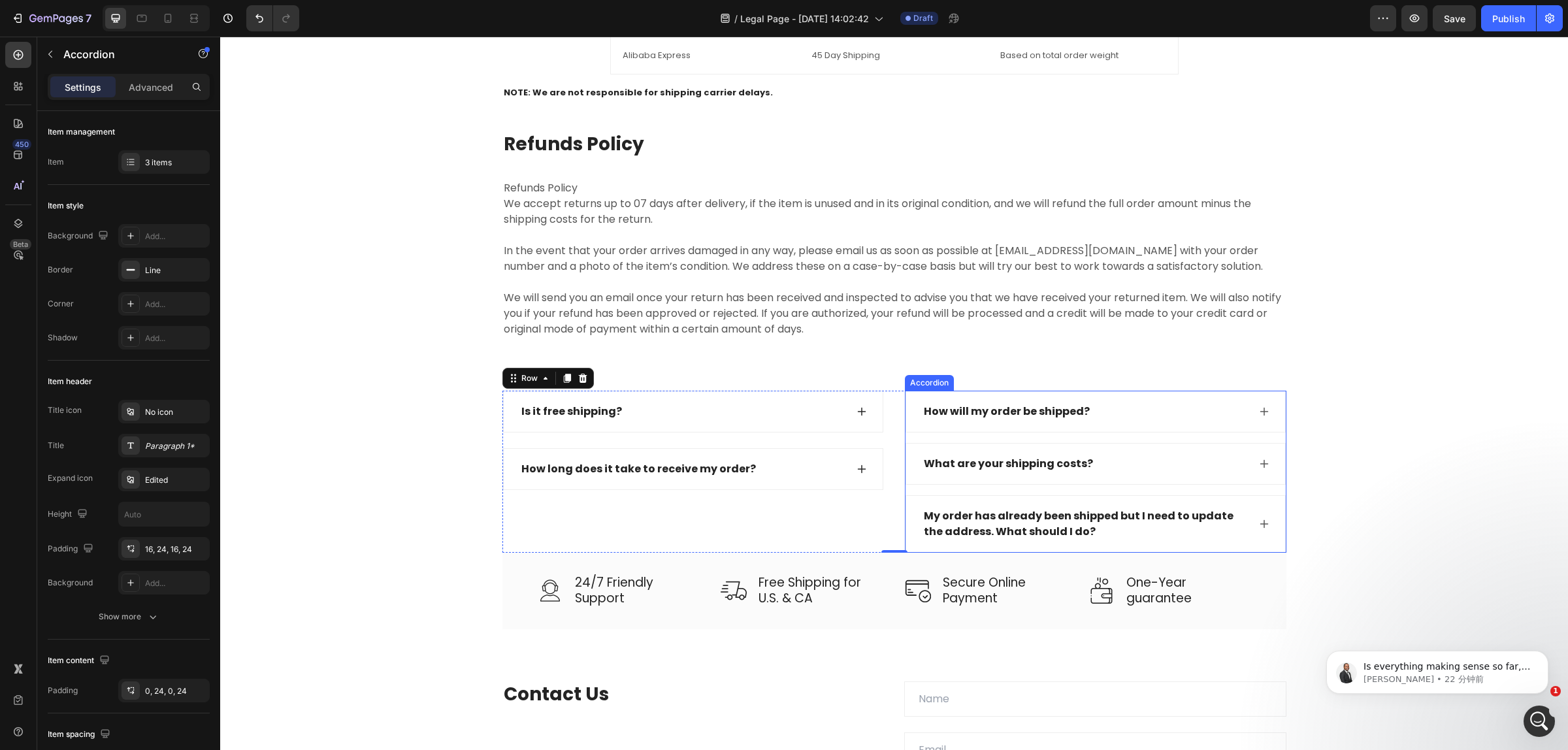
click at [1112, 472] on div "What are your shipping costs?" at bounding box center [1085, 464] width 327 height 19
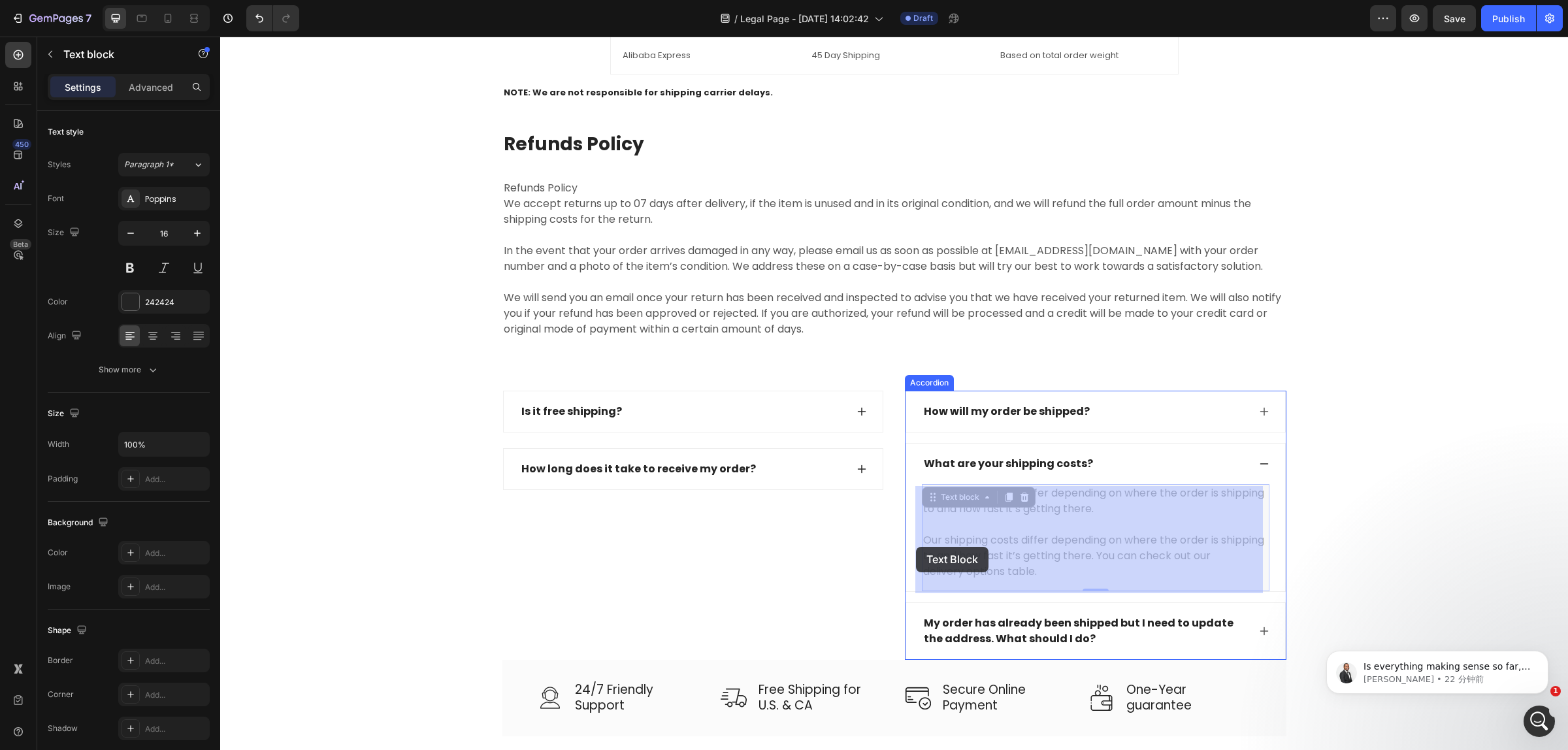
drag, startPoint x: 1036, startPoint y: 573, endPoint x: 1030, endPoint y: 540, distance: 33.5
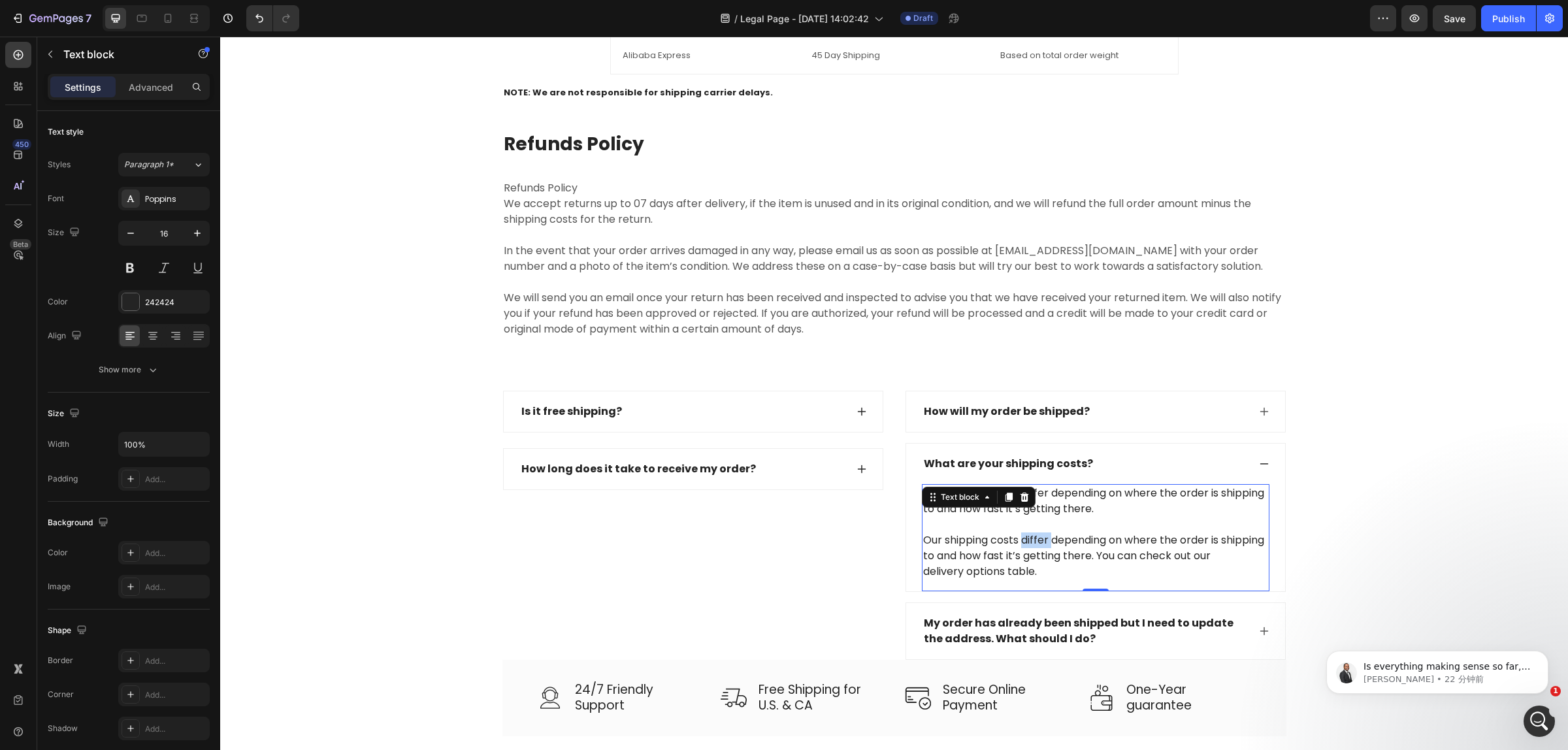
click at [1030, 540] on p "Our shipping costs differ depending on where the order is shipping to and how f…" at bounding box center [1095, 532] width 345 height 94
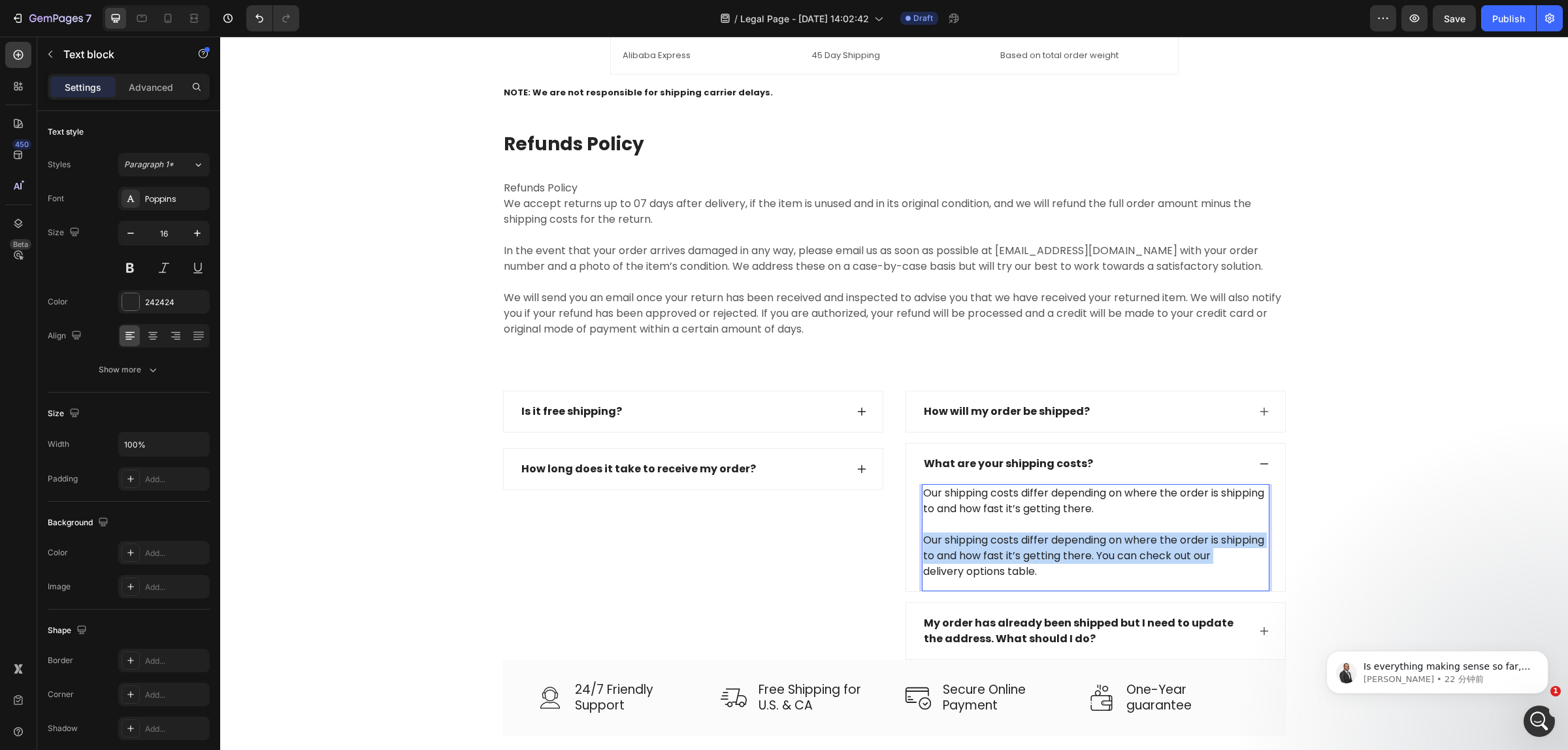
click at [1032, 540] on p "Our shipping costs differ depending on where the order is shipping to and how f…" at bounding box center [1095, 532] width 345 height 94
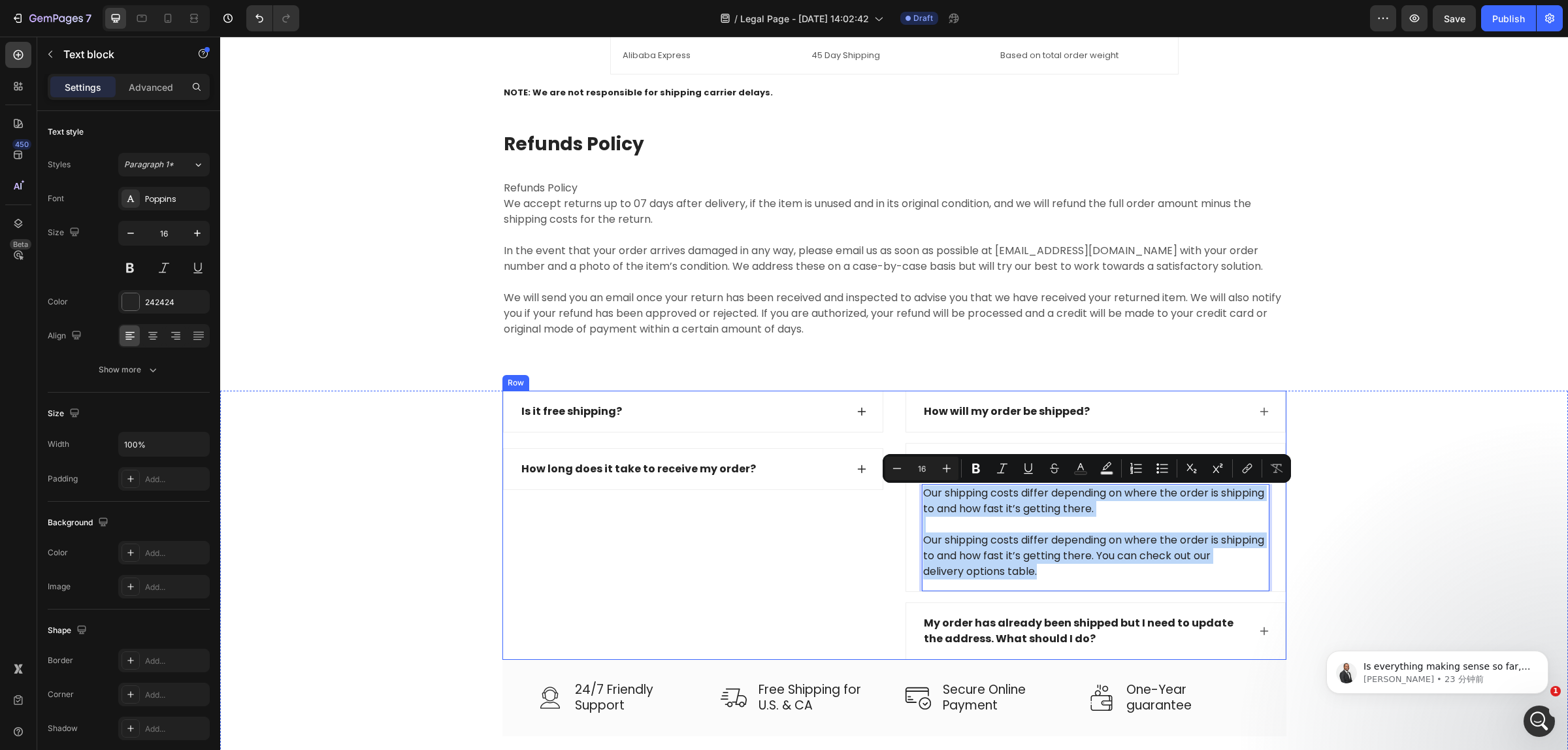
click at [768, 556] on div "Is it free shipping? How long does it take to receive my order? Accordion" at bounding box center [693, 525] width 381 height 269
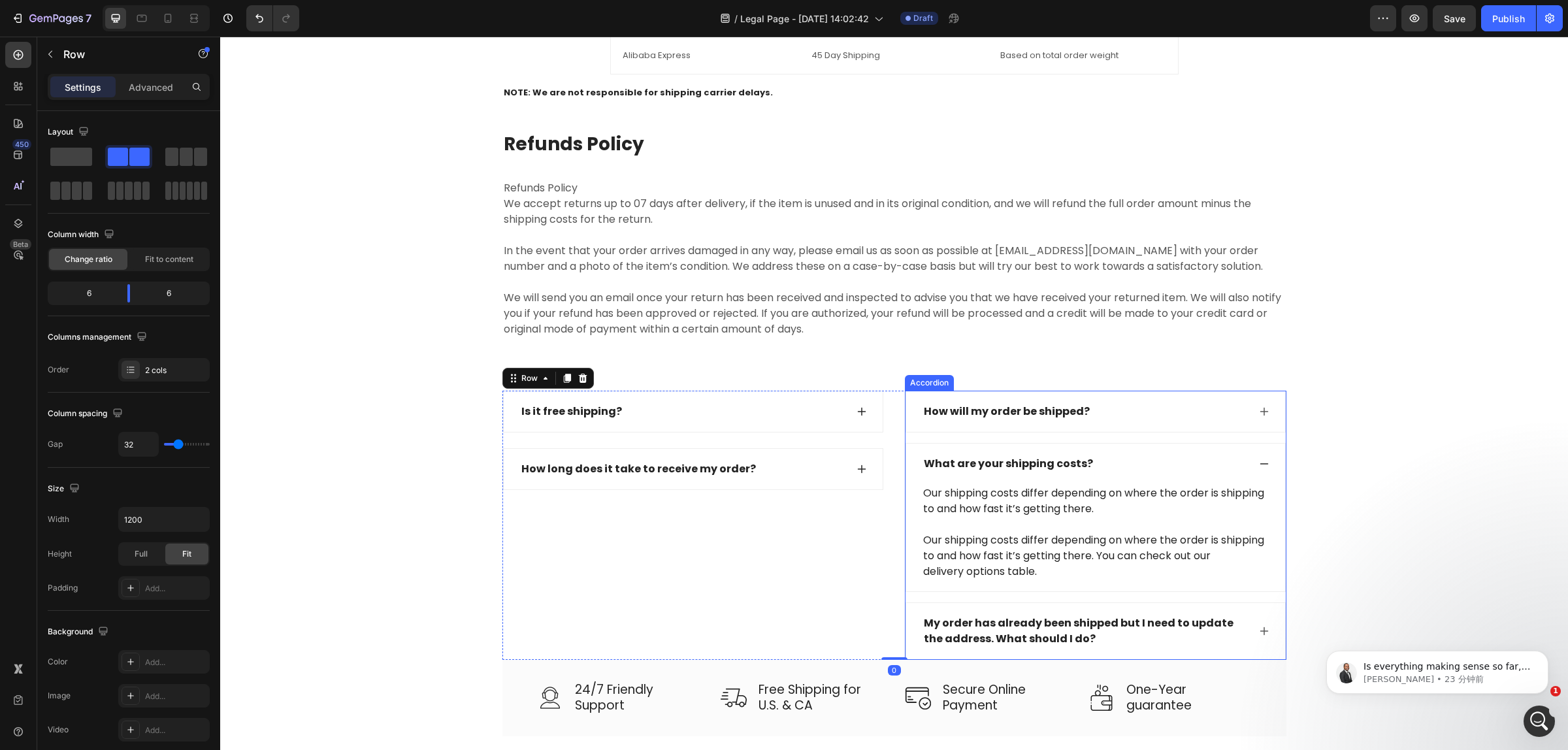
click at [1262, 462] on icon at bounding box center [1263, 463] width 10 height 10
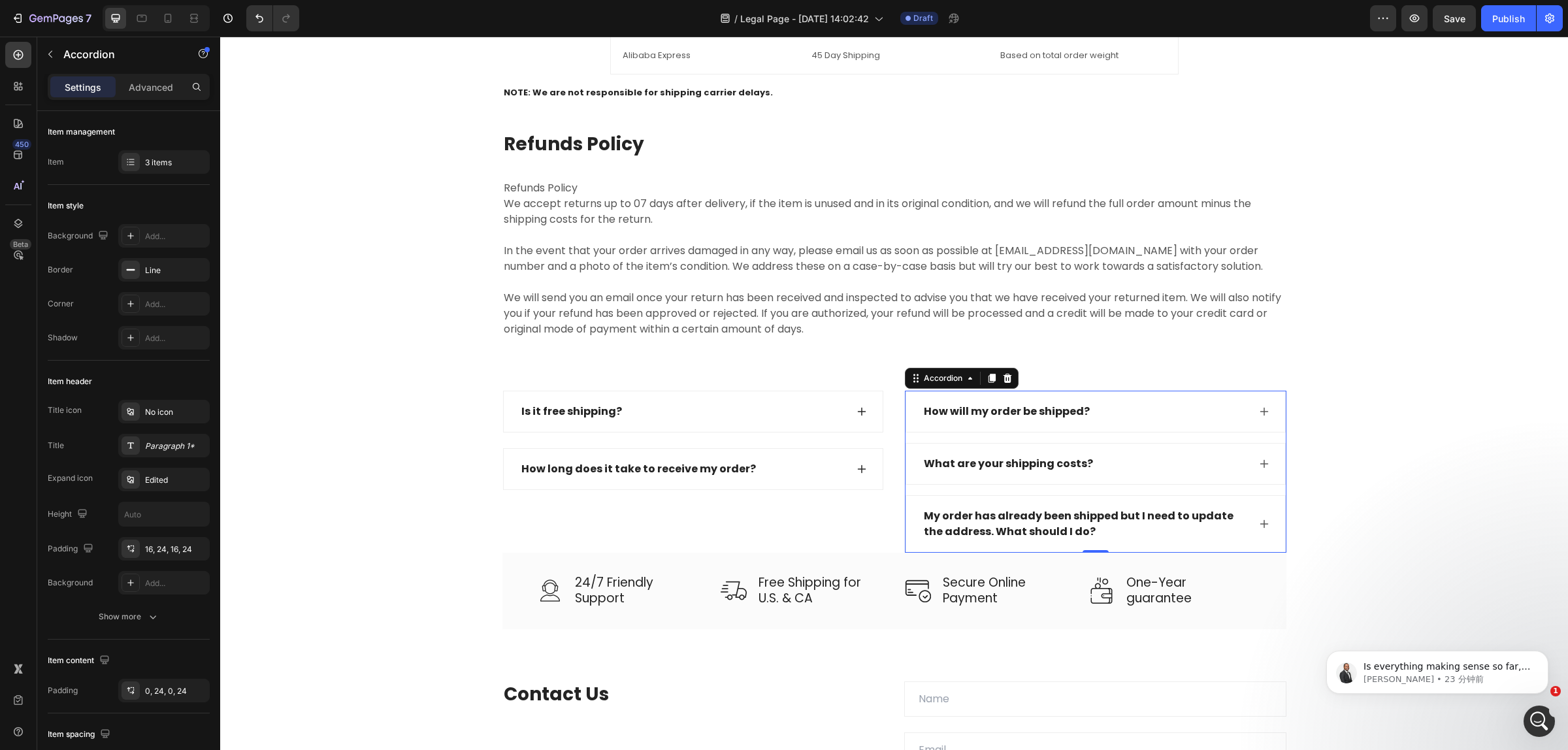
click at [1072, 469] on div "What are your shipping costs?" at bounding box center [1008, 464] width 173 height 19
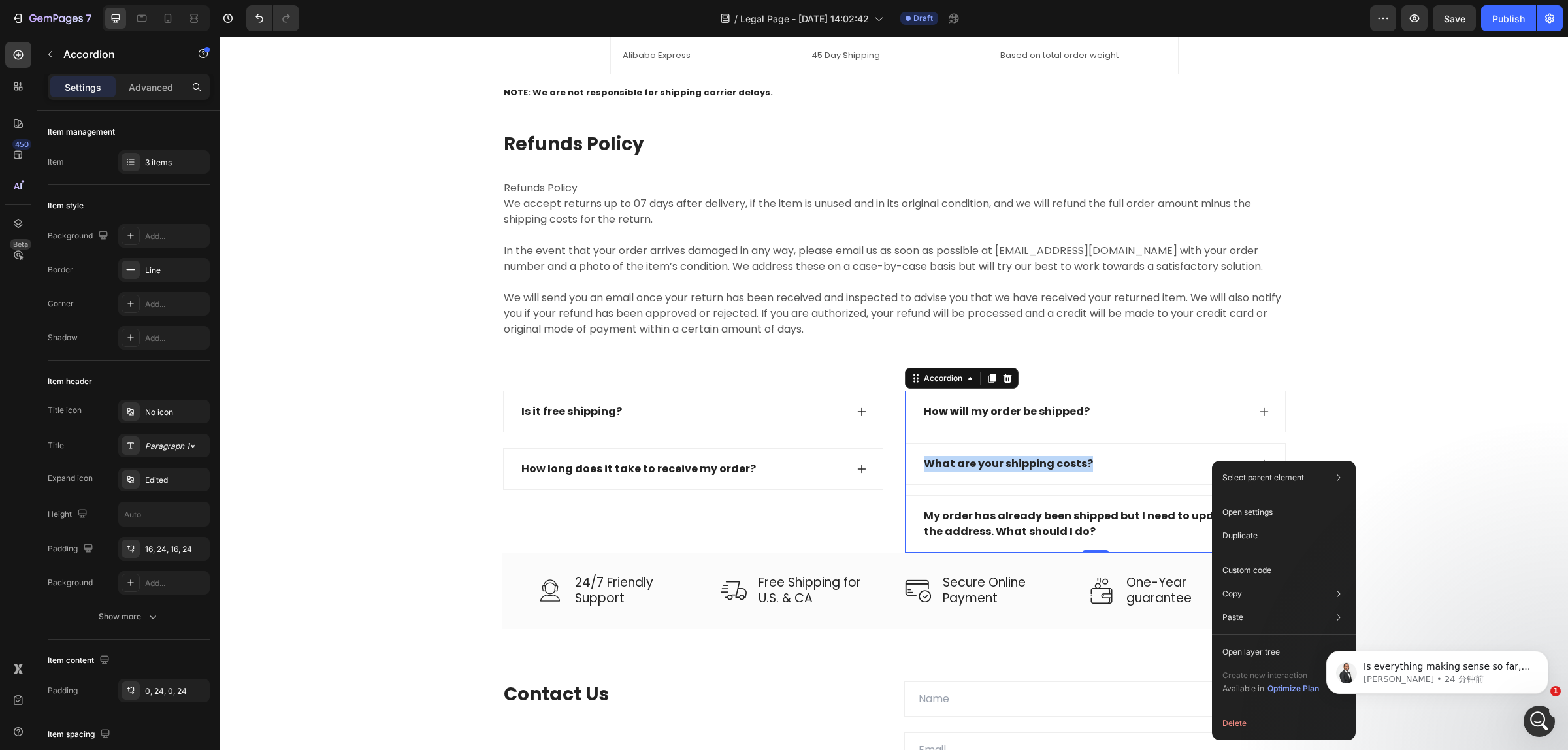
click at [1124, 464] on div "What are your shipping costs?" at bounding box center [1085, 464] width 327 height 19
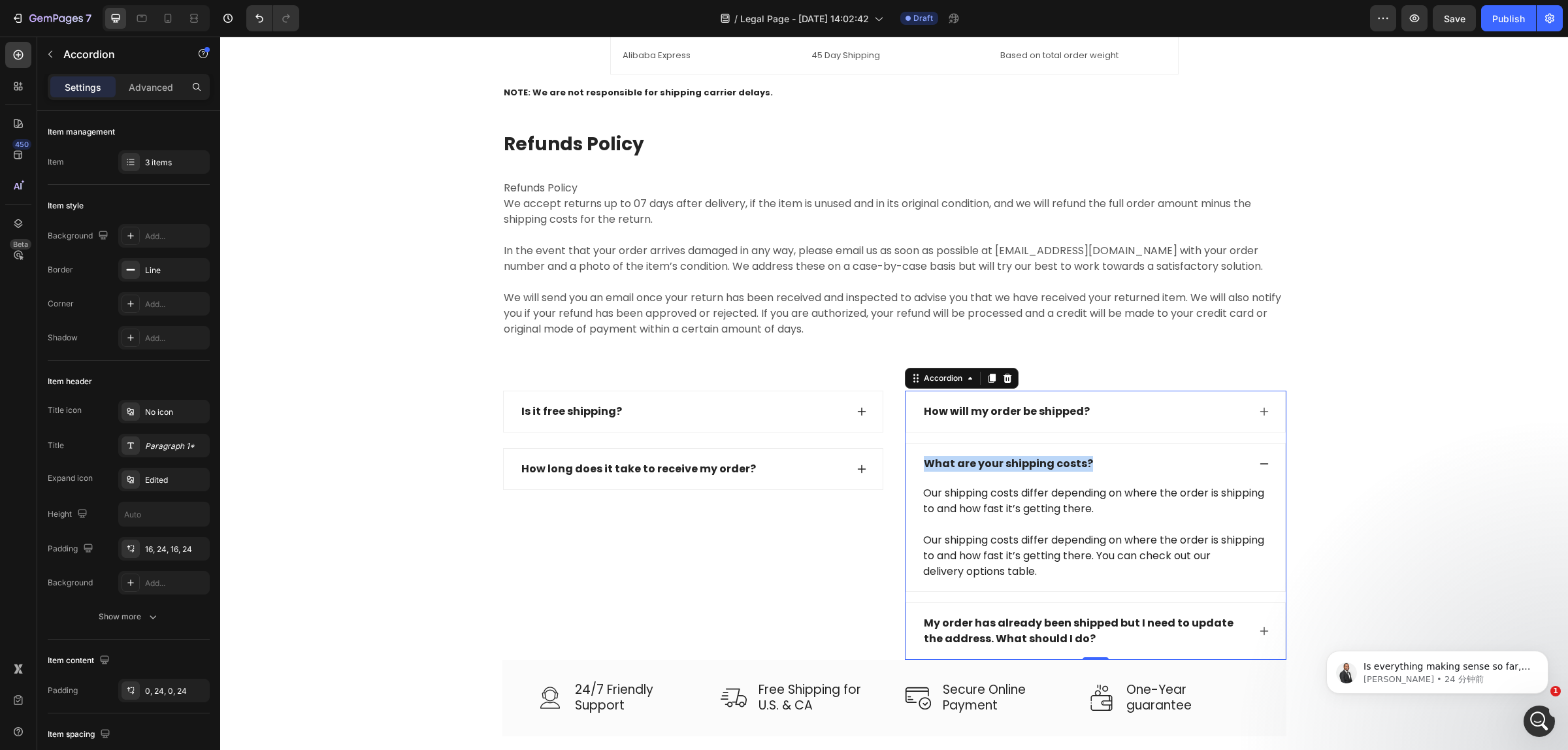
click at [1124, 464] on div "What are your shipping costs?" at bounding box center [1085, 464] width 327 height 19
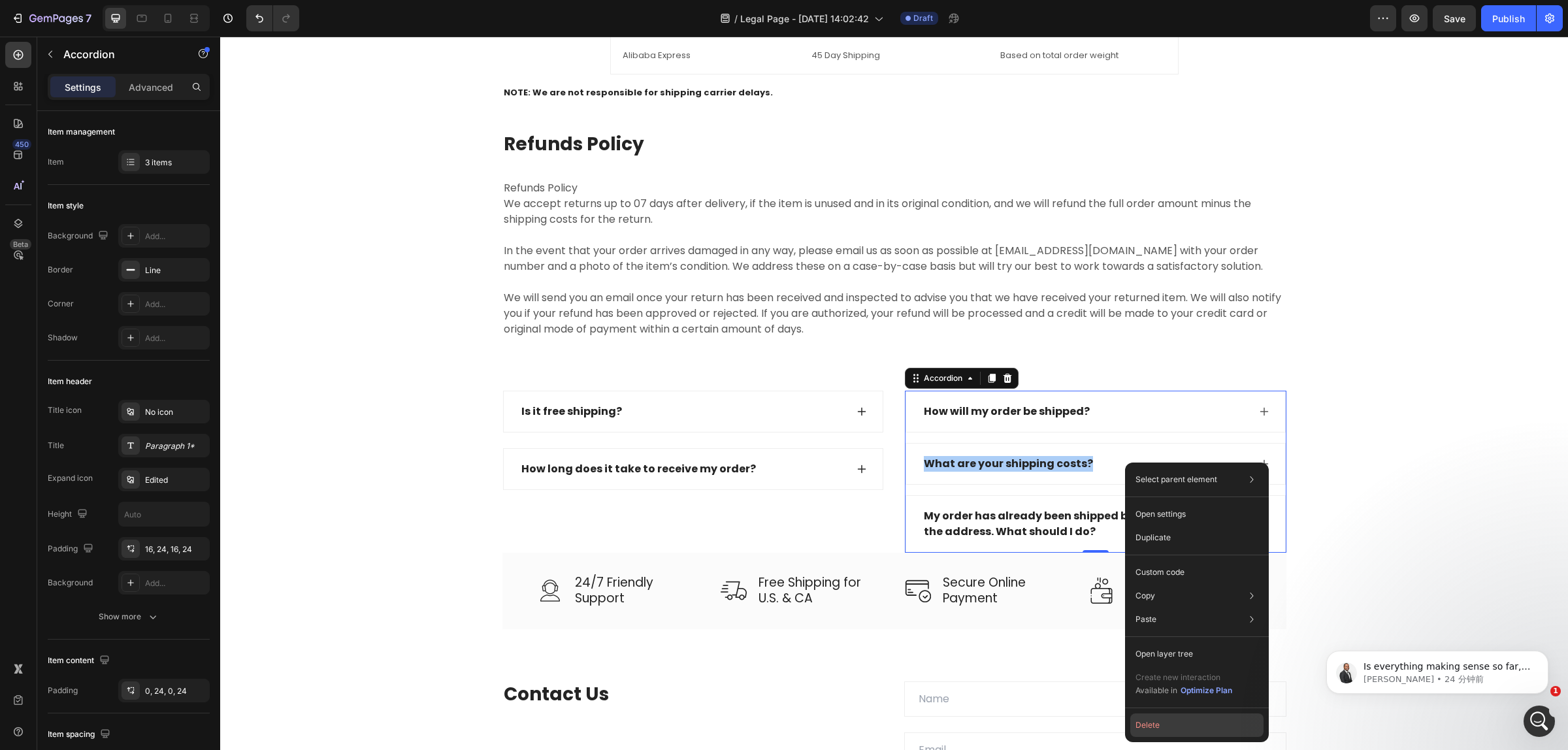
drag, startPoint x: 1150, startPoint y: 723, endPoint x: 930, endPoint y: 680, distance: 224.2
click at [1150, 723] on button "Delete" at bounding box center [1196, 725] width 133 height 23
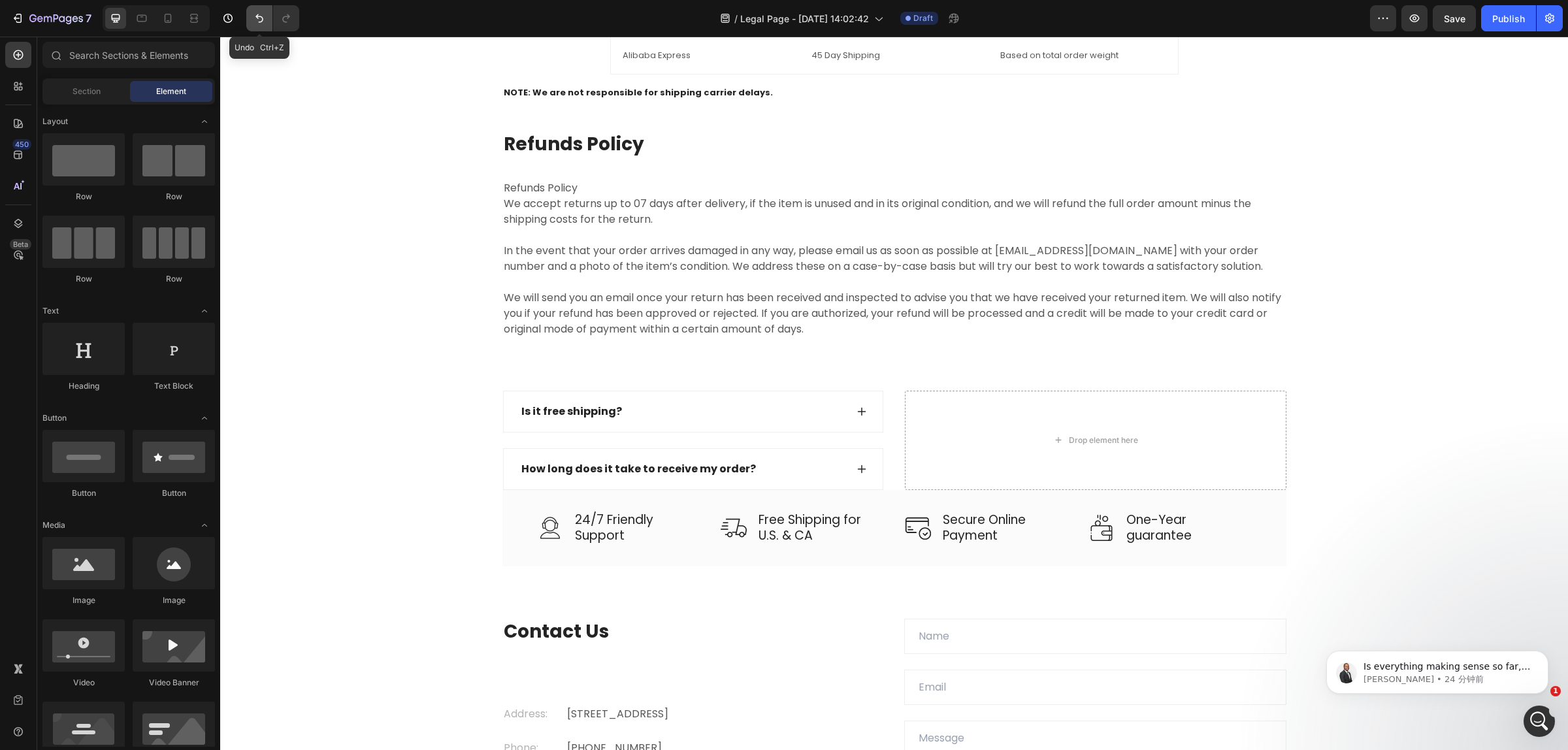
click at [261, 19] on icon "Undo/Redo" at bounding box center [259, 18] width 13 height 13
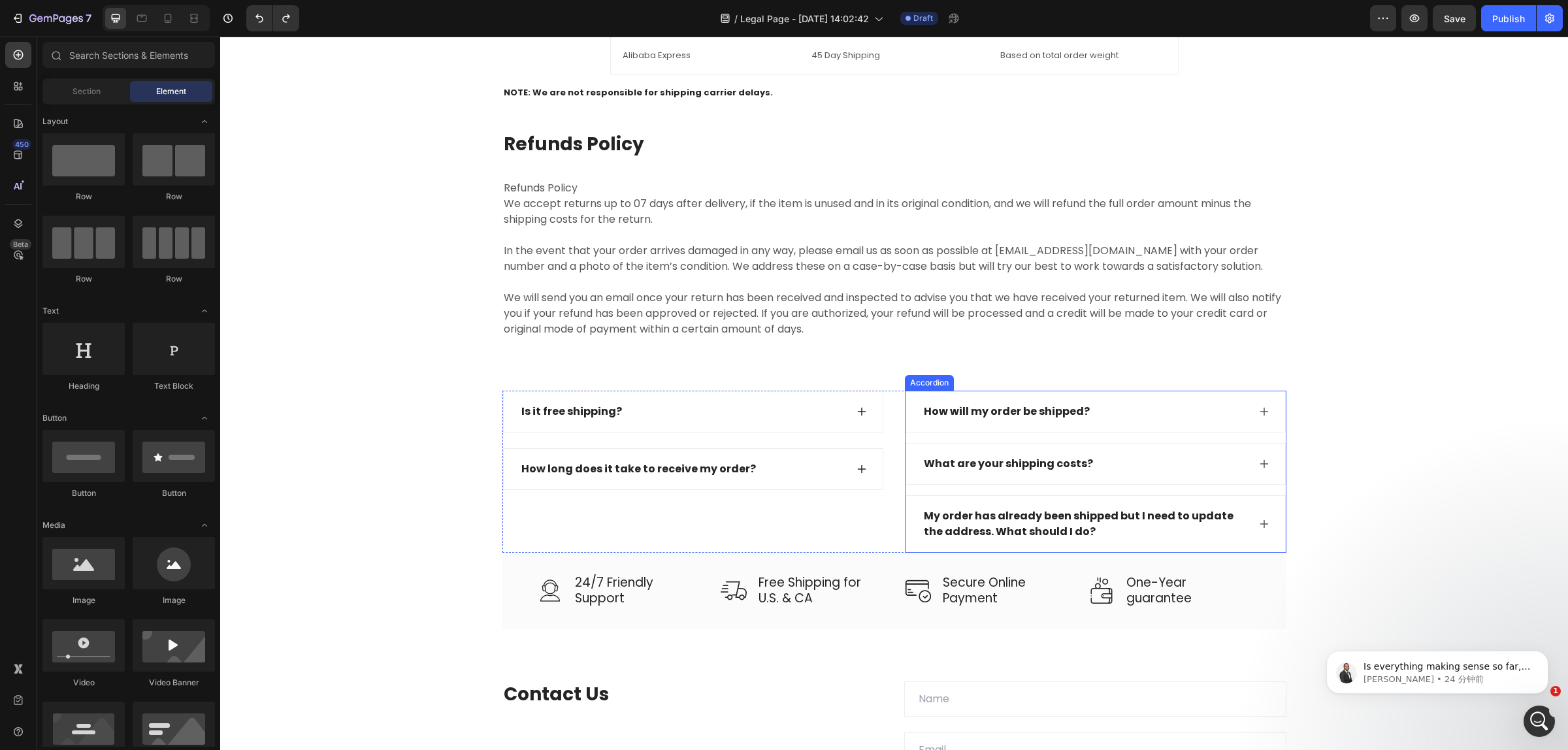
click at [934, 455] on div "What are your shipping costs?" at bounding box center [1095, 464] width 379 height 41
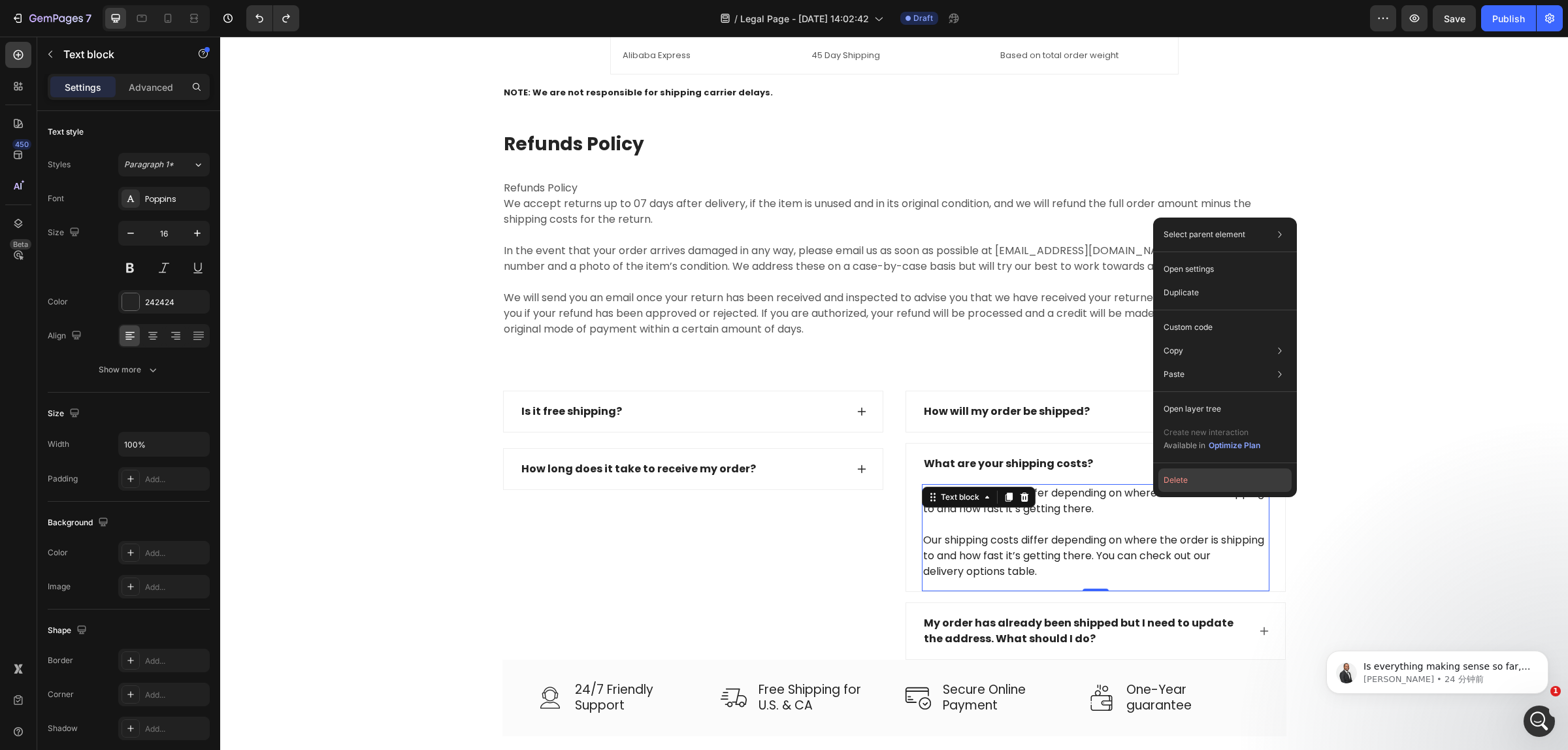
click at [1191, 483] on button "Delete" at bounding box center [1224, 480] width 133 height 23
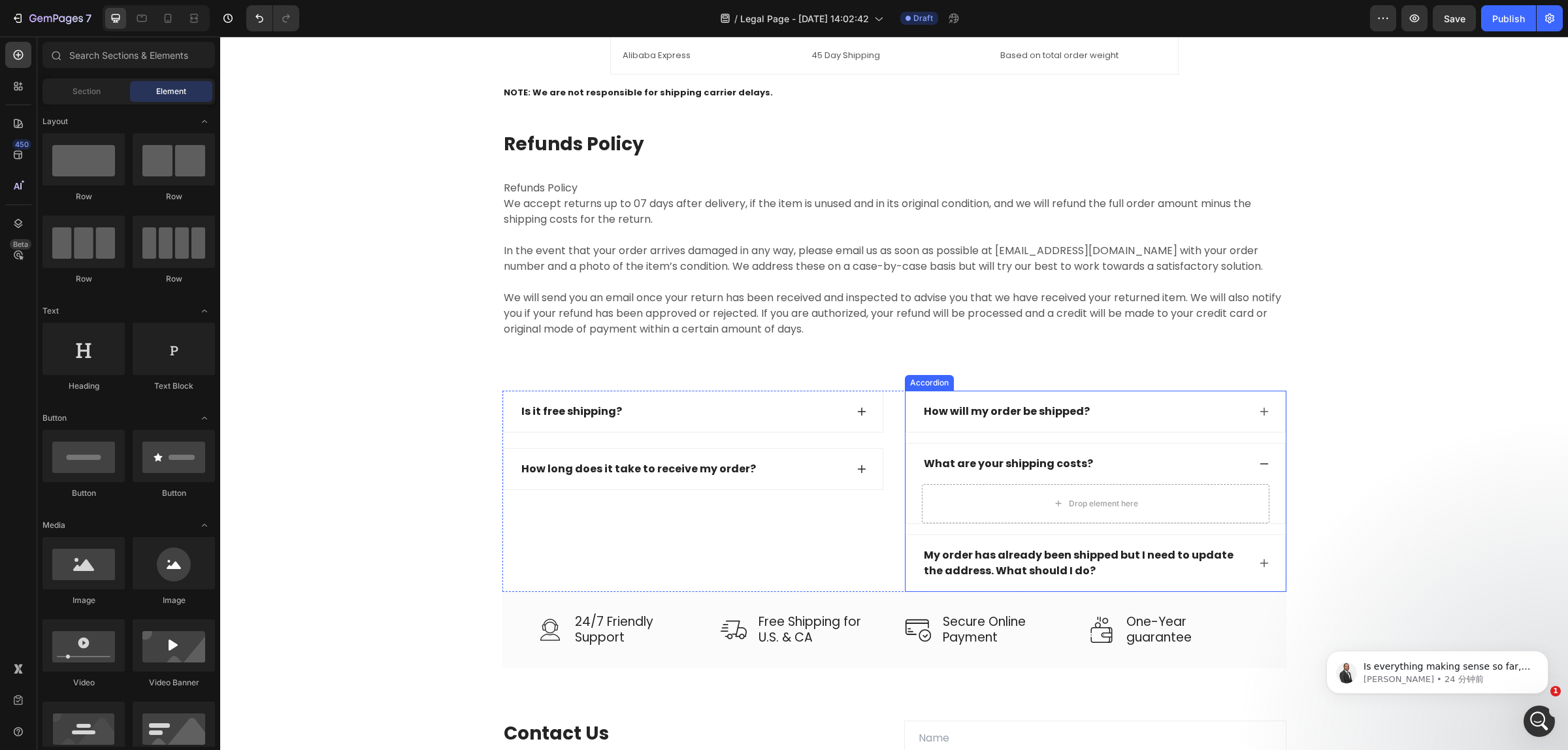
click at [1209, 465] on div "What are your shipping costs?" at bounding box center [1085, 464] width 327 height 19
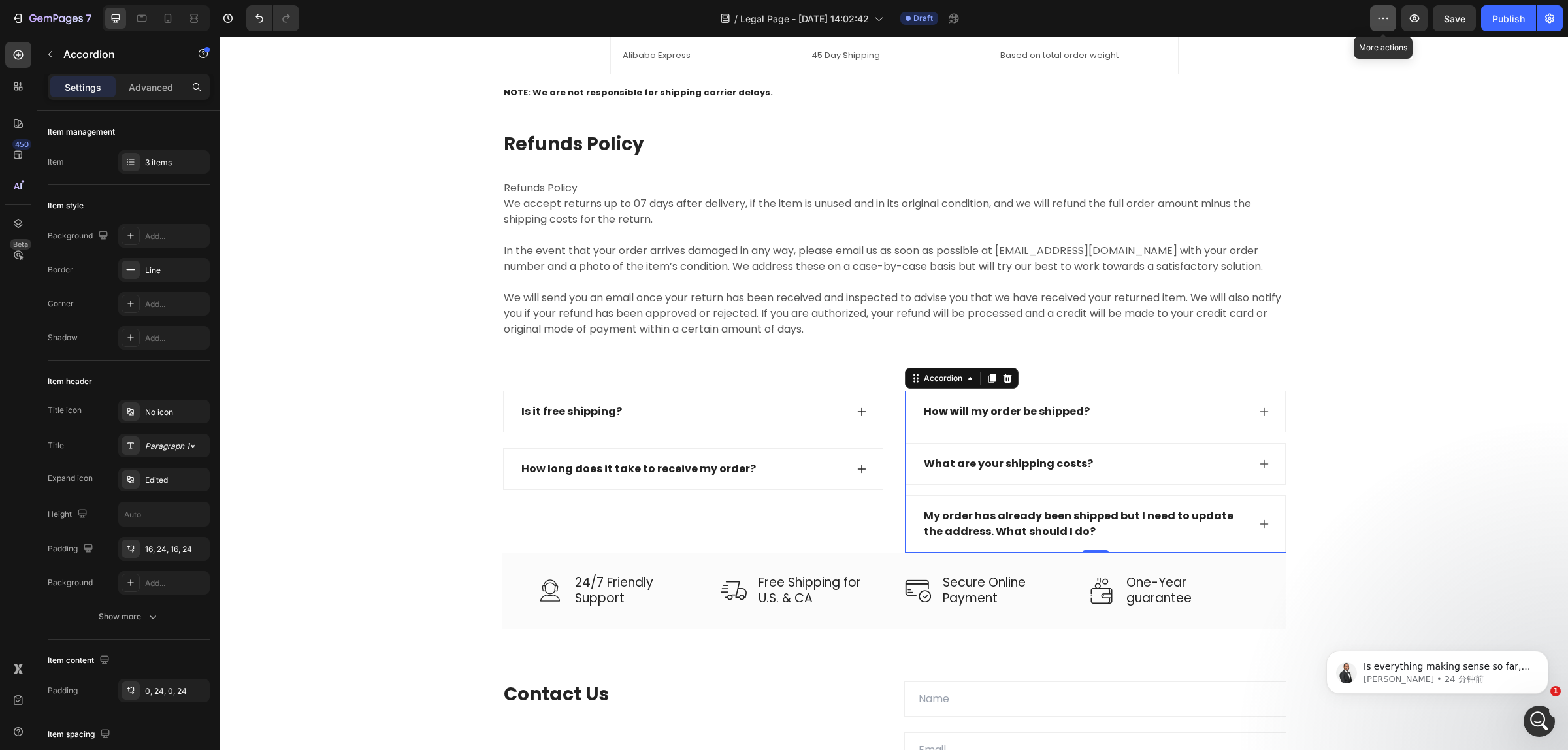
click at [1383, 24] on icon "button" at bounding box center [1383, 18] width 13 height 13
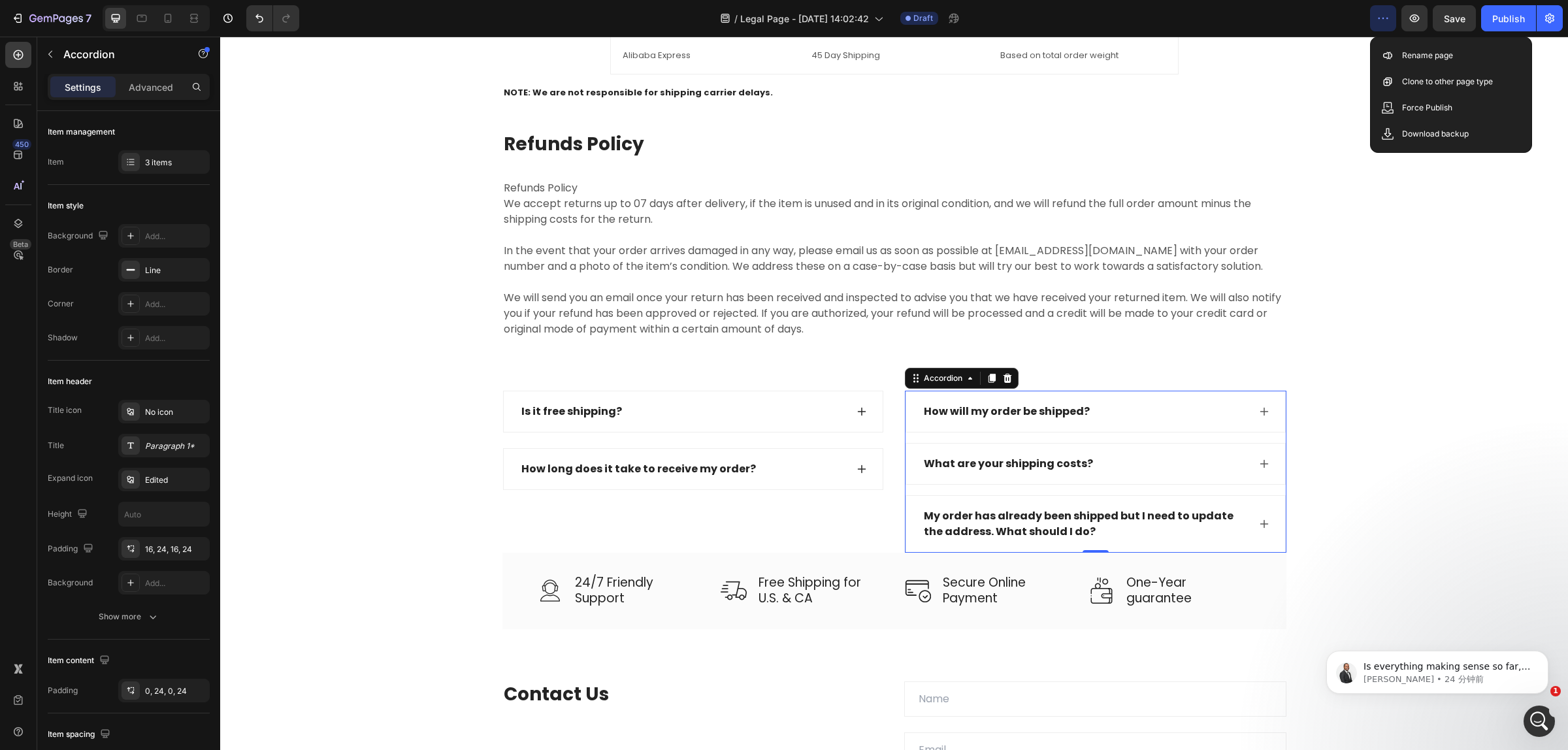
click at [1383, 24] on icon "button" at bounding box center [1383, 18] width 13 height 13
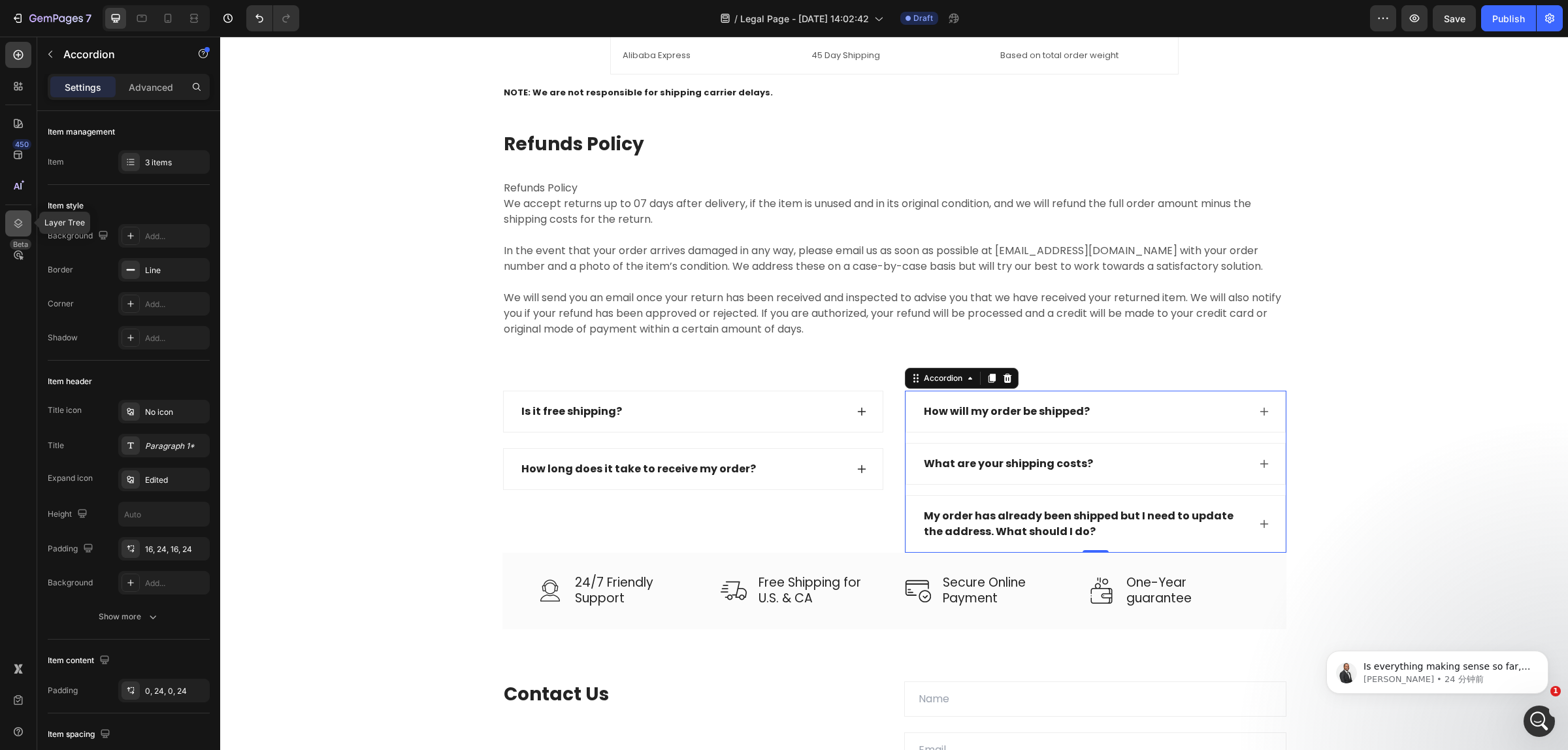
click at [23, 220] on icon at bounding box center [18, 223] width 13 height 13
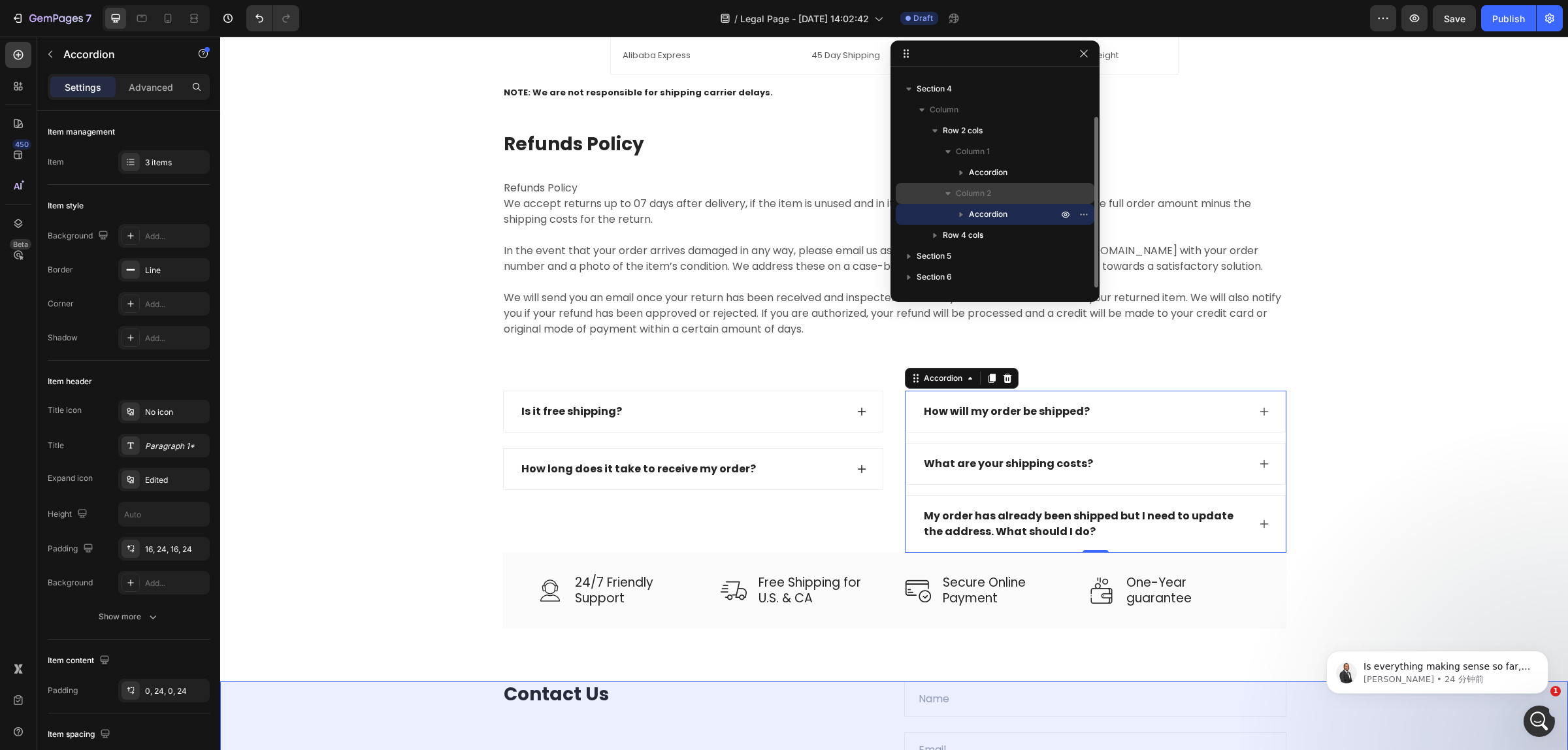
scroll to position [2316, 0]
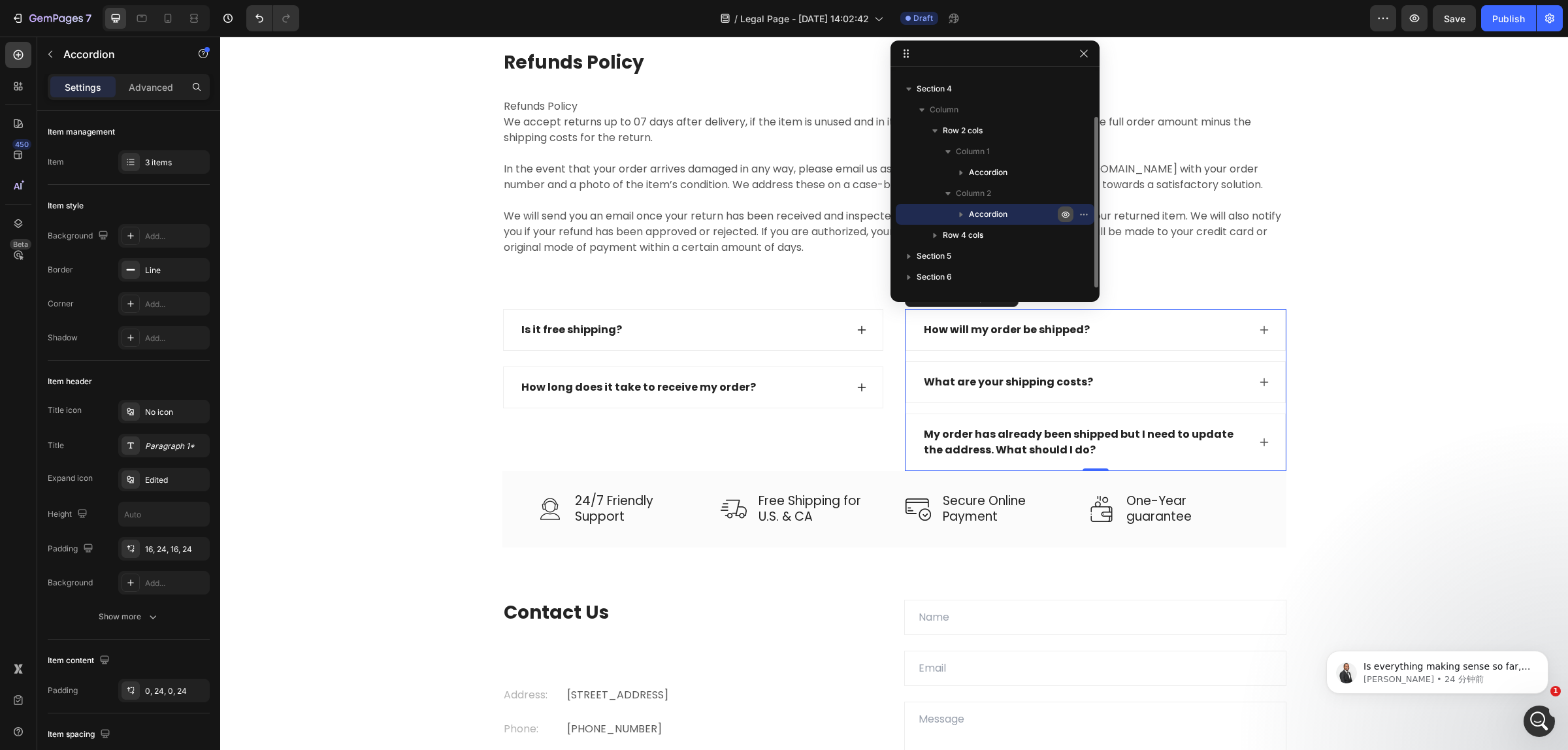
click at [1061, 213] on icon "button" at bounding box center [1065, 214] width 10 height 10
type input "100%"
type input "100"
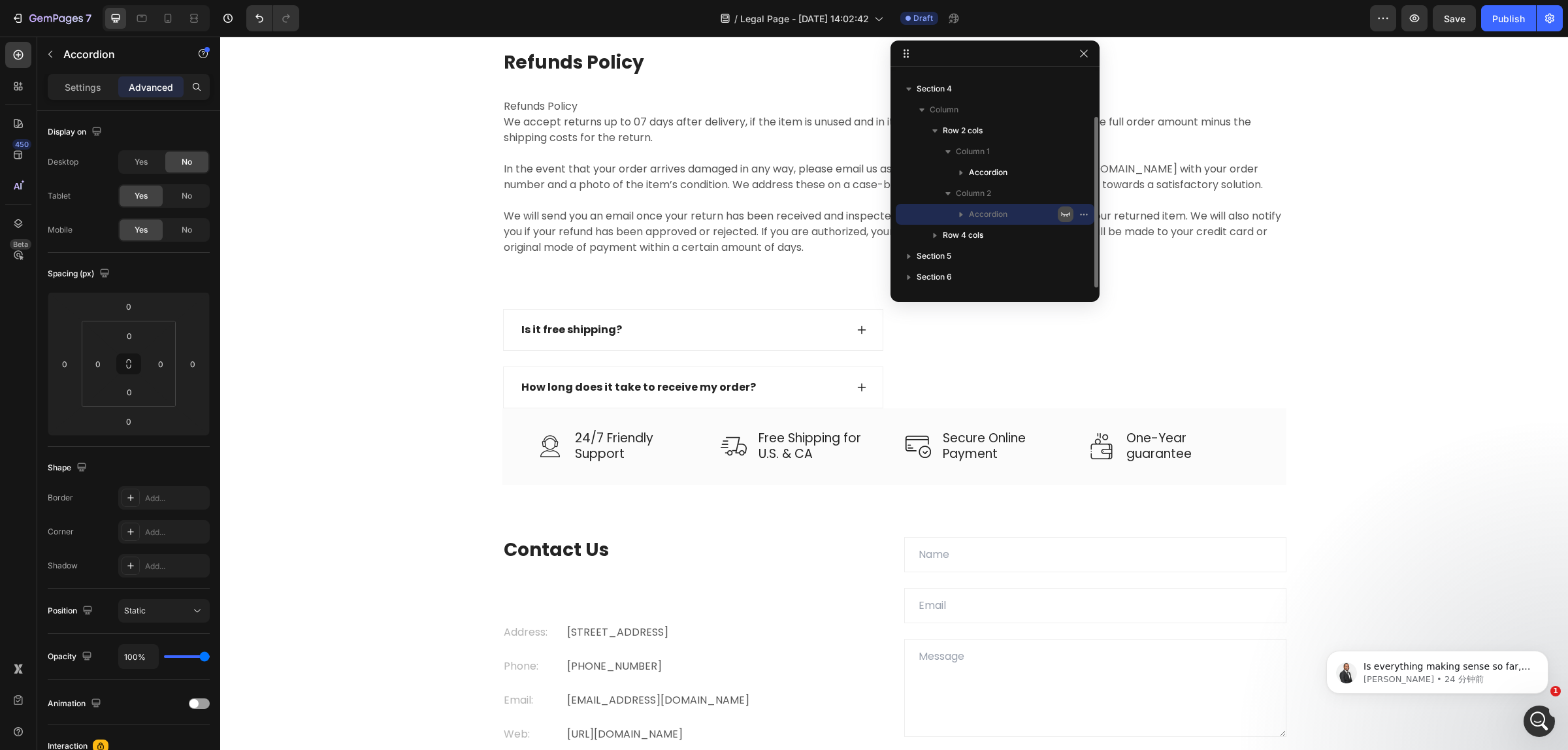
click at [1061, 213] on icon "button" at bounding box center [1065, 214] width 9 height 5
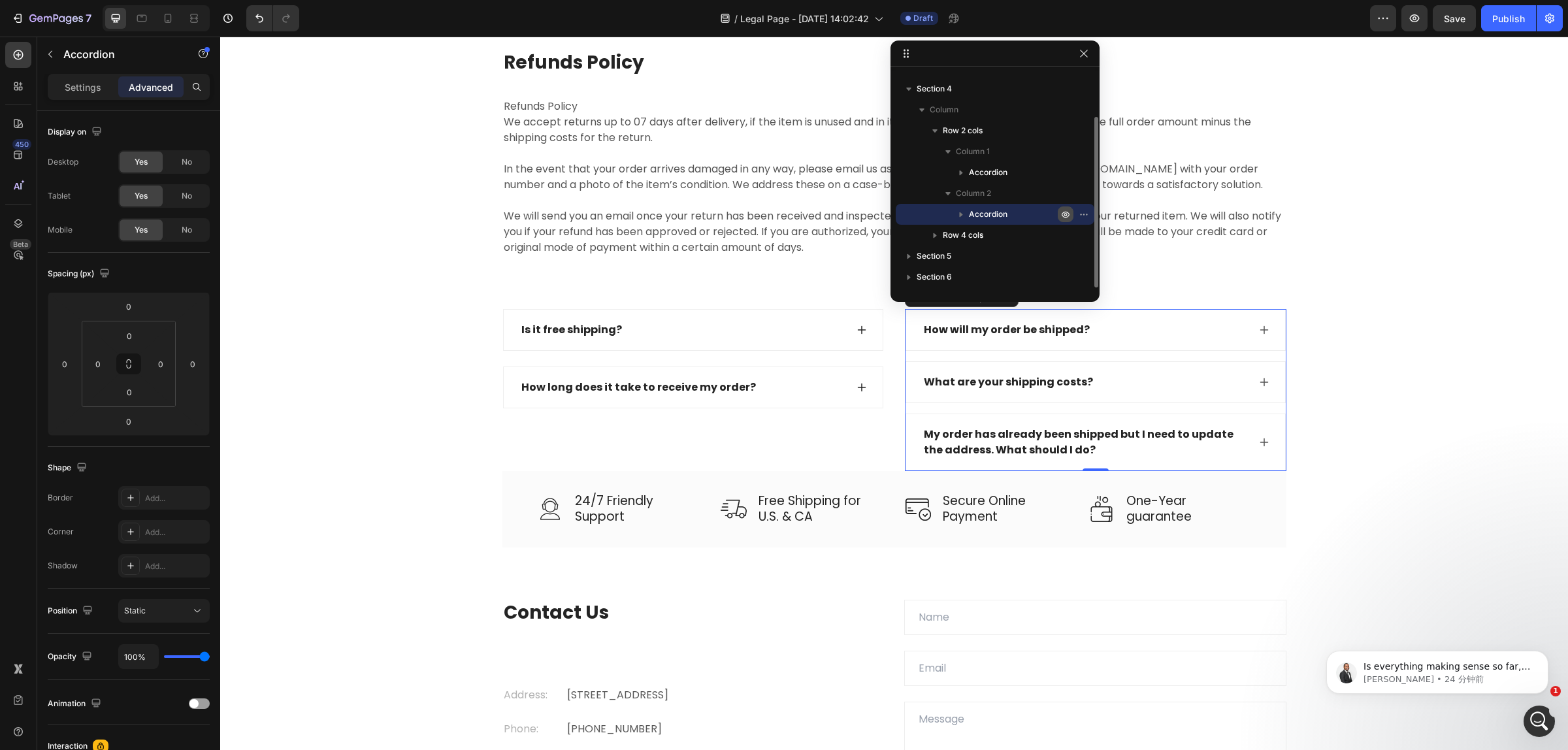
click at [1061, 213] on icon "button" at bounding box center [1065, 214] width 10 height 10
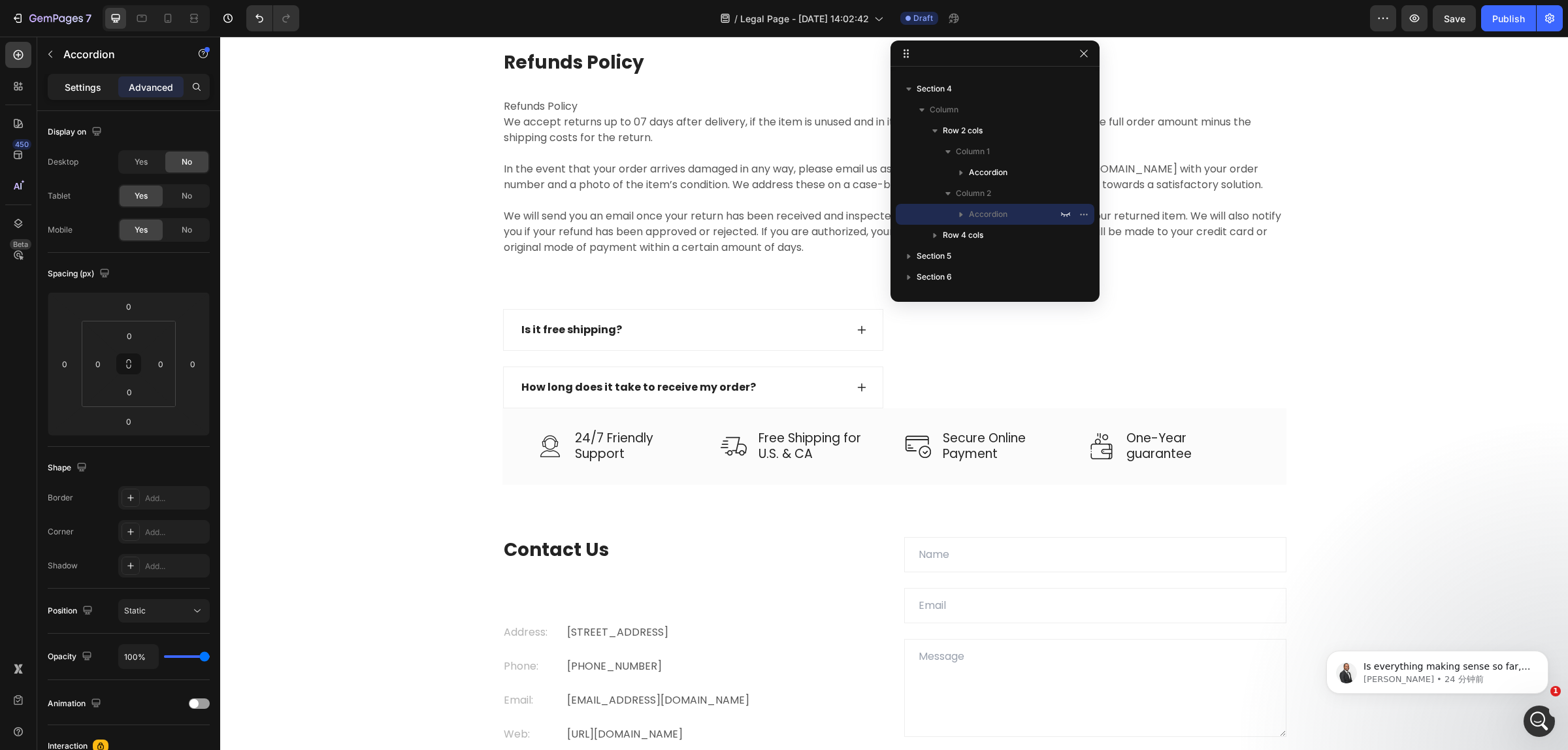
click at [62, 83] on div "Settings" at bounding box center [83, 87] width 65 height 21
type input "16"
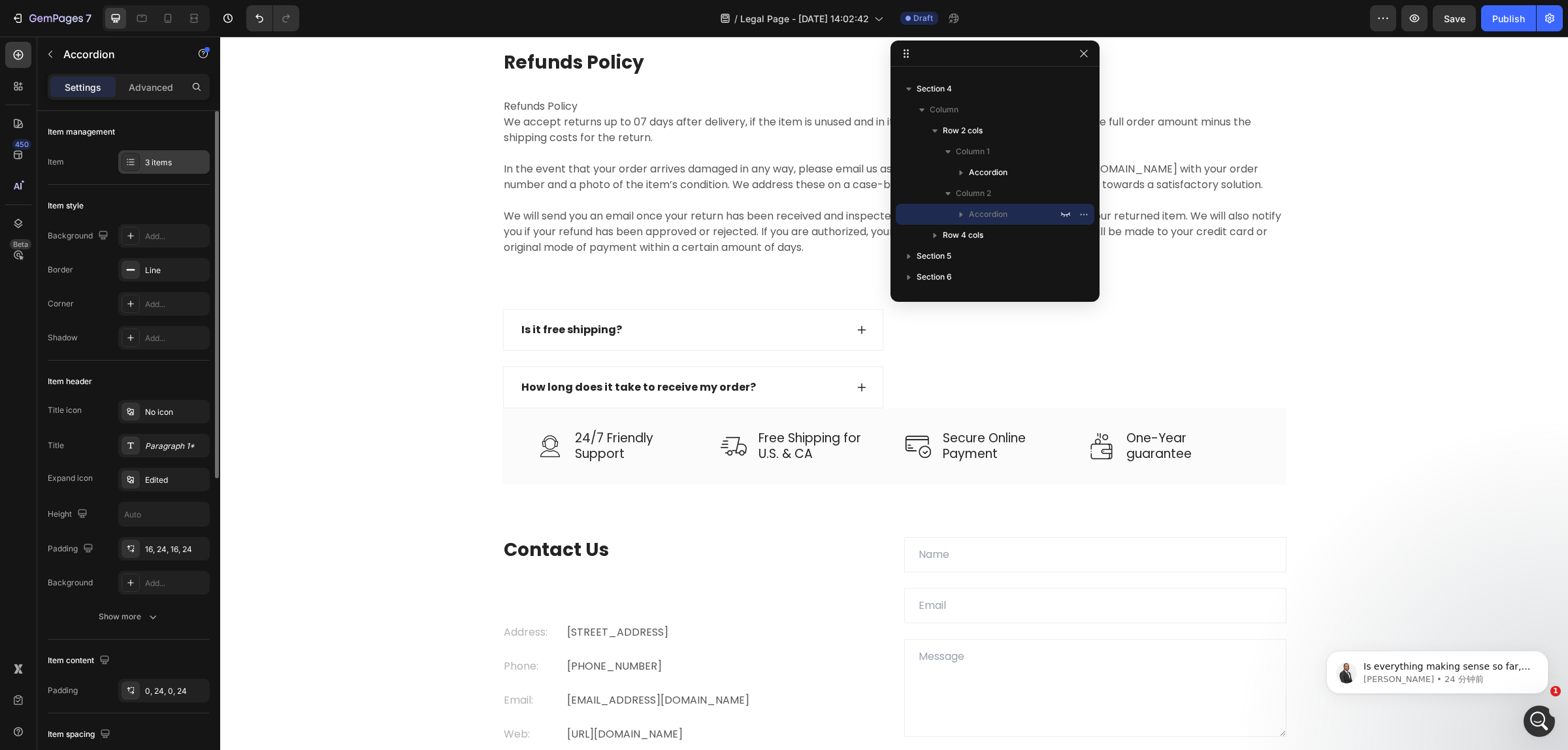
click at [128, 164] on icon at bounding box center [130, 161] width 10 height 10
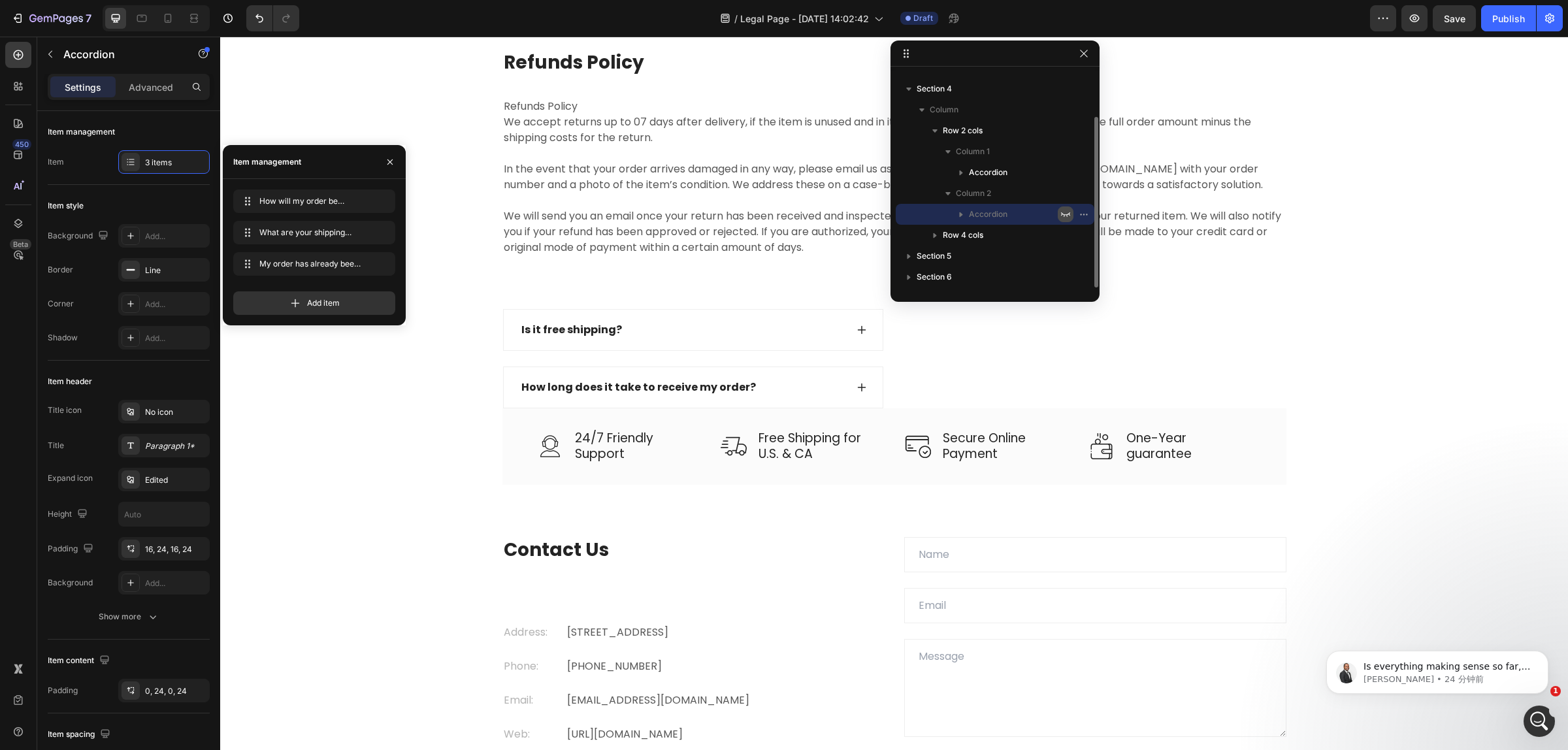
click at [1063, 211] on icon "button" at bounding box center [1065, 214] width 10 height 10
type input "100%"
type input "100"
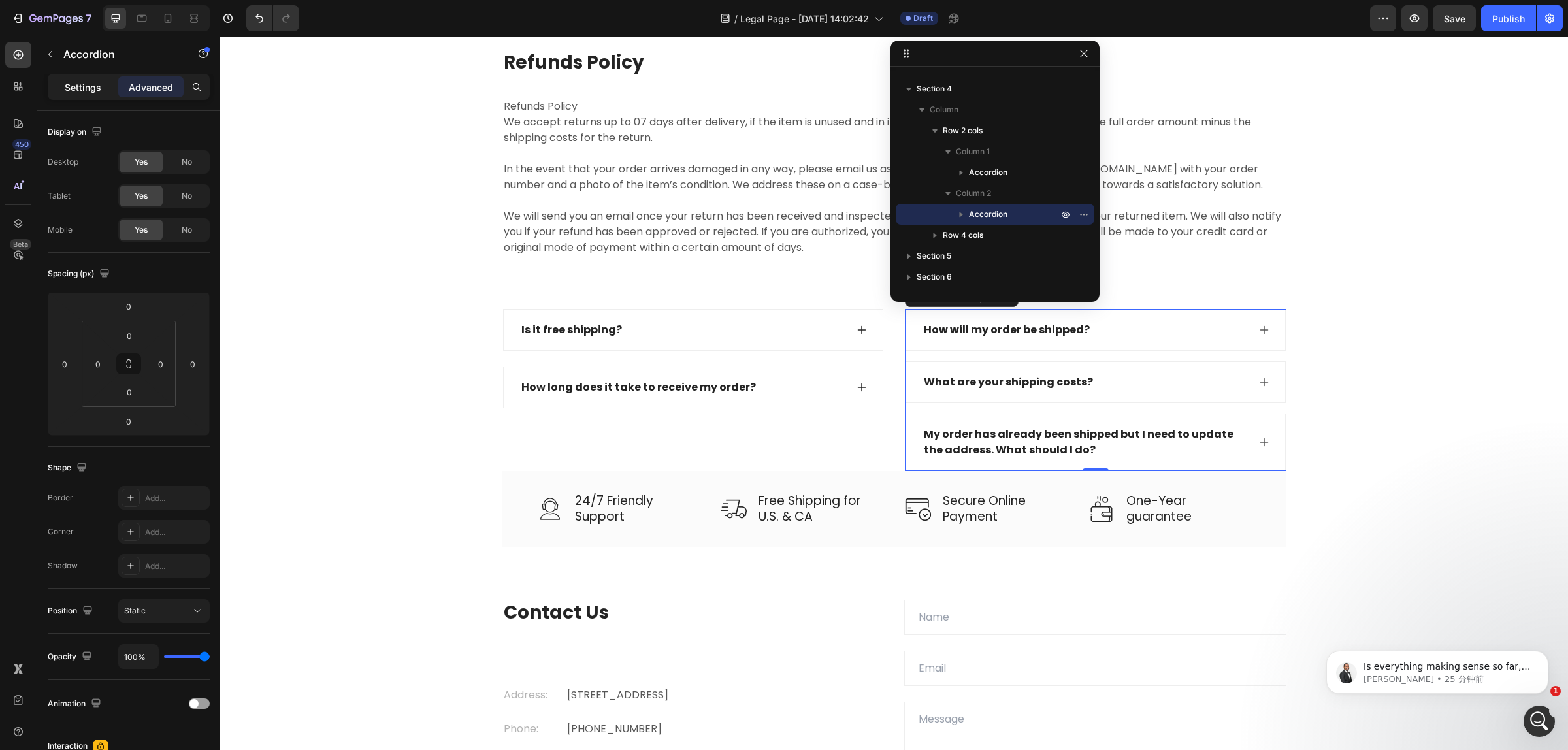
click at [60, 80] on div "Settings" at bounding box center [83, 87] width 65 height 21
type input "16"
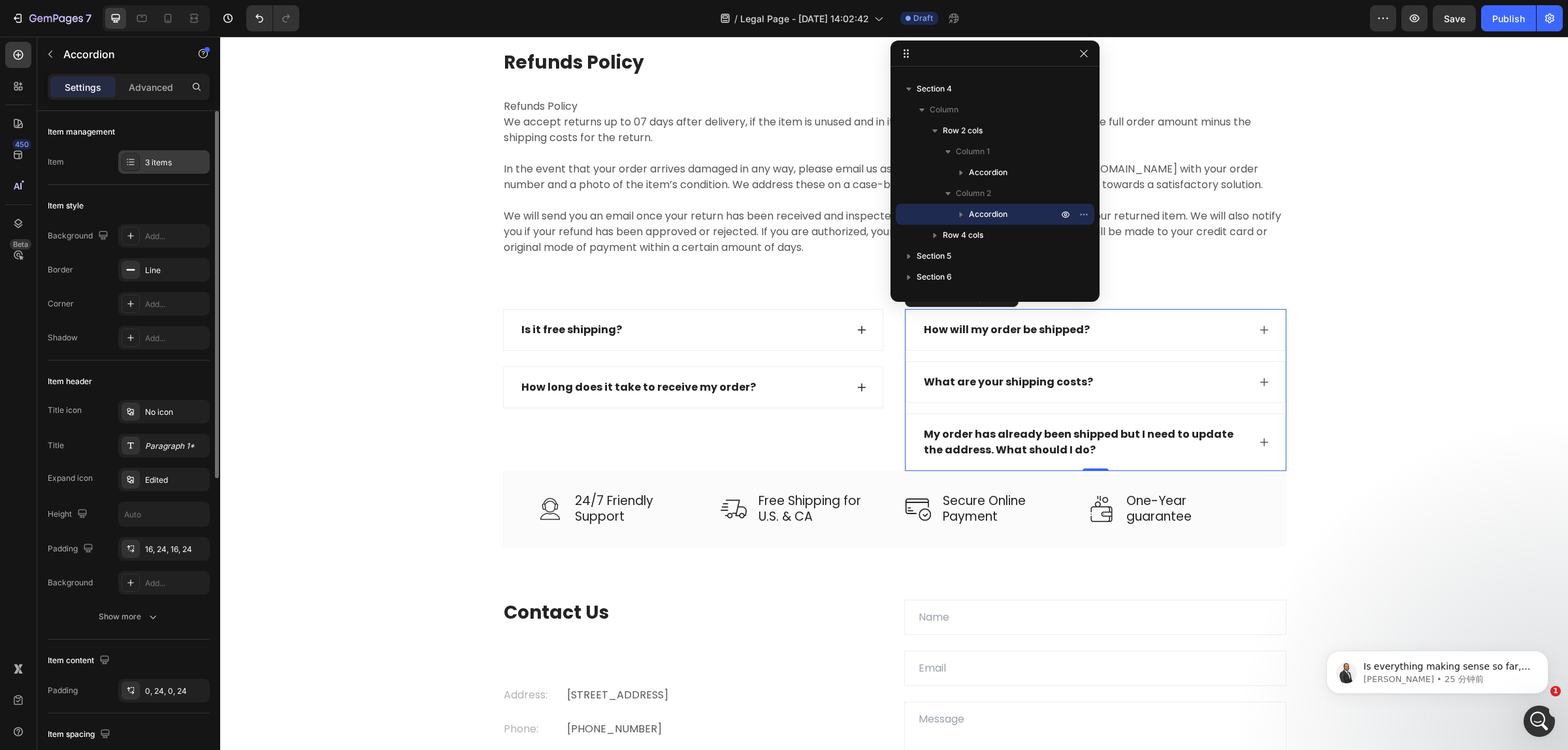
click at [142, 160] on div "3 items" at bounding box center [164, 162] width 91 height 23
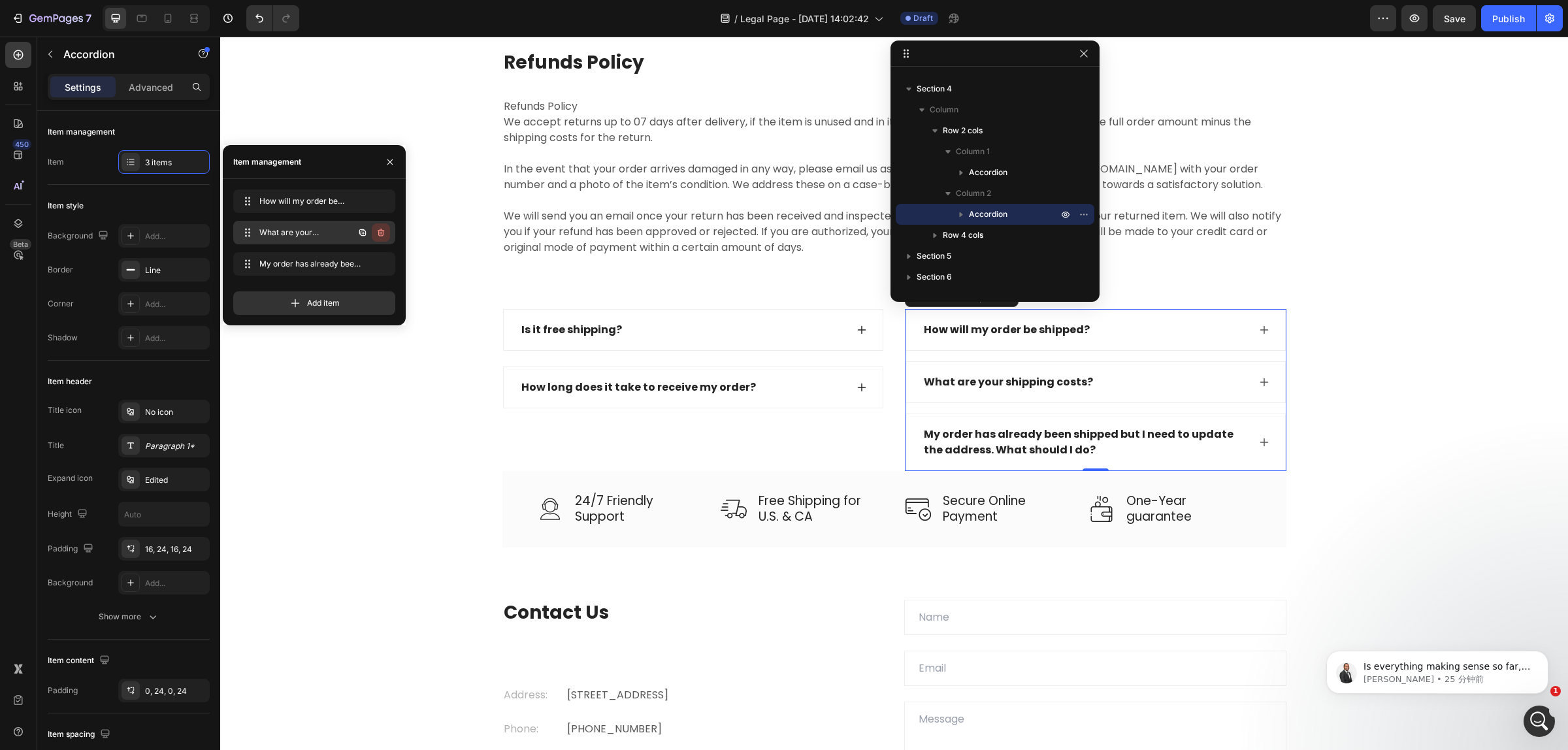
click at [377, 239] on button "button" at bounding box center [380, 232] width 18 height 18
click at [377, 239] on div "Delete" at bounding box center [372, 232] width 24 height 12
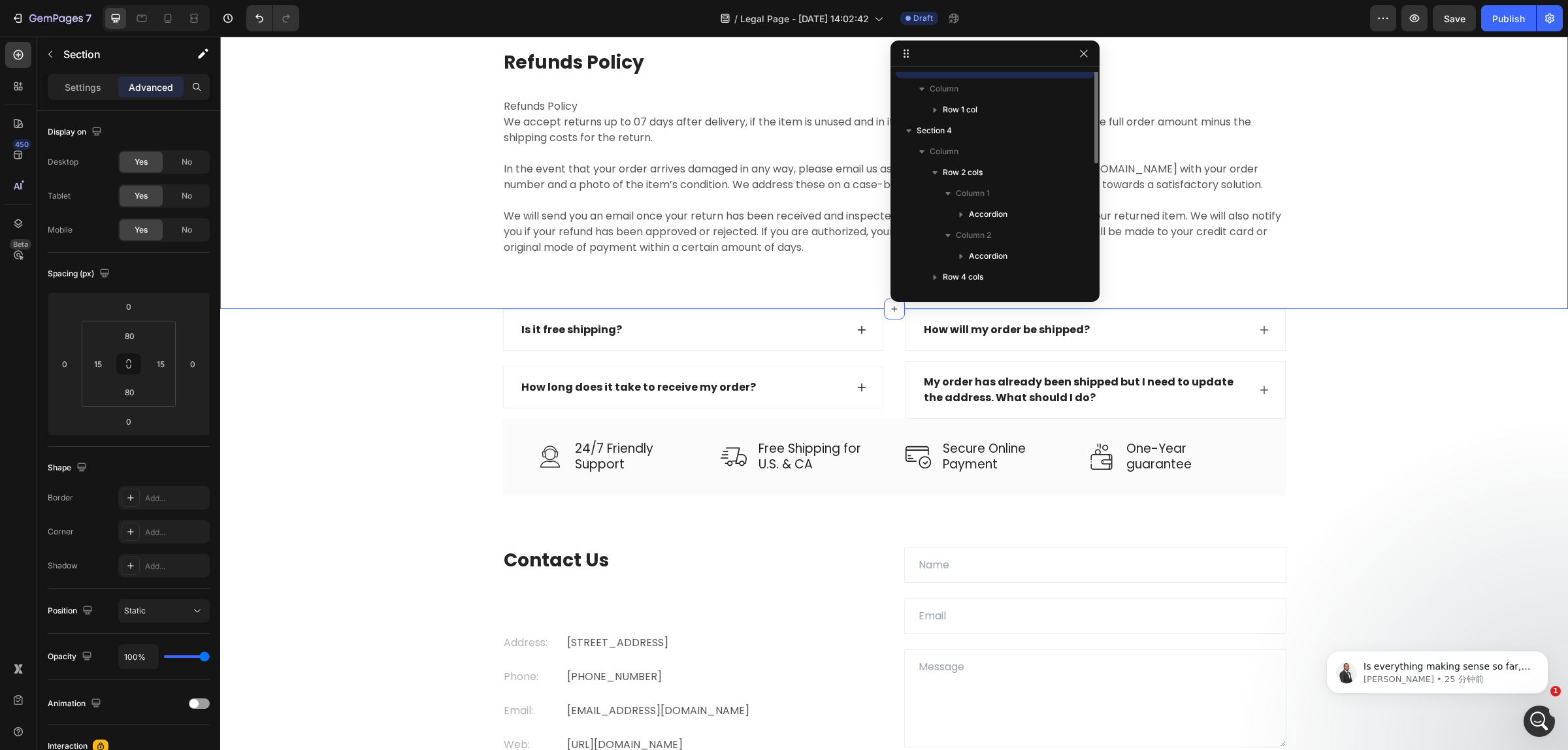
scroll to position [0, 0]
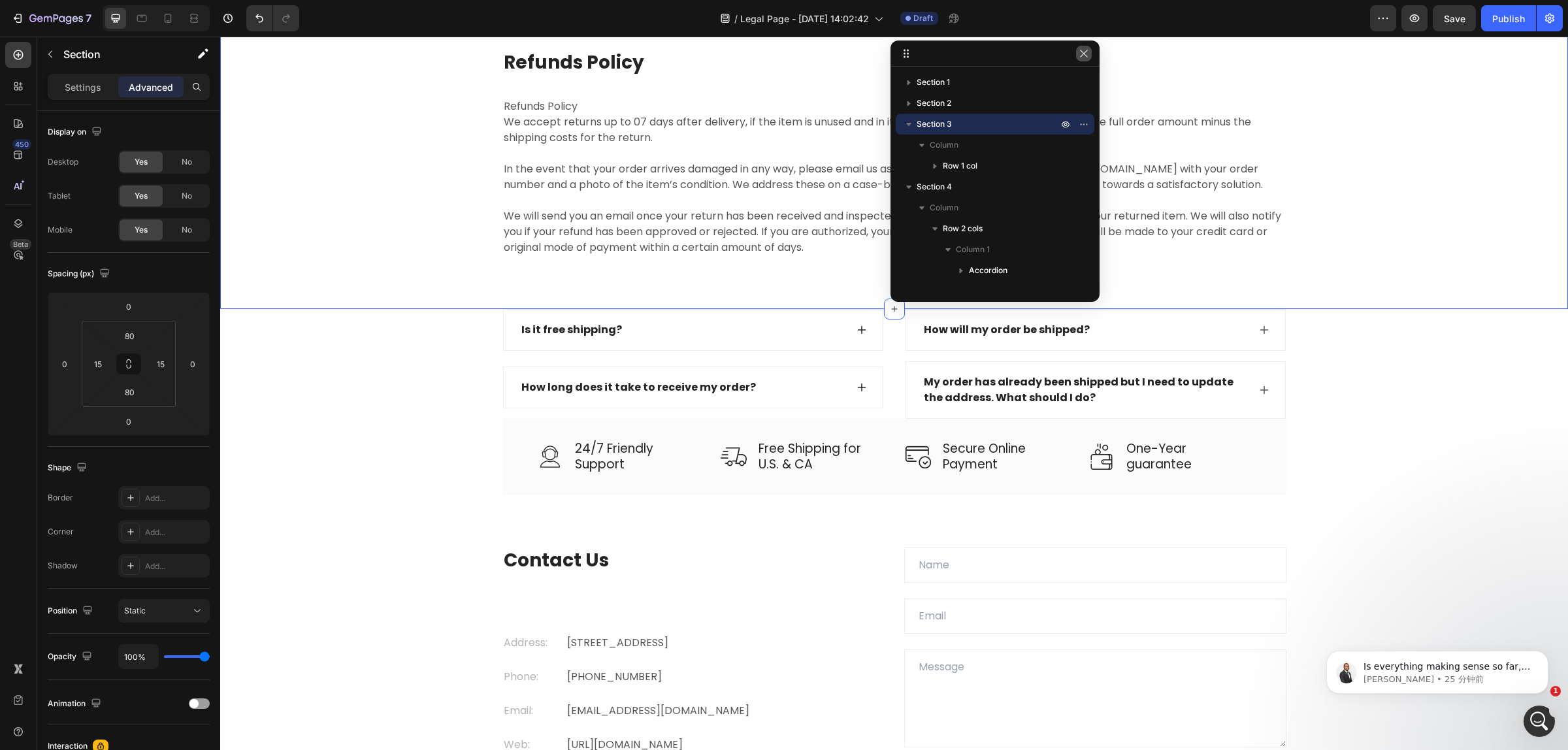
click at [1089, 51] on button "button" at bounding box center [1083, 54] width 16 height 16
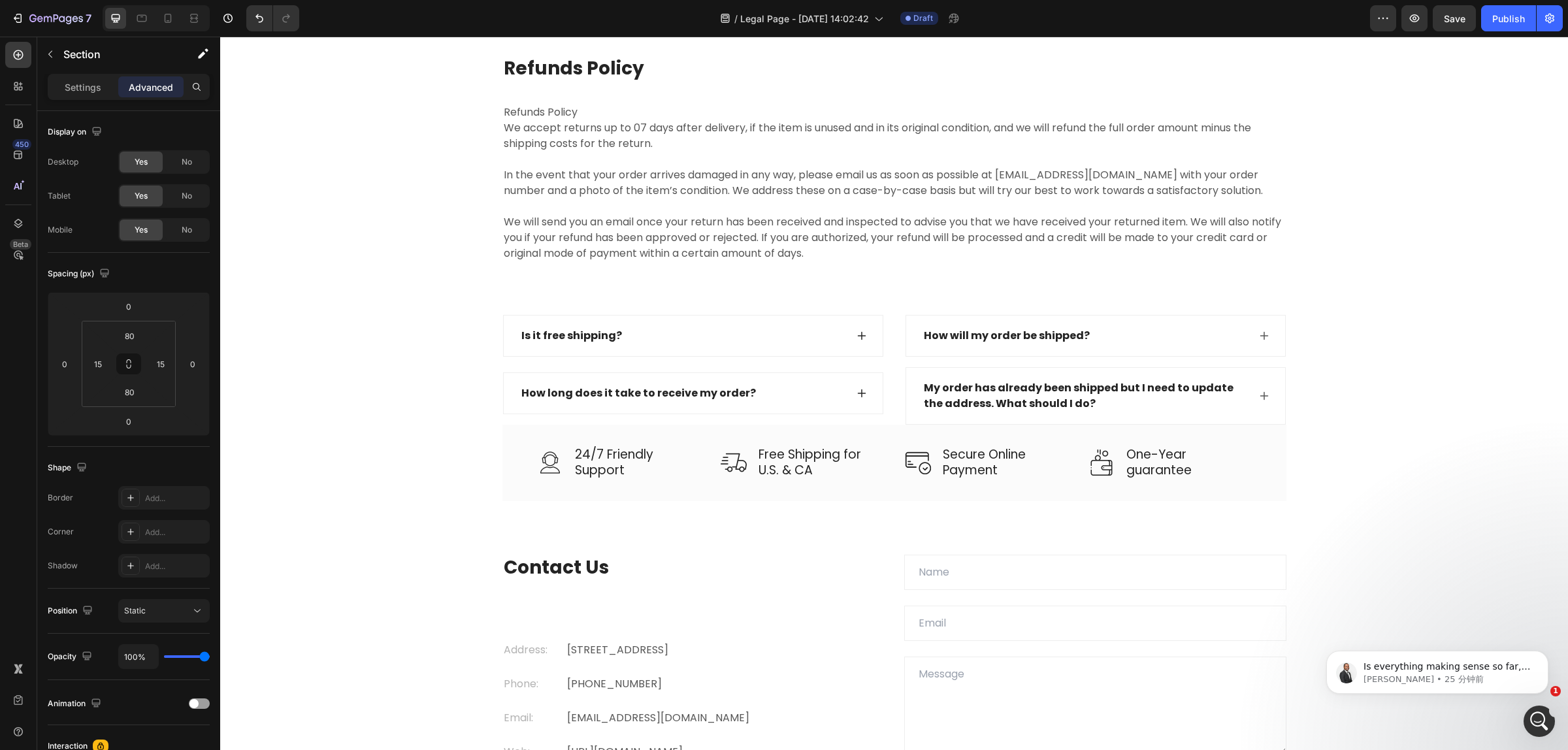
scroll to position [2316, 0]
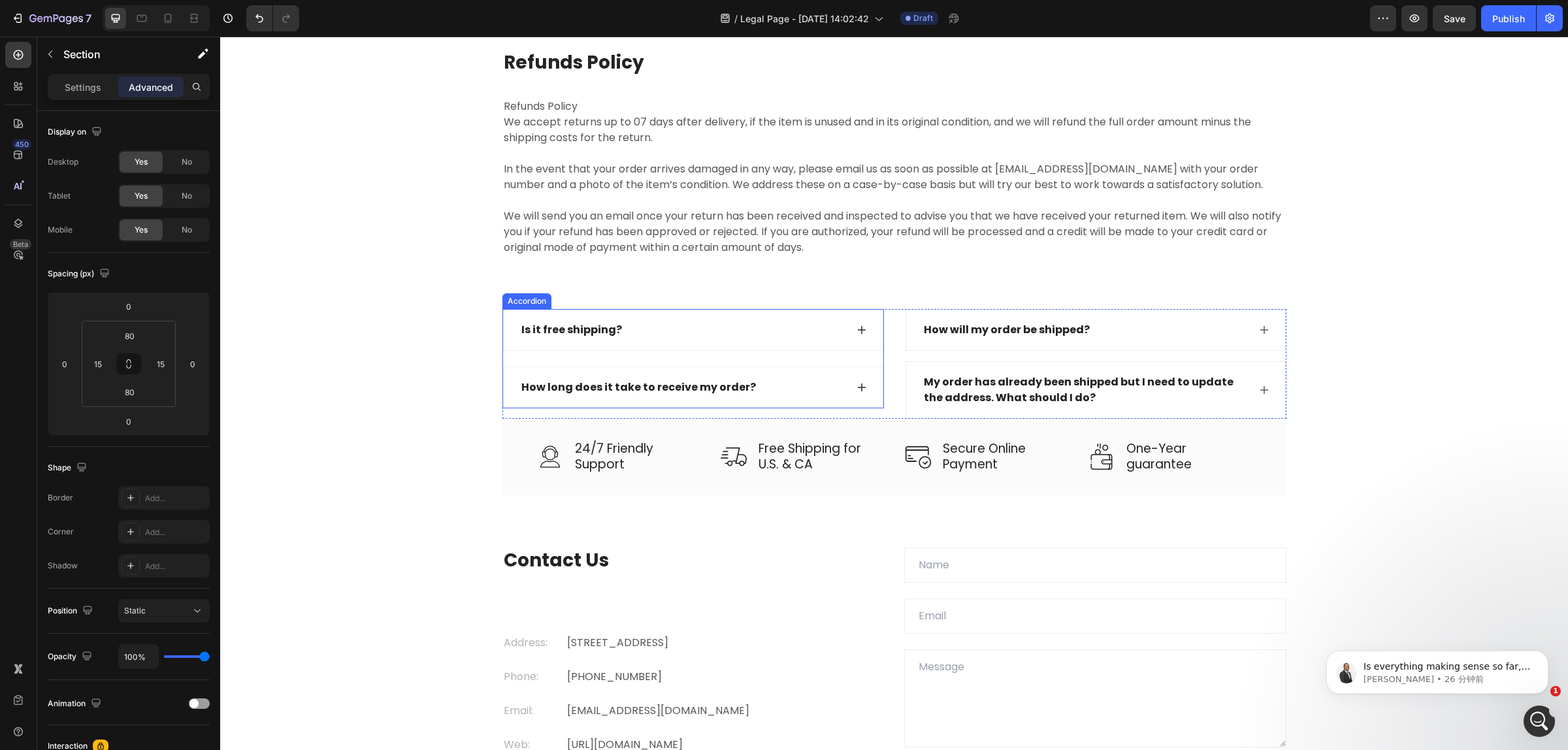
click at [856, 334] on icon at bounding box center [861, 330] width 10 height 10
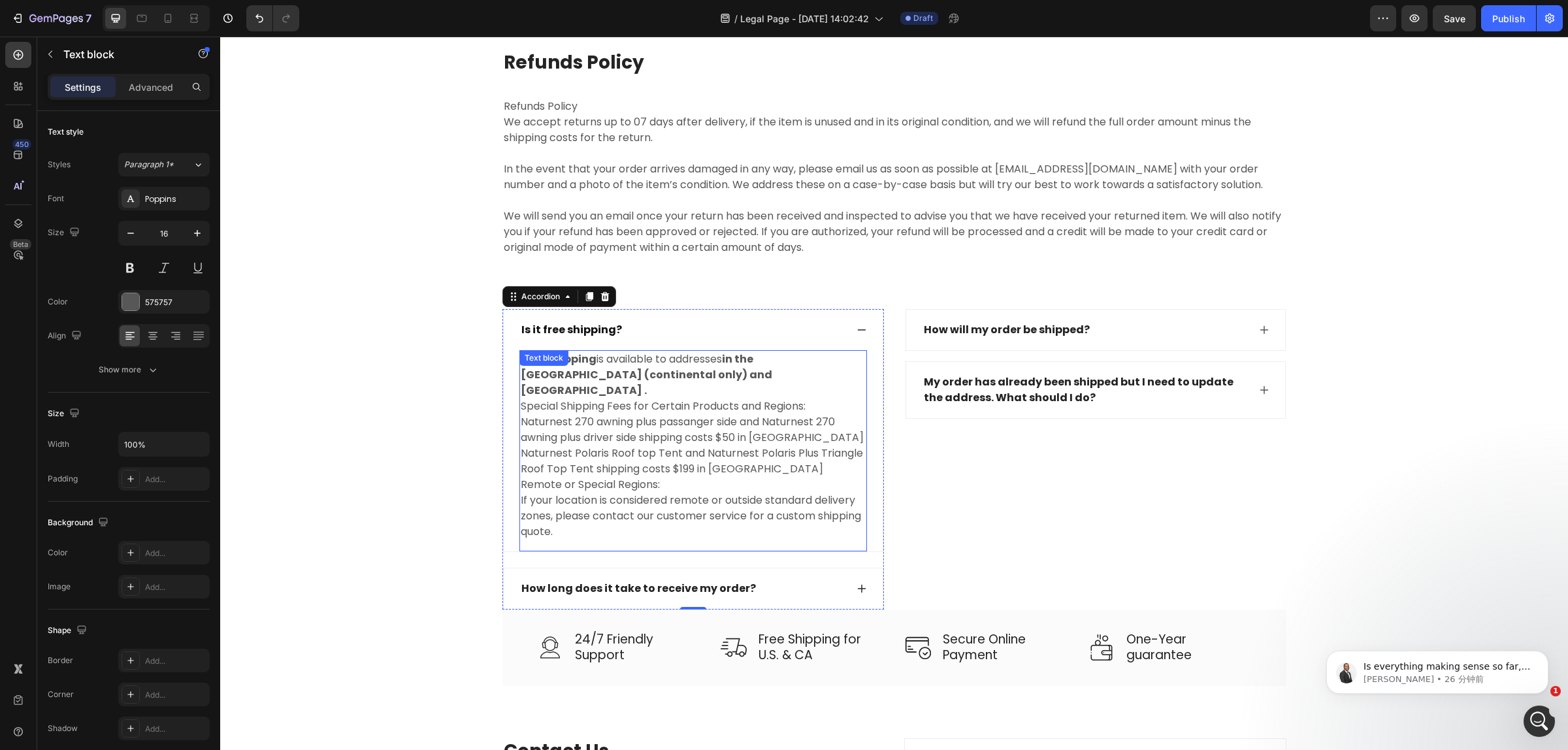
click at [699, 373] on p "FREE shipping is available to addresses in the United States (continental only)…" at bounding box center [693, 375] width 345 height 47
click at [699, 379] on p "FREE shipping is available to addresses in the United States (continental only)…" at bounding box center [693, 375] width 345 height 47
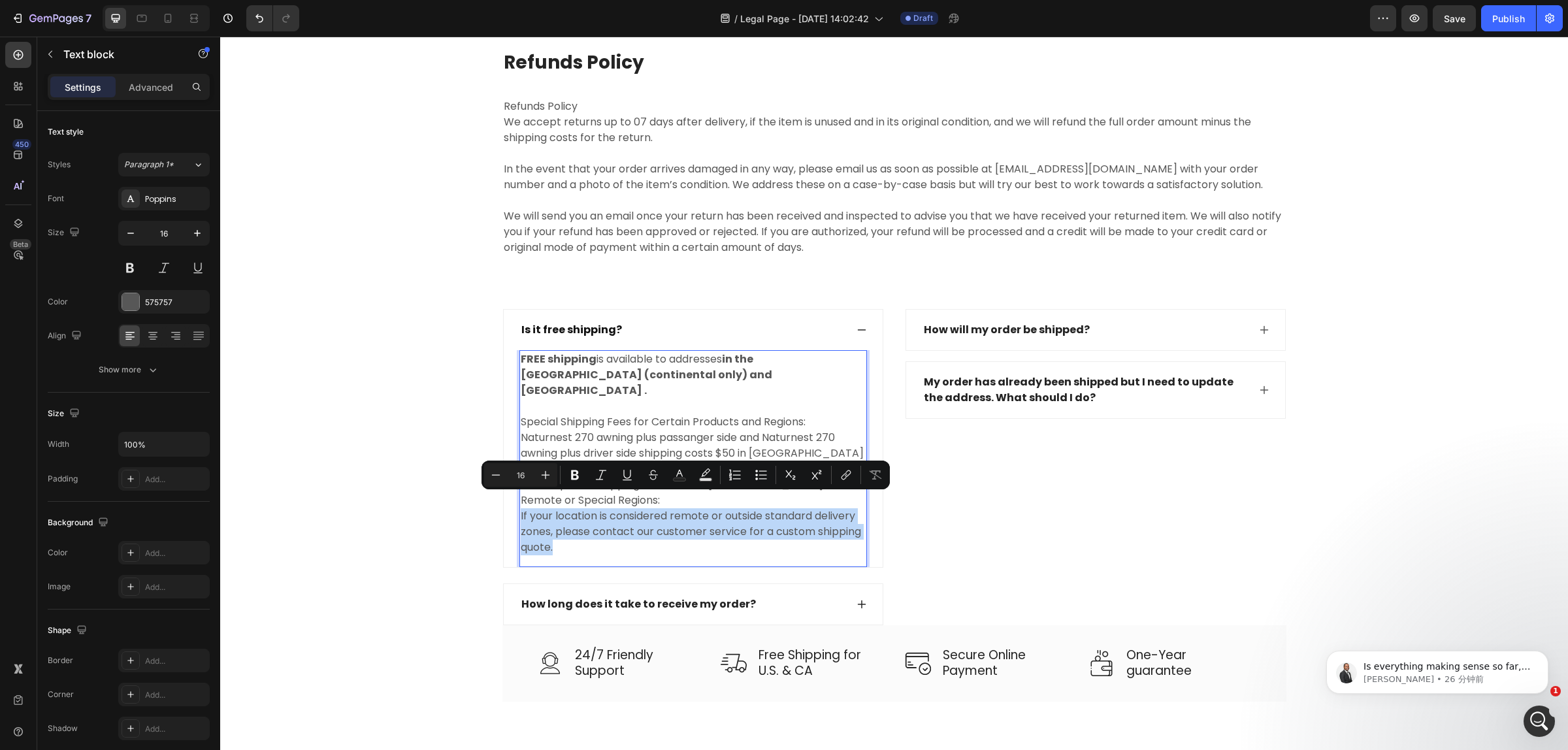
drag, startPoint x: 560, startPoint y: 539, endPoint x: 514, endPoint y: 501, distance: 59.7
click at [521, 501] on p "Remote or Special Regions: If your location is considered remote or outside sta…" at bounding box center [693, 524] width 345 height 62
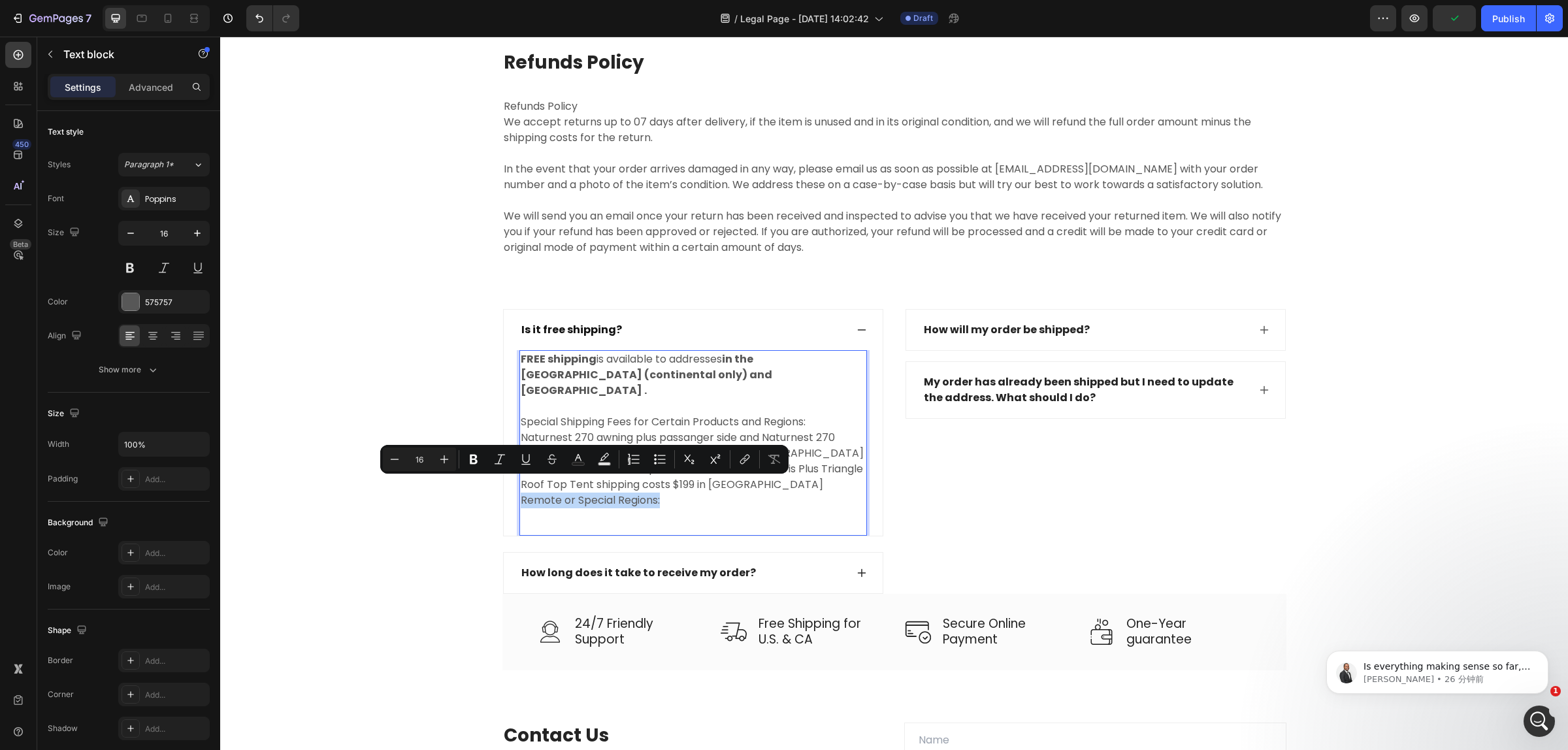
drag, startPoint x: 670, startPoint y: 484, endPoint x: 514, endPoint y: 482, distance: 156.0
click at [521, 493] on p "Remote or Special Regions:" at bounding box center [693, 508] width 345 height 31
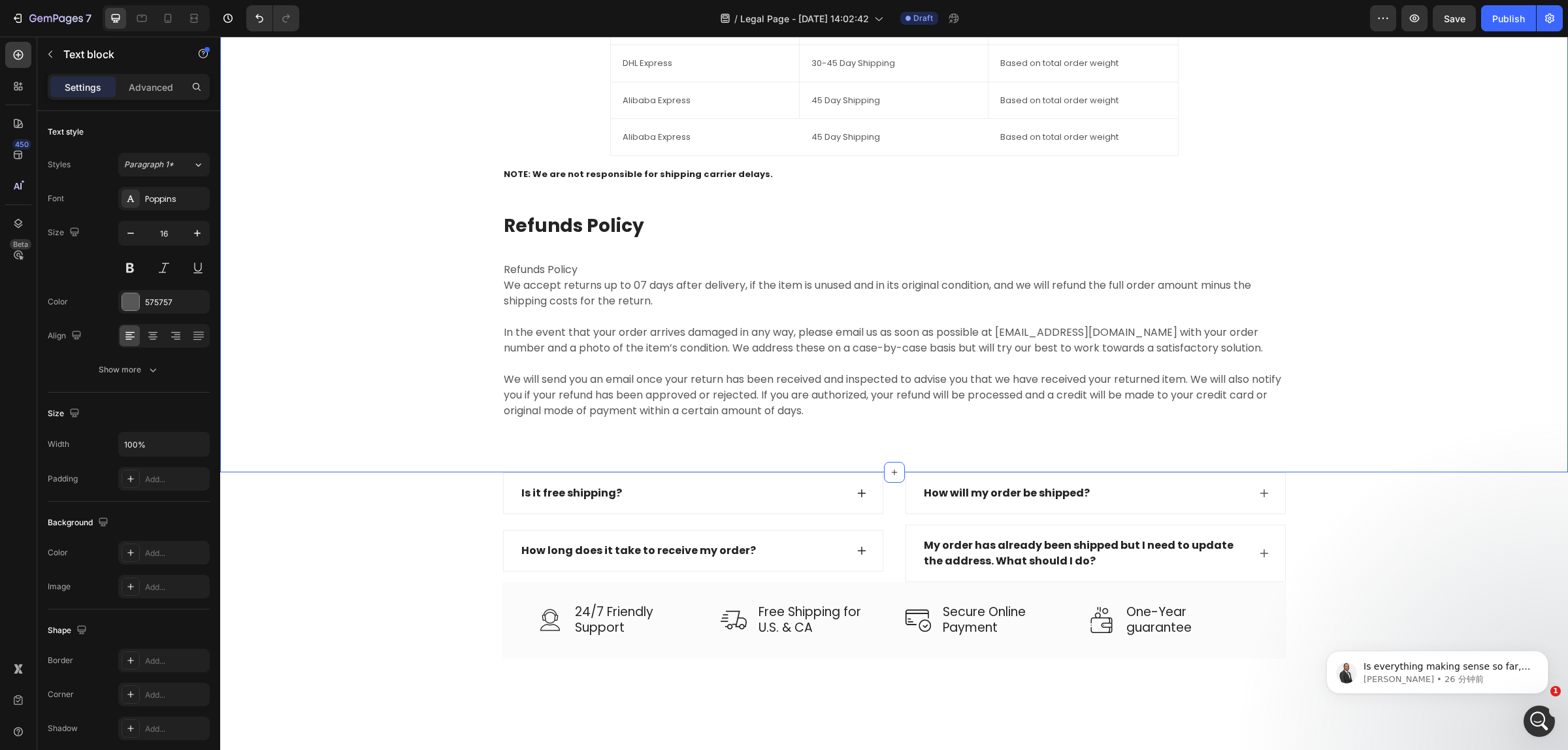
scroll to position [2234, 0]
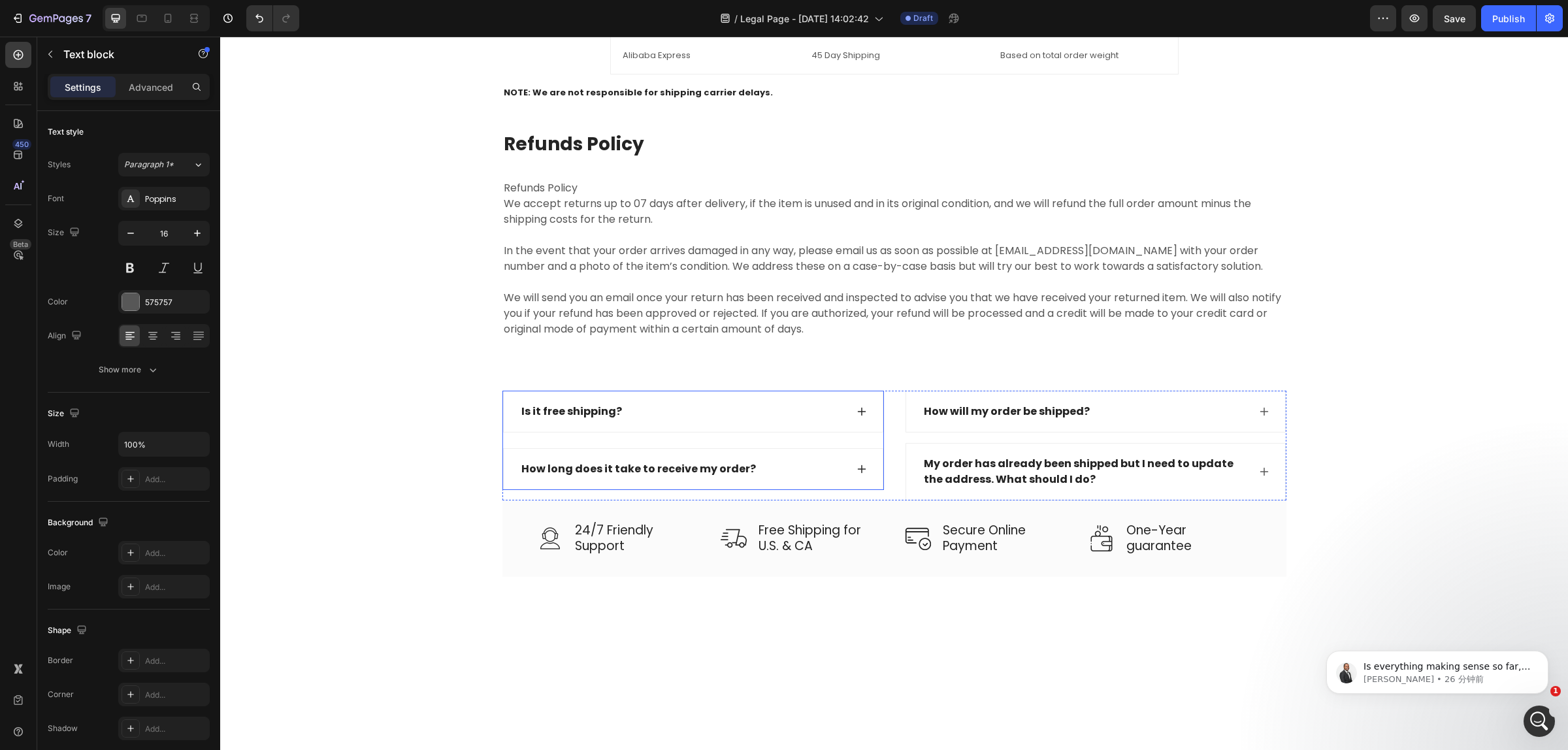
click at [853, 406] on div "Is it free shipping?" at bounding box center [693, 412] width 379 height 41
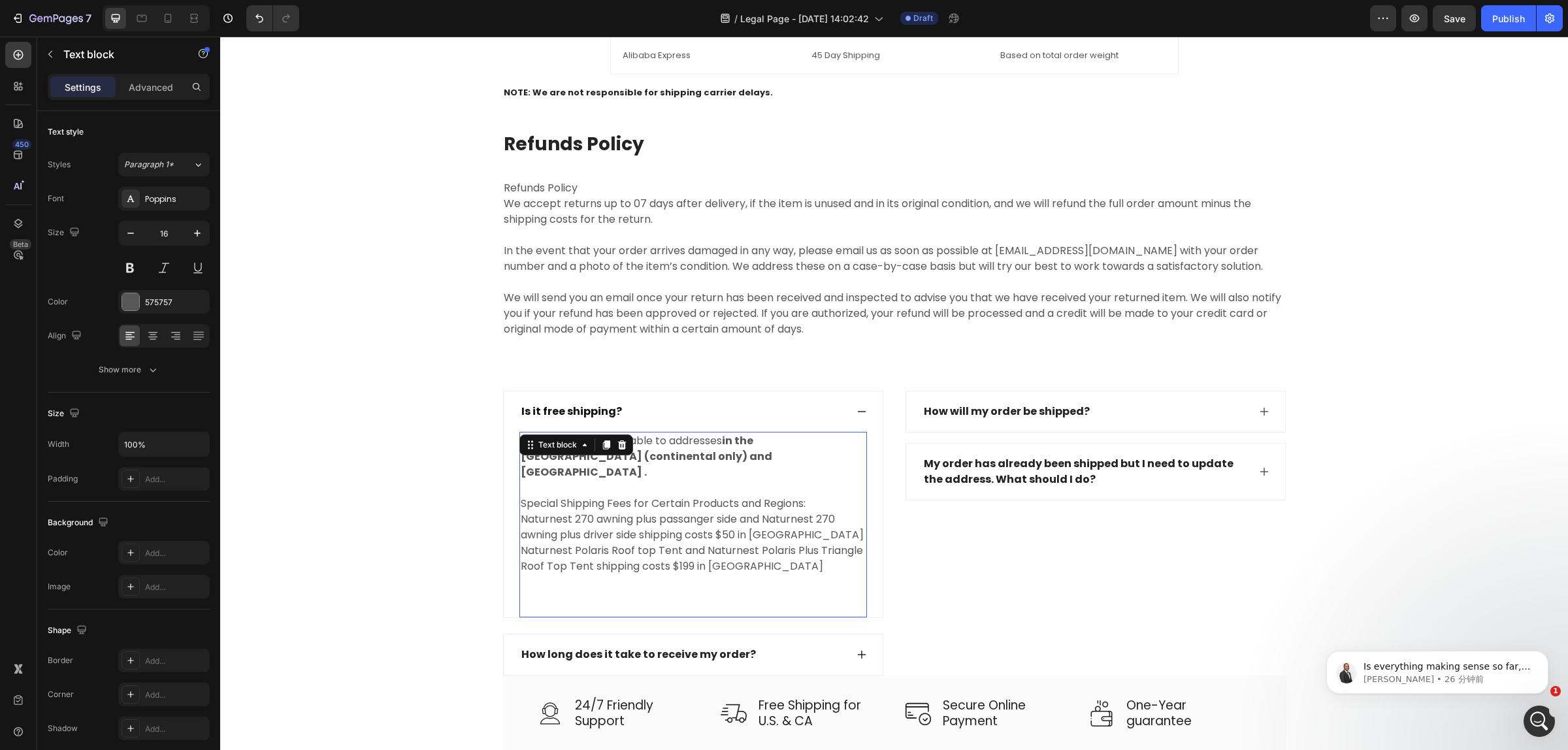
click at [800, 519] on p "Naturnest 270 awning plus passanger side and Naturnest 270 awning plus driver s…" at bounding box center [693, 527] width 345 height 31
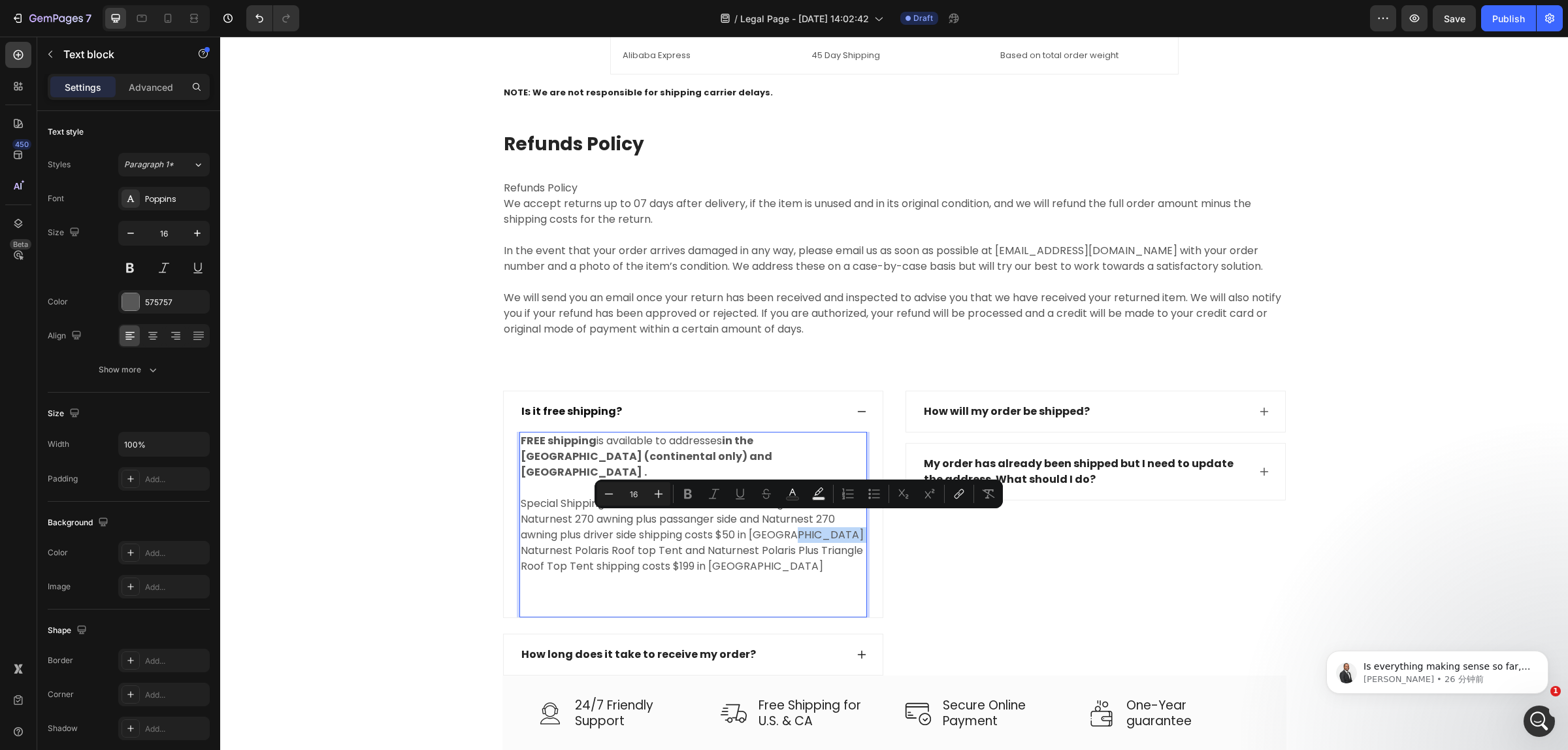
click at [807, 523] on p "Naturnest 270 awning plus passanger side and Naturnest 270 awning plus driver s…" at bounding box center [693, 527] width 345 height 31
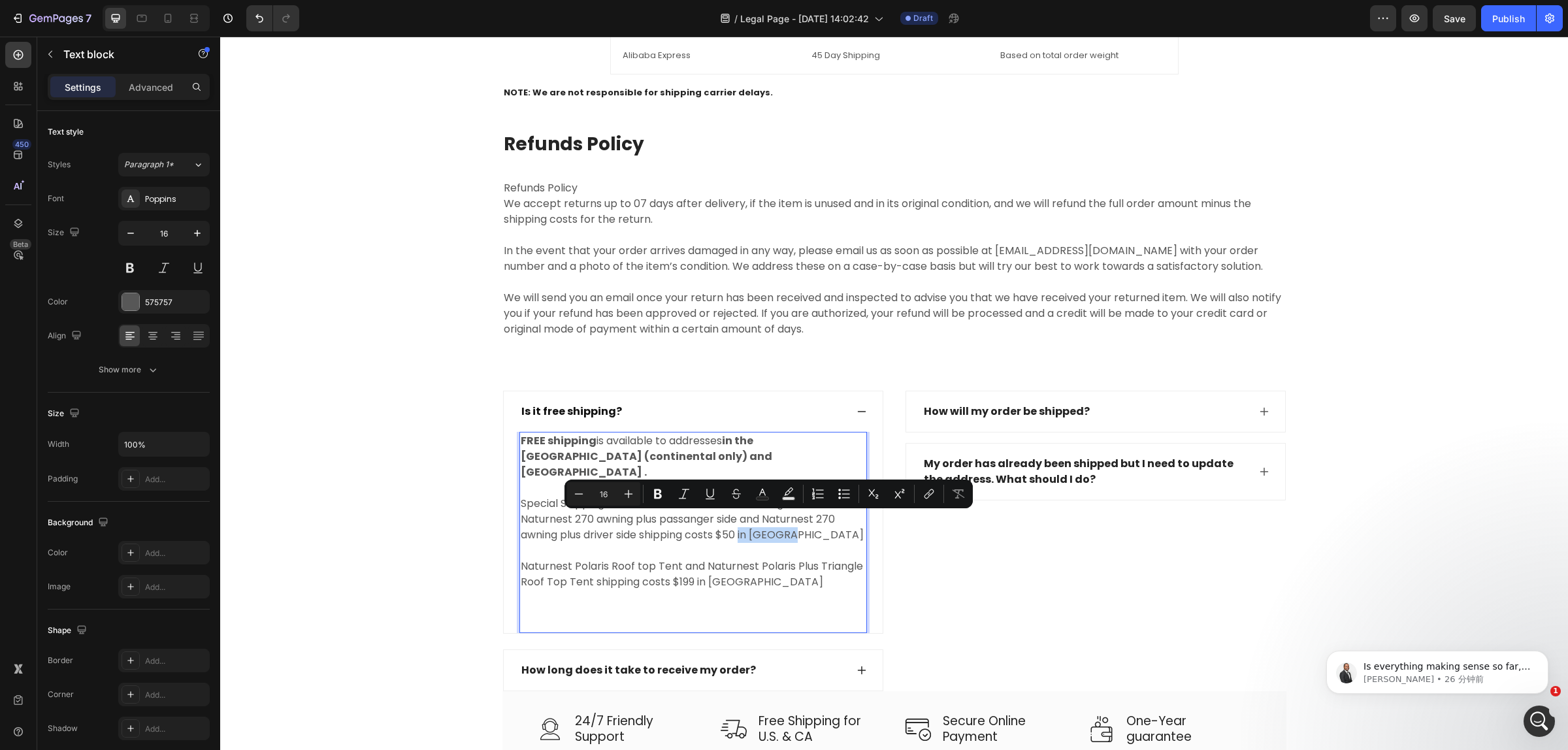
drag, startPoint x: 807, startPoint y: 524, endPoint x: 736, endPoint y: 527, distance: 71.1
click at [736, 527] on p "Naturnest 270 awning plus passanger side and Naturnest 270 awning plus driver s…" at bounding box center [693, 527] width 345 height 31
click at [841, 527] on p "Naturnest 270 awning plus passanger side and Naturnest 270 awning plus driver s…" at bounding box center [693, 527] width 345 height 31
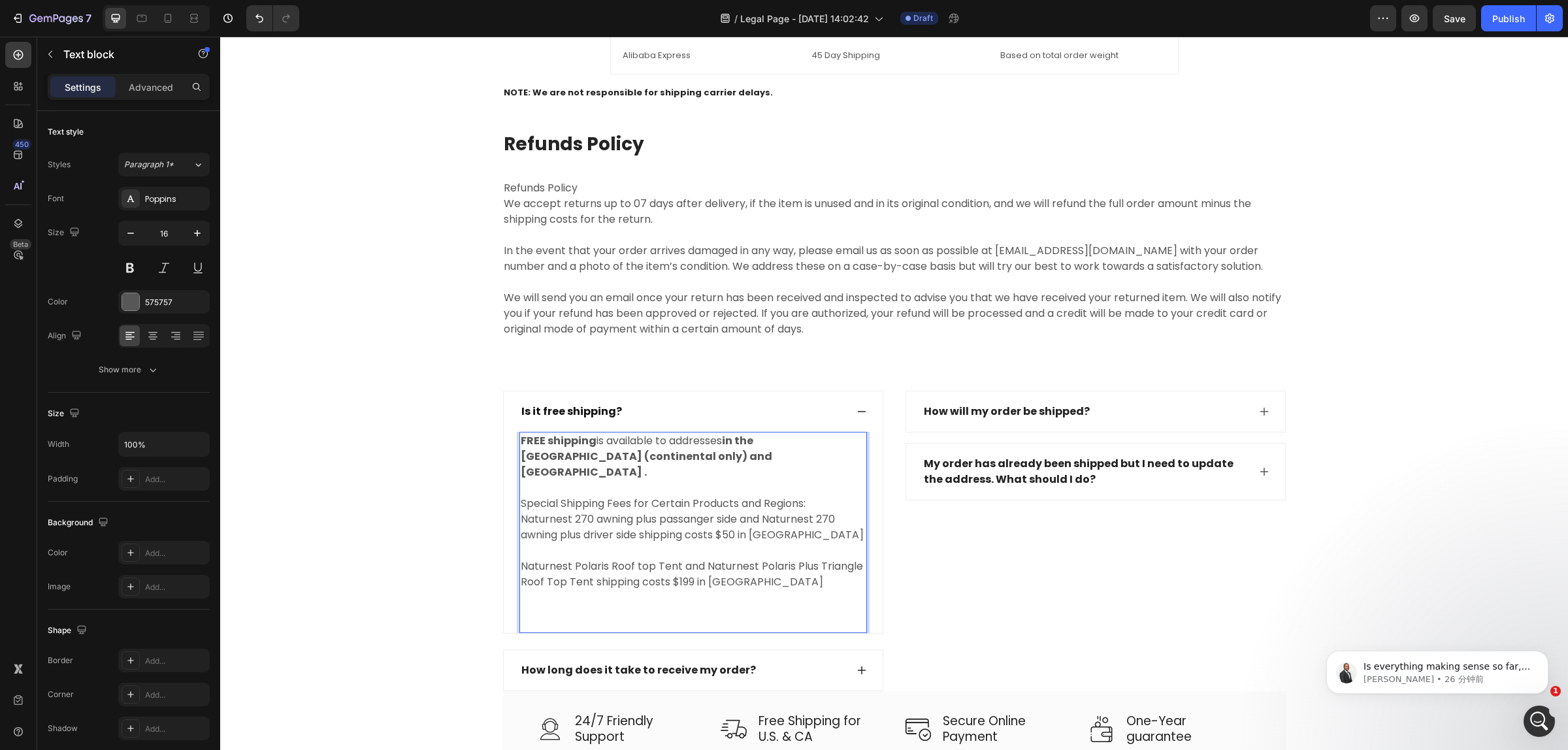
click at [814, 496] on p "Special Shipping Fees for Certain Products and Regions:" at bounding box center [693, 504] width 345 height 16
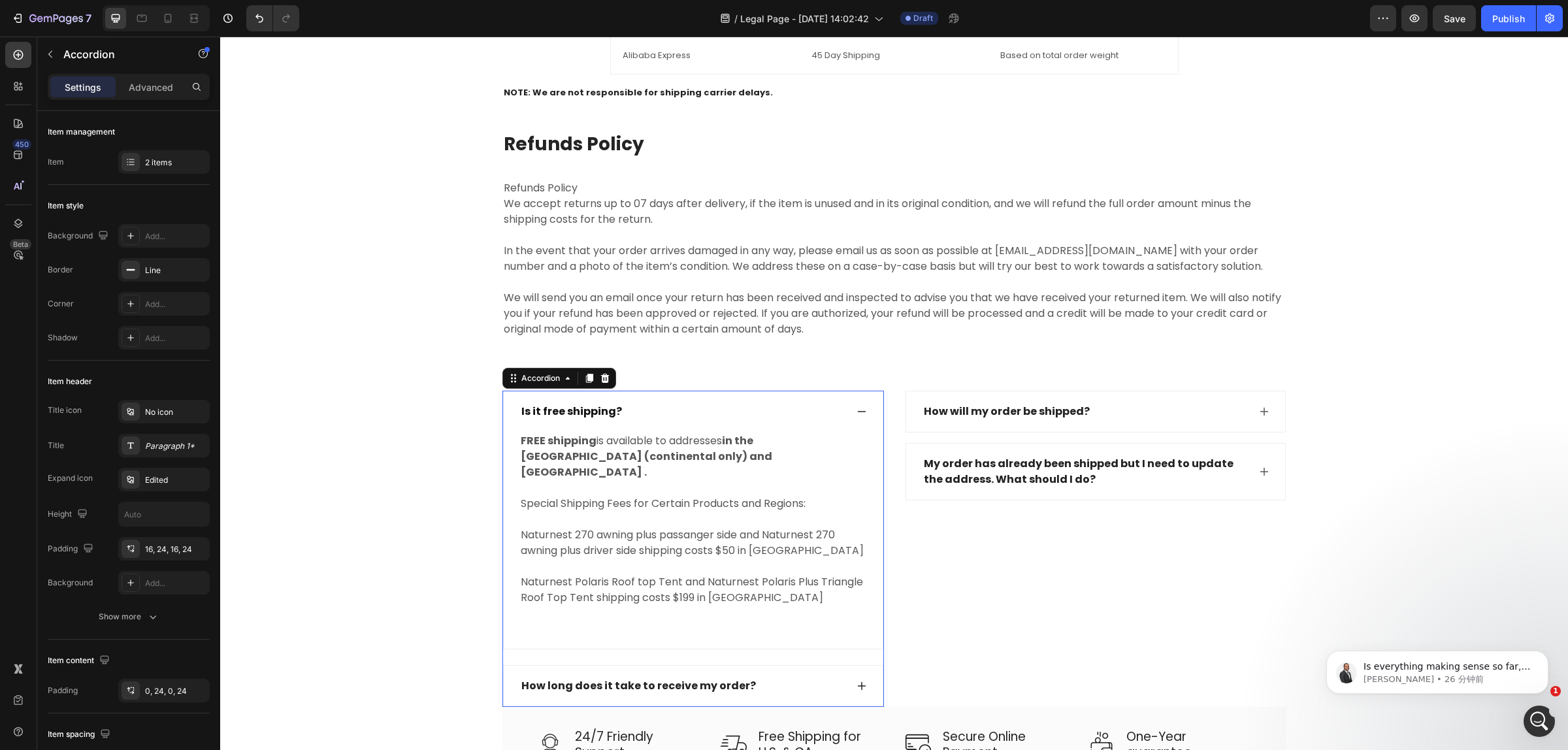
click at [856, 409] on icon at bounding box center [861, 411] width 10 height 10
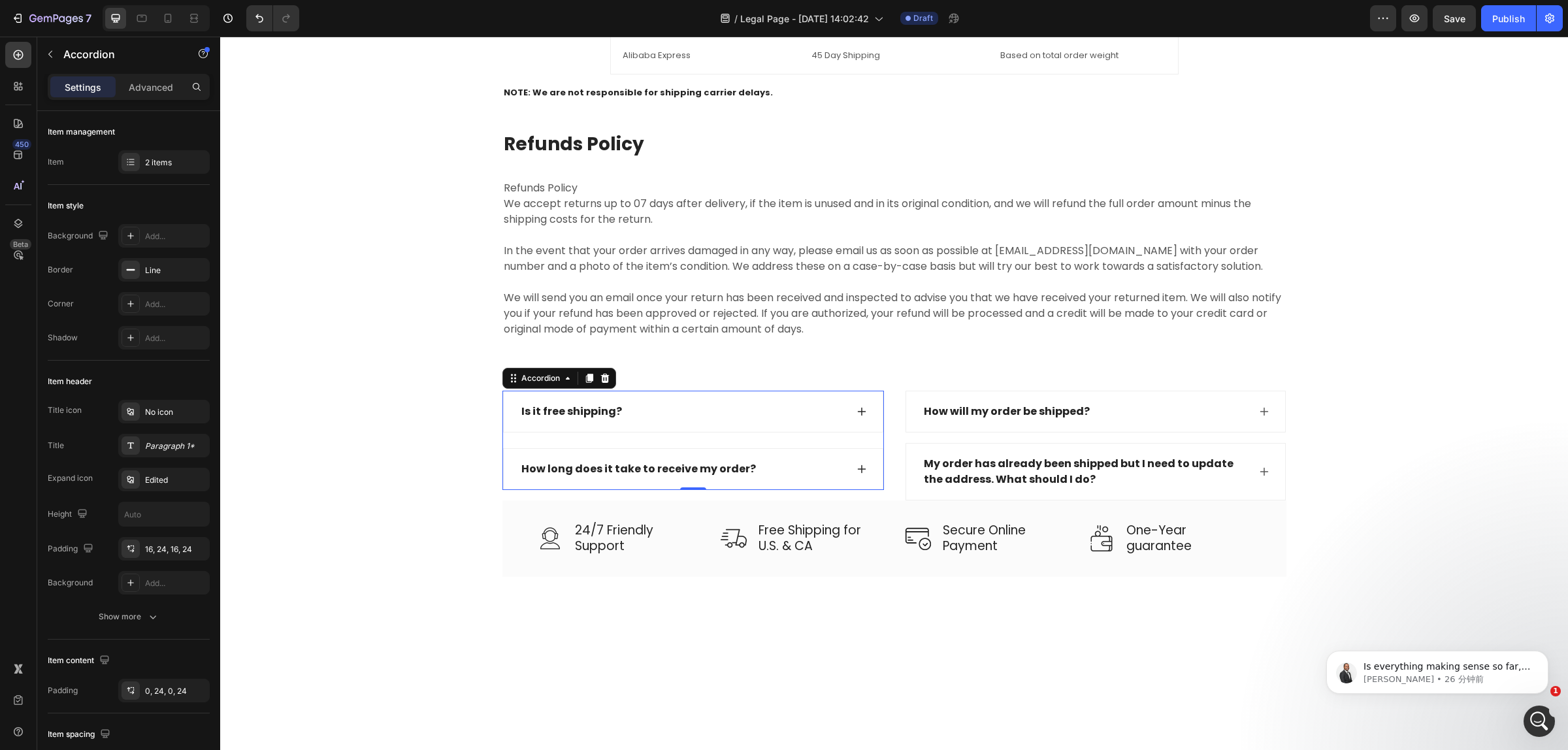
click at [848, 475] on div "How long does it take to receive my order?" at bounding box center [693, 469] width 379 height 41
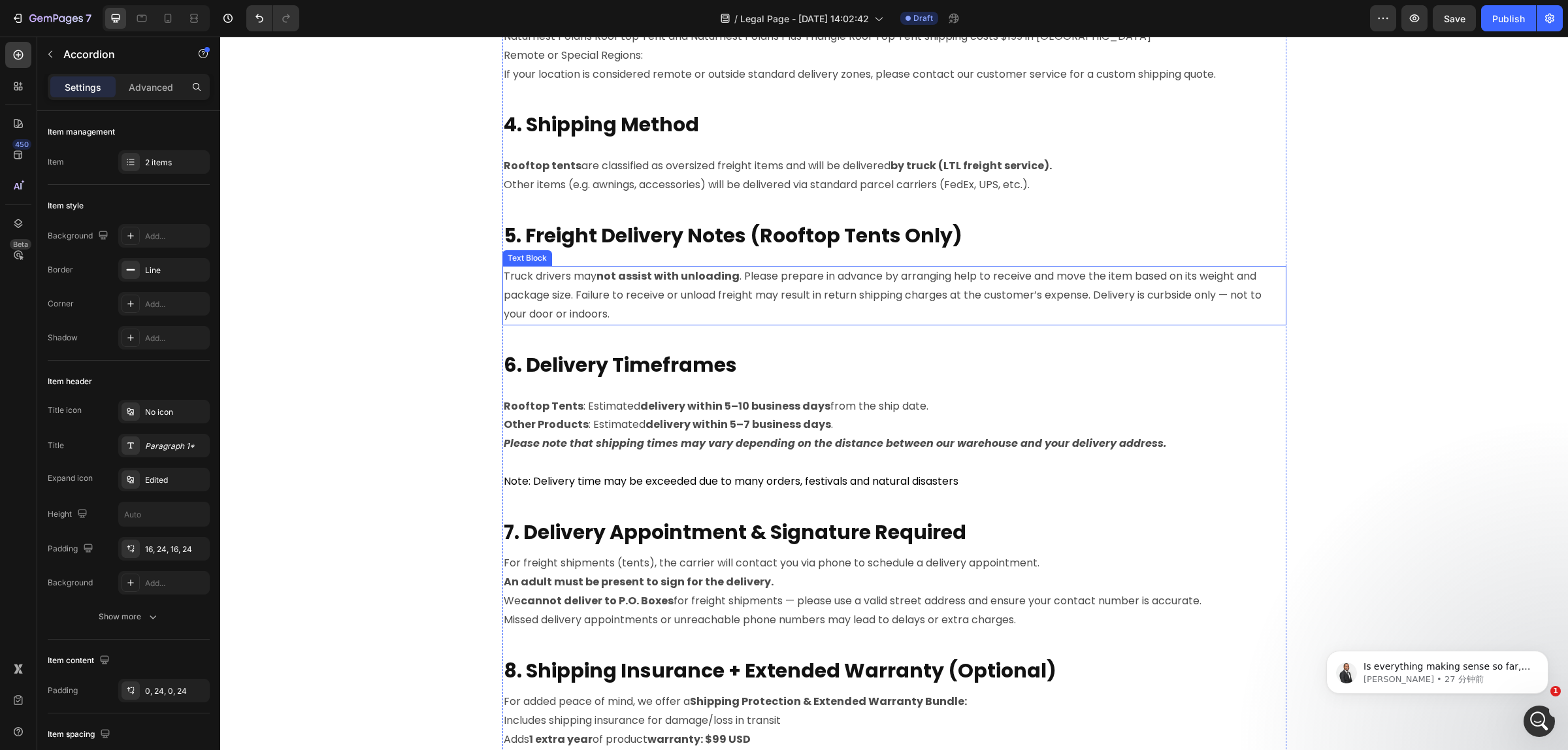
scroll to position [1091, 0]
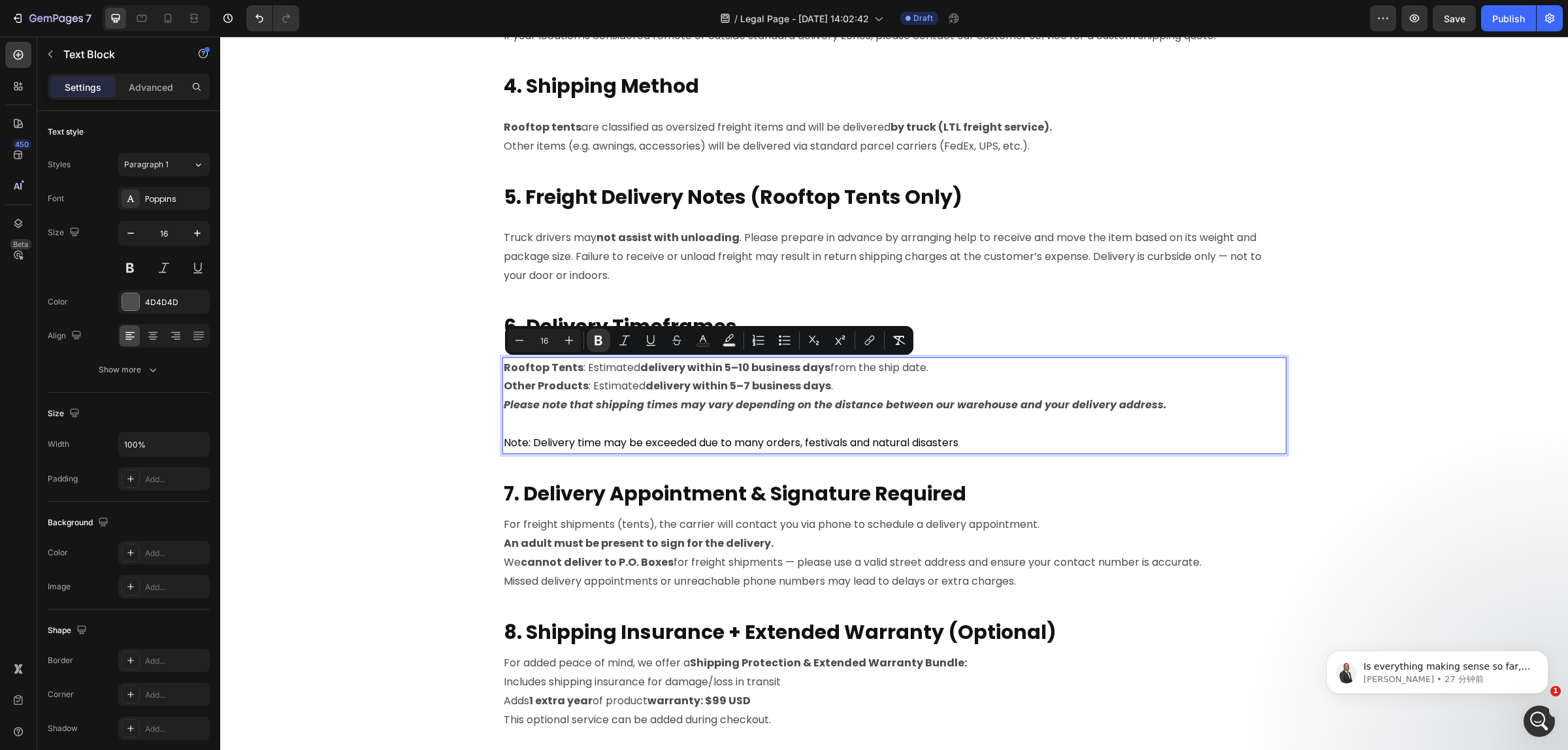
drag, startPoint x: 830, startPoint y: 385, endPoint x: 497, endPoint y: 363, distance: 333.7
click at [503, 363] on div "Rooftop Tents : Estimated delivery within 5–10 business days from the ship date…" at bounding box center [895, 405] width 784 height 97
copy div "Rooftop Tents : Estimated delivery within 5–10 business days from the ship date…"
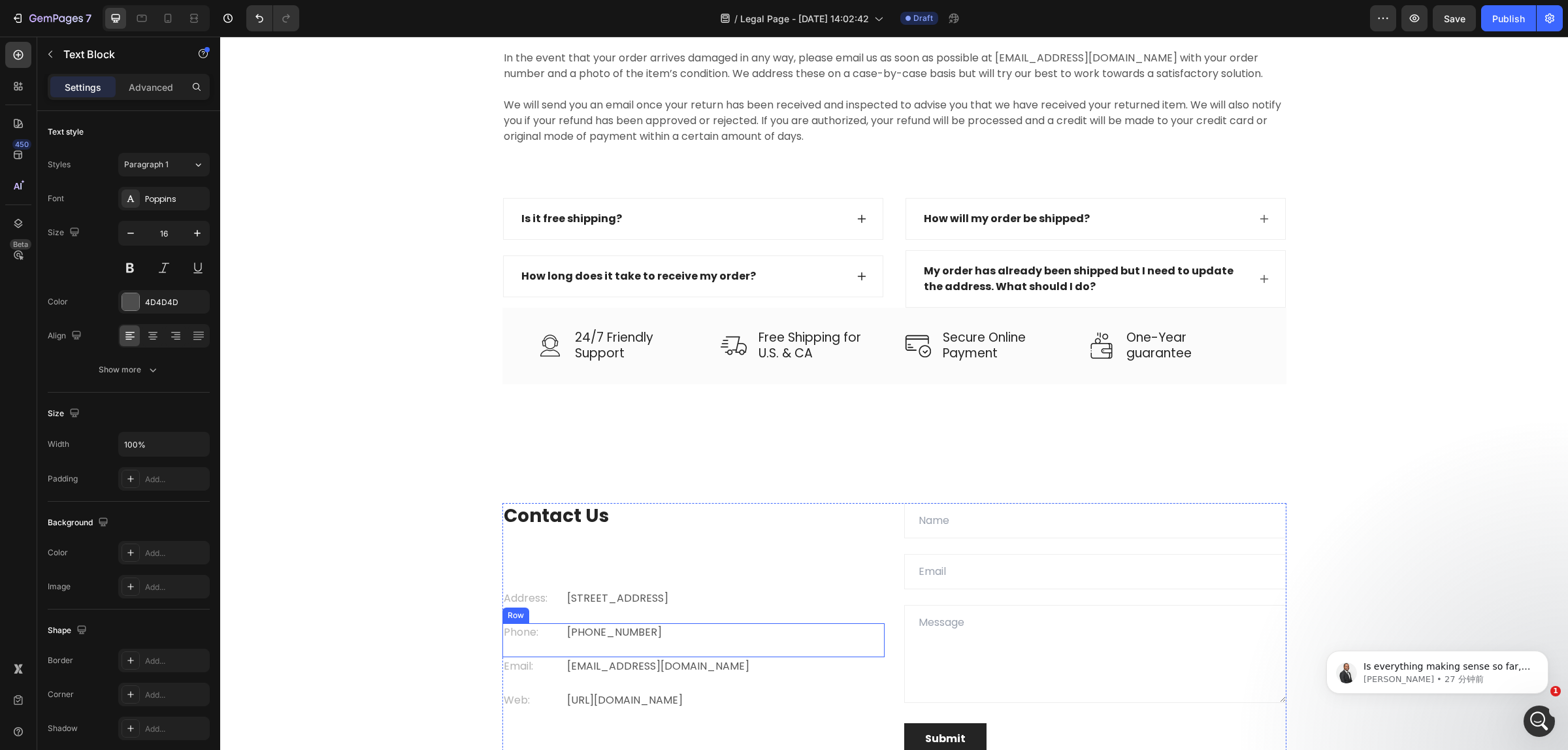
scroll to position [2316, 0]
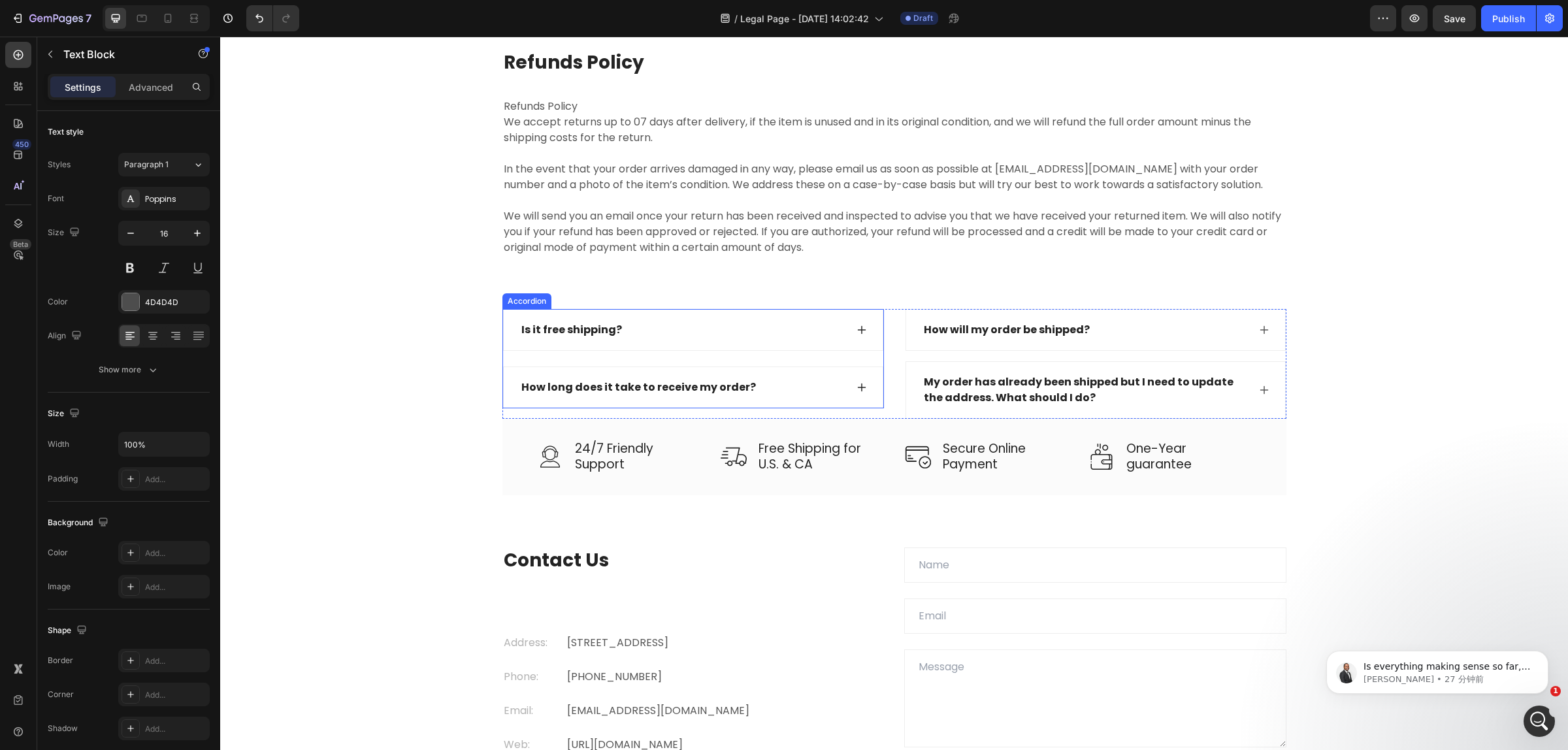
click at [863, 394] on div "How long does it take to receive my order?" at bounding box center [693, 387] width 379 height 41
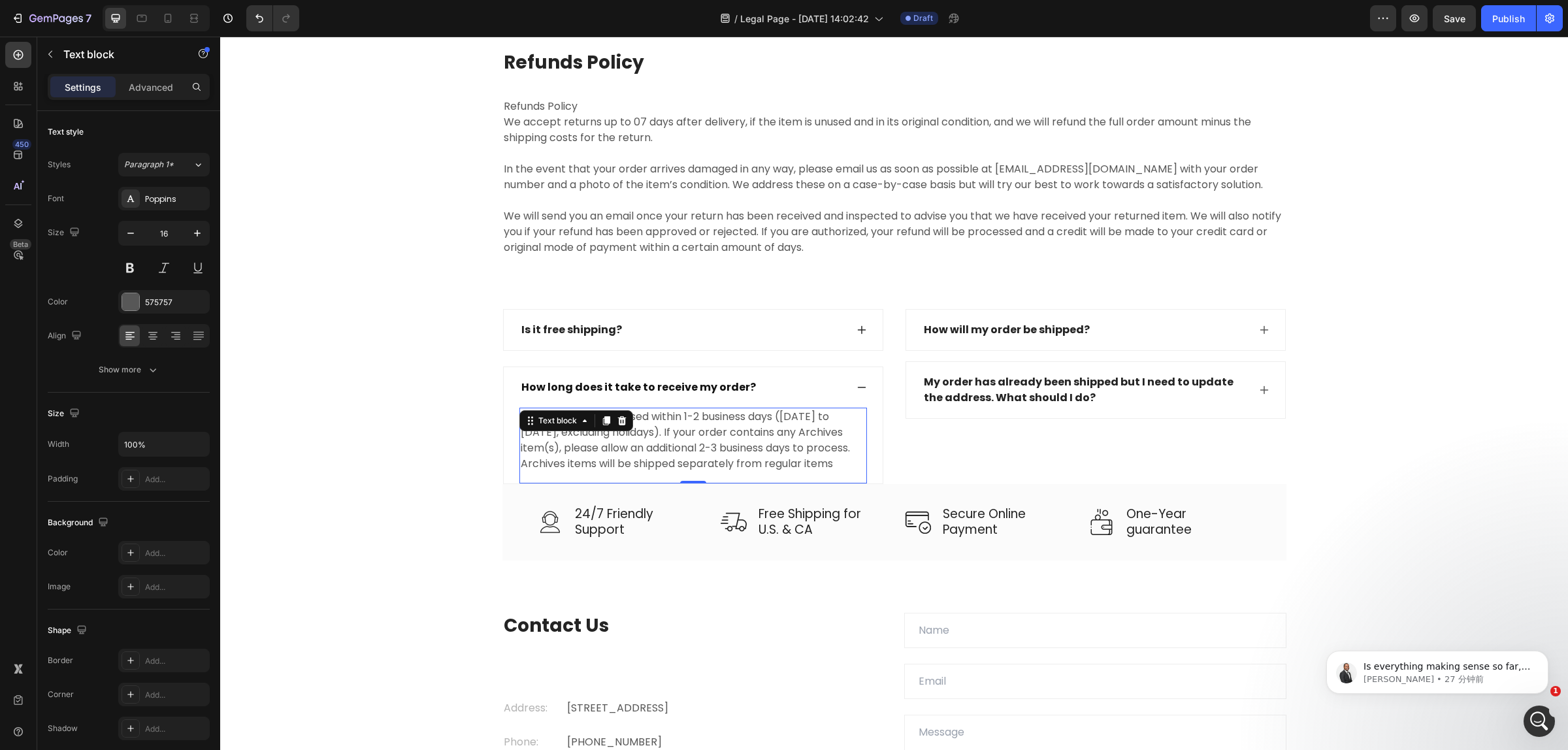
click at [779, 446] on p "Orders will be processed within 1-2 business days (Monday to Friday, excluding …" at bounding box center [693, 440] width 345 height 62
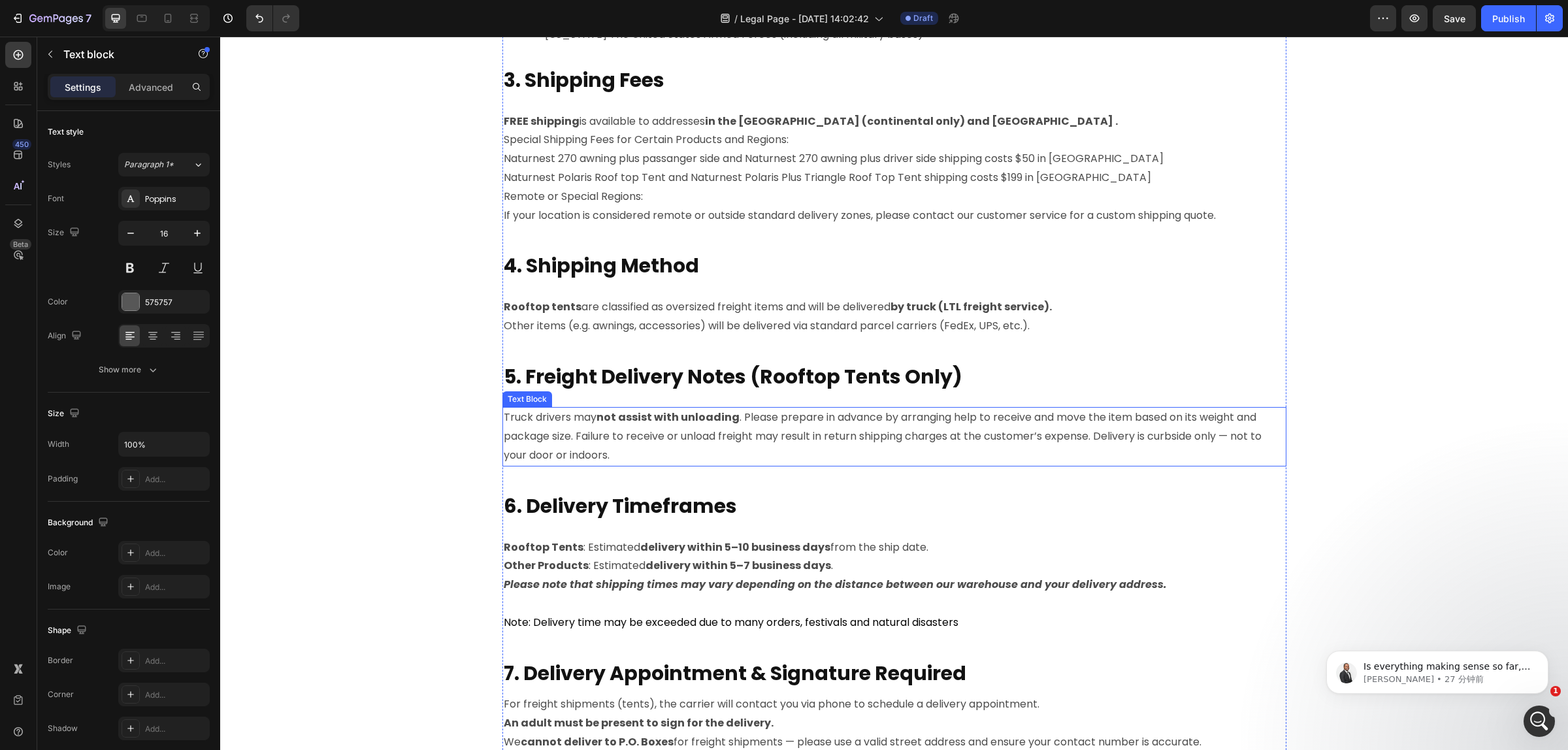
scroll to position [1010, 0]
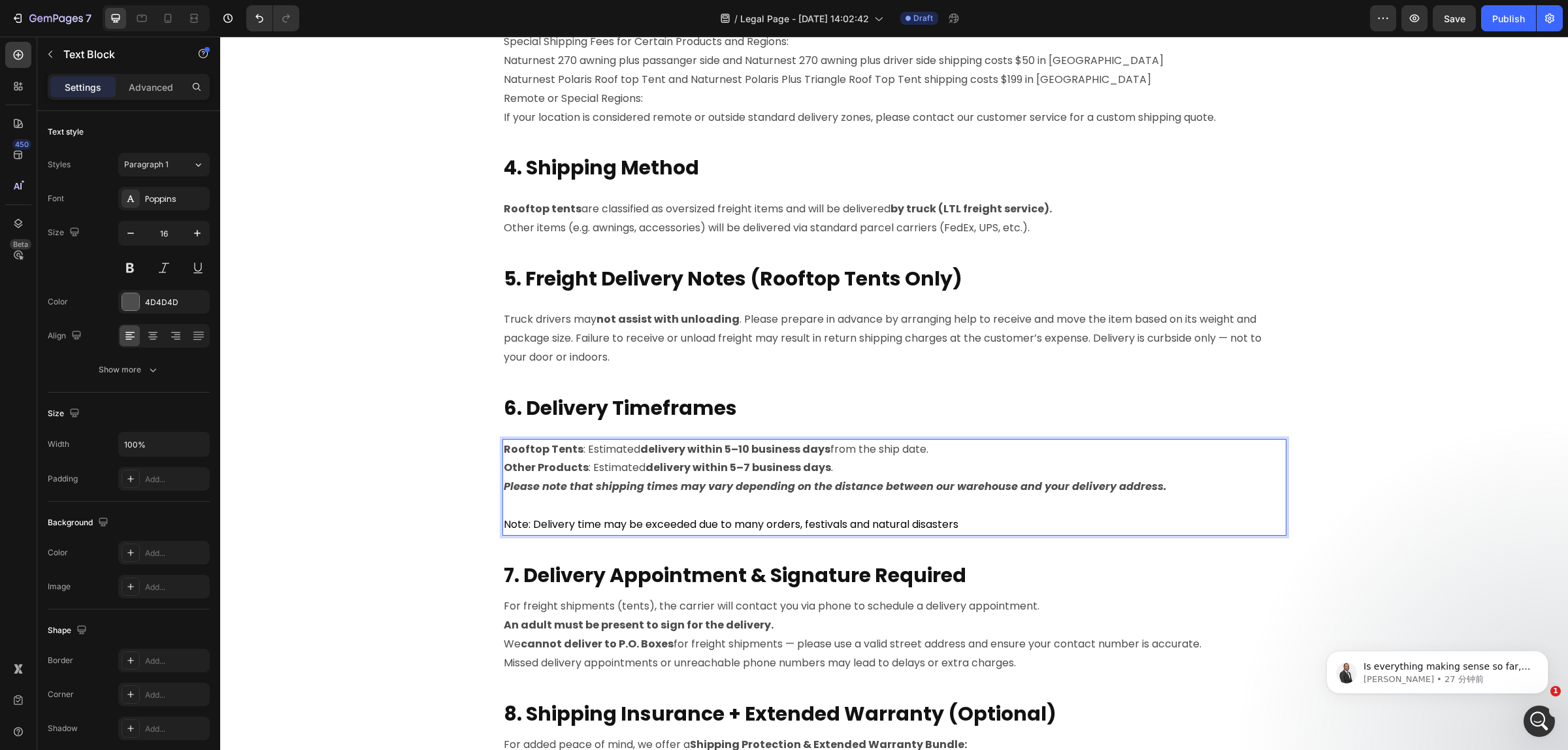
click at [959, 525] on p "Note: Delivery time may be exceeded due to many orders, festivals and natural d…" at bounding box center [894, 525] width 781 height 19
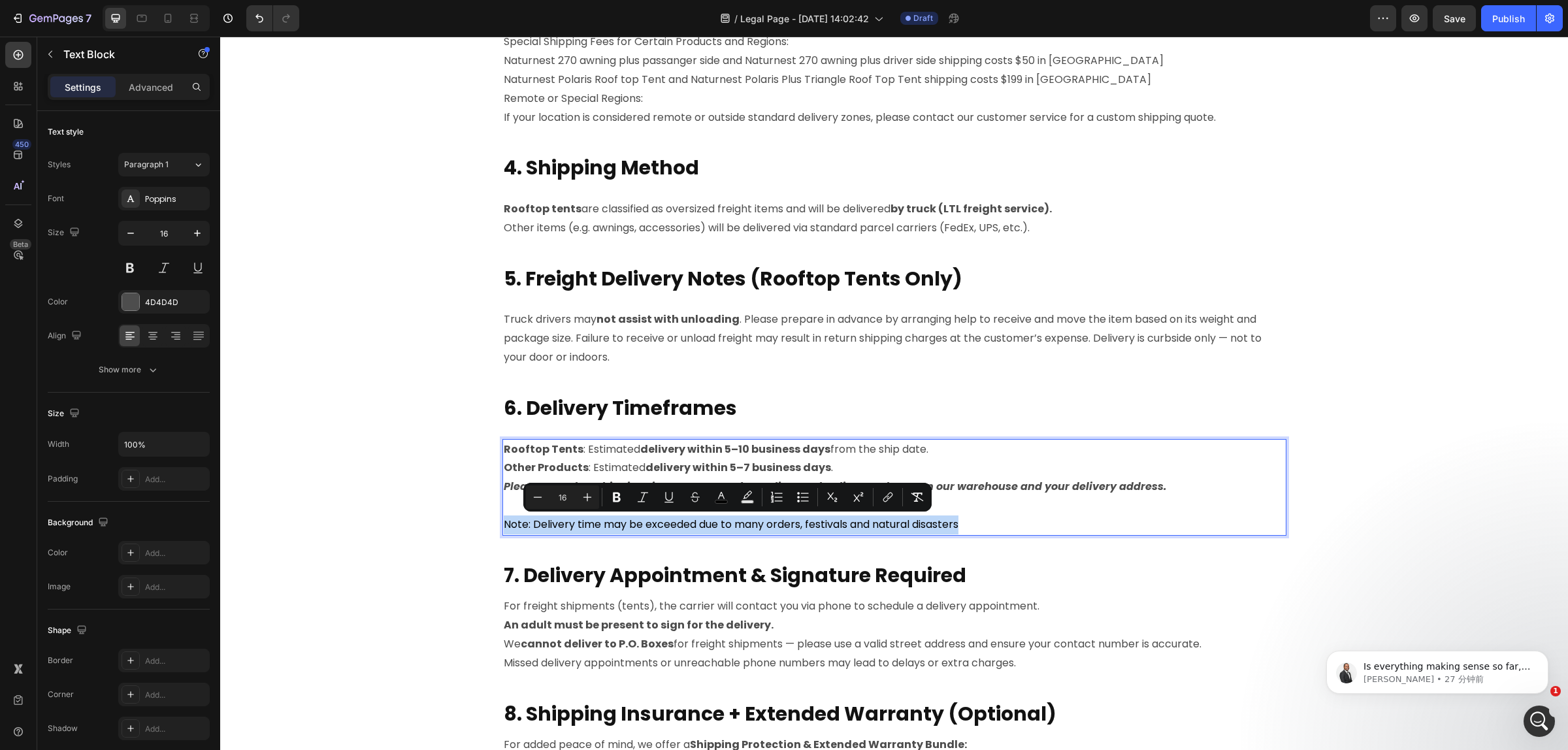
drag, startPoint x: 961, startPoint y: 525, endPoint x: 500, endPoint y: 522, distance: 461.0
click at [503, 522] on p "Note: Delivery time may be exceeded due to many orders, festivals and natural d…" at bounding box center [894, 525] width 781 height 19
copy span "Note: Delivery time may be exceeded due to many orders, festivals and natural d…"
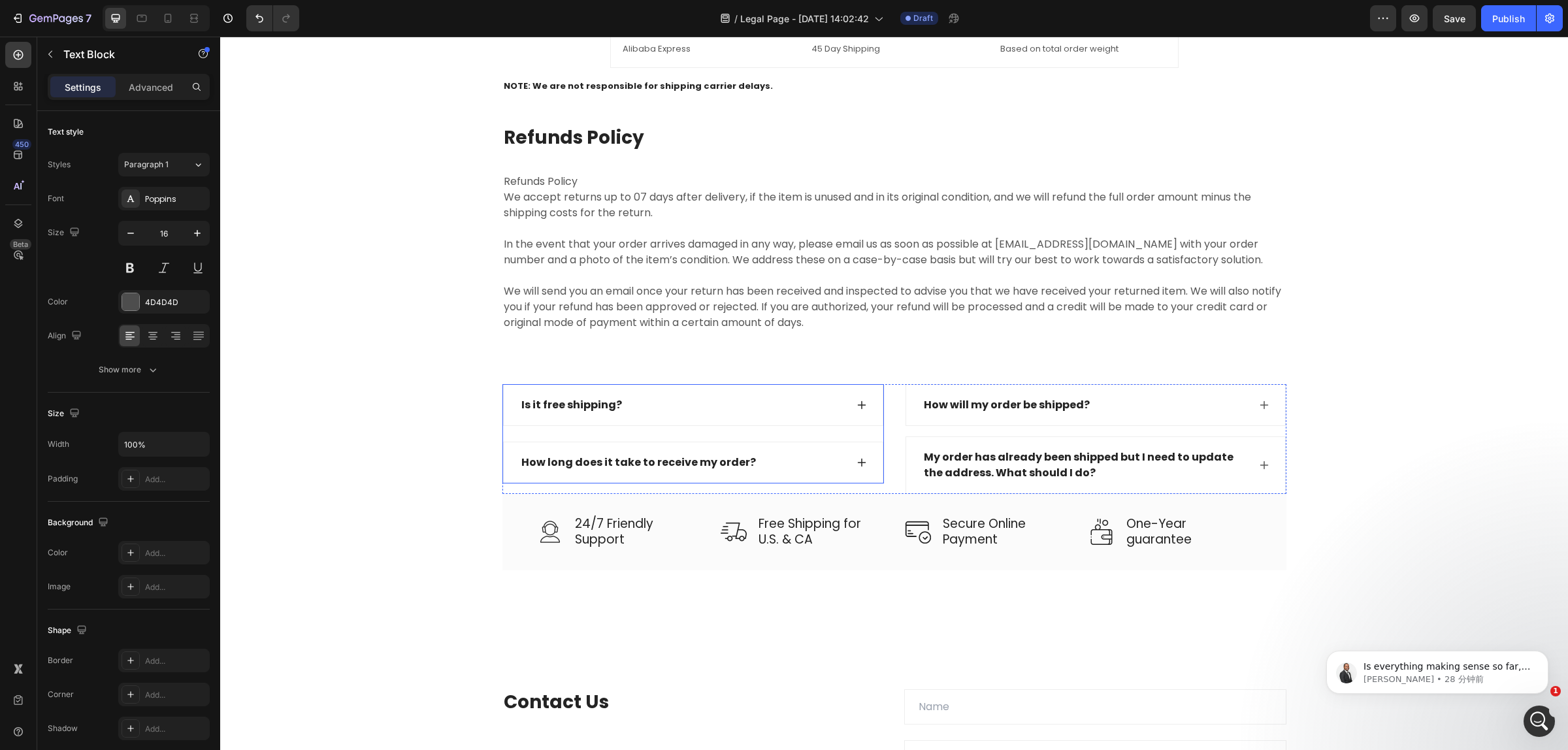
scroll to position [2234, 0]
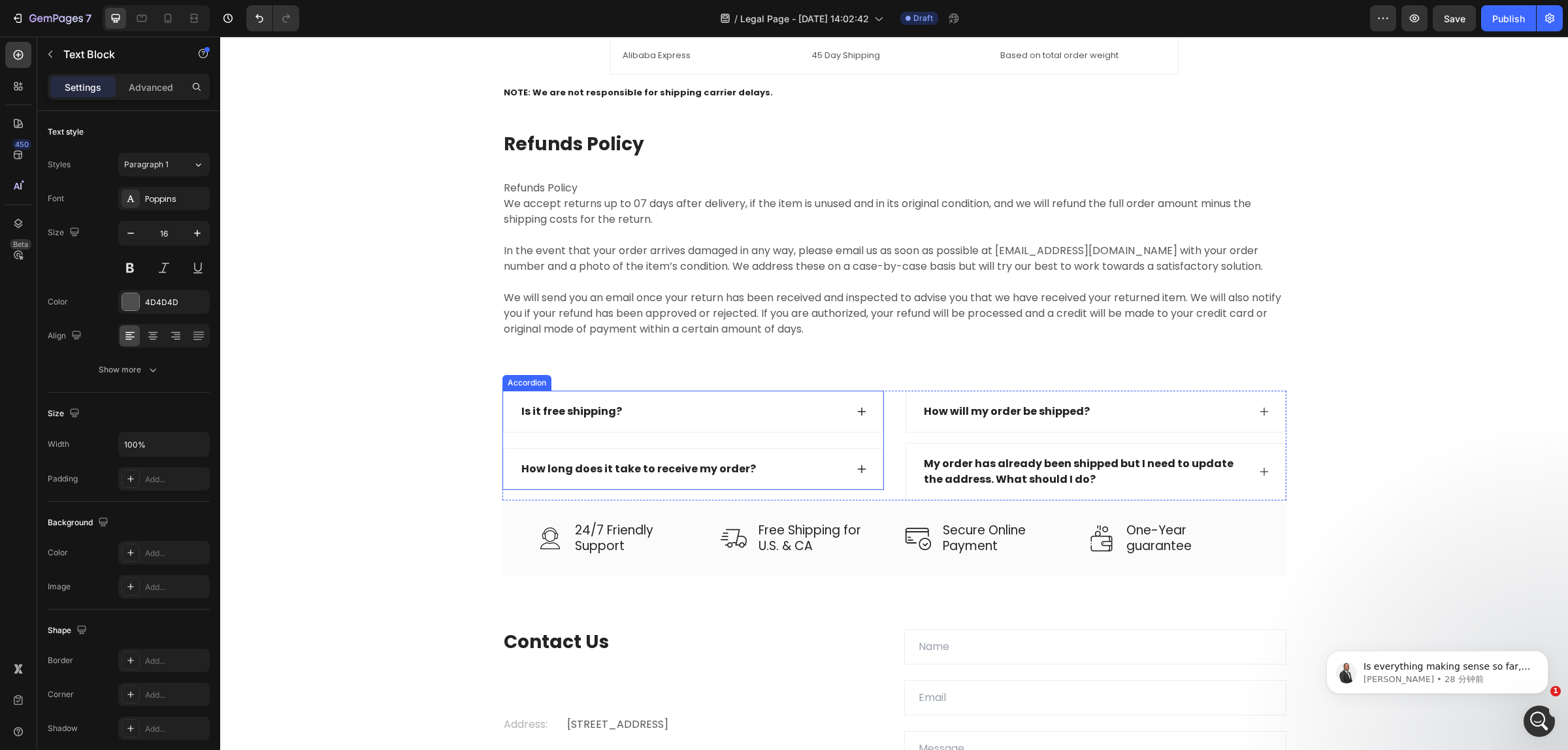
click at [857, 469] on icon at bounding box center [861, 469] width 10 height 10
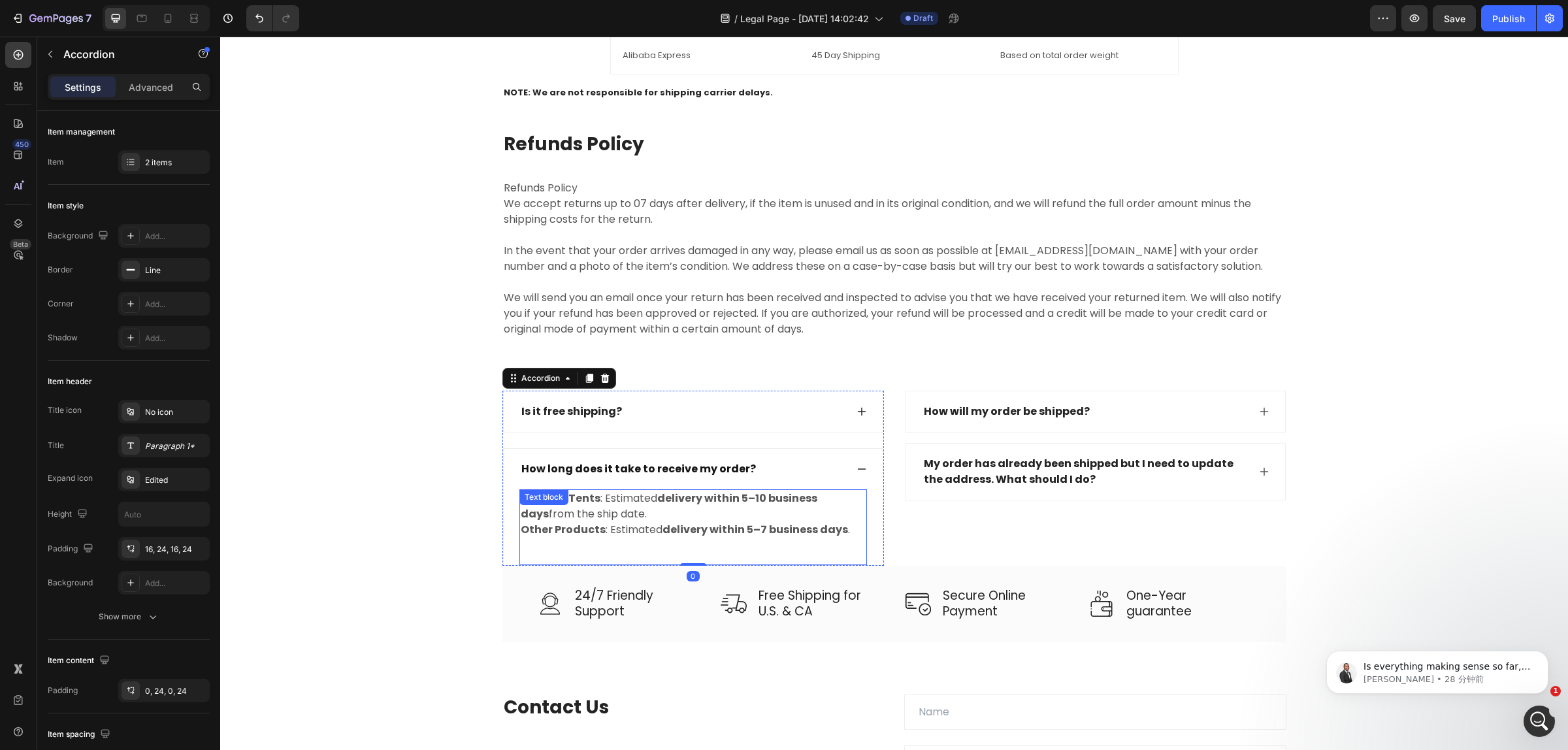
click at [567, 550] on p at bounding box center [693, 546] width 345 height 16
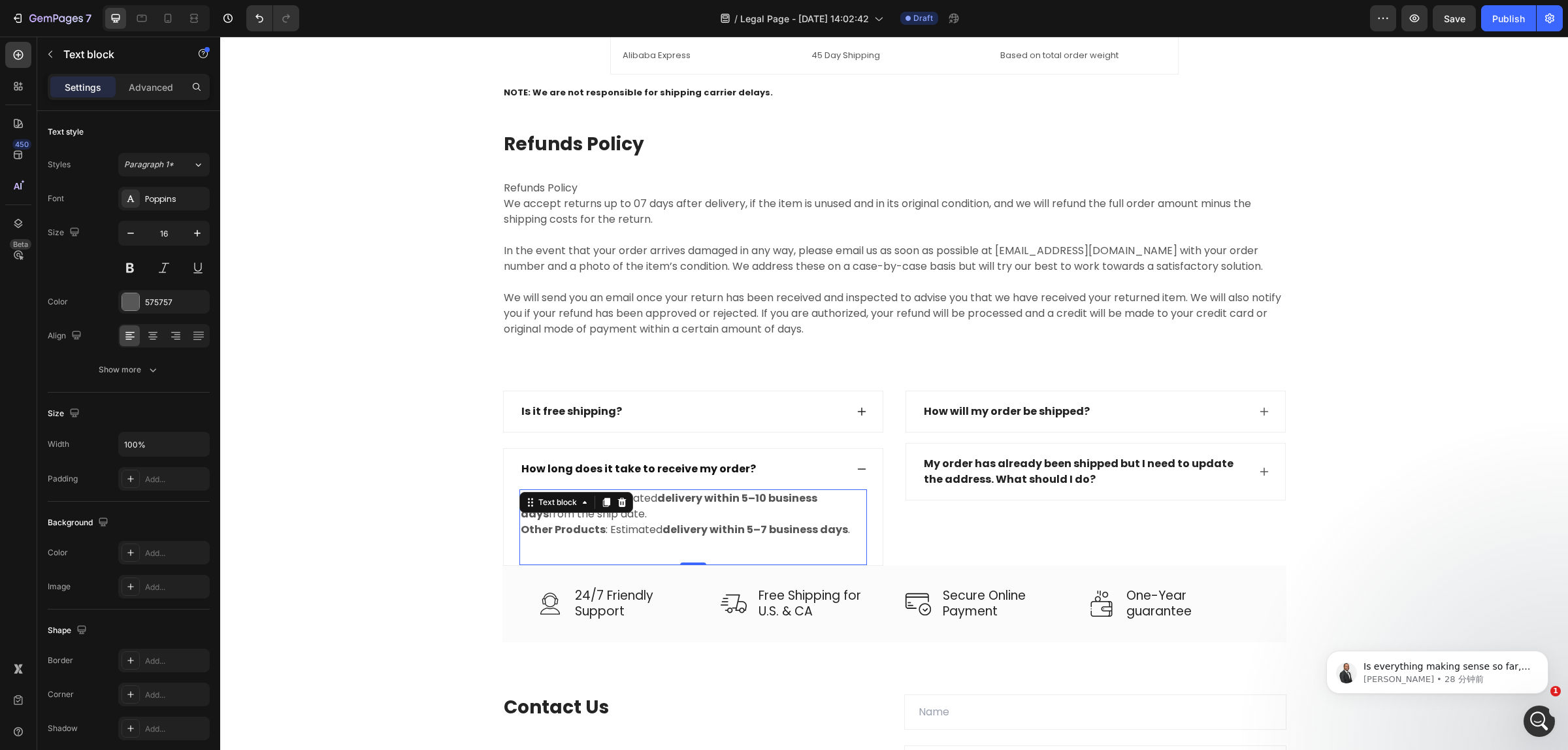
click at [842, 531] on p "Other Products : Estimated delivery within 5–7 business days ." at bounding box center [693, 530] width 345 height 16
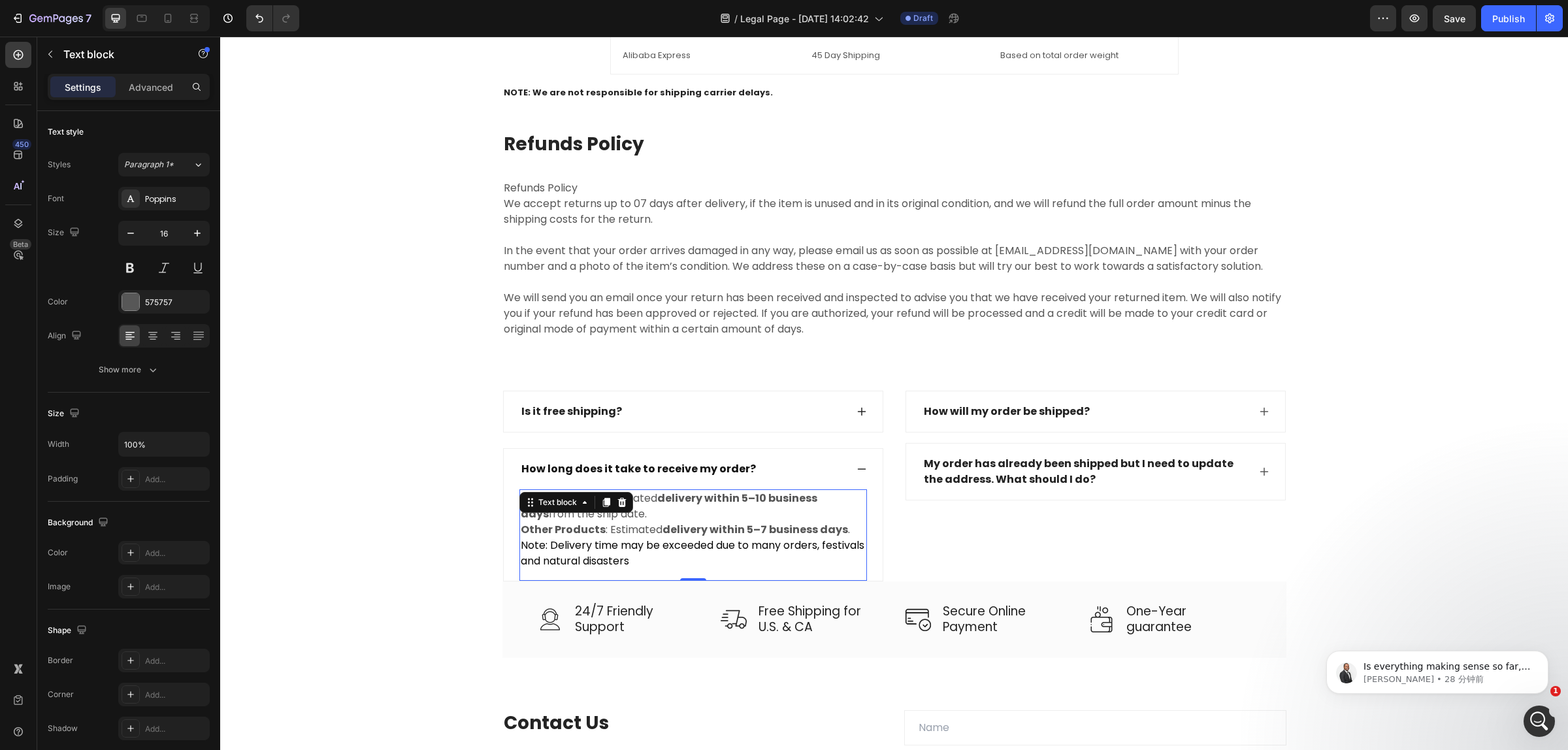
click at [549, 577] on div "Rooftop Tents : Estimated delivery within 5–10 business days from the ship date…" at bounding box center [693, 535] width 348 height 91
click at [677, 563] on p "Note: Delivery time may be exceeded due to many orders, festivals and natural d…" at bounding box center [693, 554] width 345 height 31
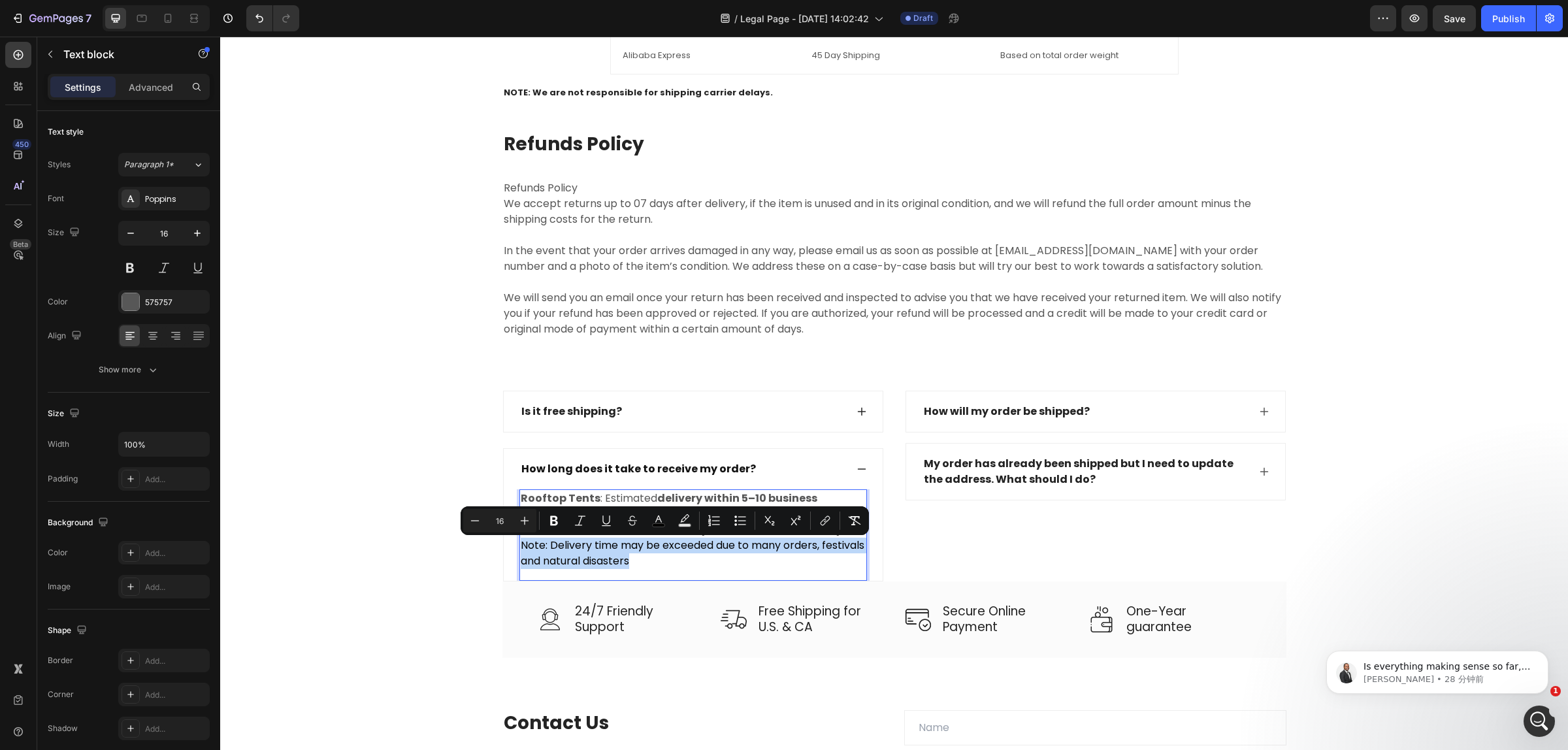
drag, startPoint x: 677, startPoint y: 562, endPoint x: 514, endPoint y: 551, distance: 163.4
click at [521, 551] on p "Note: Delivery time may be exceeded due to many orders, festivals and natural d…" at bounding box center [693, 554] width 345 height 31
click at [575, 520] on icon "Editor contextual toolbar" at bounding box center [580, 521] width 13 height 13
click at [418, 603] on div "Is it free shipping? How long does it take to receive my order? Rooftop Tents :…" at bounding box center [894, 524] width 1328 height 267
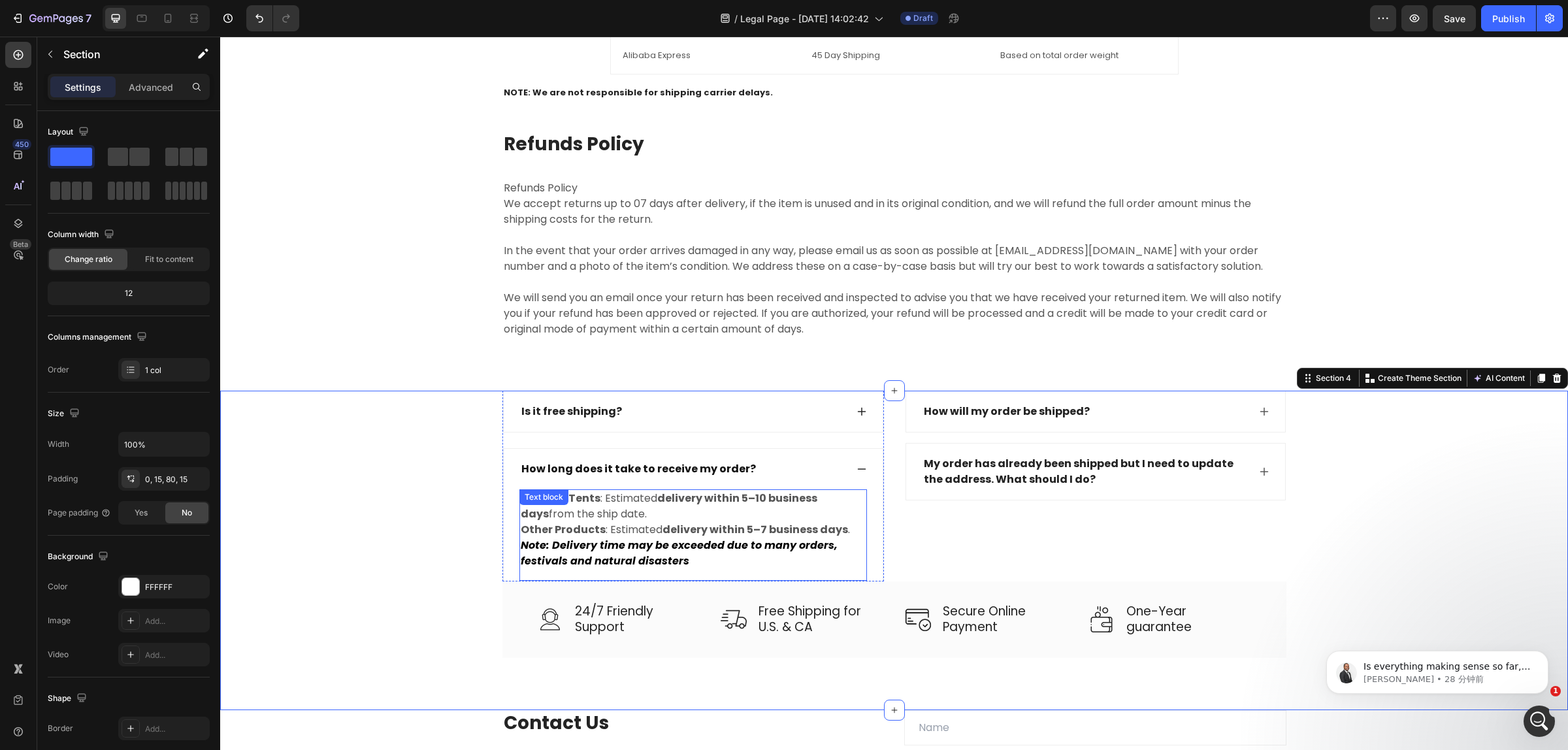
click at [842, 527] on p "Other Products : Estimated delivery within 5–7 business days ." at bounding box center [693, 530] width 345 height 16
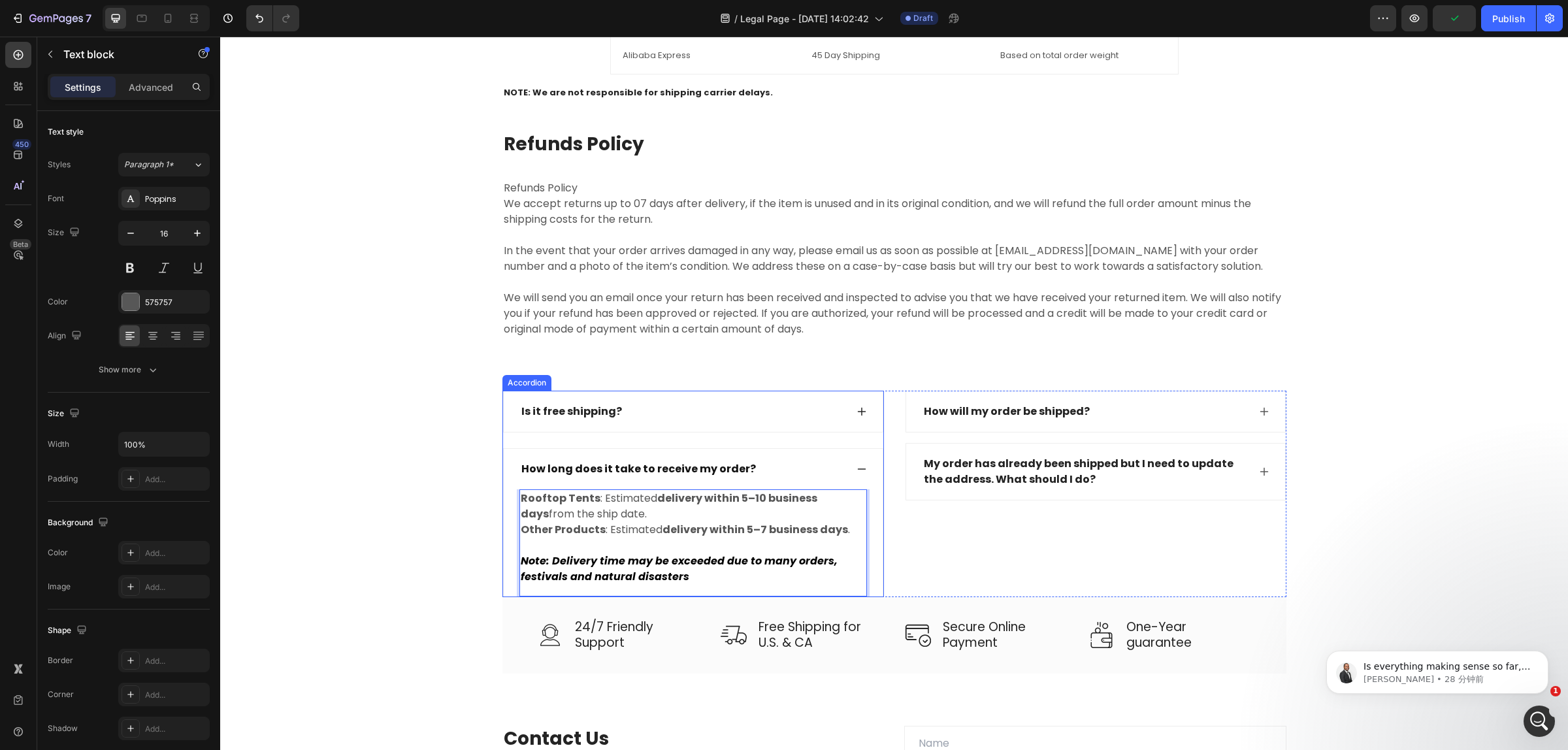
click at [860, 476] on div "How long does it take to receive my order?" at bounding box center [693, 469] width 379 height 41
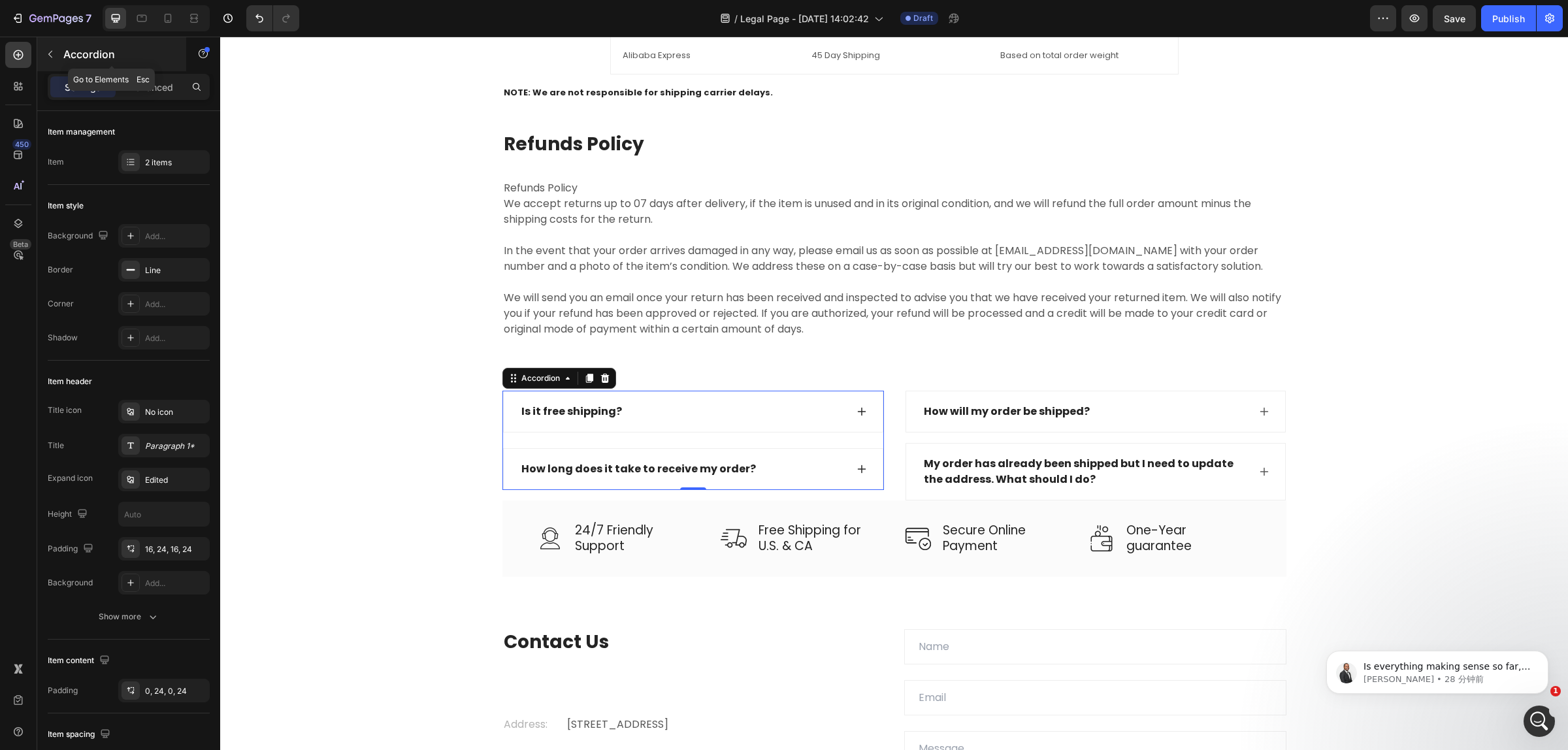
click at [61, 53] on div "Accordion" at bounding box center [111, 55] width 149 height 34
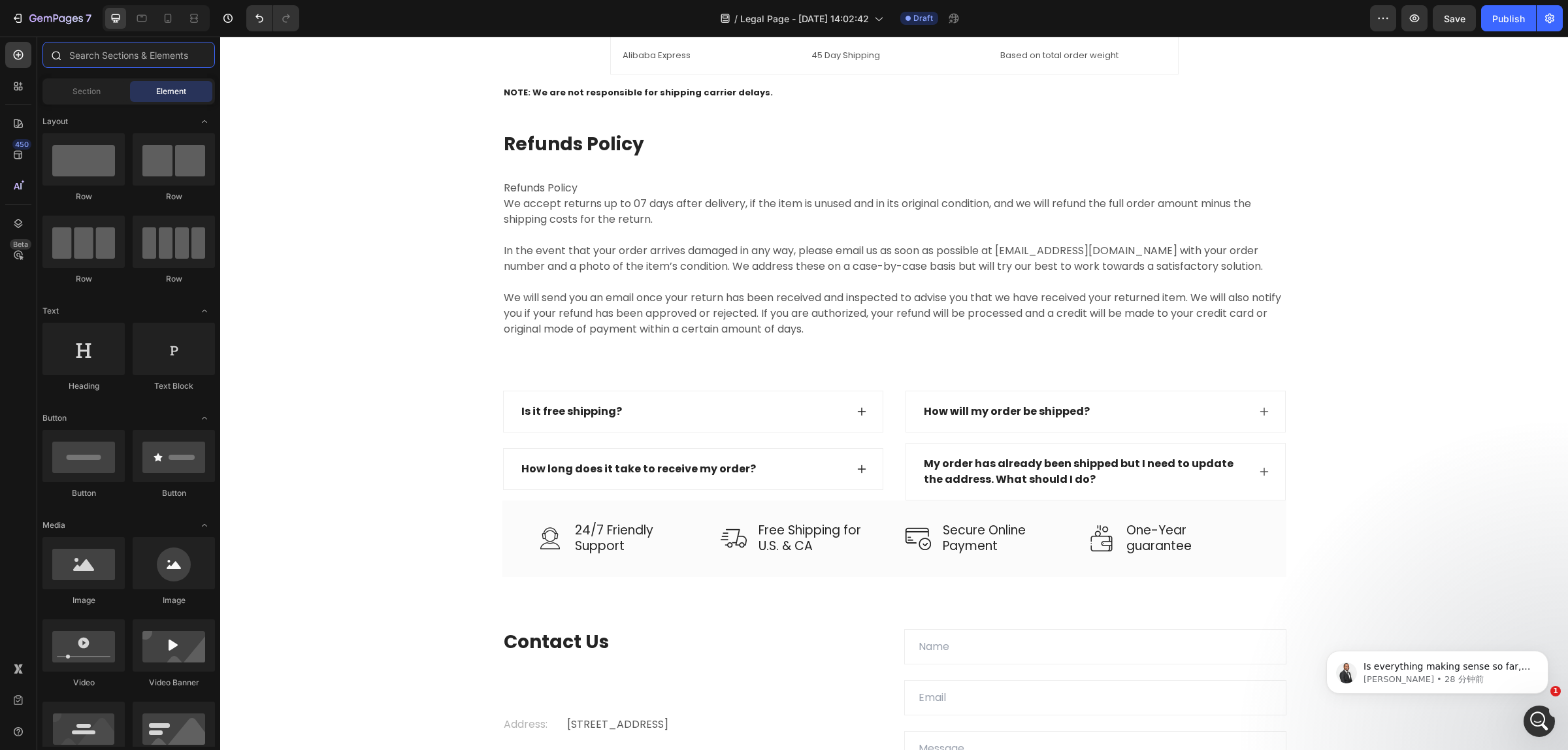
click at [106, 50] on input "text" at bounding box center [128, 55] width 172 height 27
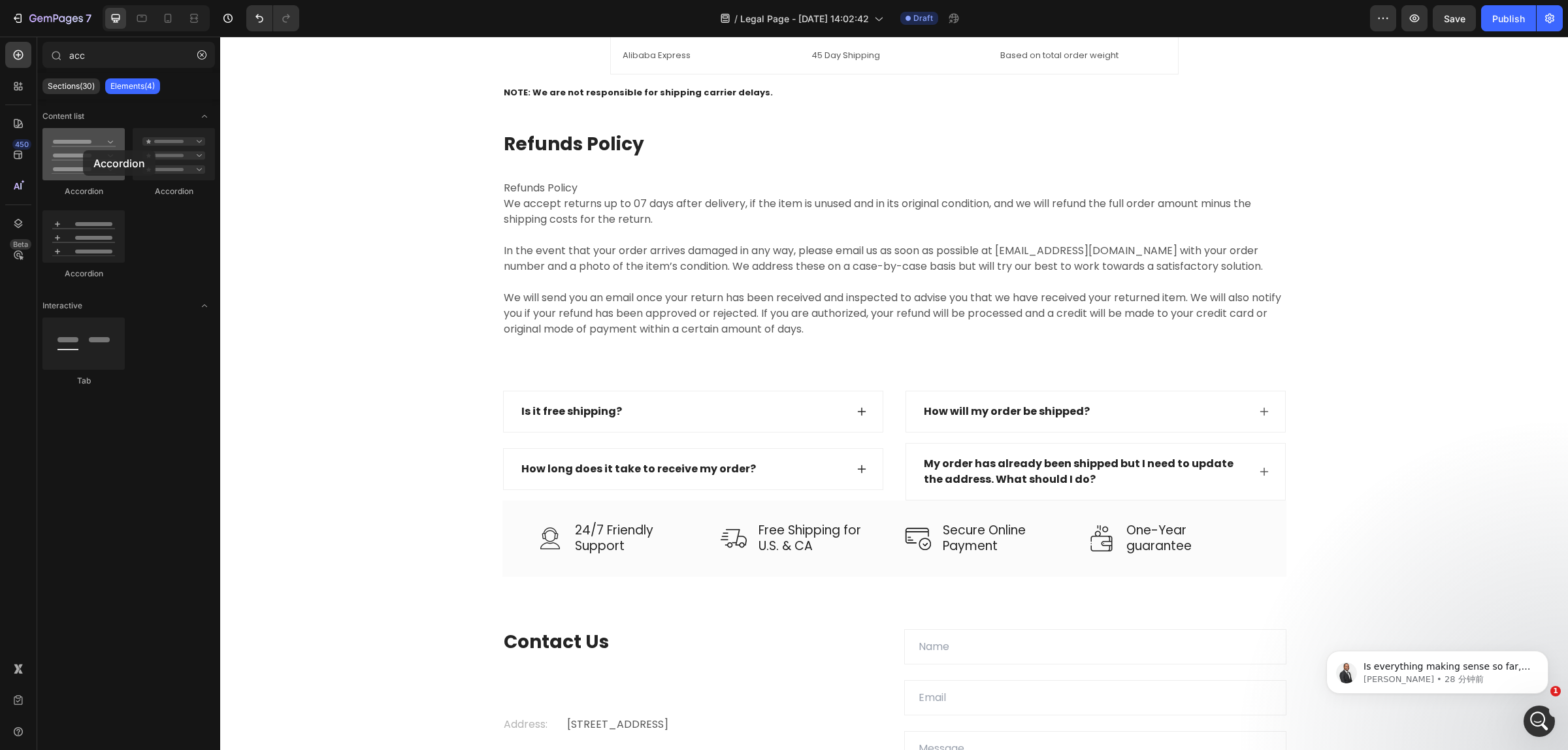
click at [83, 150] on div at bounding box center [83, 154] width 83 height 52
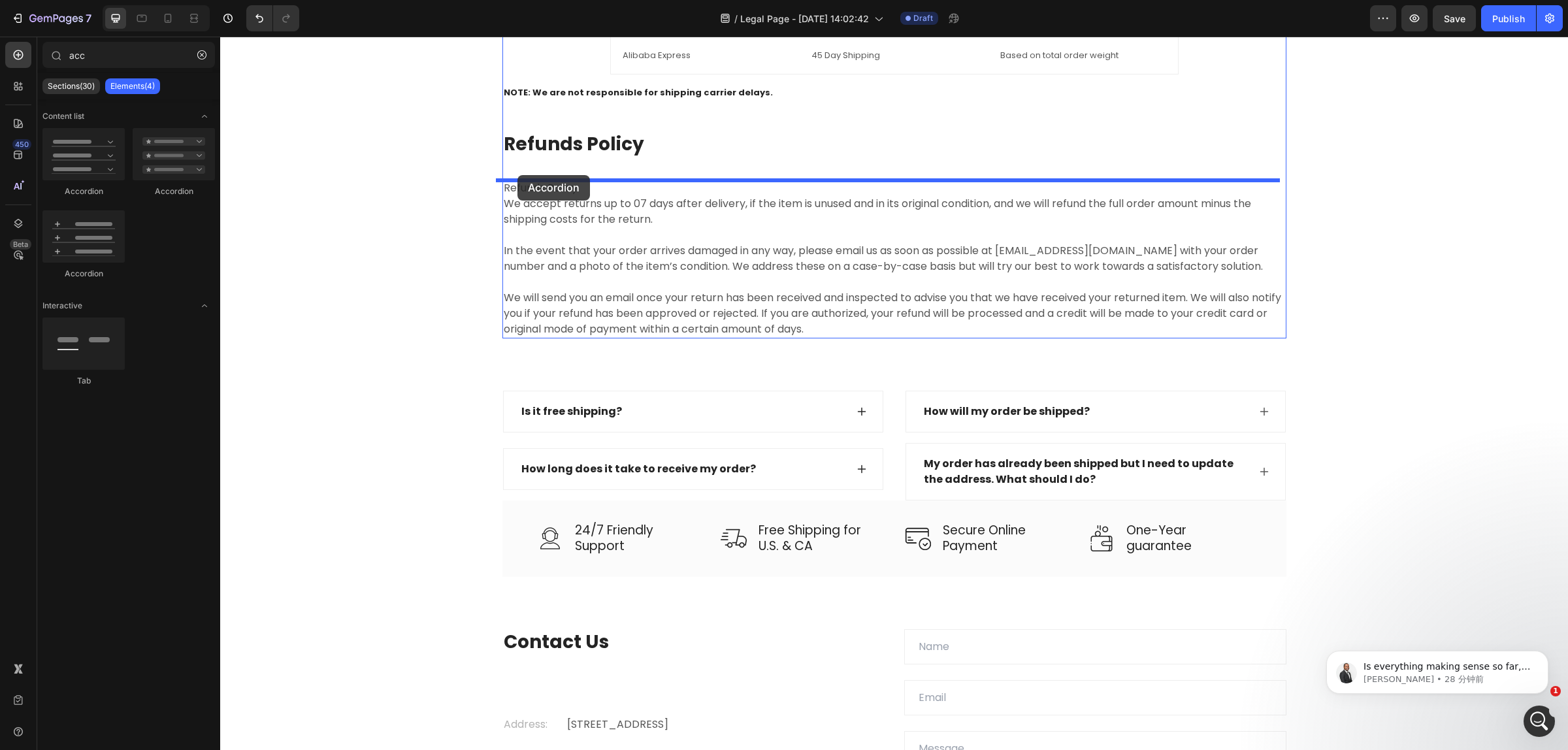
drag, startPoint x: 303, startPoint y: 187, endPoint x: 517, endPoint y: 175, distance: 214.3
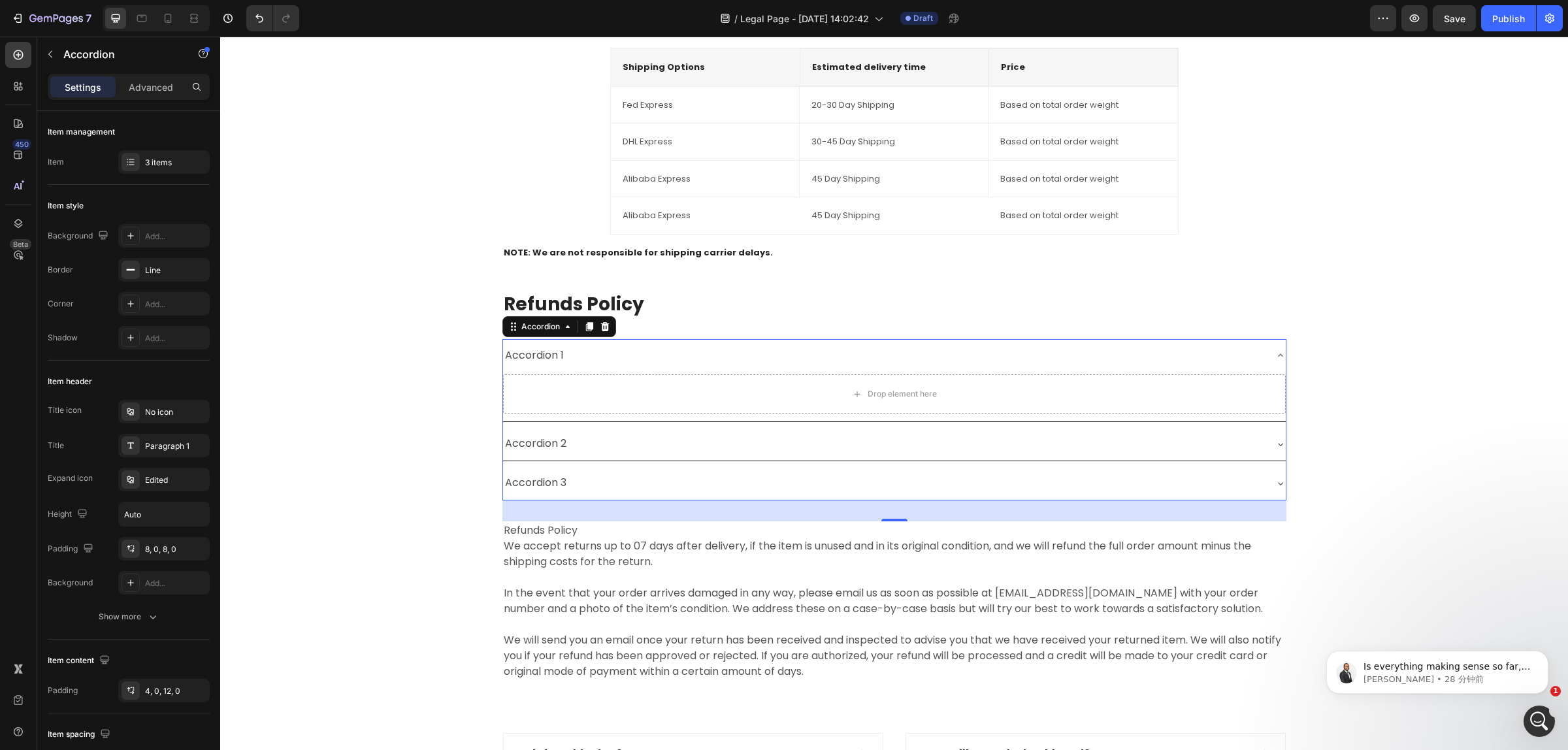
scroll to position [2071, 0]
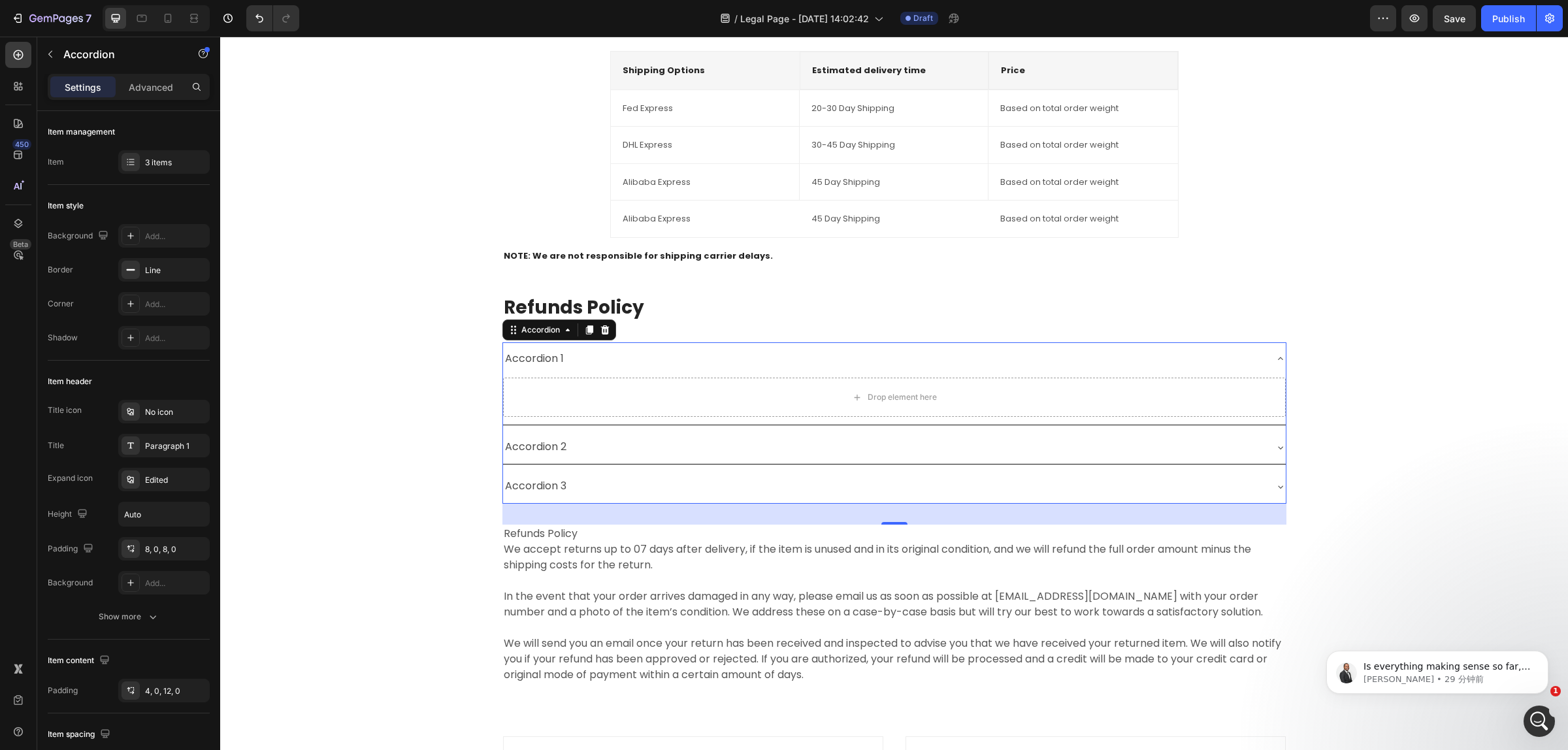
click at [600, 332] on icon at bounding box center [604, 330] width 9 height 9
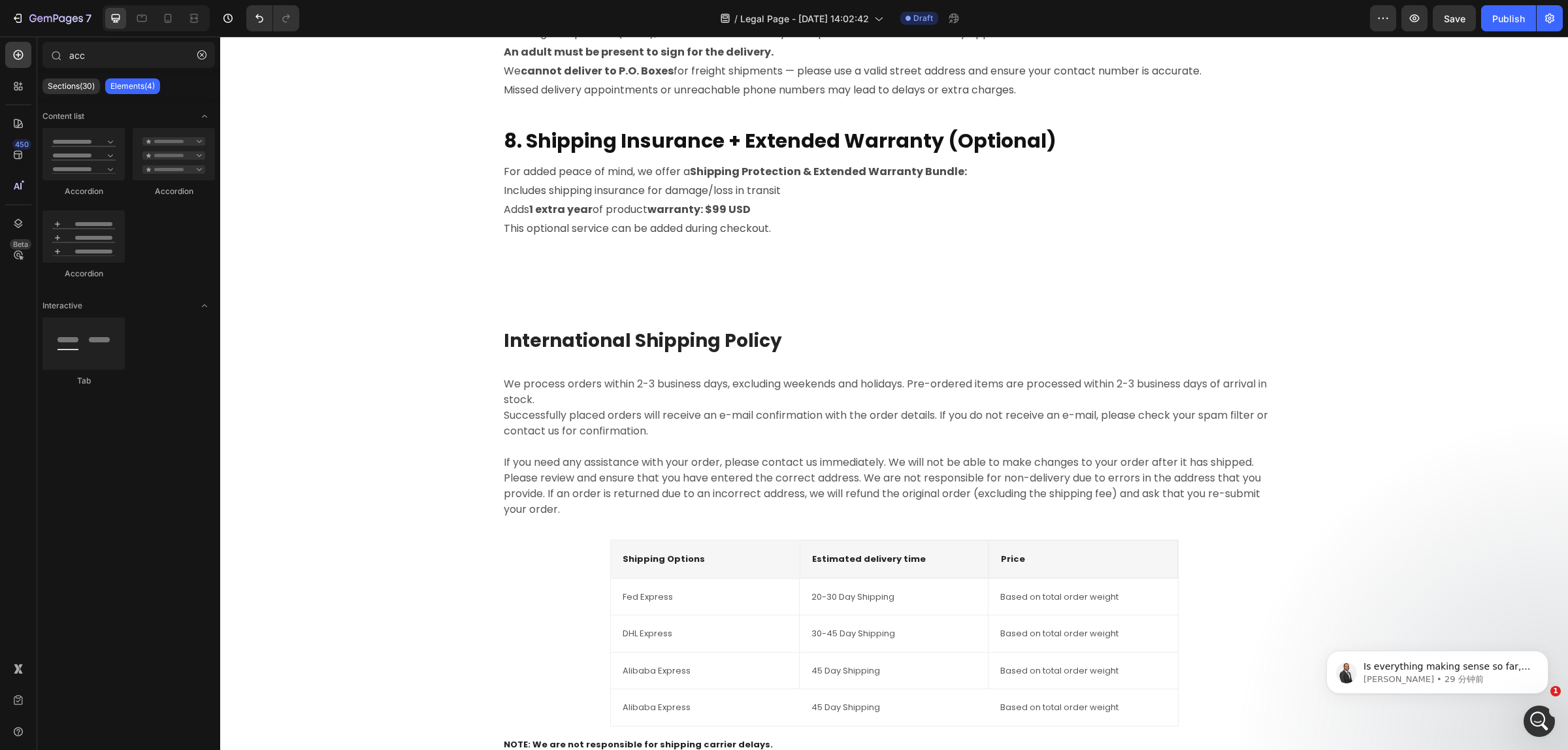
scroll to position [1581, 0]
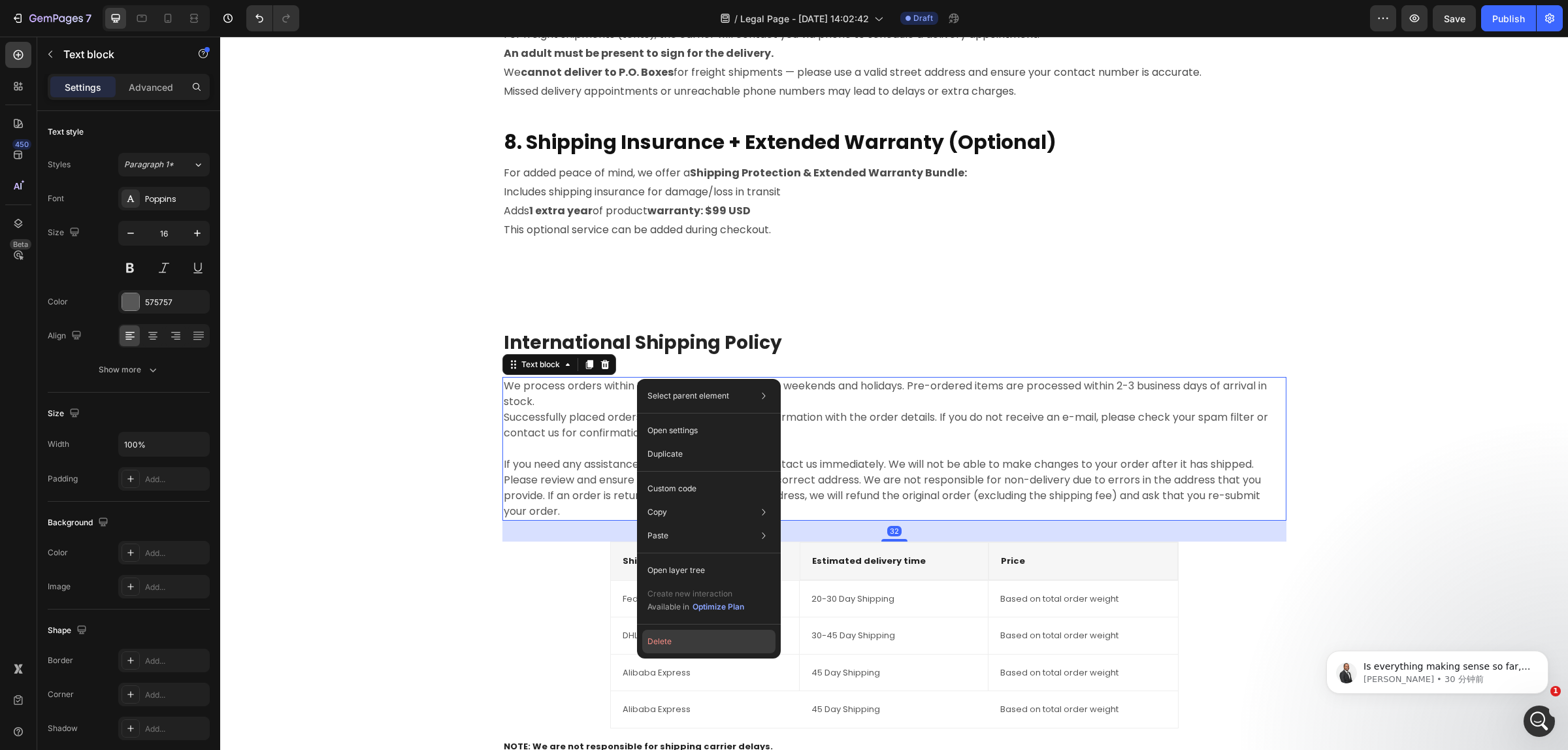
click at [700, 641] on button "Delete" at bounding box center [708, 642] width 133 height 23
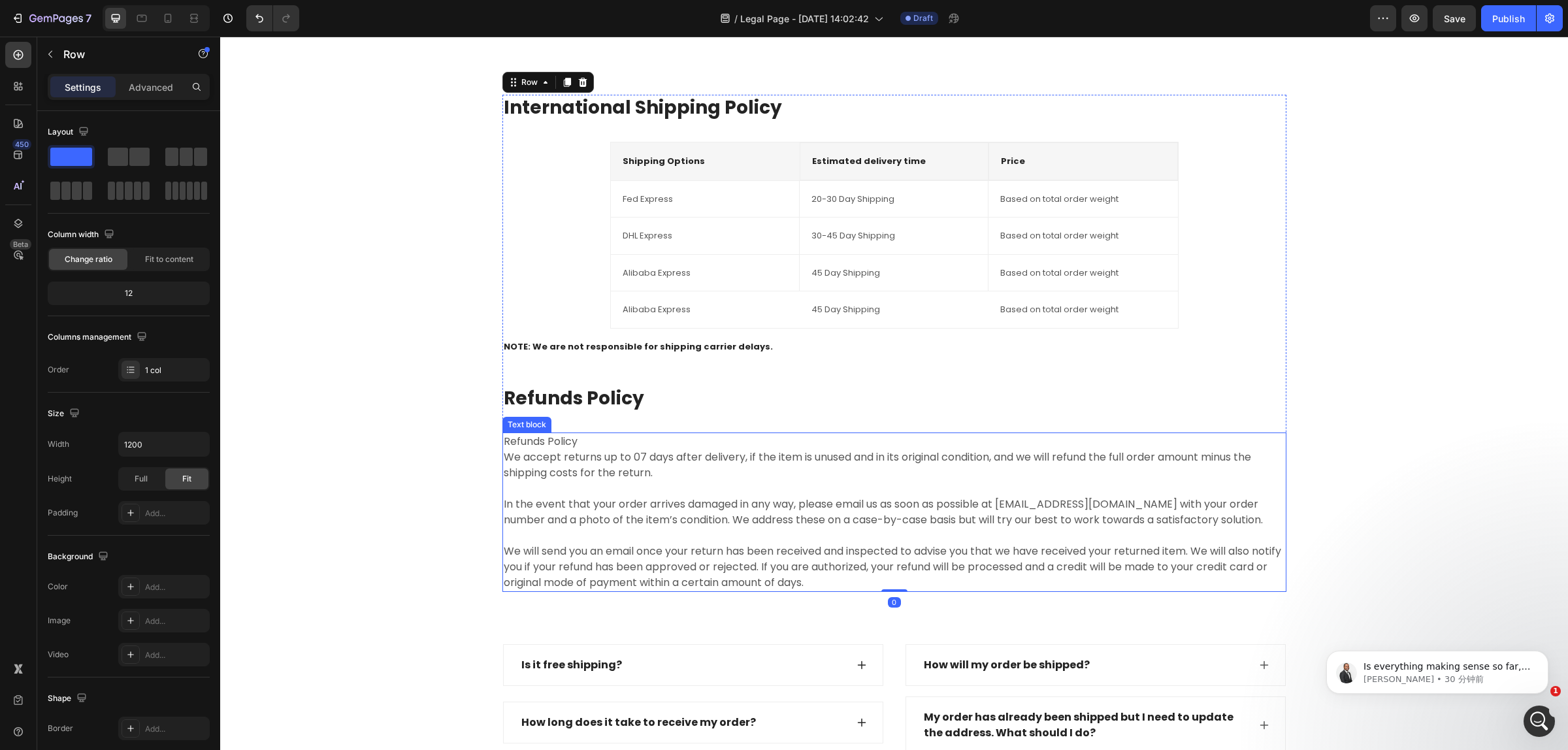
scroll to position [1827, 0]
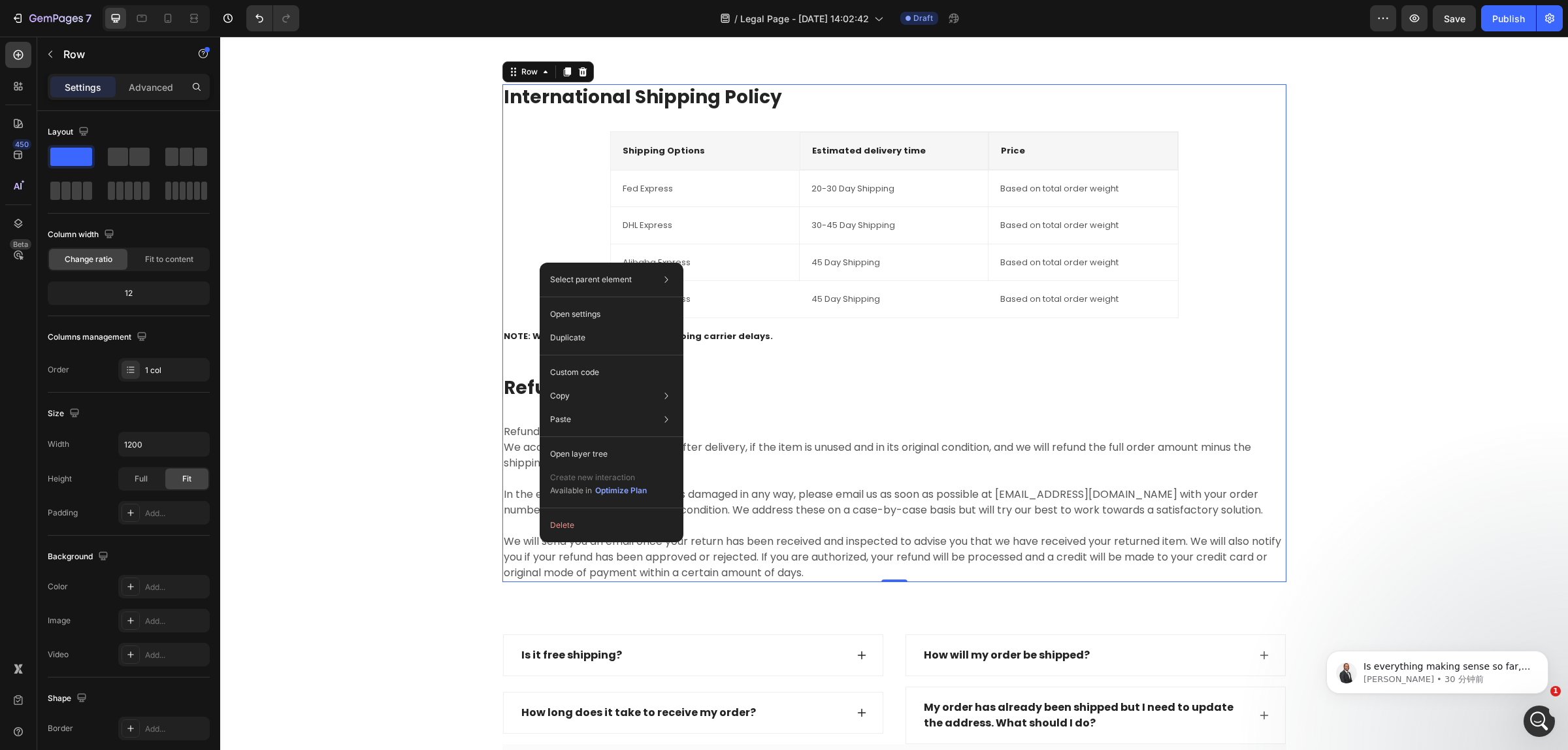
click at [998, 406] on div "International Shipping Policy Heading Shipping Options Text block Estimated del…" at bounding box center [895, 333] width 784 height 498
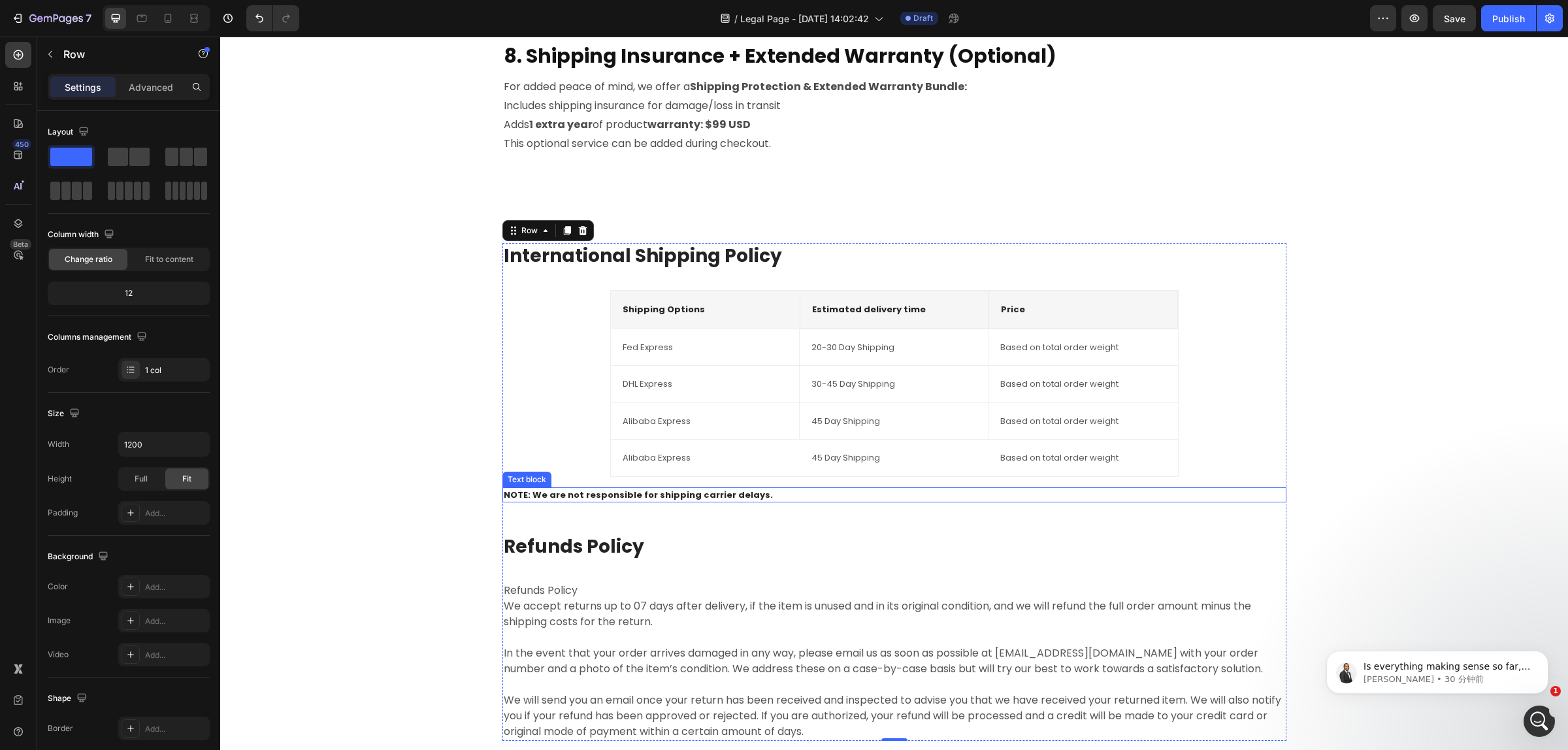
scroll to position [1663, 0]
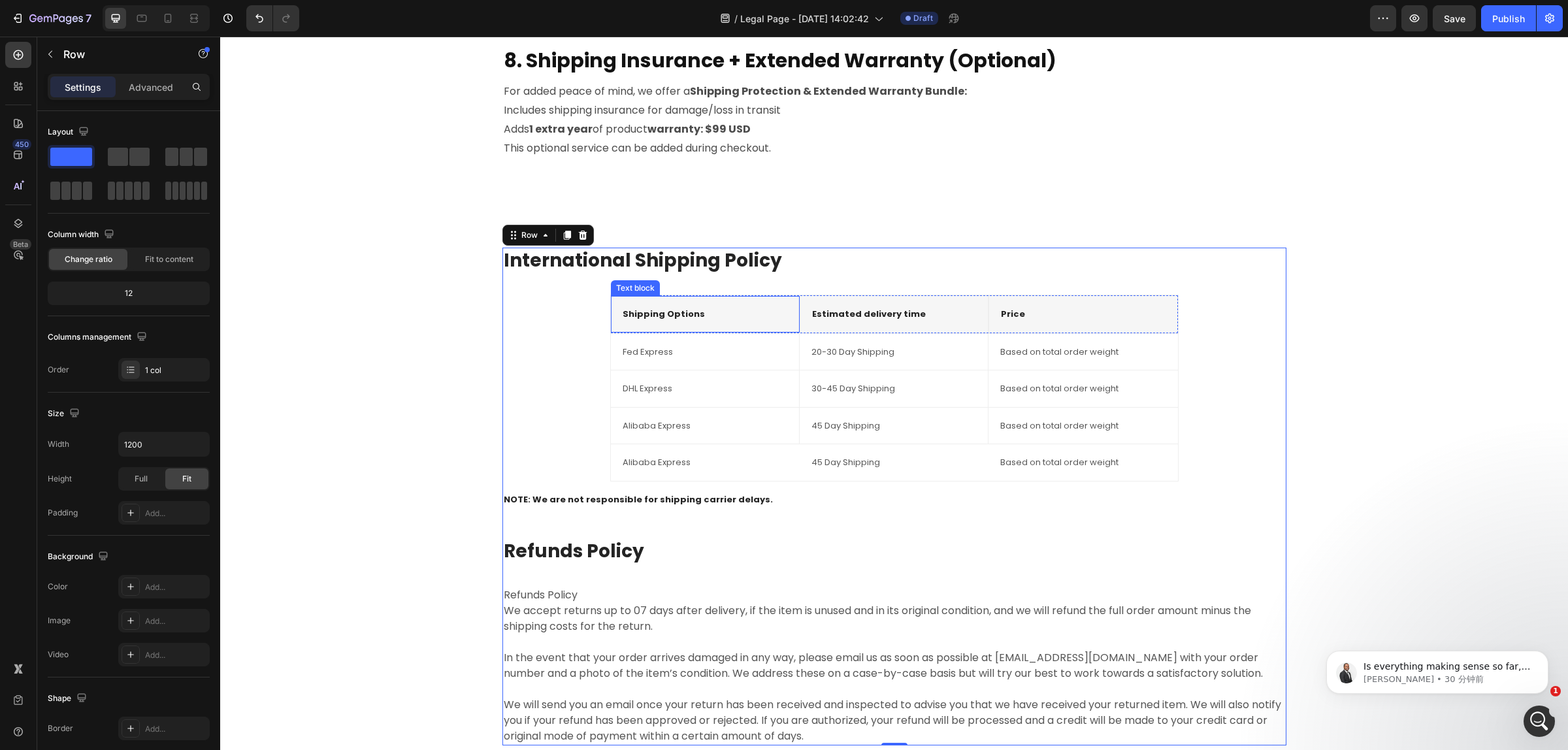
click at [741, 316] on p "Shipping Options" at bounding box center [705, 314] width 165 height 13
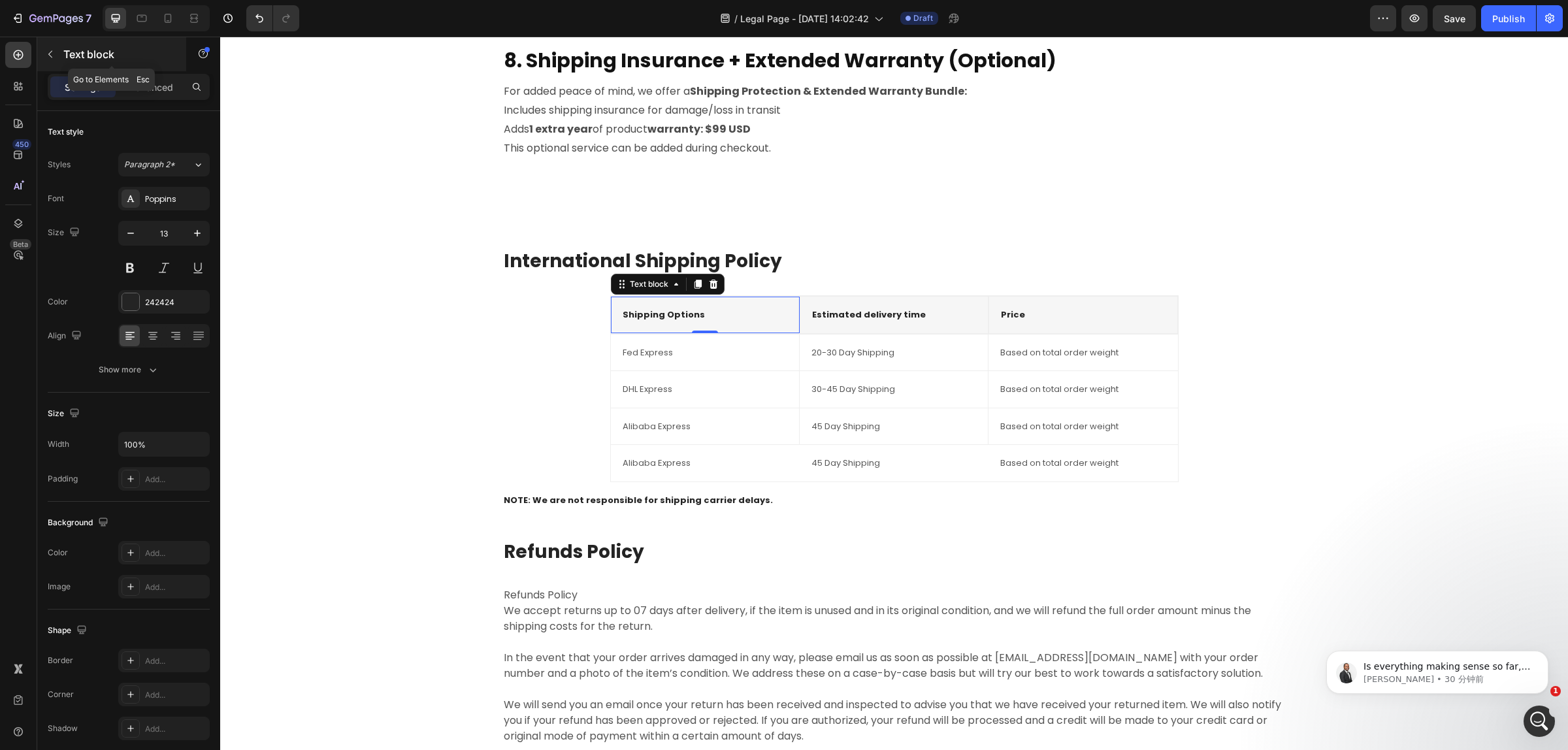
click at [52, 55] on icon "button" at bounding box center [50, 54] width 10 height 10
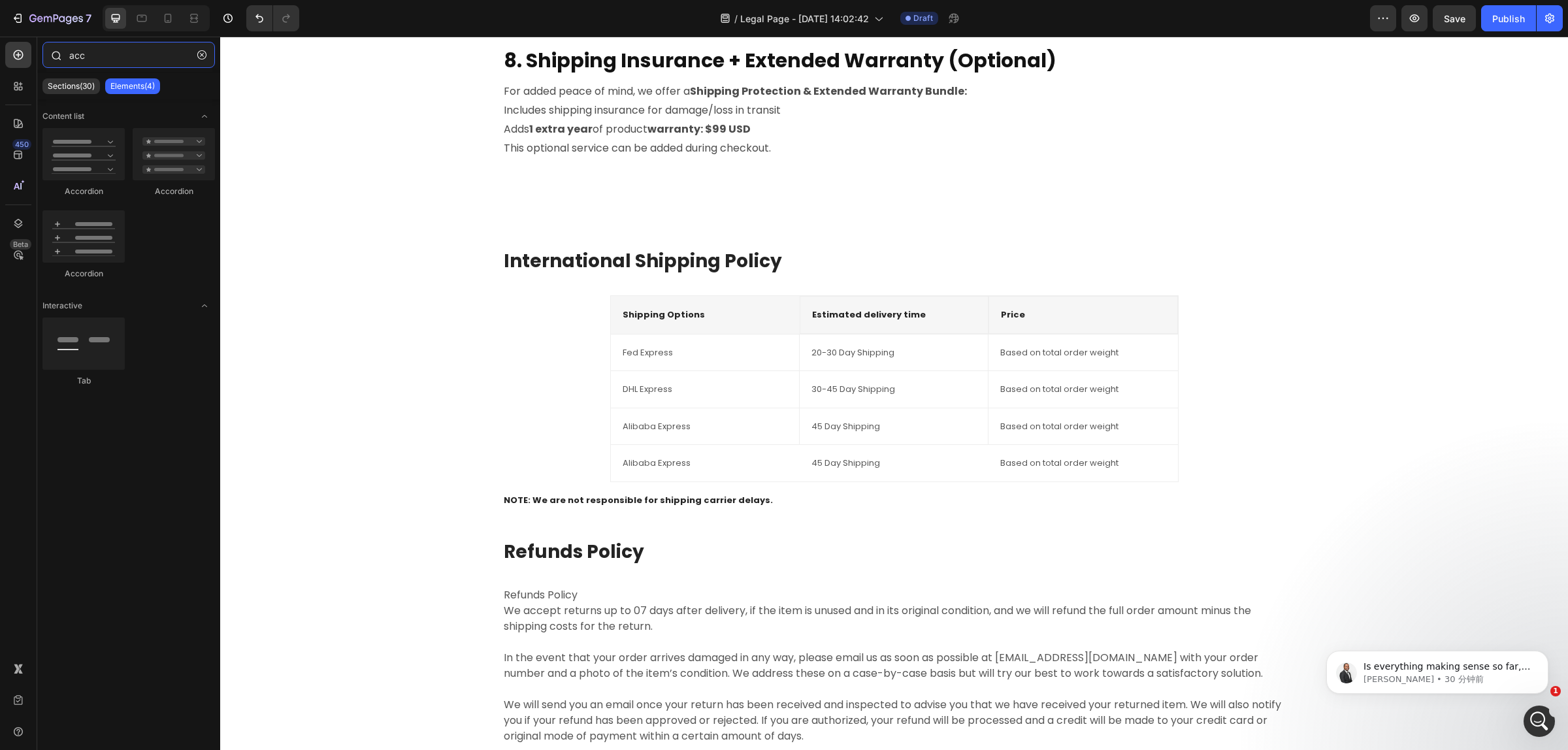
drag, startPoint x: 97, startPoint y: 55, endPoint x: 60, endPoint y: 55, distance: 37.0
click at [60, 55] on div "acc" at bounding box center [129, 58] width 183 height 31
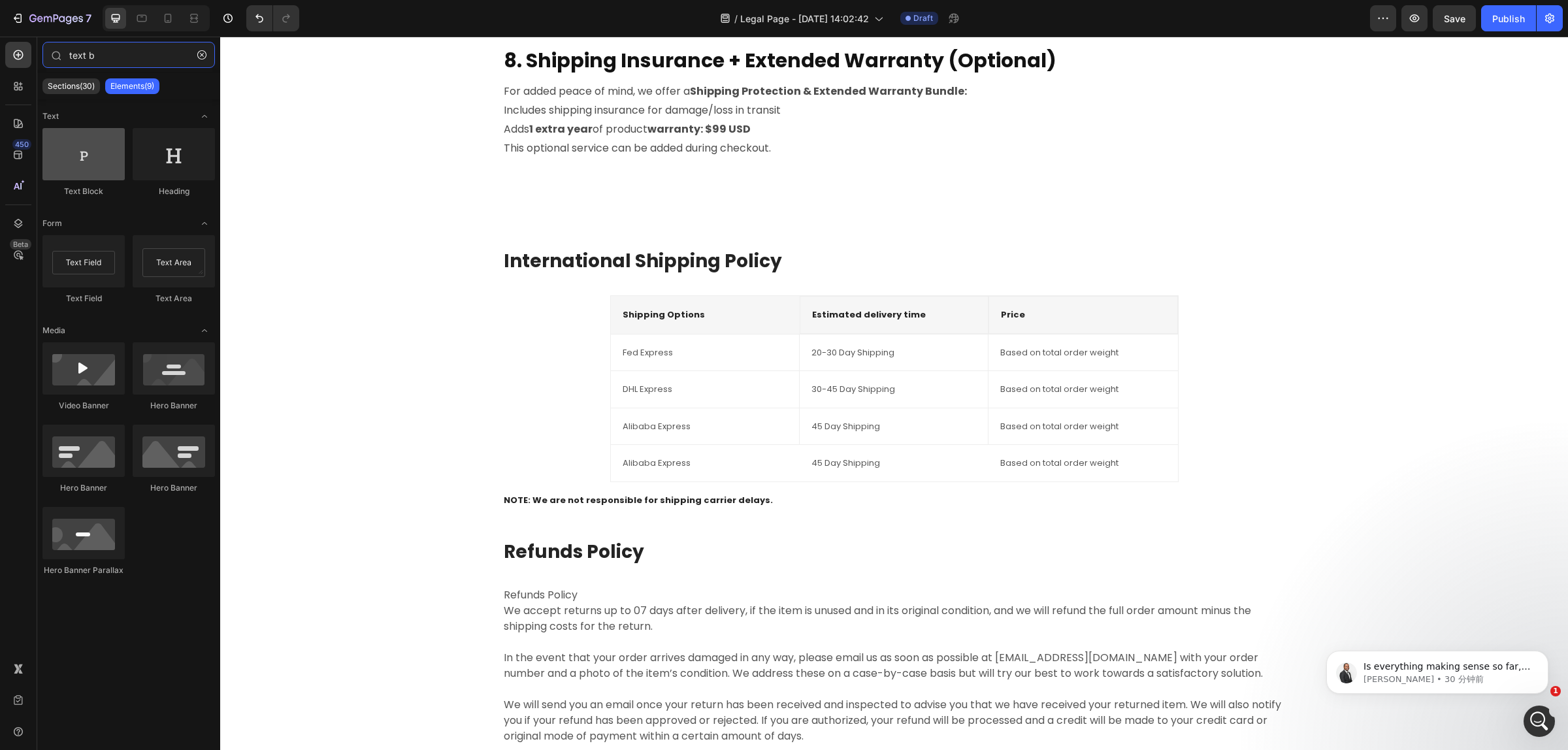
type input "text b"
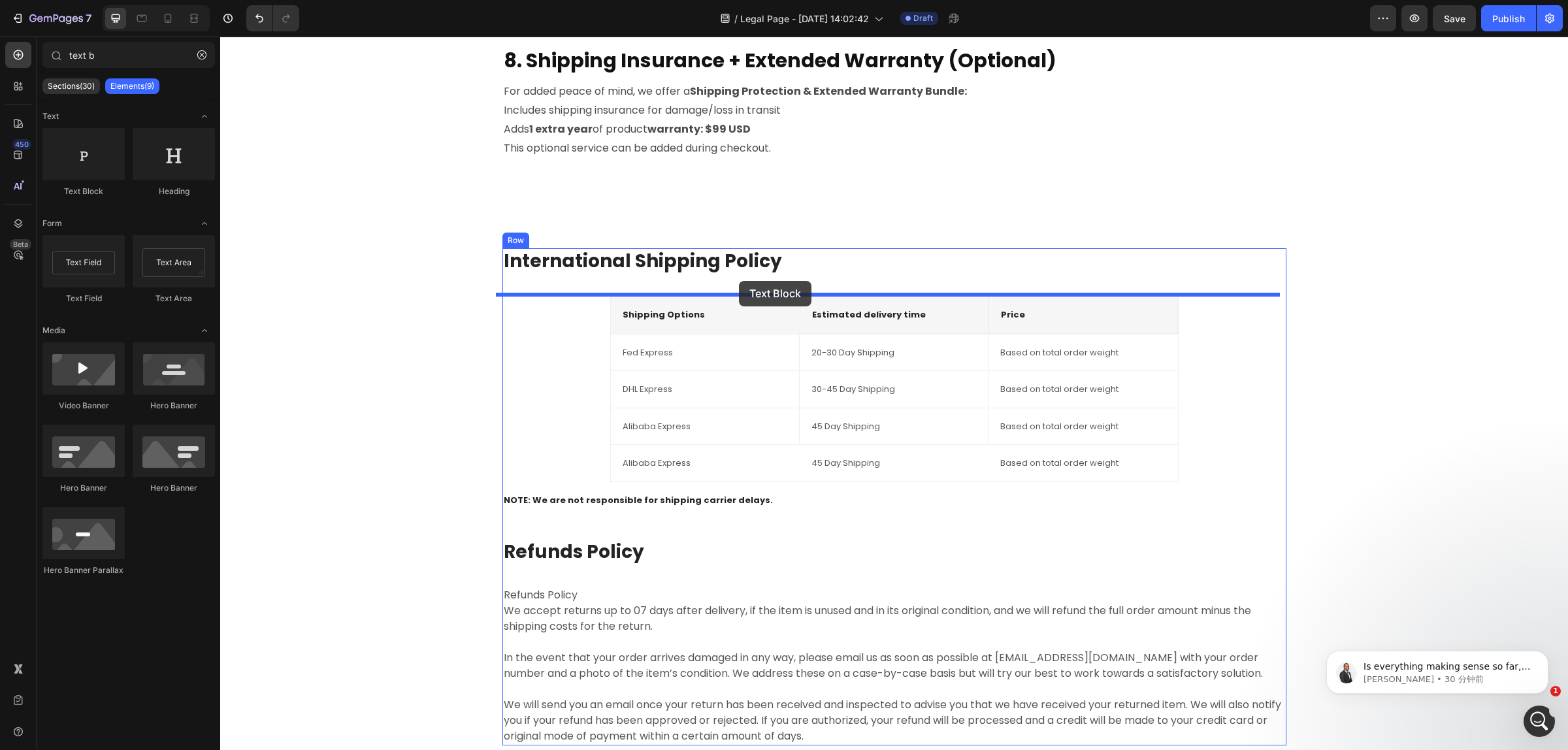
drag, startPoint x: 299, startPoint y: 196, endPoint x: 739, endPoint y: 281, distance: 448.1
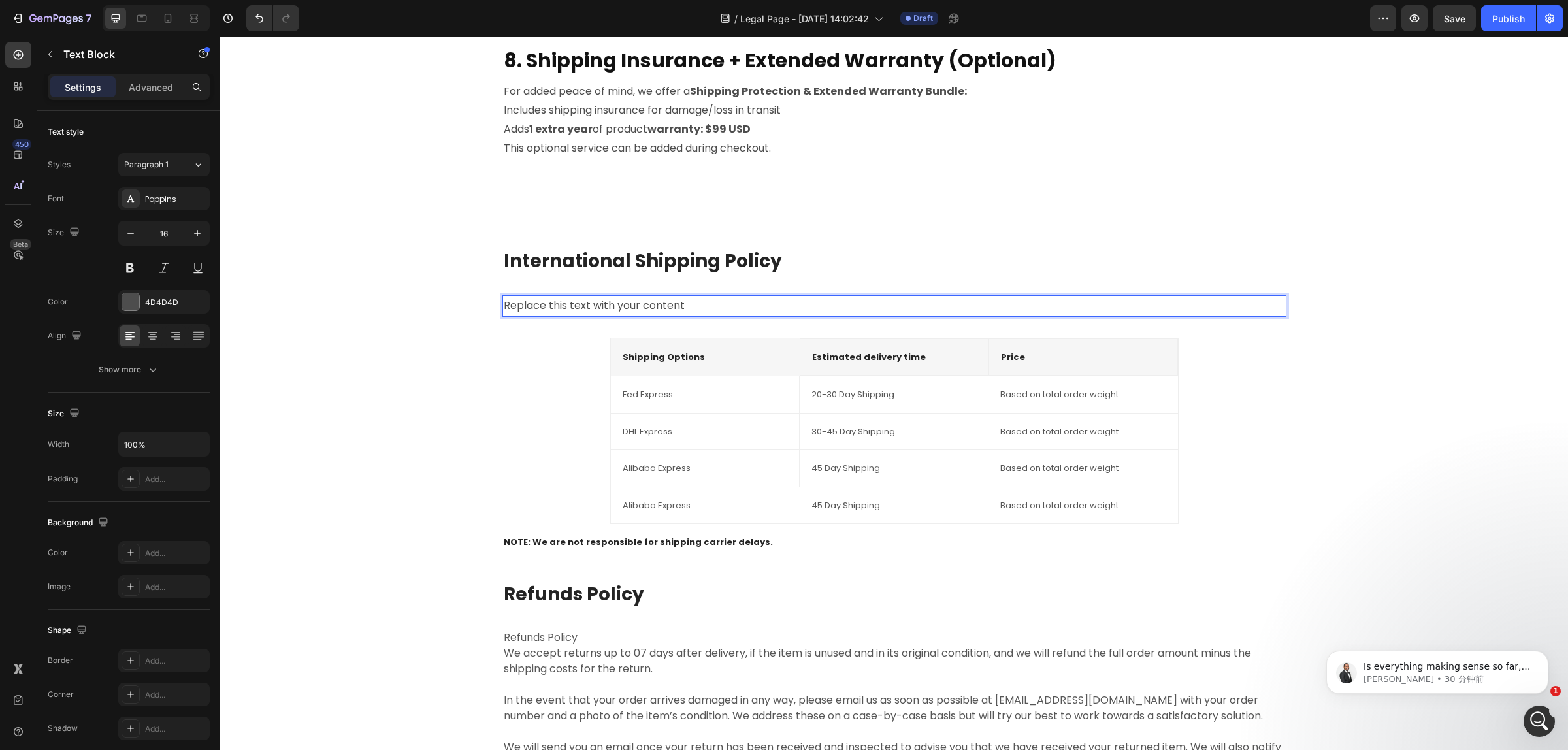
click at [688, 309] on div "Replace this text with your content" at bounding box center [895, 306] width 784 height 22
click at [208, 168] on button "Paragraph 1" at bounding box center [164, 165] width 91 height 23
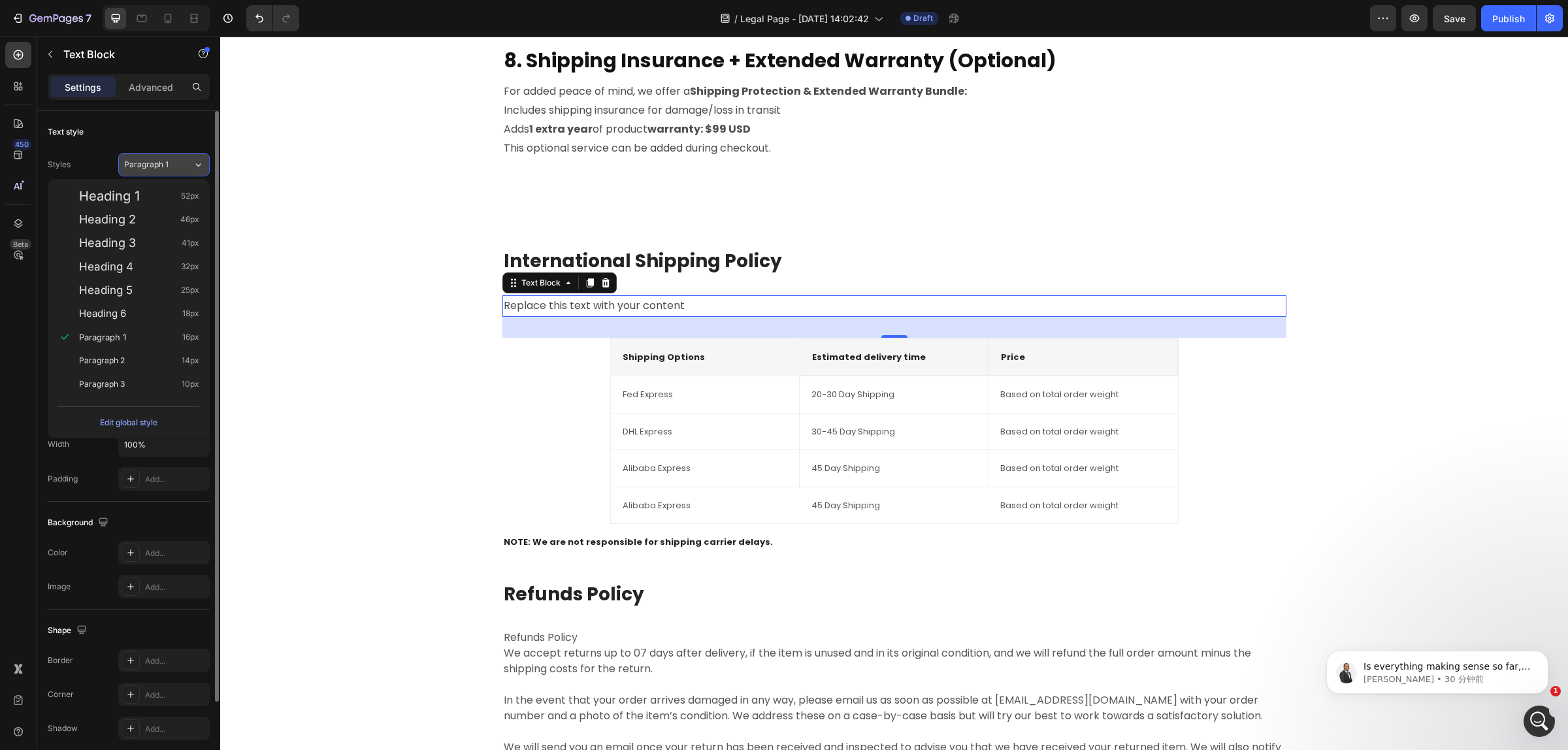
click at [208, 168] on button "Paragraph 1" at bounding box center [164, 165] width 91 height 23
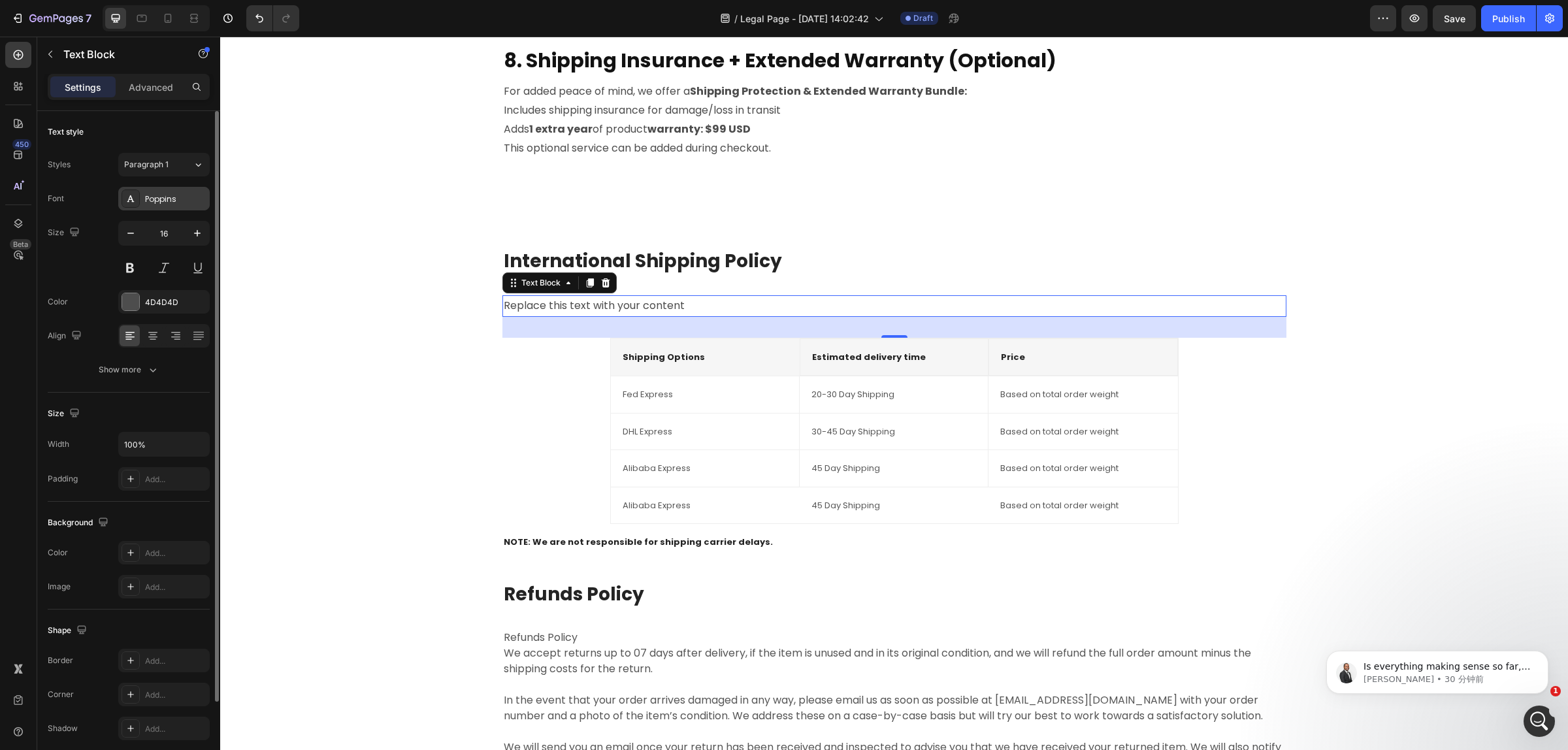
click at [192, 197] on div "Poppins" at bounding box center [175, 199] width 62 height 12
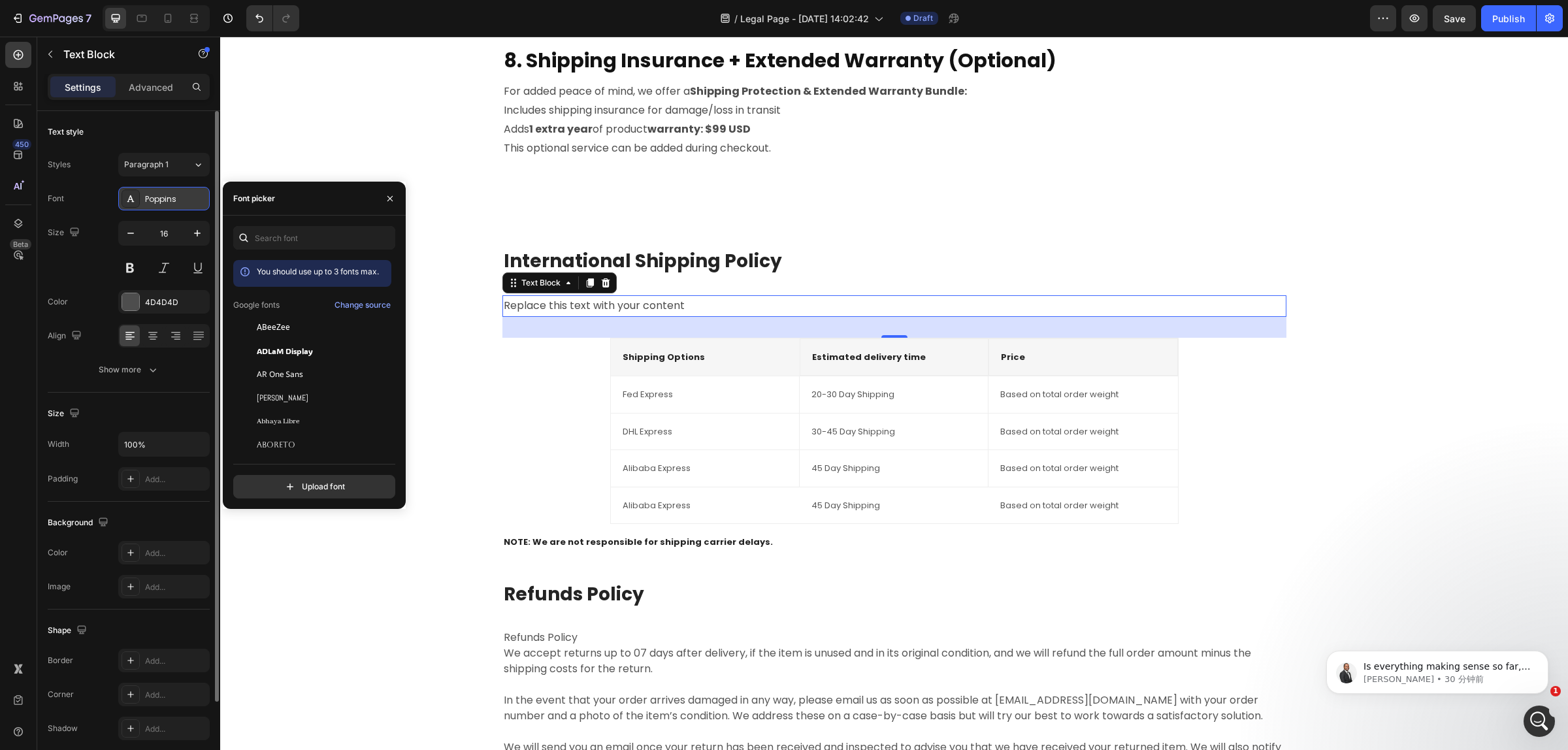
click at [192, 197] on div "Poppins" at bounding box center [175, 199] width 62 height 12
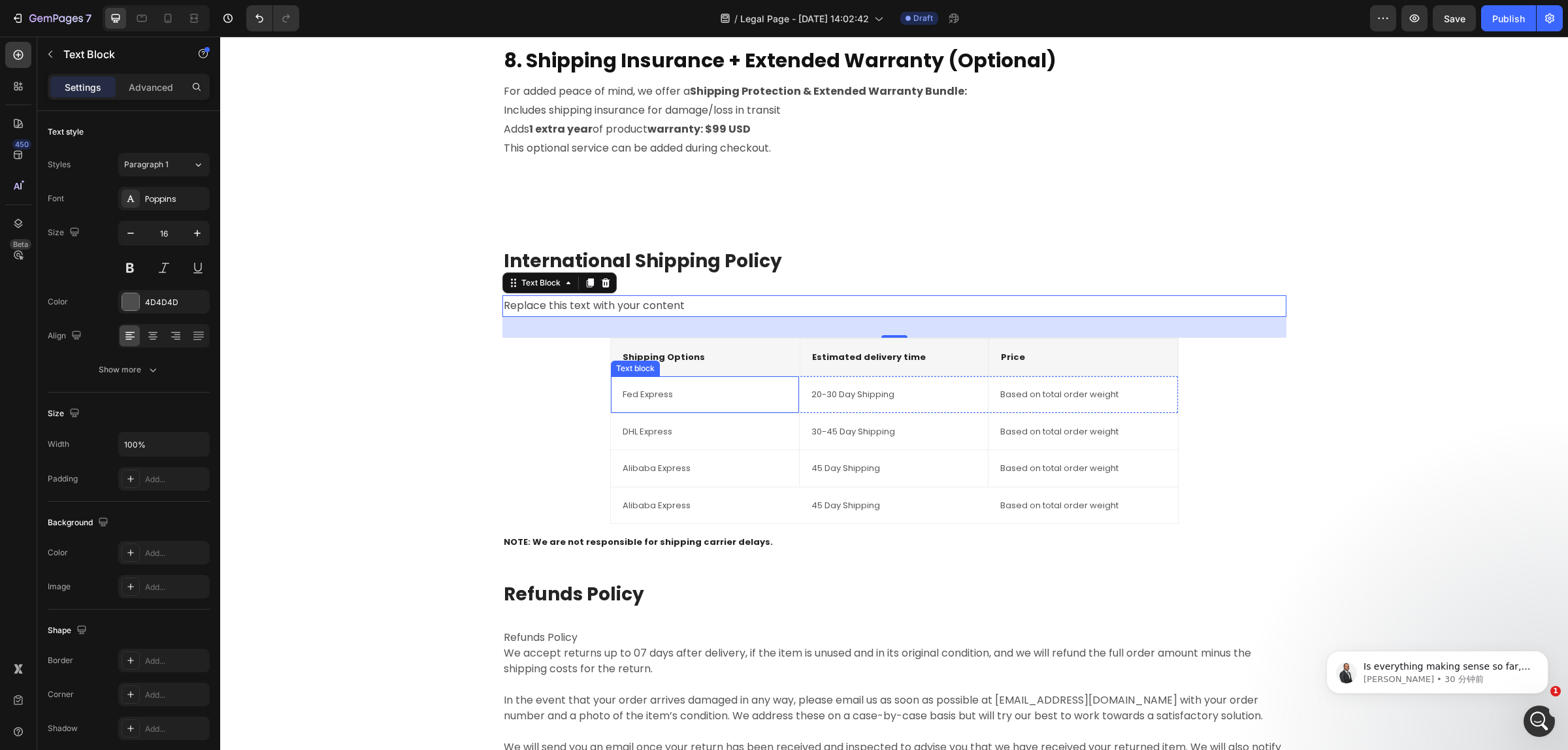
click at [719, 381] on div "Fed Express Text block" at bounding box center [705, 394] width 189 height 37
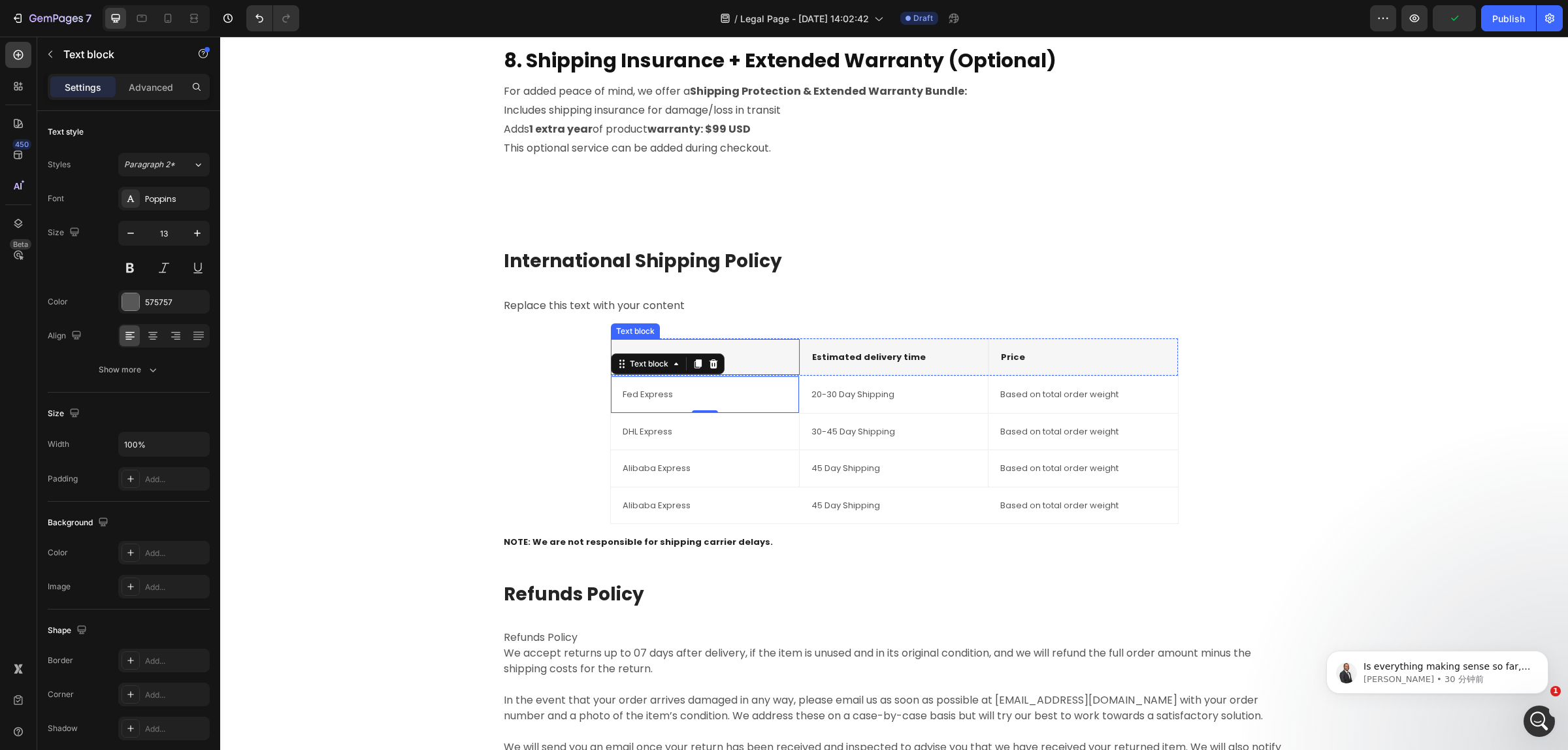
click at [738, 357] on p "Shipping Options" at bounding box center [705, 357] width 165 height 13
click at [864, 361] on p "Estimated delivery time" at bounding box center [894, 357] width 164 height 13
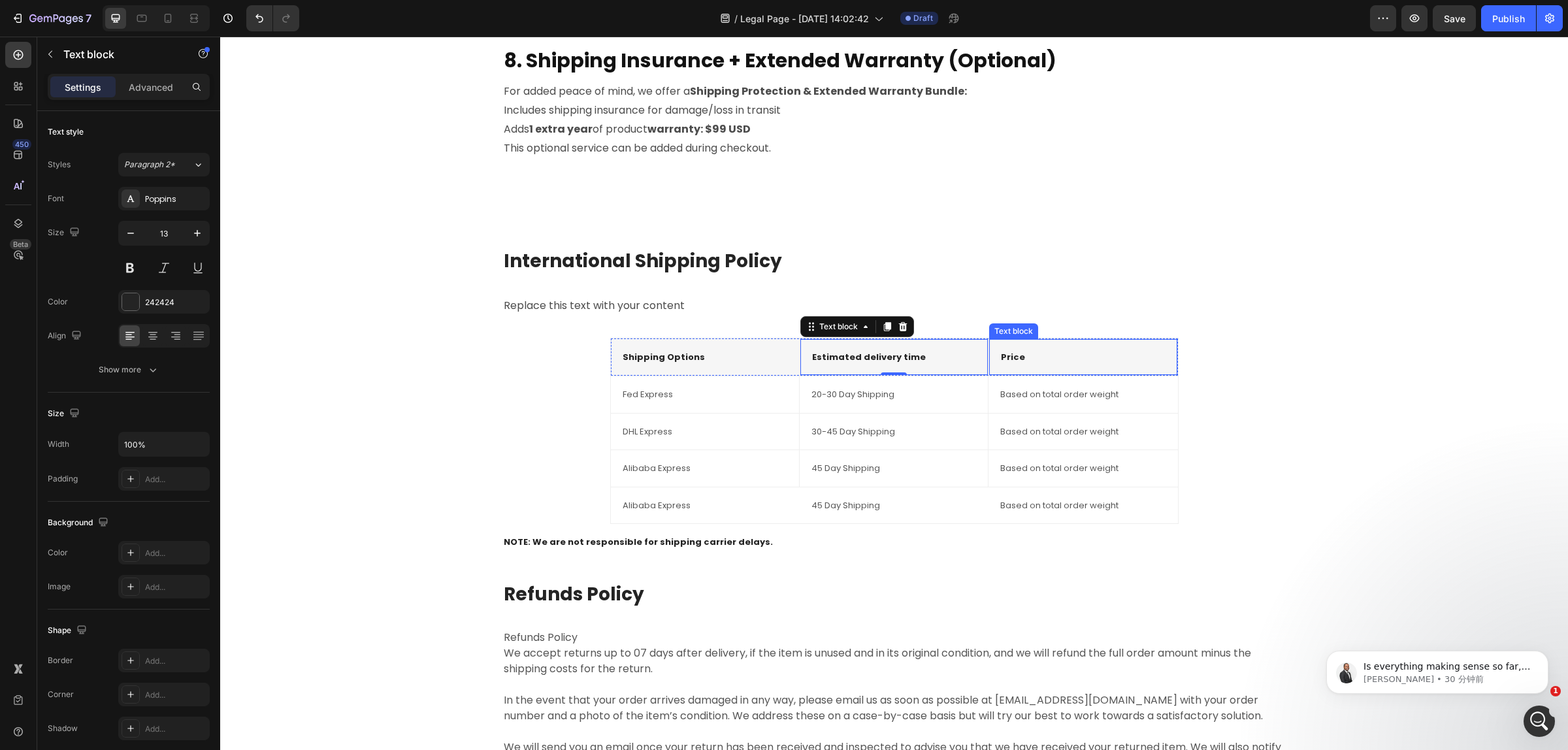
drag, startPoint x: 1040, startPoint y: 359, endPoint x: 636, endPoint y: 359, distance: 404.0
click at [1040, 359] on p "Price" at bounding box center [1082, 357] width 164 height 13
click at [623, 359] on p "Shipping Options" at bounding box center [705, 357] width 165 height 13
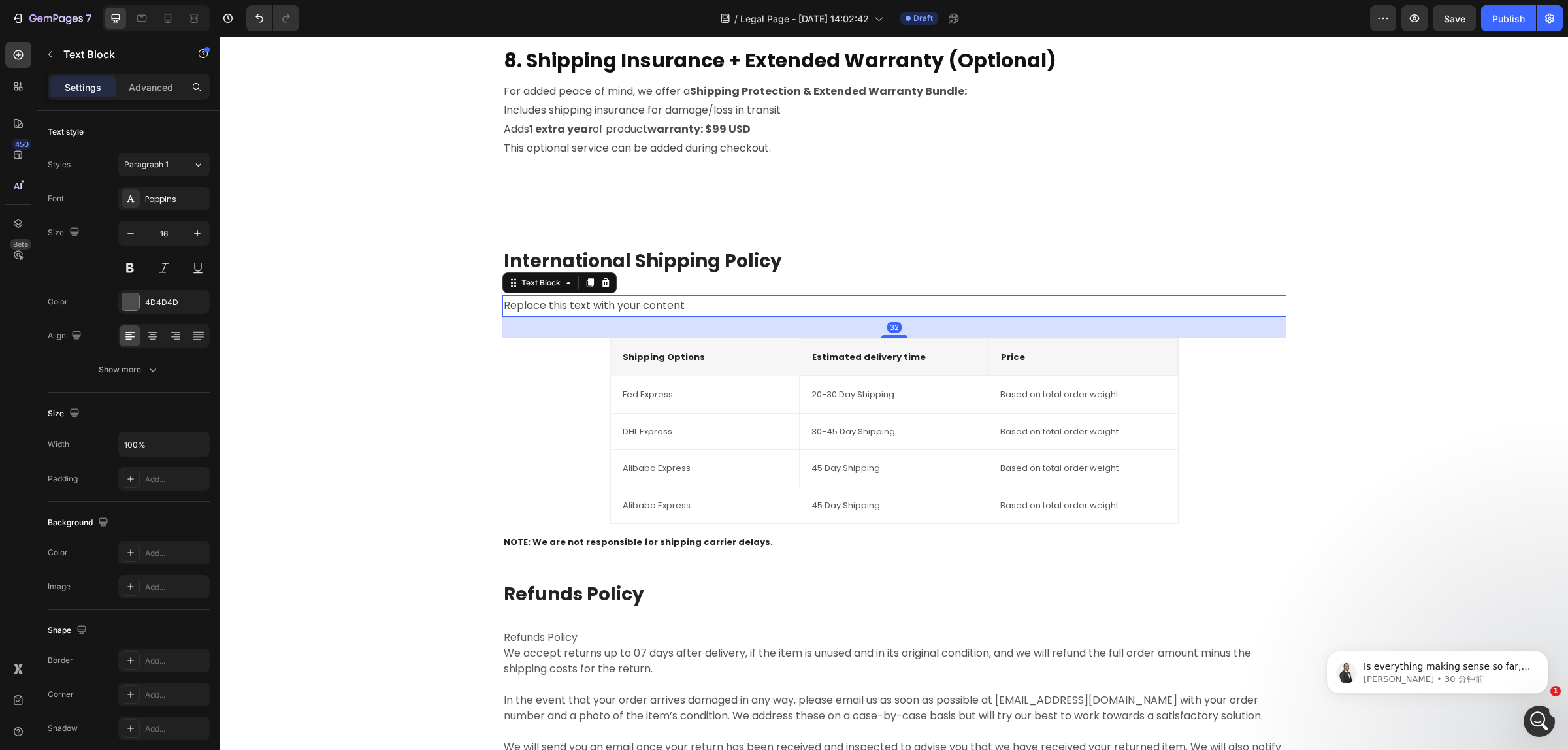
click at [580, 311] on p "Replace this text with your content" at bounding box center [894, 306] width 781 height 19
click at [743, 354] on p "Shipping Options" at bounding box center [705, 357] width 165 height 13
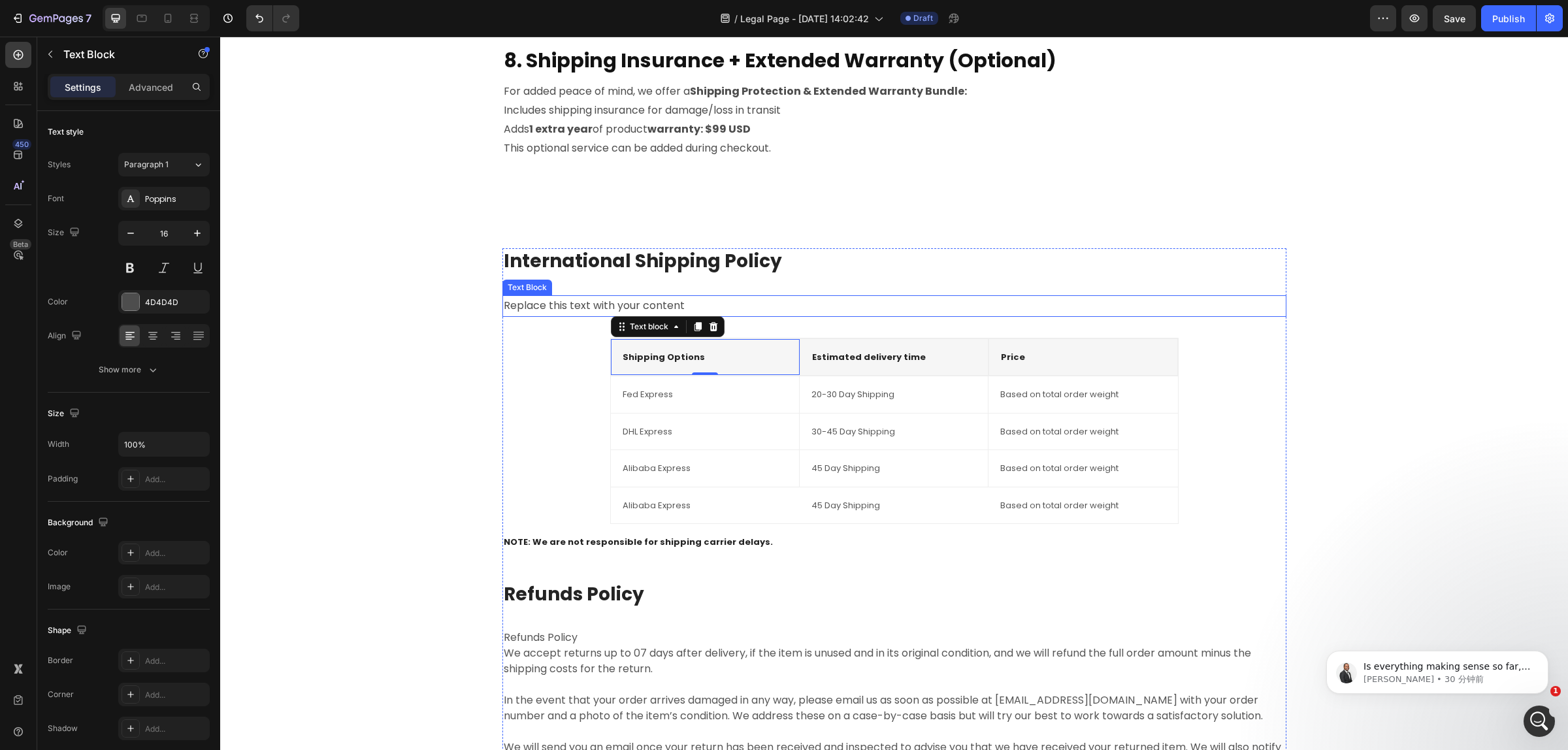
click at [583, 313] on p "Replace this text with your content" at bounding box center [894, 306] width 781 height 19
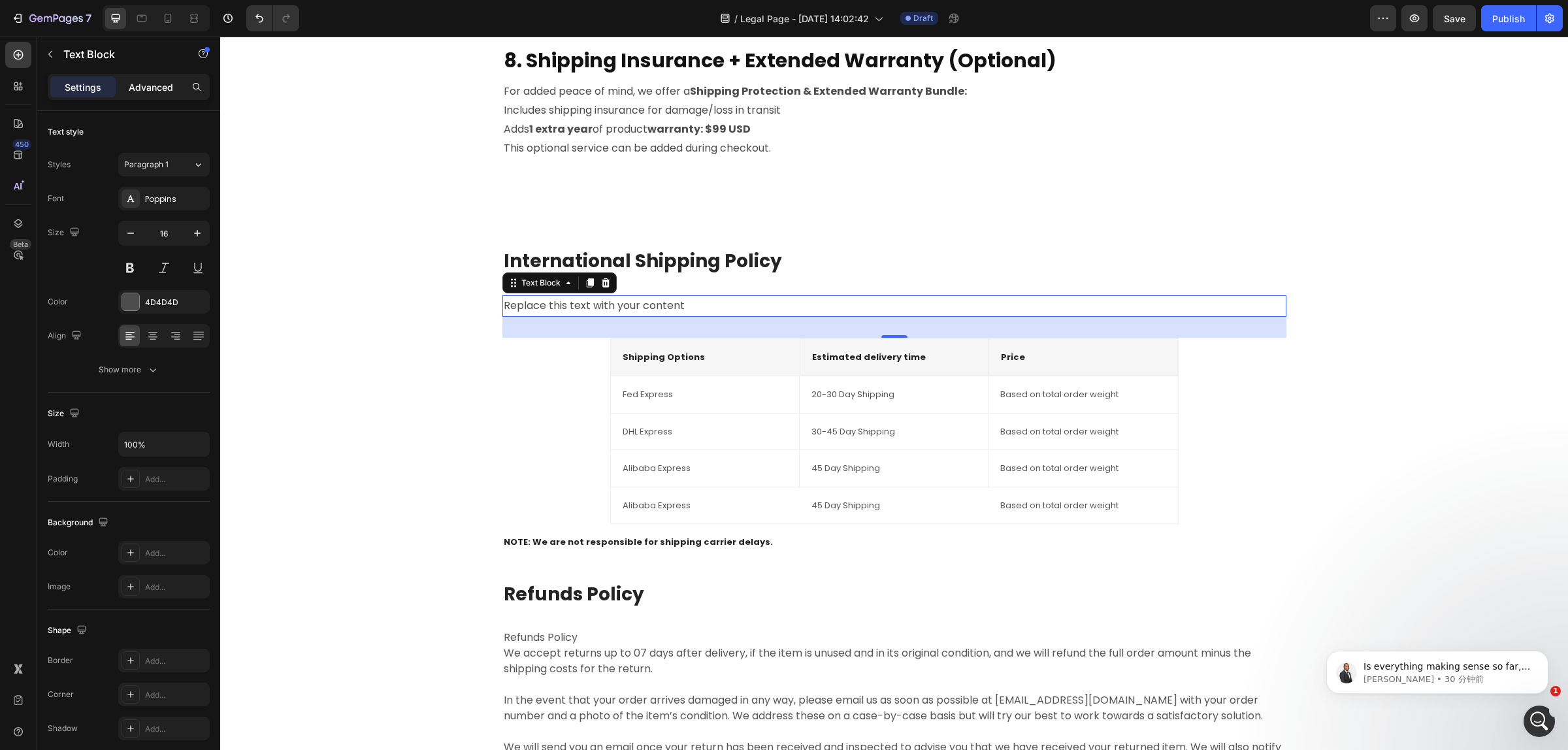
click at [129, 83] on p "Advanced" at bounding box center [150, 87] width 44 height 14
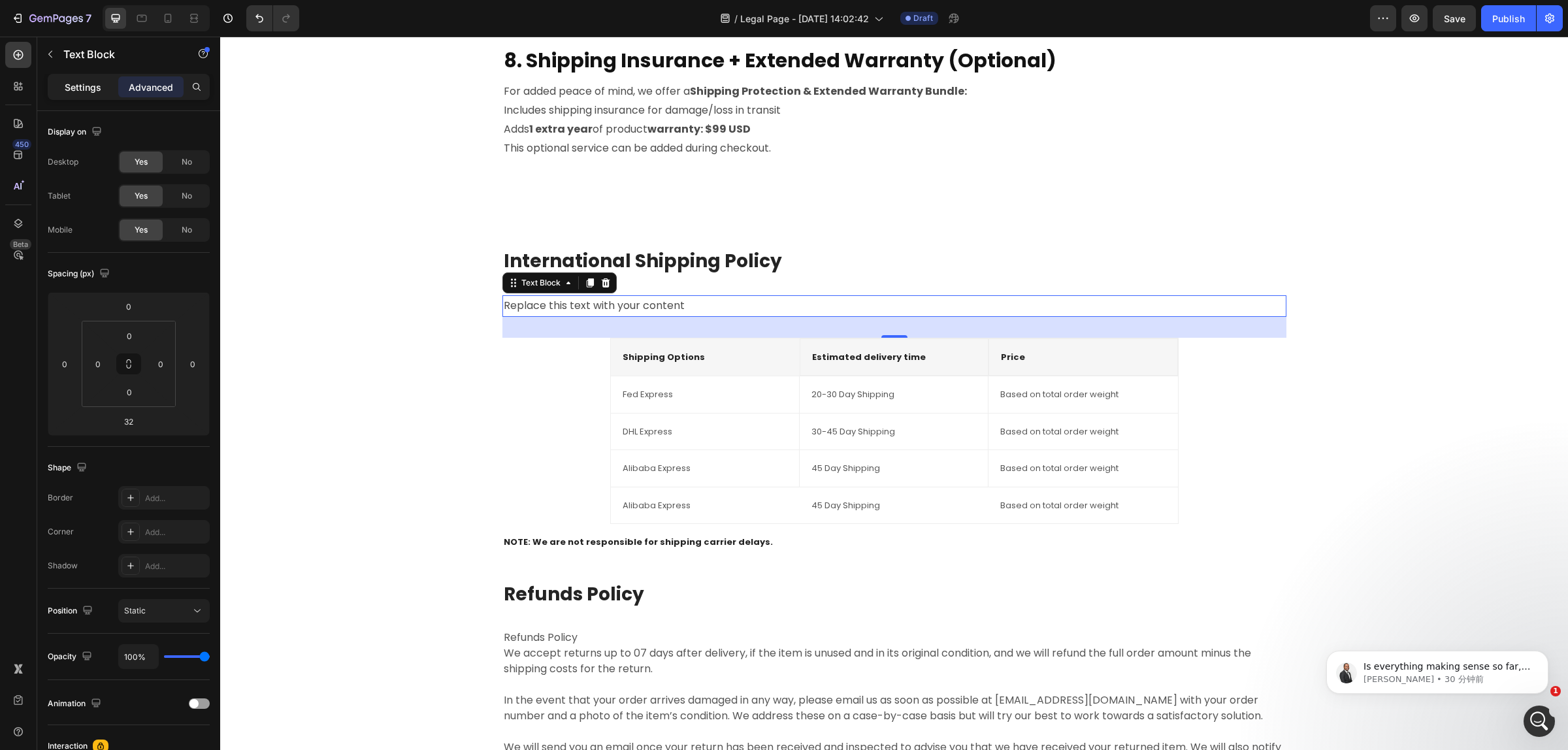
click at [85, 82] on p "Settings" at bounding box center [83, 87] width 37 height 14
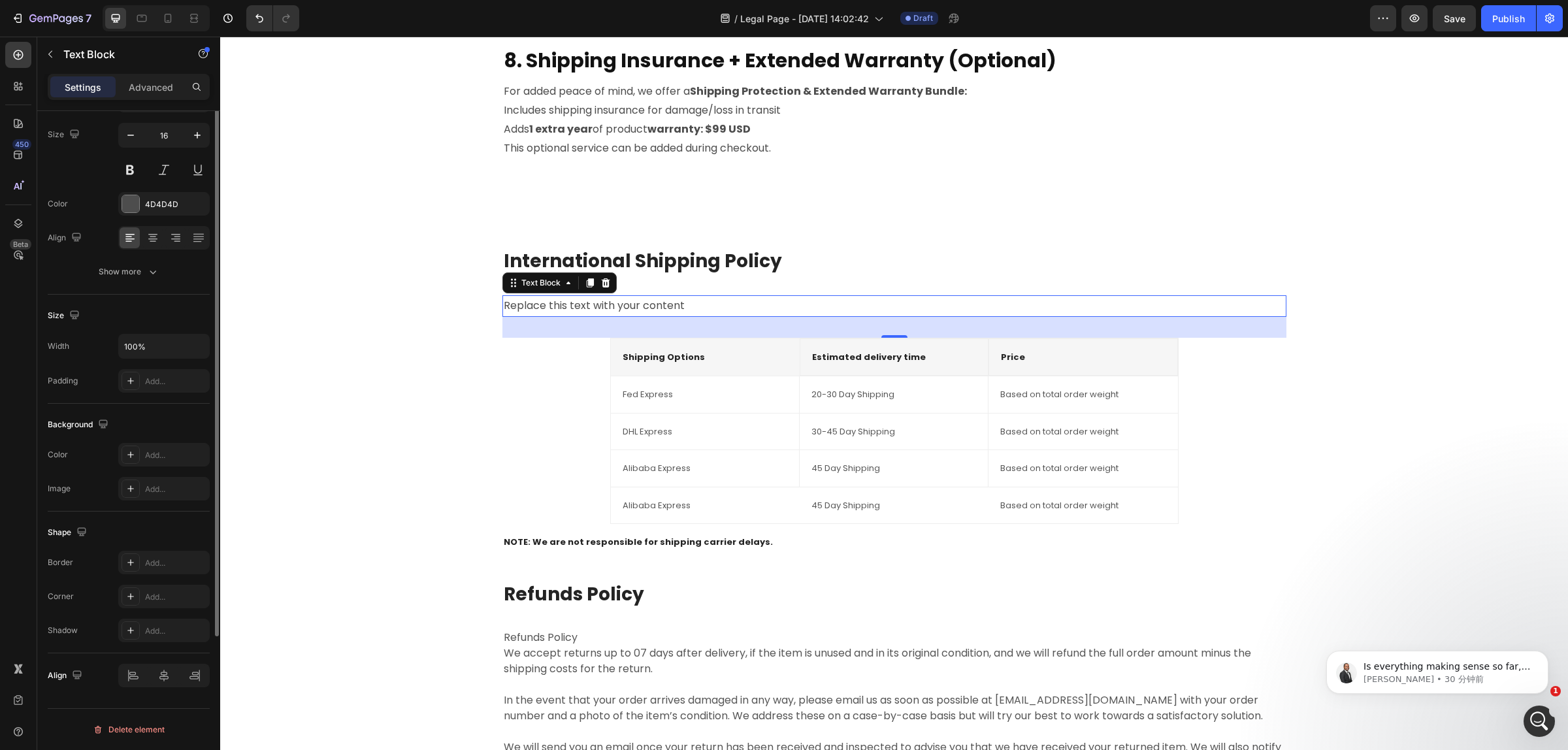
scroll to position [0, 0]
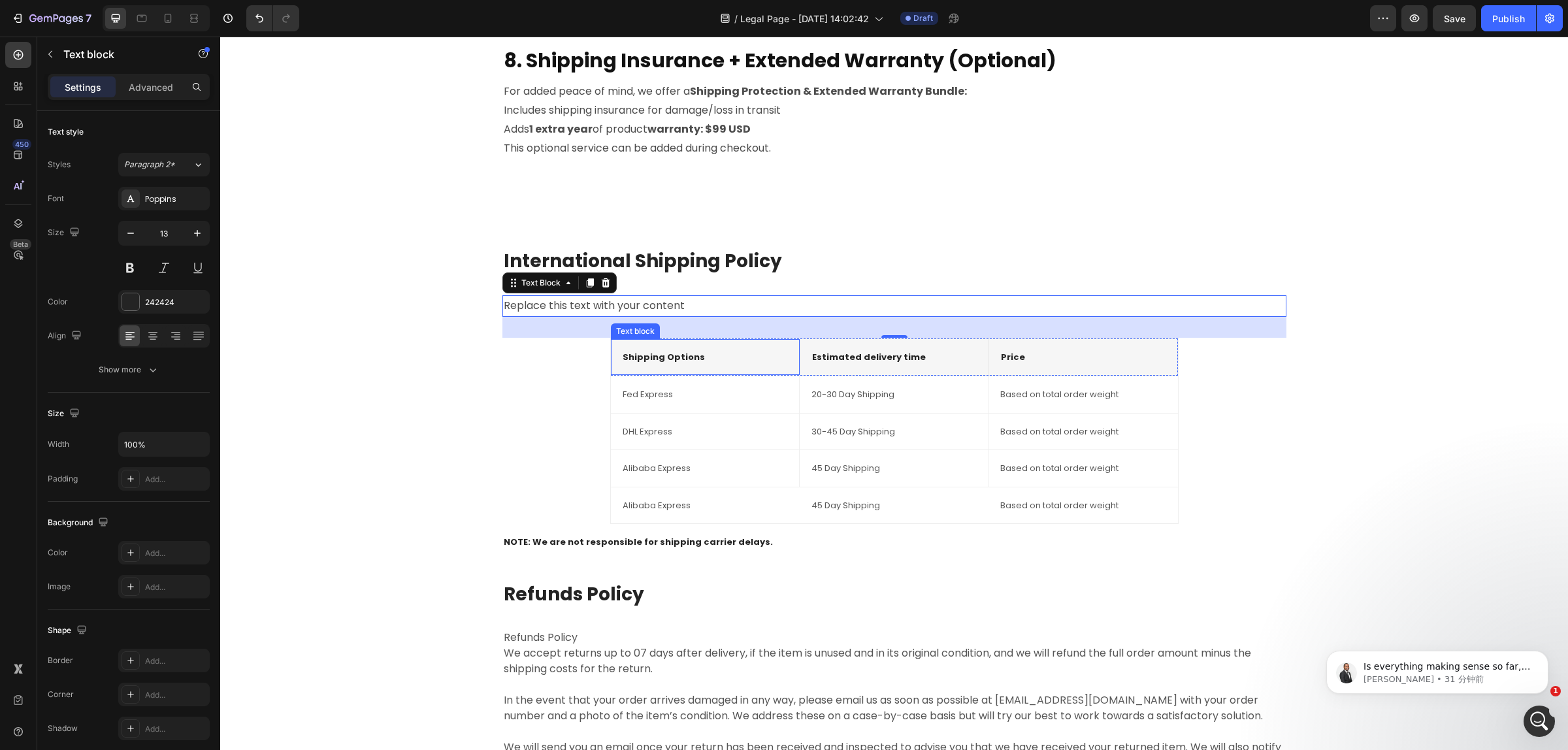
click at [705, 356] on p "Shipping Options" at bounding box center [705, 357] width 165 height 13
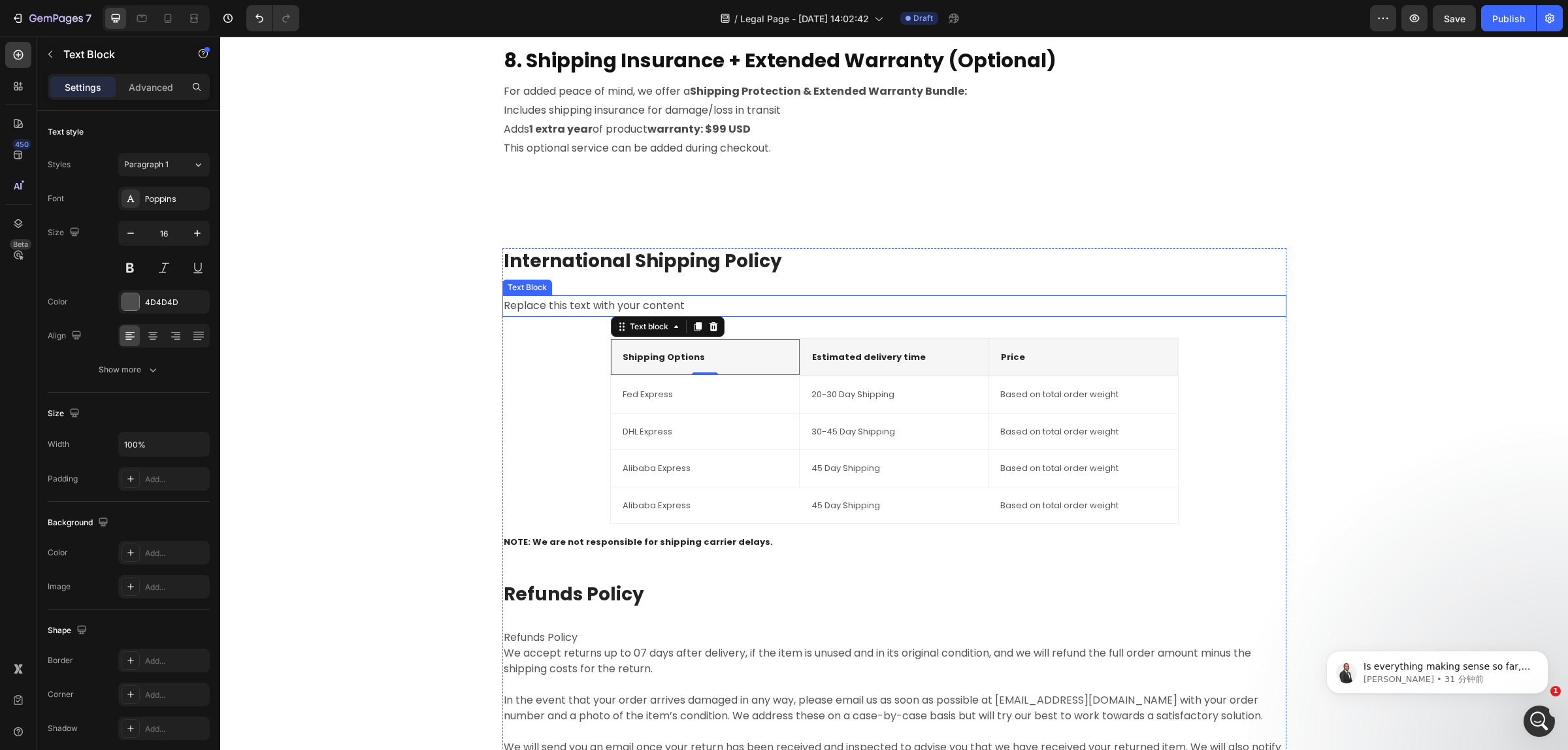
click at [652, 305] on p "Replace this text with your content" at bounding box center [894, 306] width 781 height 19
click at [659, 313] on p "Replace this text with your content" at bounding box center [894, 306] width 781 height 19
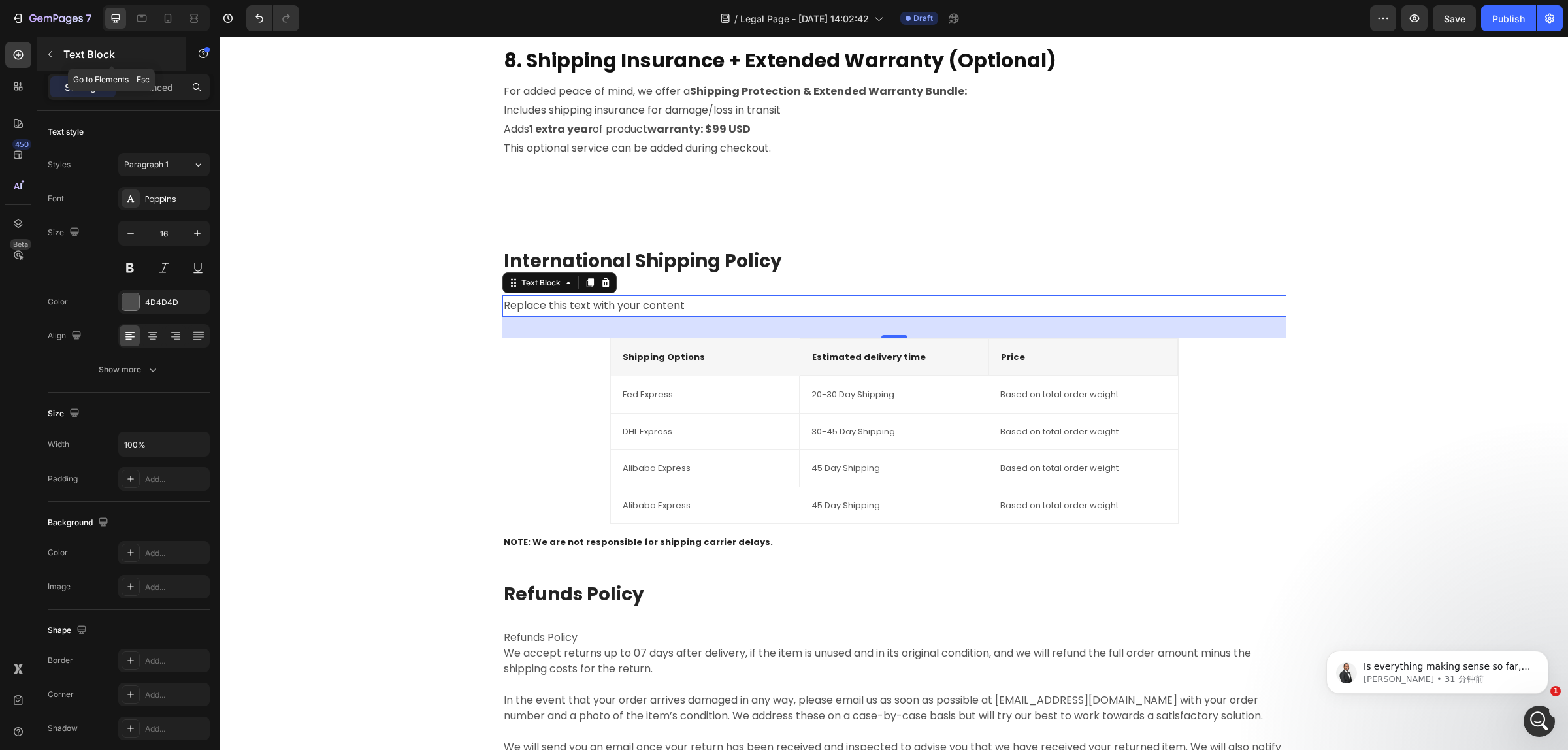
click at [46, 51] on icon "button" at bounding box center [50, 54] width 10 height 10
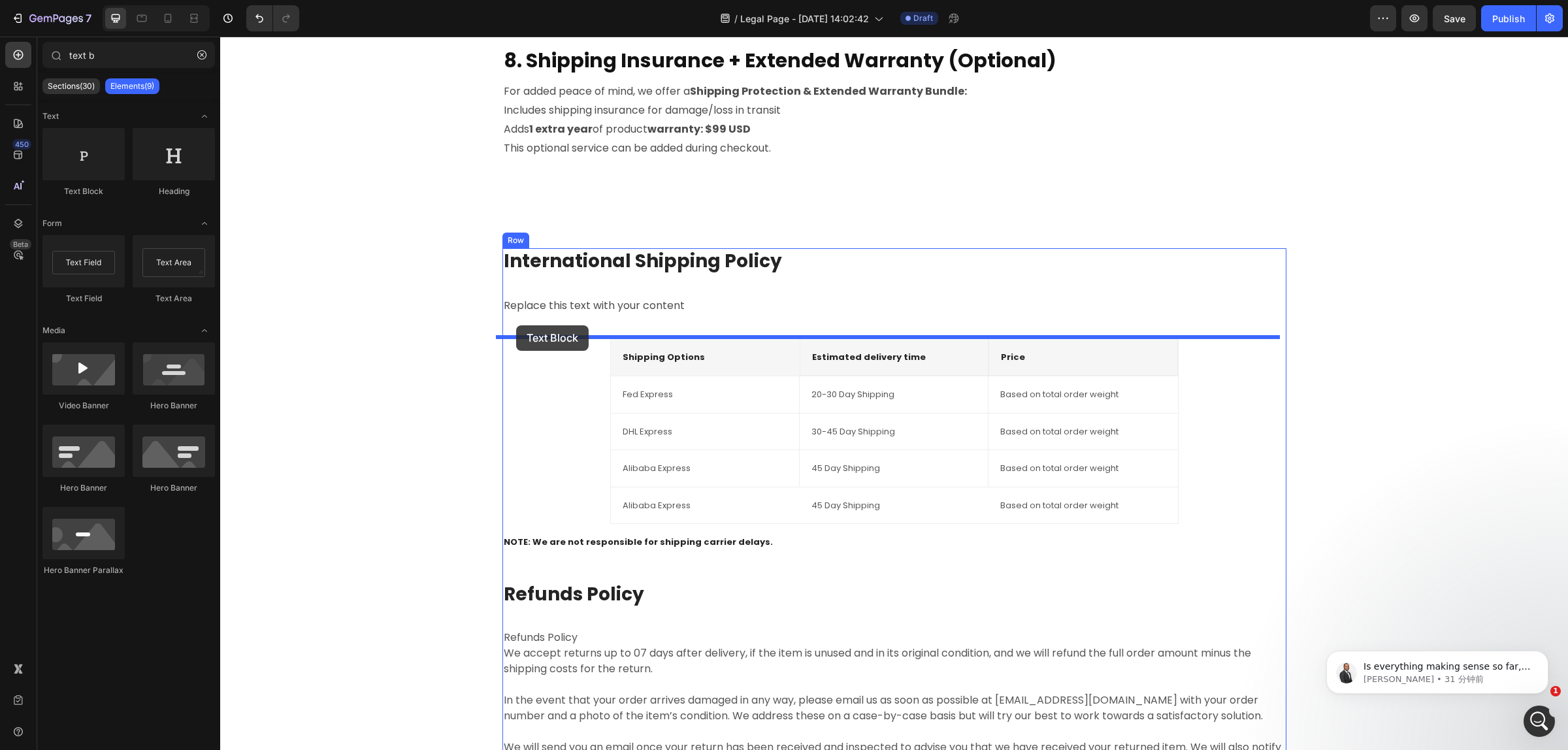
drag, startPoint x: 405, startPoint y: 288, endPoint x: 516, endPoint y: 325, distance: 117.0
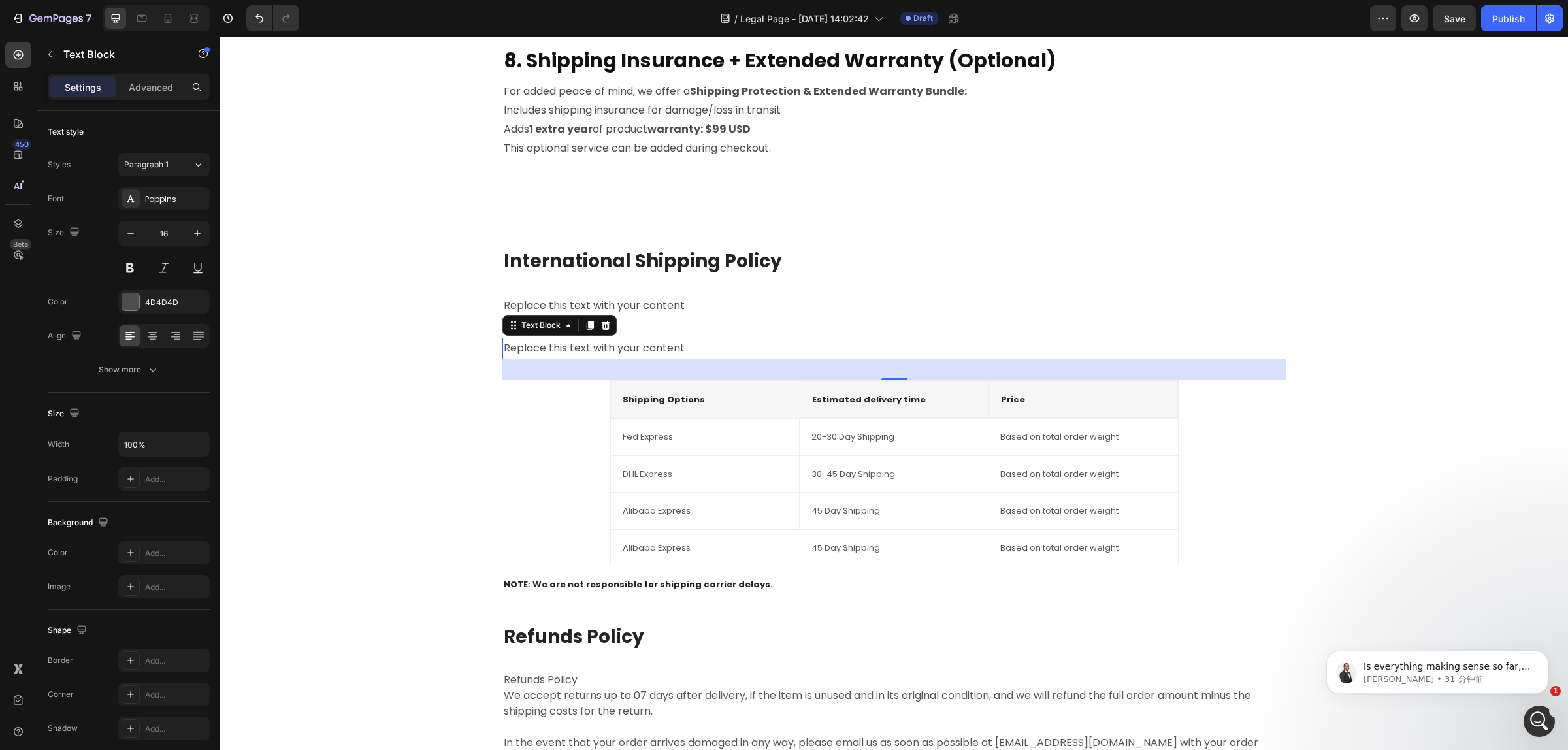
click at [719, 348] on div "Replace this text with your content" at bounding box center [895, 348] width 784 height 22
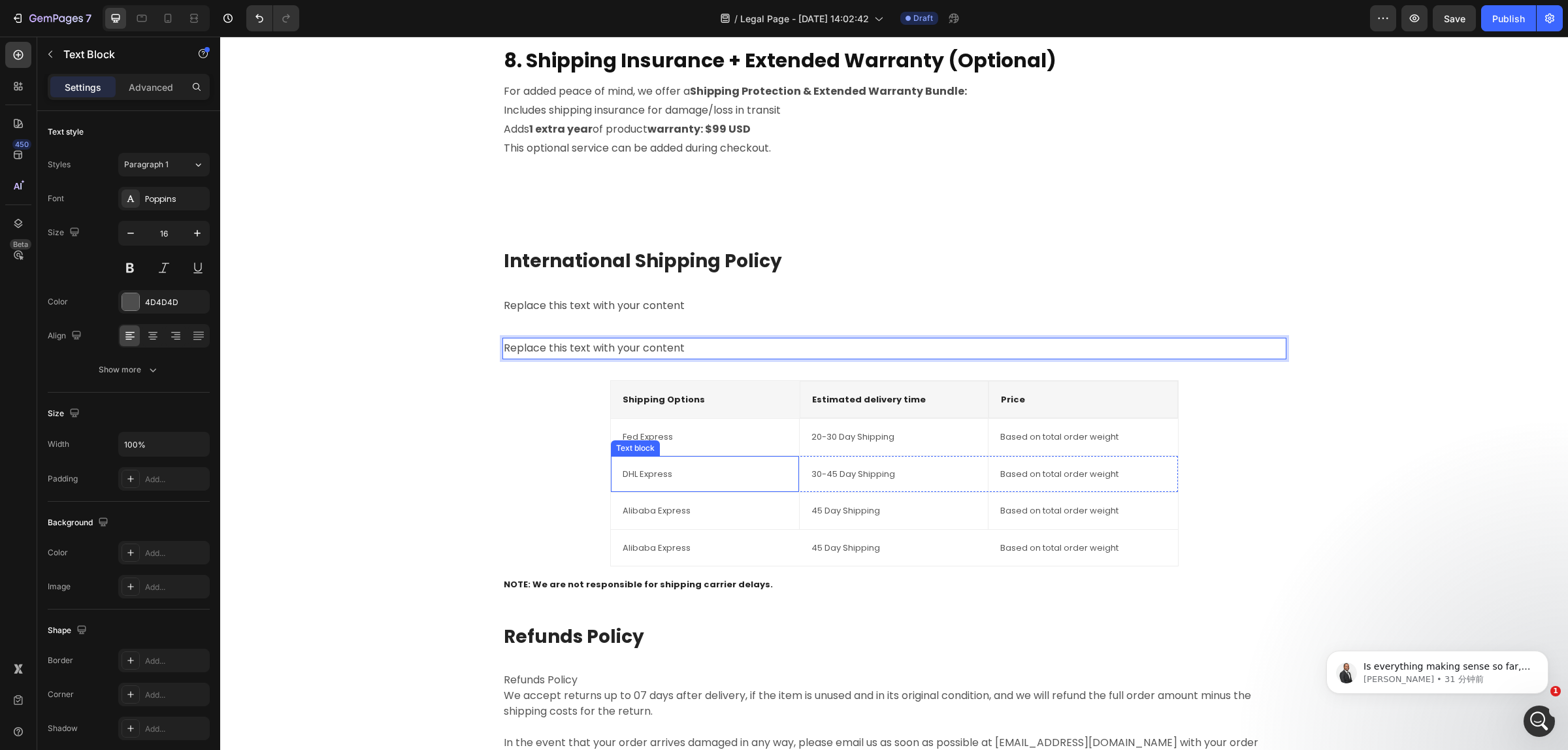
click at [741, 488] on div "DHL Express Text block" at bounding box center [705, 474] width 189 height 37
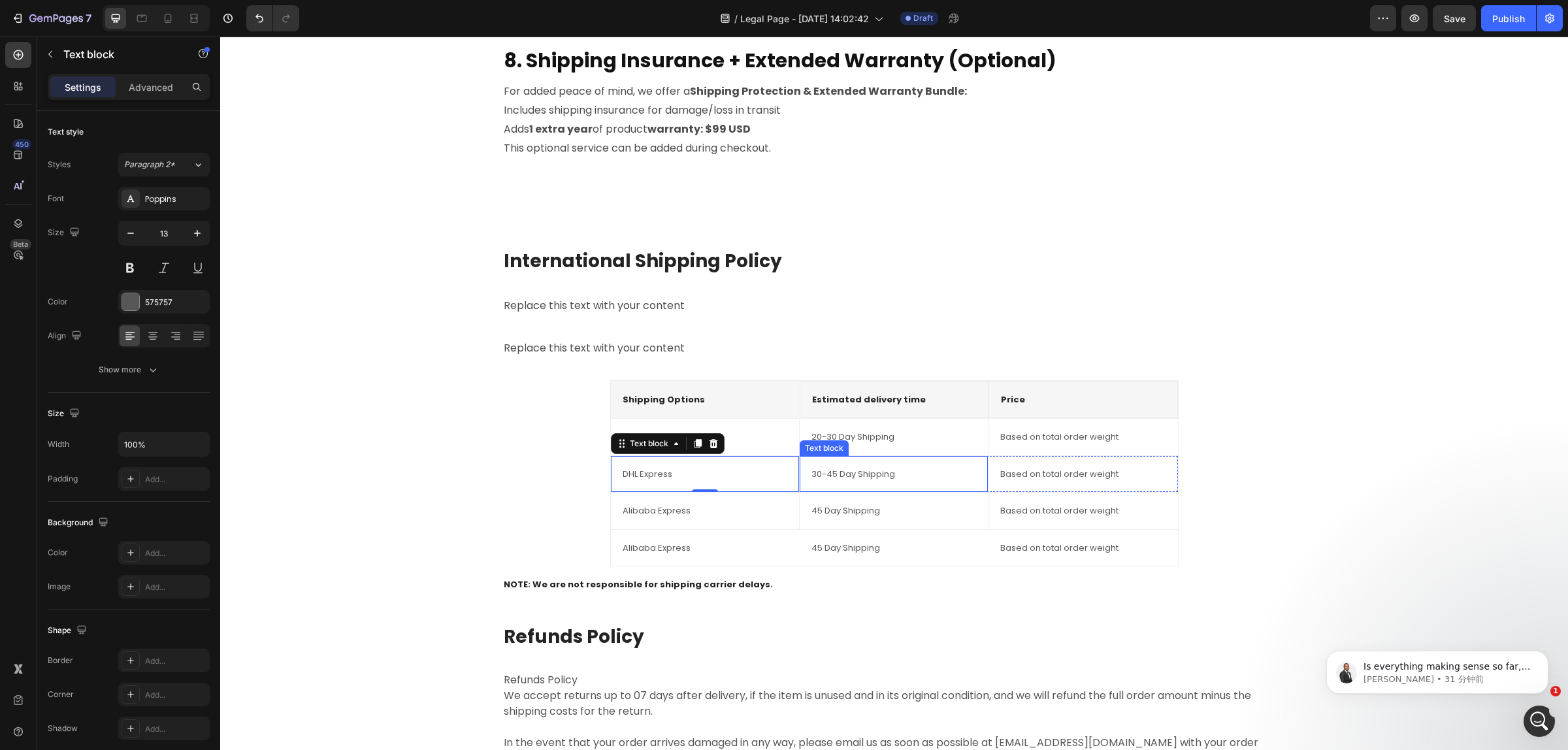
click at [828, 478] on p "30-45 Day Shipping" at bounding box center [893, 474] width 164 height 13
click at [1050, 469] on p "Based on total order weight" at bounding box center [1082, 474] width 165 height 13
click at [879, 471] on p "30-45 Day Shipping" at bounding box center [893, 474] width 164 height 13
click at [894, 444] on div at bounding box center [902, 444] width 16 height 16
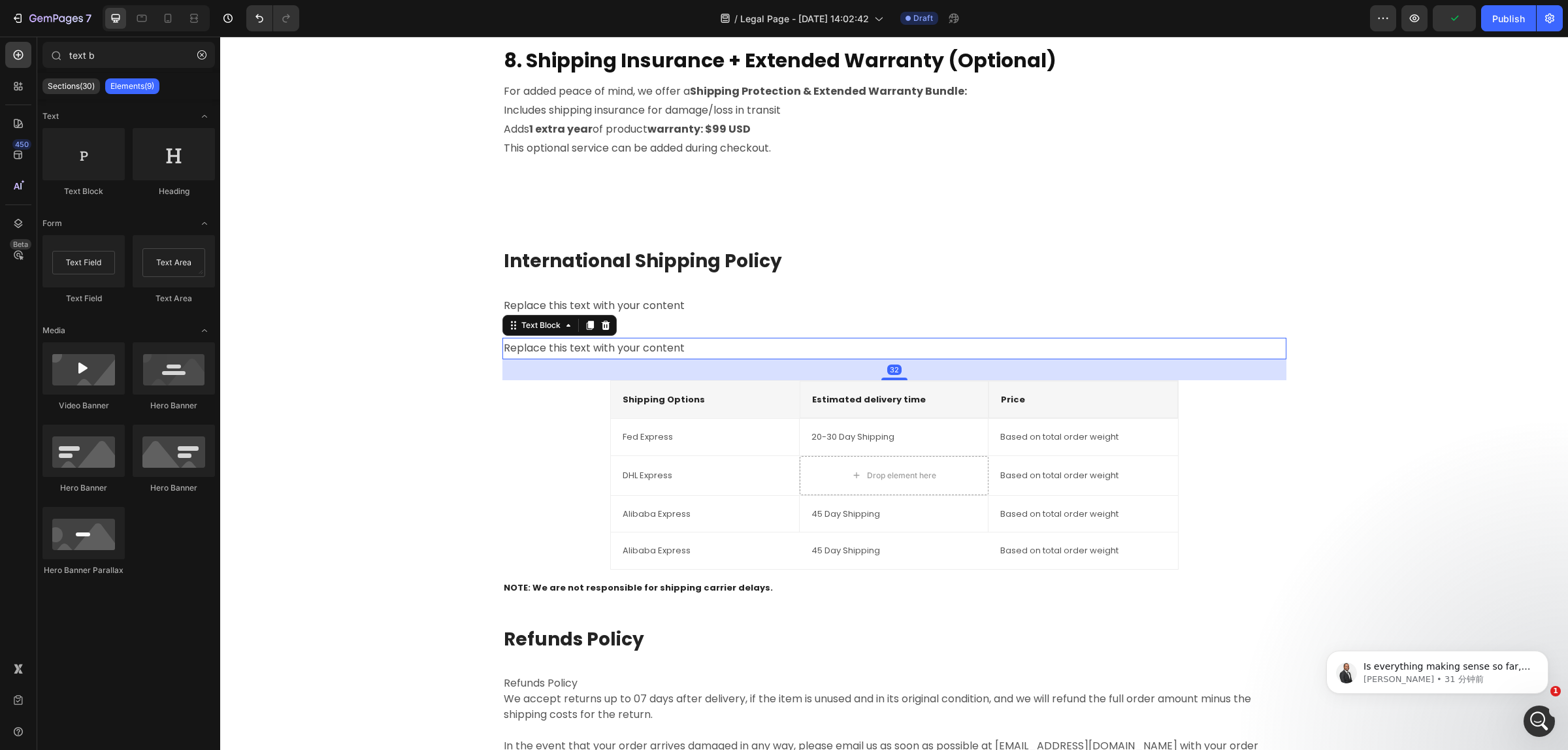
click at [615, 339] on p "Replace this text with your content" at bounding box center [894, 348] width 781 height 19
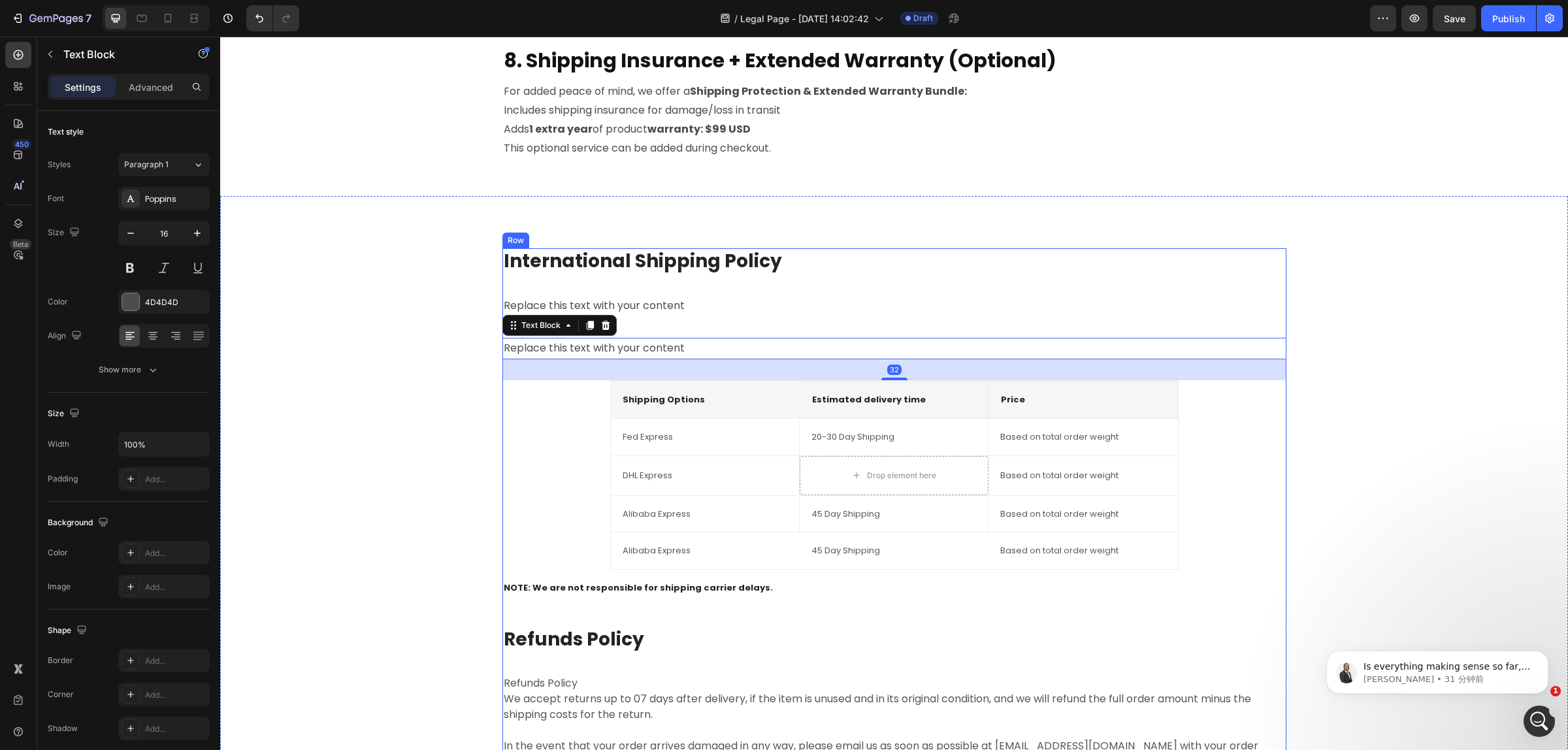
click at [659, 319] on div "International Shipping Policy Heading Replace this text with your content Text …" at bounding box center [895, 540] width 784 height 585
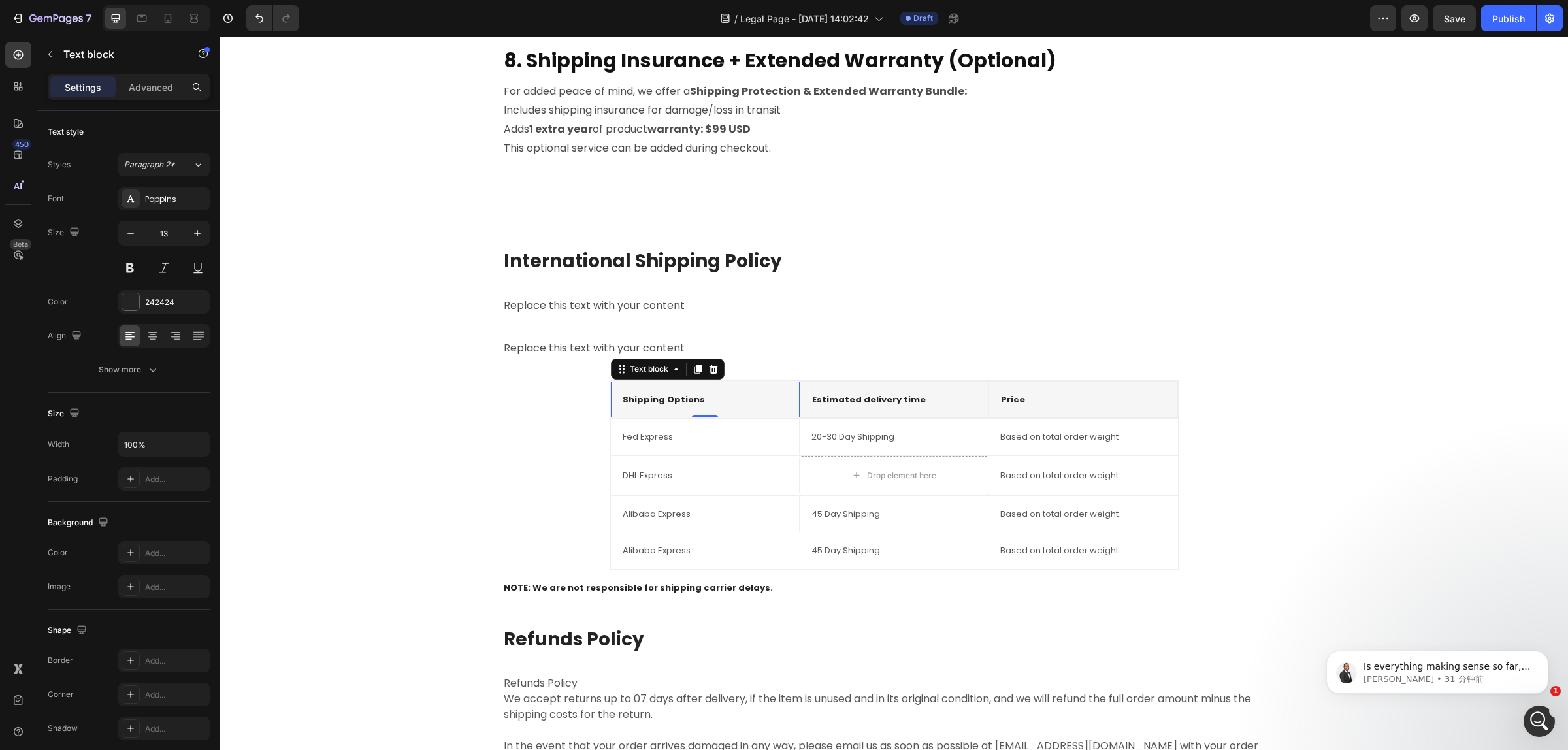
click at [736, 407] on div "Shipping Options Text block 0" at bounding box center [705, 399] width 189 height 37
click at [677, 389] on div "Shipping Options Text block 0" at bounding box center [705, 399] width 189 height 37
click at [135, 87] on p "Advanced" at bounding box center [150, 87] width 44 height 14
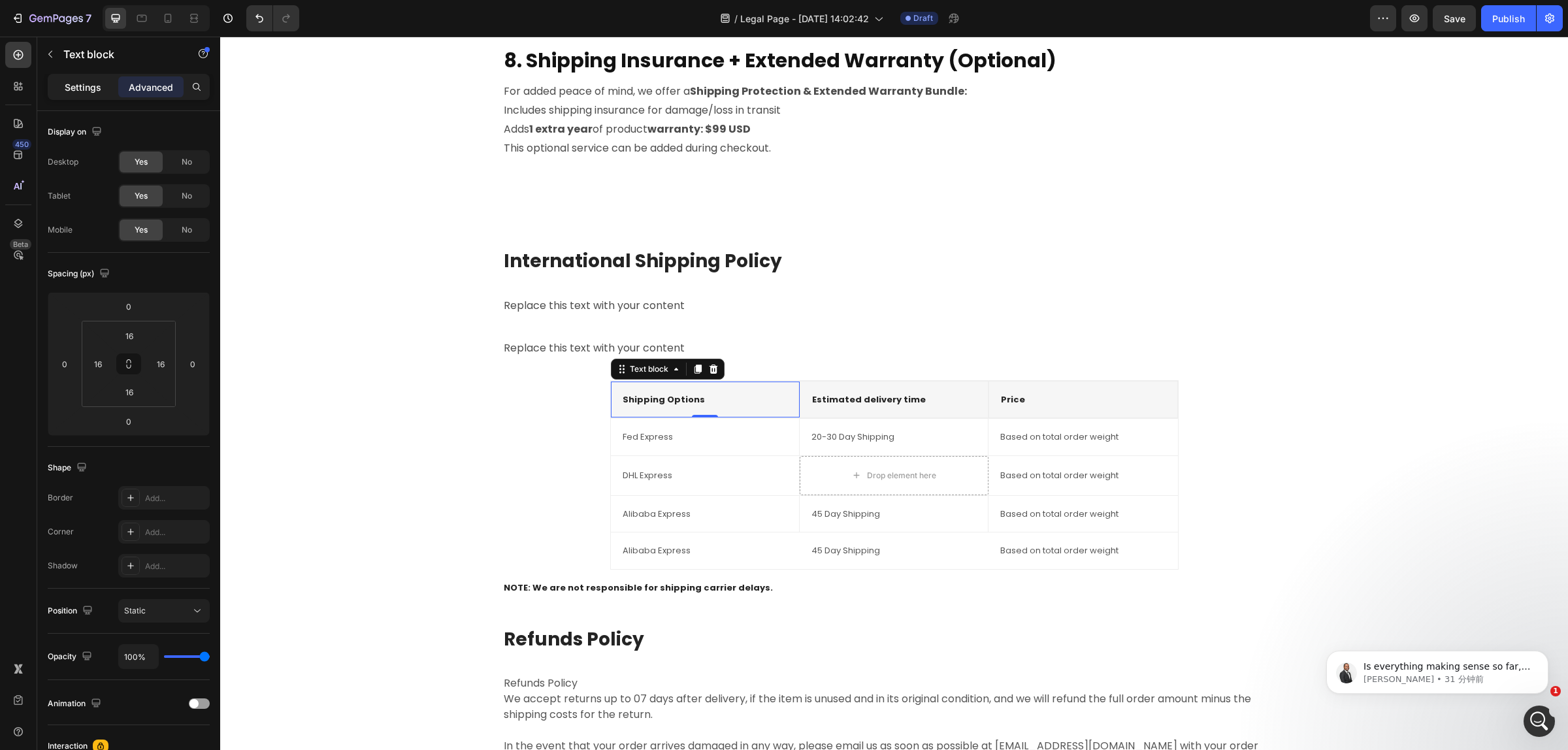
click at [85, 95] on div "Settings" at bounding box center [83, 87] width 65 height 21
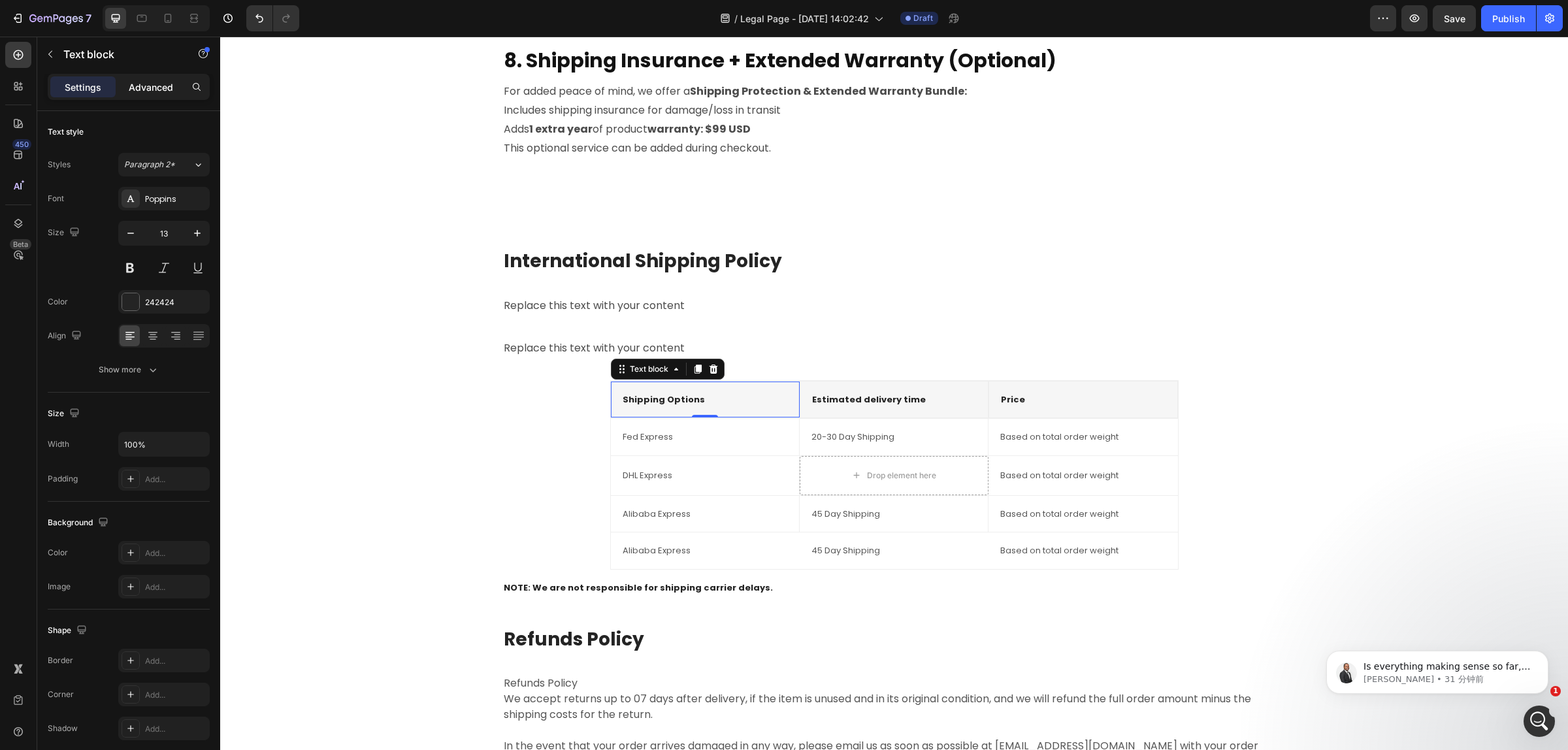
click at [157, 92] on p "Advanced" at bounding box center [150, 87] width 44 height 14
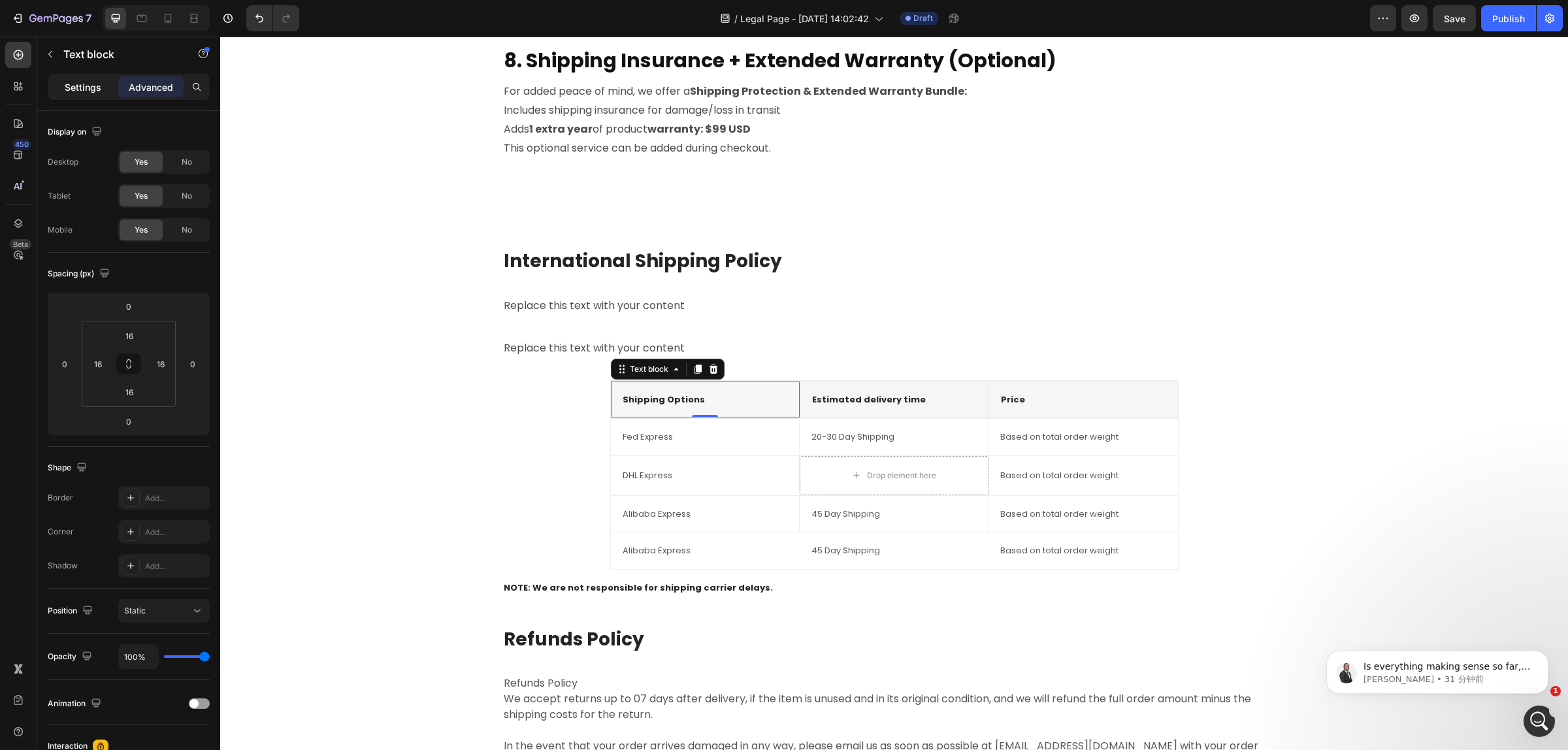
click at [99, 94] on div "Settings" at bounding box center [83, 87] width 65 height 21
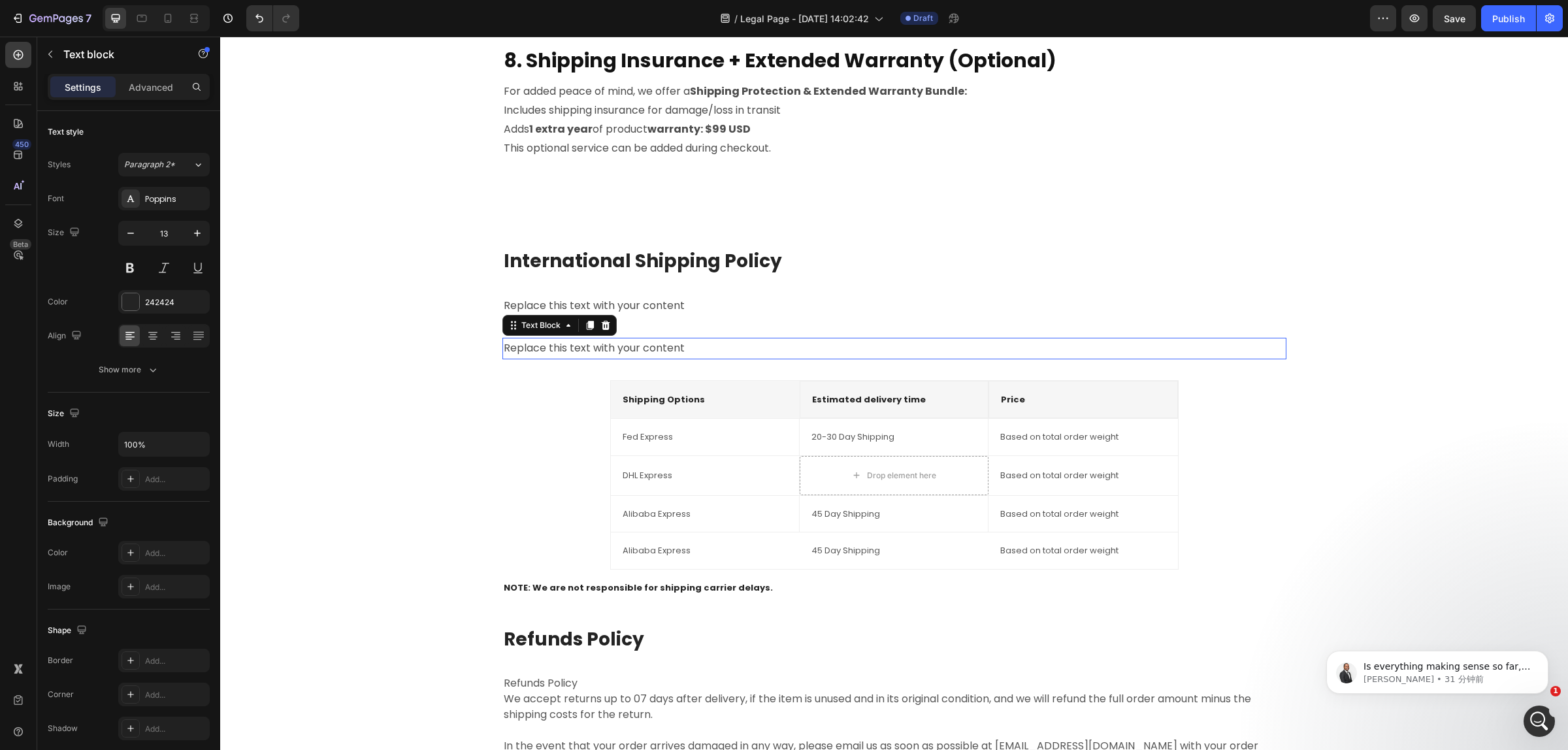
click at [556, 341] on p "Replace this text with your content" at bounding box center [894, 348] width 781 height 19
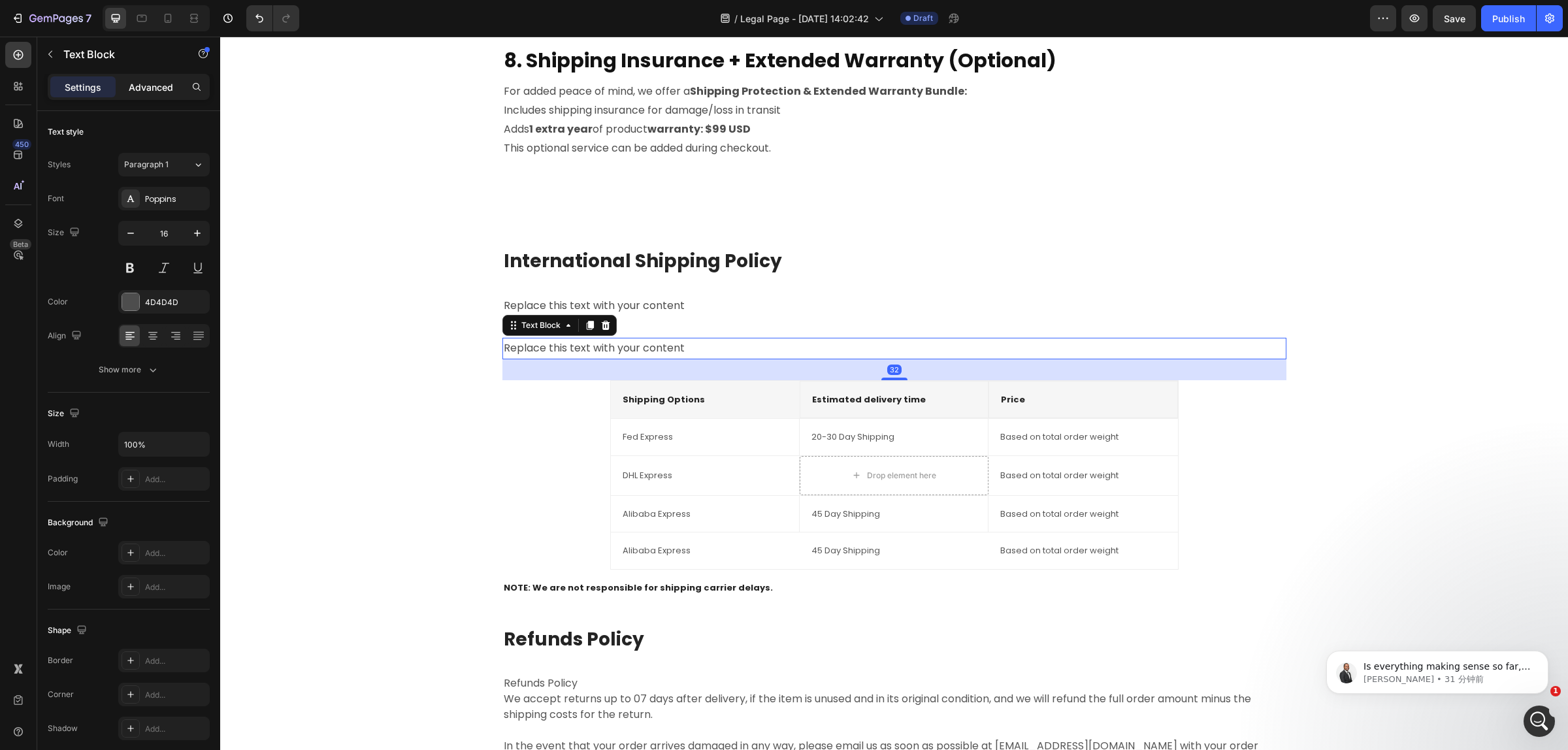
click at [142, 94] on div "Advanced" at bounding box center [151, 87] width 65 height 21
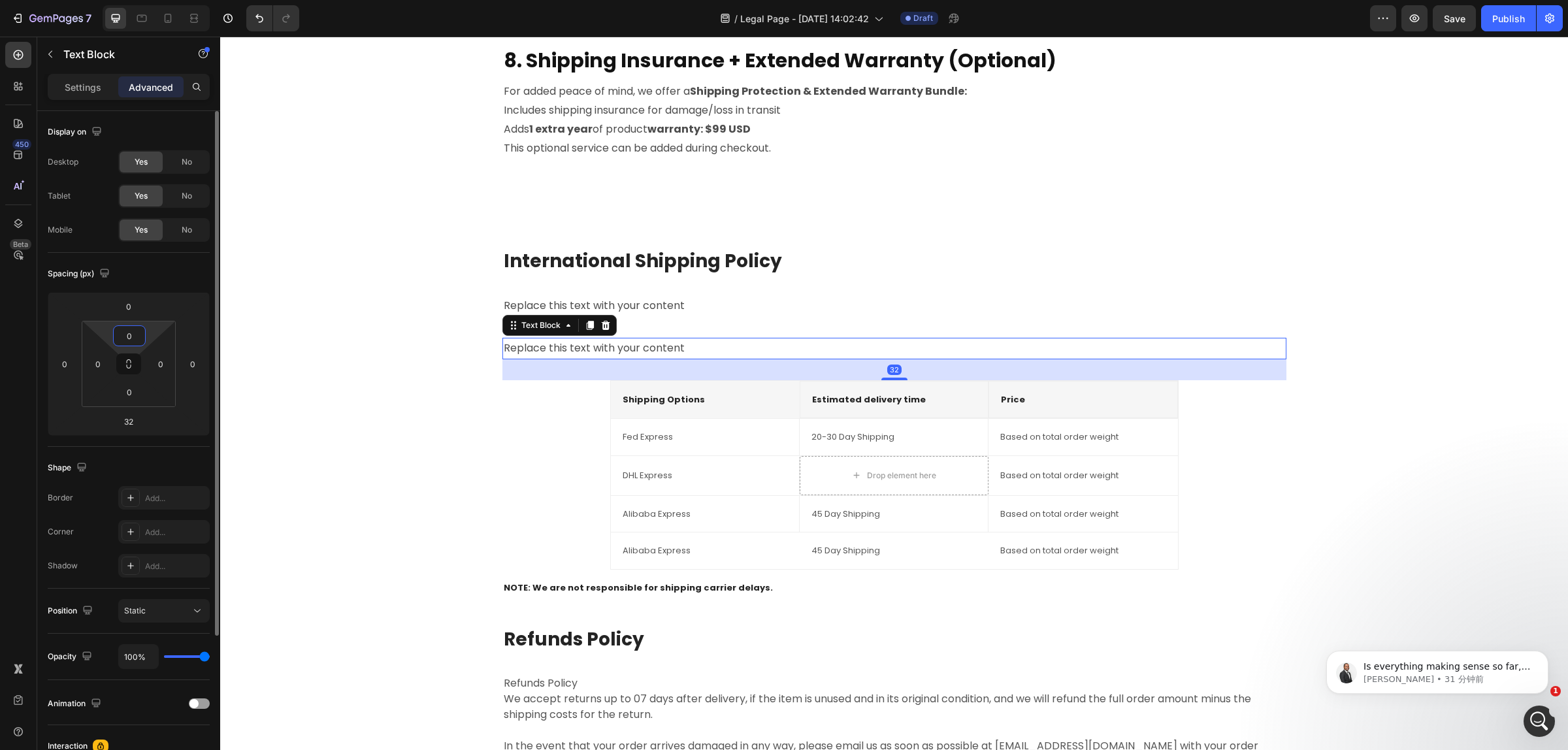
click at [131, 341] on input "0" at bounding box center [129, 335] width 26 height 19
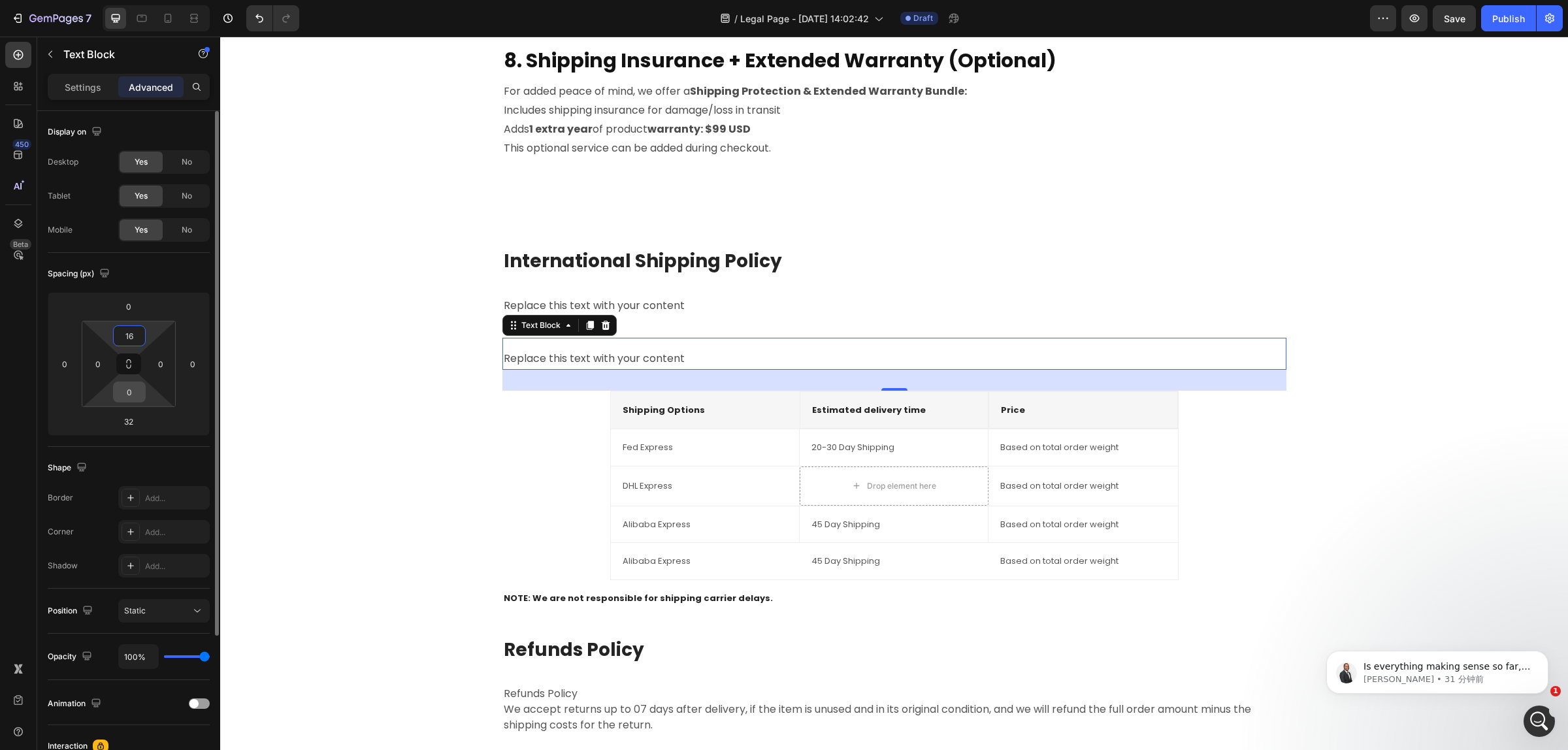
type input "16"
click at [125, 394] on input "0" at bounding box center [129, 391] width 26 height 19
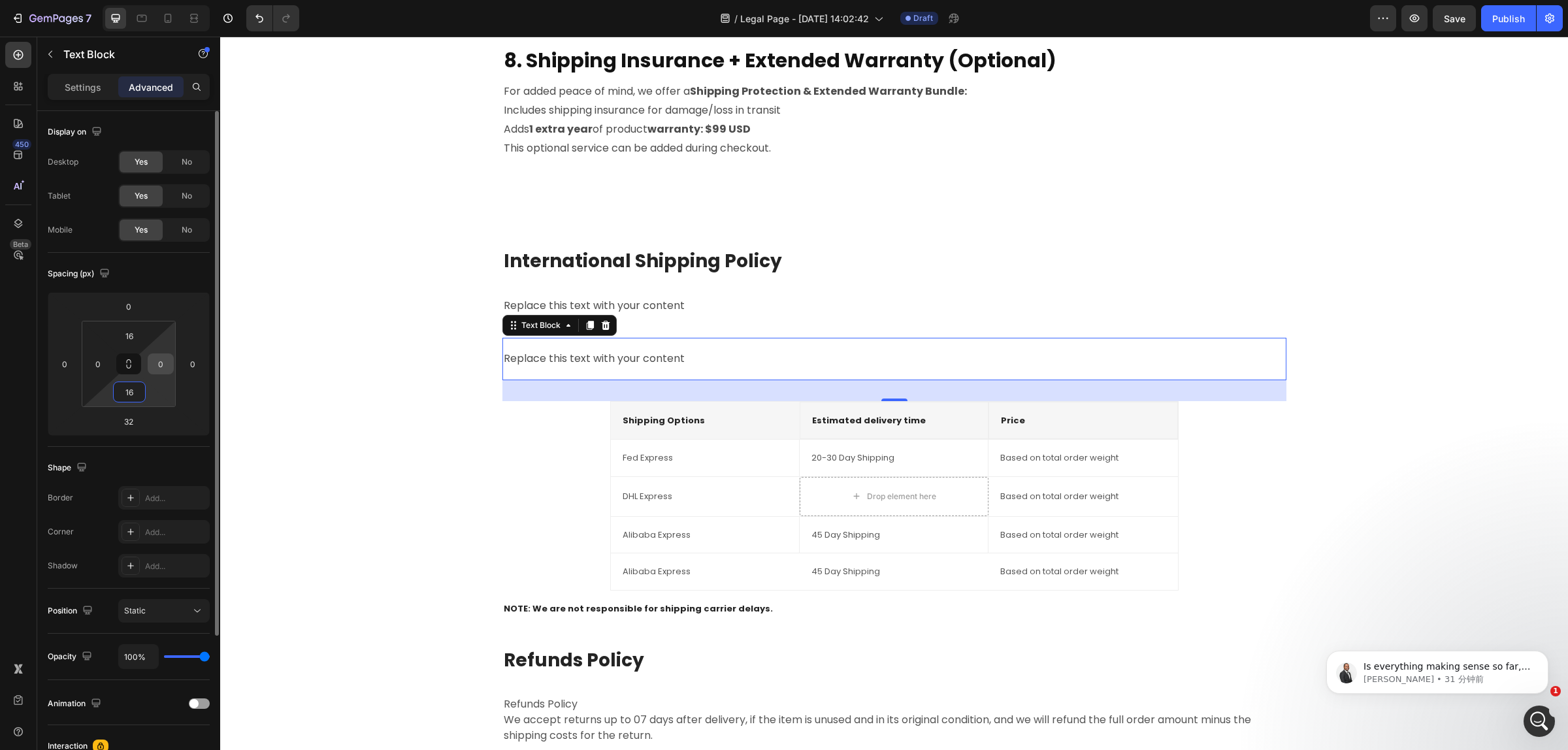
type input "16"
click at [523, 446] on div "International Shipping Policy Heading Replace this text with your content Text …" at bounding box center [895, 551] width 784 height 607
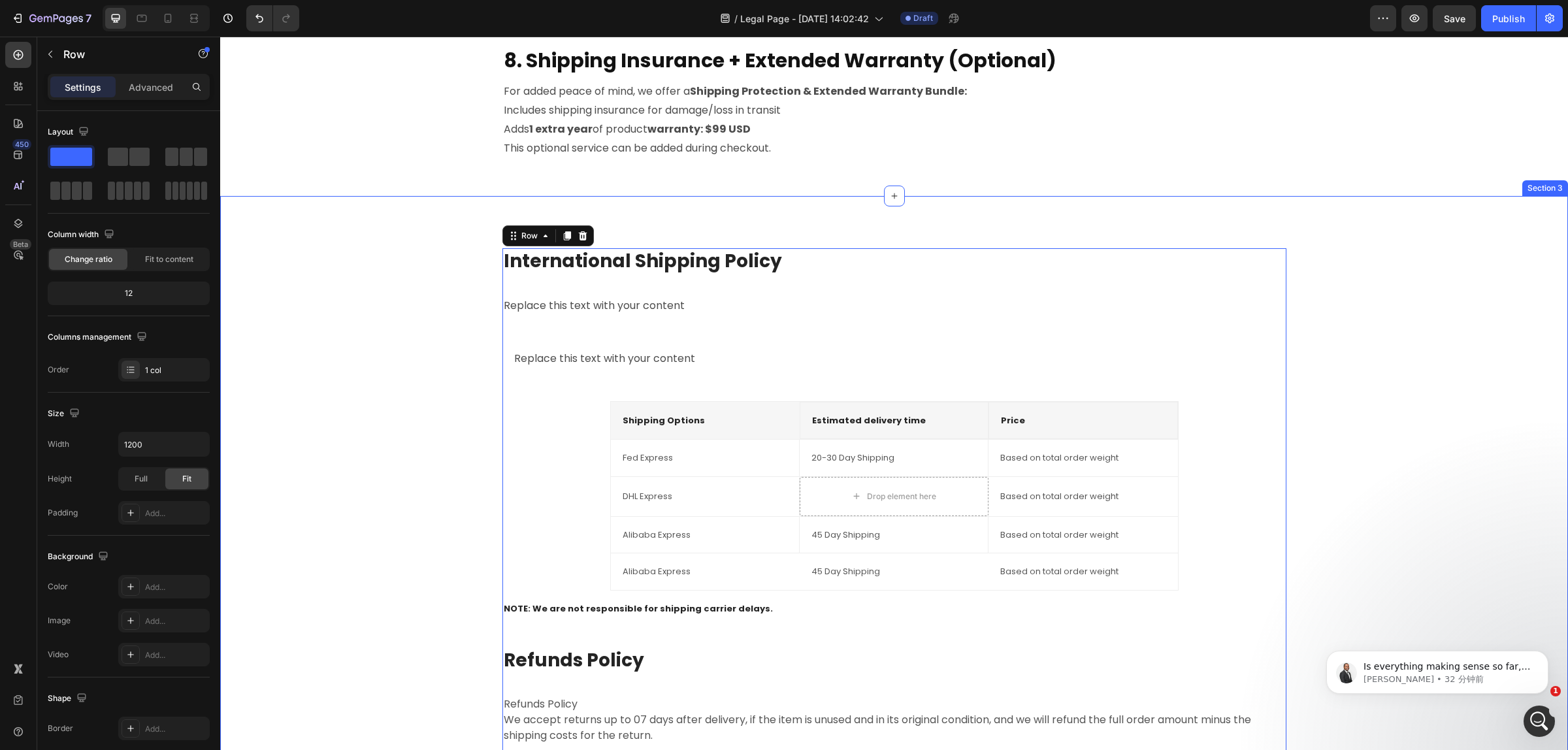
click at [566, 373] on div "Replace this text with your content Text Block" at bounding box center [895, 359] width 784 height 42
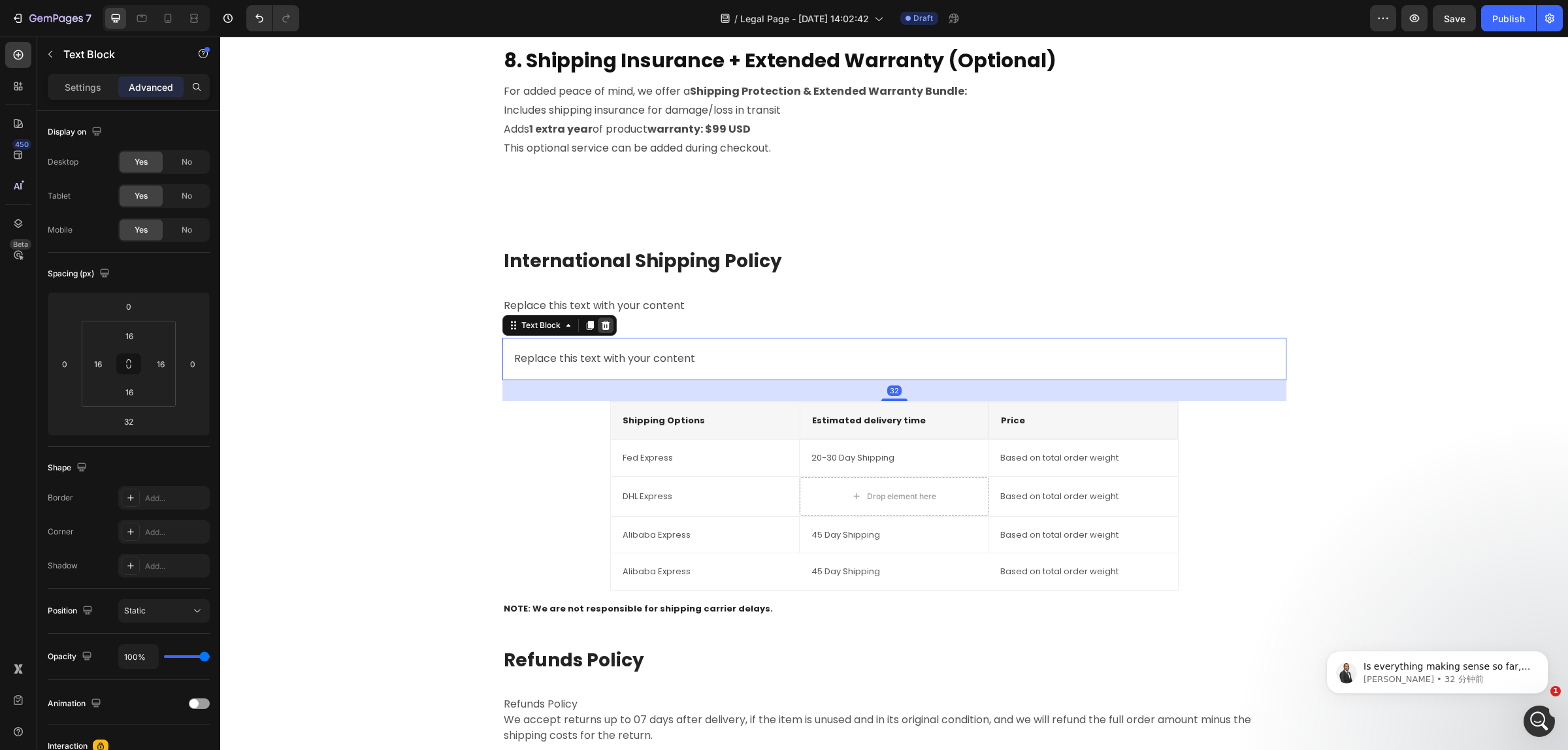
click at [601, 329] on icon at bounding box center [605, 326] width 9 height 9
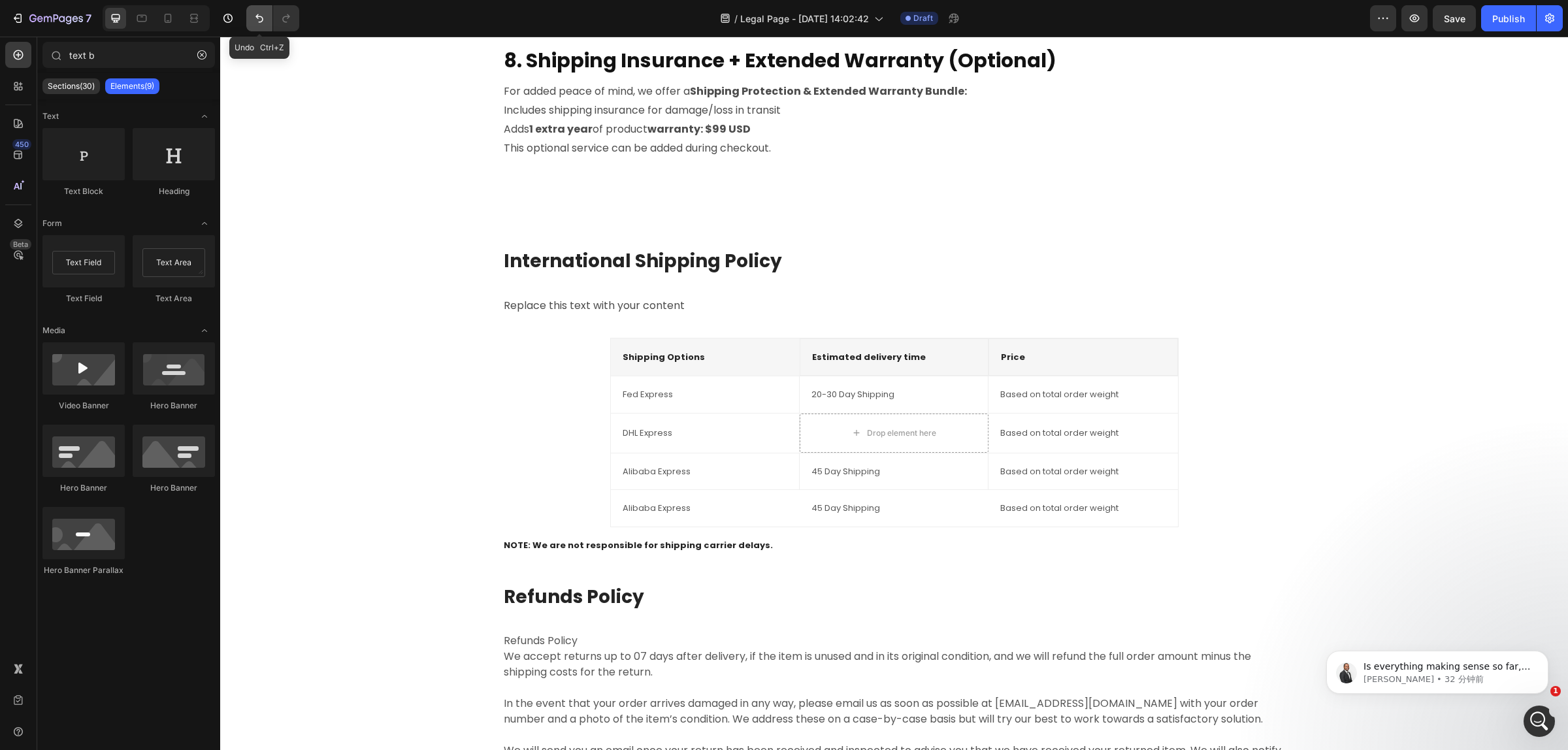
click at [258, 28] on button "Undo/Redo" at bounding box center [260, 19] width 26 height 27
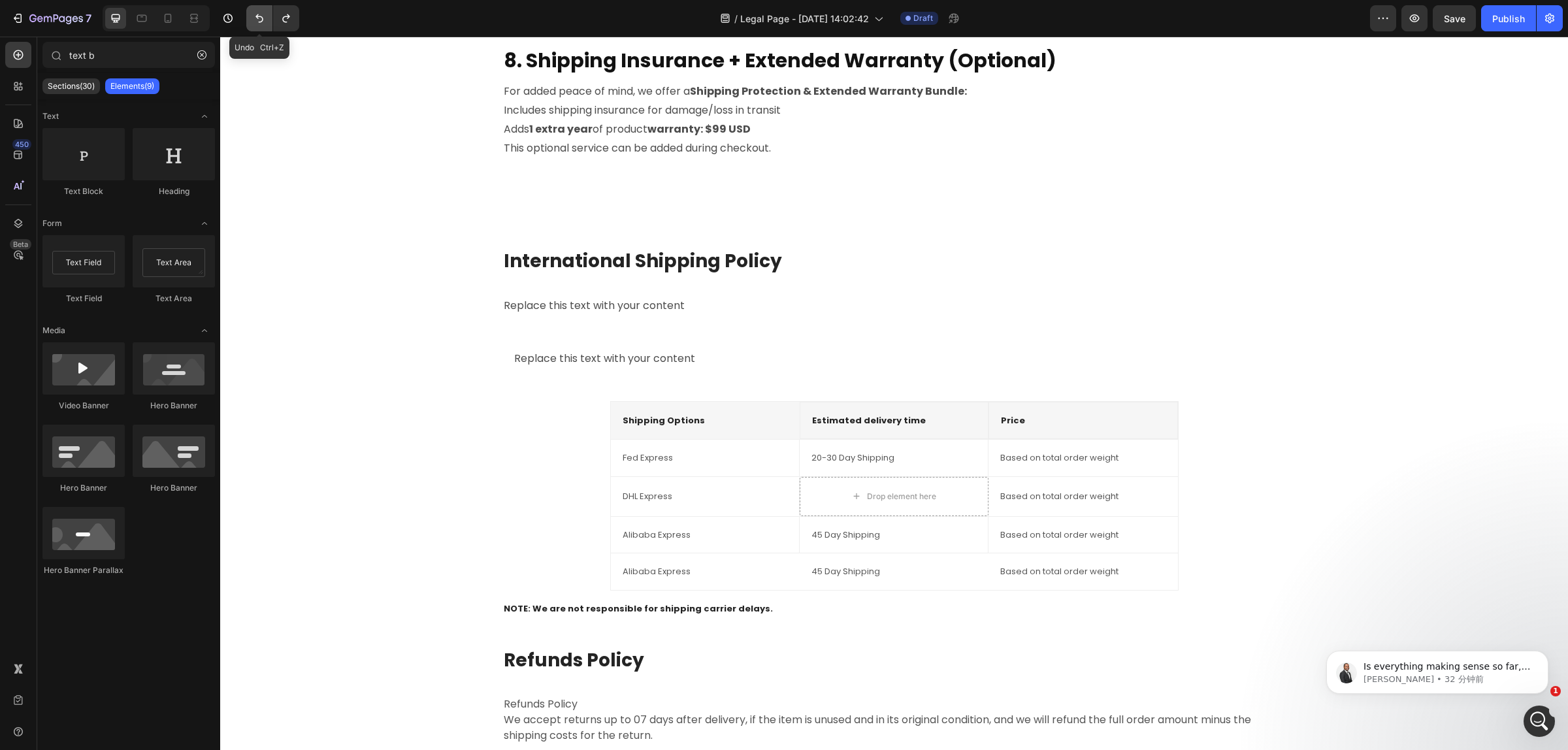
click at [258, 28] on button "Undo/Redo" at bounding box center [260, 19] width 26 height 27
click at [735, 423] on p "Shipping Options" at bounding box center [705, 420] width 165 height 13
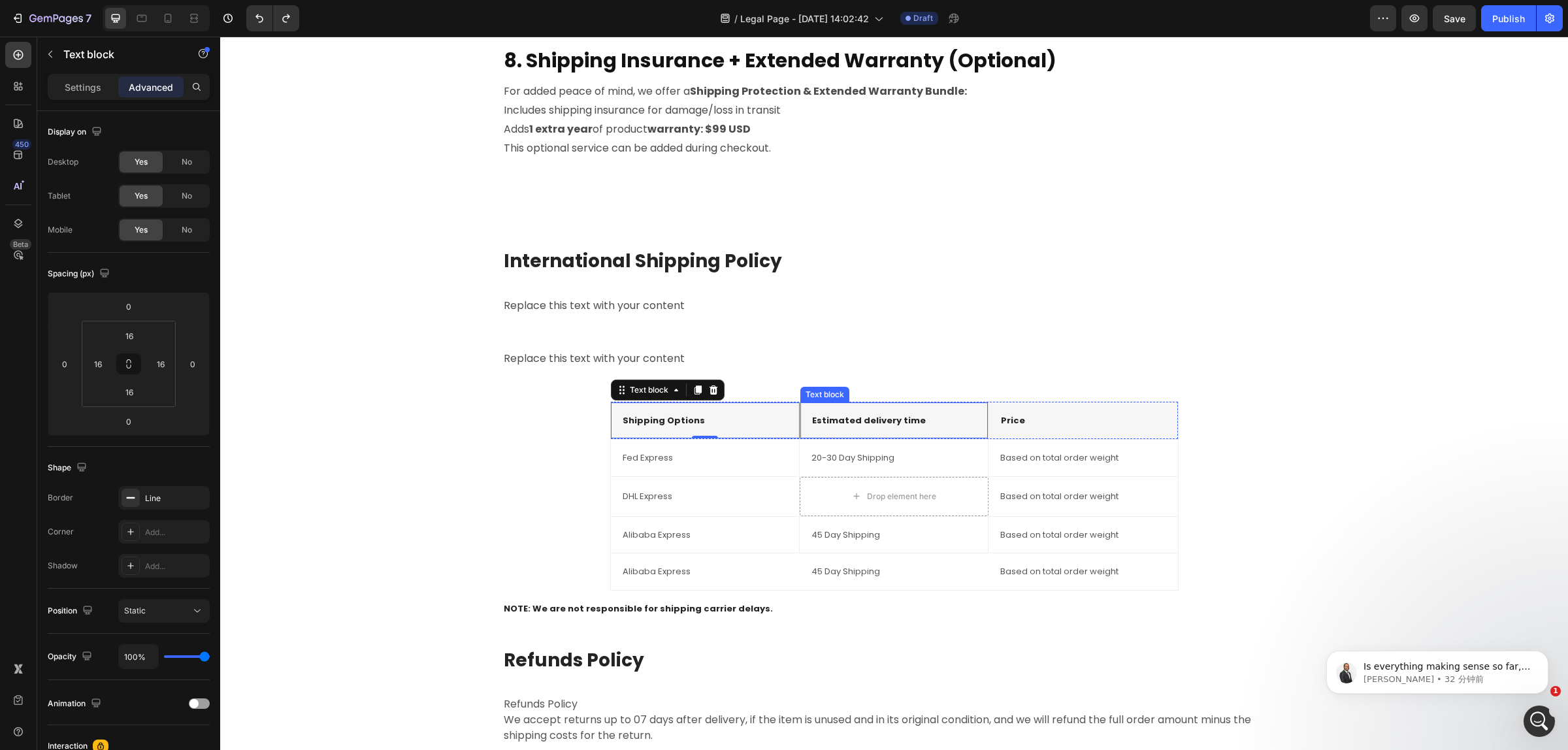
click at [893, 425] on p "Estimated delivery time" at bounding box center [894, 420] width 164 height 13
click at [1088, 426] on p "Price" at bounding box center [1082, 420] width 164 height 13
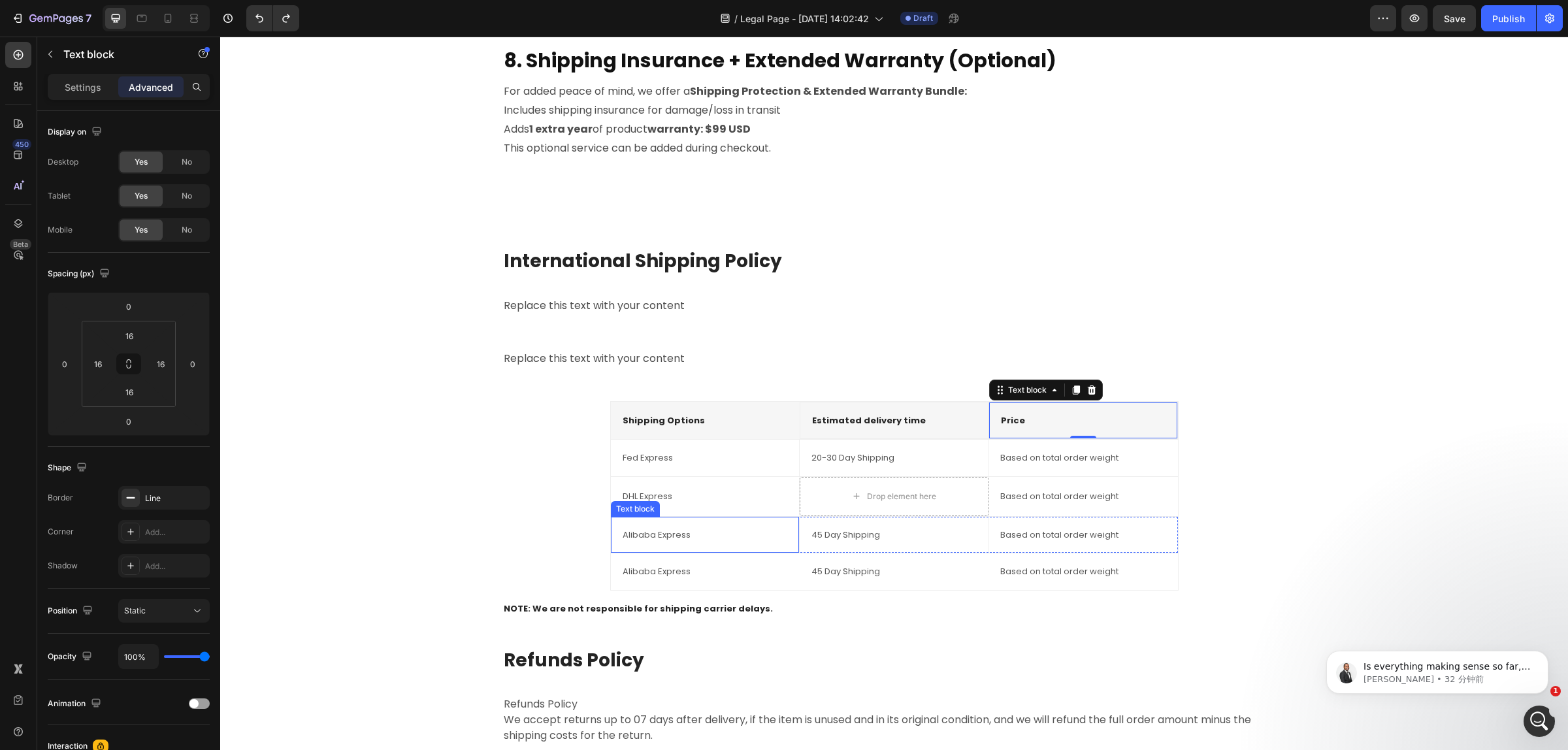
click at [690, 563] on div "Alibaba Express Text block" at bounding box center [705, 571] width 189 height 37
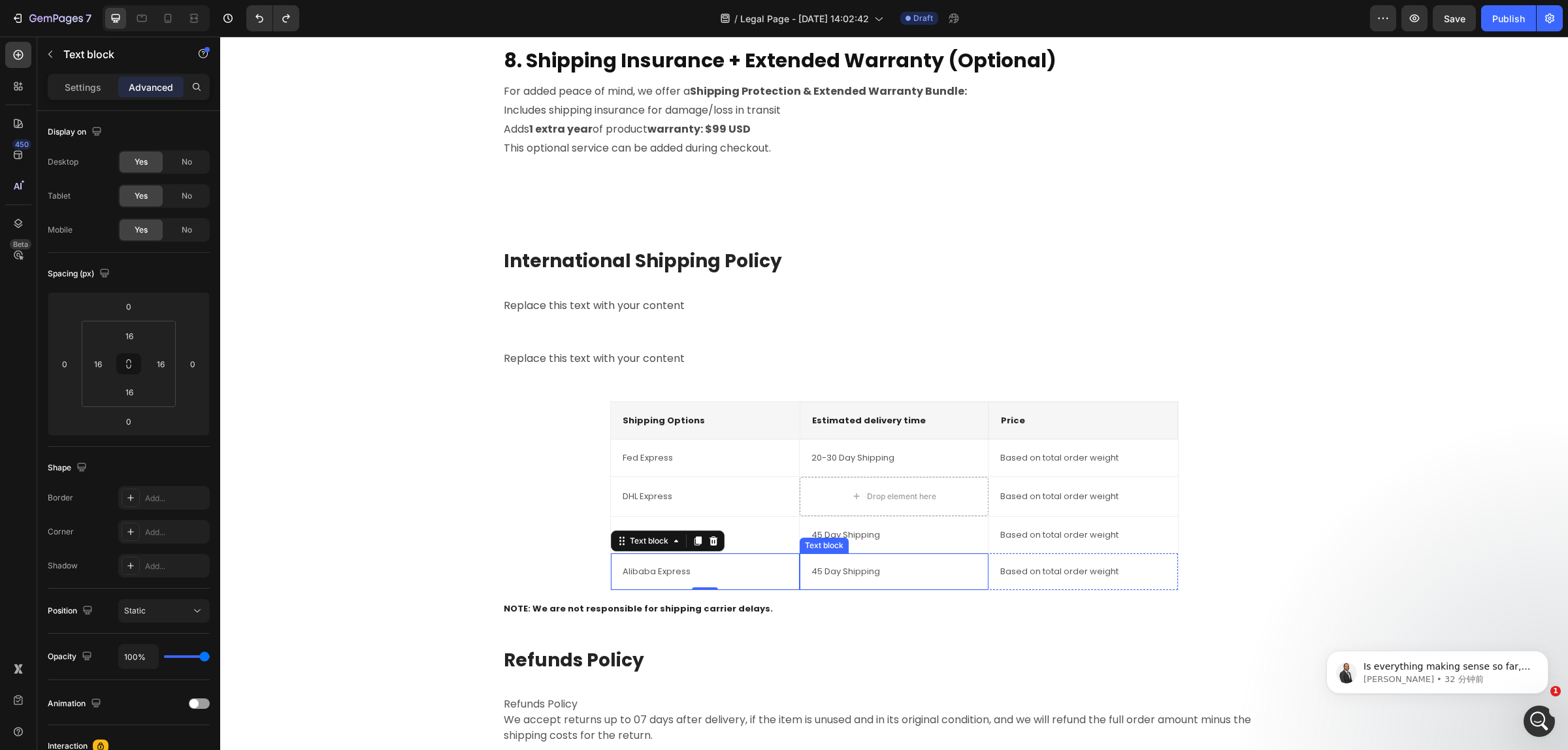
click at [862, 569] on p "45 Day Shipping" at bounding box center [894, 571] width 165 height 13
click at [1069, 575] on p "Based on total order weight" at bounding box center [1082, 571] width 165 height 13
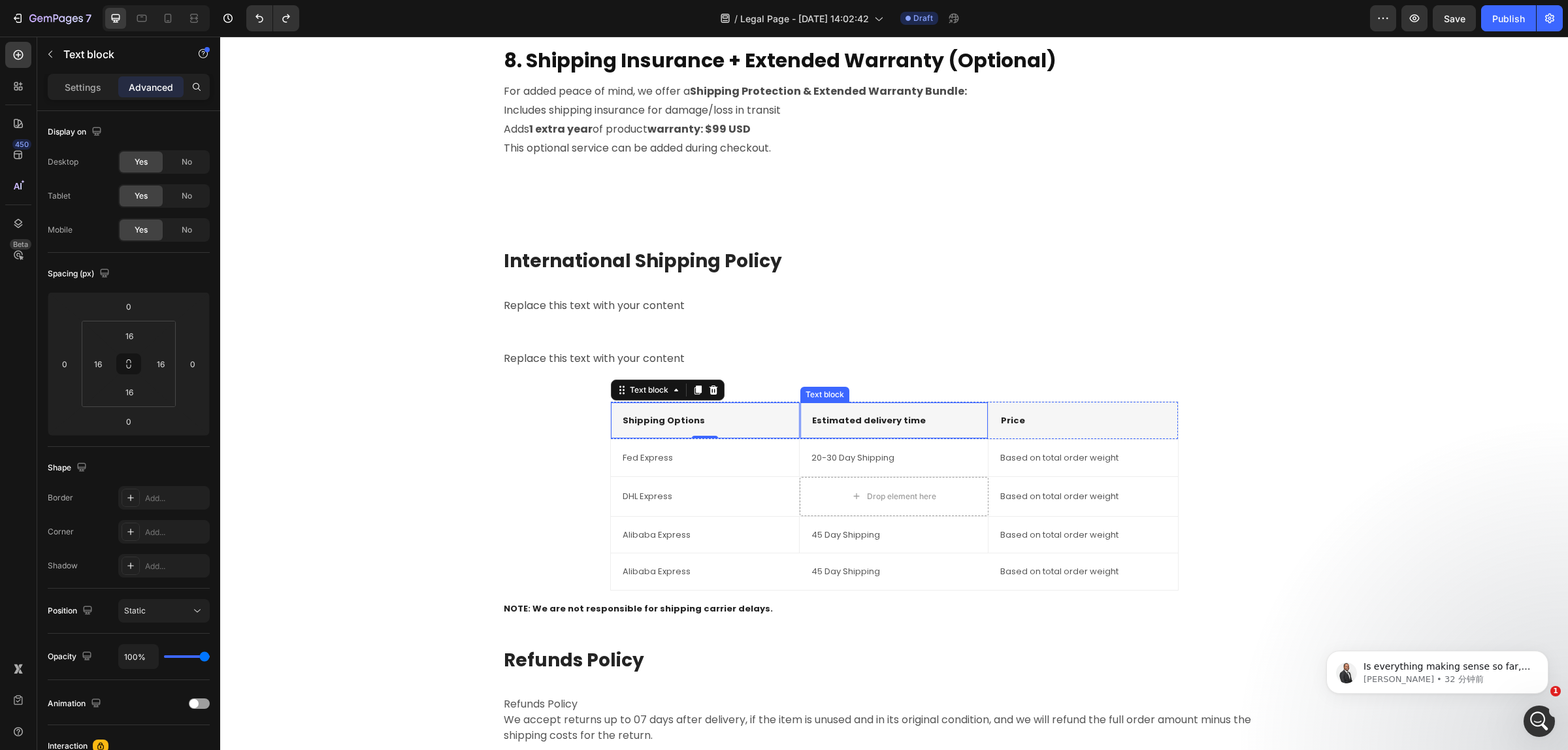
click at [1172, 429] on div "International Shipping Policy Heading Replace this text with your content Text …" at bounding box center [895, 551] width 784 height 607
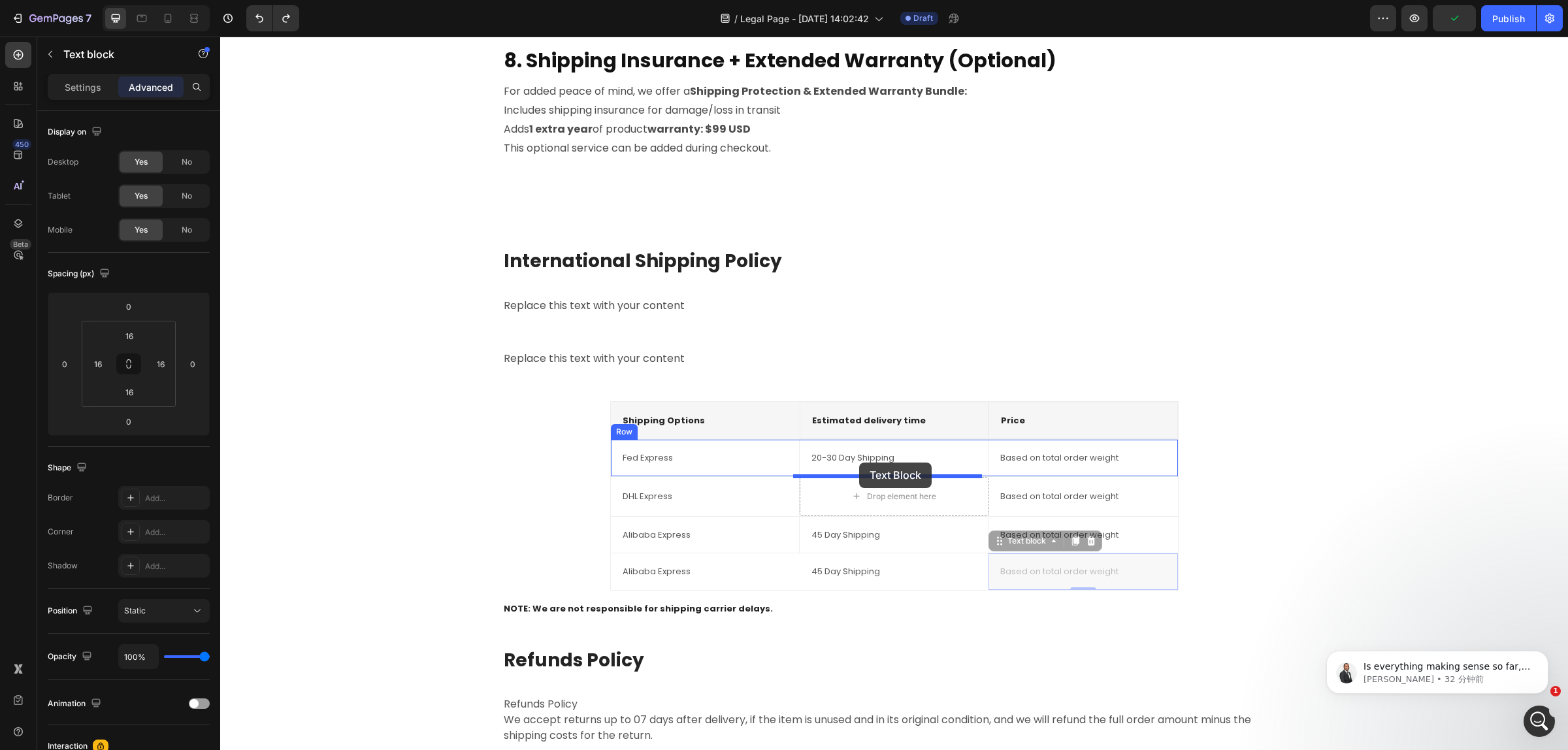
drag, startPoint x: 1154, startPoint y: 580, endPoint x: 859, endPoint y: 462, distance: 317.7
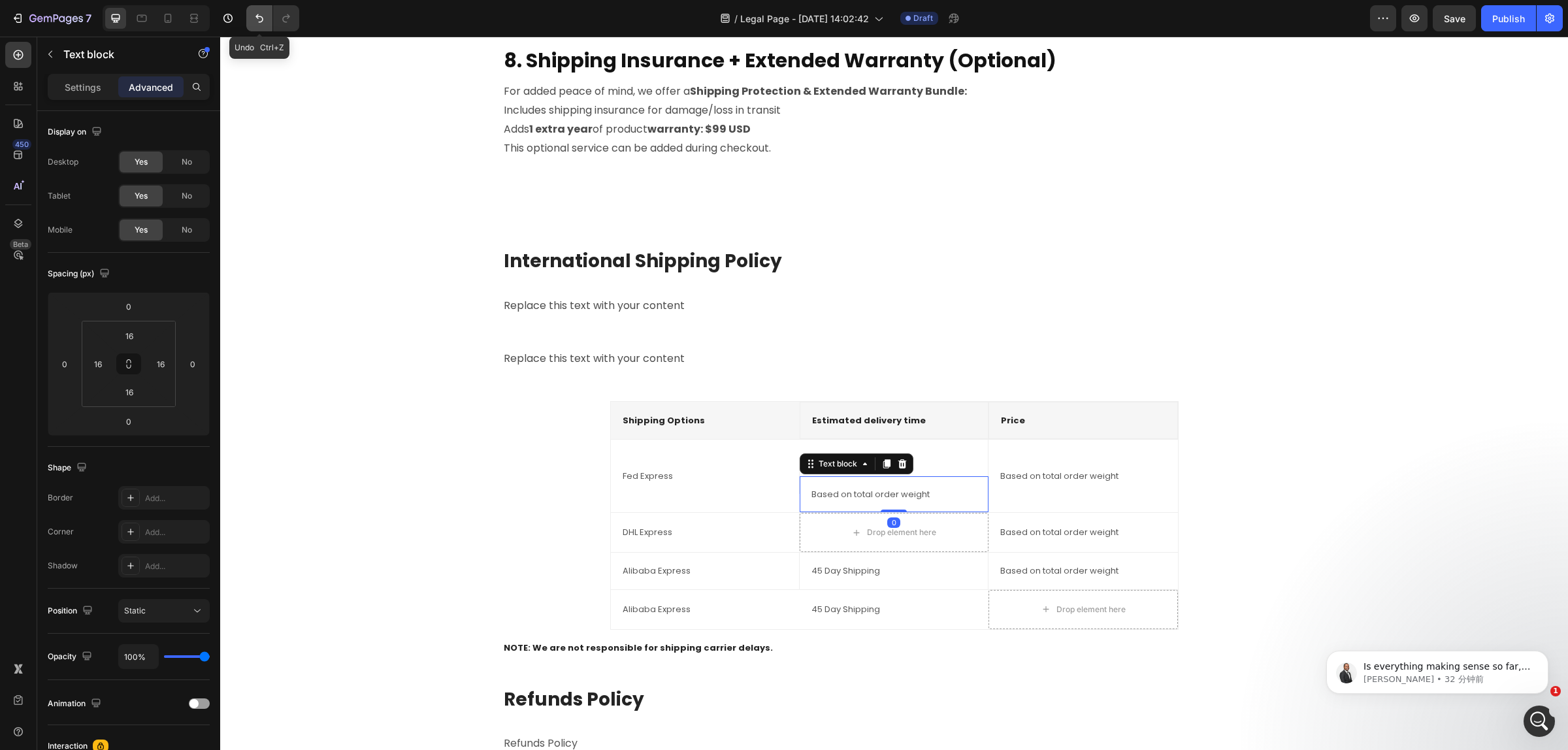
click at [263, 18] on icon "Undo/Redo" at bounding box center [259, 18] width 13 height 13
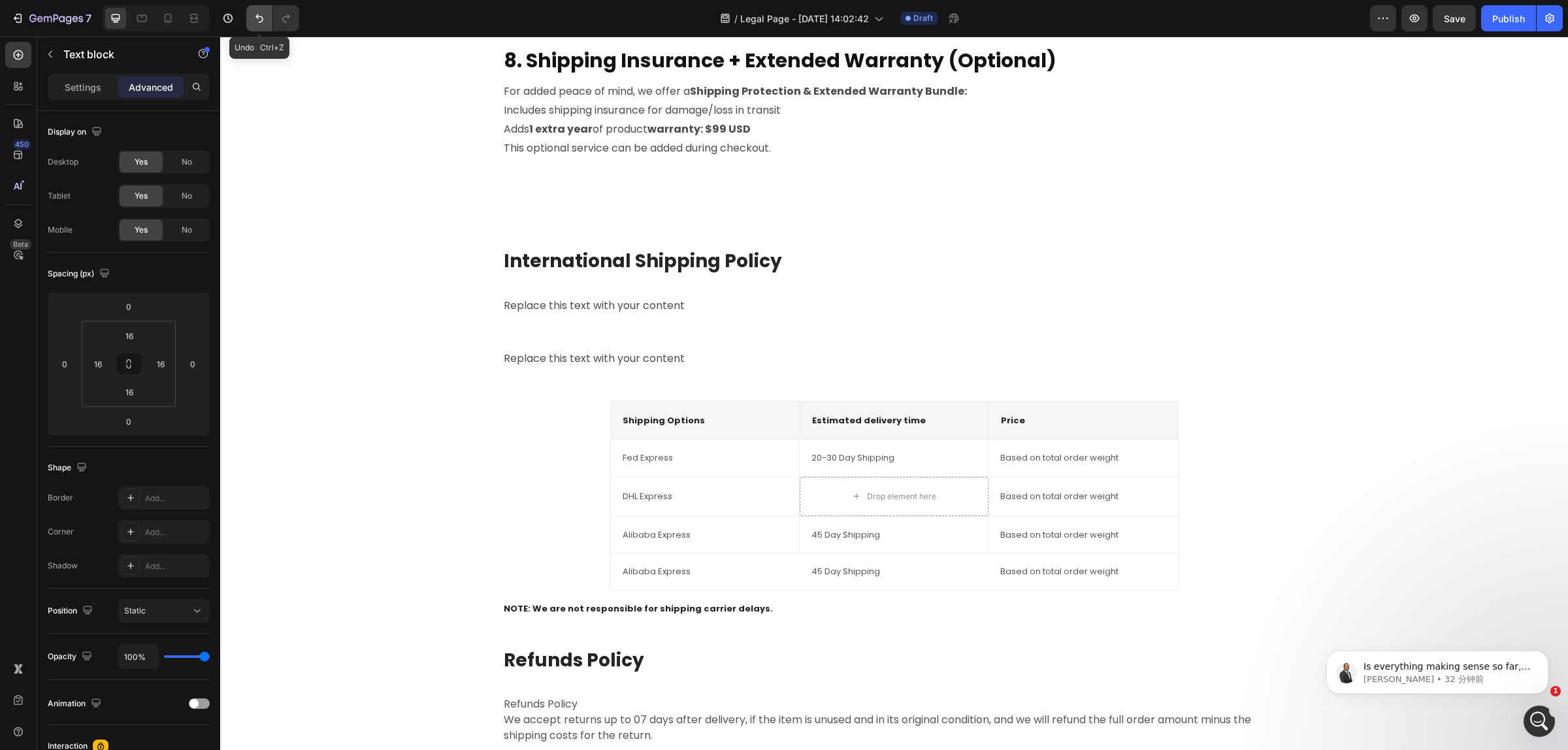
click at [263, 18] on icon "Undo/Redo" at bounding box center [259, 18] width 13 height 13
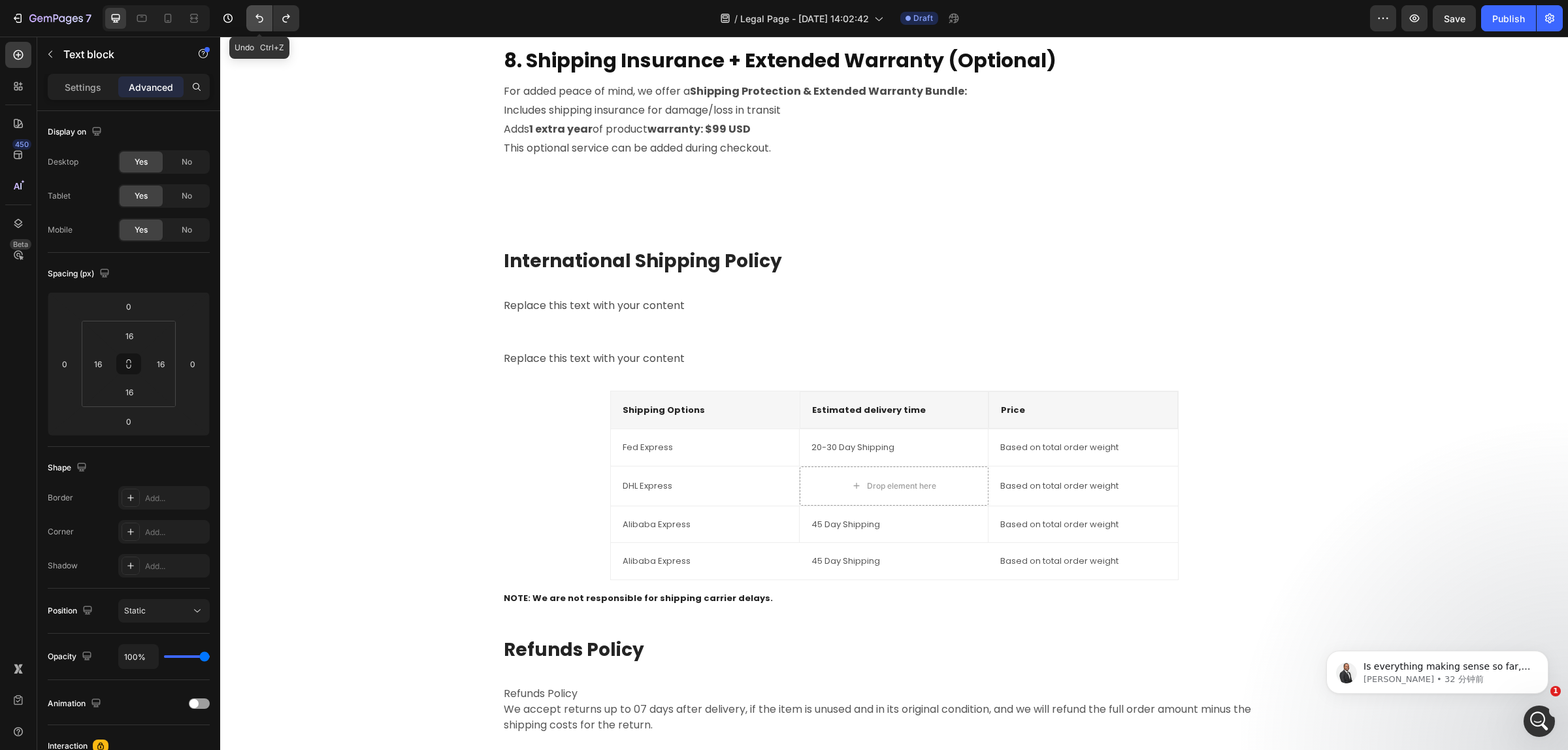
click at [263, 18] on icon "Undo/Redo" at bounding box center [259, 18] width 13 height 13
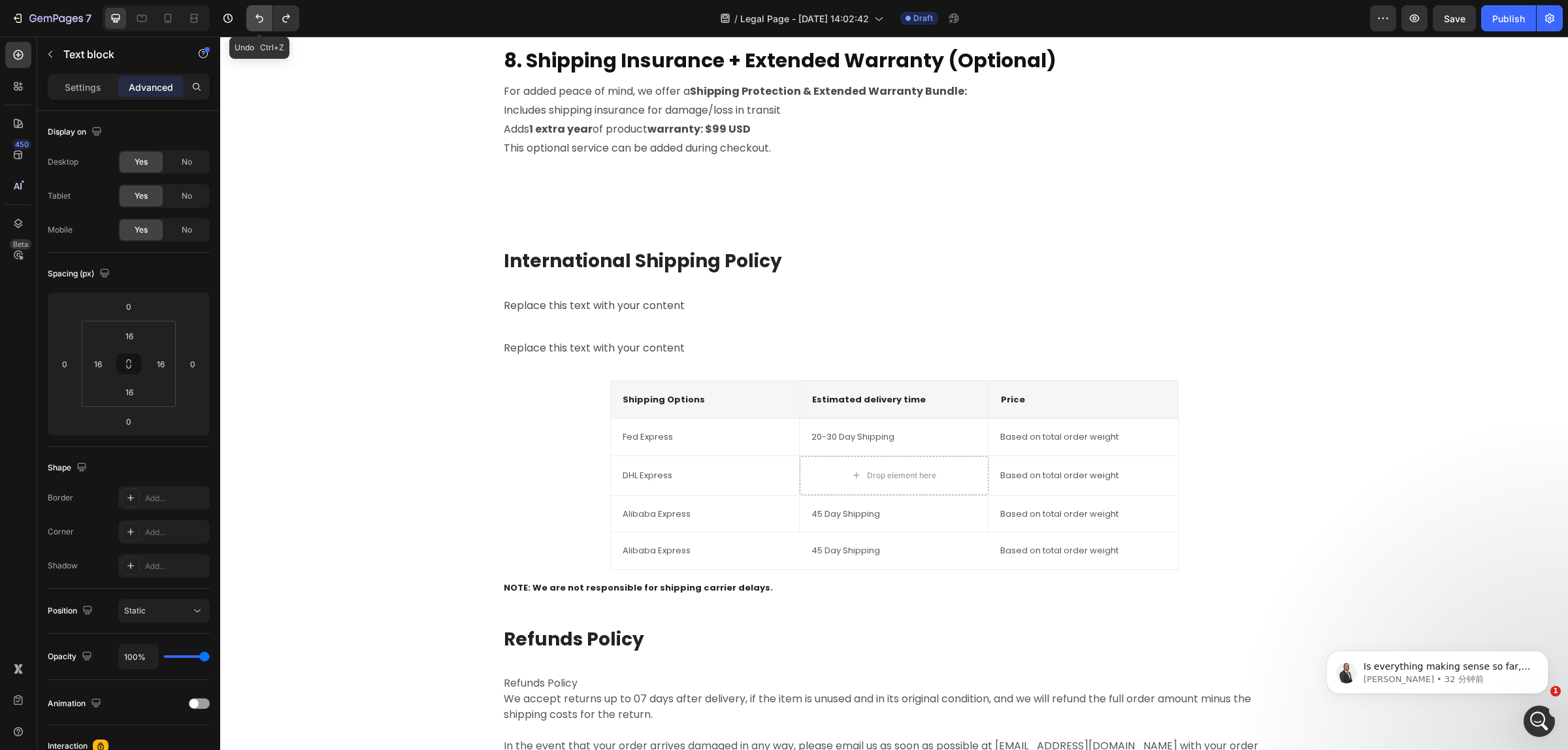
click at [263, 18] on icon "Undo/Redo" at bounding box center [259, 18] width 13 height 13
click at [255, 19] on icon "Undo/Redo" at bounding box center [259, 18] width 13 height 13
click at [253, 19] on icon "Undo/Redo" at bounding box center [259, 18] width 13 height 13
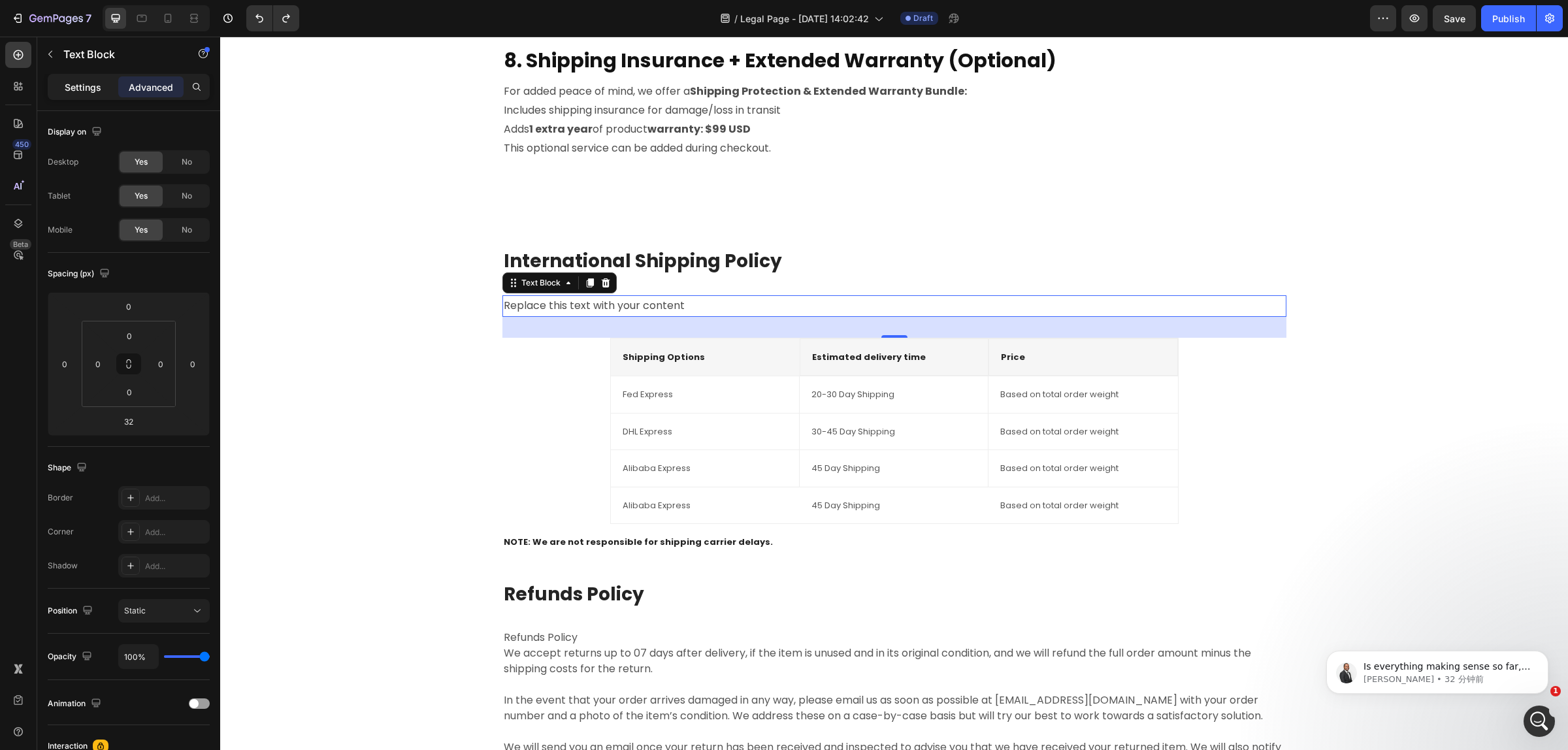
click at [87, 89] on p "Settings" at bounding box center [83, 87] width 37 height 14
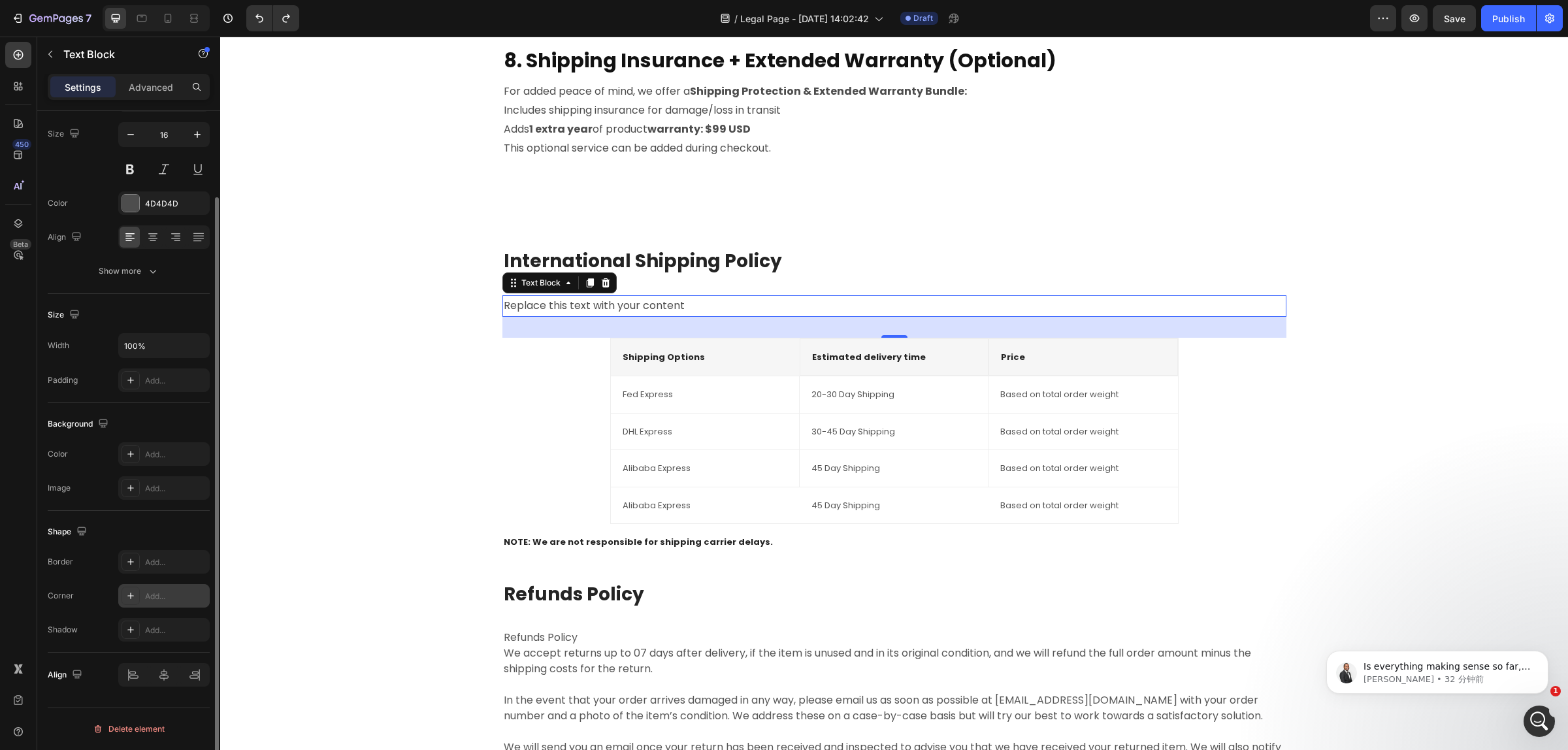
scroll to position [99, 0]
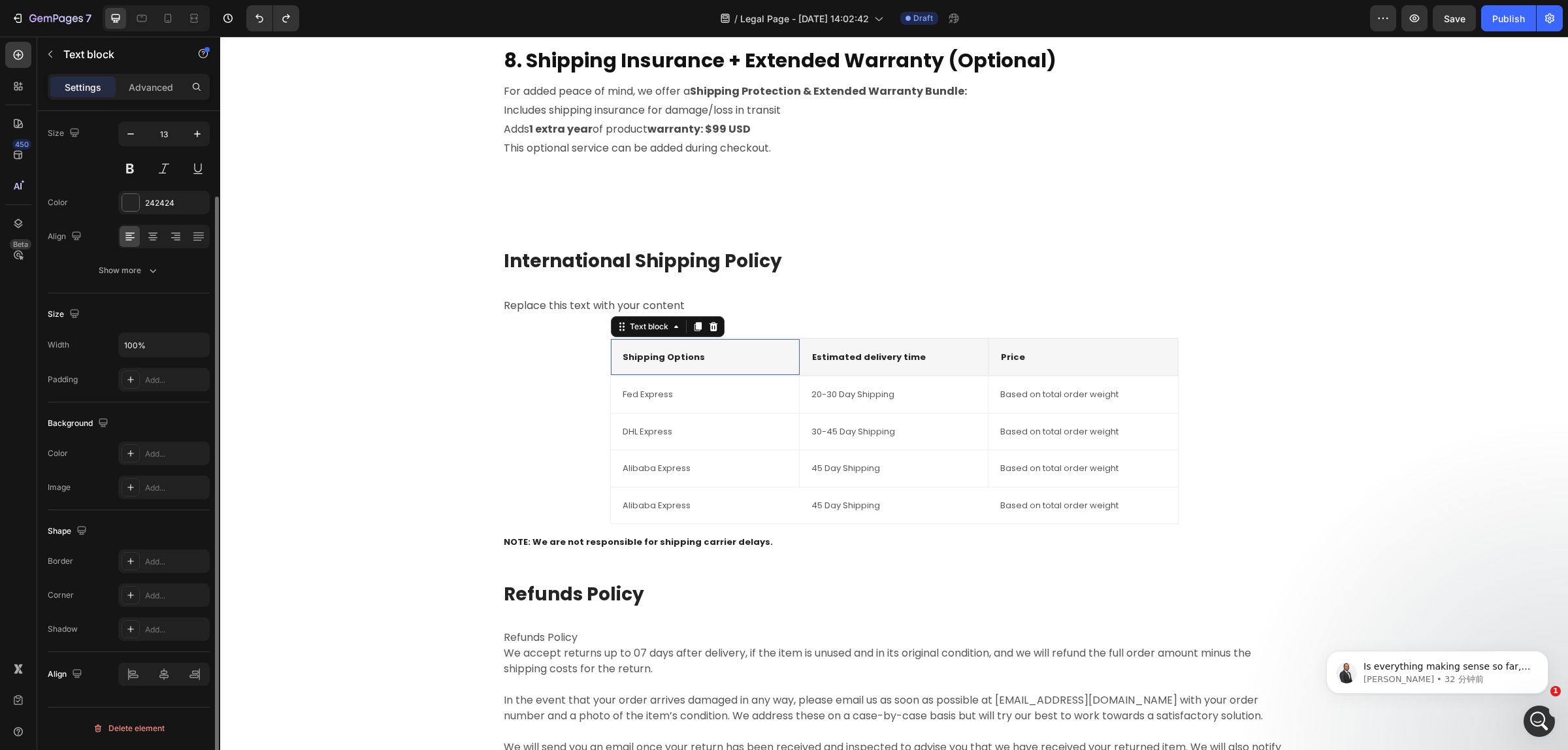
click at [683, 367] on div "Shipping Options Text block 0" at bounding box center [705, 357] width 189 height 37
click at [860, 360] on p "Estimated delivery time" at bounding box center [894, 357] width 164 height 13
click at [765, 363] on p "Shipping Options" at bounding box center [705, 357] width 165 height 13
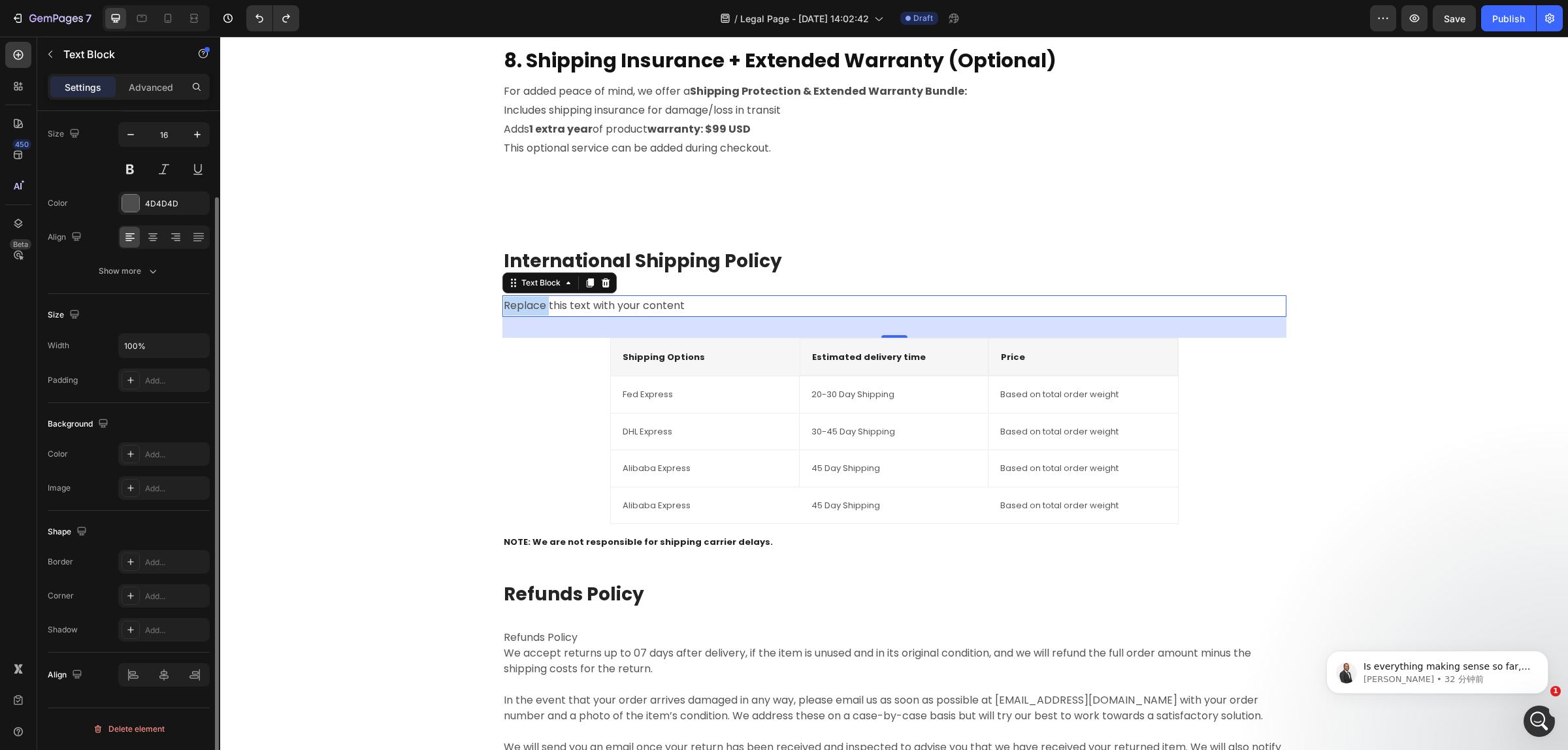
click at [530, 306] on p "Replace this text with your content" at bounding box center [894, 306] width 781 height 19
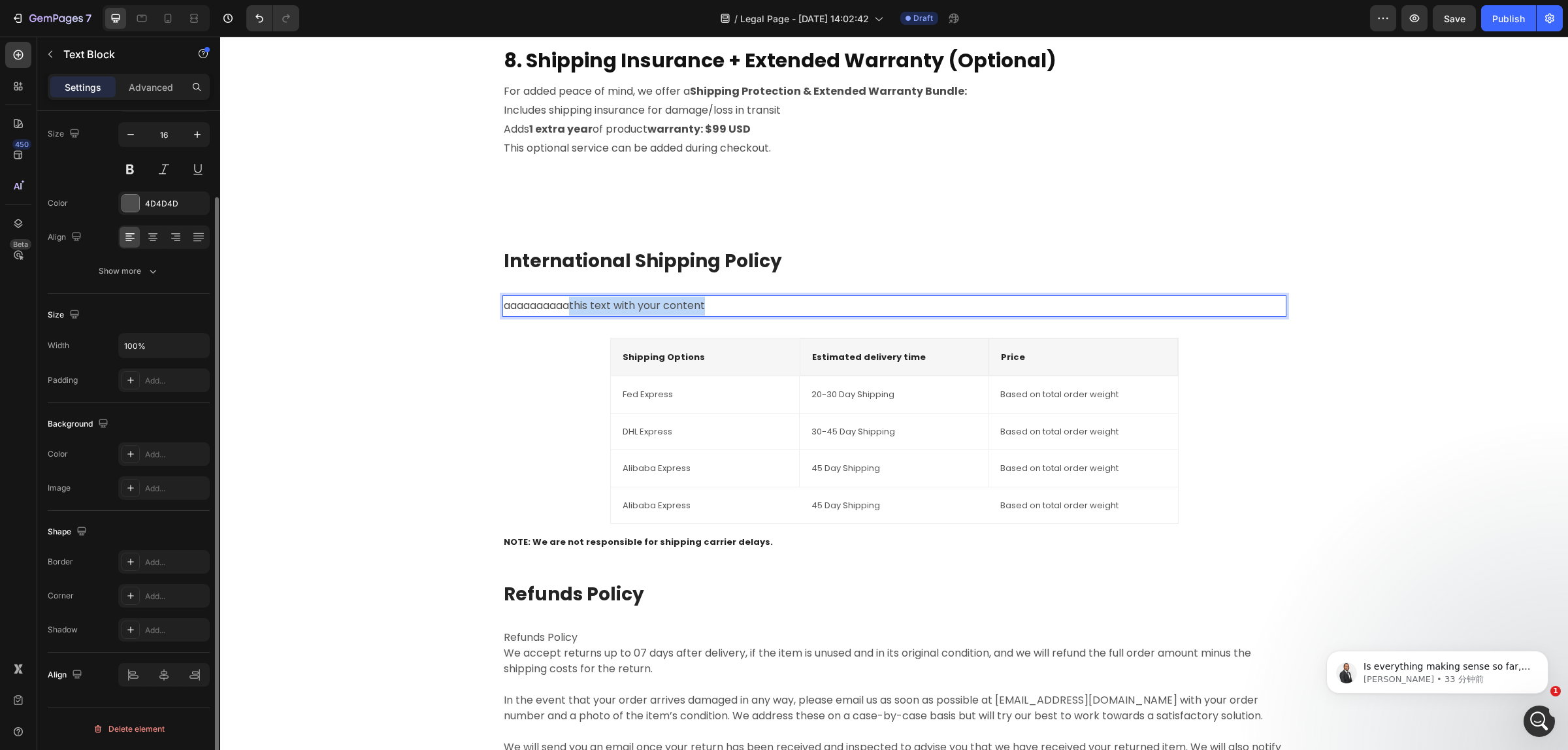
drag, startPoint x: 710, startPoint y: 302, endPoint x: 569, endPoint y: 307, distance: 141.1
click at [569, 307] on p "aaaaaaaaaathis text with your content" at bounding box center [894, 306] width 781 height 19
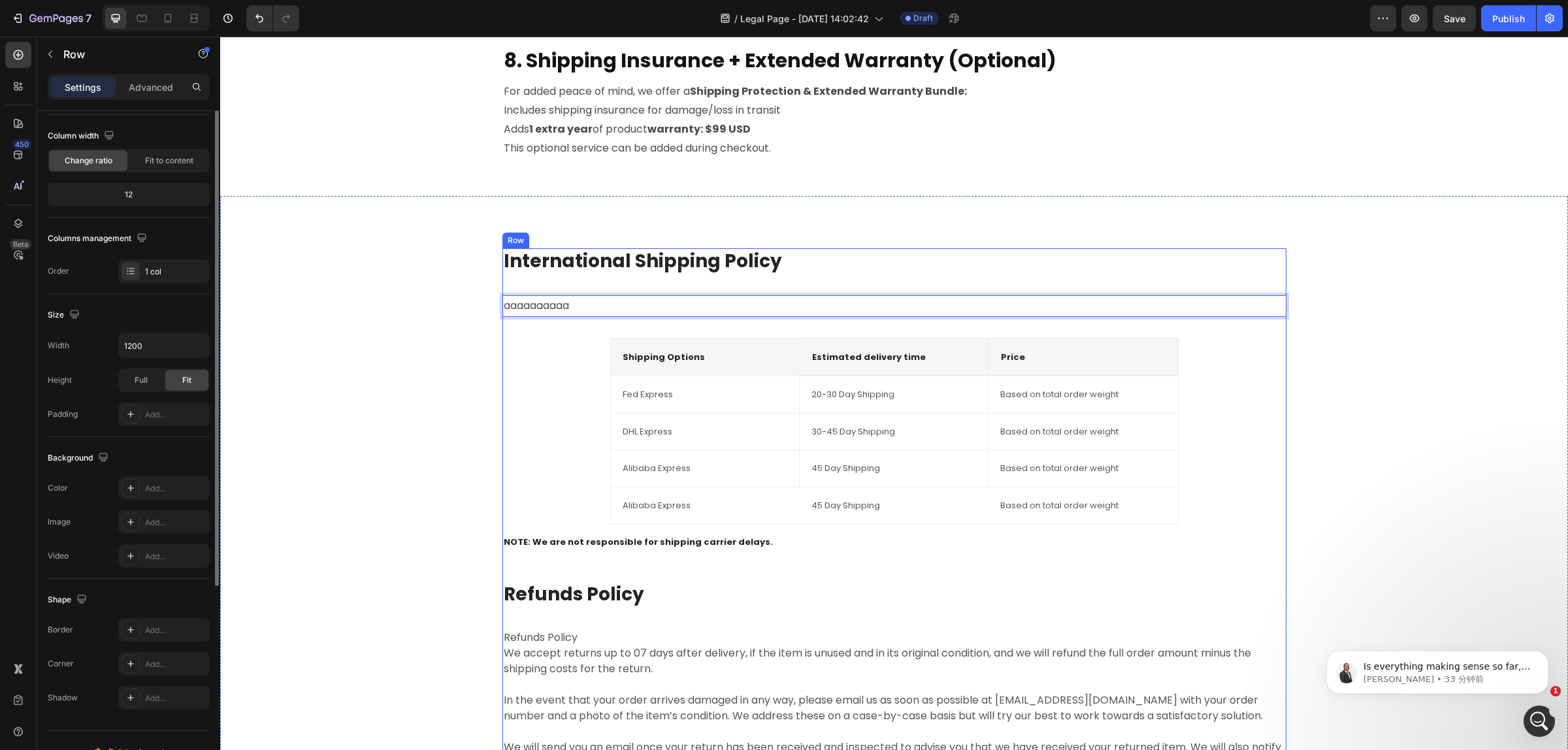
click at [566, 335] on div "International Shipping Policy Heading aaaaaaaaaa Text Block 32 Shipping Options…" at bounding box center [895, 518] width 784 height 540
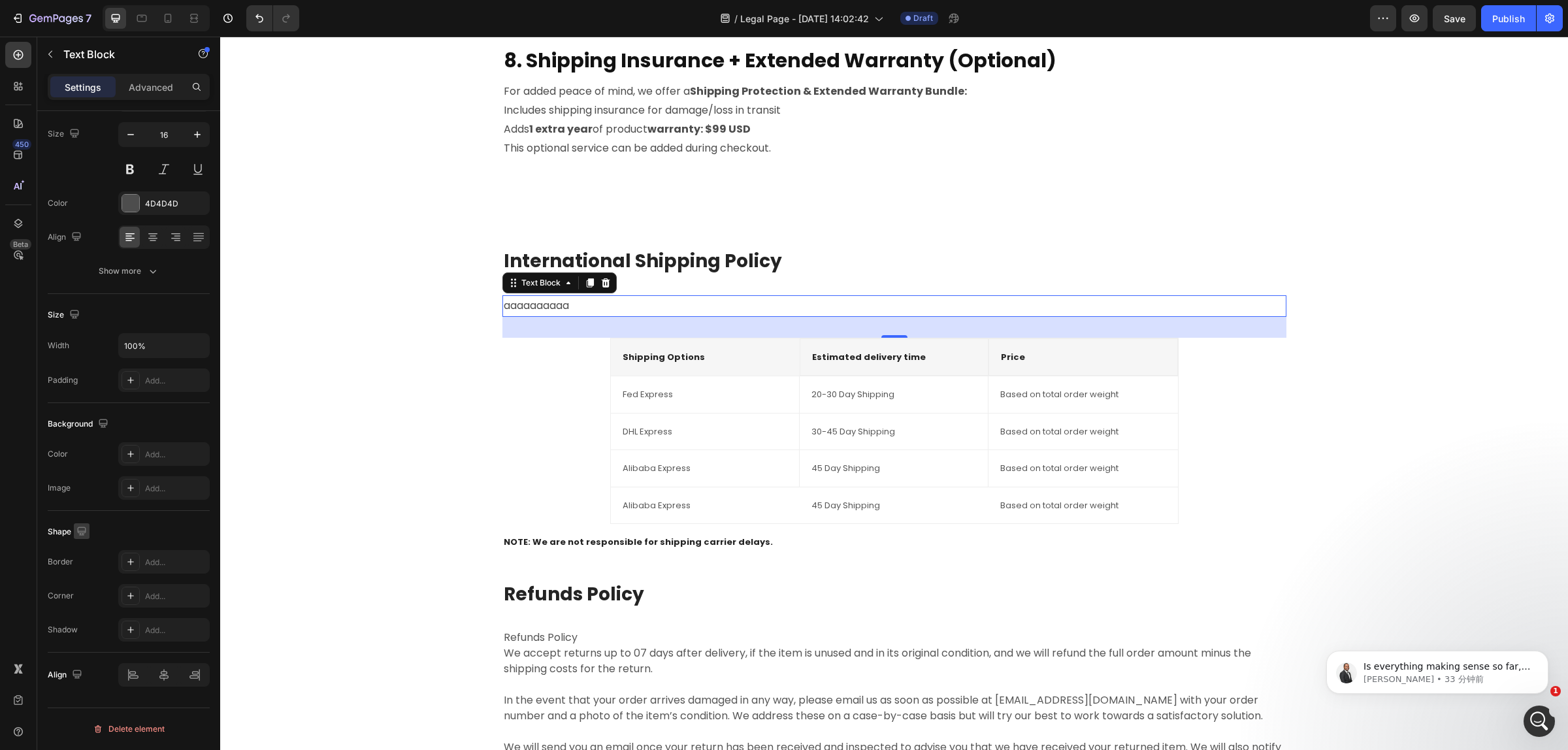
click at [83, 535] on icon "button" at bounding box center [81, 531] width 9 height 9
click at [90, 490] on div "Image Add..." at bounding box center [129, 488] width 162 height 23
click at [134, 461] on div at bounding box center [130, 454] width 18 height 18
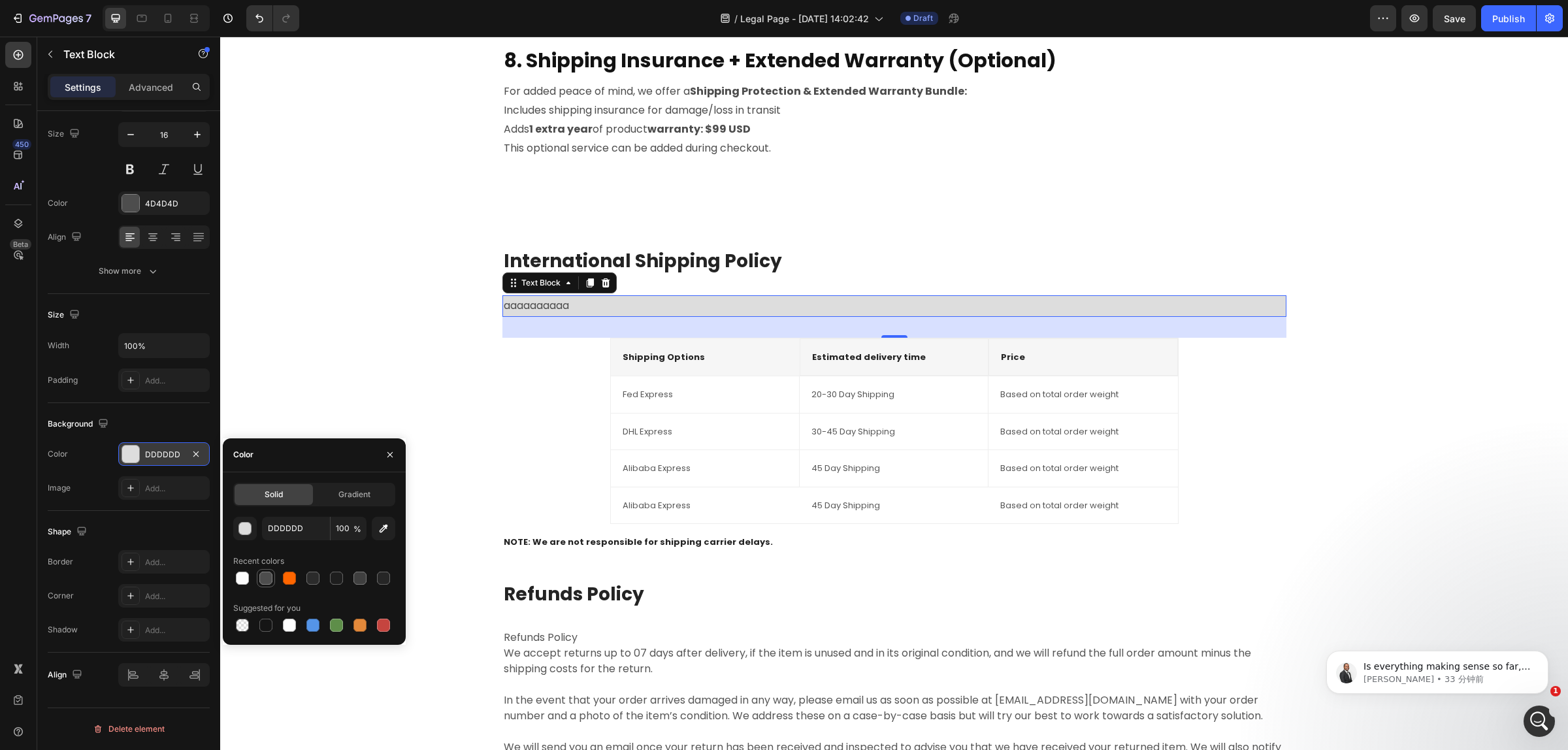
click at [263, 576] on div at bounding box center [266, 578] width 13 height 13
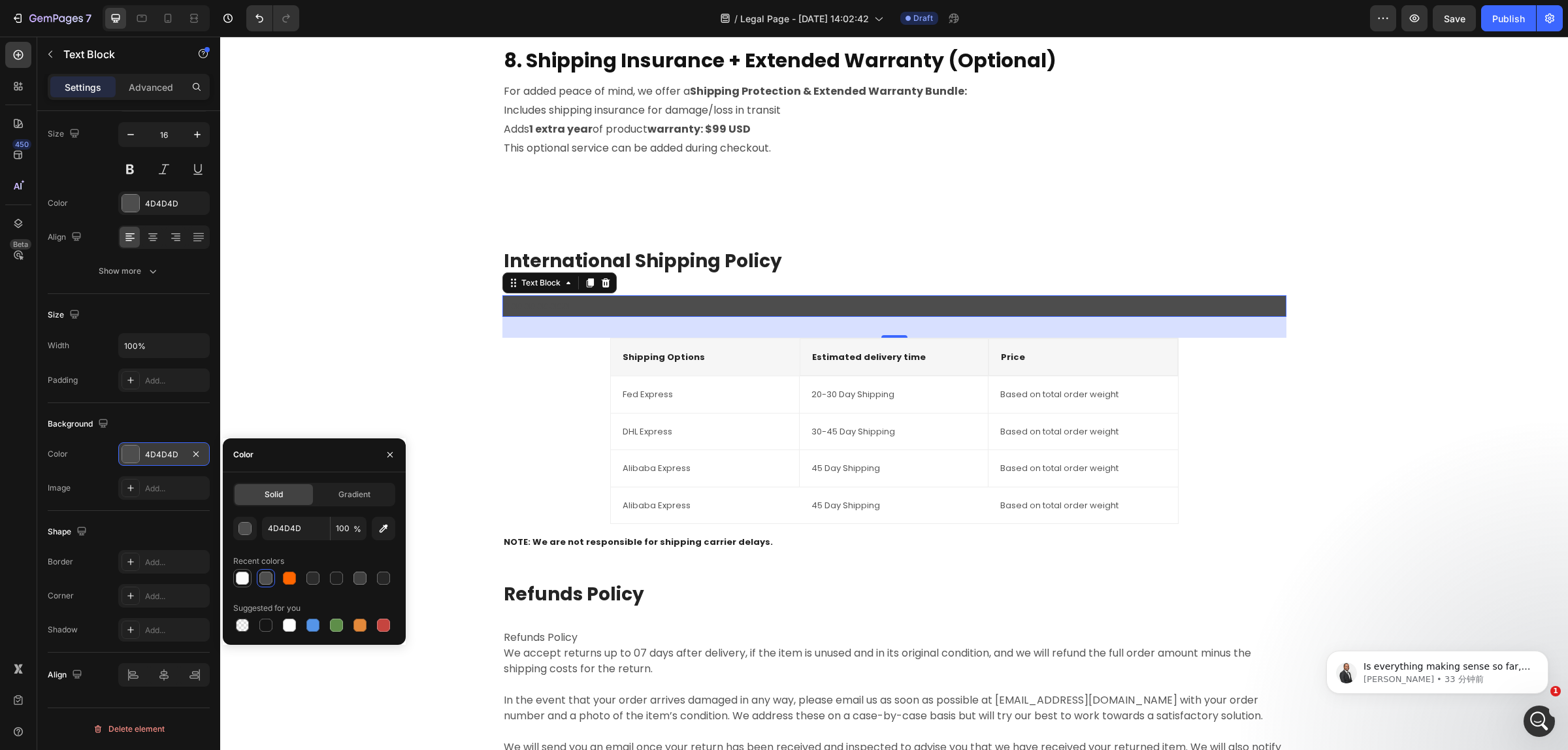
click at [249, 572] on div at bounding box center [242, 578] width 16 height 16
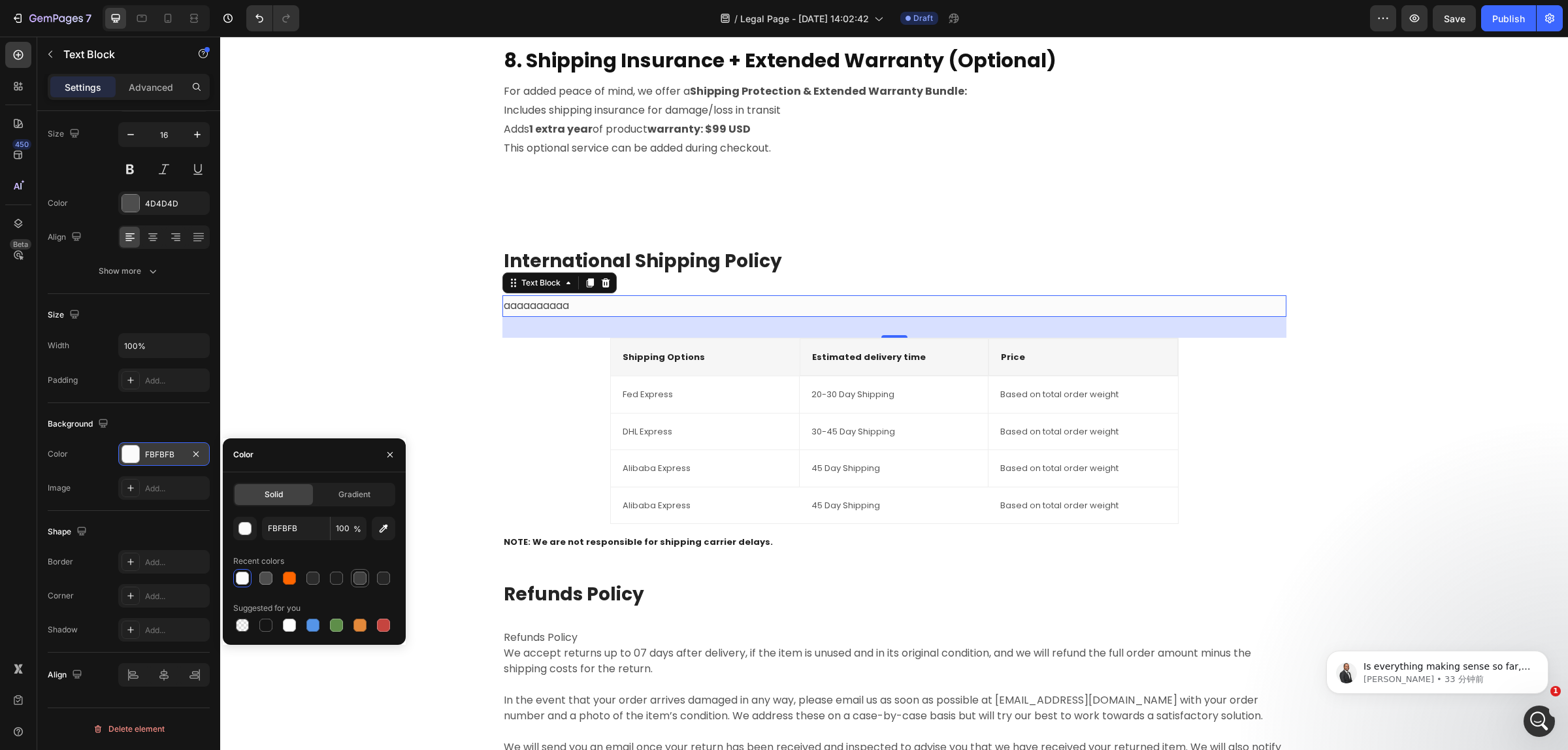
click at [363, 582] on div at bounding box center [359, 578] width 13 height 13
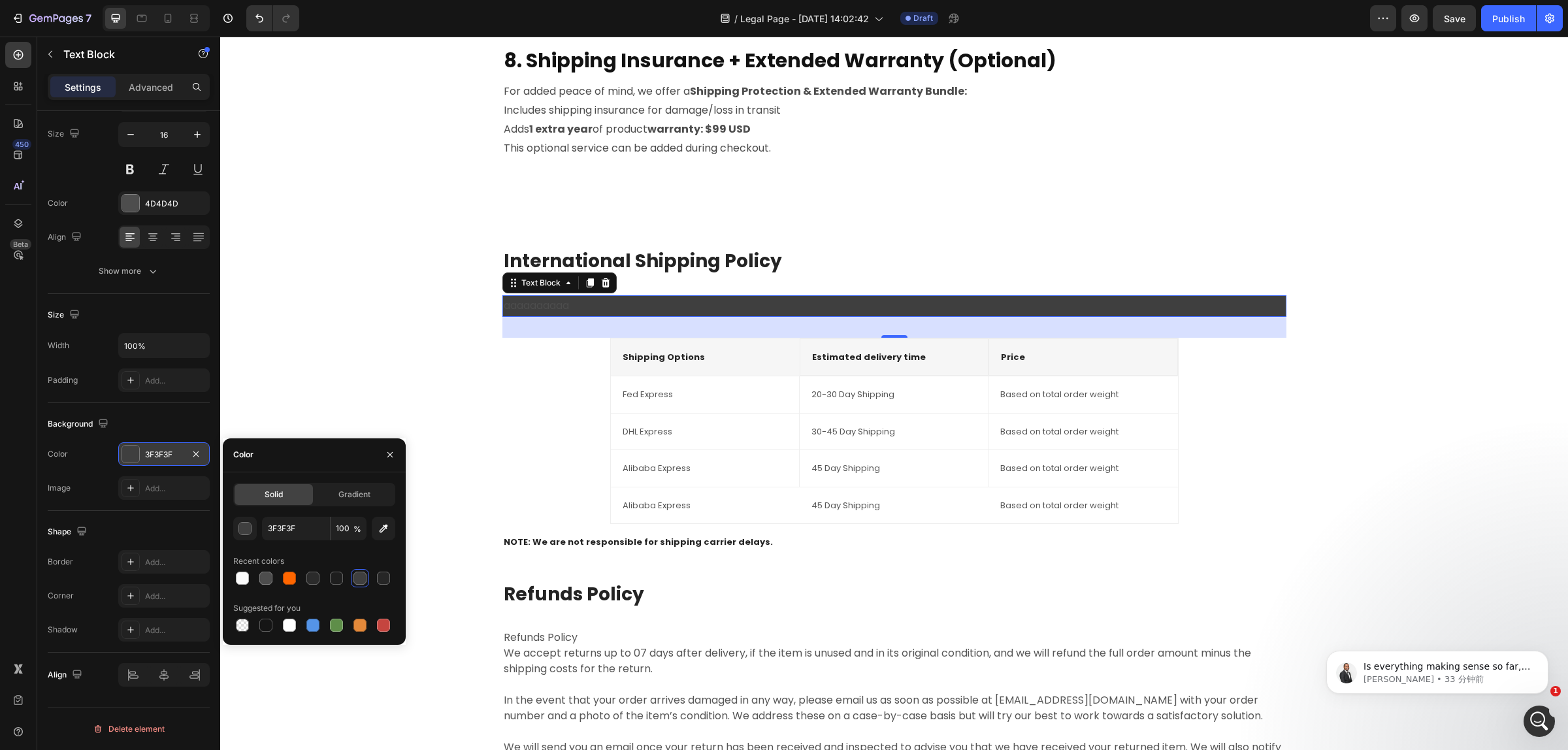
click at [393, 577] on div at bounding box center [314, 578] width 162 height 18
click at [381, 579] on div at bounding box center [383, 578] width 13 height 13
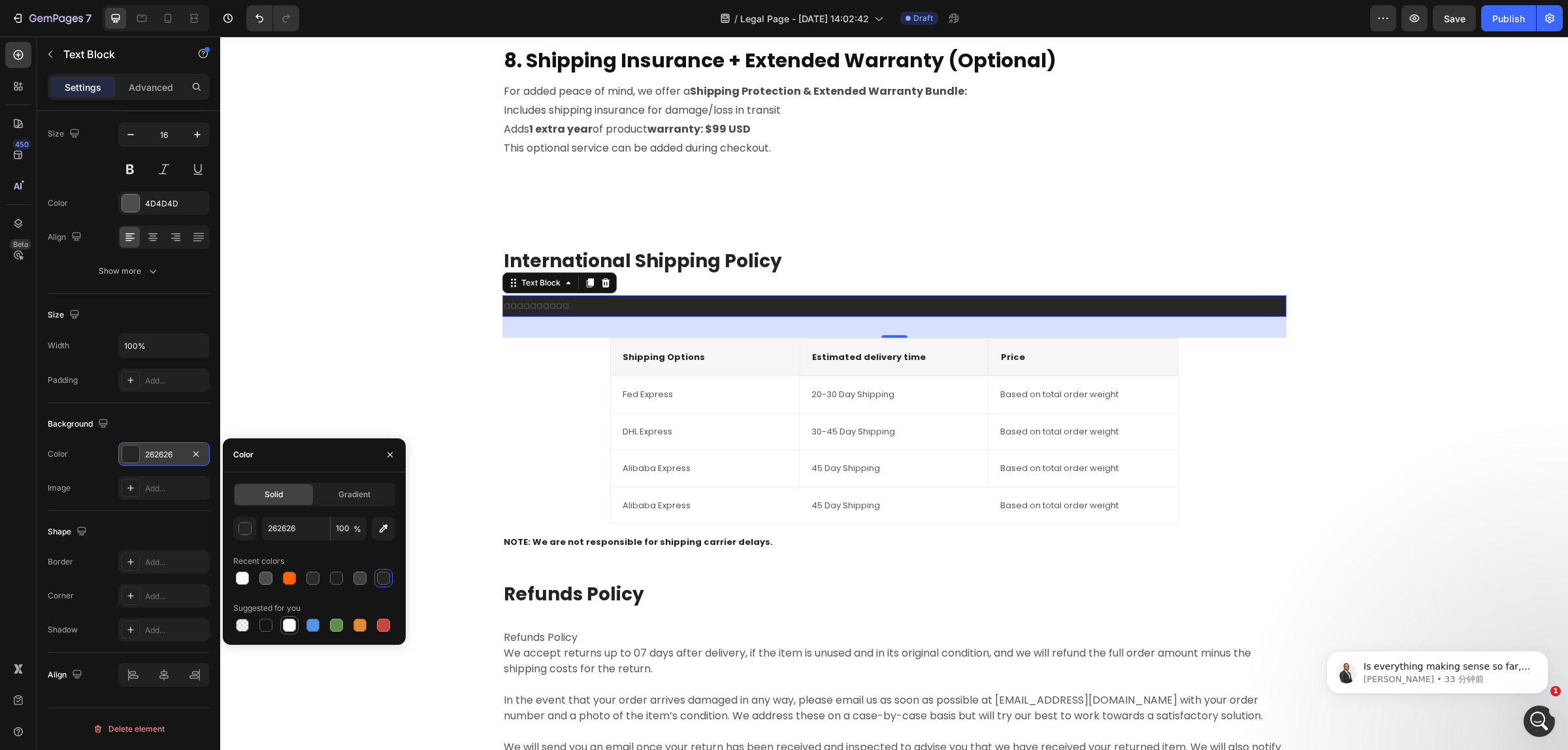
click at [288, 624] on div at bounding box center [289, 625] width 13 height 13
type input "FFFFFF"
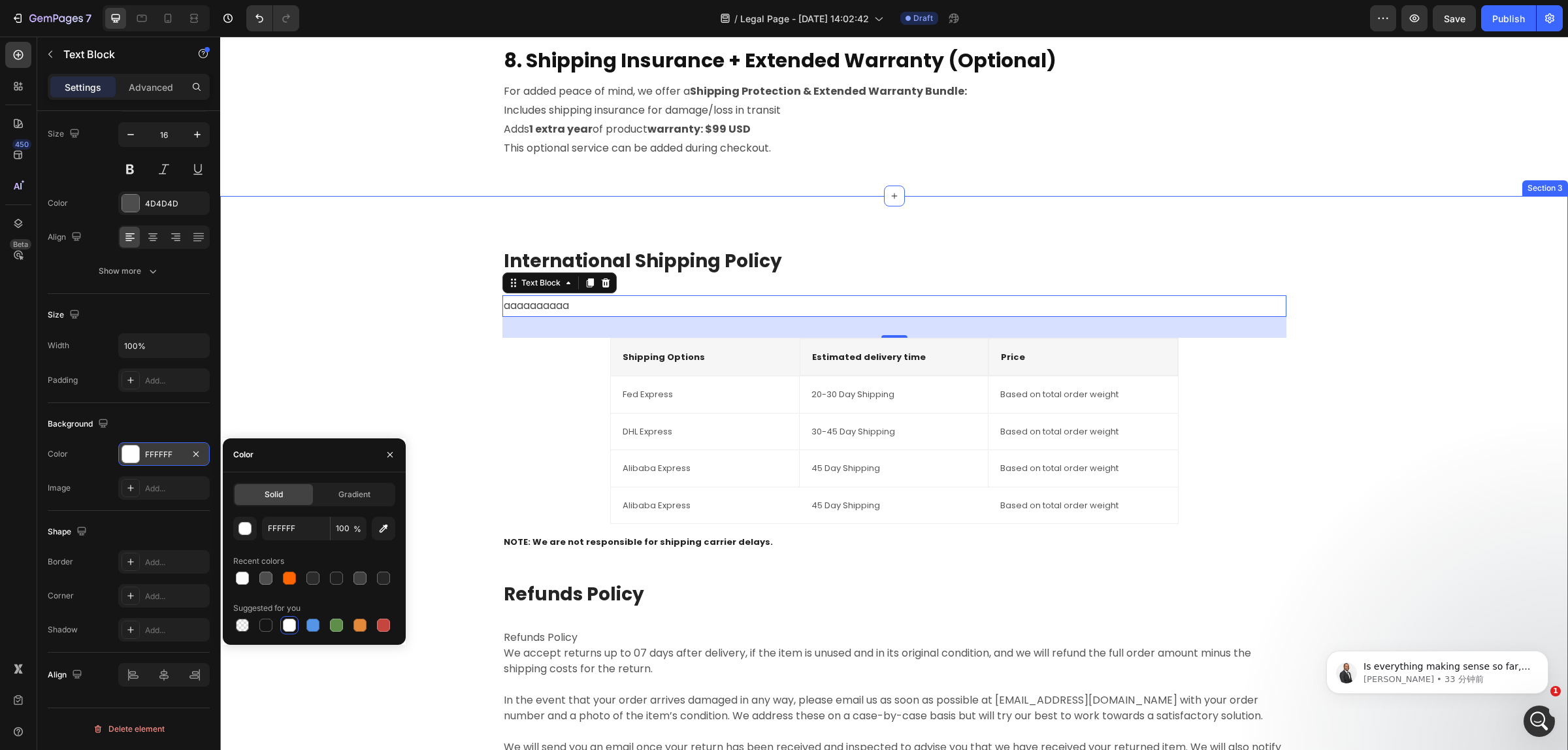
click at [350, 366] on div "International Shipping Policy Heading aaaaaaaaaa Text Block 32 Shipping Options…" at bounding box center [894, 518] width 1328 height 540
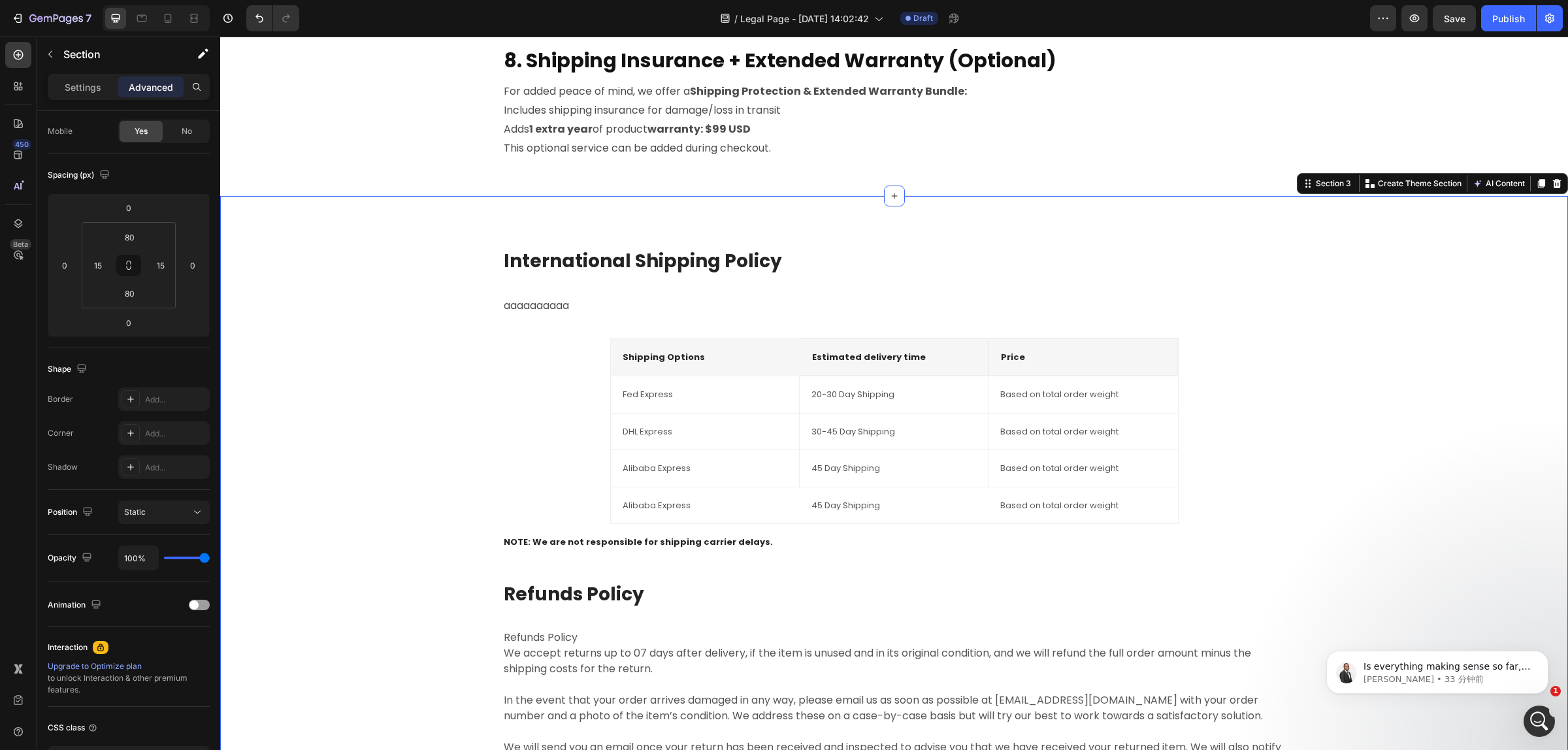
scroll to position [0, 0]
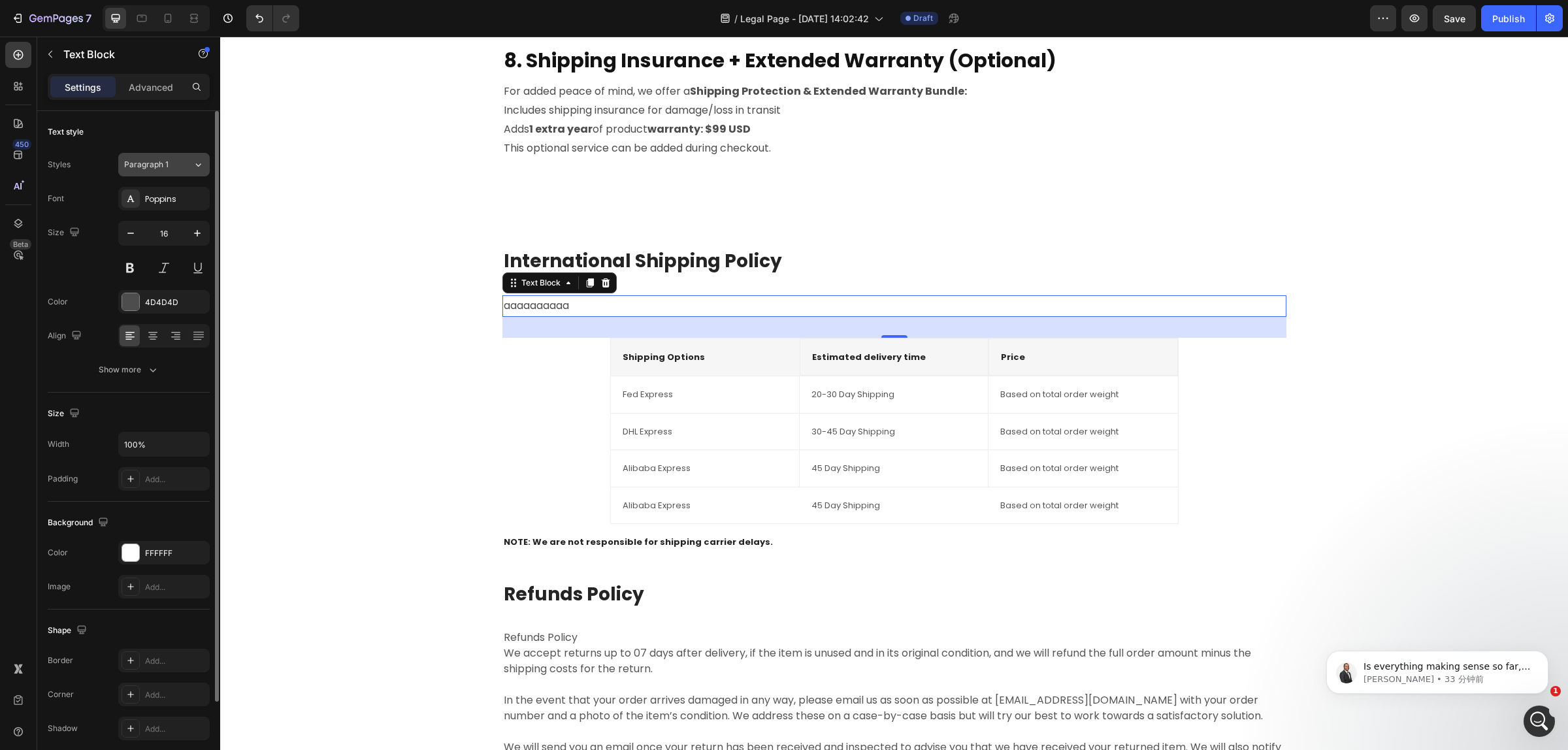
click at [161, 164] on span "Paragraph 1" at bounding box center [146, 165] width 44 height 12
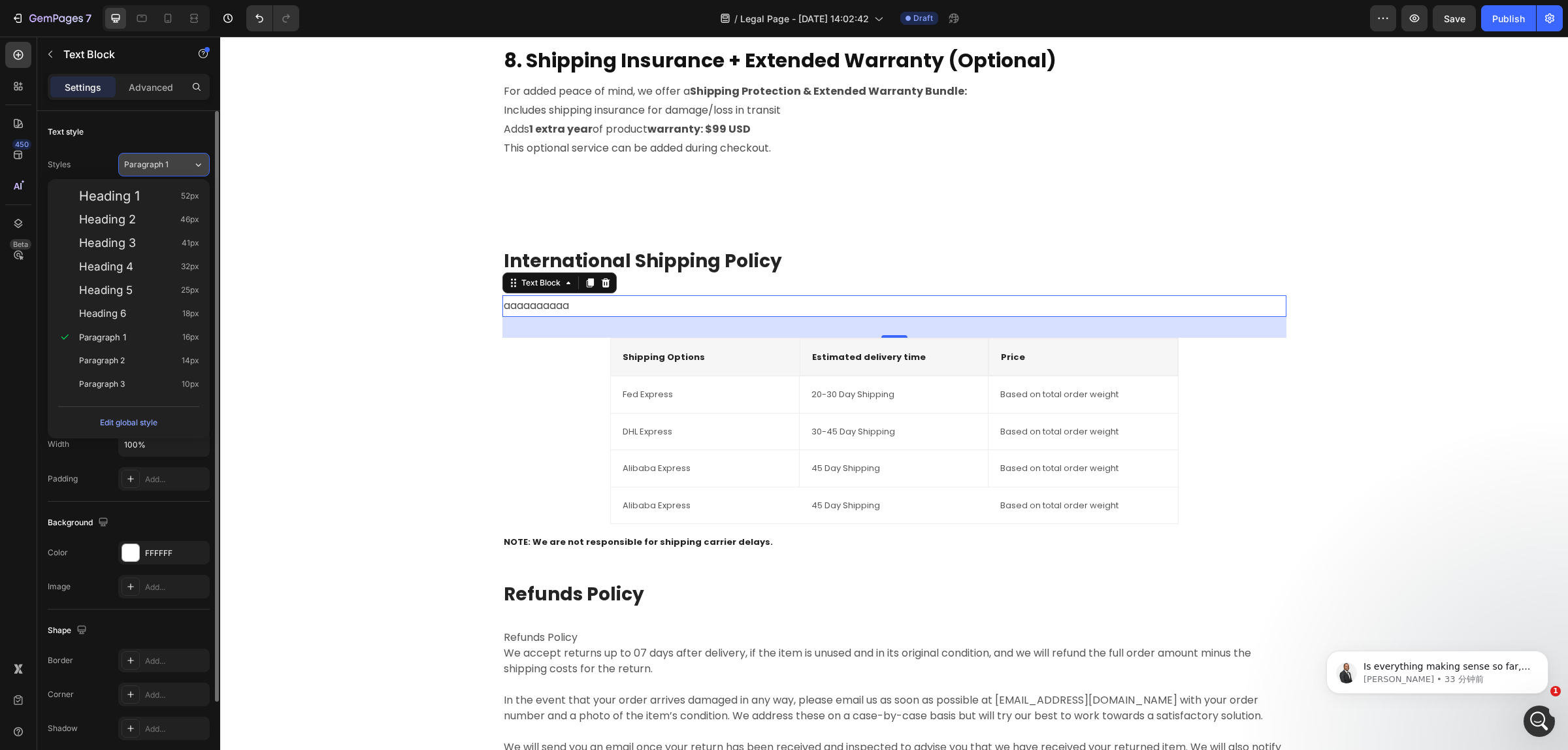
click at [161, 164] on span "Paragraph 1" at bounding box center [146, 165] width 44 height 12
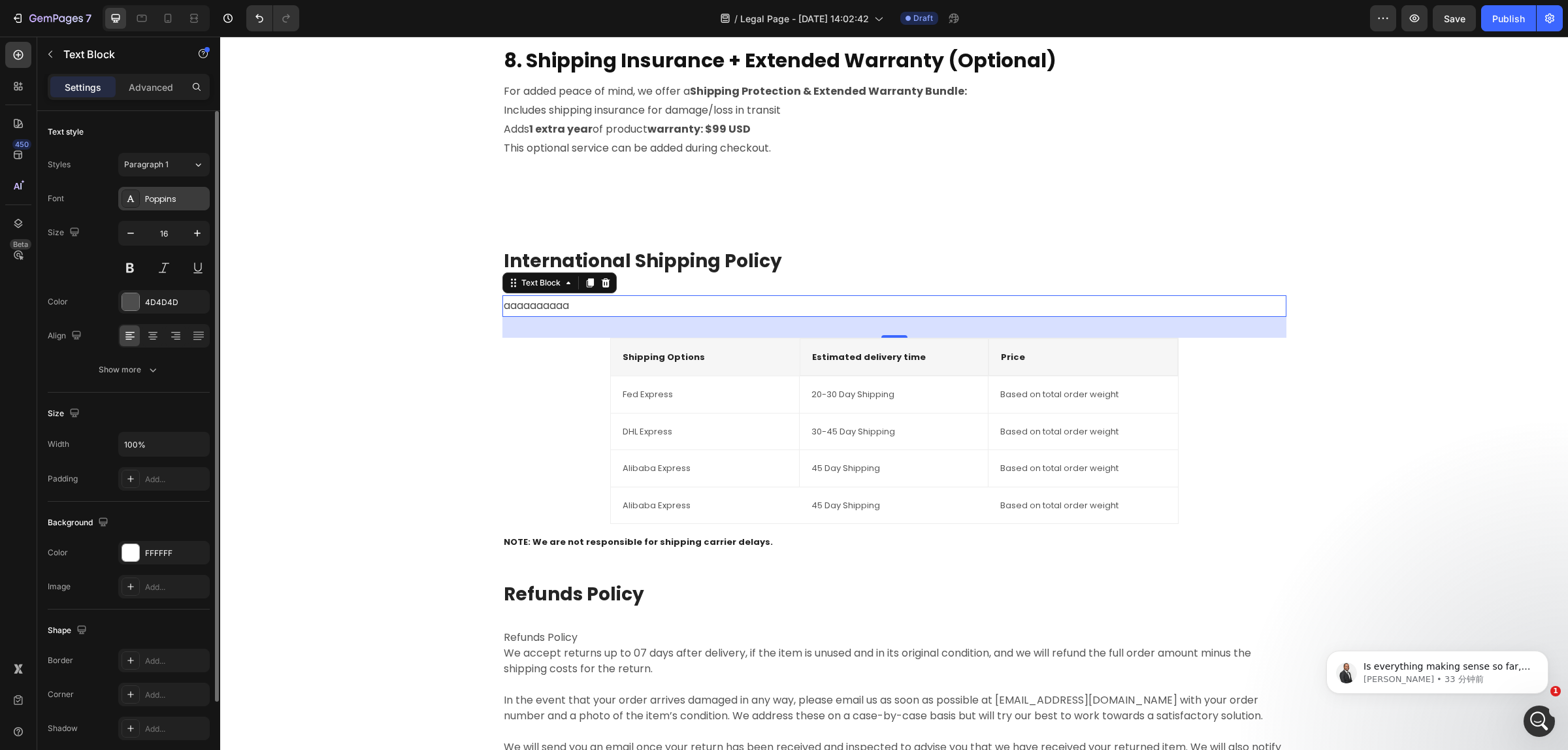
click at [168, 201] on div "Poppins" at bounding box center [175, 199] width 62 height 12
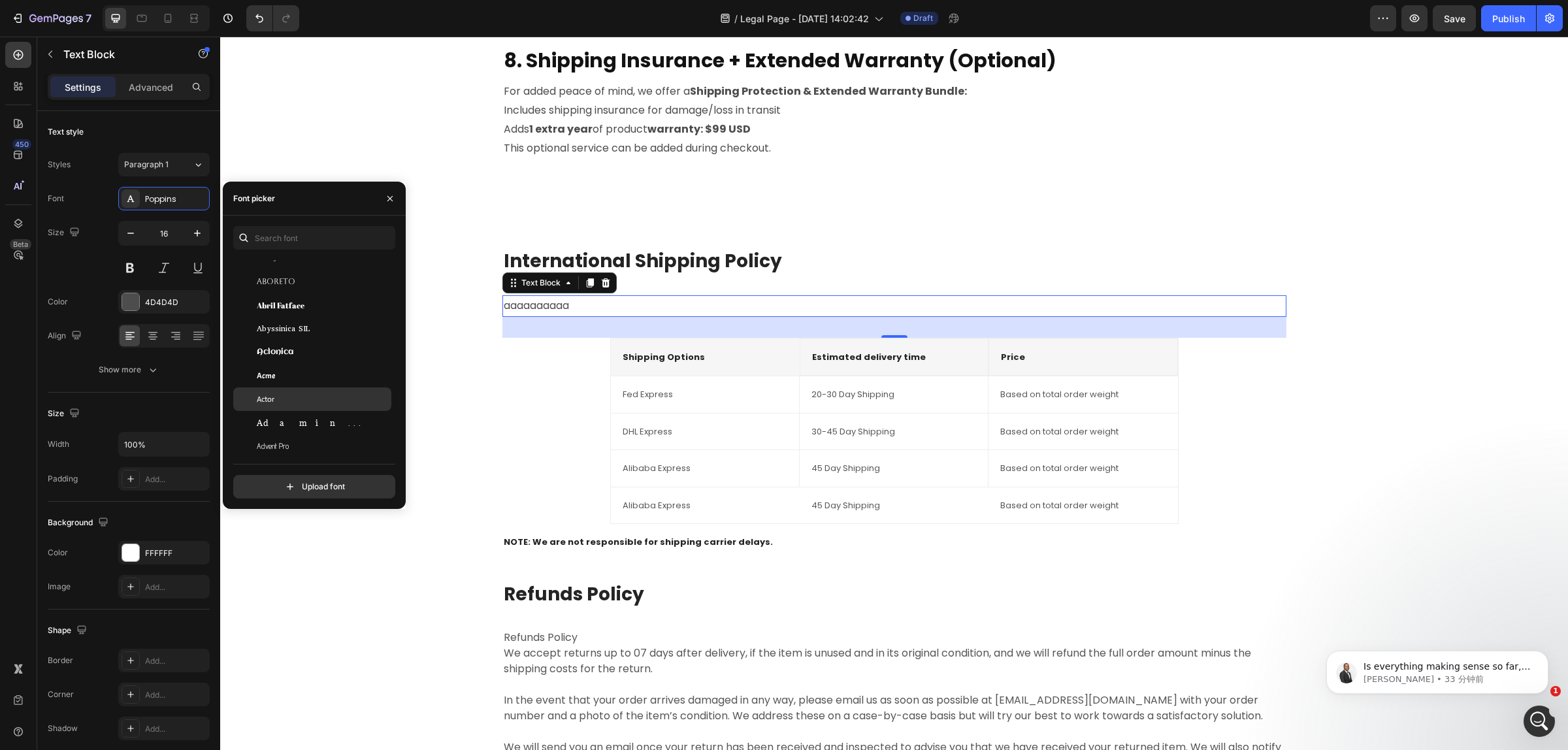
scroll to position [327, 0]
click at [298, 398] on span "Agu Display" at bounding box center [277, 395] width 43 height 12
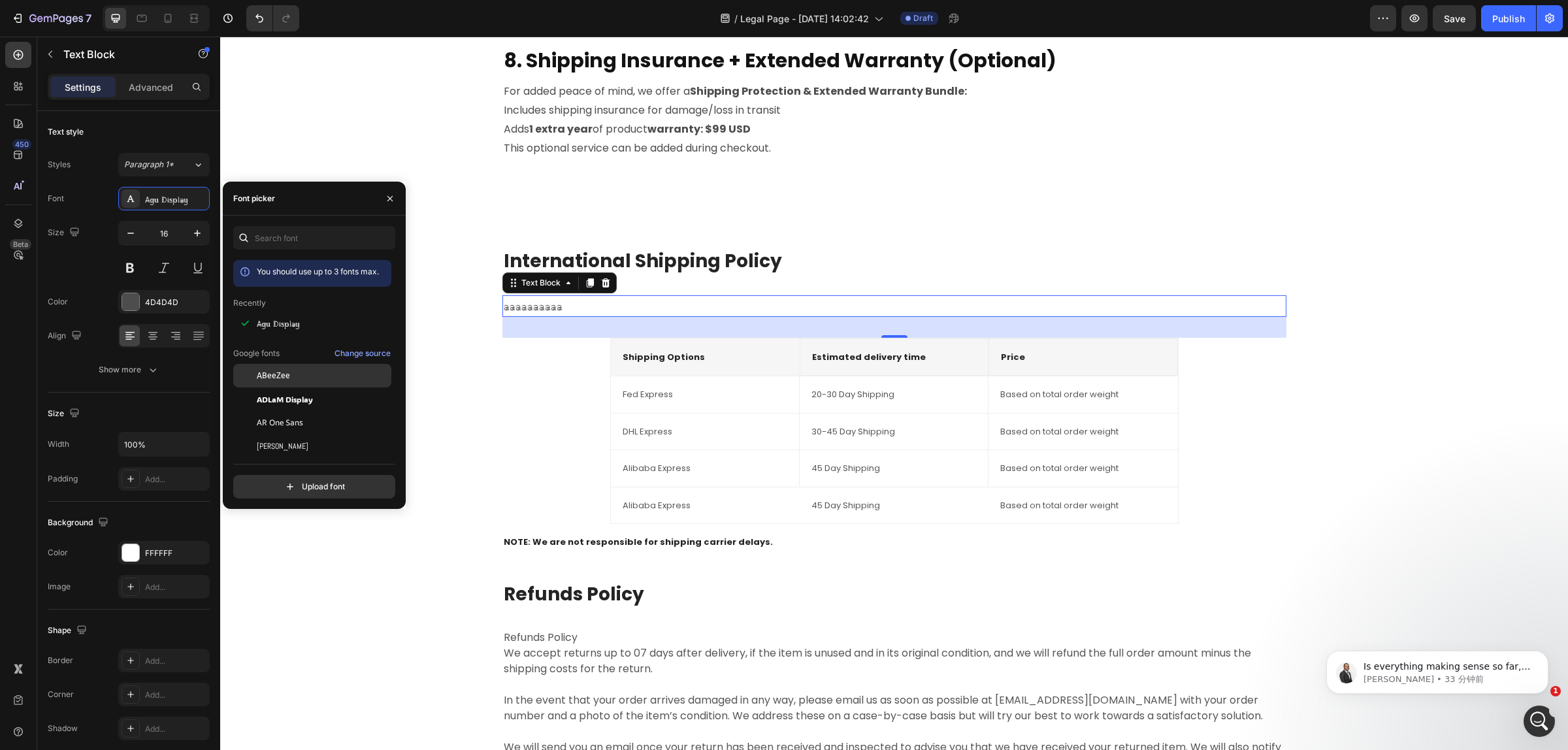
click at [276, 374] on span "ABeeZee" at bounding box center [273, 375] width 34 height 12
click at [382, 195] on button "button" at bounding box center [390, 198] width 21 height 21
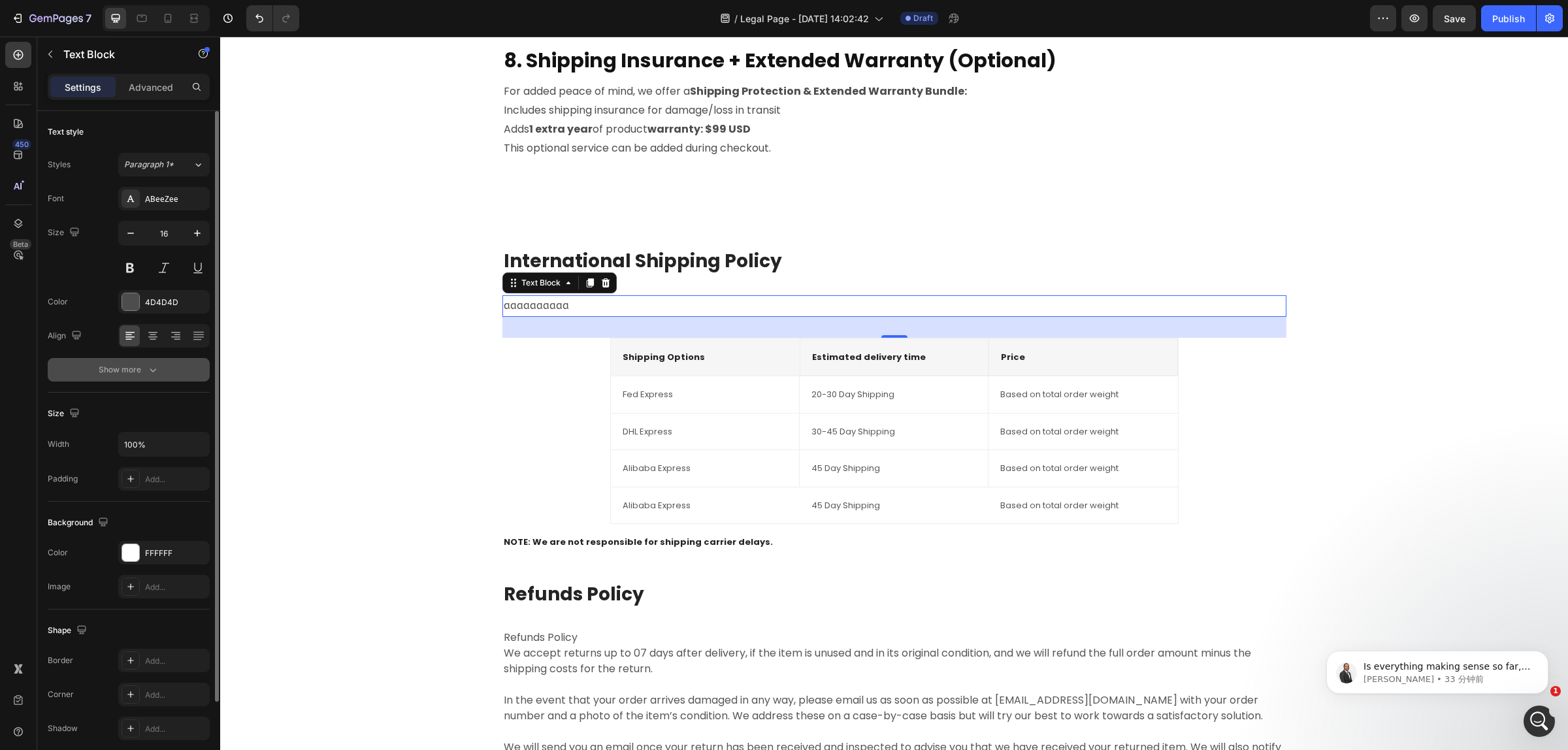
click at [139, 366] on div "Show more" at bounding box center [129, 370] width 61 height 13
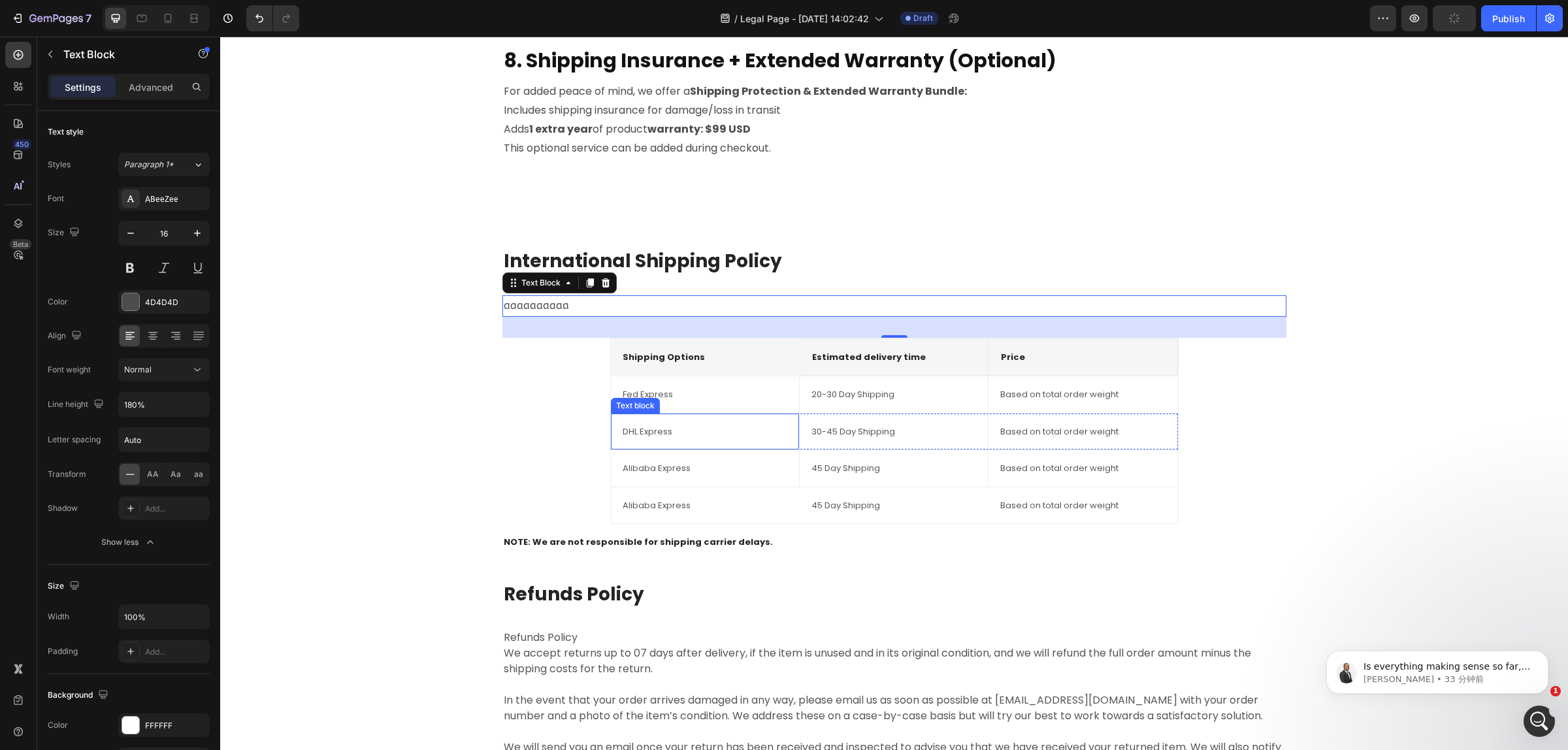
click at [657, 440] on div "DHL Express Text block" at bounding box center [705, 432] width 189 height 37
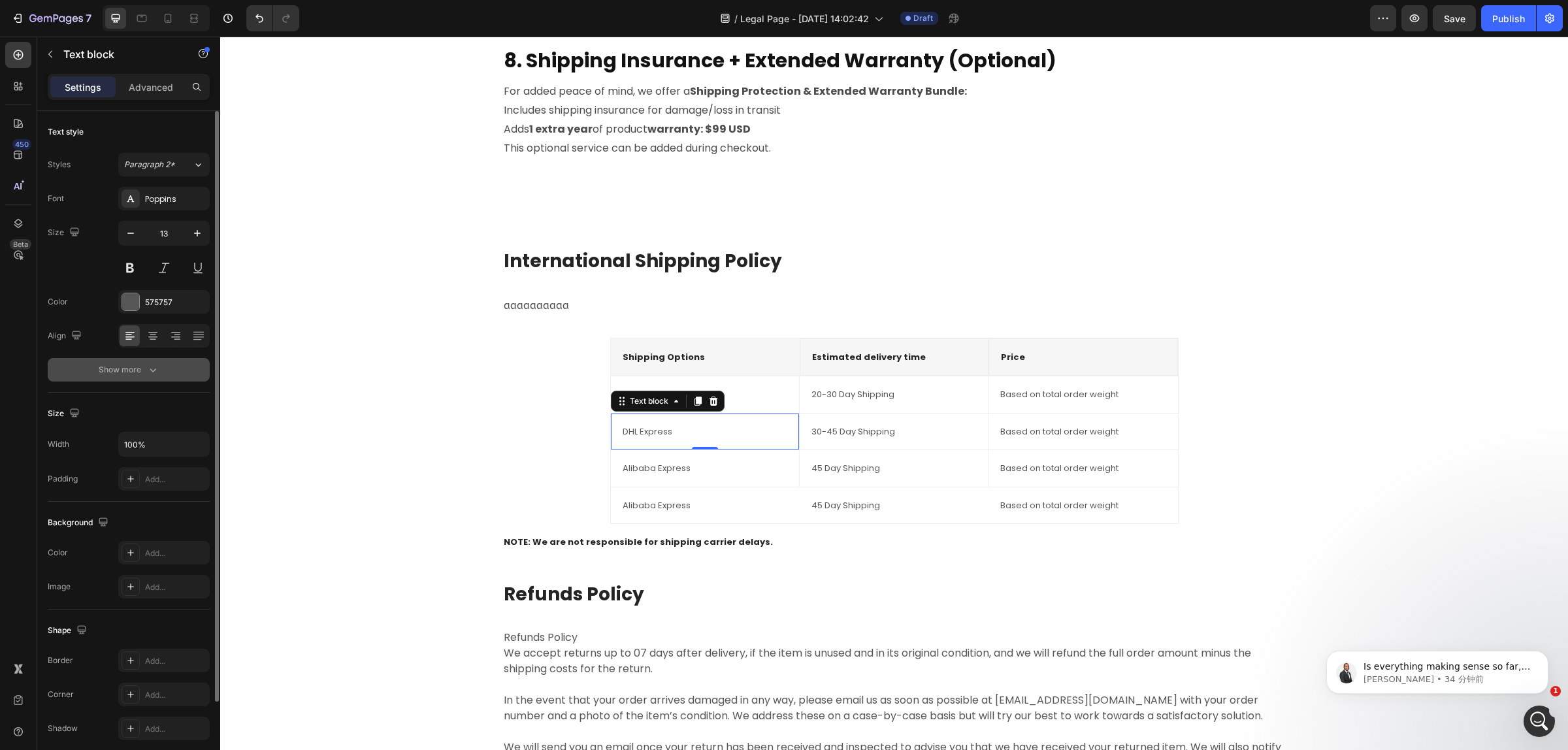
click at [148, 373] on icon "button" at bounding box center [153, 370] width 13 height 13
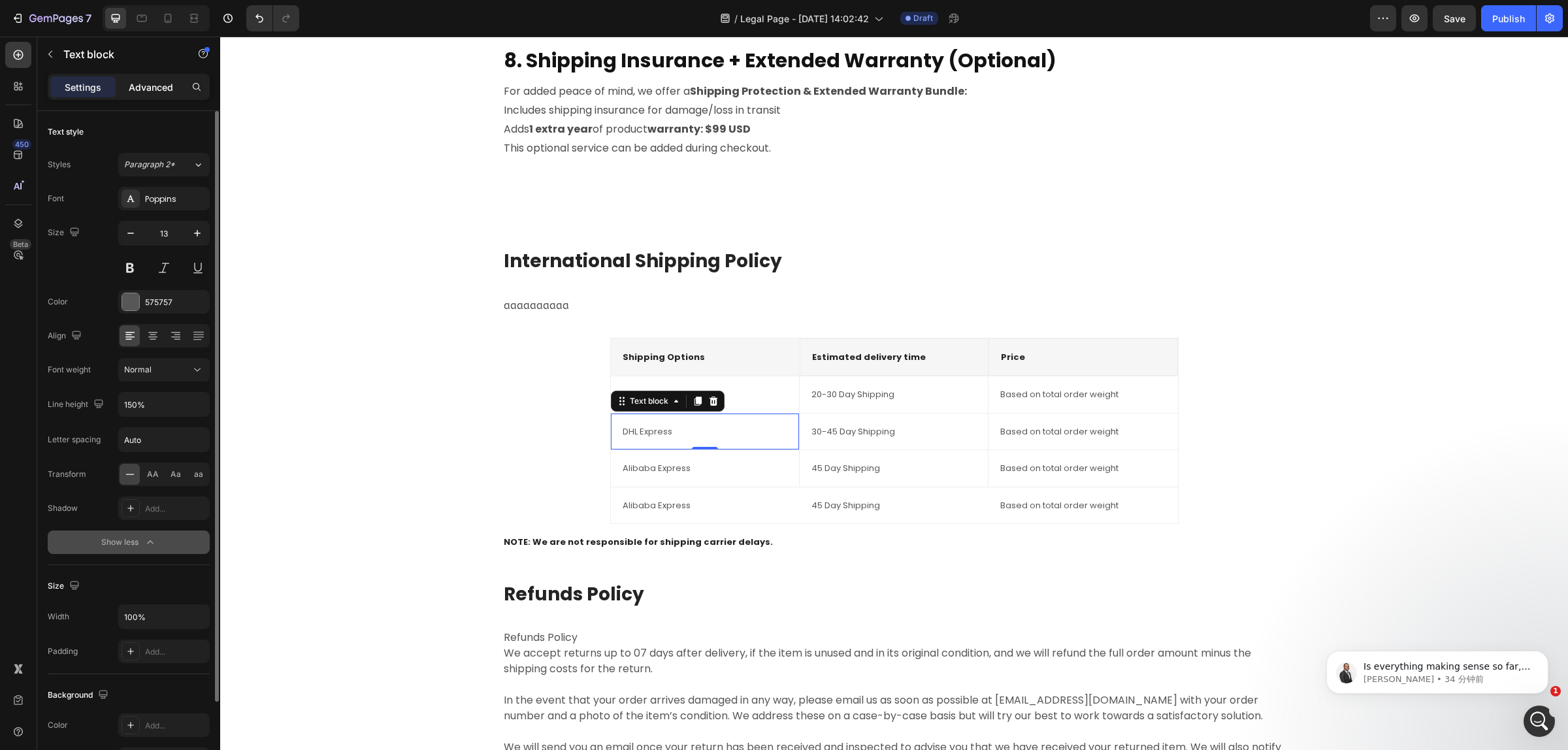
click at [161, 91] on p "Advanced" at bounding box center [150, 87] width 44 height 14
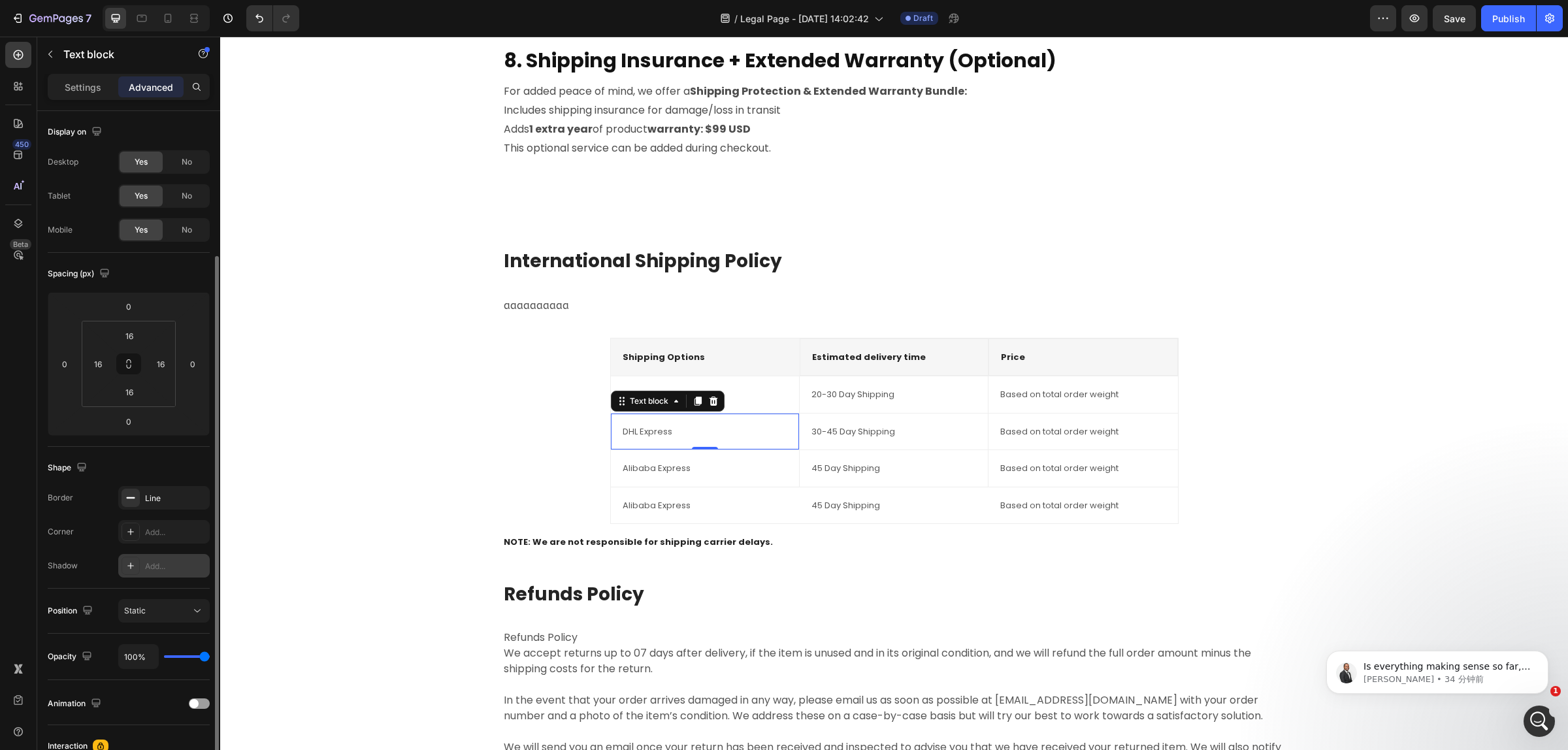
scroll to position [82, 0]
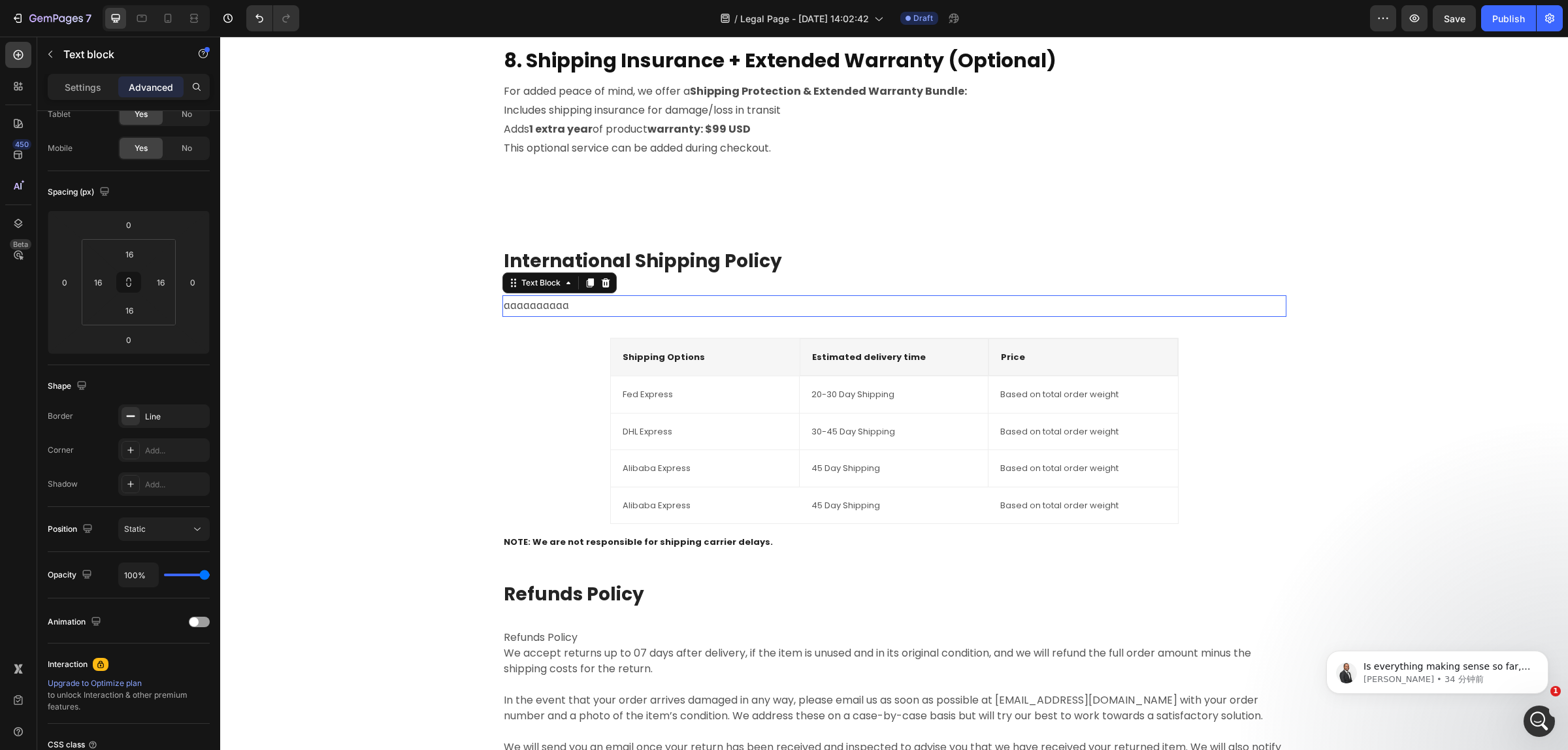
click at [539, 305] on p "aaaaaaaaaa" at bounding box center [894, 306] width 781 height 19
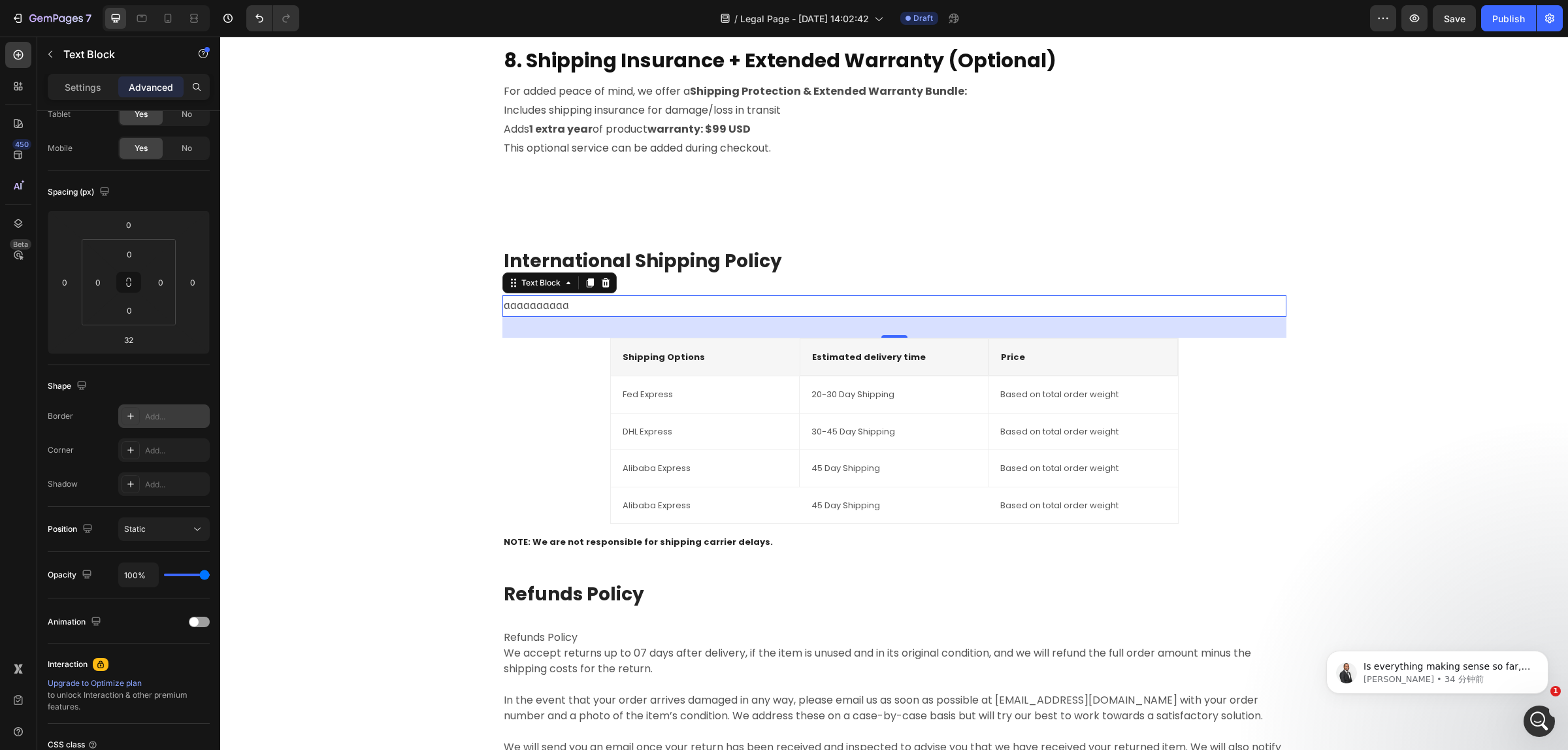
click at [164, 426] on div "Add..." at bounding box center [164, 416] width 91 height 23
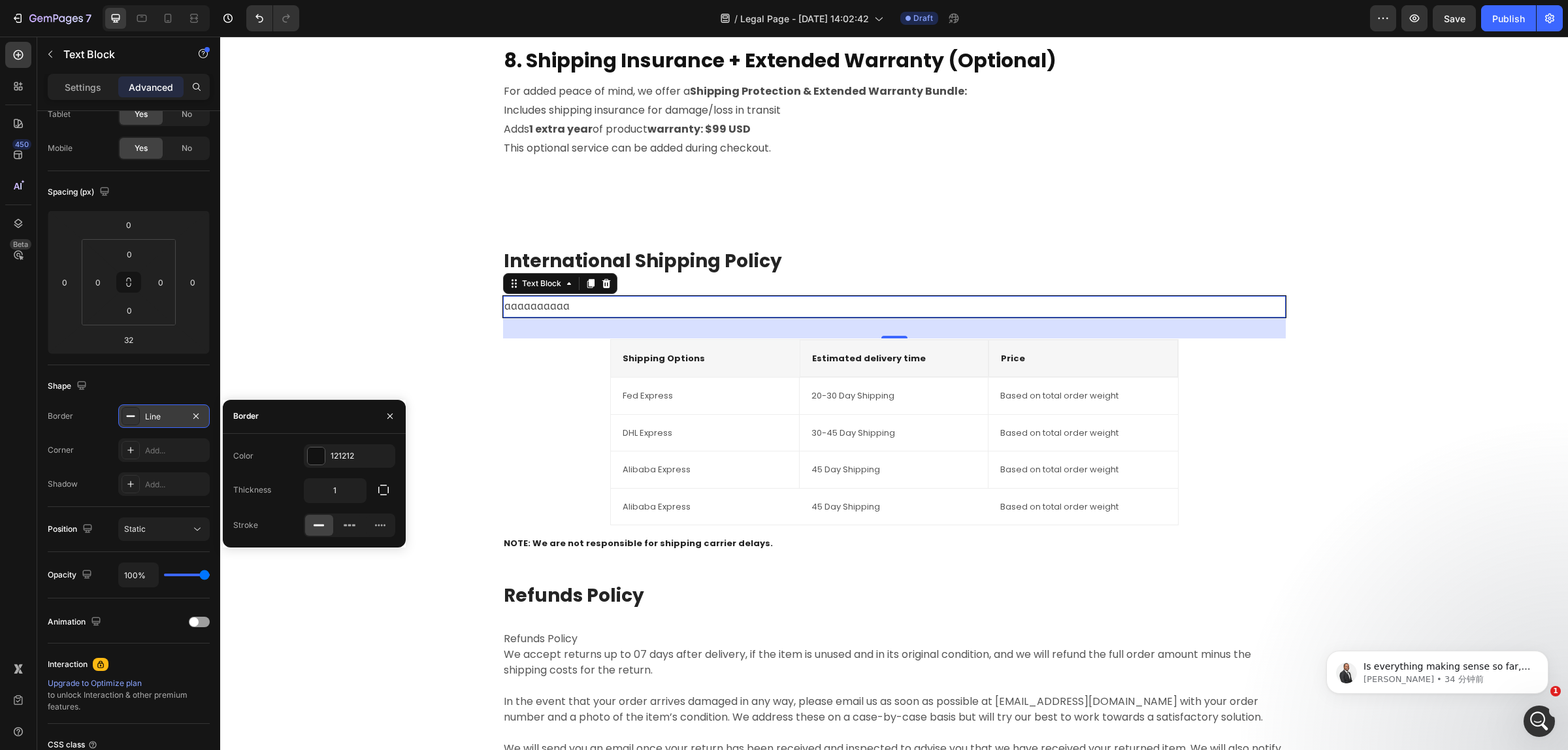
click at [165, 426] on div "Line" at bounding box center [164, 416] width 91 height 23
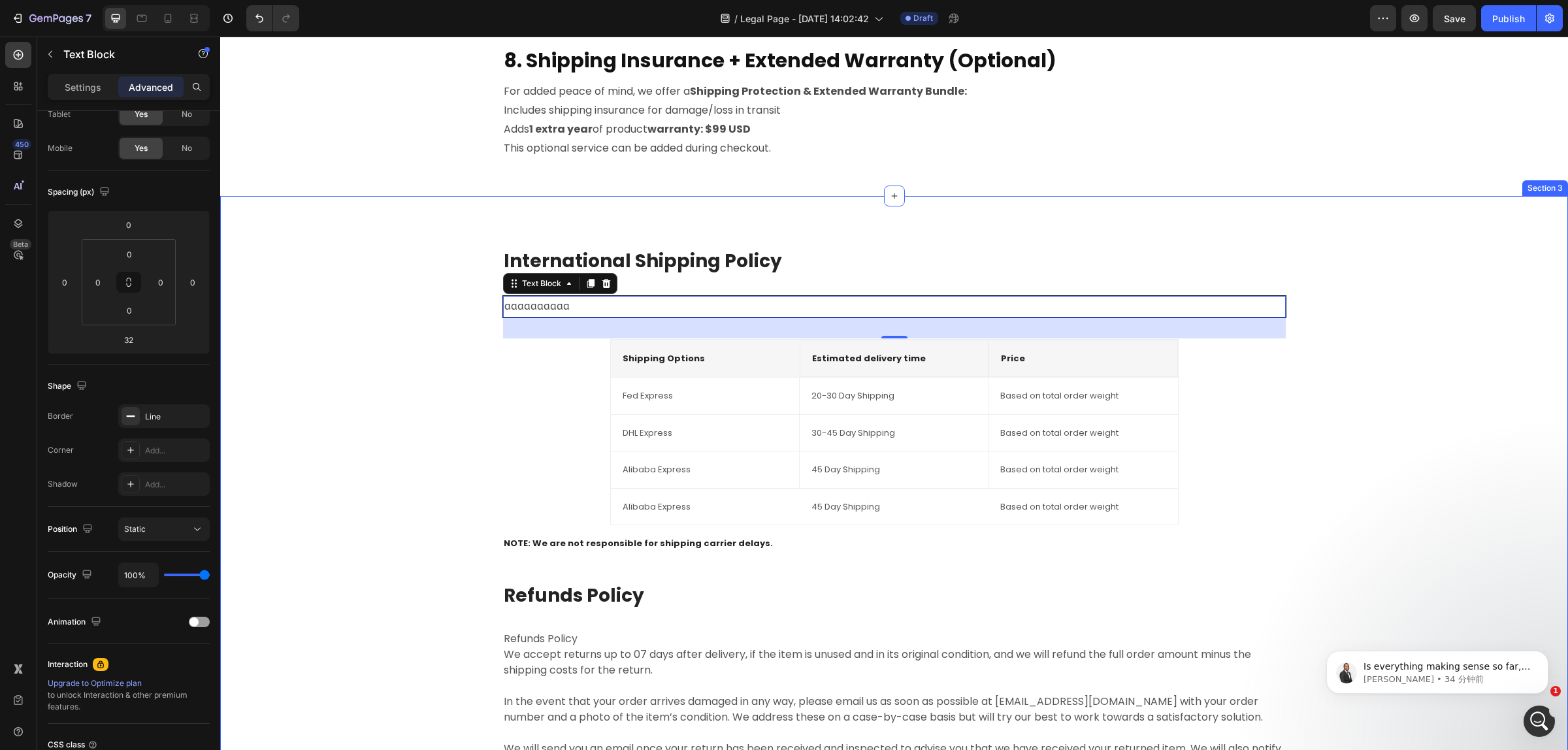
click at [365, 437] on div "International Shipping Policy Heading aaaaaaaaaa Text Block 32 Shipping Options…" at bounding box center [894, 518] width 1328 height 542
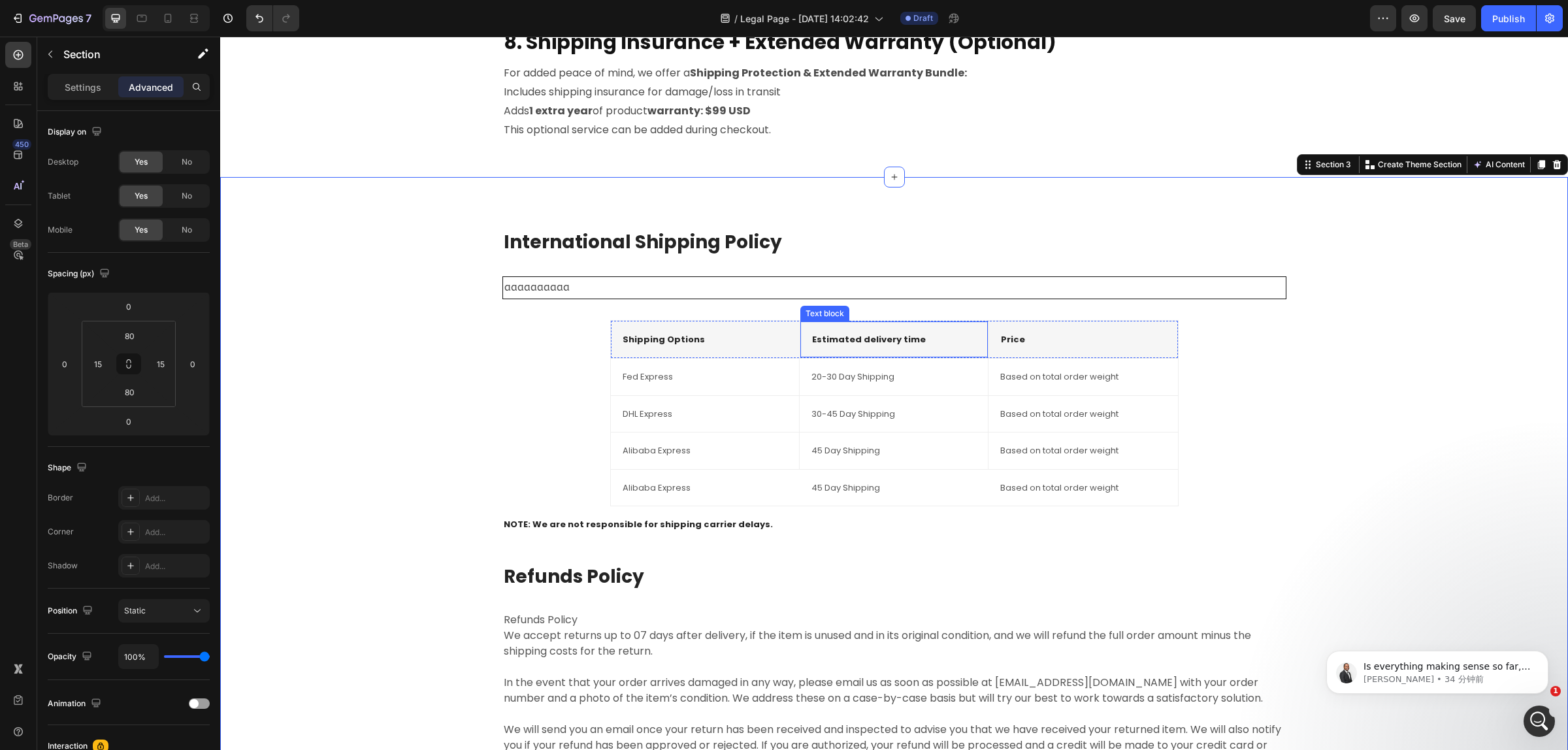
scroll to position [1663, 0]
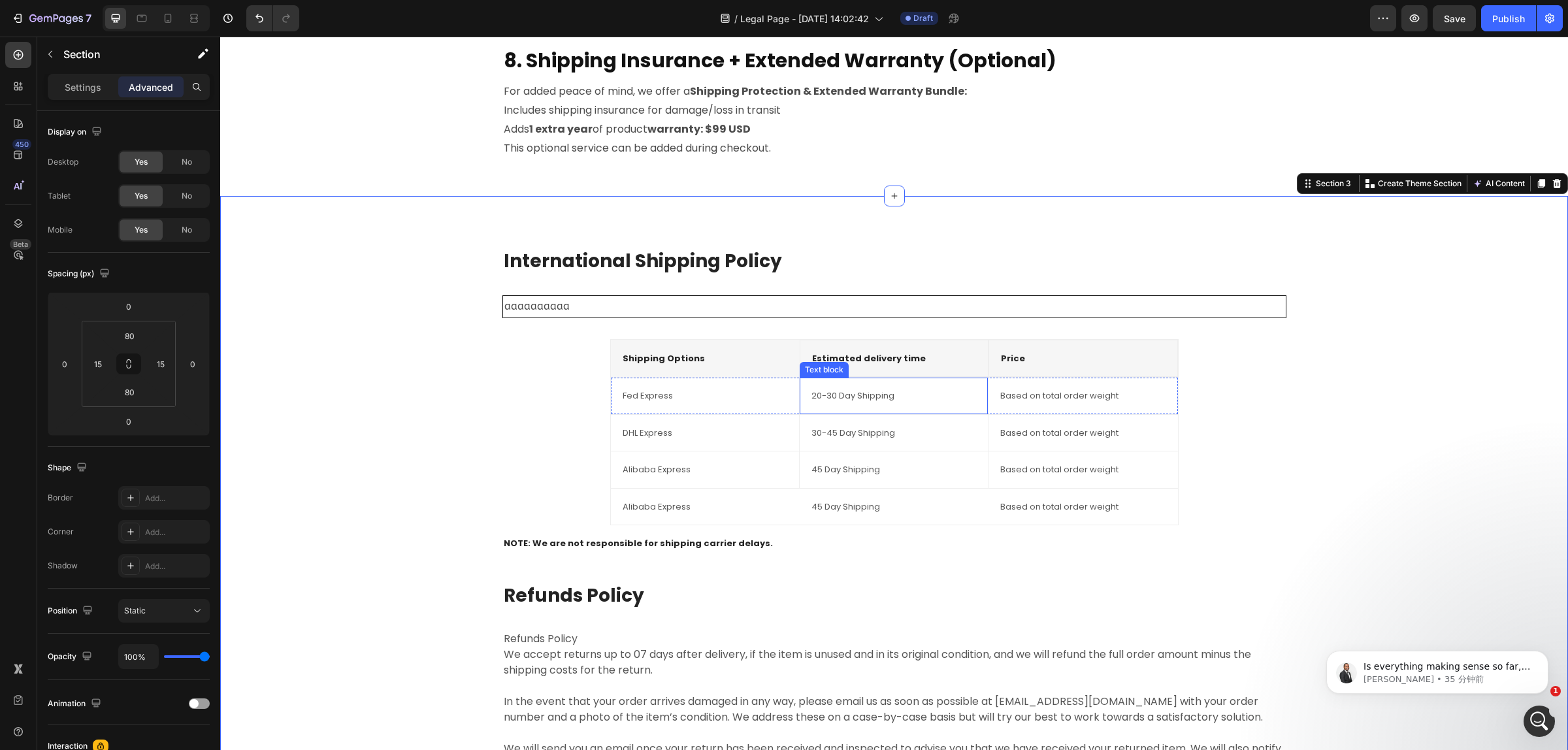
click at [836, 382] on div "20-30 Day Shipping Text block" at bounding box center [894, 395] width 189 height 37
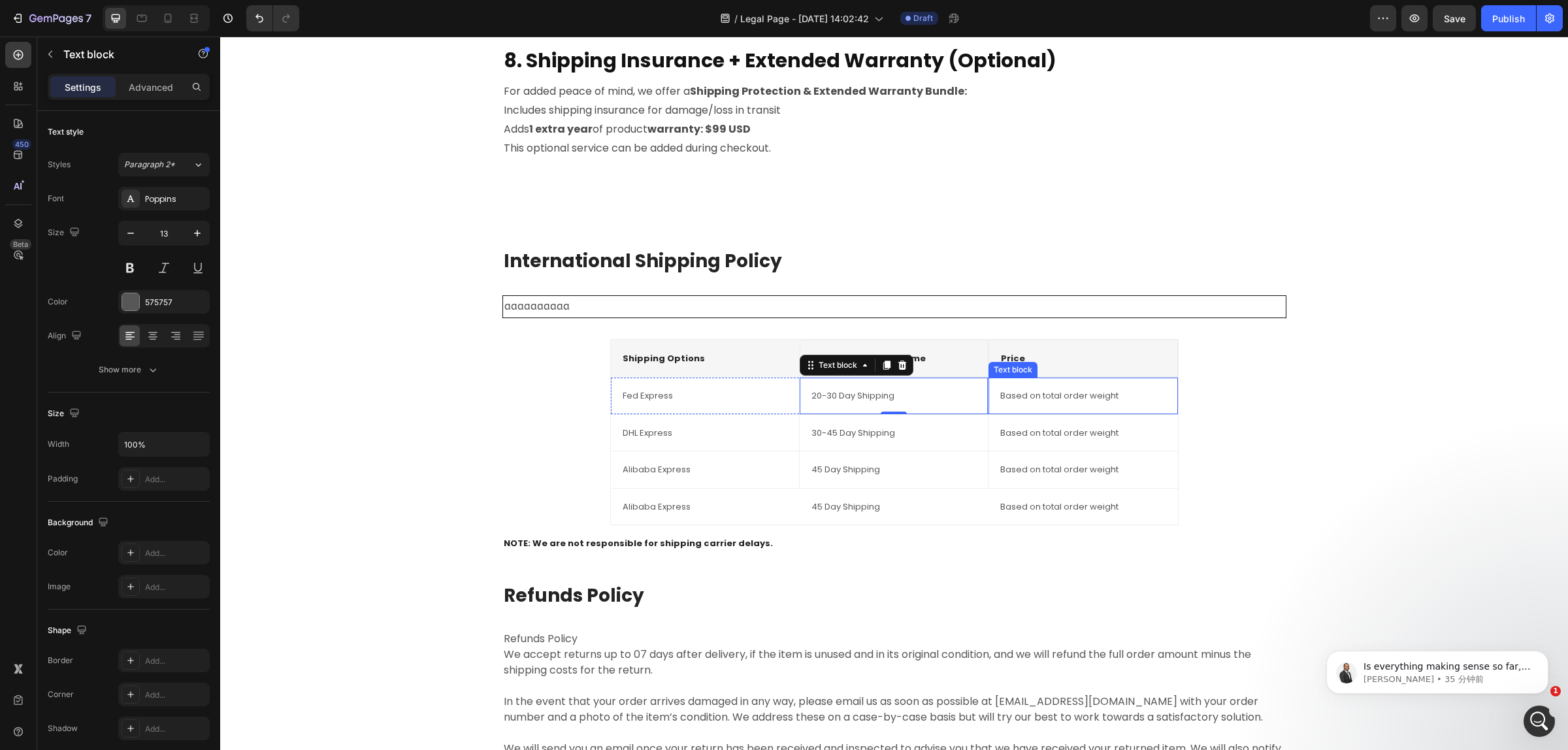
click at [1042, 402] on p "Based on total order weight" at bounding box center [1082, 396] width 165 height 13
click at [1040, 440] on div "Based on total order weight" at bounding box center [1082, 433] width 168 height 16
click at [833, 437] on p "30-45 Day Shipping" at bounding box center [893, 433] width 164 height 13
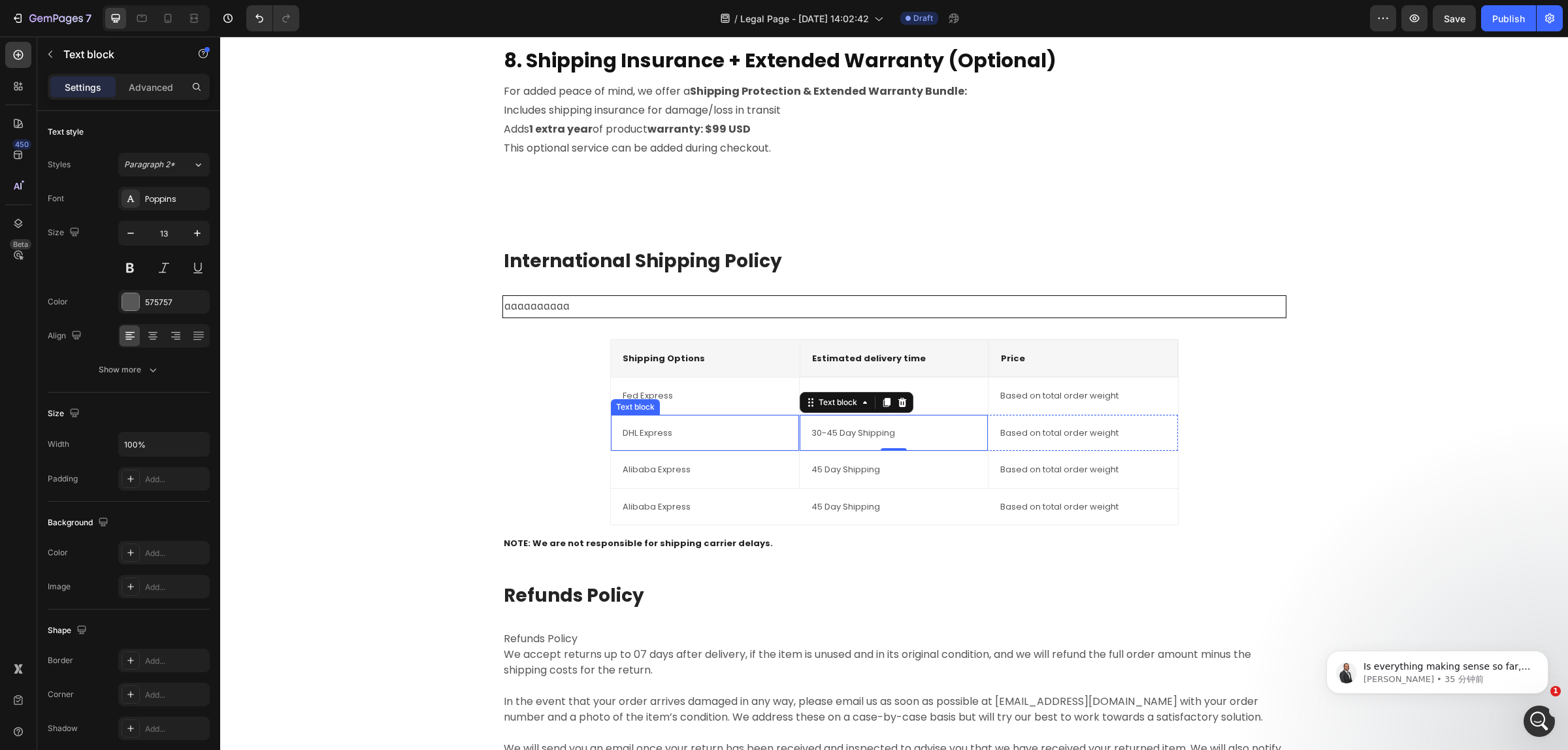
click at [706, 441] on div "DHL Express" at bounding box center [705, 433] width 168 height 16
click at [717, 476] on p "Alibaba Express" at bounding box center [705, 469] width 164 height 13
click at [818, 476] on p "45 Day Shipping" at bounding box center [893, 469] width 164 height 13
click at [970, 477] on div "45 Day Shipping Text block 0" at bounding box center [894, 469] width 189 height 37
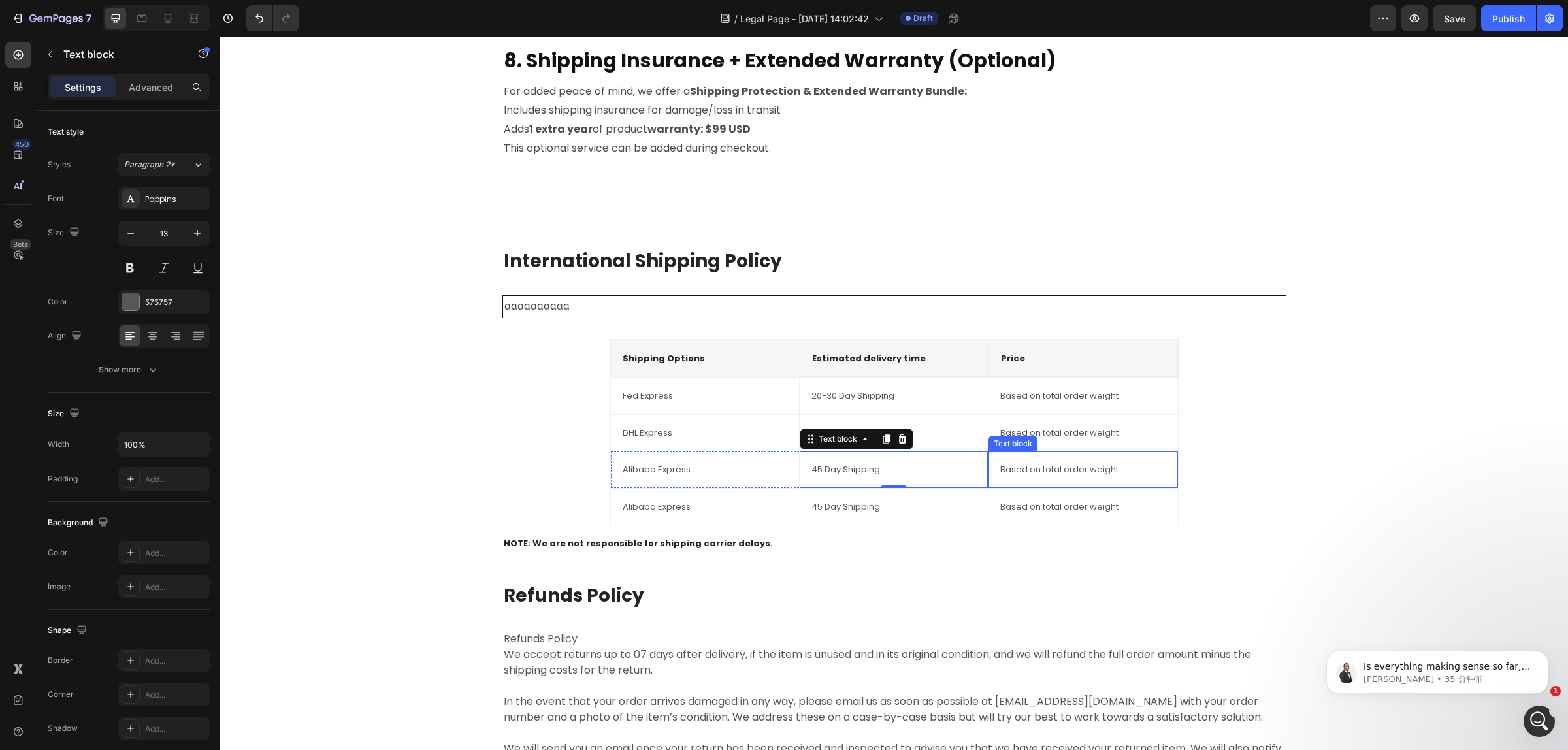
click at [1048, 476] on p "Based on total order weight" at bounding box center [1082, 469] width 165 height 13
click at [1040, 504] on p "Based on total order weight" at bounding box center [1082, 507] width 165 height 13
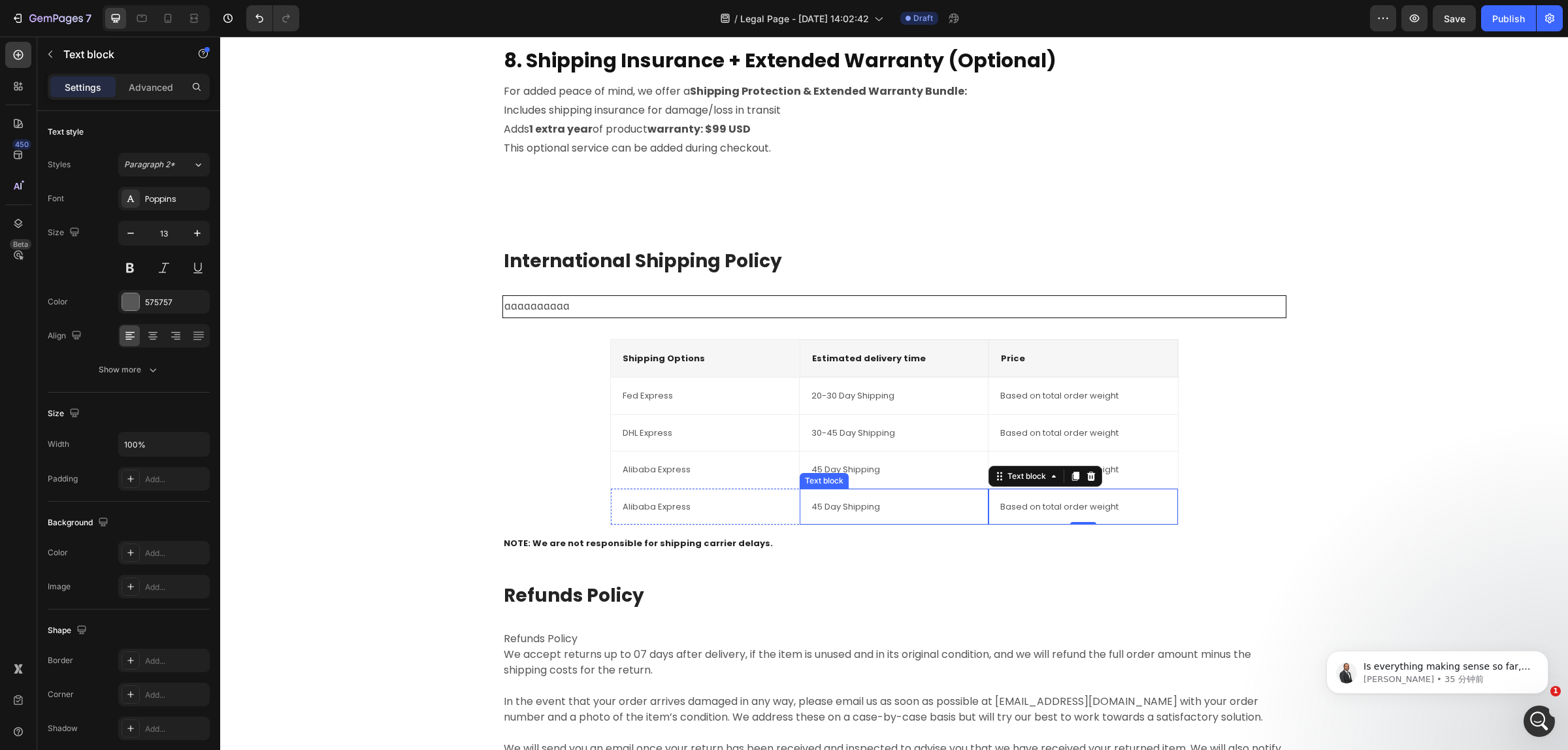
click at [883, 504] on p "45 Day Shipping" at bounding box center [894, 507] width 165 height 13
click at [733, 511] on p "Alibaba Express" at bounding box center [705, 507] width 165 height 13
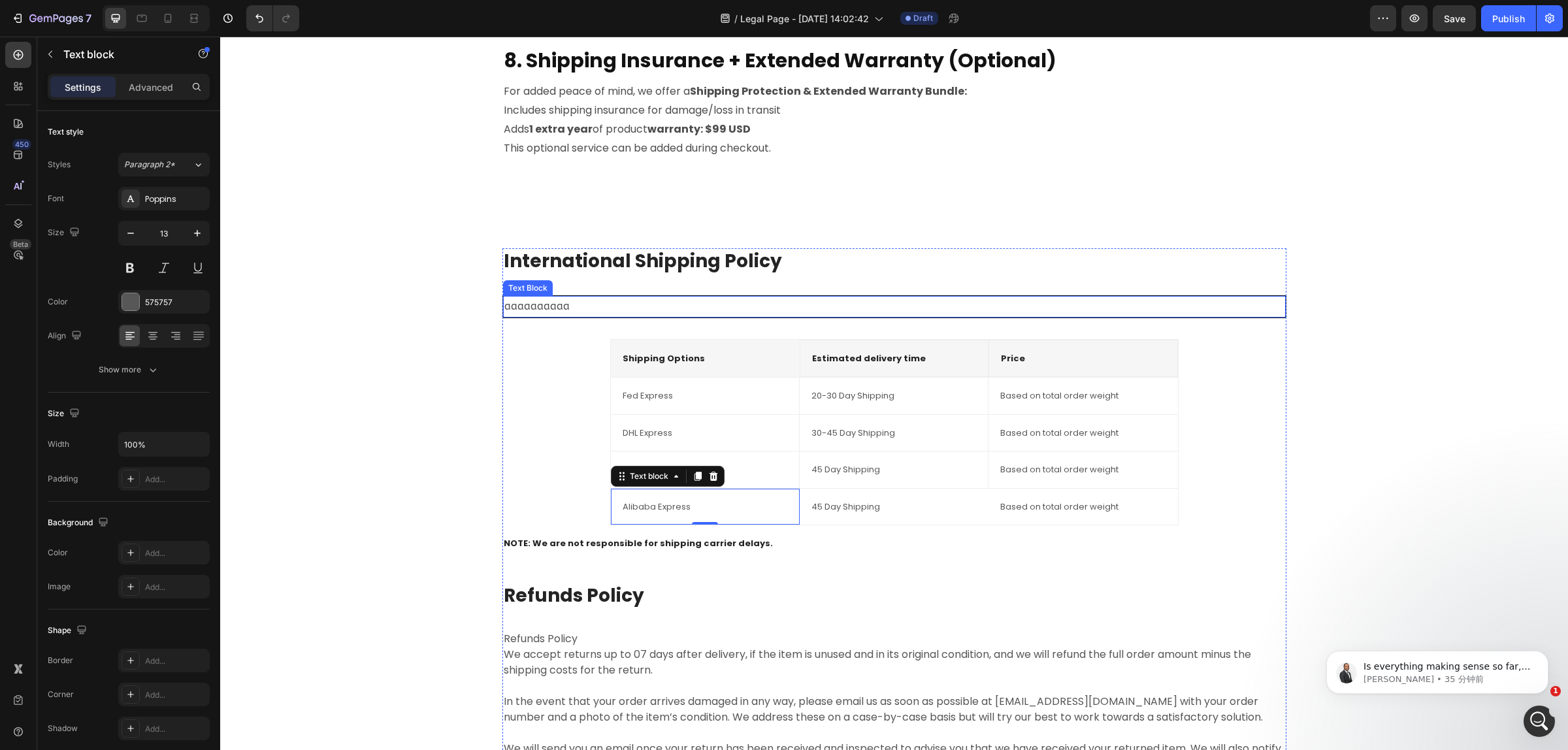
click at [535, 306] on p "aaaaaaaaaa" at bounding box center [894, 306] width 780 height 19
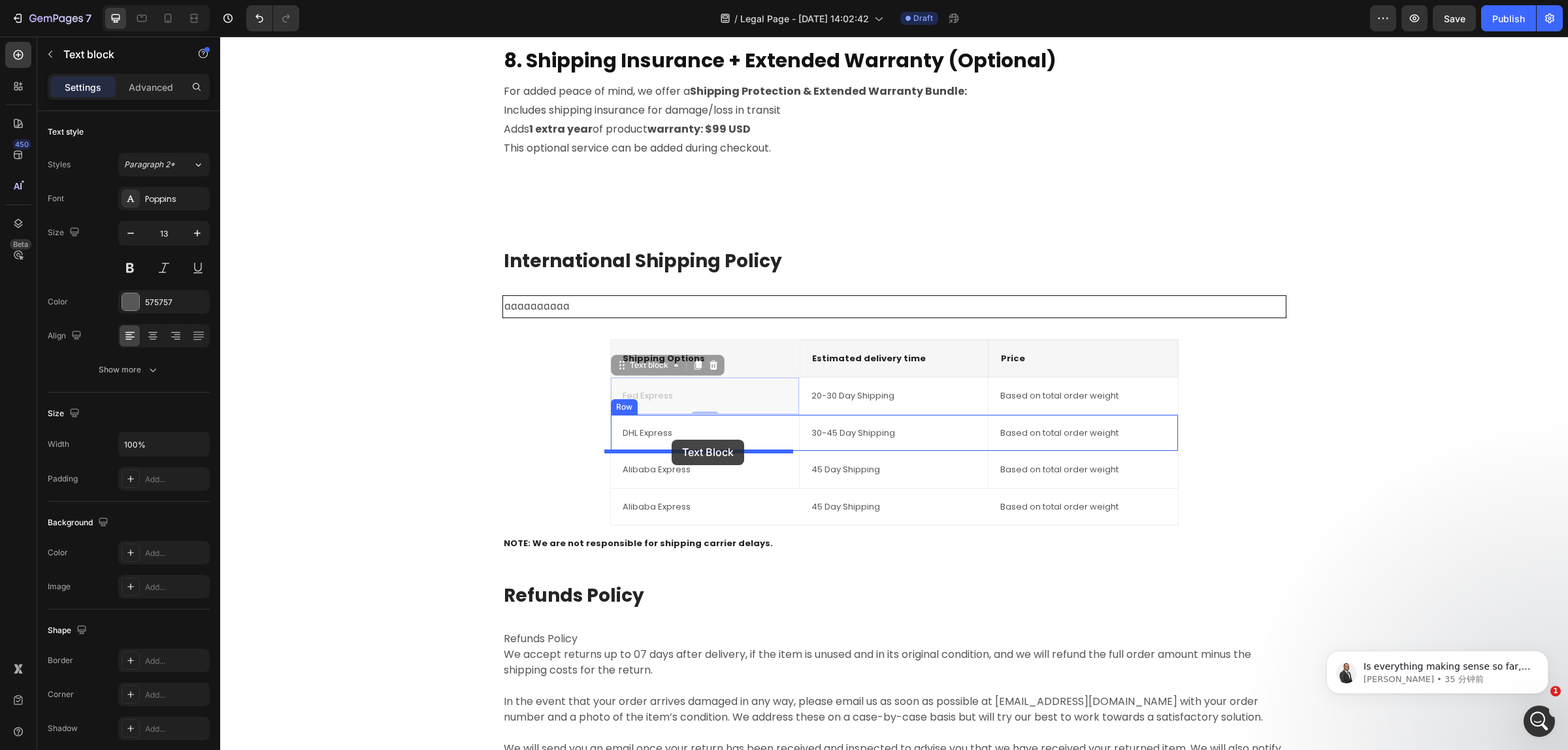
drag, startPoint x: 662, startPoint y: 399, endPoint x: 670, endPoint y: 436, distance: 37.9
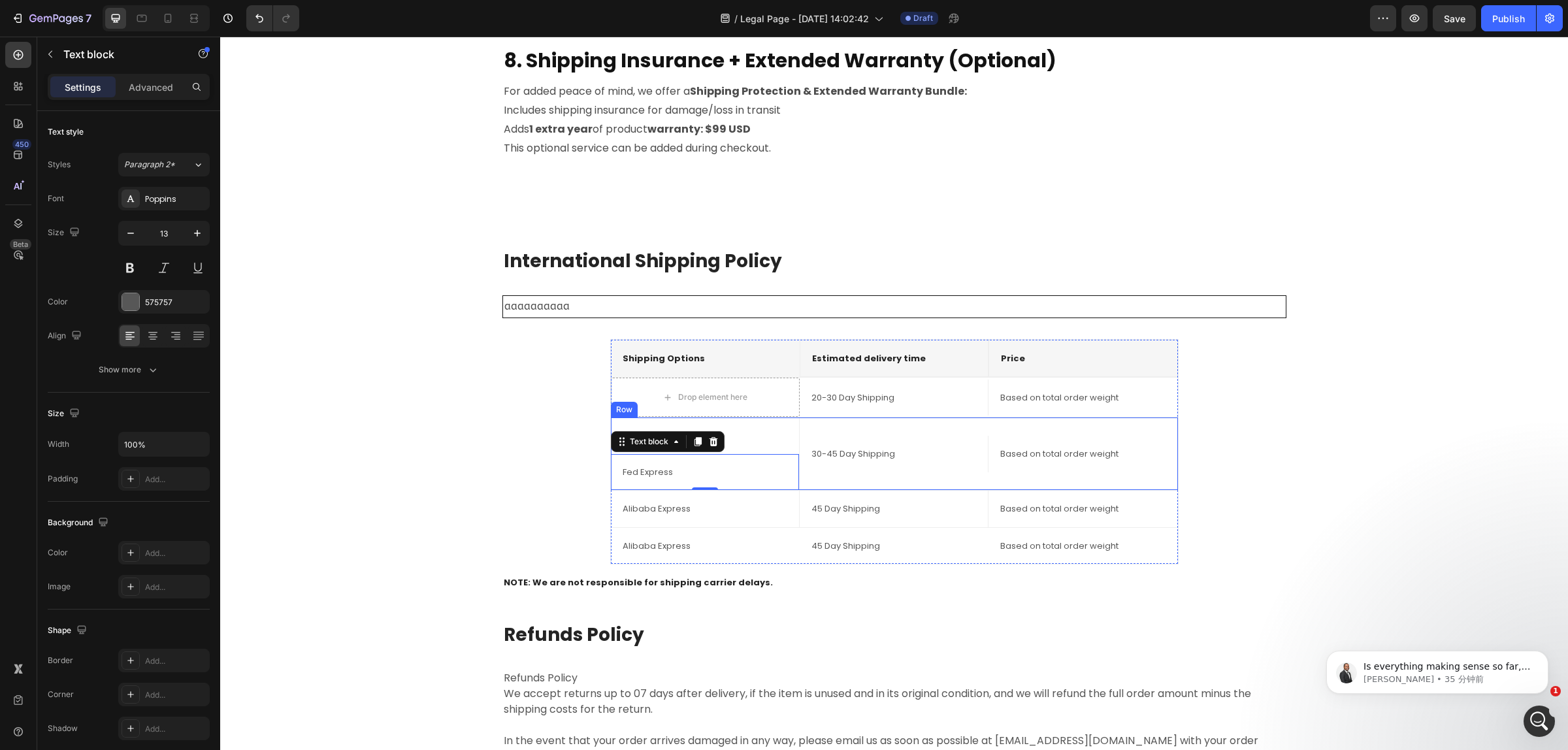
click at [1094, 490] on div "Based on total order weight Text block" at bounding box center [1082, 454] width 189 height 73
click at [249, 13] on button "Undo/Redo" at bounding box center [260, 19] width 26 height 27
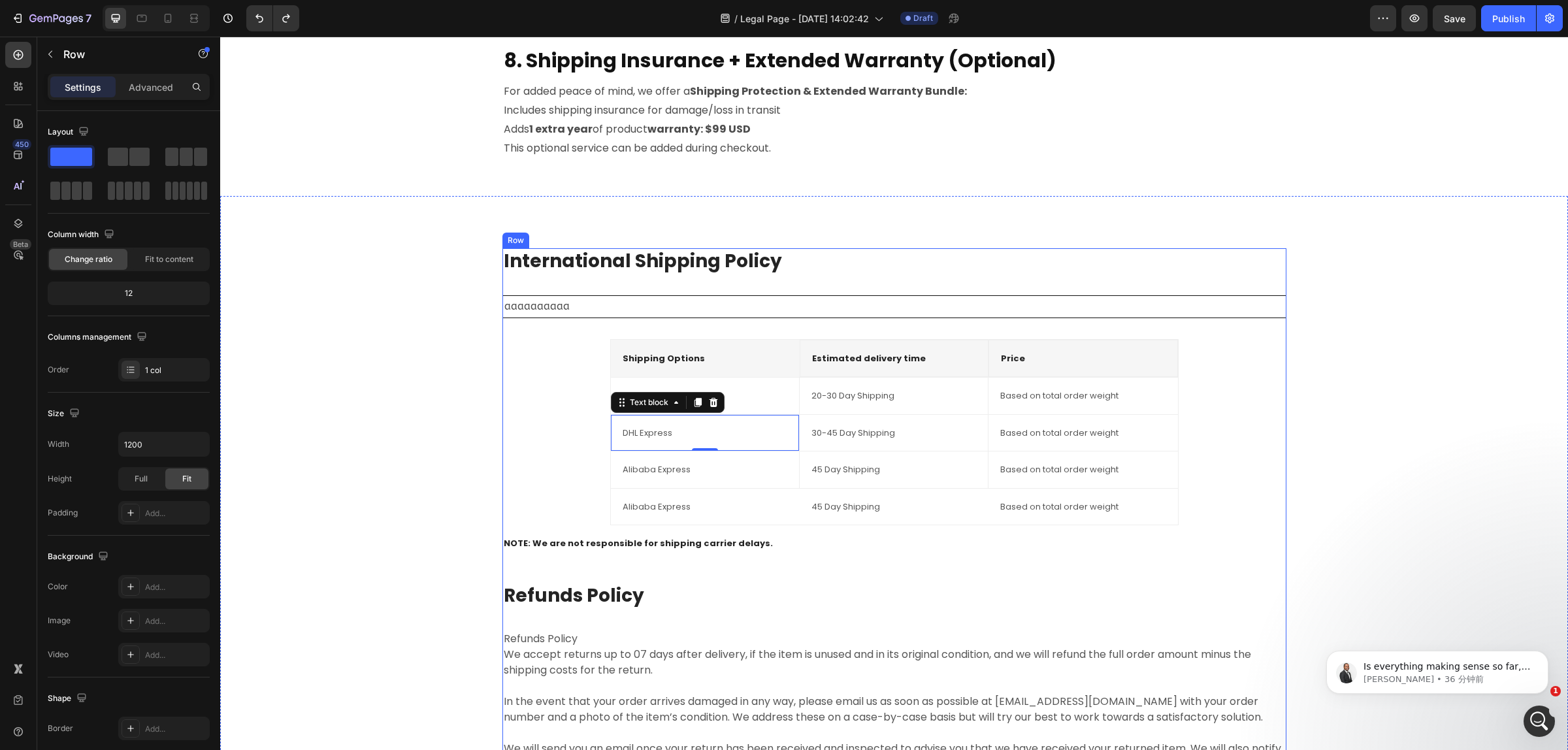
click at [913, 579] on div "International Shipping Policy Heading aaaaaaaaaa Text Block Shipping Options Te…" at bounding box center [895, 518] width 784 height 542
click at [990, 508] on div "Based on total order weight Text block" at bounding box center [1082, 507] width 189 height 37
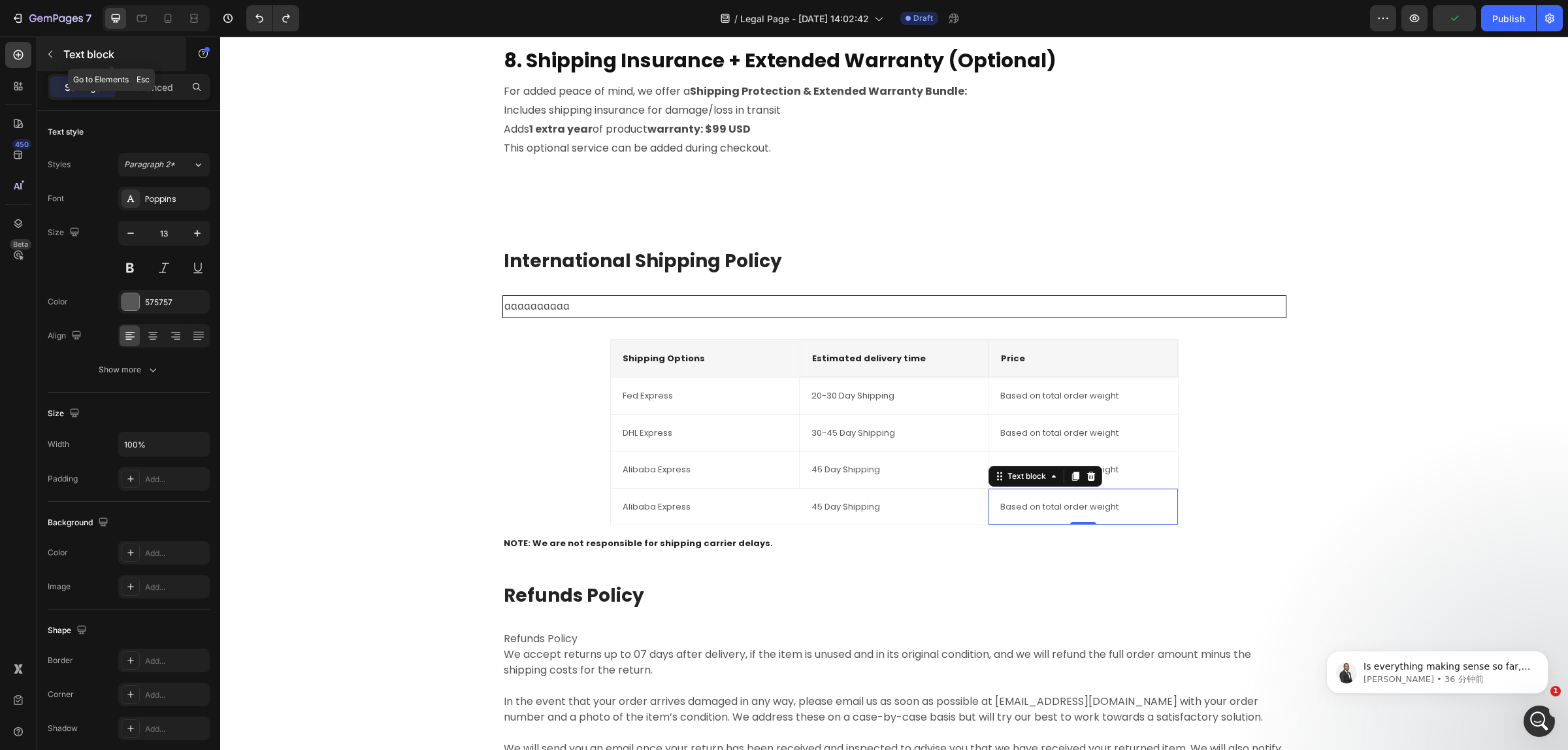
click at [63, 58] on p "Text block" at bounding box center [118, 55] width 111 height 16
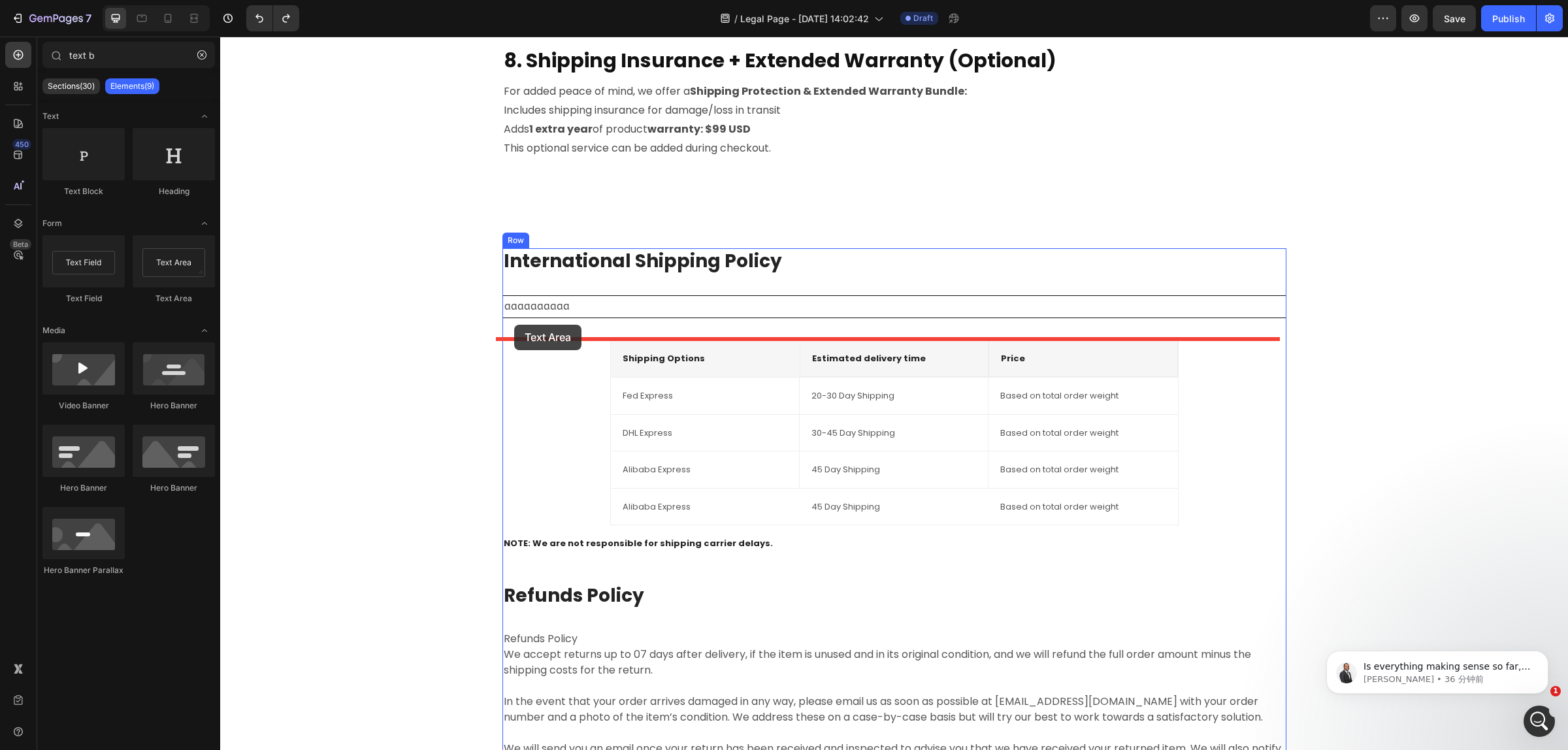
drag, startPoint x: 400, startPoint y: 310, endPoint x: 514, endPoint y: 325, distance: 115.0
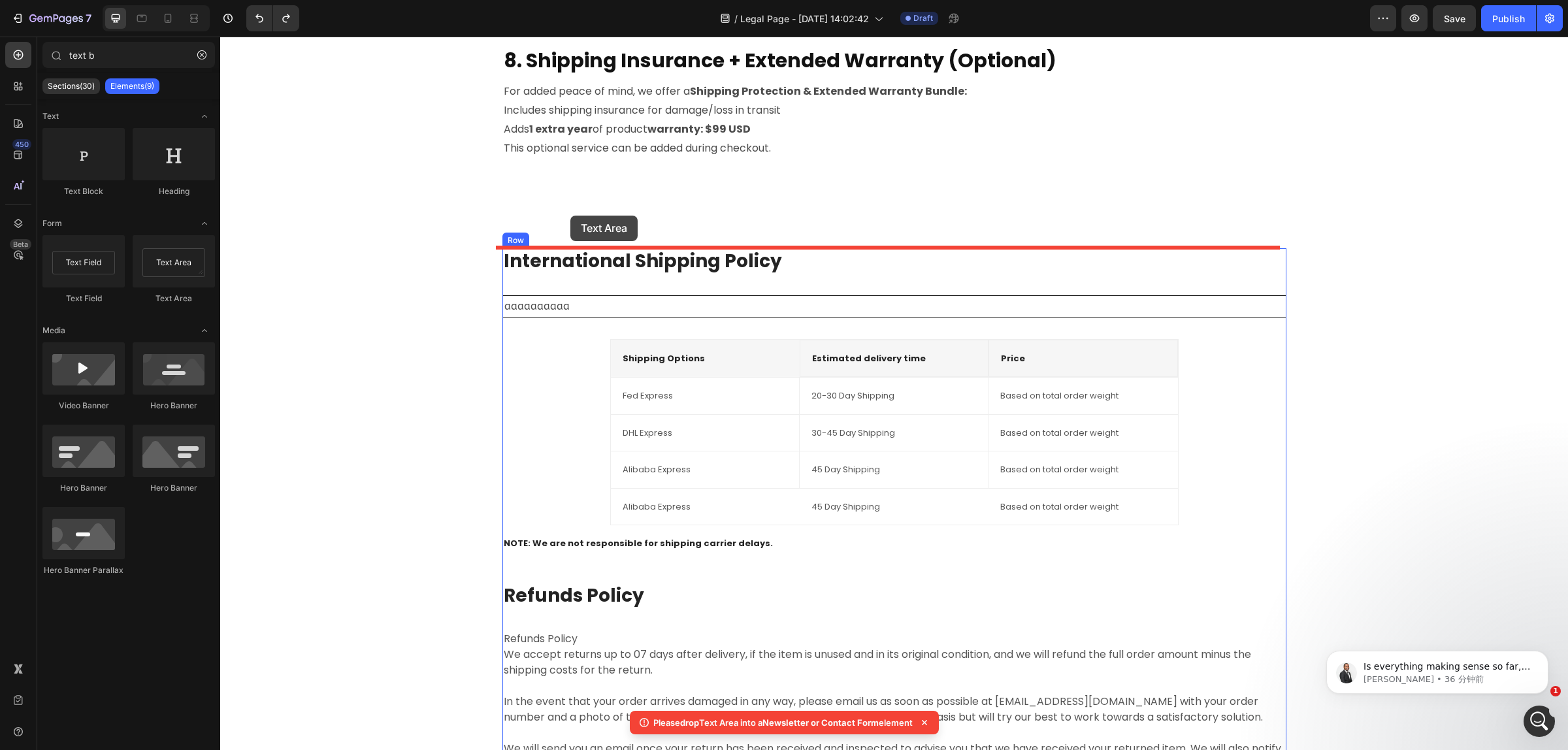
drag, startPoint x: 232, startPoint y: 281, endPoint x: 570, endPoint y: 216, distance: 344.2
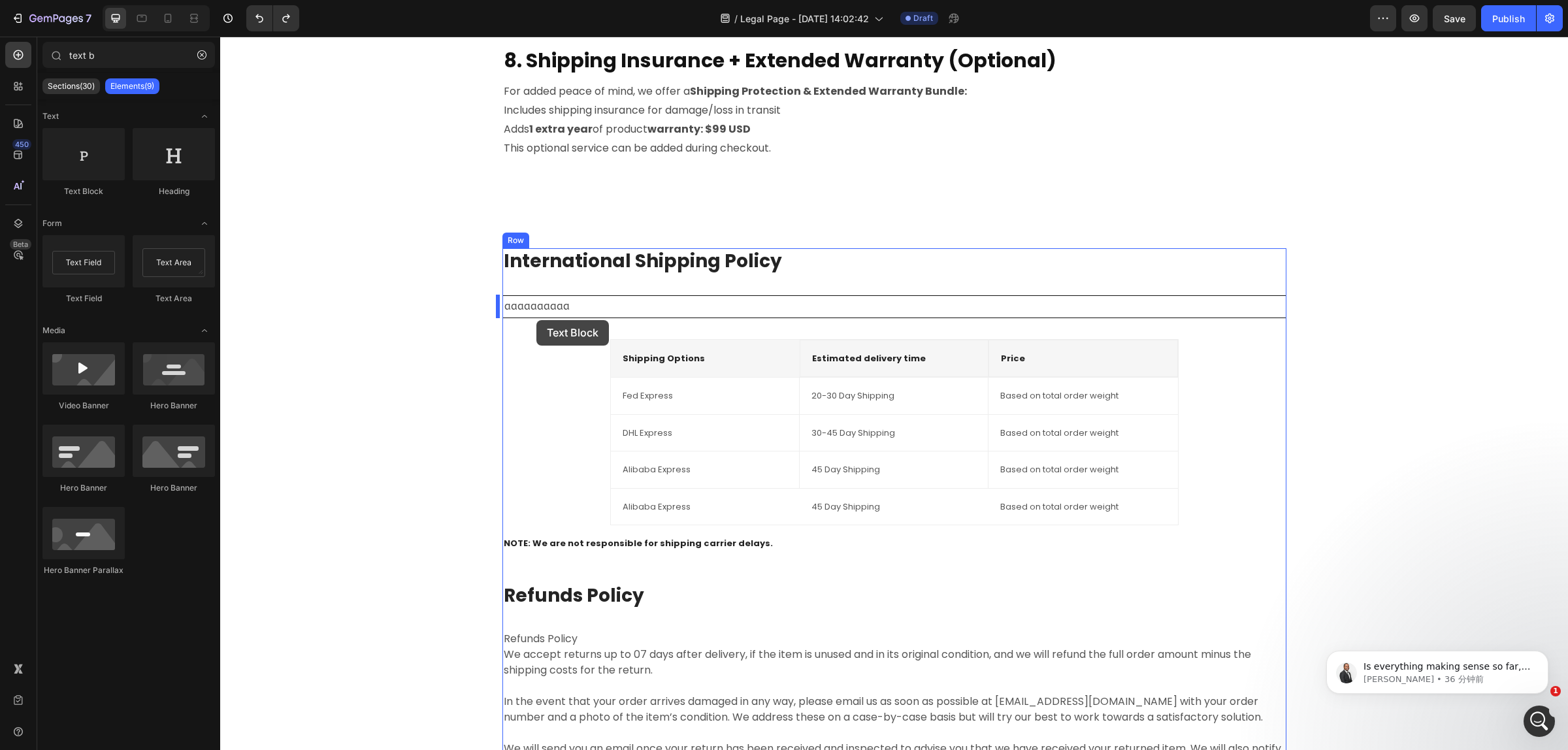
drag, startPoint x: 315, startPoint y: 210, endPoint x: 536, endPoint y: 320, distance: 246.9
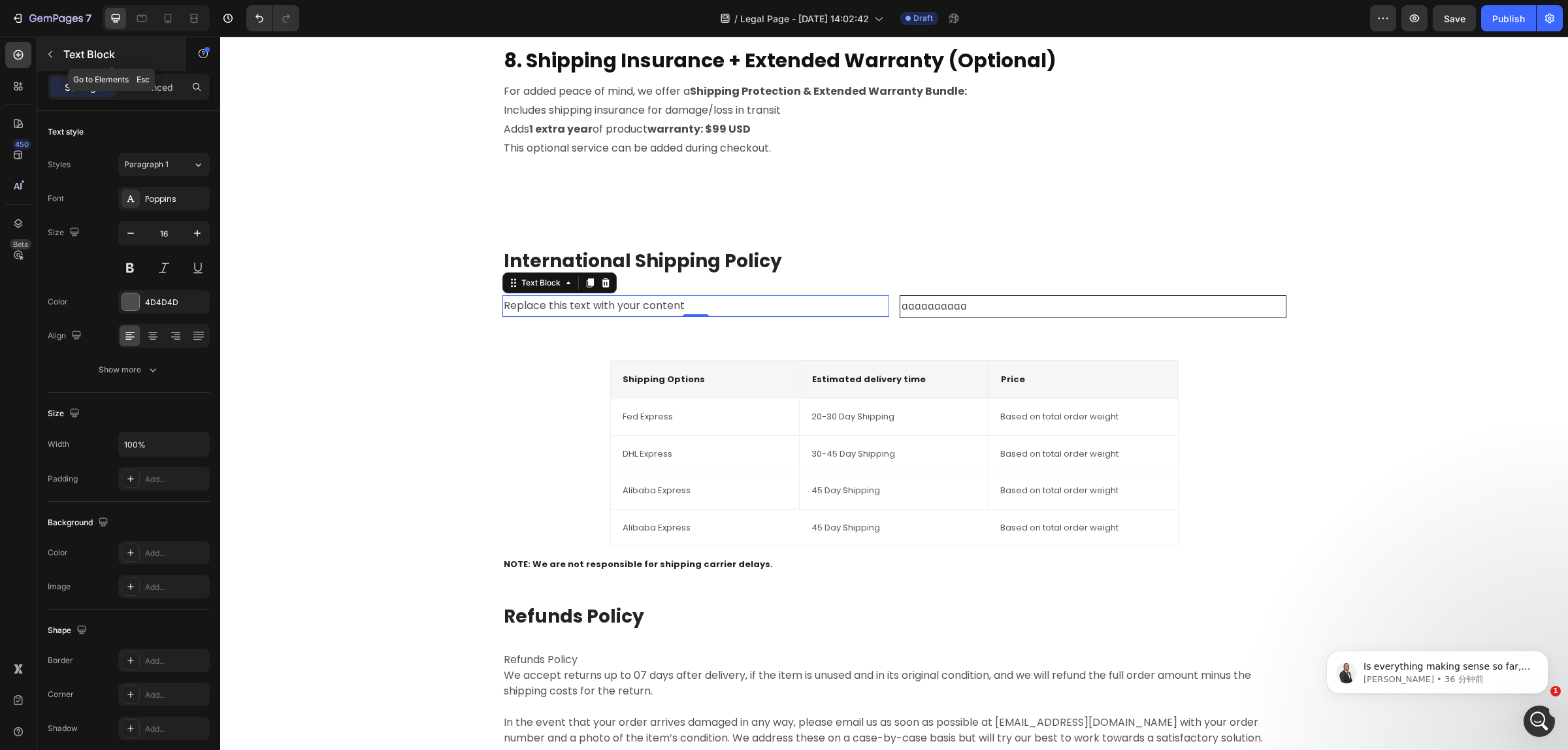
click at [65, 57] on p "Text Block" at bounding box center [118, 55] width 111 height 16
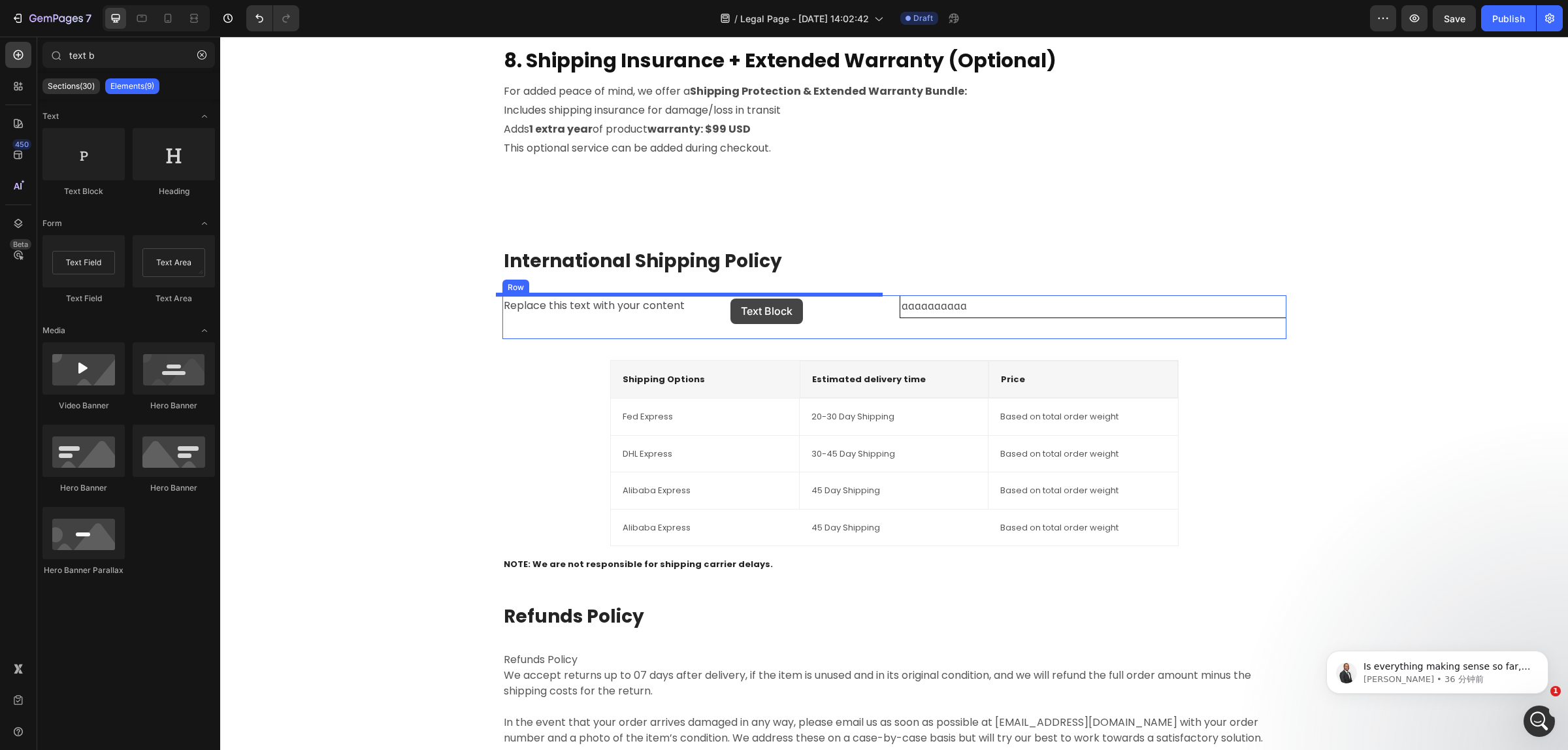
drag, startPoint x: 300, startPoint y: 214, endPoint x: 730, endPoint y: 299, distance: 438.3
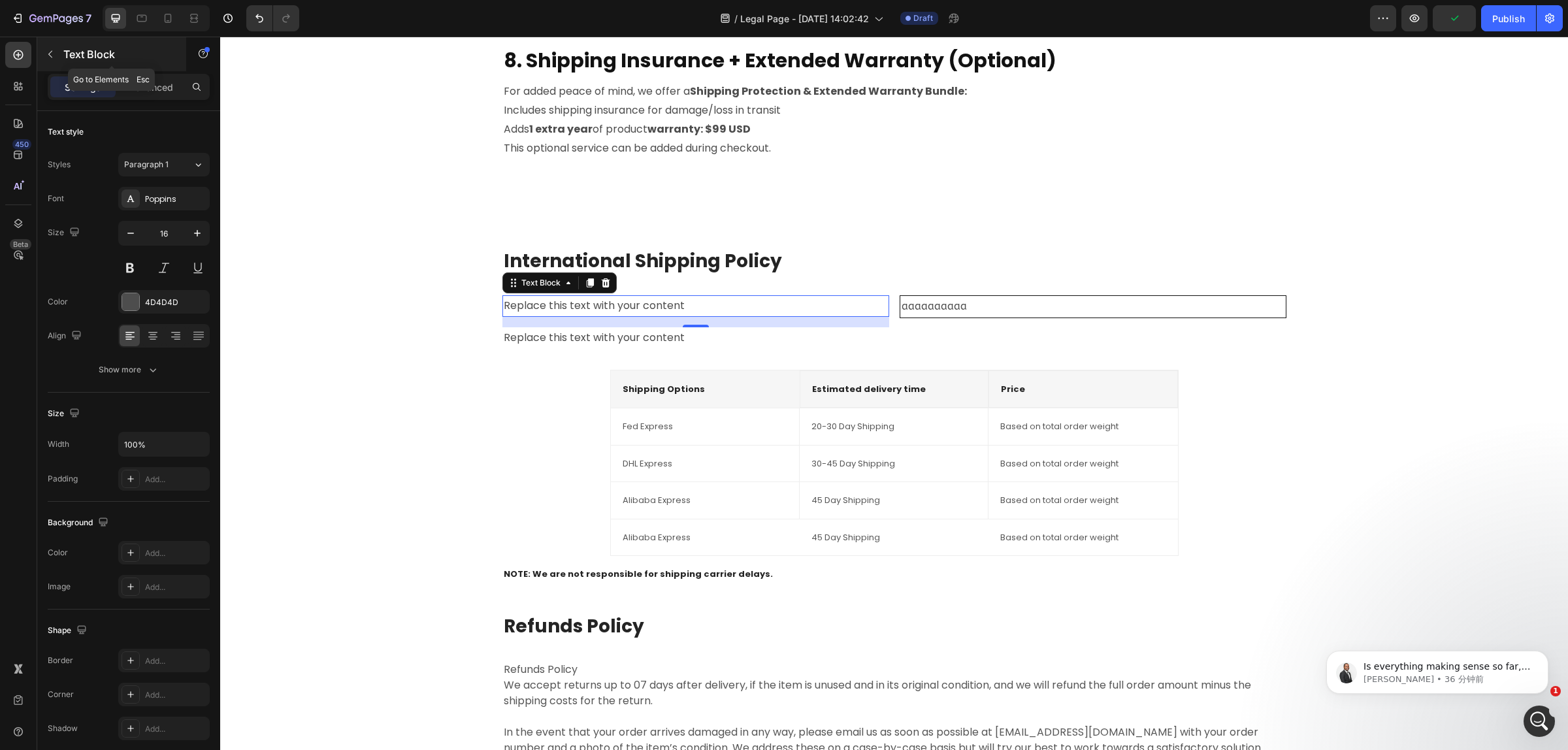
click at [60, 49] on div at bounding box center [50, 54] width 21 height 21
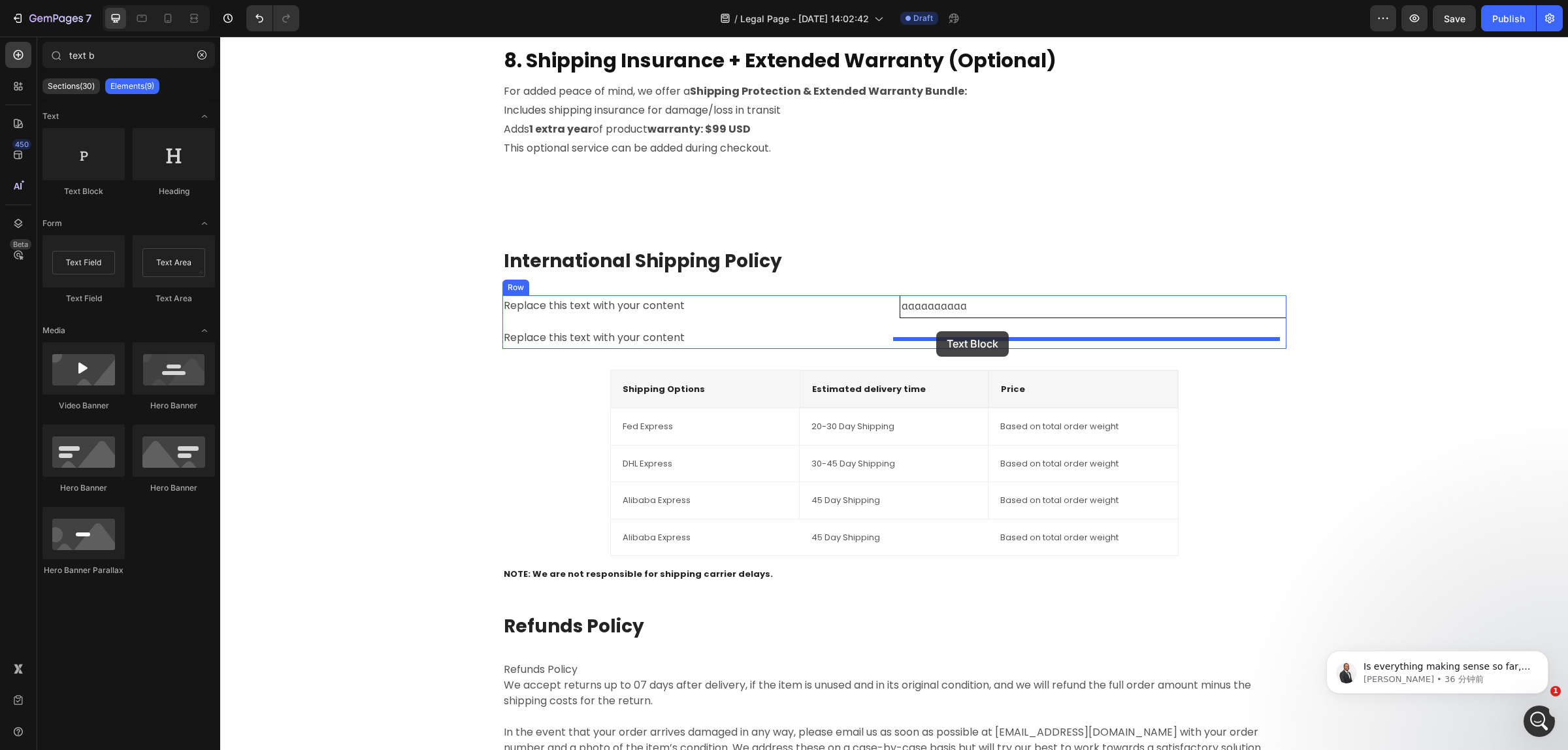
drag, startPoint x: 305, startPoint y: 203, endPoint x: 936, endPoint y: 331, distance: 643.9
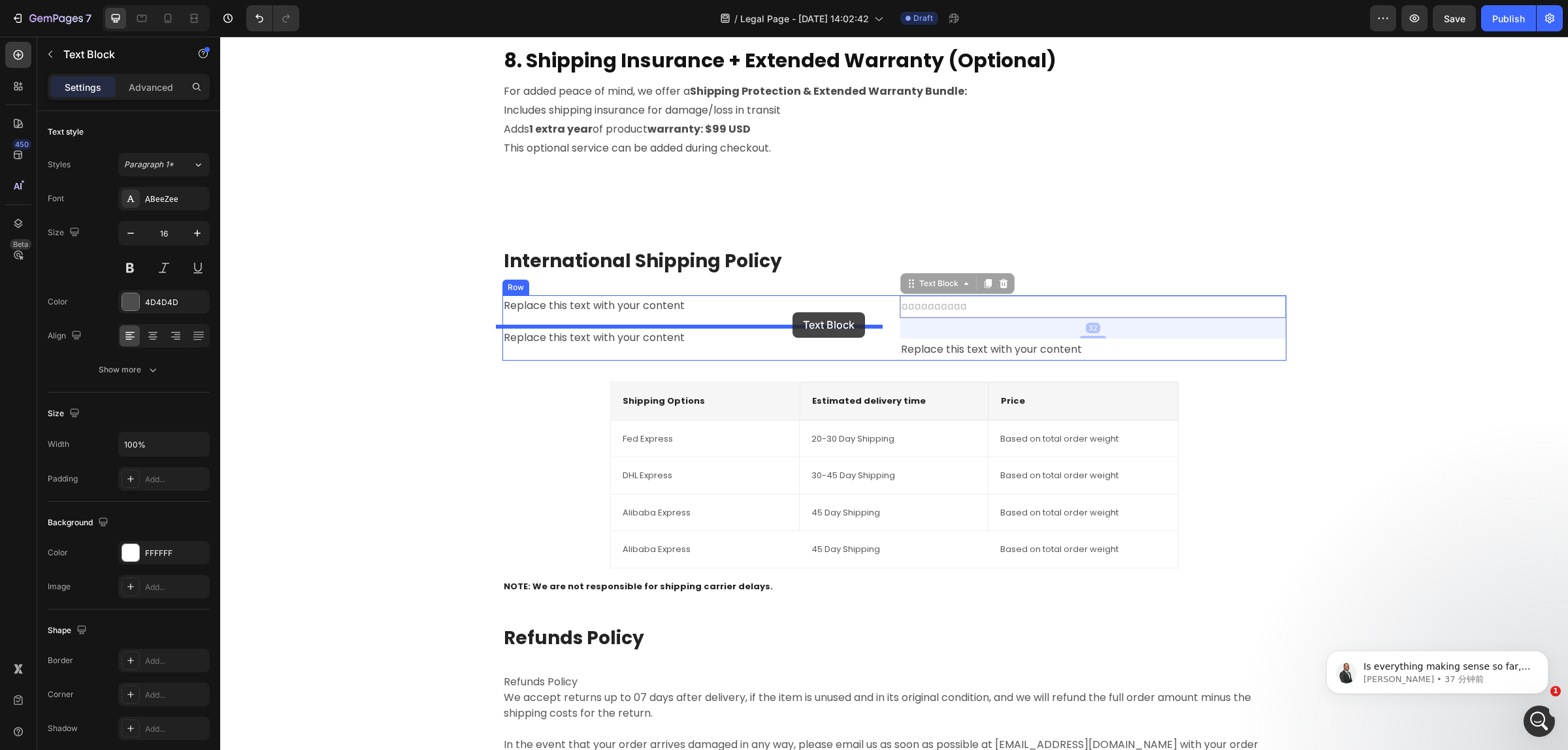
drag, startPoint x: 944, startPoint y: 305, endPoint x: 793, endPoint y: 313, distance: 151.2
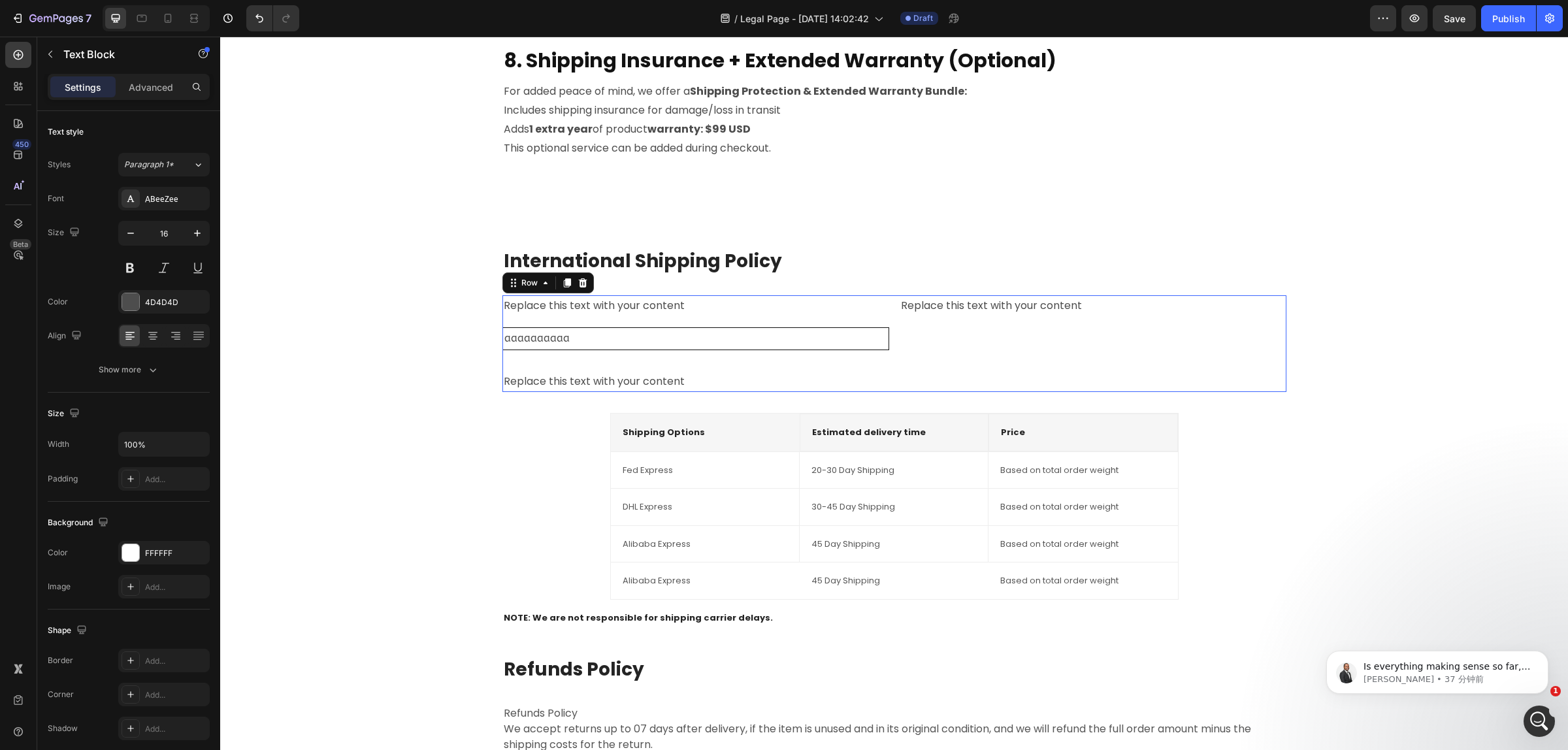
click at [1001, 337] on div "Replace this text with your content Text Block" at bounding box center [1093, 344] width 387 height 97
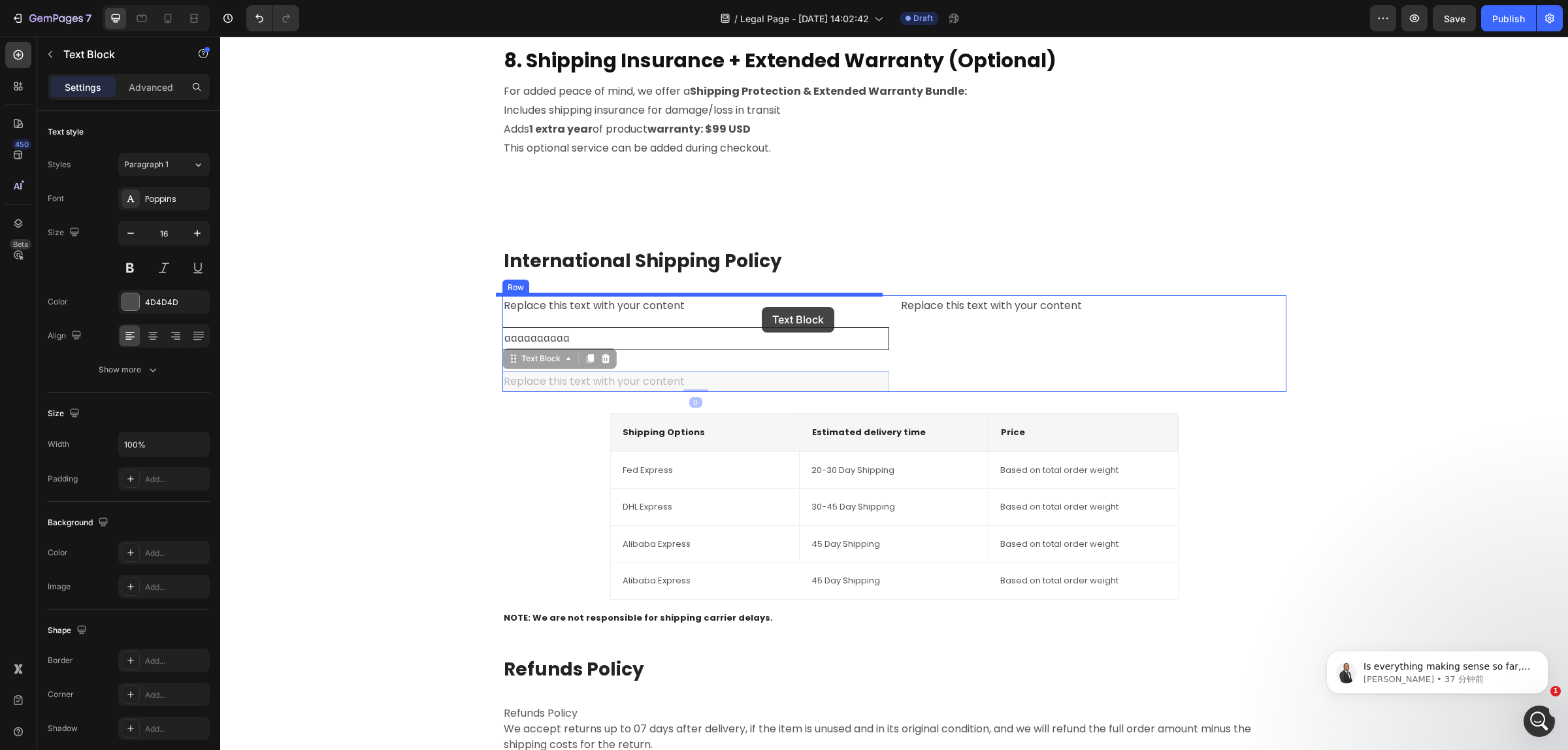
drag, startPoint x: 628, startPoint y: 382, endPoint x: 761, endPoint y: 307, distance: 152.7
click at [761, 307] on div "Header P lease read the following shipping information carefully before placing…" at bounding box center [893, 37] width 1347 height 3327
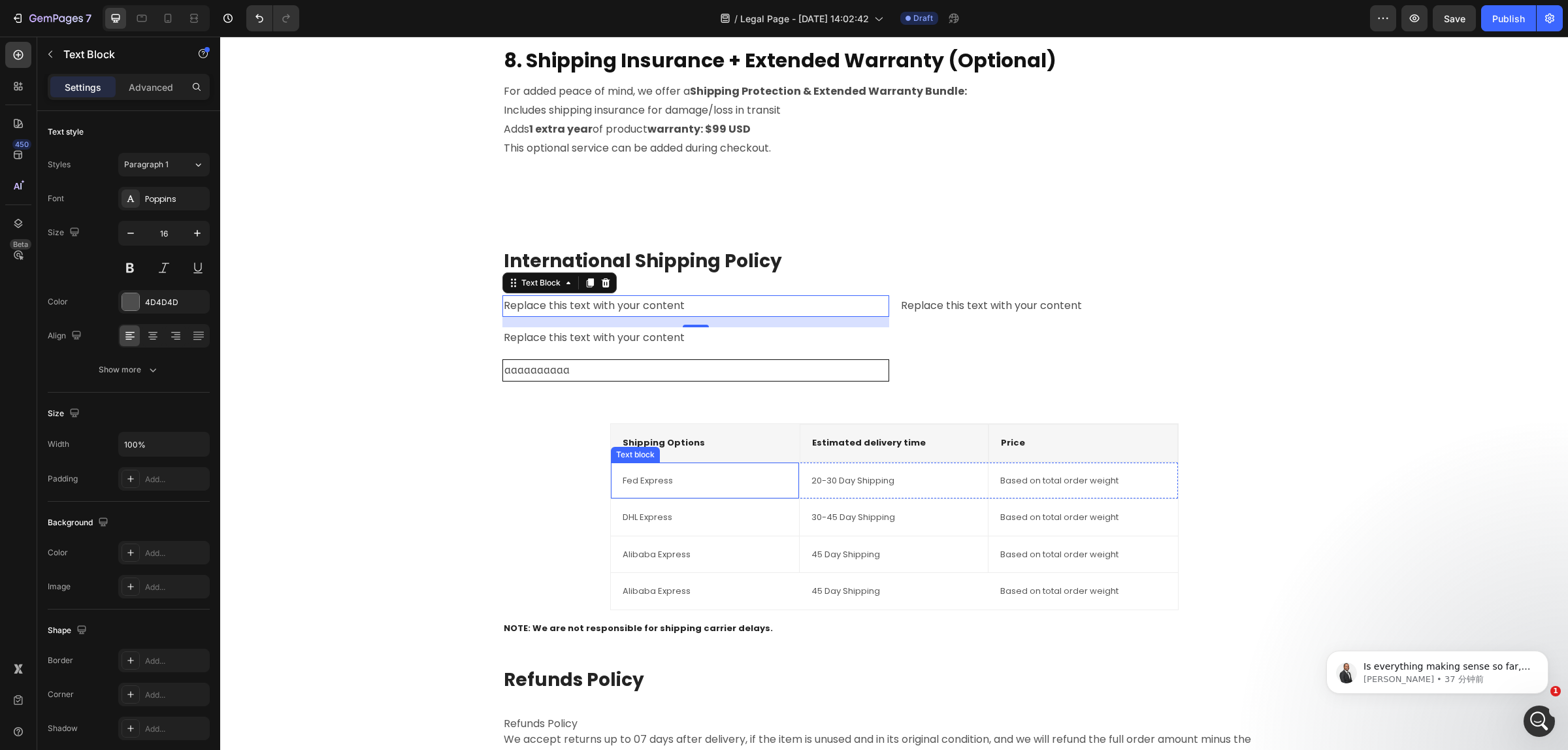
click at [676, 486] on p "Fed Express" at bounding box center [705, 480] width 164 height 13
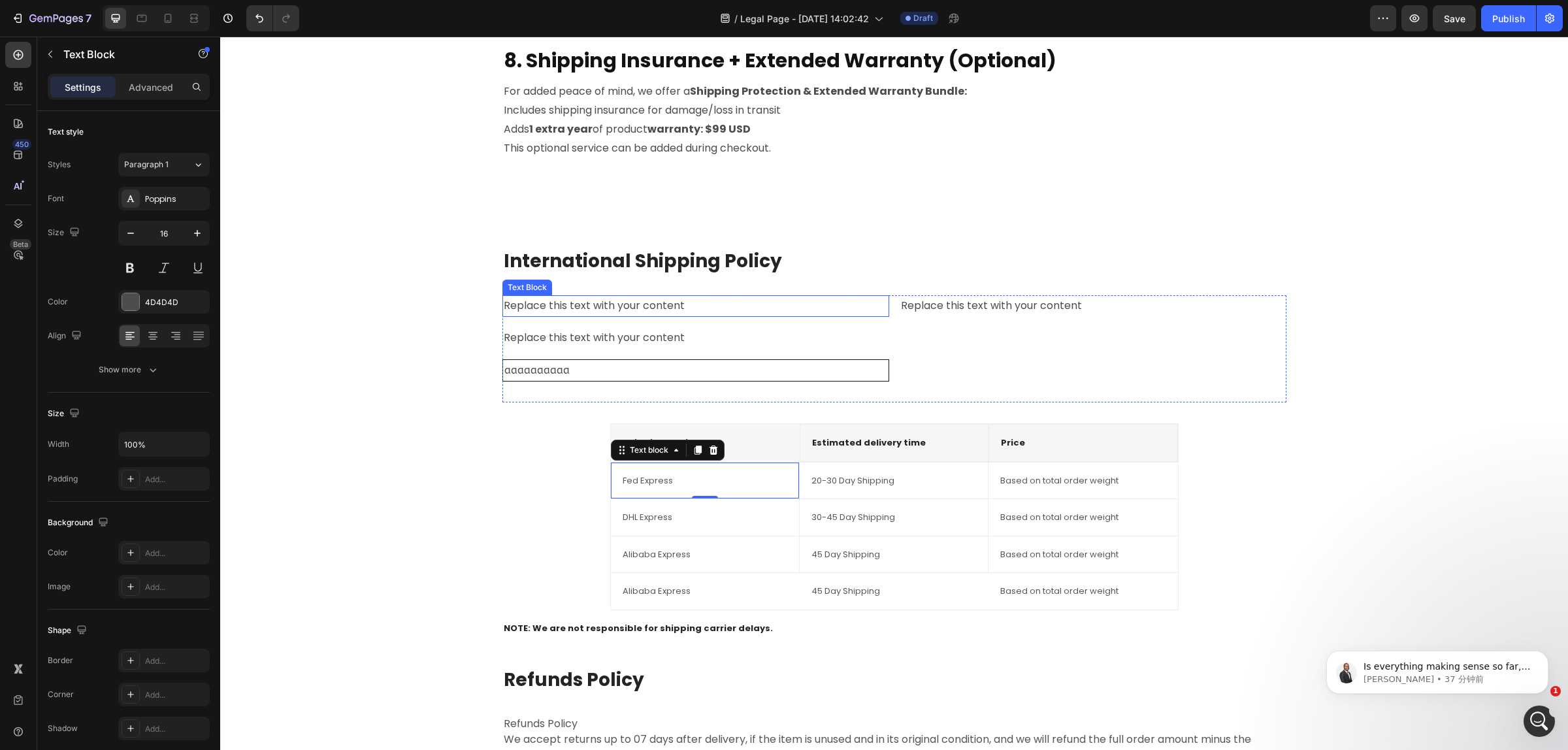
click at [619, 311] on div "Replace this text with your content" at bounding box center [696, 306] width 387 height 22
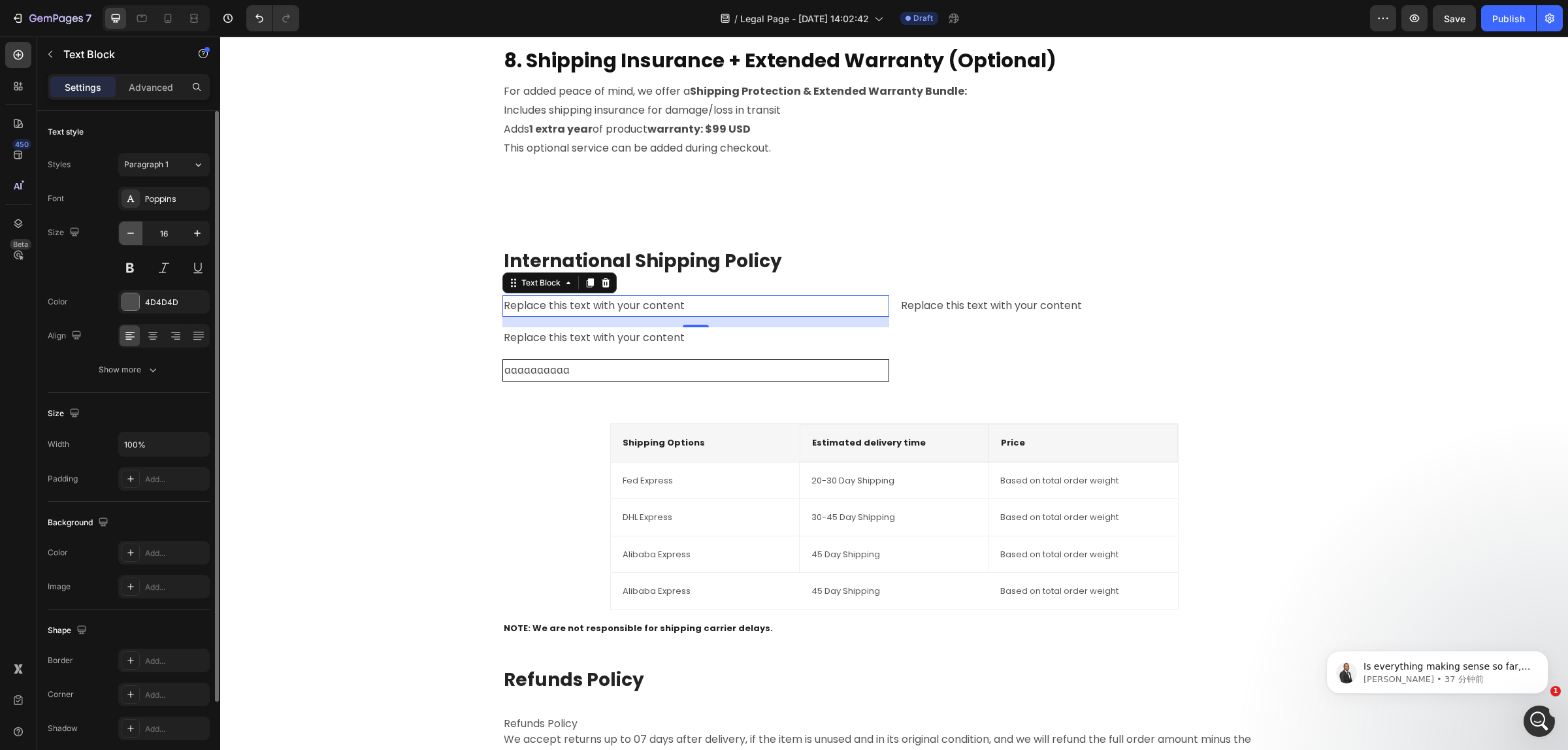
click at [123, 230] on button "button" at bounding box center [131, 233] width 23 height 23
click at [126, 230] on icon "button" at bounding box center [130, 233] width 13 height 13
type input "13"
click at [951, 312] on div "Replace this text with your content" at bounding box center [1093, 306] width 387 height 22
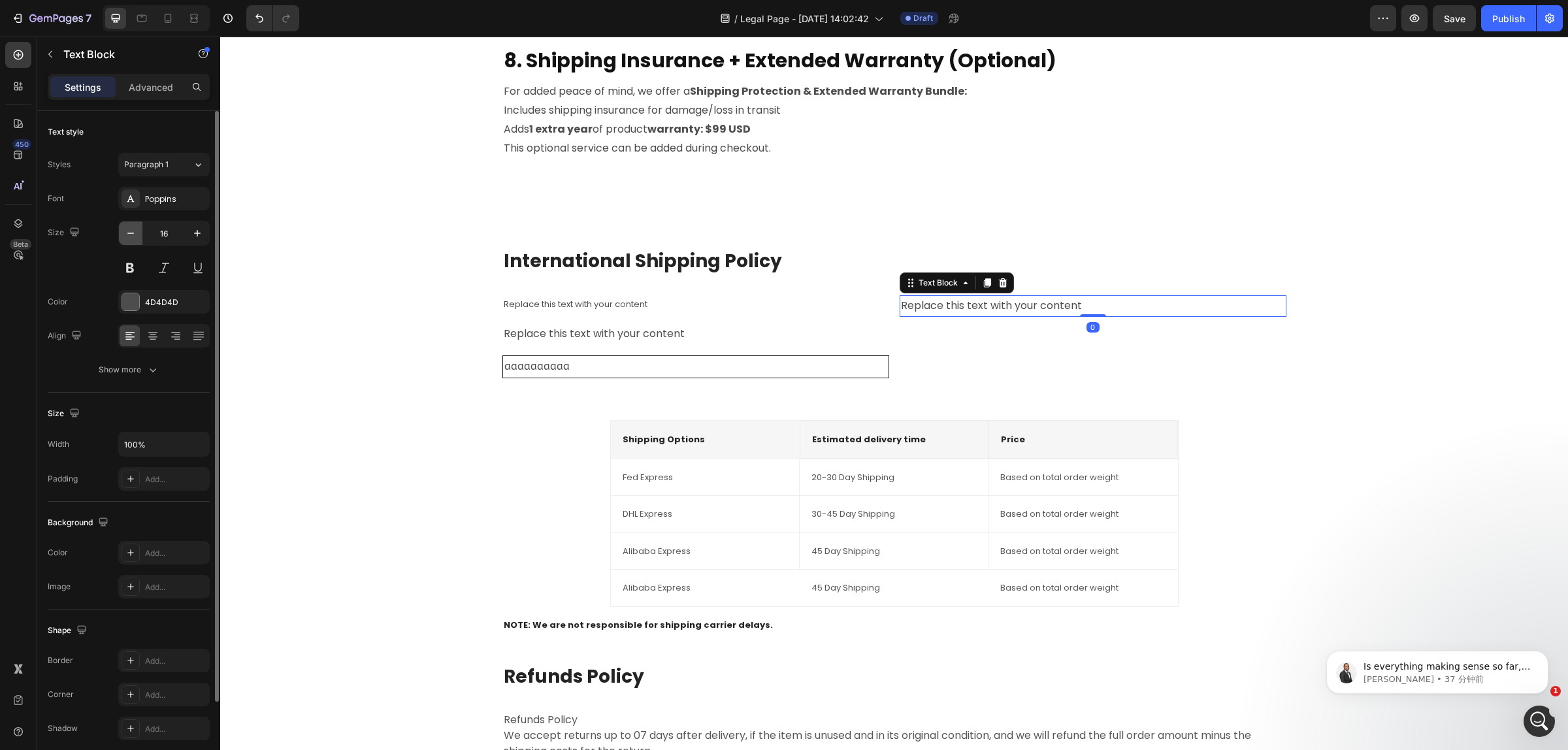
click at [122, 231] on button "button" at bounding box center [131, 233] width 23 height 23
type input "13"
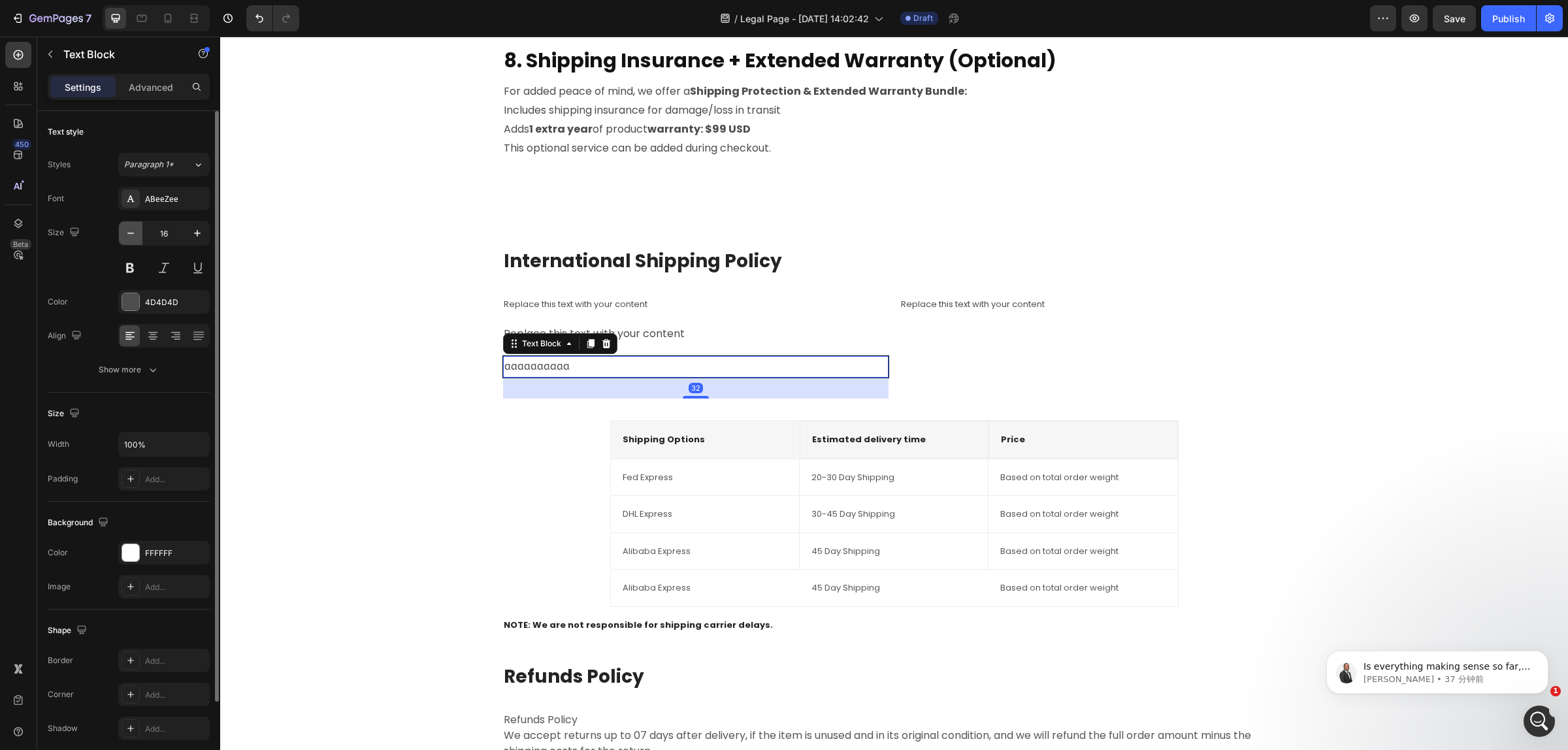
click at [129, 235] on icon "button" at bounding box center [130, 233] width 13 height 13
type input "13"
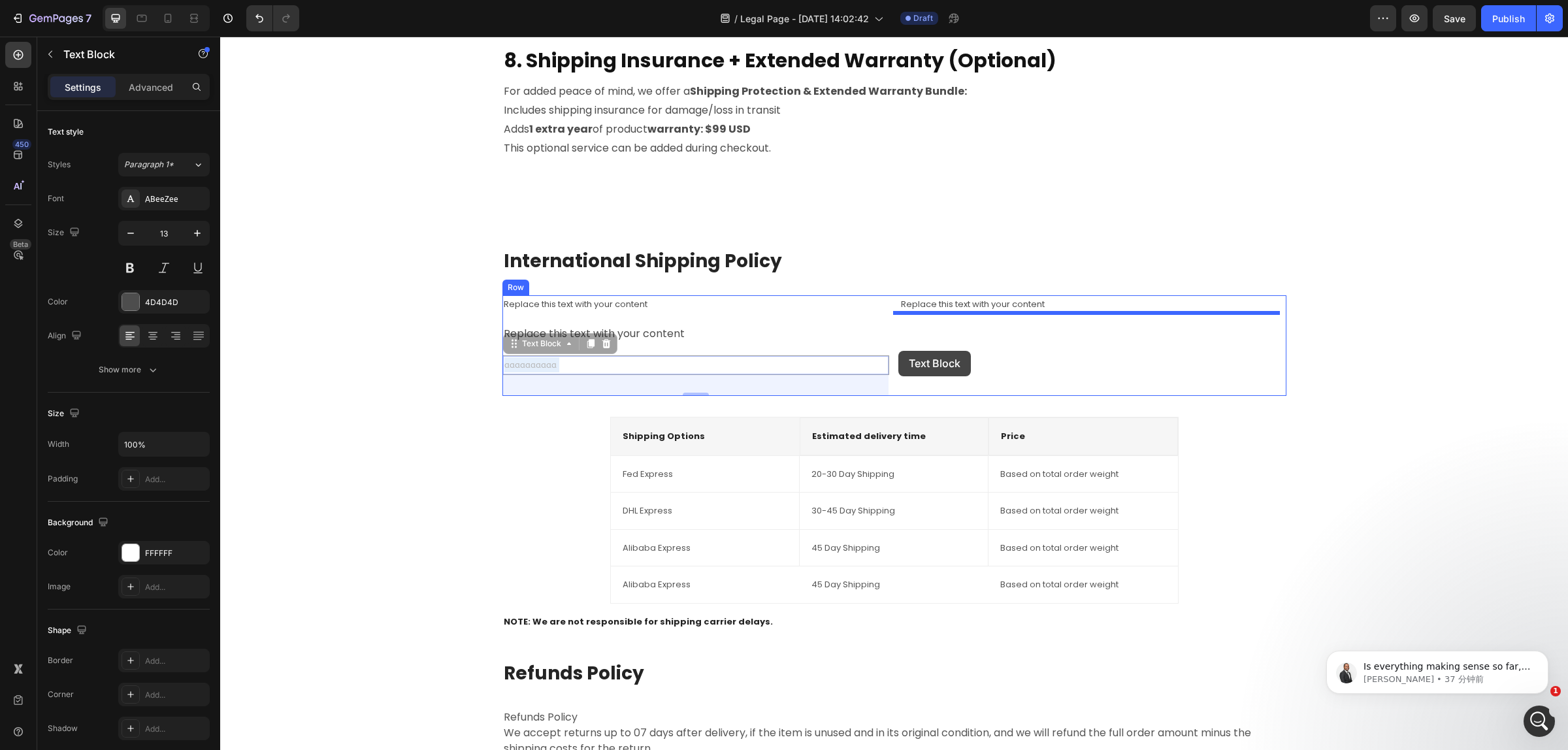
drag, startPoint x: 615, startPoint y: 370, endPoint x: 898, endPoint y: 351, distance: 283.6
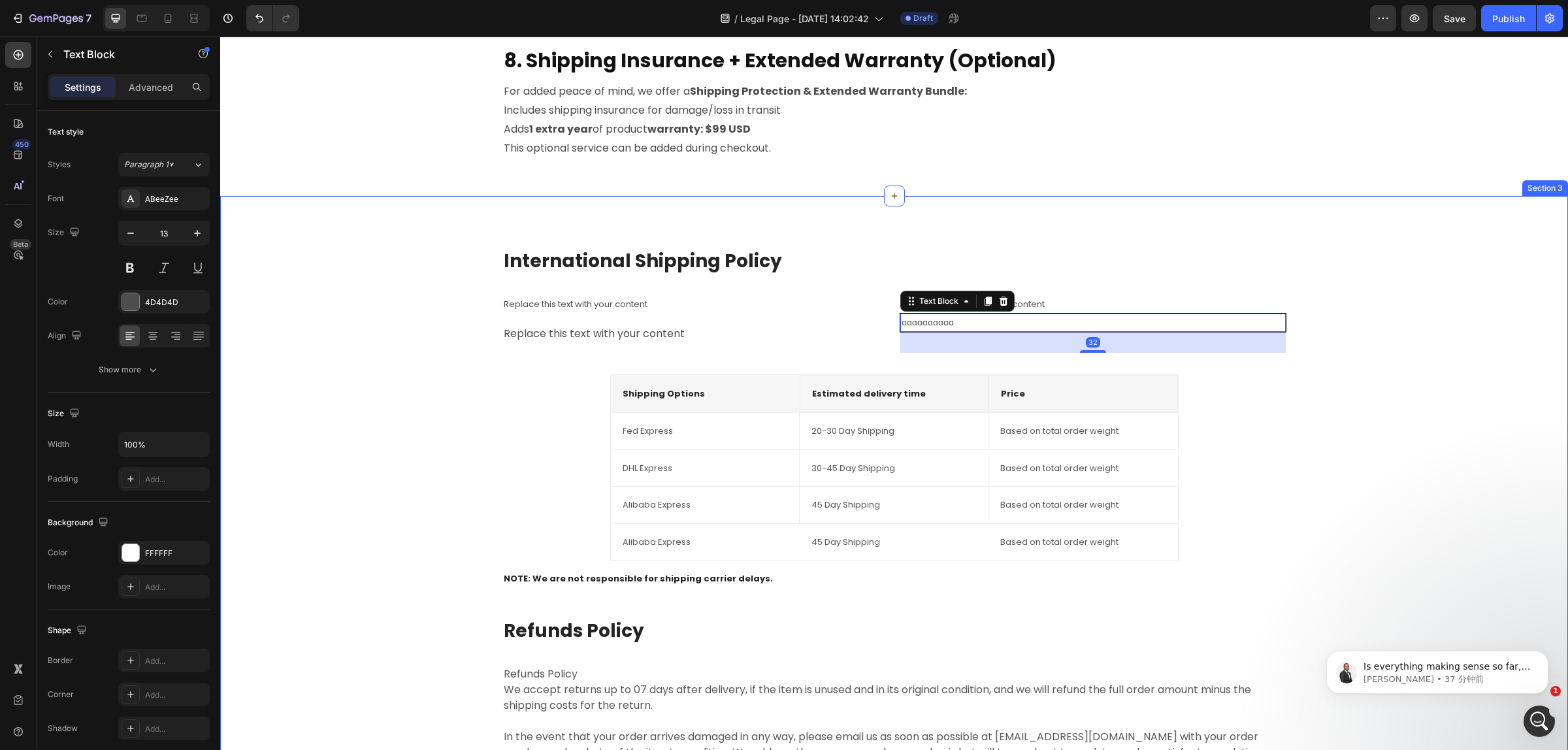
click at [1398, 352] on div "International Shipping Policy Heading Replace this text with your content Text …" at bounding box center [894, 536] width 1328 height 577
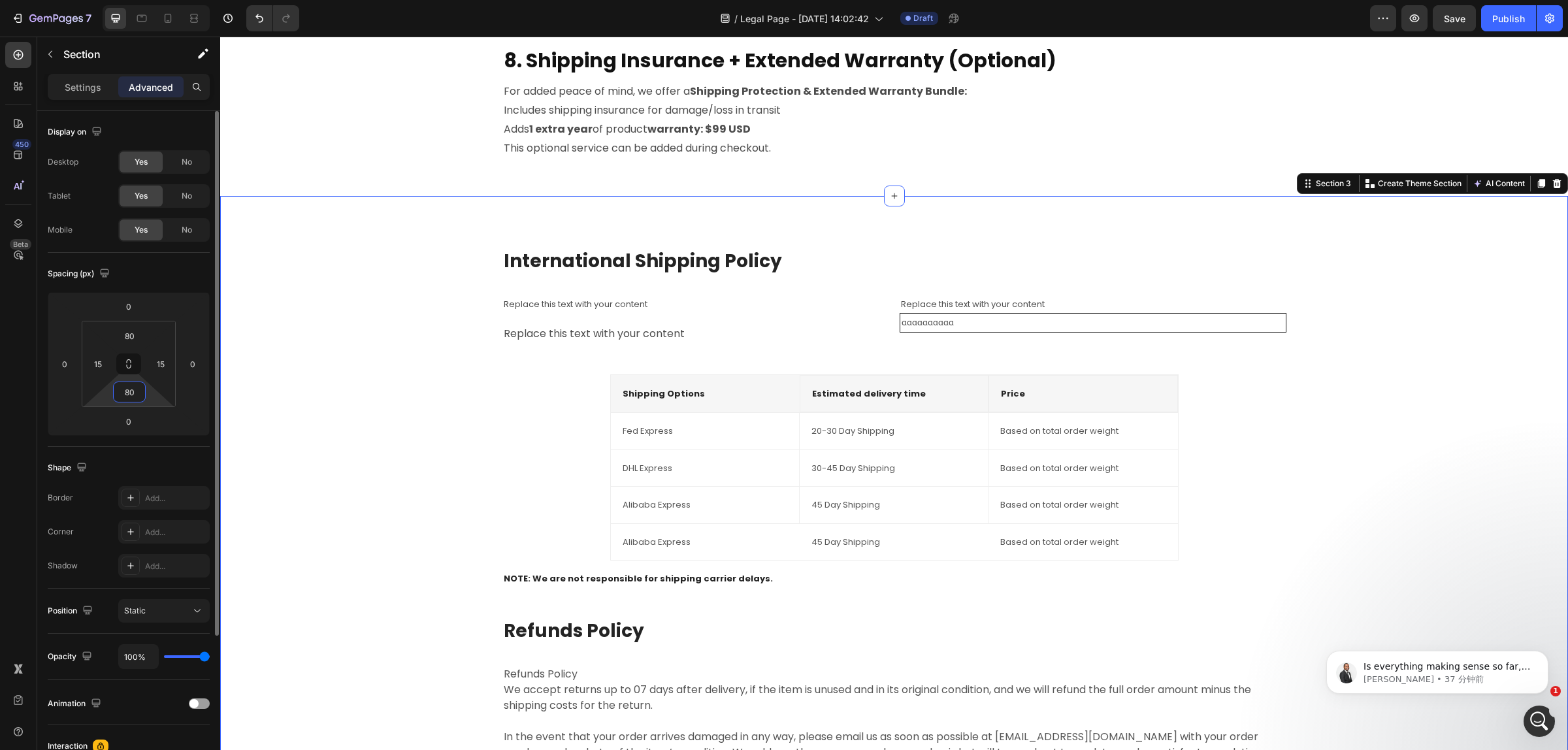
click at [131, 395] on input "80" at bounding box center [129, 391] width 26 height 19
type input "0"
click at [126, 337] on input "80" at bounding box center [129, 335] width 26 height 19
type input "0"
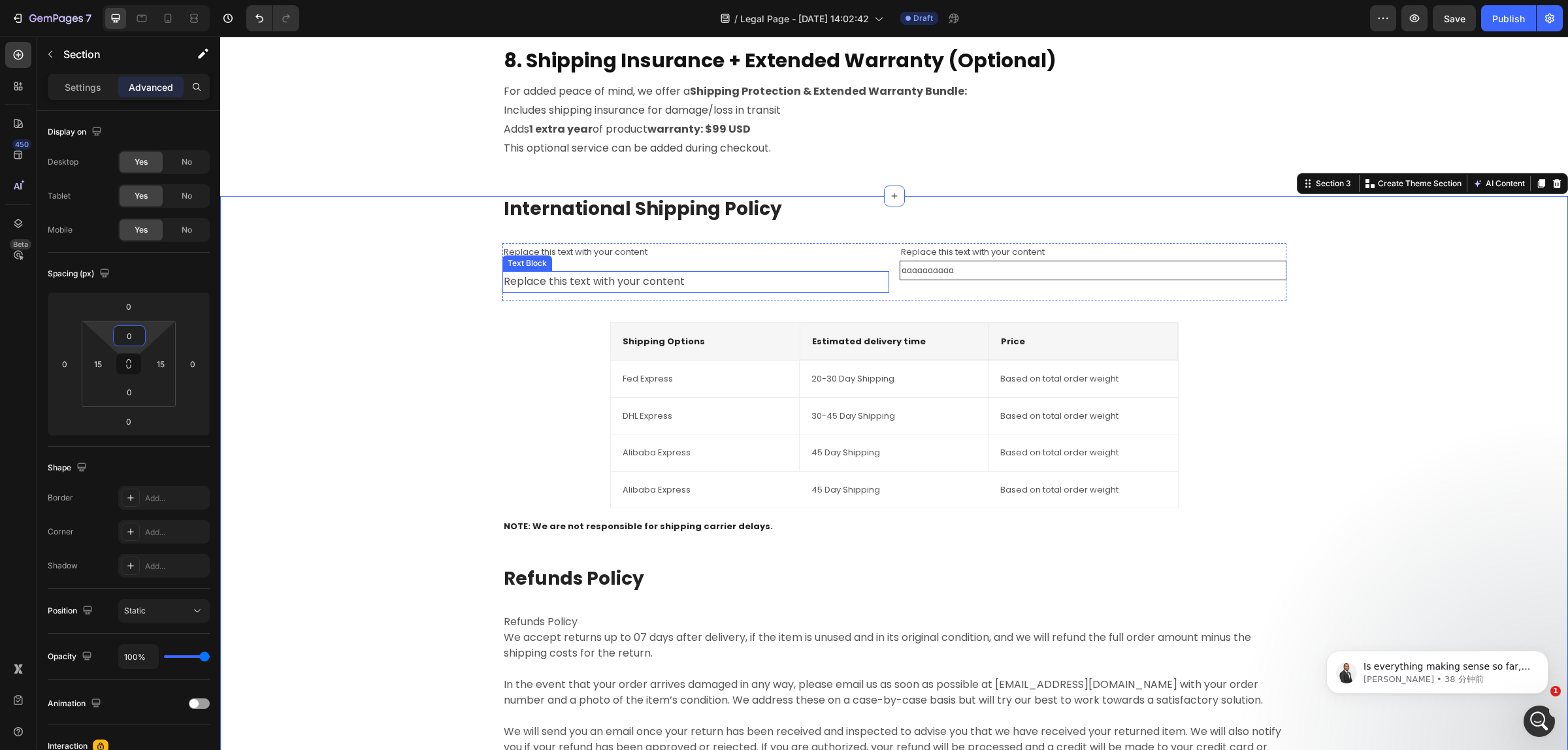
click at [614, 279] on div "Replace this text with your content" at bounding box center [696, 282] width 387 height 22
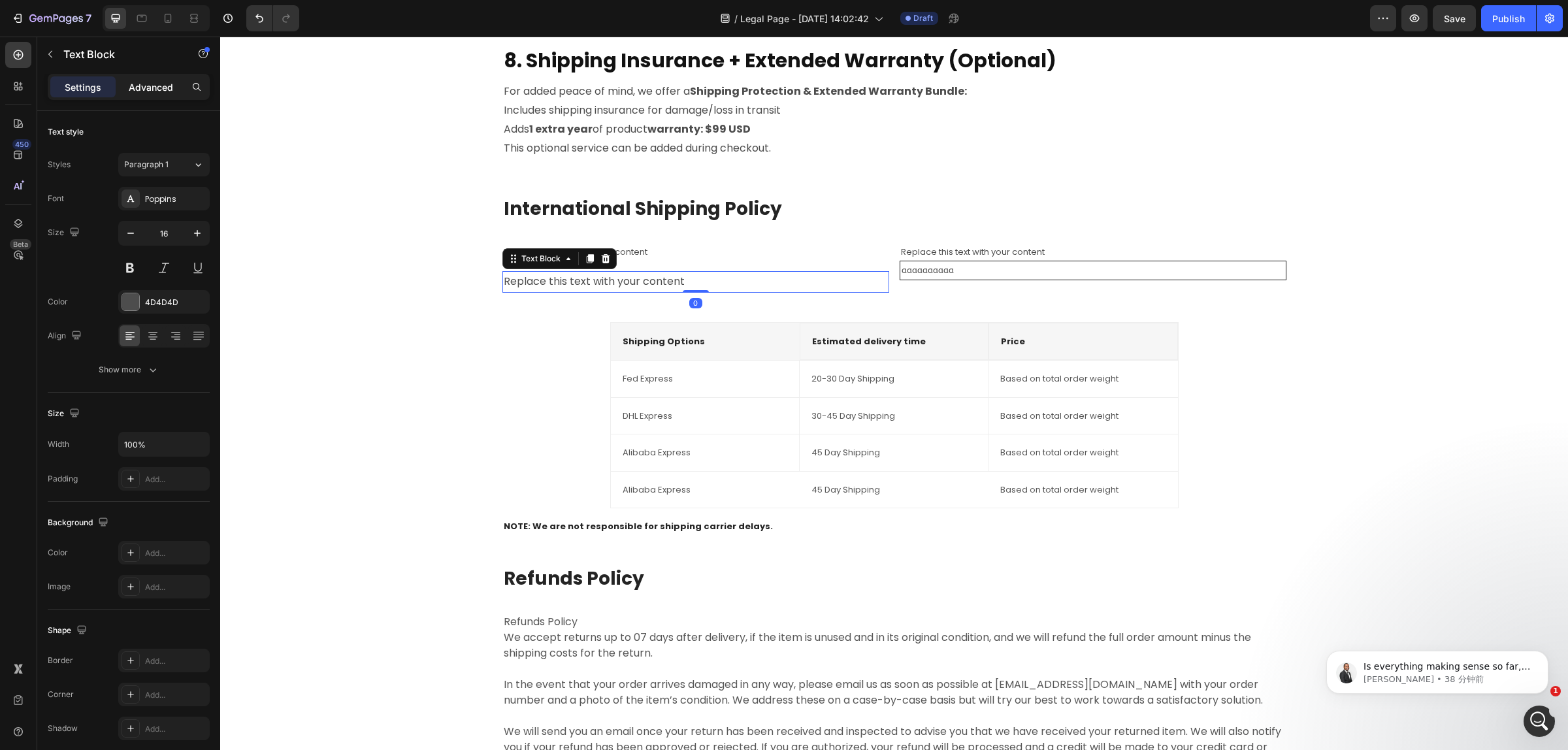
click at [147, 90] on p "Advanced" at bounding box center [150, 87] width 44 height 14
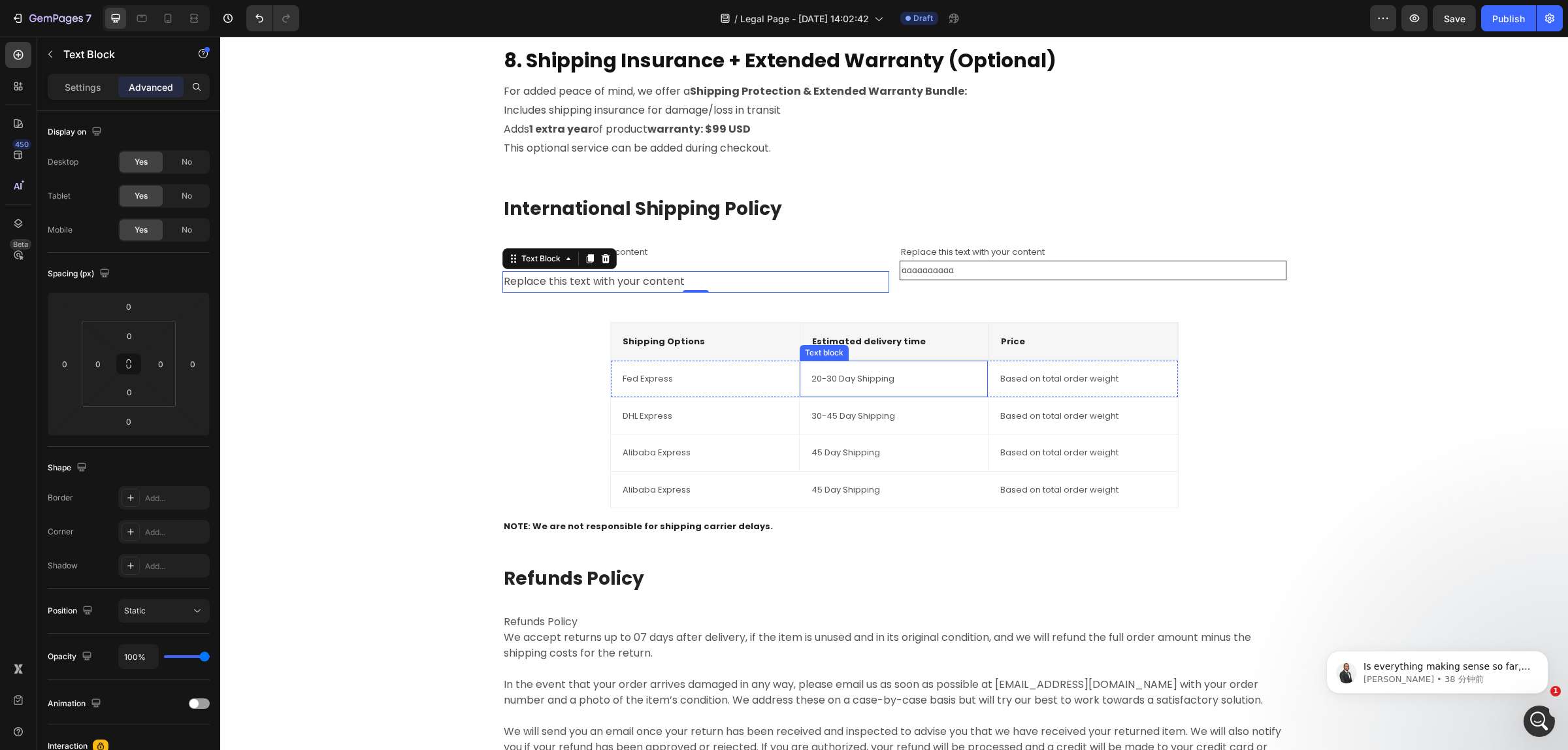
click at [859, 394] on div "20-30 Day Shipping Text block" at bounding box center [894, 379] width 189 height 37
click at [696, 370] on div "Fed Express Text block" at bounding box center [705, 379] width 189 height 37
click at [887, 383] on p "20-30 Day Shipping" at bounding box center [893, 379] width 164 height 13
click at [668, 278] on div "Replace this text with your content" at bounding box center [696, 282] width 387 height 22
click at [640, 252] on div "Replace this text with your content" at bounding box center [696, 252] width 387 height 18
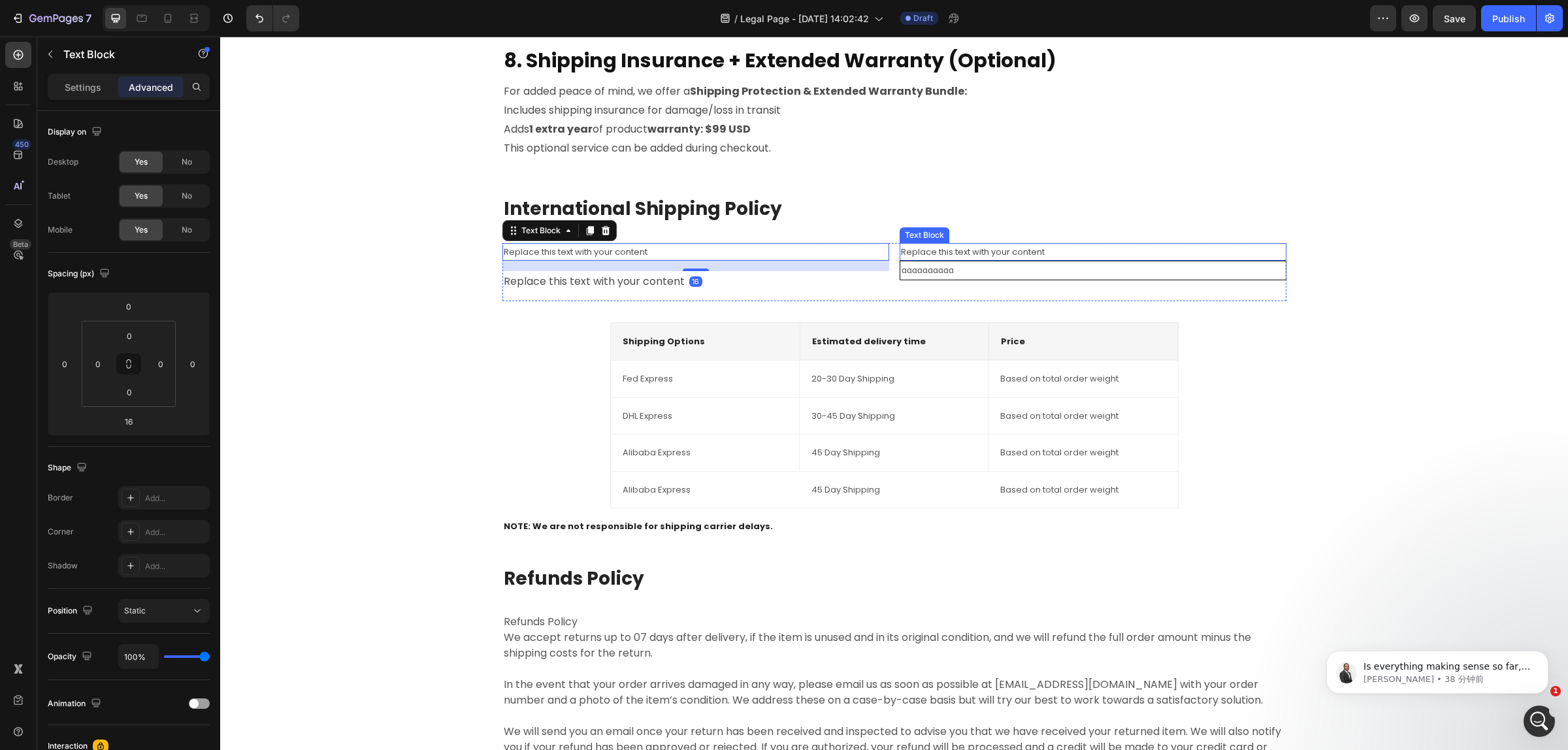
click at [1006, 253] on div "Replace this text with your content" at bounding box center [1093, 252] width 387 height 18
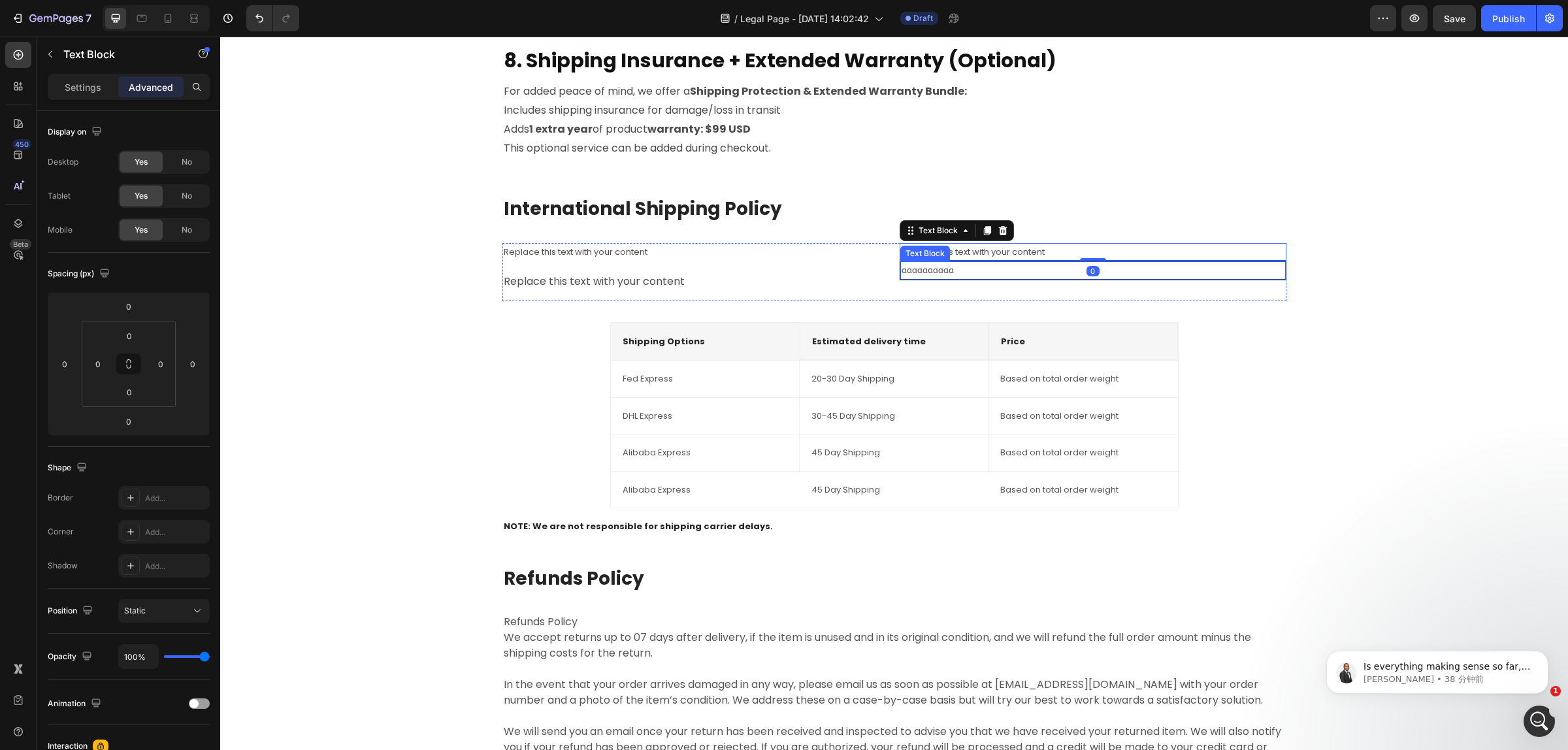
click at [990, 270] on p "aaaaaaaaaa" at bounding box center [1093, 270] width 383 height 15
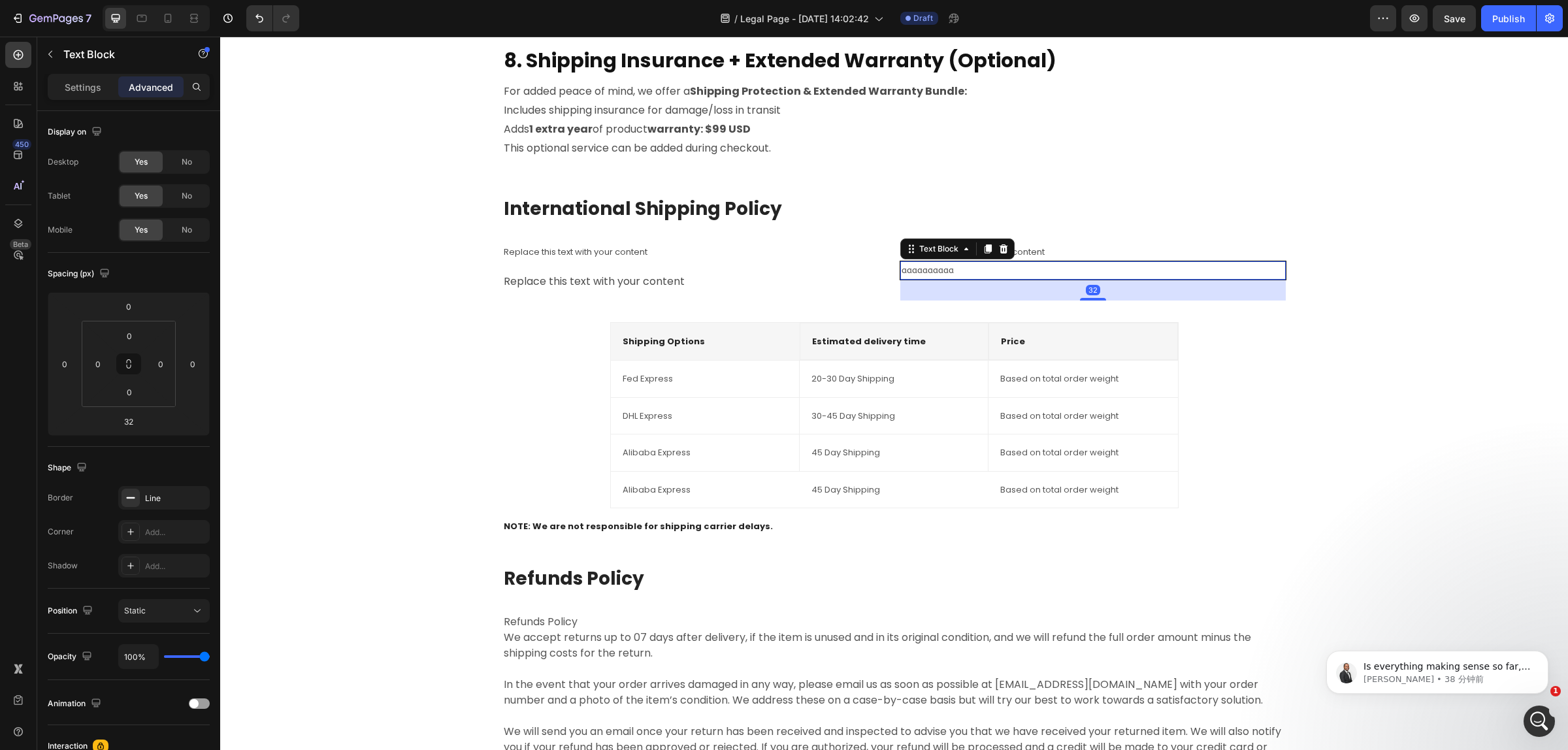
click at [1273, 271] on p "aaaaaaaaaa" at bounding box center [1093, 270] width 383 height 15
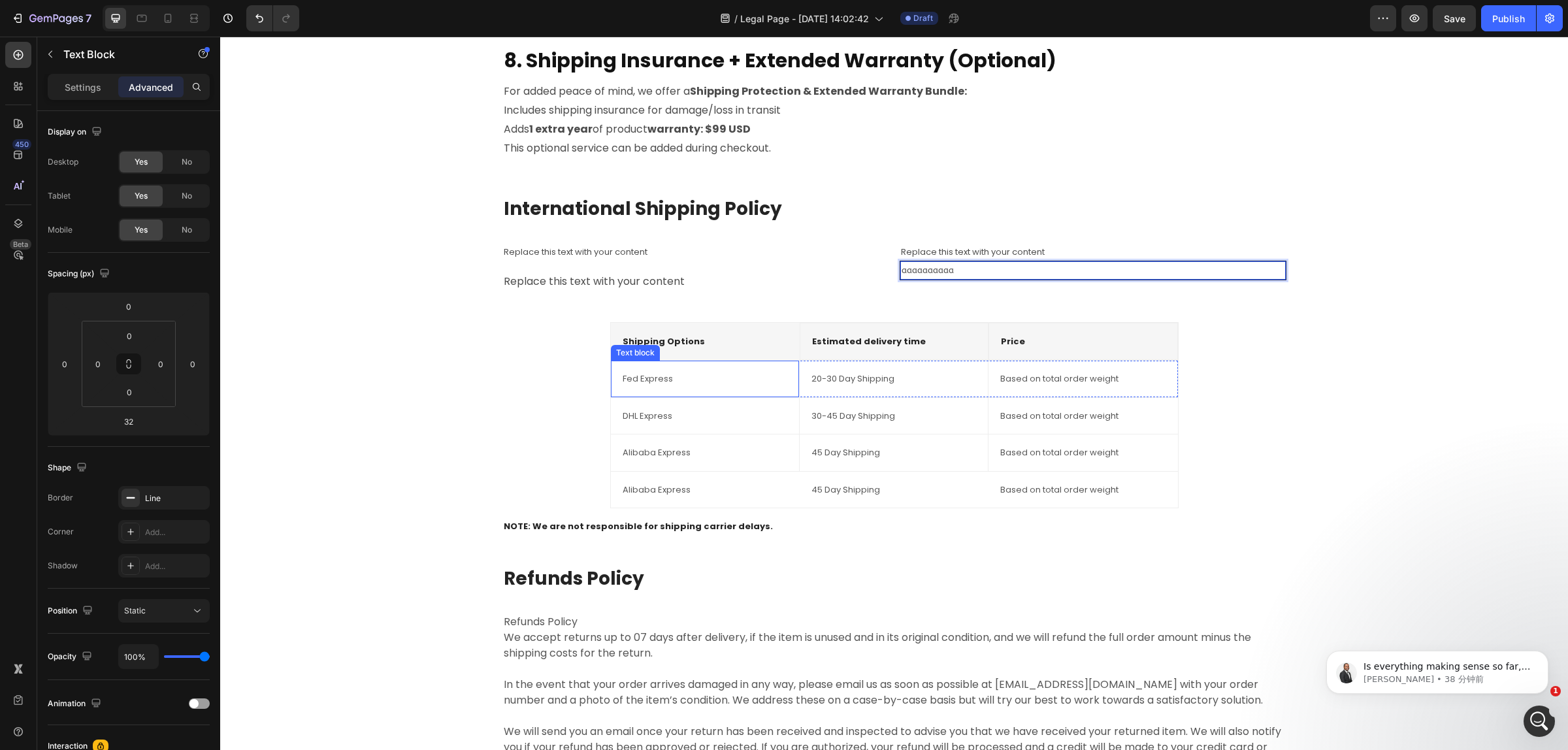
click at [628, 394] on div "Fed Express Text block" at bounding box center [705, 379] width 189 height 37
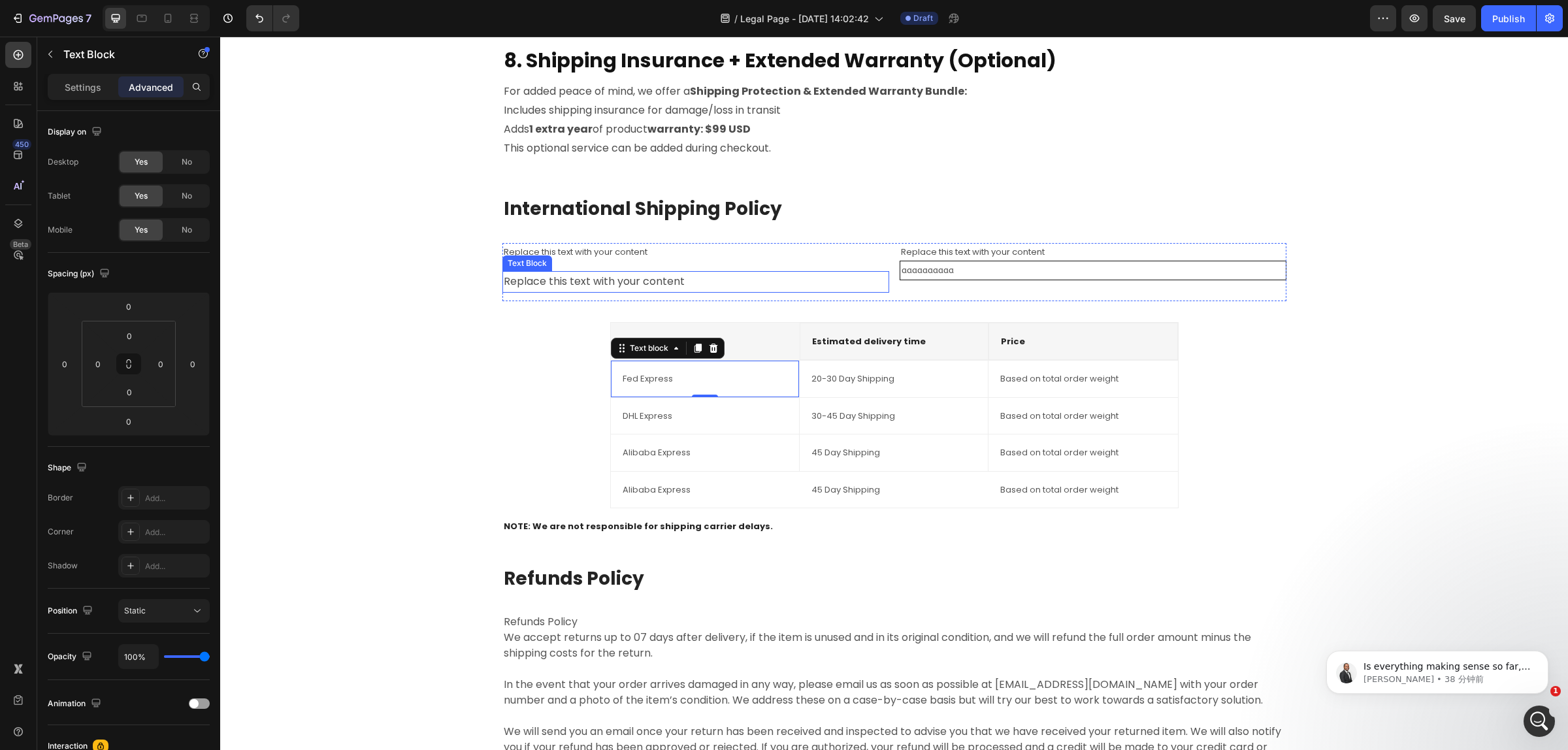
click at [599, 286] on div "Replace this text with your content" at bounding box center [696, 282] width 387 height 22
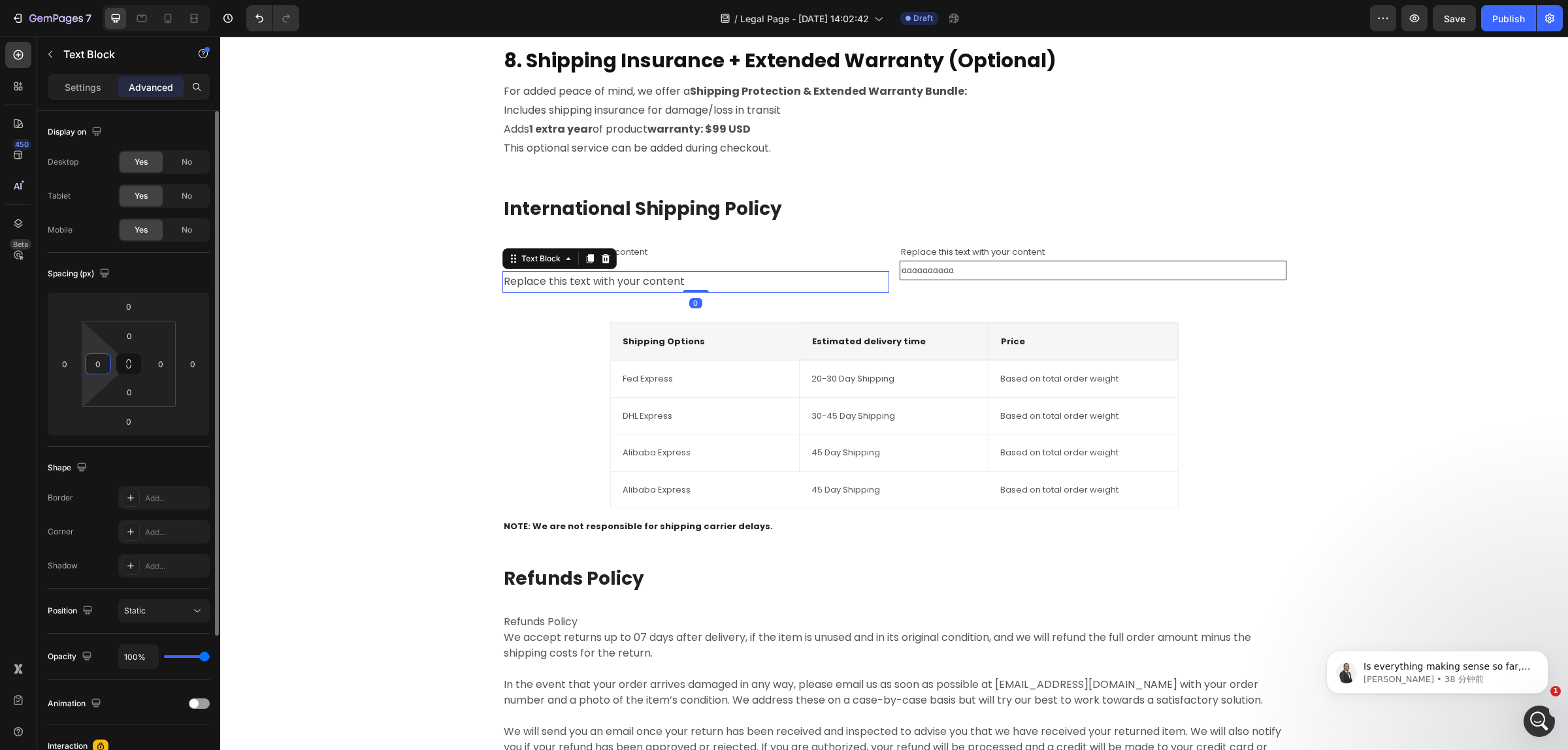
click at [101, 370] on input "0" at bounding box center [97, 363] width 19 height 19
type input "16"
click at [168, 370] on input "0" at bounding box center [161, 363] width 19 height 19
type input "16"
click at [131, 344] on input "0" at bounding box center [129, 335] width 26 height 19
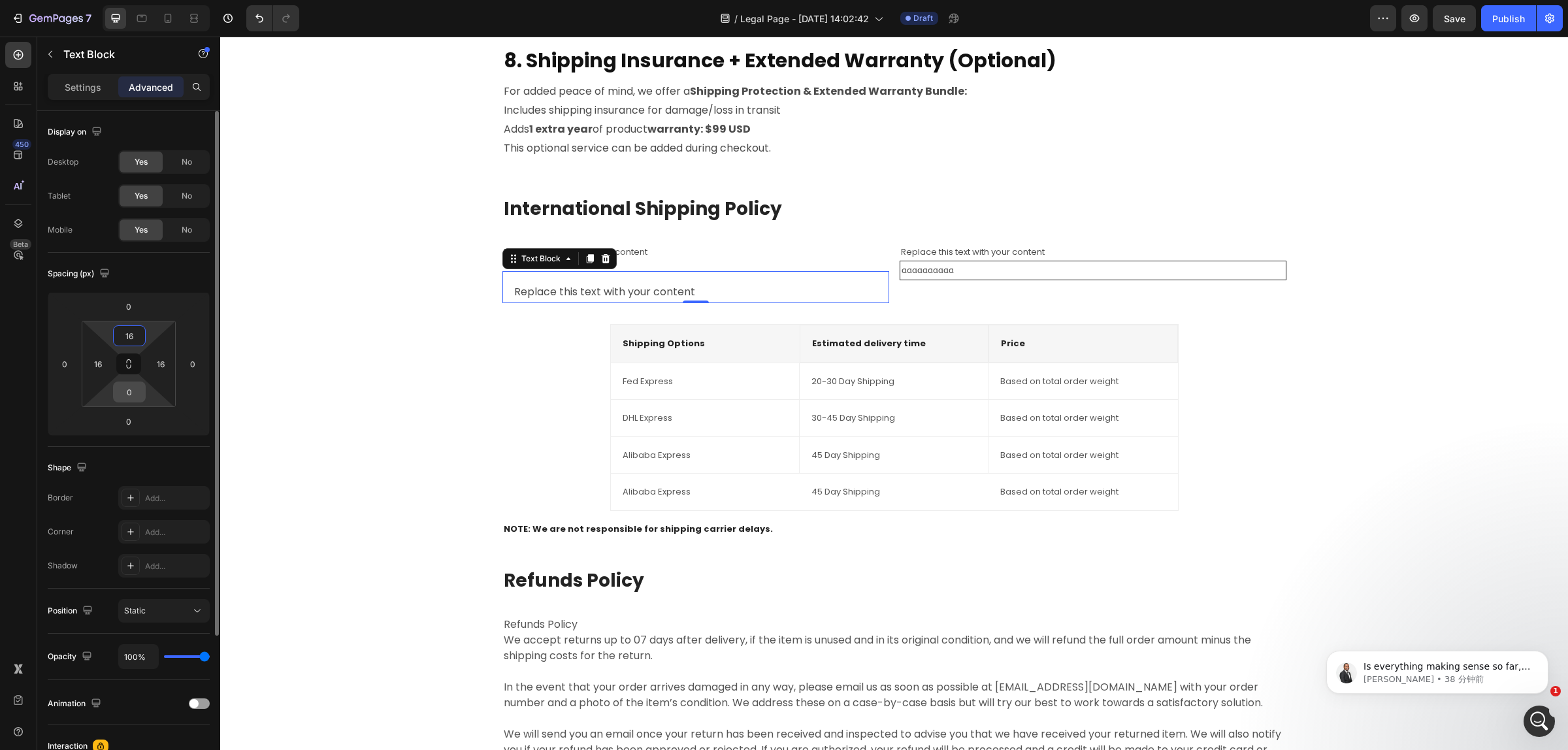
type input "16"
click at [135, 392] on input "0" at bounding box center [129, 391] width 26 height 19
type input "16"
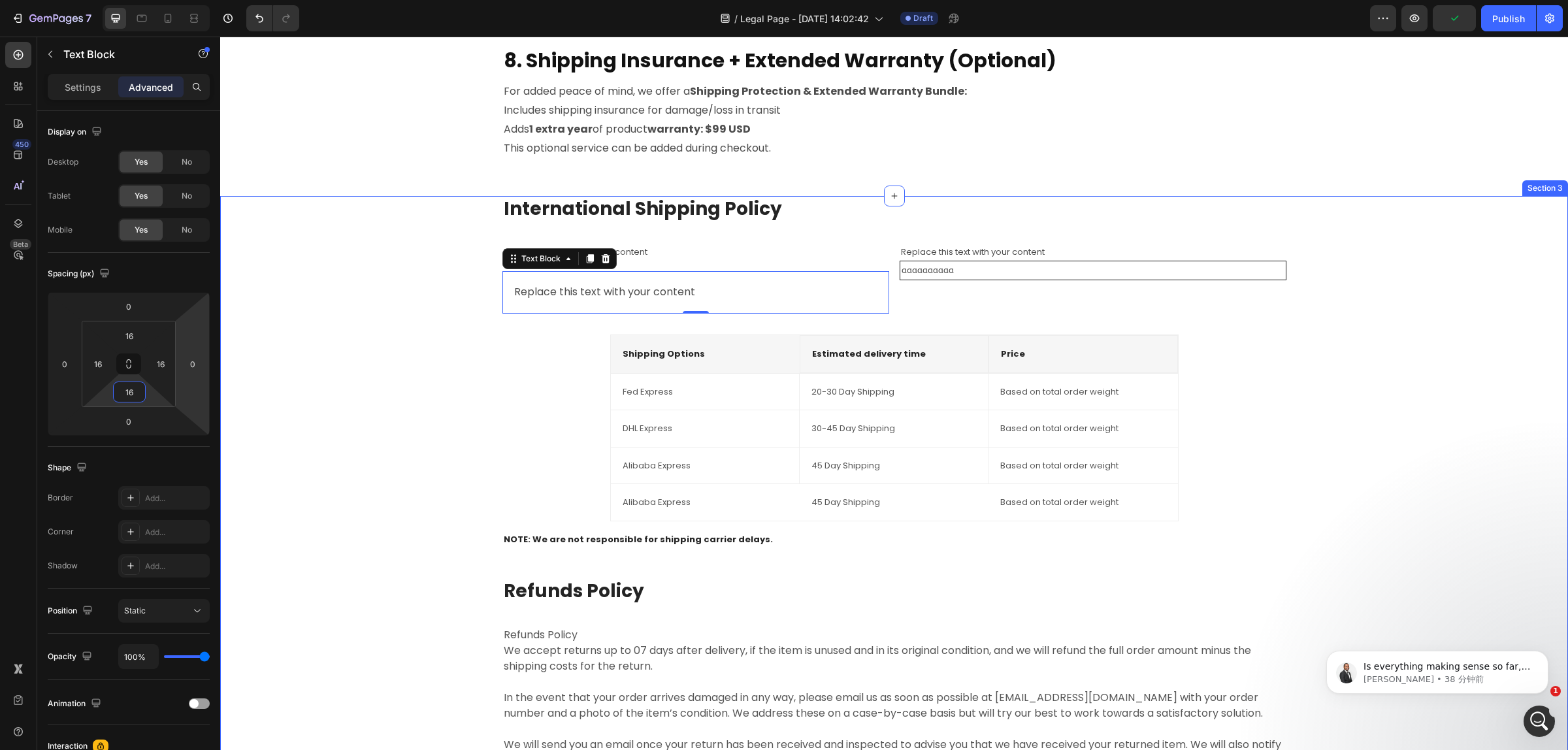
click at [484, 325] on div "International Shipping Policy Heading Replace this text with your content Text …" at bounding box center [894, 490] width 1328 height 589
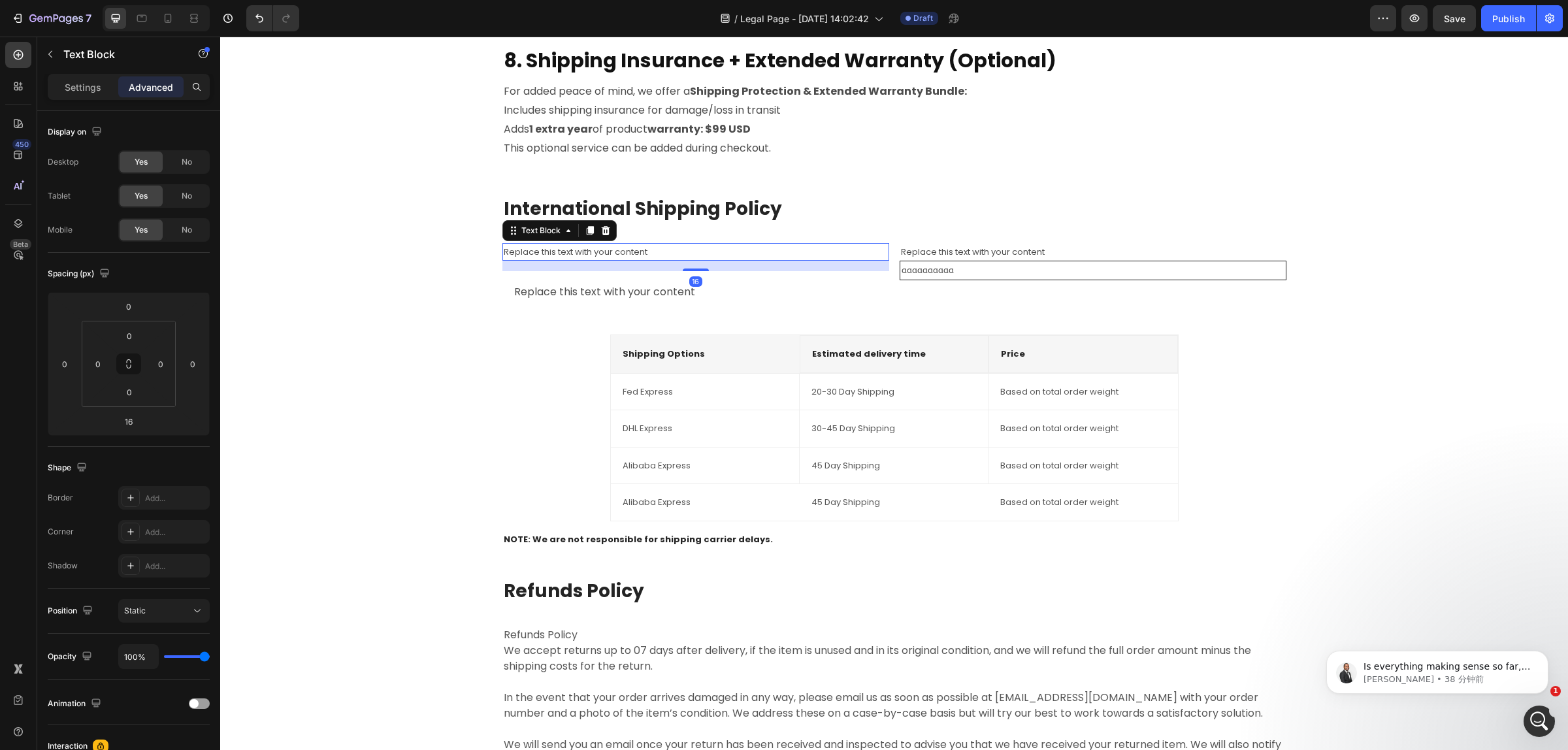
click at [676, 249] on div "Replace this text with your content" at bounding box center [696, 252] width 387 height 18
click at [128, 332] on input "0" at bounding box center [129, 335] width 26 height 19
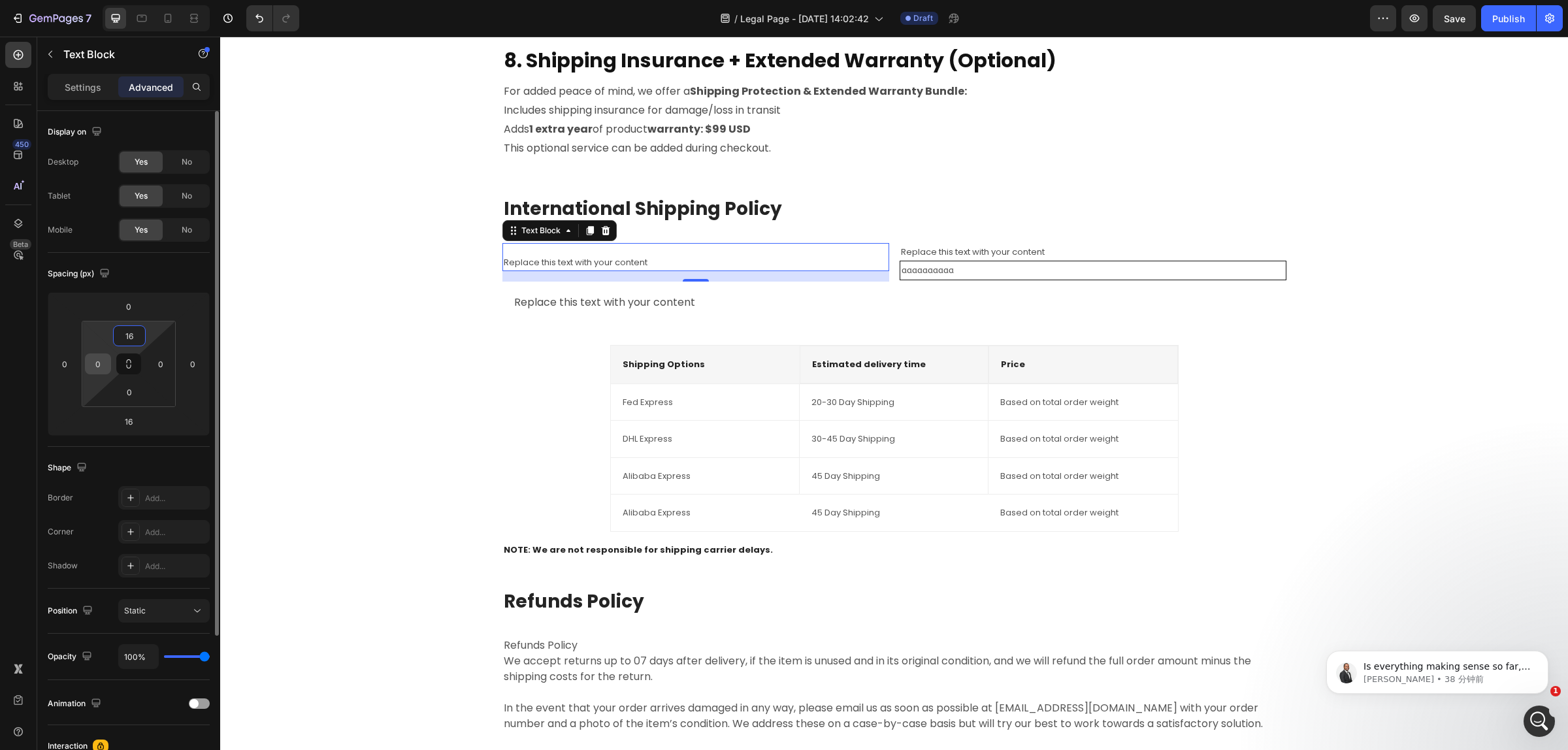
type input "16"
click at [110, 370] on div "0" at bounding box center [98, 363] width 26 height 21
click at [99, 370] on input "0" at bounding box center [97, 363] width 19 height 19
type input "16"
click at [161, 366] on input "0" at bounding box center [161, 363] width 19 height 19
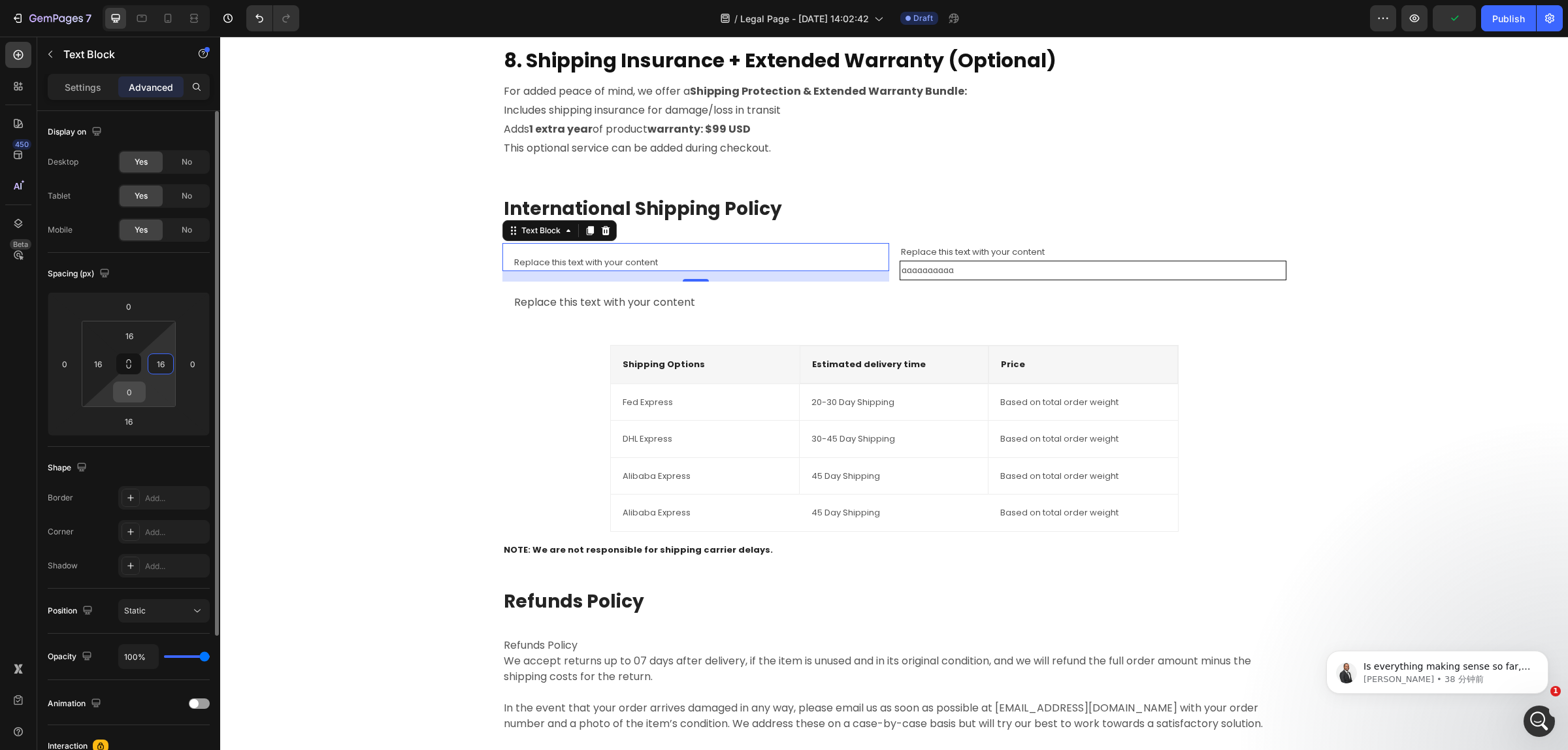
type input "16"
click at [131, 389] on input "0" at bounding box center [129, 391] width 26 height 19
type input "16"
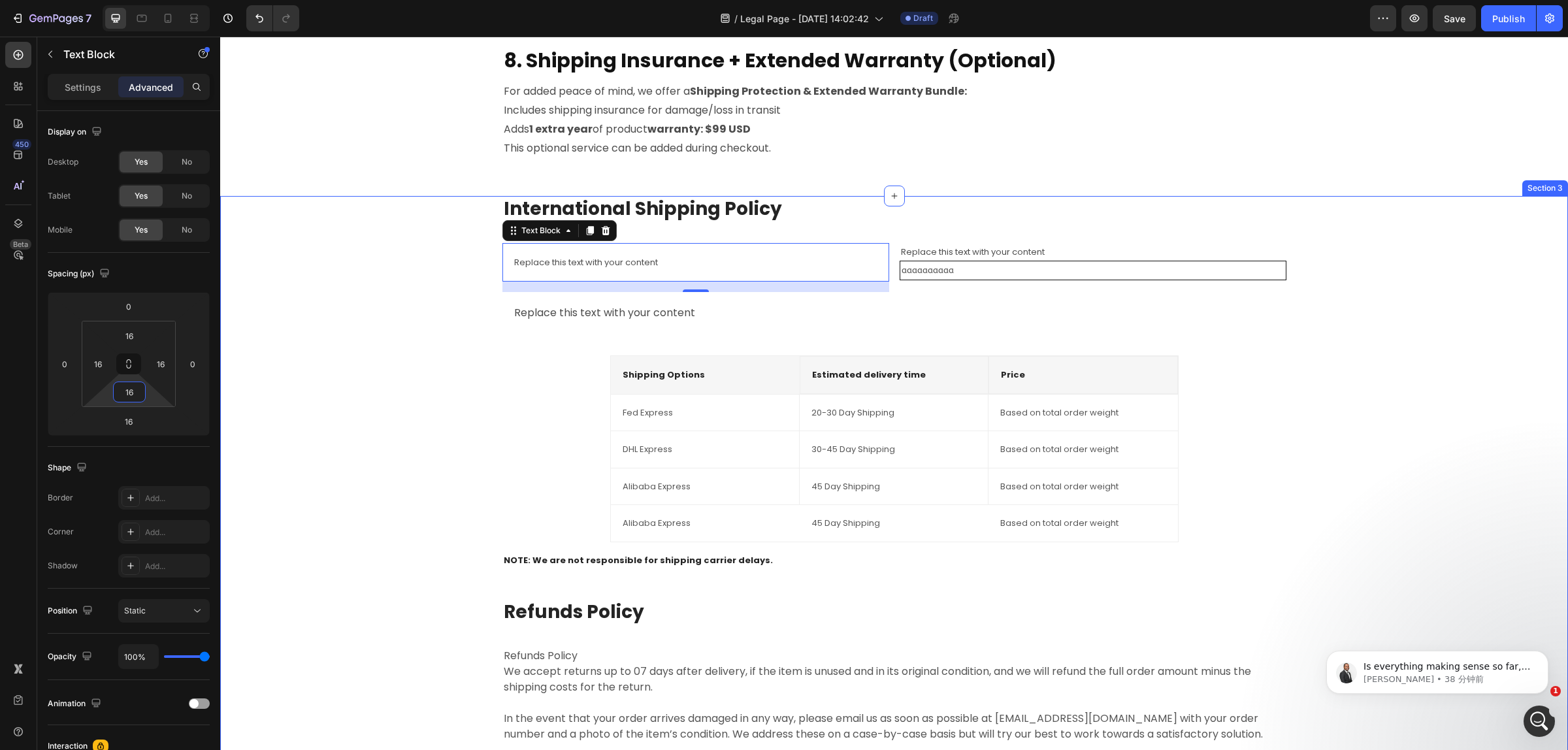
click at [383, 330] on div "International Shipping Policy Heading Replace this text with your content Text …" at bounding box center [894, 501] width 1328 height 610
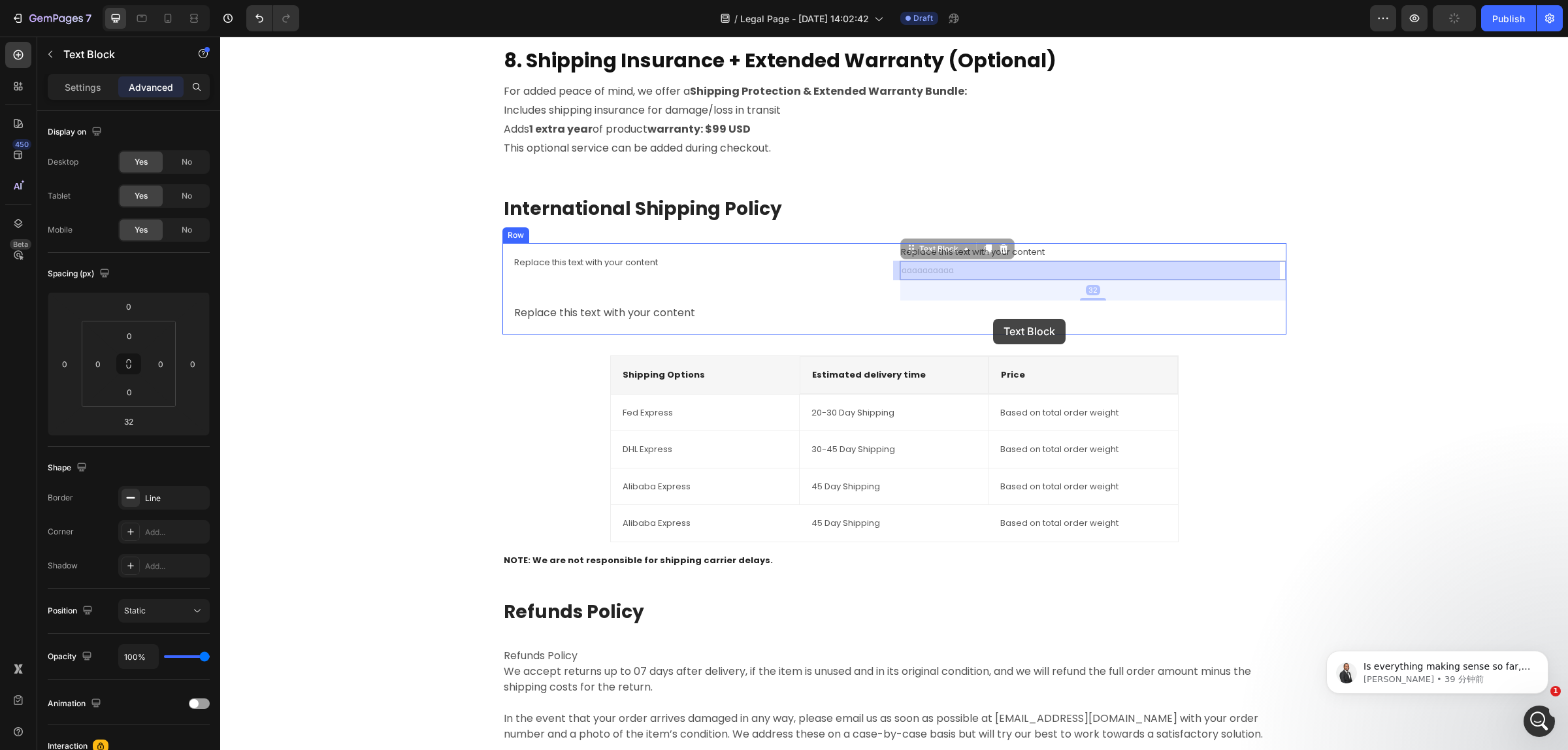
drag, startPoint x: 987, startPoint y: 267, endPoint x: 993, endPoint y: 319, distance: 52.3
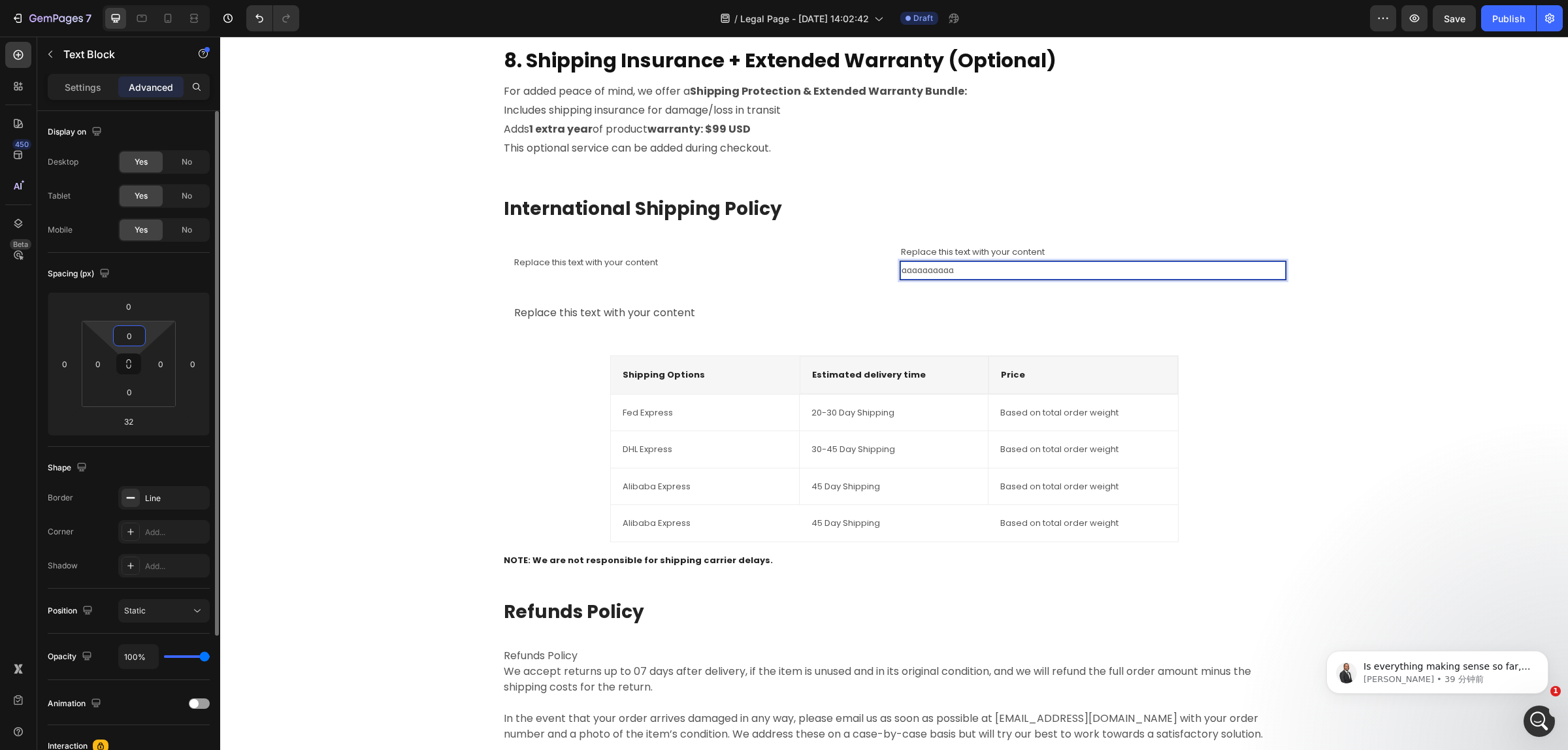
click at [125, 337] on input "0" at bounding box center [129, 335] width 26 height 19
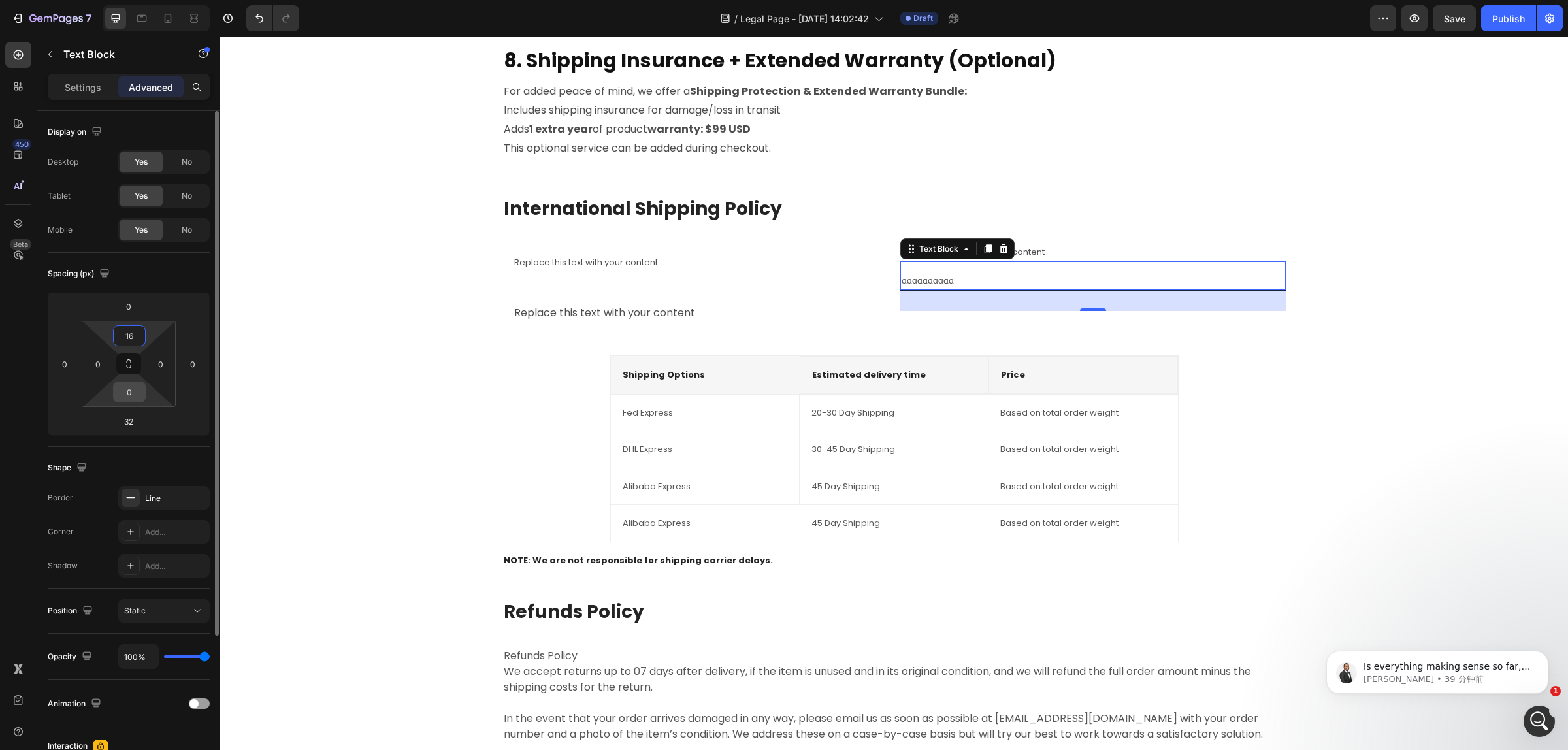
type input "16"
click at [139, 392] on input "0" at bounding box center [129, 391] width 26 height 19
type input "16"
click at [98, 368] on input "0" at bounding box center [97, 363] width 19 height 19
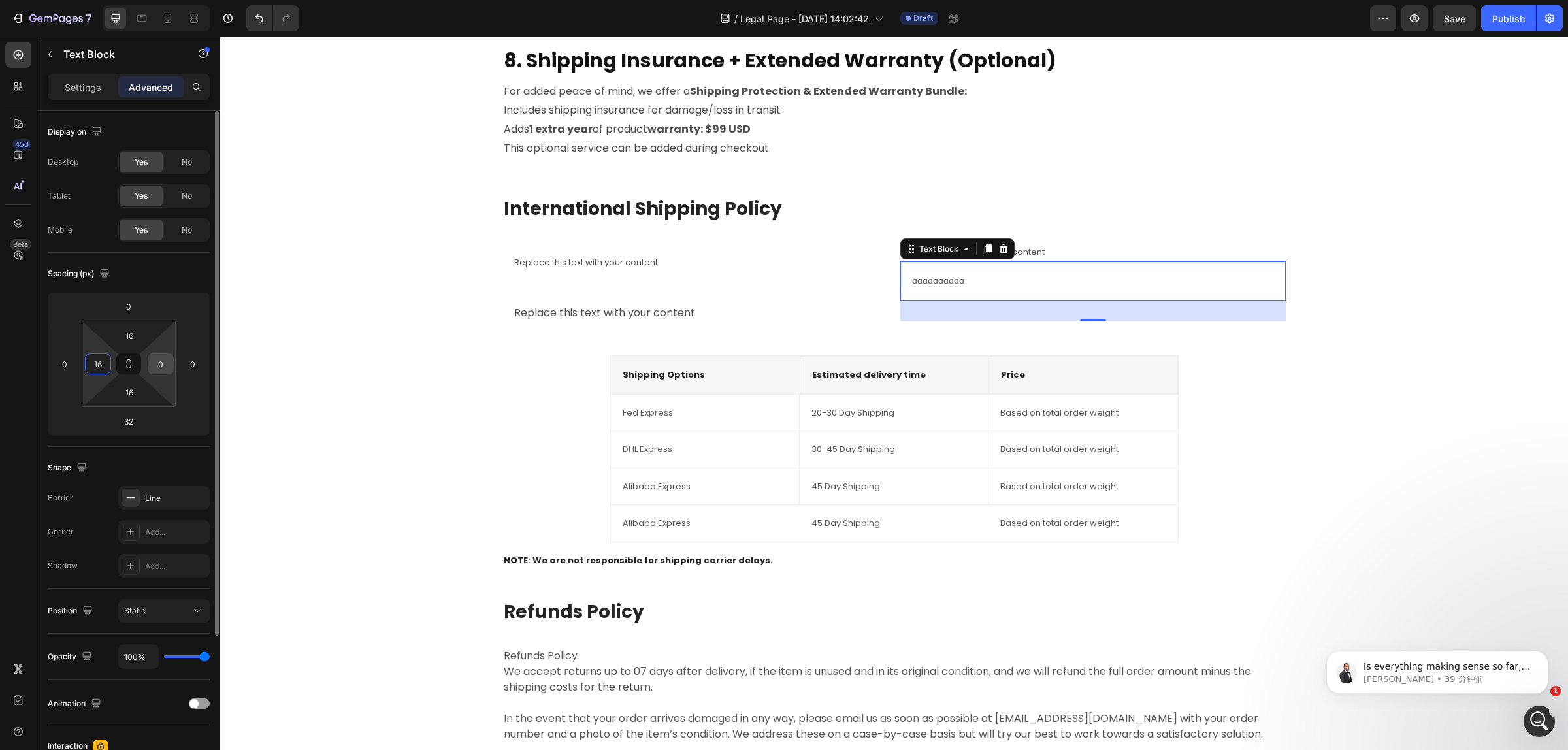
type input "16"
click at [158, 368] on input "0" at bounding box center [161, 363] width 19 height 19
type input "16"
click at [132, 419] on input "32" at bounding box center [129, 421] width 26 height 19
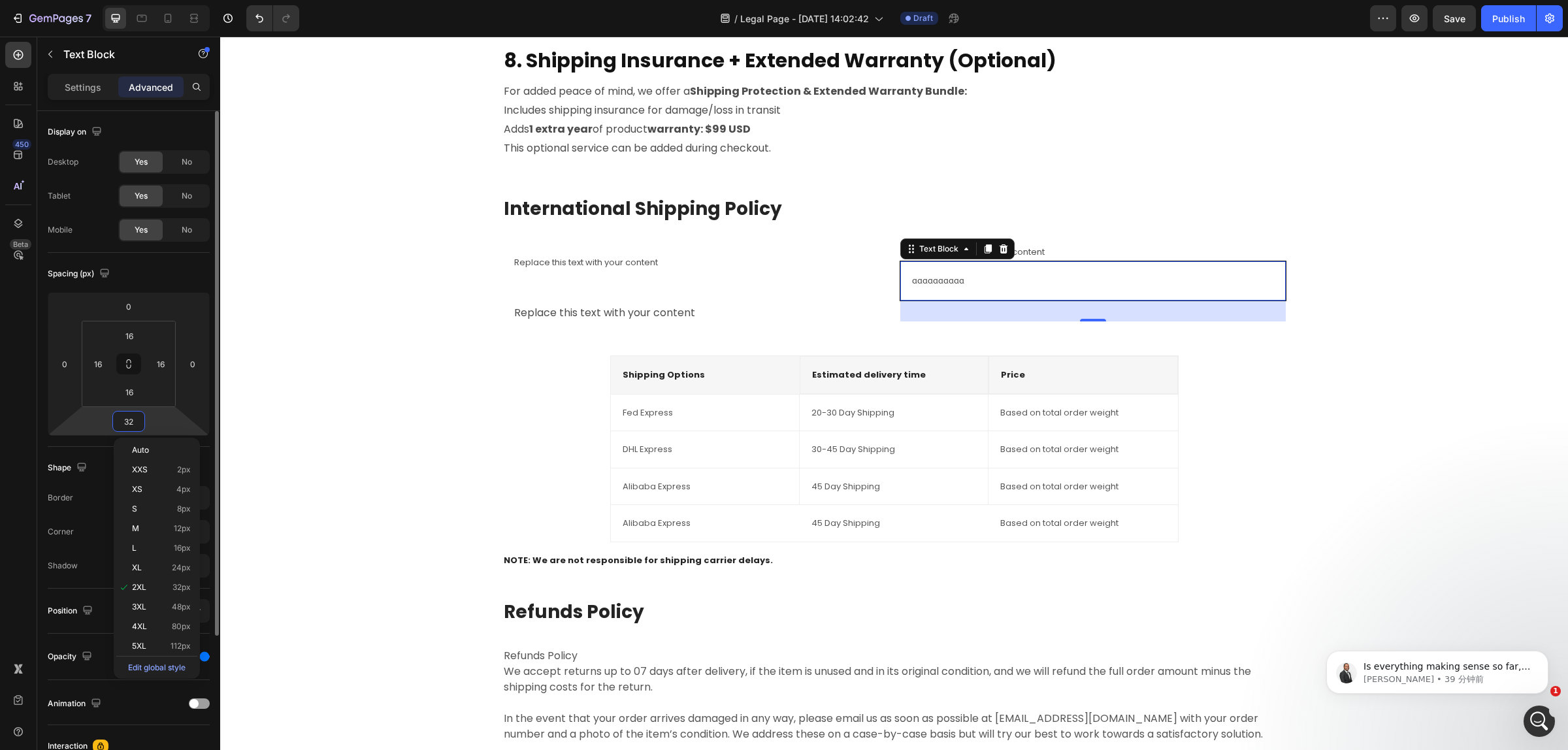
type input "0"
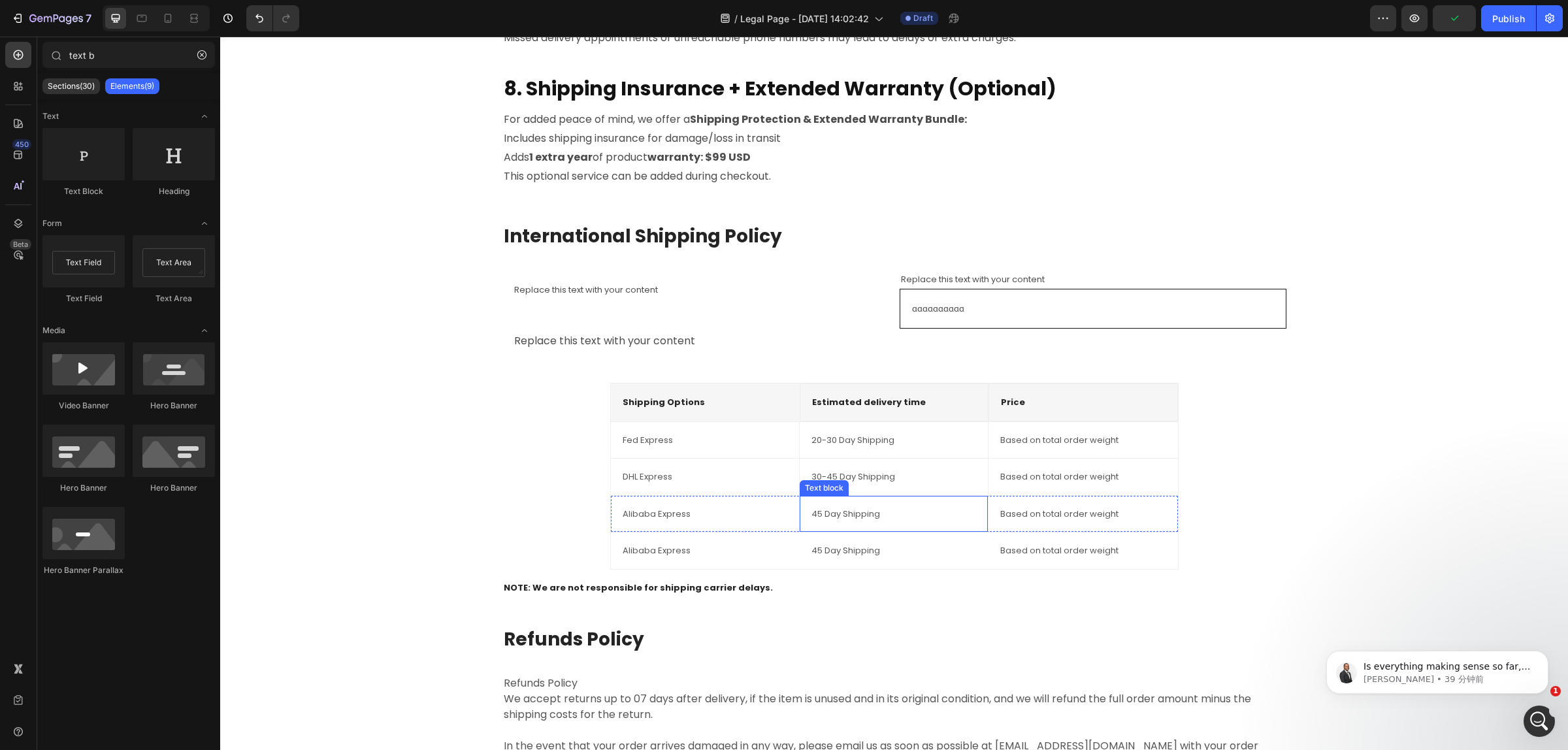
scroll to position [1611, 0]
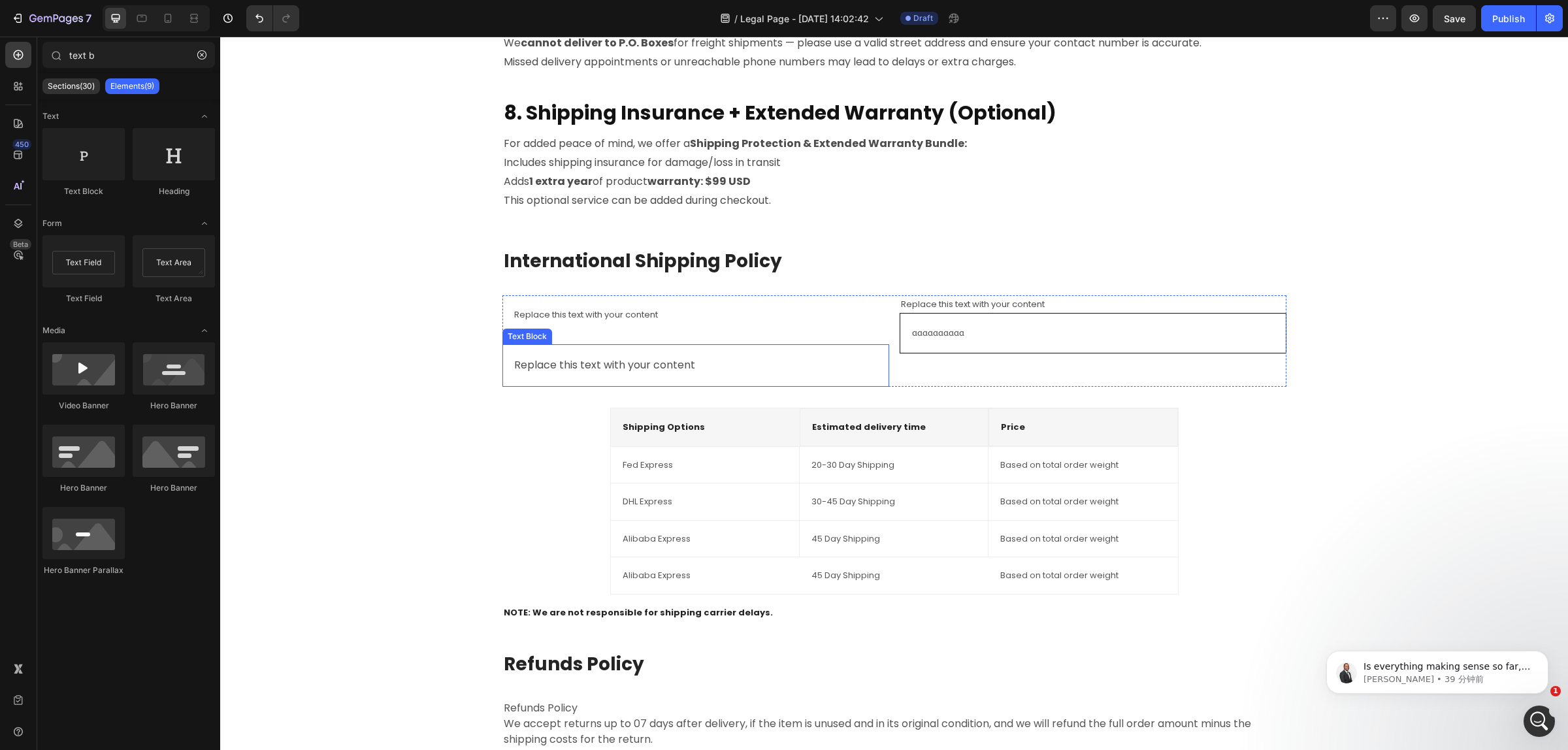
click at [648, 357] on div "Replace this text with your content" at bounding box center [695, 366] width 366 height 22
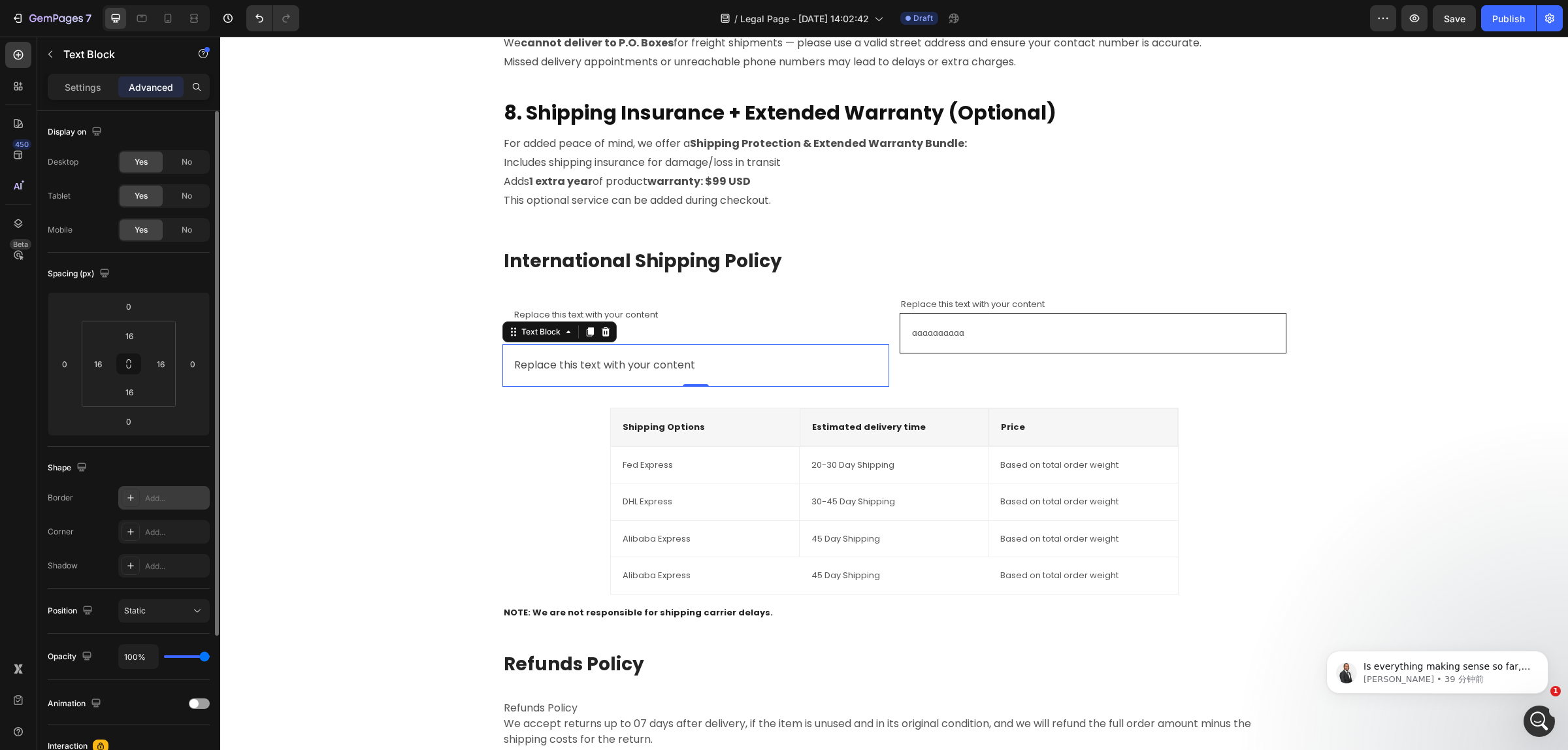
click at [178, 497] on div "Add..." at bounding box center [175, 498] width 62 height 12
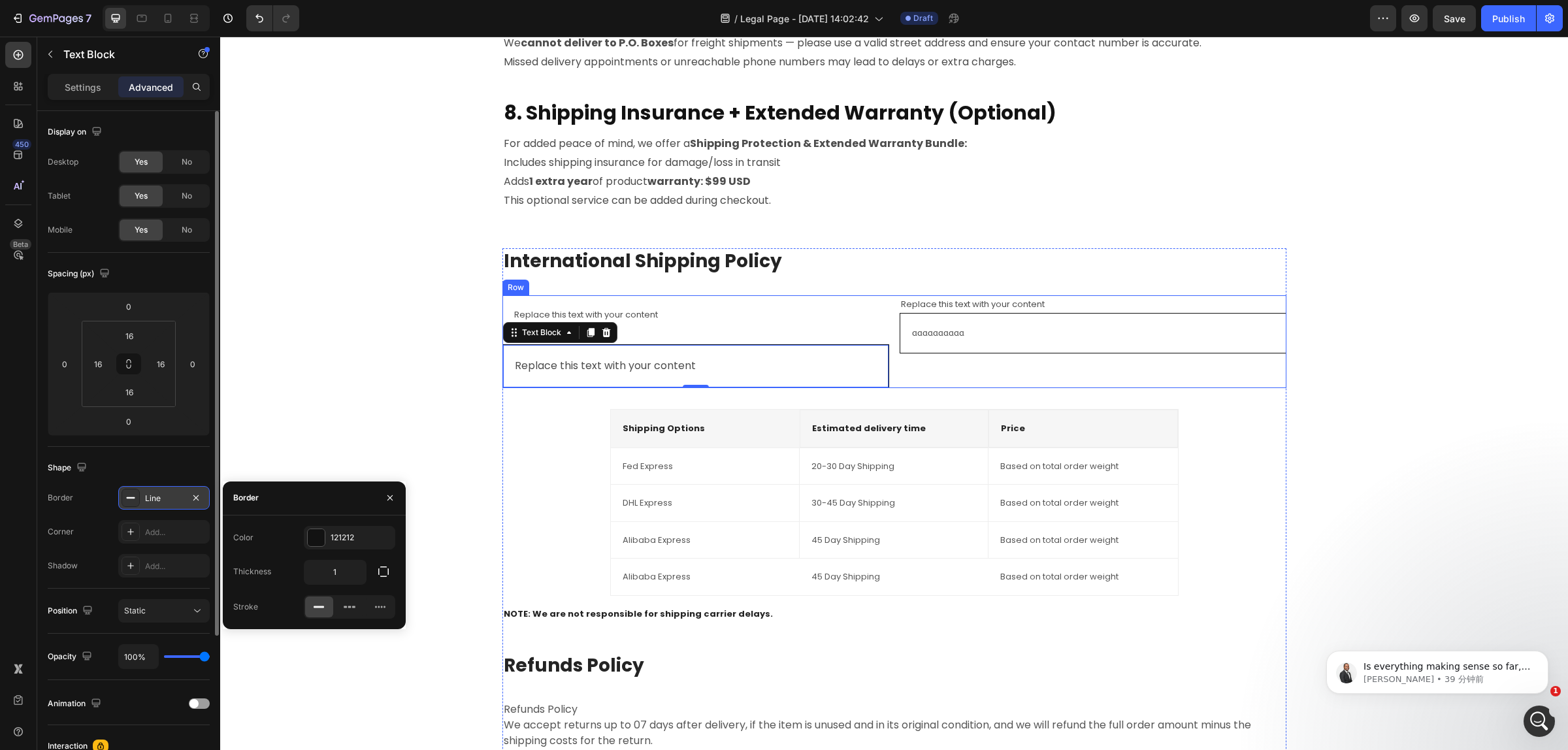
click at [945, 358] on div "Replace this text with your content Text Block aaaaaaaaaa Text Block" at bounding box center [1093, 341] width 387 height 93
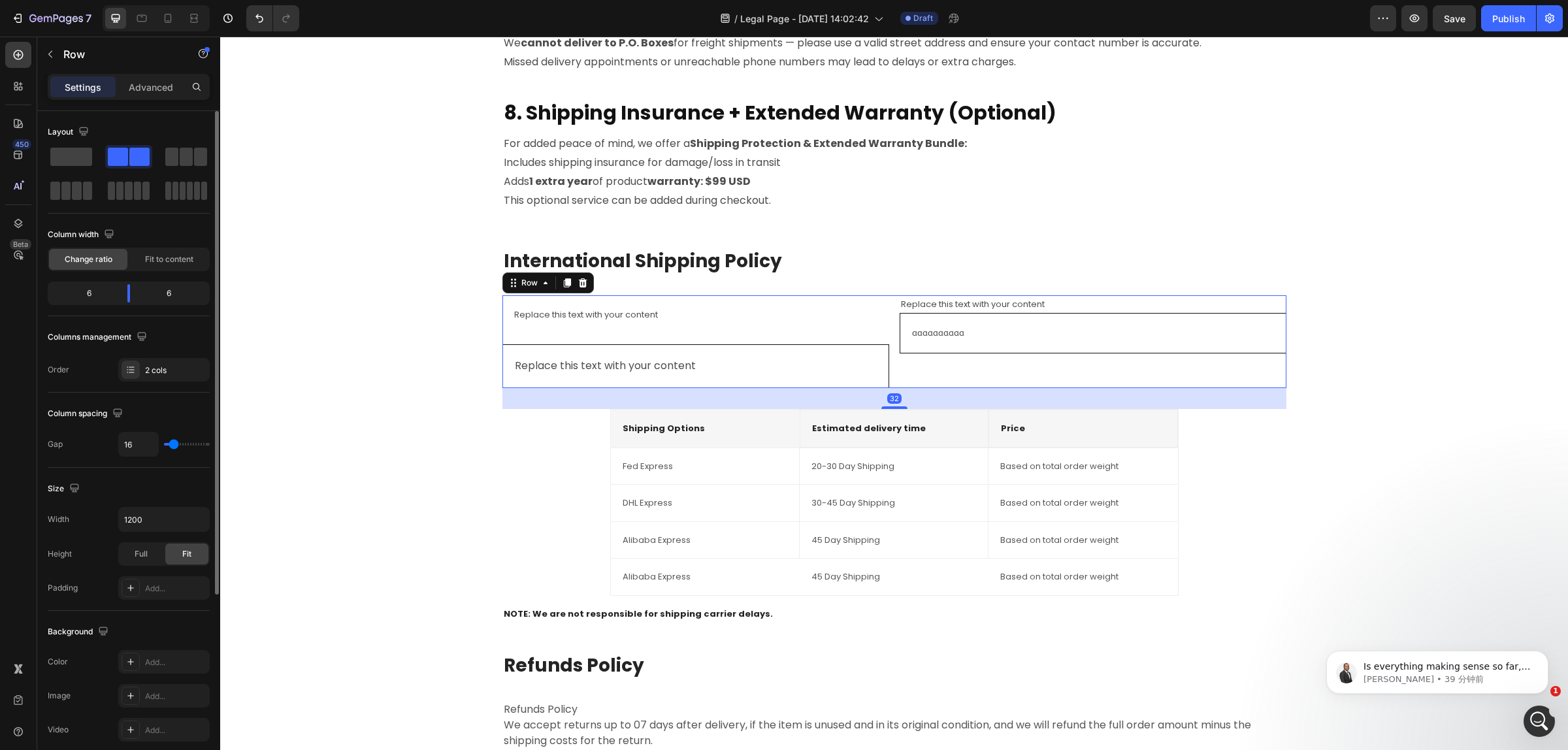
click at [694, 314] on div "Replace this text with your content" at bounding box center [695, 314] width 366 height 18
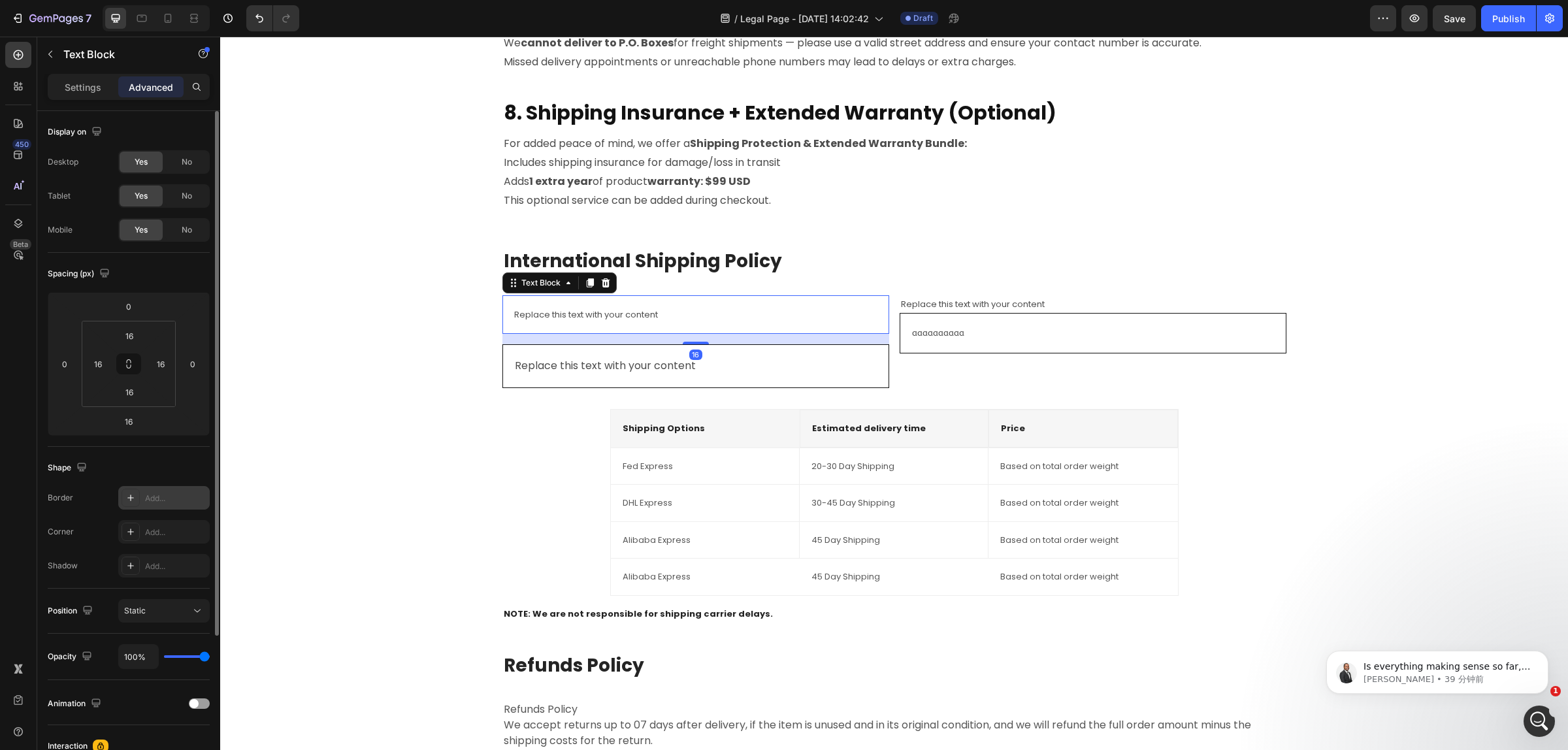
click at [184, 494] on div "Add..." at bounding box center [175, 498] width 62 height 12
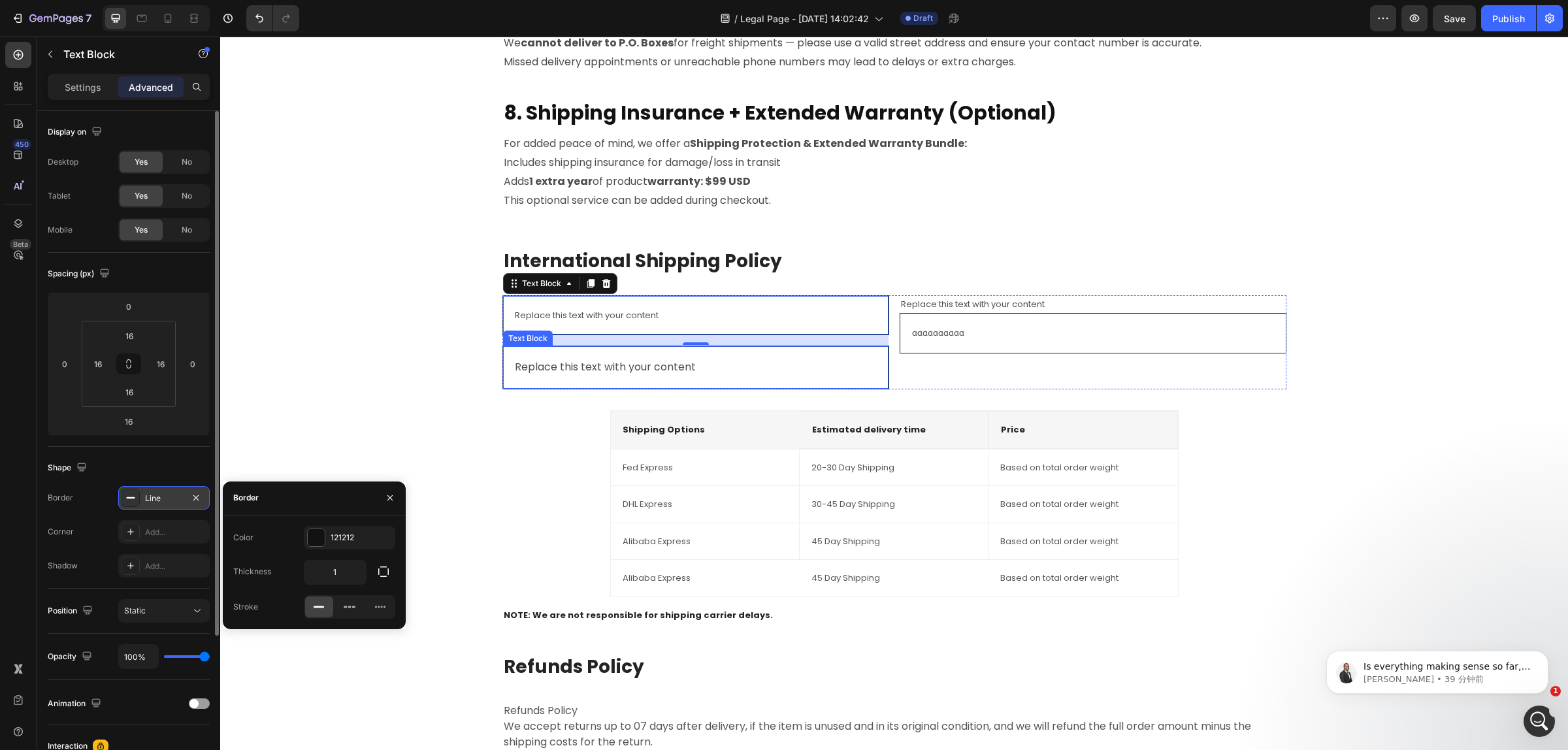
click at [701, 357] on div "Replace this text with your content" at bounding box center [696, 368] width 365 height 22
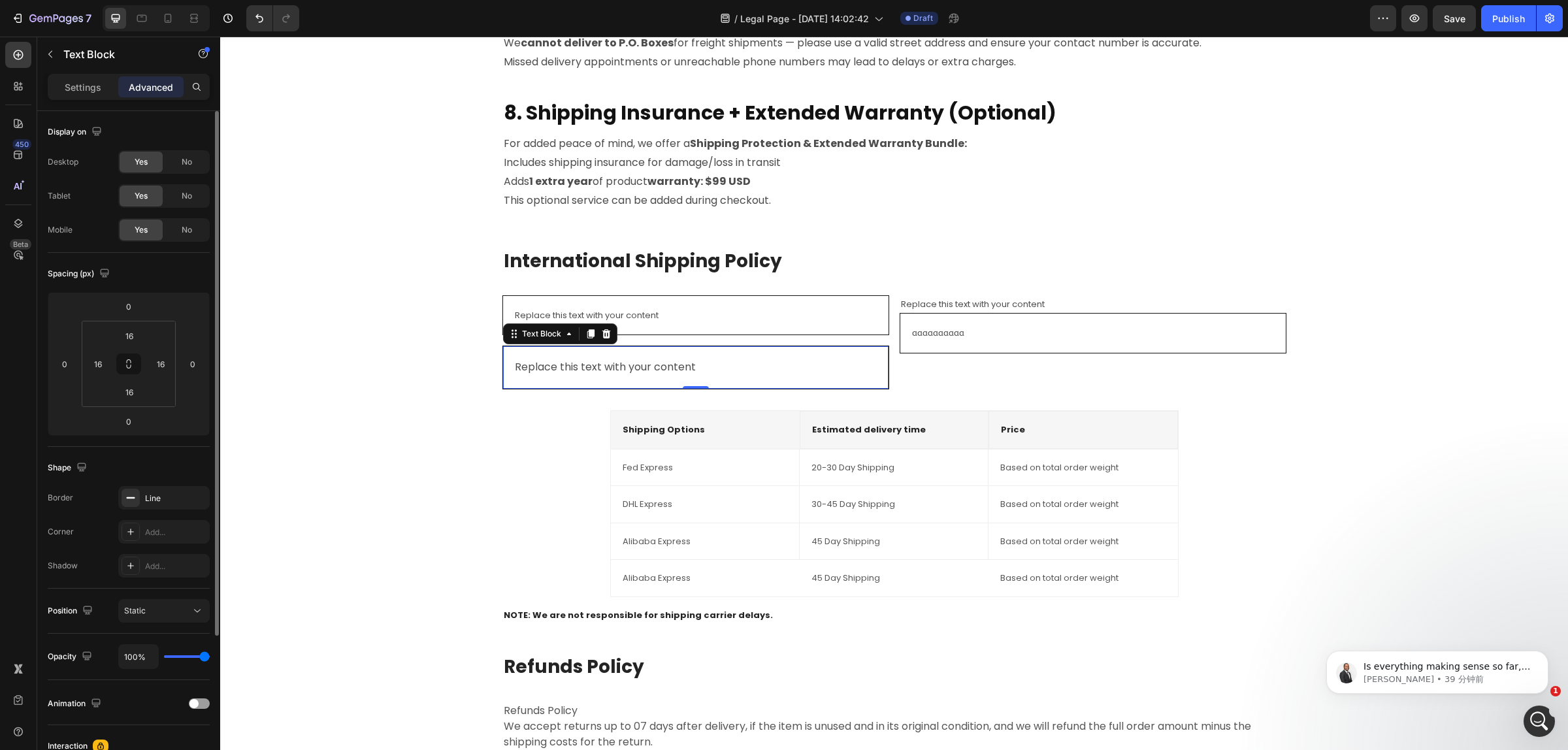
click at [712, 350] on div "Replace this text with your content Text Block 0" at bounding box center [696, 367] width 387 height 44
click at [668, 471] on p "Fed Express" at bounding box center [705, 468] width 164 height 13
click at [693, 370] on div "Replace this text with your content" at bounding box center [696, 368] width 365 height 22
click at [748, 354] on div "Replace this text with your content Text Block 0" at bounding box center [696, 367] width 387 height 44
click at [735, 318] on div "Replace this text with your content" at bounding box center [696, 315] width 365 height 18
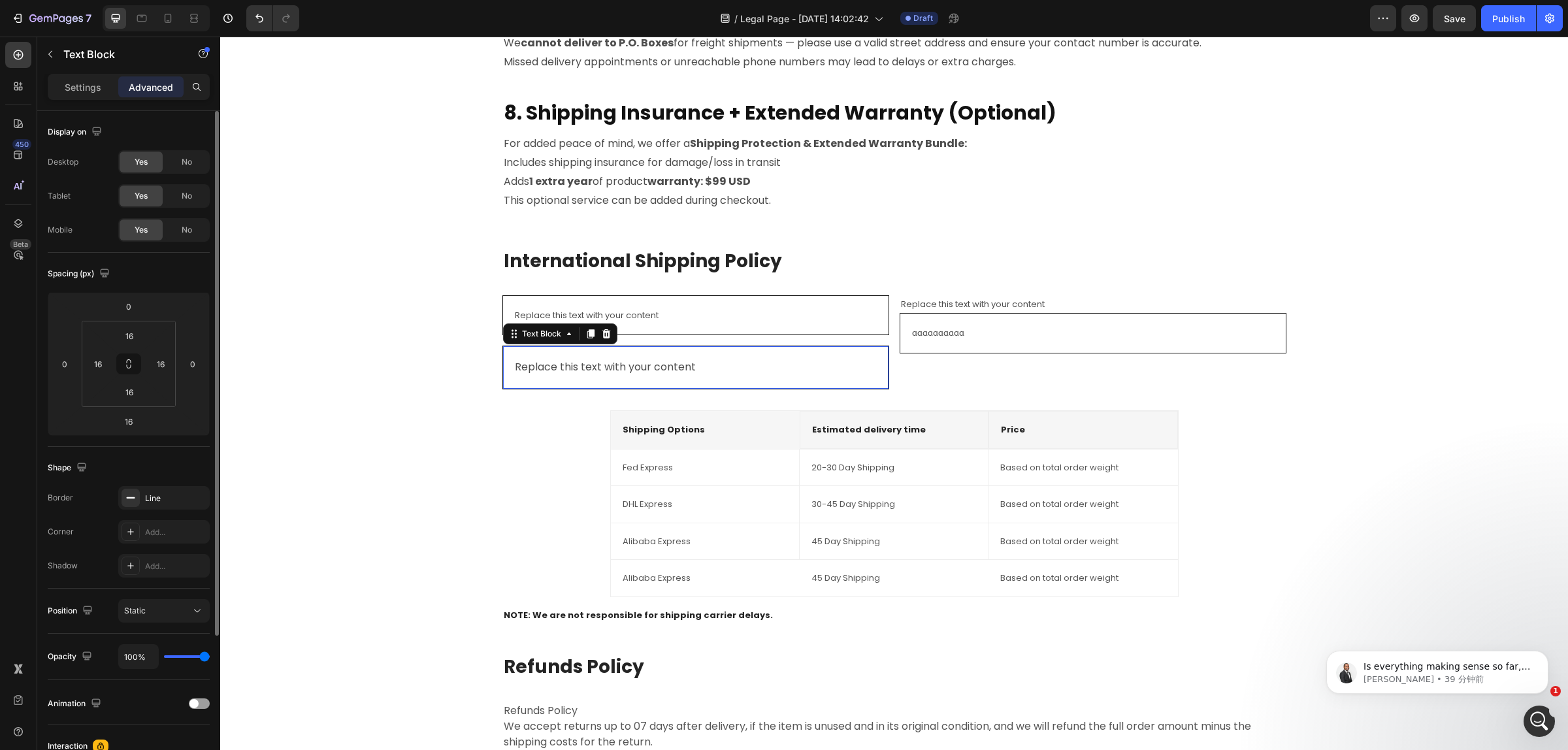
click at [733, 380] on div "Replace this text with your content Text Block 0" at bounding box center [696, 367] width 387 height 44
click at [750, 313] on div "Replace this text with your content" at bounding box center [696, 315] width 365 height 18
click at [738, 373] on div "Replace this text with your content" at bounding box center [696, 368] width 365 height 22
click at [691, 483] on div "Fed Express Text block" at bounding box center [705, 468] width 189 height 37
click at [660, 557] on div "Alibaba Express Text block" at bounding box center [705, 541] width 189 height 37
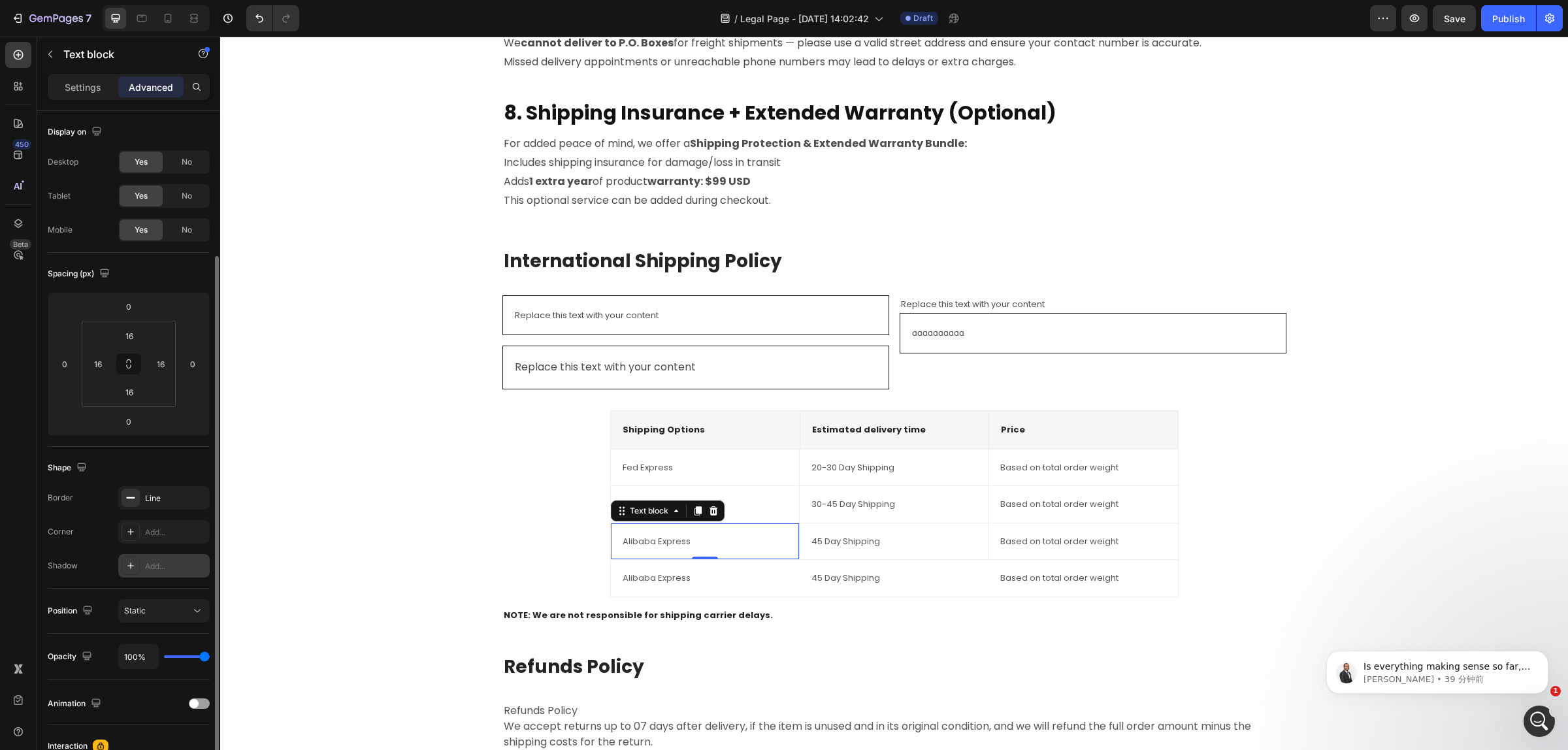
scroll to position [164, 0]
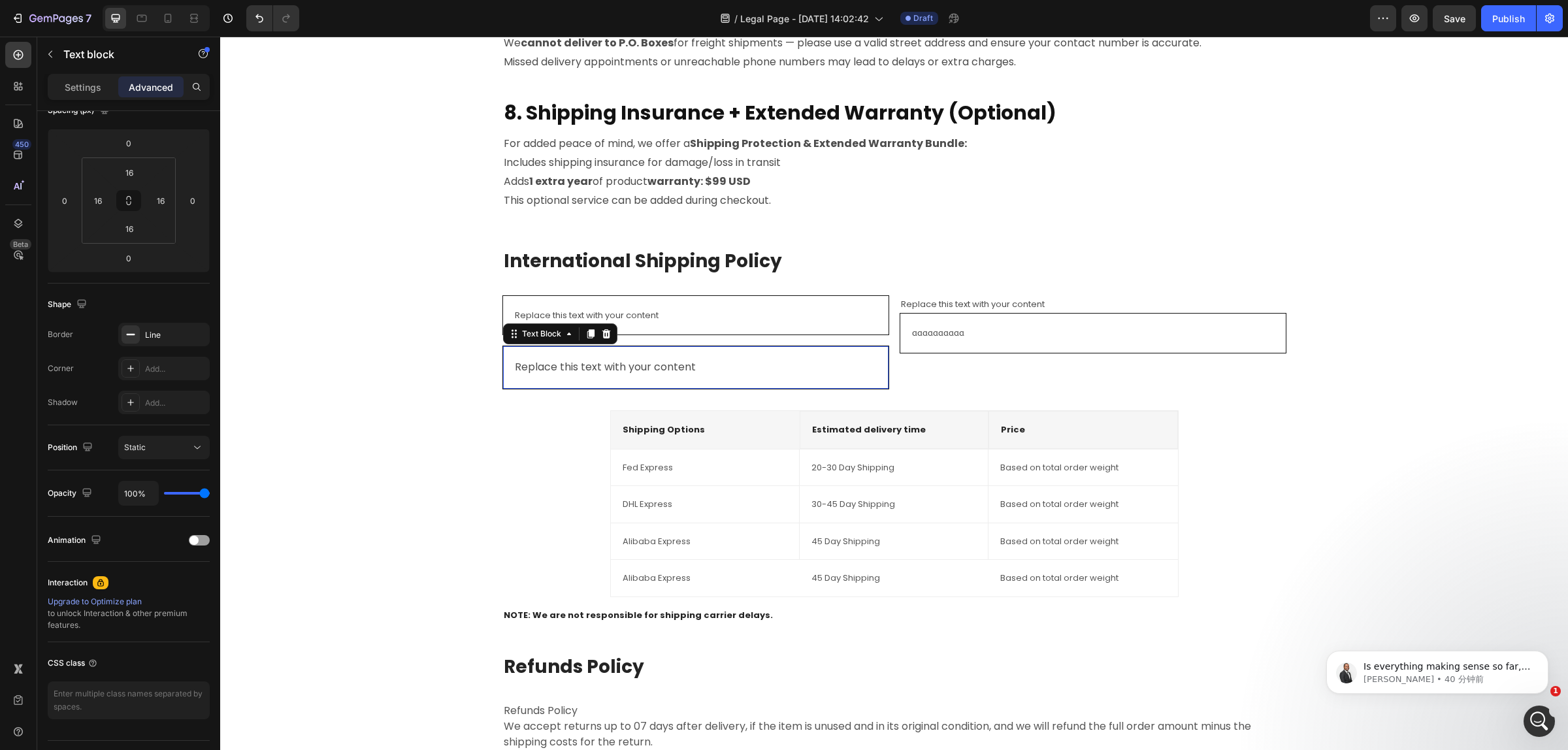
click at [621, 347] on div "Replace this text with your content Text Block 0" at bounding box center [696, 367] width 387 height 44
click at [87, 90] on p "Settings" at bounding box center [83, 87] width 37 height 14
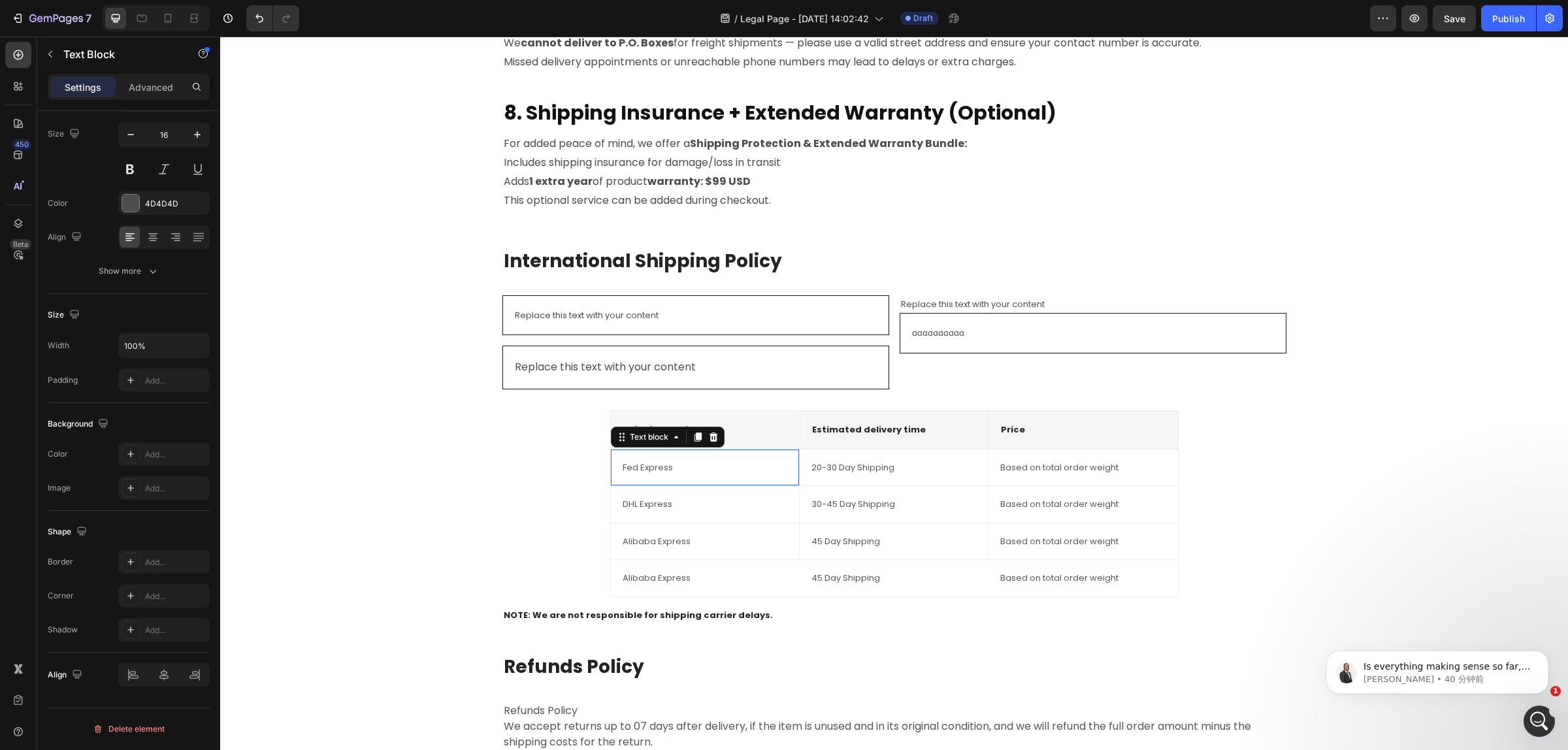
click at [690, 472] on p "Fed Express" at bounding box center [705, 468] width 164 height 13
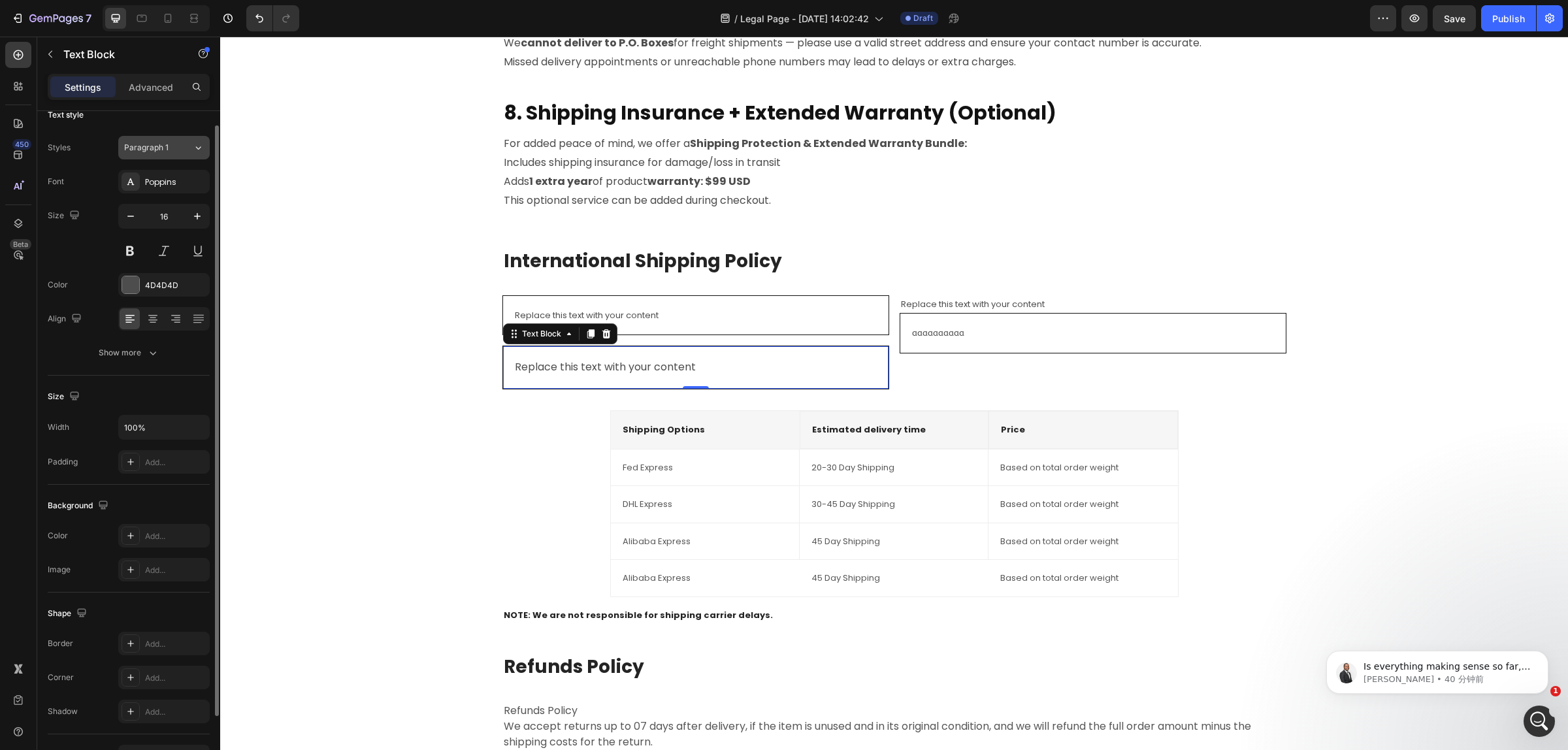
click at [184, 148] on div "Paragraph 1" at bounding box center [158, 147] width 69 height 12
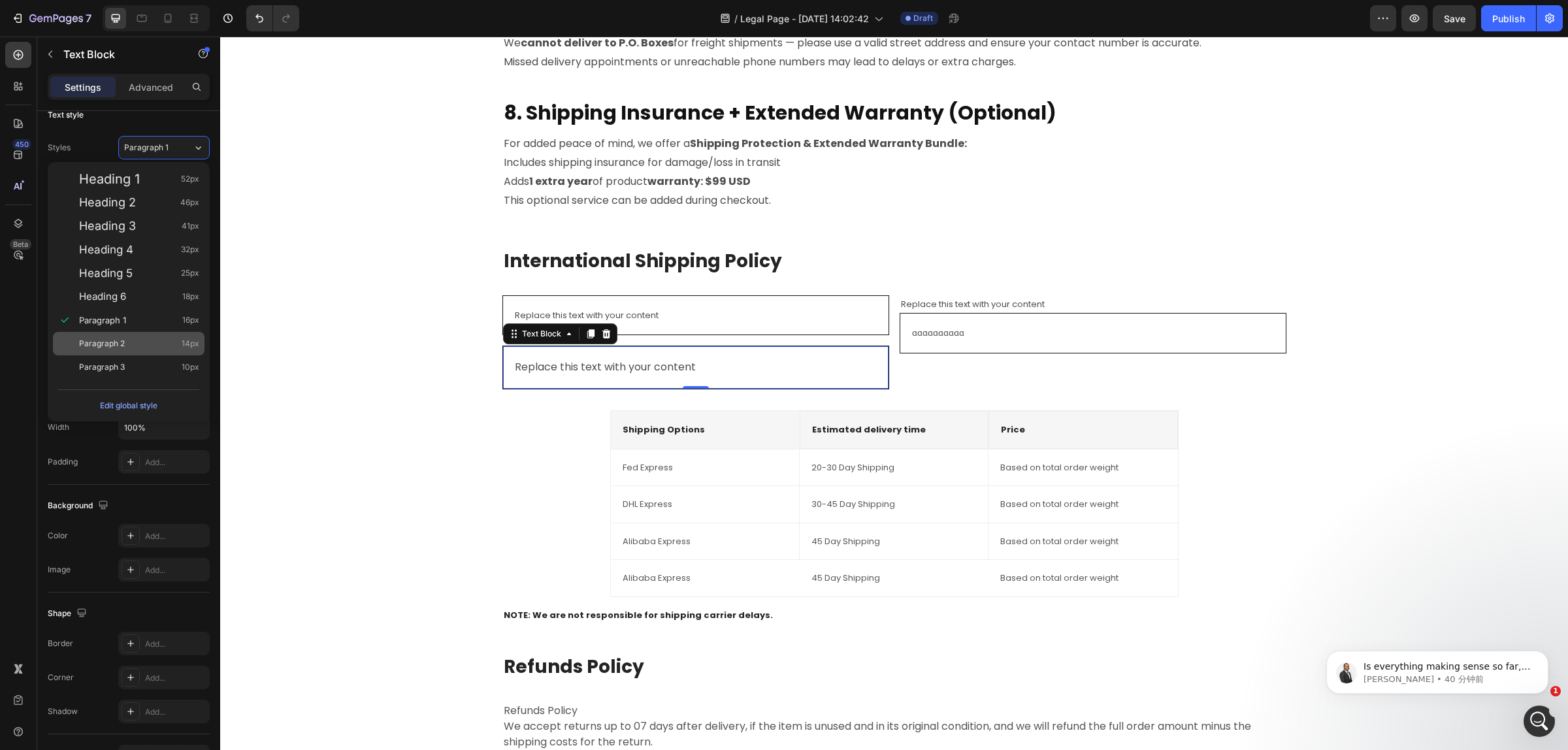
click at [108, 341] on span "Paragraph 2" at bounding box center [101, 343] width 46 height 13
type input "14"
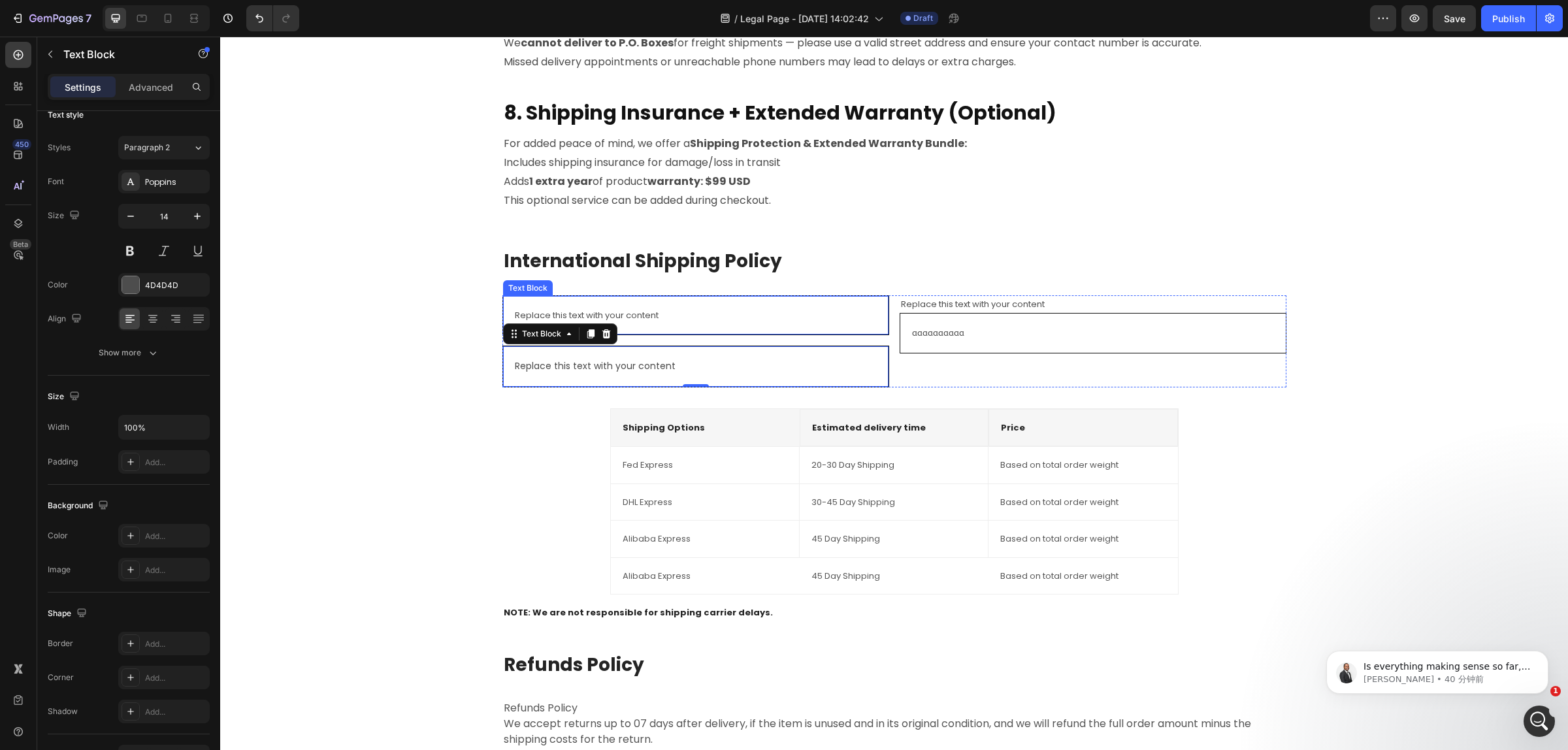
click at [627, 317] on div "Replace this text with your content" at bounding box center [696, 315] width 365 height 18
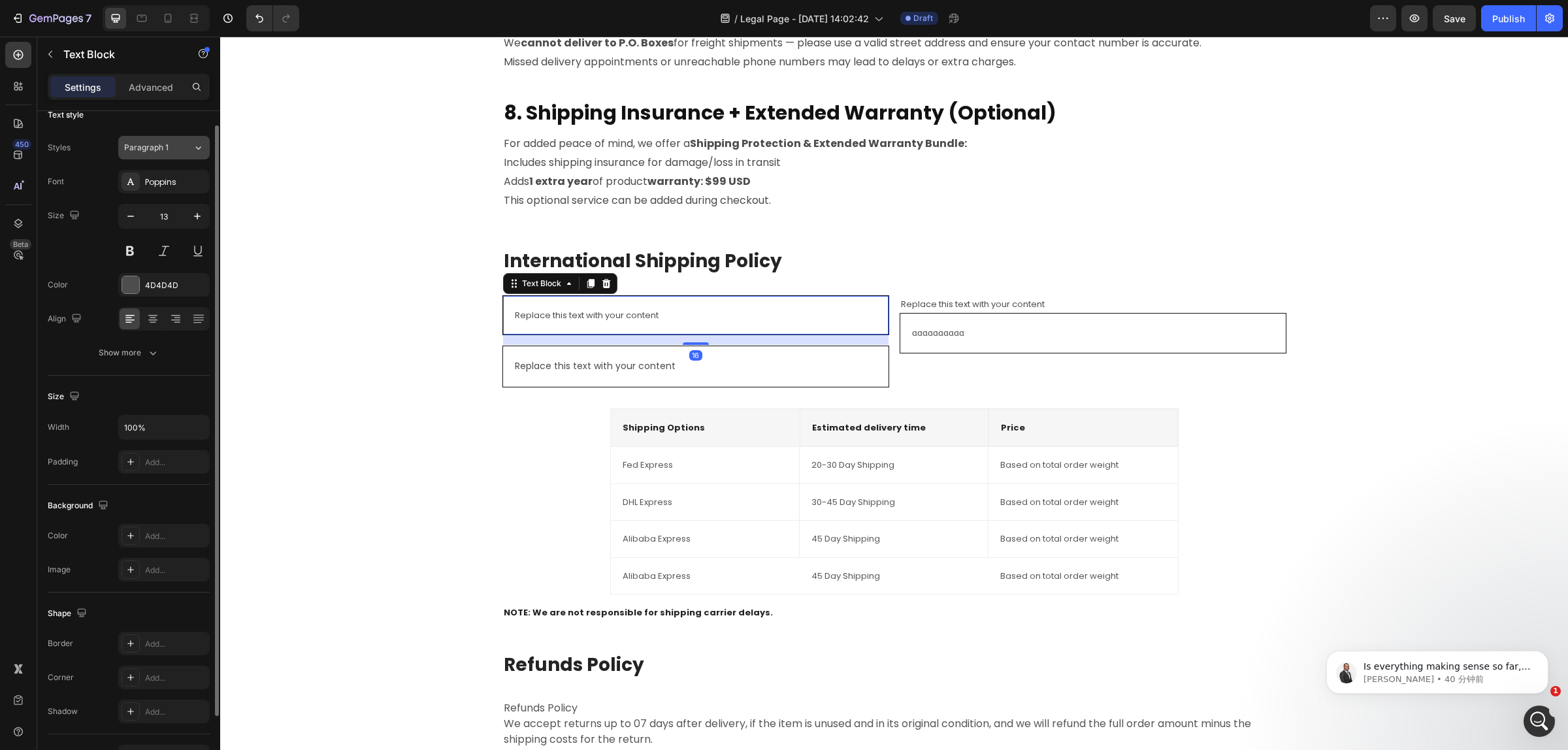
click at [200, 146] on icon at bounding box center [198, 147] width 11 height 13
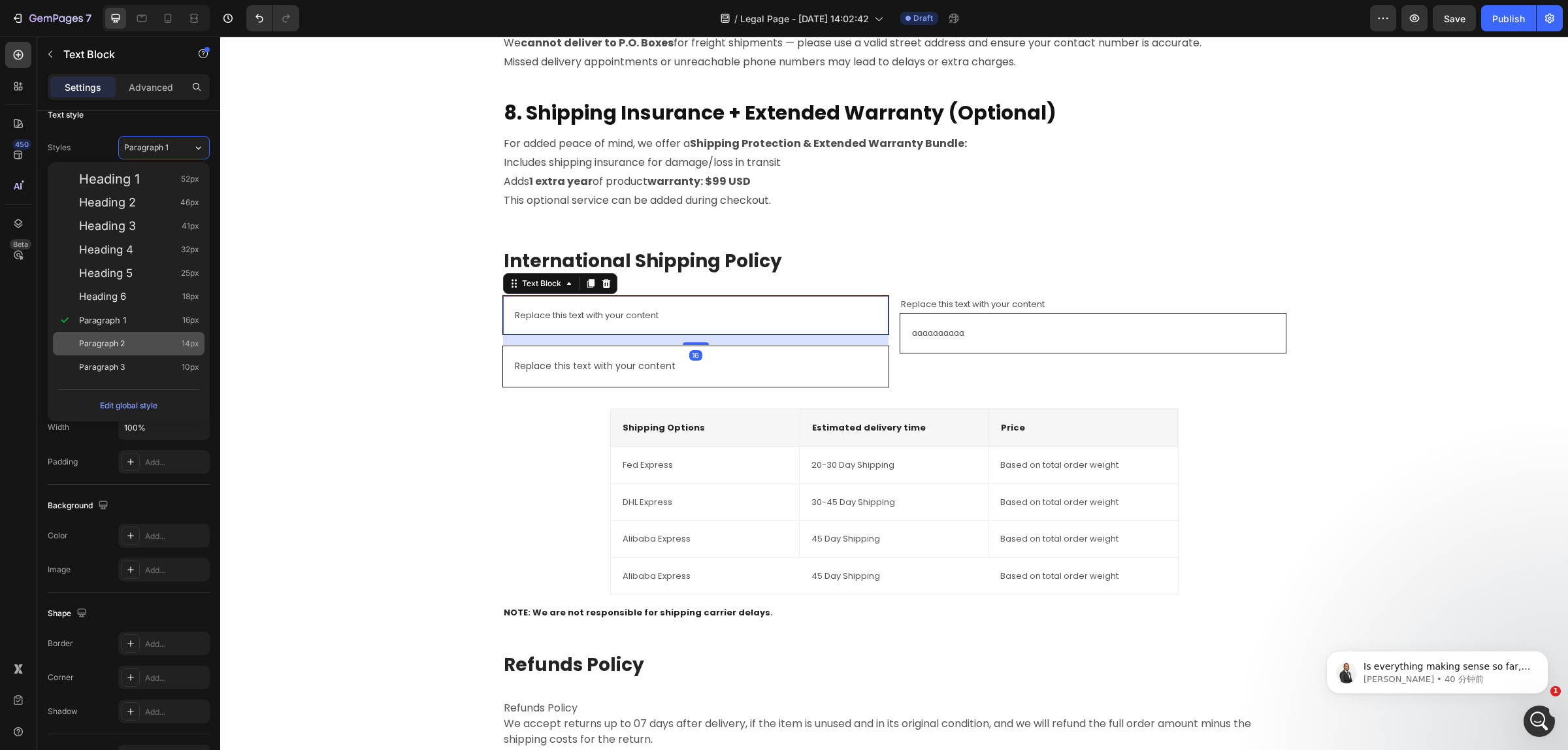
drag, startPoint x: 113, startPoint y: 343, endPoint x: 69, endPoint y: 295, distance: 65.1
click at [113, 343] on span "Paragraph 2" at bounding box center [101, 343] width 46 height 13
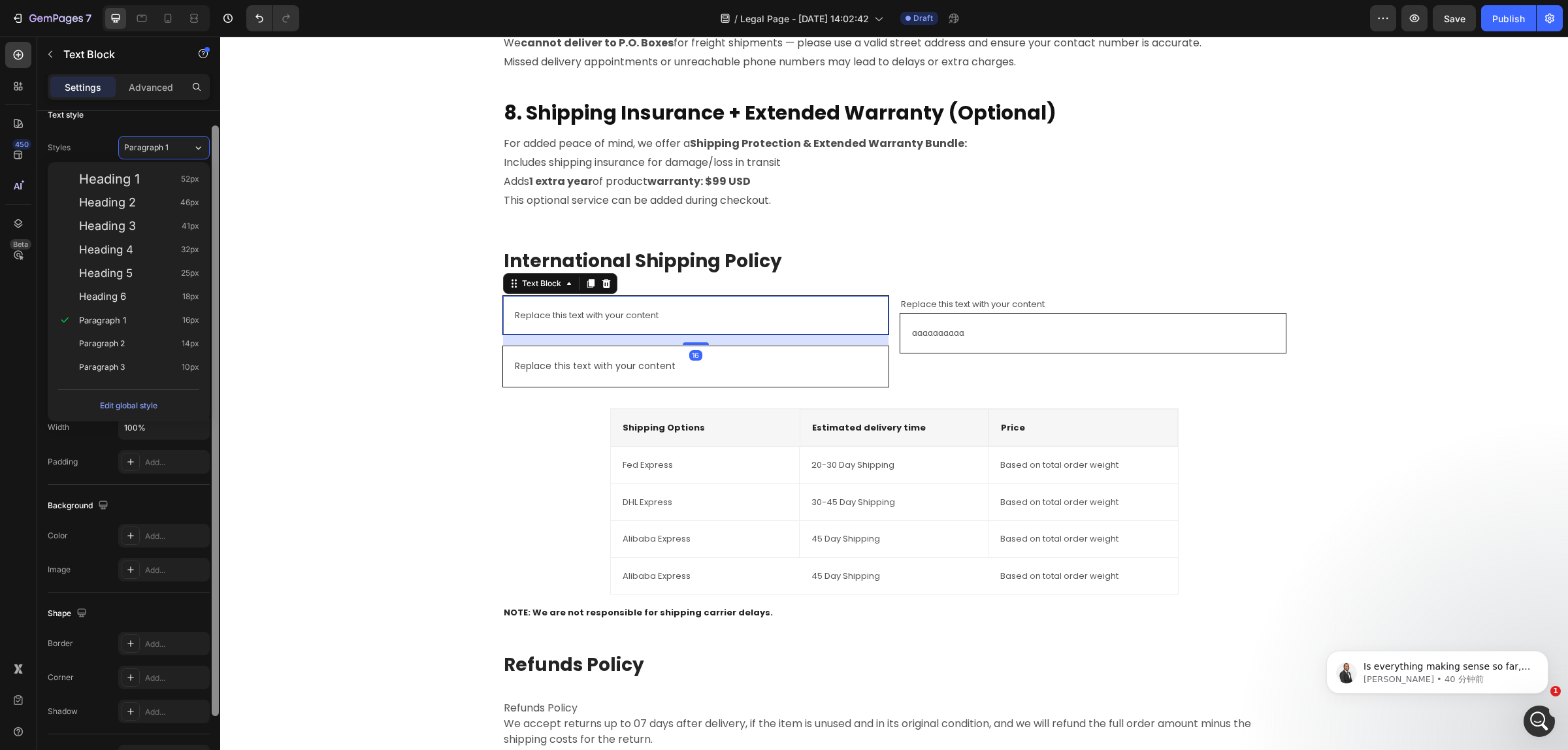
type input "14"
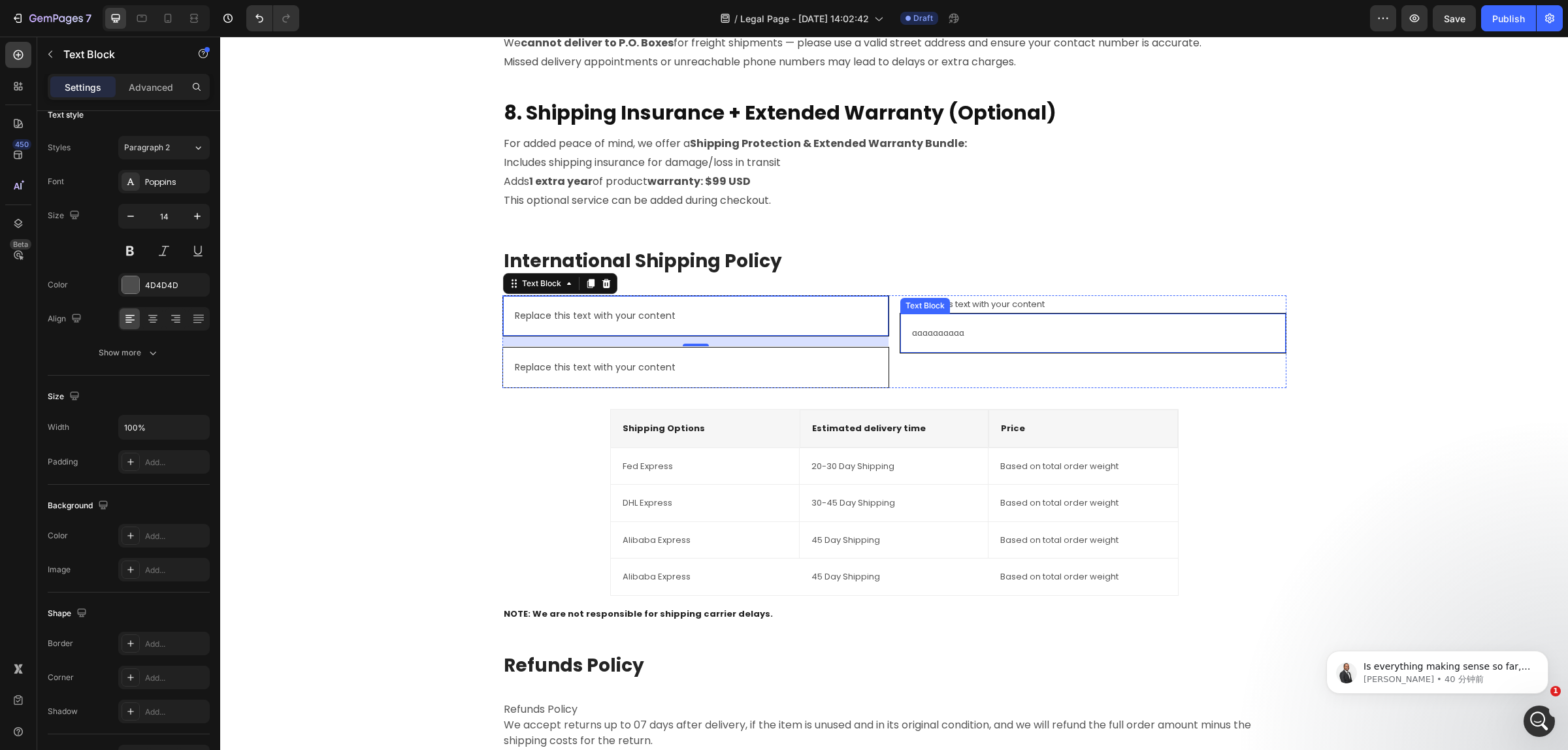
click at [991, 328] on p "aaaaaaaaaa" at bounding box center [1093, 332] width 362 height 15
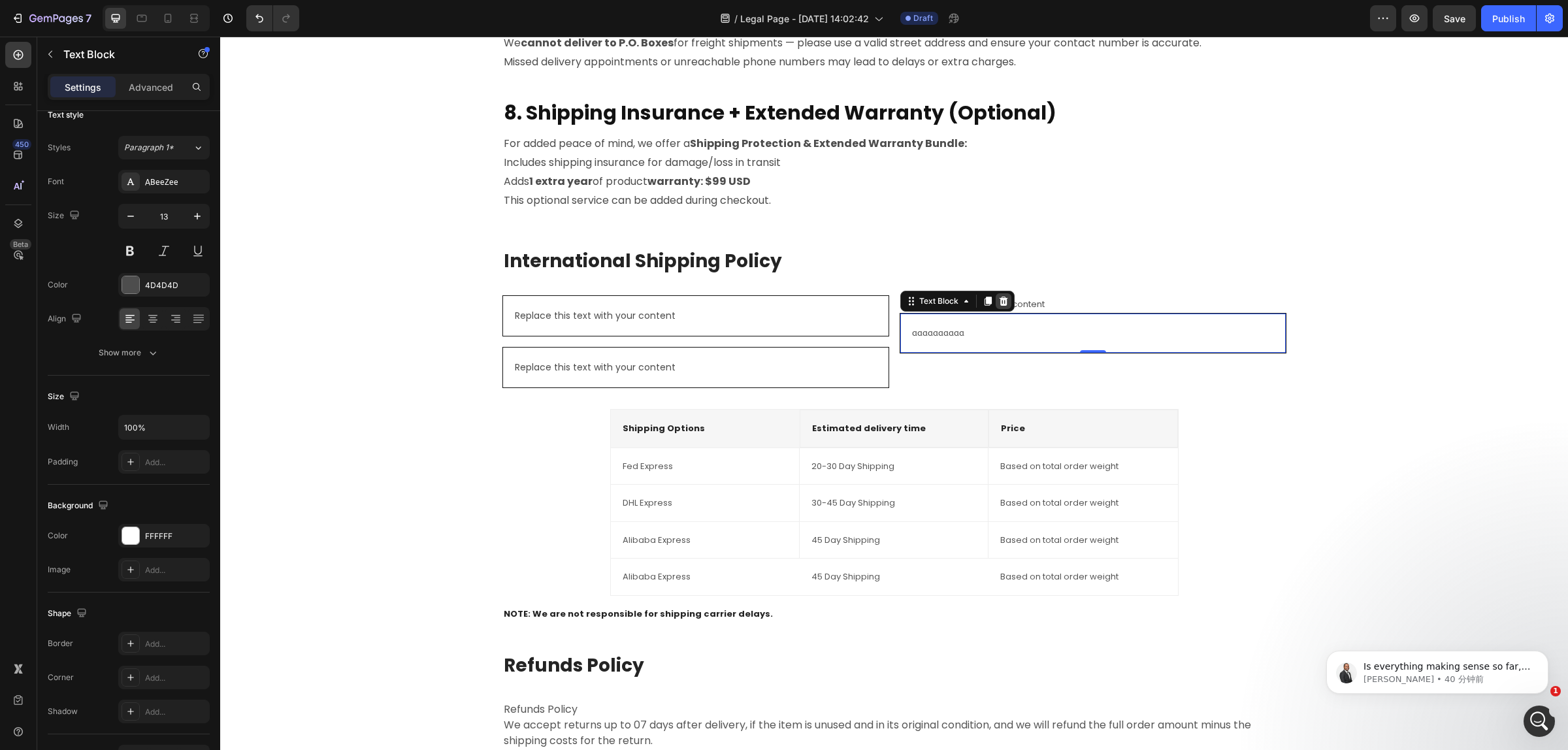
click at [998, 302] on icon at bounding box center [1003, 301] width 10 height 10
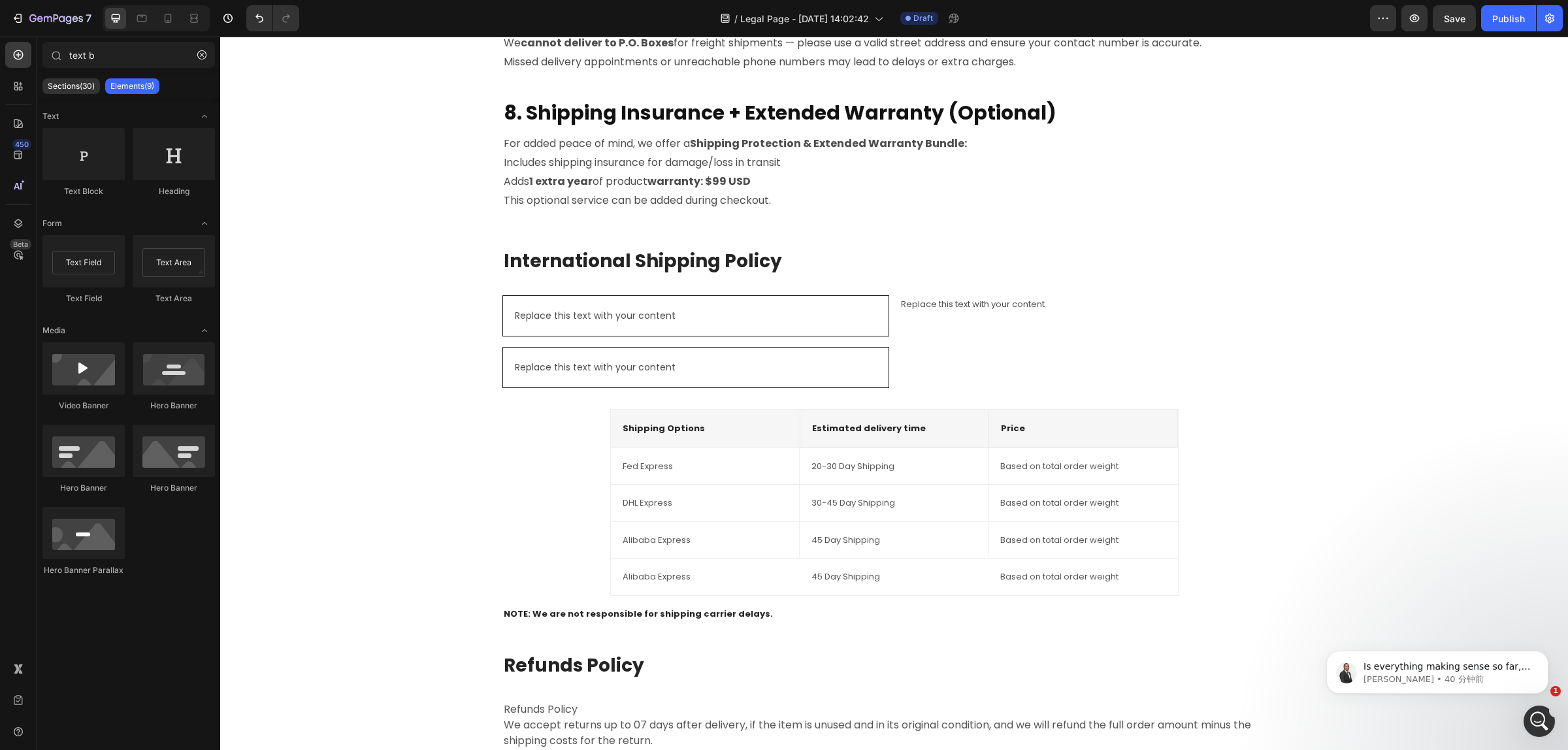
click at [991, 302] on div "Replace this text with your content" at bounding box center [1093, 304] width 387 height 18
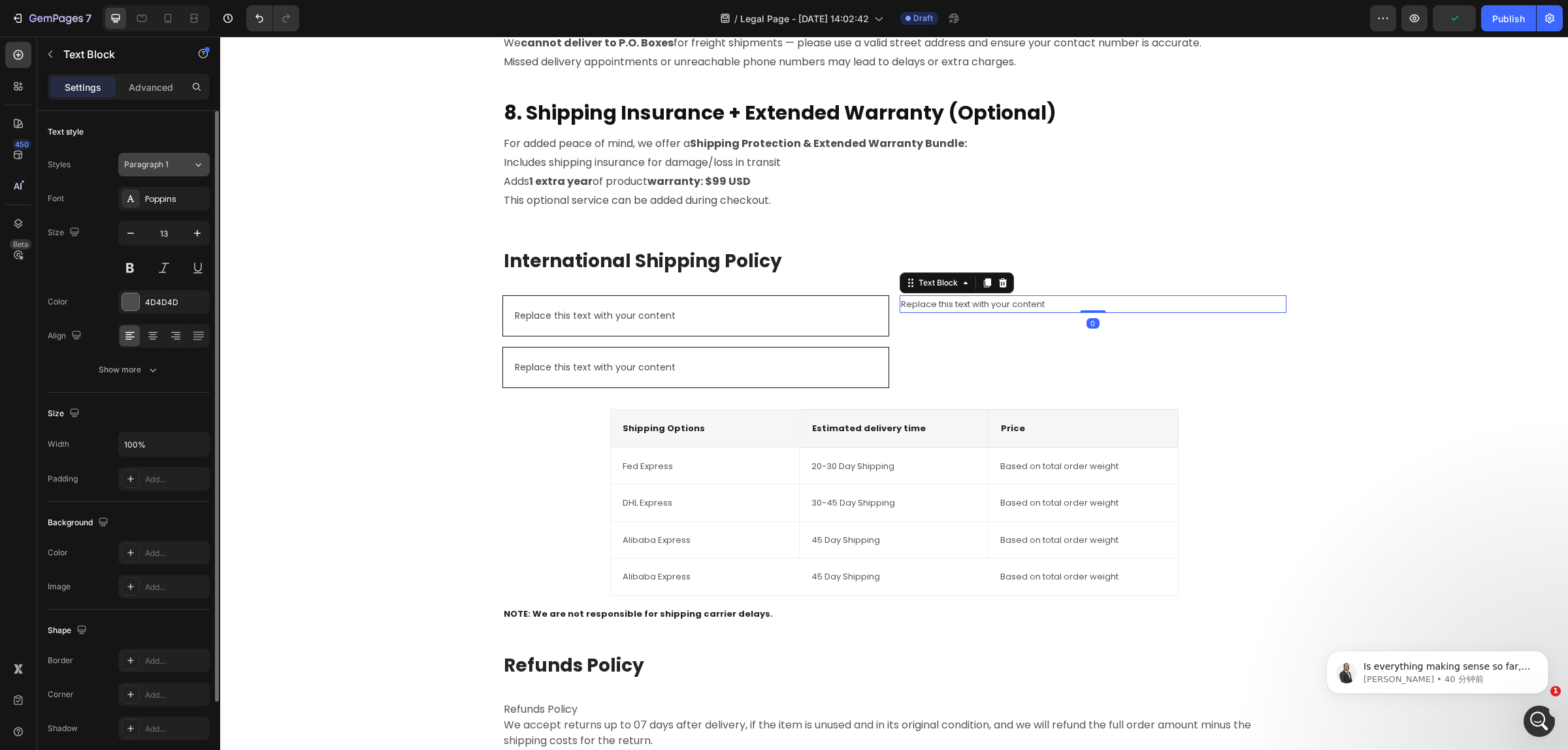
click at [197, 168] on icon at bounding box center [198, 165] width 11 height 13
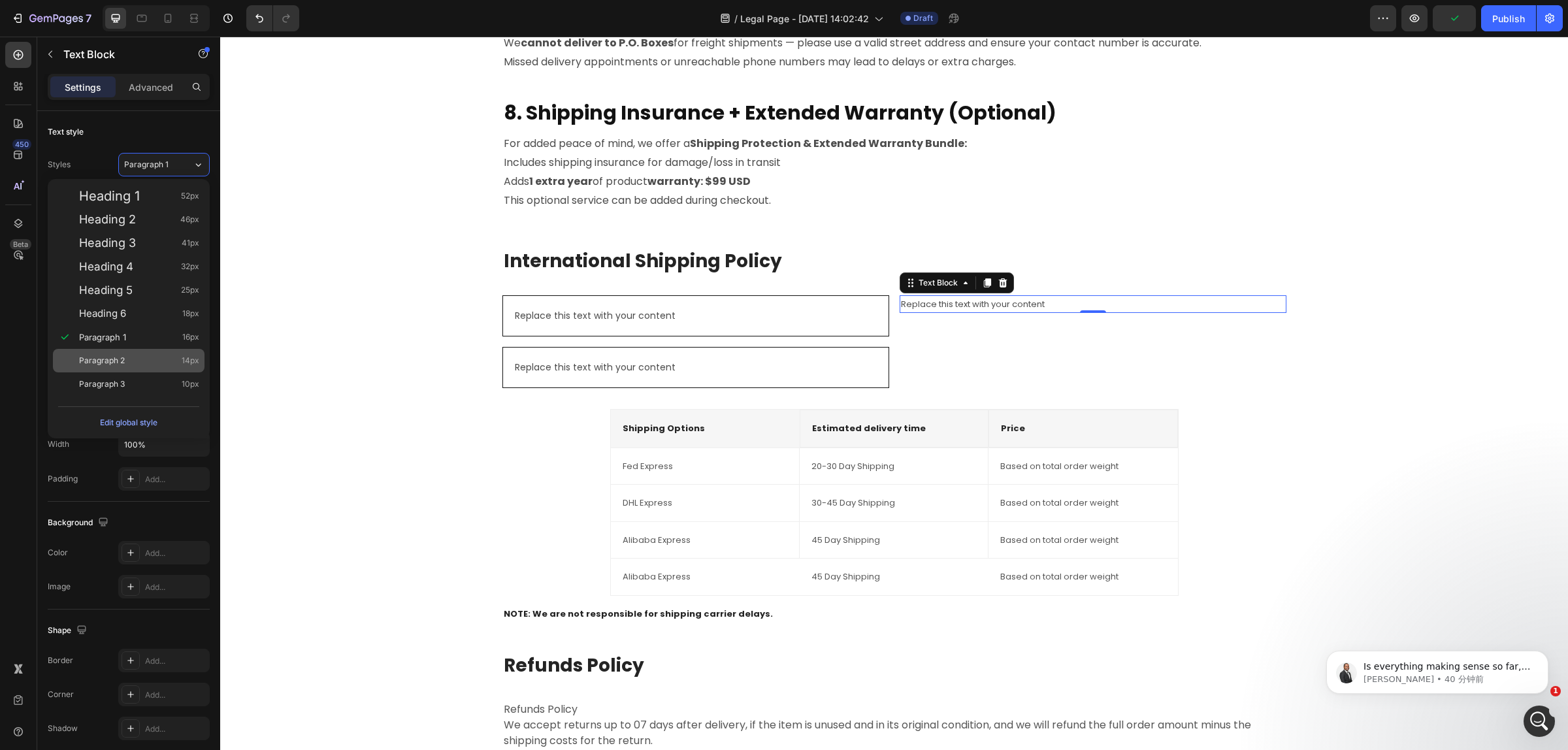
click at [123, 360] on span "Paragraph 2" at bounding box center [101, 360] width 46 height 13
type input "14"
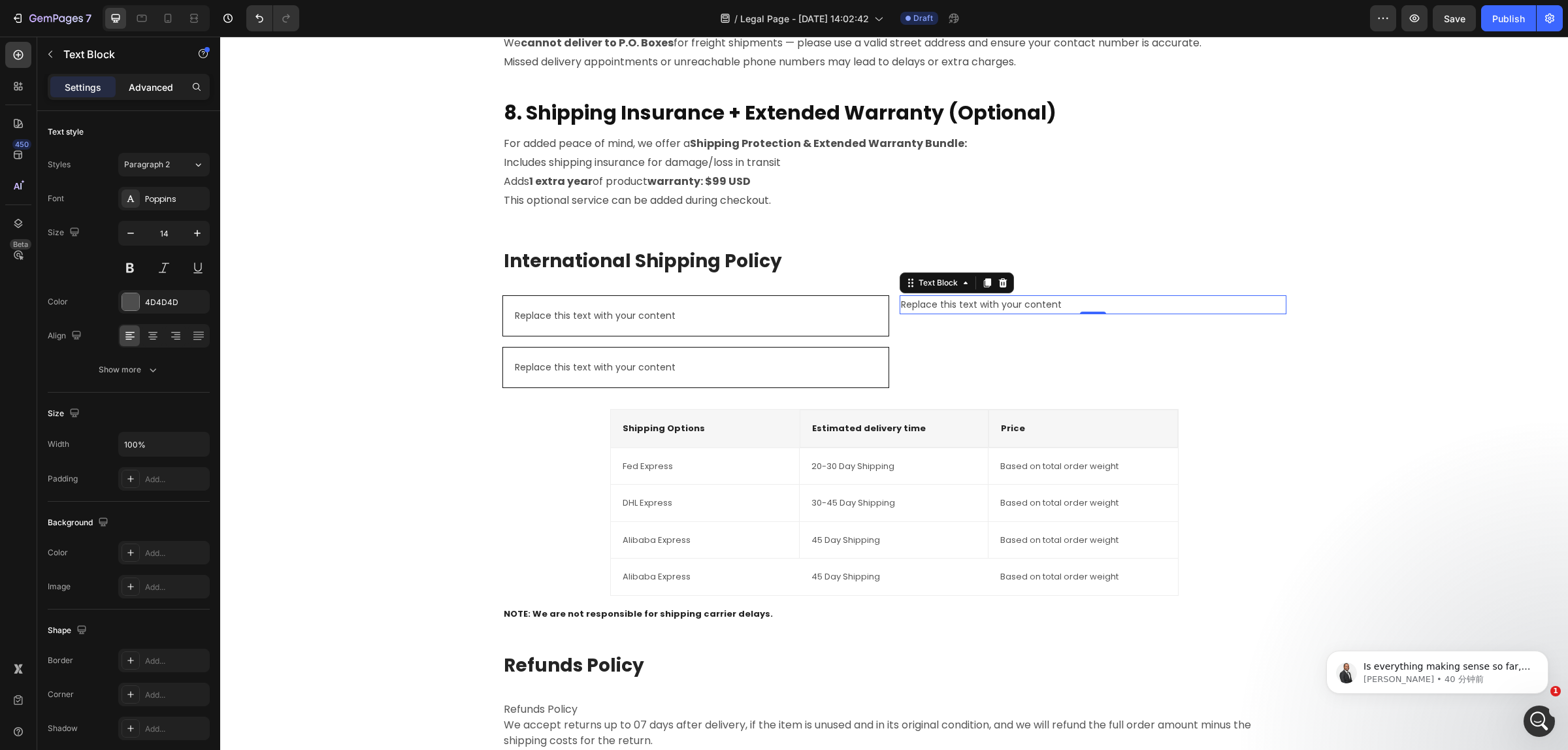
click at [126, 86] on div "Advanced" at bounding box center [151, 87] width 65 height 21
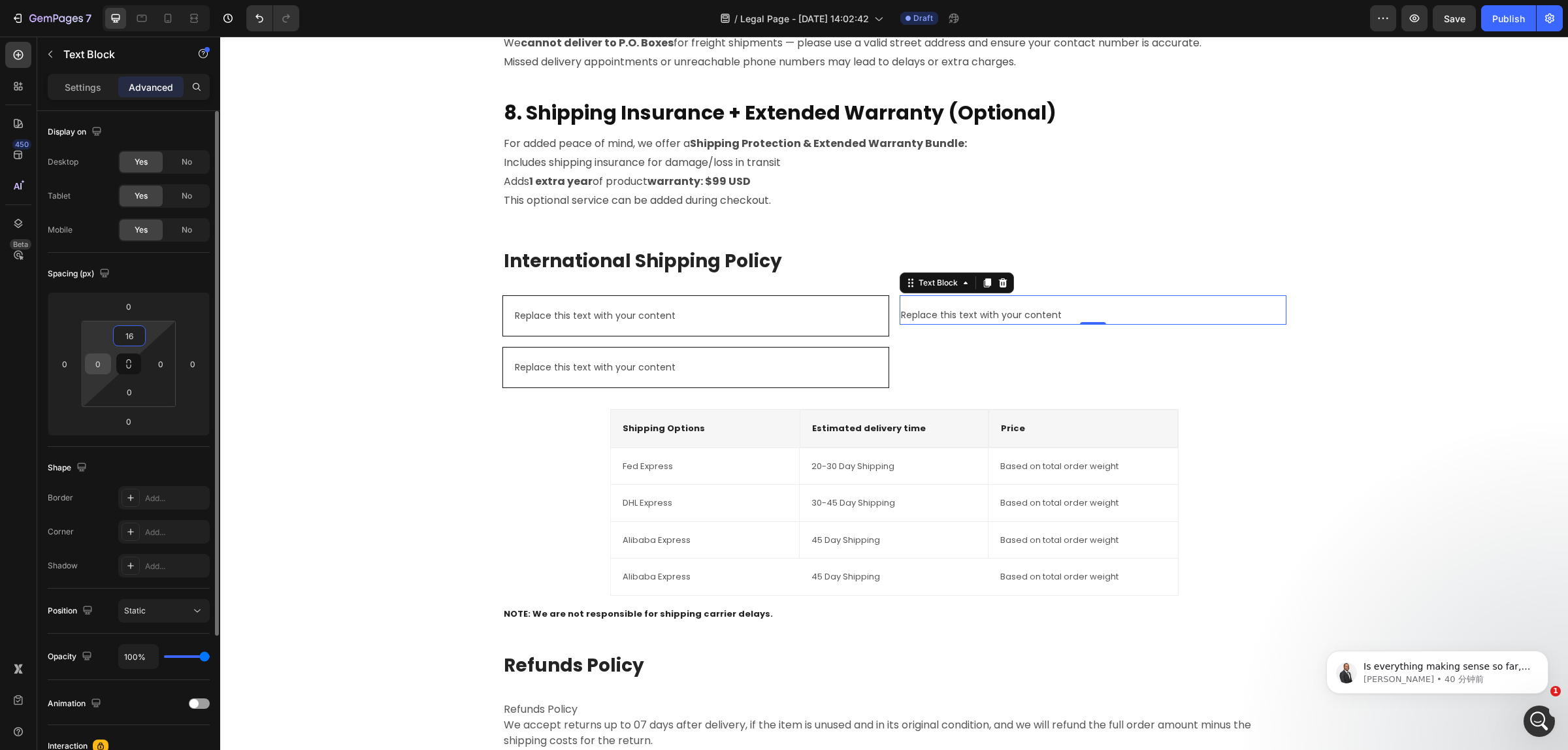
type input "16"
drag, startPoint x: 101, startPoint y: 363, endPoint x: 95, endPoint y: 367, distance: 7.2
click at [95, 367] on input "0" at bounding box center [97, 363] width 19 height 19
type input "16"
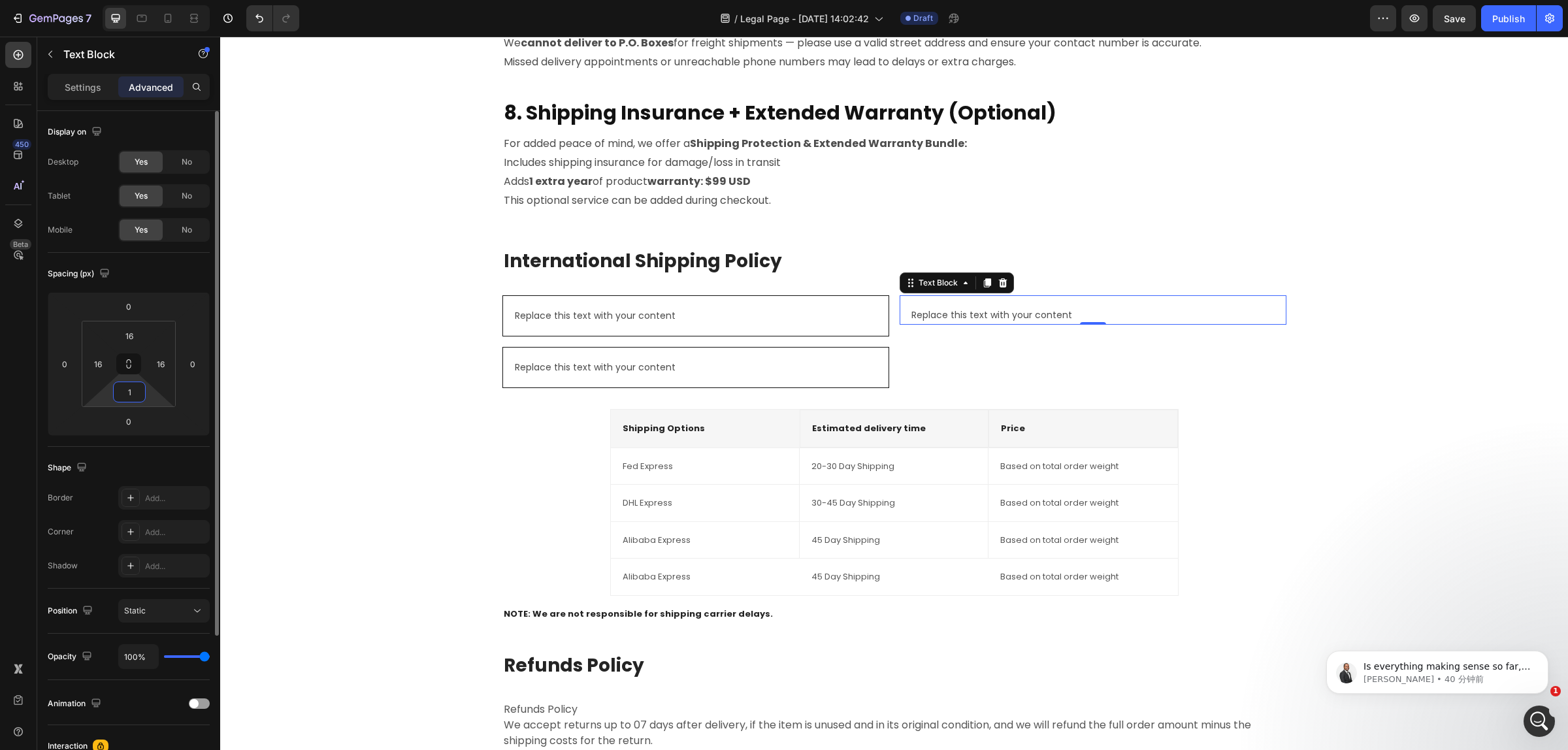
type input "16"
click at [369, 273] on div "International Shipping Policy Heading Replace this text with your content Text …" at bounding box center [894, 554] width 1328 height 611
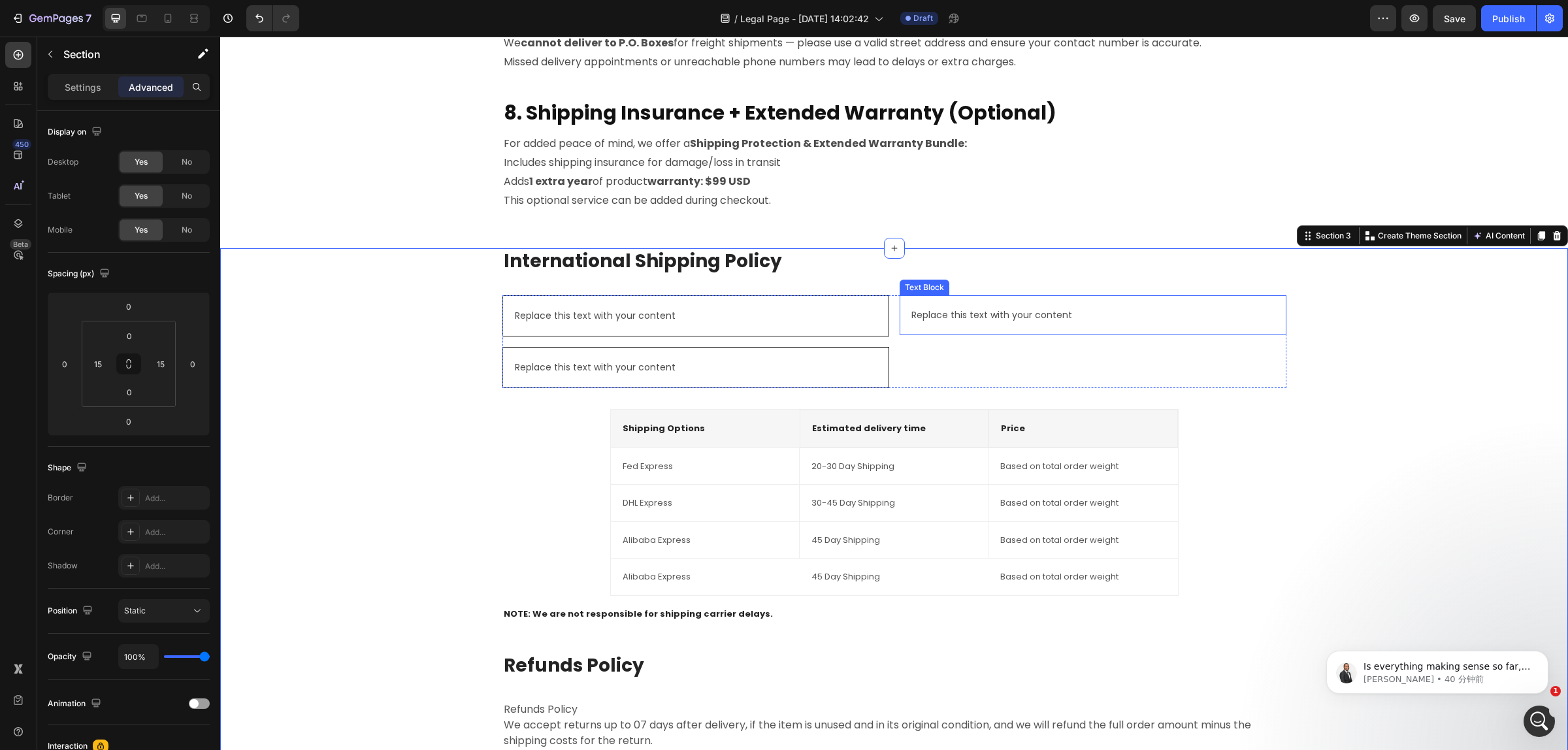
click at [985, 318] on div "Replace this text with your content" at bounding box center [1093, 315] width 366 height 19
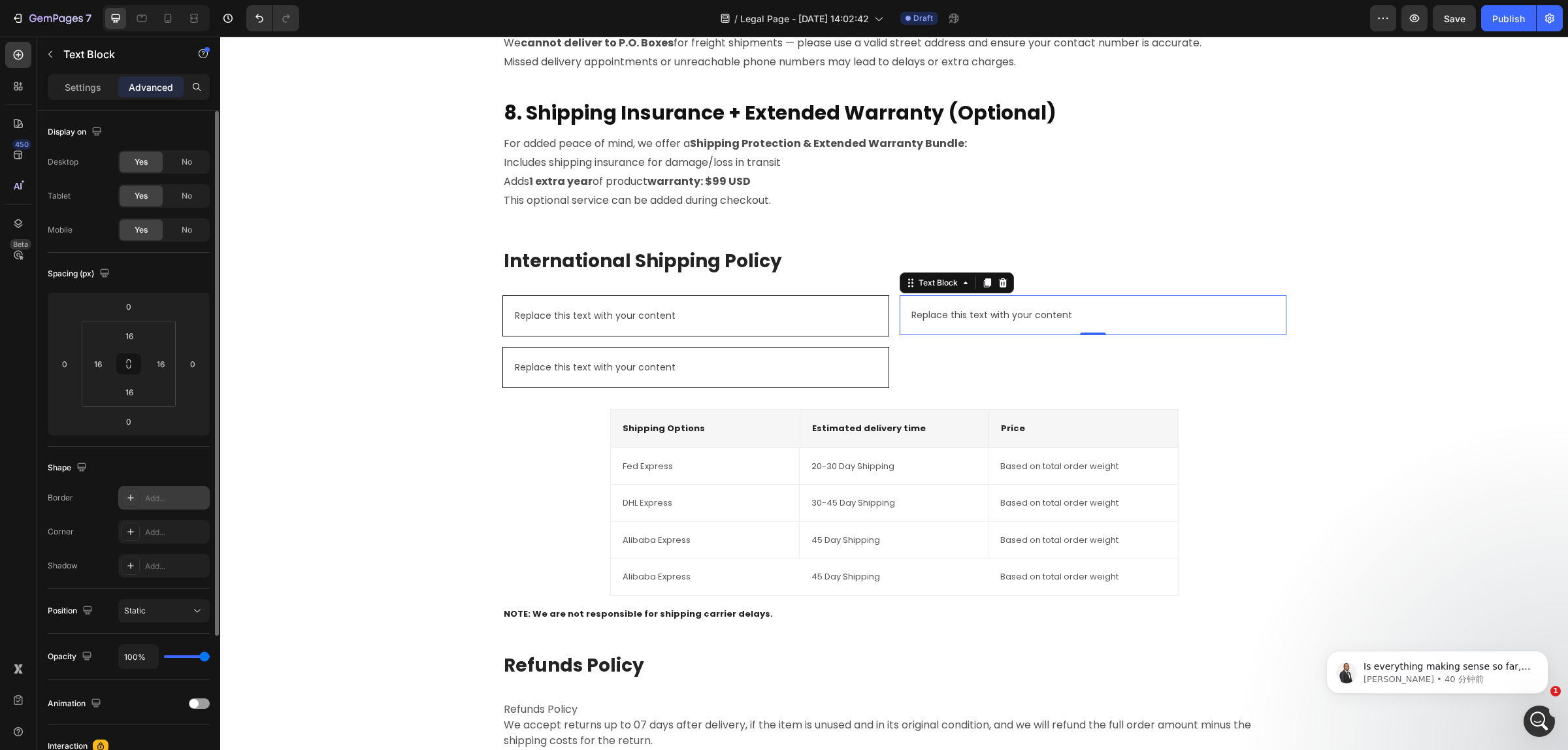
click at [157, 508] on div "Add..." at bounding box center [164, 498] width 91 height 23
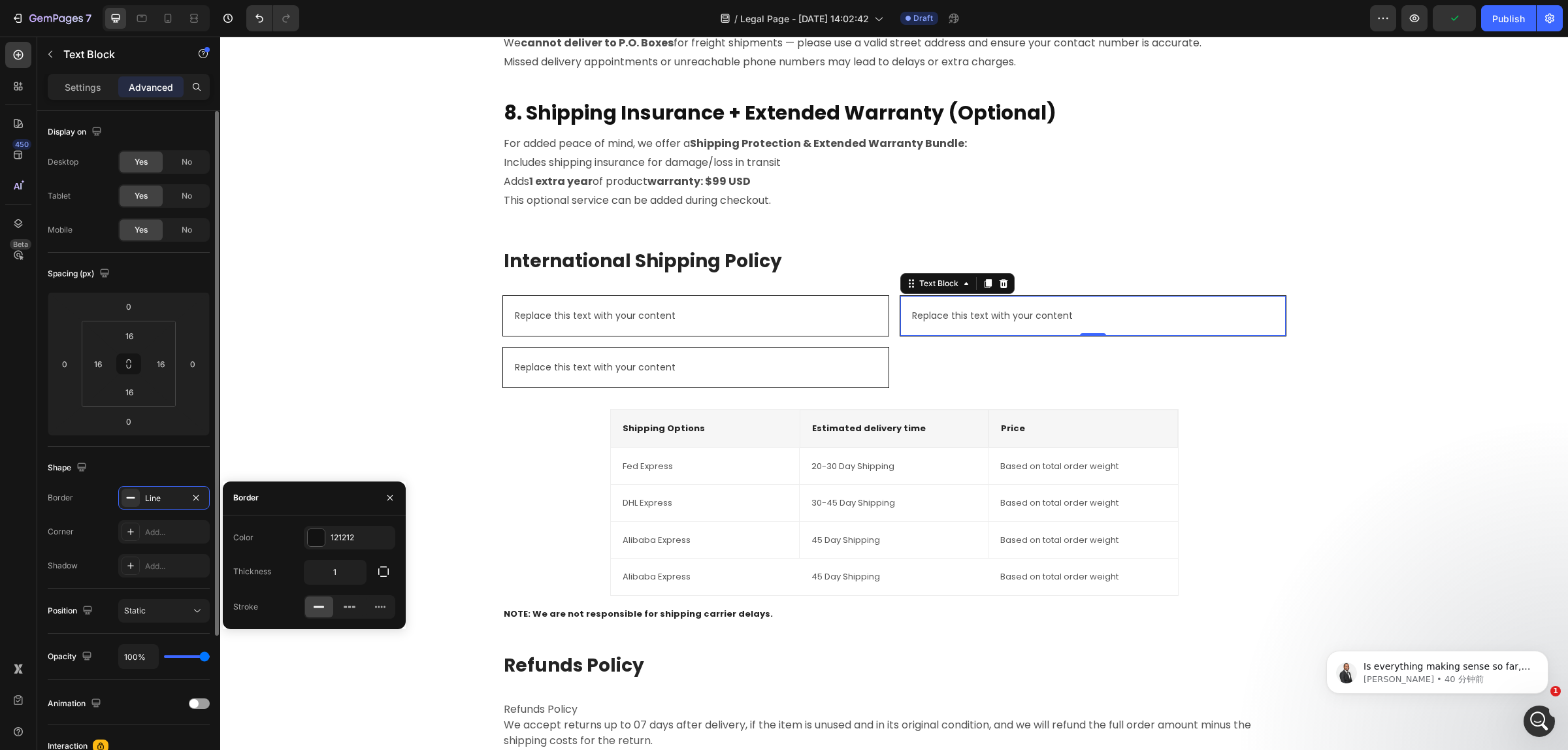
click at [158, 467] on div "Shape" at bounding box center [129, 468] width 162 height 21
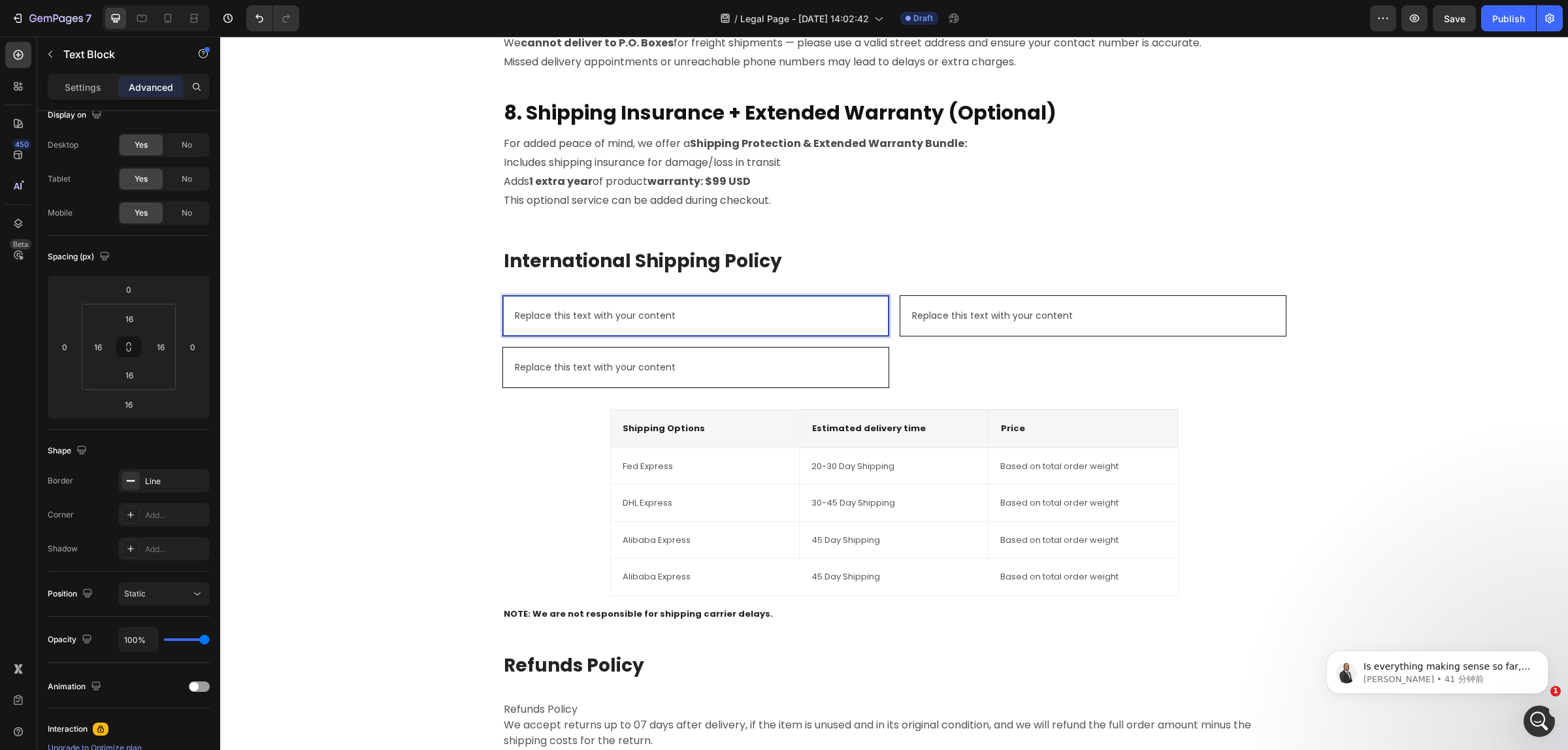
click at [785, 317] on div "Replace this text with your content" at bounding box center [696, 316] width 365 height 19
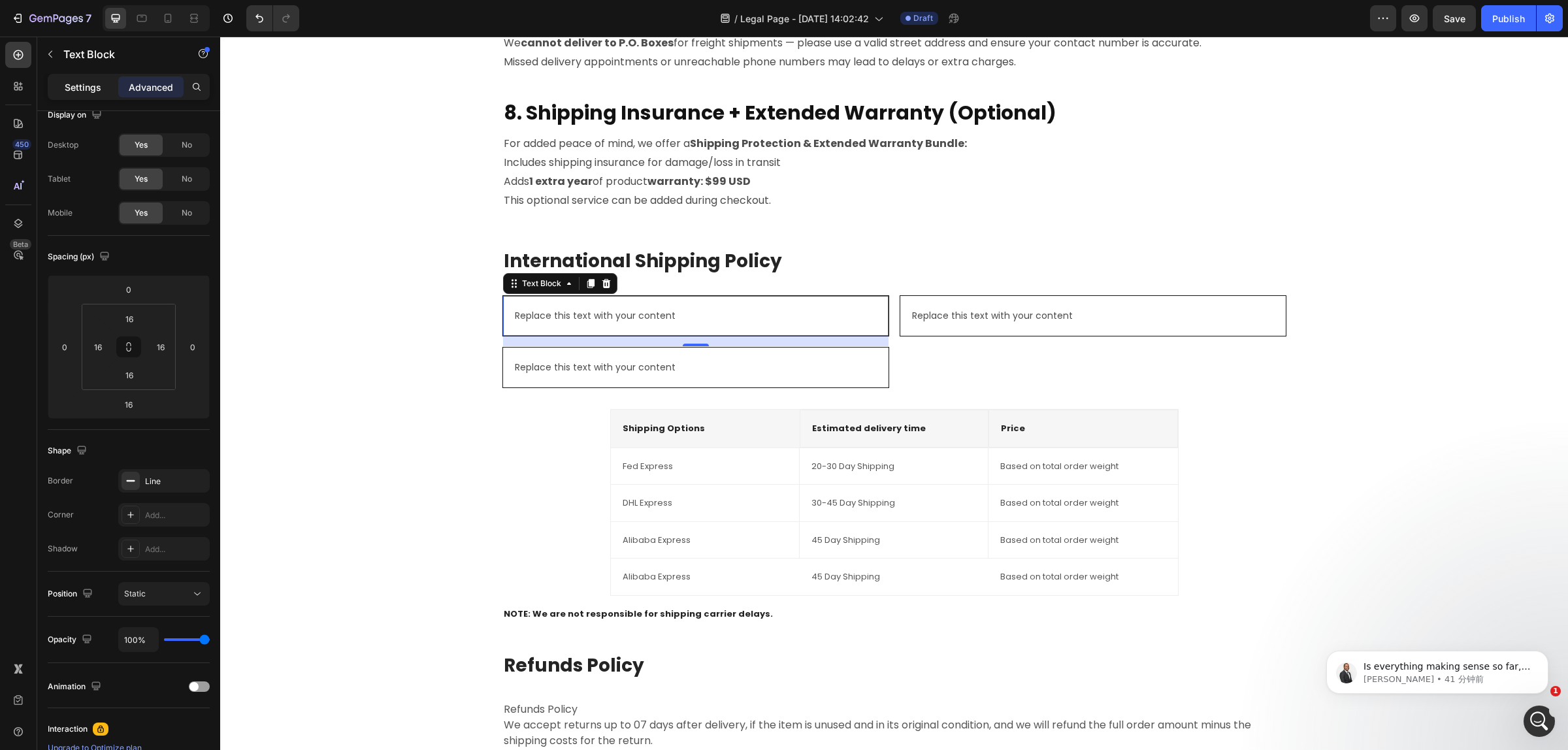
click at [79, 79] on div "Settings" at bounding box center [83, 87] width 65 height 21
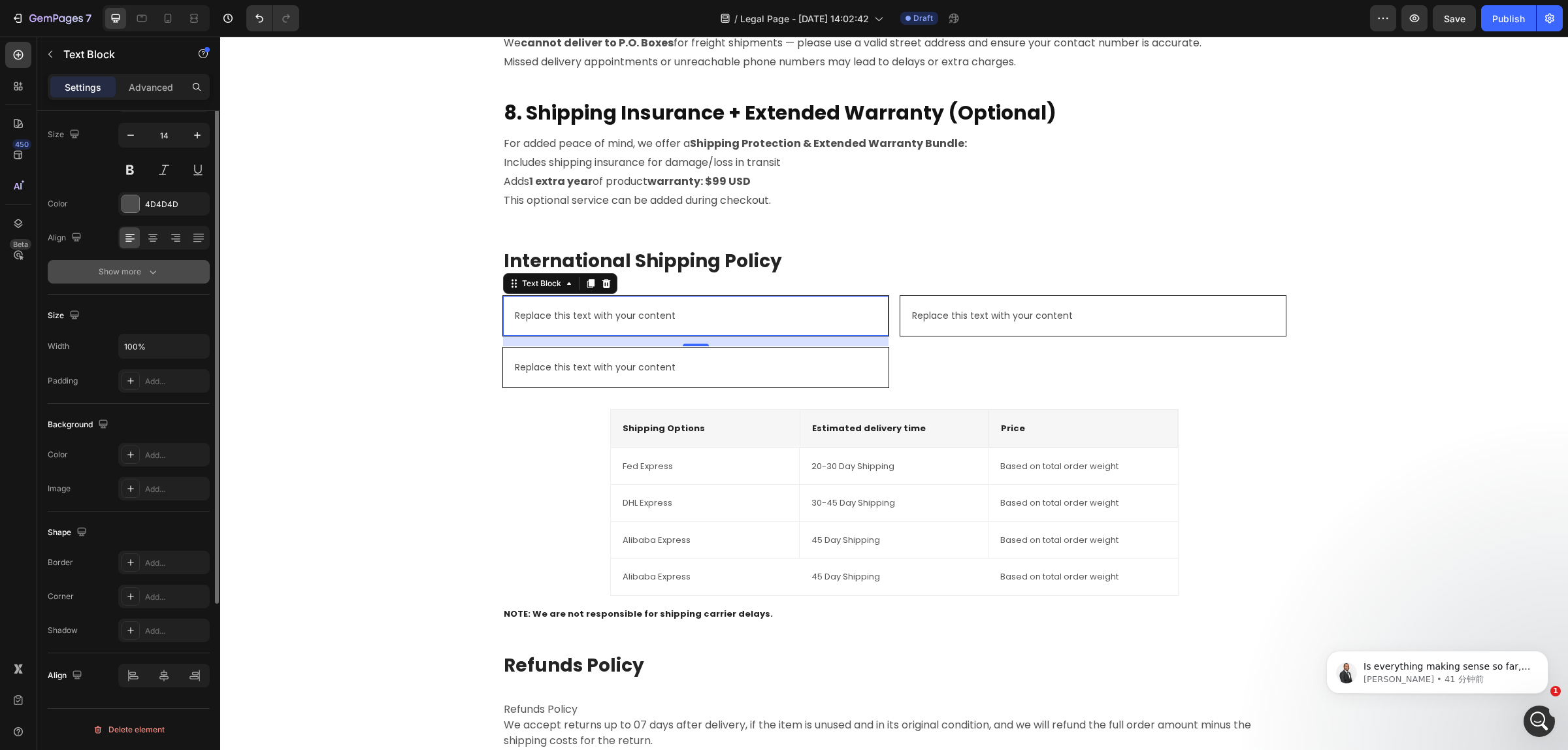
scroll to position [0, 0]
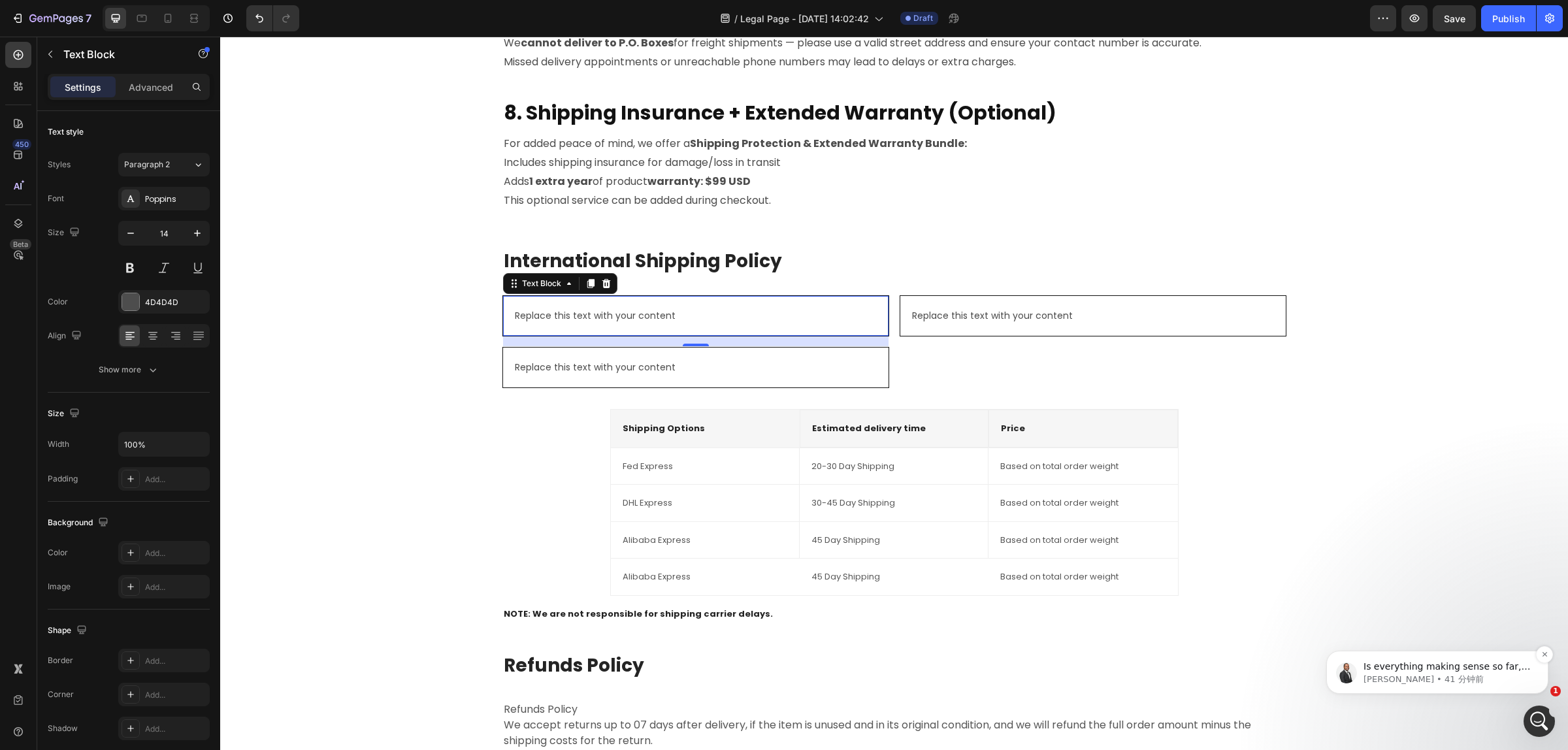
click at [1359, 671] on div "Is everything making sense so far, or do you need any more help? [PERSON_NAME] …" at bounding box center [1437, 673] width 203 height 27
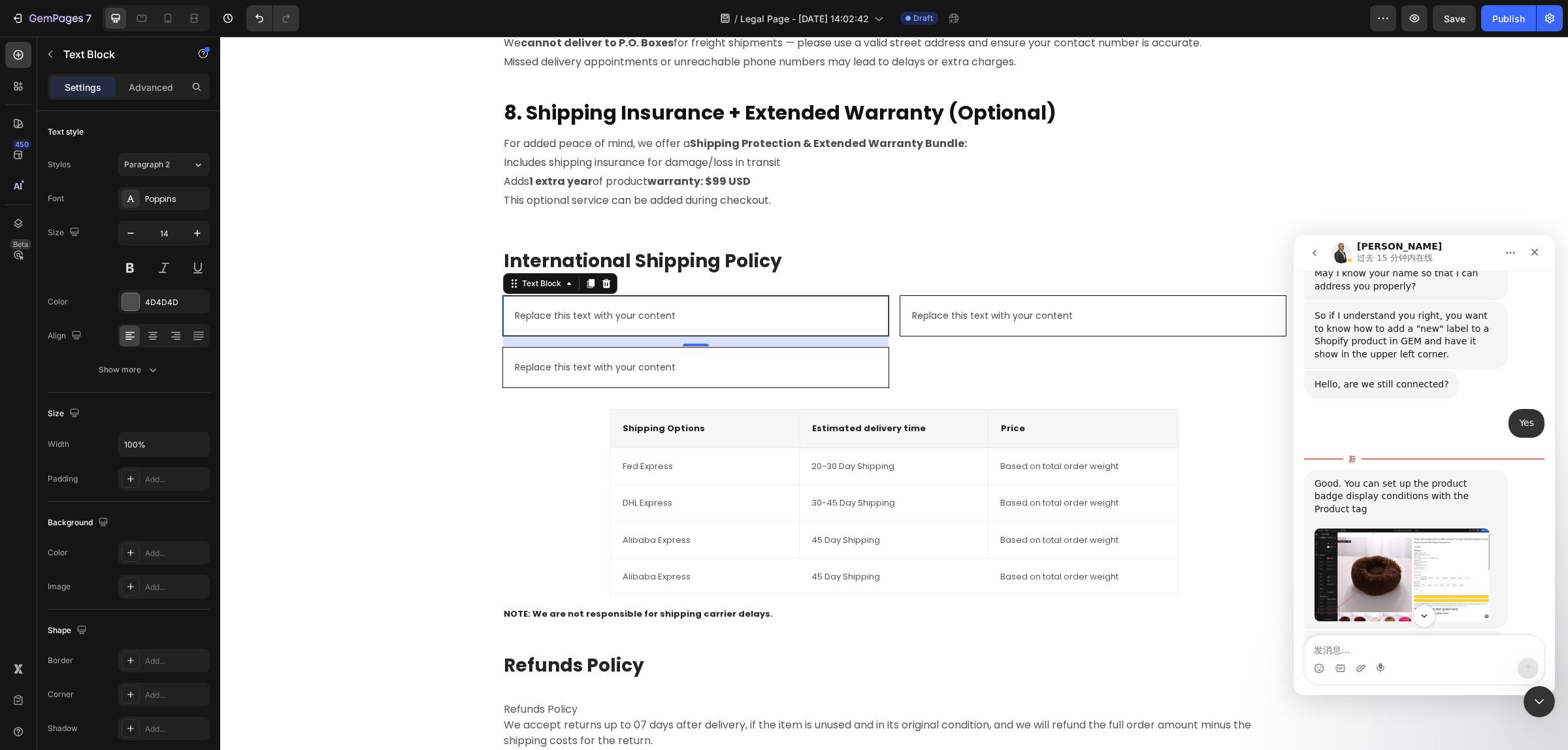
scroll to position [725, 0]
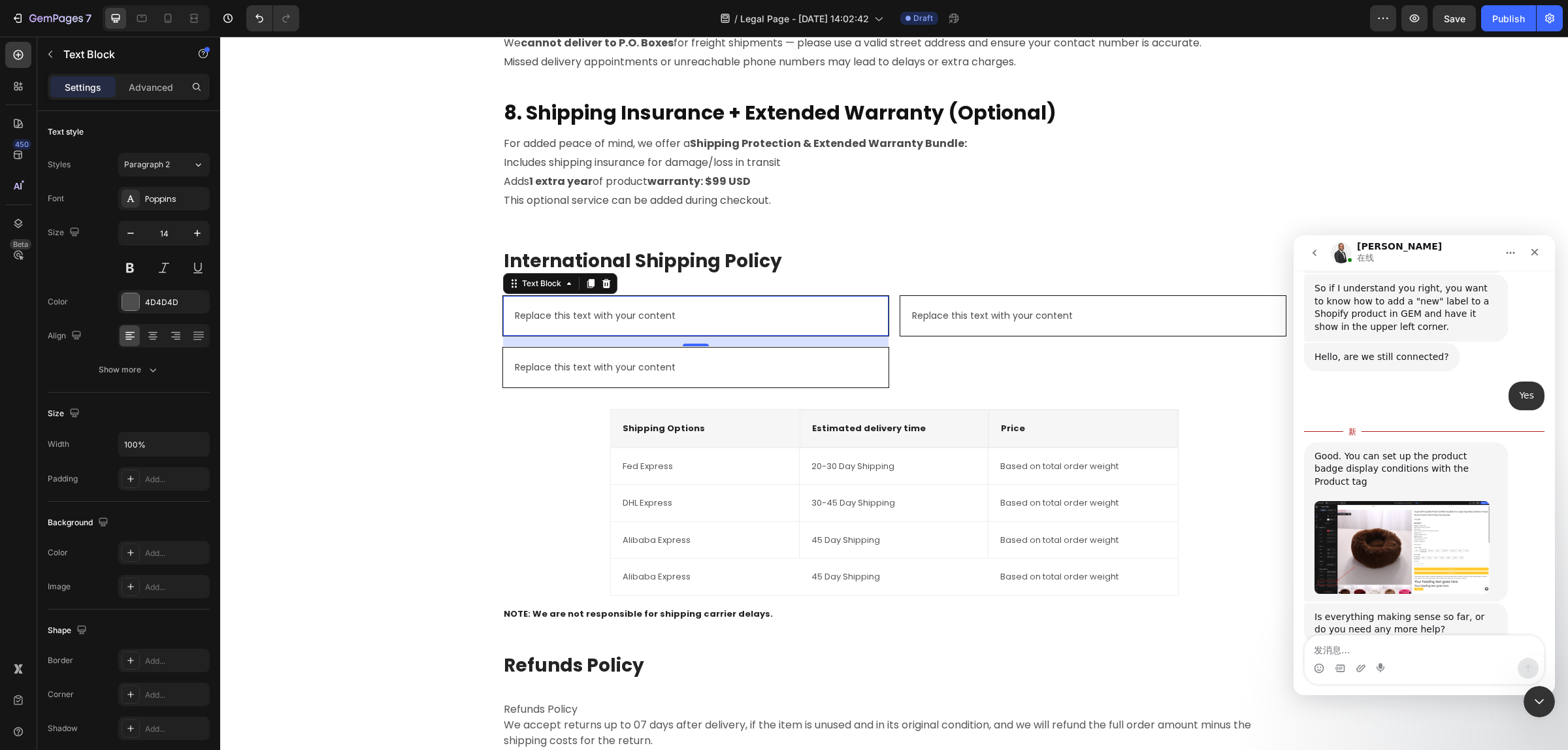
click at [1406, 536] on img "Emmanuel说…" at bounding box center [1401, 547] width 175 height 92
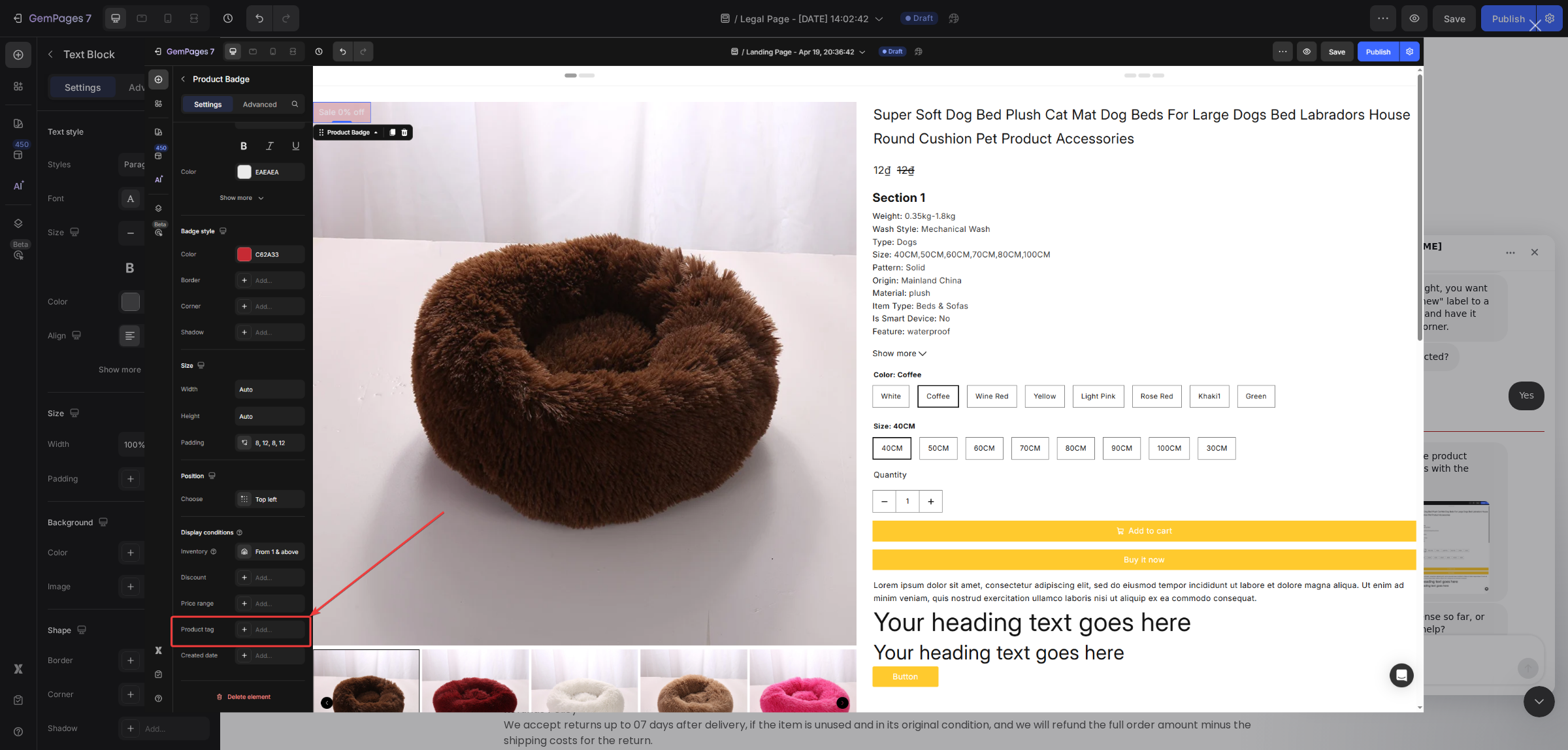
click at [1537, 27] on div "关闭" at bounding box center [1535, 26] width 12 height 12
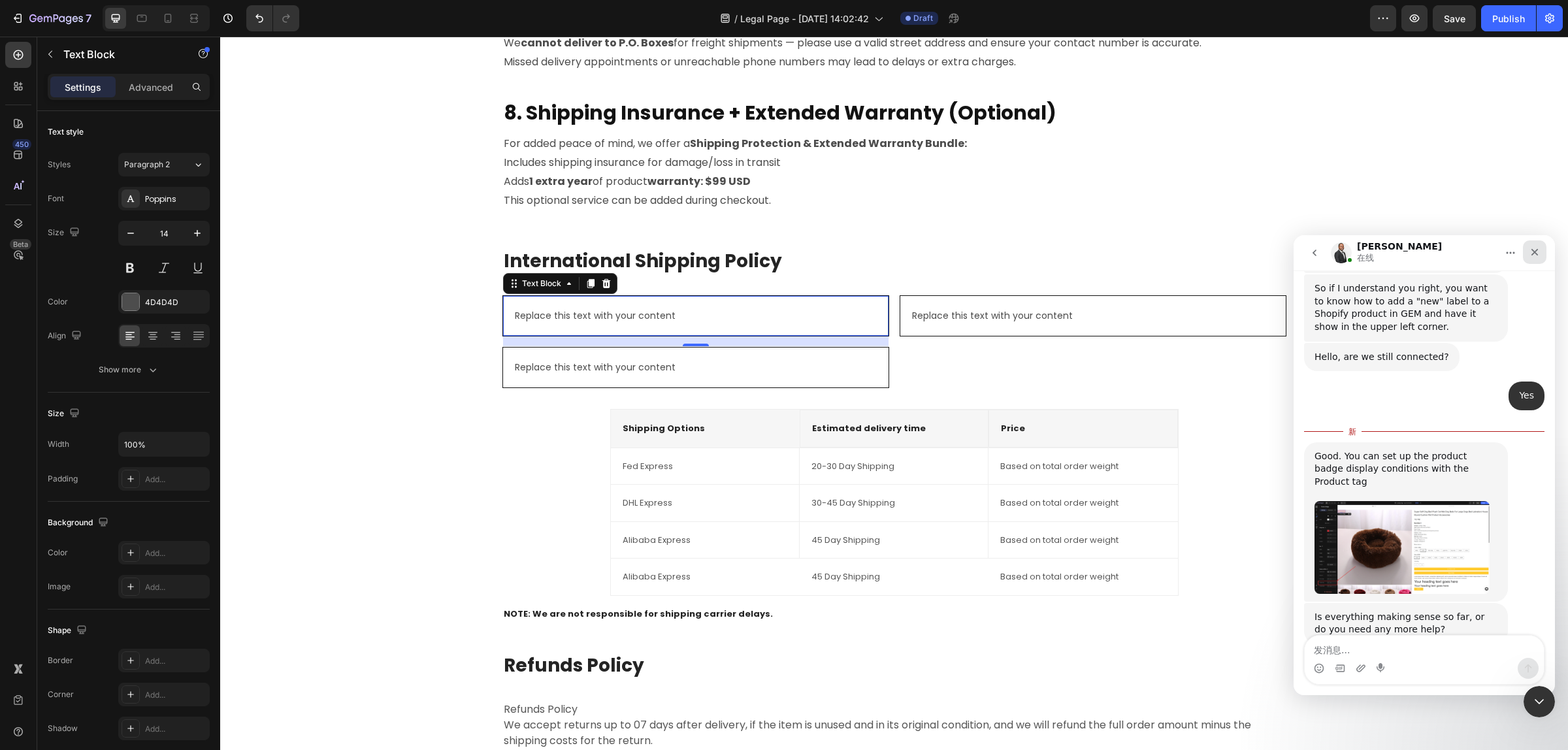
click at [1530, 259] on div "关闭" at bounding box center [1534, 252] width 23 height 23
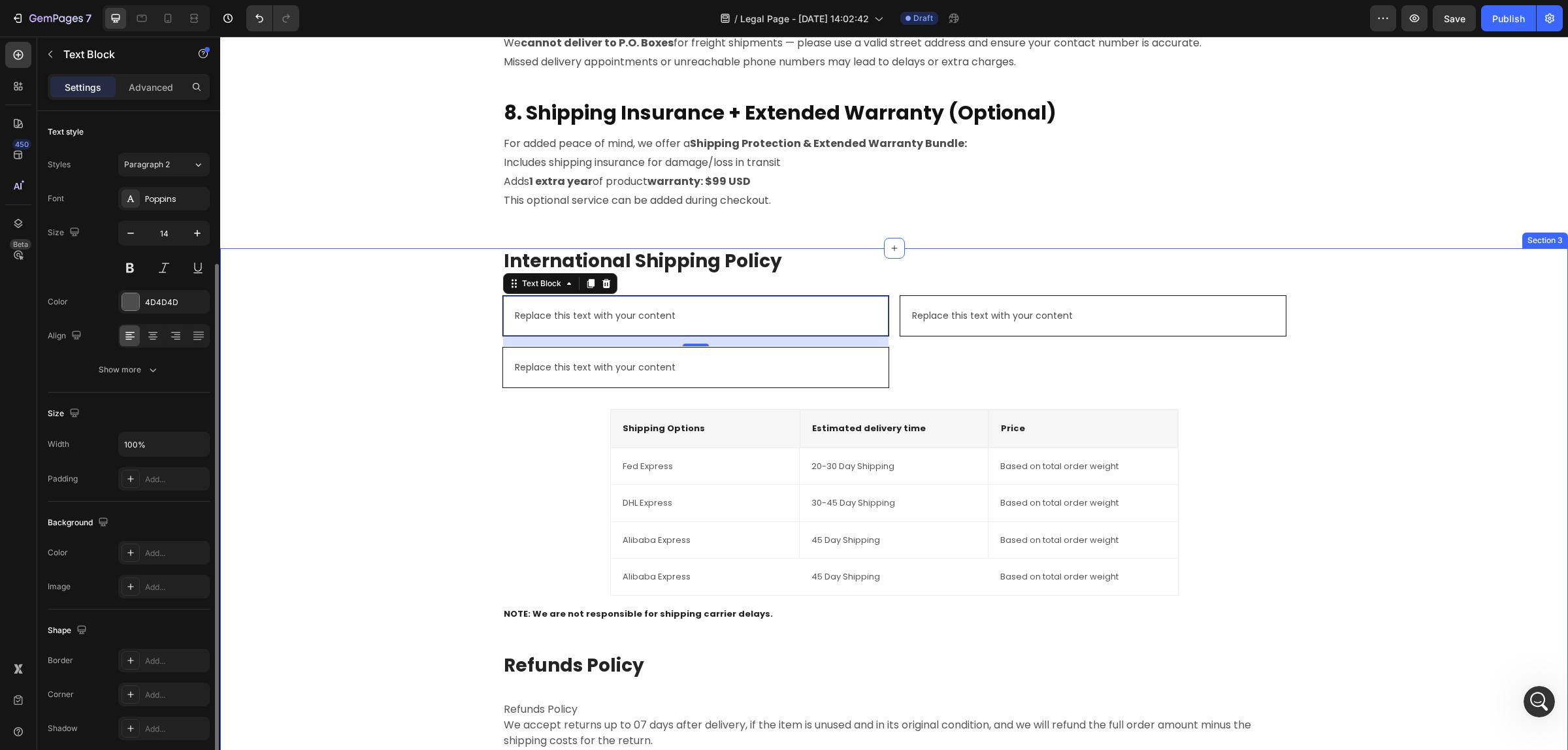
scroll to position [82, 0]
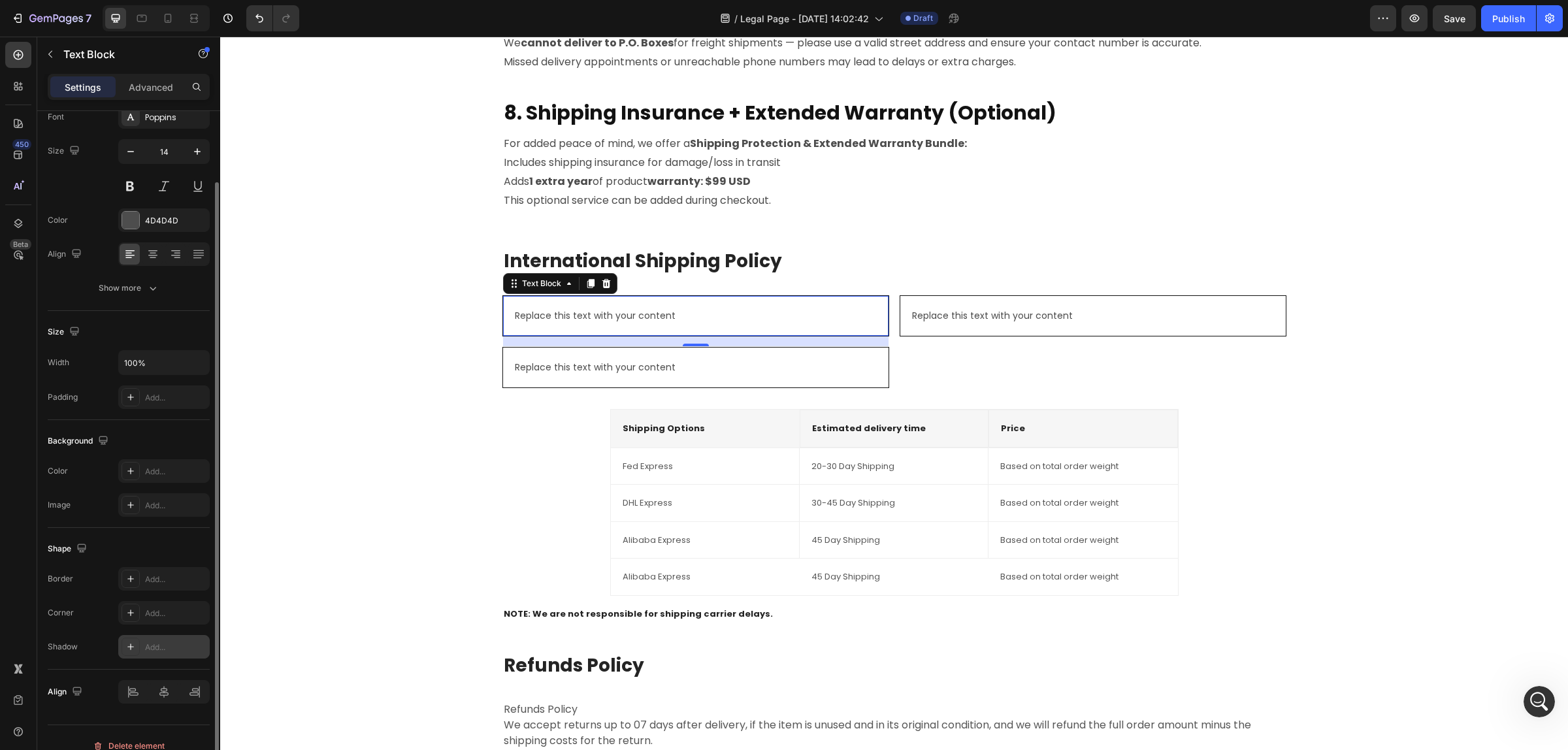
click at [159, 647] on div "Add..." at bounding box center [175, 647] width 62 height 12
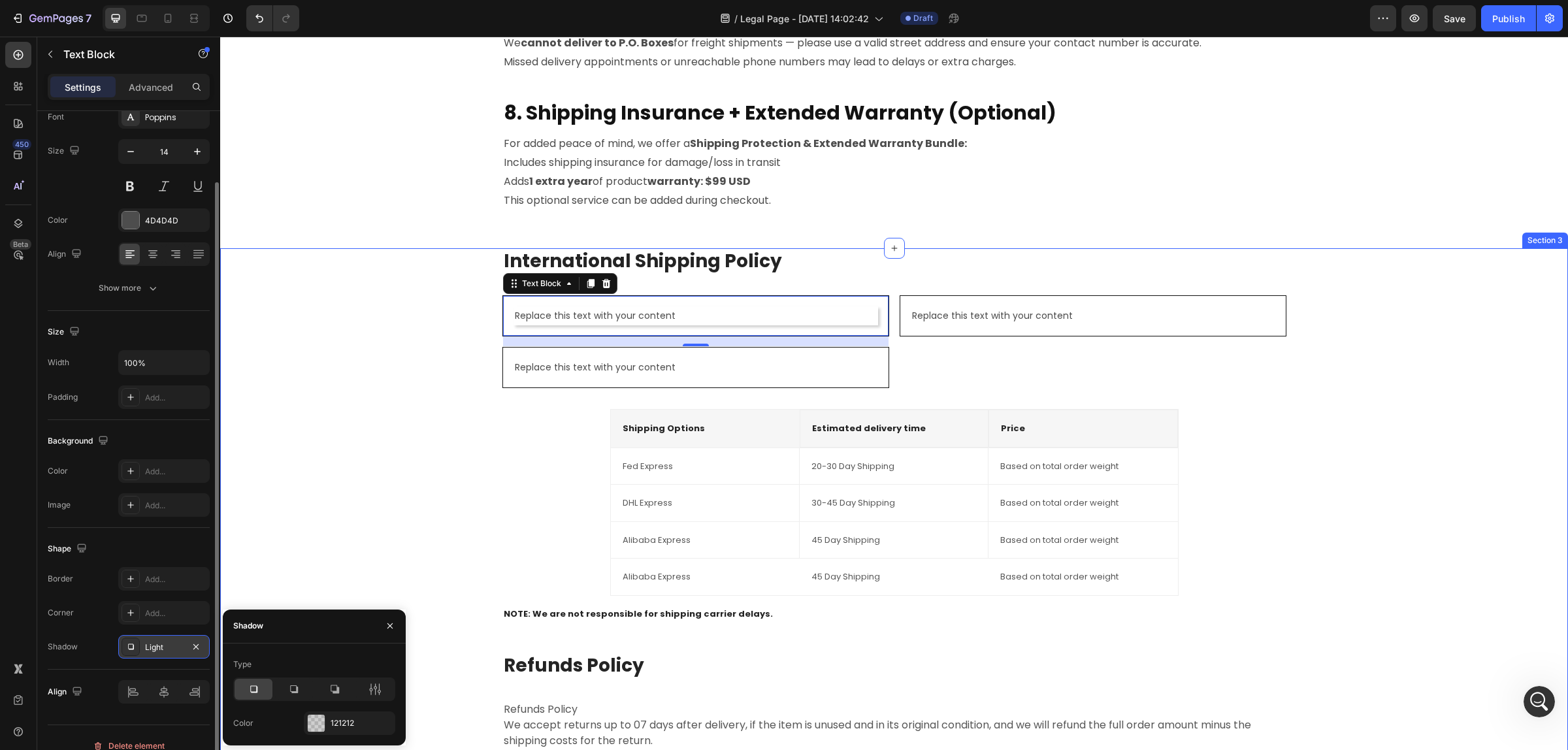
click at [327, 557] on div "International Shipping Policy Heading Replace this text with your content Text …" at bounding box center [894, 554] width 1328 height 611
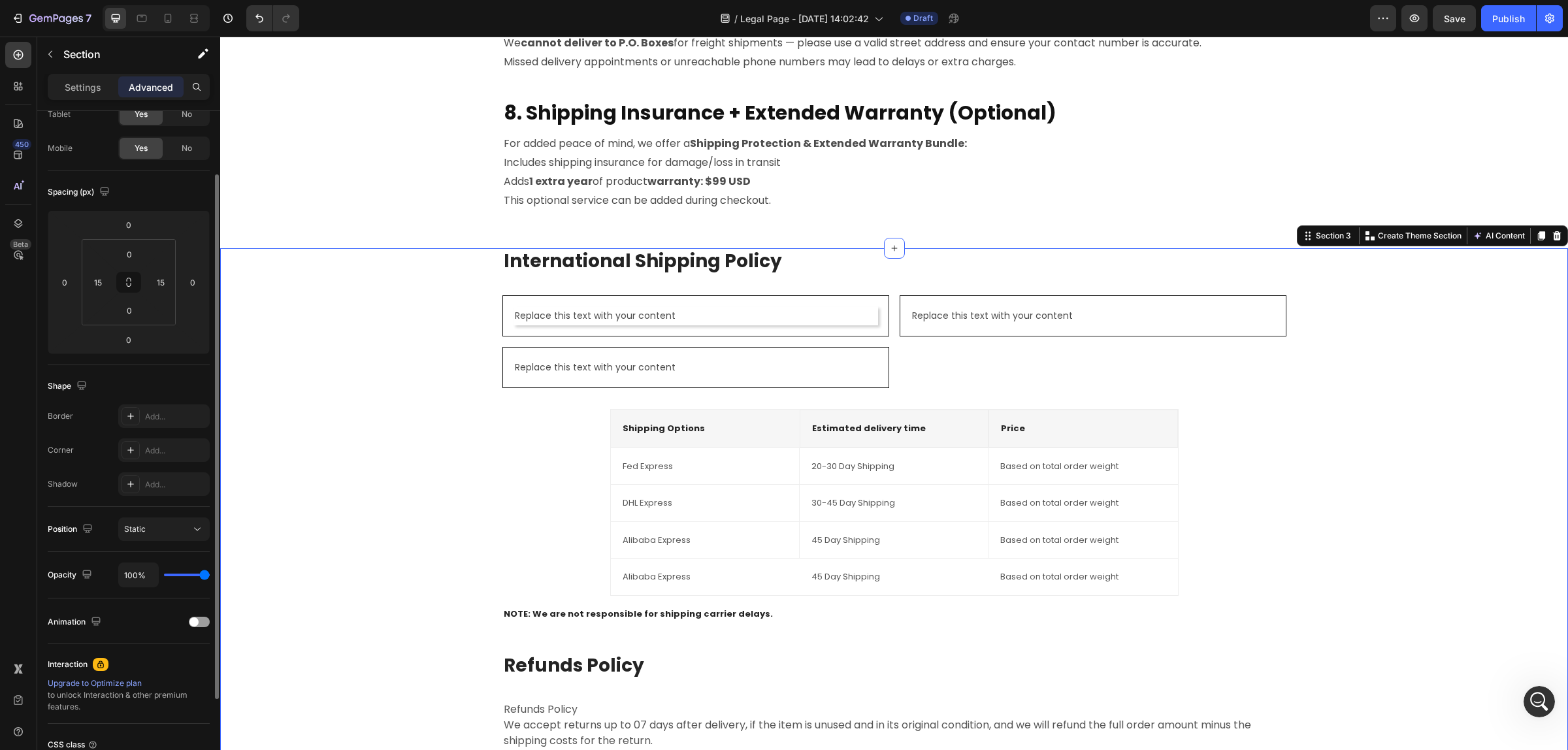
scroll to position [0, 0]
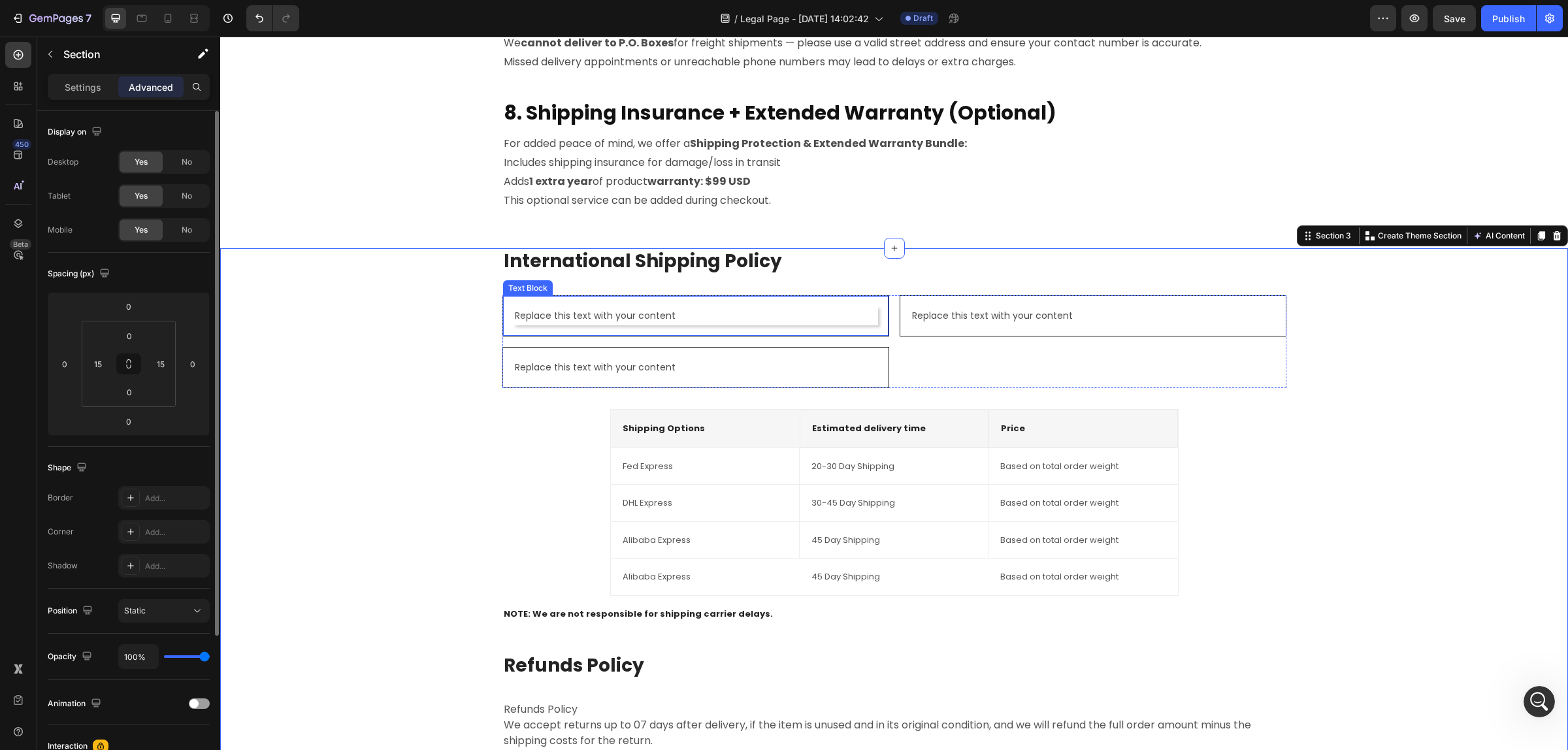
click at [710, 314] on p "Replace this text with your content" at bounding box center [695, 316] width 362 height 16
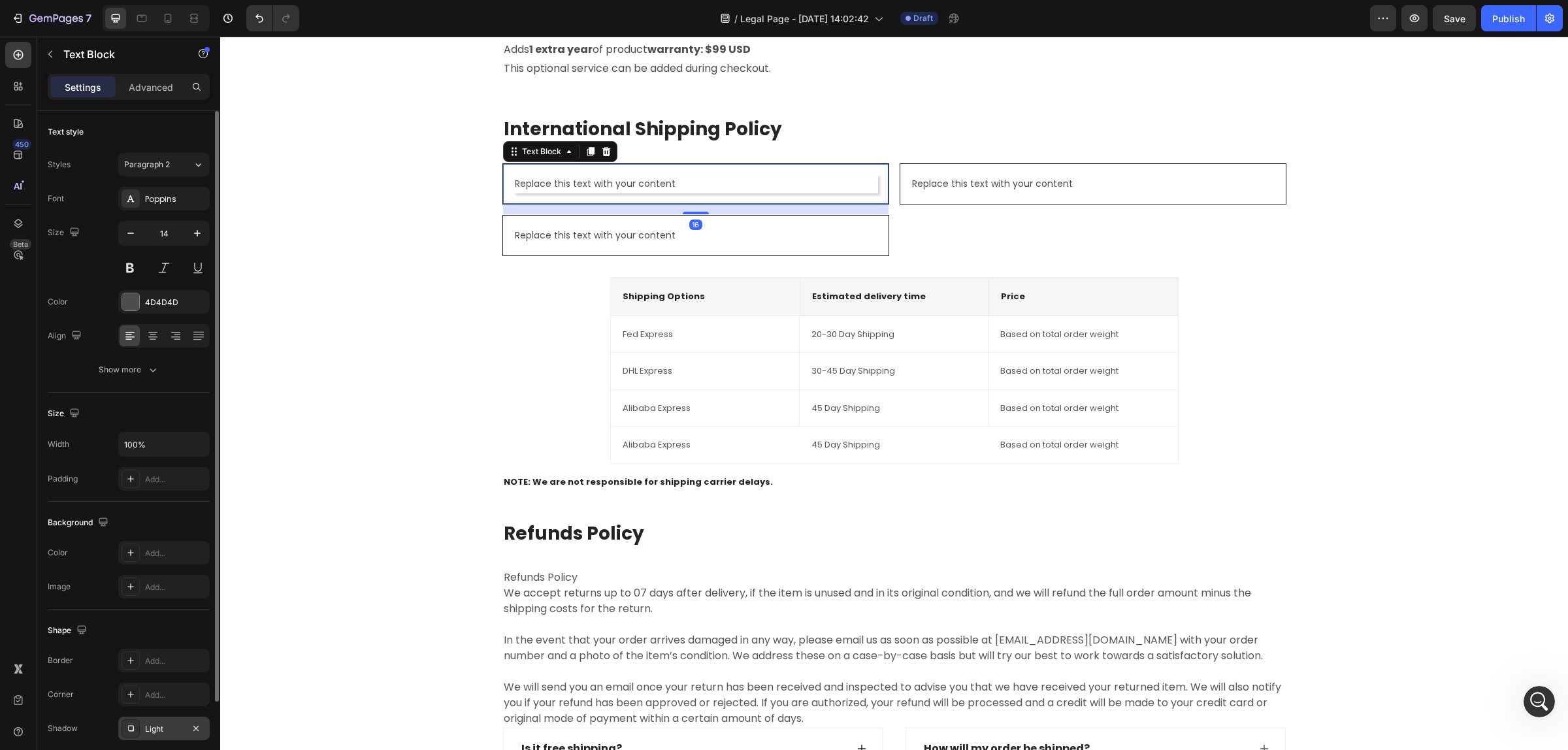
scroll to position [1774, 0]
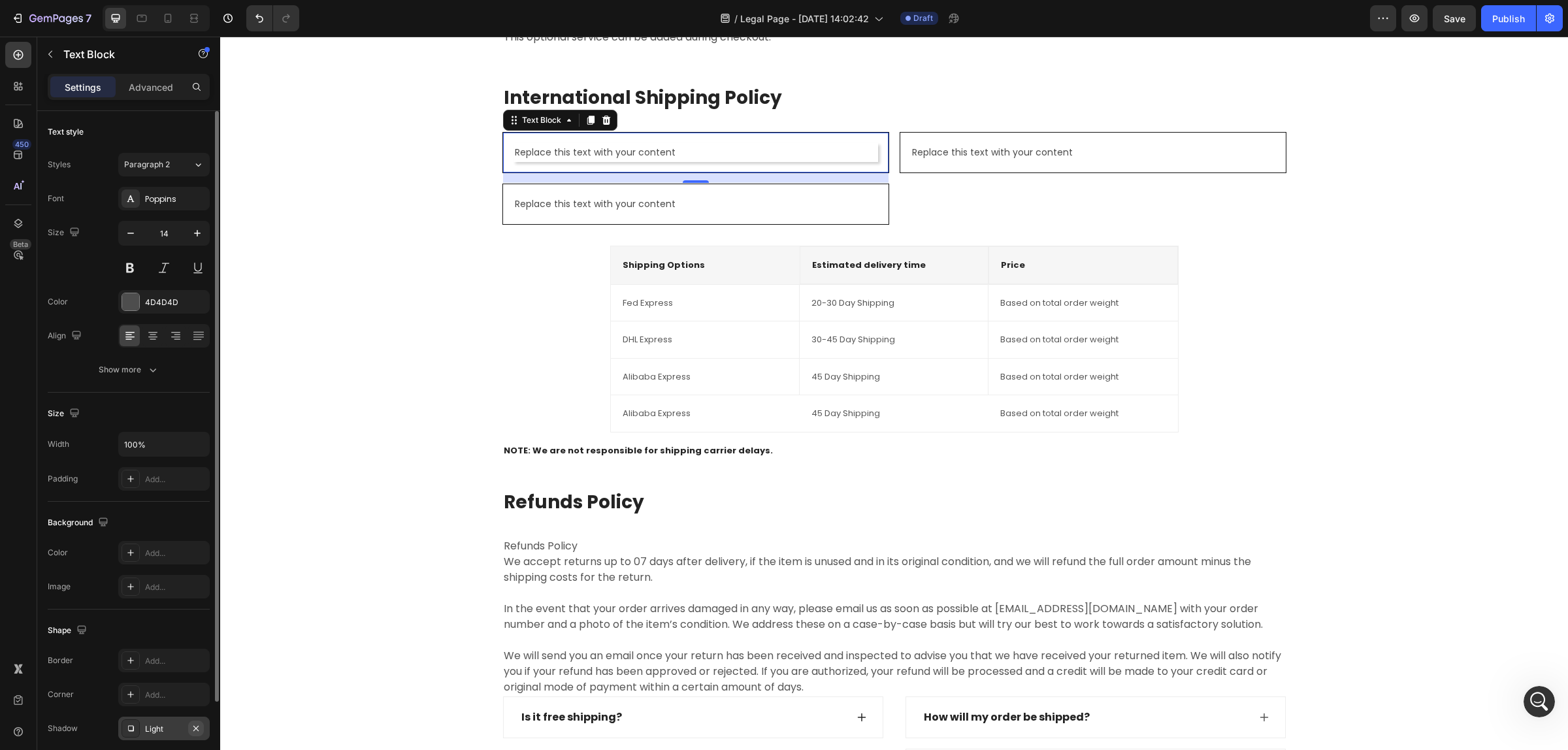
click at [200, 729] on icon "button" at bounding box center [196, 728] width 10 height 10
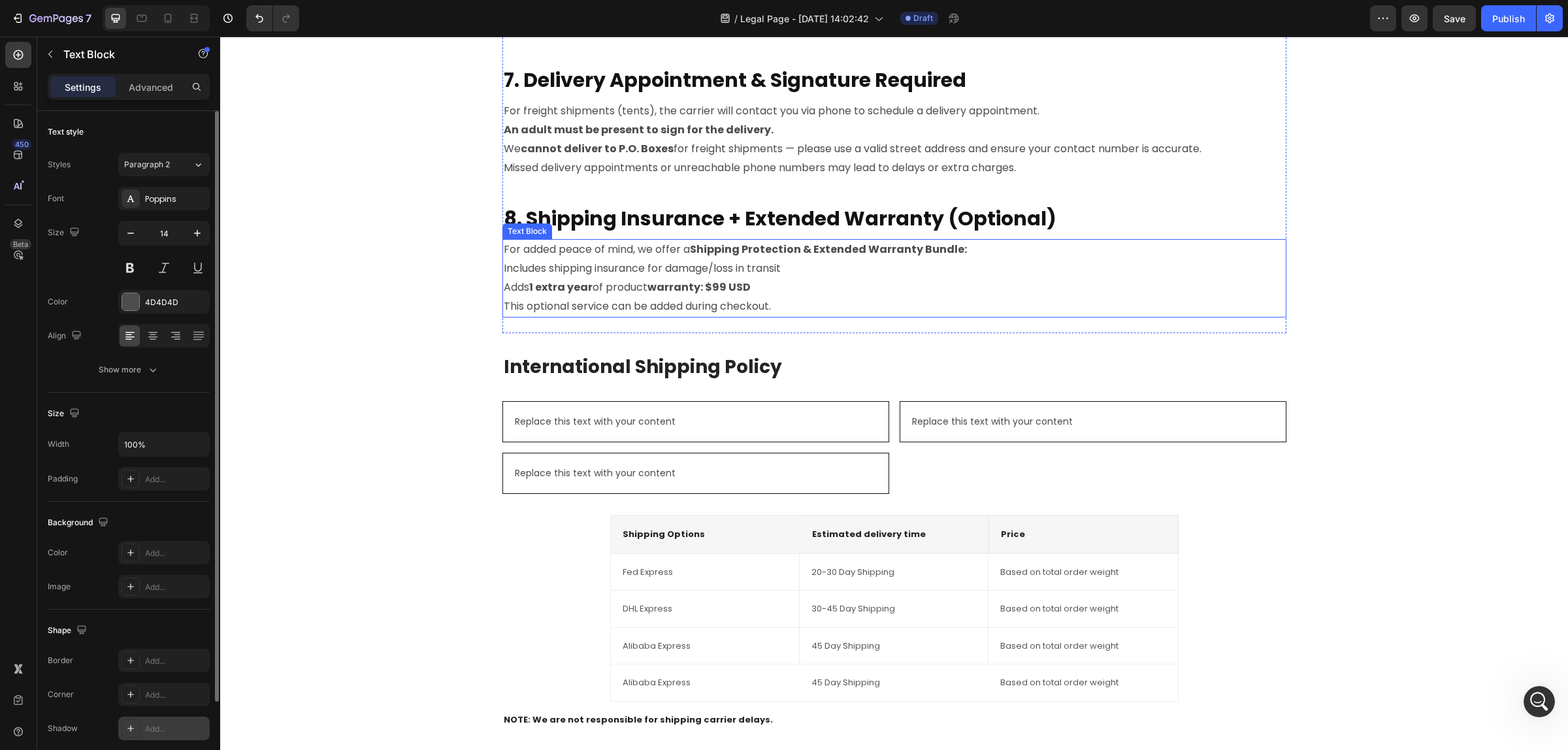
scroll to position [1529, 0]
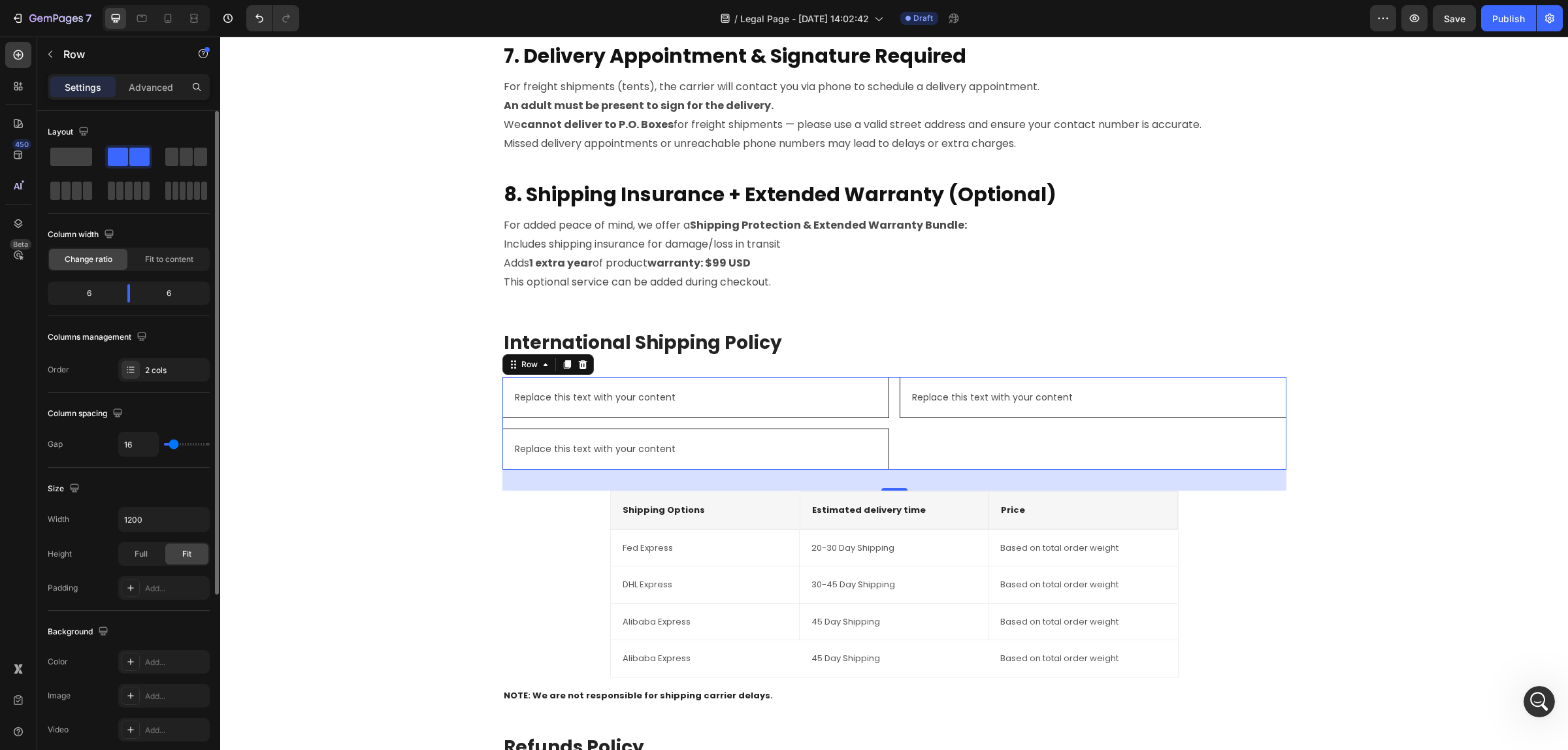
click at [814, 425] on div "Replace this text with your content Text Block Replace this text with your cont…" at bounding box center [696, 423] width 387 height 93
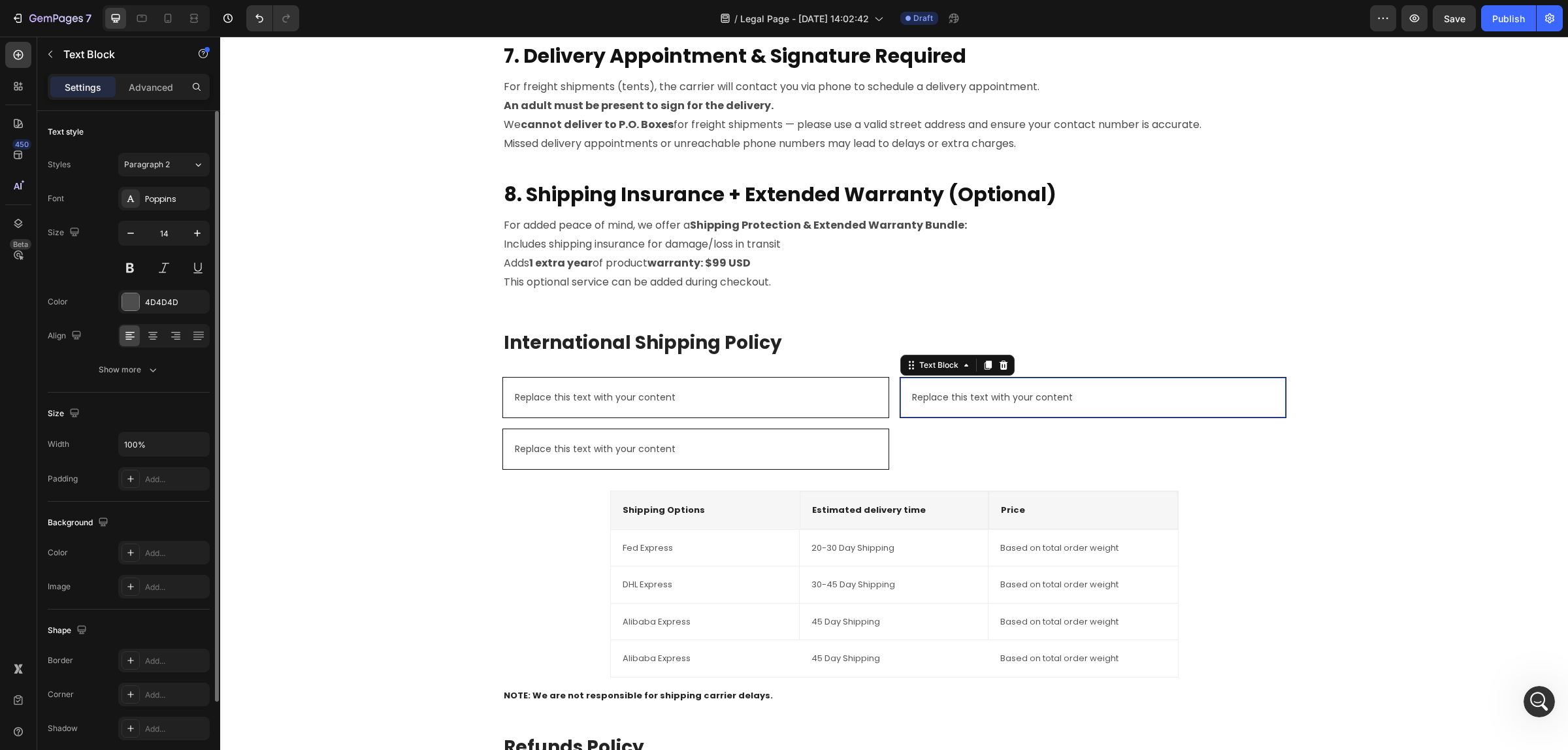
click at [1019, 416] on div "Replace this text with your content Text Block 0" at bounding box center [1093, 398] width 387 height 41
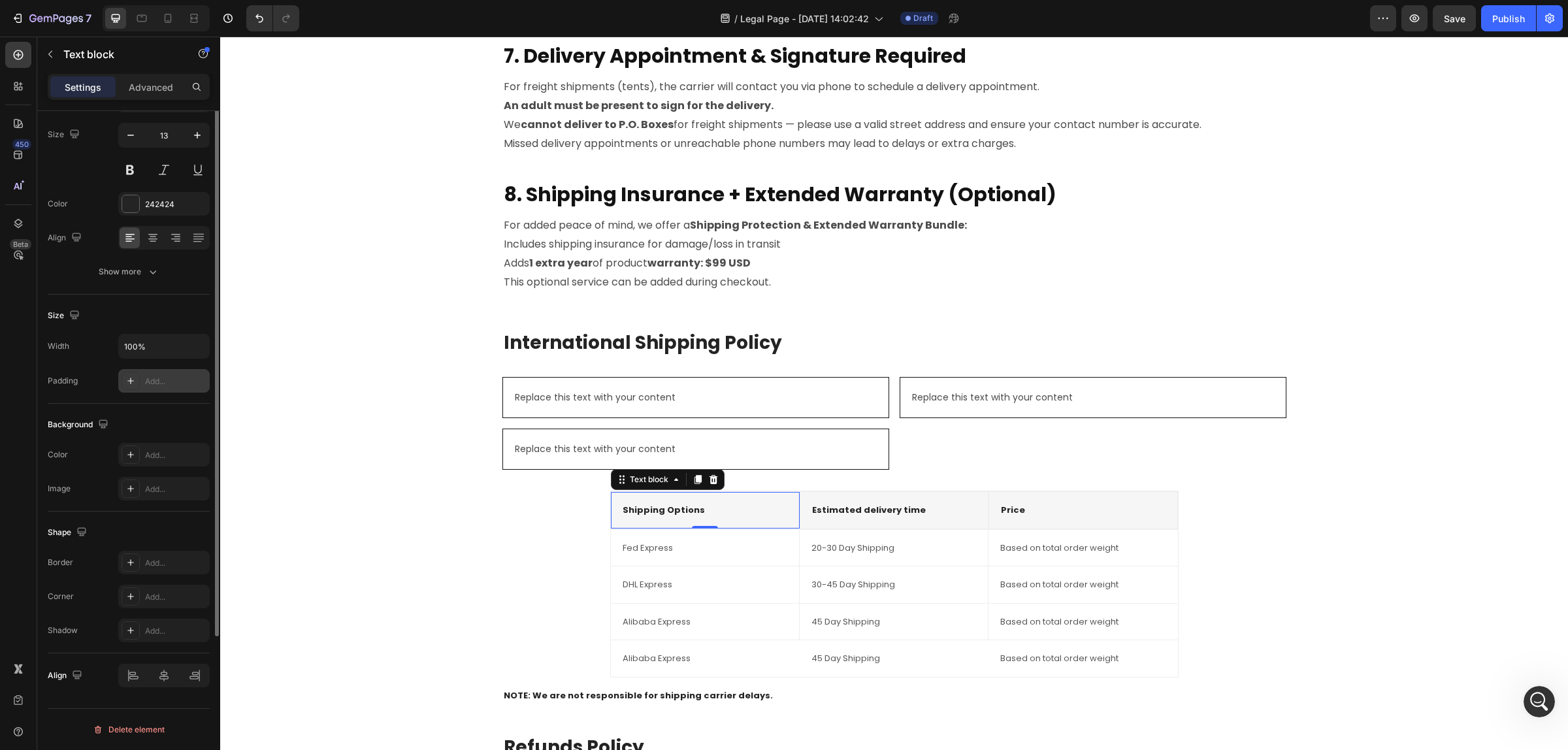
scroll to position [0, 0]
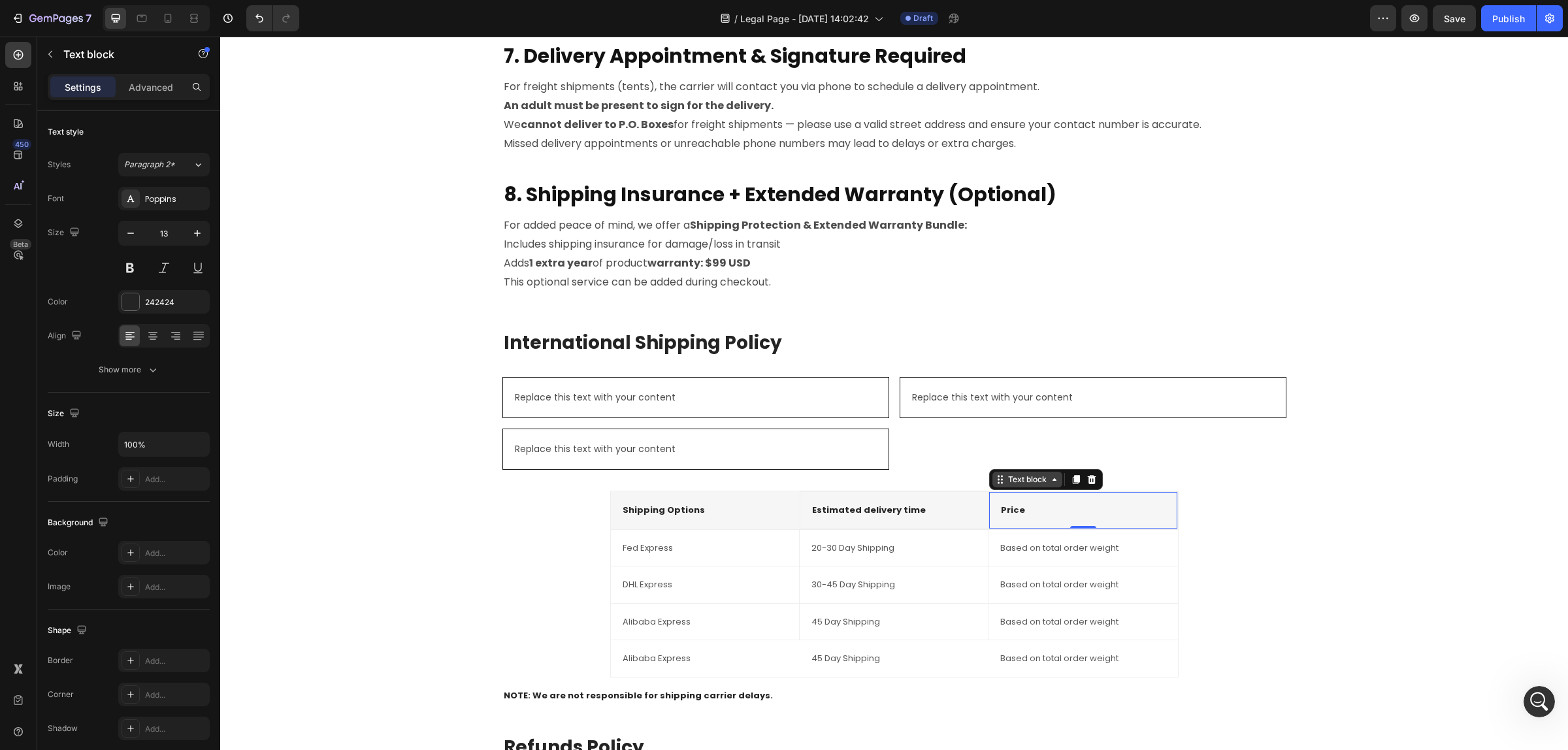
click at [1049, 484] on icon at bounding box center [1054, 479] width 10 height 10
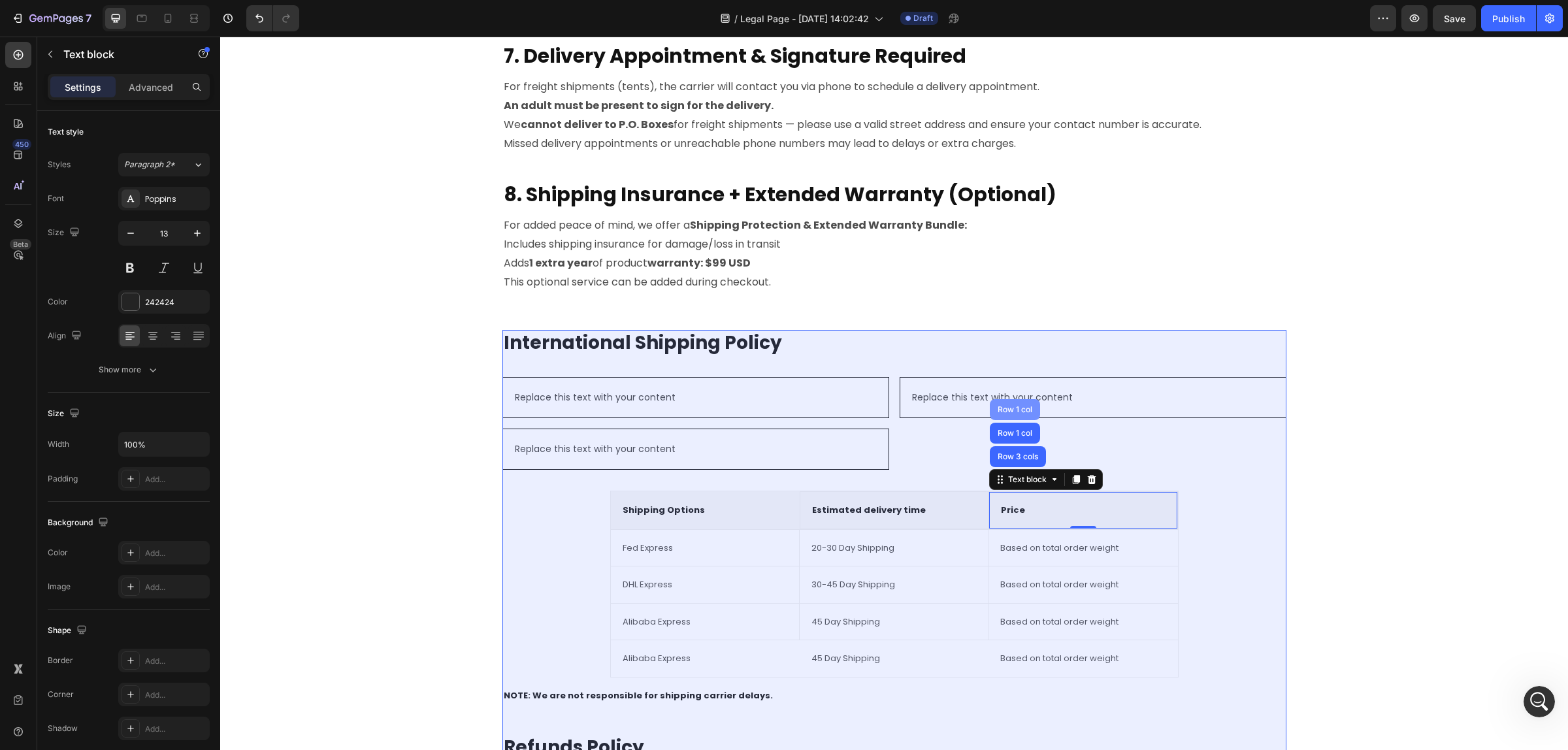
click at [1007, 412] on div "Row 1 col" at bounding box center [1014, 409] width 40 height 8
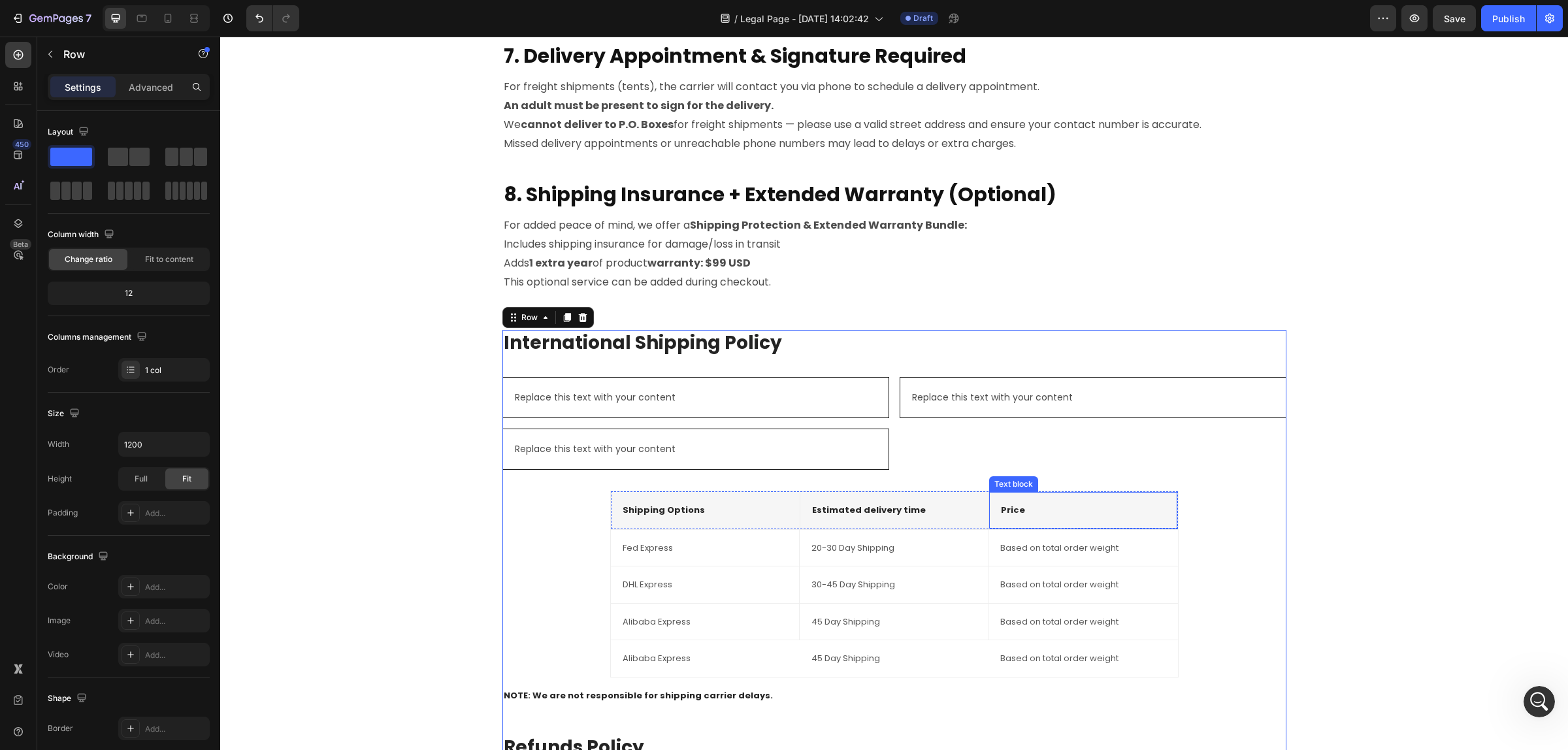
click at [1023, 486] on div "Text block" at bounding box center [1013, 484] width 44 height 12
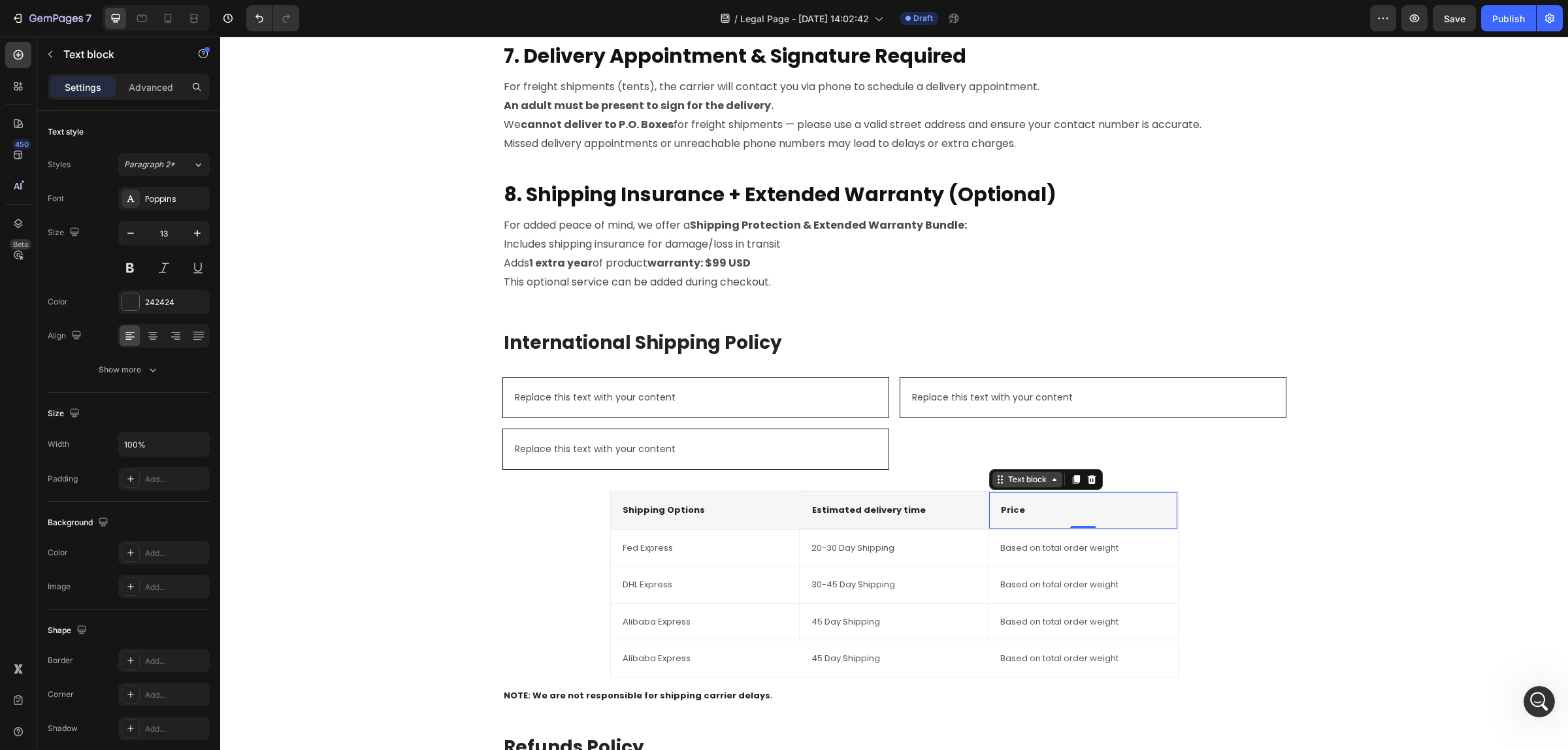
click at [1053, 482] on icon at bounding box center [1054, 479] width 10 height 10
click at [514, 366] on div "Text Block" at bounding box center [528, 370] width 44 height 12
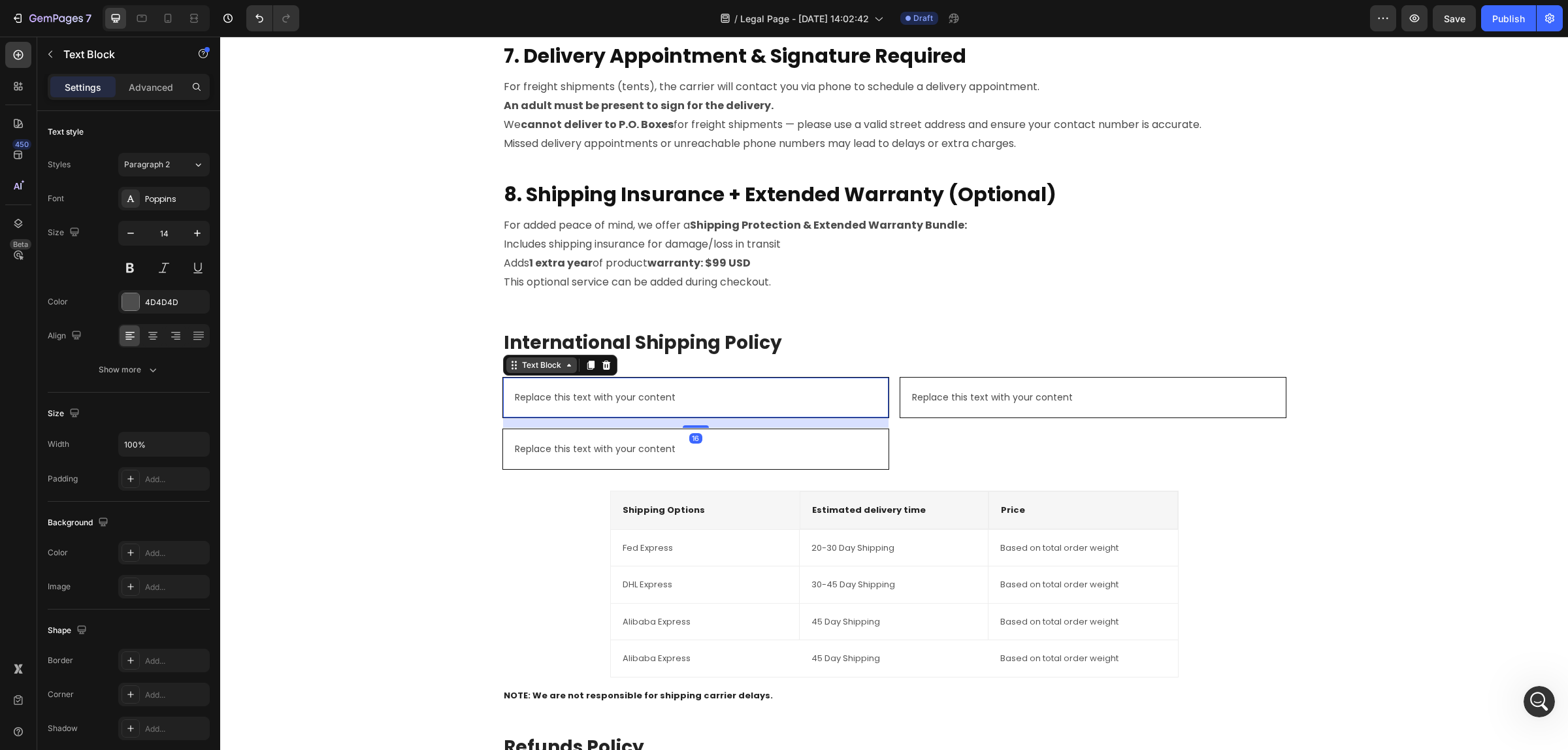
click at [569, 370] on div "Text Block" at bounding box center [542, 365] width 71 height 16
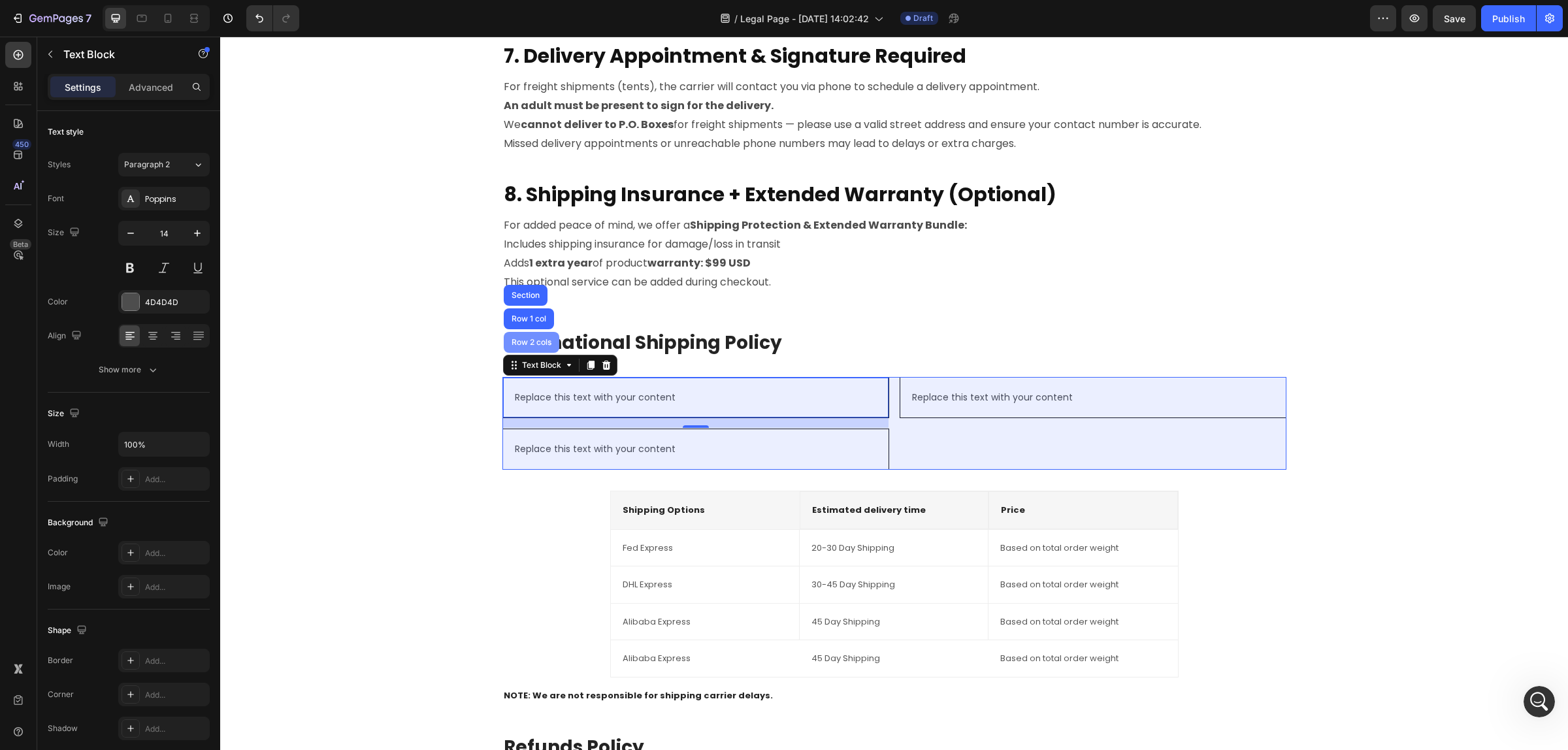
click at [546, 348] on div "Row 2 cols" at bounding box center [531, 342] width 55 height 21
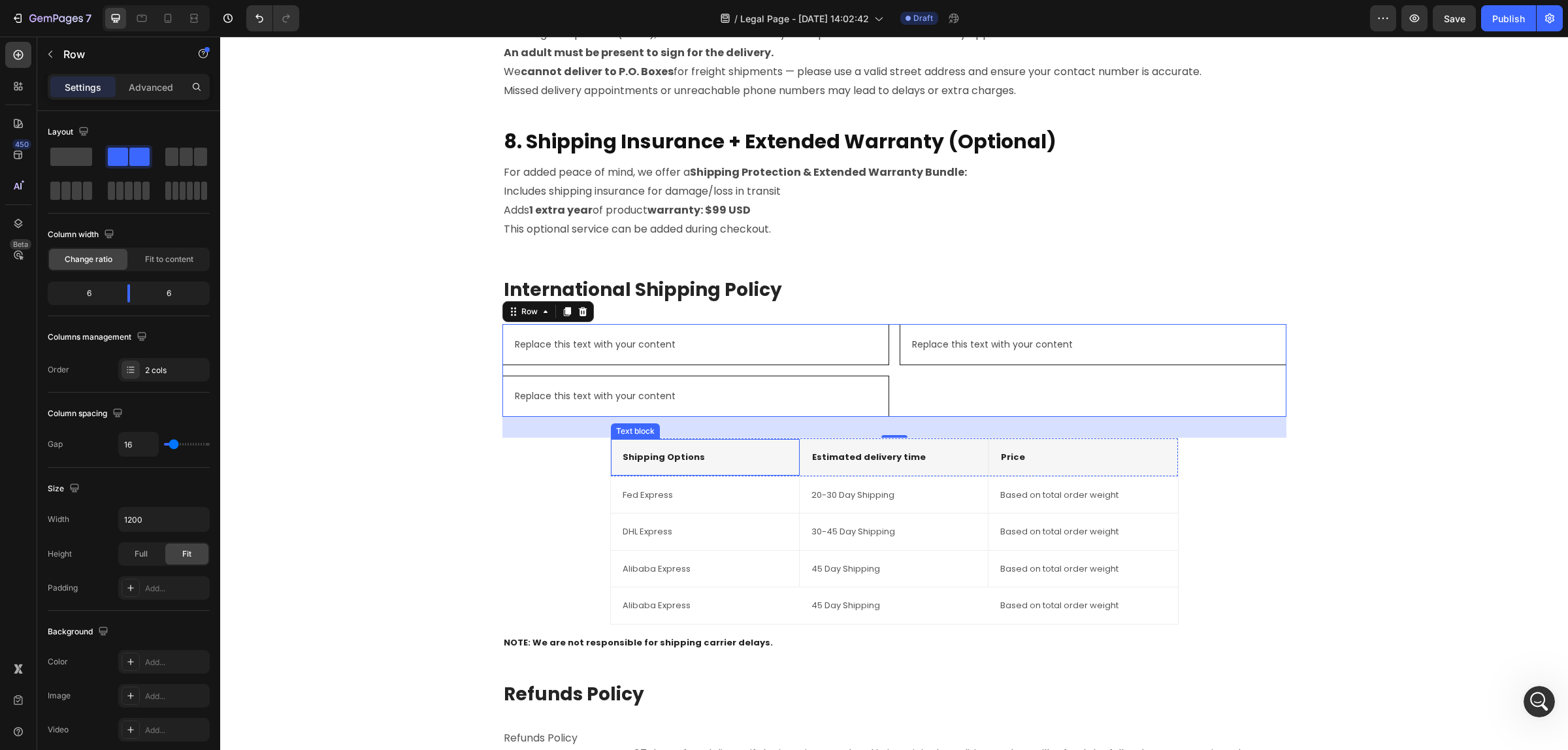
scroll to position [1611, 0]
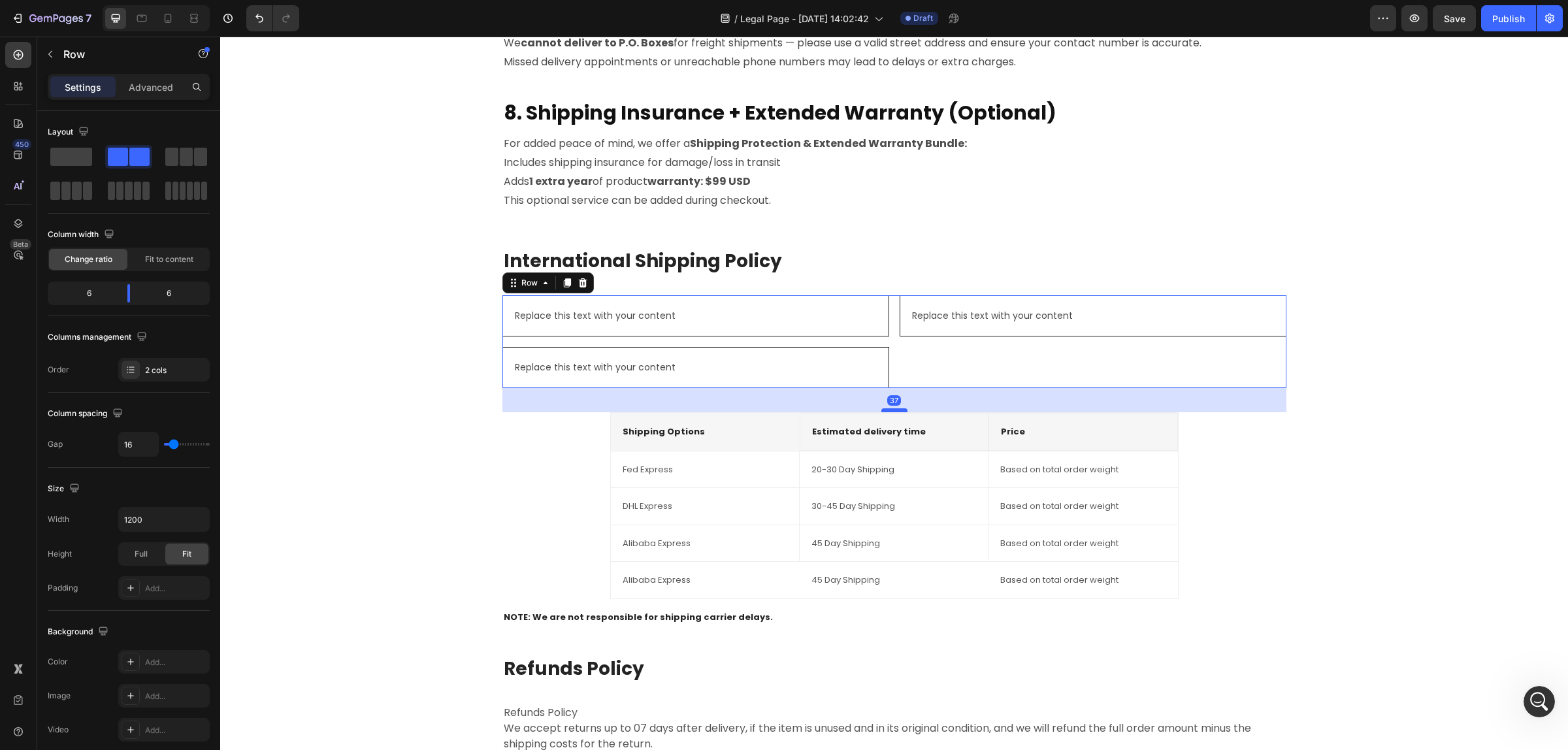
drag, startPoint x: 886, startPoint y: 406, endPoint x: 897, endPoint y: 415, distance: 14.2
click at [897, 412] on div at bounding box center [895, 410] width 26 height 4
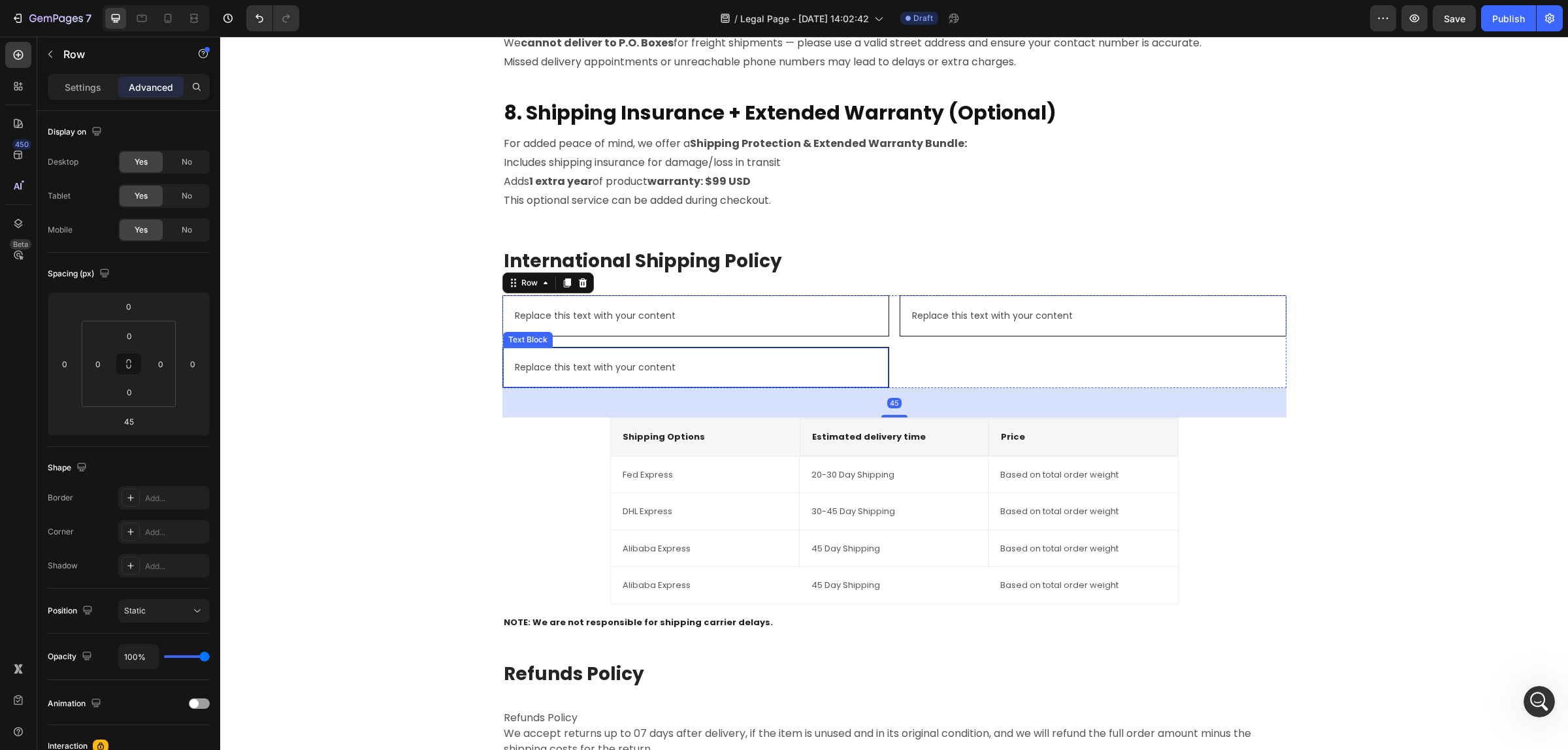
click at [753, 348] on div "Replace this text with your content Text Block" at bounding box center [696, 367] width 387 height 41
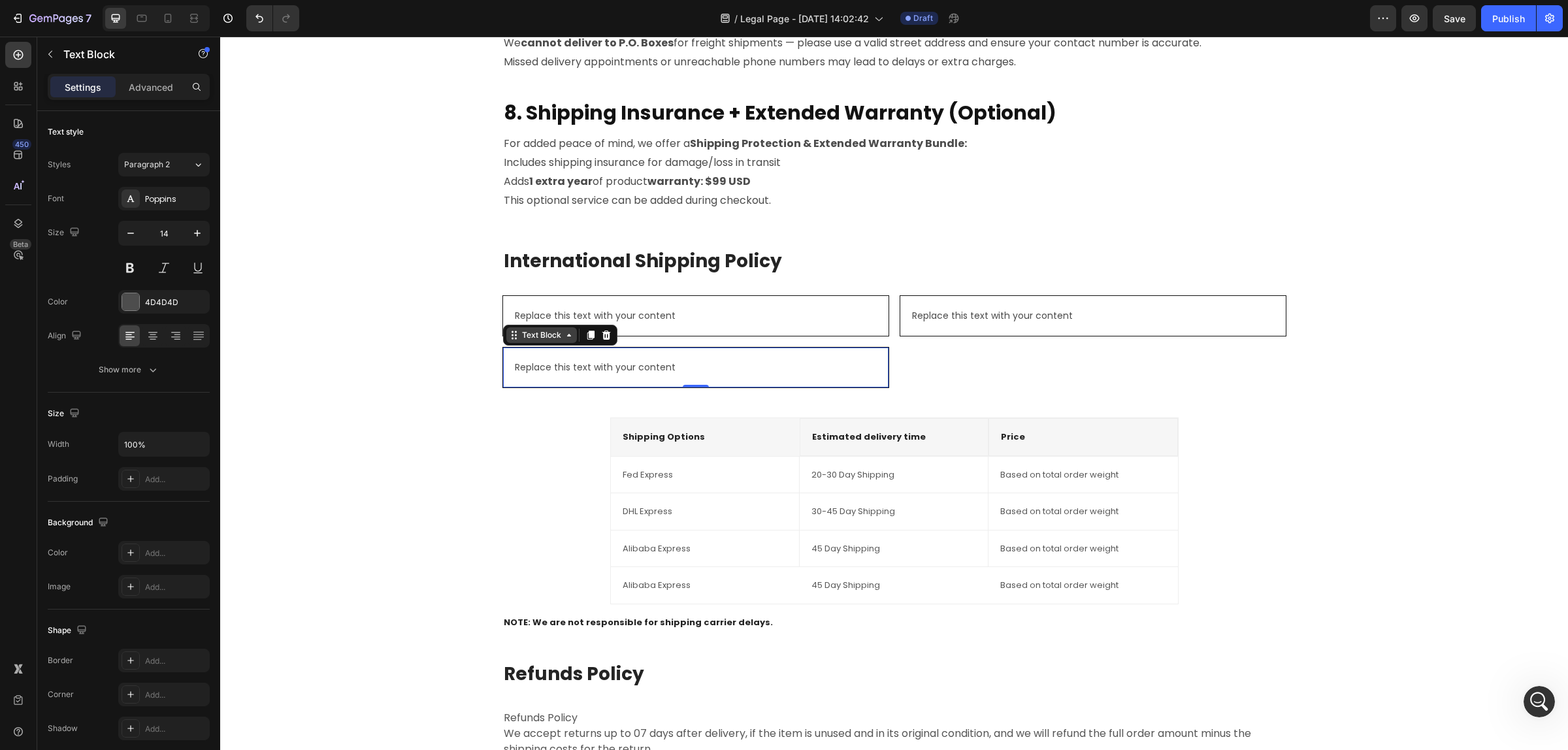
click at [565, 340] on icon at bounding box center [568, 334] width 10 height 10
click at [1516, 385] on div "International Shipping Policy Heading Replace this text with your content Text …" at bounding box center [894, 557] width 1328 height 620
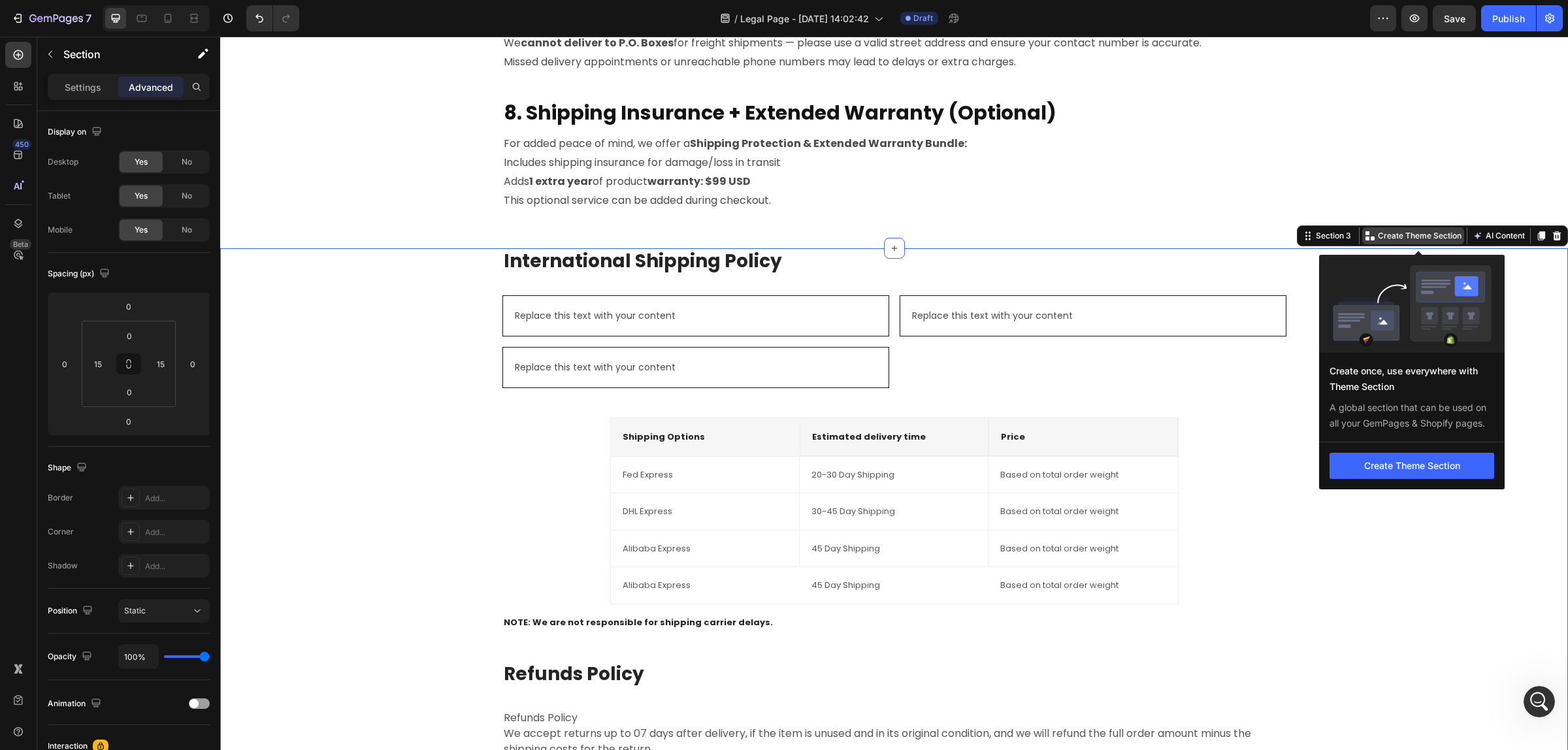
click at [1378, 232] on p "Create Theme Section" at bounding box center [1419, 235] width 83 height 12
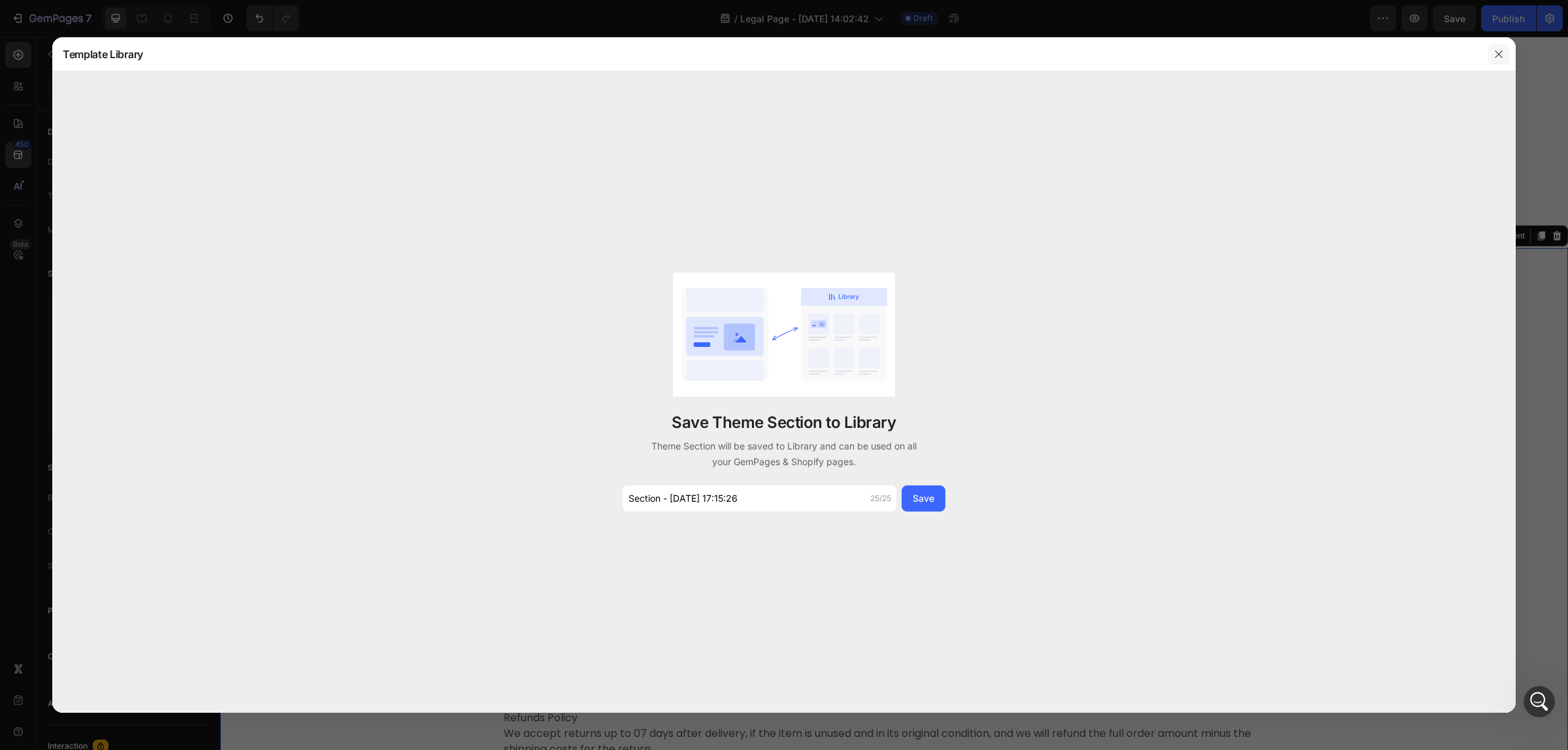
click at [1495, 58] on icon "button" at bounding box center [1498, 54] width 10 height 10
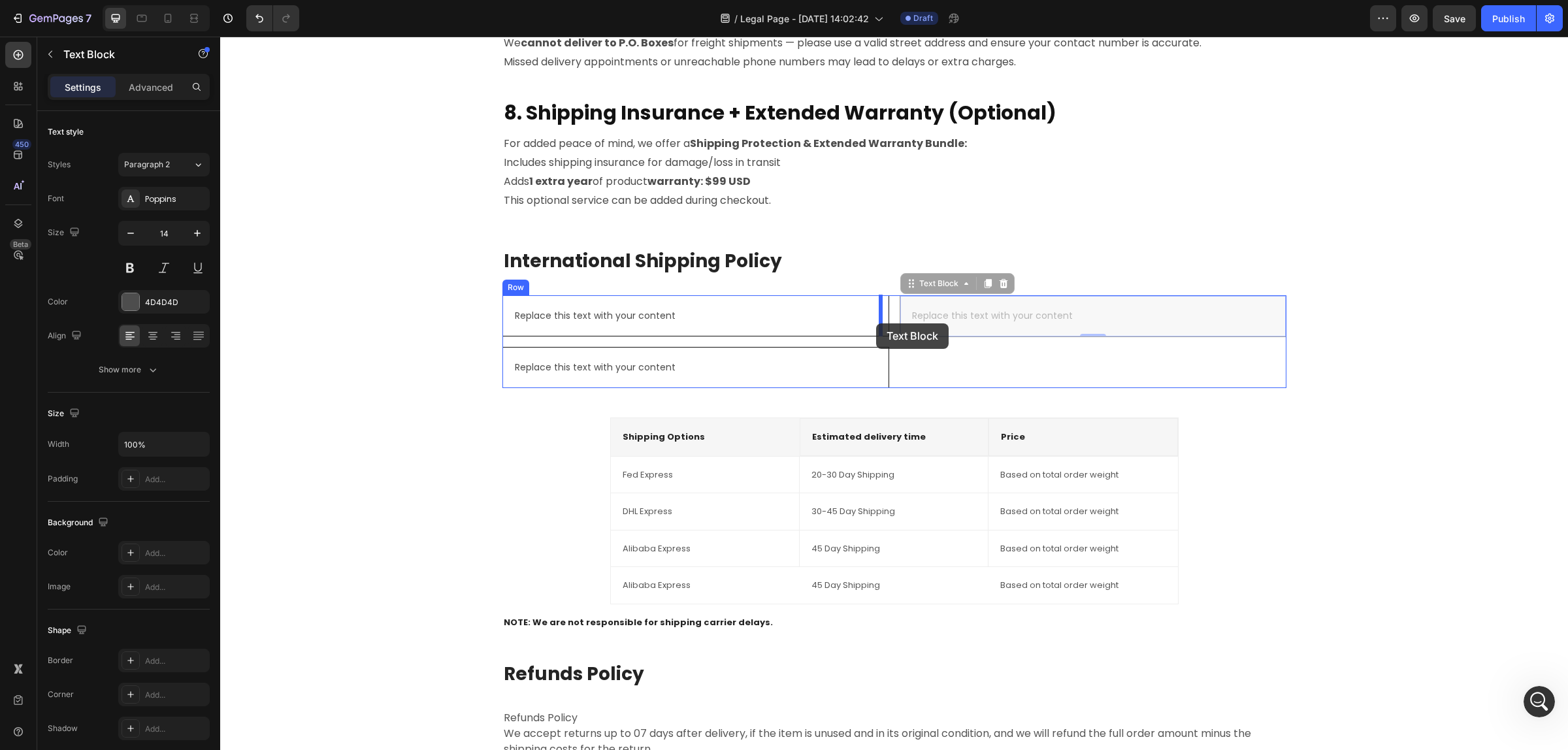
drag, startPoint x: 900, startPoint y: 325, endPoint x: 876, endPoint y: 324, distance: 24.0
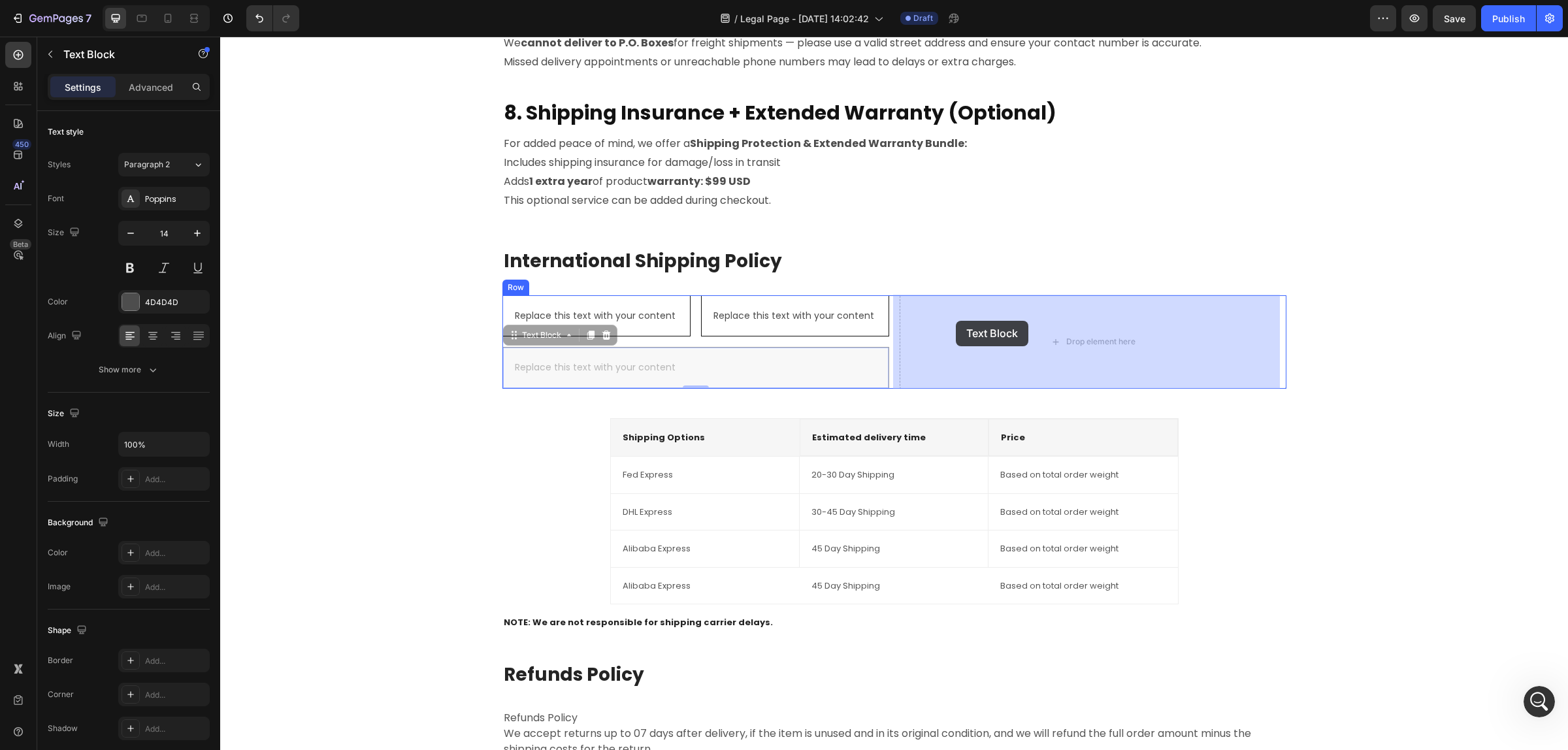
drag, startPoint x: 722, startPoint y: 361, endPoint x: 955, endPoint y: 321, distance: 236.4
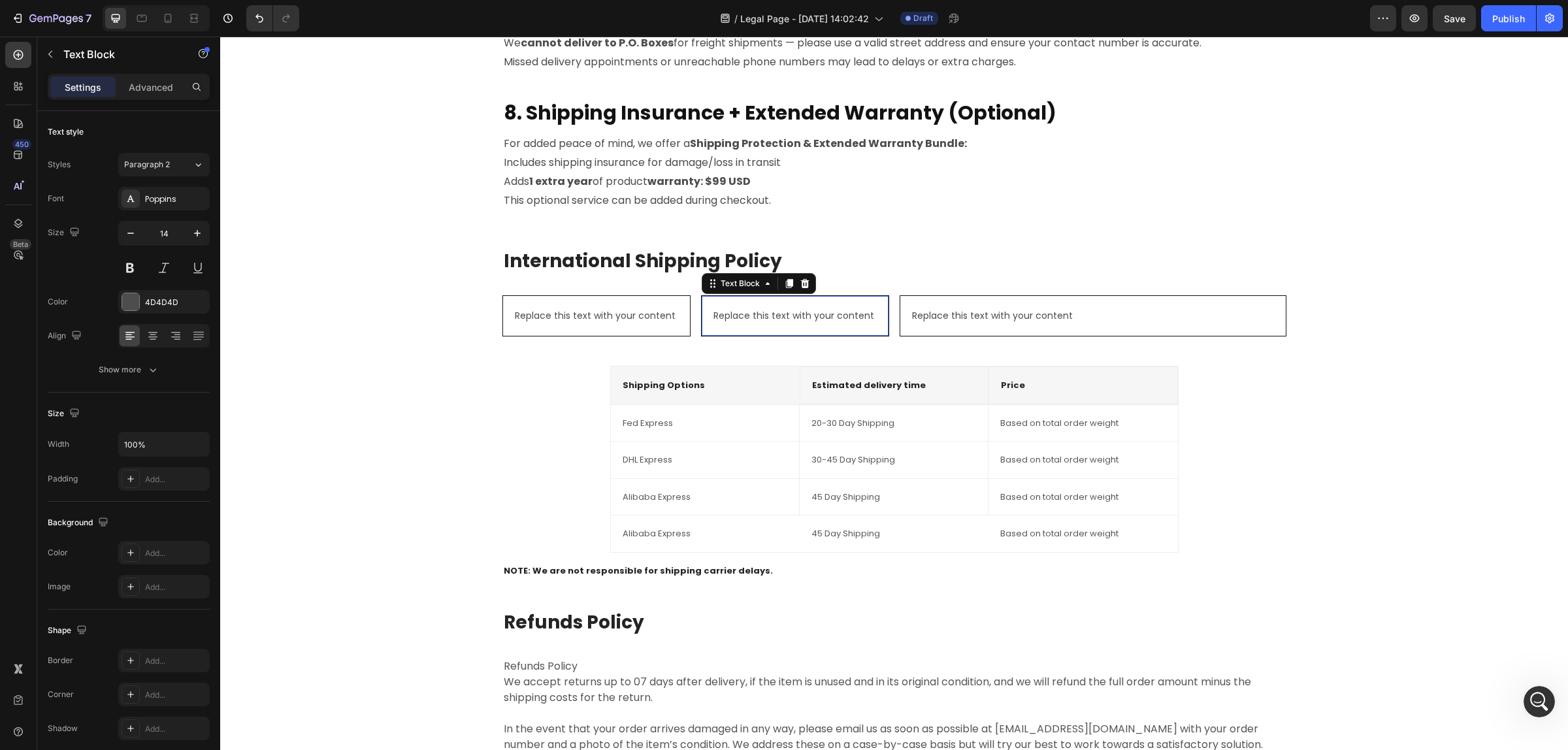
click at [738, 312] on div "Replace this text with your content" at bounding box center [795, 316] width 166 height 19
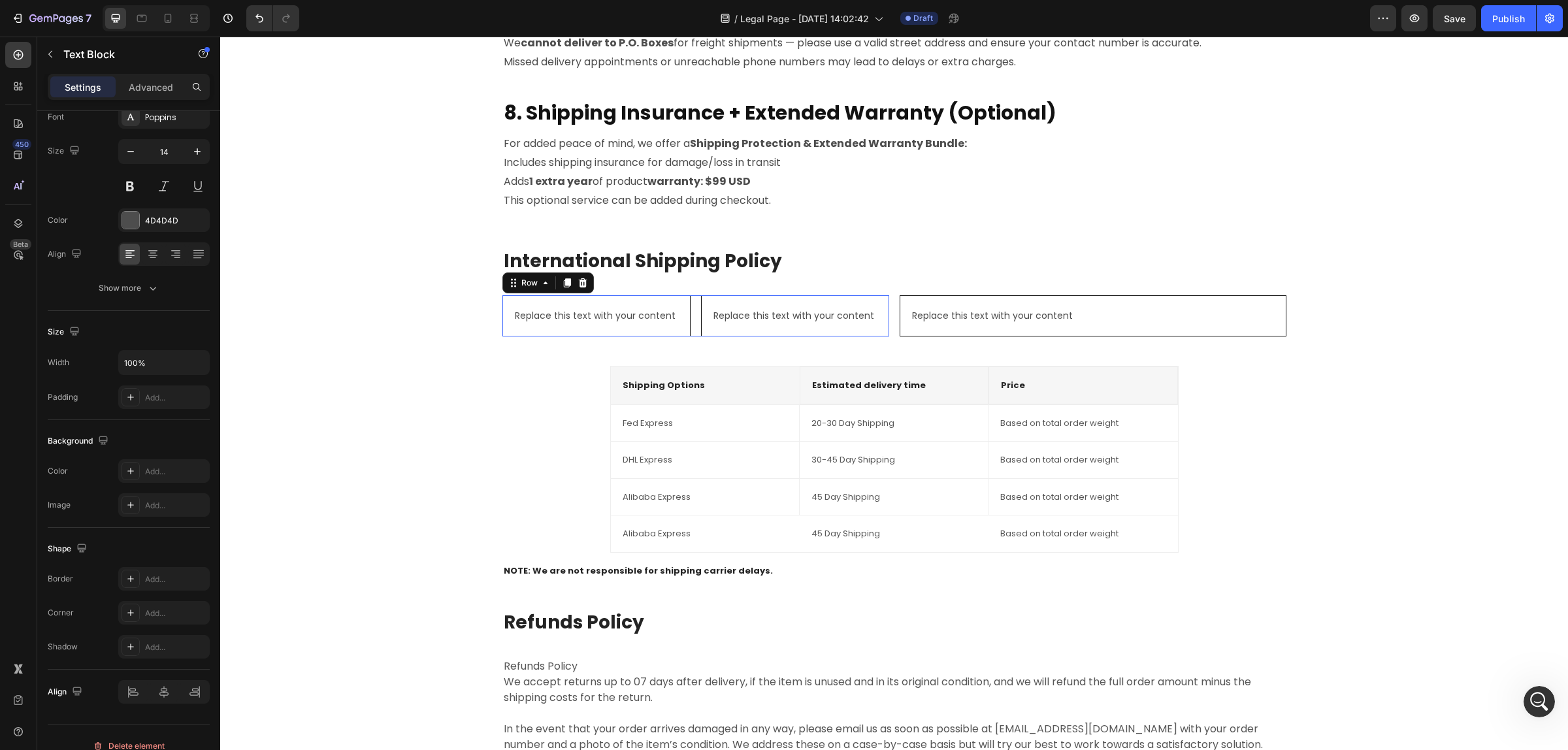
click at [684, 313] on div "Replace this text with your content Text Block Replace this text with your cont…" at bounding box center [696, 316] width 387 height 41
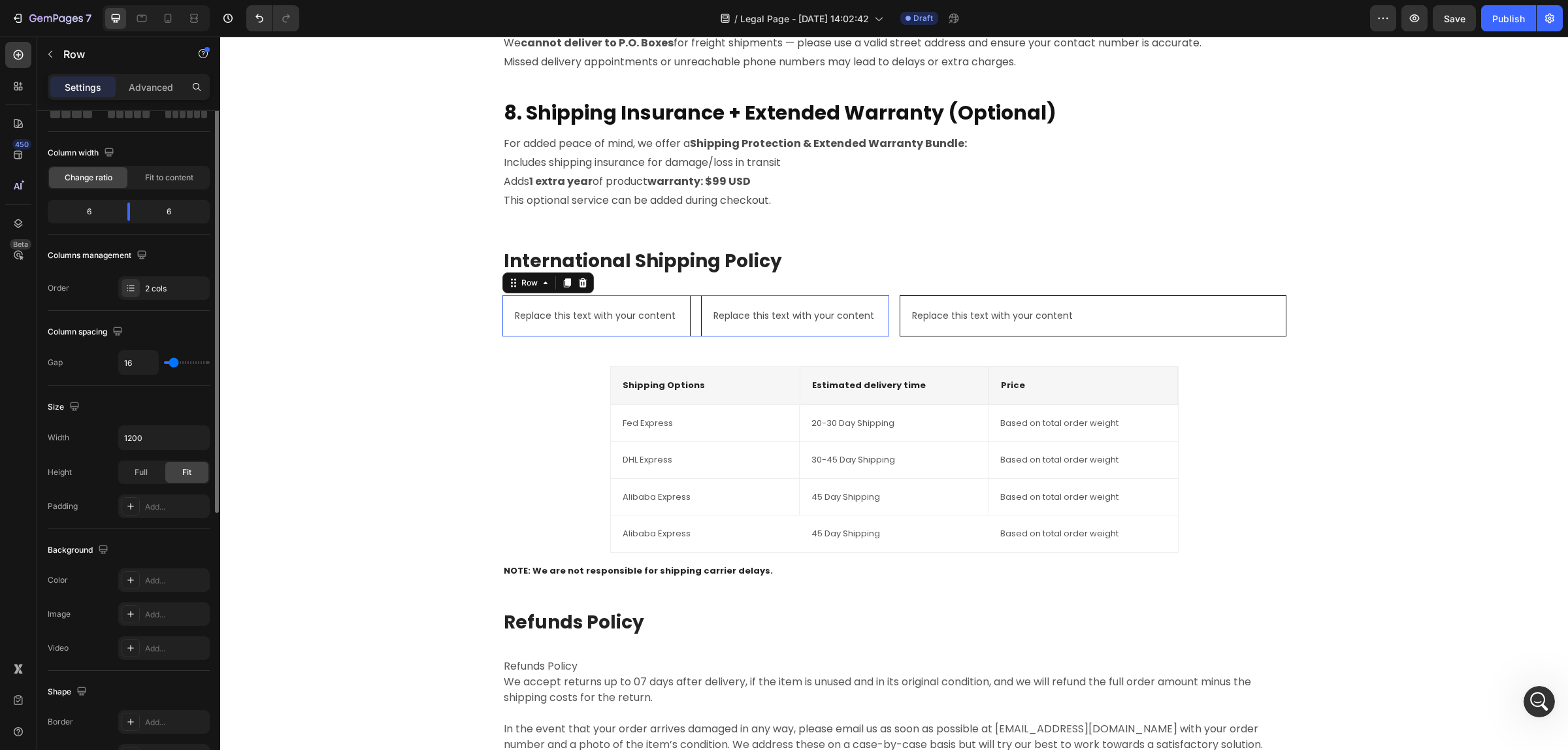
scroll to position [0, 0]
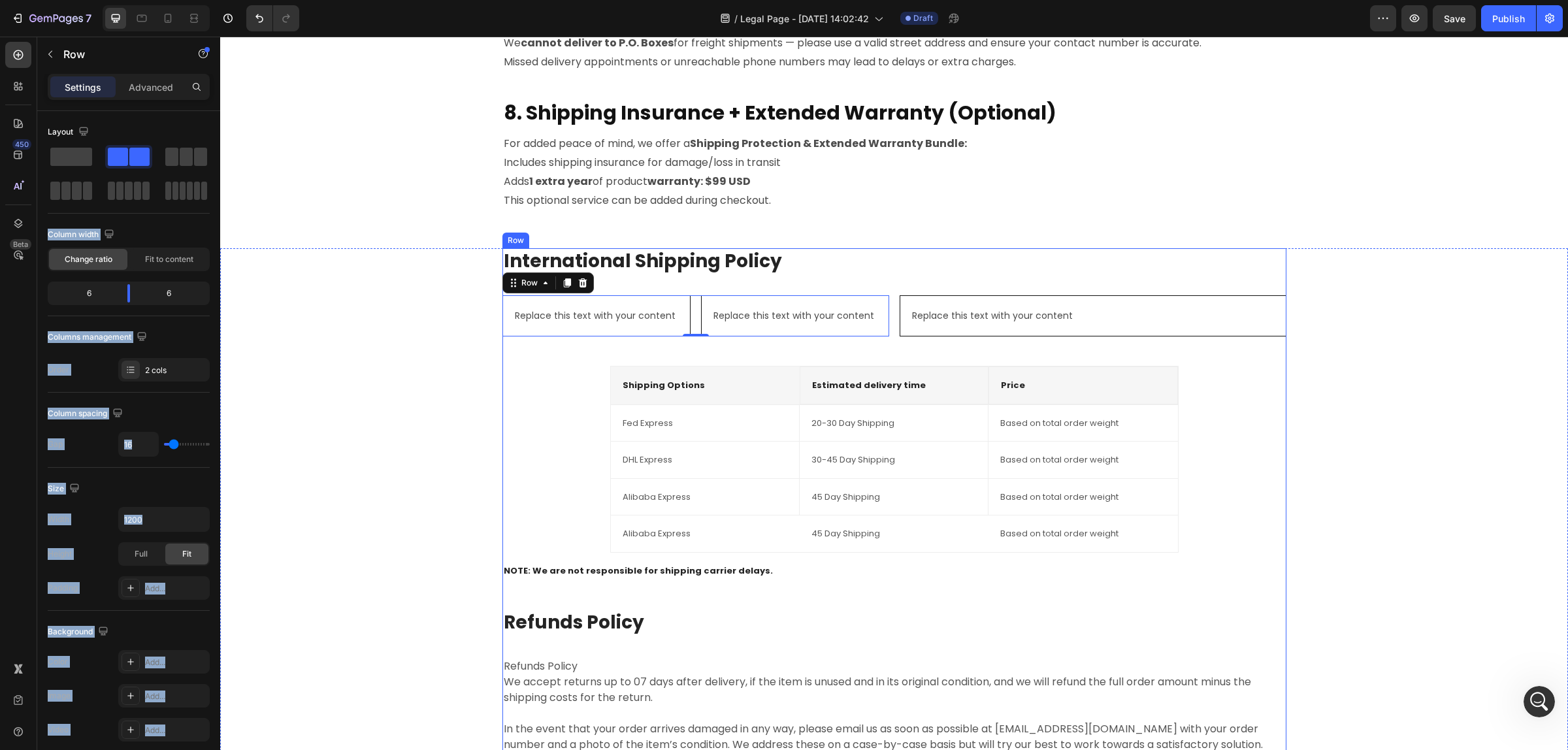
drag, startPoint x: 398, startPoint y: 193, endPoint x: 632, endPoint y: 350, distance: 281.8
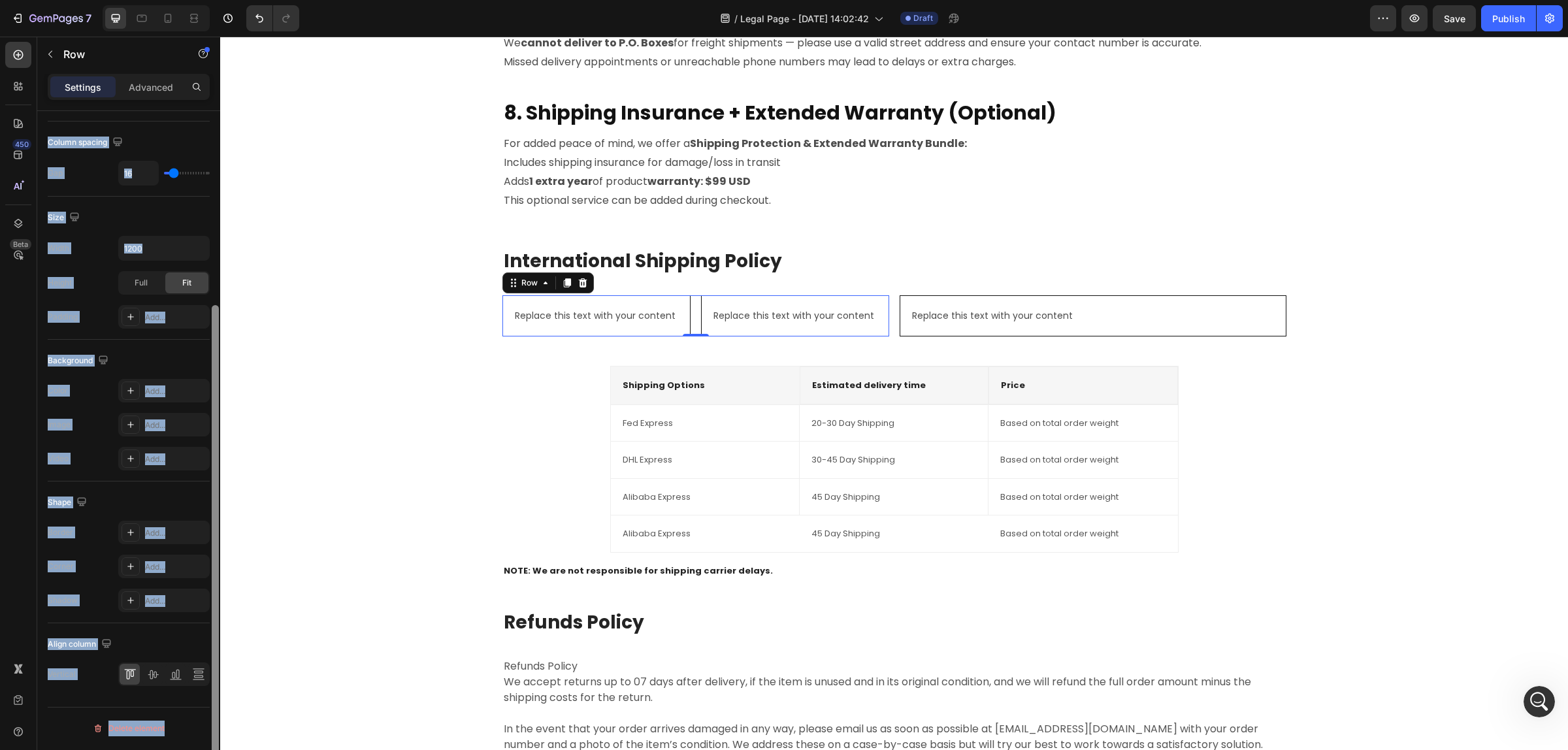
click at [210, 175] on div at bounding box center [215, 449] width 10 height 677
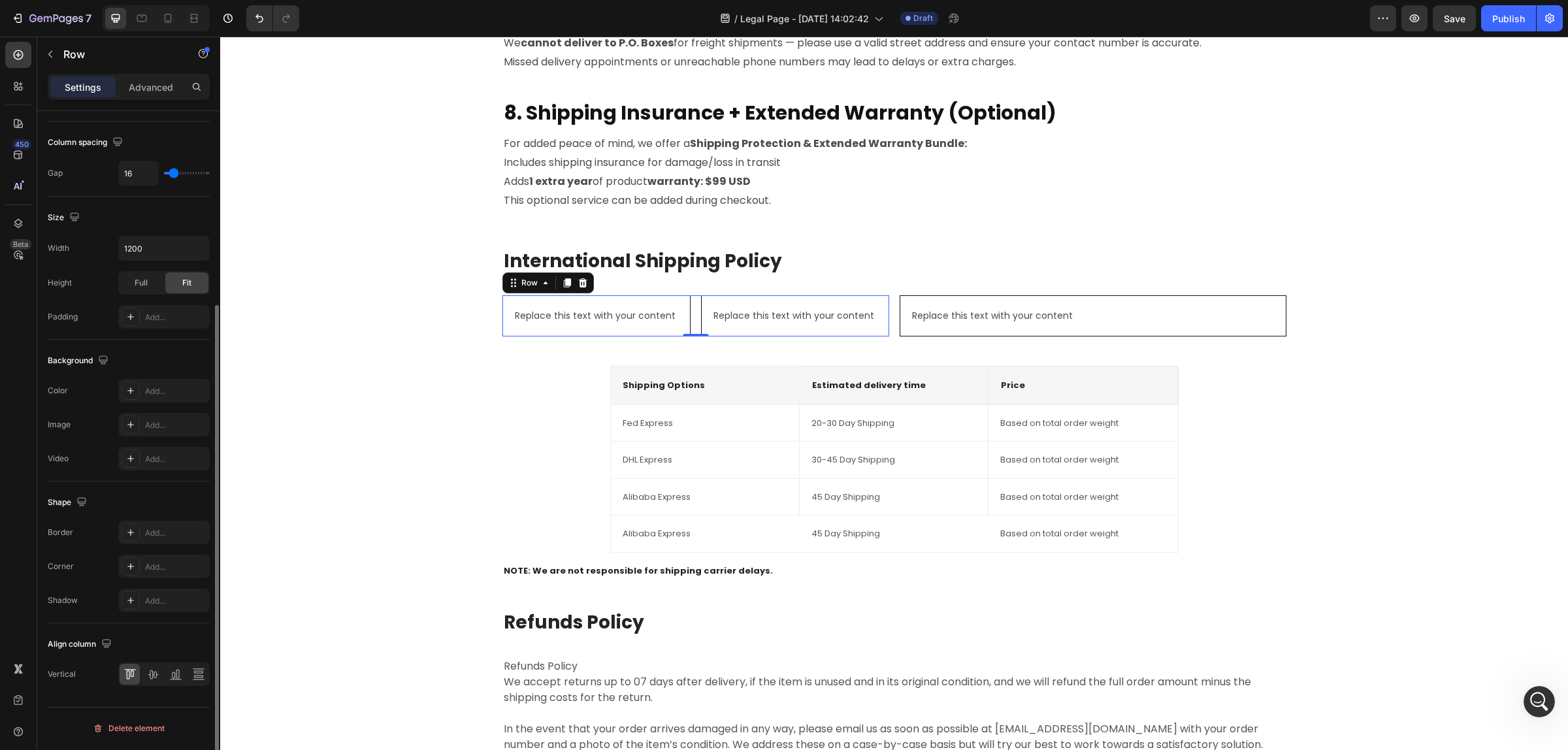
scroll to position [108, 0]
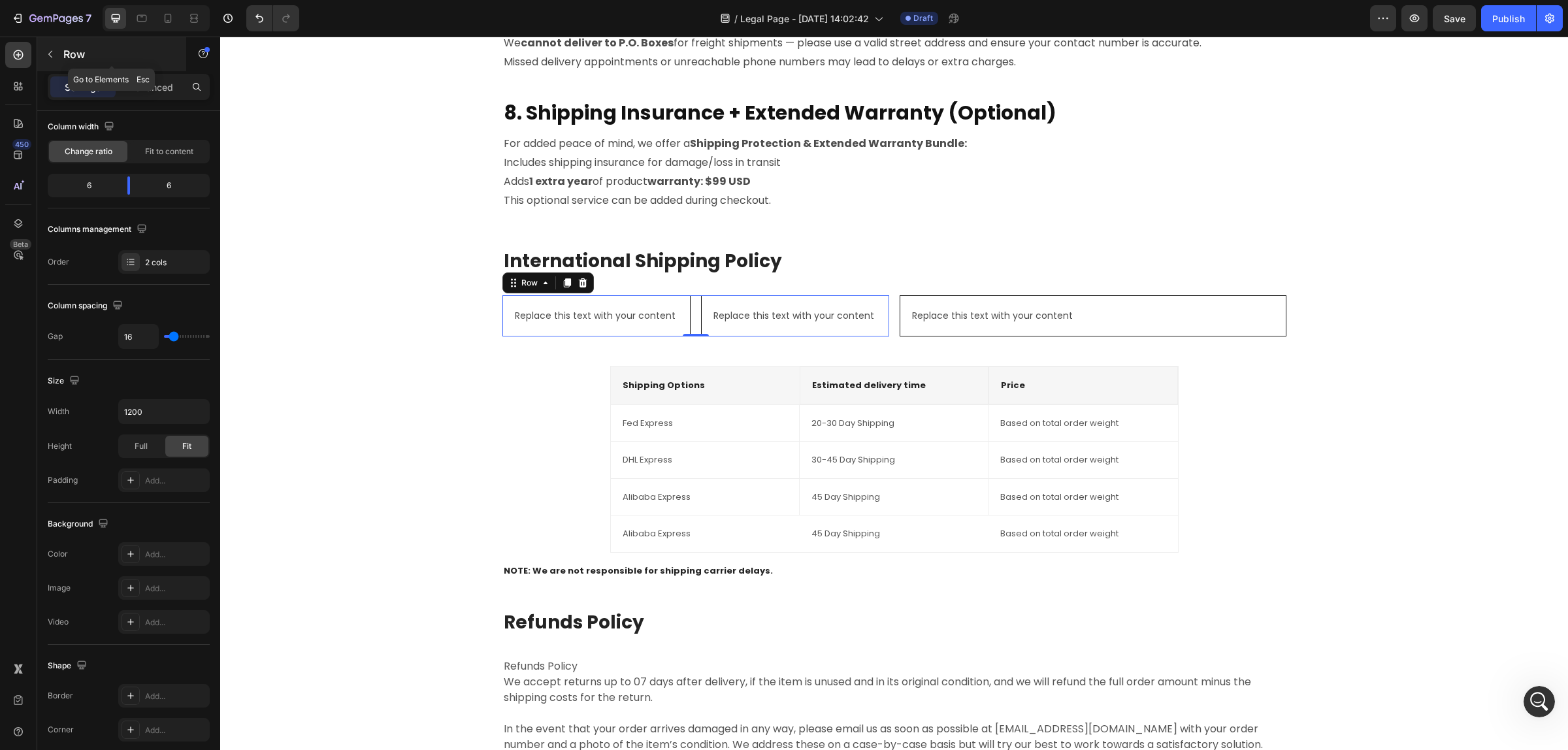
click at [62, 62] on div "Row" at bounding box center [111, 55] width 149 height 34
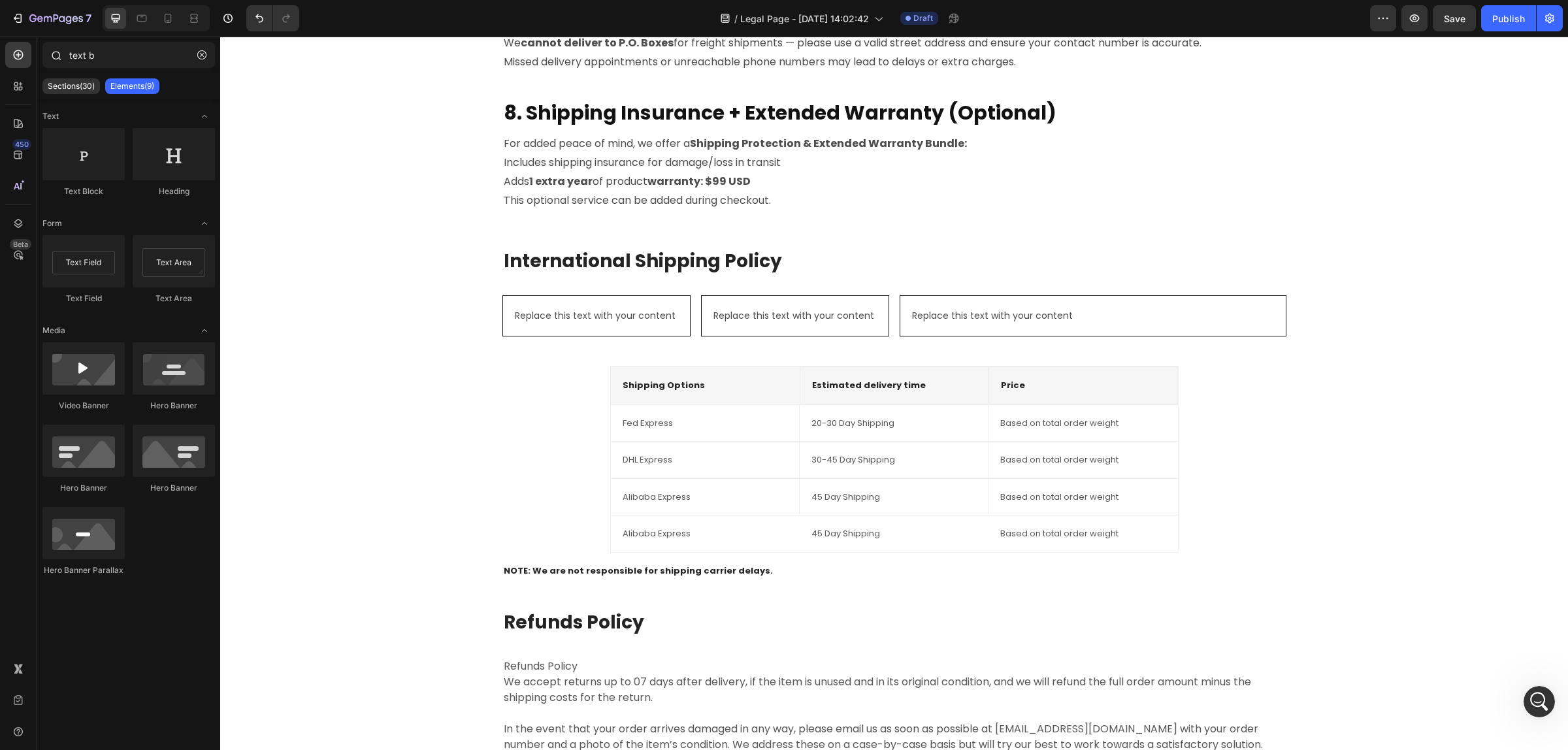
click at [55, 62] on div at bounding box center [55, 55] width 26 height 27
click at [201, 58] on icon "button" at bounding box center [202, 55] width 9 height 9
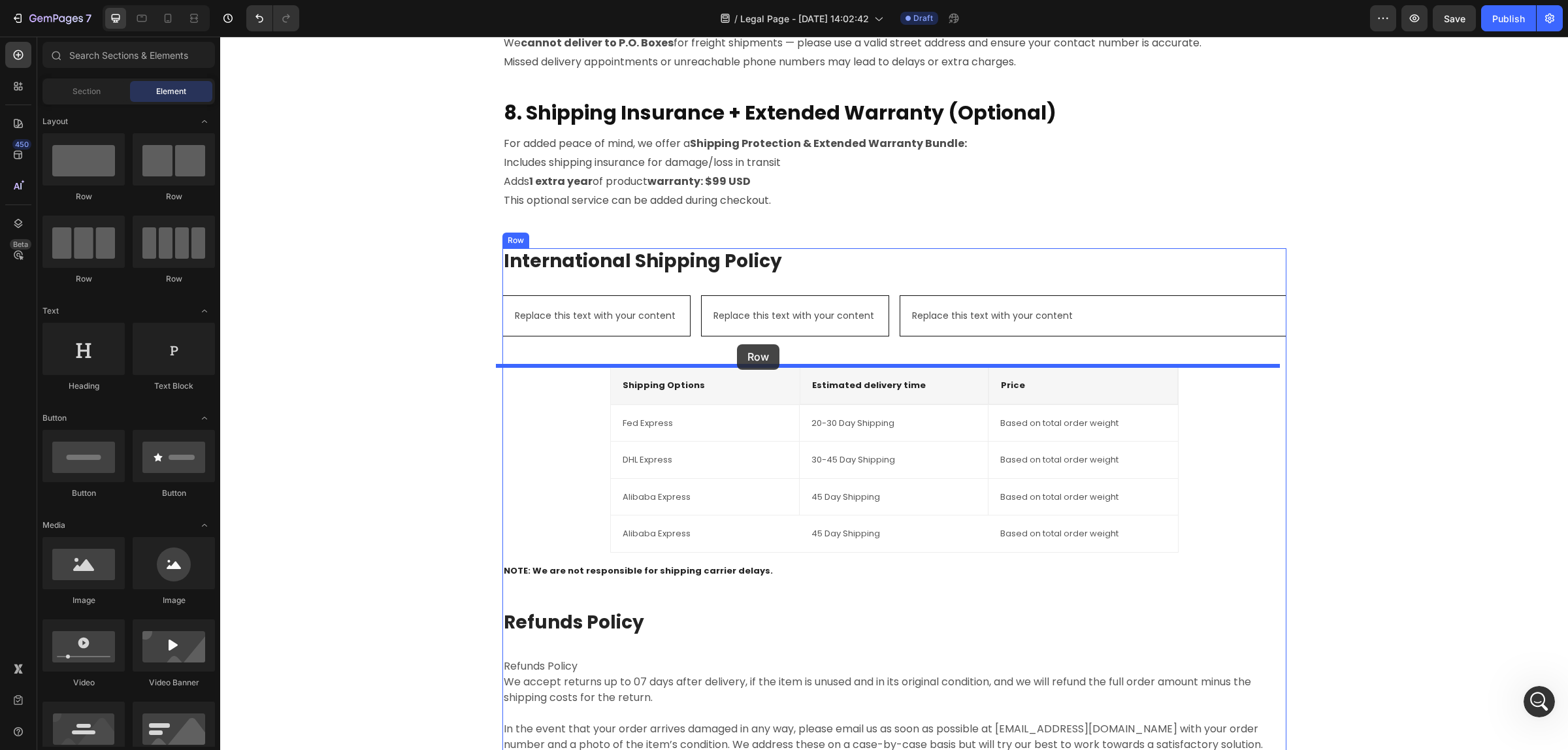
drag, startPoint x: 305, startPoint y: 279, endPoint x: 736, endPoint y: 345, distance: 436.0
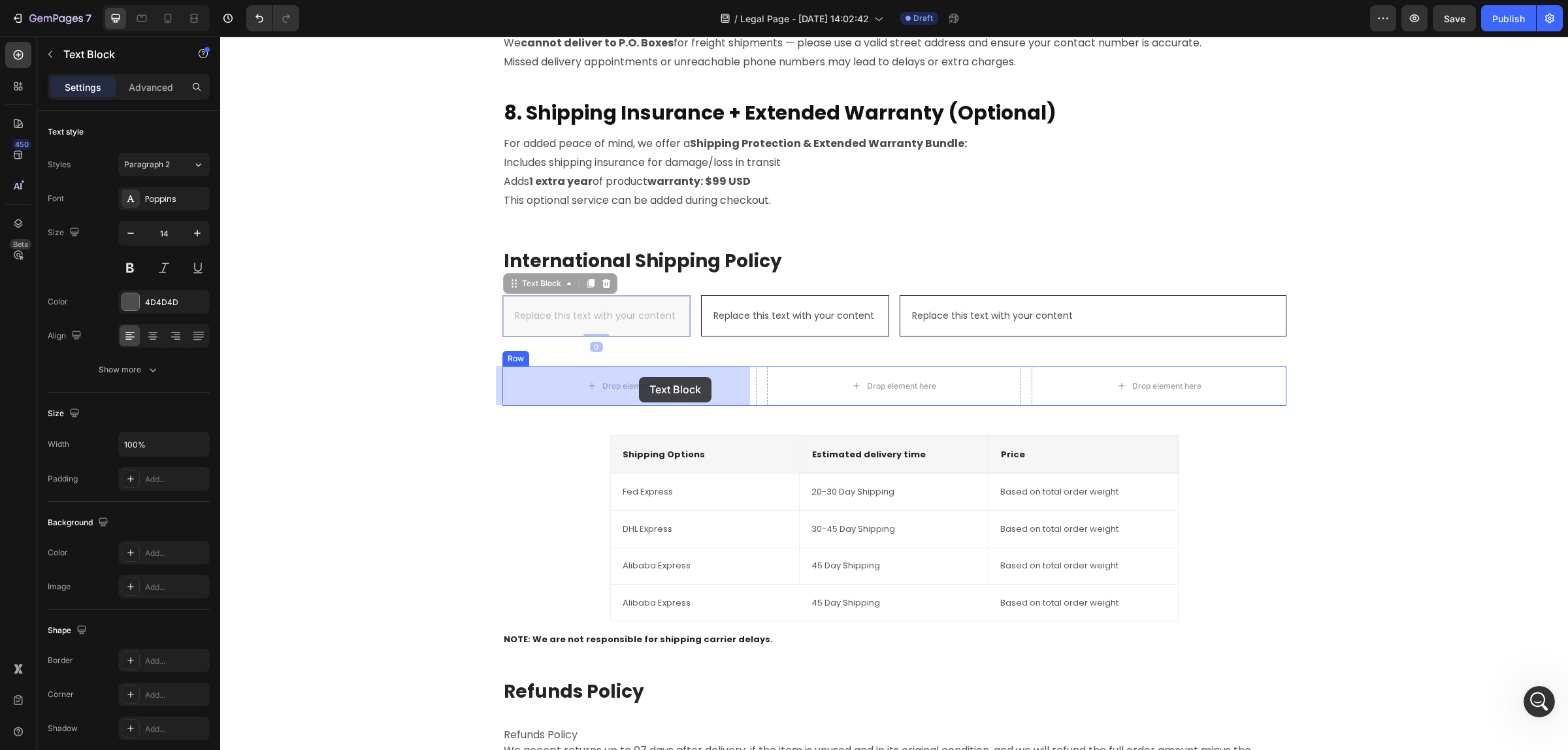
drag, startPoint x: 630, startPoint y: 304, endPoint x: 712, endPoint y: 357, distance: 97.6
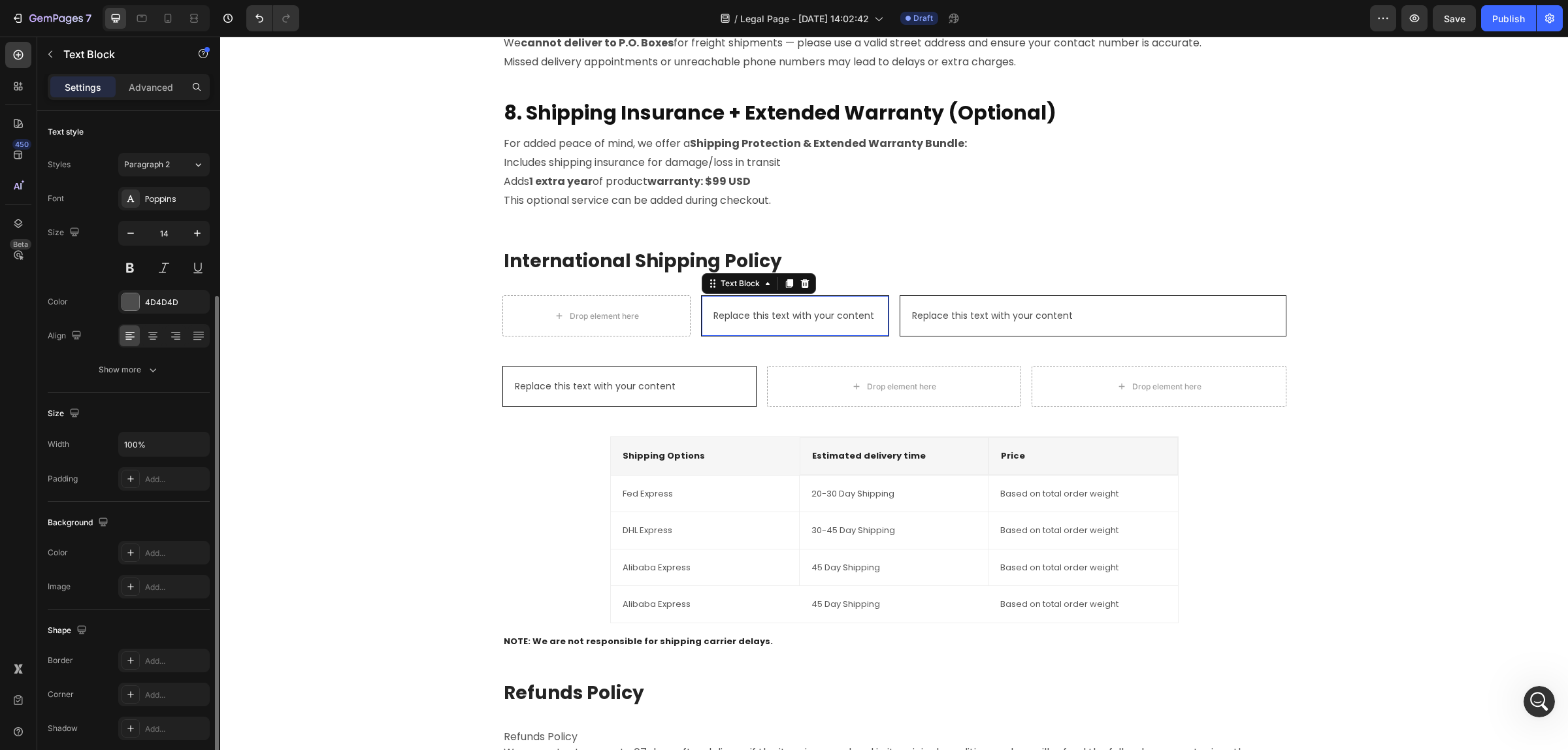
scroll to position [99, 0]
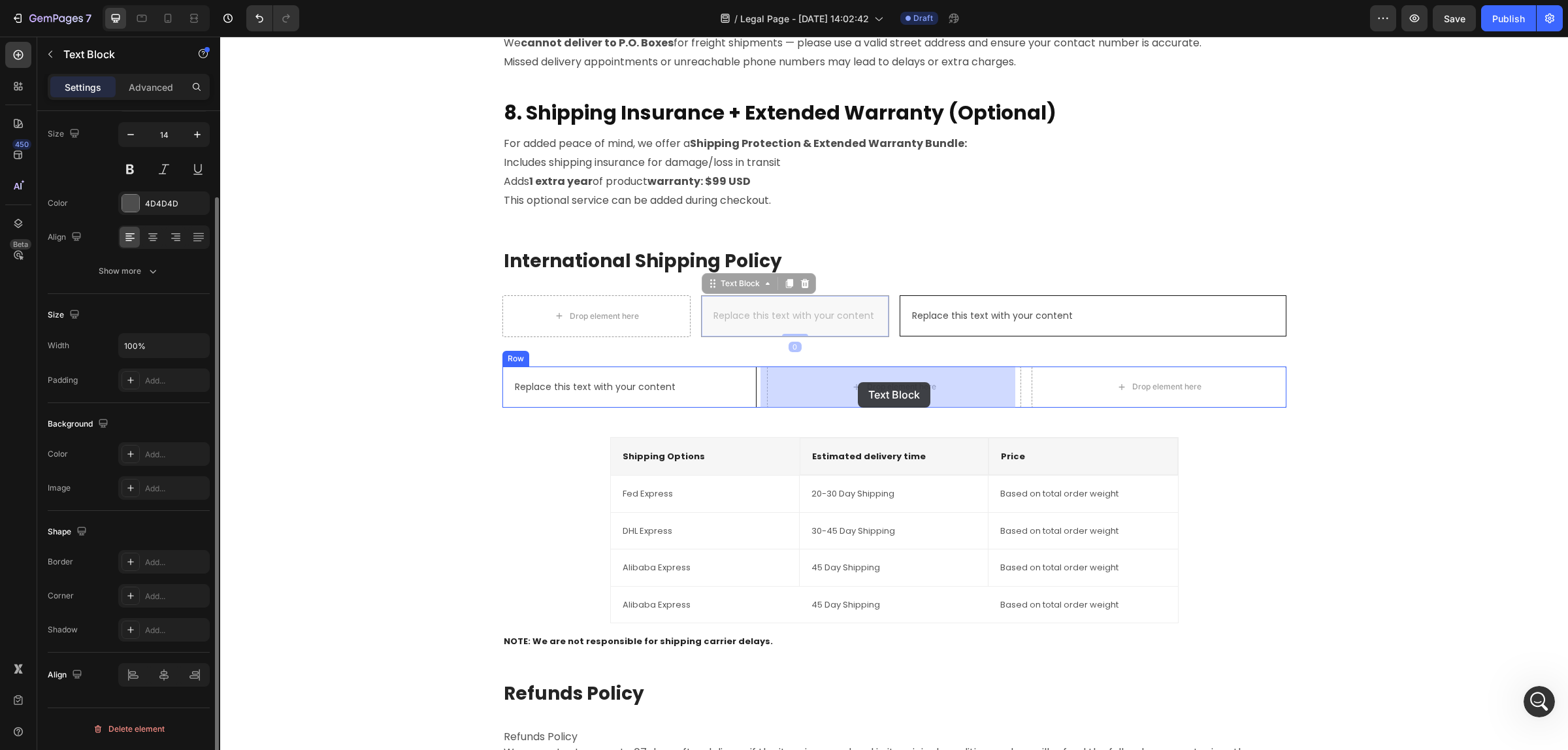
drag, startPoint x: 793, startPoint y: 307, endPoint x: 859, endPoint y: 380, distance: 98.4
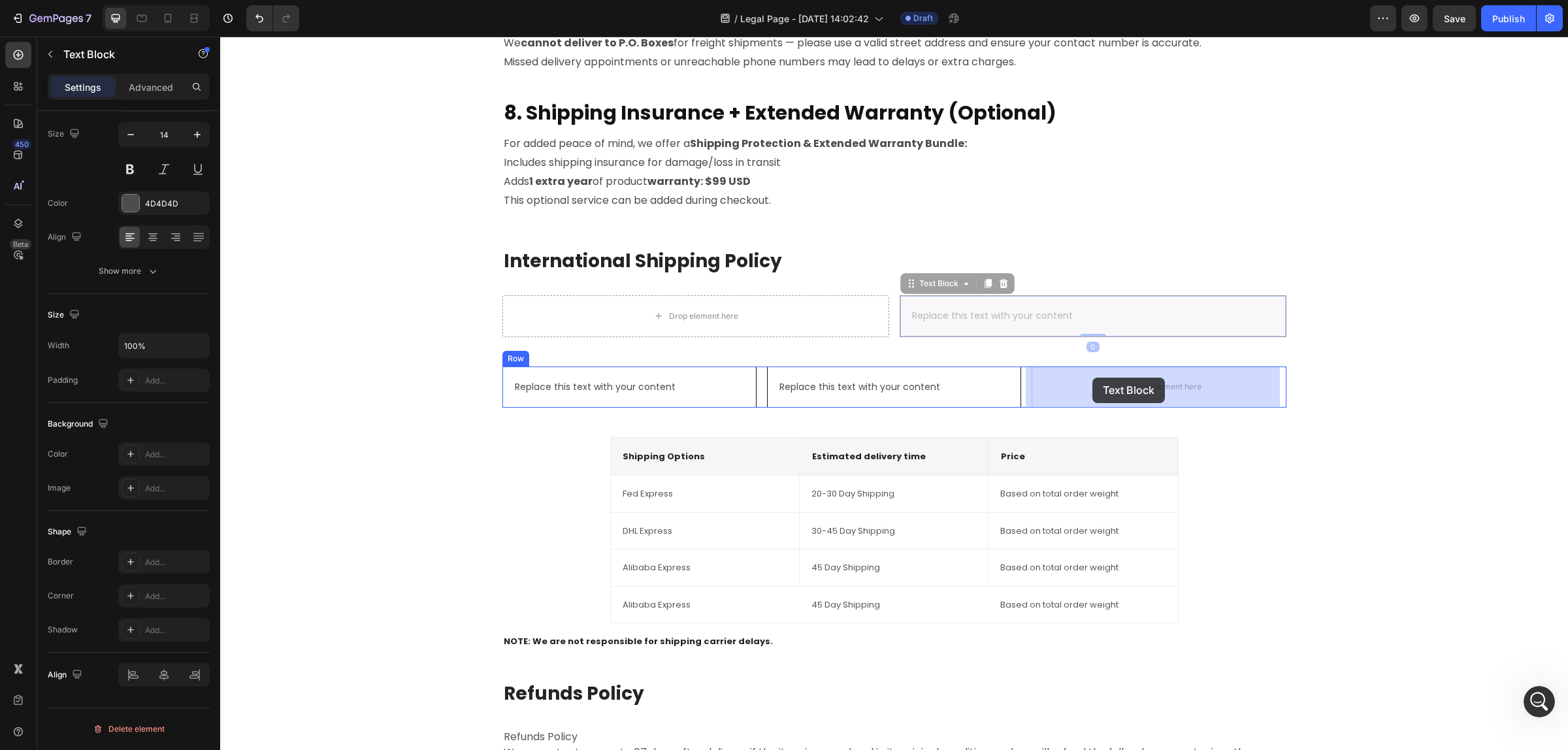
drag, startPoint x: 1012, startPoint y: 311, endPoint x: 1092, endPoint y: 377, distance: 103.7
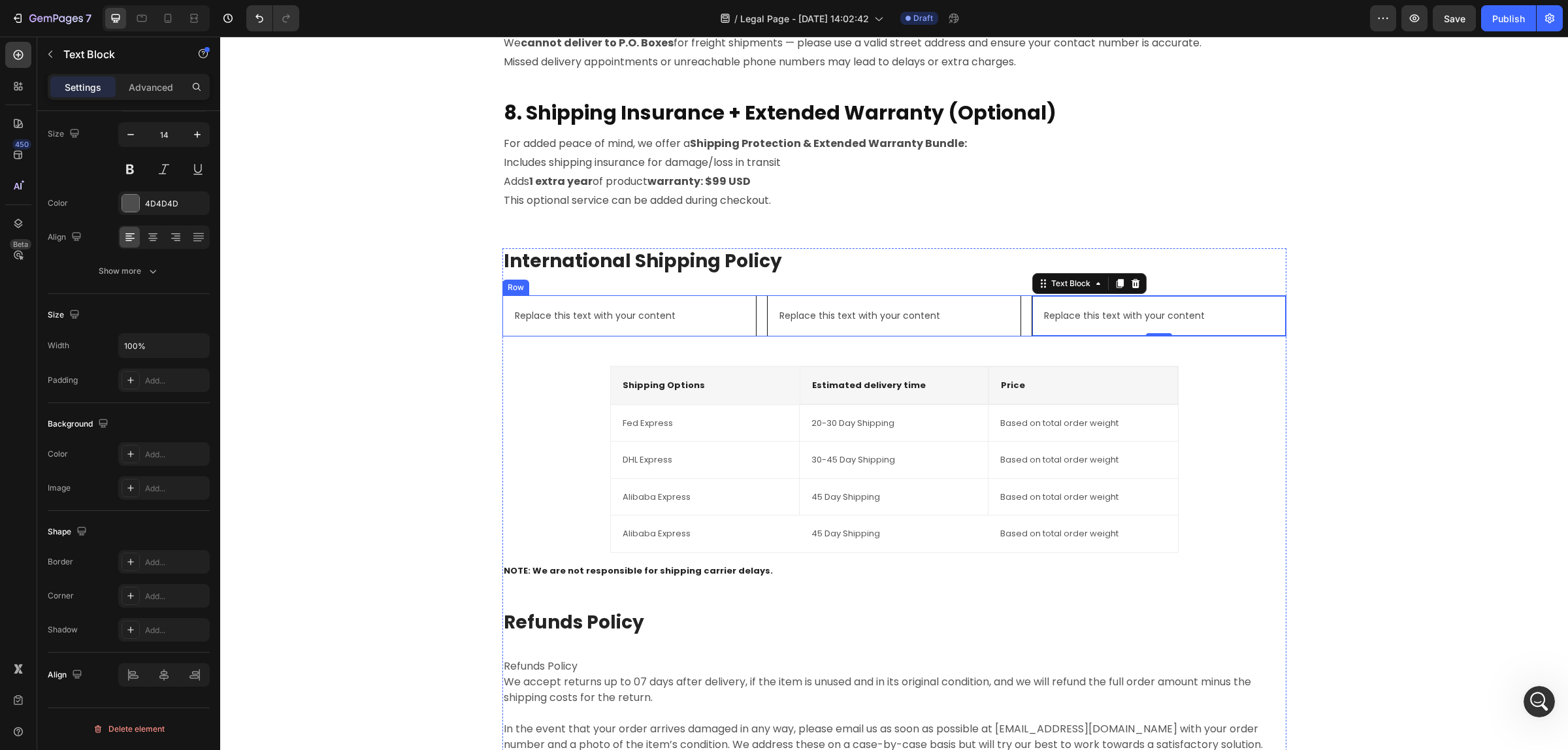
click at [755, 322] on div "Replace this text with your content Text Block Replace this text with your cont…" at bounding box center [895, 316] width 784 height 41
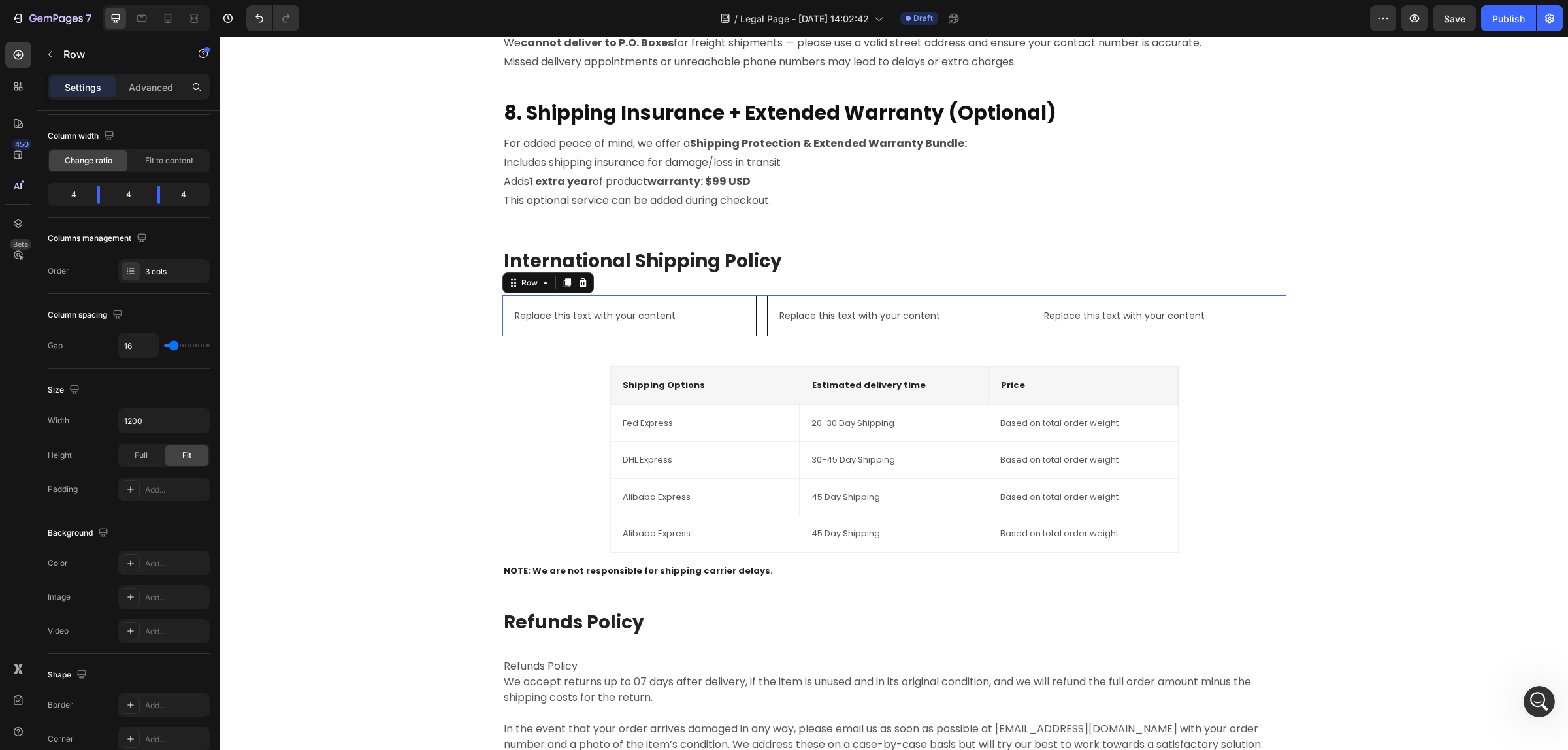
scroll to position [0, 0]
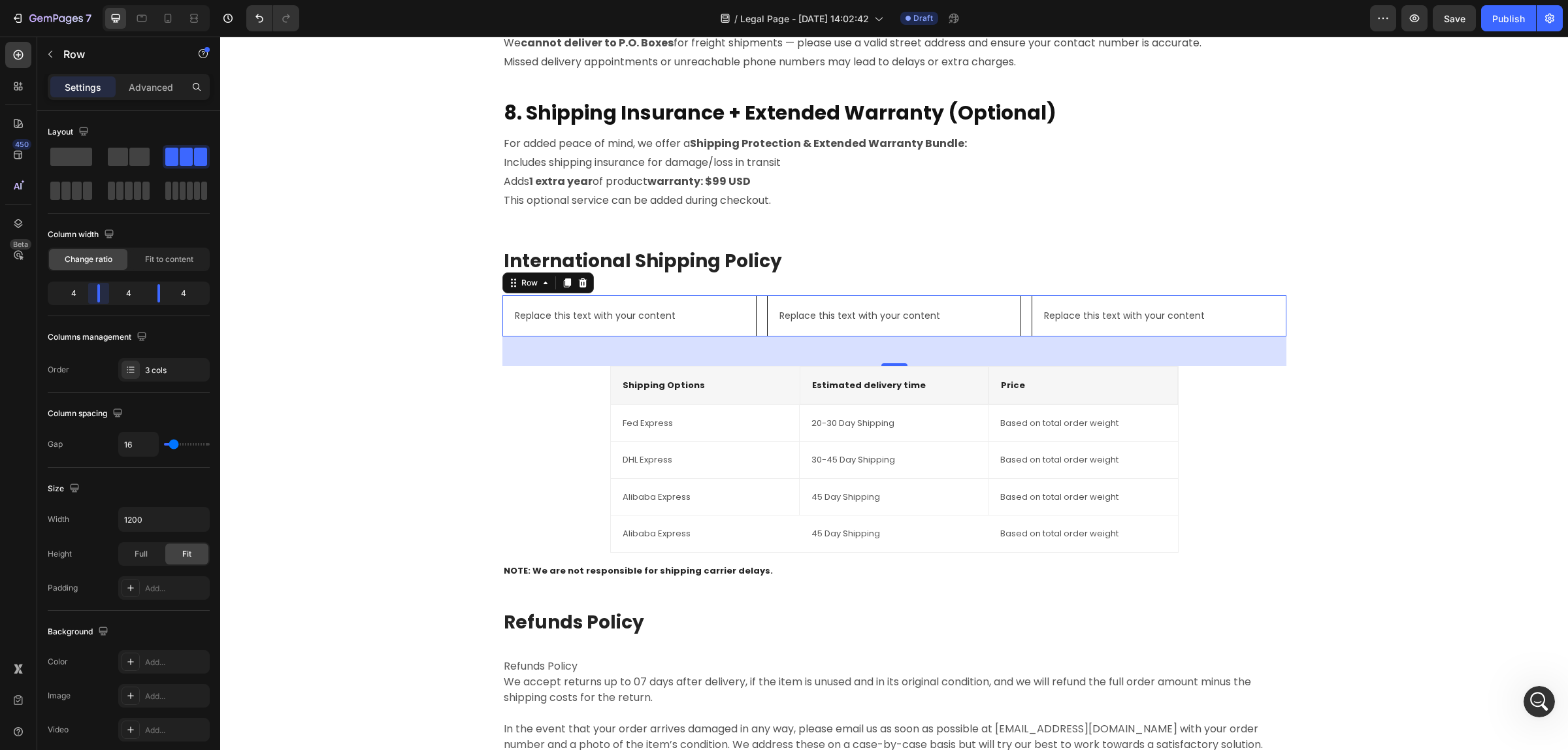
click at [103, 0] on body "7 Version history / Legal Page - [DATE] 14:02:42 Draft Preview Save Publish 450…" at bounding box center [784, 0] width 1568 height 0
drag, startPoint x: 95, startPoint y: 288, endPoint x: 108, endPoint y: 289, distance: 13.0
click at [108, 0] on body "7 Version history / Legal Page - [DATE] 14:02:42 Draft Preview Save Publish 450…" at bounding box center [784, 0] width 1568 height 0
click at [83, 292] on div "4" at bounding box center [69, 293] width 37 height 18
click at [99, 0] on body "7 Version history / Legal Page - [DATE] 14:02:42 Draft Preview Save Publish 450…" at bounding box center [784, 0] width 1568 height 0
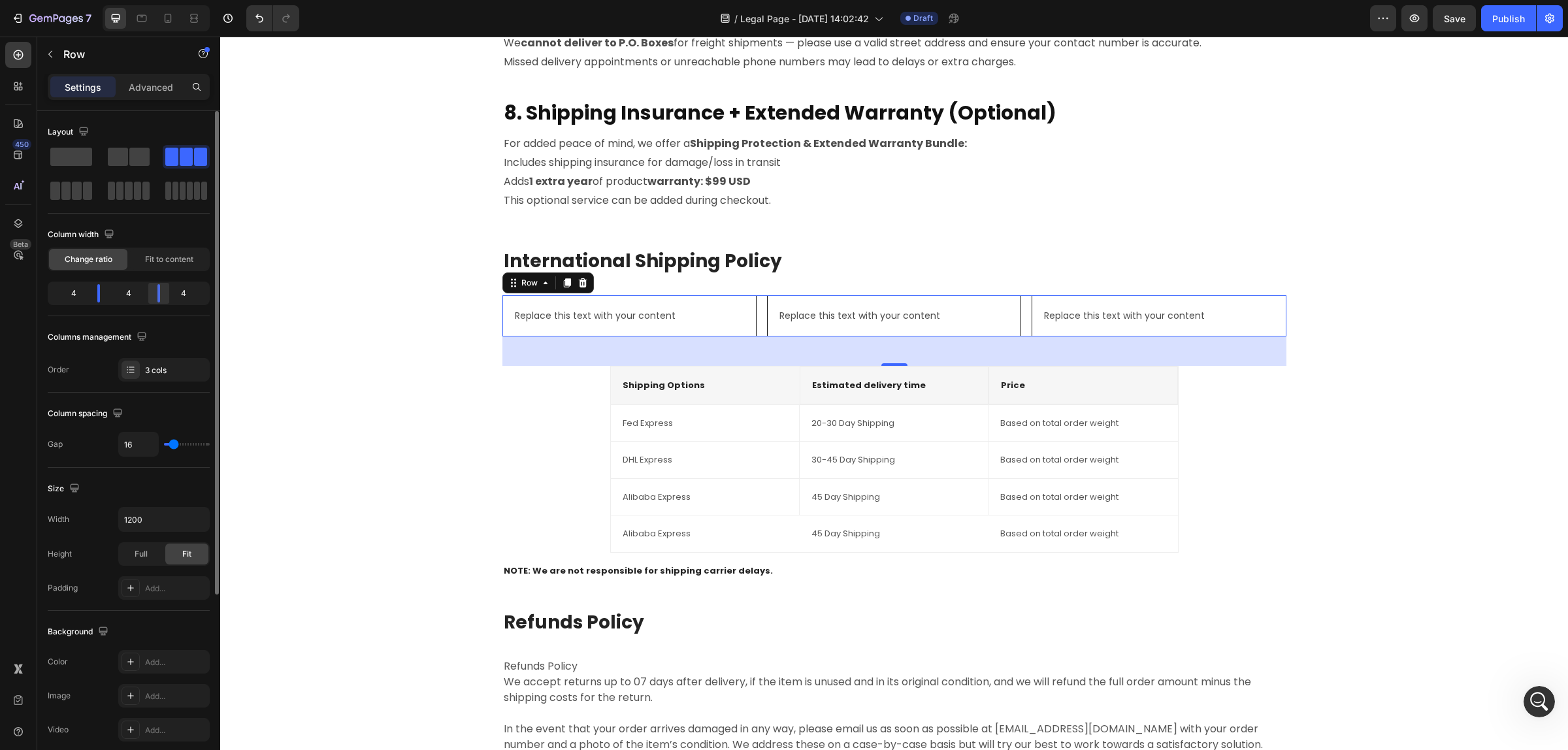
click at [158, 0] on body "7 Version history / Legal Page - [DATE] 14:02:42 Draft Preview Save Publish 450…" at bounding box center [784, 0] width 1568 height 0
click at [175, 261] on span "Fit to content" at bounding box center [169, 259] width 48 height 12
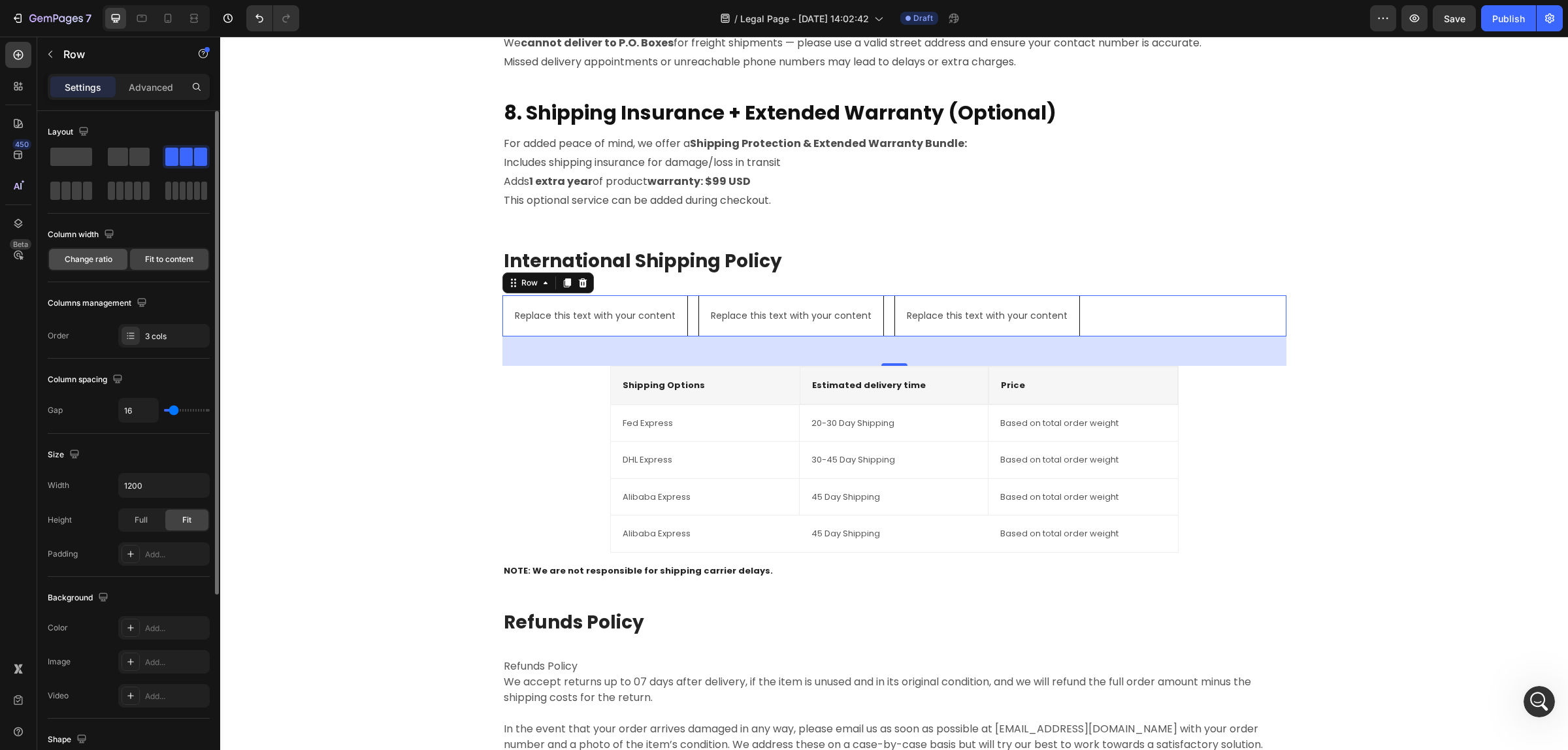
click at [111, 253] on span "Change ratio" at bounding box center [88, 259] width 48 height 12
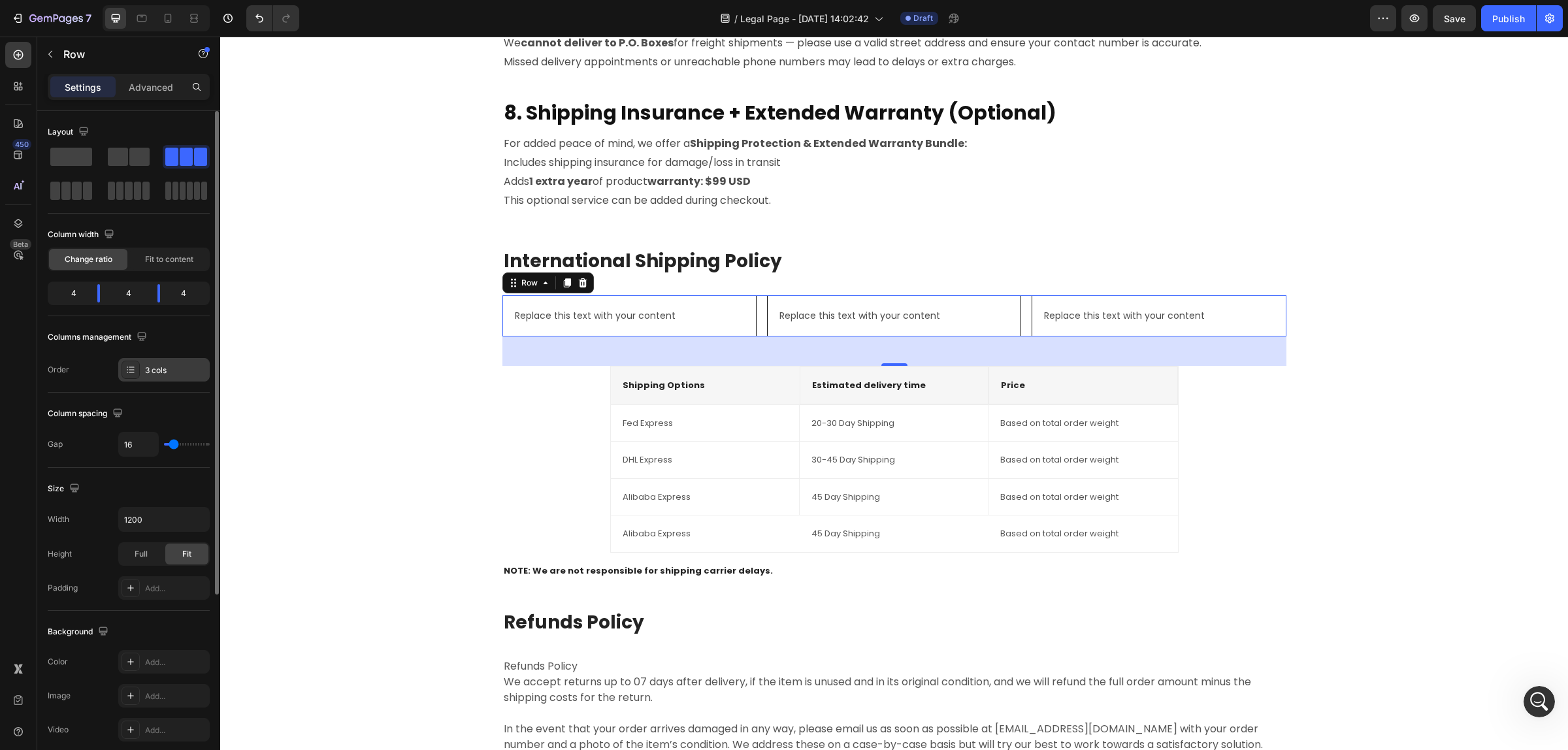
click at [173, 370] on div "3 cols" at bounding box center [175, 370] width 62 height 12
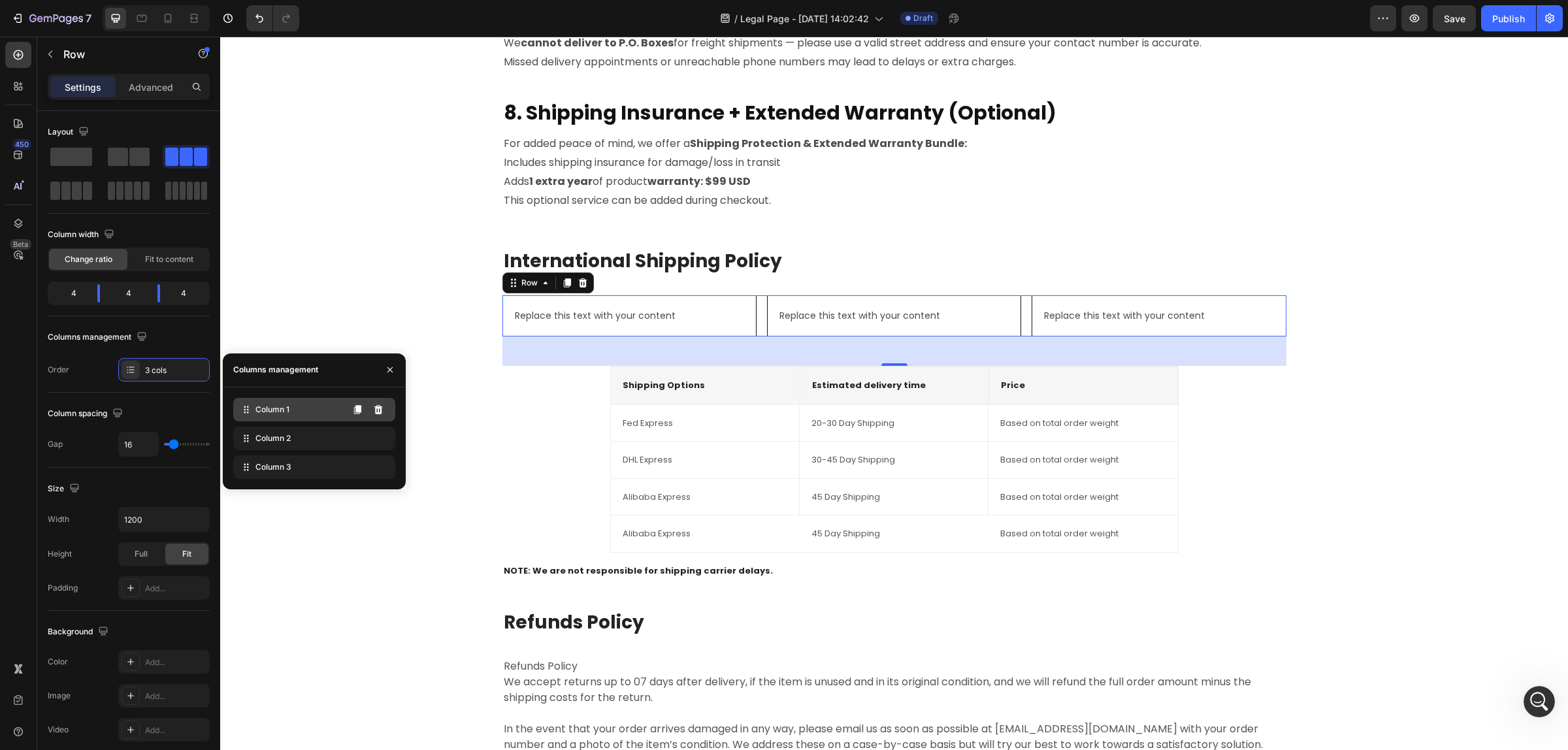
click at [305, 412] on div "Column 1" at bounding box center [314, 409] width 162 height 23
click at [281, 439] on span "Column 2" at bounding box center [273, 438] width 35 height 12
click at [277, 472] on span "Column 3" at bounding box center [274, 467] width 36 height 12
drag, startPoint x: 246, startPoint y: 438, endPoint x: 252, endPoint y: 407, distance: 31.6
drag, startPoint x: 1394, startPoint y: 426, endPoint x: 1380, endPoint y: 423, distance: 14.3
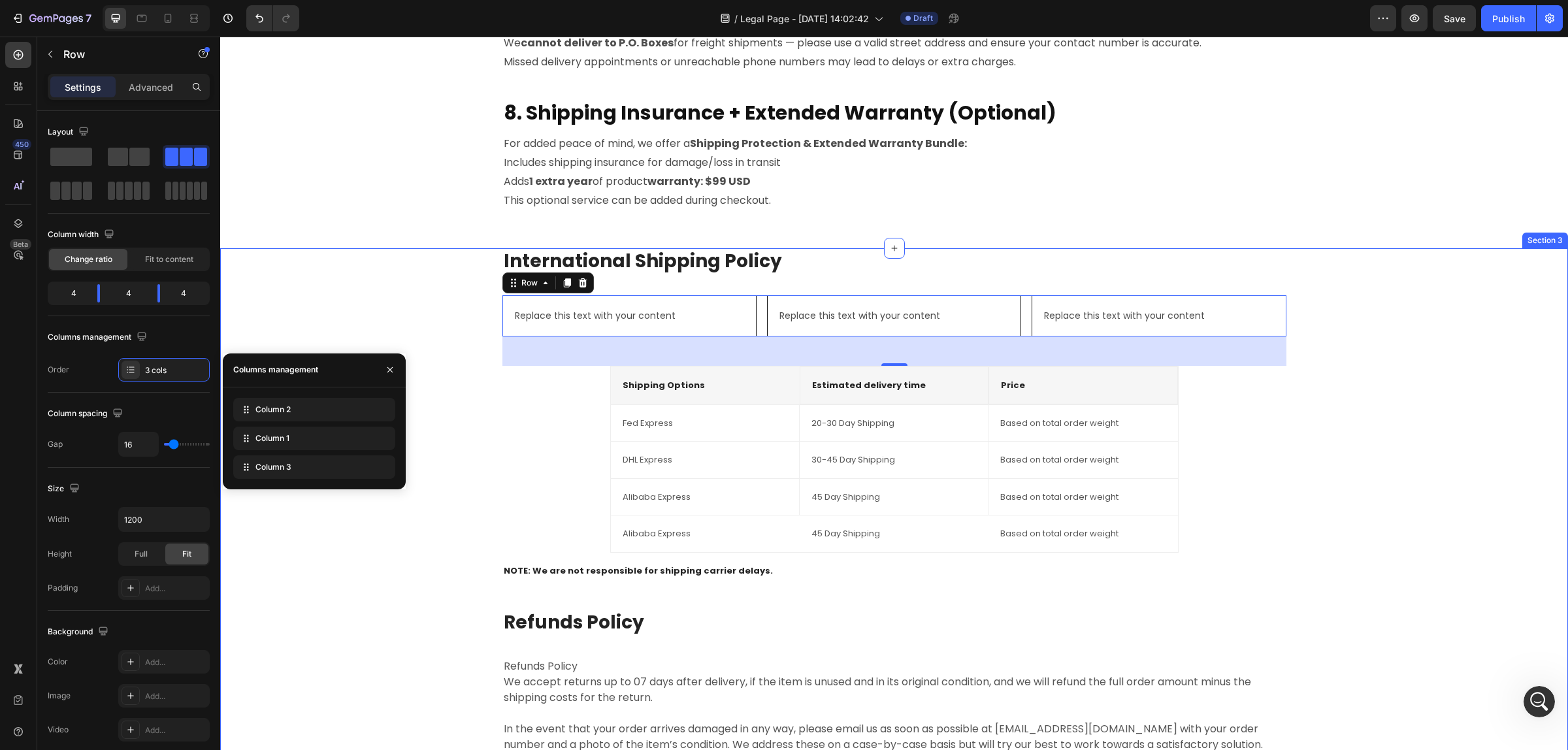
click at [1393, 426] on div "International Shipping Policy Heading Replace this text with your content Text …" at bounding box center [894, 532] width 1328 height 568
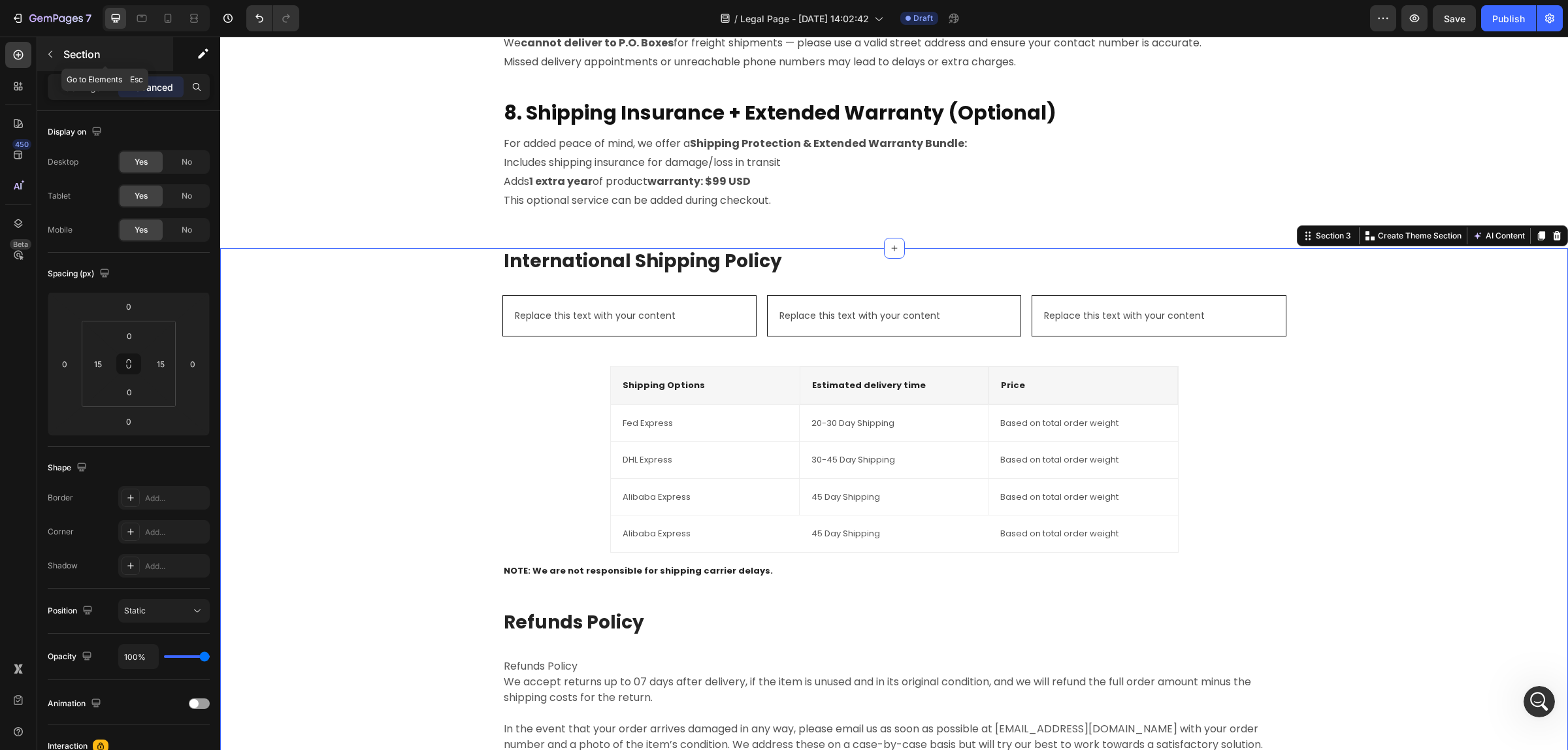
click at [50, 51] on icon "button" at bounding box center [50, 54] width 10 height 10
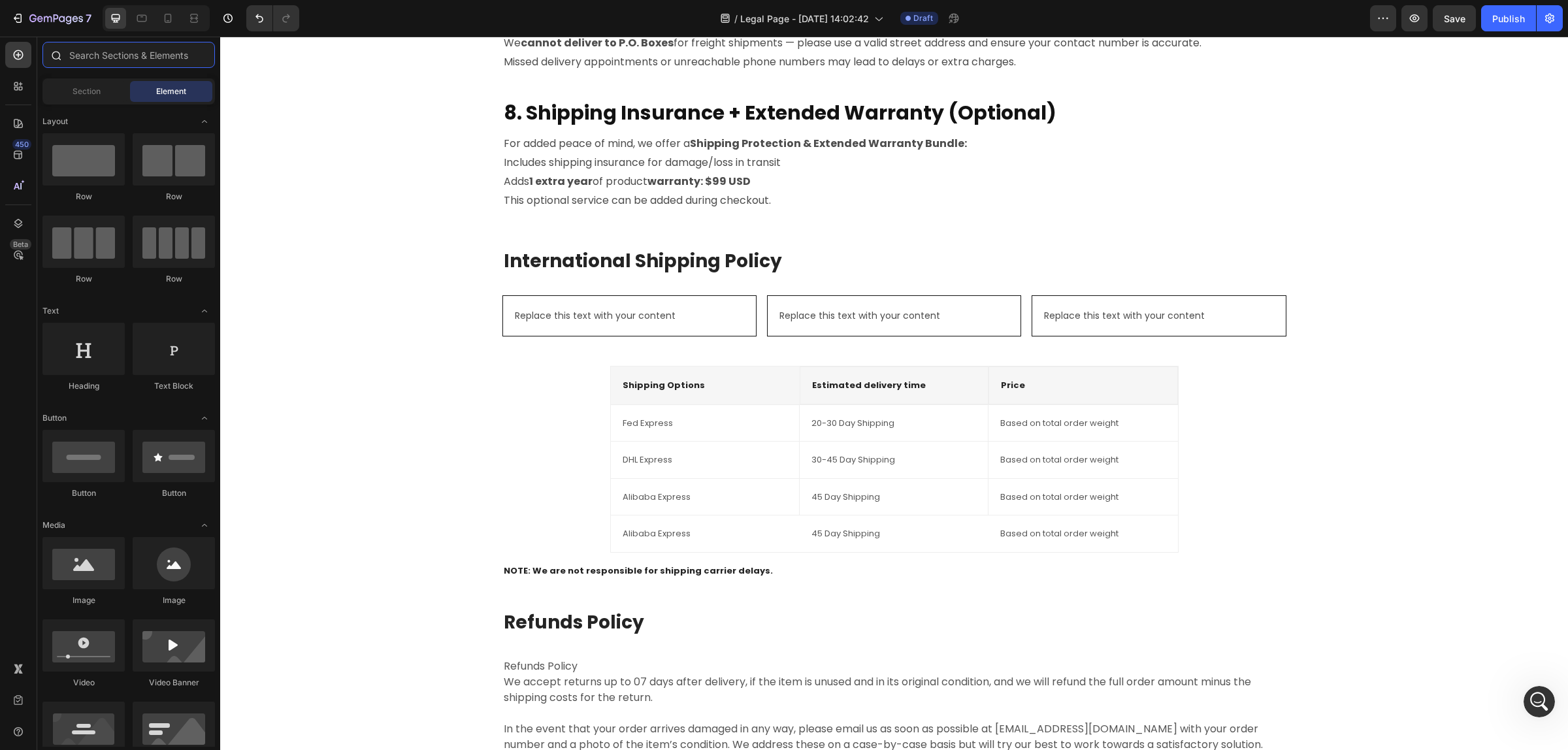
click at [119, 58] on input "text" at bounding box center [128, 55] width 172 height 27
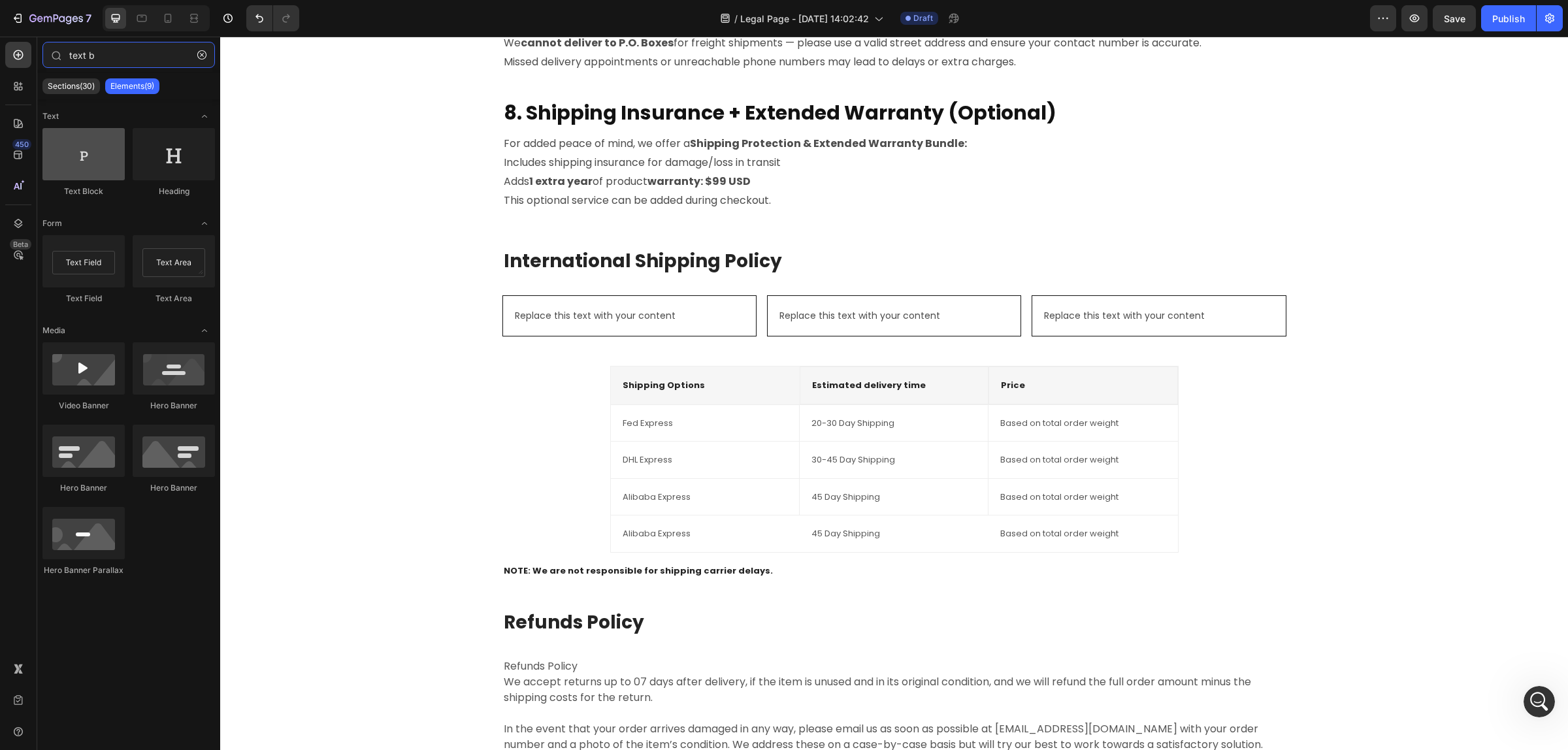
type input "text b"
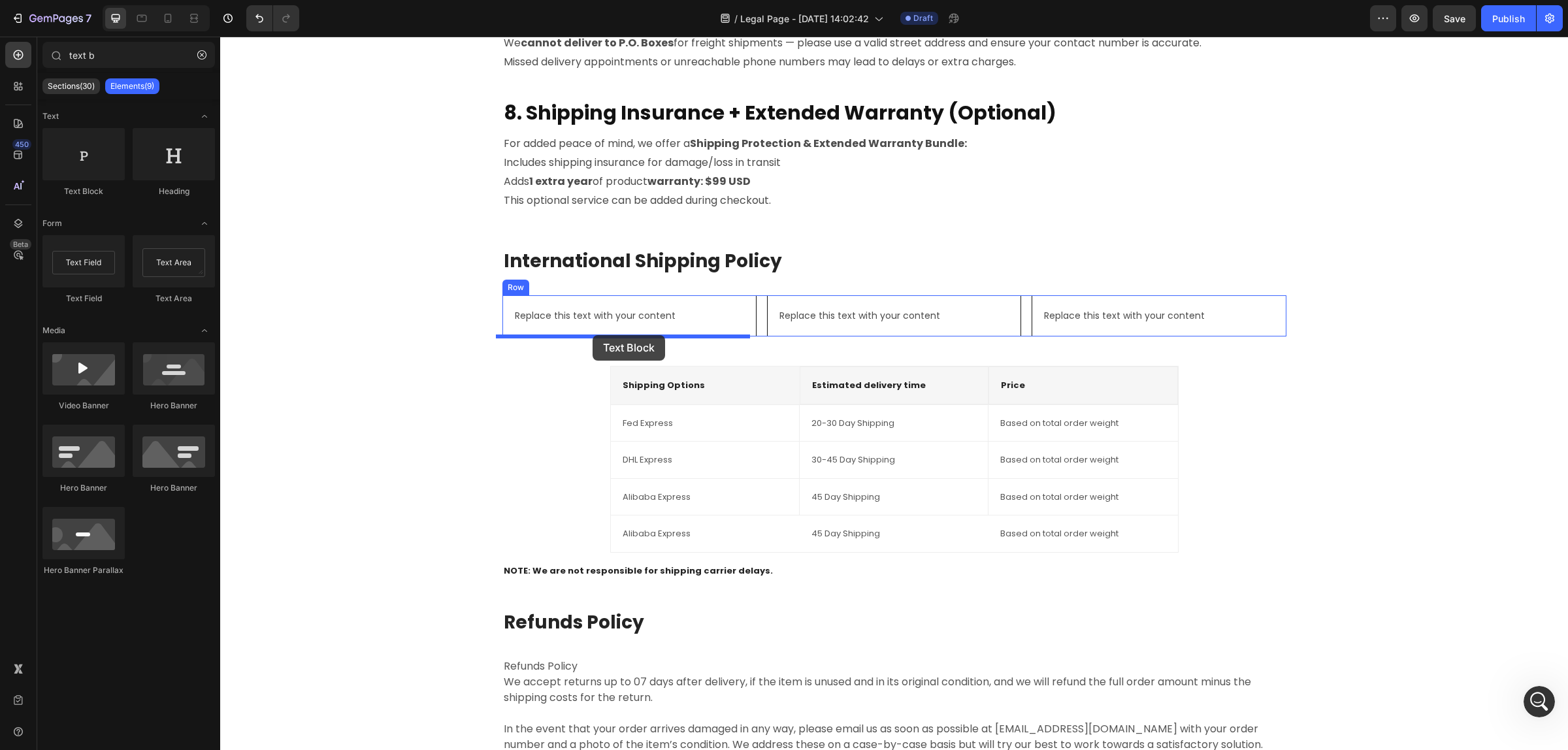
drag, startPoint x: 312, startPoint y: 195, endPoint x: 592, endPoint y: 335, distance: 313.0
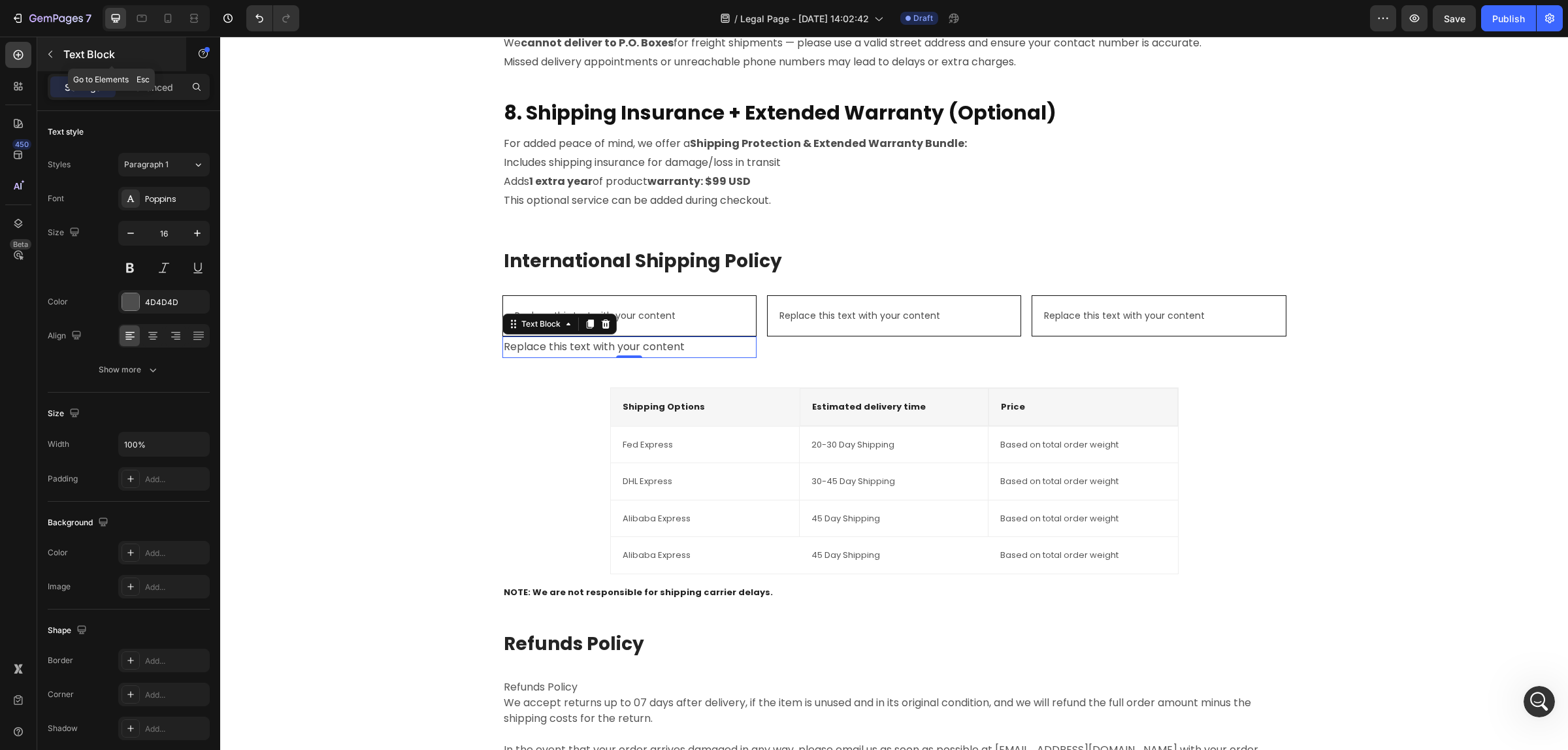
click at [47, 49] on icon "button" at bounding box center [50, 54] width 10 height 10
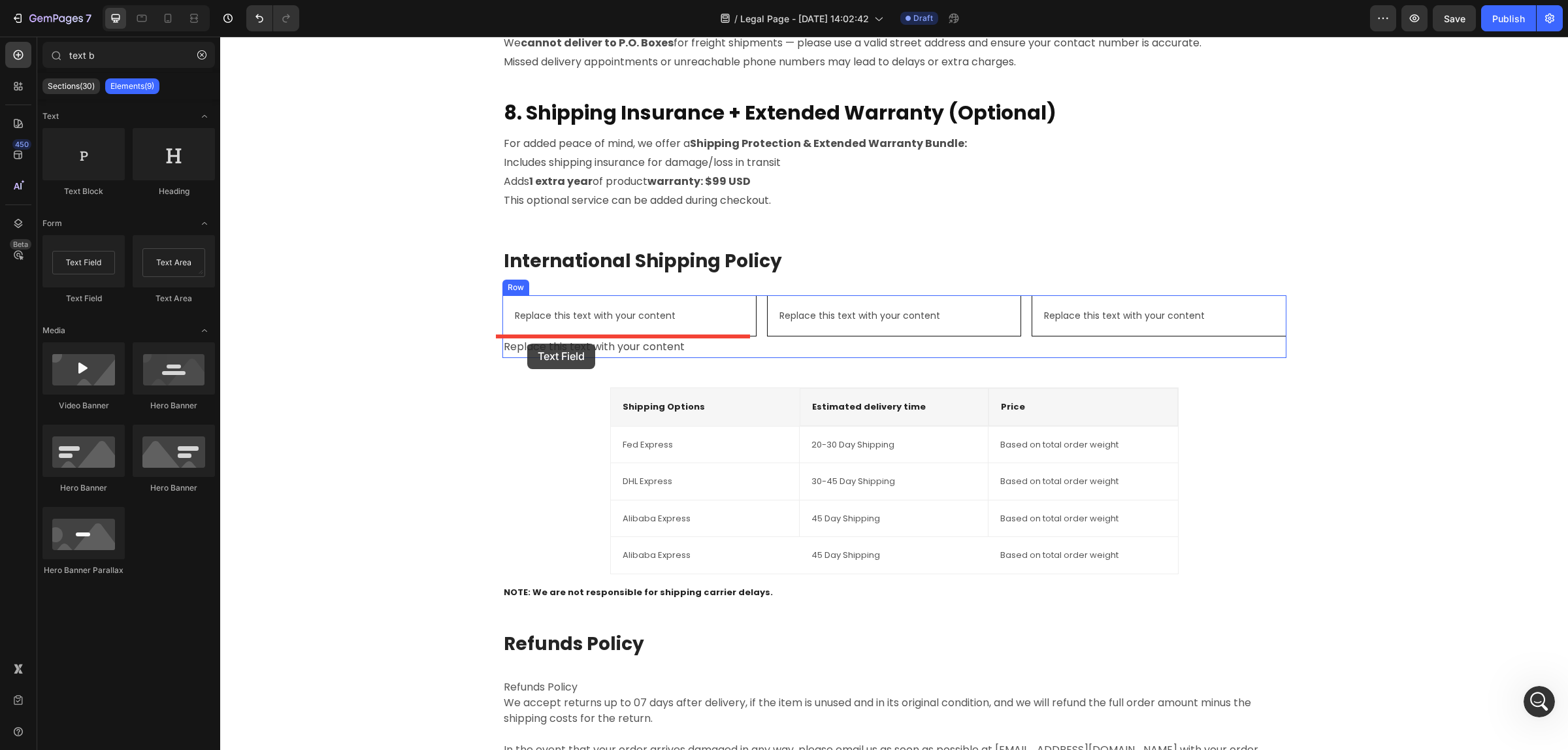
drag, startPoint x: 312, startPoint y: 297, endPoint x: 528, endPoint y: 344, distance: 221.1
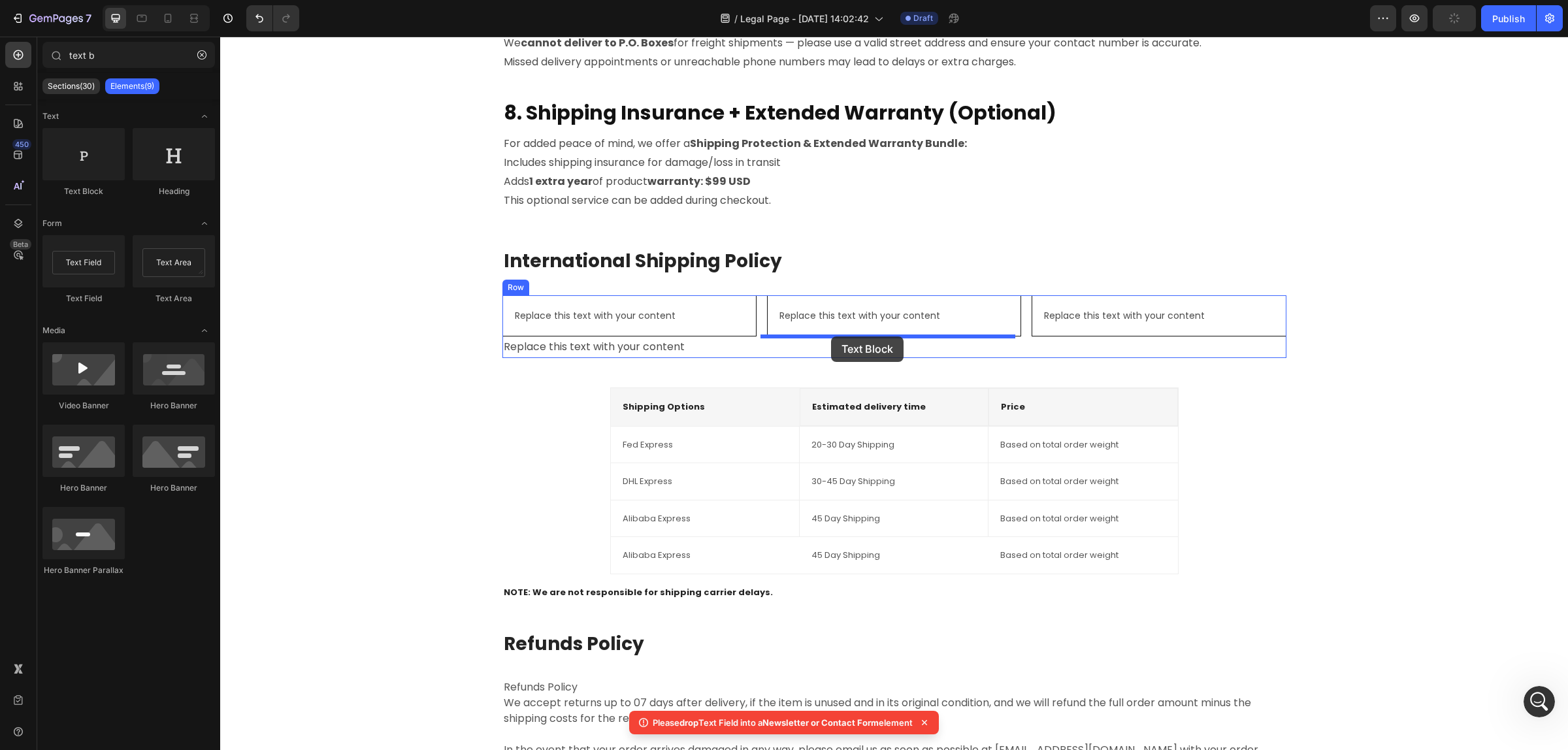
drag, startPoint x: 300, startPoint y: 205, endPoint x: 831, endPoint y: 337, distance: 547.2
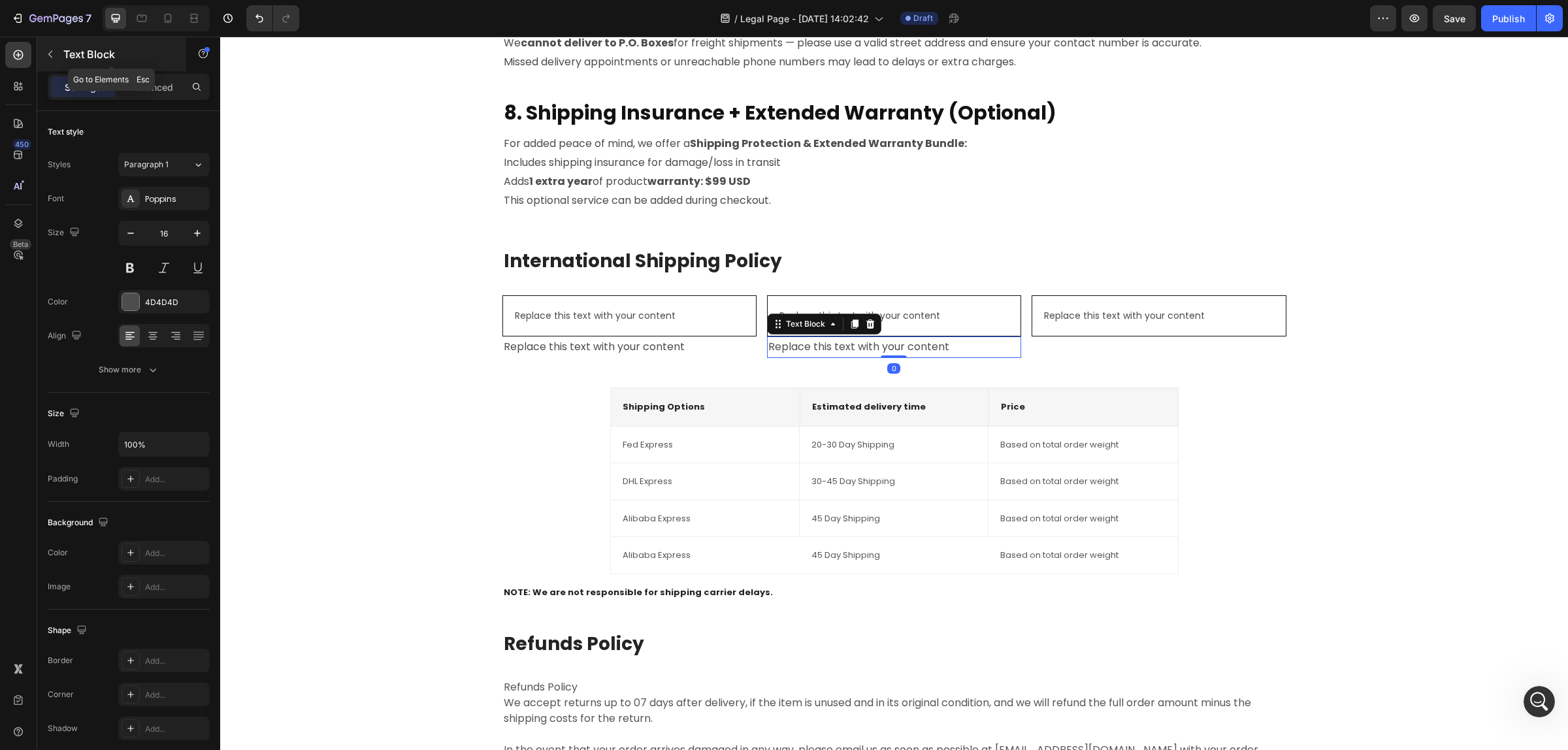
click at [55, 51] on button "button" at bounding box center [50, 54] width 21 height 21
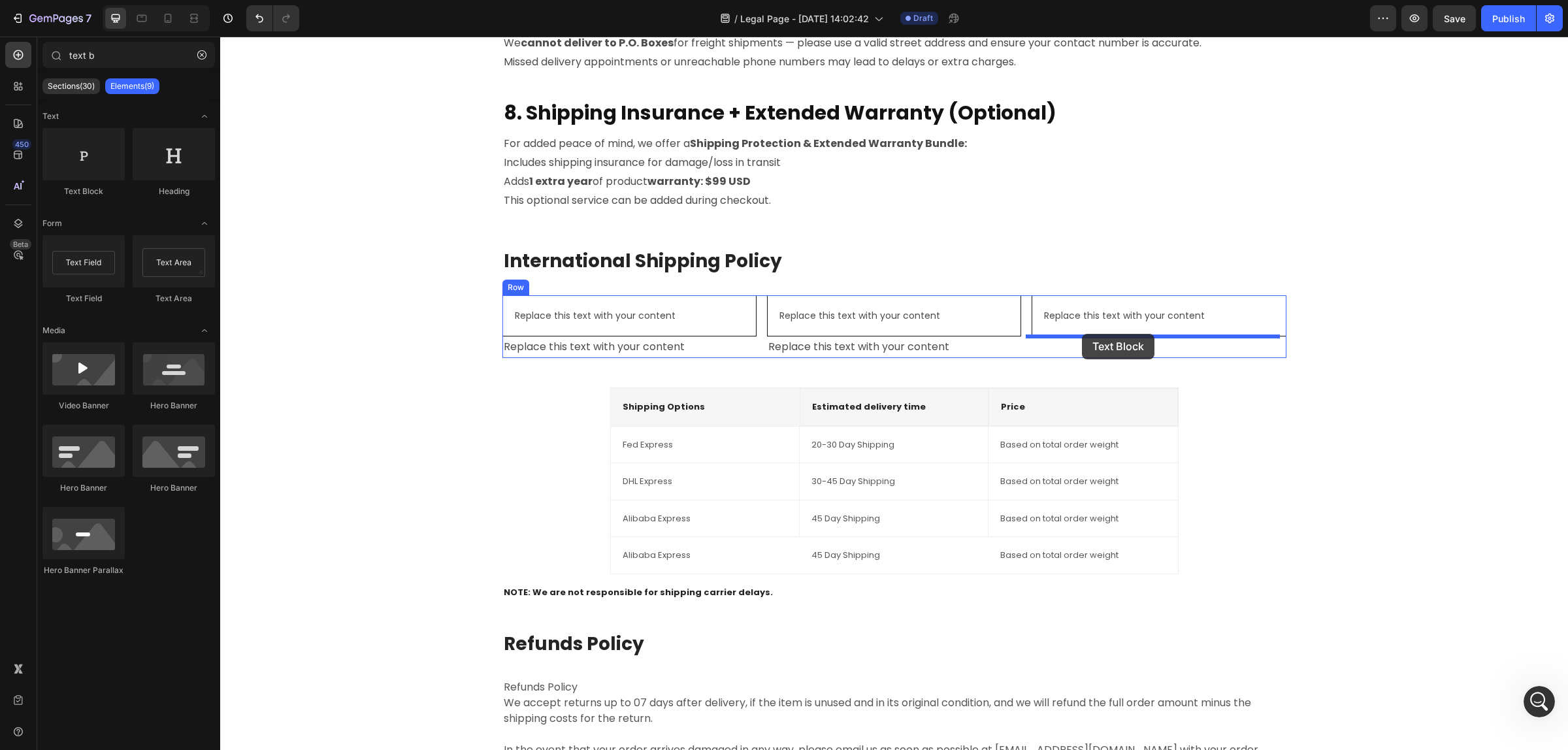
drag, startPoint x: 315, startPoint y: 186, endPoint x: 1084, endPoint y: 334, distance: 783.1
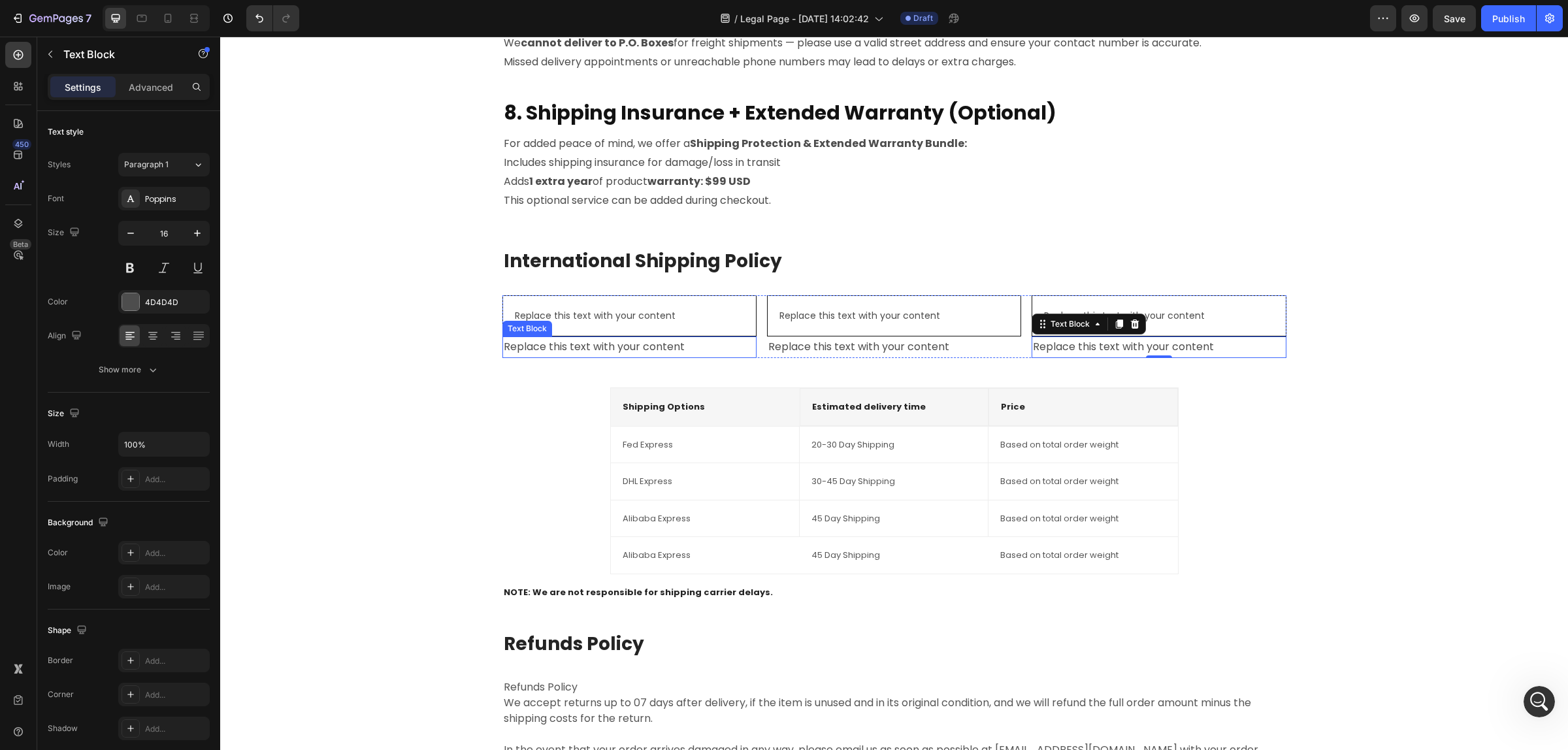
click at [562, 341] on div "Replace this text with your content" at bounding box center [630, 348] width 254 height 22
click at [155, 87] on p "Advanced" at bounding box center [150, 87] width 44 height 14
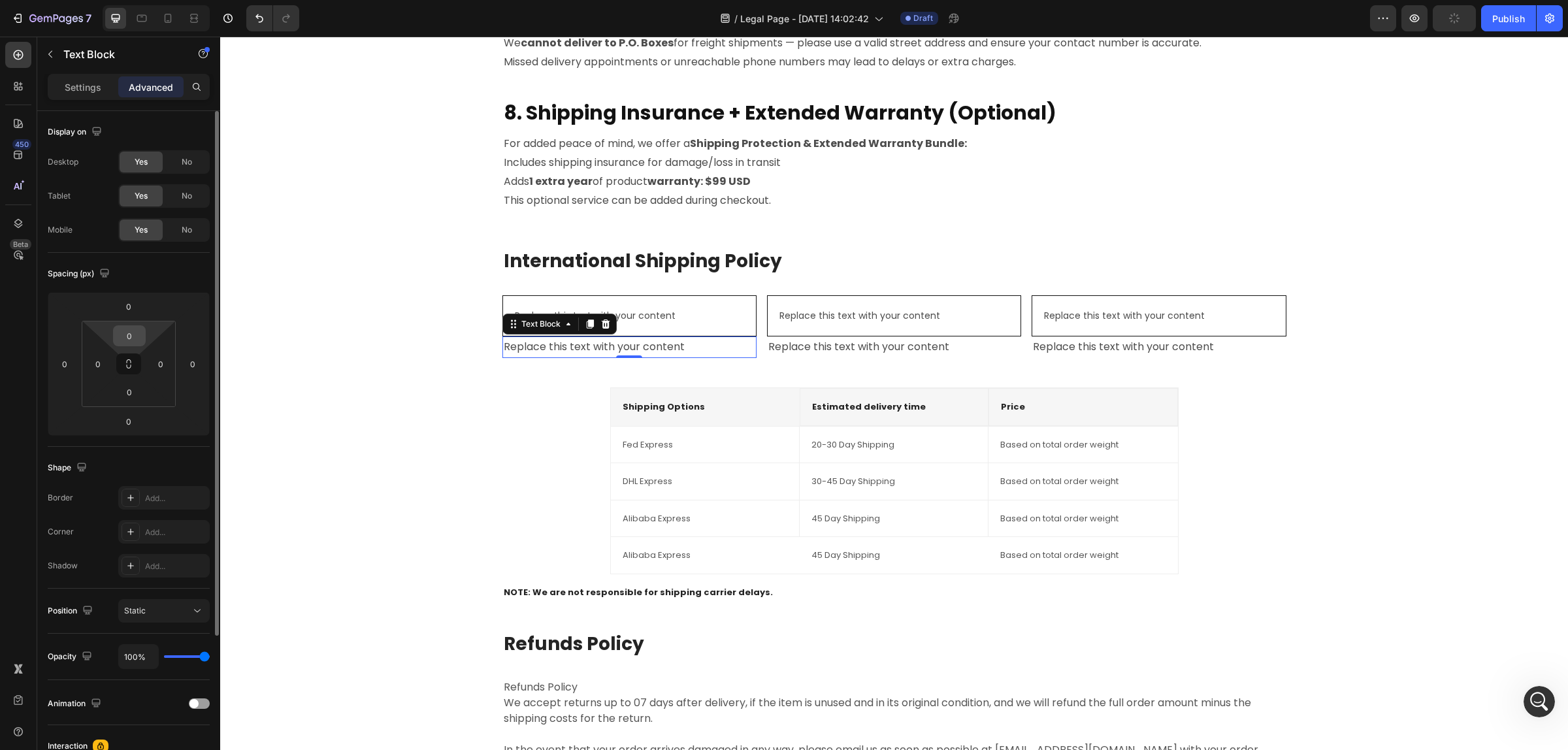
click at [131, 341] on input "0" at bounding box center [129, 335] width 26 height 19
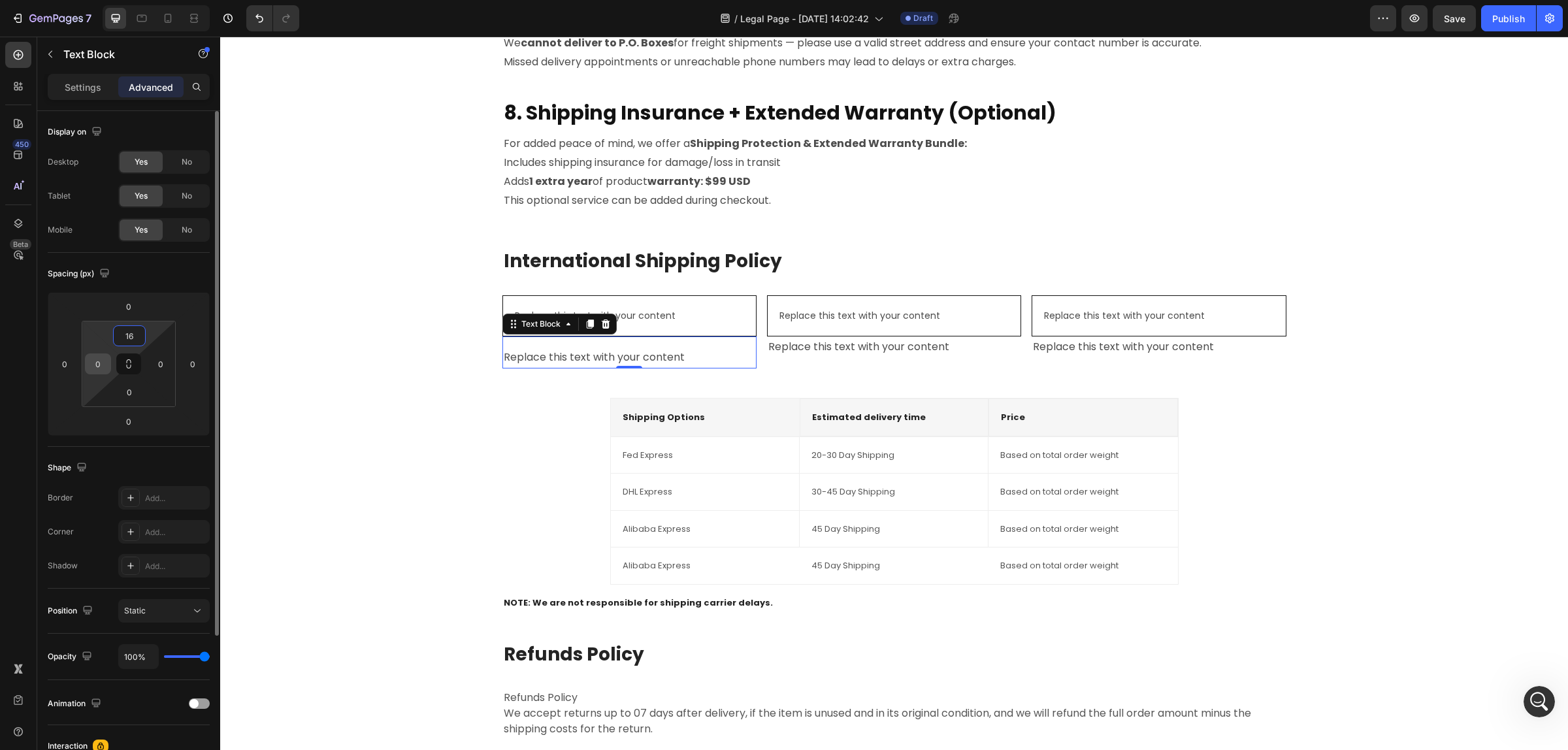
type input "16"
click at [91, 373] on input "0" at bounding box center [97, 363] width 19 height 19
type input "16"
click at [162, 361] on input "0" at bounding box center [161, 363] width 19 height 19
type input "16"
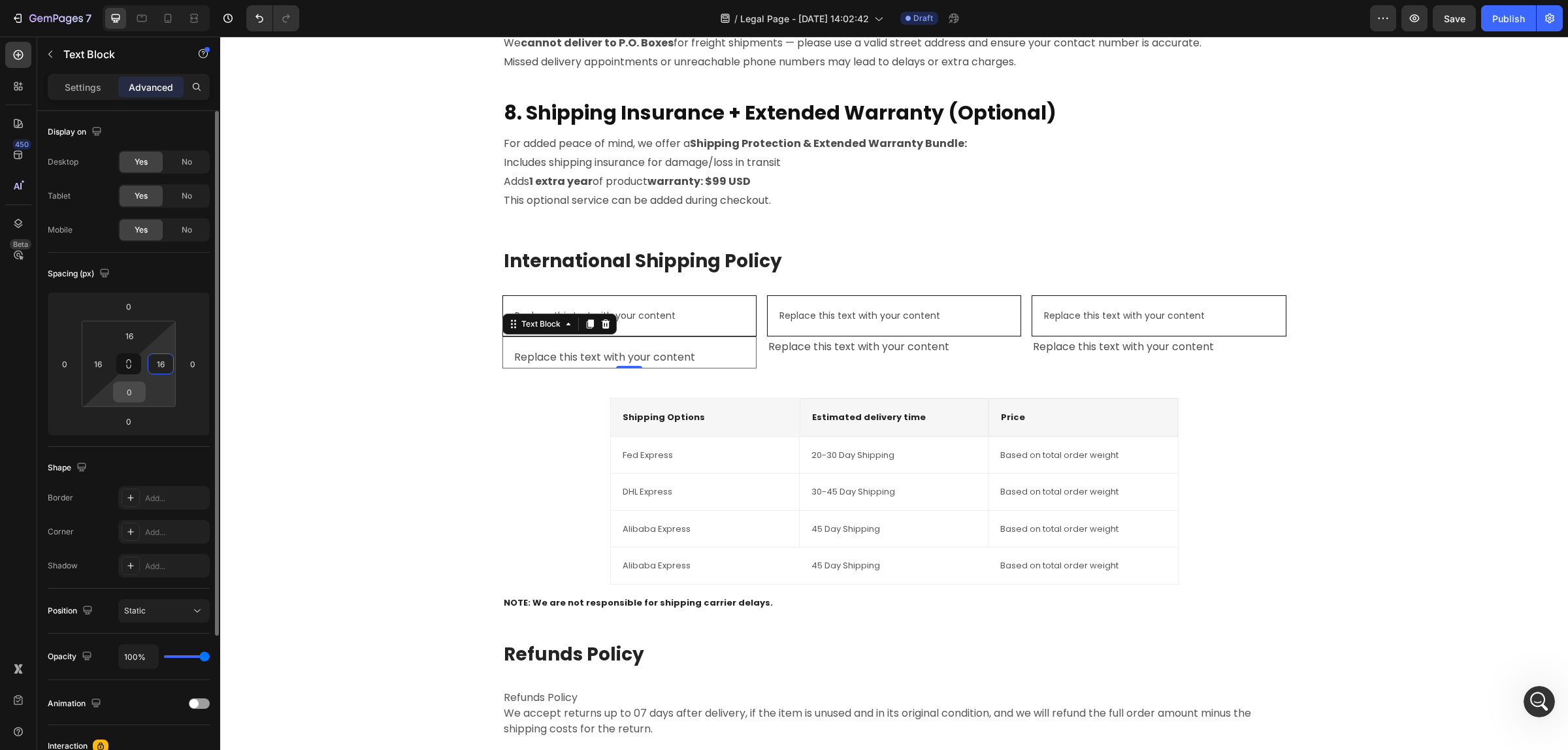
click at [137, 393] on input "0" at bounding box center [129, 391] width 26 height 19
type input "16"
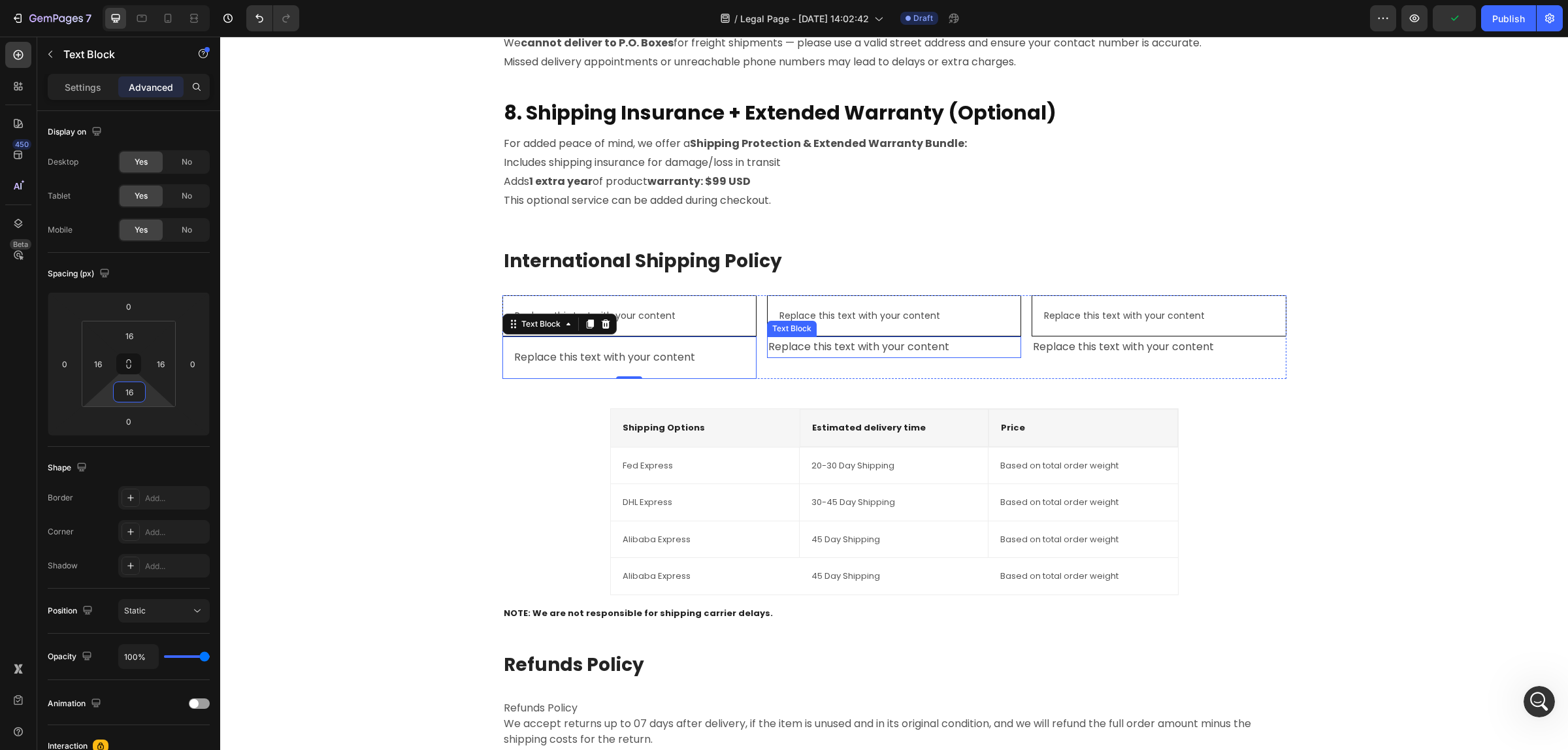
click at [887, 353] on div "Replace this text with your content" at bounding box center [894, 348] width 254 height 22
click at [575, 363] on div "Replace this text with your content" at bounding box center [629, 358] width 233 height 22
click at [171, 498] on div "Add..." at bounding box center [175, 498] width 62 height 12
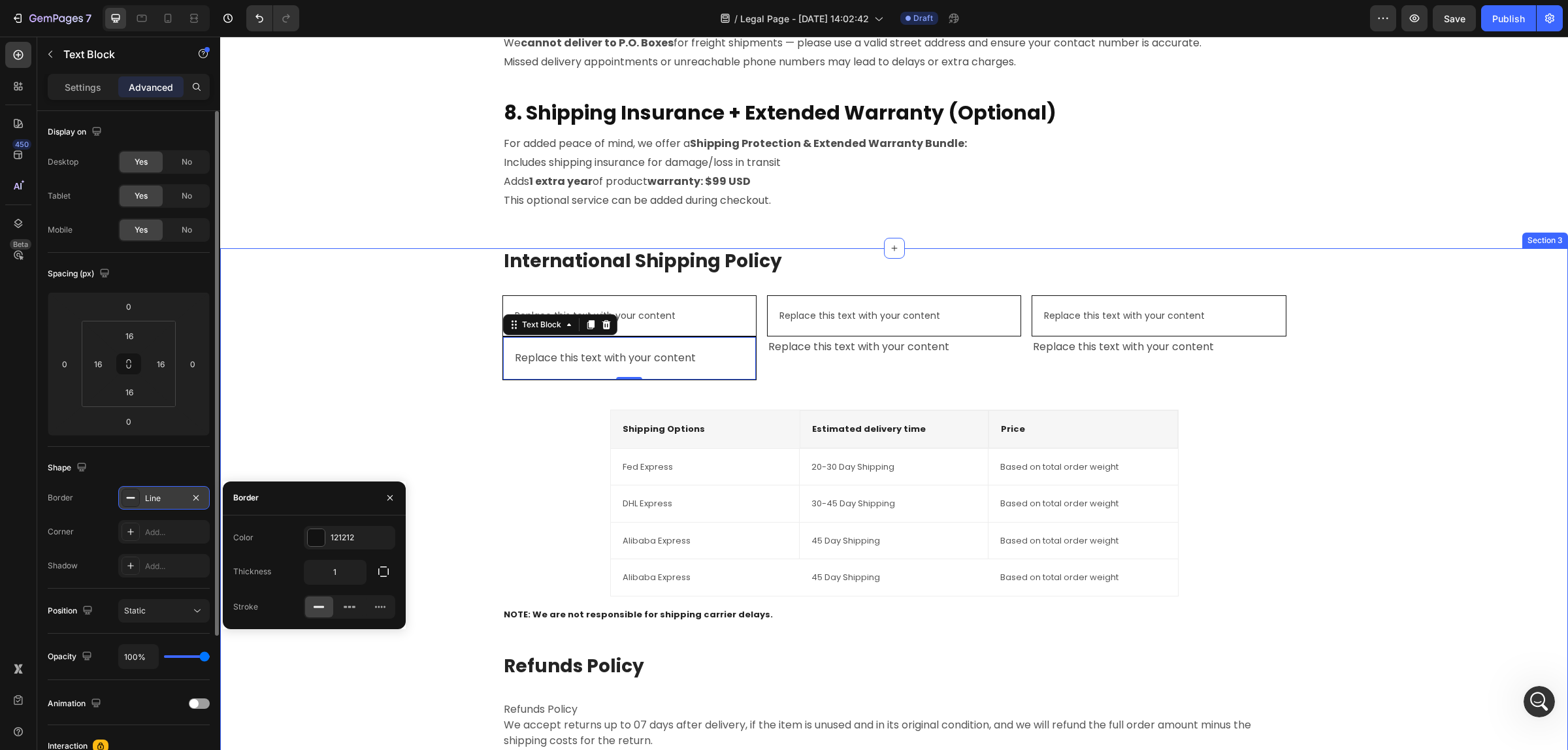
click at [335, 405] on div "International Shipping Policy Heading Replace this text with your content Text …" at bounding box center [894, 554] width 1328 height 612
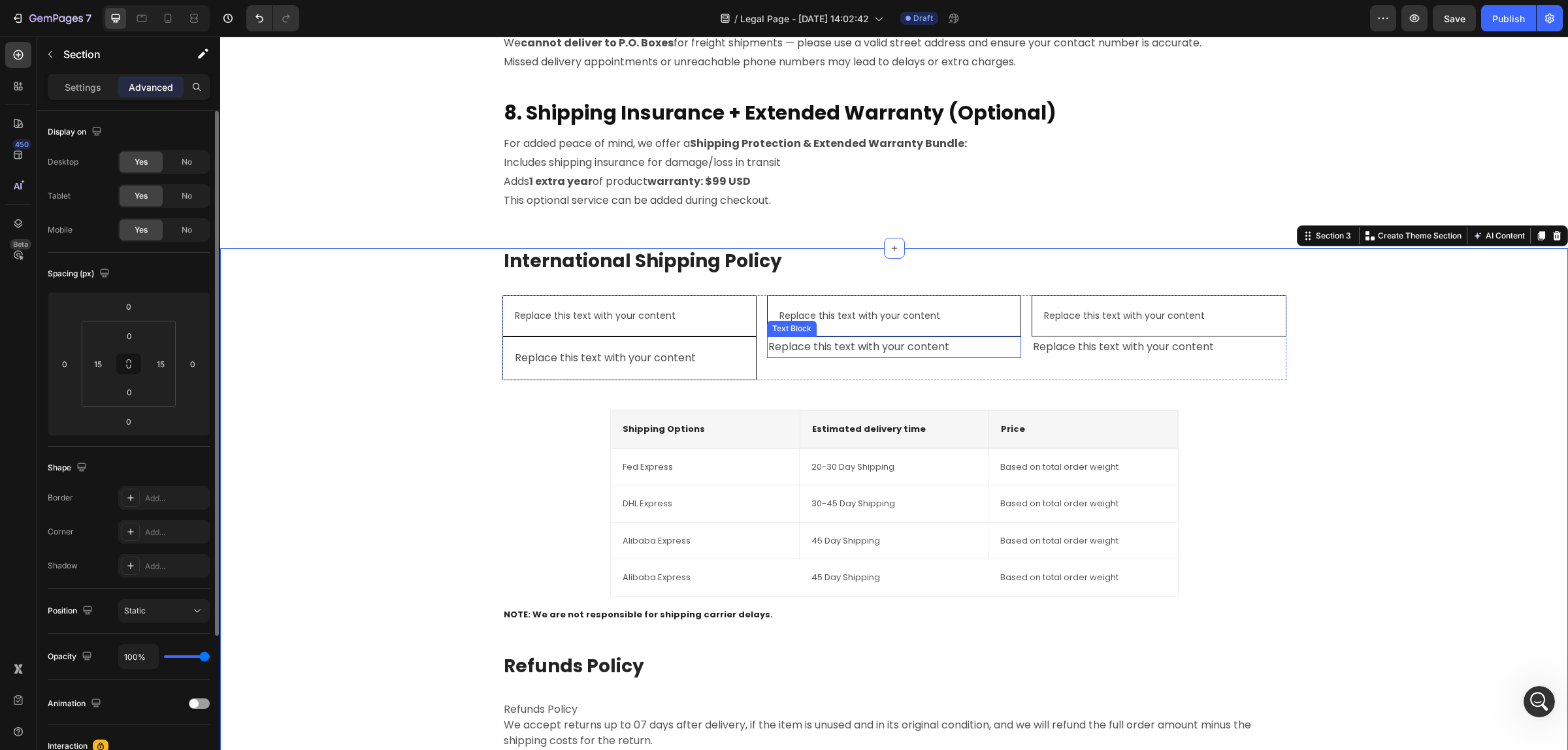
click at [834, 352] on div "Replace this text with your content" at bounding box center [894, 348] width 254 height 22
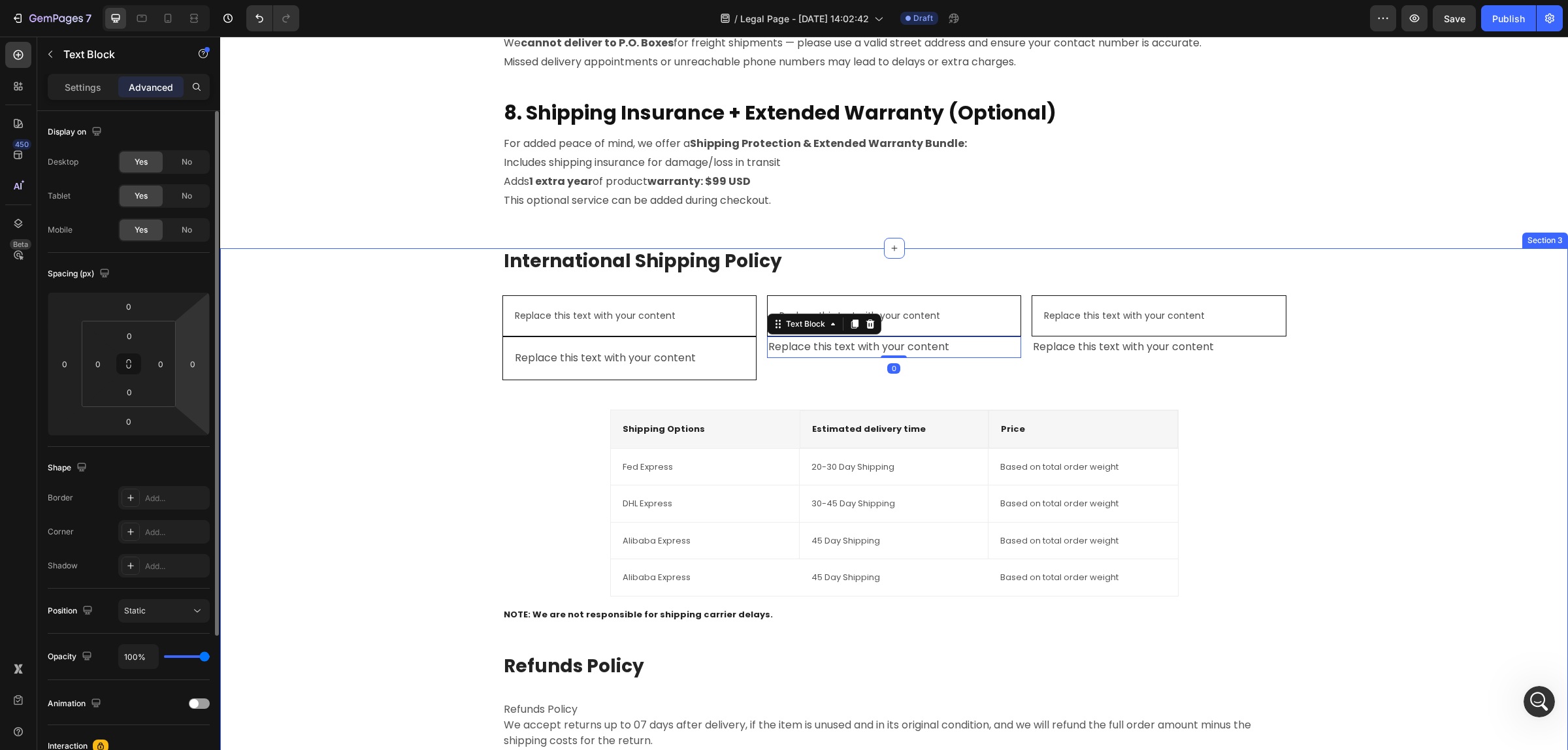
scroll to position [753, 0]
click at [138, 334] on input "0" at bounding box center [129, 335] width 26 height 19
type input "16"
click at [96, 363] on input "0" at bounding box center [97, 363] width 19 height 19
type input "16"
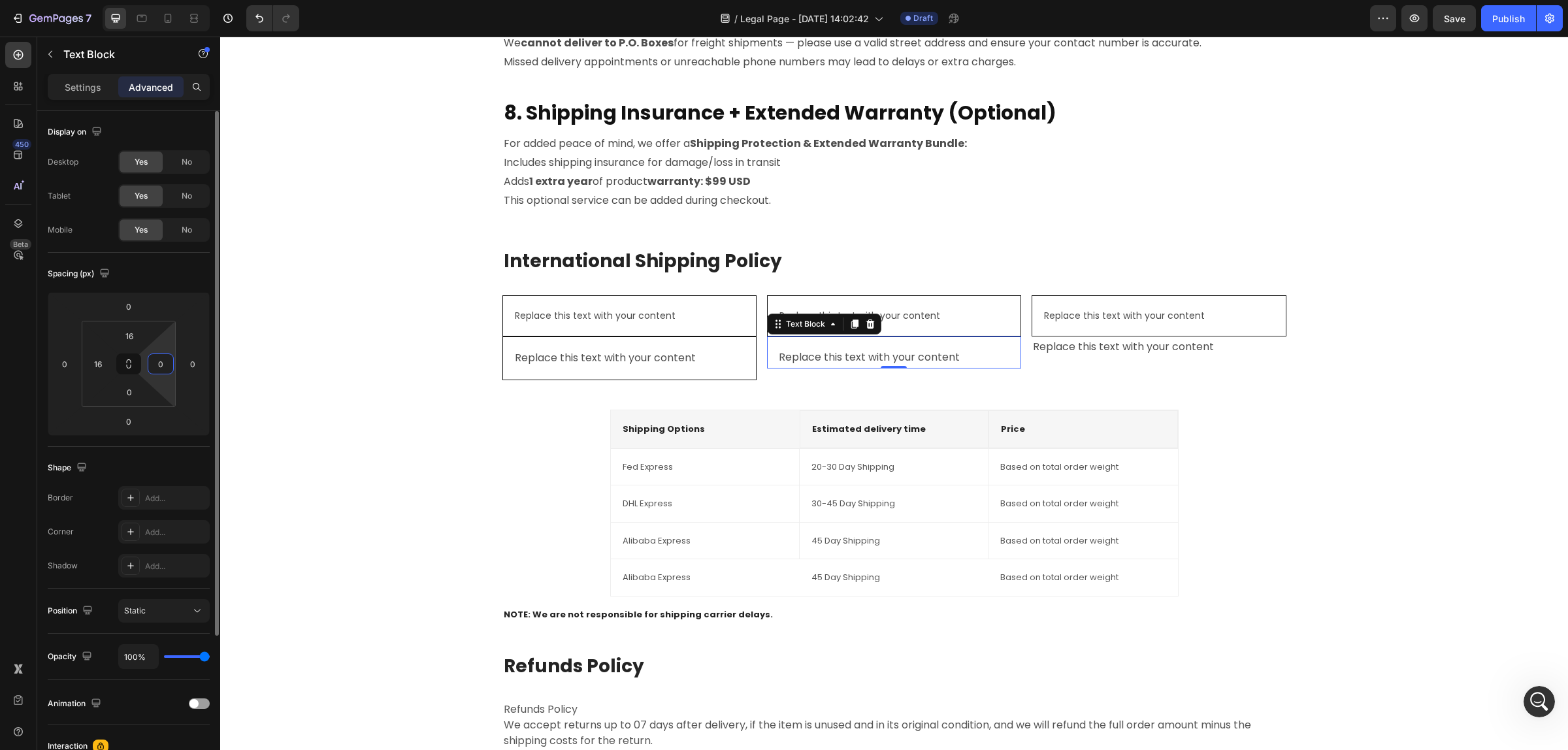
click at [154, 361] on input "0" at bounding box center [161, 363] width 19 height 19
type input "16"
click at [129, 397] on input "0" at bounding box center [129, 391] width 26 height 19
type input "16"
click at [200, 494] on div "Add..." at bounding box center [175, 498] width 62 height 12
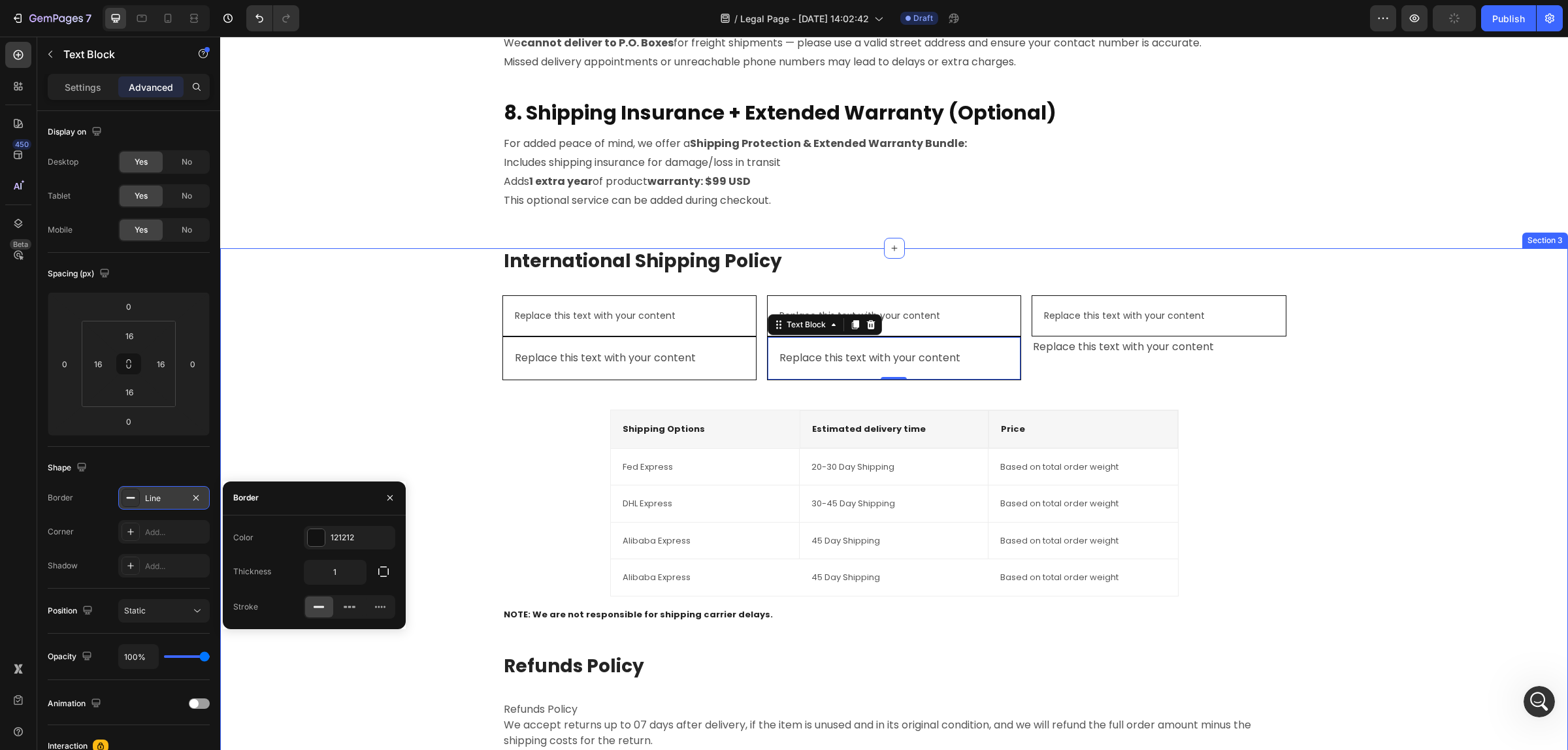
click at [409, 433] on div "International Shipping Policy Heading Replace this text with your content Text …" at bounding box center [894, 554] width 1328 height 612
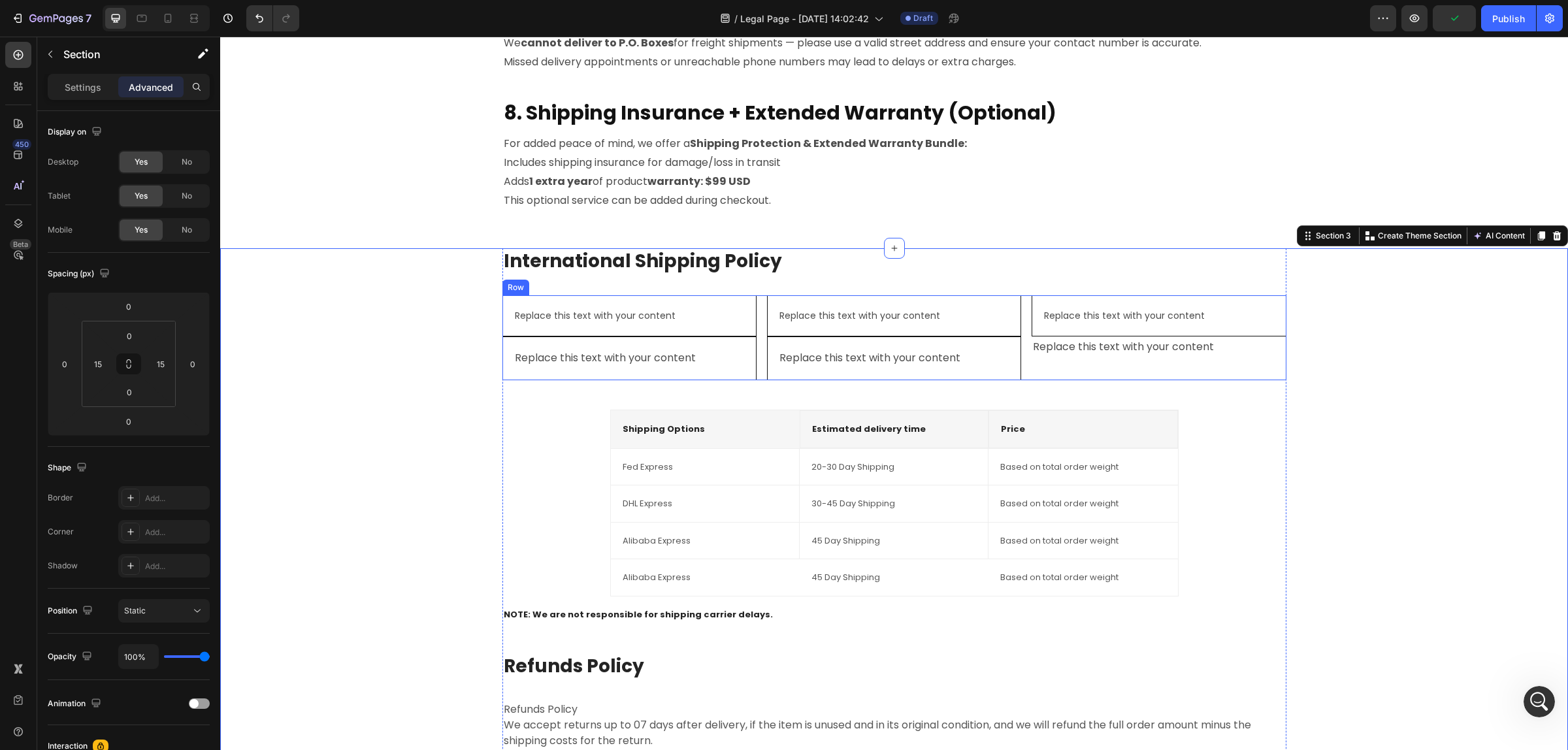
click at [1109, 353] on div "Replace this text with your content" at bounding box center [1158, 348] width 254 height 22
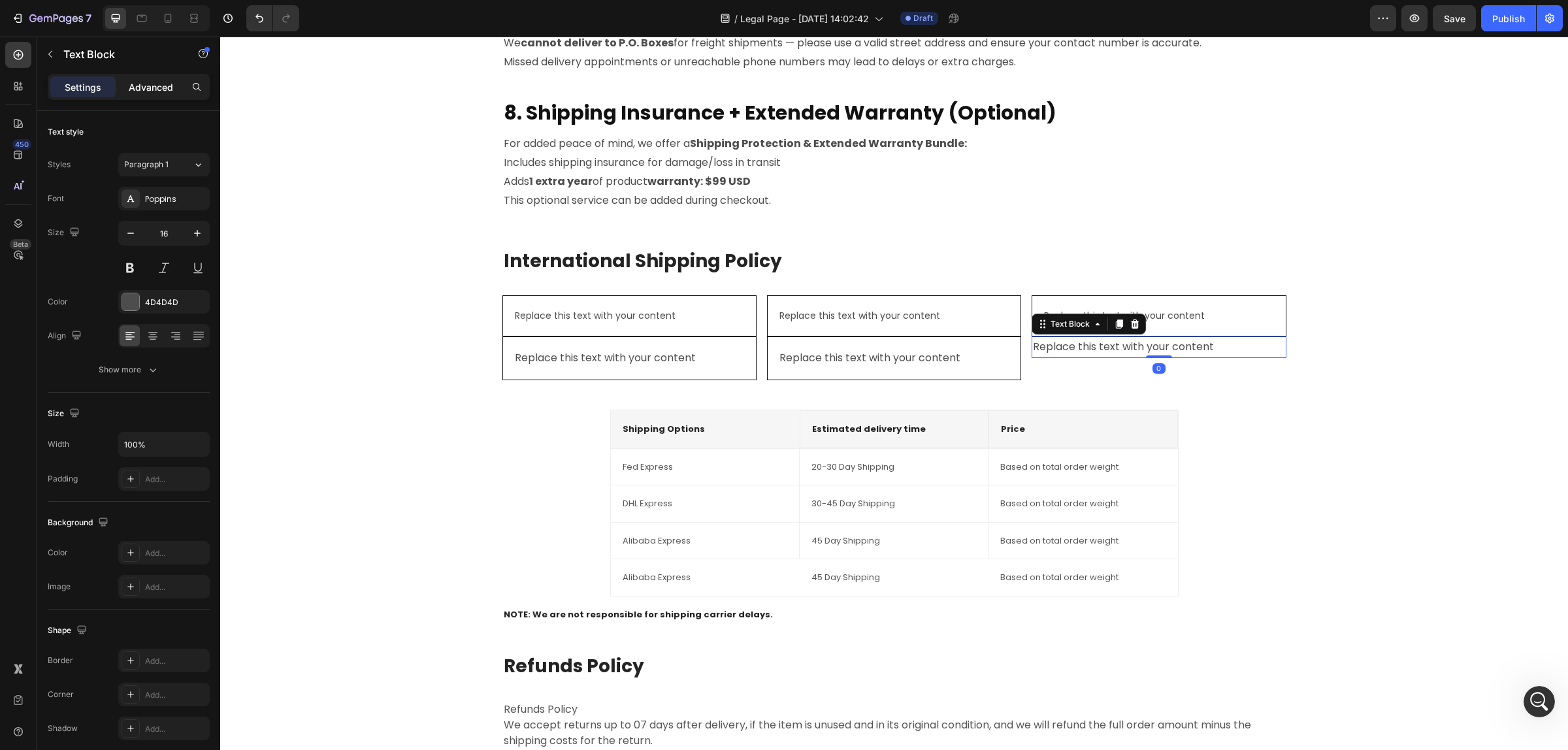
click at [145, 85] on p "Advanced" at bounding box center [150, 87] width 44 height 14
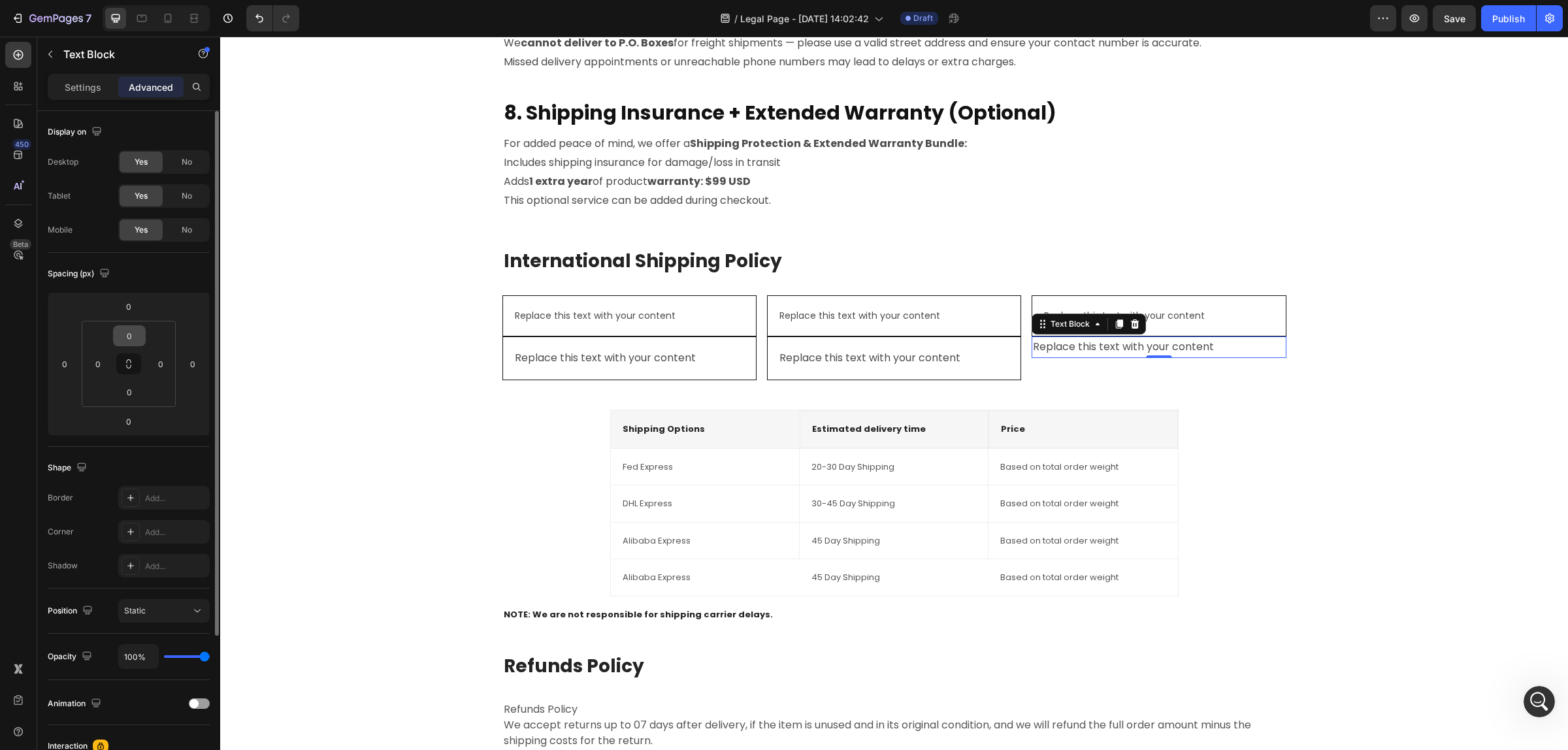
scroll to position [703, 0]
click at [131, 334] on input "0" at bounding box center [129, 335] width 26 height 19
type input "16"
click at [168, 366] on input "0" at bounding box center [161, 363] width 19 height 19
type input "16"
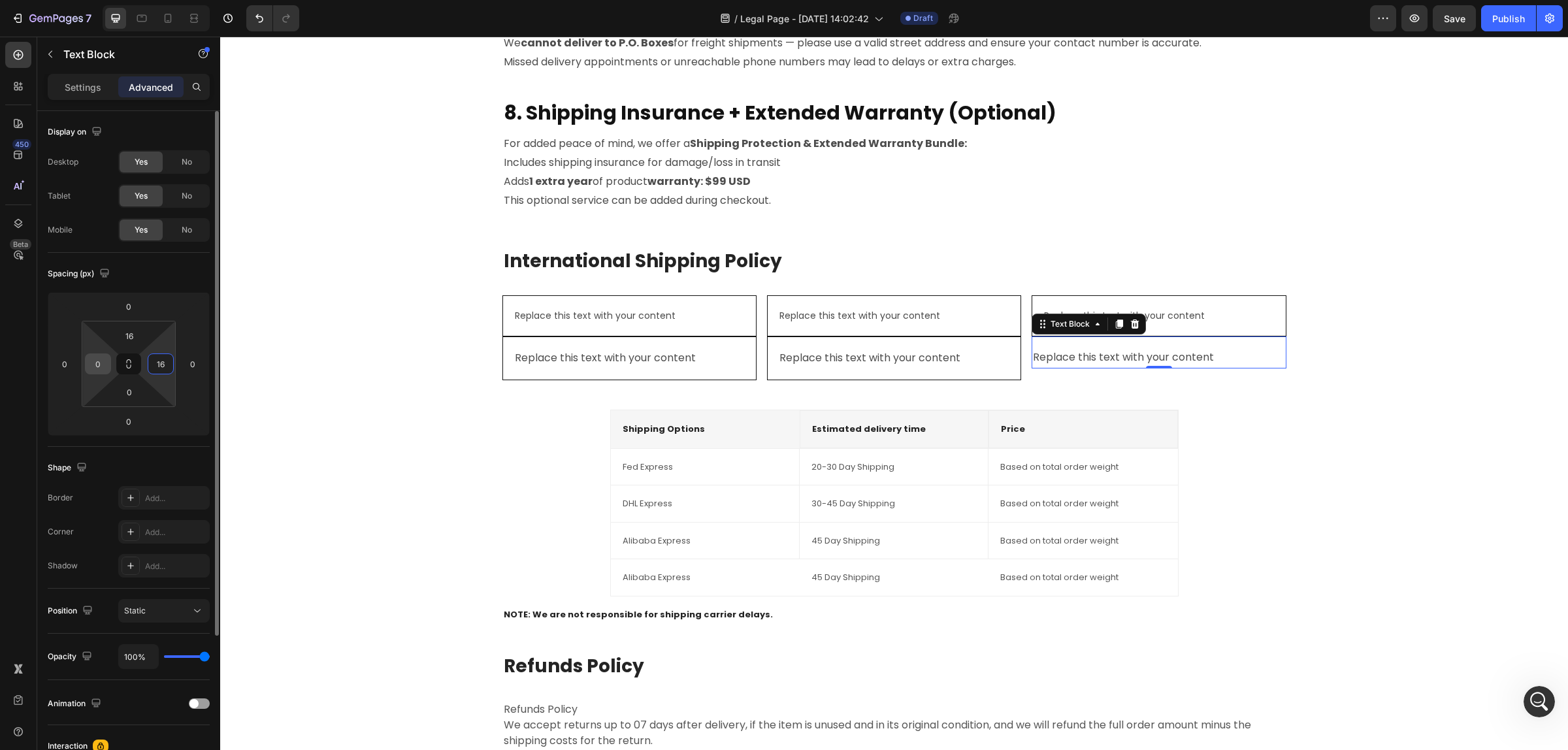
click at [100, 361] on input "0" at bounding box center [97, 363] width 19 height 19
type input "16"
click at [129, 393] on input "0" at bounding box center [129, 391] width 26 height 19
type input "16"
click at [332, 417] on div "International Shipping Policy Heading Replace this text with your content Text …" at bounding box center [894, 554] width 1328 height 612
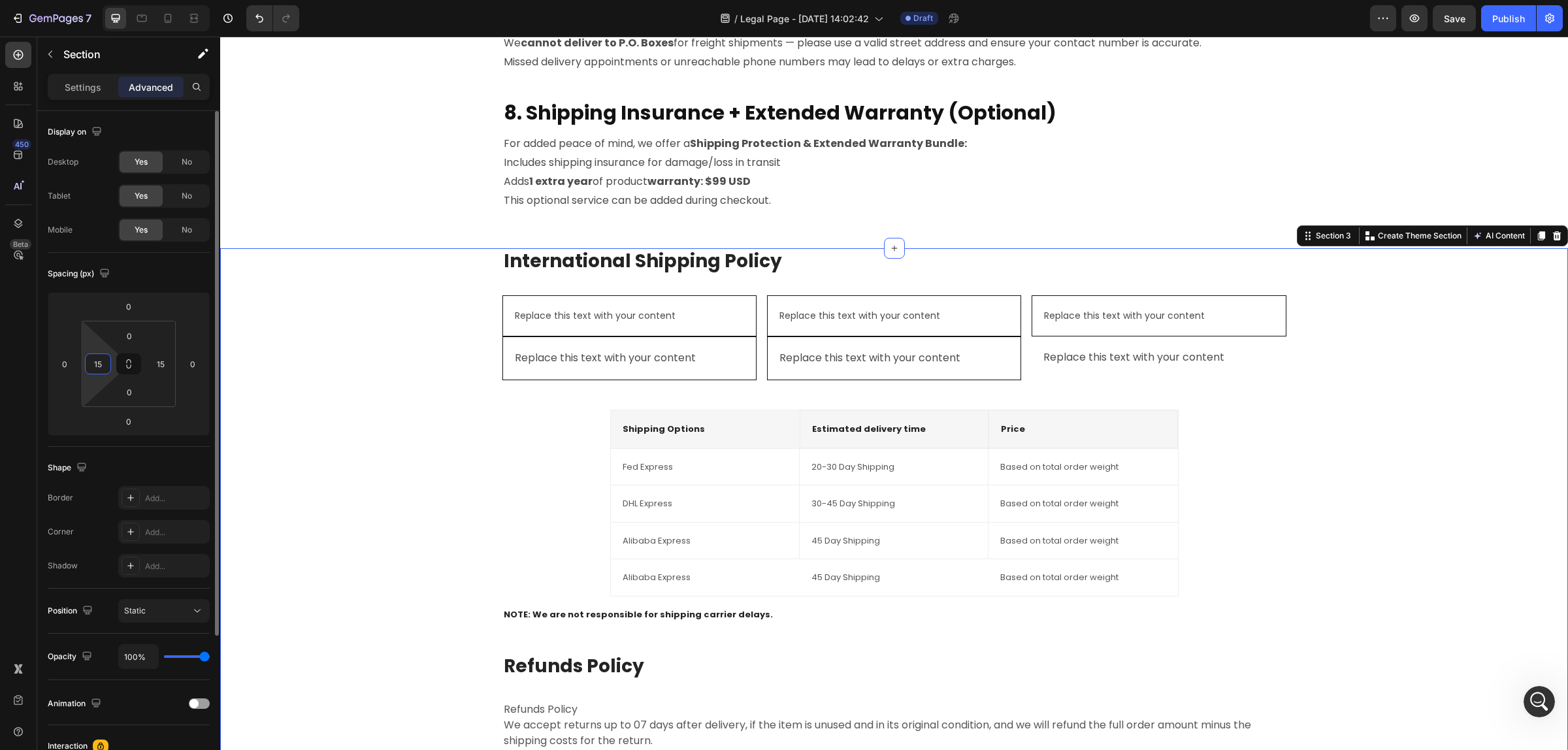
click at [103, 370] on input "15" at bounding box center [97, 363] width 19 height 19
type input "16"
click at [123, 337] on input "0" at bounding box center [129, 335] width 26 height 19
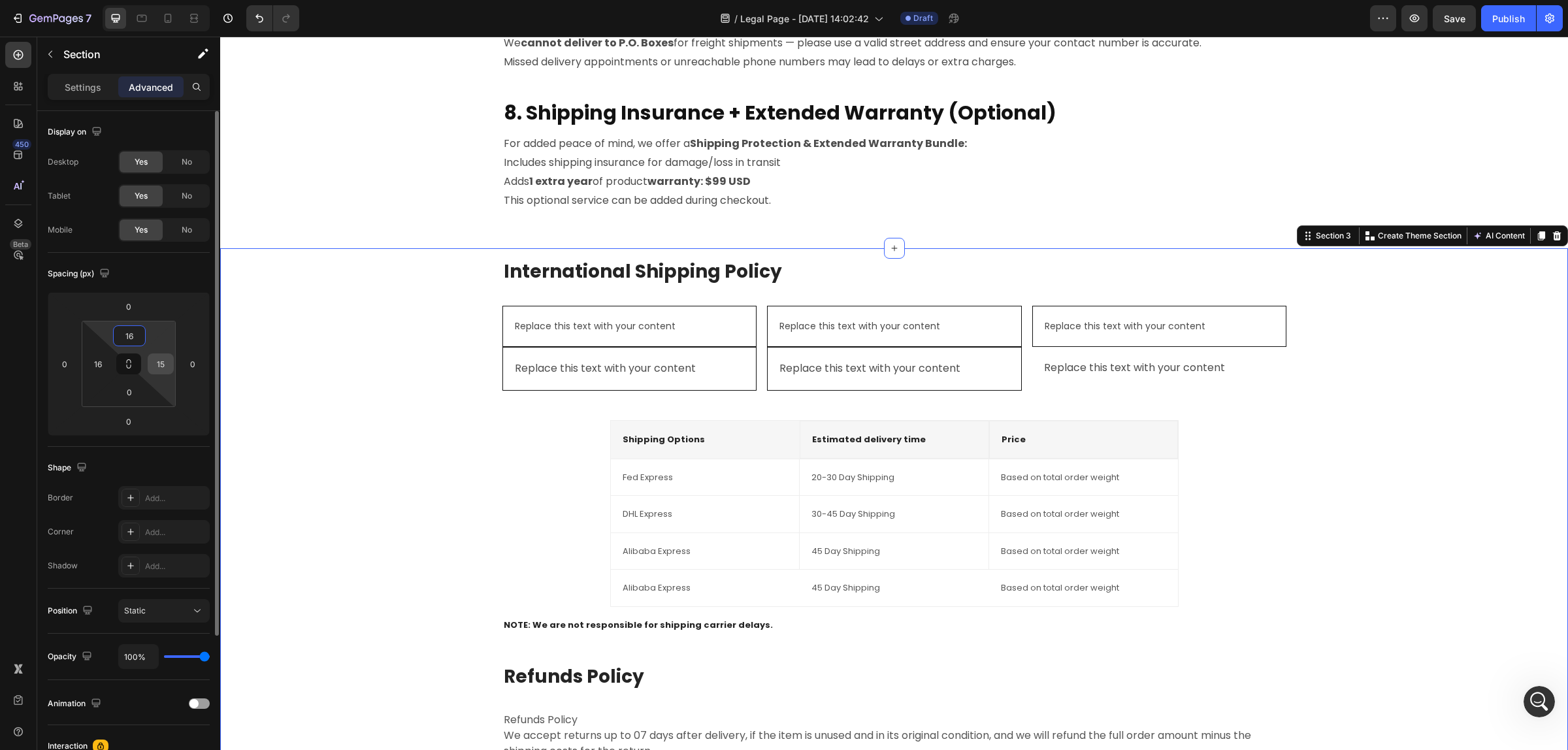
type input "16"
click at [161, 363] on input "15" at bounding box center [161, 363] width 19 height 19
type input "16"
click at [131, 399] on input "0" at bounding box center [129, 391] width 26 height 19
type input "16"
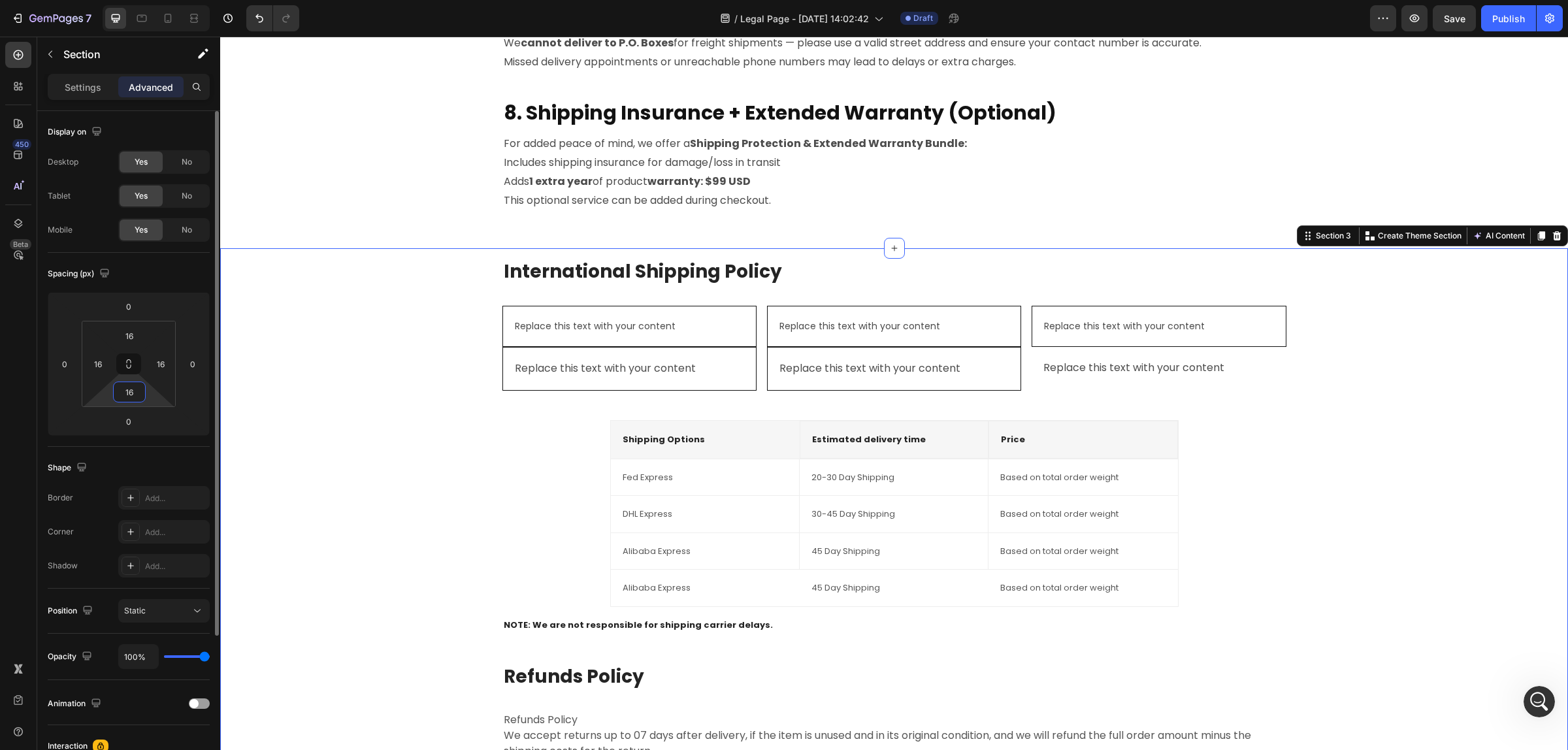
click at [168, 276] on div "Spacing (px)" at bounding box center [129, 274] width 162 height 21
click at [147, 504] on div "Add..." at bounding box center [175, 498] width 62 height 12
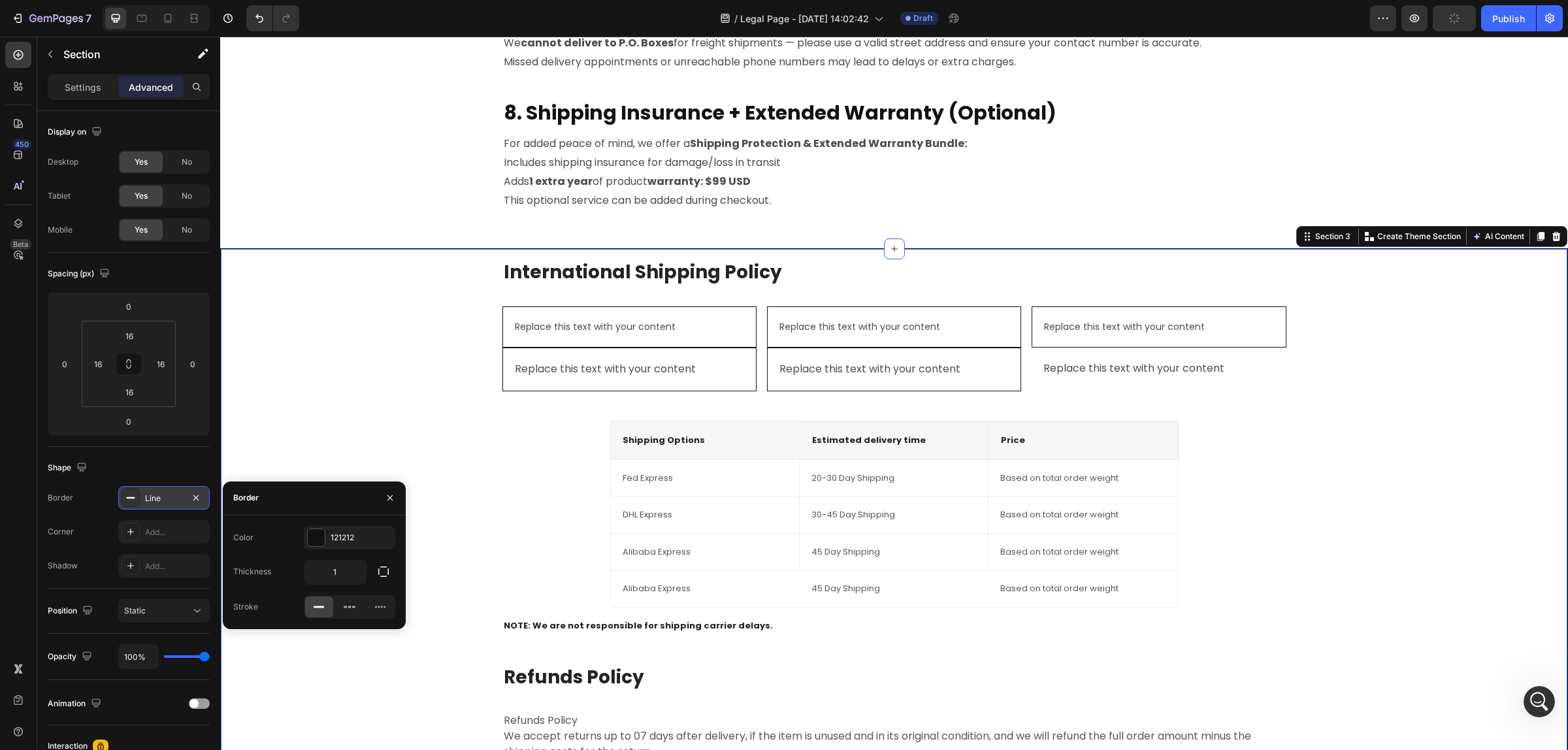
click at [380, 448] on div "International Shipping Policy Heading Replace this text with your content Text …" at bounding box center [894, 565] width 1326 height 612
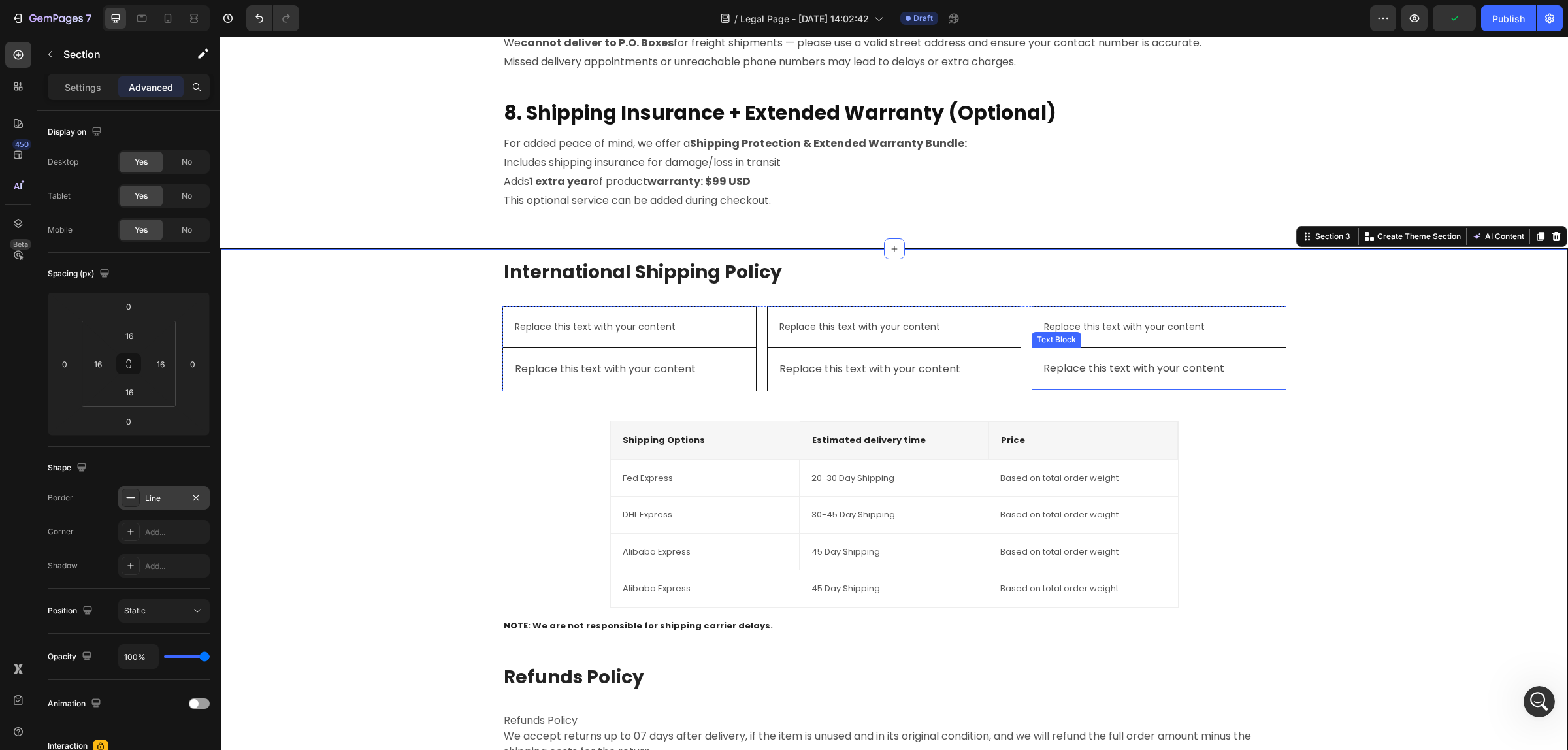
click at [1111, 370] on div "Replace this text with your content" at bounding box center [1158, 369] width 233 height 22
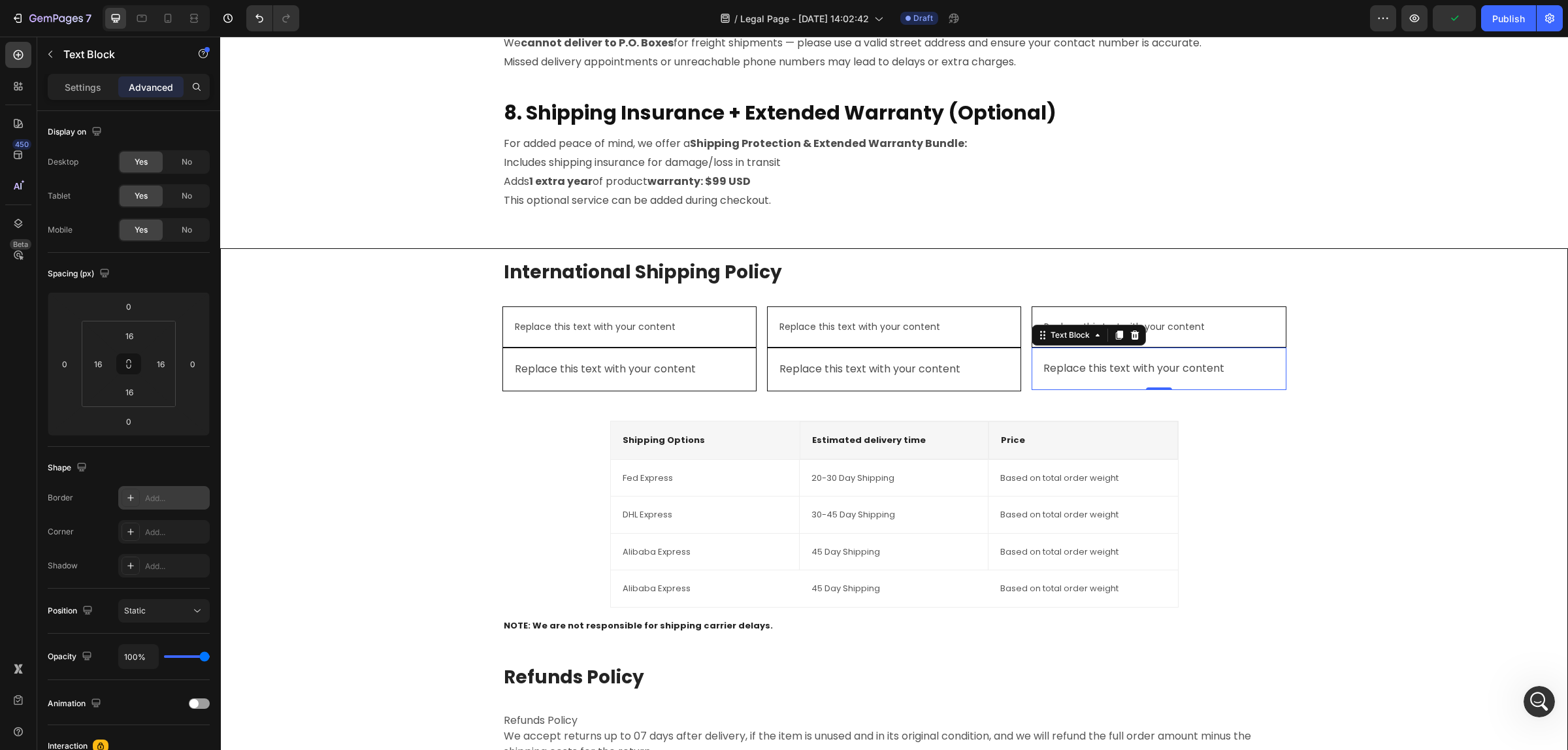
click at [157, 497] on div "Add..." at bounding box center [175, 498] width 62 height 12
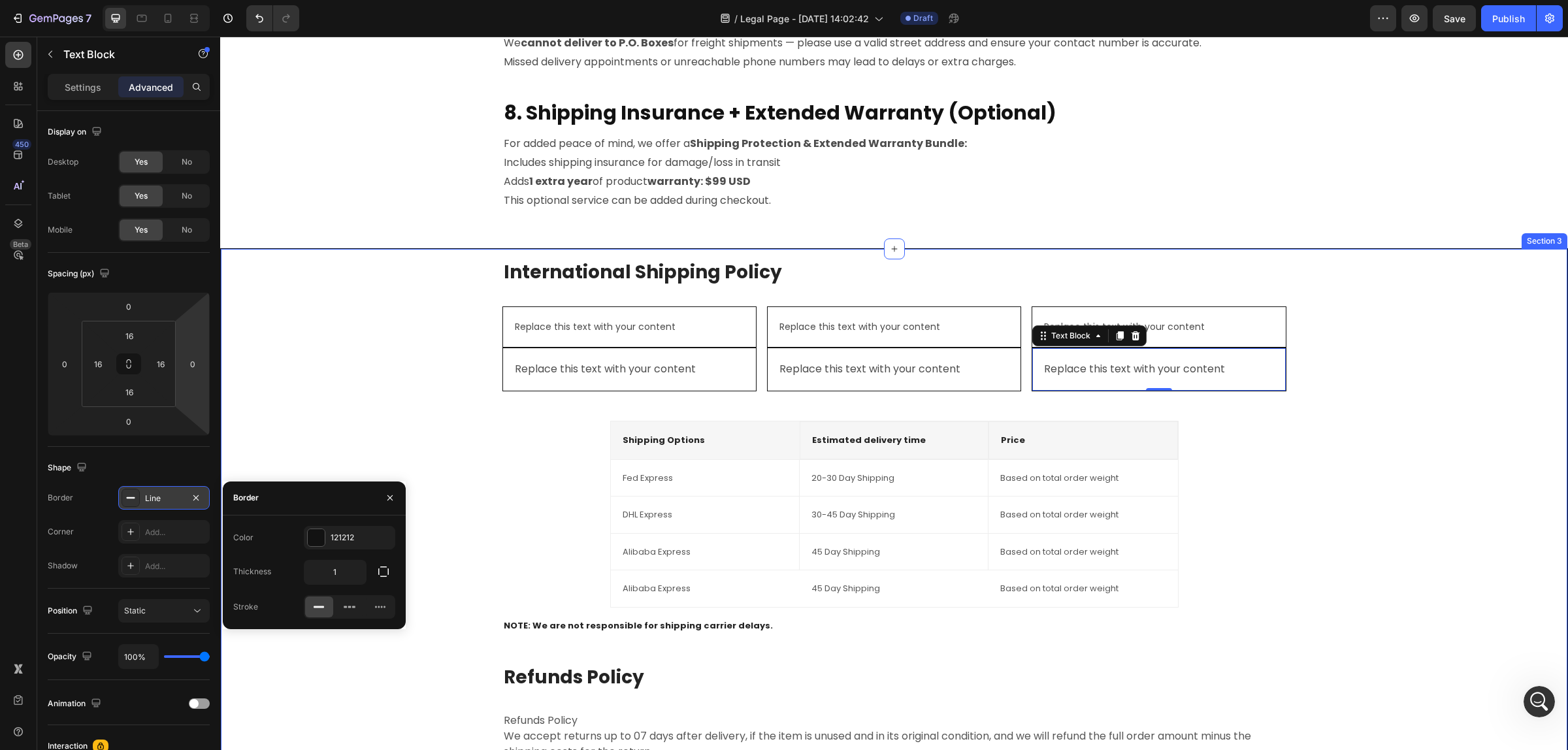
click at [387, 404] on div "International Shipping Policy Heading Replace this text with your content Text …" at bounding box center [894, 565] width 1326 height 612
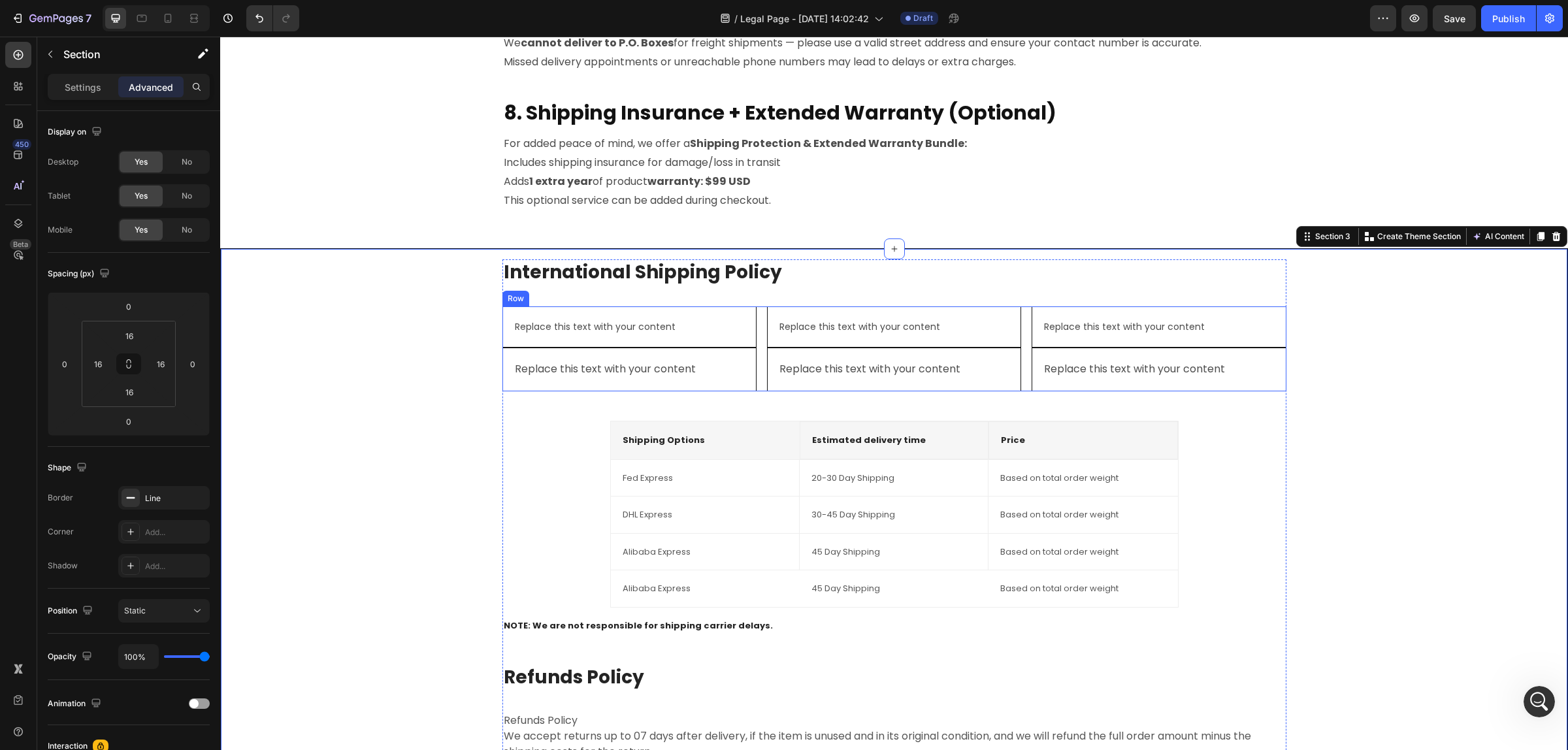
click at [754, 331] on div "Replace this text with your content Text Block Replace this text with your cont…" at bounding box center [895, 348] width 784 height 85
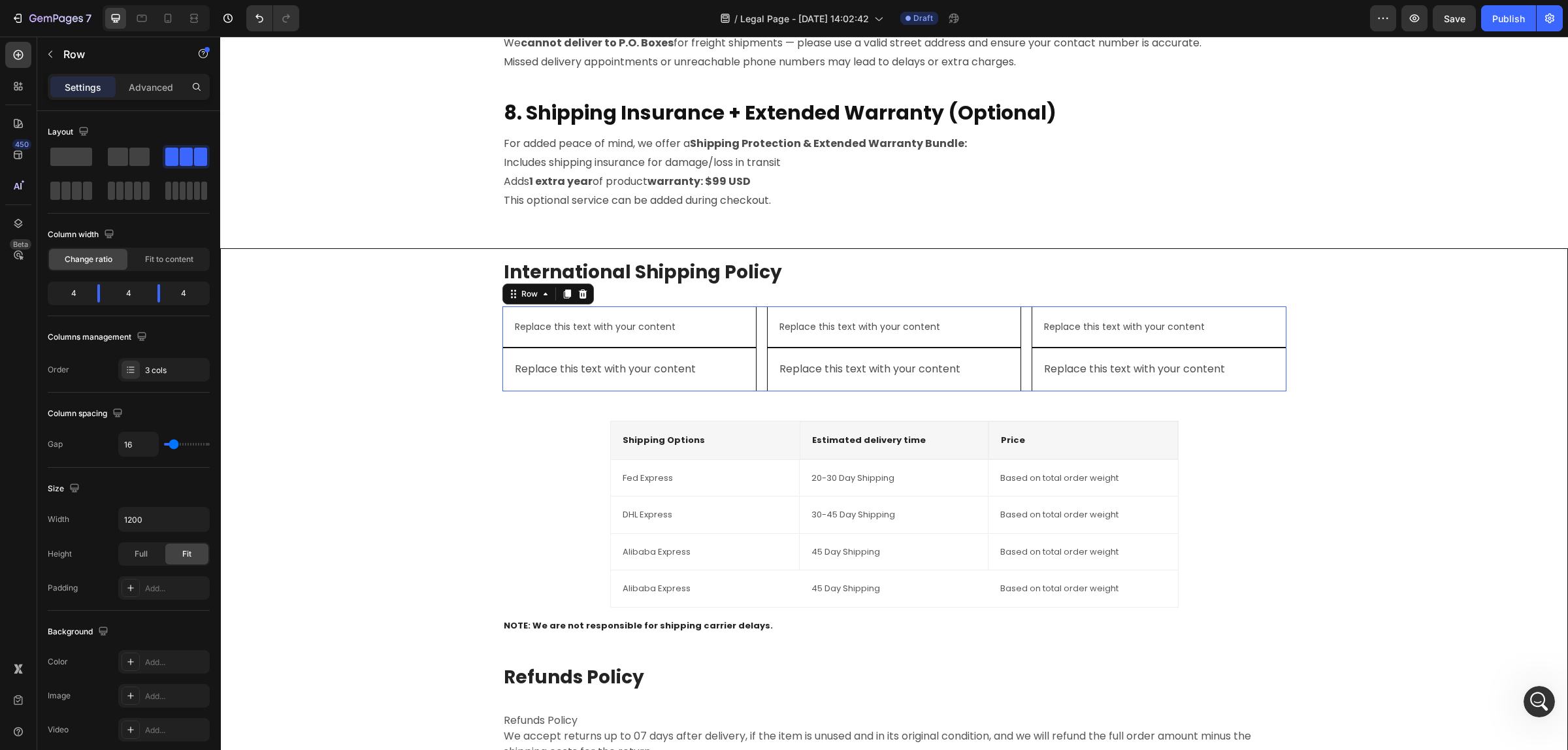
scroll to position [753, 0]
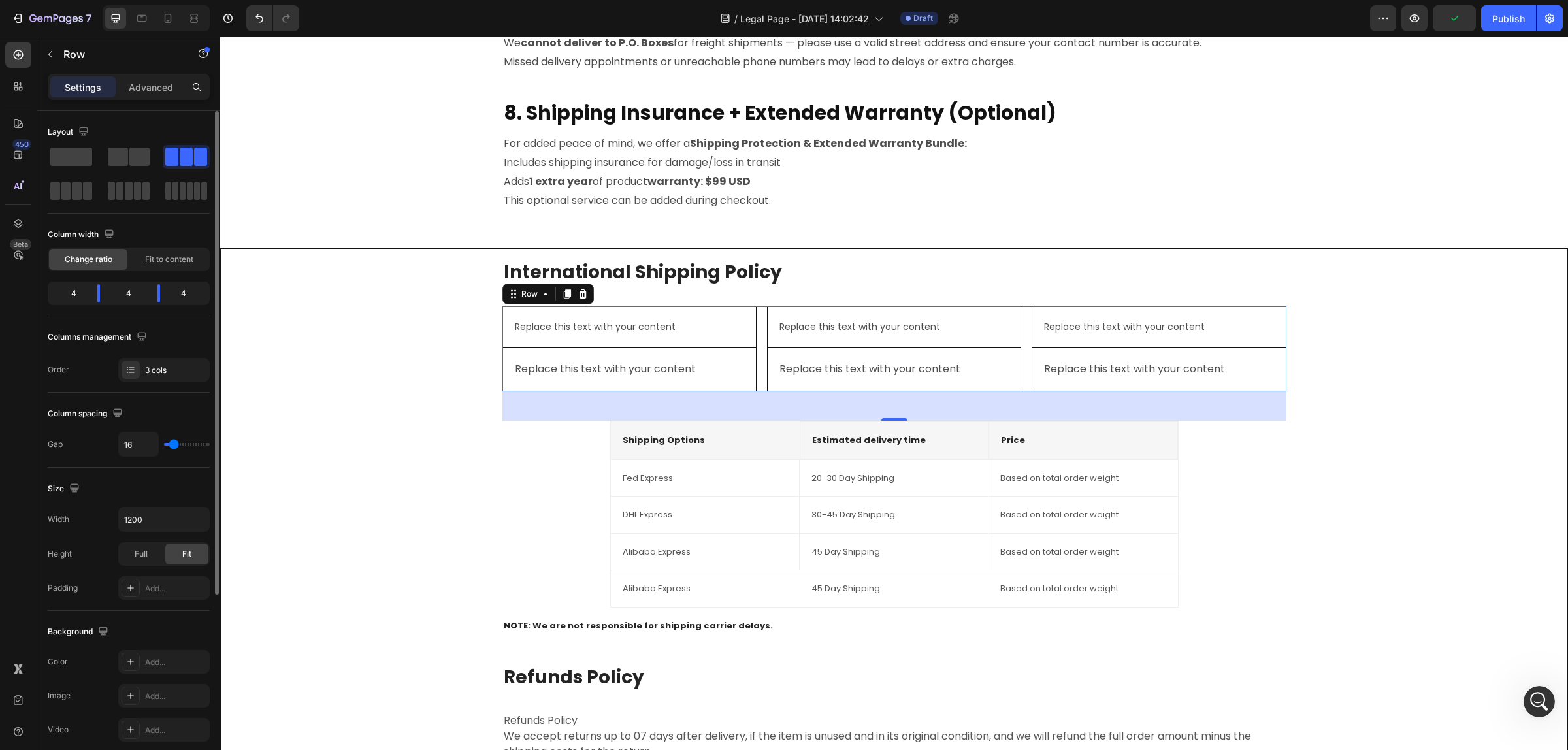
type input "0"
drag, startPoint x: 174, startPoint y: 445, endPoint x: 503, endPoint y: 464, distance: 329.5
type input "0"
click at [164, 446] on input "range" at bounding box center [186, 444] width 46 height 2
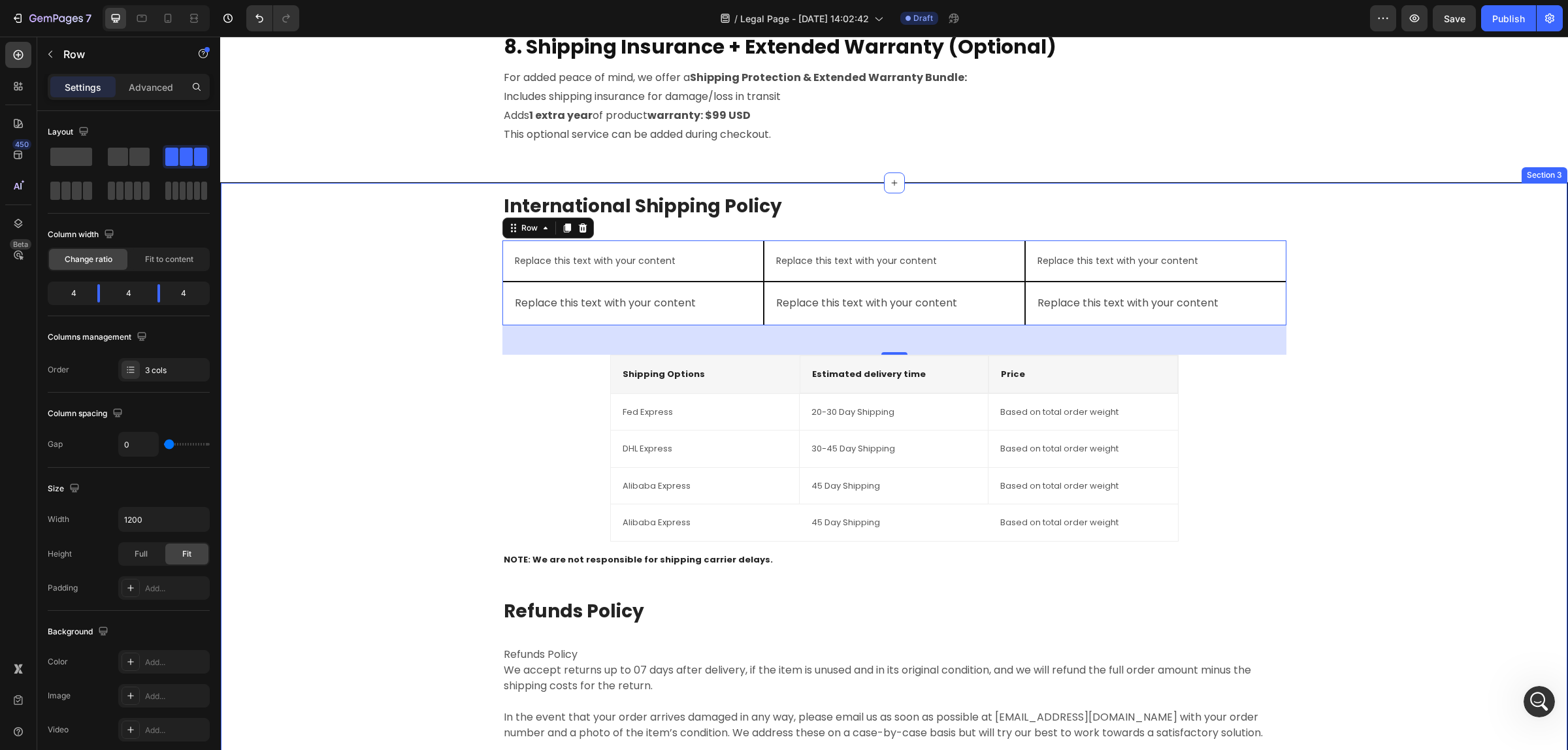
scroll to position [1693, 0]
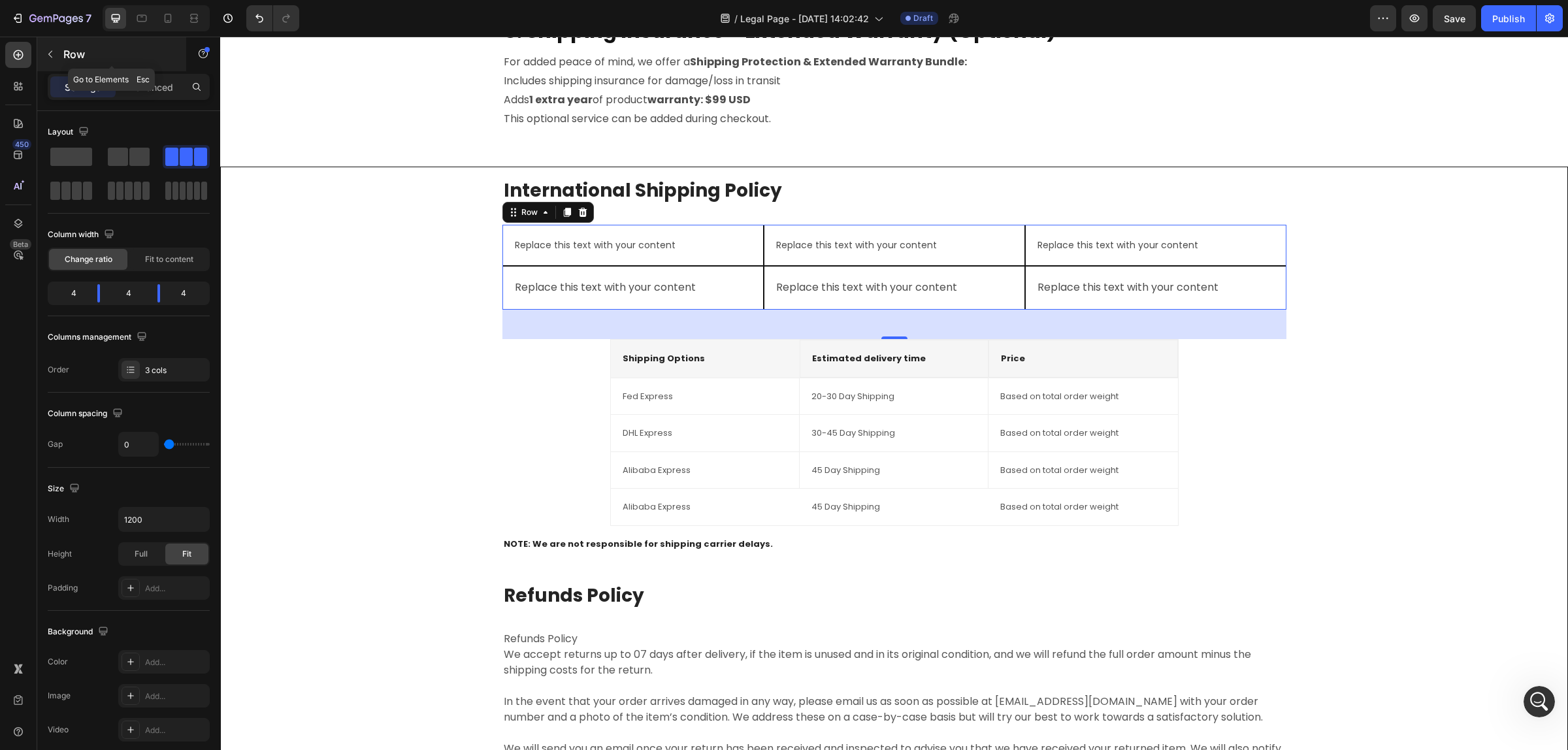
click at [54, 51] on icon "button" at bounding box center [50, 54] width 10 height 10
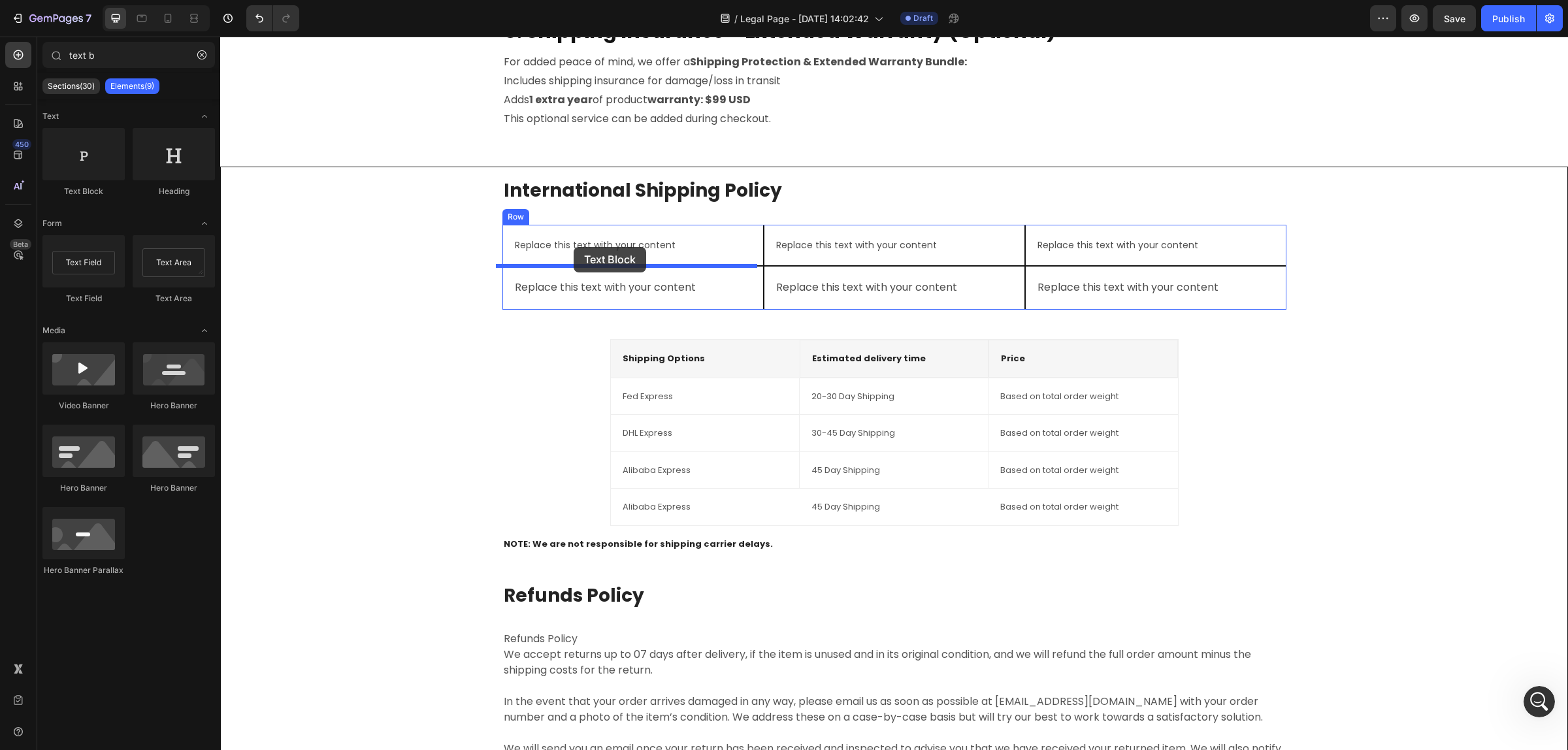
scroll to position [753, 0]
drag, startPoint x: 320, startPoint y: 205, endPoint x: 595, endPoint y: 253, distance: 279.2
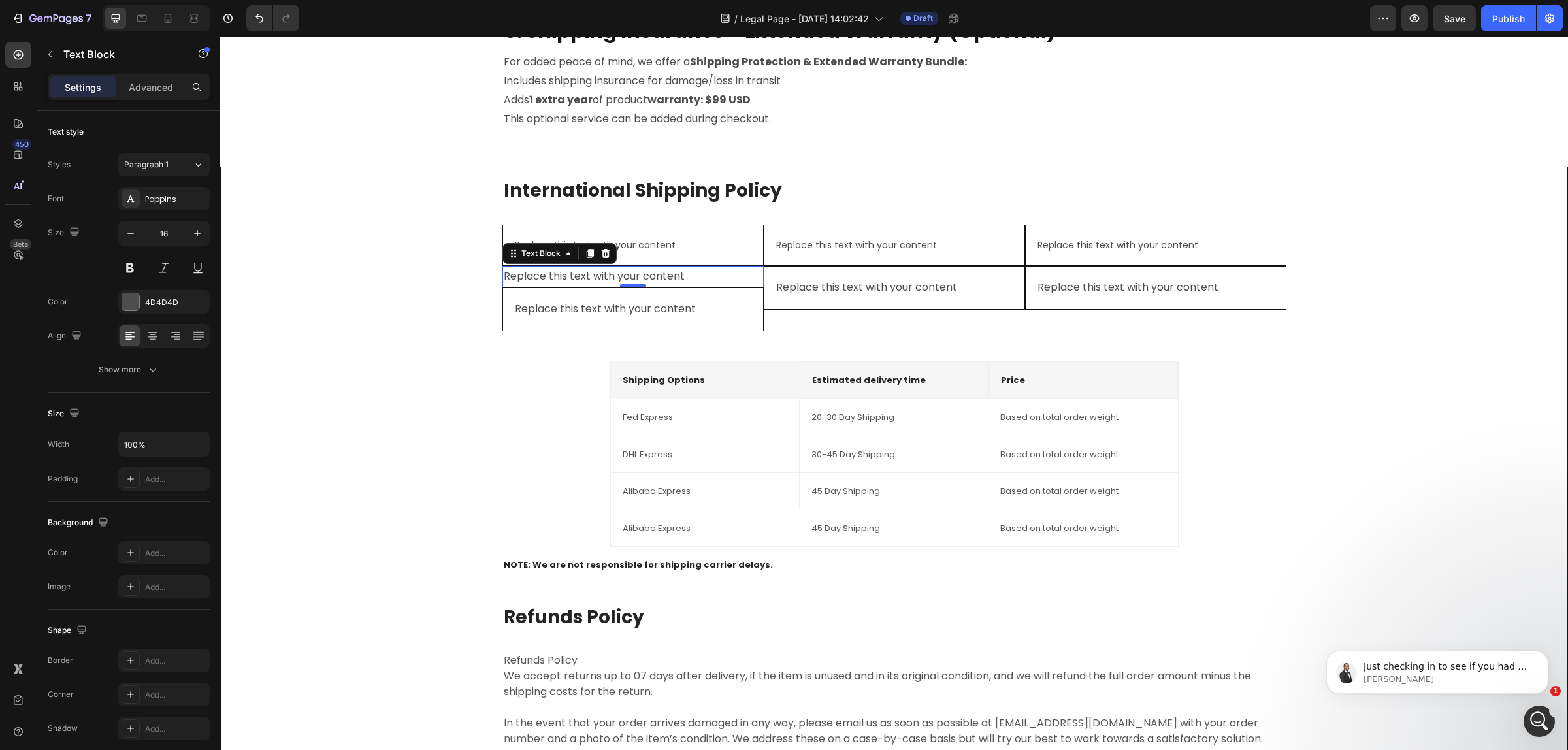
scroll to position [772, 0]
click at [740, 442] on div "DHL Express Text block" at bounding box center [705, 455] width 189 height 37
click at [134, 87] on p "Advanced" at bounding box center [150, 87] width 44 height 14
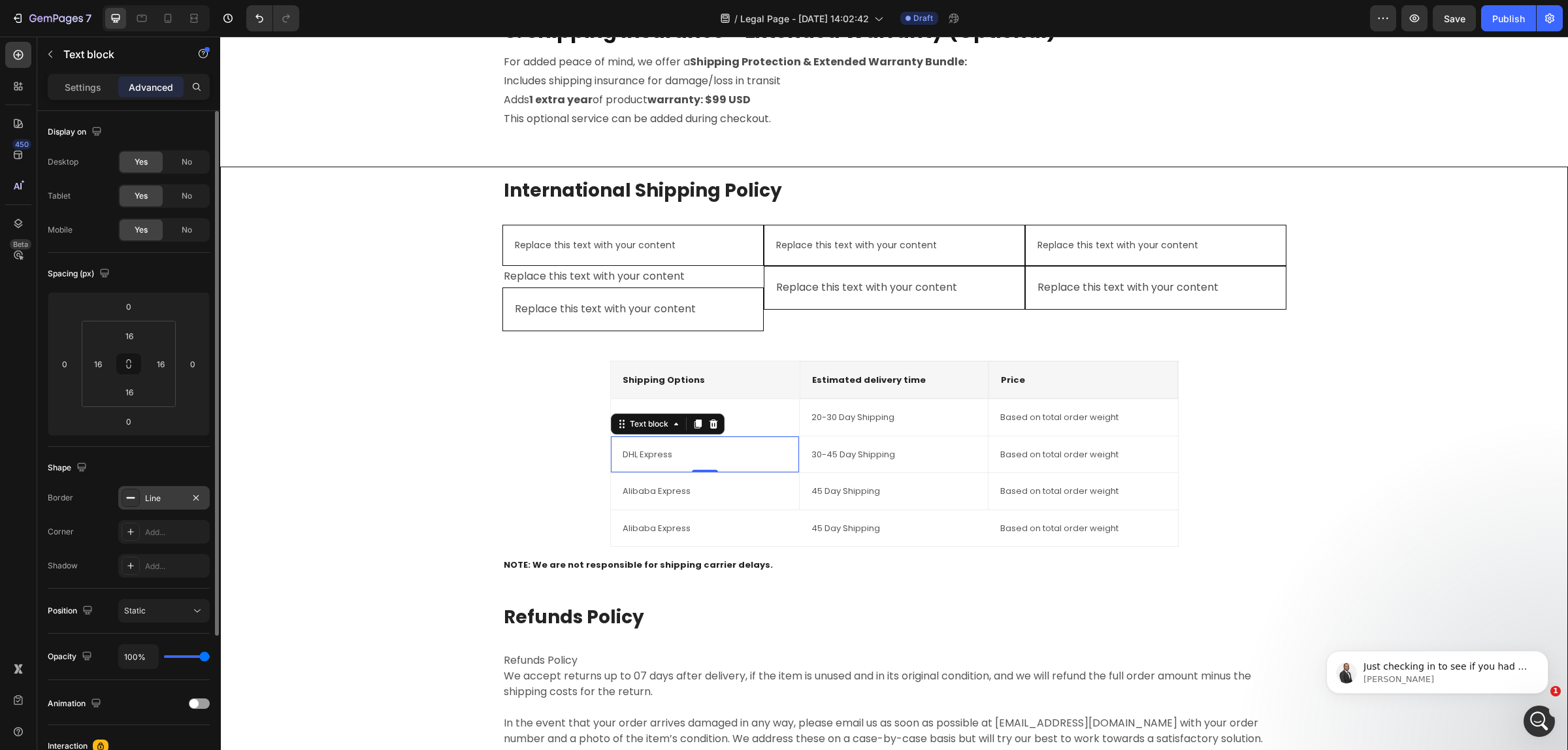
click at [142, 500] on div "Line" at bounding box center [164, 498] width 91 height 23
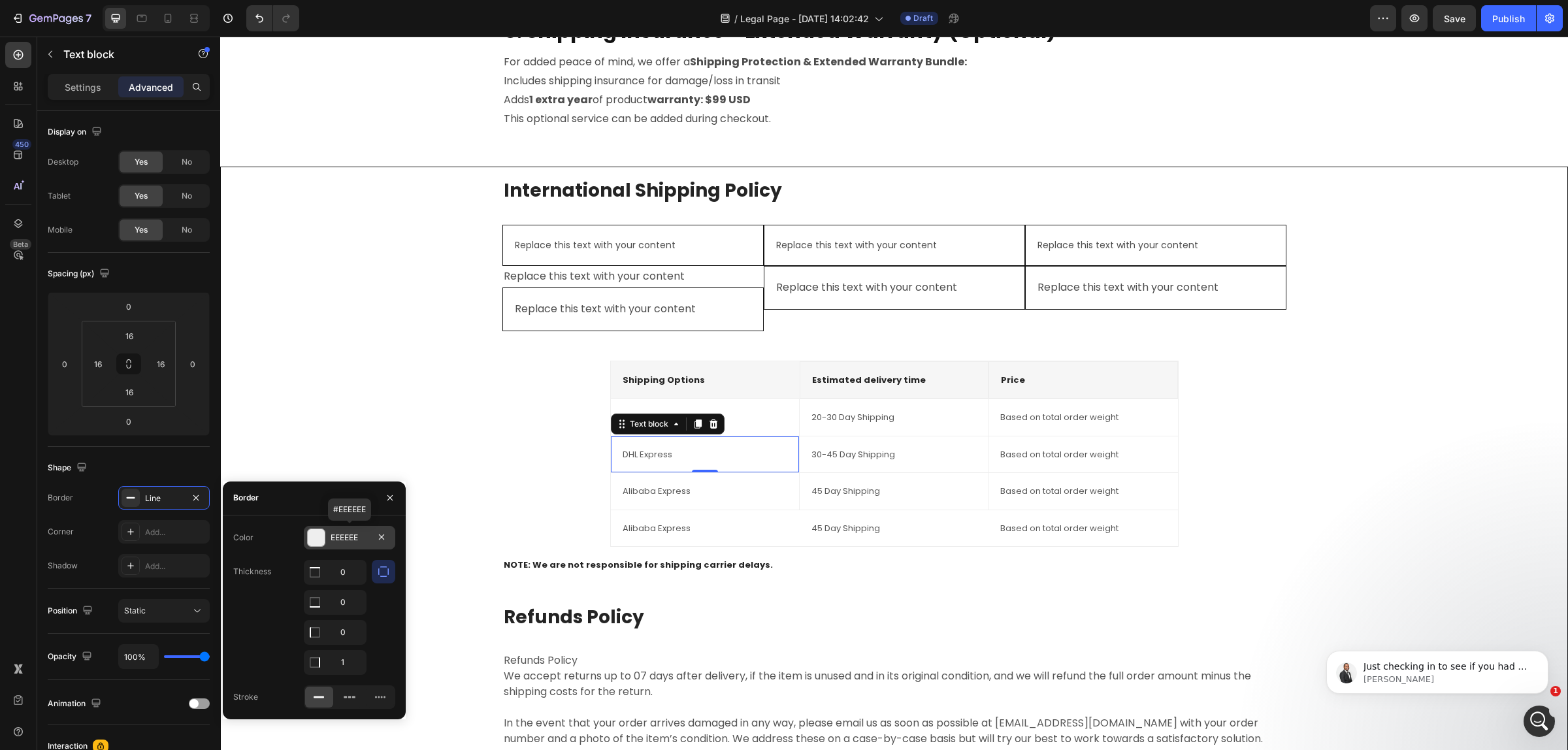
click at [364, 534] on div "EEEEEE" at bounding box center [349, 537] width 38 height 12
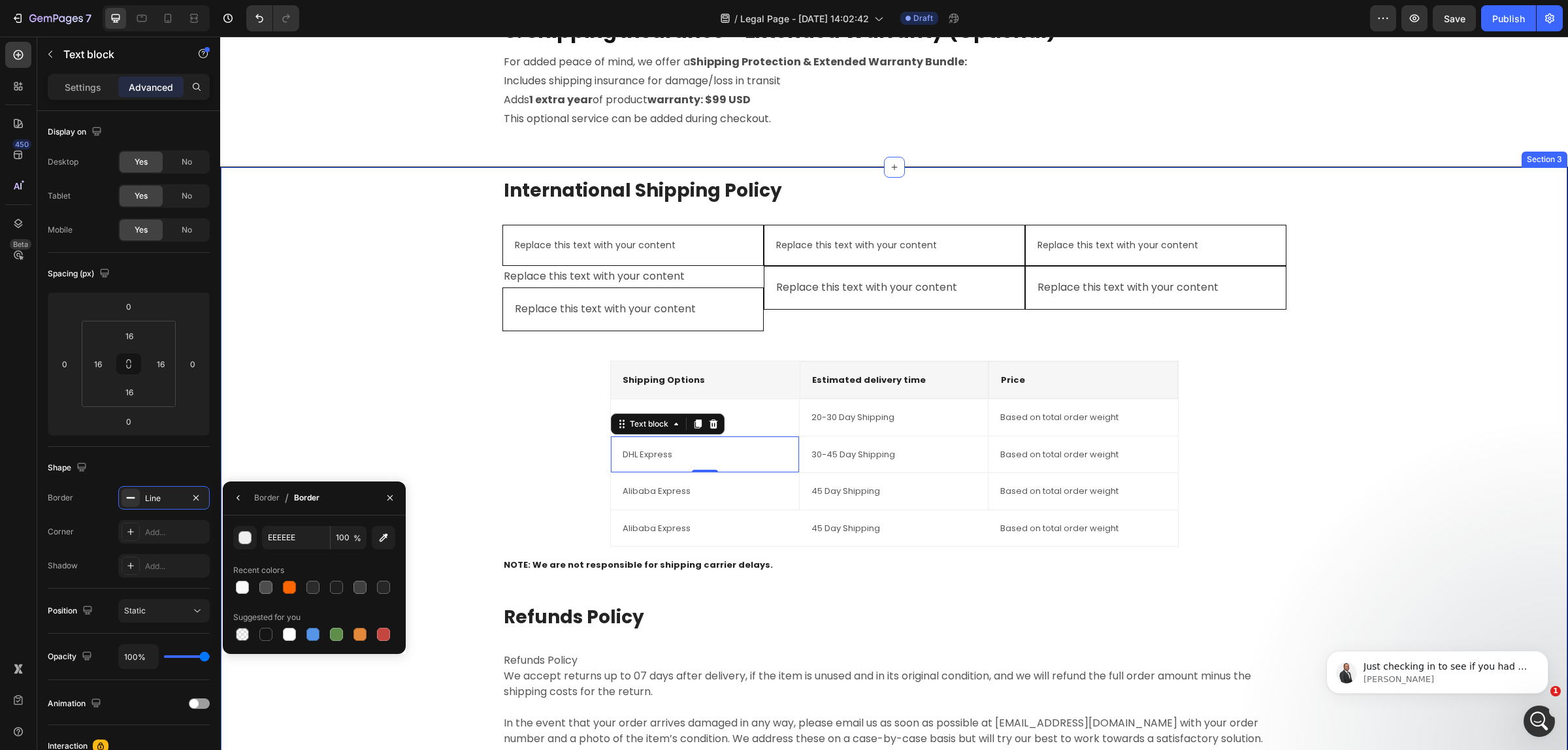
click at [337, 312] on div "International Shipping Policy Heading Replace this text with your content Text …" at bounding box center [894, 494] width 1326 height 634
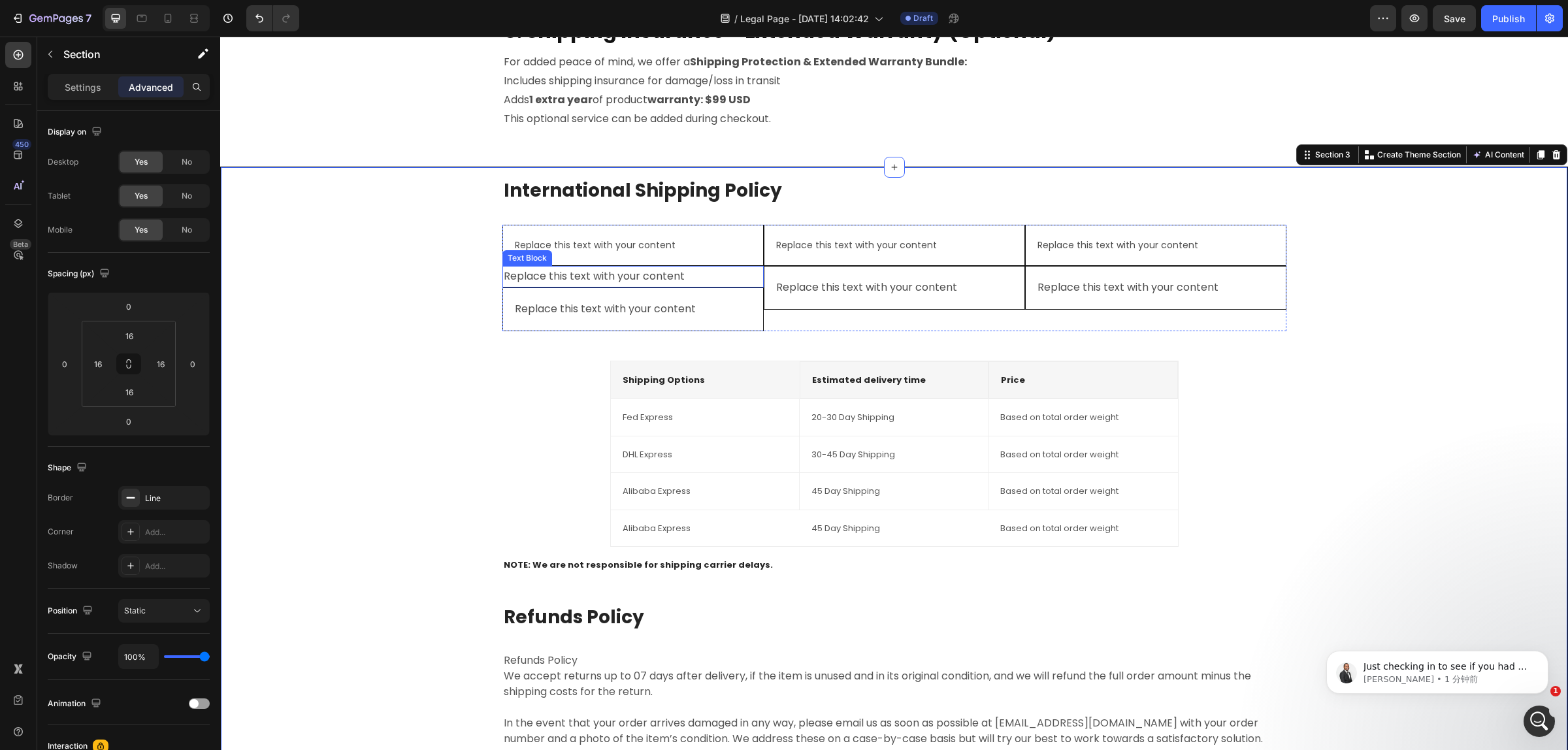
click at [606, 275] on div "Replace this text with your content" at bounding box center [633, 277] width 261 height 22
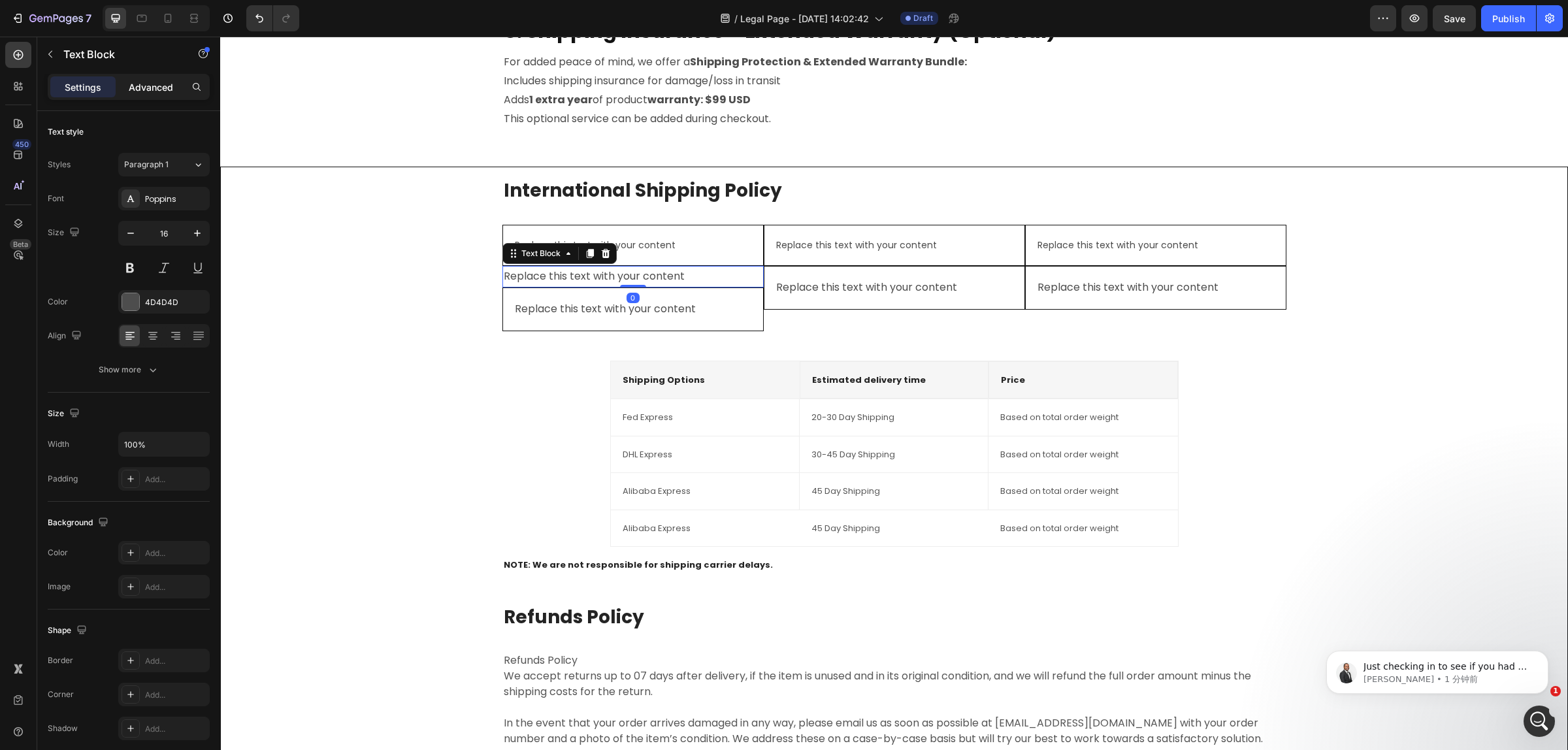
click at [168, 91] on p "Advanced" at bounding box center [150, 87] width 44 height 14
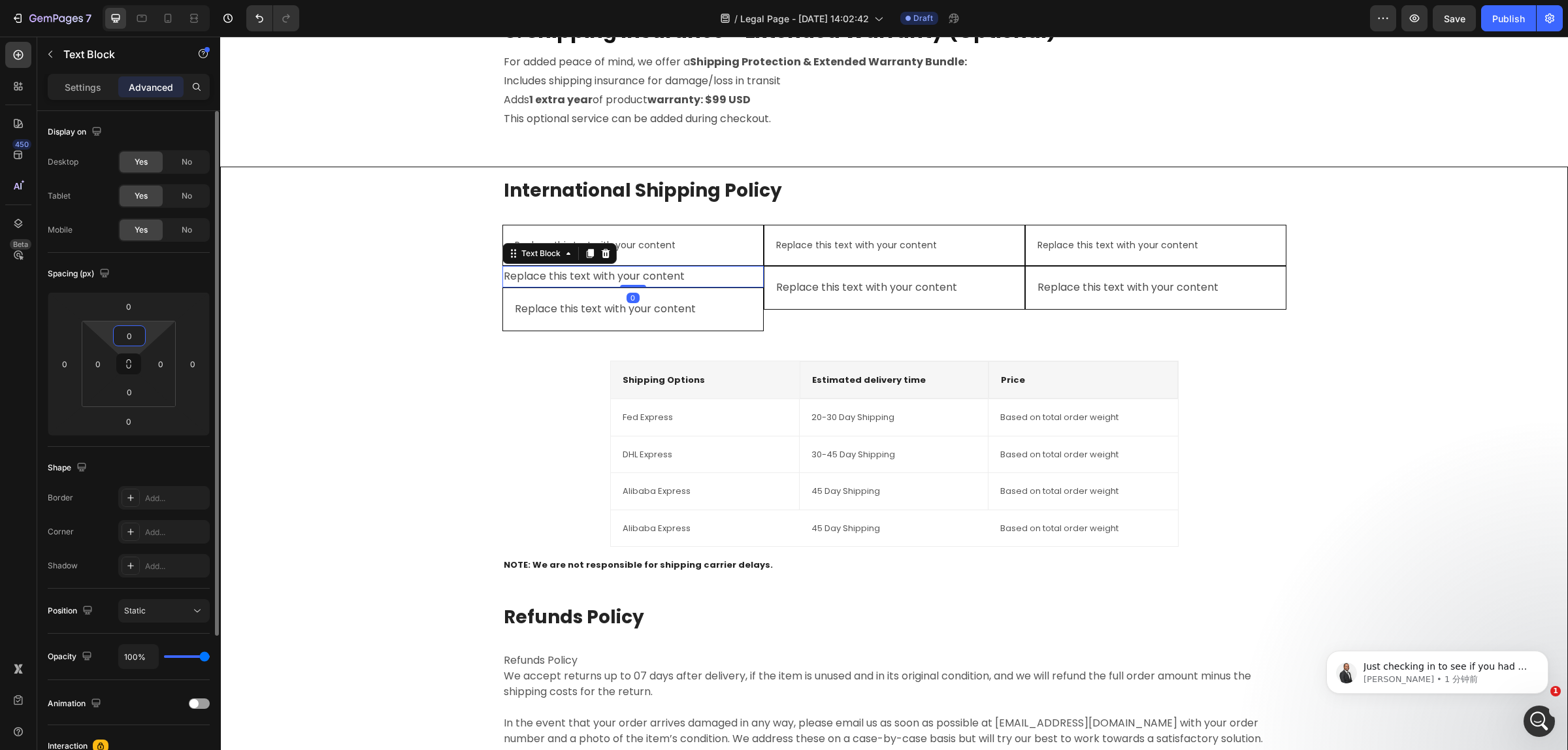
click at [131, 337] on input "0" at bounding box center [129, 335] width 26 height 19
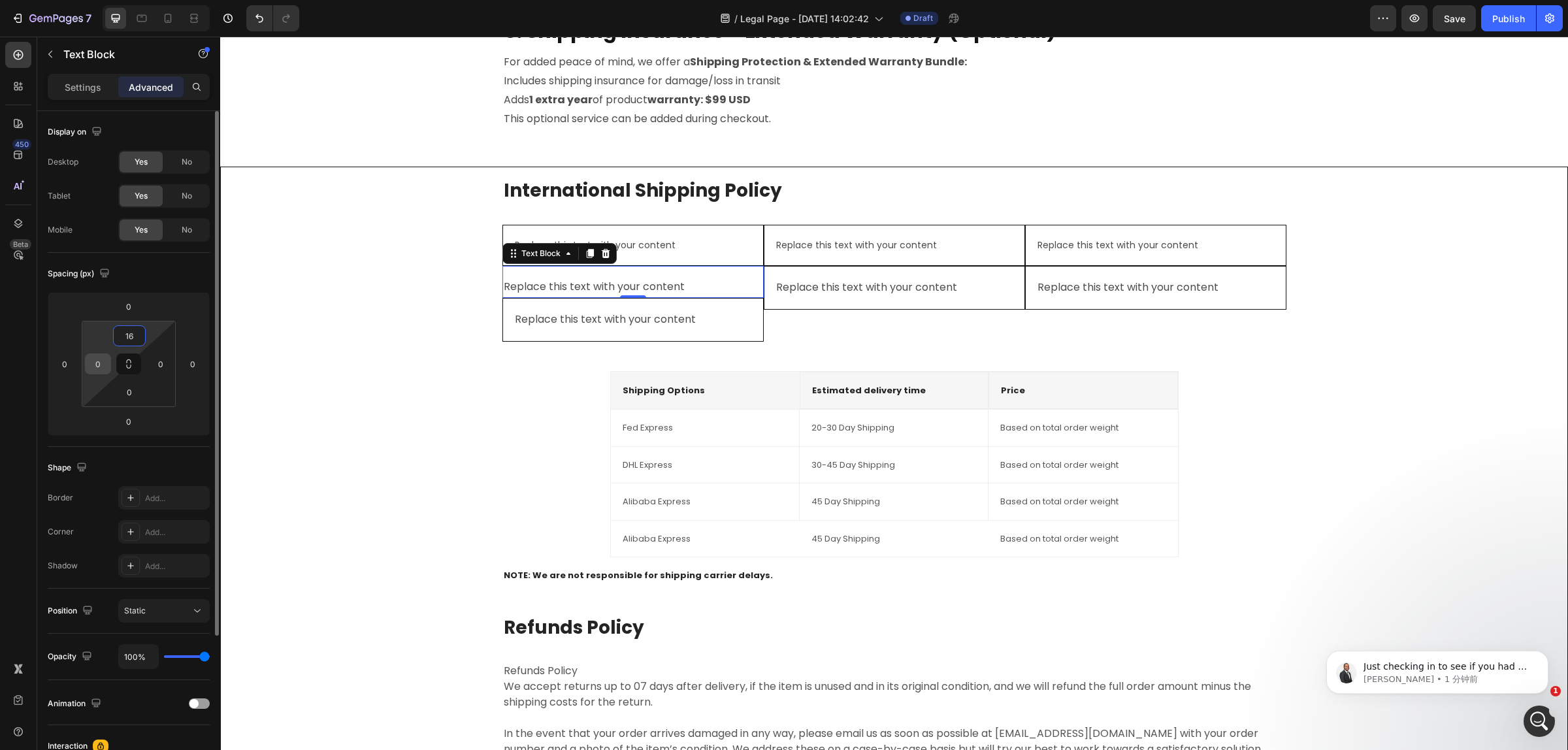
type input "16"
drag, startPoint x: 103, startPoint y: 366, endPoint x: 97, endPoint y: 368, distance: 6.3
click at [97, 368] on input "0" at bounding box center [97, 363] width 19 height 19
click at [97, 367] on input "0" at bounding box center [97, 363] width 19 height 19
type input "16"
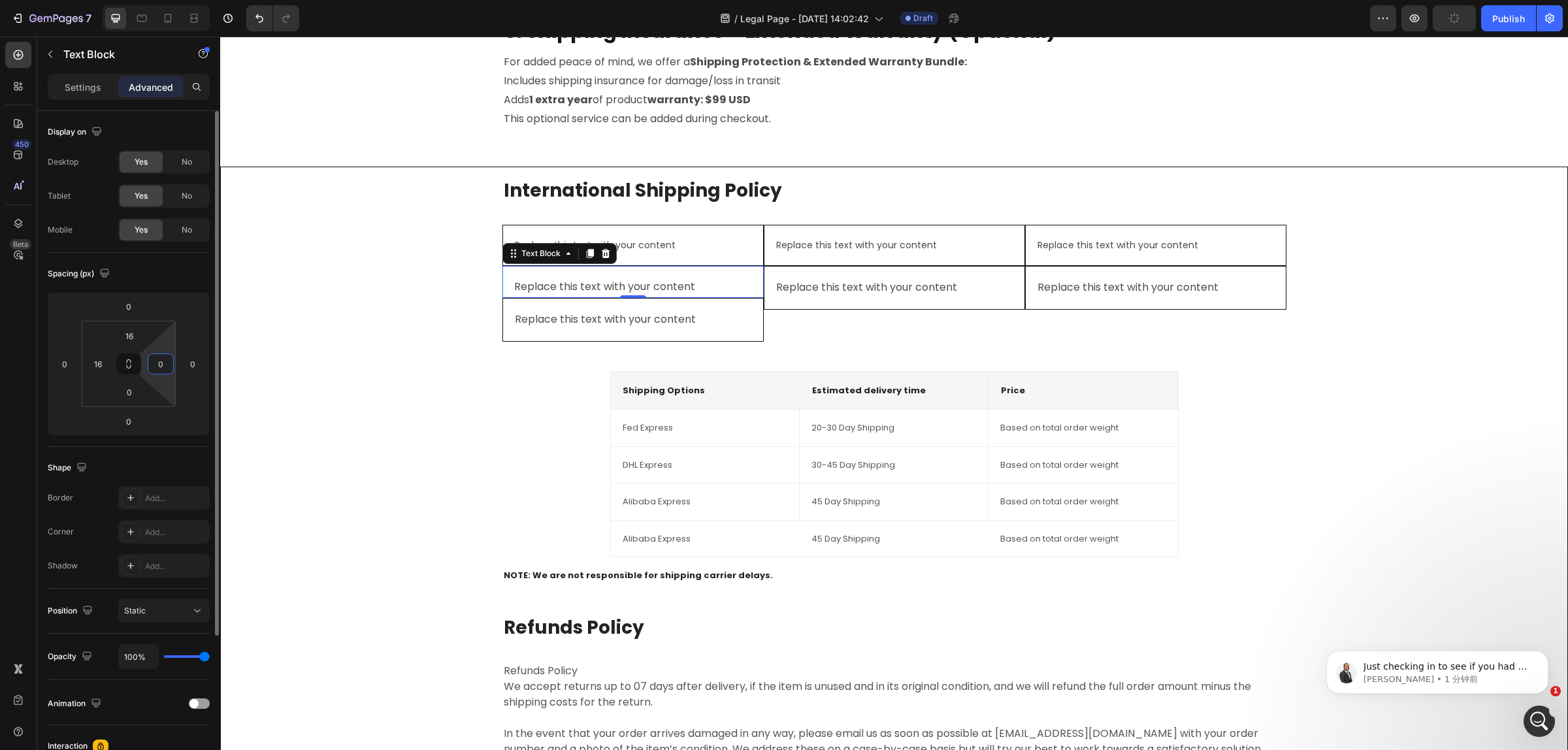
click at [164, 364] on input "0" at bounding box center [161, 363] width 19 height 19
type input "16"
click at [129, 390] on input "0" at bounding box center [129, 391] width 26 height 19
type input "16"
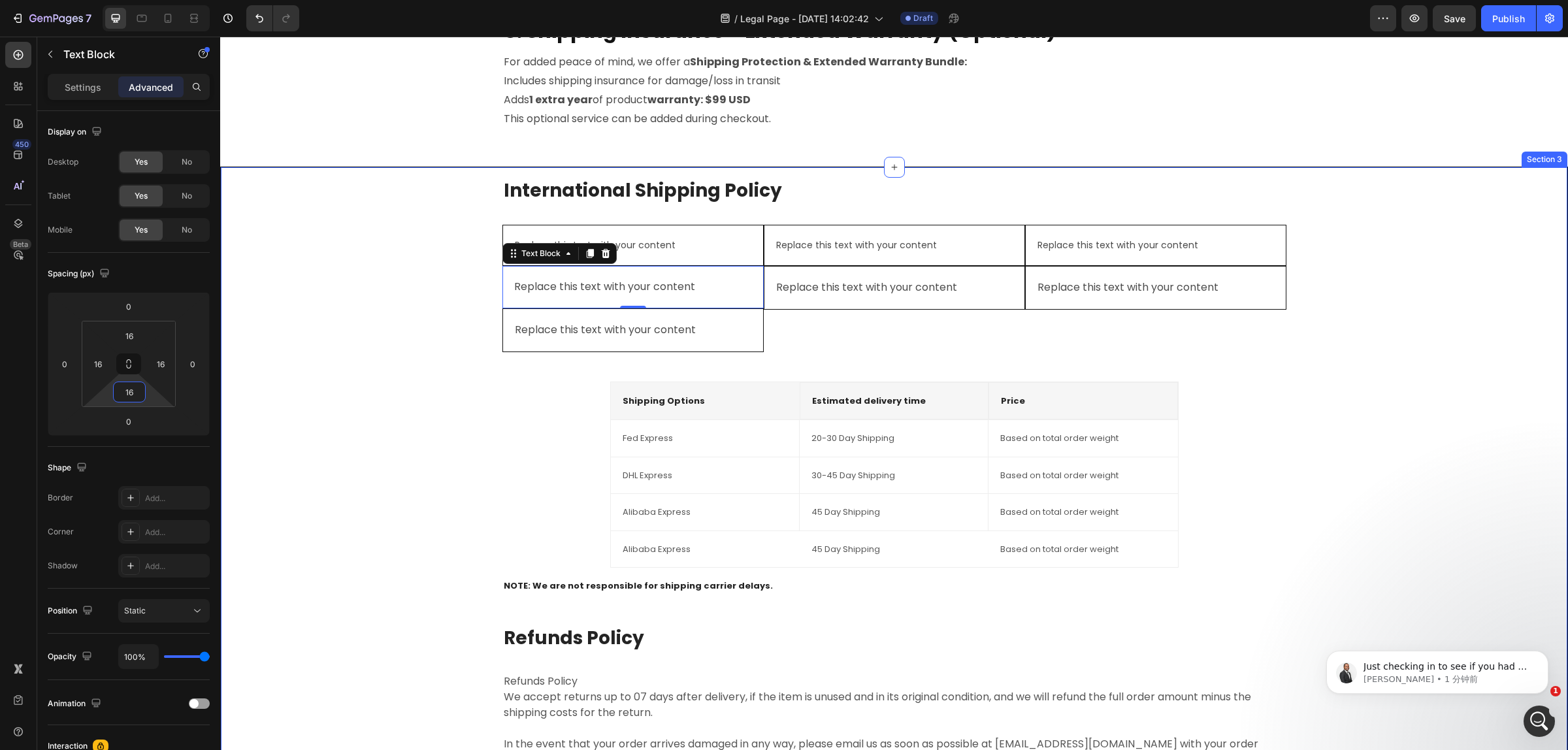
click at [409, 355] on div "International Shipping Policy Heading Replace this text with your content Text …" at bounding box center [894, 505] width 1326 height 655
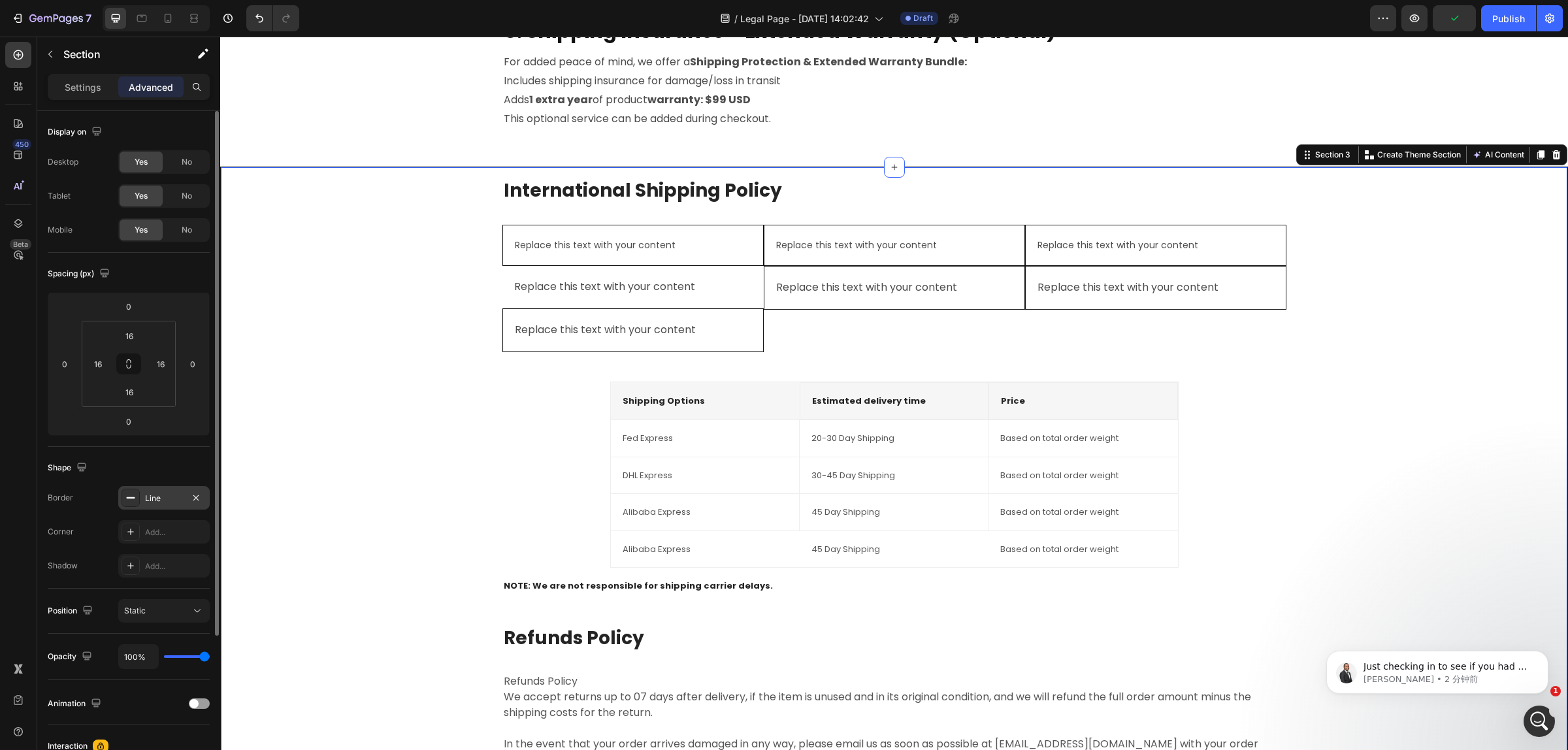
click at [176, 498] on div "Line" at bounding box center [164, 498] width 38 height 12
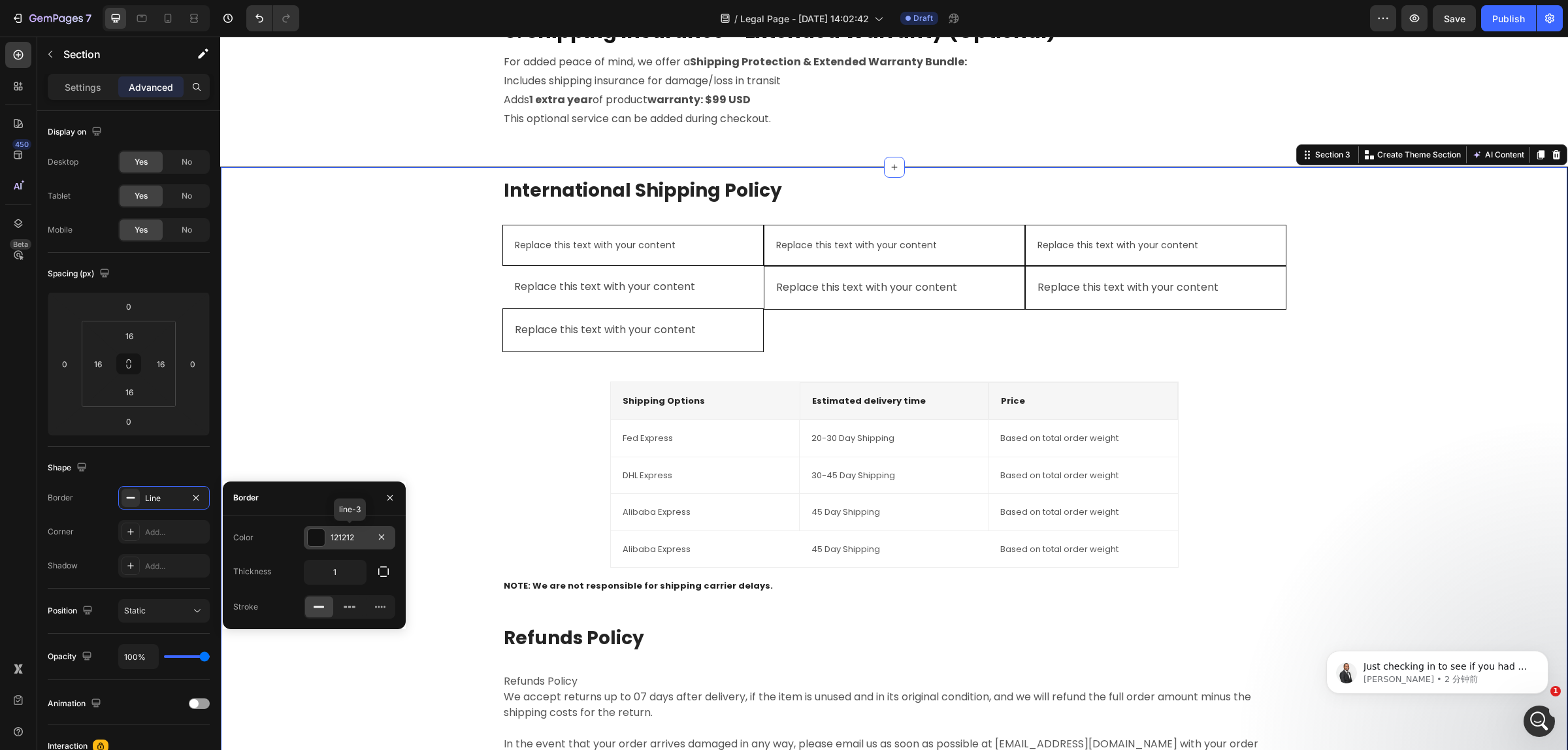
click at [351, 536] on div "121212" at bounding box center [349, 537] width 38 height 12
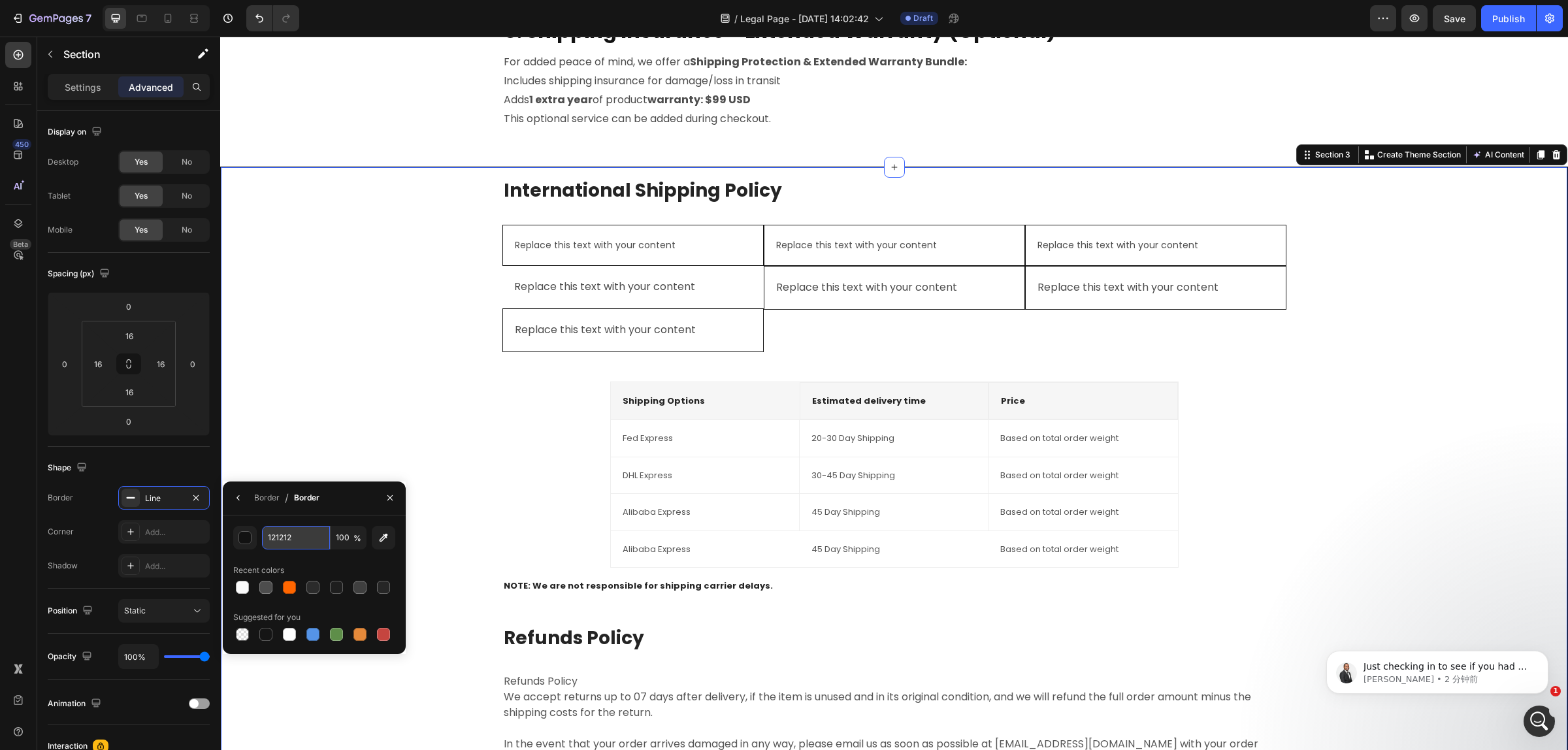
click at [296, 539] on input "121212" at bounding box center [295, 538] width 68 height 23
paste input "EEEEEE"
type input "EEEEEE"
click at [441, 428] on div "International Shipping Policy Heading Replace this text with your content Text …" at bounding box center [894, 505] width 1326 height 655
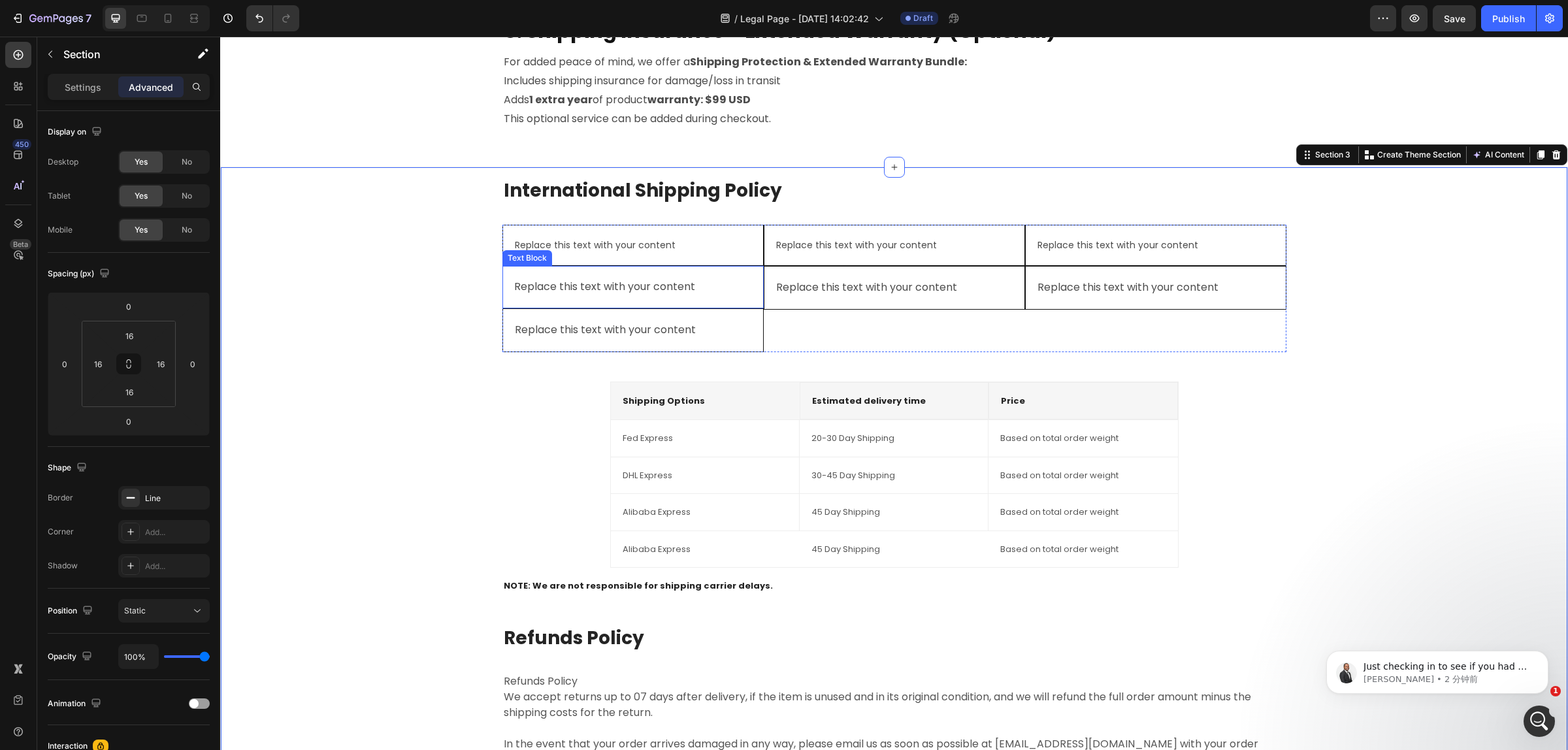
click at [556, 288] on div "Replace this text with your content" at bounding box center [633, 288] width 240 height 22
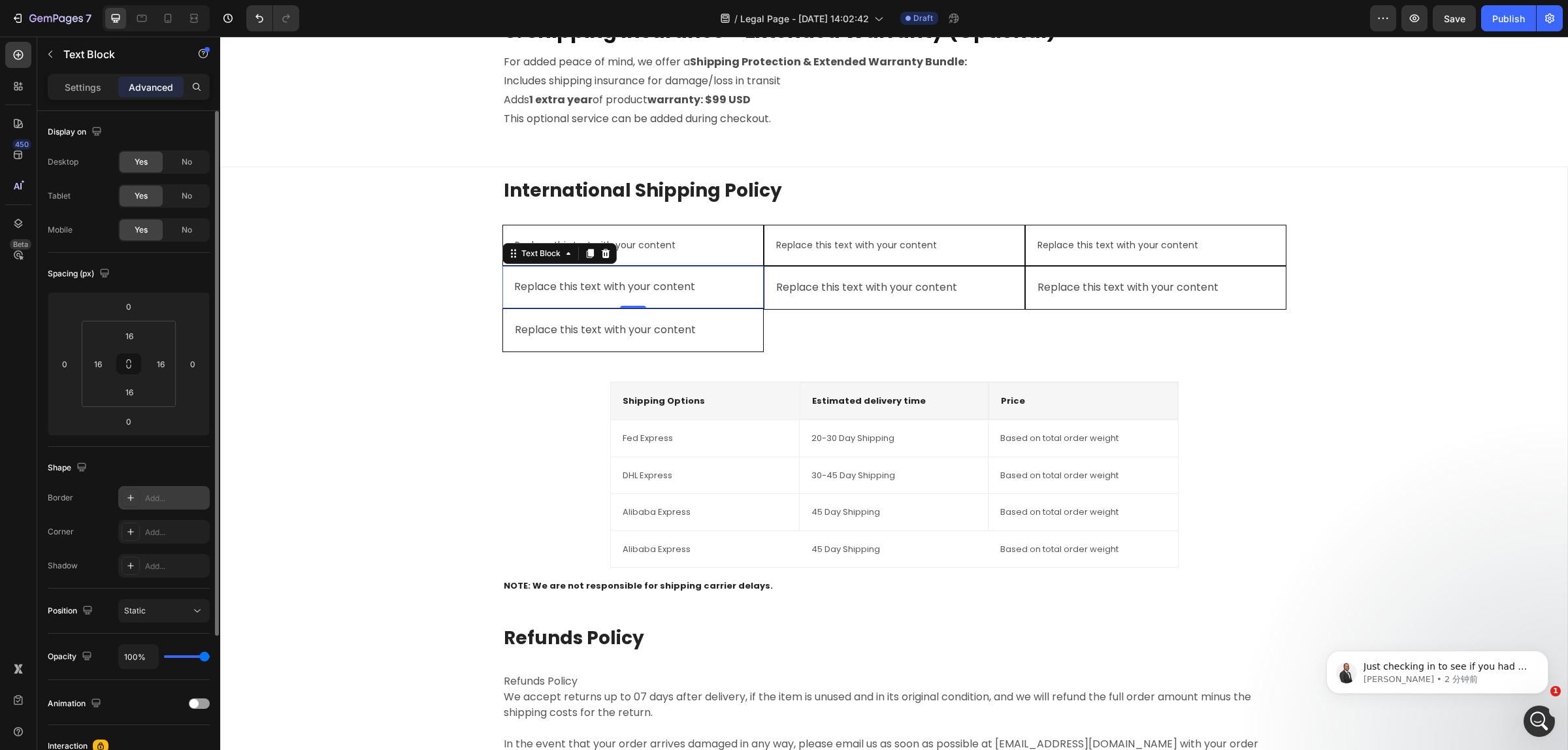
click at [171, 494] on div "Add..." at bounding box center [175, 498] width 62 height 12
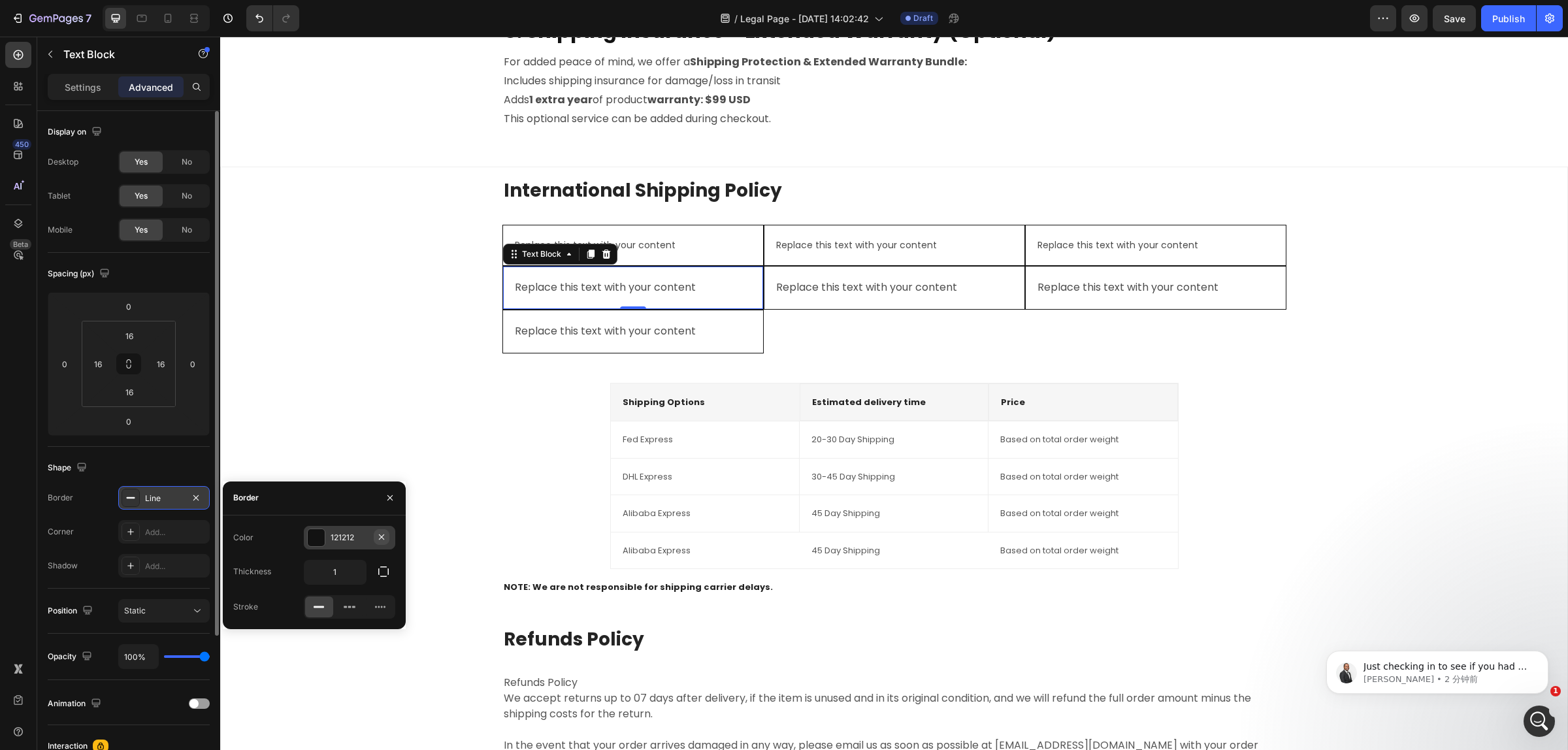
click at [376, 536] on icon "button" at bounding box center [381, 536] width 10 height 10
click at [348, 536] on div "Add..." at bounding box center [361, 537] width 62 height 12
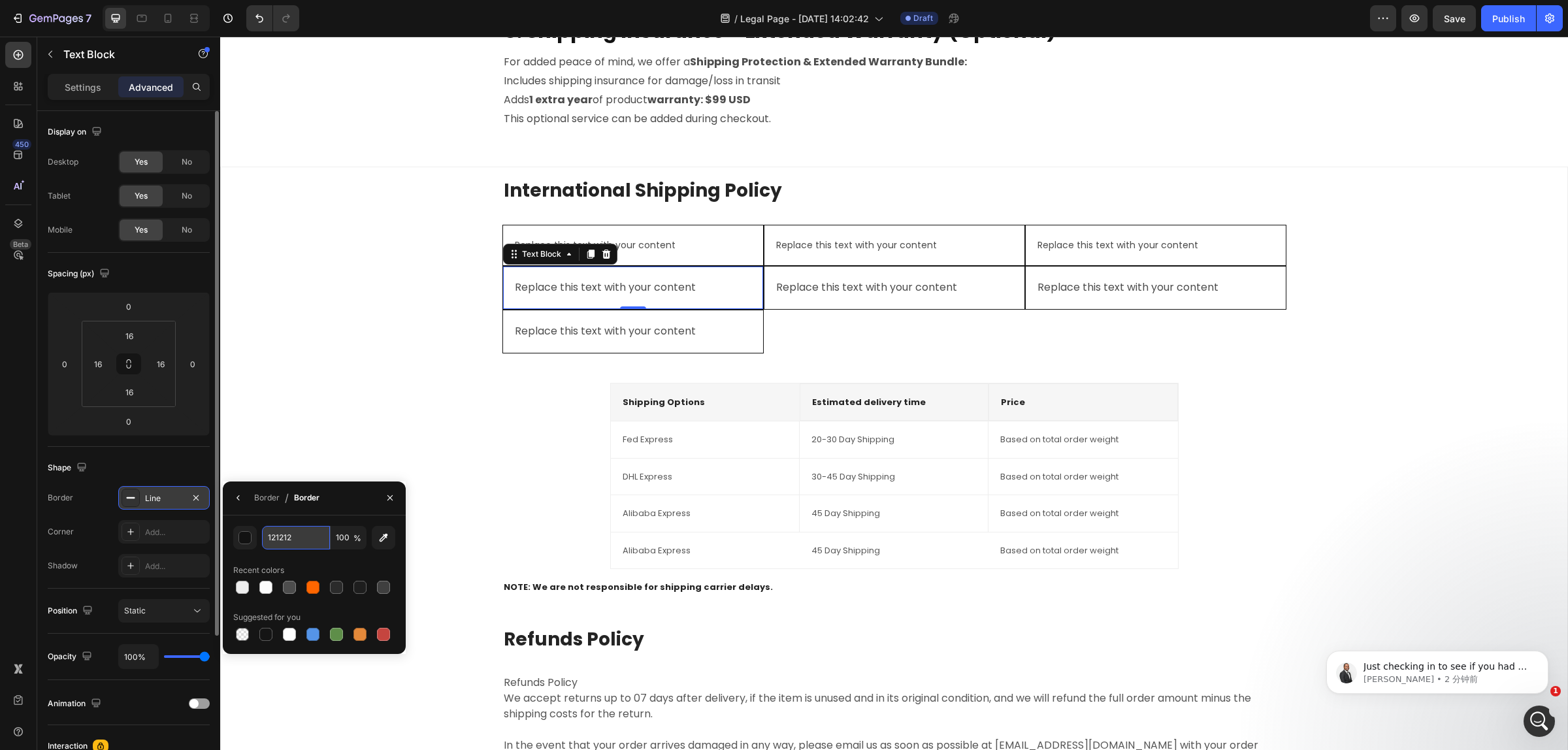
paste input "EEEEEE"
type input "EEEEEE"
click at [321, 414] on div "International Shipping Policy Heading Replace this text with your content Text …" at bounding box center [894, 505] width 1326 height 656
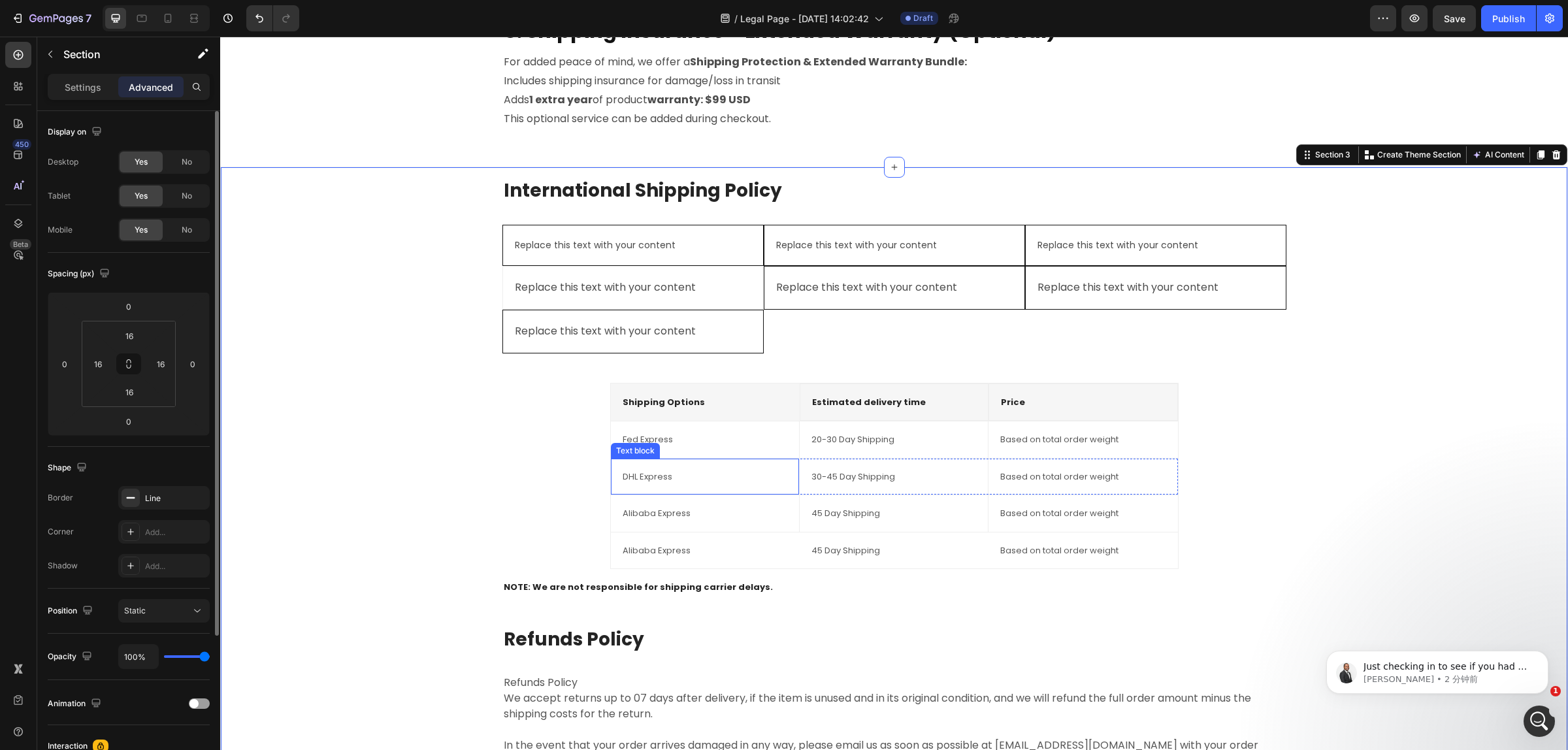
click at [683, 461] on div "DHL Express Text block" at bounding box center [705, 476] width 189 height 37
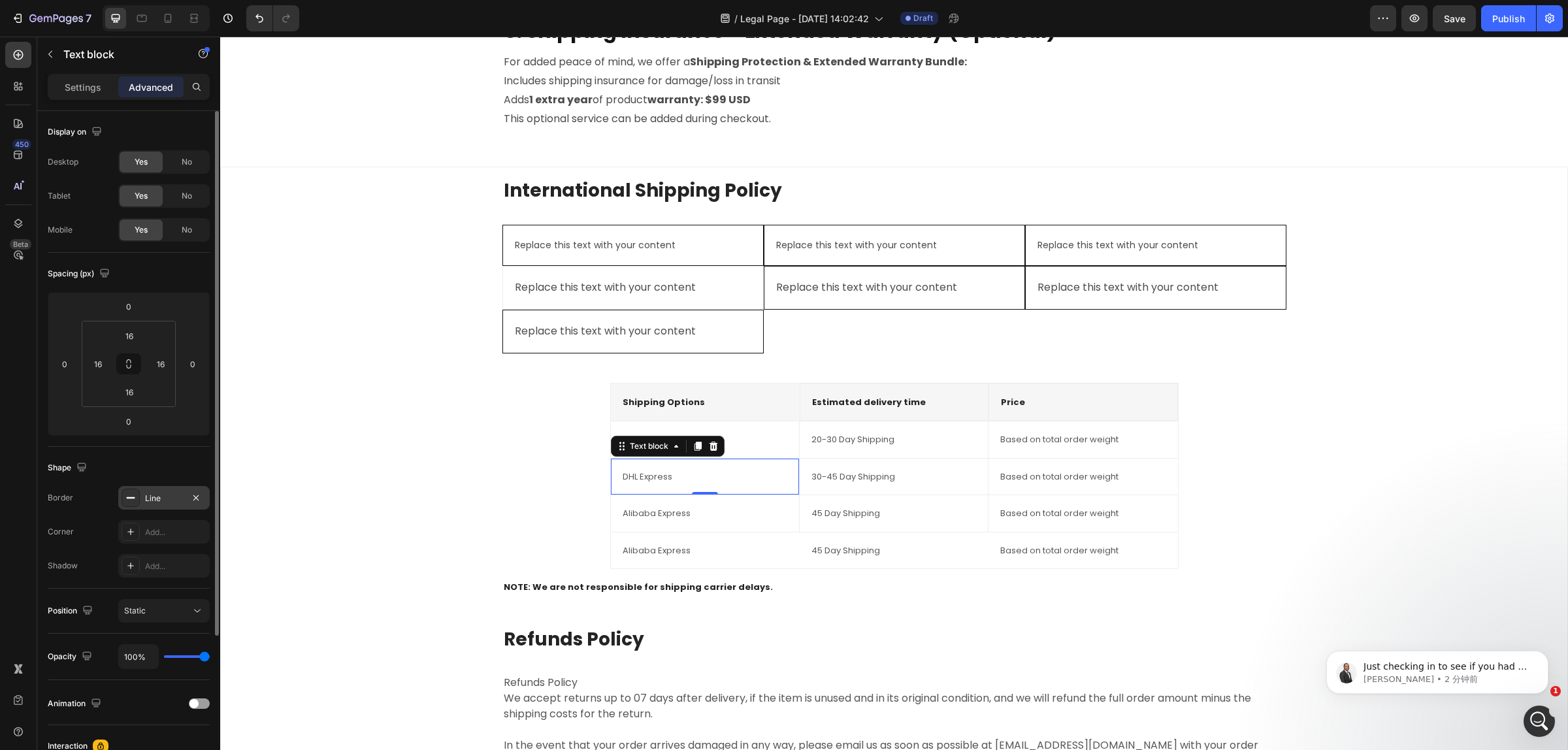
click at [149, 498] on div "Line" at bounding box center [164, 498] width 38 height 12
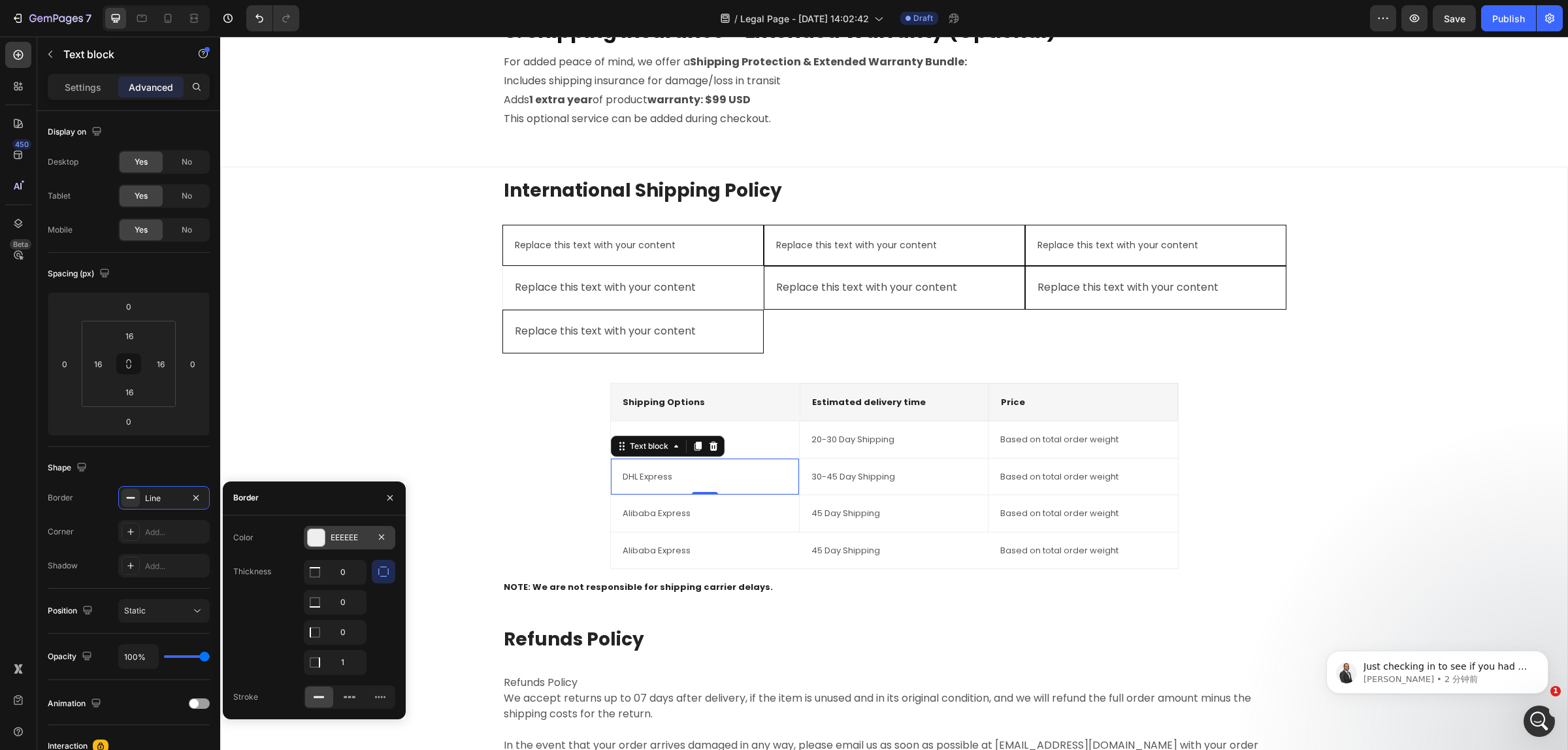
click at [341, 536] on div "EEEEEE" at bounding box center [349, 537] width 38 height 12
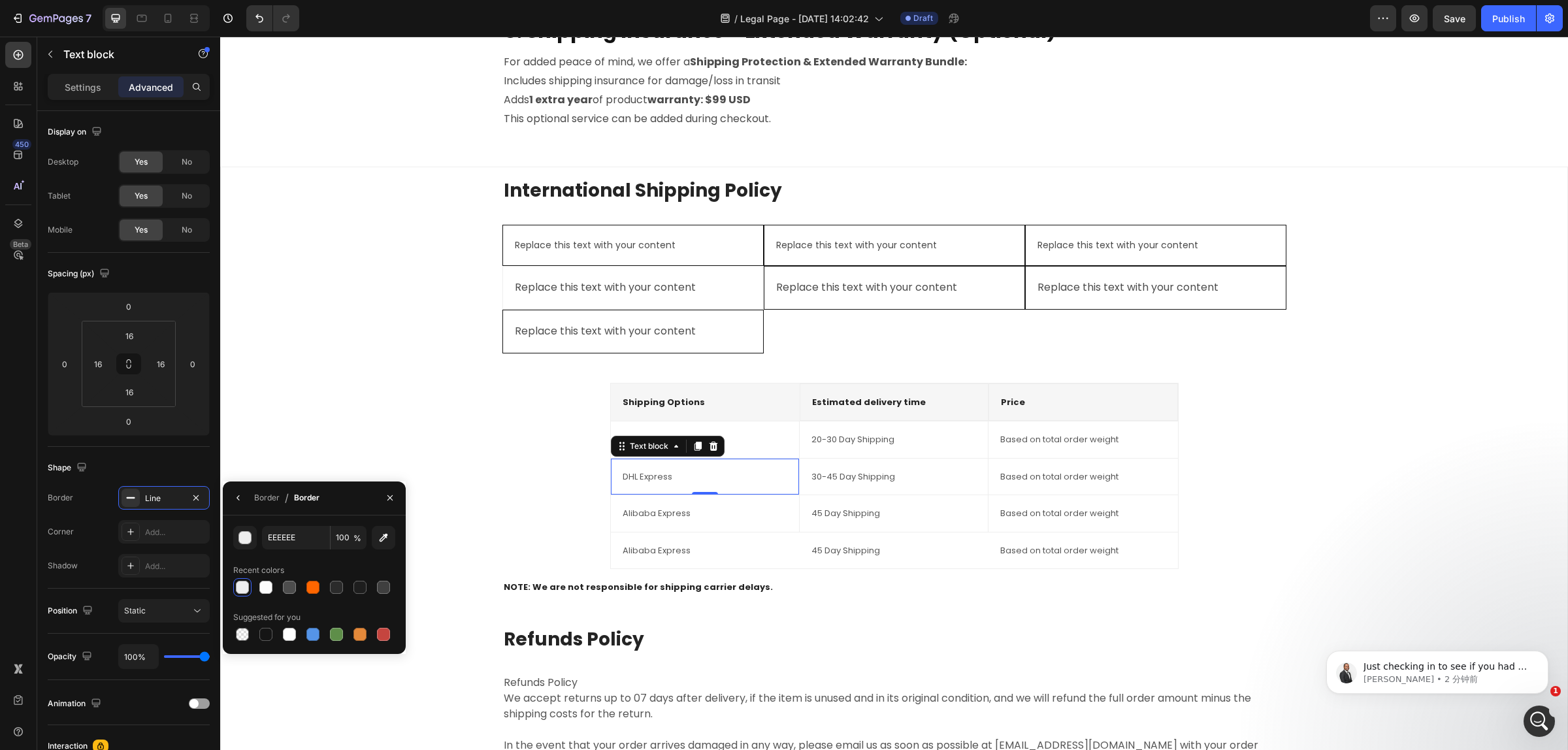
click at [355, 416] on div "International Shipping Policy Heading Replace this text with your content Text …" at bounding box center [894, 505] width 1326 height 656
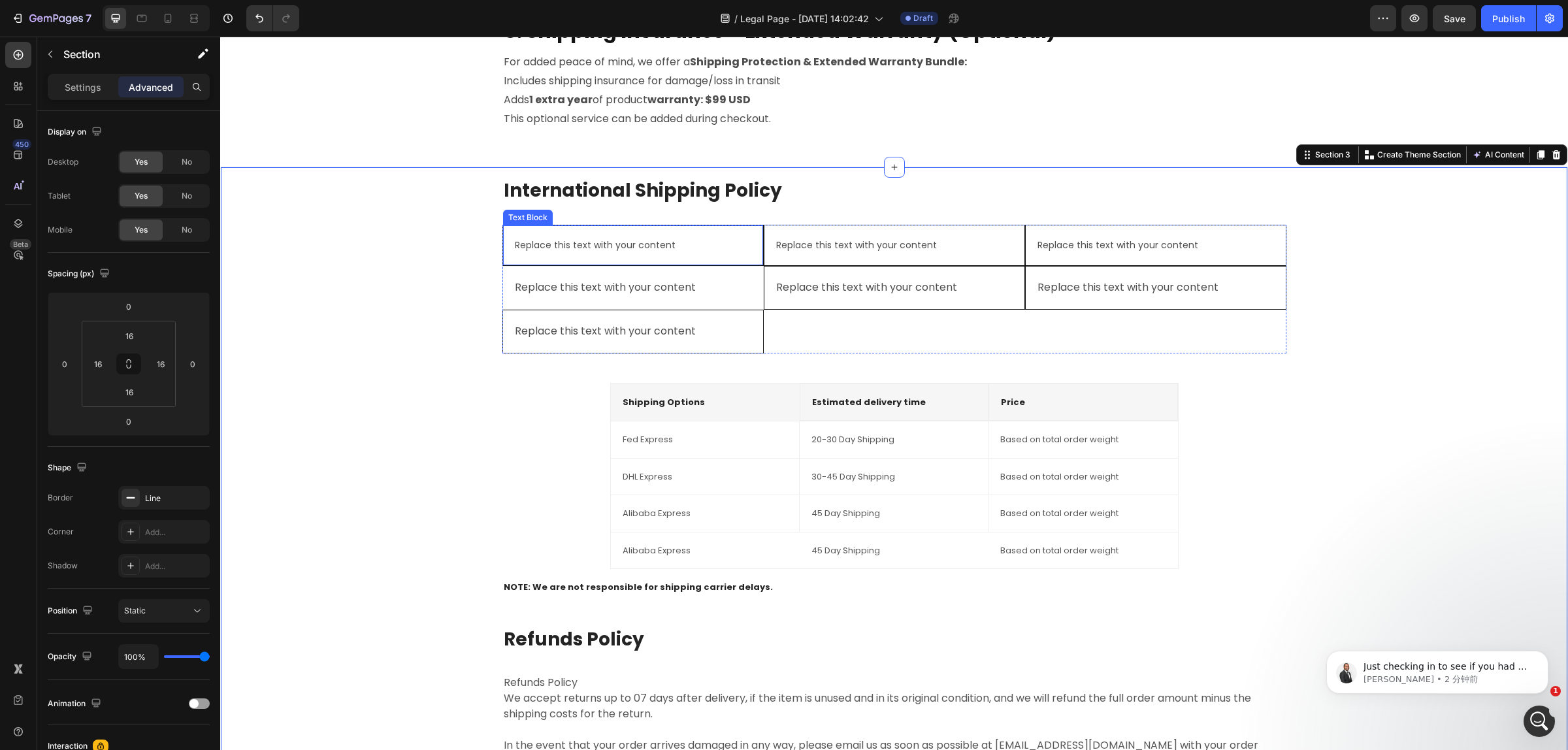
click at [570, 259] on div "Replace this text with your content Text Block" at bounding box center [633, 245] width 261 height 41
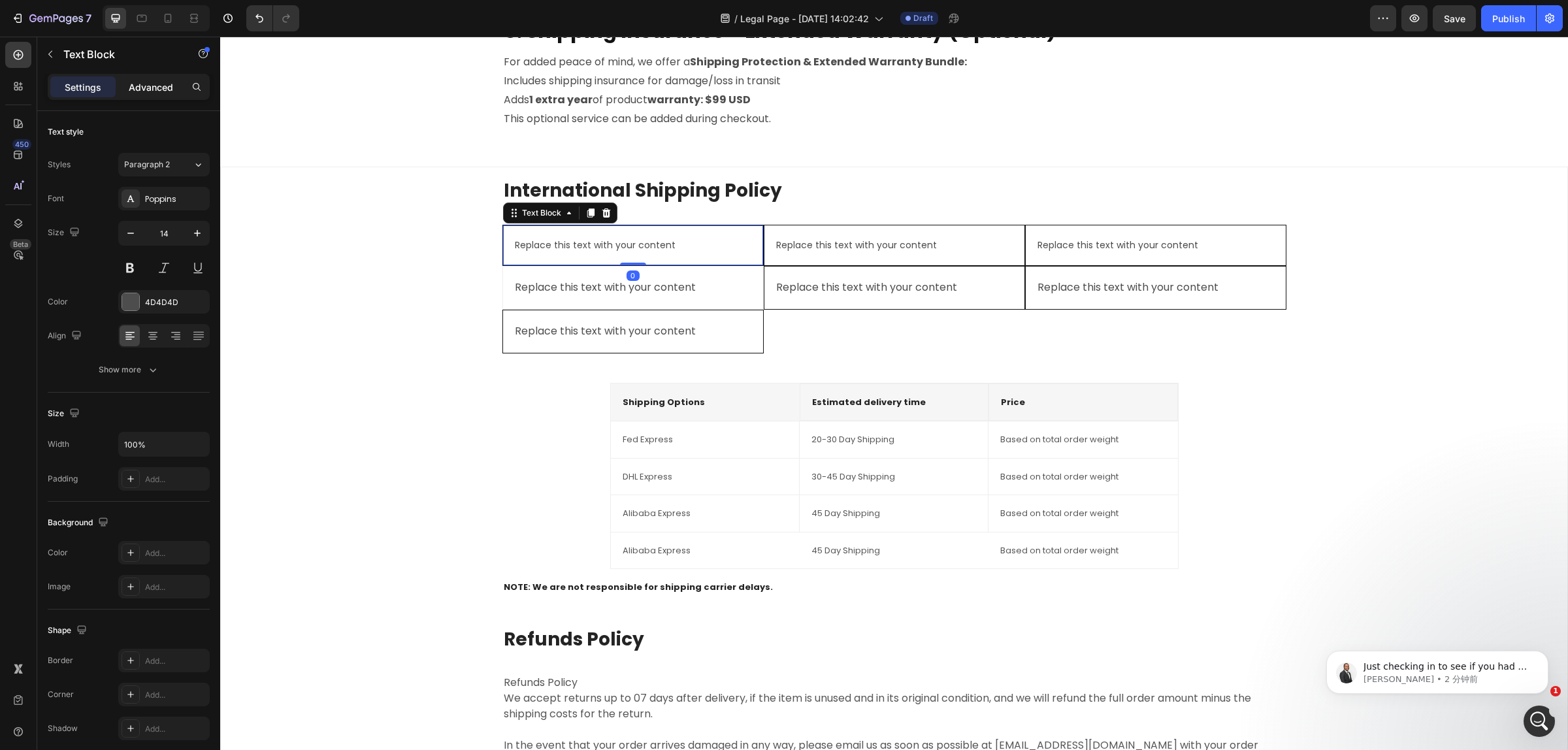
click at [136, 94] on div "Advanced" at bounding box center [151, 87] width 65 height 21
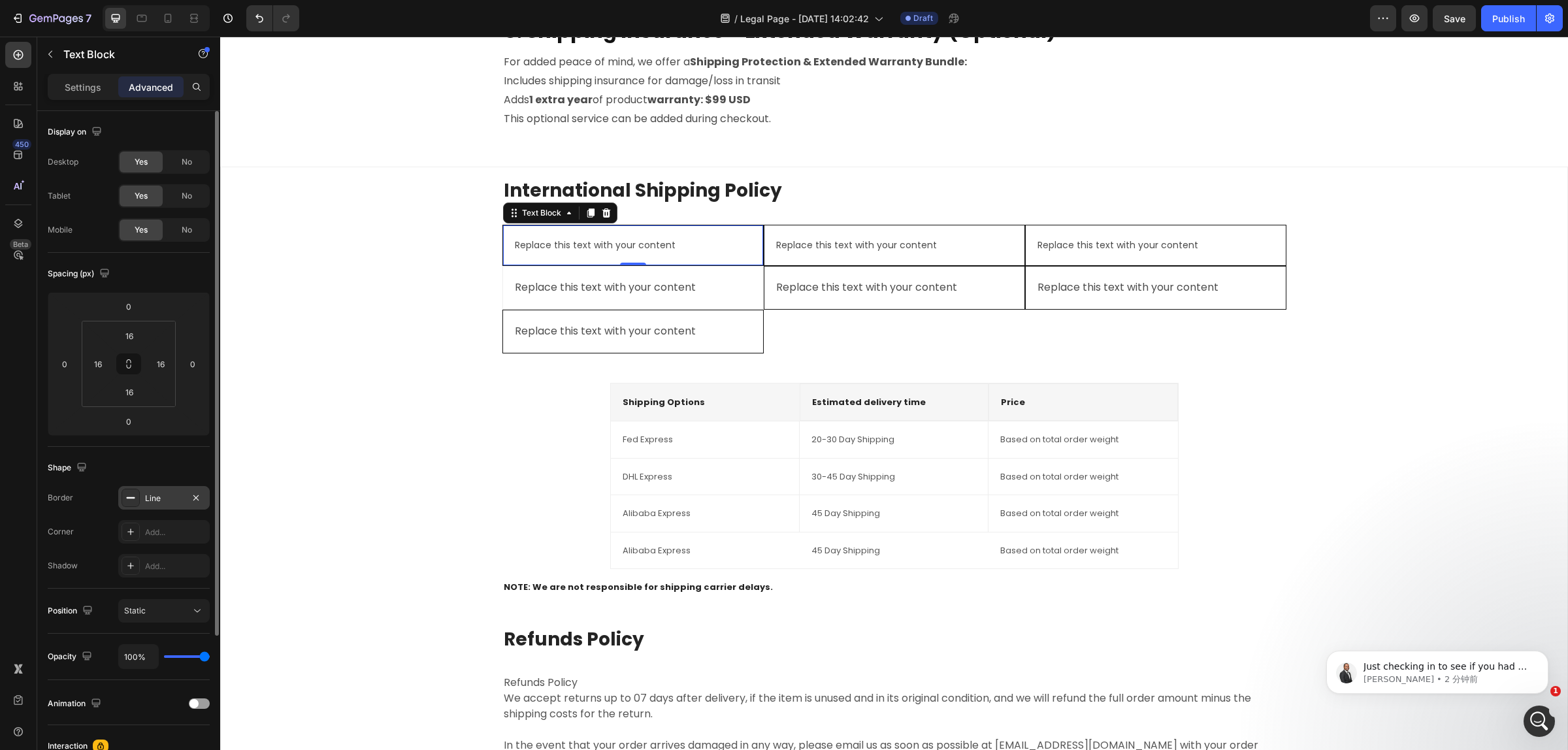
click at [148, 497] on div "Line" at bounding box center [164, 498] width 38 height 12
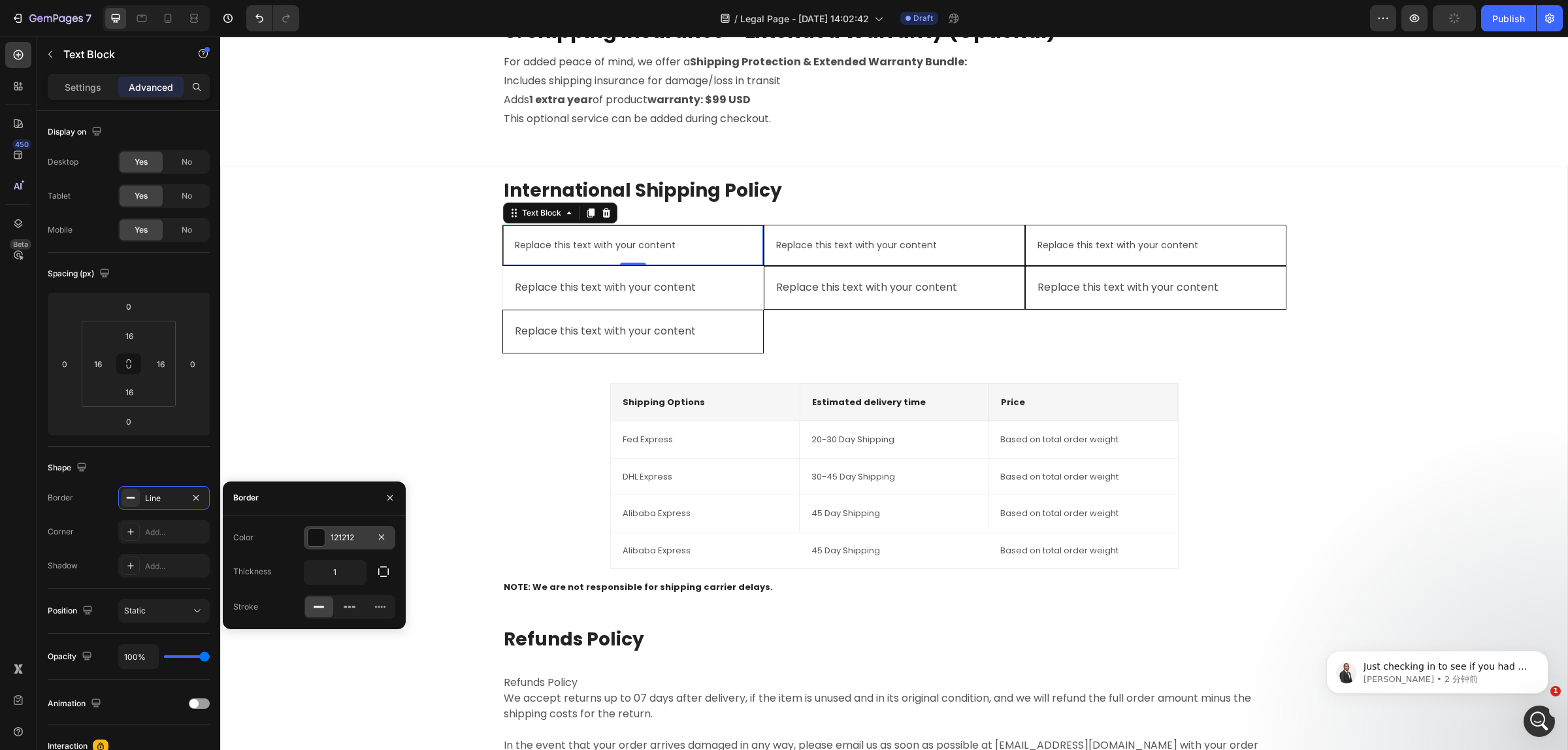
click at [361, 543] on div "121212" at bounding box center [349, 537] width 38 height 12
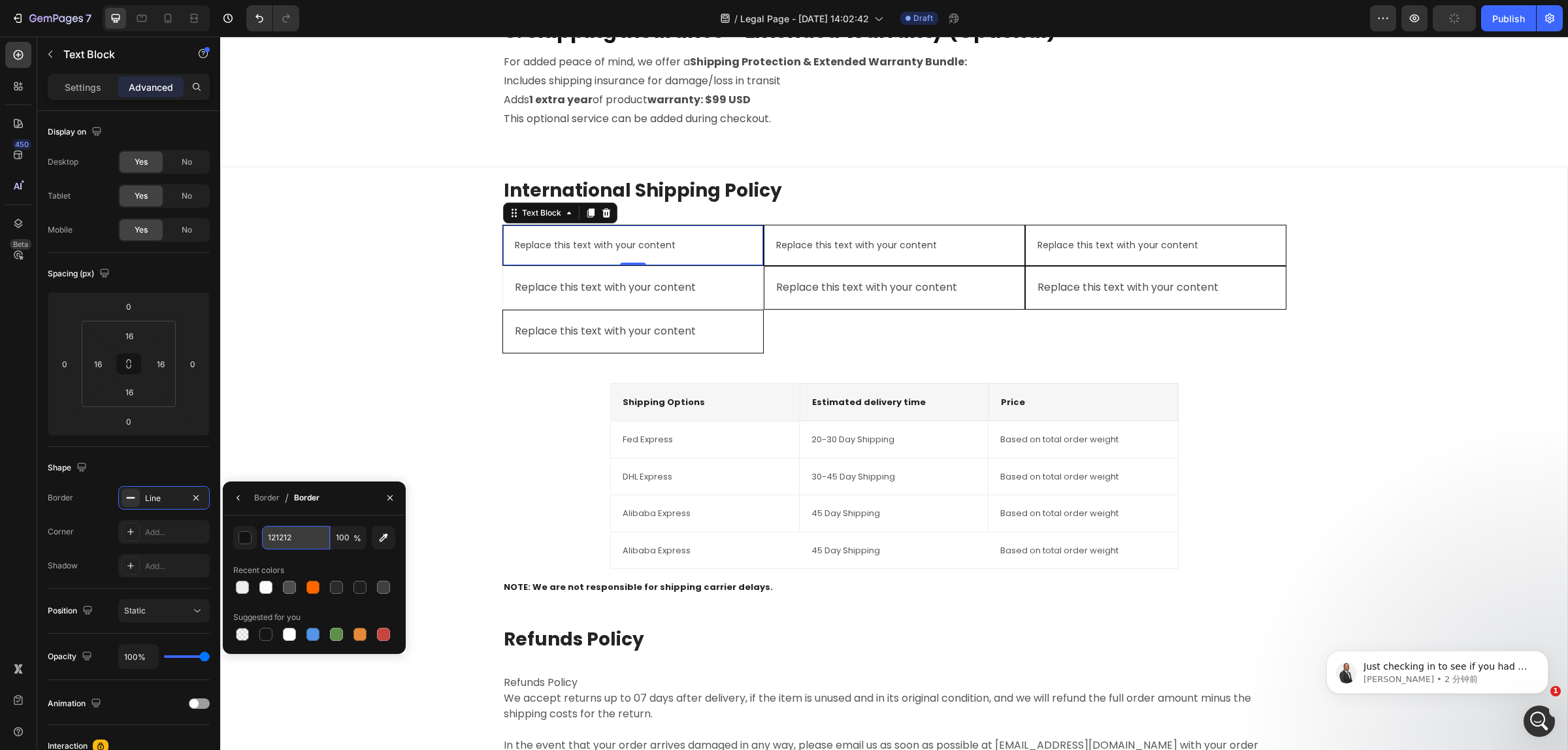
click at [292, 540] on input "121212" at bounding box center [295, 538] width 68 height 23
paste input "EEEEEE"
type input "EEEEEE"
click at [309, 435] on div "International Shipping Policy Heading Replace this text with your content Text …" at bounding box center [894, 505] width 1326 height 656
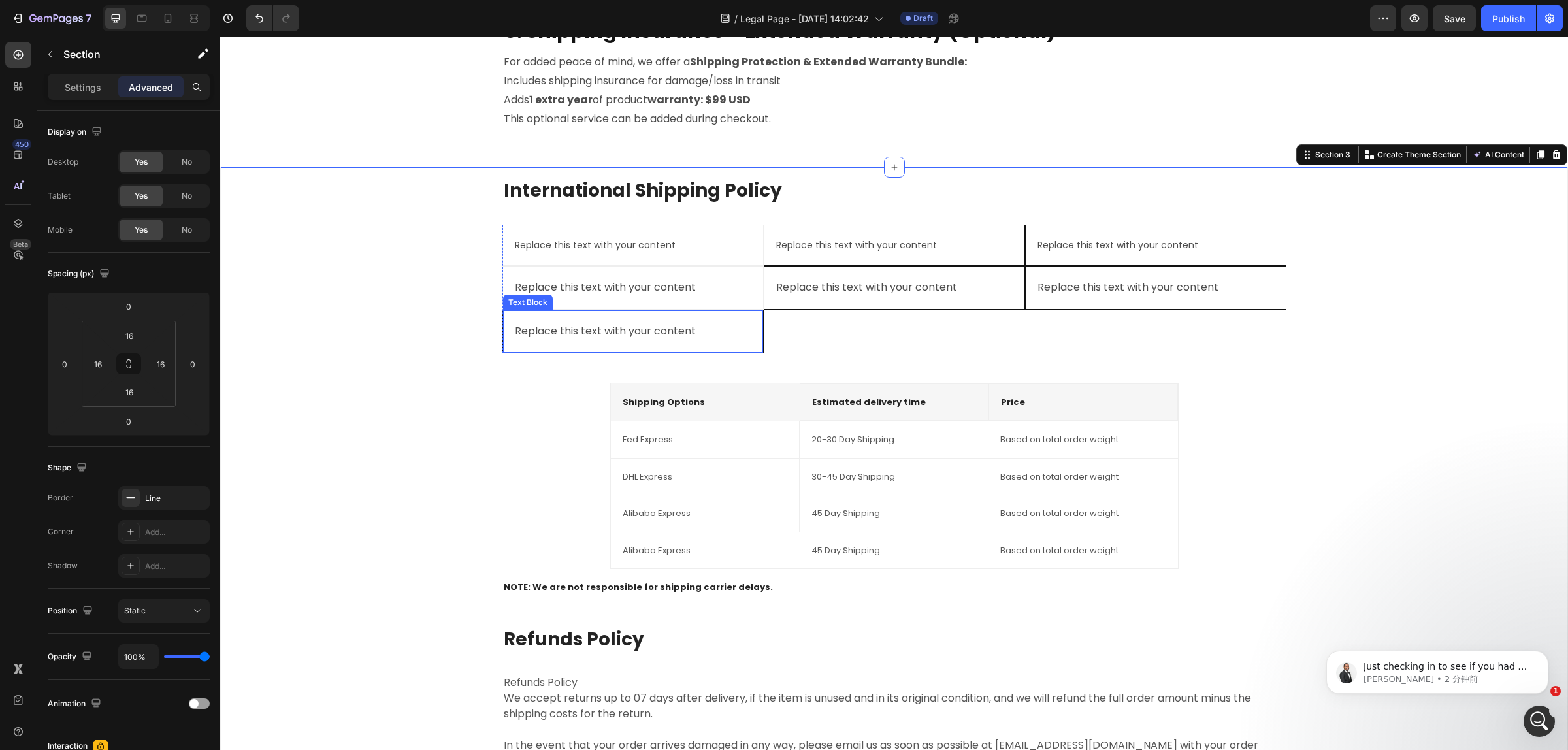
click at [593, 314] on div "Replace this text with your content Text Block" at bounding box center [633, 331] width 261 height 44
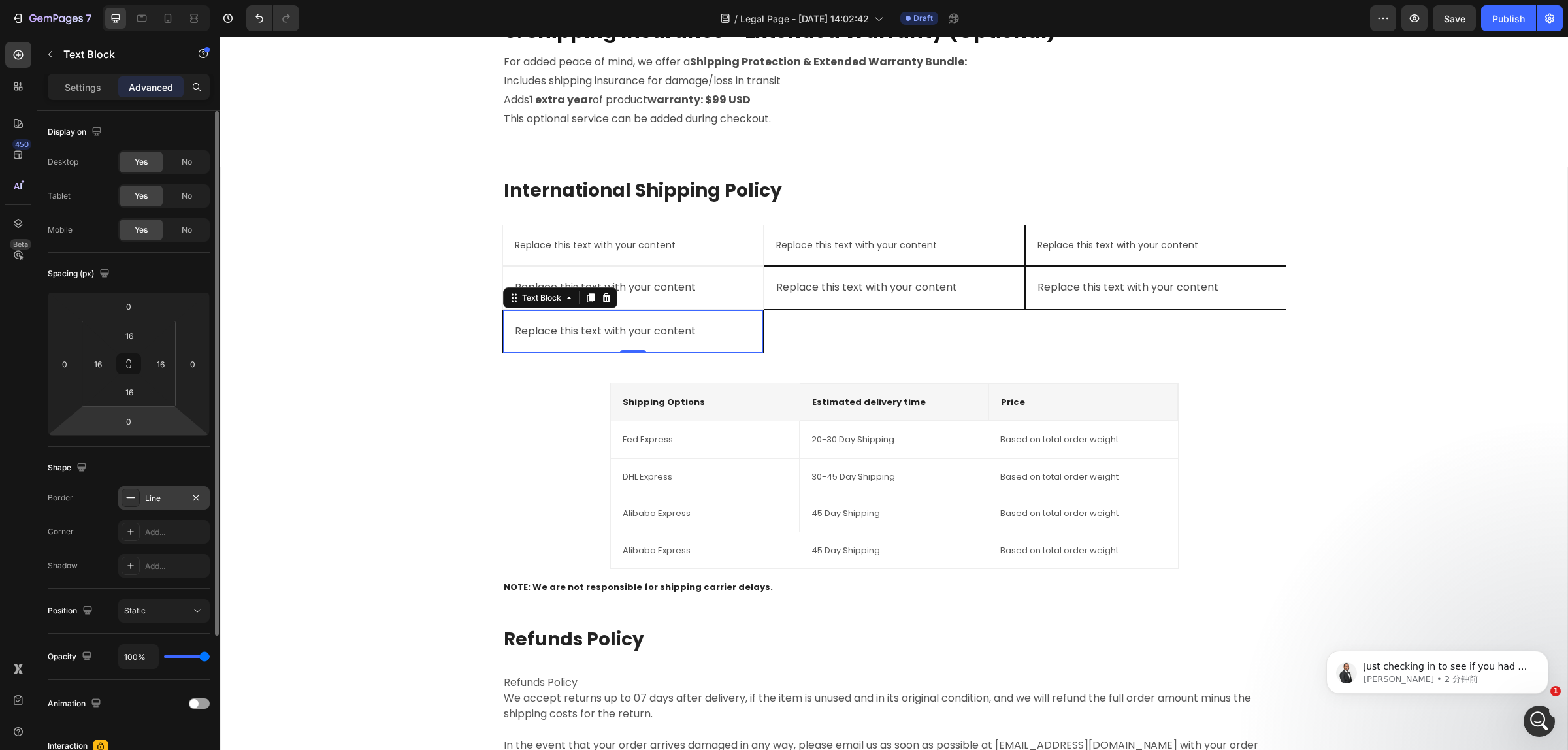
click at [177, 505] on div "Line" at bounding box center [164, 498] width 91 height 23
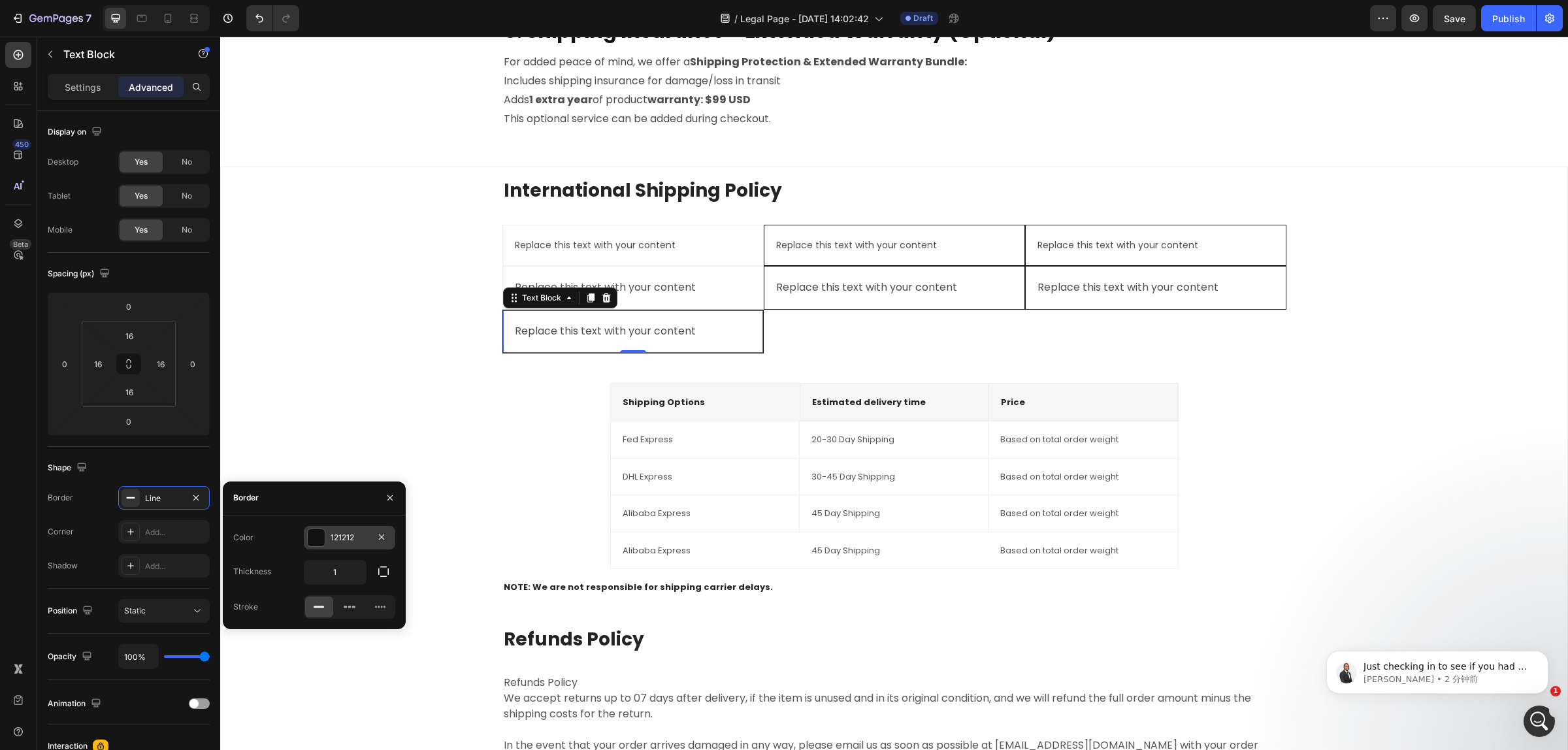
click at [329, 540] on div "121212" at bounding box center [349, 538] width 91 height 23
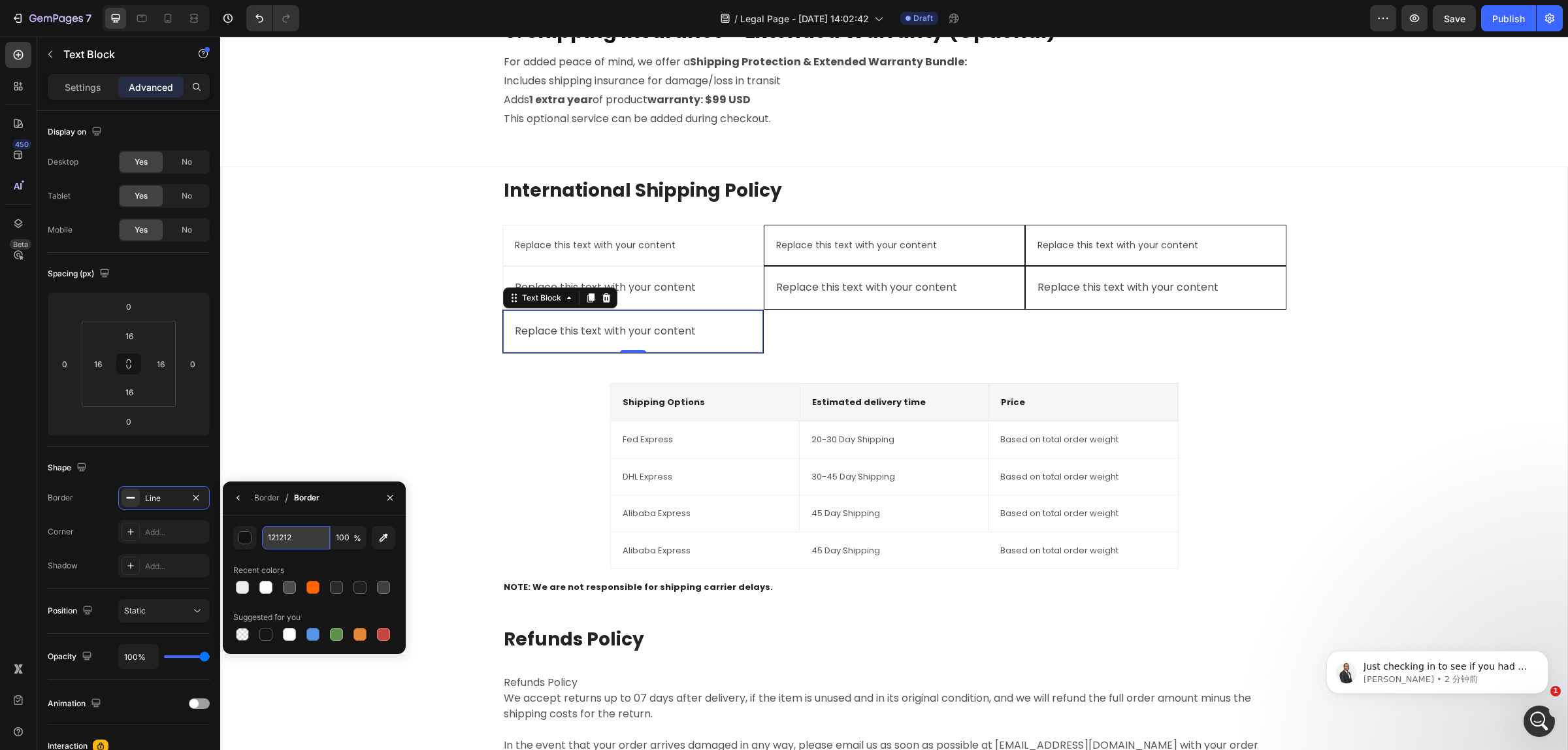
click at [295, 543] on input "121212" at bounding box center [295, 538] width 68 height 23
paste input "EEEEEE"
type input "EEEEEE"
click at [330, 440] on div "International Shipping Policy Heading Replace this text with your content Text …" at bounding box center [894, 505] width 1326 height 656
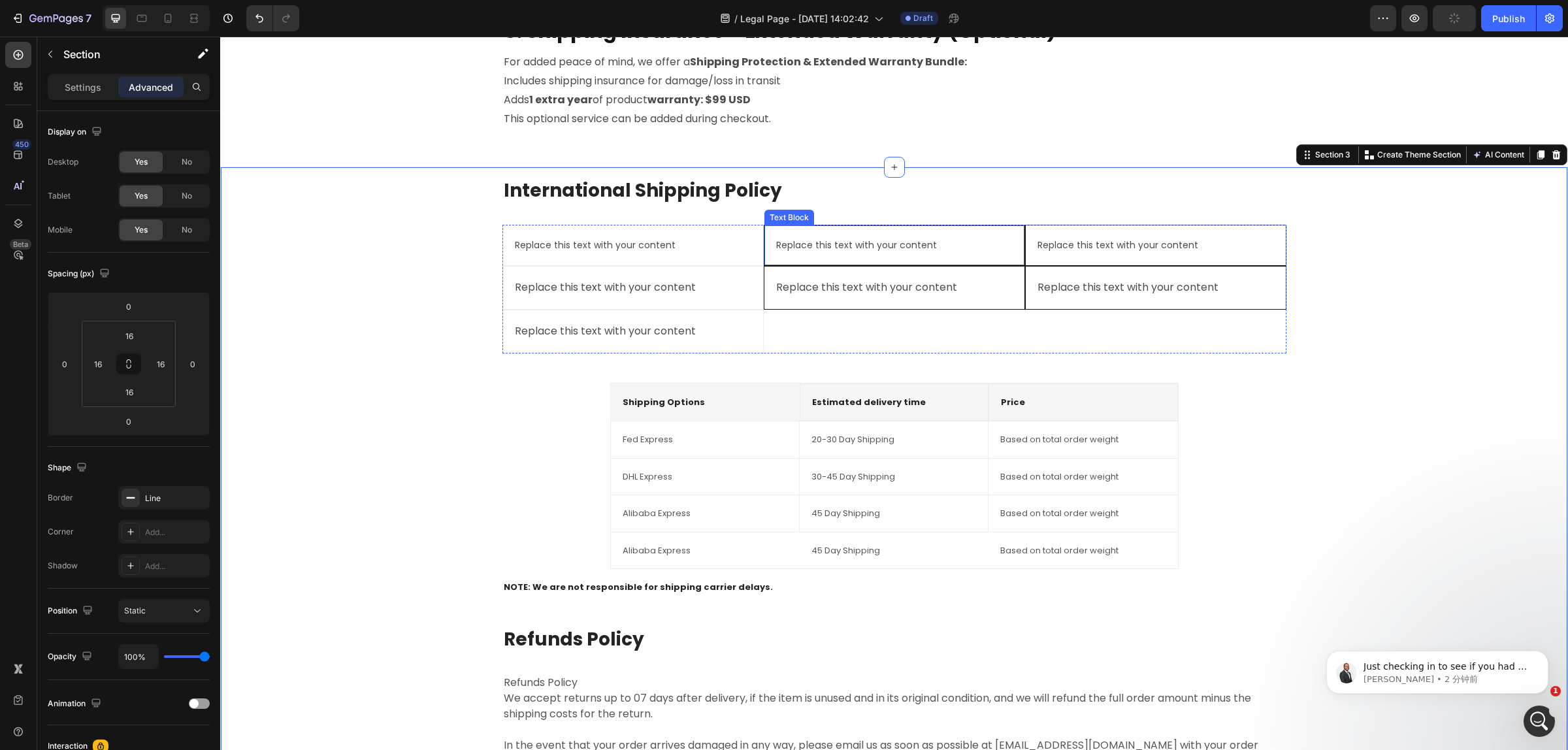
click at [838, 229] on div "Replace this text with your content Text Block" at bounding box center [894, 245] width 261 height 41
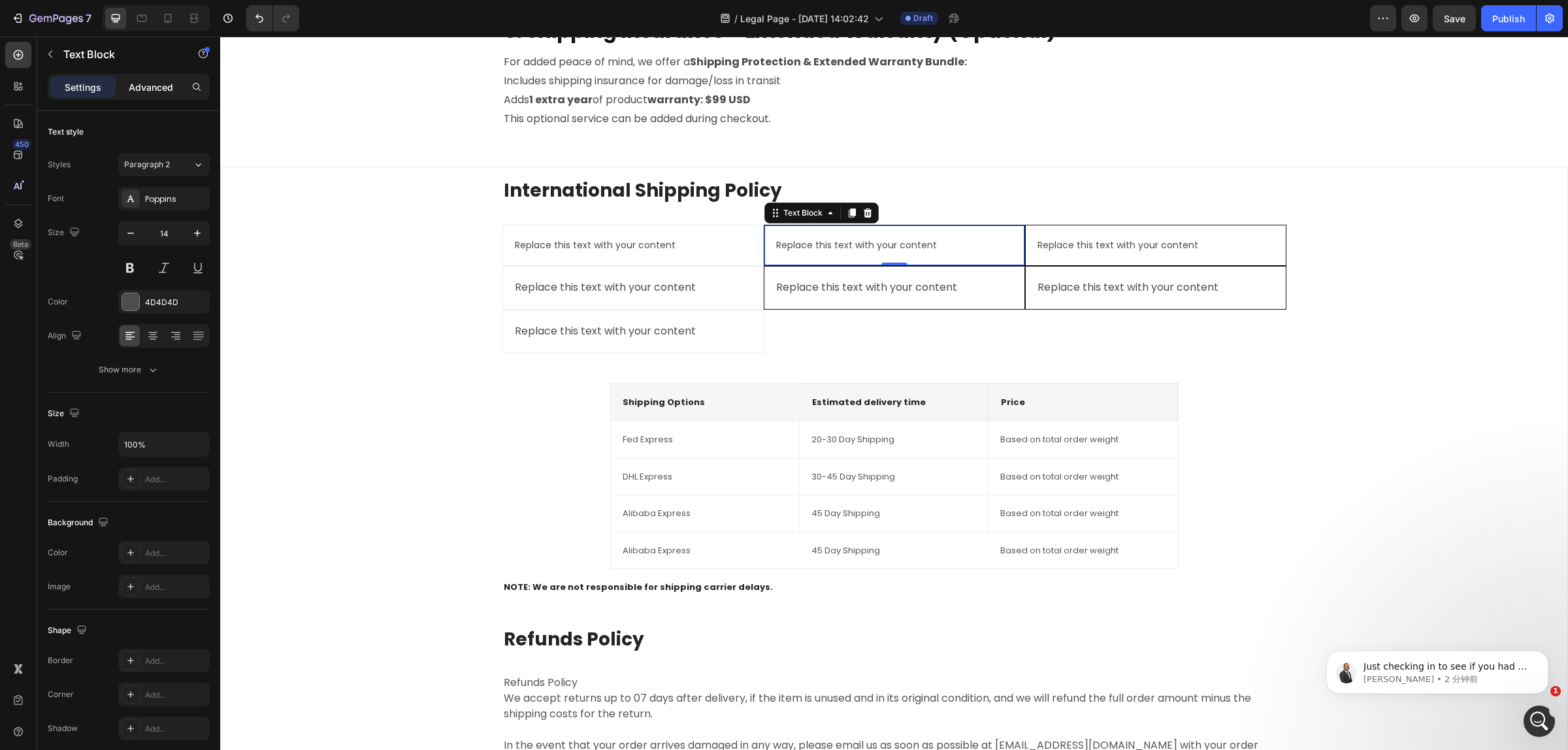
click at [143, 97] on div "Advanced" at bounding box center [151, 87] width 65 height 21
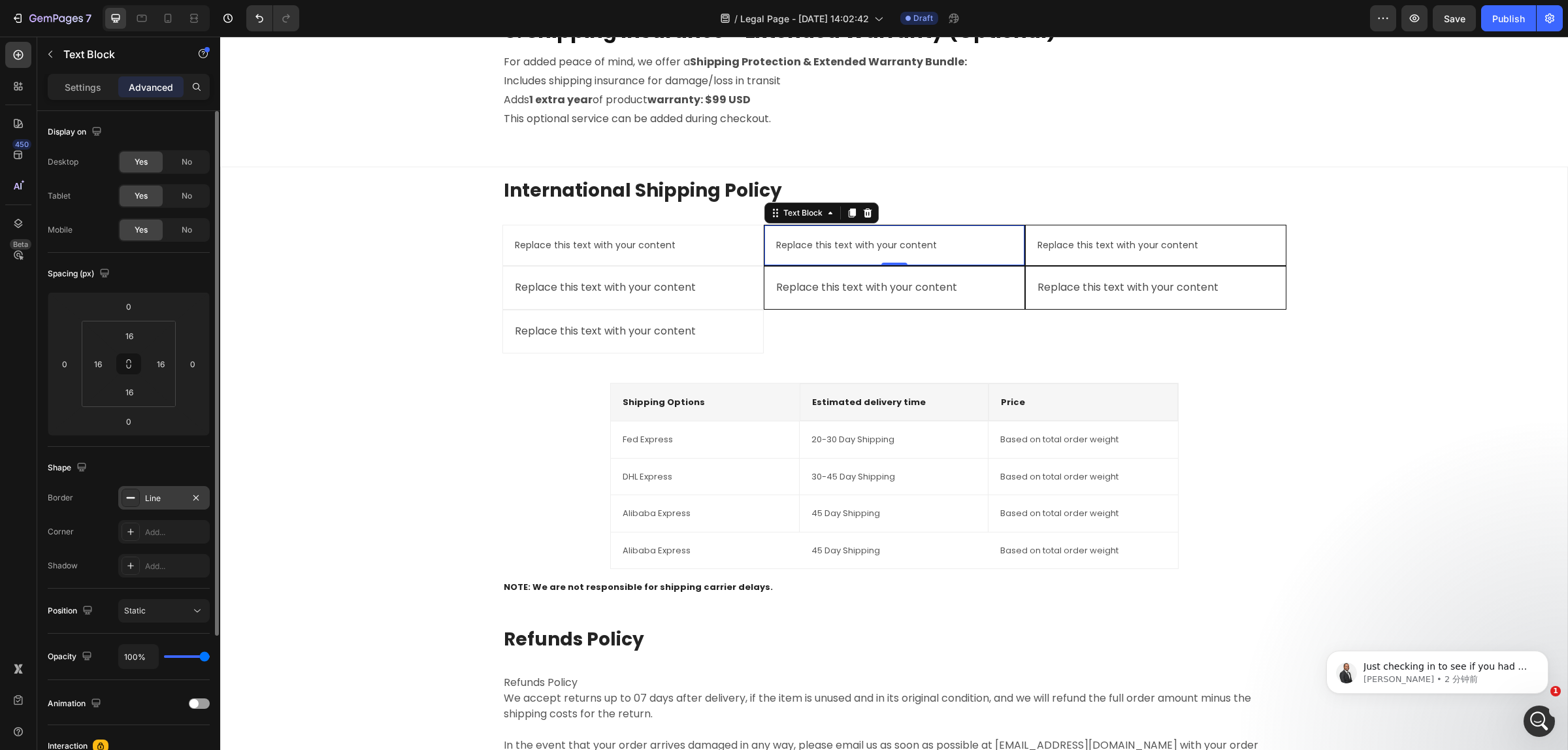
click at [155, 497] on div "Line" at bounding box center [164, 498] width 38 height 12
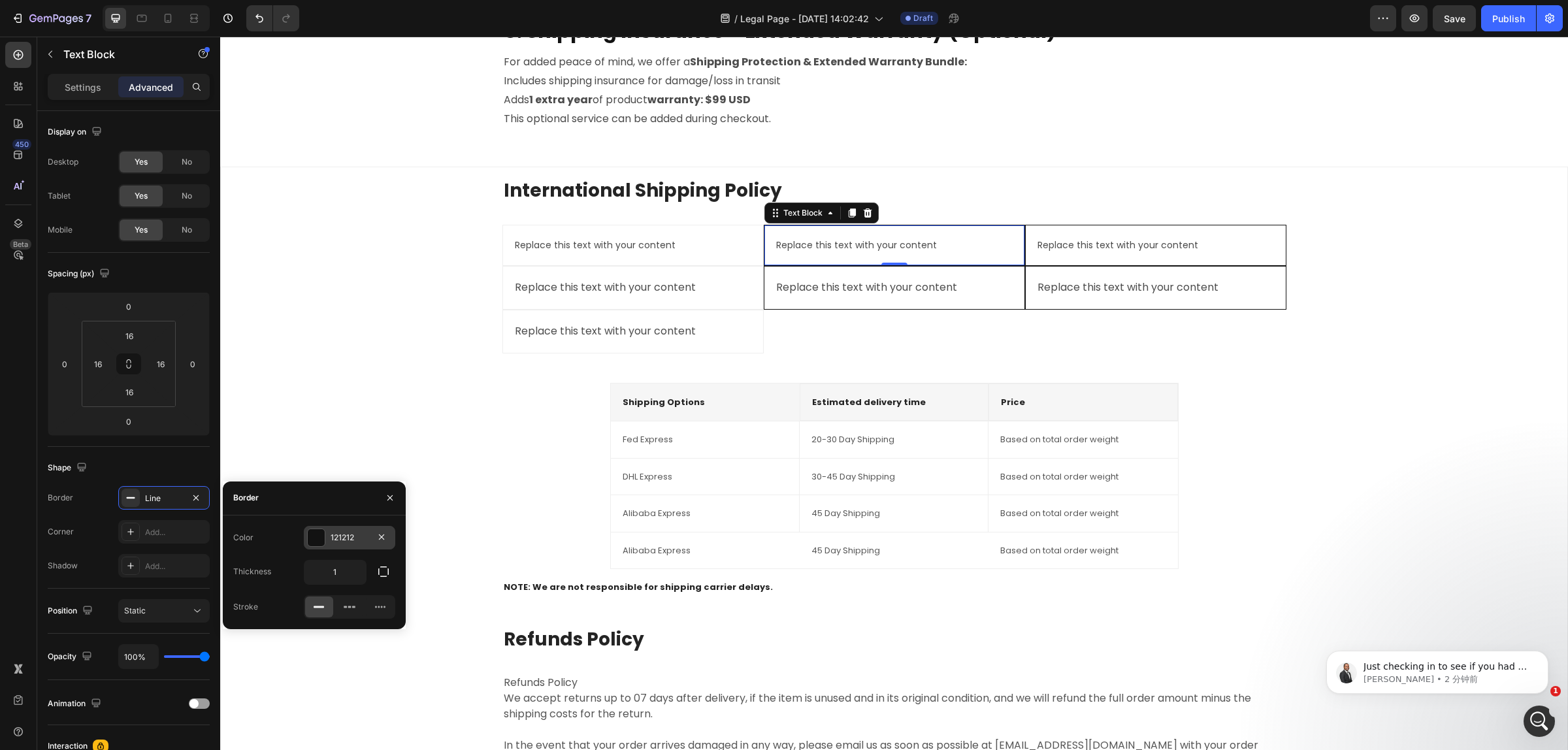
click at [365, 533] on div "121212" at bounding box center [349, 537] width 38 height 12
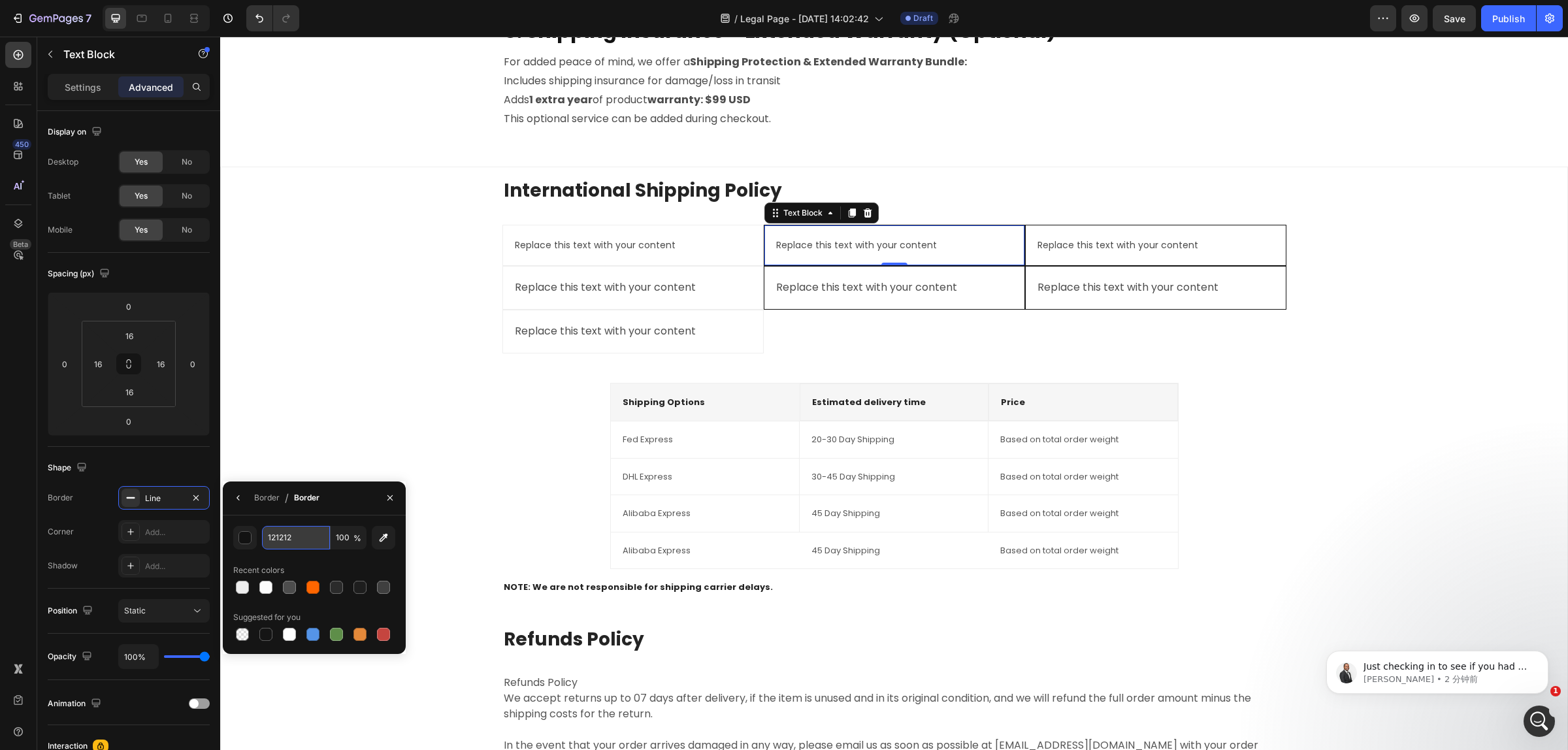
click at [296, 538] on input "121212" at bounding box center [295, 538] width 68 height 23
paste input "EEEEEE"
type input "EEEEEE"
click at [878, 292] on div "Replace this text with your content" at bounding box center [894, 288] width 239 height 22
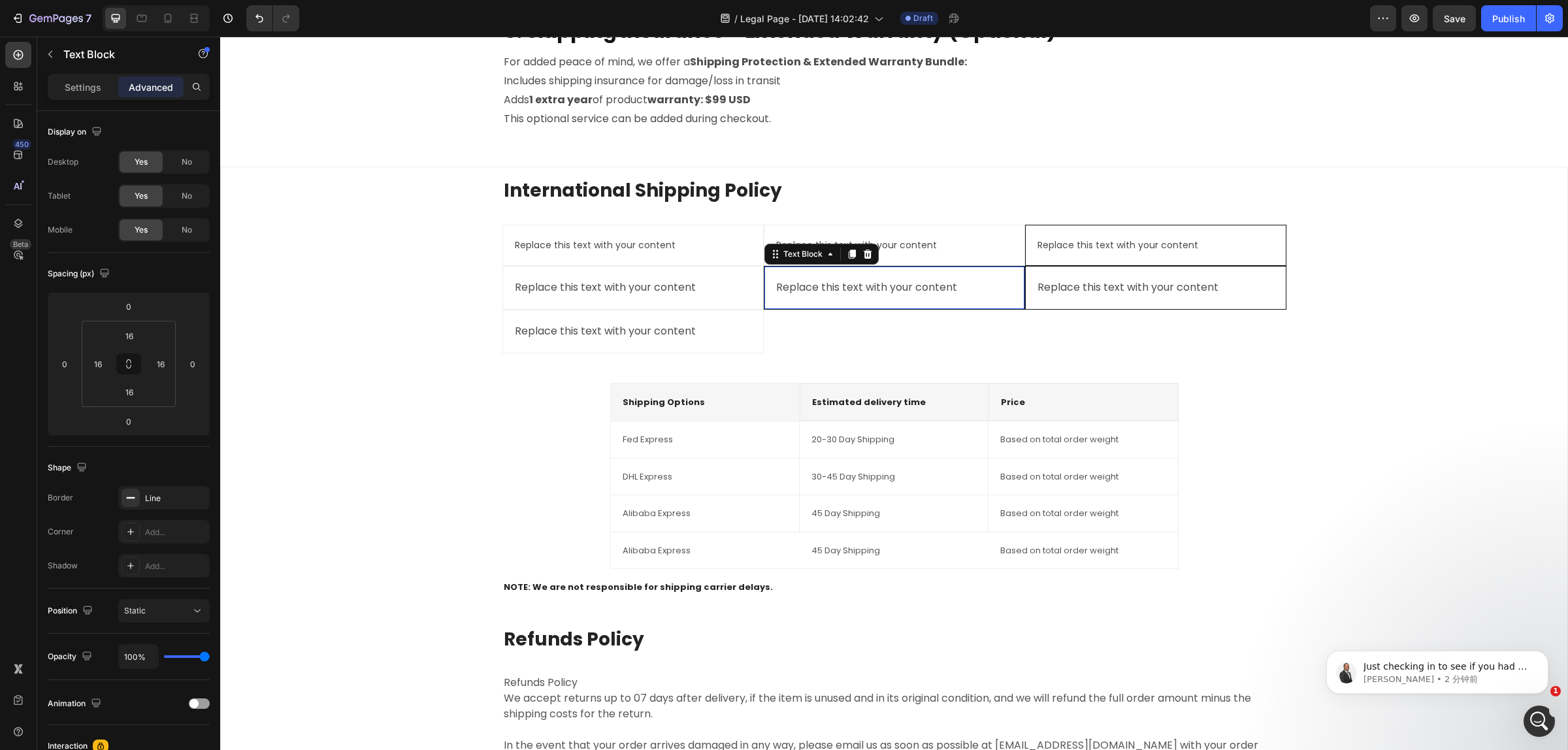
click at [874, 306] on div "Replace this text with your content Text Block 0" at bounding box center [894, 288] width 261 height 44
click at [164, 501] on div "Line" at bounding box center [164, 498] width 38 height 12
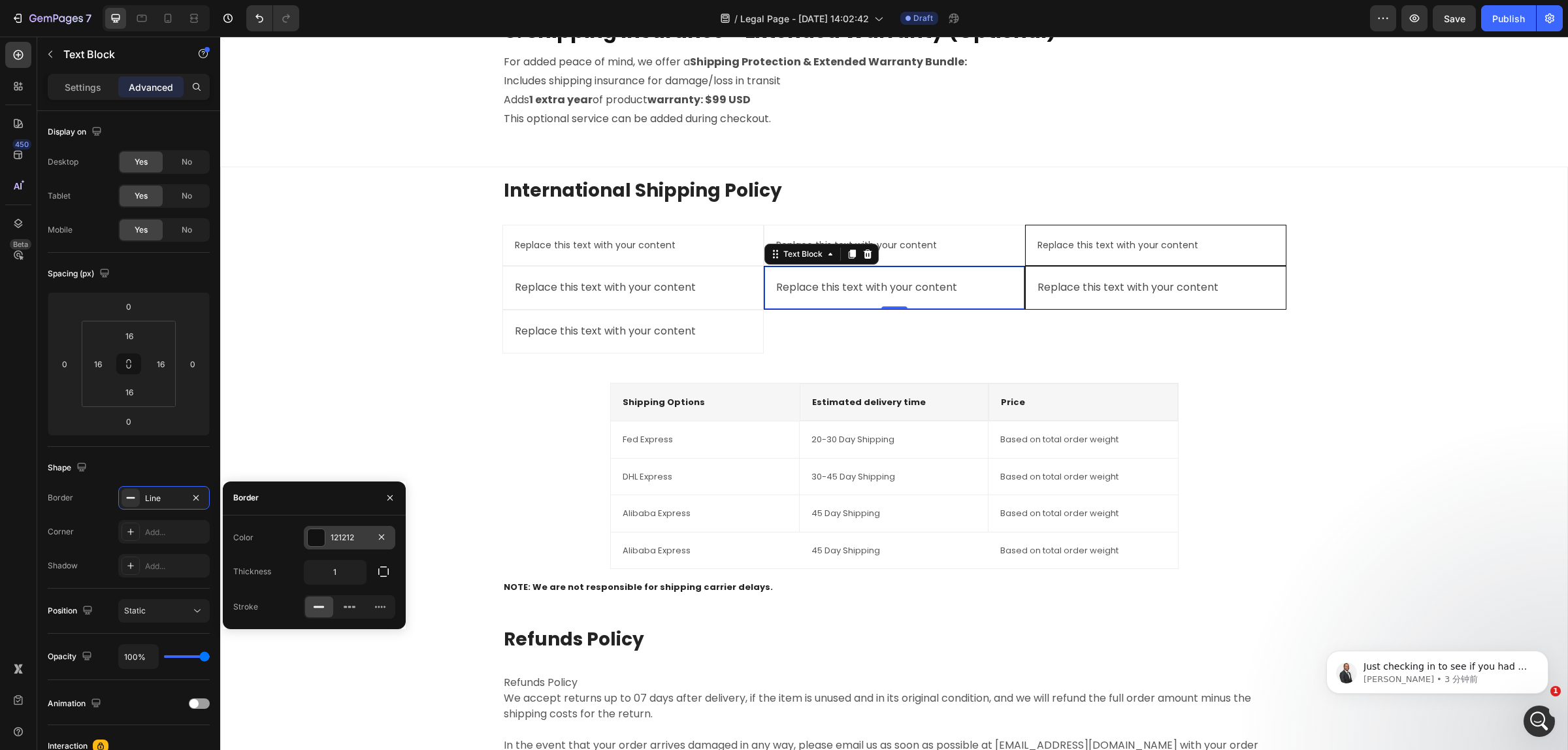
click at [361, 540] on div "121212" at bounding box center [349, 537] width 38 height 12
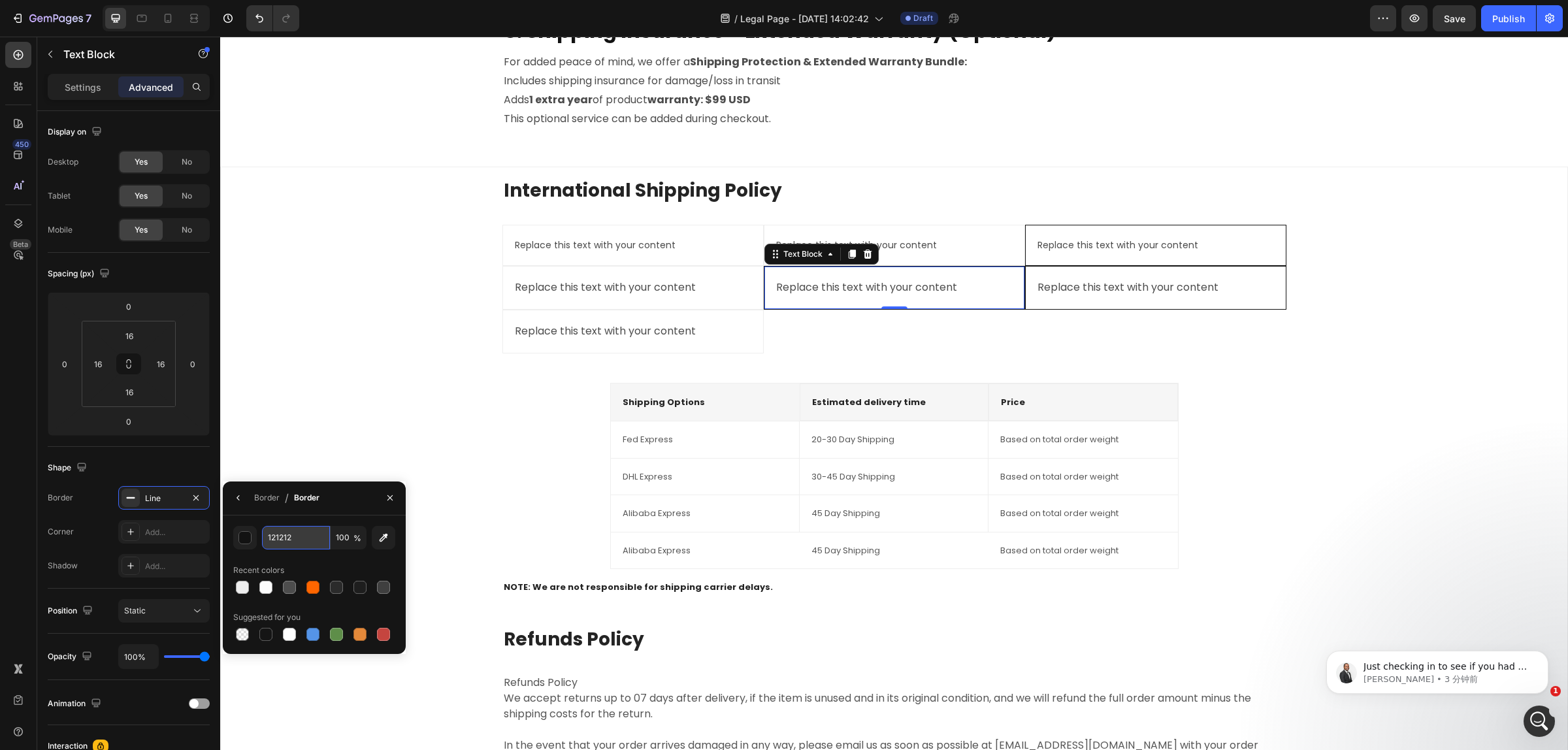
click at [304, 537] on input "121212" at bounding box center [295, 538] width 68 height 23
paste input "EEEEEE"
type input "EEEEEE"
click at [337, 429] on div "International Shipping Policy Heading Replace this text with your content Text …" at bounding box center [894, 505] width 1326 height 656
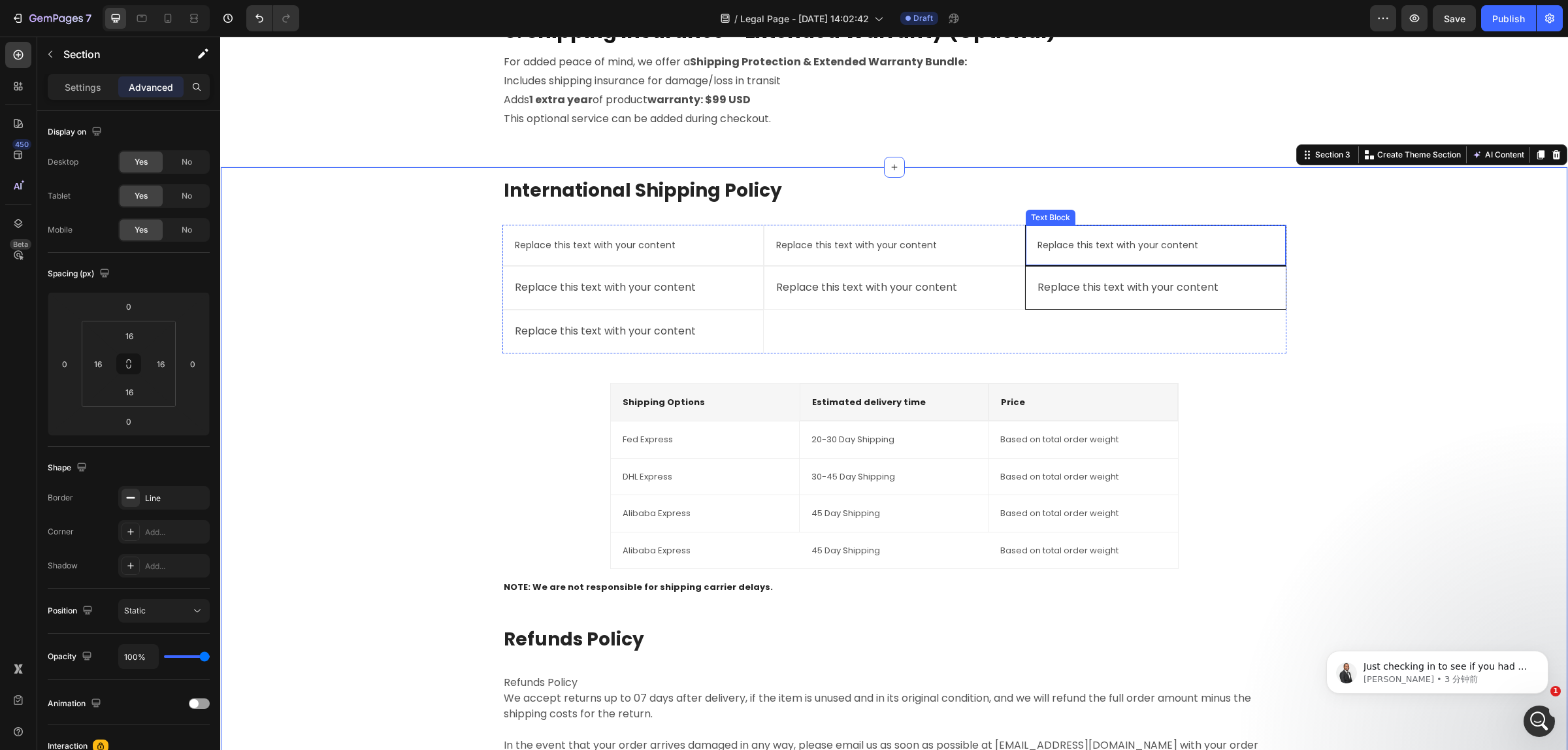
click at [1127, 234] on div "Replace this text with your content Text Block" at bounding box center [1155, 245] width 261 height 41
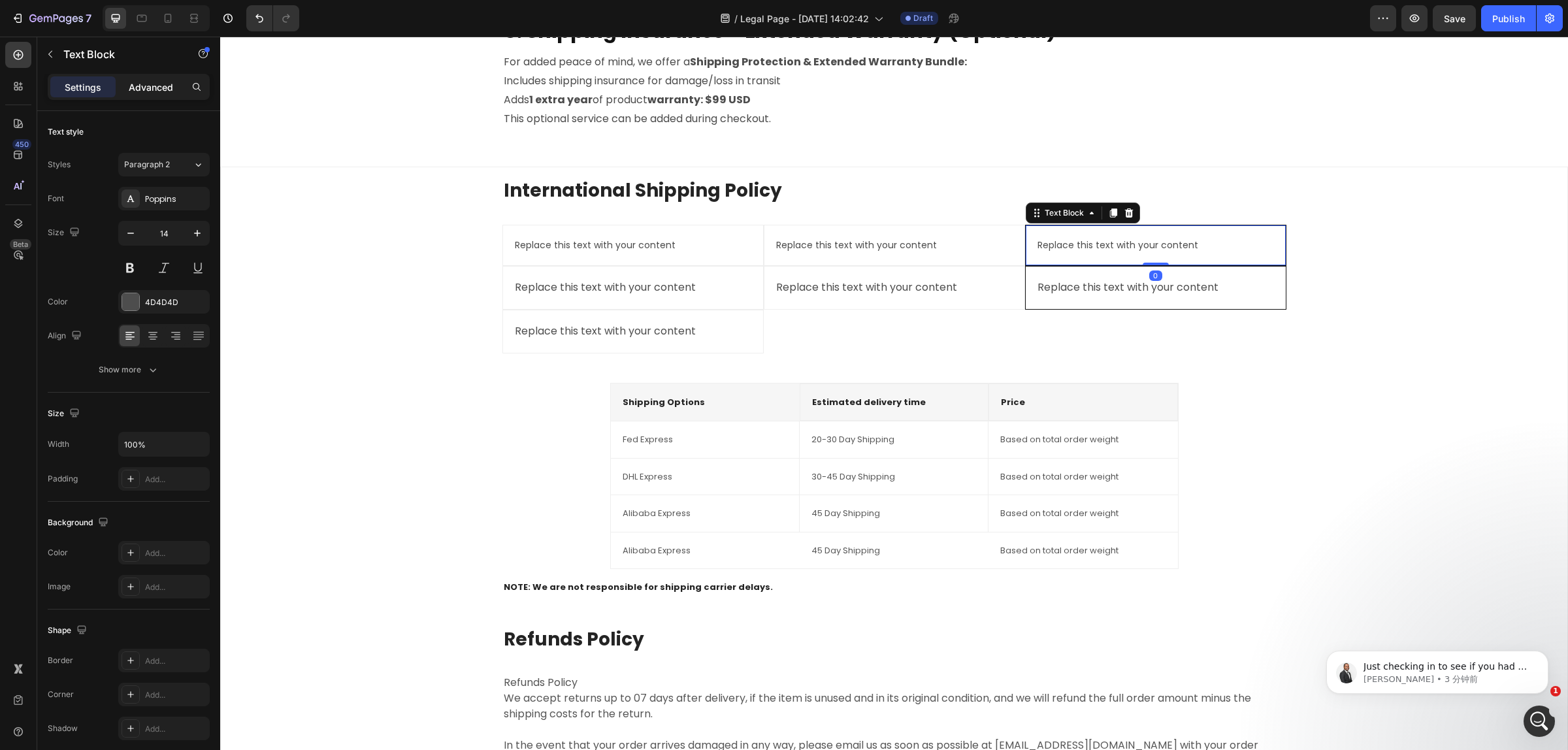
click at [137, 89] on p "Advanced" at bounding box center [150, 87] width 44 height 14
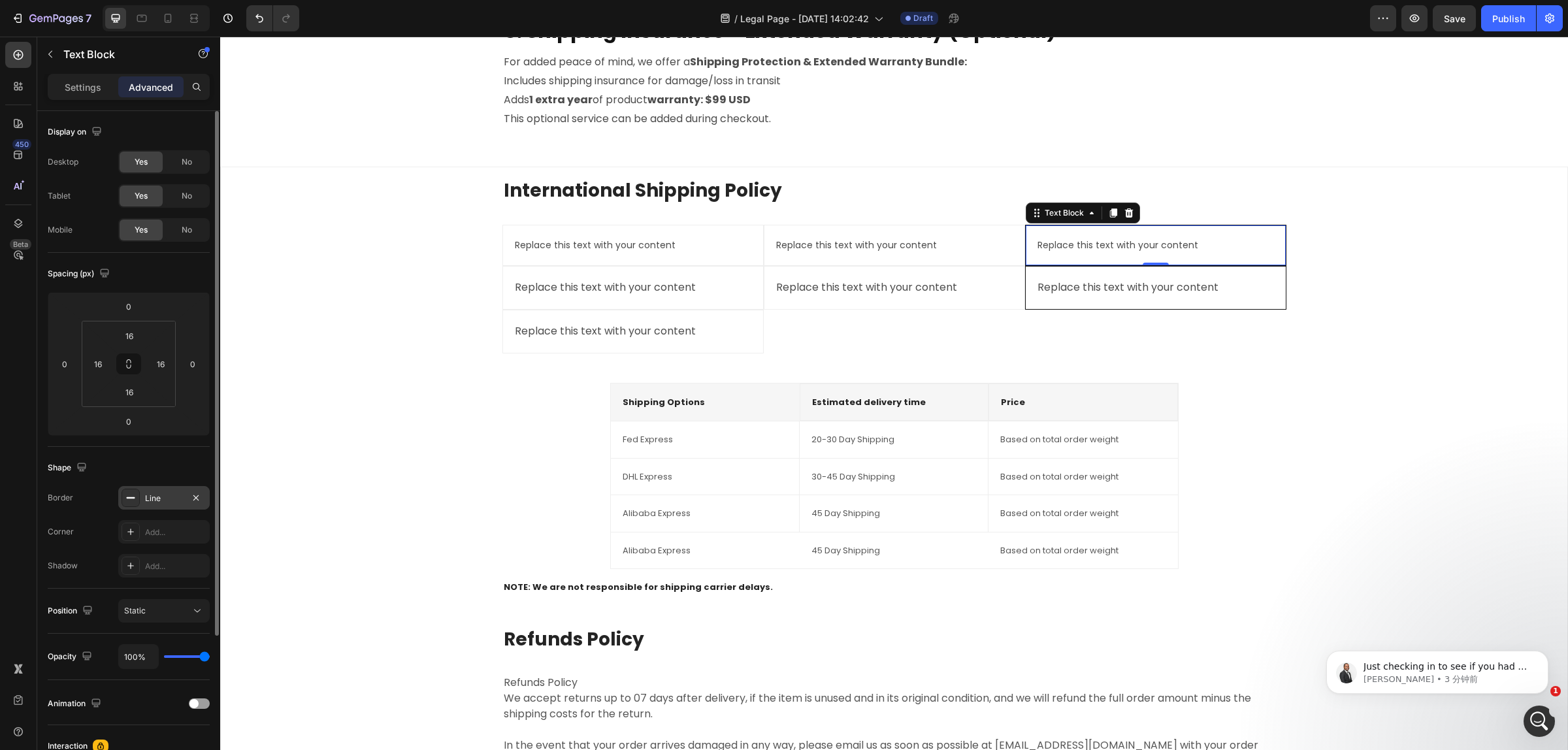
click at [151, 507] on div "Line" at bounding box center [164, 498] width 91 height 23
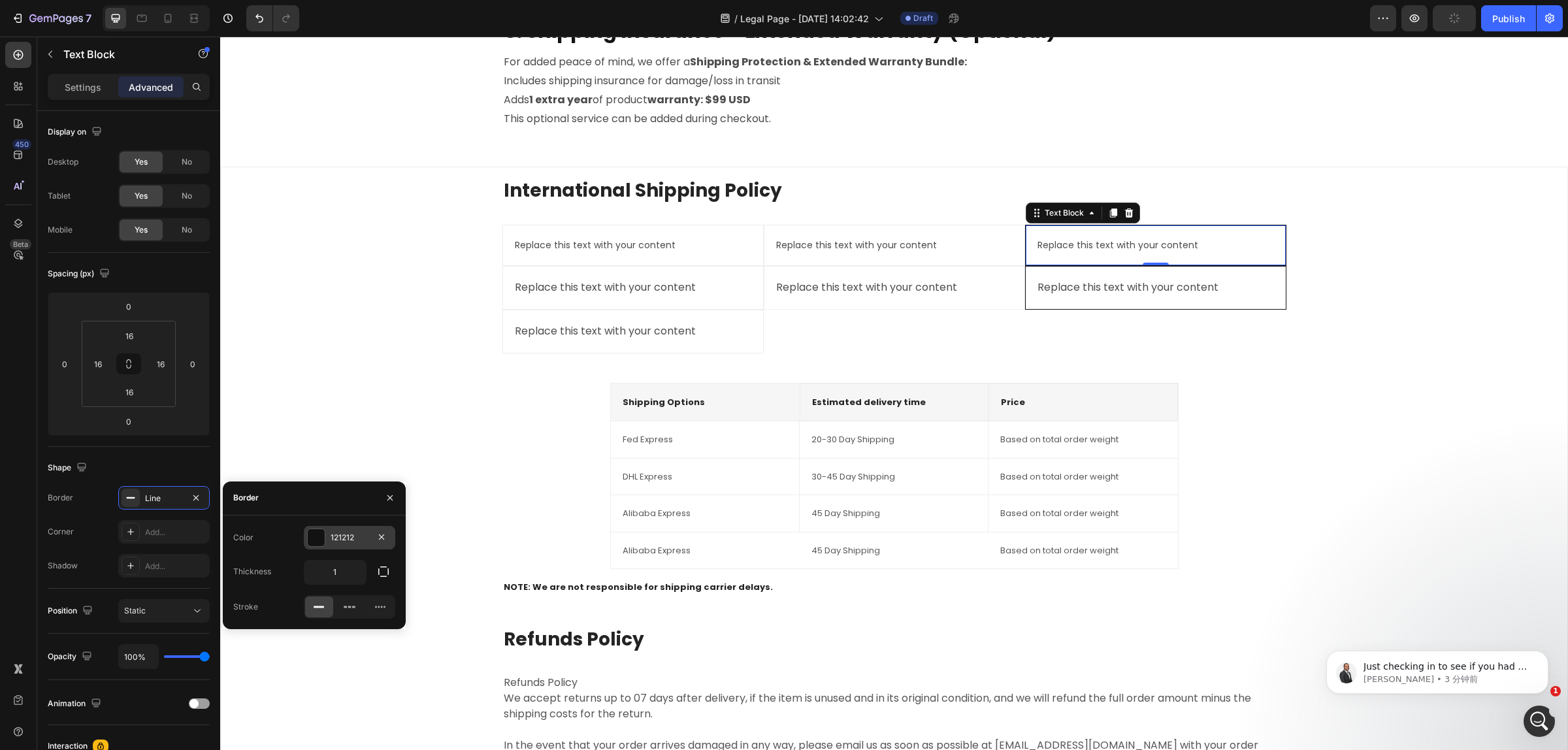
click at [337, 536] on div "121212" at bounding box center [349, 537] width 38 height 12
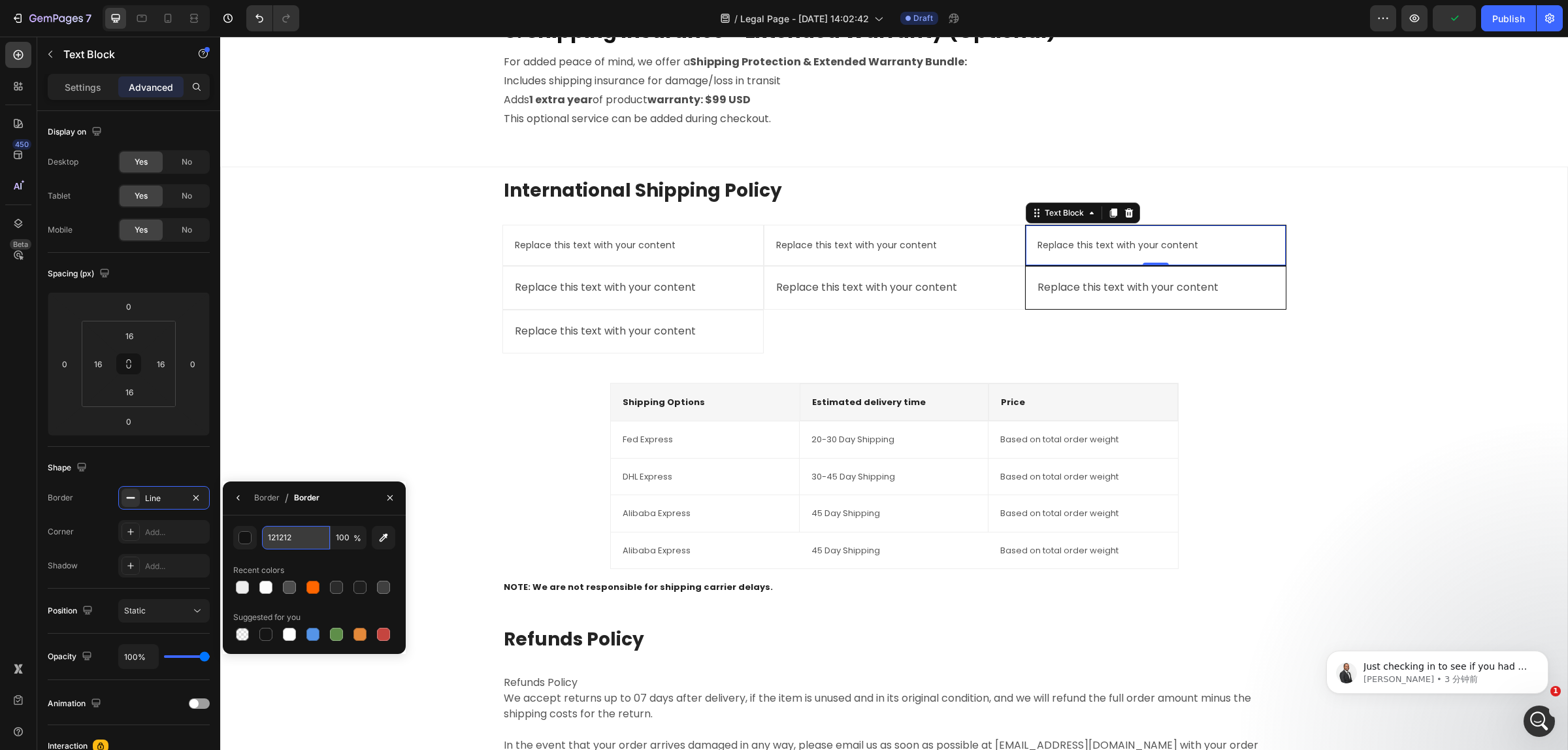
click at [291, 536] on input "121212" at bounding box center [295, 538] width 68 height 23
paste input "EEEEEE"
type input "EEEEEE"
click at [284, 451] on div "International Shipping Policy Heading Replace this text with your content Text …" at bounding box center [894, 505] width 1326 height 656
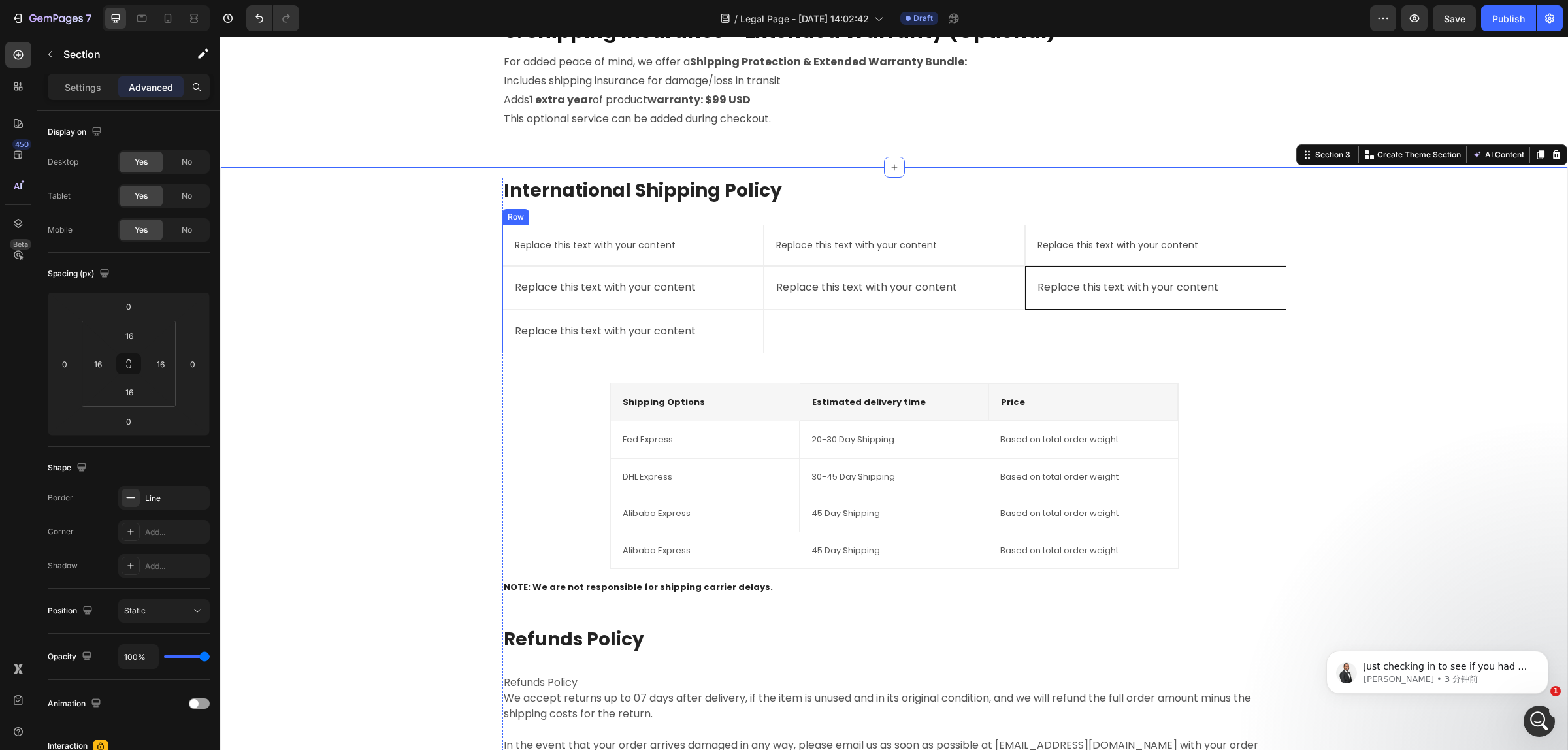
click at [1075, 308] on div "Replace this text with your content Text Block" at bounding box center [1155, 288] width 261 height 44
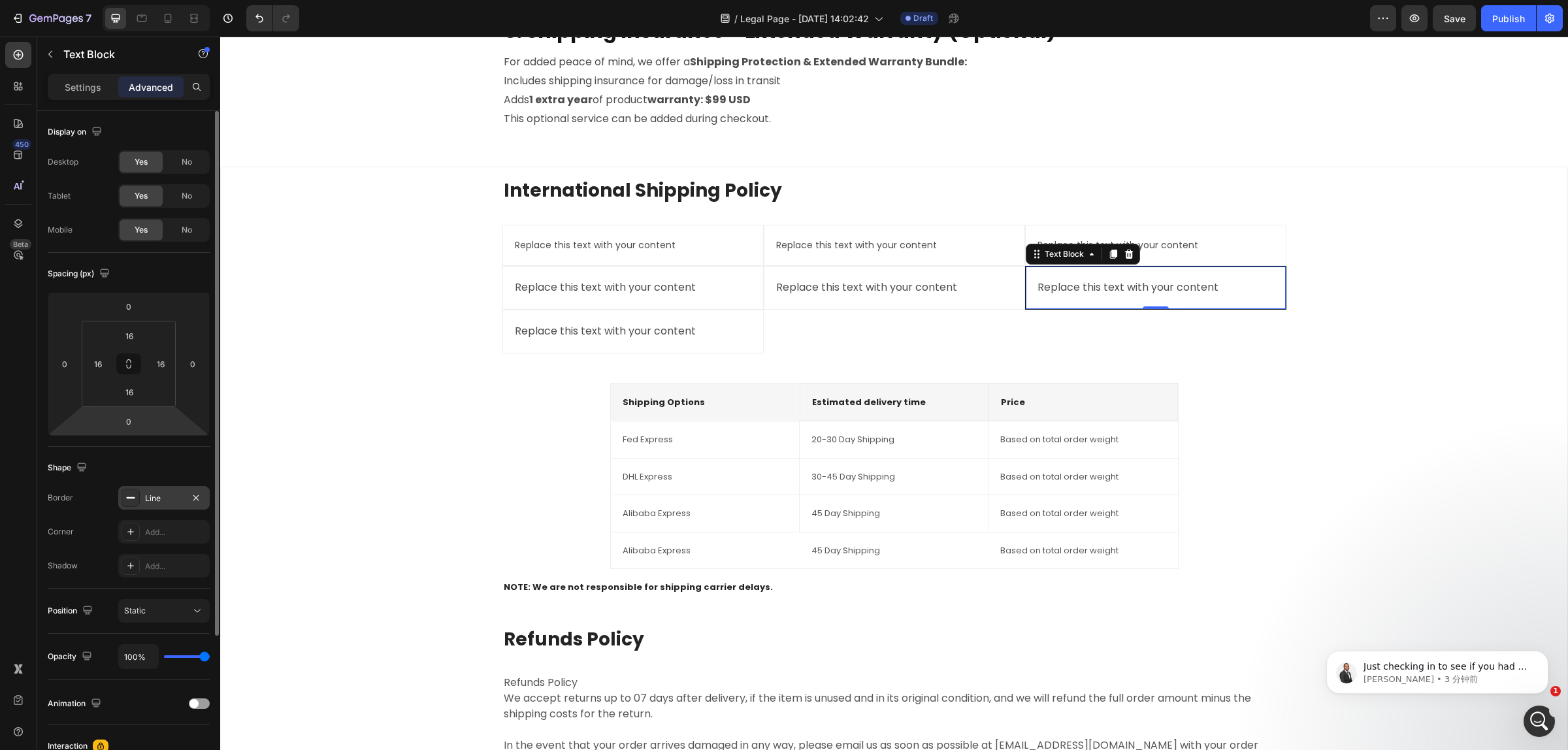
click at [162, 497] on div "Line" at bounding box center [164, 498] width 38 height 12
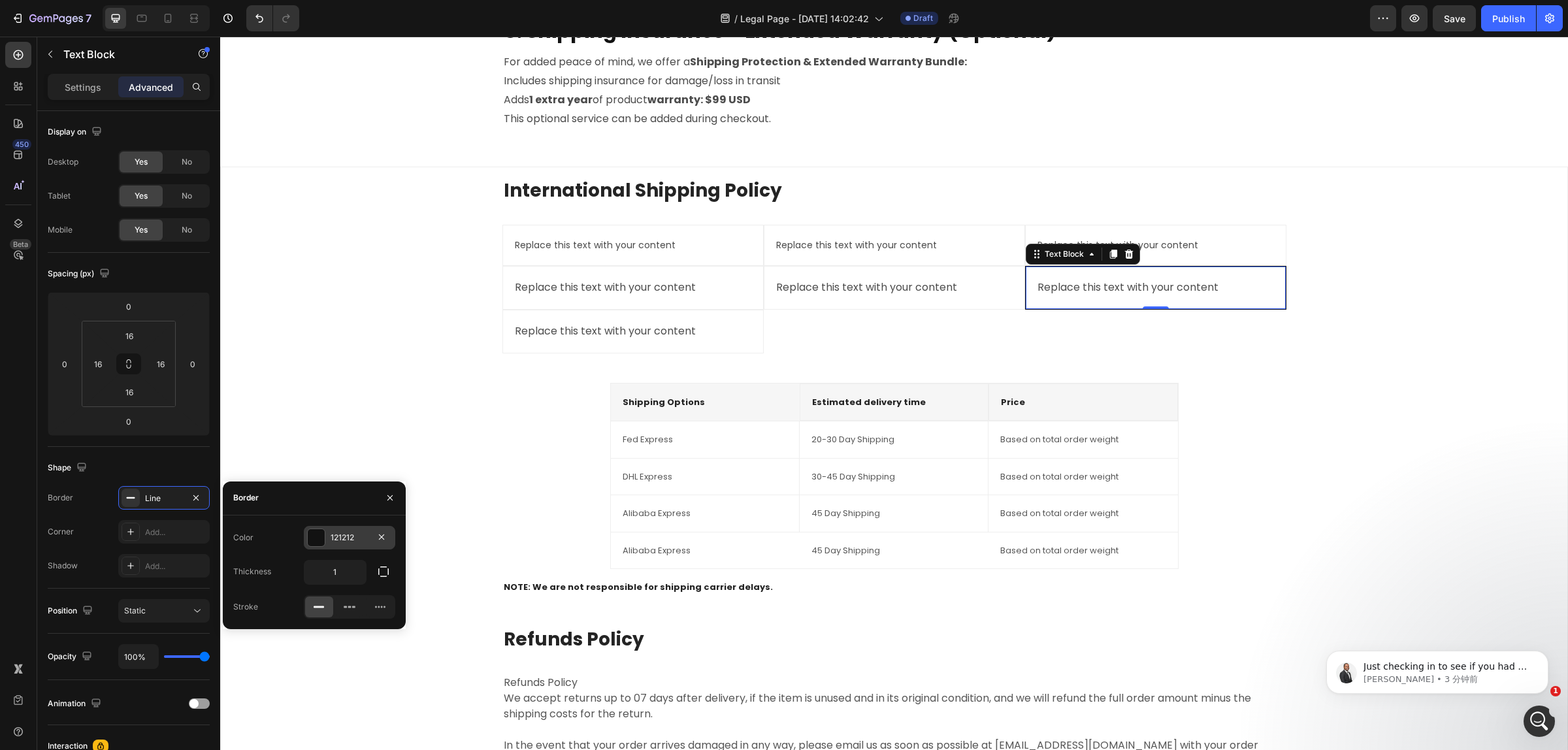
click at [357, 536] on div "121212" at bounding box center [349, 537] width 38 height 12
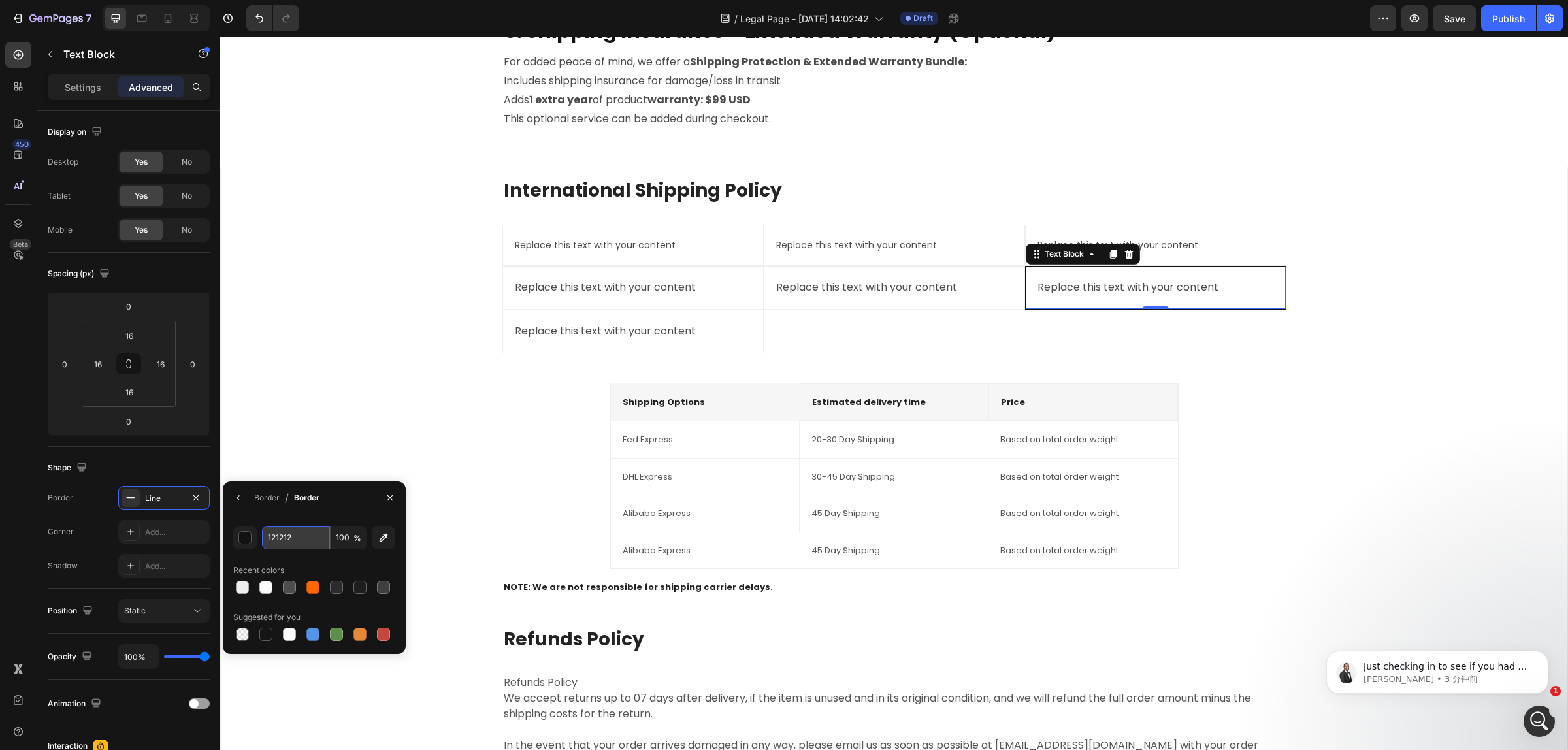
click at [298, 536] on input "121212" at bounding box center [295, 538] width 68 height 23
type input "v"
paste input "EEEEEE"
type input "EEEEEE"
click at [298, 420] on div "International Shipping Policy Heading Replace this text with your content Text …" at bounding box center [894, 505] width 1326 height 656
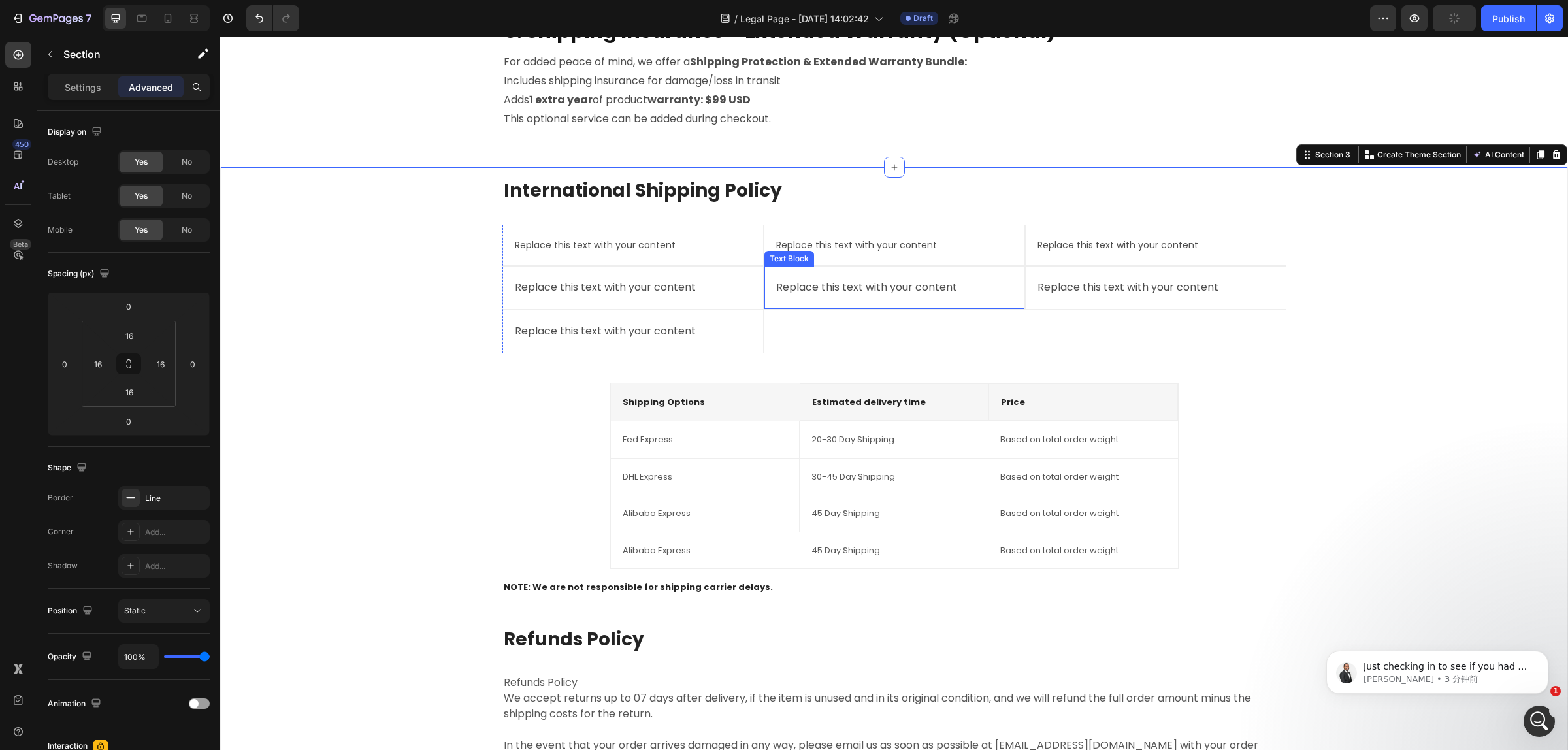
click at [881, 291] on div "Replace this text with your content" at bounding box center [894, 288] width 239 height 22
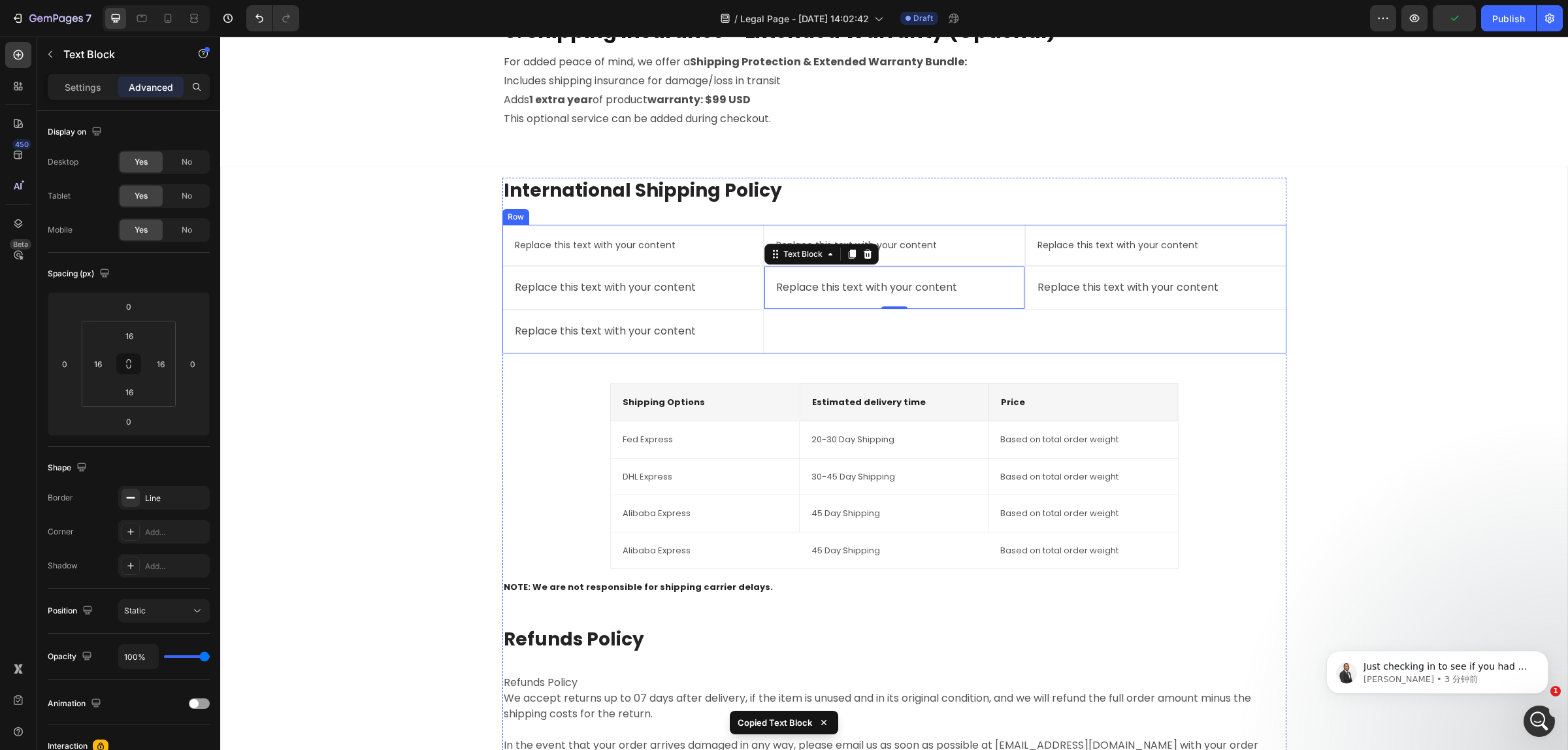
click at [880, 324] on div "Replace this text with your content Text Block Replace this text with your cont…" at bounding box center [894, 288] width 261 height 129
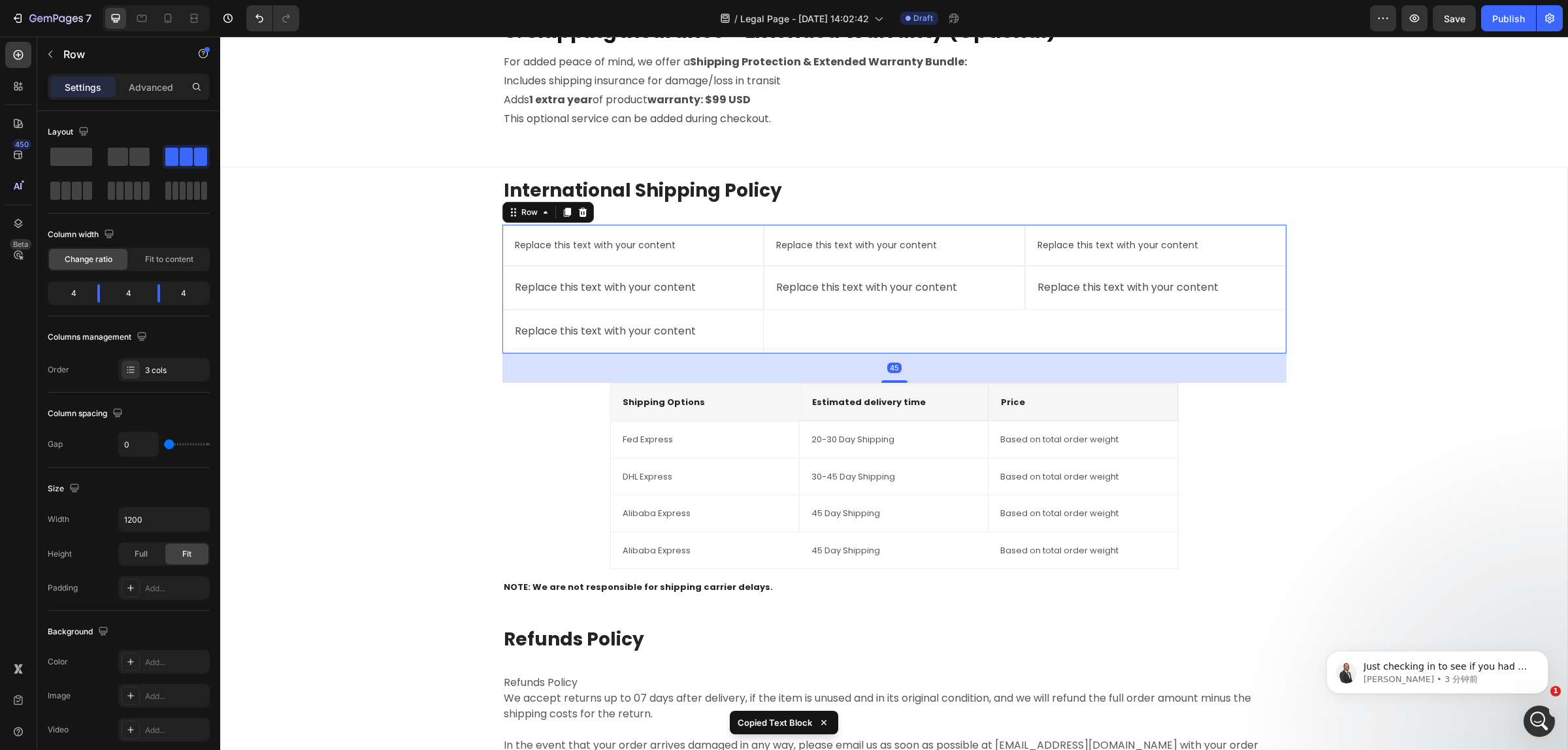
click at [880, 321] on div "Replace this text with your content Text Block Replace this text with your cont…" at bounding box center [894, 288] width 261 height 129
click at [889, 322] on div "Replace this text with your content Text Block Replace this text with your cont…" at bounding box center [894, 288] width 261 height 129
click at [884, 315] on div "Replace this text with your content Text Block Replace this text with your cont…" at bounding box center [894, 288] width 261 height 129
click at [857, 328] on div "Replace this text with your content Text Block Replace this text with your cont…" at bounding box center [894, 288] width 261 height 129
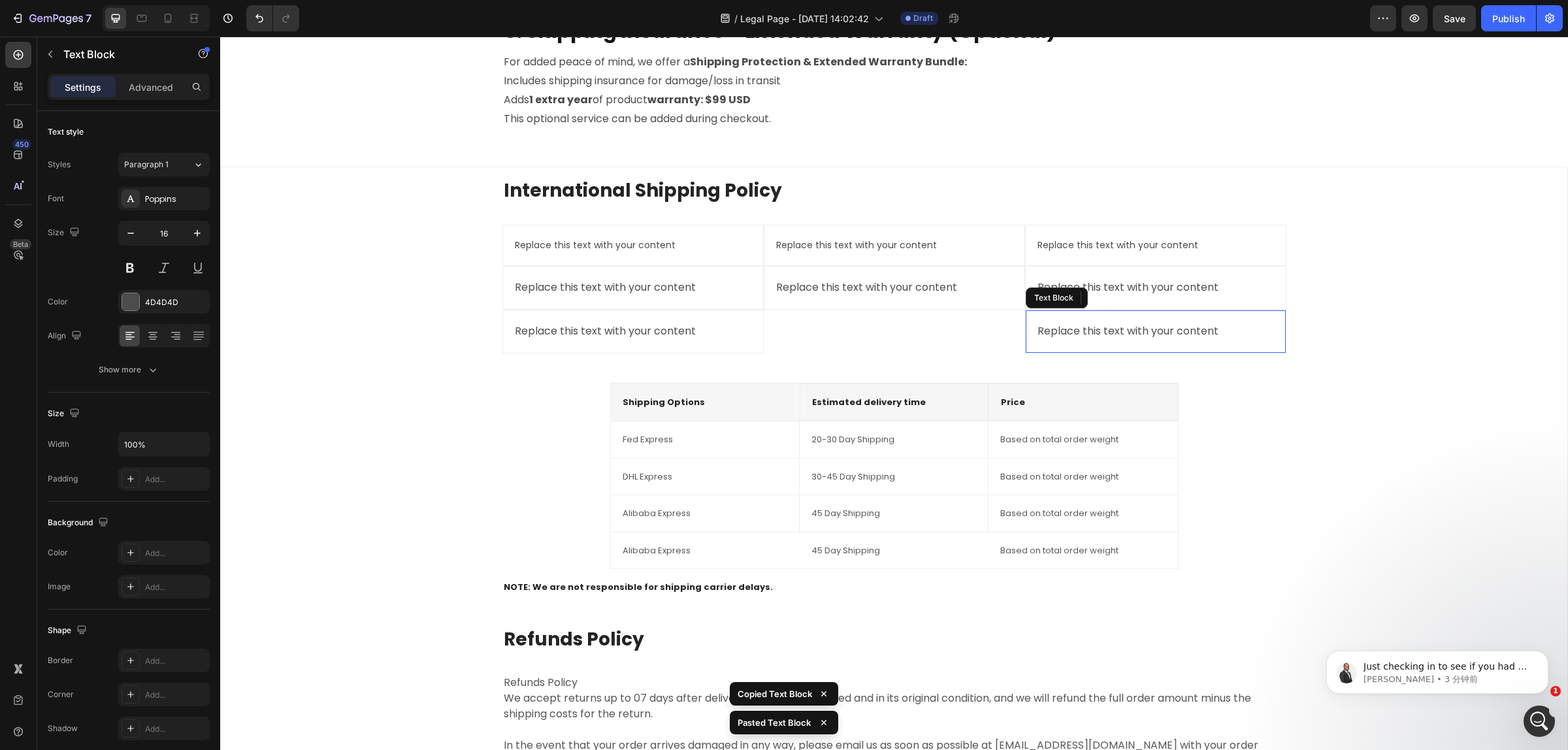
click at [857, 328] on div "Replace this text with your content Text Block Replace this text with your cont…" at bounding box center [894, 288] width 261 height 129
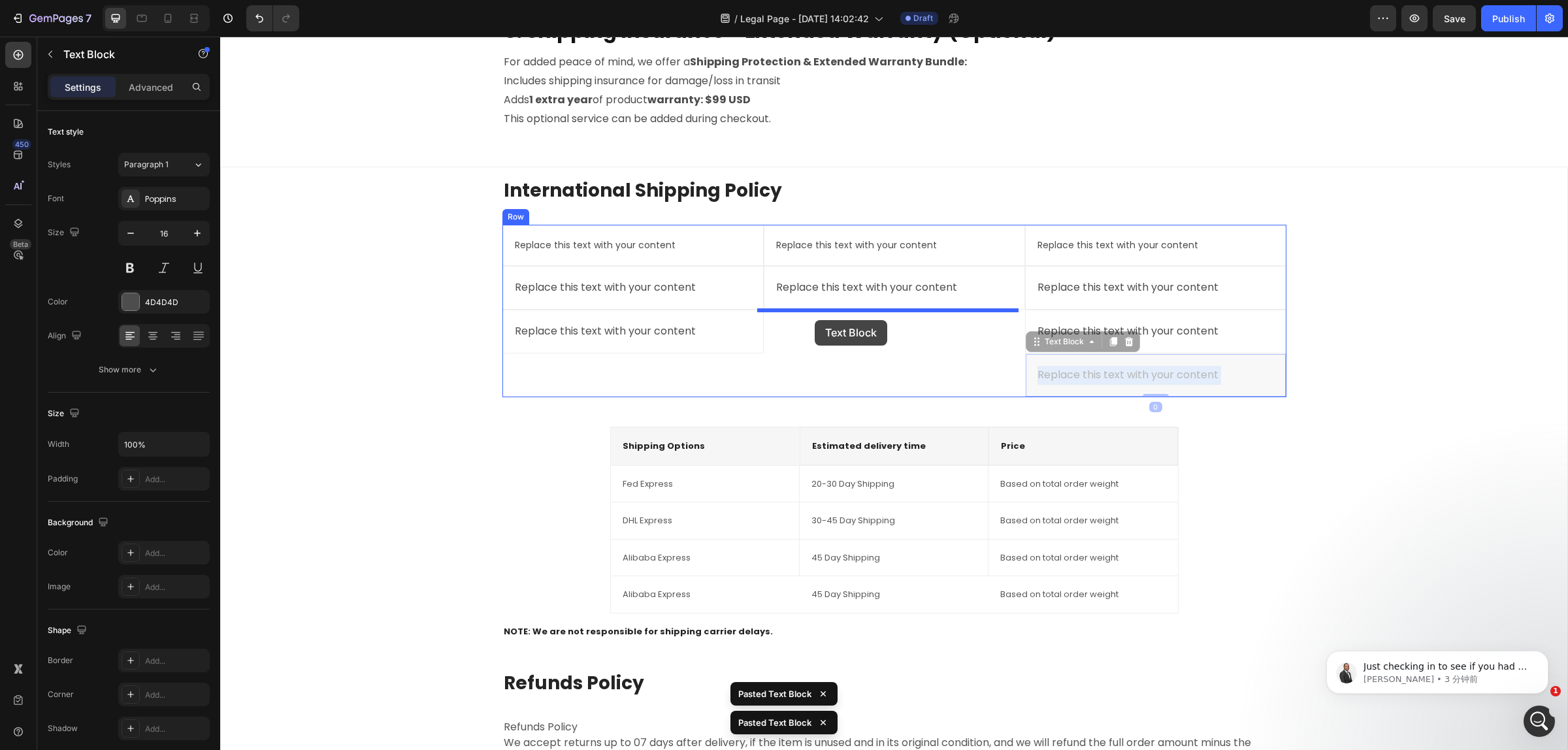
drag, startPoint x: 1079, startPoint y: 376, endPoint x: 814, endPoint y: 320, distance: 270.9
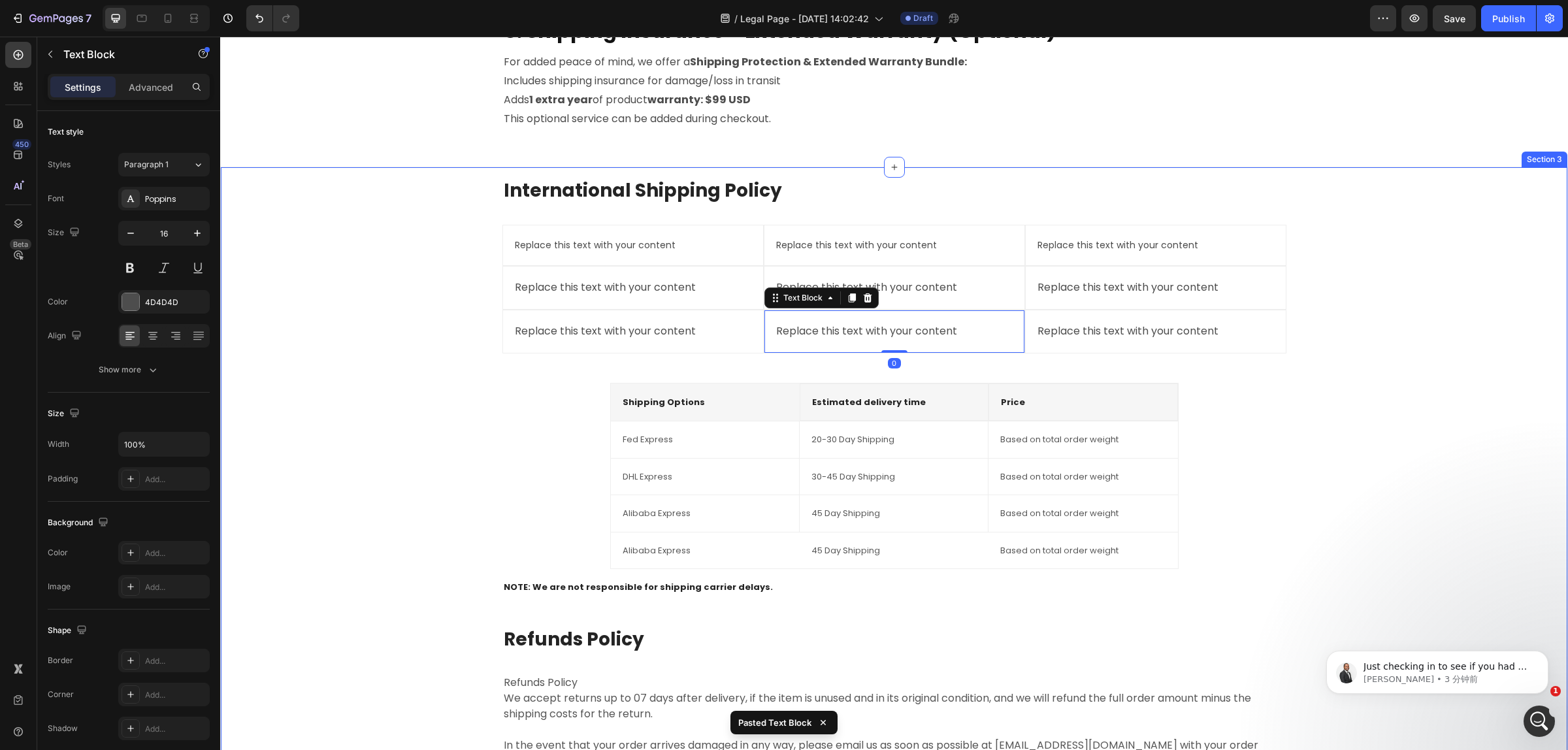
click at [1376, 341] on div "International Shipping Policy Heading Replace this text with your content Text …" at bounding box center [894, 505] width 1326 height 656
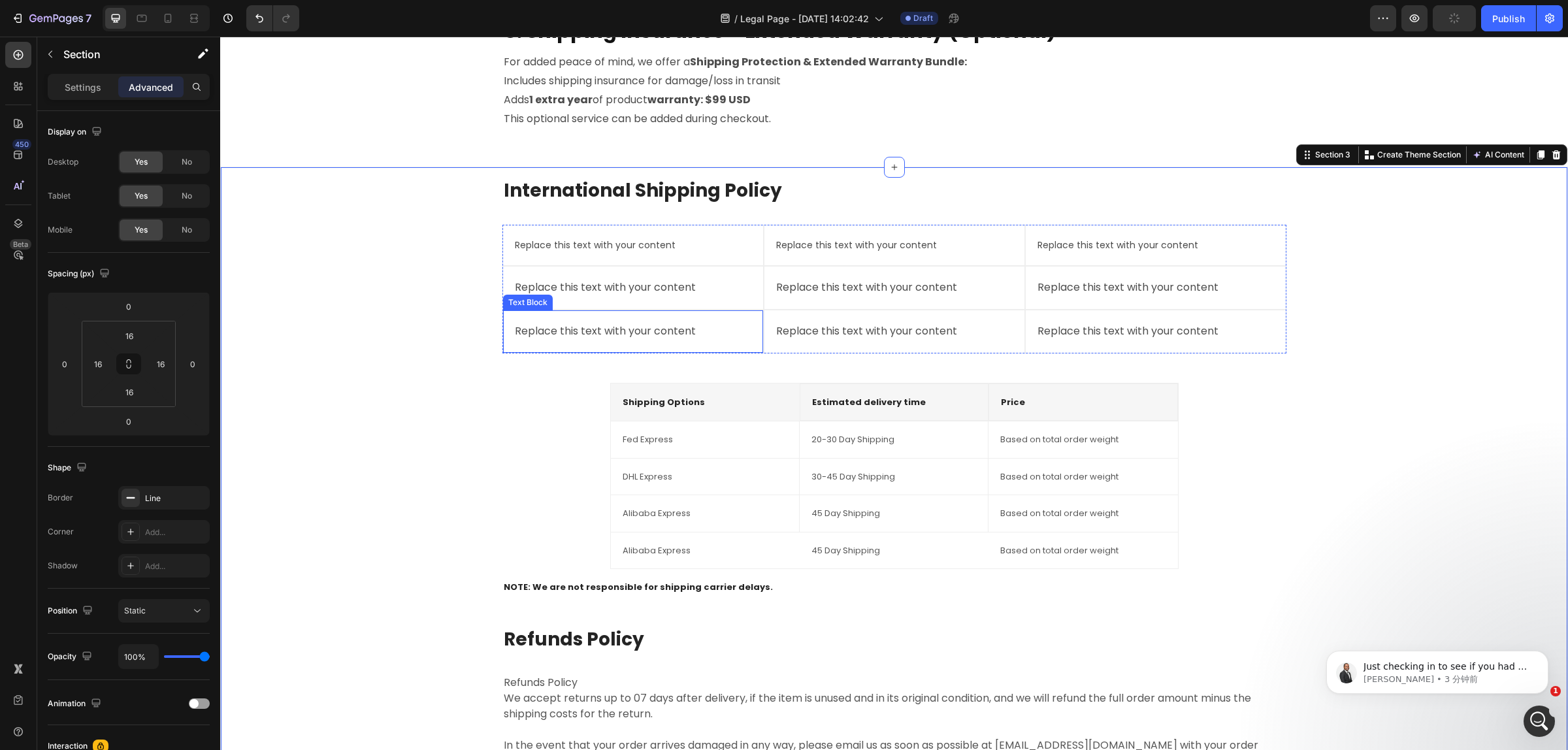
click at [554, 337] on div "Replace this text with your content" at bounding box center [633, 332] width 239 height 22
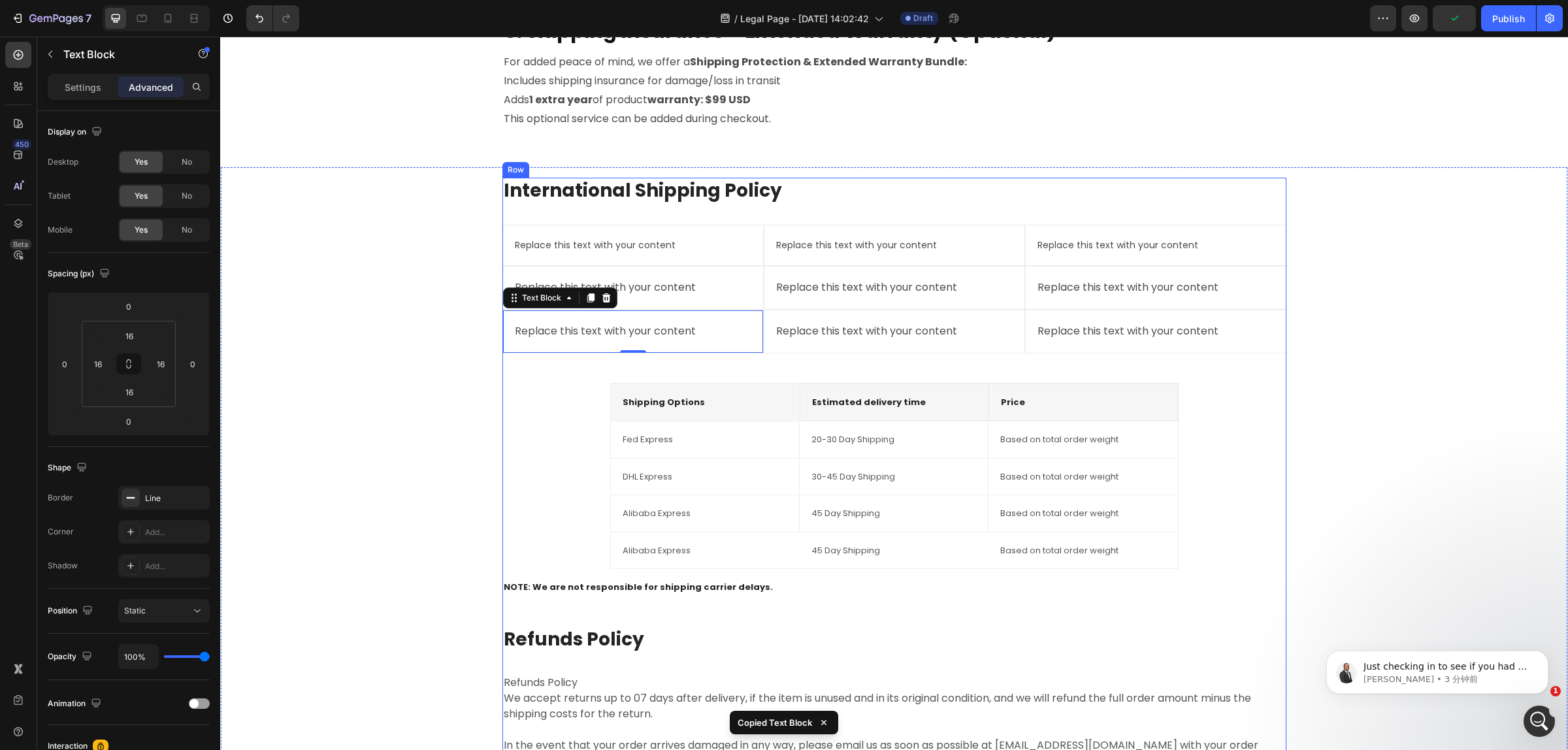
click at [556, 354] on div "International Shipping Policy Heading Replace this text with your content Text …" at bounding box center [895, 505] width 784 height 656
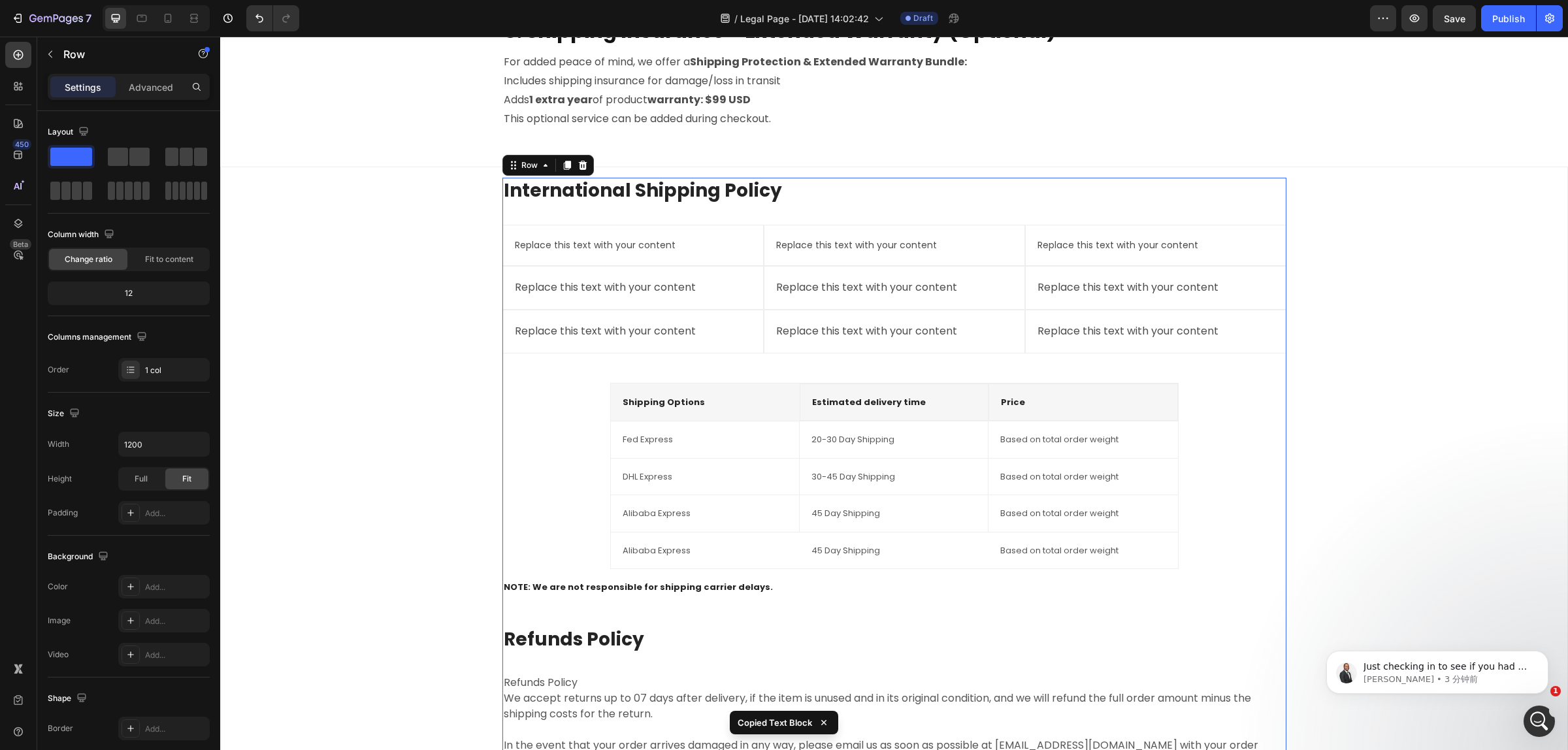
click at [557, 354] on div "International Shipping Policy Heading Replace this text with your content Text …" at bounding box center [895, 505] width 784 height 656
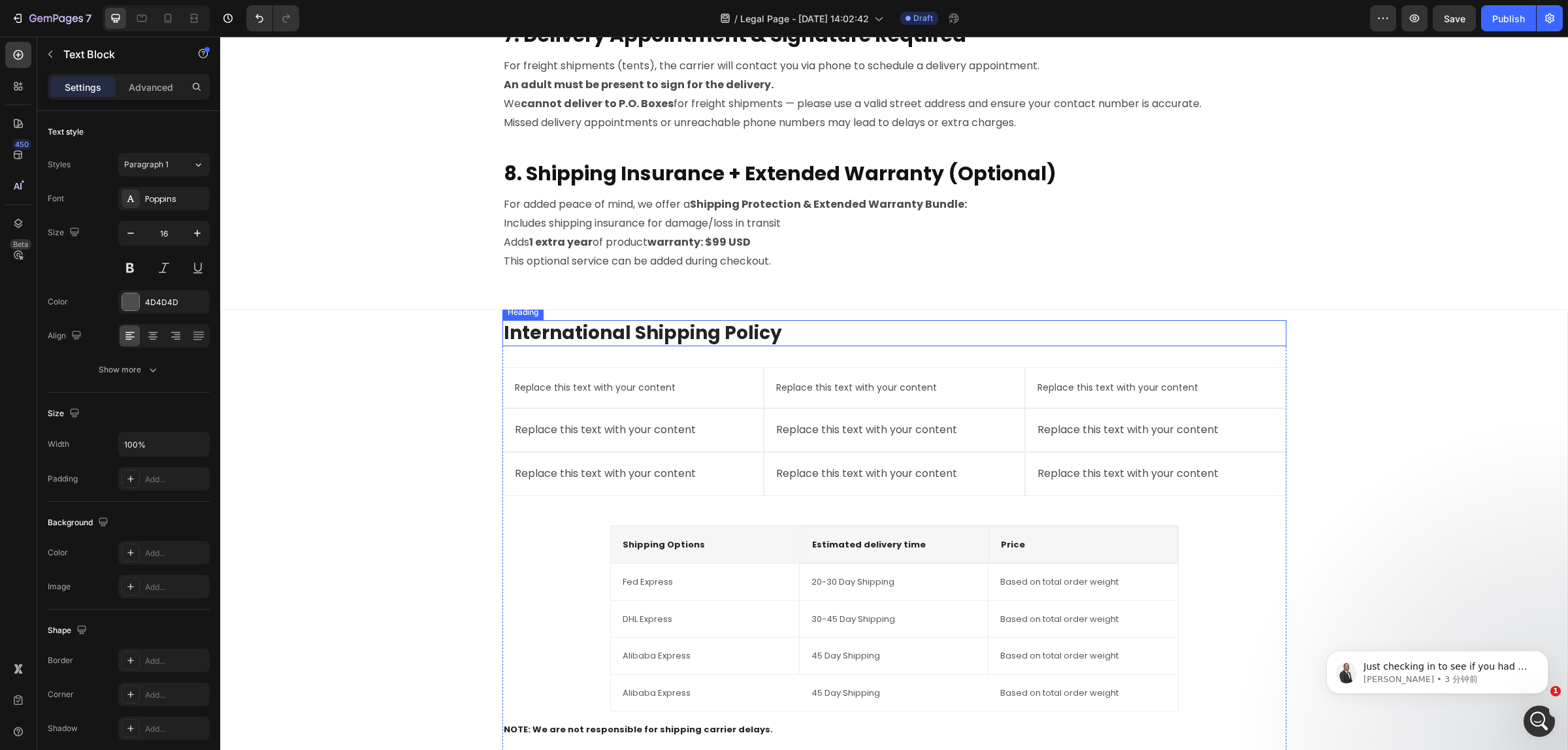
scroll to position [1629, 0]
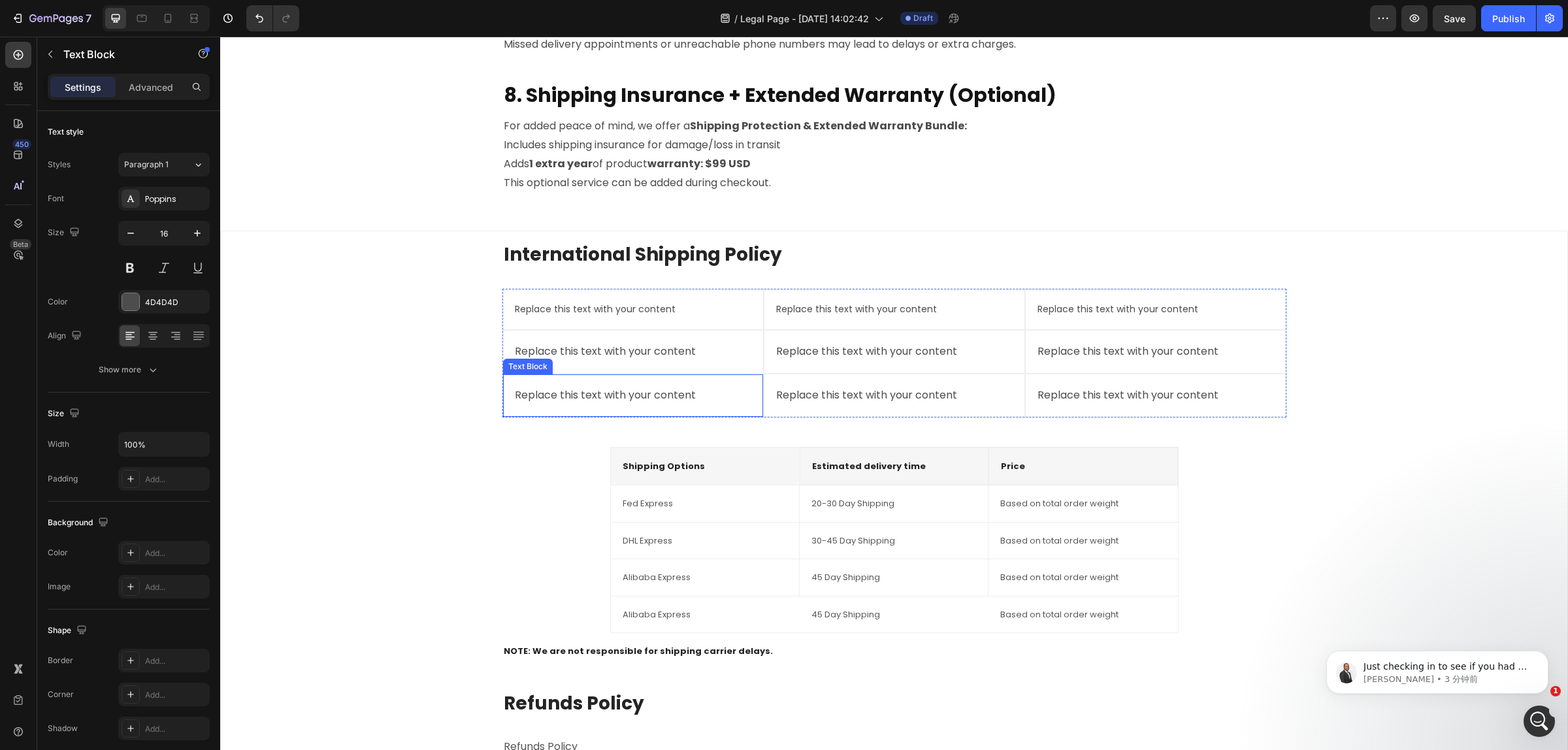
click at [673, 396] on div "Replace this text with your content" at bounding box center [633, 396] width 239 height 22
click at [627, 417] on div "0" at bounding box center [633, 416] width 13 height 10
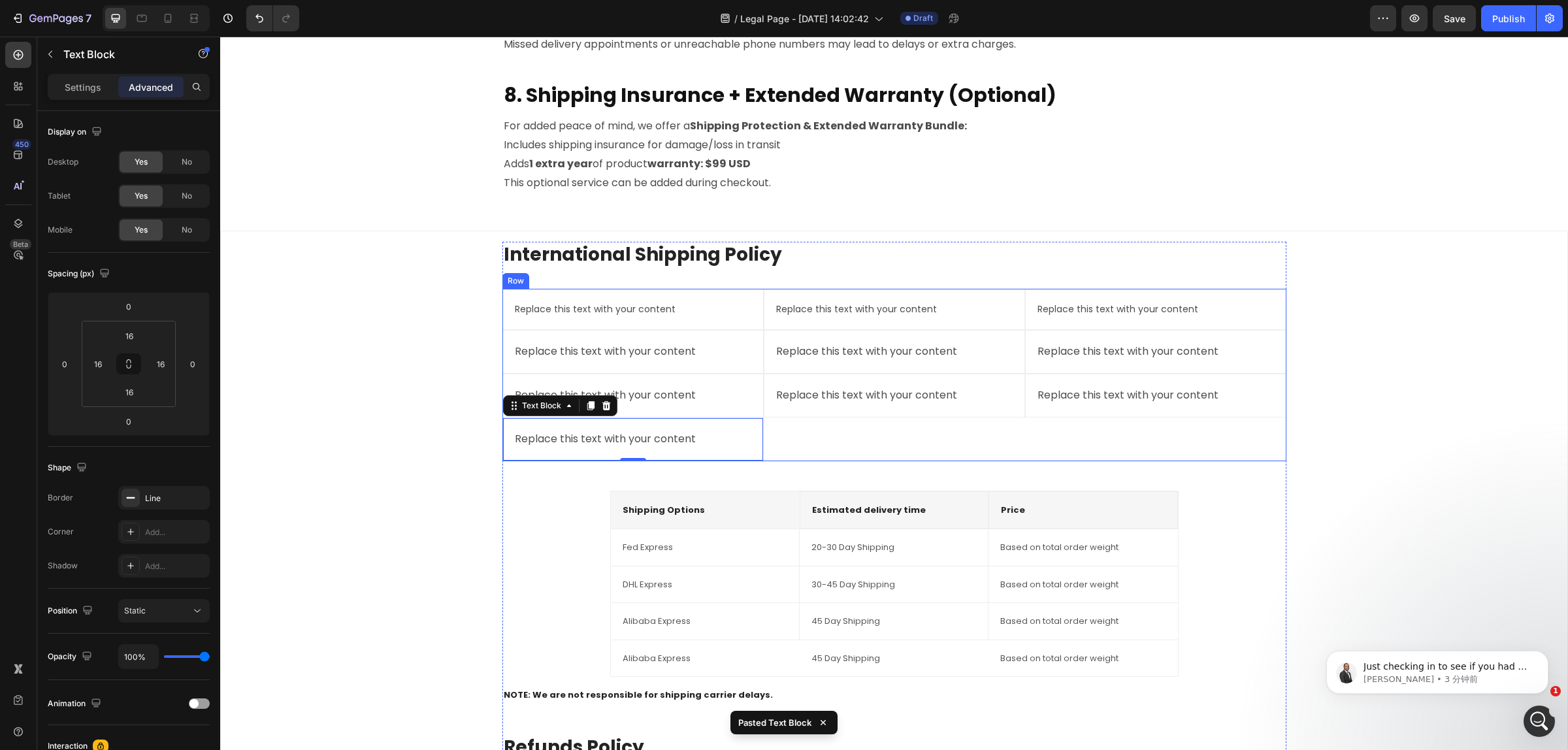
click at [825, 434] on div "Replace this text with your content Text Block Replace this text with your cont…" at bounding box center [894, 374] width 261 height 172
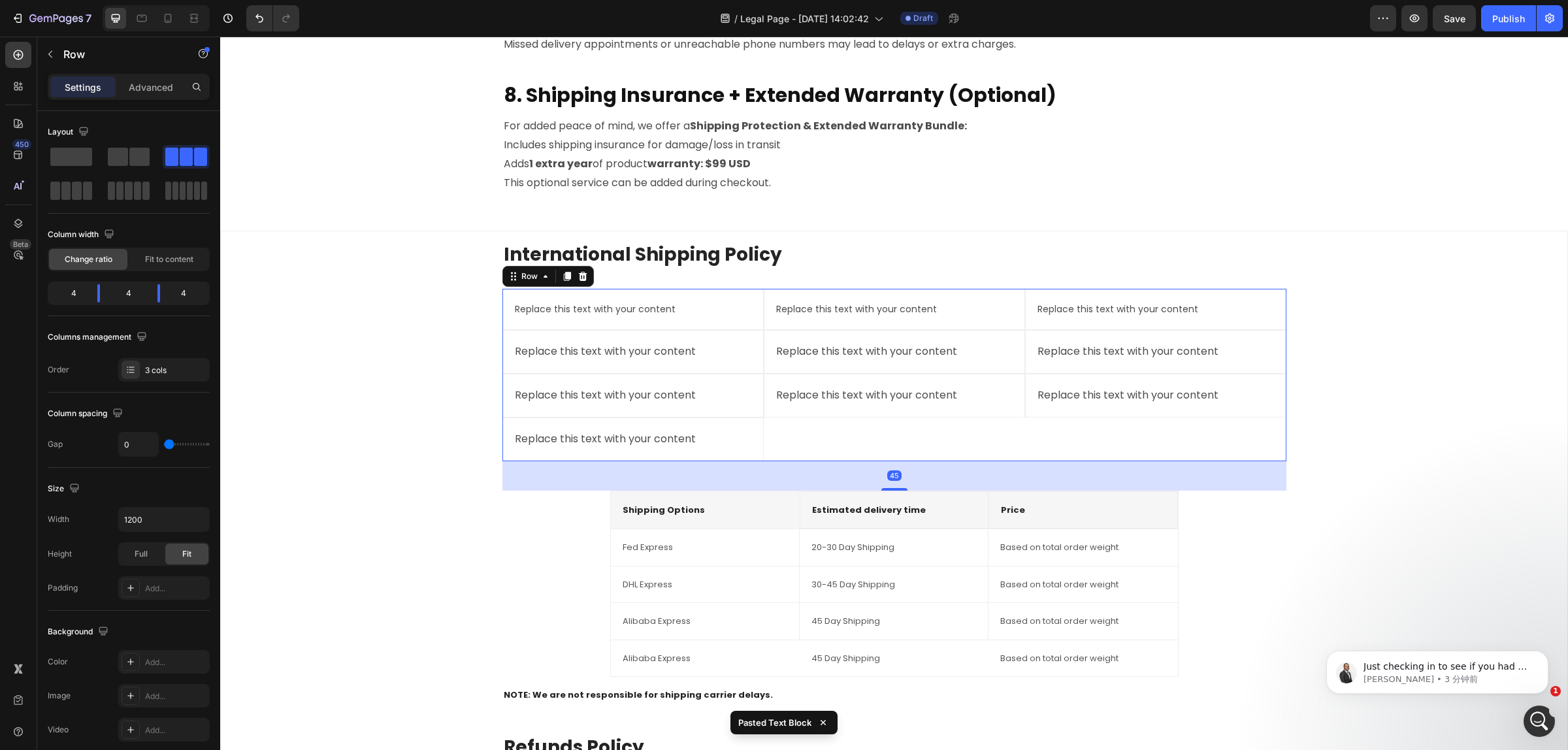
click at [825, 433] on div "Replace this text with your content Text Block Replace this text with your cont…" at bounding box center [894, 374] width 261 height 172
click at [789, 426] on div "Replace this text with your content Text Block Replace this text with your cont…" at bounding box center [894, 374] width 261 height 172
click at [915, 426] on div "Replace this text with your content Text Block Replace this text with your cont…" at bounding box center [894, 374] width 261 height 172
click at [844, 409] on div "Replace this text with your content Text Block" at bounding box center [894, 395] width 261 height 44
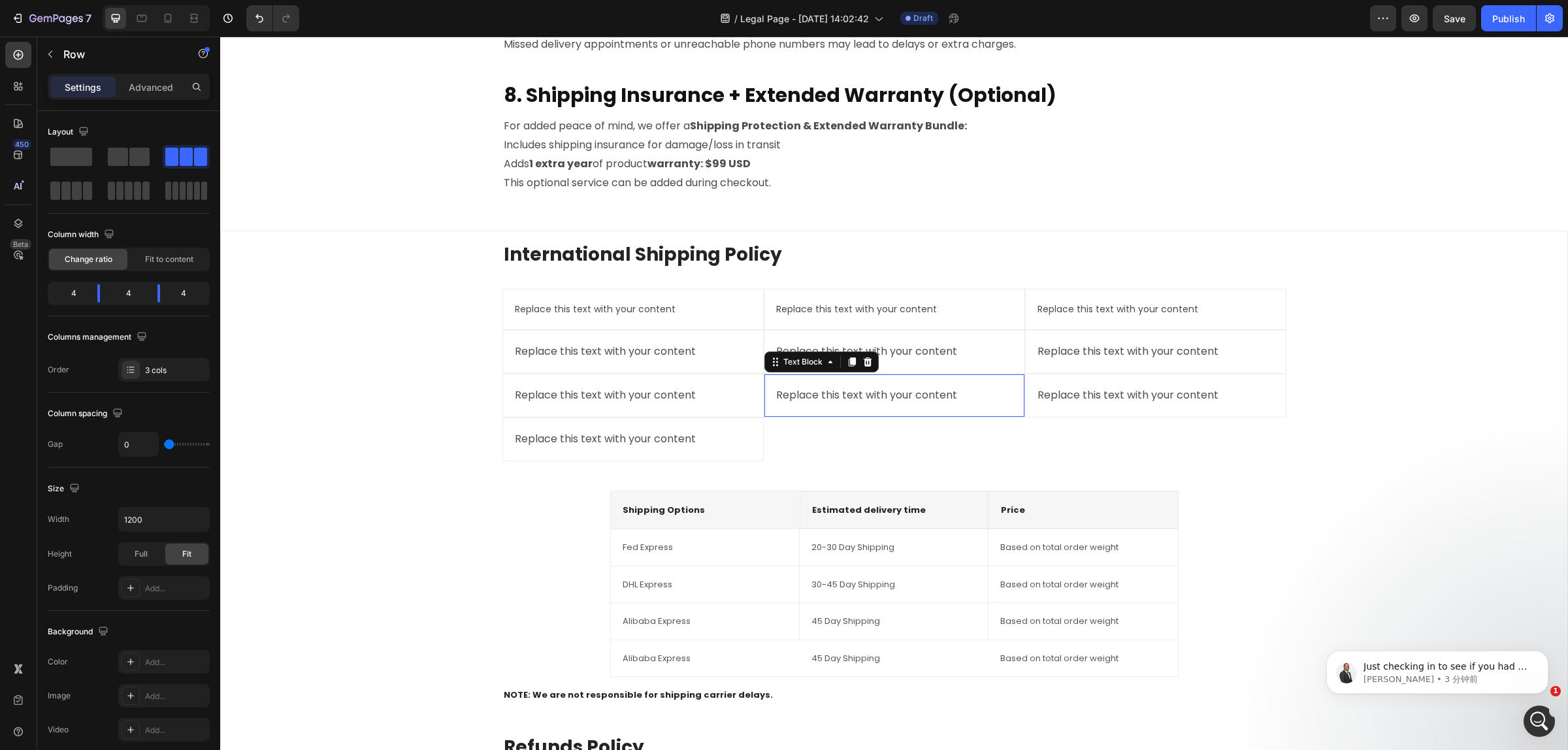
click at [842, 425] on div "Replace this text with your content Text Block Replace this text with your cont…" at bounding box center [894, 374] width 261 height 172
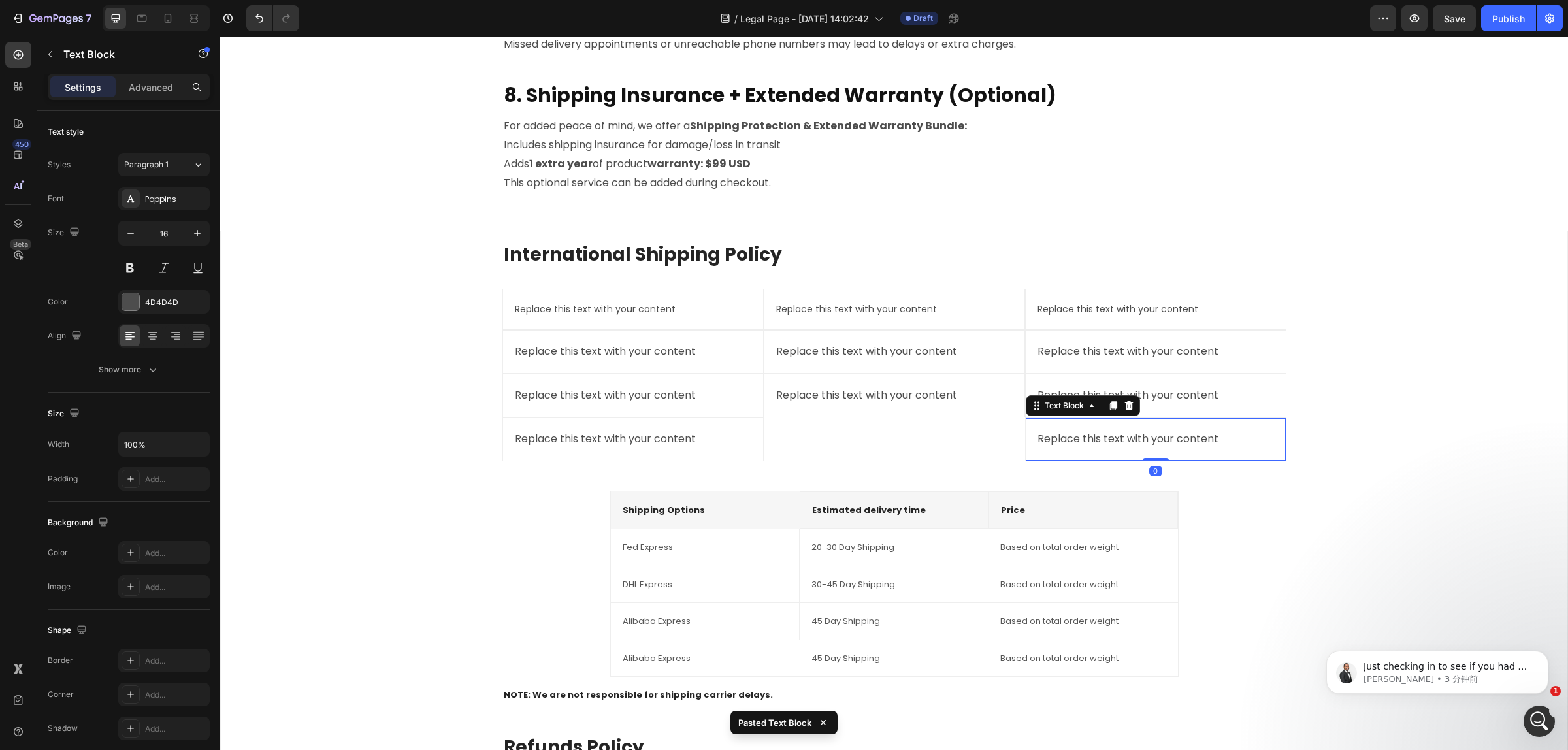
click at [842, 425] on div "Replace this text with your content Text Block Replace this text with your cont…" at bounding box center [894, 374] width 261 height 172
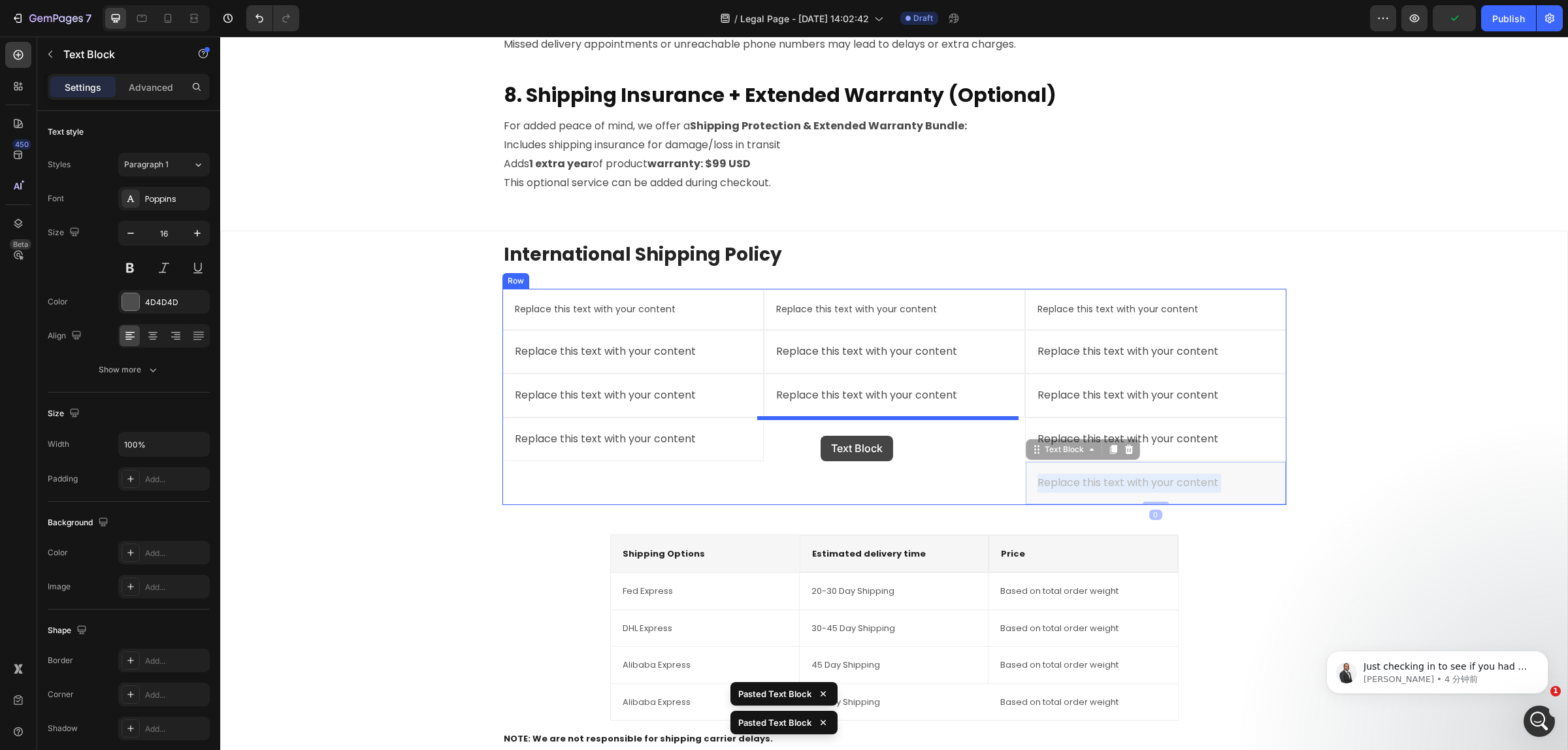
drag, startPoint x: 1076, startPoint y: 479, endPoint x: 820, endPoint y: 435, distance: 259.8
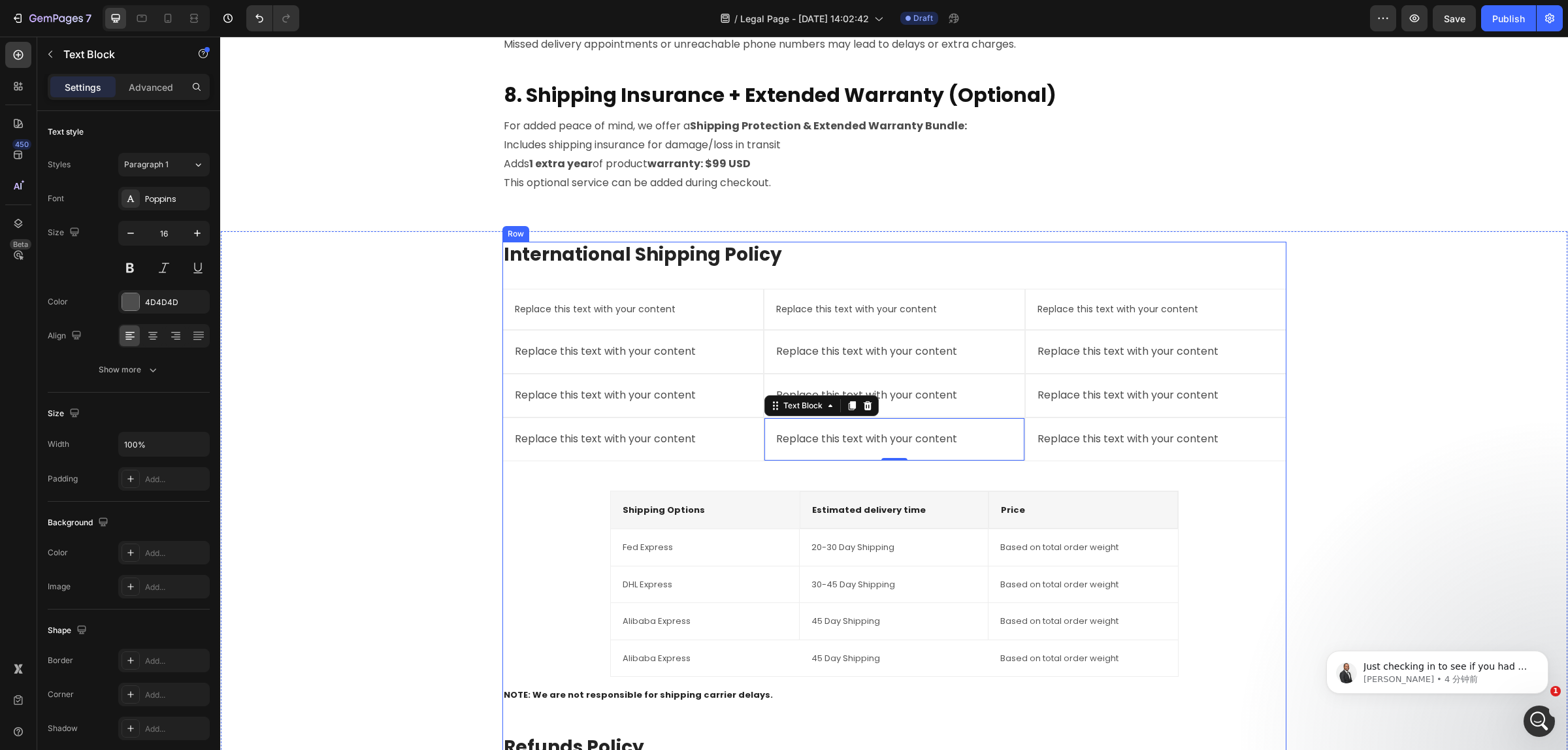
click at [732, 513] on p "Shipping Options" at bounding box center [705, 510] width 165 height 13
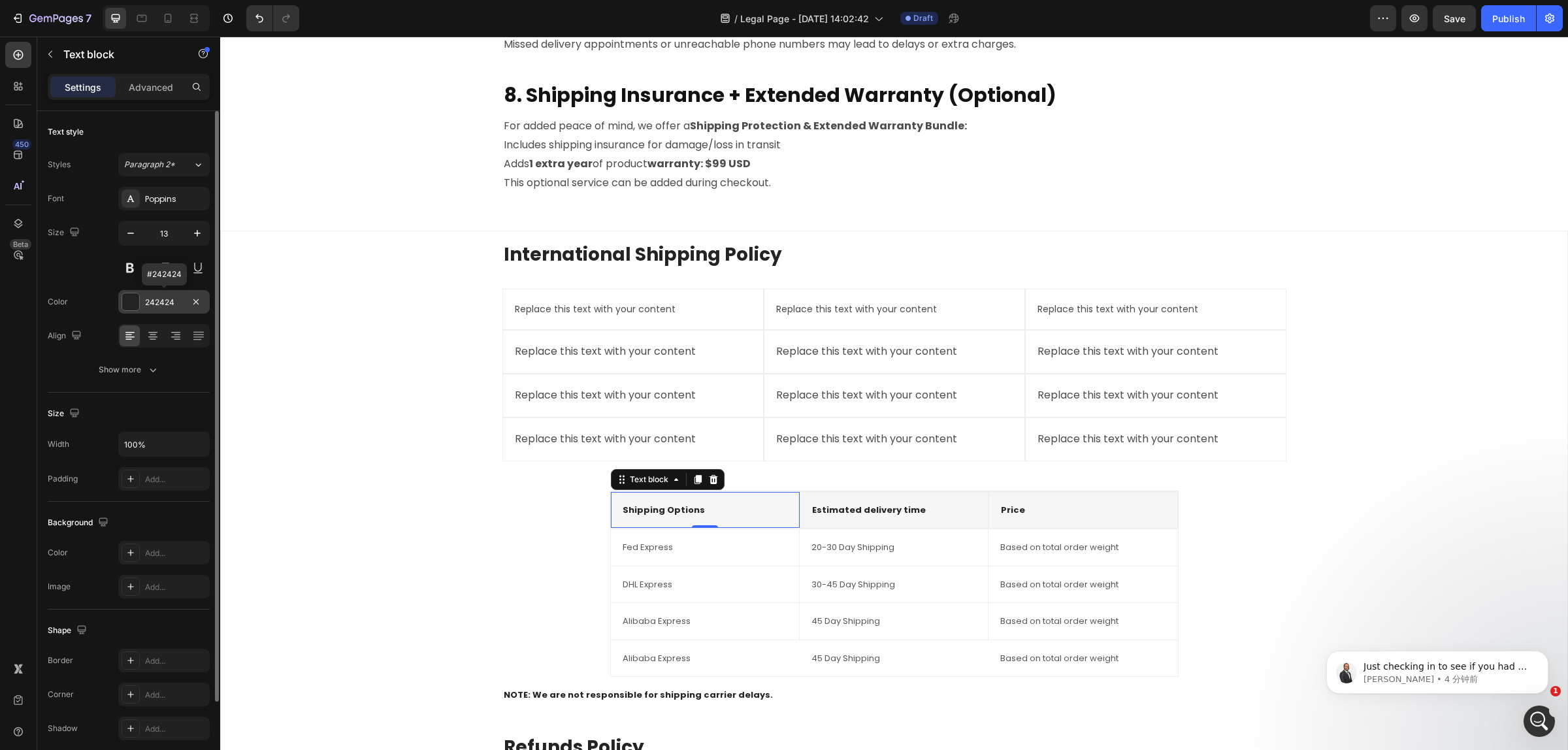
click at [171, 297] on div "242424" at bounding box center [164, 302] width 38 height 12
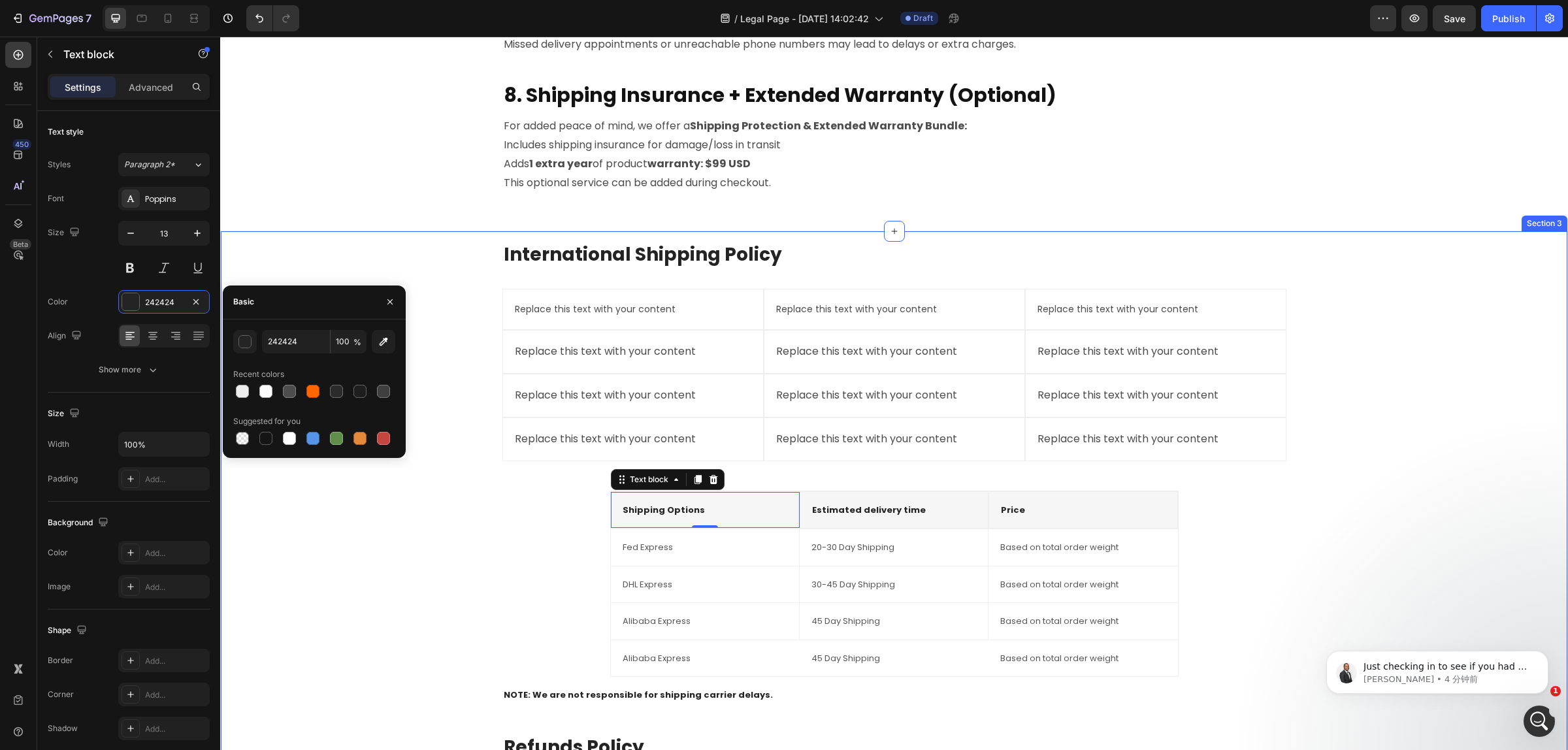
click at [446, 555] on div "International Shipping Policy Heading Replace this text with your content Text …" at bounding box center [894, 613] width 1326 height 743
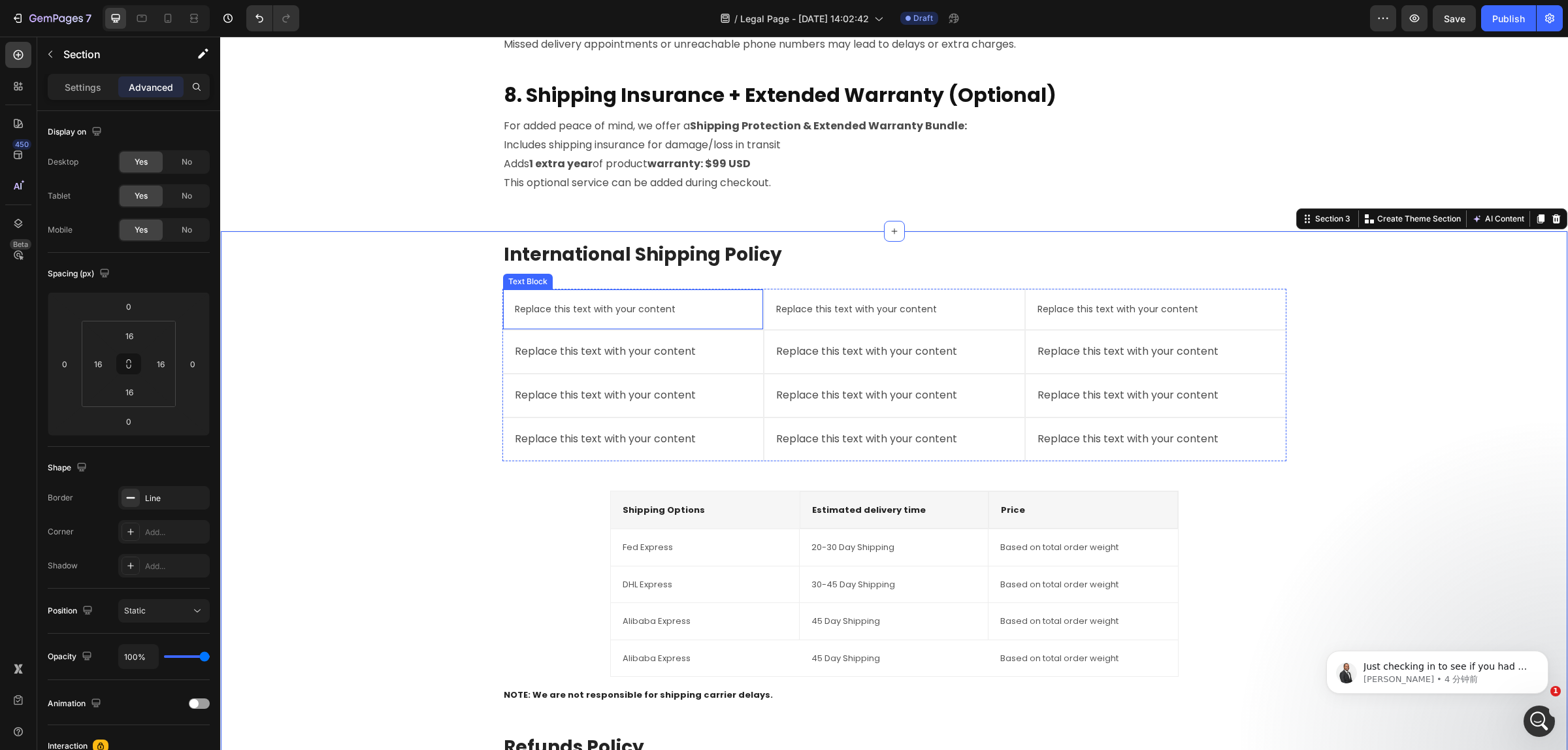
click at [569, 307] on div "Replace this text with your content" at bounding box center [633, 310] width 239 height 19
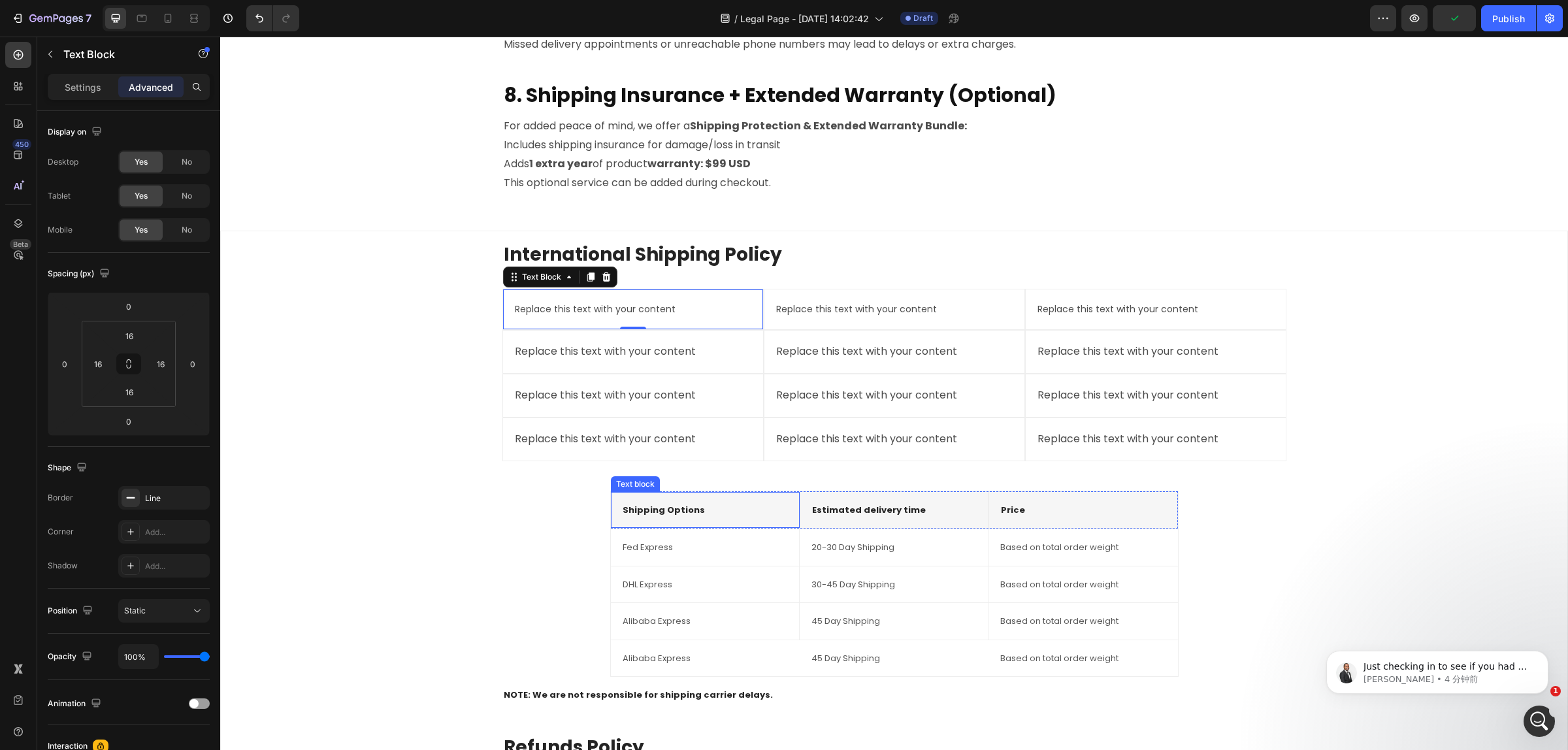
click at [688, 521] on div "Shipping Options Text block" at bounding box center [705, 510] width 189 height 37
click at [660, 307] on div "Replace this text with your content" at bounding box center [633, 310] width 239 height 19
click at [77, 80] on p "Settings" at bounding box center [83, 87] width 37 height 14
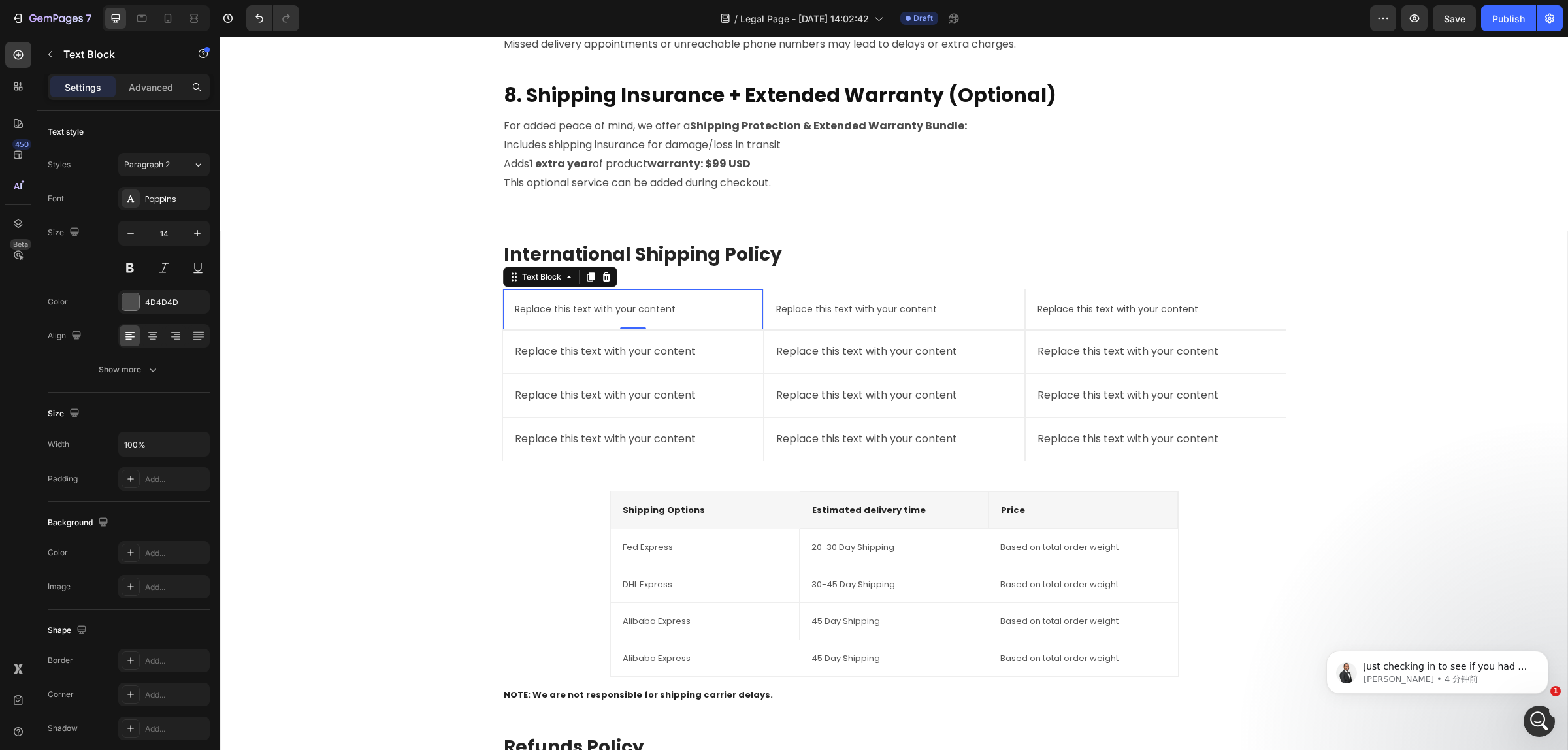
click at [624, 307] on div "Replace this text with your content" at bounding box center [633, 310] width 239 height 19
click at [709, 524] on div "Shipping Options Text block" at bounding box center [705, 510] width 189 height 37
click at [665, 311] on p "Replace this text with your content" at bounding box center [632, 309] width 236 height 16
click at [168, 292] on div "4D4D4D" at bounding box center [164, 302] width 91 height 23
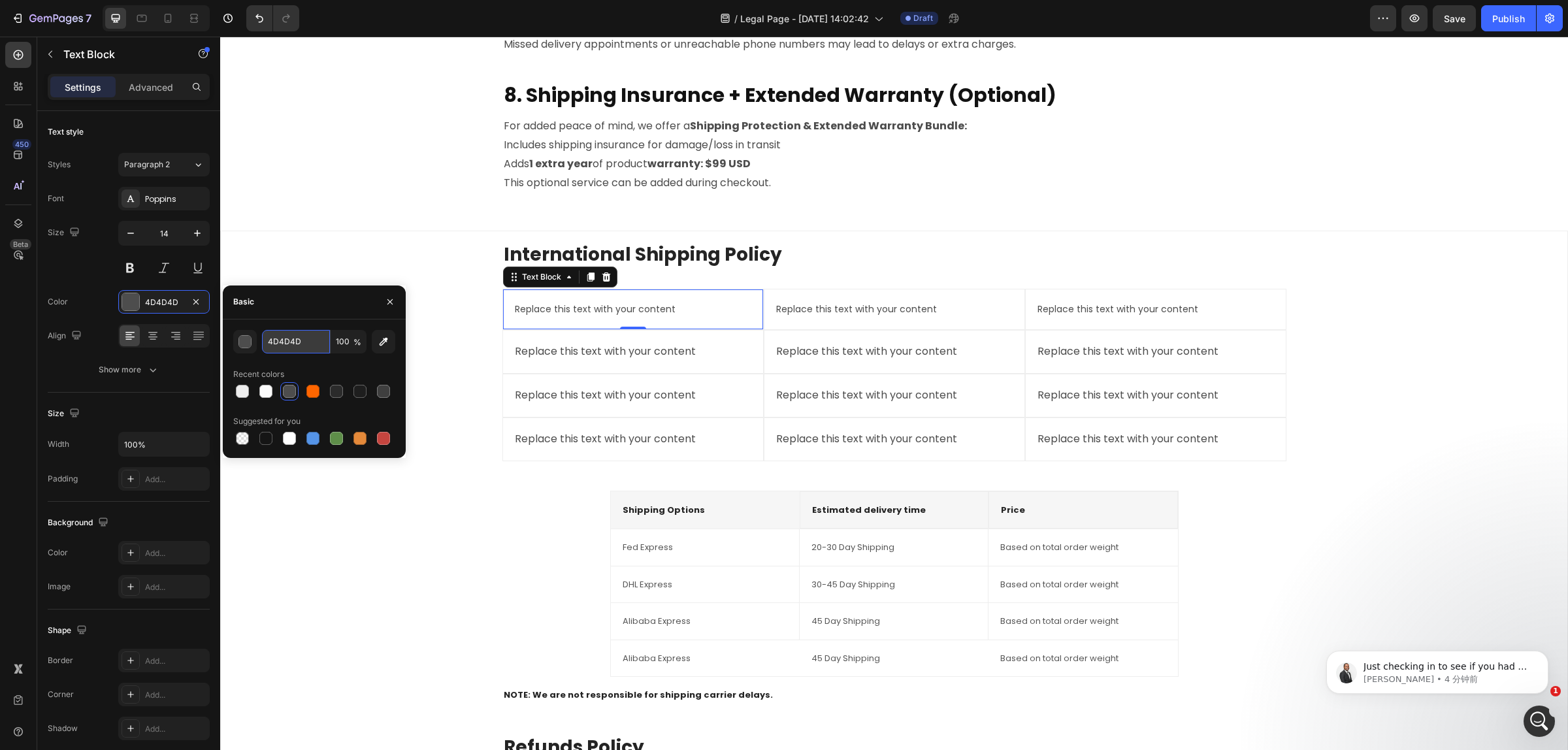
paste input "242424"
type input "242424"
click at [410, 523] on div "International Shipping Policy Heading Replace this text with your content Text …" at bounding box center [894, 613] width 1326 height 743
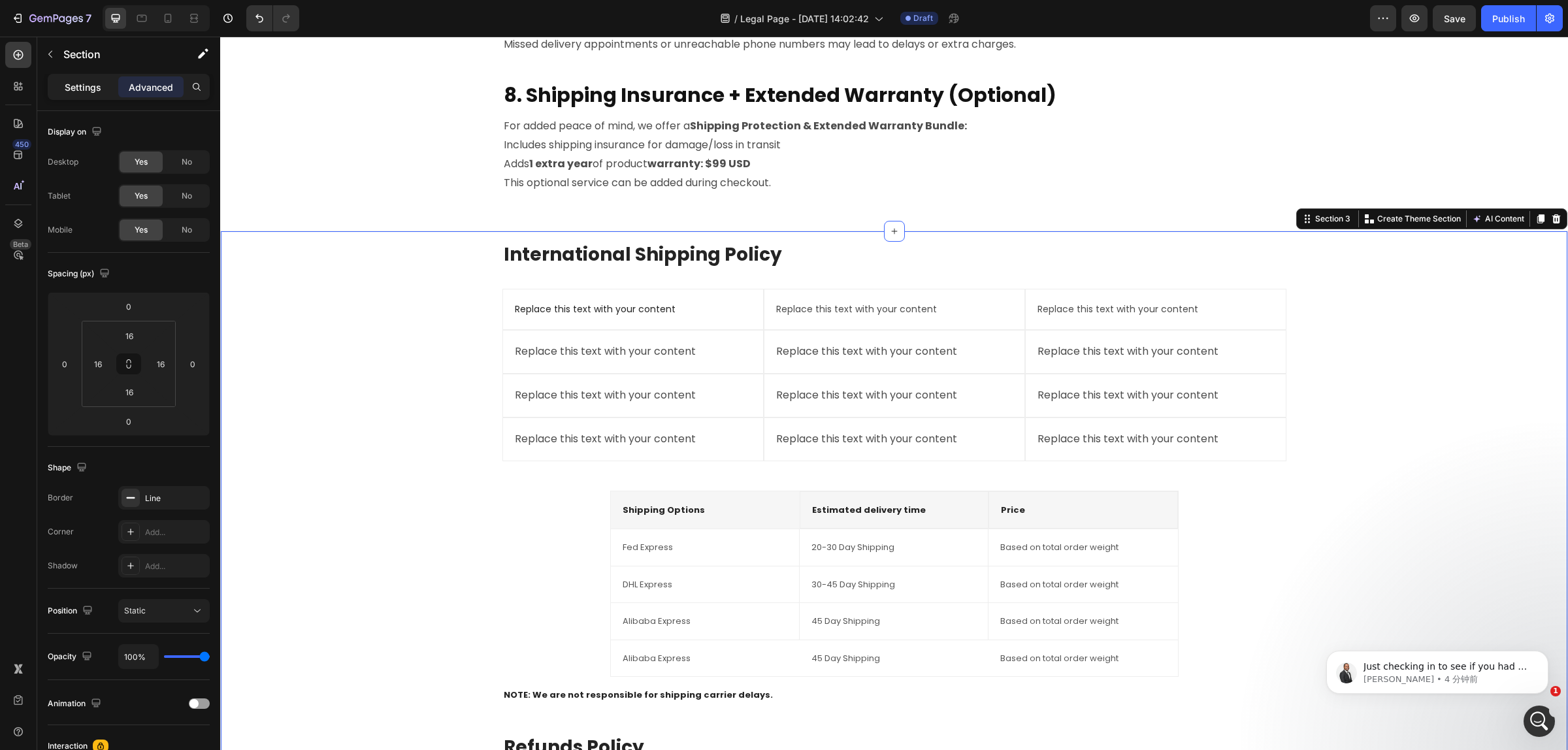
click at [76, 95] on div "Settings" at bounding box center [83, 87] width 65 height 21
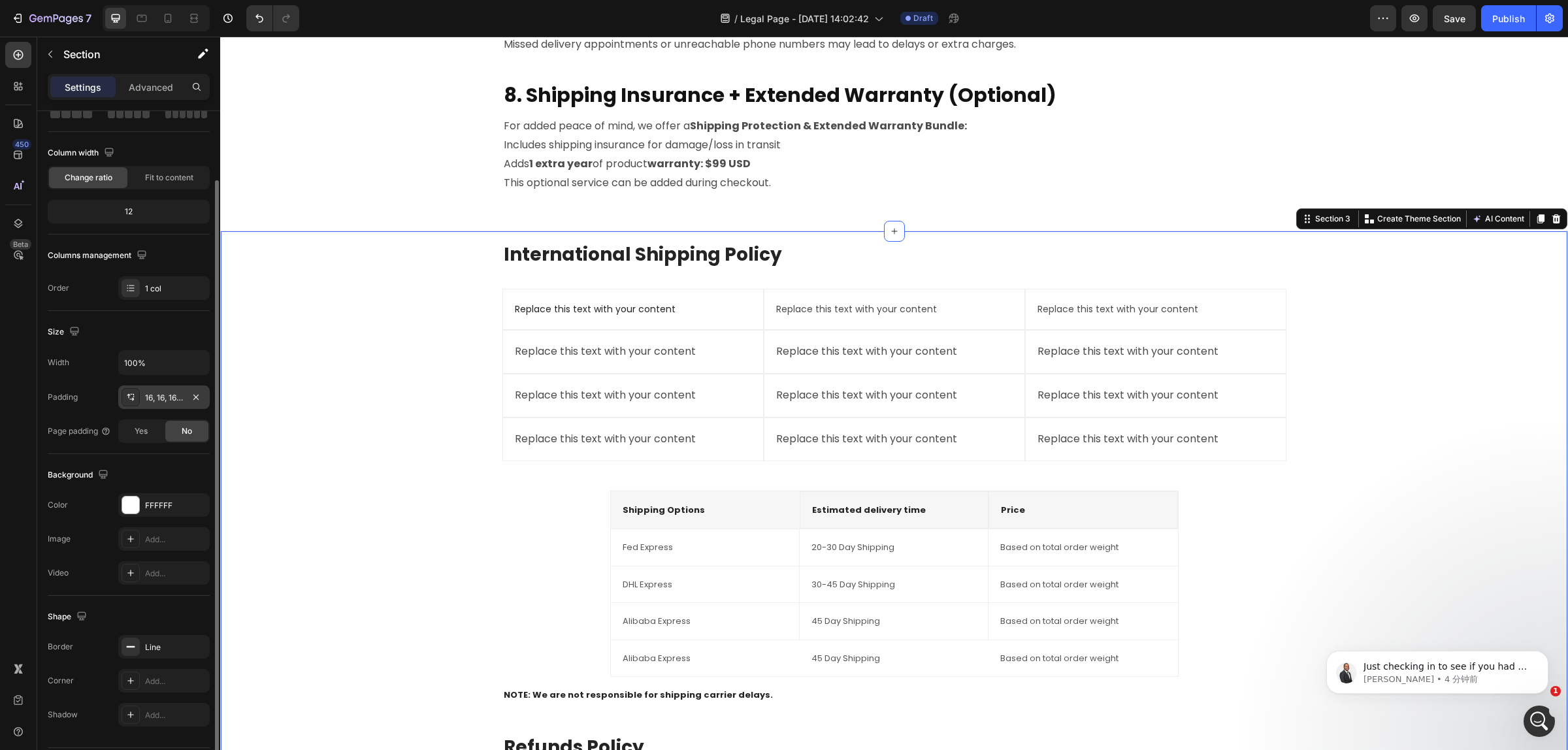
scroll to position [122, 0]
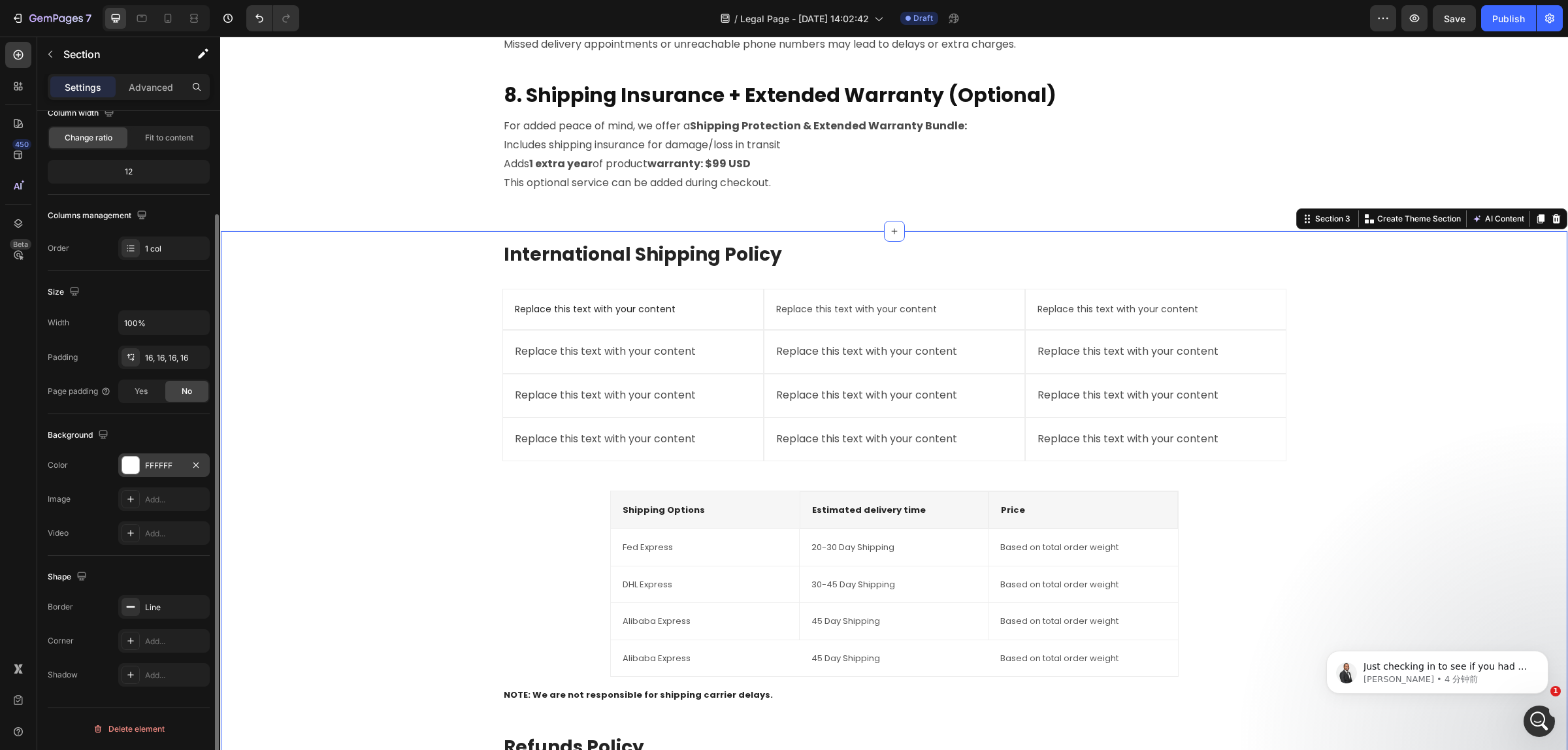
click at [132, 465] on div at bounding box center [131, 465] width 17 height 17
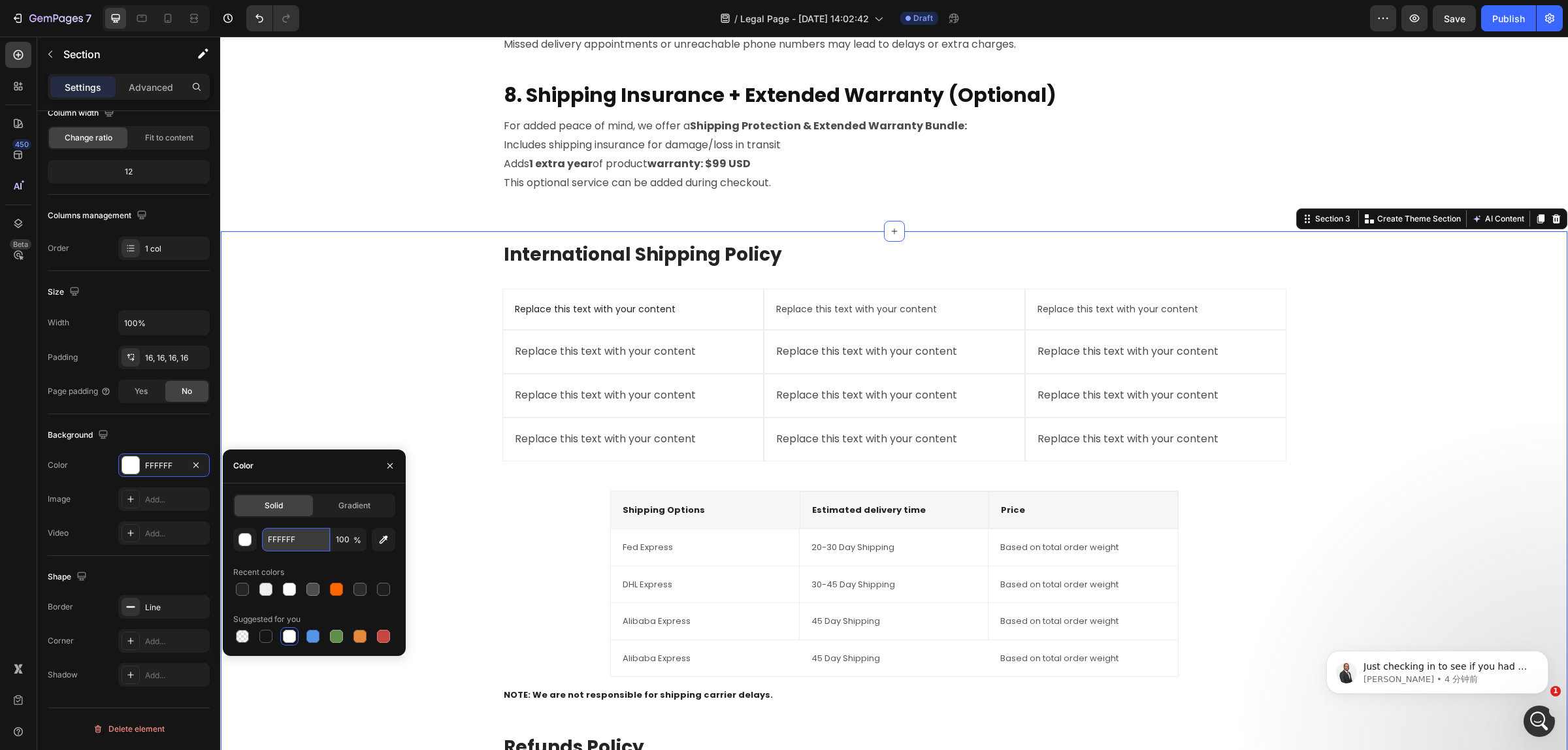
paste input "242424"
type input "242424"
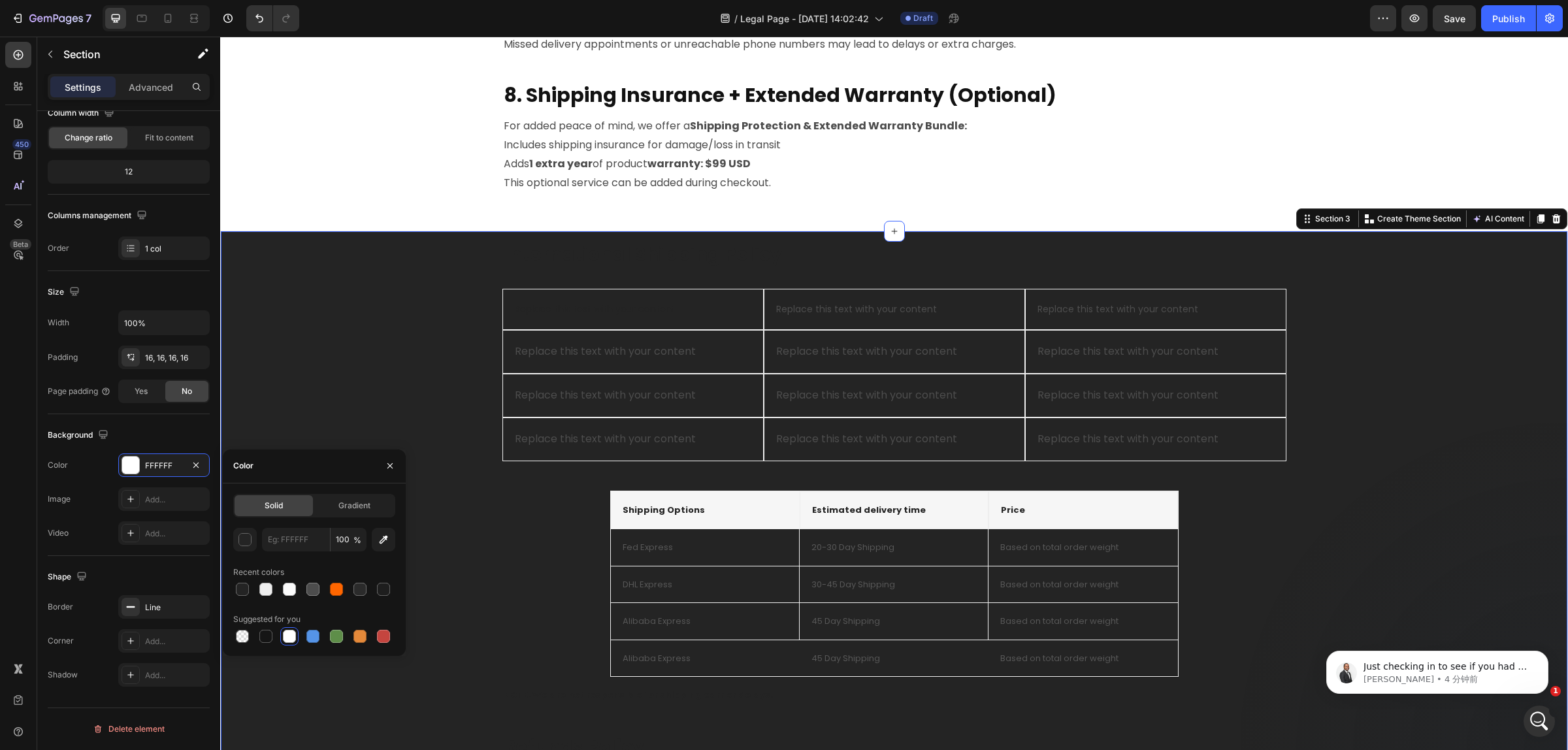
click at [253, 381] on div "International Shipping Policy Heading Replace this text with your content Text …" at bounding box center [894, 613] width 1326 height 743
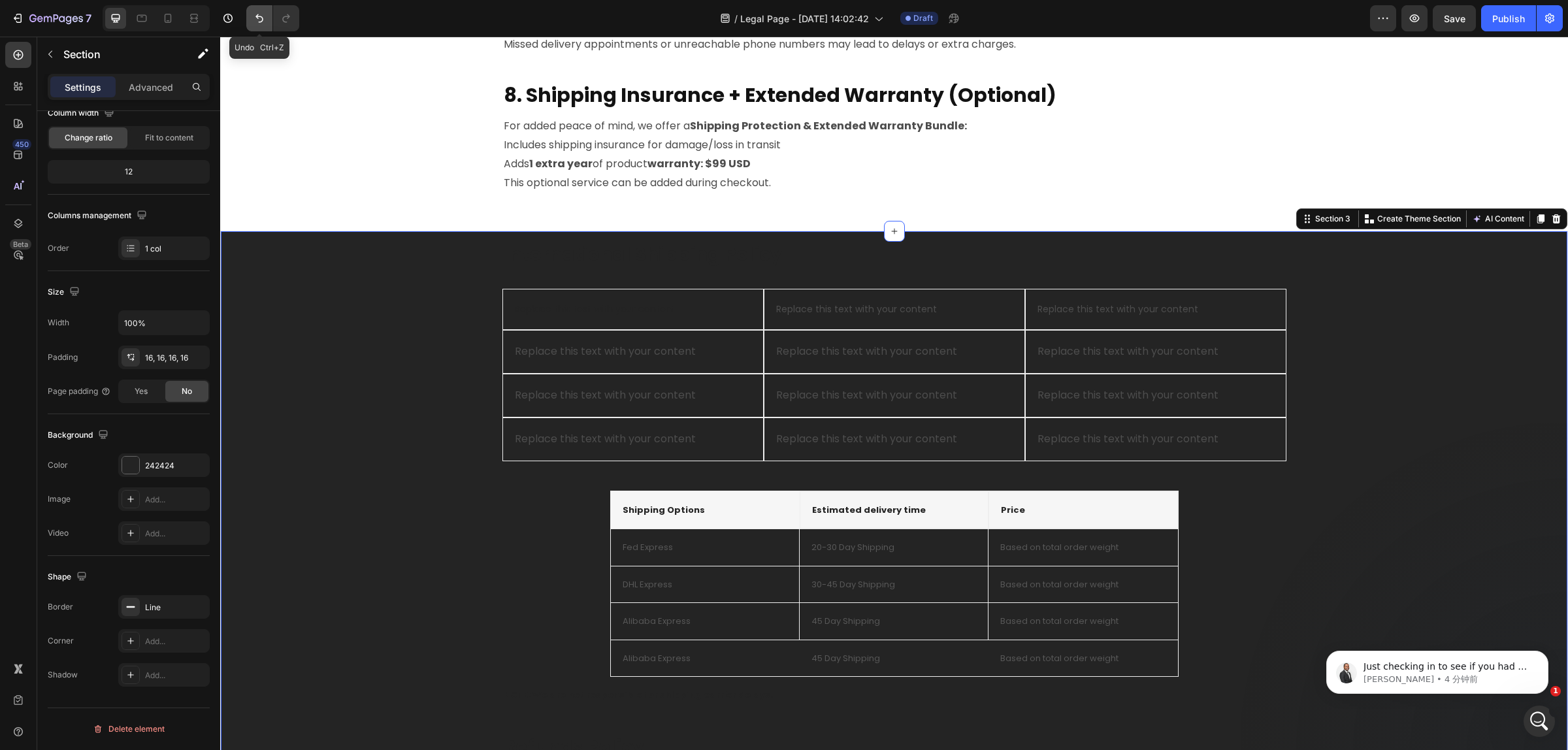
click at [259, 18] on icon "Undo/Redo" at bounding box center [259, 18] width 13 height 13
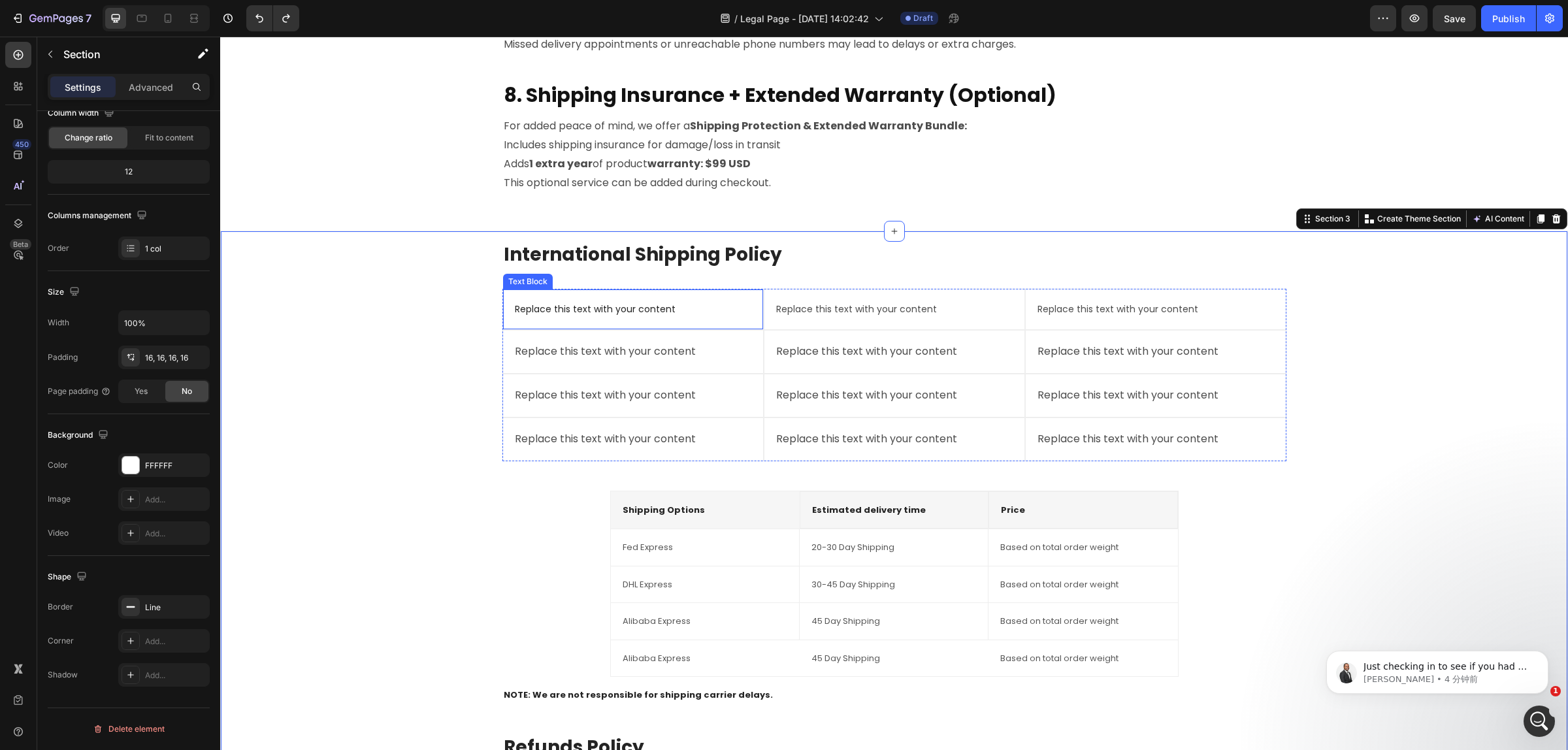
click at [644, 308] on p "Replace this text with your content" at bounding box center [632, 309] width 236 height 16
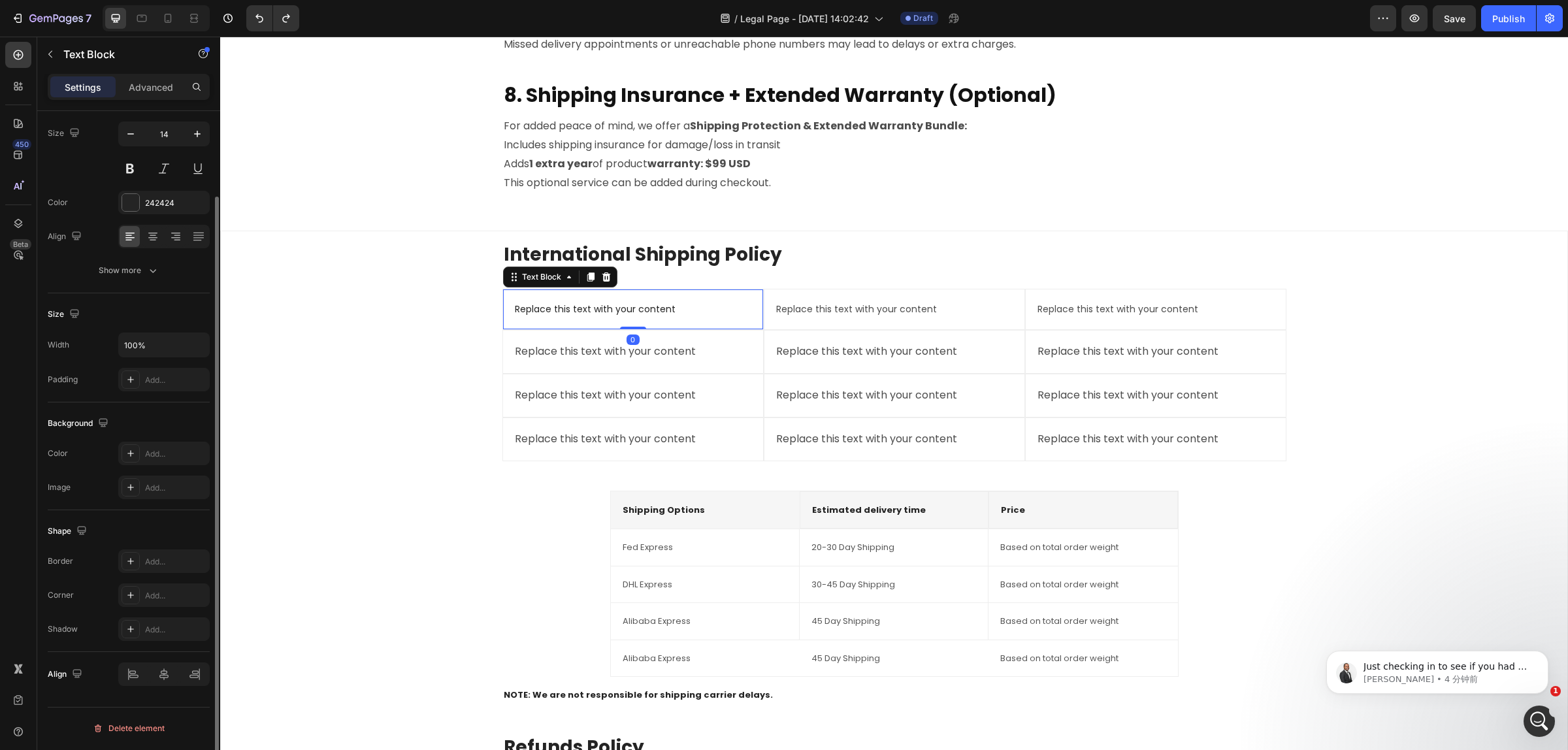
scroll to position [0, 0]
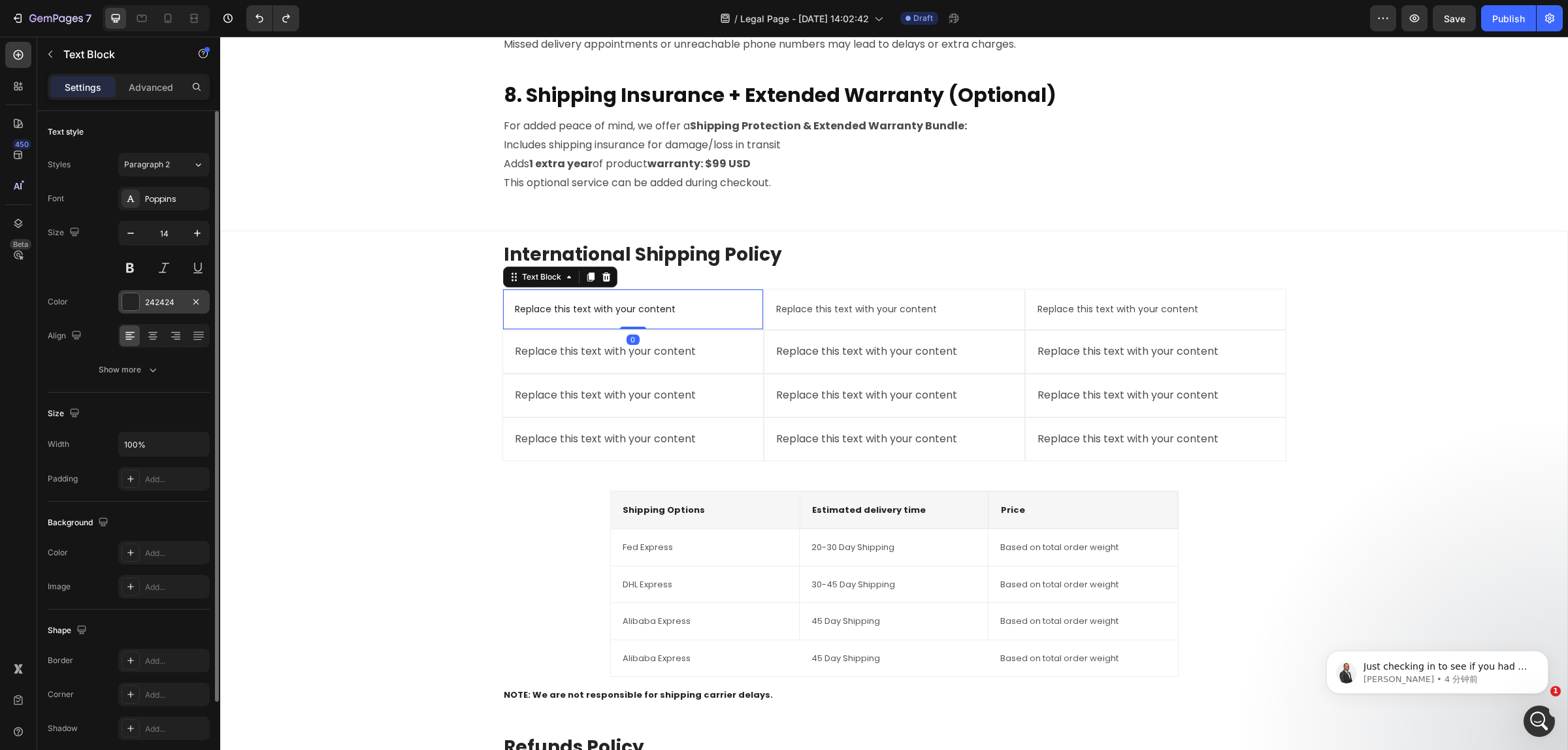
click at [128, 291] on div "242424" at bounding box center [164, 302] width 91 height 23
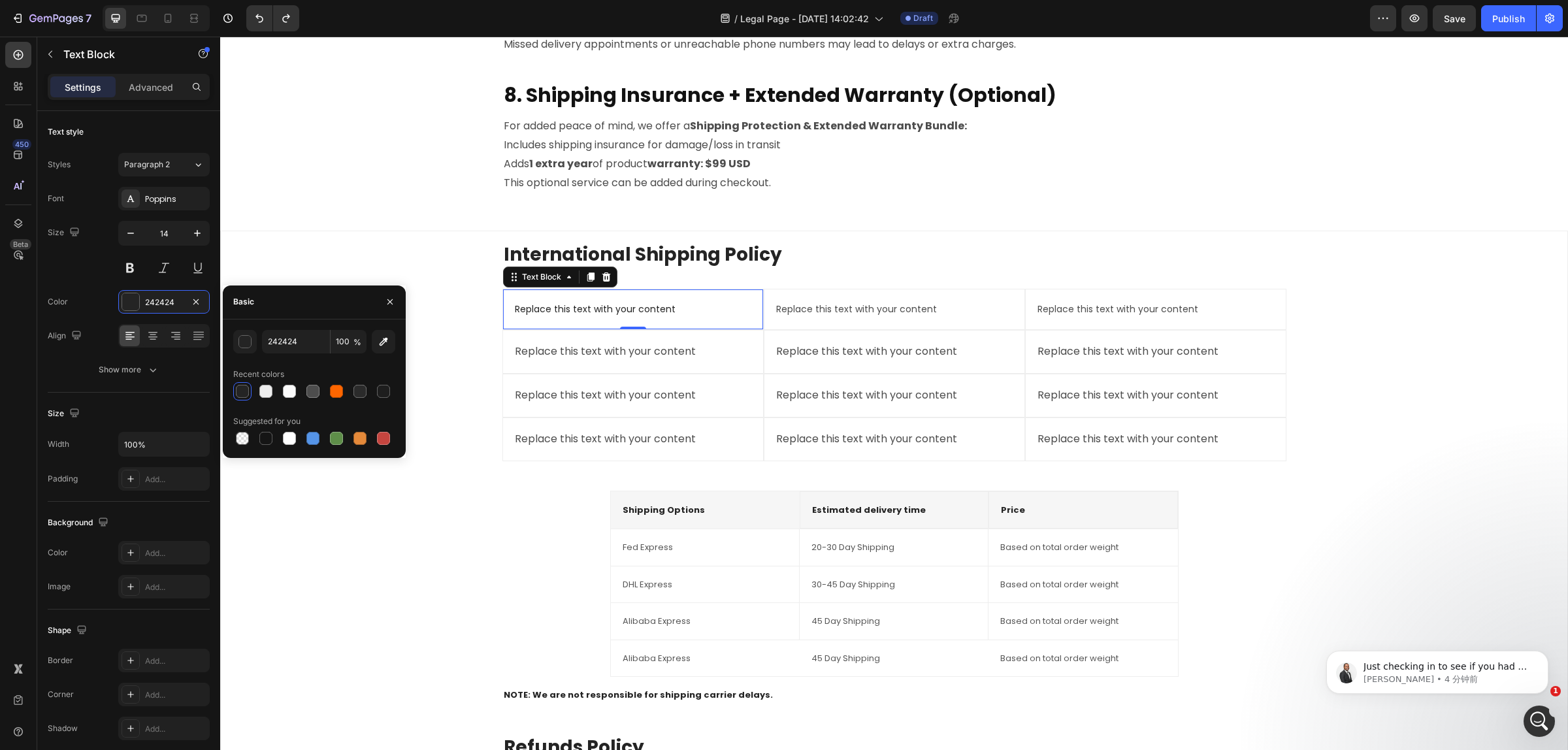
click at [277, 301] on div "Basic" at bounding box center [314, 302] width 183 height 34
click at [316, 353] on input "242424" at bounding box center [295, 341] width 68 height 23
click at [314, 387] on div at bounding box center [313, 391] width 13 height 13
click at [298, 387] on div at bounding box center [289, 391] width 18 height 18
click at [270, 389] on div at bounding box center [266, 391] width 13 height 13
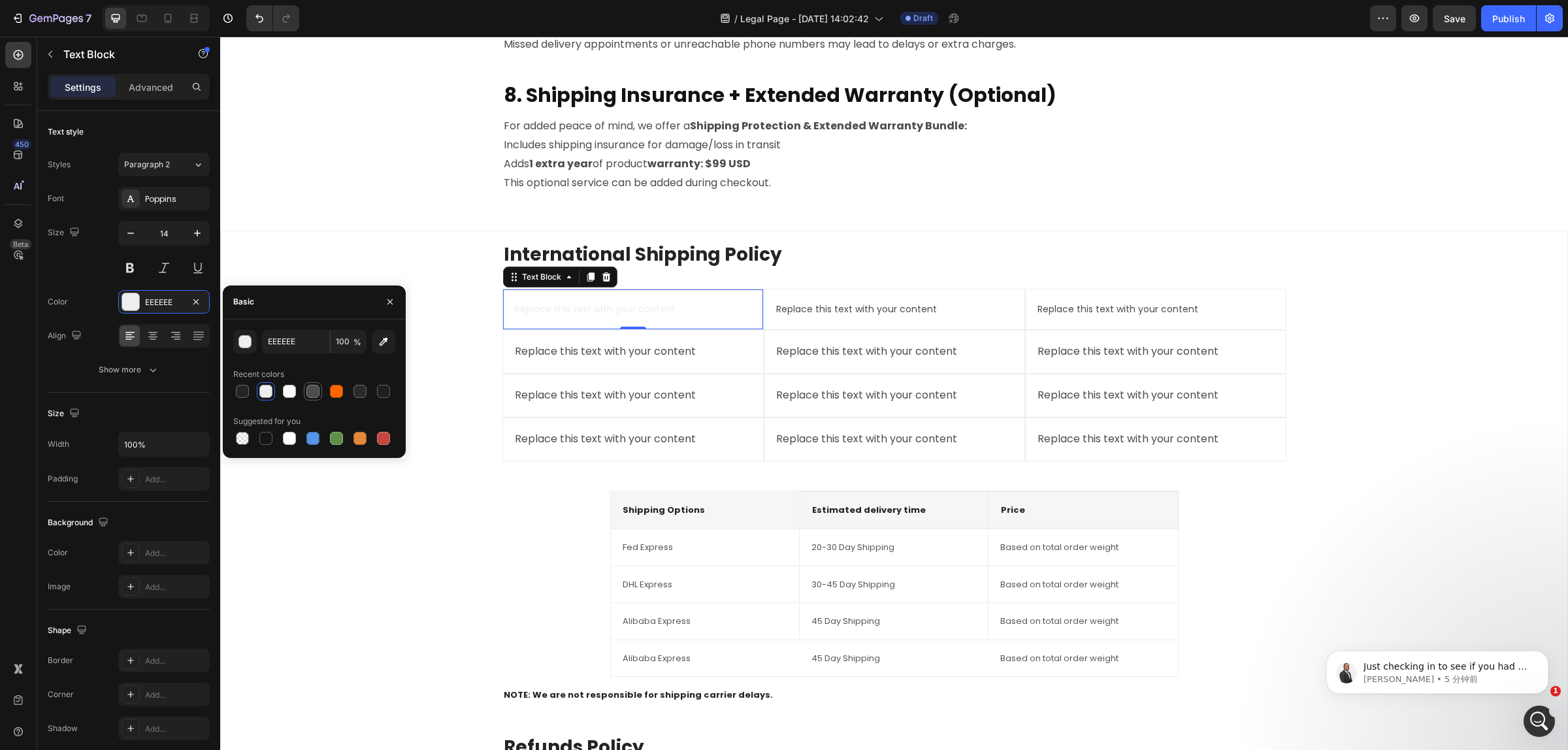
click at [310, 390] on div at bounding box center [313, 391] width 13 height 13
click at [380, 394] on div at bounding box center [383, 391] width 13 height 13
type input "1E1E1E"
click at [353, 268] on div "International Shipping Policy Heading Replace this text with your content Text …" at bounding box center [894, 613] width 1326 height 743
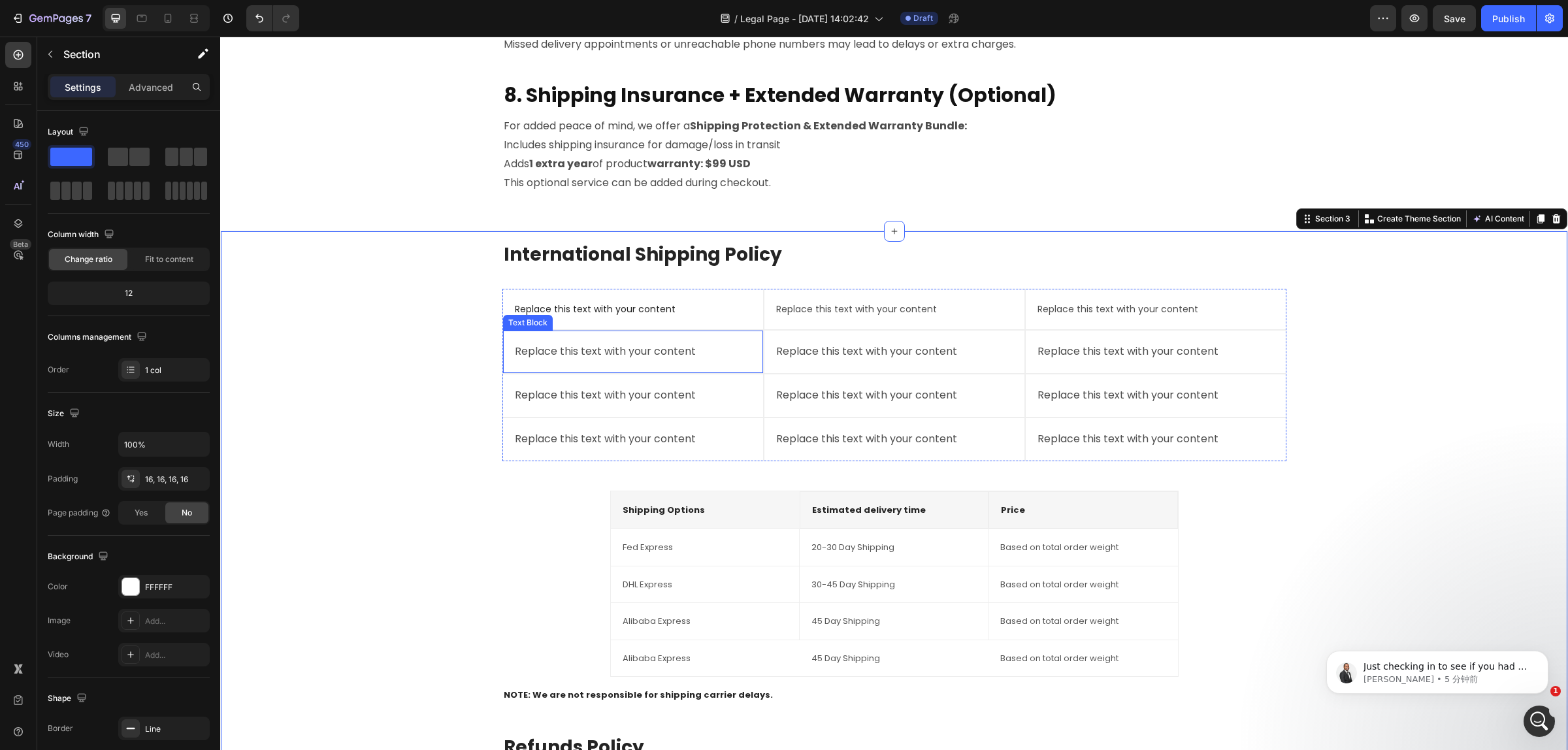
click at [544, 321] on div "Text Block" at bounding box center [528, 323] width 50 height 16
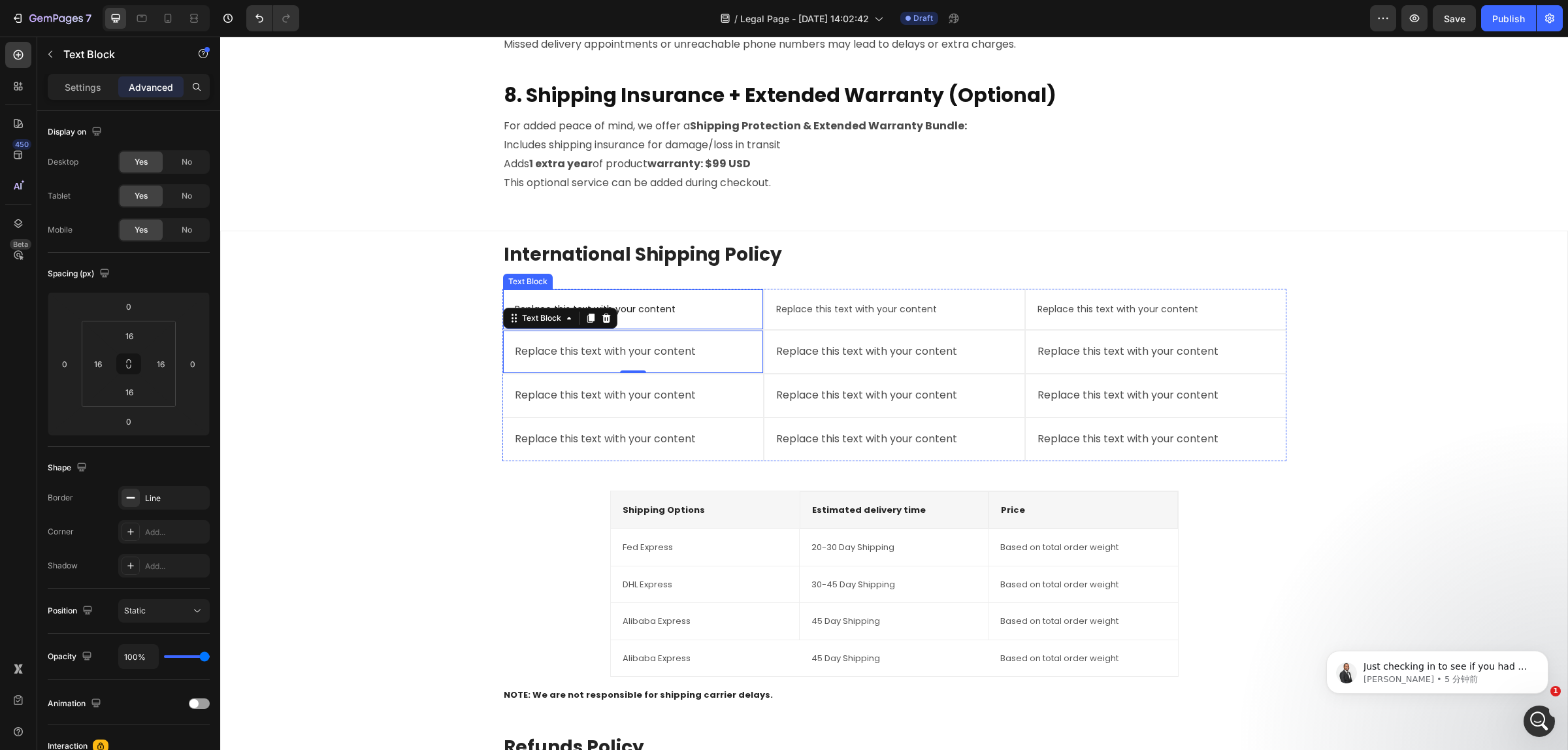
click at [700, 308] on p "Replace this text with your content" at bounding box center [632, 309] width 236 height 16
click at [79, 87] on p "Settings" at bounding box center [83, 87] width 37 height 14
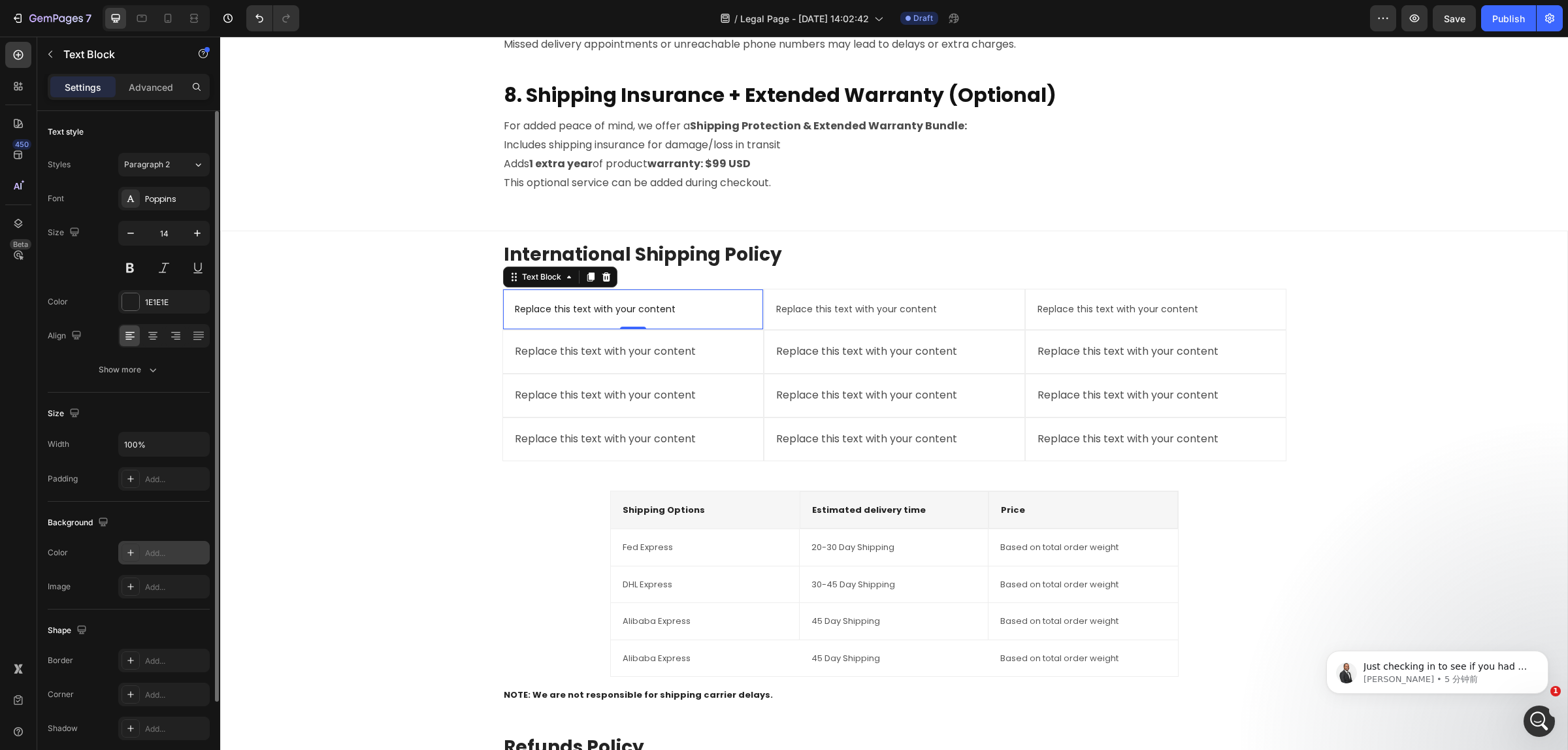
click at [164, 557] on div "Add..." at bounding box center [175, 553] width 62 height 12
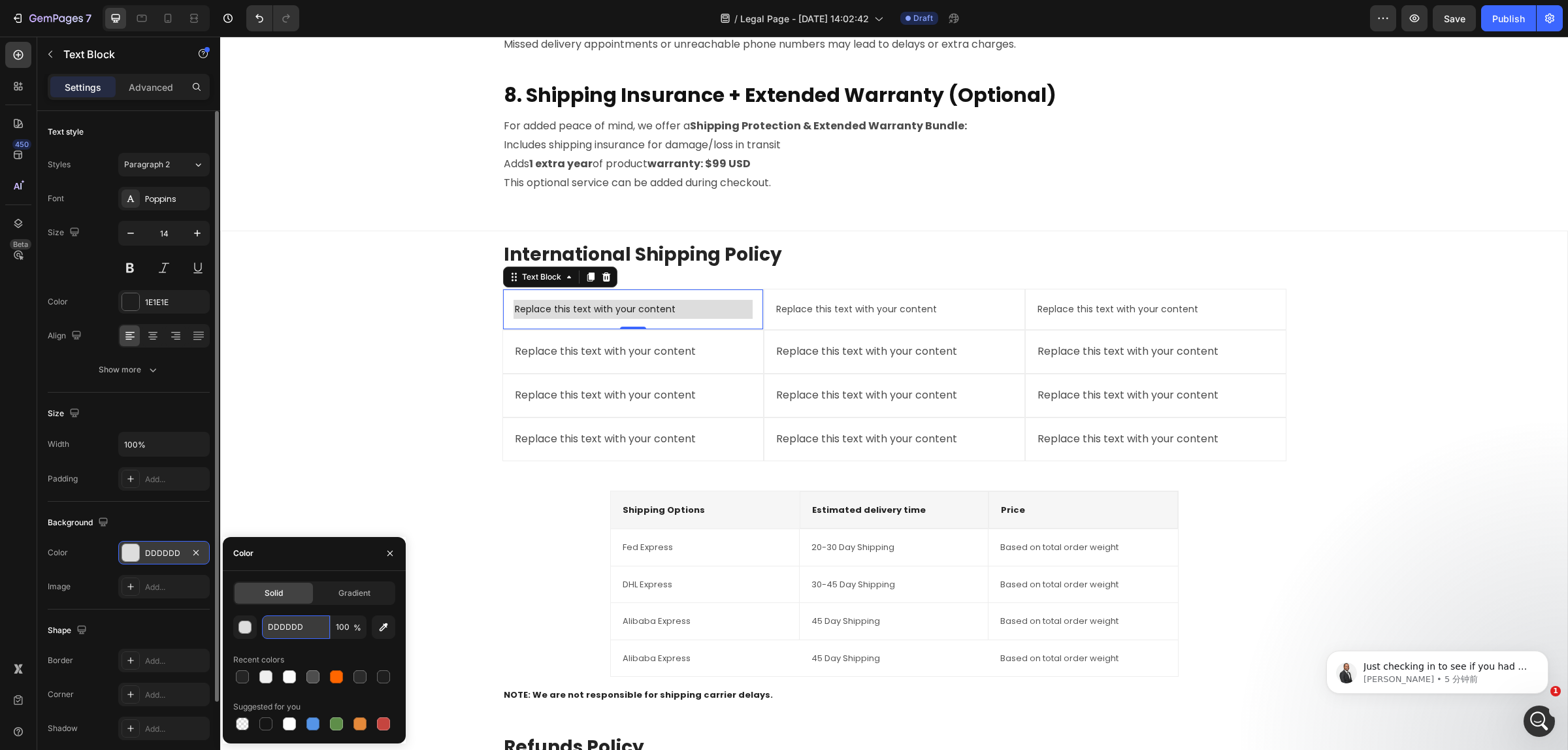
click at [308, 628] on input "DDDDDD" at bounding box center [295, 628] width 68 height 23
click at [316, 677] on div at bounding box center [313, 677] width 13 height 13
click at [286, 680] on div at bounding box center [289, 677] width 13 height 13
type input "FBFBFB"
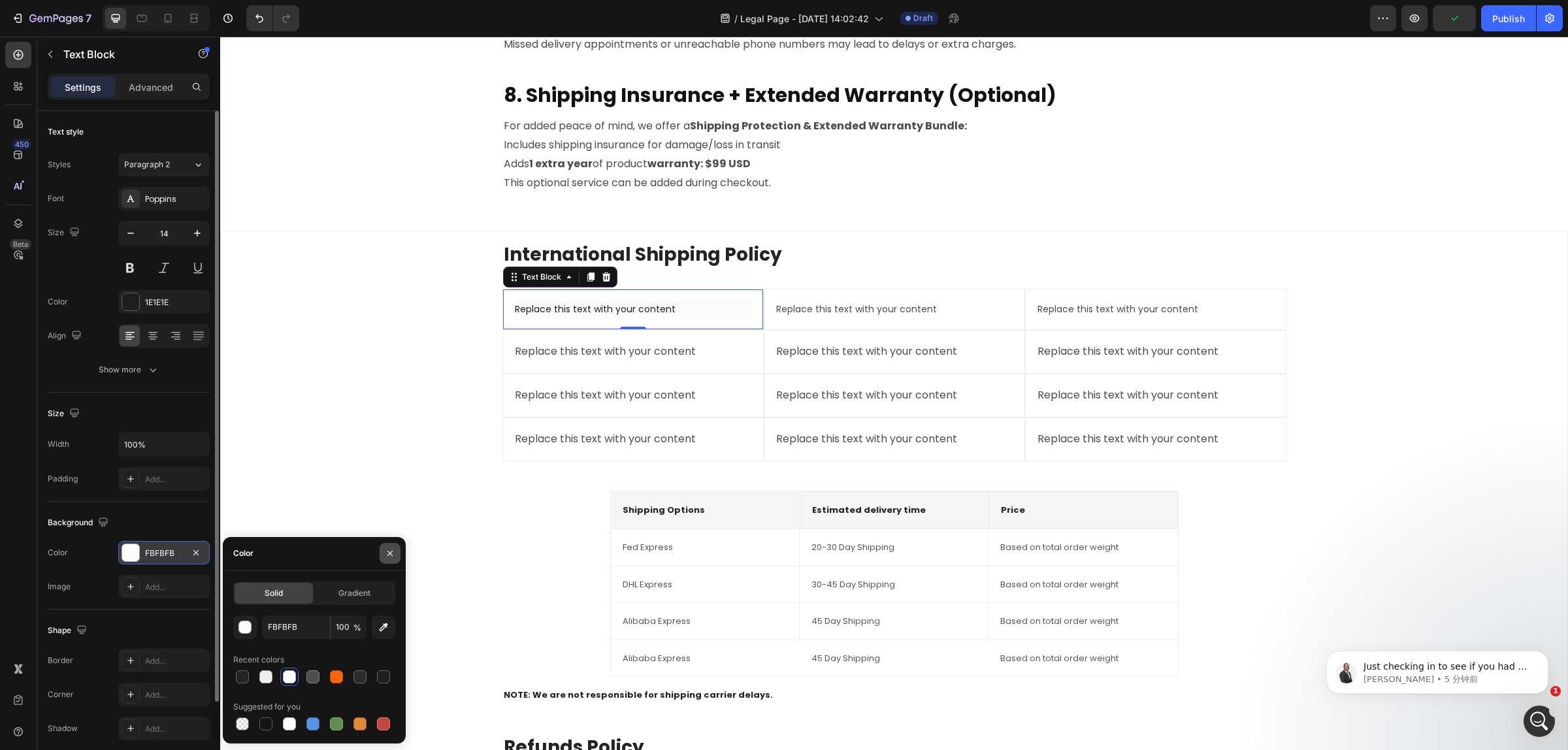
click at [387, 556] on icon "button" at bounding box center [390, 553] width 10 height 10
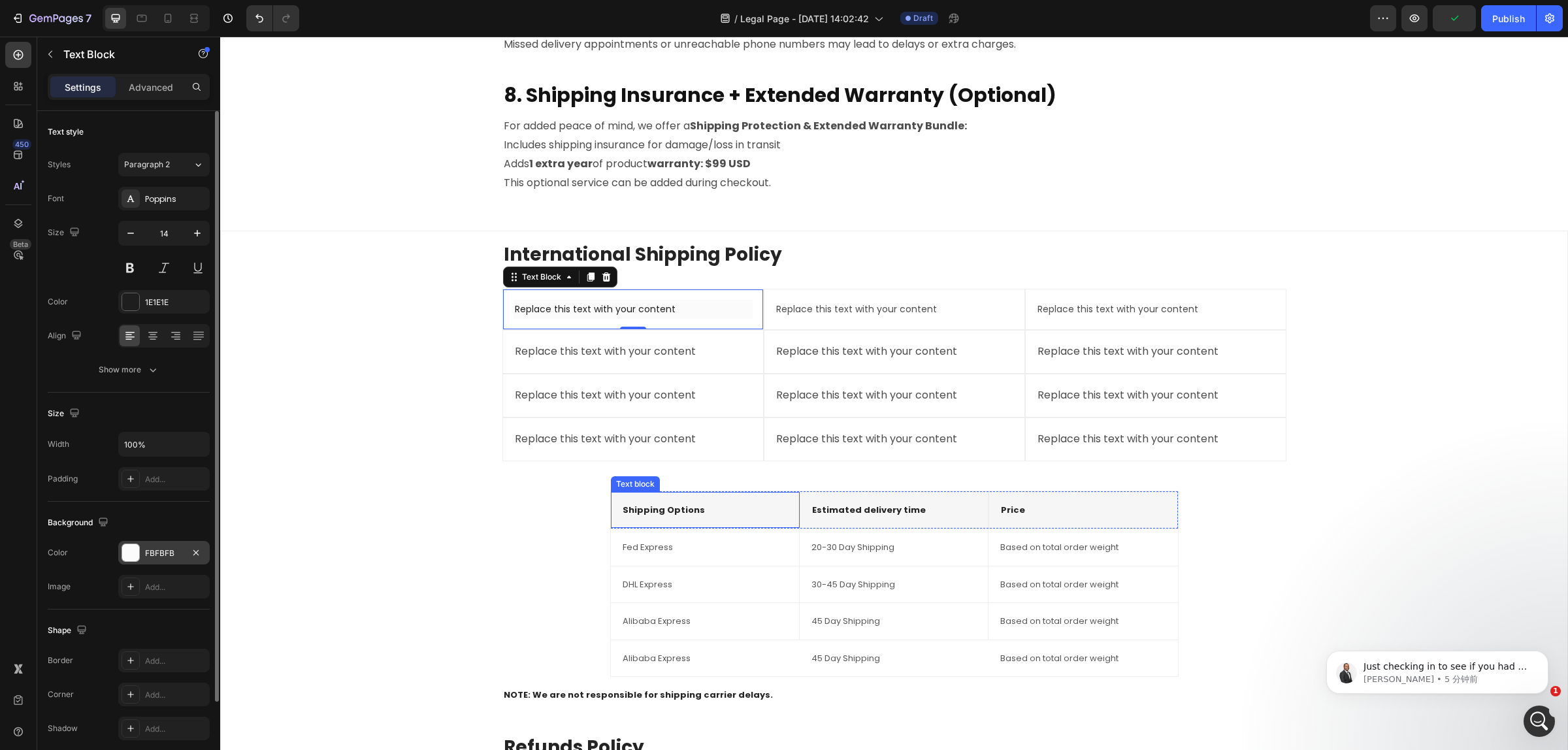
click at [719, 520] on div "Shipping Options Text block" at bounding box center [705, 510] width 189 height 37
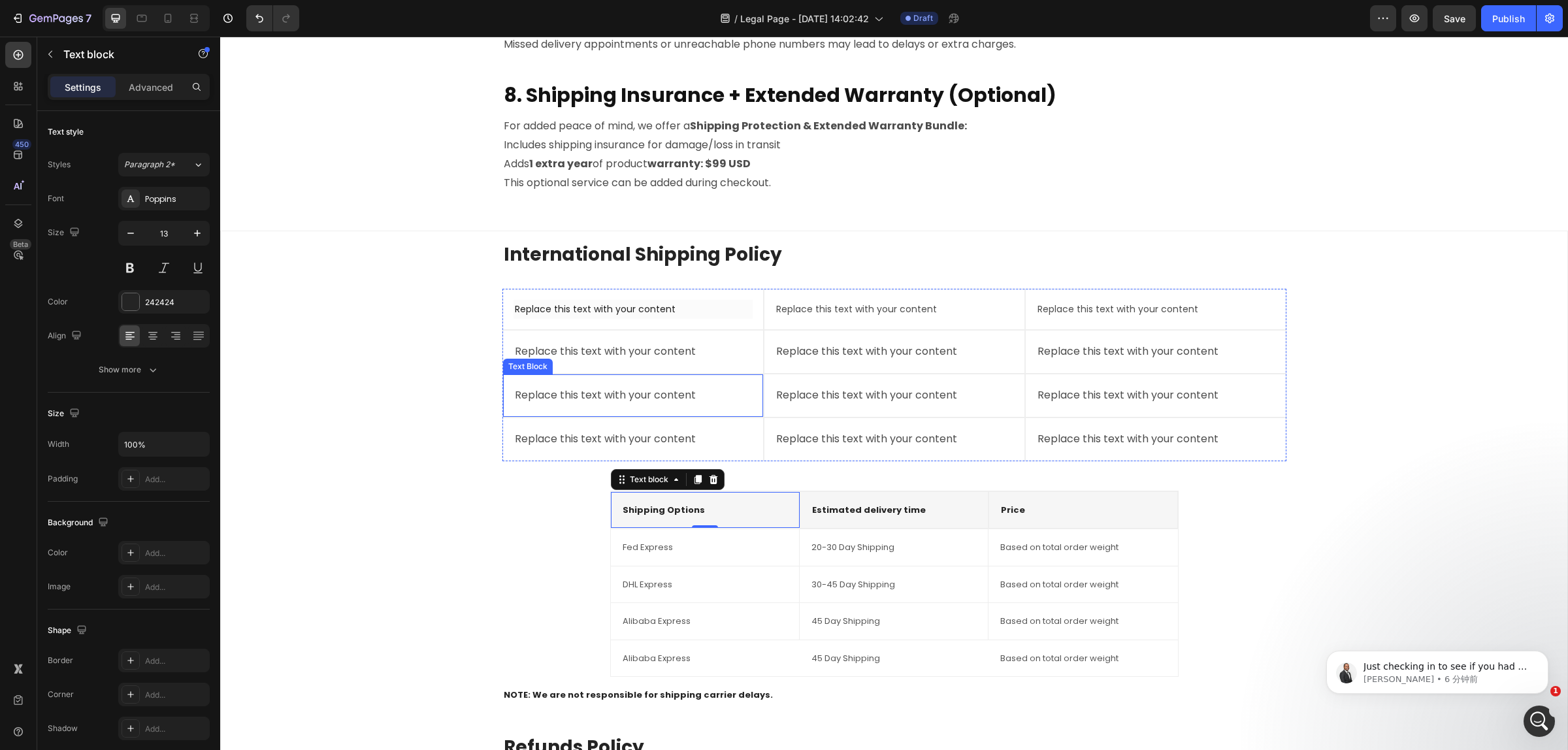
click at [581, 398] on div "Replace this text with your content" at bounding box center [633, 396] width 239 height 22
click at [671, 511] on p "Shipping Options" at bounding box center [705, 510] width 165 height 13
click at [160, 88] on p "Advanced" at bounding box center [150, 87] width 44 height 14
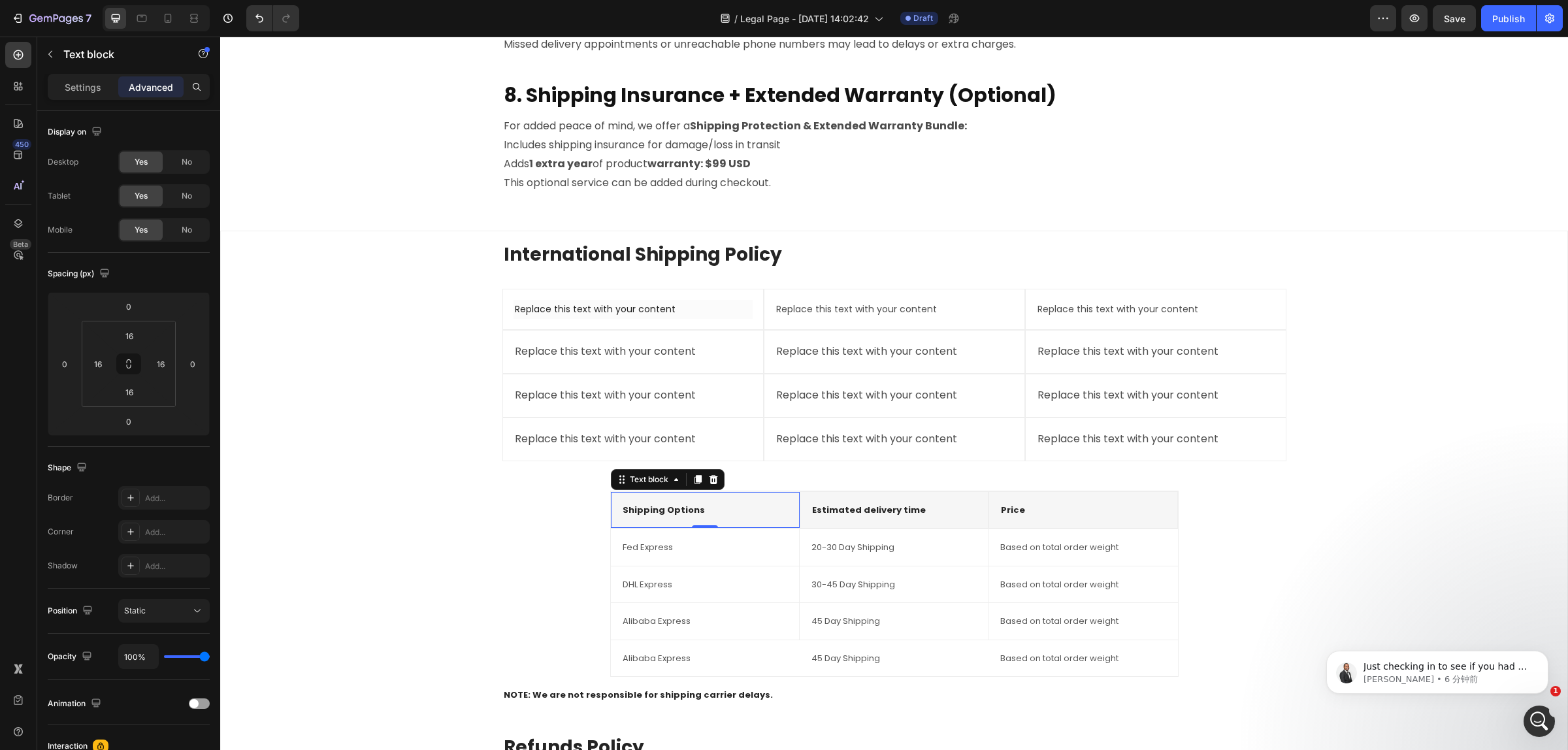
scroll to position [772, 0]
click at [1441, 419] on div "International Shipping Policy Heading Replace this text with your content Text …" at bounding box center [894, 613] width 1326 height 743
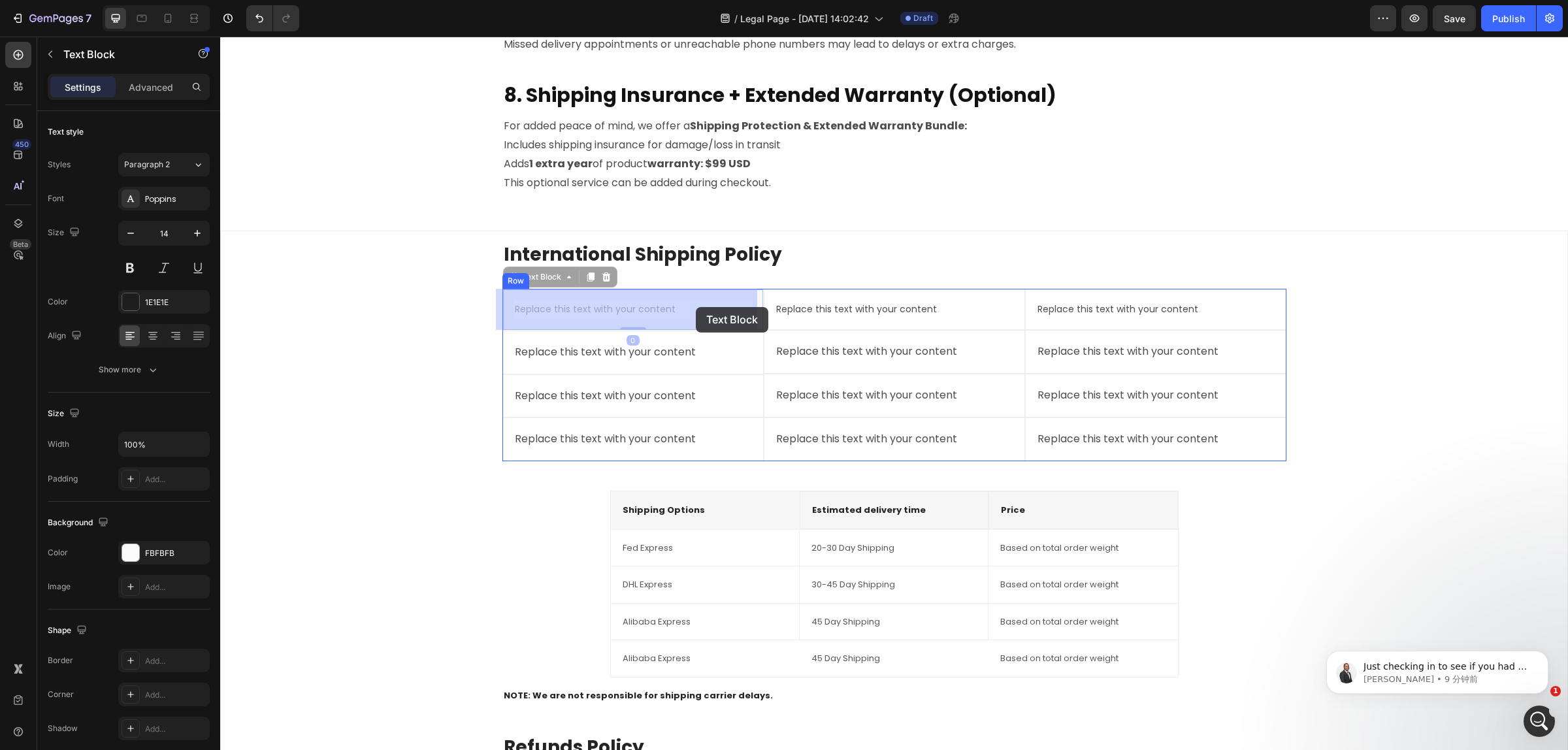
drag, startPoint x: 648, startPoint y: 308, endPoint x: 696, endPoint y: 307, distance: 48.0
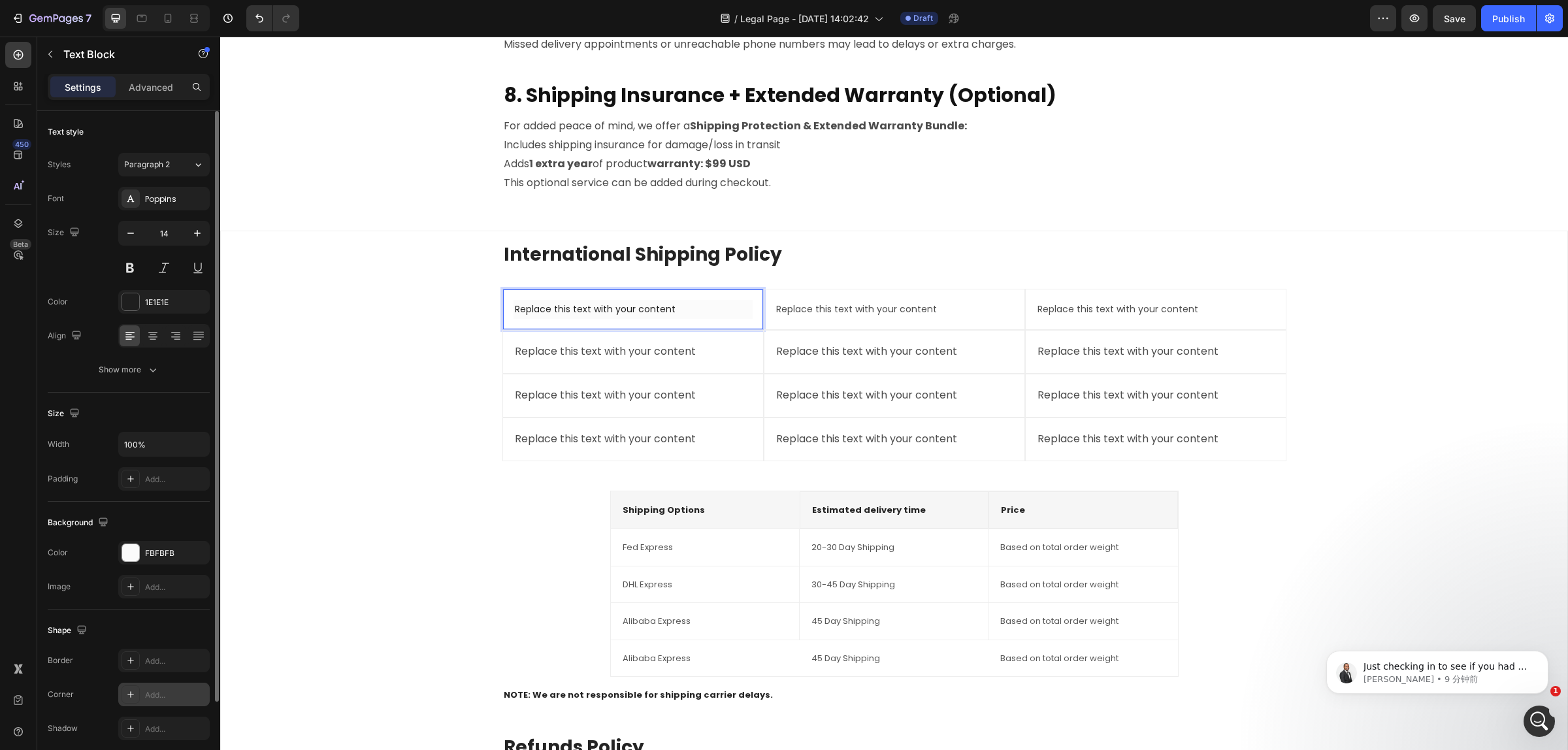
scroll to position [82, 0]
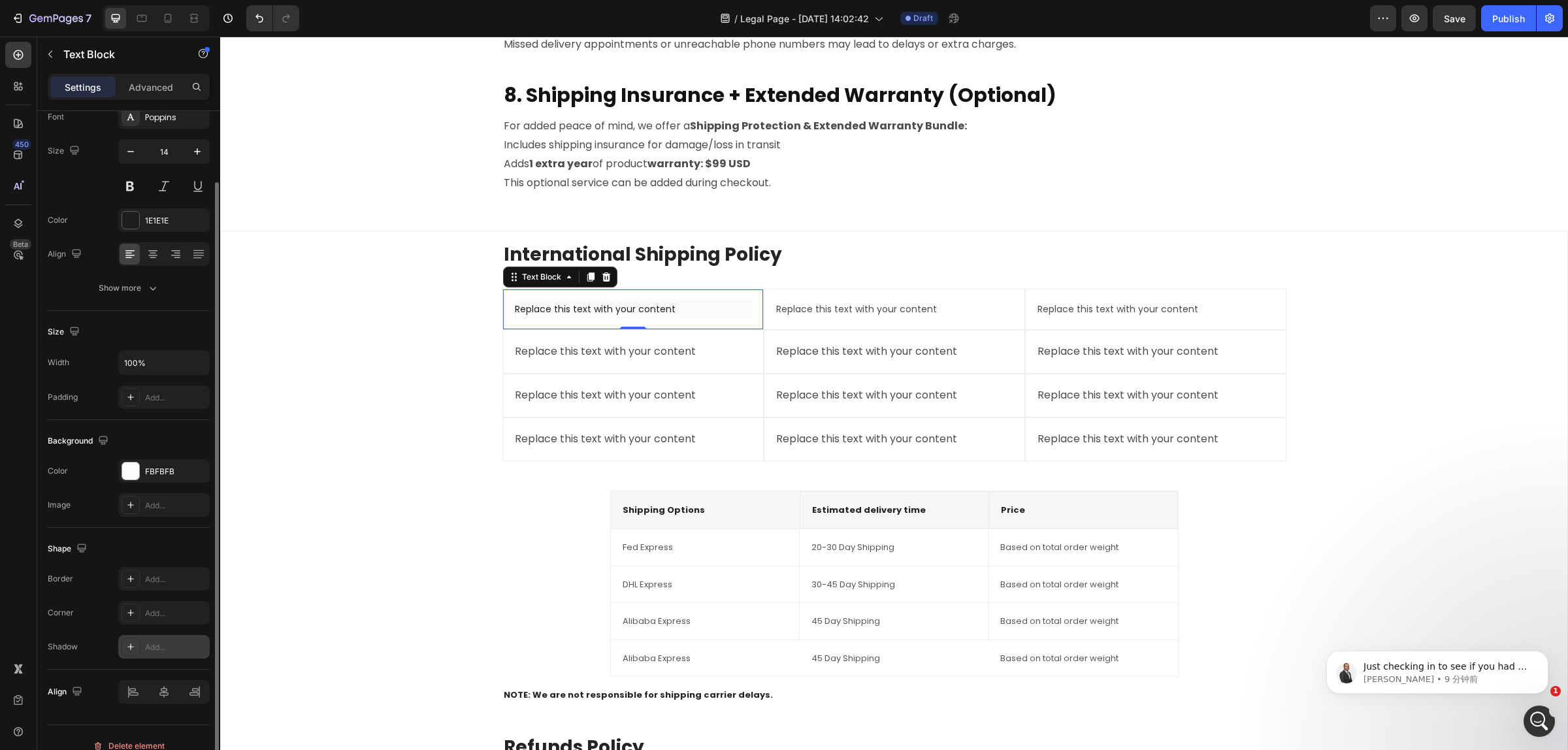
click at [143, 645] on div "Add..." at bounding box center [164, 647] width 91 height 23
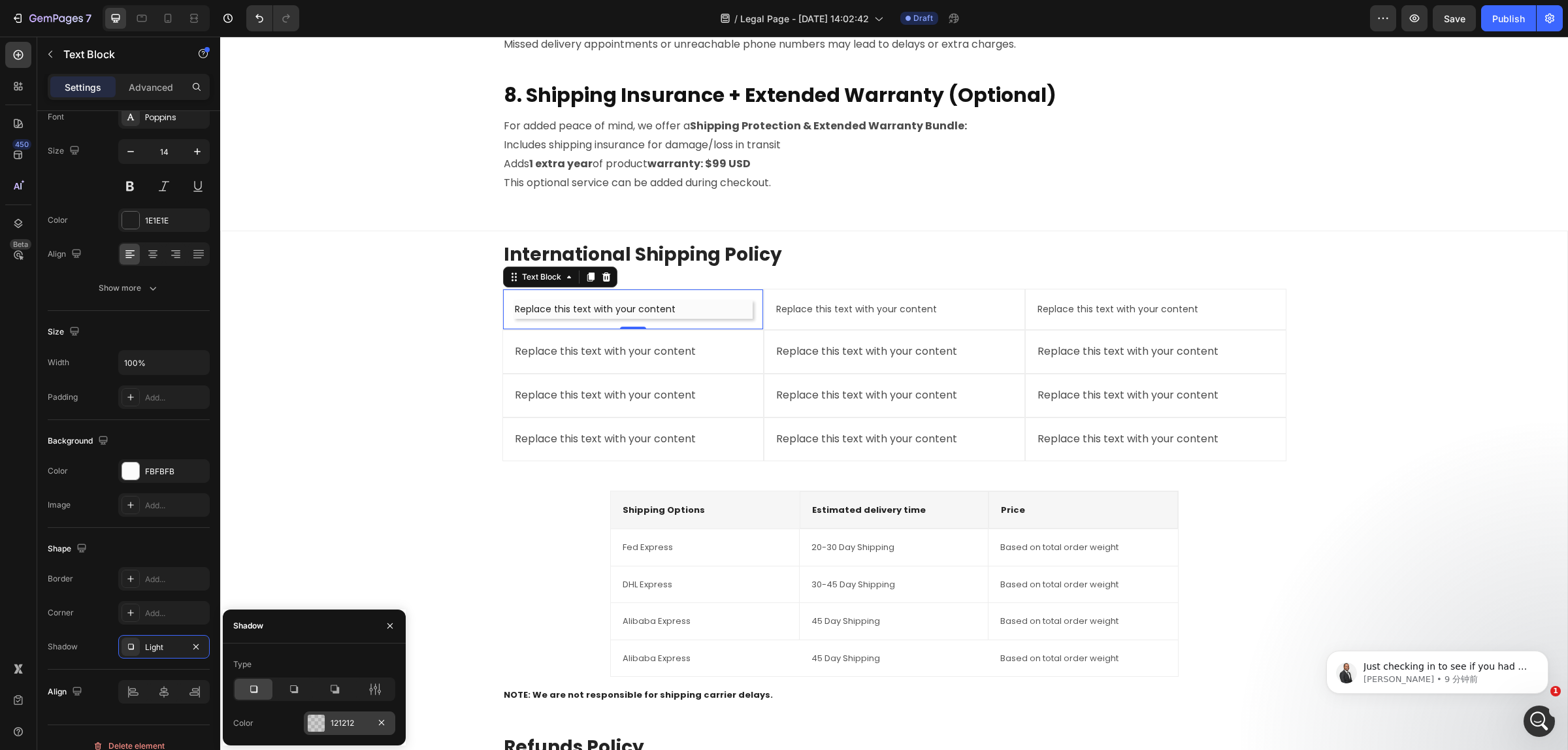
click at [317, 720] on div at bounding box center [316, 723] width 17 height 17
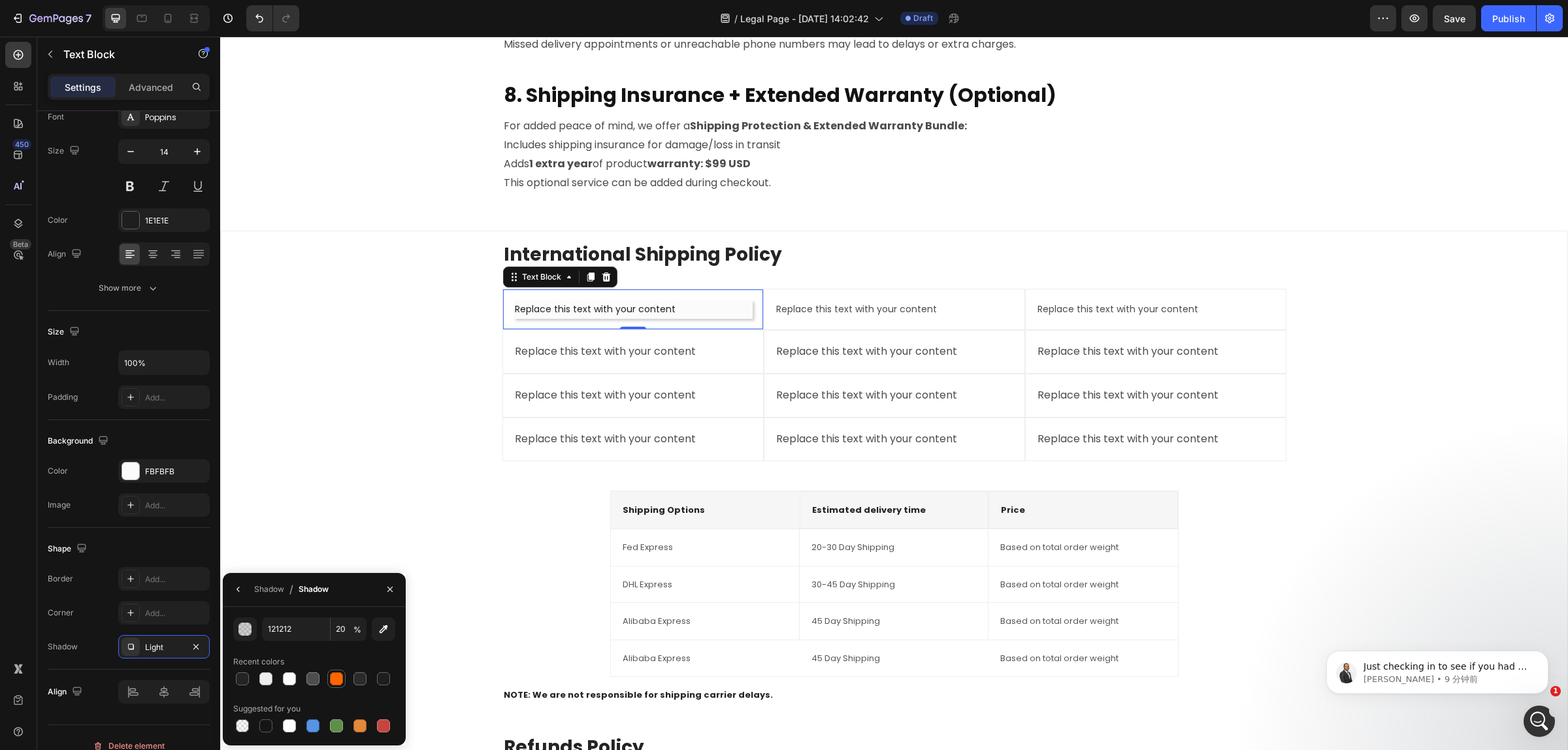
click at [335, 678] on div at bounding box center [336, 678] width 13 height 13
type input "FF6600"
type input "100"
click at [242, 727] on div at bounding box center [242, 726] width 13 height 13
type input "000000"
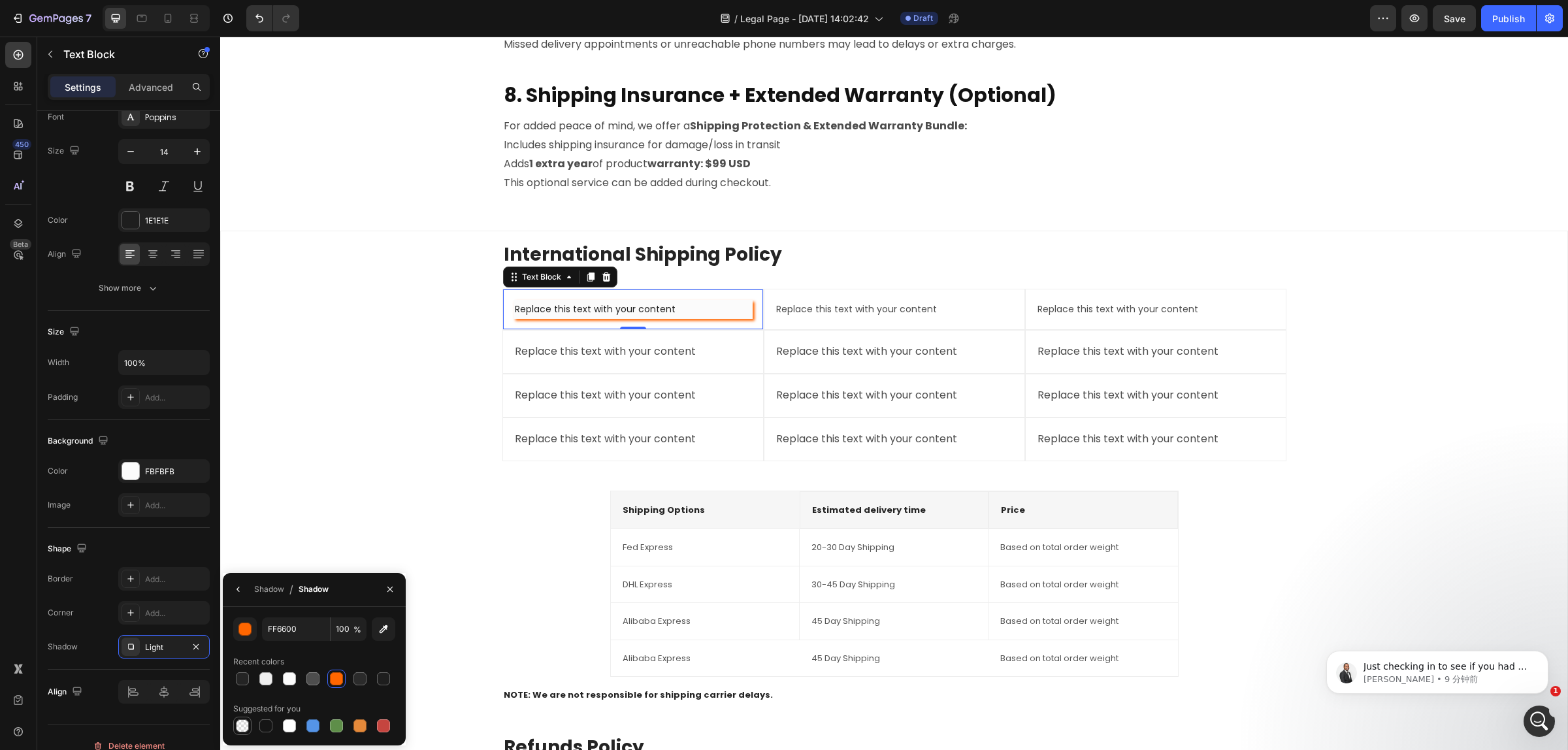
type input "0"
click at [396, 582] on button "button" at bounding box center [390, 589] width 21 height 21
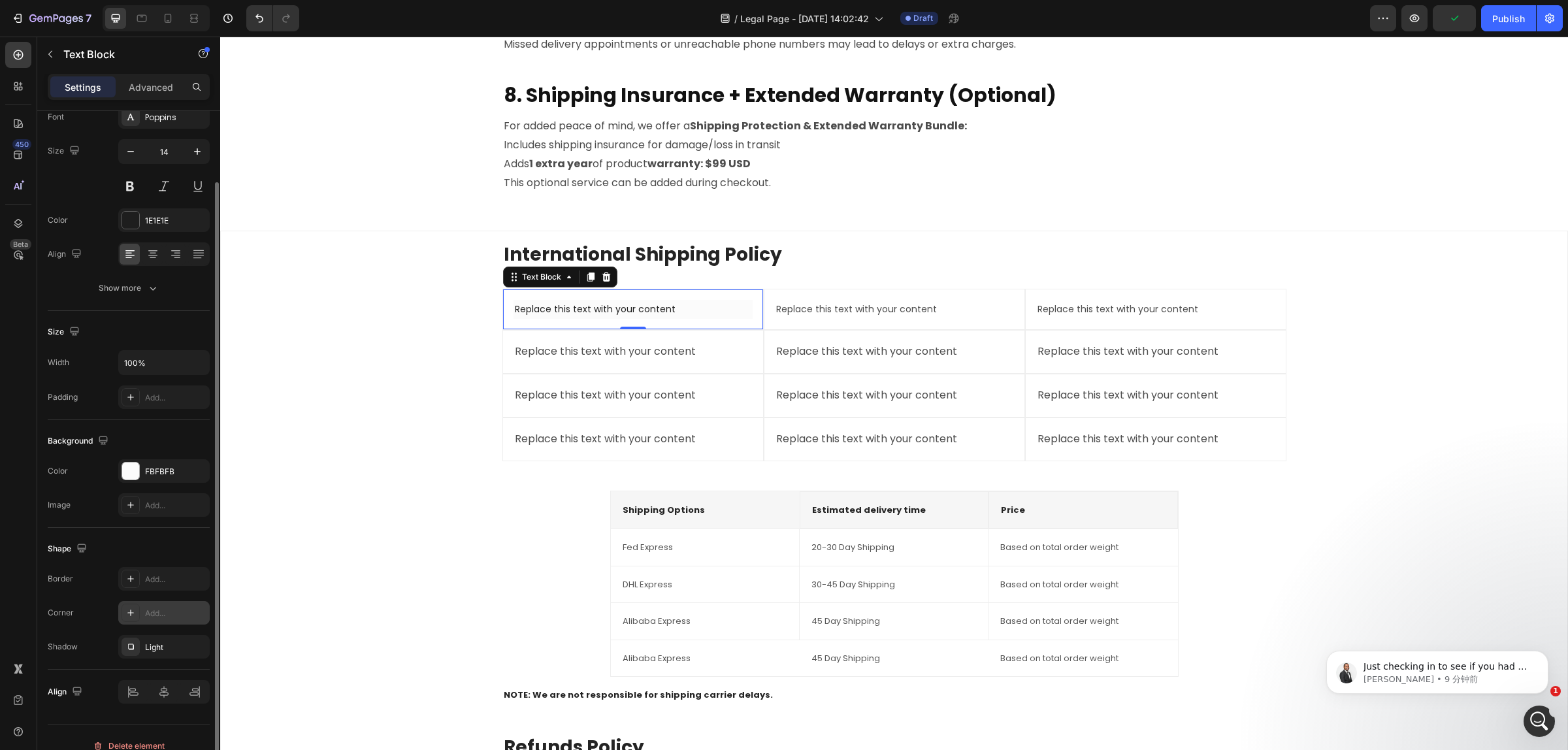
click at [178, 608] on div "Add..." at bounding box center [175, 613] width 62 height 12
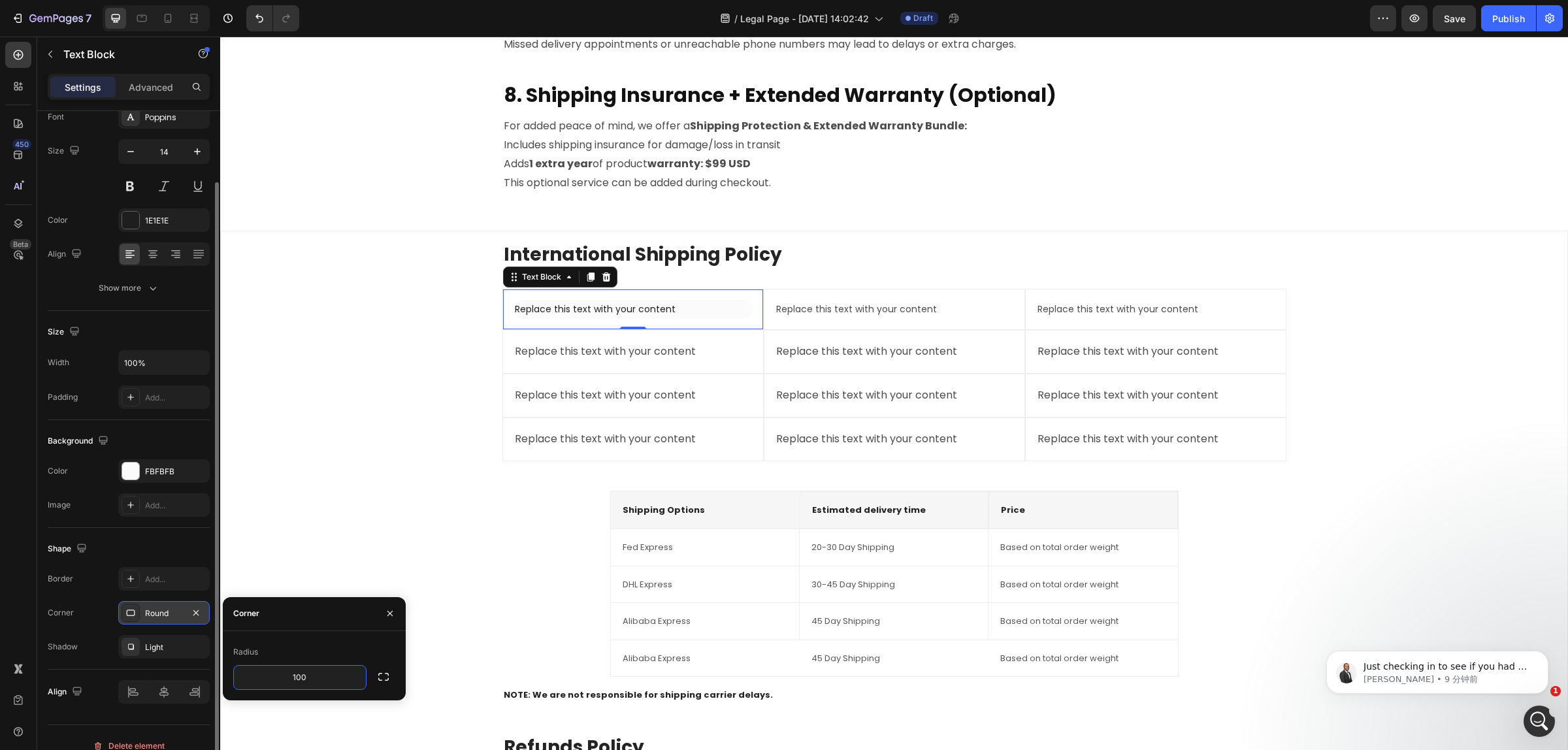
click at [337, 642] on div "Radius" at bounding box center [314, 652] width 162 height 21
type input "0"
click at [392, 610] on icon "button" at bounding box center [390, 613] width 10 height 10
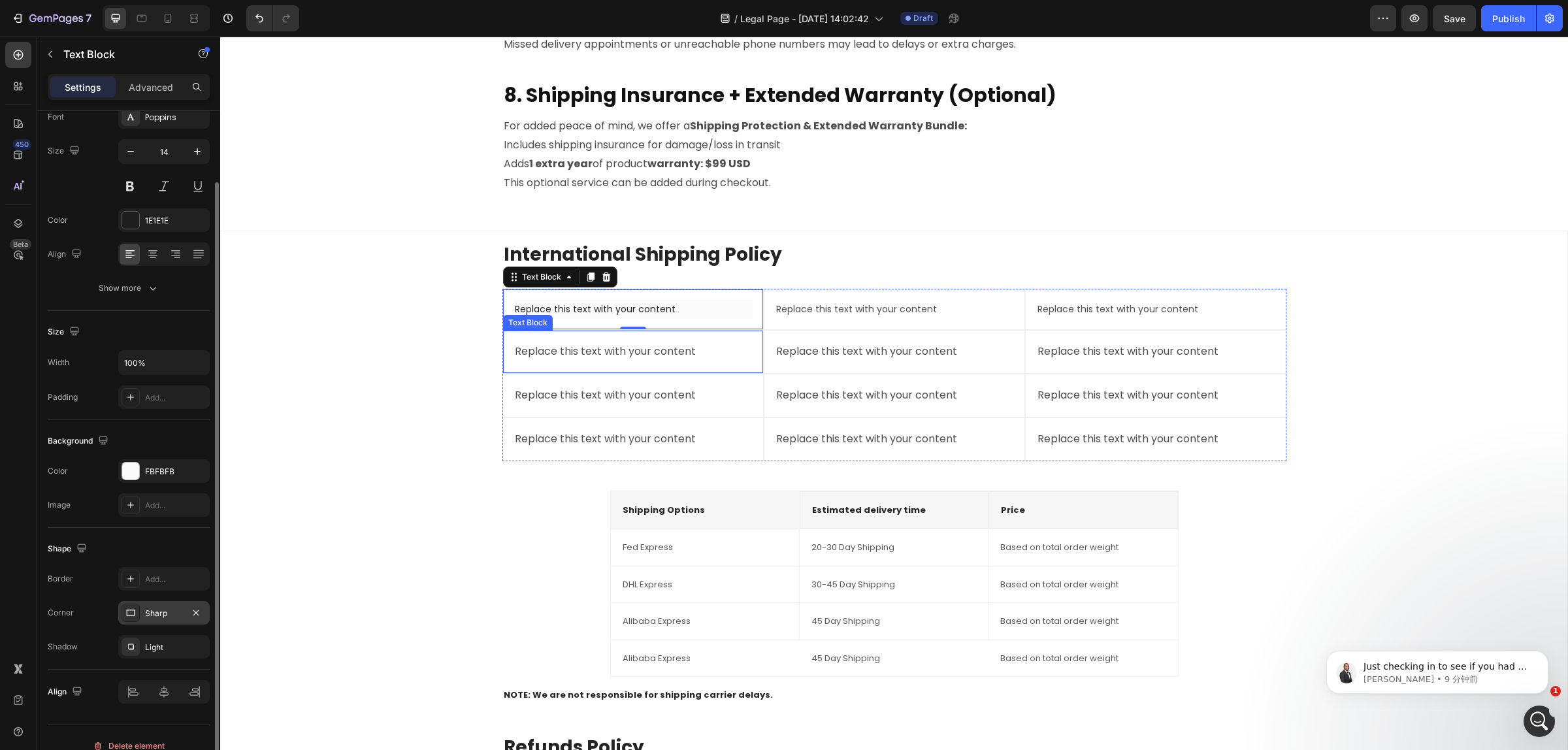
click at [648, 345] on div "Replace this text with your content" at bounding box center [633, 352] width 239 height 22
click at [164, 621] on div "Add..." at bounding box center [164, 613] width 91 height 23
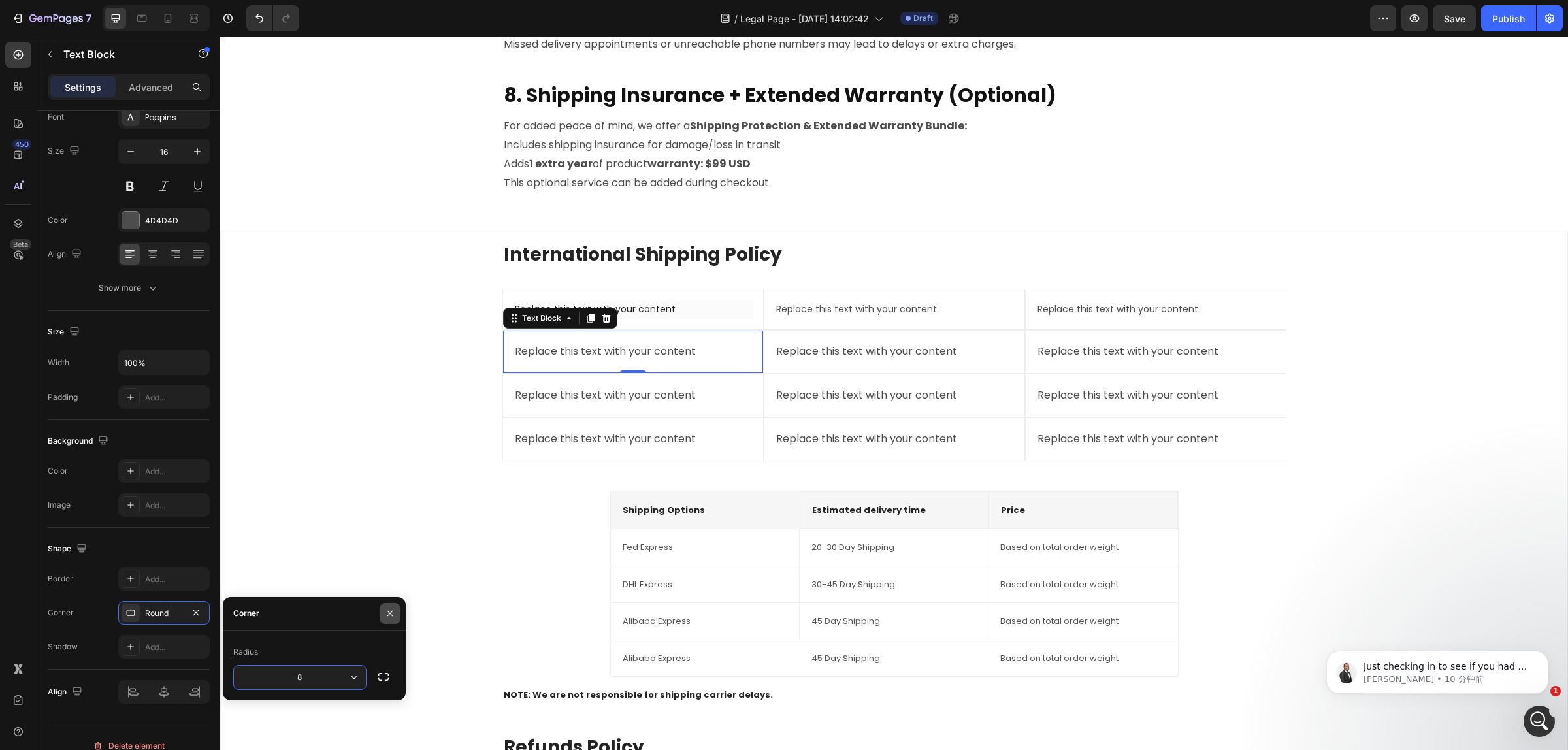
click at [396, 614] on button "button" at bounding box center [390, 614] width 21 height 21
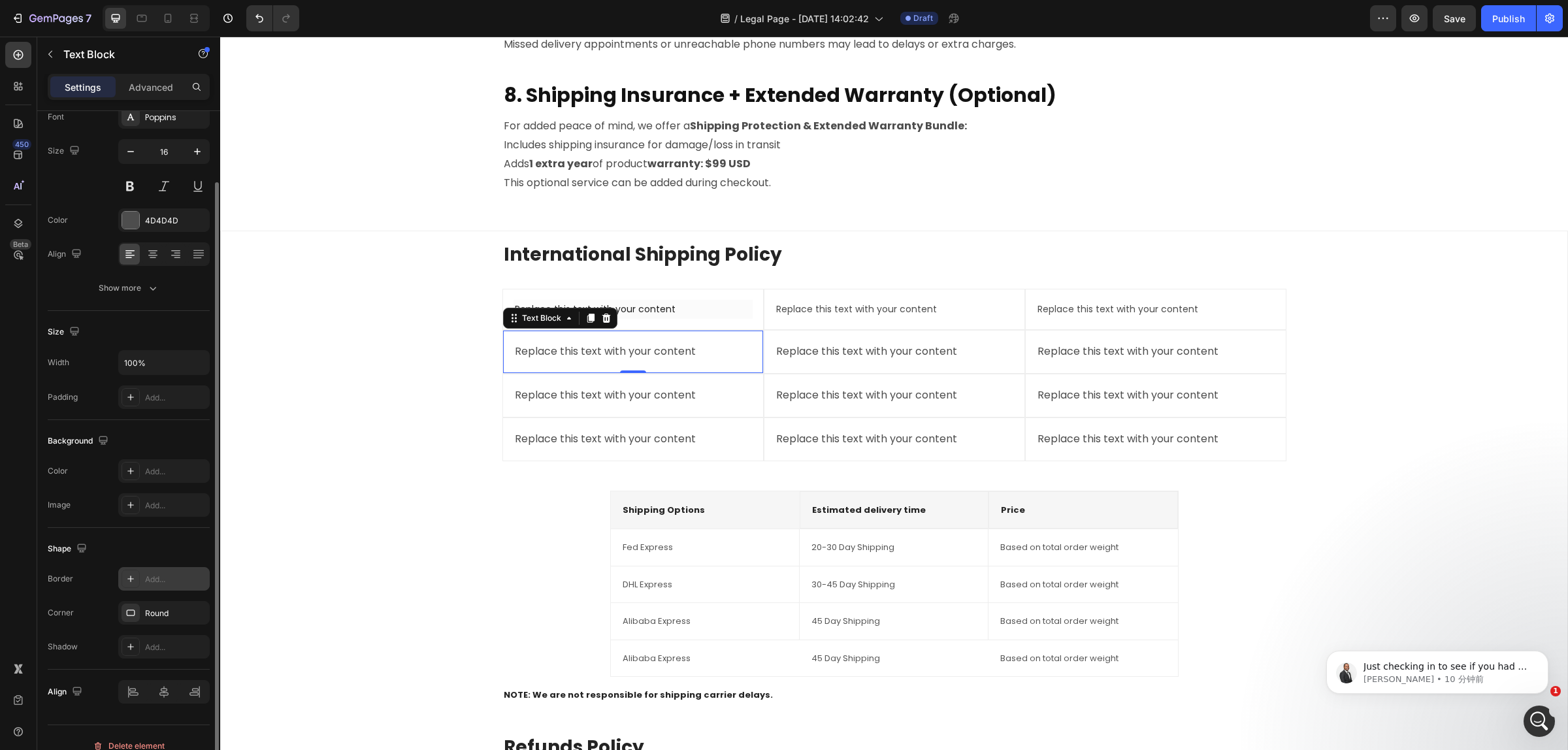
click at [154, 579] on div "Add..." at bounding box center [175, 579] width 62 height 12
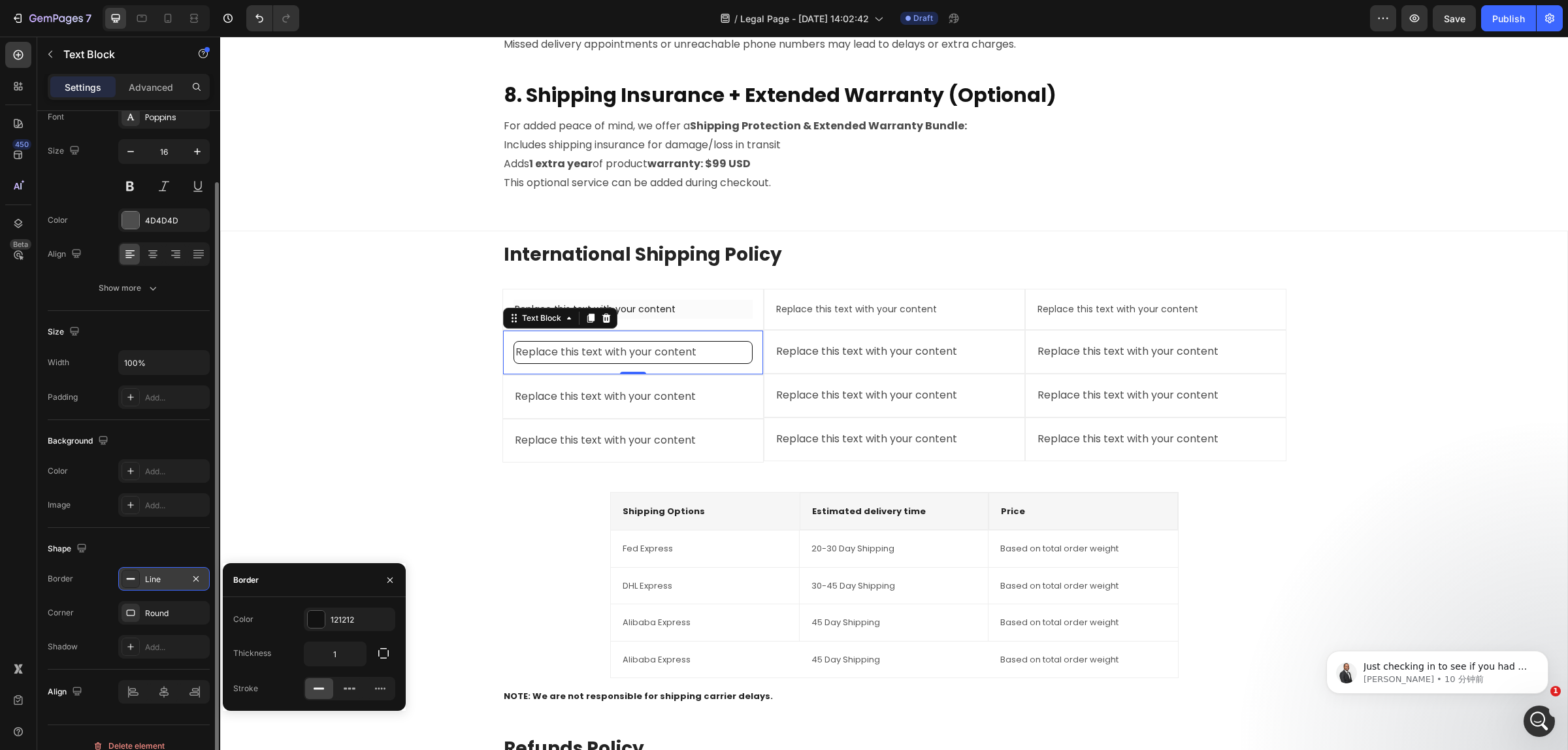
click at [154, 579] on div "Line" at bounding box center [164, 579] width 38 height 12
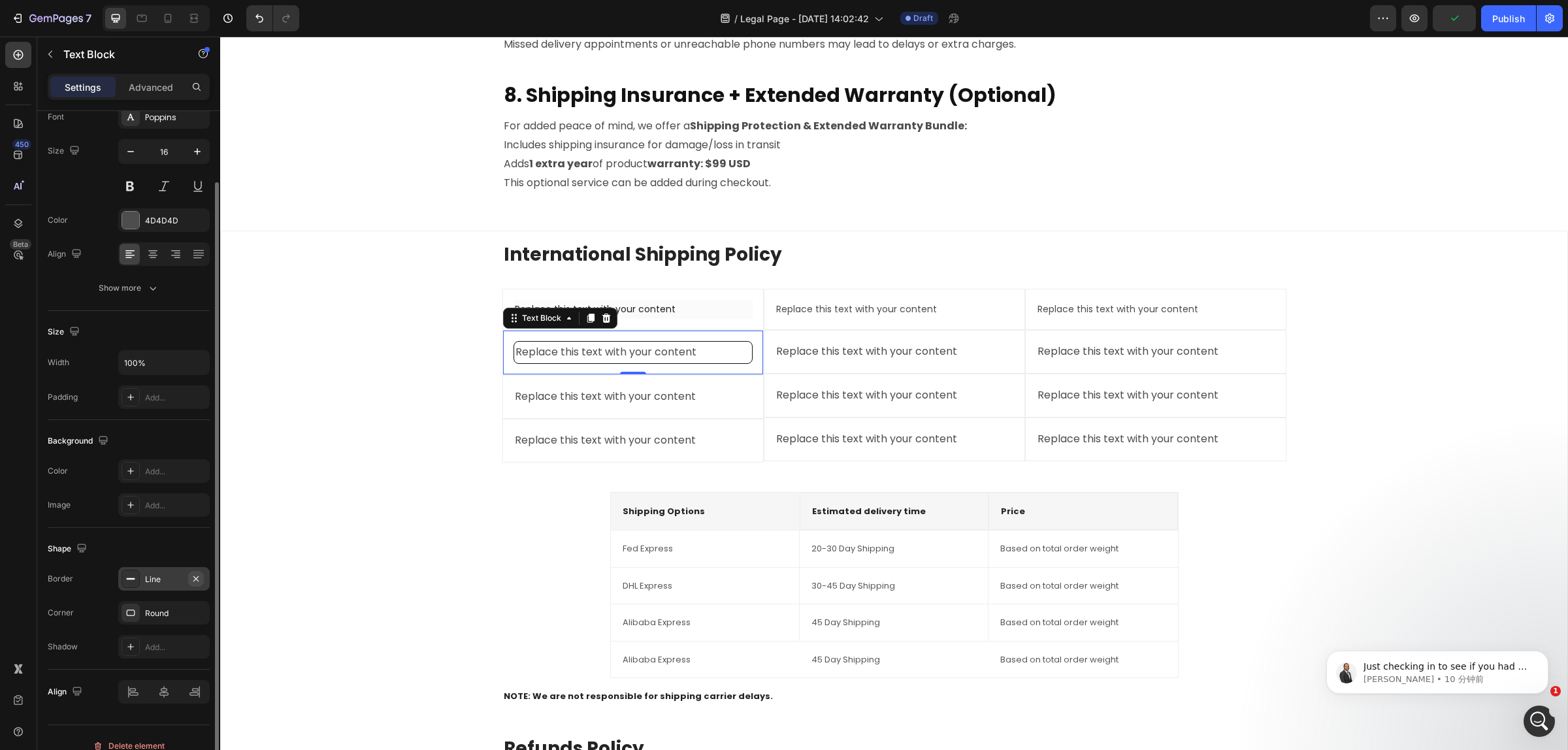
click at [200, 577] on icon "button" at bounding box center [196, 578] width 10 height 10
click at [171, 472] on div "Add..." at bounding box center [175, 472] width 62 height 12
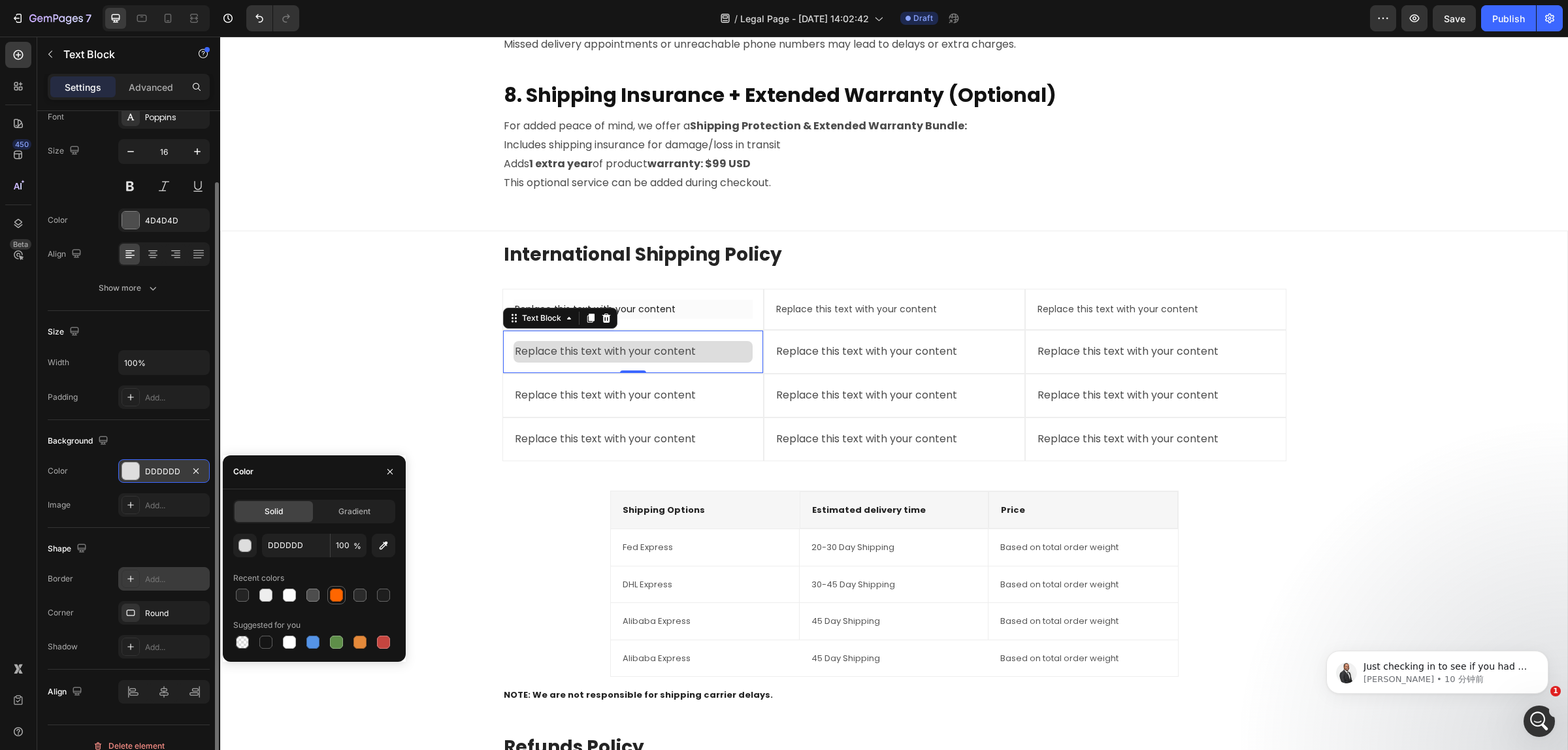
click at [340, 596] on div at bounding box center [336, 595] width 13 height 13
click at [268, 600] on div at bounding box center [266, 595] width 13 height 13
drag, startPoint x: 333, startPoint y: 595, endPoint x: 344, endPoint y: 556, distance: 40.5
click at [334, 593] on div at bounding box center [336, 595] width 13 height 13
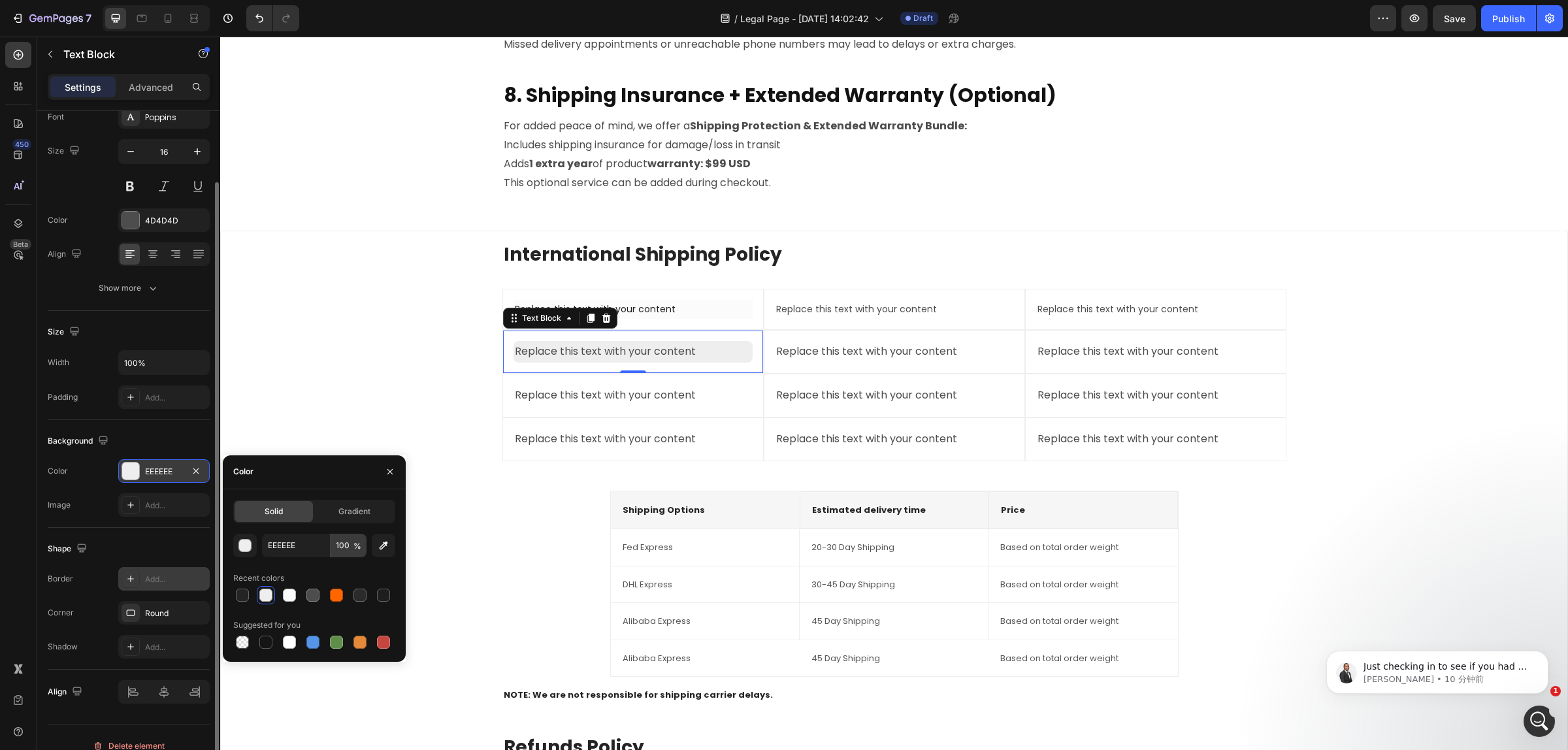
type input "FF6600"
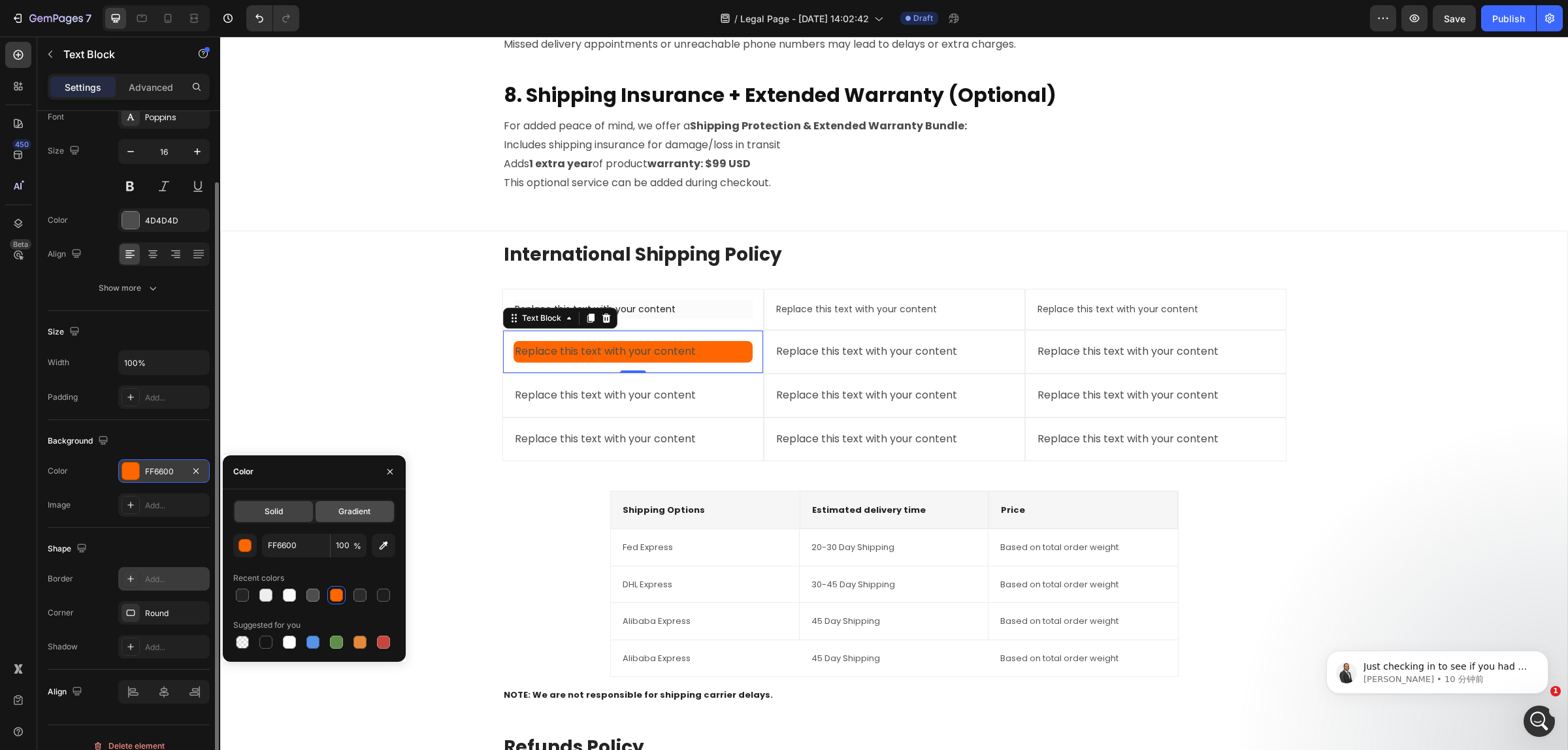
click at [357, 508] on span "Gradient" at bounding box center [354, 511] width 32 height 12
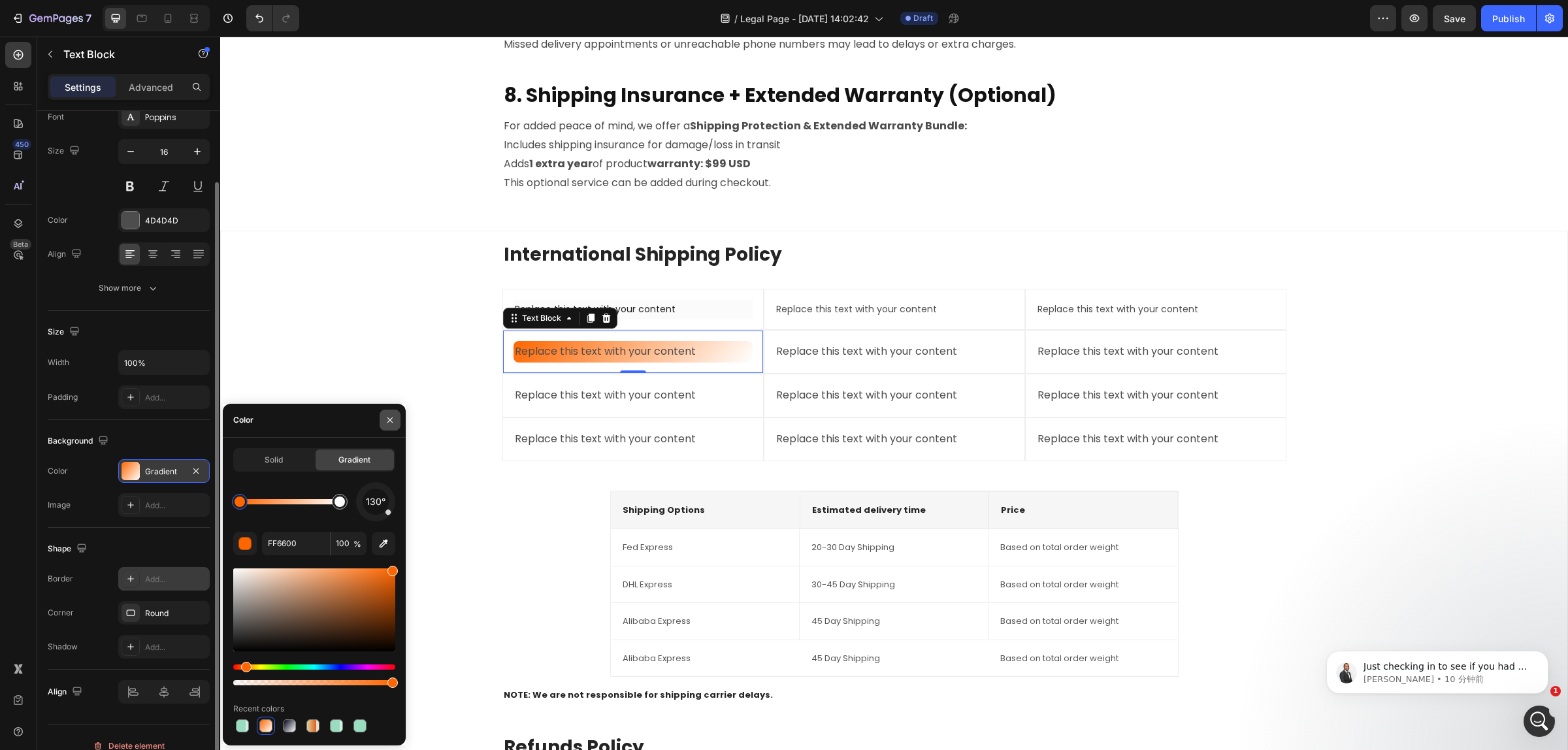
click at [383, 423] on button "button" at bounding box center [390, 420] width 21 height 21
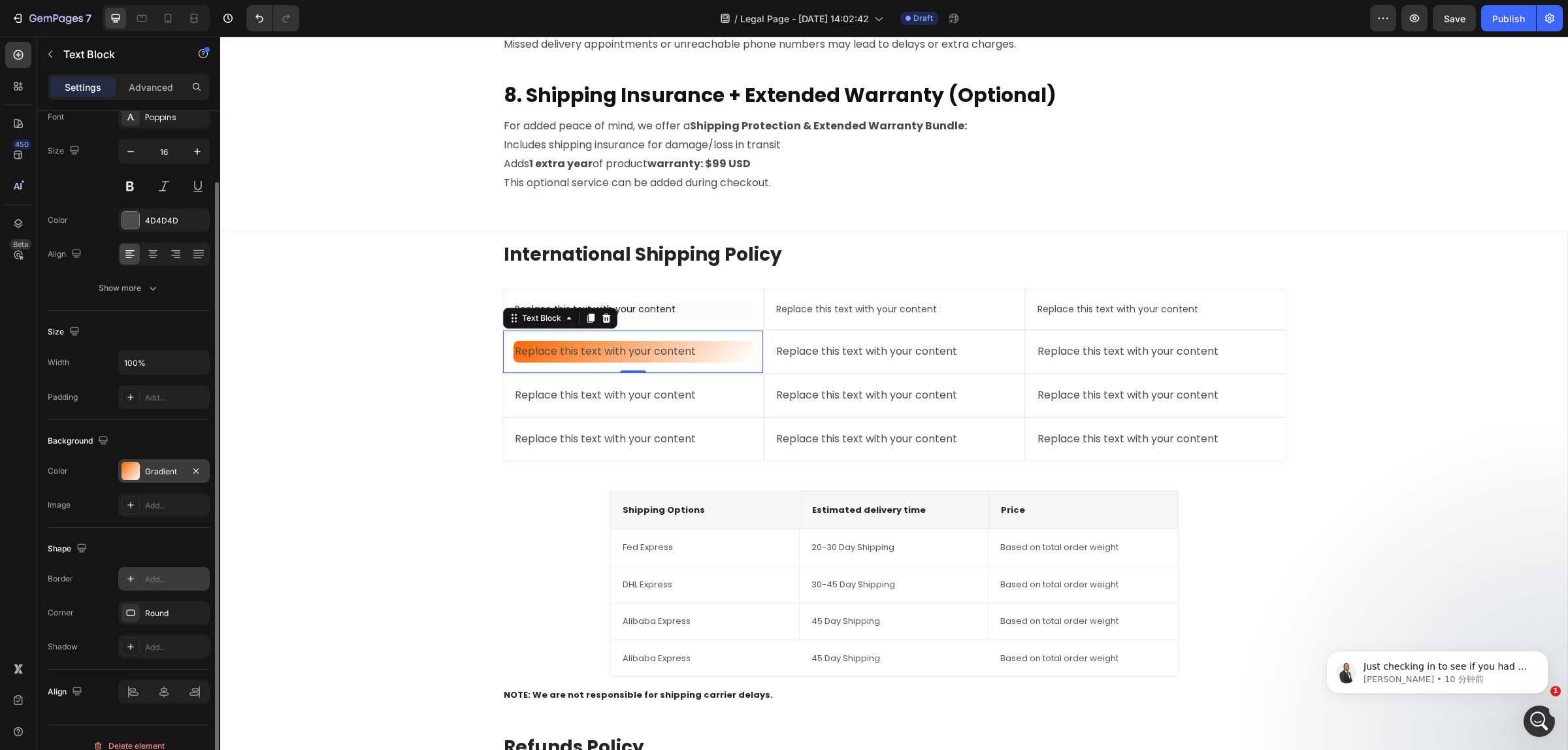
click at [165, 483] on div "Gradient" at bounding box center [164, 471] width 91 height 23
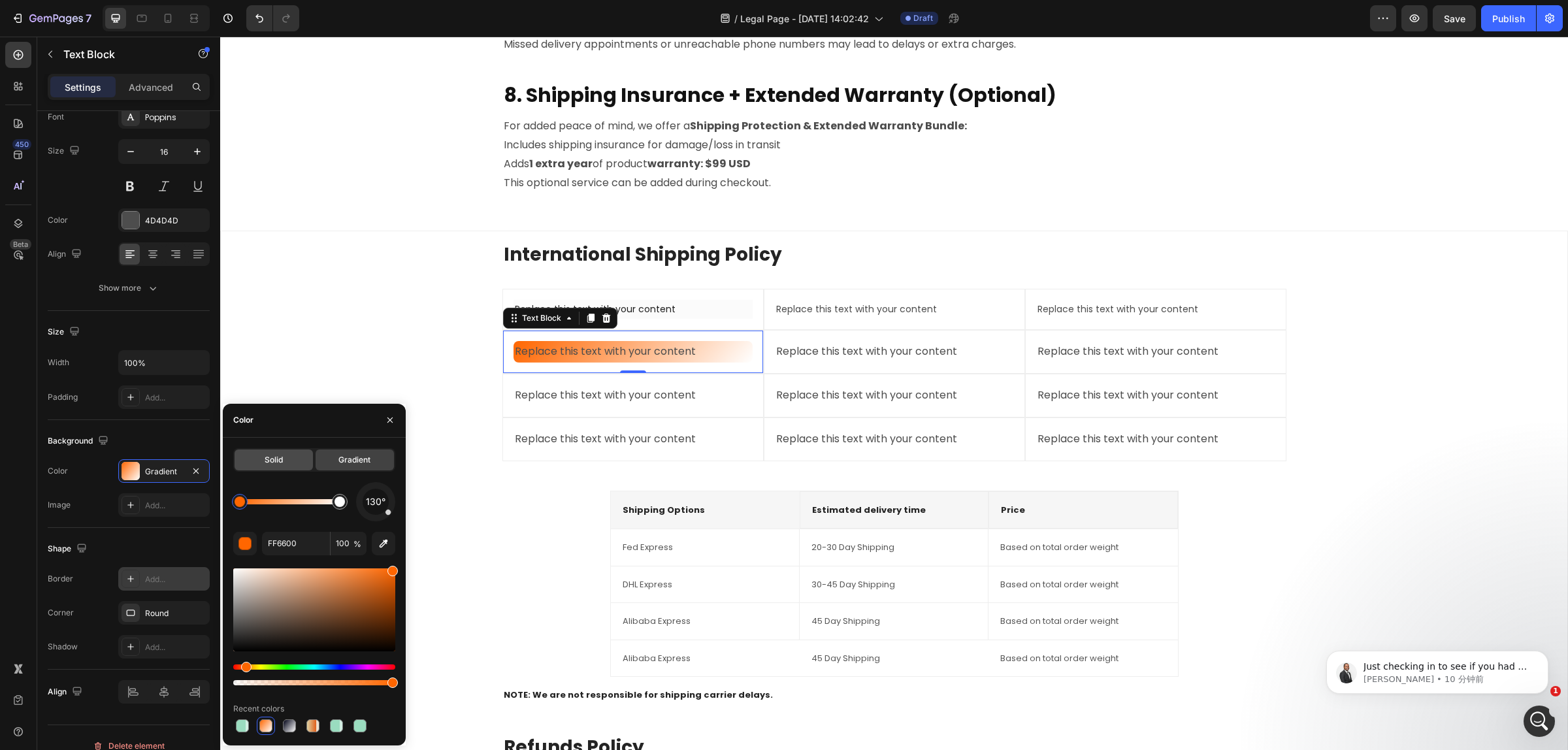
click at [291, 467] on div "Solid" at bounding box center [274, 460] width 79 height 21
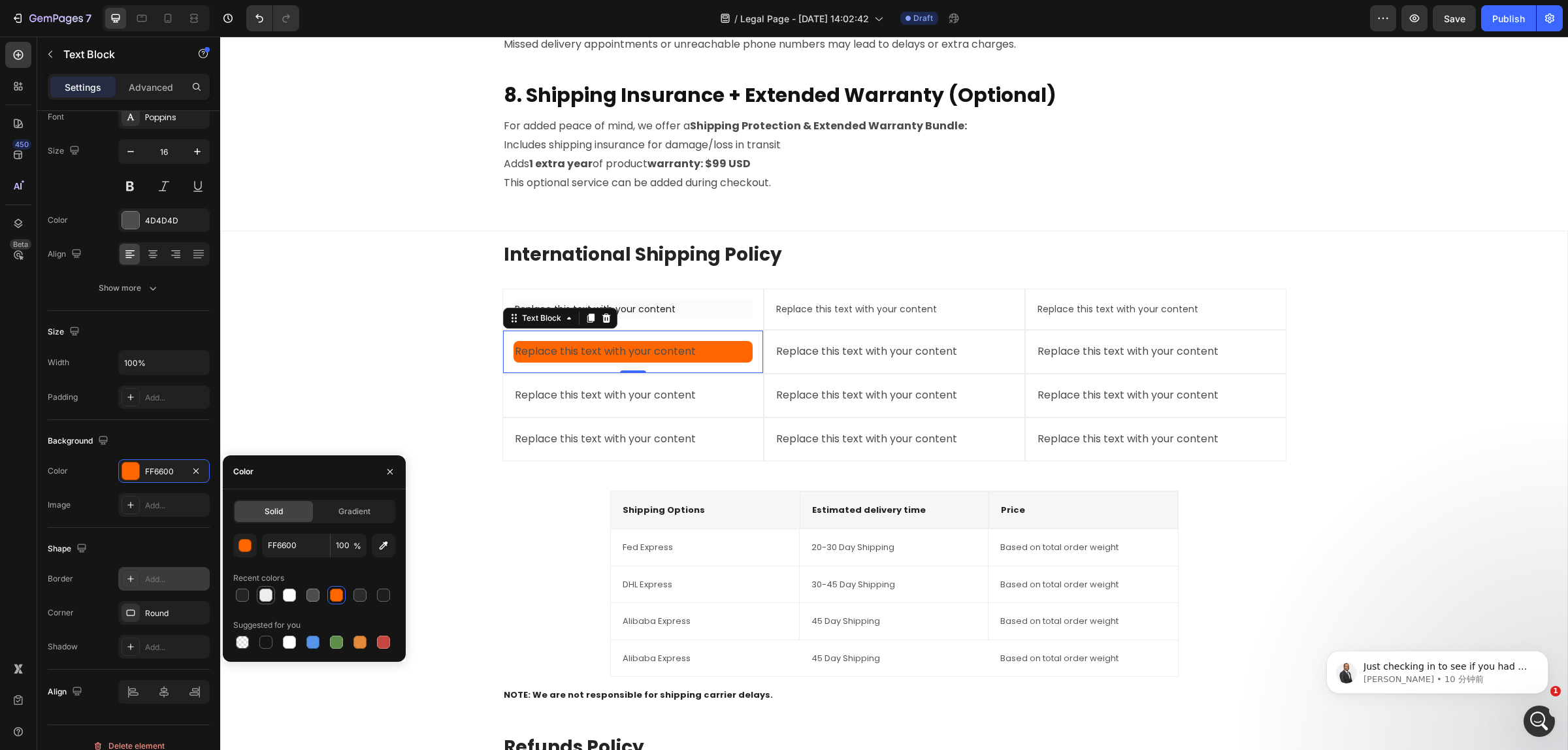
click at [263, 600] on div at bounding box center [266, 595] width 13 height 13
click at [240, 645] on div at bounding box center [242, 642] width 13 height 13
type input "000000"
type input "0"
click at [393, 471] on icon "button" at bounding box center [390, 471] width 10 height 10
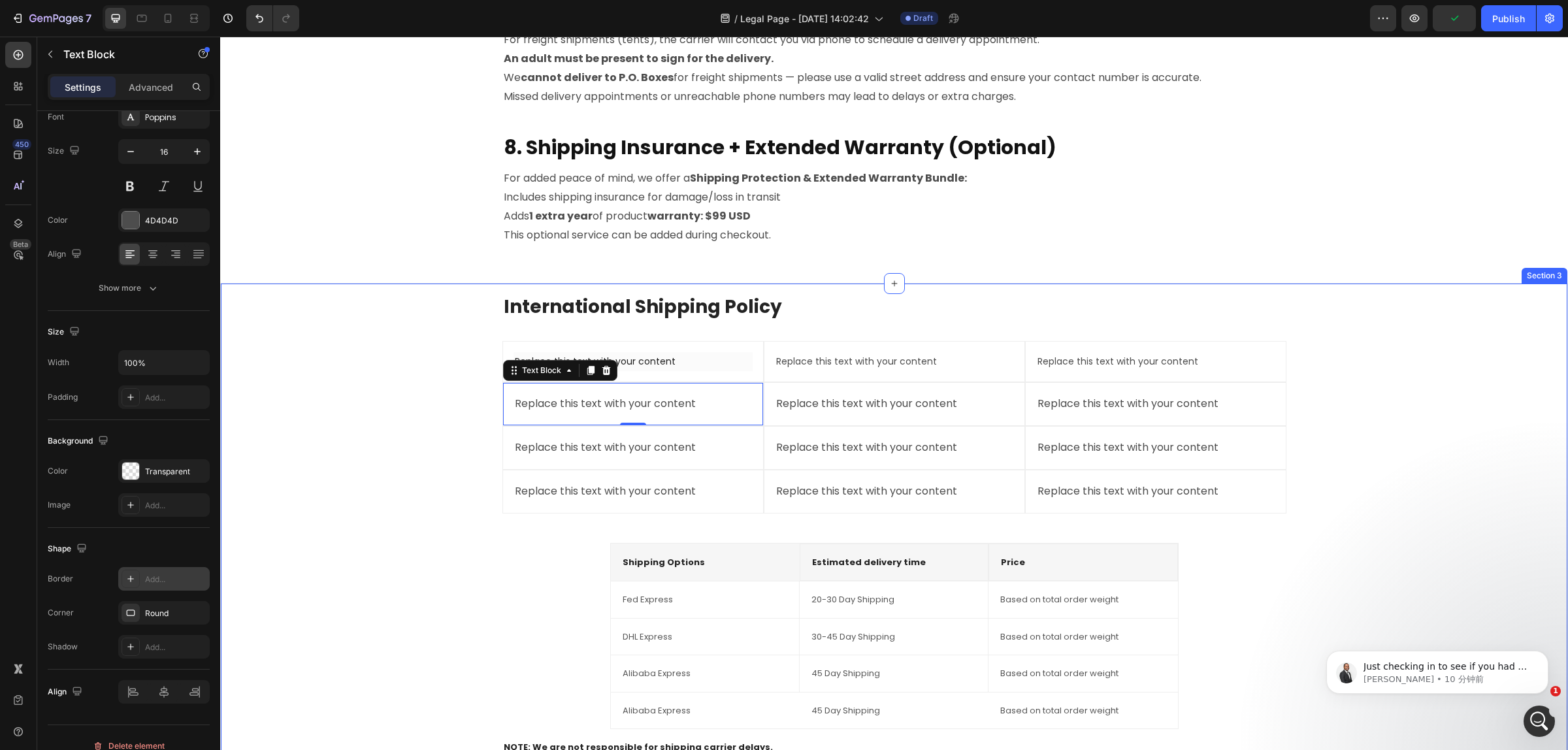
scroll to position [1547, 0]
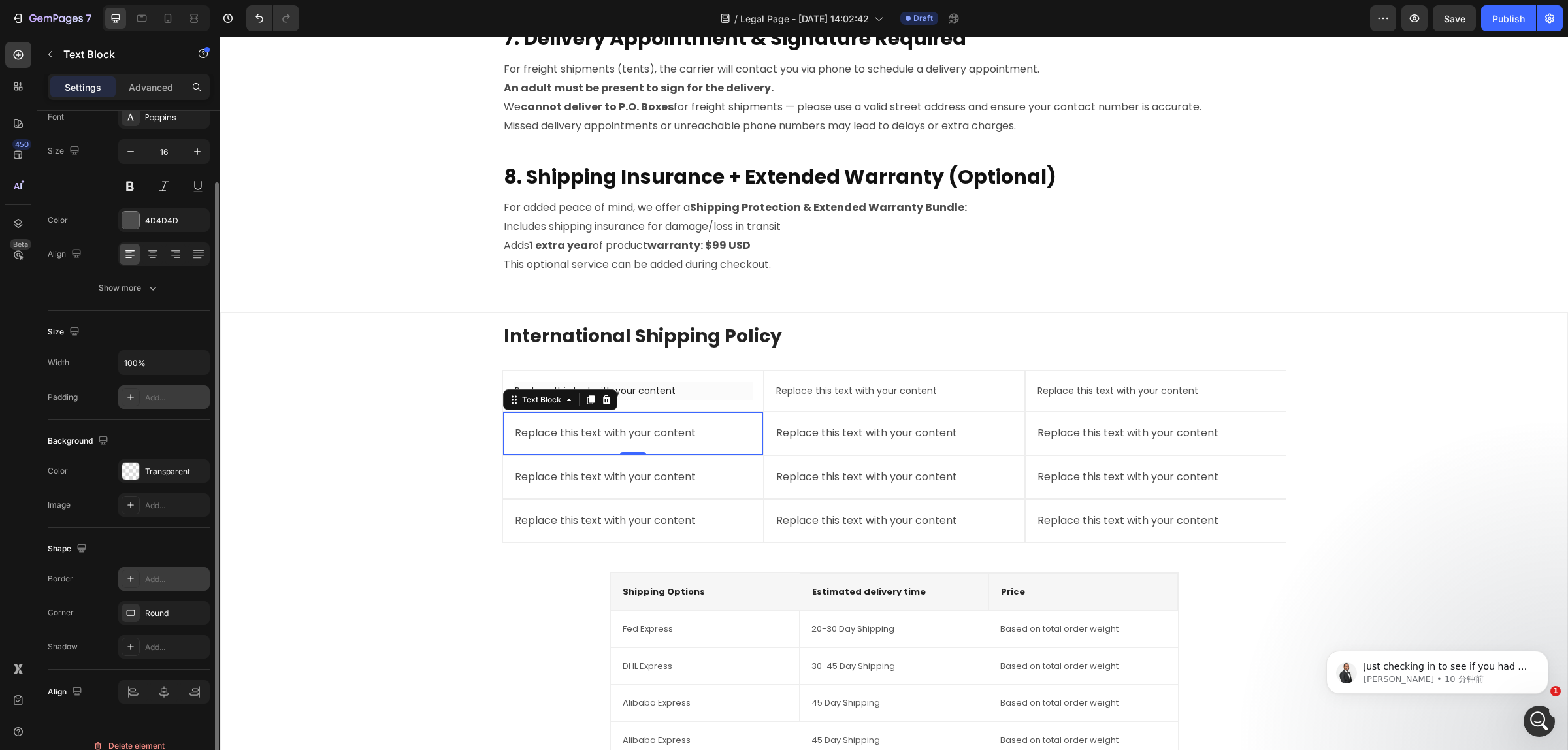
click at [165, 397] on div "Add..." at bounding box center [175, 398] width 62 height 12
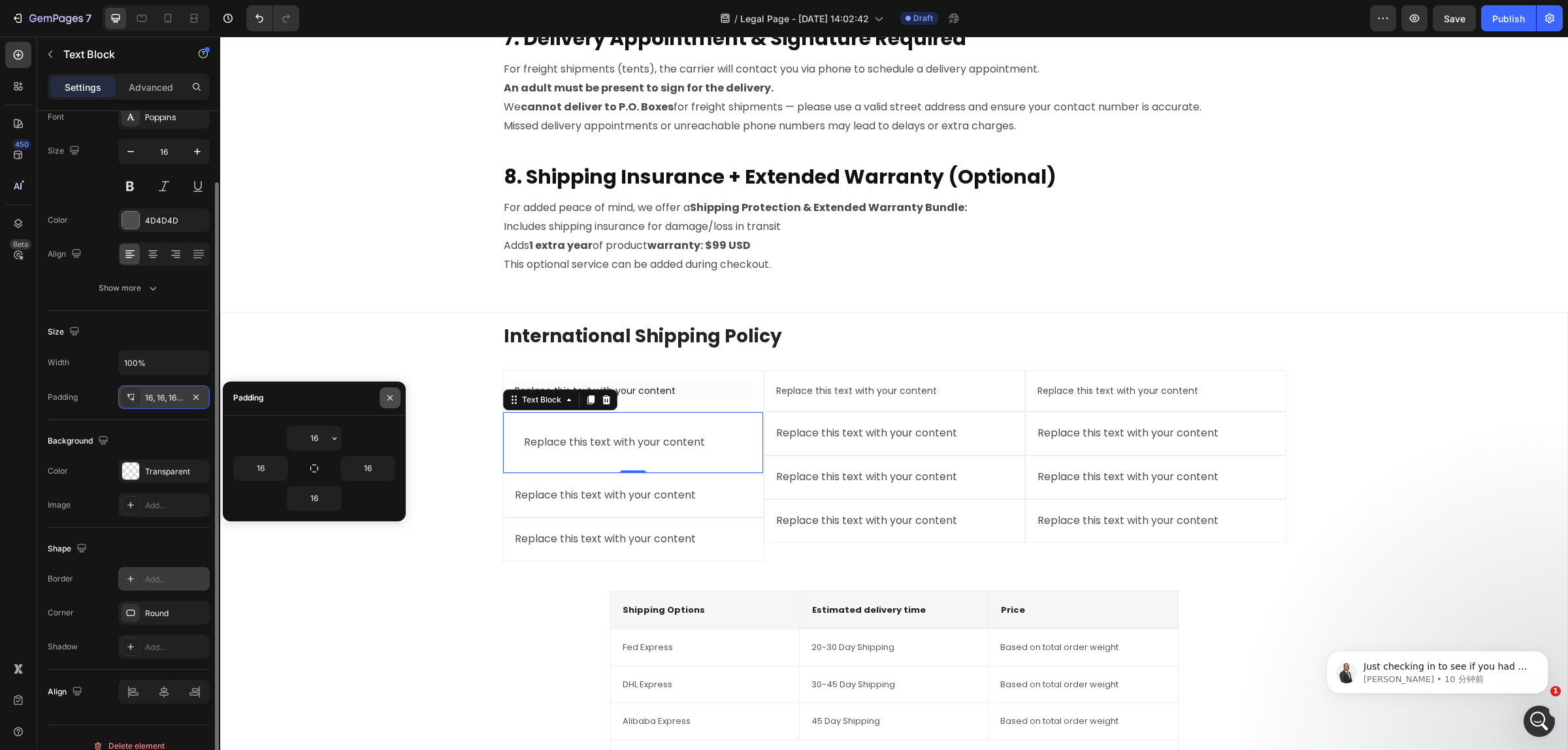
click at [387, 402] on icon "button" at bounding box center [390, 398] width 10 height 10
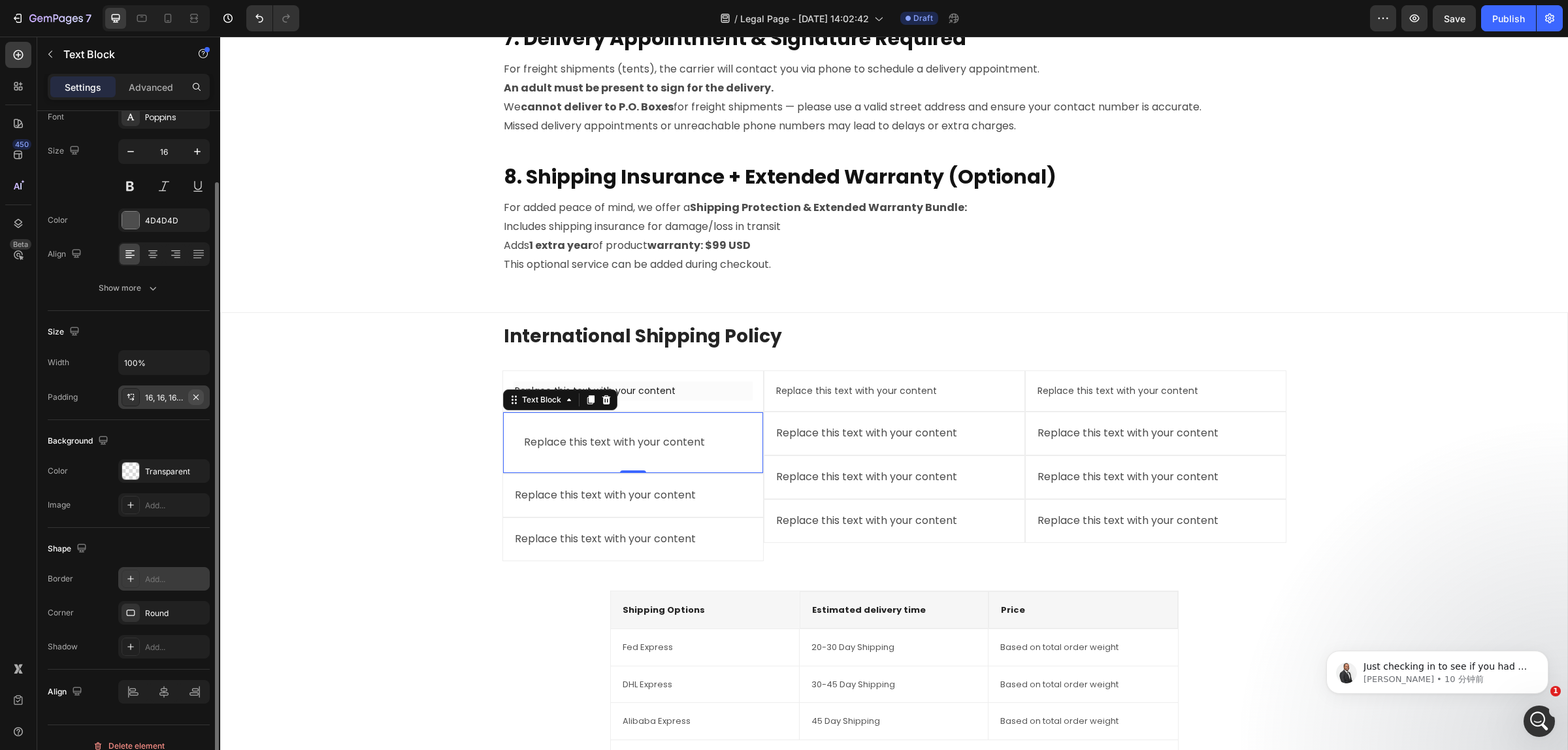
click at [195, 398] on icon "button" at bounding box center [196, 397] width 10 height 10
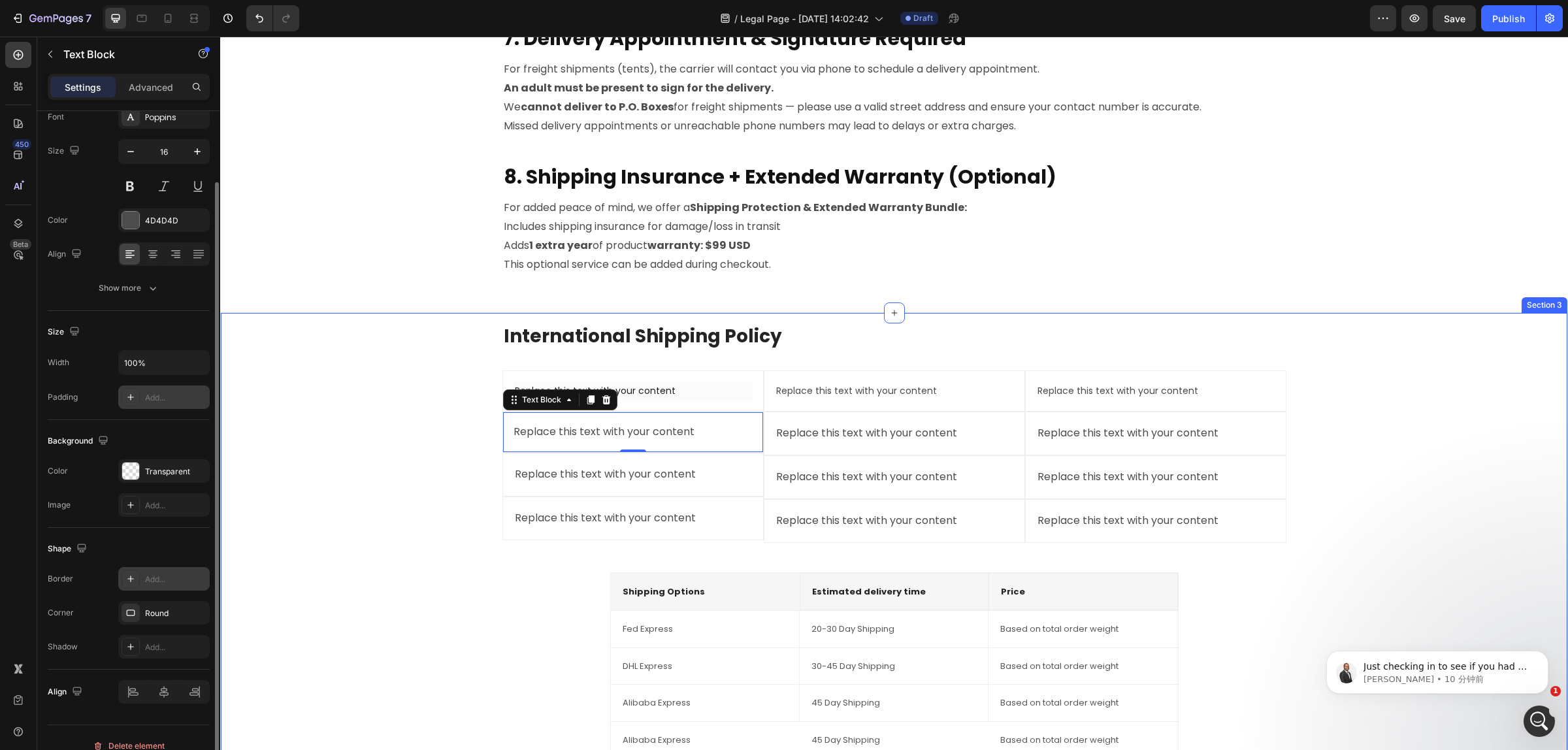
click at [343, 389] on div "International Shipping Policy Heading Replace this text with your content Text …" at bounding box center [894, 695] width 1326 height 743
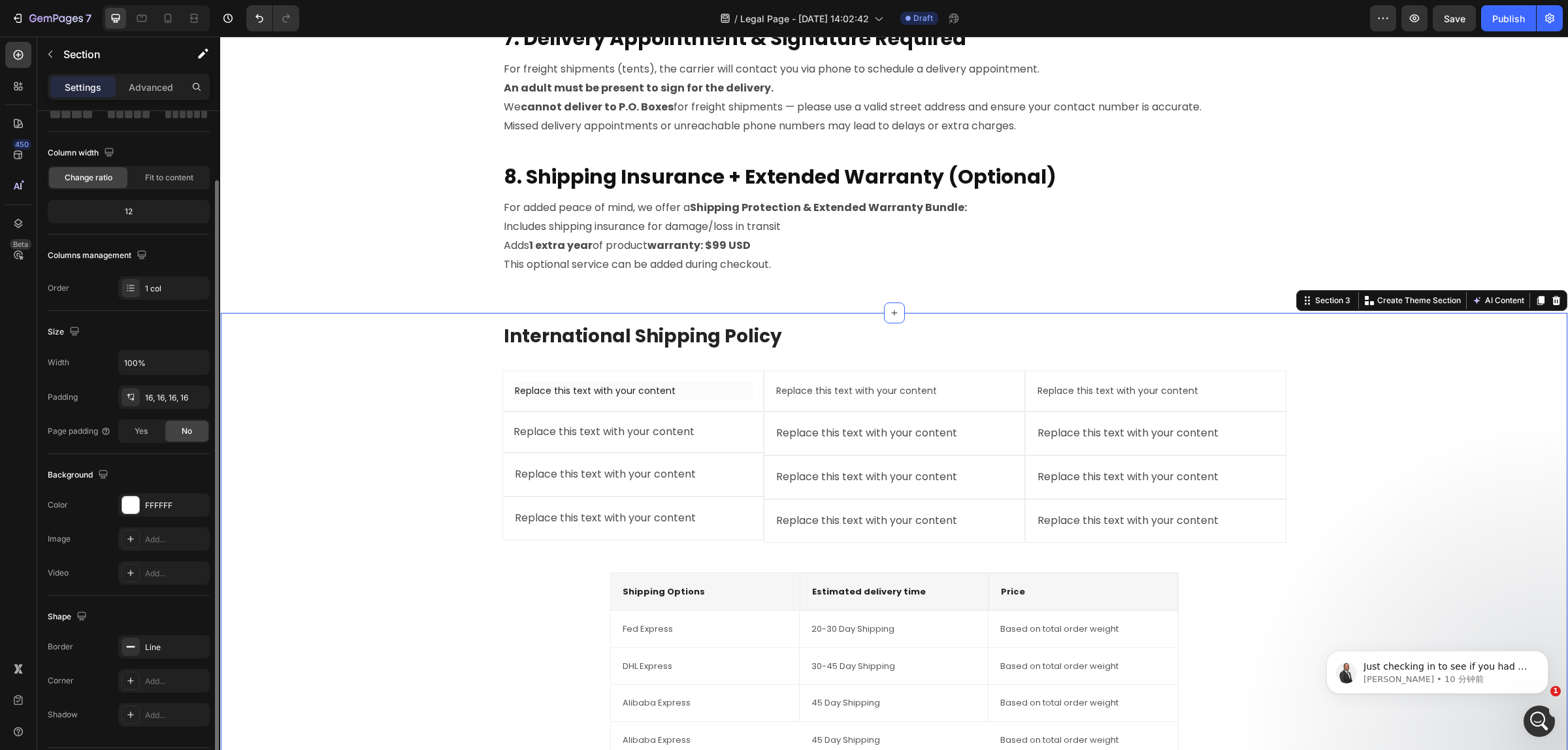
scroll to position [0, 0]
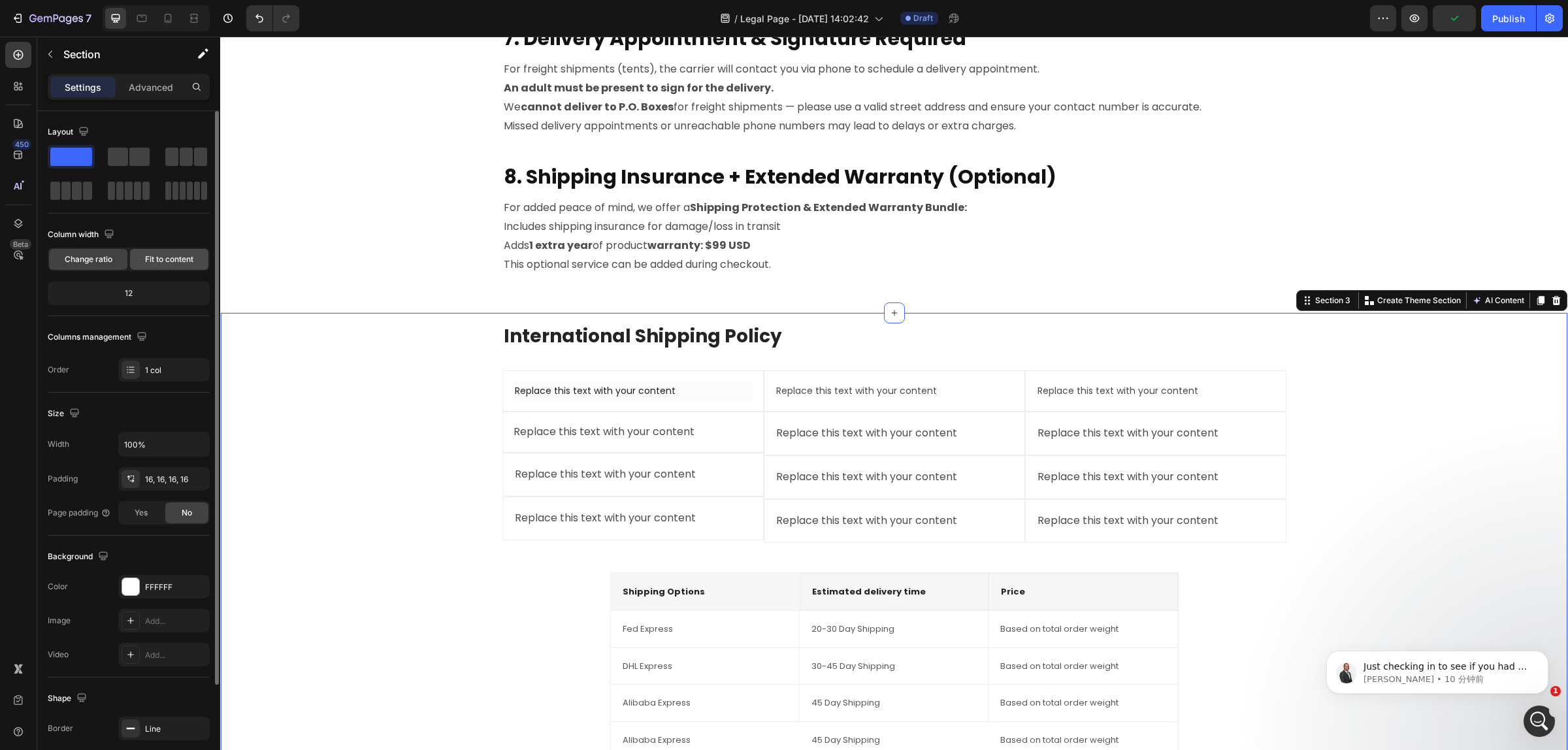
click at [174, 256] on span "Fit to content" at bounding box center [169, 259] width 48 height 12
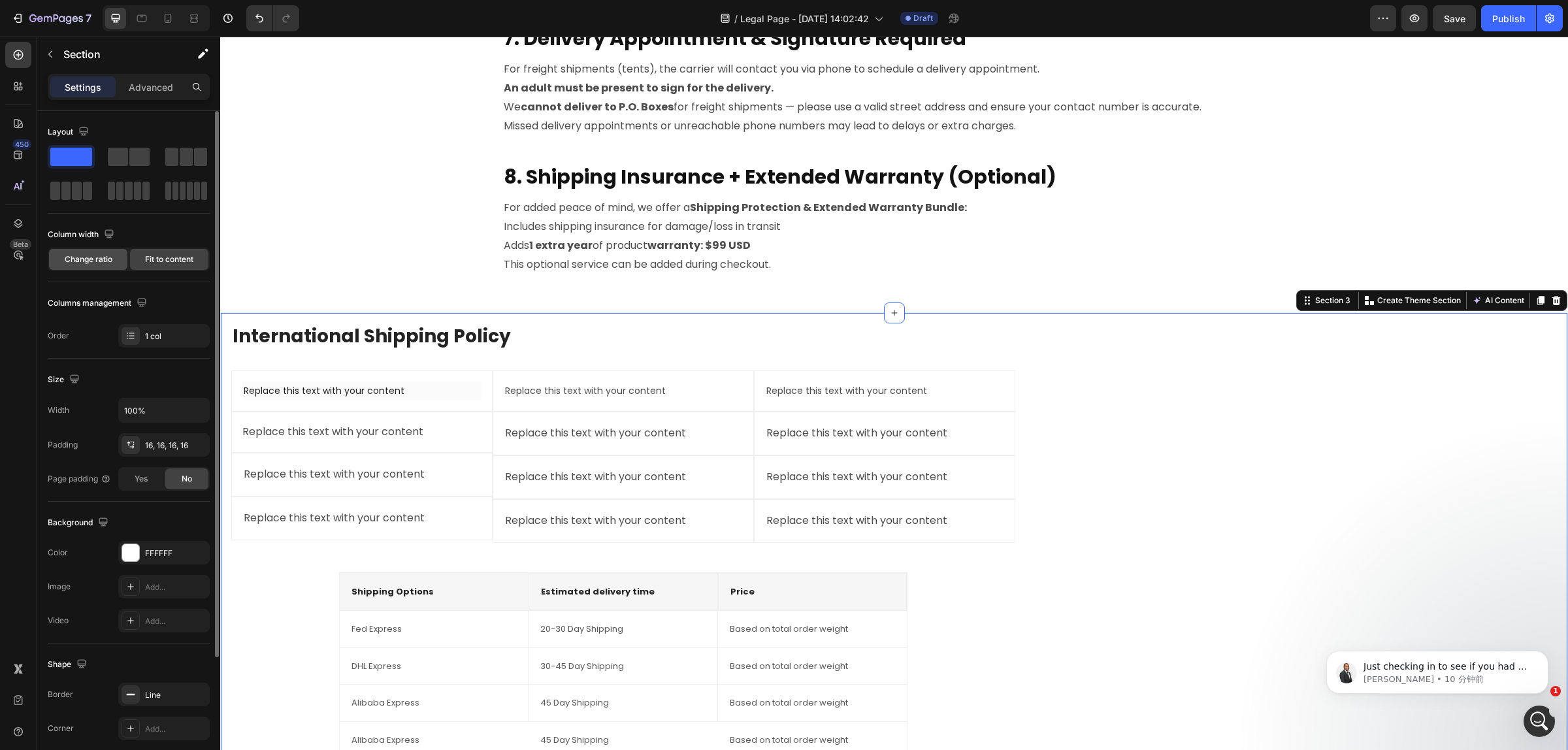
click at [99, 264] on span "Change ratio" at bounding box center [88, 259] width 48 height 12
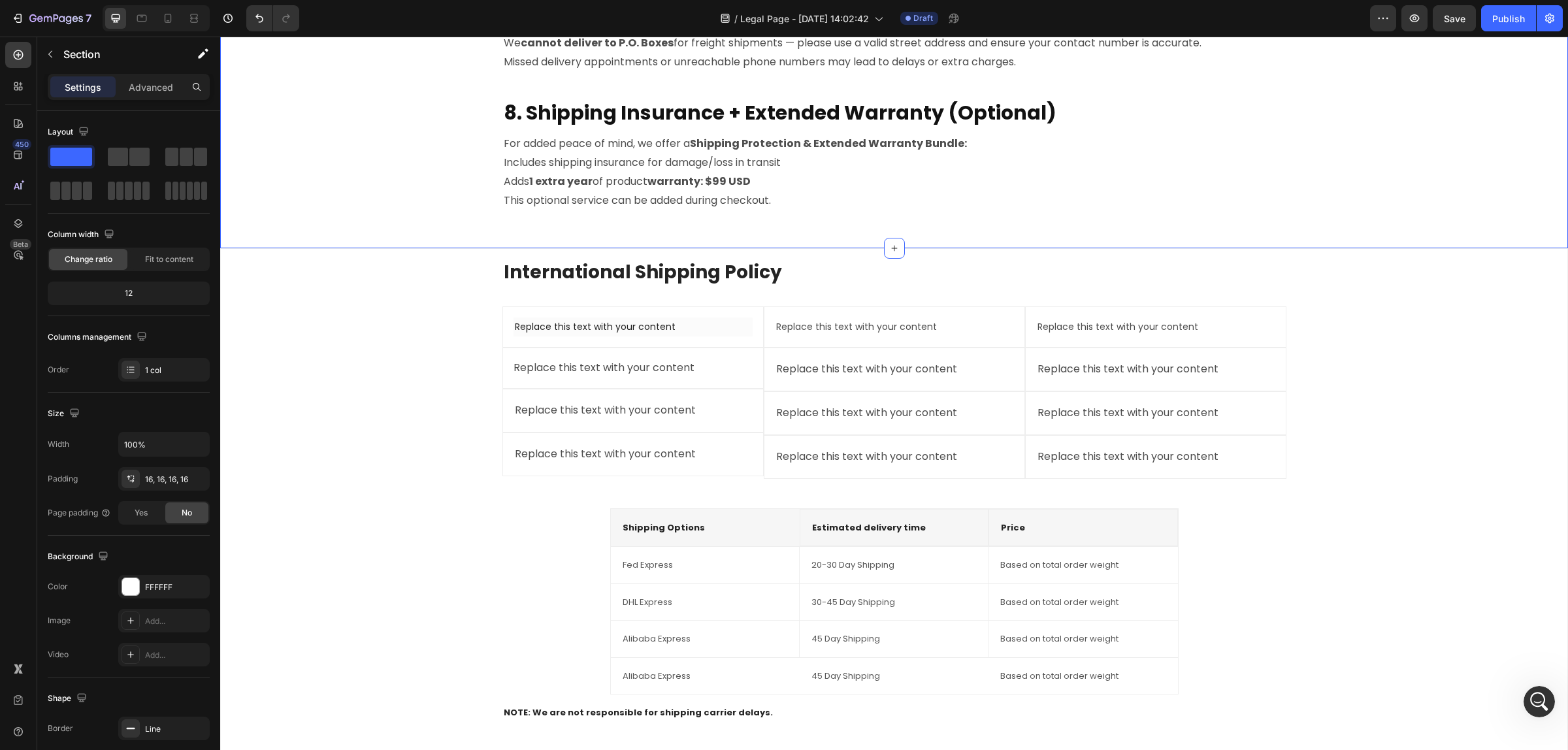
scroll to position [1633, 0]
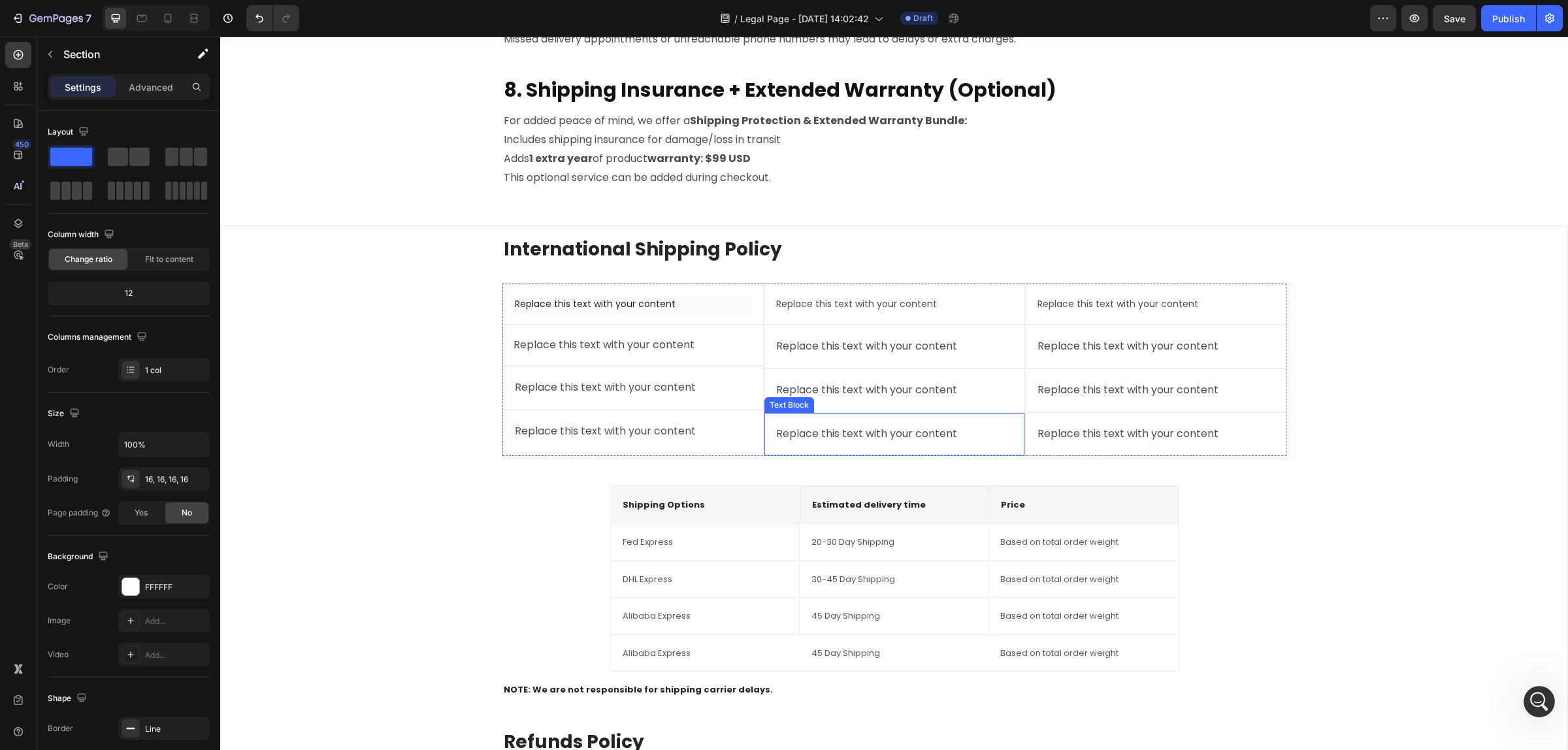
click at [900, 443] on div "Replace this text with your content" at bounding box center [894, 434] width 239 height 22
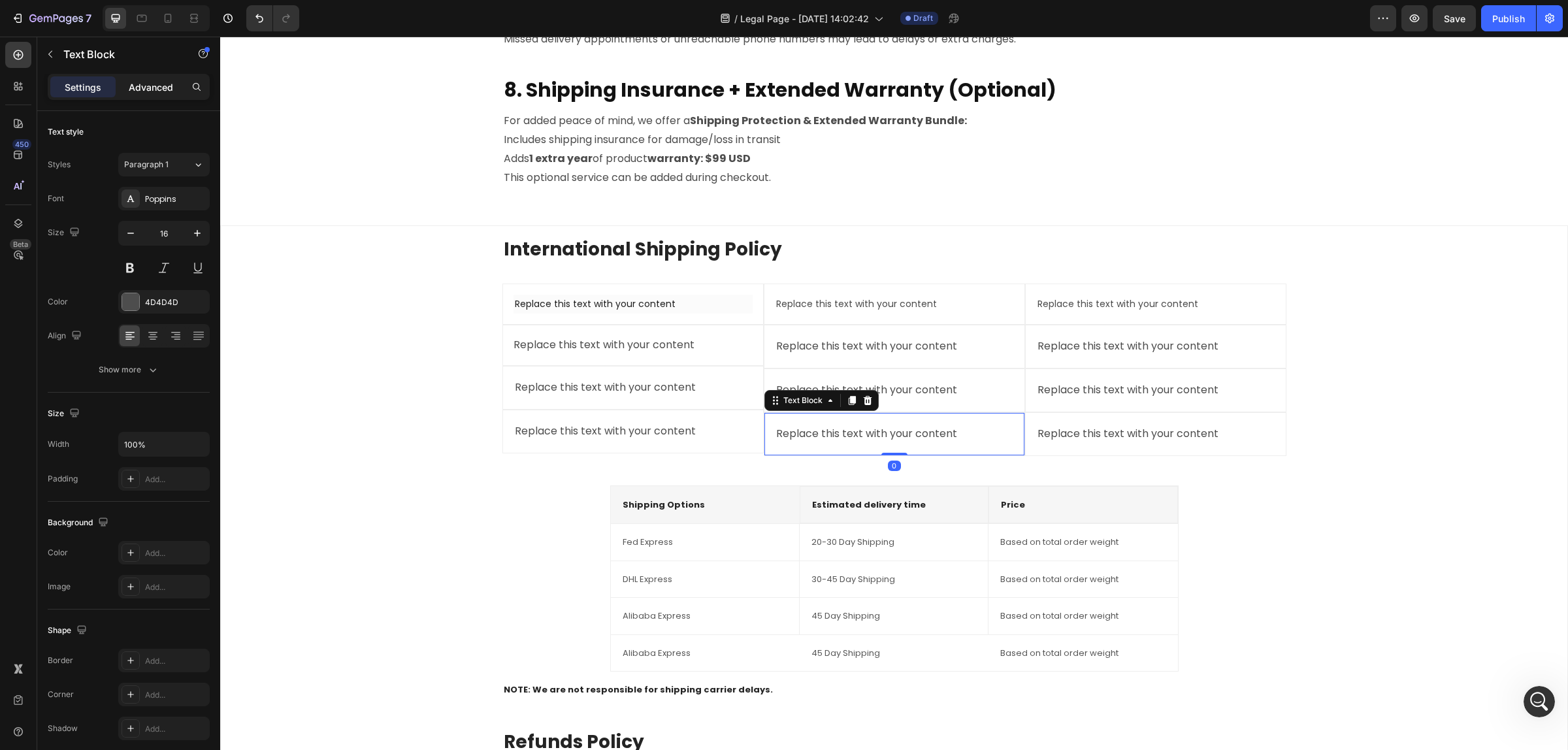
click at [129, 80] on p "Advanced" at bounding box center [150, 87] width 44 height 14
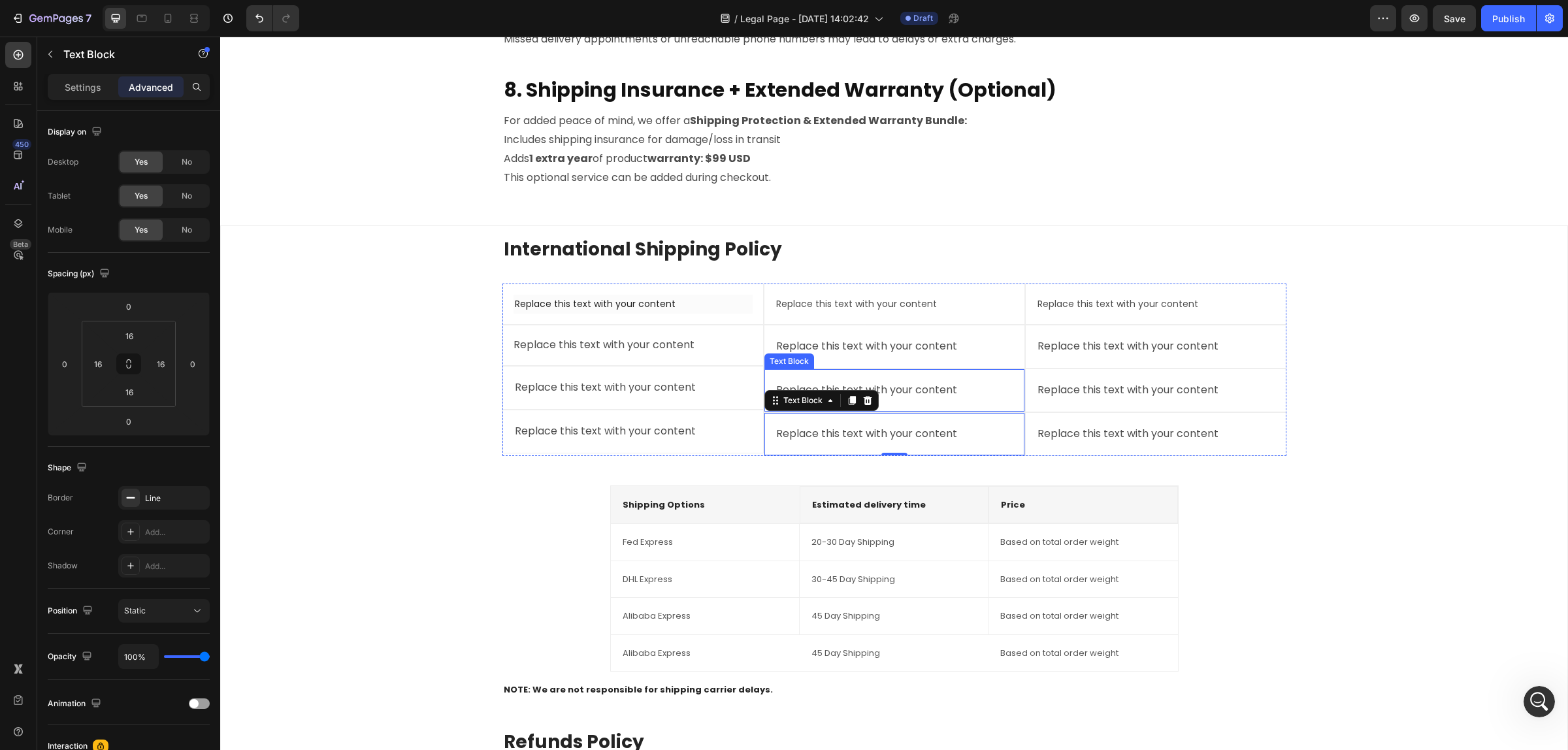
click at [902, 387] on div "Replace this text with your content" at bounding box center [894, 391] width 239 height 22
click at [912, 353] on div "Replace this text with your content" at bounding box center [894, 347] width 239 height 22
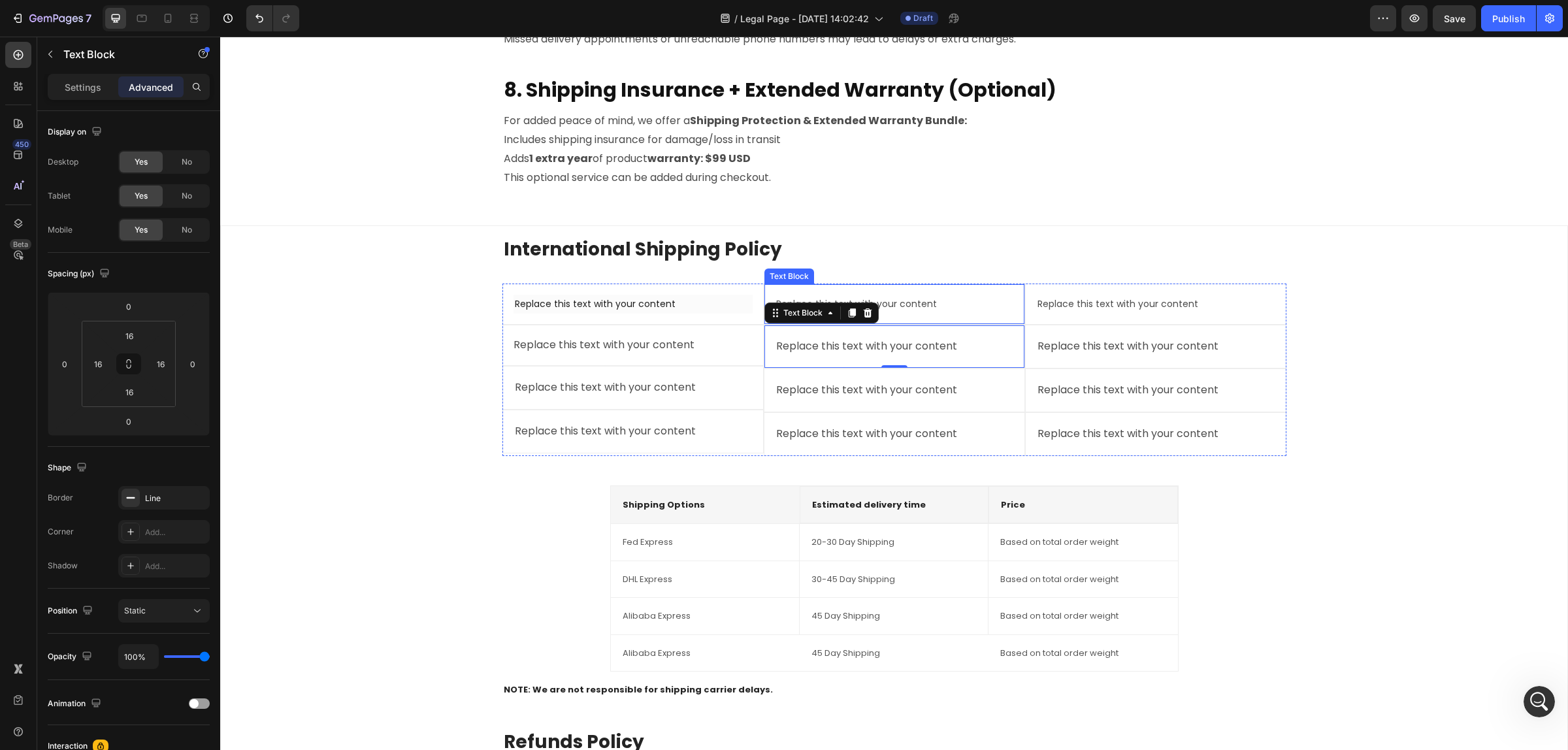
click at [905, 314] on div "Replace this text with your content Text Block" at bounding box center [894, 304] width 261 height 41
click at [681, 430] on div "Replace this text with your content" at bounding box center [633, 432] width 239 height 22
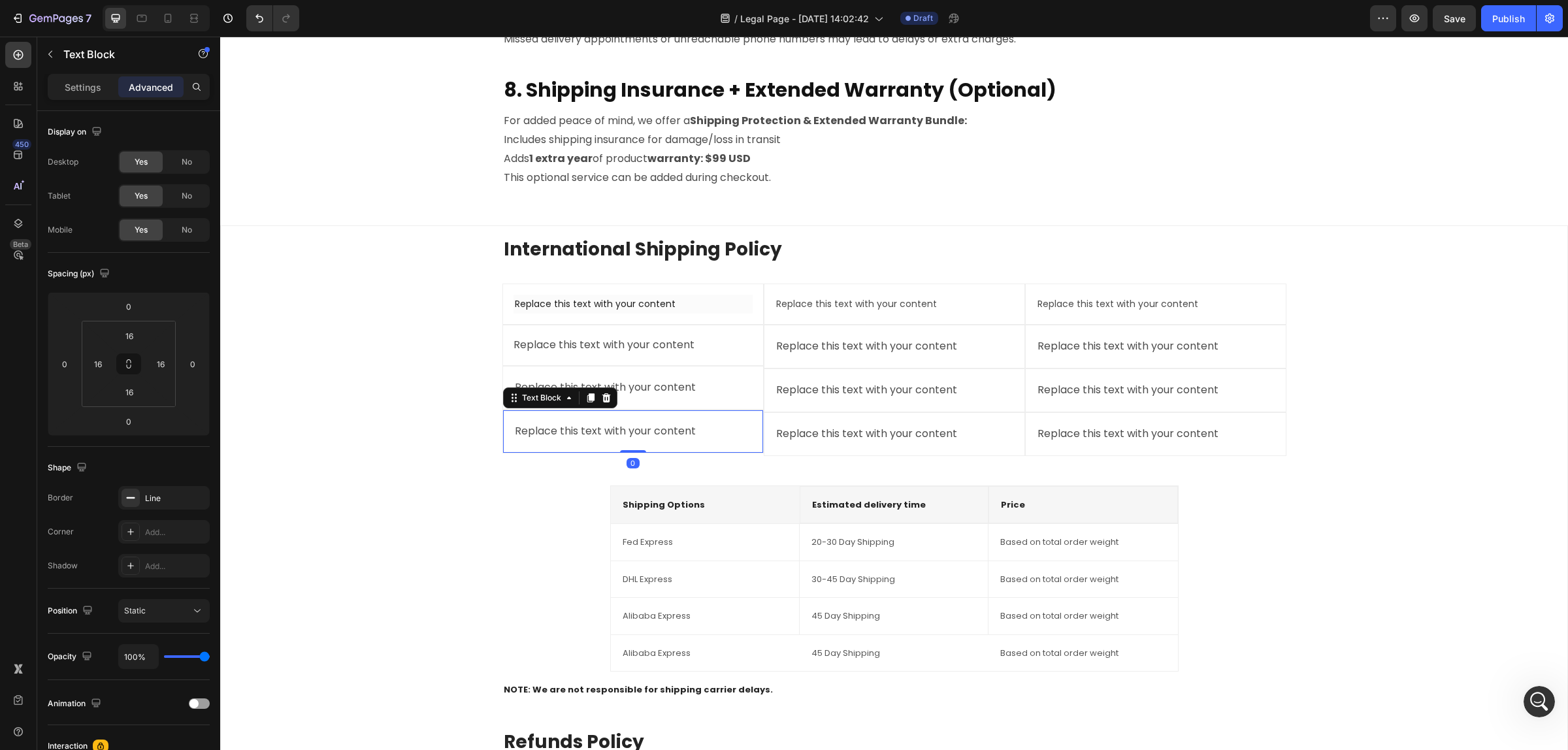
click at [664, 392] on div "Replace this text with your content" at bounding box center [633, 388] width 239 height 22
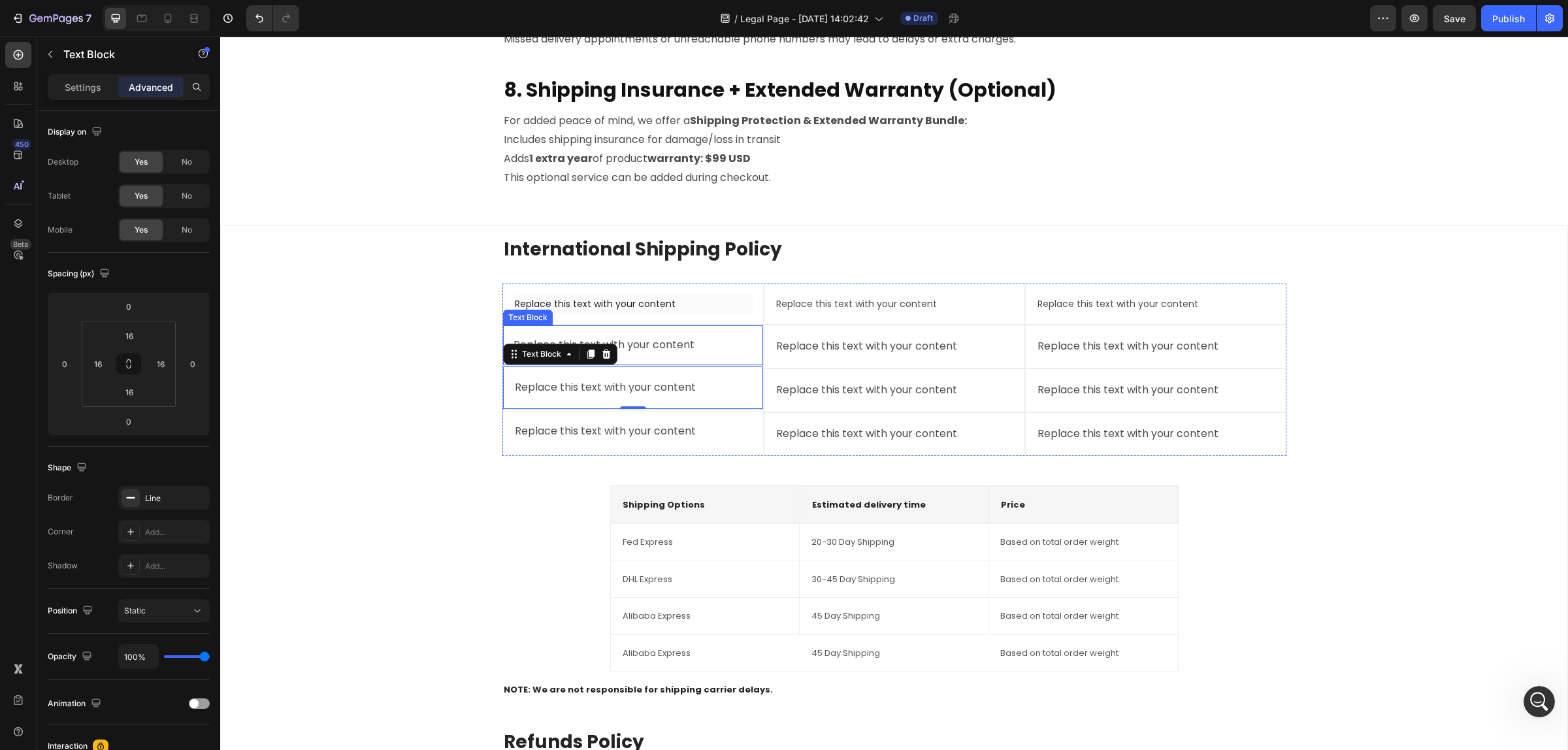
click at [663, 346] on div "Replace this text with your content" at bounding box center [633, 345] width 239 height 19
click at [665, 299] on div "Replace this text with your content" at bounding box center [633, 304] width 239 height 19
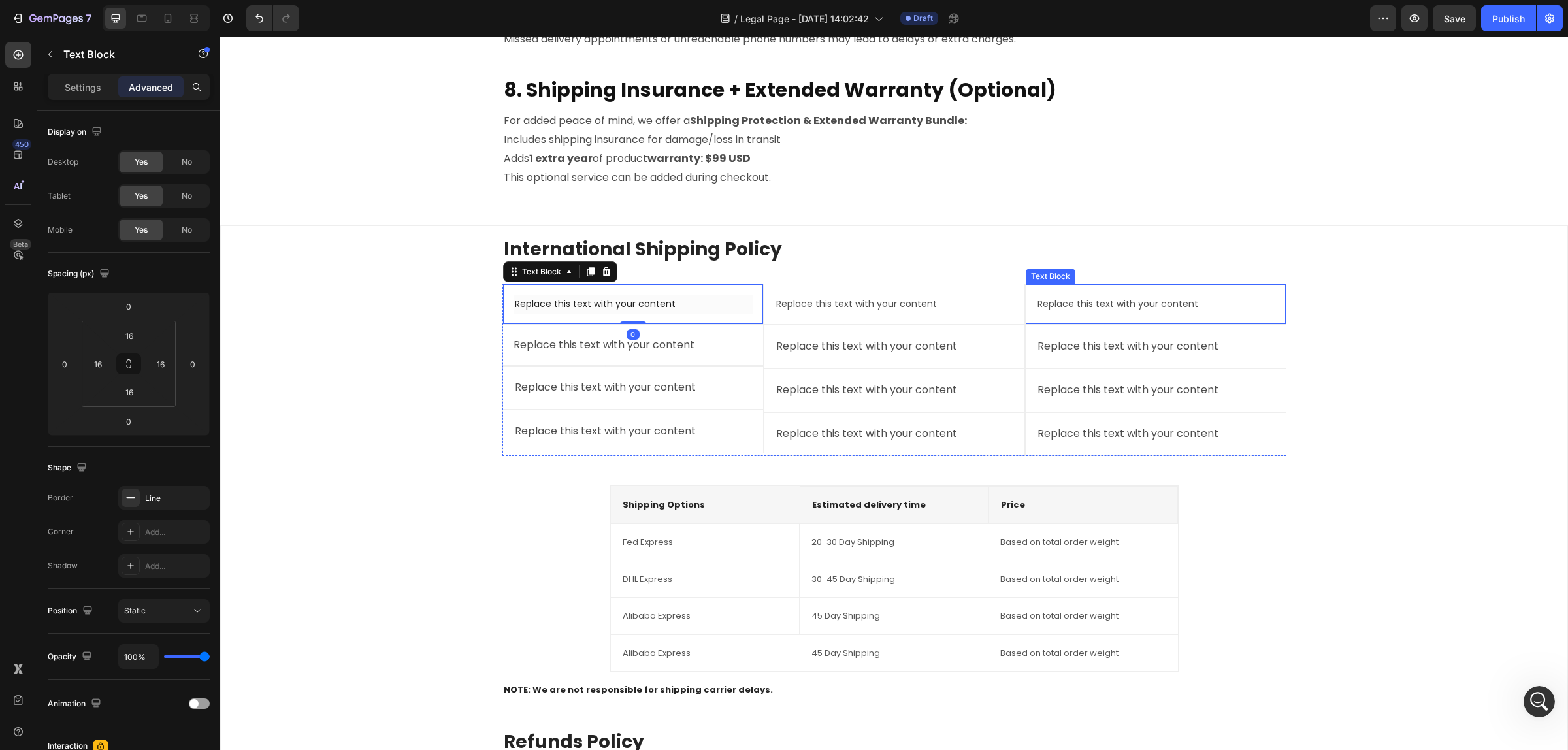
click at [1233, 316] on div "Replace this text with your content Text Block" at bounding box center [1155, 304] width 261 height 41
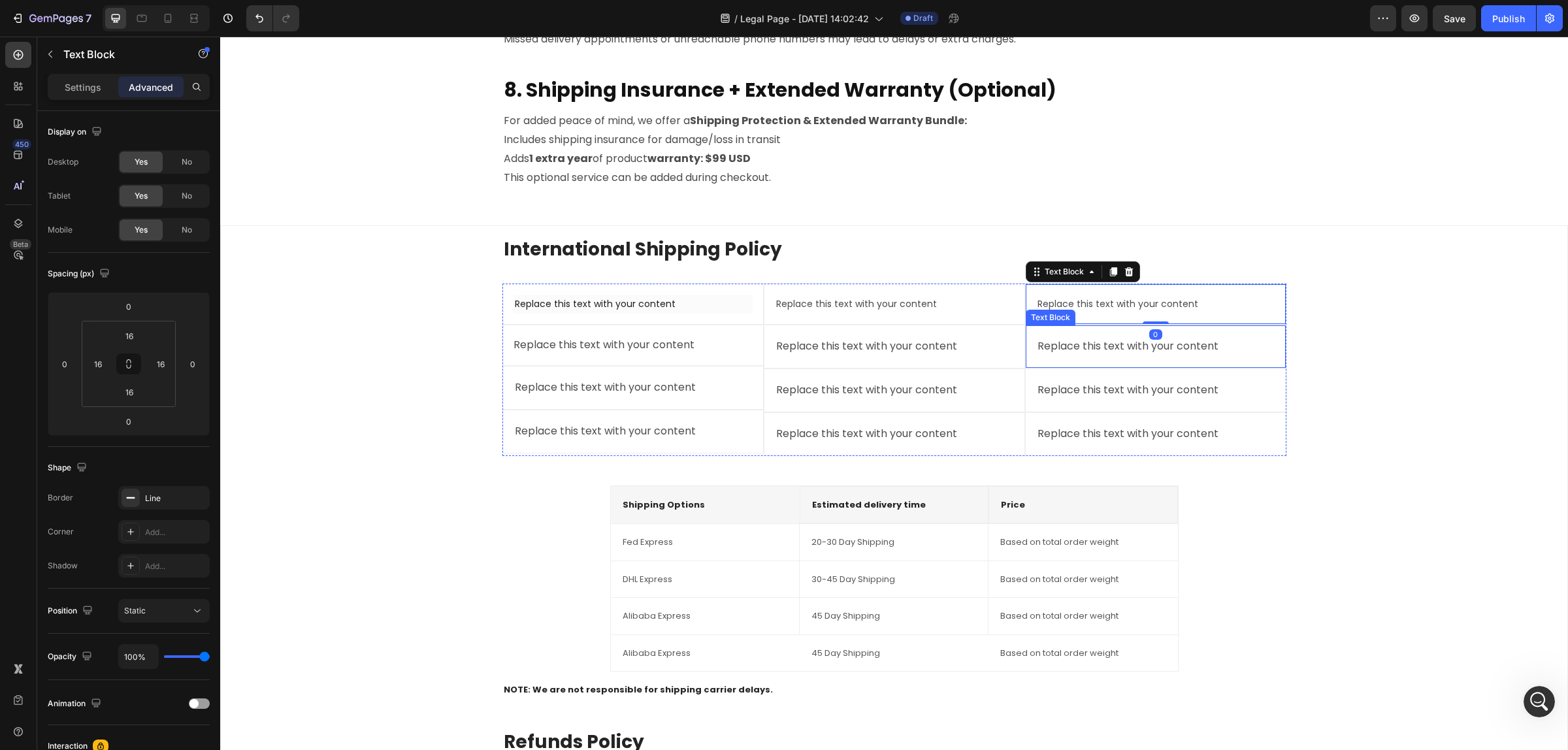
click at [1206, 347] on div "Replace this text with your content" at bounding box center [1155, 347] width 239 height 22
click at [1193, 393] on div "Replace this text with your content" at bounding box center [1155, 391] width 239 height 22
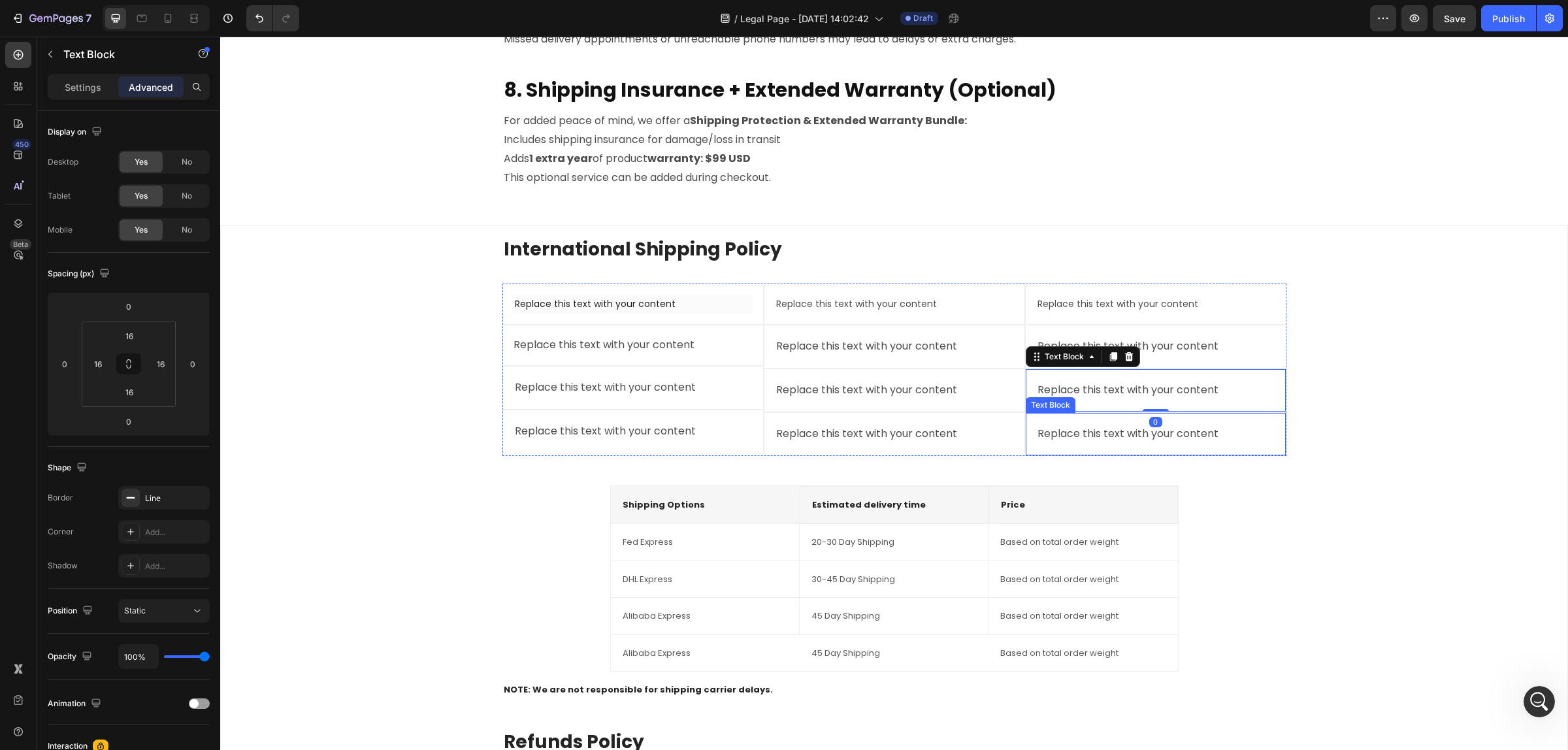
click at [1181, 430] on div "Replace this text with your content" at bounding box center [1155, 434] width 239 height 22
click at [694, 347] on div "Replace this text with your content" at bounding box center [633, 345] width 239 height 19
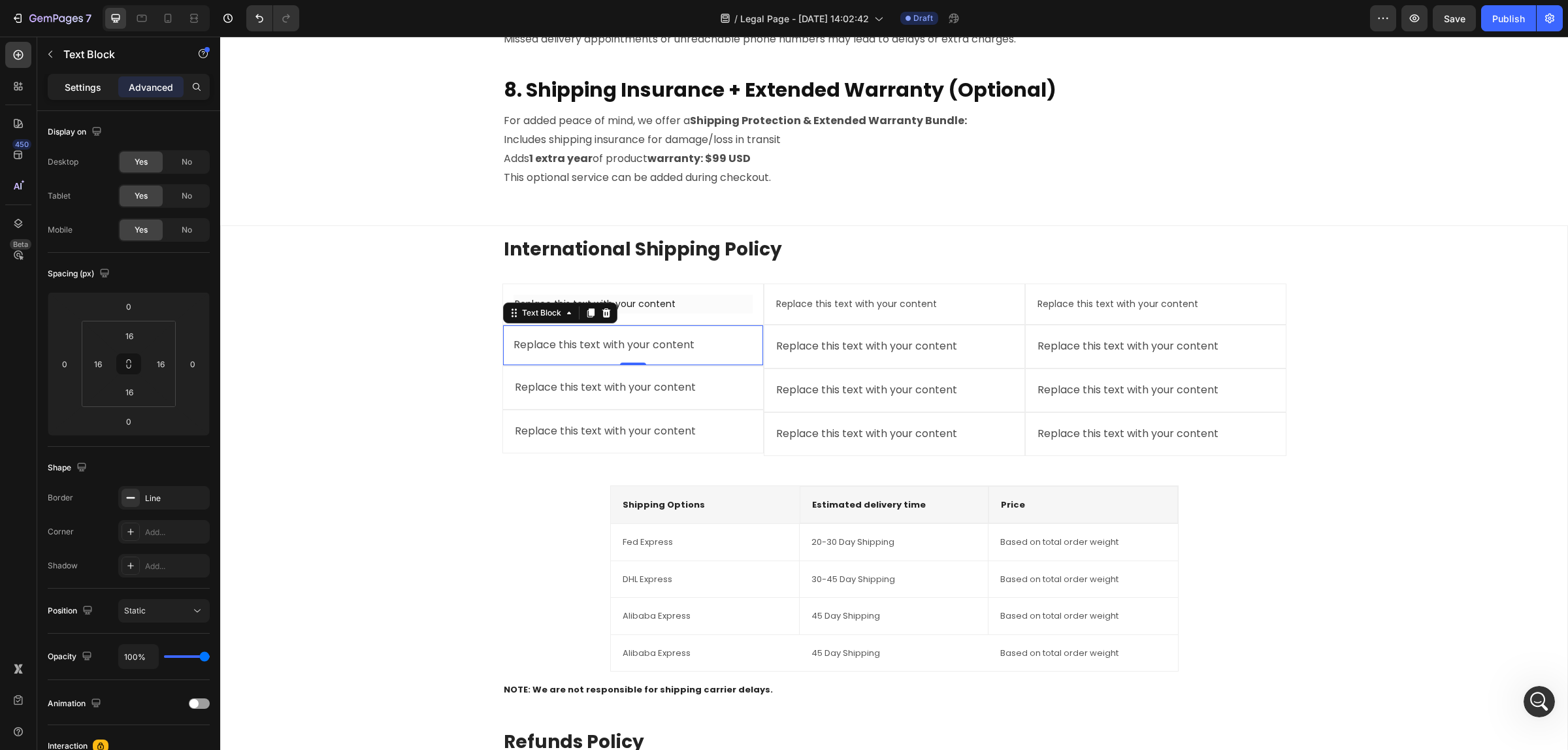
click at [82, 95] on div "Settings" at bounding box center [83, 87] width 65 height 21
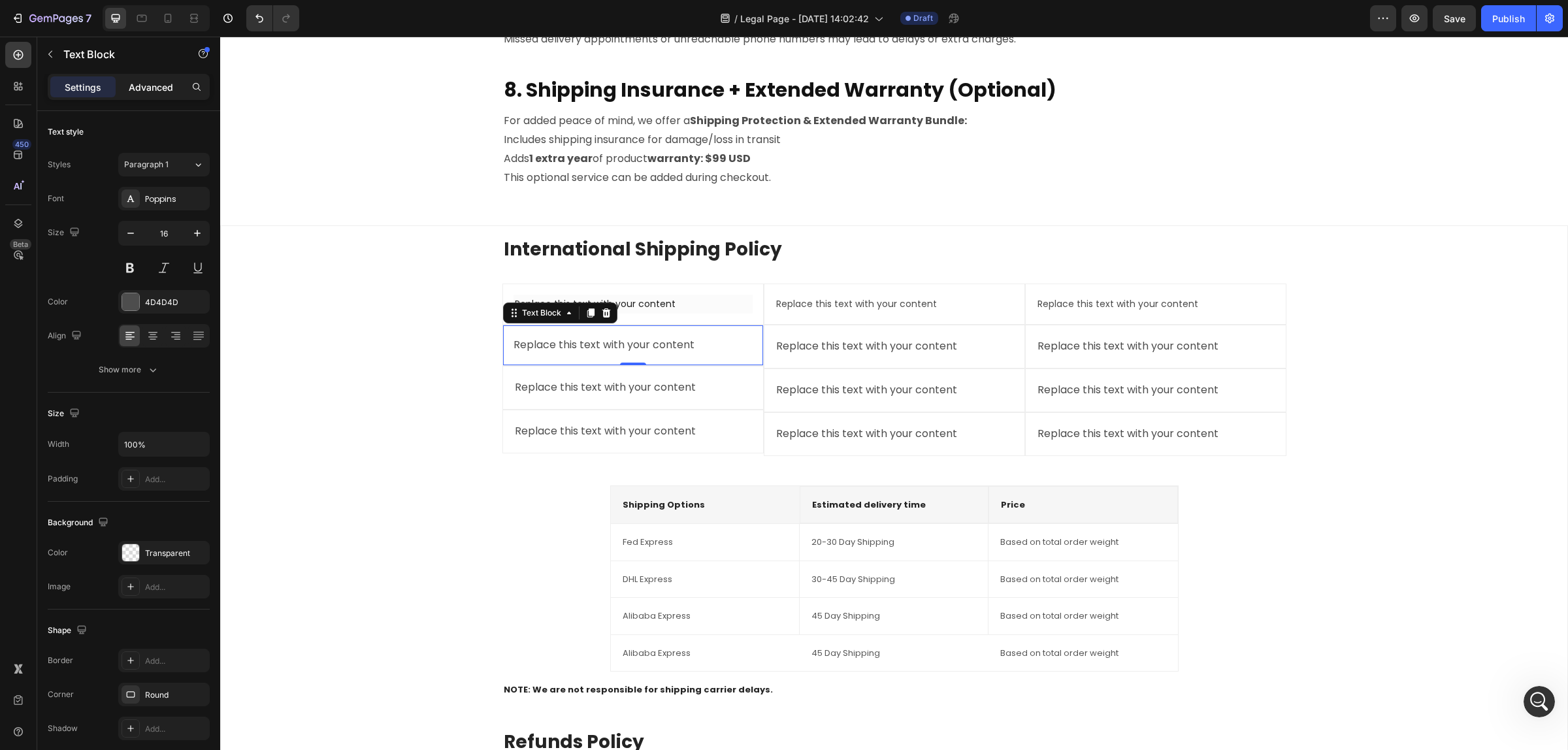
click at [150, 93] on p "Advanced" at bounding box center [150, 87] width 44 height 14
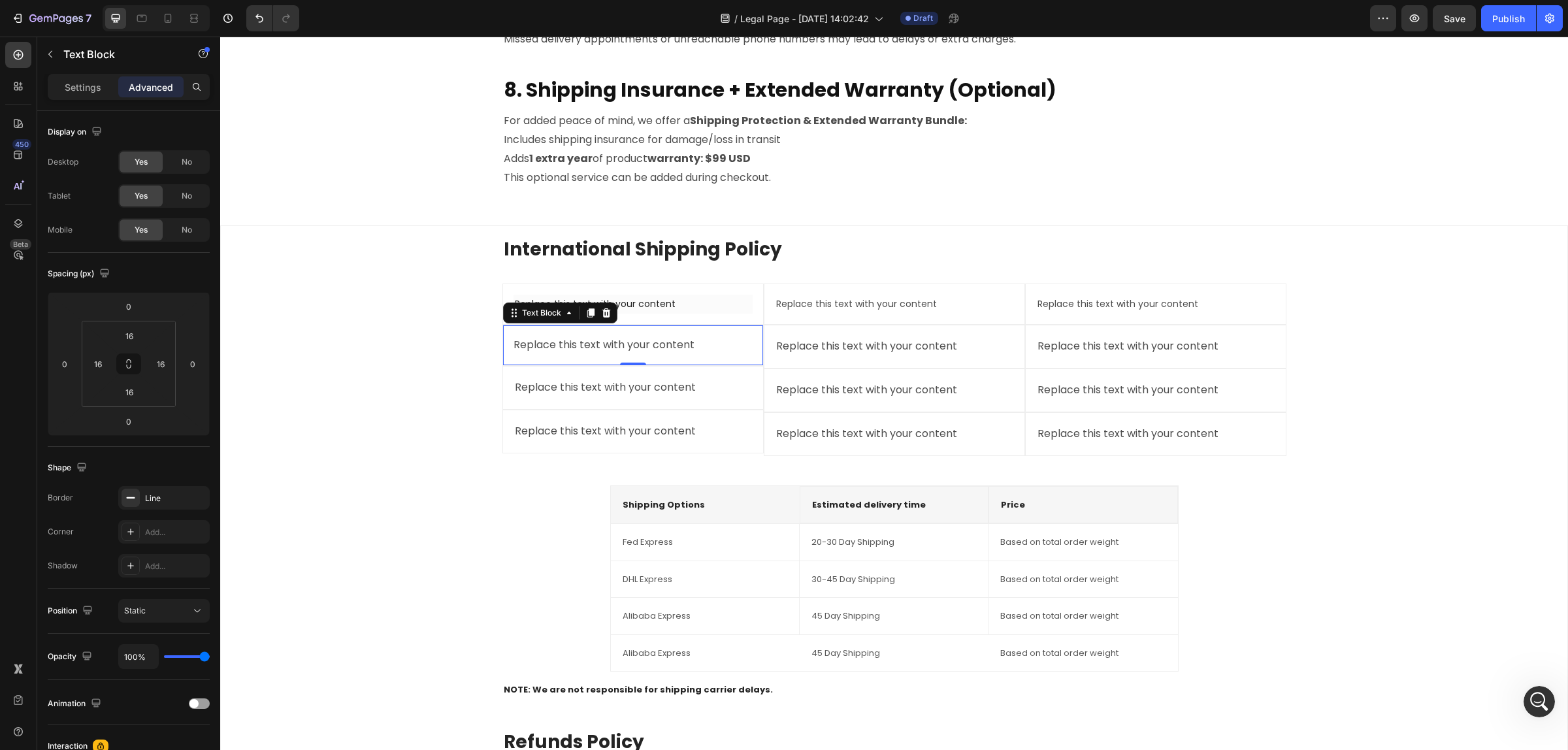
click at [704, 313] on div "Replace this text with your content" at bounding box center [633, 304] width 239 height 19
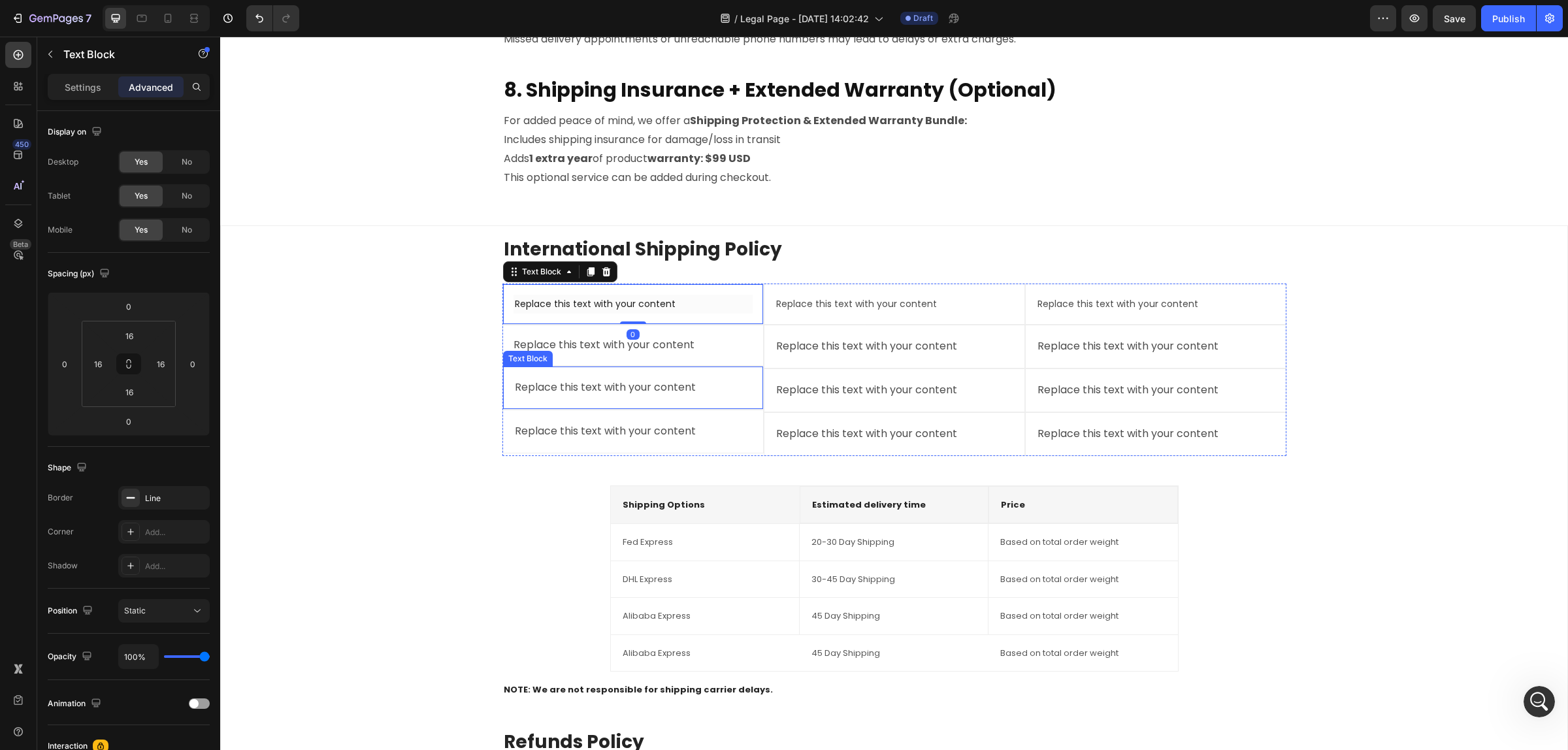
click at [683, 393] on div "Replace this text with your content" at bounding box center [633, 388] width 239 height 22
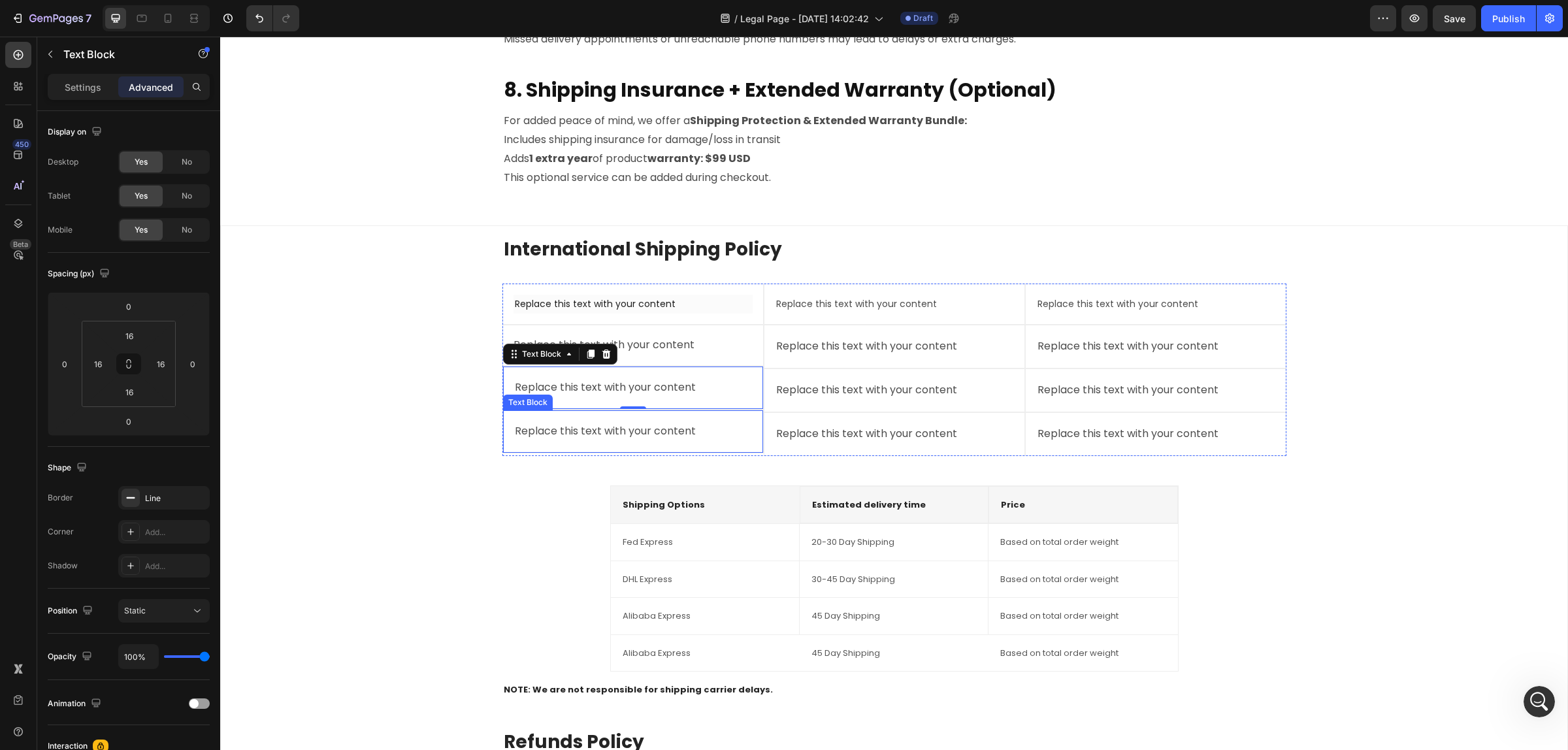
click at [690, 431] on div "Replace this text with your content" at bounding box center [633, 432] width 239 height 22
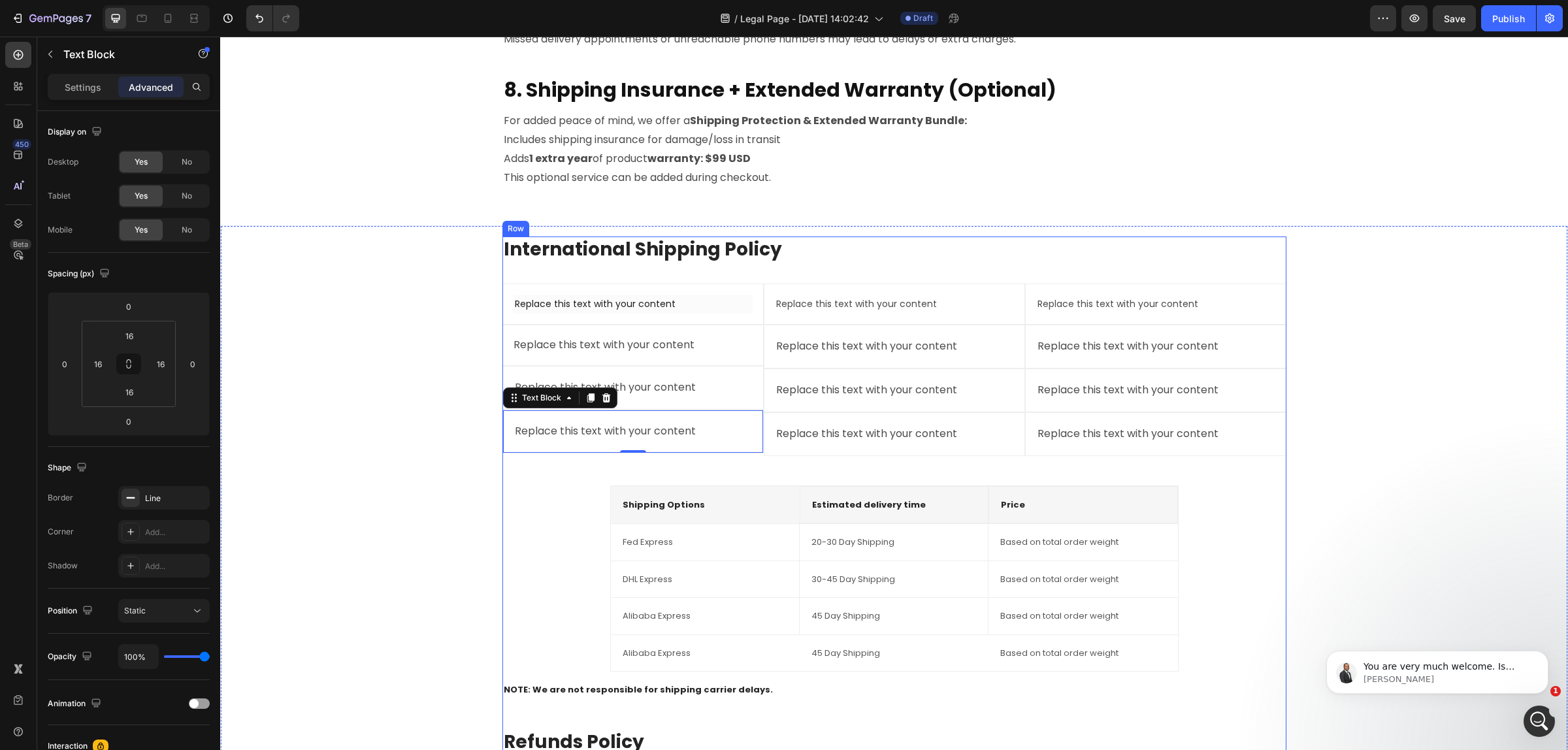
scroll to position [892, 0]
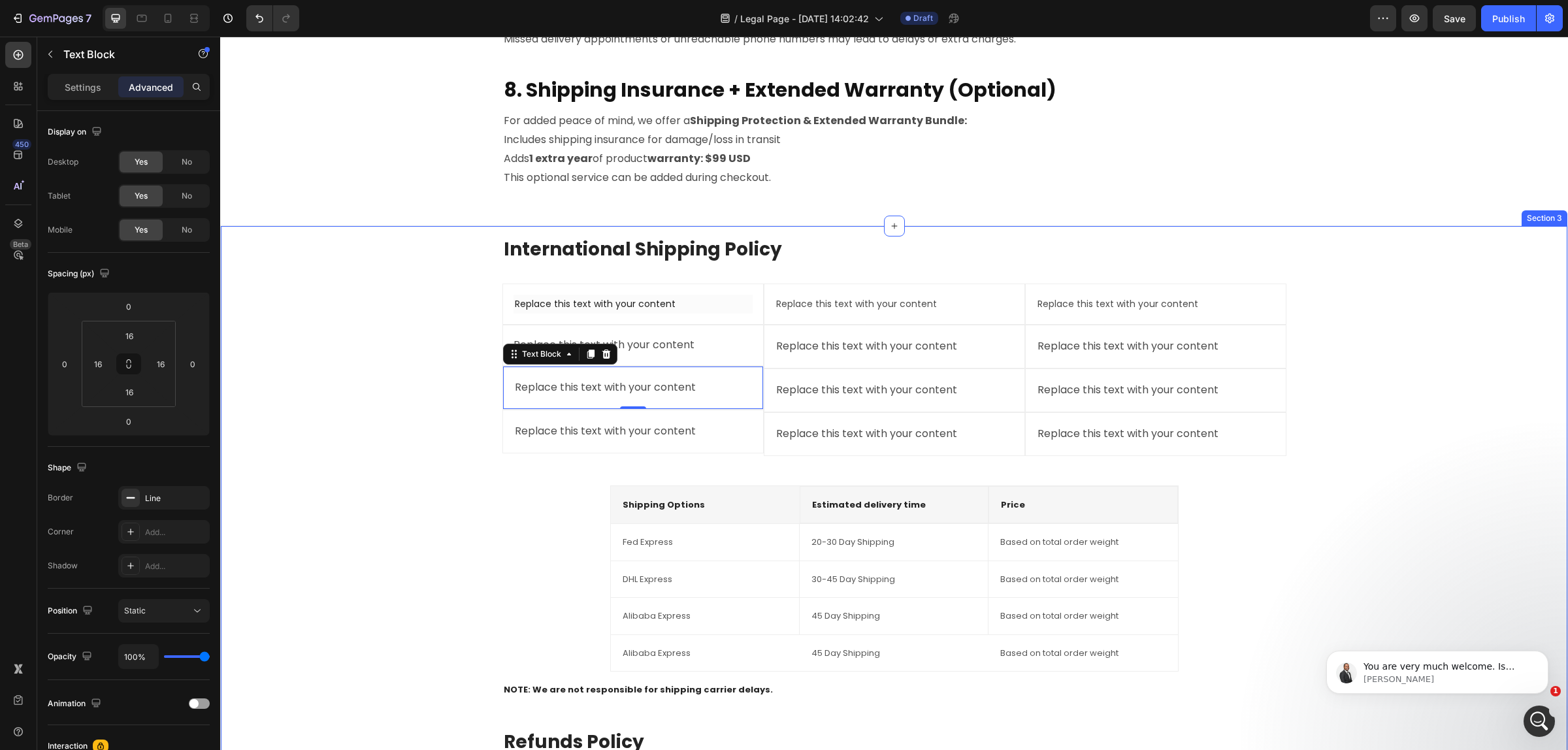
click at [1477, 392] on div "International Shipping Policy Heading Replace this text with your content Text …" at bounding box center [894, 607] width 1326 height 743
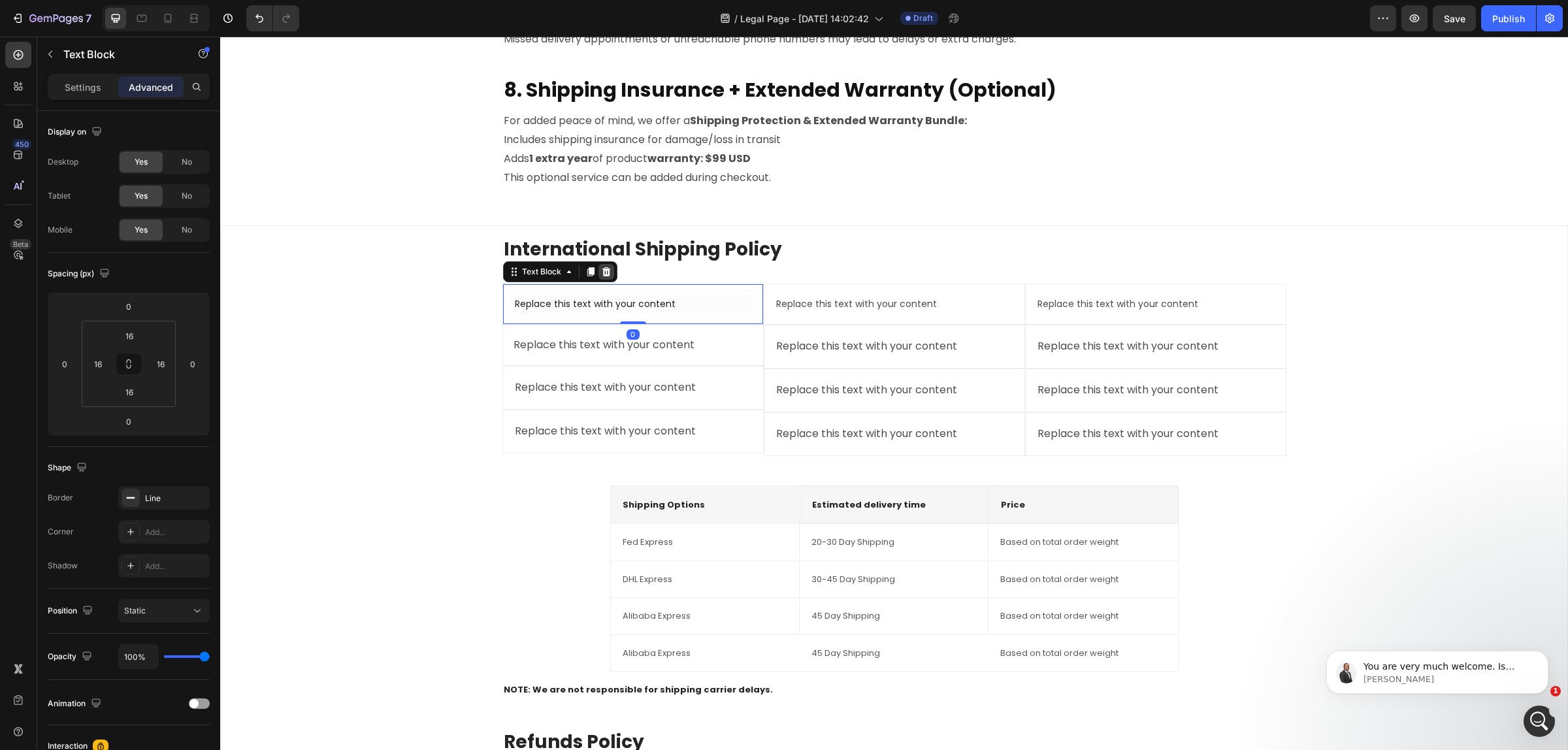
click at [602, 273] on icon at bounding box center [606, 272] width 9 height 9
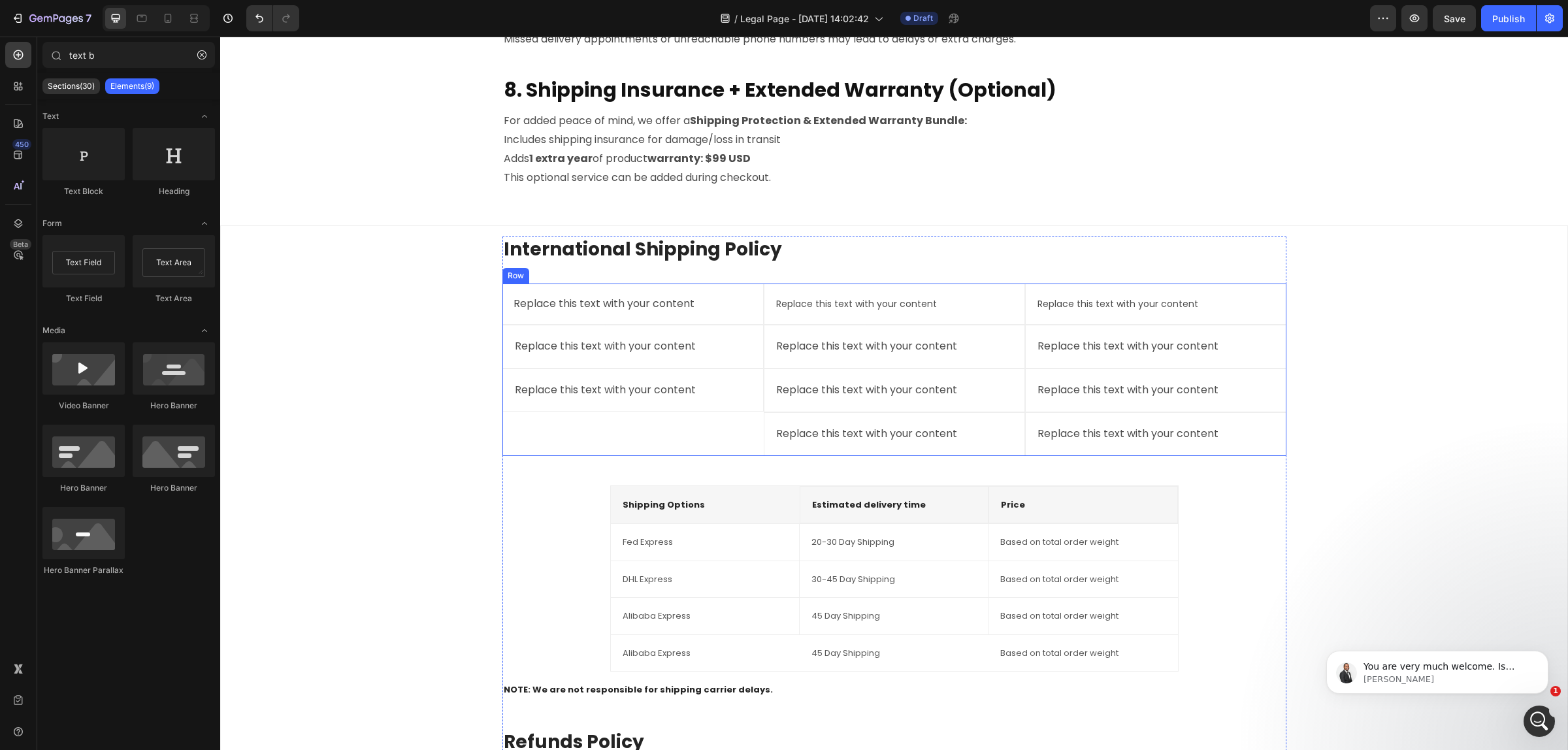
click at [638, 431] on div "Replace this text with your content Text Block Replace this text with your cont…" at bounding box center [633, 370] width 261 height 172
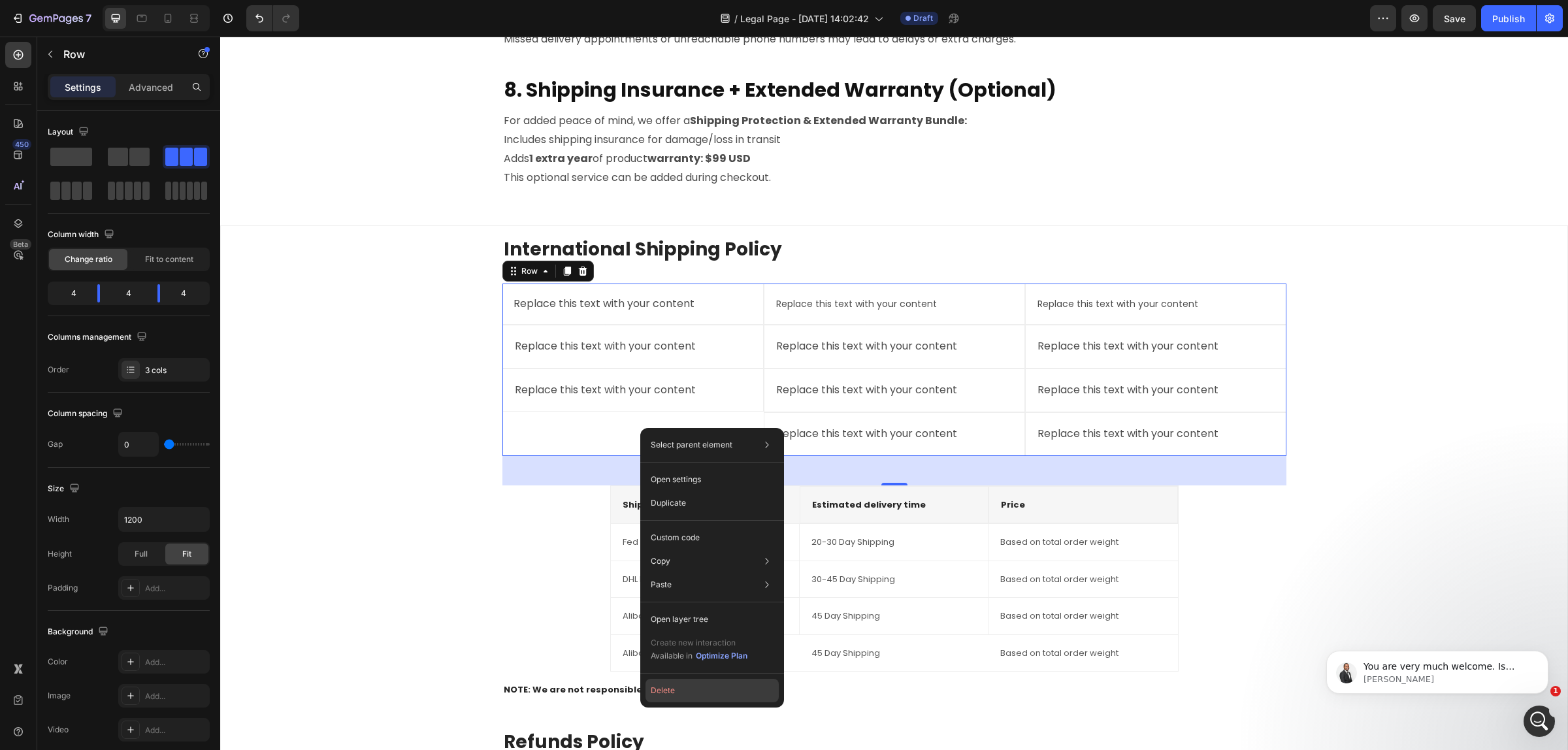
click at [683, 684] on button "Delete" at bounding box center [712, 691] width 133 height 23
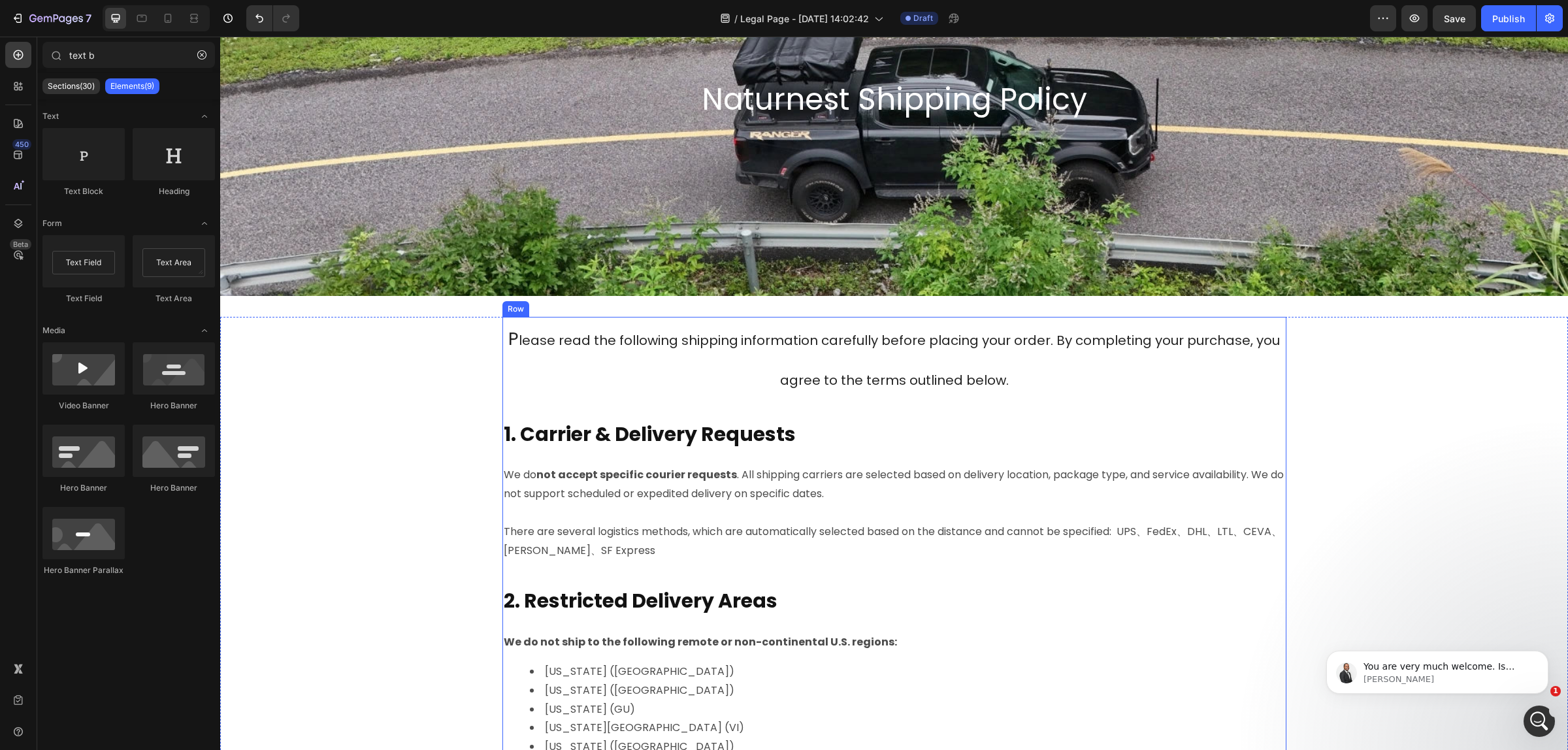
scroll to position [0, 0]
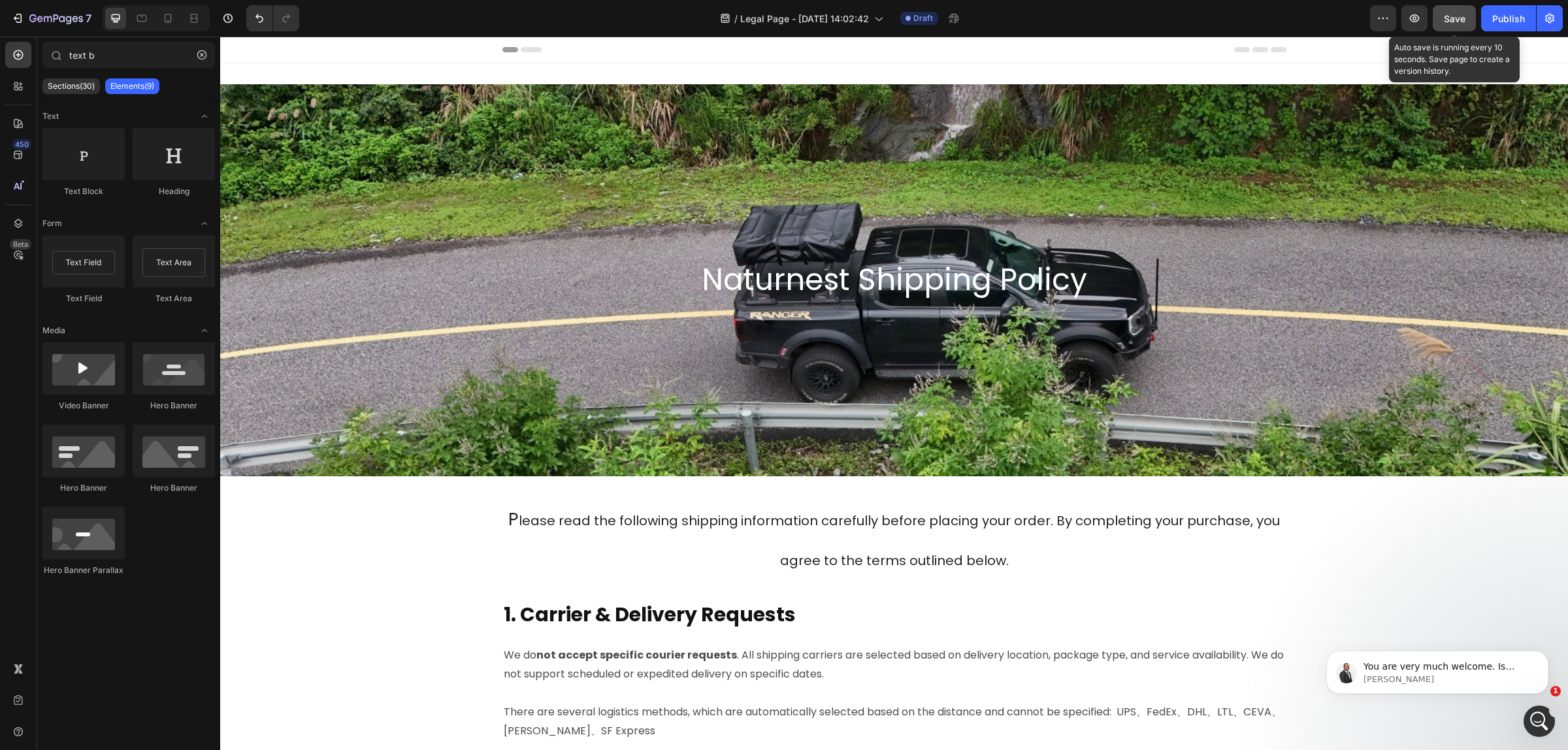
click at [1446, 8] on button "Save" at bounding box center [1453, 19] width 43 height 27
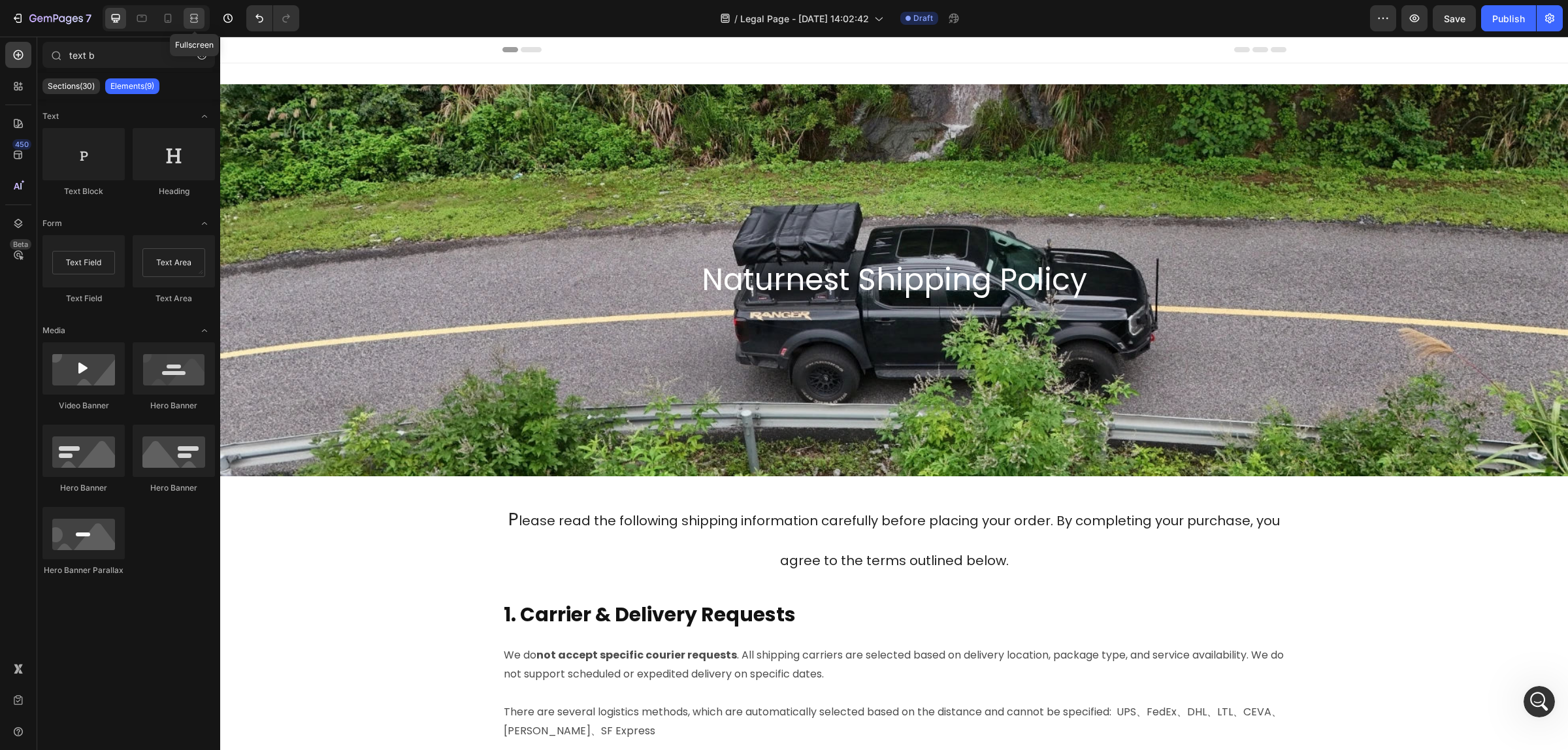
click at [196, 15] on icon at bounding box center [194, 18] width 13 height 13
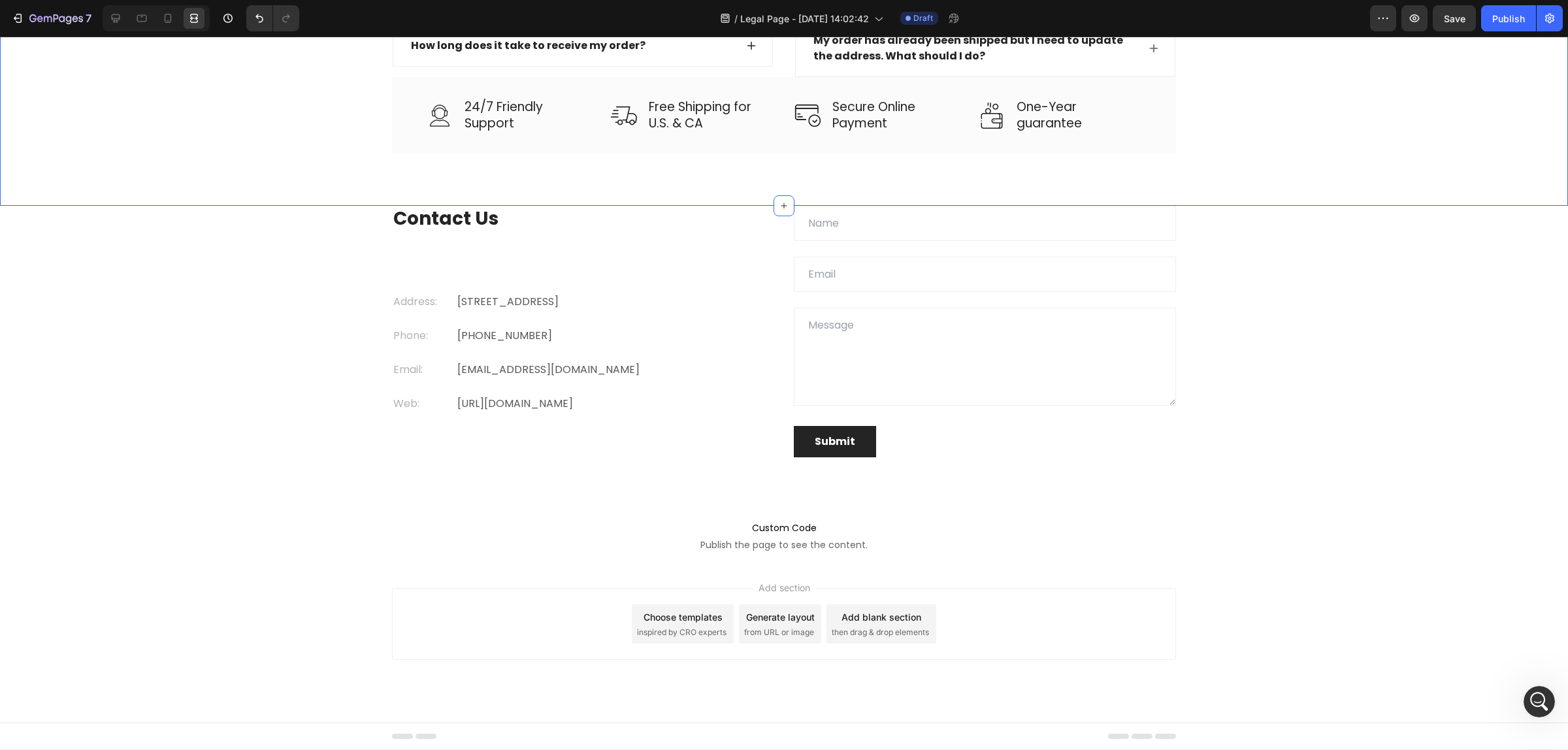
scroll to position [2458, 0]
click at [119, 21] on icon at bounding box center [115, 18] width 13 height 13
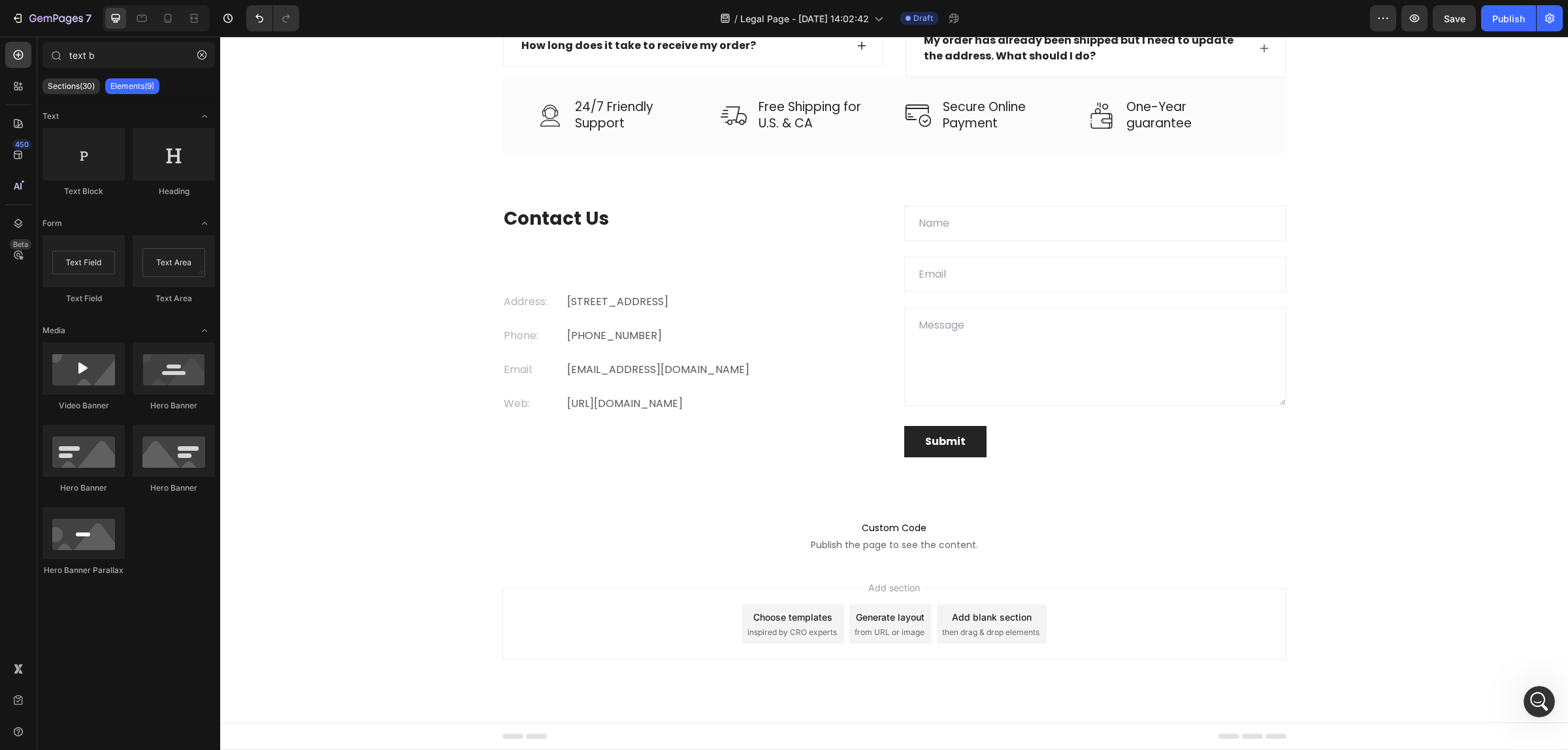
drag, startPoint x: 690, startPoint y: 611, endPoint x: 1493, endPoint y: 572, distance: 803.9
click at [1493, 572] on div "Add section Choose templates inspired by CRO experts Generate layout from URL o…" at bounding box center [893, 642] width 1347 height 161
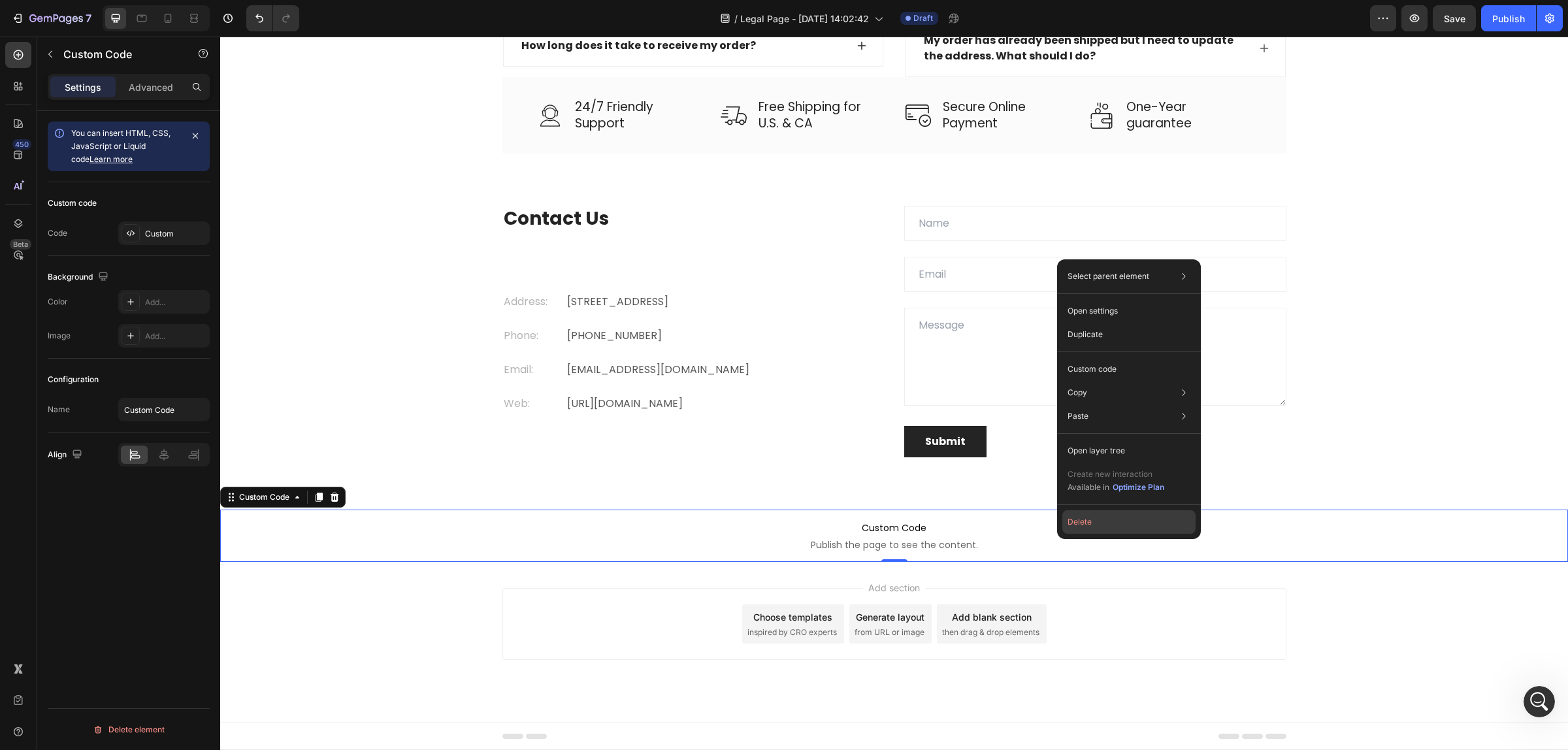
click at [1133, 515] on button "Delete" at bounding box center [1128, 522] width 133 height 23
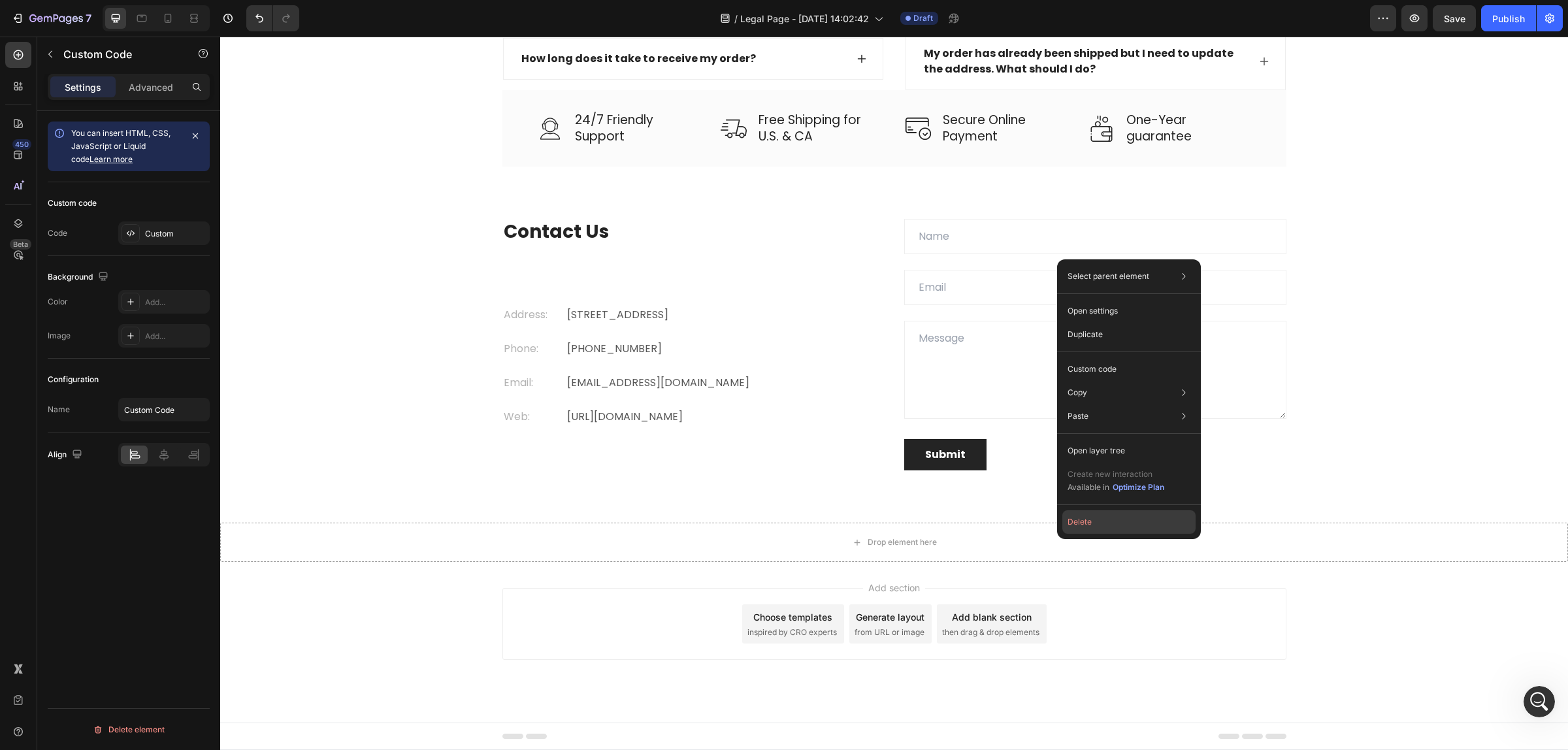
scroll to position [2445, 0]
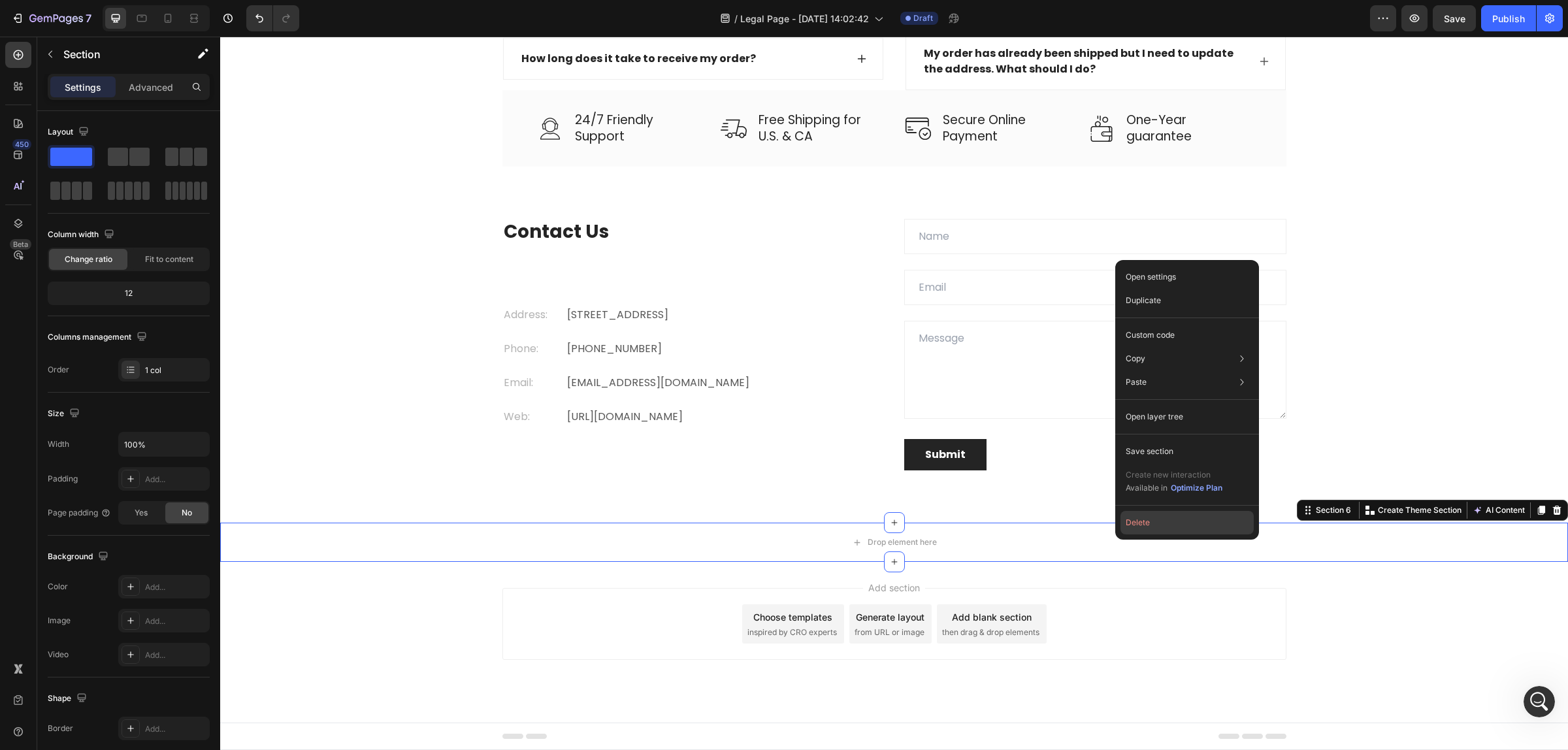
click at [1160, 523] on button "Delete" at bounding box center [1186, 522] width 133 height 23
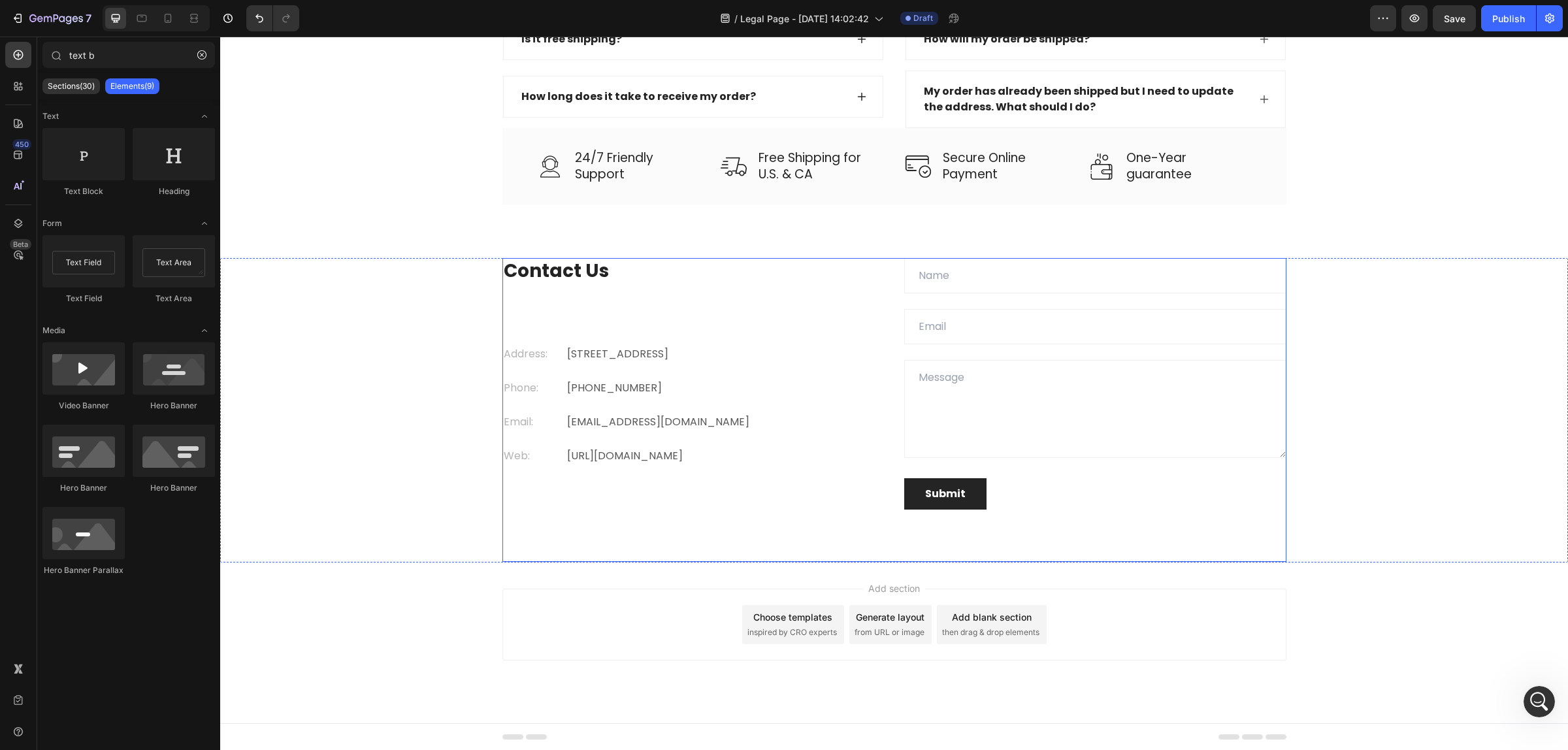
scroll to position [2161, 0]
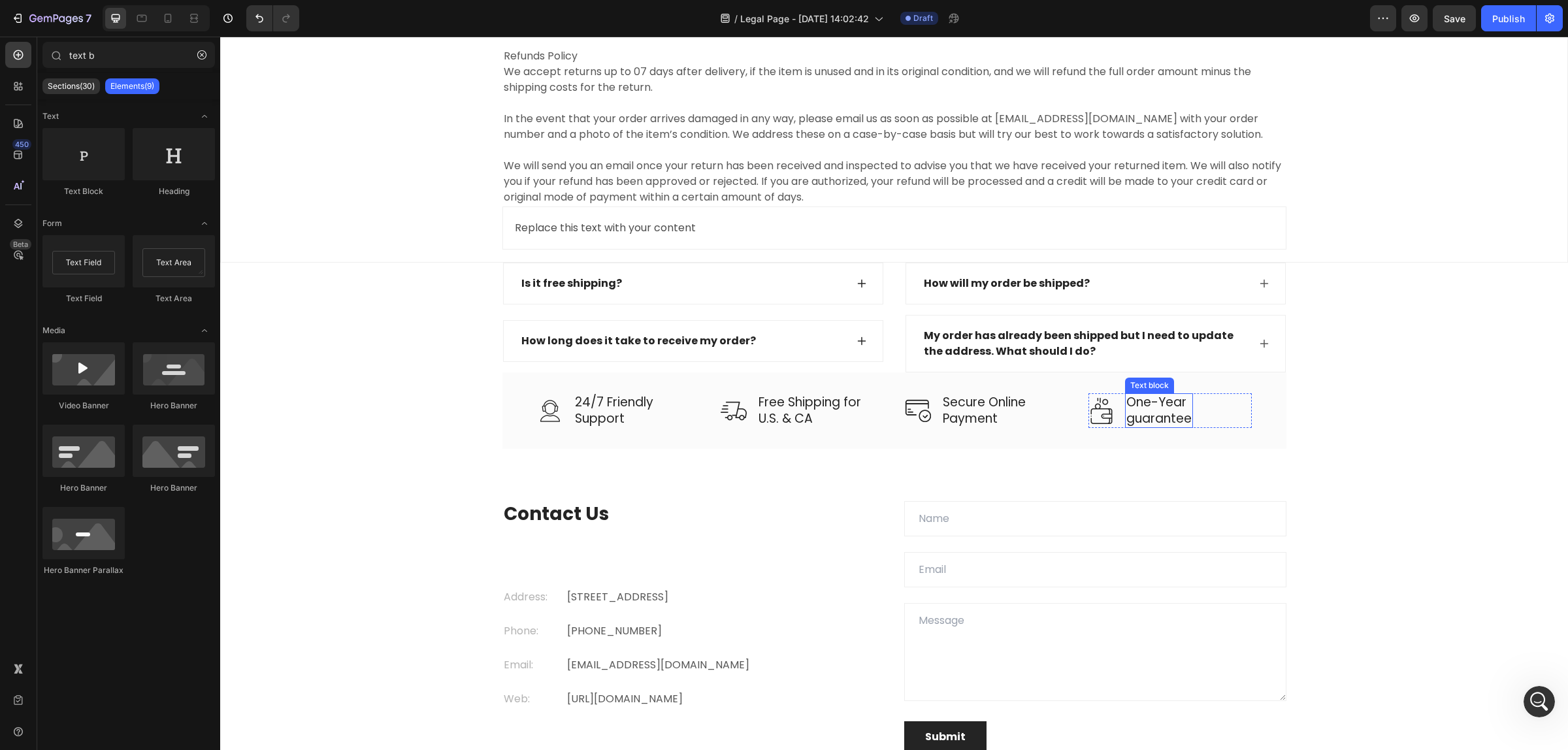
click at [1126, 410] on p "One-Year" at bounding box center [1159, 402] width 65 height 16
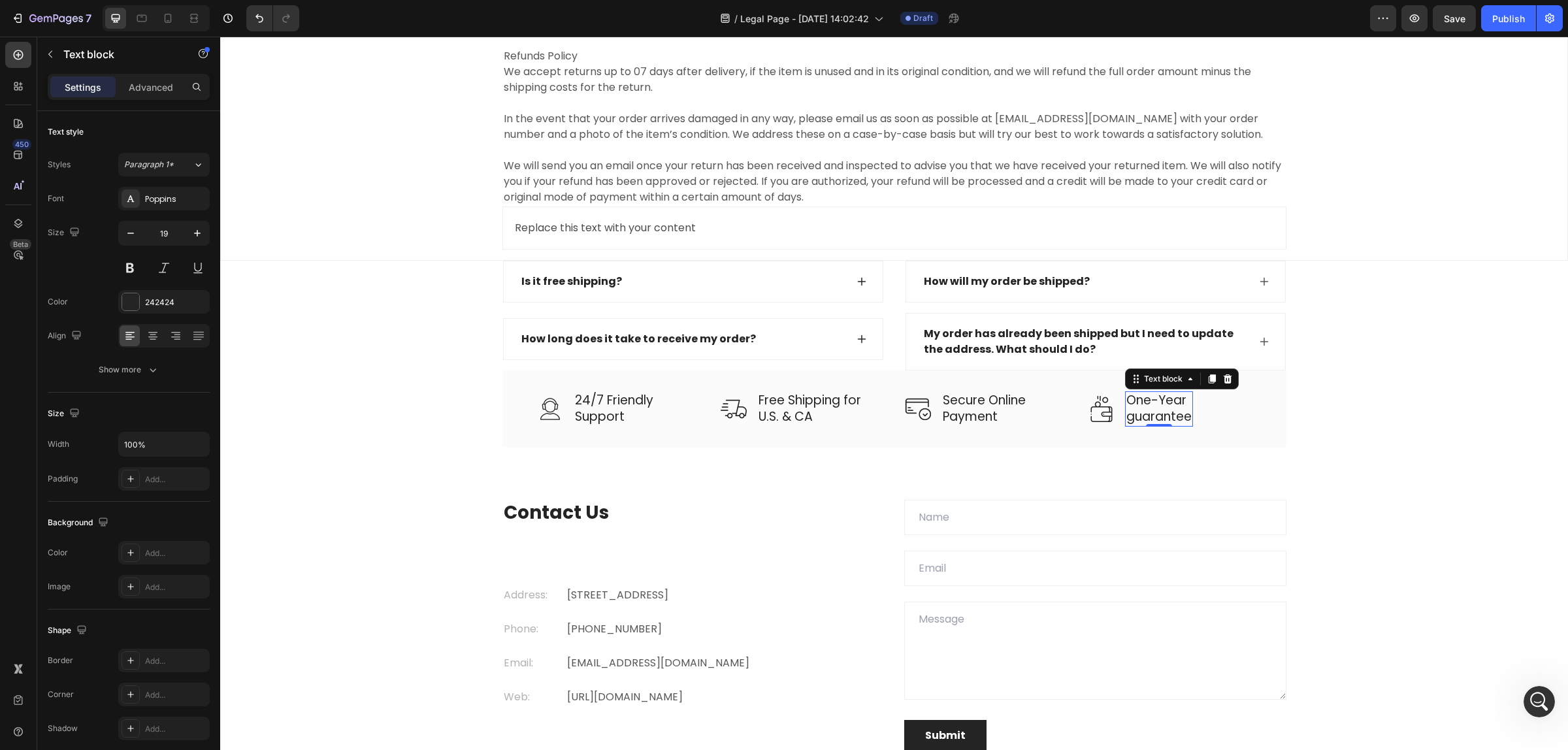
click at [1154, 413] on p "guarantee" at bounding box center [1159, 417] width 65 height 16
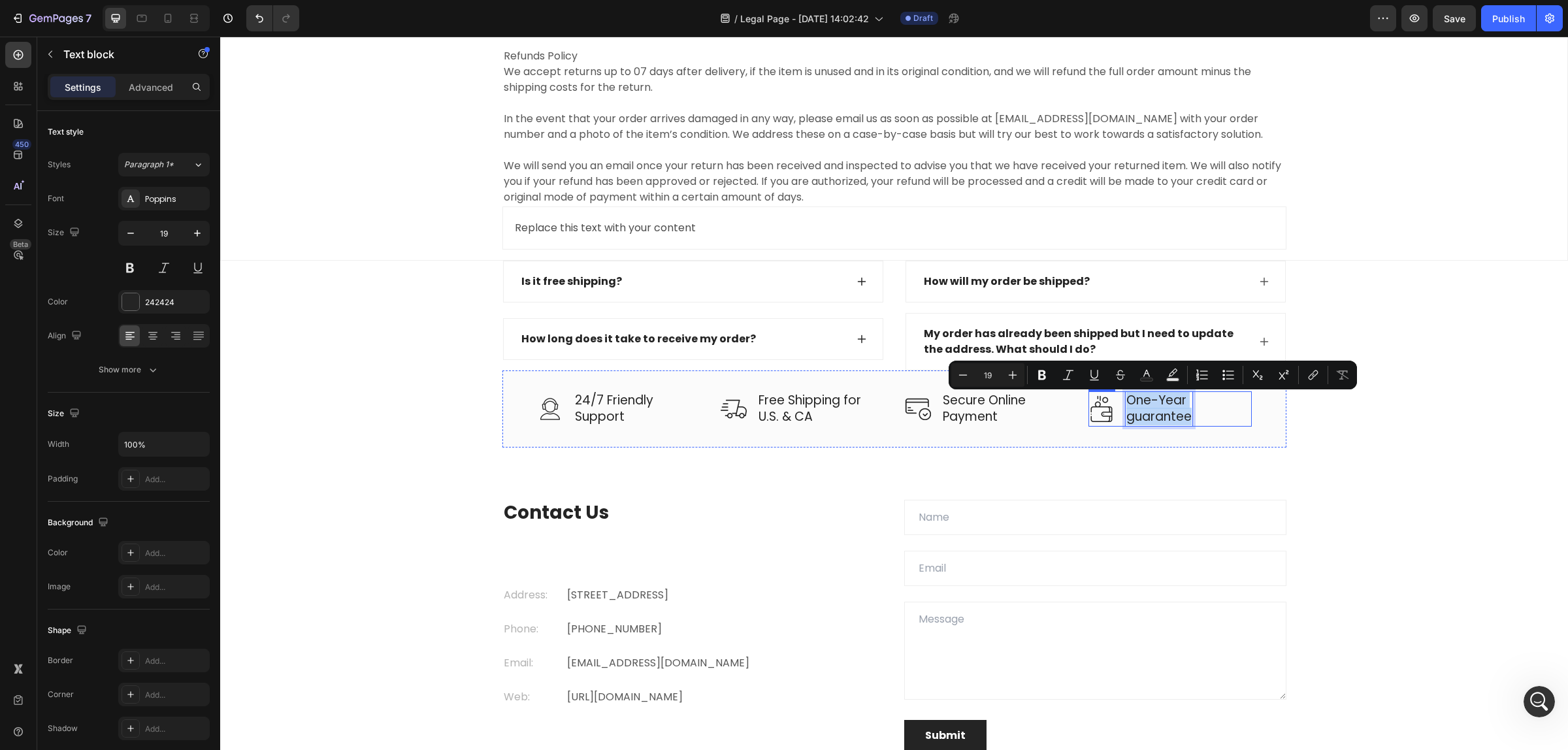
drag, startPoint x: 1124, startPoint y: 400, endPoint x: 1190, endPoint y: 425, distance: 70.6
click at [1190, 425] on div "Image One-Year guarantee Text block 0 Row" at bounding box center [1170, 409] width 164 height 34
click at [1157, 409] on p "One-Year" at bounding box center [1159, 401] width 65 height 16
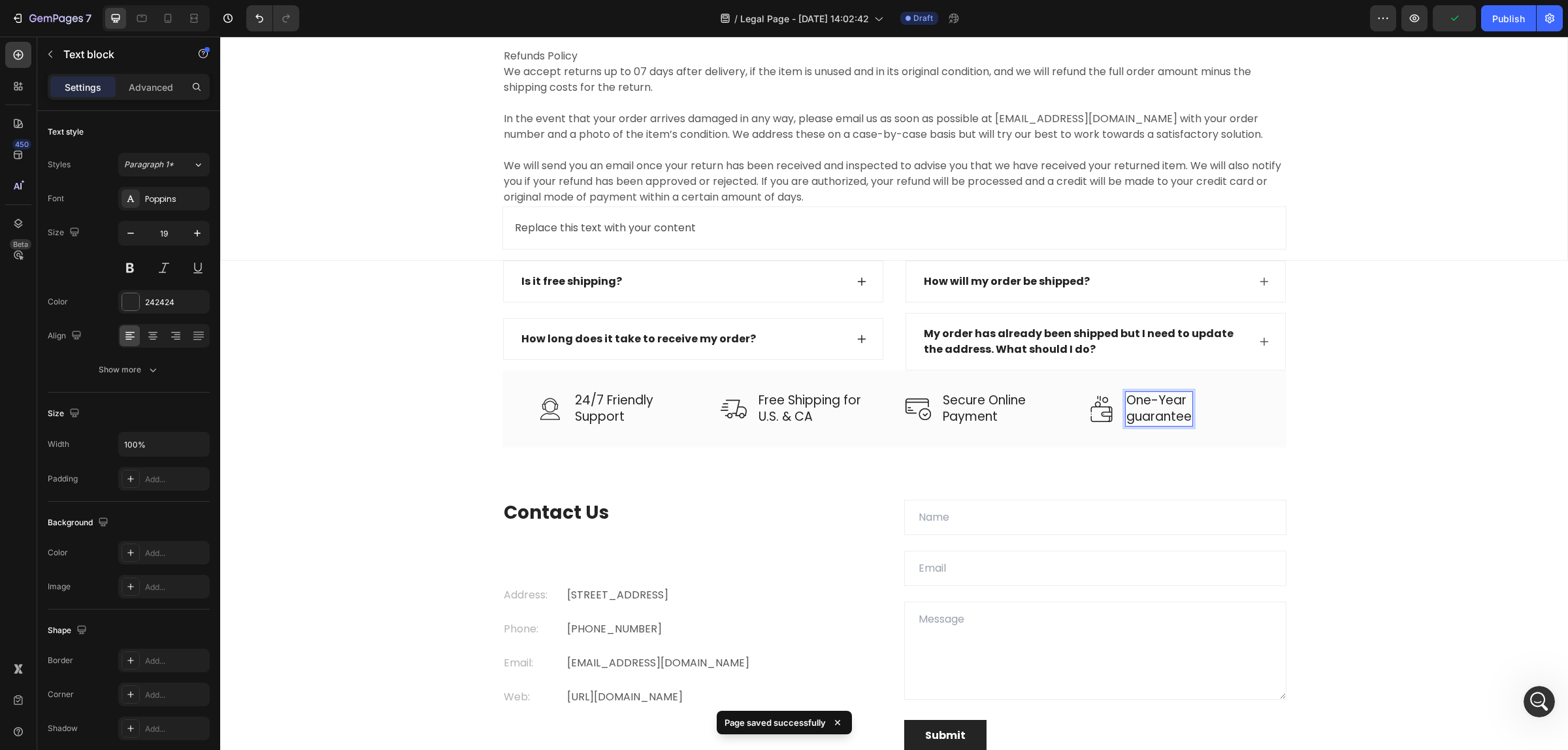
click at [1153, 409] on p "One-Year" at bounding box center [1159, 401] width 65 height 16
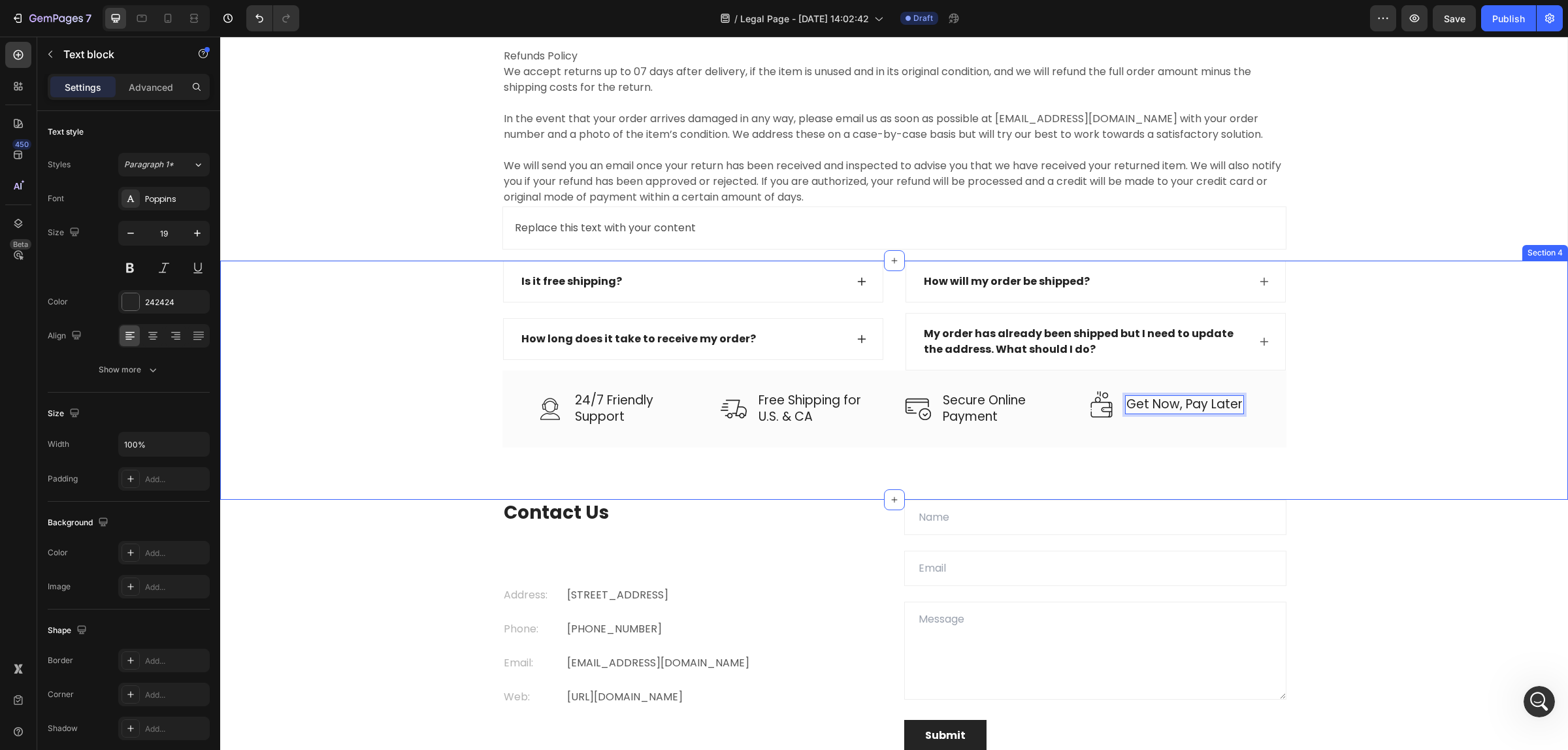
click at [1012, 458] on div "Is it free shipping? How long does it take to receive my order? Accordion How w…" at bounding box center [893, 380] width 1347 height 239
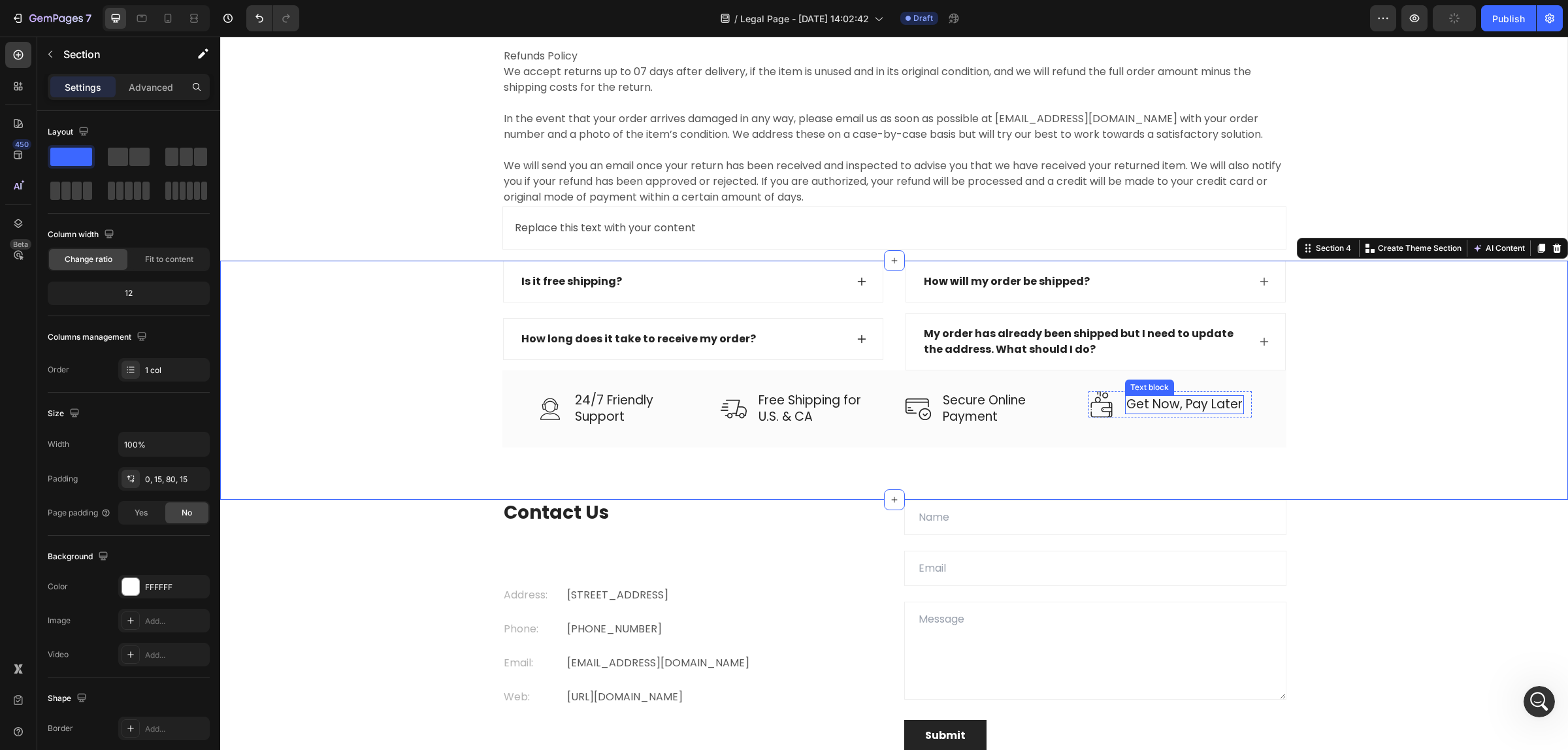
click at [1188, 409] on p "Get Now, Pay Later" at bounding box center [1184, 405] width 116 height 16
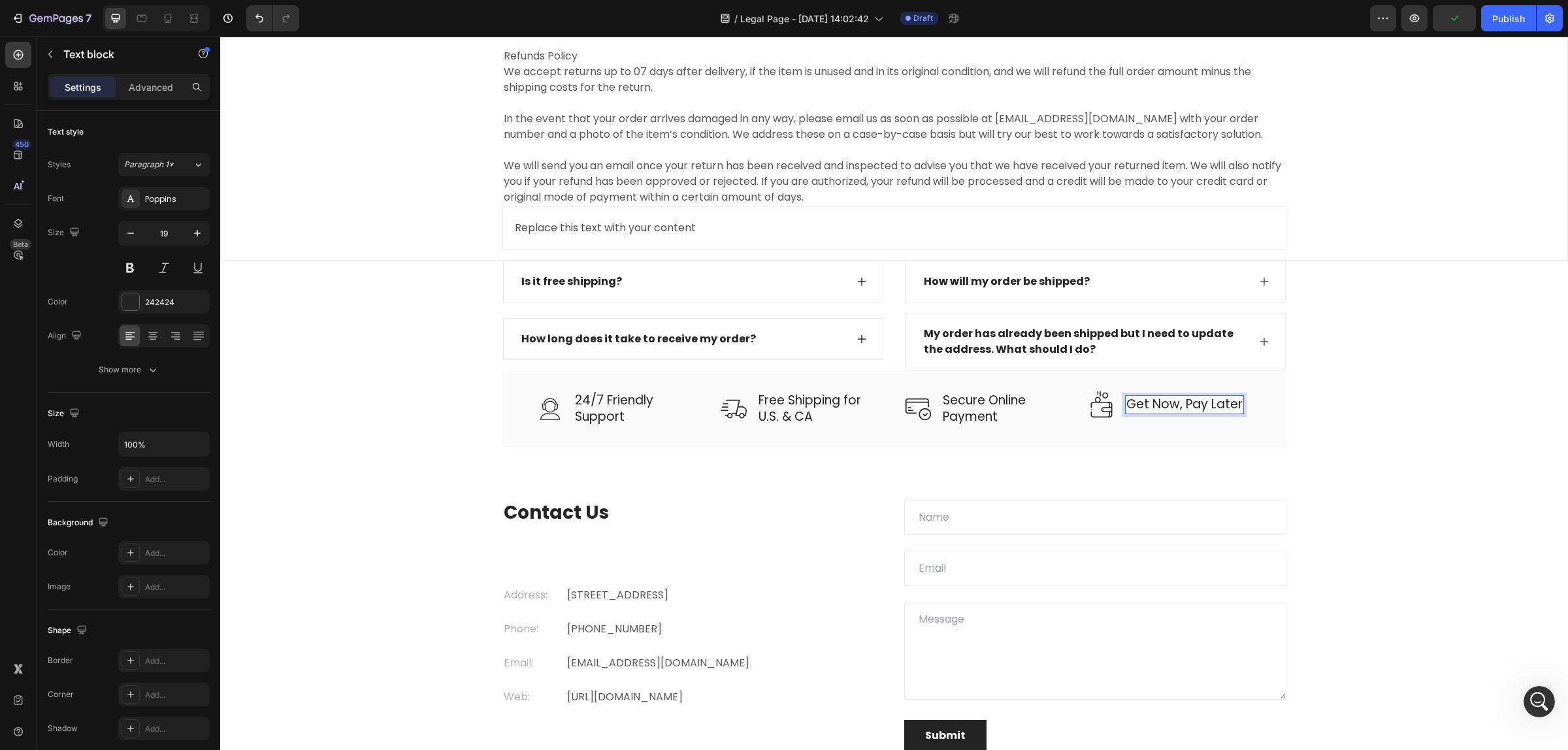
click at [1177, 405] on p "Get Now, Pay Later" at bounding box center [1184, 405] width 116 height 16
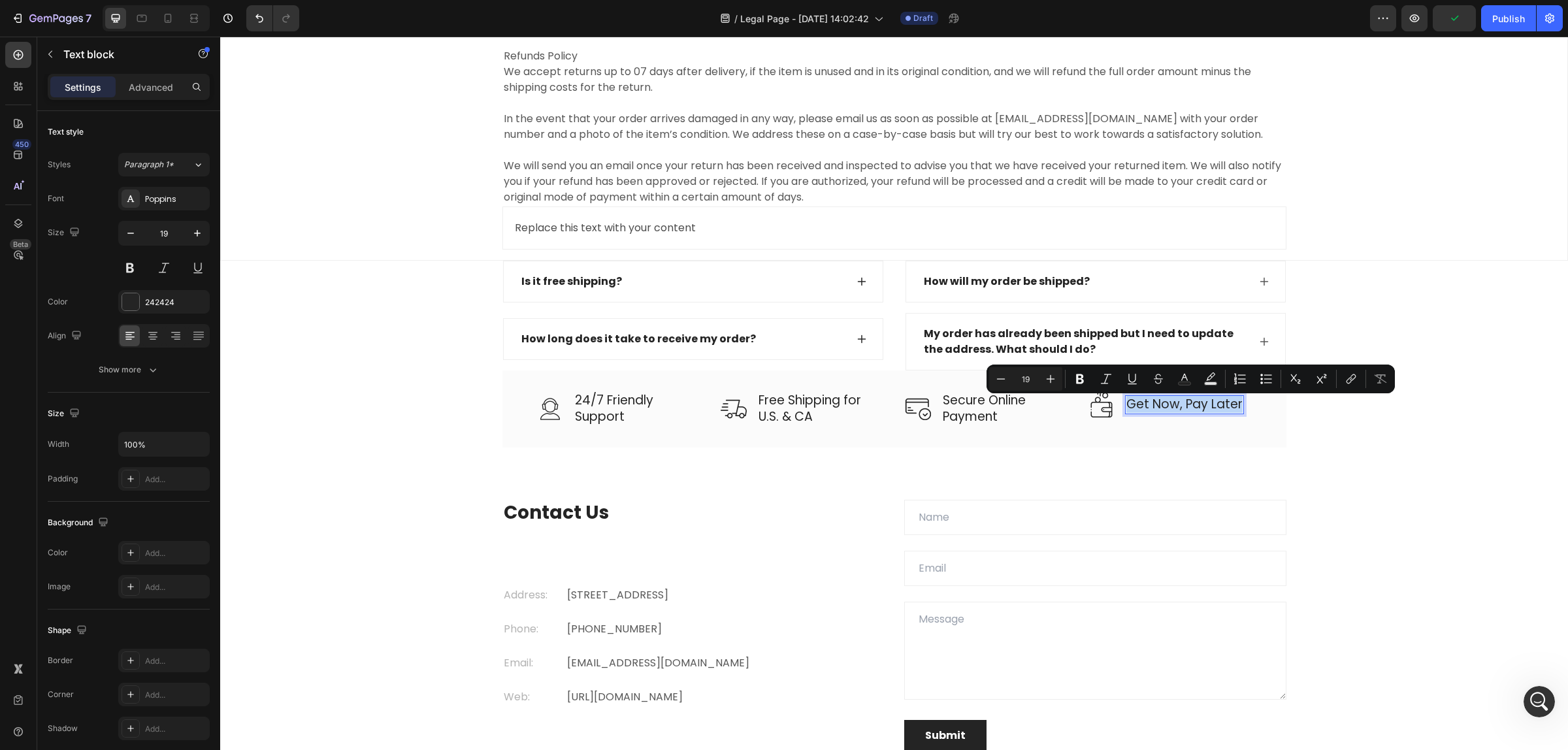
click at [1177, 405] on p "Get Now, Pay Later" at bounding box center [1184, 405] width 116 height 16
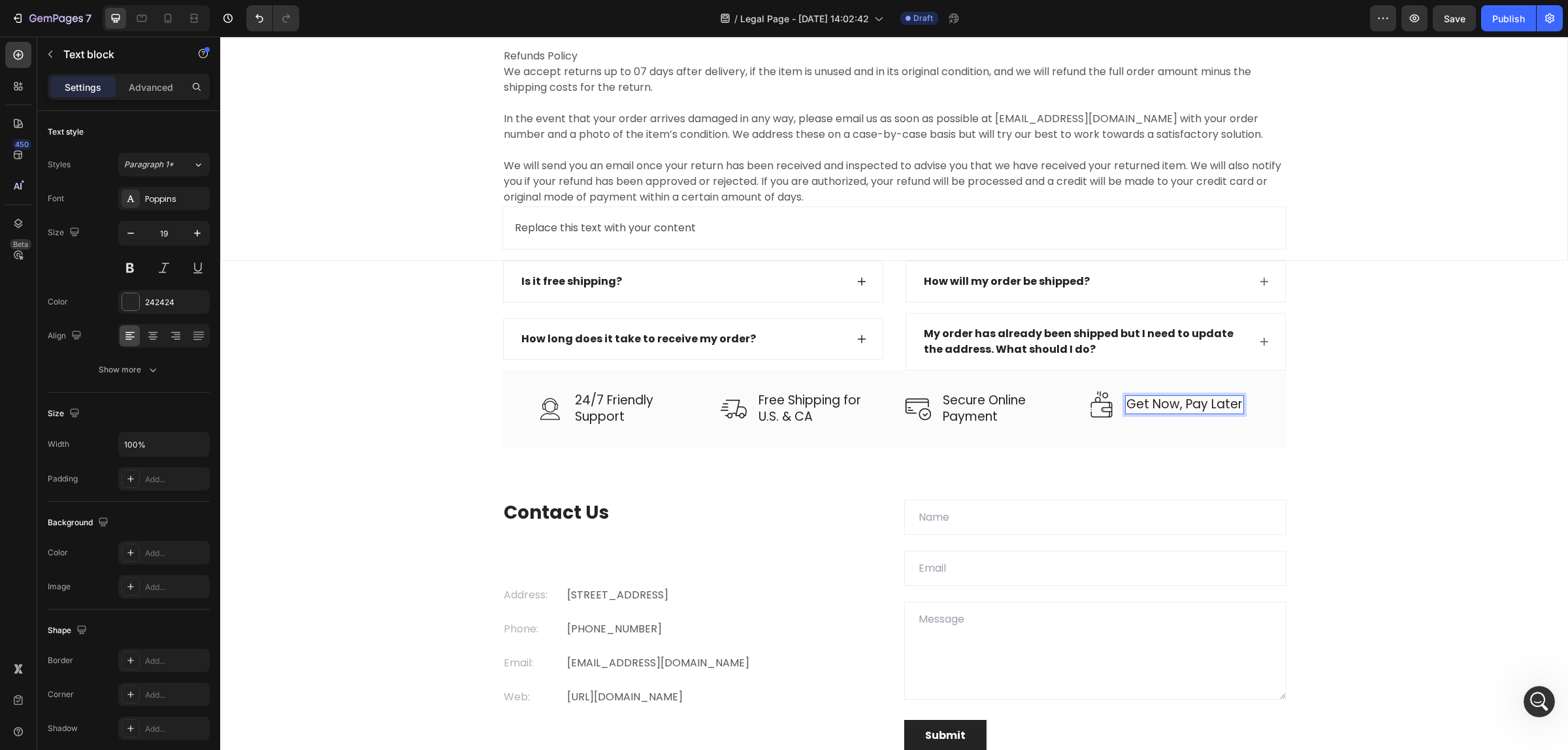
scroll to position [2157, 0]
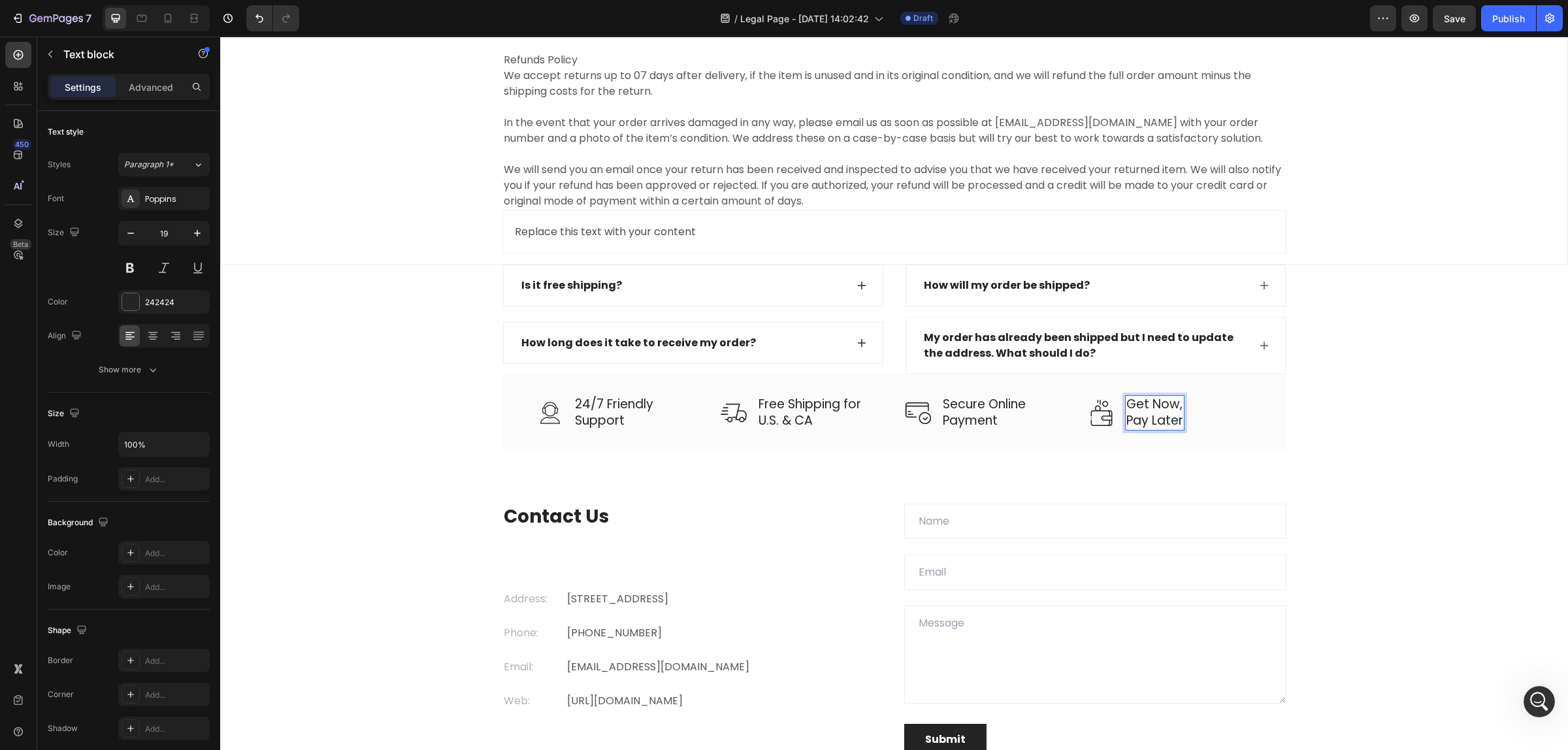
click at [1173, 410] on p "Get Now," at bounding box center [1154, 405] width 57 height 16
click at [1363, 439] on div "Is it free shipping? How long does it take to receive my order? Accordion How w…" at bounding box center [894, 357] width 1328 height 186
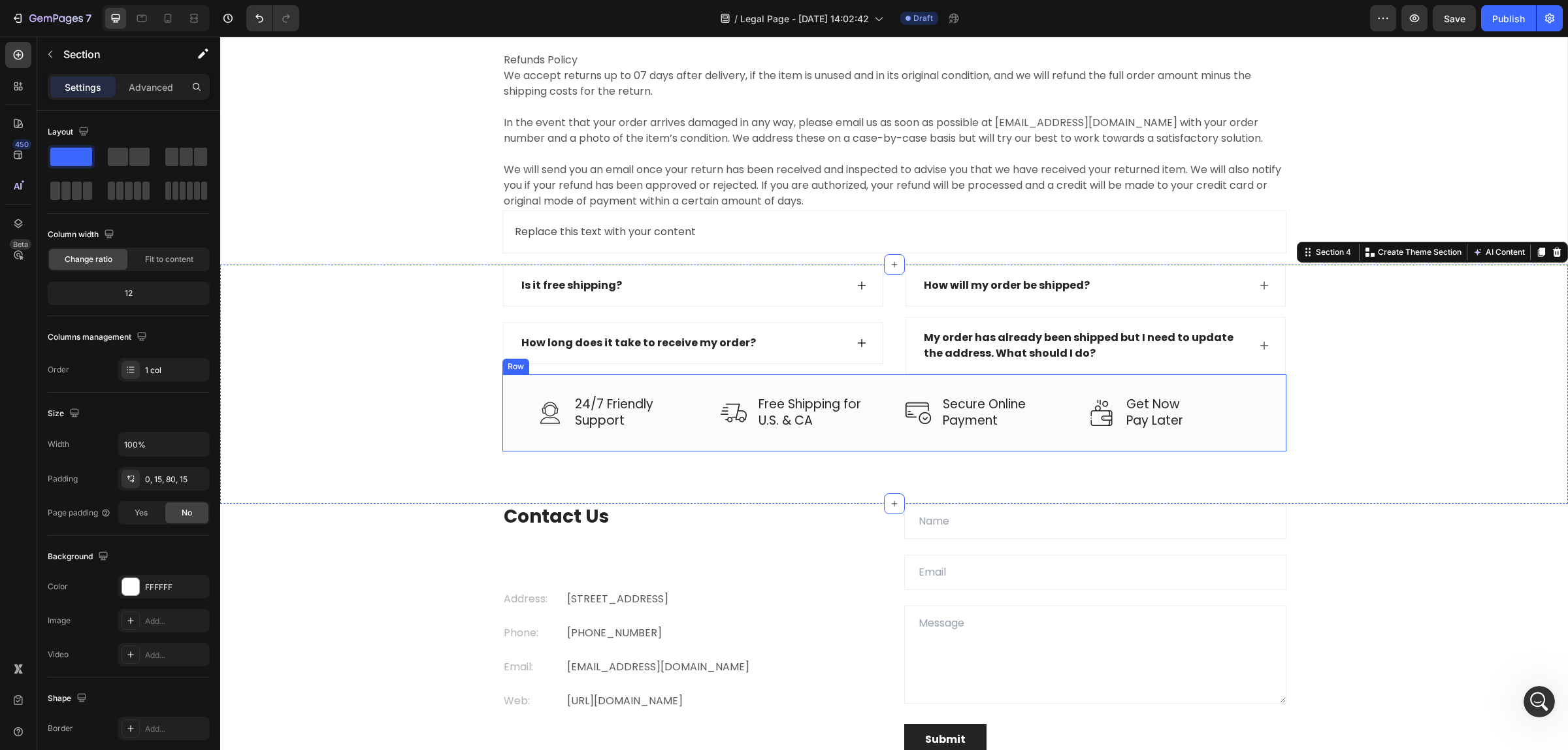
click at [869, 446] on div "Image 24/7 Friendly Support Text block Row Image Free Shipping for U.S. & CA Te…" at bounding box center [895, 412] width 784 height 76
click at [871, 435] on div "Image 24/7 Friendly Support Text block Row Image Free Shipping for U.S. & CA Te…" at bounding box center [895, 412] width 784 height 76
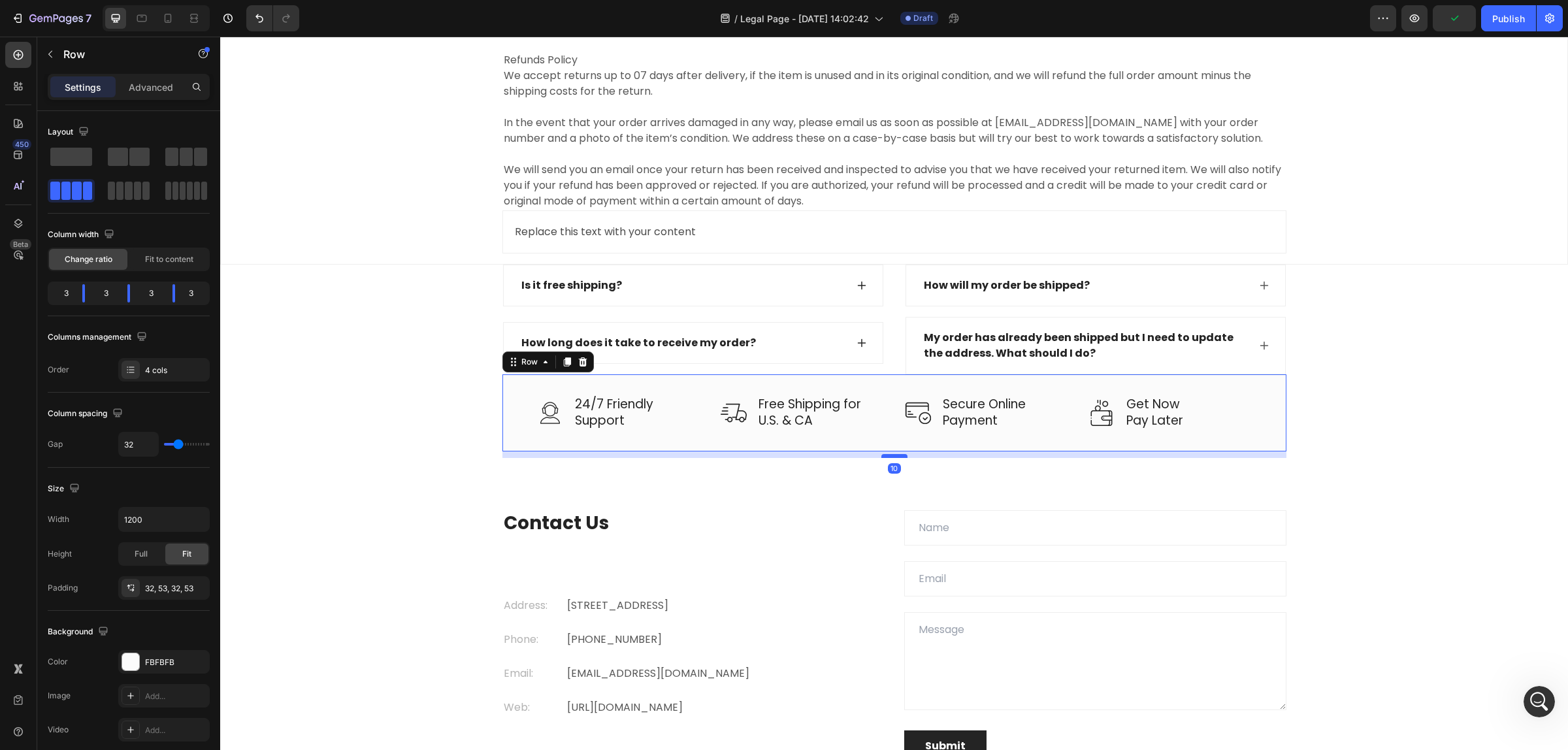
drag, startPoint x: 886, startPoint y: 451, endPoint x: 888, endPoint y: 458, distance: 7.3
click at [888, 458] on div at bounding box center [895, 456] width 26 height 4
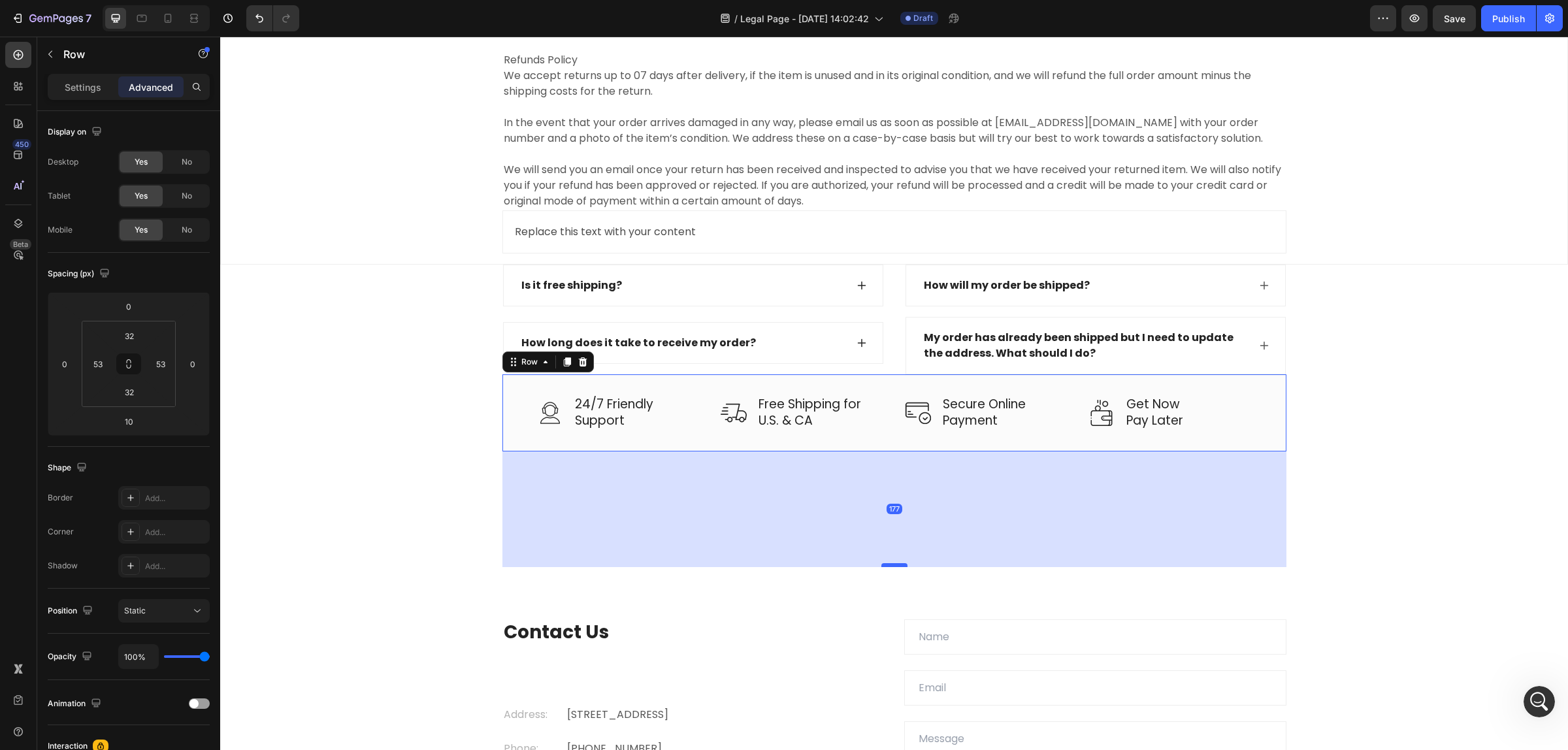
drag, startPoint x: 888, startPoint y: 458, endPoint x: 898, endPoint y: 567, distance: 109.5
click at [898, 567] on div at bounding box center [895, 564] width 26 height 4
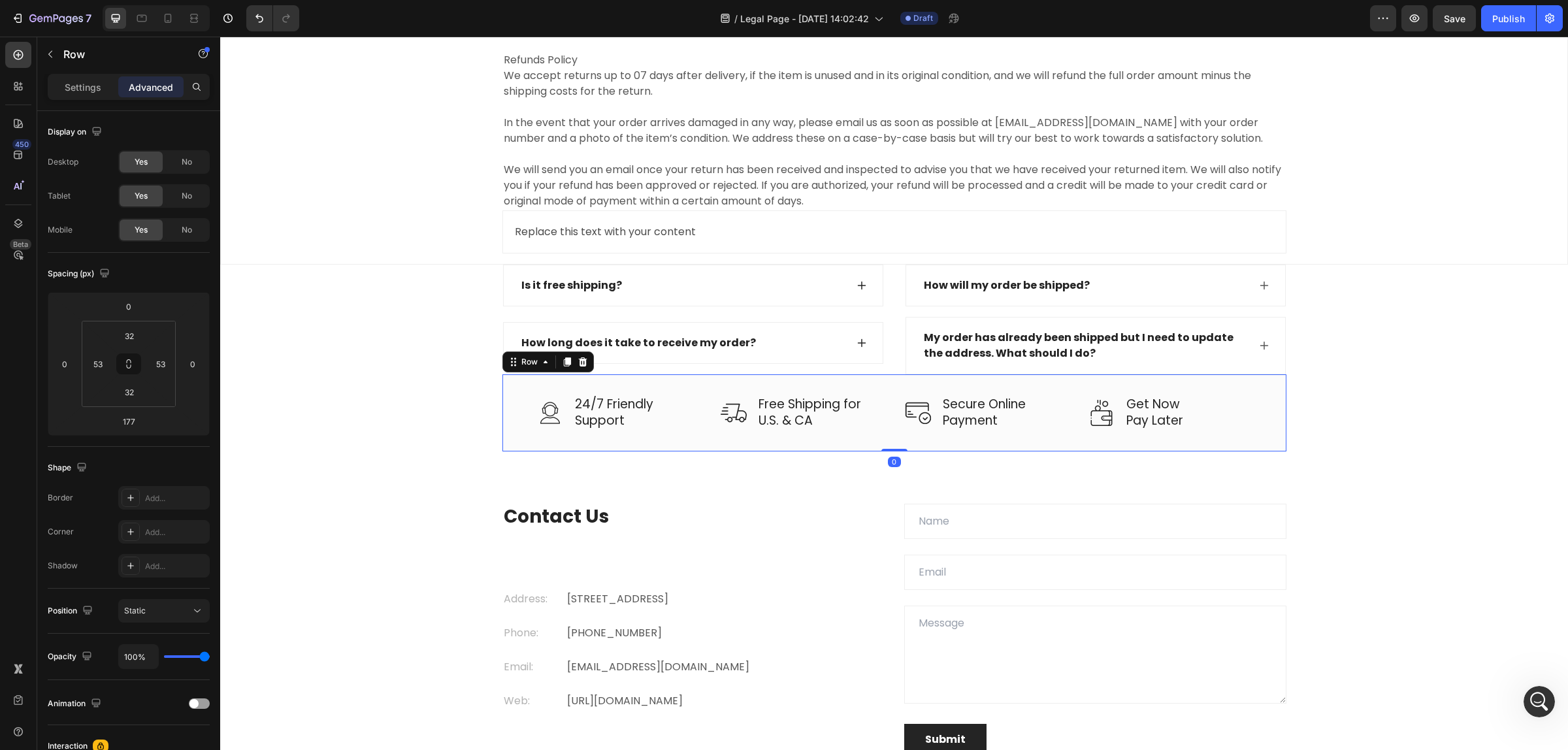
drag, startPoint x: 895, startPoint y: 566, endPoint x: 898, endPoint y: 449, distance: 117.0
click at [898, 449] on div "Image 24/7 Friendly Support Text block Row Image Free Shipping for U.S. & CA Te…" at bounding box center [895, 412] width 784 height 76
type input "0"
click at [1388, 412] on div "Is it free shipping? How long does it take to receive my order? Accordion How w…" at bounding box center [894, 357] width 1328 height 186
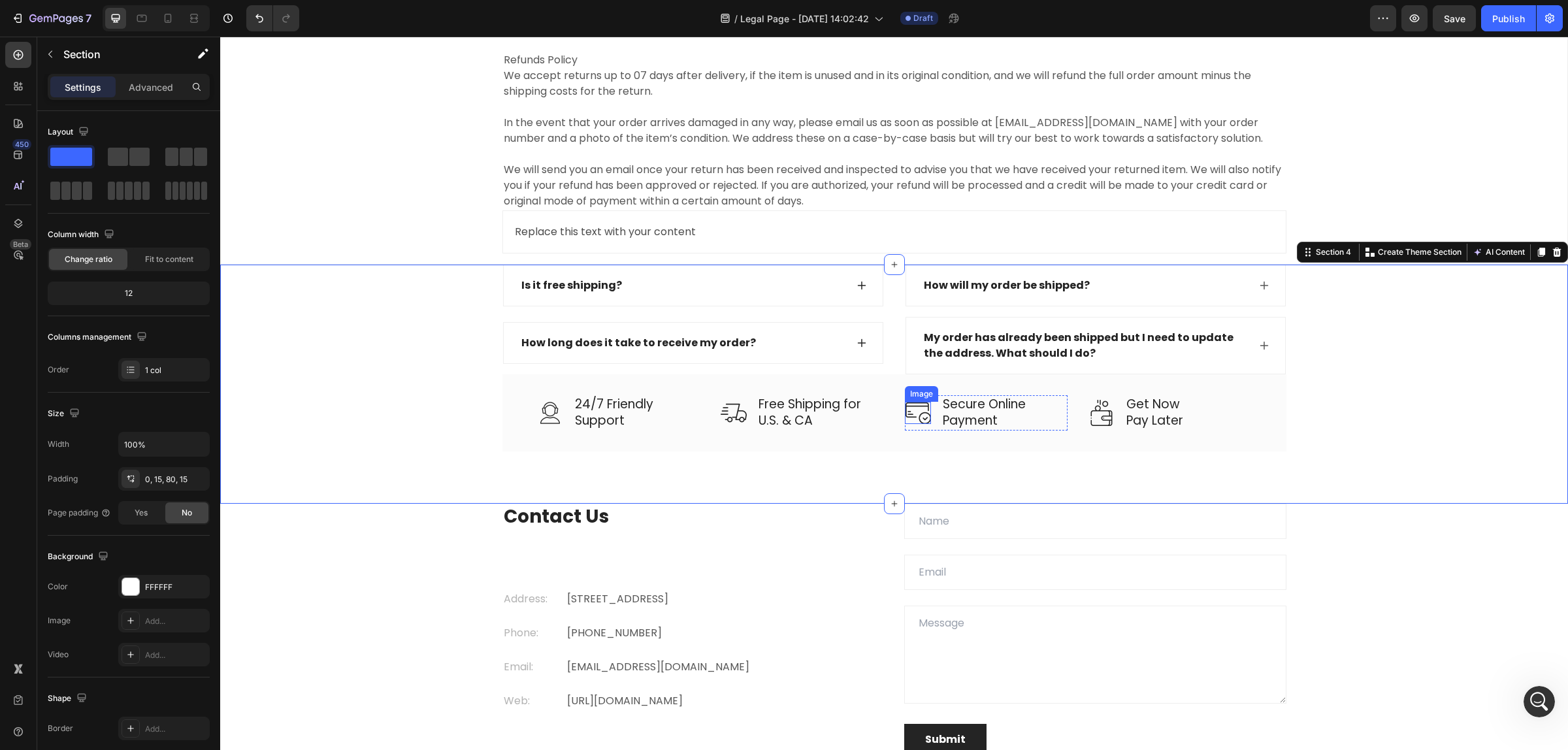
click at [905, 412] on img at bounding box center [918, 412] width 26 height 23
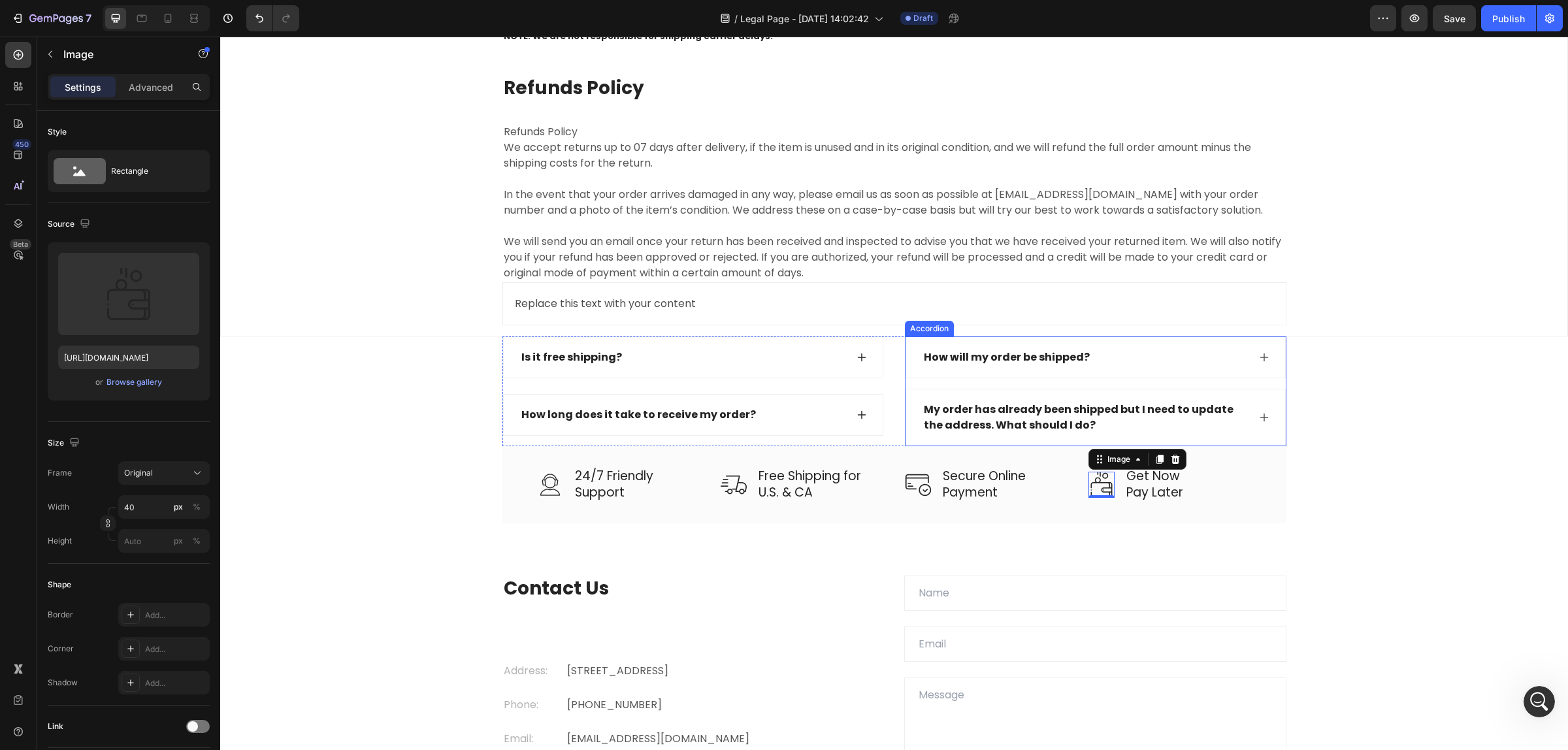
scroll to position [2075, 0]
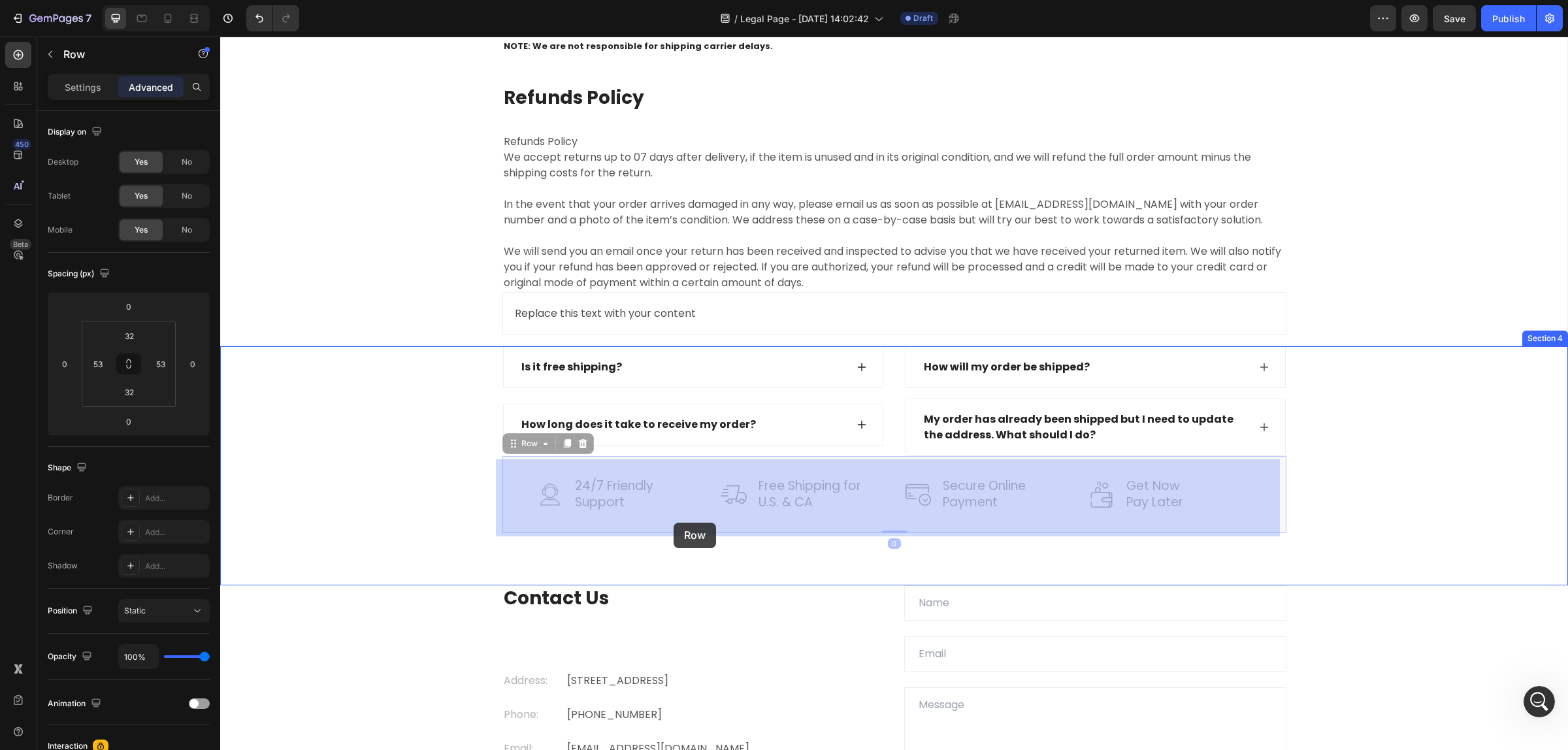
drag, startPoint x: 711, startPoint y: 483, endPoint x: 674, endPoint y: 521, distance: 53.0
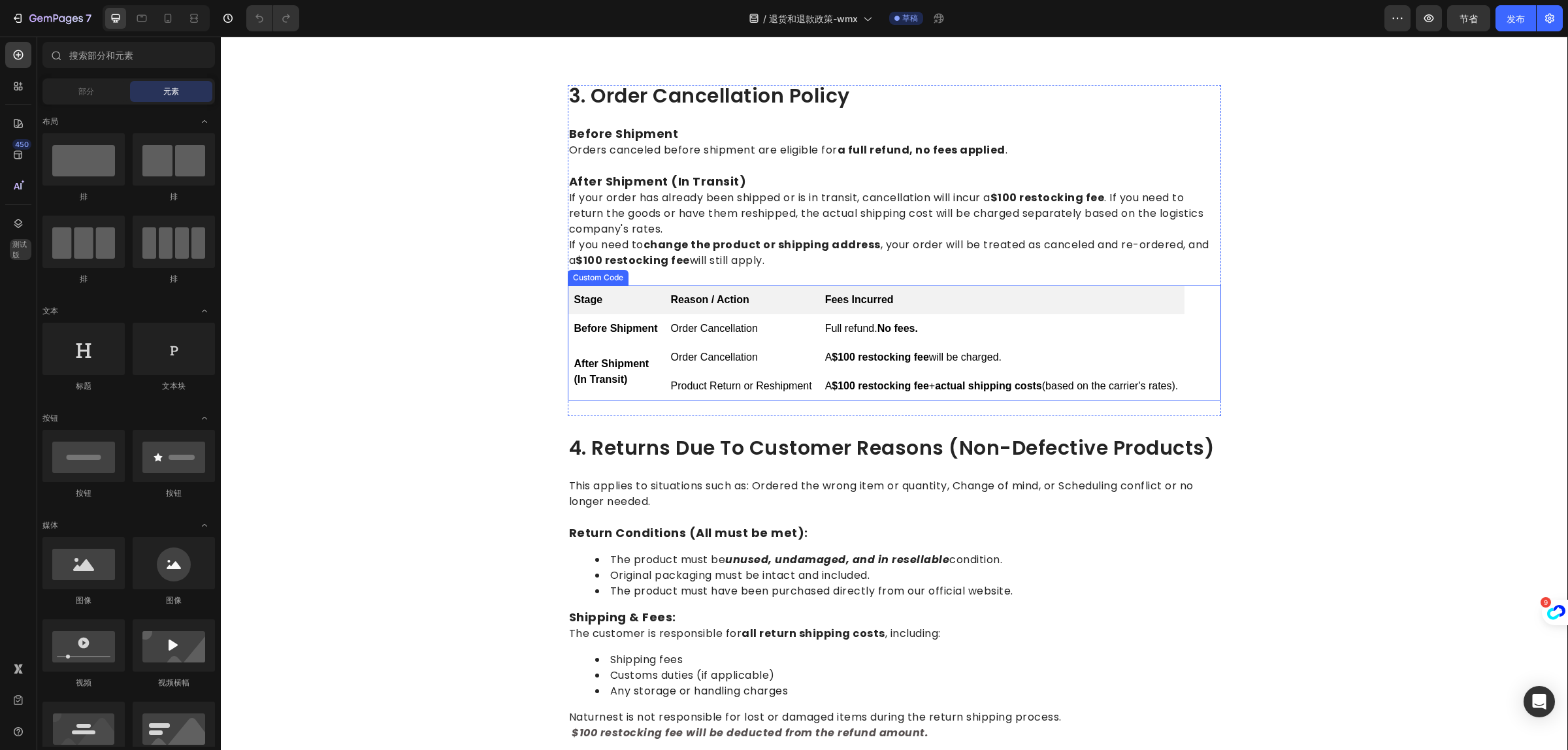
scroll to position [980, 0]
